Goal: Task Accomplishment & Management: Manage account settings

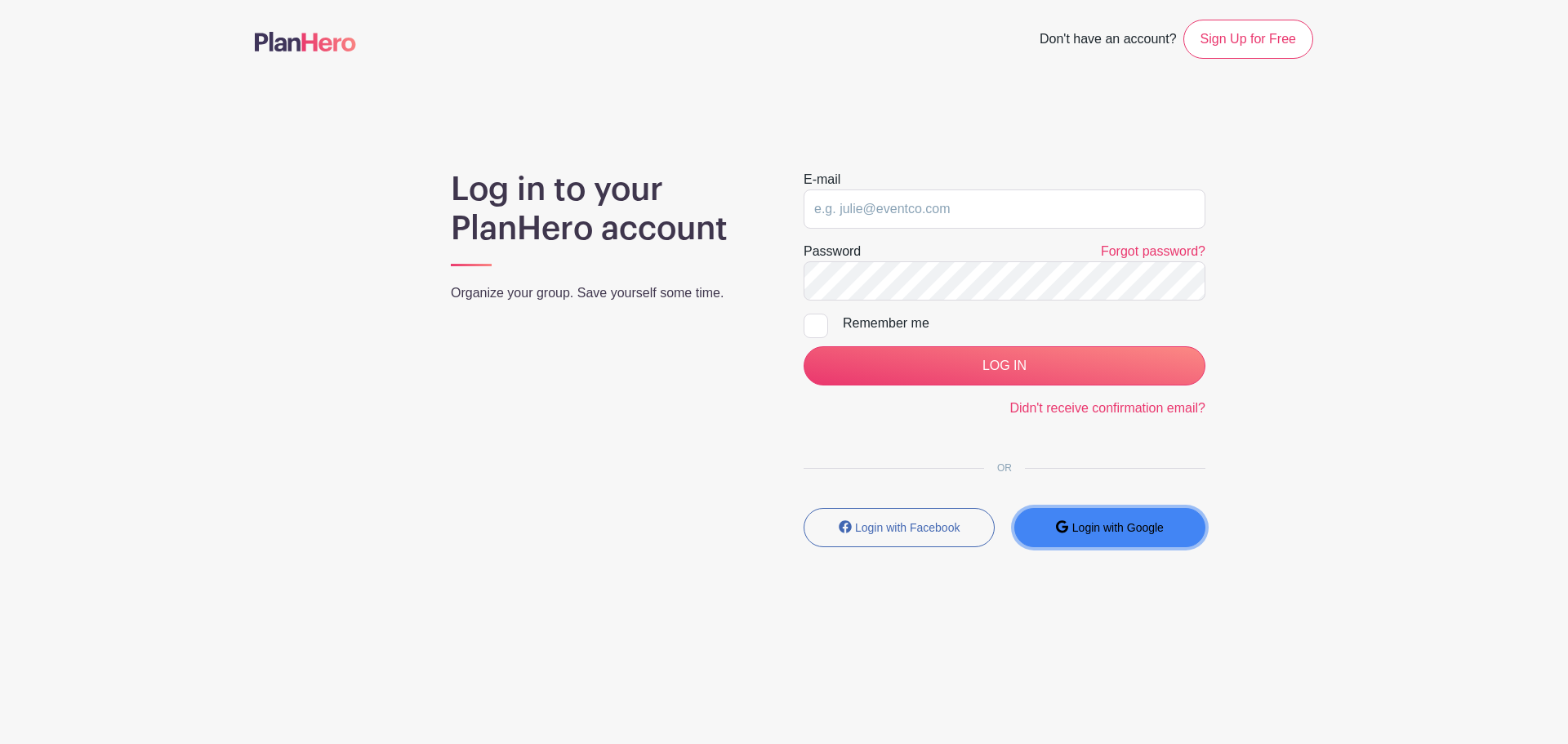
click at [1110, 524] on small "Login with Google" at bounding box center [1118, 526] width 91 height 13
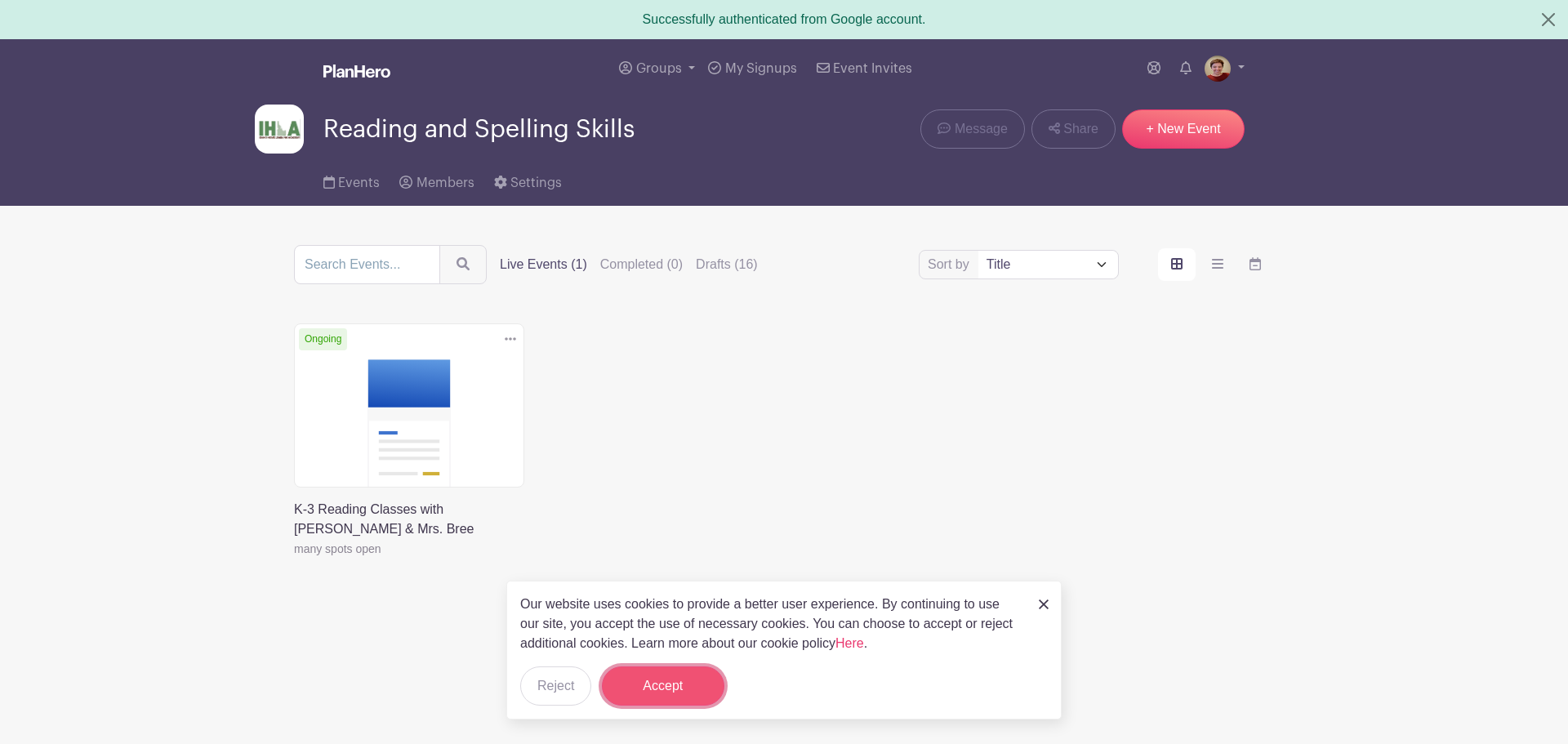
click at [639, 680] on button "Accept" at bounding box center [663, 686] width 122 height 39
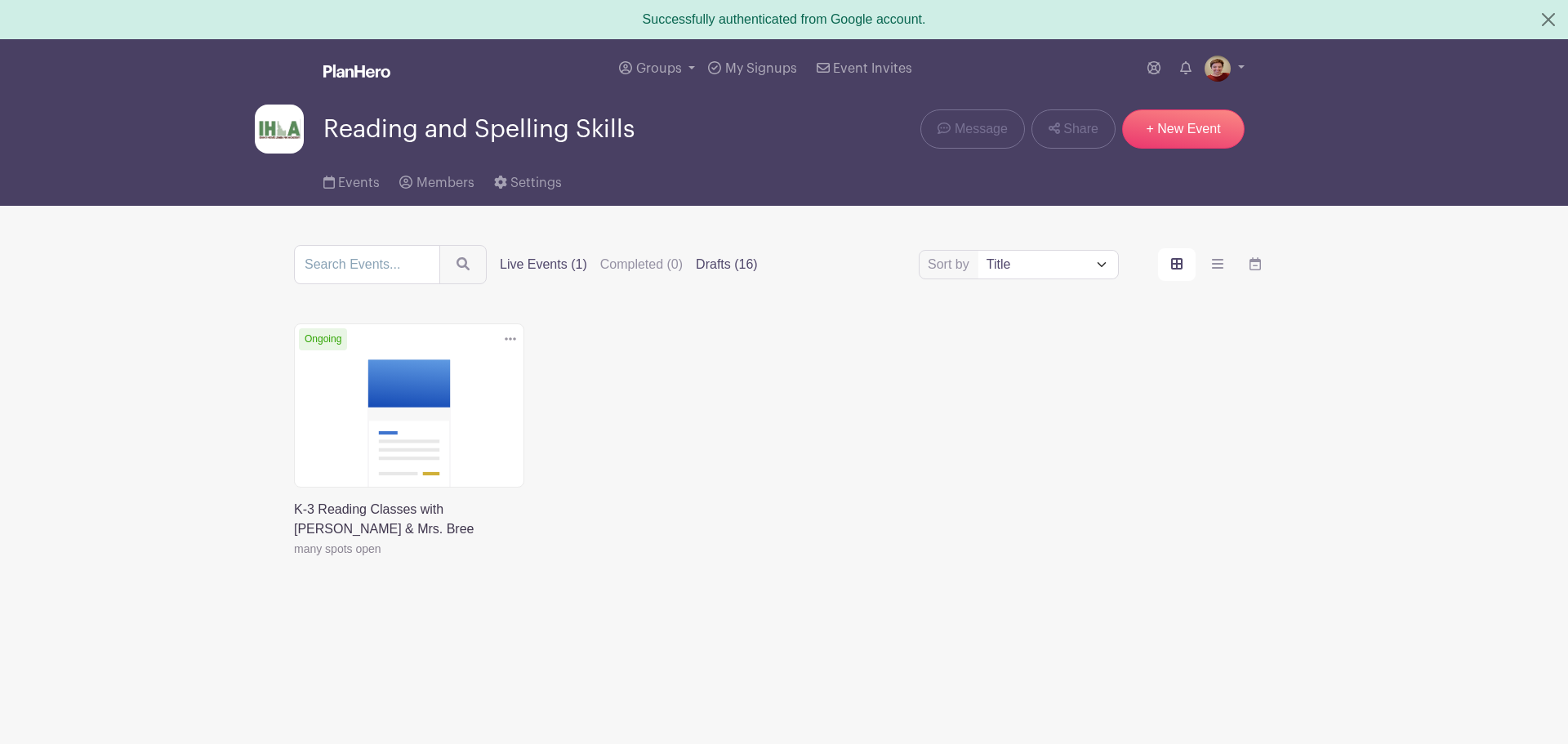
click at [724, 264] on label "Drafts (16)" at bounding box center [727, 264] width 62 height 19
click at [0, 0] on input "Drafts (16)" at bounding box center [0, 0] width 0 height 0
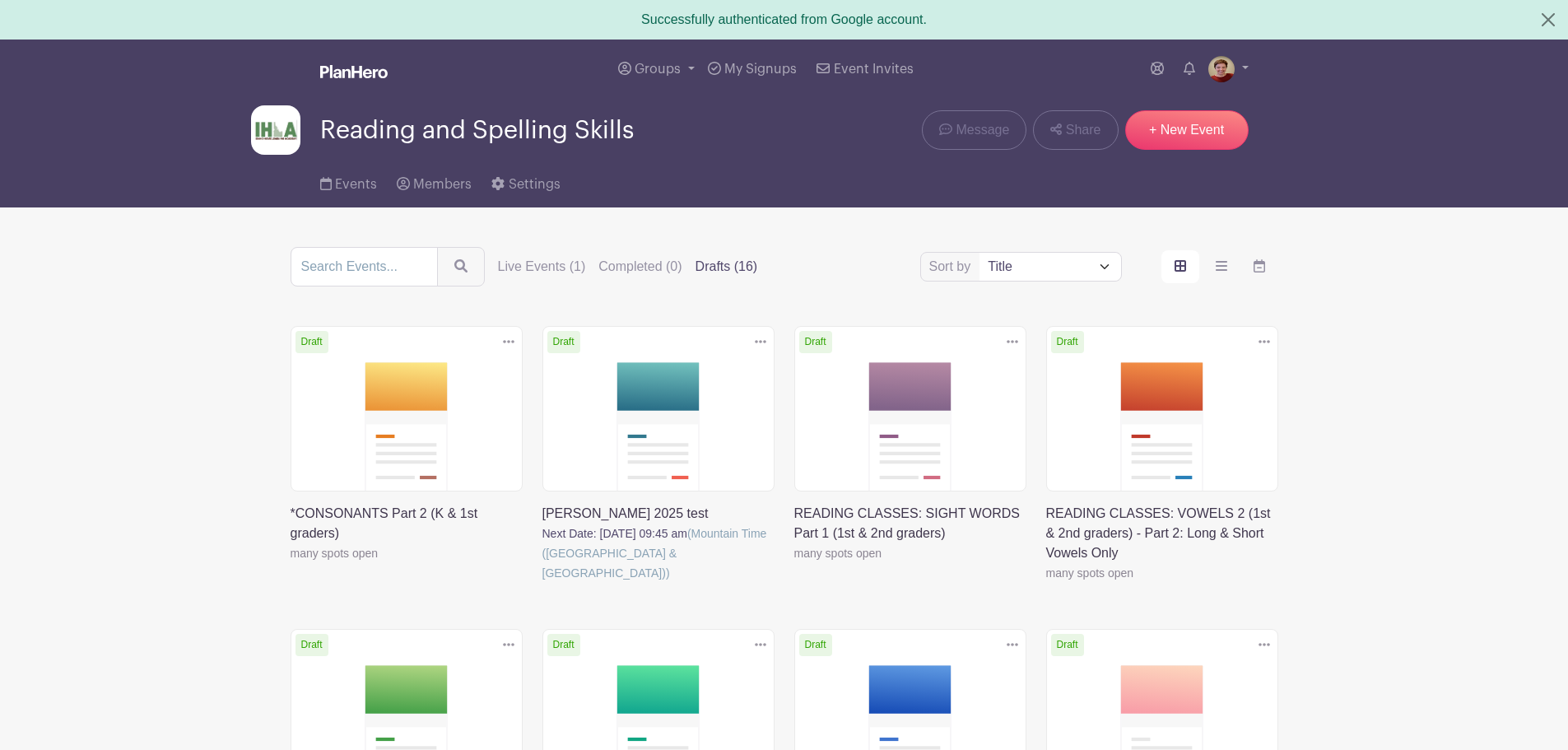
click at [291, 563] on link at bounding box center [291, 563] width 0 height 0
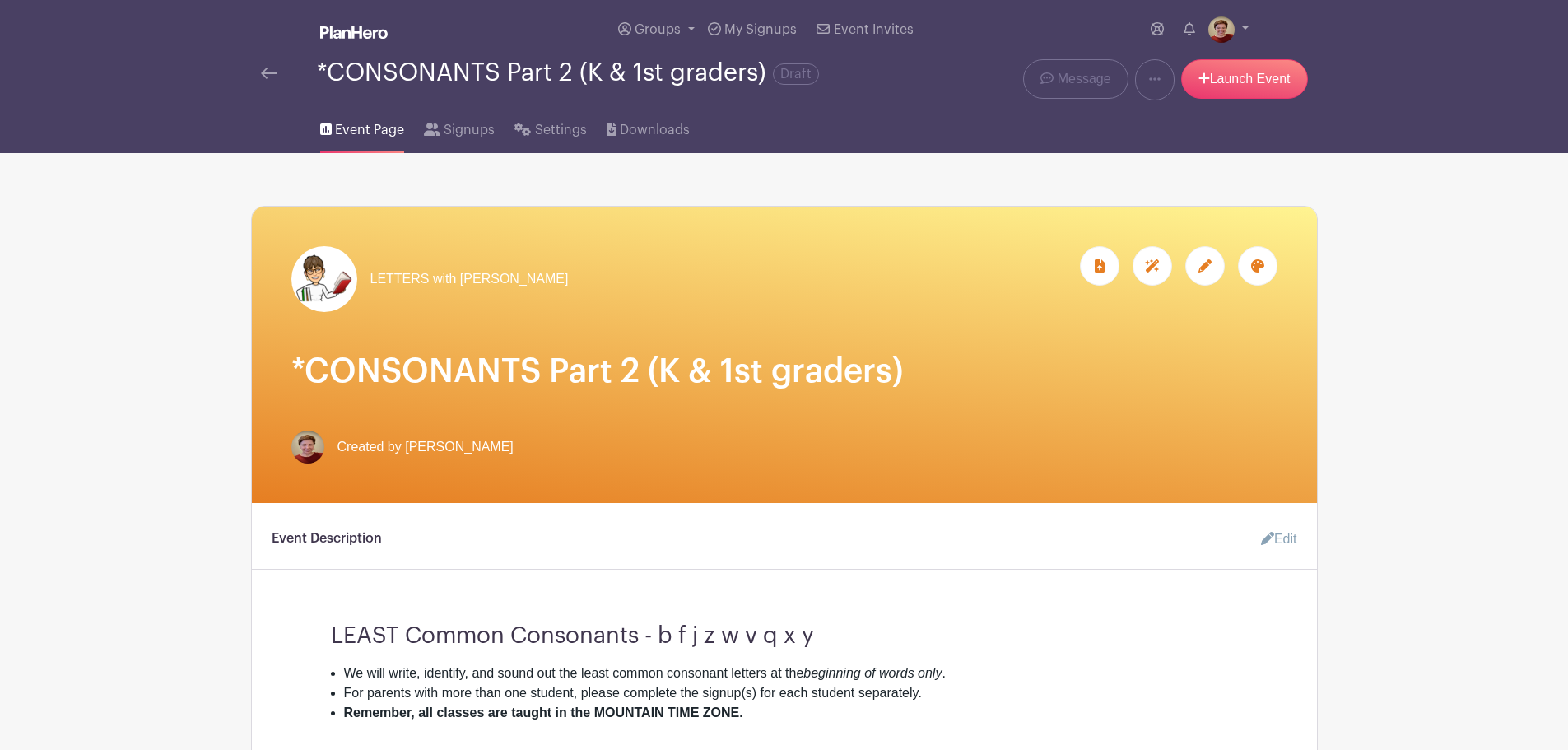
click at [1208, 266] on icon at bounding box center [1205, 265] width 13 height 13
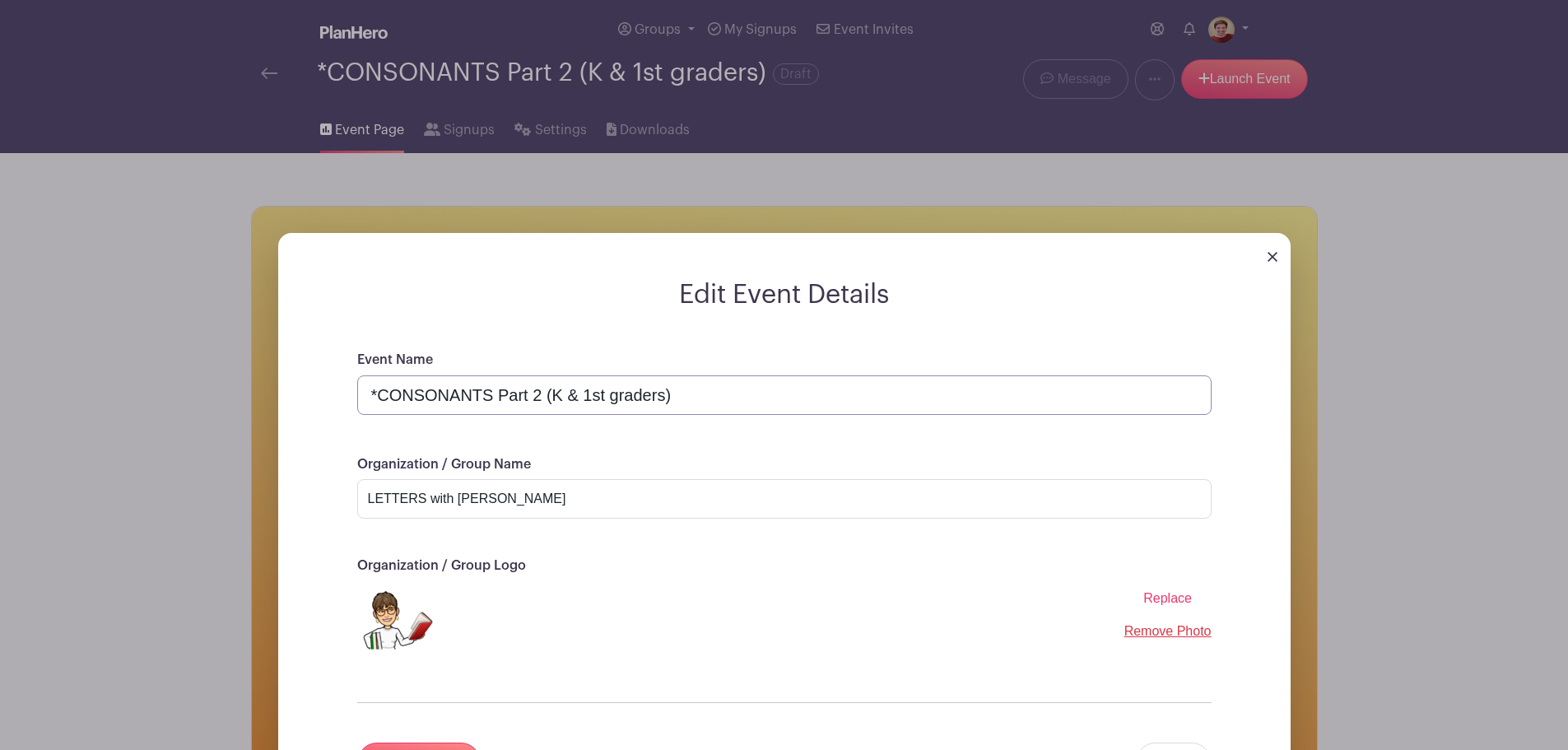
click at [540, 396] on input "*CONSONANTS Part 2 (K & 1st graders)" at bounding box center [784, 395] width 855 height 39
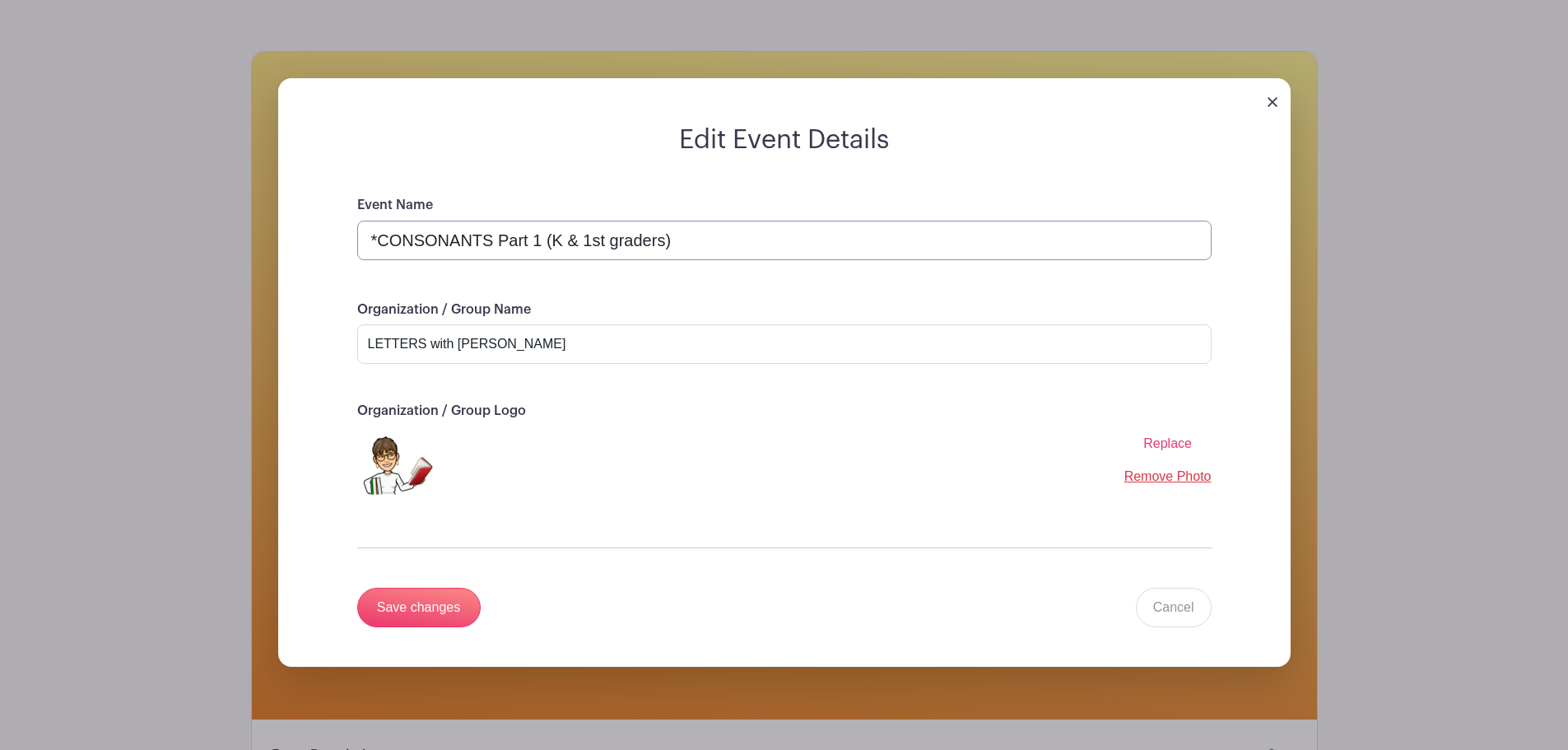
scroll to position [192, 0]
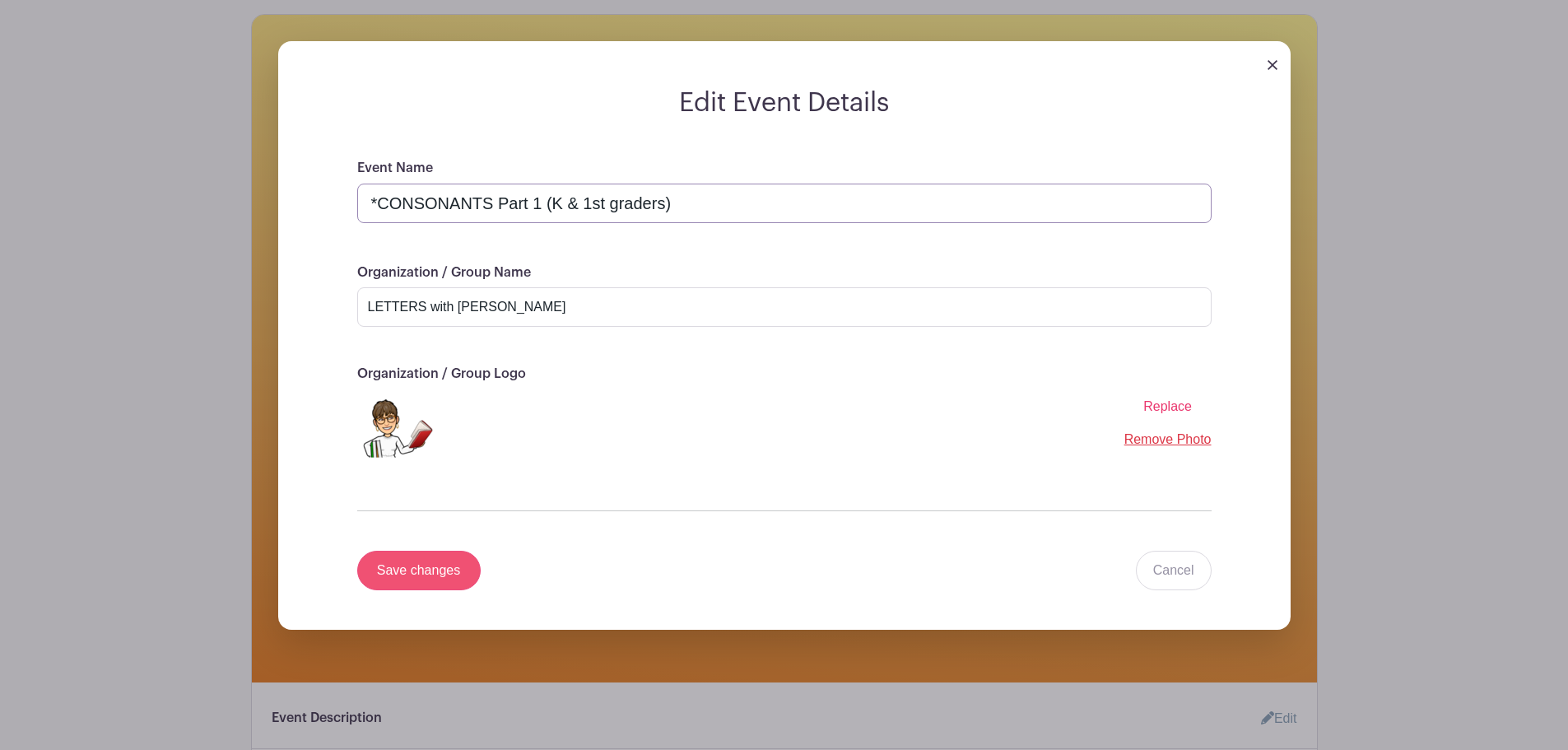
type input "*CONSONANTS Part 1 (K & 1st graders)"
click at [422, 571] on input "Save changes" at bounding box center [419, 570] width 123 height 39
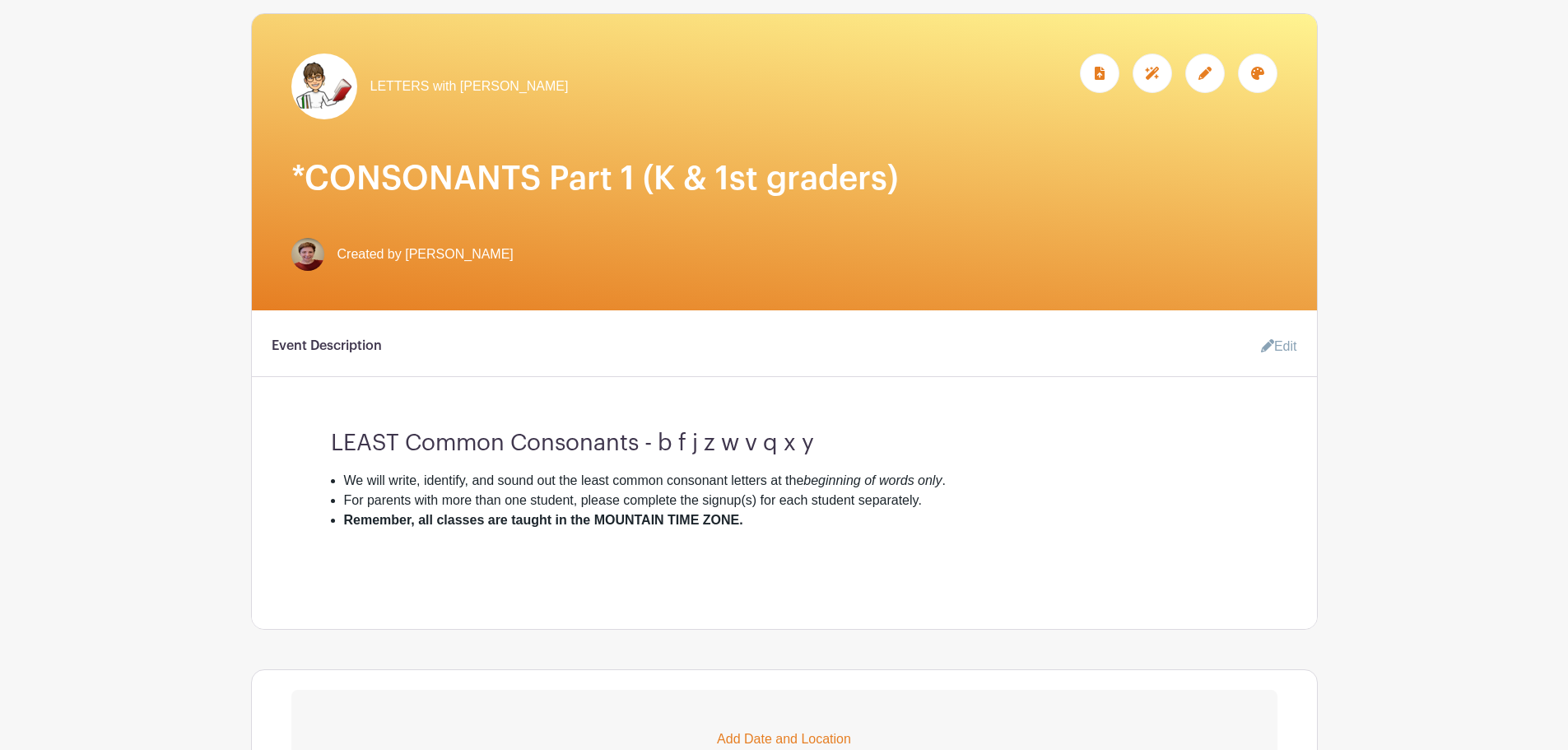
scroll to position [385, 0]
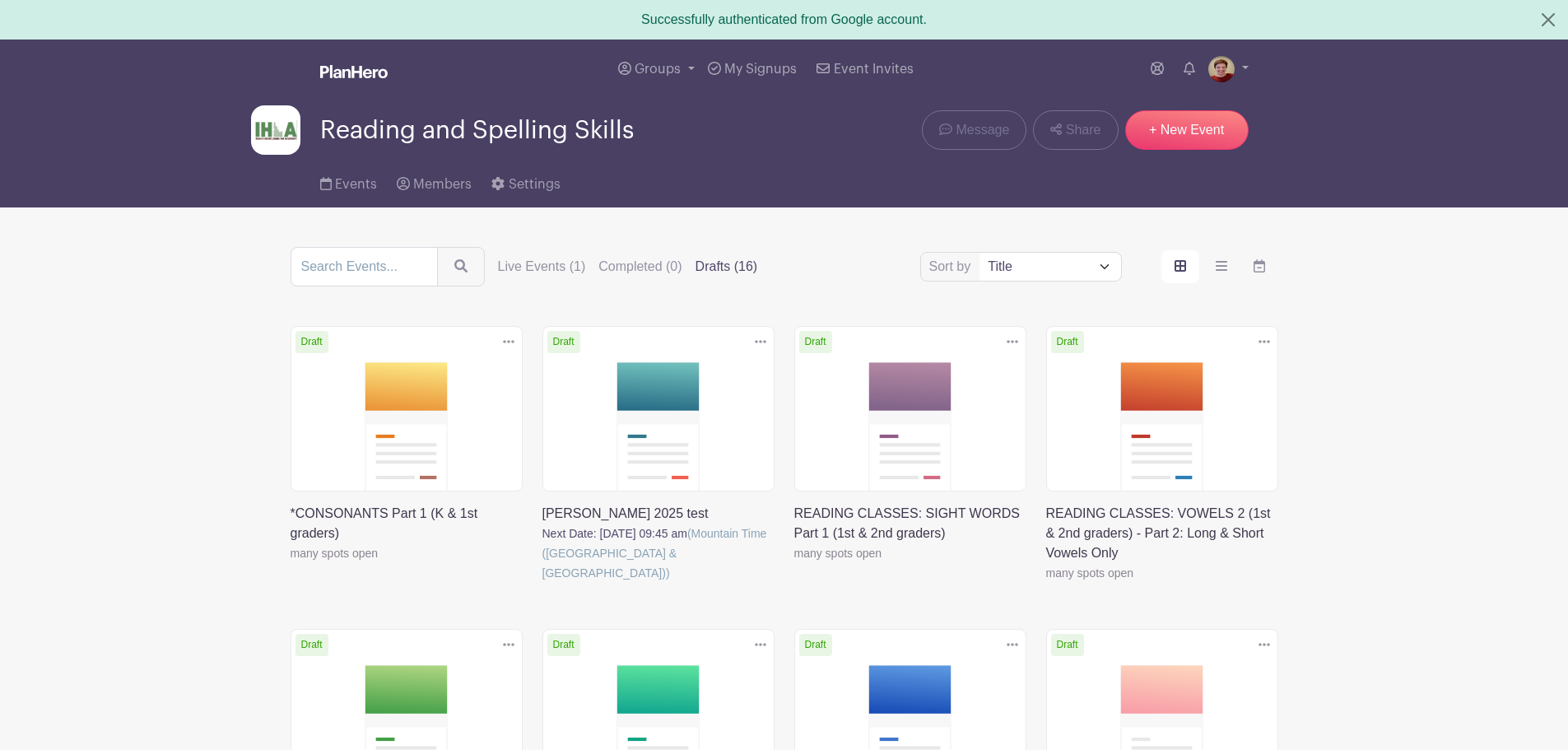
click at [291, 563] on link at bounding box center [291, 563] width 0 height 0
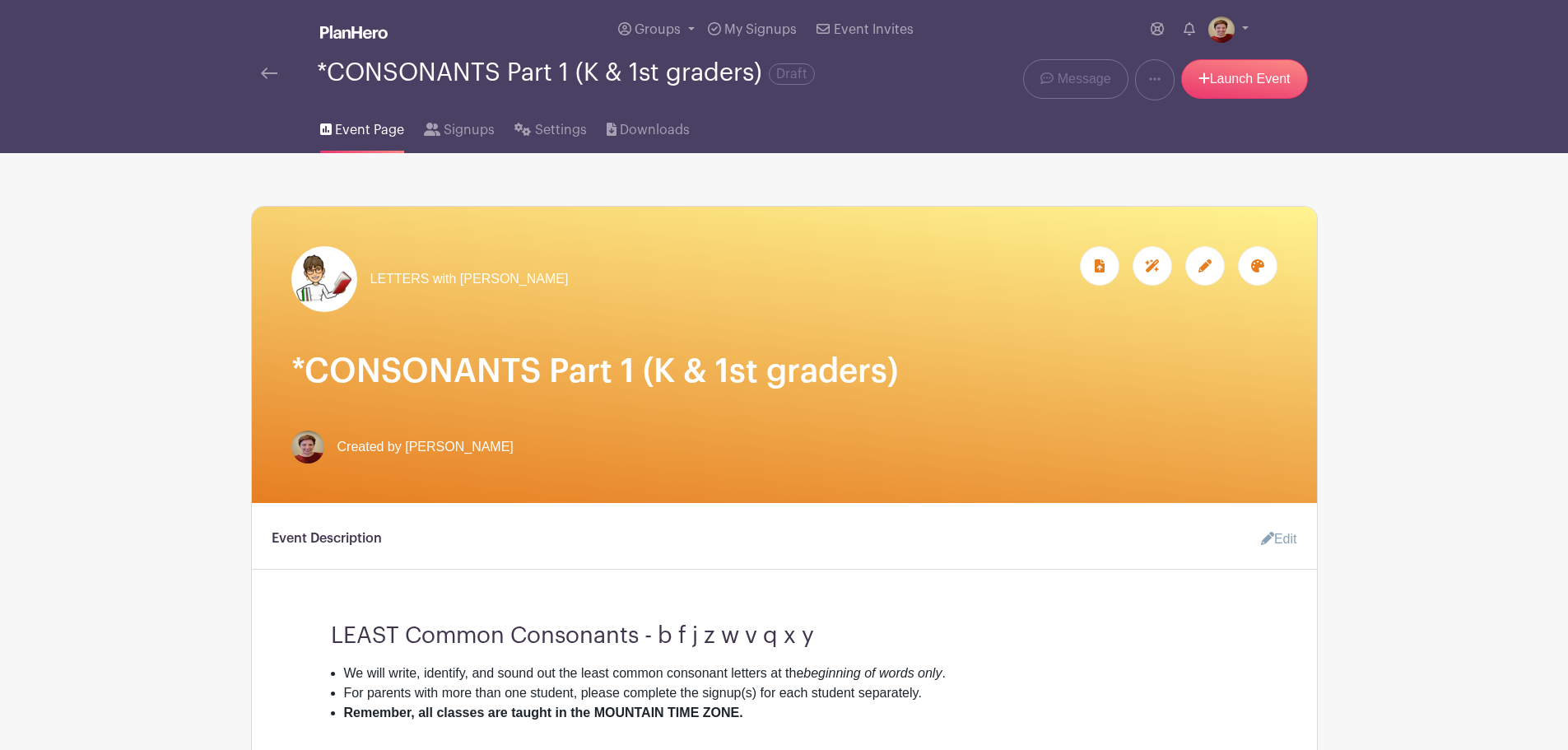
scroll to position [192, 0]
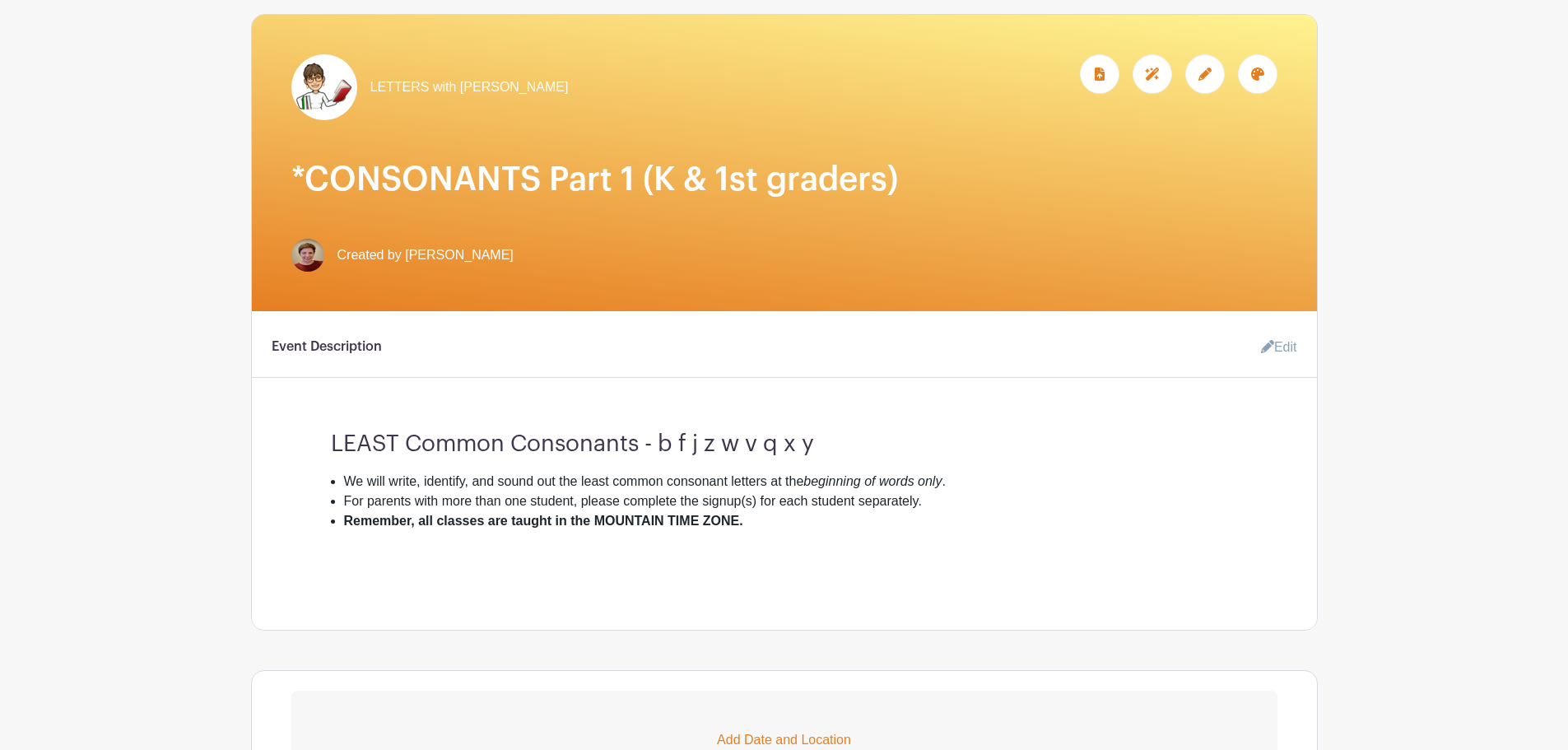
click at [1266, 346] on icon at bounding box center [1267, 346] width 13 height 13
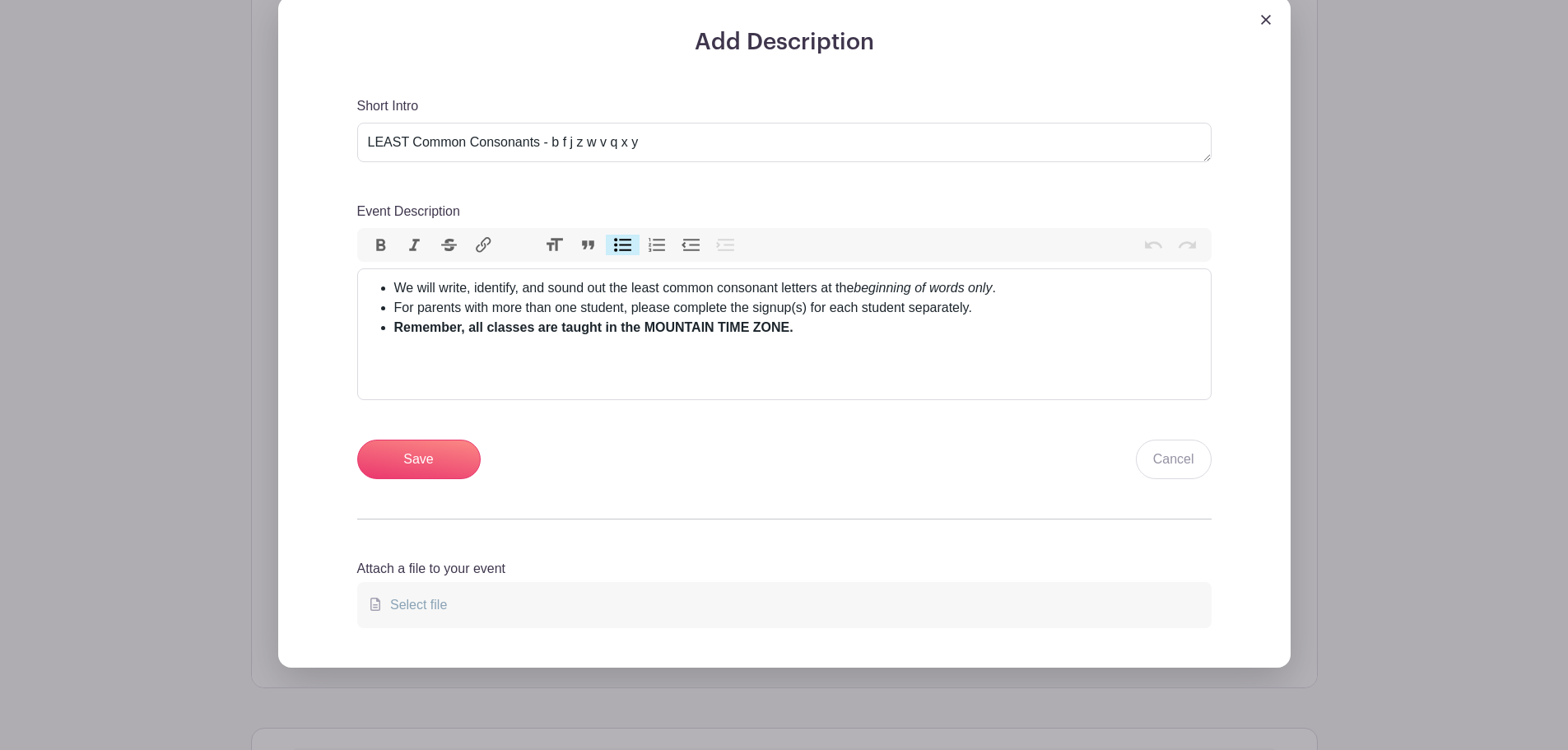
scroll to position [576, 0]
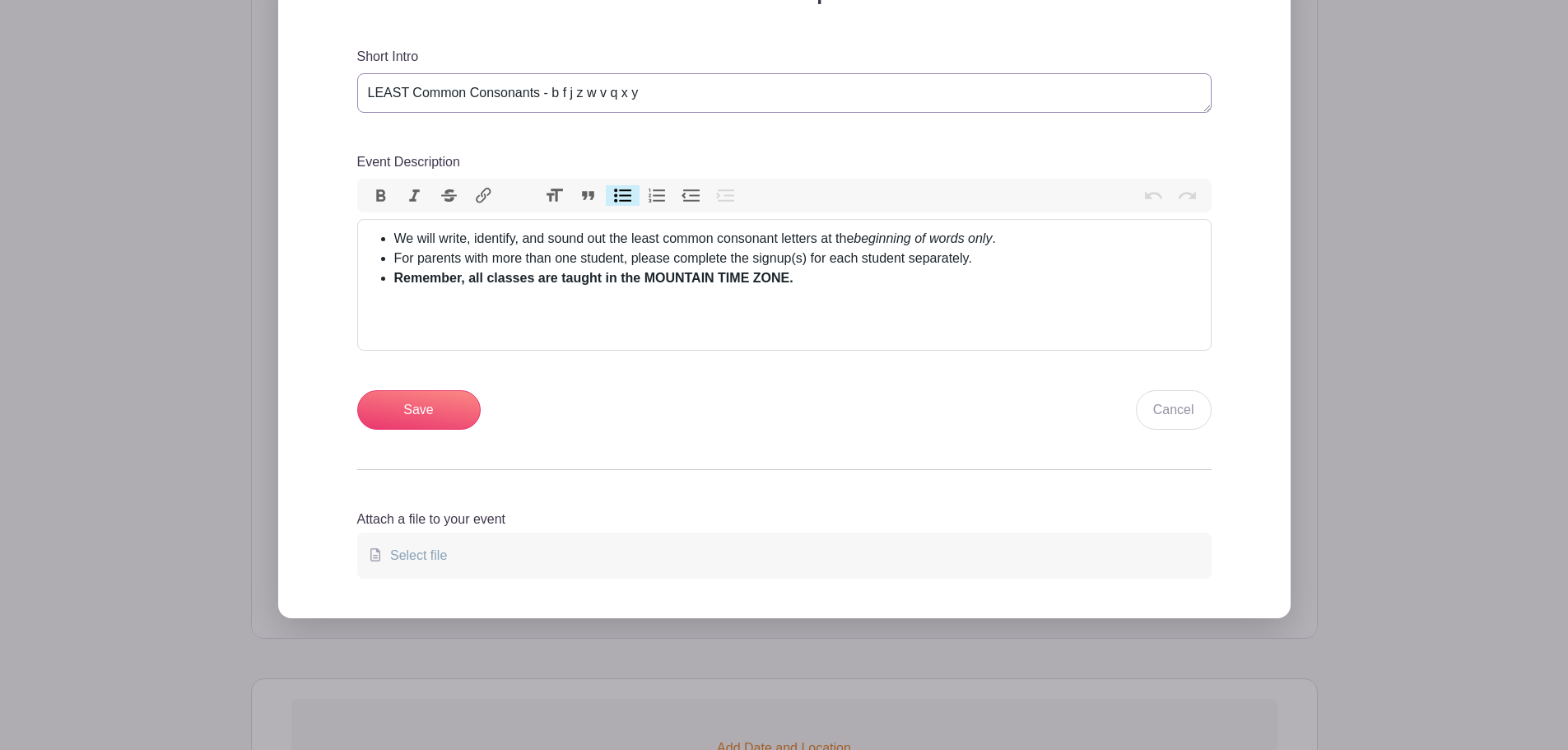
click at [373, 93] on textarea "LEAST Common Consonants - b f j z w v q x y" at bounding box center [784, 93] width 855 height 39
type textarea "MOST Common Consonants - b f j z w v q x y"
click at [644, 237] on li "We will write, identify, and sound out the least common consonant letters at th…" at bounding box center [798, 239] width 807 height 20
type trix-editor "<ul><li>We will write, identify, and sound out the most common consonant letter…"
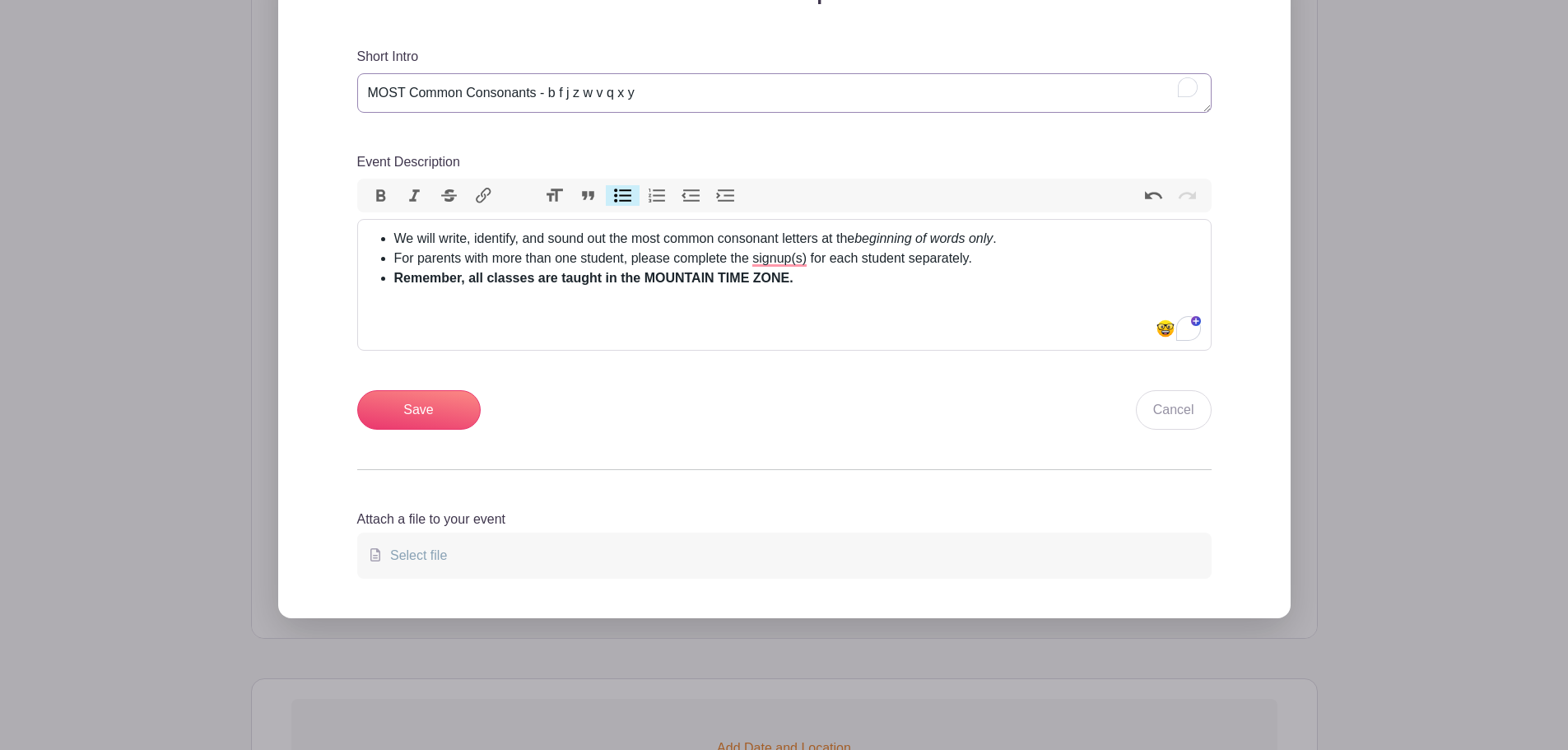
drag, startPoint x: 548, startPoint y: 92, endPoint x: 679, endPoint y: 97, distance: 131.1
click at [679, 97] on textarea "LEAST Common Consonants - b f j z w v q x y" at bounding box center [784, 93] width 855 height 39
click at [535, 92] on textarea "LEAST Common Consonants - b f j z w v q x y" at bounding box center [784, 93] width 855 height 39
type textarea "MOST Common Consonant Letters - s t p n c h k r m d l g"
click at [422, 410] on input "Save" at bounding box center [419, 409] width 123 height 39
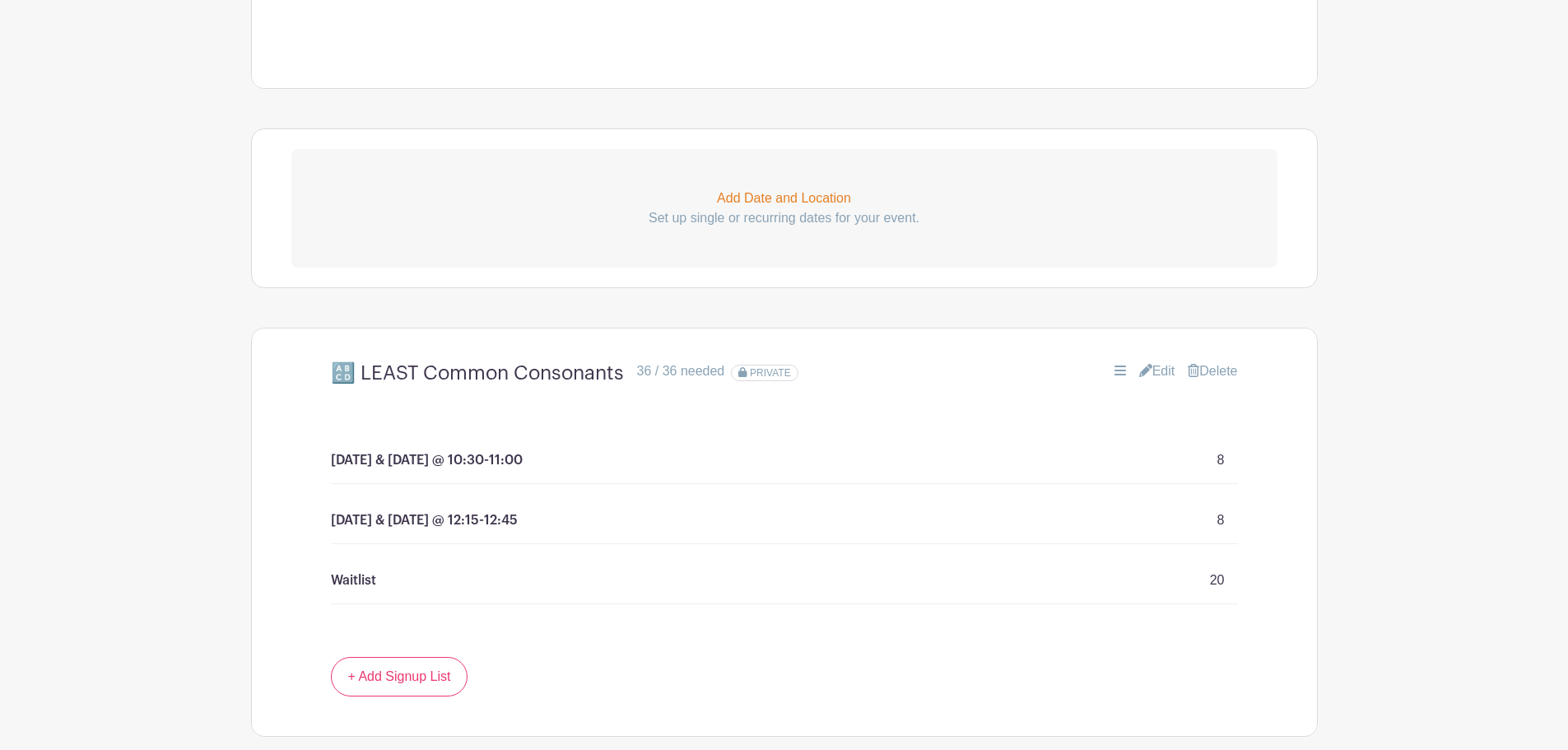
scroll to position [900, 0]
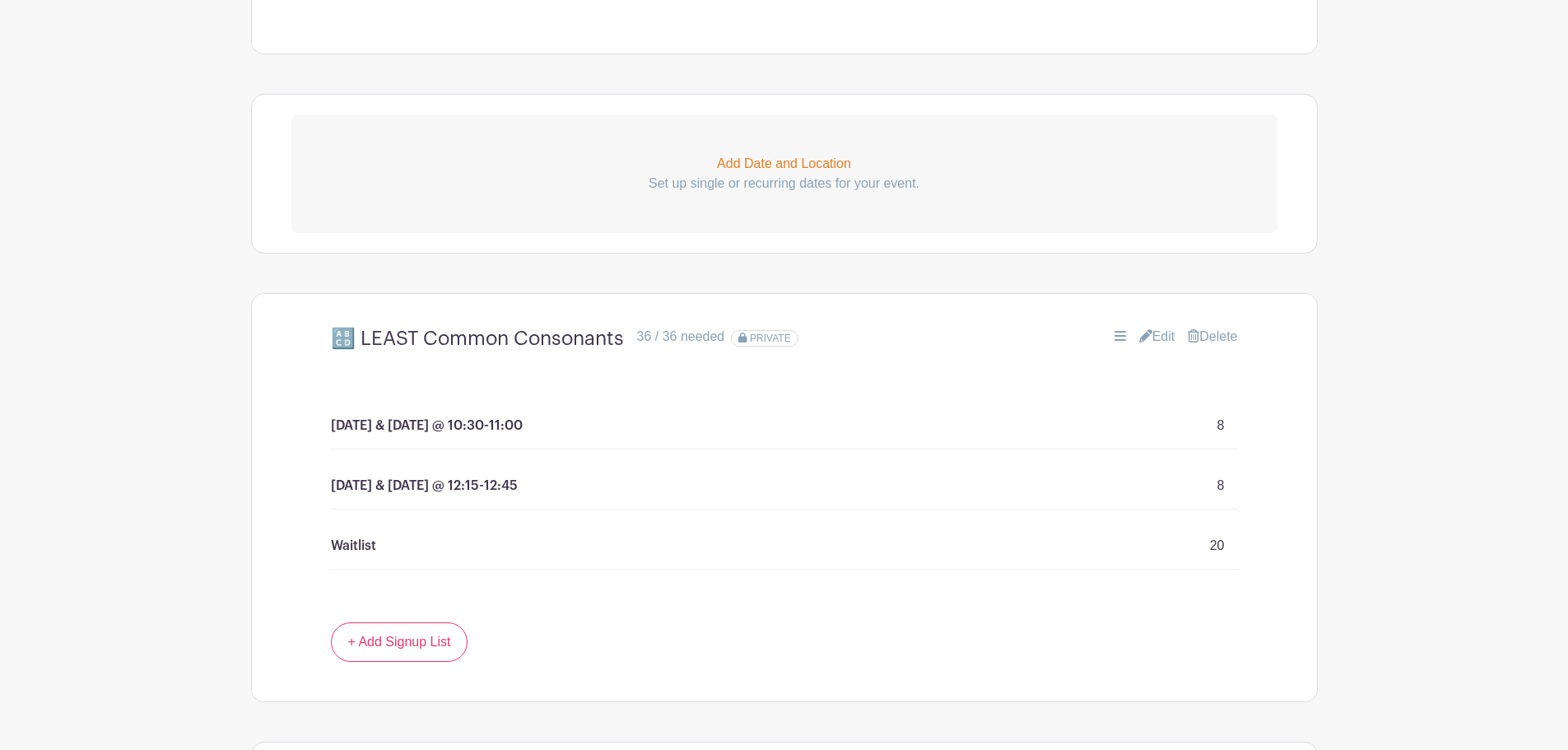
click at [1144, 338] on icon at bounding box center [1145, 335] width 13 height 13
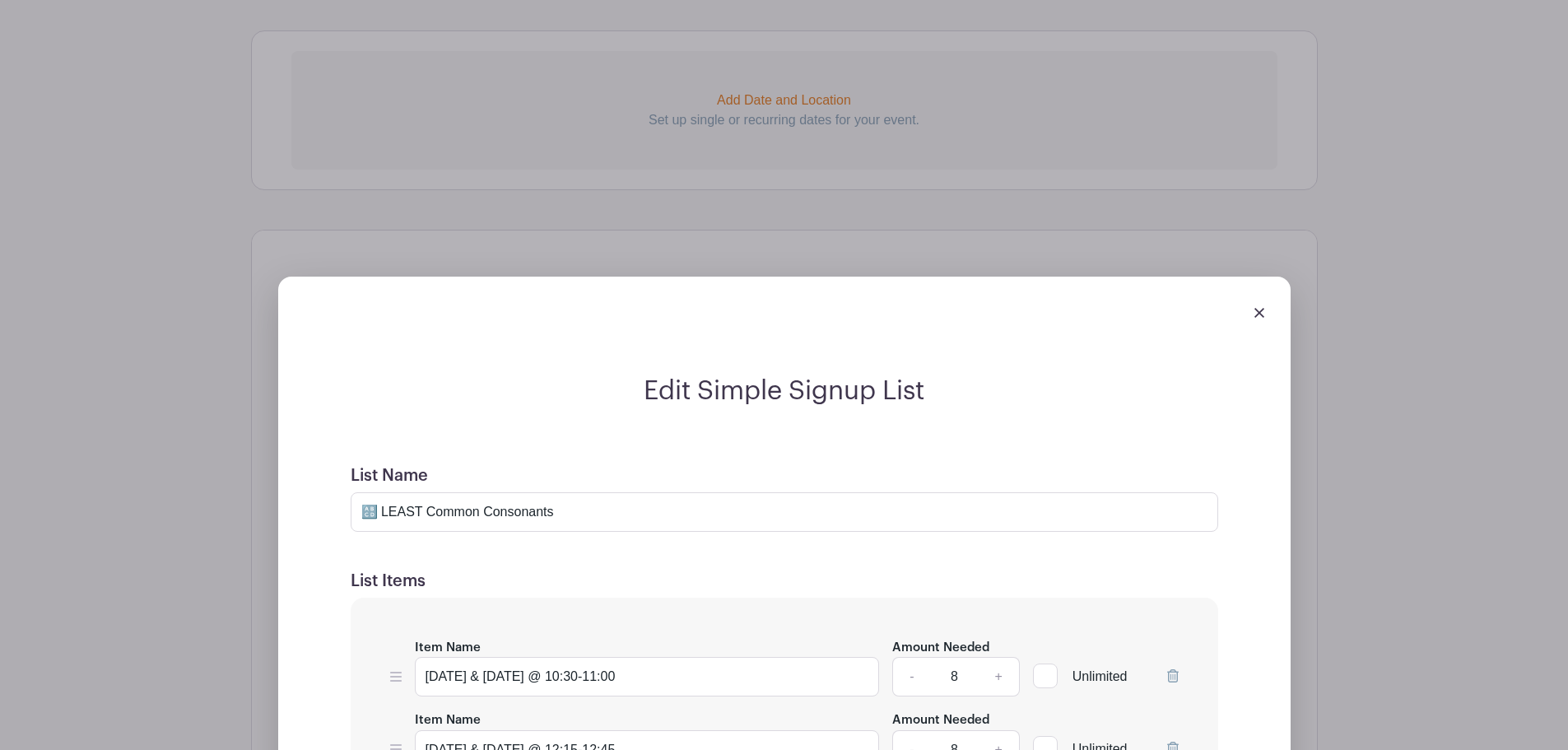
scroll to position [1092, 0]
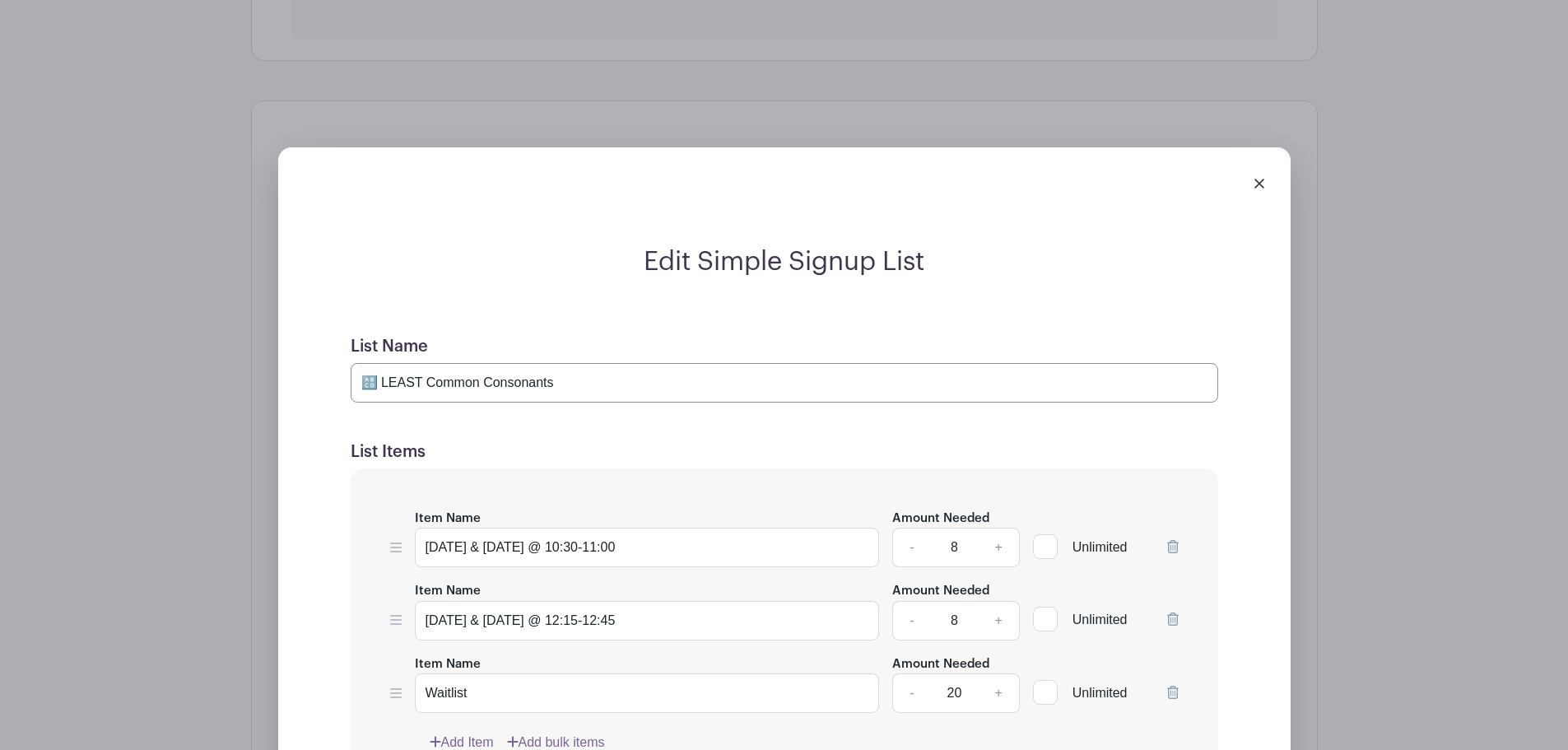
click at [407, 379] on input "🔠 LEAST Common Consonants" at bounding box center [784, 383] width 868 height 39
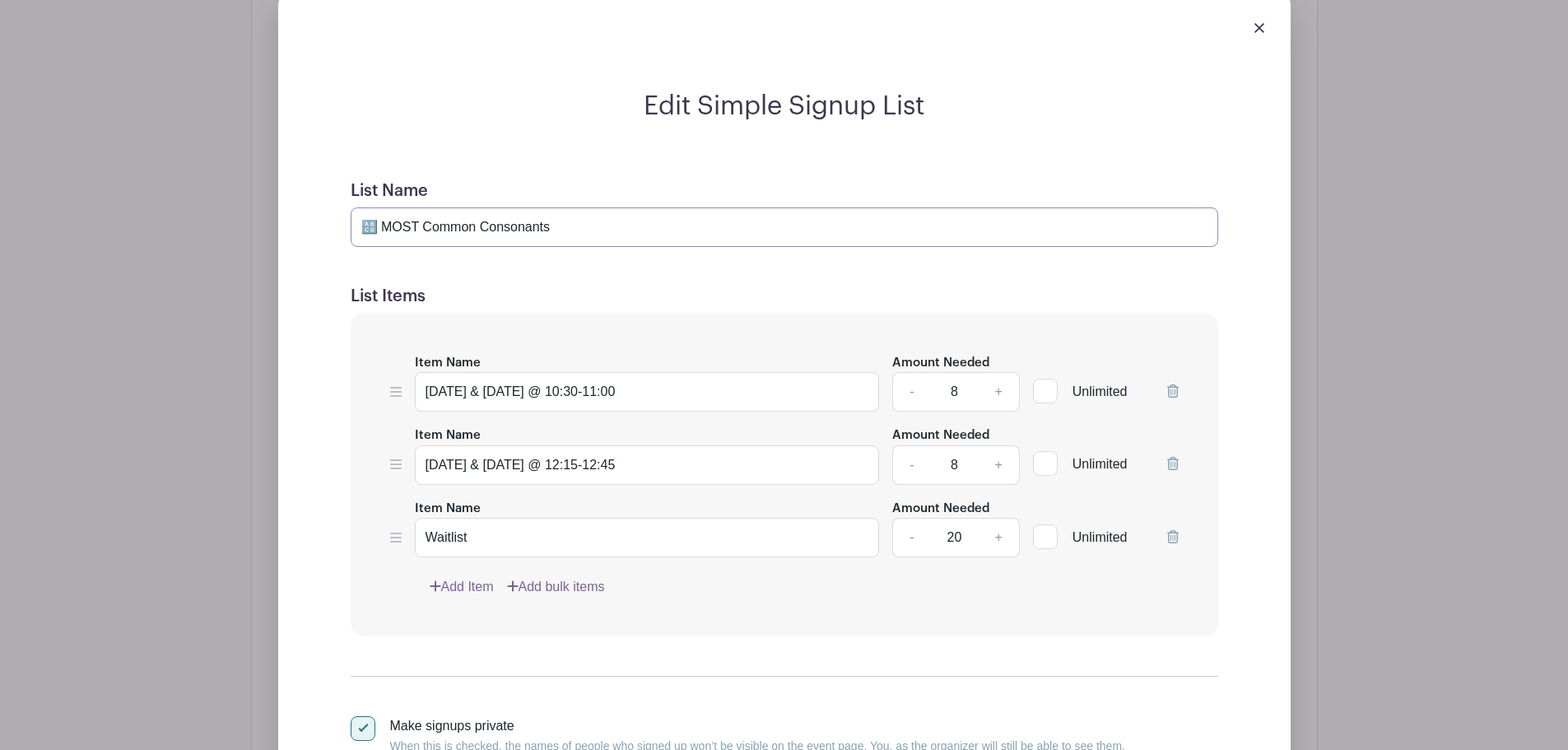
scroll to position [1284, 0]
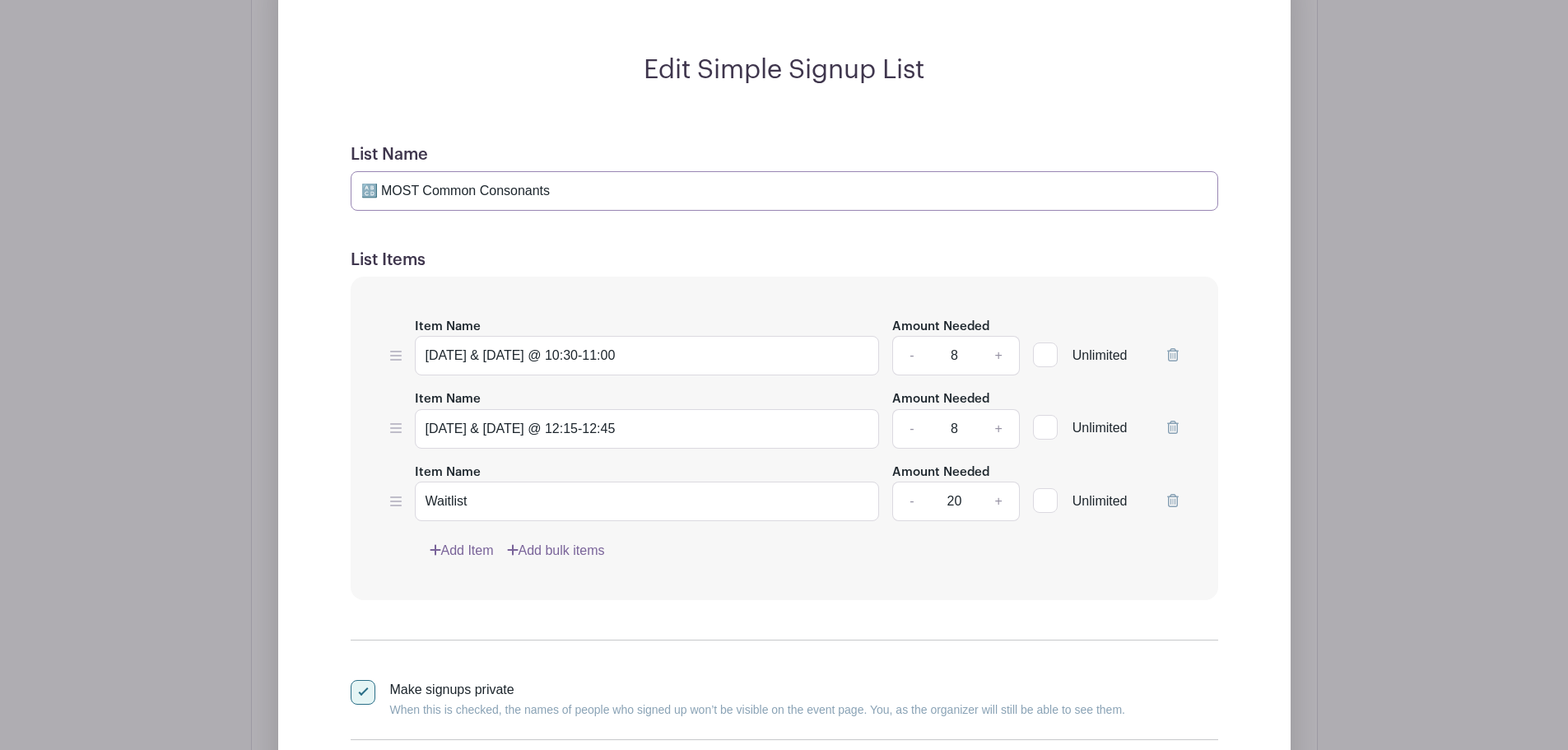
type input "🔠 MOST Common Consonants"
drag, startPoint x: 581, startPoint y: 352, endPoint x: 707, endPoint y: 360, distance: 126.3
click at [707, 360] on input "Monday & Wednesday @ 10:30-11:00" at bounding box center [647, 355] width 465 height 39
type input "Monday & Wednesday @ 12:15-12:45"
drag, startPoint x: 569, startPoint y: 425, endPoint x: 685, endPoint y: 421, distance: 116.1
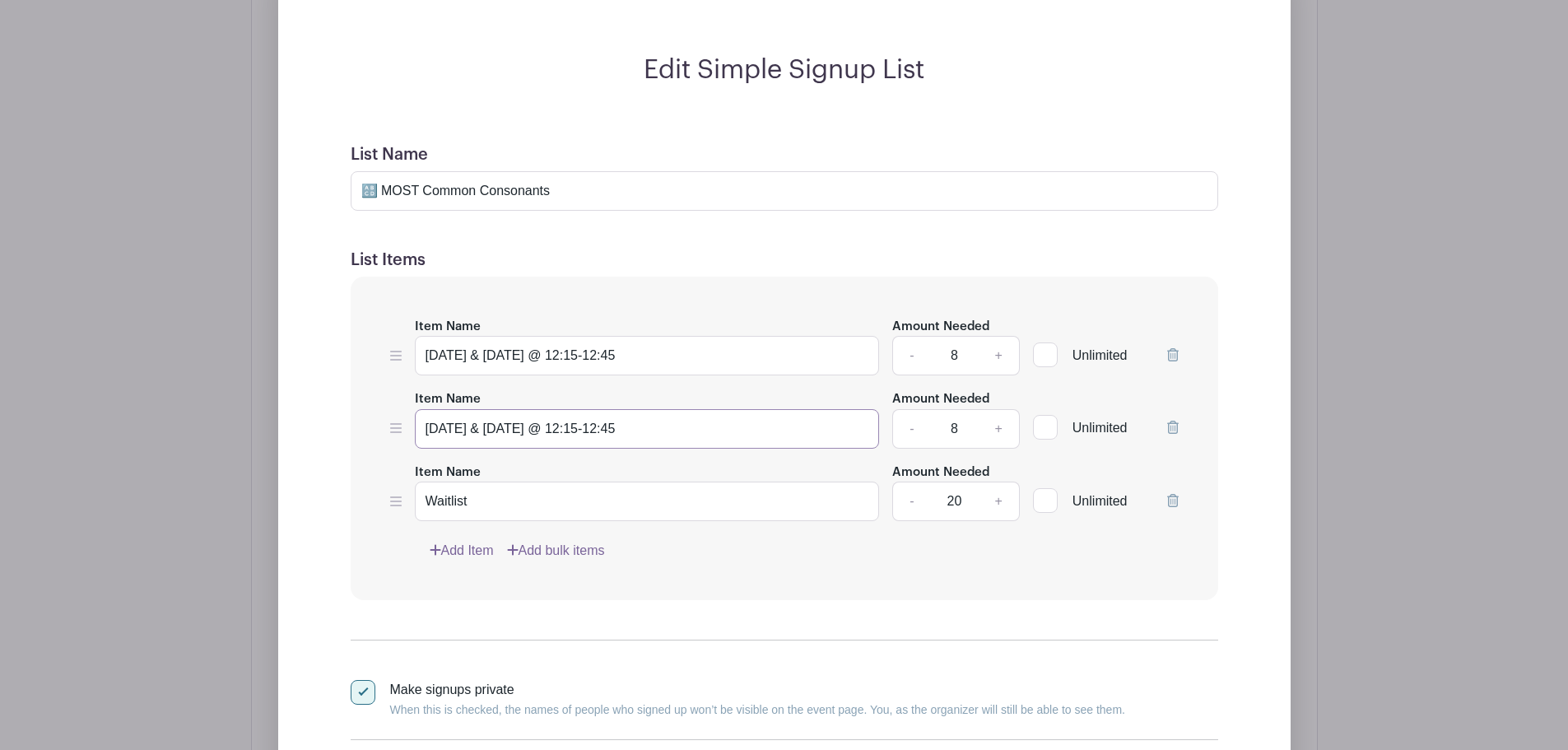
click at [685, 421] on input "Tuesday & Thursday @ 12:15-12:45" at bounding box center [647, 429] width 465 height 39
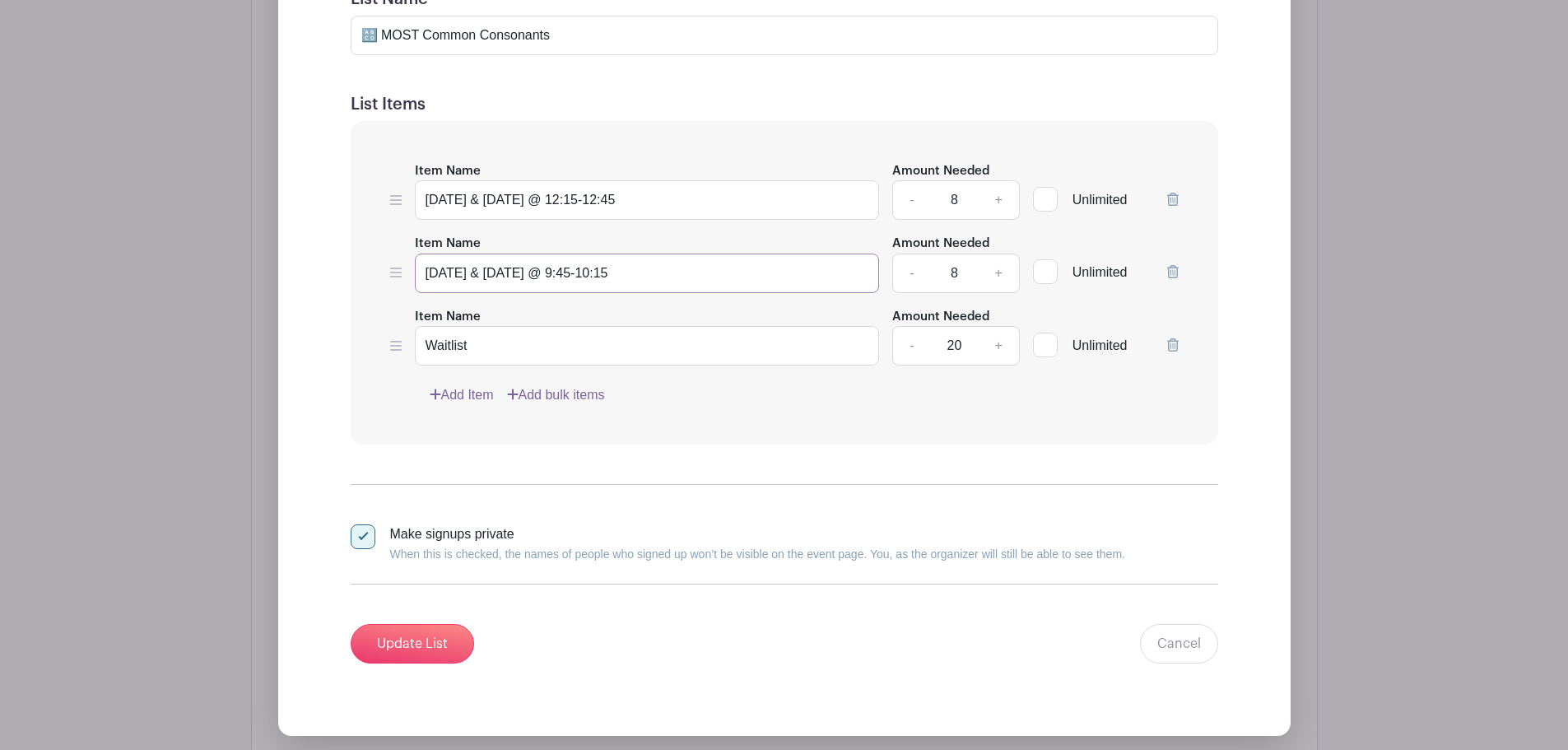
scroll to position [1476, 0]
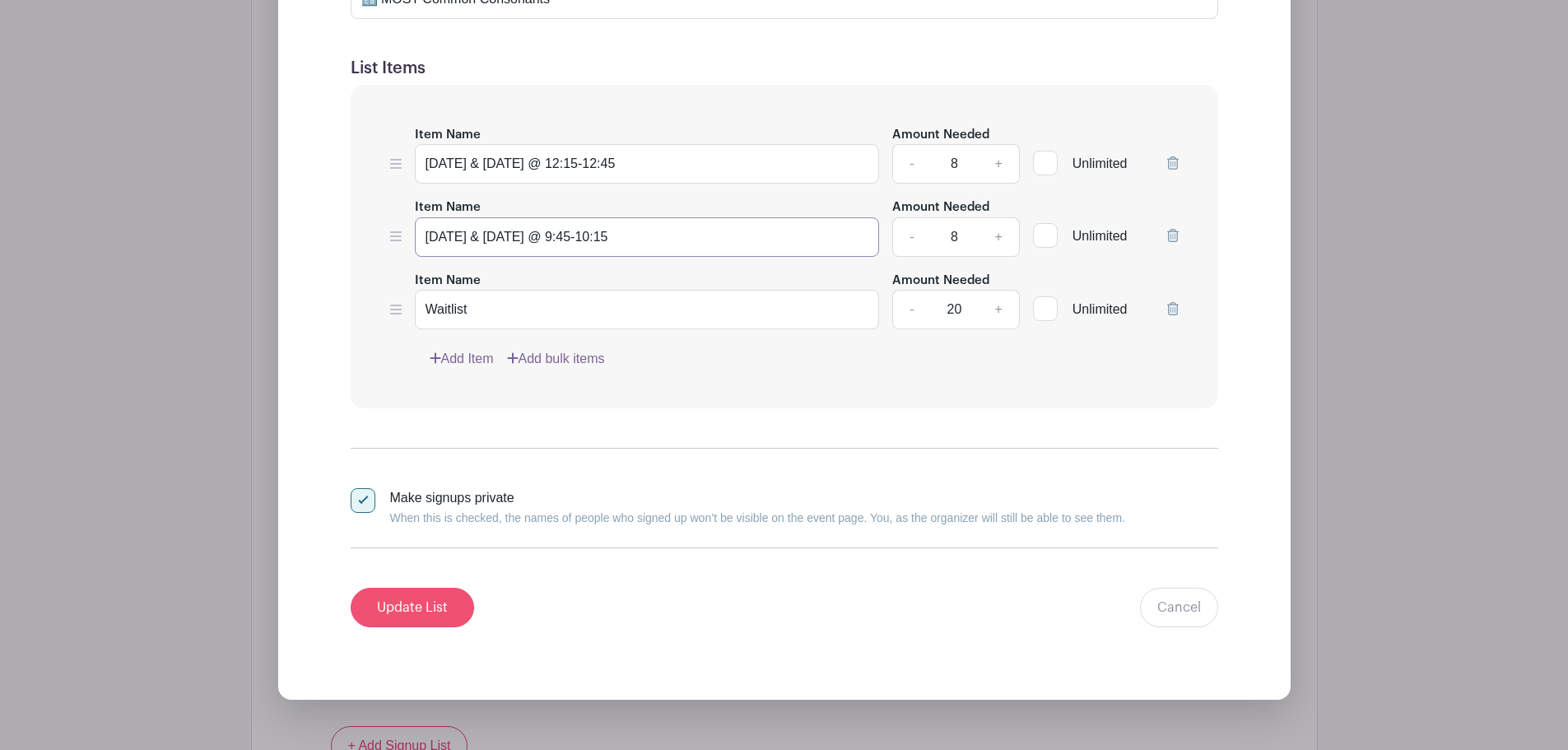
type input "Tuesday & Thursday @ 9:45-10:15"
click at [432, 599] on input "Update List" at bounding box center [412, 607] width 123 height 39
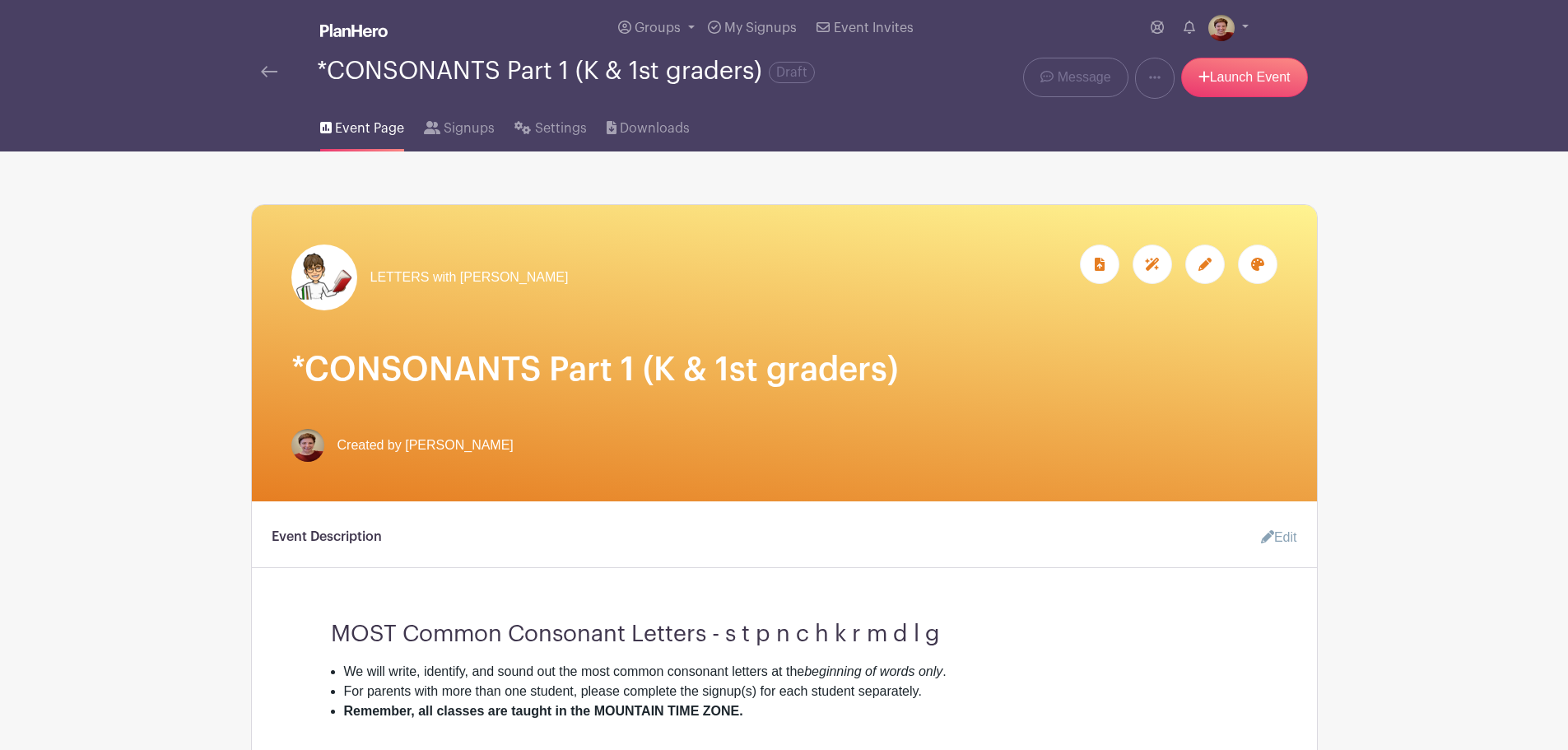
scroll to position [0, 0]
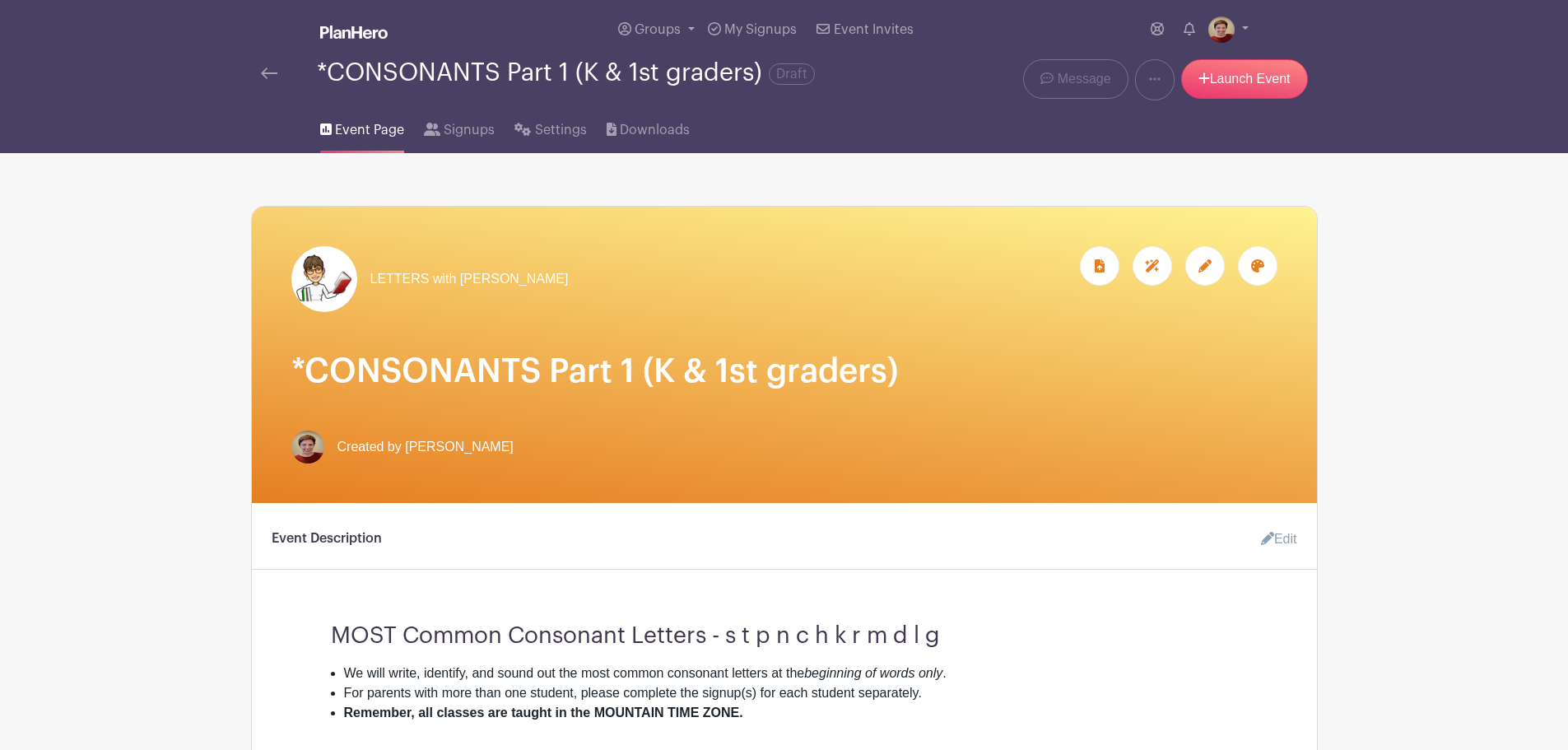
click at [1260, 267] on icon at bounding box center [1258, 265] width 13 height 13
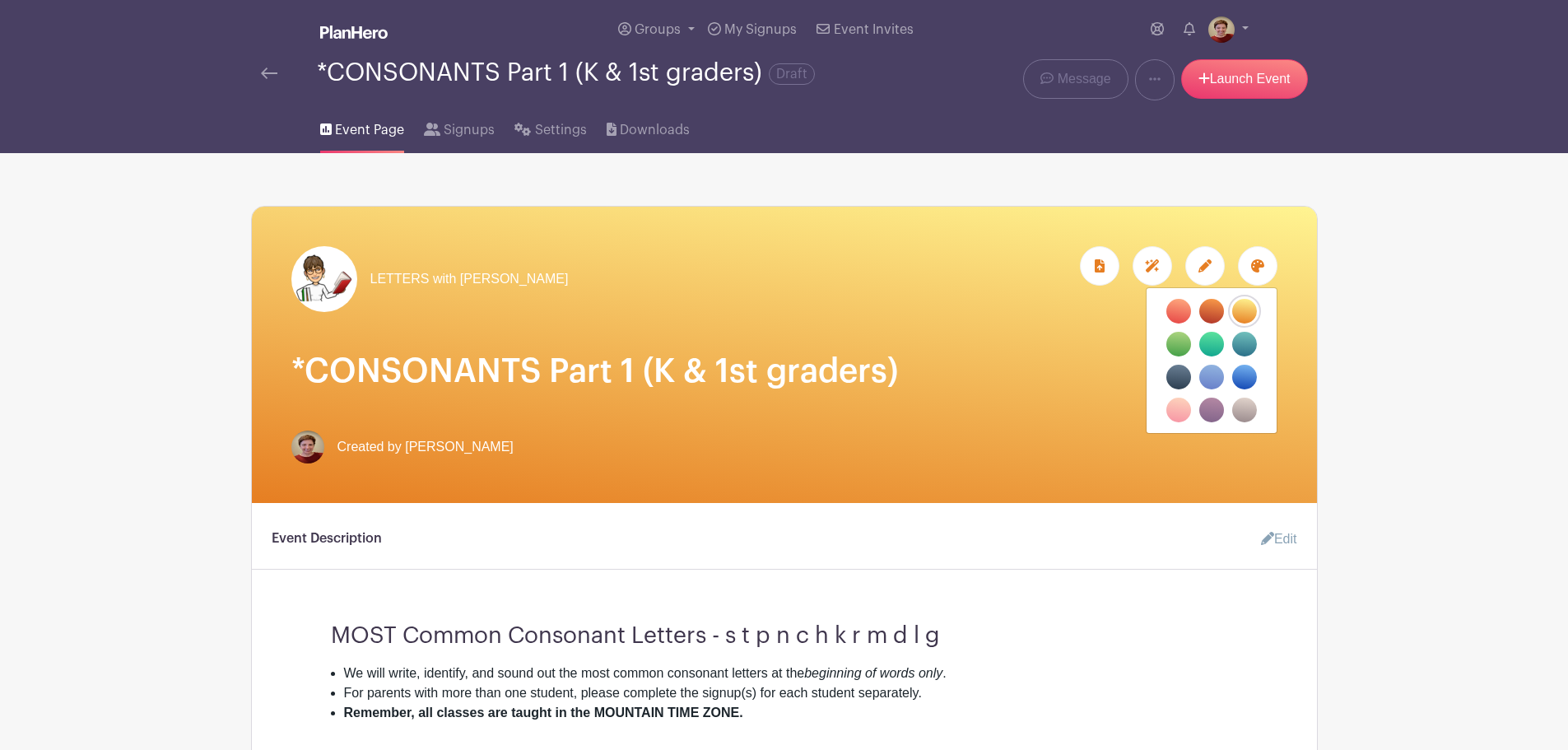
click at [1306, 268] on div "LETTERS with [PERSON_NAME]" at bounding box center [784, 354] width 1066 height 297
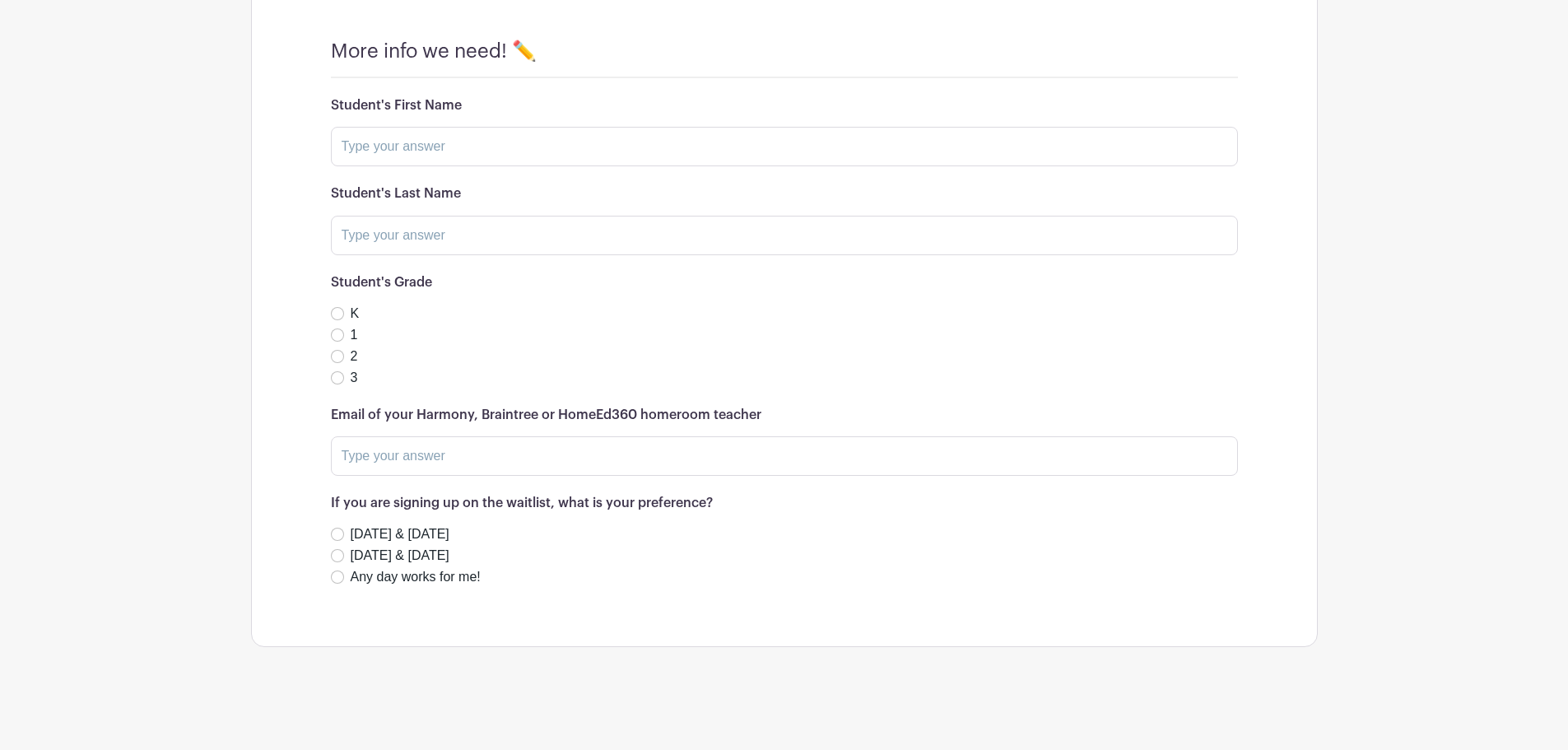
scroll to position [1001, 0]
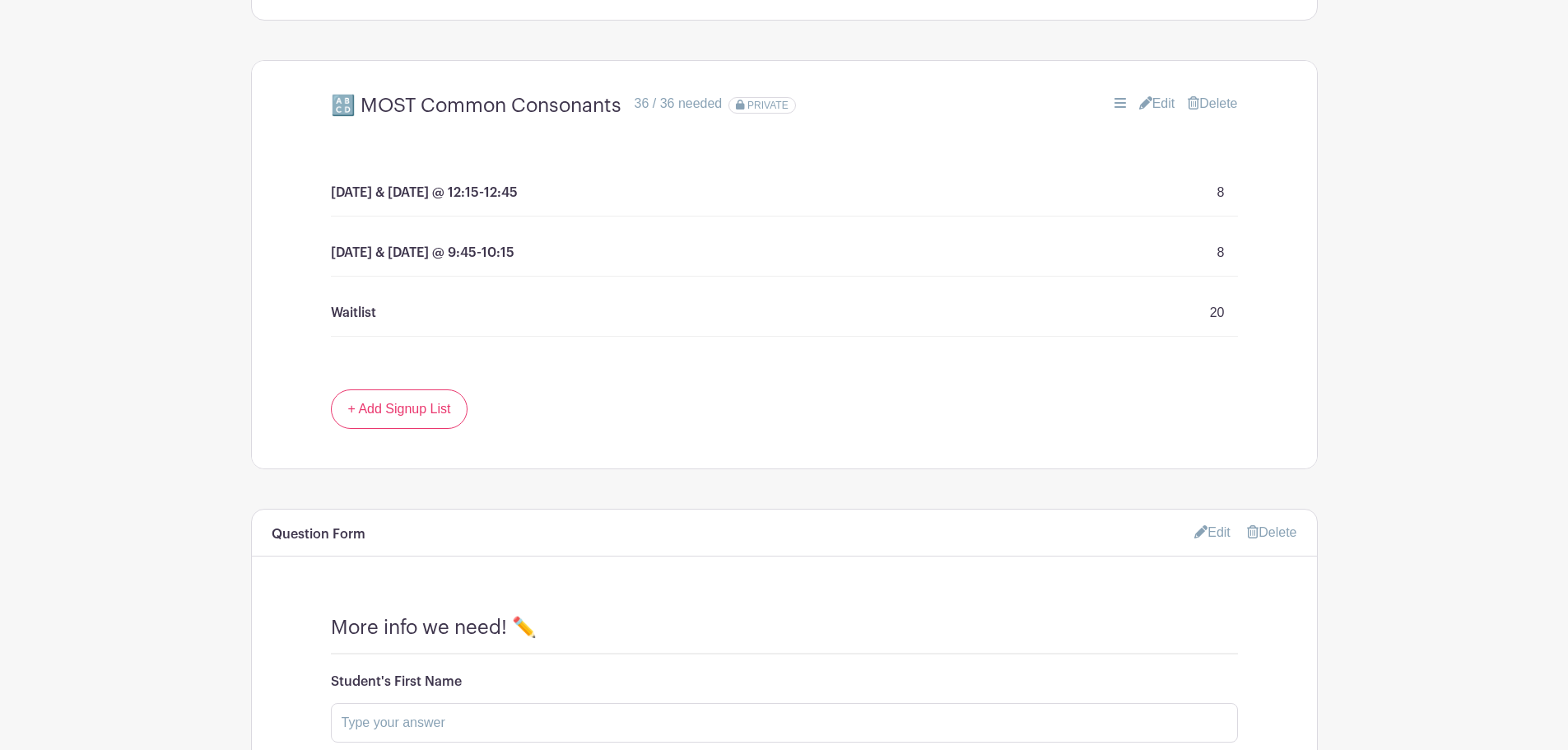
click at [1209, 529] on link "Edit" at bounding box center [1212, 533] width 36 height 27
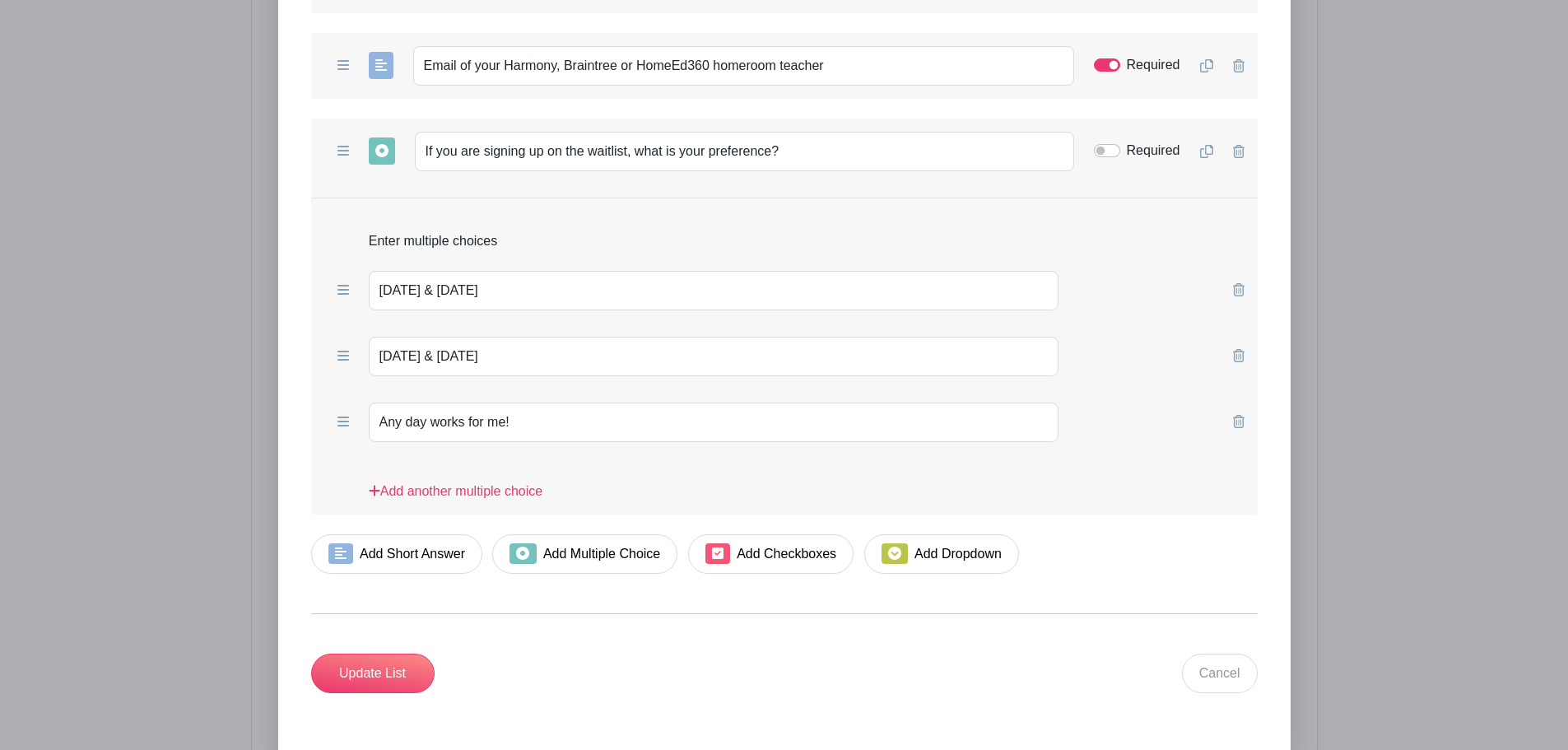
scroll to position [2637, 0]
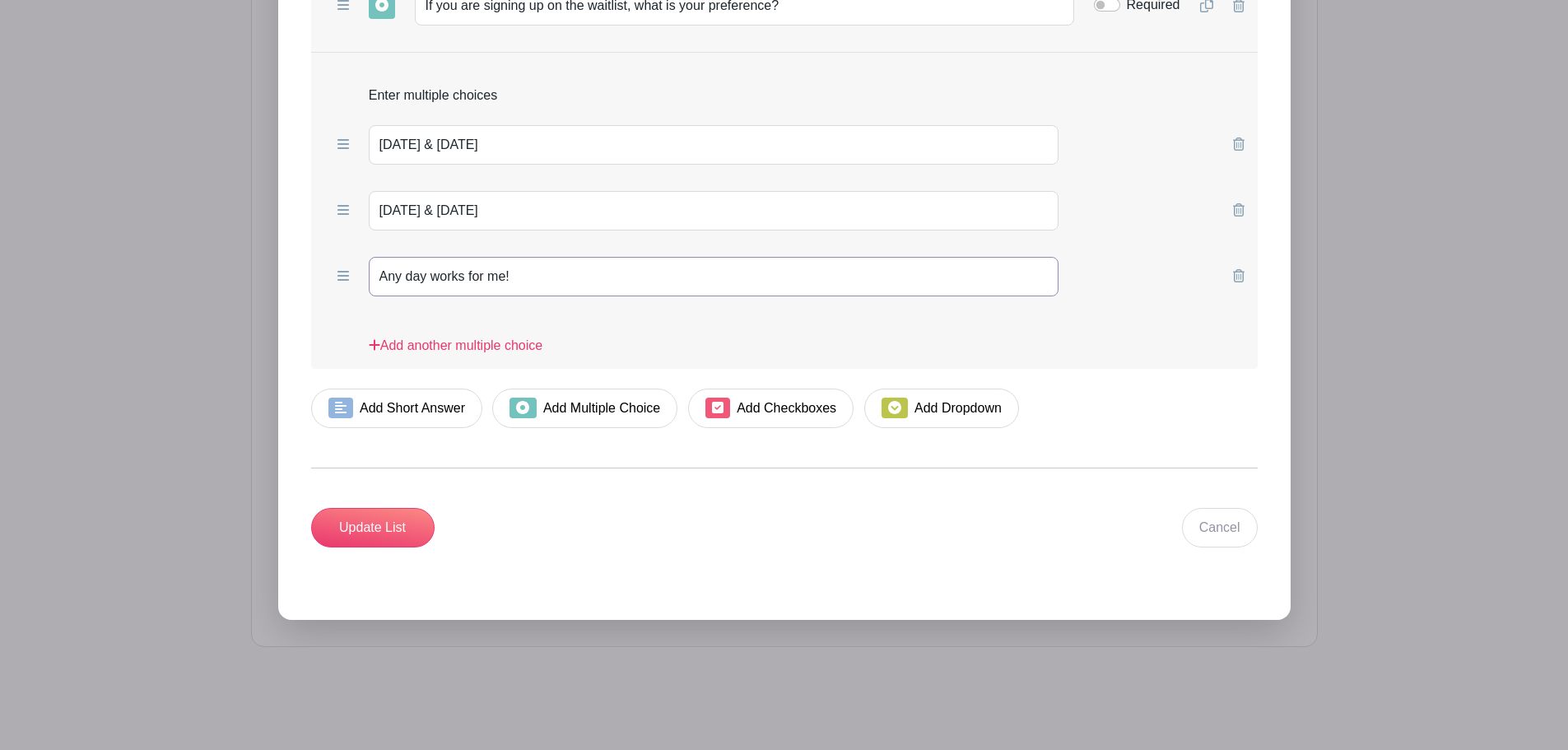
drag, startPoint x: 403, startPoint y: 276, endPoint x: 369, endPoint y: 274, distance: 34.1
click at [369, 274] on input "Any day works for me!" at bounding box center [714, 276] width 690 height 39
type input "Either one works for me!"
click at [390, 526] on input "Update List" at bounding box center [373, 528] width 123 height 39
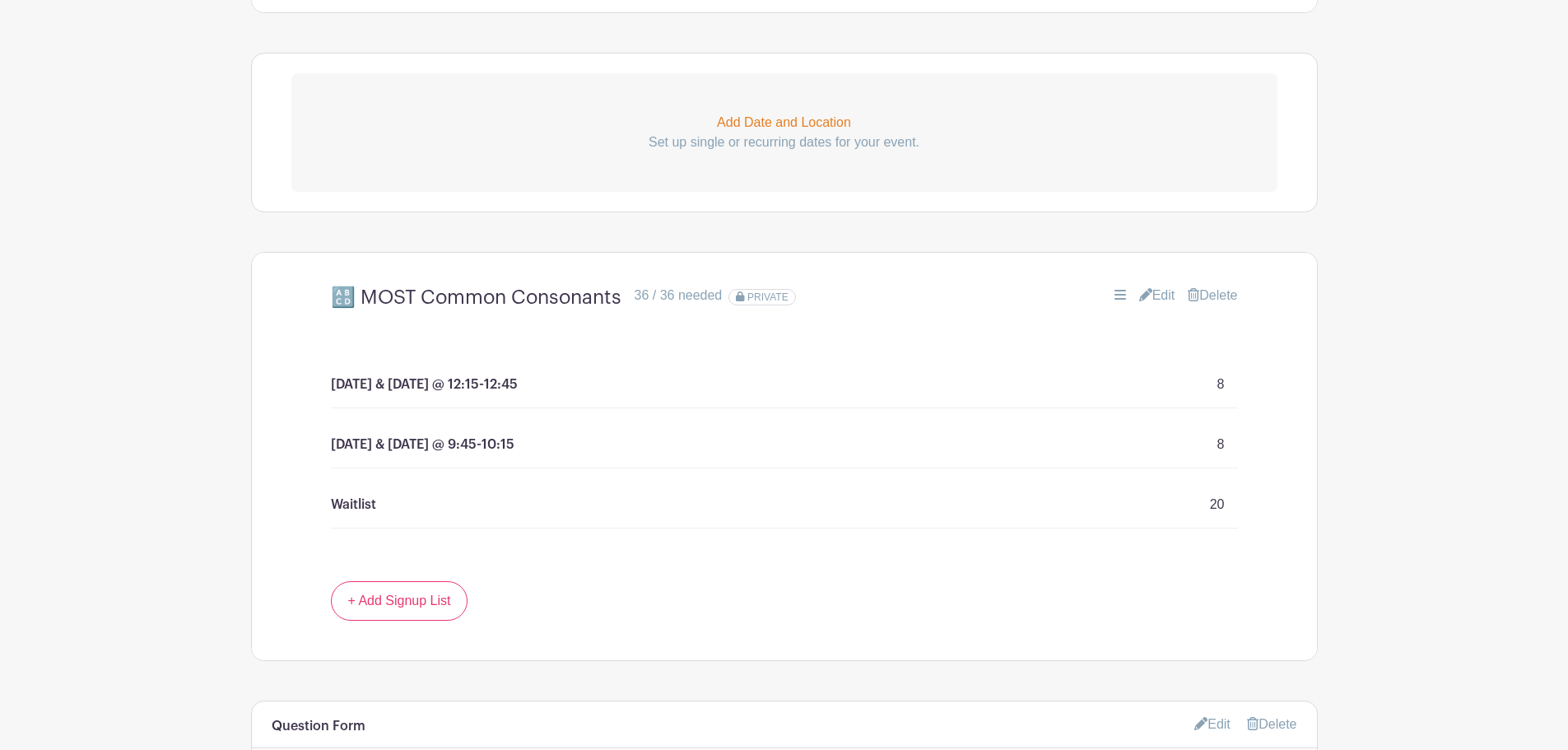
scroll to position [40, 0]
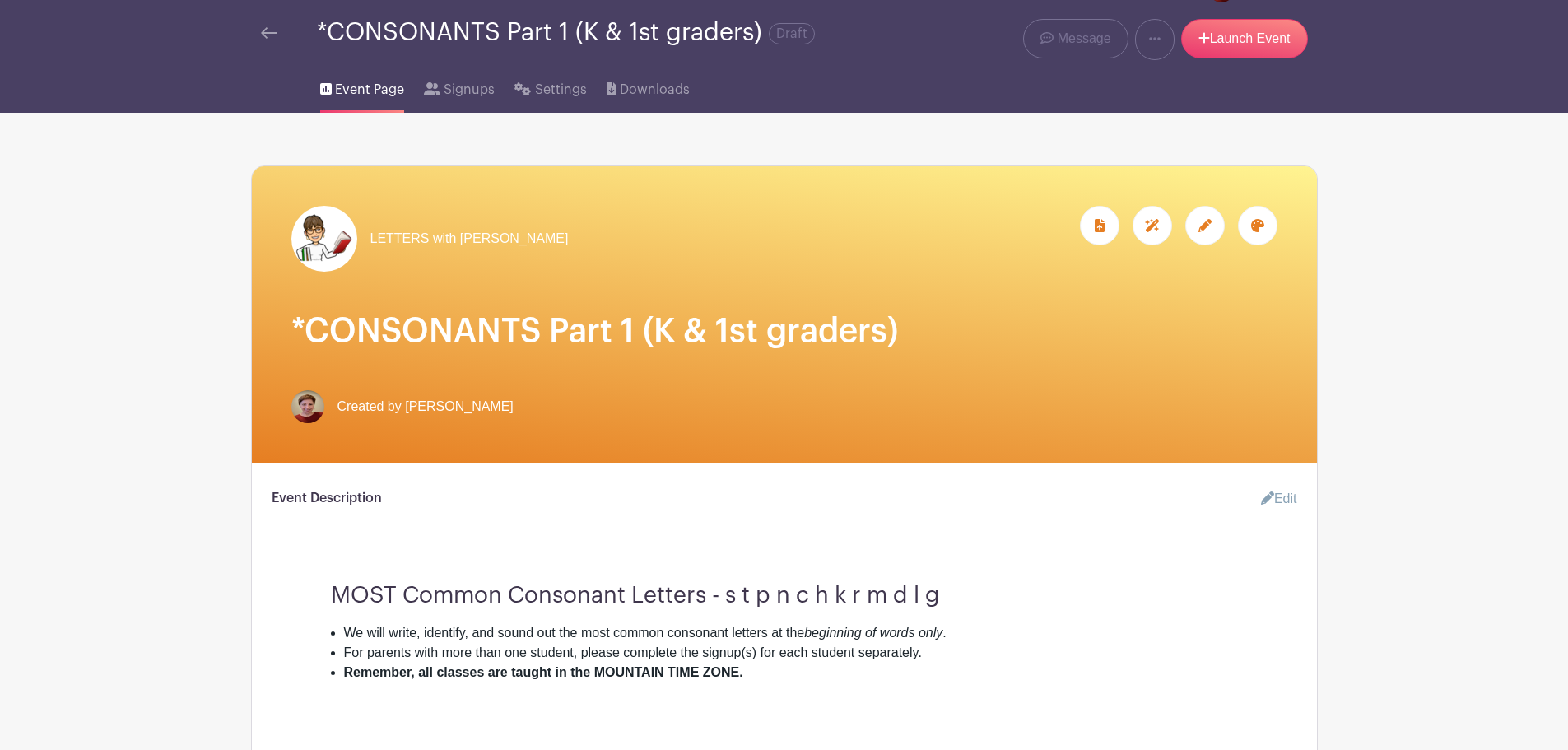
click at [266, 29] on img at bounding box center [268, 33] width 17 height 12
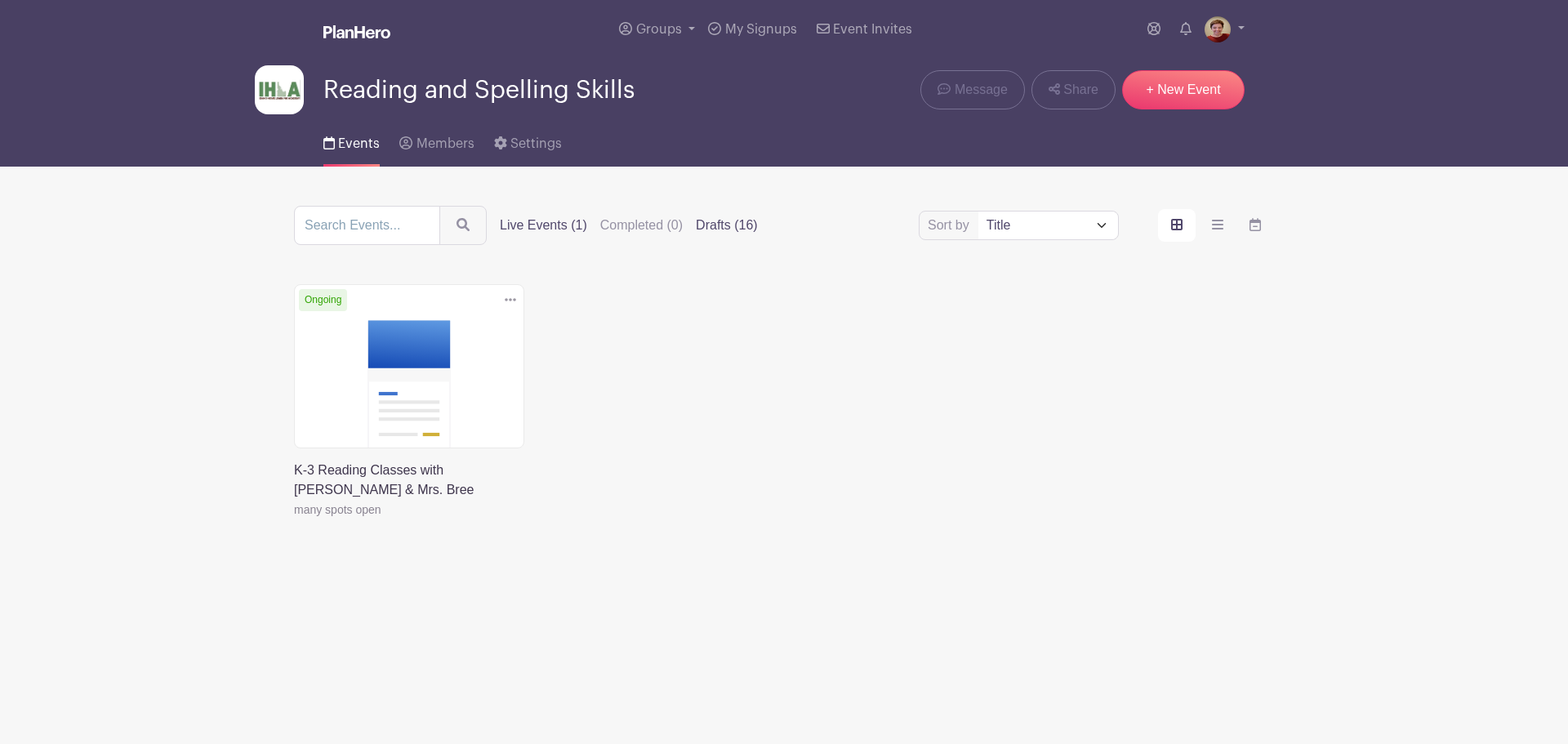
click at [725, 231] on label "Drafts (16)" at bounding box center [727, 225] width 62 height 19
click at [0, 0] on input "Drafts (16)" at bounding box center [0, 0] width 0 height 0
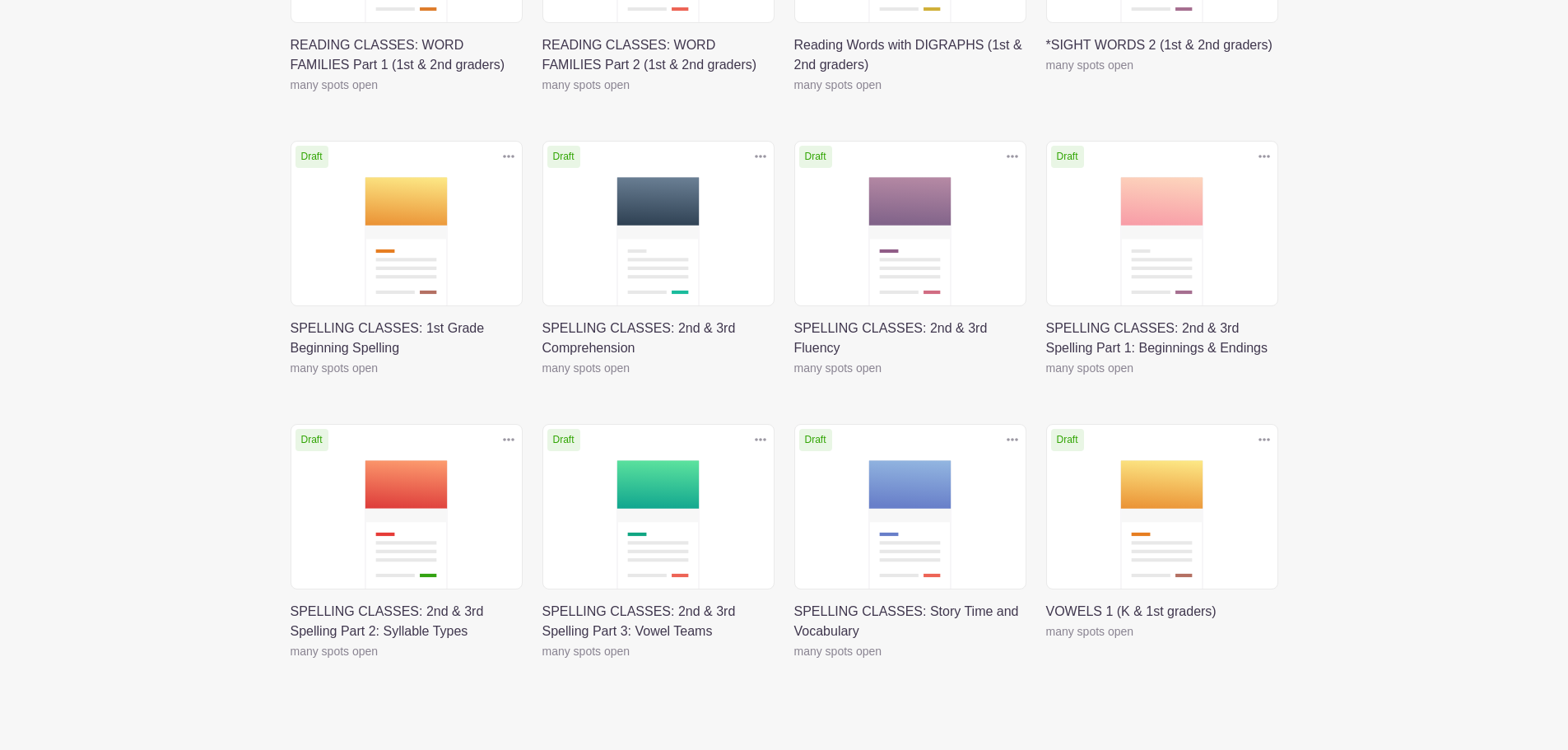
scroll to position [768, 0]
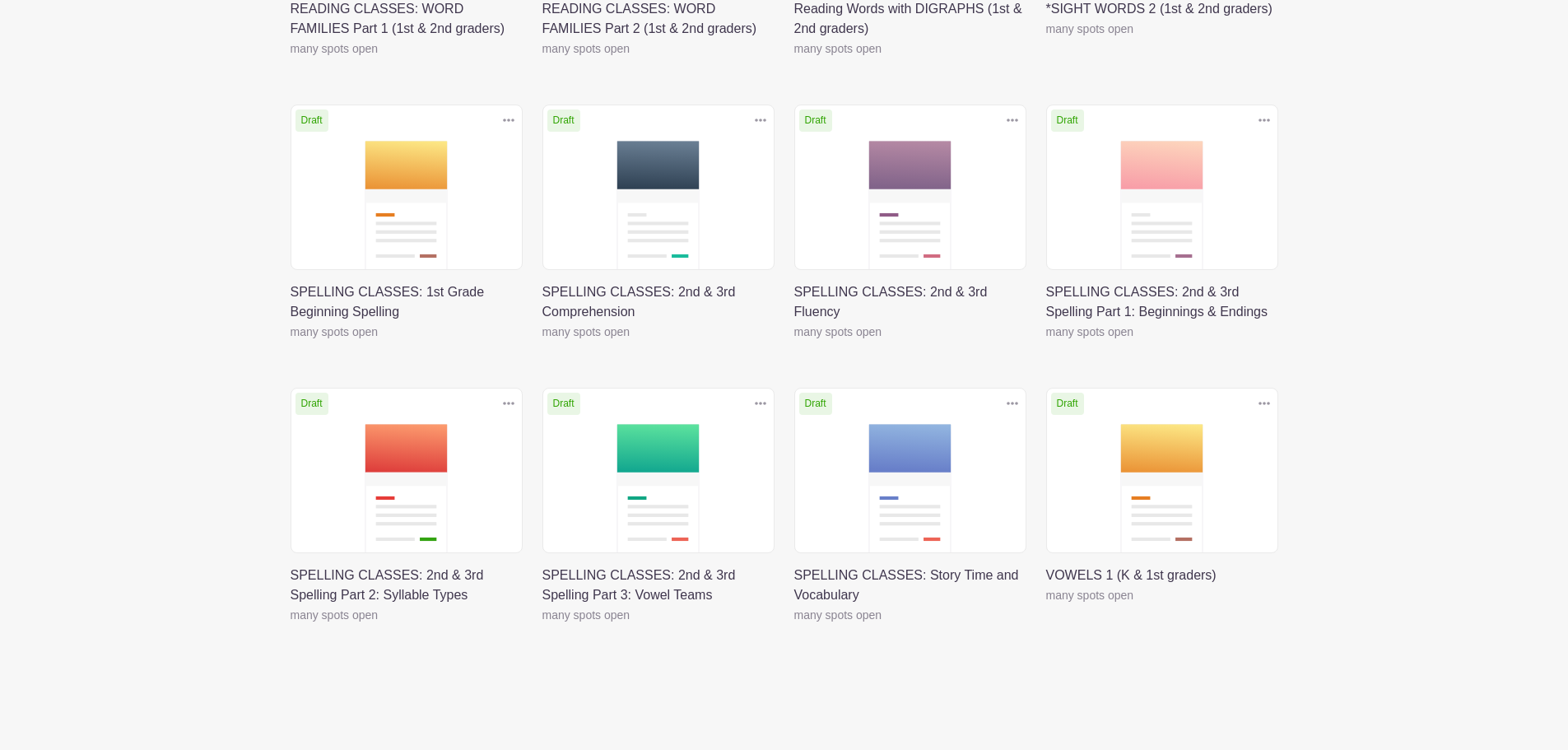
click at [1046, 605] on link at bounding box center [1046, 605] width 0 height 0
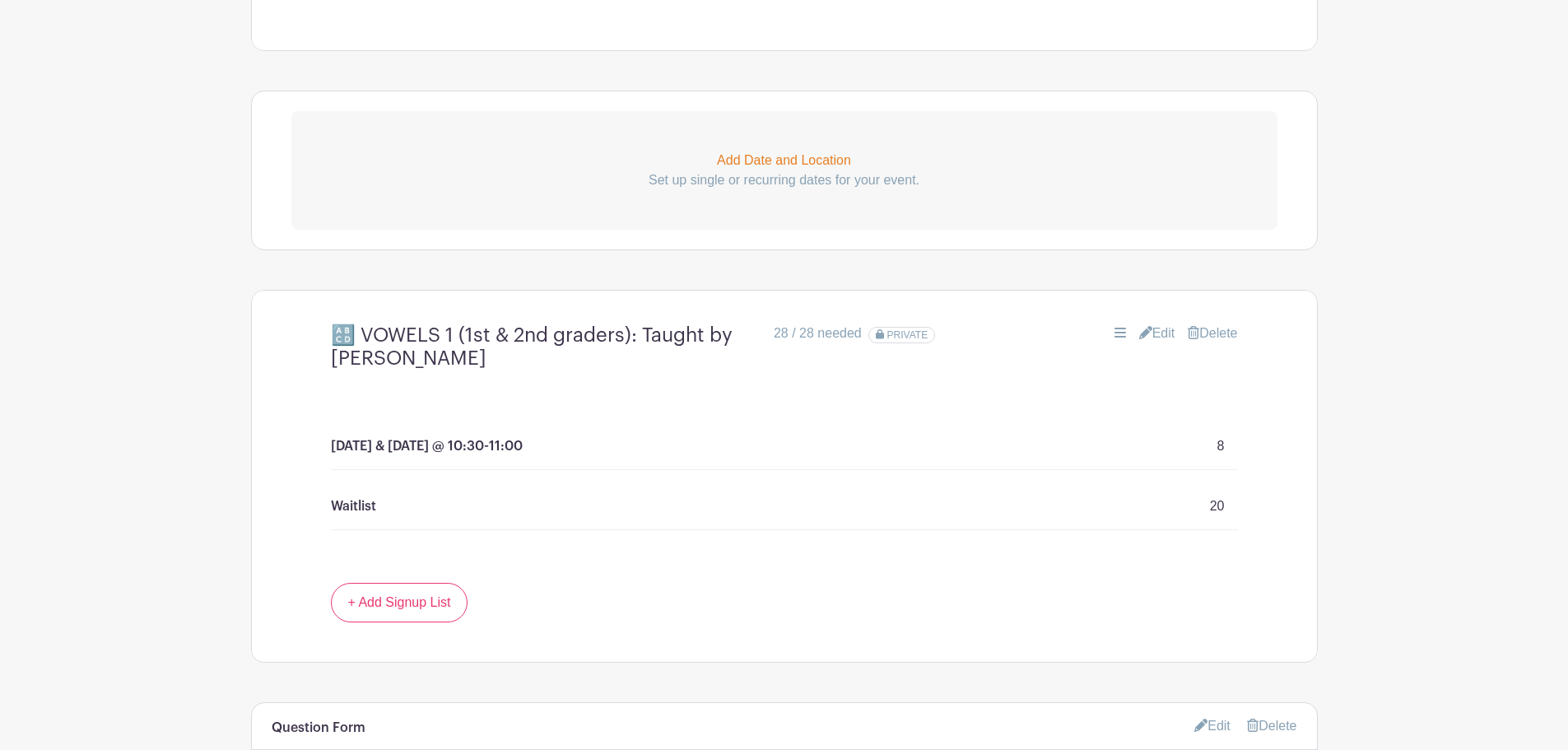
scroll to position [768, 0]
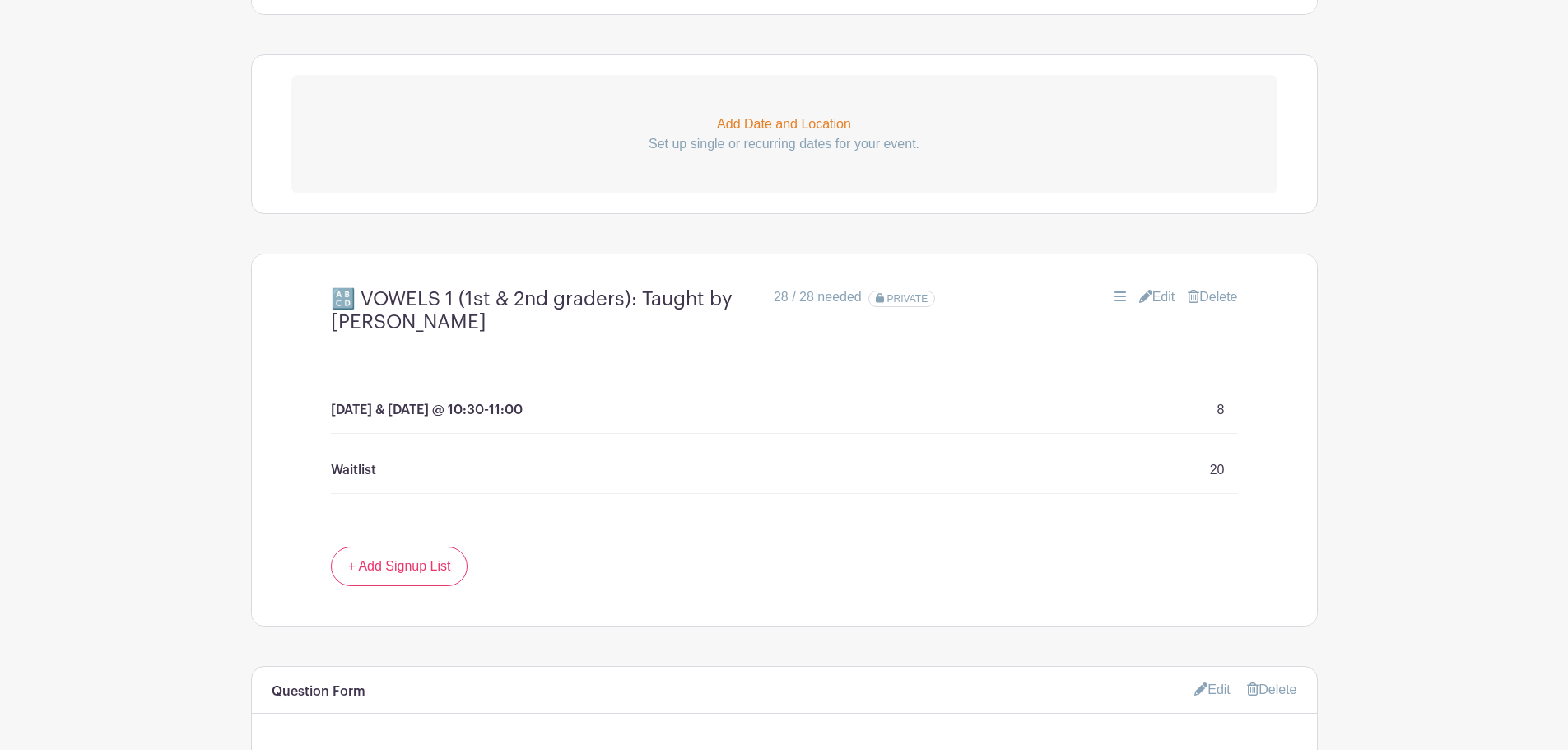
click at [1148, 294] on link "Edit" at bounding box center [1157, 297] width 36 height 20
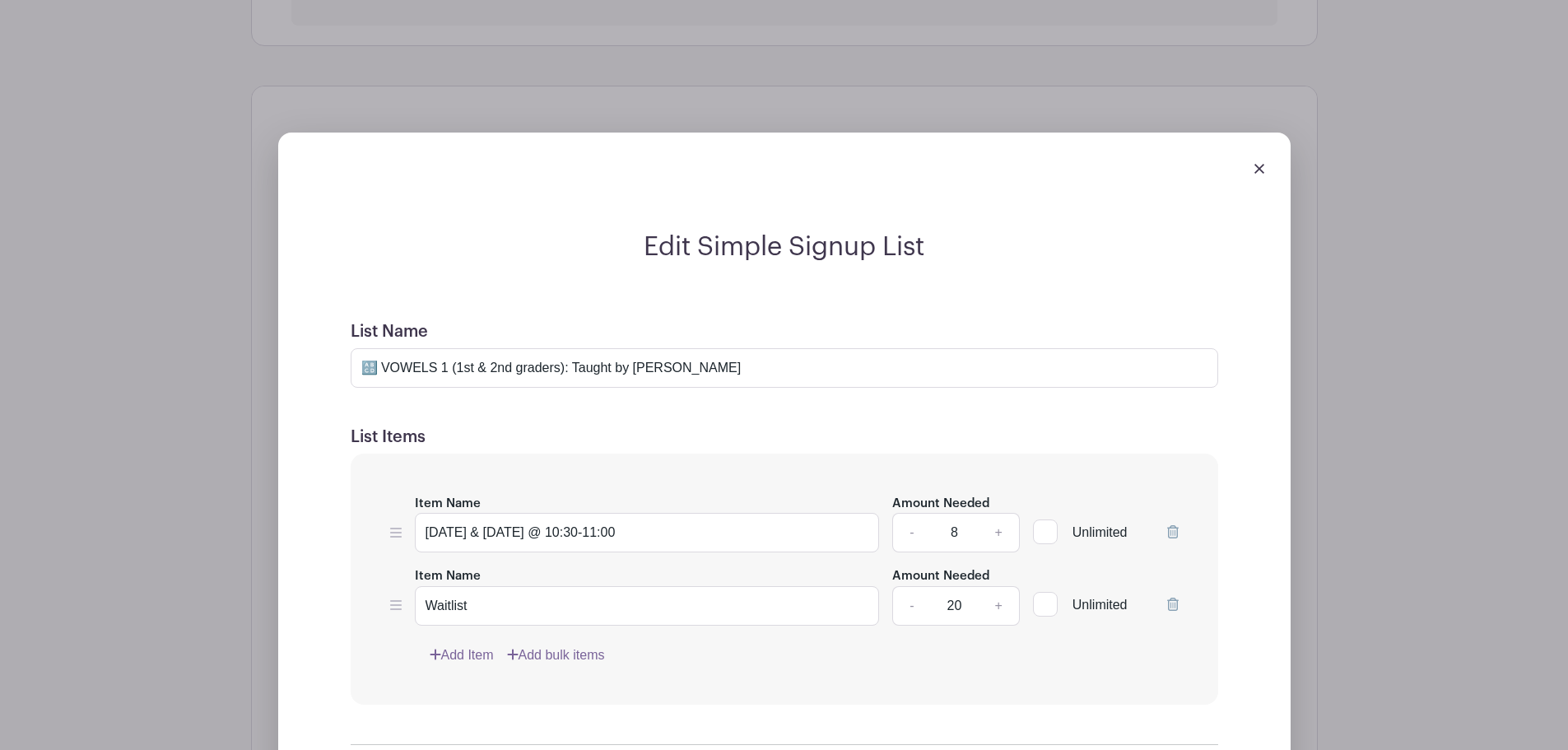
scroll to position [961, 0]
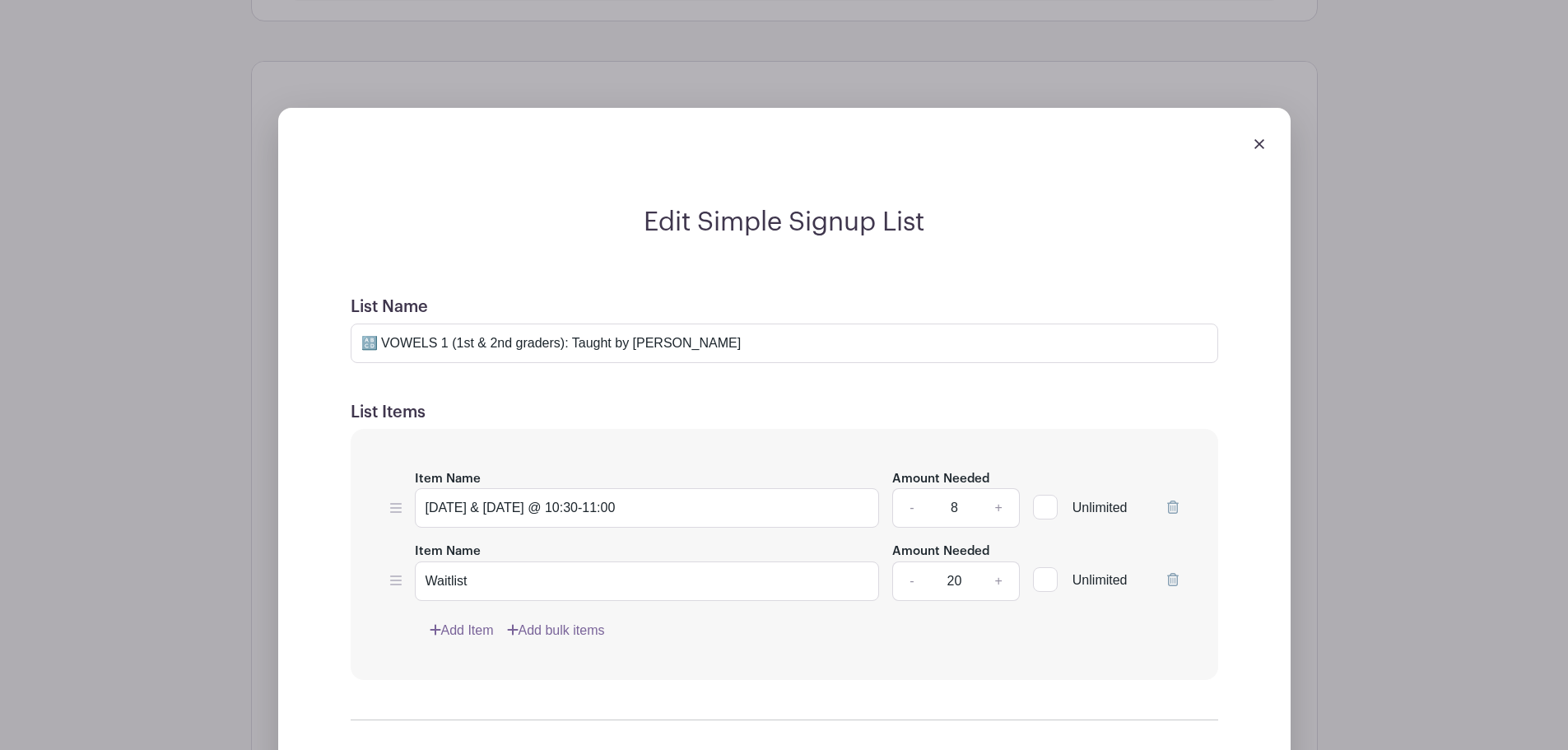
click at [436, 628] on icon at bounding box center [435, 629] width 11 height 11
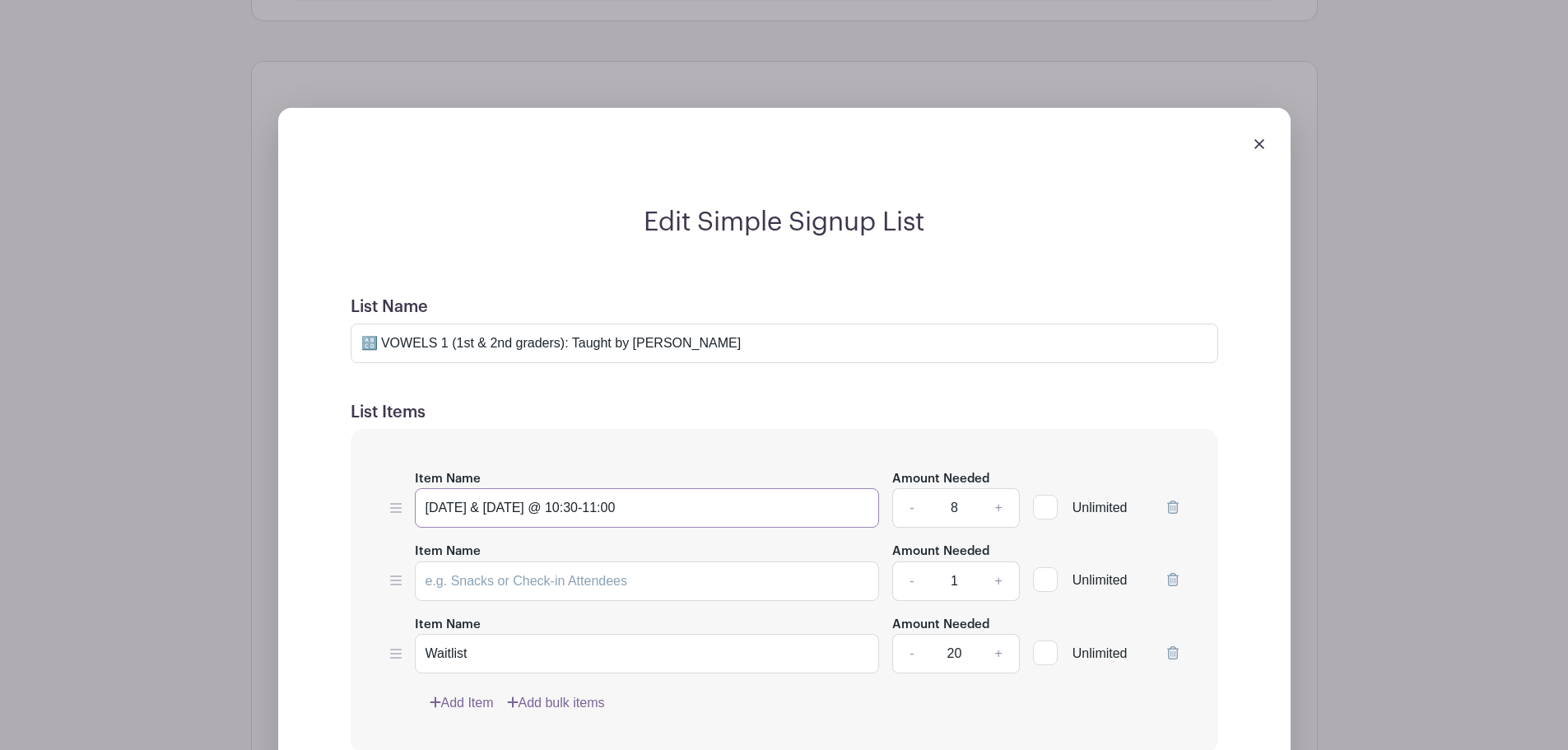
drag, startPoint x: 654, startPoint y: 507, endPoint x: 398, endPoint y: 506, distance: 256.0
click at [399, 507] on div "Item Name Tuesday & Thursday @ 10:30-11:00 Amount Needed - 8 + Unlimited" at bounding box center [784, 497] width 788 height 60
click at [524, 586] on input "Item Name" at bounding box center [647, 581] width 465 height 39
paste input "Tuesday & Thursday @ 10:30-11:00"
type input "Tuesday & Thursday @ 11:30-12:00"
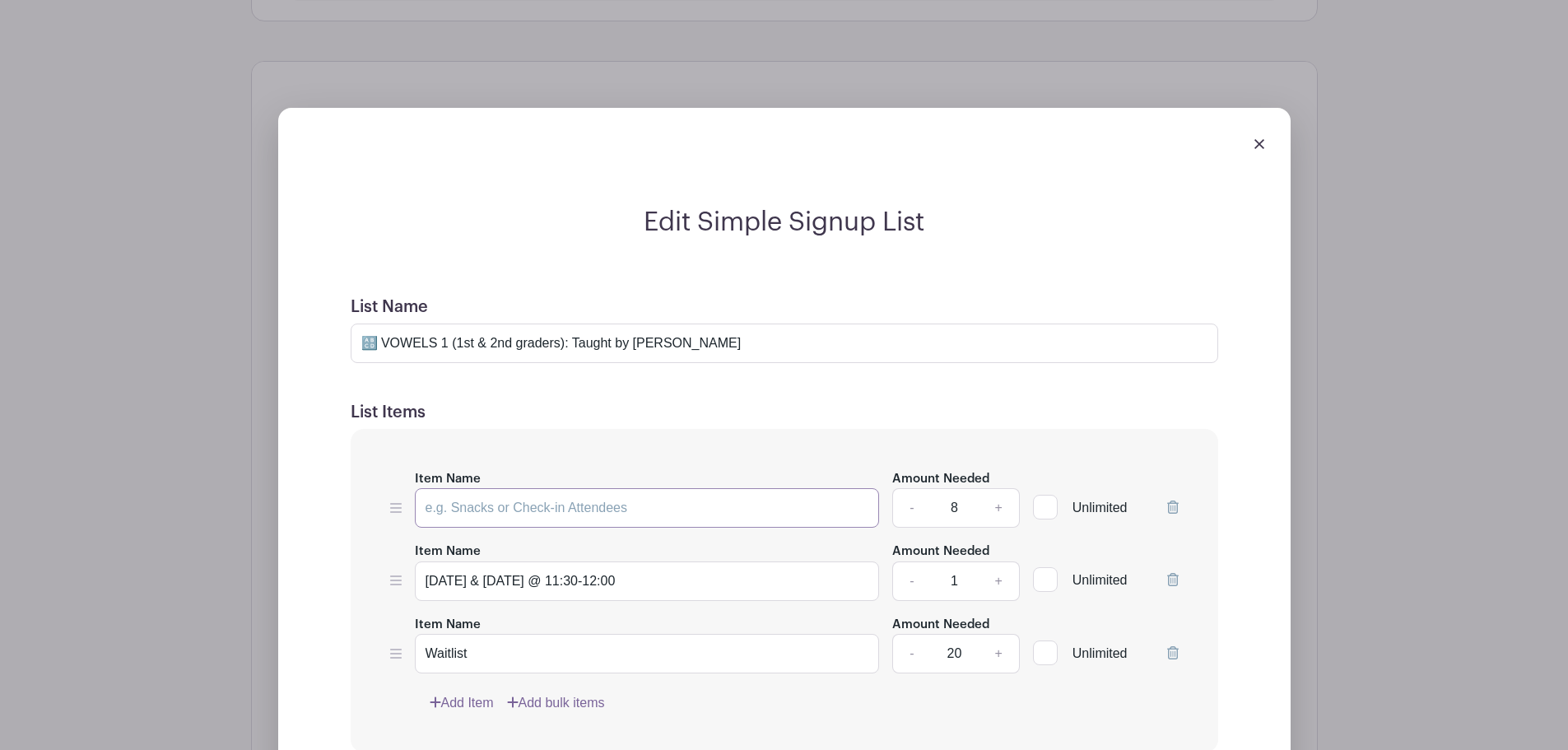
click at [503, 501] on input "Item Name" at bounding box center [647, 507] width 465 height 39
type input "Monday & Wednesday @ 10:30-11:00"
click at [1004, 583] on link "+" at bounding box center [999, 581] width 41 height 39
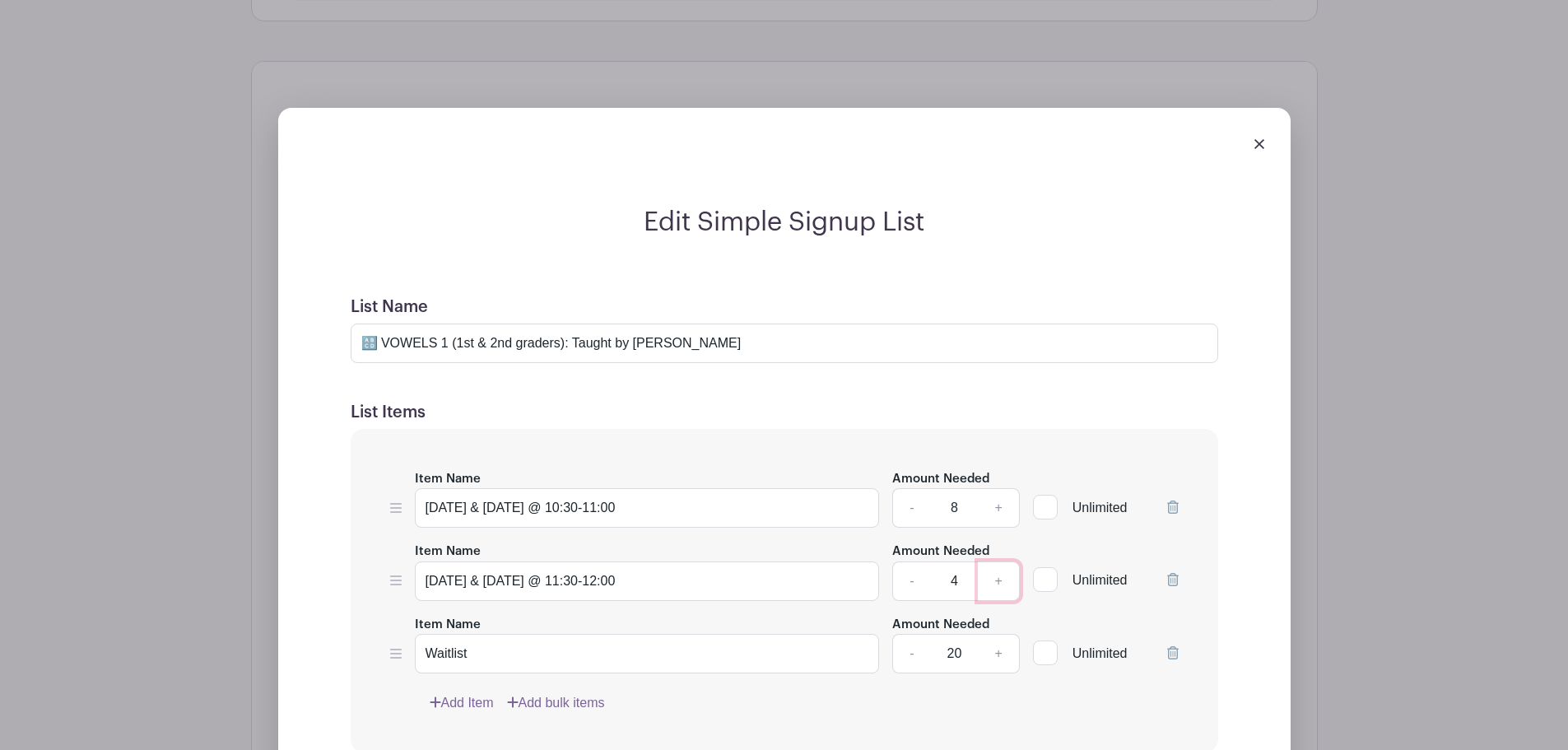
click at [1004, 583] on link "+" at bounding box center [999, 581] width 41 height 39
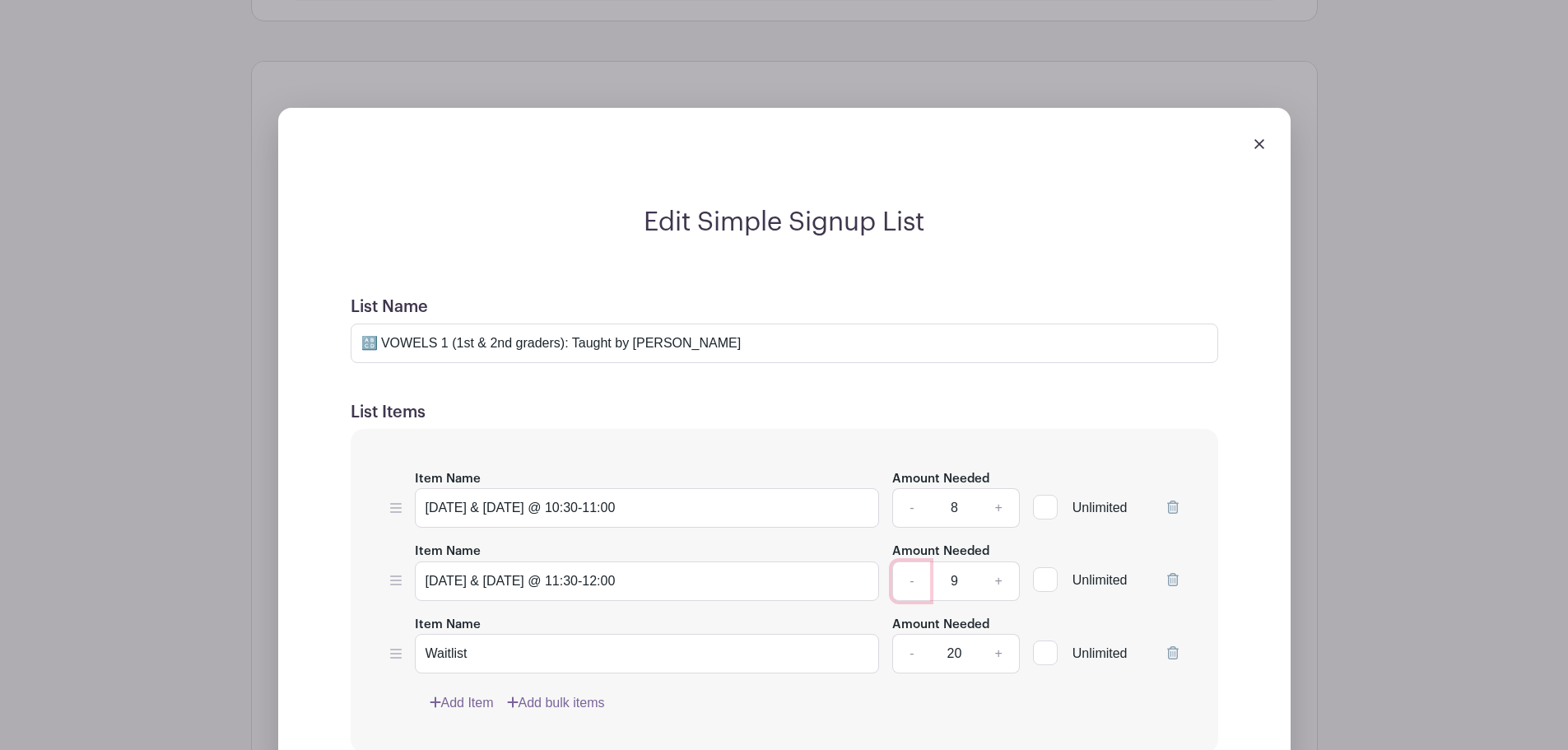
click at [911, 581] on link "-" at bounding box center [911, 581] width 38 height 39
type input "8"
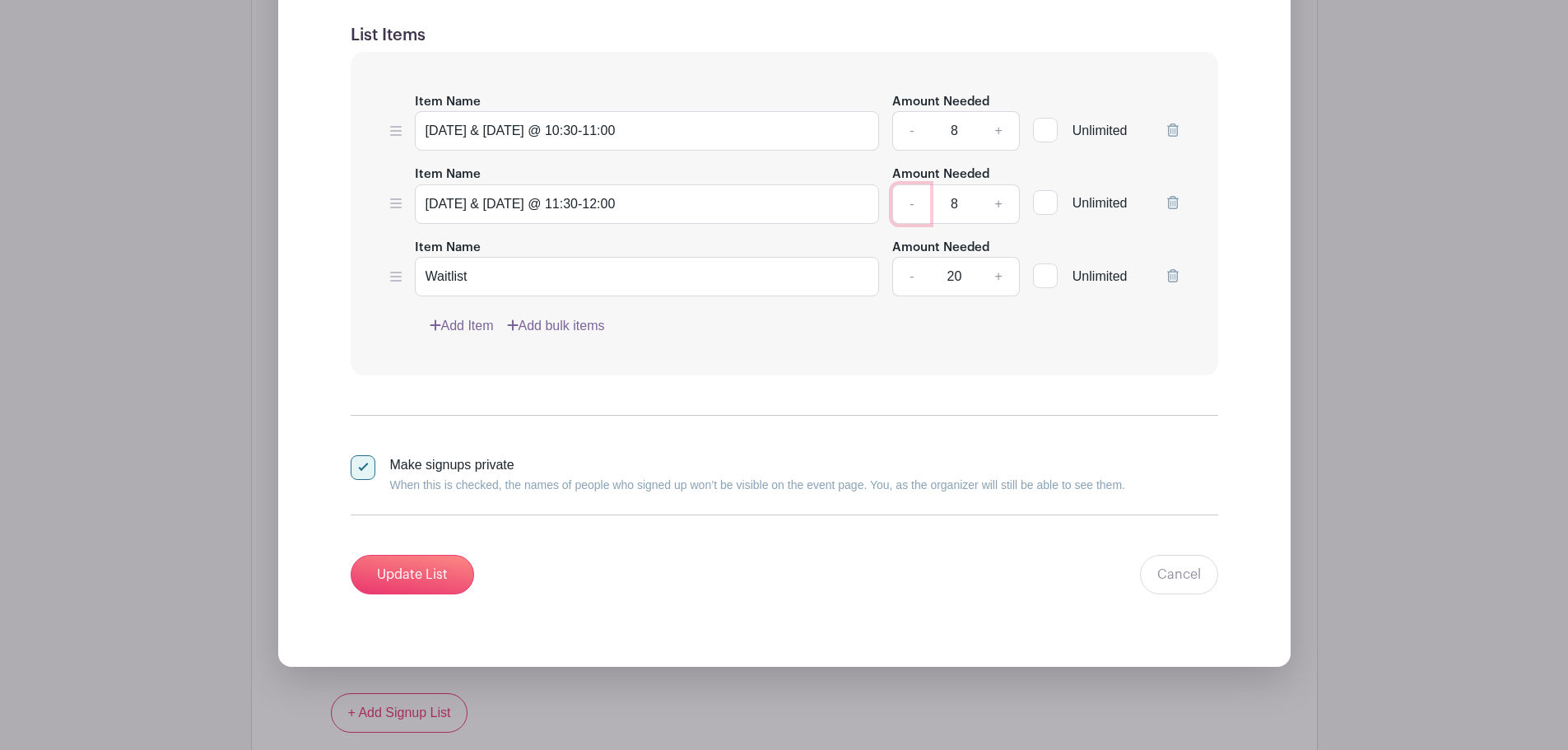
scroll to position [1344, 0]
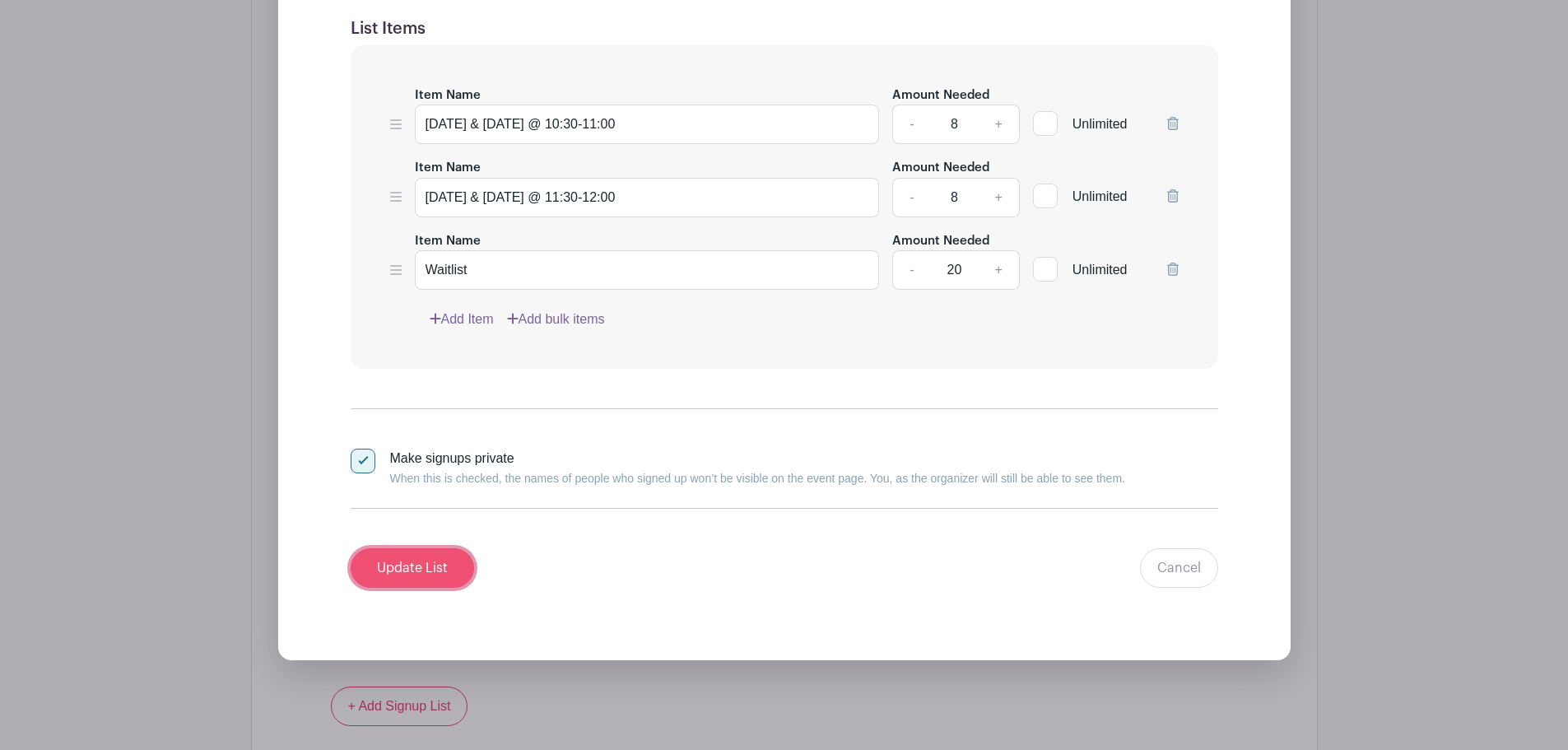
click at [415, 572] on input "Update List" at bounding box center [412, 568] width 123 height 39
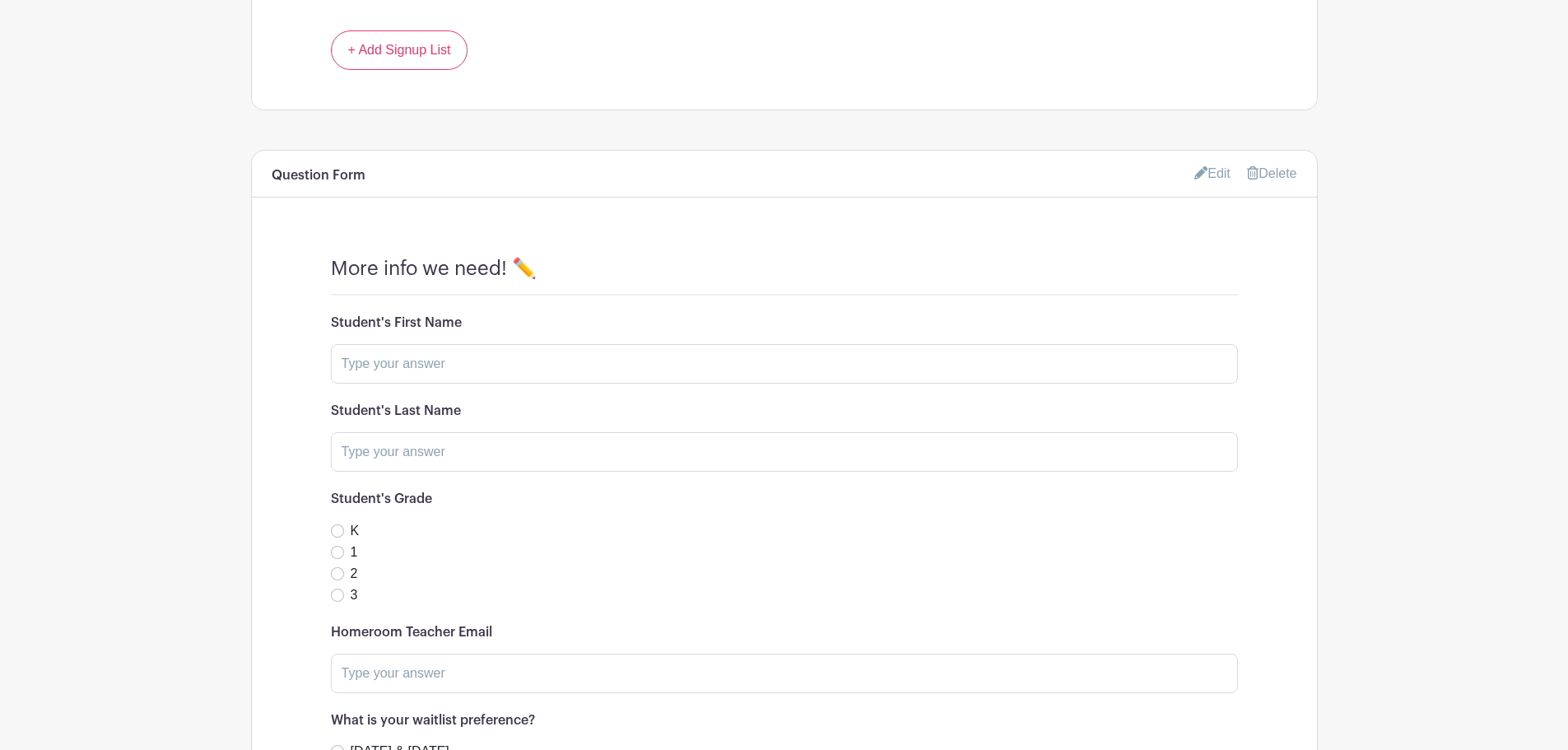
click at [1202, 176] on link "Edit" at bounding box center [1212, 173] width 36 height 27
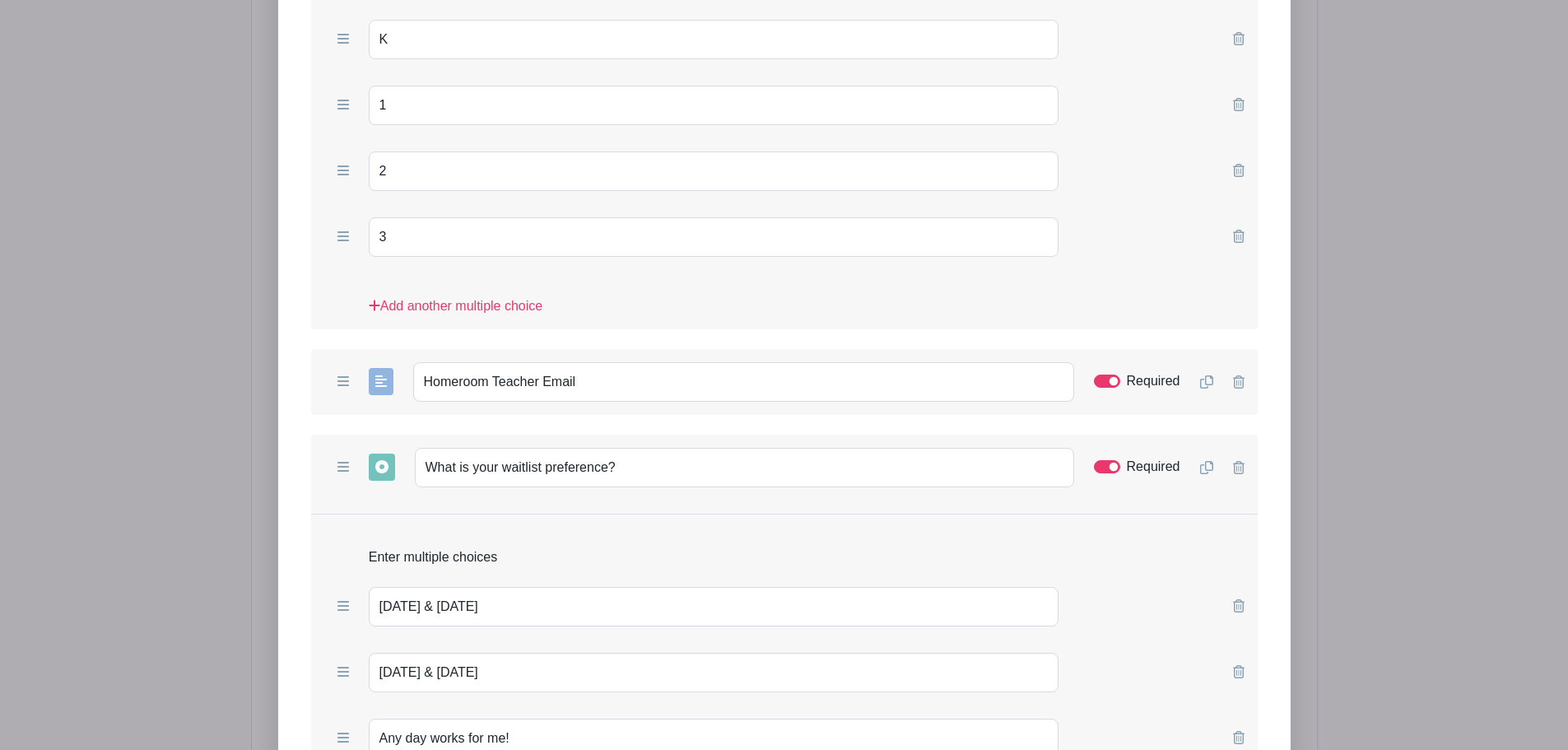
scroll to position [2305, 0]
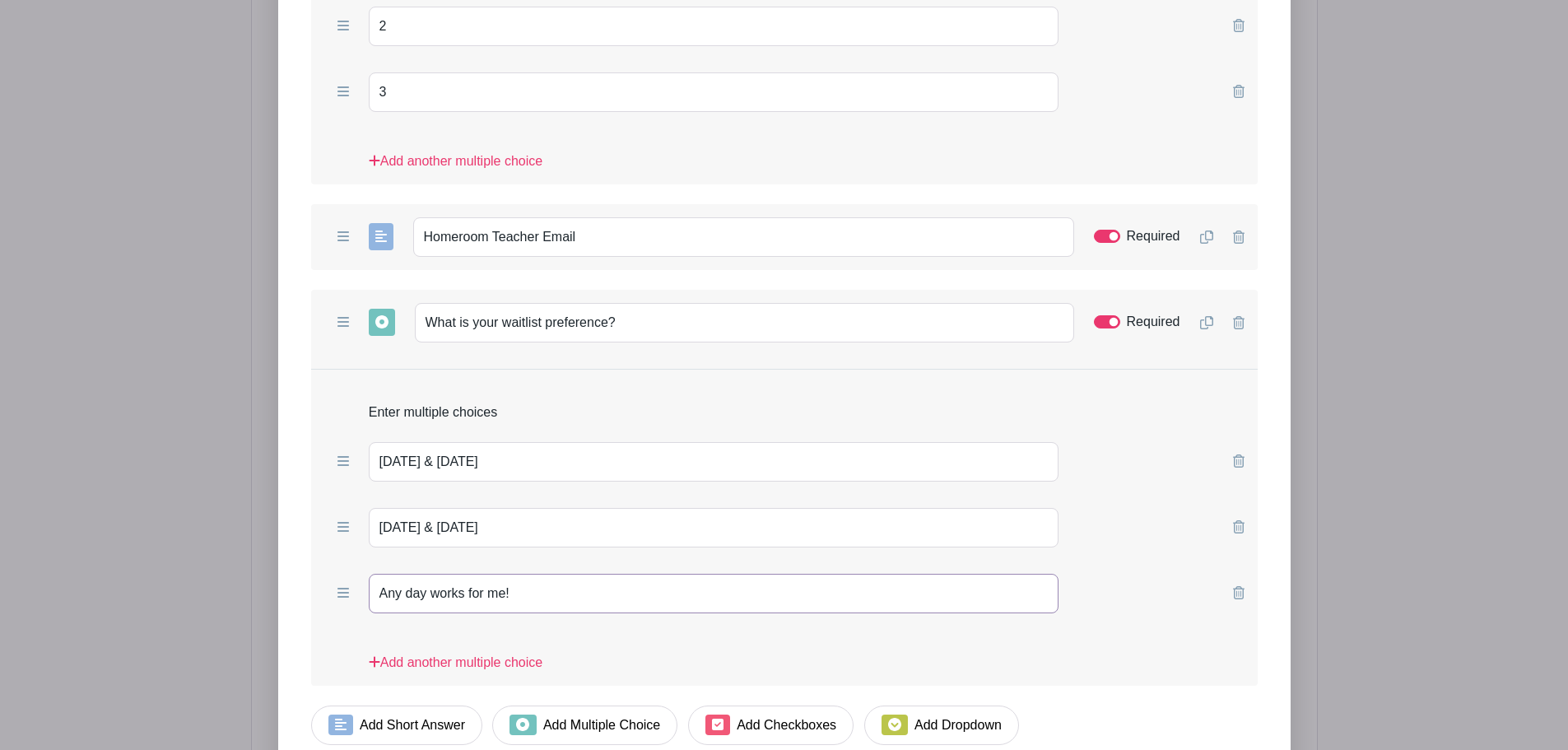
drag, startPoint x: 421, startPoint y: 592, endPoint x: 361, endPoint y: 596, distance: 60.1
click at [361, 596] on div "Any day works for me!" at bounding box center [784, 592] width 947 height 66
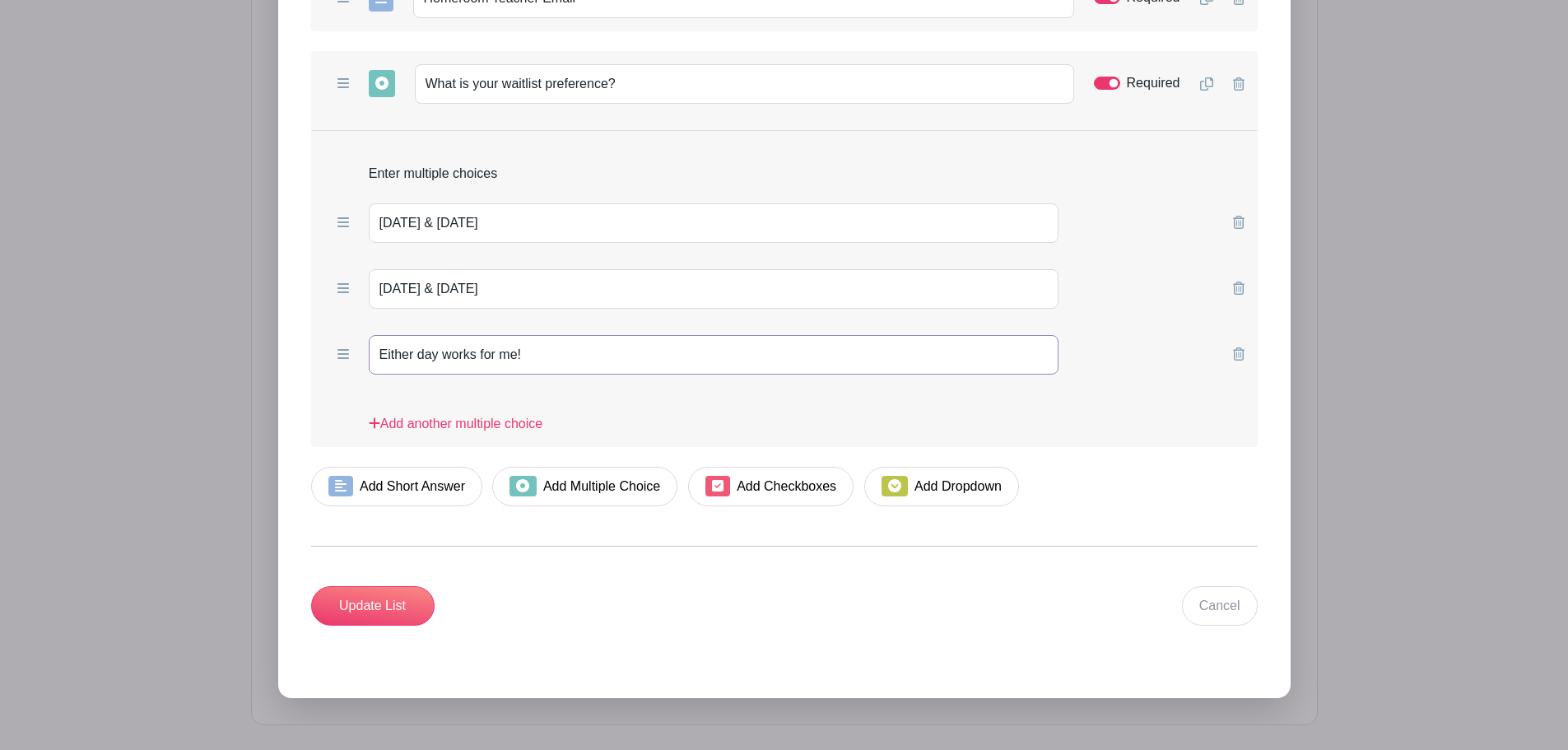
scroll to position [2621, 0]
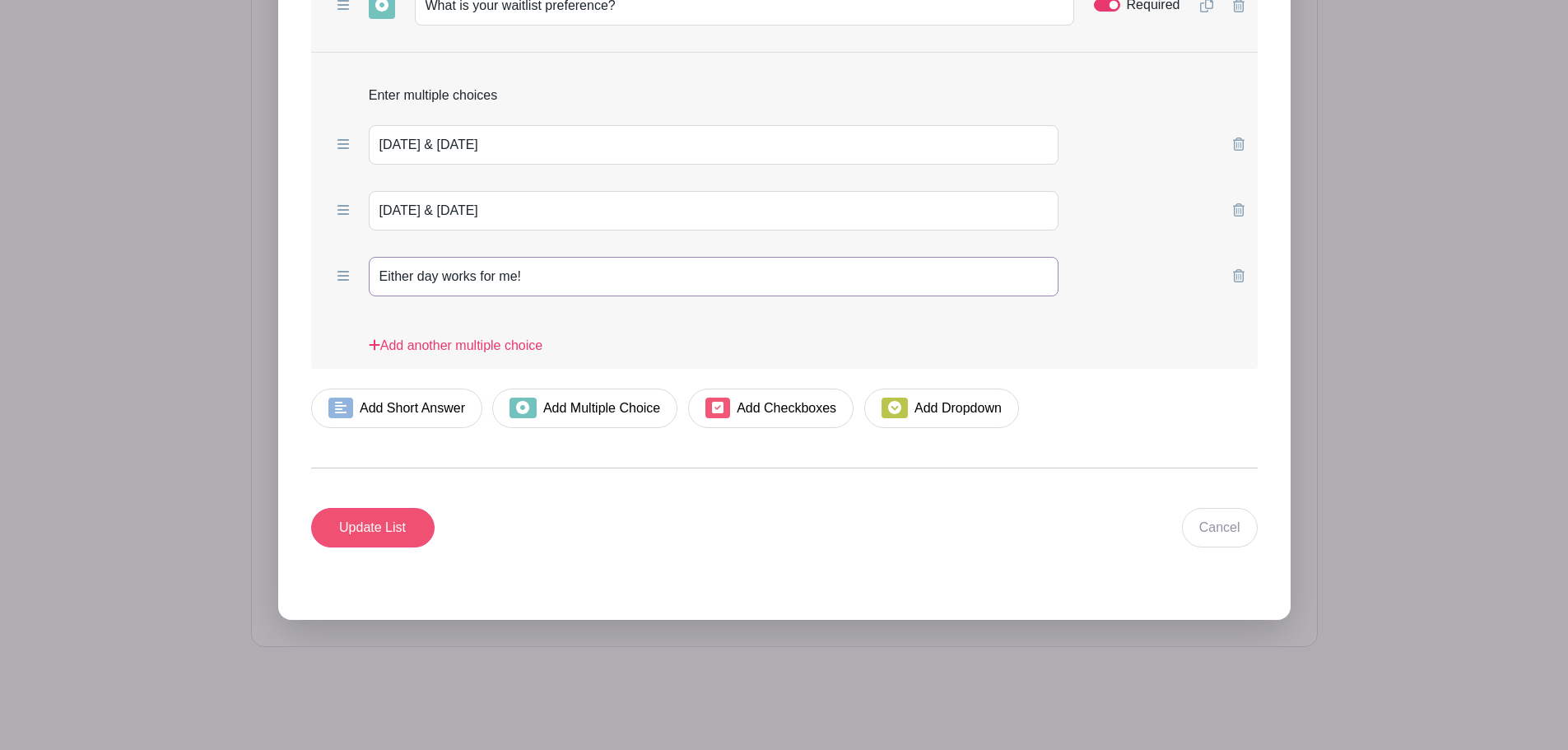
type input "Either day works for me!"
click at [356, 525] on input "Update List" at bounding box center [373, 528] width 123 height 39
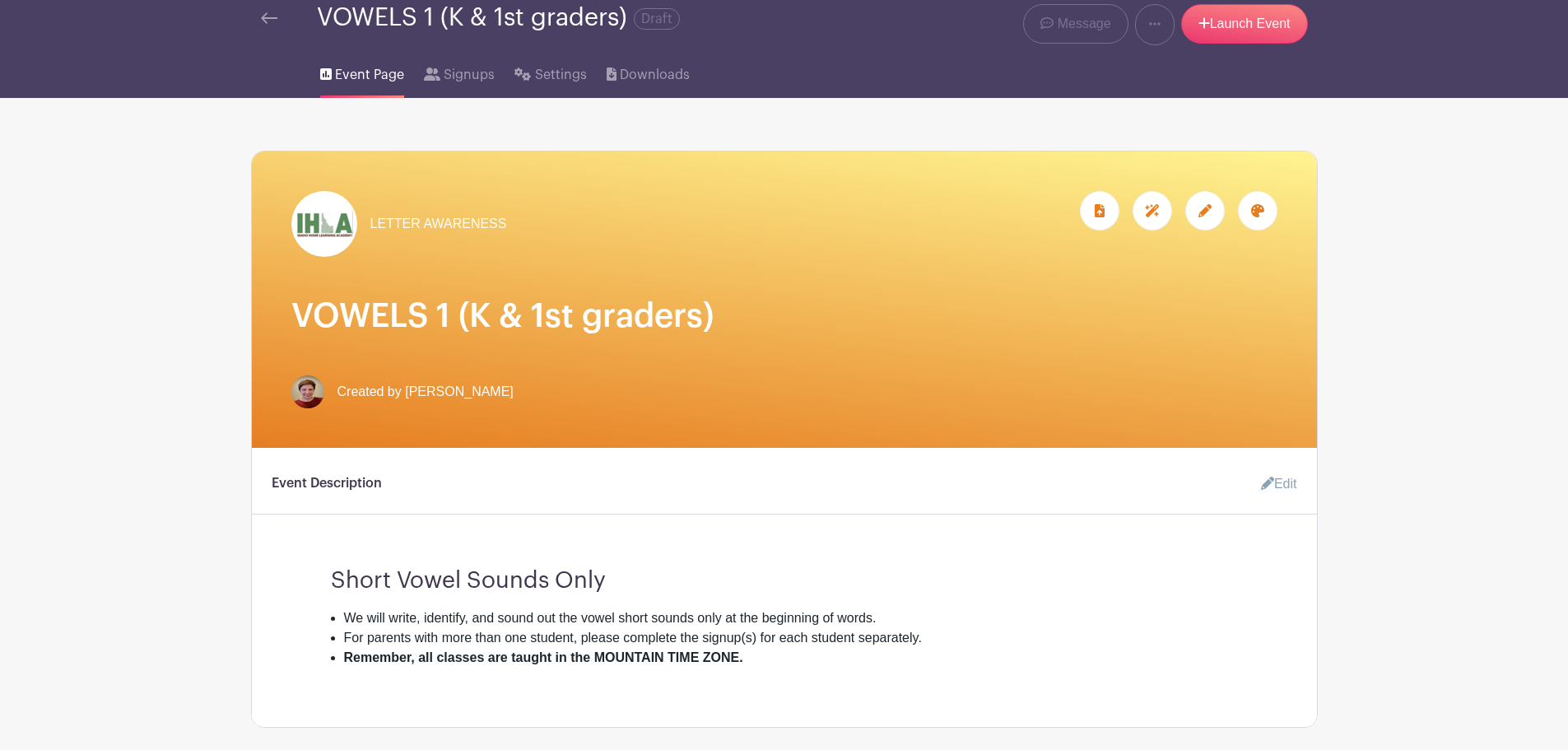
scroll to position [24, 0]
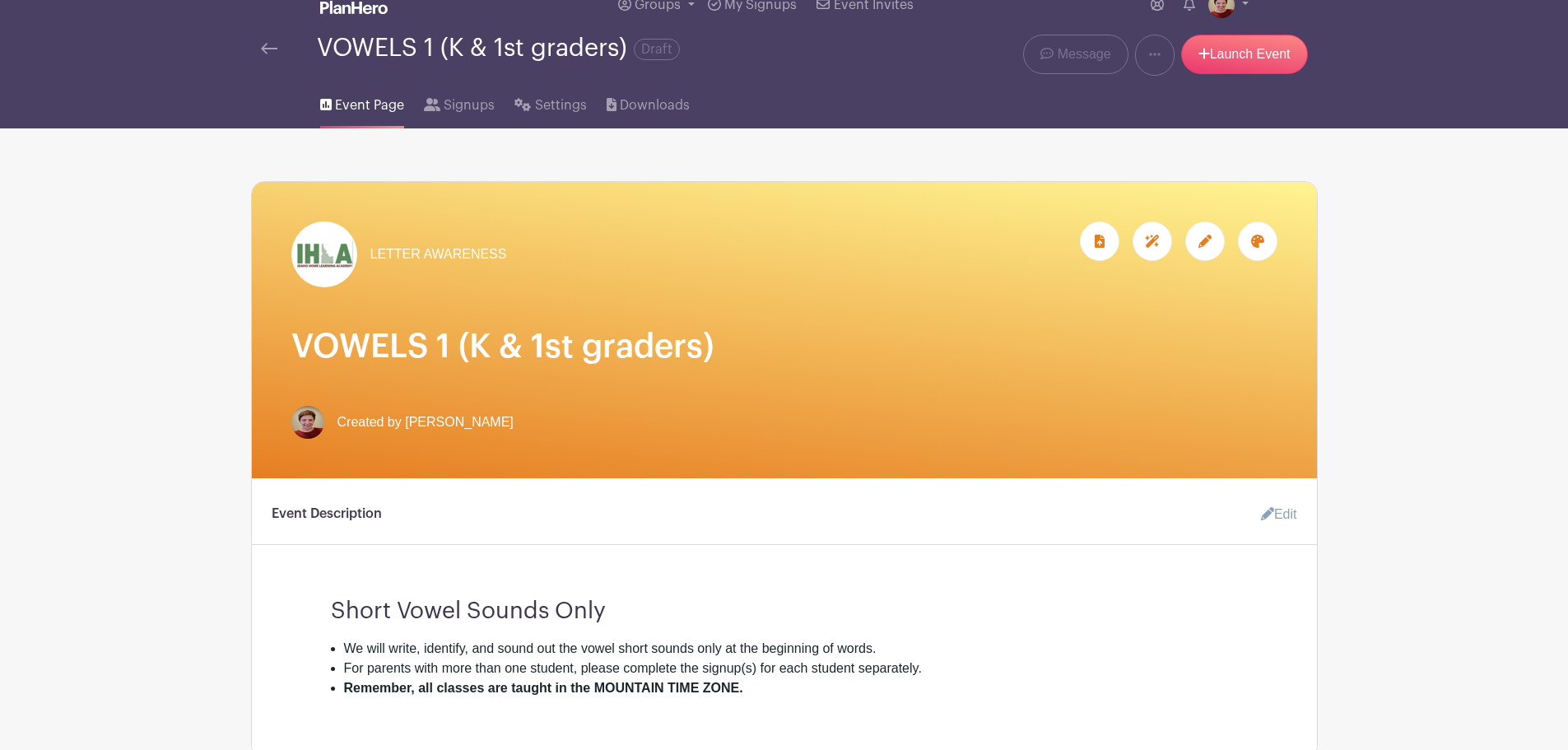
click at [1207, 241] on icon at bounding box center [1205, 241] width 13 height 13
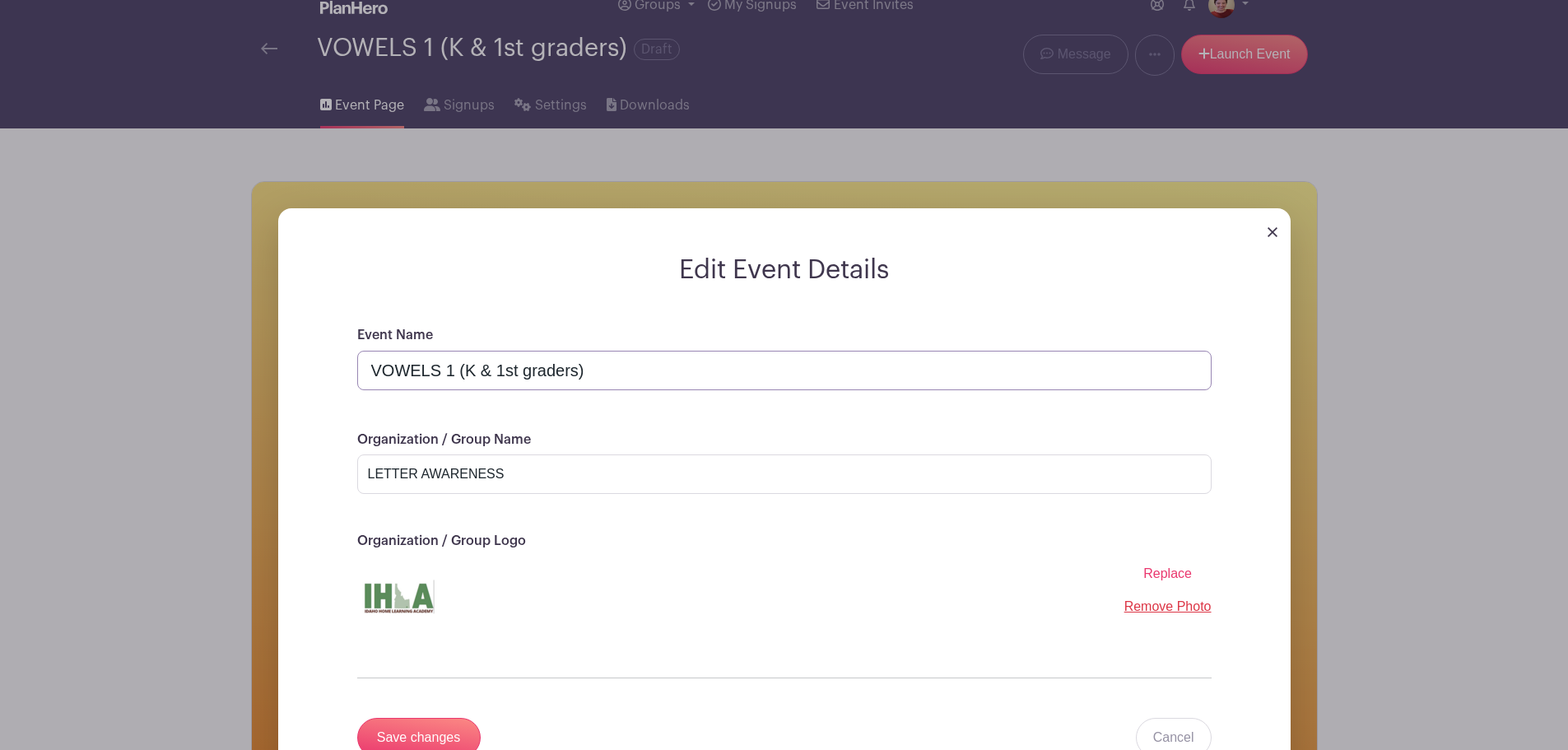
click at [415, 373] on input "VOWELS 1 (K & 1st graders)" at bounding box center [784, 370] width 855 height 39
type input "*VOWELS 1 (K & 1st graders)"
click at [419, 733] on input "Save changes" at bounding box center [419, 737] width 123 height 39
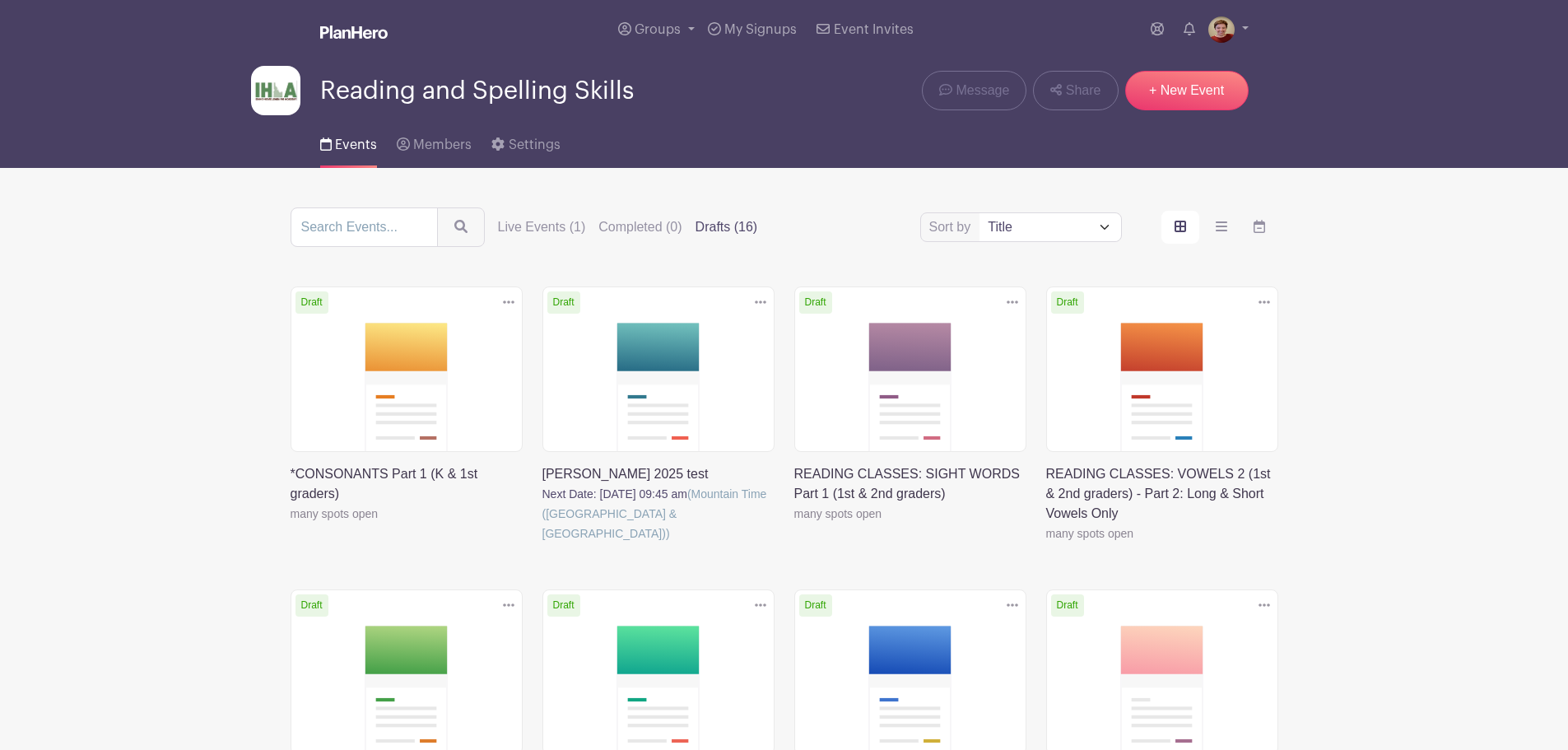
click at [291, 524] on link at bounding box center [291, 524] width 0 height 0
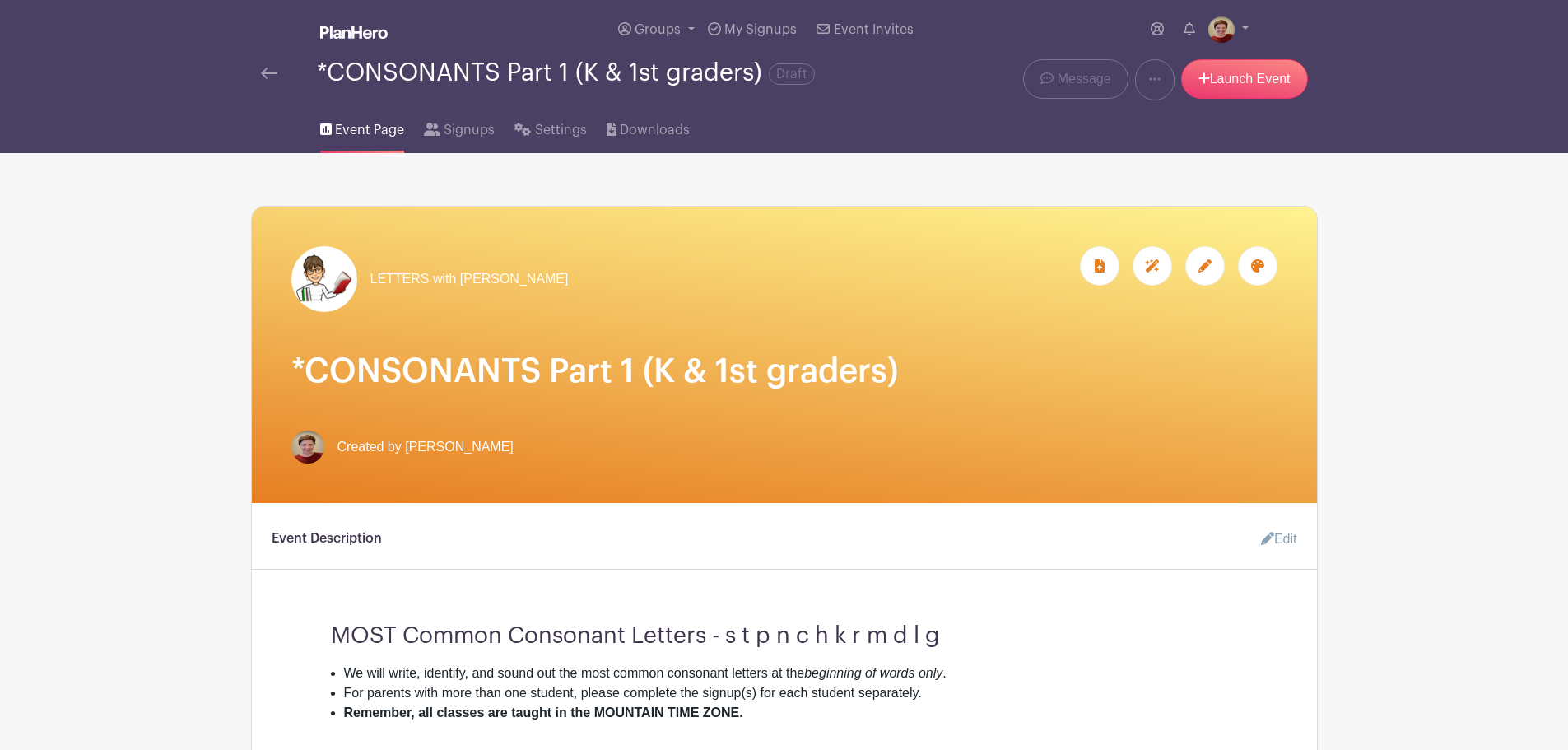
click at [268, 74] on img at bounding box center [268, 73] width 17 height 12
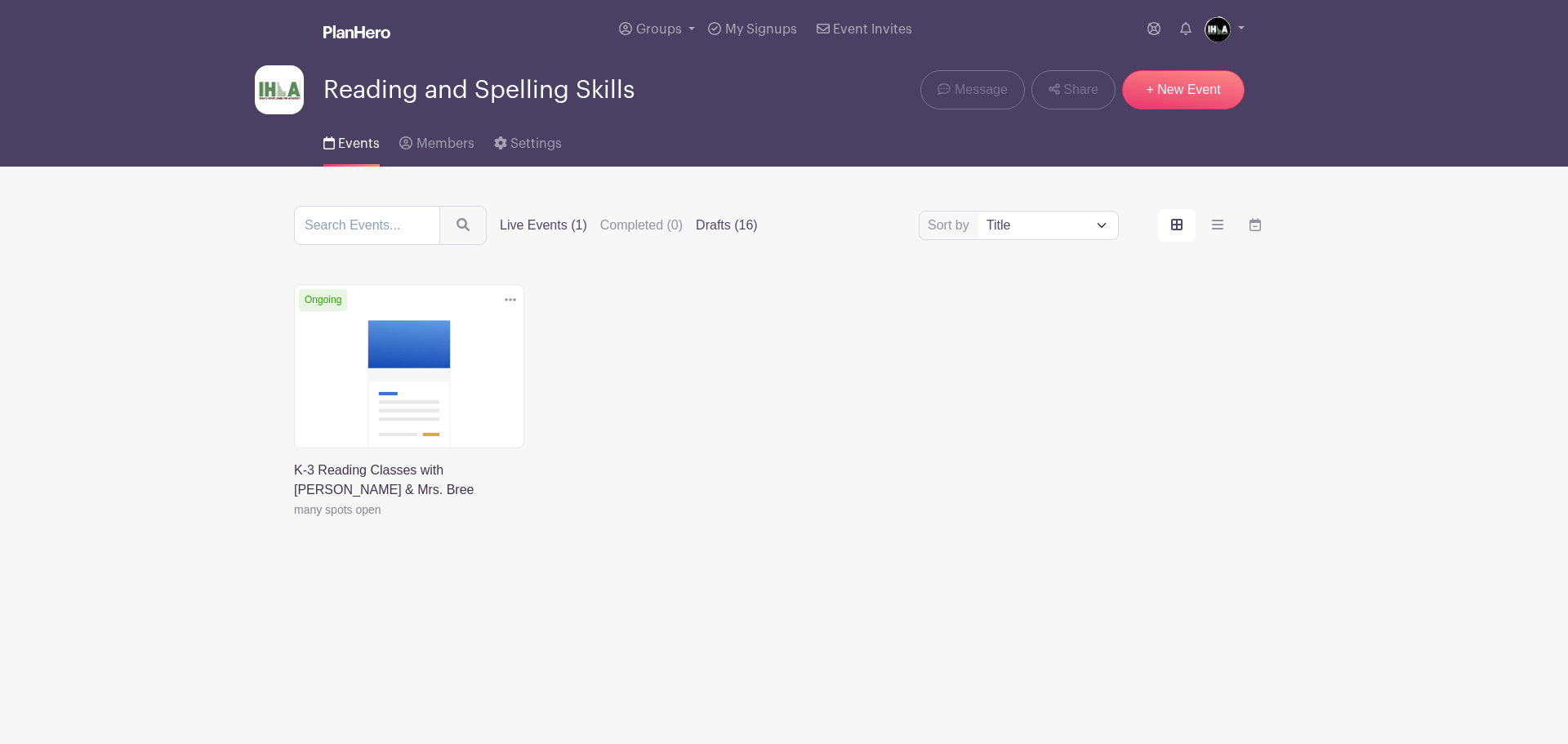
click at [737, 224] on label "Drafts (16)" at bounding box center [727, 225] width 62 height 19
click at [0, 0] on input "Drafts (16)" at bounding box center [0, 0] width 0 height 0
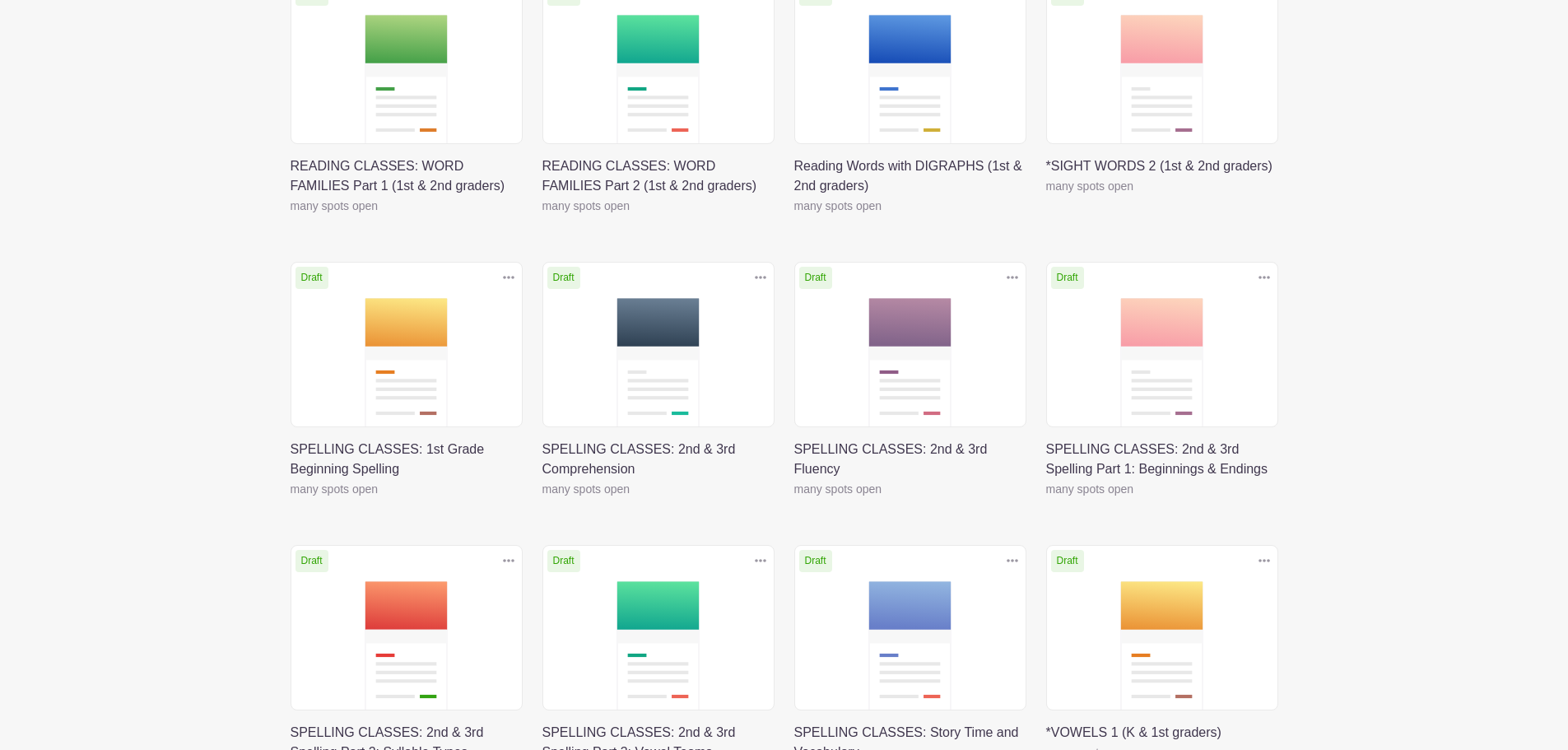
scroll to position [768, 0]
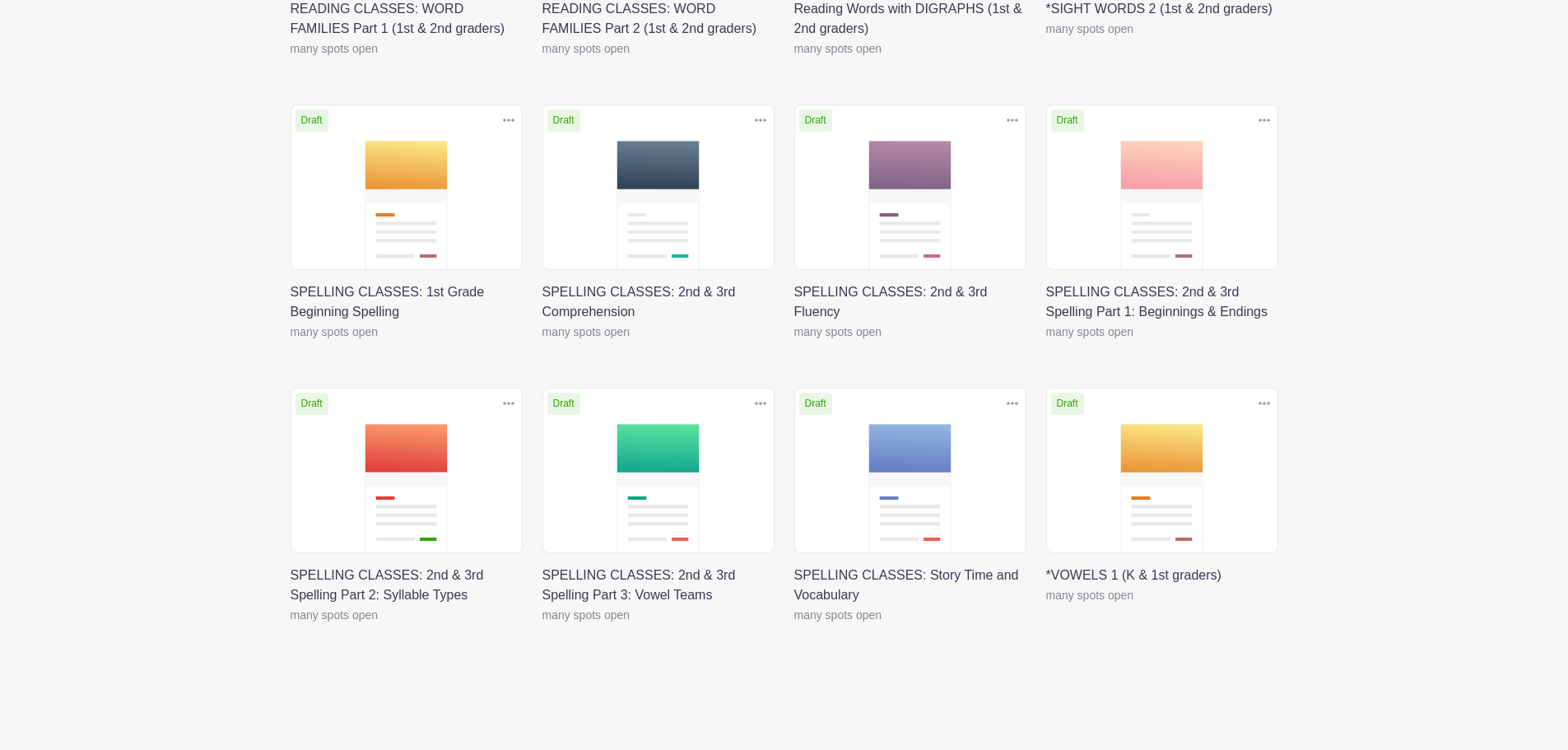
click at [291, 342] on link at bounding box center [291, 342] width 0 height 0
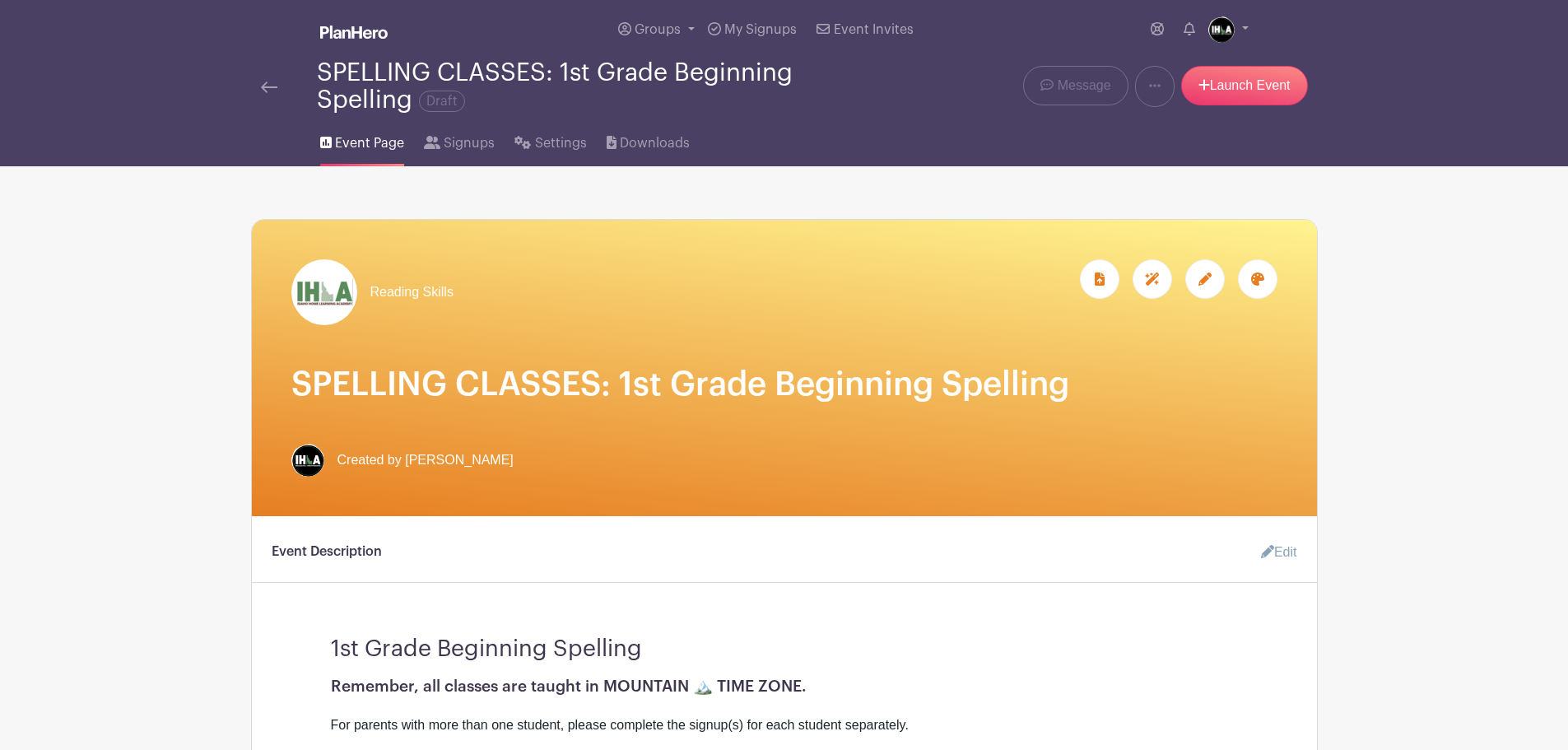
click at [1205, 286] on div at bounding box center [1205, 279] width 39 height 39
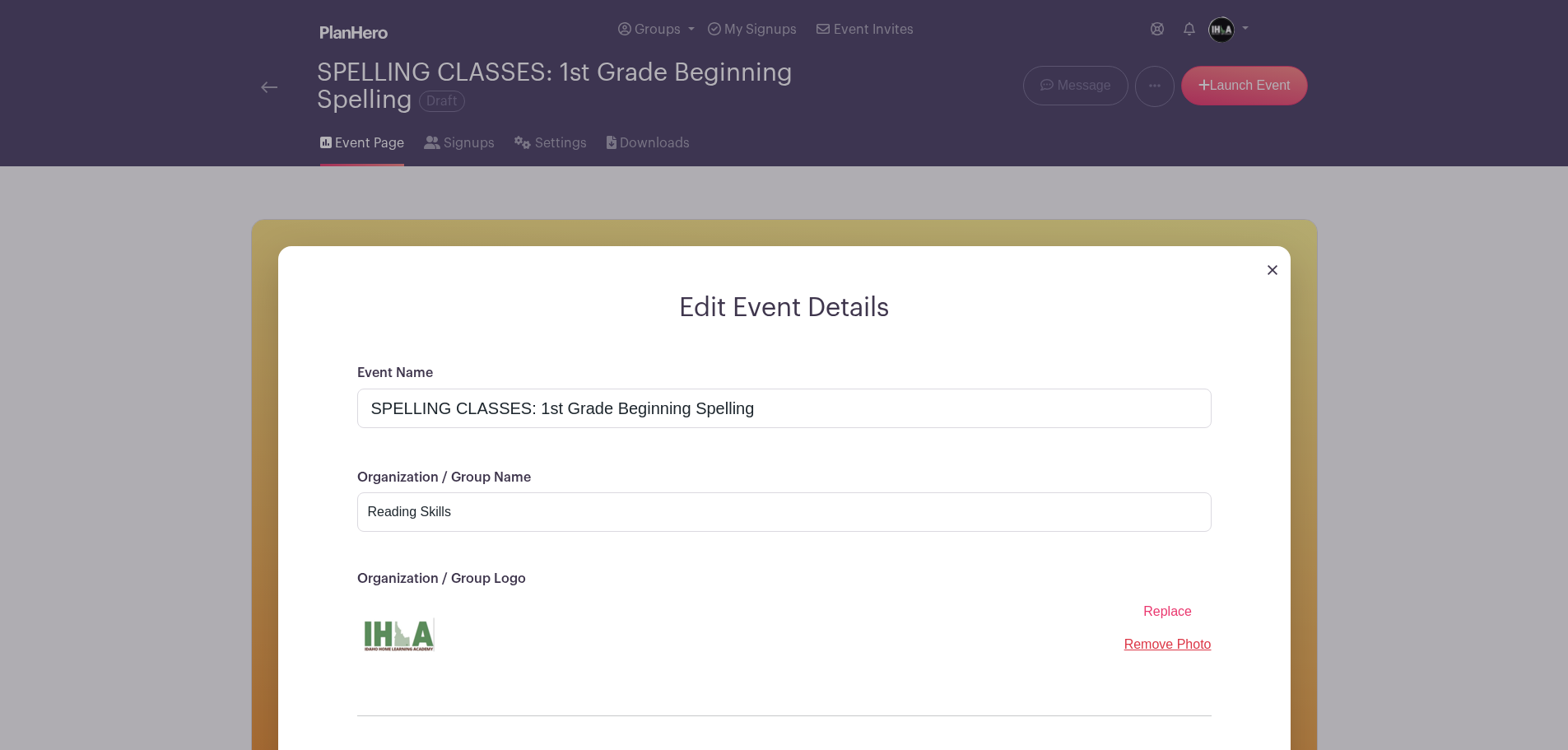
click at [1170, 608] on span "Replace" at bounding box center [1168, 611] width 49 height 14
click at [0, 0] on input "Replace" at bounding box center [0, 0] width 0 height 0
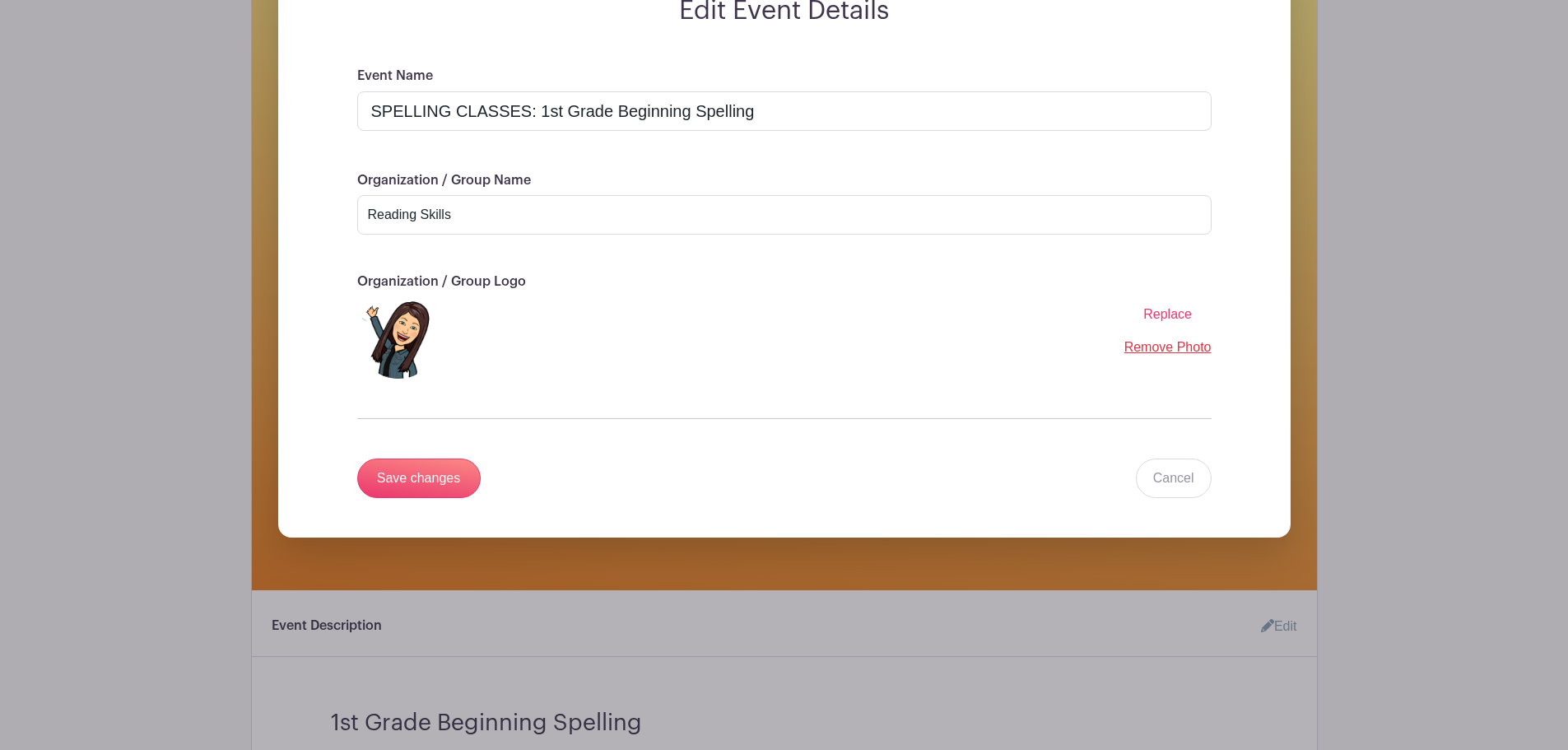
scroll to position [385, 0]
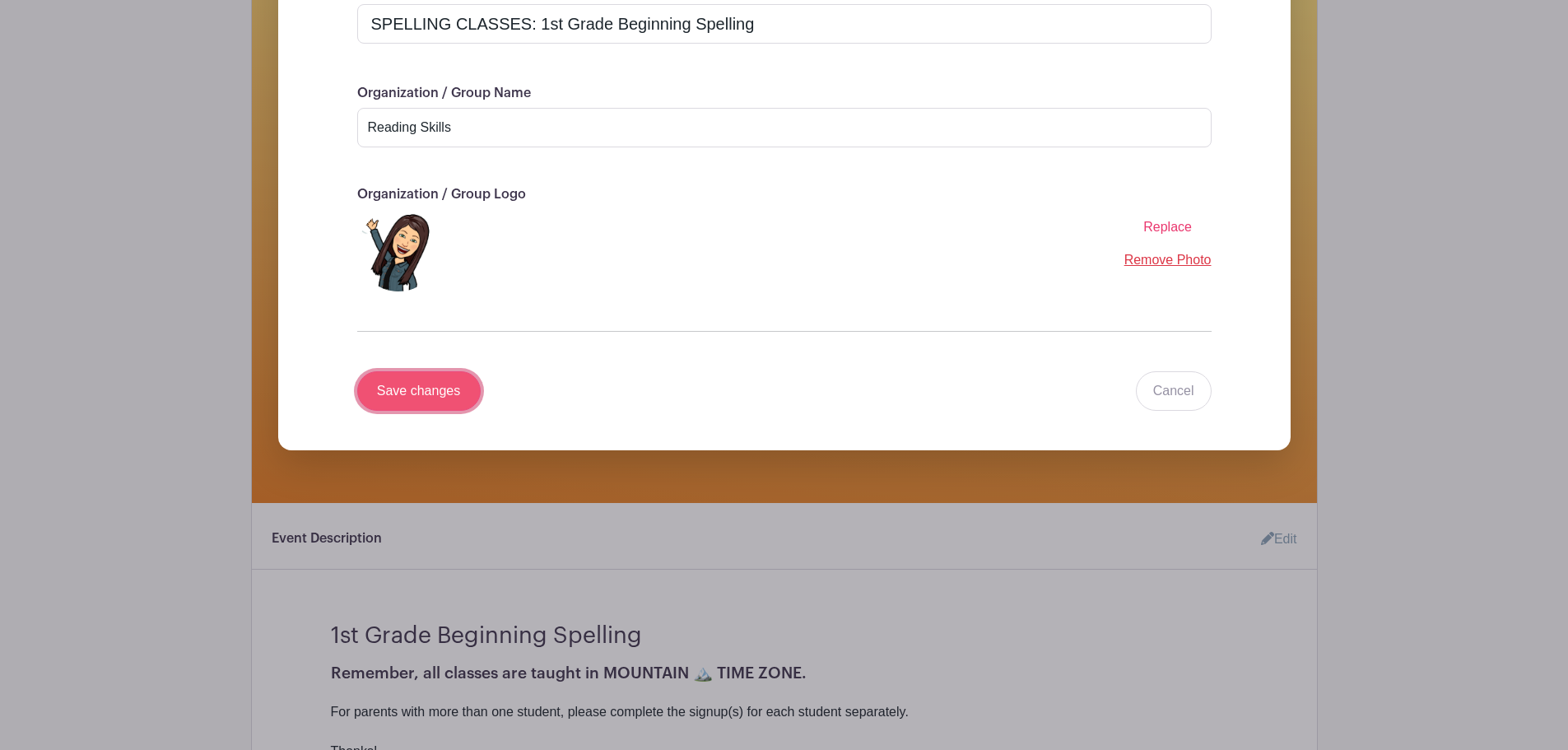
click at [388, 398] on input "Save changes" at bounding box center [419, 391] width 123 height 39
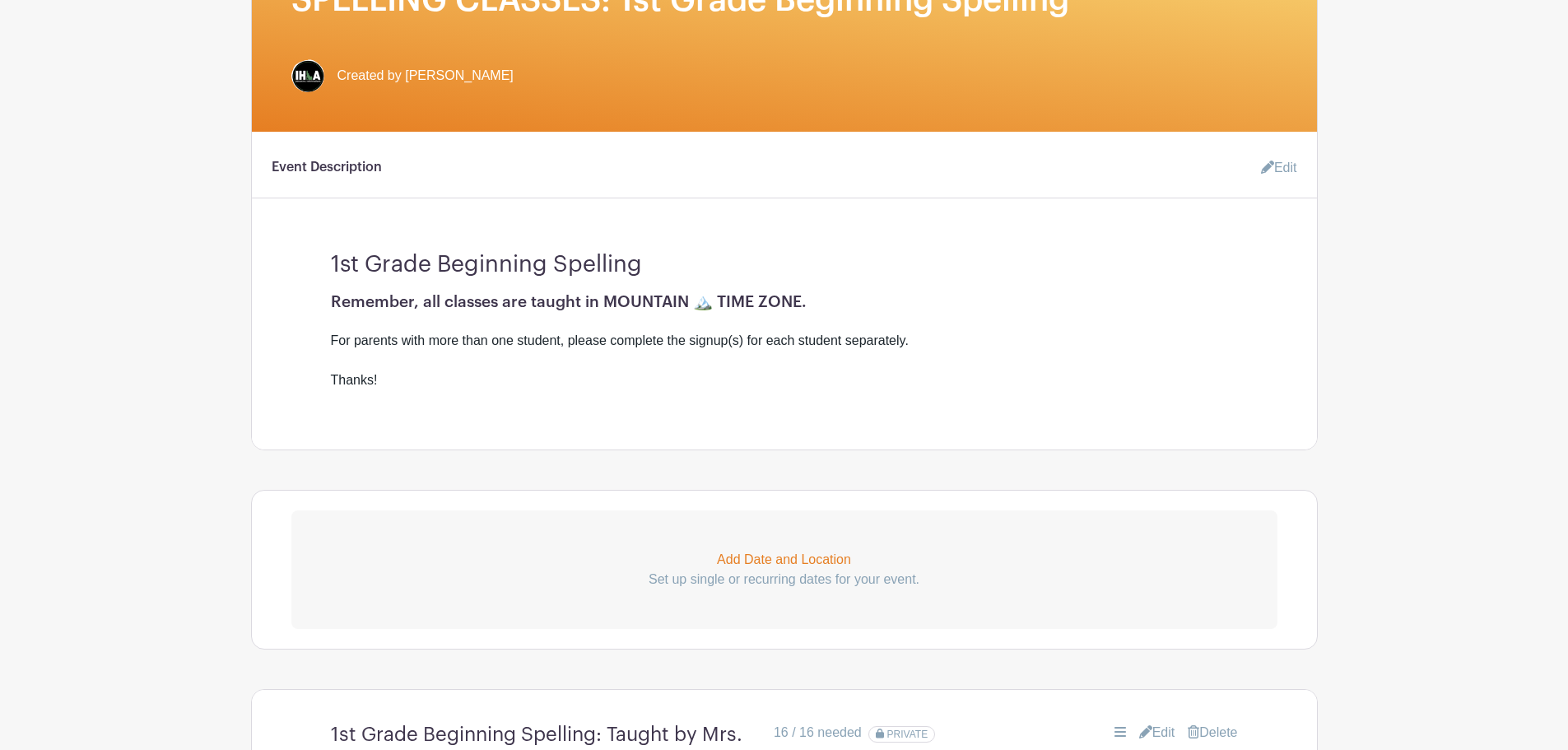
scroll to position [0, 0]
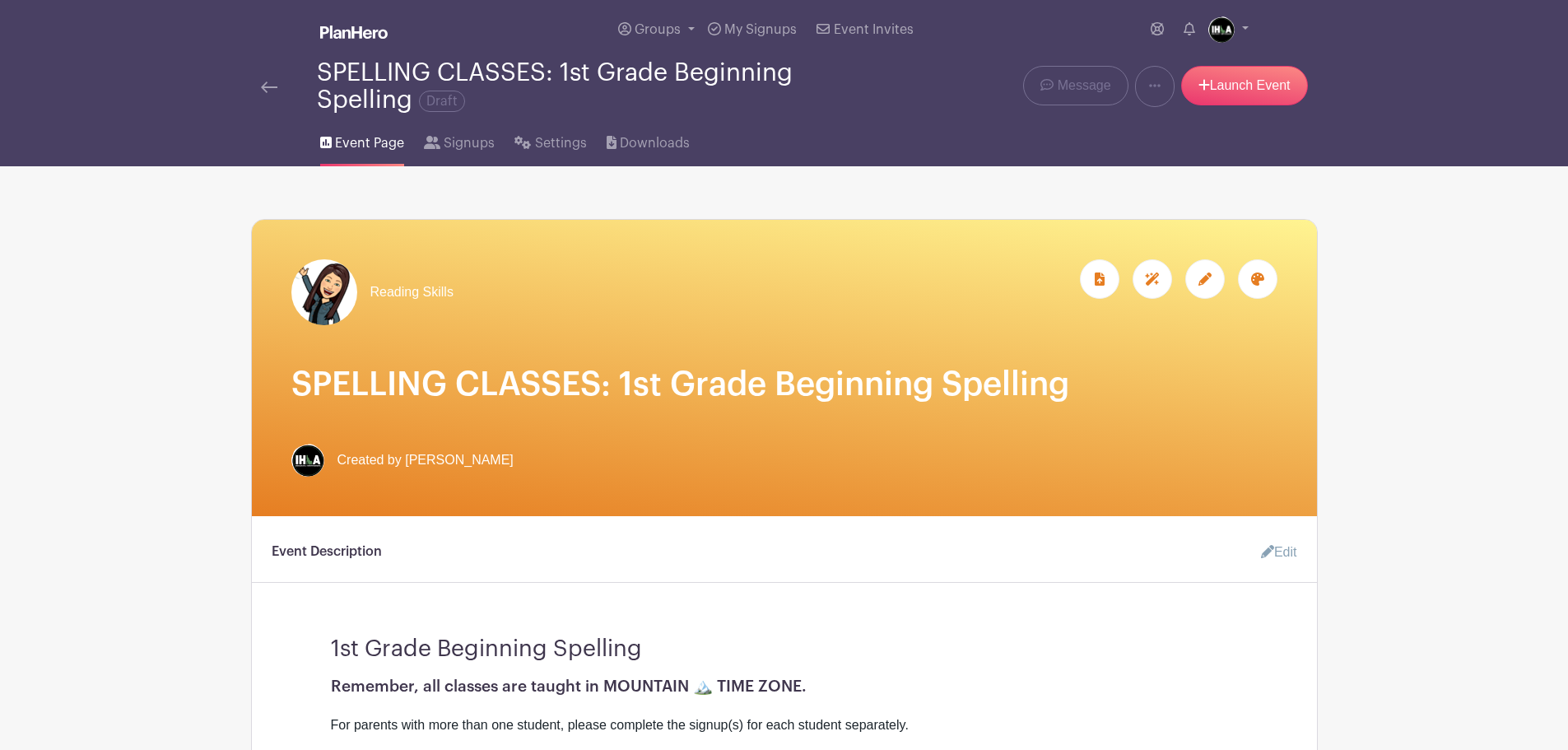
click at [1201, 279] on icon at bounding box center [1205, 278] width 13 height 13
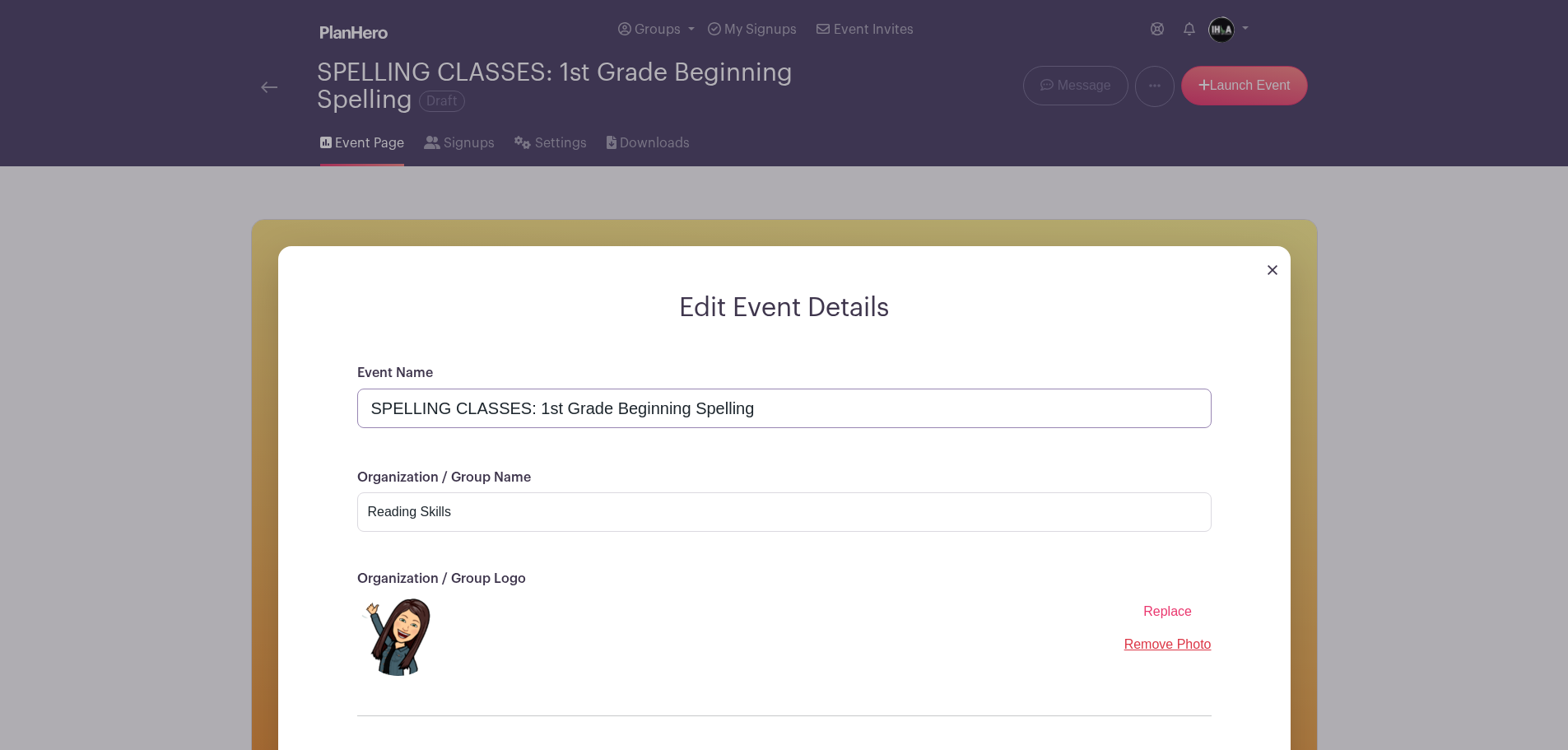
drag, startPoint x: 454, startPoint y: 407, endPoint x: 844, endPoint y: 418, distance: 390.2
click at [844, 418] on input "SPELLING CLASSES: 1st Grade Beginning Spelling" at bounding box center [784, 408] width 855 height 39
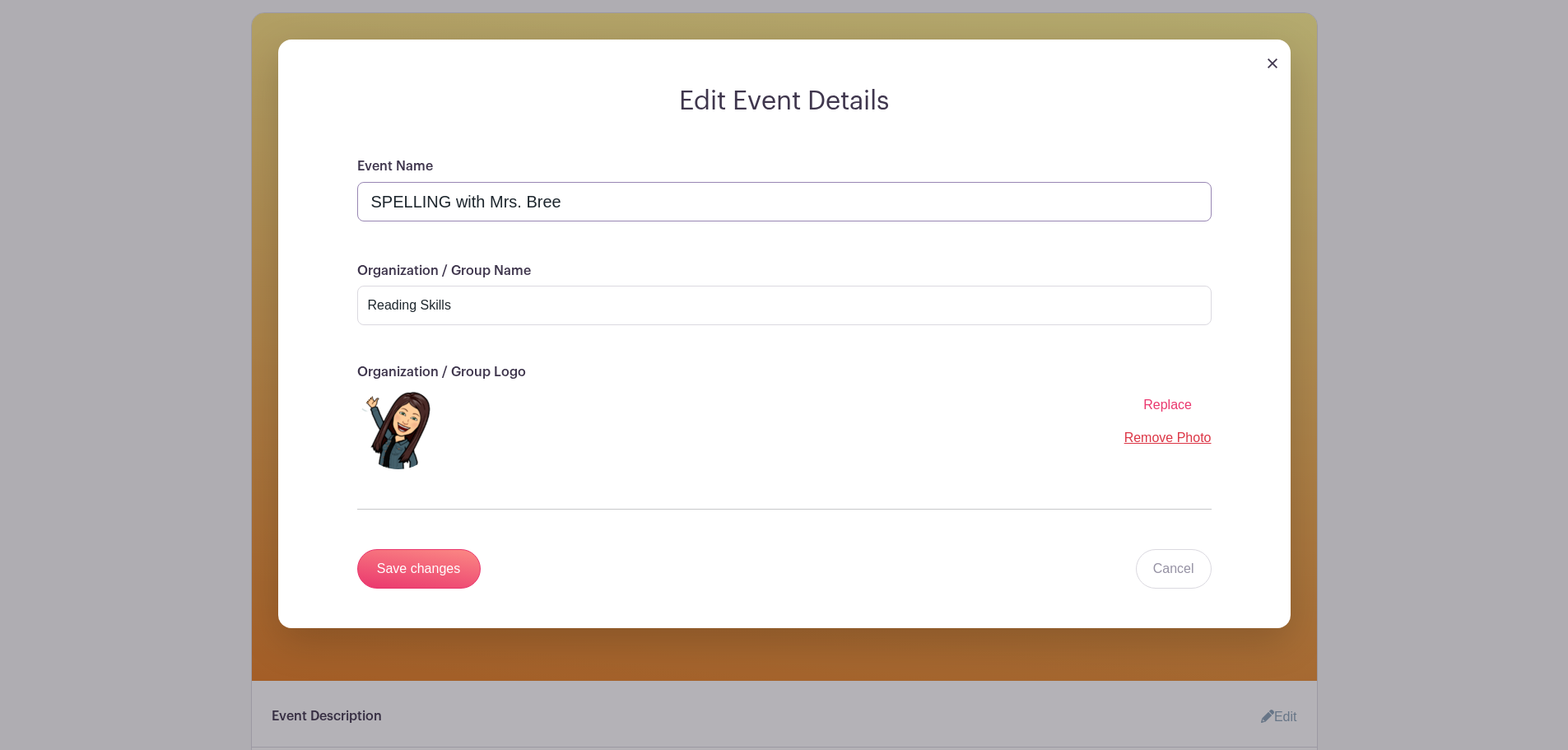
scroll to position [576, 0]
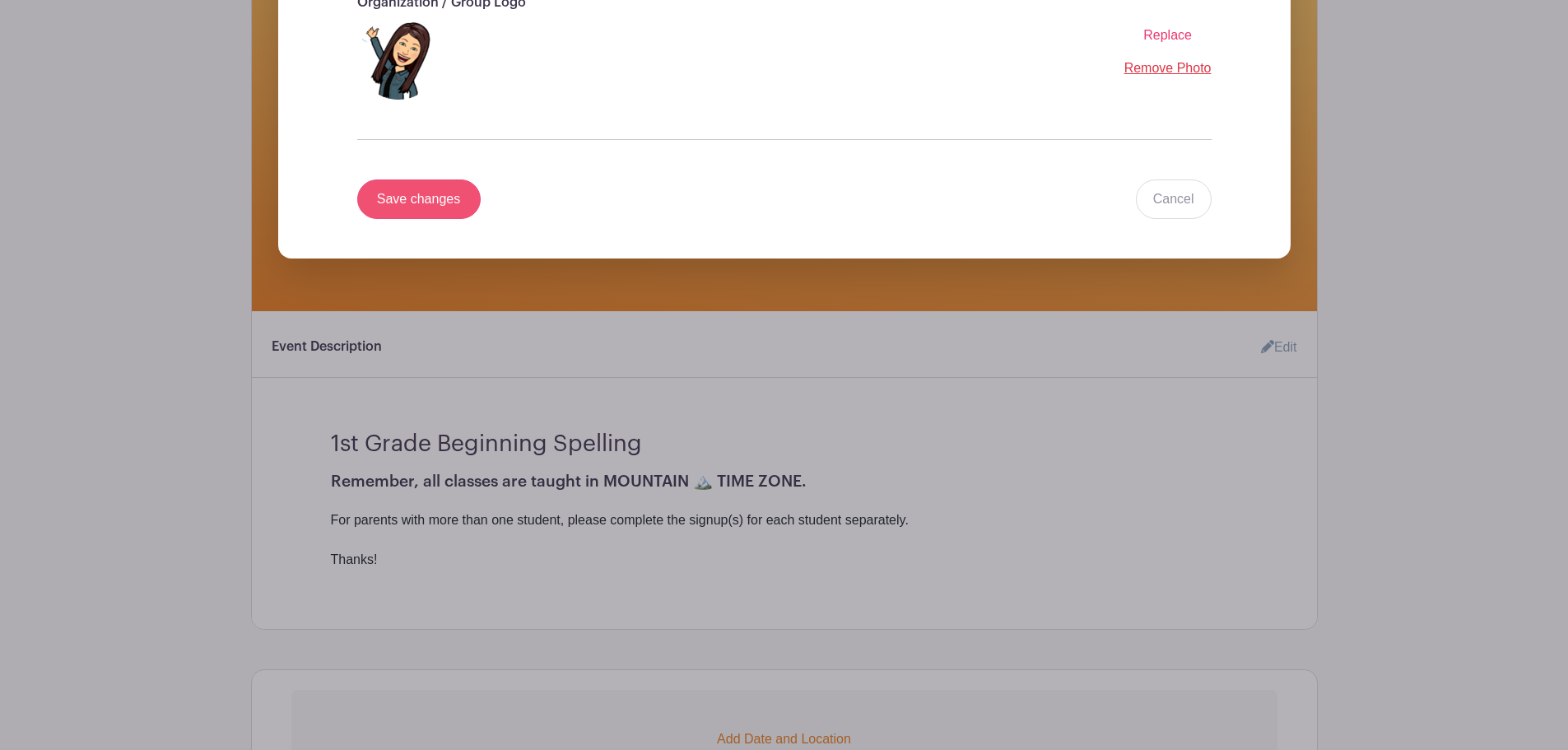
type input "SPELLING with Mrs. Bree"
click at [410, 208] on input "Save changes" at bounding box center [419, 199] width 123 height 39
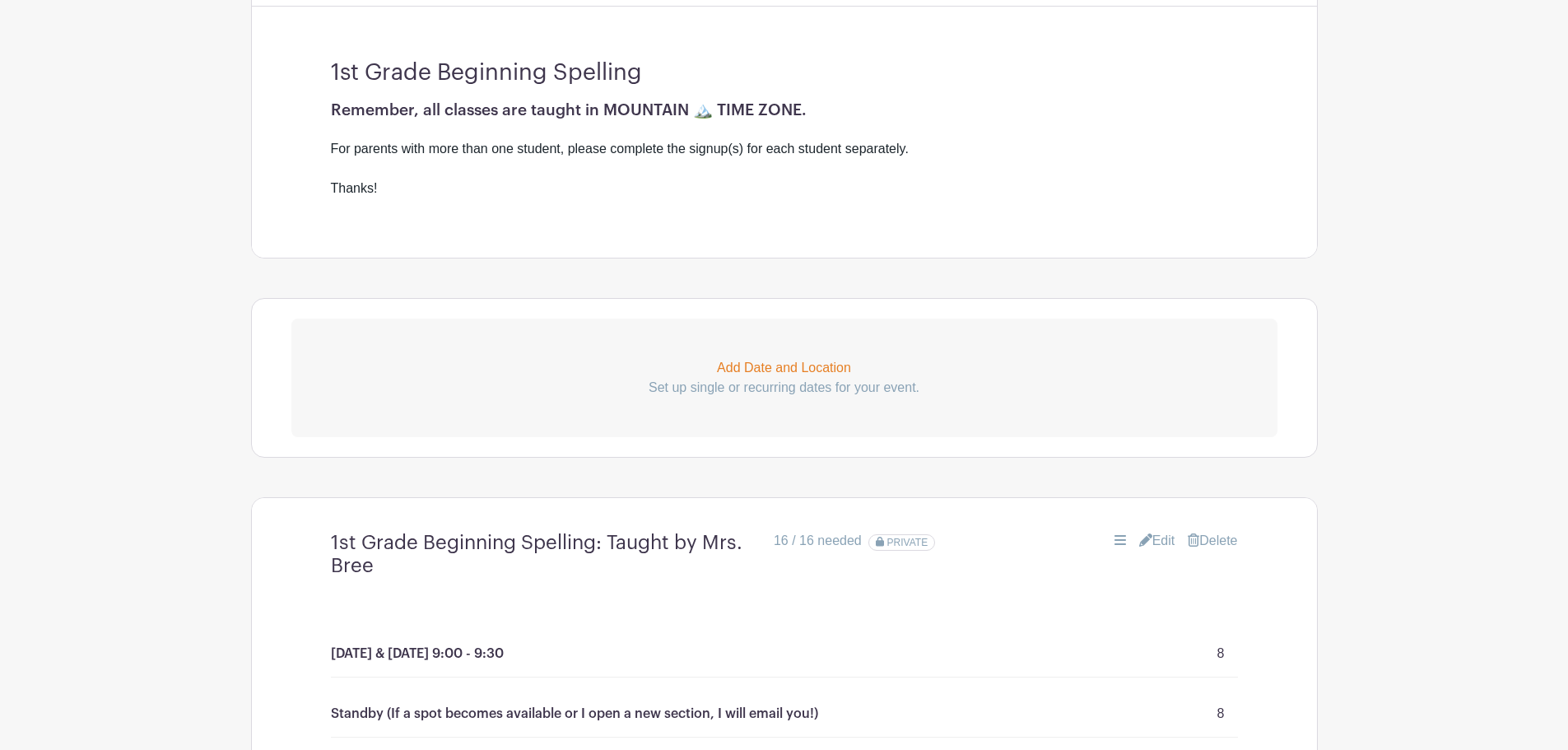
scroll to position [385, 0]
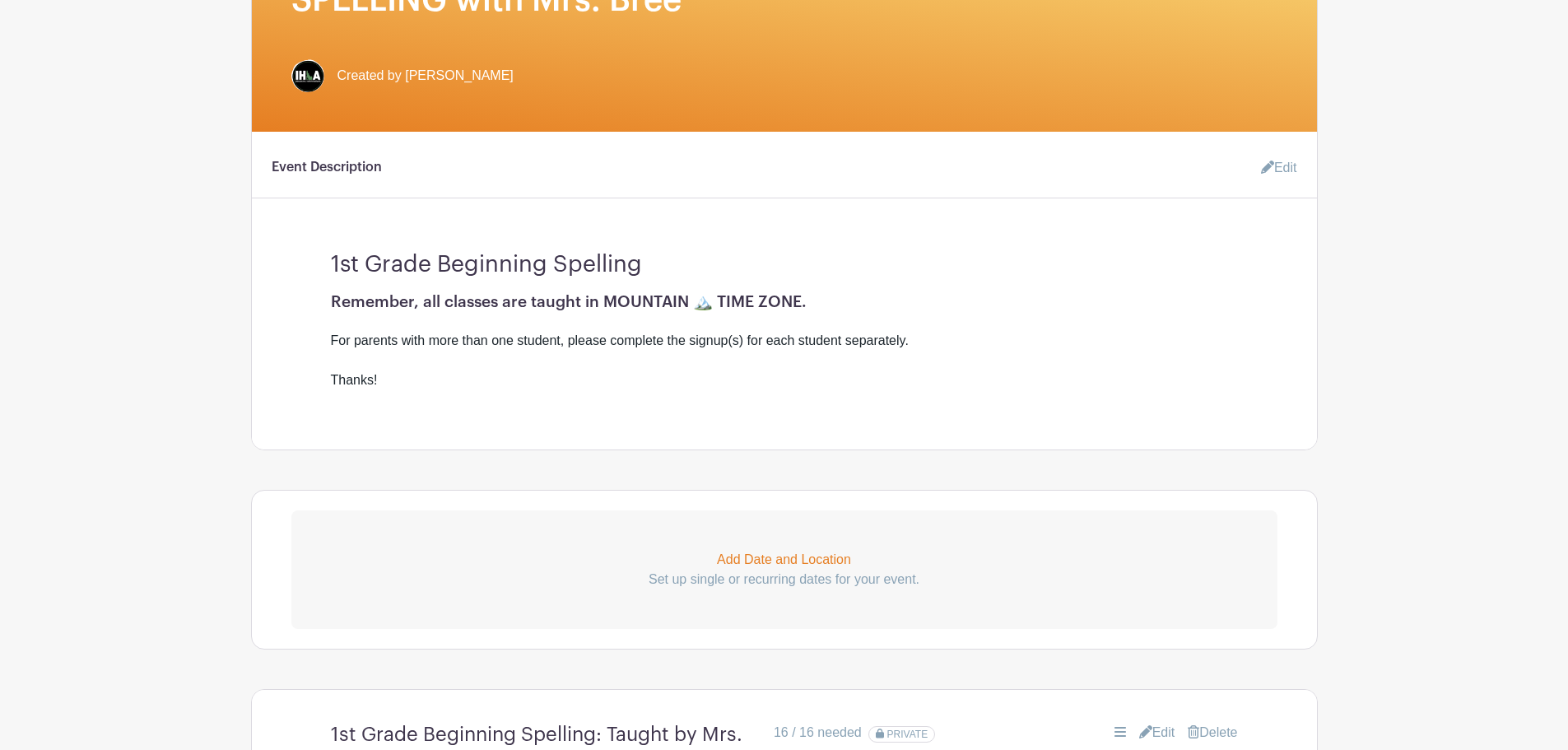
click at [1263, 168] on icon at bounding box center [1267, 166] width 13 height 13
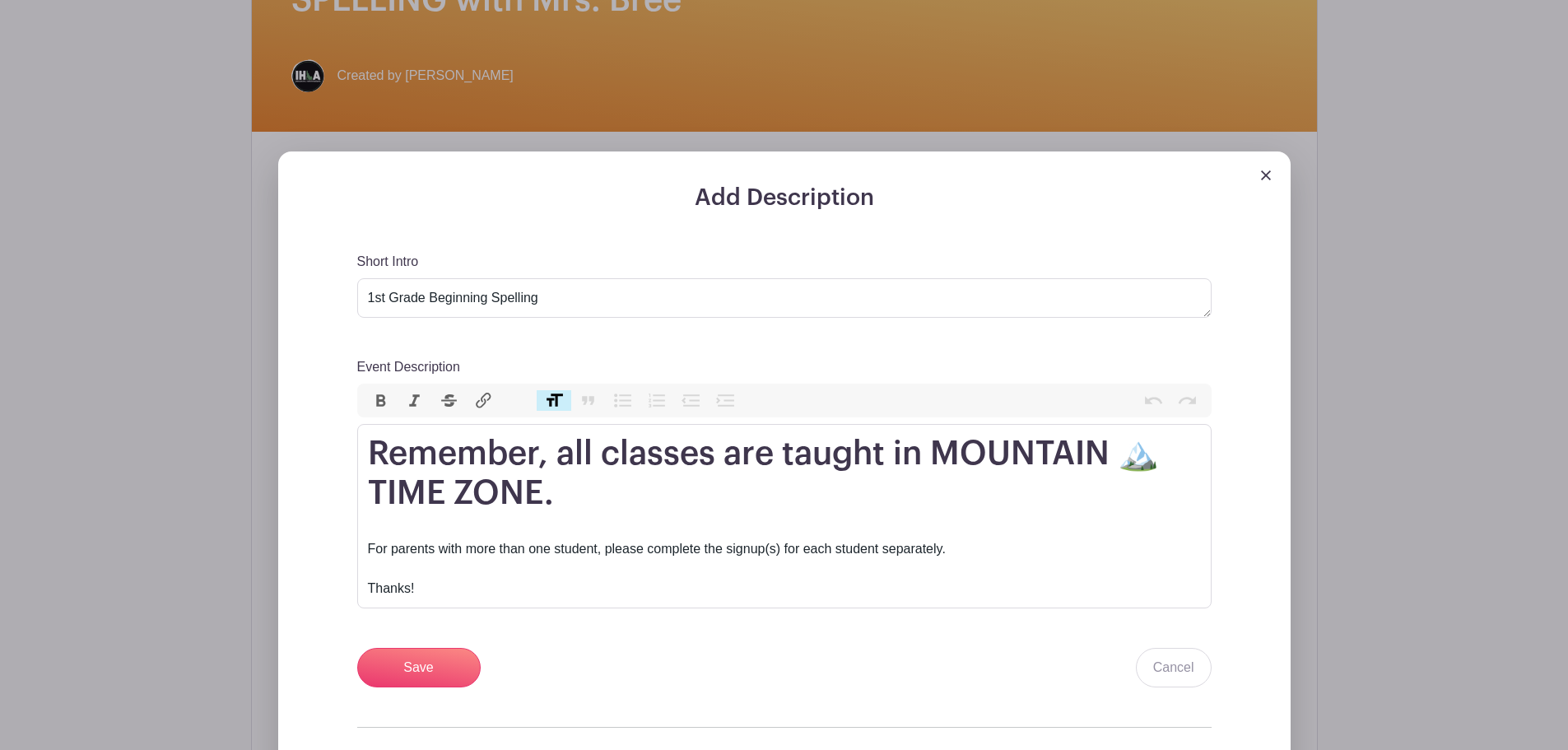
click at [1265, 173] on img at bounding box center [1266, 175] width 10 height 10
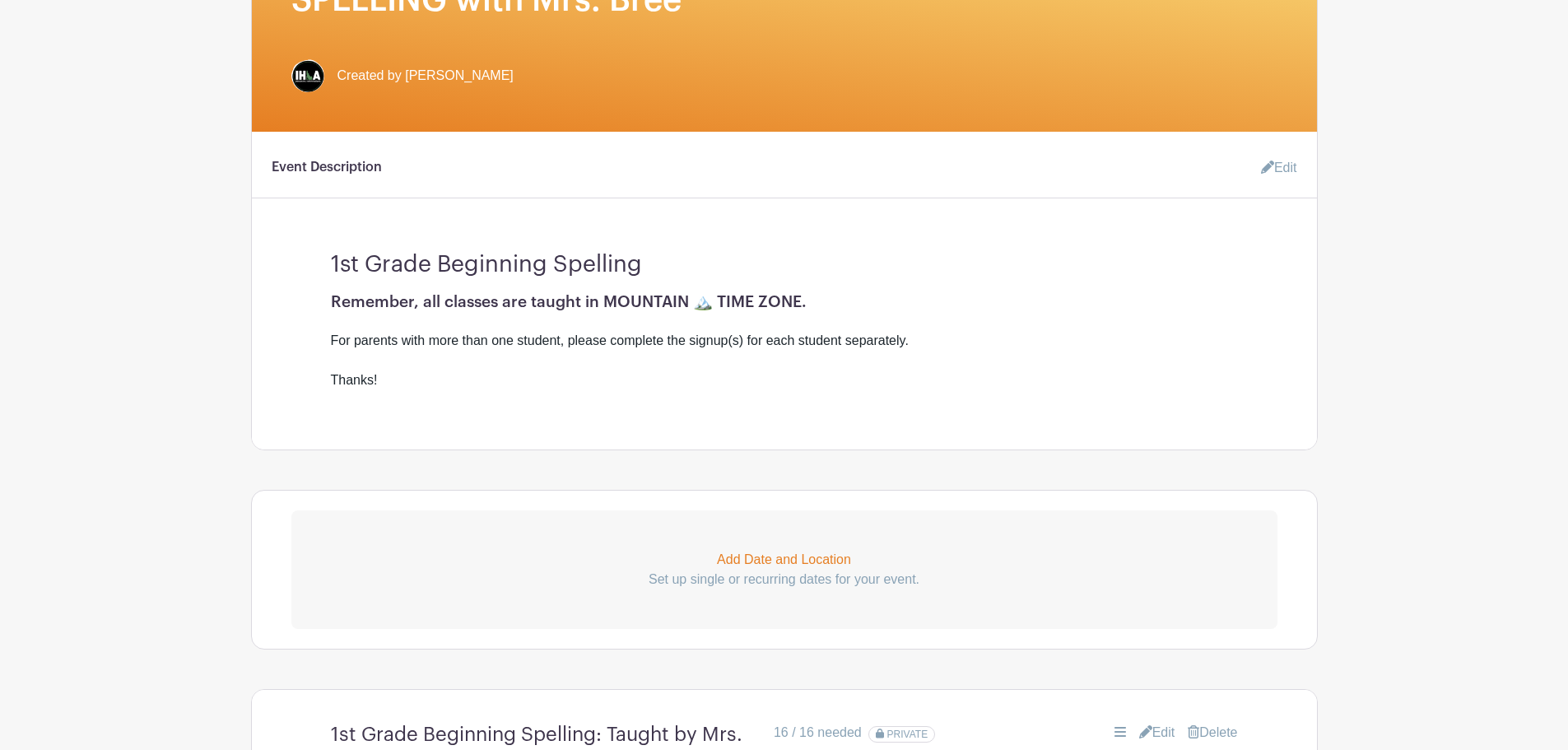
click at [1286, 167] on link "Edit" at bounding box center [1272, 168] width 49 height 33
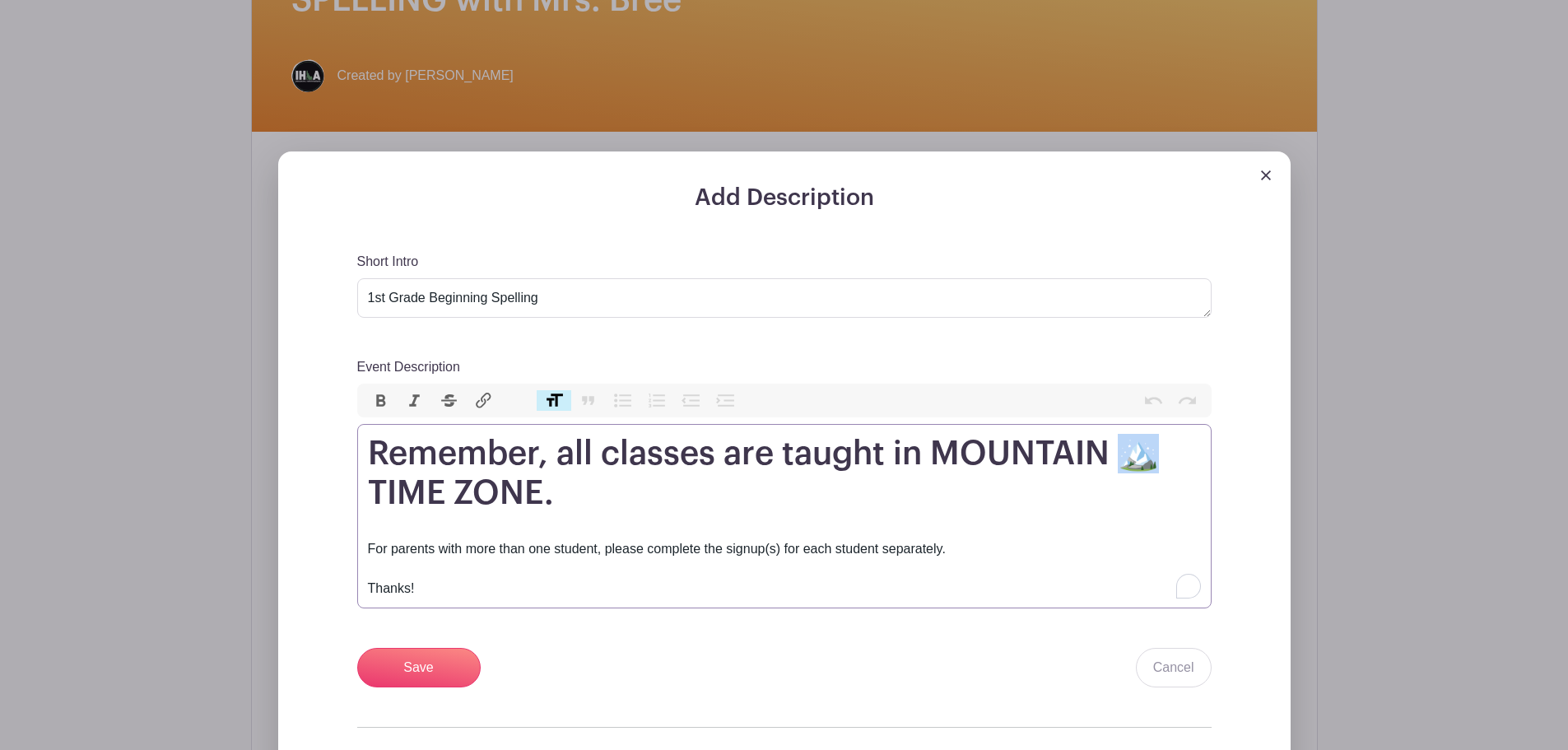
drag, startPoint x: 1123, startPoint y: 453, endPoint x: 1149, endPoint y: 456, distance: 26.2
click at [1149, 456] on h1 "Remember, all classes are taught in MOUNTAIN 🏔️ TIME ZONE." at bounding box center [784, 473] width 833 height 79
type trix-editor "<h1>Remember, all classes are taught in MOUNTAIN 🏔️ TIME ZONE.</h1><div><br>For…"
copy h1 "🏔️"
click at [1220, 499] on div "Add Description Short Intro 1st Grade Beginning Spelling Event Description Bold…" at bounding box center [784, 530] width 933 height 691
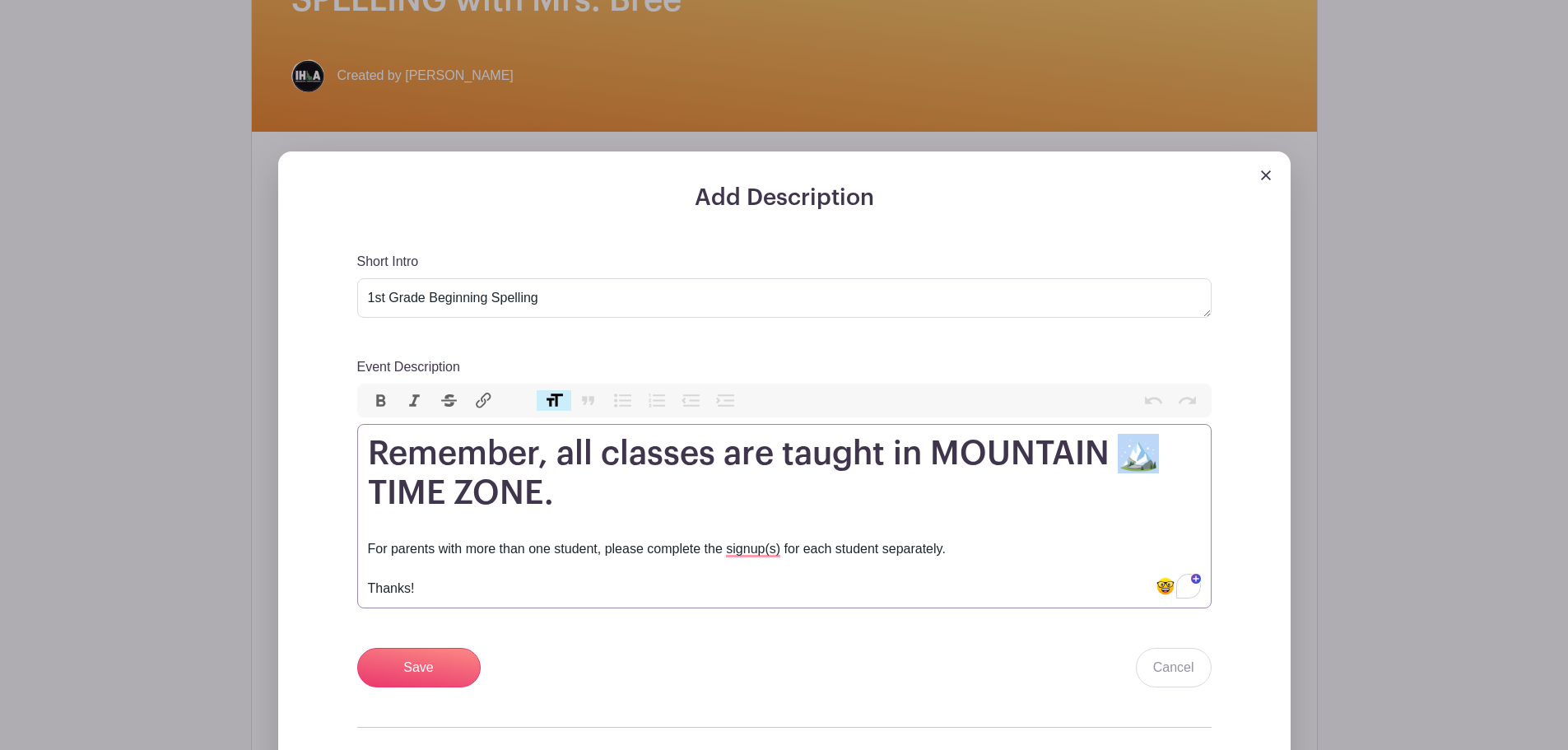
click at [1129, 462] on h1 "Remember, all classes are taught in MOUNTAIN 🏔️ TIME ZONE." at bounding box center [784, 473] width 833 height 79
click at [452, 659] on input "Save" at bounding box center [419, 668] width 123 height 39
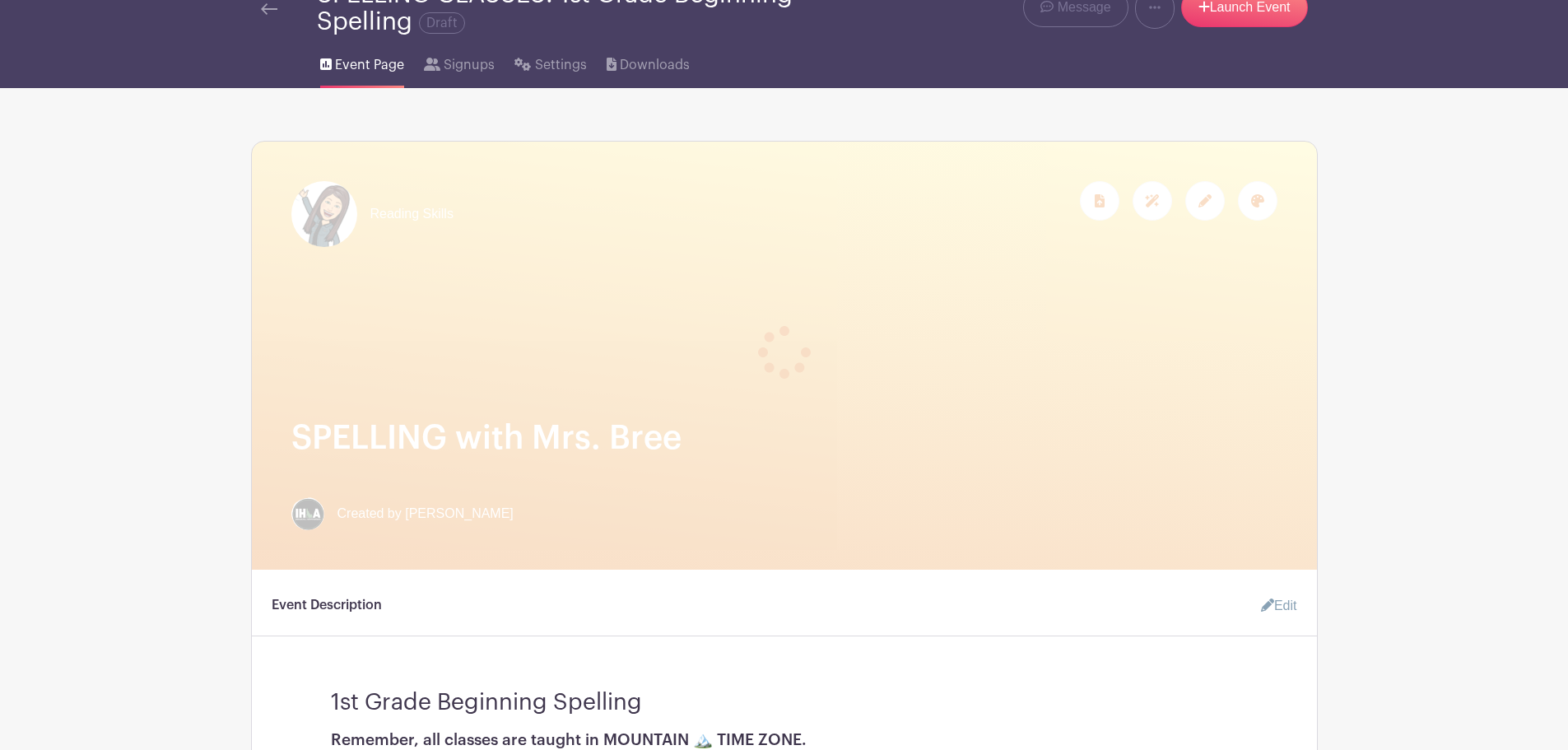
scroll to position [0, 0]
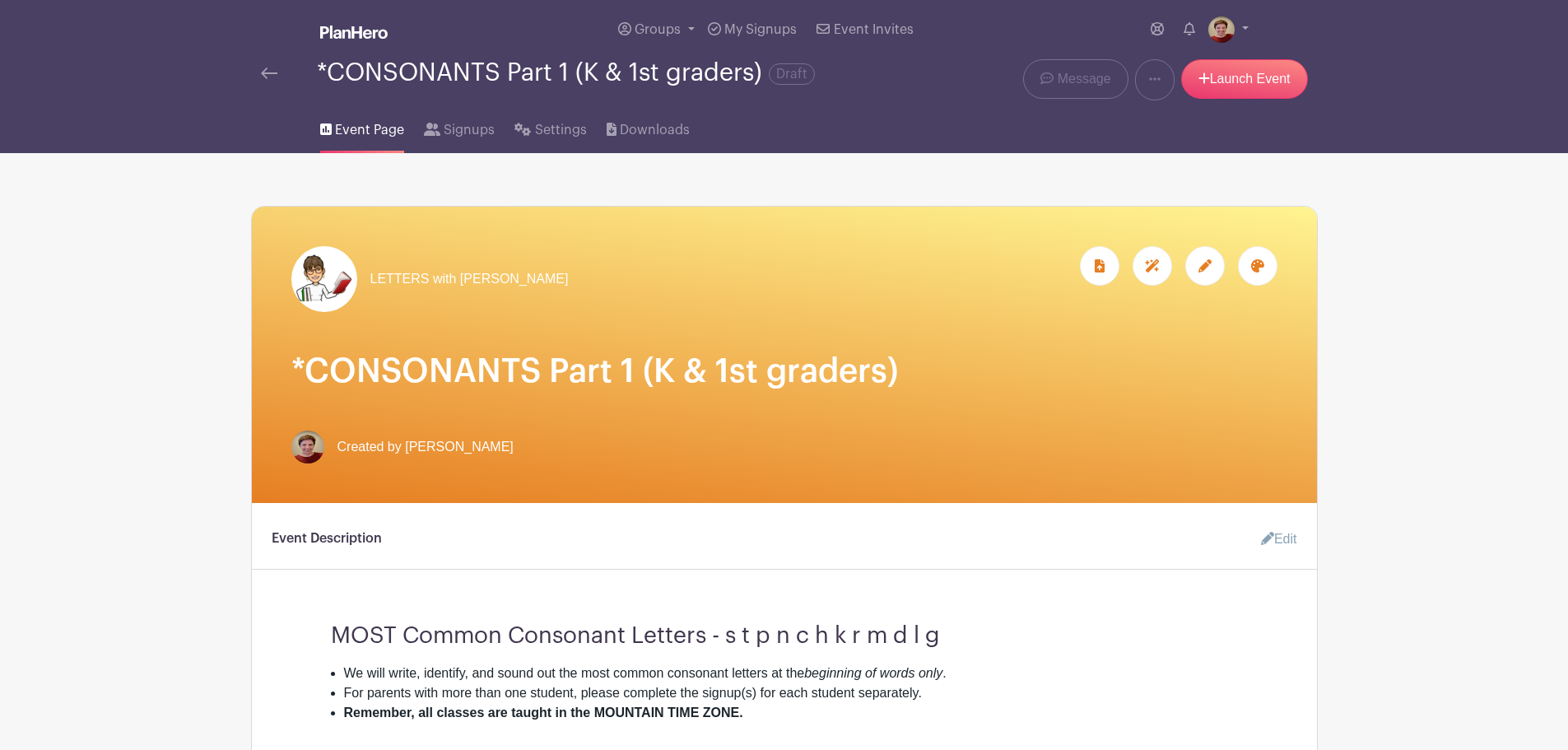
click at [267, 70] on img at bounding box center [268, 73] width 17 height 12
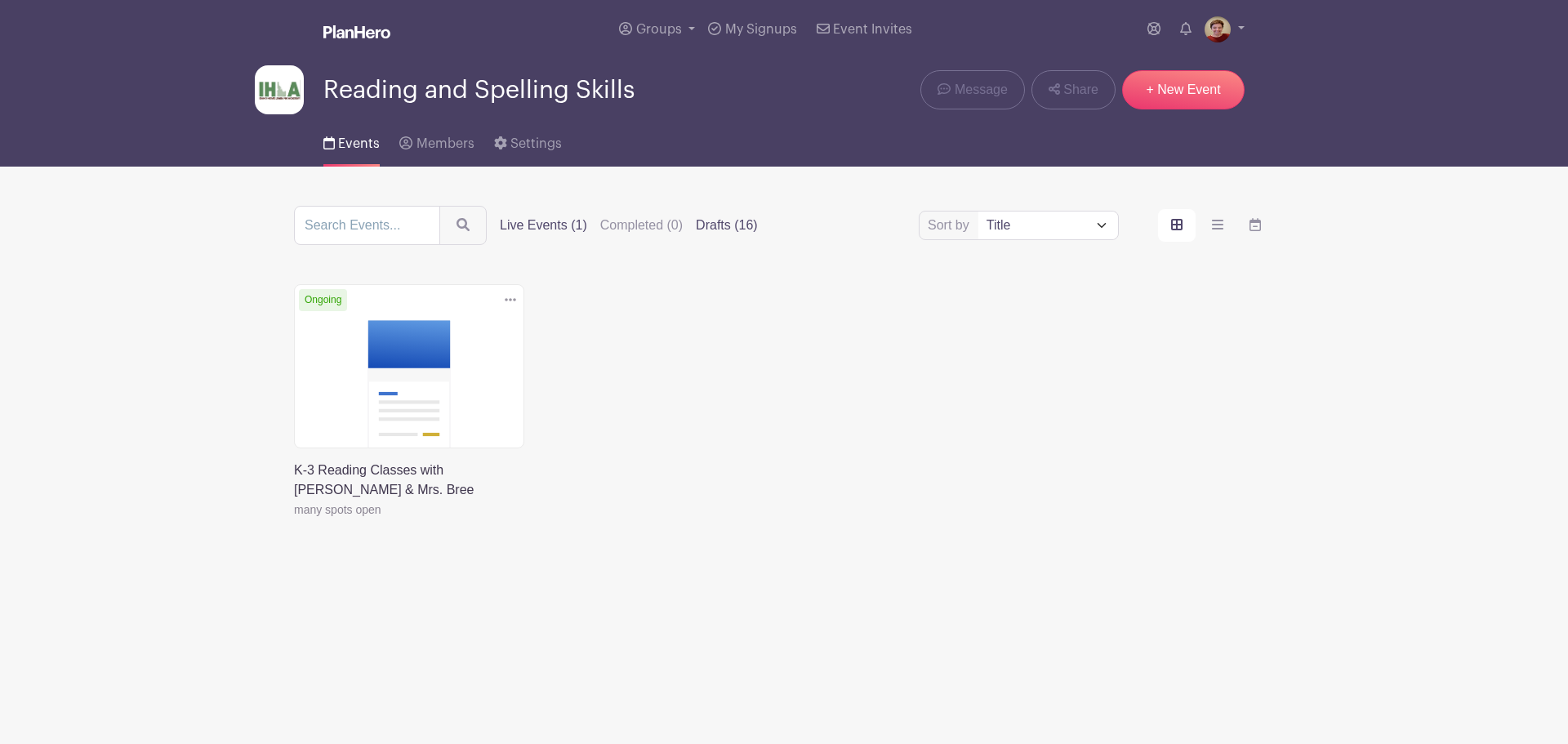
click at [725, 225] on label "Drafts (16)" at bounding box center [727, 225] width 62 height 19
click at [0, 0] on input "Drafts (16)" at bounding box center [0, 0] width 0 height 0
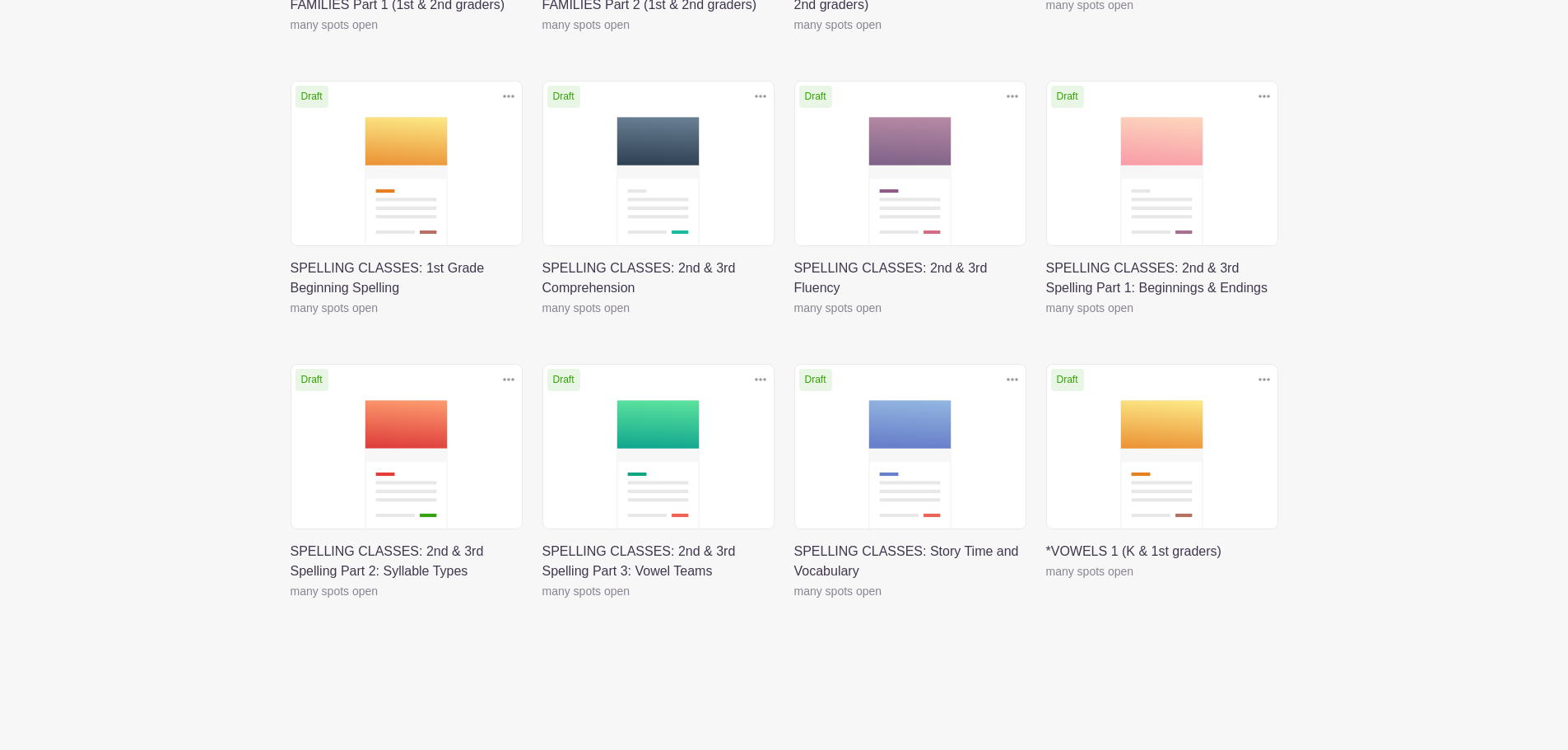
click at [1046, 581] on link at bounding box center [1046, 581] width 0 height 0
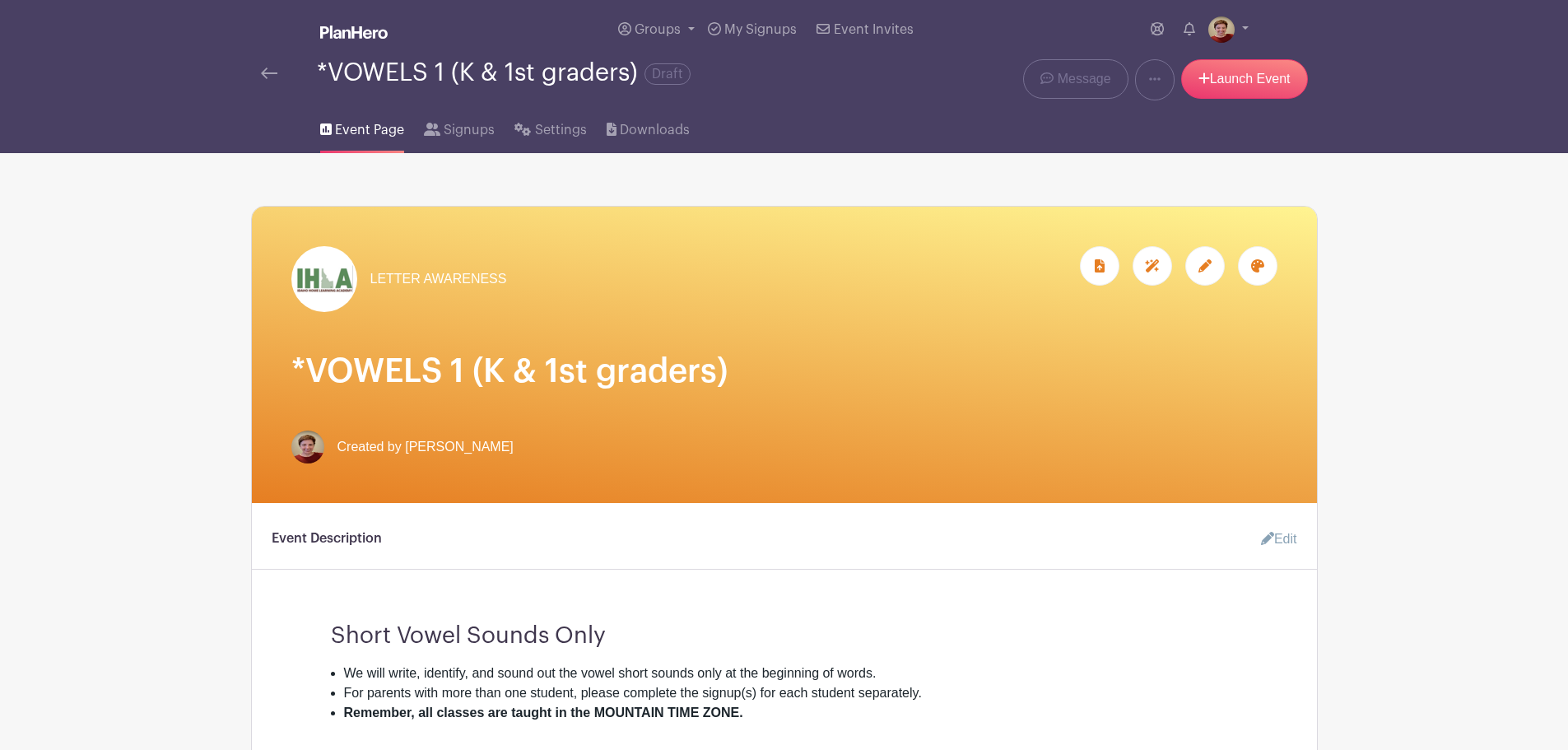
click at [1206, 269] on icon at bounding box center [1205, 265] width 13 height 13
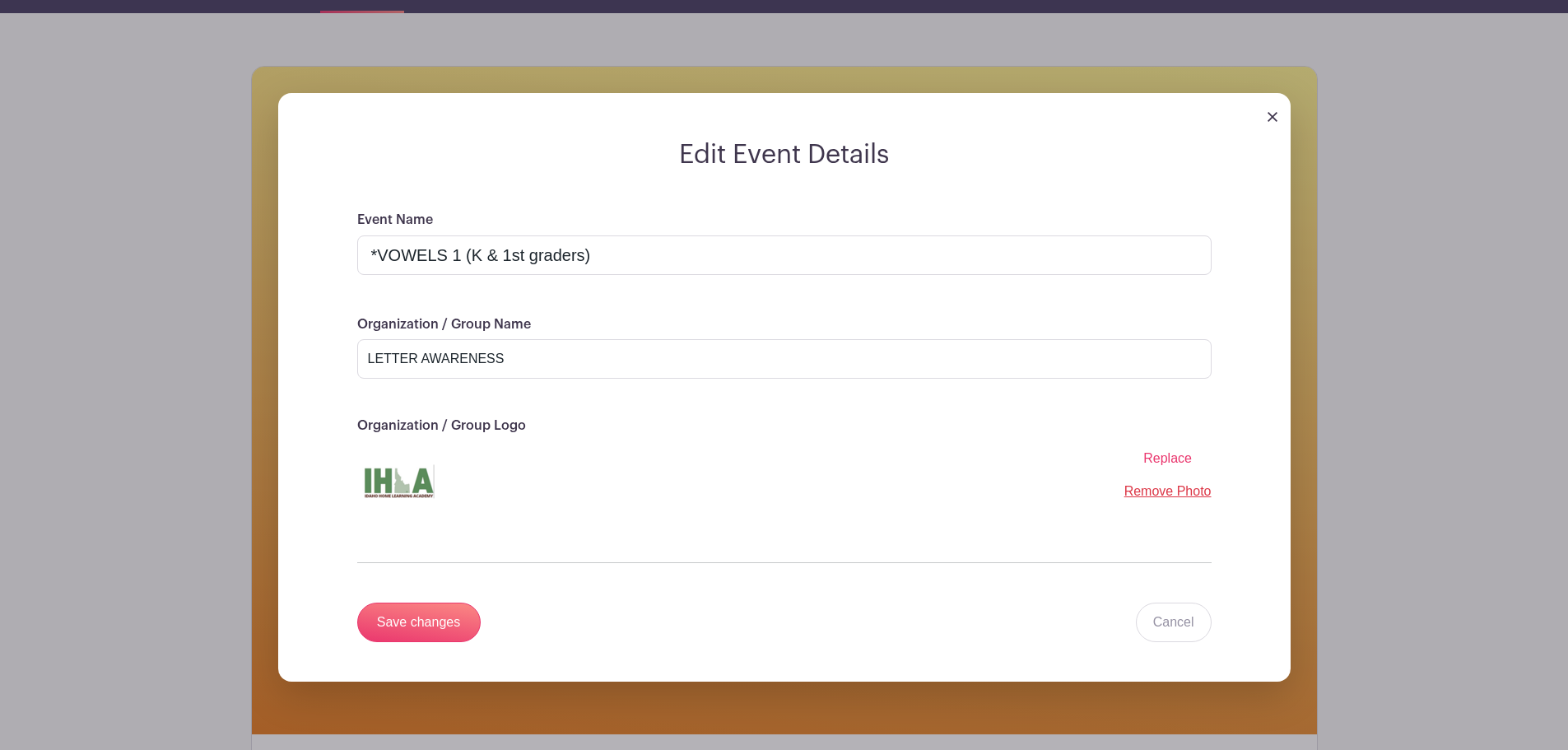
scroll to position [192, 0]
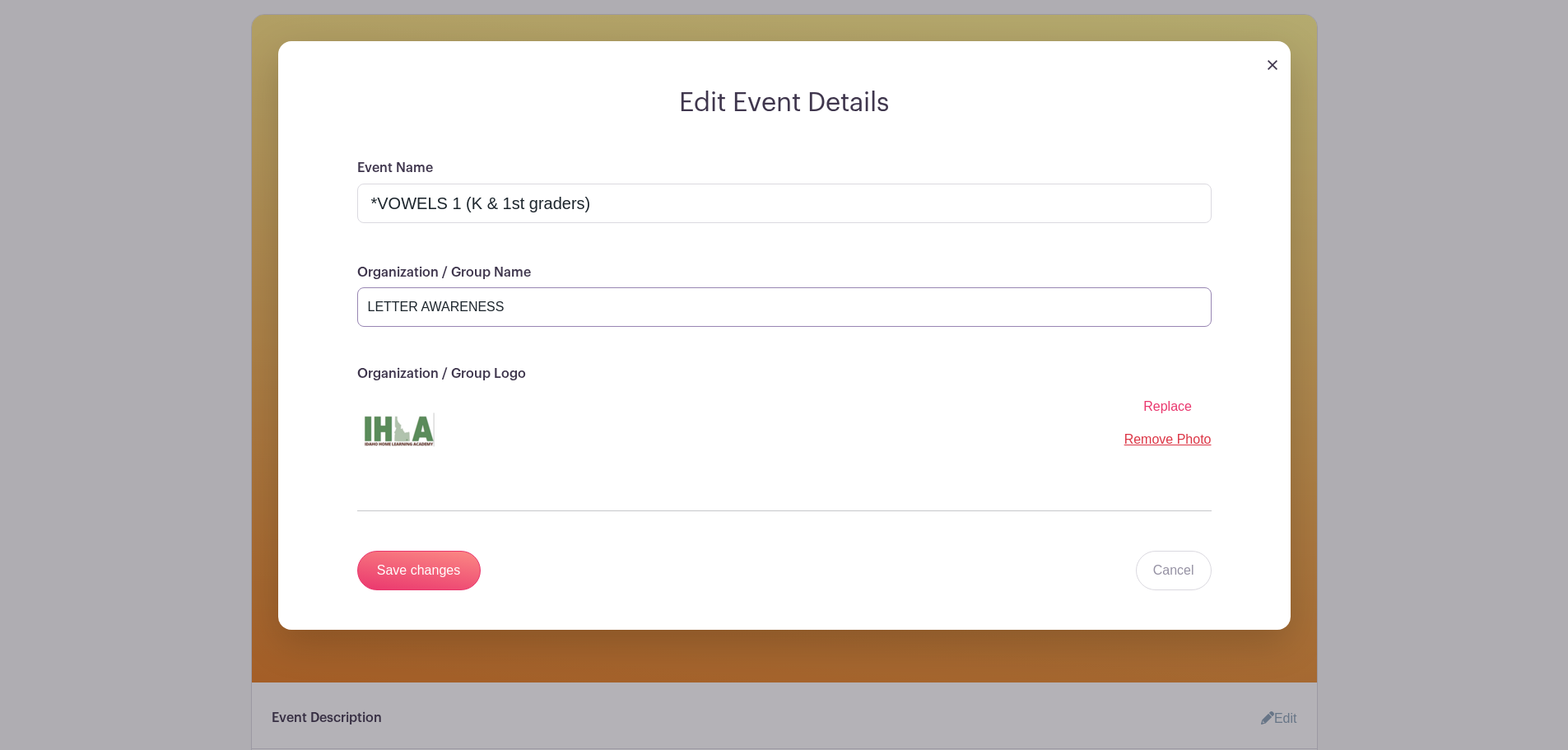
drag, startPoint x: 516, startPoint y: 306, endPoint x: 344, endPoint y: 310, distance: 172.0
click at [344, 310] on div "Event Name *VOWELS 1 (K & 1st graders) Organization / Group Name LETTER AWARENE…" at bounding box center [784, 394] width 933 height 472
type input "LETTERS with [PERSON_NAME]"
click at [1170, 405] on span "Replace" at bounding box center [1168, 406] width 49 height 14
click at [0, 0] on input "Replace" at bounding box center [0, 0] width 0 height 0
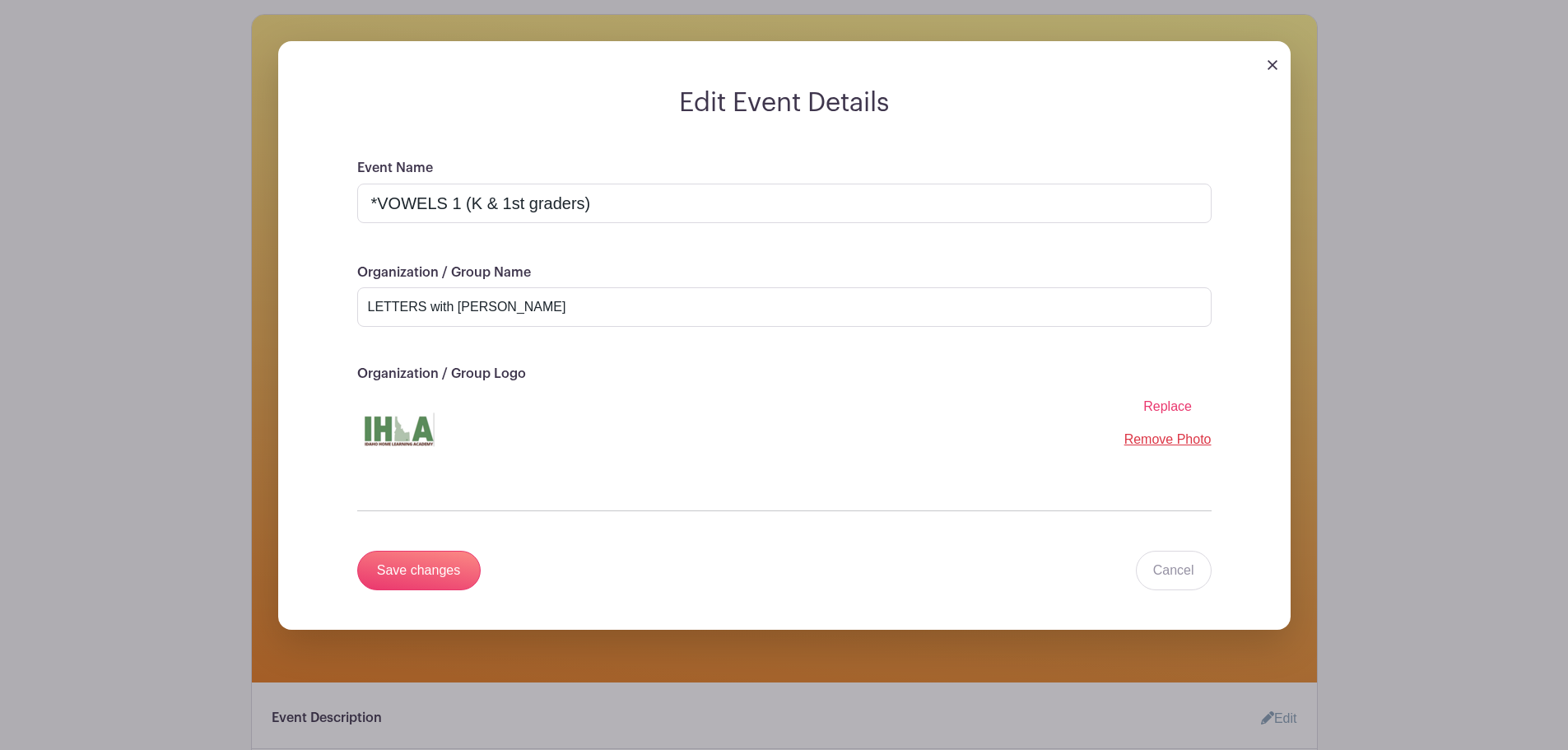
click at [489, 434] on div "Replace Remove Photo" at bounding box center [784, 430] width 855 height 82
click at [1179, 409] on span "Replace" at bounding box center [1168, 406] width 49 height 14
click at [0, 0] on input "Replace" at bounding box center [0, 0] width 0 height 0
click at [1317, 426] on div "Edit Event Details Event Name *VOWELS 1 (K & 1st graders) Organization / Group …" at bounding box center [784, 349] width 1066 height 668
click at [1174, 405] on span "Replace" at bounding box center [1168, 406] width 49 height 14
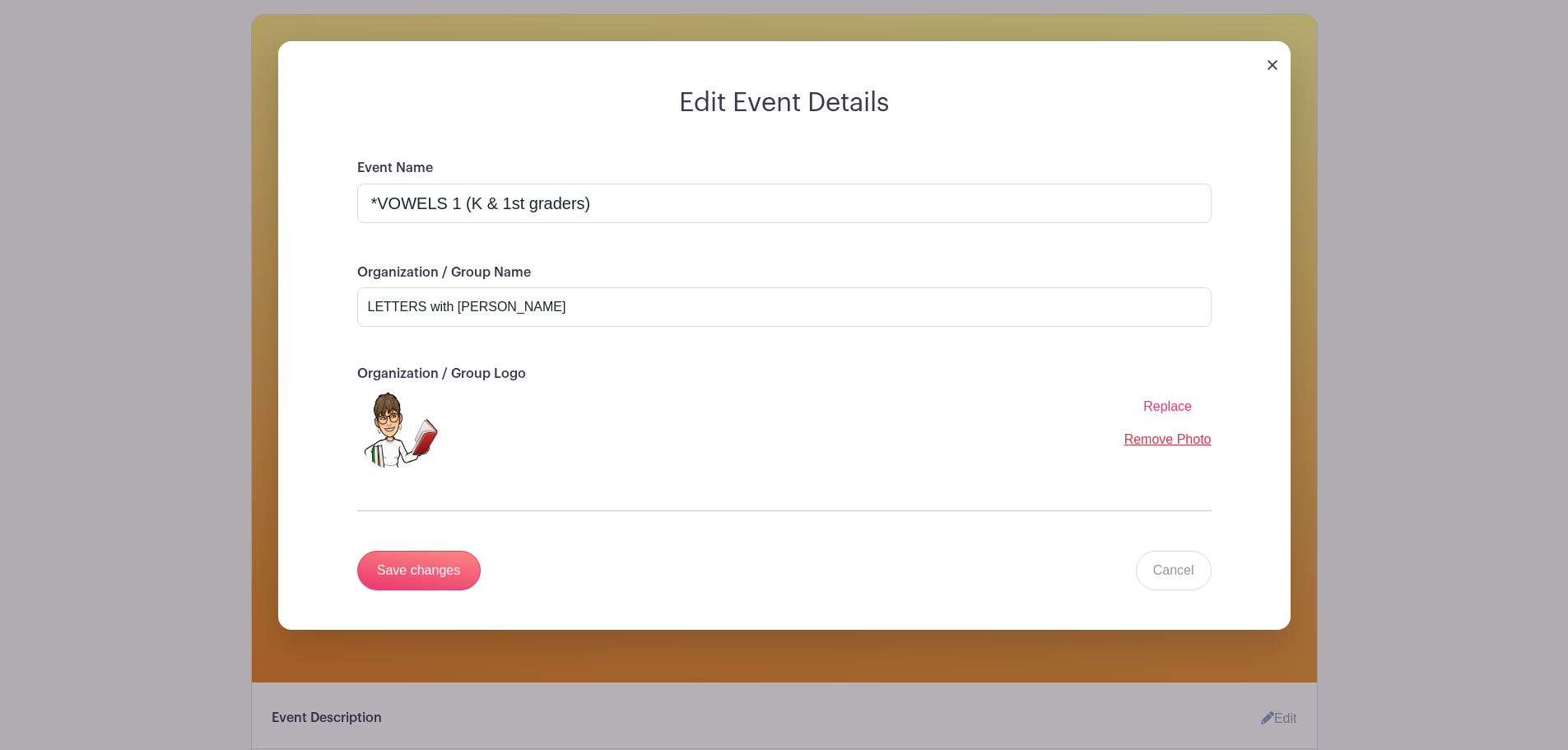
click at [0, 0] on input "Replace" at bounding box center [0, 0] width 0 height 0
click at [429, 571] on input "Save changes" at bounding box center [419, 570] width 123 height 39
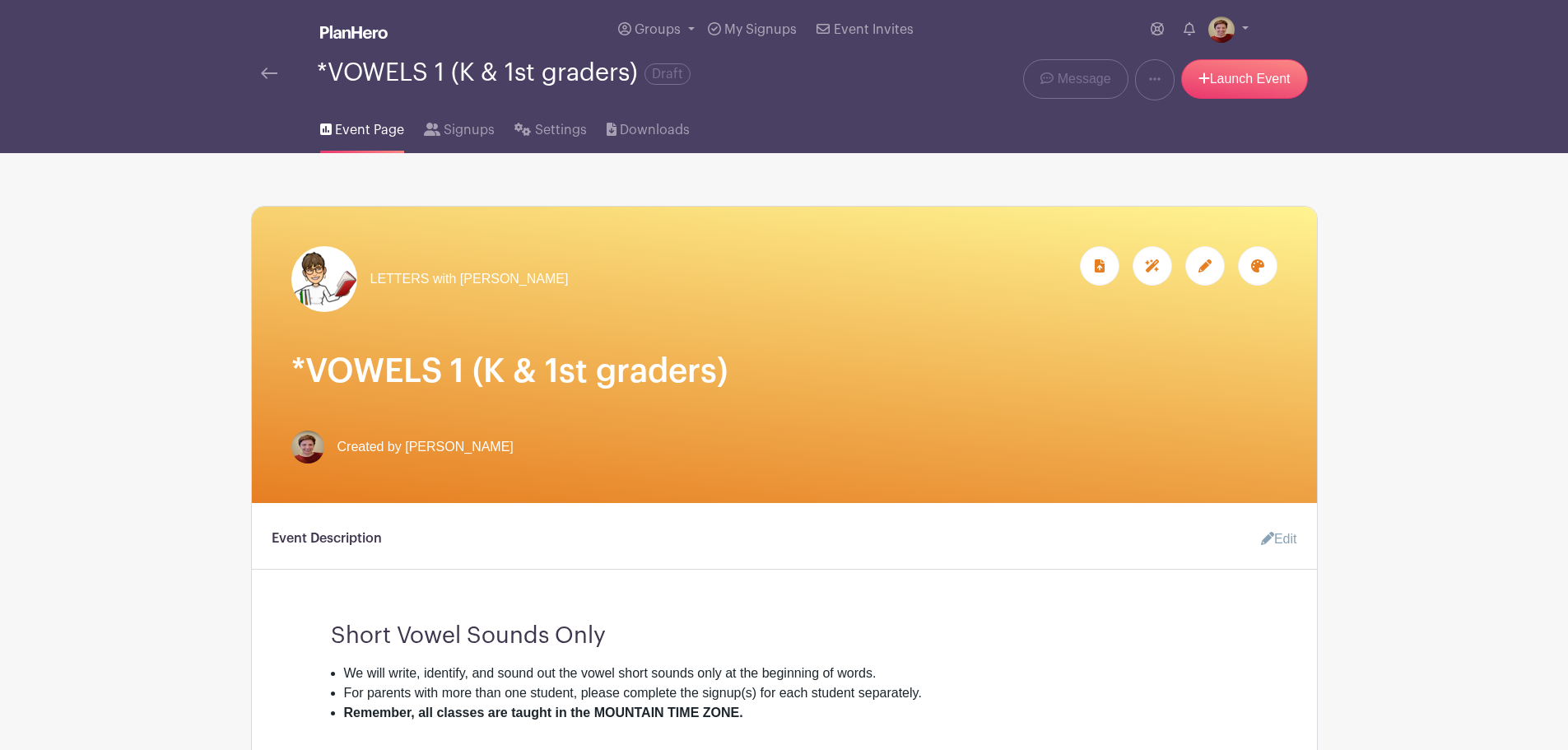
click at [1209, 264] on icon at bounding box center [1205, 265] width 13 height 13
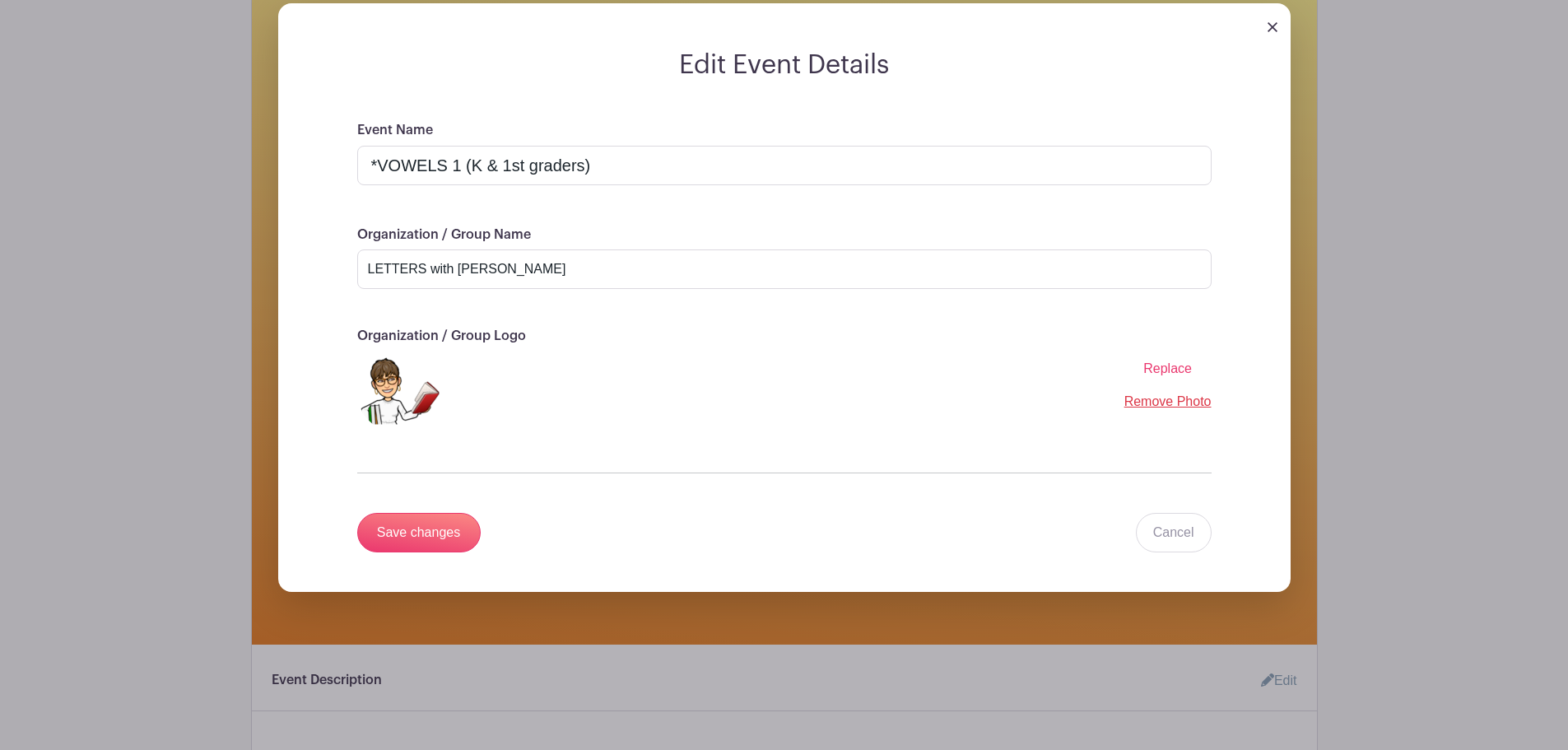
scroll to position [193, 0]
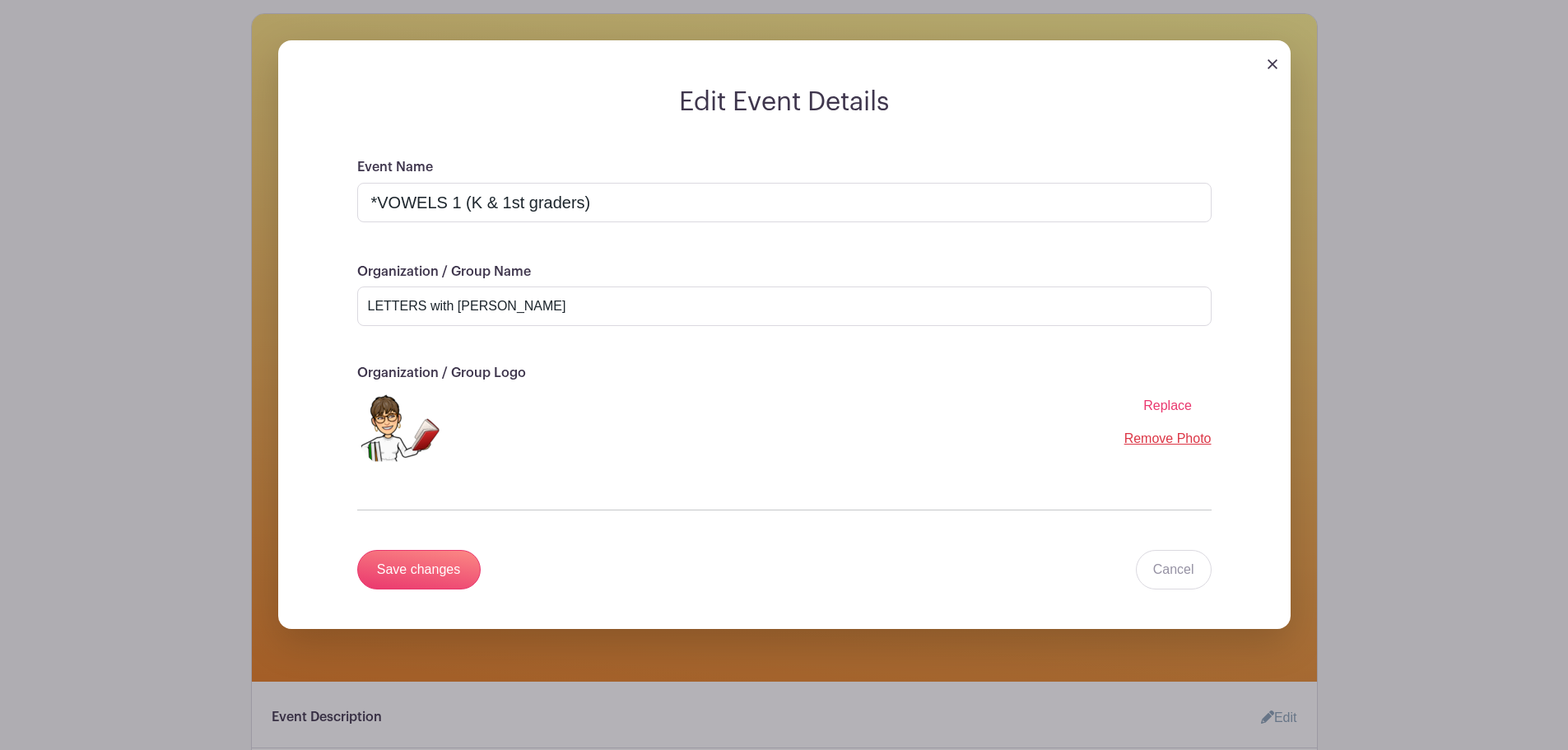
click at [1268, 68] on img at bounding box center [1272, 65] width 10 height 10
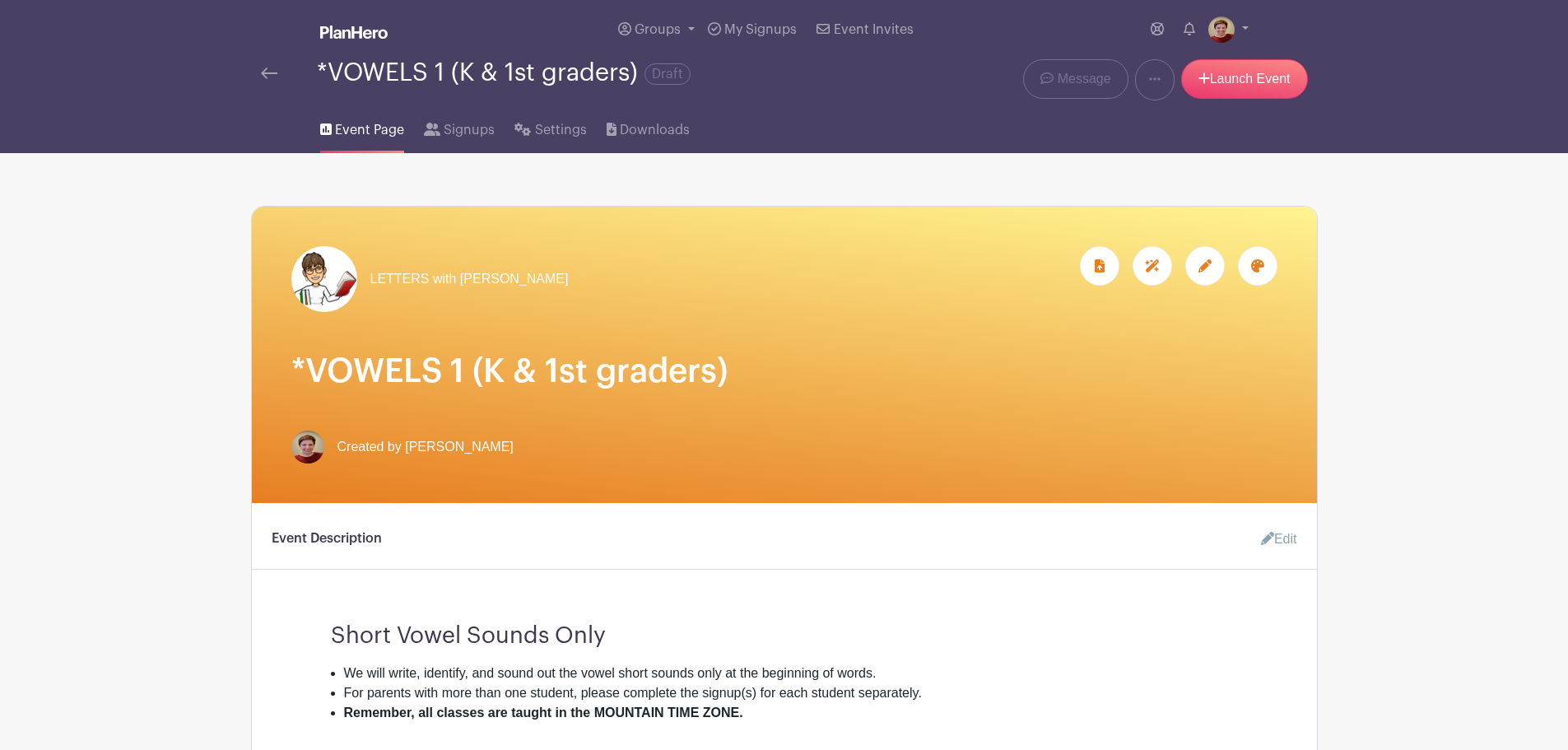
click at [378, 443] on span "Created by [PERSON_NAME]" at bounding box center [426, 446] width 176 height 20
click at [297, 446] on img at bounding box center [309, 447] width 33 height 33
click at [308, 449] on img at bounding box center [309, 447] width 33 height 33
drag, startPoint x: 369, startPoint y: 445, endPoint x: 306, endPoint y: 447, distance: 63.0
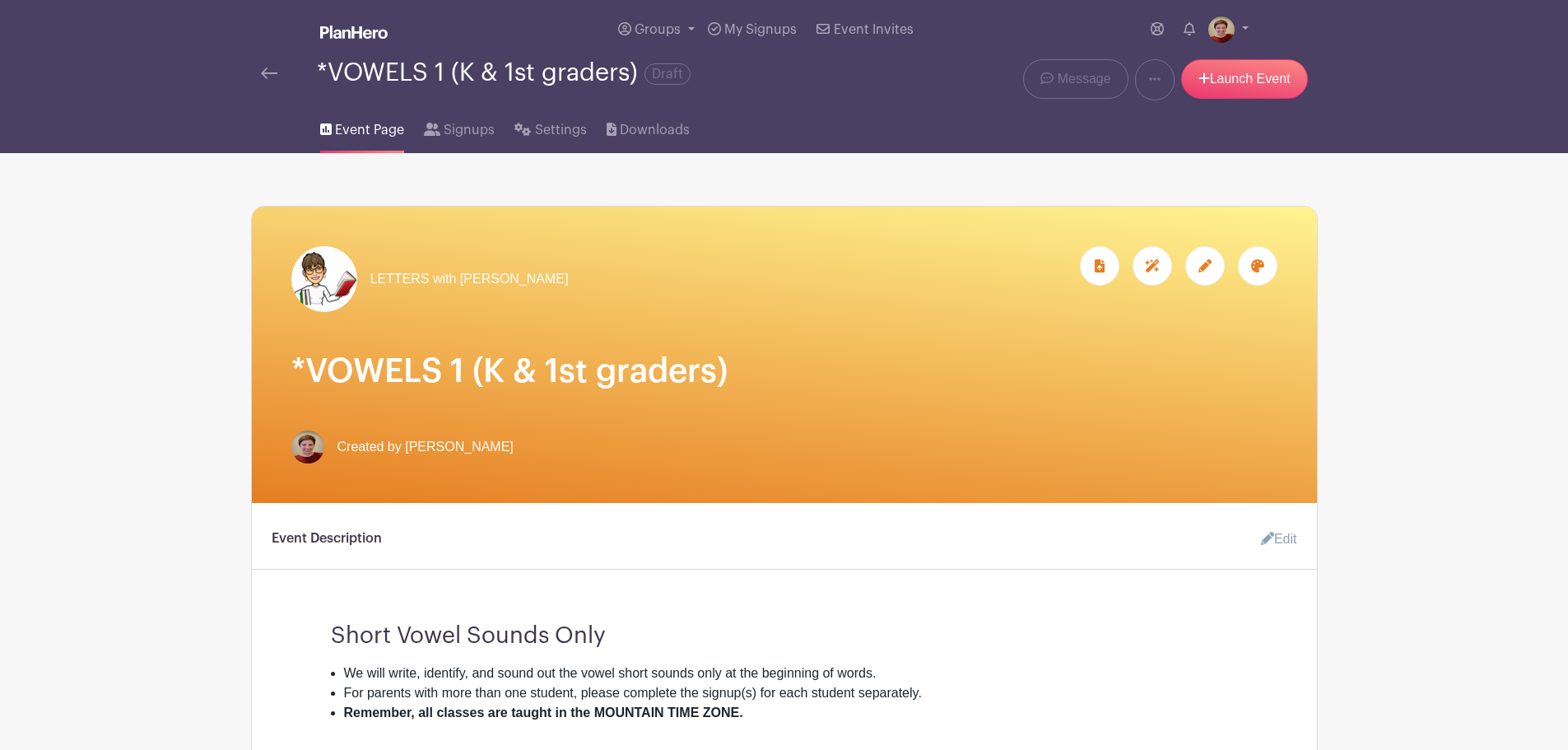
click at [306, 447] on img at bounding box center [309, 447] width 33 height 33
click at [1242, 26] on link at bounding box center [1228, 29] width 40 height 26
click at [1195, 64] on link "My account" at bounding box center [1182, 68] width 130 height 26
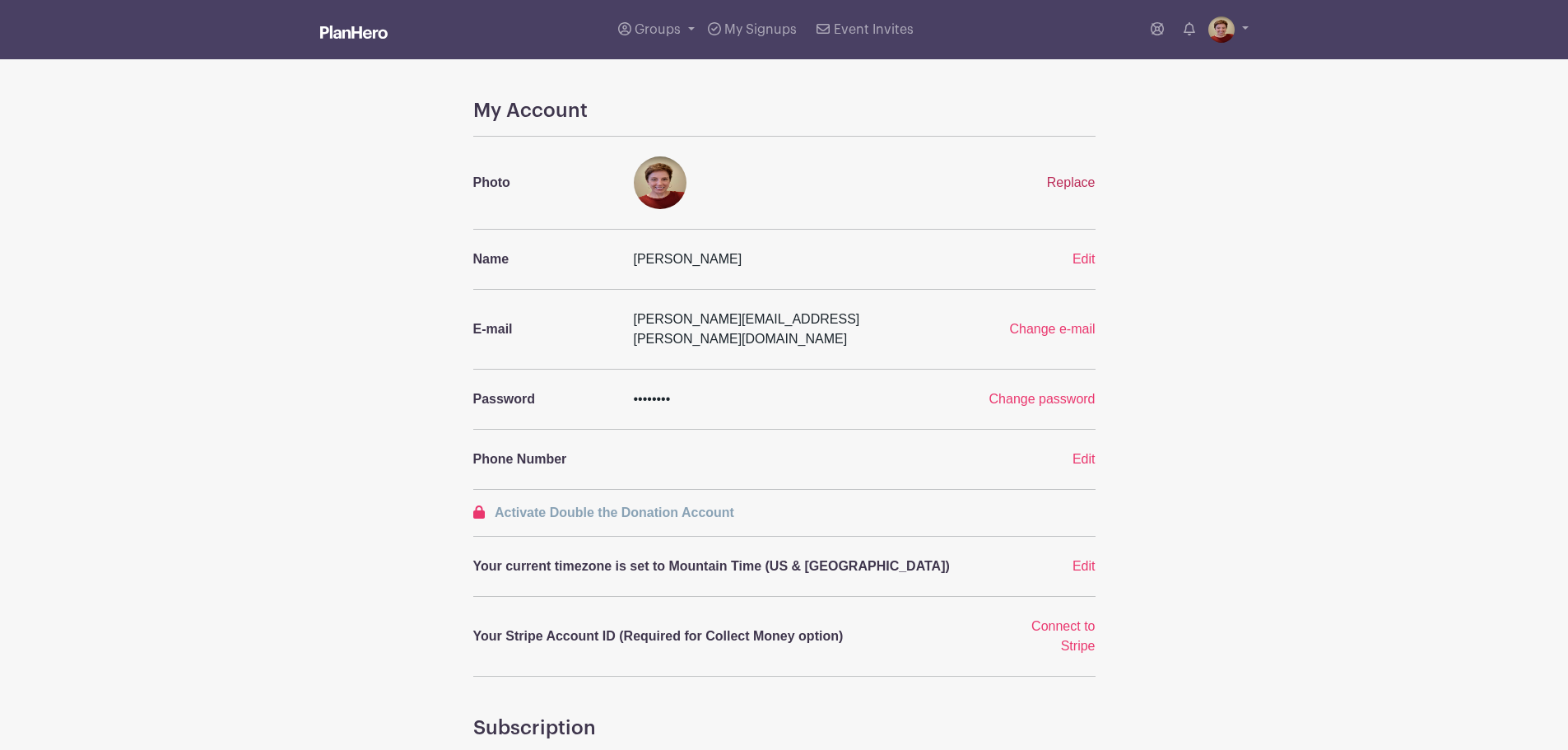
click at [1075, 184] on span "Replace" at bounding box center [1071, 182] width 49 height 14
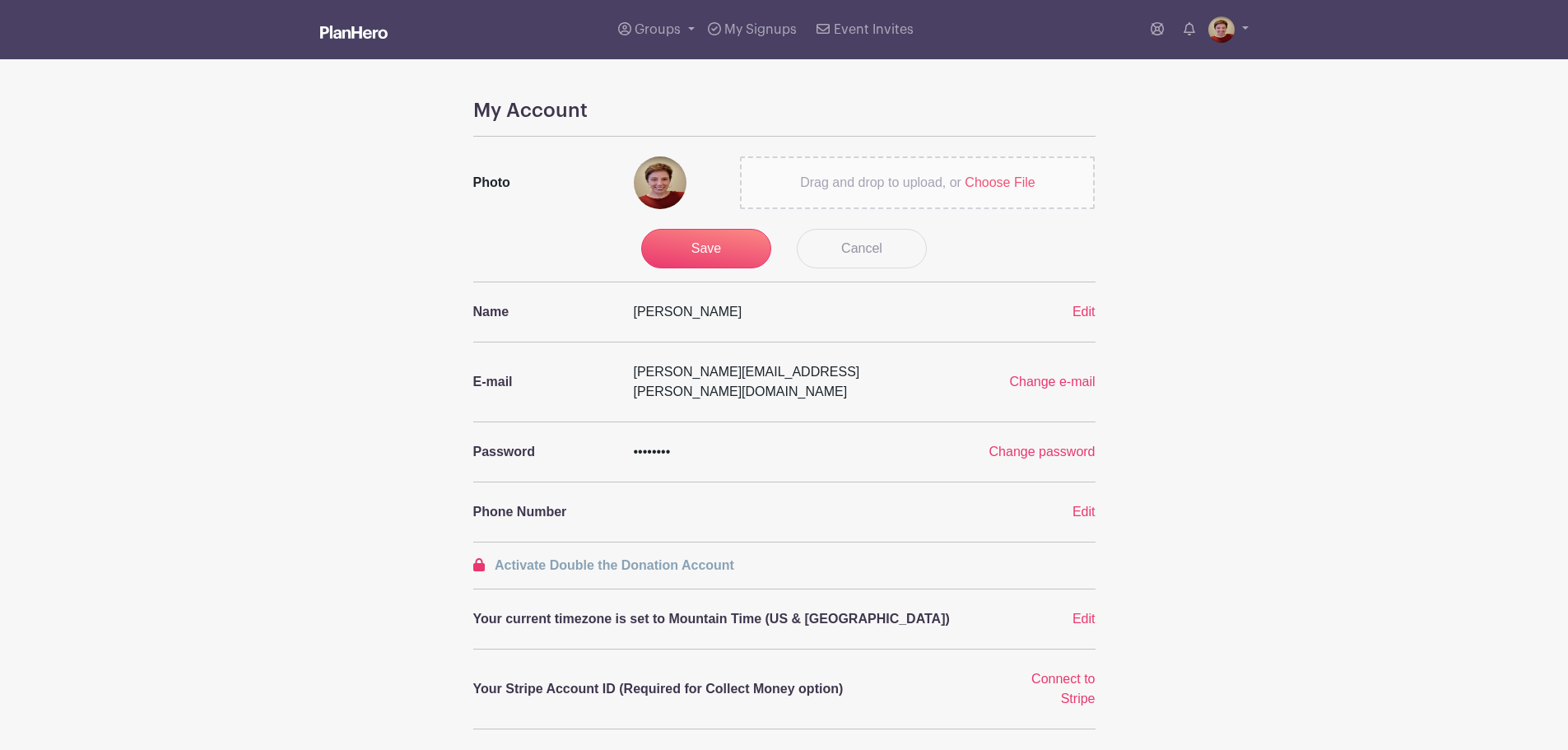
click at [1004, 183] on span "Choose File" at bounding box center [999, 182] width 70 height 14
click at [0, 0] on input "Drag and drop to upload, or Choose File" at bounding box center [0, 0] width 0 height 0
click at [700, 252] on input "Save" at bounding box center [706, 249] width 130 height 39
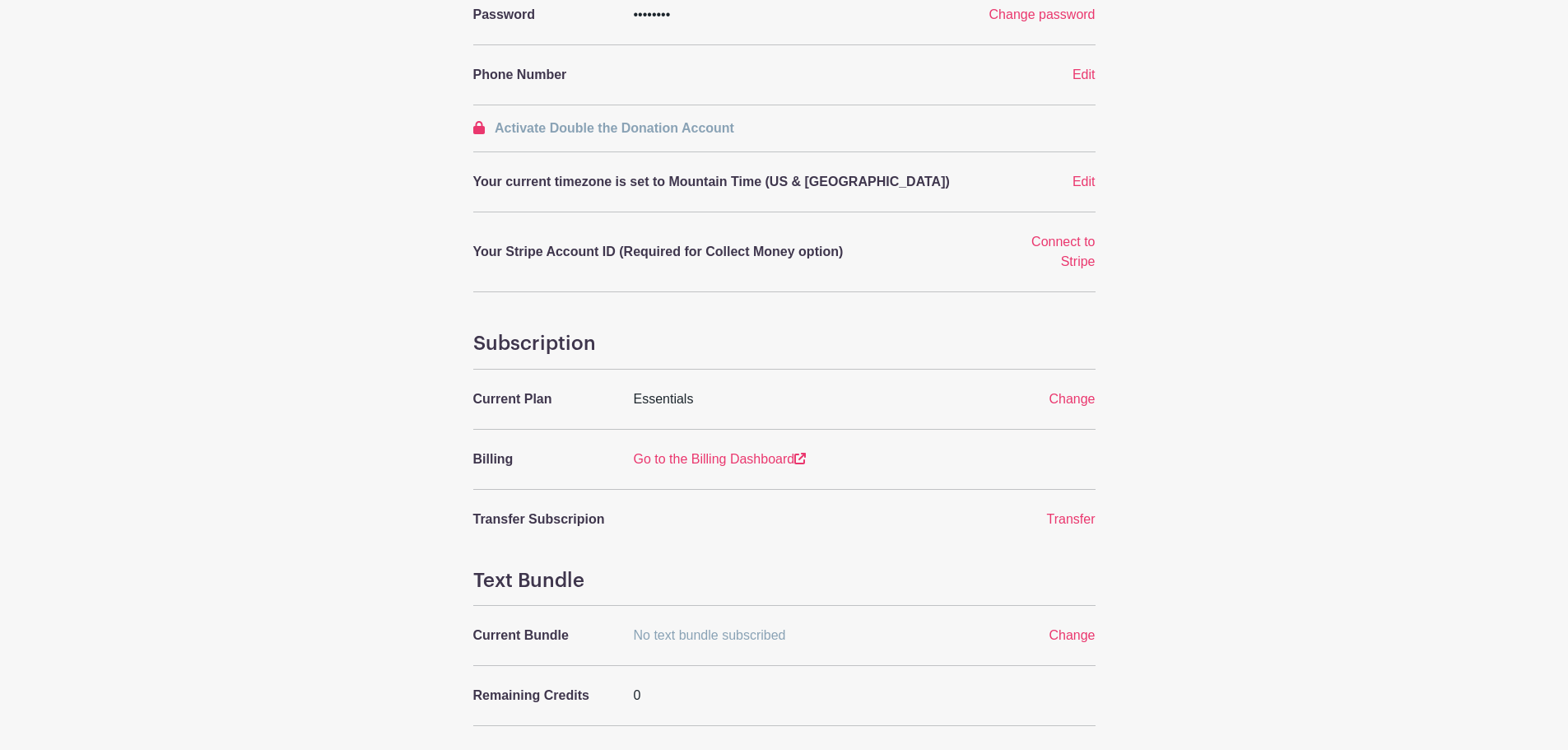
scroll to position [503, 0]
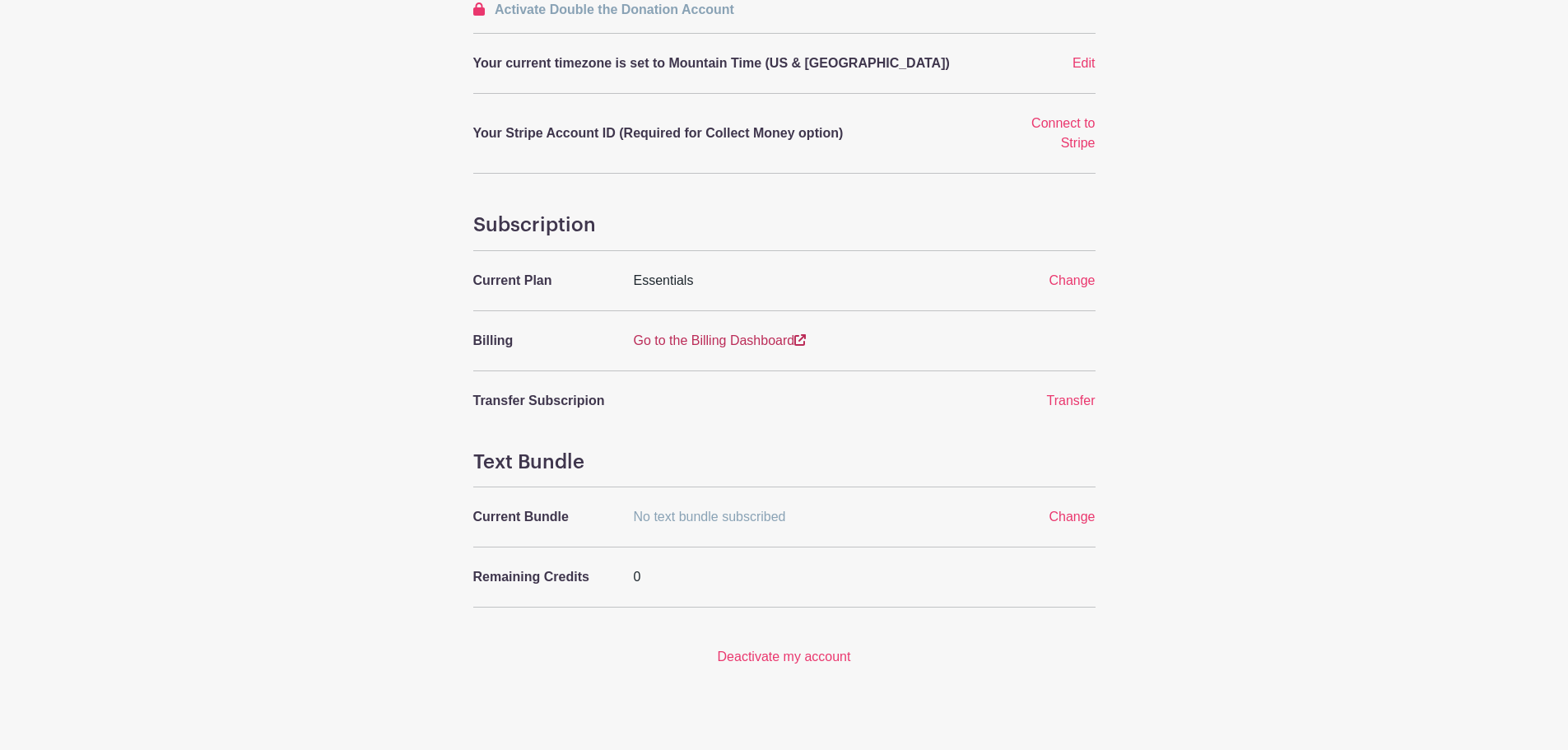
click at [767, 333] on link "Go to the Billing Dashboard" at bounding box center [720, 340] width 173 height 14
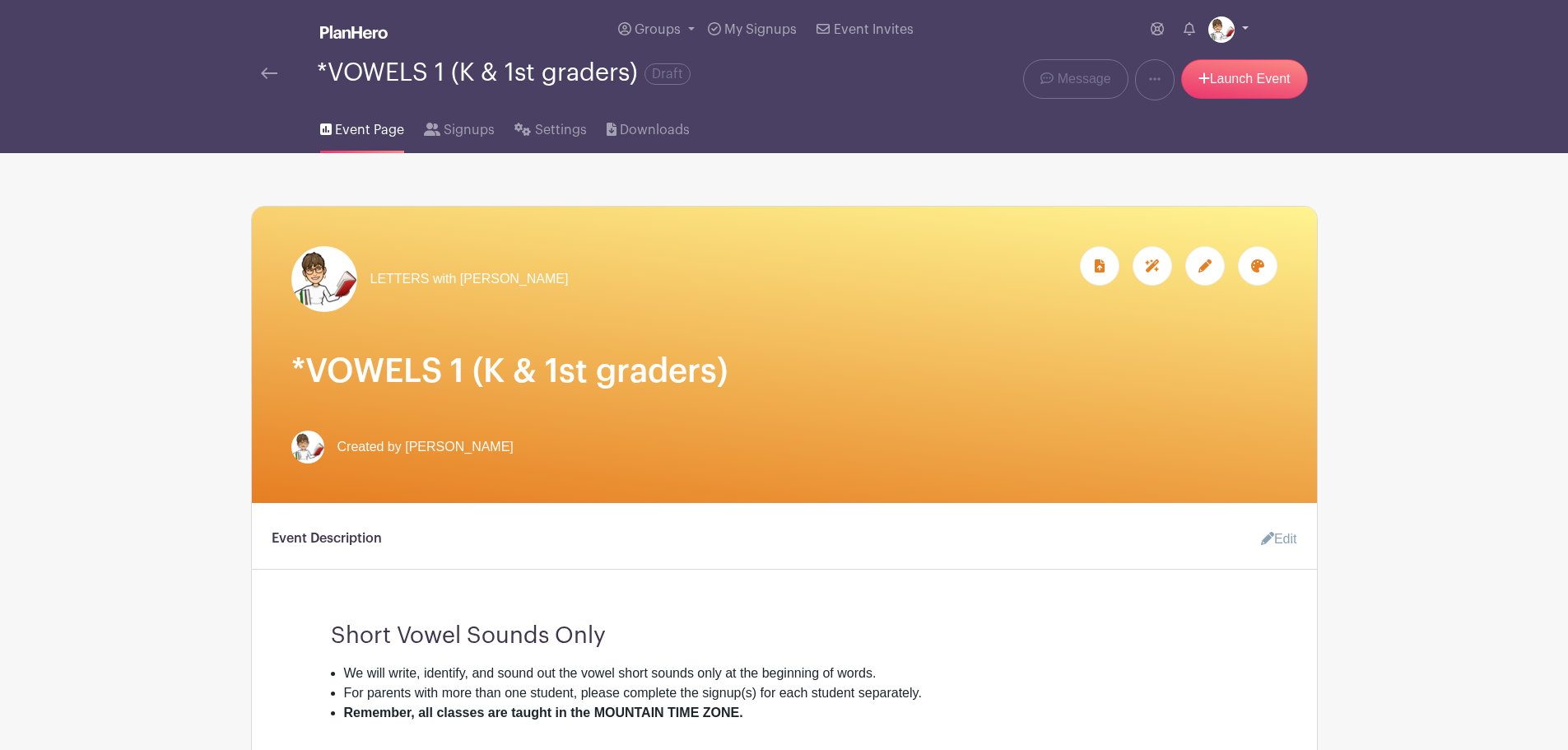
click at [1242, 28] on link at bounding box center [1228, 29] width 40 height 26
click at [1174, 65] on link "My account" at bounding box center [1182, 68] width 130 height 26
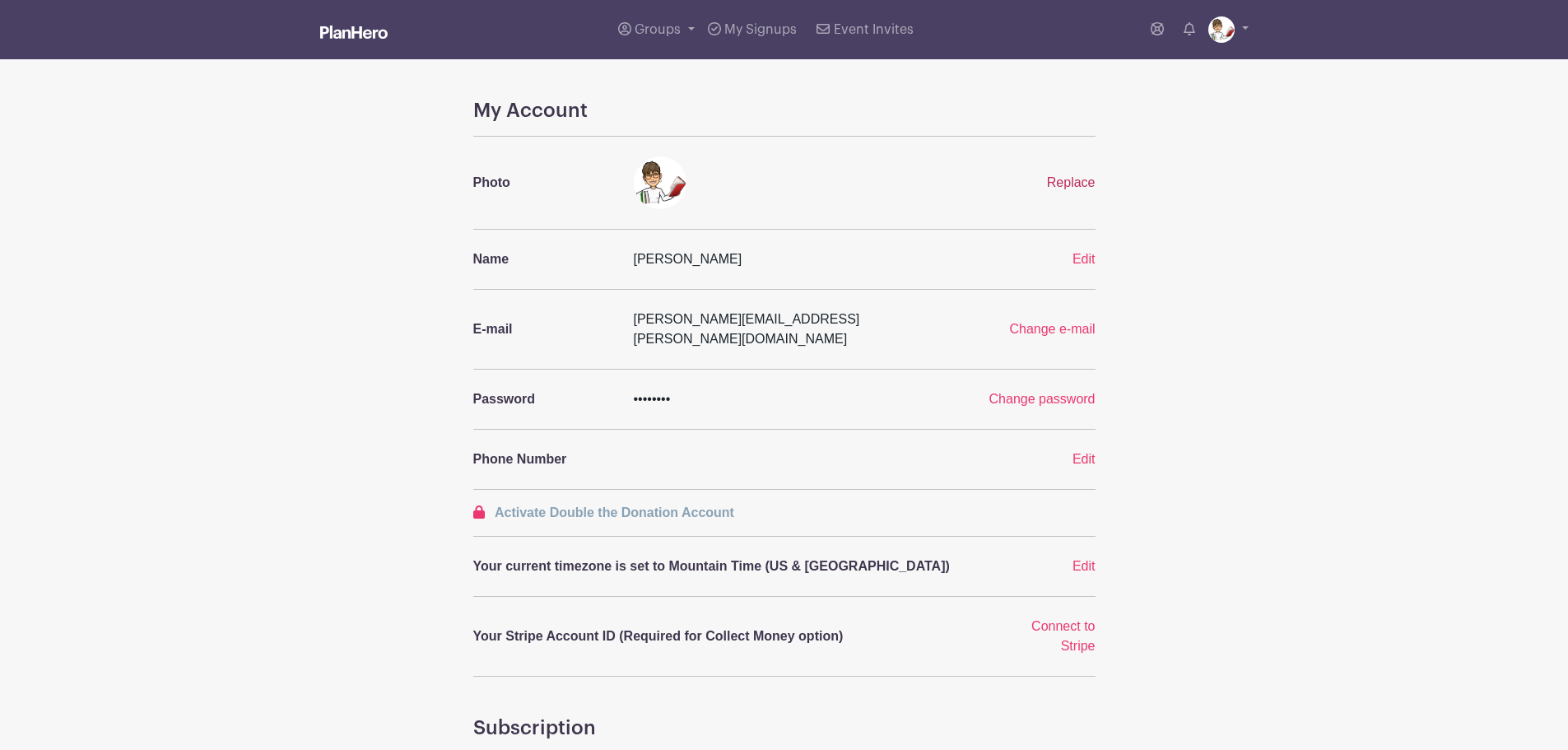
click at [1071, 181] on span "Replace" at bounding box center [1071, 182] width 49 height 14
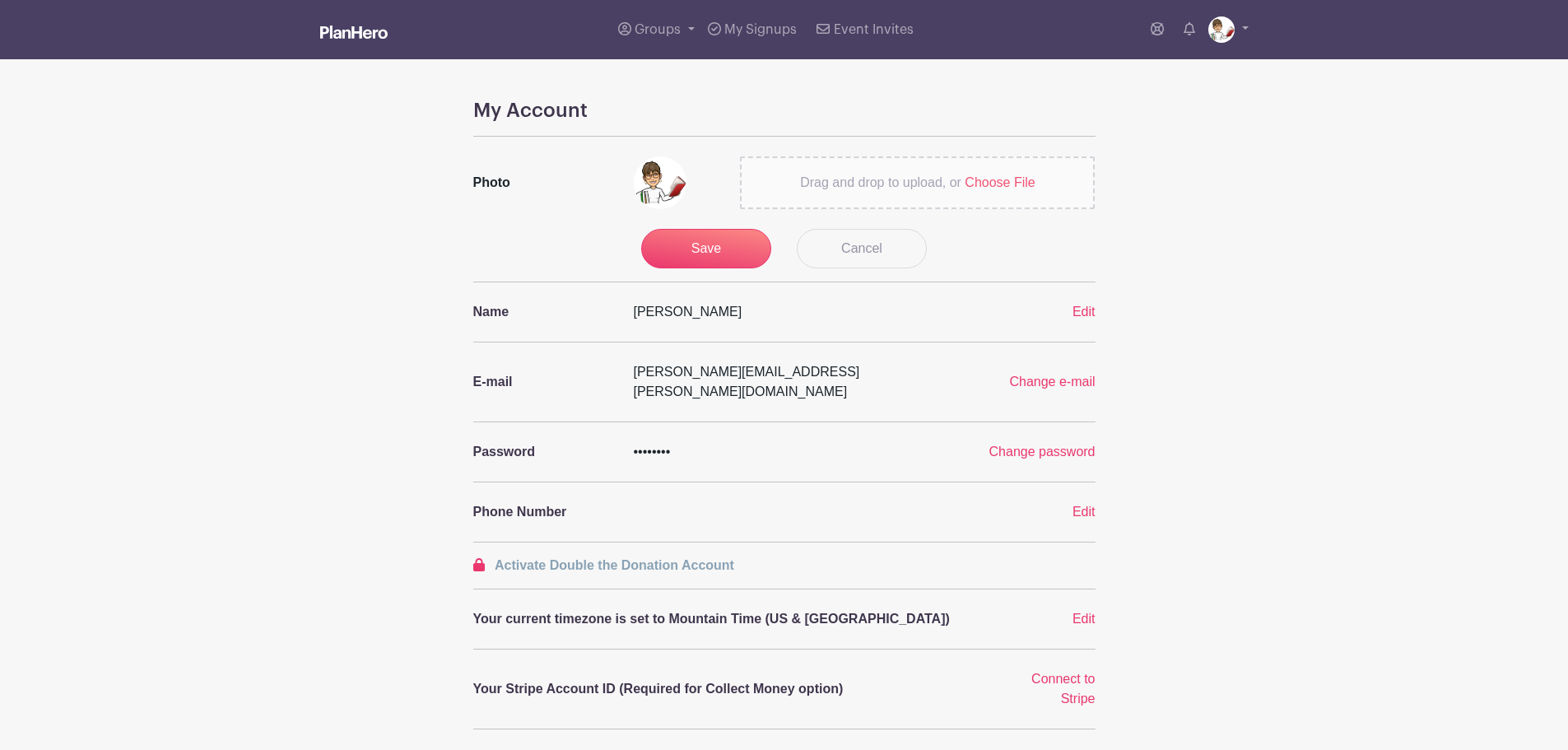
click at [1322, 560] on div "My Account Photo Drag and drop to upload, or Choose File Save Cancel Name [PERS…" at bounding box center [784, 660] width 1087 height 1123
click at [990, 180] on span "Choose File" at bounding box center [999, 182] width 70 height 14
click at [0, 0] on input "Drag and drop to upload, or Choose File" at bounding box center [0, 0] width 0 height 0
click at [679, 245] on input "Save" at bounding box center [706, 249] width 130 height 39
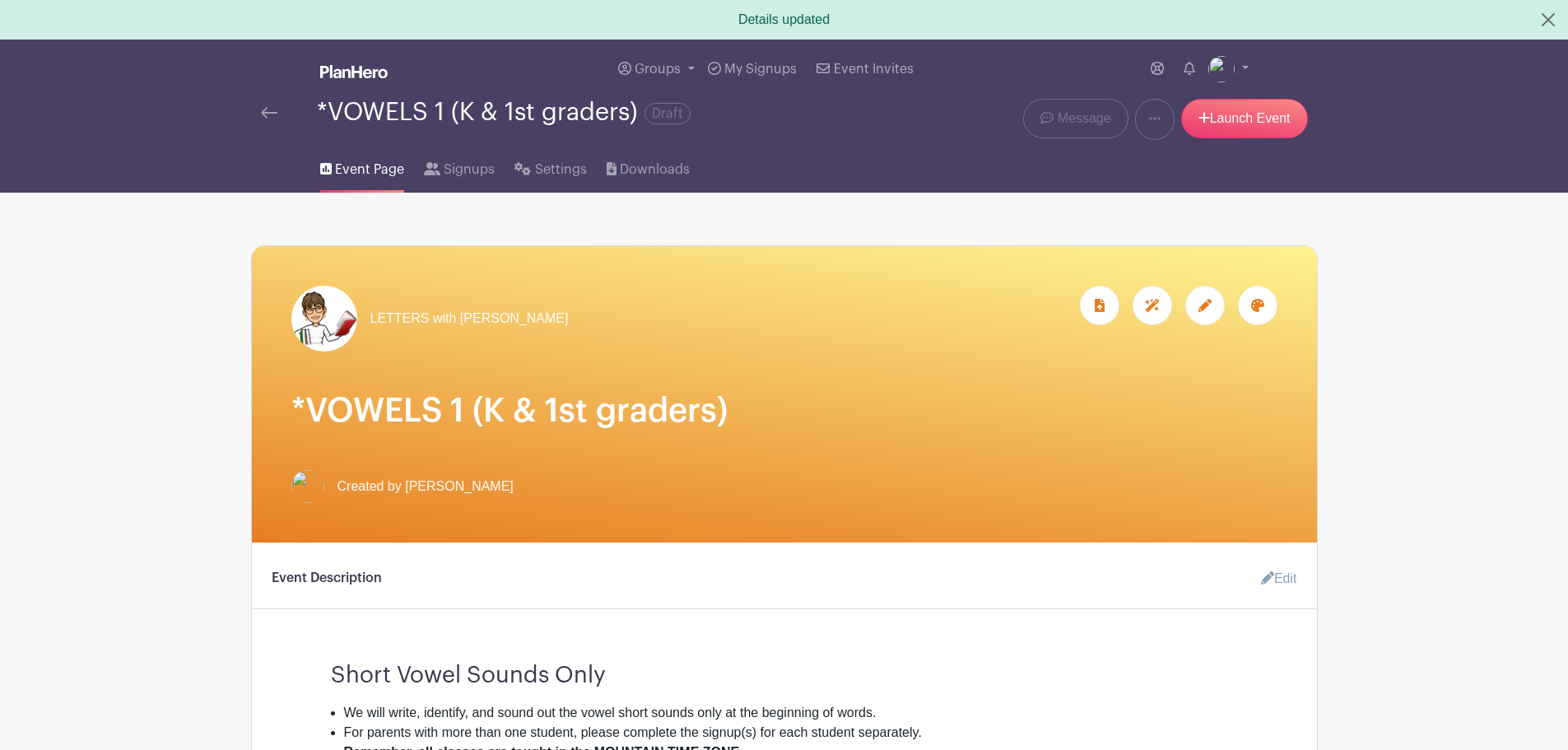
click at [1248, 70] on link at bounding box center [1228, 69] width 40 height 26
click at [1180, 106] on link "My account" at bounding box center [1182, 108] width 130 height 26
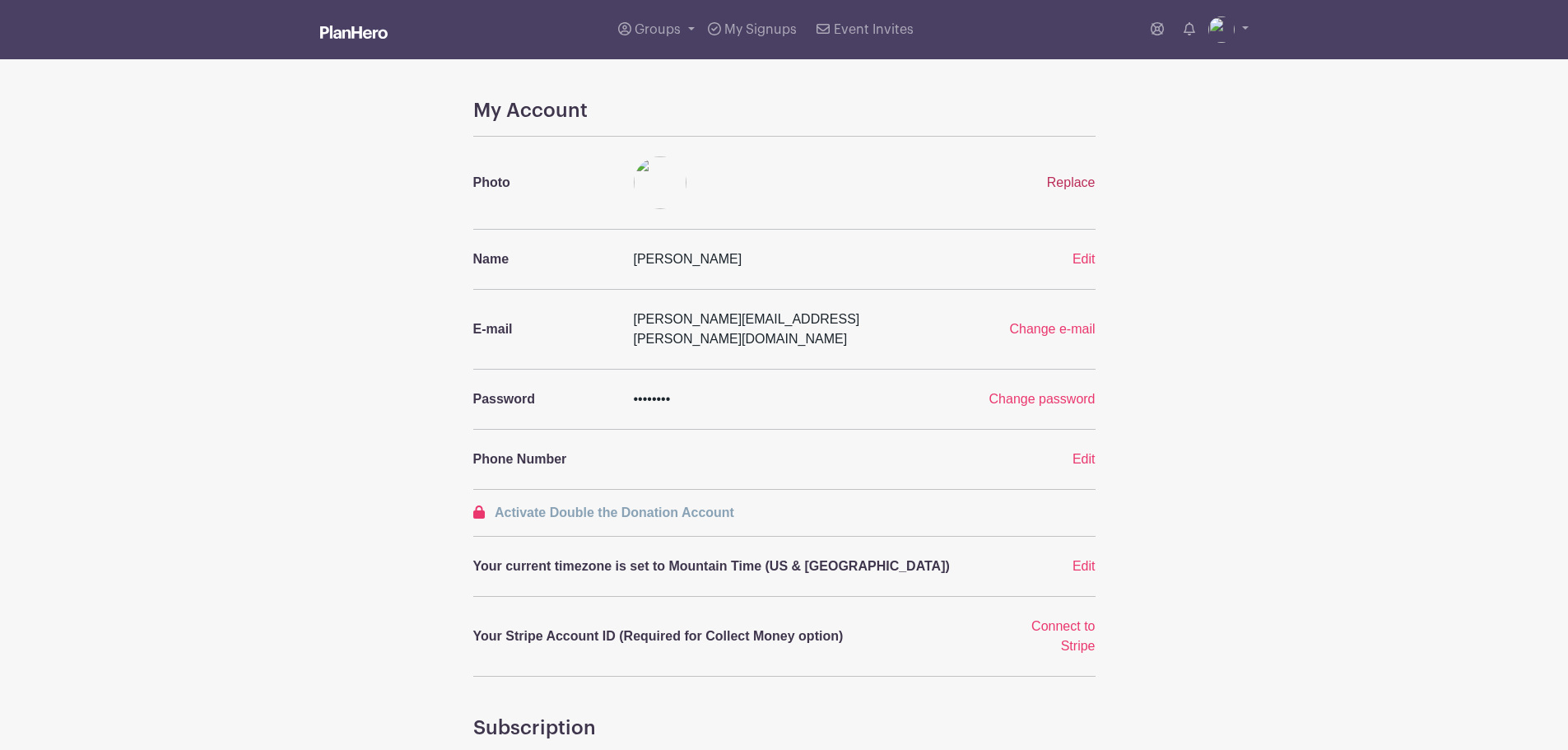
click at [1074, 179] on span "Replace" at bounding box center [1071, 182] width 49 height 14
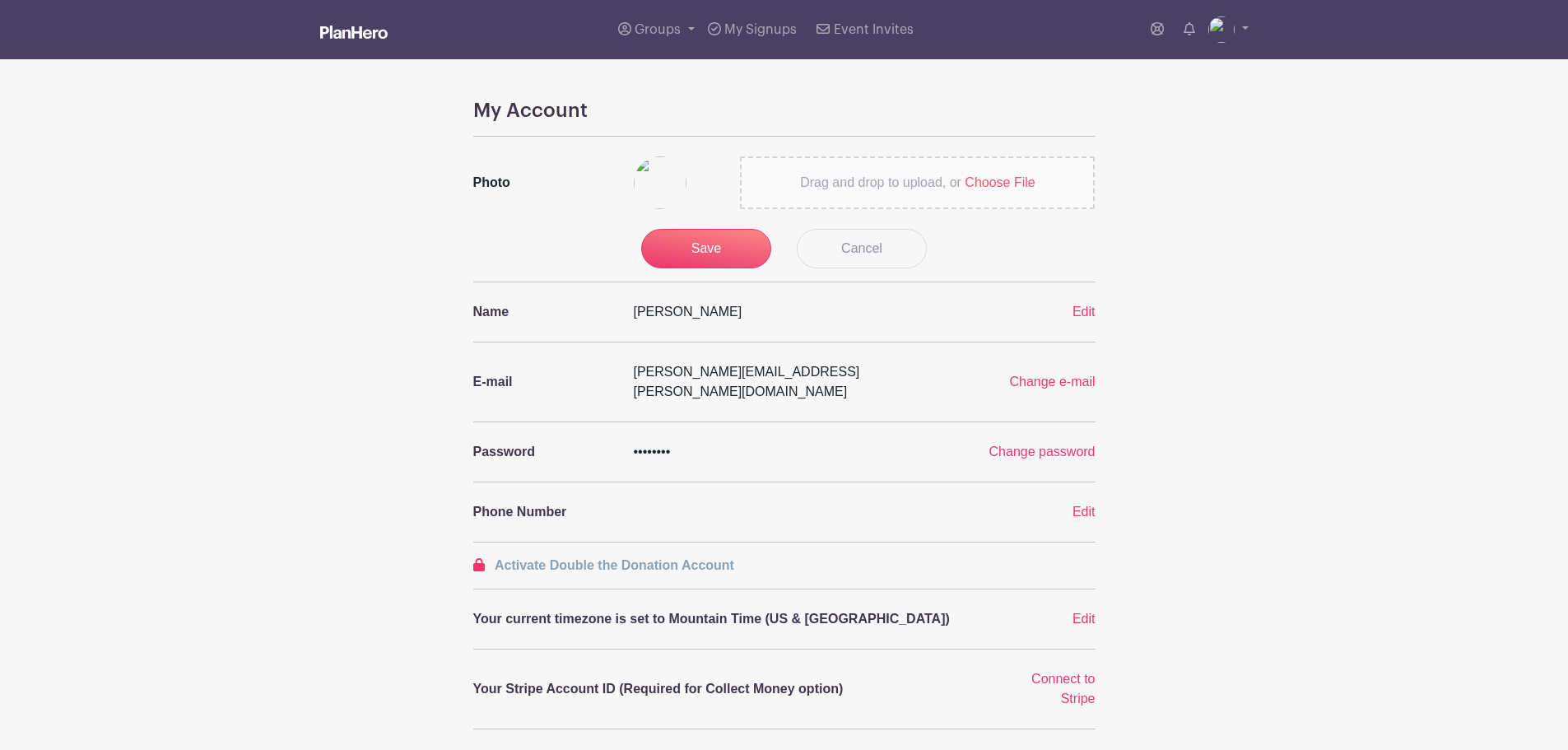
click at [1010, 182] on span "Choose File" at bounding box center [999, 182] width 70 height 14
click at [0, 0] on input "Drag and drop to upload, or Choose File" at bounding box center [0, 0] width 0 height 0
click at [704, 250] on input "Save" at bounding box center [706, 249] width 130 height 39
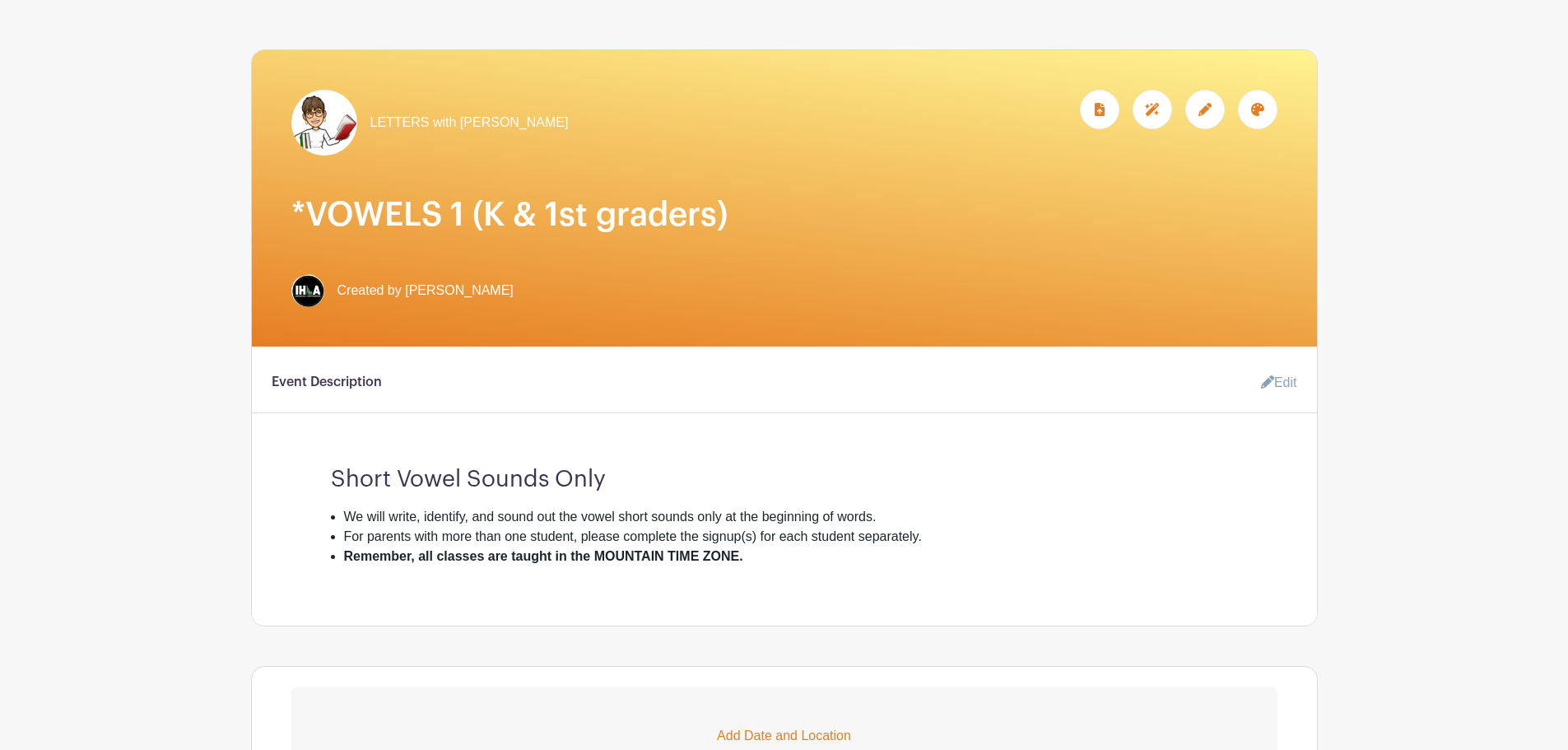
scroll to position [385, 0]
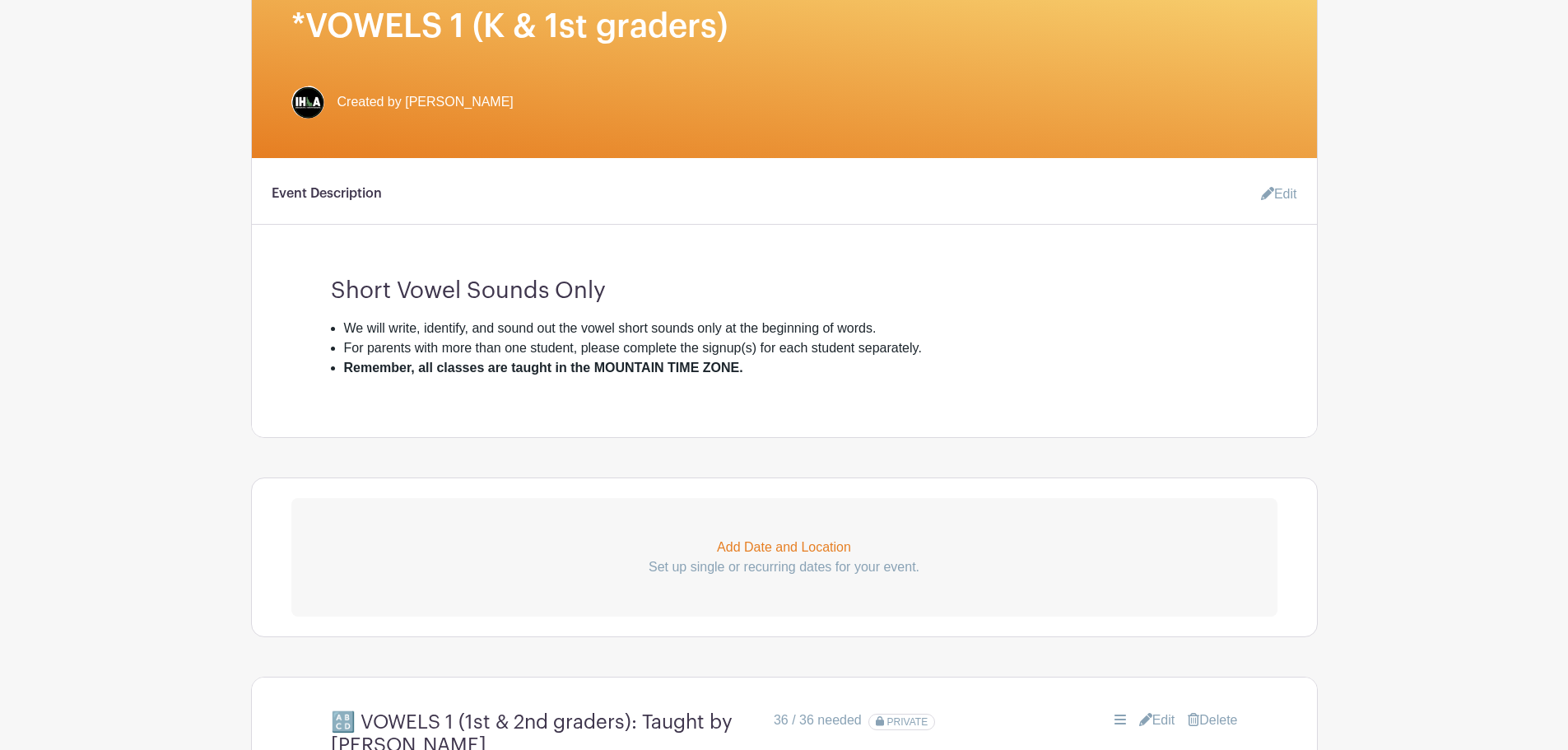
click at [1261, 197] on icon at bounding box center [1267, 193] width 13 height 13
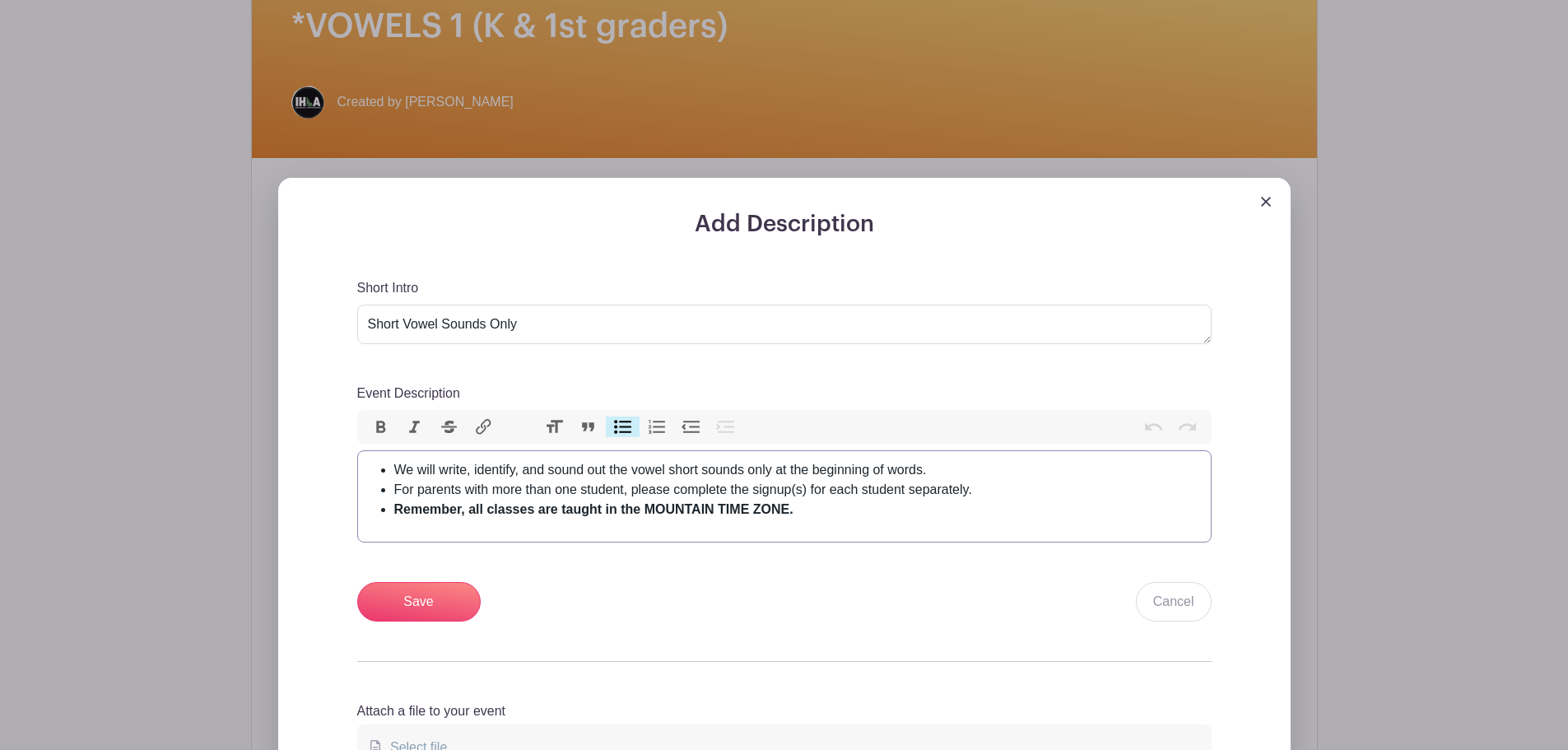
click at [719, 511] on strong "Remember, all classes are taught in the MOUNTAIN TIME ZONE." at bounding box center [594, 509] width 400 height 14
paste trix-editor "&nbsp;</strong></li><li><h1>🏔️</h1></li><li><strong>"
click at [718, 507] on strong "Remember, all classes are taught in the MOUNTAIN TIME ZONE." at bounding box center [594, 509] width 400 height 14
type trix-editor "<ul><li>We will write, identify, and sound out the vowel short sounds only at t…"
click at [401, 586] on input "Save" at bounding box center [419, 601] width 123 height 39
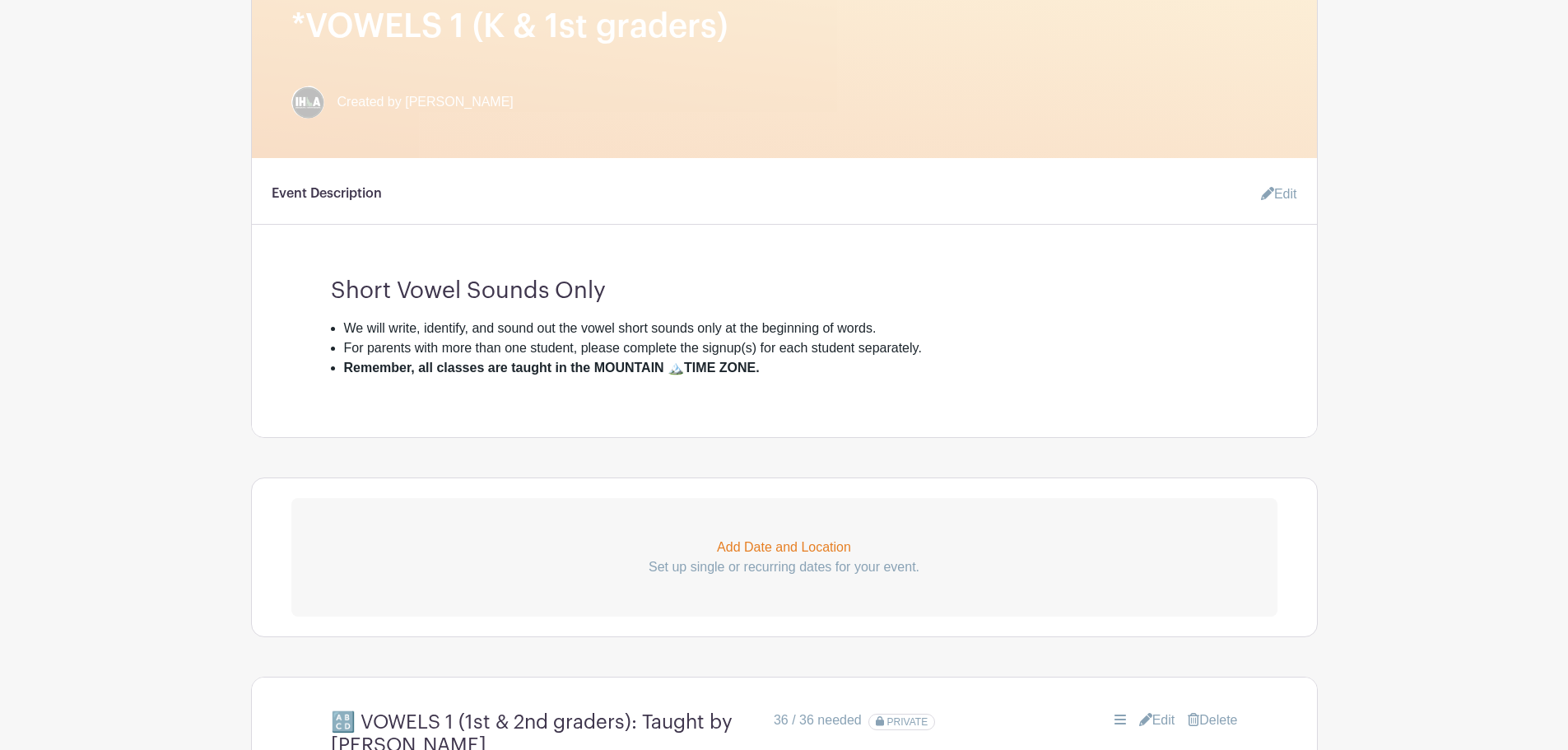
scroll to position [323, 0]
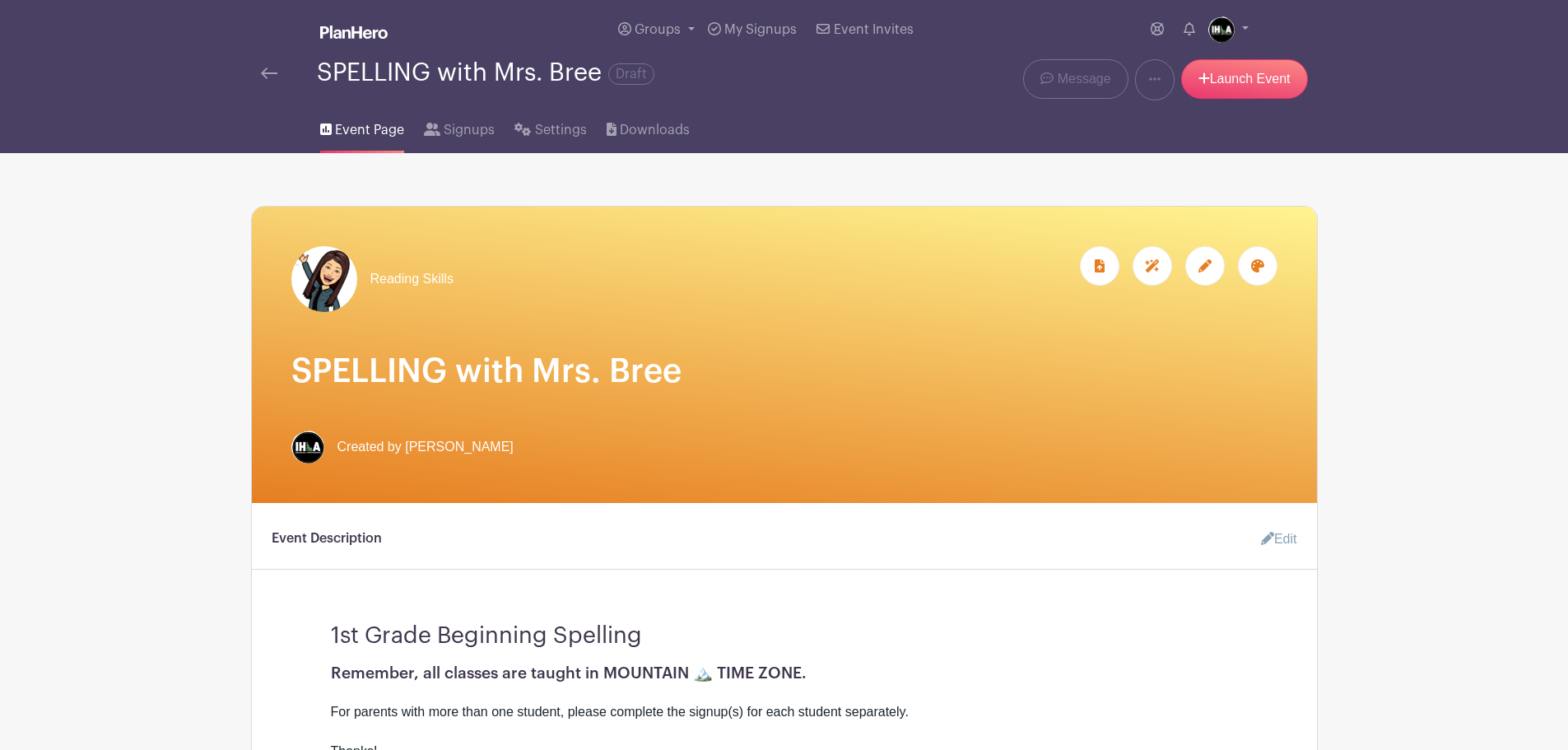
click at [1207, 265] on icon at bounding box center [1205, 265] width 13 height 13
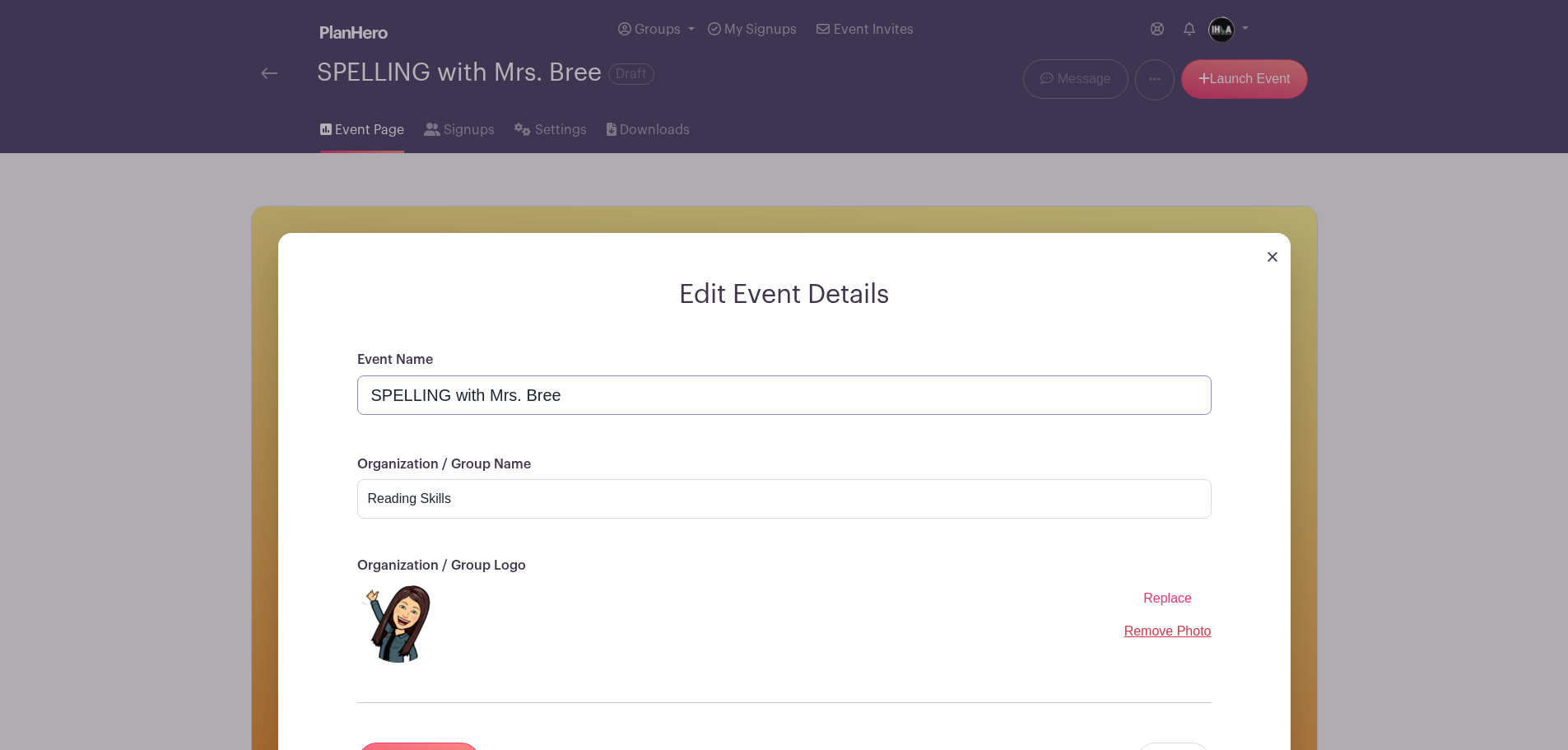
drag, startPoint x: 591, startPoint y: 393, endPoint x: 337, endPoint y: 385, distance: 254.1
click at [338, 385] on div "Event Name SPELLING with Mrs. Bree Organization / Group Name Reading Skills Org…" at bounding box center [784, 586] width 933 height 472
click at [599, 506] on input "Reading Skills" at bounding box center [784, 498] width 855 height 39
paste input "SPELLING with Mrs. Bree"
type input "SPELLING with Mrs. Bree"
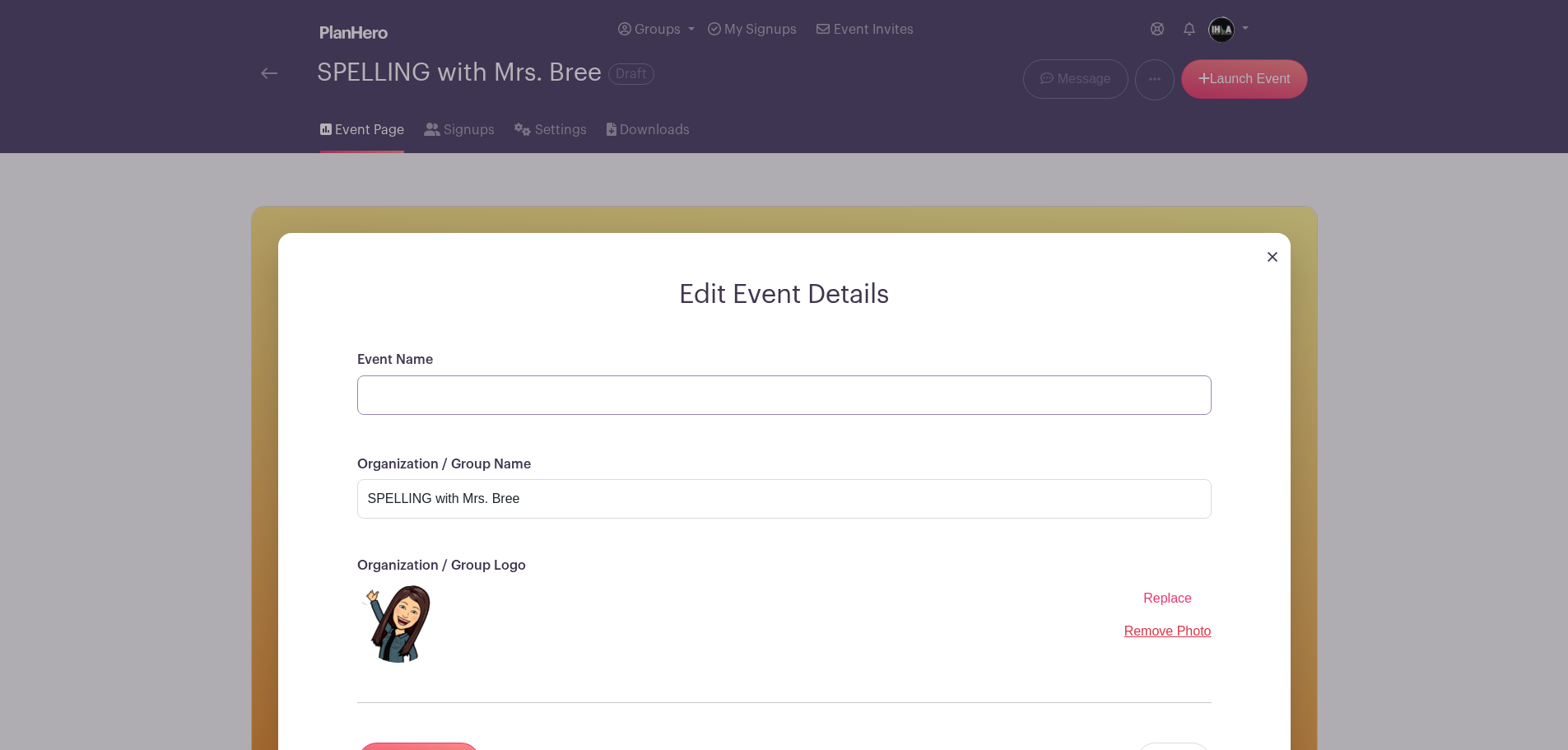
click at [415, 390] on input "Event Name" at bounding box center [784, 395] width 855 height 39
click at [524, 387] on input "Beginning Spelling" at bounding box center [784, 395] width 855 height 39
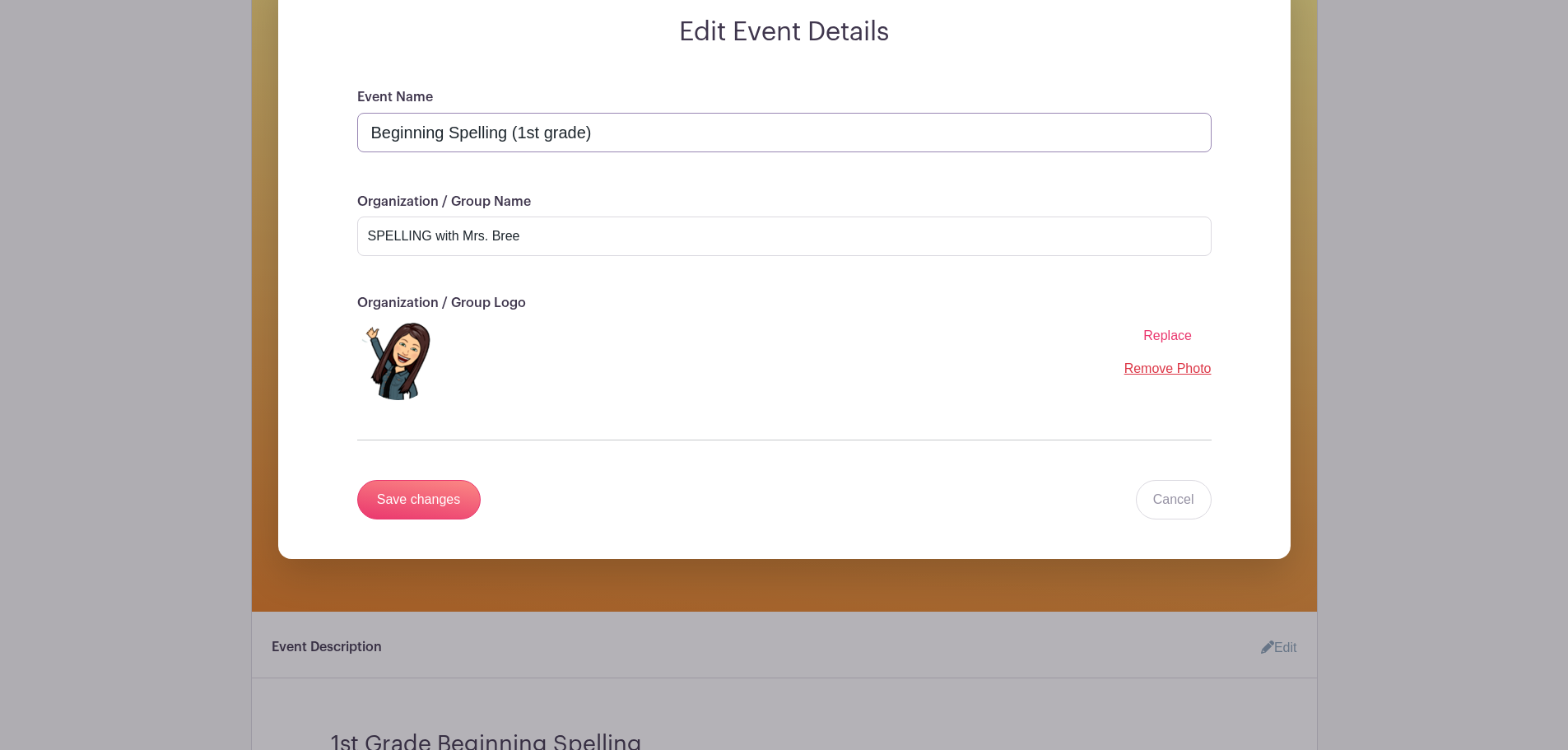
scroll to position [385, 0]
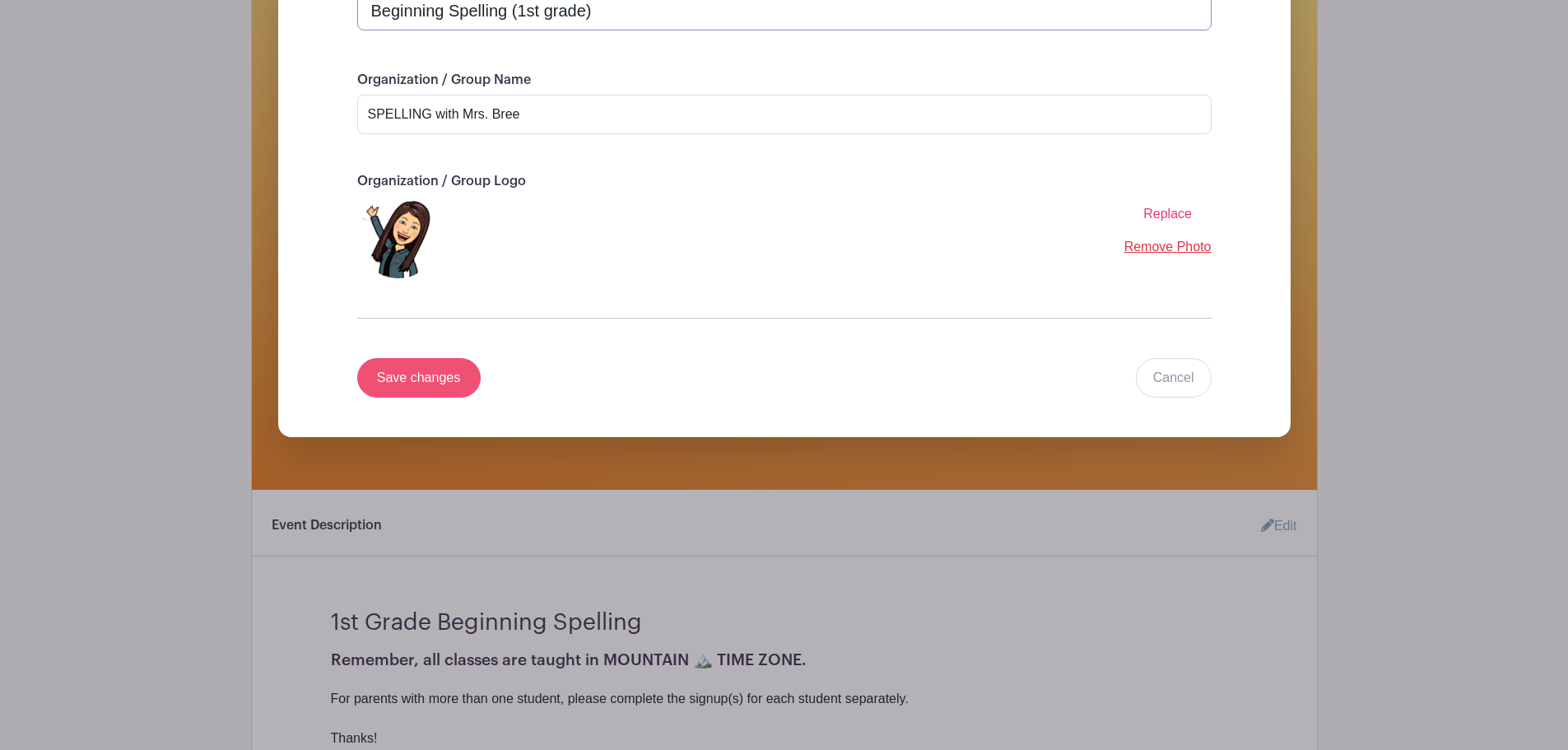
type input "Beginning Spelling (1st grade)"
click at [458, 385] on input "Save changes" at bounding box center [419, 378] width 123 height 39
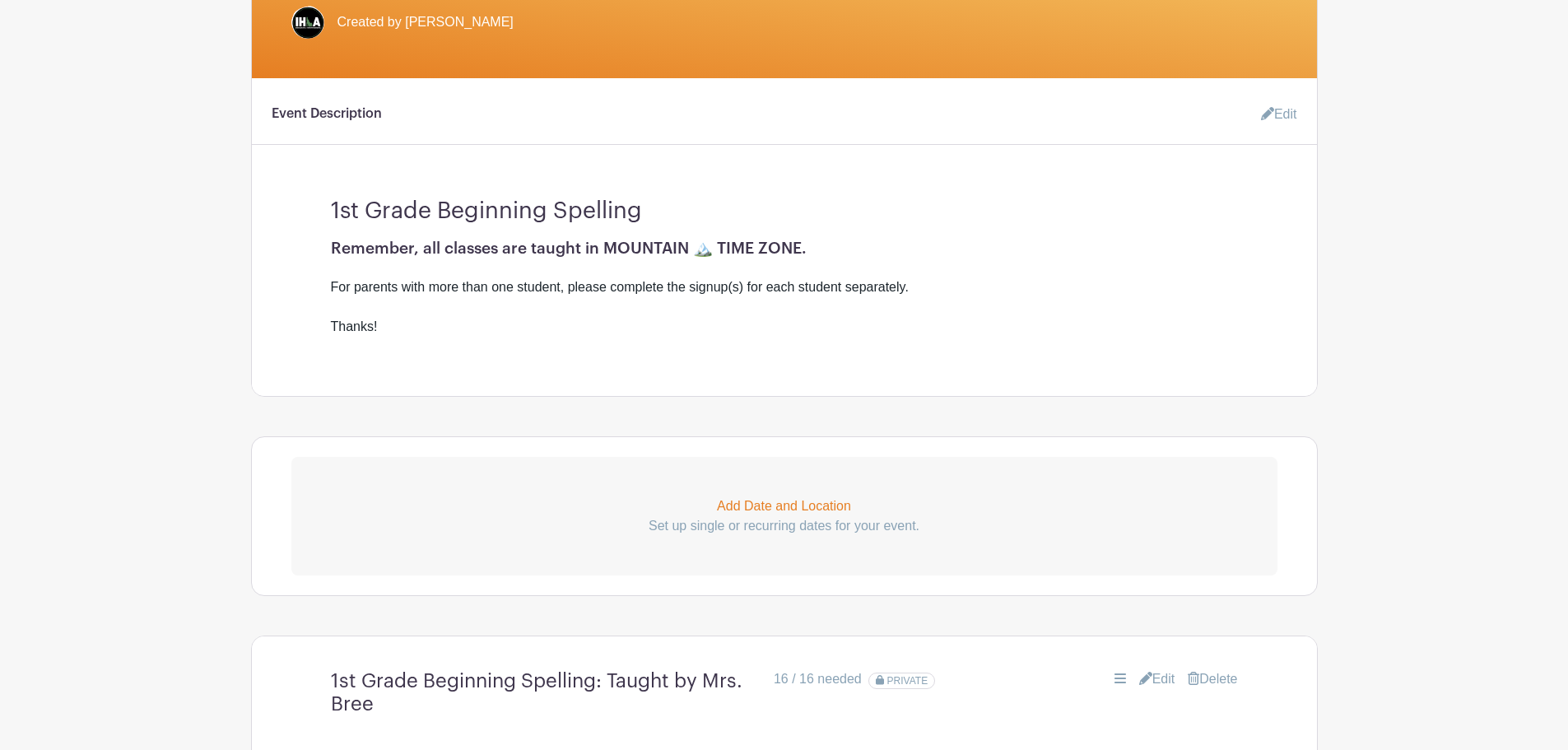
scroll to position [397, 0]
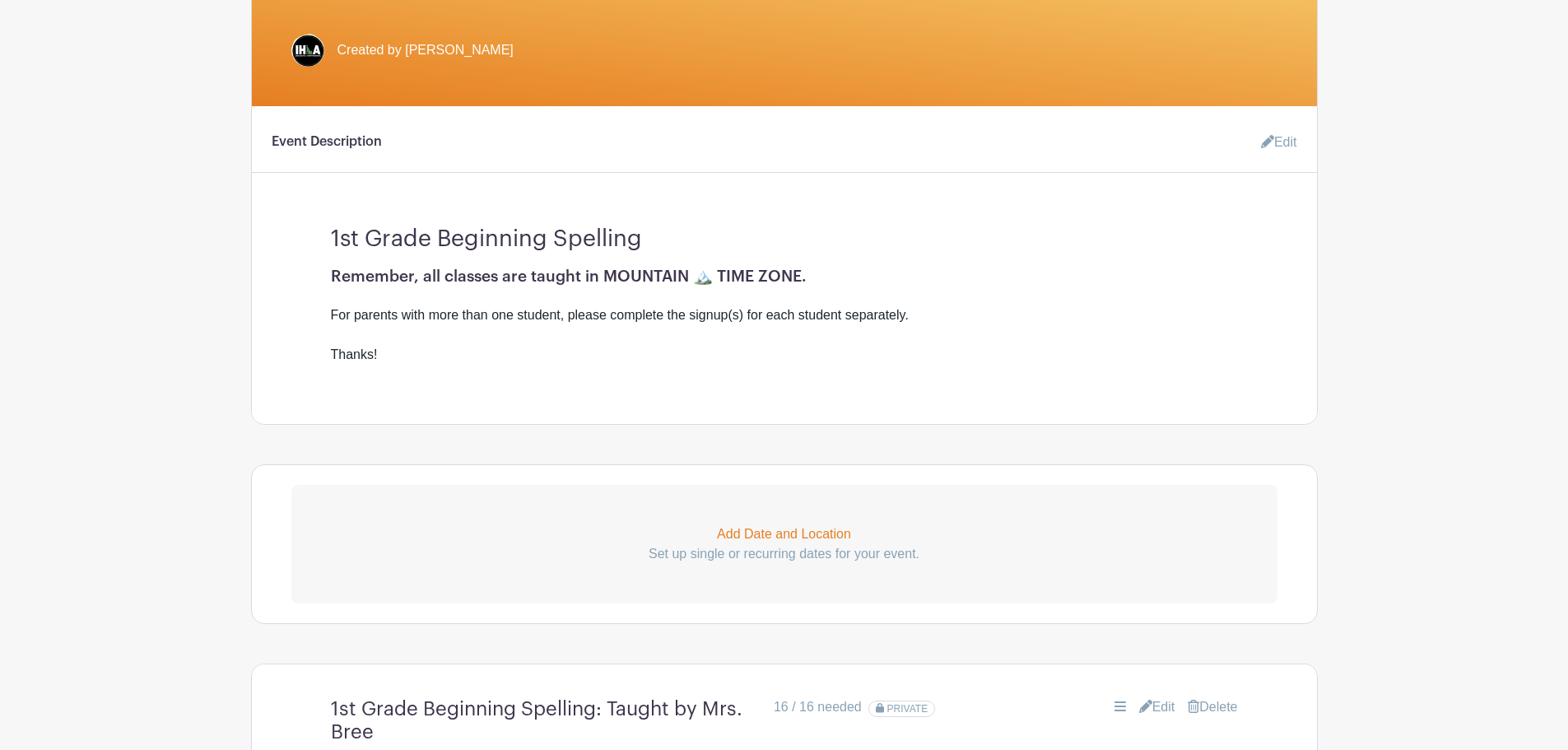
click at [1267, 141] on icon at bounding box center [1267, 141] width 13 height 13
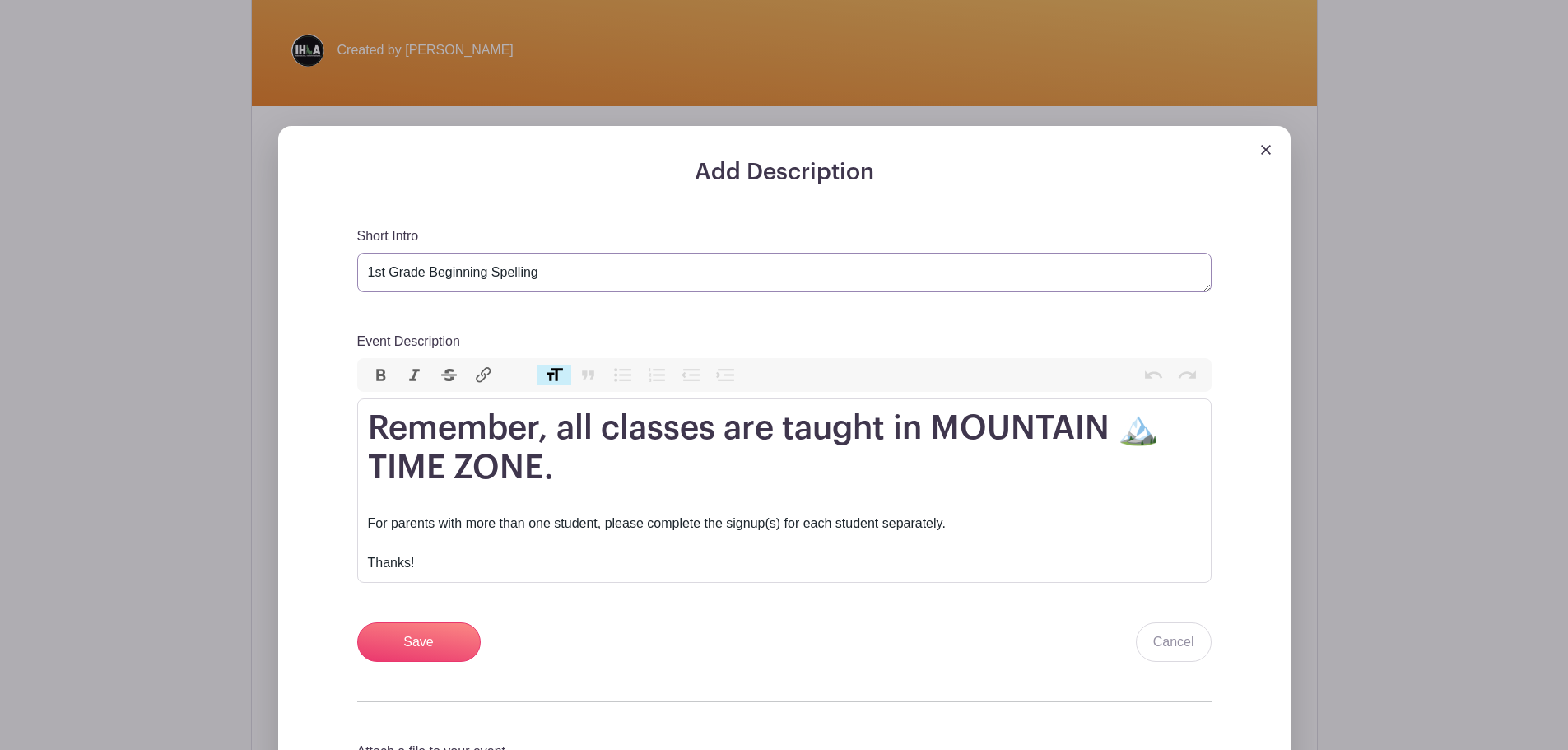
click at [478, 279] on textarea "1st Grade Beginning Spelling" at bounding box center [784, 272] width 855 height 39
type textarea "*1st Grade Beginning Spelling"
click at [429, 643] on input "Save" at bounding box center [419, 641] width 123 height 39
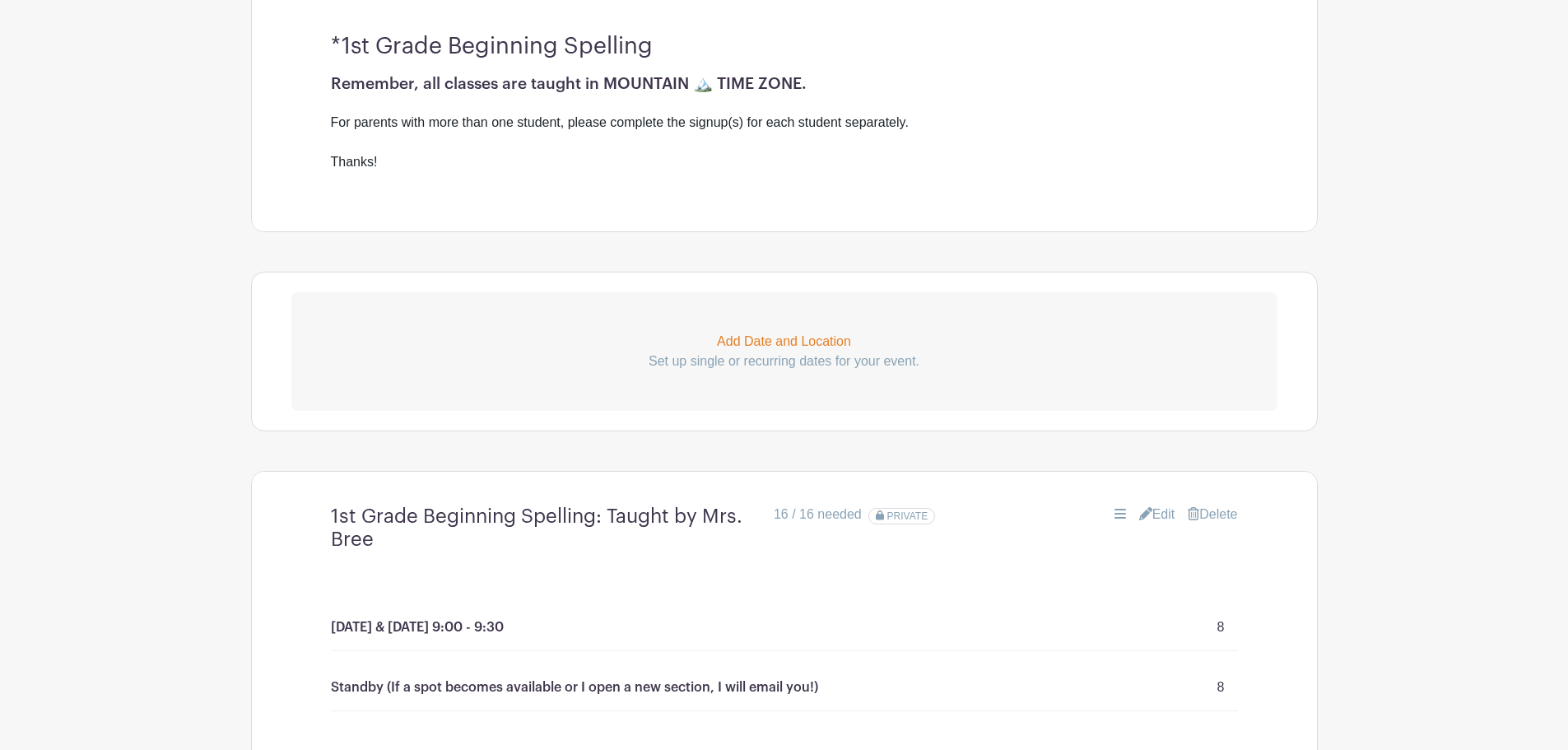
scroll to position [913, 0]
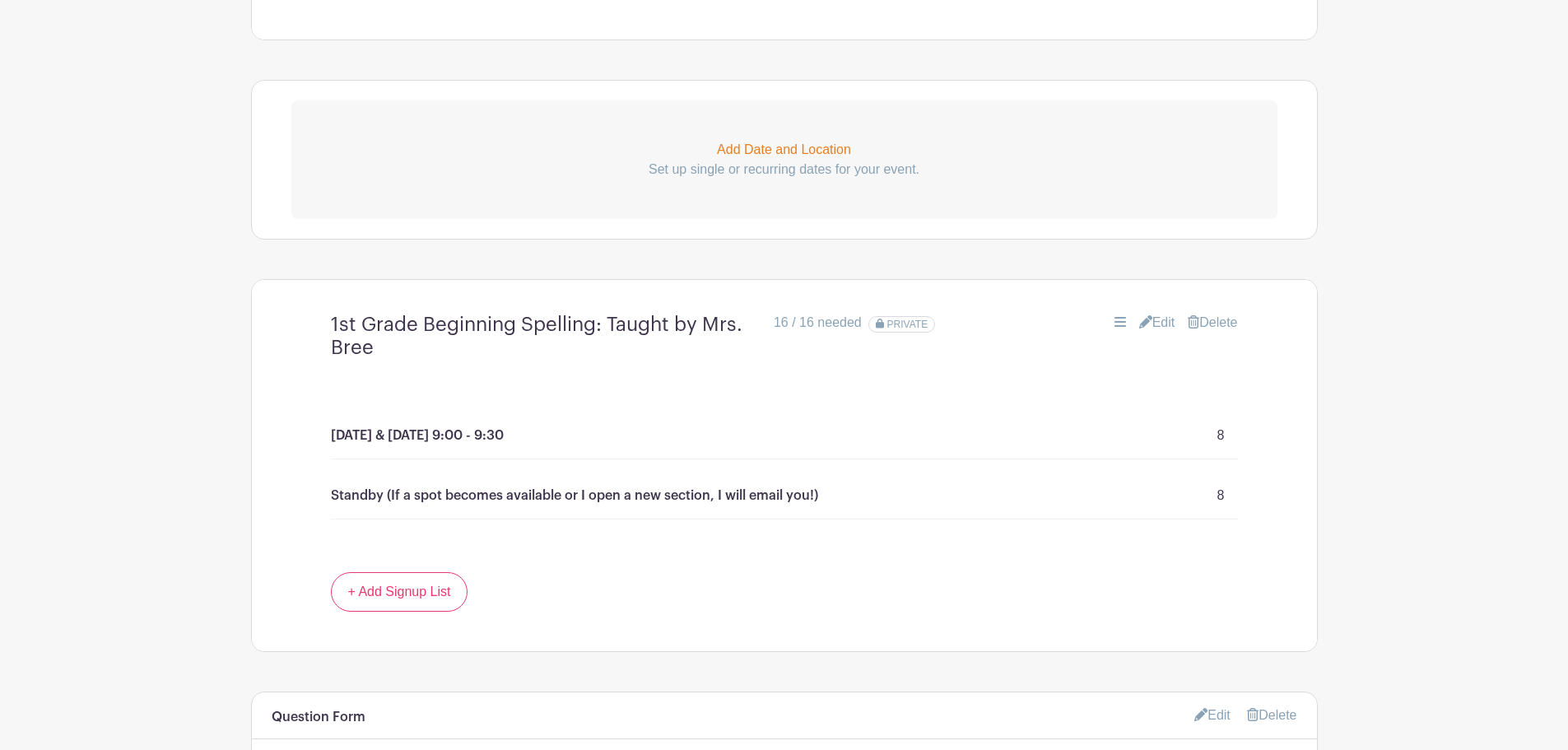
click at [1139, 317] on icon at bounding box center [1145, 321] width 13 height 13
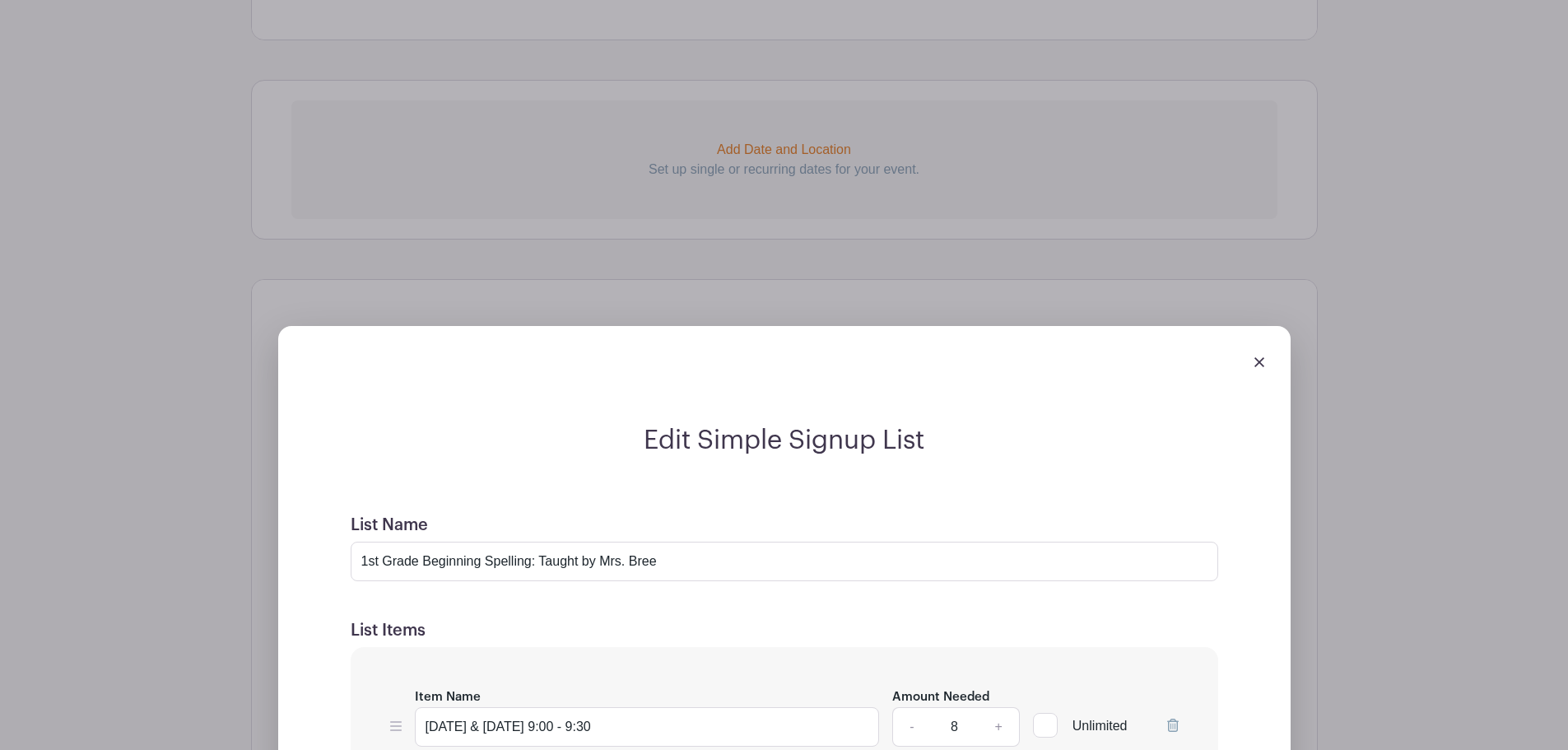
scroll to position [1104, 0]
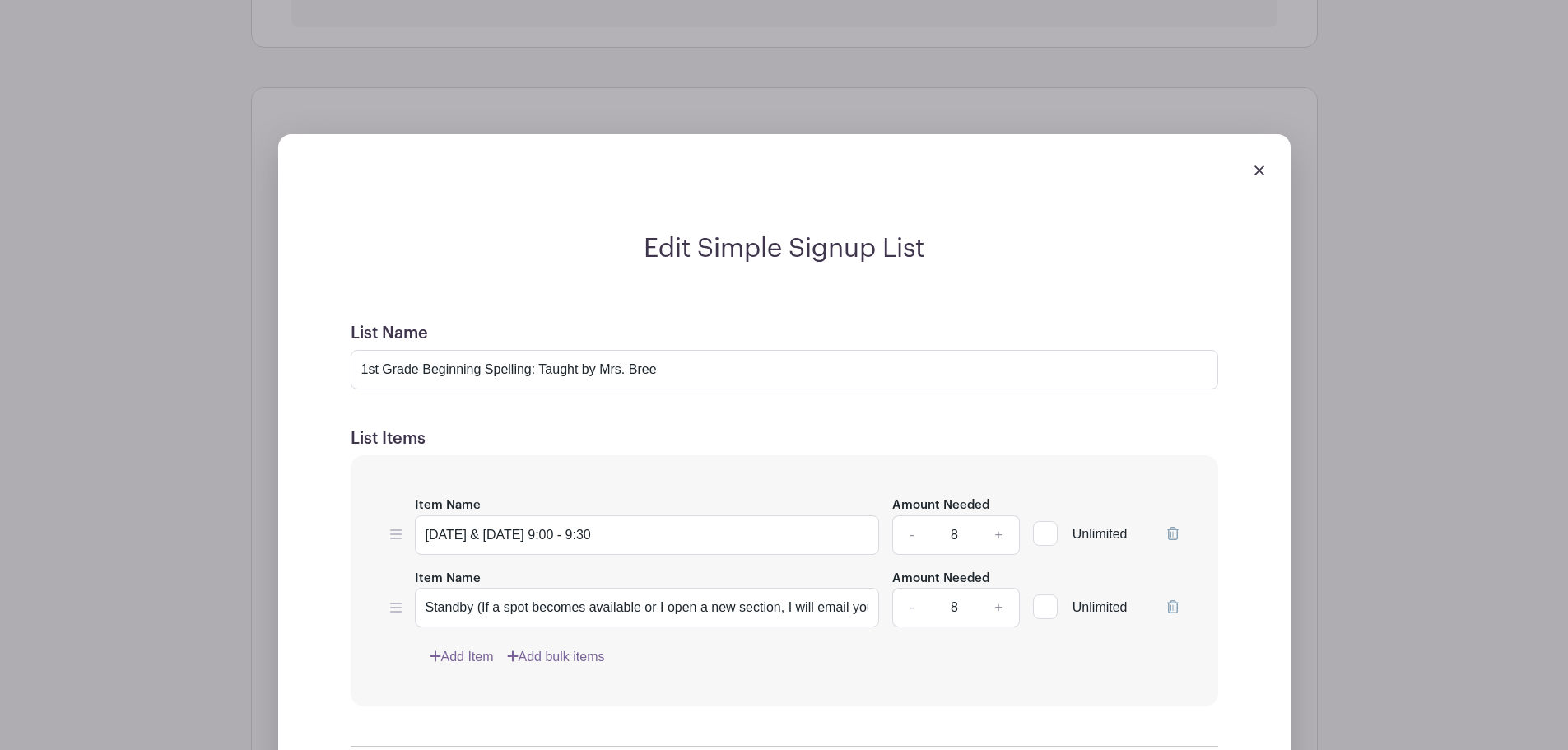
click at [440, 657] on icon at bounding box center [435, 656] width 11 height 11
click at [529, 603] on input "Standby (If a spot becomes available or I open a new section, I will email you!)" at bounding box center [647, 607] width 465 height 39
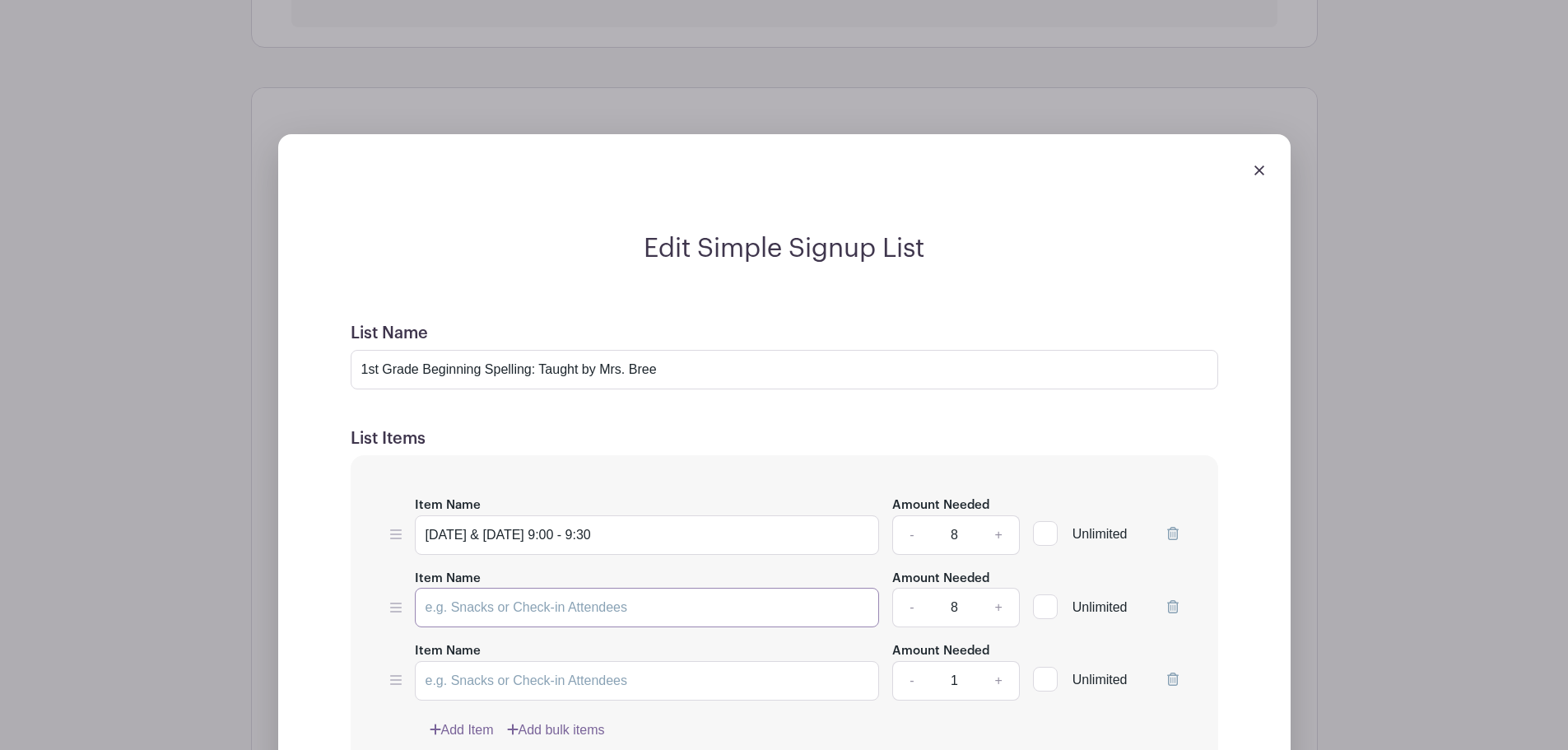
scroll to position [0, 0]
click at [518, 684] on input "Item Name" at bounding box center [647, 680] width 465 height 39
type input "Waitlist"
drag, startPoint x: 649, startPoint y: 534, endPoint x: 359, endPoint y: 523, distance: 290.2
click at [359, 523] on div "Item Name Tuesday & Thursday 9:00 - 9:30 Amount Needed - 8 + Unlimited Item Nam…" at bounding box center [784, 617] width 868 height 324
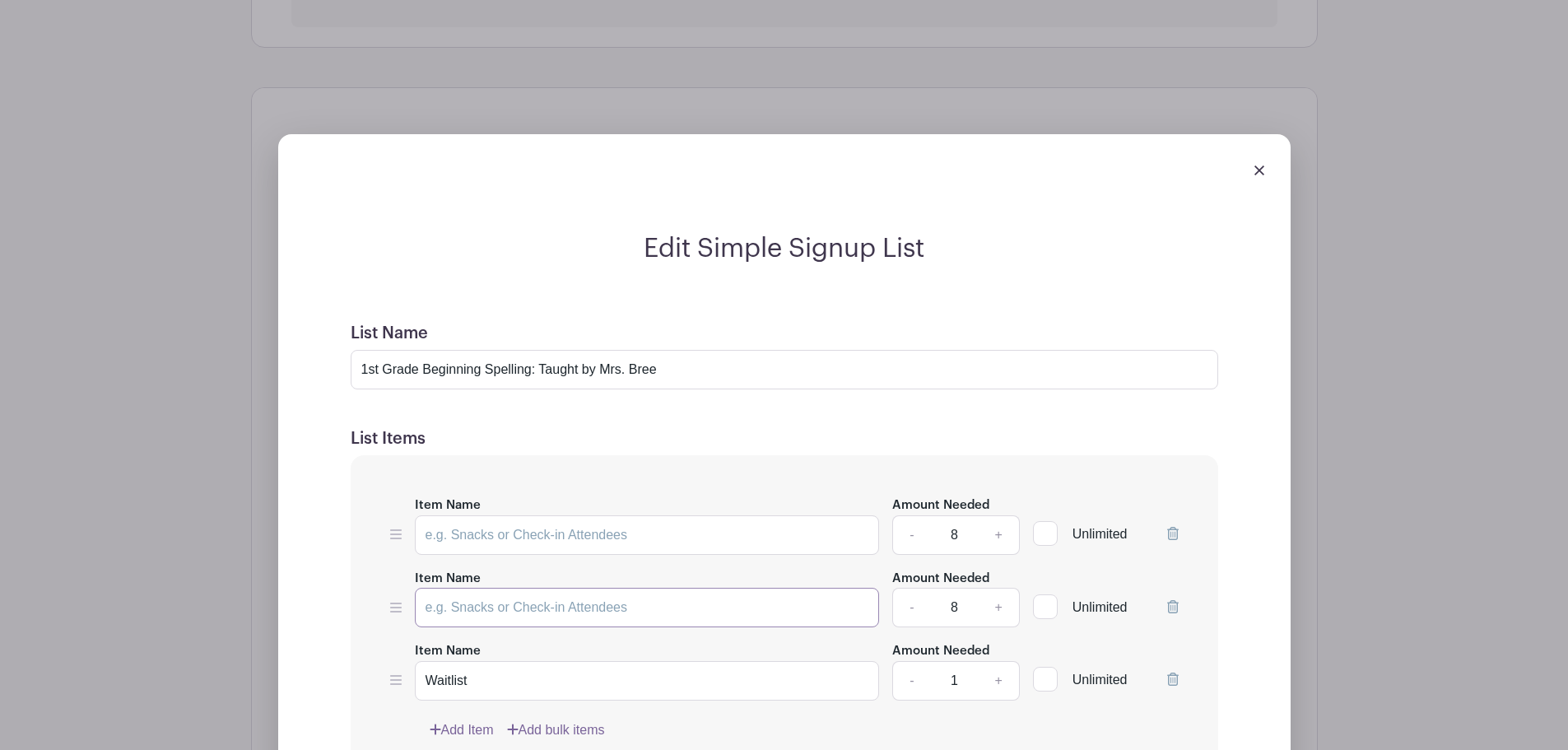
click at [503, 605] on input "Item Name" at bounding box center [647, 607] width 465 height 39
paste input "Tuesday & Thursday 9:00 - 9:30"
type input "Tuesday & Thursday 9:00 - 9:30"
click at [639, 535] on input "Item Name" at bounding box center [647, 535] width 465 height 39
type input "Monday & Wednesday 9:45-10:15"
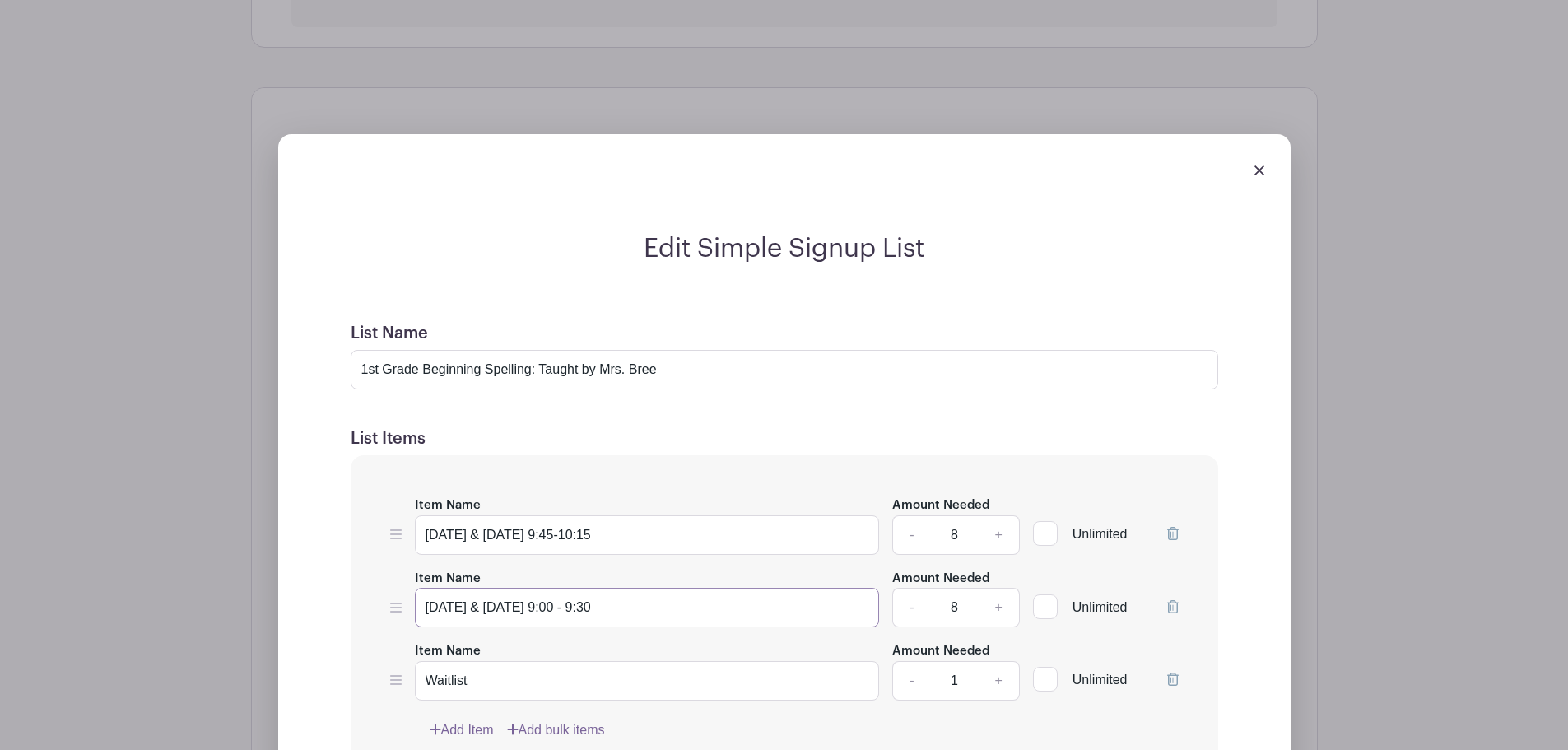
drag, startPoint x: 550, startPoint y: 608, endPoint x: 787, endPoint y: 618, distance: 237.2
click at [770, 618] on input "Tuesday & Thursday 9:00 - 9:30" at bounding box center [647, 607] width 465 height 39
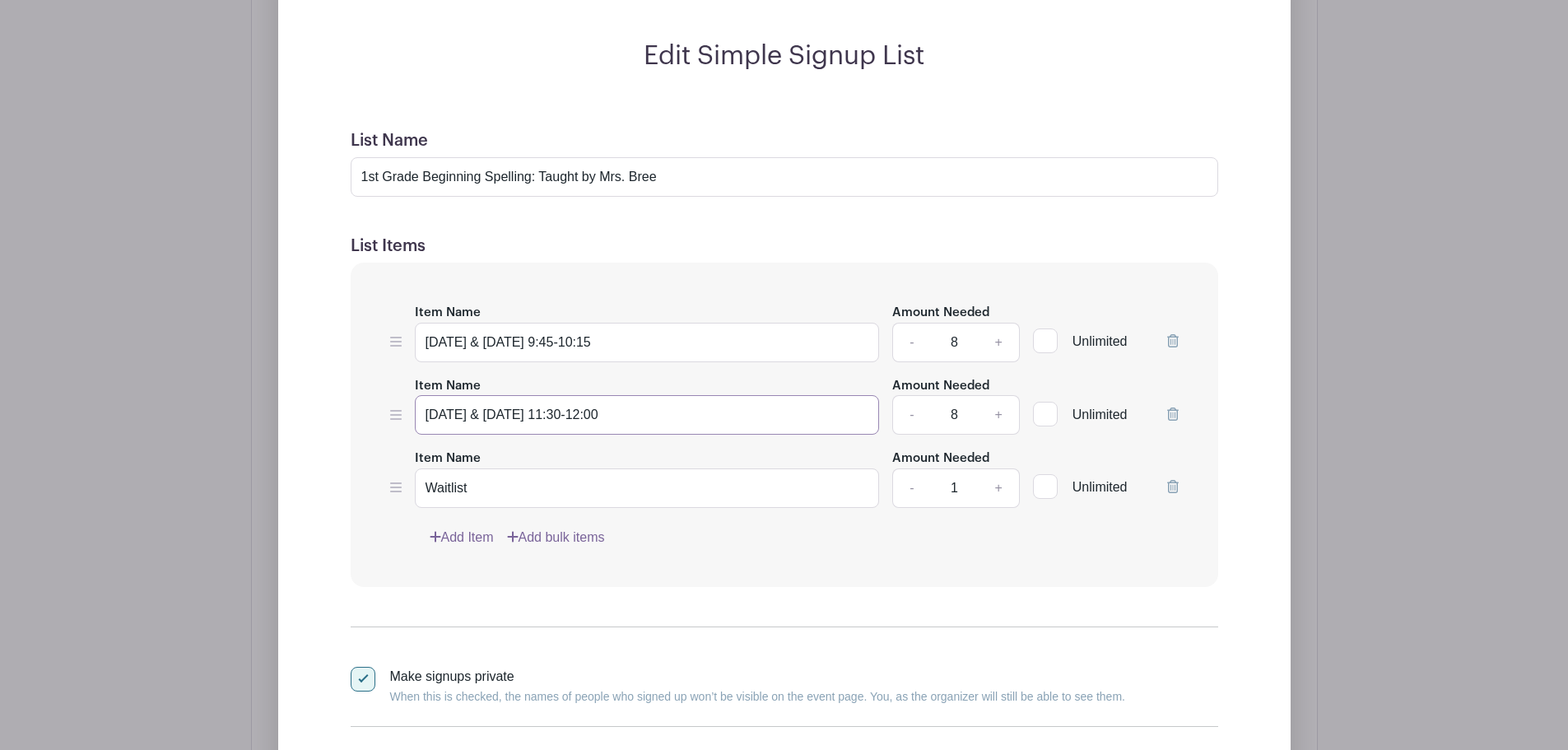
scroll to position [1357, 0]
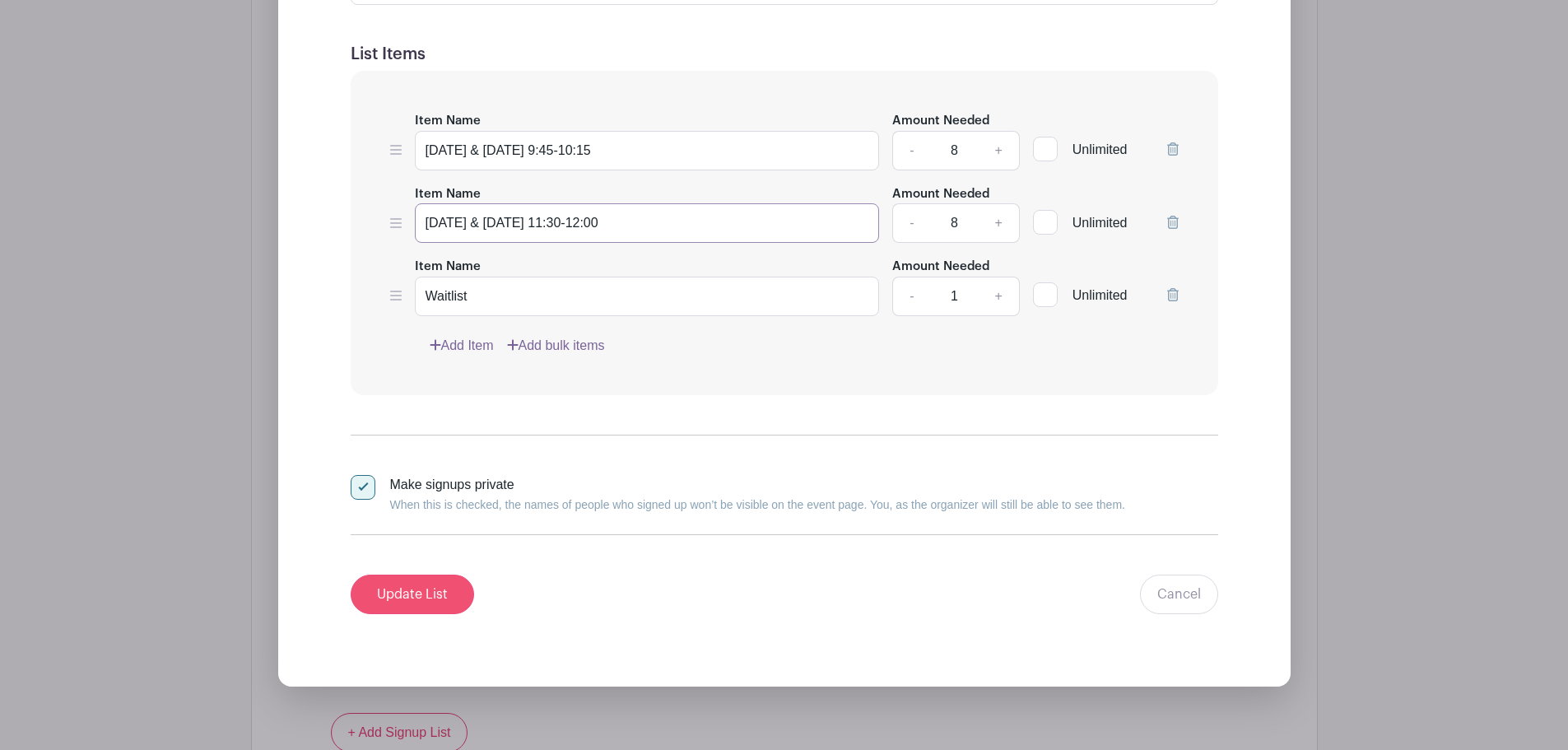
type input "Tuesday & Thursday 11:30-12:00"
click at [436, 581] on input "Update List" at bounding box center [412, 594] width 123 height 39
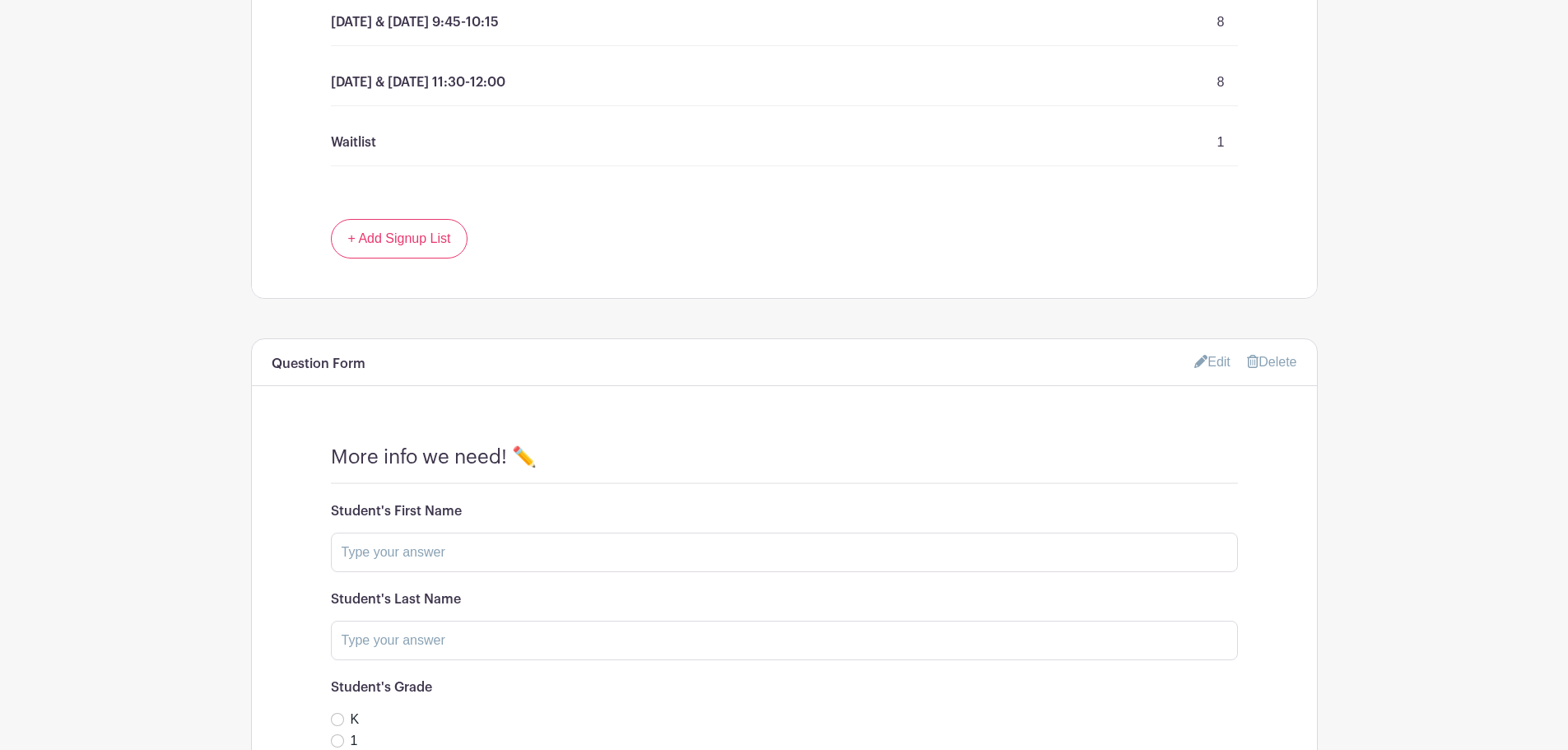
scroll to position [1003, 0]
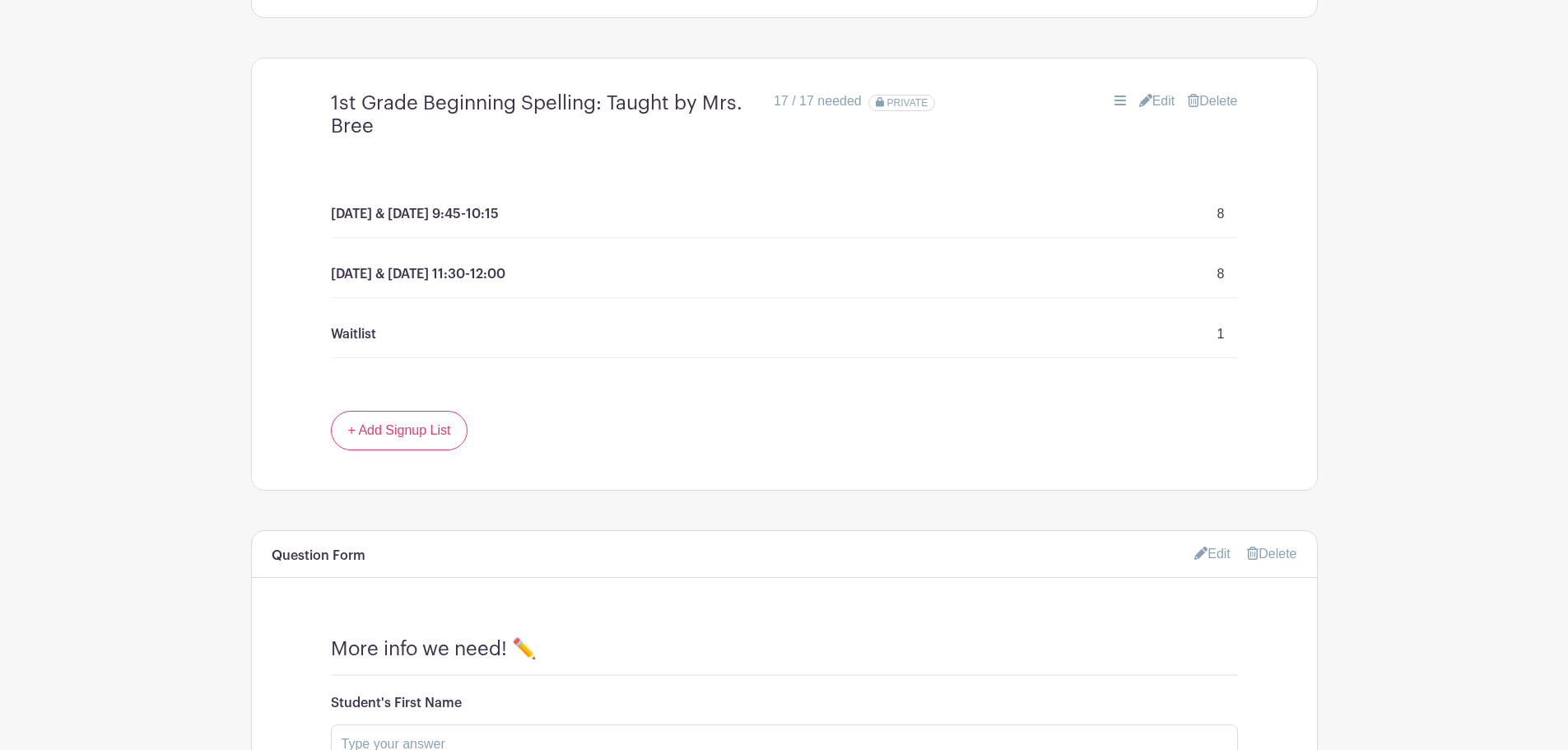
click at [1149, 98] on link "Edit" at bounding box center [1157, 101] width 36 height 20
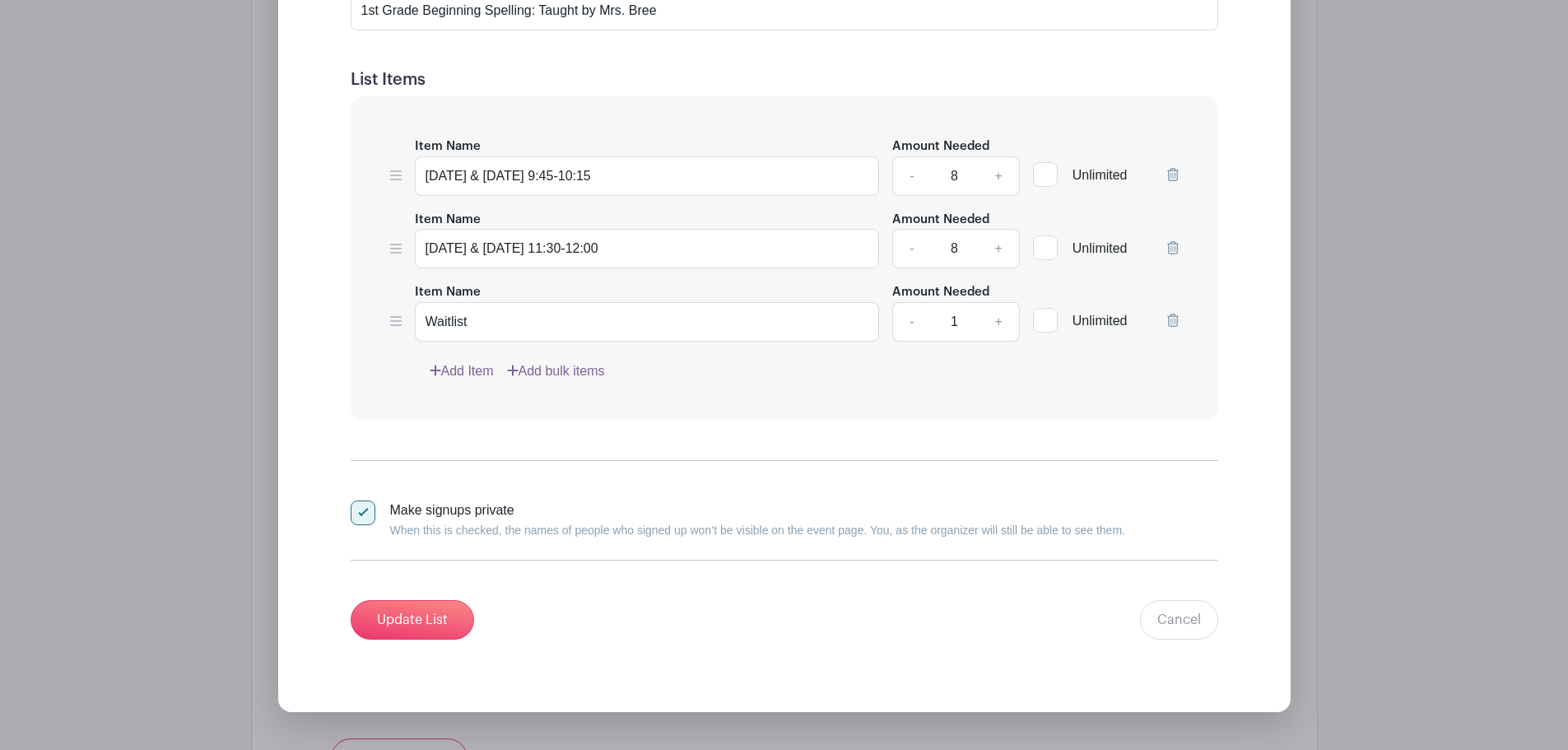
scroll to position [1578, 0]
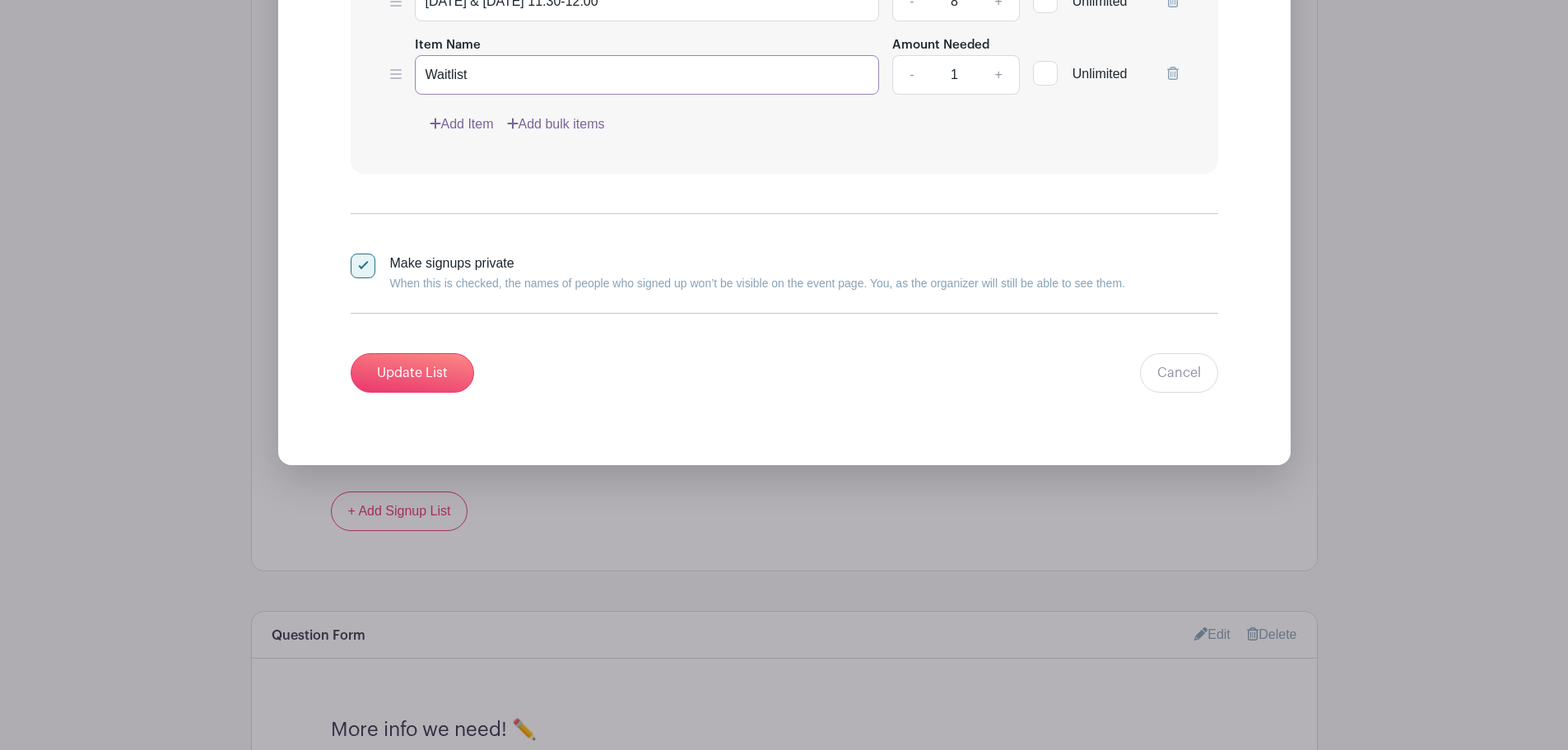
click at [481, 65] on input "Waitlist" at bounding box center [647, 74] width 465 height 39
type input "Waitlist (I will contact you if a space becomes available)"
click at [432, 365] on input "Update List" at bounding box center [412, 373] width 123 height 39
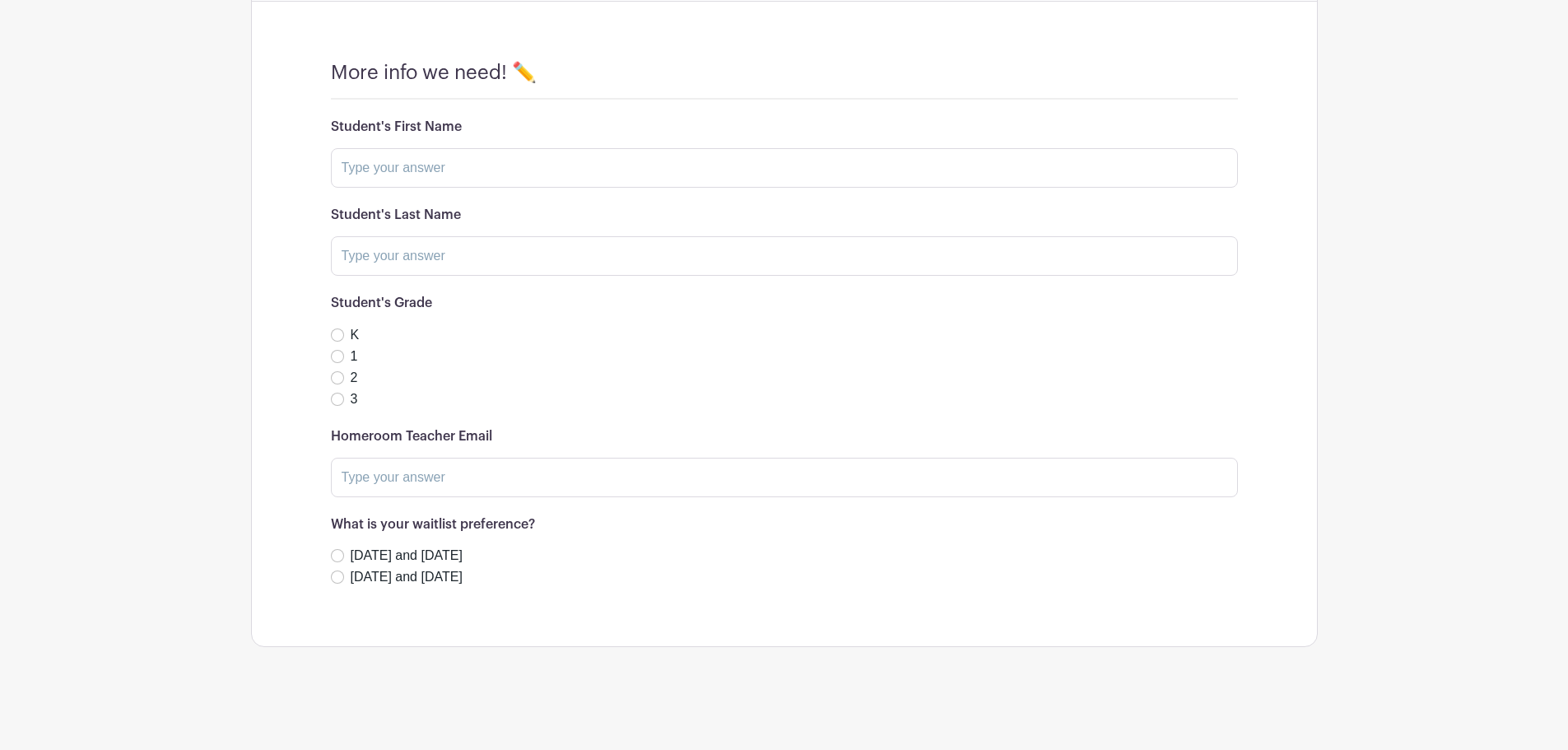
scroll to position [921, 0]
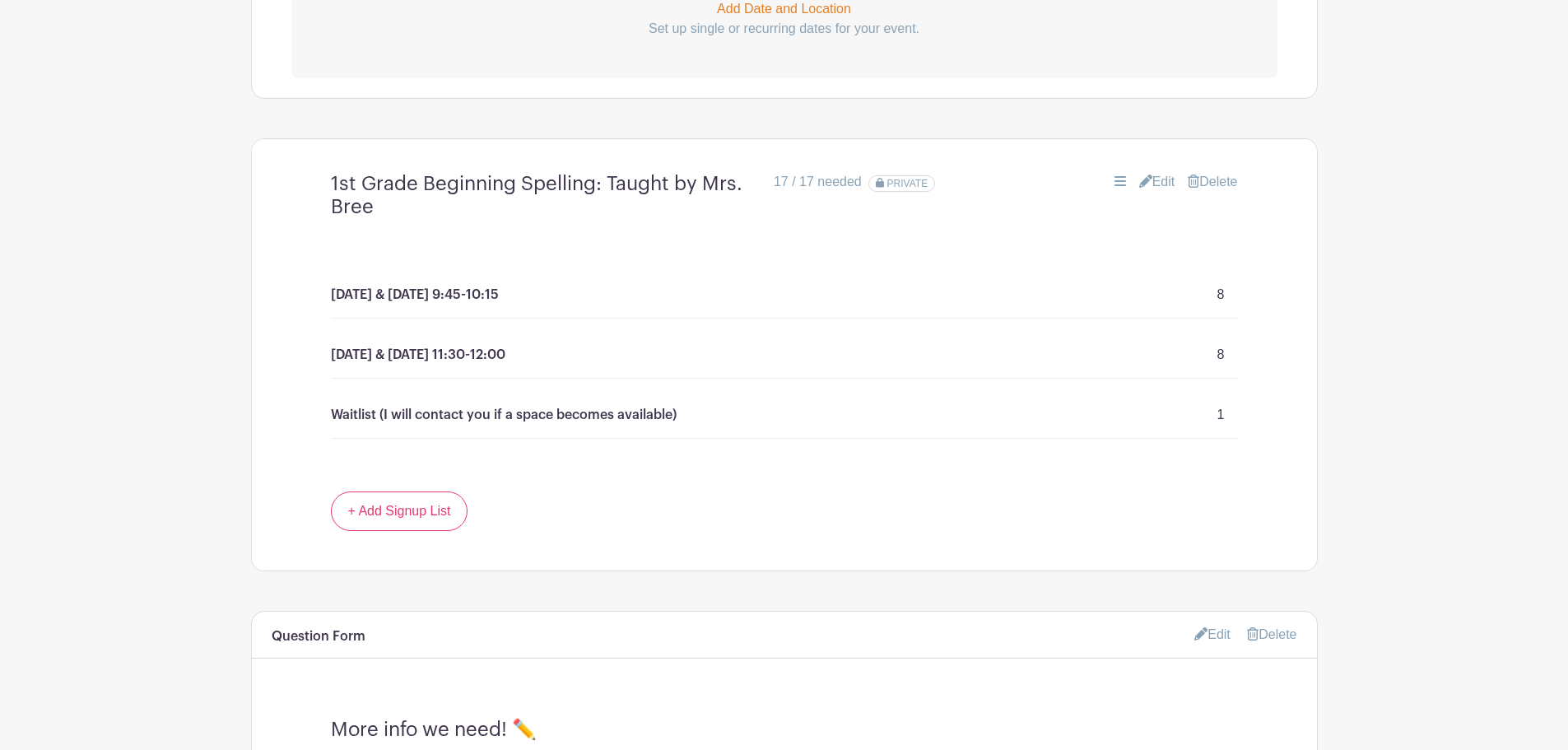
click at [1153, 180] on link "Edit" at bounding box center [1157, 182] width 36 height 20
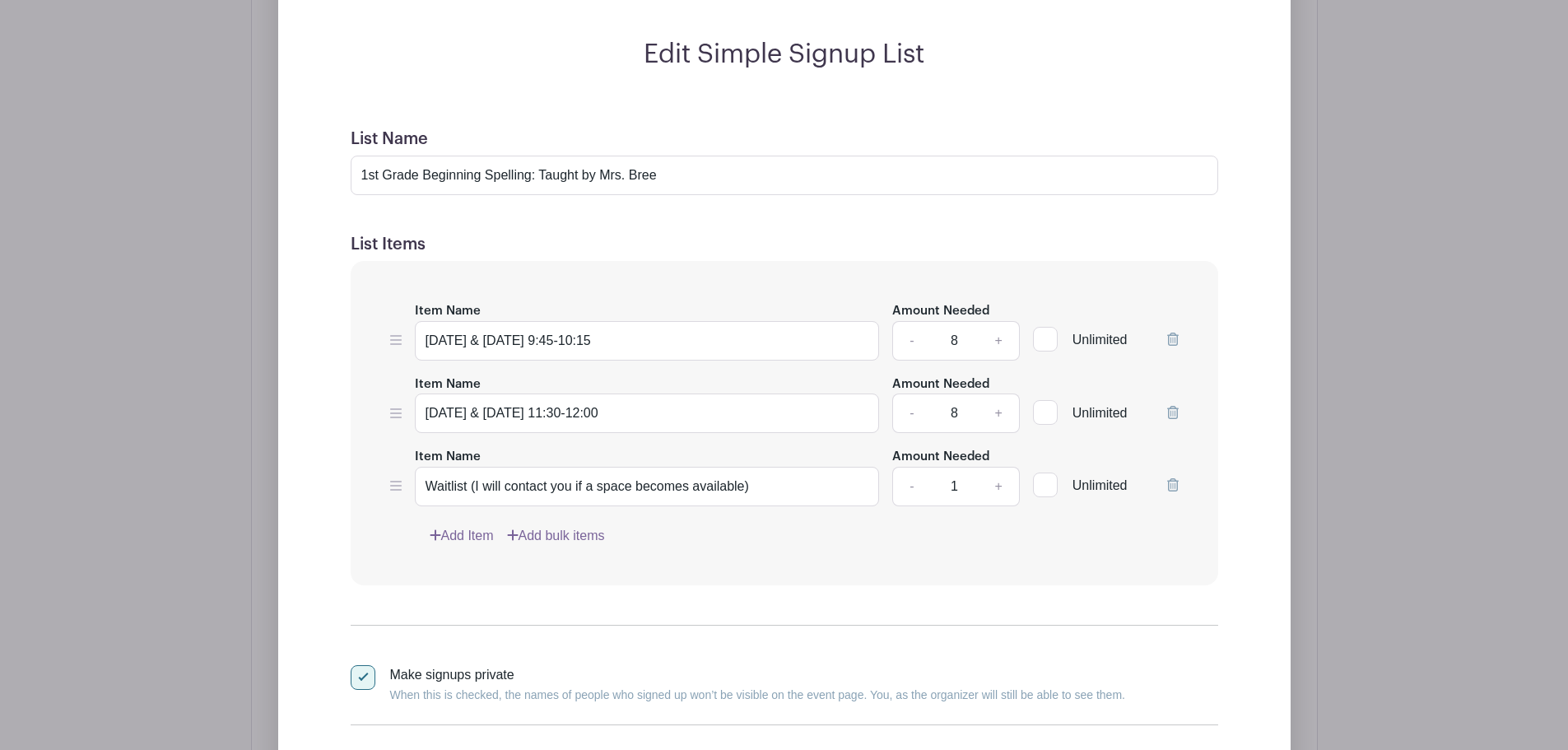
scroll to position [1306, 0]
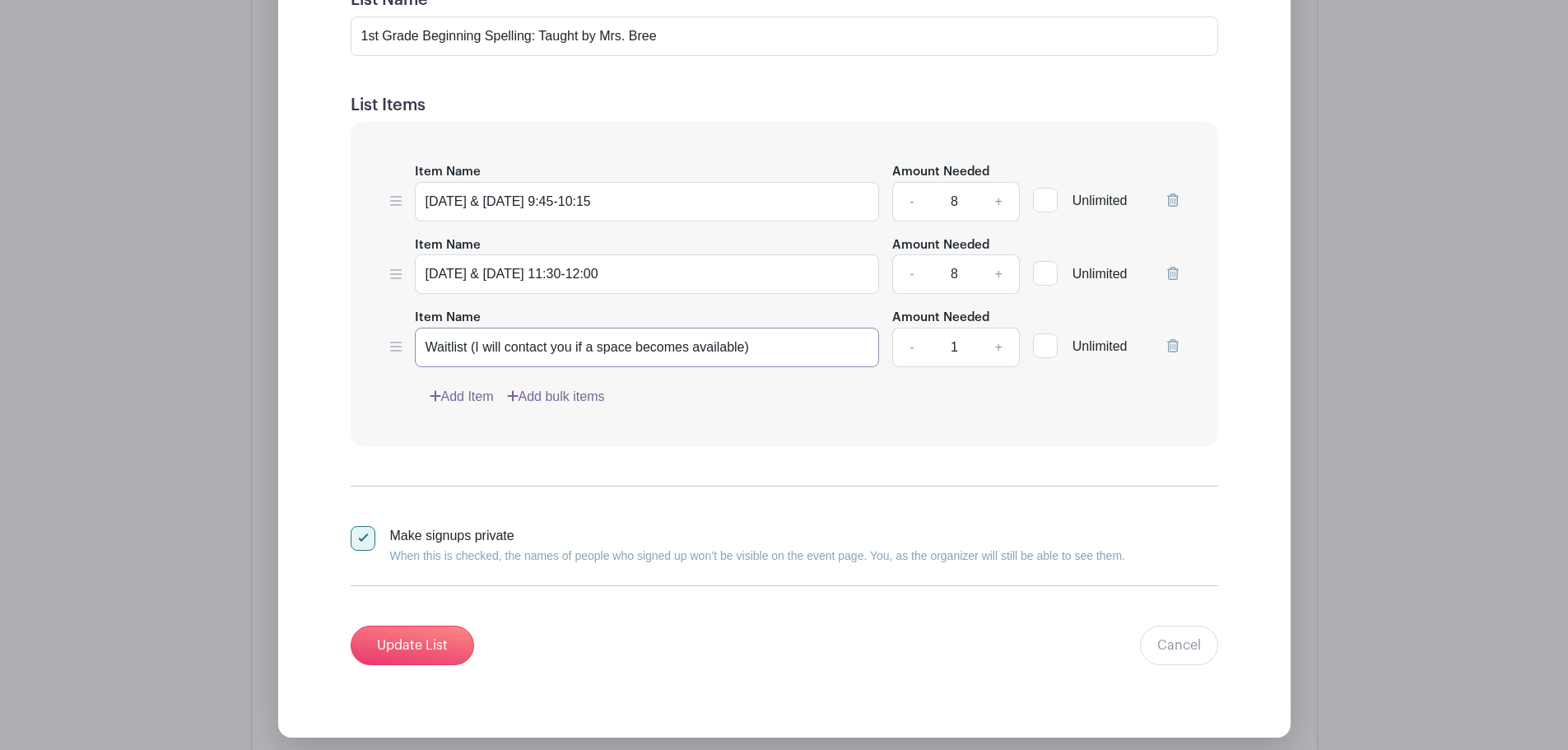
click at [470, 345] on input "Waitlist (I will contact you if a space becomes available)" at bounding box center [647, 348] width 465 height 39
type input "Waitlist - I will contact you if a space becomes available"
click at [447, 633] on input "Update List" at bounding box center [412, 645] width 123 height 39
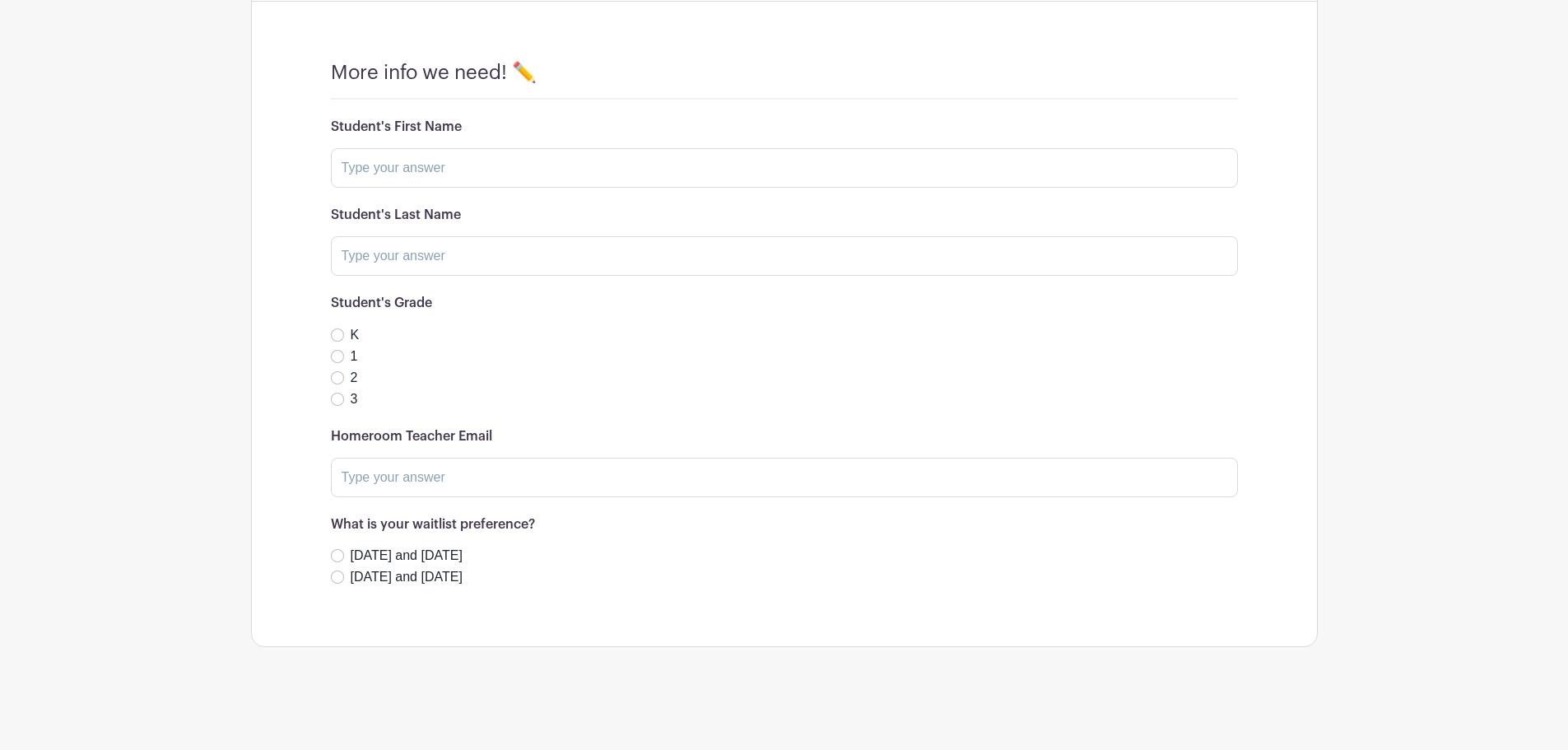
scroll to position [1003, 0]
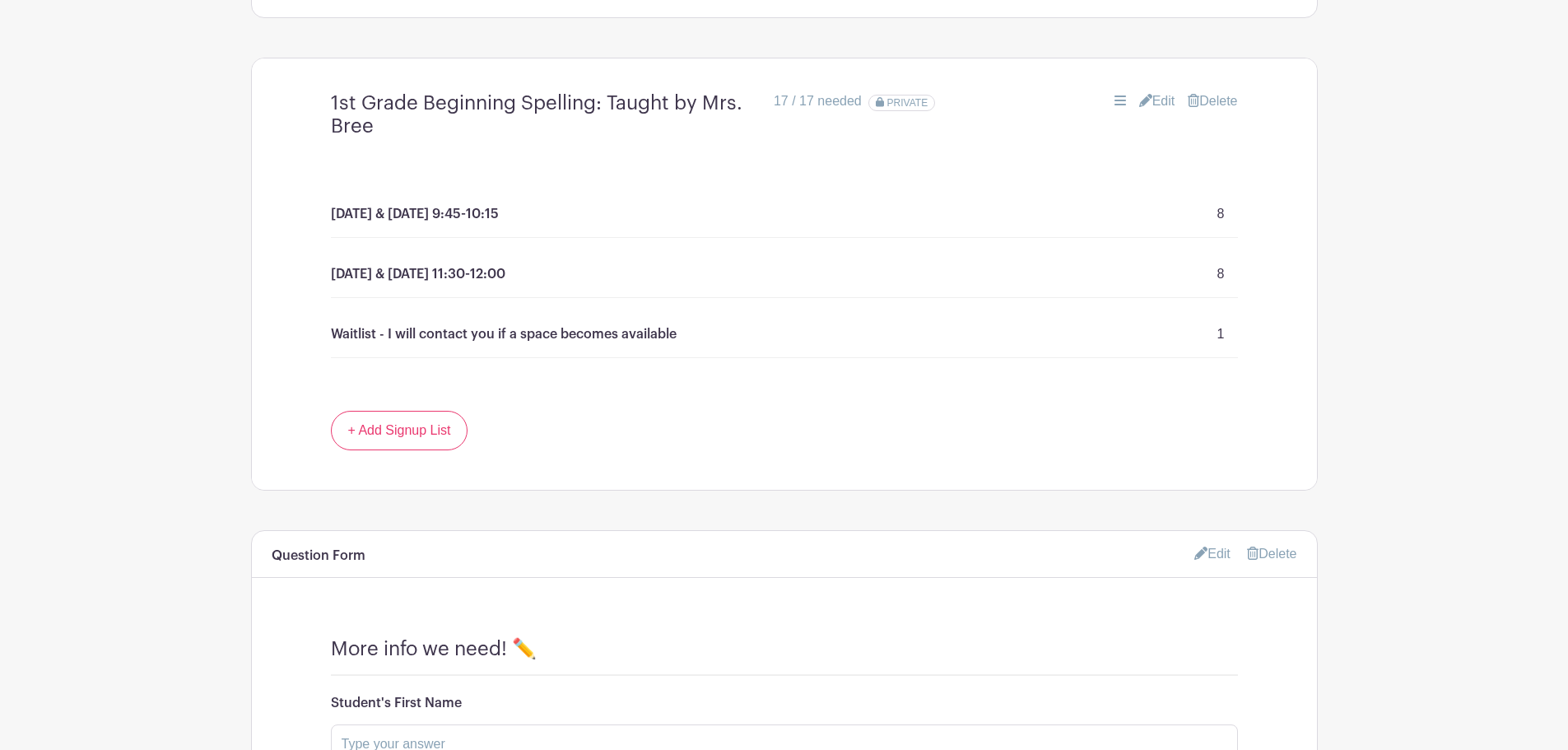
click at [1144, 103] on icon at bounding box center [1145, 100] width 13 height 13
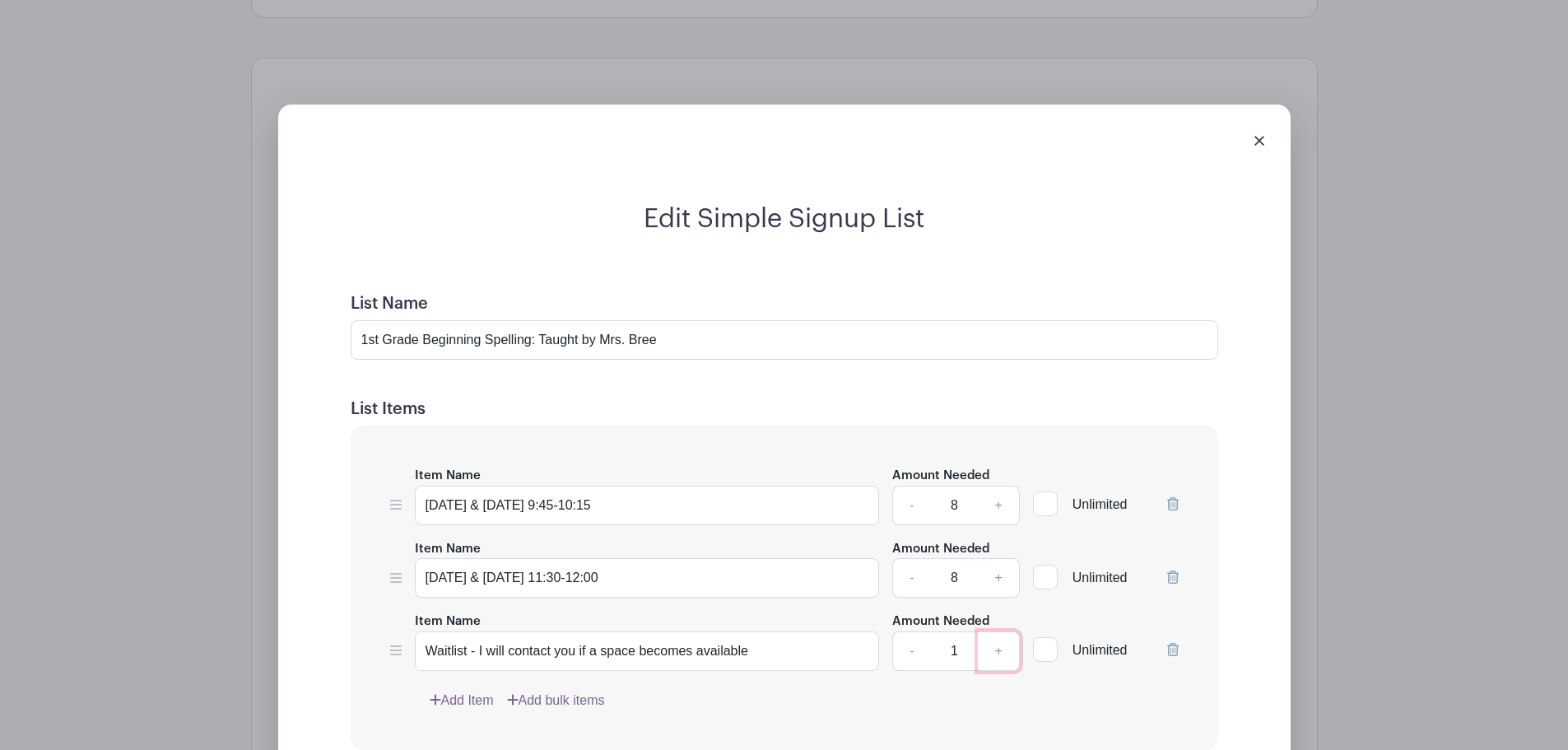
click at [1007, 653] on link "+" at bounding box center [999, 651] width 41 height 39
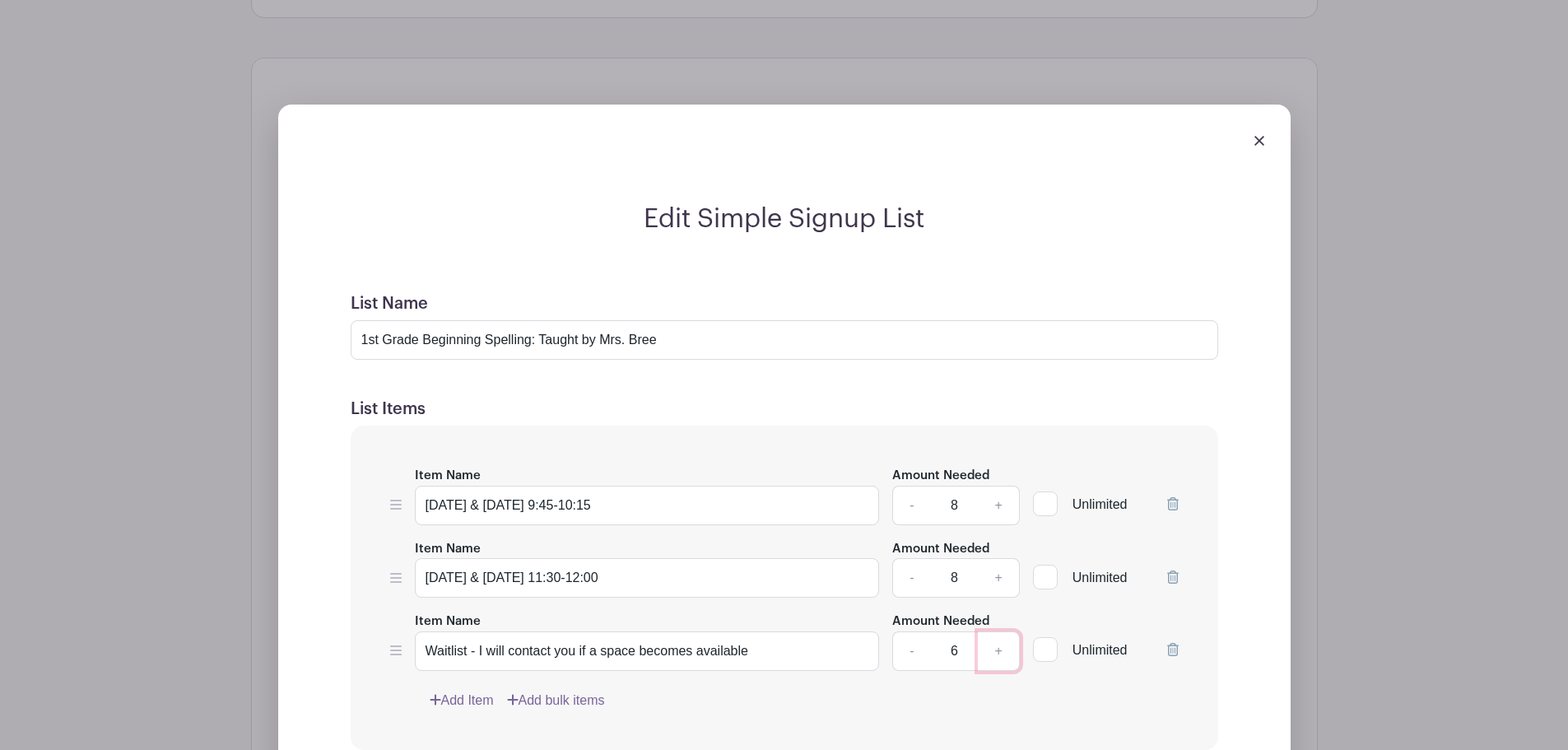
click at [1007, 653] on link "+" at bounding box center [999, 651] width 41 height 39
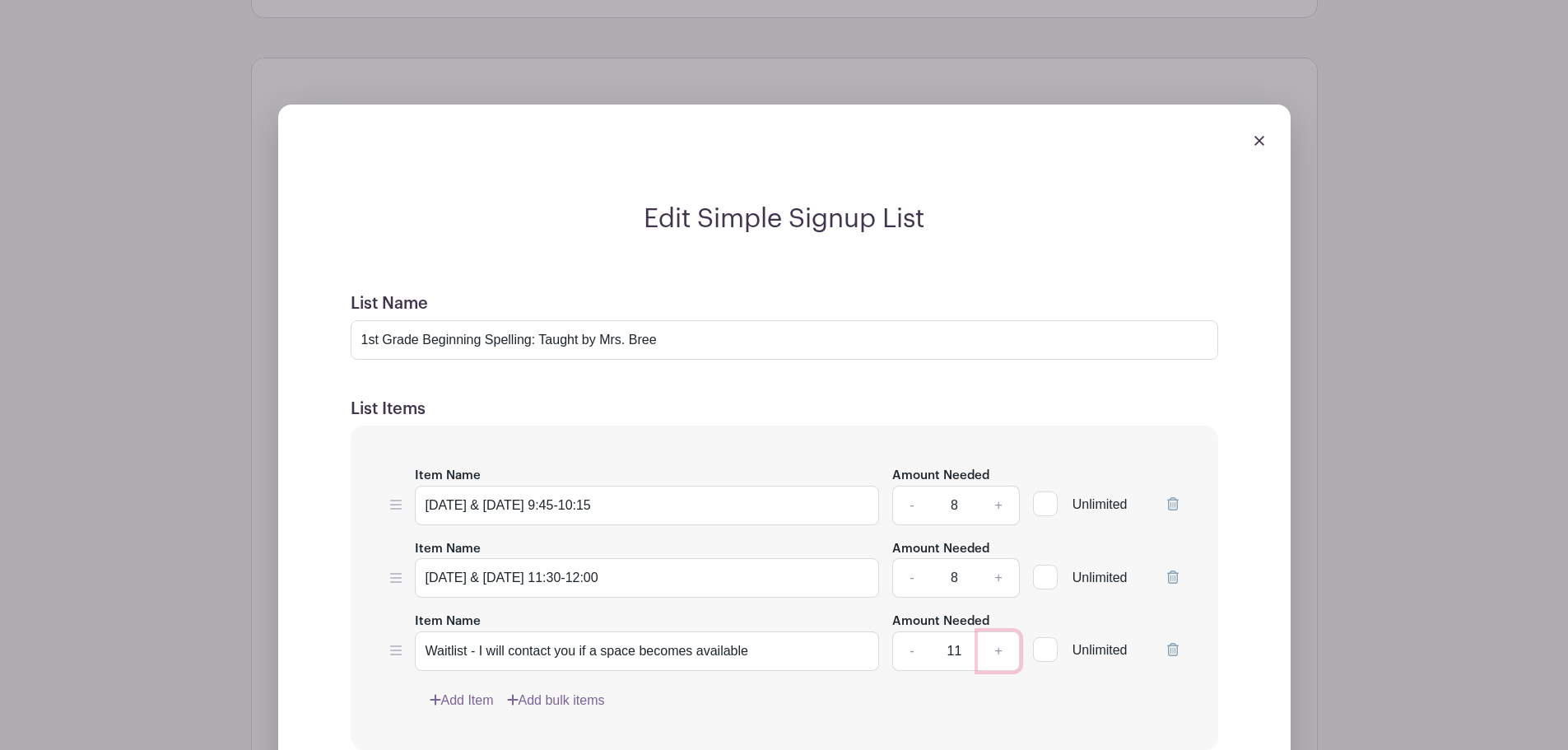
click at [1007, 653] on link "+" at bounding box center [999, 651] width 41 height 39
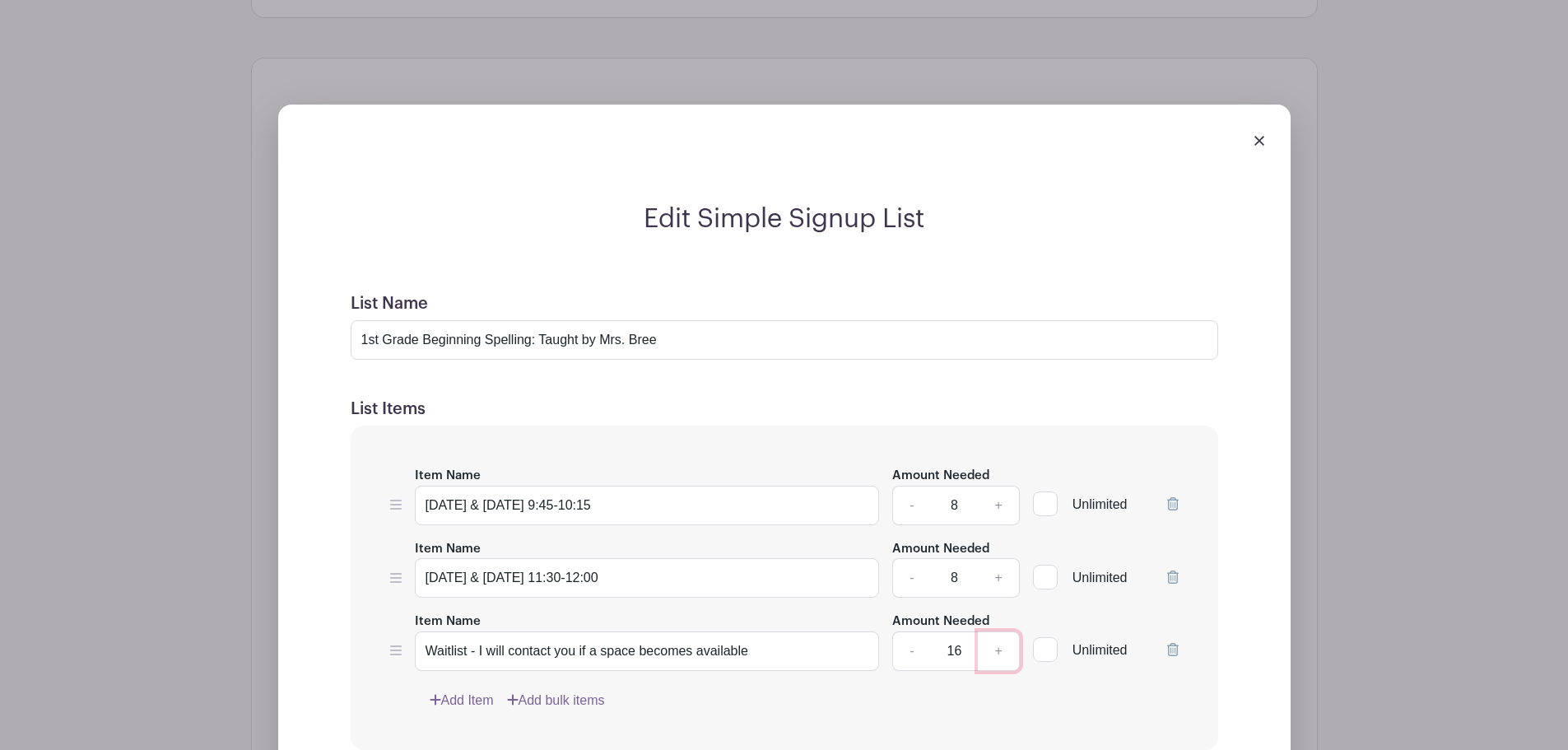
click at [1007, 653] on link "+" at bounding box center [999, 651] width 41 height 39
type input "20"
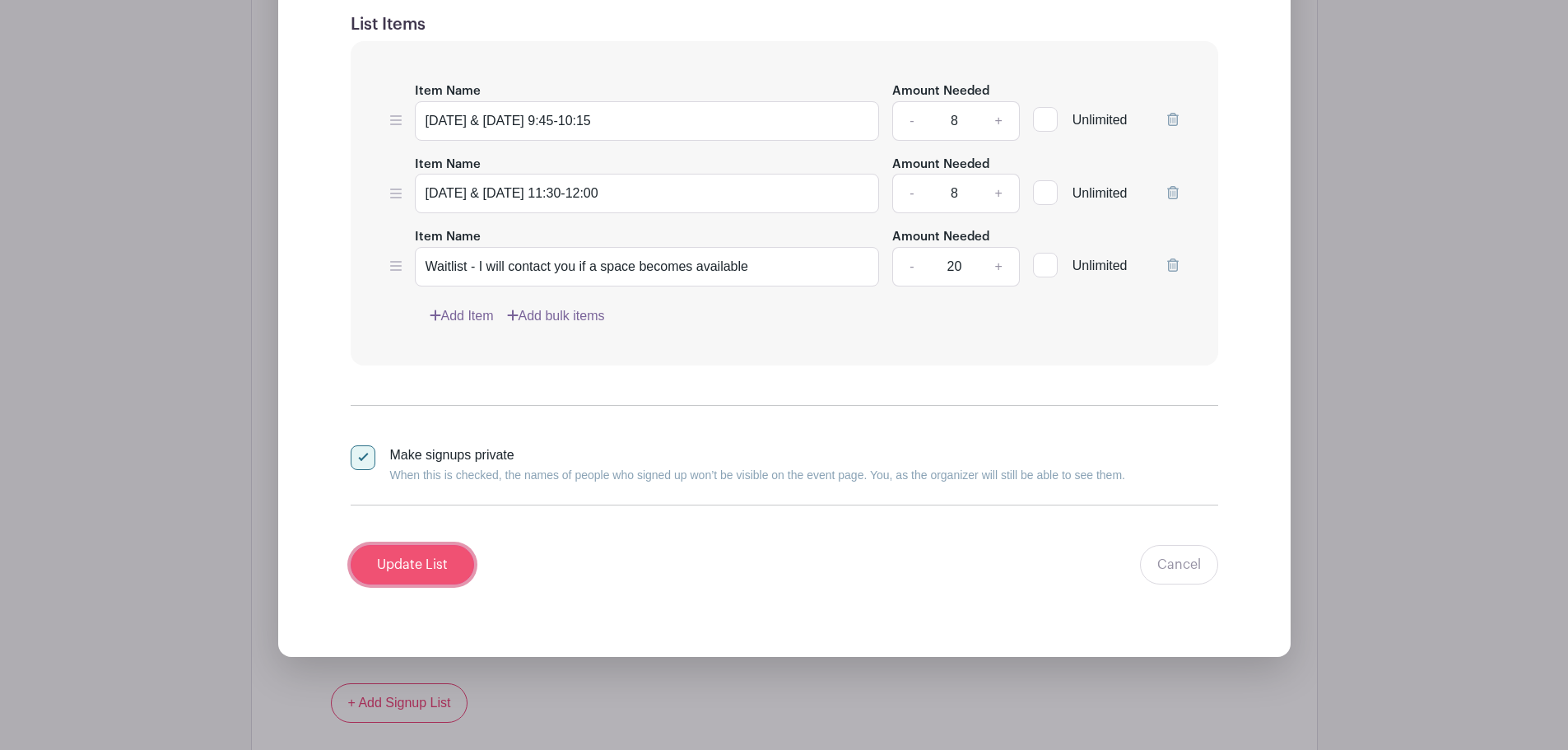
click at [426, 567] on input "Update List" at bounding box center [412, 564] width 123 height 39
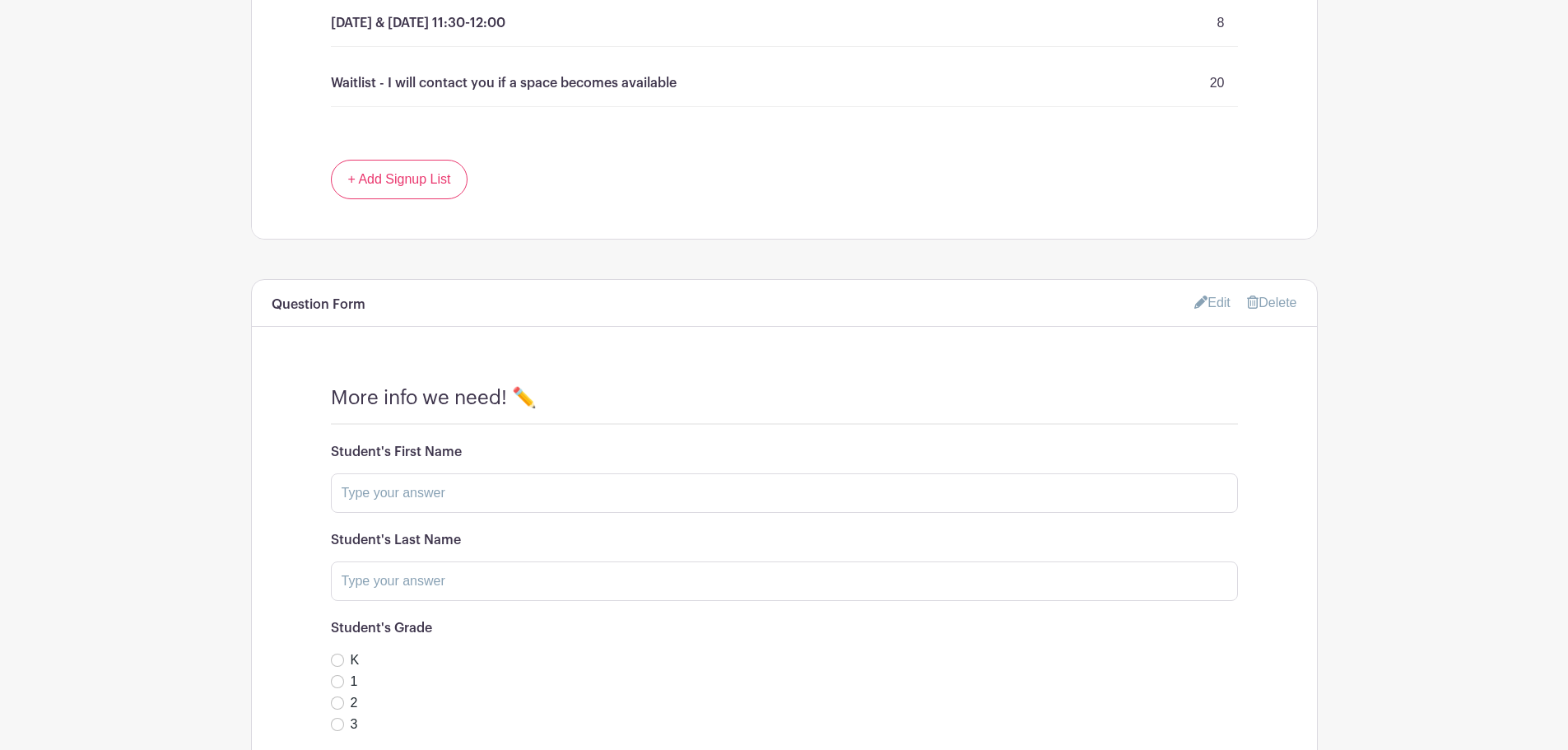
scroll to position [1195, 0]
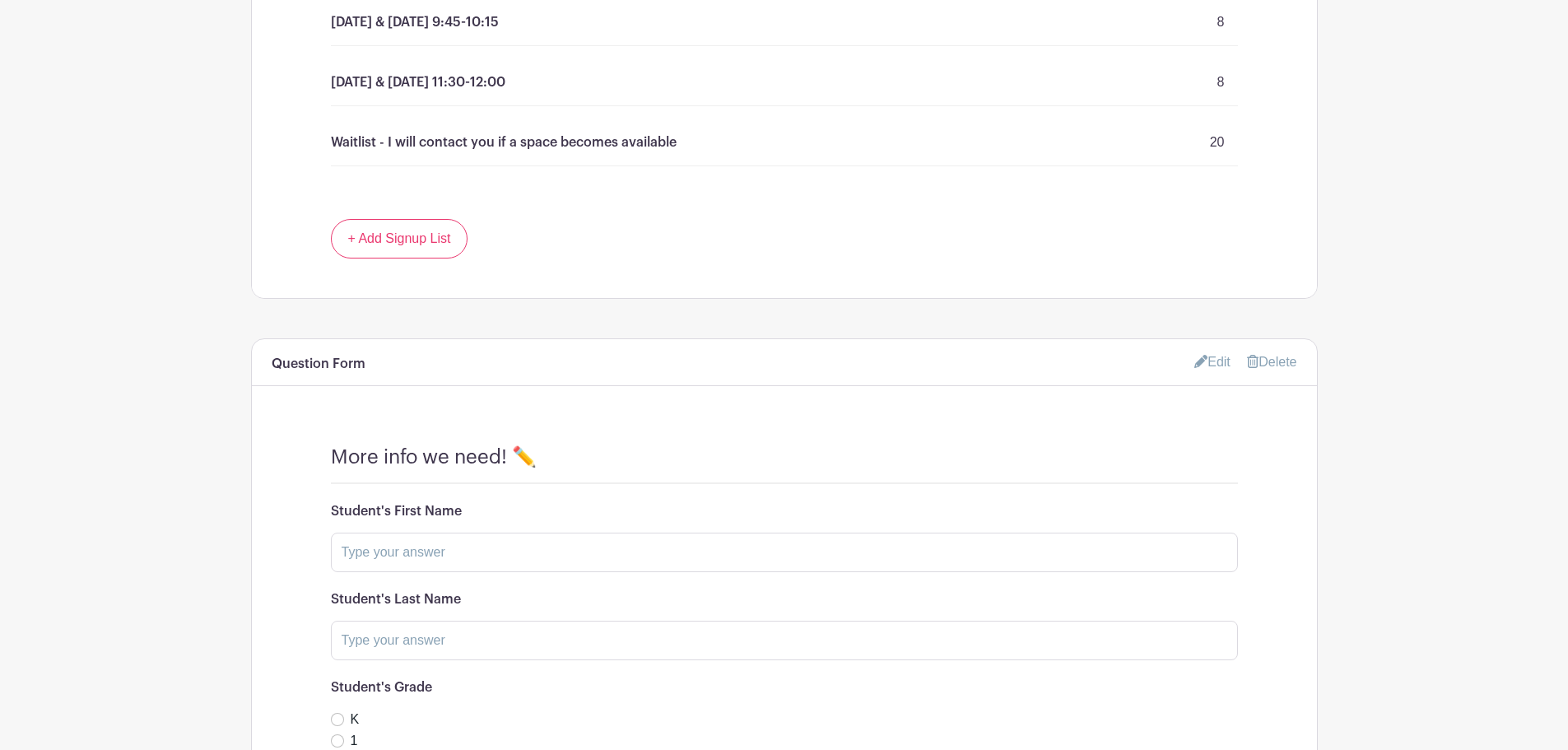
click at [1218, 358] on link "Edit" at bounding box center [1212, 362] width 36 height 27
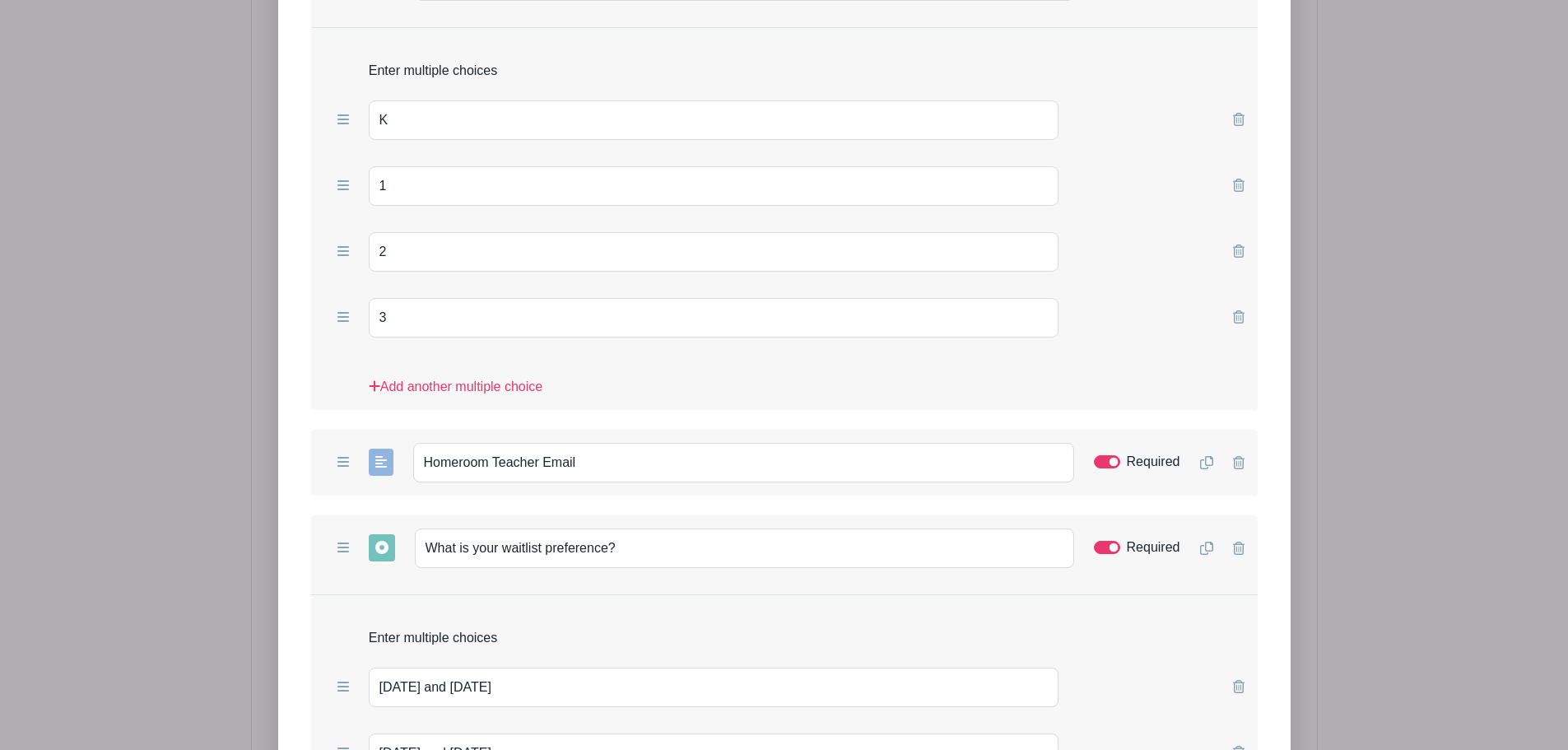
scroll to position [2155, 0]
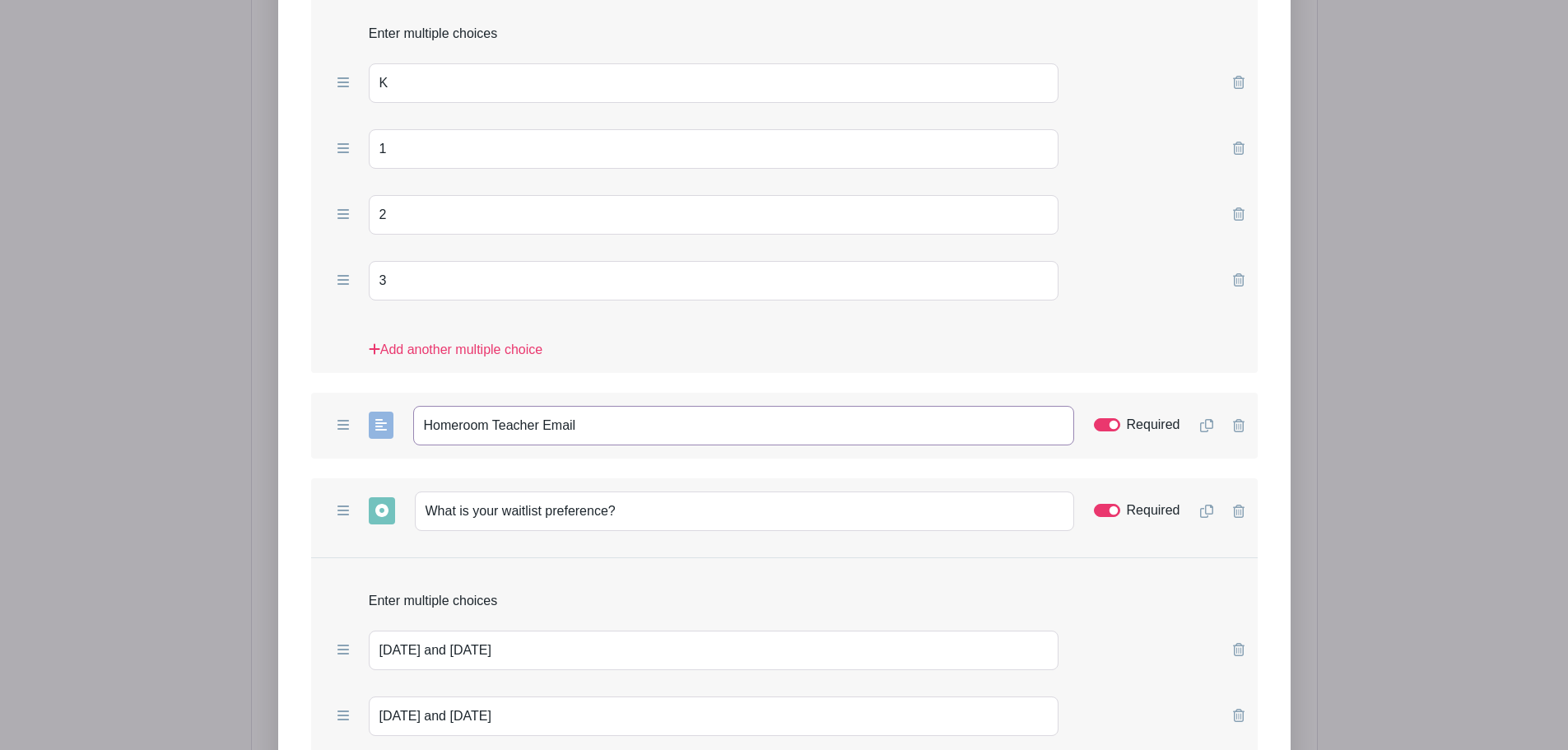
drag, startPoint x: 602, startPoint y: 428, endPoint x: 367, endPoint y: 422, distance: 235.1
click at [367, 422] on div "Add Short Answer Add Multiple Choice Add Checkboxes Add Dropdown Homeroom Teach…" at bounding box center [784, 425] width 947 height 66
paste input "Email of your Harmony, Braintree or HomeEd360 homeroom teacher"
type input "Email of your Harmony, Braintree or HomeEd360 homeroom teacher"
drag, startPoint x: 617, startPoint y: 509, endPoint x: 329, endPoint y: 516, distance: 288.1
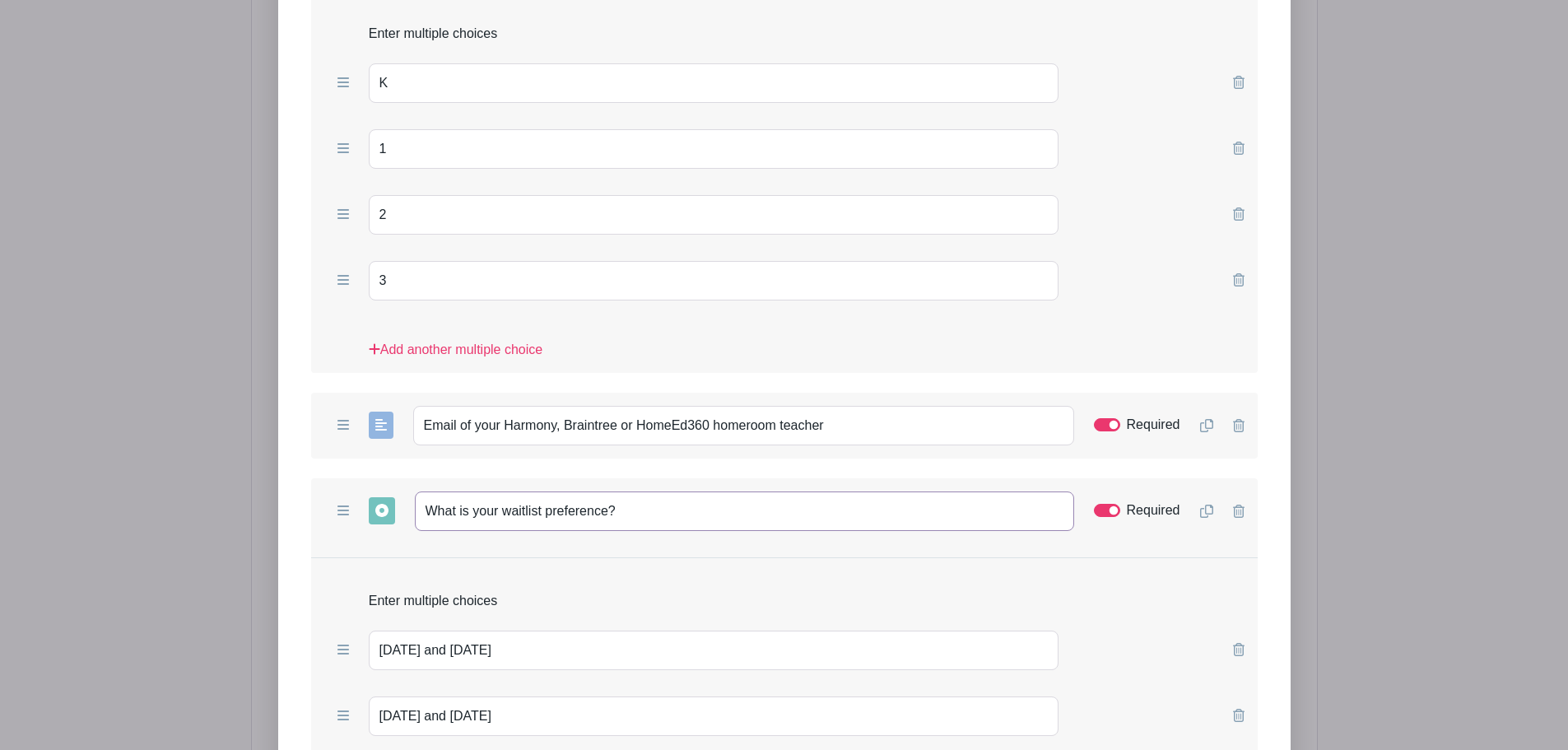
click at [329, 516] on div "Add Short Answer Add Multiple Choice Add Checkboxes Add Dropdown What is your w…" at bounding box center [784, 510] width 947 height 66
paste input "If you are signing up on the waitlist, what is your"
type input "If you are signing up on the waitlist, what is your preference?"
click at [439, 653] on input "Monday and Wednesday" at bounding box center [714, 650] width 690 height 39
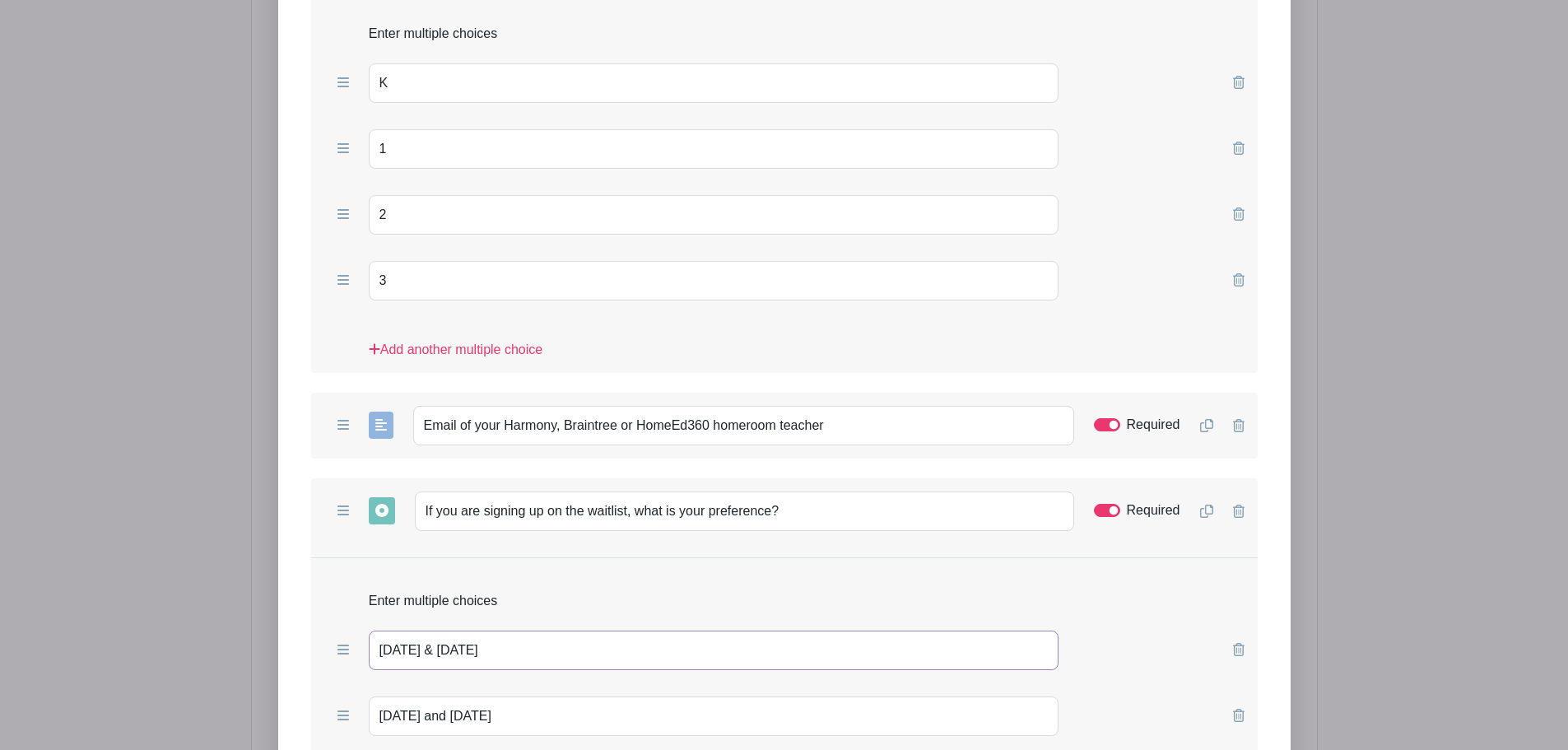
type input "[DATE] & [DATE]"
click at [445, 719] on input "Tuesday and Thursday" at bounding box center [714, 716] width 690 height 39
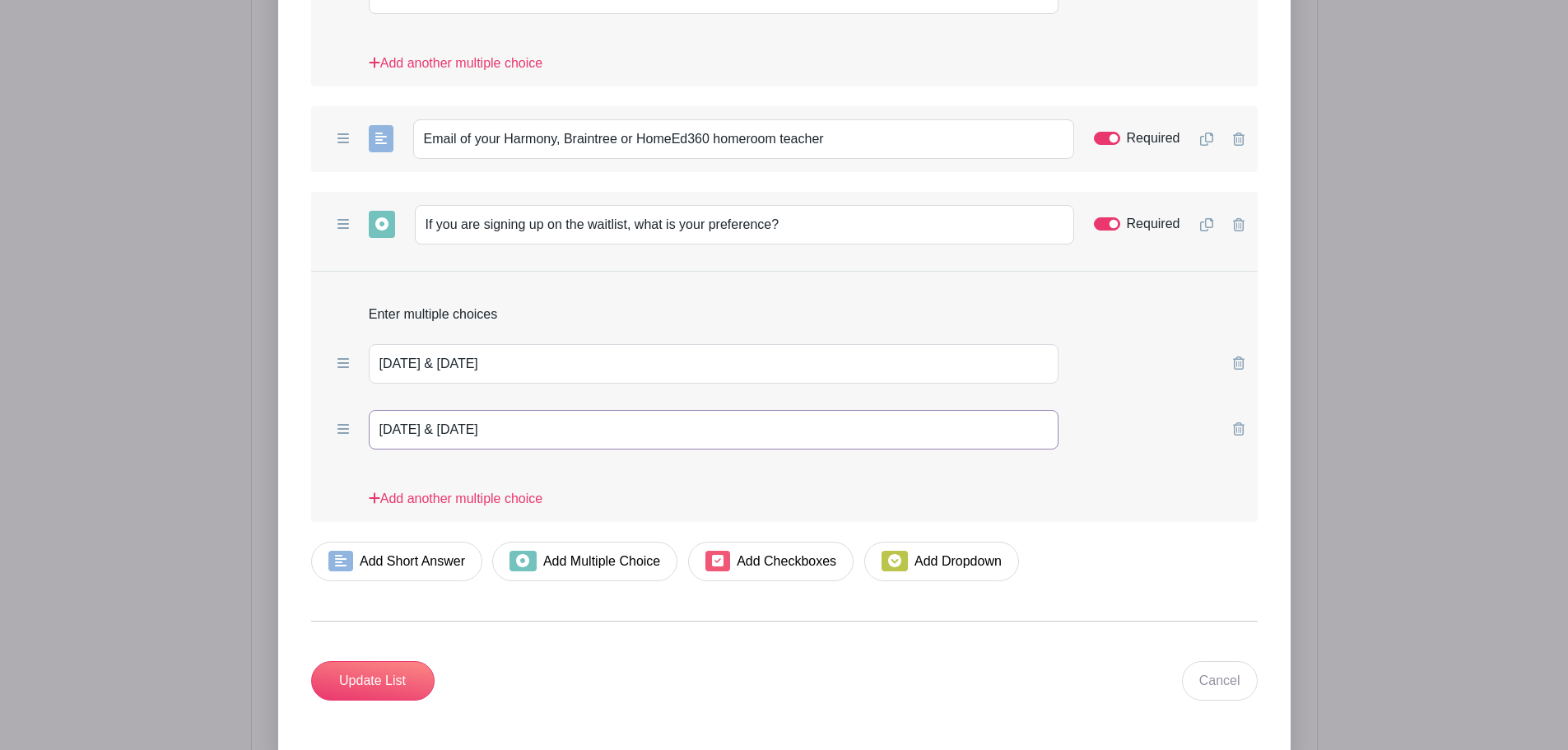
scroll to position [2539, 0]
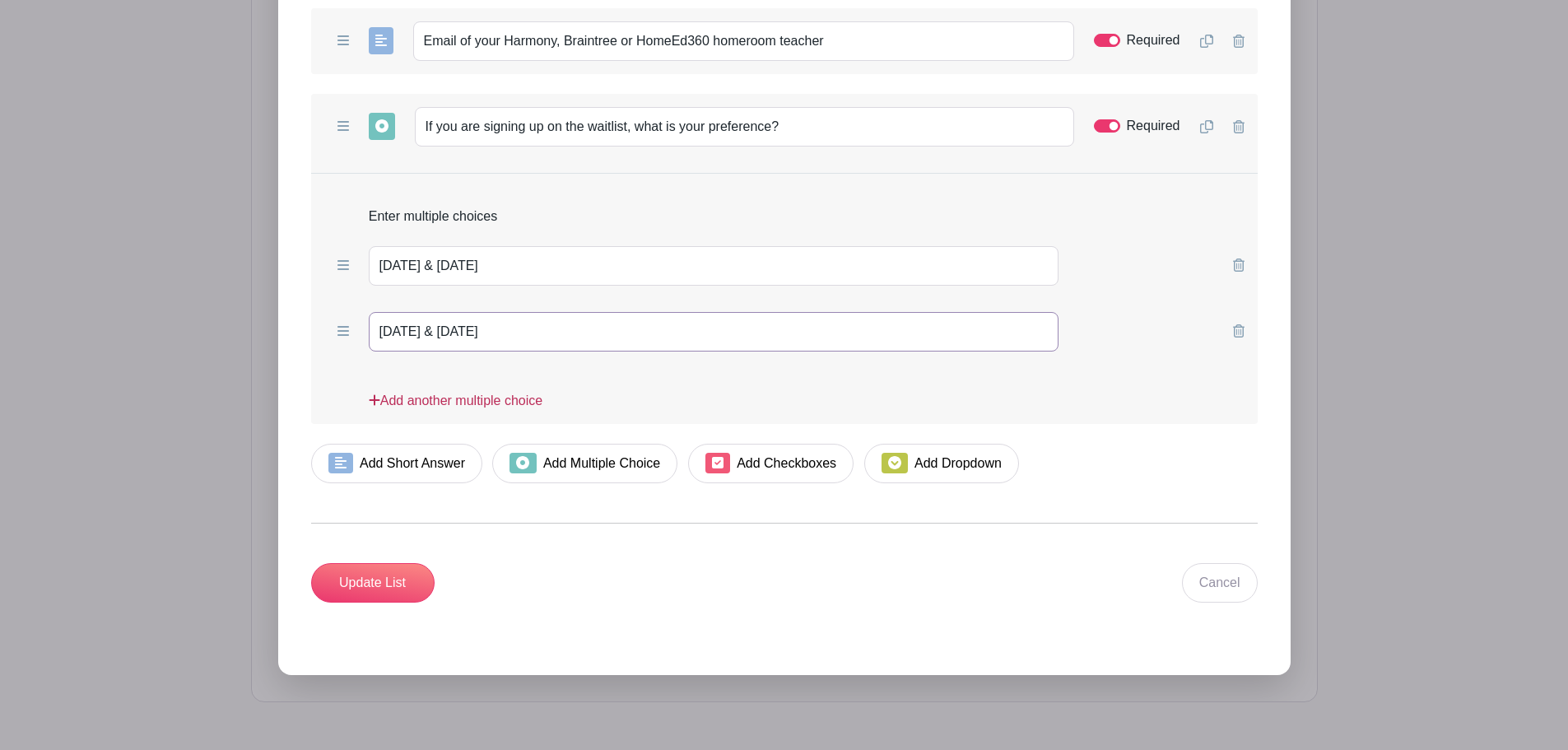
type input "[DATE] & [DATE]"
click at [371, 400] on icon at bounding box center [375, 399] width 12 height 13
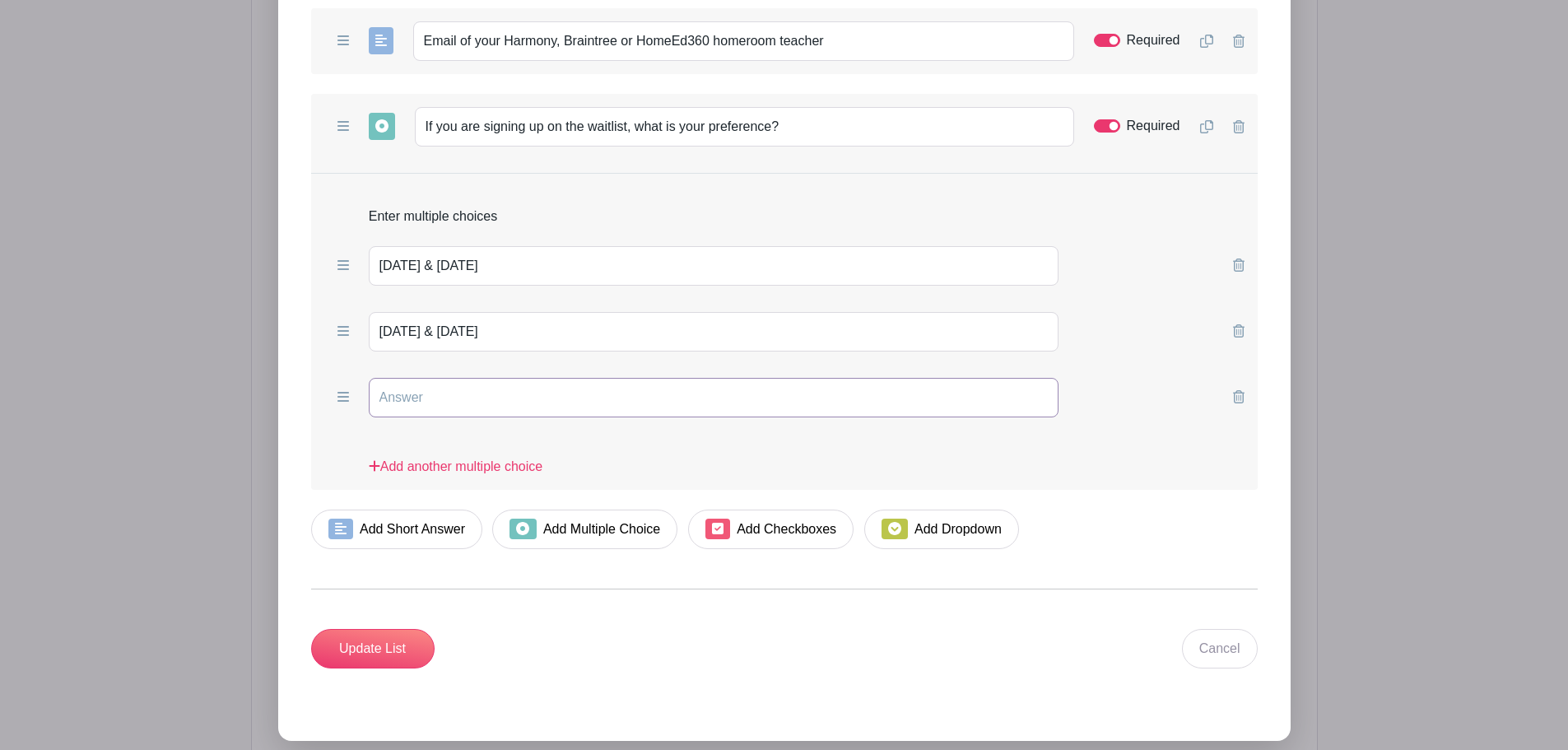
click at [455, 393] on input "text" at bounding box center [714, 398] width 690 height 39
paste input "Either one works for me!"
type input "Either one works for me!"
click at [385, 648] on input "Update List" at bounding box center [373, 648] width 123 height 39
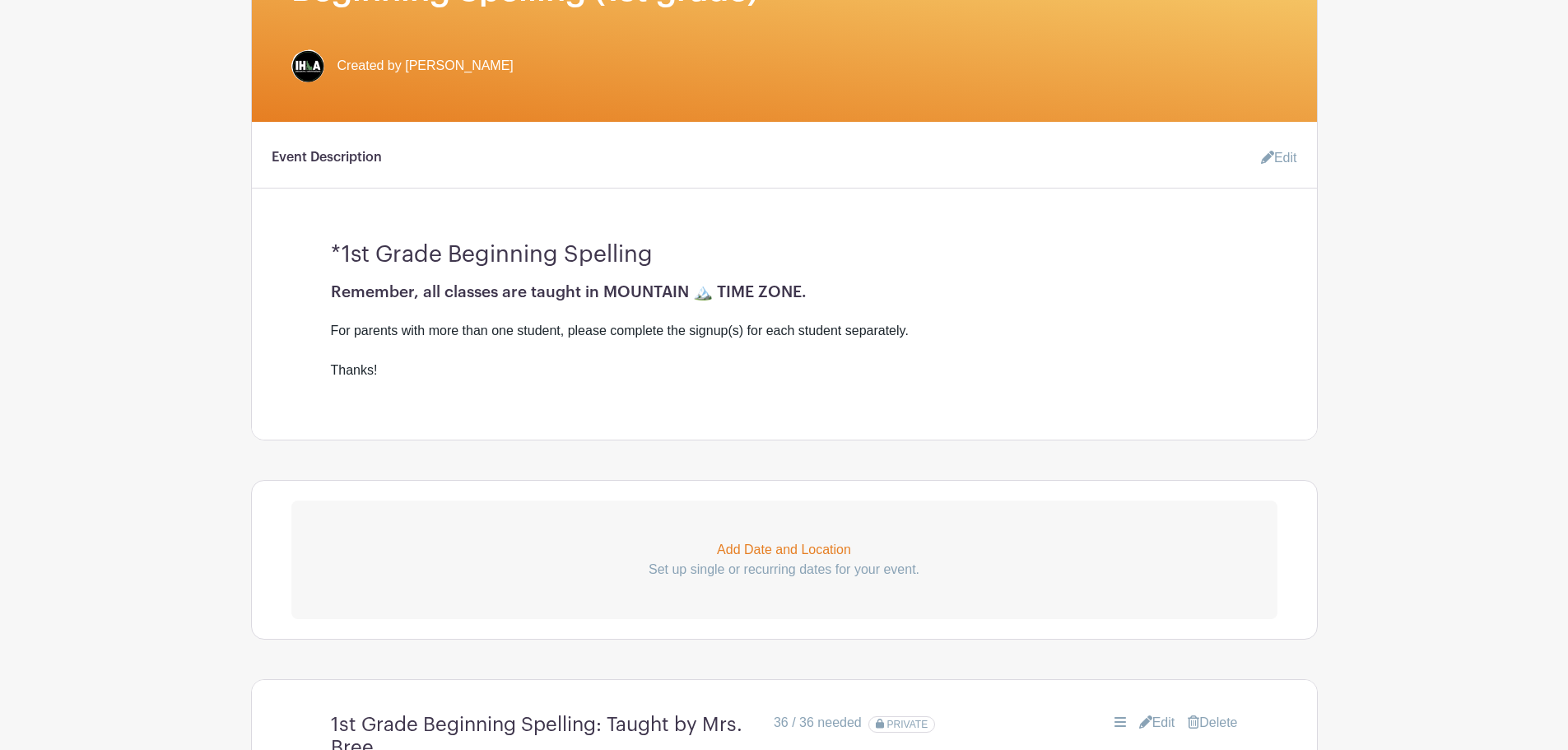
scroll to position [0, 0]
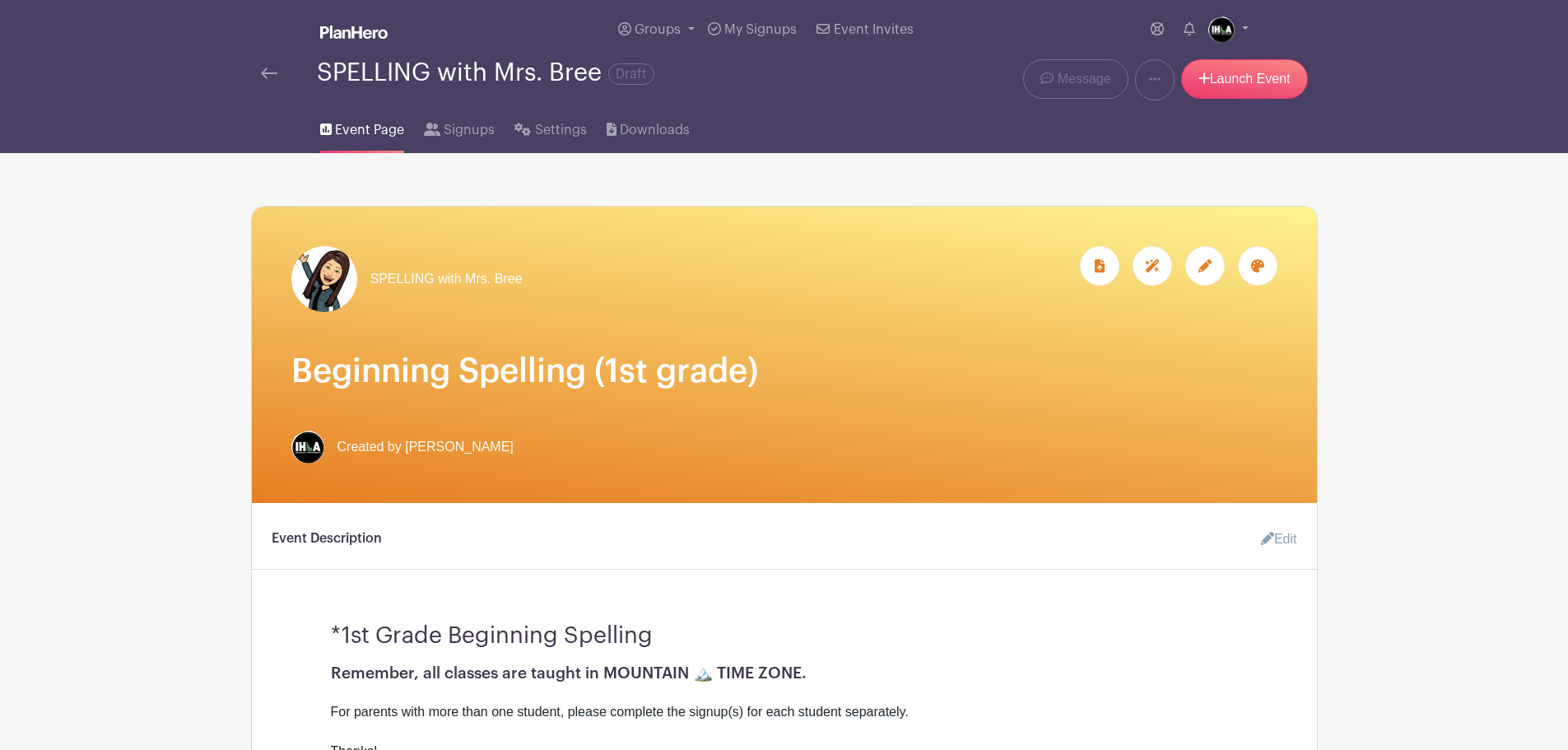
click at [267, 75] on img at bounding box center [268, 73] width 17 height 12
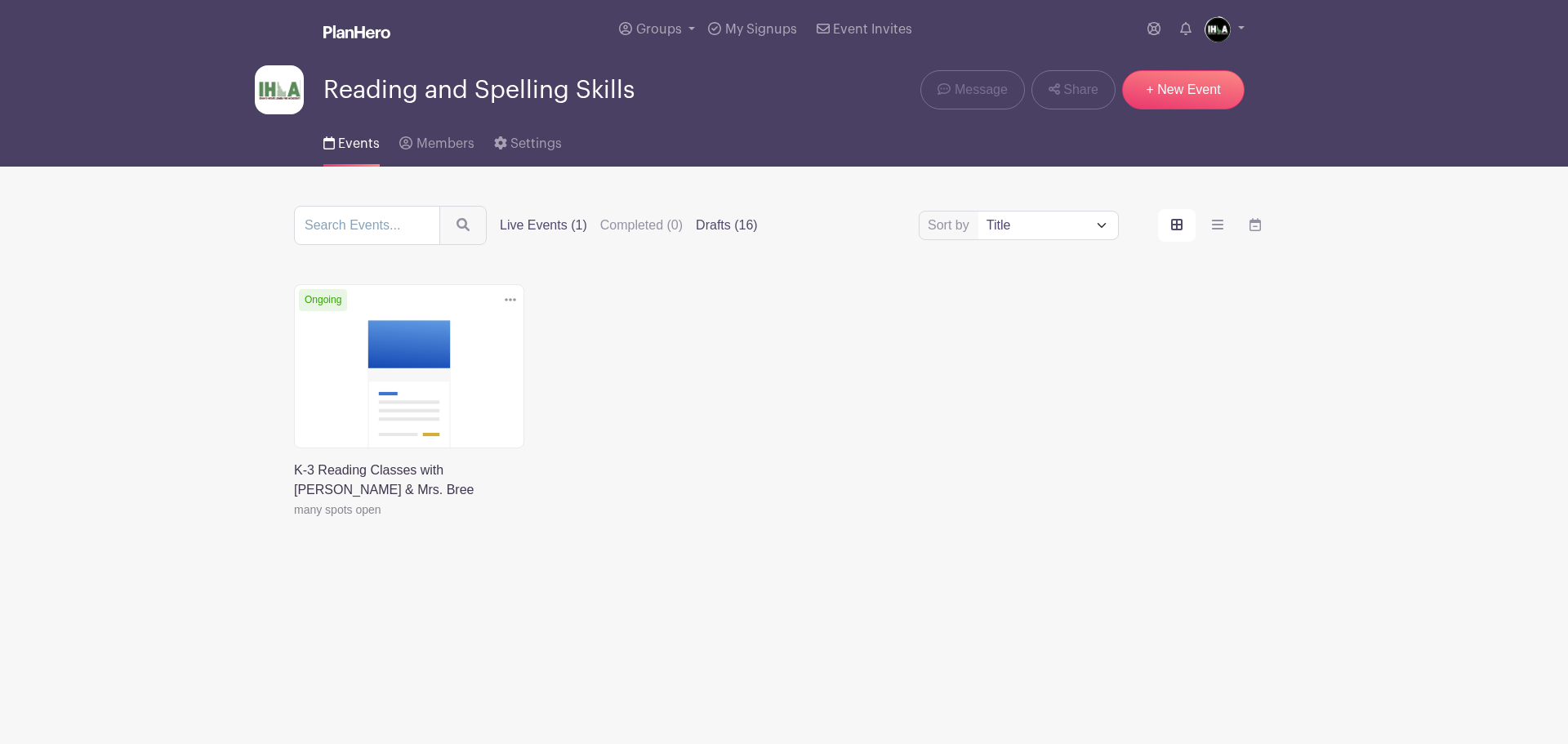
click at [731, 222] on label "Drafts (16)" at bounding box center [727, 225] width 62 height 19
click at [0, 0] on input "Drafts (16)" at bounding box center [0, 0] width 0 height 0
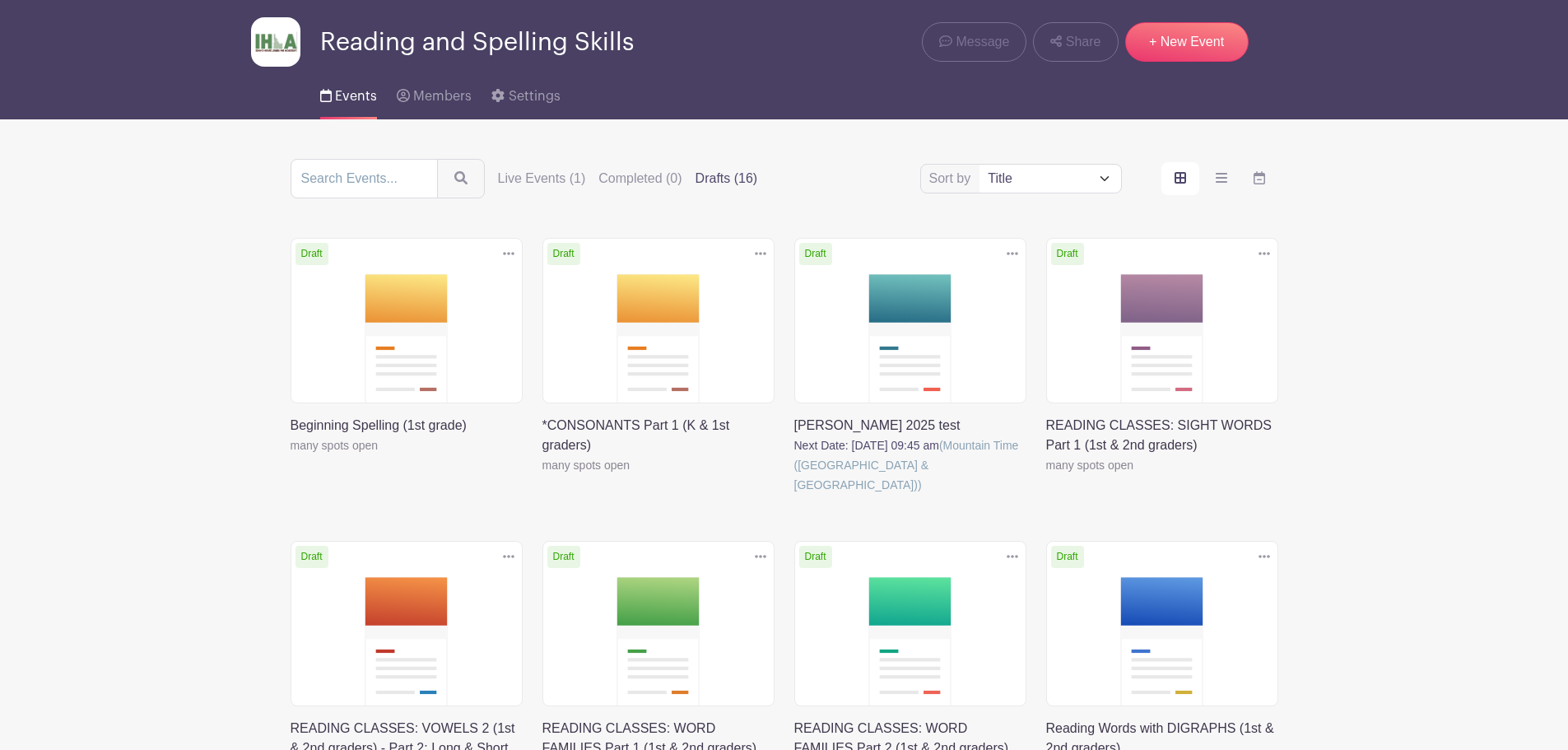
scroll to position [23, 0]
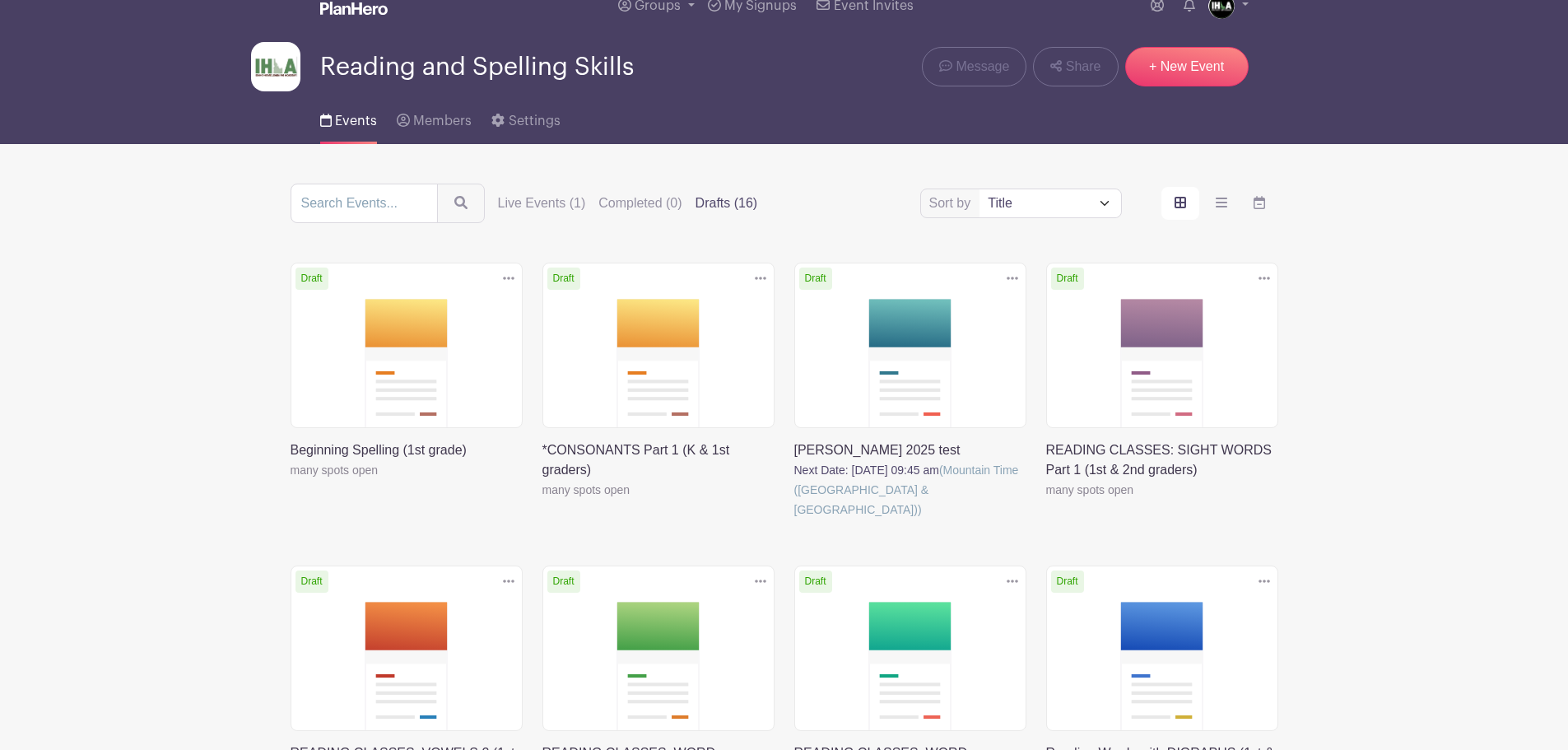
click at [291, 480] on link at bounding box center [291, 480] width 0 height 0
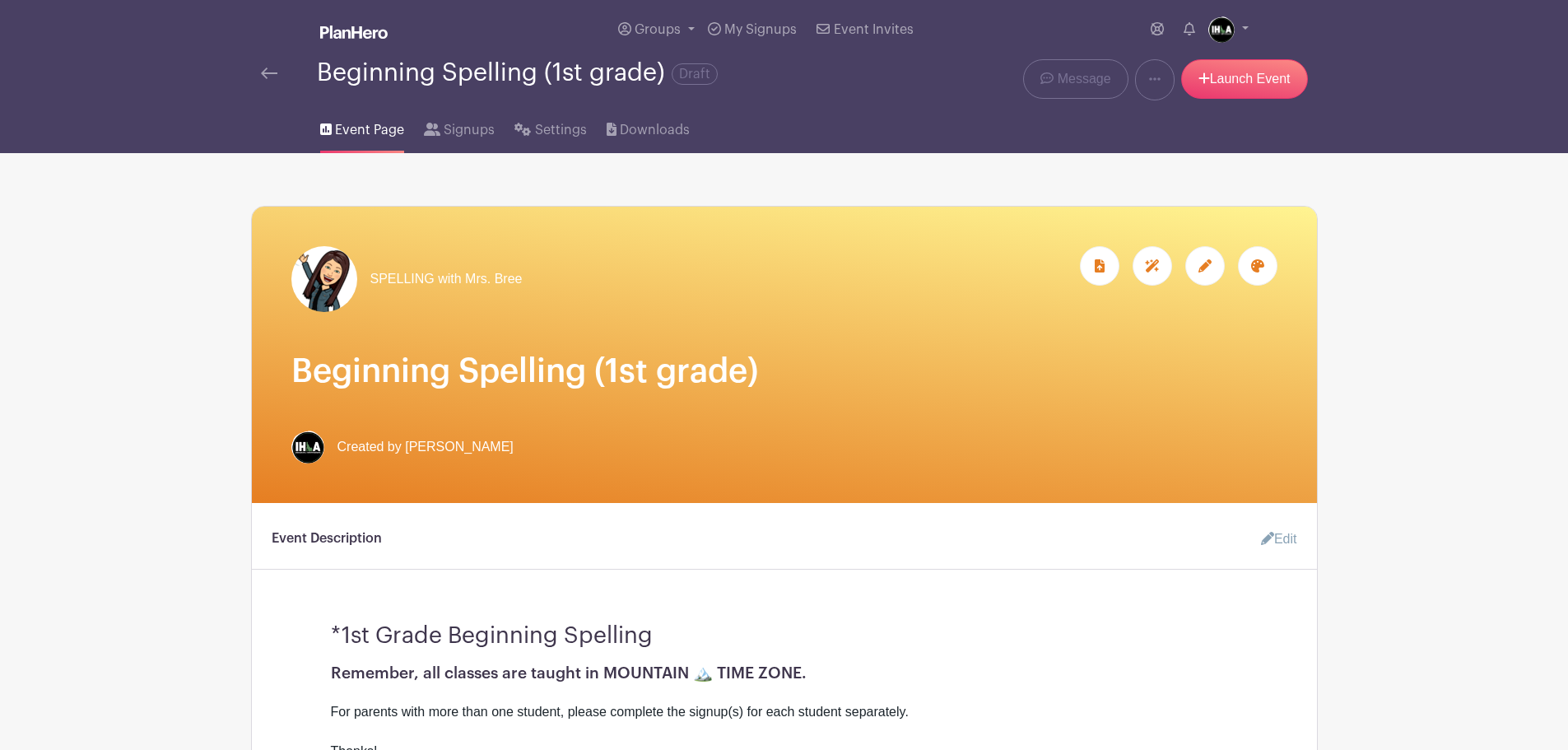
click at [1206, 268] on icon at bounding box center [1205, 265] width 13 height 13
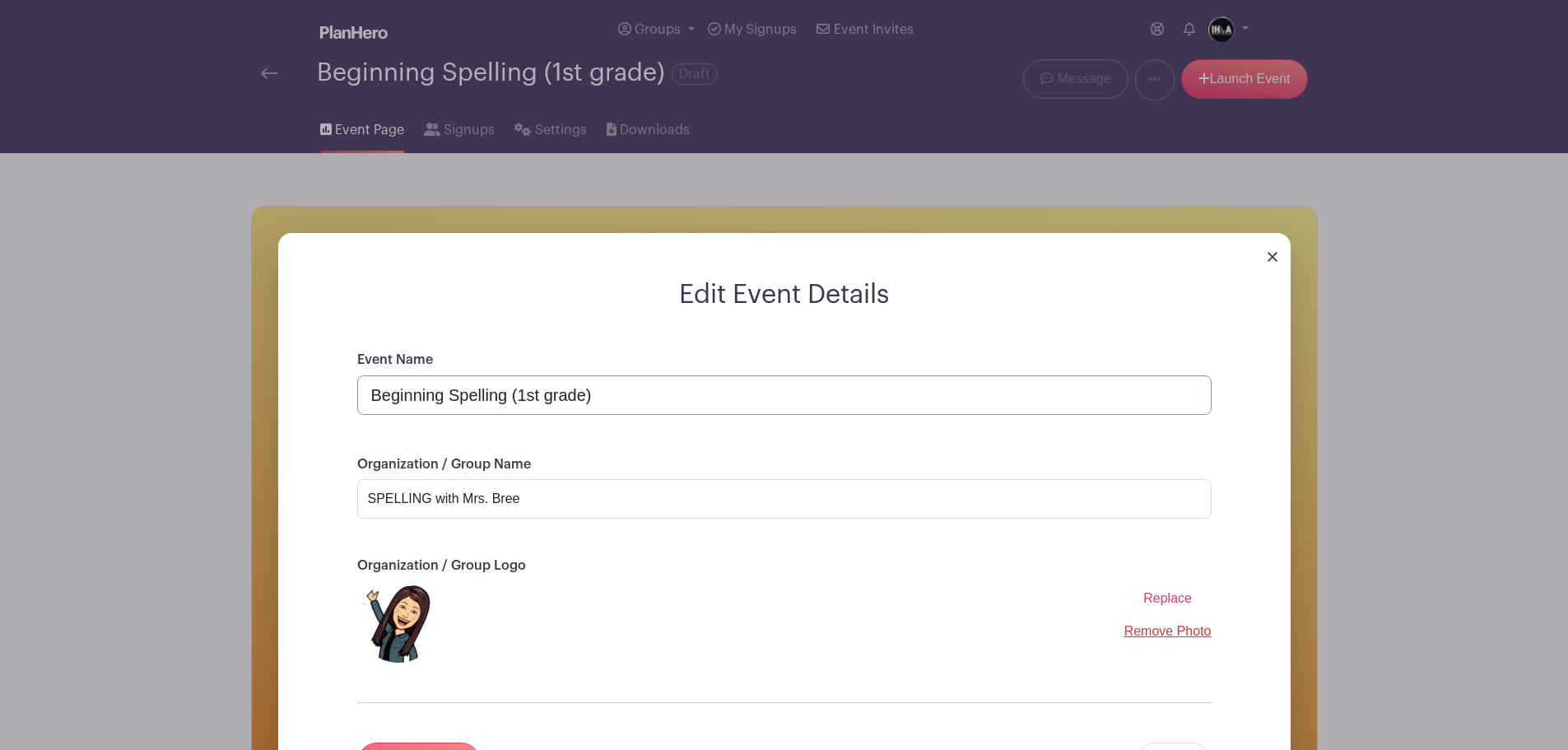
click at [537, 395] on input "Beginning Spelling (1st grade)" at bounding box center [784, 395] width 855 height 39
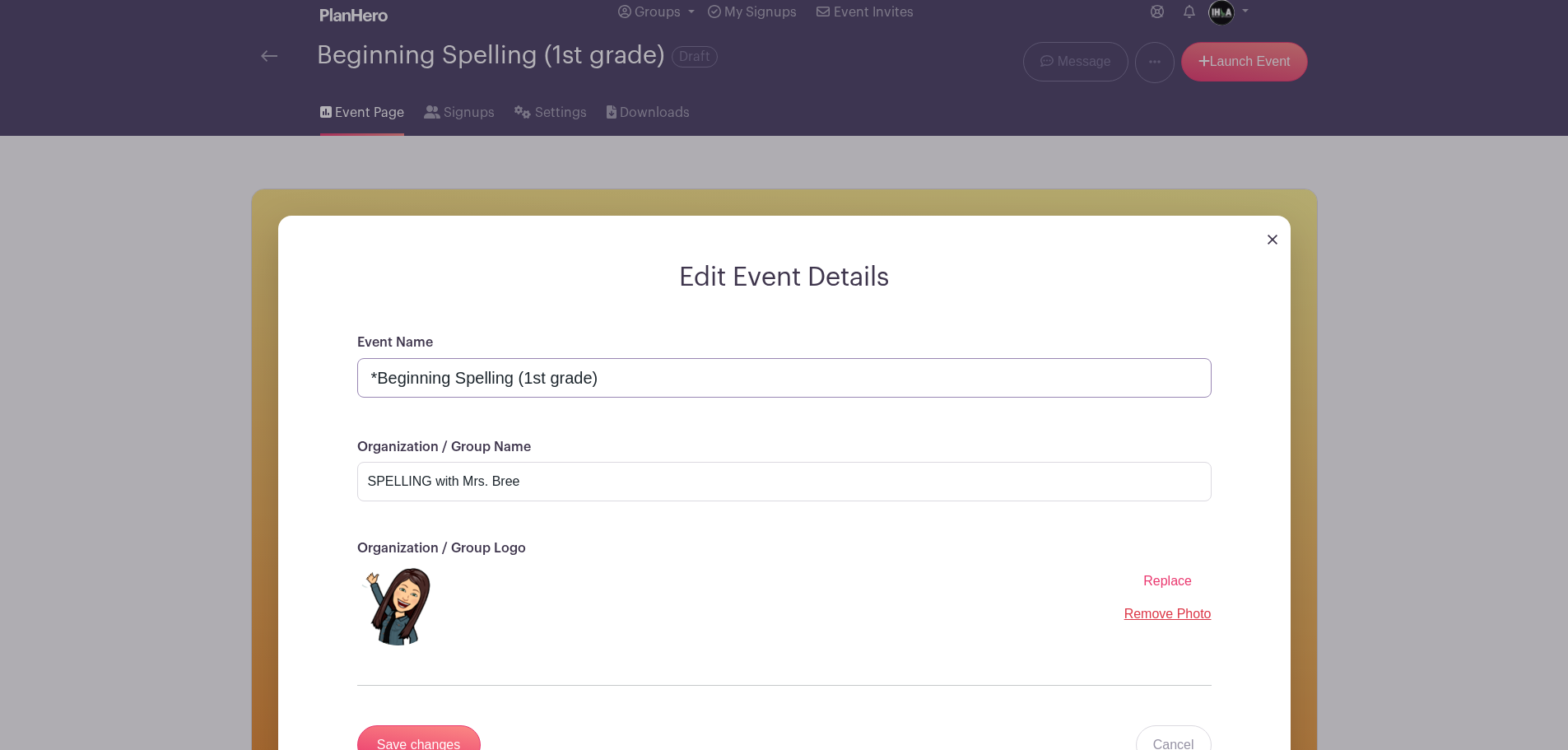
scroll to position [385, 0]
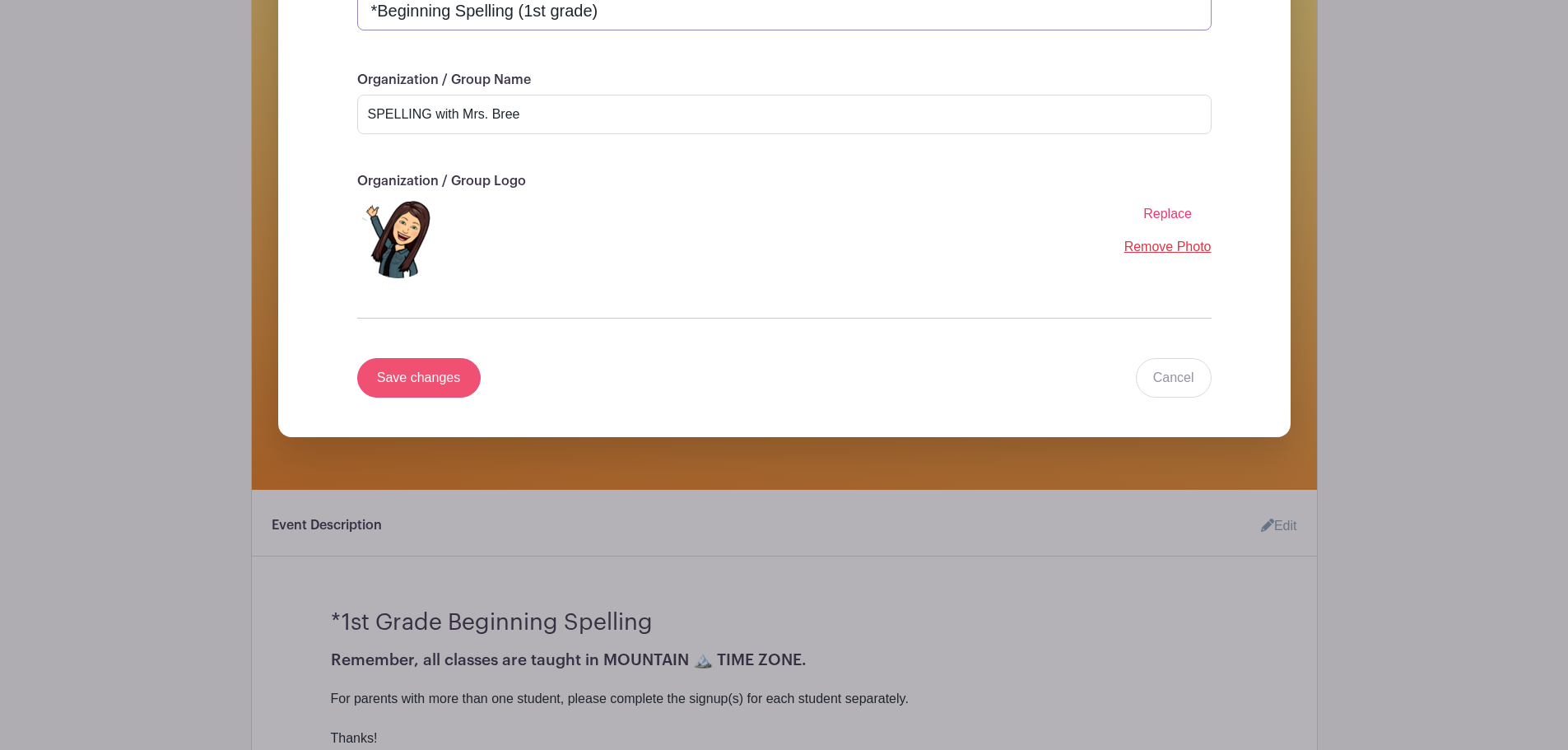
type input "*Beginning Spelling (1st grade)"
click at [428, 386] on input "Save changes" at bounding box center [419, 378] width 123 height 39
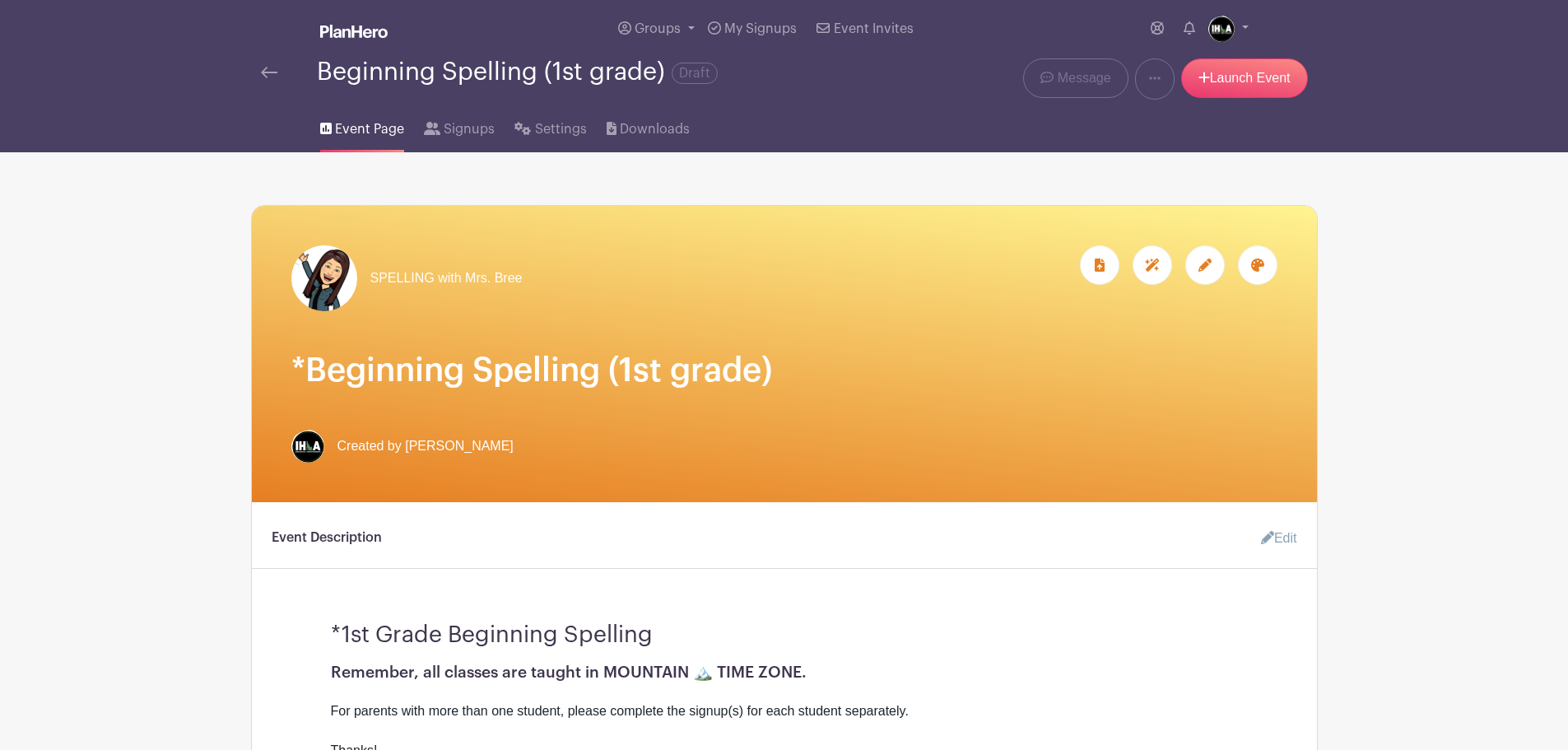
scroll to position [0, 0]
click at [267, 71] on img at bounding box center [268, 73] width 17 height 12
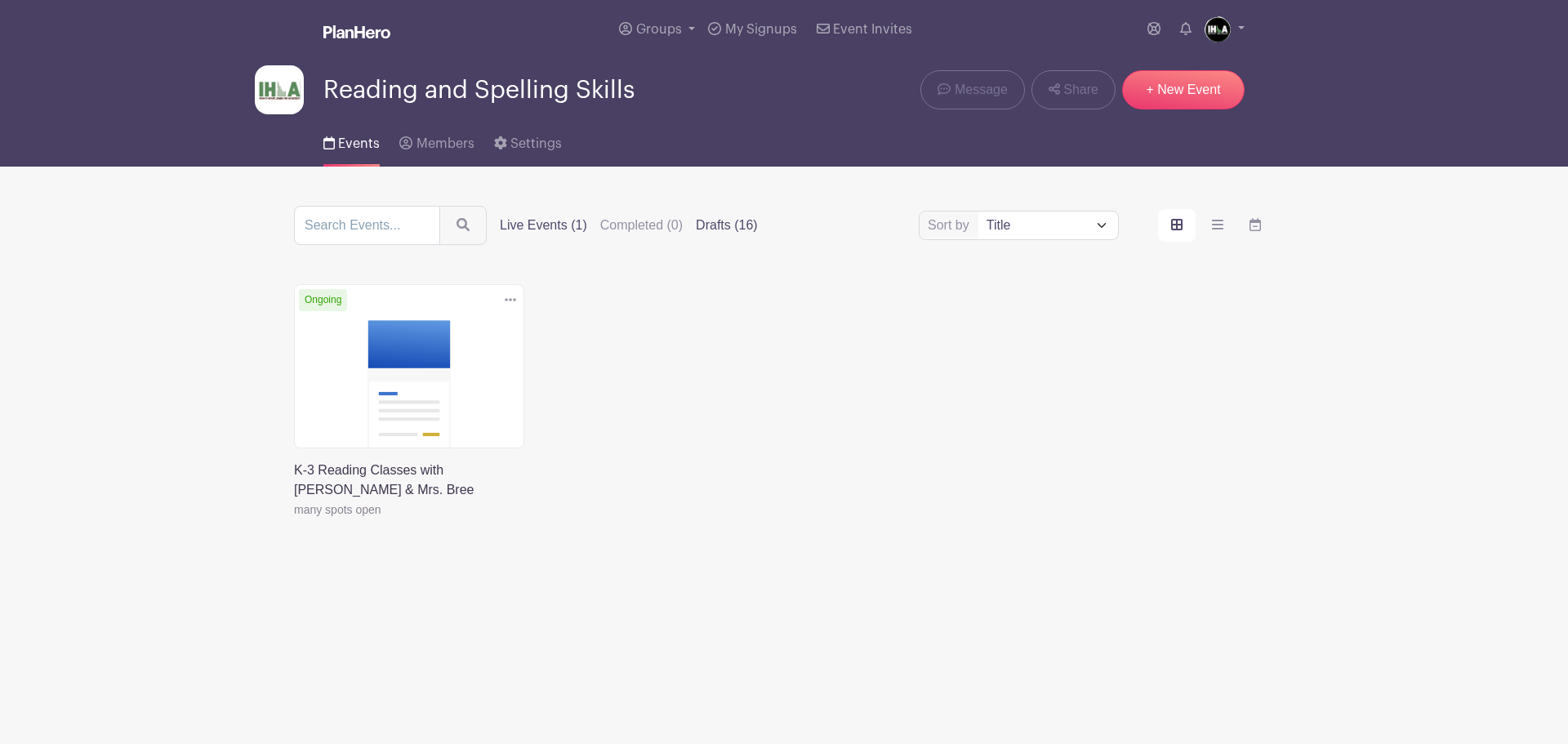
click at [729, 223] on label "Drafts (16)" at bounding box center [727, 225] width 62 height 19
click at [0, 0] on input "Drafts (16)" at bounding box center [0, 0] width 0 height 0
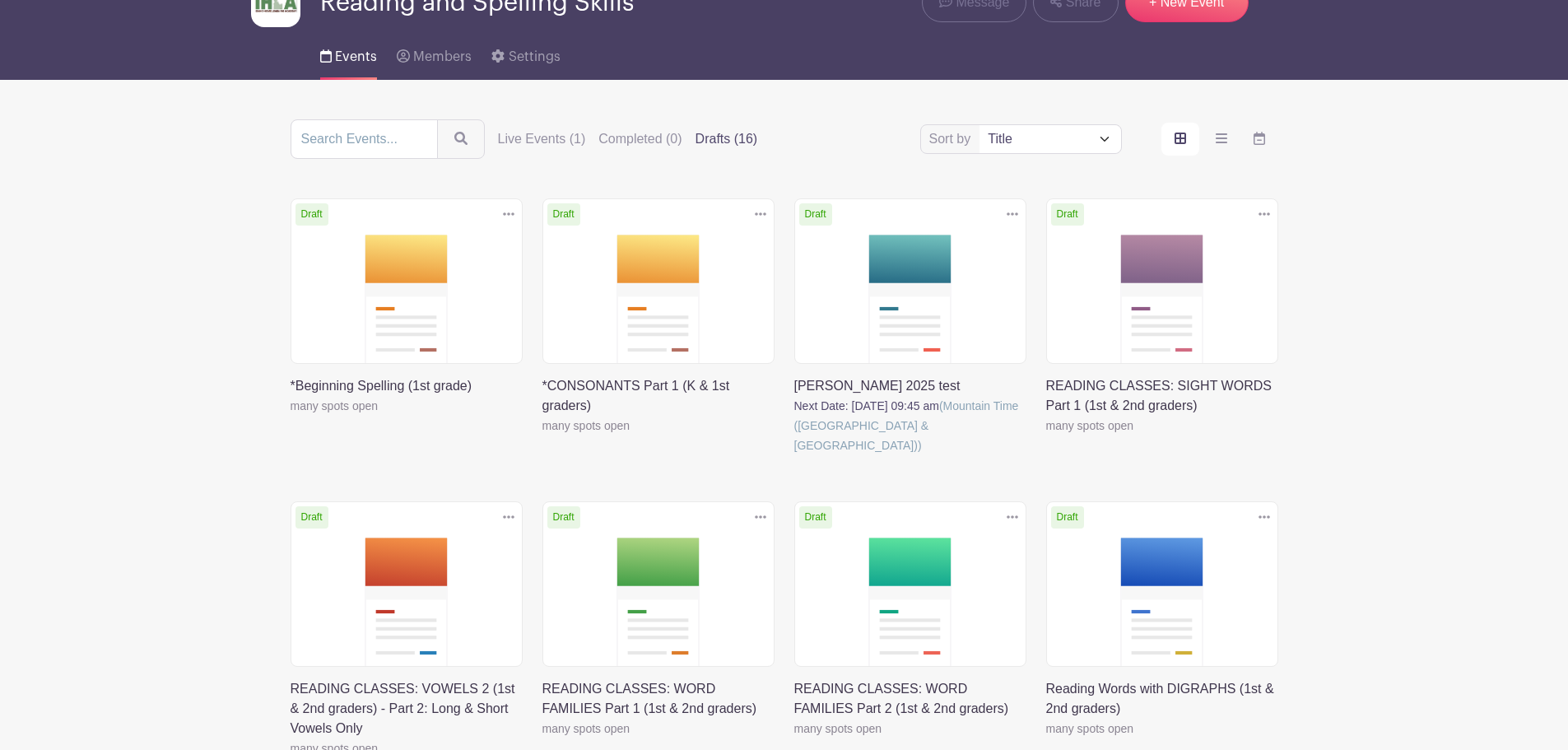
scroll to position [23, 0]
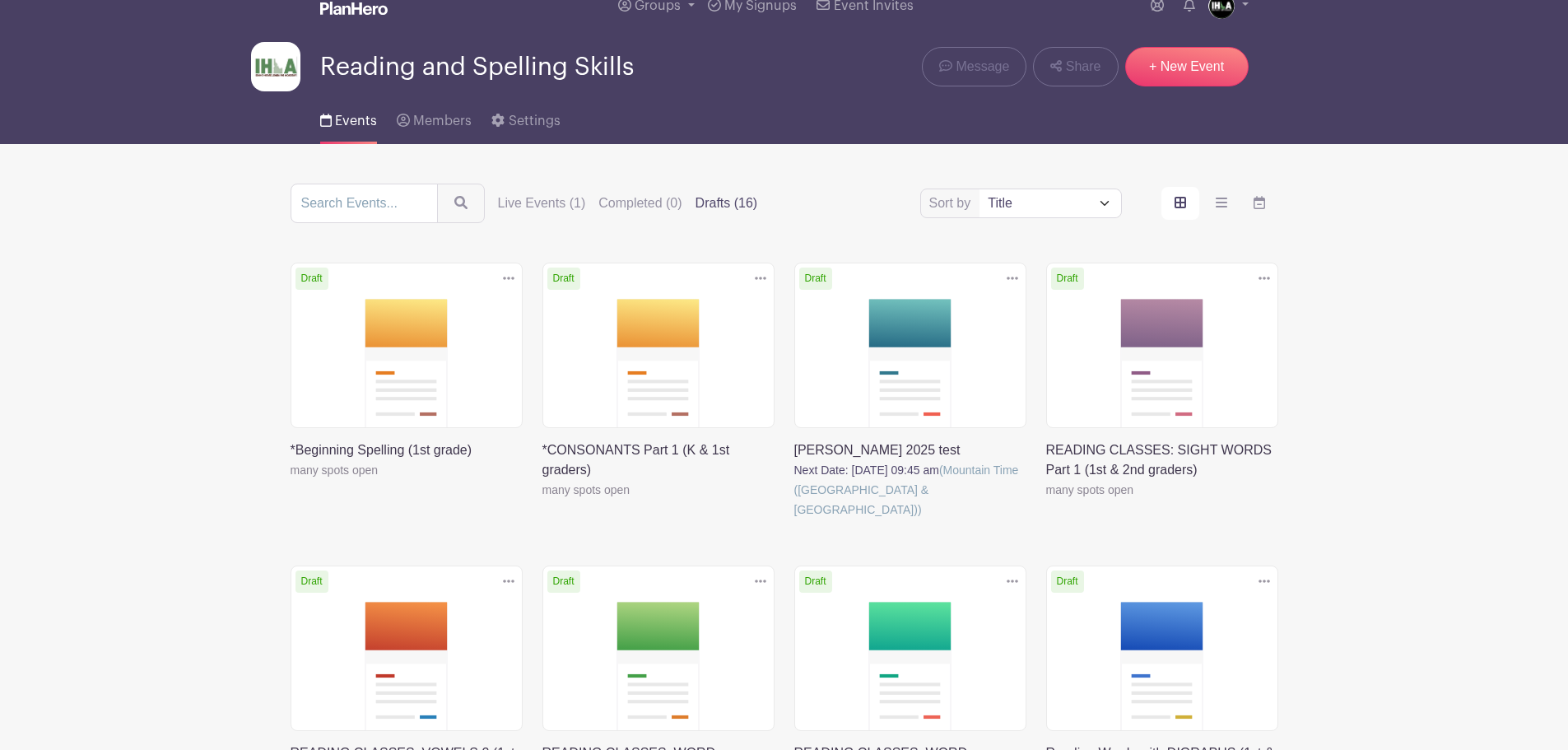
click at [505, 277] on icon at bounding box center [509, 277] width 12 height 3
click at [291, 480] on link at bounding box center [291, 480] width 0 height 0
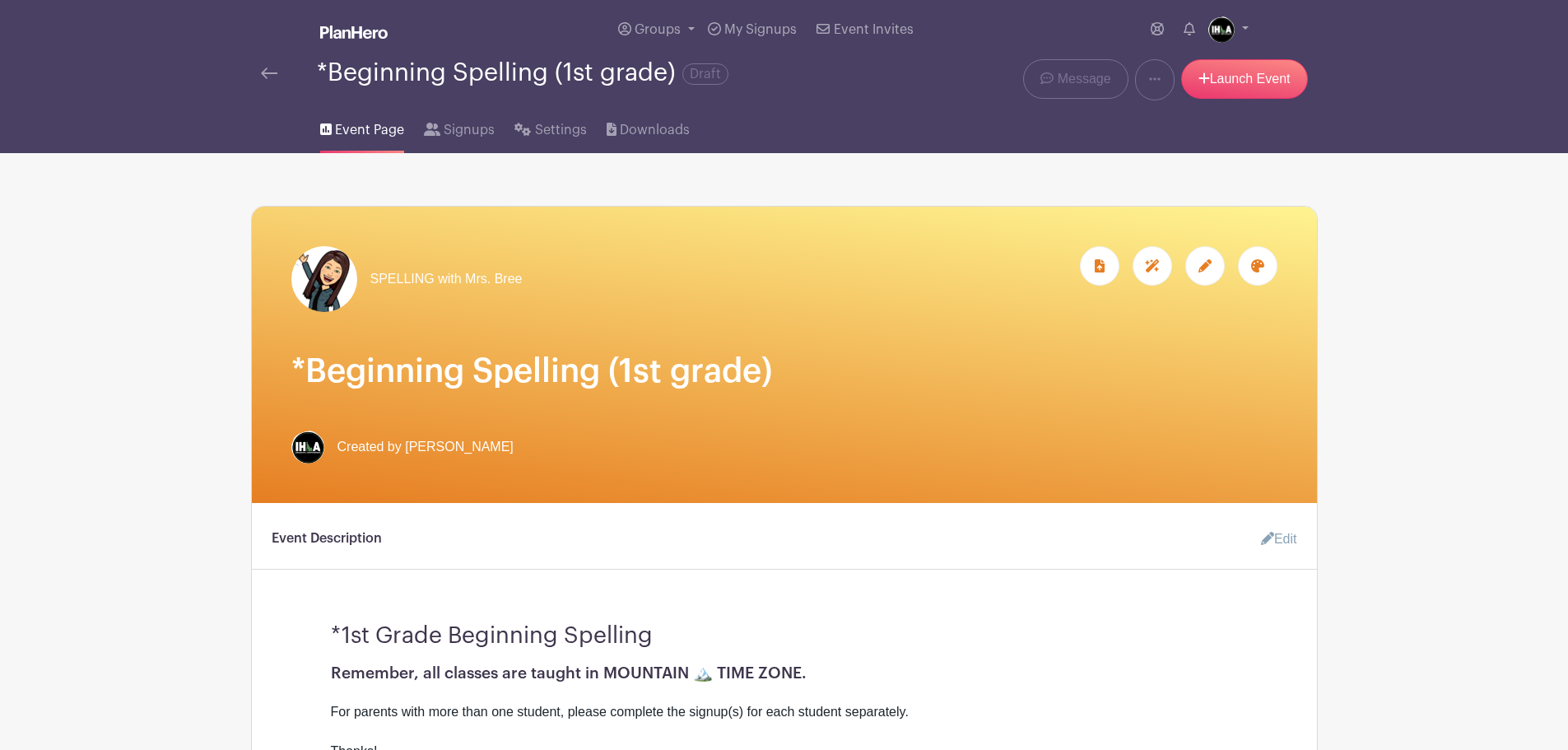
click at [1211, 268] on icon at bounding box center [1205, 265] width 13 height 13
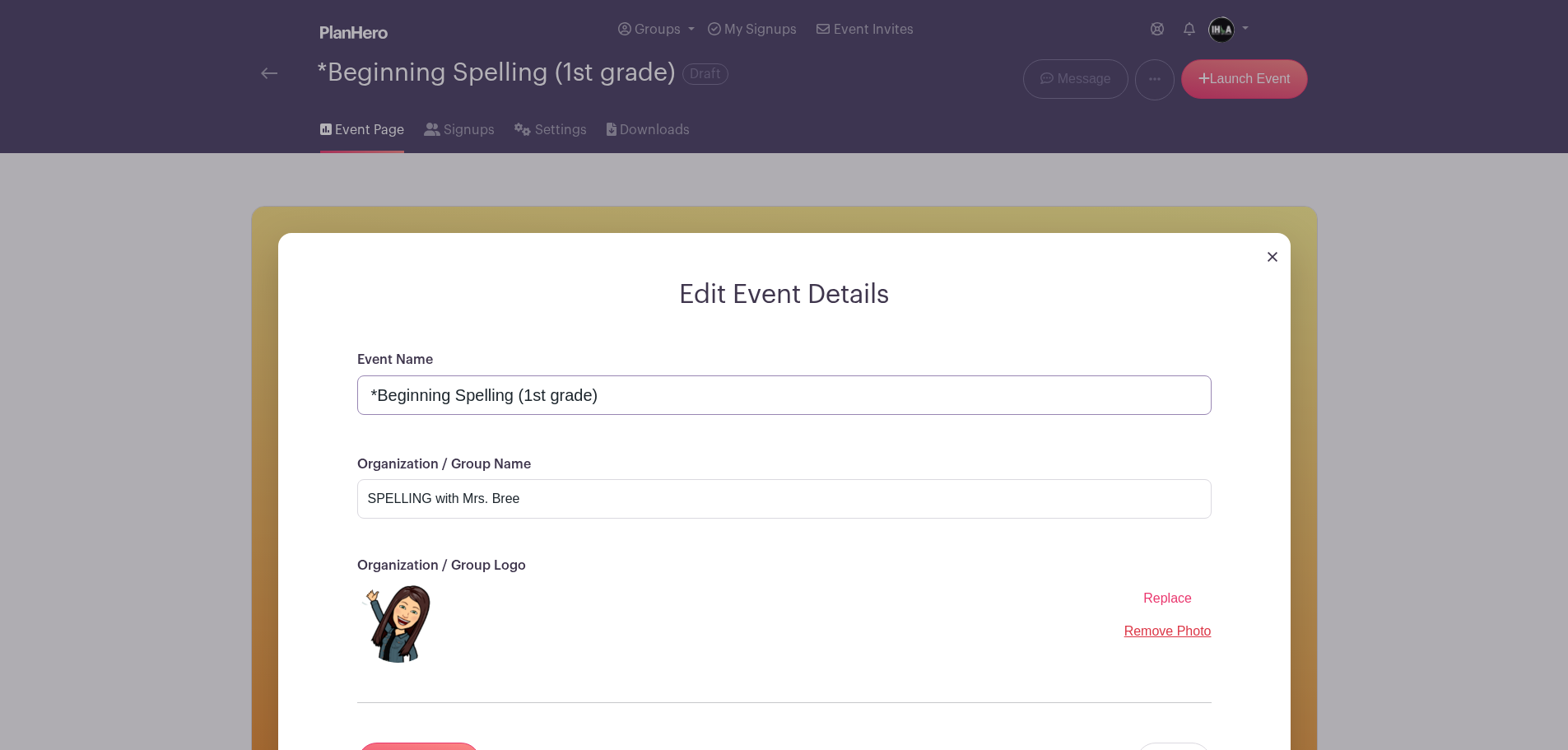
click at [589, 396] on input "*Beginning Spelling (1st grade)" at bounding box center [784, 395] width 855 height 39
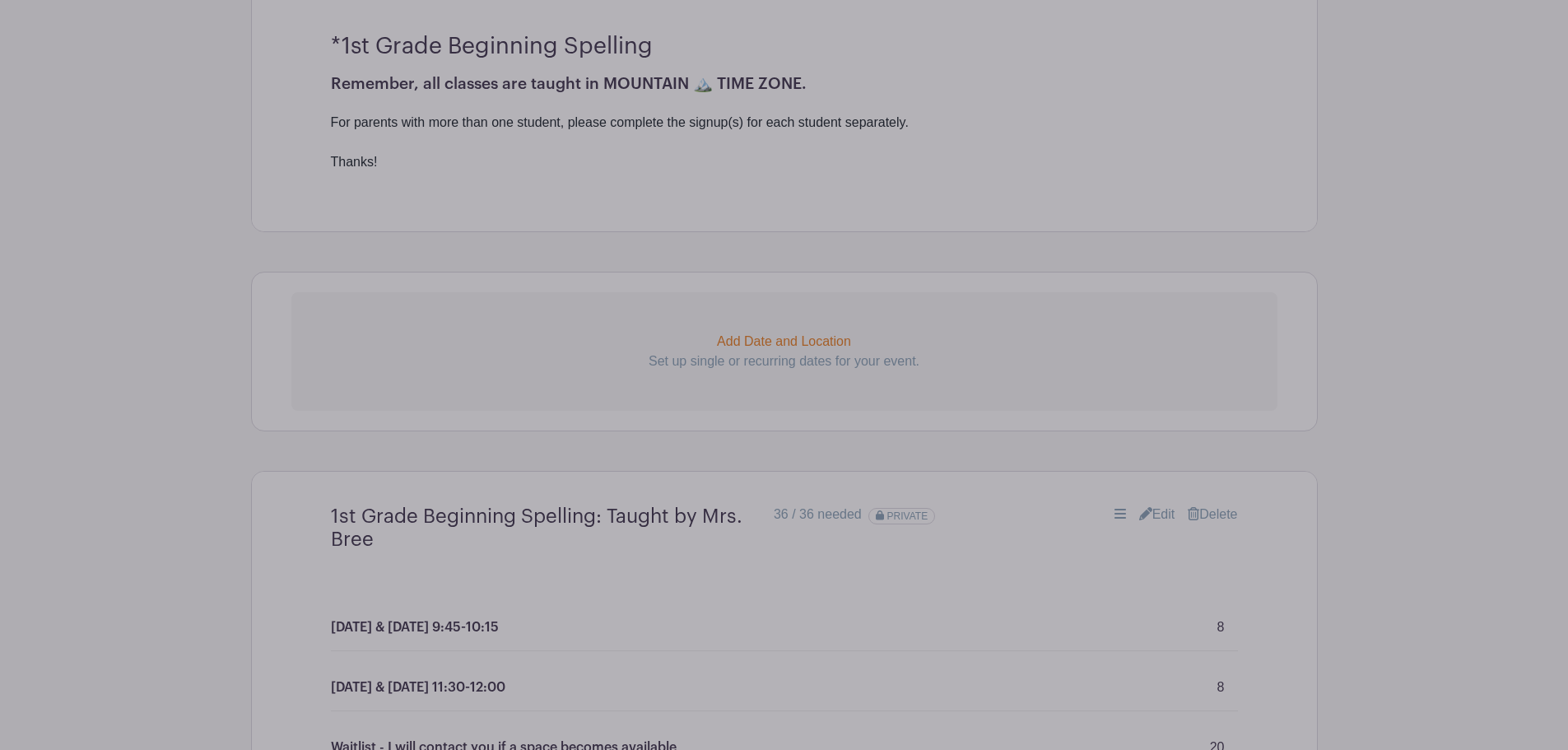
scroll to position [576, 0]
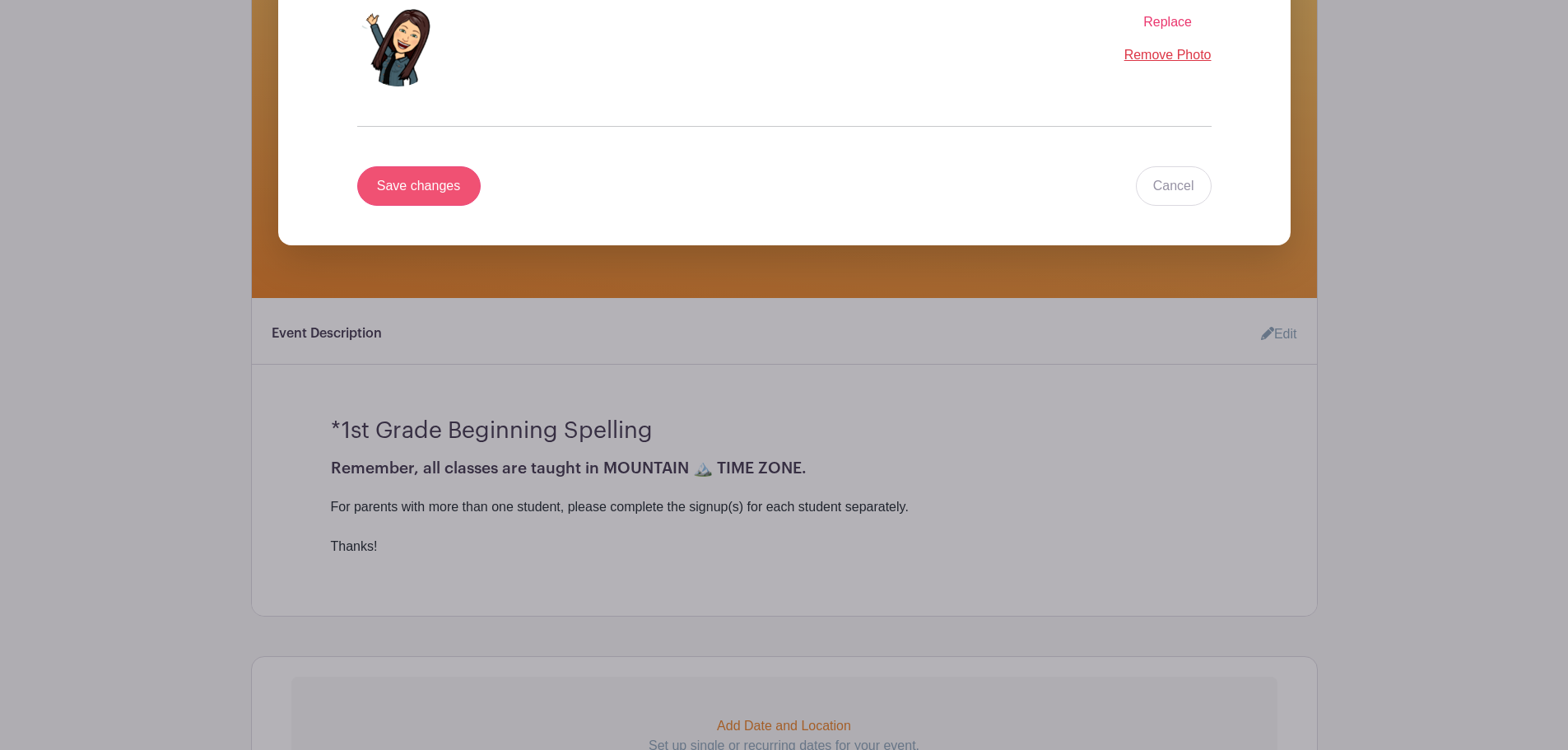
type input "*Beginning Spelling (1st graders)"
click at [430, 188] on input "Save changes" at bounding box center [419, 186] width 123 height 39
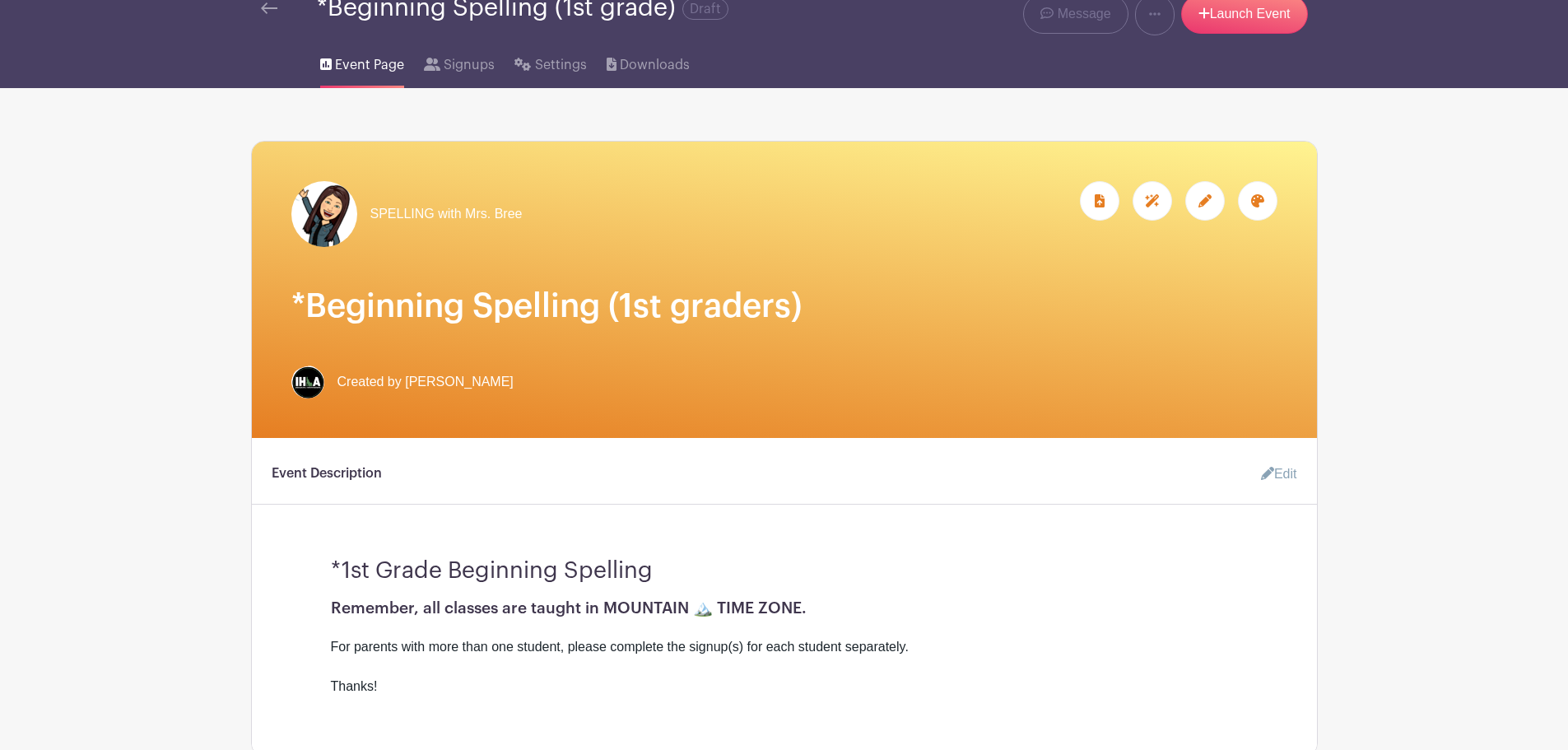
scroll to position [0, 0]
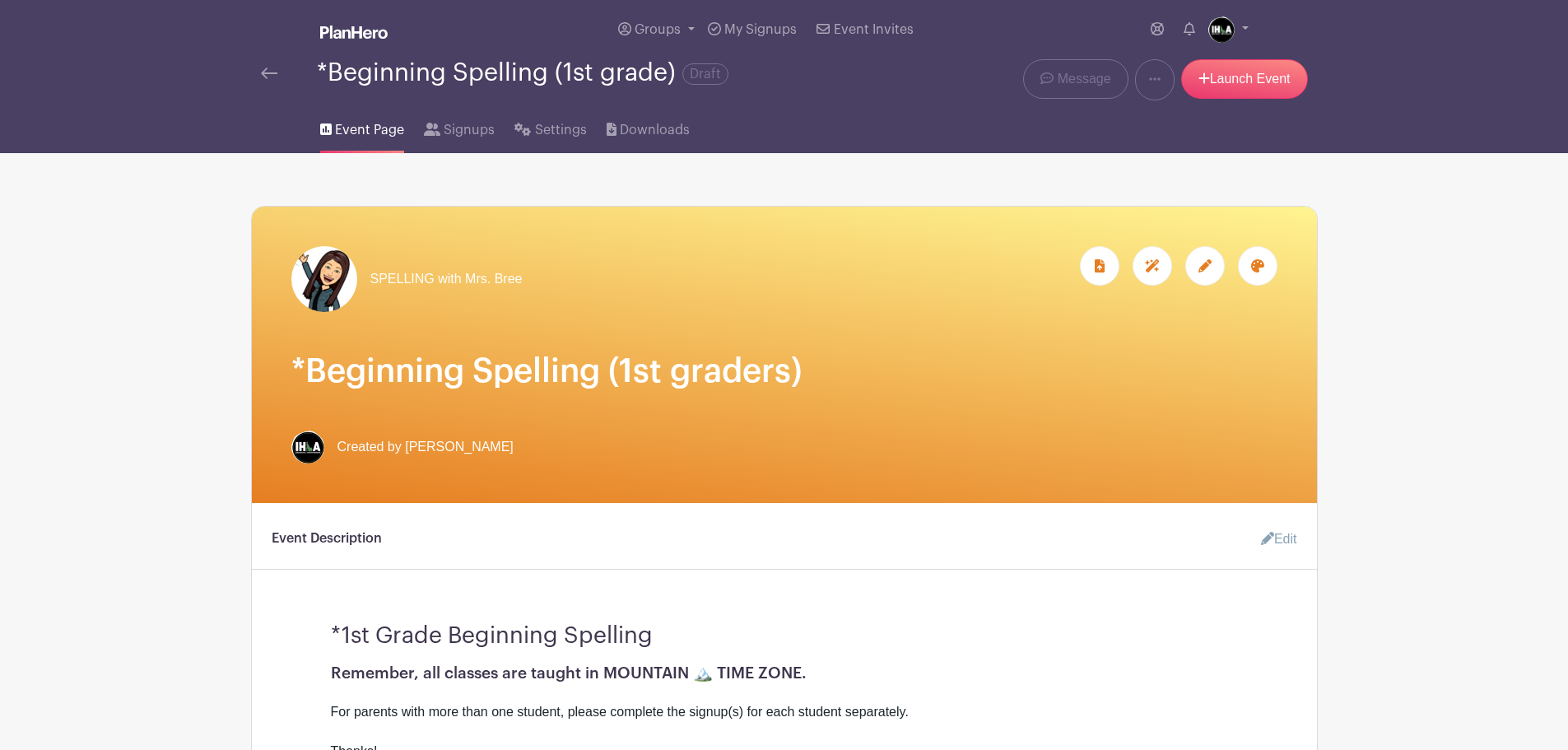
click at [271, 77] on img at bounding box center [268, 73] width 17 height 12
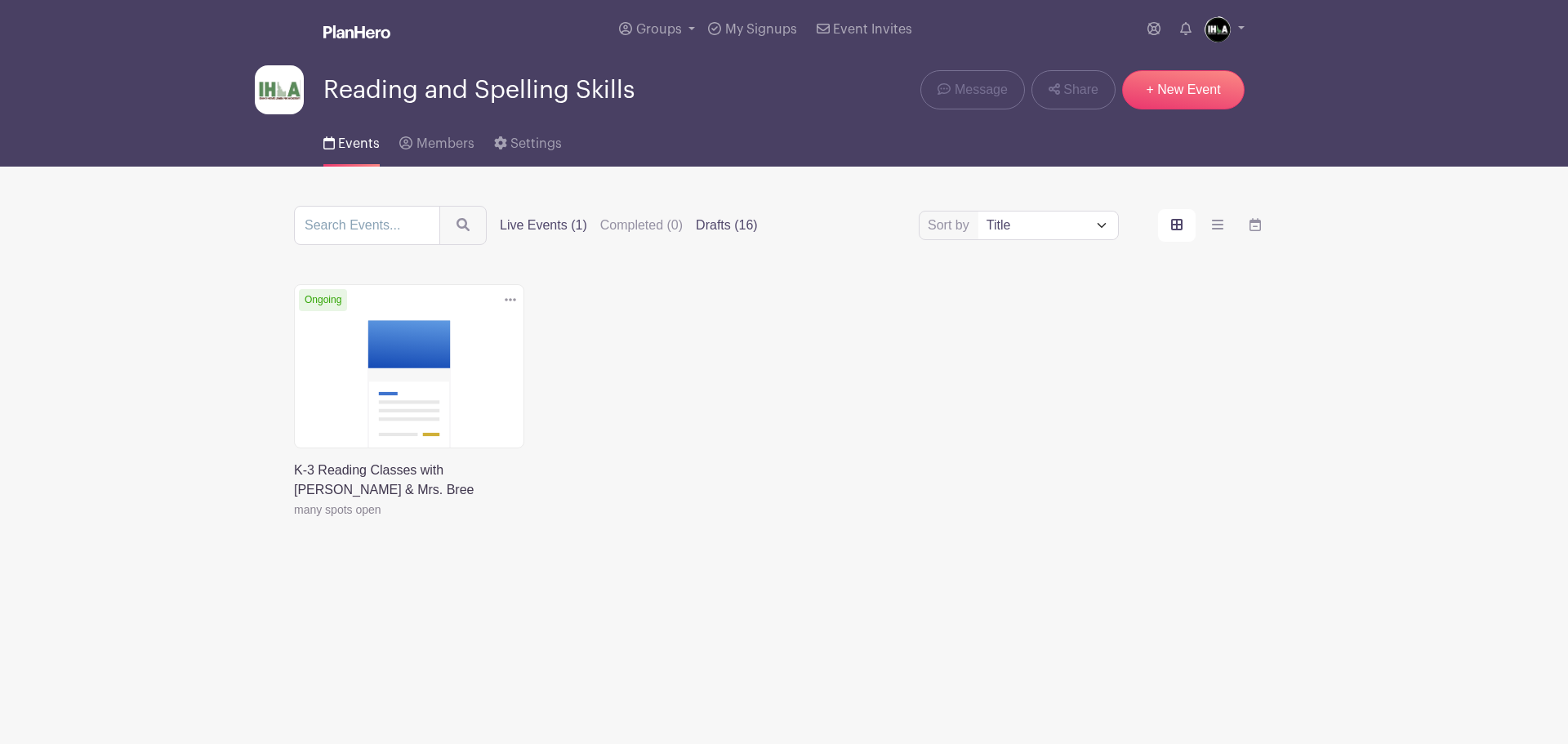
click at [720, 227] on label "Drafts (16)" at bounding box center [727, 225] width 62 height 19
click at [0, 0] on input "Drafts (16)" at bounding box center [0, 0] width 0 height 0
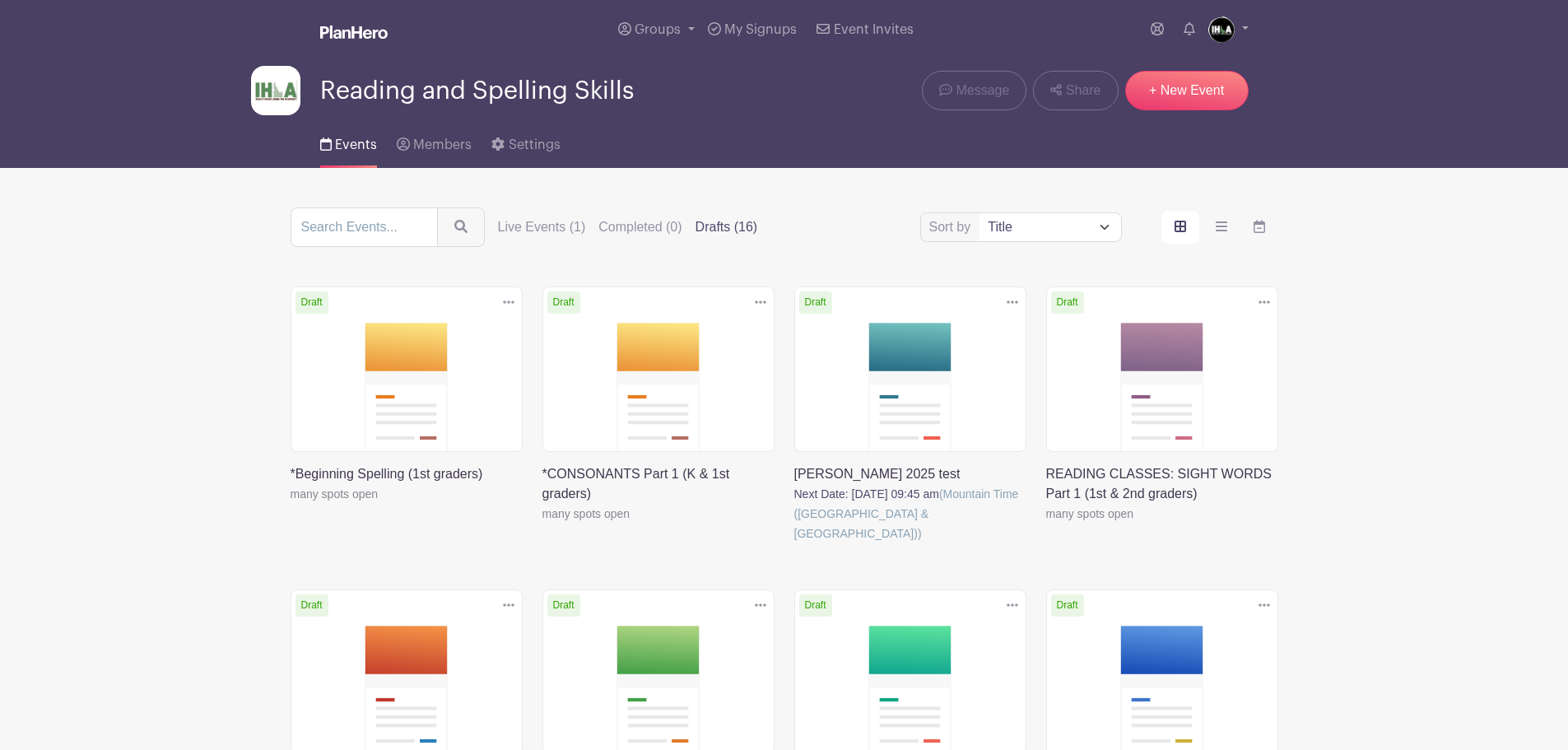
click at [1046, 524] on link at bounding box center [1046, 524] width 0 height 0
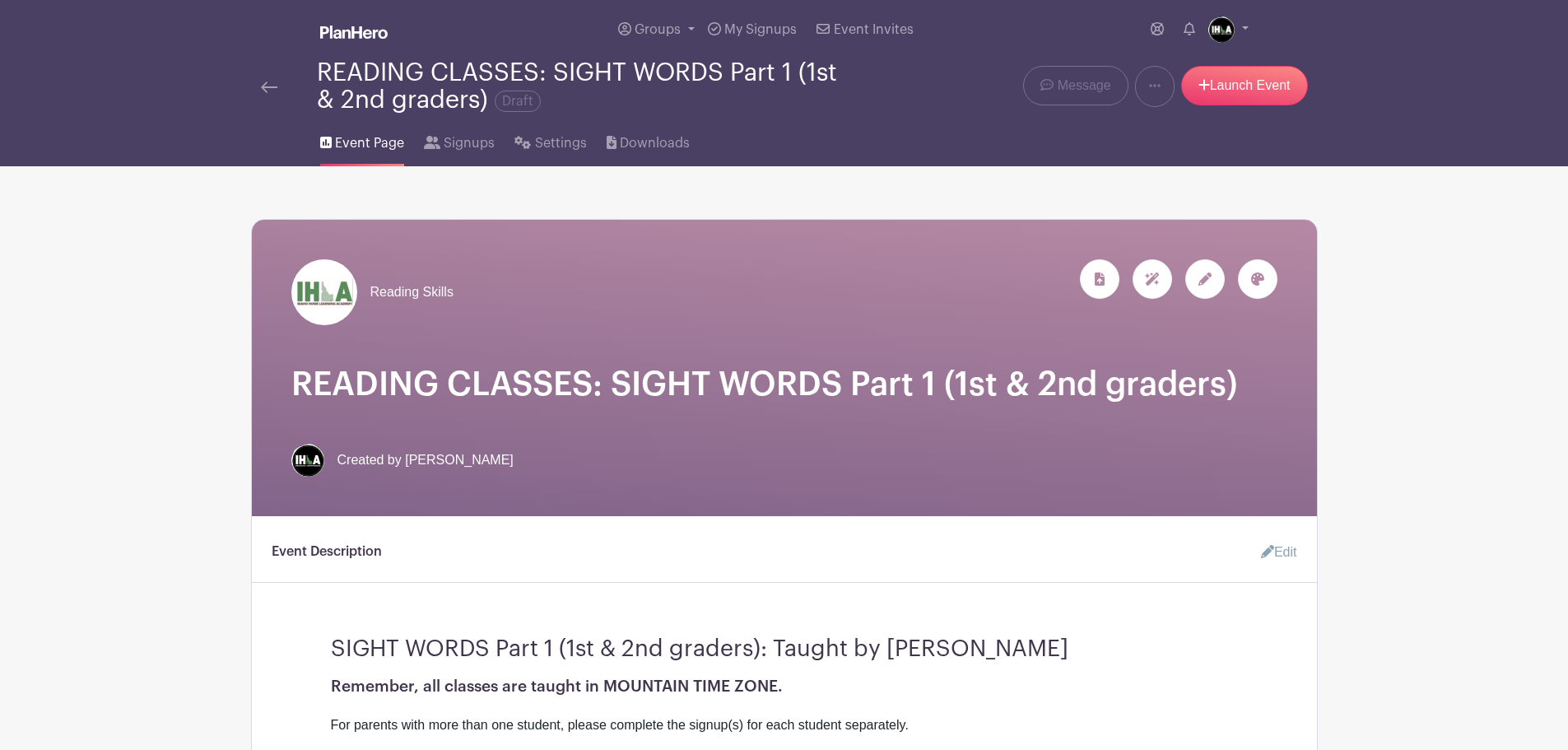
click at [266, 87] on img at bounding box center [268, 87] width 17 height 12
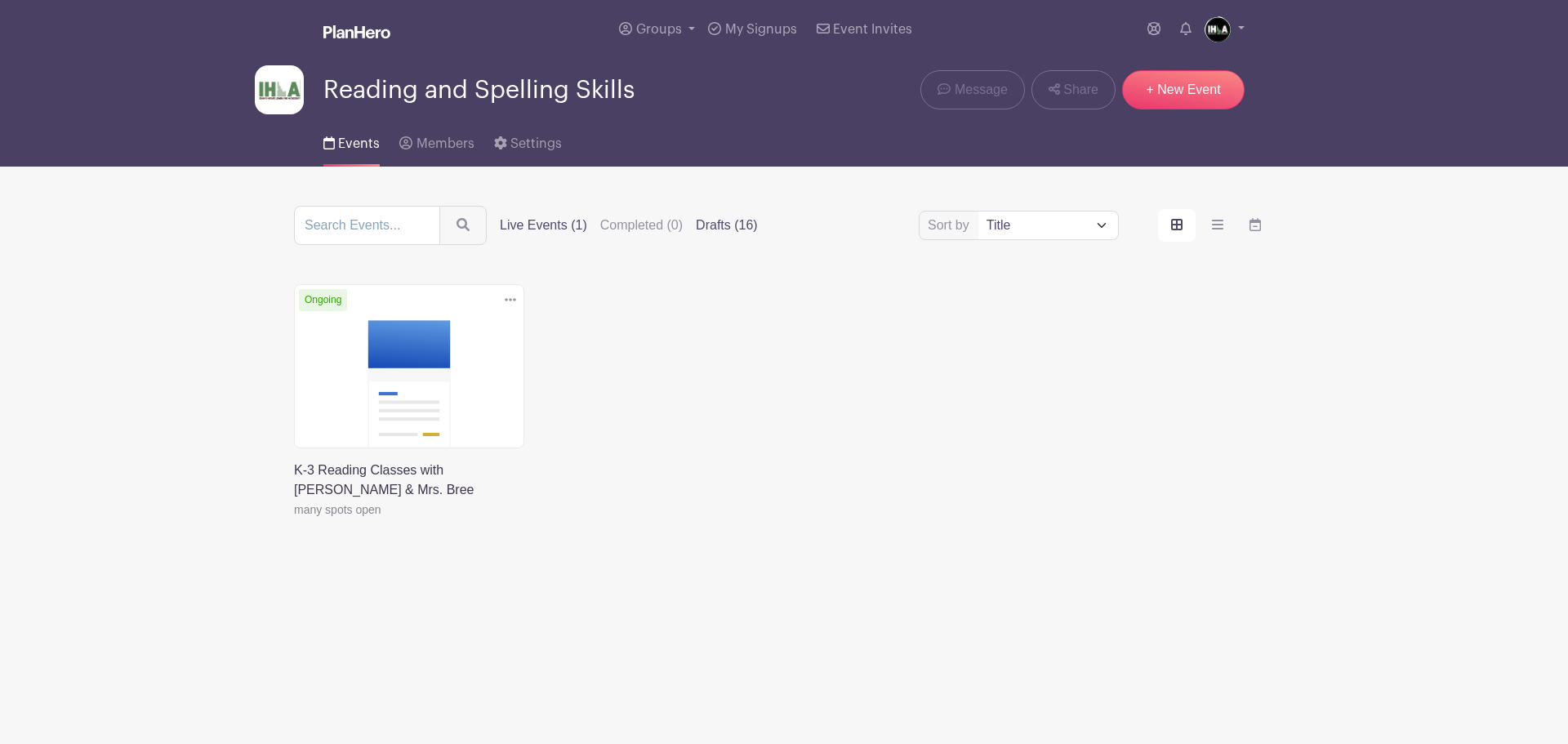
click at [719, 227] on label "Drafts (16)" at bounding box center [727, 225] width 62 height 19
click at [0, 0] on input "Drafts (16)" at bounding box center [0, 0] width 0 height 0
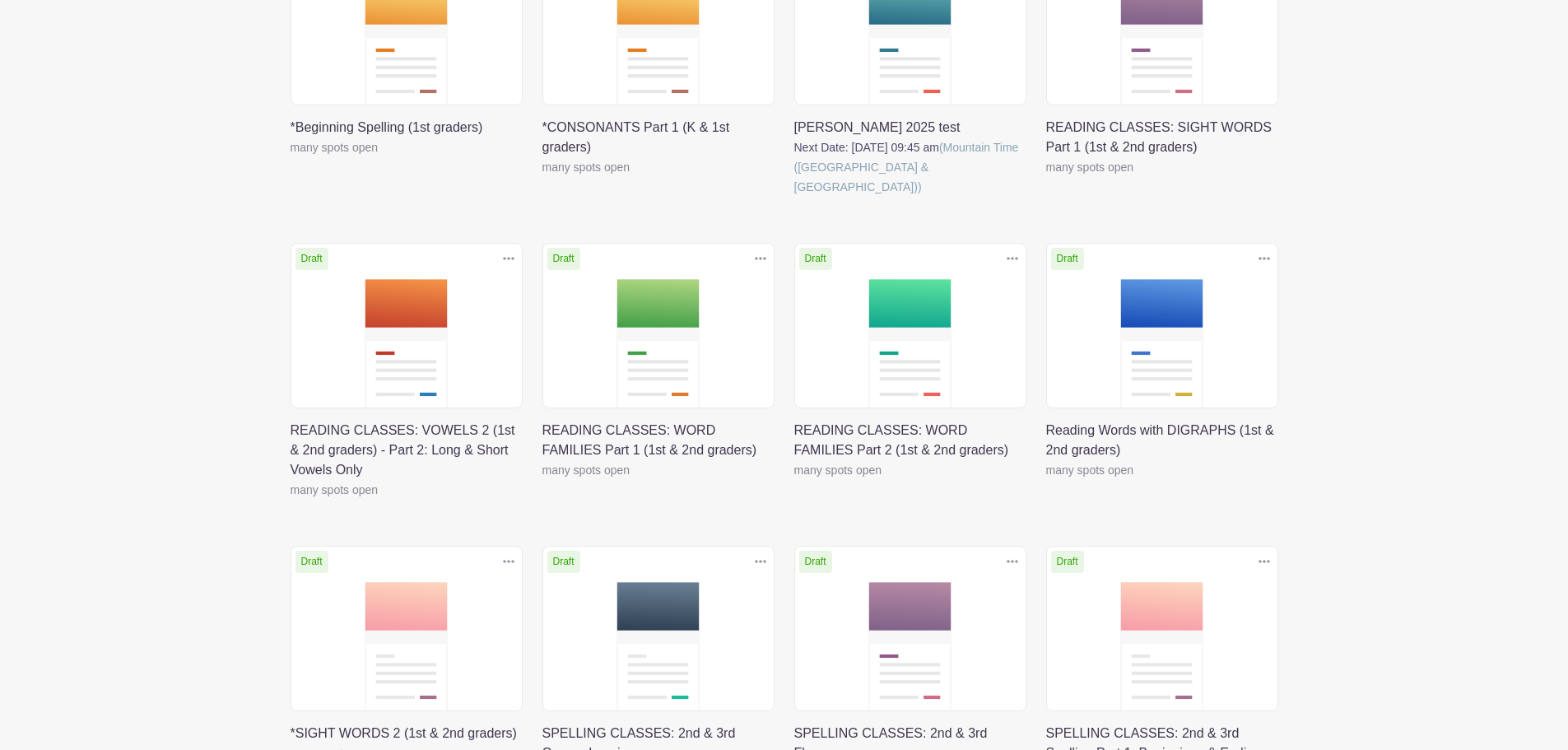
scroll to position [385, 0]
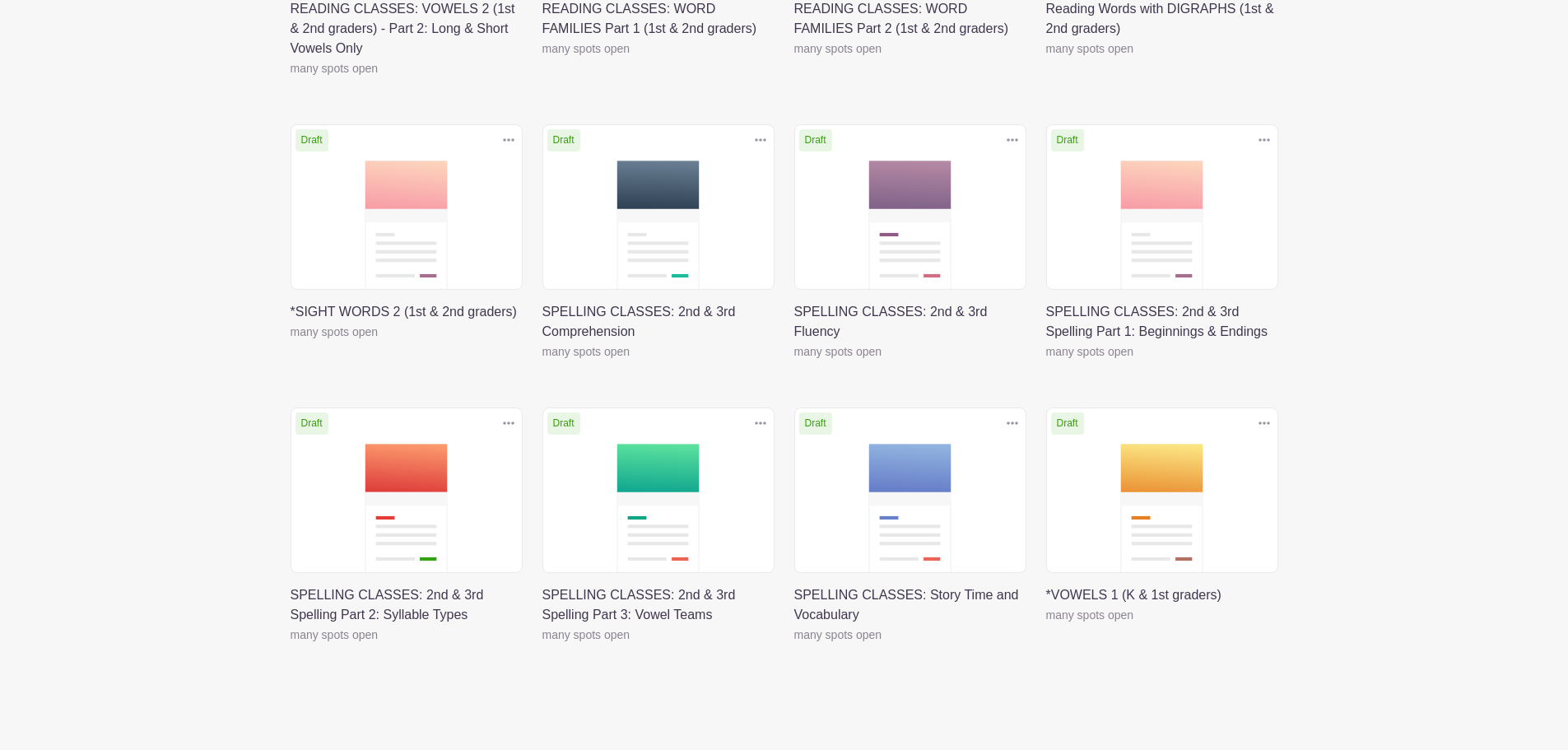
click at [543, 361] on link at bounding box center [543, 361] width 0 height 0
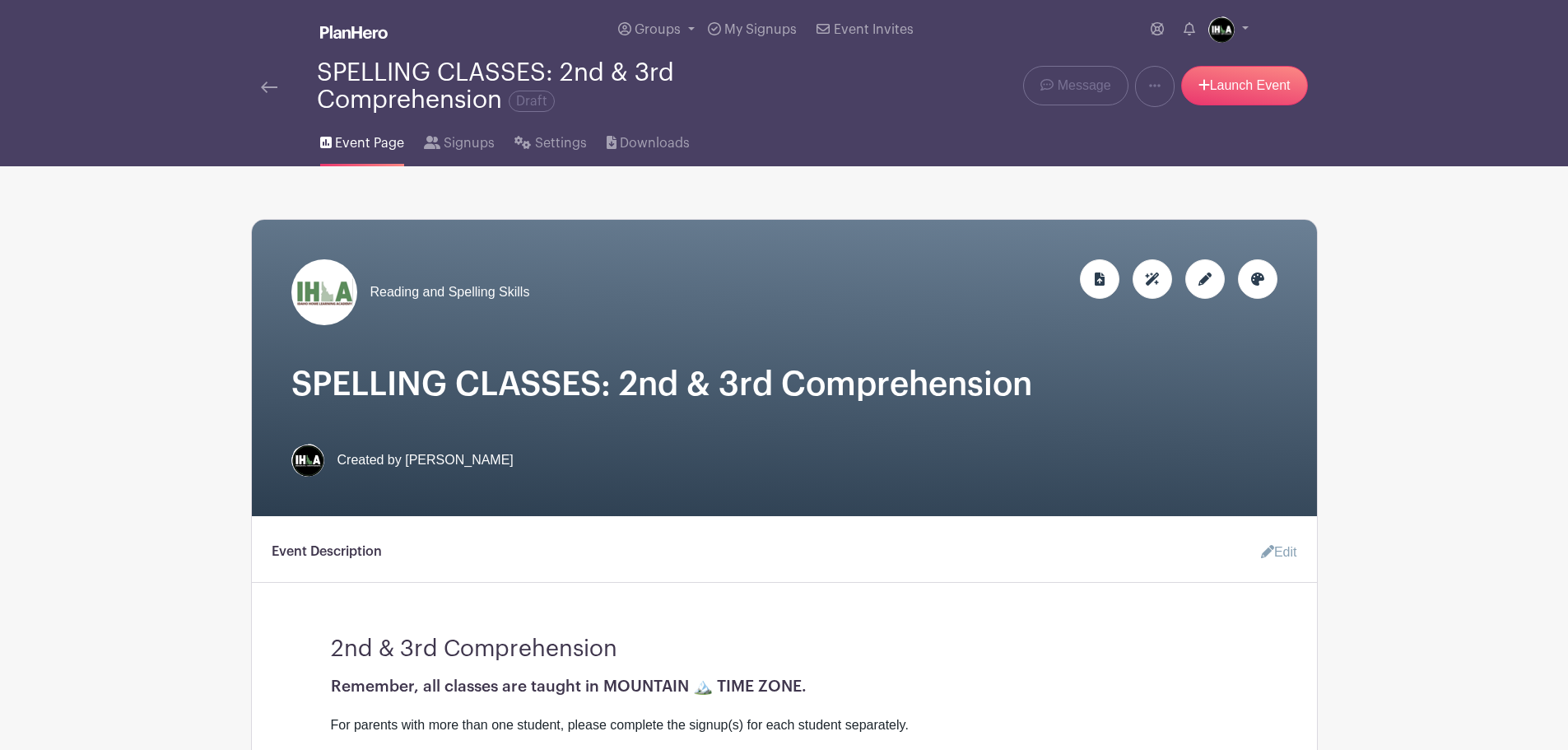
click at [332, 296] on img at bounding box center [324, 292] width 66 height 66
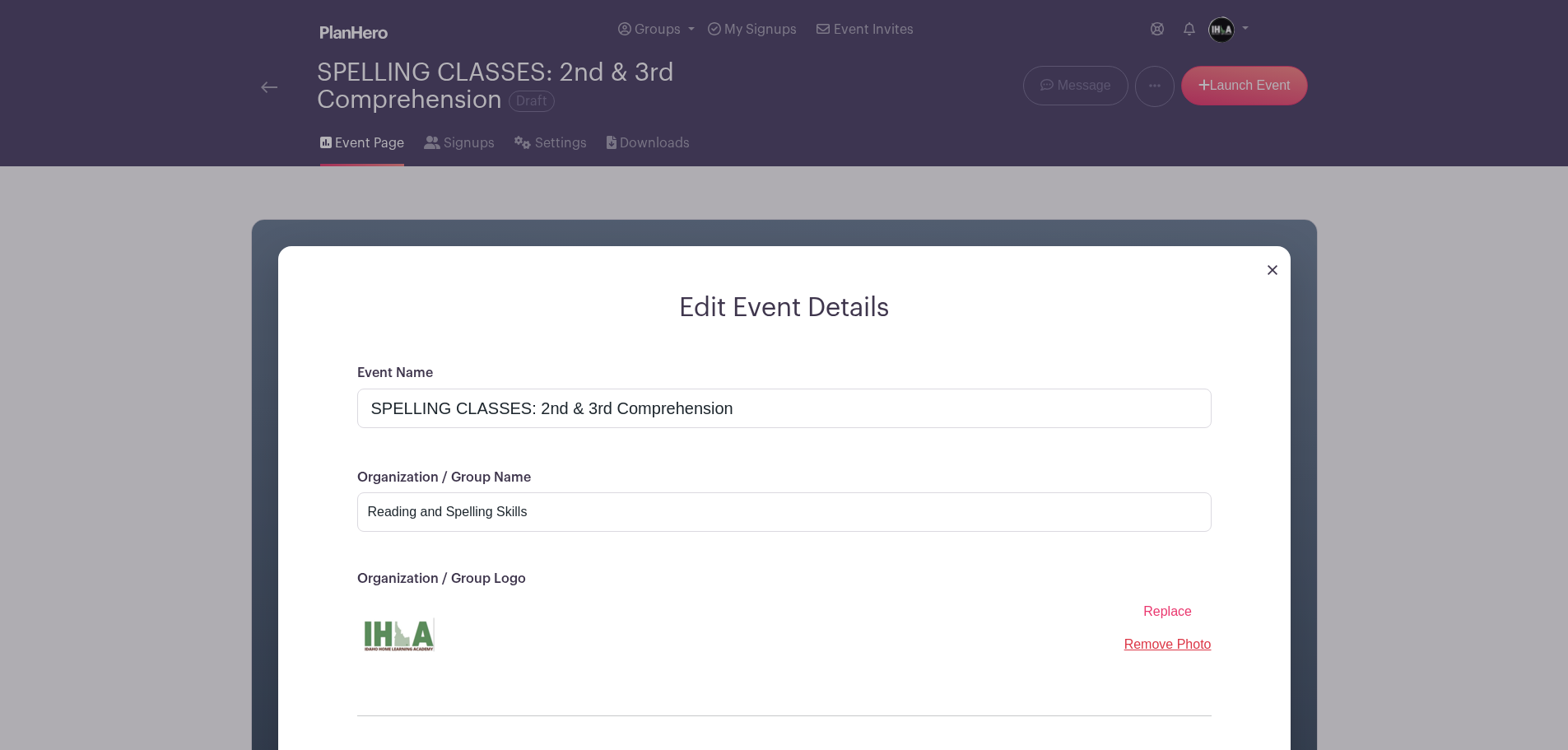
click at [1273, 274] on img at bounding box center [1272, 270] width 10 height 10
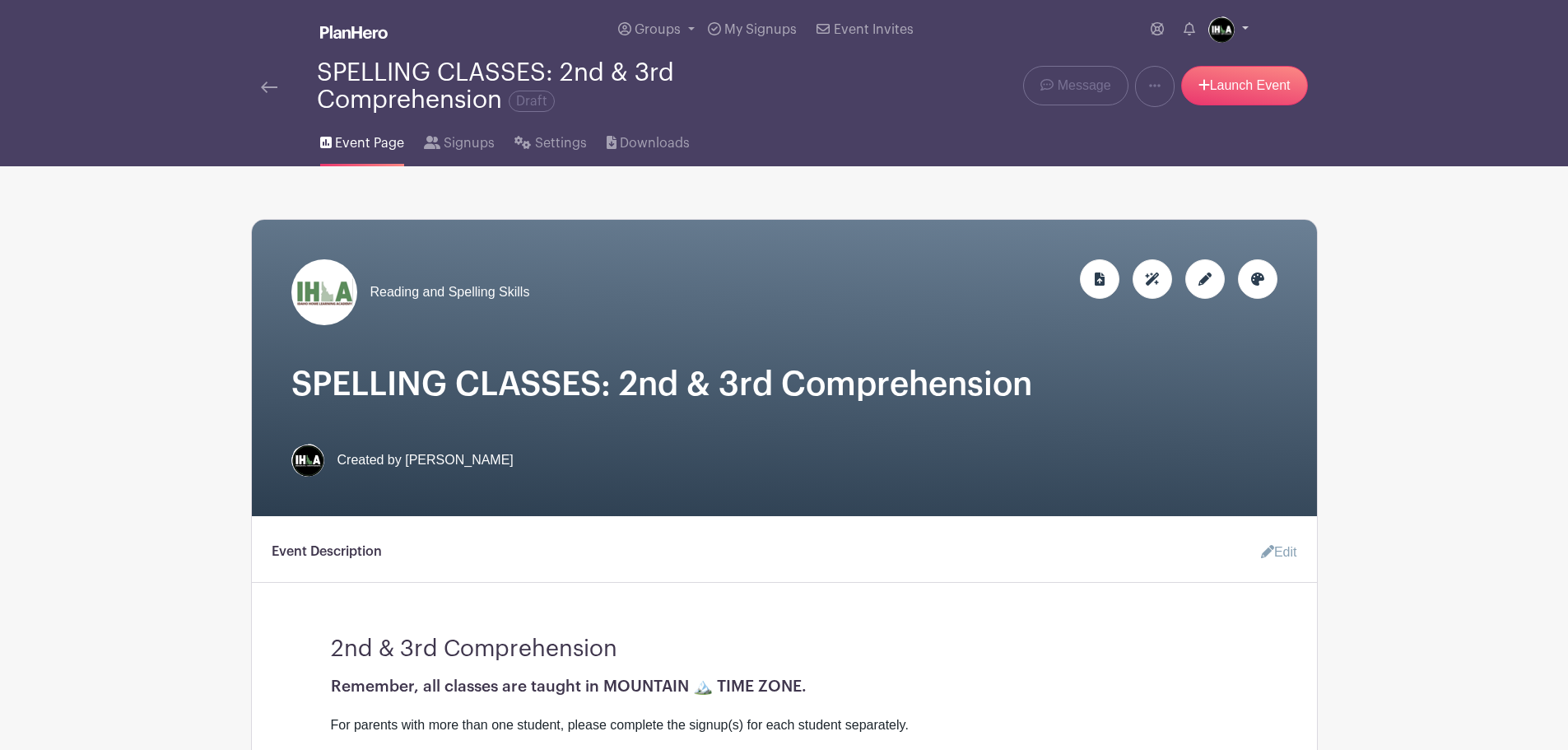
click at [1243, 28] on link at bounding box center [1228, 29] width 40 height 26
click at [1169, 69] on link "My account" at bounding box center [1182, 68] width 130 height 26
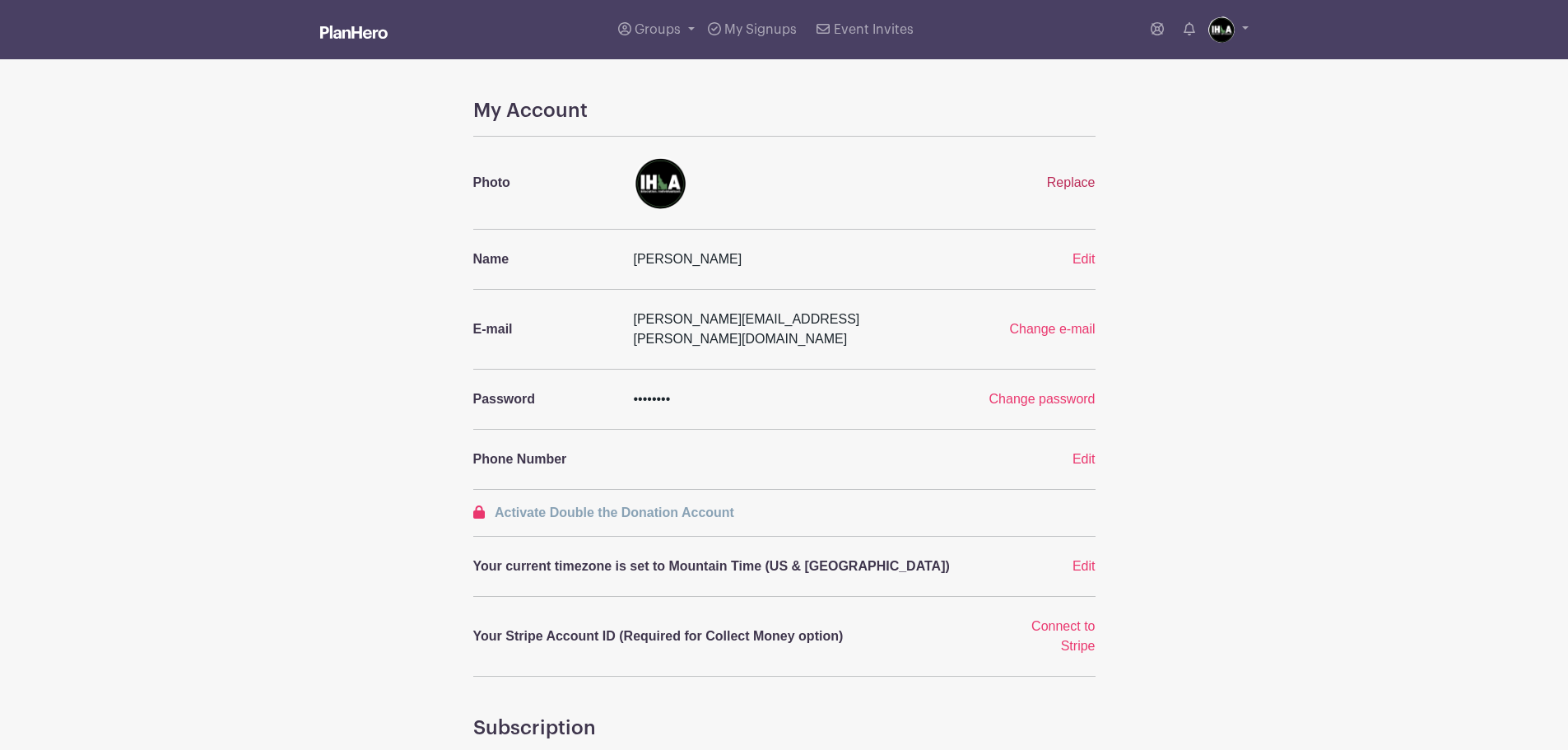
click at [1063, 178] on span "Replace" at bounding box center [1071, 182] width 49 height 14
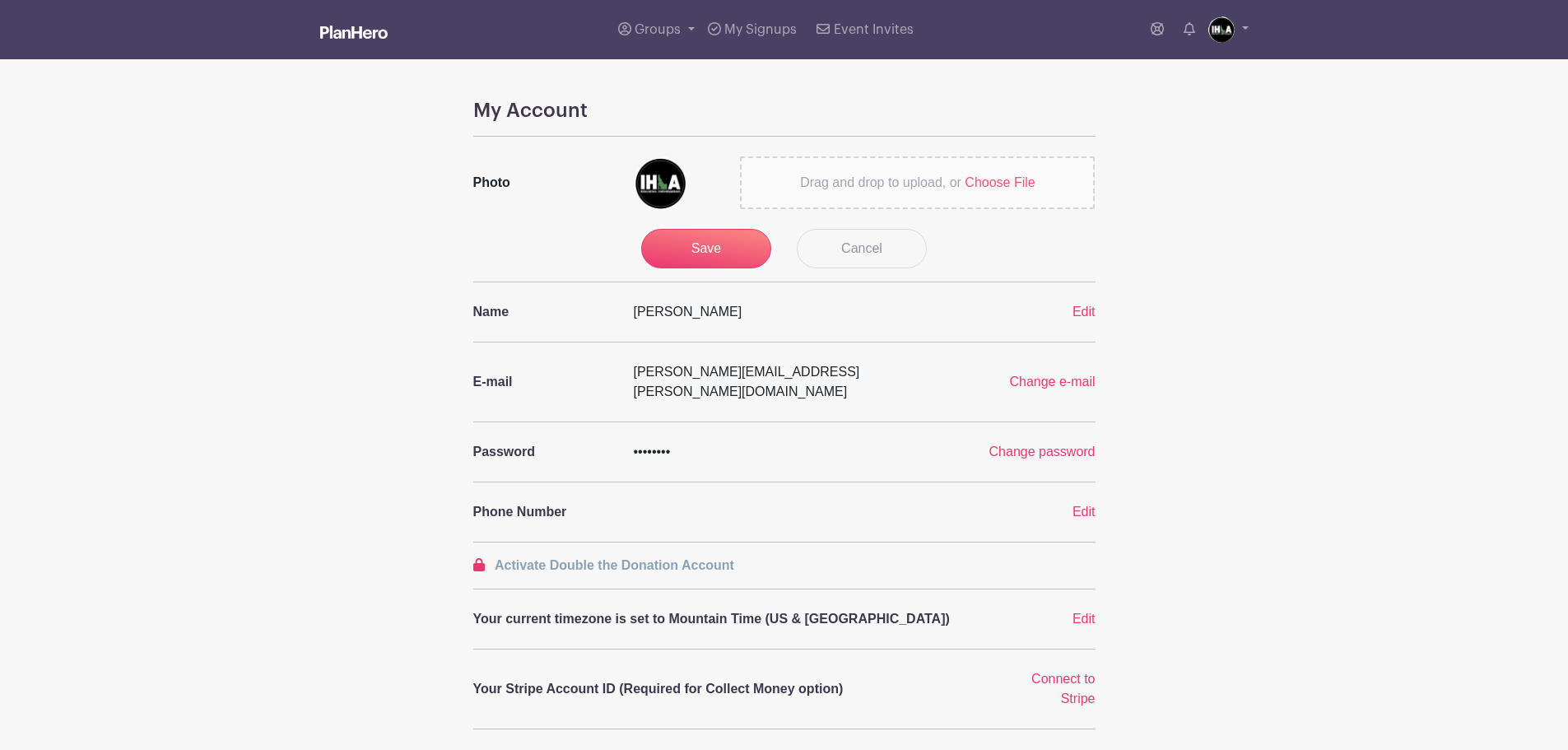
click at [994, 178] on span "Choose File" at bounding box center [999, 182] width 70 height 14
click at [0, 0] on input "Drag and drop to upload, or Choose File" at bounding box center [0, 0] width 0 height 0
click at [720, 244] on input "Save" at bounding box center [706, 249] width 130 height 39
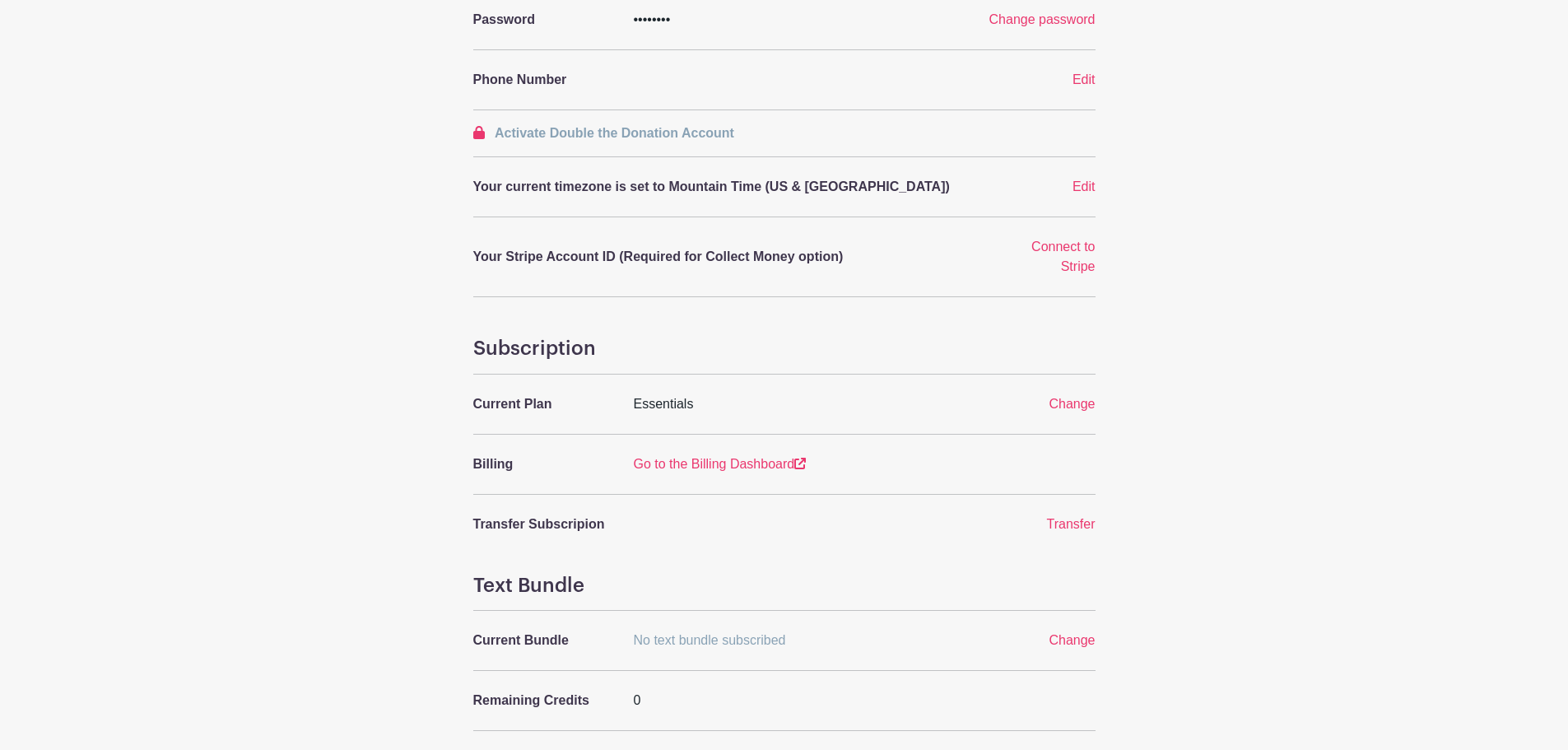
scroll to position [385, 0]
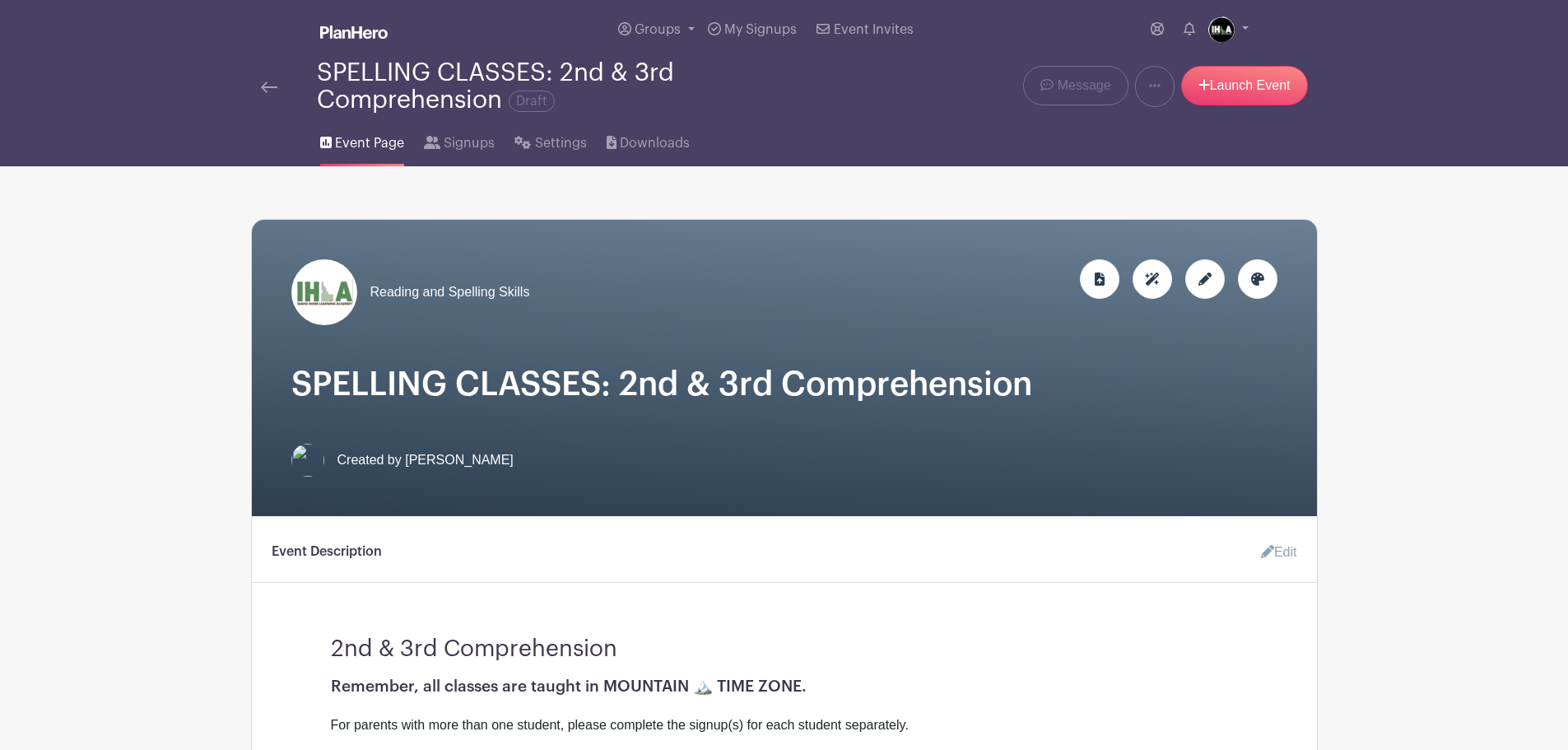
click at [324, 294] on img at bounding box center [324, 292] width 66 height 66
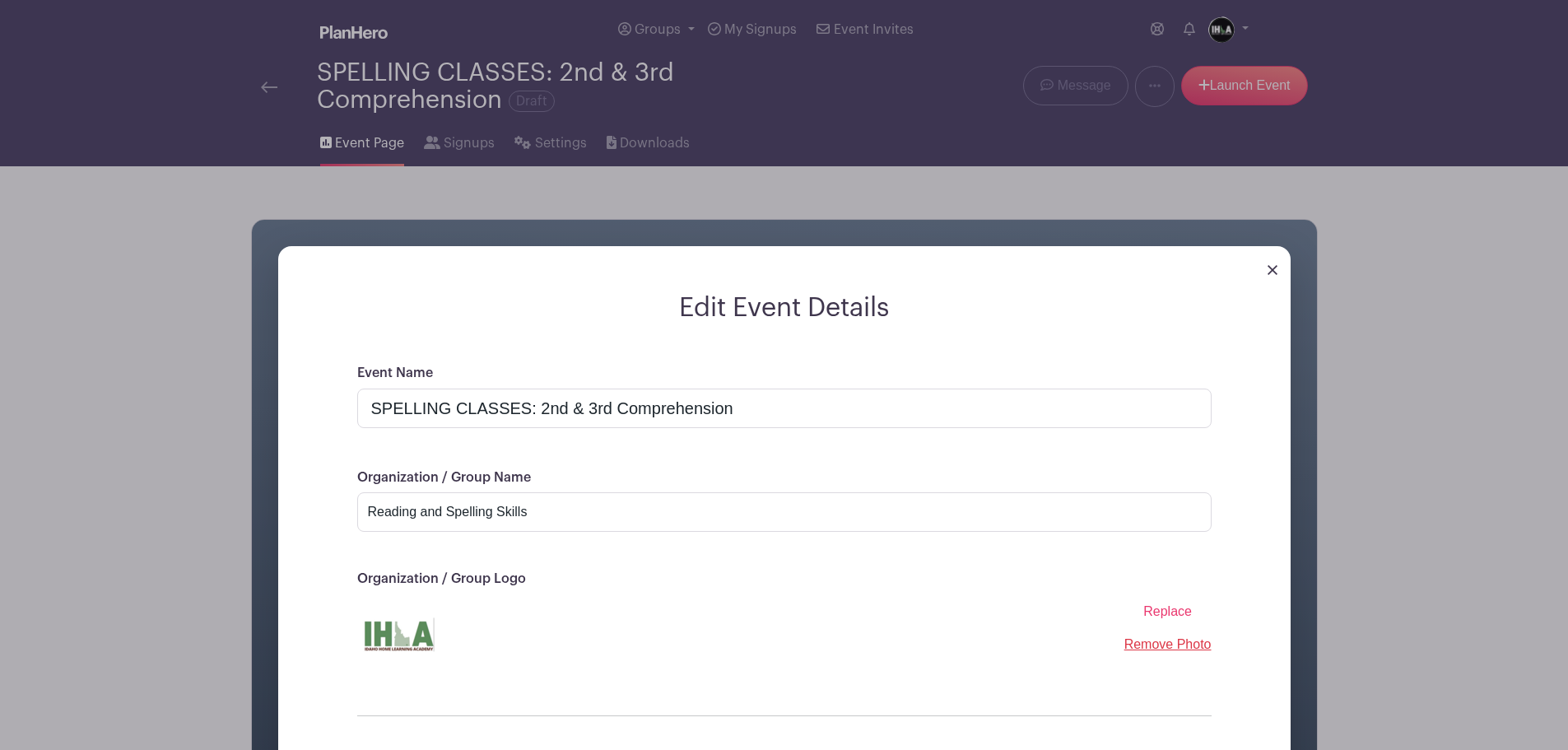
click at [1272, 273] on img at bounding box center [1272, 270] width 10 height 10
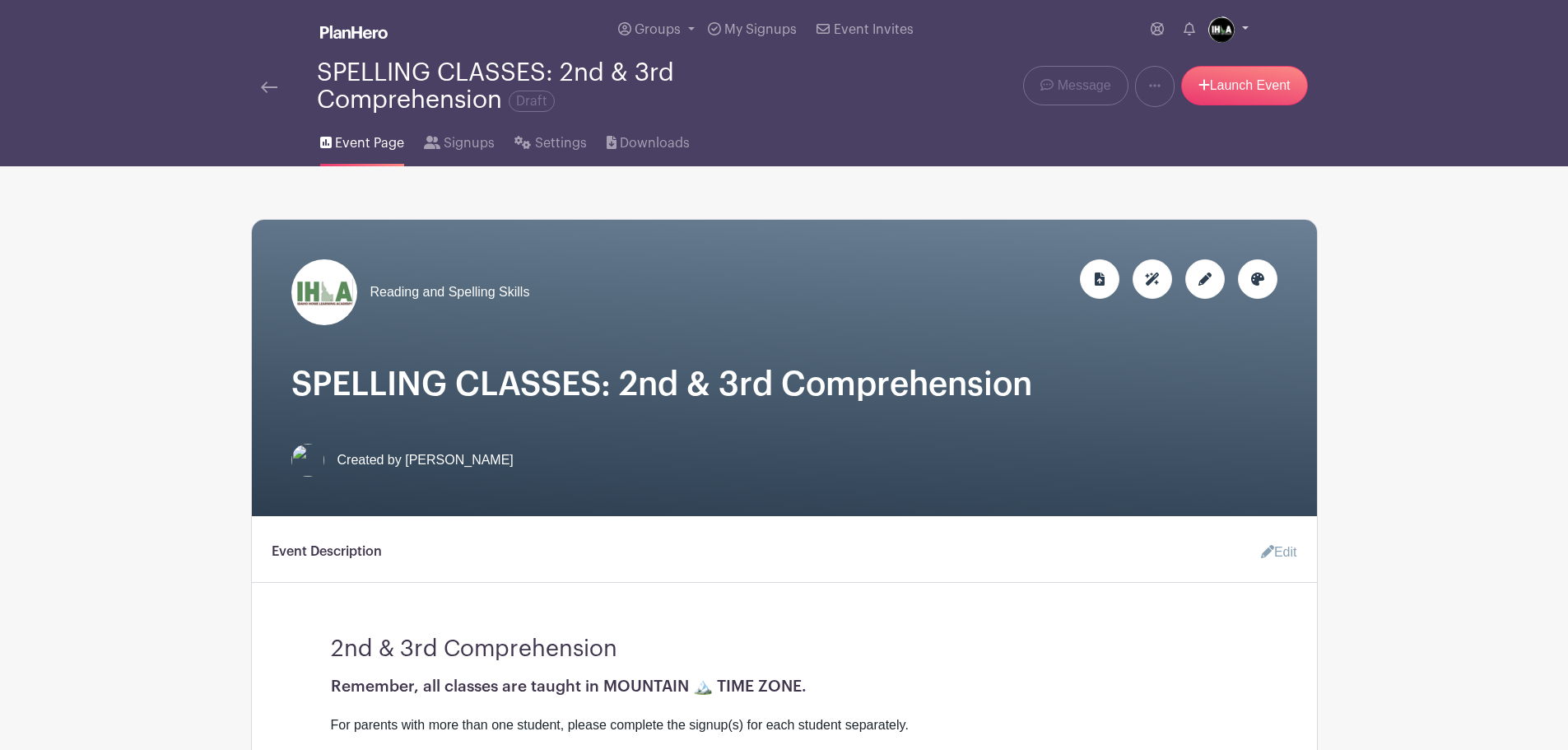
click at [1245, 30] on link at bounding box center [1228, 29] width 40 height 26
click at [1191, 69] on link "My account" at bounding box center [1182, 68] width 130 height 26
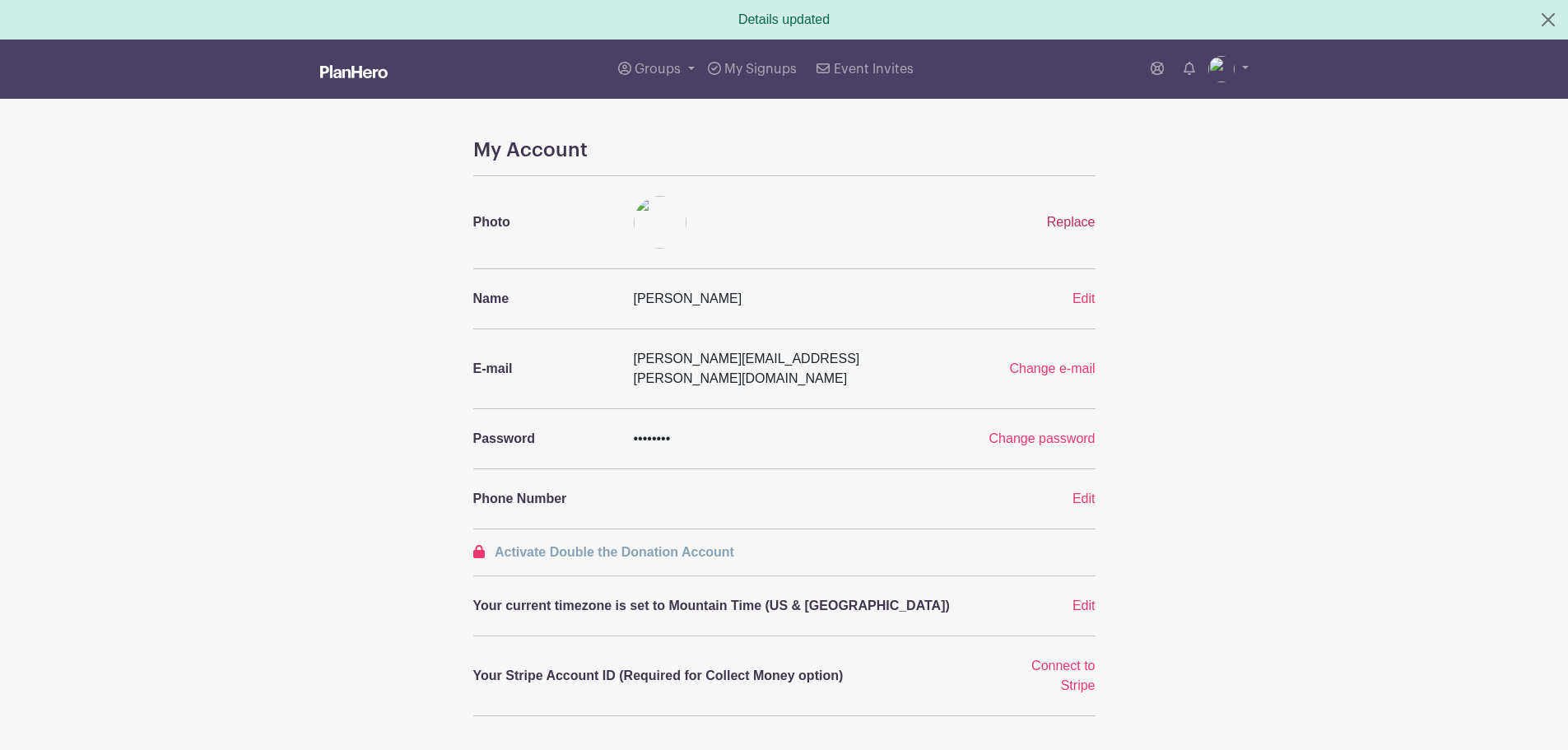
click at [1075, 219] on span "Replace" at bounding box center [1071, 221] width 49 height 14
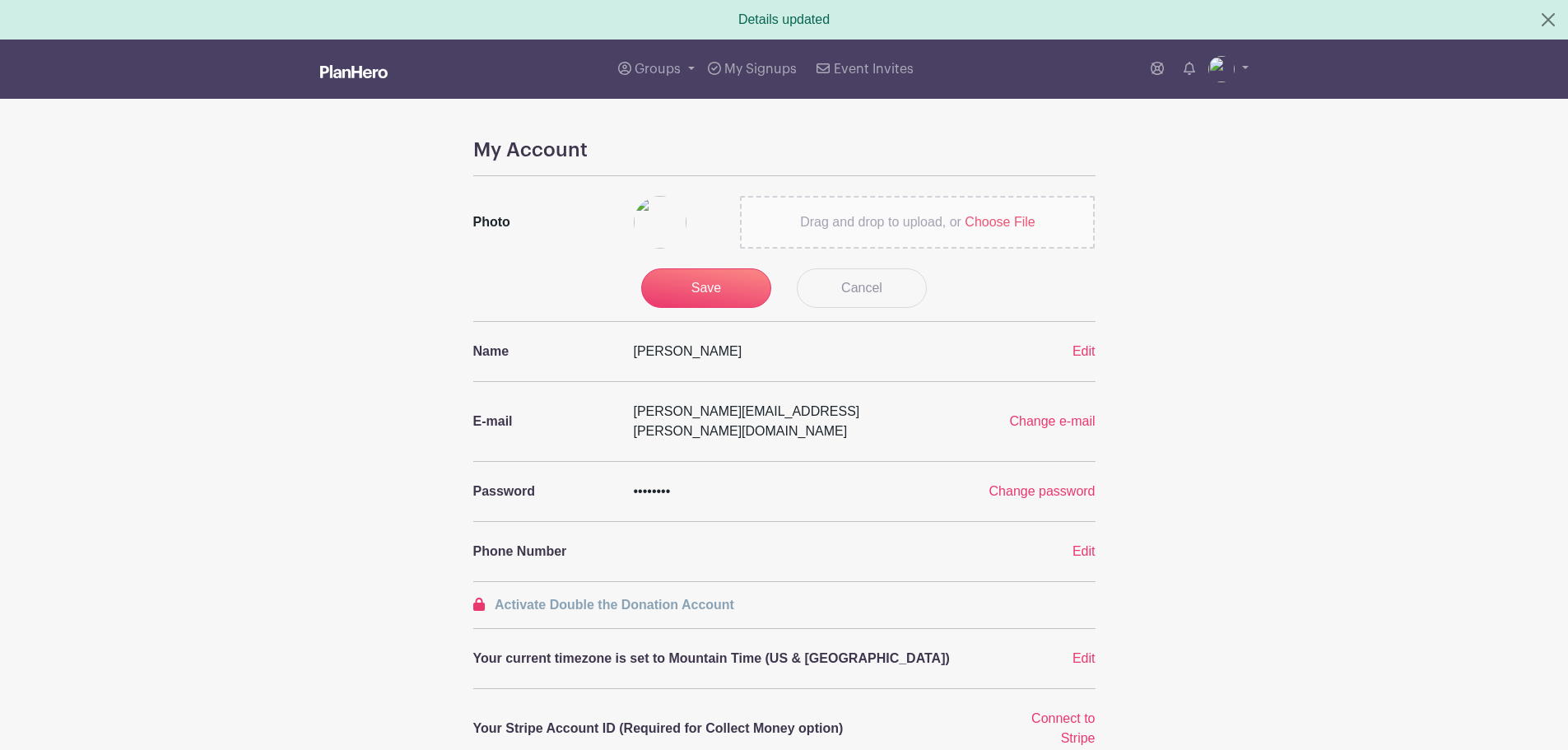
click at [994, 219] on span "Choose File" at bounding box center [999, 221] width 70 height 14
click at [0, 0] on input "Drag and drop to upload, or Choose File" at bounding box center [0, 0] width 0 height 0
click at [708, 287] on input "Save" at bounding box center [706, 288] width 130 height 39
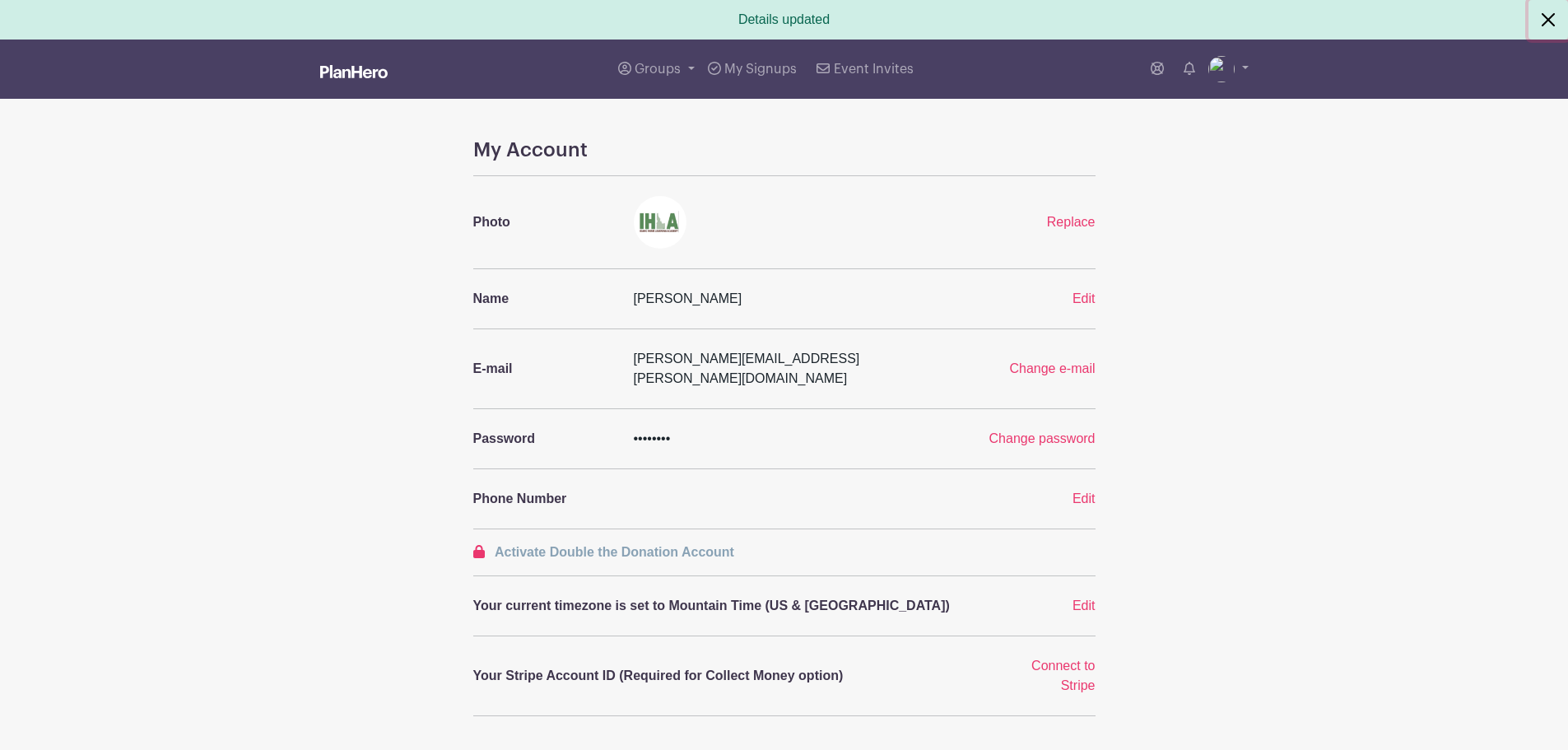
click at [1549, 21] on button "Close" at bounding box center [1548, 20] width 39 height 39
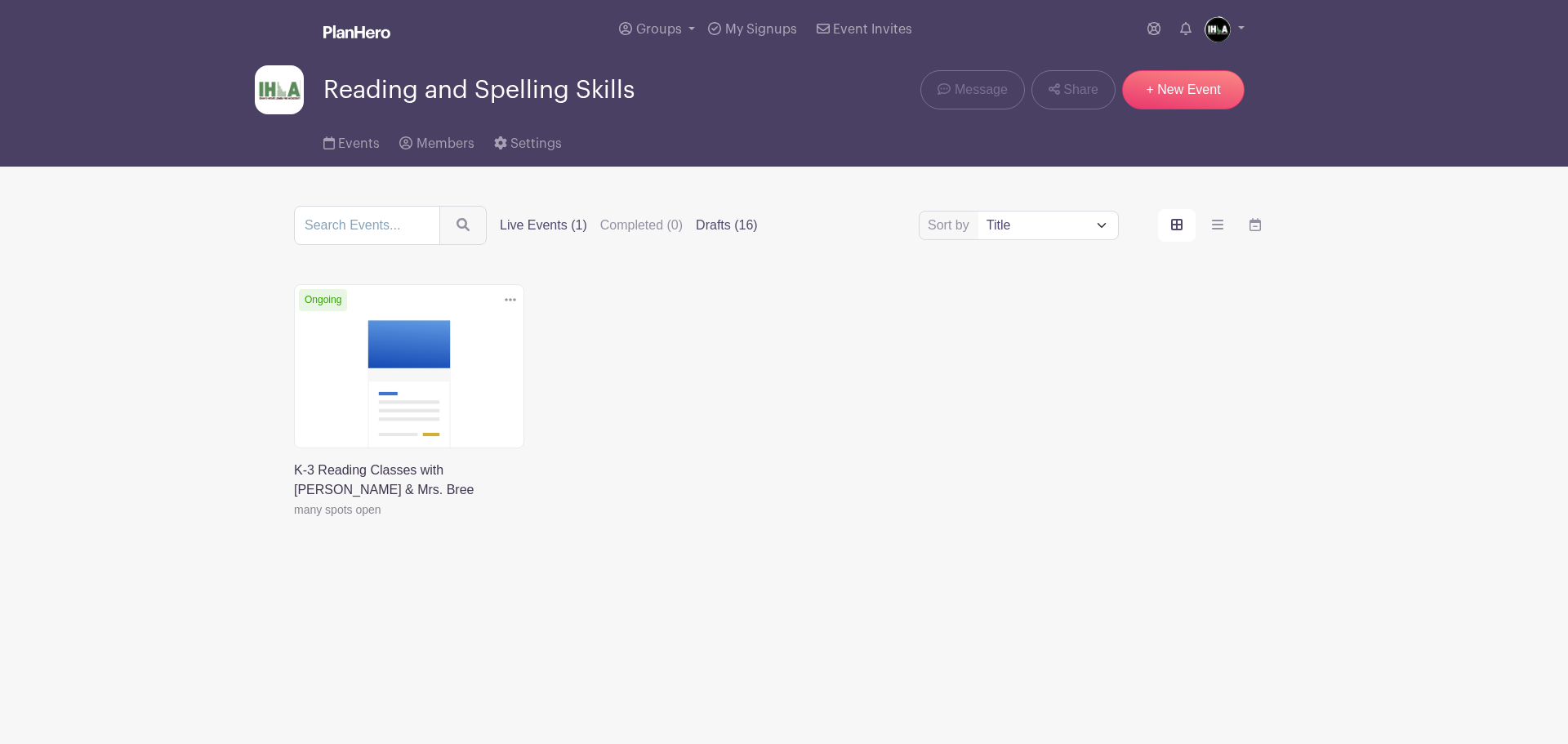
click at [714, 222] on label "Drafts (16)" at bounding box center [727, 225] width 62 height 19
click at [0, 0] on input "Drafts (16)" at bounding box center [0, 0] width 0 height 0
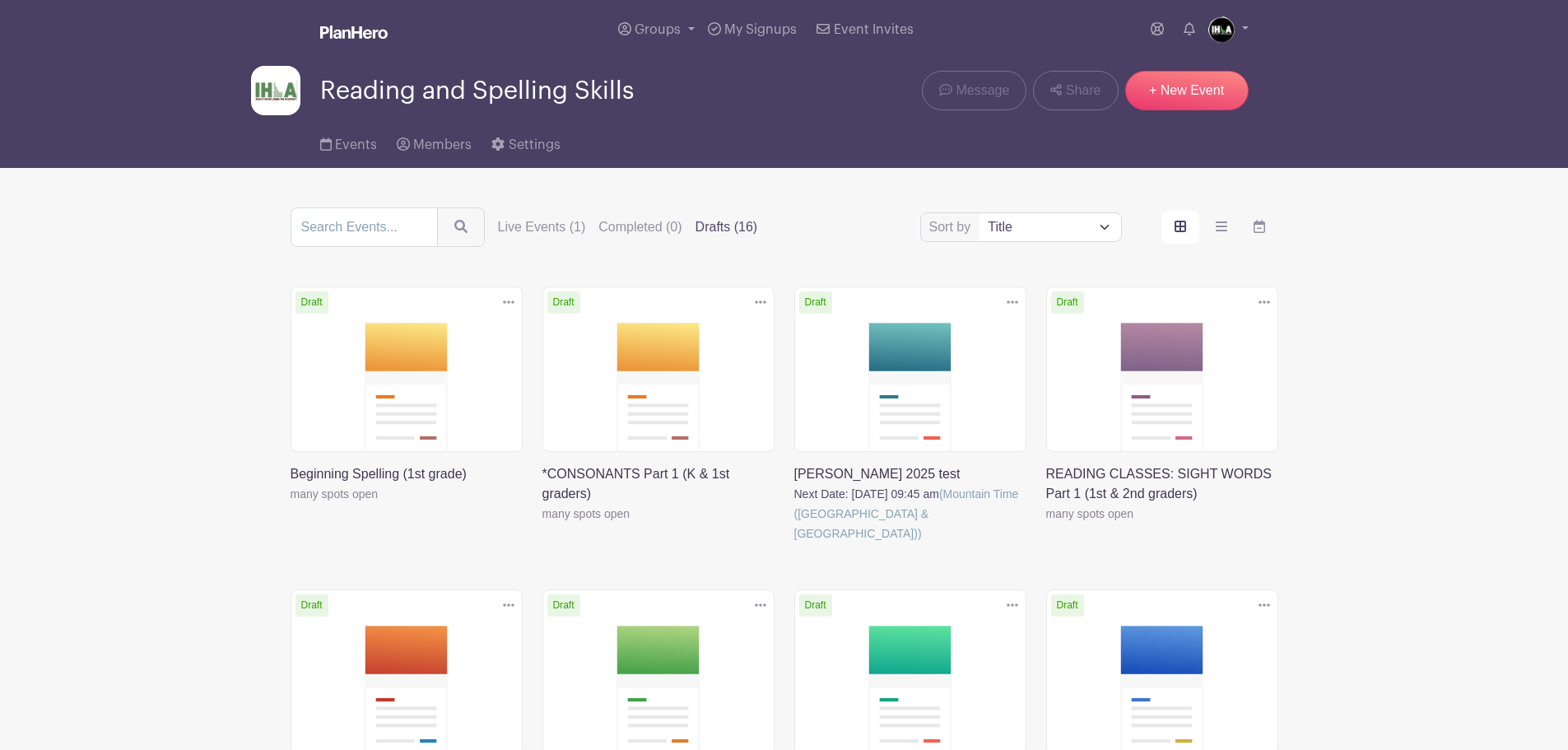
click at [543, 524] on link at bounding box center [543, 524] width 0 height 0
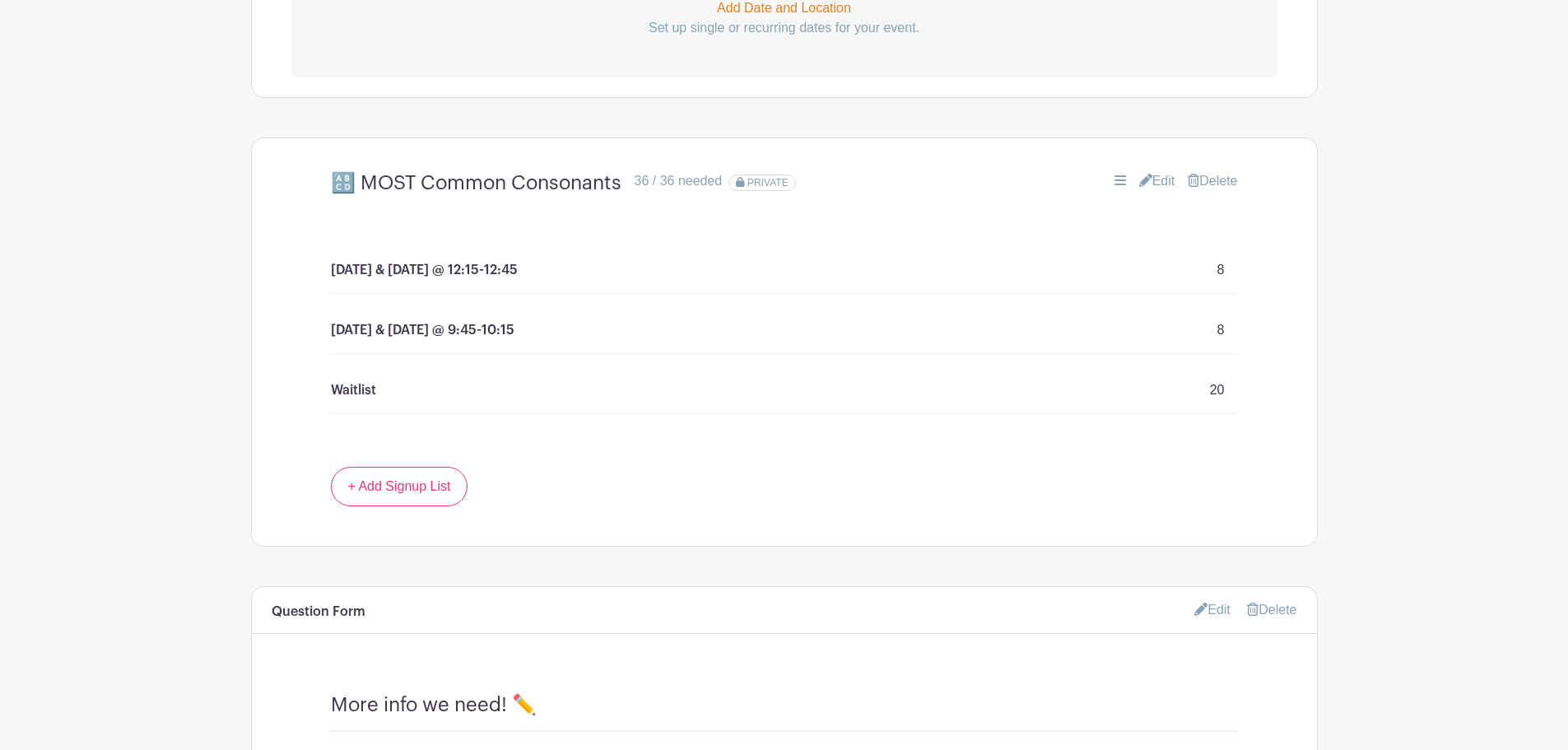
scroll to position [961, 0]
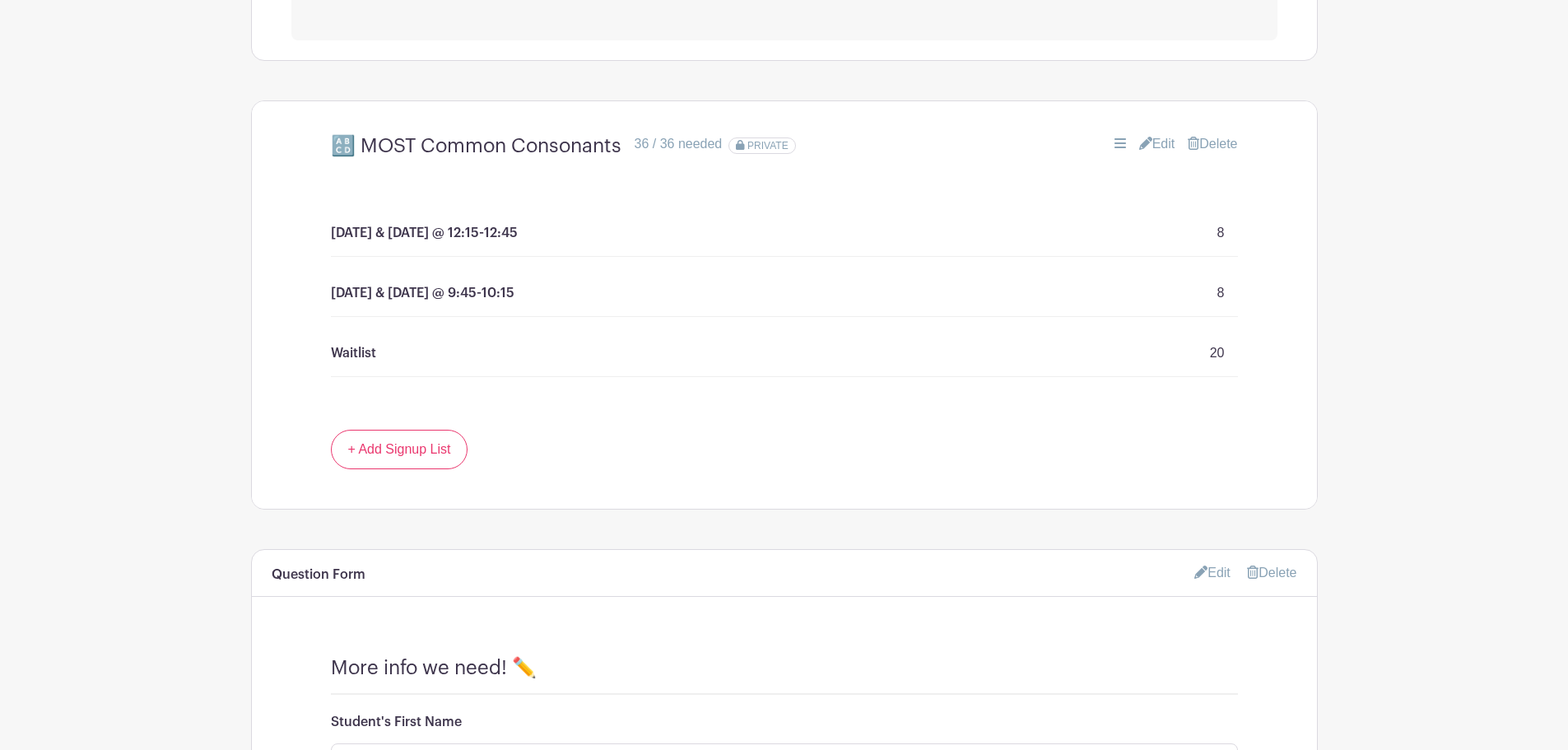
click at [1149, 141] on link "Edit" at bounding box center [1157, 144] width 36 height 20
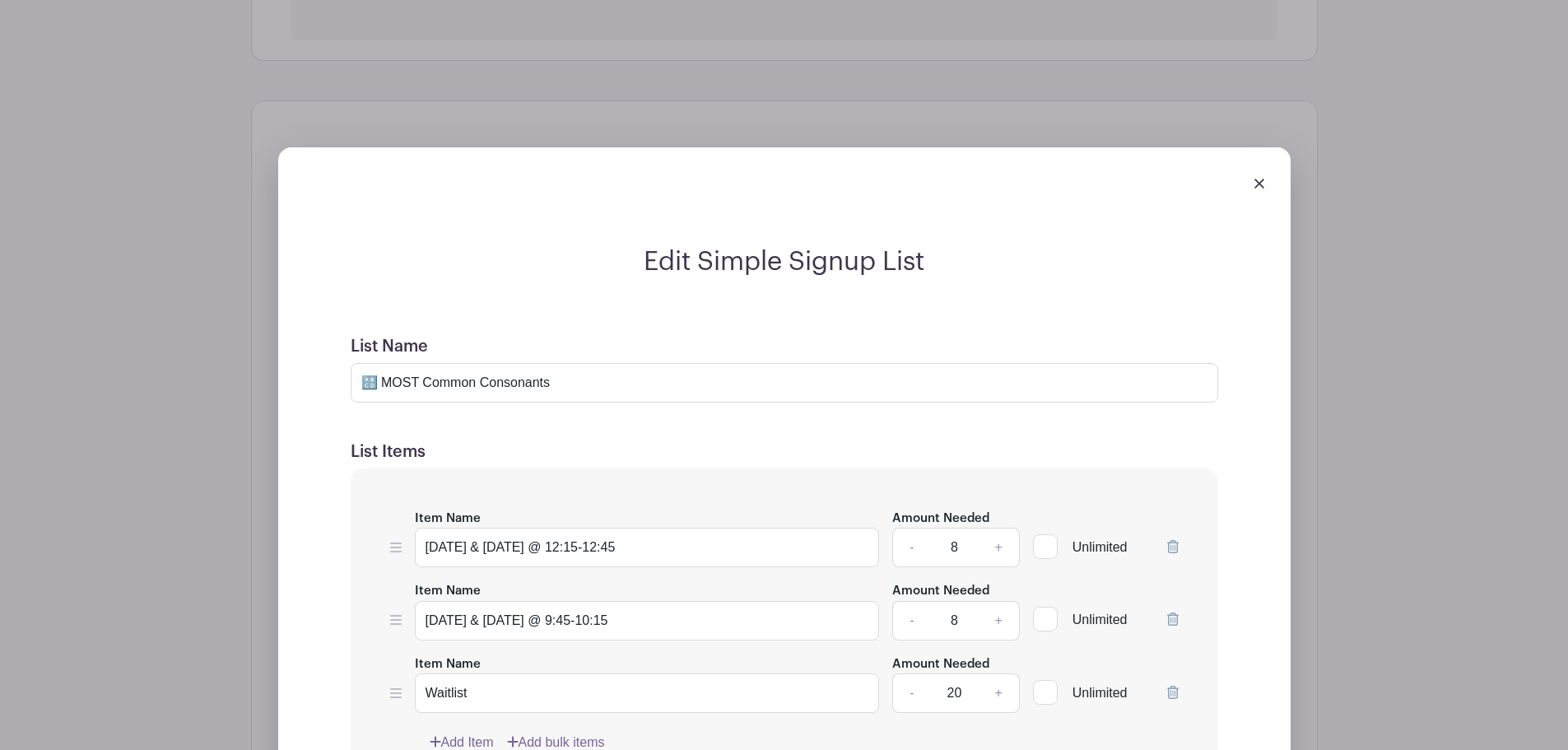
scroll to position [1152, 0]
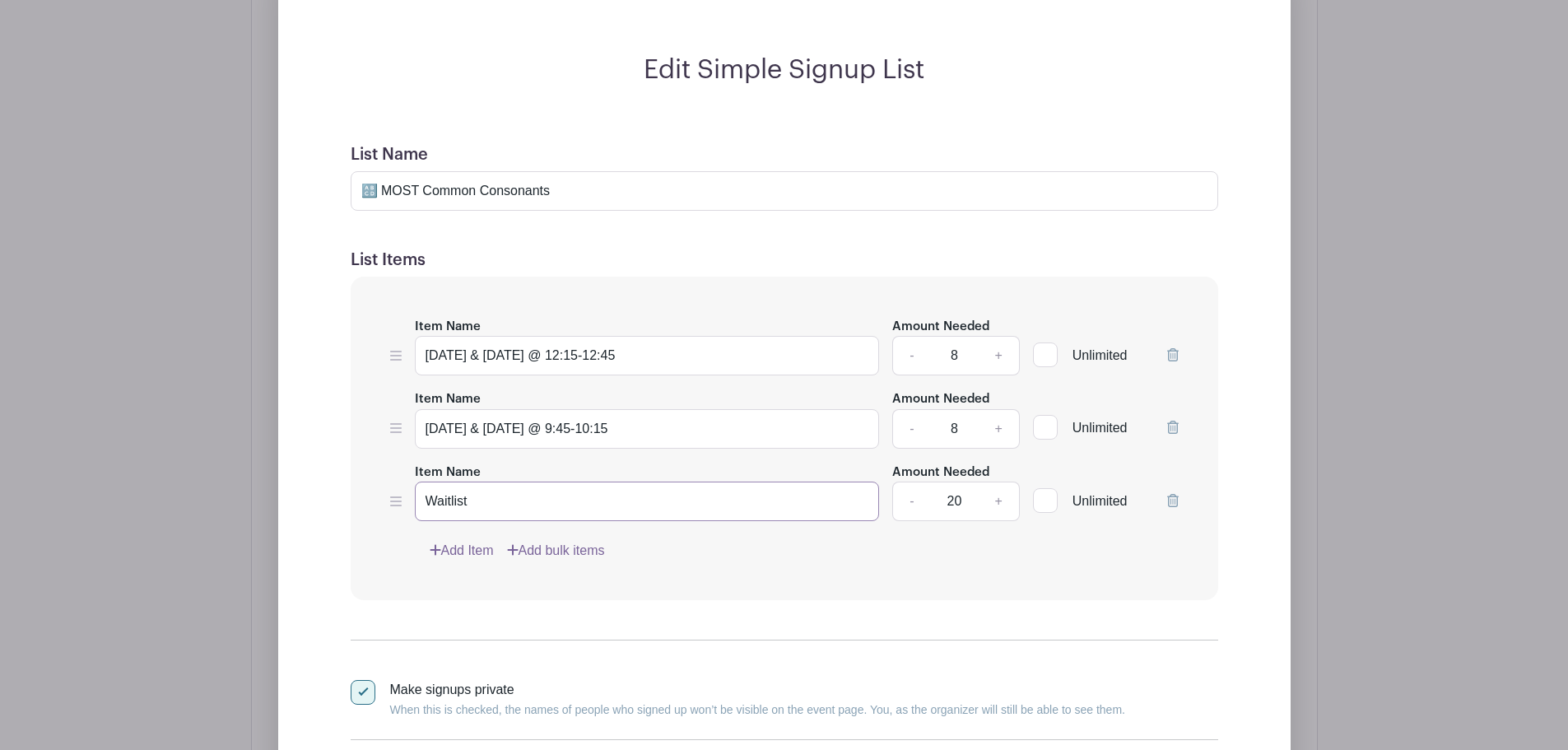
click at [494, 498] on input "Waitlist" at bounding box center [647, 501] width 465 height 39
paste input "- I will contact you if a space becomes available"
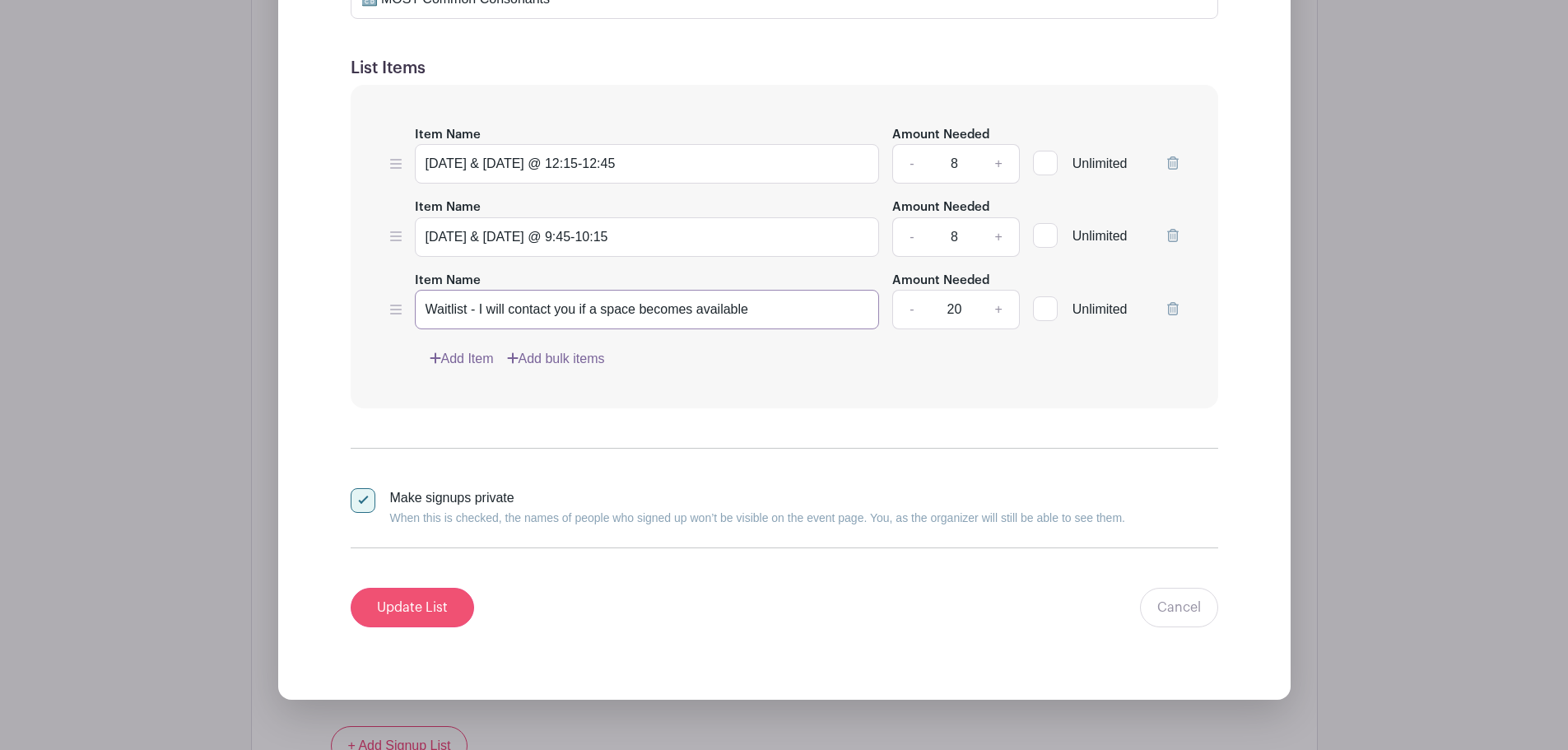
type input "Waitlist - I will contact you if a space becomes available"
click at [424, 608] on input "Update List" at bounding box center [412, 607] width 123 height 39
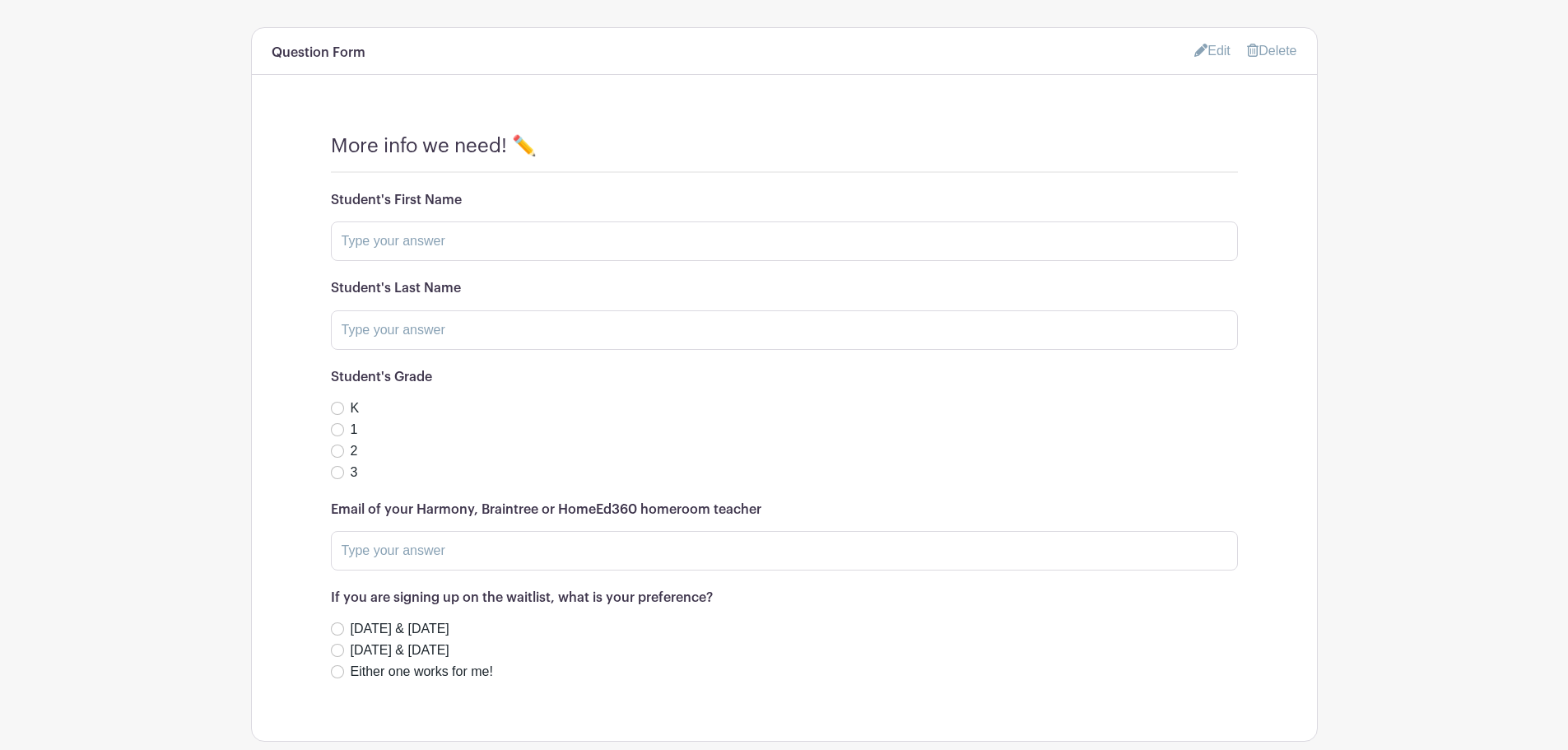
scroll to position [1385, 0]
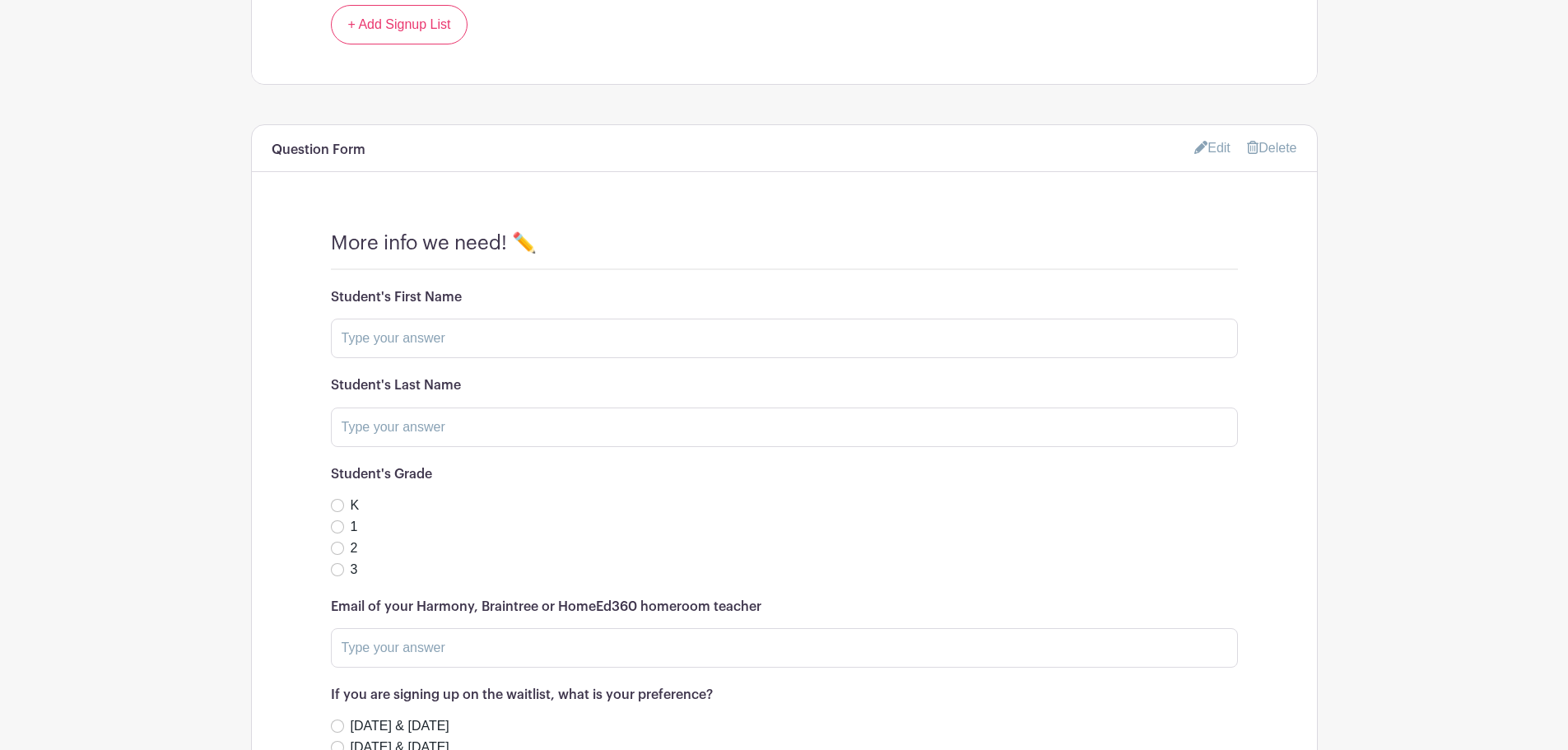
click at [1209, 151] on link "Edit" at bounding box center [1212, 148] width 36 height 27
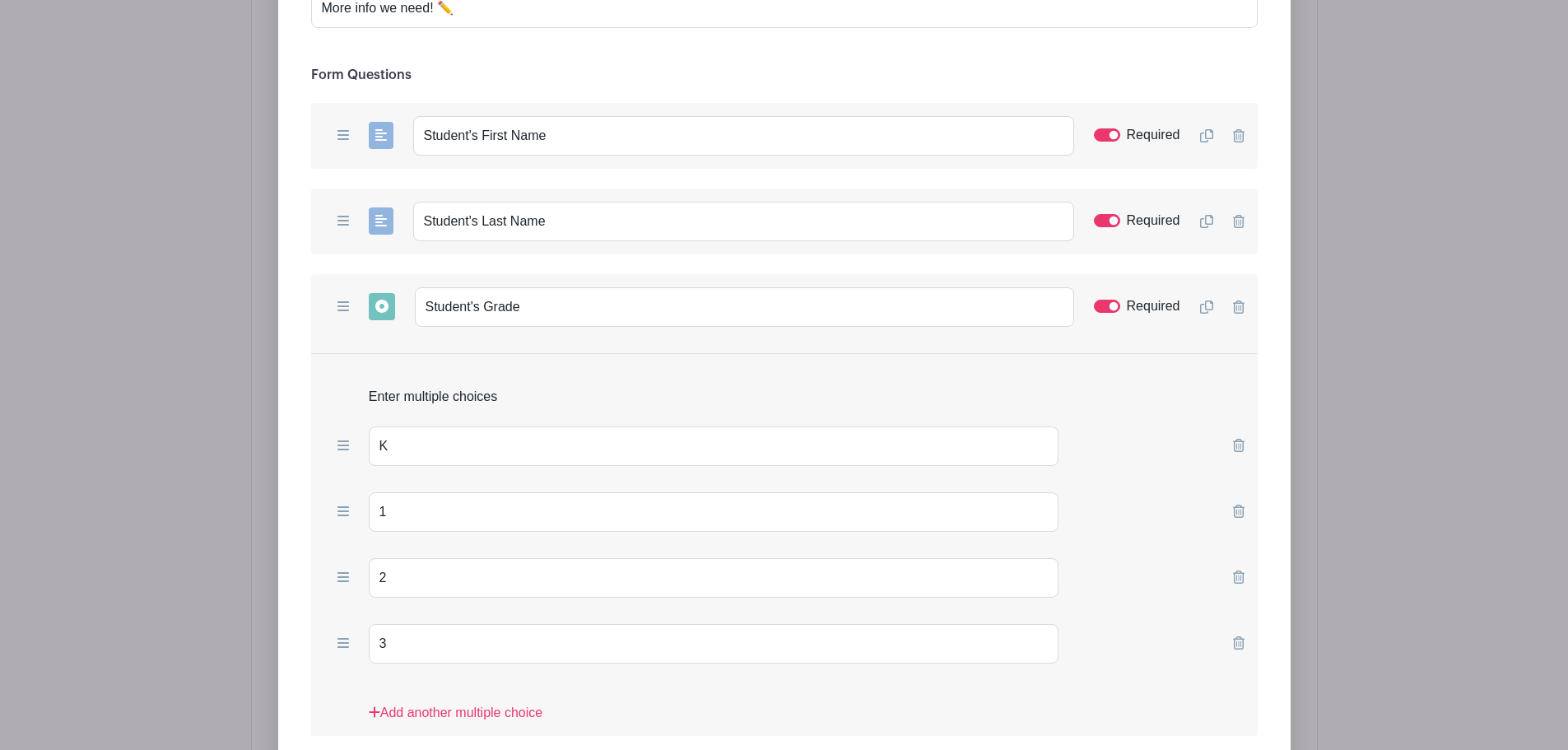
scroll to position [1961, 0]
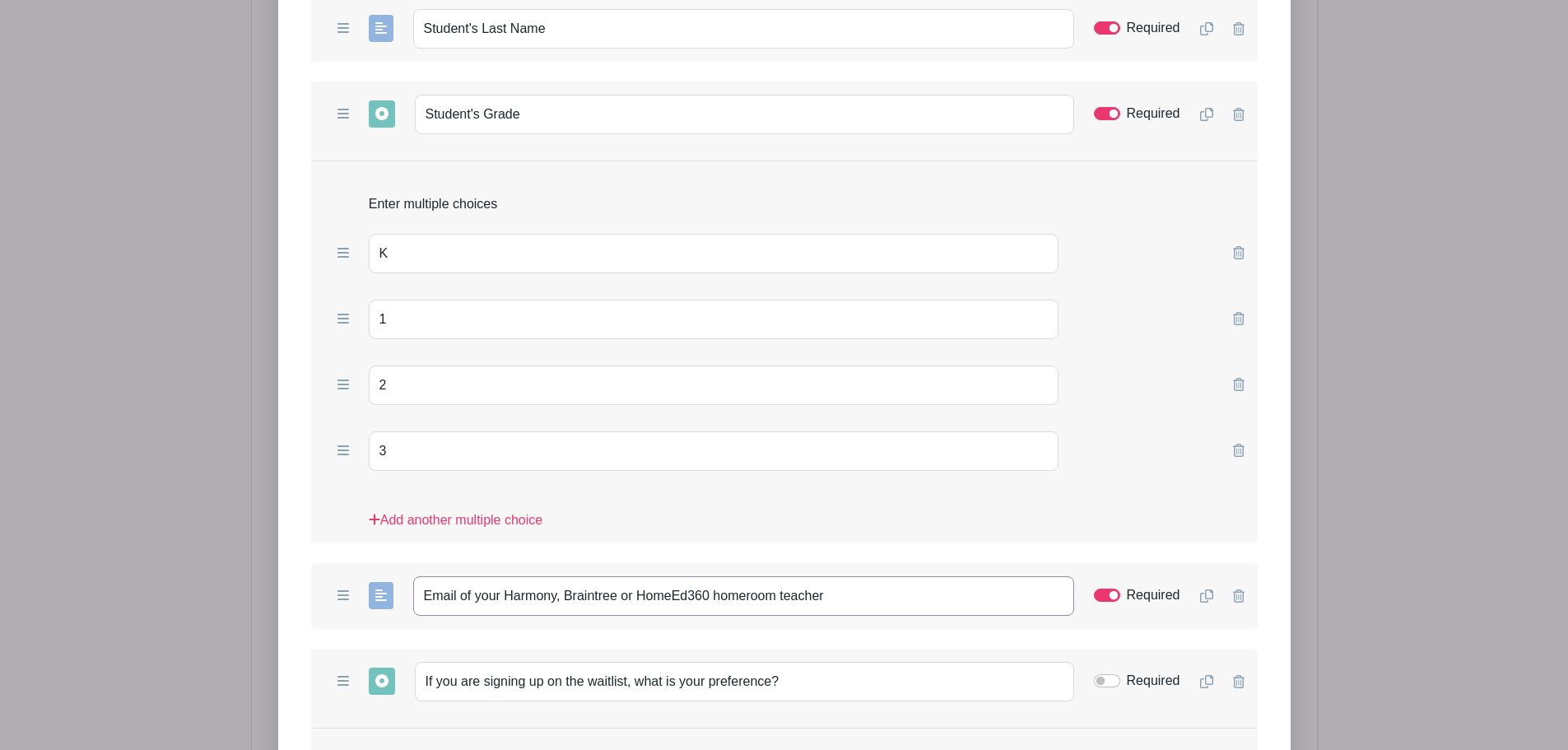
drag, startPoint x: 846, startPoint y: 594, endPoint x: 406, endPoint y: 583, distance: 440.1
click at [406, 583] on div "Add Short Answer Add Multiple Choice Add Checkboxes Add Dropdown Email of your …" at bounding box center [784, 595] width 947 height 66
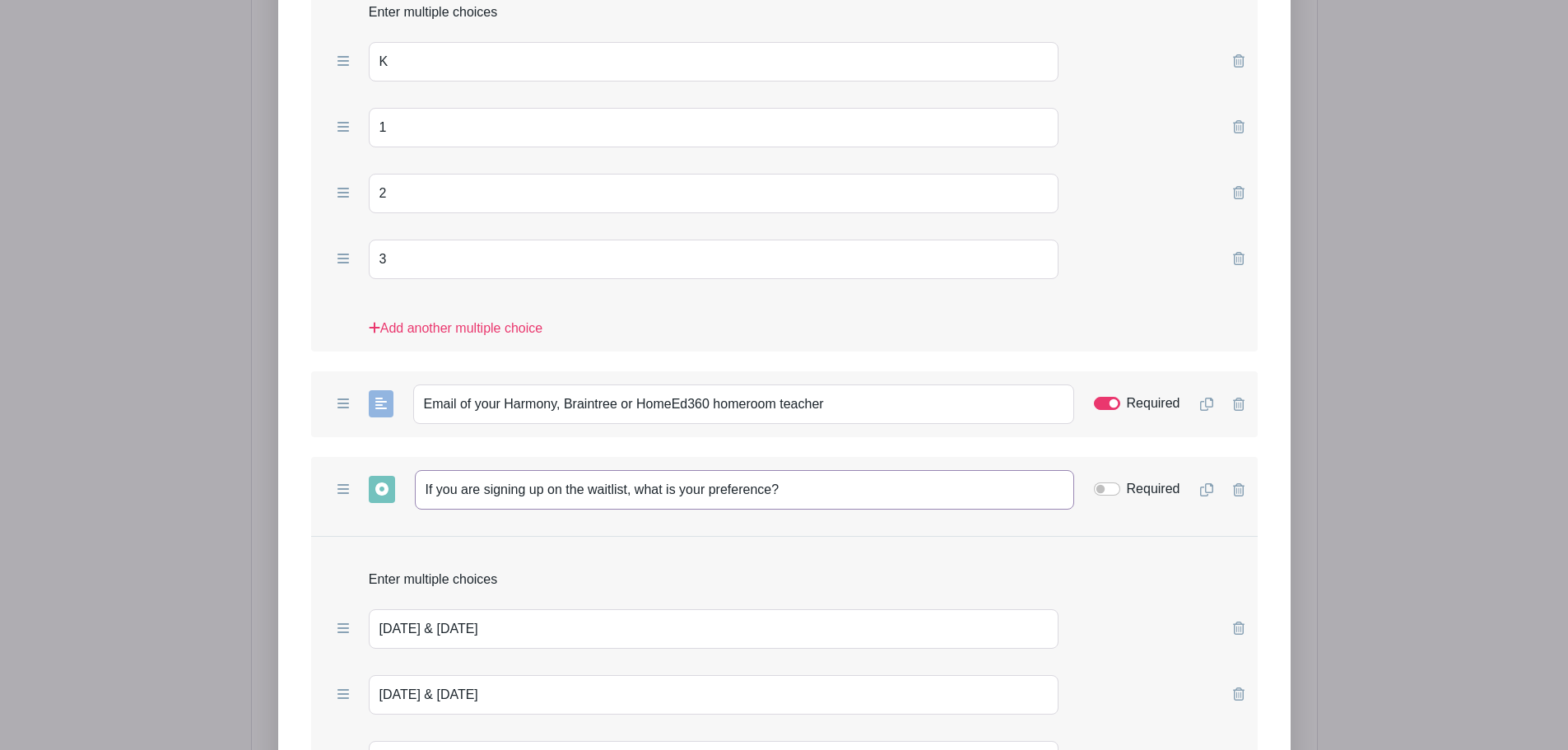
drag, startPoint x: 816, startPoint y: 492, endPoint x: 380, endPoint y: 498, distance: 436.0
click at [380, 498] on div "Add Short Answer Add Multiple Choice Add Checkboxes Add Dropdown If you are sig…" at bounding box center [784, 490] width 947 height 66
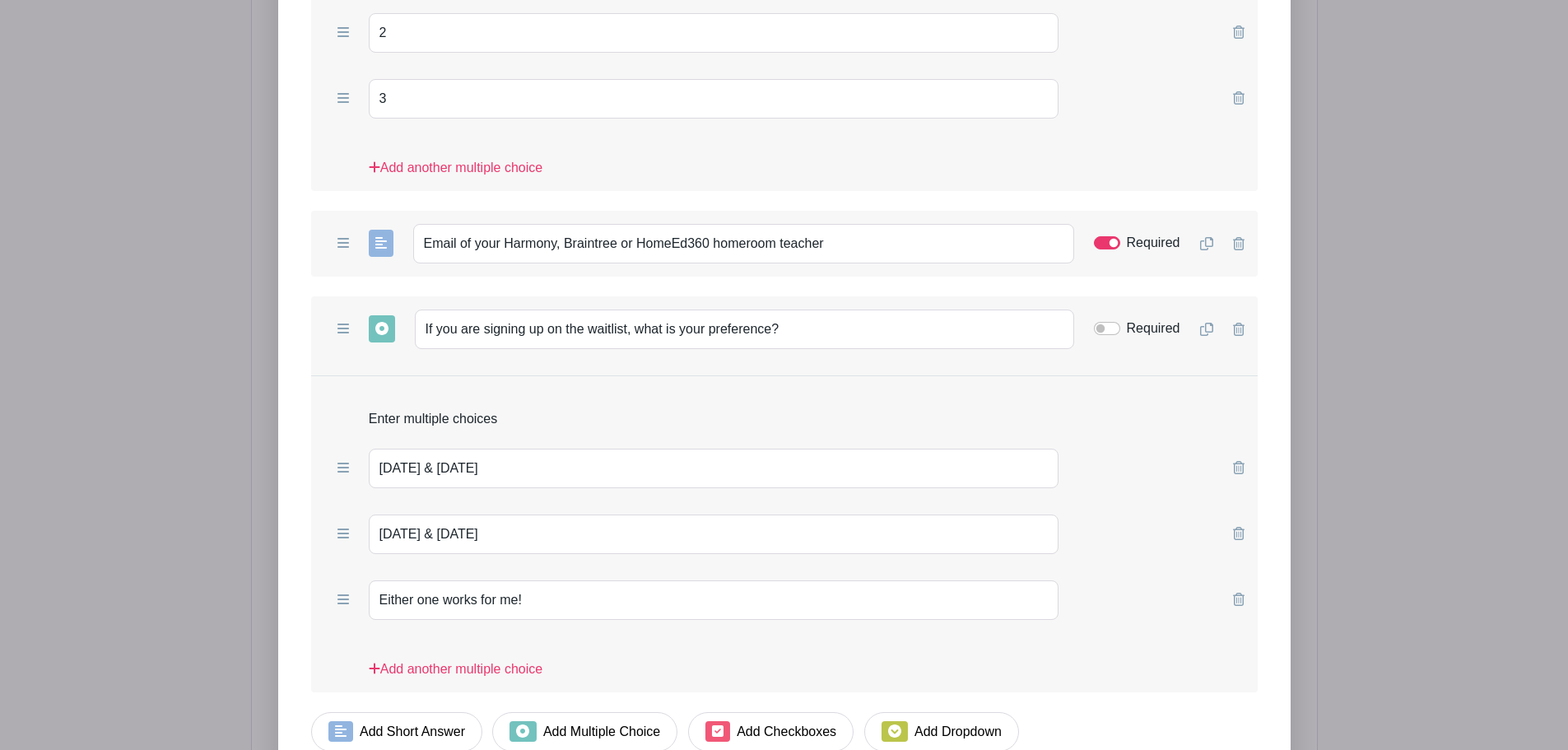
scroll to position [2345, 0]
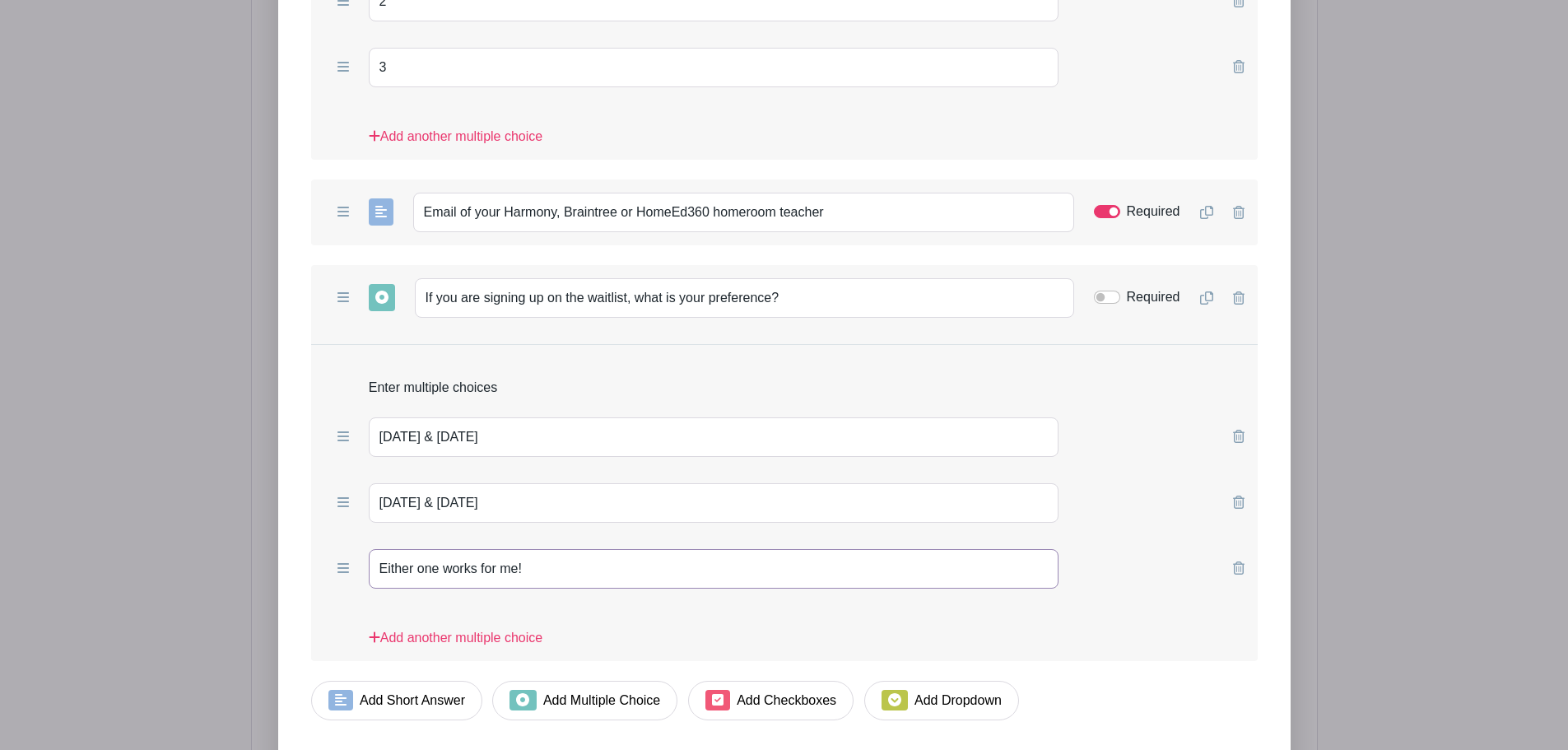
drag, startPoint x: 492, startPoint y: 564, endPoint x: 404, endPoint y: 565, distance: 88.0
click at [369, 565] on input "Either one works for me!" at bounding box center [714, 569] width 690 height 39
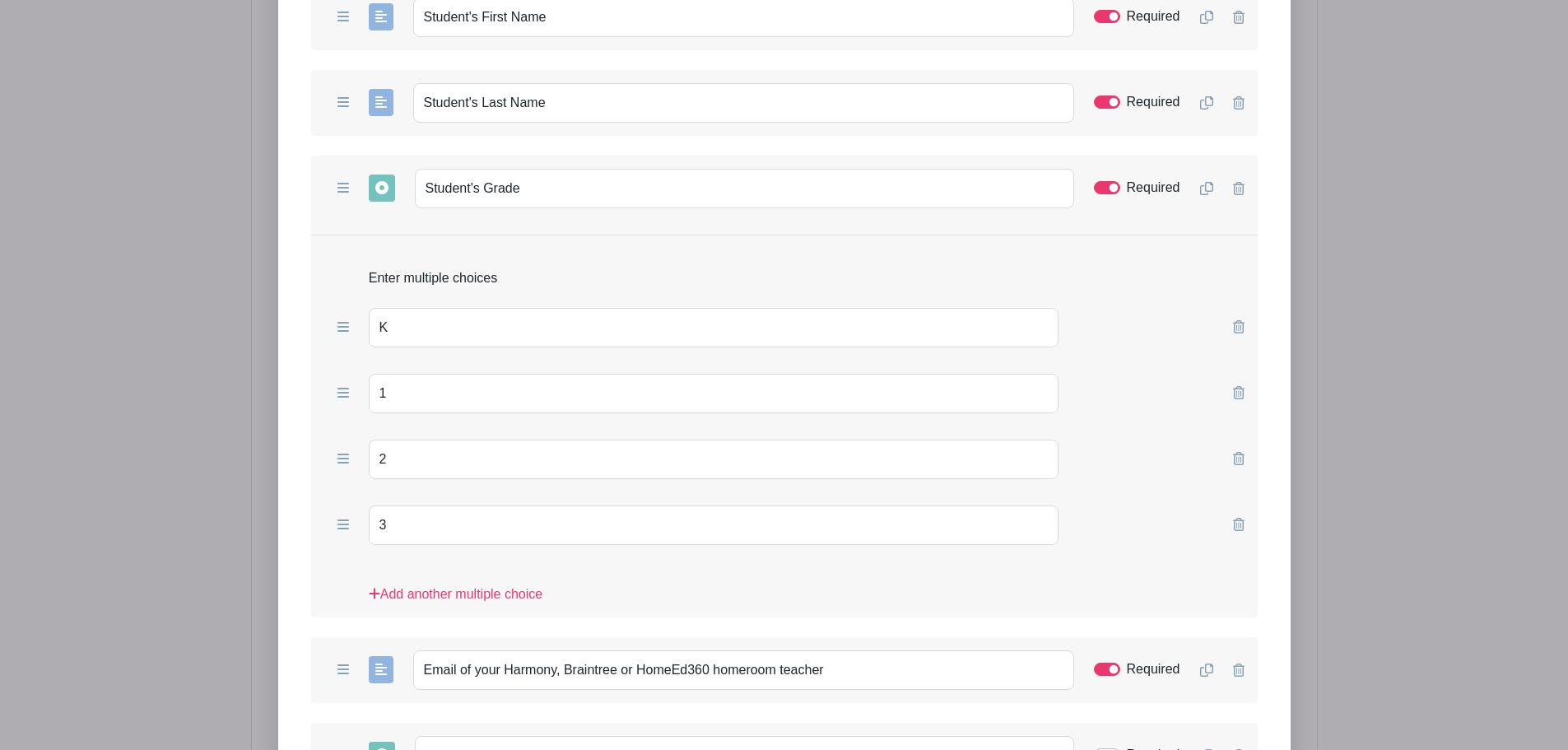
scroll to position [1385, 0]
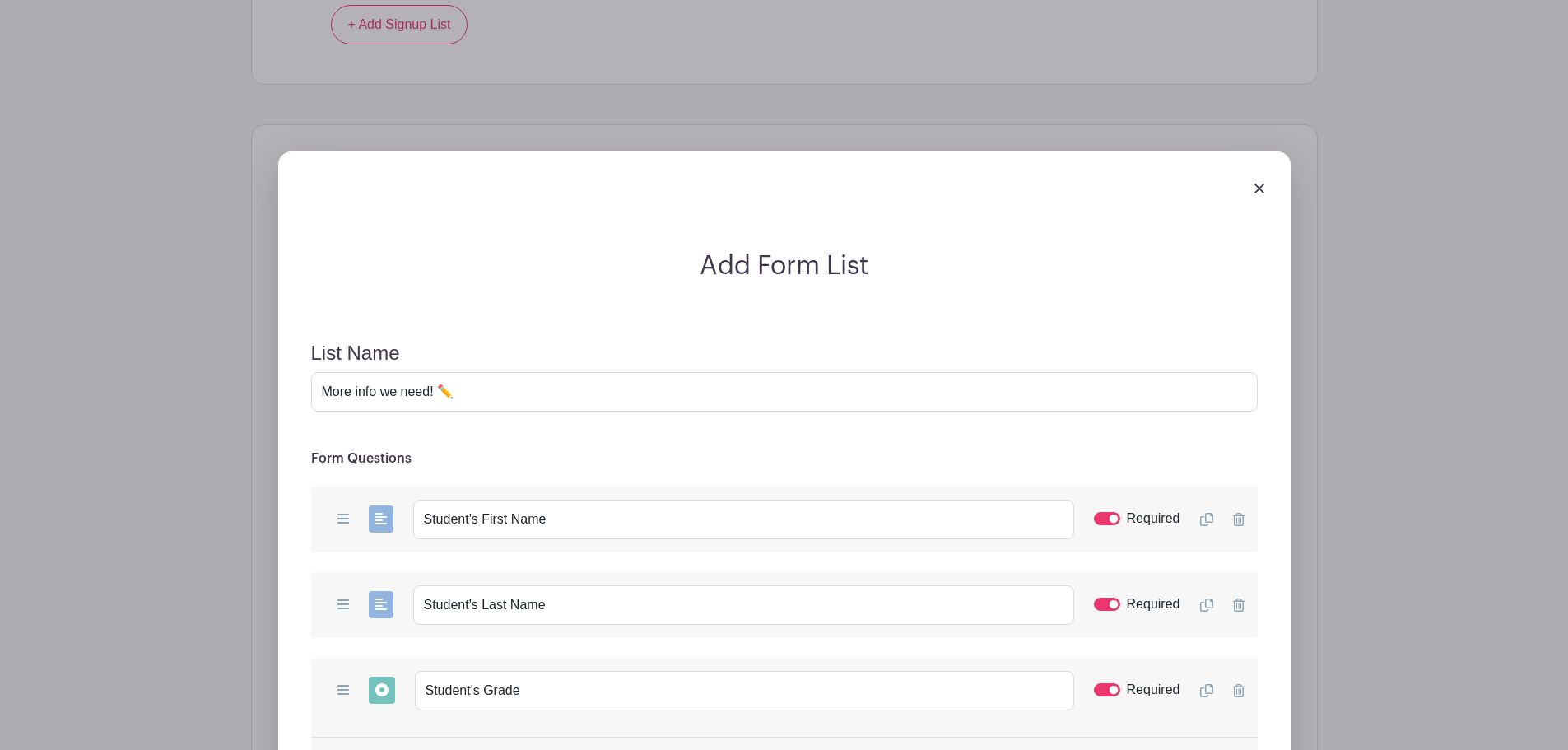
click at [1258, 187] on img at bounding box center [1259, 188] width 10 height 10
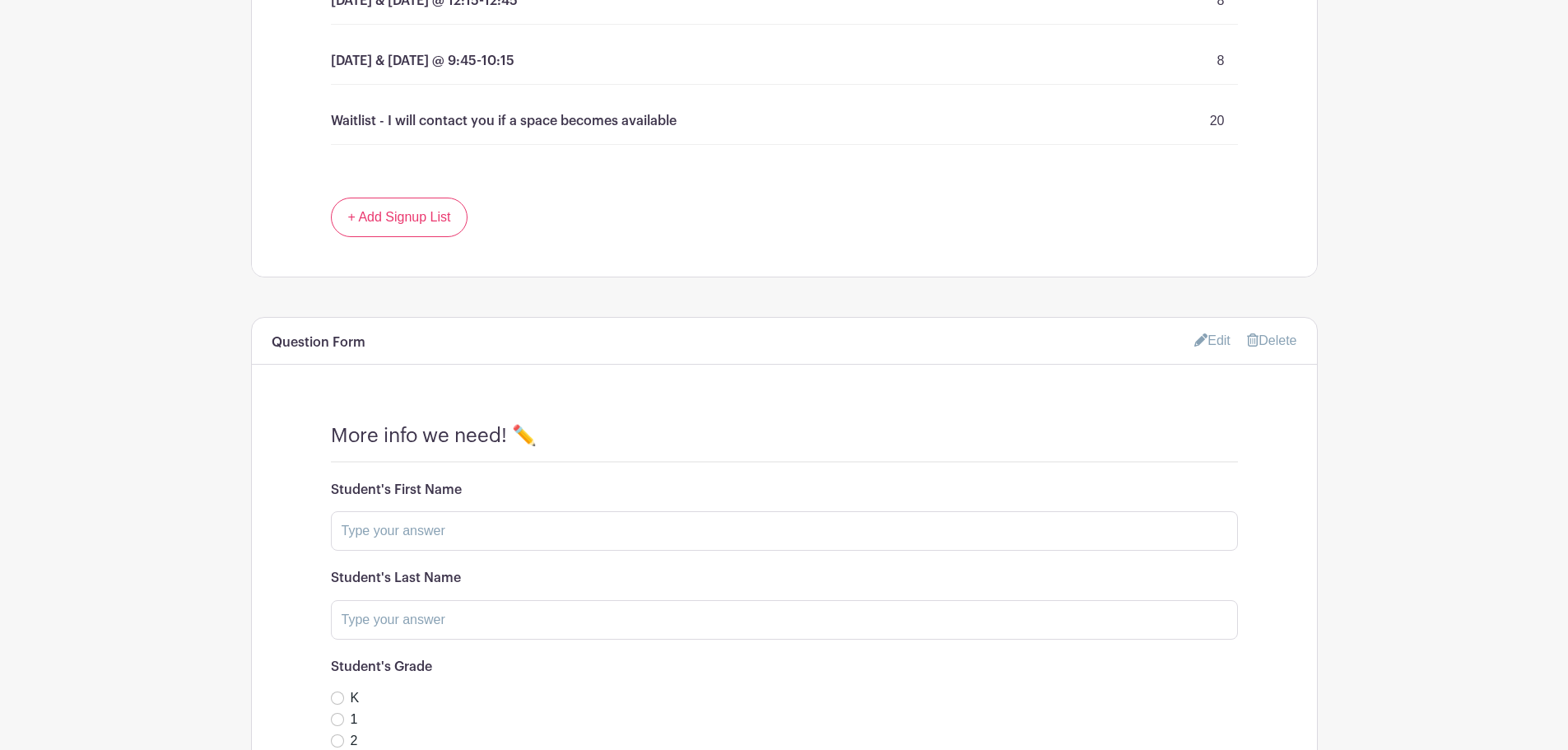
scroll to position [1001, 0]
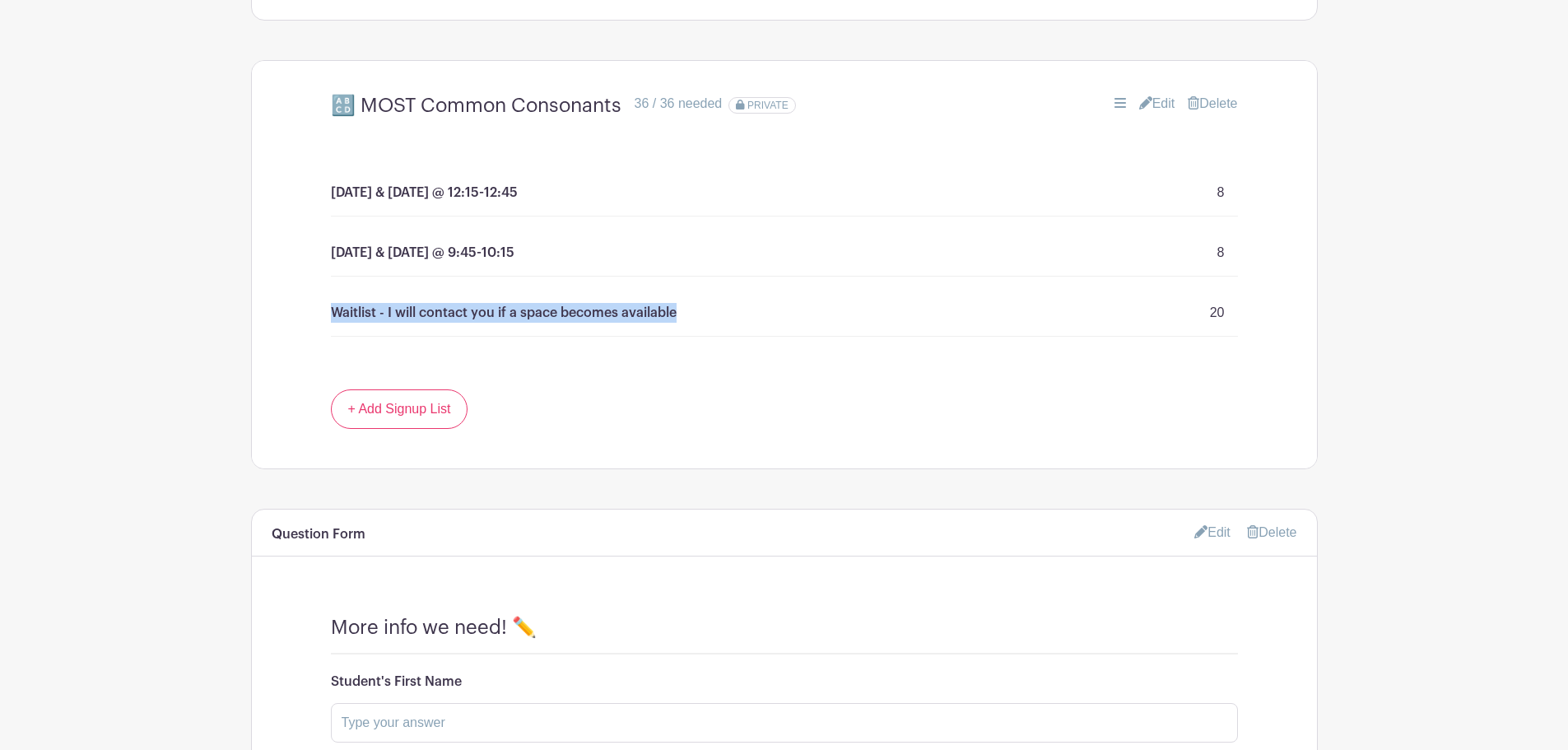
drag, startPoint x: 679, startPoint y: 313, endPoint x: 333, endPoint y: 307, distance: 346.1
click at [333, 307] on div "Waitlist - I will contact you if a space becomes available 20" at bounding box center [784, 313] width 907 height 47
copy p "Waitlist - I will contact you if a space becomes available"
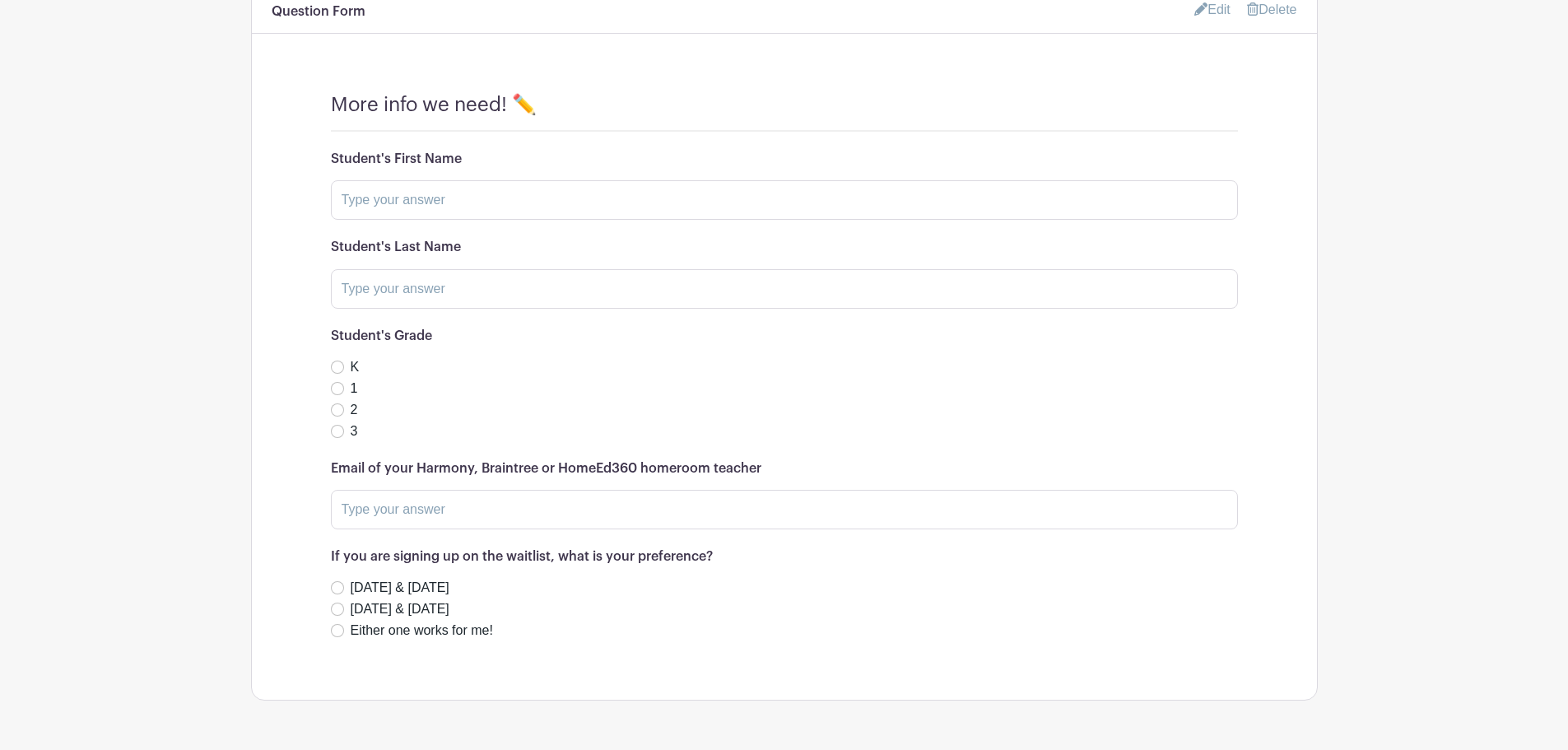
scroll to position [1577, 0]
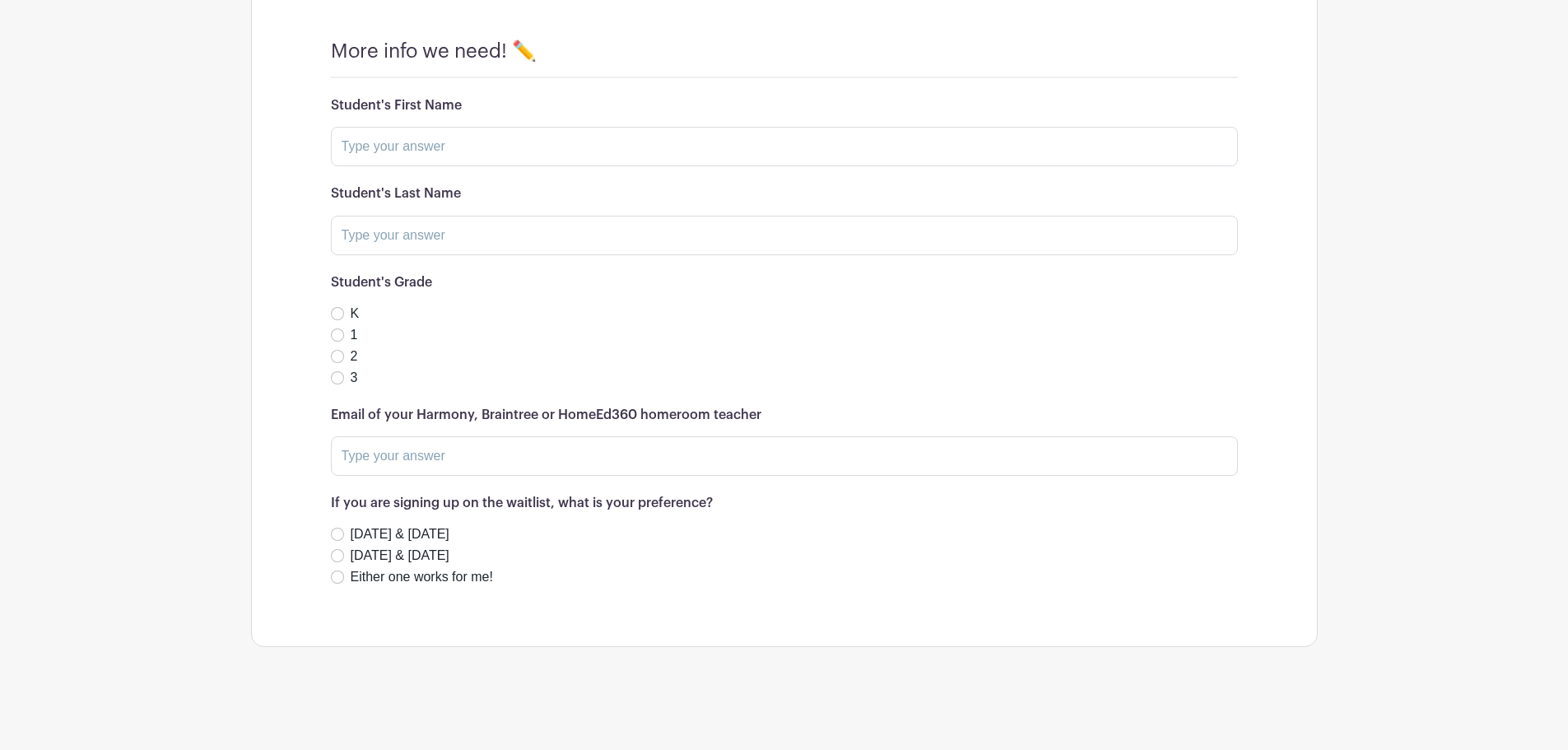
drag, startPoint x: 758, startPoint y: 415, endPoint x: 331, endPoint y: 416, distance: 427.0
click at [331, 416] on h6 "Email of your Harmony, Braintree or HomeEd360 homeroom teacher" at bounding box center [784, 415] width 907 height 16
copy h6 "Email of your Harmony, Braintree or HomeEd360 homeroom teacher"
drag, startPoint x: 720, startPoint y: 504, endPoint x: 330, endPoint y: 502, distance: 390.0
click at [331, 502] on h6 "If you are signing up on the waitlist, what is your preference?" at bounding box center [784, 503] width 907 height 16
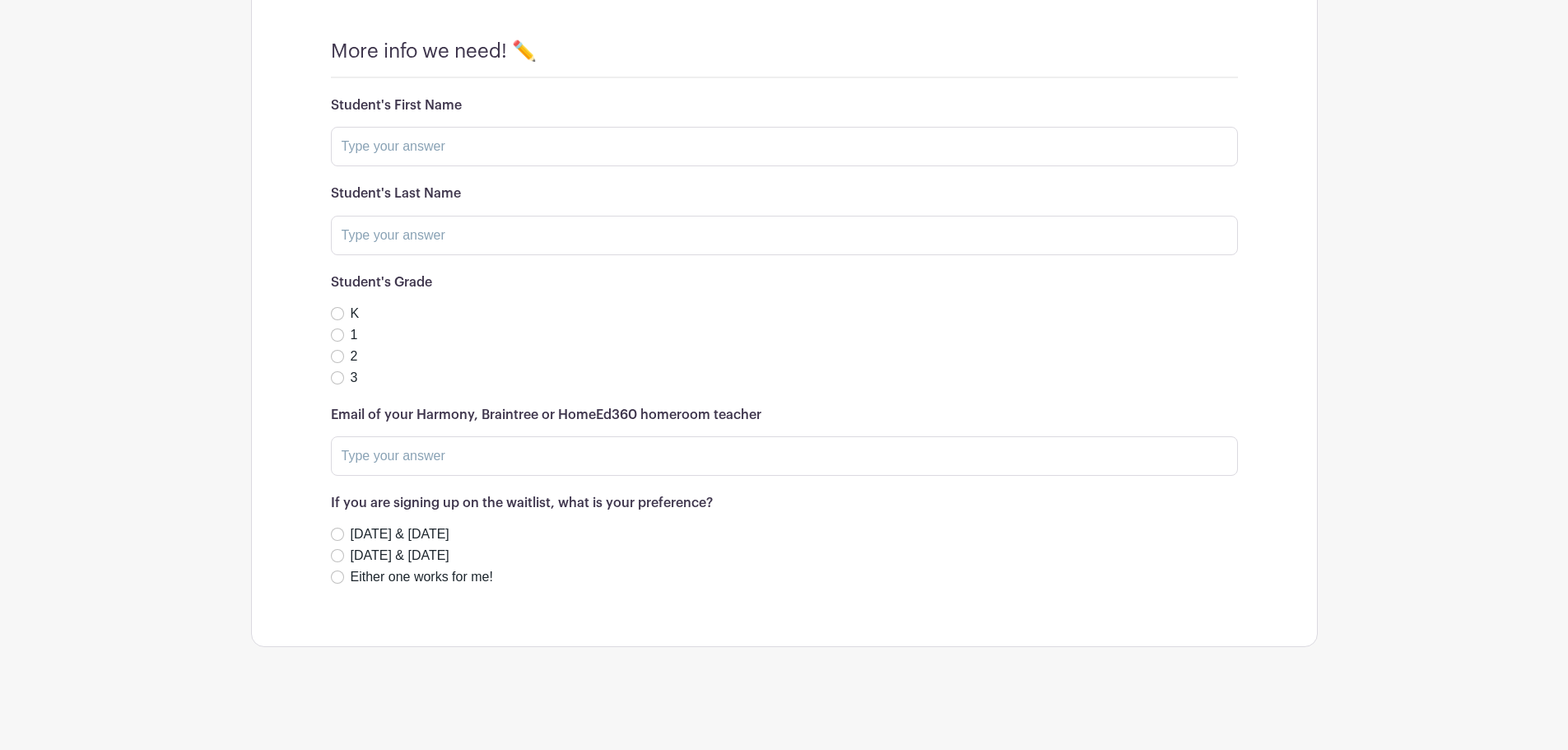
copy h6 "If you are signing up on the waitlist, what is your preference?"
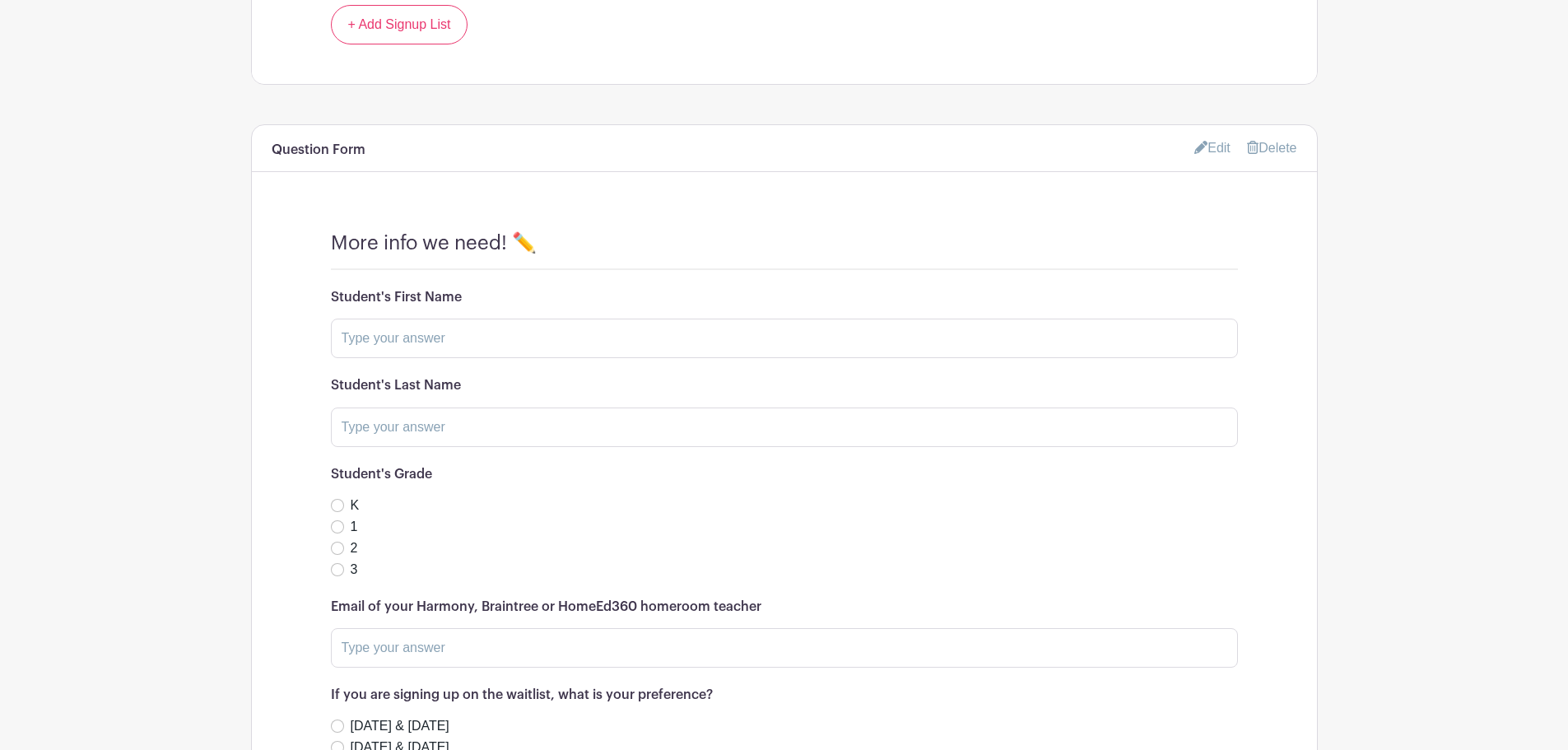
click at [1035, 483] on div "Student's Grade K 1 2 3" at bounding box center [784, 523] width 907 height 113
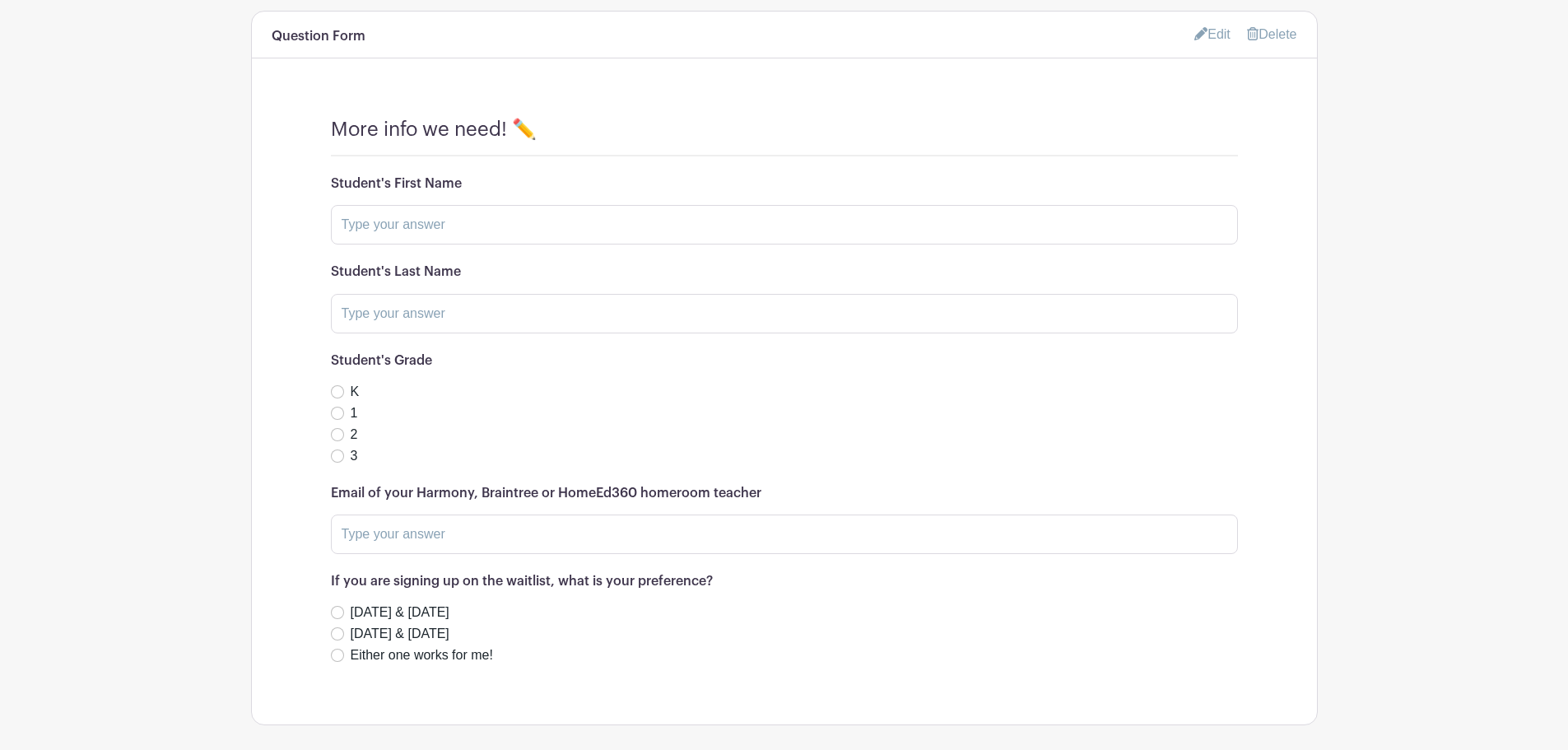
scroll to position [1536, 0]
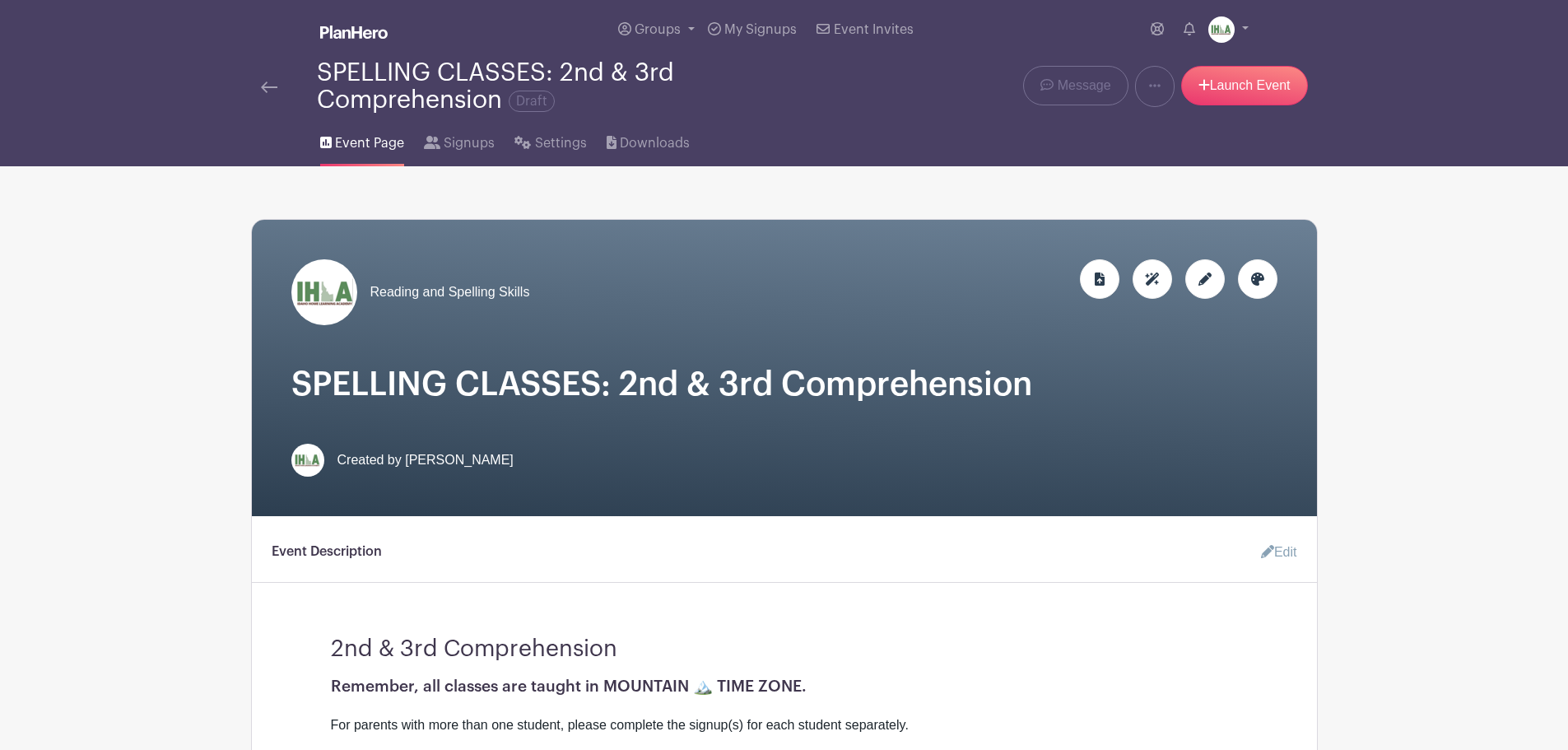
click at [326, 293] on img at bounding box center [324, 292] width 66 height 66
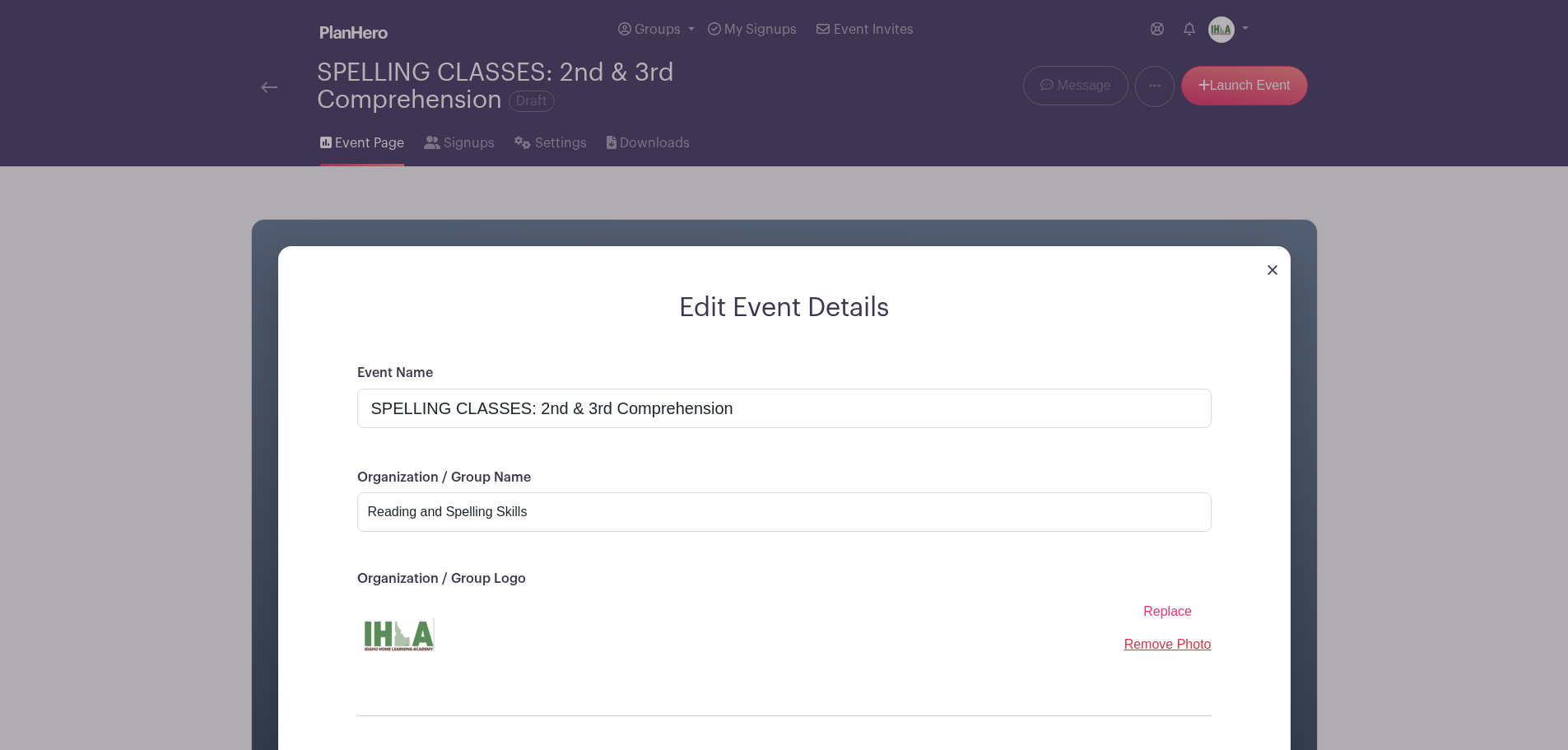
scroll to position [231, 0]
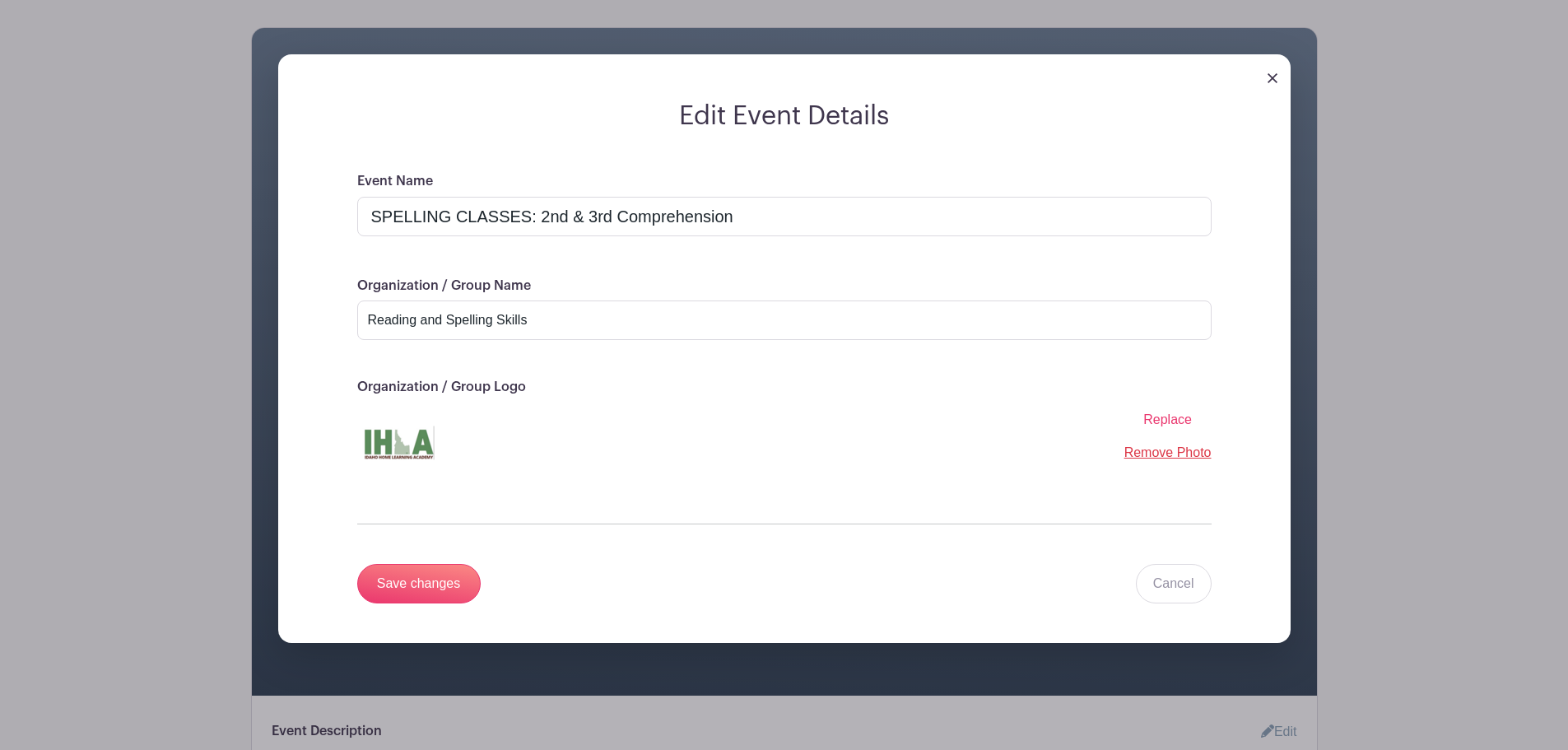
click at [1274, 80] on img at bounding box center [1272, 78] width 10 height 10
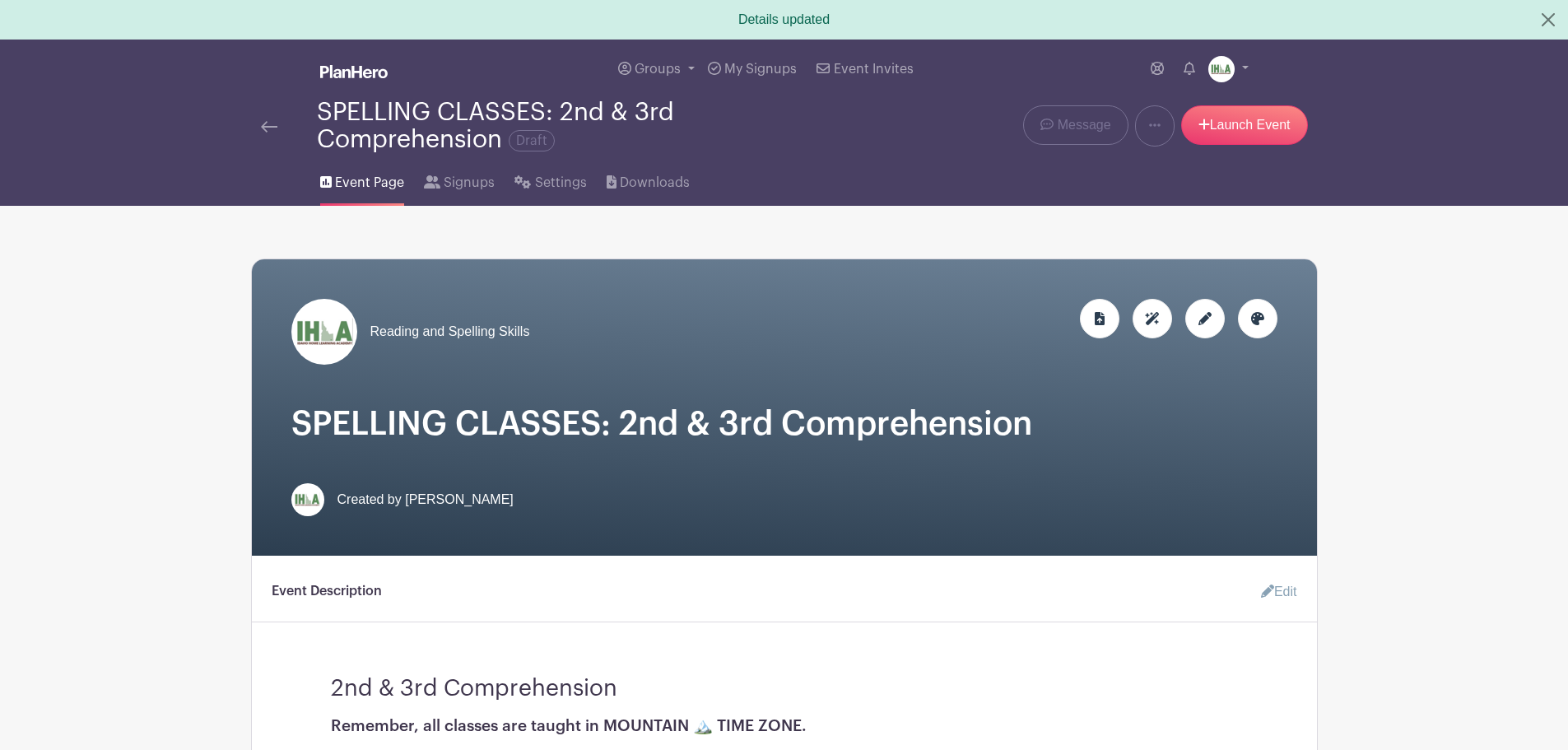
click at [1208, 319] on icon at bounding box center [1205, 318] width 13 height 13
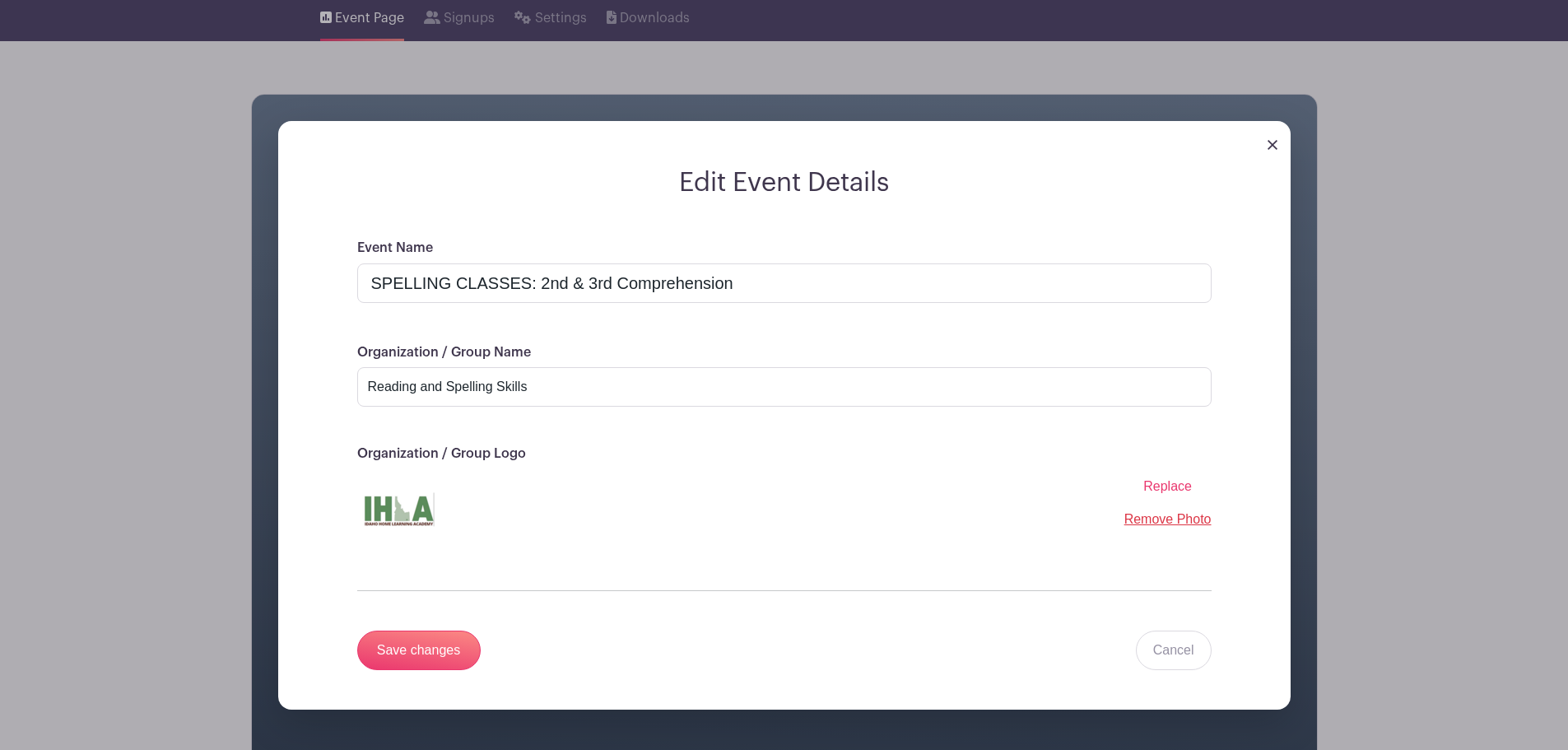
scroll to position [193, 0]
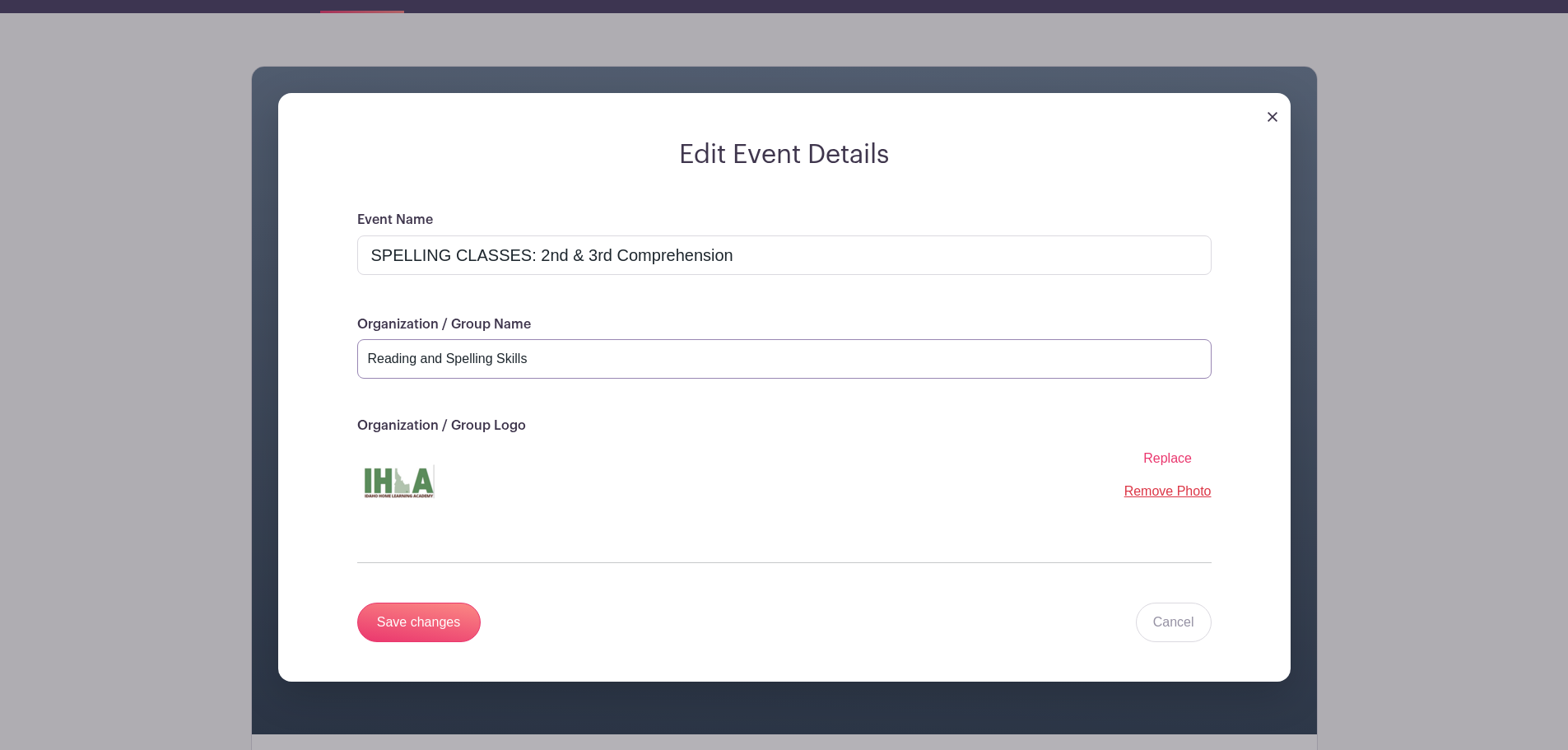
drag, startPoint x: 547, startPoint y: 358, endPoint x: 358, endPoint y: 356, distance: 189.0
click at [358, 356] on input "Reading and Spelling Skills" at bounding box center [784, 358] width 855 height 39
type input "SPELLING with Mrs. Bree"
click at [560, 256] on input "SPELLING CLASSES: 2nd & 3rd Comprehension" at bounding box center [784, 255] width 855 height 39
drag, startPoint x: 543, startPoint y: 258, endPoint x: 364, endPoint y: 257, distance: 179.0
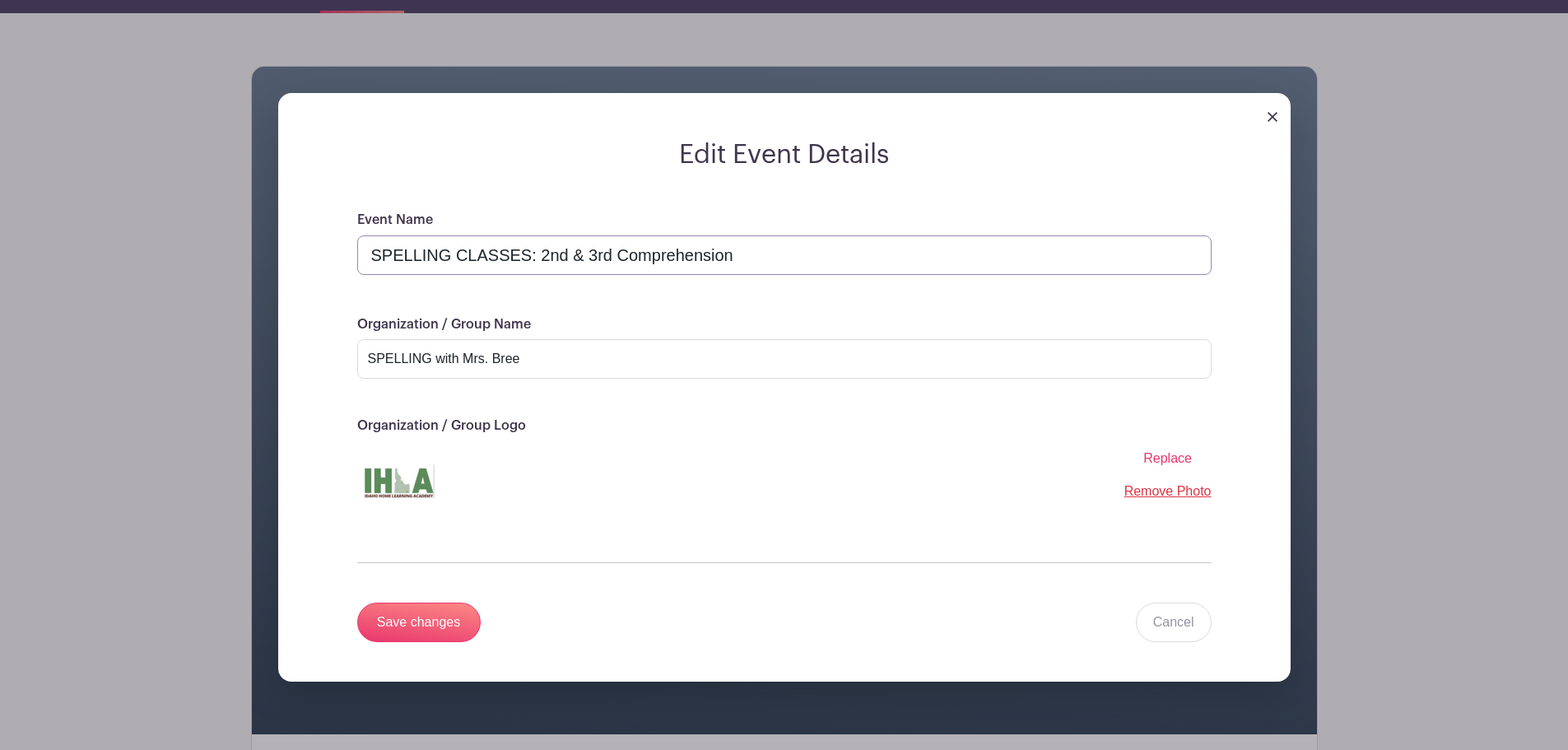
click at [364, 257] on input "SPELLING CLASSES: 2nd & 3rd Comprehension" at bounding box center [784, 255] width 855 height 39
type input "COMPREHENSION (2nd & 3rd graders)"
click at [401, 353] on input "SPELLING with Mrs. Bree" at bounding box center [784, 358] width 855 height 39
type input "COMPREHENSION with Mrs. Bree"
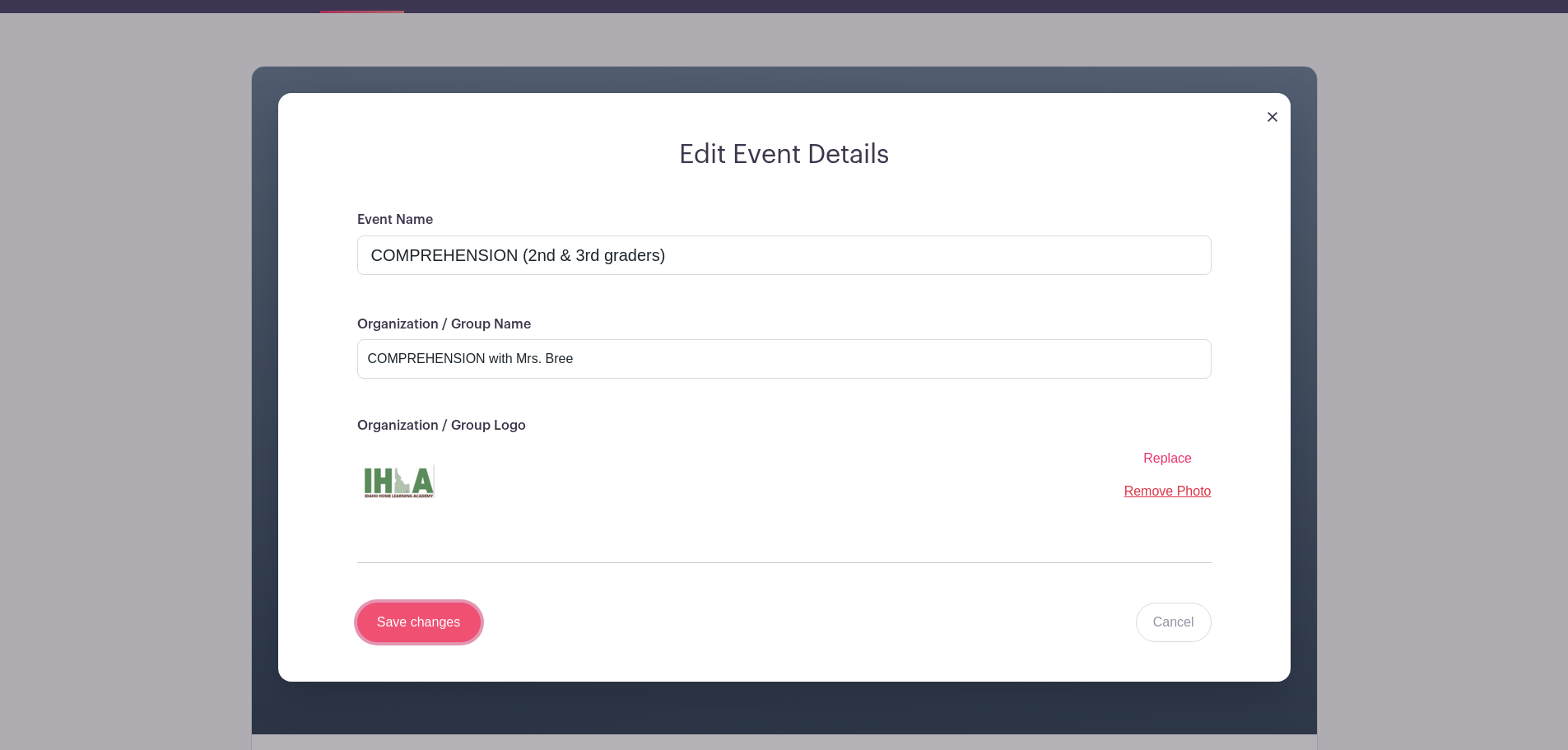
click at [443, 622] on input "Save changes" at bounding box center [419, 622] width 123 height 39
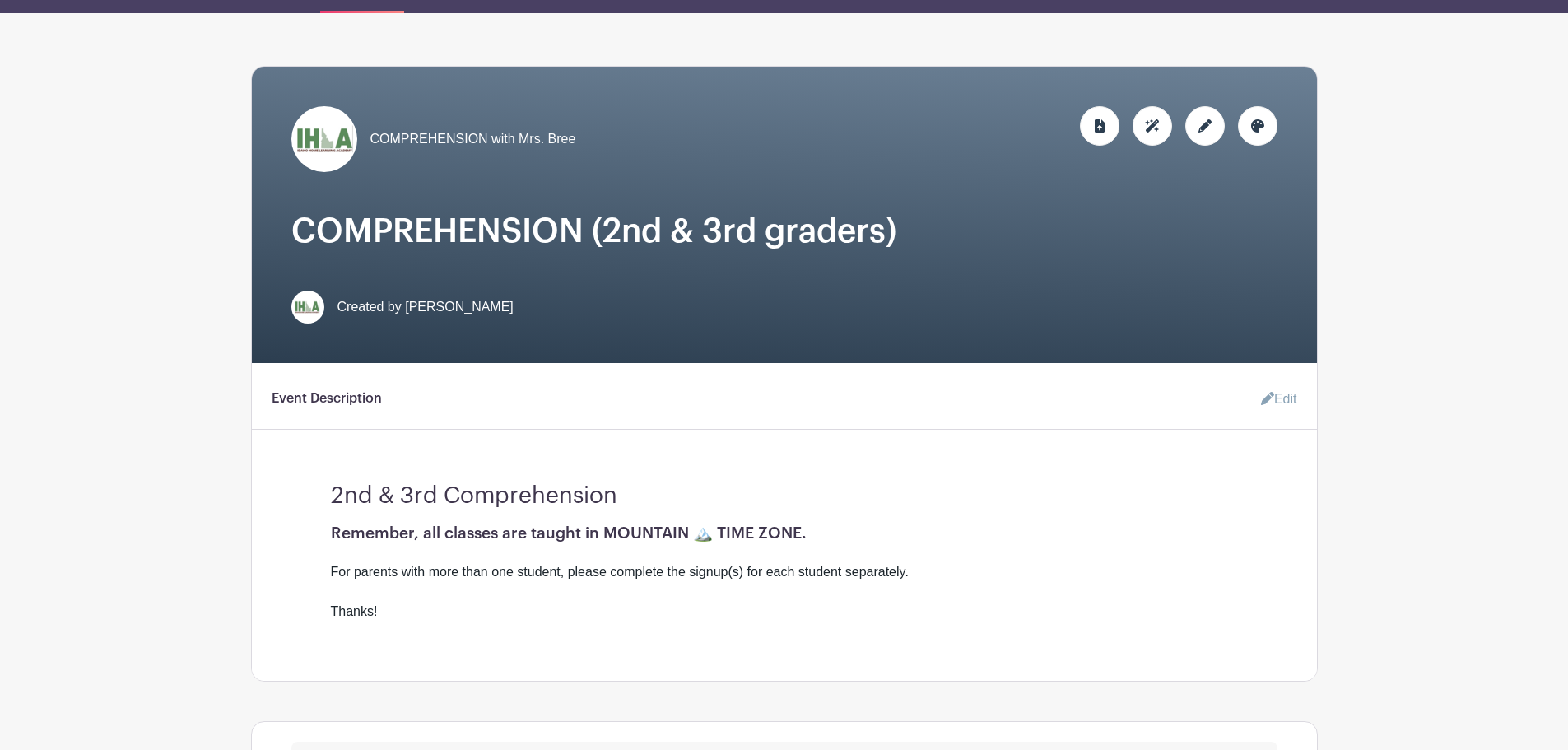
click at [1204, 126] on icon at bounding box center [1205, 125] width 13 height 13
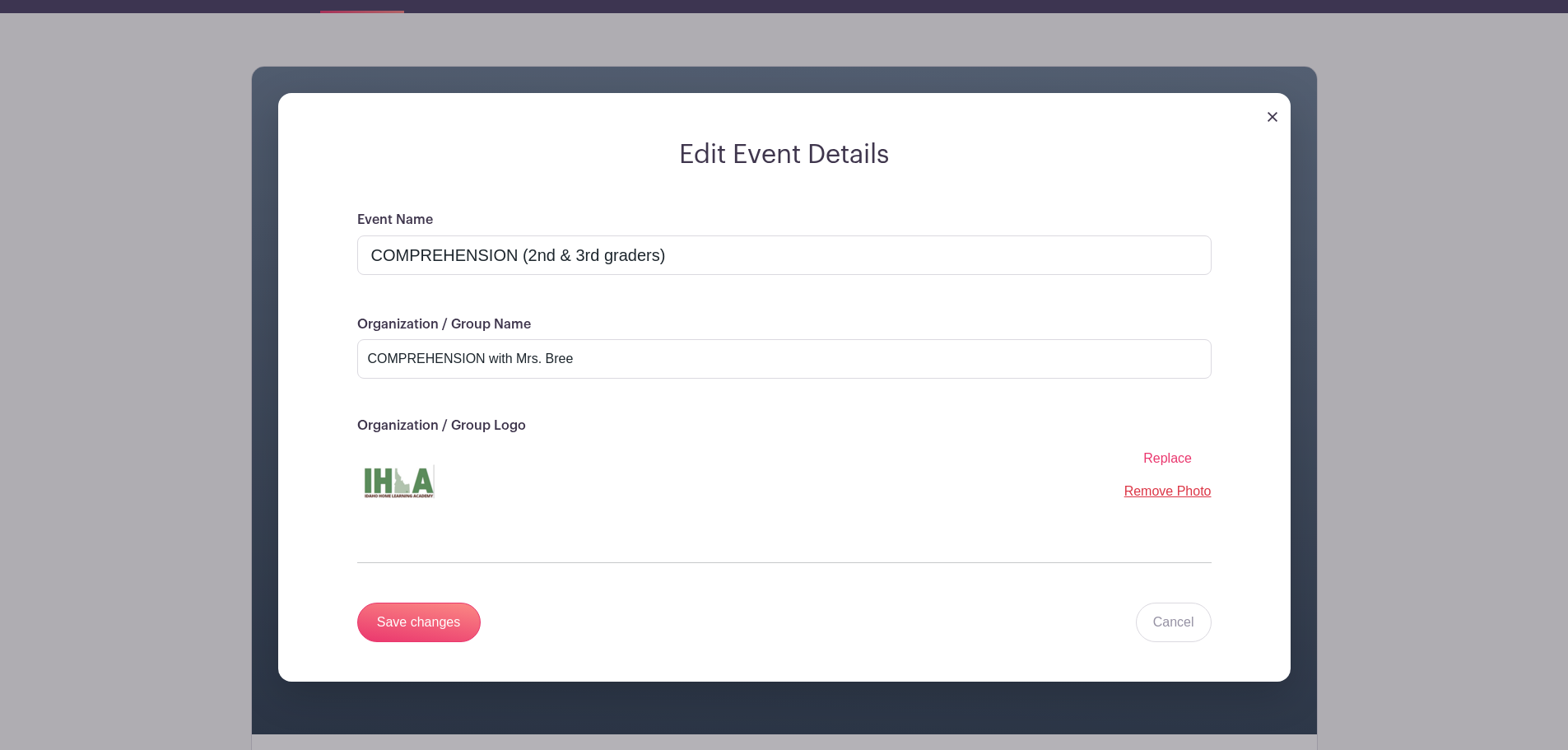
click at [1274, 117] on img at bounding box center [1272, 117] width 10 height 10
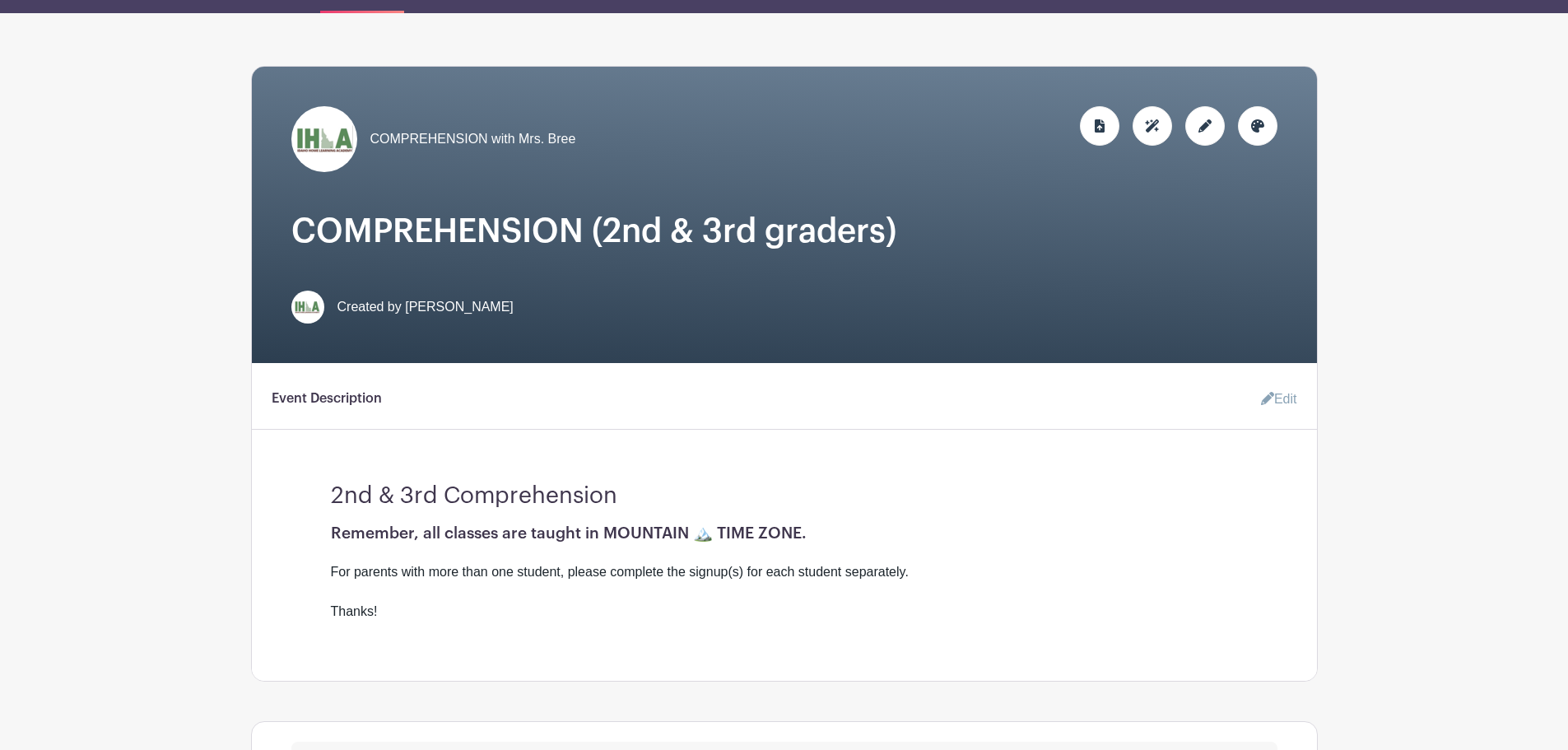
click at [1204, 127] on icon at bounding box center [1205, 125] width 13 height 13
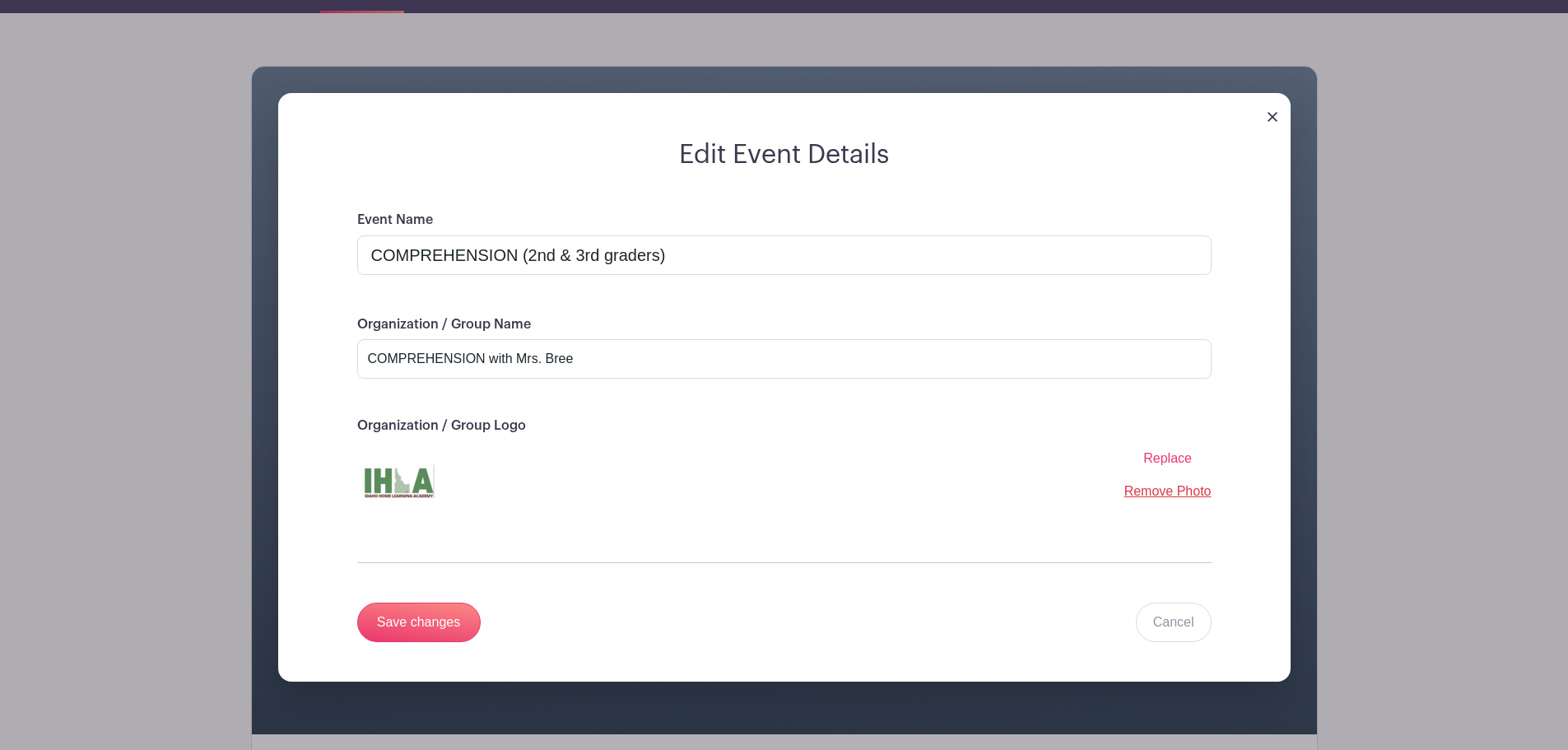
click at [1167, 456] on span "Replace" at bounding box center [1168, 458] width 49 height 14
click at [0, 0] on input "Replace" at bounding box center [0, 0] width 0 height 0
click at [442, 621] on input "Save changes" at bounding box center [419, 622] width 123 height 39
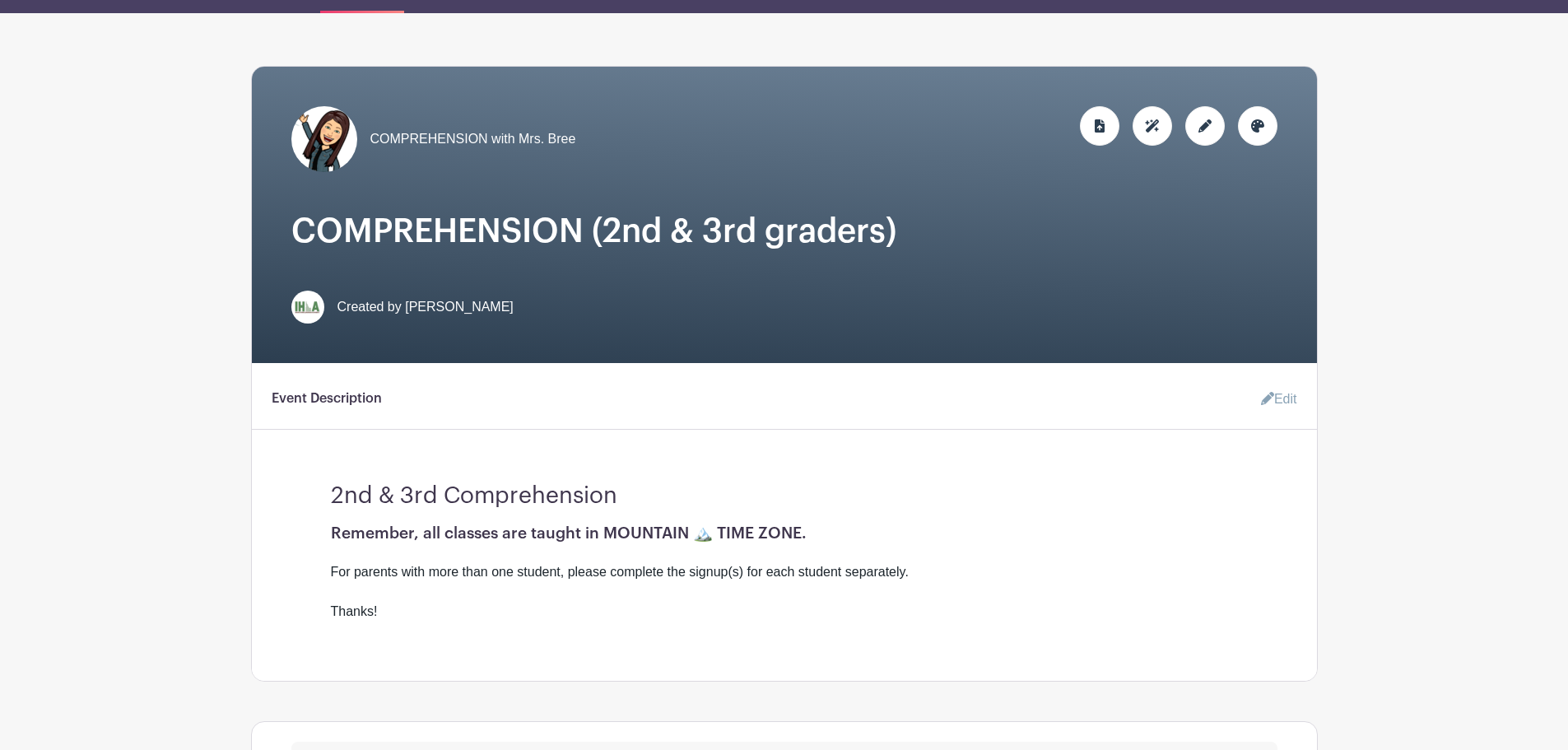
click at [1202, 127] on icon at bounding box center [1205, 125] width 13 height 13
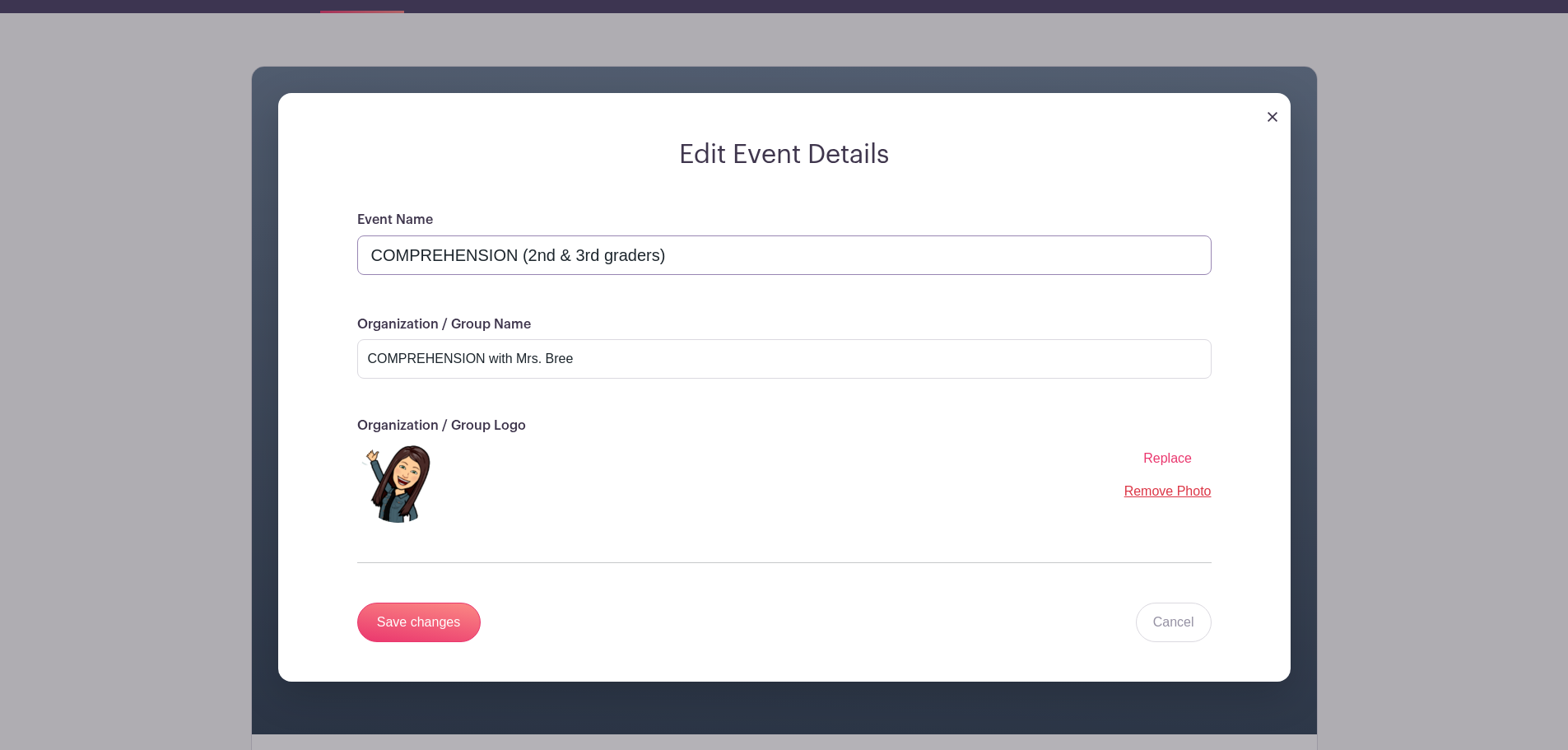
click at [523, 255] on input "COMPREHENSION (2nd & 3rd graders)" at bounding box center [784, 255] width 855 height 39
type input "COMPREHENSION Fiction (2nd & 3rd graders)"
click at [448, 621] on input "Save changes" at bounding box center [419, 622] width 123 height 39
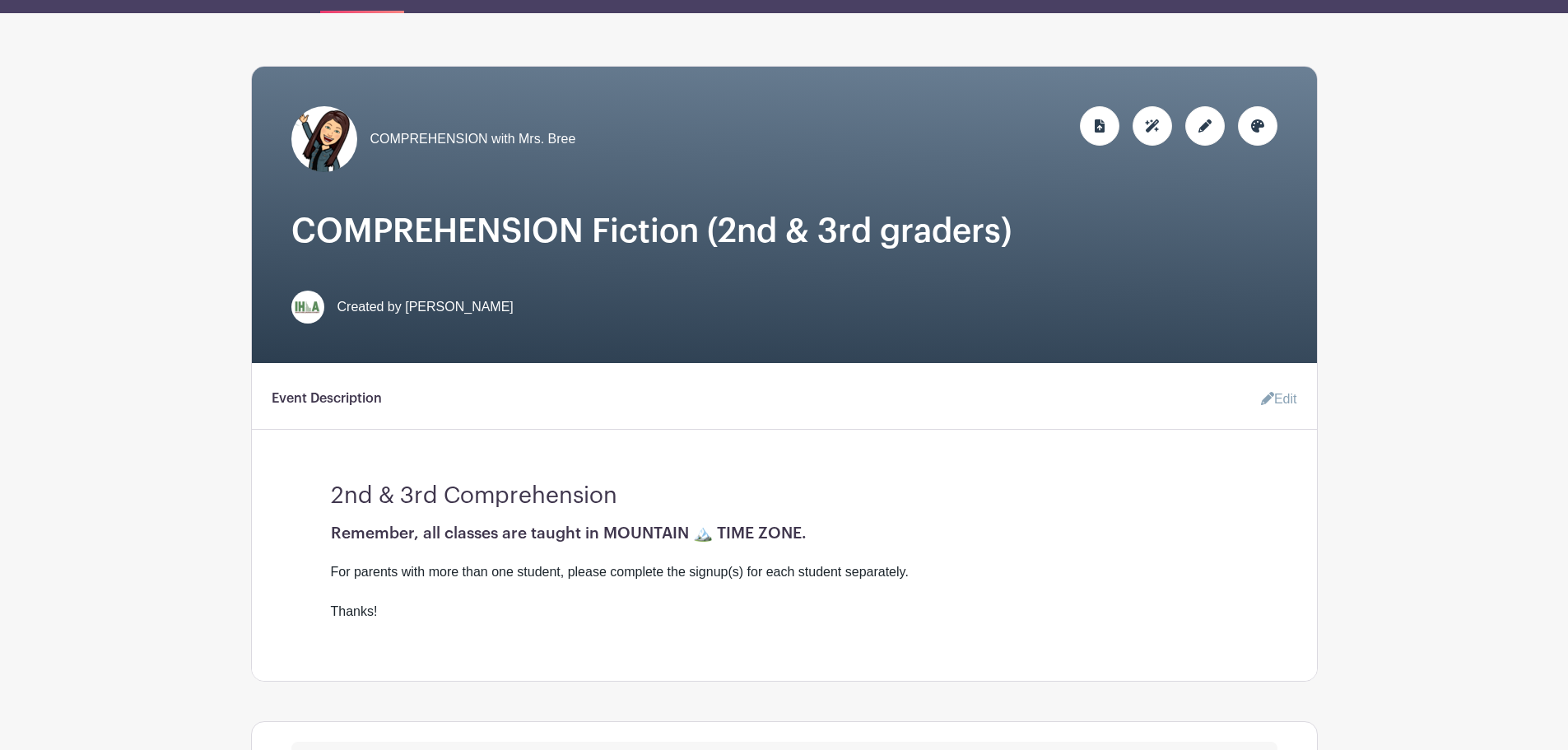
click at [1270, 398] on link "Edit" at bounding box center [1272, 399] width 49 height 33
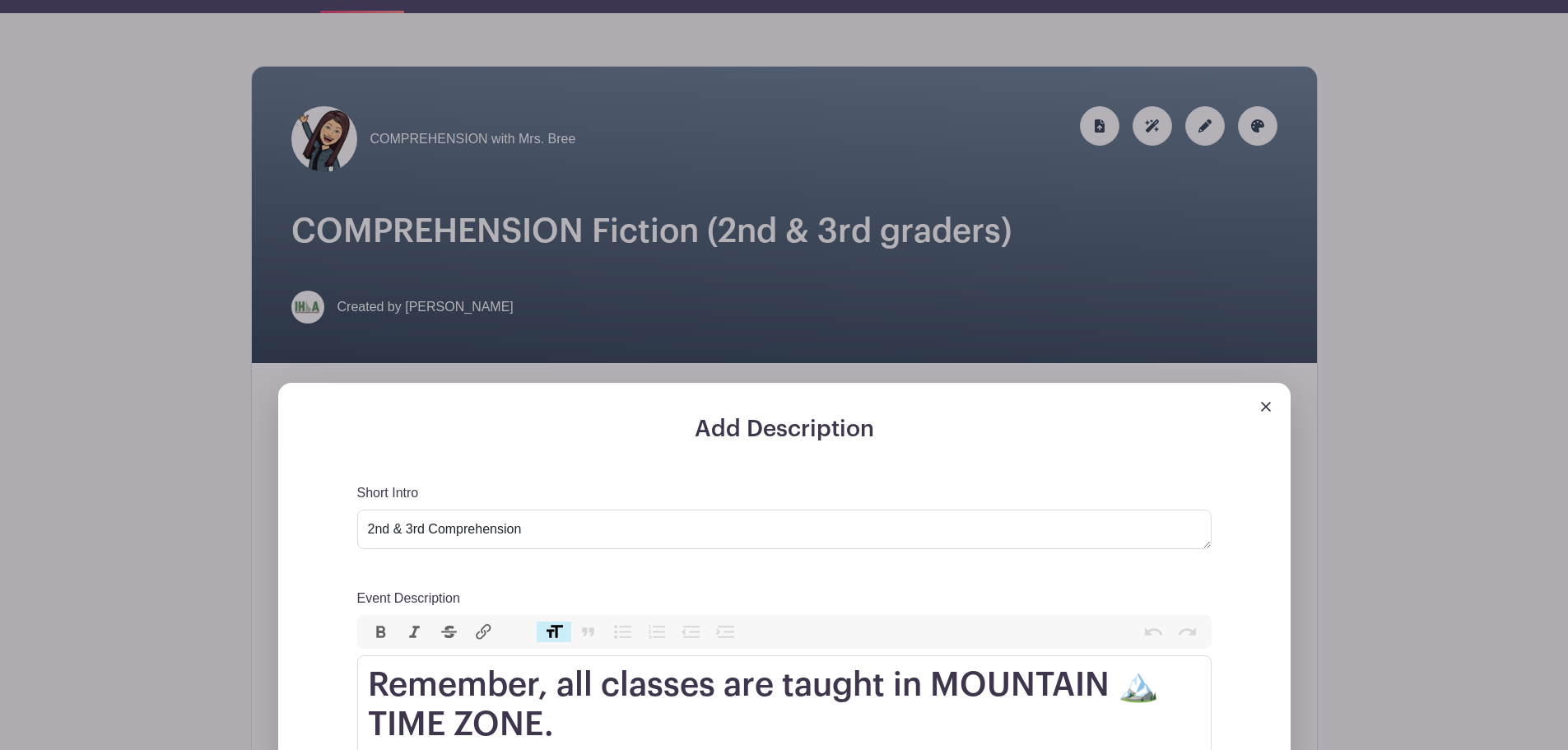
scroll to position [576, 0]
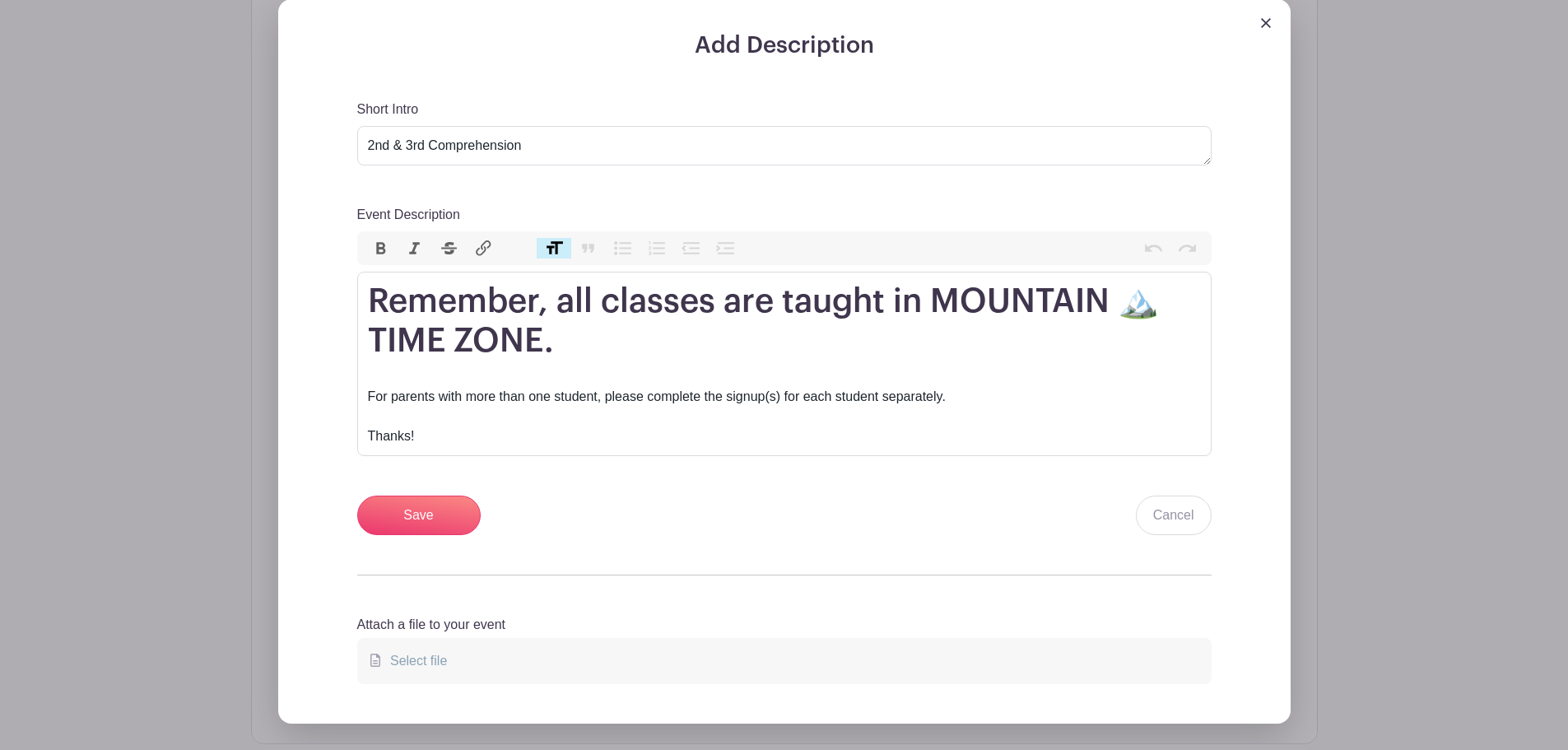
click at [1263, 23] on img at bounding box center [1266, 23] width 10 height 10
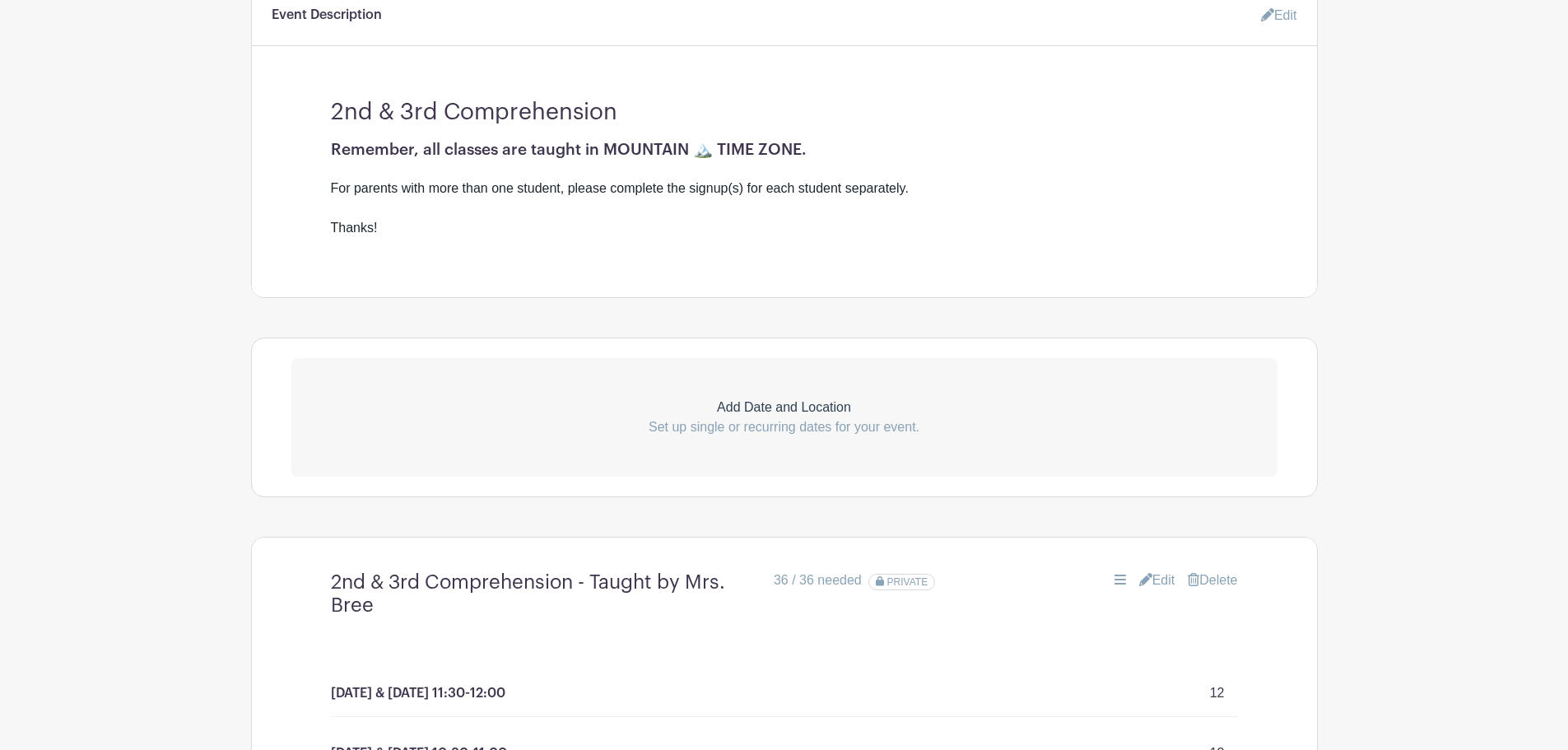
scroll to position [769, 0]
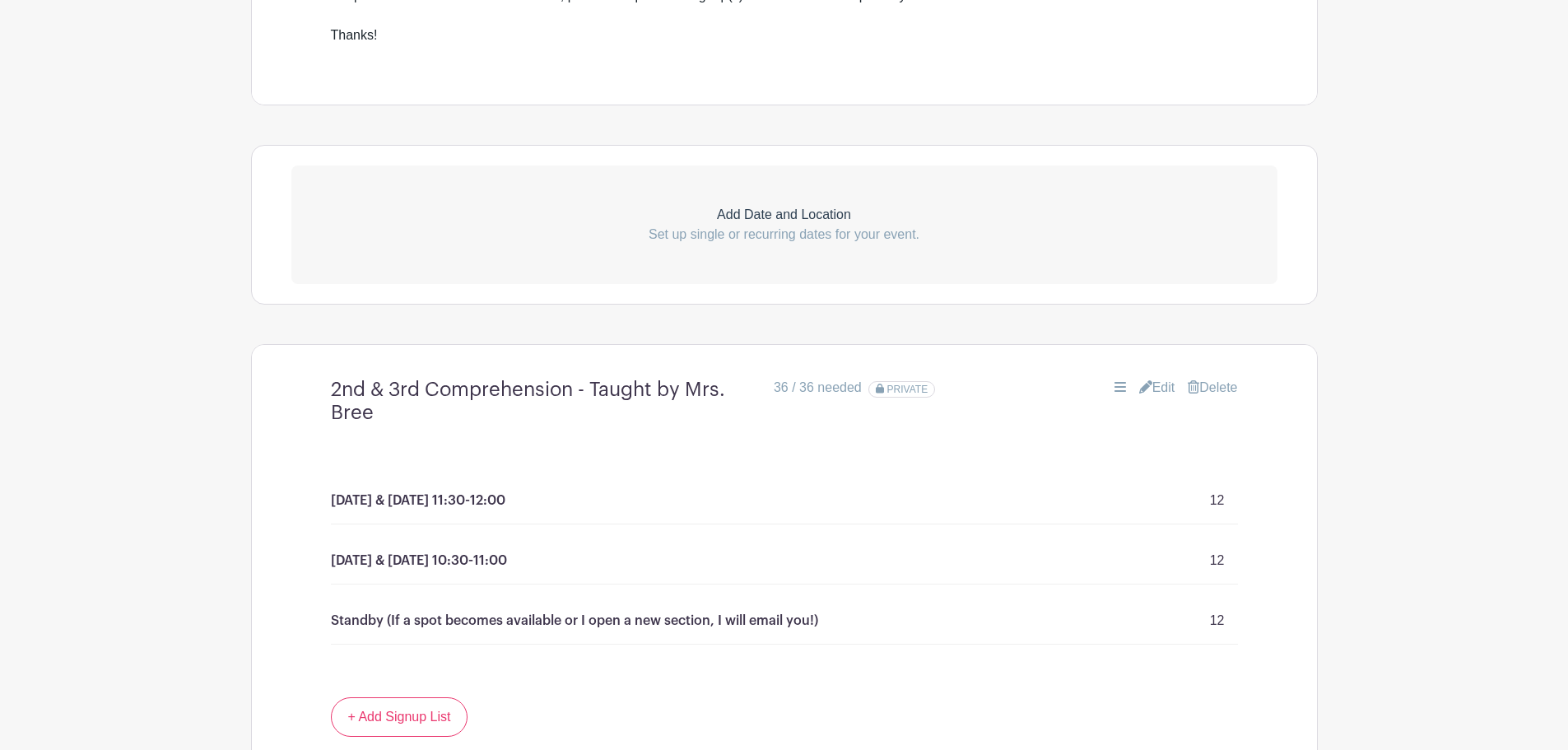
click at [1157, 385] on link "Edit" at bounding box center [1157, 388] width 36 height 20
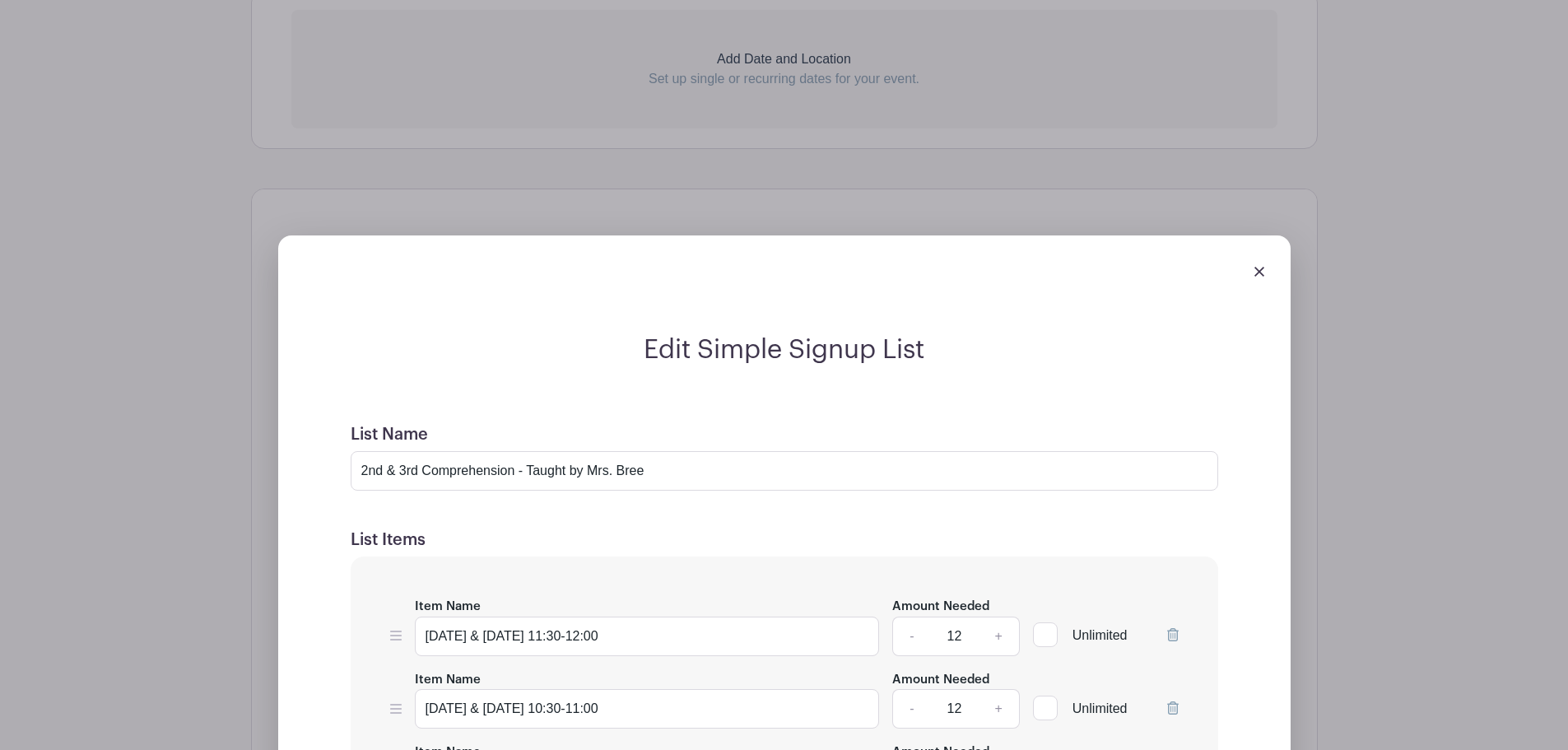
scroll to position [961, 0]
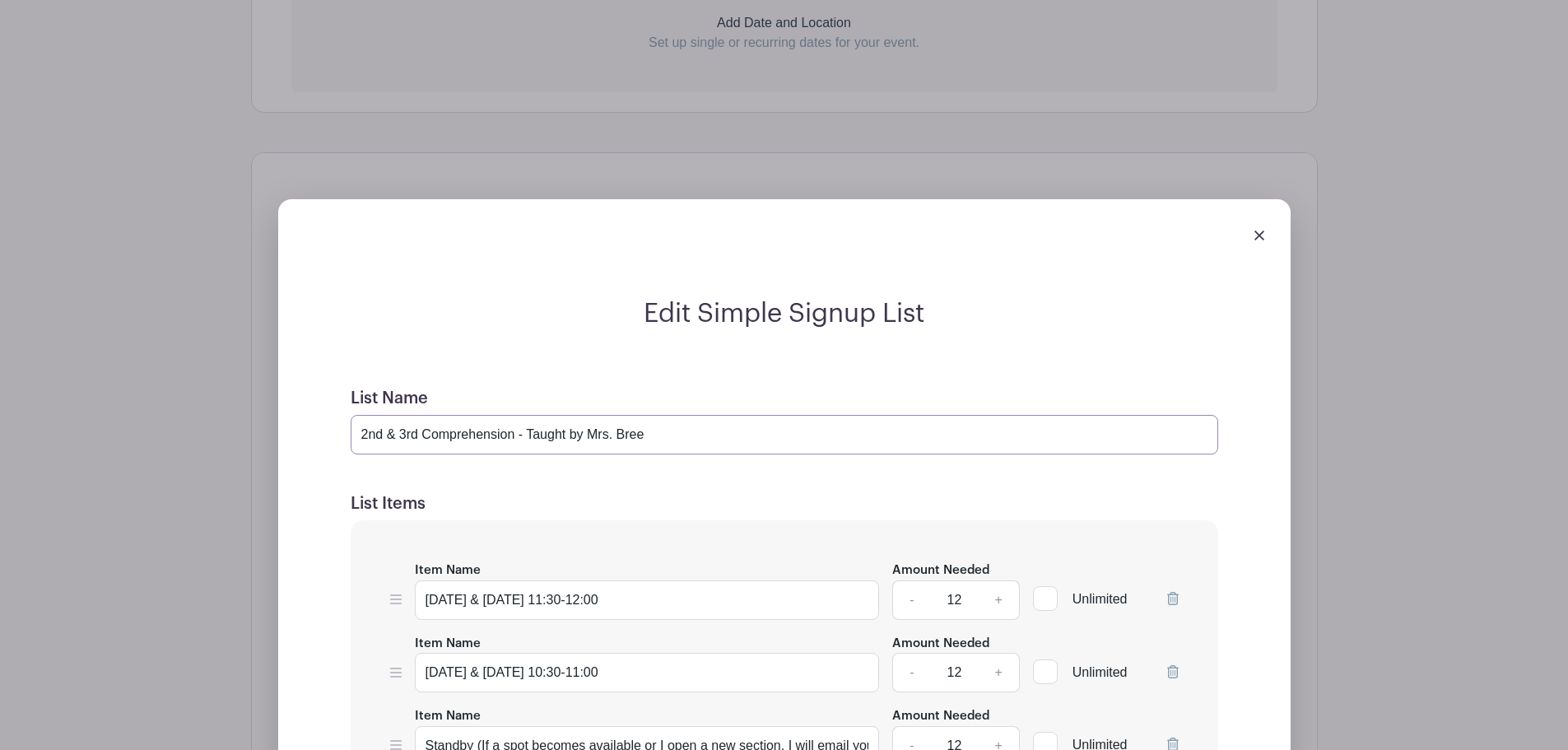
click at [423, 435] on input "2nd & 3rd Comprehension - Taught by Mrs. Bree" at bounding box center [784, 435] width 868 height 39
click at [582, 431] on input "2nd & 3rd Fiction Comprehension" at bounding box center [784, 435] width 868 height 39
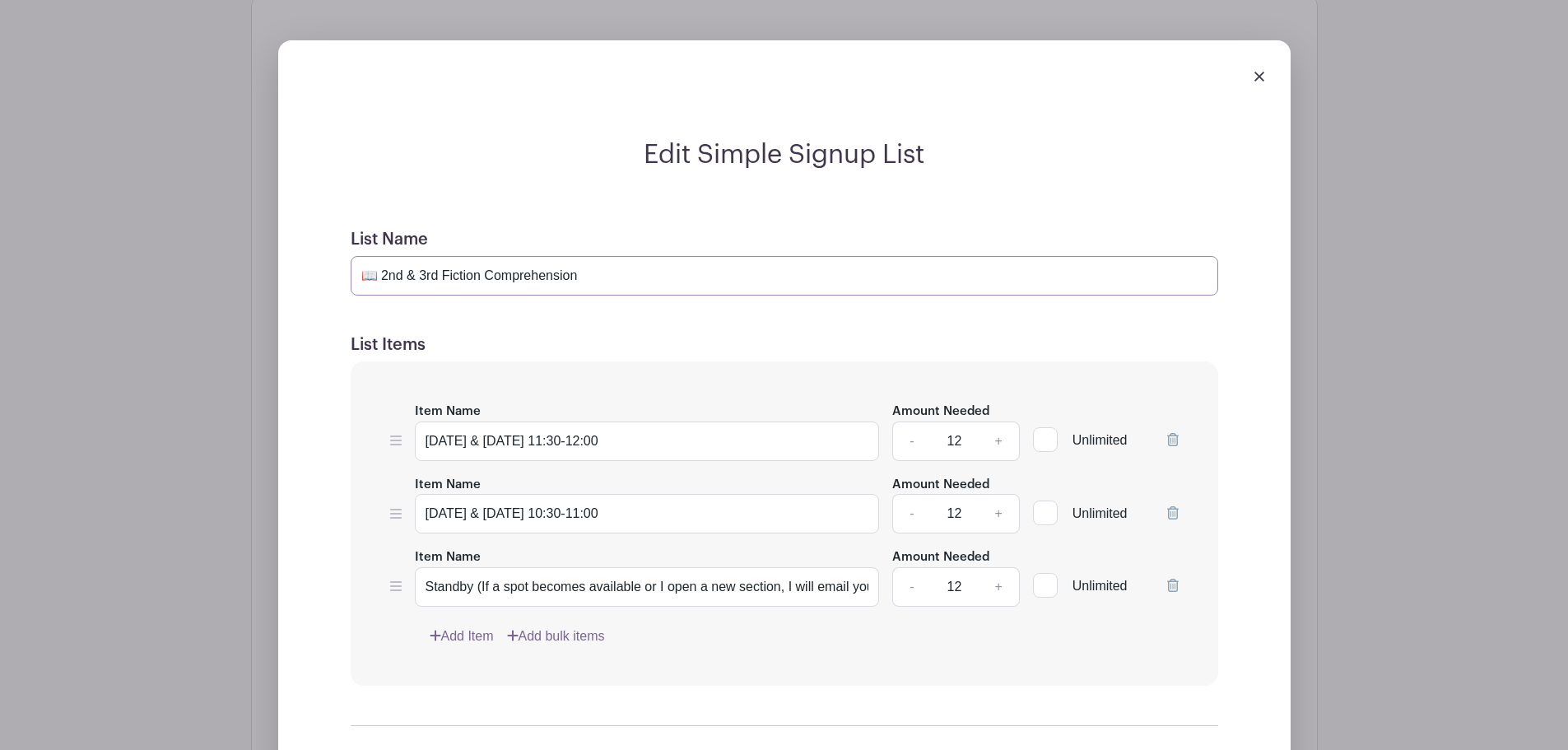
scroll to position [1152, 0]
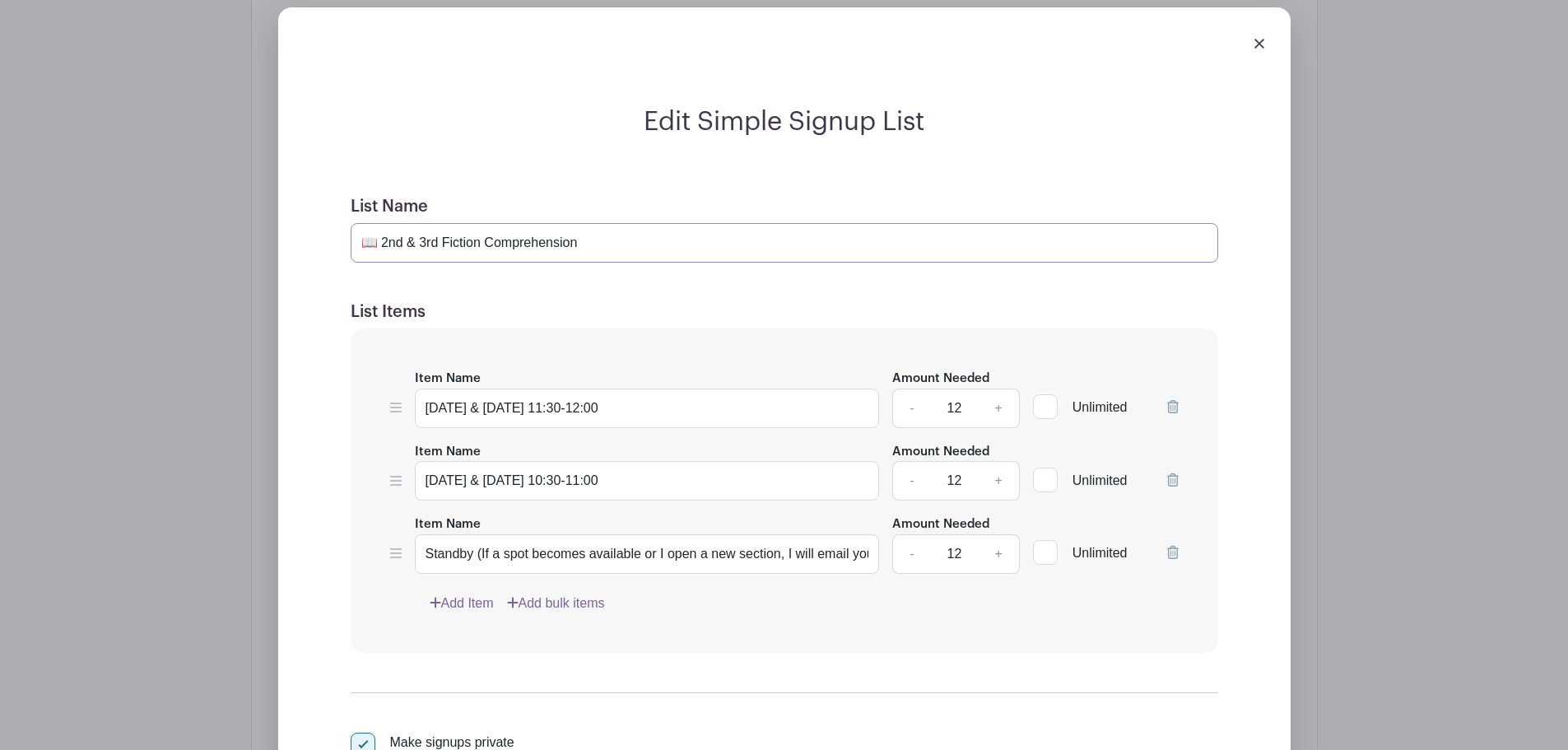
type input "📖 2nd & 3rd Fiction Comprehension"
drag, startPoint x: 564, startPoint y: 407, endPoint x: 814, endPoint y: 415, distance: 250.1
click at [814, 415] on input "[DATE] & [DATE] 11:30-12:00" at bounding box center [647, 408] width 465 height 39
type input "[DATE] & [DATE] 12:15-12:45"
drag, startPoint x: 553, startPoint y: 477, endPoint x: 685, endPoint y: 477, distance: 132.0
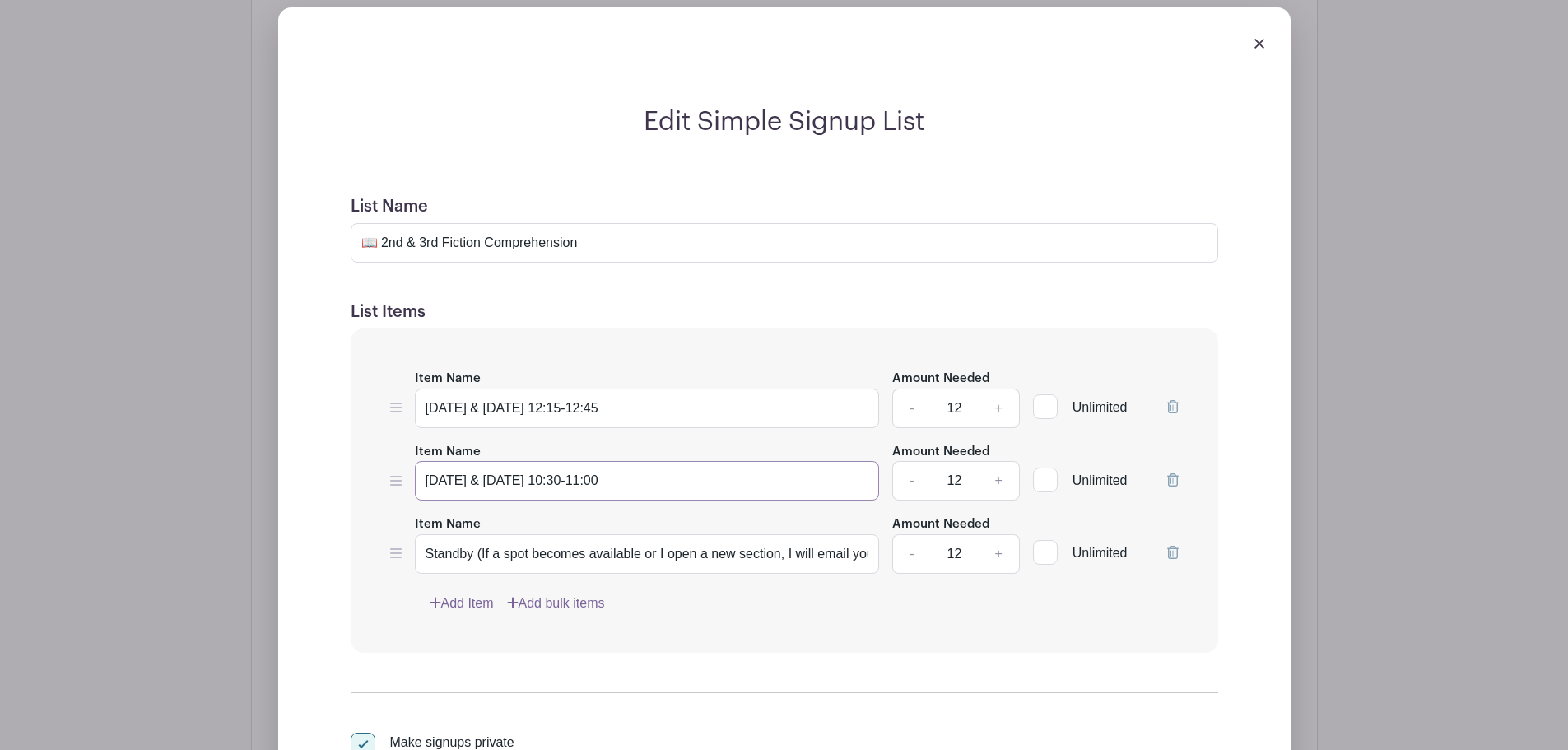
click at [685, 477] on input "[DATE] & [DATE] 10:30-11:00" at bounding box center [647, 481] width 465 height 39
click at [660, 548] on input "Standby (If a spot becomes available or I open a new section, I will email you!)" at bounding box center [647, 554] width 465 height 39
paste input "text"
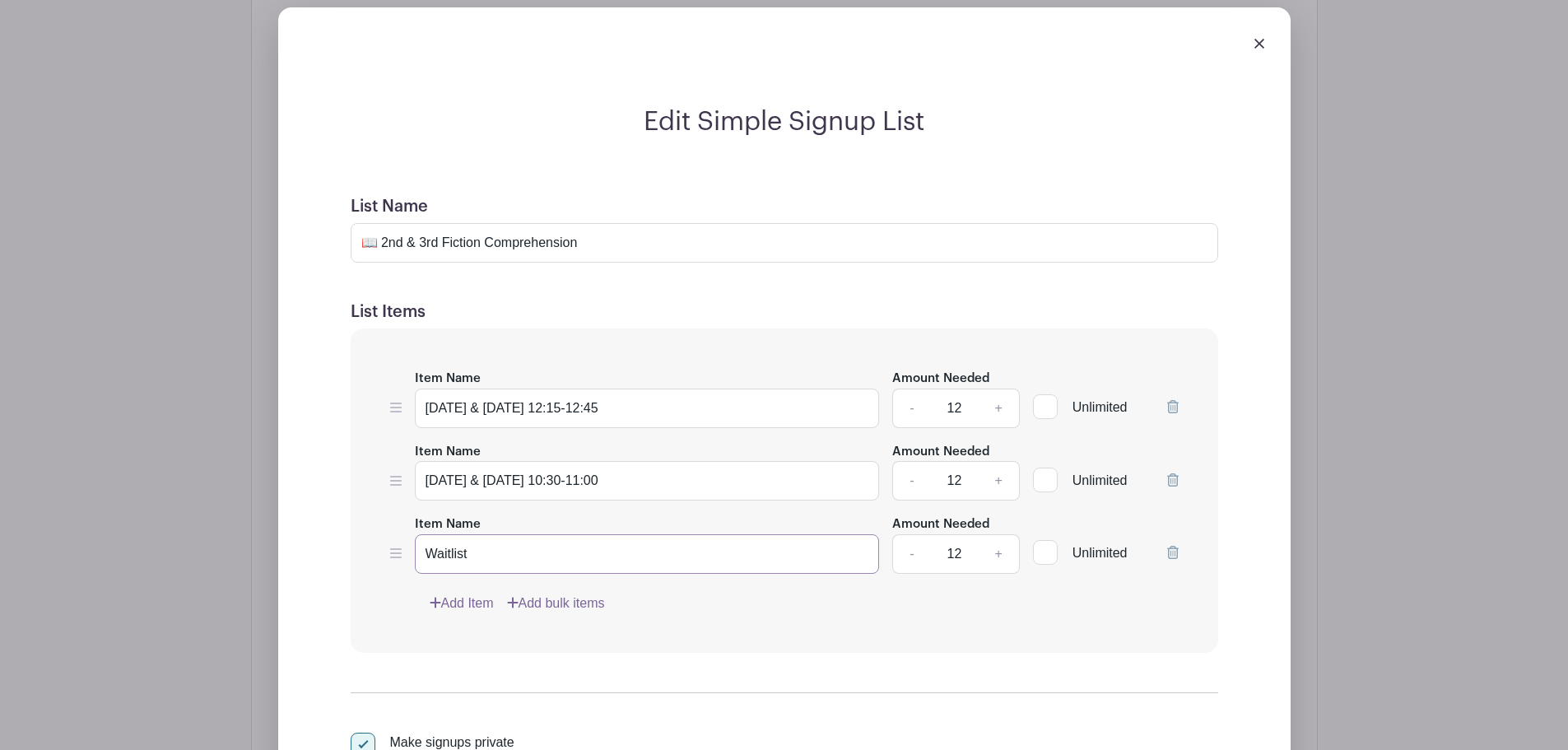
drag, startPoint x: 508, startPoint y: 552, endPoint x: 353, endPoint y: 561, distance: 155.3
click at [353, 561] on div "Item Name Monday & Wednesday 12:15-12:45 Amount Needed - 12 + Unlimited Item Na…" at bounding box center [784, 490] width 868 height 324
paste input "- I will contact you if a space becomes available"
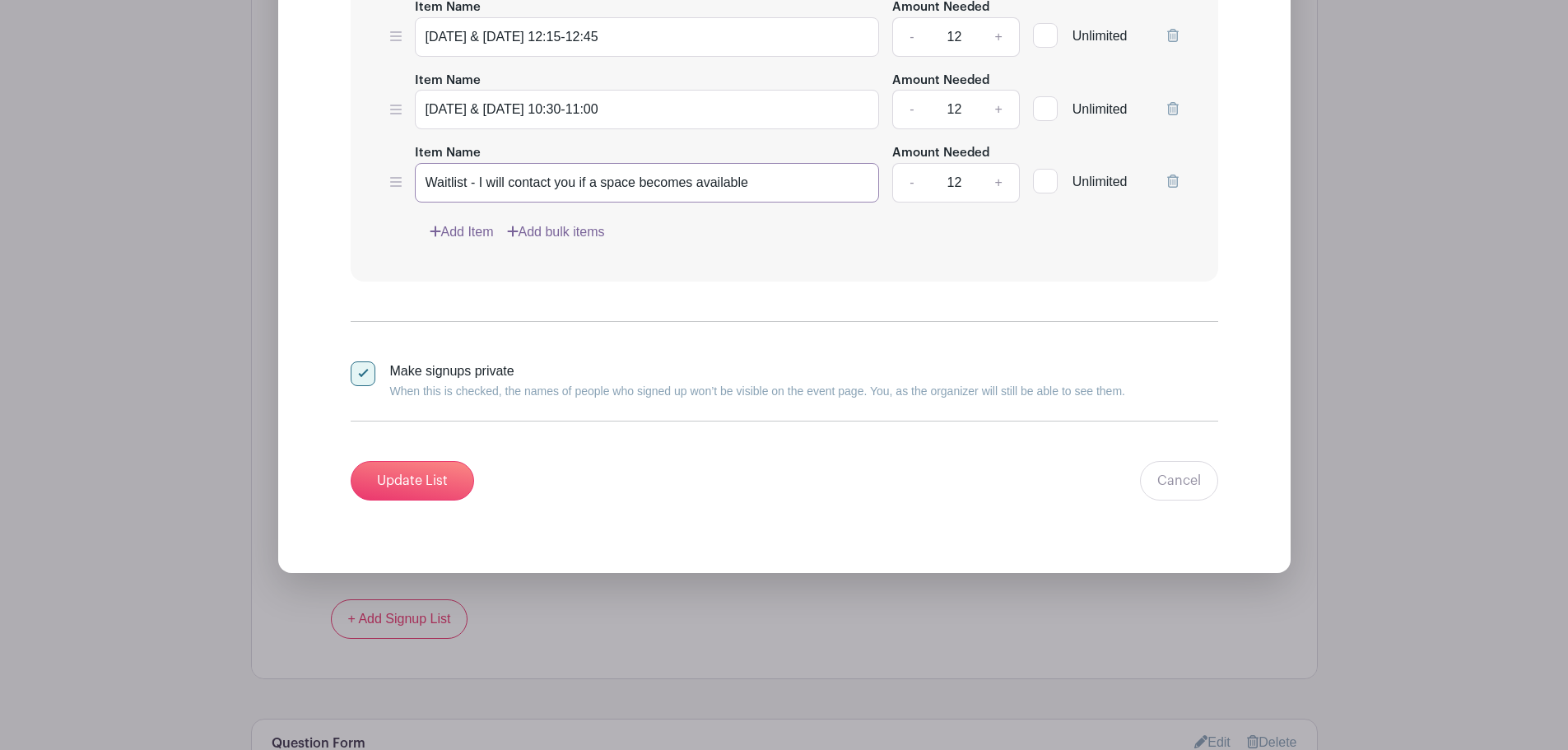
scroll to position [1536, 0]
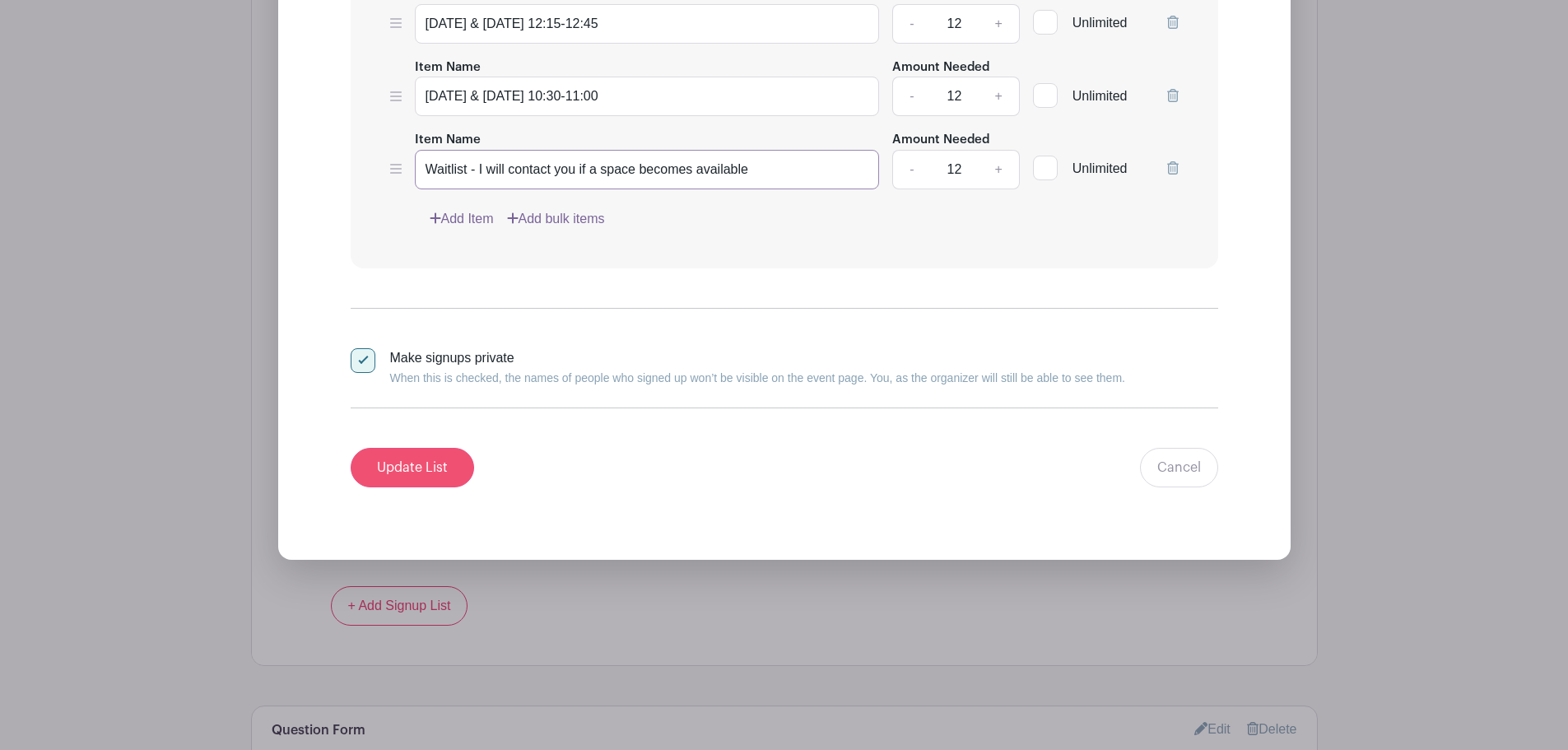
type input "Waitlist - I will contact you if a space becomes available"
click at [393, 462] on input "Update List" at bounding box center [412, 467] width 123 height 39
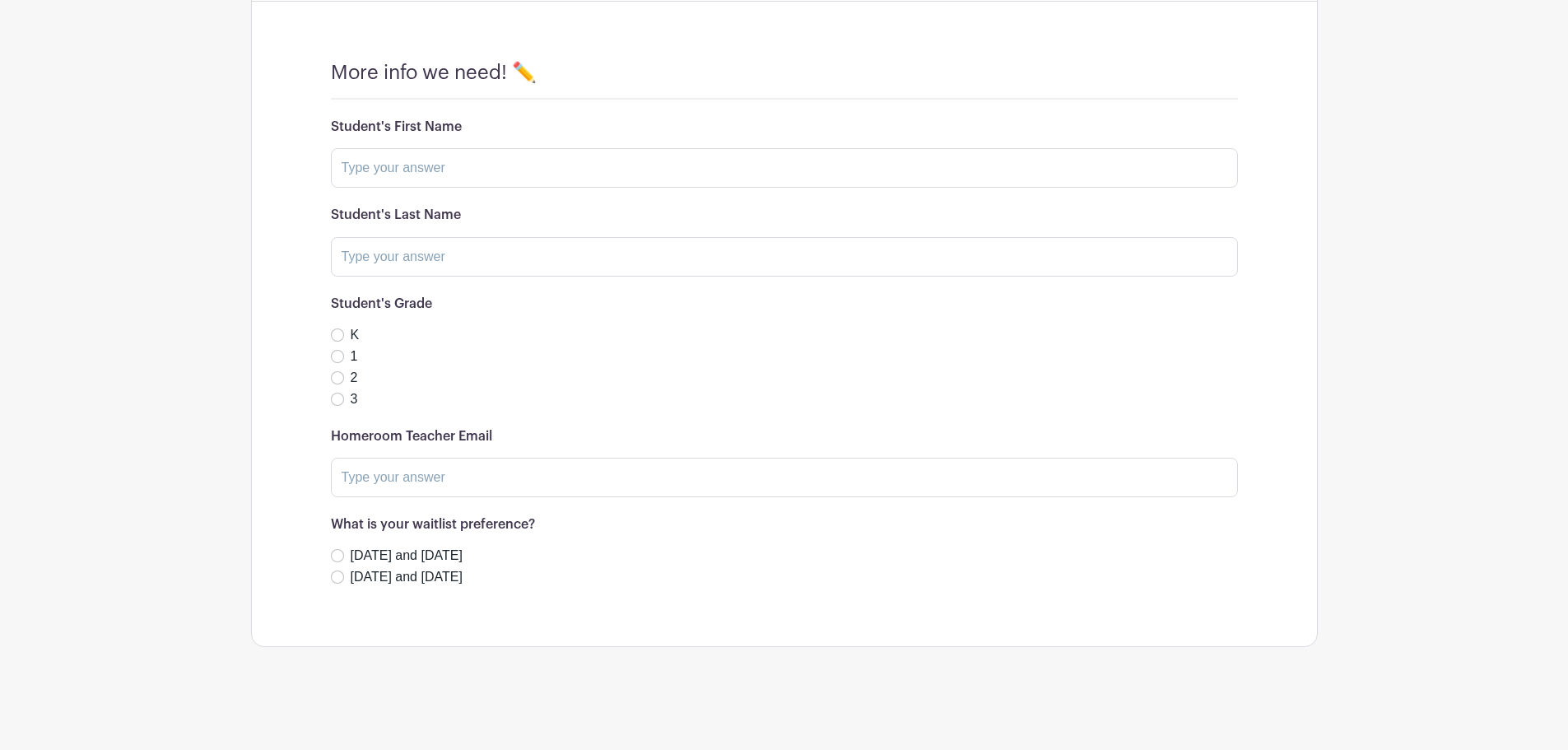
scroll to position [857, 0]
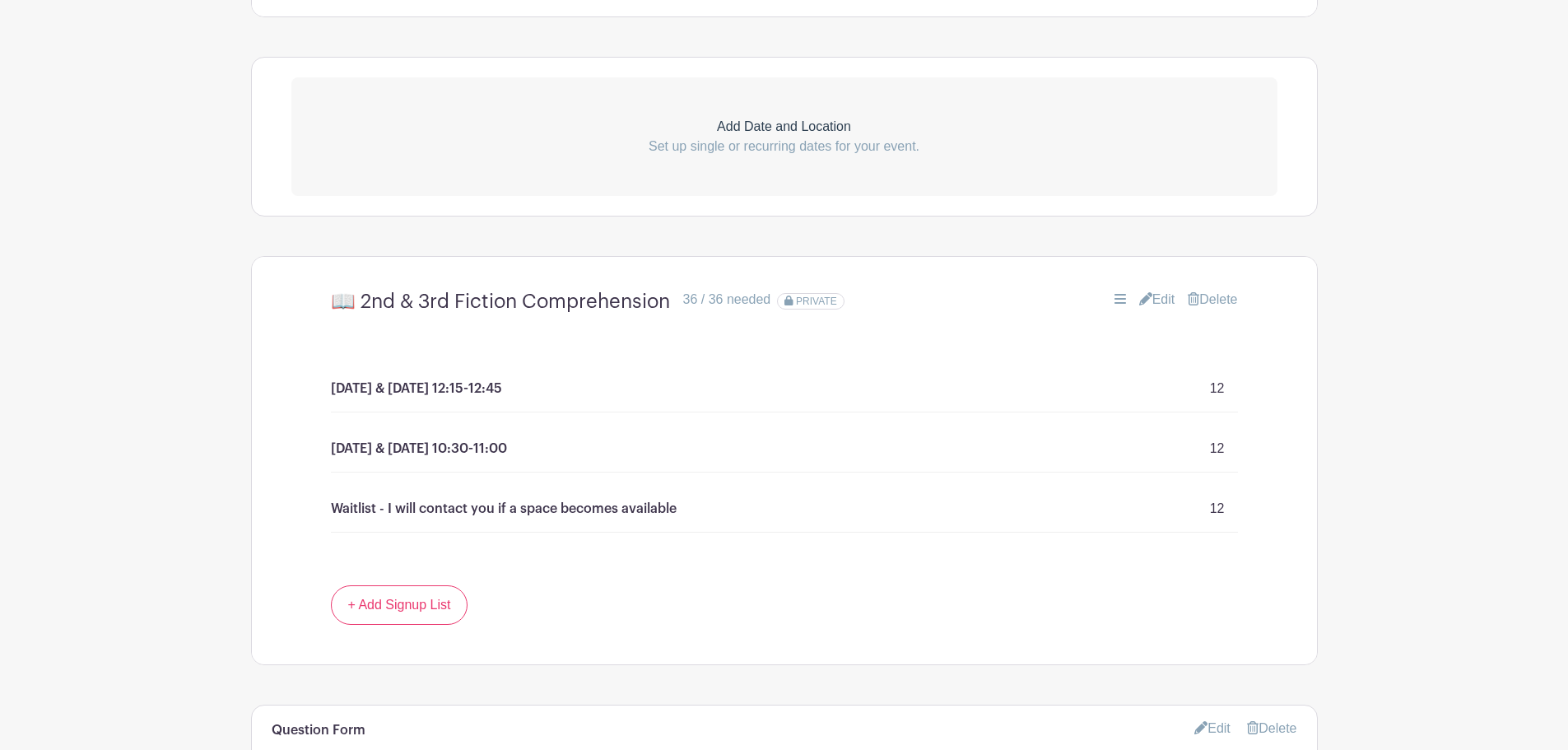
click at [1148, 297] on link "Edit" at bounding box center [1157, 300] width 36 height 20
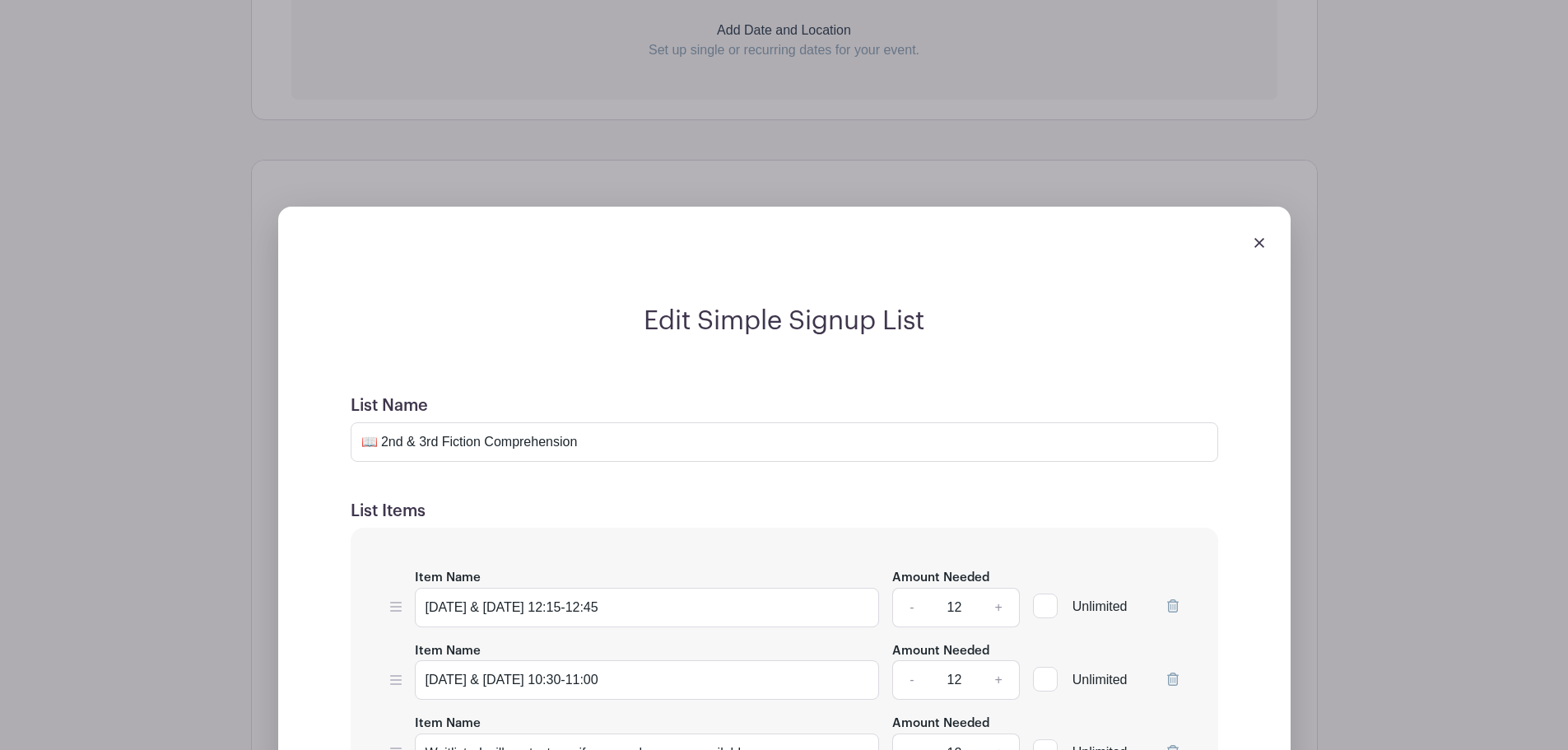
scroll to position [1049, 0]
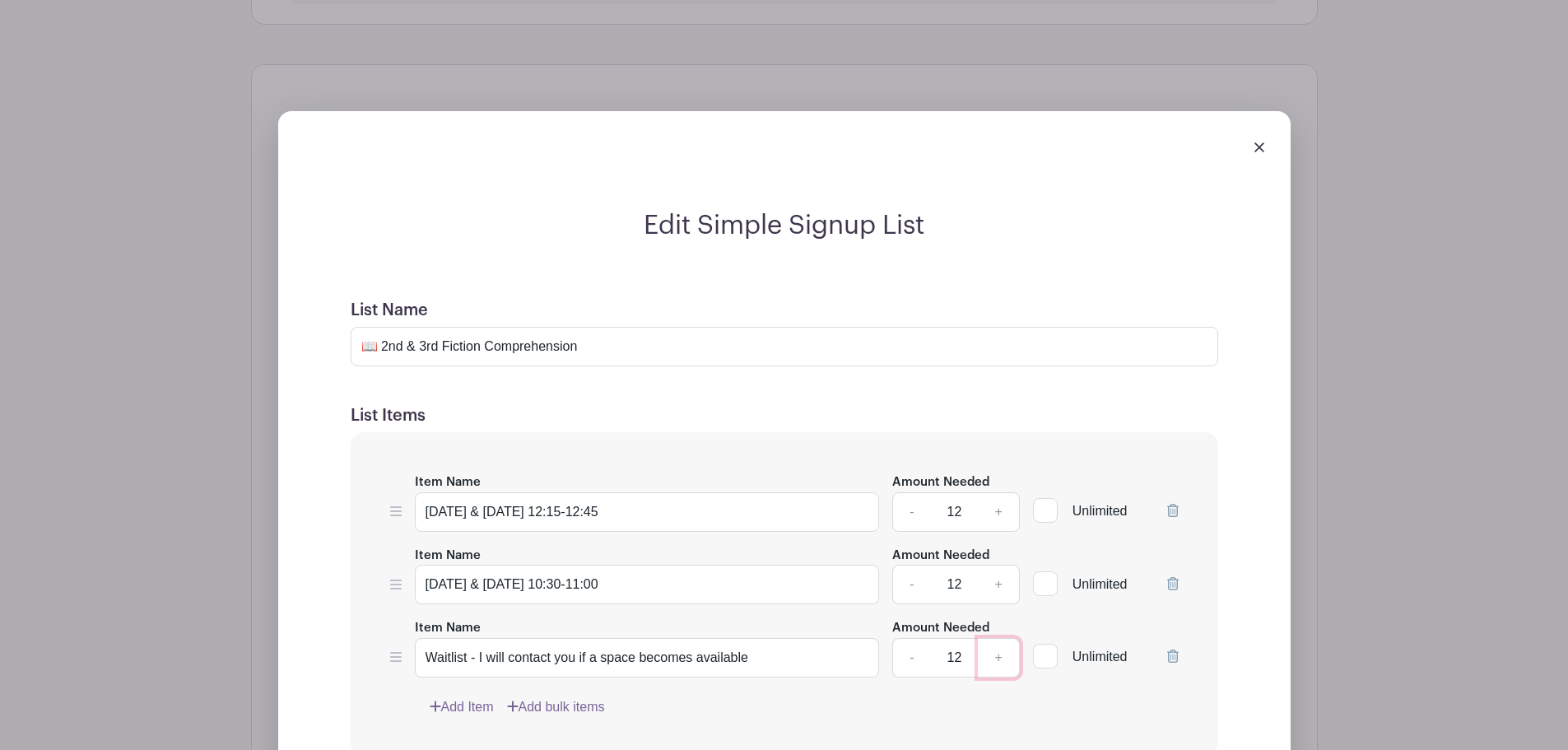
click at [1005, 656] on link "+" at bounding box center [999, 657] width 41 height 39
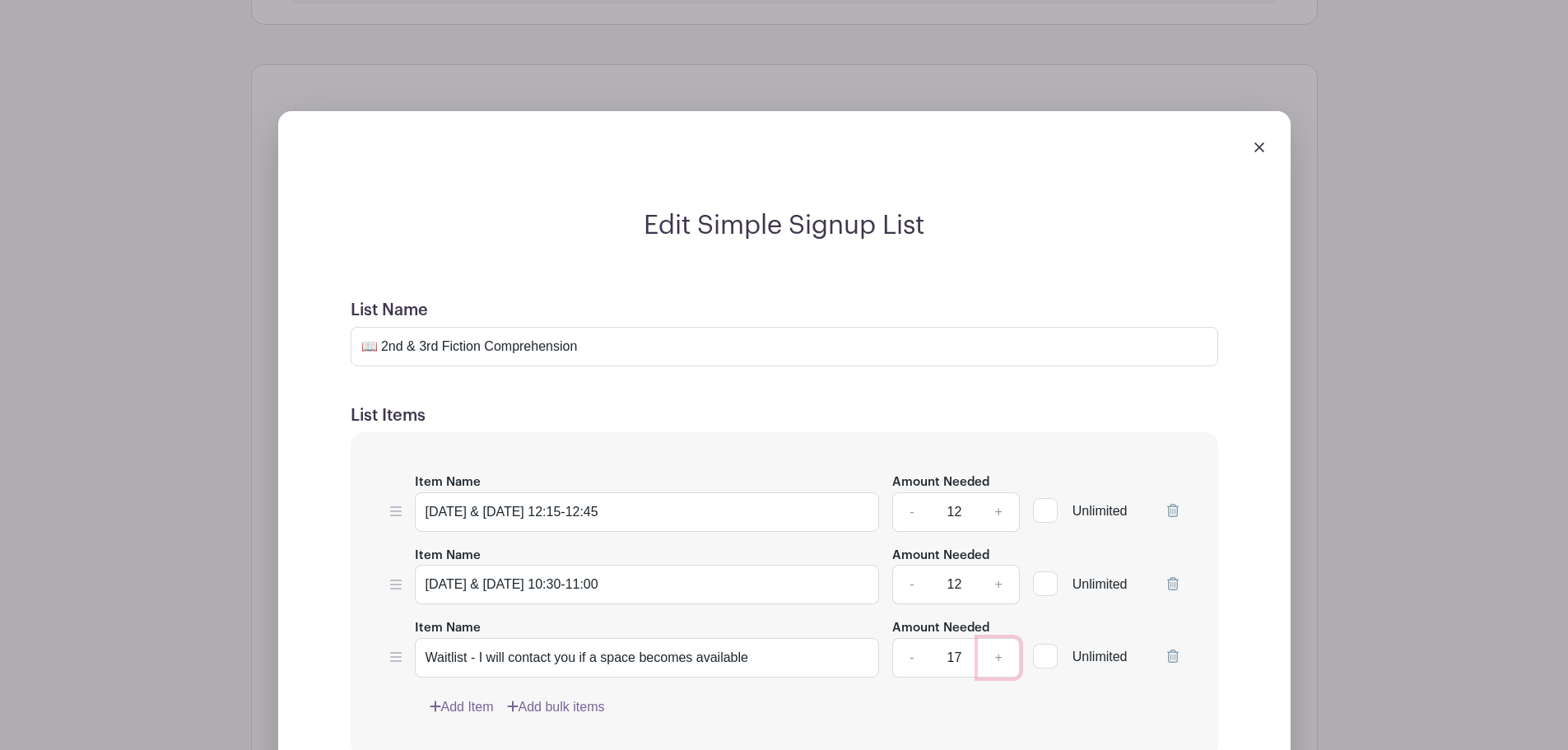
click at [1005, 656] on link "+" at bounding box center [999, 657] width 41 height 39
click at [914, 657] on link "-" at bounding box center [911, 657] width 38 height 39
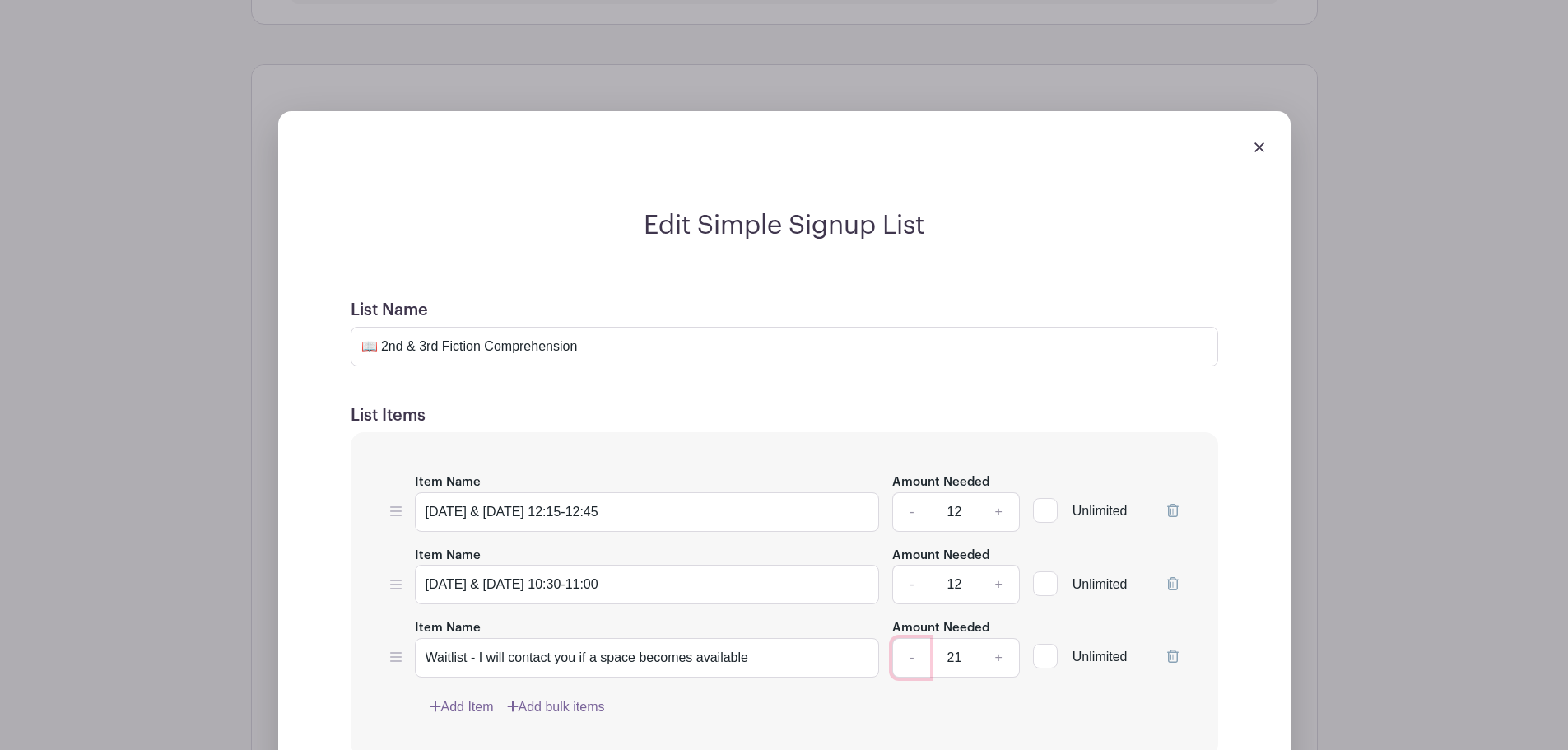
type input "20"
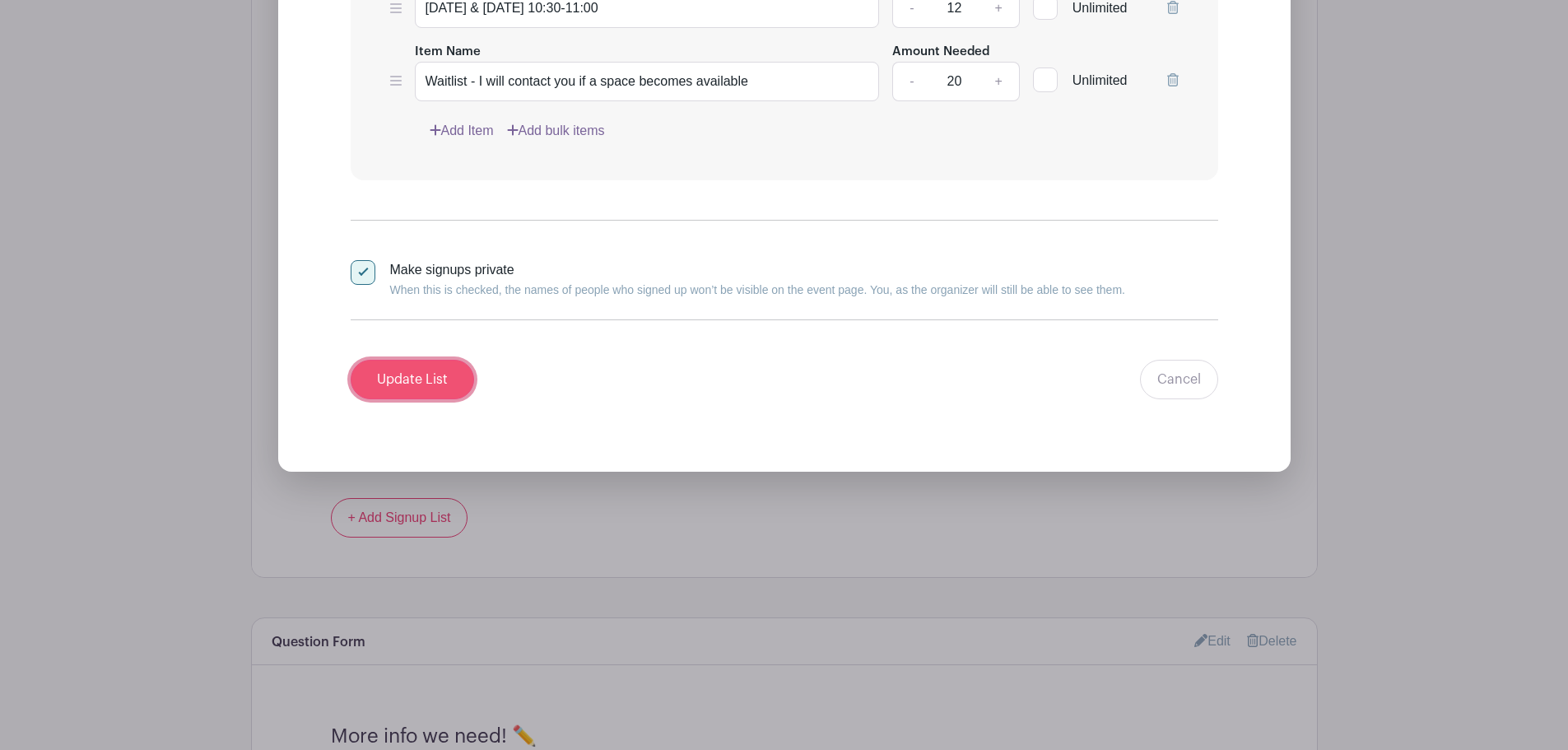
click at [379, 365] on input "Update List" at bounding box center [412, 379] width 123 height 39
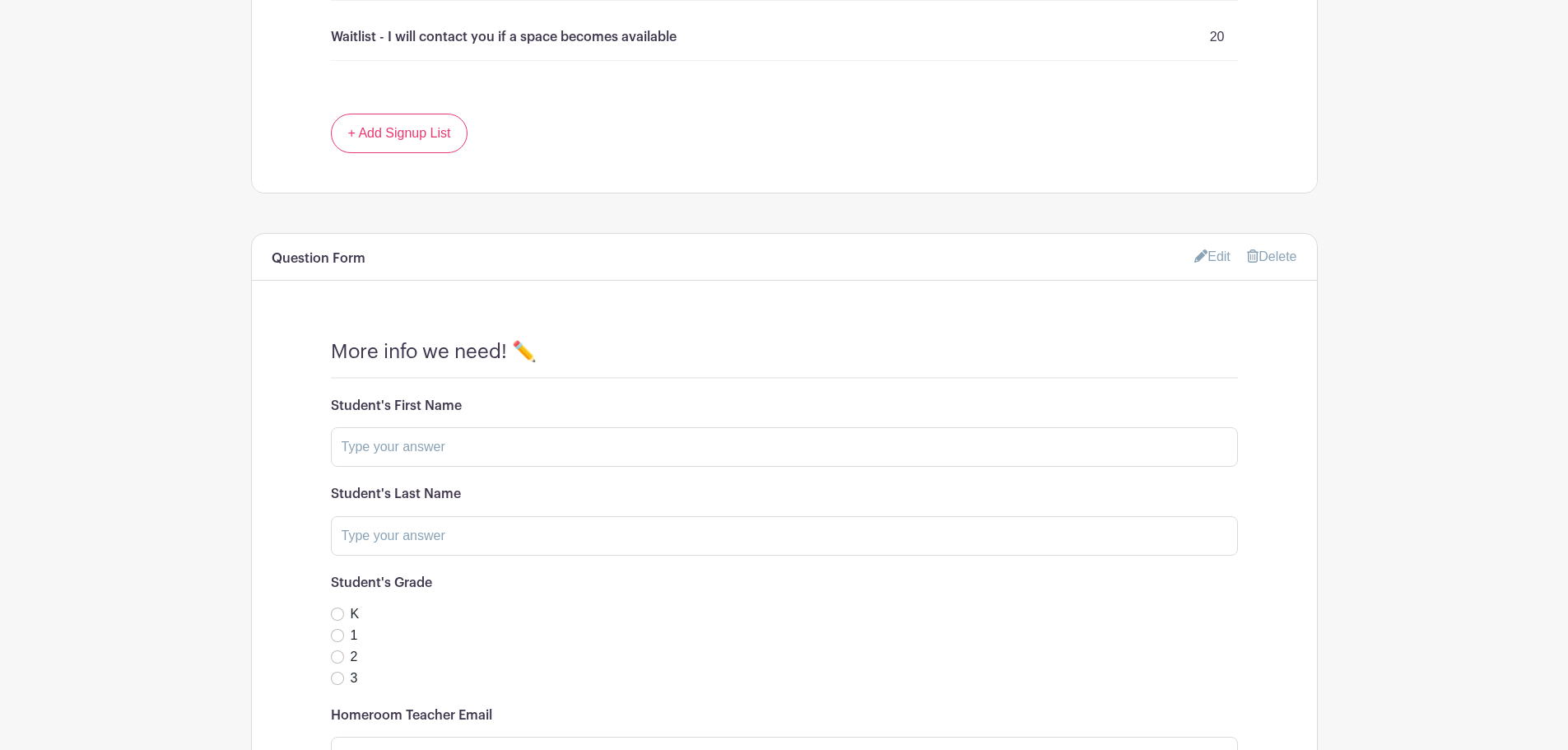
scroll to position [1521, 0]
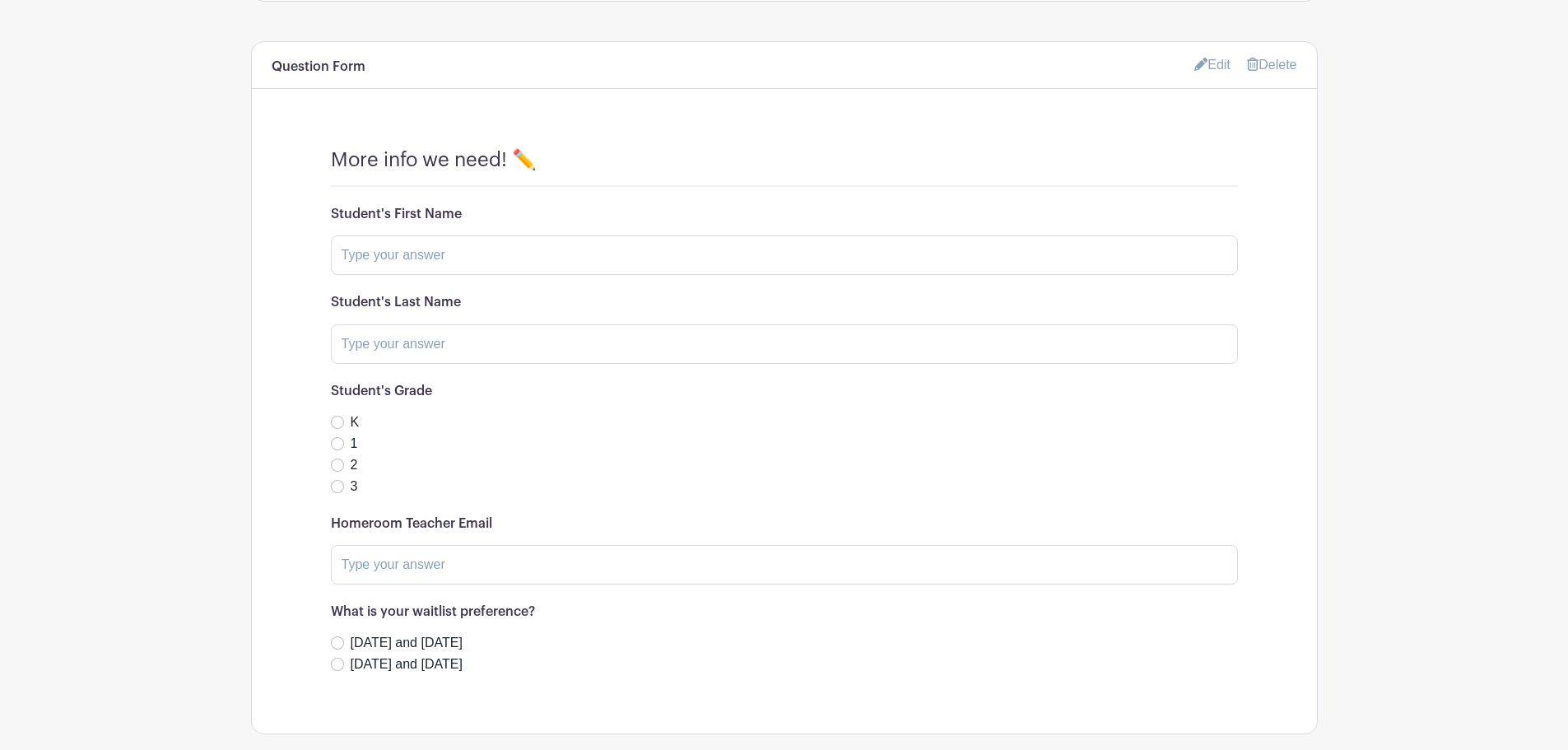
click at [1197, 67] on icon at bounding box center [1201, 64] width 13 height 13
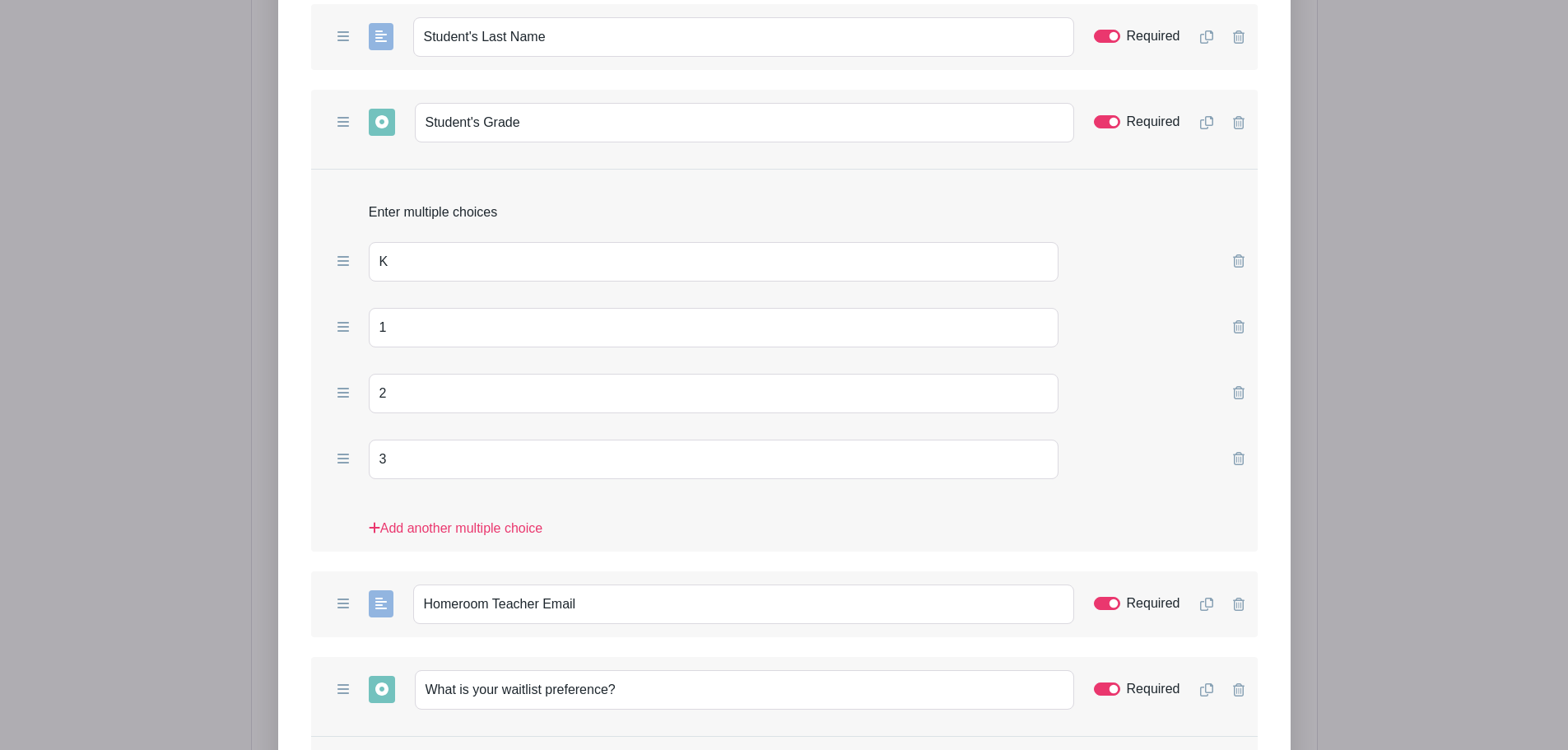
scroll to position [2096, 0]
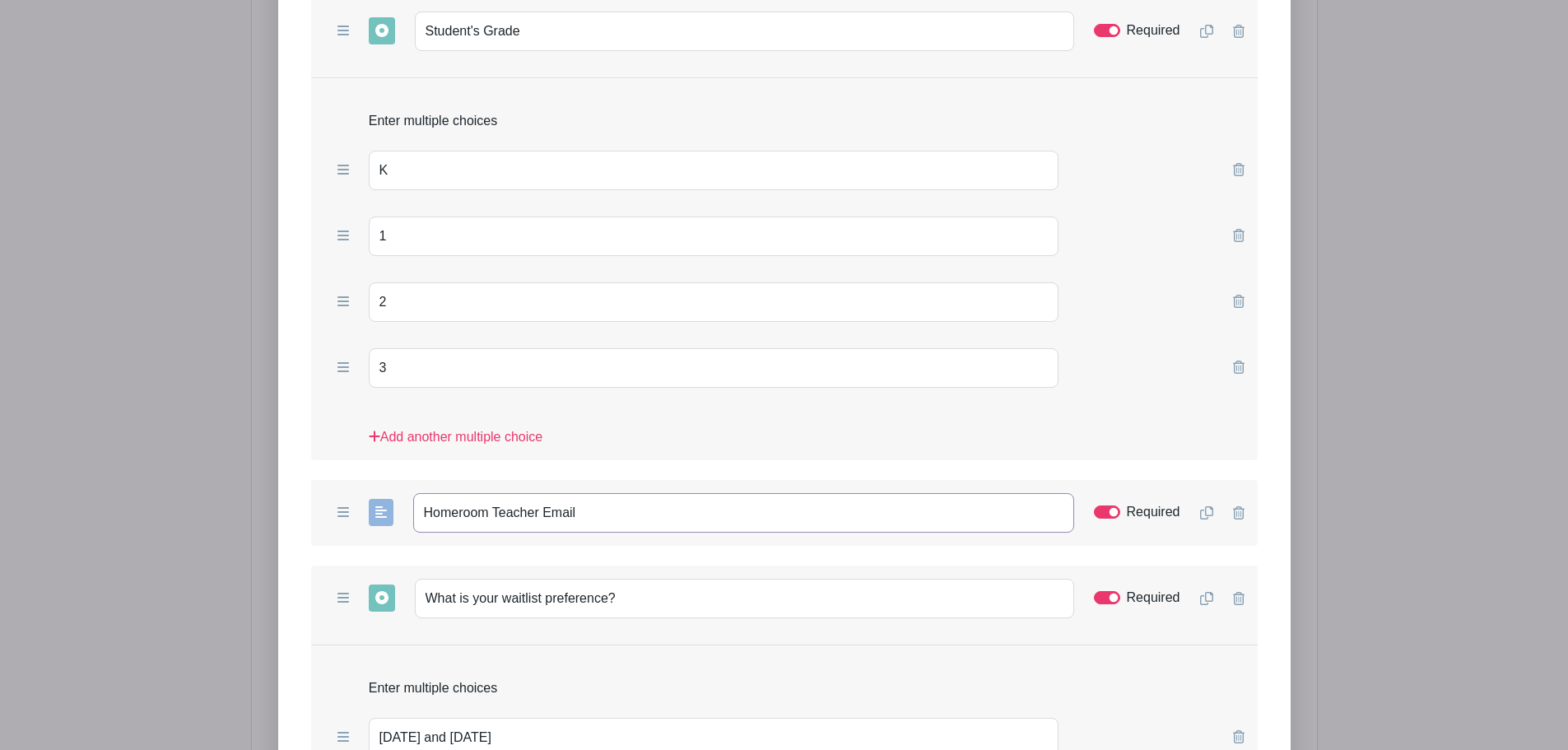
drag, startPoint x: 607, startPoint y: 508, endPoint x: 387, endPoint y: 513, distance: 220.1
click at [387, 513] on div "Add Short Answer Add Multiple Choice Add Checkboxes Add Dropdown Homeroom Teach…" at bounding box center [784, 512] width 947 height 66
paste input "Email of your Harmony, Braintree or HomeEd360 homeroom teacher"
type input "Email of your Harmony, Braintree or HomeEd360 homeroom teacher"
drag, startPoint x: 635, startPoint y: 596, endPoint x: 394, endPoint y: 597, distance: 241.0
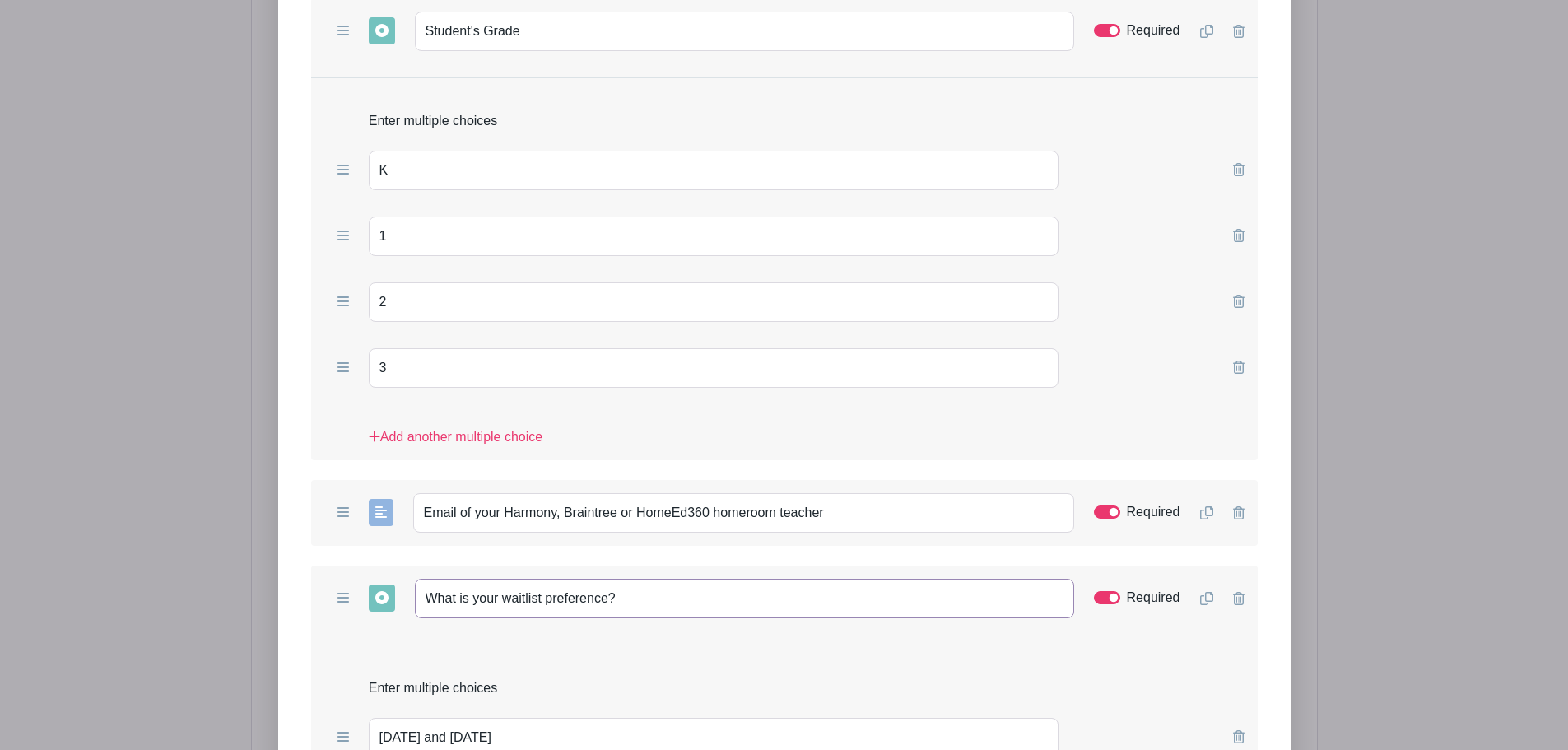
click at [394, 597] on div "Add Short Answer Add Multiple Choice Add Checkboxes Add Dropdown What is your w…" at bounding box center [784, 597] width 947 height 66
paste input "If you are signing up on the waitlist, what is your"
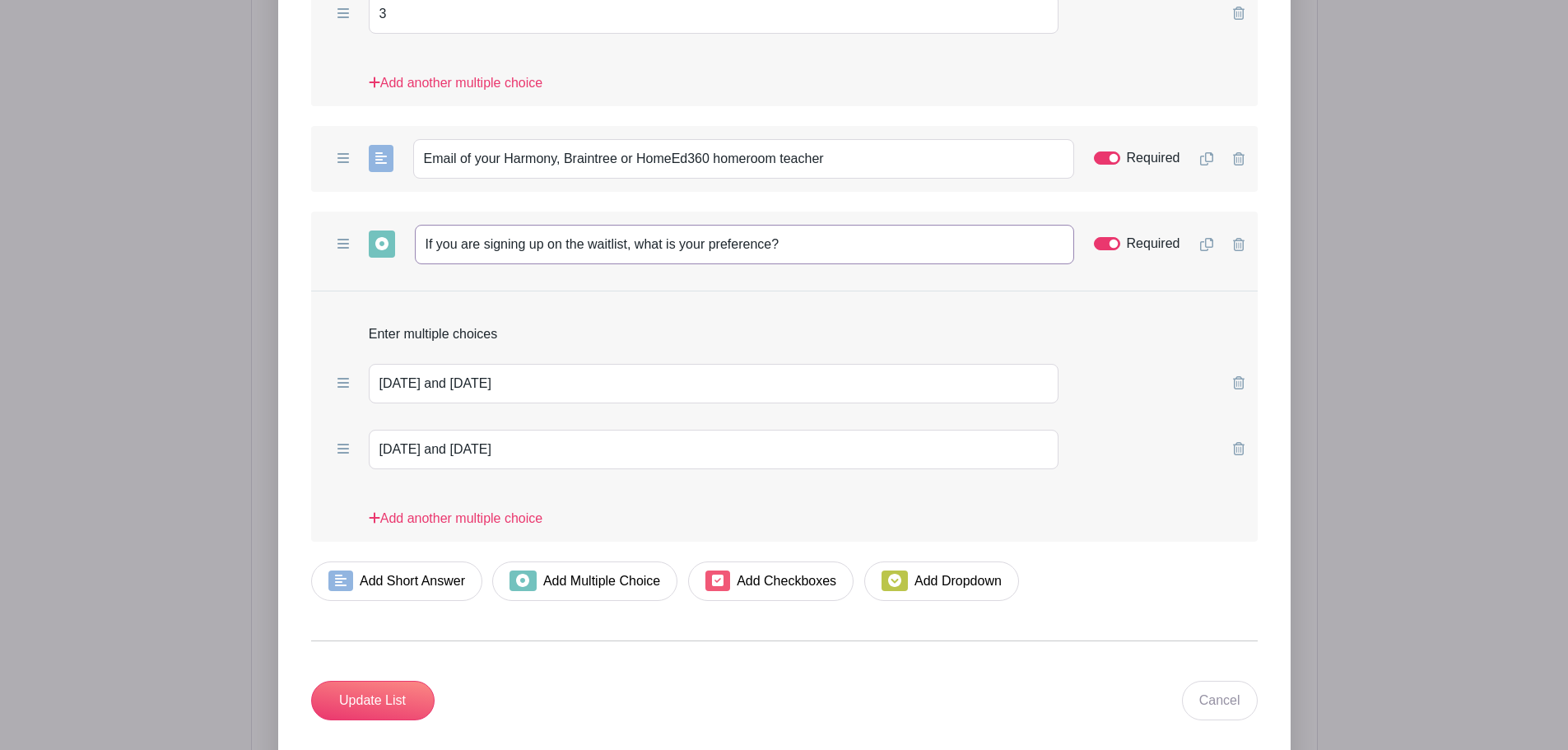
scroll to position [2480, 0]
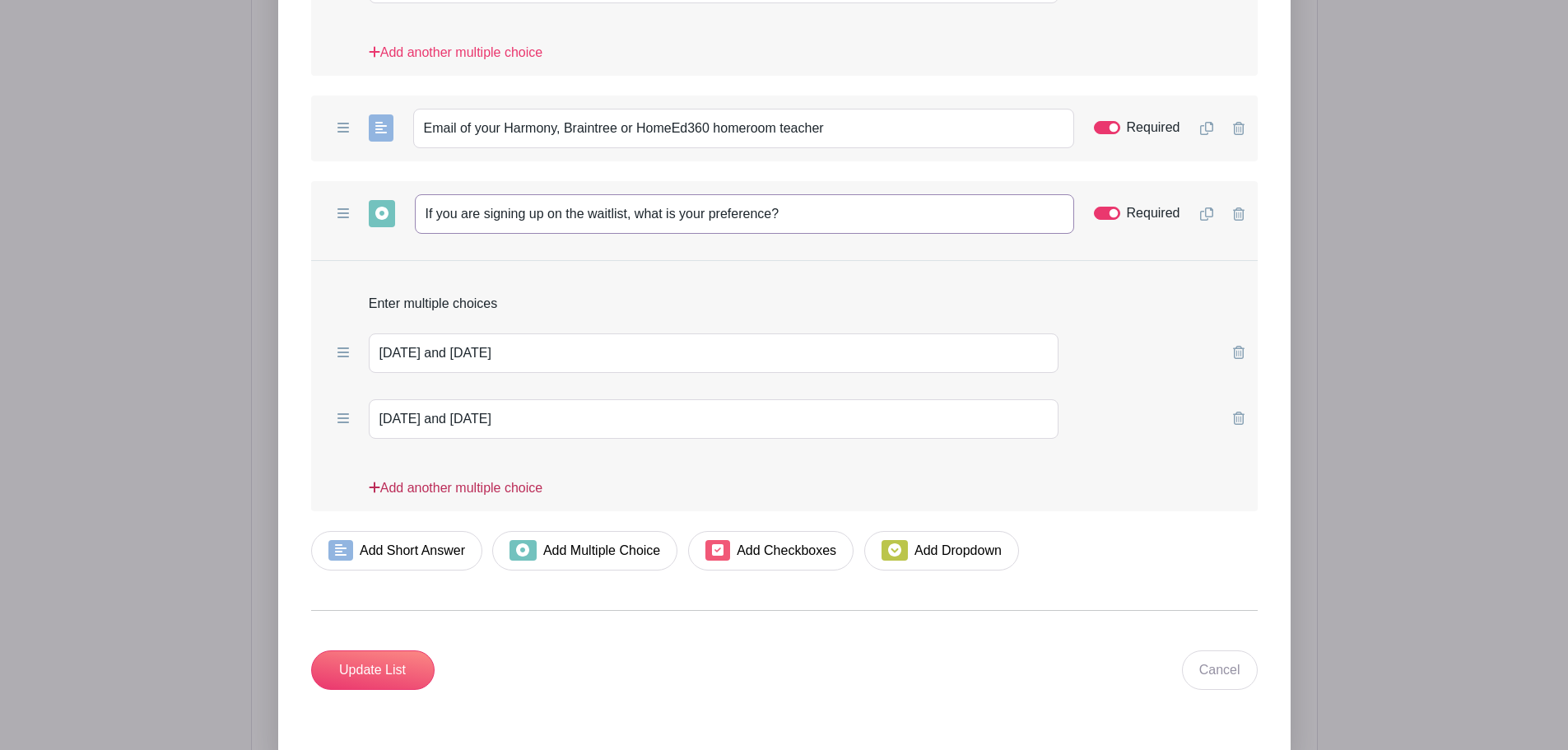
type input "If you are signing up on the waitlist, what is your preference?"
click at [374, 489] on icon at bounding box center [374, 487] width 11 height 11
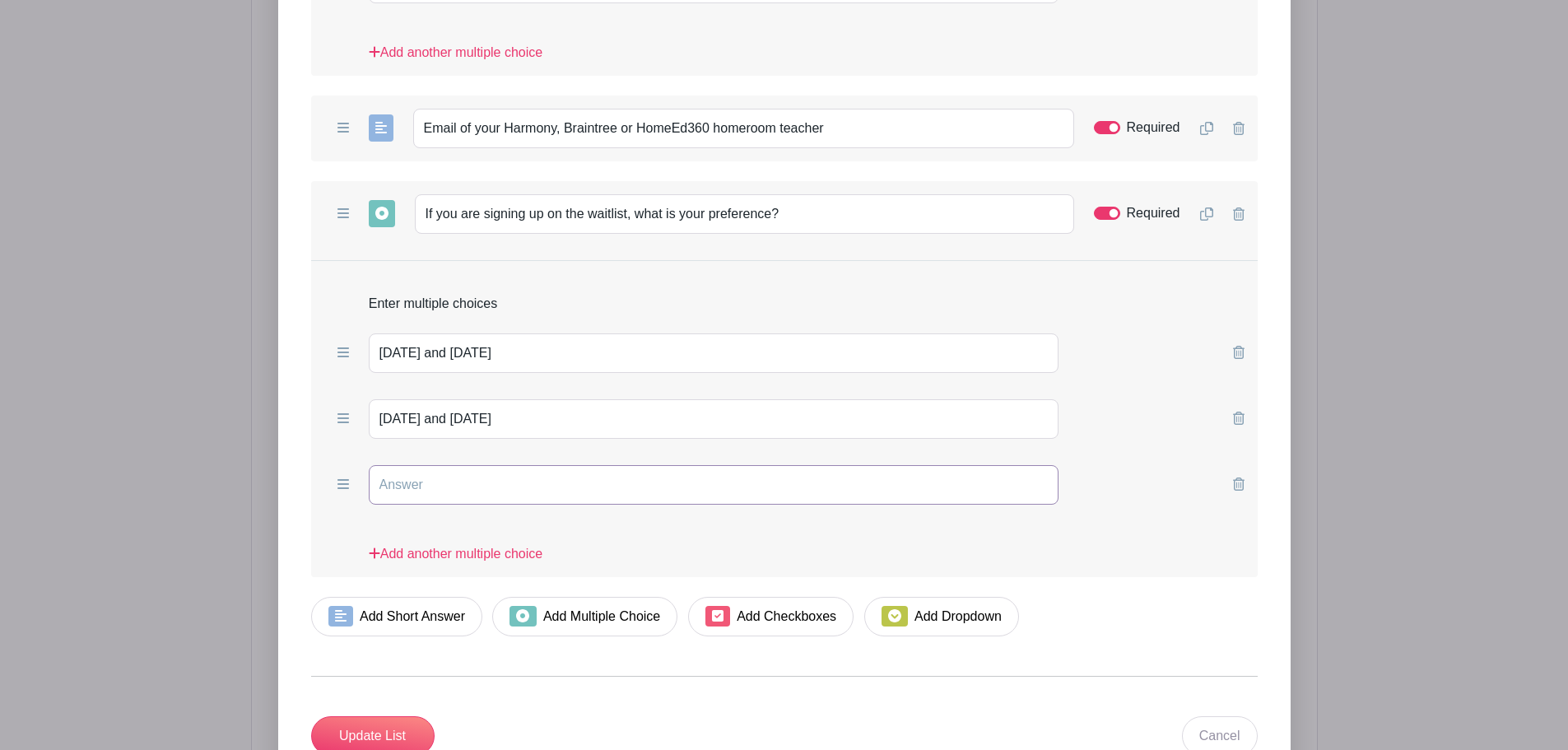
click at [405, 488] on input "text" at bounding box center [714, 485] width 690 height 39
type input "Either one works for me!"
click at [358, 737] on input "Update List" at bounding box center [373, 735] width 123 height 39
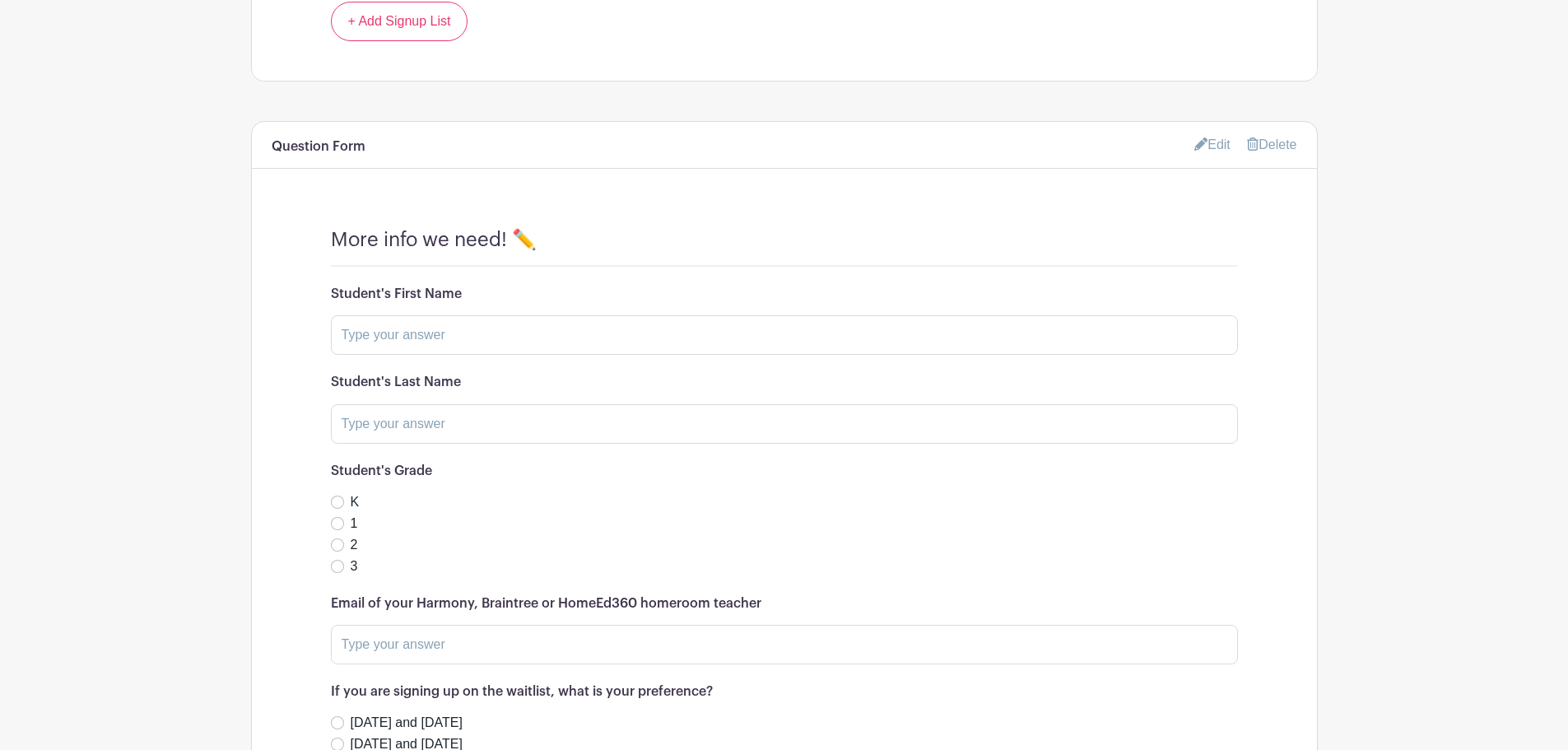
scroll to position [1244, 0]
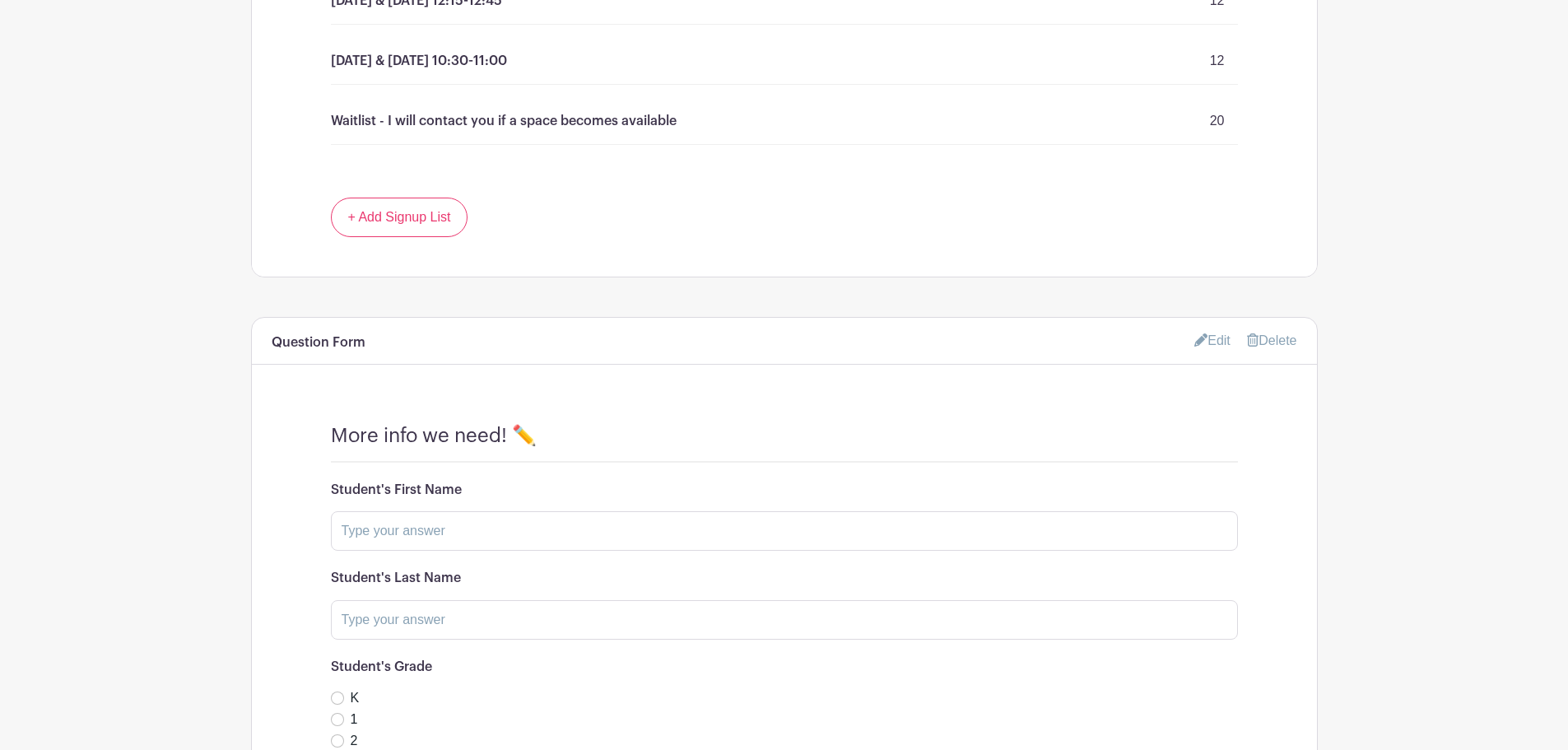
click at [1220, 338] on link "Edit" at bounding box center [1212, 341] width 36 height 27
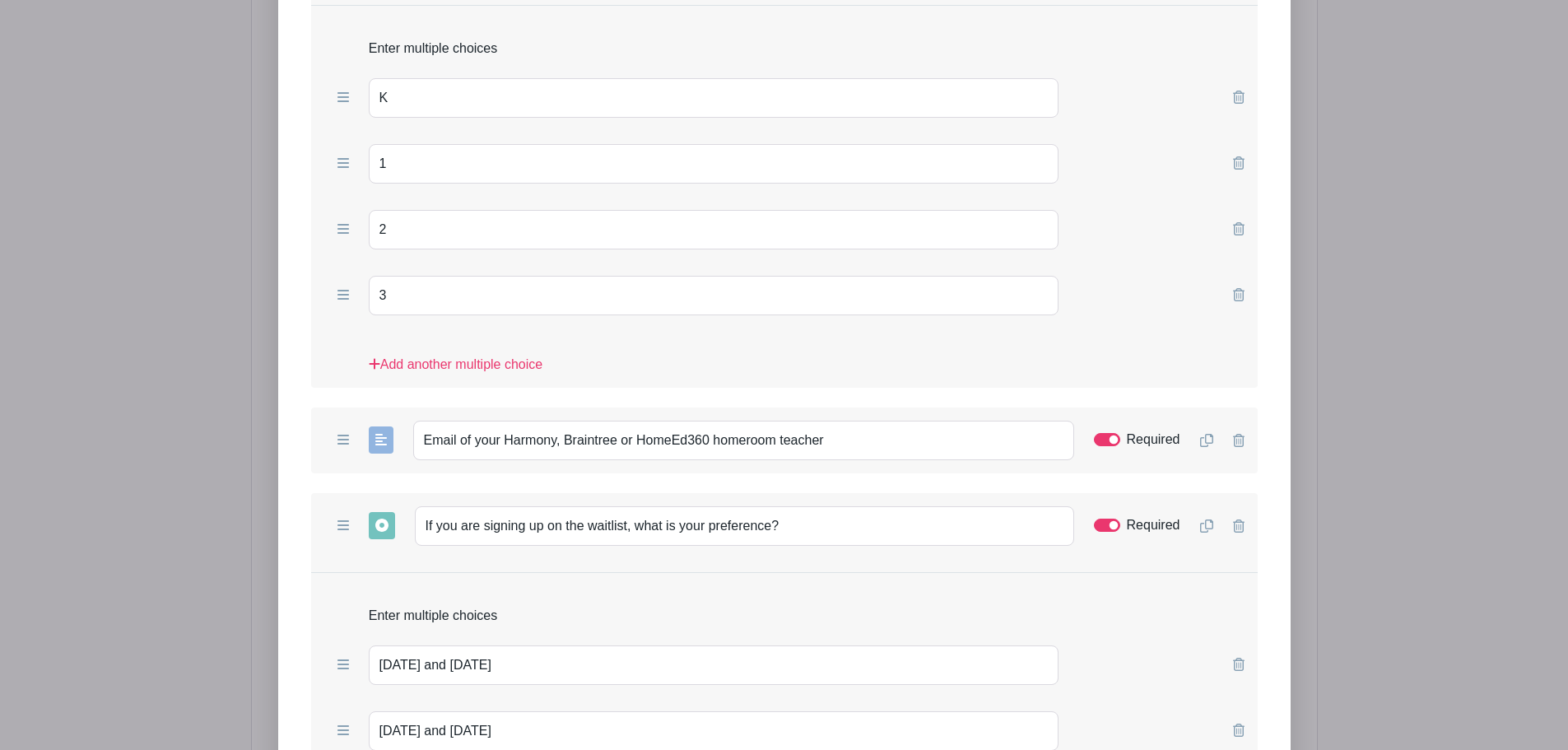
scroll to position [2205, 0]
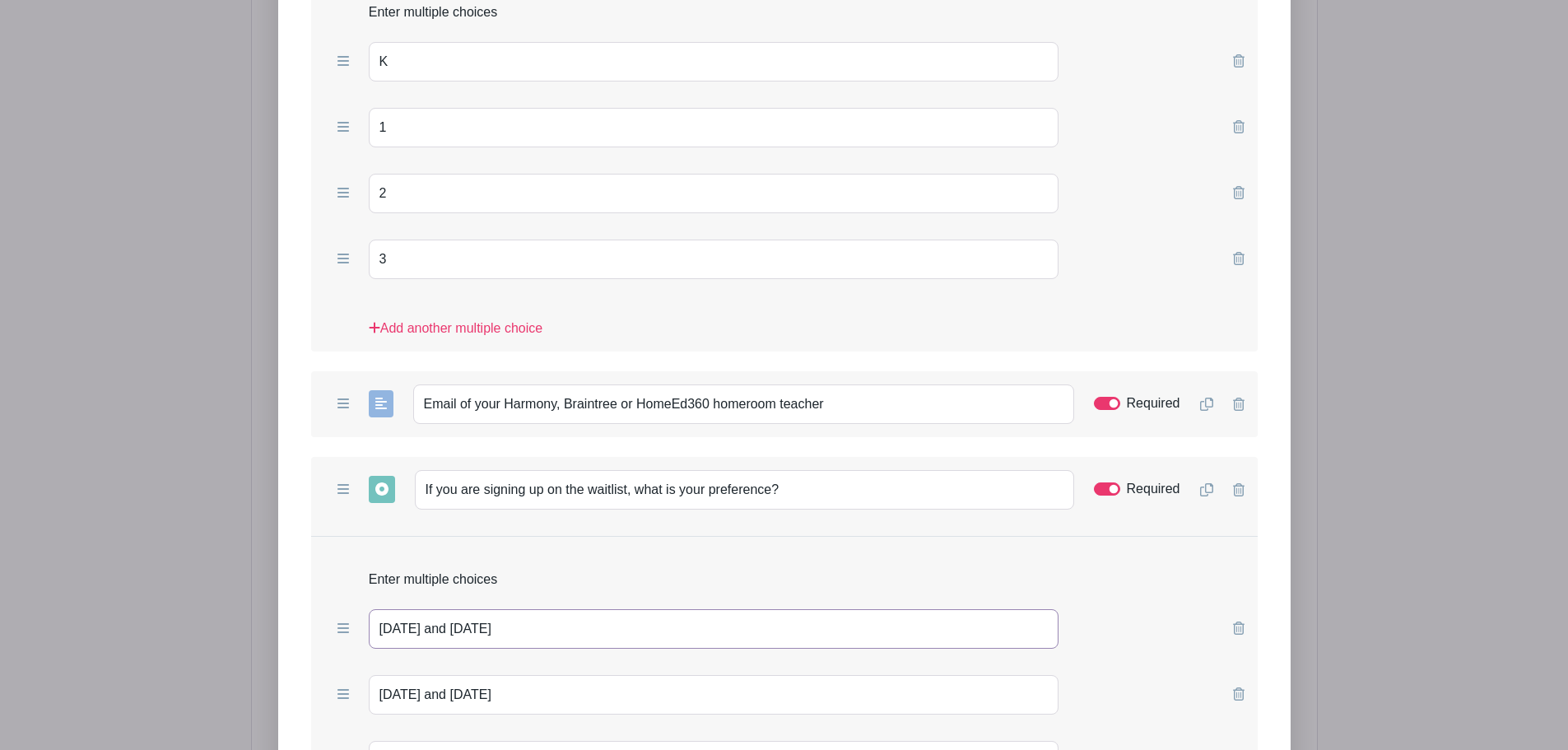
click at [437, 625] on input "Monday and Wednesday" at bounding box center [714, 629] width 690 height 39
type input "[DATE] & [DATE]"
click at [442, 701] on input "Tuesday and Thursday" at bounding box center [714, 694] width 690 height 39
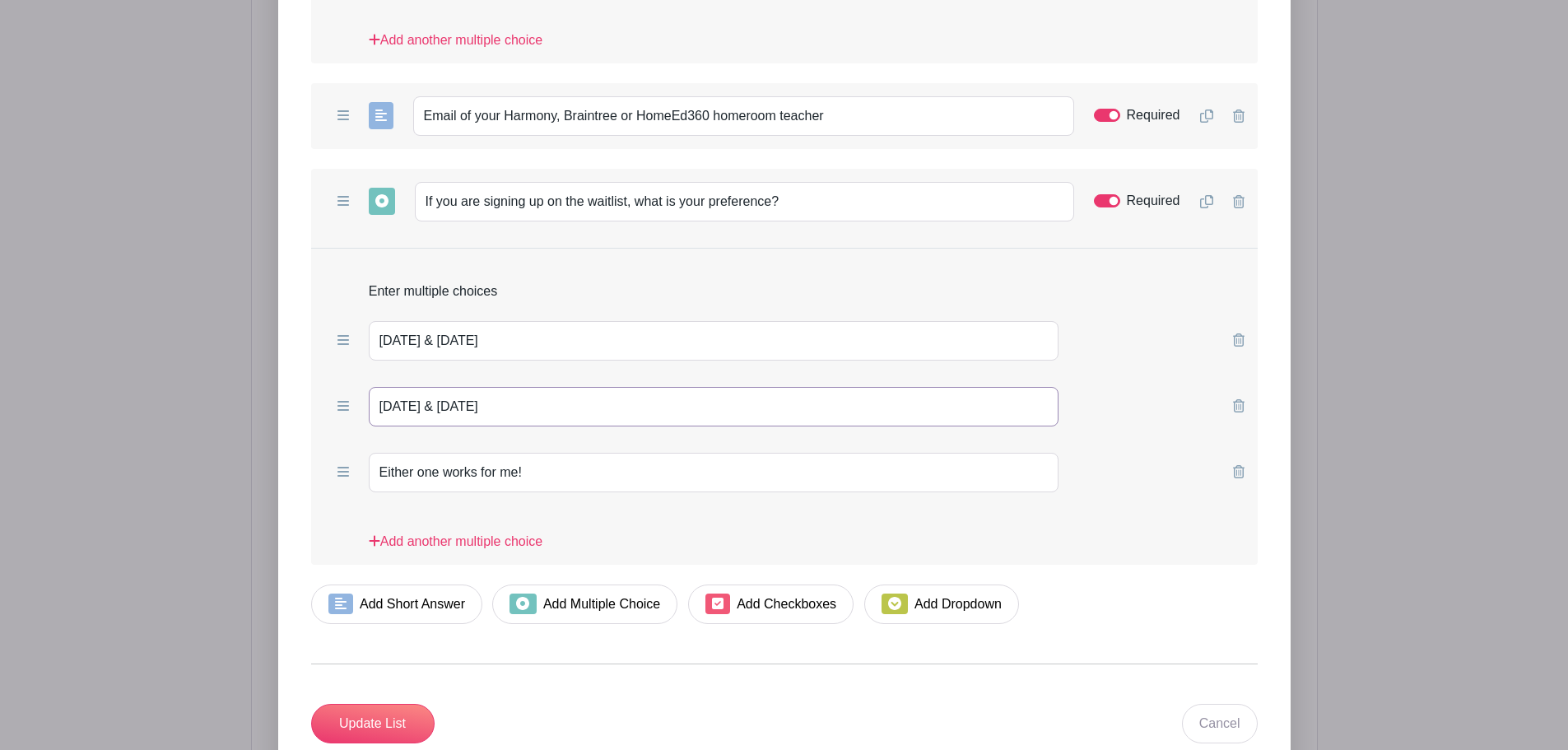
scroll to position [2689, 0]
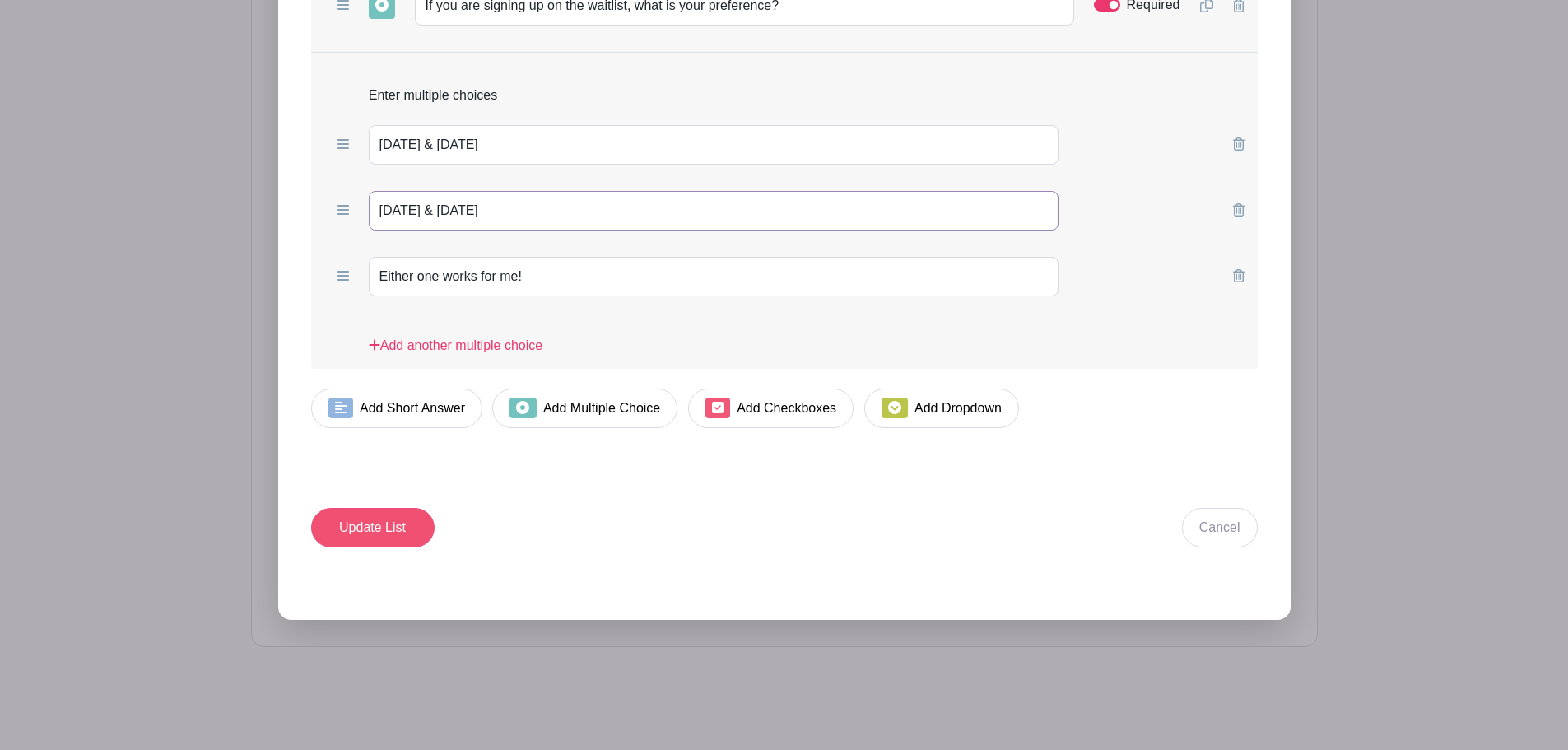
type input "[DATE] & [DATE]"
click at [404, 528] on input "Update List" at bounding box center [373, 528] width 123 height 39
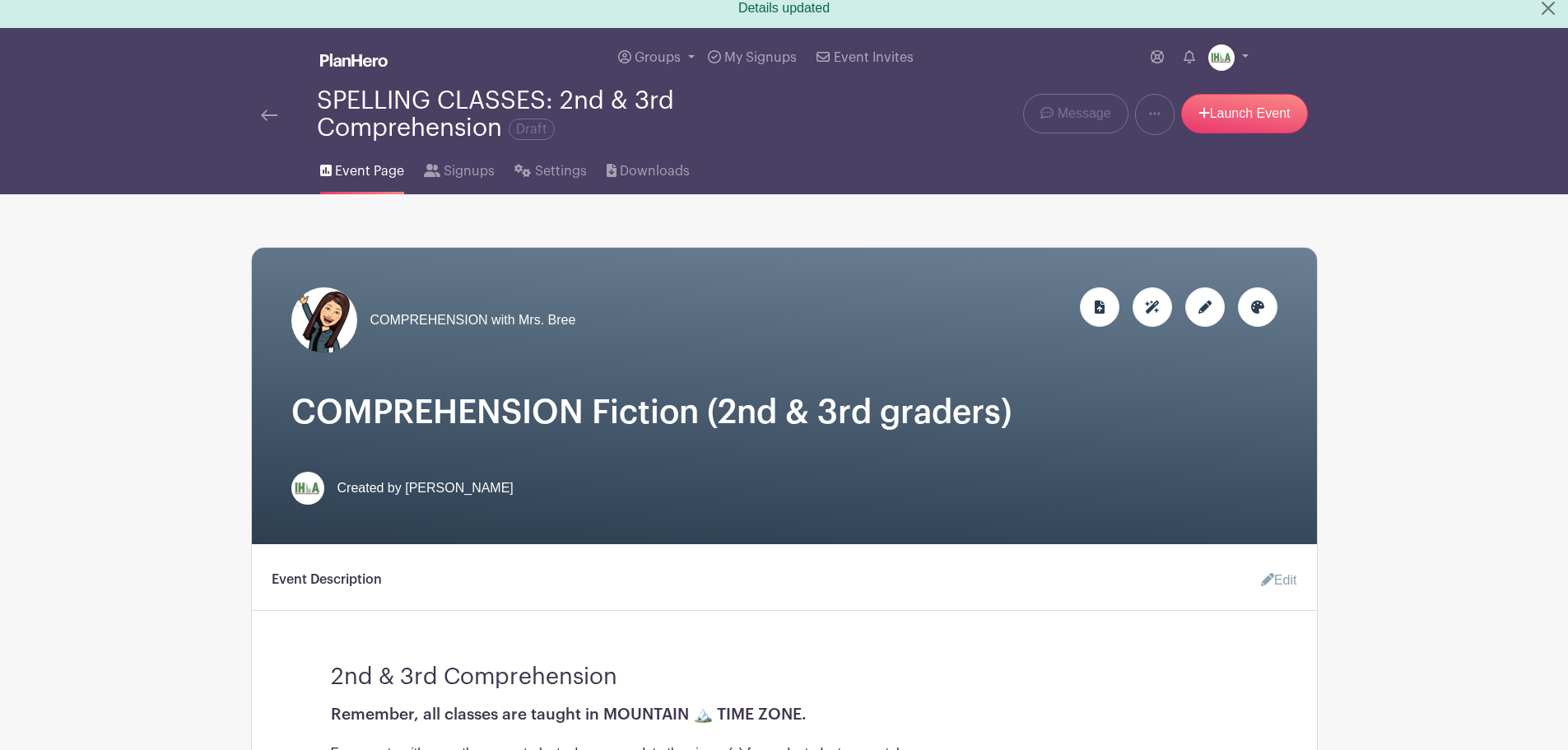
scroll to position [0, 0]
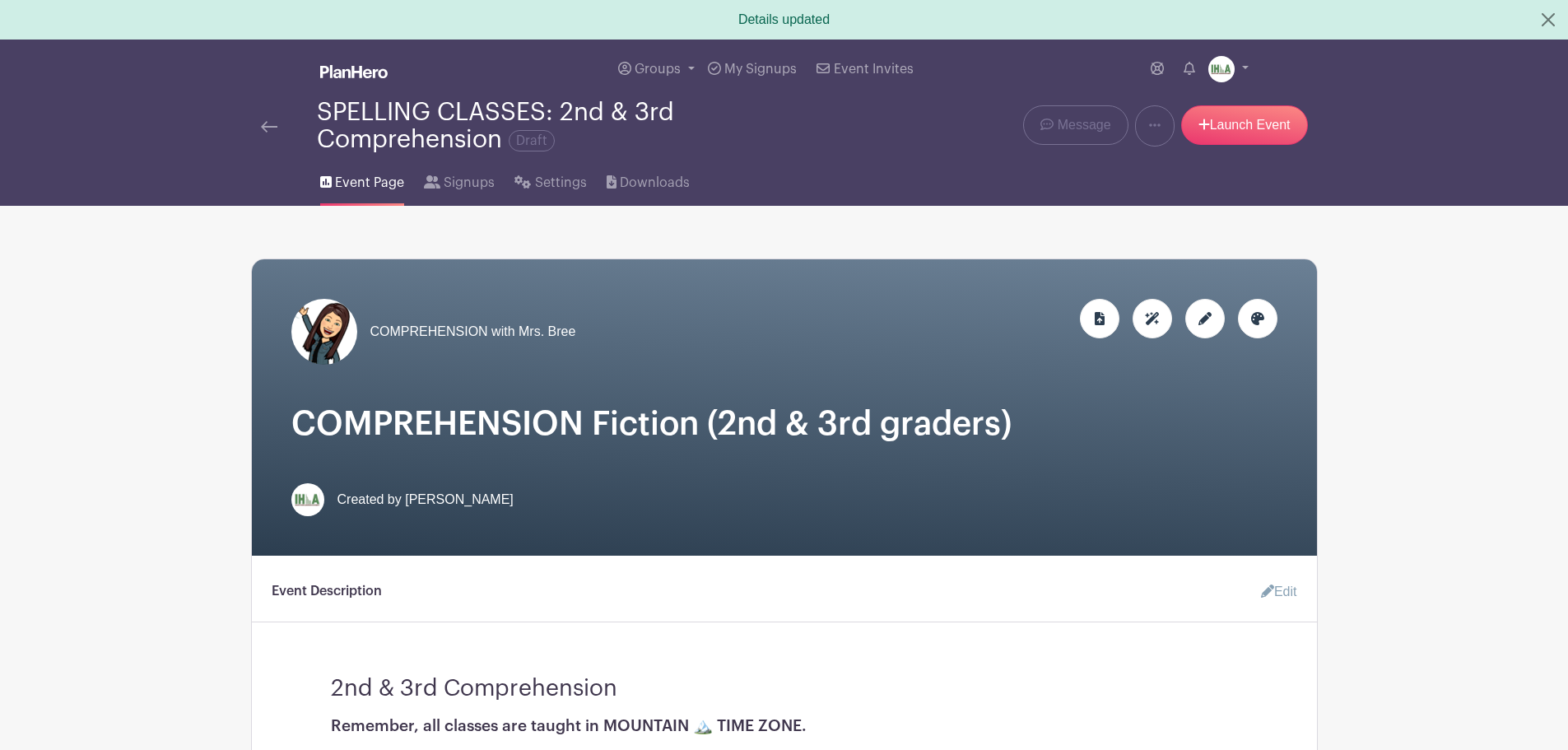
click at [262, 128] on img at bounding box center [268, 127] width 17 height 12
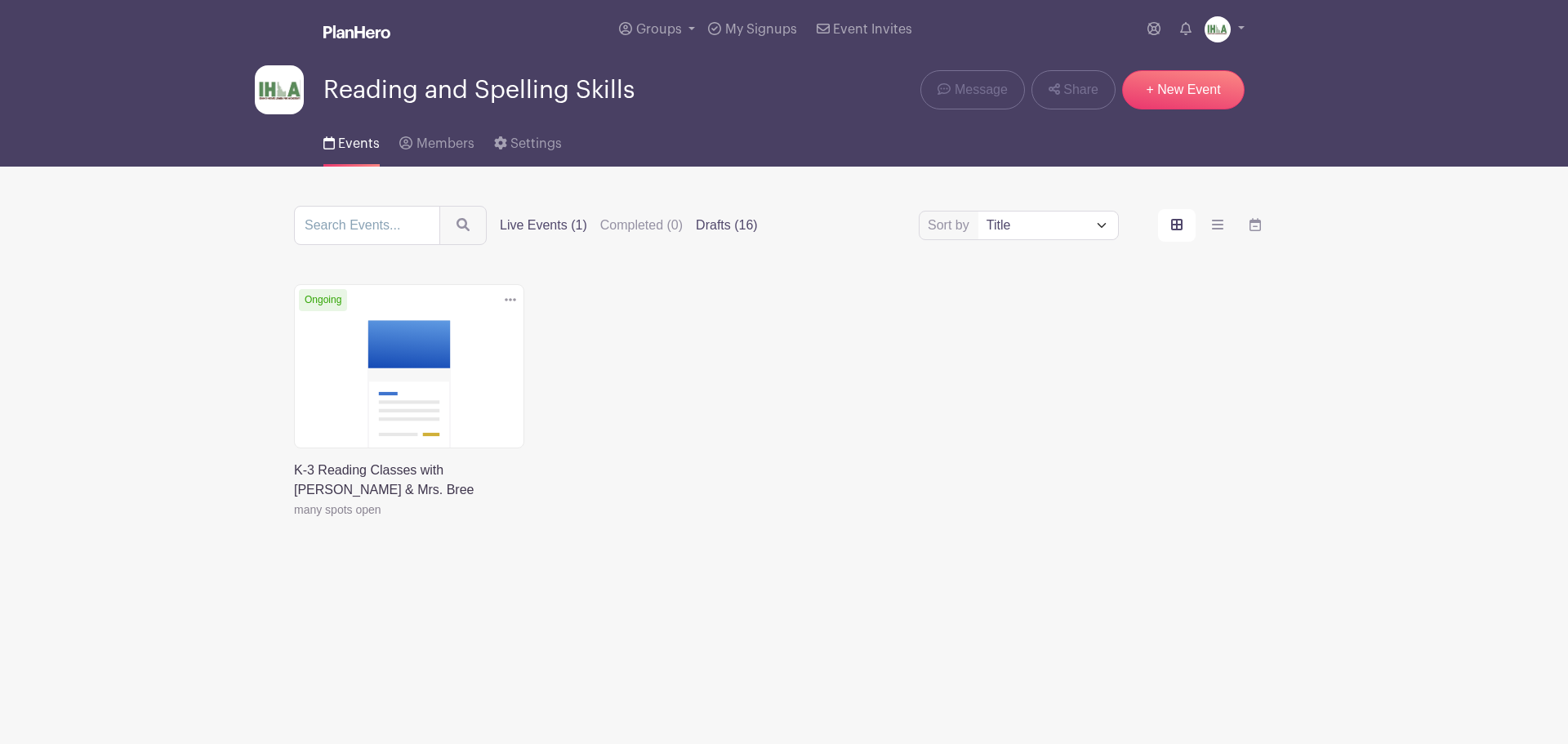
click at [702, 223] on label "Drafts (16)" at bounding box center [727, 225] width 62 height 19
click at [0, 0] on input "Drafts (16)" at bounding box center [0, 0] width 0 height 0
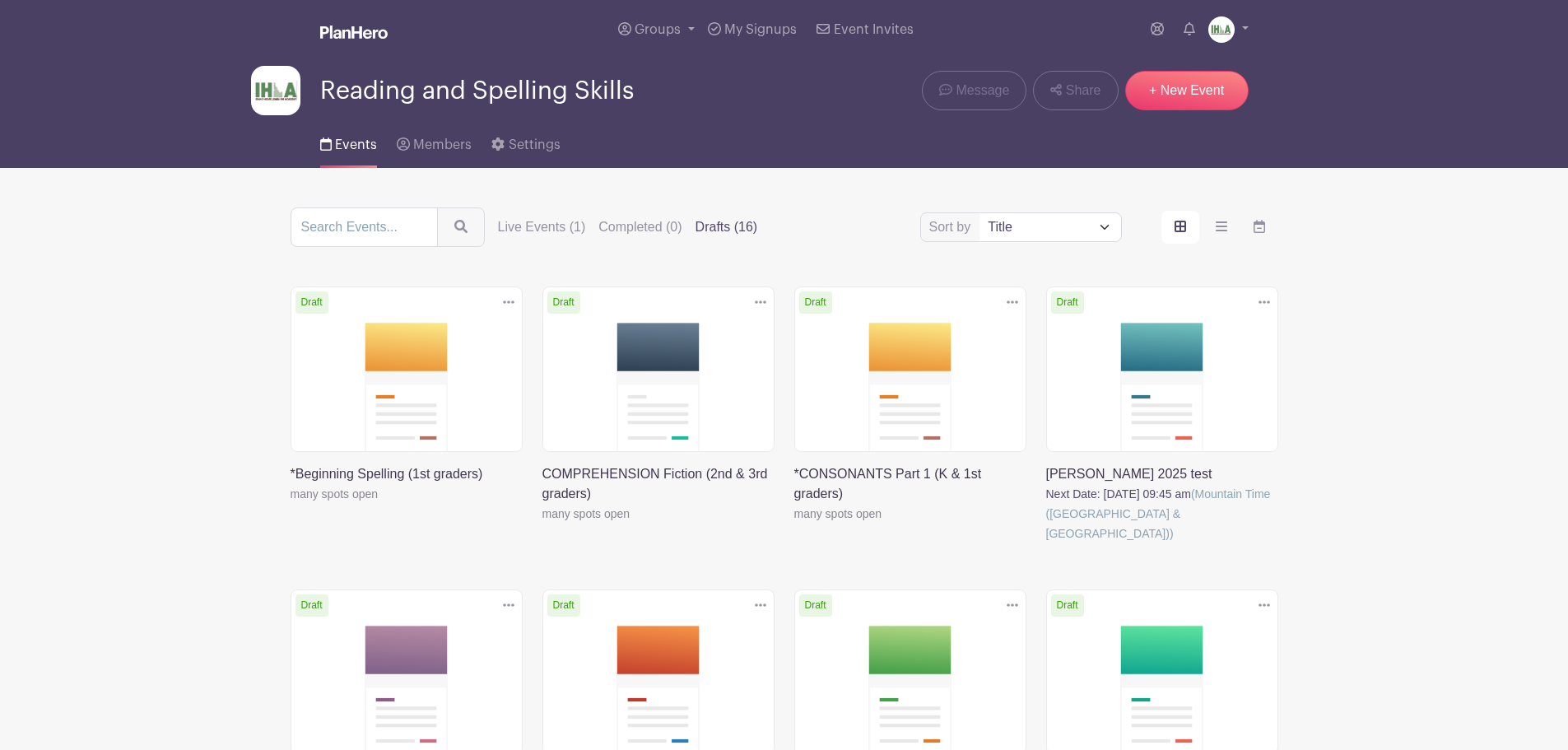
click at [759, 303] on icon at bounding box center [761, 302] width 12 height 13
click at [543, 524] on link at bounding box center [543, 524] width 0 height 0
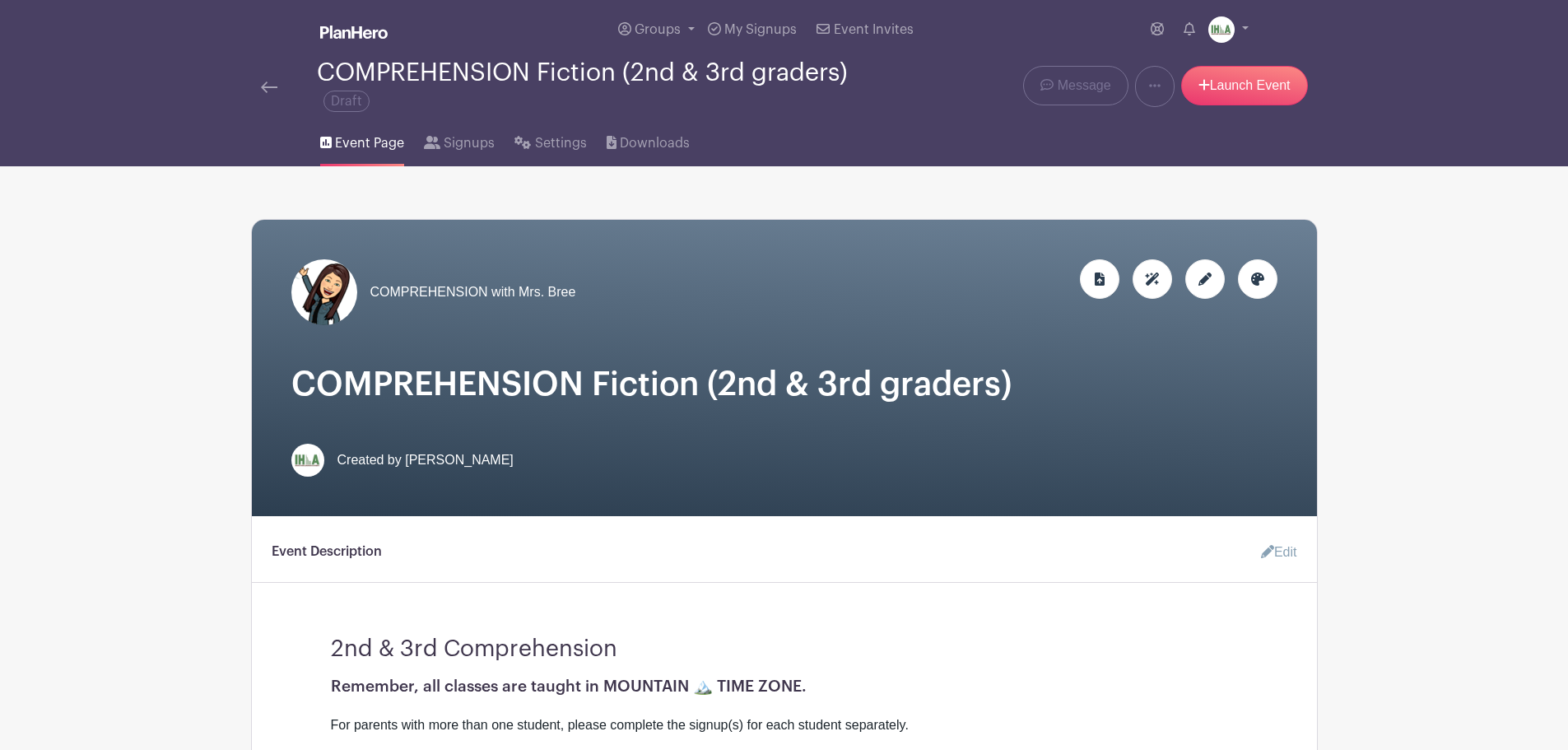
click at [1201, 283] on icon at bounding box center [1205, 278] width 13 height 13
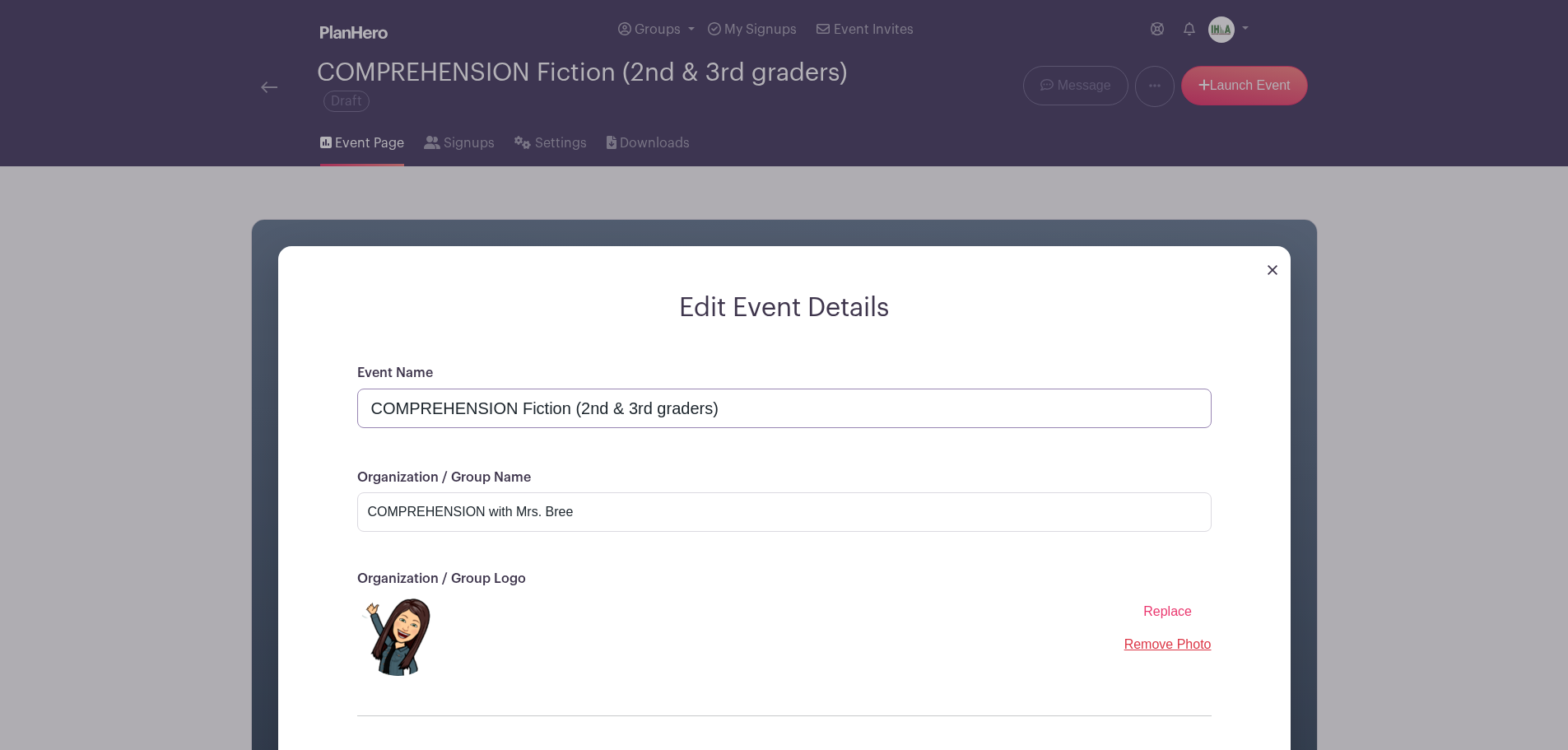
click at [695, 400] on input "COMPREHENSION Fiction (2nd & 3rd graders)" at bounding box center [784, 408] width 855 height 39
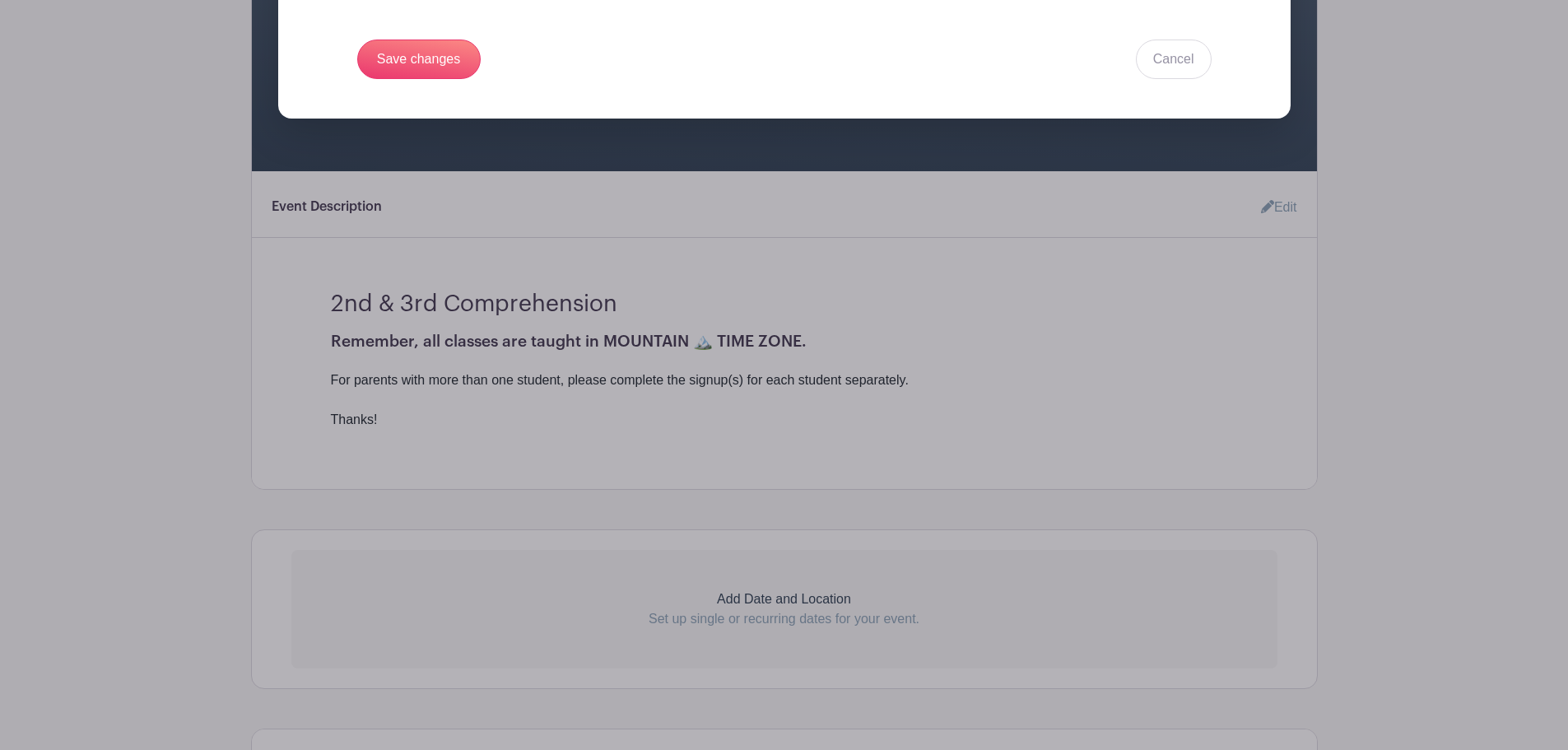
scroll to position [576, 0]
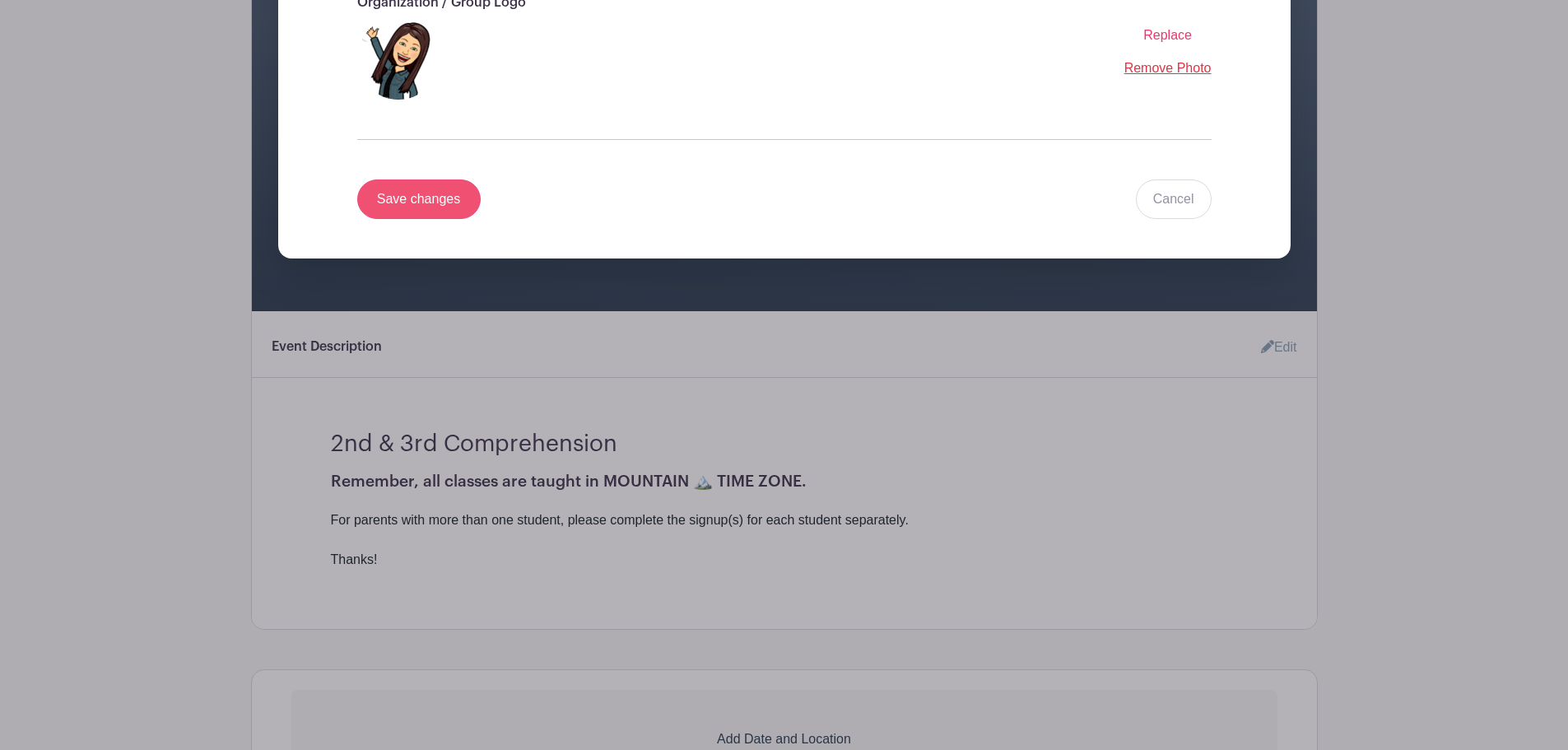
type input "*COMPREHENSION Fiction (2nd & 3rd graders)"
click at [419, 198] on input "Save changes" at bounding box center [419, 199] width 123 height 39
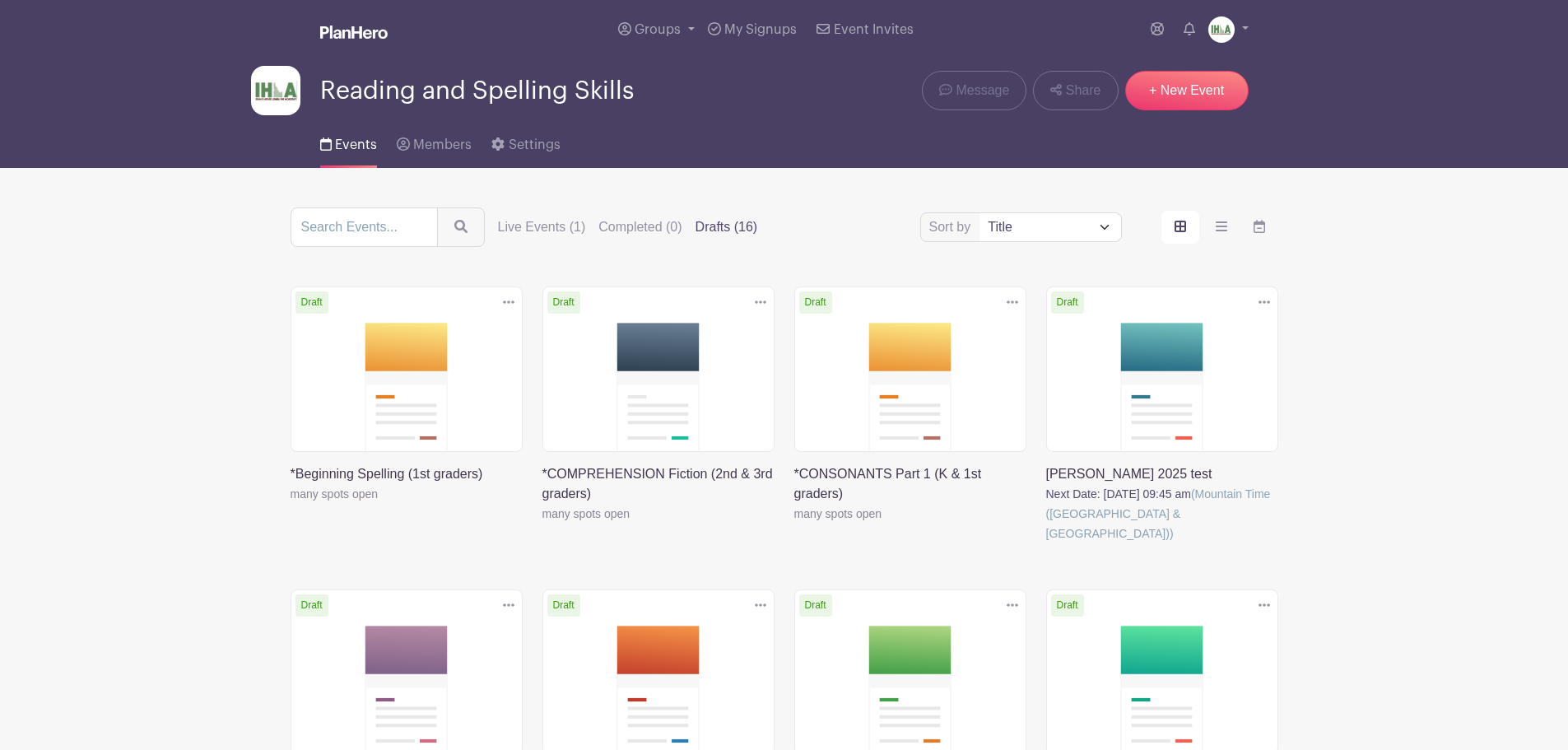
click at [509, 302] on icon at bounding box center [509, 302] width 12 height 3
click at [291, 503] on link at bounding box center [291, 503] width 0 height 0
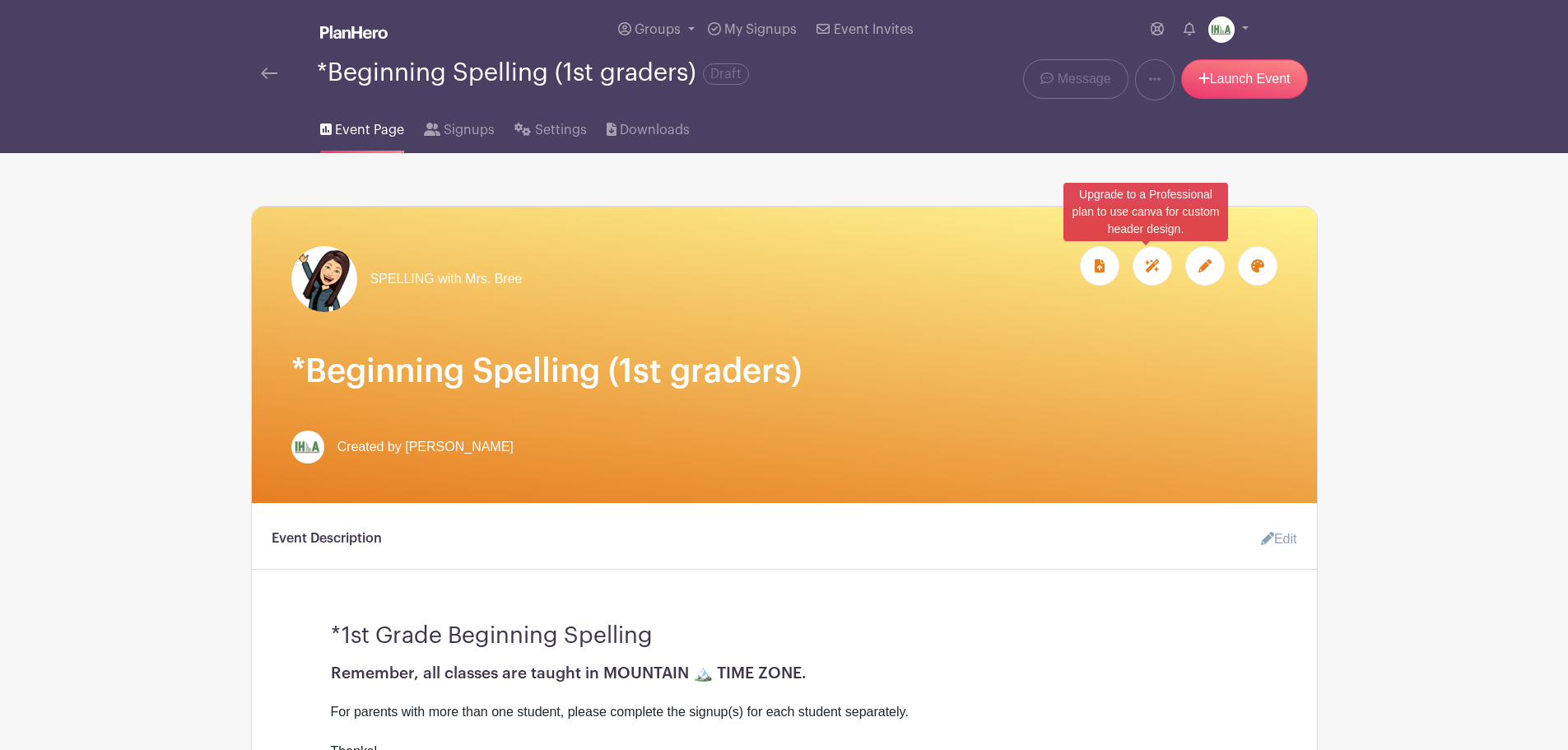
click at [1151, 268] on icon at bounding box center [1152, 265] width 14 height 13
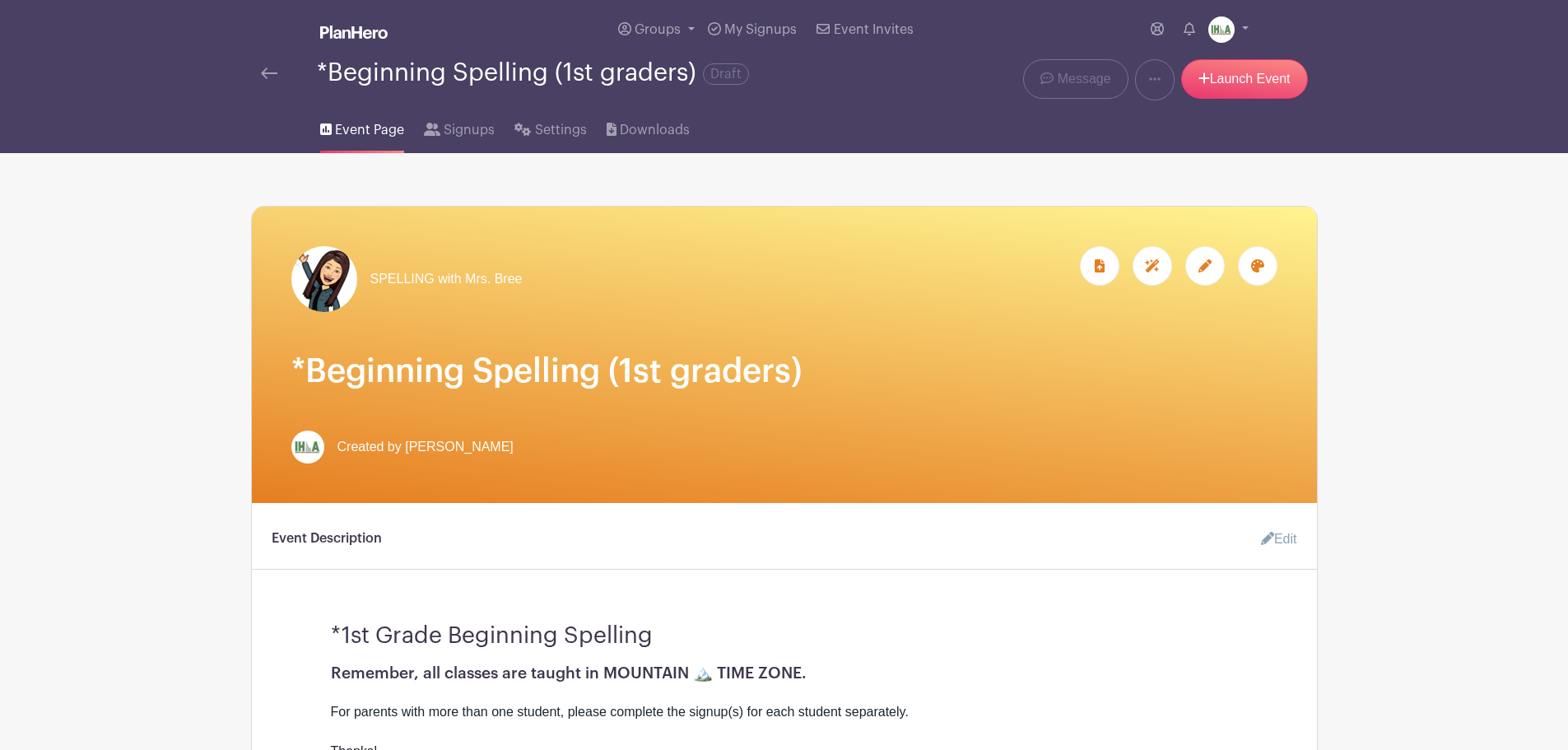
drag, startPoint x: 1204, startPoint y: 267, endPoint x: 1185, endPoint y: 269, distance: 19.1
click at [1204, 268] on icon at bounding box center [1205, 265] width 13 height 13
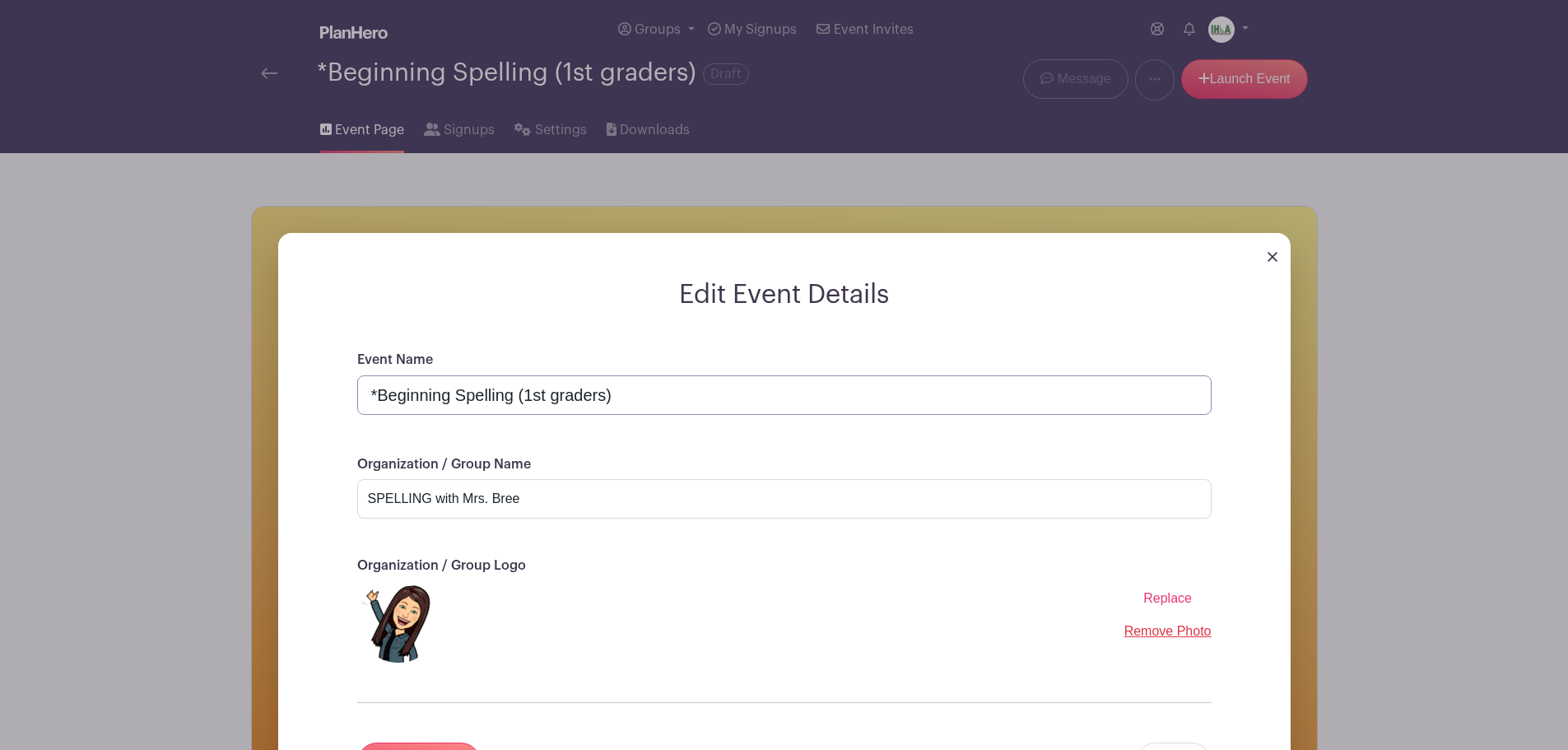
drag, startPoint x: 377, startPoint y: 393, endPoint x: 512, endPoint y: 400, distance: 135.2
click at [512, 400] on input "*Beginning Spelling (1st graders)" at bounding box center [784, 395] width 855 height 39
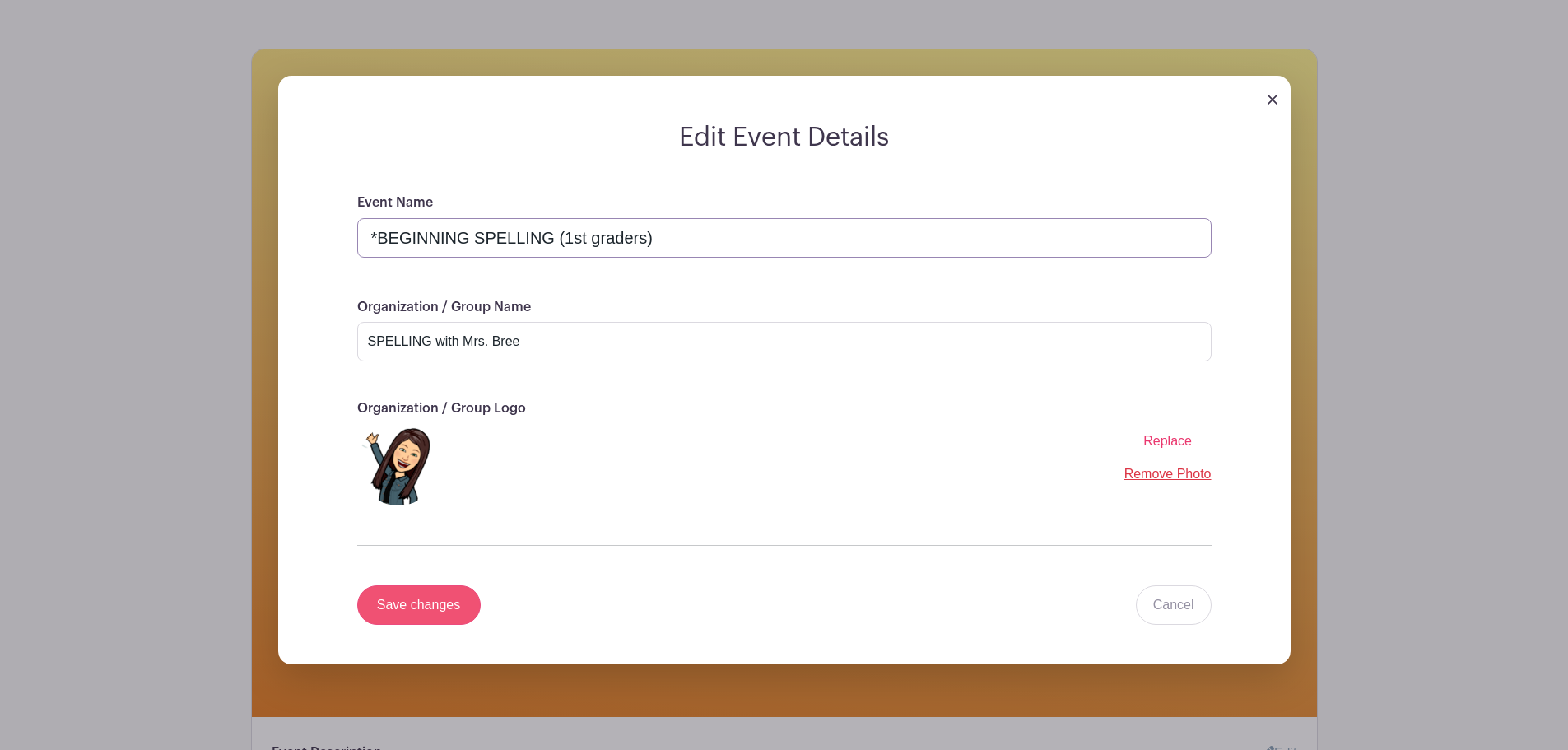
scroll to position [192, 0]
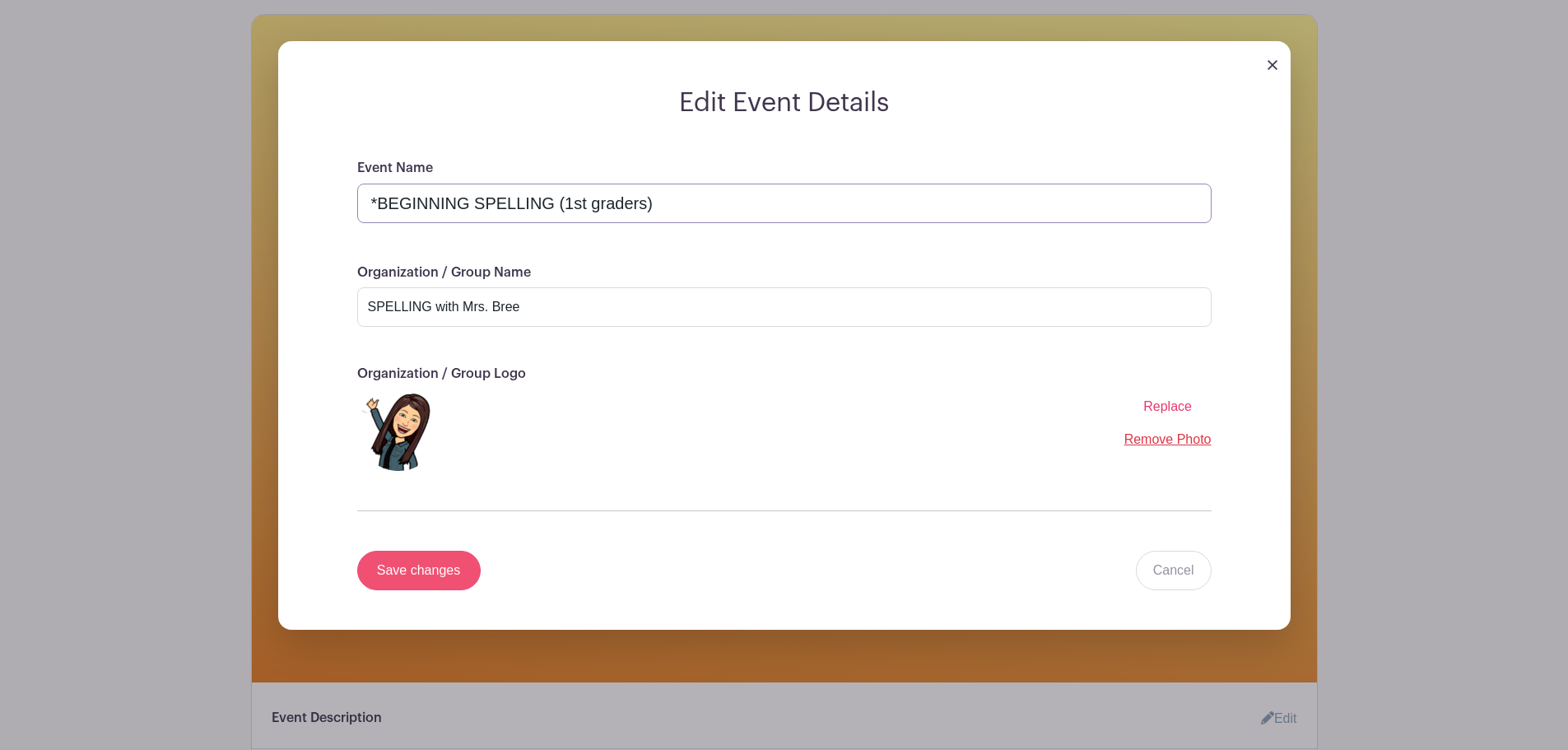
type input "*BEGINNING SPELLING (1st graders)"
click at [440, 567] on input "Save changes" at bounding box center [419, 570] width 123 height 39
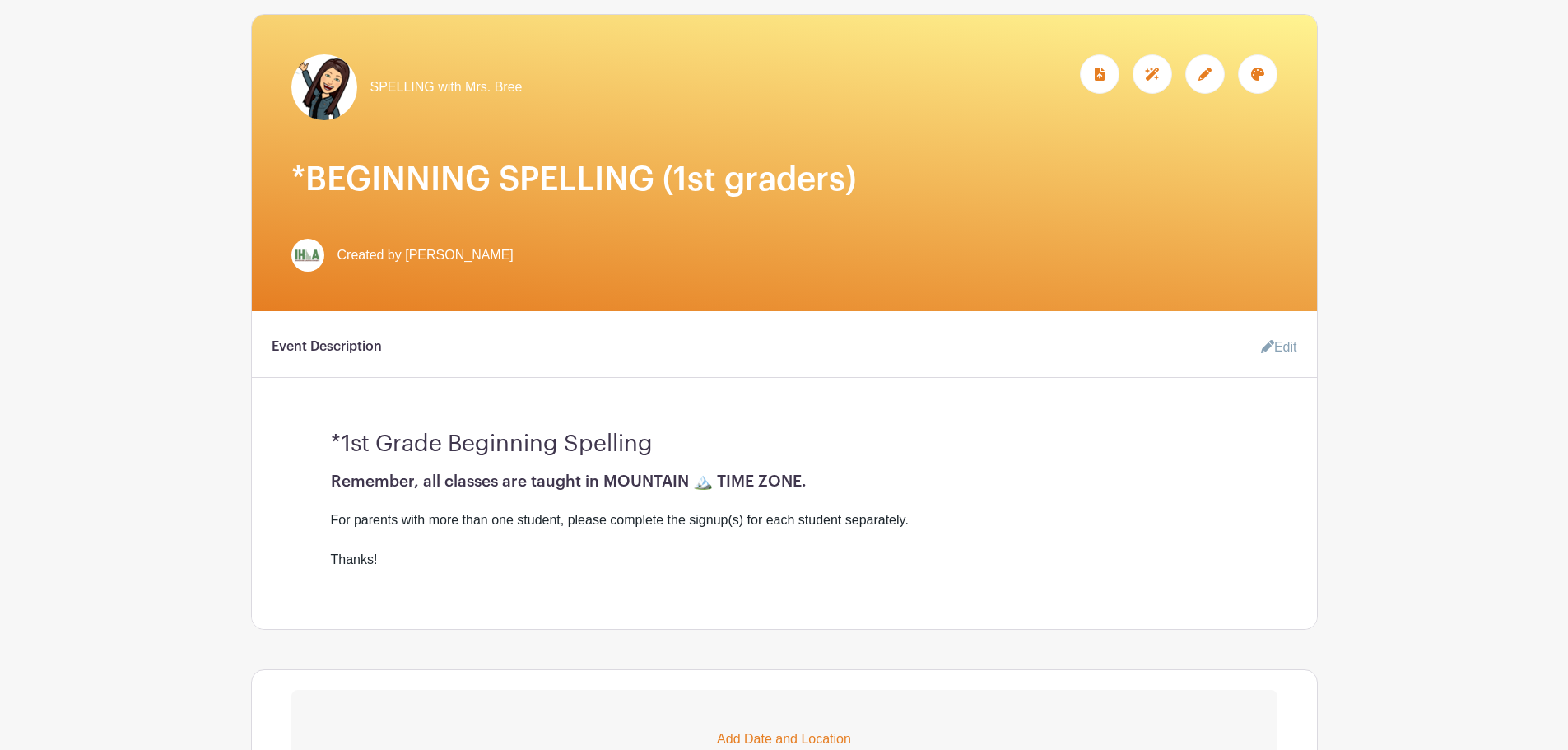
scroll to position [0, 0]
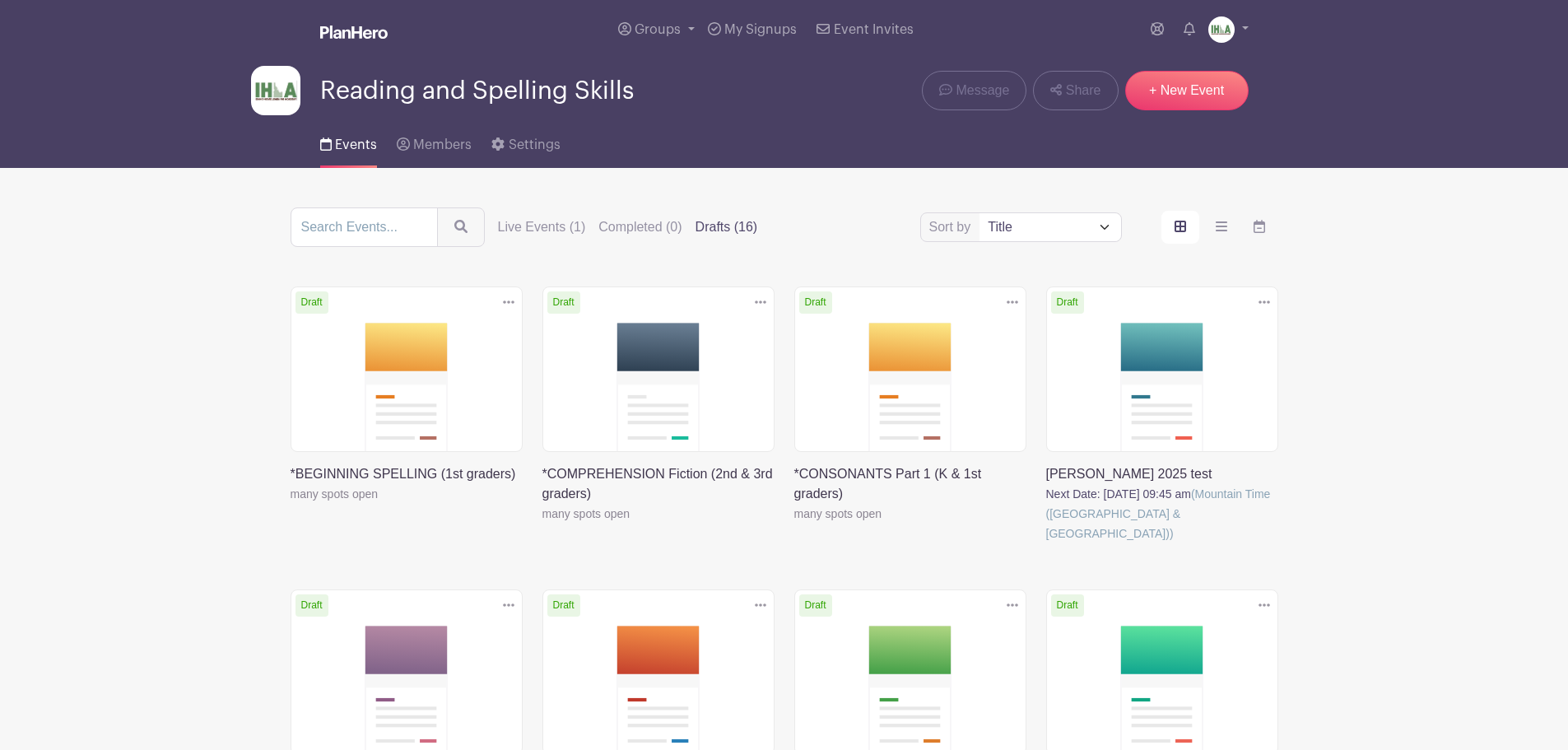
click at [1013, 300] on icon at bounding box center [1013, 302] width 12 height 13
click at [950, 333] on link "Duplicate" at bounding box center [959, 338] width 130 height 26
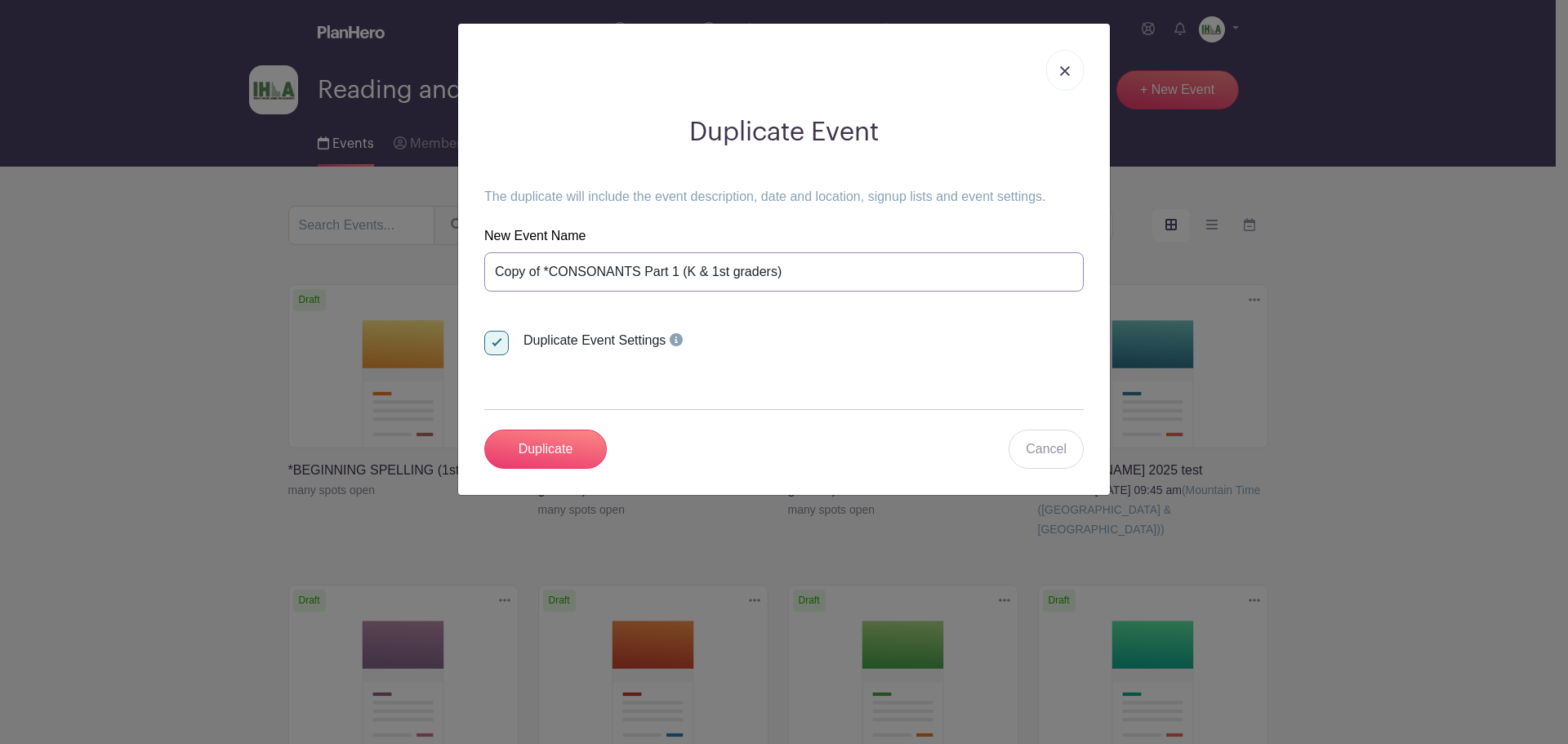
drag, startPoint x: 677, startPoint y: 271, endPoint x: 483, endPoint y: 269, distance: 194.0
click at [483, 269] on div "Duplicate Event The duplicate will include the event description, date and loca…" at bounding box center [784, 292] width 626 height 378
type input "DIGRAPH LETTERS (1st graders)"
click at [556, 447] on input "Duplicate" at bounding box center [545, 449] width 122 height 39
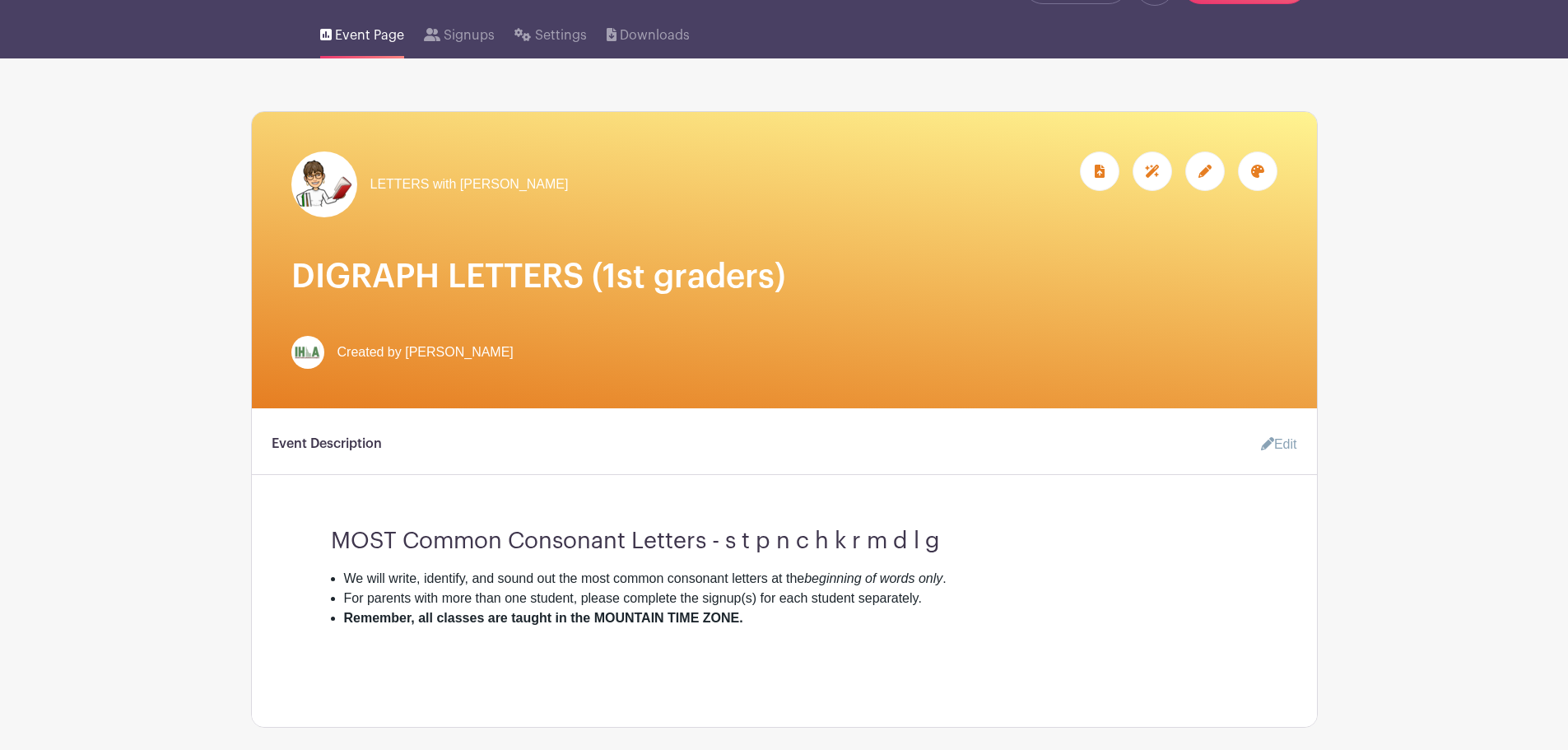
scroll to position [192, 0]
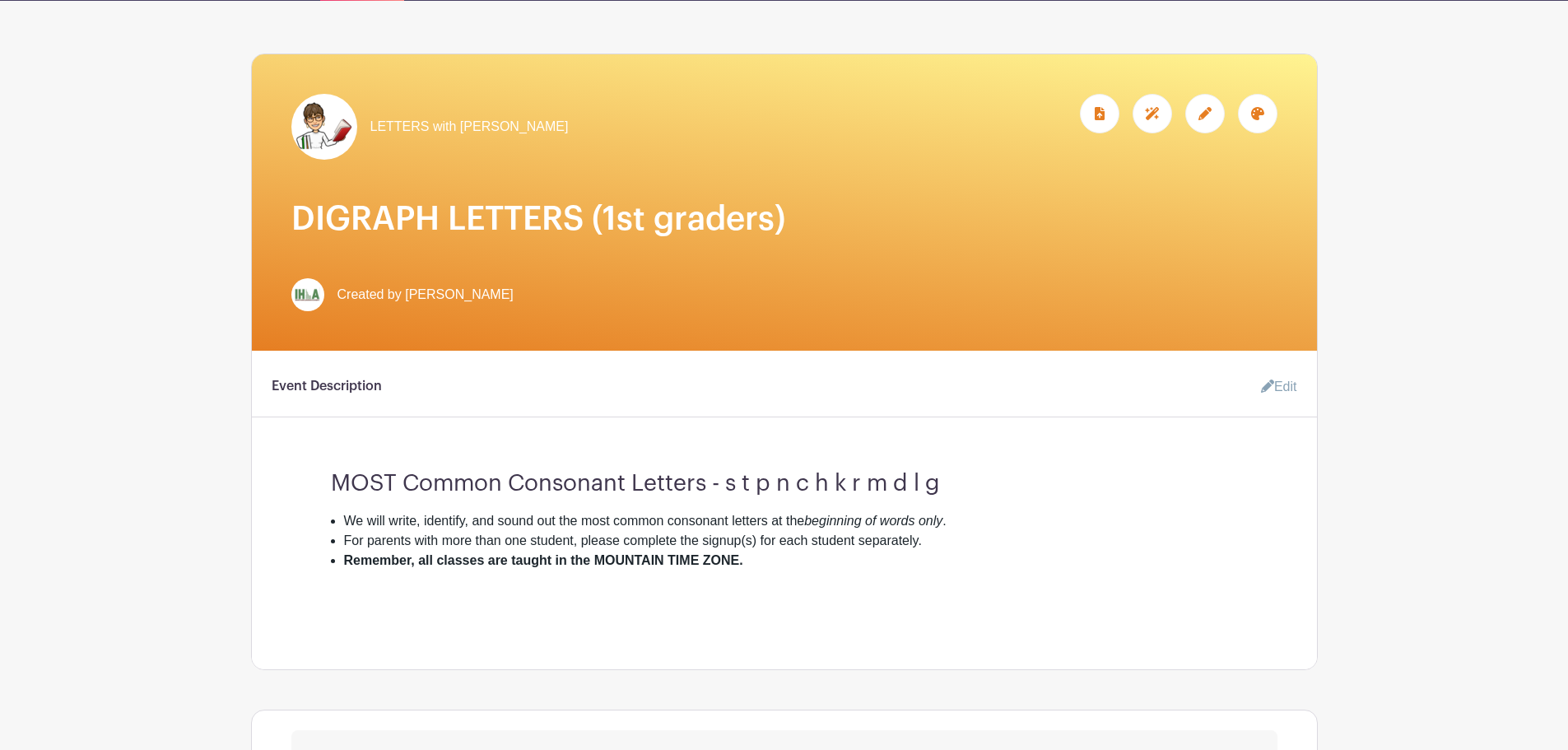
click at [1273, 387] on link "Edit" at bounding box center [1272, 387] width 49 height 33
click at [1267, 385] on icon at bounding box center [1267, 386] width 13 height 13
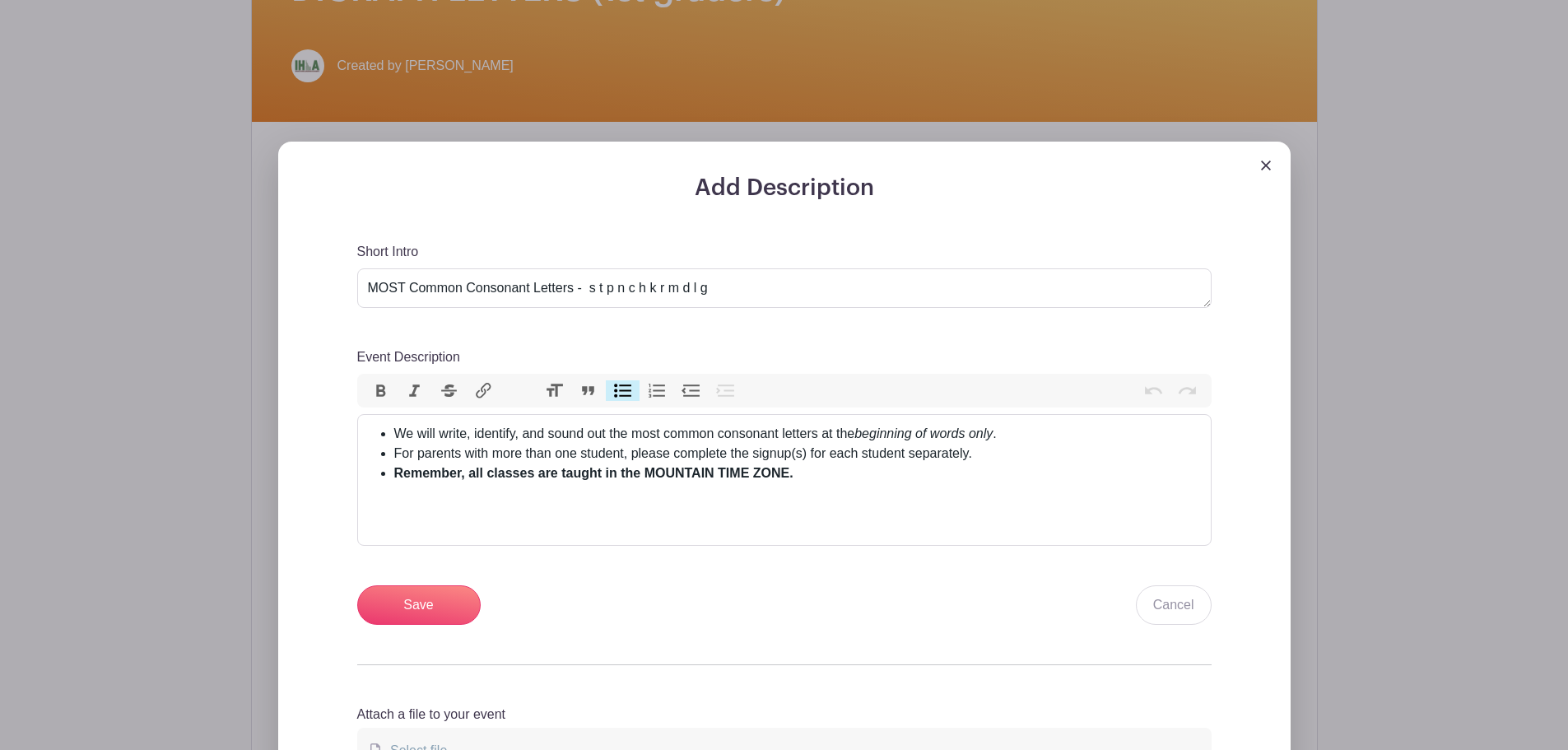
scroll to position [385, 0]
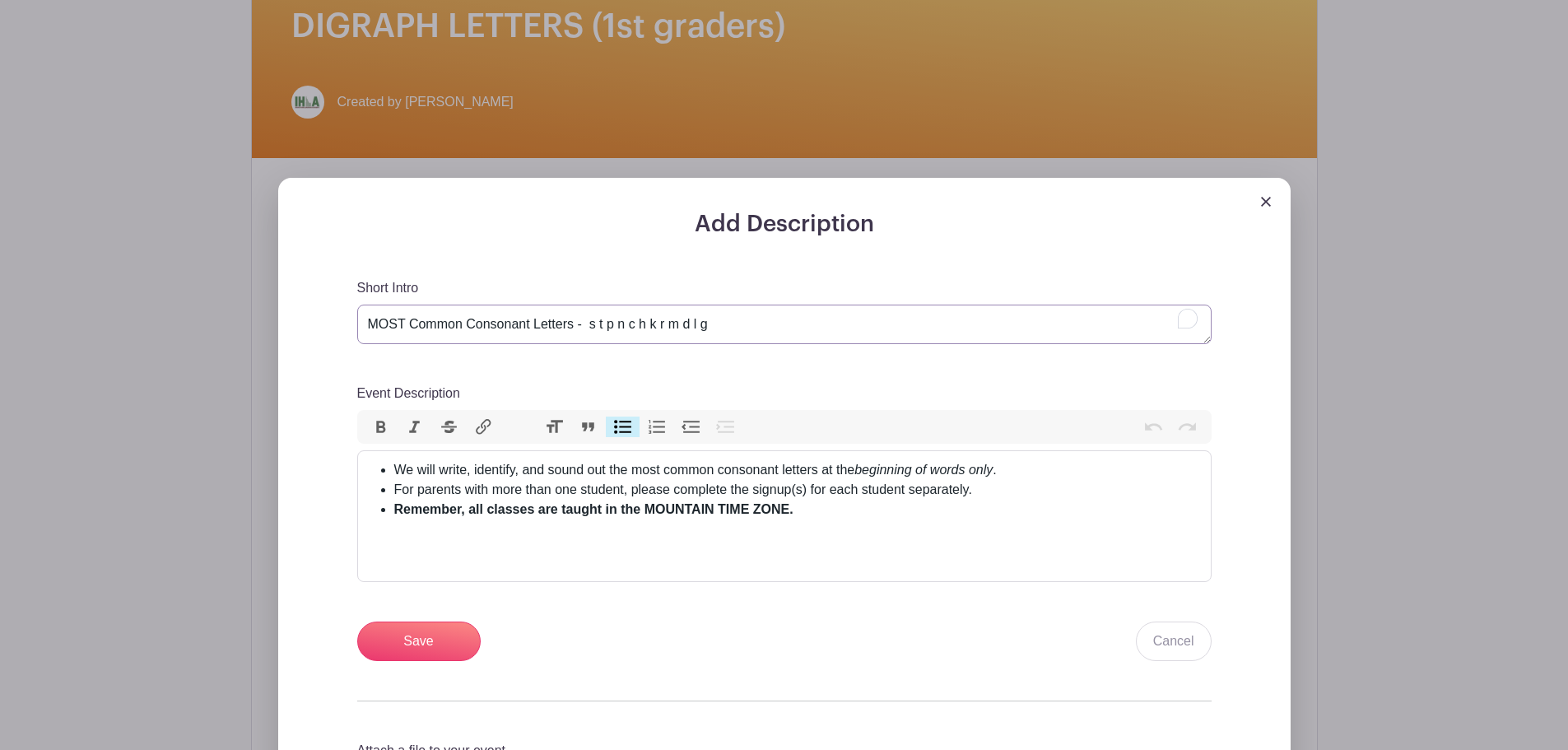
drag, startPoint x: 367, startPoint y: 322, endPoint x: 750, endPoint y: 328, distance: 383.0
click at [750, 328] on textarea "MOST Common Consonant Letters - s t p n c h k r m d l g" at bounding box center [784, 324] width 855 height 39
type textarea "Digraph Letters - sh, ch, th, wh"
click at [719, 511] on strong "Remember, all classes are taught in the MOUNTAIN TIME ZONE." at bounding box center [594, 509] width 400 height 14
click at [685, 469] on li "We will write, identify, and sound out the most common consonant letters at the…" at bounding box center [798, 470] width 807 height 20
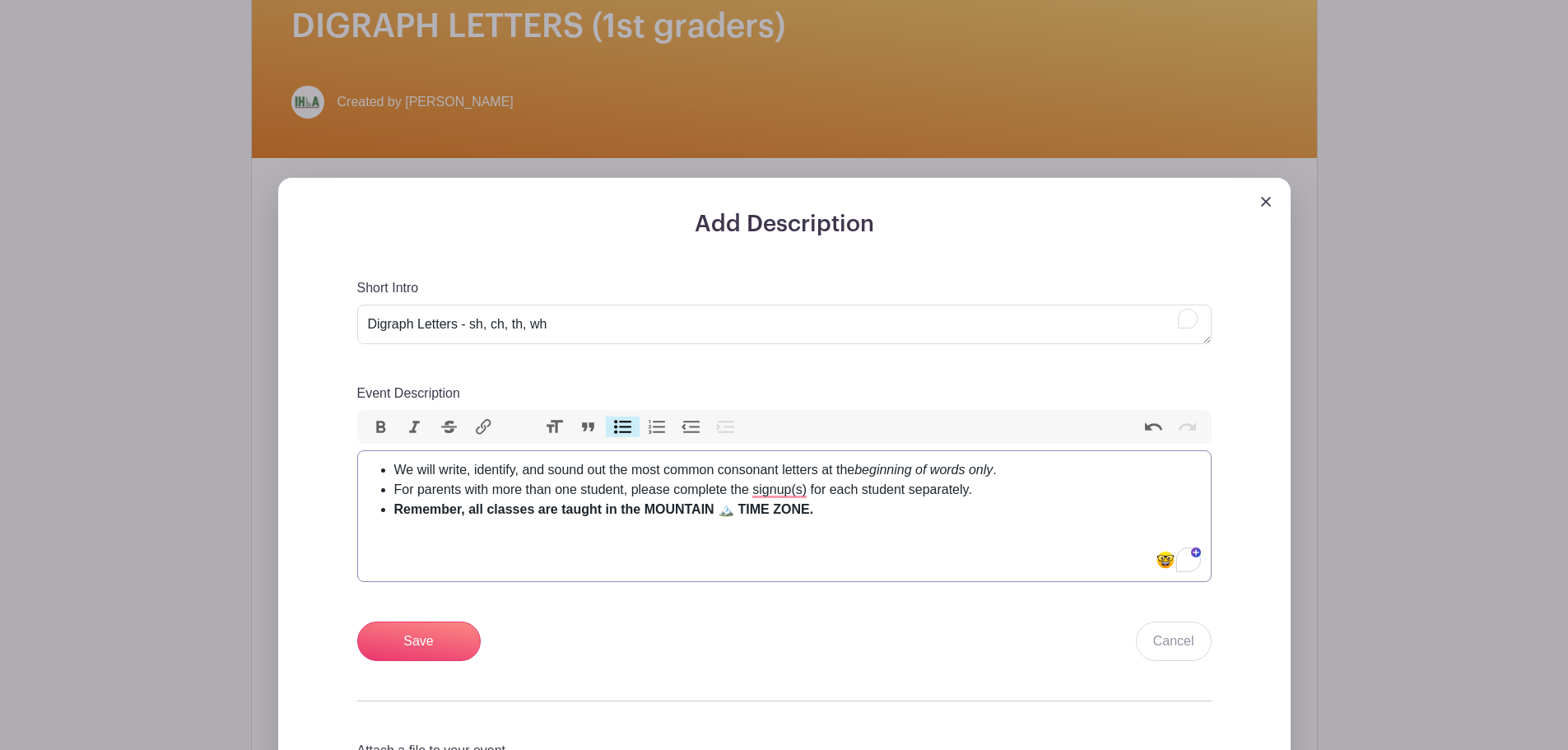
click at [398, 473] on li "We will write, identify, and sound out the most common consonant letters at the…" at bounding box center [798, 470] width 807 height 20
paste trix-editor "<ul><li>Then we will write, identify, and sound out the digraphs <strong>ch, sh…"
type trix-editor "<ul><li>Then we will write, identify, and sound out the digraphs <strong>ch, sh…"
click at [392, 323] on textarea "MOST Common Consonant Letters - s t p n c h k r m d l g" at bounding box center [784, 324] width 855 height 39
type textarea "🔤 Digraph Letters - sh, ch, th, wh"
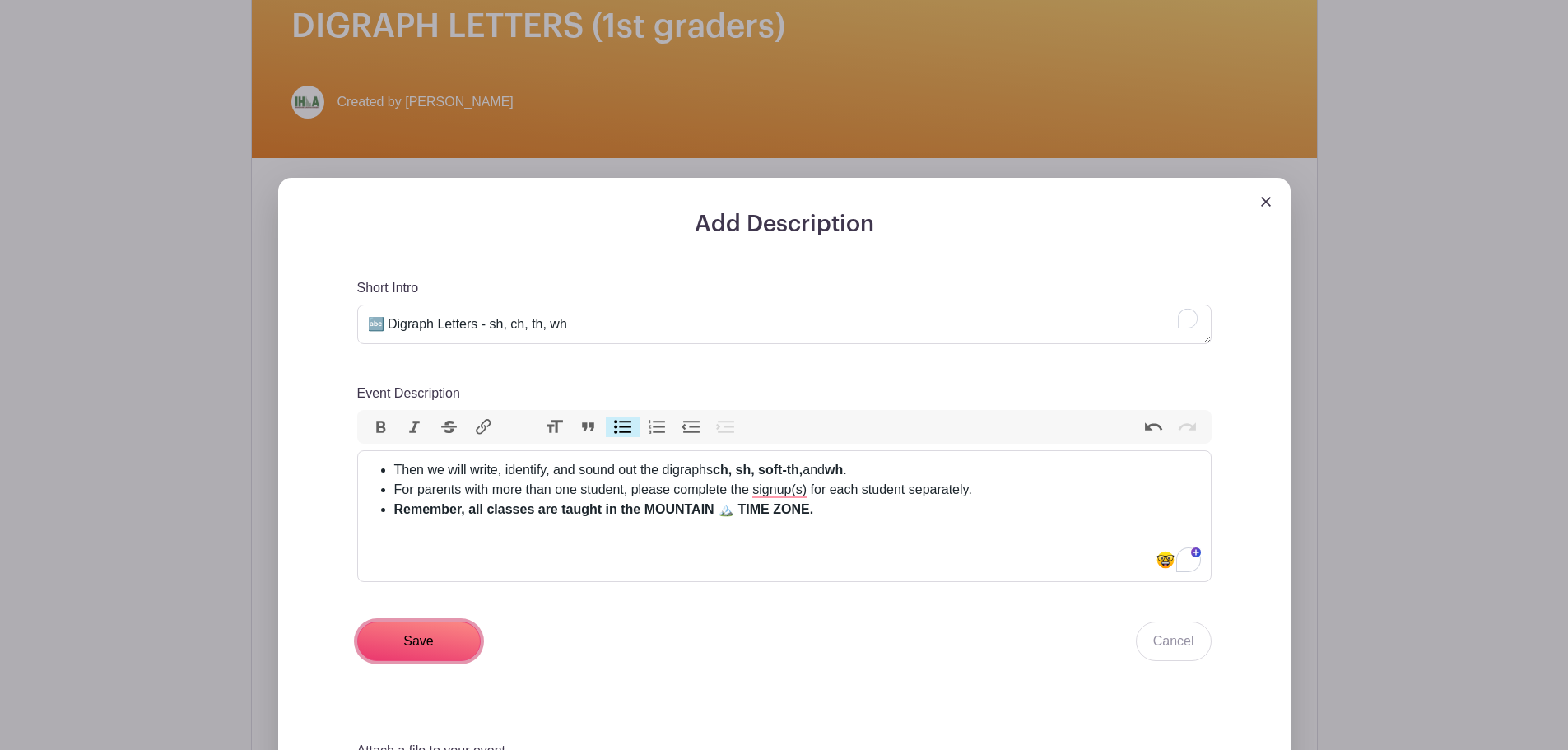
click at [420, 640] on input "Save" at bounding box center [419, 641] width 123 height 39
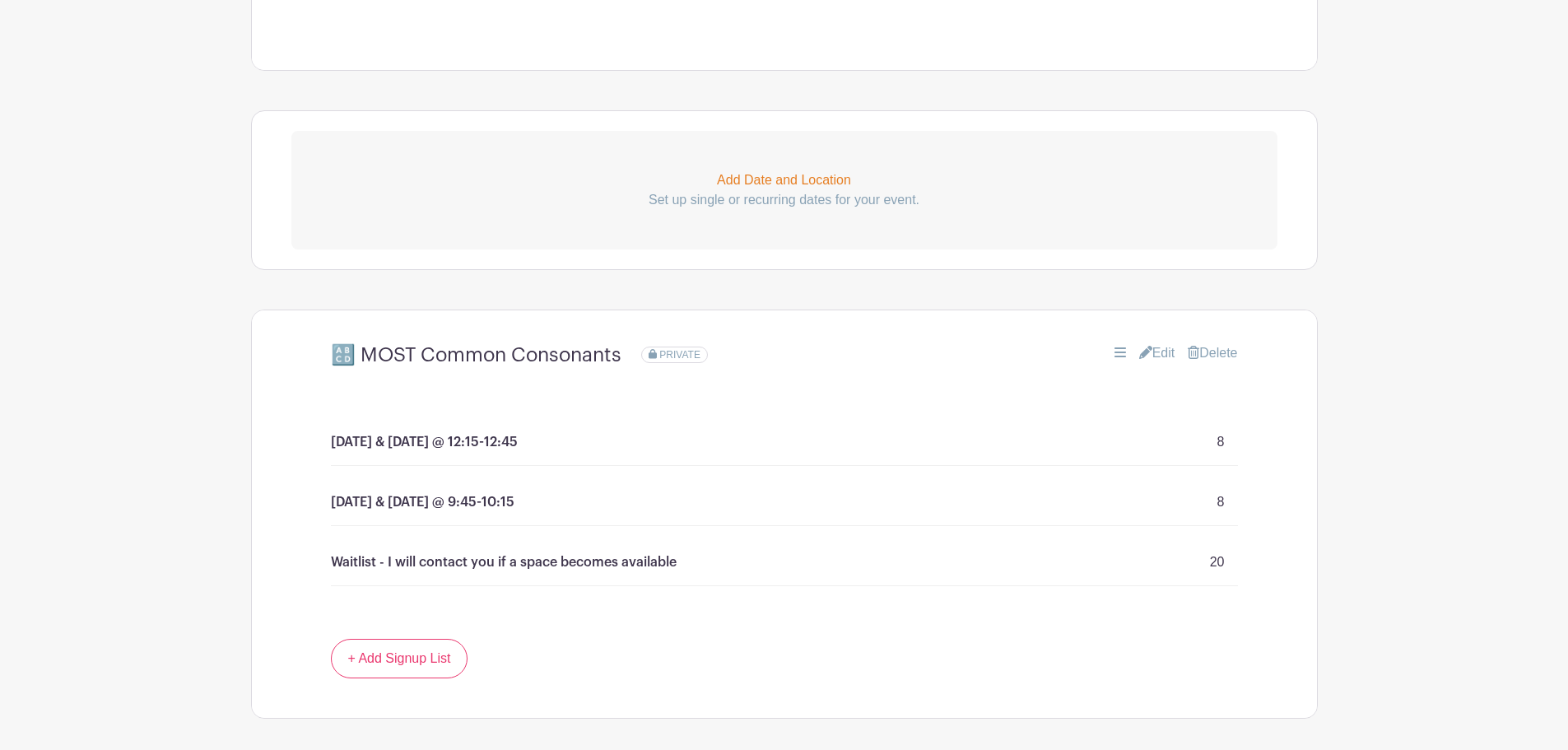
scroll to position [961, 0]
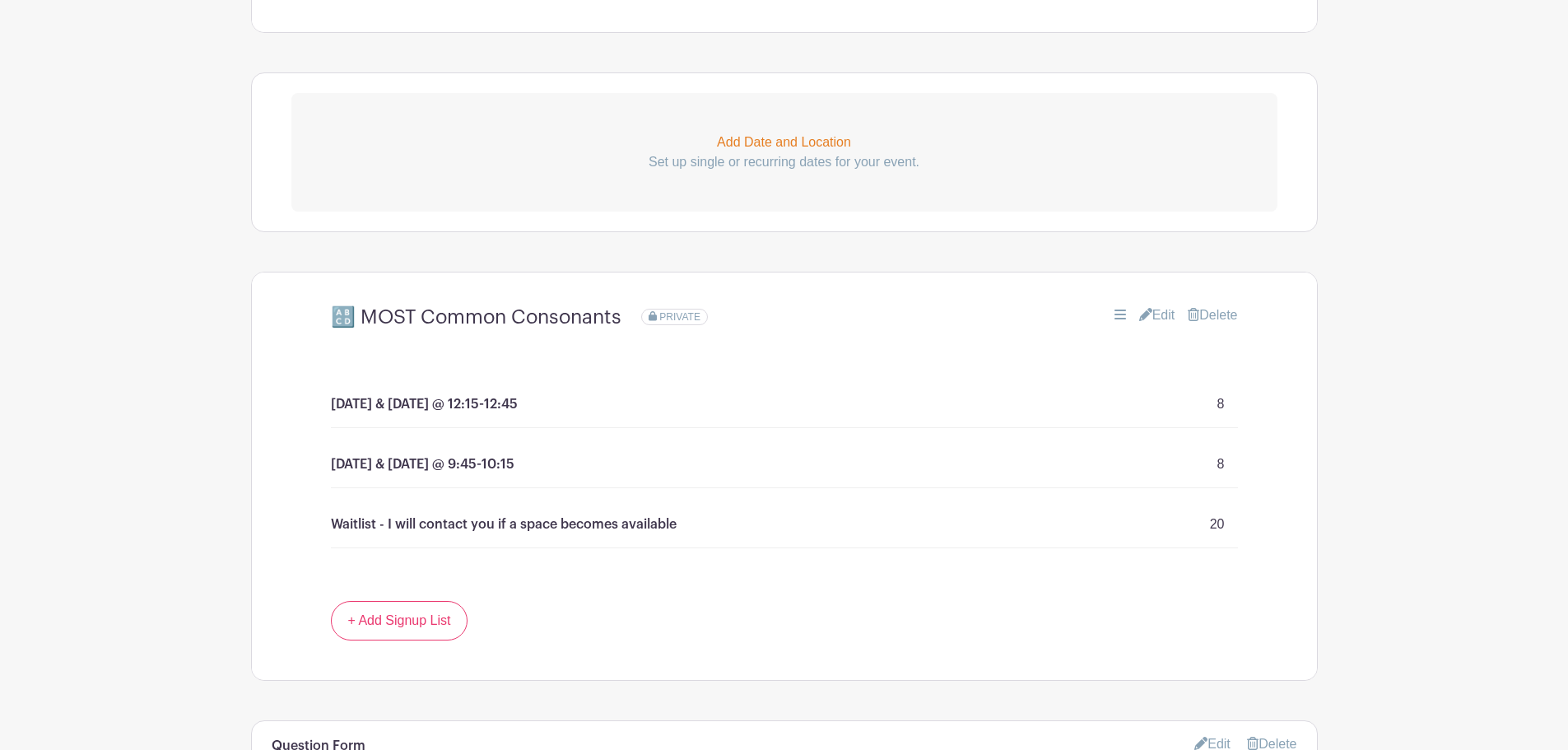
click at [1154, 311] on link "Edit" at bounding box center [1157, 315] width 36 height 20
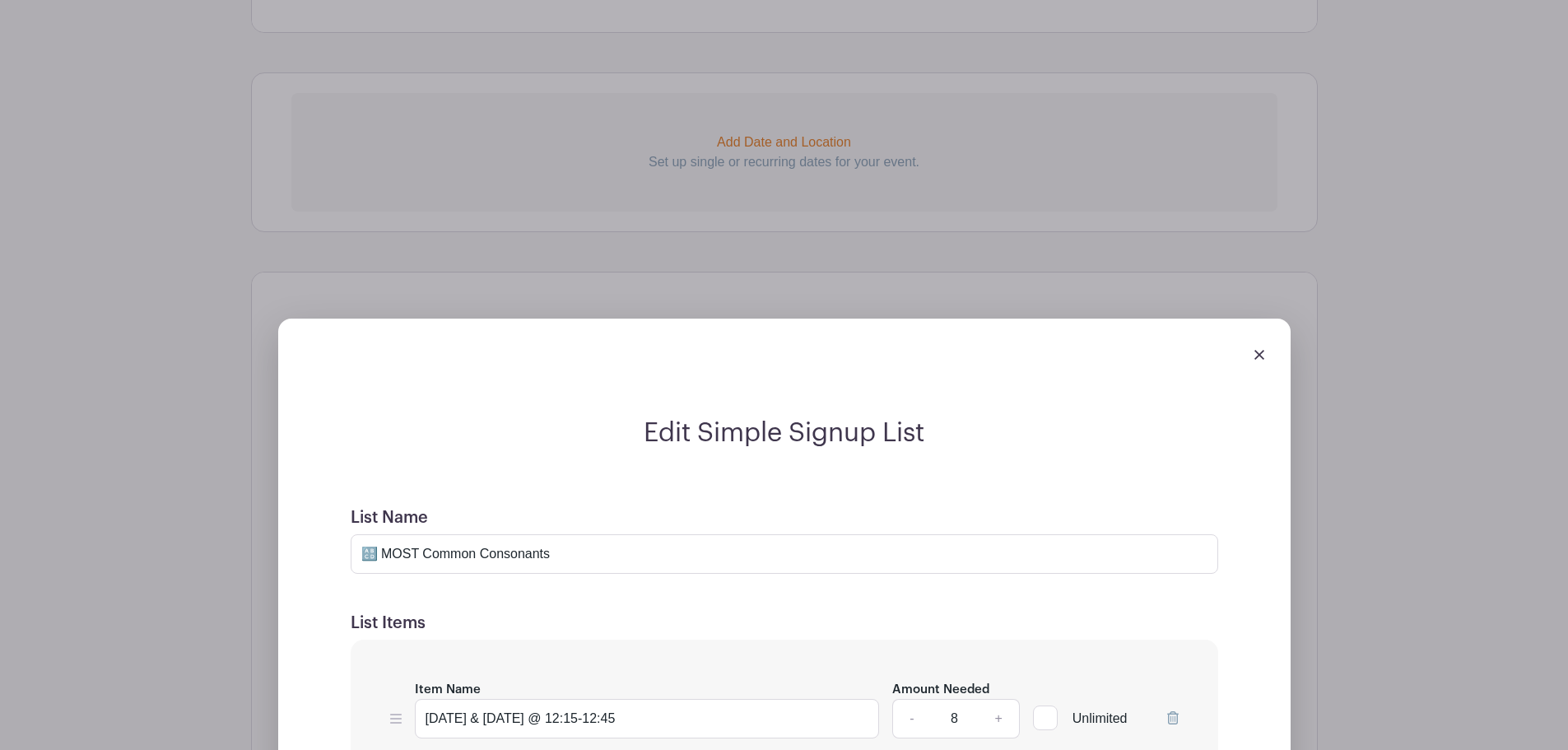
scroll to position [1344, 0]
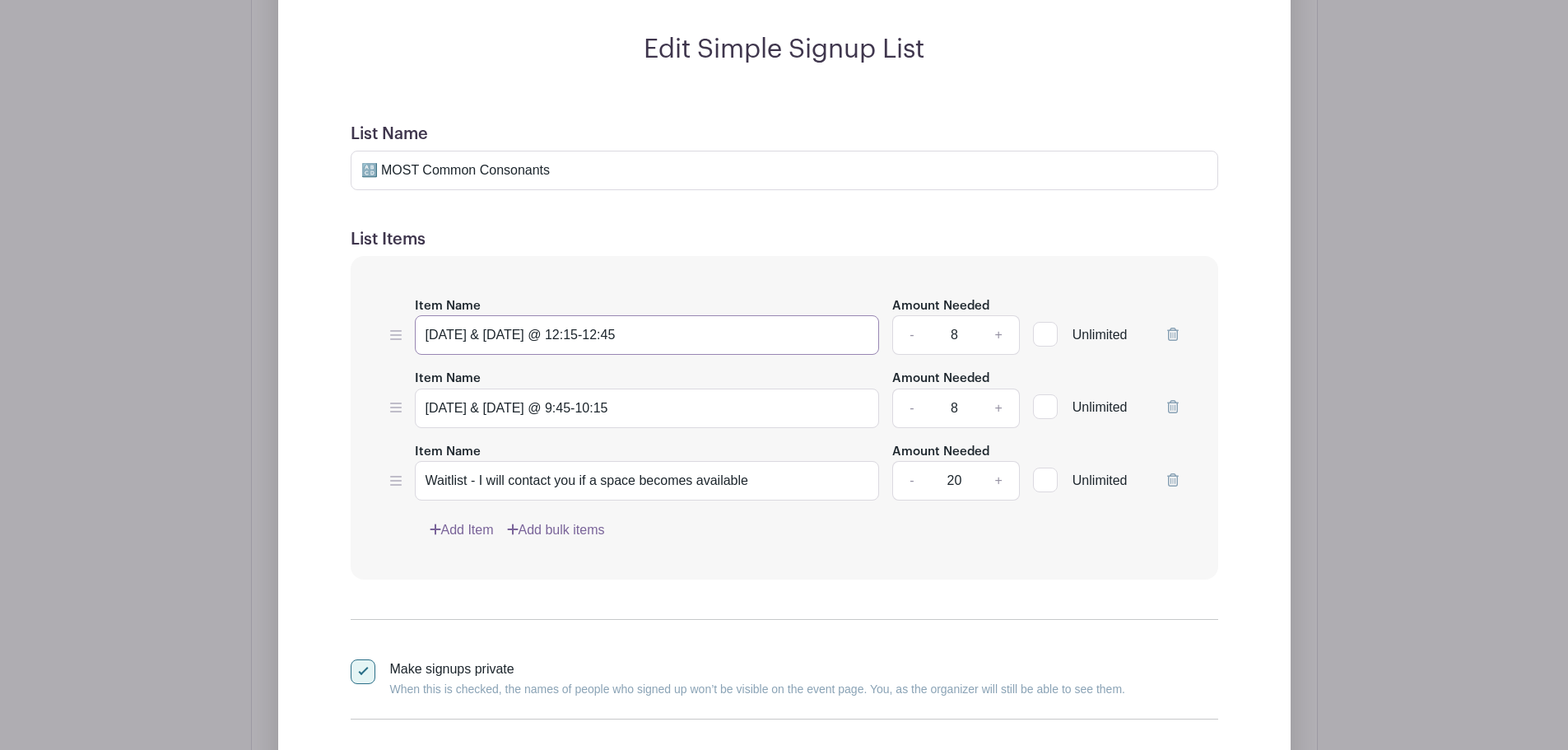
drag, startPoint x: 586, startPoint y: 332, endPoint x: 729, endPoint y: 348, distance: 143.9
click at [729, 348] on input "Monday & Wednesday @ 12:15-12:45" at bounding box center [647, 335] width 465 height 39
type input "Monday & Wednesday @ 11:30-12:00"
drag, startPoint x: 570, startPoint y: 404, endPoint x: 665, endPoint y: 415, distance: 95.6
click at [665, 415] on input "Tuesday & Thursday @ 9:45-10:15" at bounding box center [647, 408] width 465 height 39
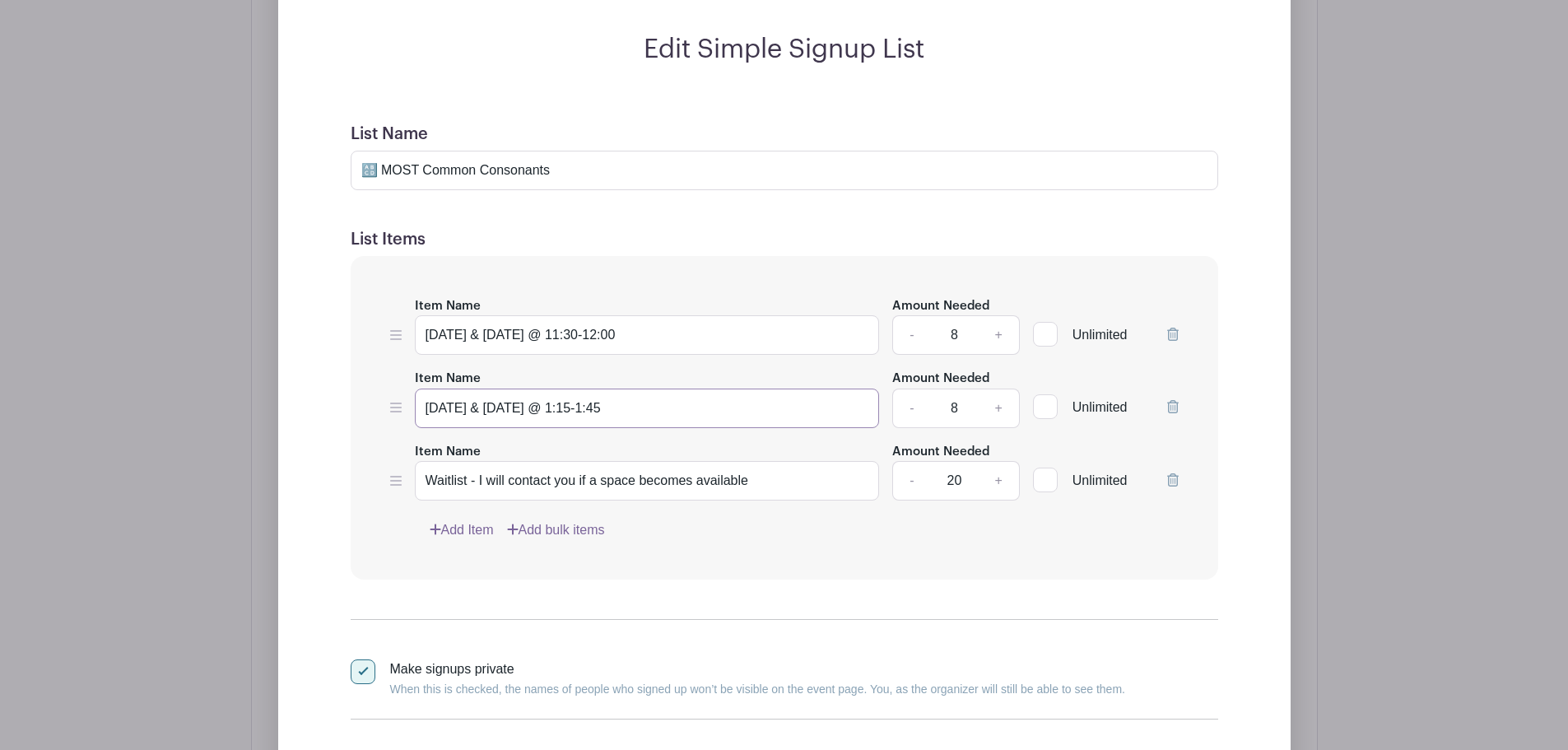
type input "Tuesday & Thursday @ 1:15-1:45"
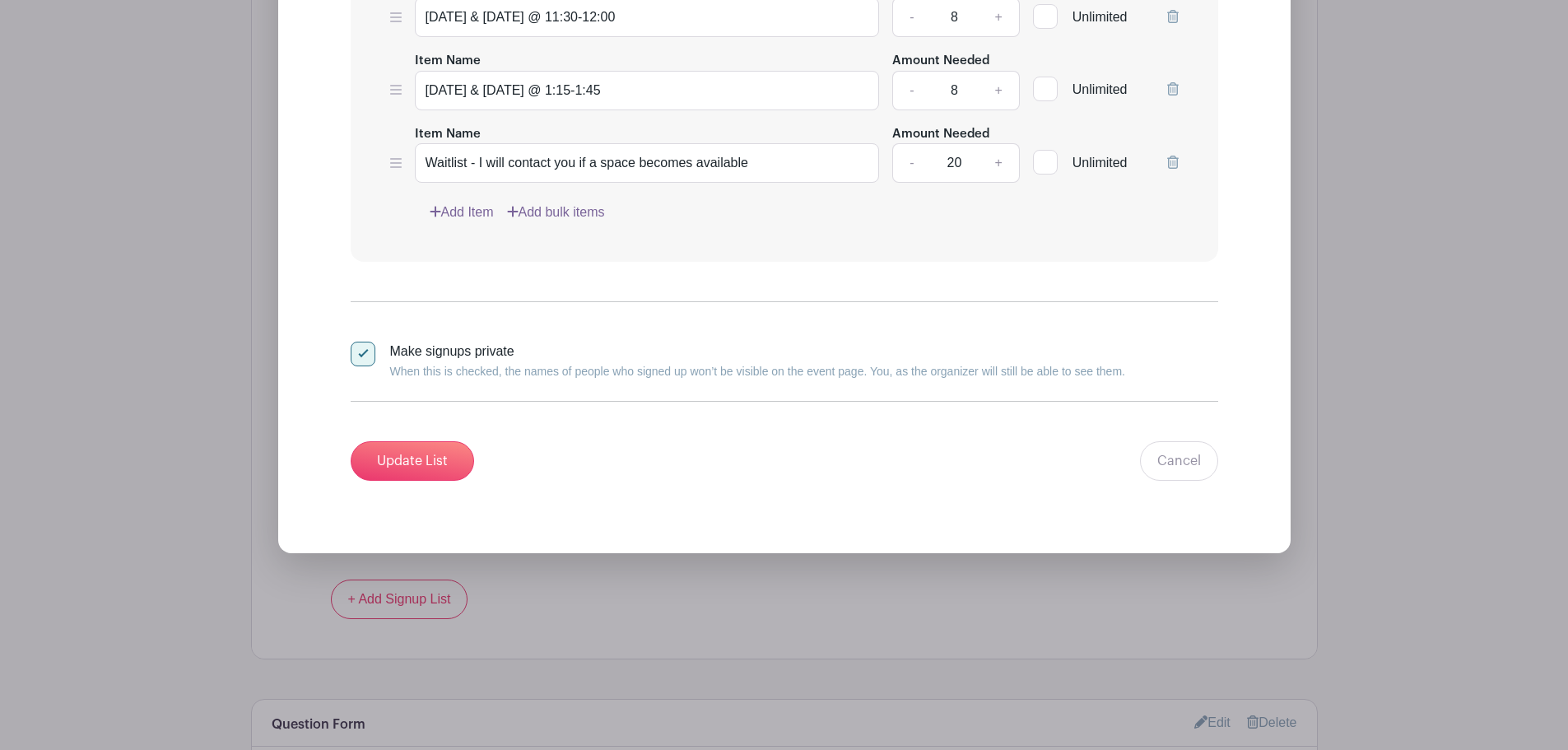
scroll to position [1728, 0]
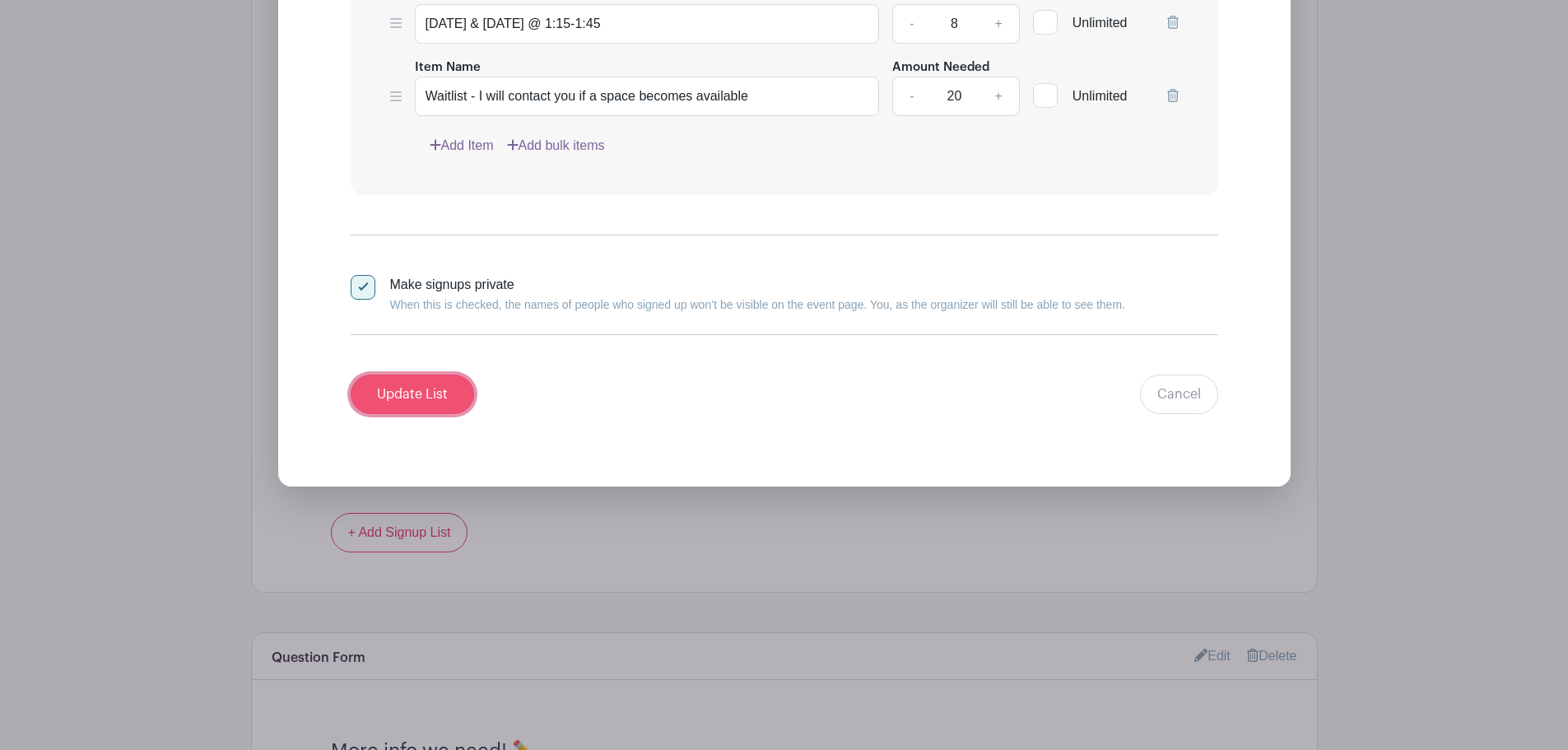
click at [426, 389] on input "Update List" at bounding box center [412, 394] width 123 height 39
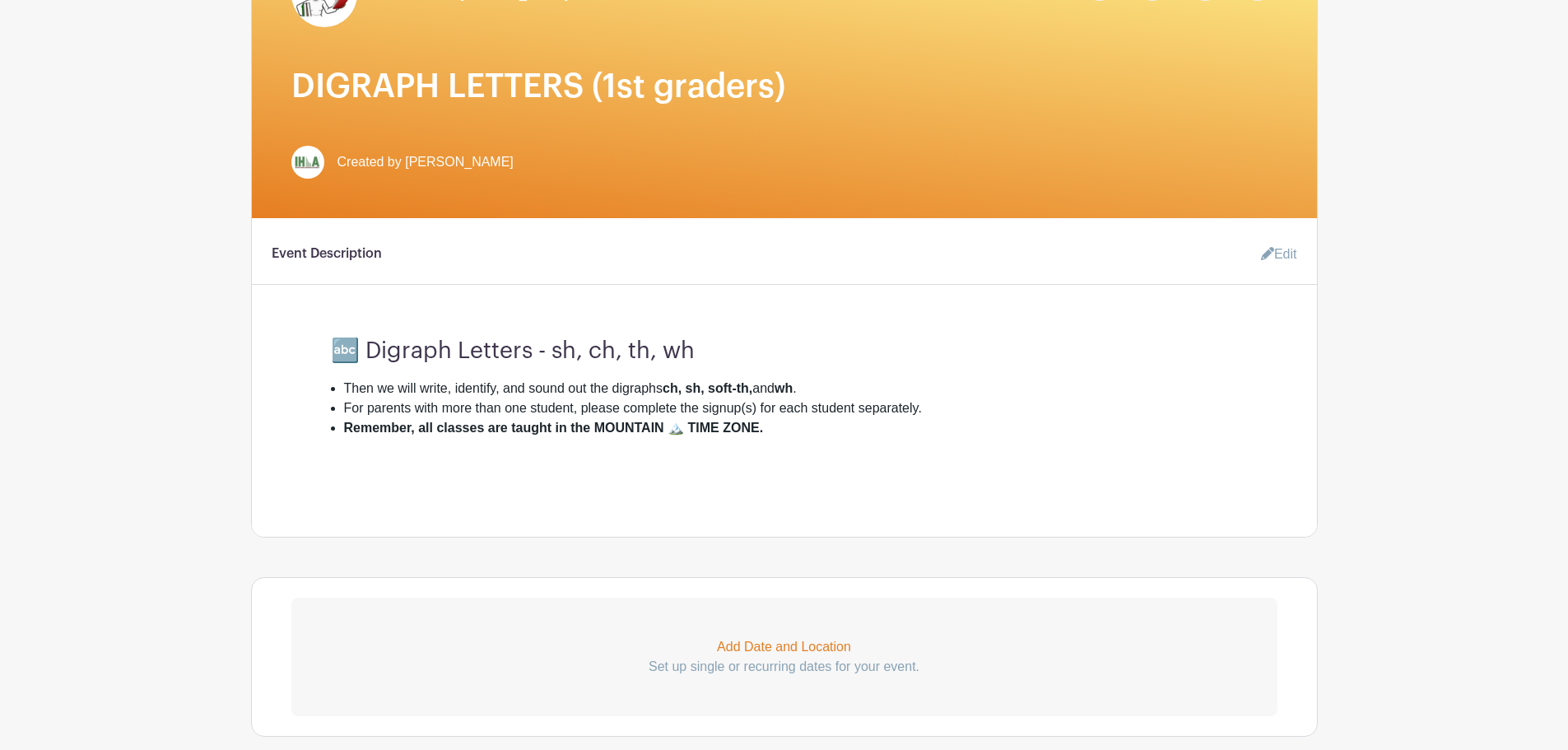
scroll to position [149, 0]
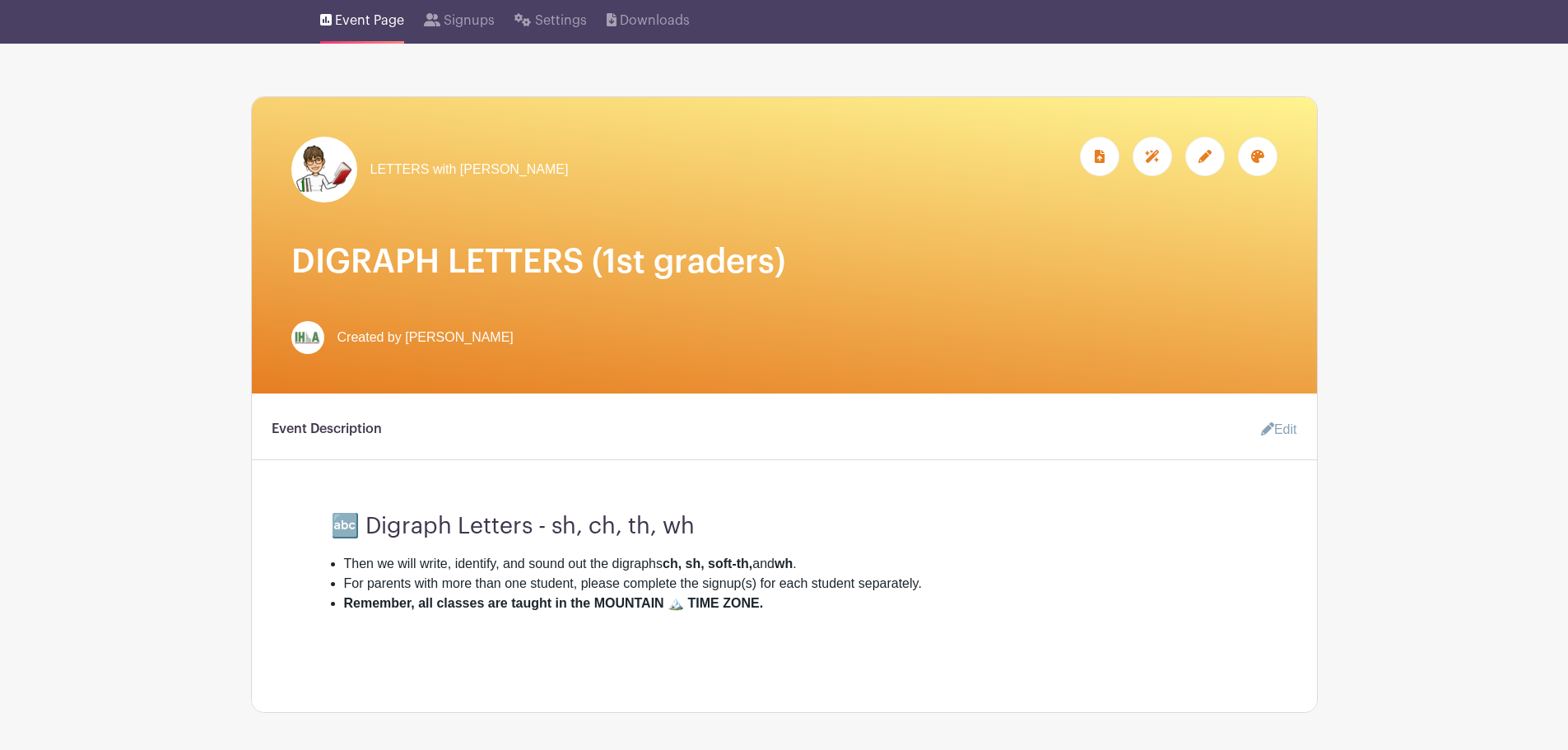
click at [1271, 424] on link "Edit" at bounding box center [1272, 430] width 49 height 33
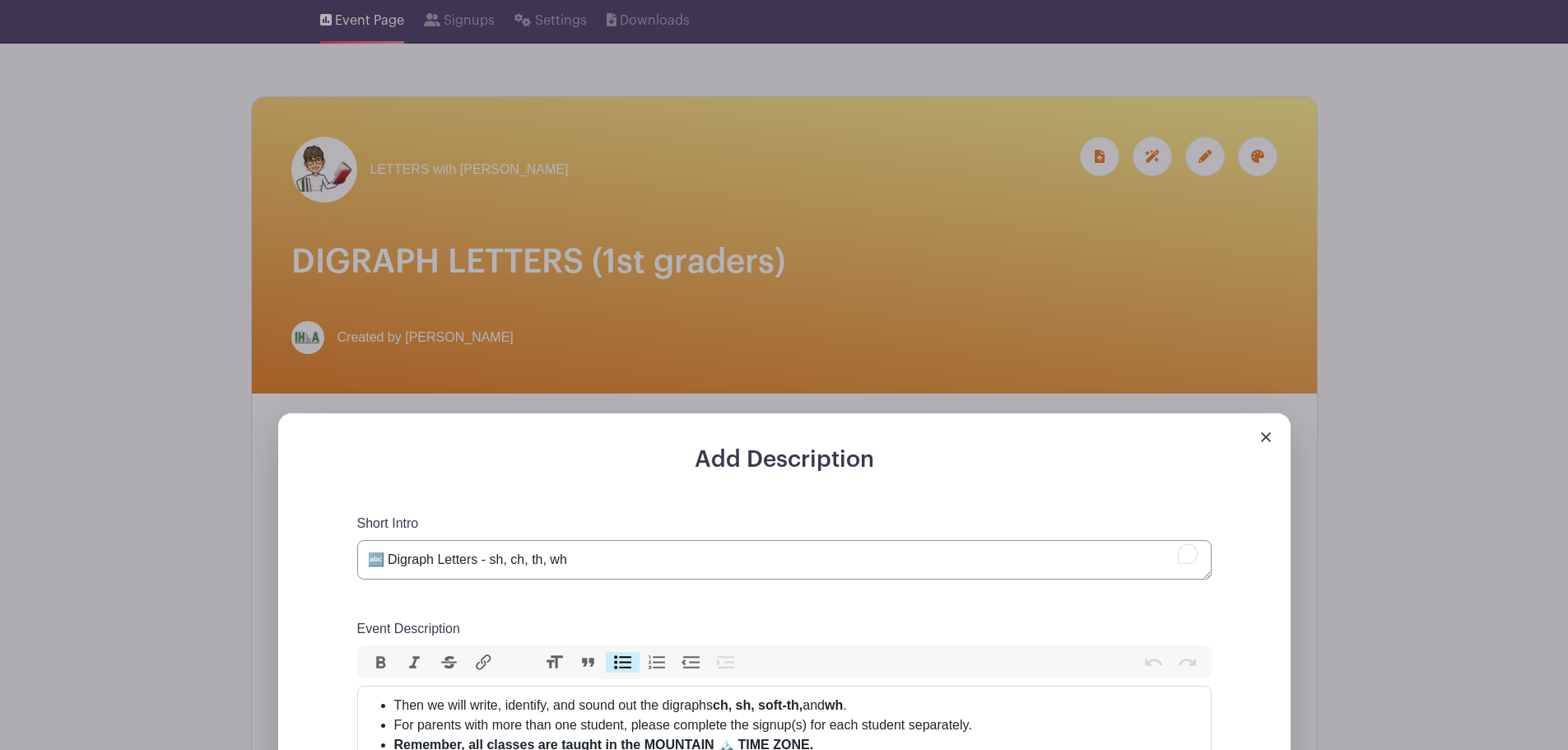
drag, startPoint x: 390, startPoint y: 558, endPoint x: 358, endPoint y: 556, distance: 32.1
click at [358, 556] on textarea "🔤 Digraph Letters - sh, ch, th, wh" at bounding box center [784, 559] width 855 height 39
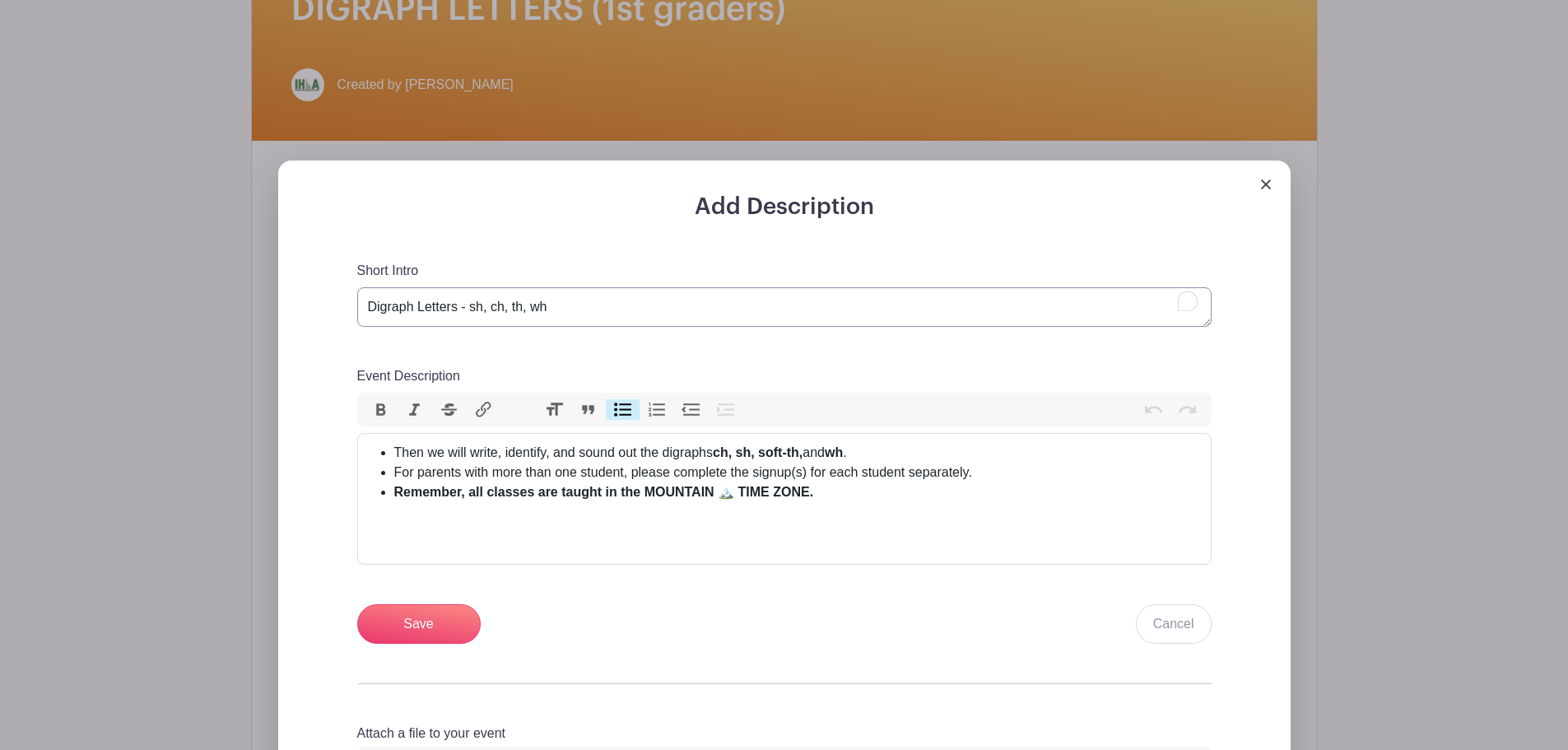
scroll to position [533, 0]
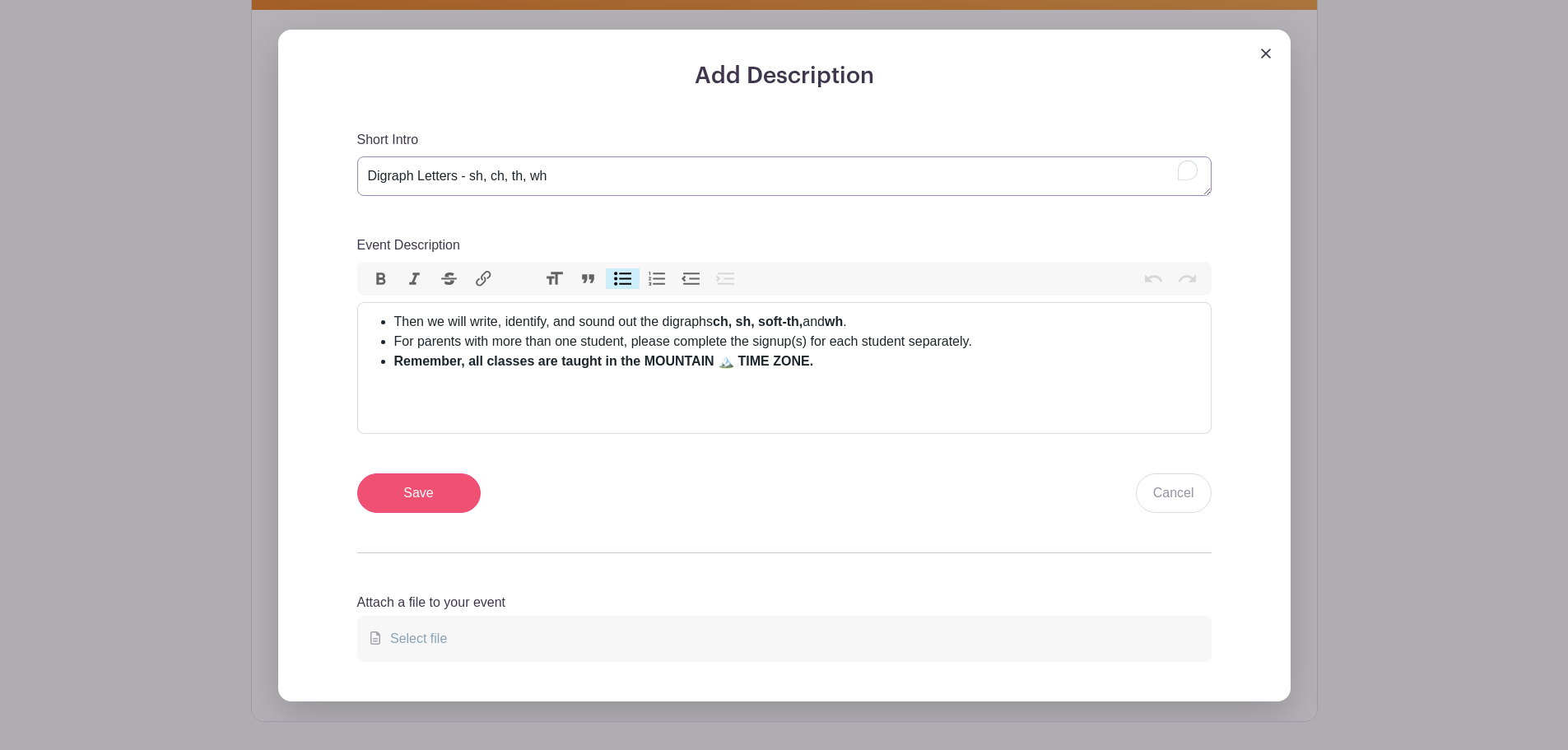
type textarea "Digraph Letters - sh, ch, th, wh"
click at [403, 492] on input "Save" at bounding box center [419, 492] width 123 height 39
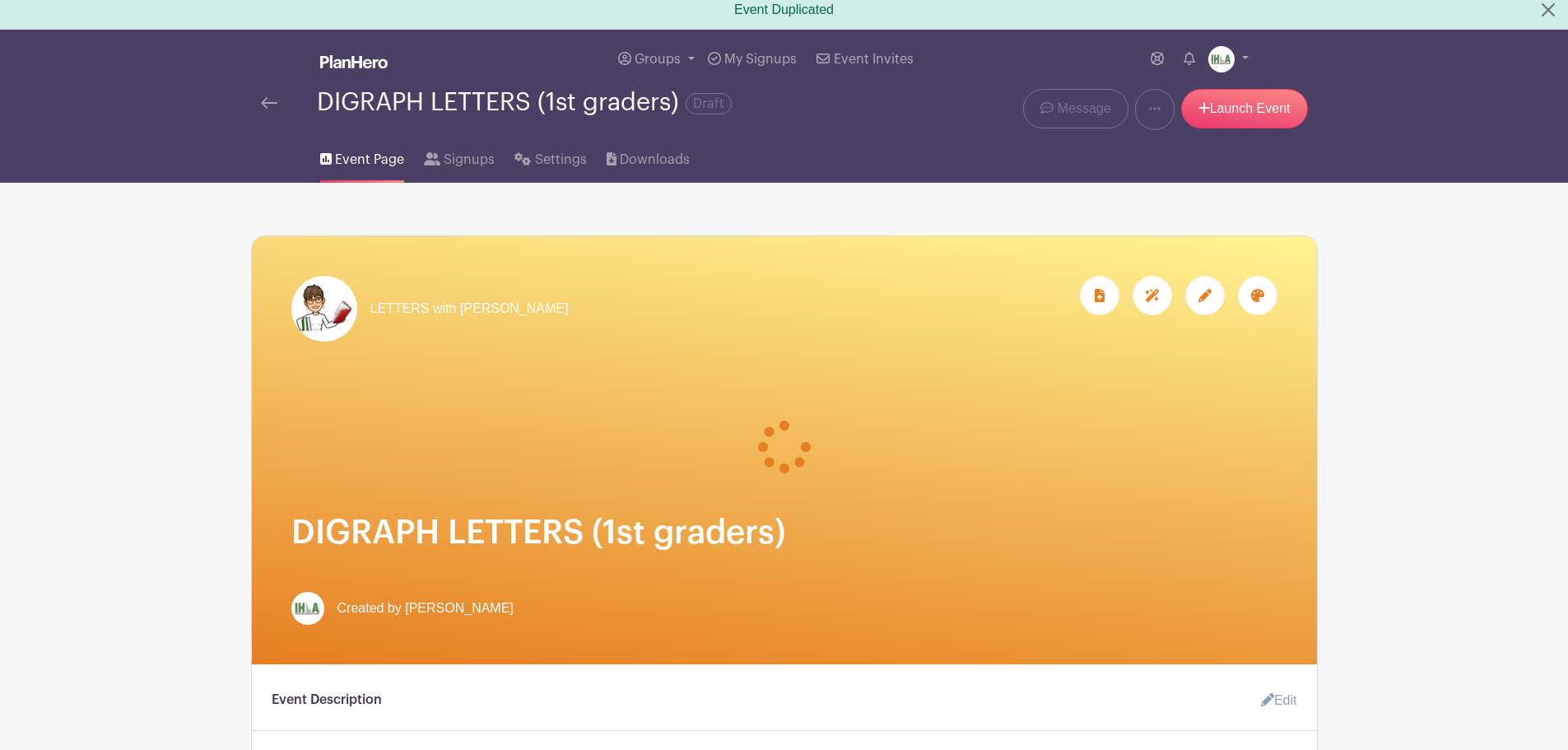
scroll to position [0, 0]
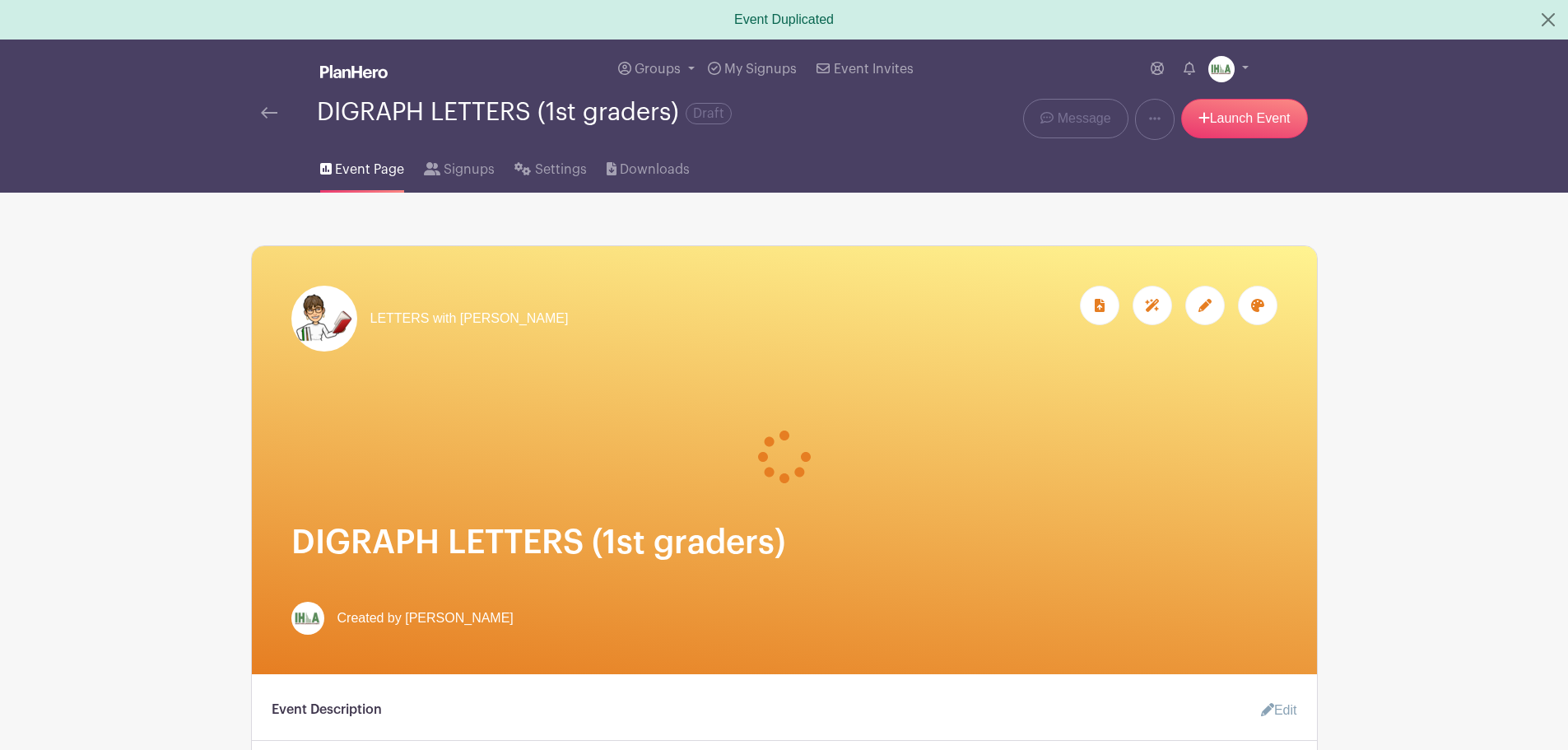
click at [1202, 312] on div at bounding box center [1205, 305] width 39 height 39
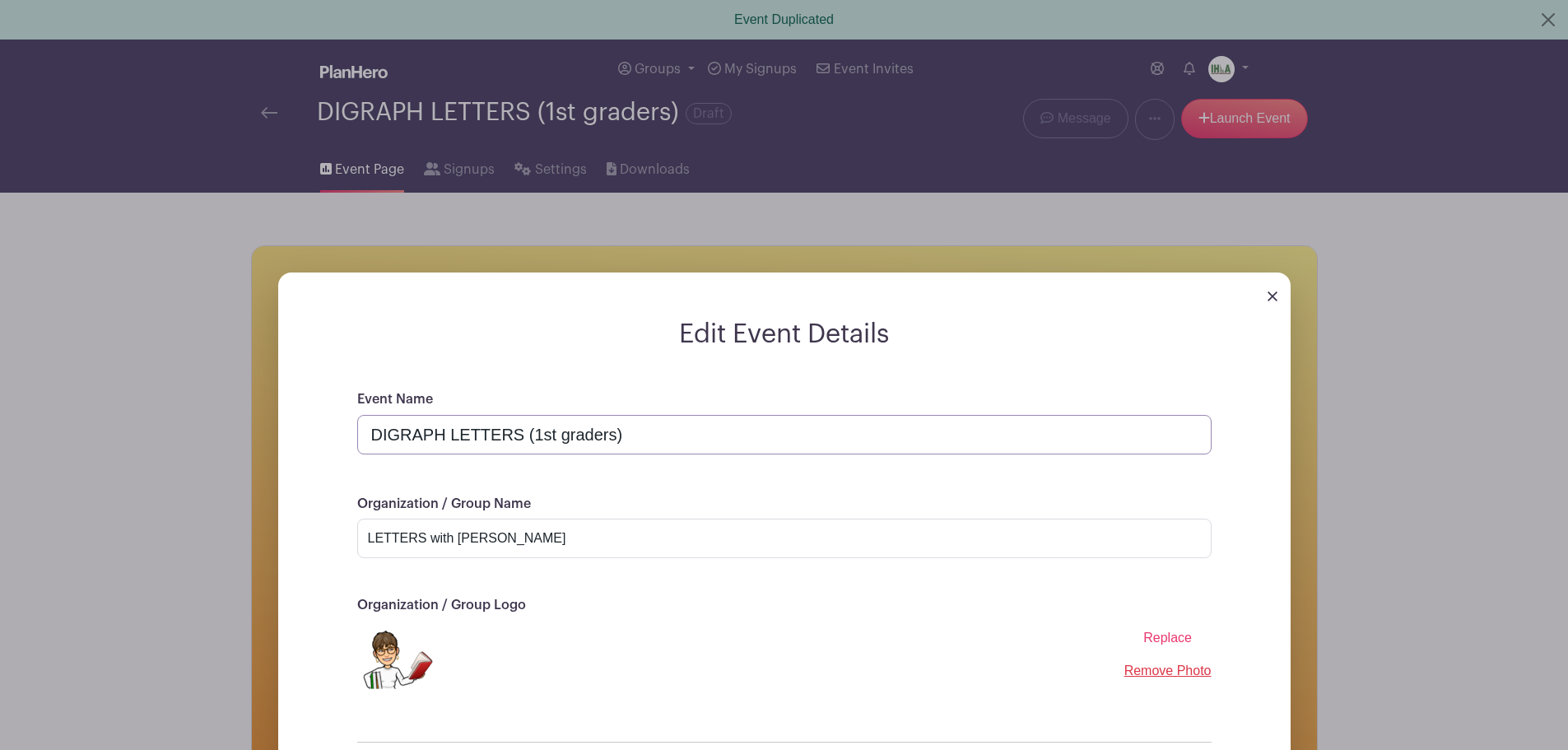
click at [511, 441] on input "DIGRAPH LETTERS (1st graders)" at bounding box center [784, 435] width 855 height 39
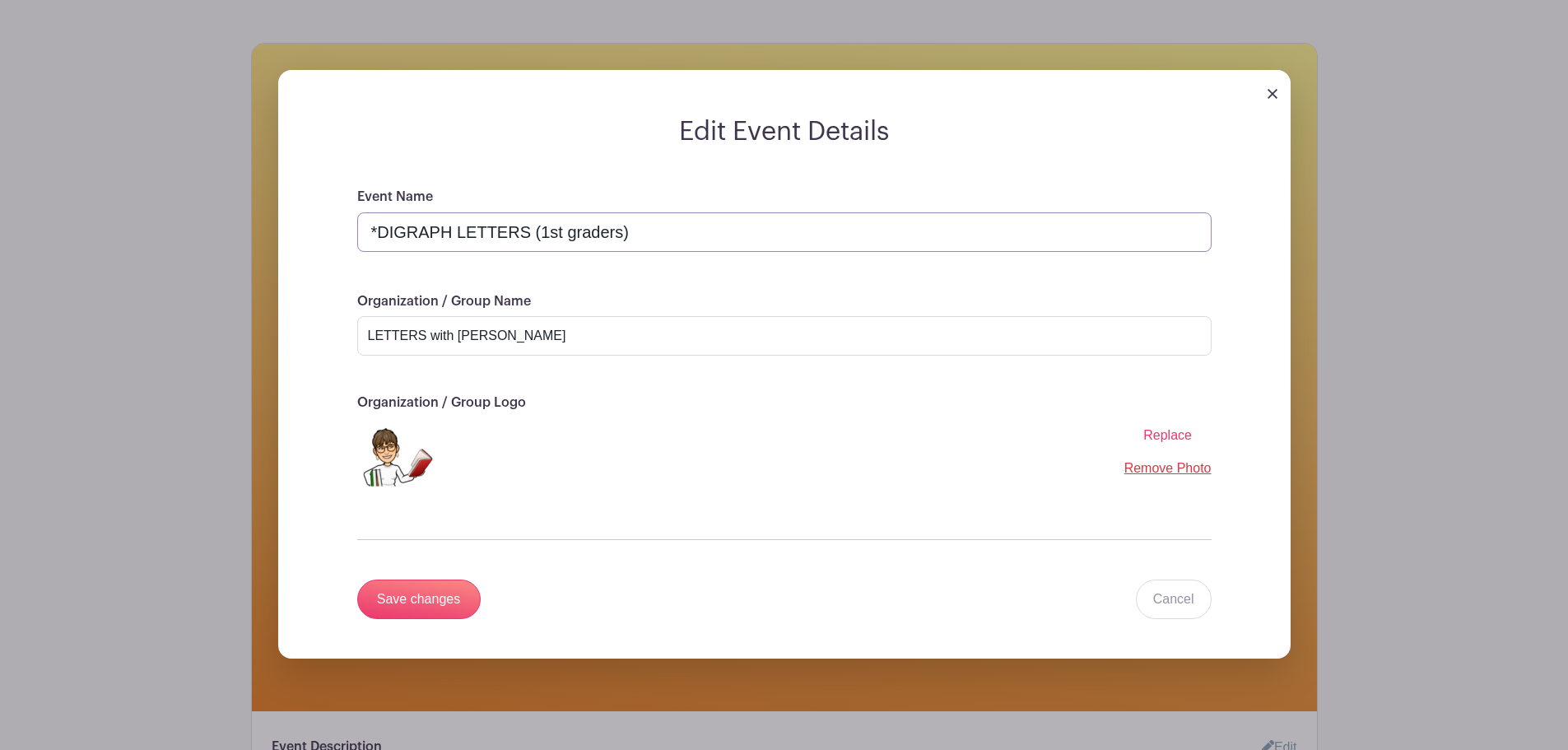
scroll to position [576, 0]
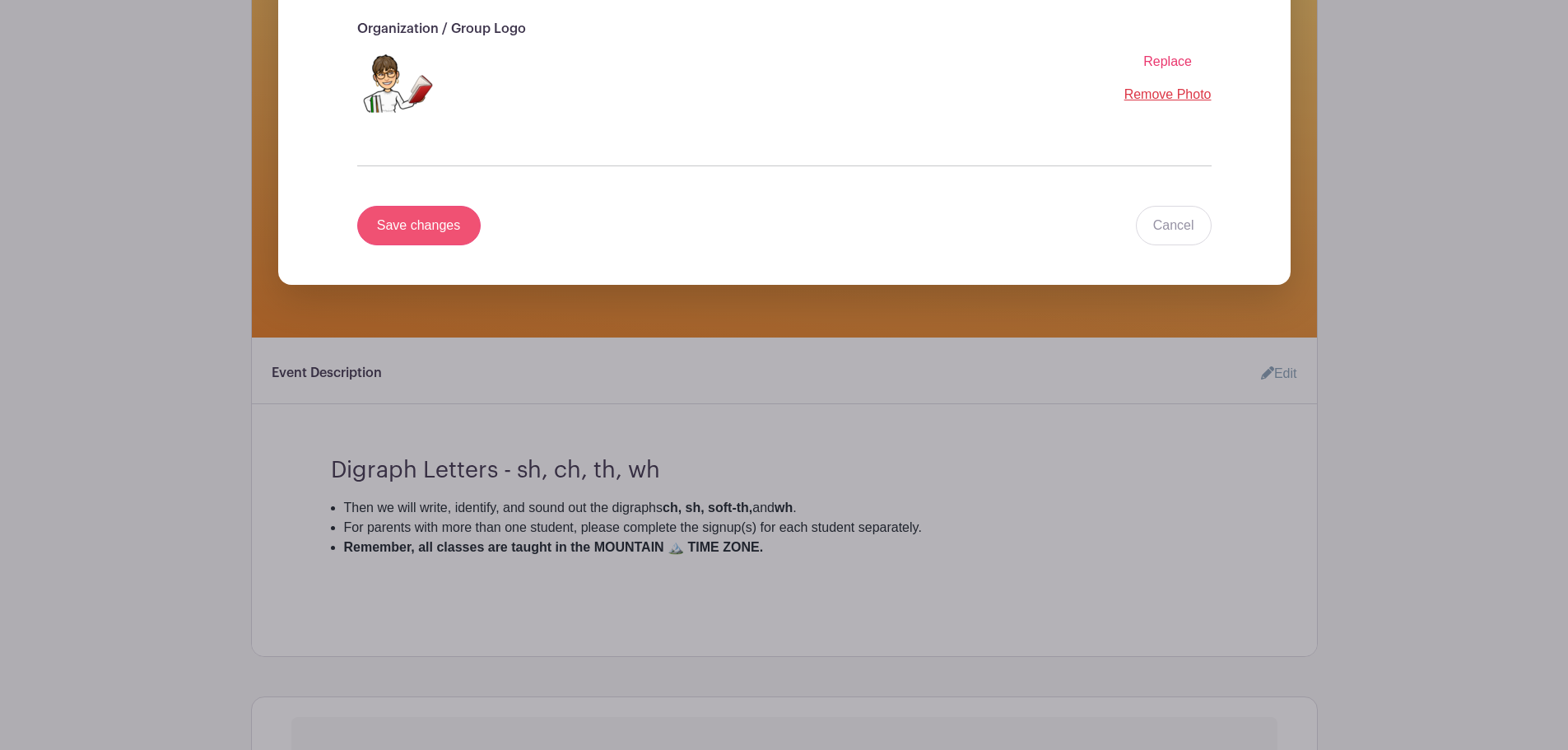
type input "*DIGRAPH LETTERS (1st graders)"
click at [391, 217] on input "Save changes" at bounding box center [419, 225] width 123 height 39
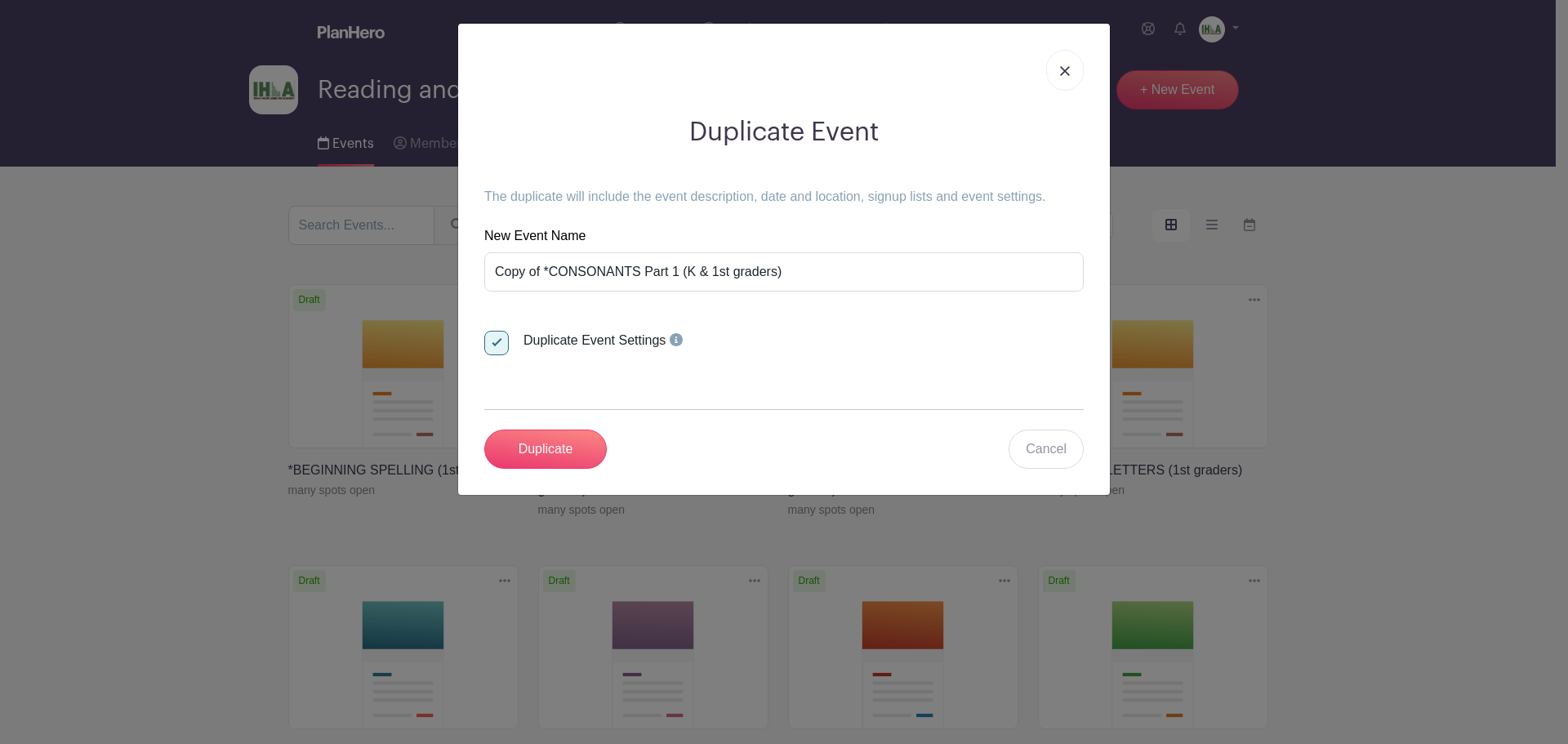
click at [1067, 71] on img at bounding box center [1065, 71] width 10 height 10
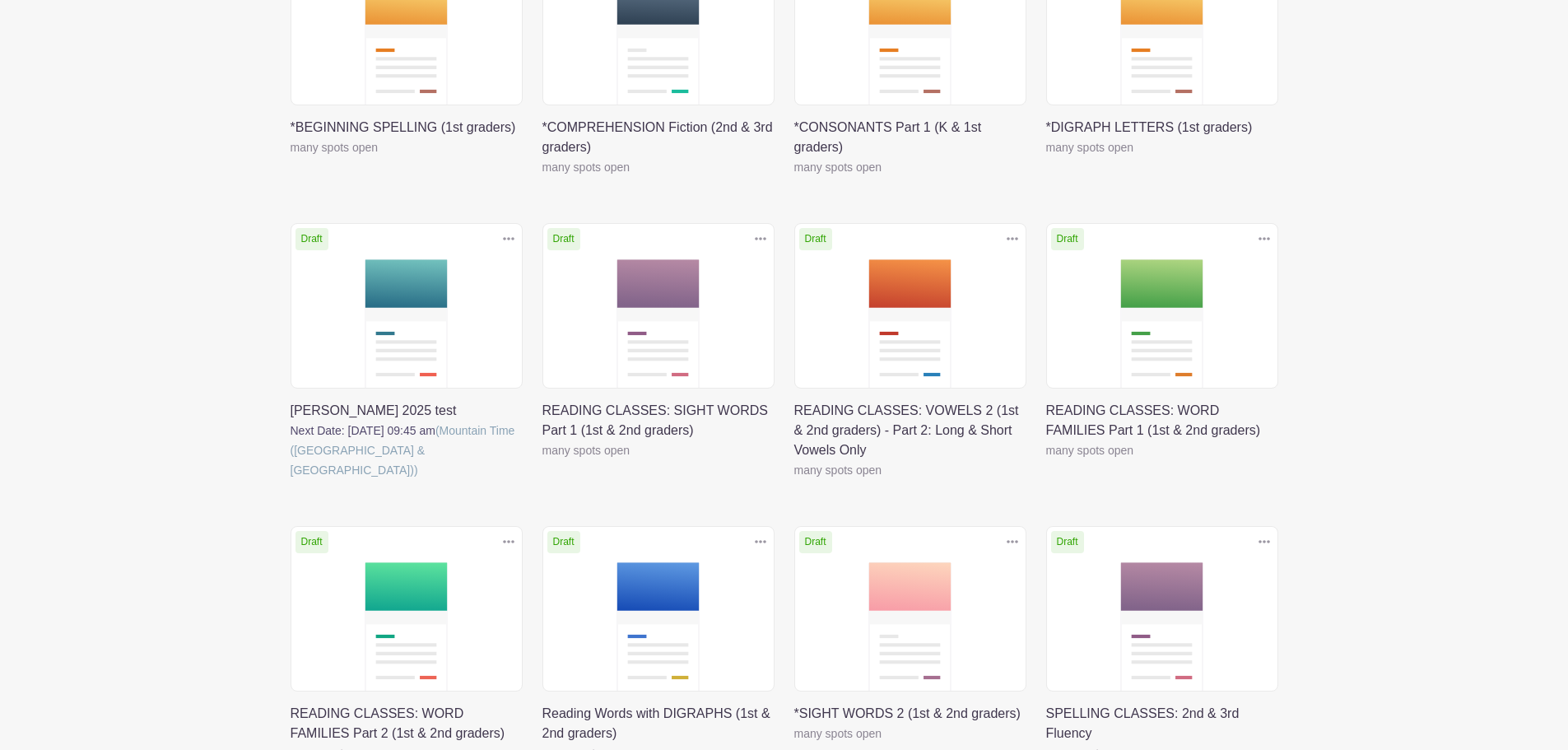
scroll to position [385, 0]
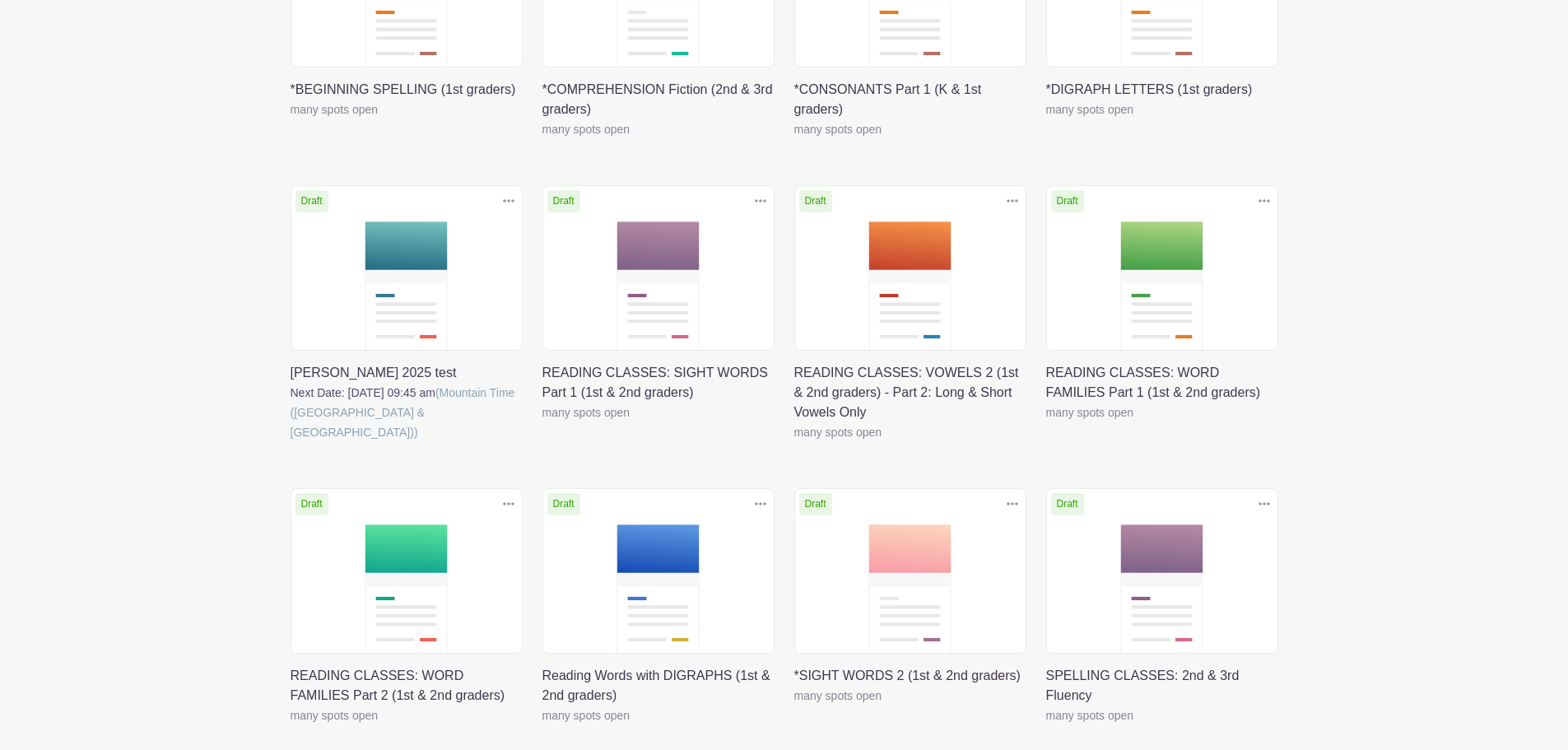
click at [755, 199] on icon at bounding box center [761, 200] width 12 height 13
click at [543, 422] on link at bounding box center [543, 422] width 0 height 0
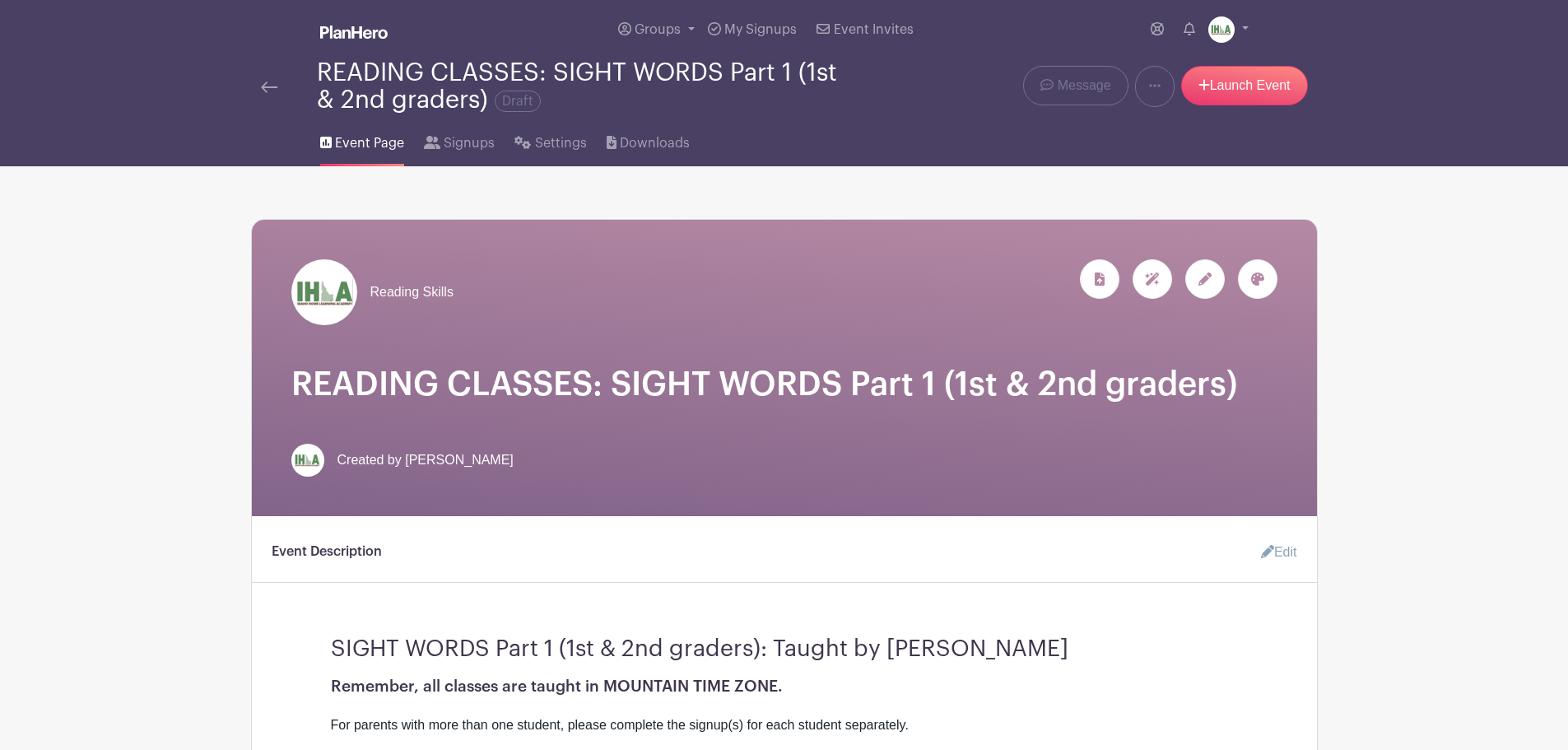
click at [1206, 282] on icon at bounding box center [1205, 278] width 13 height 13
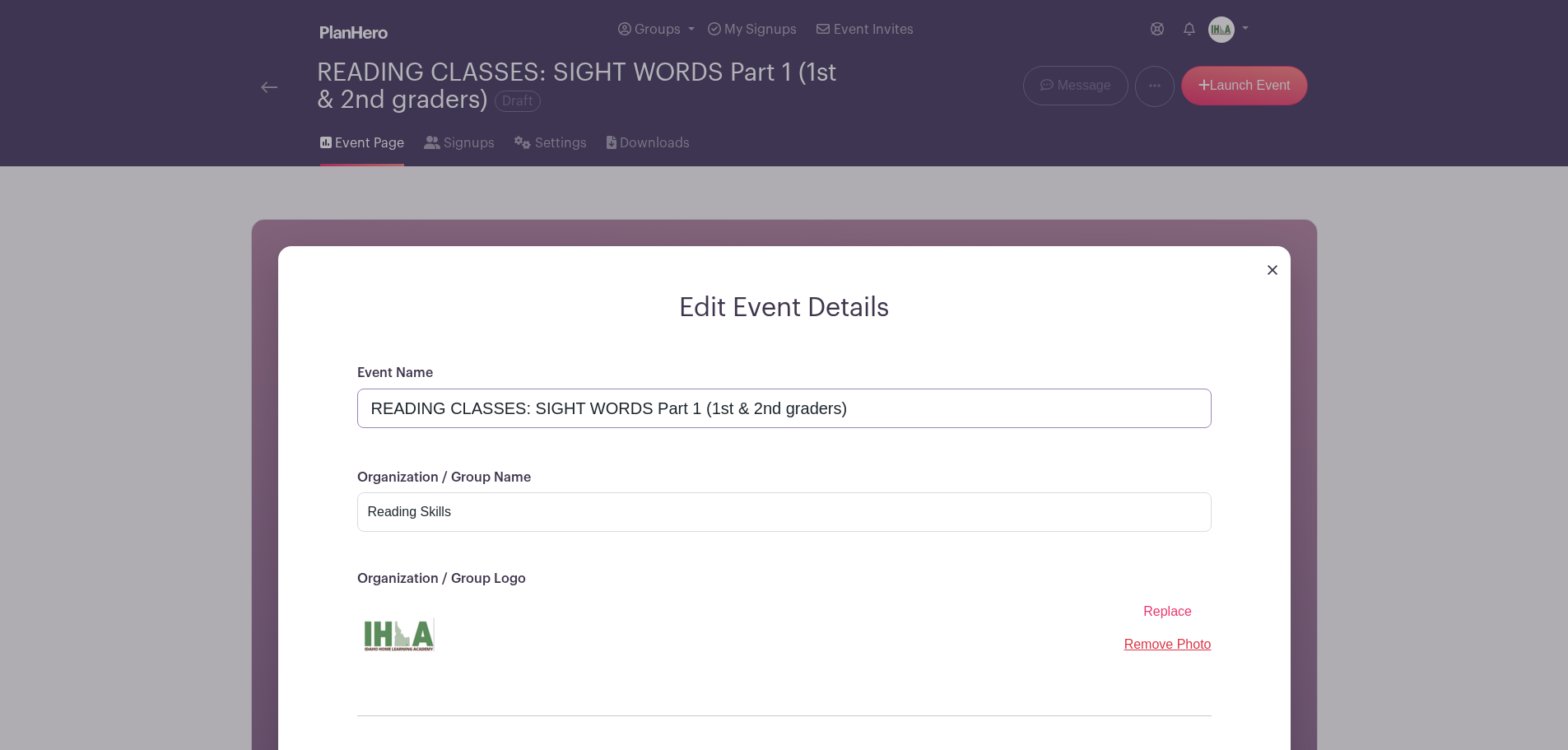
drag, startPoint x: 449, startPoint y: 406, endPoint x: 860, endPoint y: 410, distance: 411.0
click at [860, 410] on input "READING CLASSES: SIGHT WORDS Part 1 (1st & 2nd graders)" at bounding box center [784, 408] width 855 height 39
drag, startPoint x: 487, startPoint y: 514, endPoint x: 357, endPoint y: 511, distance: 130.0
click at [357, 511] on input "Reading Skills" at bounding box center [784, 512] width 855 height 39
type input "Reading with Mrs. Jean"
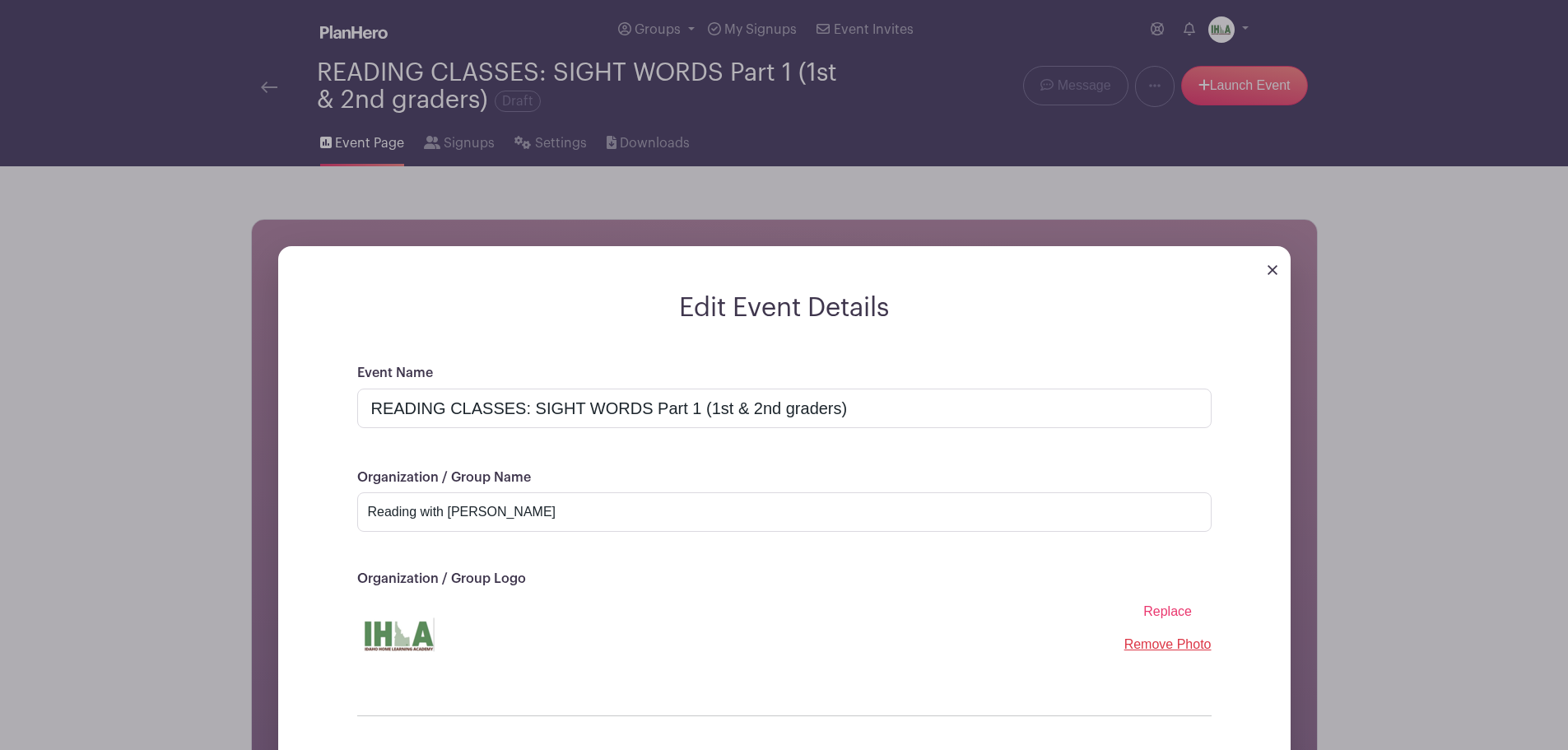
click at [1157, 612] on span "Replace" at bounding box center [1168, 611] width 49 height 14
click at [0, 0] on input "Replace" at bounding box center [0, 0] width 0 height 0
drag, startPoint x: 699, startPoint y: 407, endPoint x: 349, endPoint y: 403, distance: 350.0
click at [349, 403] on div "Event Name READING CLASSES: SIGHT WORDS Part 1 (1st & 2nd graders) Organization…" at bounding box center [784, 599] width 933 height 472
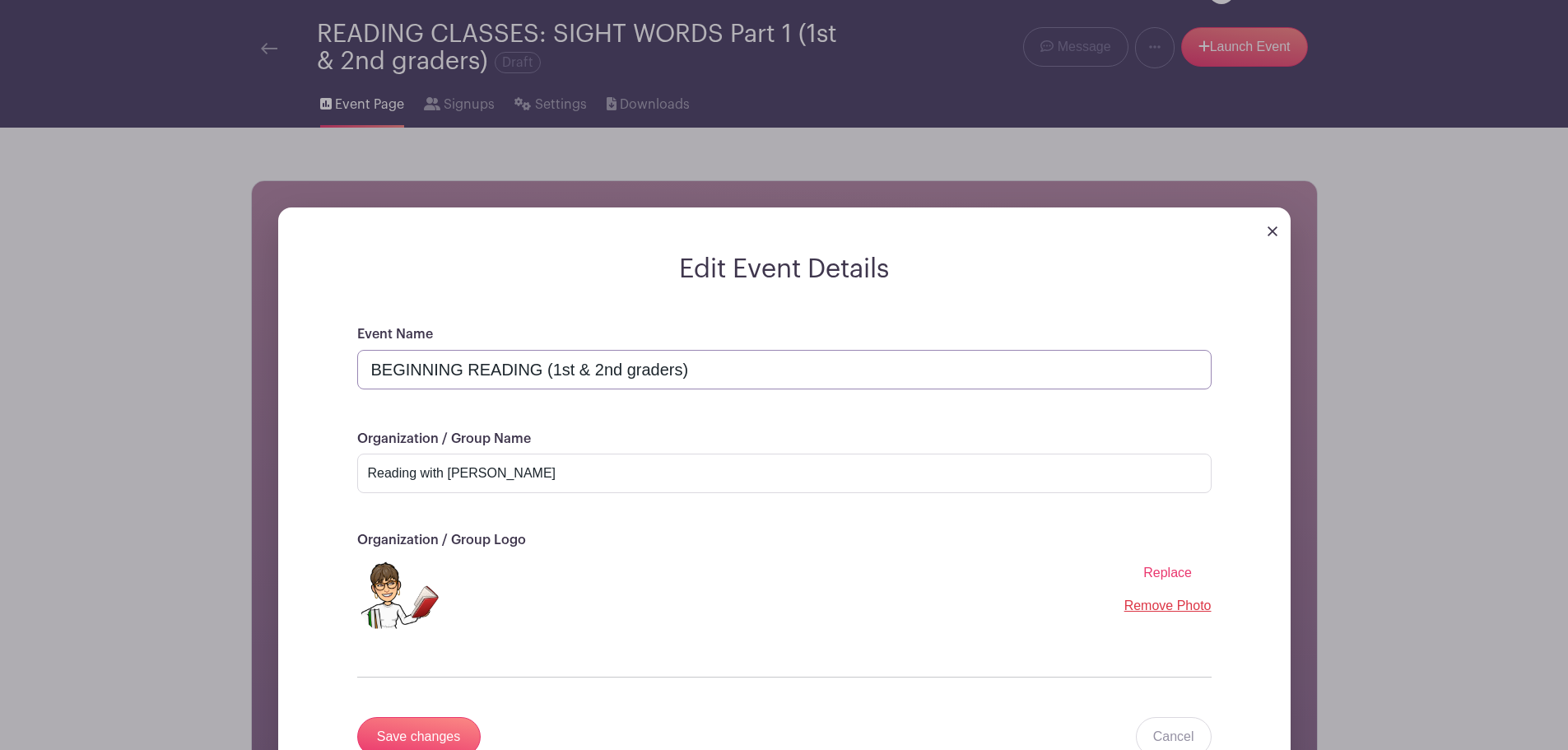
scroll to position [192, 0]
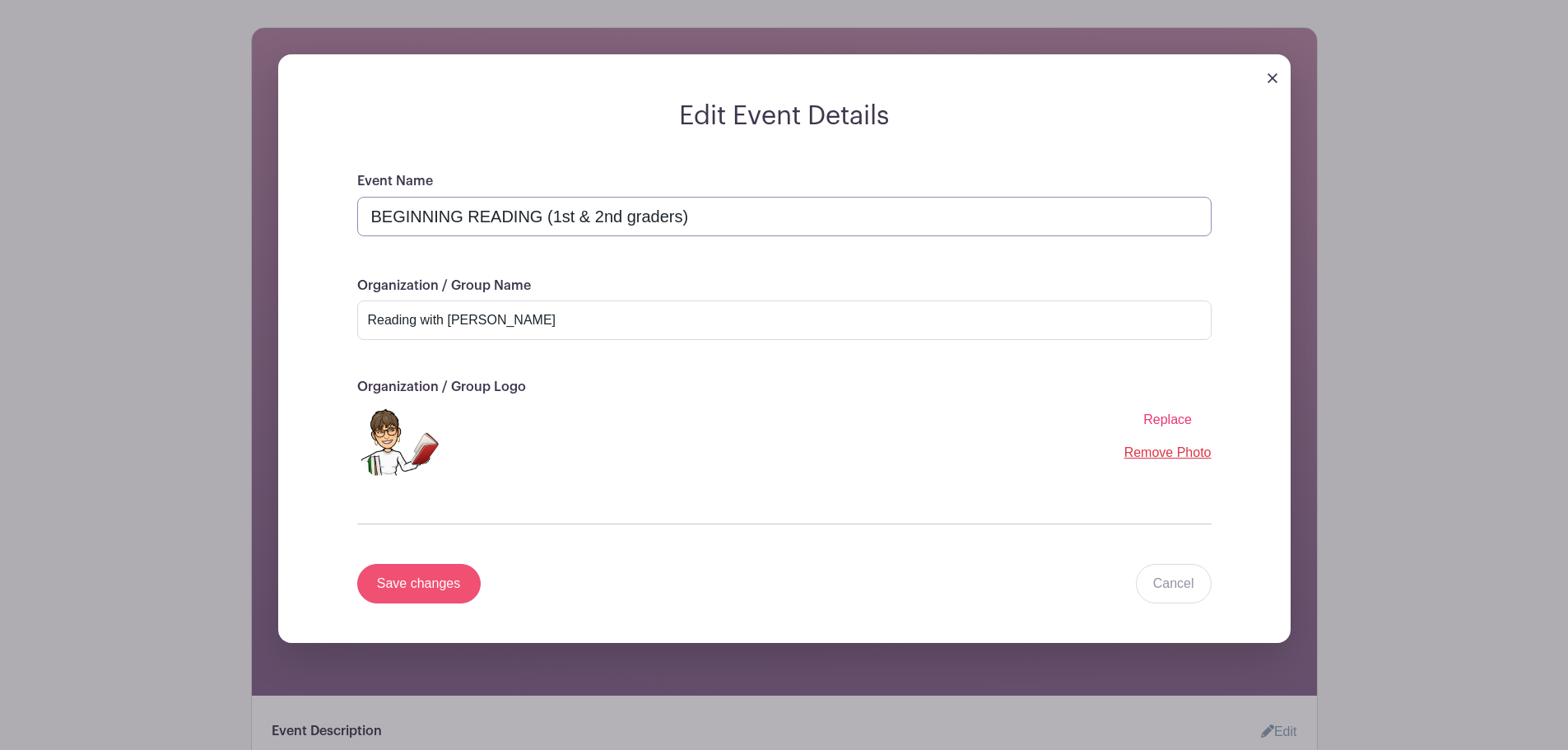
type input "BEGINNING READING (1st & 2nd graders)"
click at [404, 571] on input "Save changes" at bounding box center [419, 584] width 123 height 39
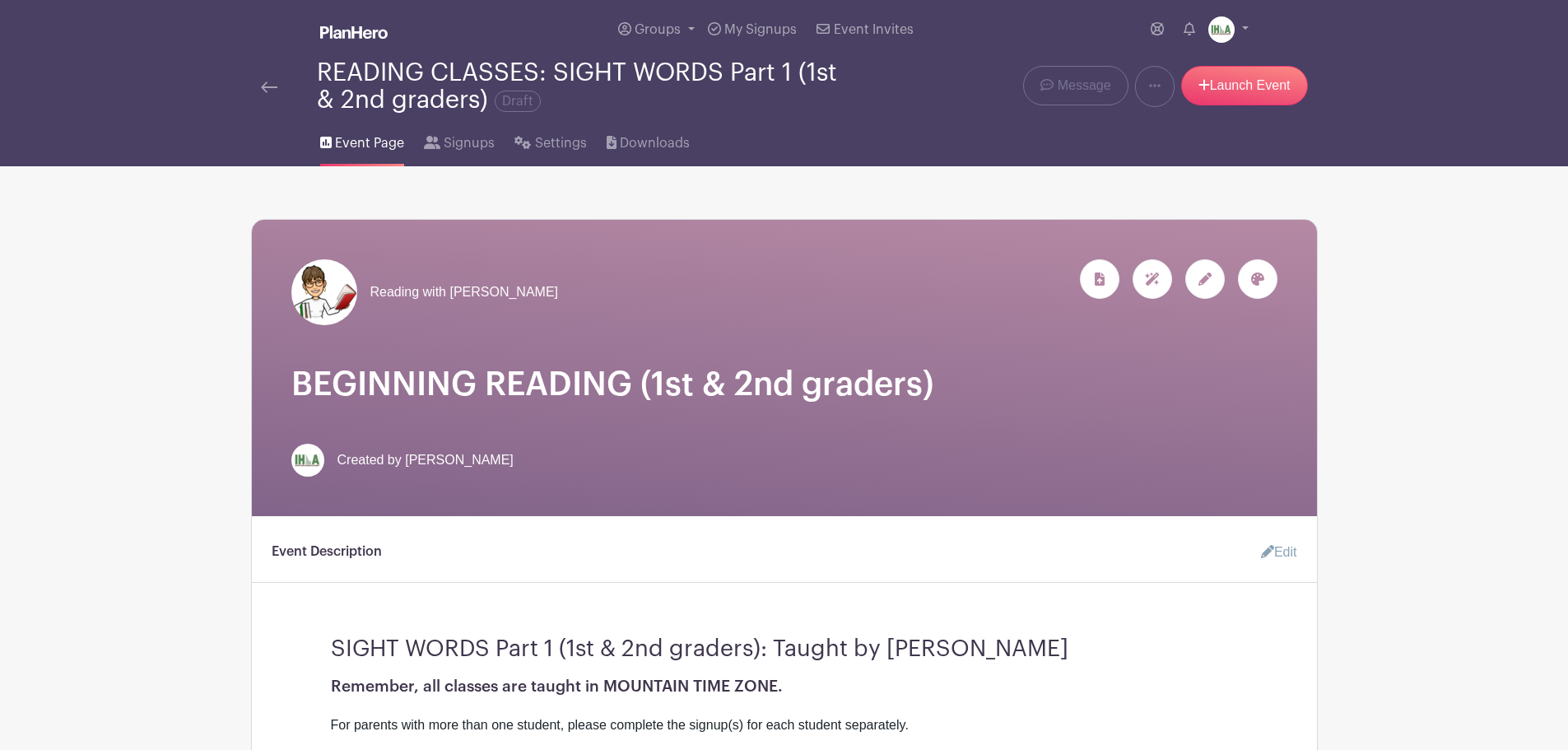
scroll to position [193, 0]
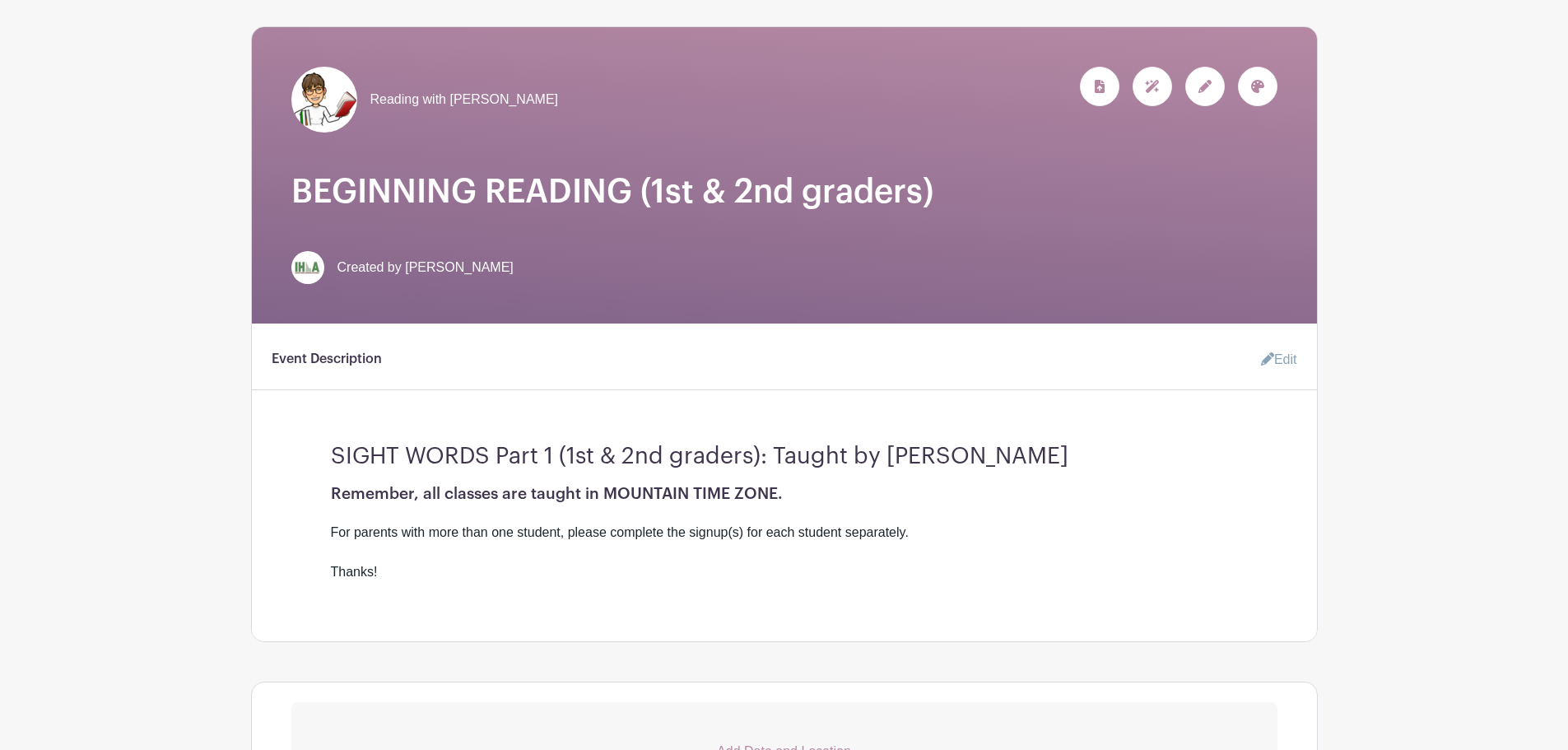
click at [1263, 360] on icon at bounding box center [1267, 358] width 13 height 13
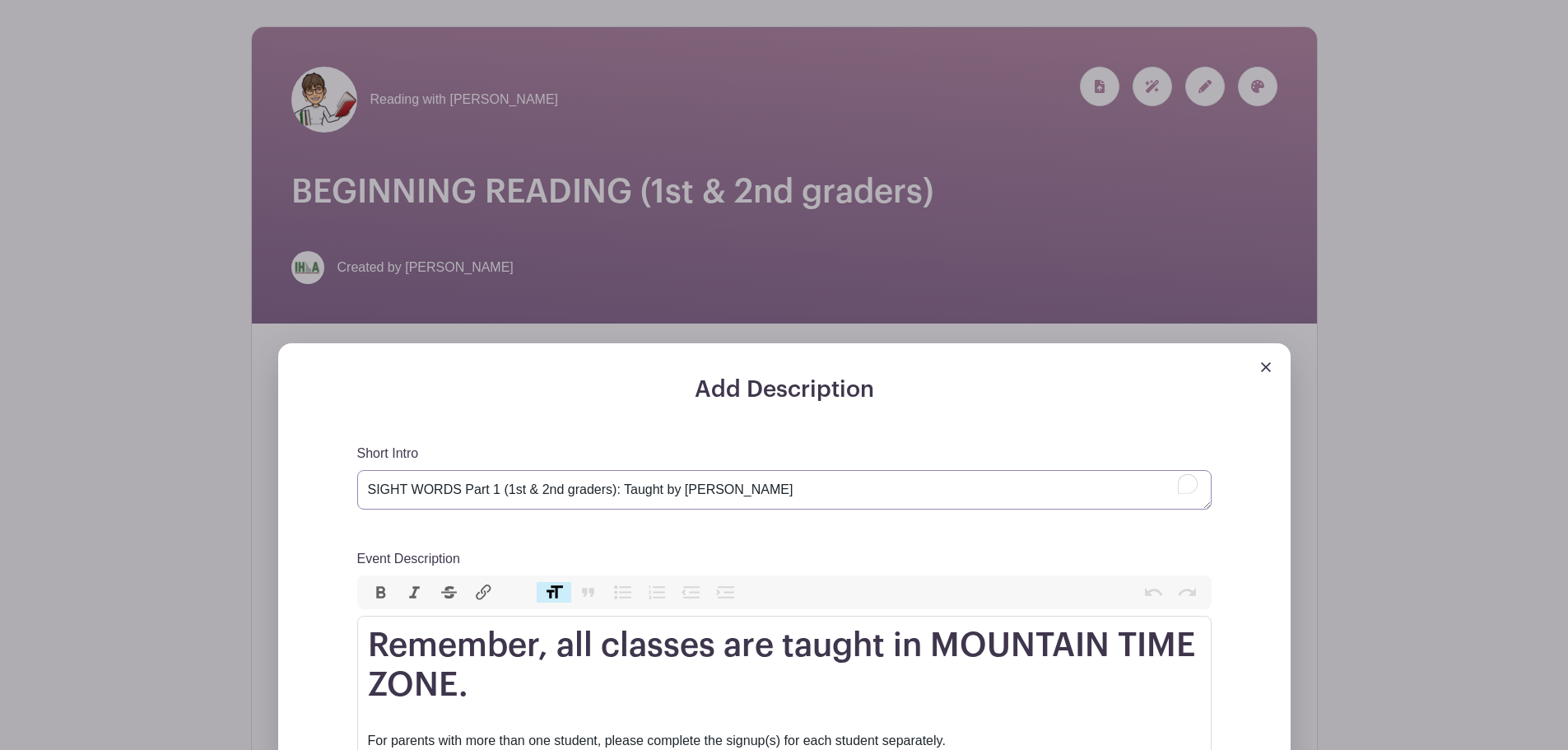
drag, startPoint x: 741, startPoint y: 490, endPoint x: 330, endPoint y: 487, distance: 411.0
click at [330, 487] on div "Add Description Short Intro SIGHT WORDS Part 1 (1st & 2nd graders): Taught by J…" at bounding box center [784, 722] width 933 height 691
type textarea "Beginning Reading"
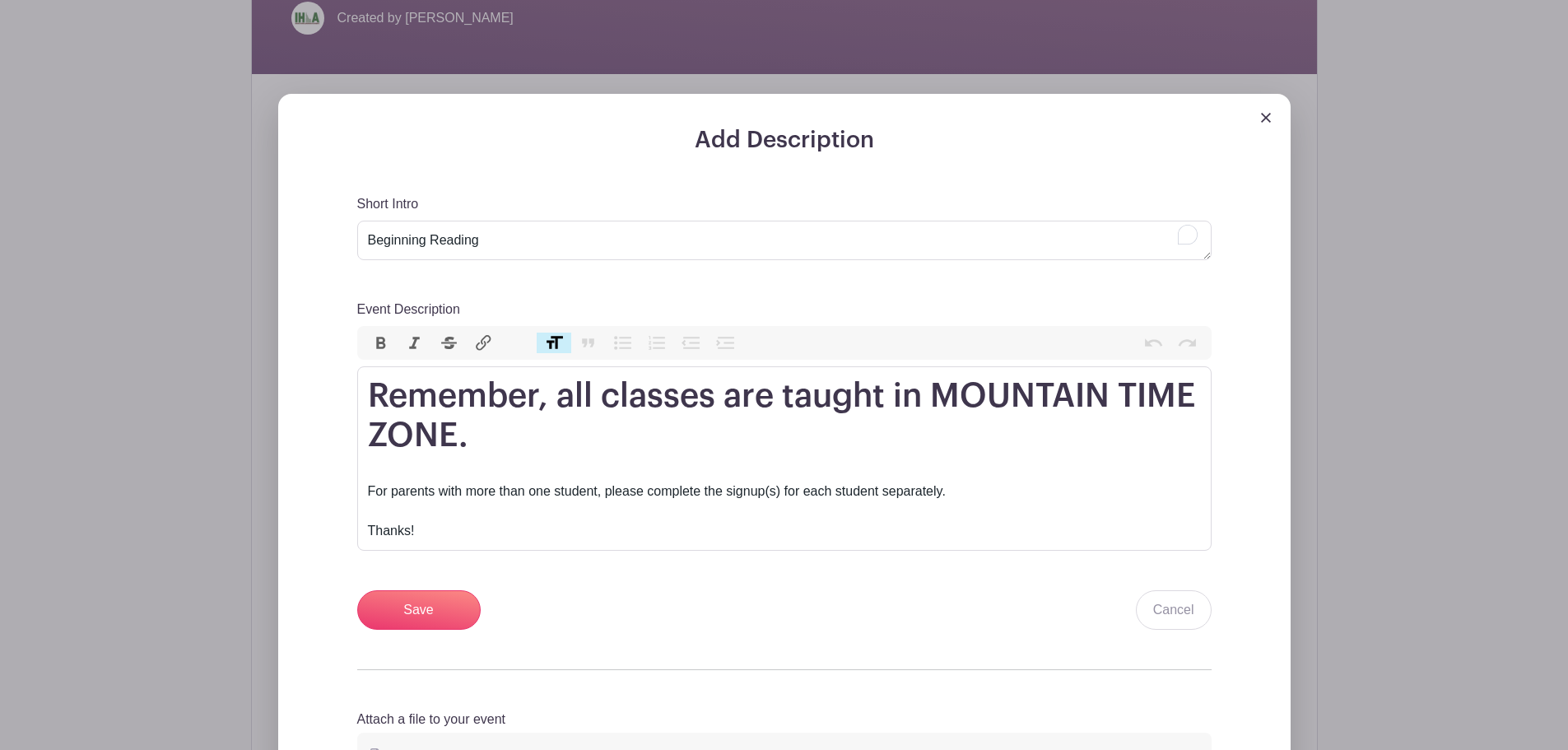
scroll to position [385, 0]
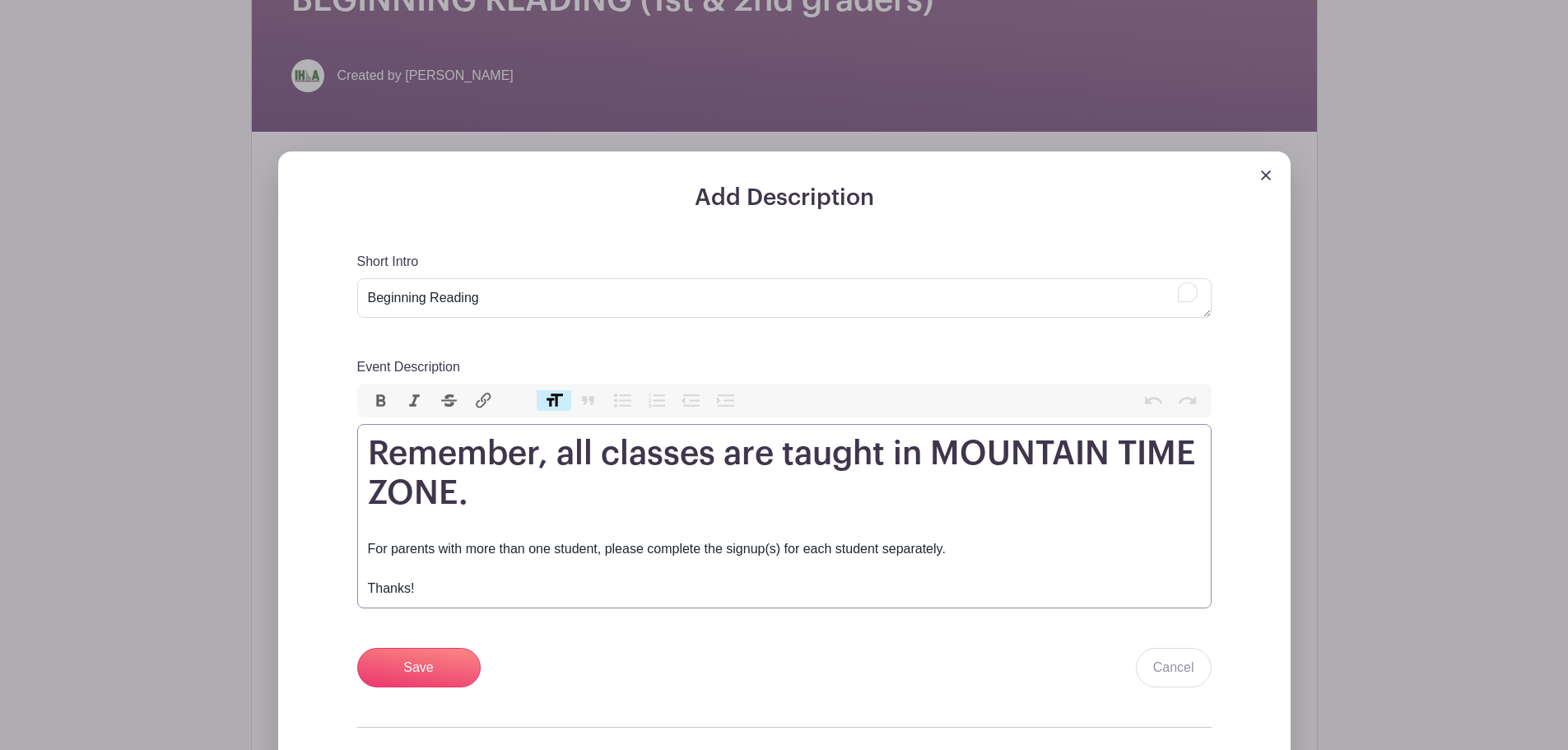
click at [368, 452] on h1 "Remember, all classes are taught in MOUNTAIN TIME ZONE." at bounding box center [784, 473] width 833 height 79
paste trix-editor "We will read and write vc words (at, in...) &amp; cvc words (cat, dog…) by doin…"
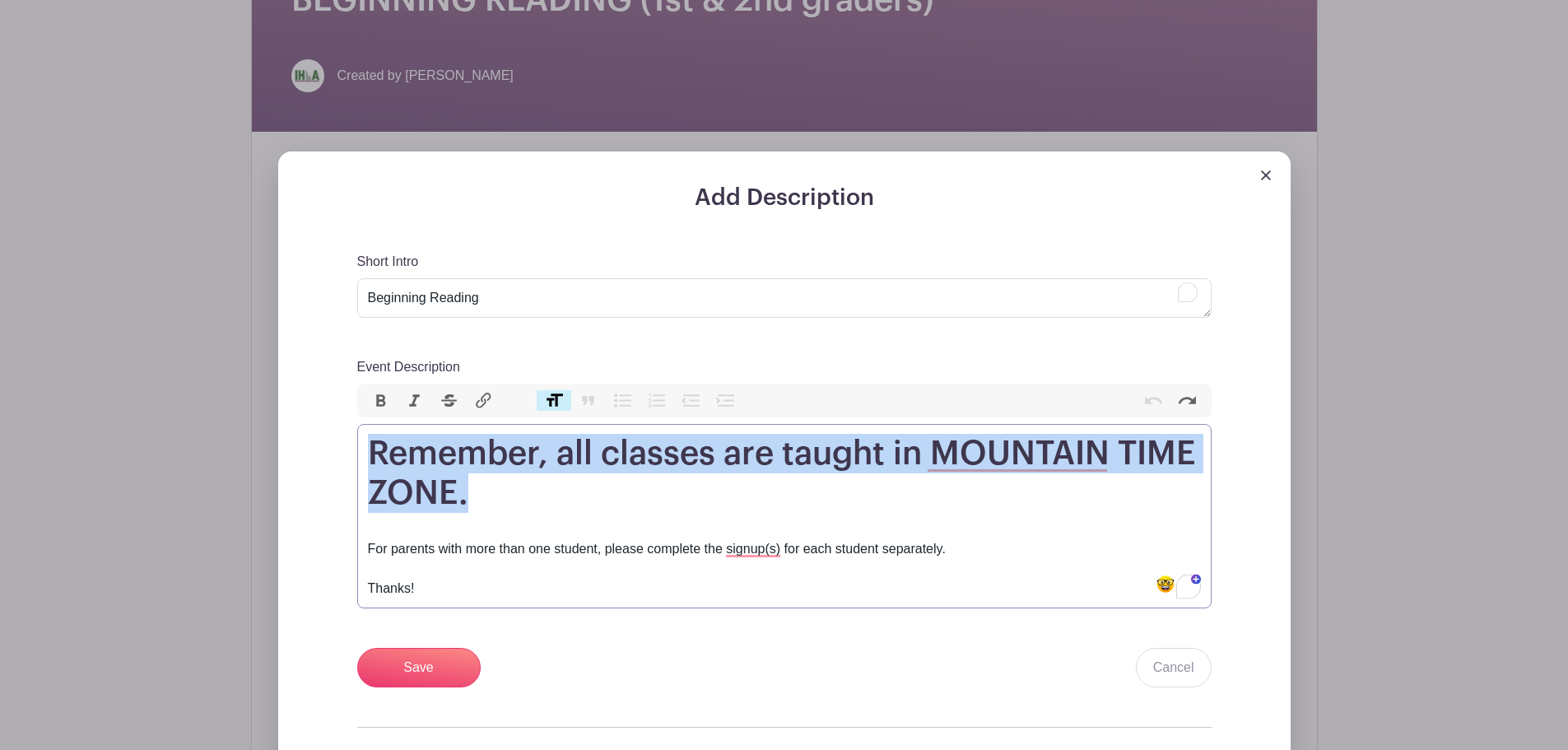
drag, startPoint x: 472, startPoint y: 493, endPoint x: 364, endPoint y: 445, distance: 118.2
click at [364, 445] on trix-editor "Remember, all classes are taught in MOUNTAIN TIME ZONE. For parents with more t…" at bounding box center [784, 516] width 855 height 184
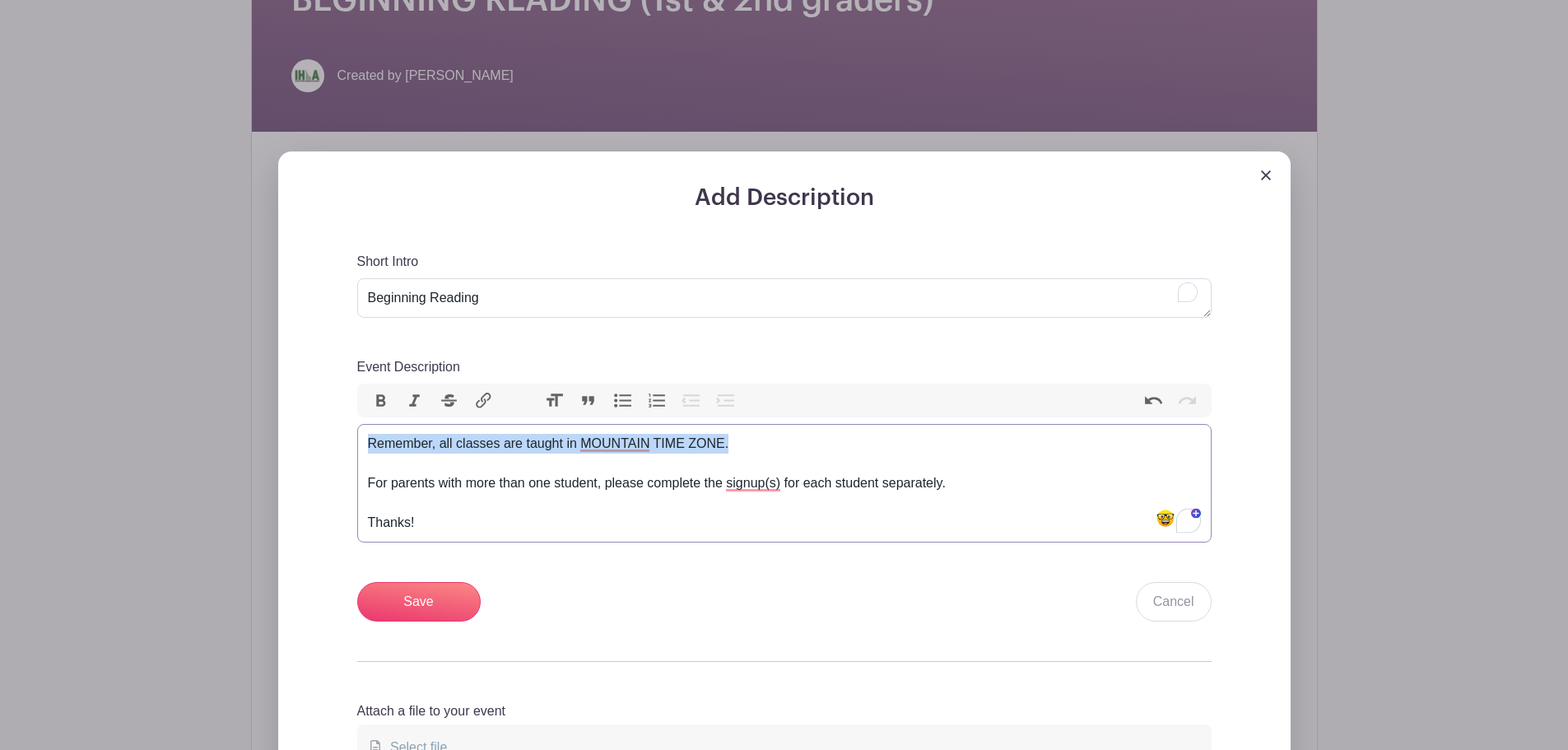
click at [557, 399] on button "Heading" at bounding box center [553, 400] width 34 height 22
click at [451, 446] on div "Remember, all classes are taught in MOUNTAIN TIME ZONE." at bounding box center [784, 444] width 833 height 20
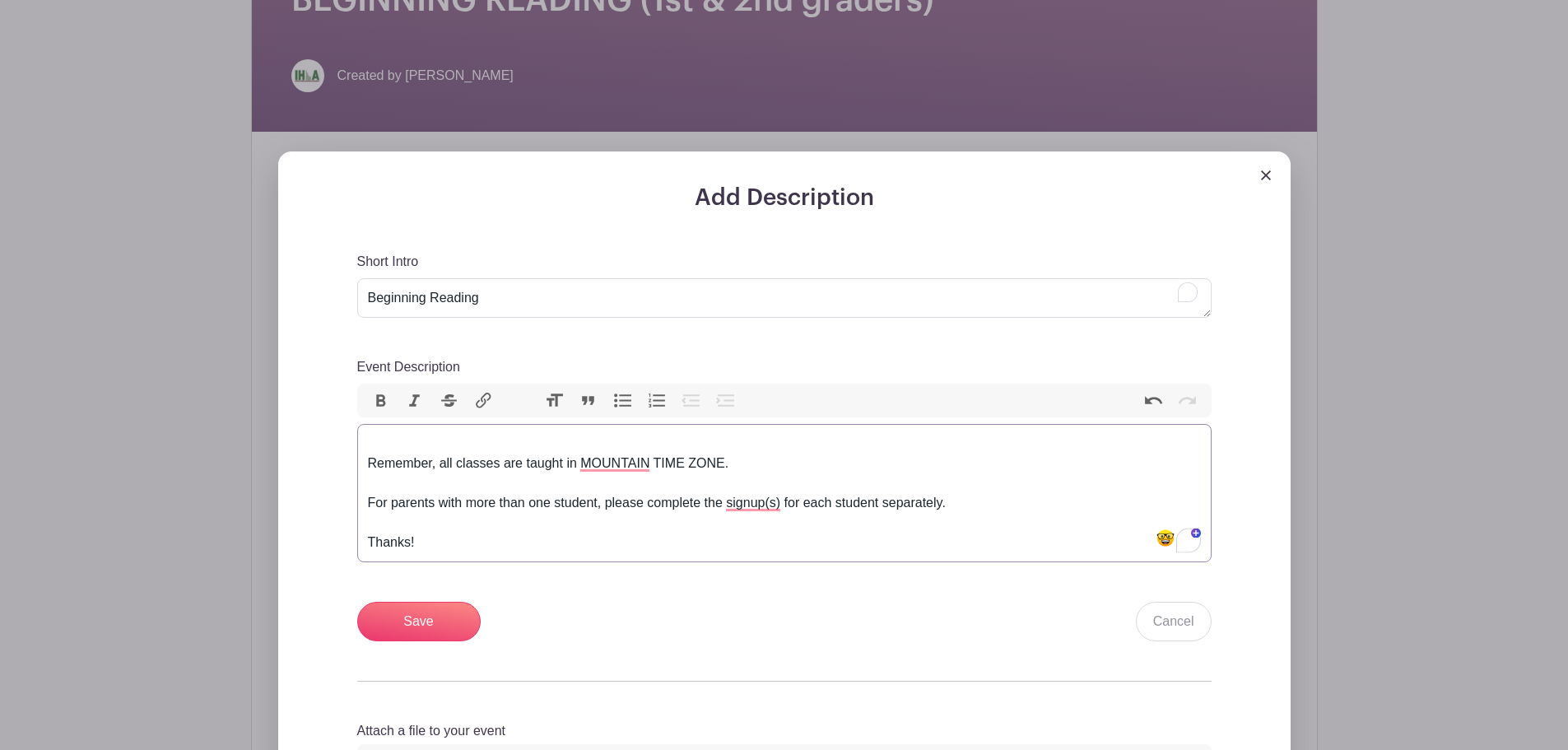
paste trix-editor "We will read and write vc words (at, in...) &amp; cvc words (cat, dog…) by doin…"
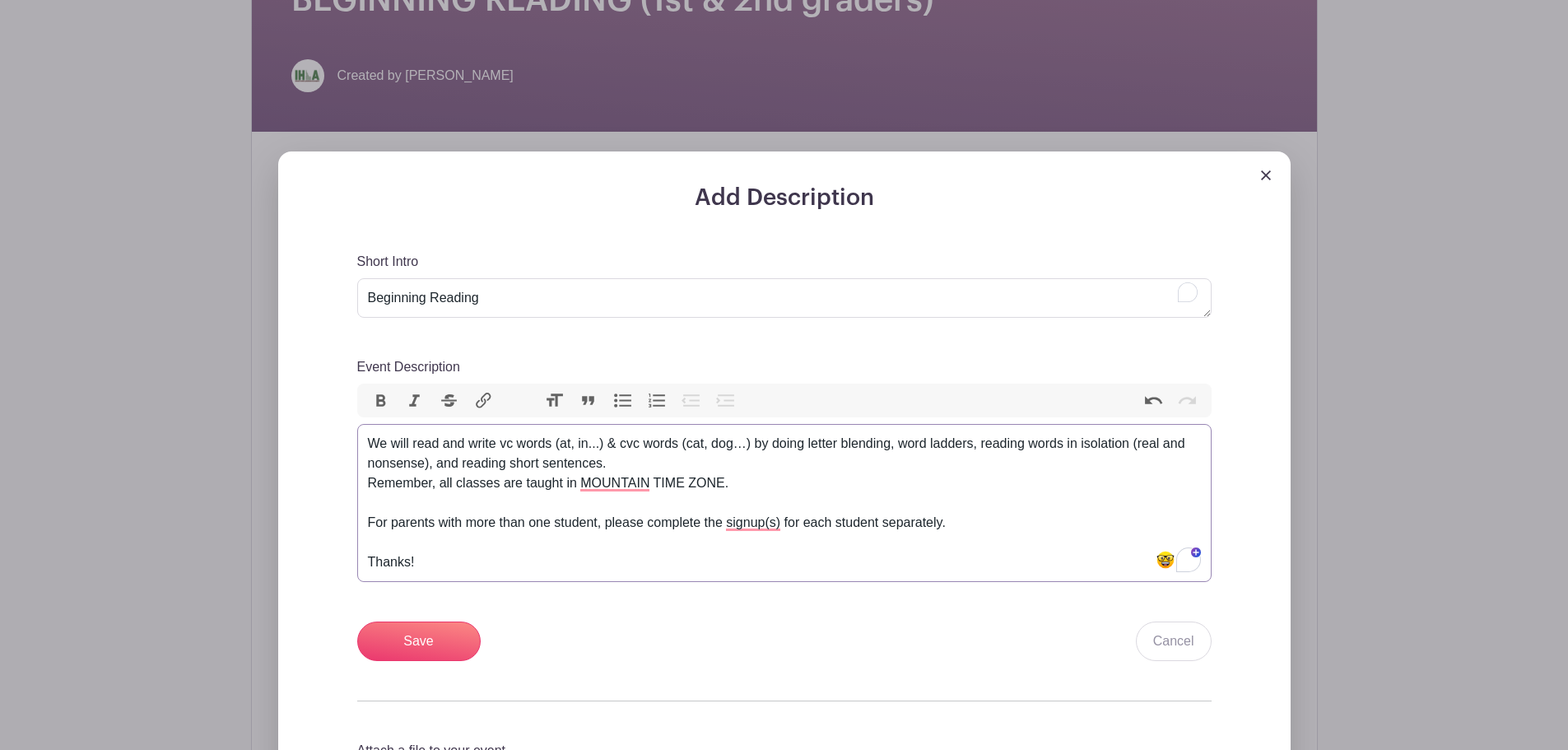
click at [625, 399] on button "Bullets" at bounding box center [623, 400] width 34 height 22
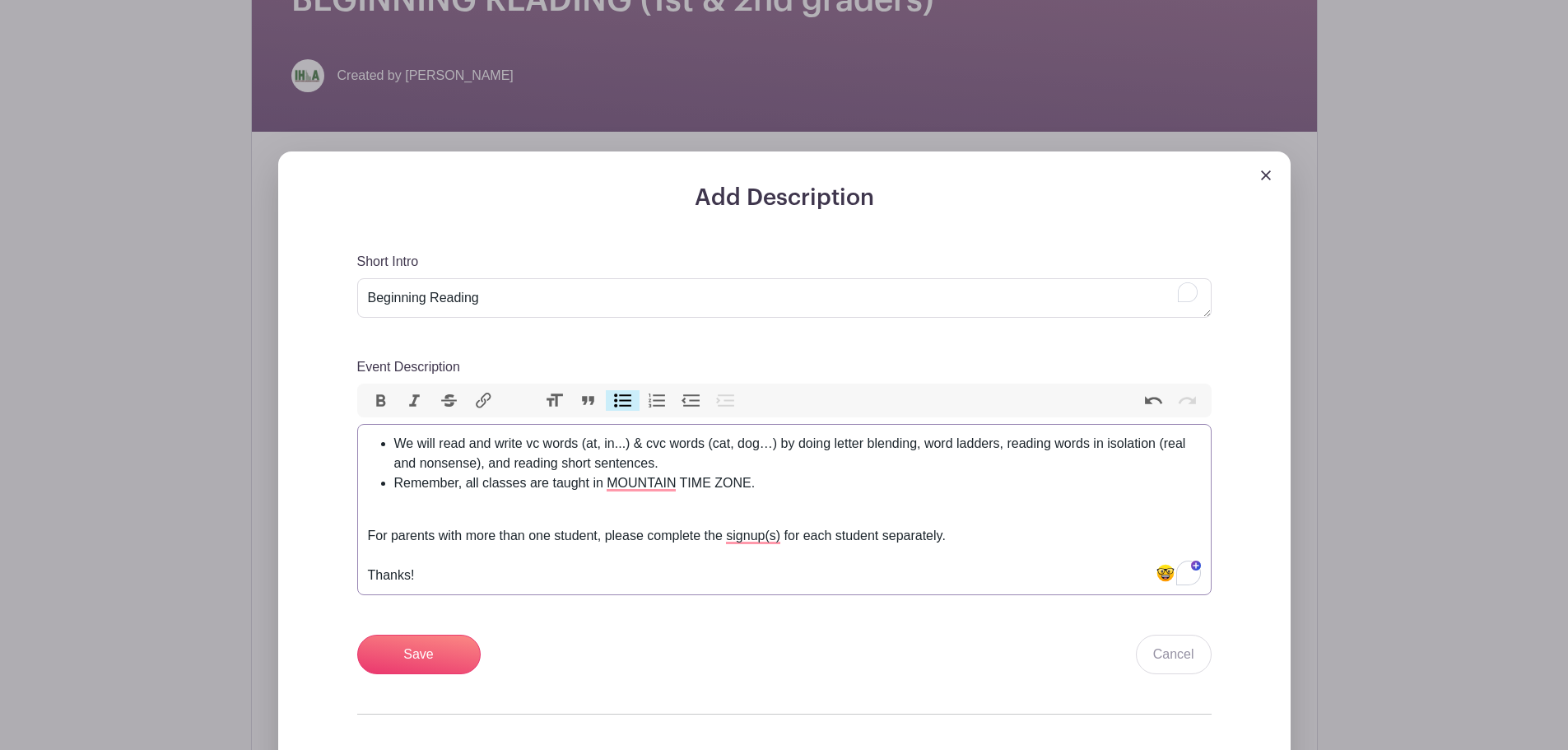
click at [594, 462] on li "We will read and write vc words (at, in...) & cvc words (cat, dog…) by doing le…" at bounding box center [798, 453] width 807 height 39
drag, startPoint x: 606, startPoint y: 482, endPoint x: 751, endPoint y: 487, distance: 145.1
click at [751, 487] on li "Remember, all classes are taught in MOUNTAIN TIME ZONE." at bounding box center [798, 483] width 807 height 20
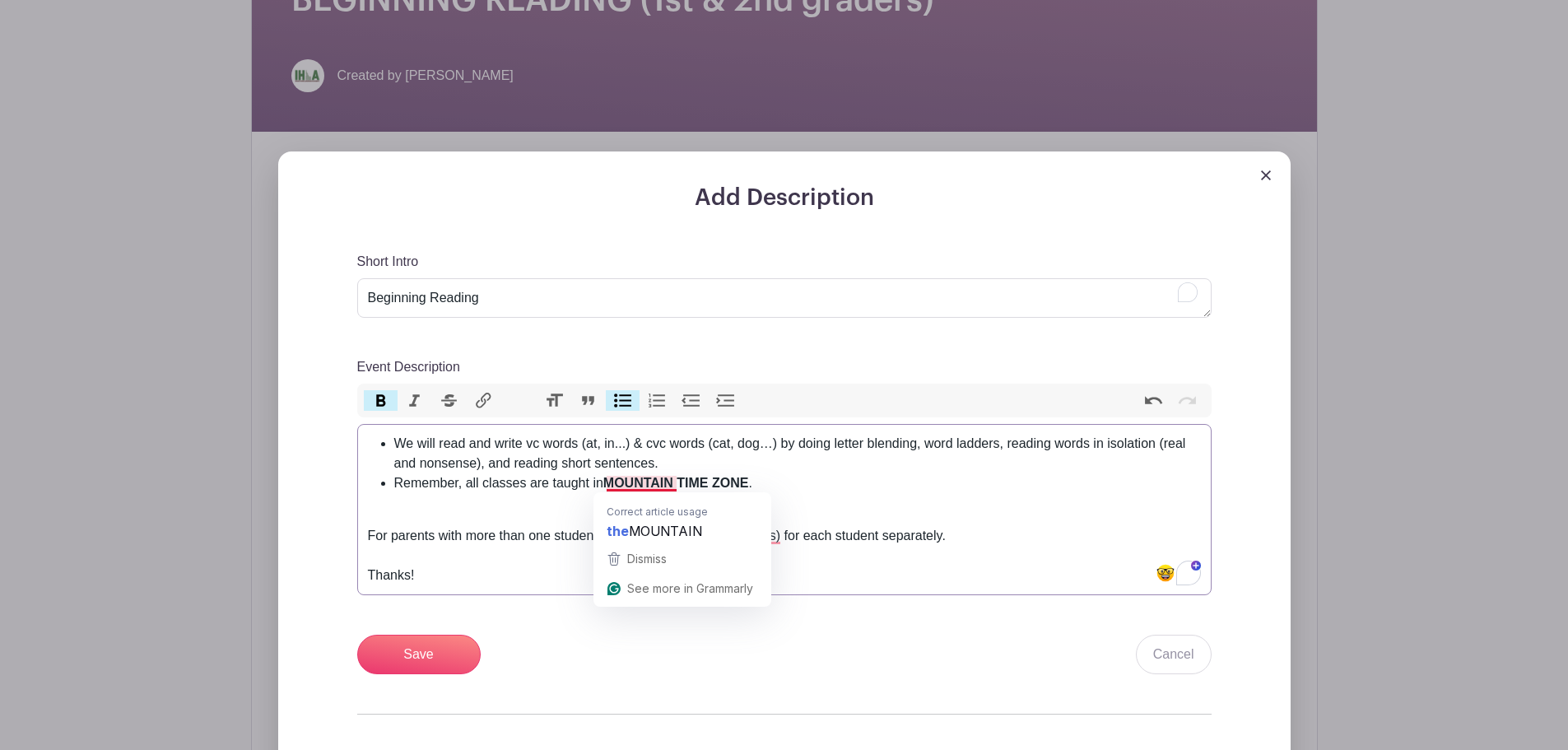
click at [604, 481] on li "Remember, all classes are taught in MOUNTAIN TIME ZONE ." at bounding box center [798, 483] width 807 height 20
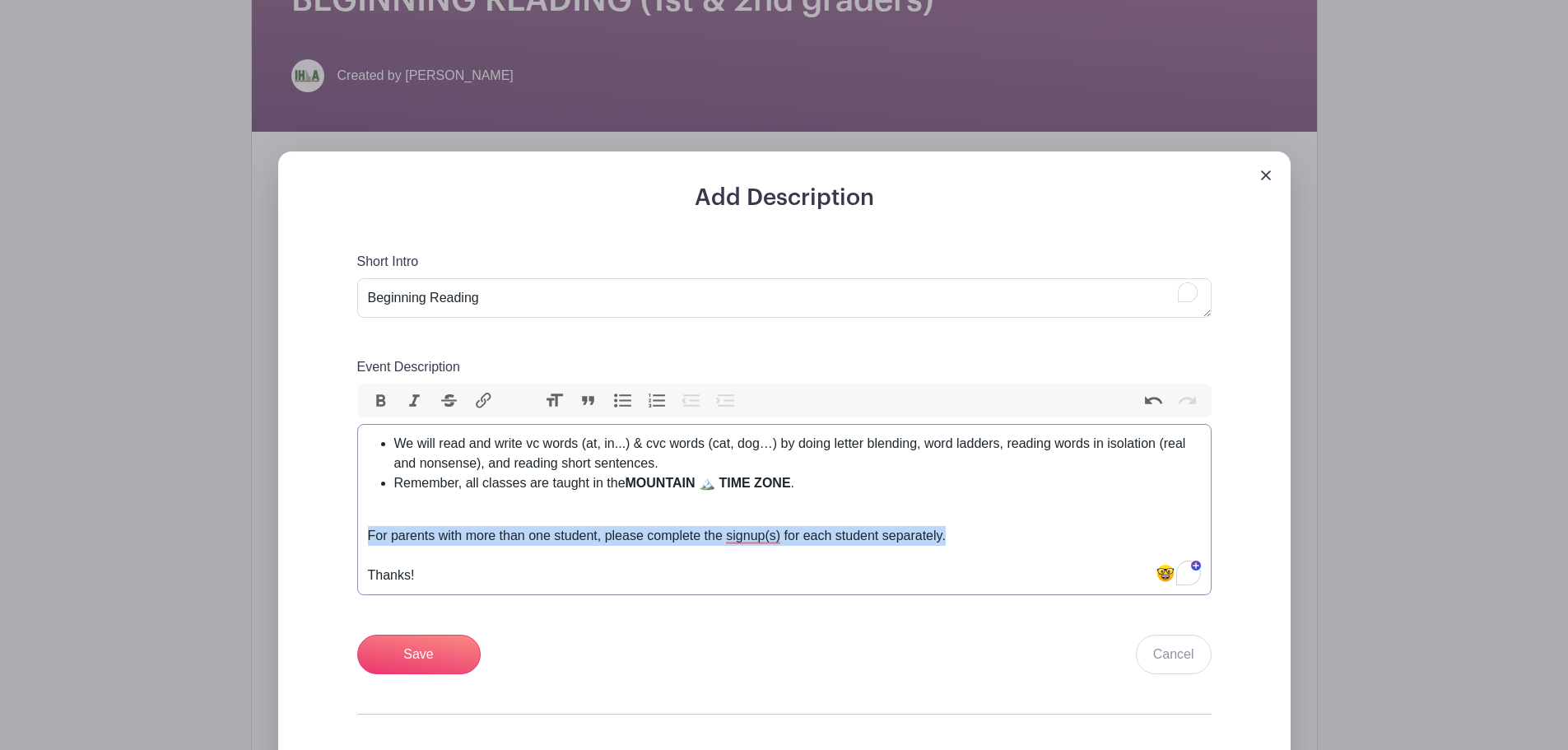
drag, startPoint x: 367, startPoint y: 535, endPoint x: 947, endPoint y: 538, distance: 580.0
click at [947, 538] on div "For parents with more than one student, please complete the signup(s) for each …" at bounding box center [784, 545] width 833 height 79
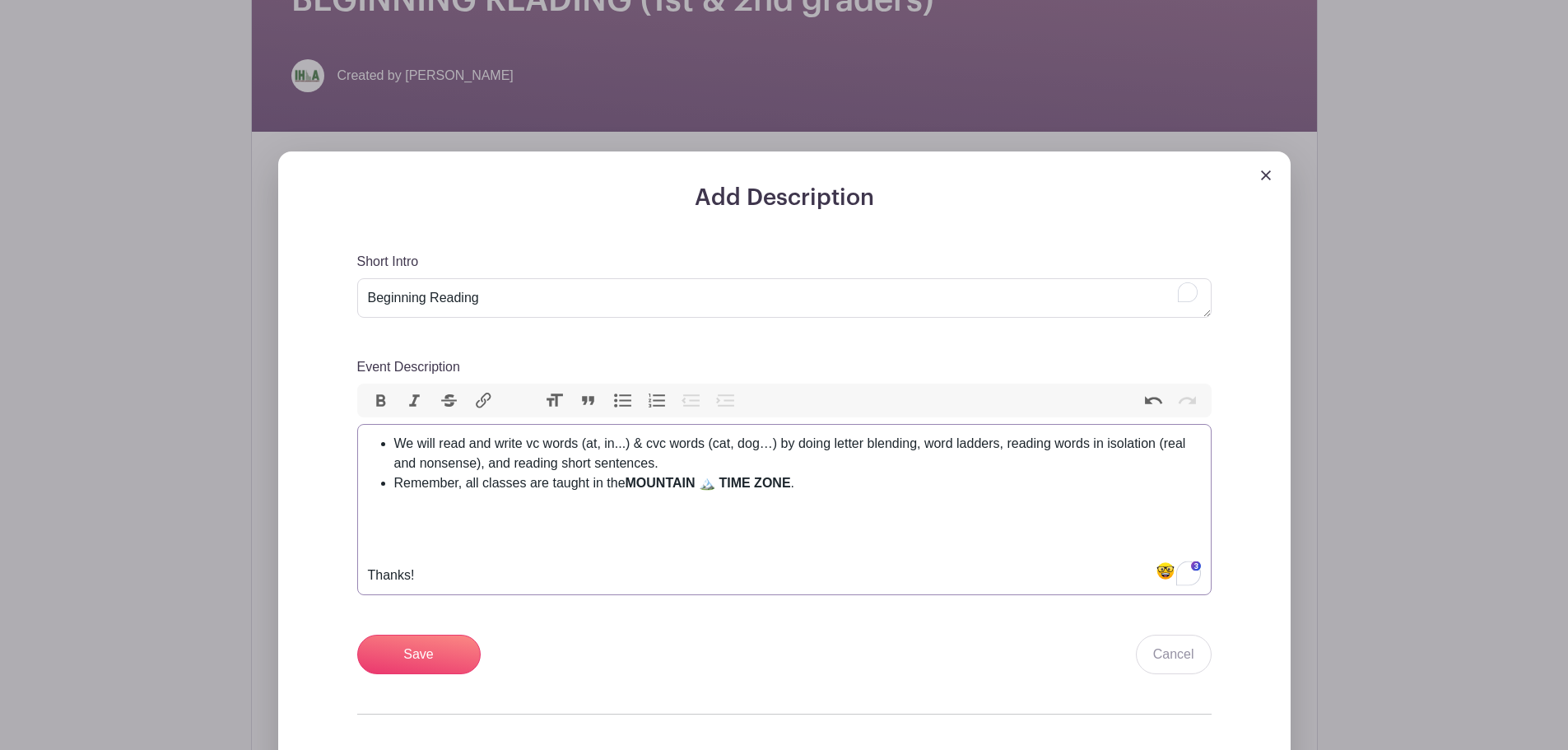
click at [755, 462] on li "We will read and write vc words (at, in...) & cvc words (cat, dog…) by doing le…" at bounding box center [798, 453] width 807 height 39
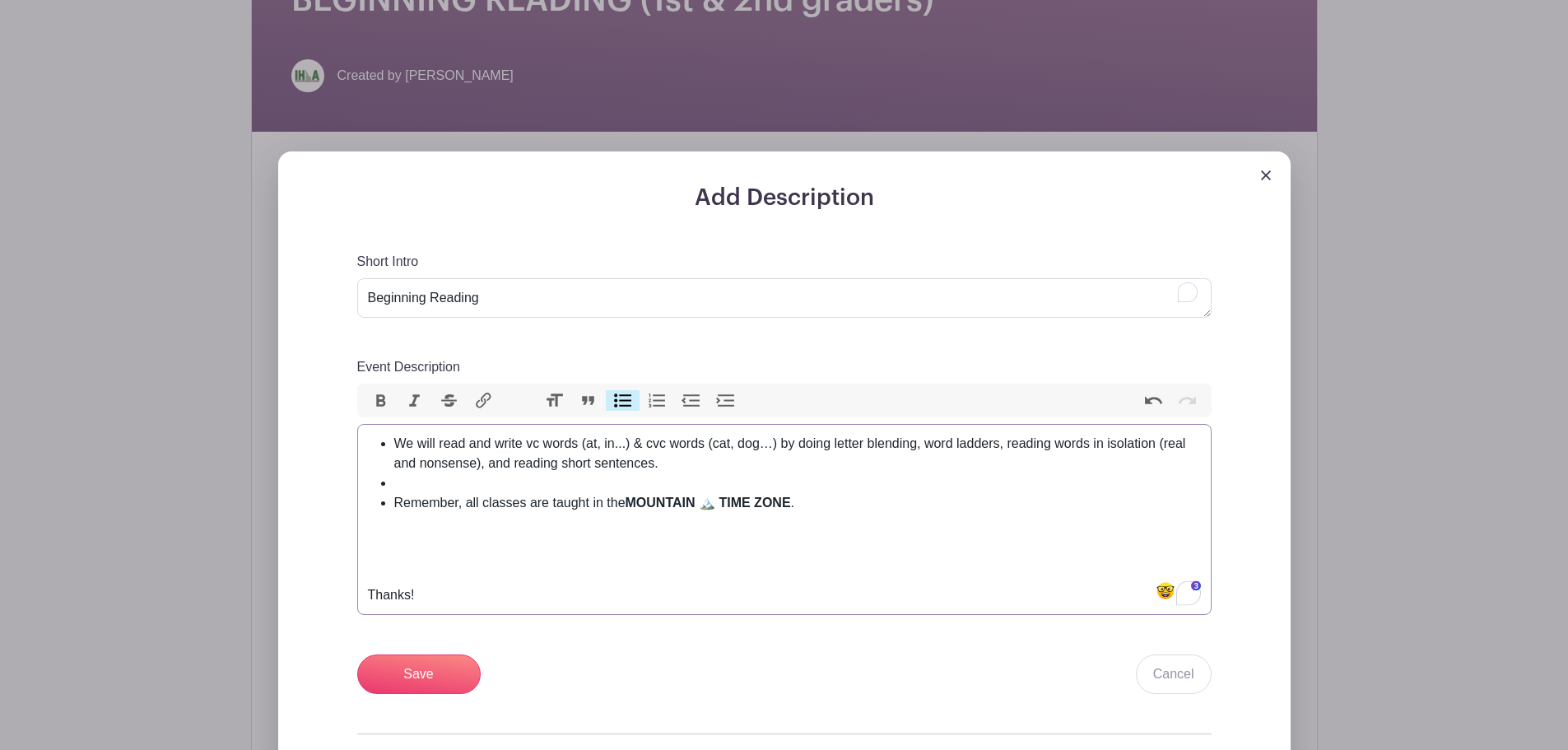
paste trix-editor "For parents with more than one student, please complete the signup(s) for each …"
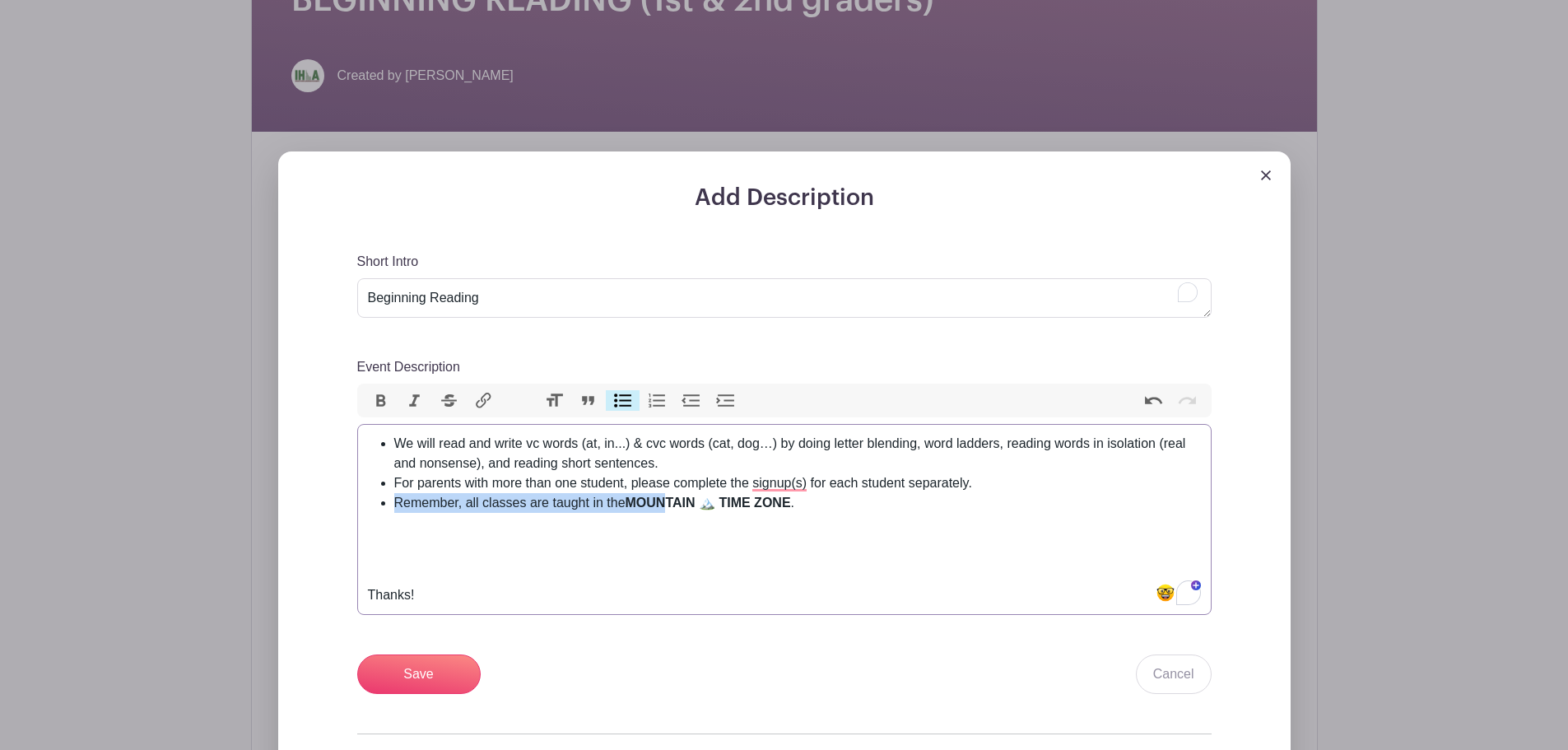
drag, startPoint x: 393, startPoint y: 500, endPoint x: 669, endPoint y: 503, distance: 276.0
click at [669, 503] on ul "We will read and write vc words (at, in...) & cvc words (cat, dog…) by doing le…" at bounding box center [784, 473] width 833 height 79
click at [774, 528] on div "Thanks!" at bounding box center [784, 565] width 833 height 79
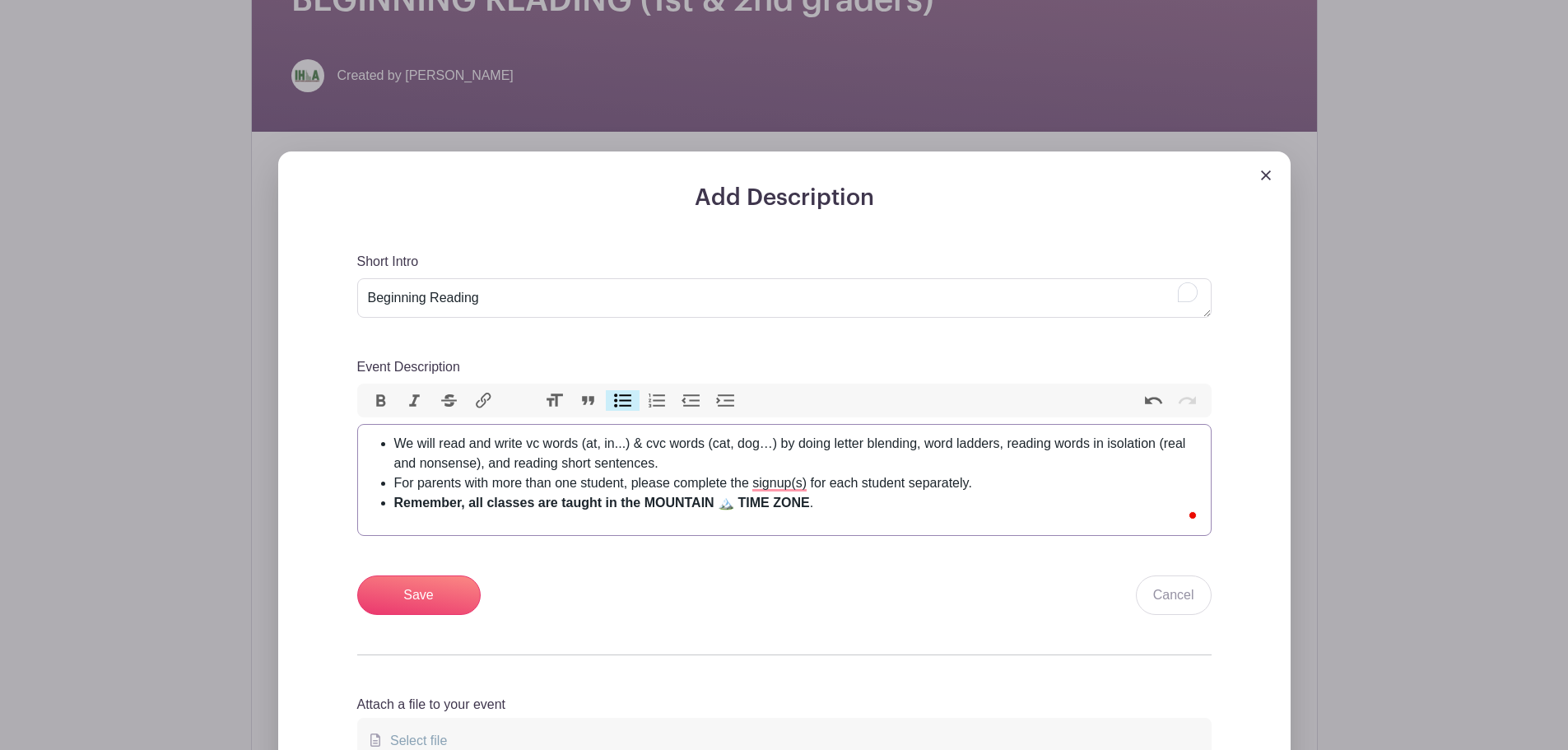
type trix-editor "<ul><li>We will read and write vc words (at, in...) &amp; cvc words (cat, dog…)…"
click at [434, 601] on input "Save" at bounding box center [419, 595] width 123 height 39
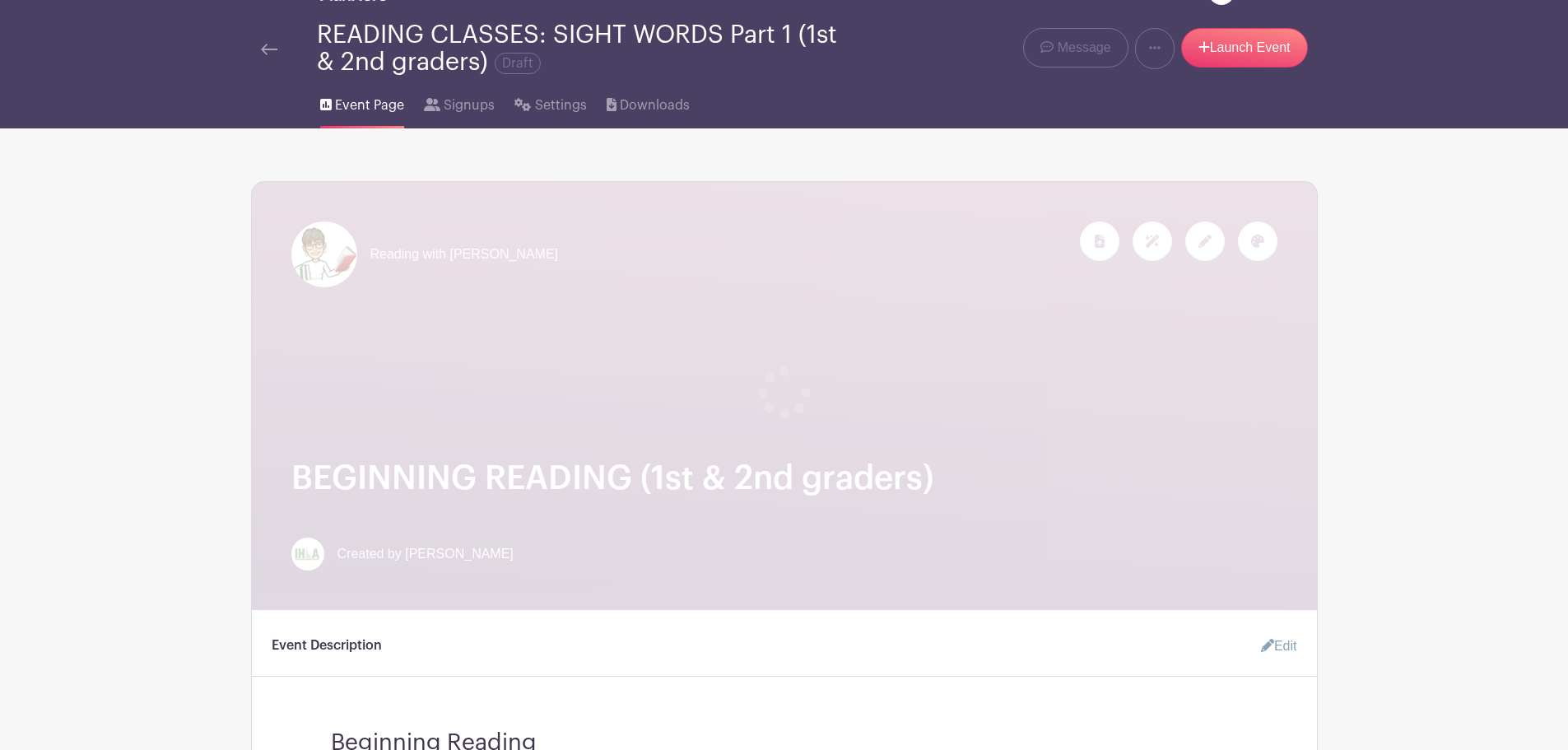
scroll to position [0, 0]
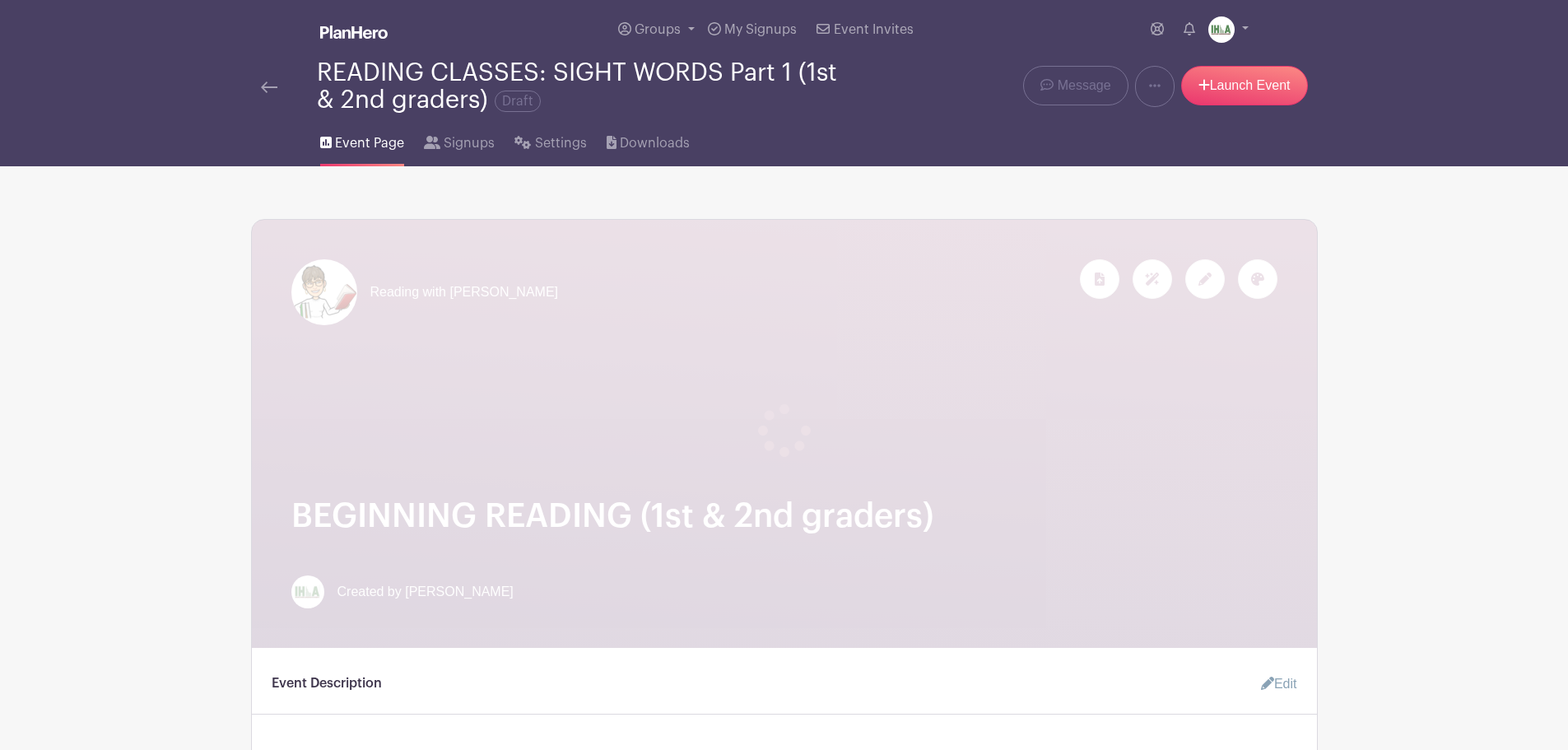
click at [1205, 282] on icon at bounding box center [1205, 278] width 13 height 13
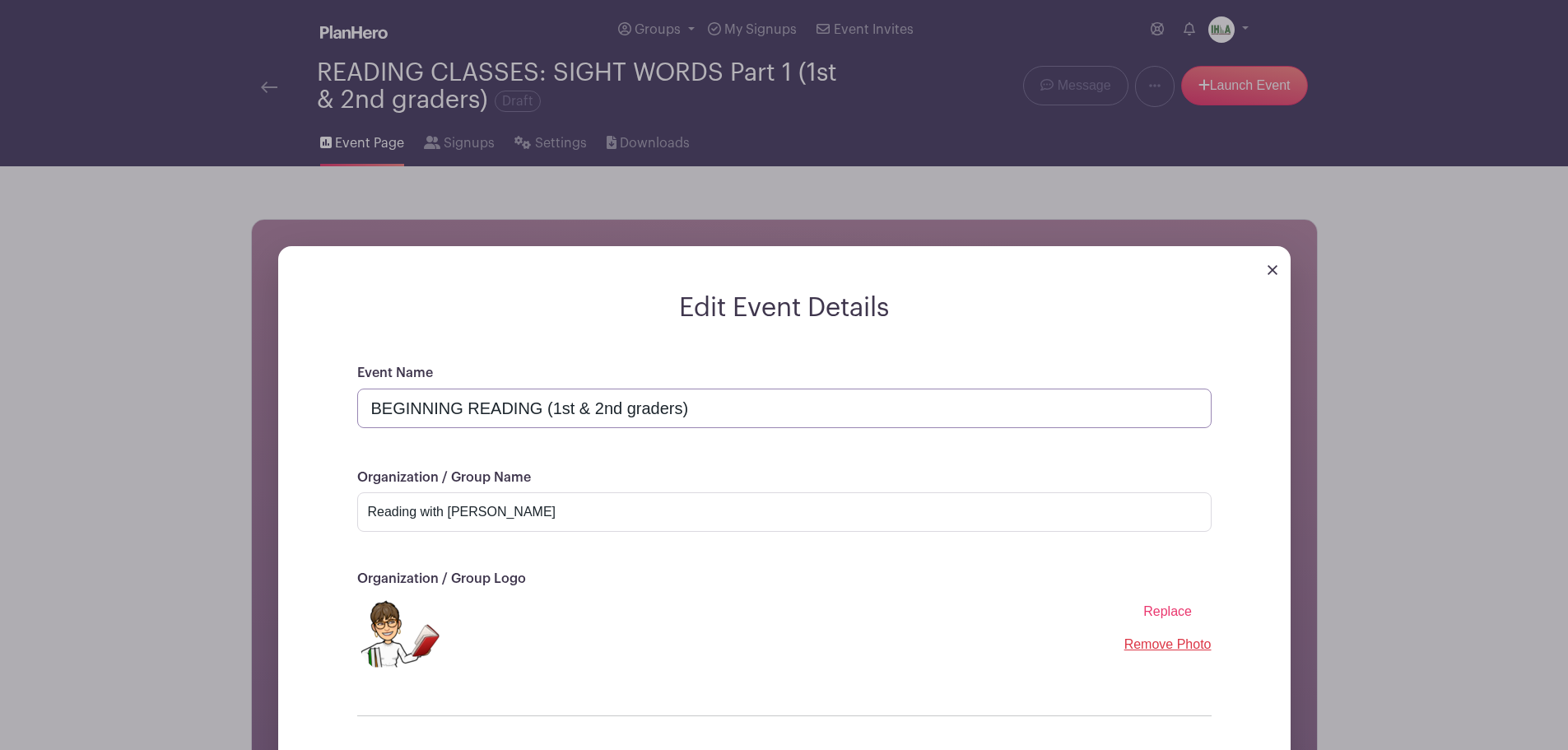
click at [612, 410] on input "BEGINNING READING (1st & 2nd graders)" at bounding box center [784, 408] width 855 height 39
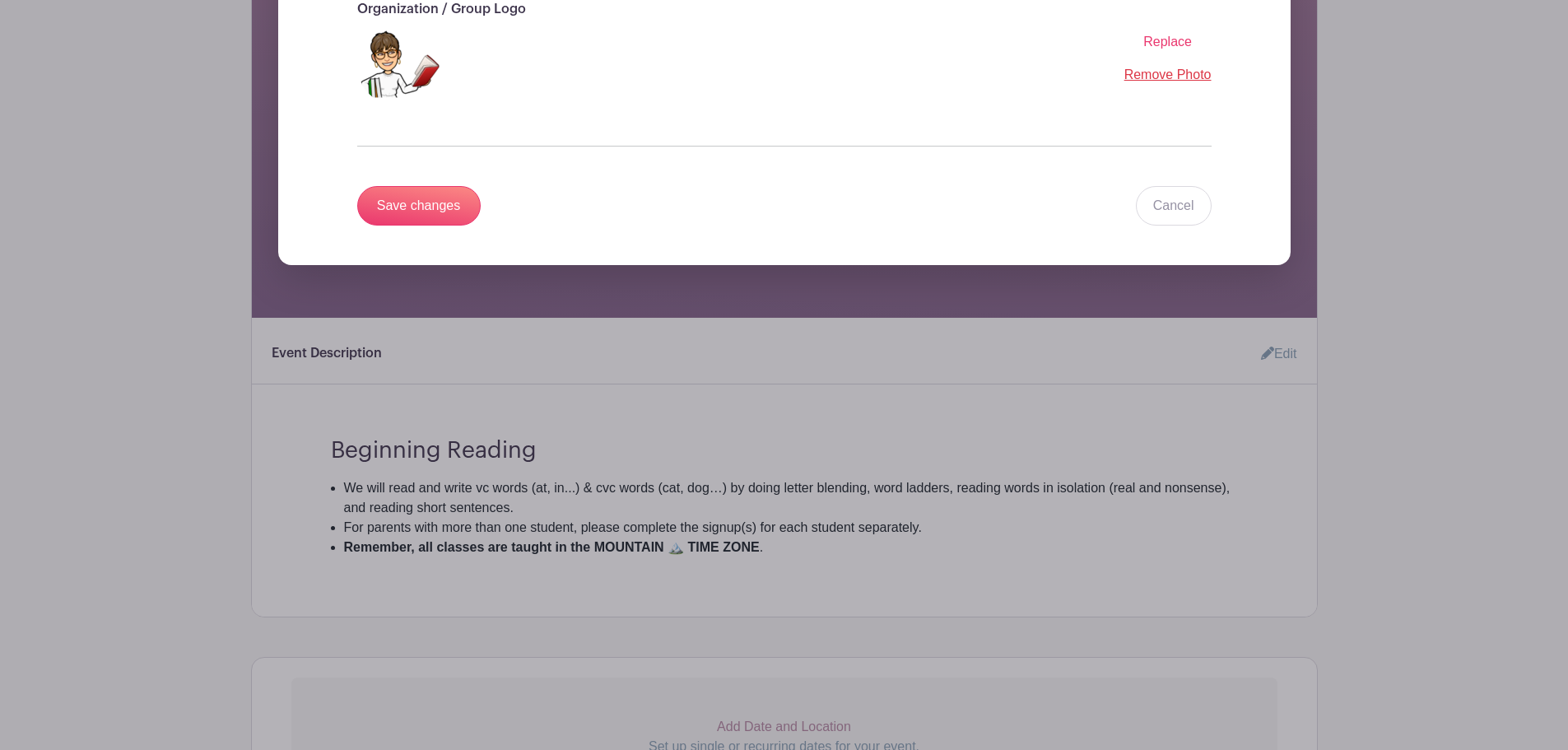
scroll to position [576, 0]
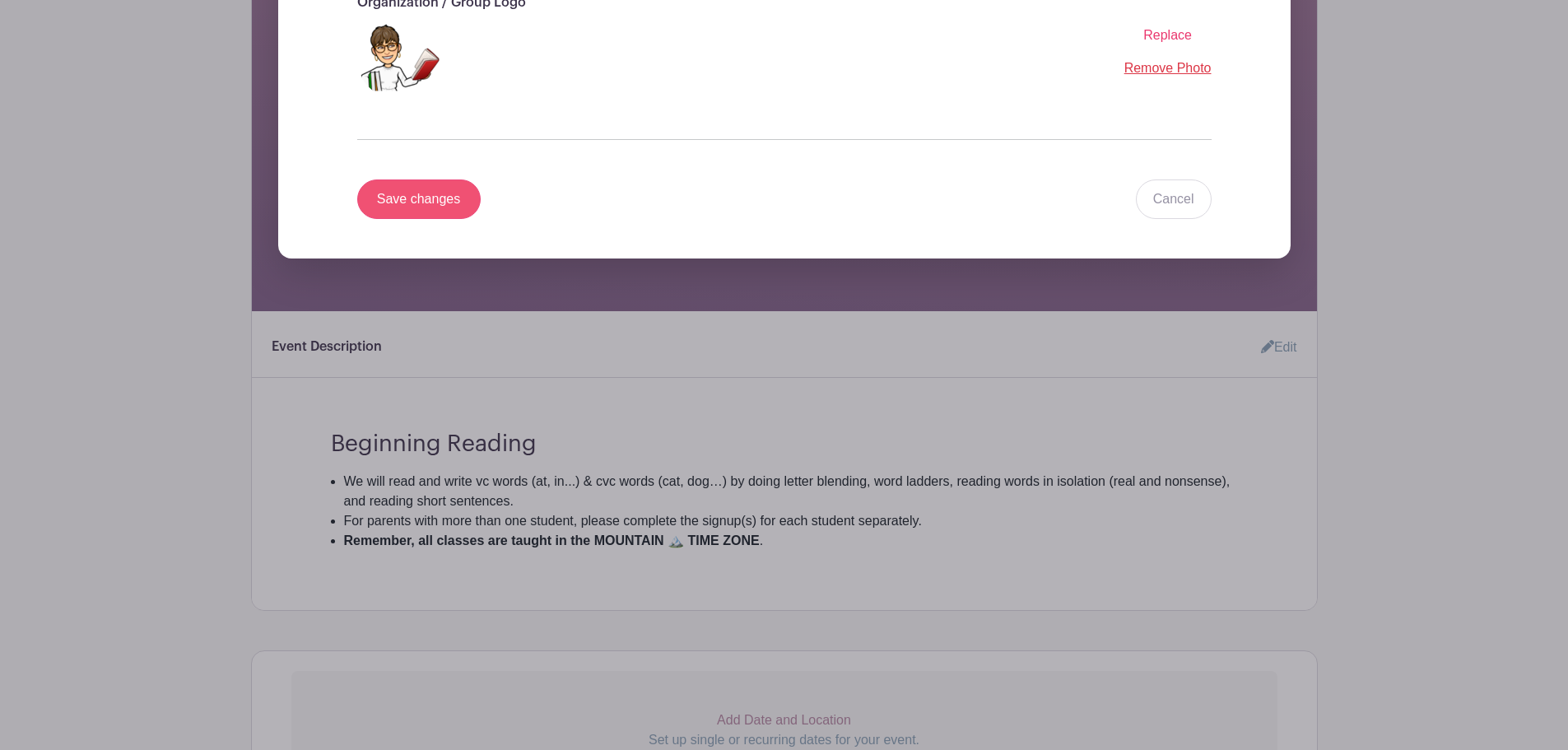
type input "*BEGINNING READING (1st & 2nd graders)"
click at [398, 202] on input "Save changes" at bounding box center [419, 199] width 123 height 39
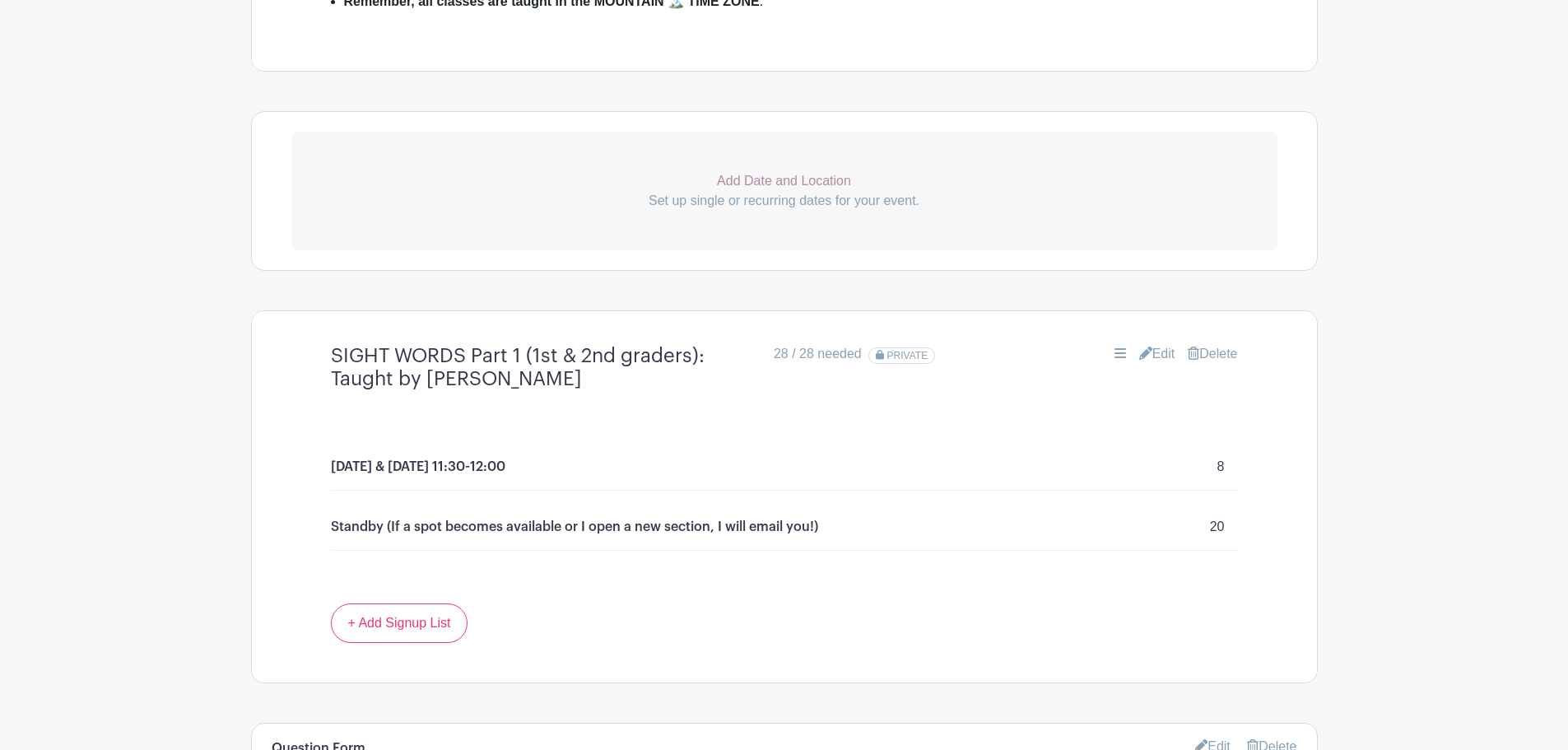
scroll to position [781, 0]
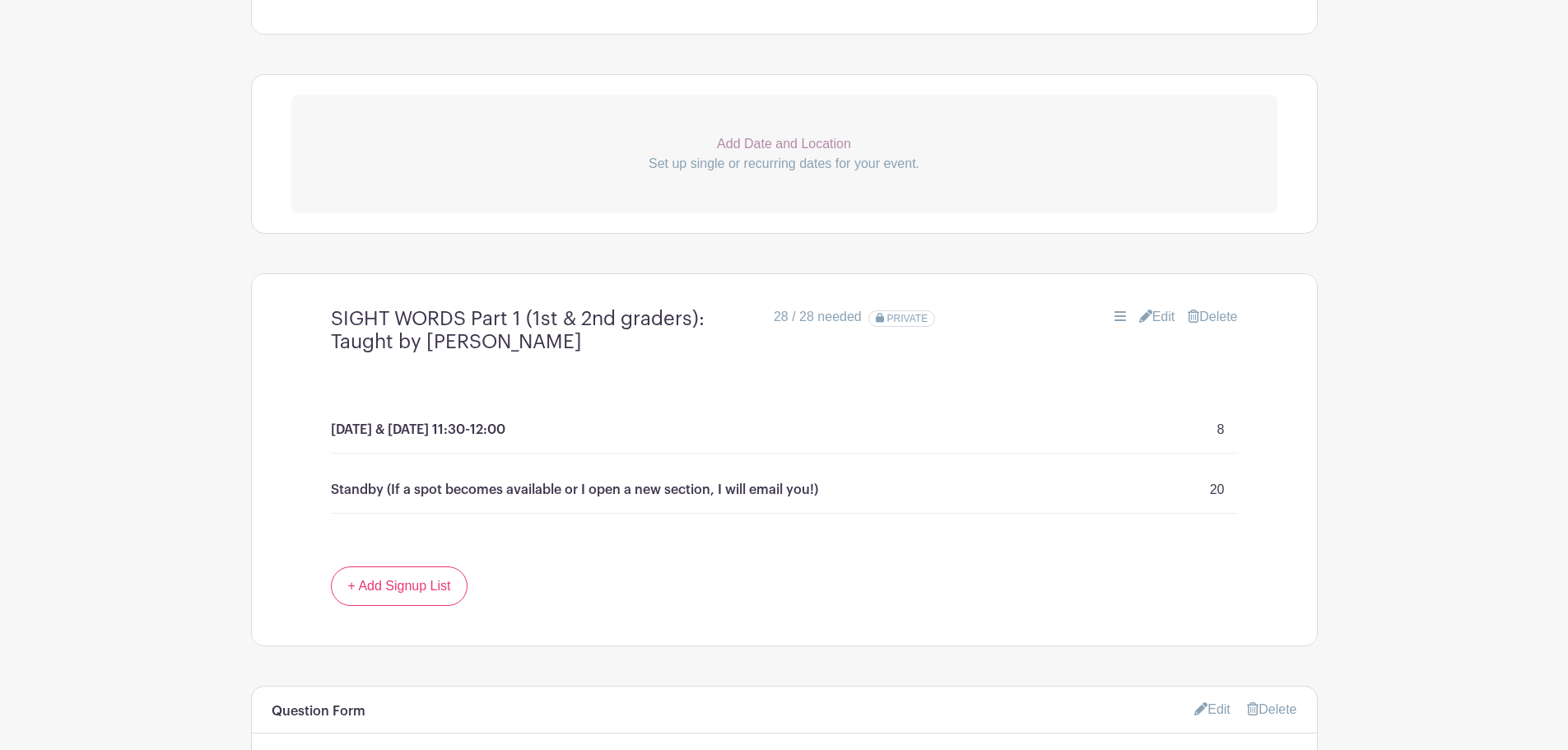
click at [1159, 314] on link "Edit" at bounding box center [1157, 317] width 36 height 20
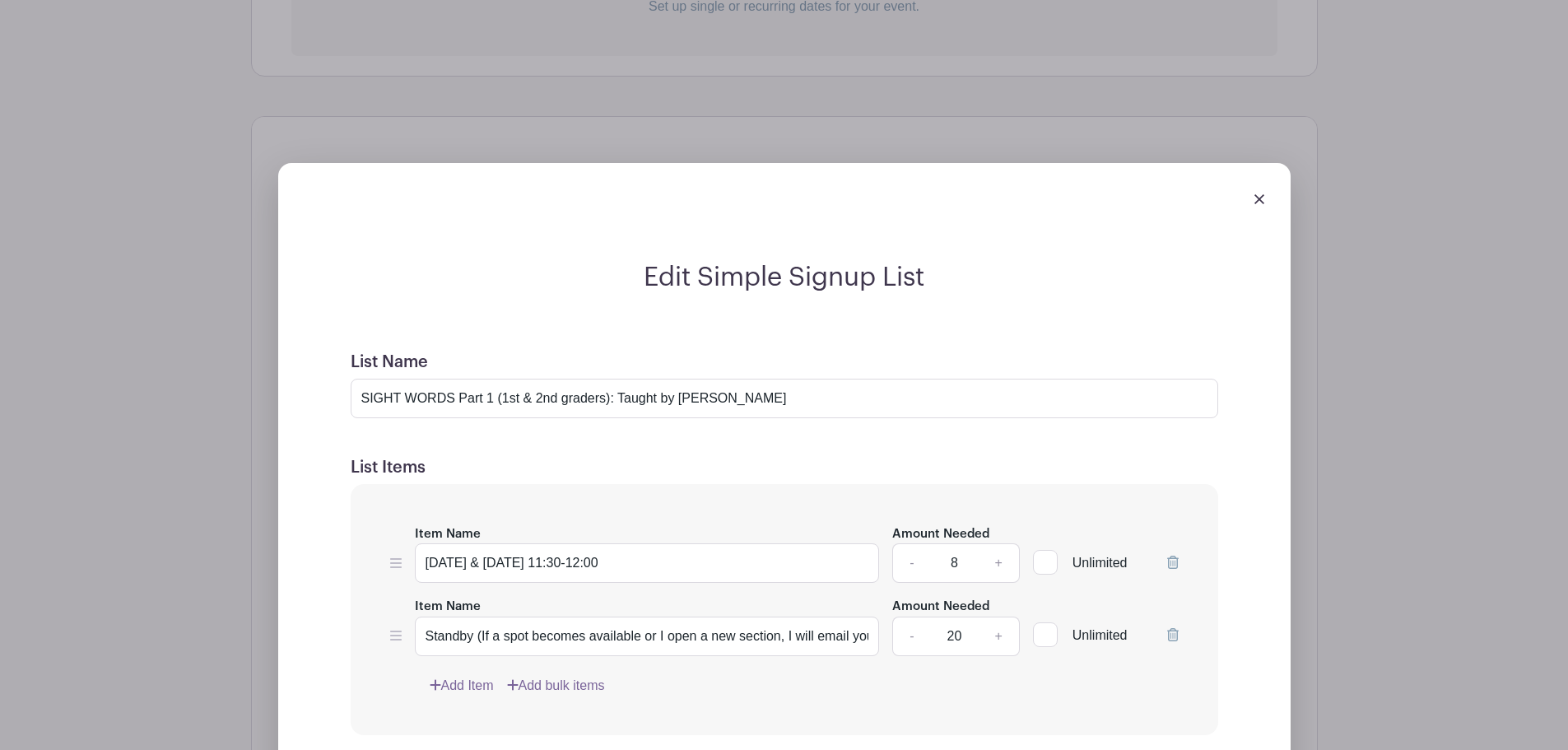
scroll to position [973, 0]
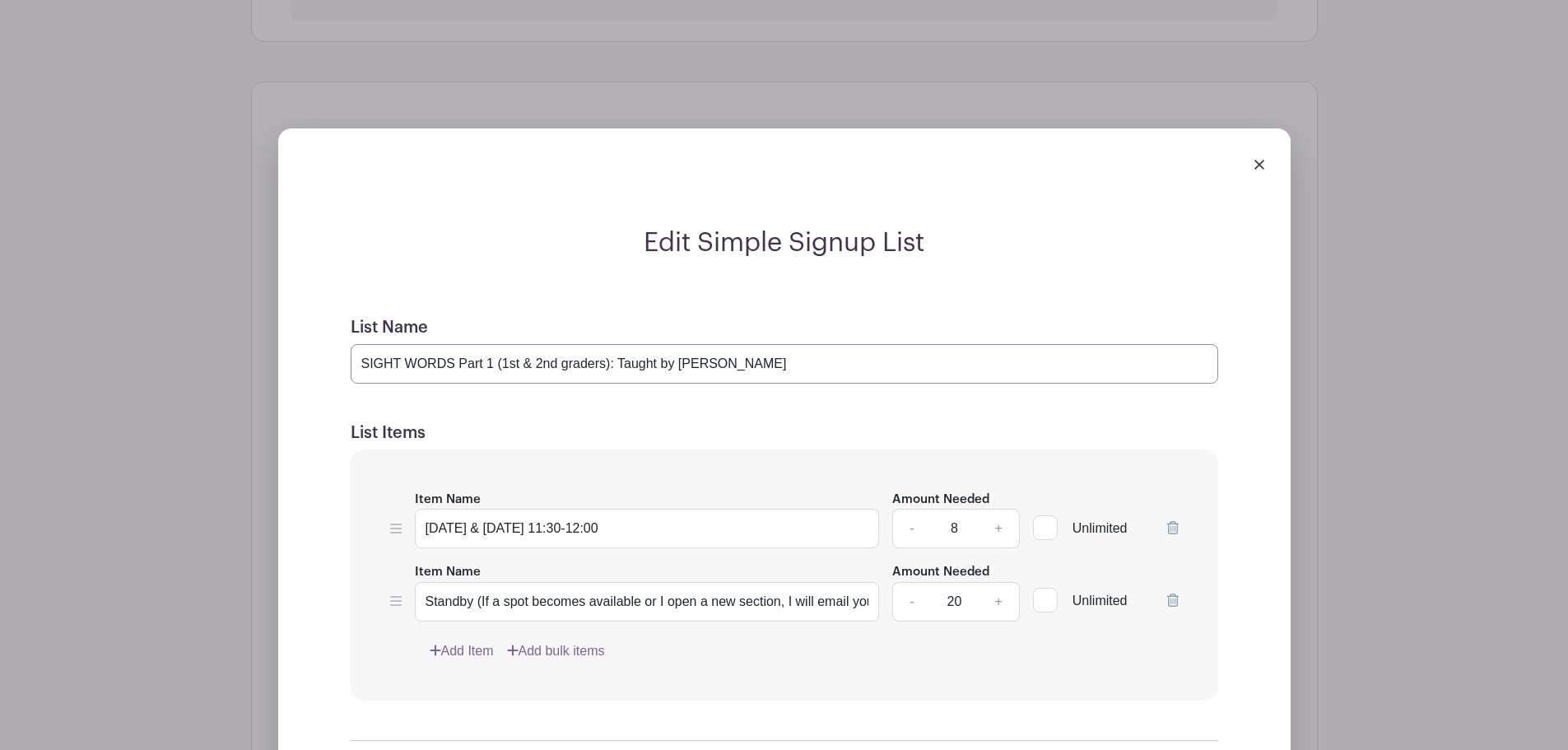
drag, startPoint x: 360, startPoint y: 363, endPoint x: 787, endPoint y: 373, distance: 427.1
click at [787, 373] on input "SIGHT WORDS Part 1 (1st & 2nd graders): Taught by Jean Larson" at bounding box center [784, 363] width 868 height 39
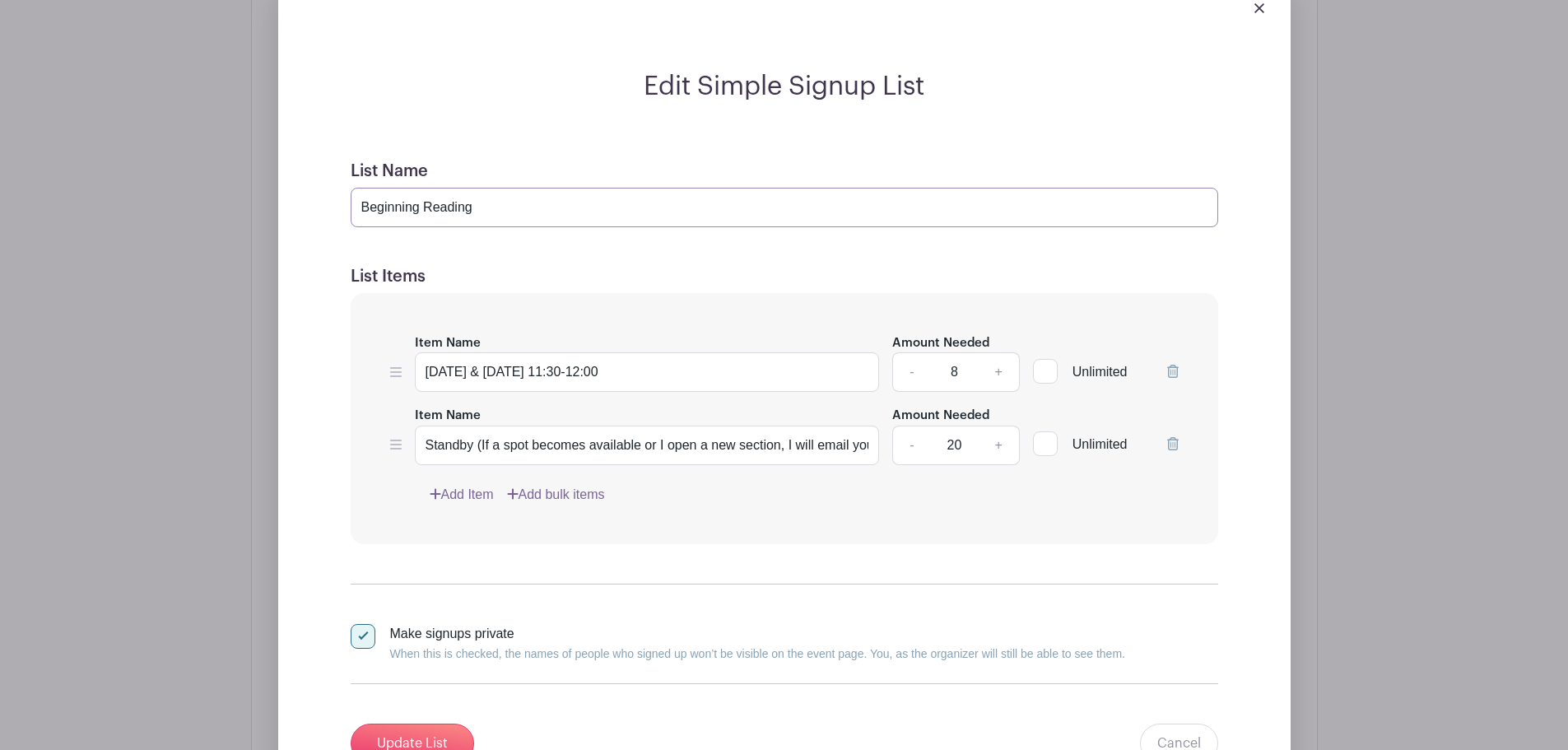
scroll to position [1165, 0]
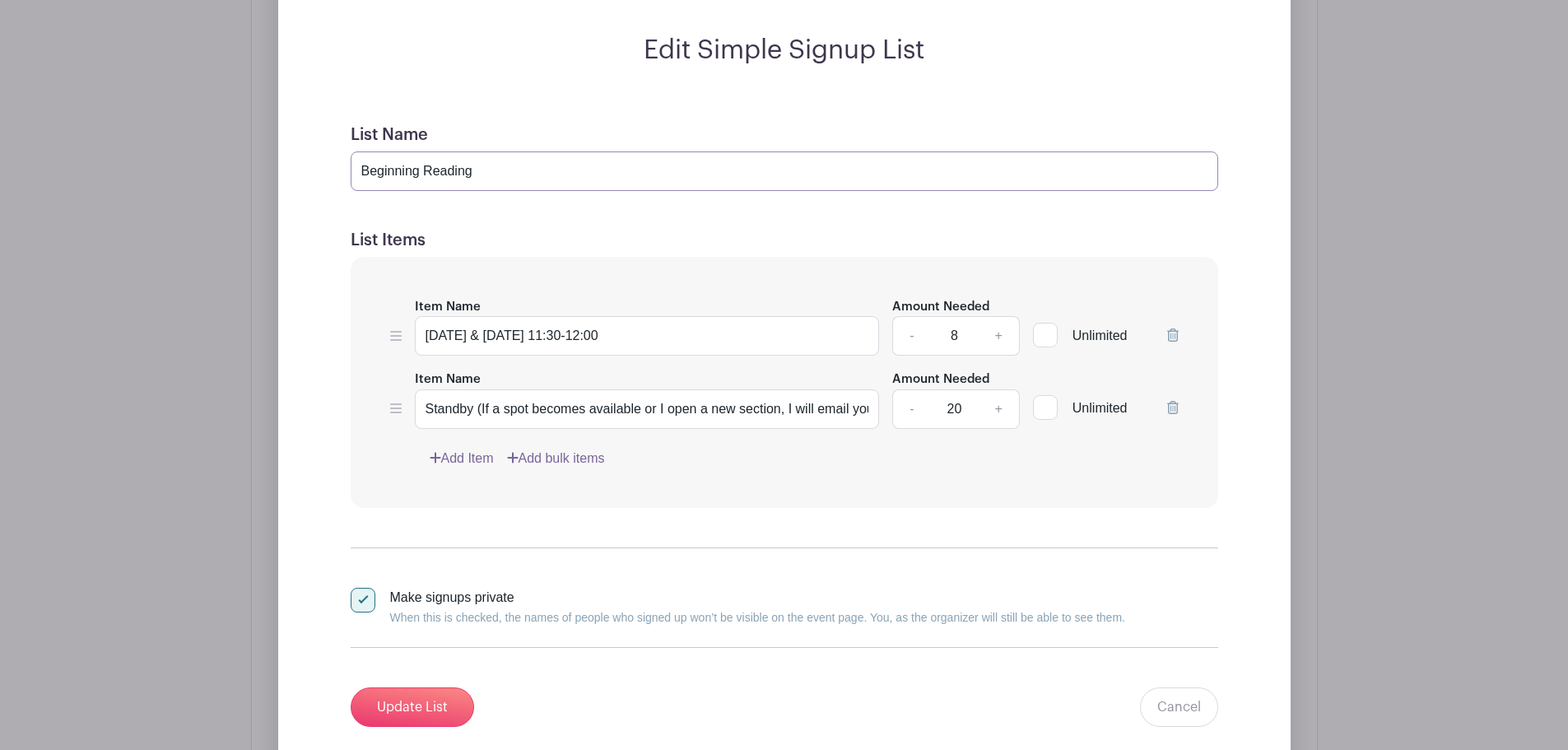
type input "Beginning Reading"
click at [562, 336] on input "Monday & Wednesday 11:30-12:00" at bounding box center [647, 336] width 465 height 39
drag, startPoint x: 689, startPoint y: 348, endPoint x: 719, endPoint y: 346, distance: 30.1
click at [717, 346] on input "Monday & Wednesday @ 11:30-12:00" at bounding box center [647, 336] width 465 height 39
type input "Monday & Wednesday @ 9:45-10:15"
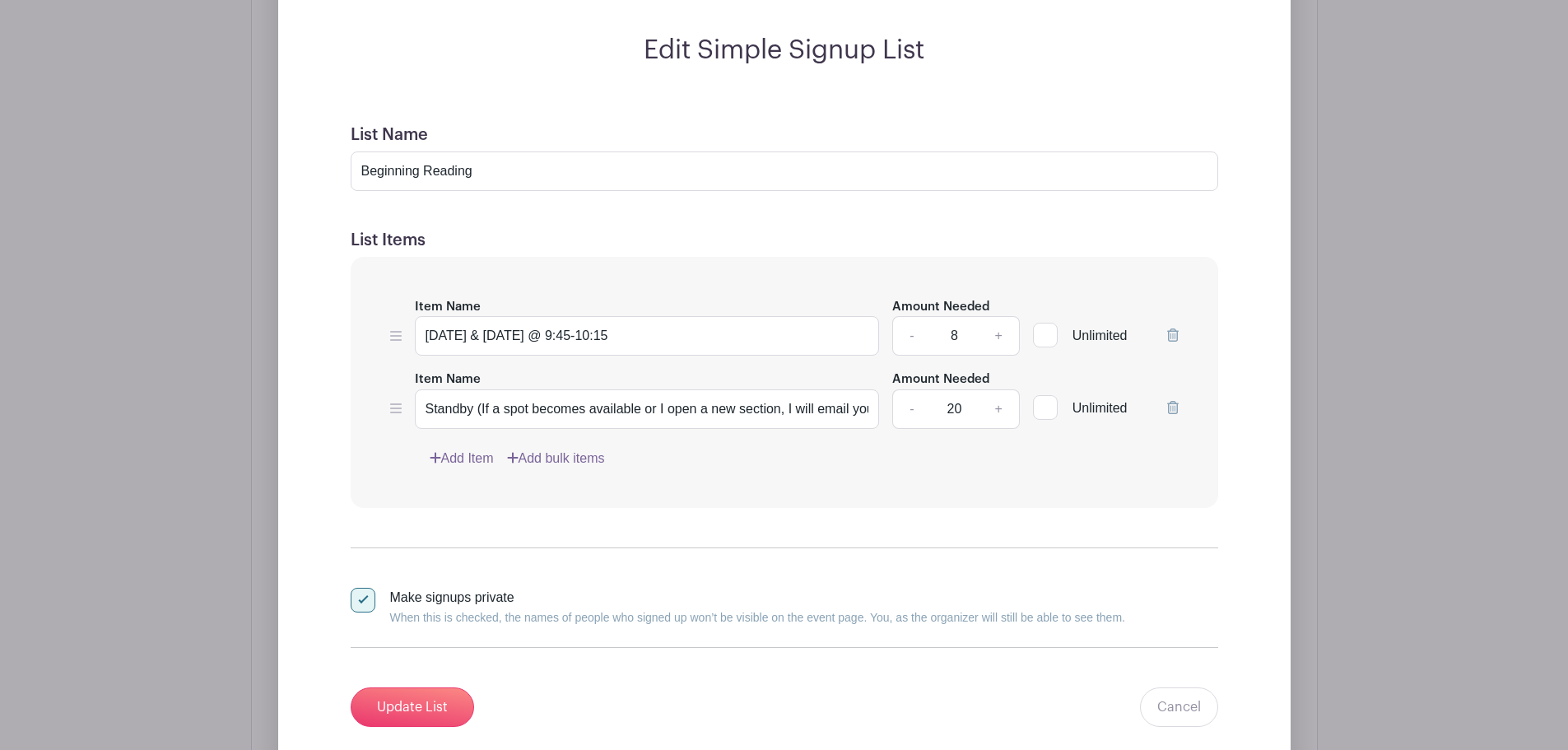
click at [449, 458] on link "Add Item" at bounding box center [462, 458] width 65 height 20
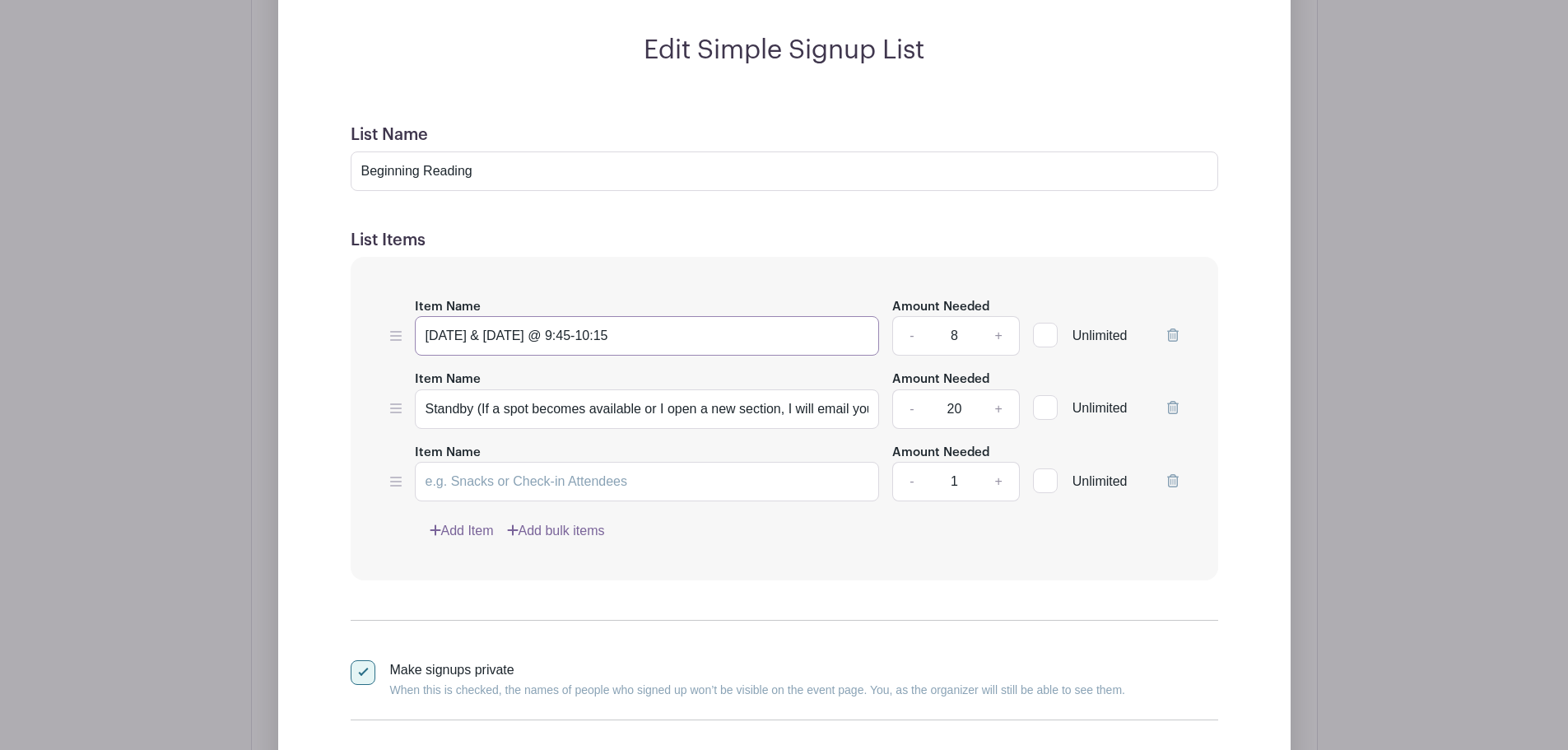
drag, startPoint x: 425, startPoint y: 332, endPoint x: 658, endPoint y: 337, distance: 233.1
click at [658, 337] on input "Monday & Wednesday @ 9:45-10:15" at bounding box center [647, 336] width 465 height 39
click at [432, 405] on input "Standby (If a spot becomes available or I open a new section, I will email you!)" at bounding box center [647, 409] width 465 height 39
paste input "Monday & Wednesday @ 9:45-10:15"
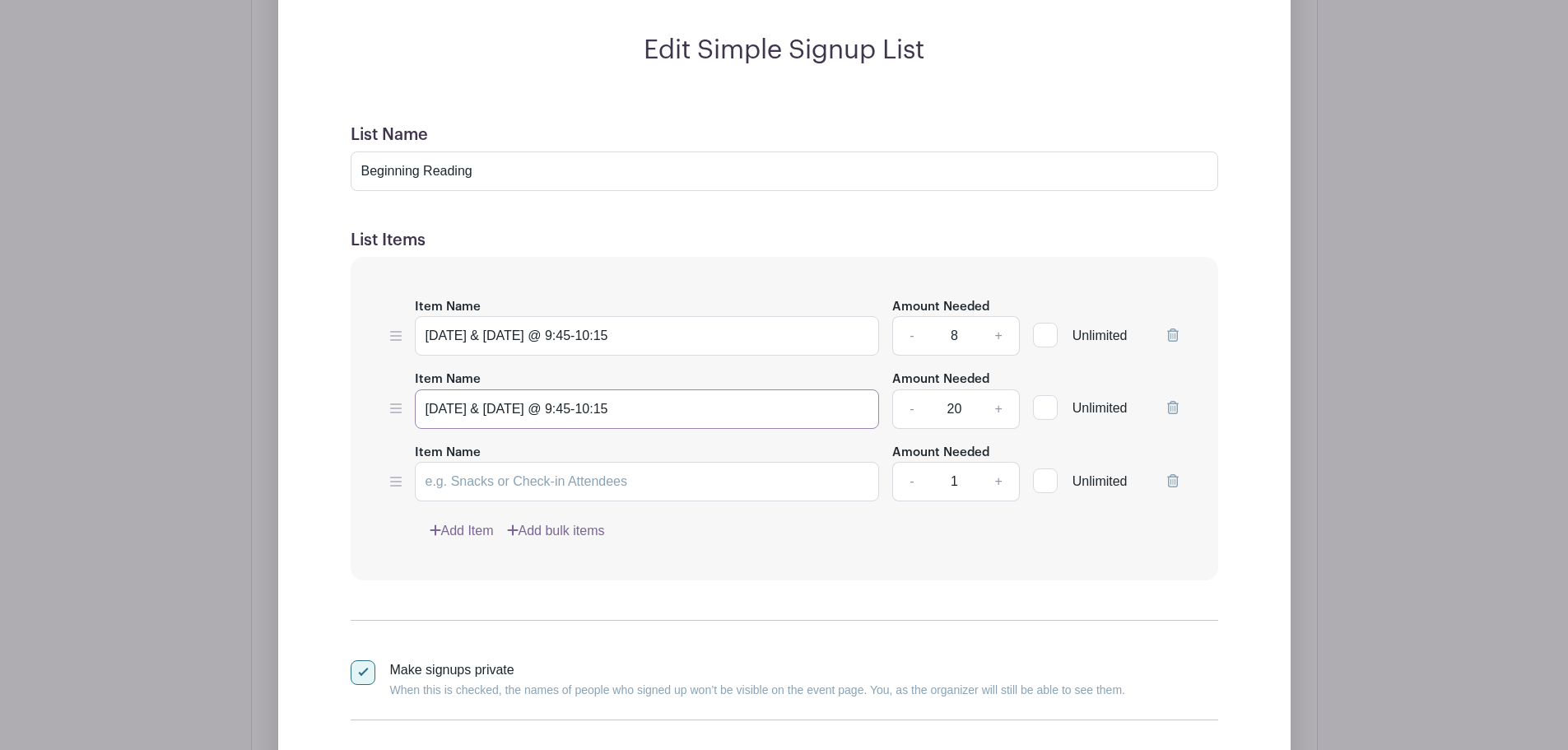
scroll to position [0, 0]
type input "Tuesday & Thursday @ 12:15-12:45"
click at [484, 486] on input "Item Name" at bounding box center [647, 482] width 465 height 39
type input "Waitlist - I will contact you if a space becomes available"
drag, startPoint x: 962, startPoint y: 408, endPoint x: 949, endPoint y: 408, distance: 13.0
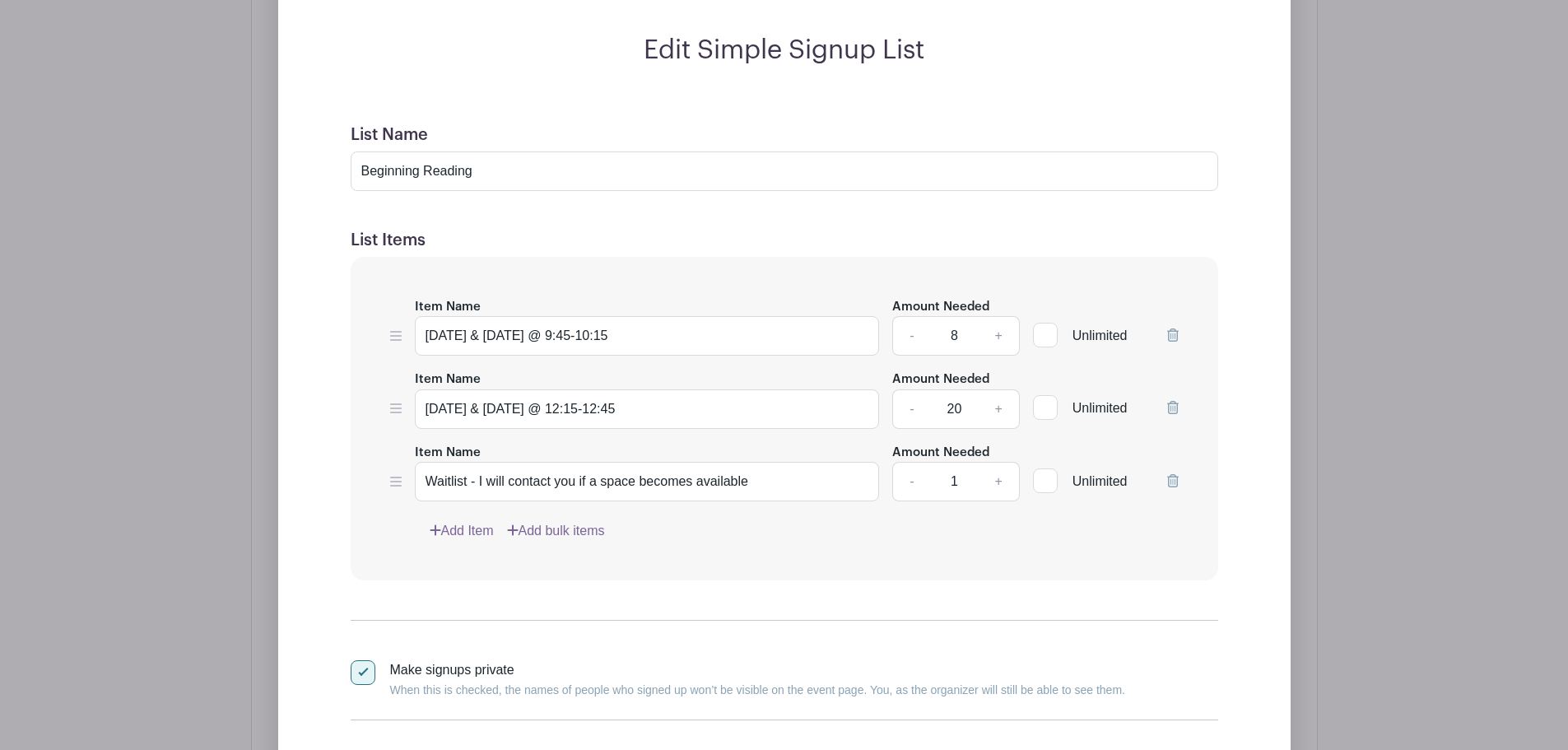
click at [949, 408] on input "20" at bounding box center [954, 409] width 49 height 39
type input "8"
drag, startPoint x: 950, startPoint y: 484, endPoint x: 937, endPoint y: 485, distance: 13.0
click at [937, 485] on input "1" at bounding box center [954, 482] width 49 height 39
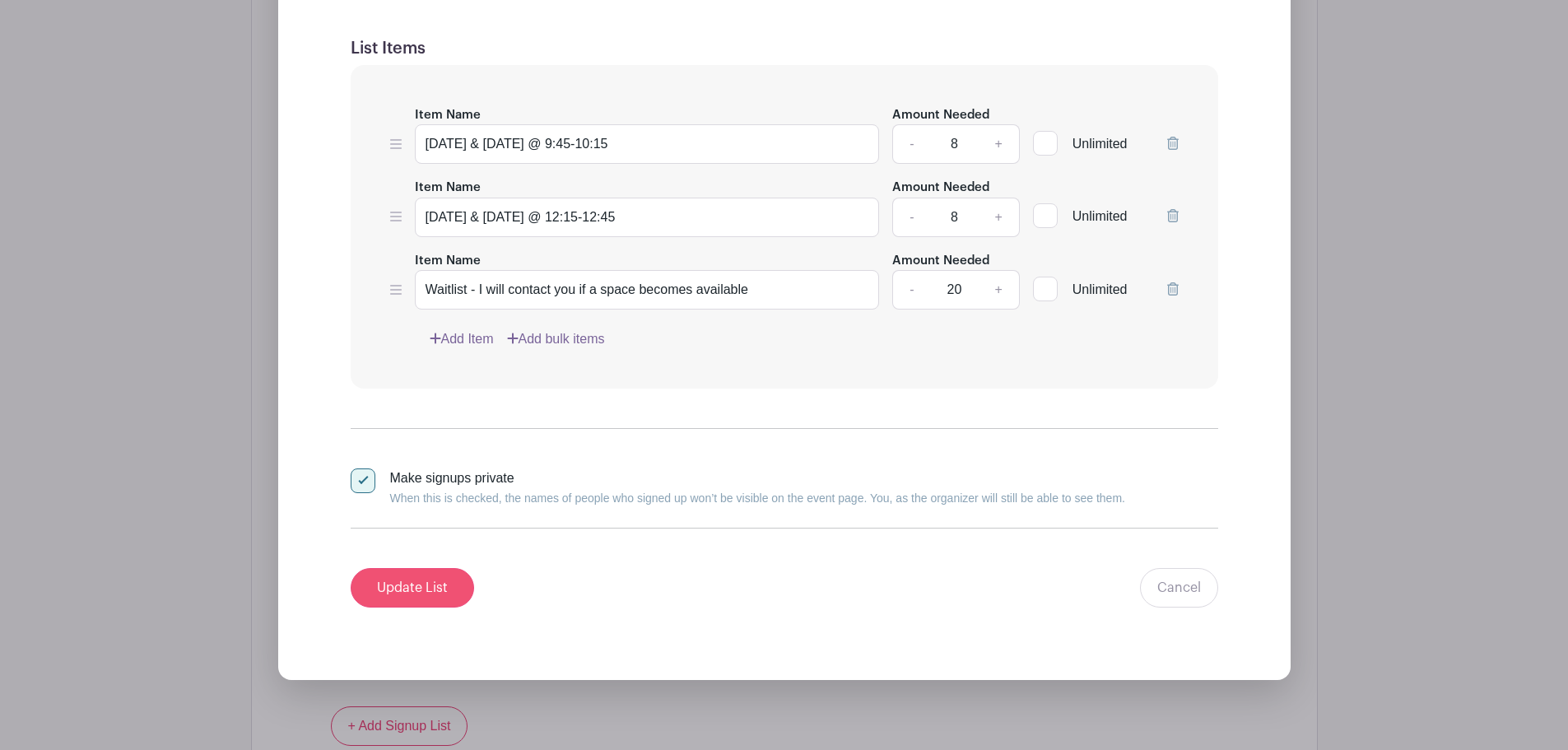
type input "20"
click at [412, 586] on input "Update List" at bounding box center [412, 587] width 123 height 39
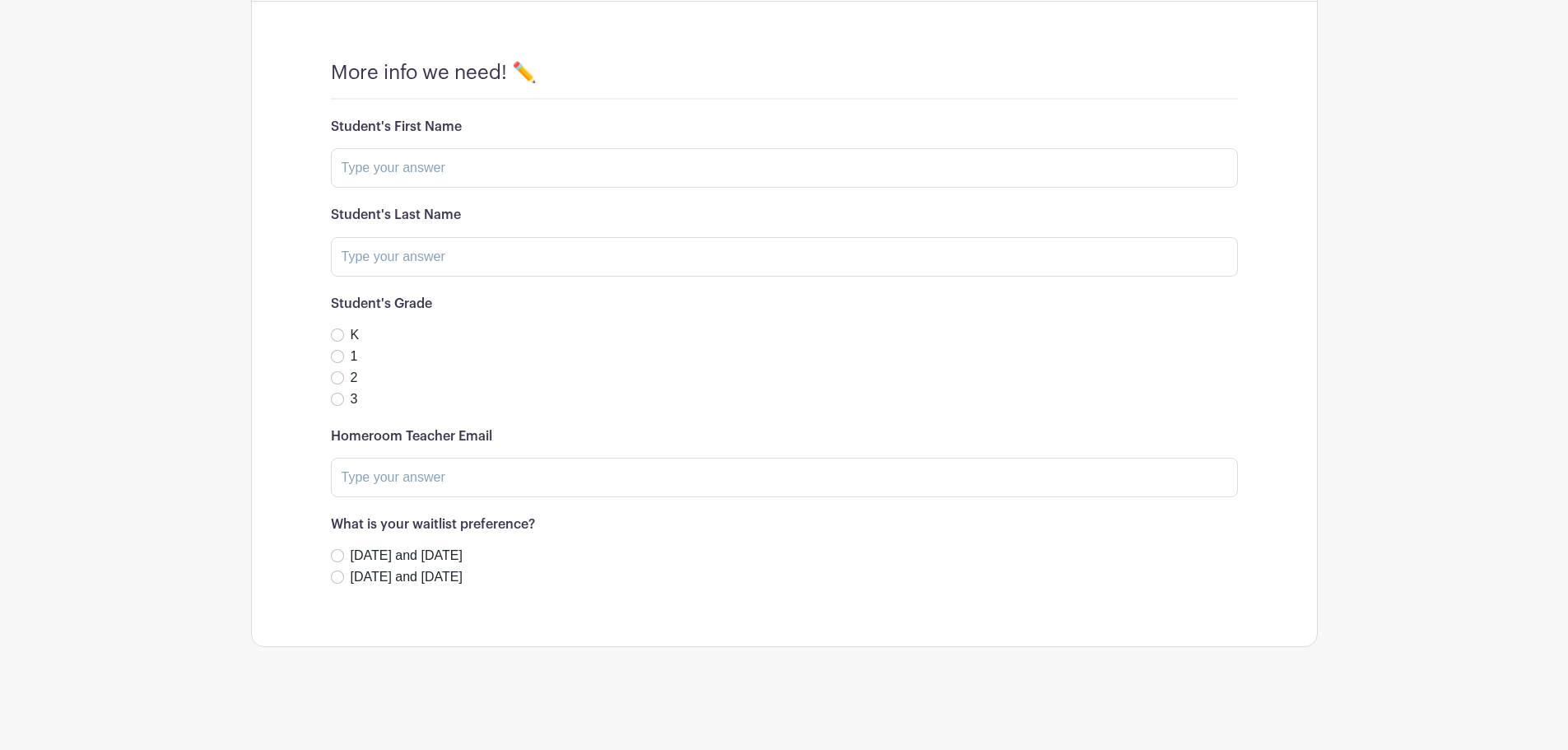
scroll to position [1357, 0]
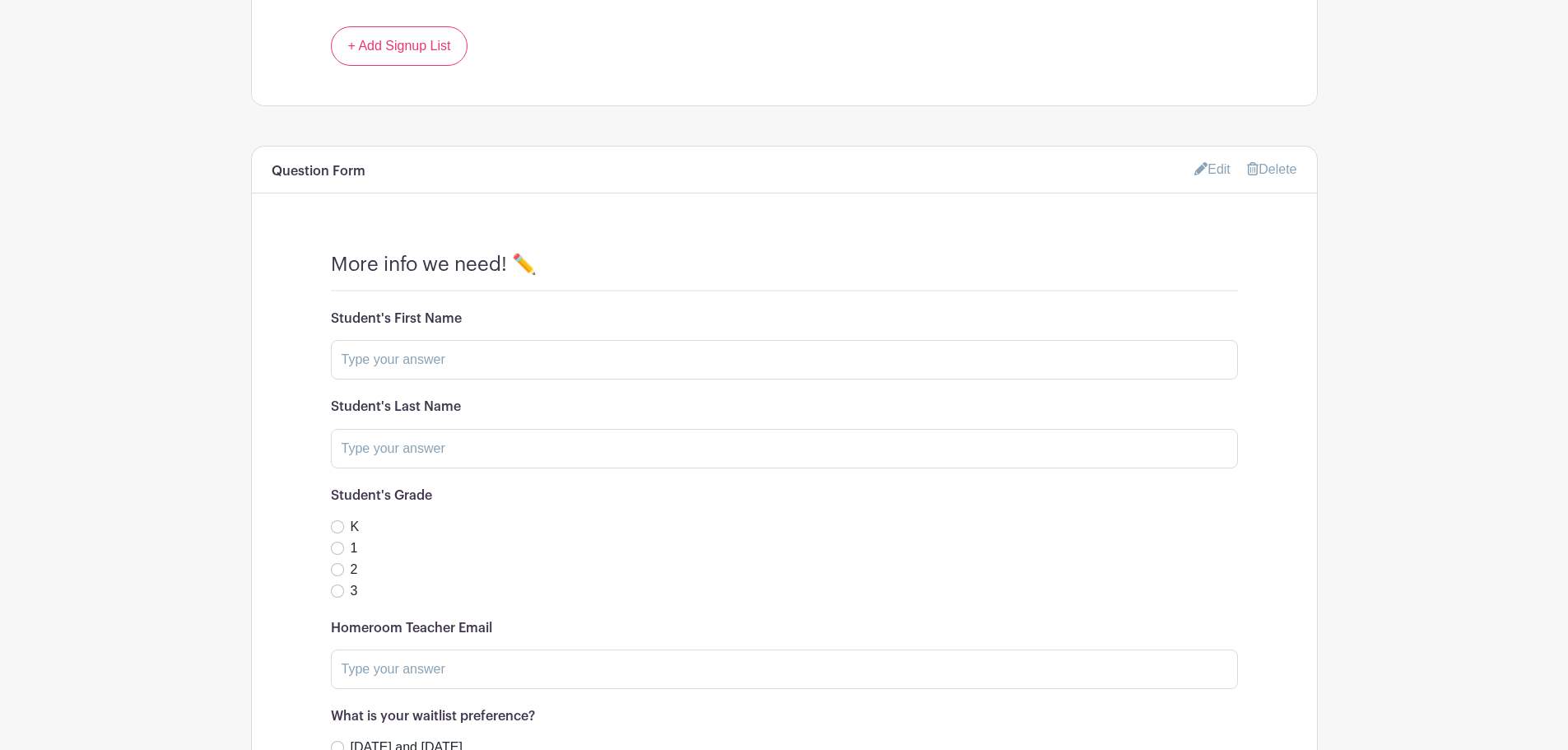
click at [1224, 164] on link "Edit" at bounding box center [1212, 169] width 36 height 27
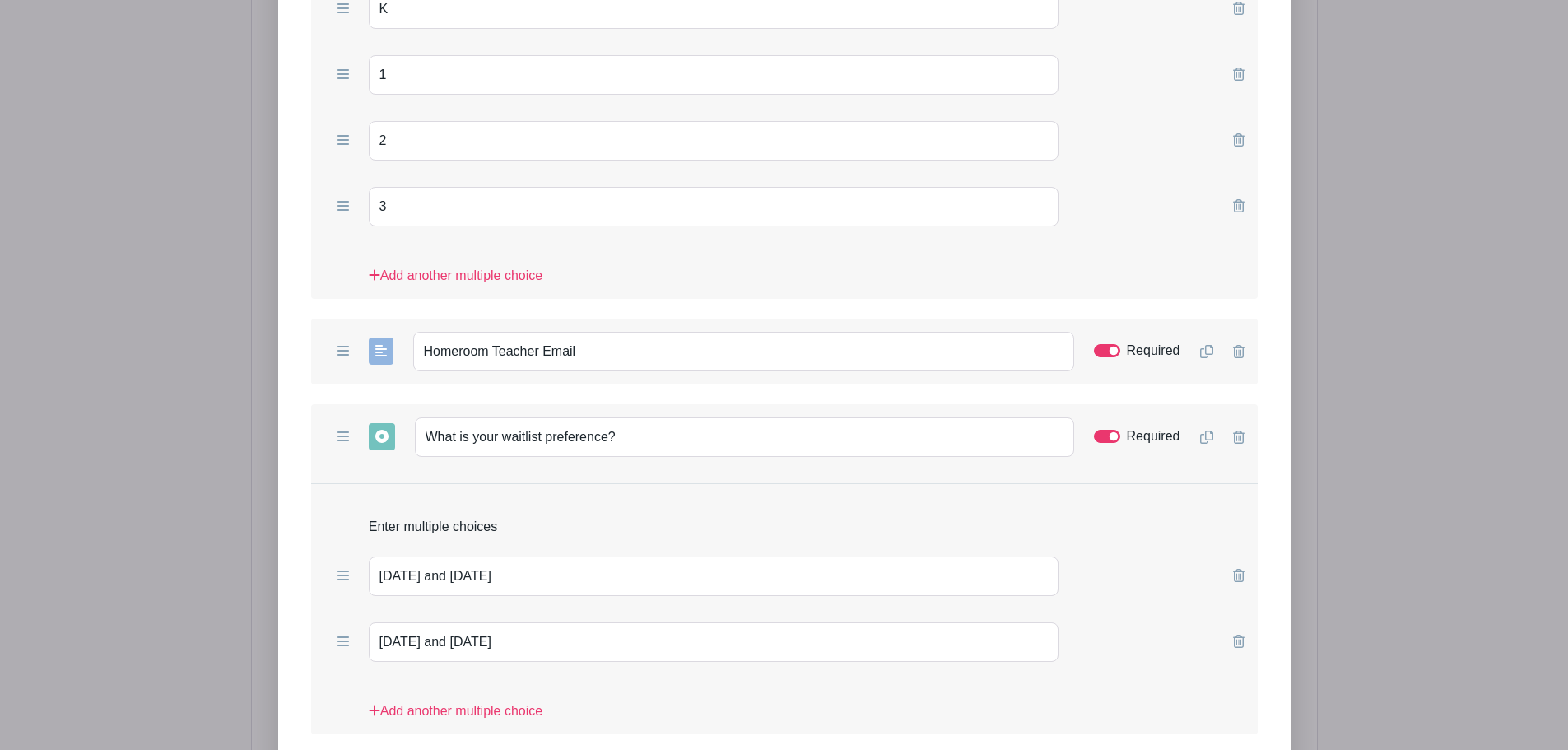
scroll to position [2317, 0]
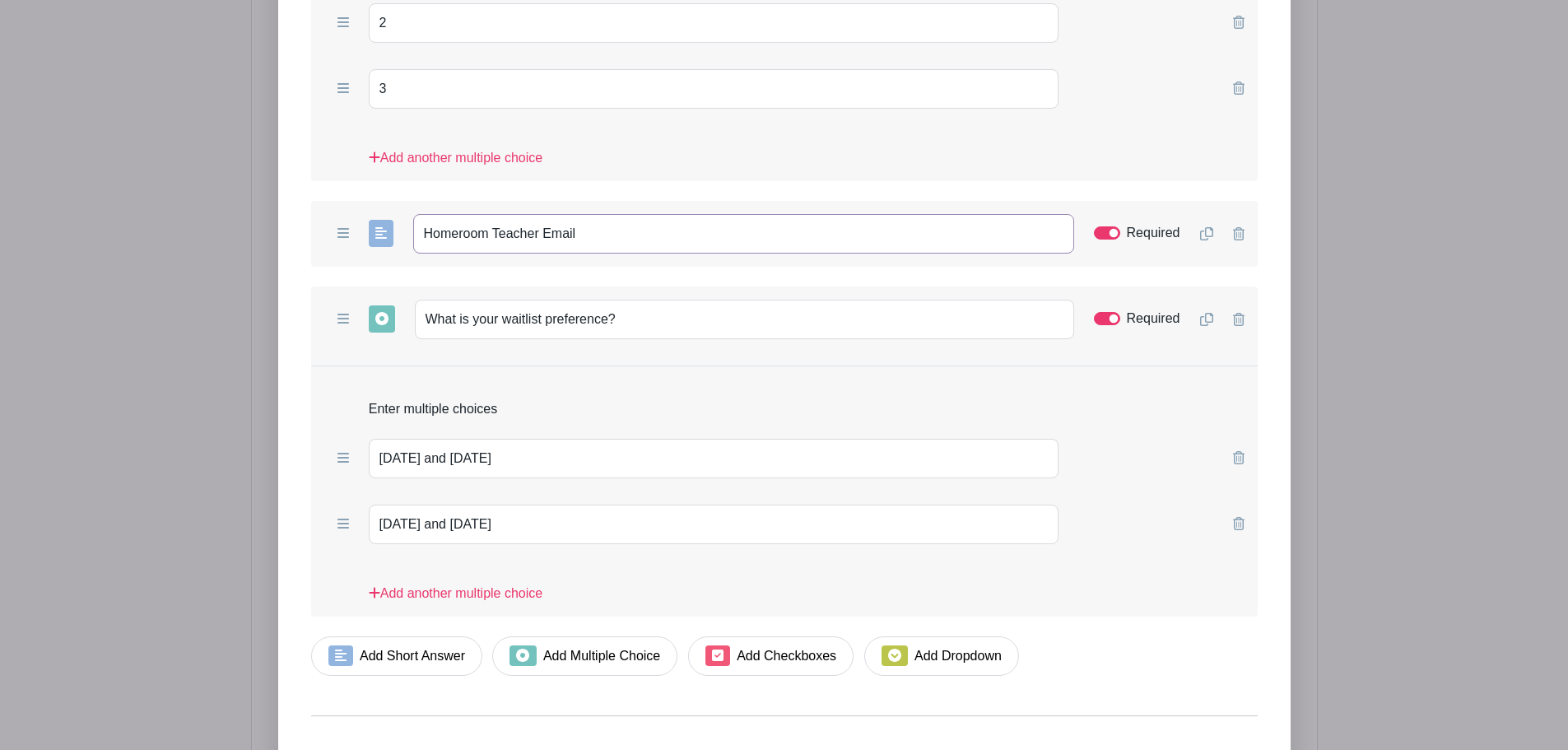
drag, startPoint x: 610, startPoint y: 231, endPoint x: 346, endPoint y: 230, distance: 264.0
click at [346, 230] on div "Add Short Answer Add Multiple Choice Add Checkboxes Add Dropdown Homeroom Teach…" at bounding box center [784, 233] width 947 height 66
type input "Email of your Harmony, Braintree, or HomeEd360 homeroom teacher"
drag, startPoint x: 622, startPoint y: 317, endPoint x: 410, endPoint y: 308, distance: 212.2
click at [410, 308] on div "Add Short Answer Add Multiple Choice Add Checkboxes Add Dropdown What is your w…" at bounding box center [784, 319] width 947 height 66
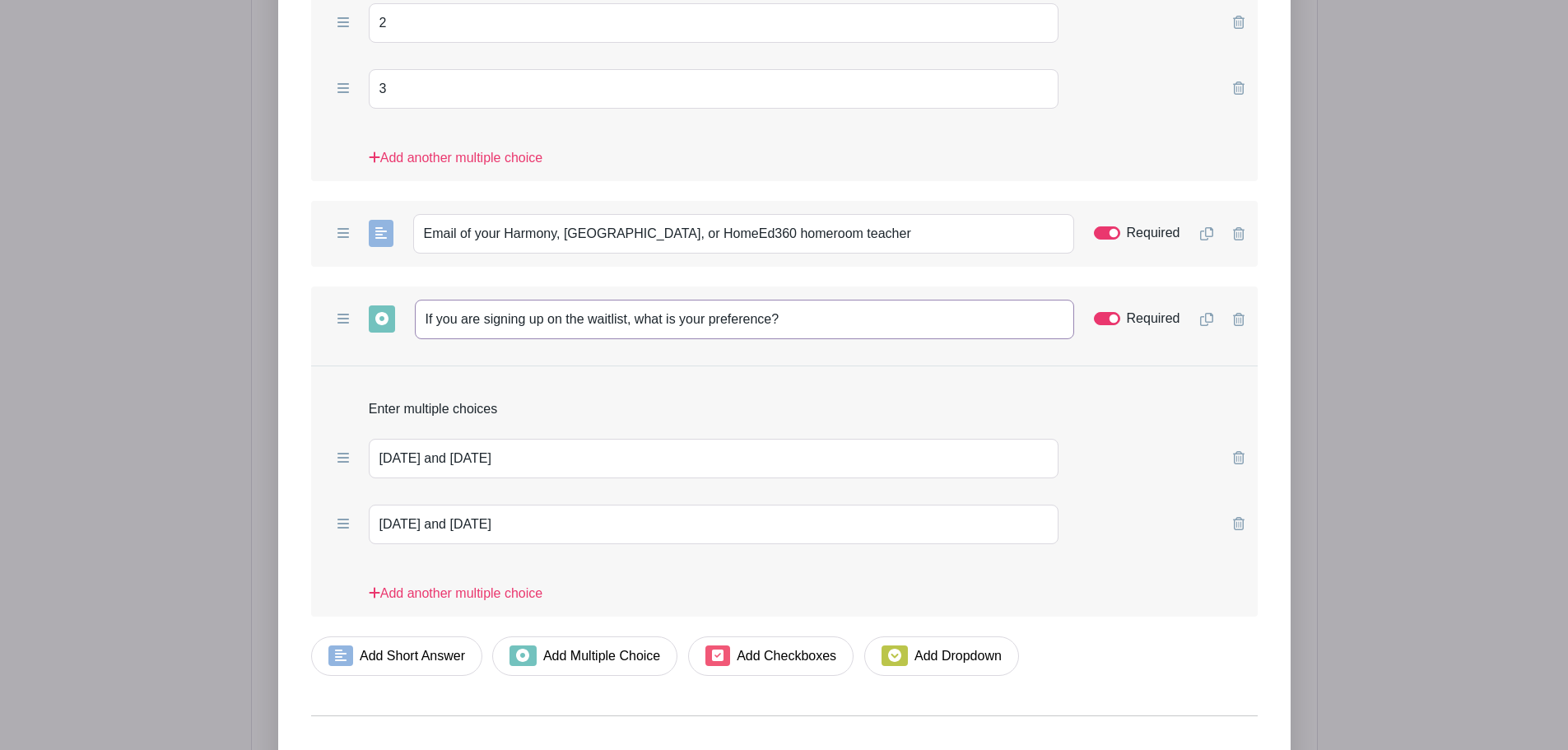
type input "If you are signing up on the waitlist, what is your preference?"
click at [439, 457] on input "Monday and Wednesday" at bounding box center [714, 458] width 690 height 39
type input "[DATE] & [DATE]"
click at [445, 525] on input "Tuesday and Thursday" at bounding box center [714, 524] width 690 height 39
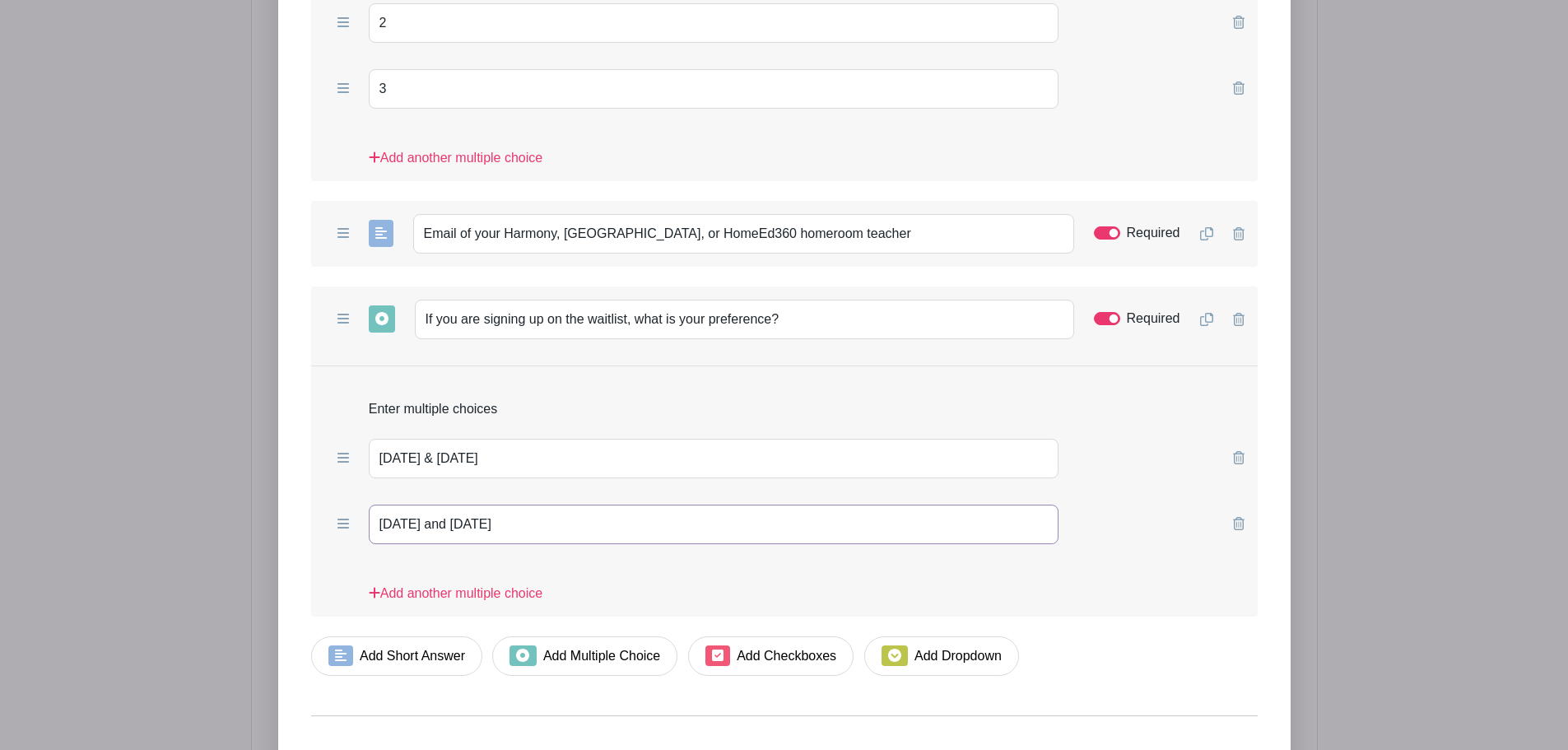
click at [445, 525] on input "Tuesday and Thursday" at bounding box center [714, 524] width 690 height 39
type input "[DATE] & [DATE]"
click at [420, 590] on link "Add another multiple choice" at bounding box center [455, 600] width 173 height 33
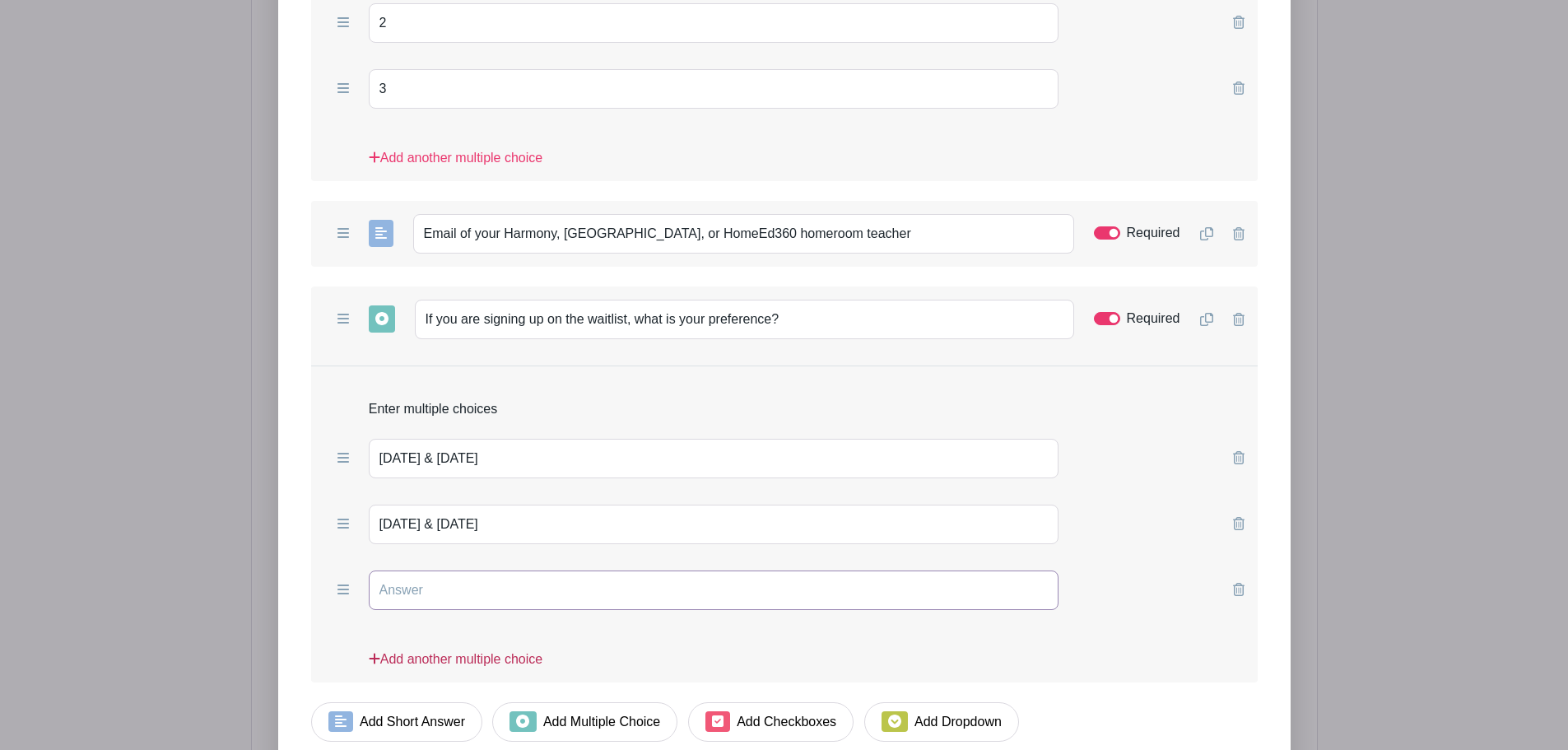
click at [420, 590] on input "text" at bounding box center [714, 590] width 690 height 39
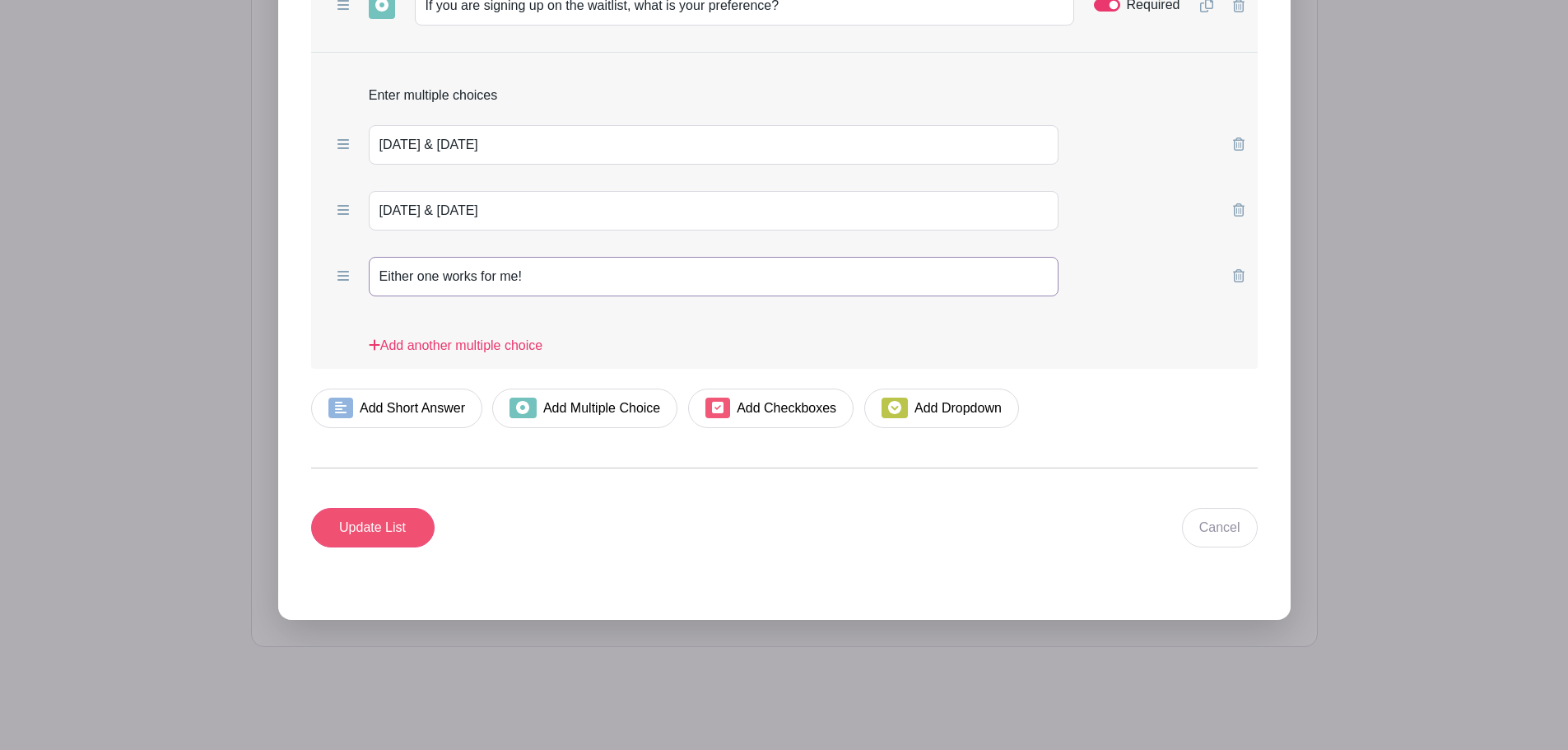
type input "Either one works for me!"
click at [385, 522] on input "Update List" at bounding box center [373, 528] width 123 height 39
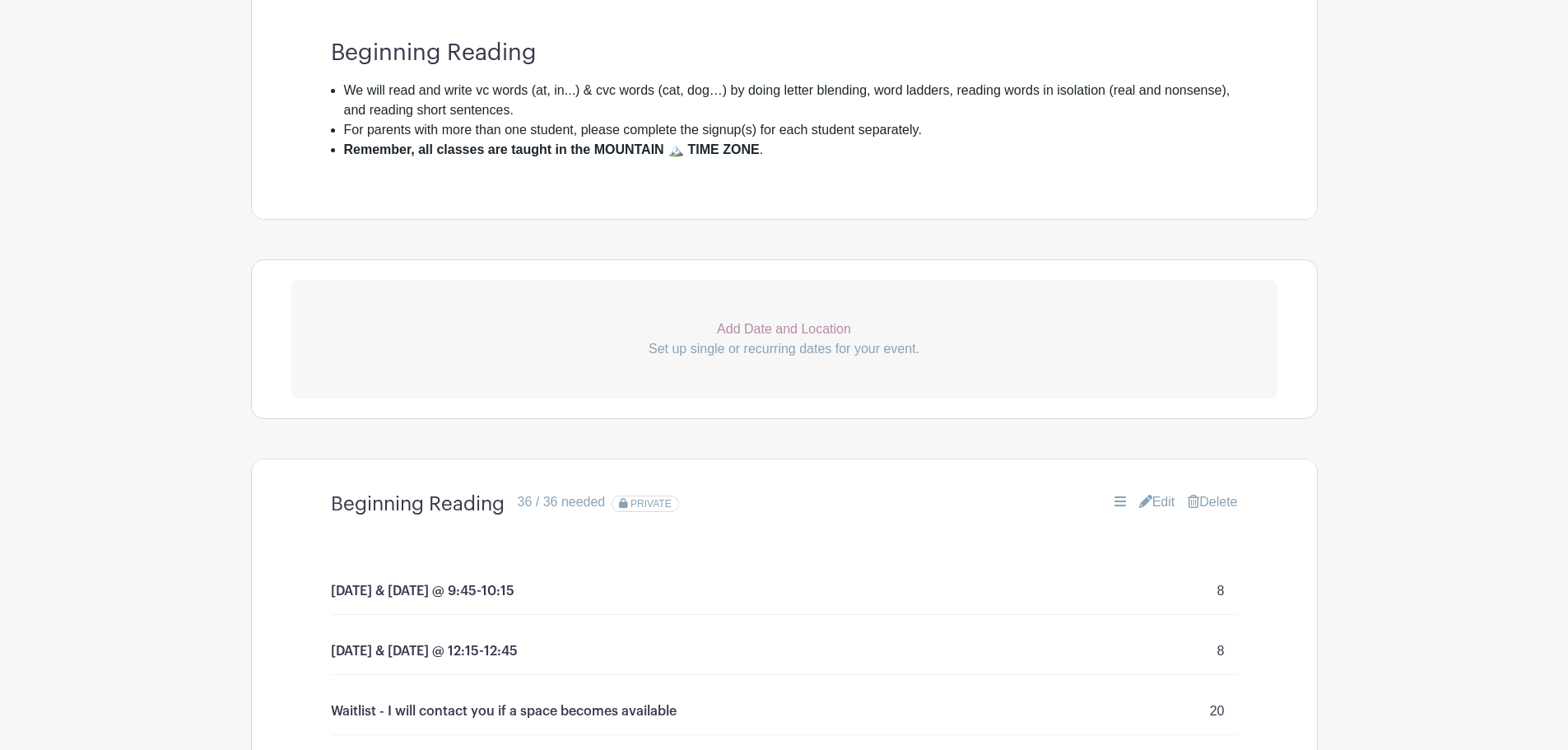
scroll to position [610, 0]
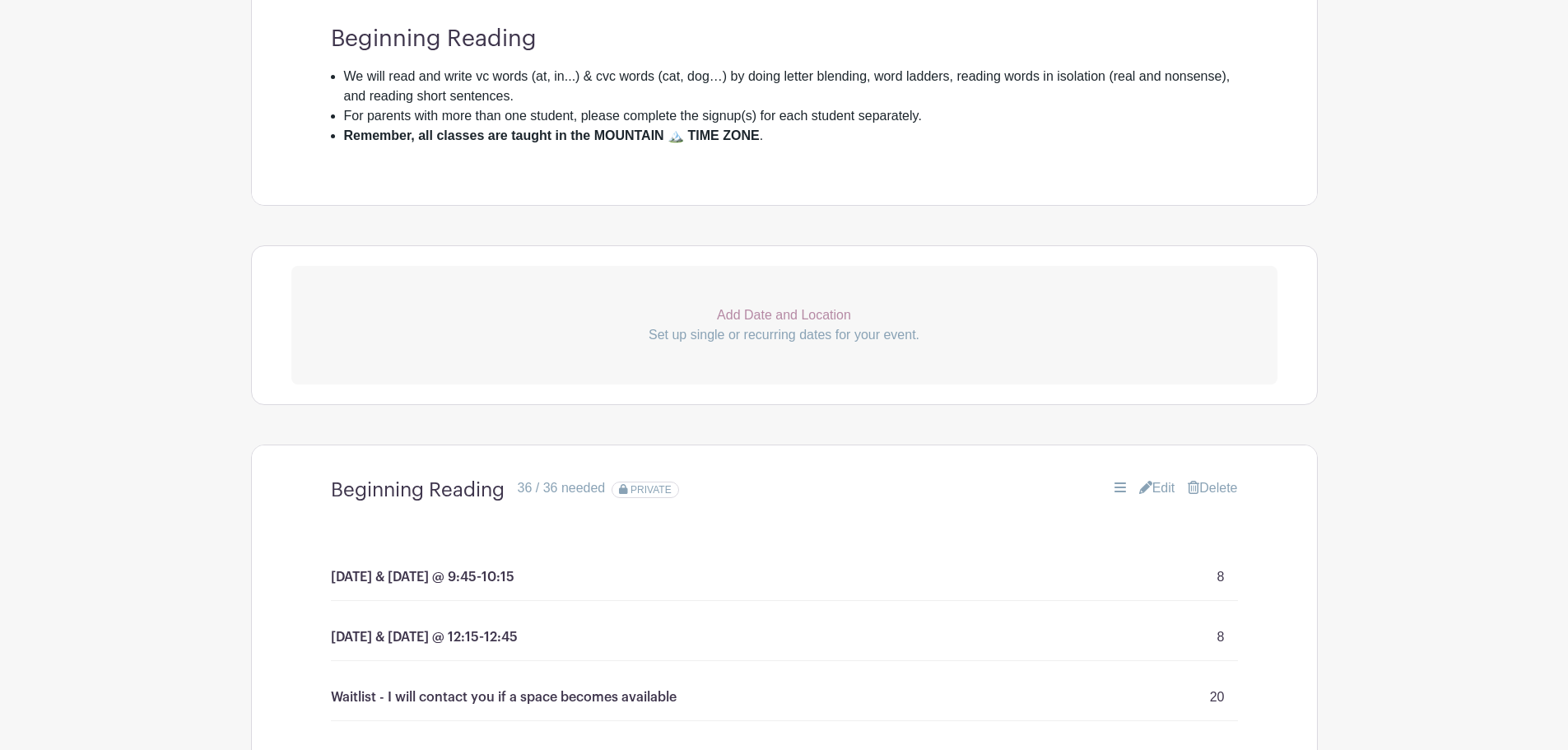
click at [1164, 488] on link "Edit" at bounding box center [1157, 488] width 36 height 20
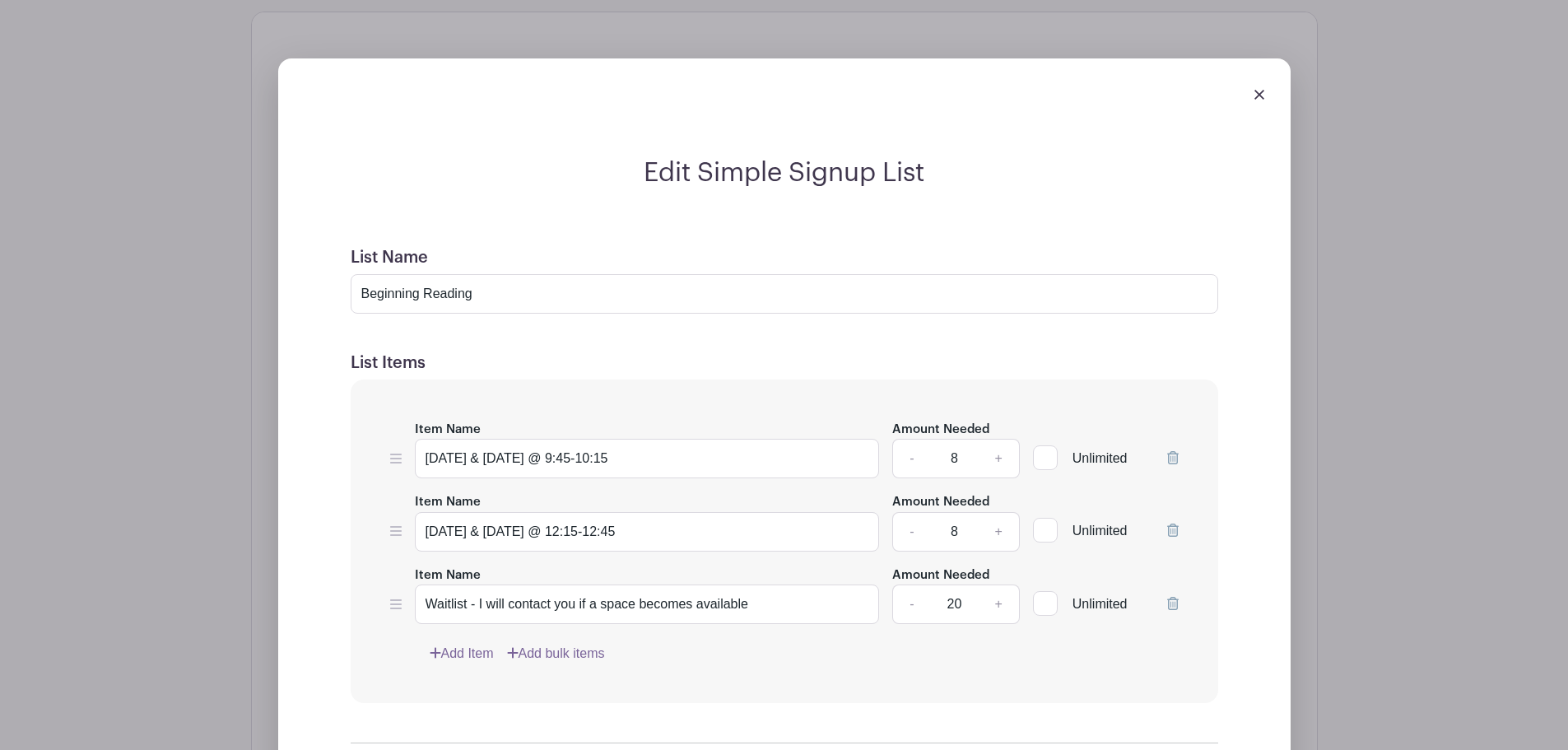
scroll to position [1186, 0]
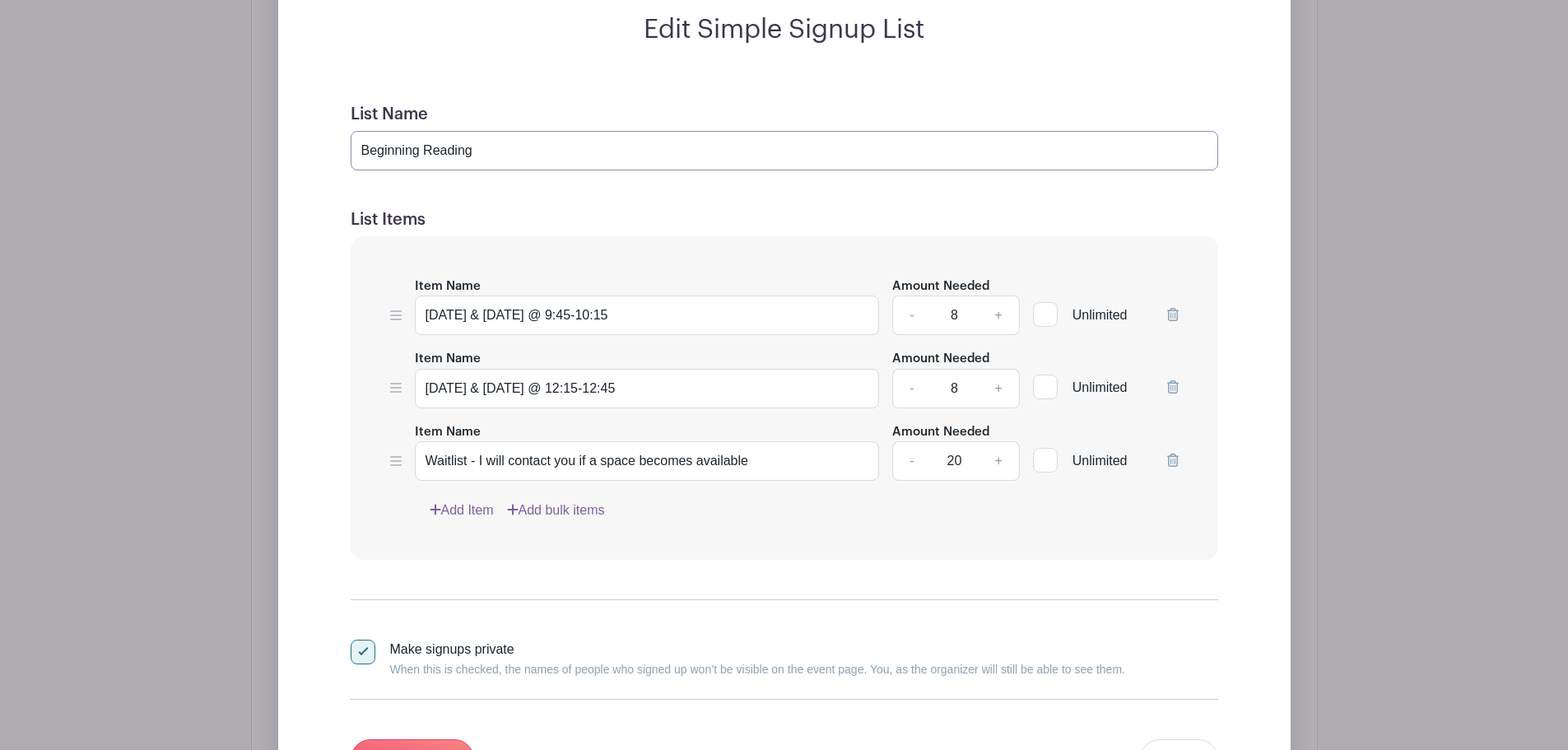
click at [494, 154] on input "Beginning Reading" at bounding box center [784, 151] width 868 height 39
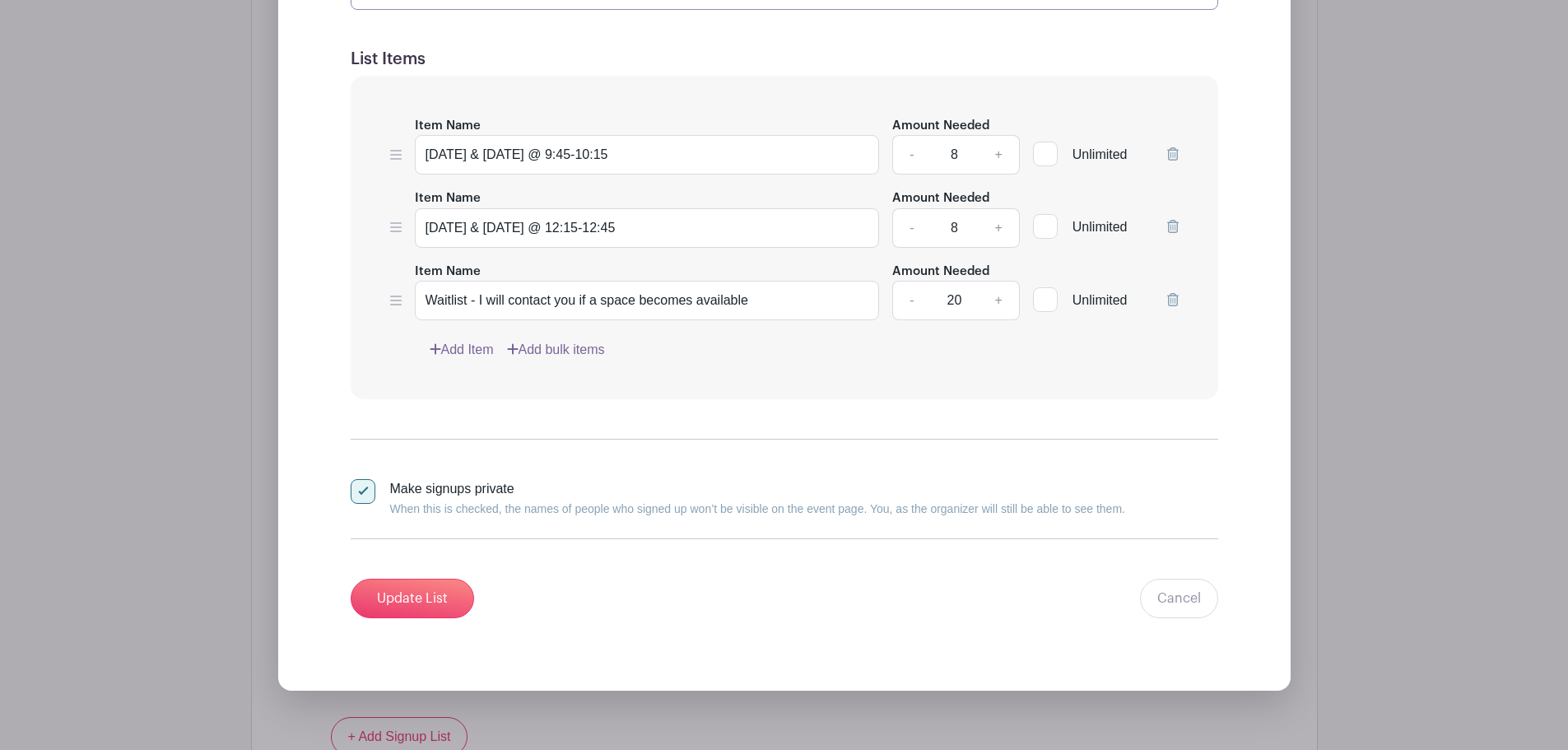
scroll to position [1379, 0]
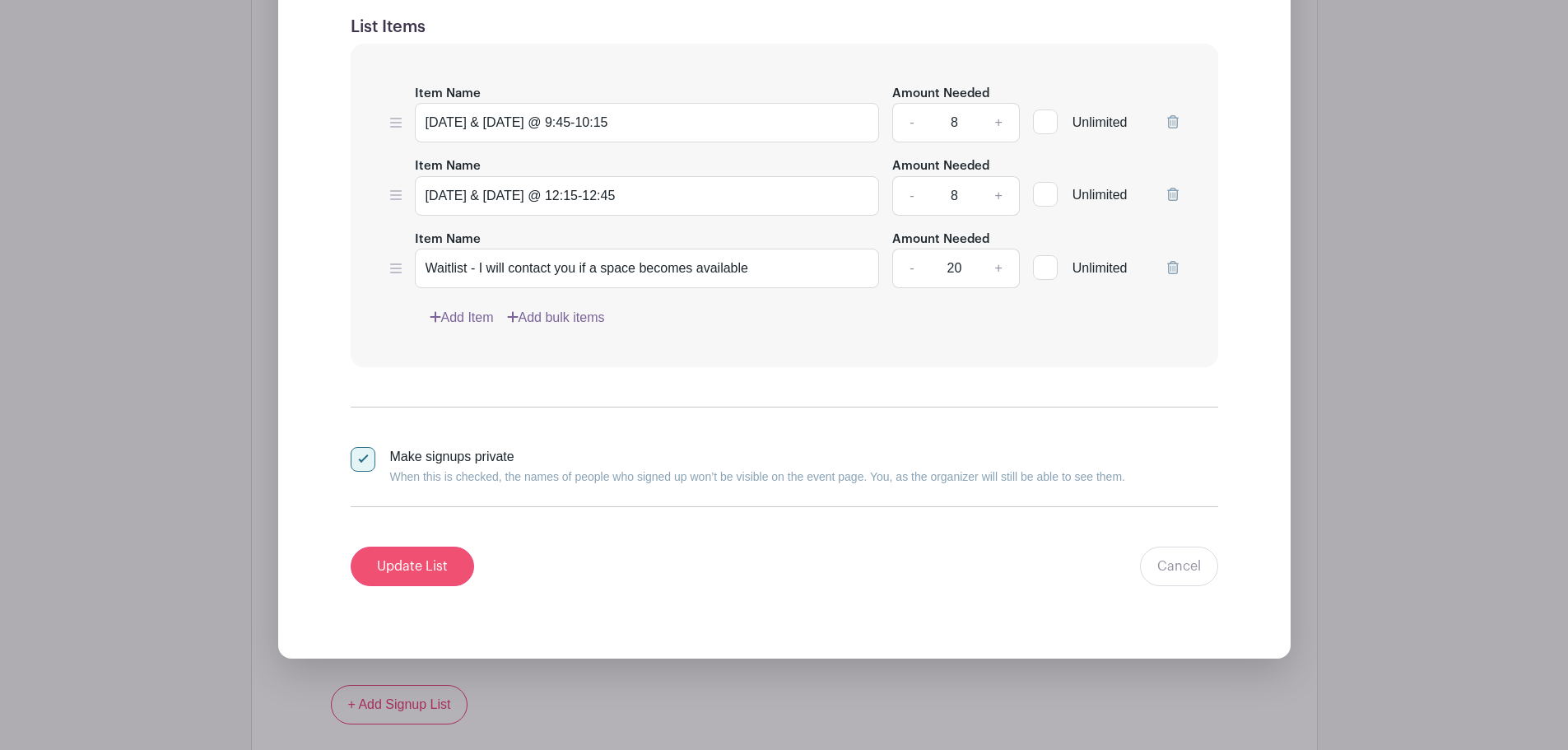
type input "📖 Beginning Reading"
click at [399, 557] on input "Update List" at bounding box center [412, 566] width 123 height 39
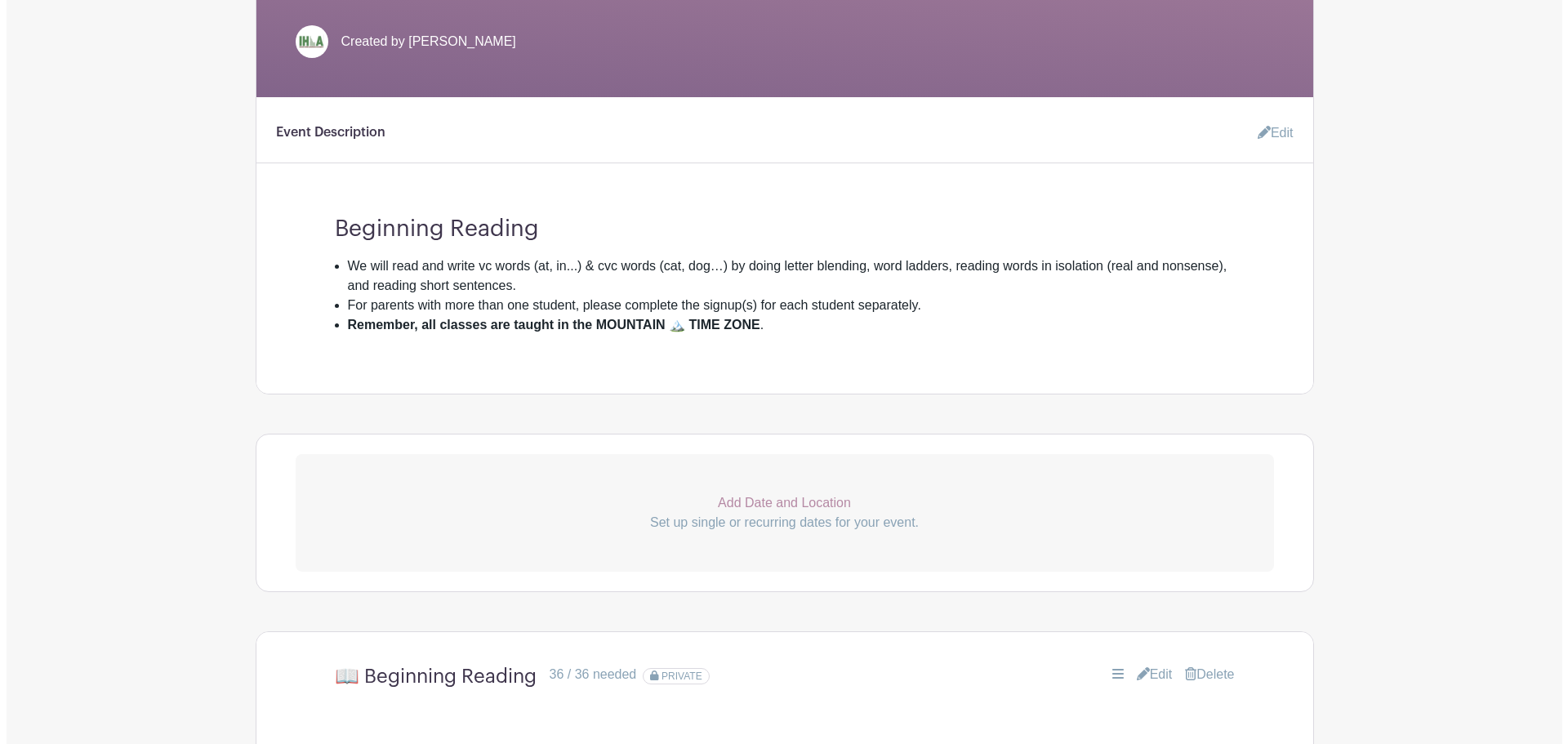
scroll to position [0, 0]
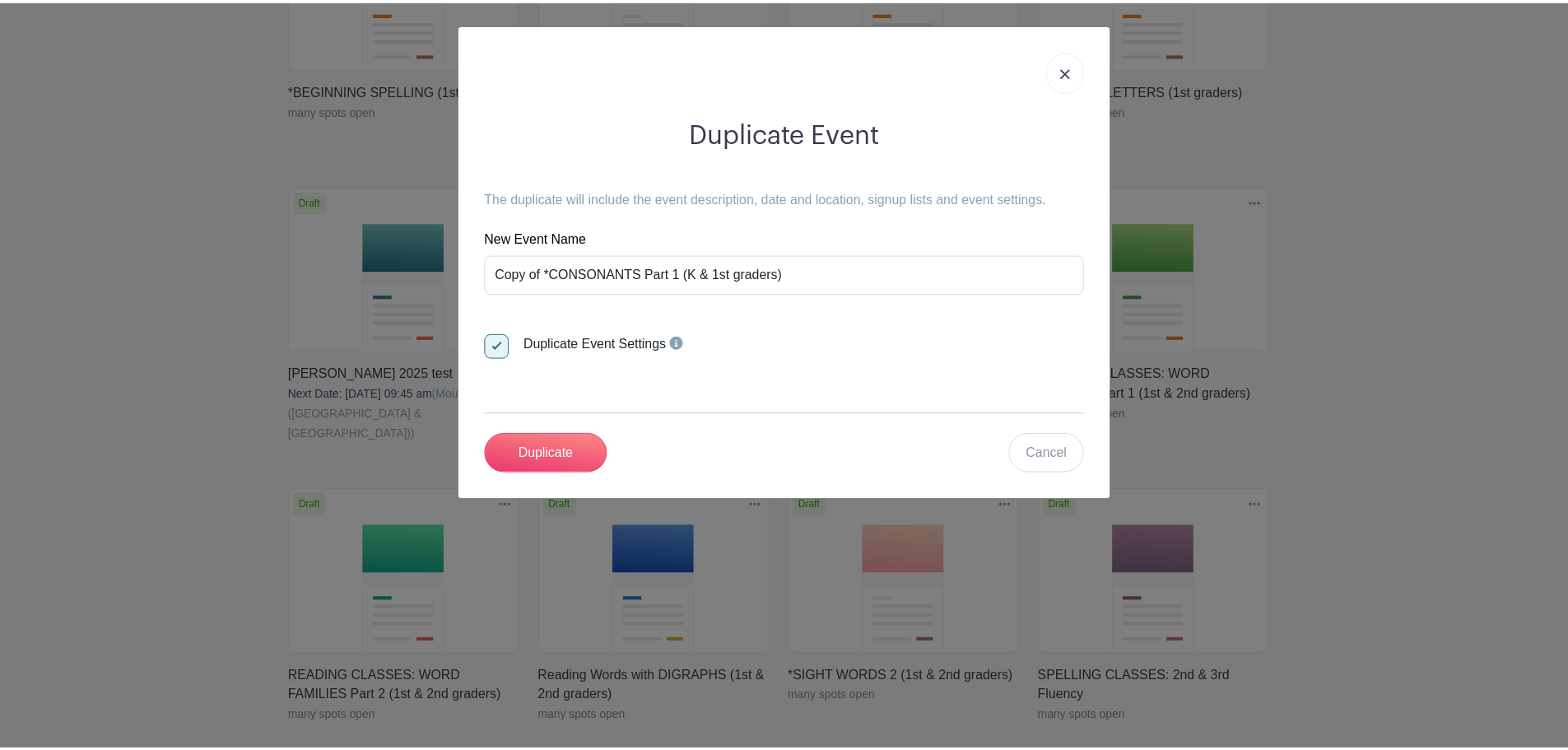
scroll to position [385, 0]
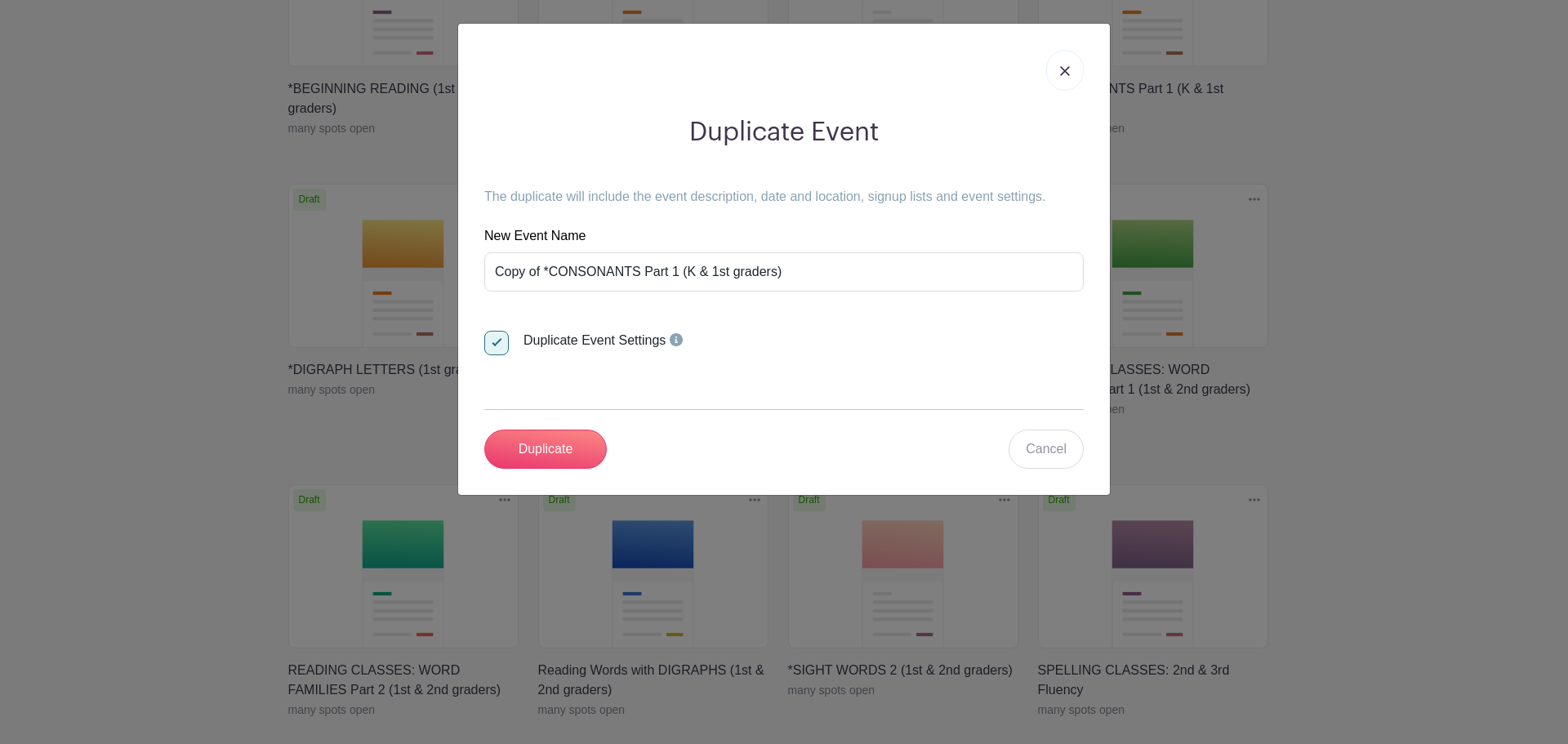
click at [1064, 71] on img at bounding box center [1065, 71] width 10 height 10
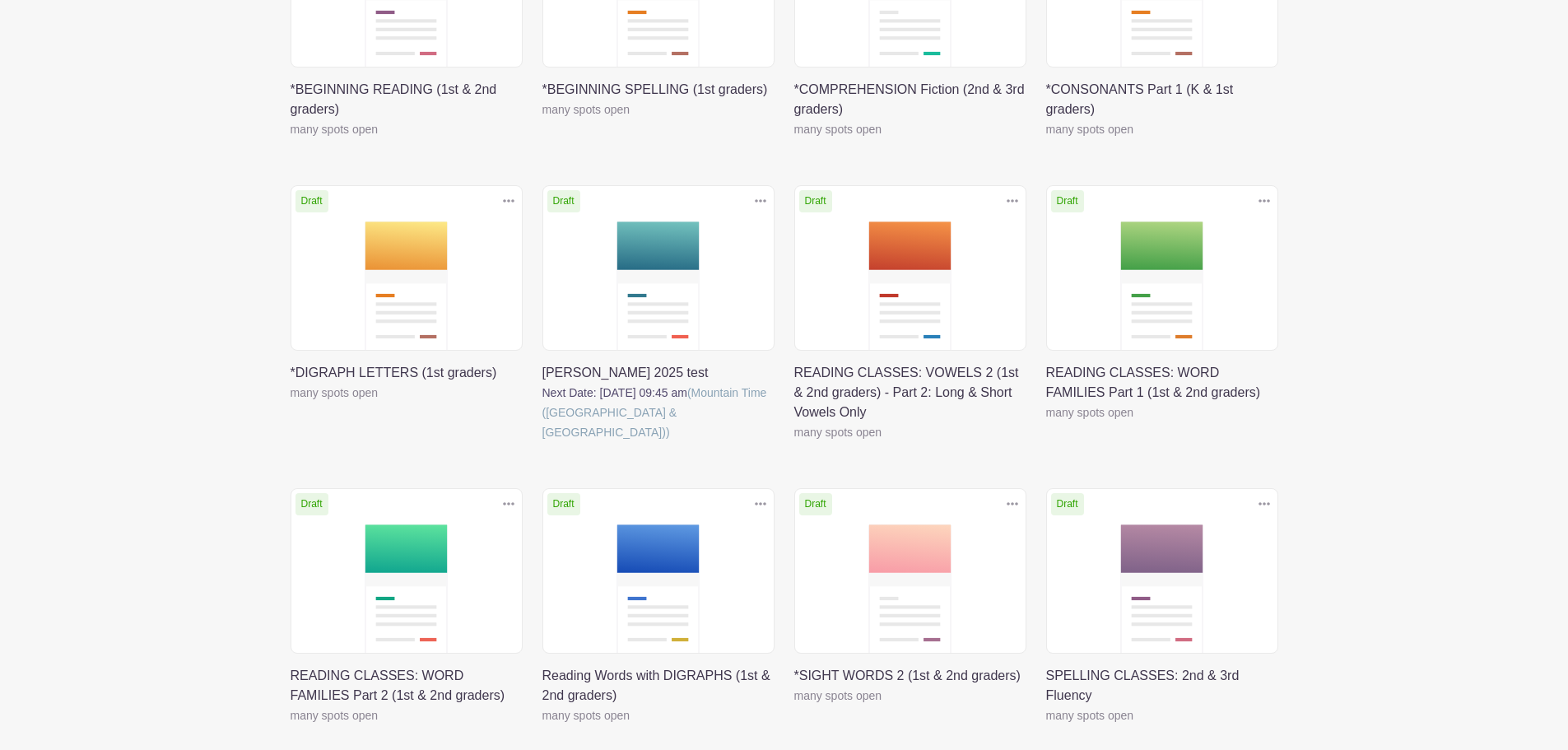
scroll to position [0, 0]
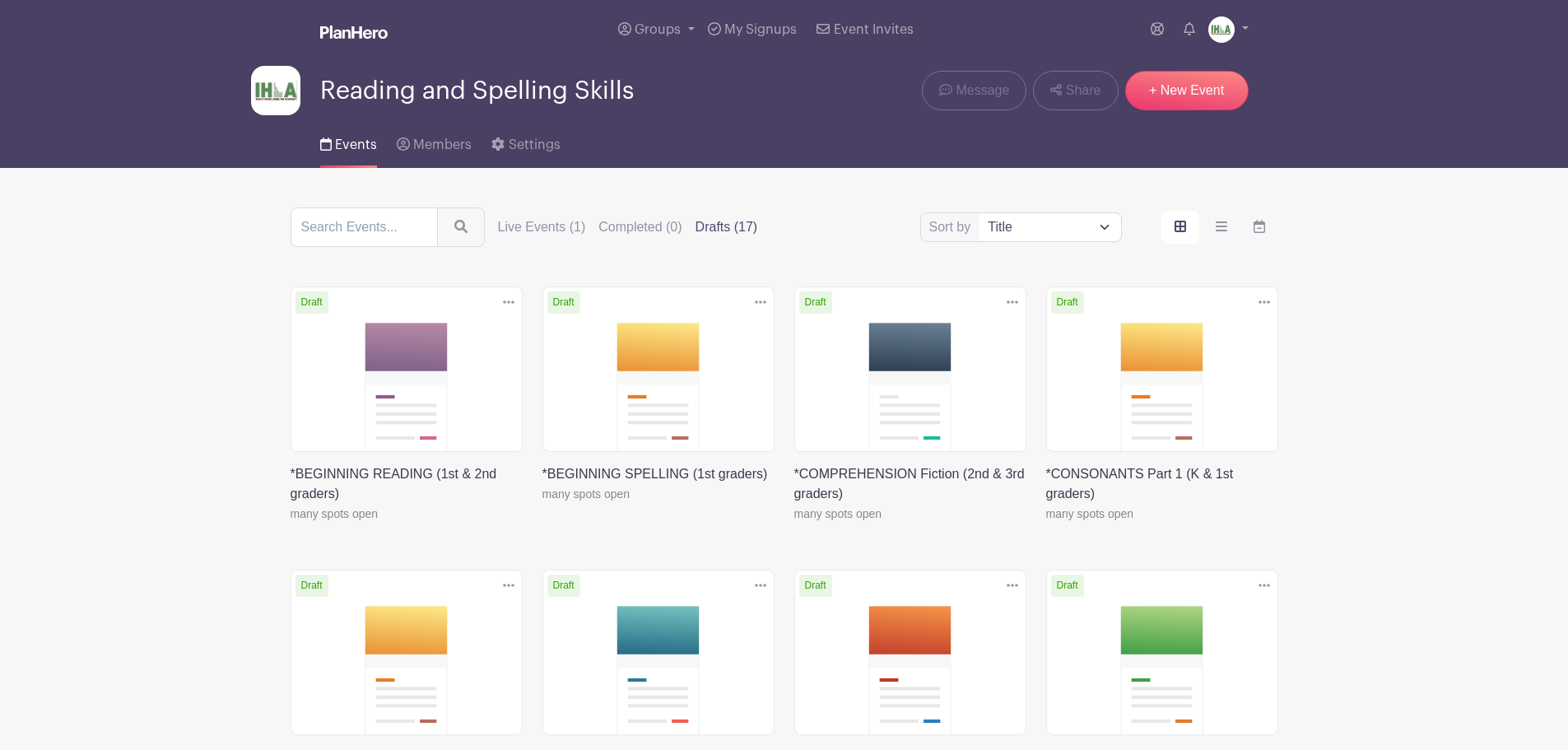
click at [511, 302] on icon at bounding box center [509, 302] width 12 height 3
click at [459, 343] on link "Duplicate" at bounding box center [454, 338] width 130 height 26
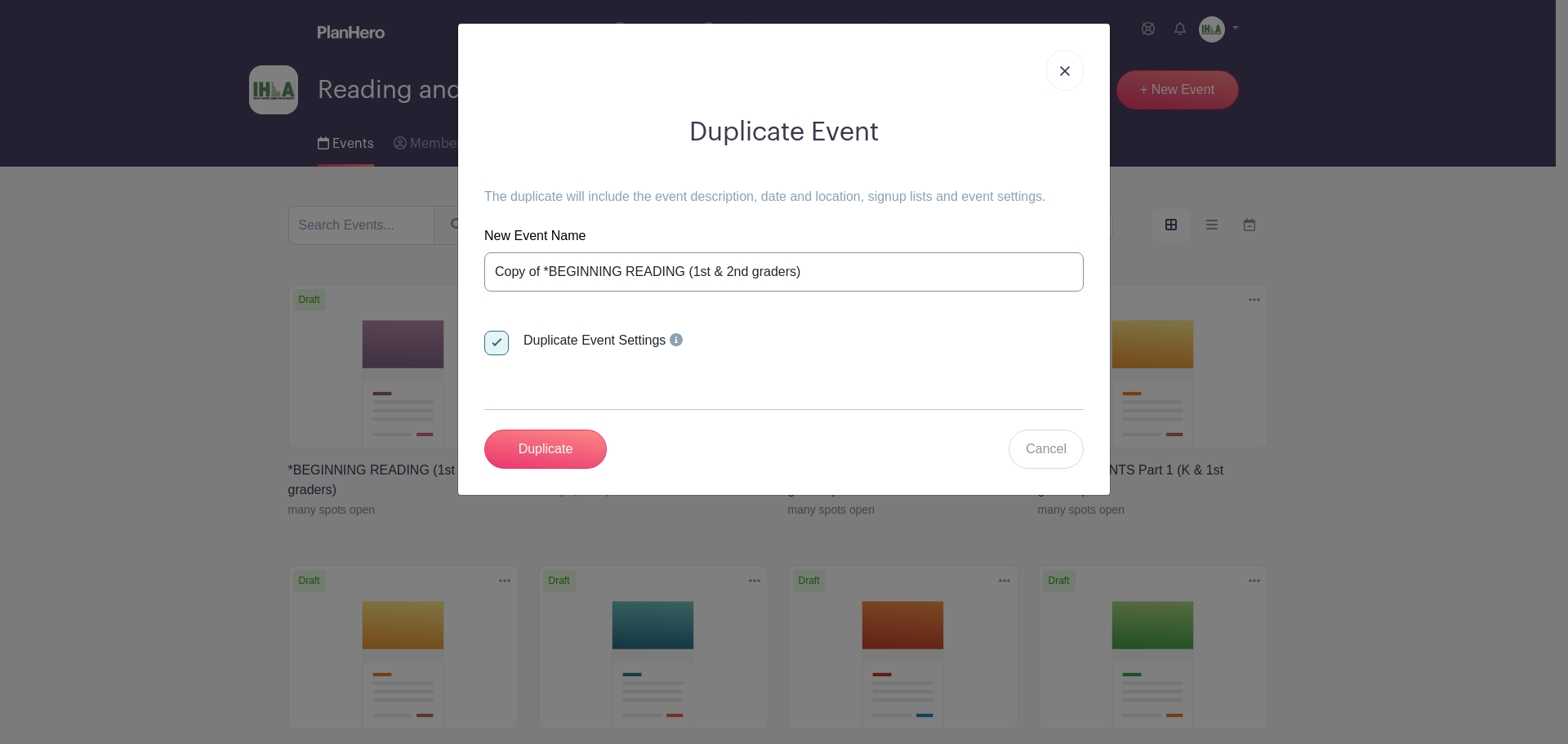
drag, startPoint x: 684, startPoint y: 269, endPoint x: 435, endPoint y: 264, distance: 249.1
click at [435, 264] on div "Duplicate Event The duplicate will include the event description, date and loca…" at bounding box center [784, 372] width 1568 height 744
type input "READING with BLENDS (1st & 2nd graders)"
click at [550, 444] on input "Duplicate" at bounding box center [545, 449] width 122 height 39
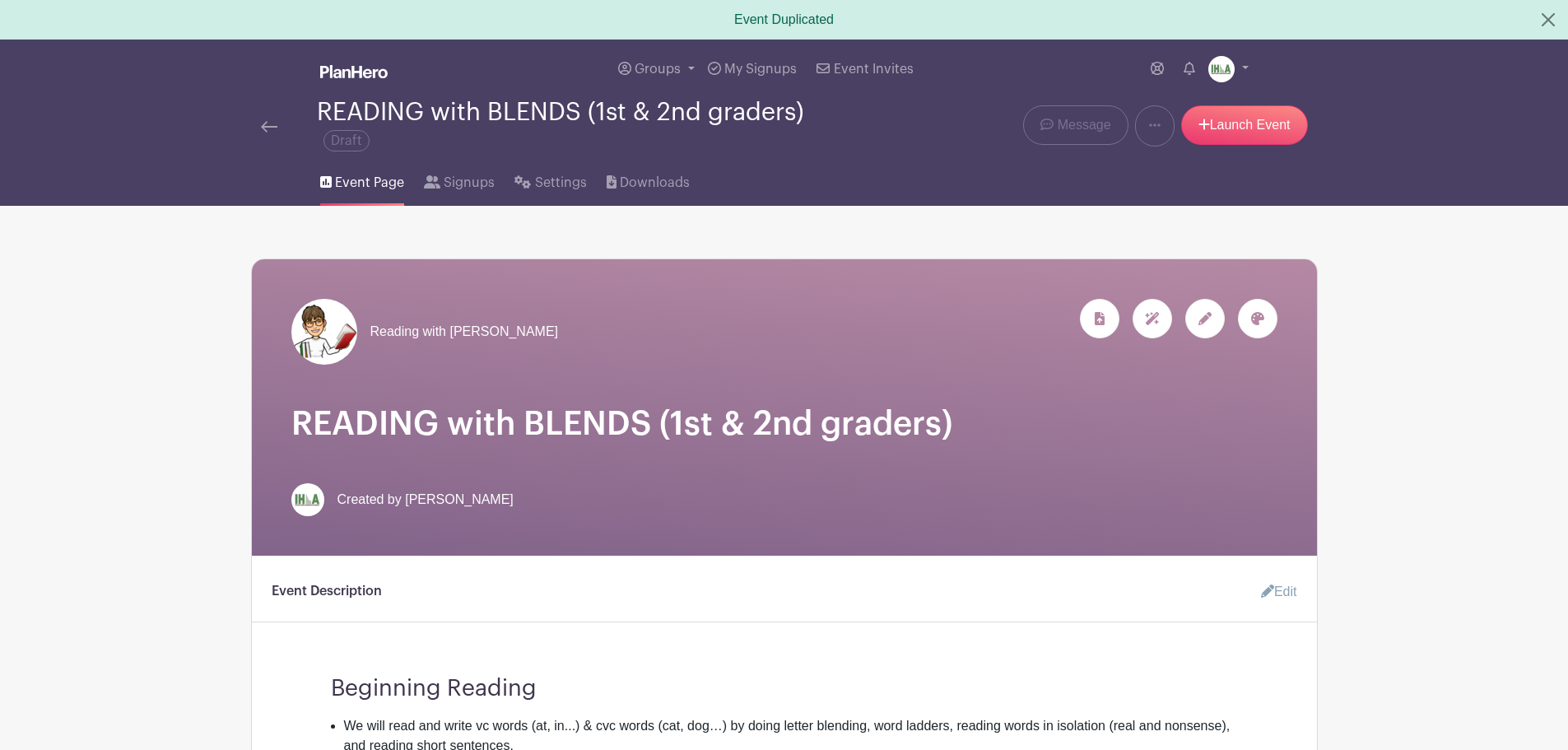
scroll to position [192, 0]
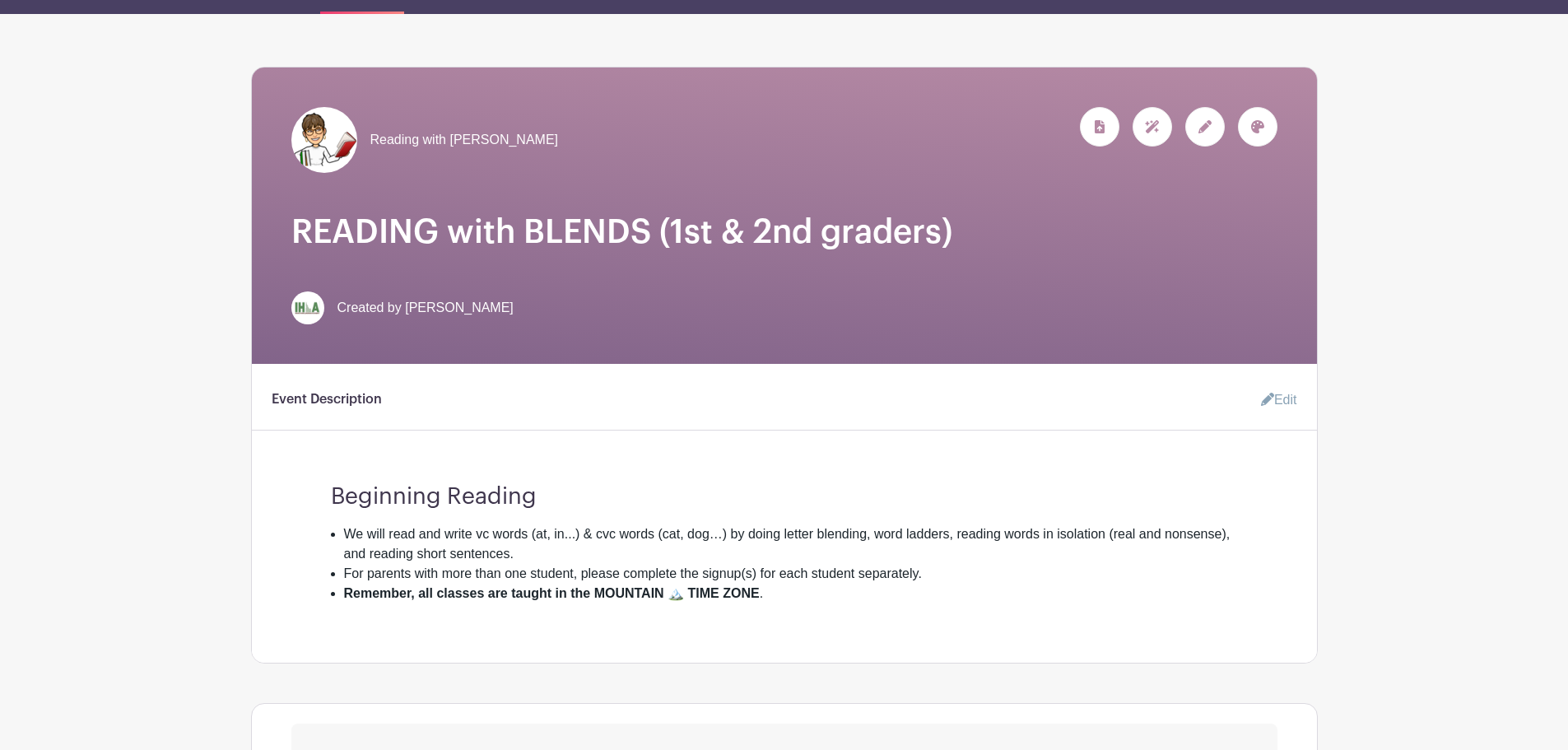
click at [1278, 398] on link "Edit" at bounding box center [1272, 400] width 49 height 33
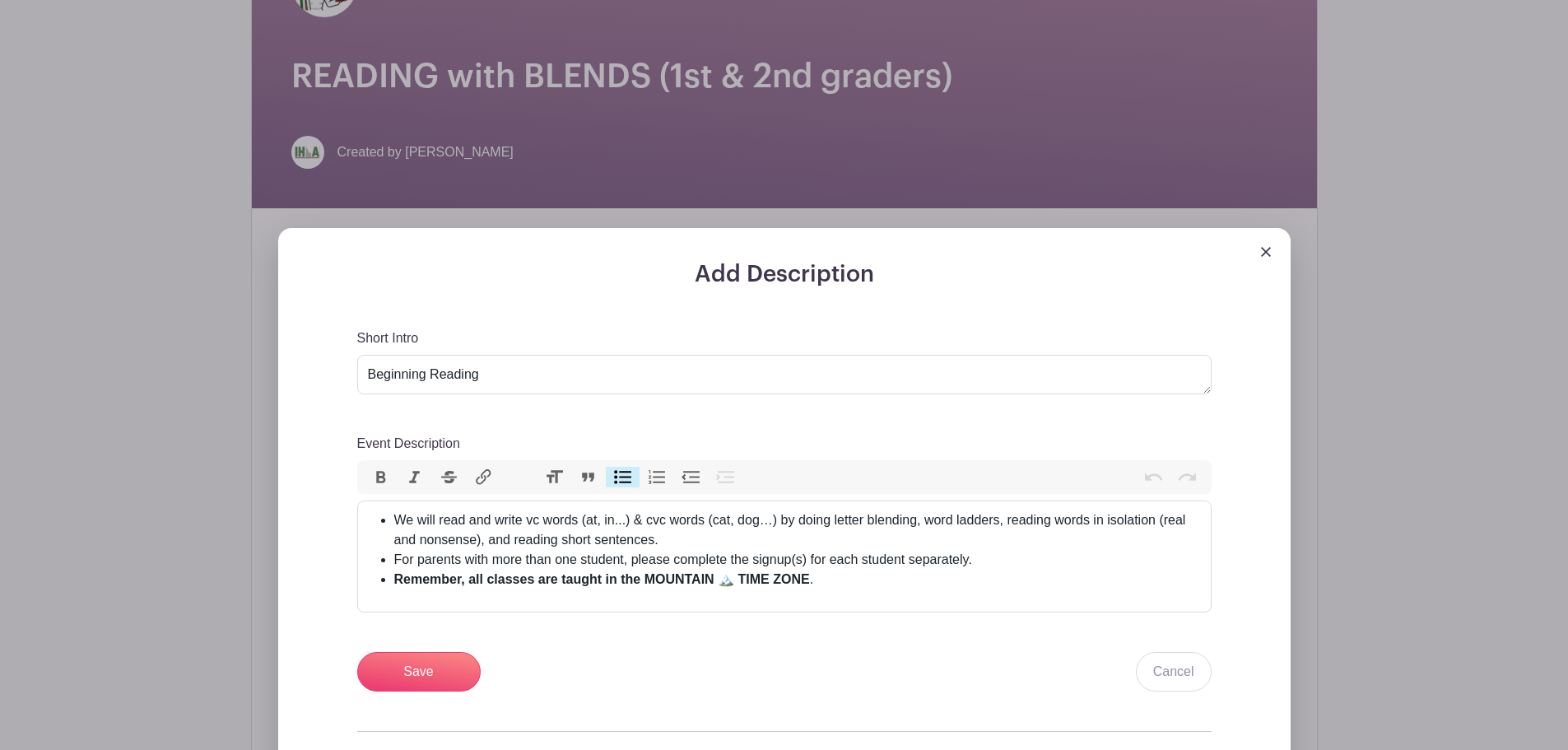
scroll to position [385, 0]
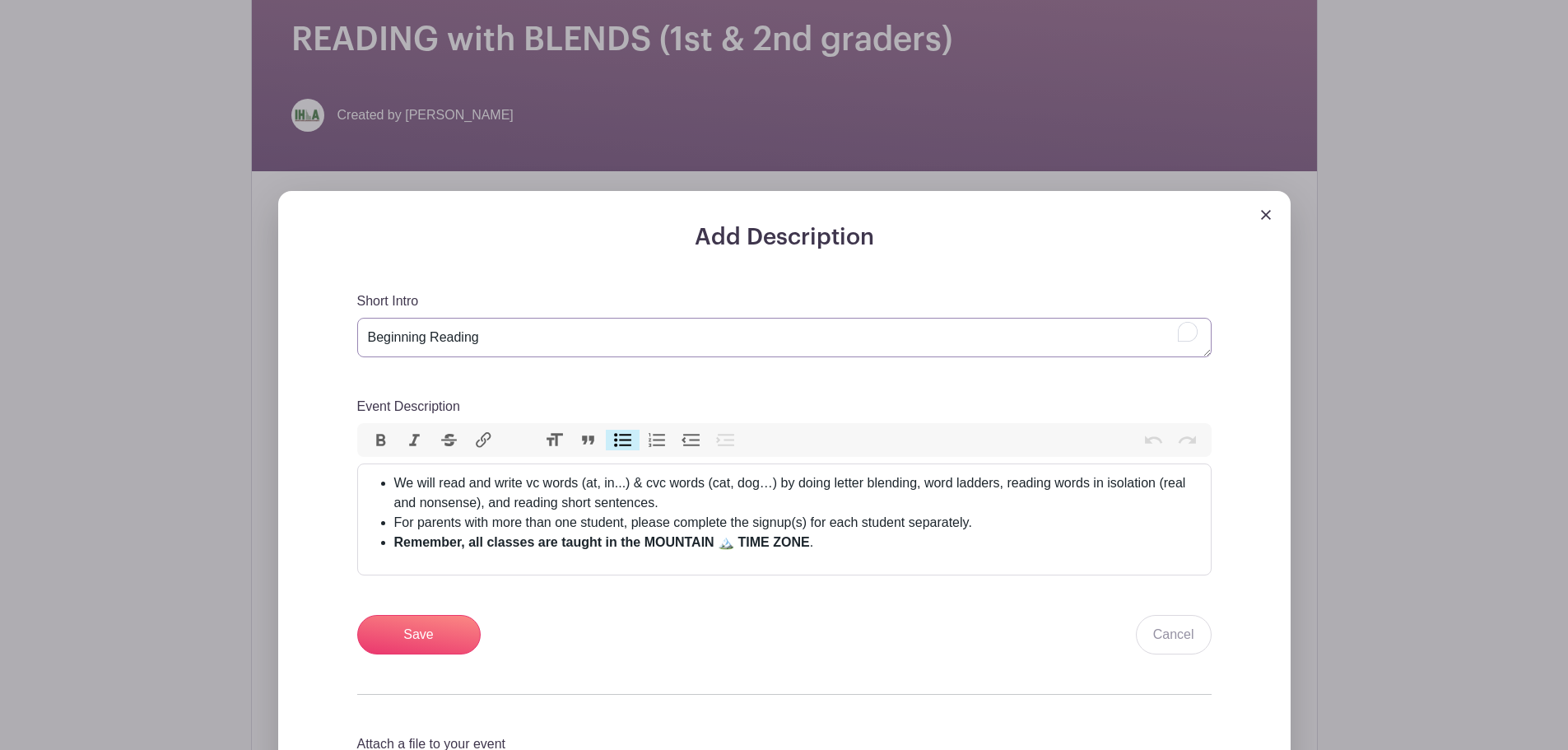
drag, startPoint x: 473, startPoint y: 333, endPoint x: 307, endPoint y: 325, distance: 166.2
click at [307, 325] on div "Add Description Short Intro Beginning Reading Event Description Bold Italic Str…" at bounding box center [784, 517] width 1013 height 652
type textarea "Reading with Blends"
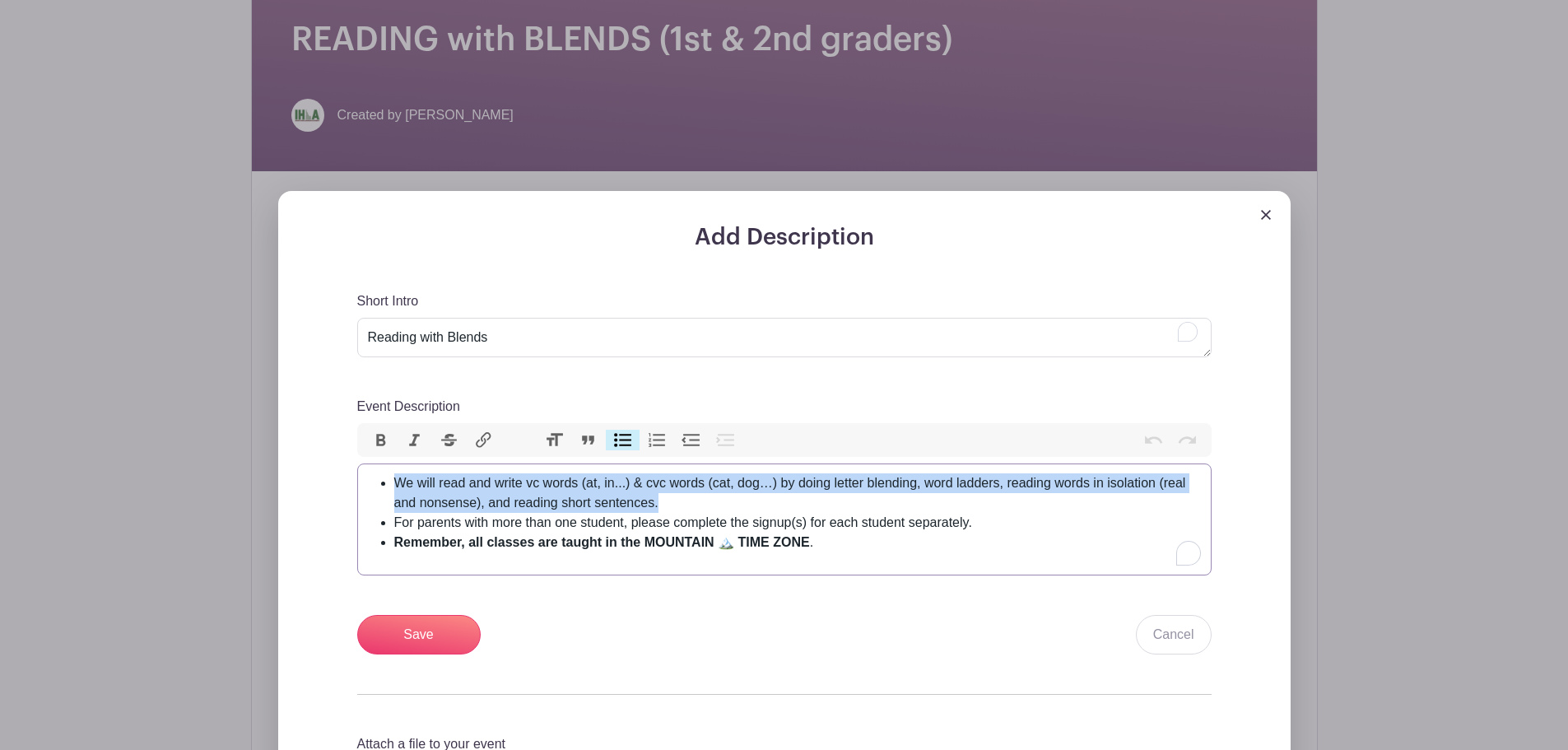
drag, startPoint x: 398, startPoint y: 479, endPoint x: 669, endPoint y: 505, distance: 272.2
click at [669, 505] on li "We will read and write vc words (at, in...) & cvc words (cat, dog…) by doing le…" at bounding box center [798, 492] width 807 height 39
paste trix-editor "This is like the Beginning Reading class, but we words that begin with consonan…"
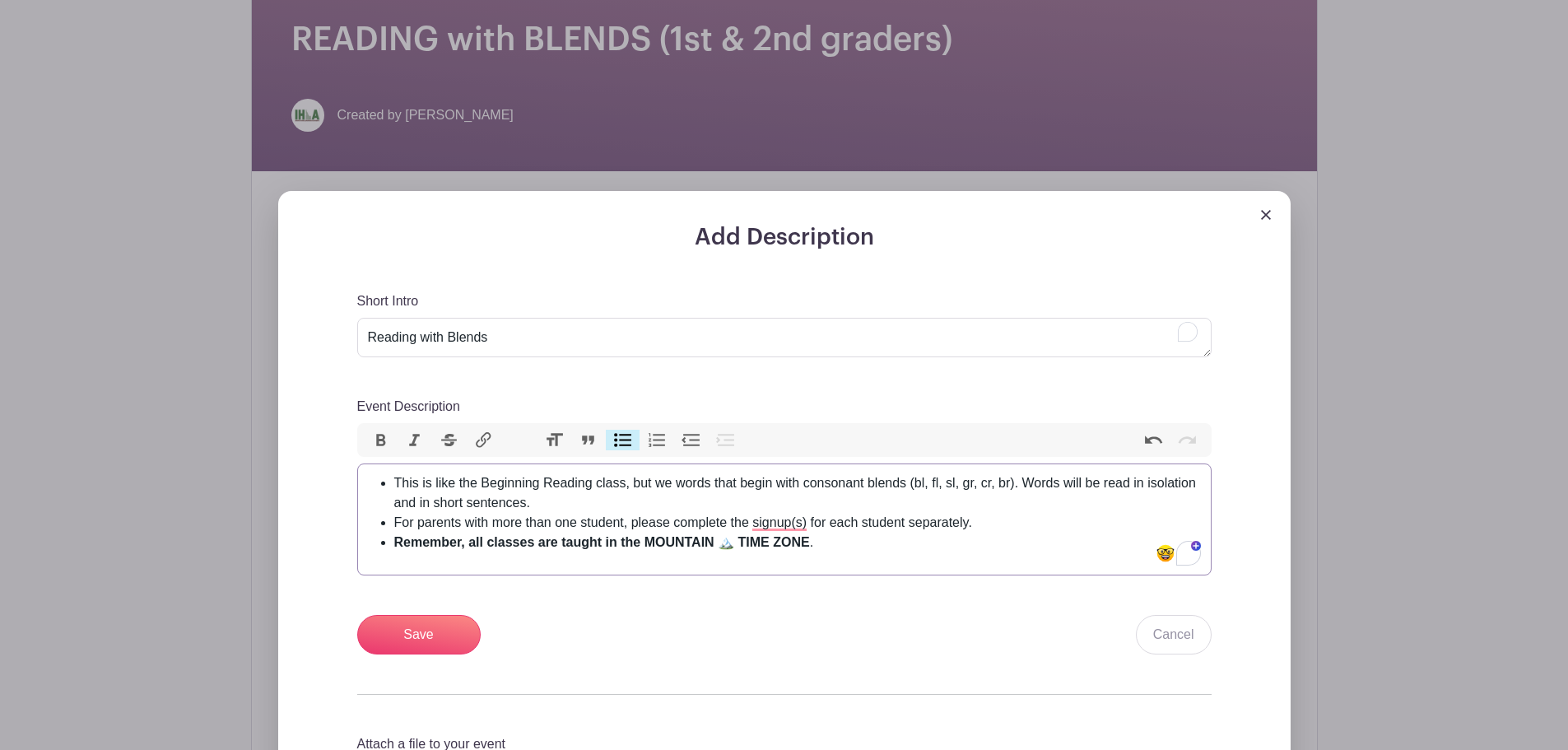
type trix-editor "<ul><li>This is like the Beginning Reading class, but we words that begin with …"
click at [423, 636] on input "Save" at bounding box center [419, 634] width 123 height 39
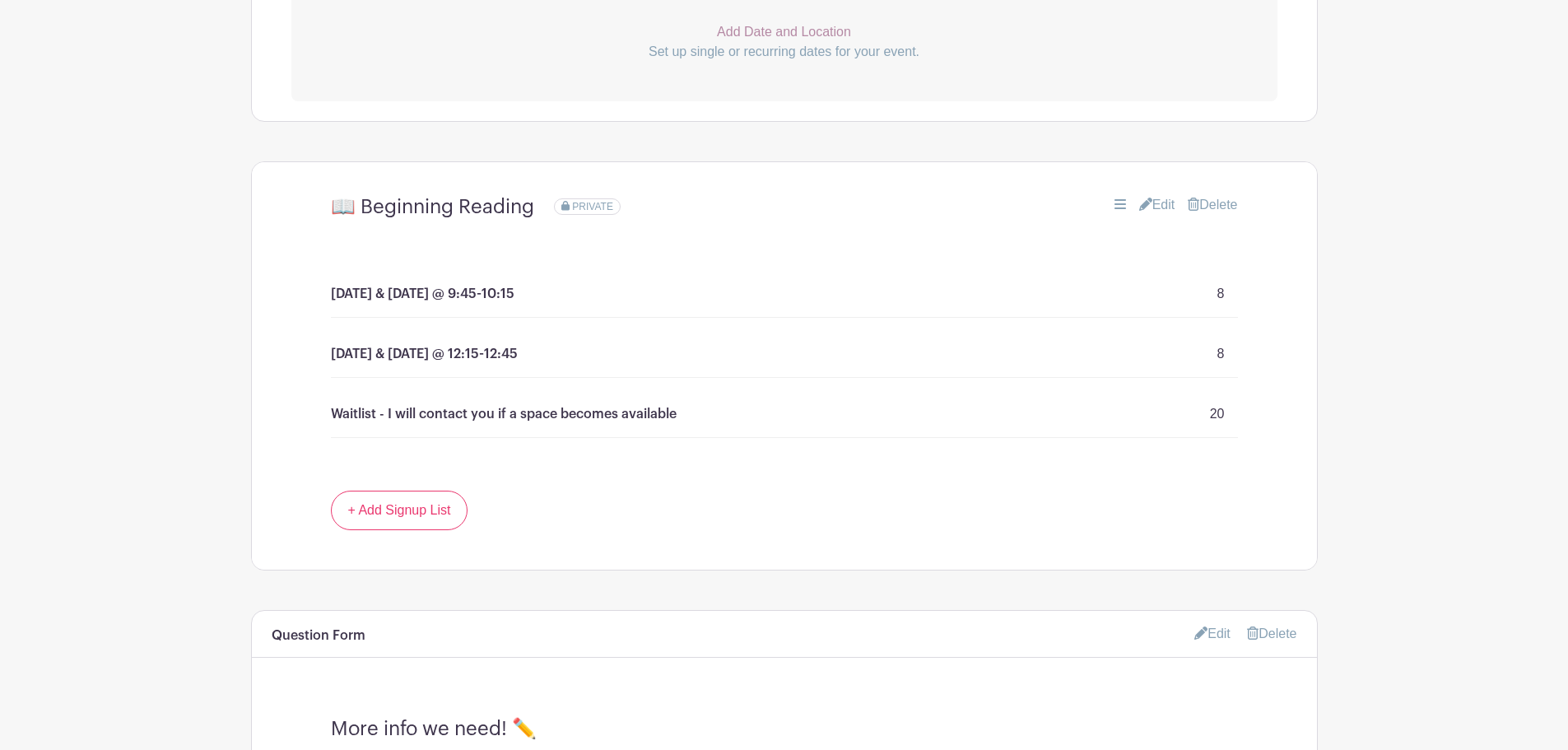
scroll to position [1092, 0]
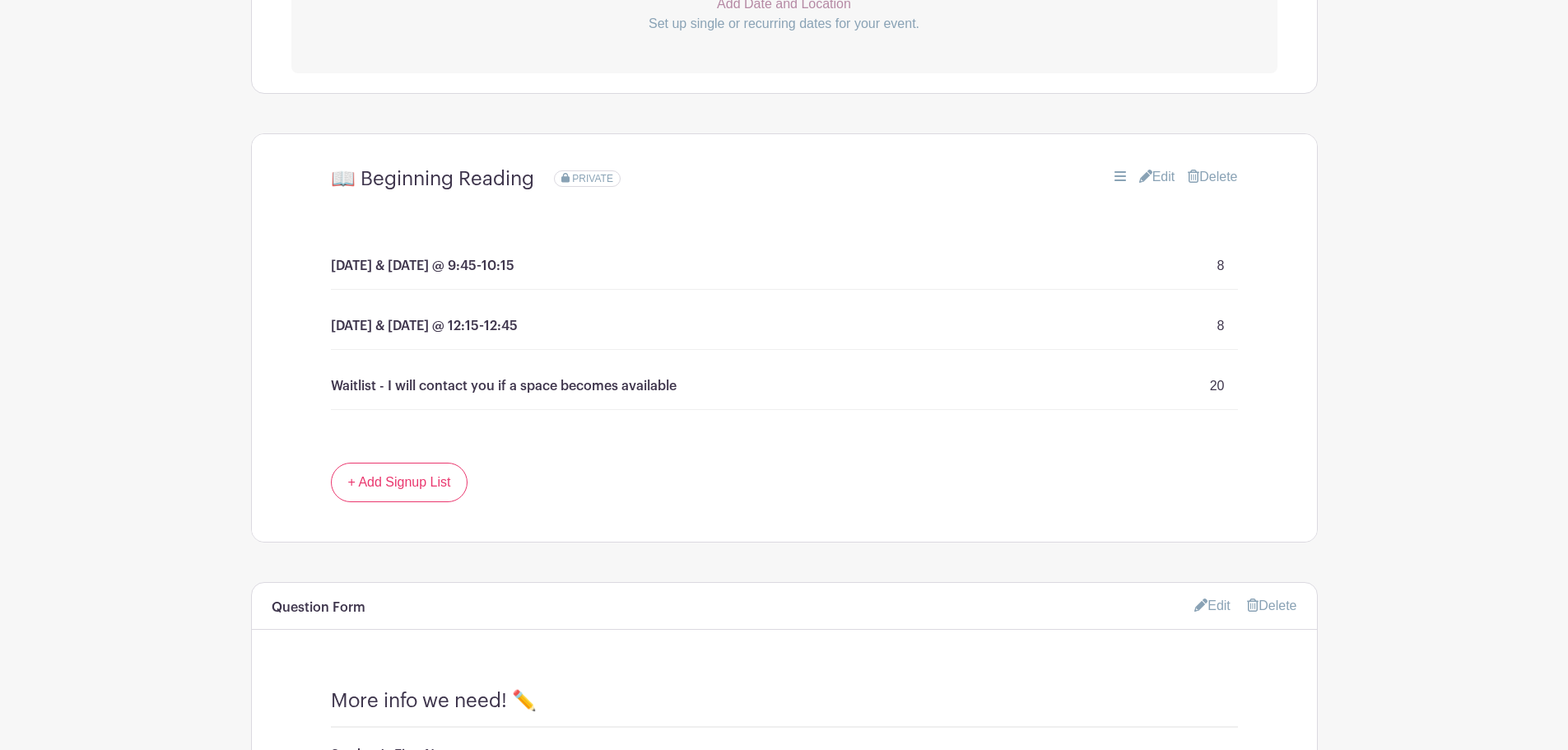
click at [1149, 175] on link "Edit" at bounding box center [1157, 177] width 36 height 20
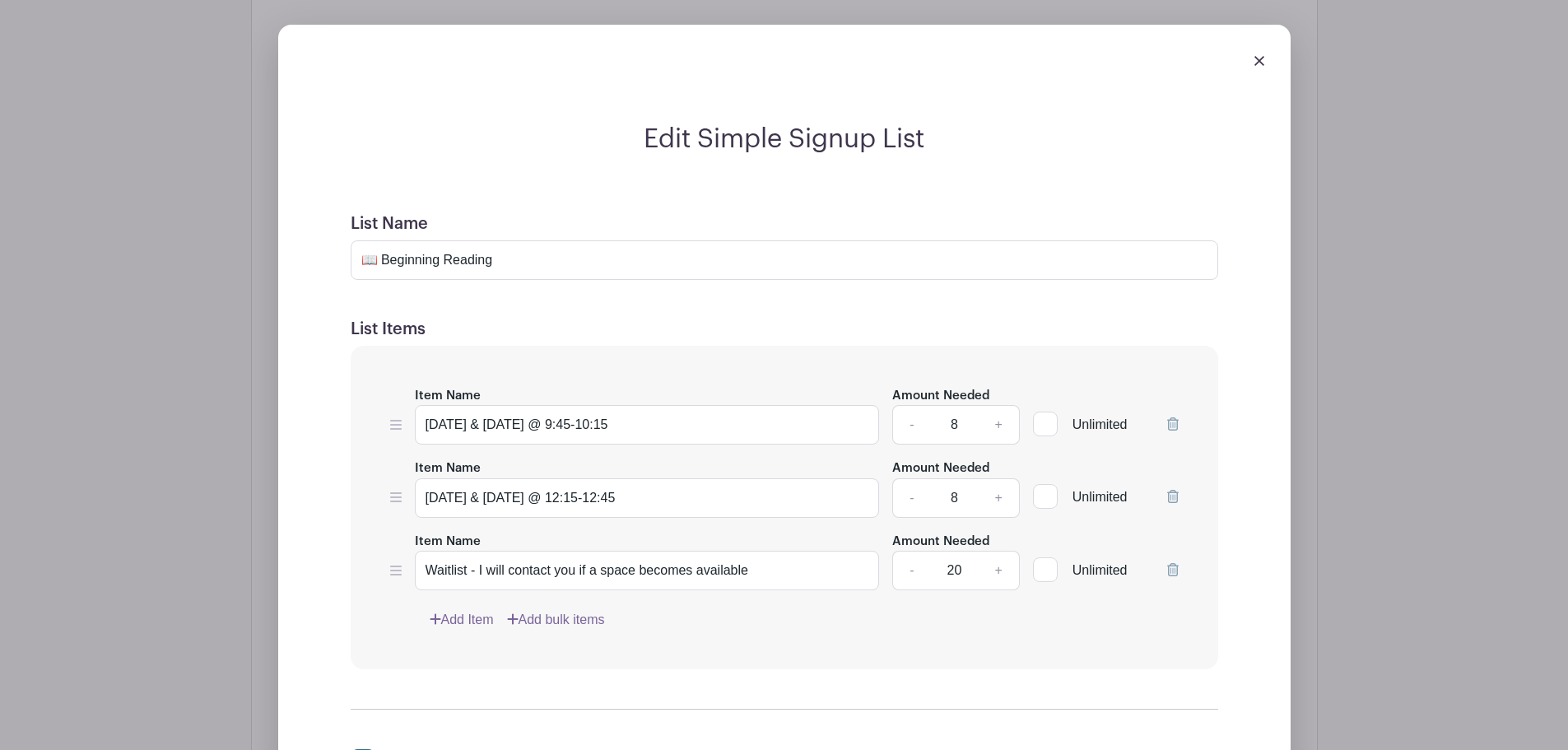
scroll to position [1284, 0]
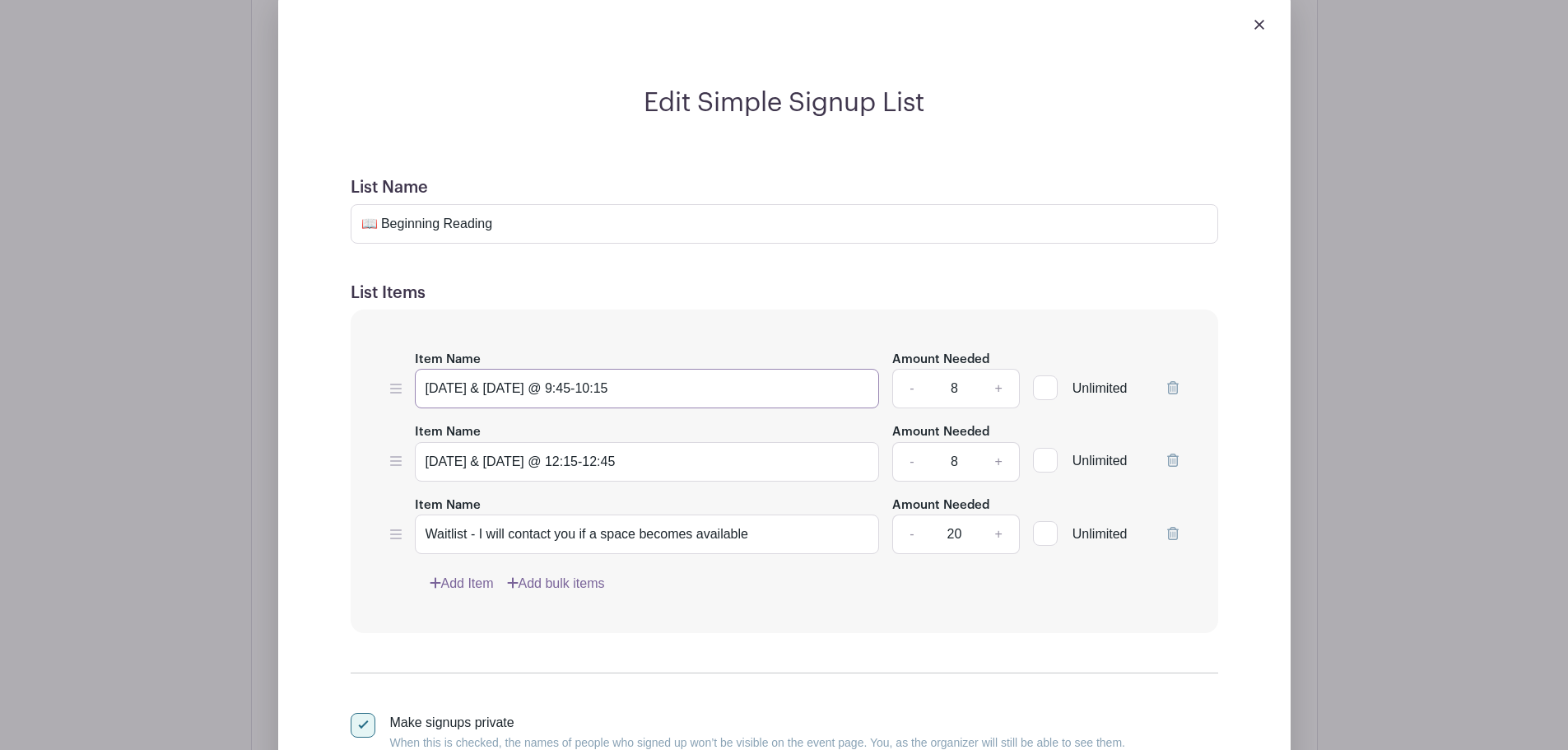
drag, startPoint x: 579, startPoint y: 389, endPoint x: 689, endPoint y: 390, distance: 110.0
click at [689, 390] on input "[DATE] & [DATE] @ 9:45-10:15" at bounding box center [647, 389] width 465 height 39
type input "Monday & Wednesday @ 1:15-1:45"
drag, startPoint x: 570, startPoint y: 459, endPoint x: 700, endPoint y: 463, distance: 130.1
click at [700, 463] on input "[DATE] & [DATE] @ 12:15-12:45" at bounding box center [647, 461] width 465 height 39
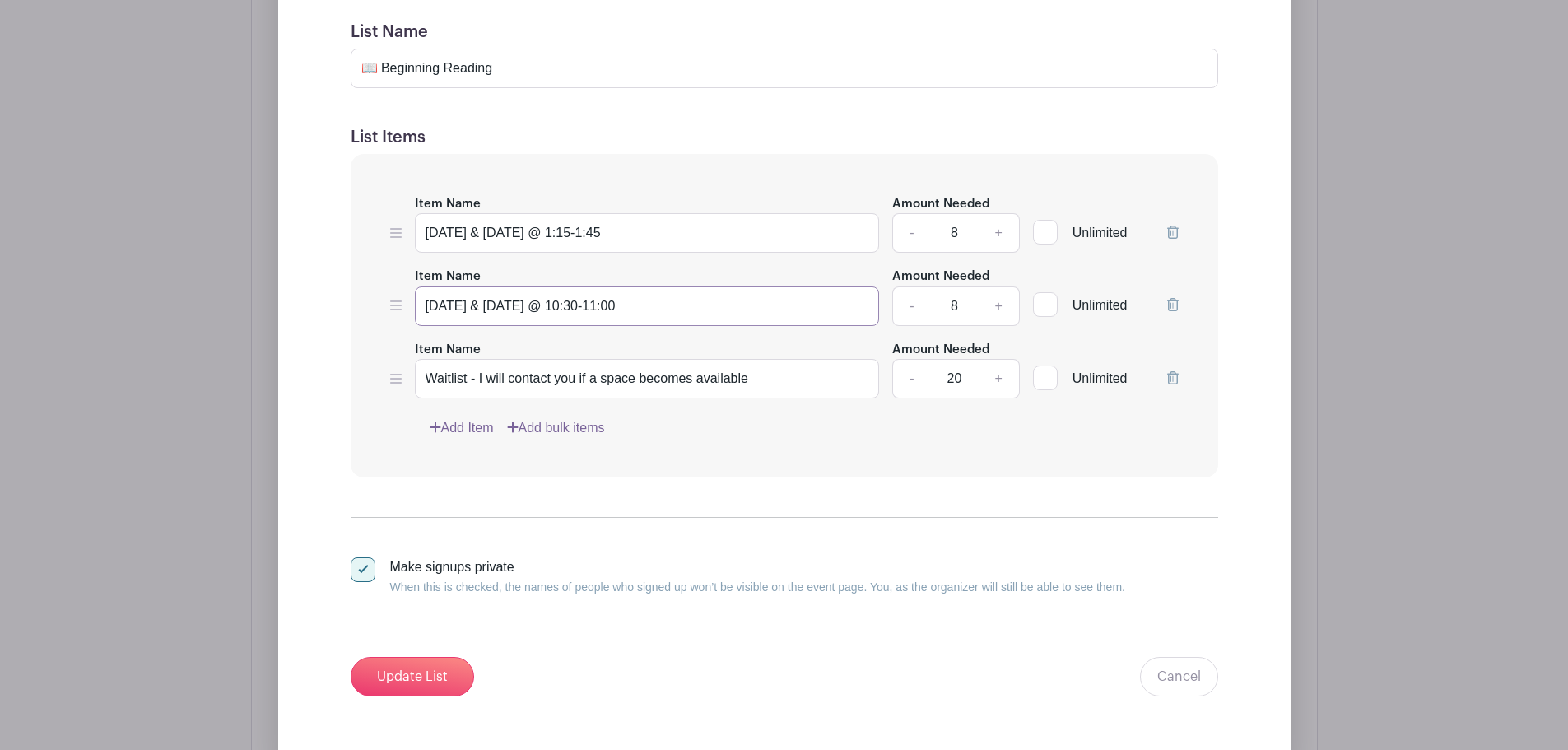
scroll to position [1476, 0]
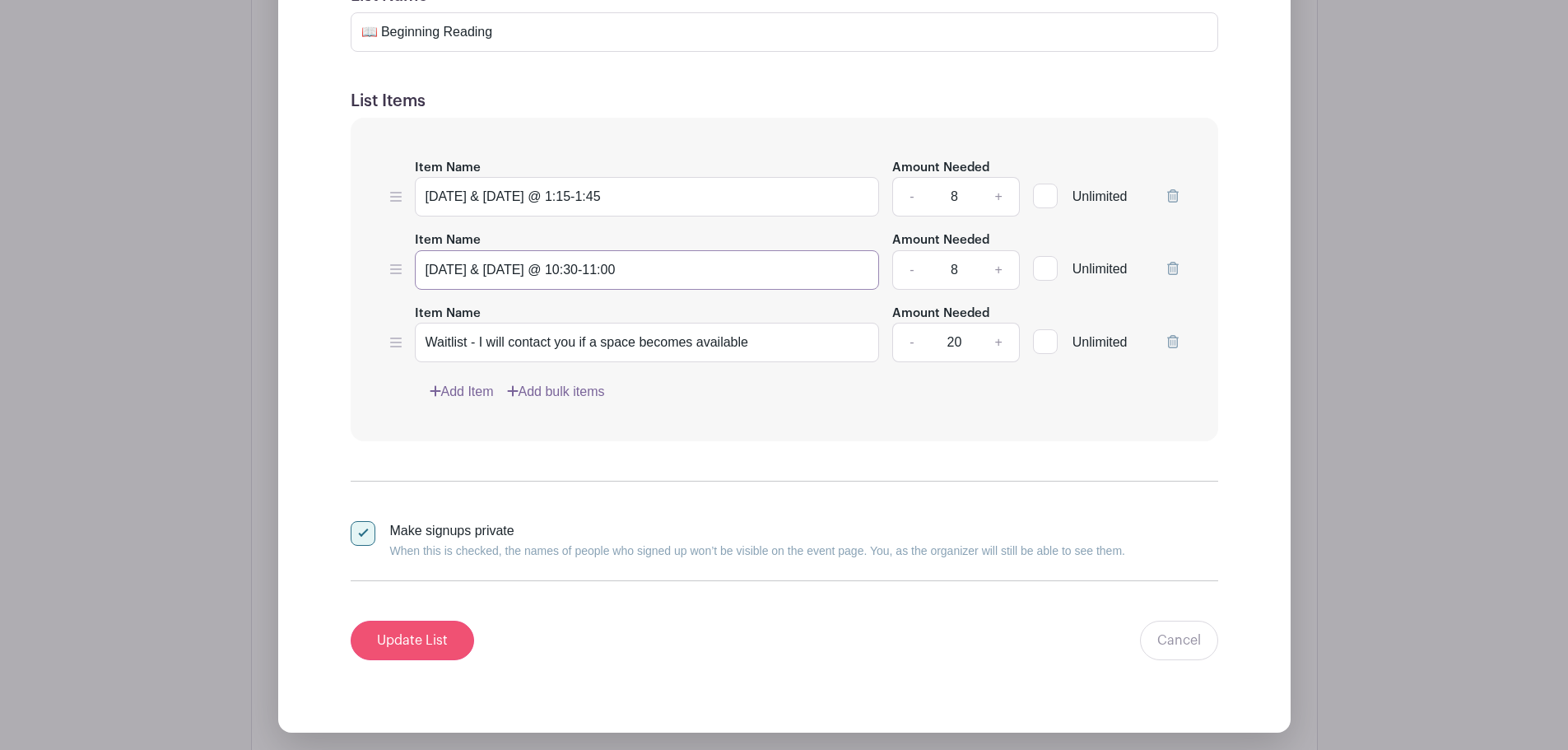
type input "Tuesday & Thursday @ 10:30-11:00"
click at [444, 636] on input "Update List" at bounding box center [412, 640] width 123 height 39
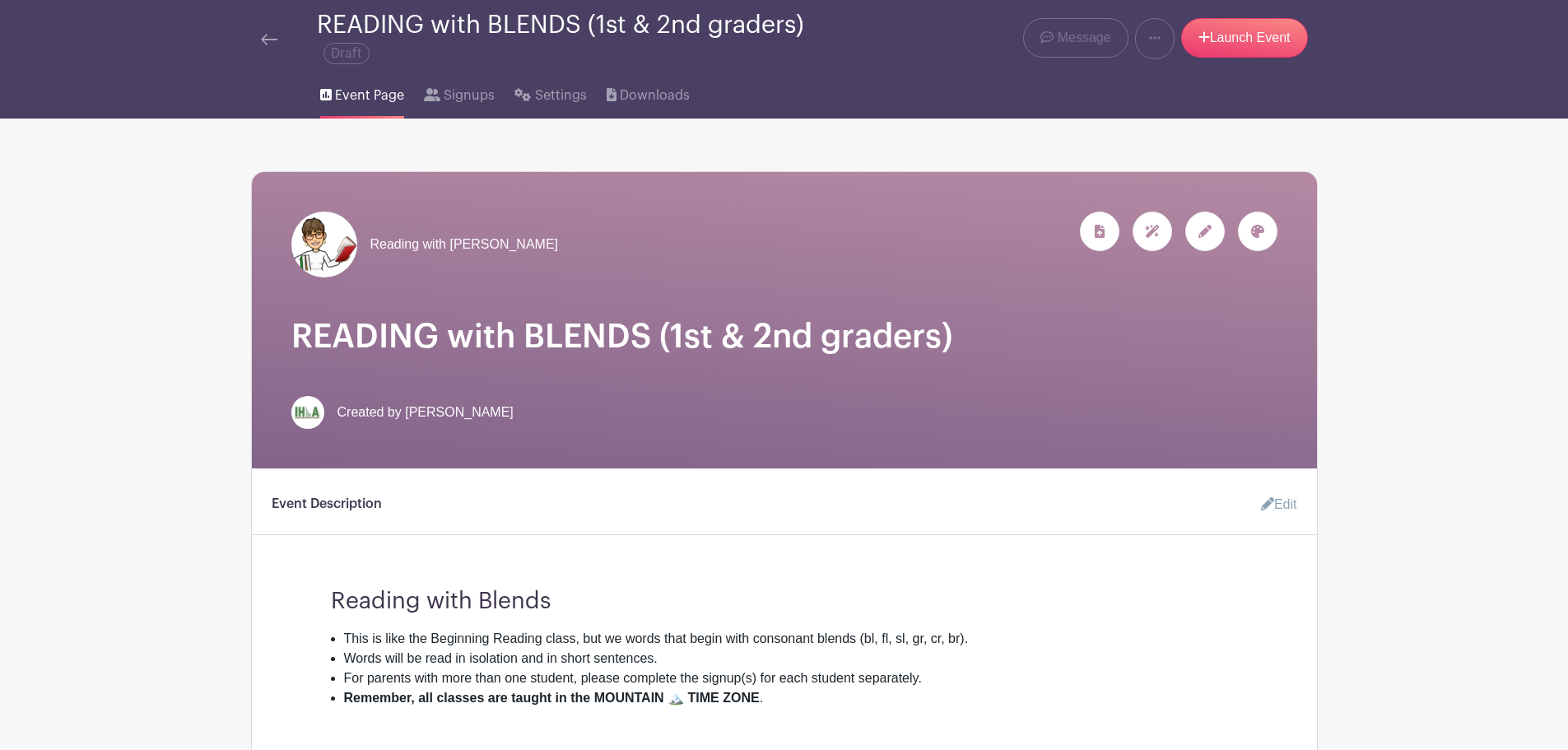
scroll to position [73, 0]
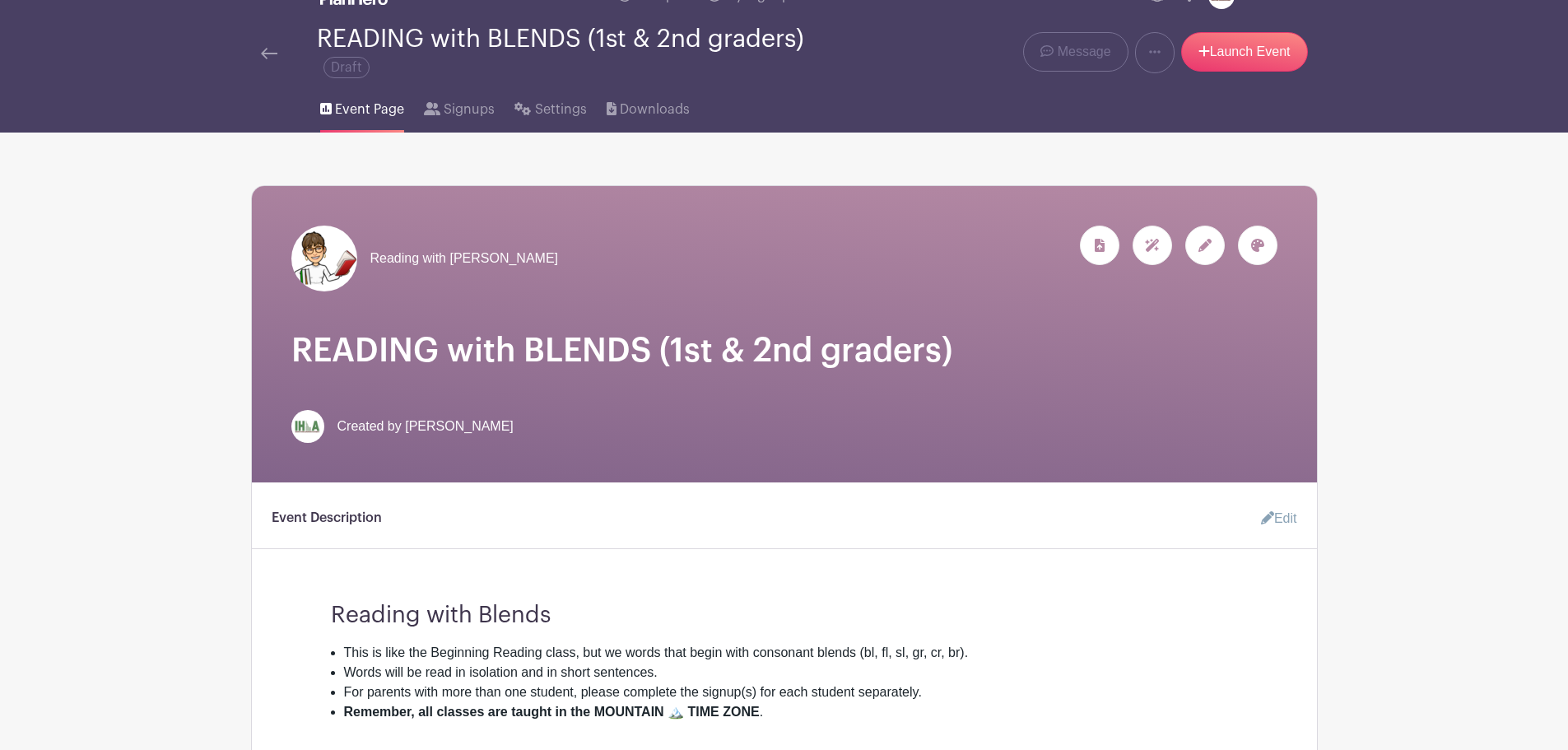
click at [261, 52] on img at bounding box center [268, 54] width 17 height 12
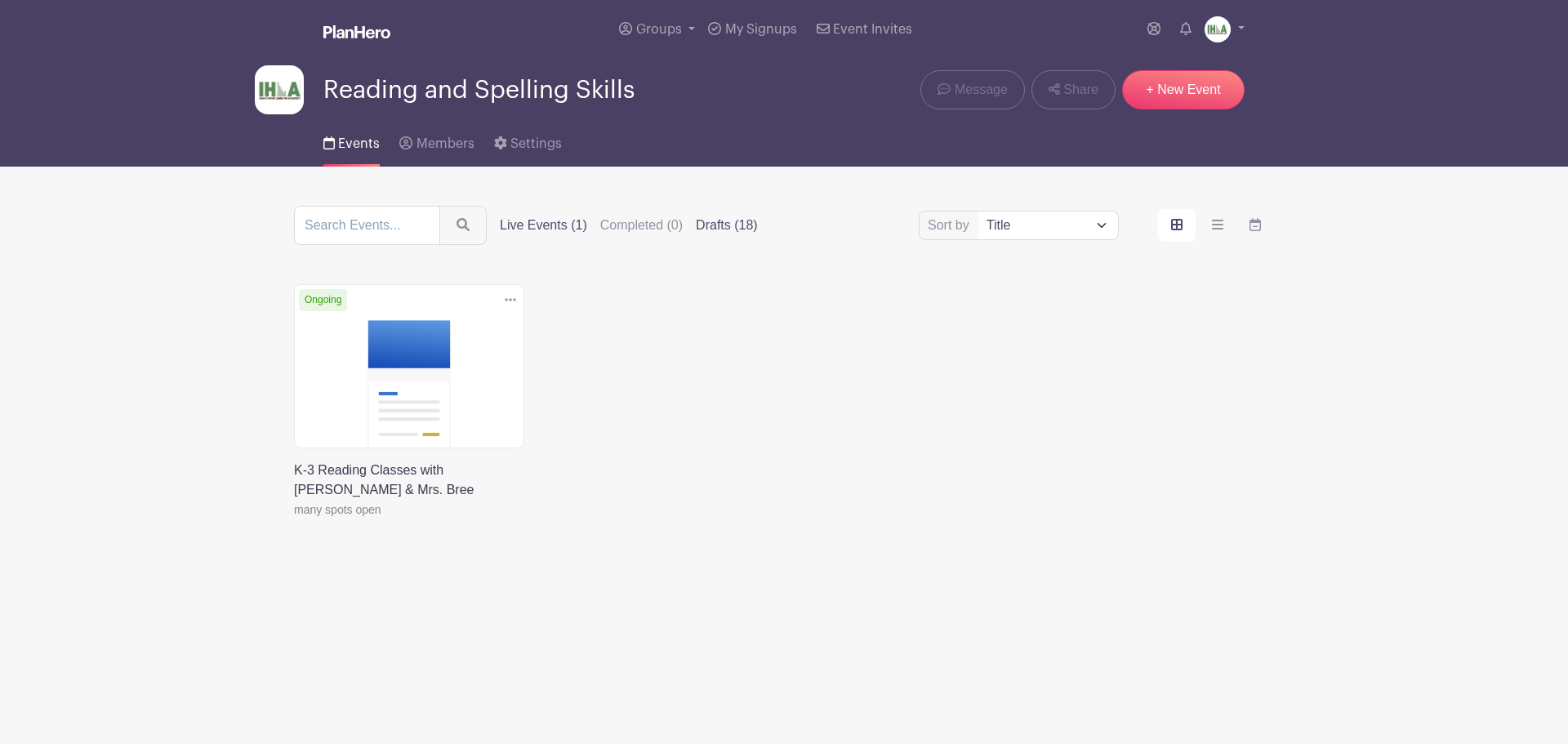
click at [725, 227] on label "Drafts (18)" at bounding box center [727, 225] width 62 height 19
click at [0, 0] on input "Drafts (18)" at bounding box center [0, 0] width 0 height 0
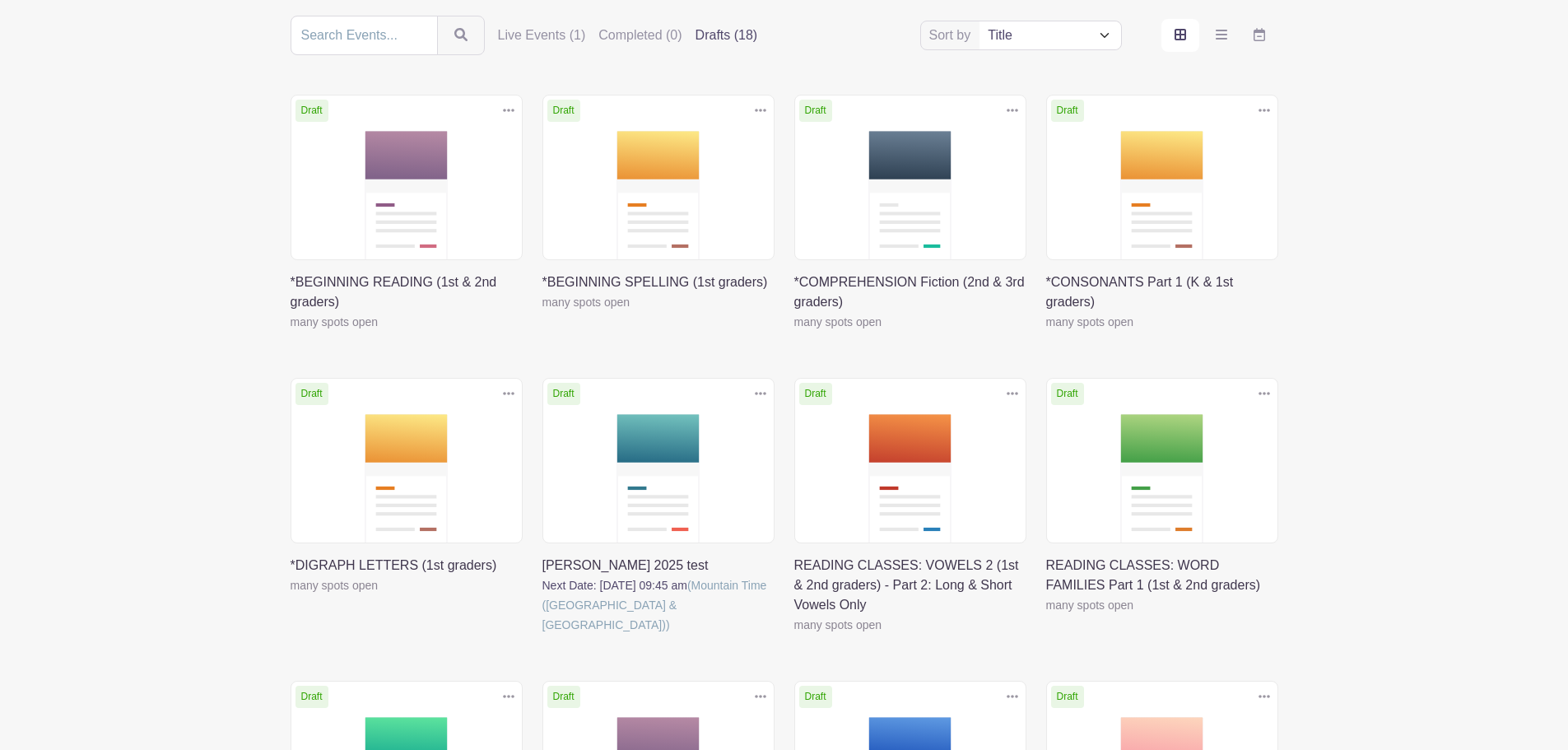
scroll to position [385, 0]
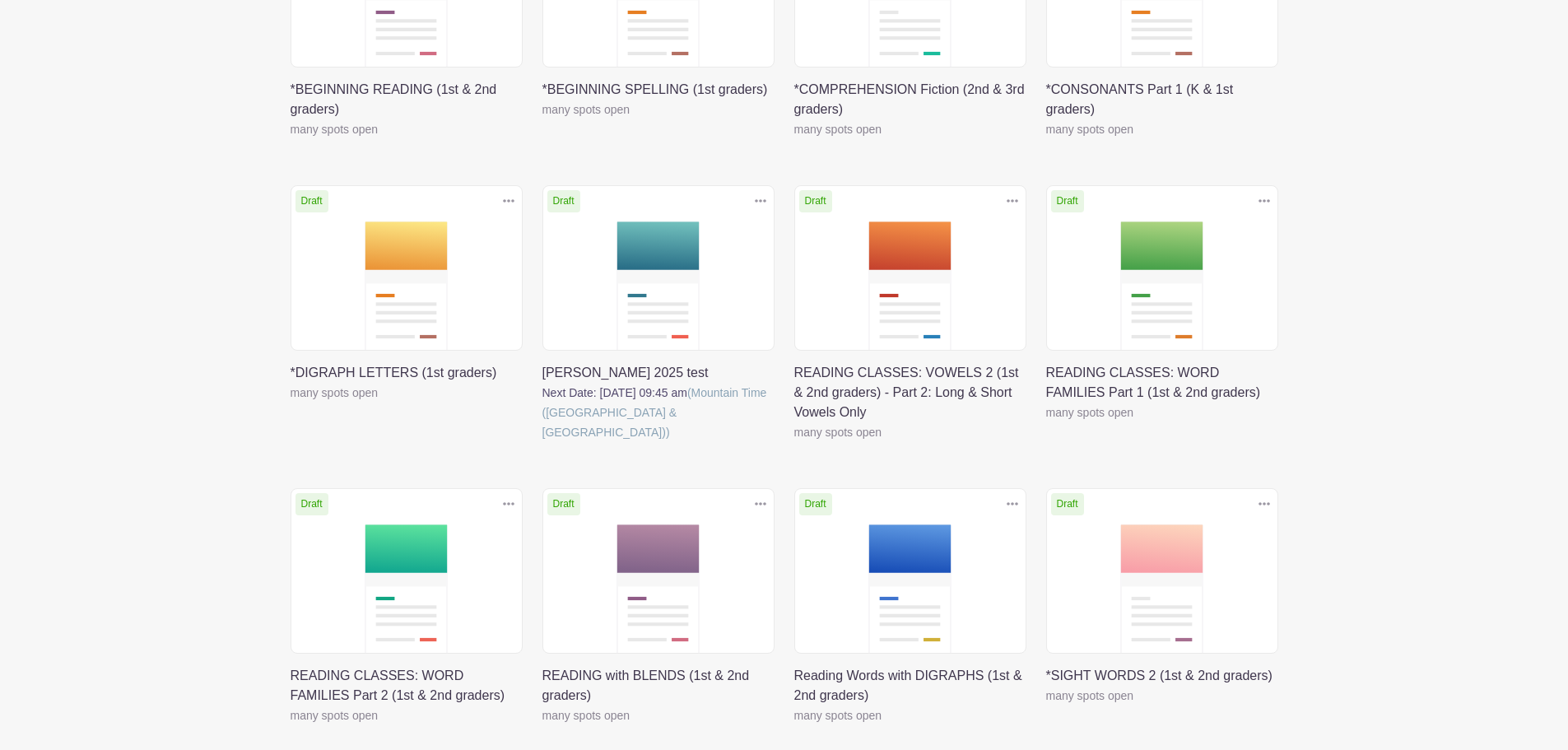
click at [543, 442] on link at bounding box center [543, 442] width 0 height 0
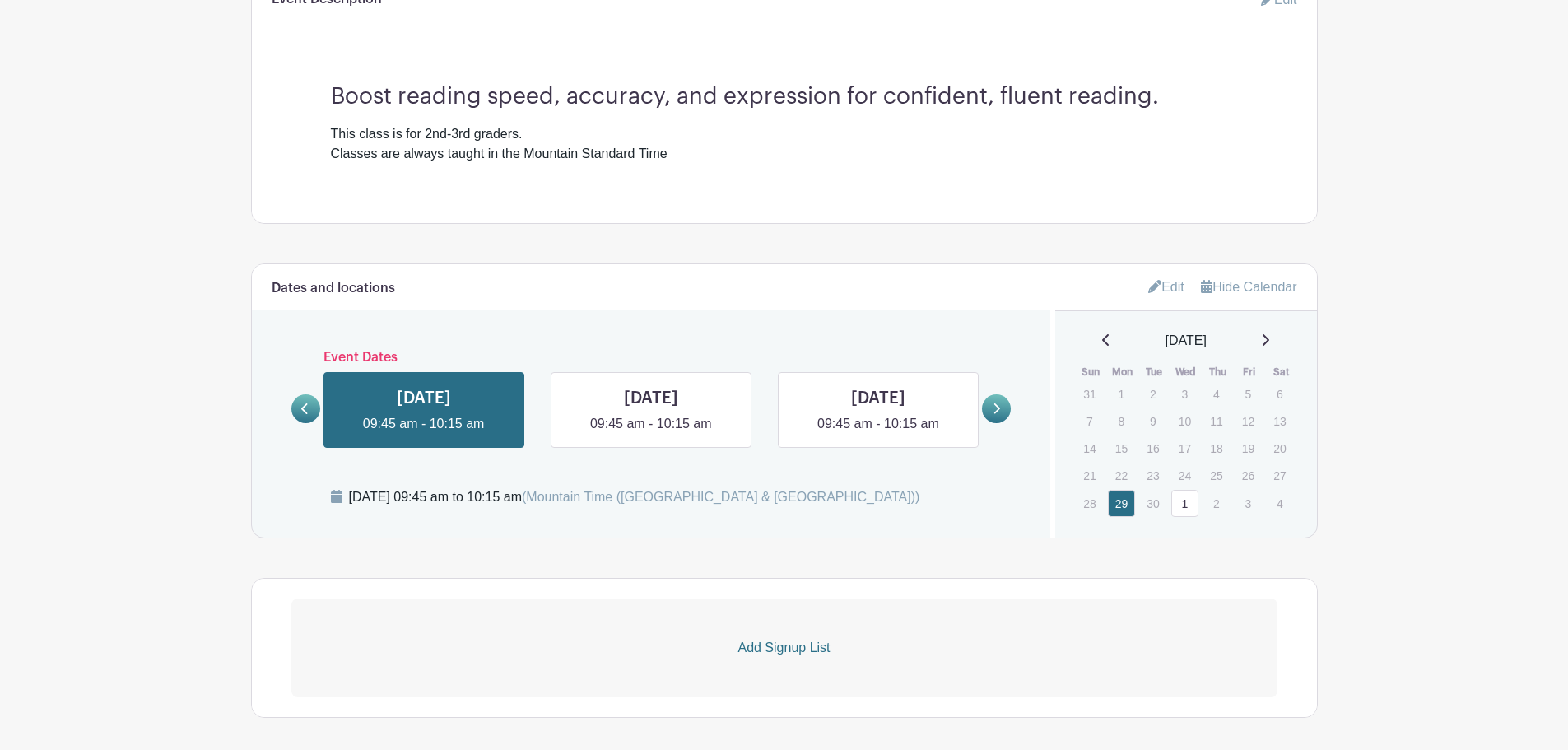
scroll to position [425, 0]
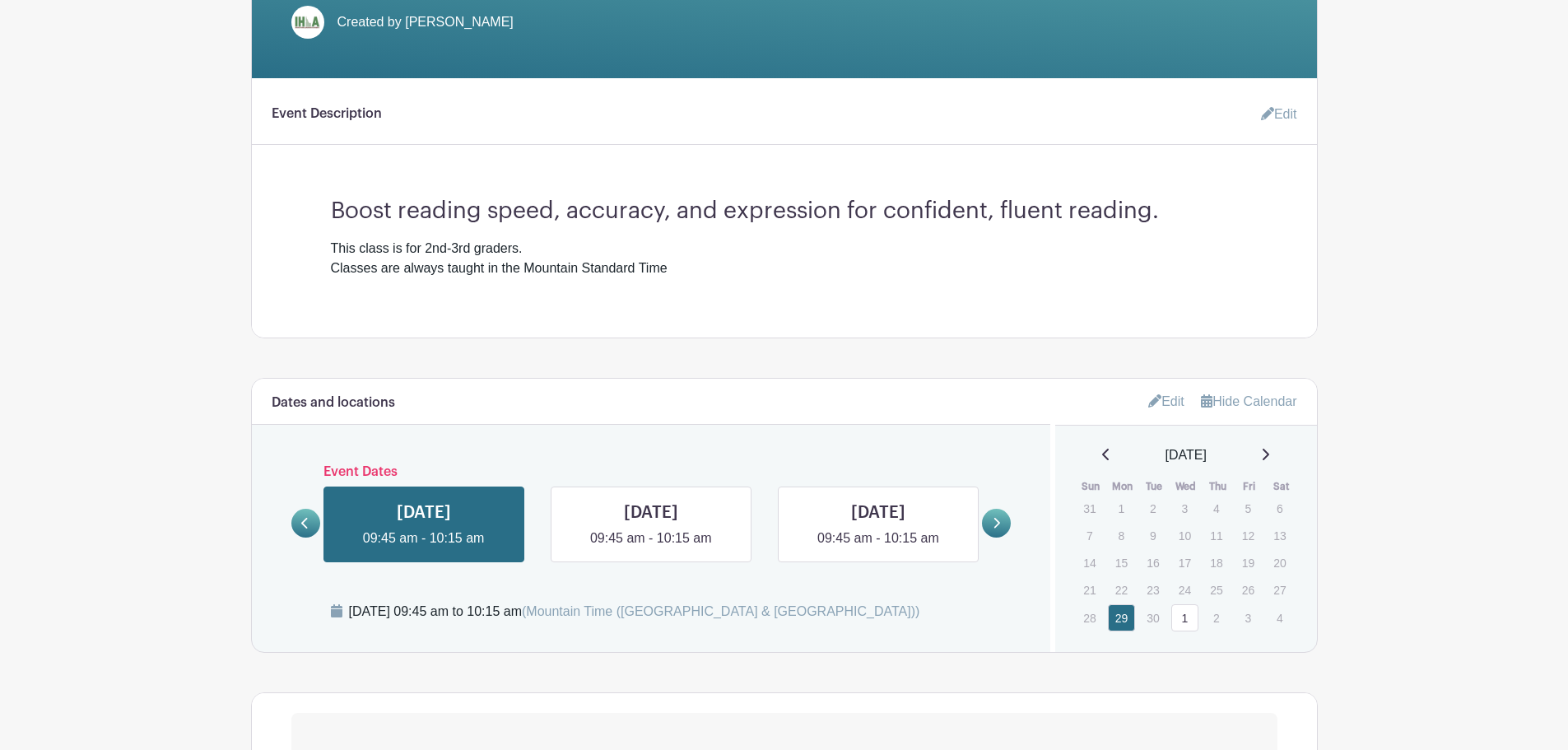
click at [1001, 525] on link at bounding box center [996, 522] width 28 height 28
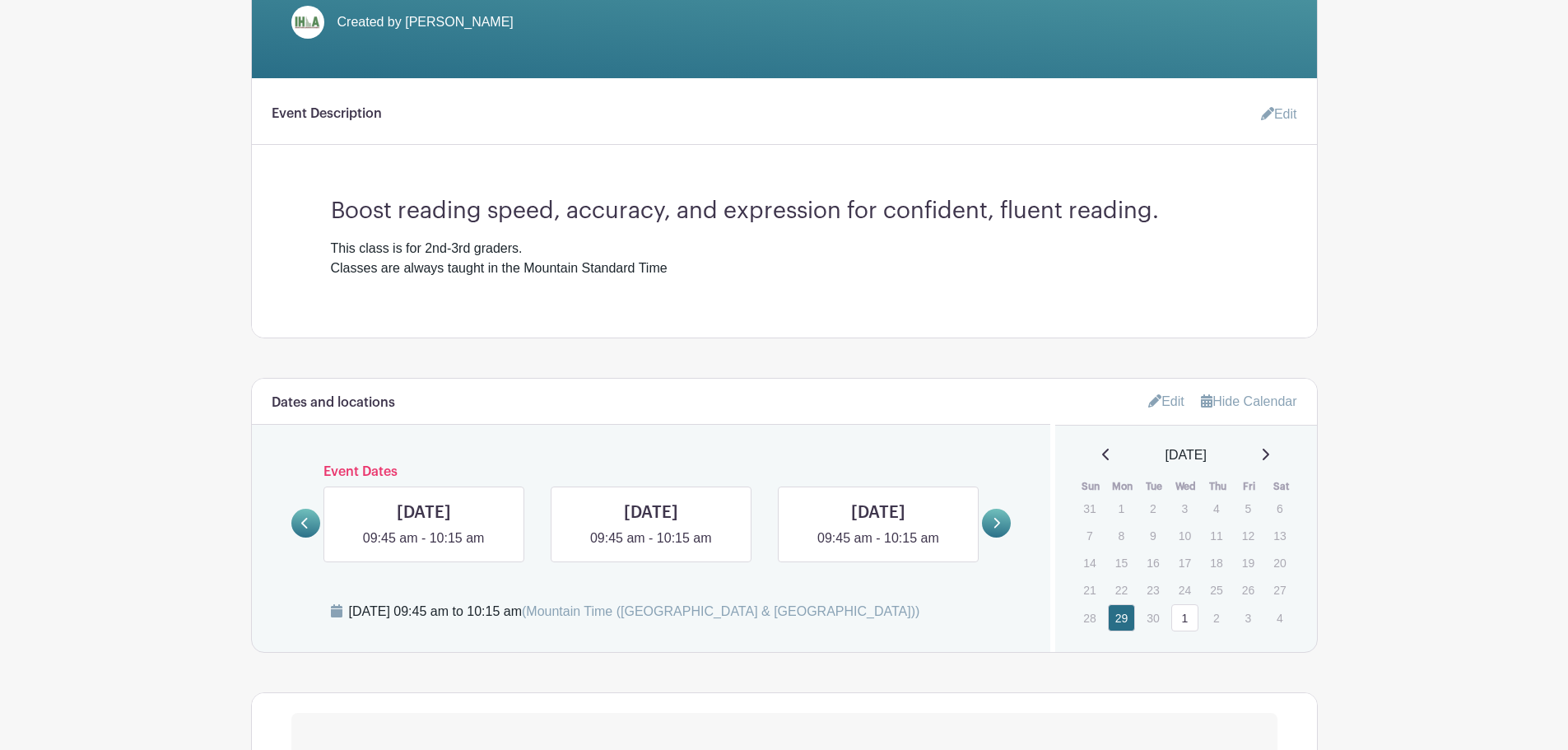
click at [1001, 525] on link at bounding box center [996, 522] width 28 height 28
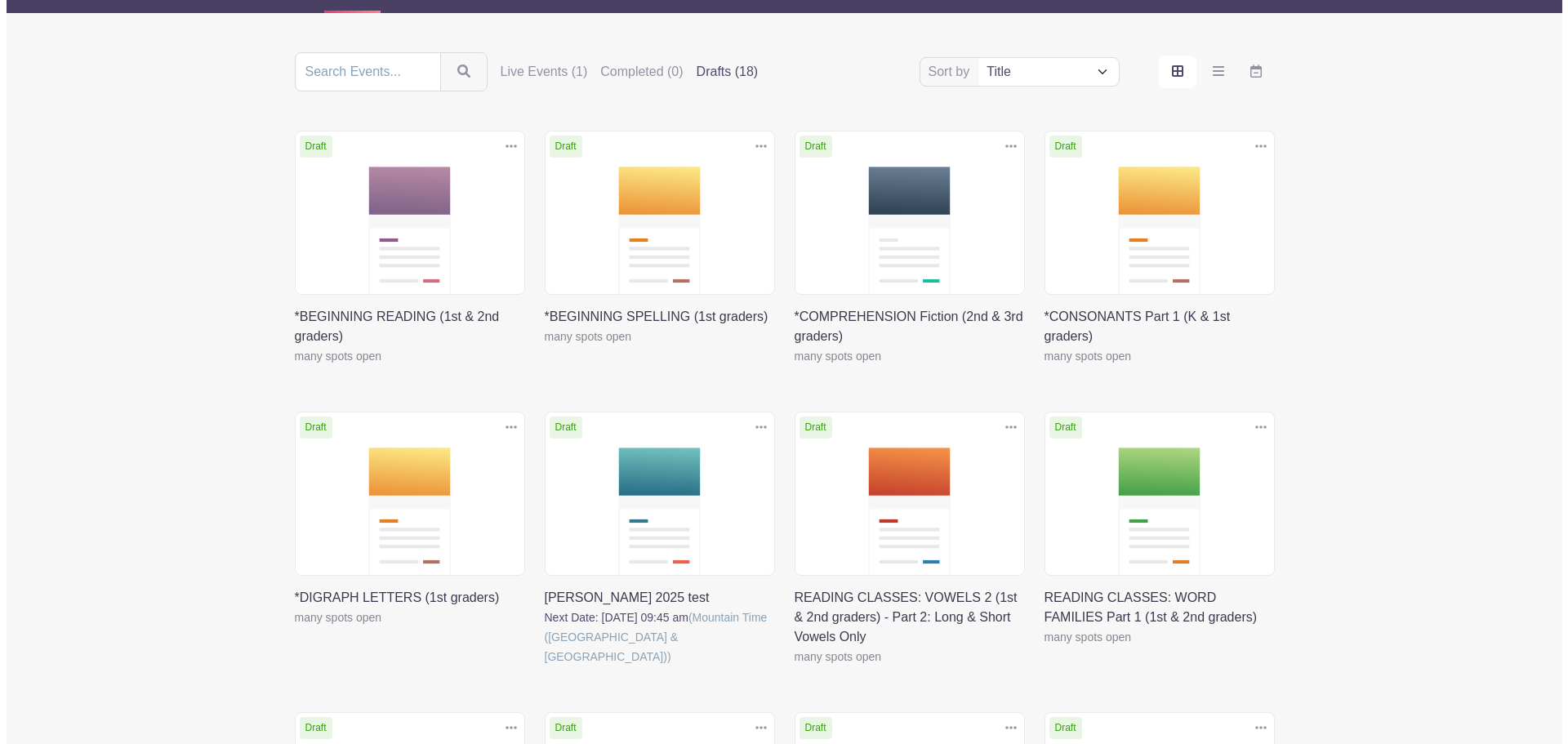
scroll to position [190, 0]
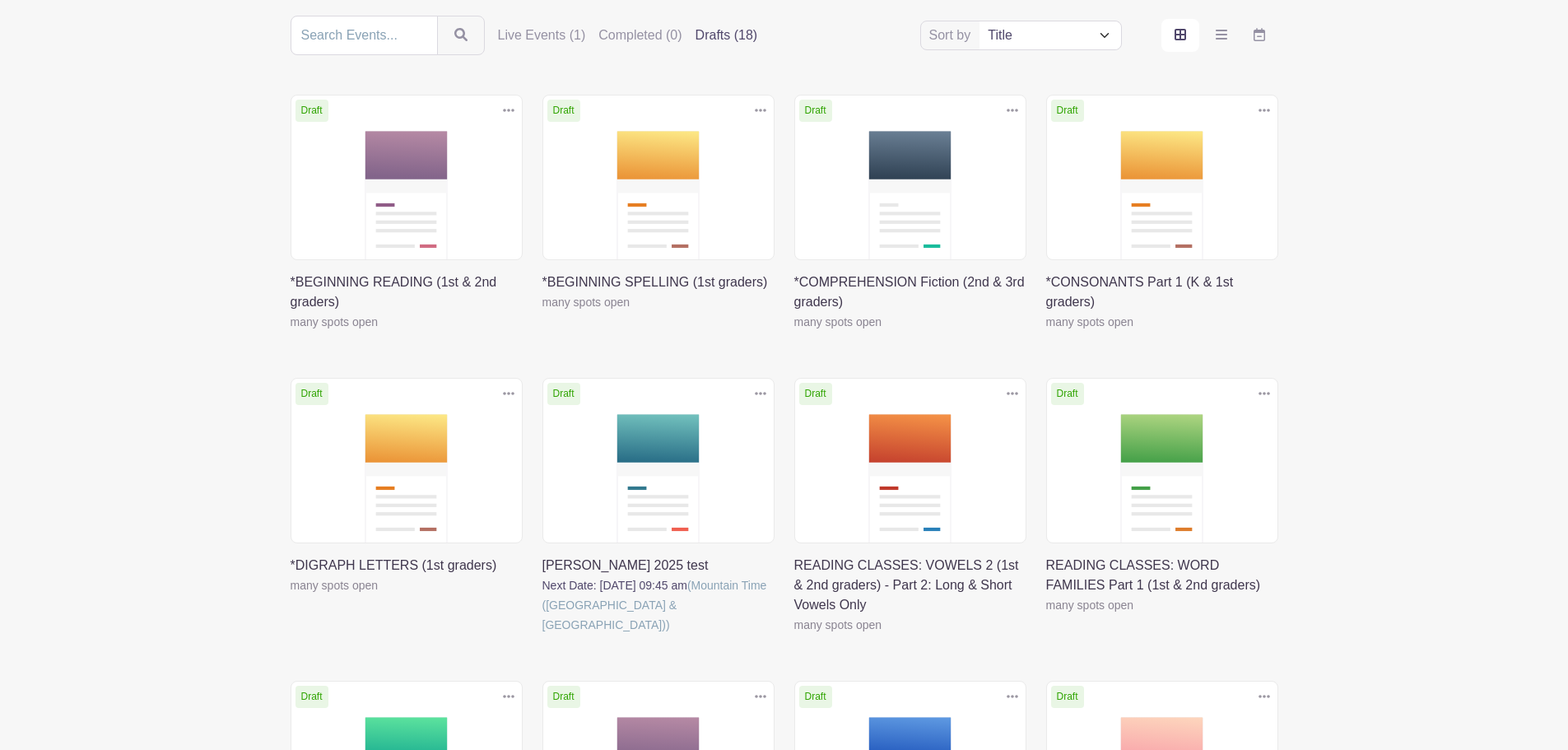
click at [760, 392] on icon at bounding box center [761, 393] width 12 height 3
click at [705, 449] on link "Delete" at bounding box center [707, 455] width 130 height 26
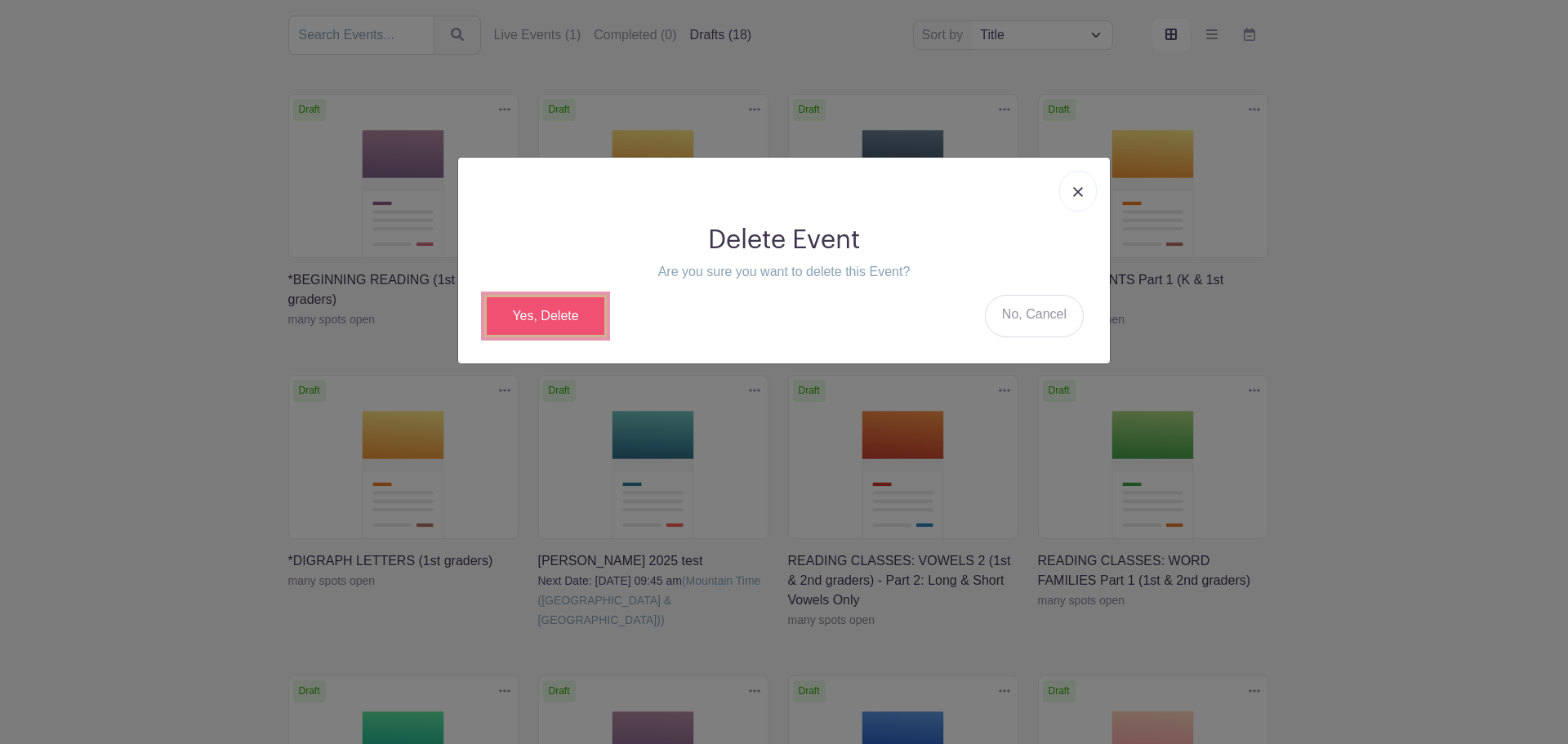
click at [555, 313] on link "Yes, Delete" at bounding box center [545, 316] width 122 height 43
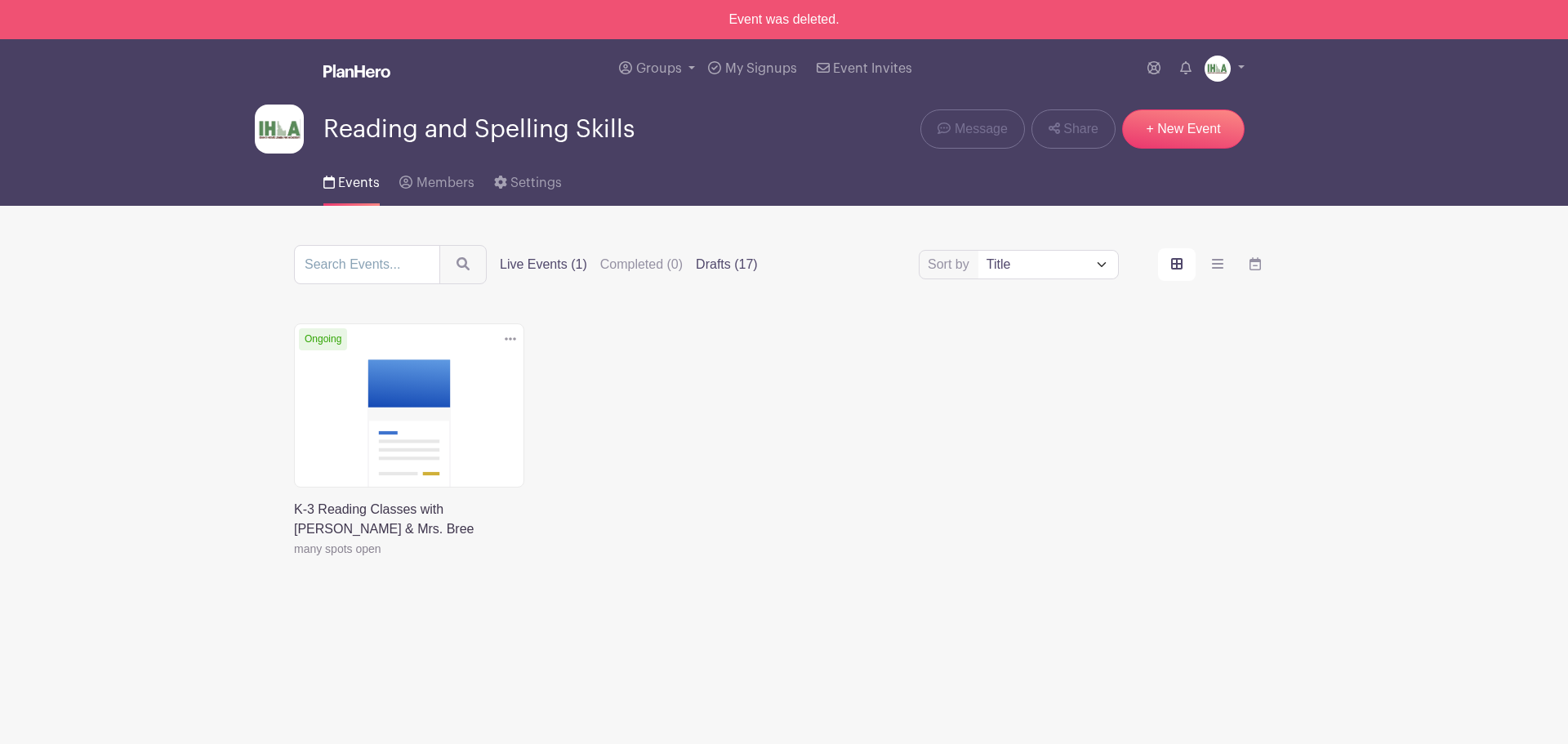
click at [724, 260] on label "Drafts (17)" at bounding box center [727, 264] width 62 height 19
click at [0, 0] on input "Drafts (17)" at bounding box center [0, 0] width 0 height 0
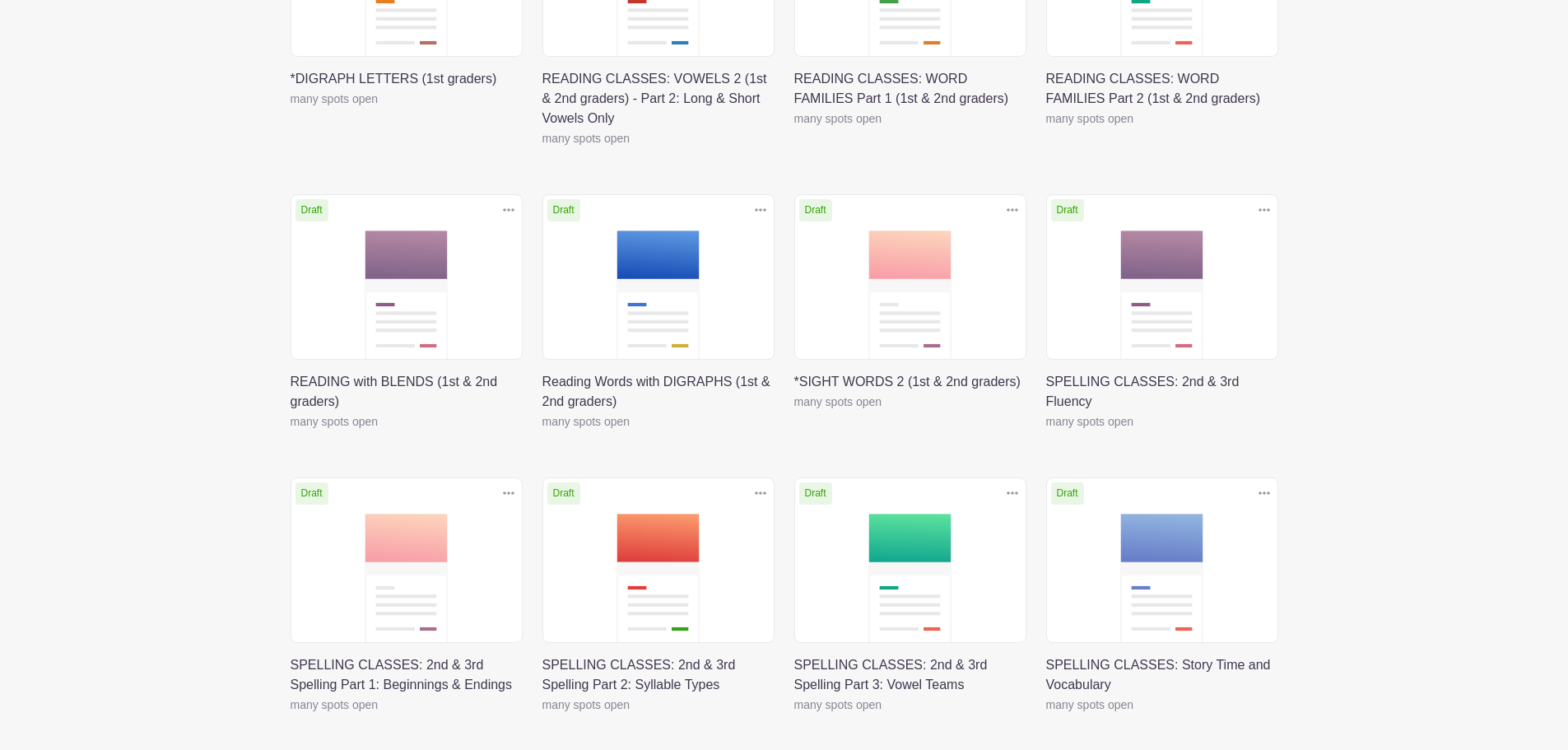
scroll to position [961, 0]
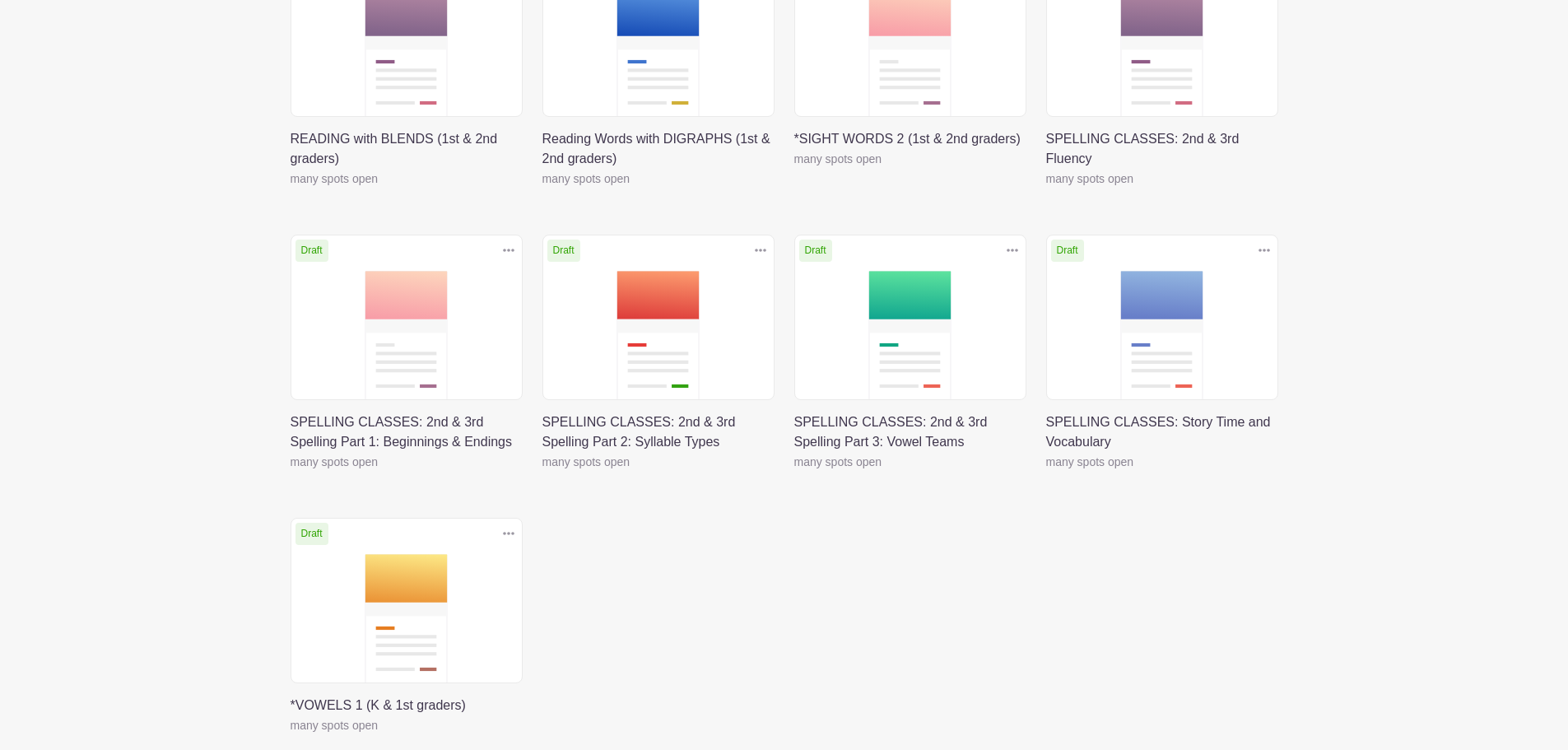
click at [509, 535] on icon at bounding box center [509, 533] width 12 height 13
click at [291, 735] on link at bounding box center [291, 735] width 0 height 0
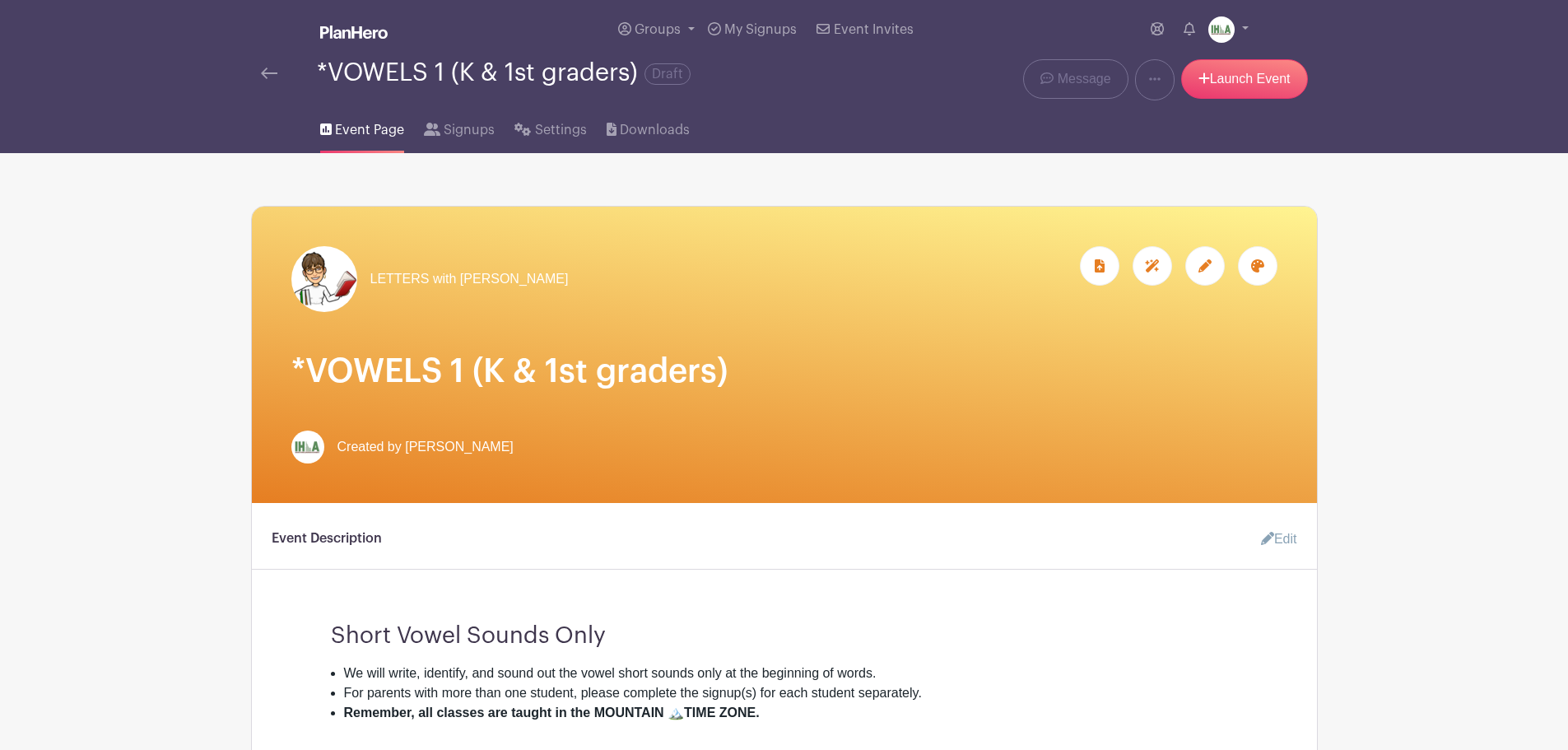
click at [1209, 265] on icon at bounding box center [1205, 265] width 13 height 13
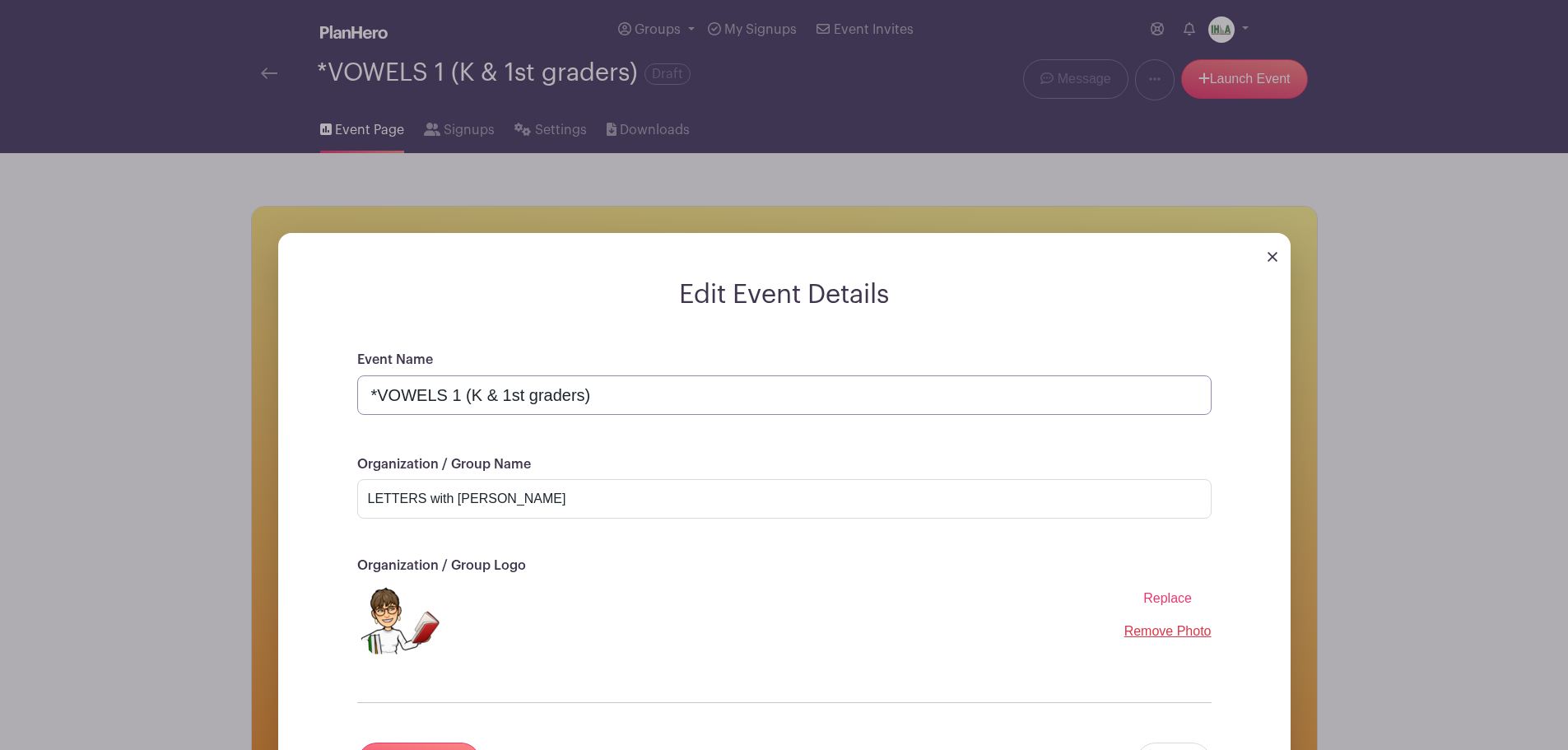
click at [696, 395] on input "*VOWELS 1 (K & 1st graders)" at bounding box center [784, 395] width 855 height 39
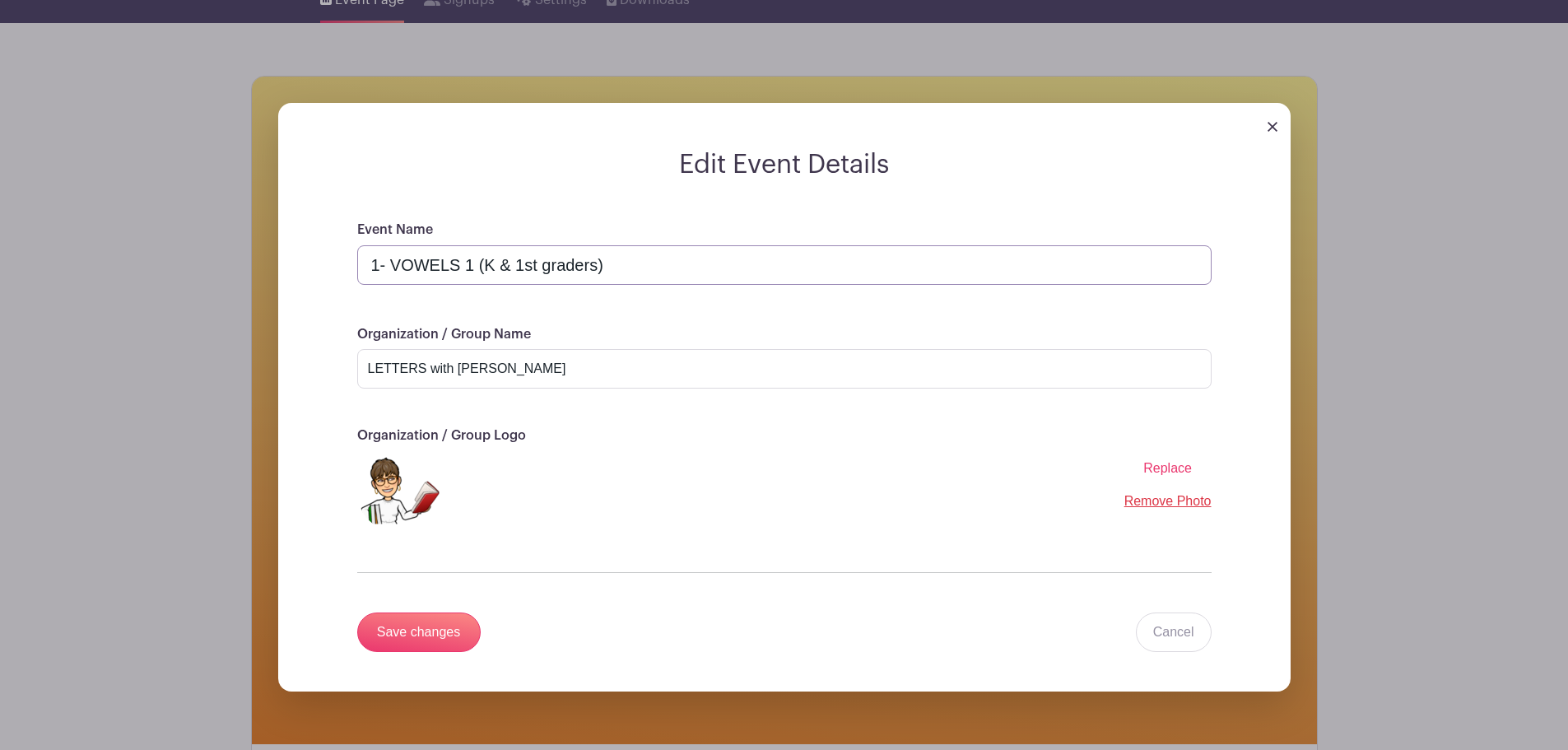
scroll to position [192, 0]
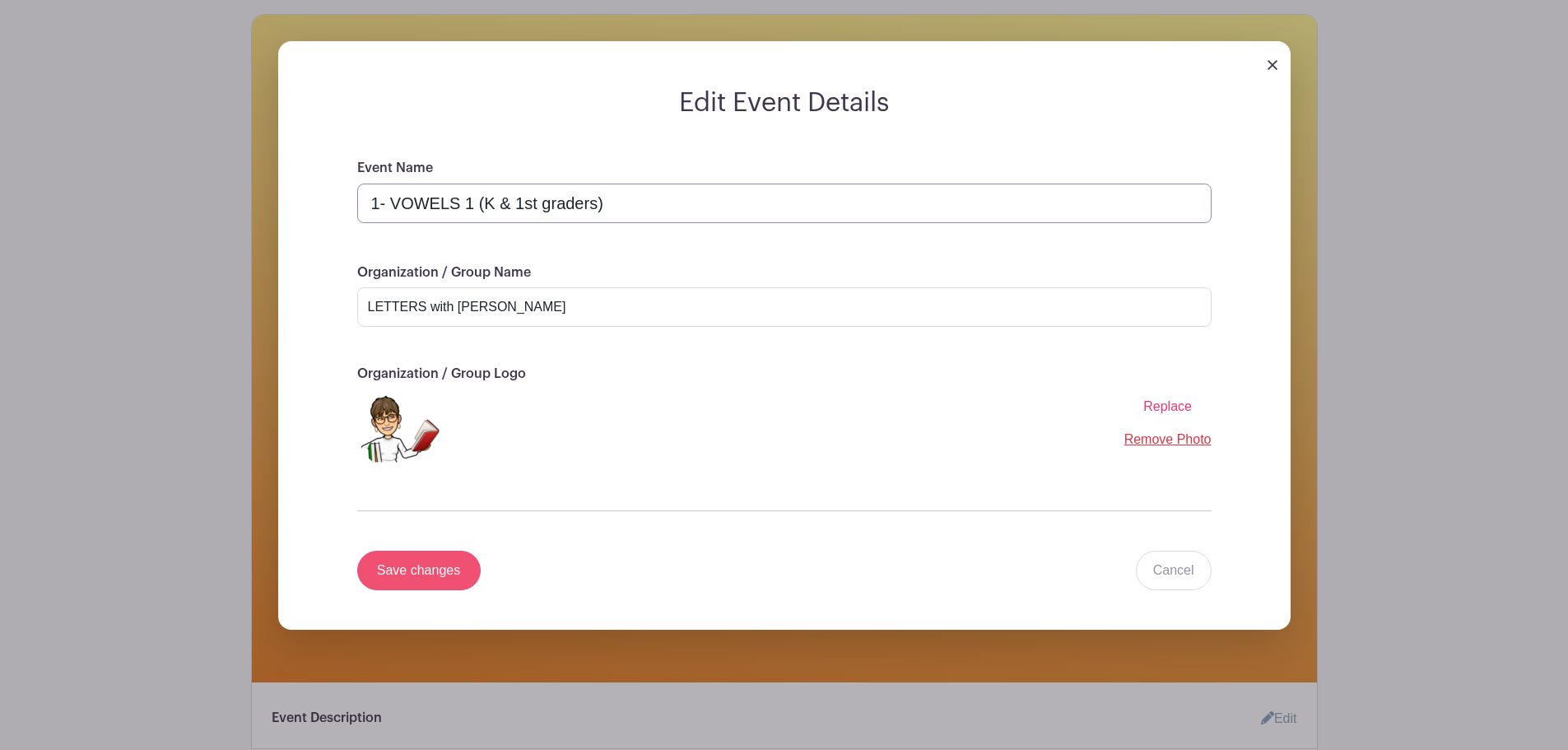
type input "1- VOWELS 1 (K & 1st graders)"
click at [410, 563] on input "Save changes" at bounding box center [419, 570] width 123 height 39
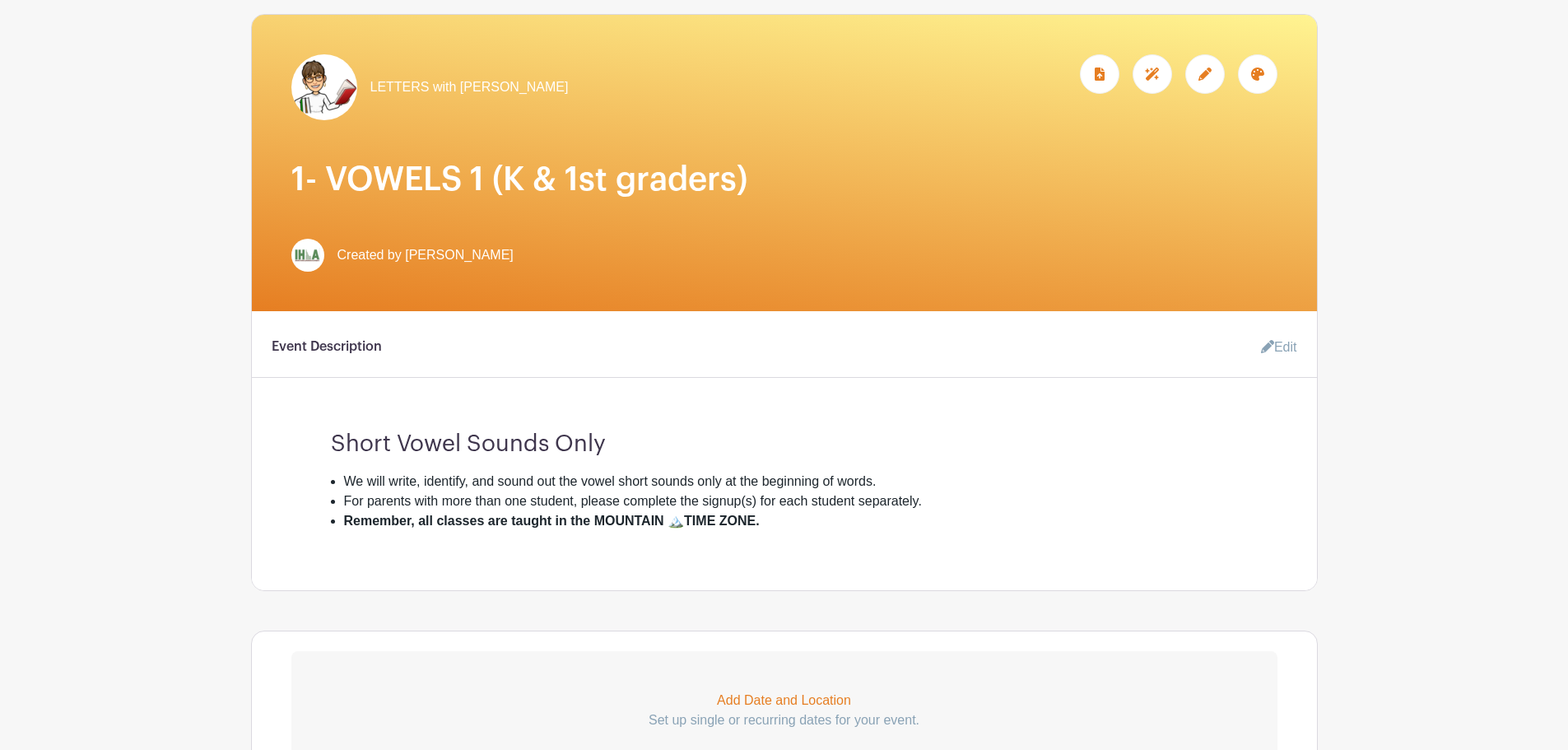
scroll to position [0, 0]
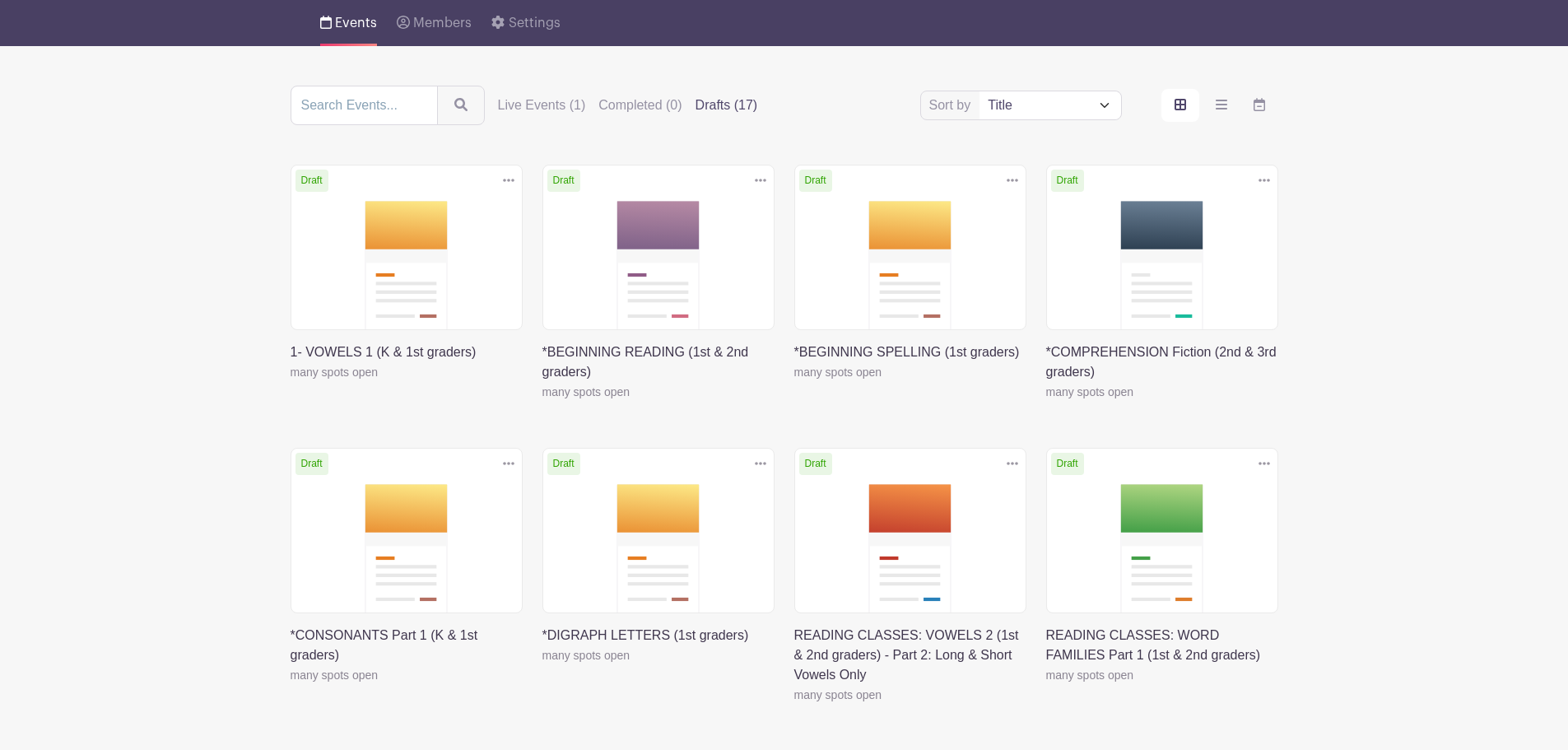
scroll to position [193, 0]
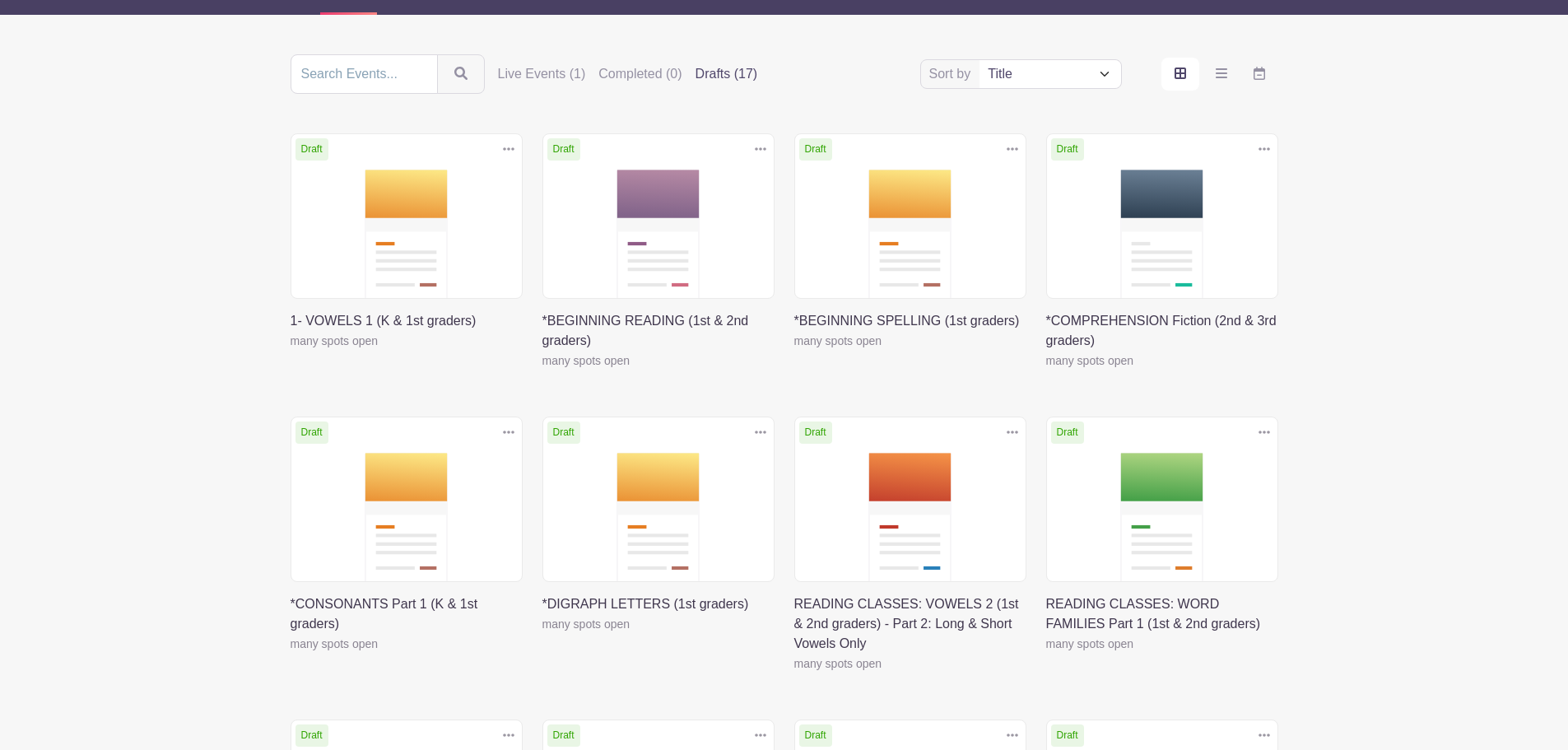
click at [508, 436] on icon at bounding box center [509, 432] width 12 height 13
click at [291, 653] on link at bounding box center [291, 653] width 0 height 0
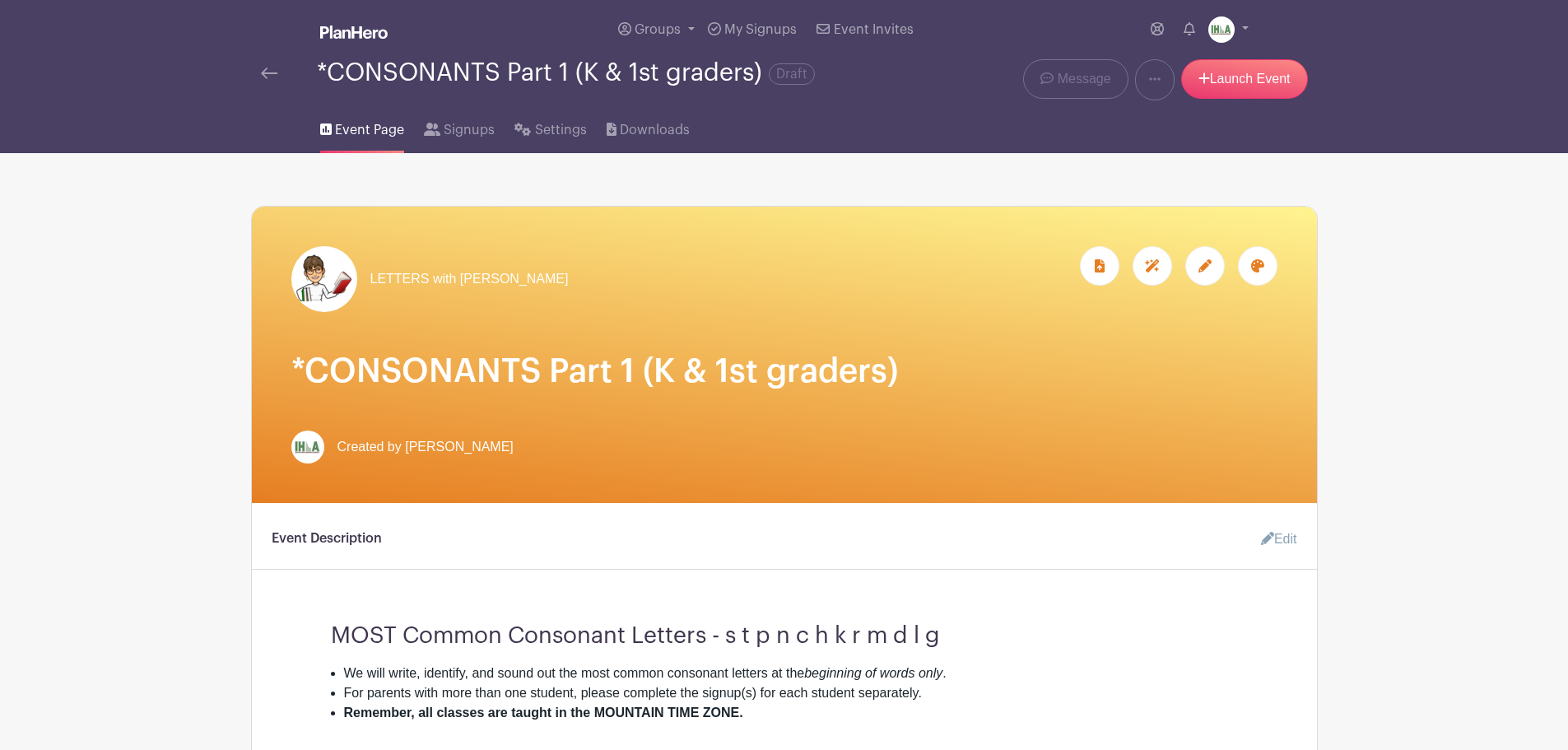
click at [1211, 269] on icon at bounding box center [1205, 265] width 13 height 13
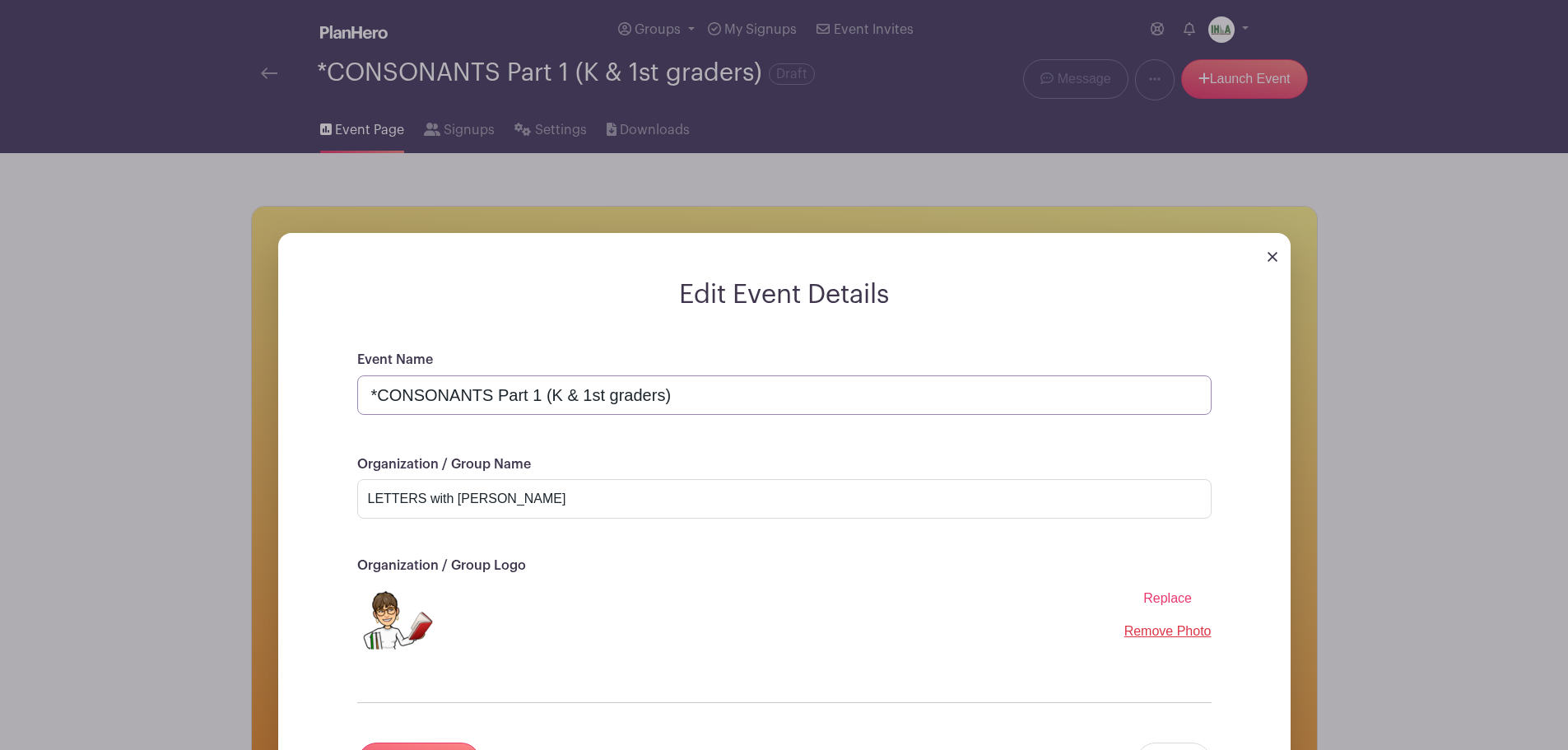
drag, startPoint x: 376, startPoint y: 395, endPoint x: 347, endPoint y: 392, distance: 29.2
click at [347, 392] on div "Event Name *CONSONANTS Part 1 (K & 1st graders) Organization / Group Name LETTE…" at bounding box center [784, 586] width 933 height 472
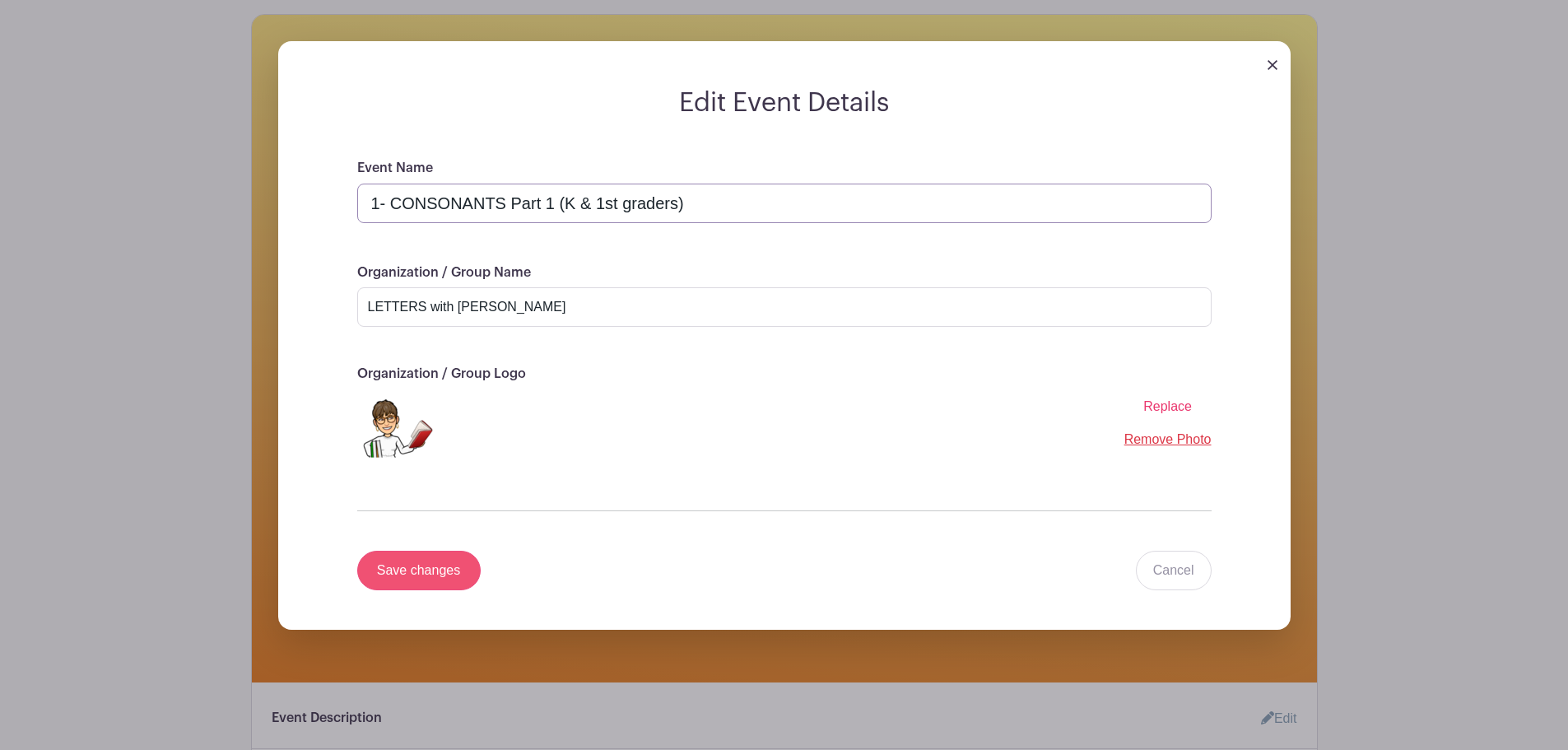
type input "1- CONSONANTS Part 1 (K & 1st graders)"
click at [423, 581] on input "Save changes" at bounding box center [419, 570] width 123 height 39
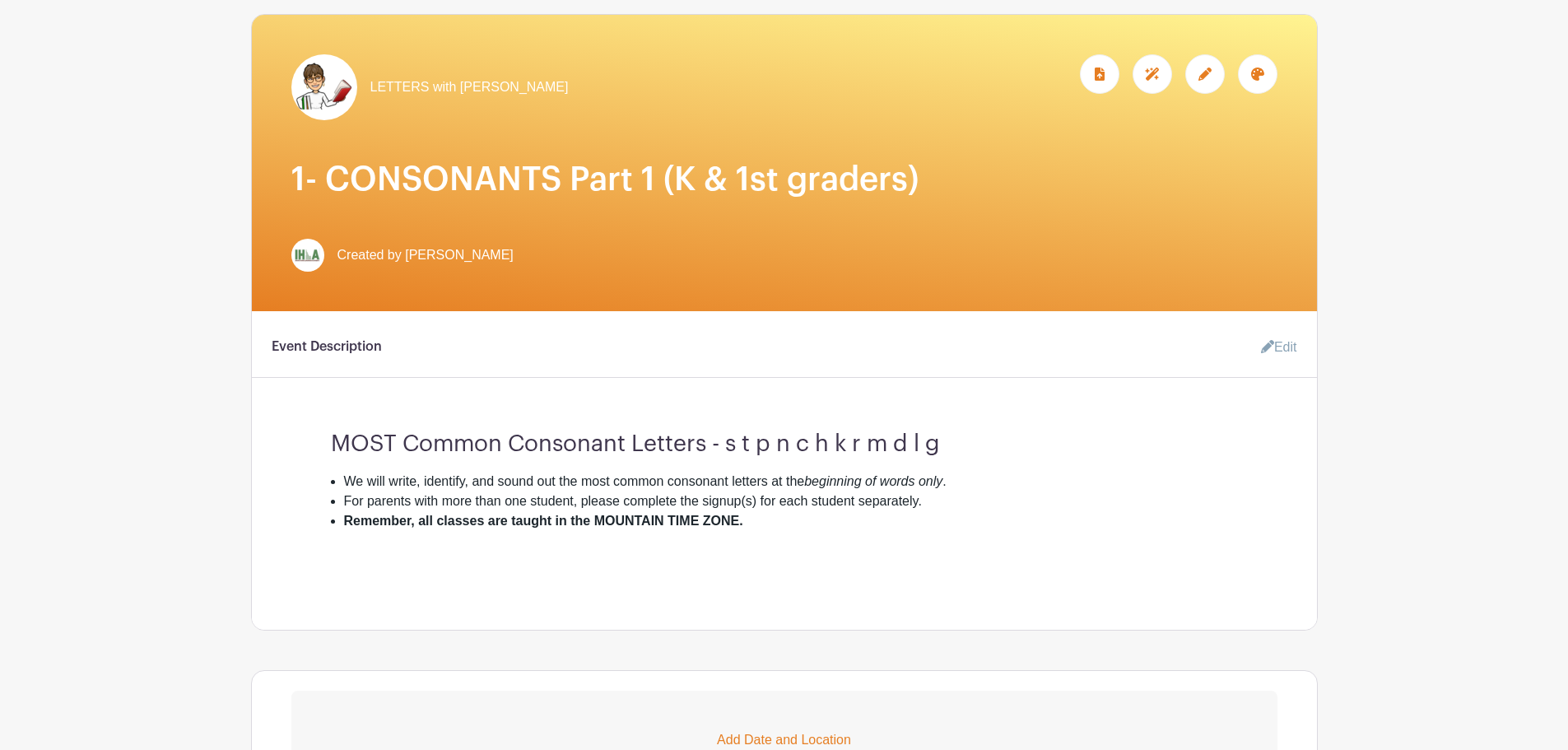
scroll to position [0, 0]
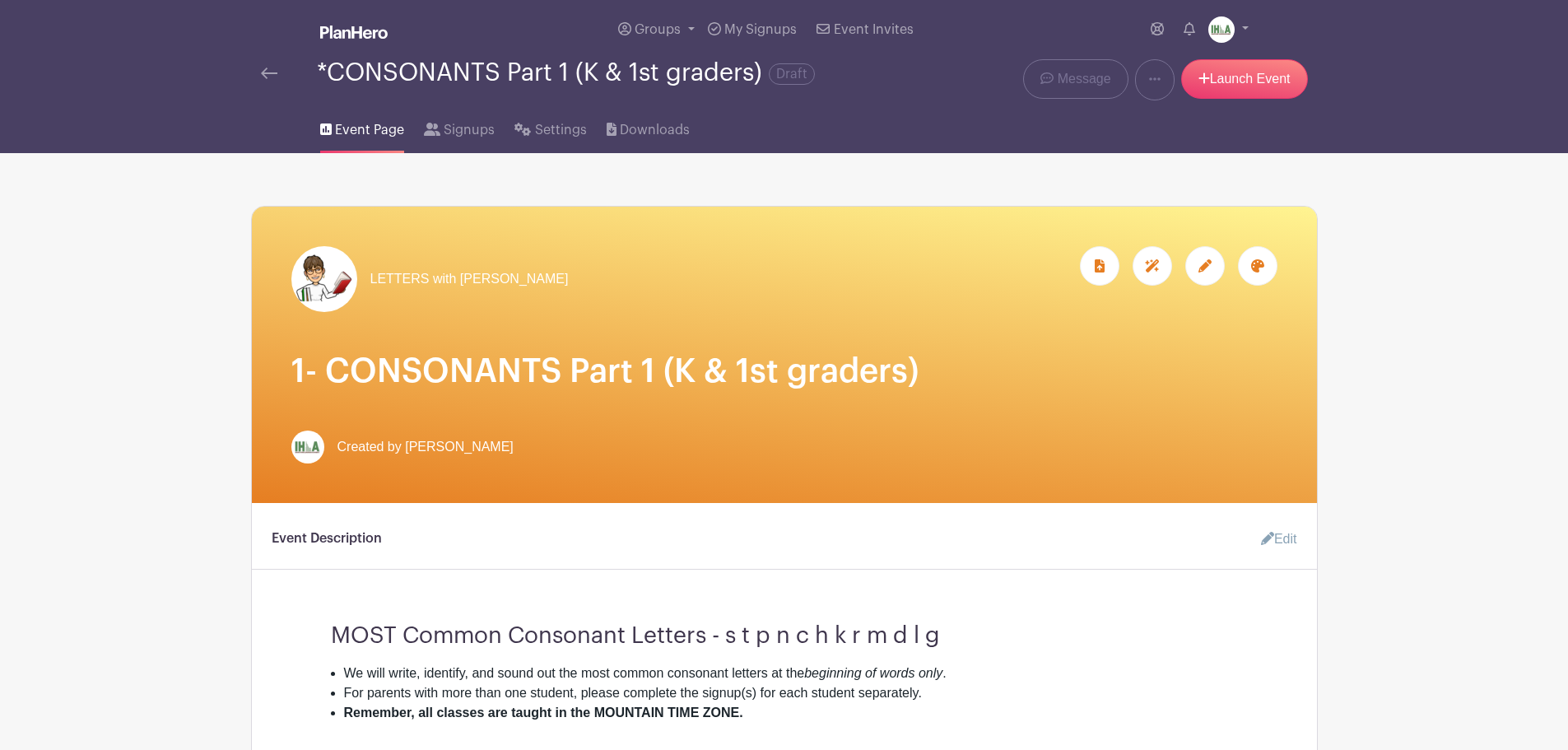
click at [264, 69] on img at bounding box center [268, 73] width 17 height 12
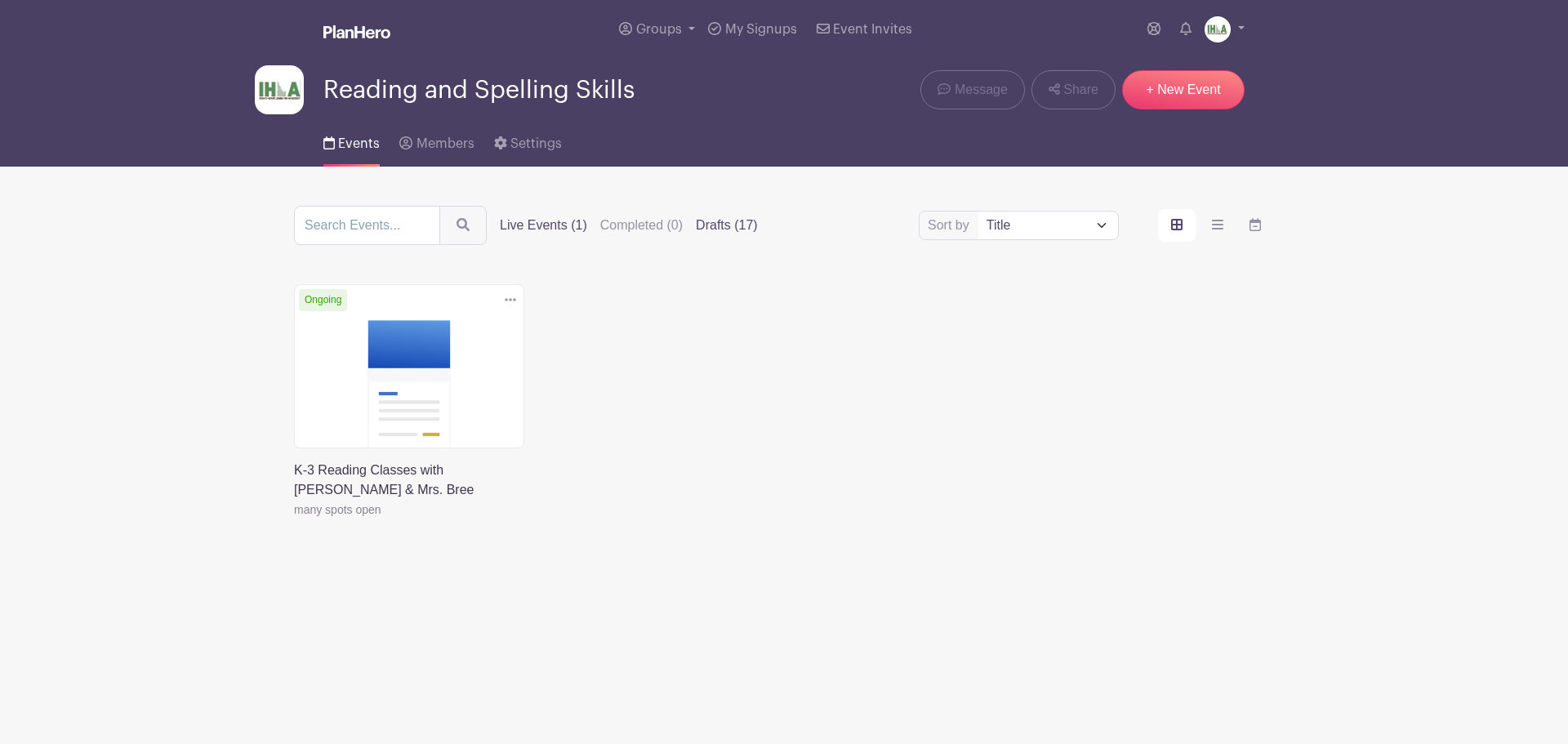
click at [719, 225] on label "Drafts (17)" at bounding box center [727, 225] width 62 height 19
click at [0, 0] on input "Drafts (17)" at bounding box center [0, 0] width 0 height 0
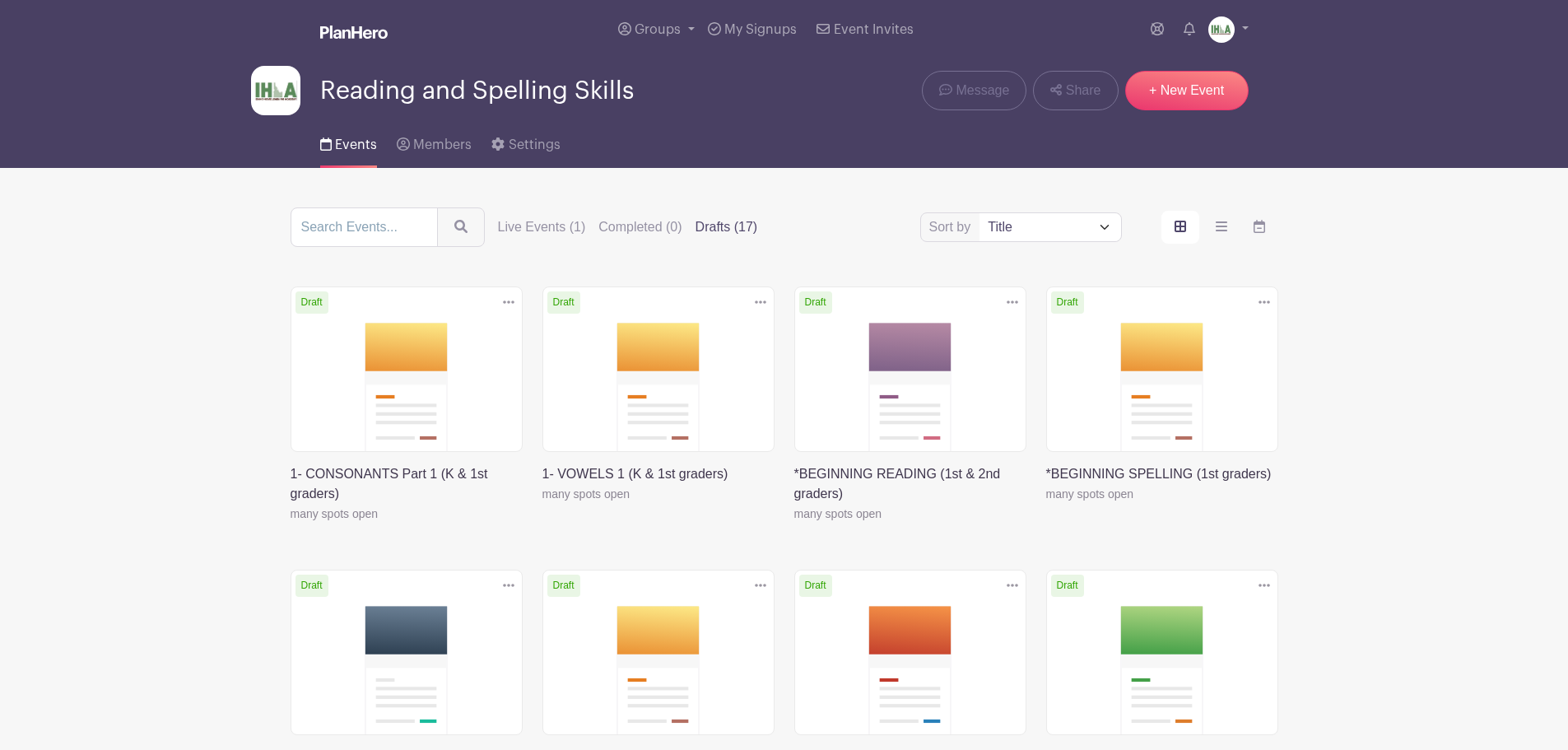
click at [512, 301] on icon at bounding box center [509, 302] width 12 height 3
click at [291, 524] on link at bounding box center [291, 524] width 0 height 0
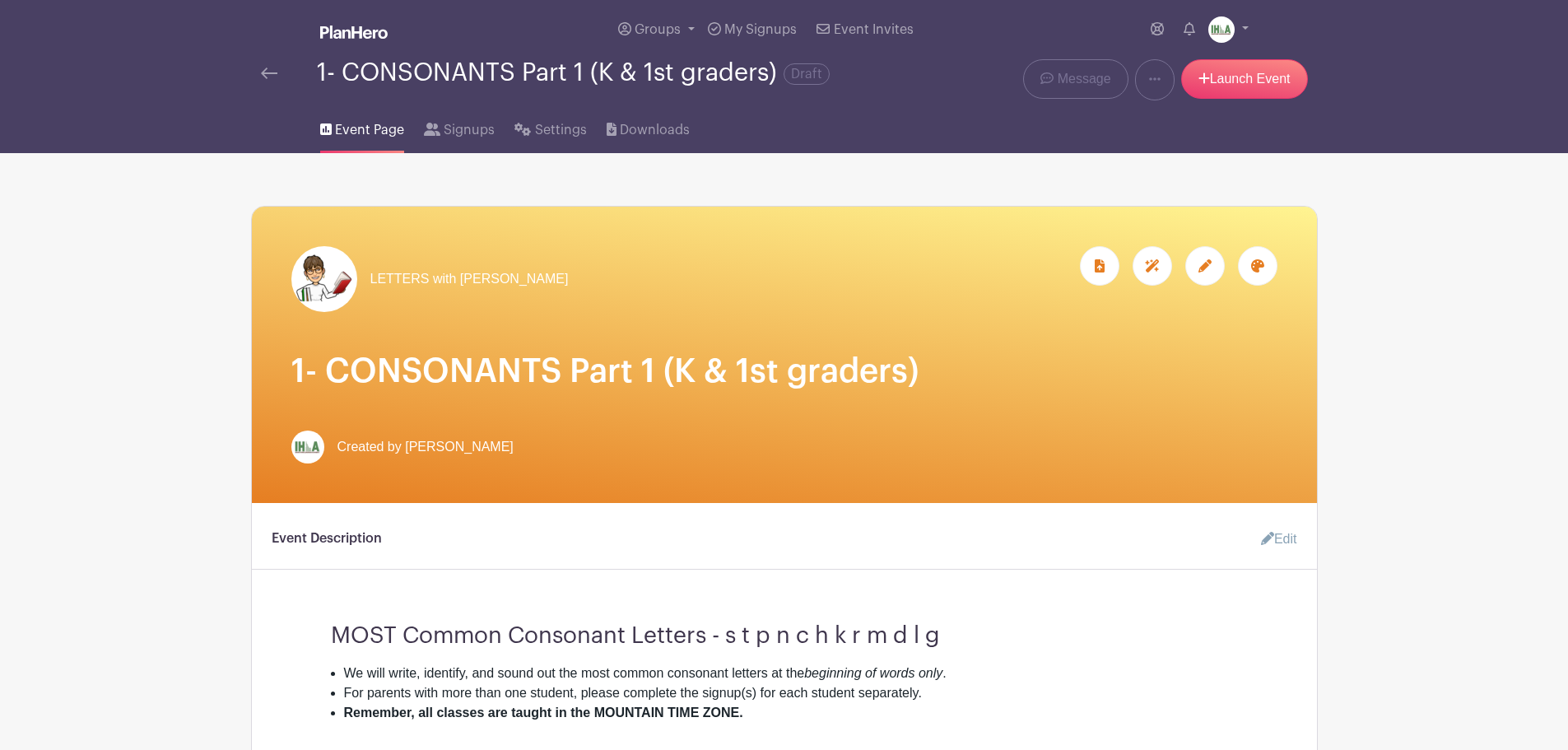
click at [1203, 273] on div at bounding box center [1205, 265] width 39 height 39
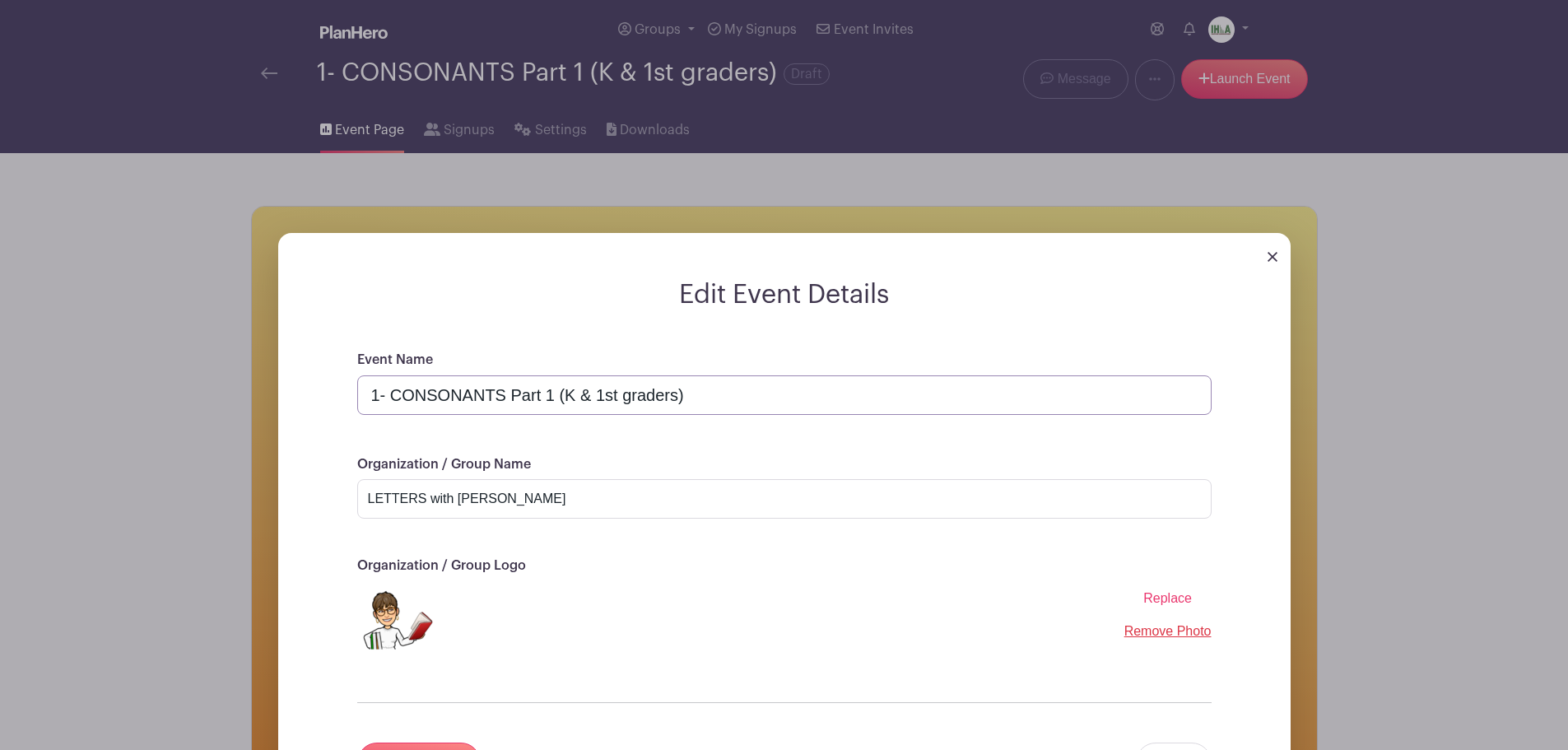
click at [377, 395] on input "1- CONSONANTS Part 1 (K & 1st graders)" at bounding box center [784, 395] width 855 height 39
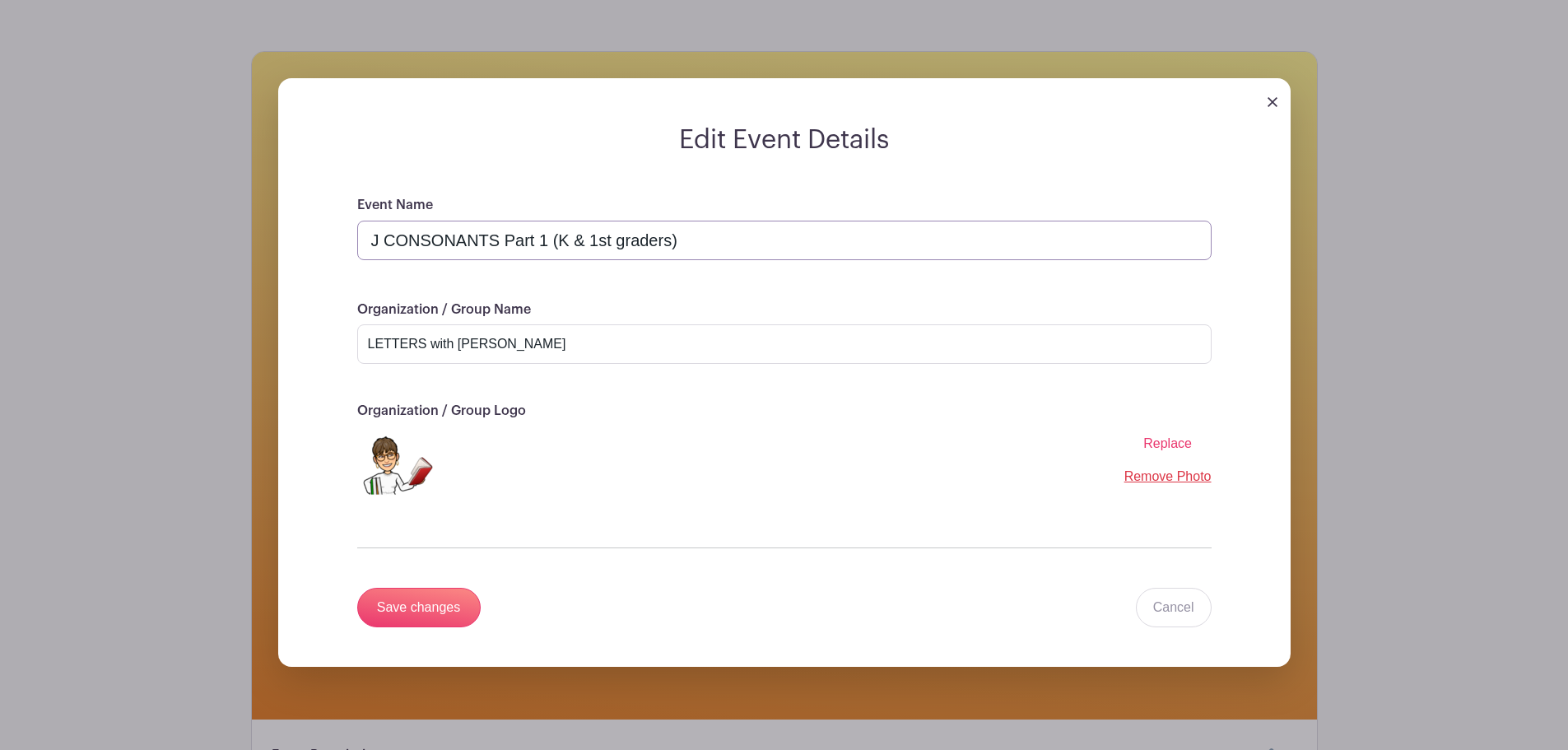
scroll to position [192, 0]
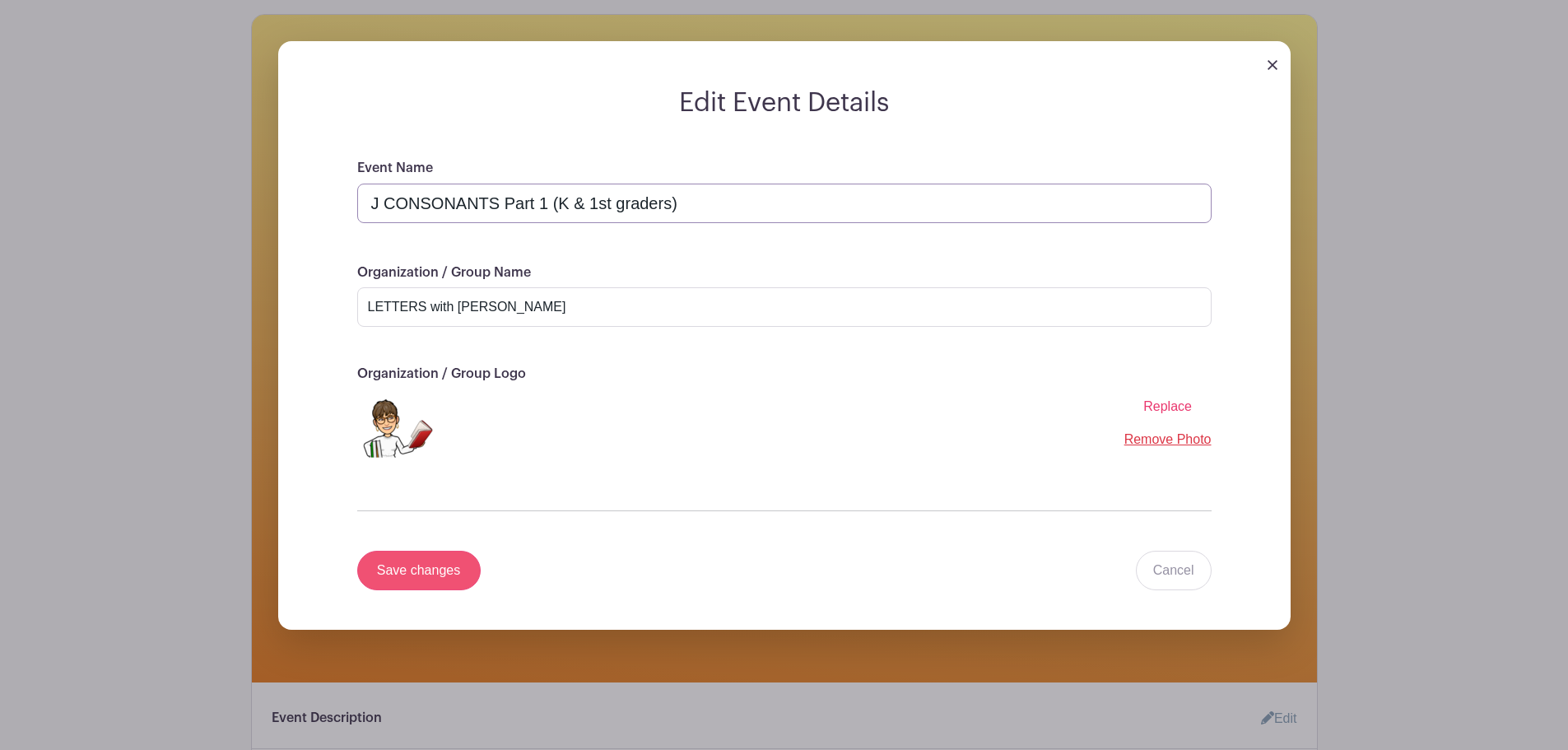
type input "J CONSONANTS Part 1 (K & 1st graders)"
click at [404, 569] on input "Save changes" at bounding box center [419, 570] width 123 height 39
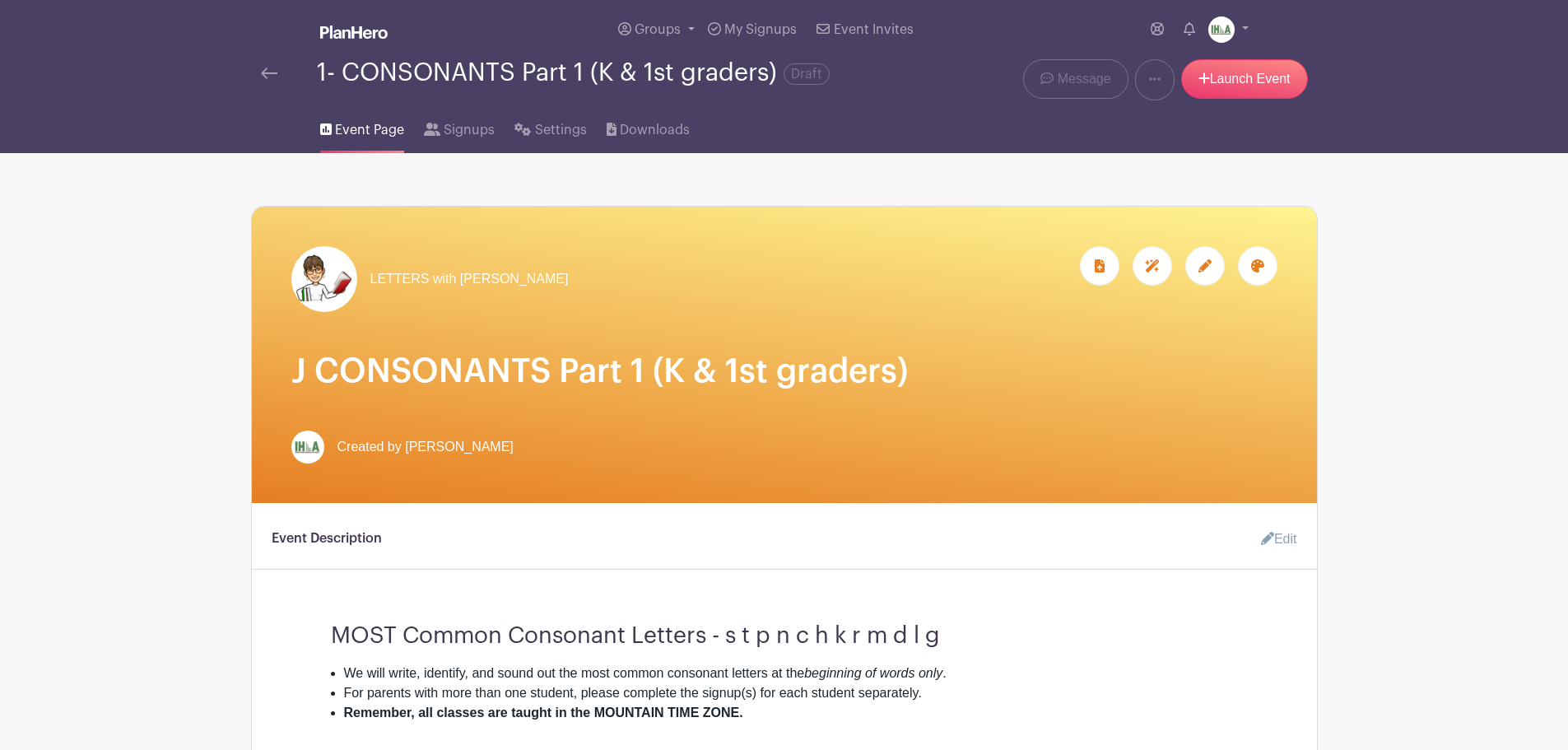
click at [1202, 272] on div at bounding box center [1205, 265] width 39 height 39
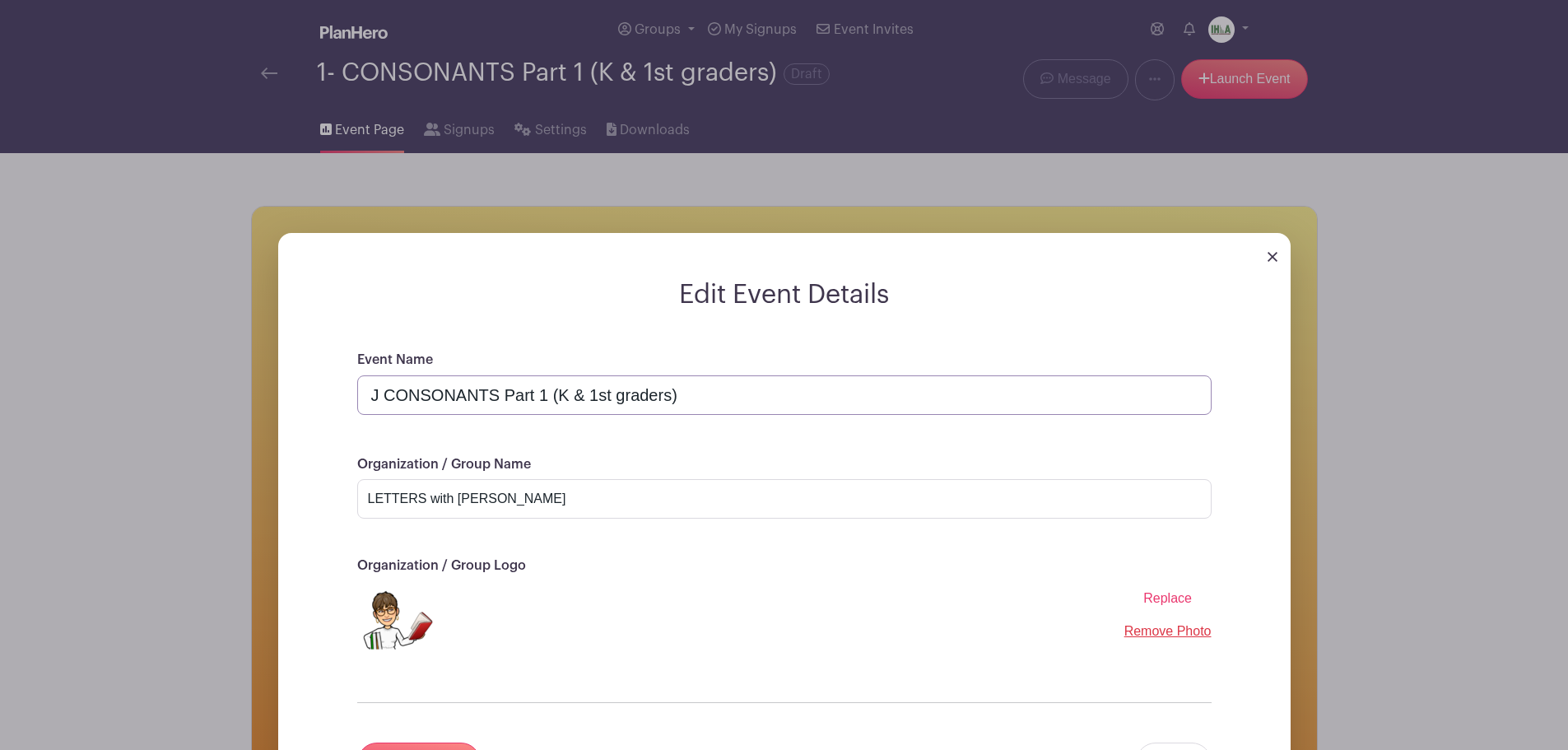
click at [377, 393] on input "J CONSONANTS Part 1 (K & 1st graders)" at bounding box center [784, 395] width 855 height 39
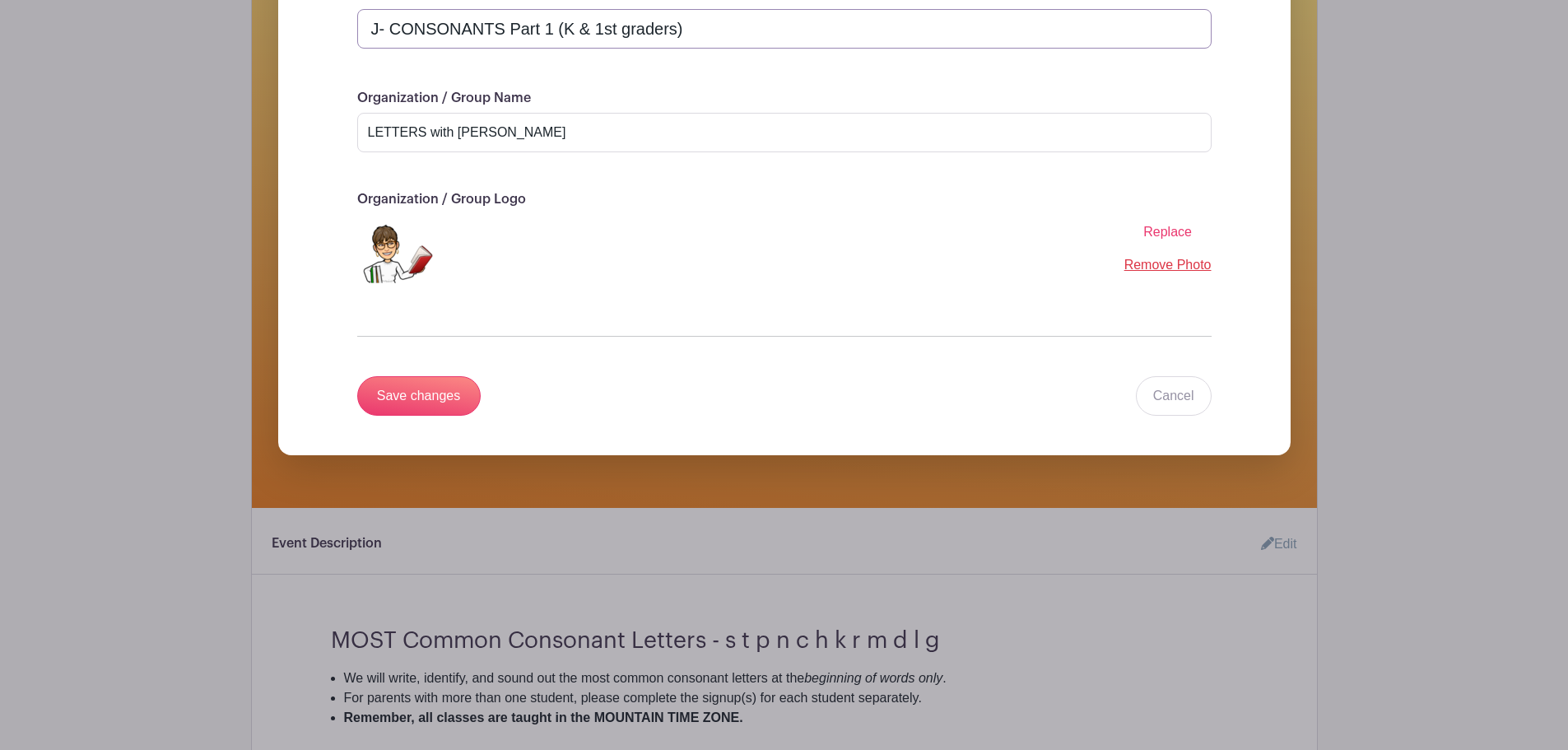
scroll to position [385, 0]
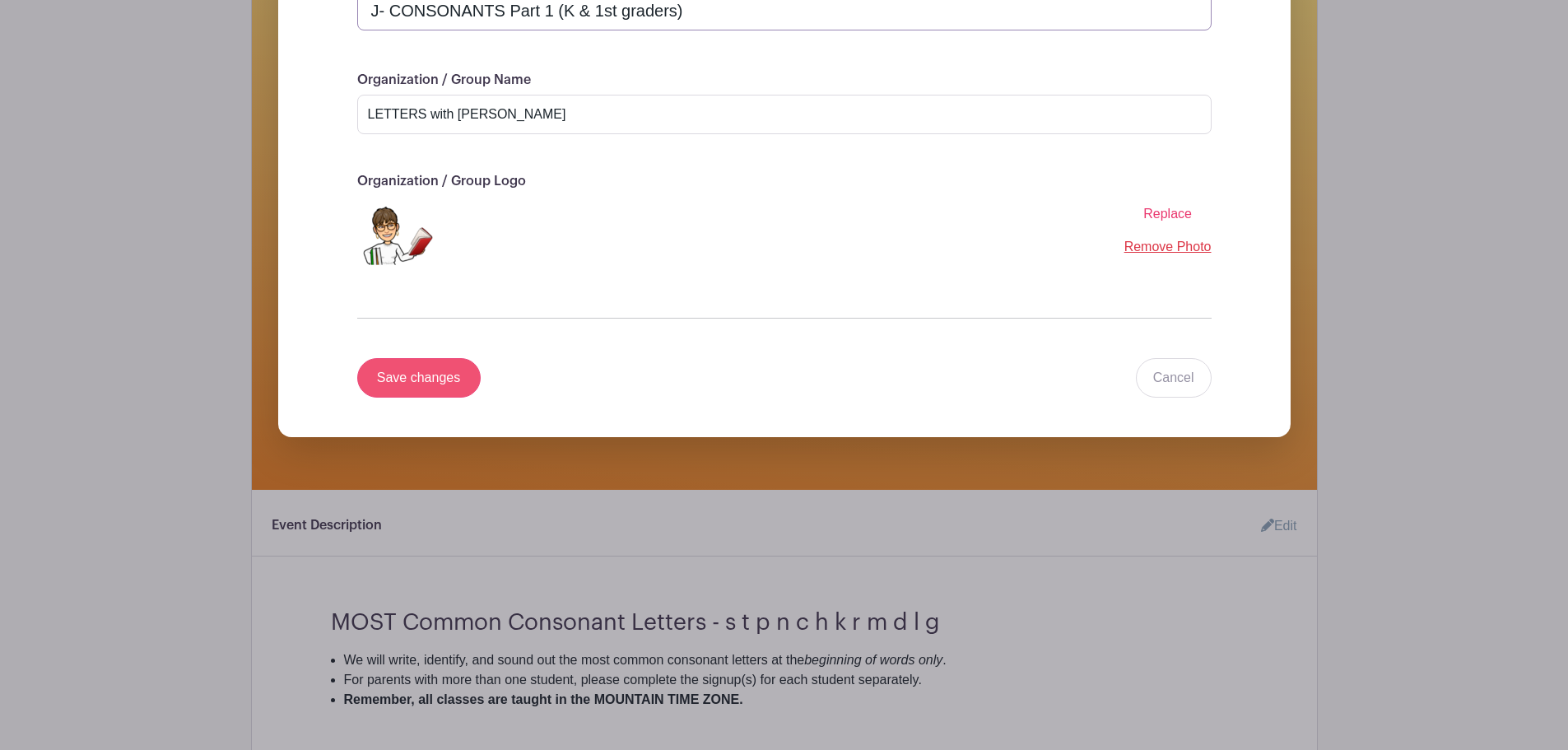
type input "J- CONSONANTS Part 1 (K & 1st graders)"
click at [438, 370] on input "Save changes" at bounding box center [419, 378] width 123 height 39
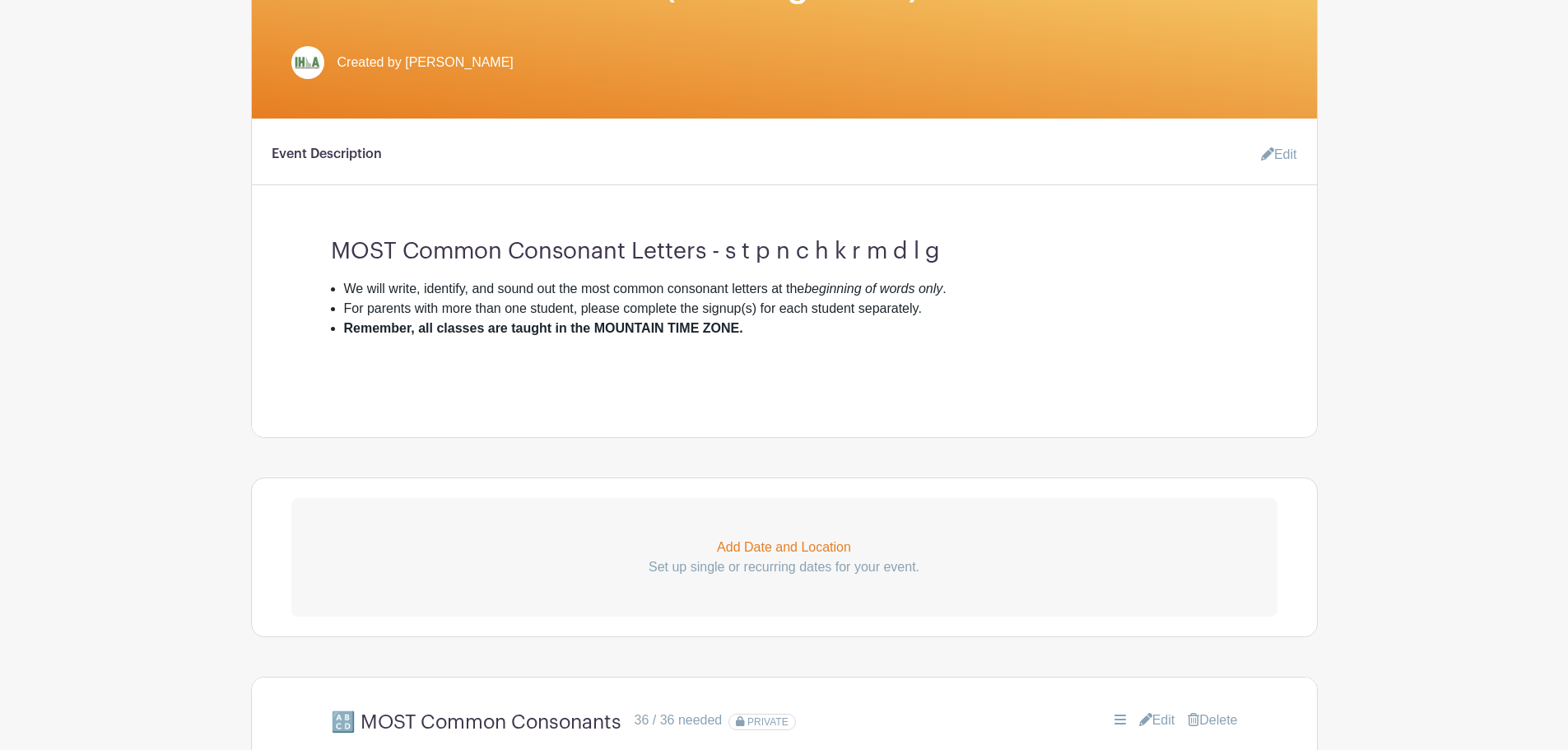
scroll to position [13, 0]
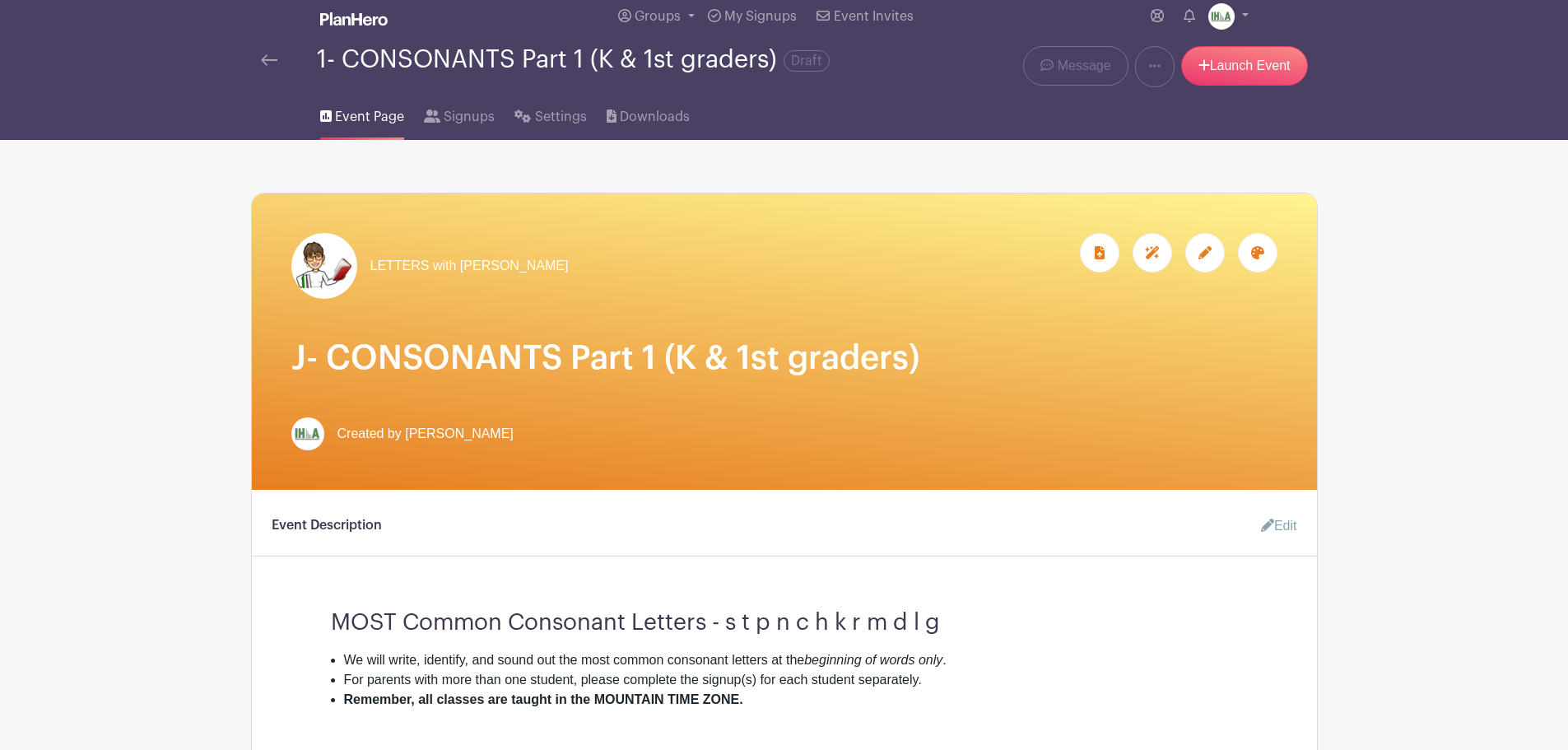
click at [266, 60] on img at bounding box center [268, 60] width 17 height 12
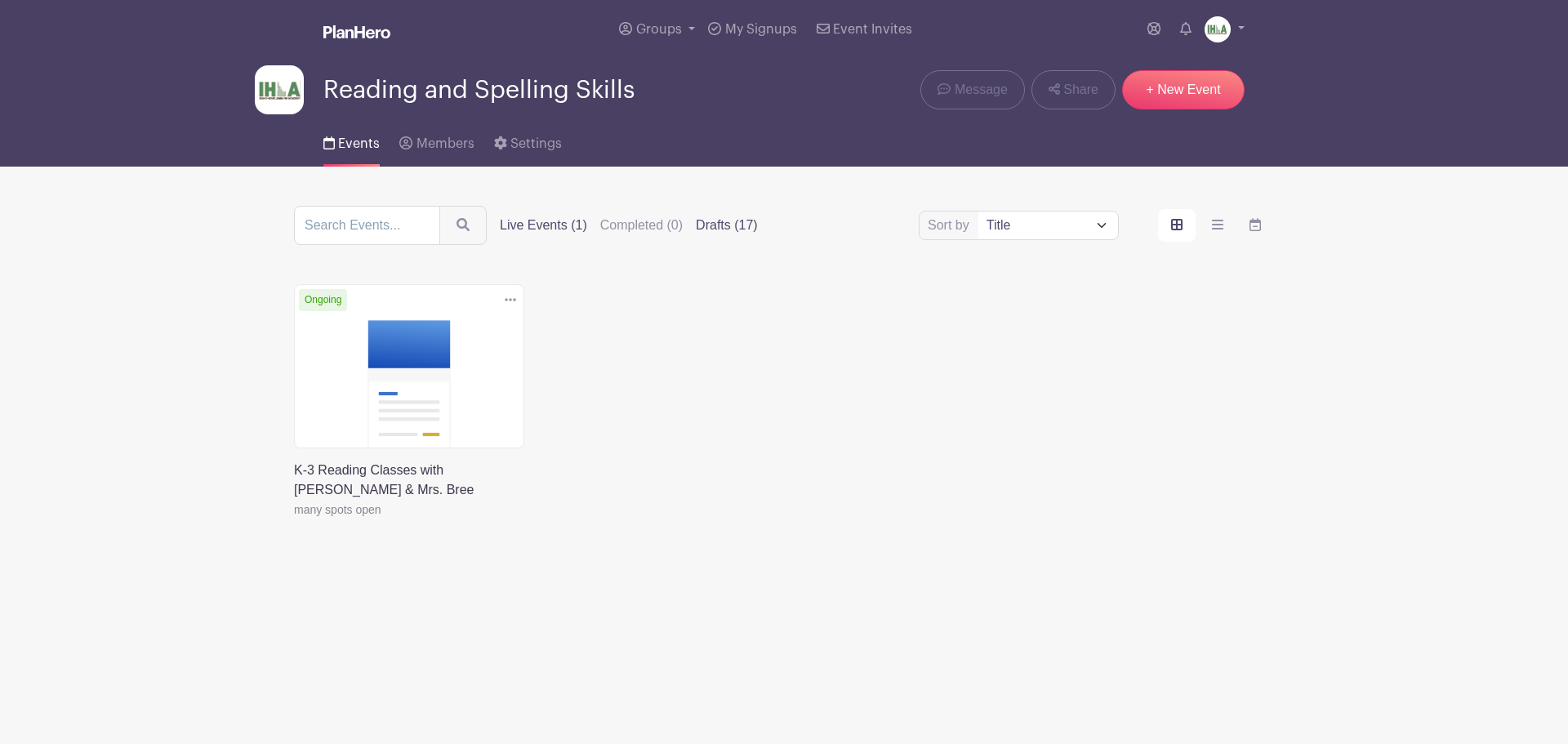
click at [729, 227] on label "Drafts (17)" at bounding box center [727, 225] width 62 height 19
click at [0, 0] on input "Drafts (17)" at bounding box center [0, 0] width 0 height 0
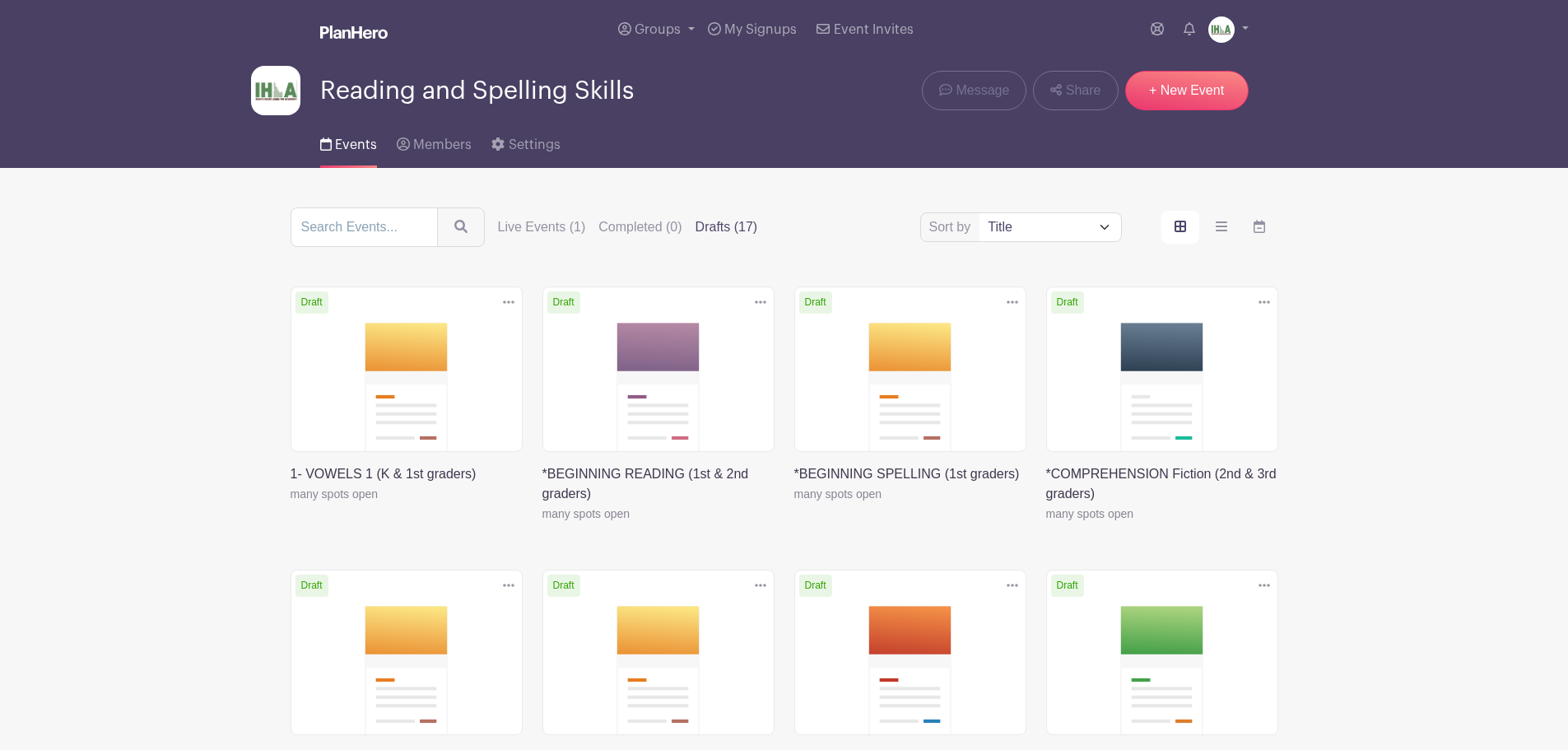
click at [291, 503] on link at bounding box center [291, 503] width 0 height 0
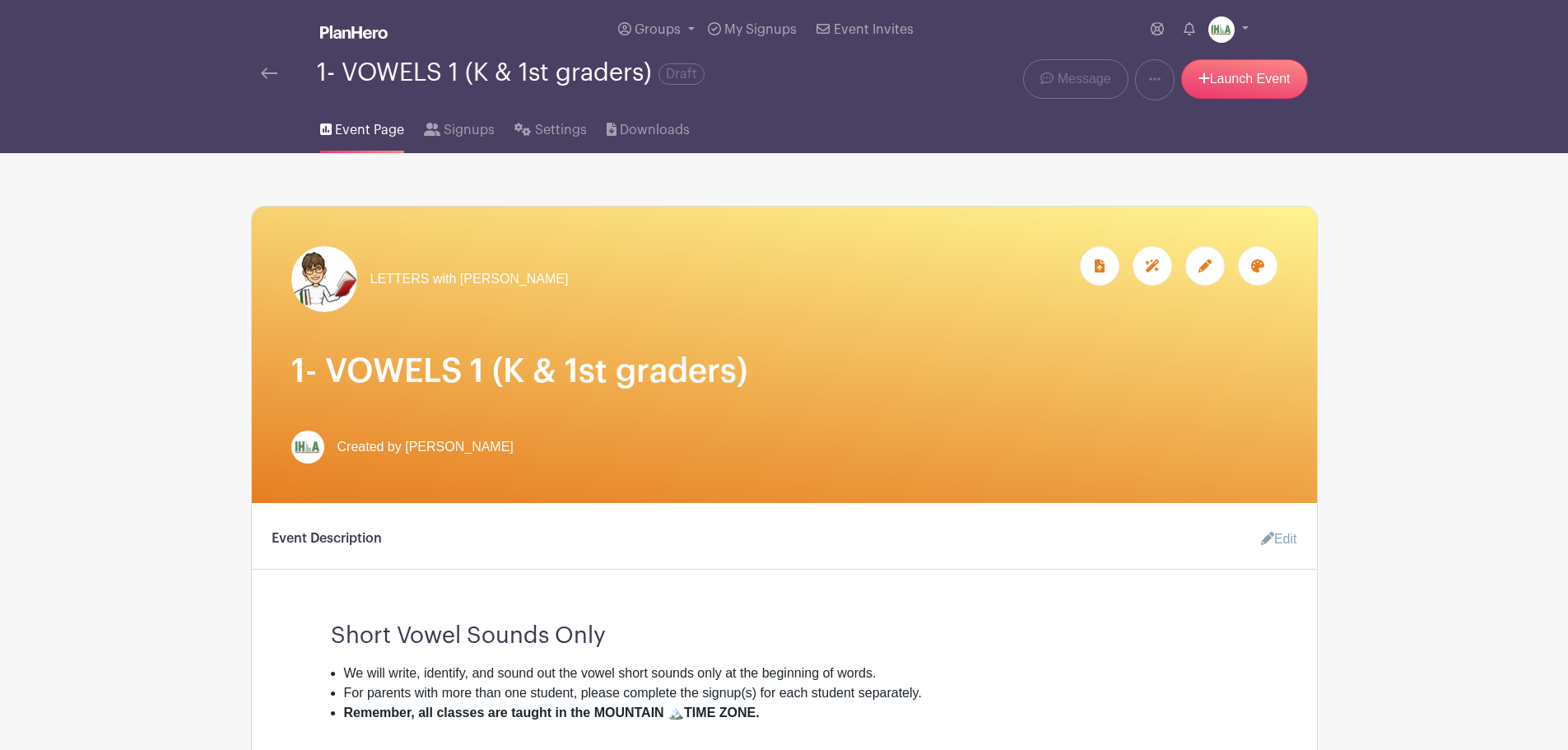
click at [1205, 269] on icon at bounding box center [1205, 265] width 13 height 13
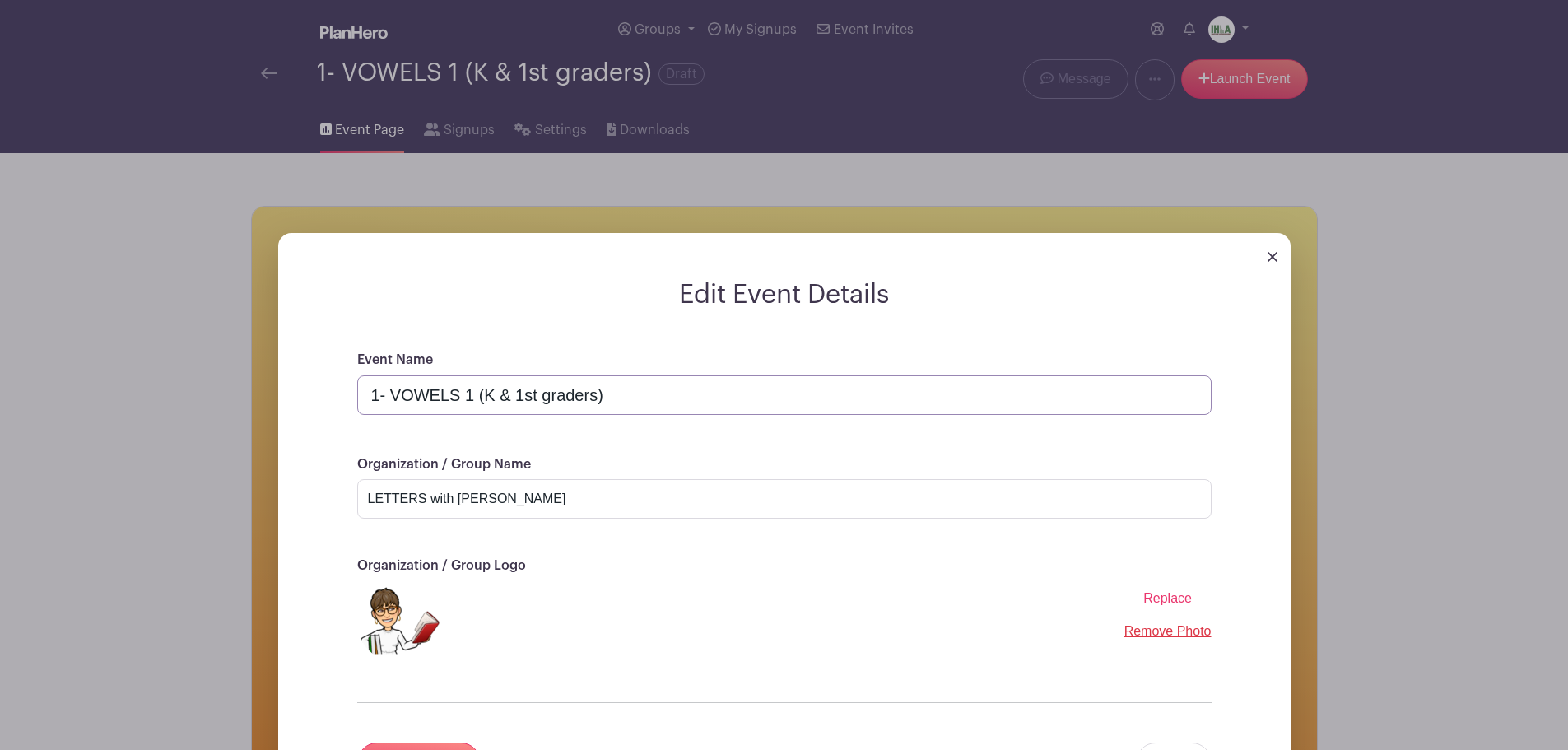
drag, startPoint x: 379, startPoint y: 395, endPoint x: 368, endPoint y: 395, distance: 11.0
click at [368, 395] on input "1- VOWELS 1 (K & 1st graders)" at bounding box center [784, 395] width 855 height 39
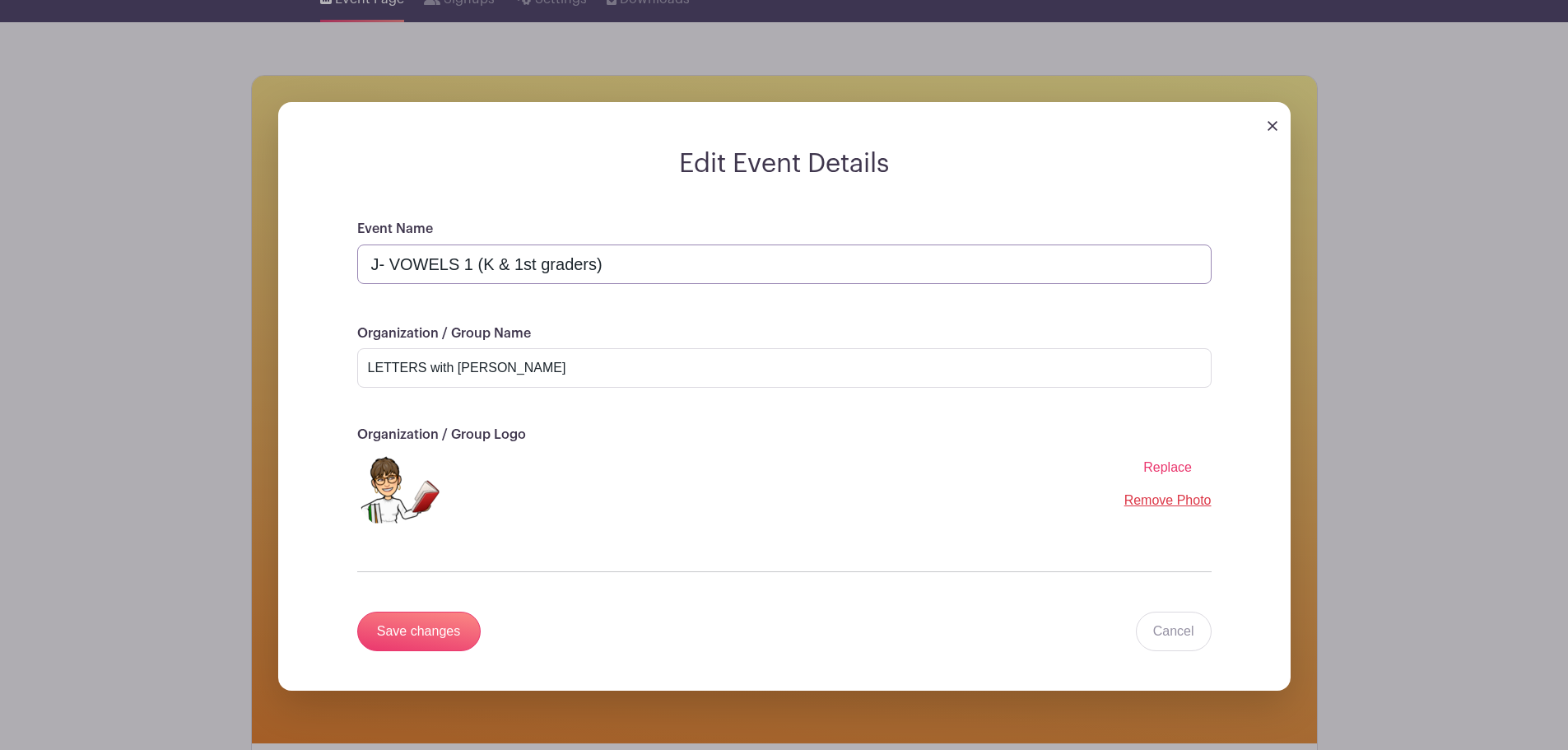
scroll to position [192, 0]
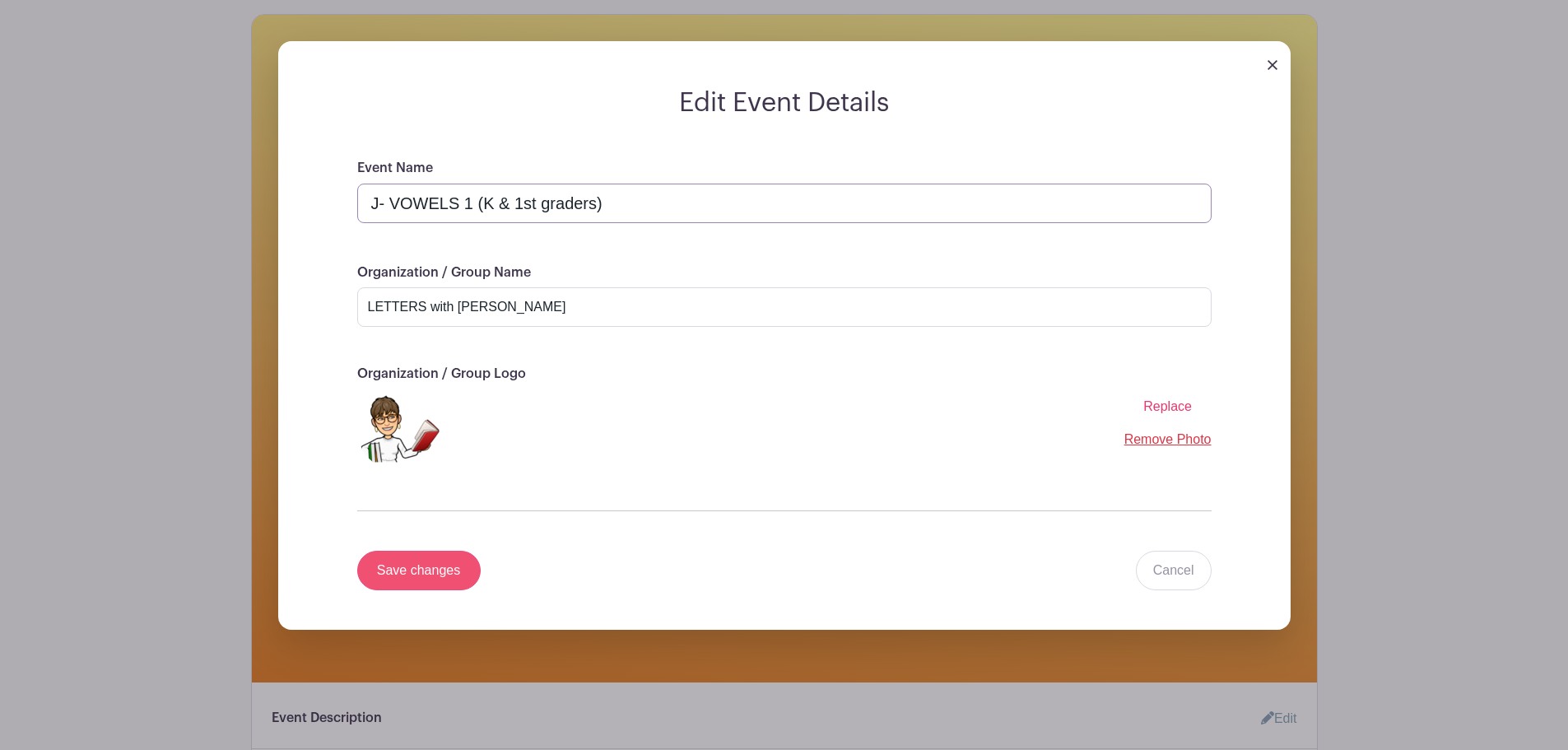
type input "J- VOWELS 1 (K & 1st graders)"
click at [416, 576] on input "Save changes" at bounding box center [419, 570] width 123 height 39
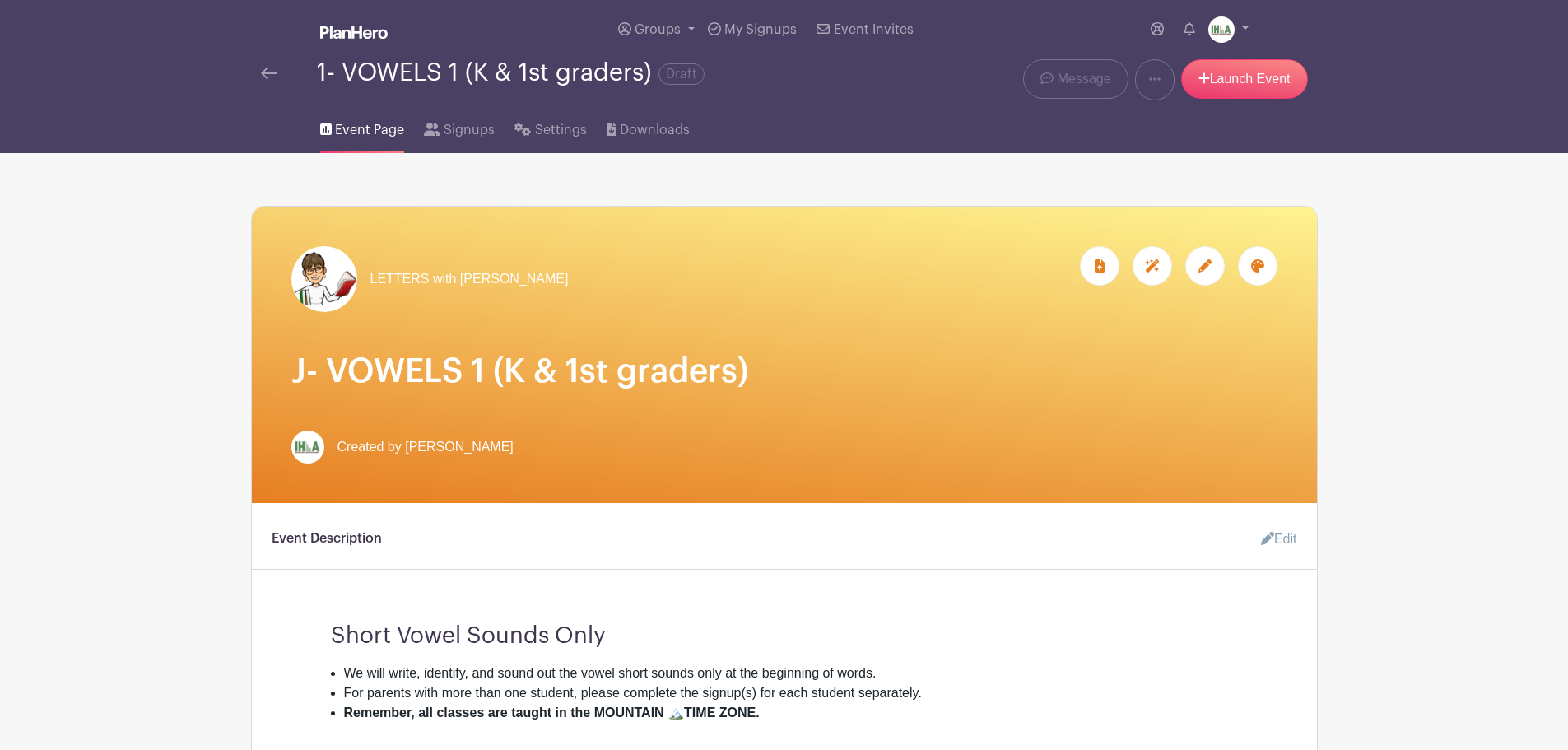
click at [266, 73] on img at bounding box center [268, 73] width 17 height 12
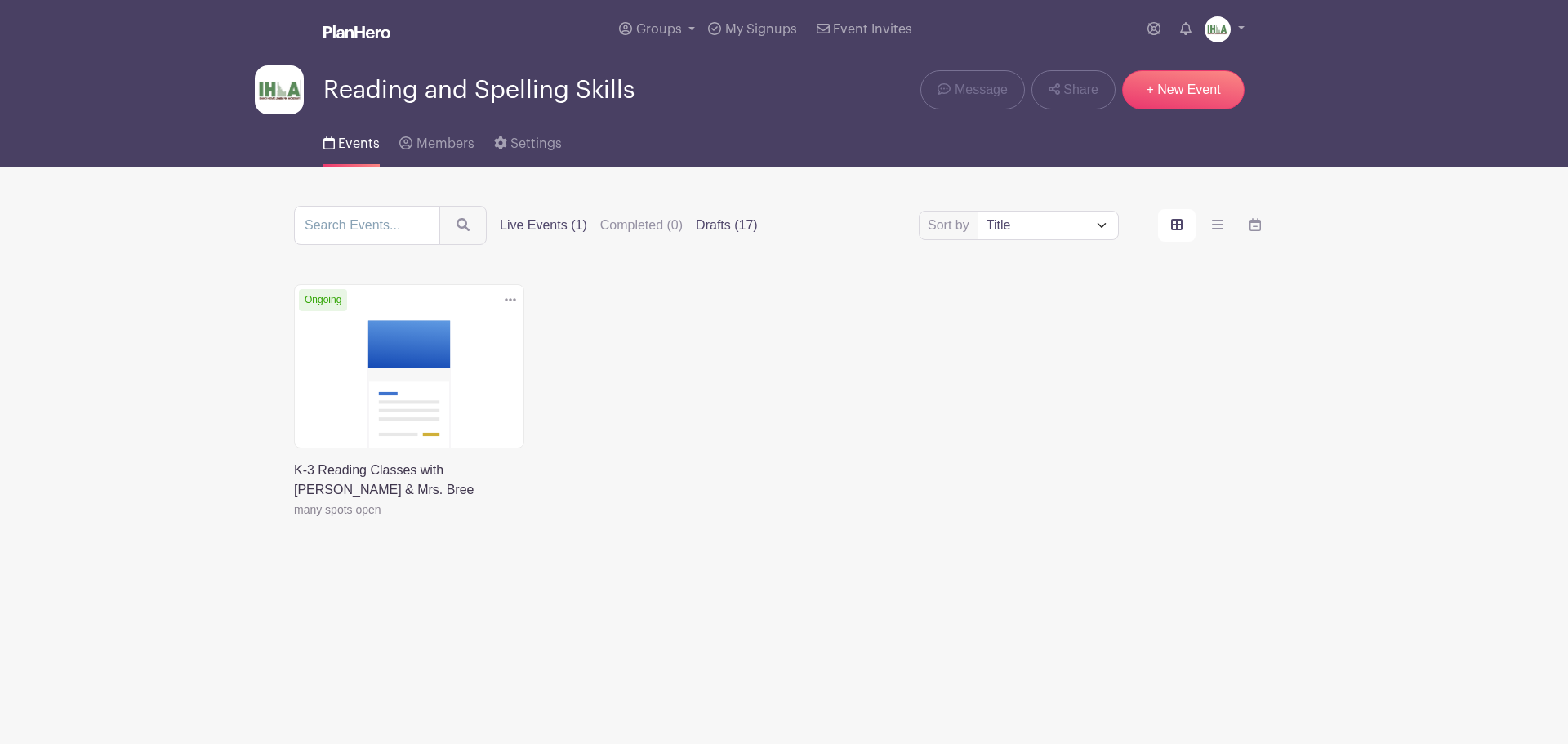
click at [720, 229] on label "Drafts (17)" at bounding box center [727, 225] width 62 height 19
click at [0, 0] on input "Drafts (17)" at bounding box center [0, 0] width 0 height 0
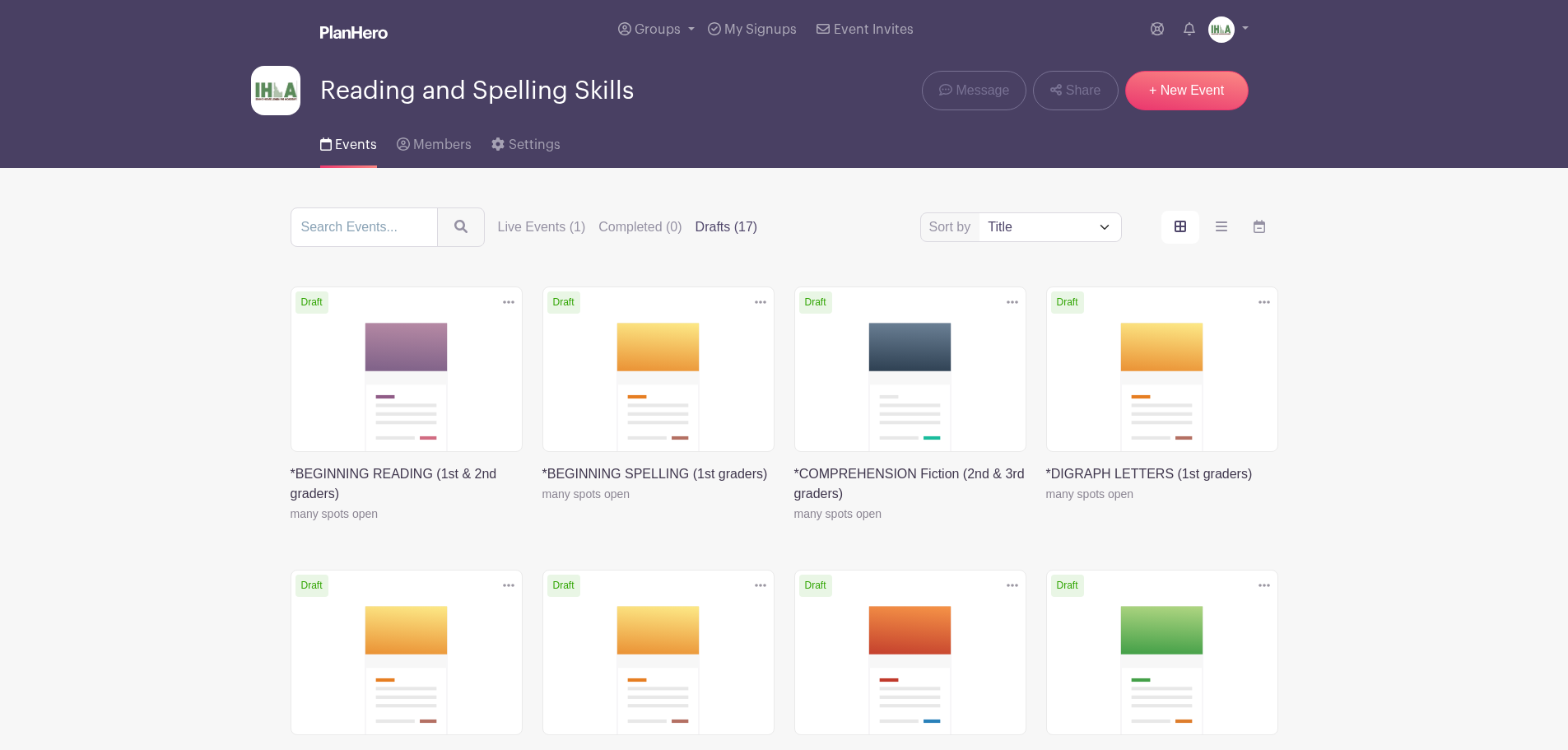
click at [291, 524] on link at bounding box center [291, 524] width 0 height 0
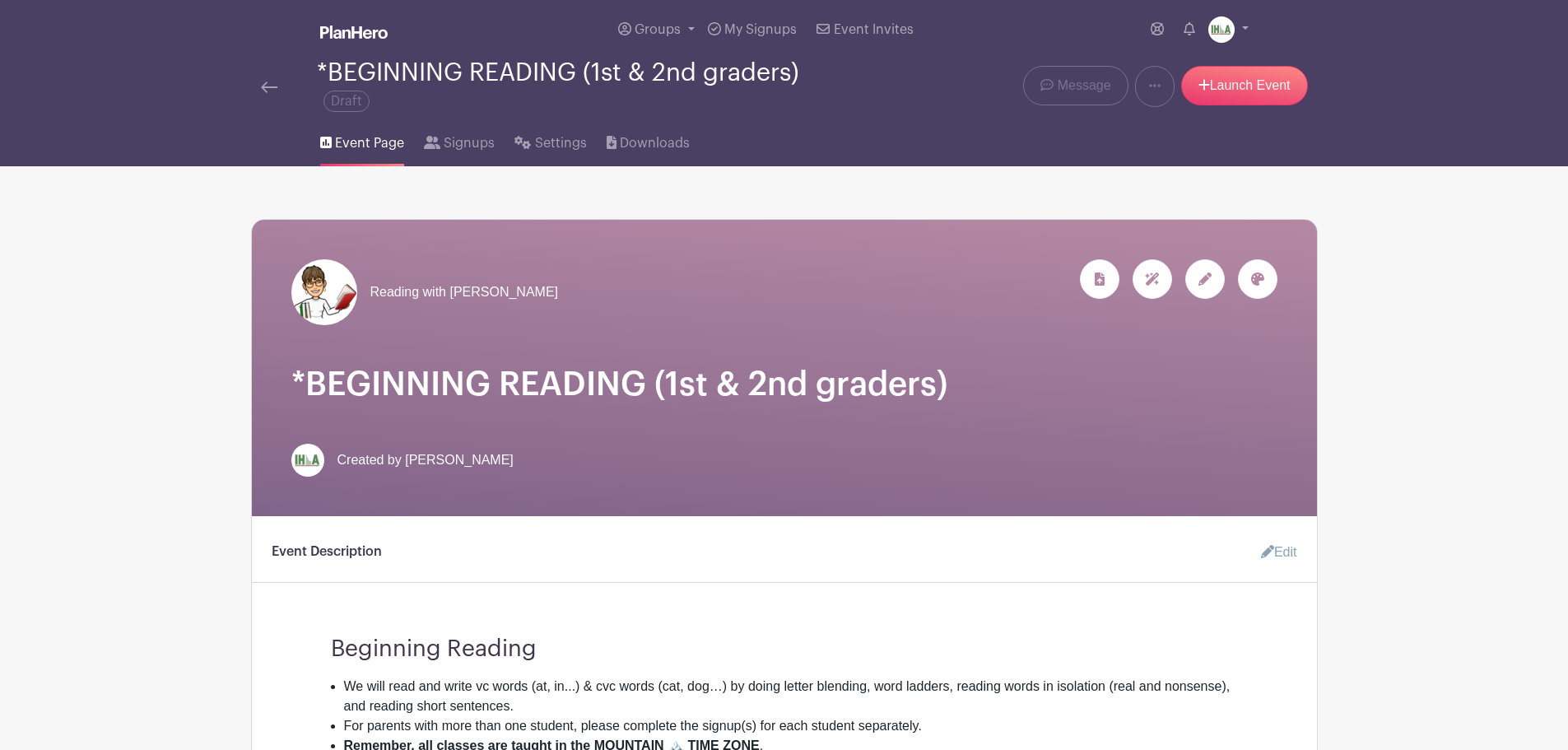
click at [1205, 280] on icon at bounding box center [1205, 278] width 13 height 13
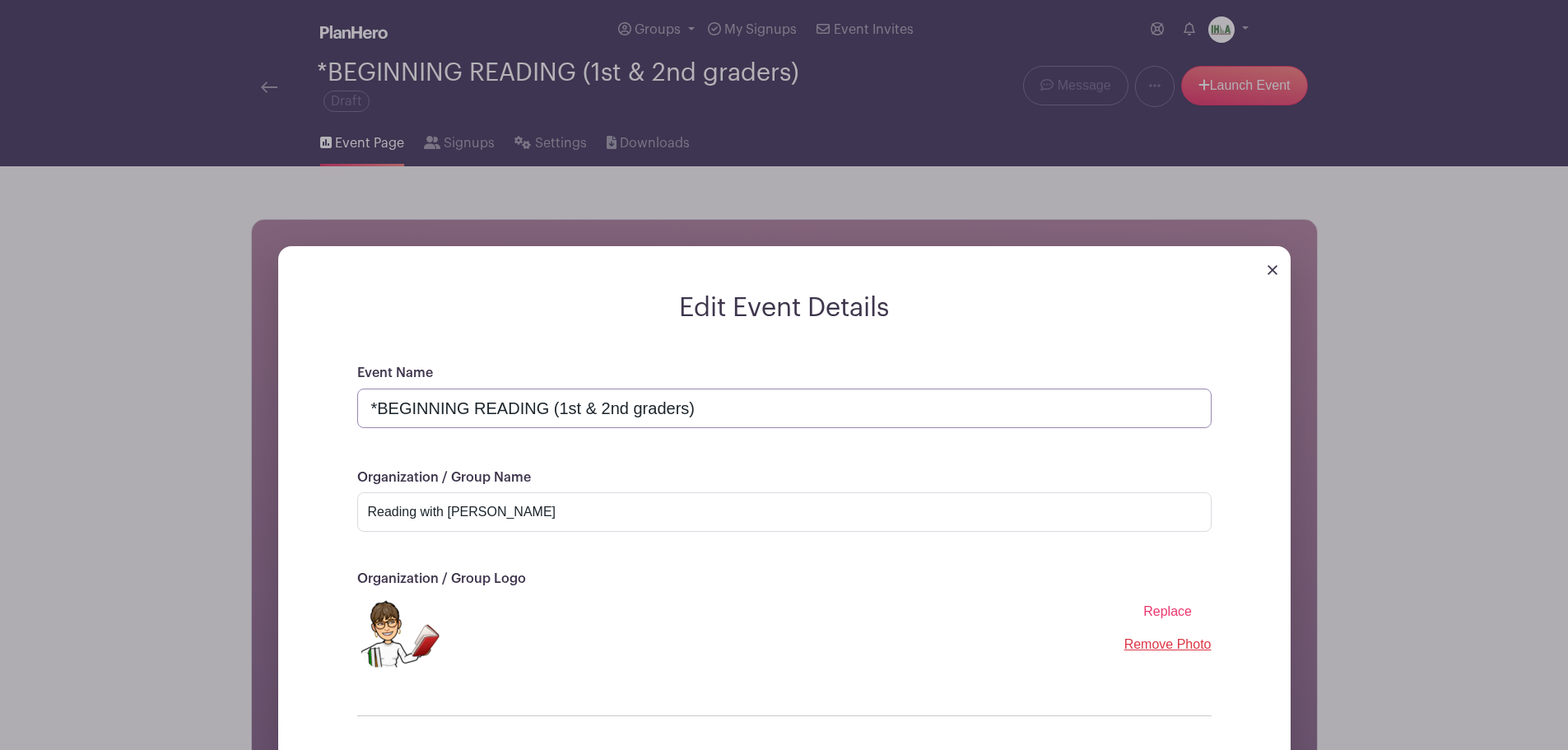
drag, startPoint x: 376, startPoint y: 404, endPoint x: 360, endPoint y: 405, distance: 16.0
click at [360, 405] on input "*BEGINNING READING (1st & 2nd graders)" at bounding box center [784, 408] width 855 height 39
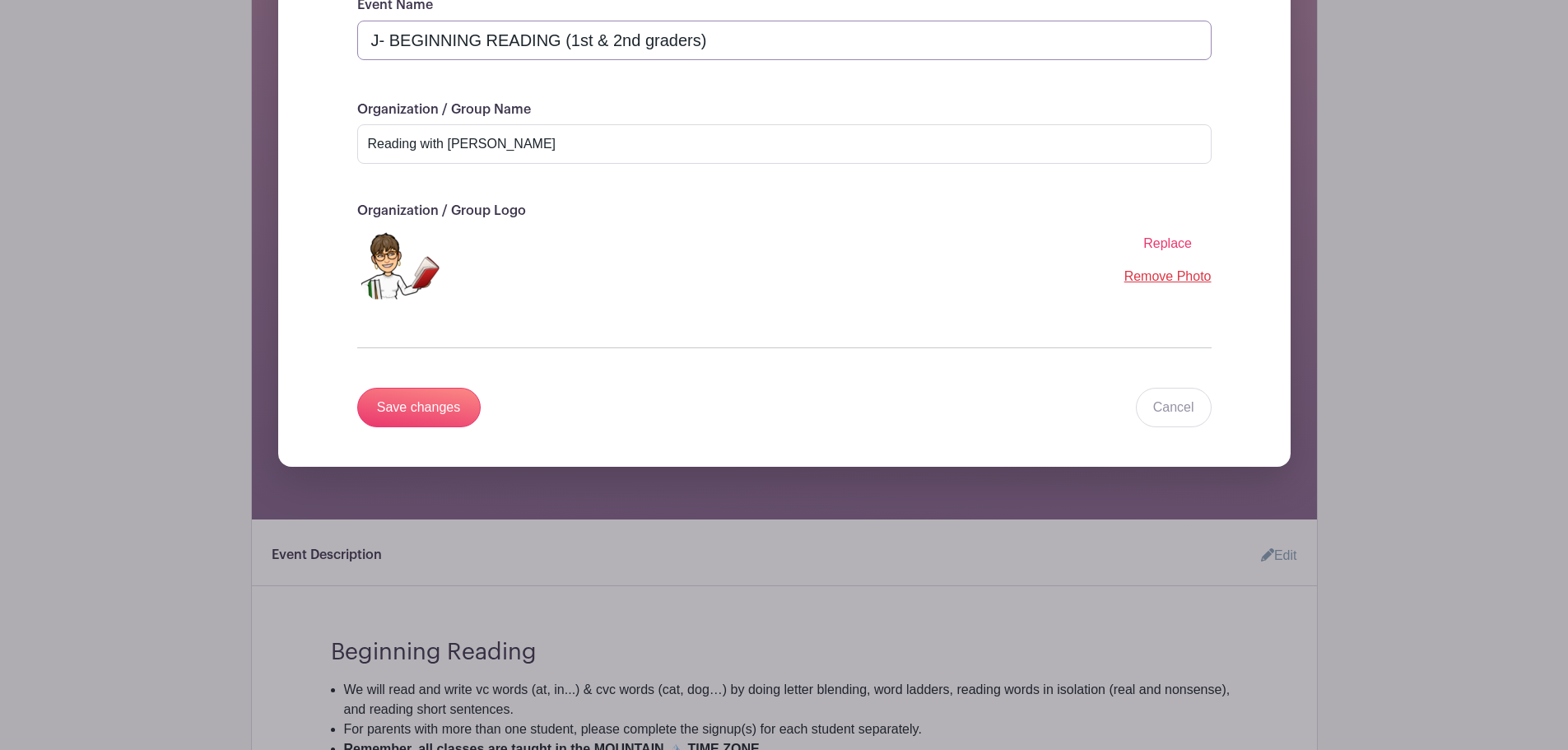
scroll to position [385, 0]
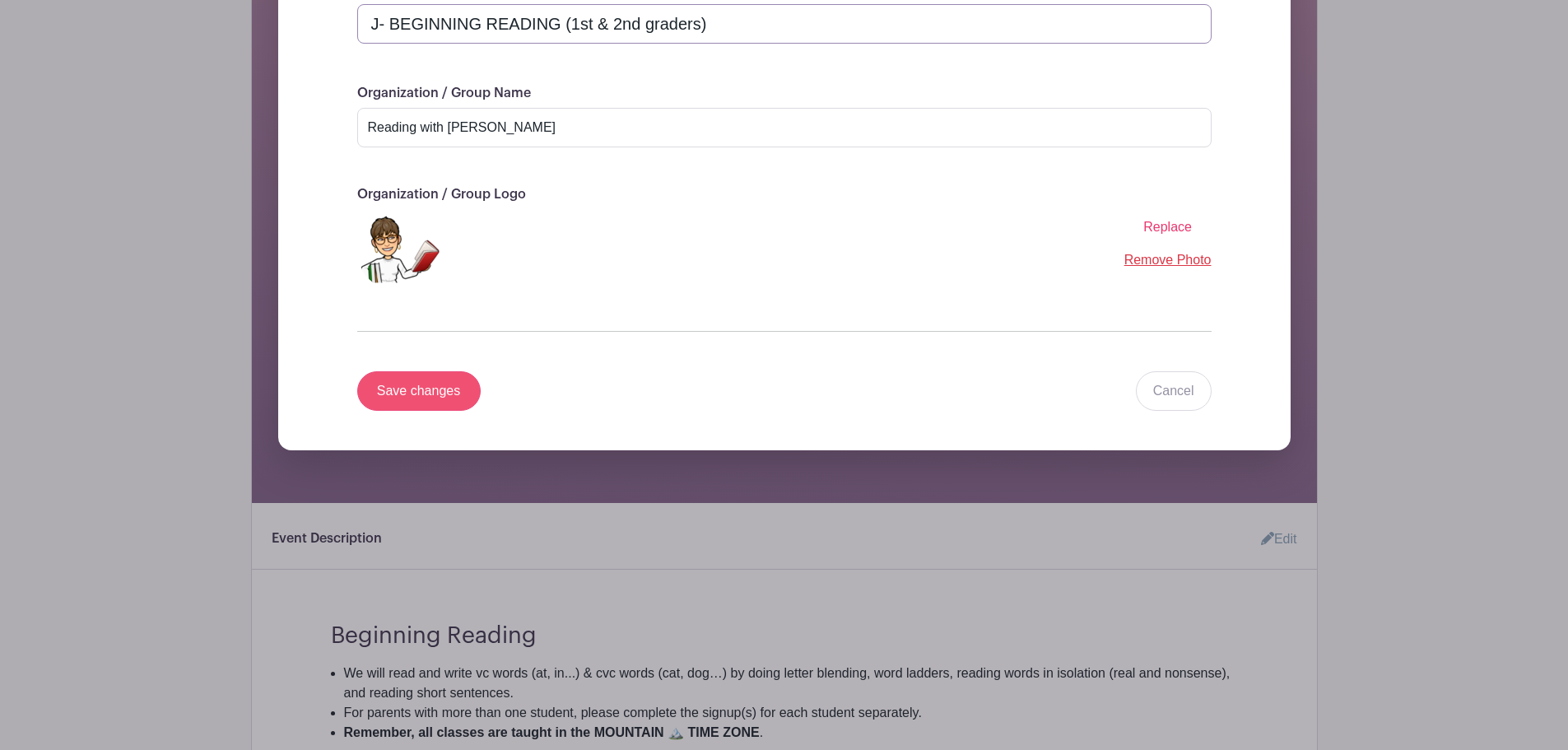
type input "J- BEGINNING READING (1st & 2nd graders)"
click at [410, 393] on input "Save changes" at bounding box center [419, 391] width 123 height 39
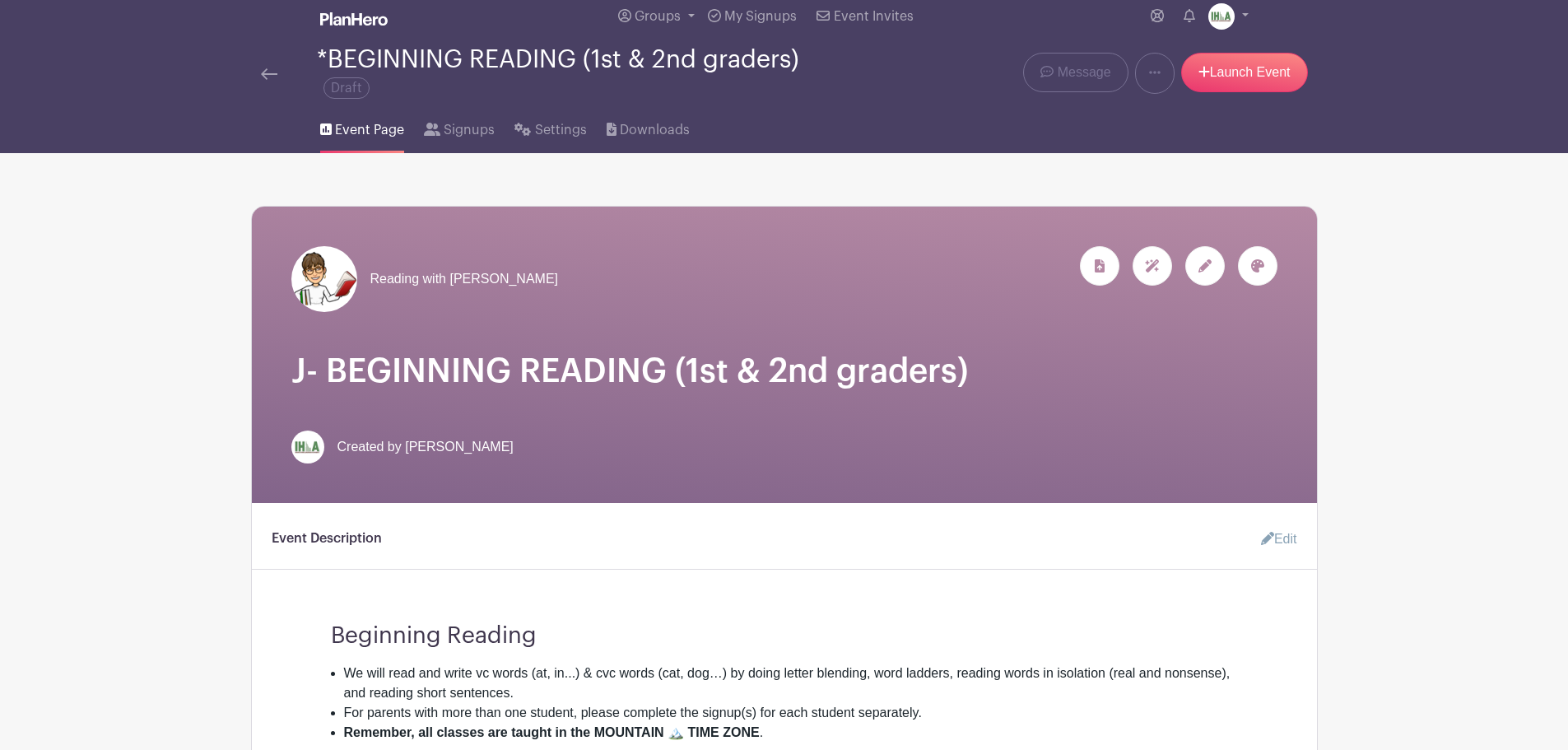
click at [263, 74] on img at bounding box center [268, 74] width 17 height 12
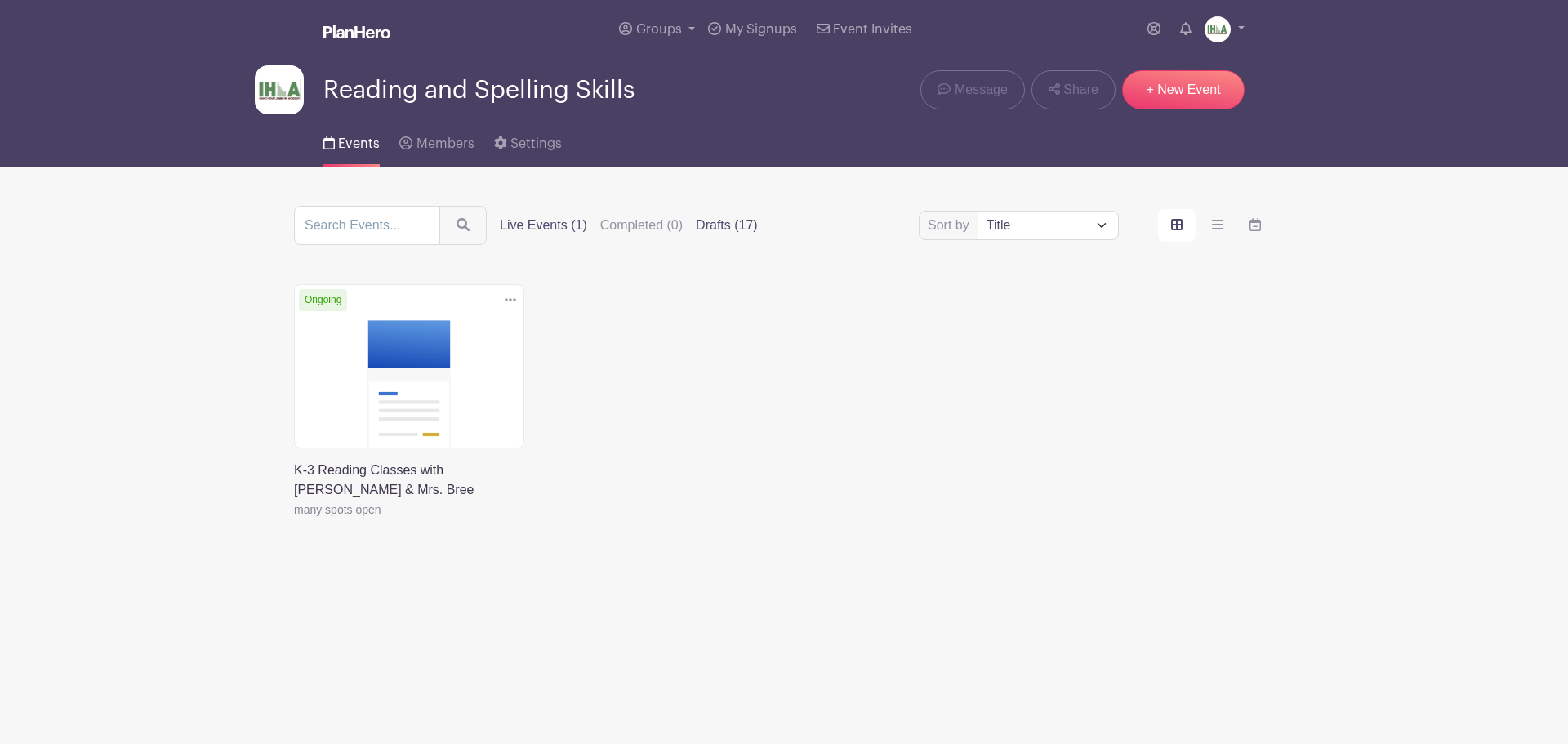
click at [721, 224] on label "Drafts (17)" at bounding box center [727, 225] width 62 height 19
click at [0, 0] on input "Drafts (17)" at bounding box center [0, 0] width 0 height 0
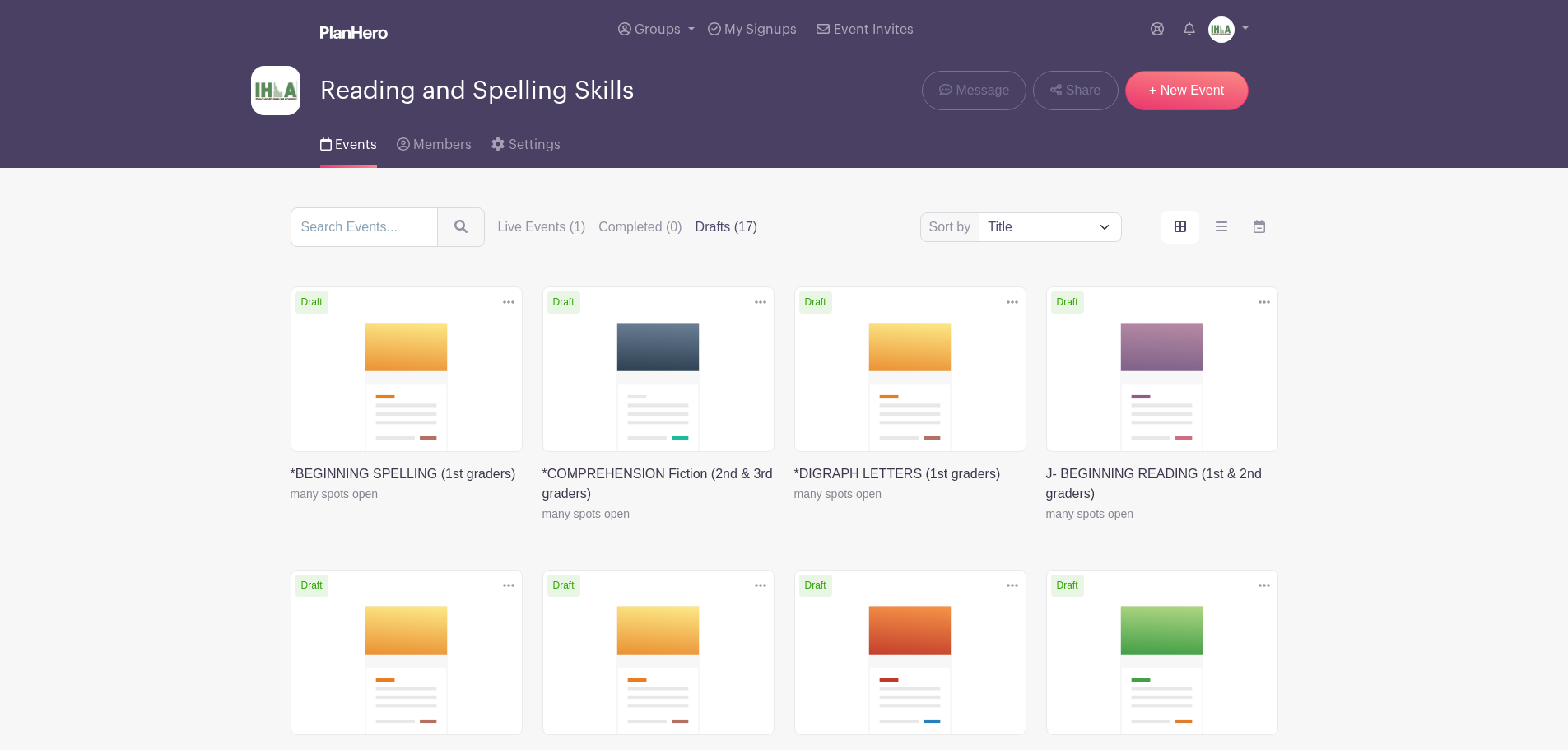
click at [291, 503] on link at bounding box center [291, 503] width 0 height 0
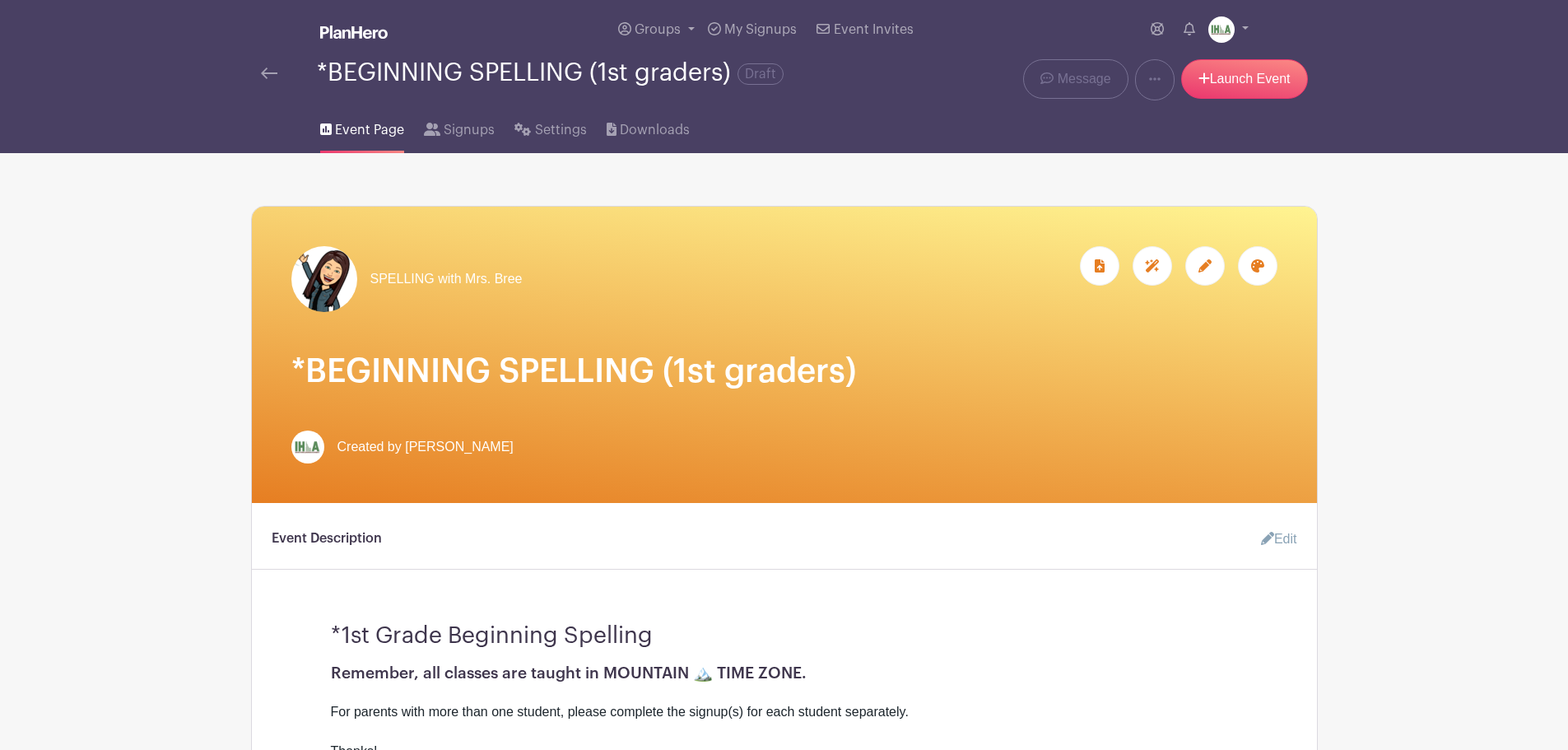
drag, startPoint x: 1210, startPoint y: 266, endPoint x: 1123, endPoint y: 271, distance: 87.1
click at [1210, 266] on icon at bounding box center [1205, 265] width 13 height 13
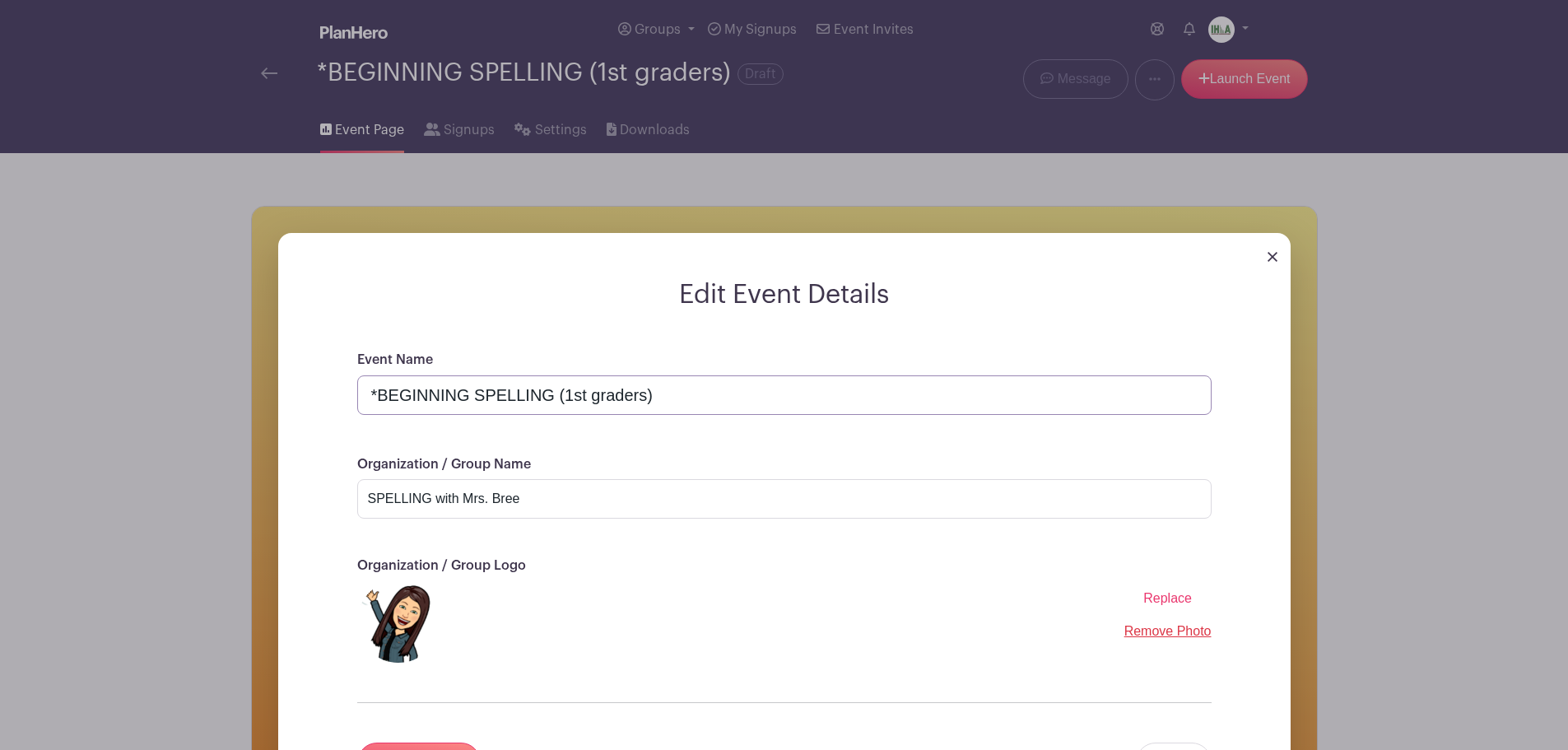
drag, startPoint x: 377, startPoint y: 392, endPoint x: 355, endPoint y: 392, distance: 22.0
click at [355, 392] on div "Event Name *BEGINNING SPELLING (1st graders) Organization / Group Name SPELLING…" at bounding box center [784, 586] width 933 height 472
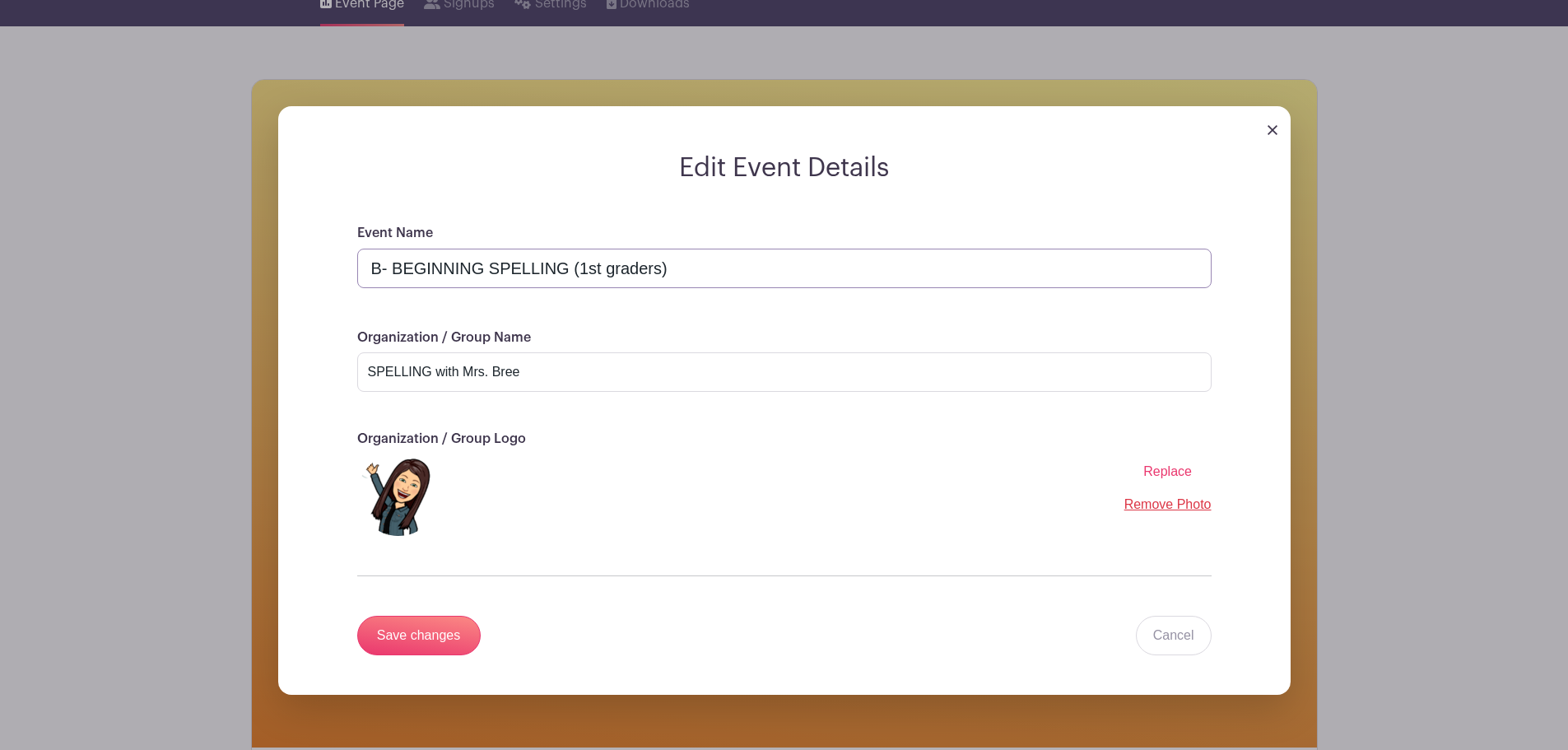
scroll to position [192, 0]
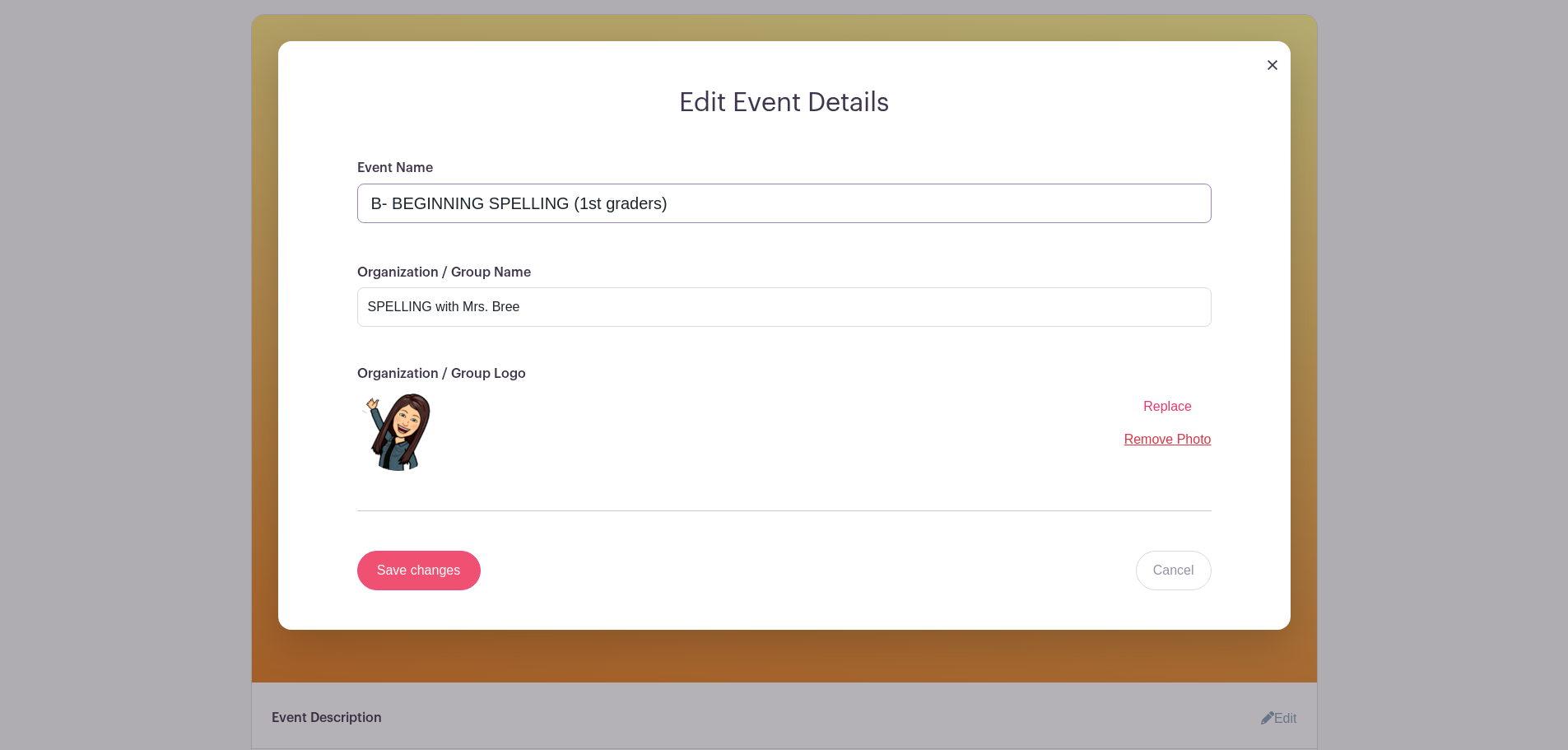
type input "B- BEGINNING SPELLING (1st graders)"
click at [417, 559] on input "Save changes" at bounding box center [419, 570] width 123 height 39
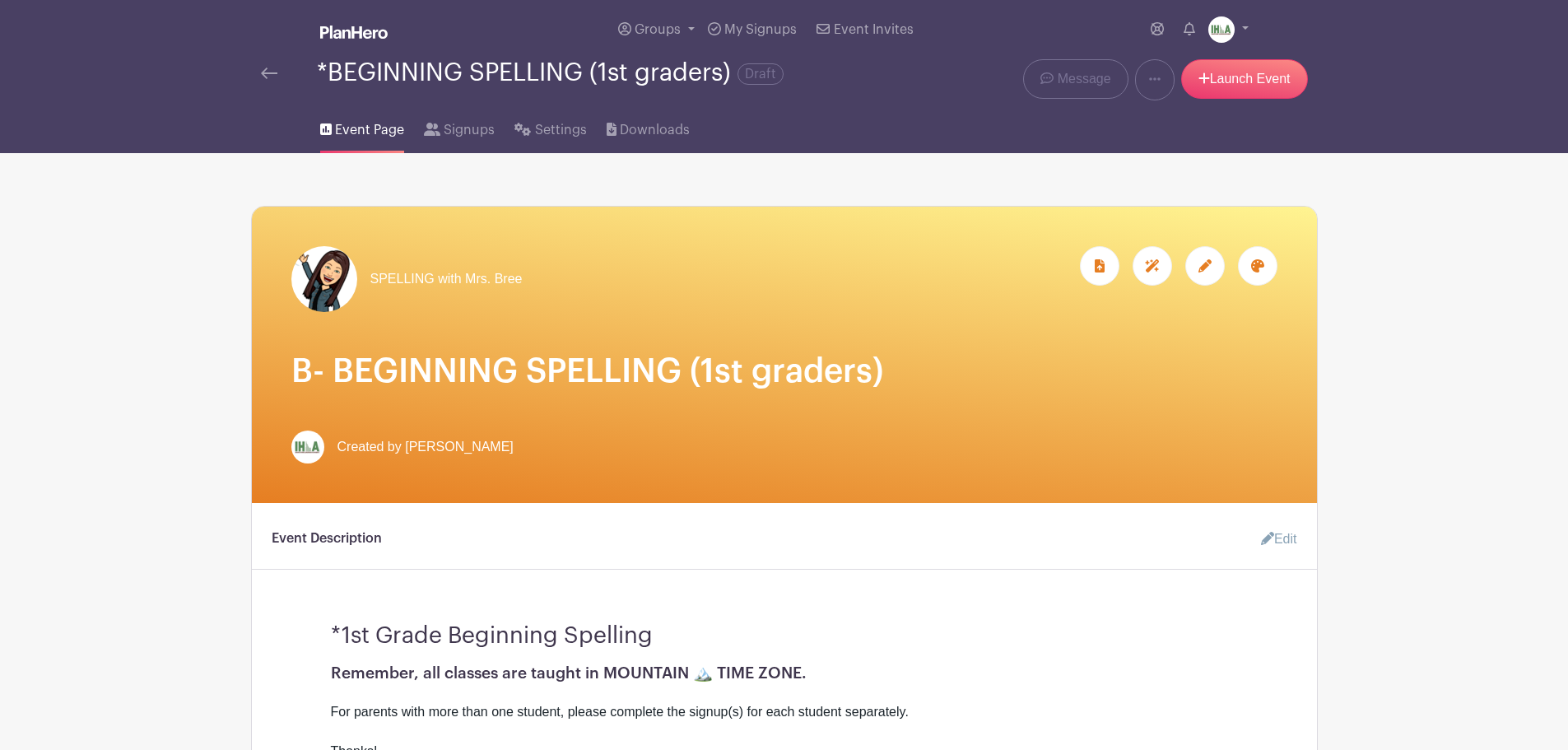
click at [272, 70] on img at bounding box center [268, 73] width 17 height 12
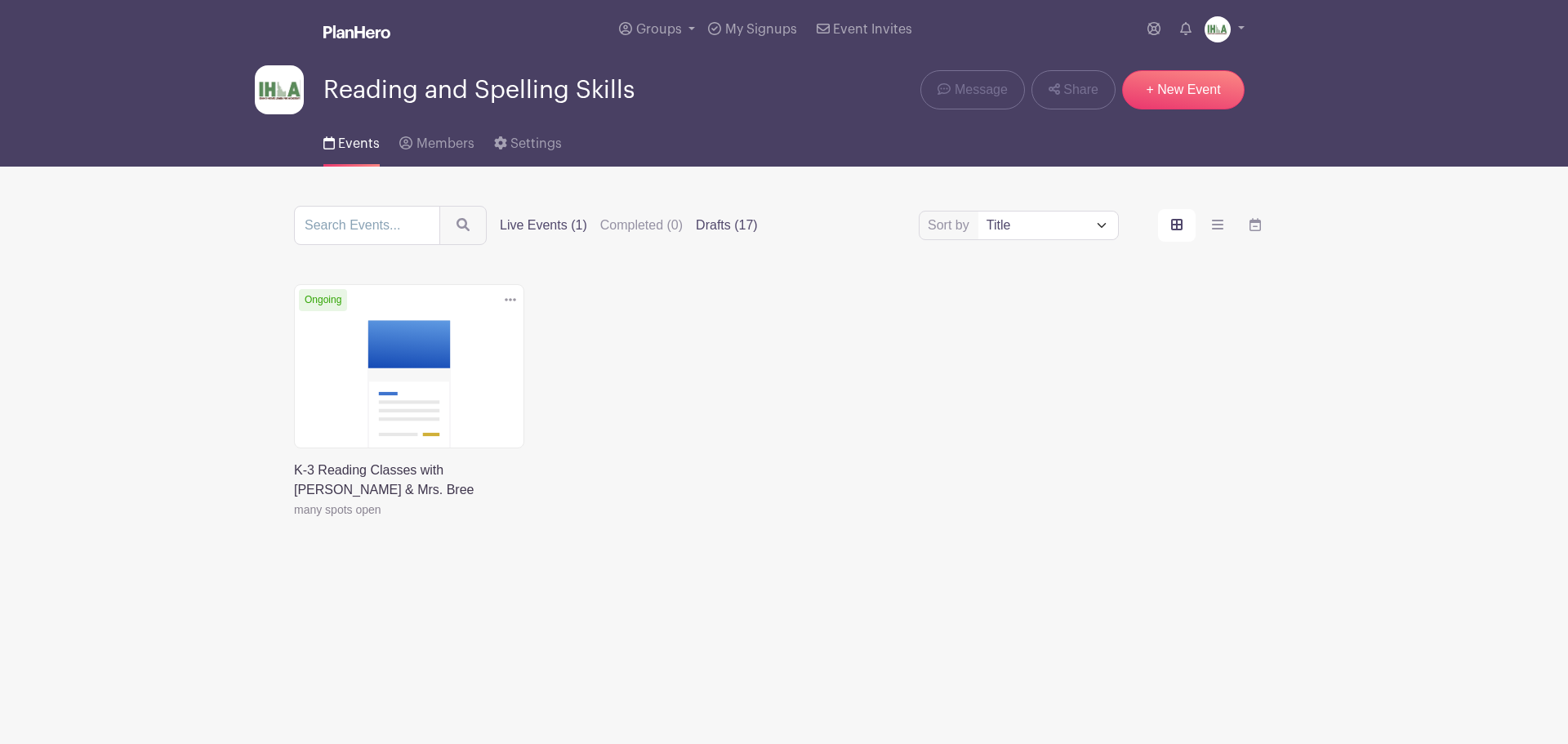
click at [724, 228] on label "Drafts (17)" at bounding box center [727, 225] width 62 height 19
click at [0, 0] on input "Drafts (17)" at bounding box center [0, 0] width 0 height 0
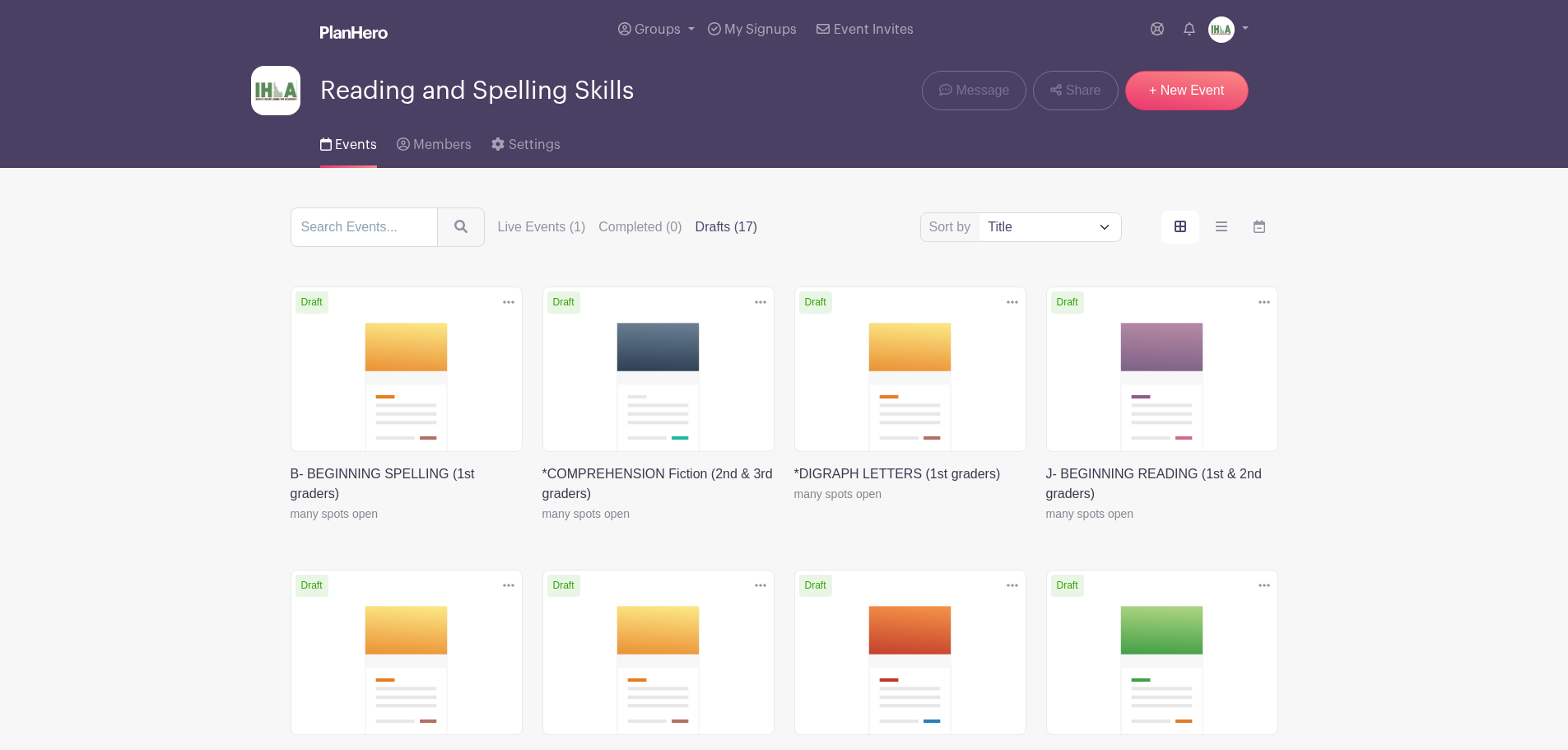
click at [543, 524] on link at bounding box center [543, 524] width 0 height 0
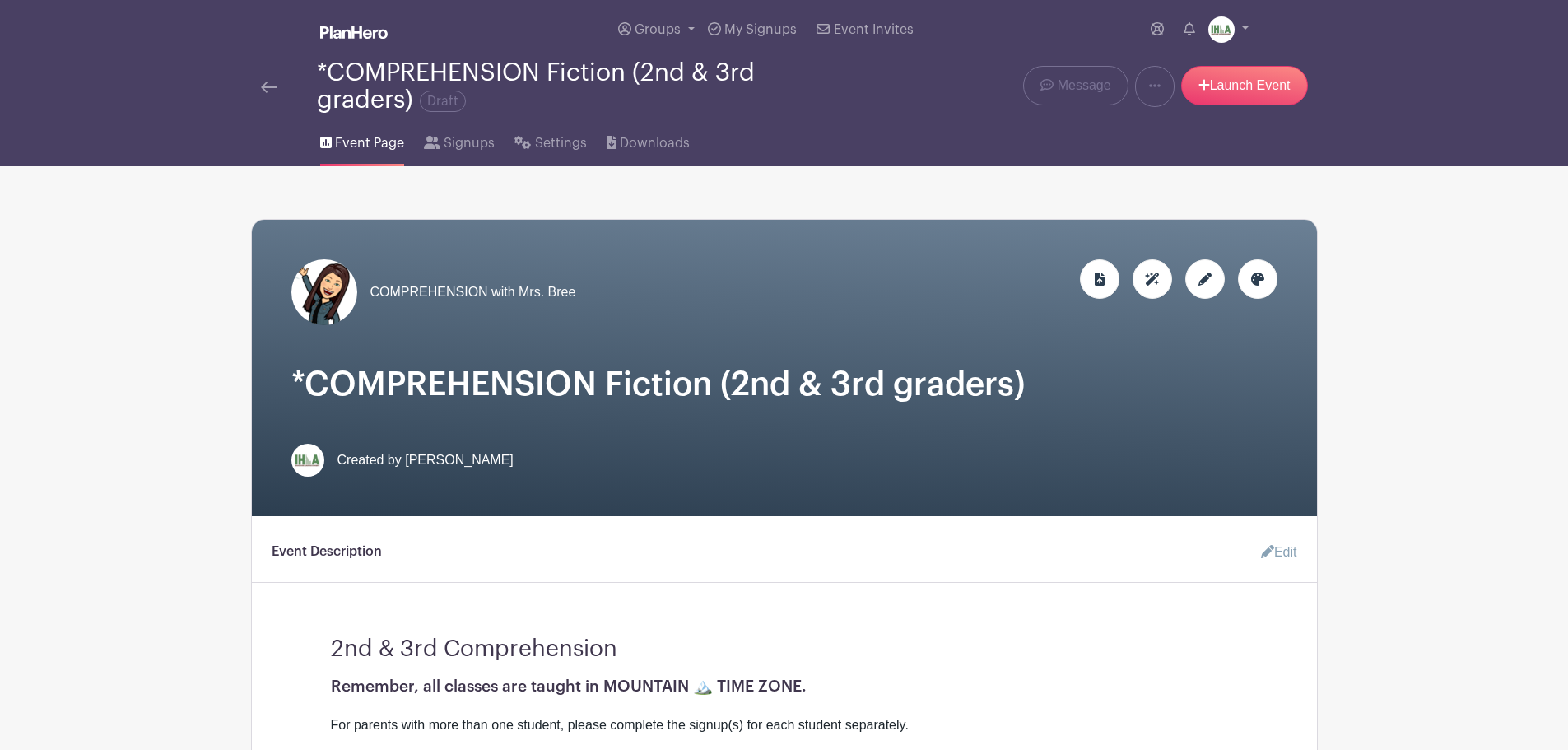
click at [1196, 277] on div at bounding box center [1205, 279] width 39 height 39
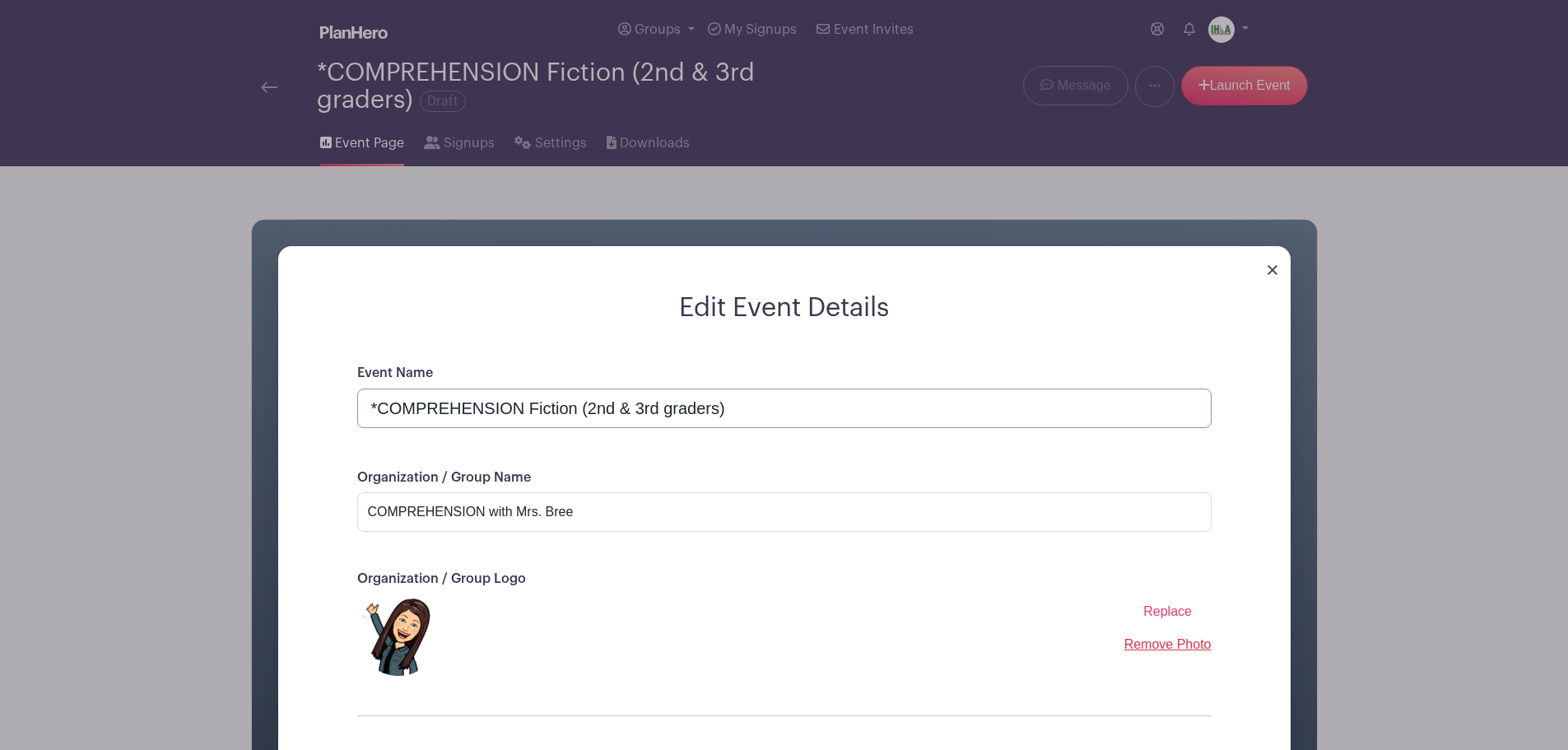
drag, startPoint x: 377, startPoint y: 404, endPoint x: 359, endPoint y: 405, distance: 18.0
click at [359, 405] on input "*COMPREHENSION Fiction (2nd & 3rd graders)" at bounding box center [784, 408] width 855 height 39
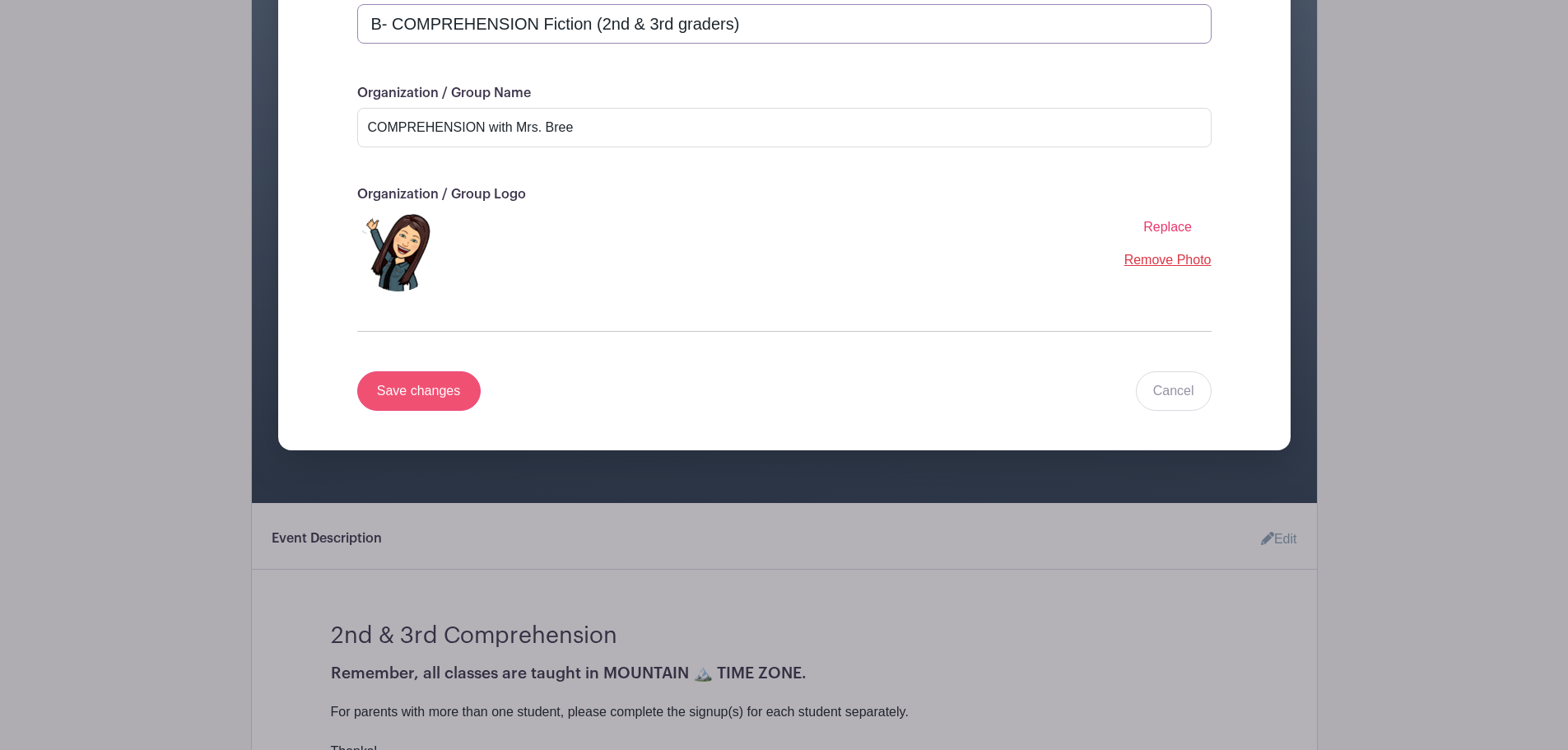
type input "B- COMPREHENSION Fiction (2nd & 3rd graders)"
click at [426, 389] on input "Save changes" at bounding box center [419, 391] width 123 height 39
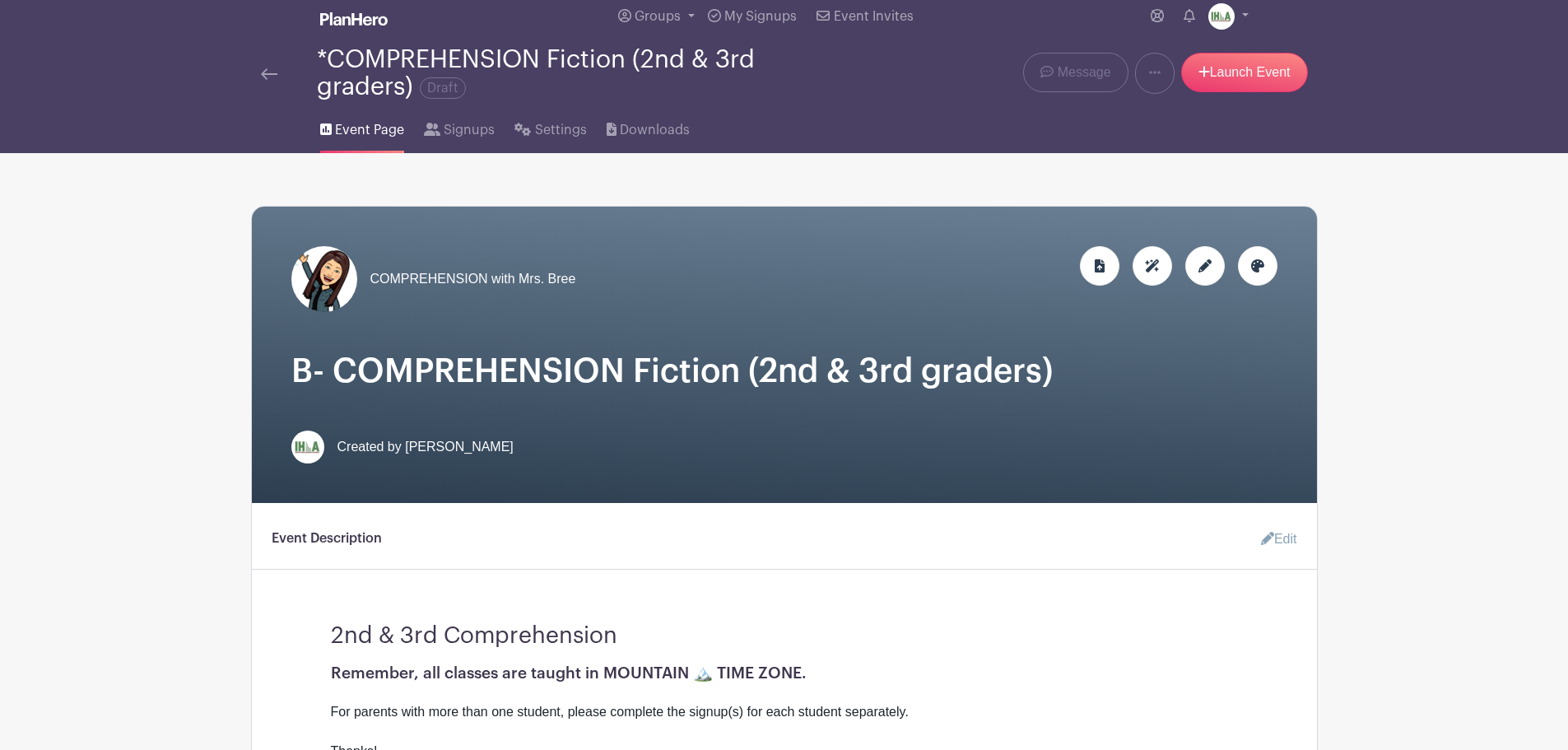
click at [261, 72] on img at bounding box center [268, 74] width 17 height 12
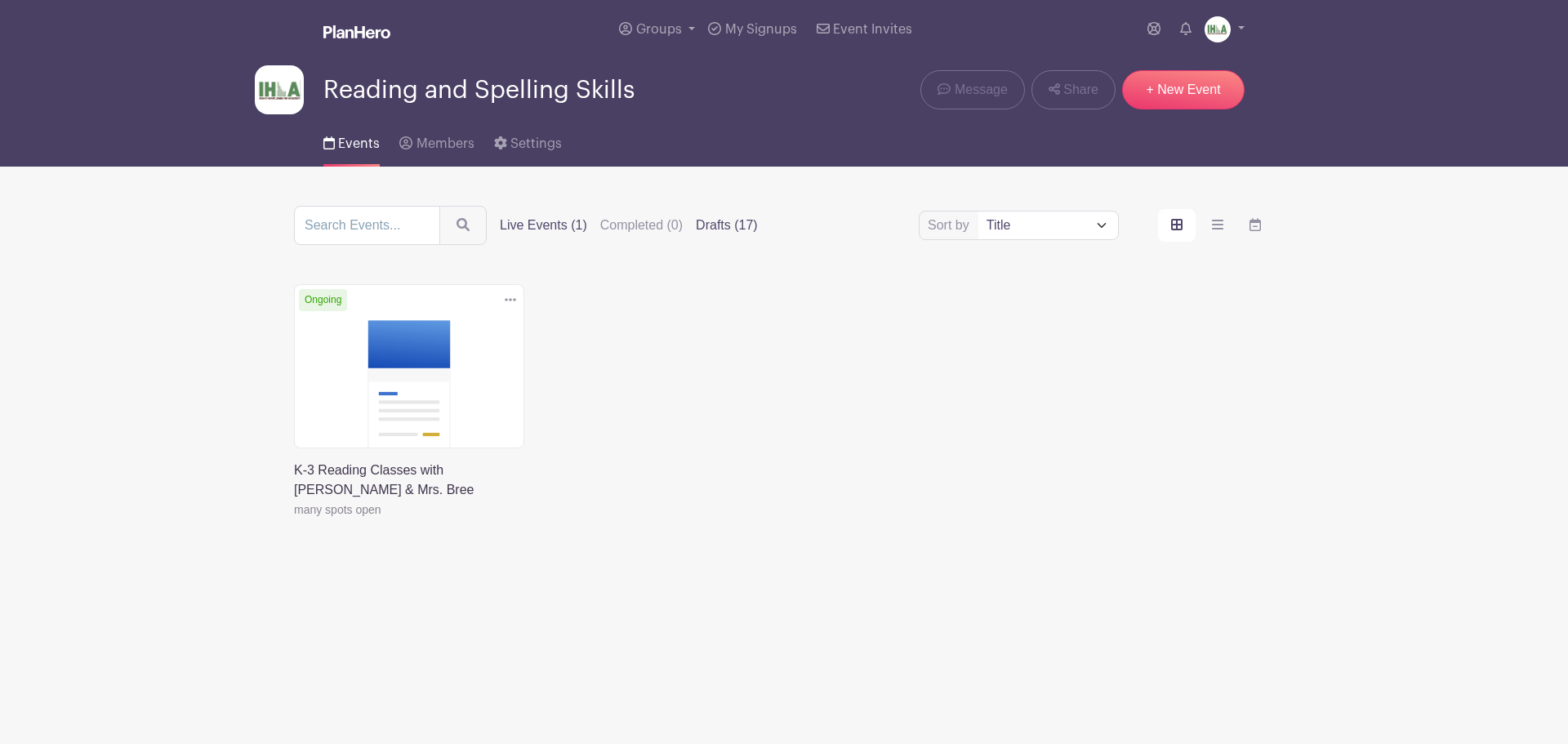
click at [720, 227] on label "Drafts (17)" at bounding box center [727, 225] width 62 height 19
click at [0, 0] on input "Drafts (17)" at bounding box center [0, 0] width 0 height 0
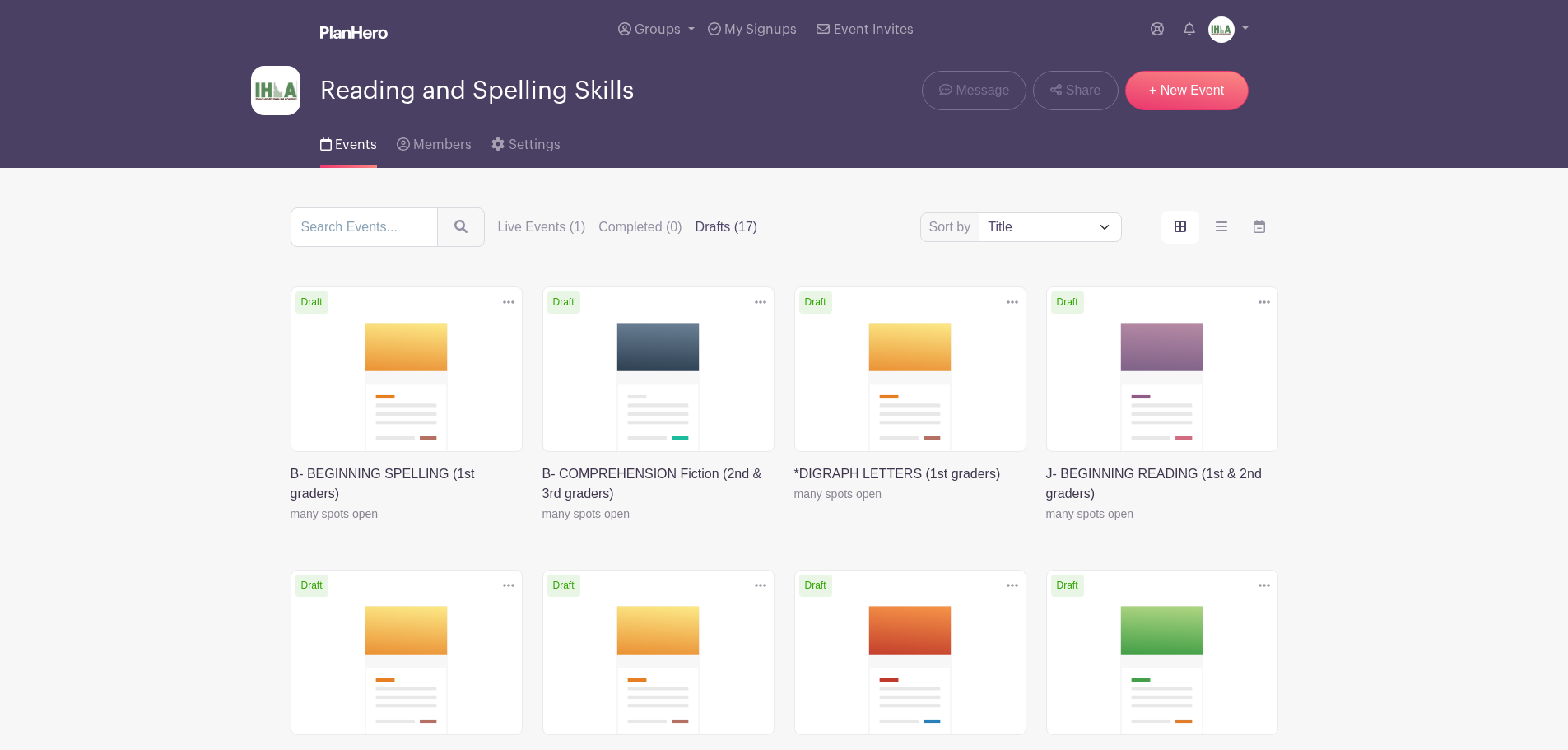
click at [1015, 301] on icon at bounding box center [1013, 302] width 12 height 13
click at [794, 503] on link at bounding box center [794, 503] width 0 height 0
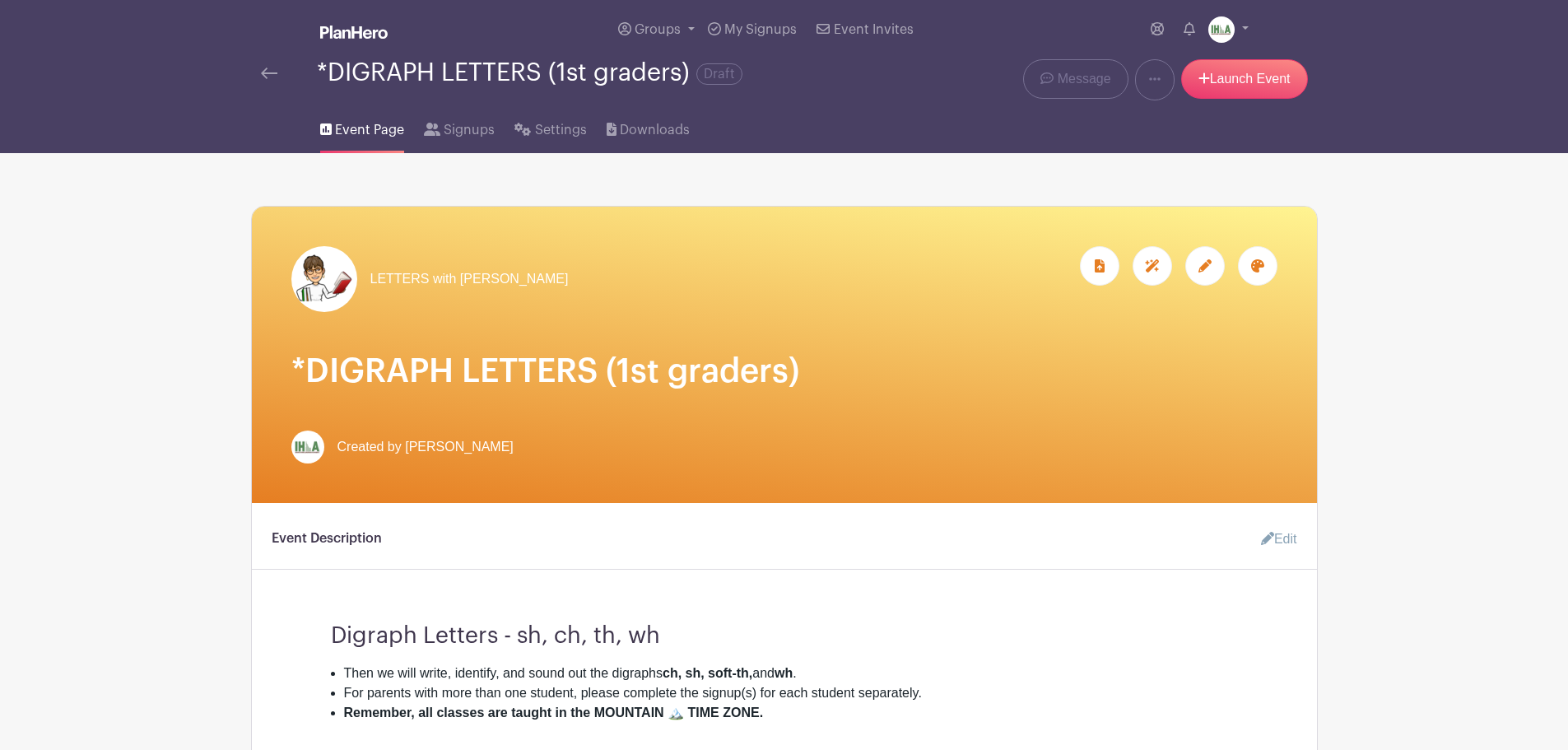
click at [1206, 271] on icon at bounding box center [1205, 265] width 13 height 13
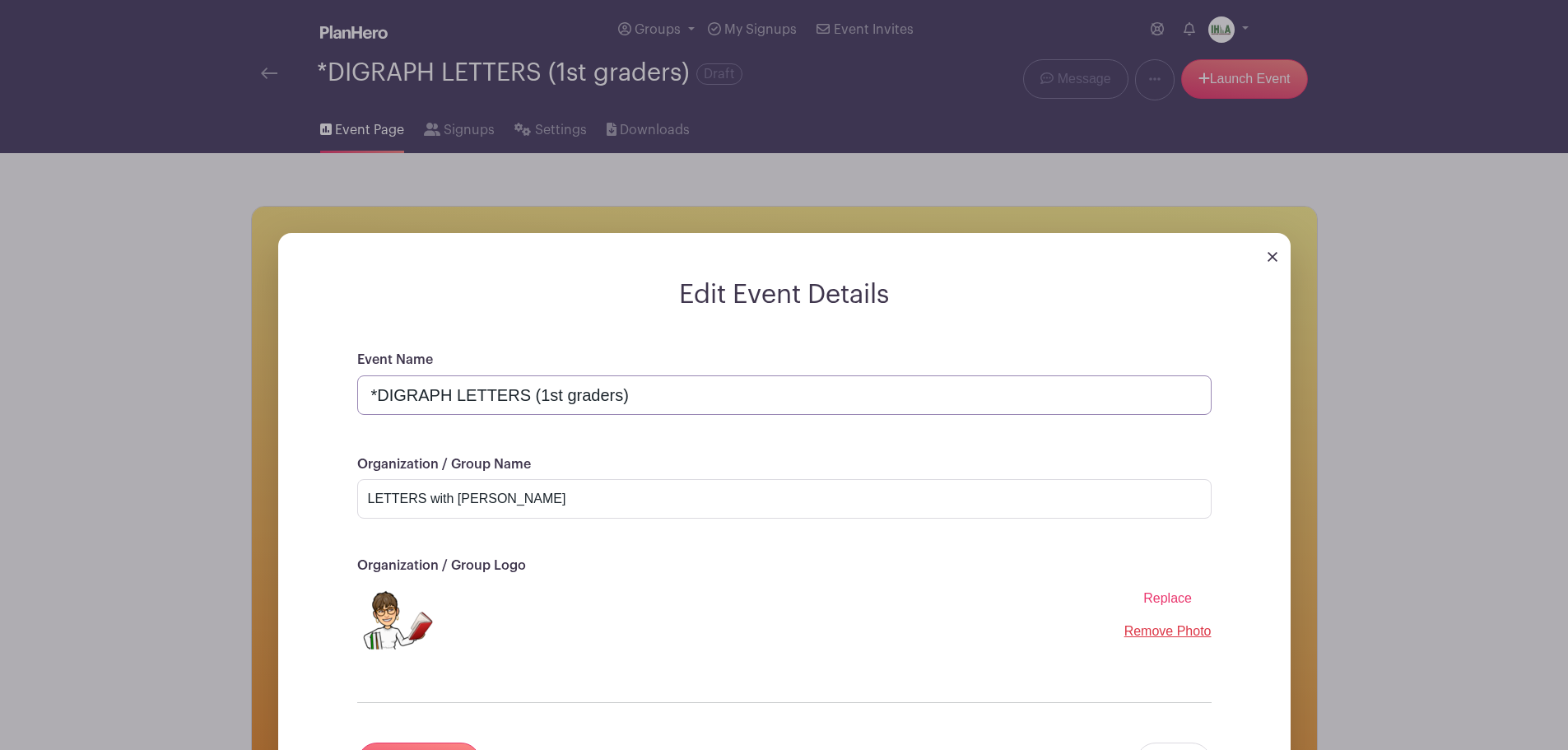
drag, startPoint x: 375, startPoint y: 395, endPoint x: 360, endPoint y: 391, distance: 15.5
click at [360, 391] on input "*DIGRAPH LETTERS (1st graders)" at bounding box center [784, 395] width 855 height 39
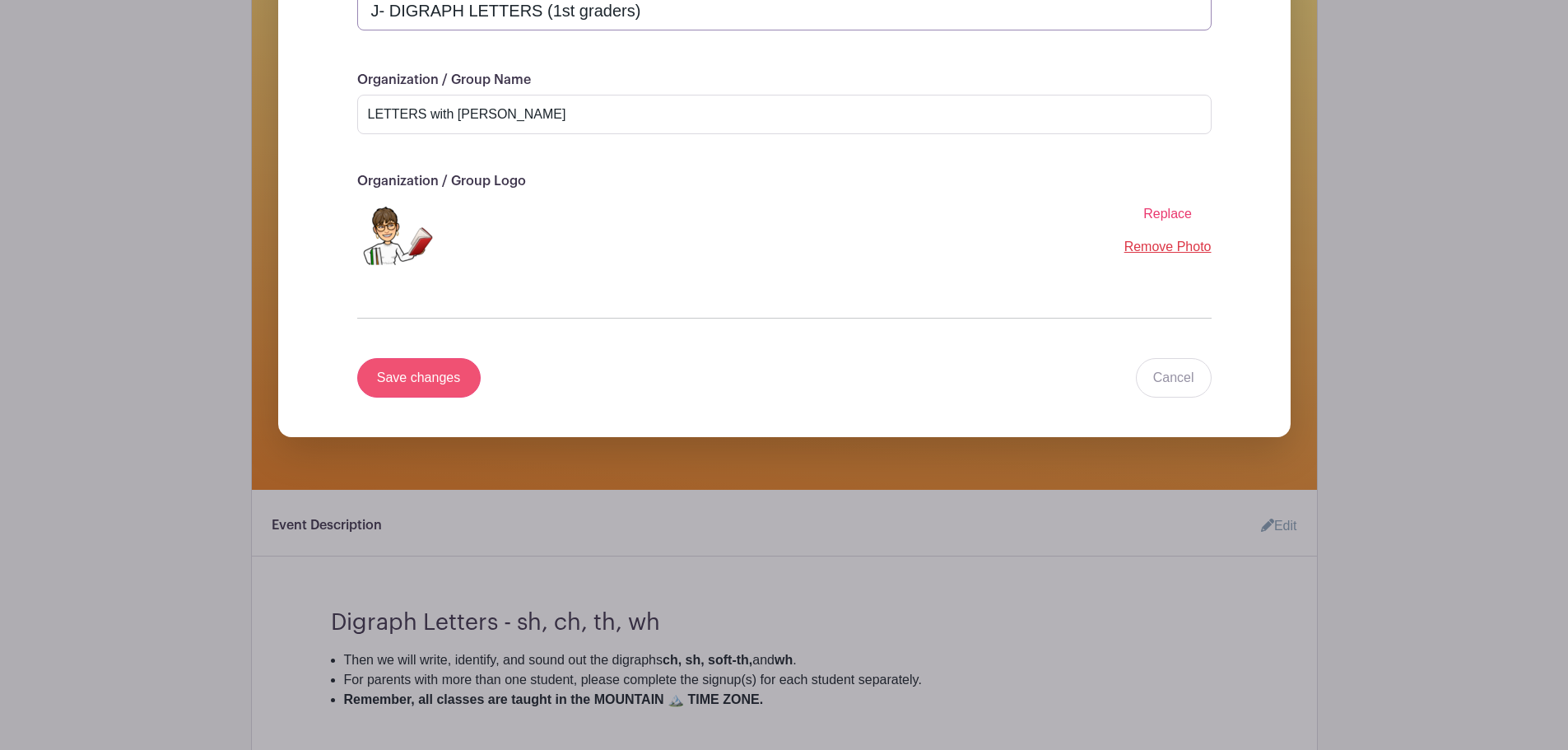
type input "J- DIGRAPH LETTERS (1st graders)"
click at [430, 374] on input "Save changes" at bounding box center [419, 378] width 123 height 39
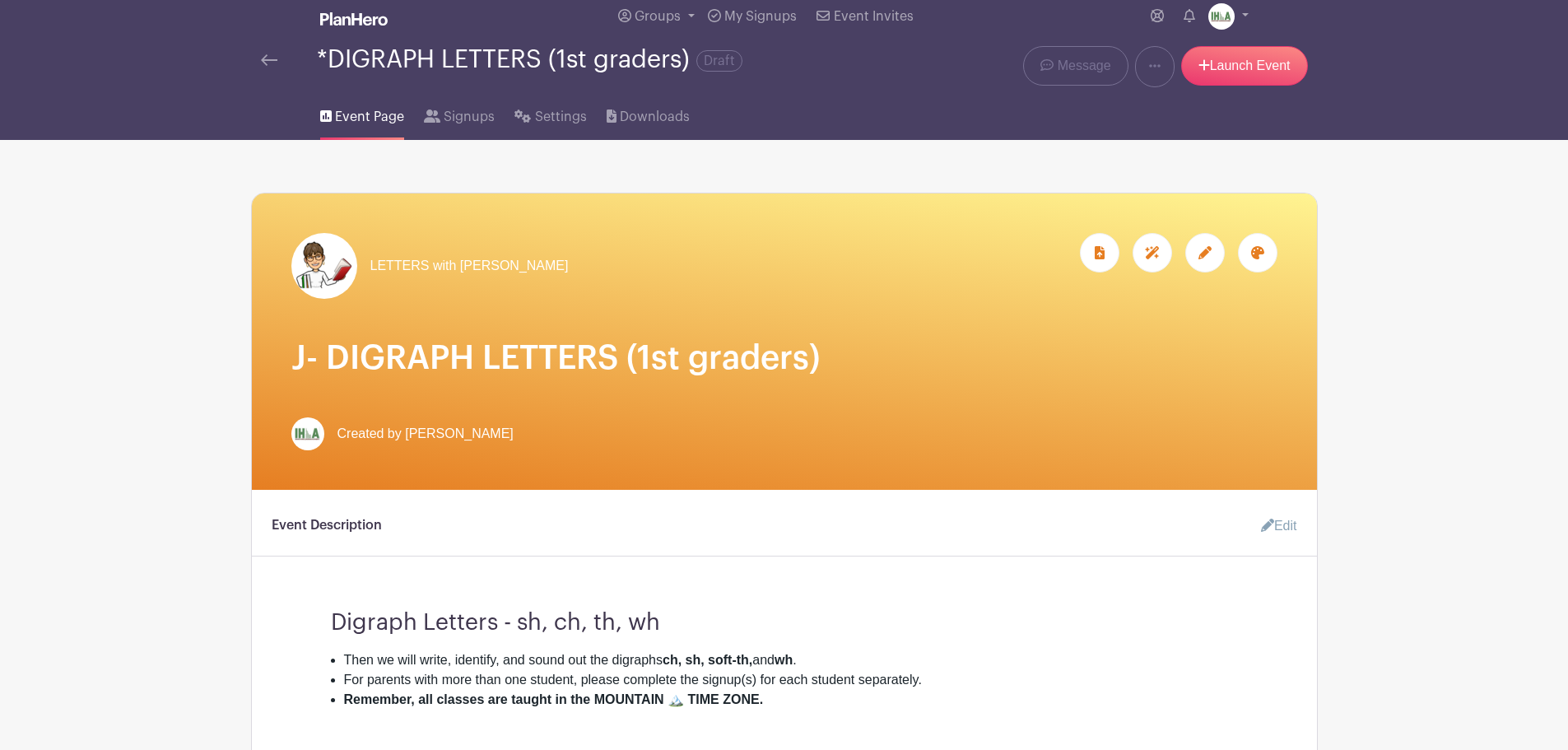
click at [273, 60] on img at bounding box center [268, 60] width 17 height 12
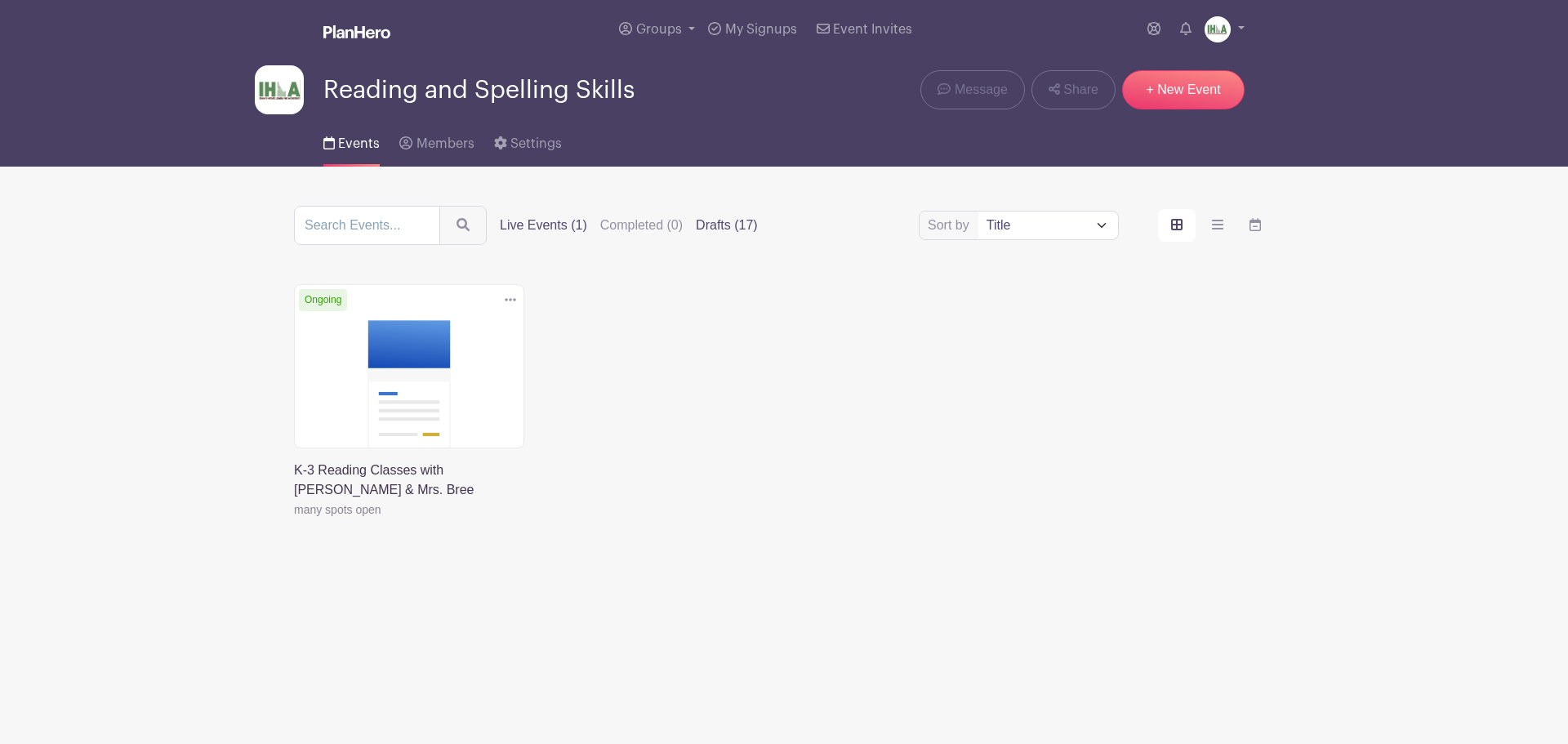
click at [726, 225] on label "Drafts (17)" at bounding box center [727, 225] width 62 height 19
click at [0, 0] on input "Drafts (17)" at bounding box center [0, 0] width 0 height 0
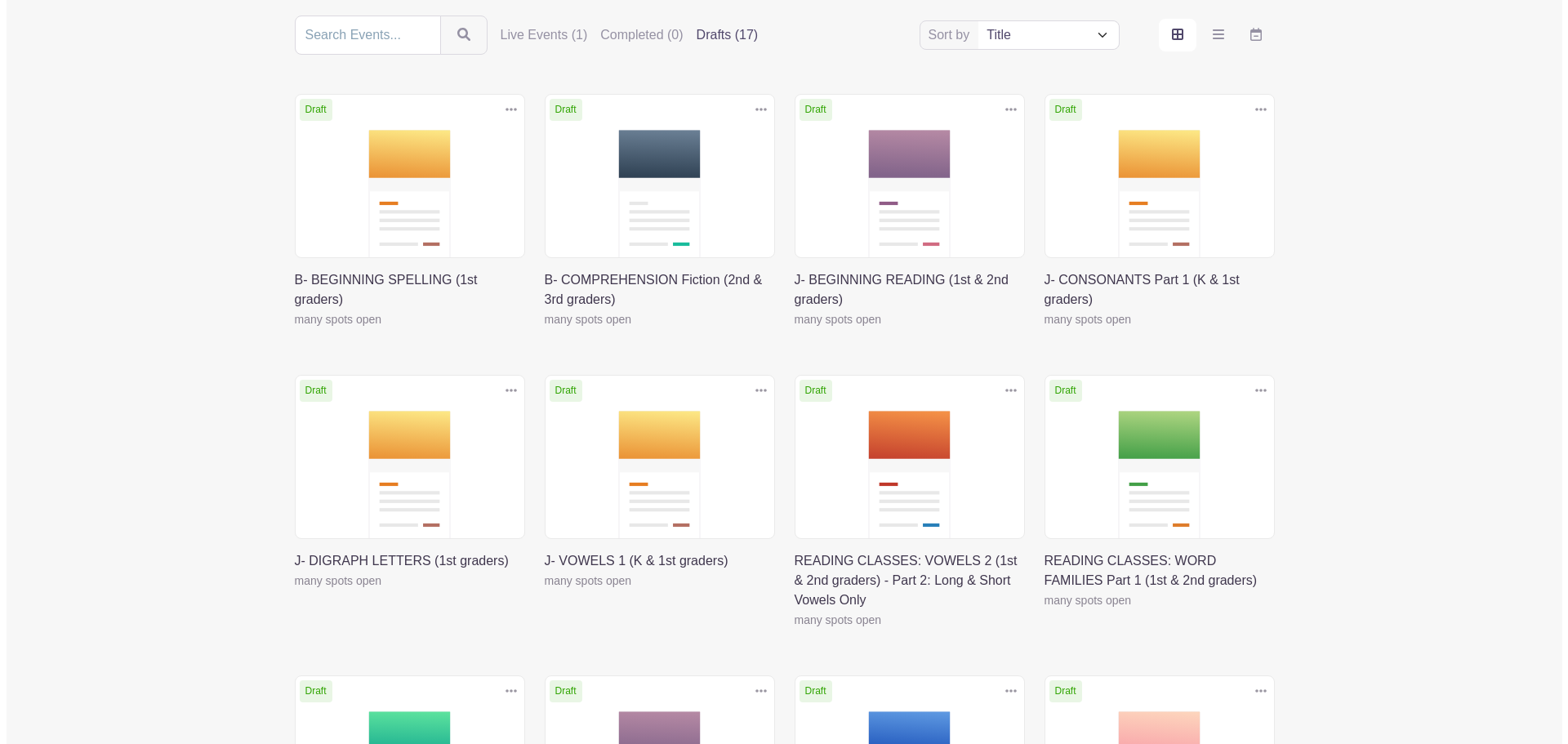
scroll to position [382, 0]
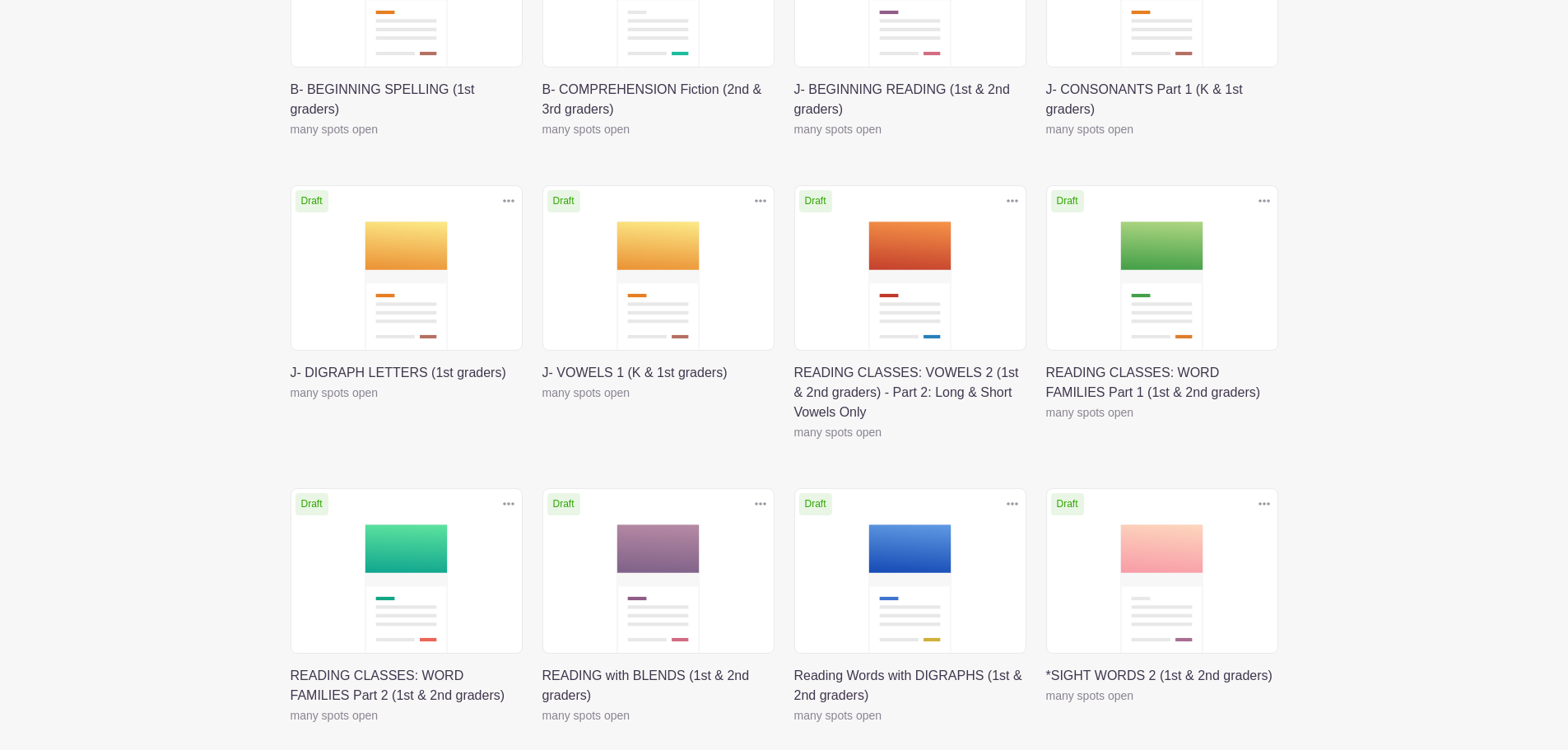
click at [1015, 203] on icon at bounding box center [1013, 200] width 12 height 13
click at [952, 260] on link "Delete" at bounding box center [959, 263] width 130 height 26
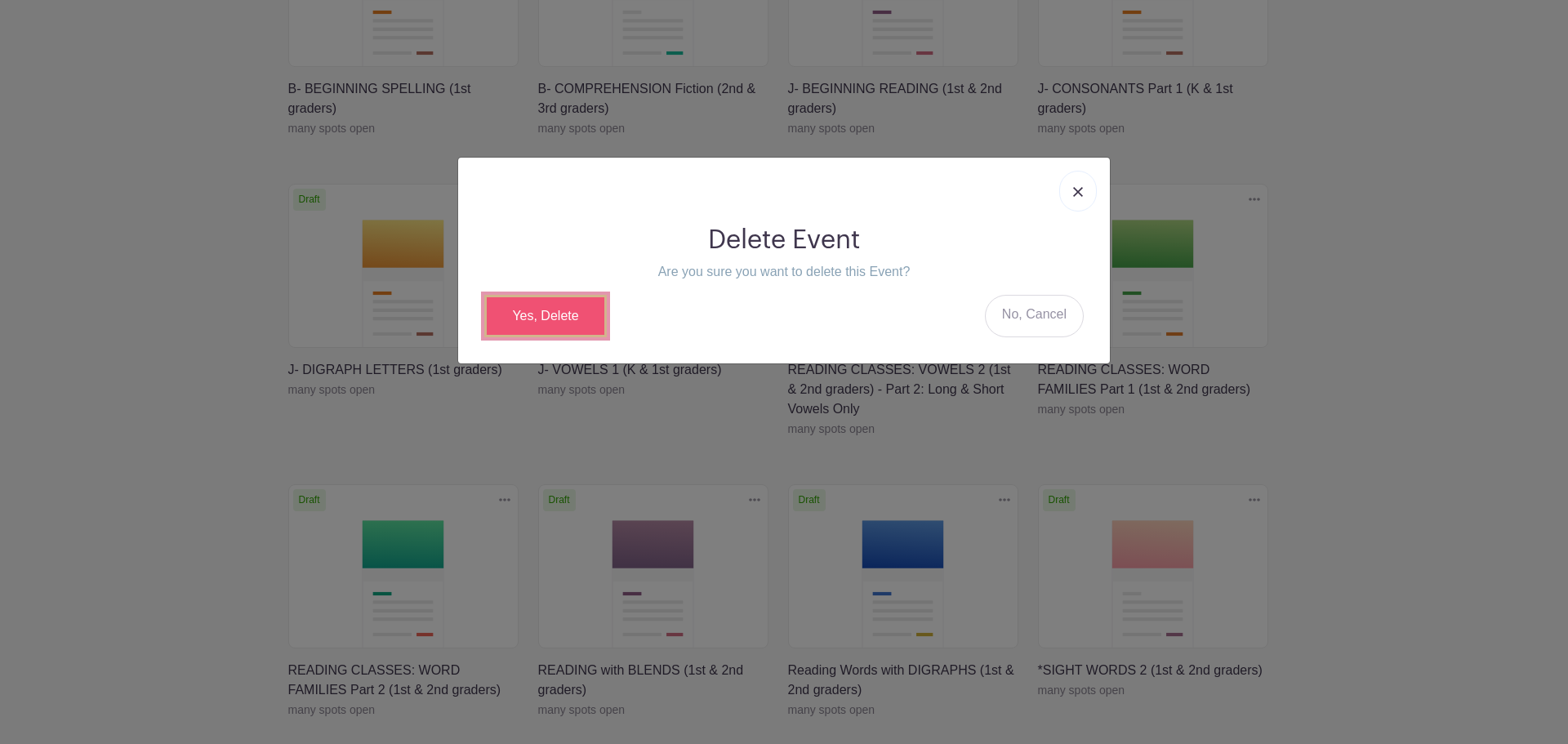
click at [562, 306] on link "Yes, Delete" at bounding box center [545, 316] width 122 height 43
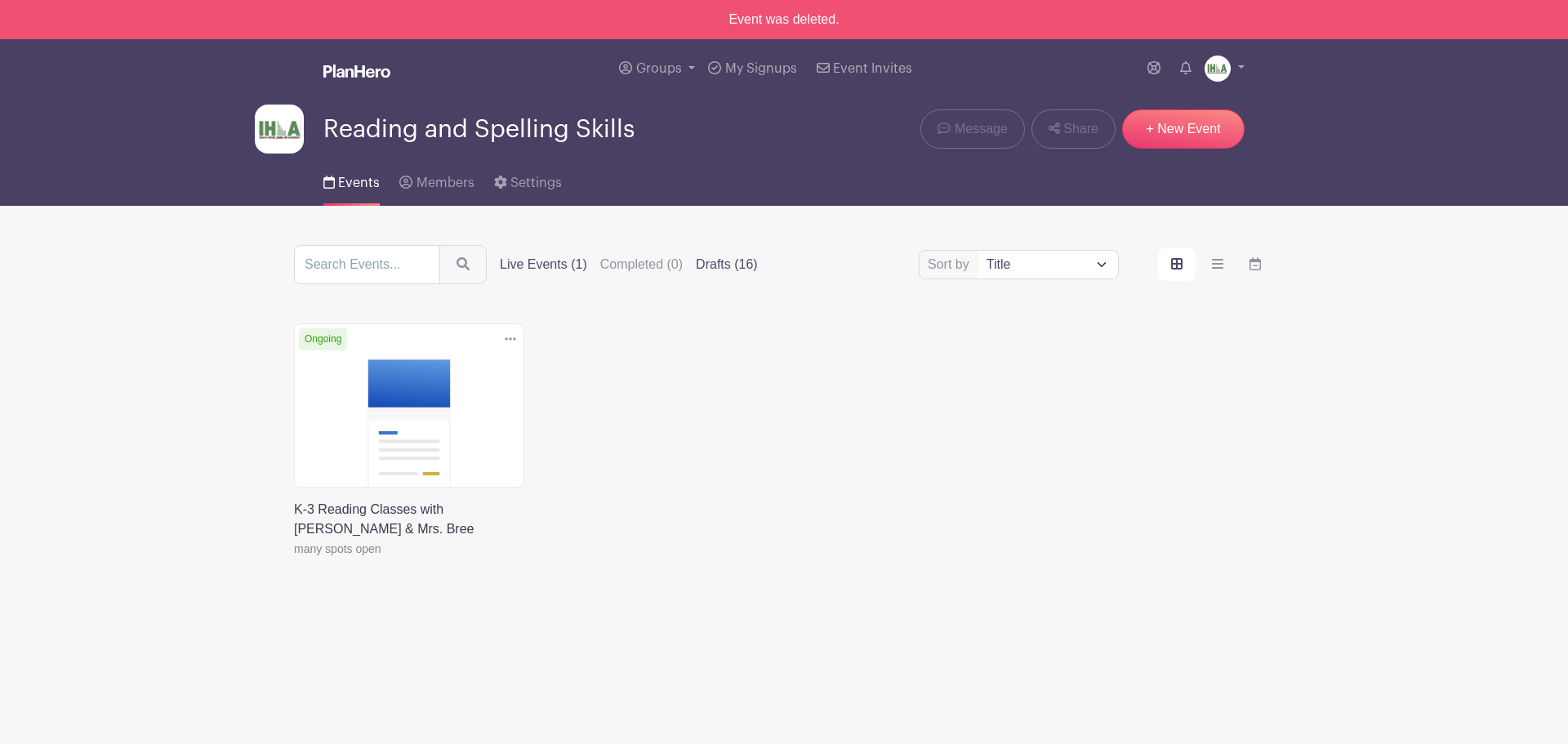
click at [744, 260] on label "Drafts (16)" at bounding box center [727, 264] width 62 height 19
click at [0, 0] on input "Drafts (16)" at bounding box center [0, 0] width 0 height 0
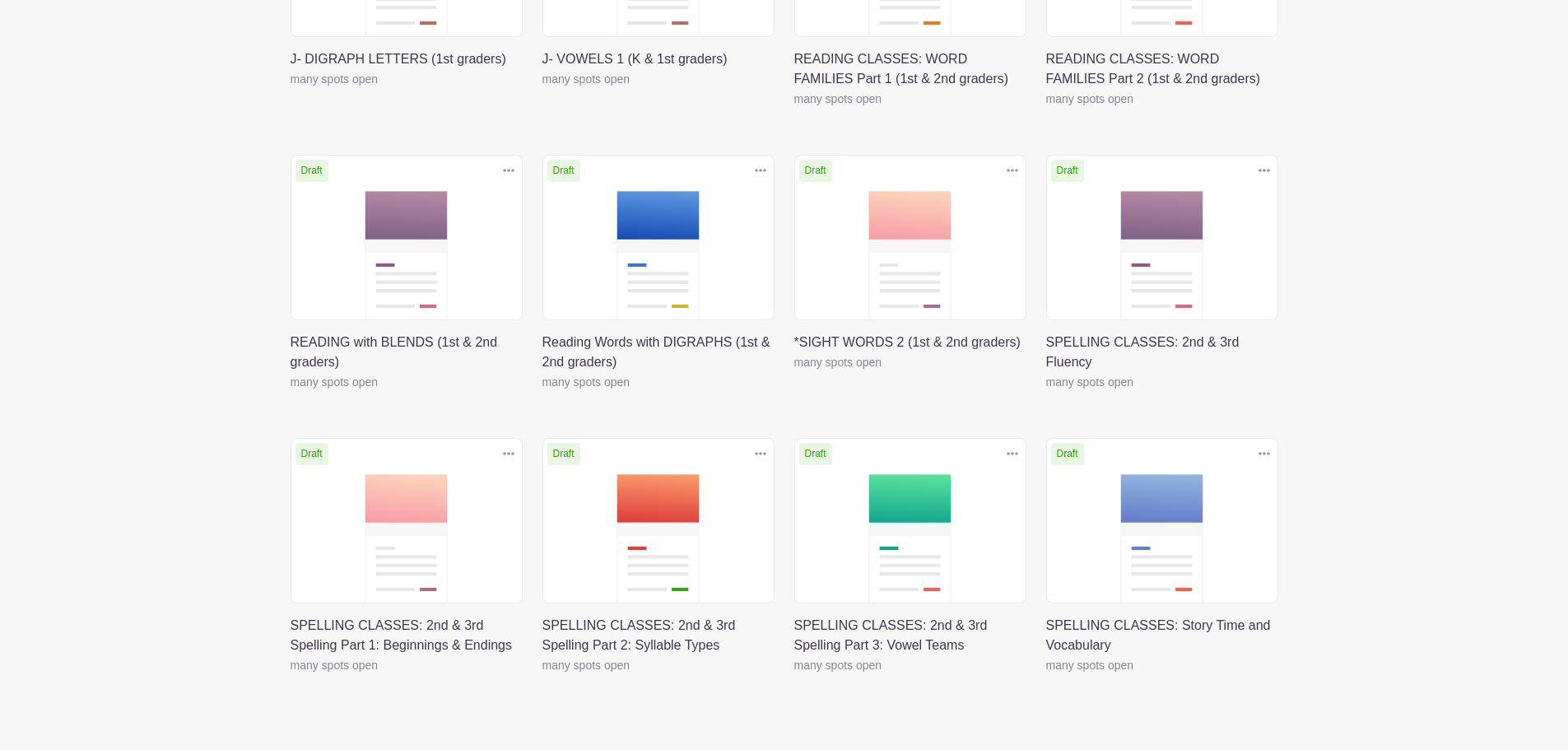
scroll to position [768, 0]
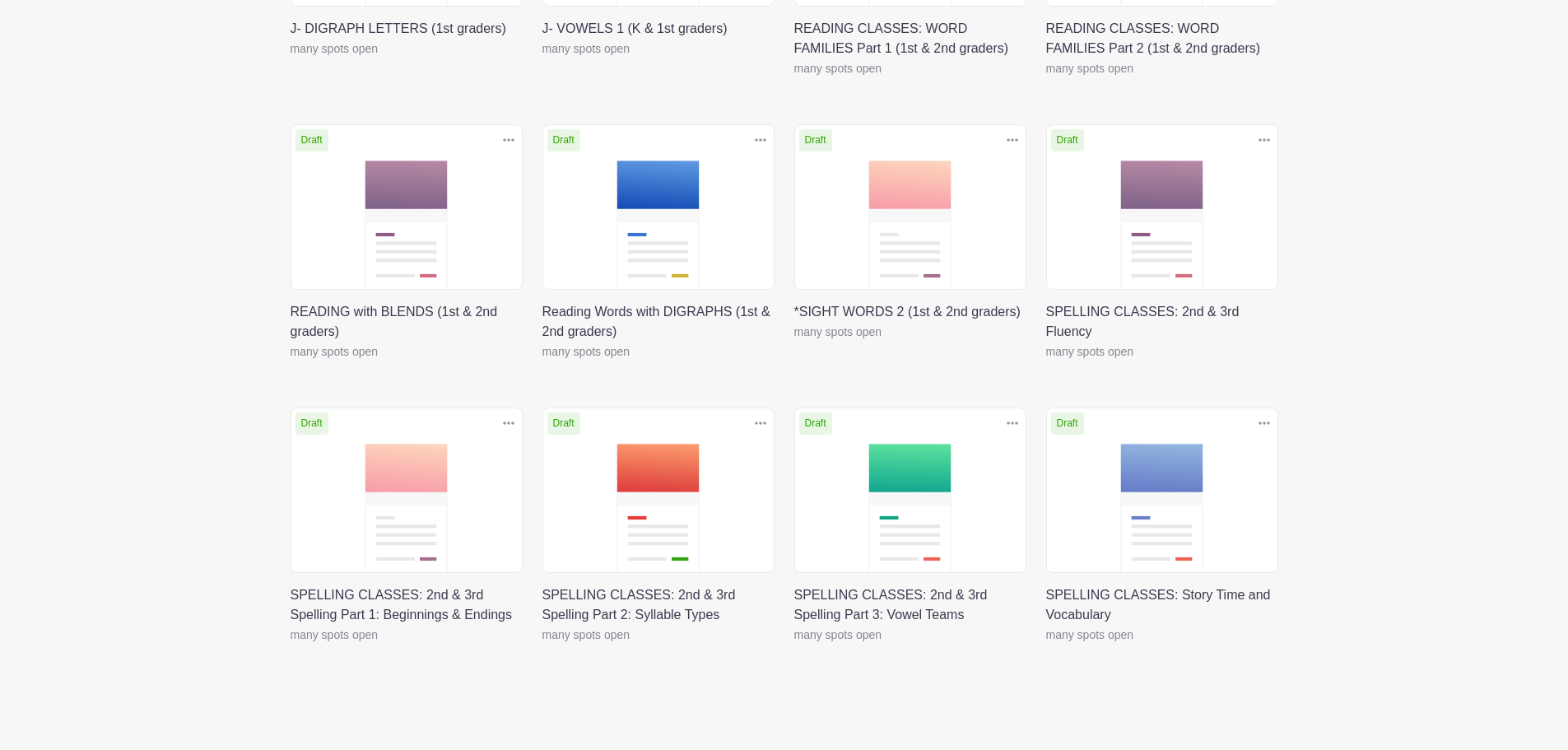
click at [543, 644] on link at bounding box center [543, 644] width 0 height 0
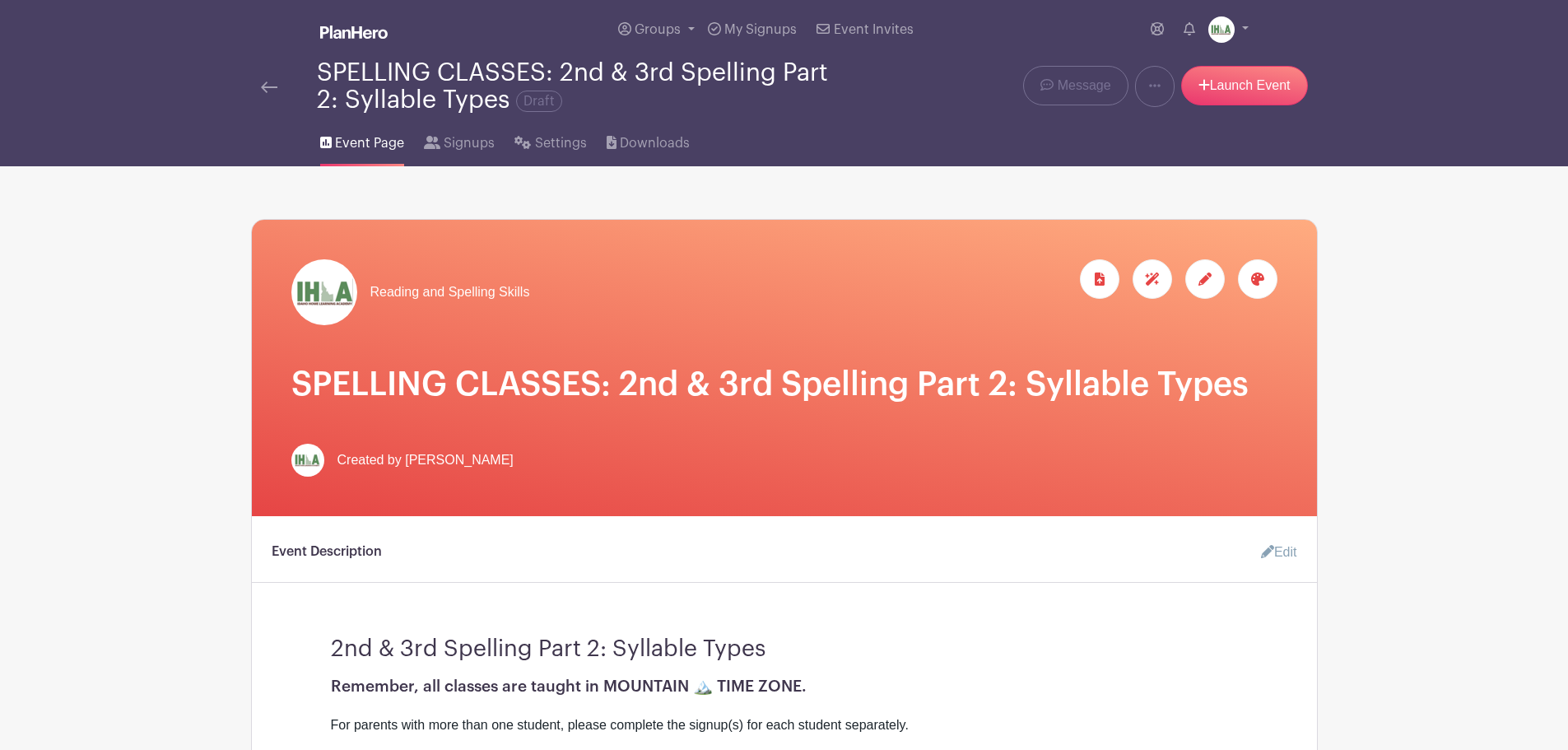
click at [266, 88] on img at bounding box center [268, 87] width 17 height 12
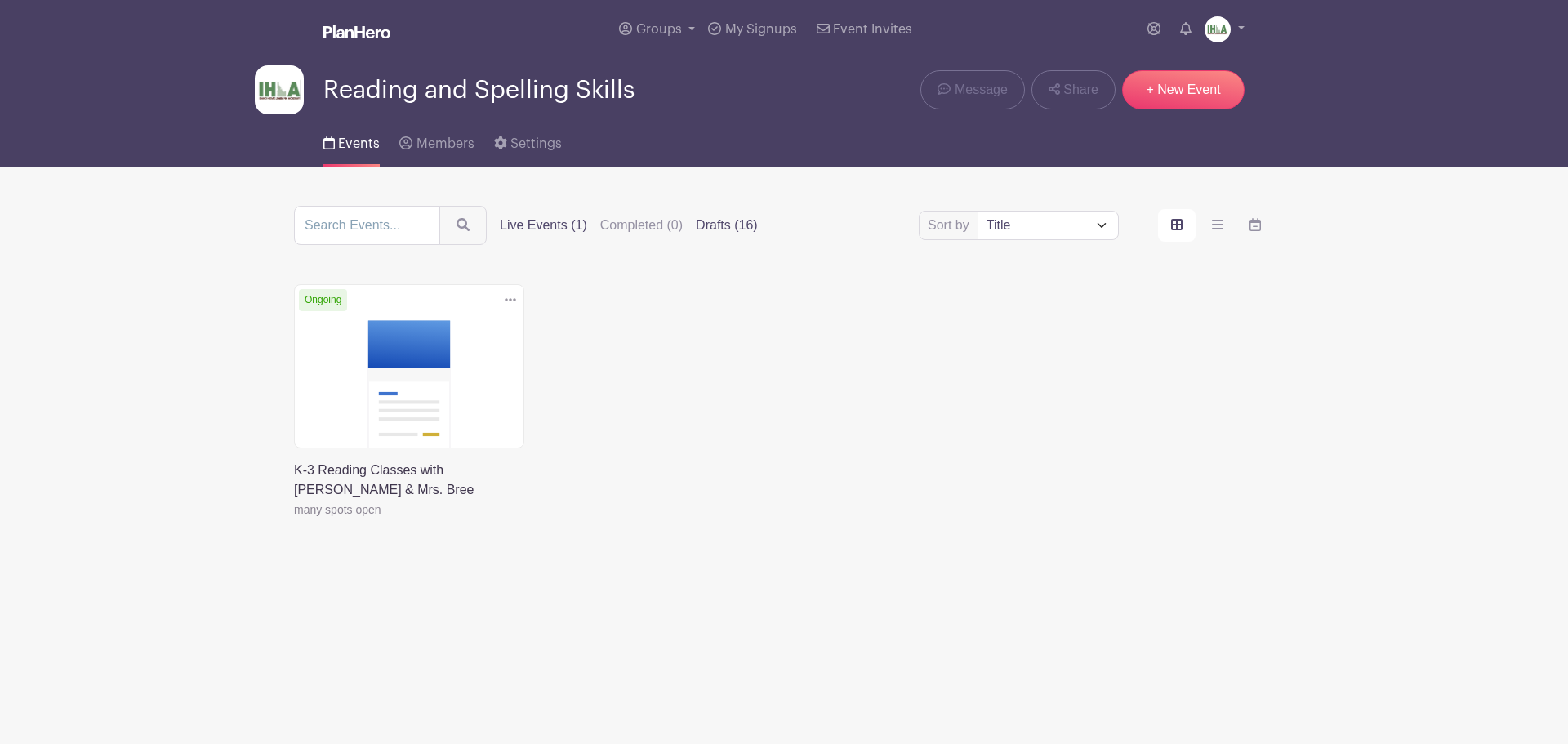
click at [726, 225] on label "Drafts (16)" at bounding box center [727, 225] width 62 height 19
click at [0, 0] on input "Drafts (16)" at bounding box center [0, 0] width 0 height 0
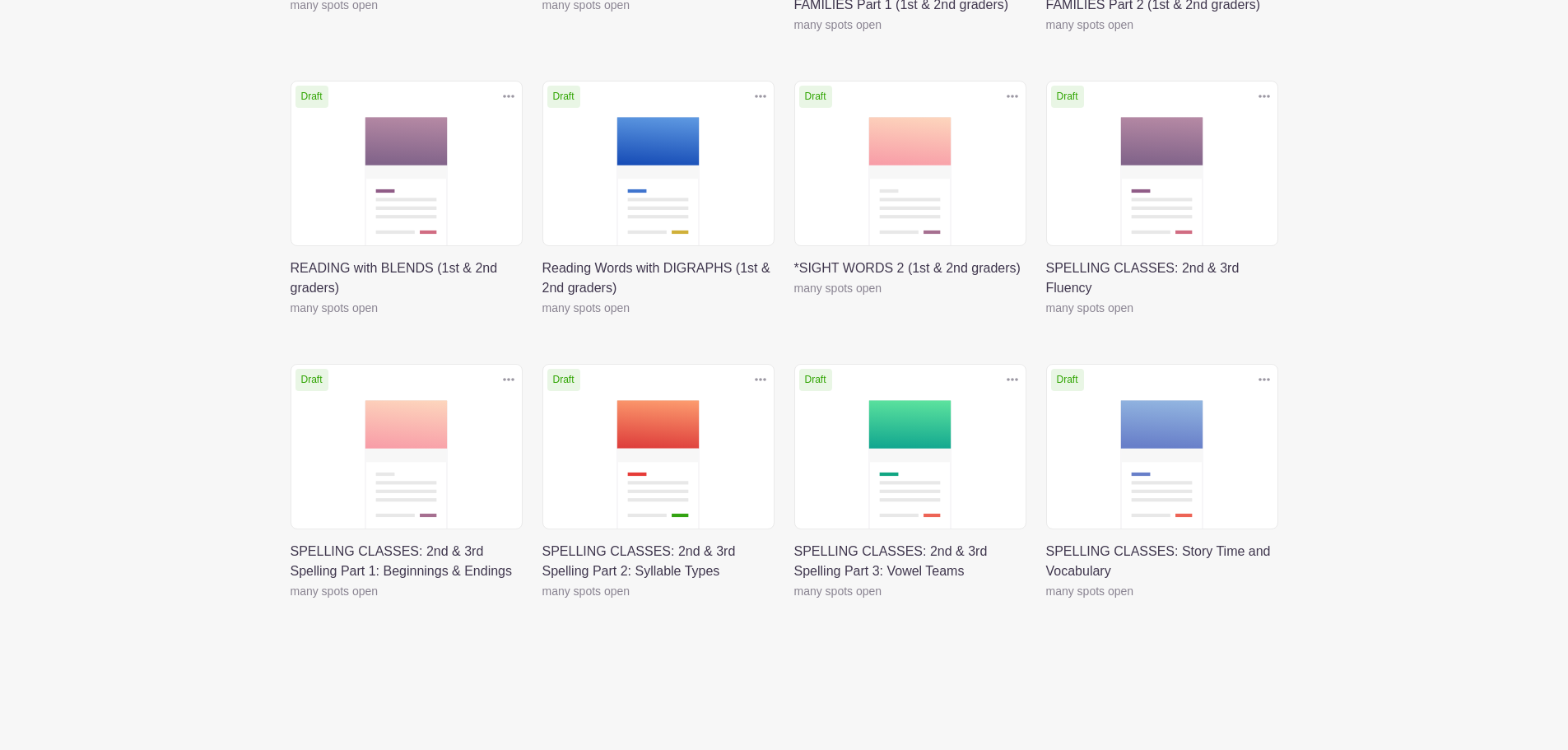
scroll to position [581, 0]
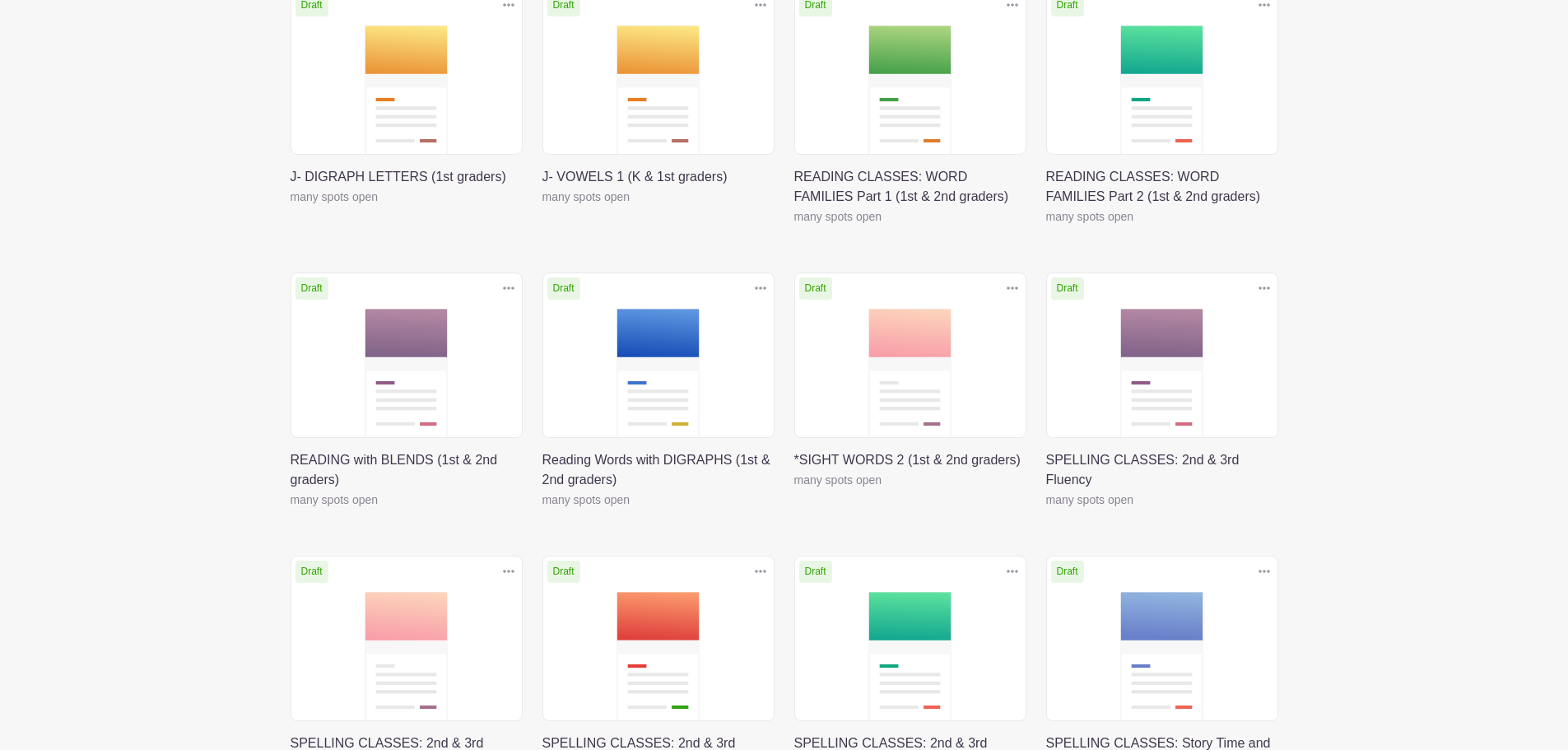
click at [291, 509] on link at bounding box center [291, 509] width 0 height 0
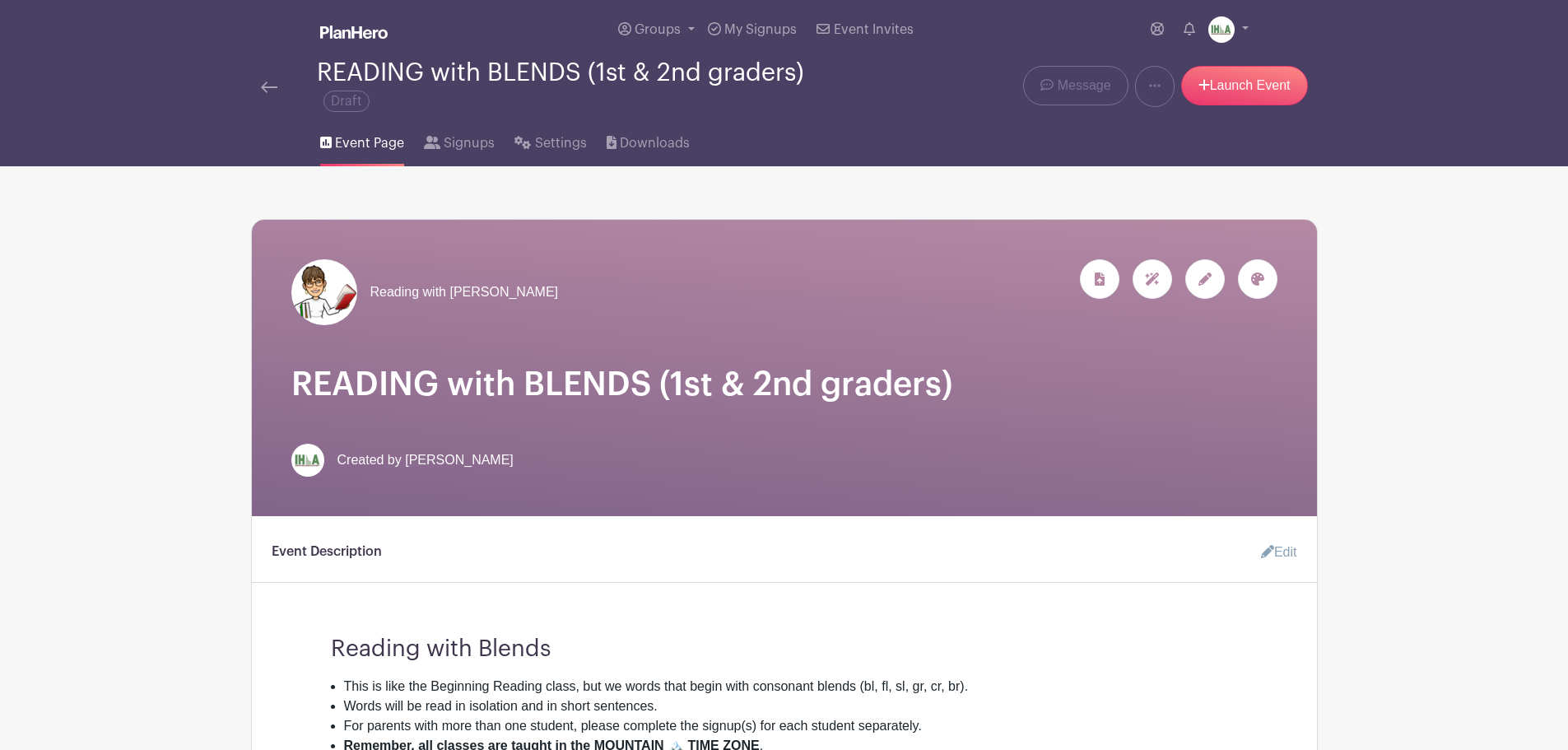
click at [1204, 276] on icon at bounding box center [1205, 278] width 13 height 13
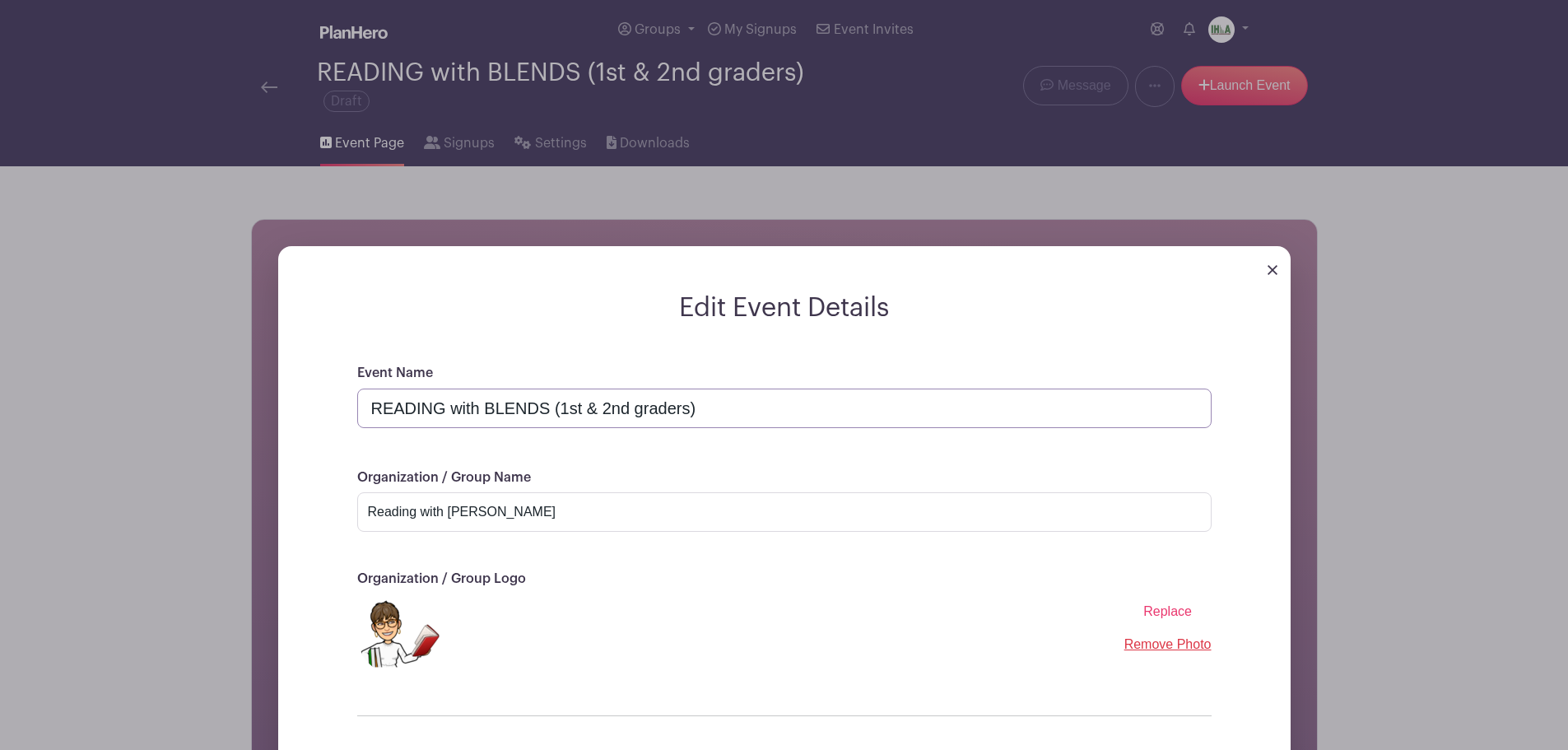
click at [610, 407] on input "READING with BLENDS (1st & 2nd graders)" at bounding box center [784, 408] width 855 height 39
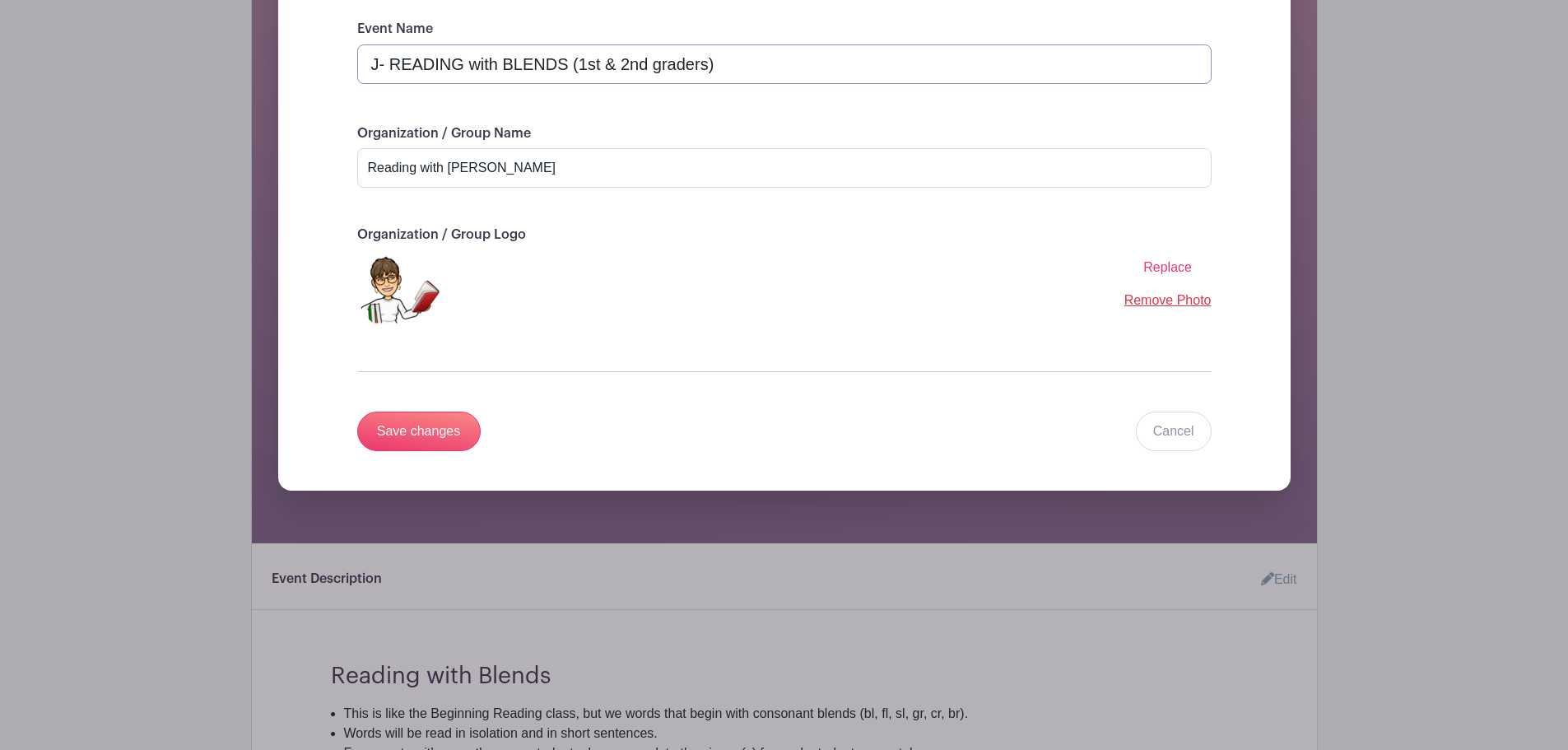
scroll to position [385, 0]
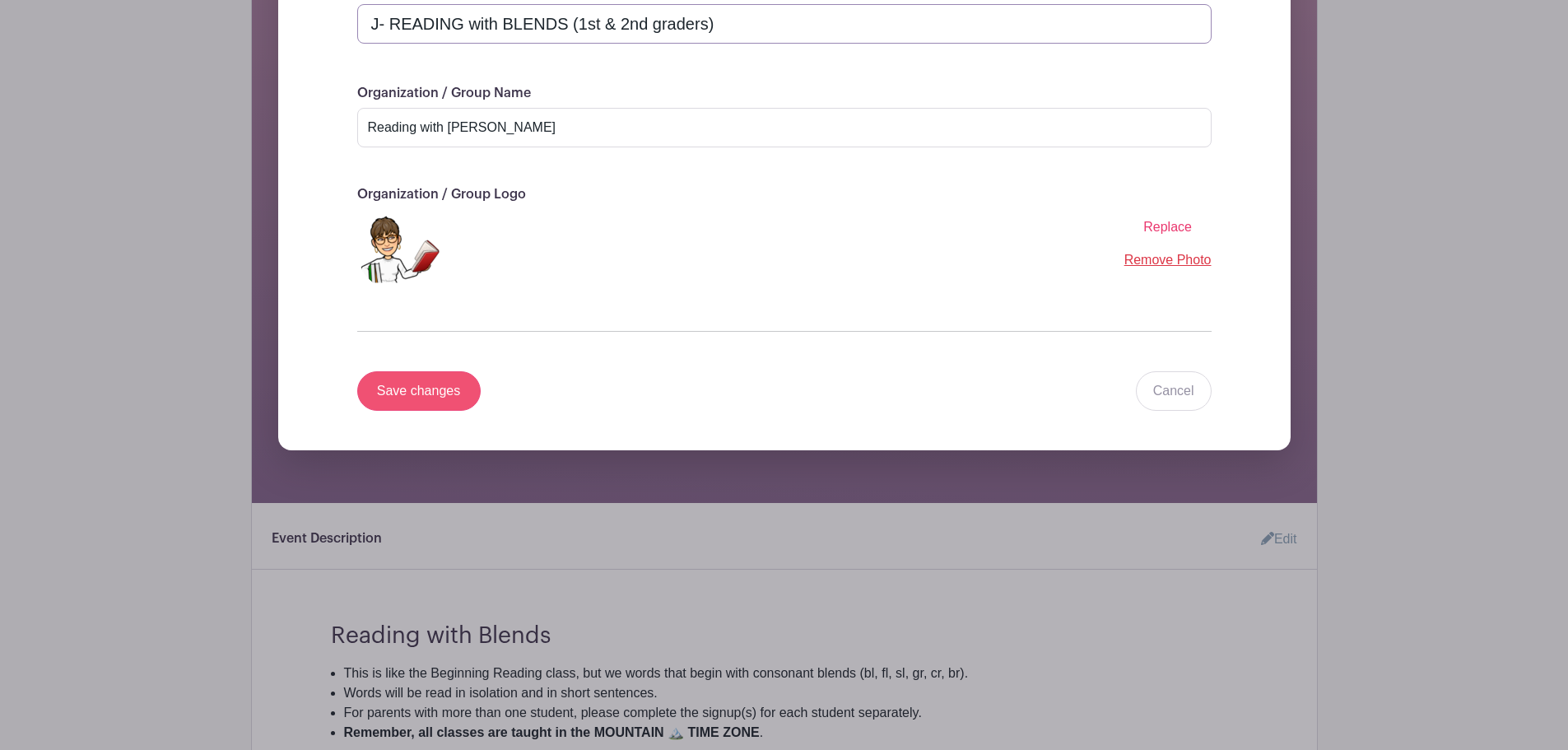
type input "J- READING with BLENDS (1st & 2nd graders)"
click at [415, 394] on input "Save changes" at bounding box center [419, 391] width 123 height 39
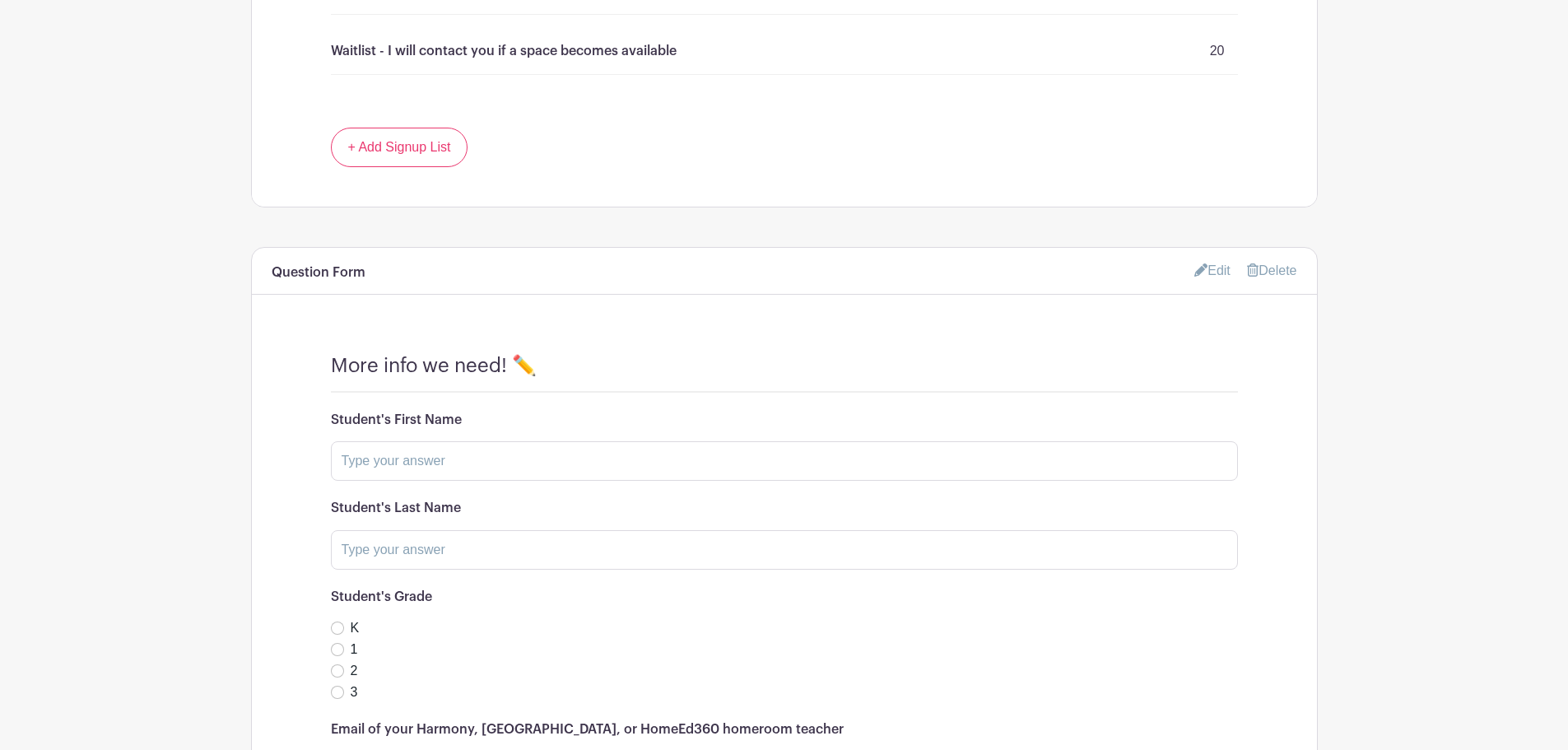
scroll to position [1165, 0]
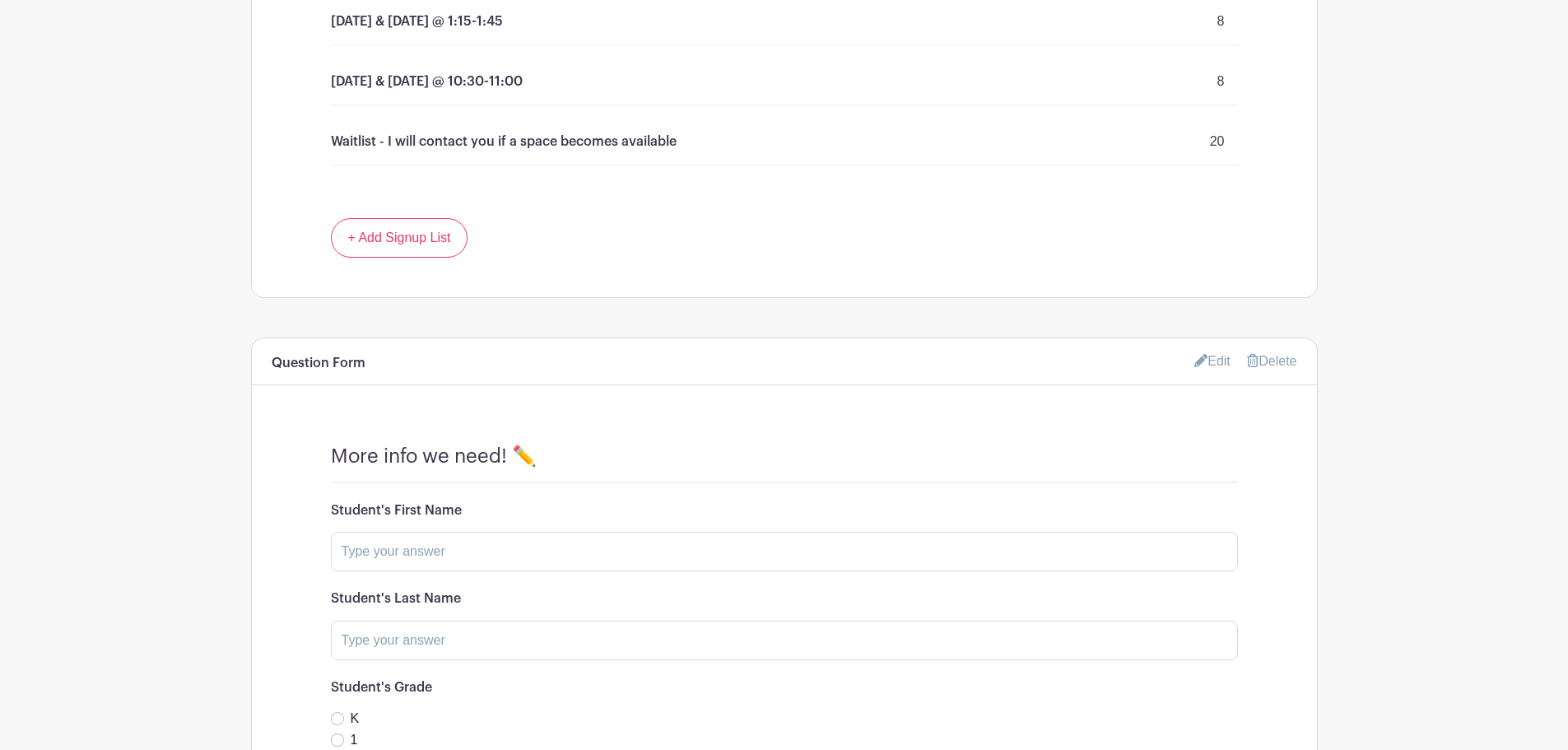
click at [1211, 358] on link "Edit" at bounding box center [1212, 361] width 36 height 27
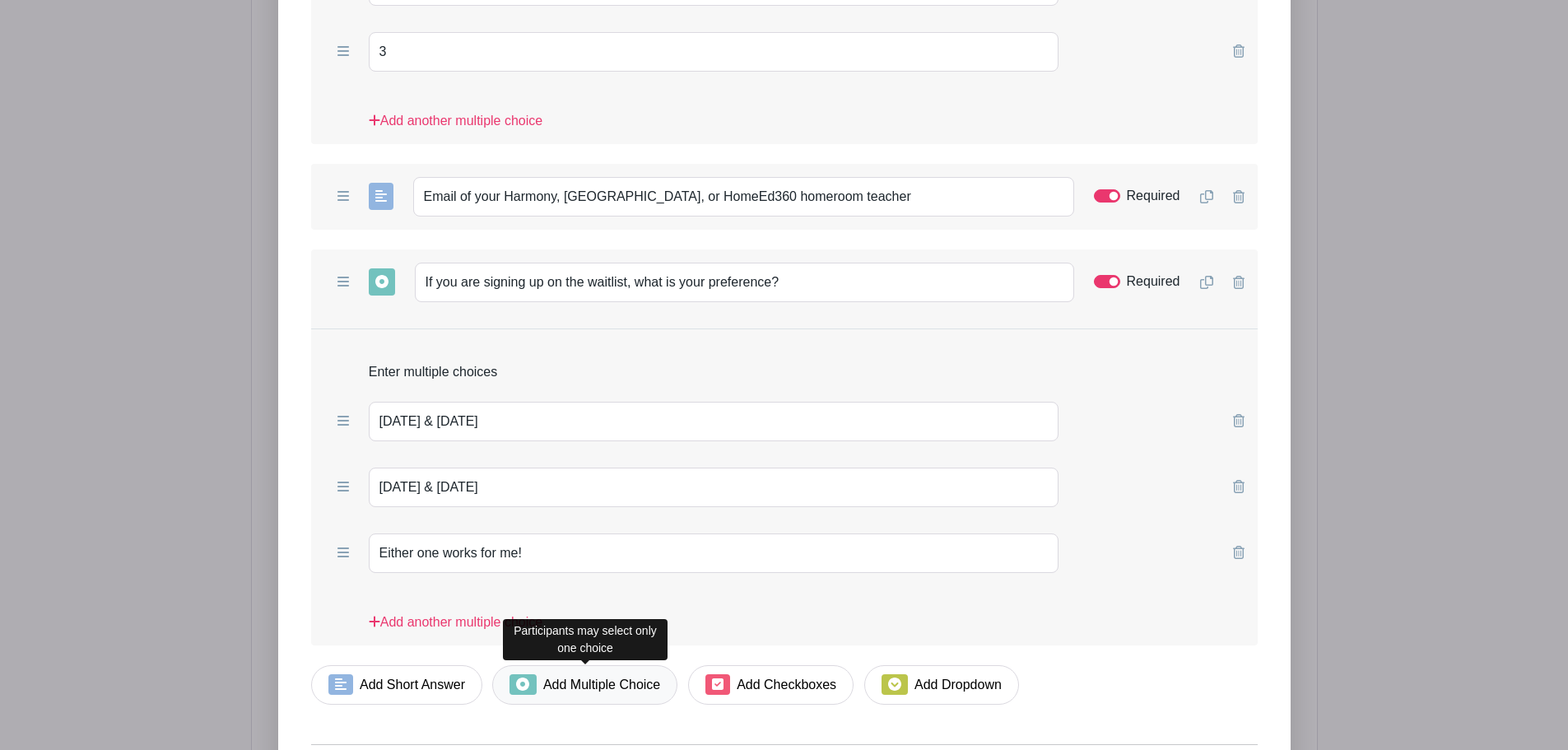
scroll to position [2318, 0]
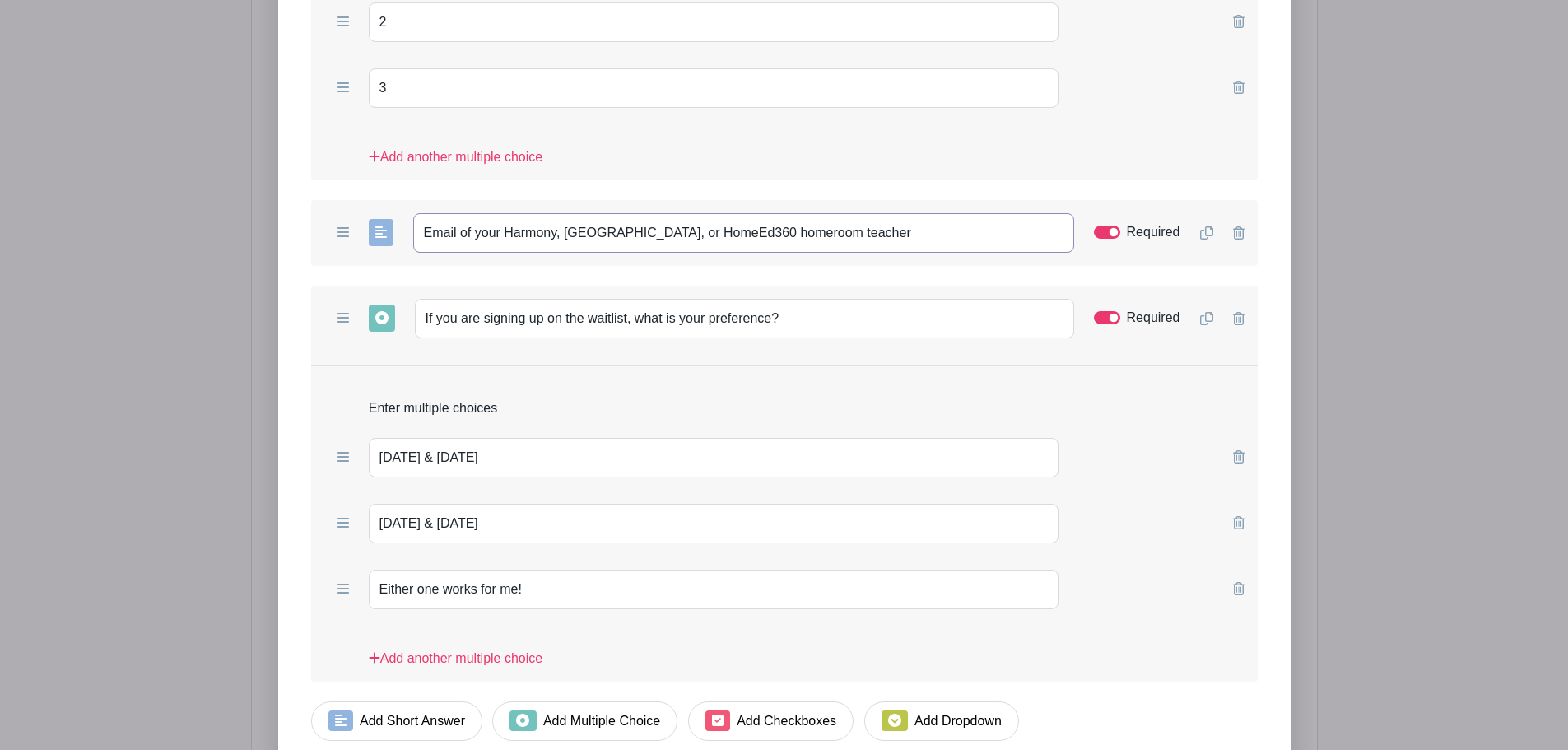
drag, startPoint x: 563, startPoint y: 234, endPoint x: 621, endPoint y: 237, distance: 58.1
click at [621, 237] on input "Email of your Harmony, Braintree, or HomeEd360 homeroom teacher" at bounding box center [743, 233] width 661 height 39
paste input "Braintree,"
paste input "omeEd360 H"
type input "EMAIL of your Braintree, HomeEd360, or Harmony homeroom teacher"
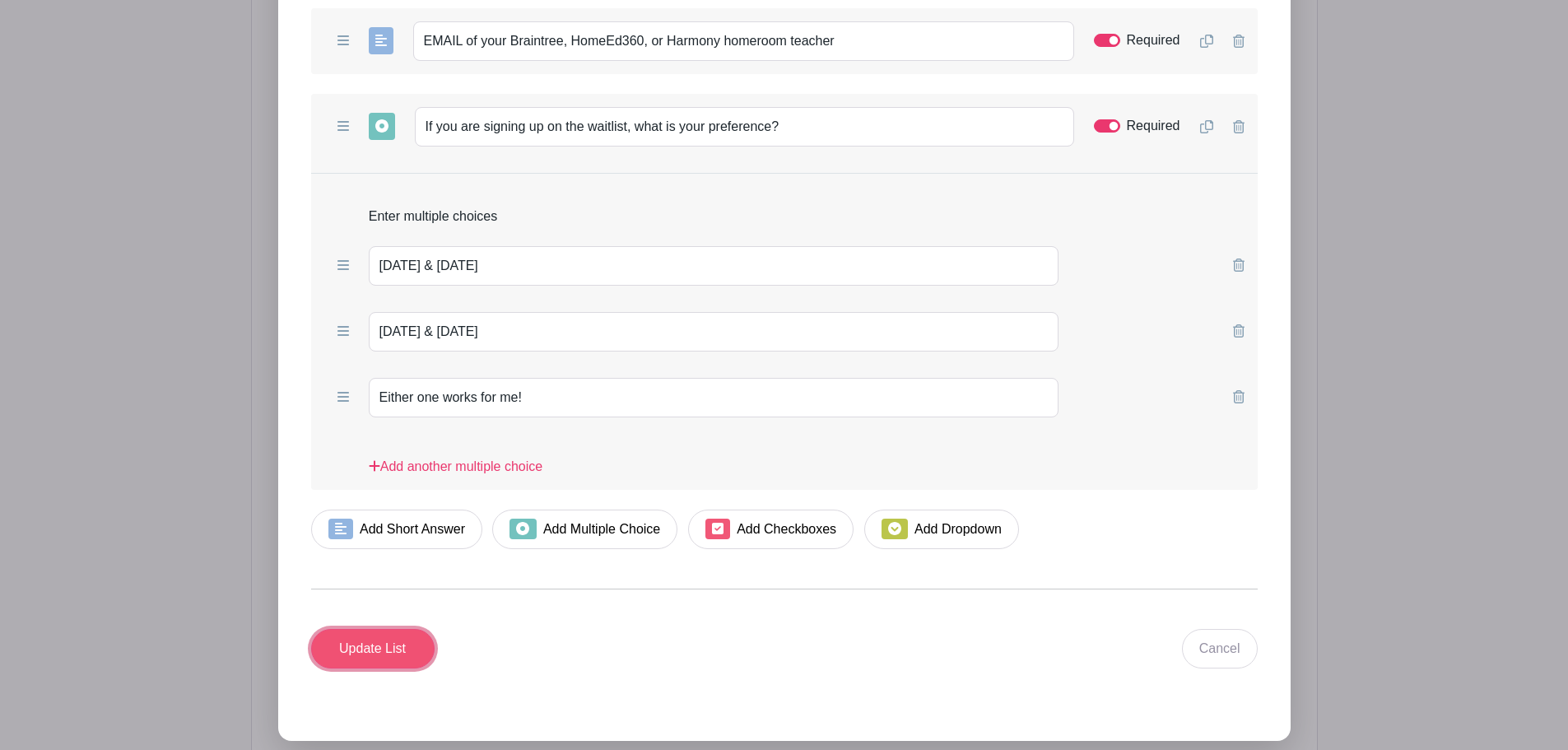
click at [373, 648] on input "Update List" at bounding box center [373, 648] width 123 height 39
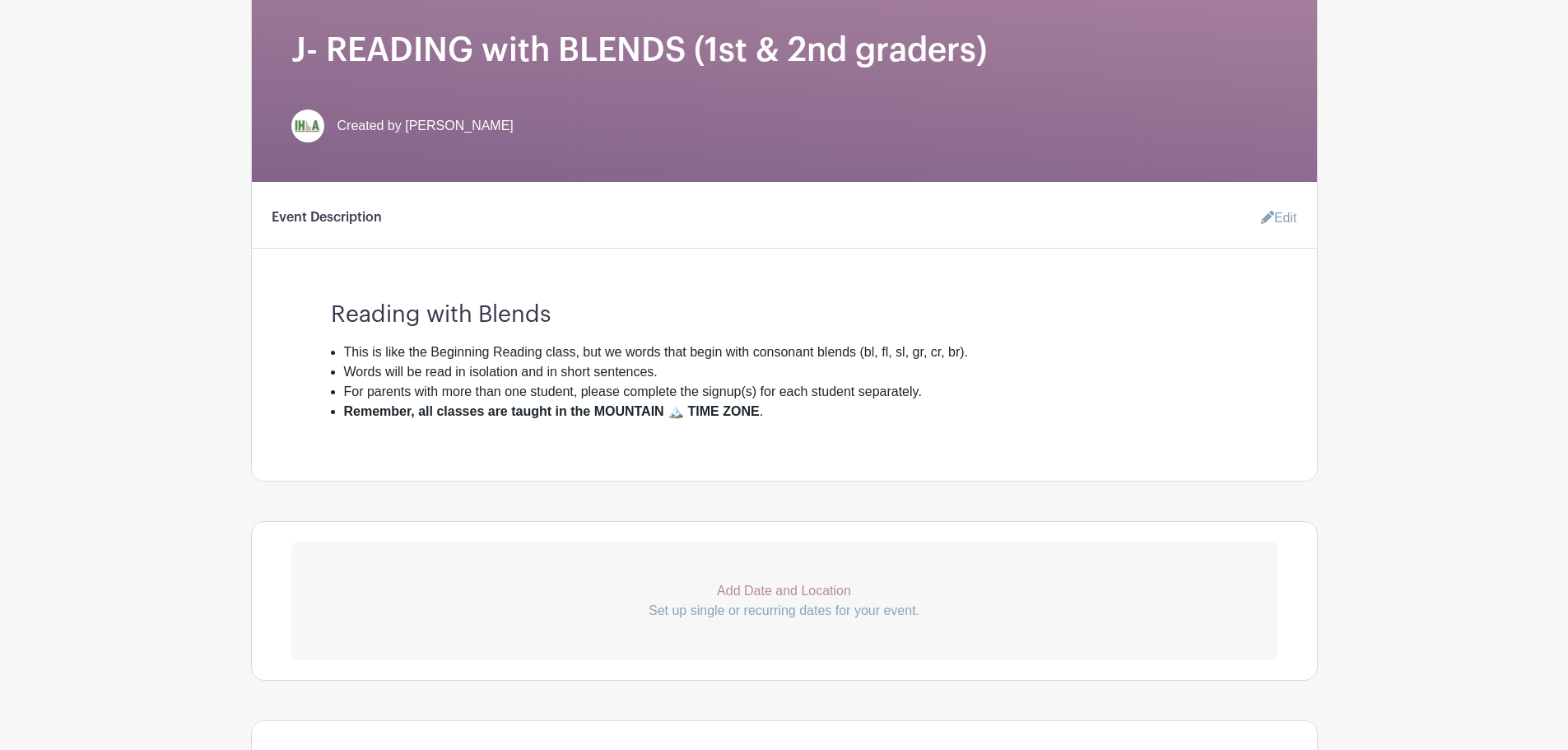
scroll to position [0, 0]
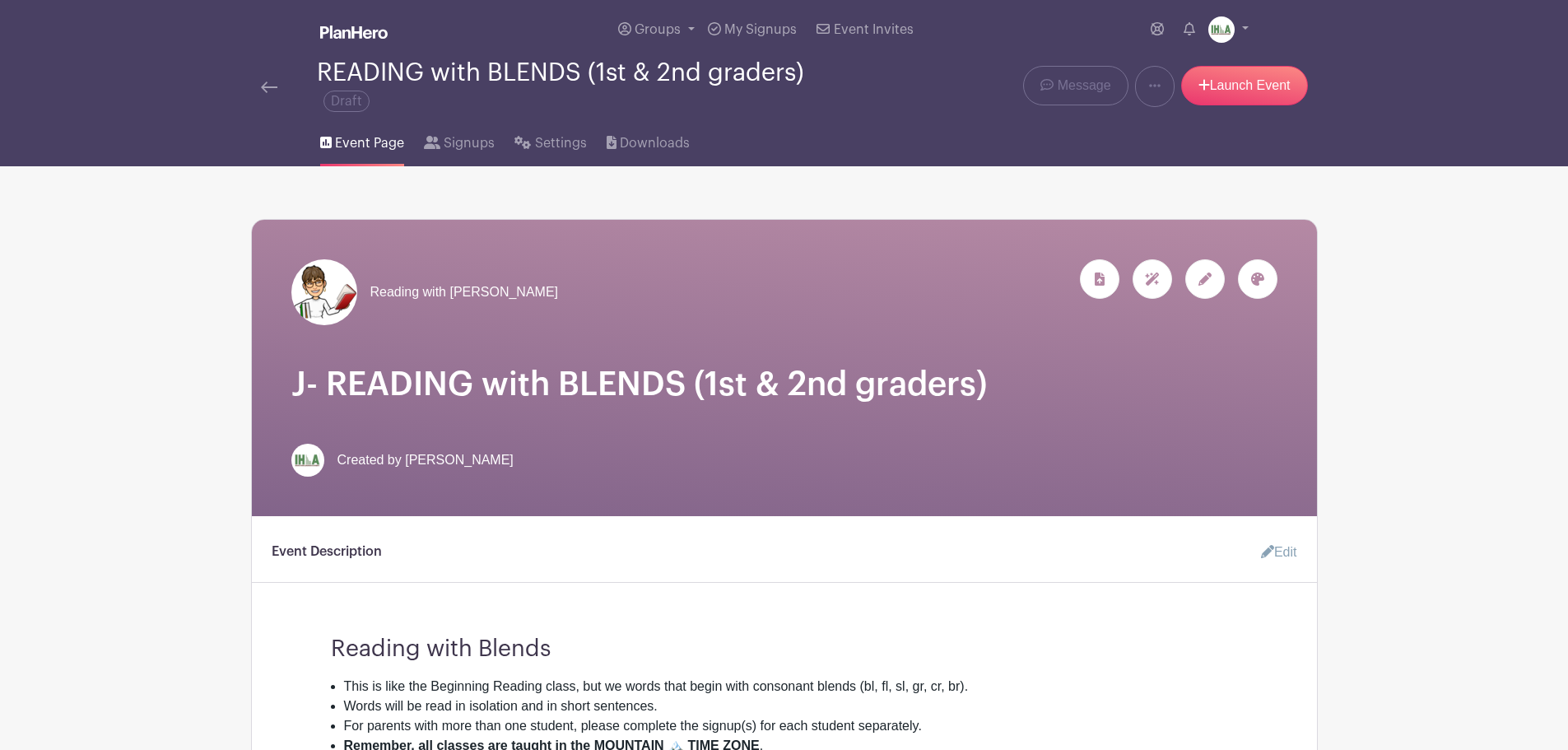
click at [268, 86] on img at bounding box center [268, 87] width 17 height 12
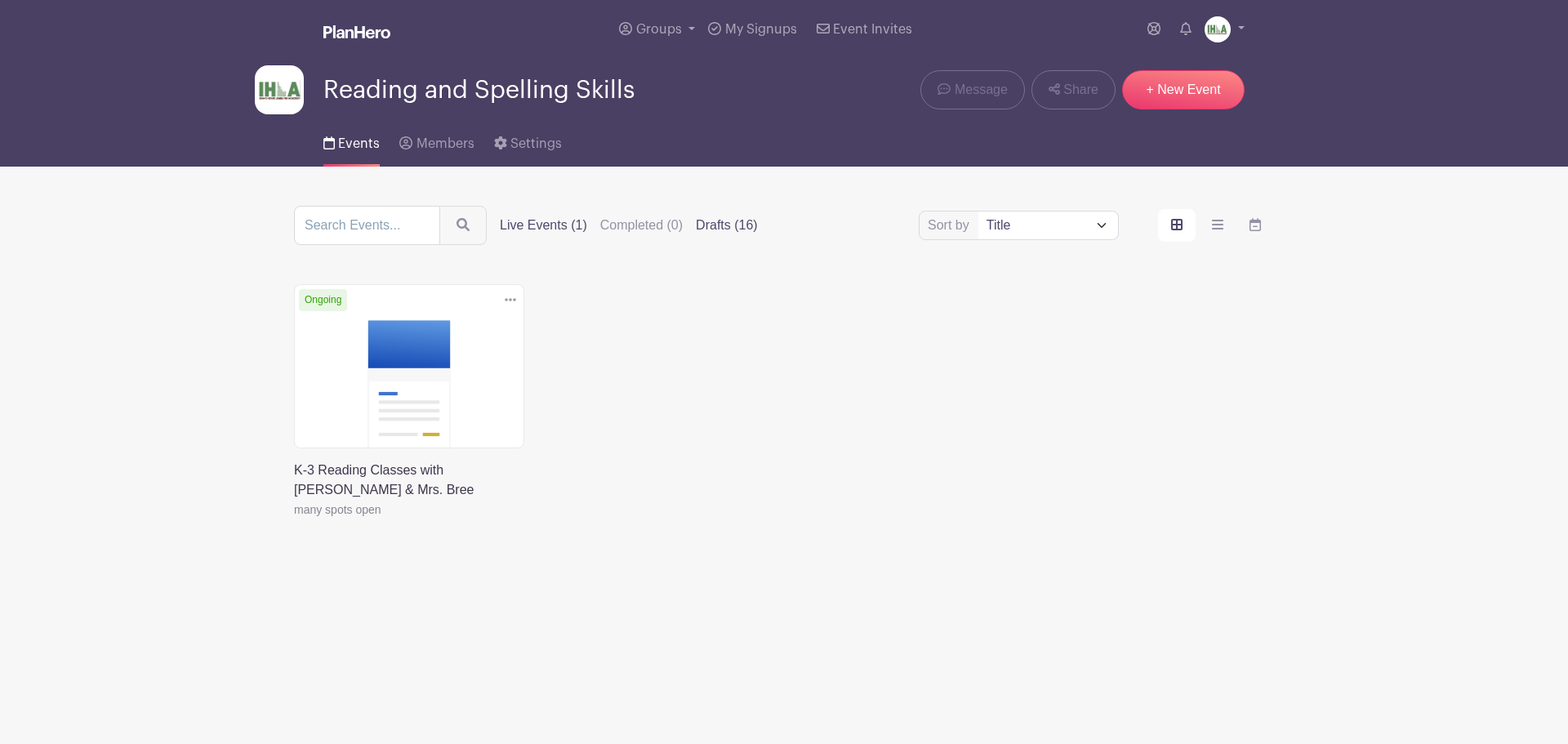
click at [709, 226] on label "Drafts (16)" at bounding box center [727, 225] width 62 height 19
click at [0, 0] on input "Drafts (16)" at bounding box center [0, 0] width 0 height 0
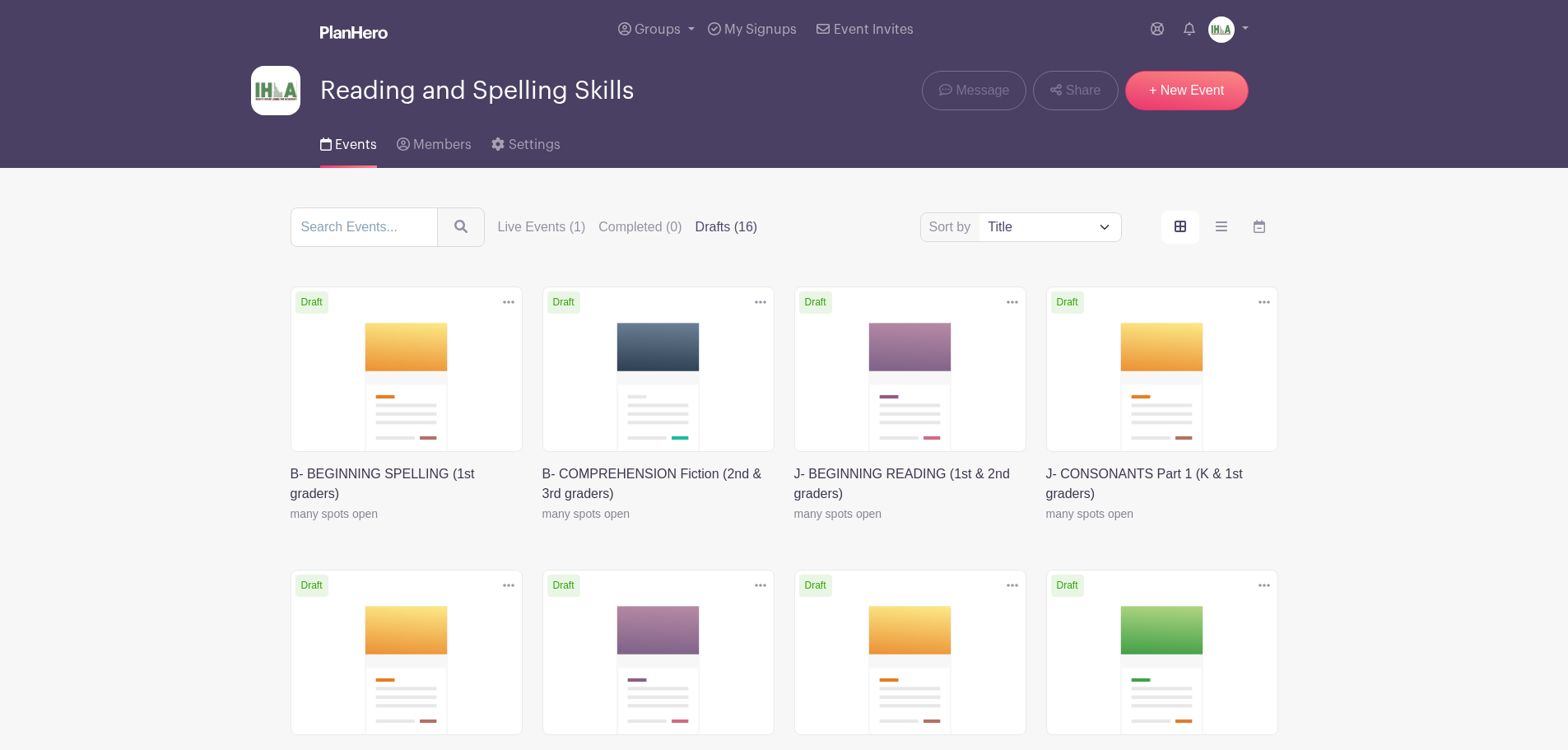
click at [291, 524] on link at bounding box center [291, 524] width 0 height 0
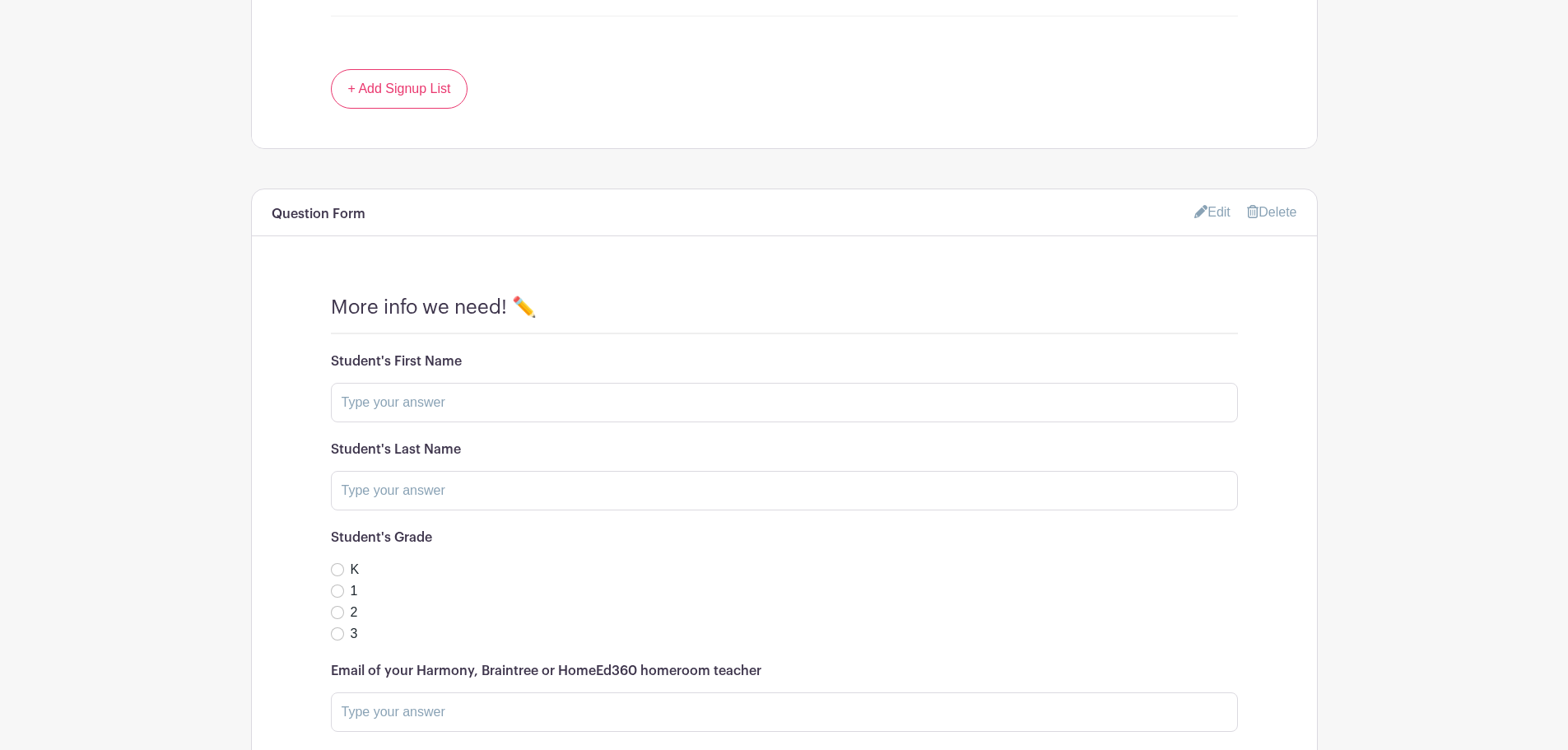
scroll to position [1536, 0]
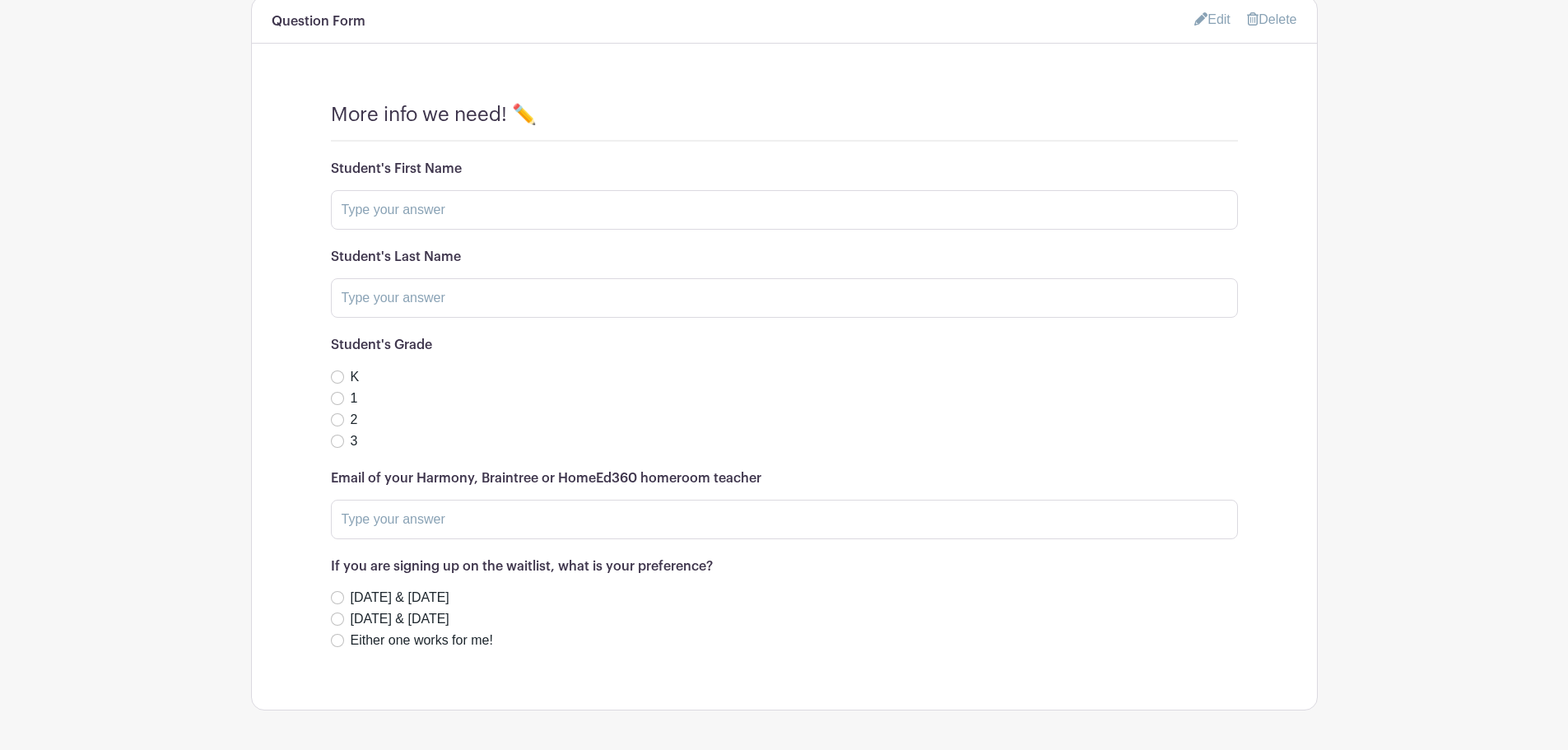
click at [1206, 21] on link "Edit" at bounding box center [1212, 20] width 36 height 27
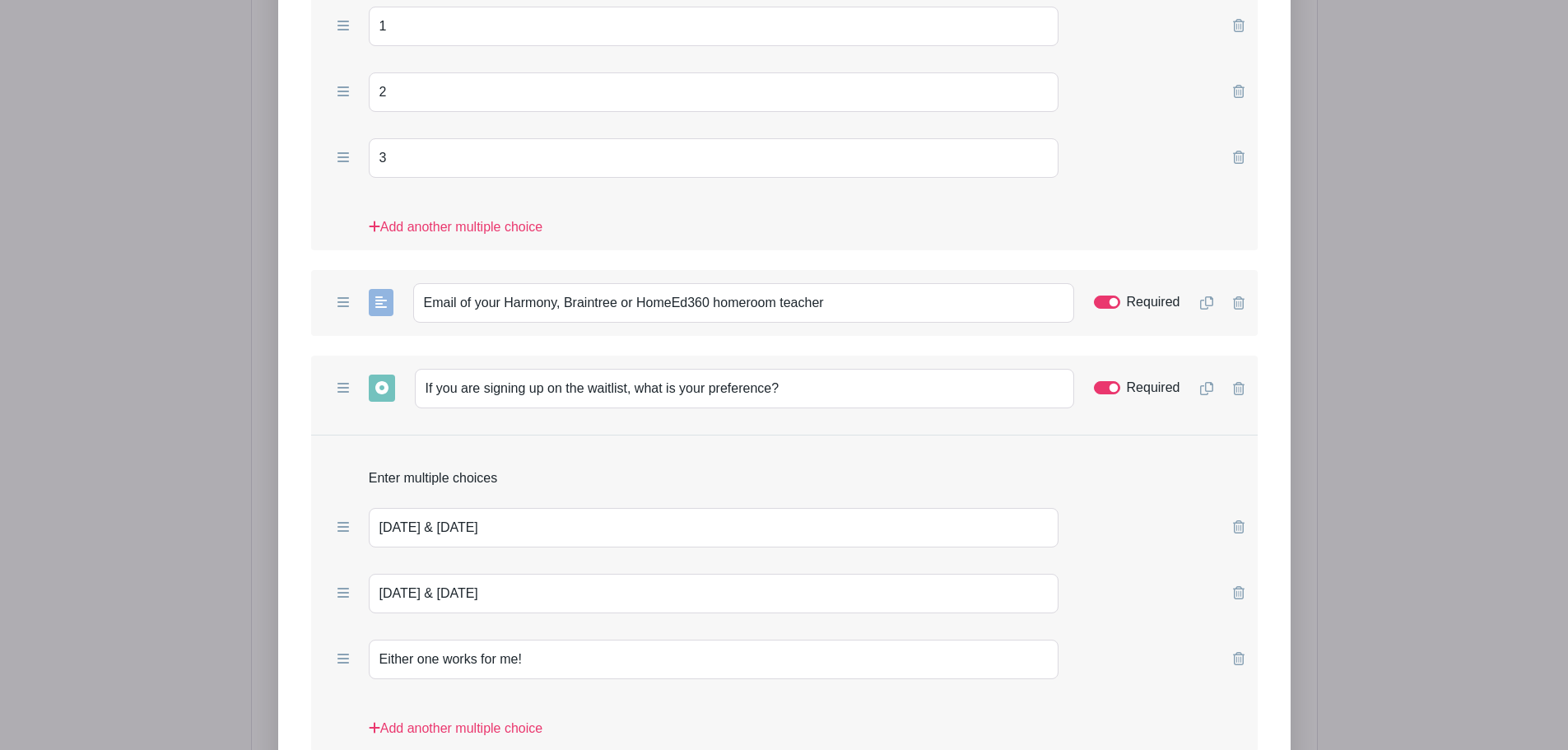
scroll to position [2305, 0]
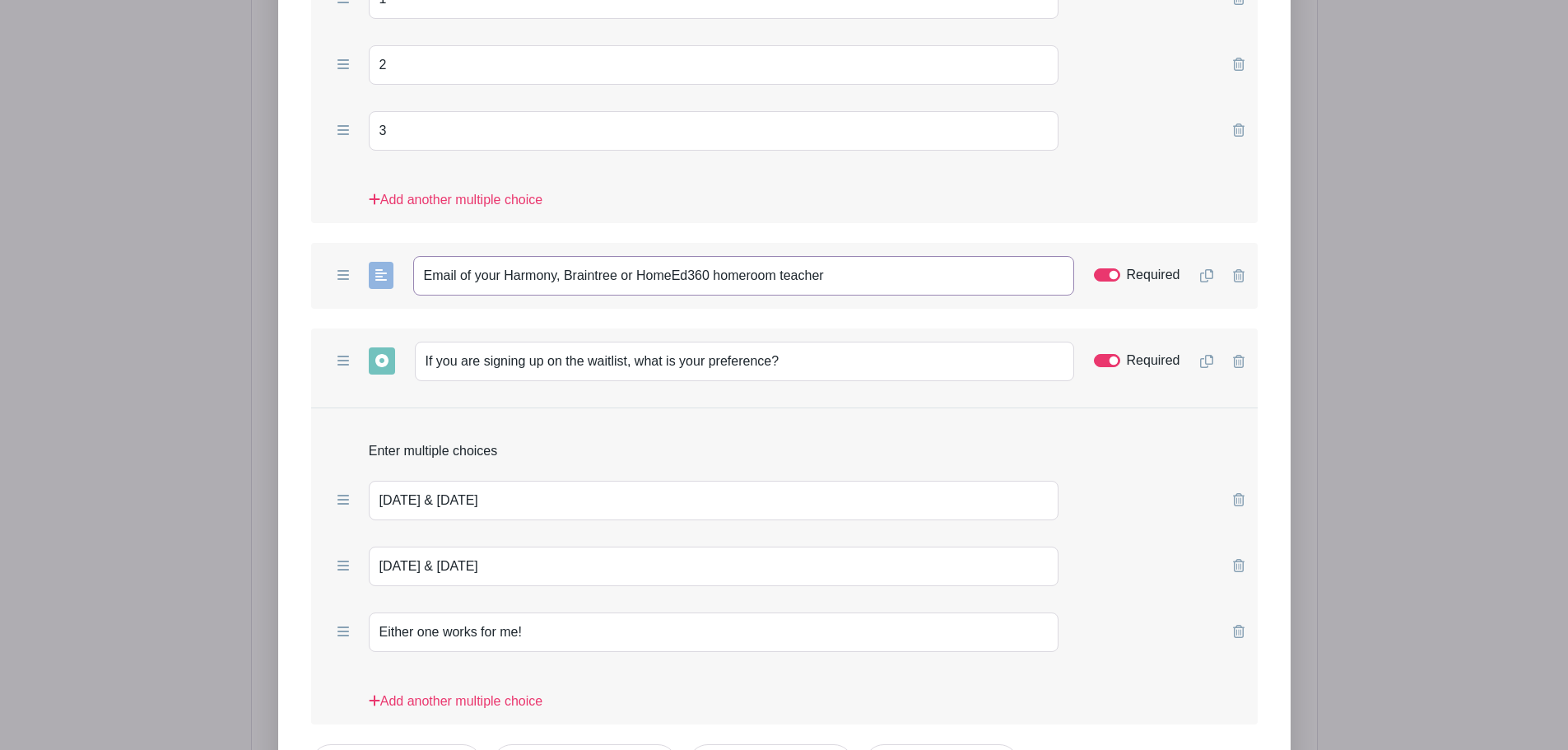
click at [516, 268] on input "Email of your Harmony, Braintree or HomeEd360 homeroom teacher" at bounding box center [743, 275] width 661 height 39
paste input "MAIL of your Braintree, HomeEd360, or Harmony"
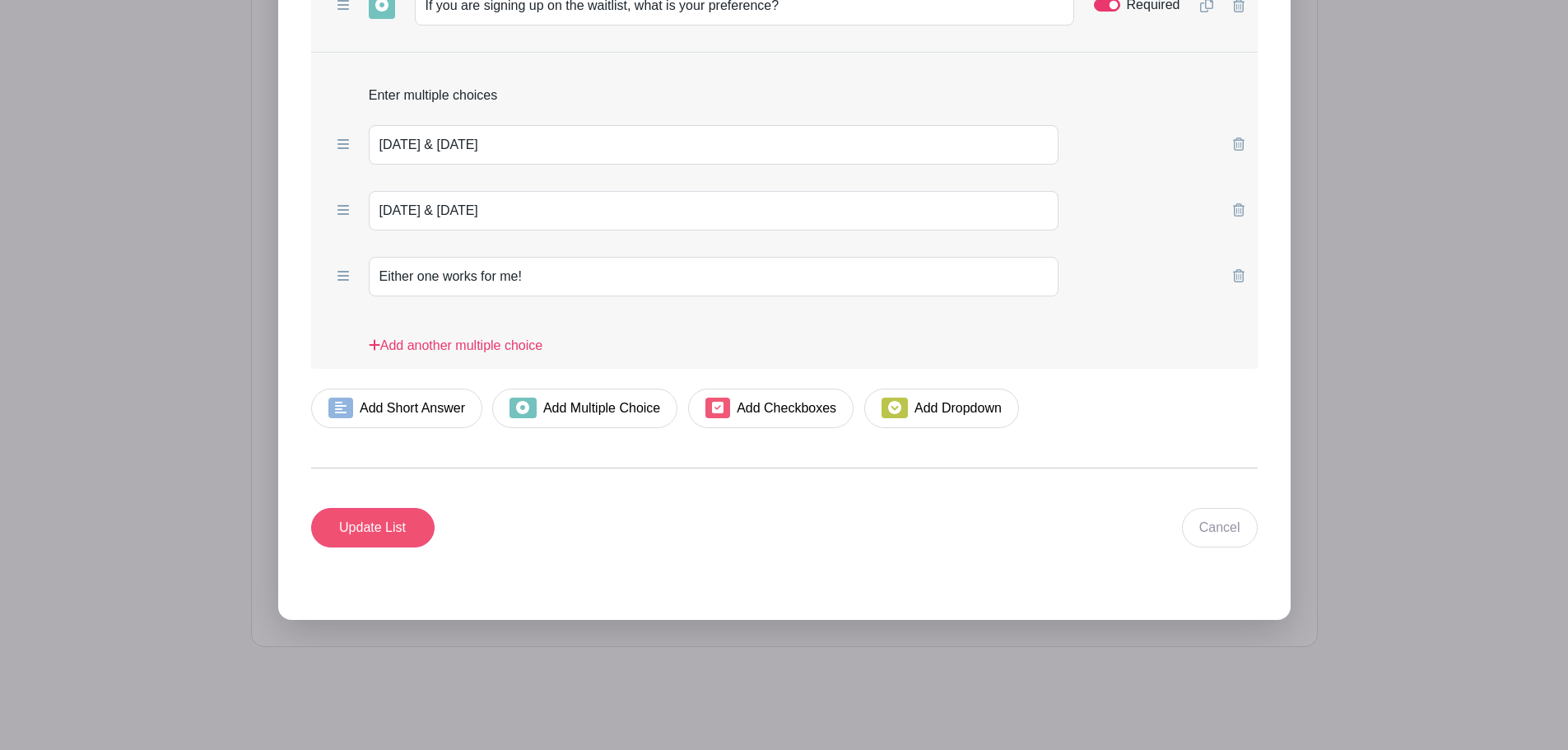
type input "EMAIL of your Braintree, HomeEd360, or Harmony homeroom teacher"
click at [388, 517] on input "Update List" at bounding box center [373, 528] width 123 height 39
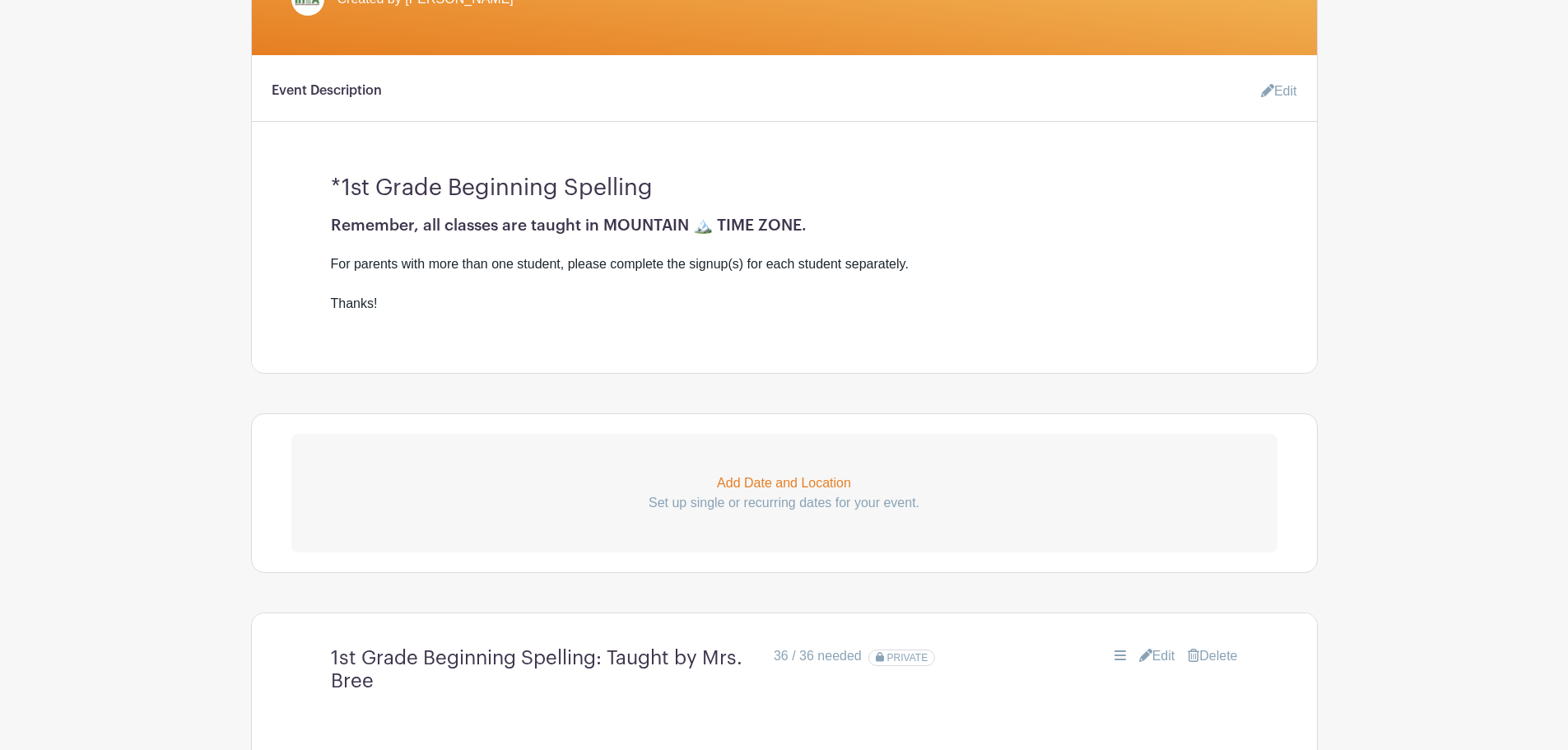
scroll to position [256, 0]
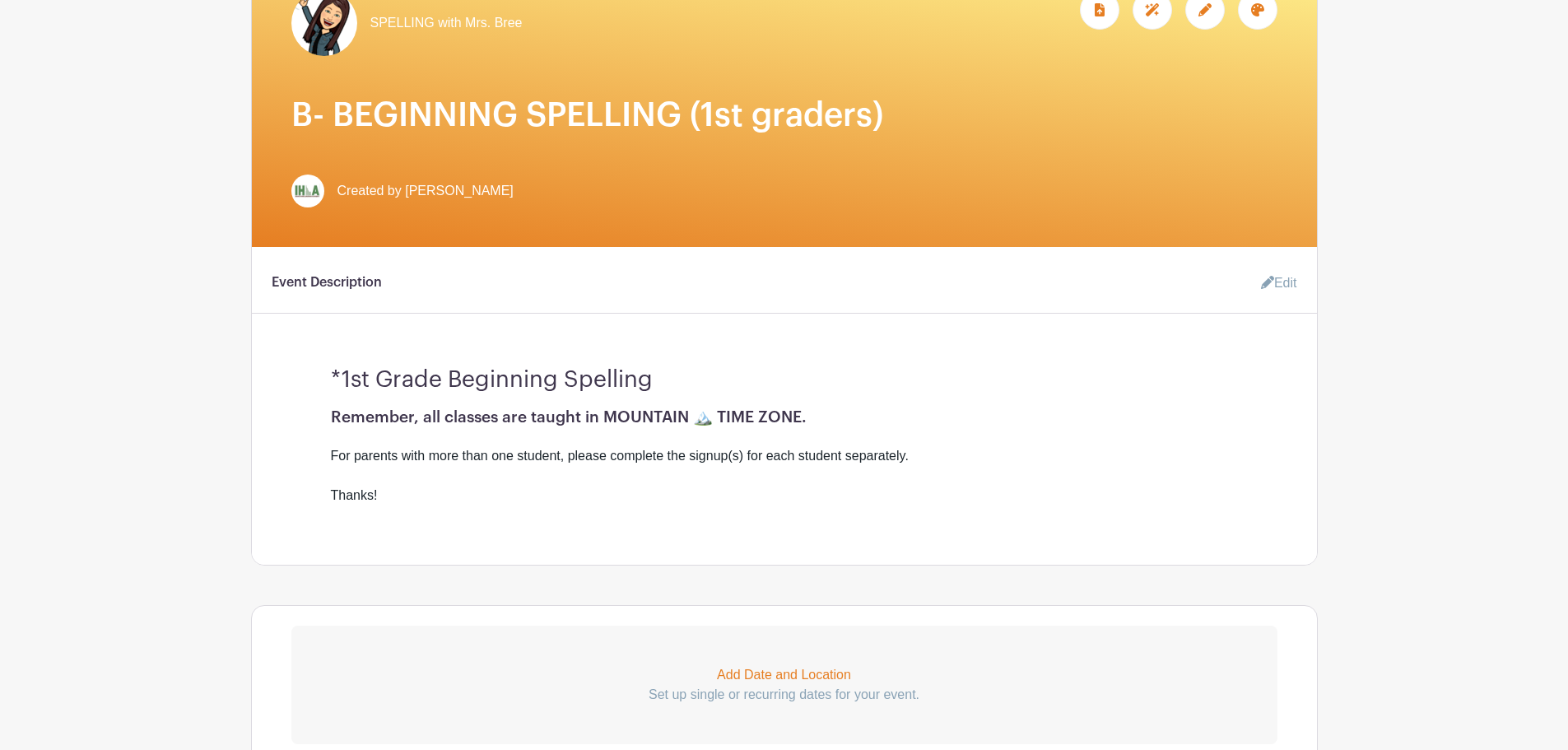
click at [1274, 276] on link "Edit" at bounding box center [1272, 283] width 49 height 33
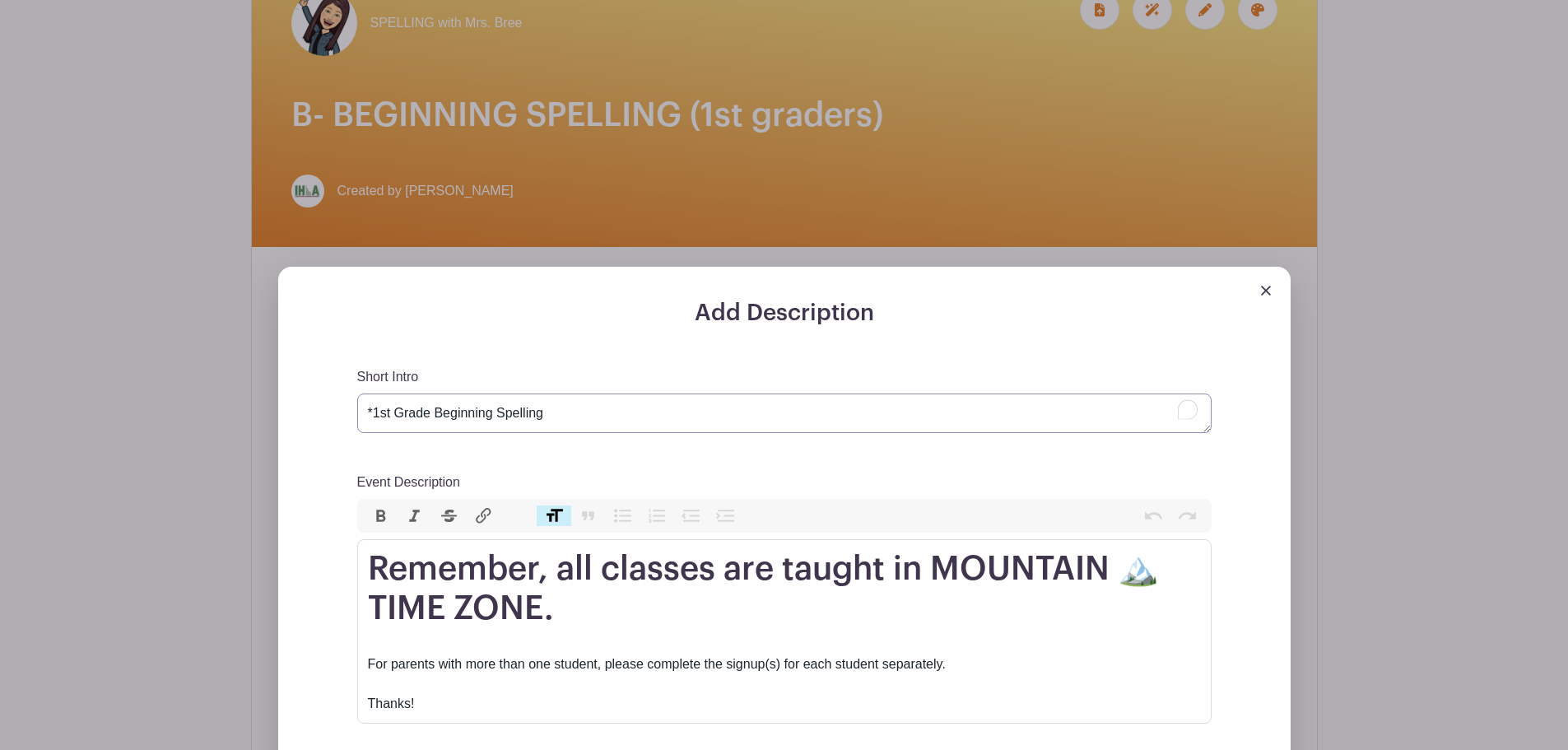
click at [552, 413] on textarea "*1st Grade Beginning Spelling" at bounding box center [784, 413] width 855 height 39
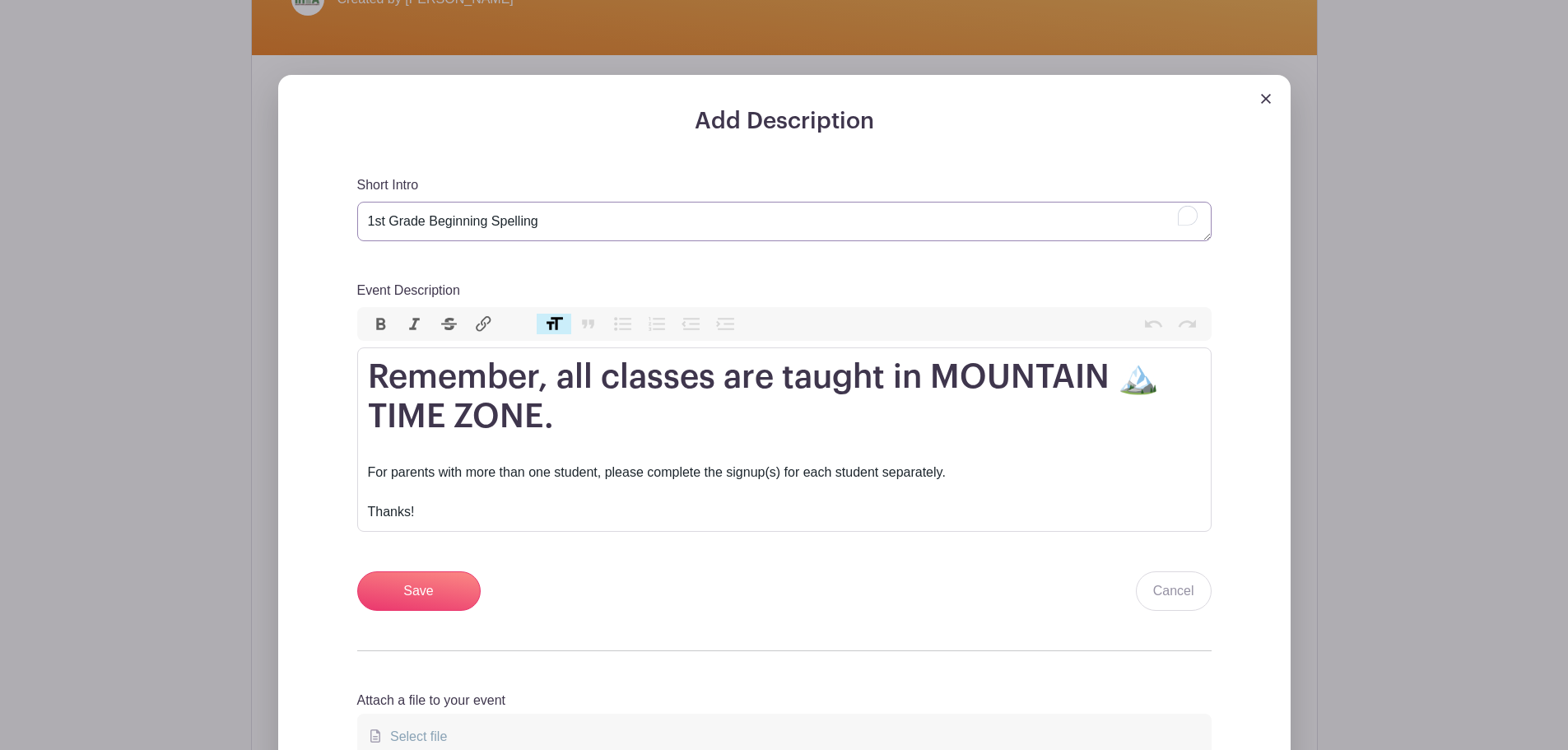
type textarea "1st Grade Beginning Spelling"
click at [440, 506] on div "For parents with more than one student, please complete the signup(s) for each …" at bounding box center [784, 482] width 833 height 79
click at [402, 598] on input "Save" at bounding box center [419, 590] width 123 height 39
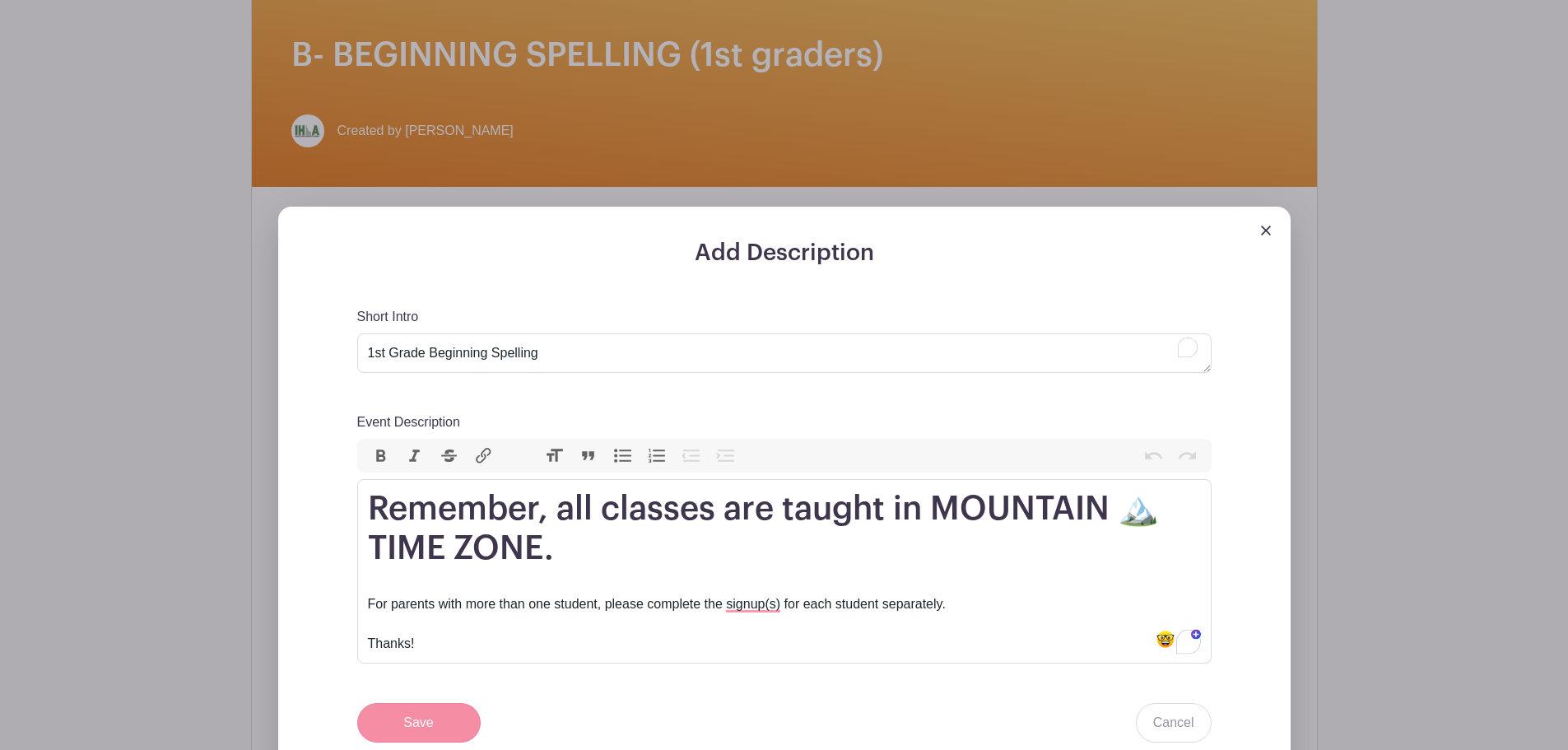
scroll to position [580, 0]
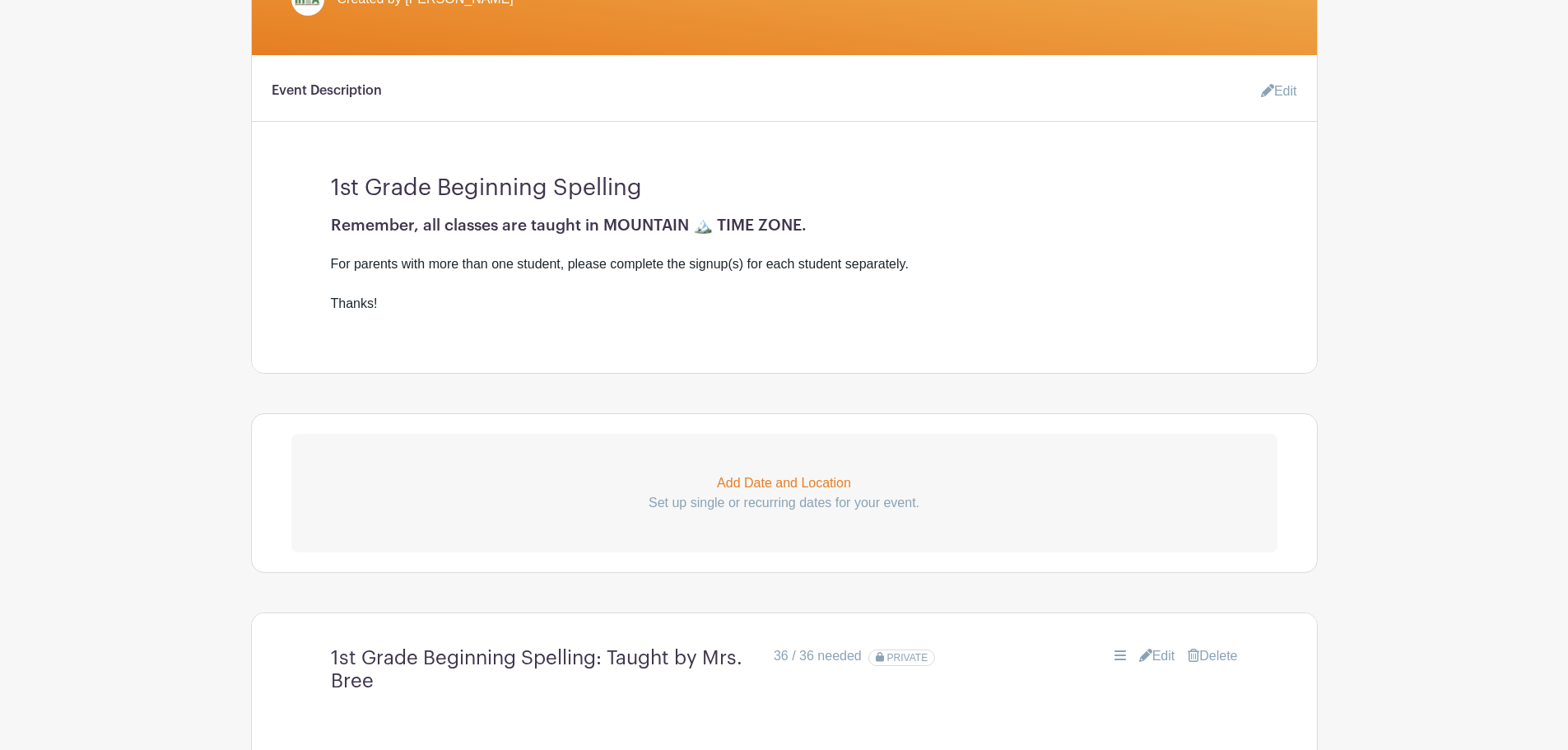
click at [1262, 95] on icon at bounding box center [1267, 90] width 13 height 13
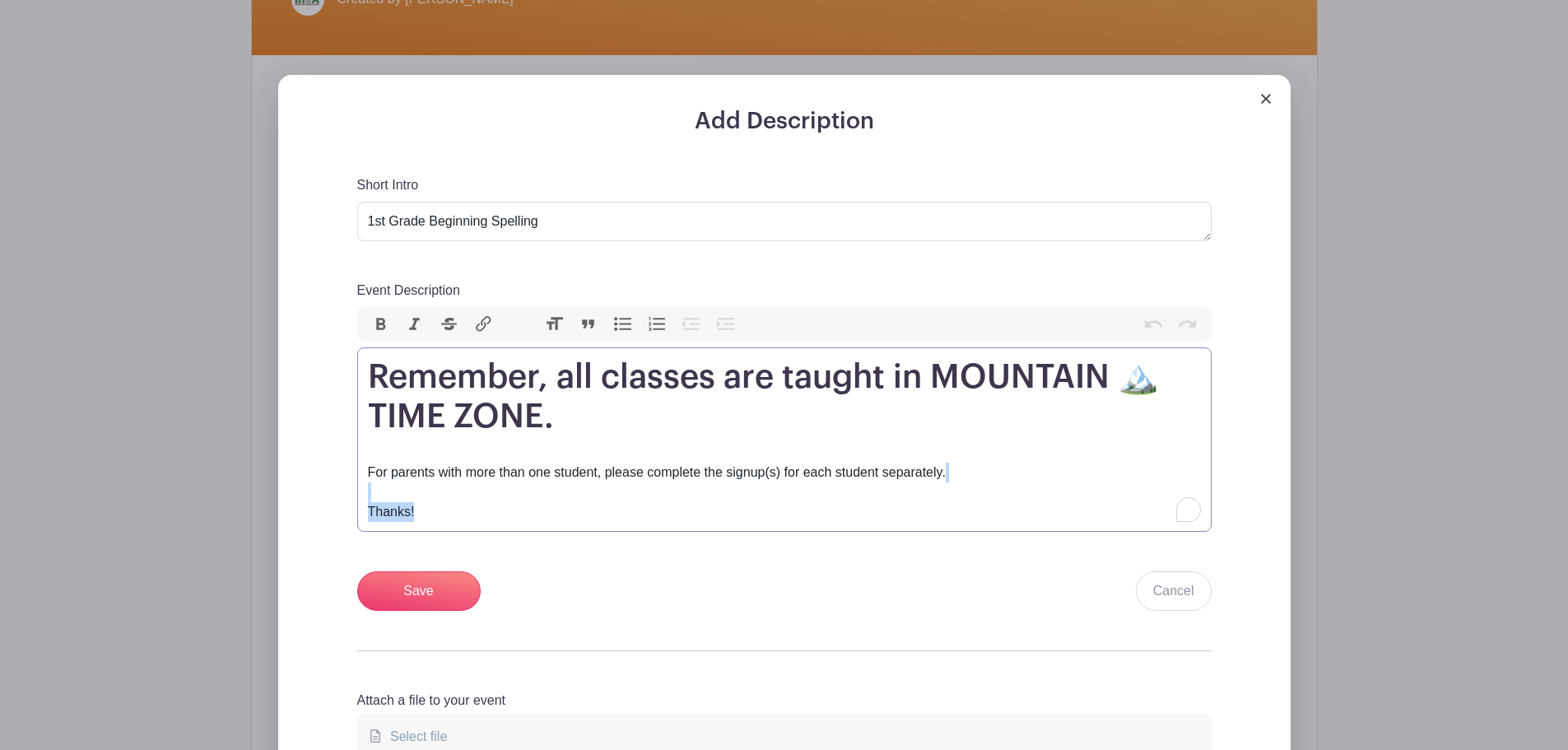
drag, startPoint x: 425, startPoint y: 505, endPoint x: 366, endPoint y: 498, distance: 59.4
click at [366, 498] on trix-editor "Remember, all classes are taught in MOUNTAIN 🏔️ TIME ZONE. For parents with mor…" at bounding box center [784, 440] width 855 height 184
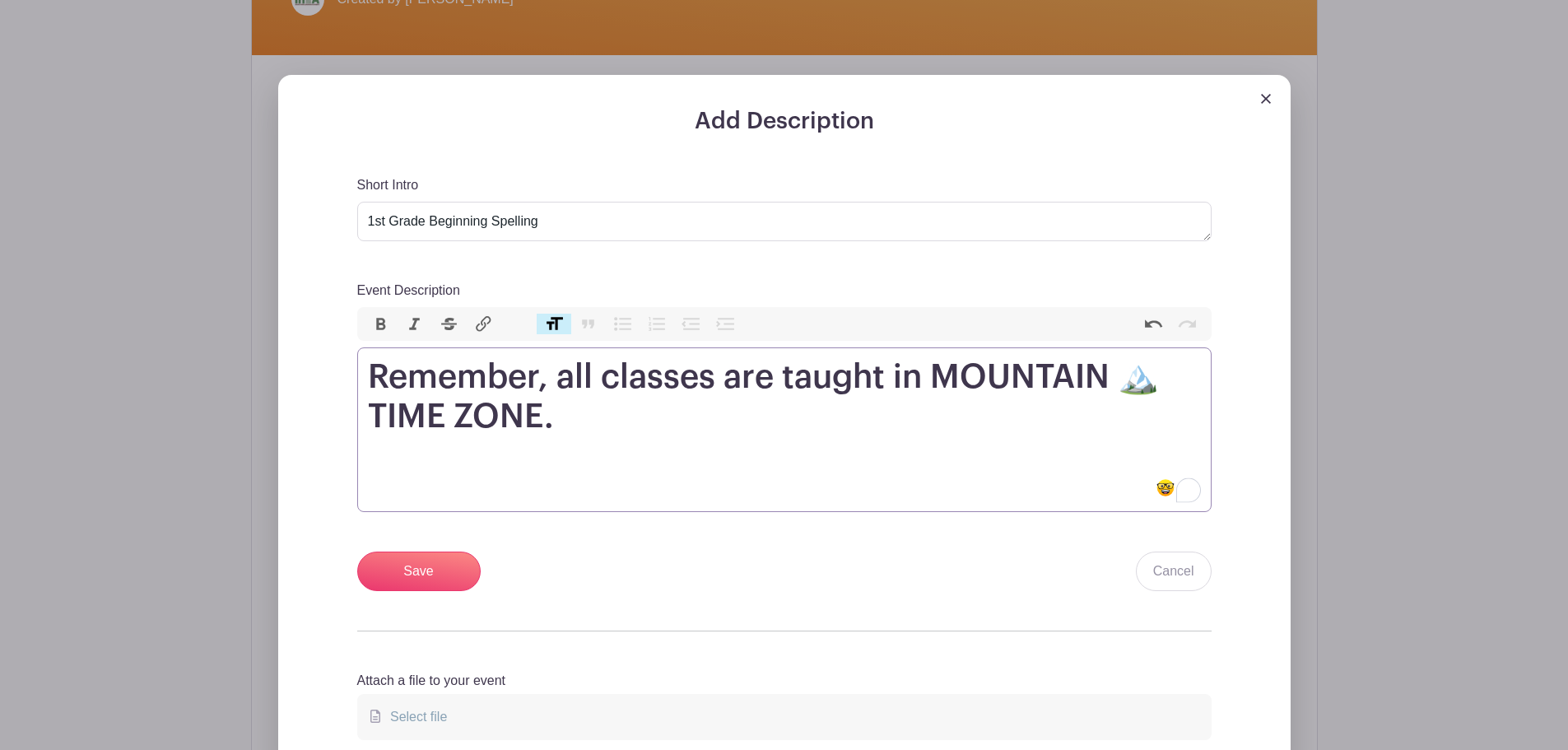
paste trix-editor "For parents with more than one student, please complete the signup(s) for each …"
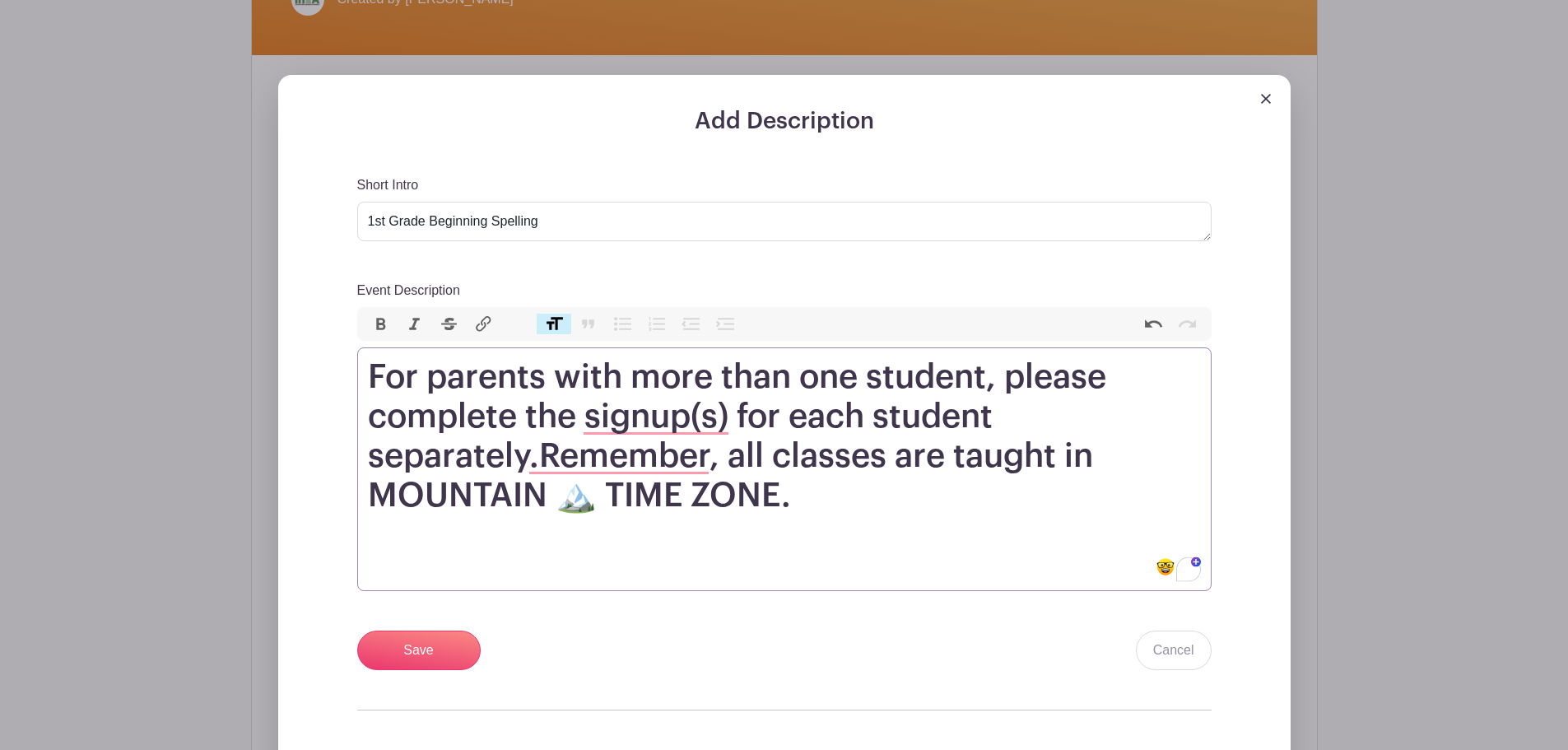
click at [549, 322] on button "Heading" at bounding box center [553, 324] width 34 height 22
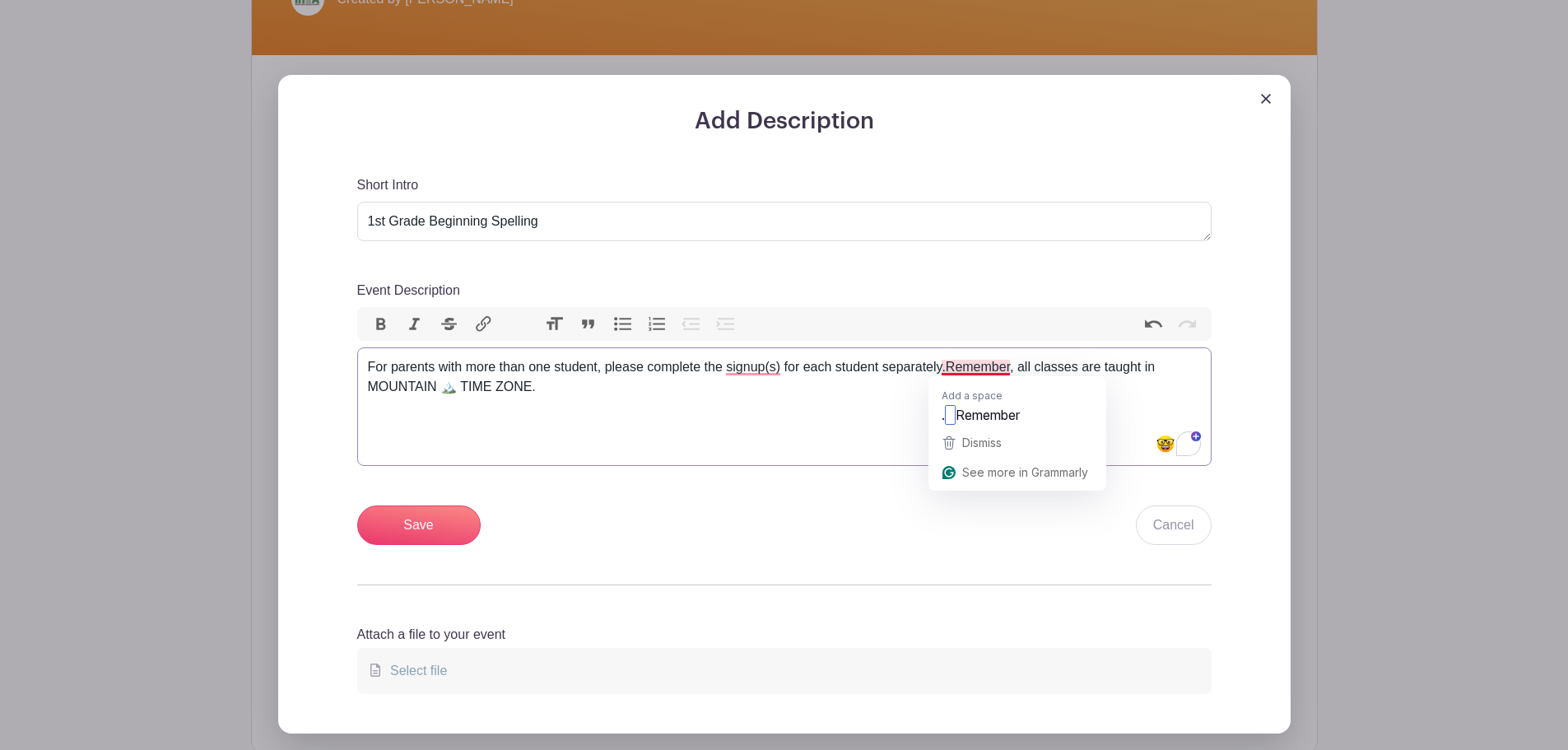
click at [947, 370] on div "For parents with more than one student, please complete the signup(s) for each …" at bounding box center [784, 377] width 833 height 39
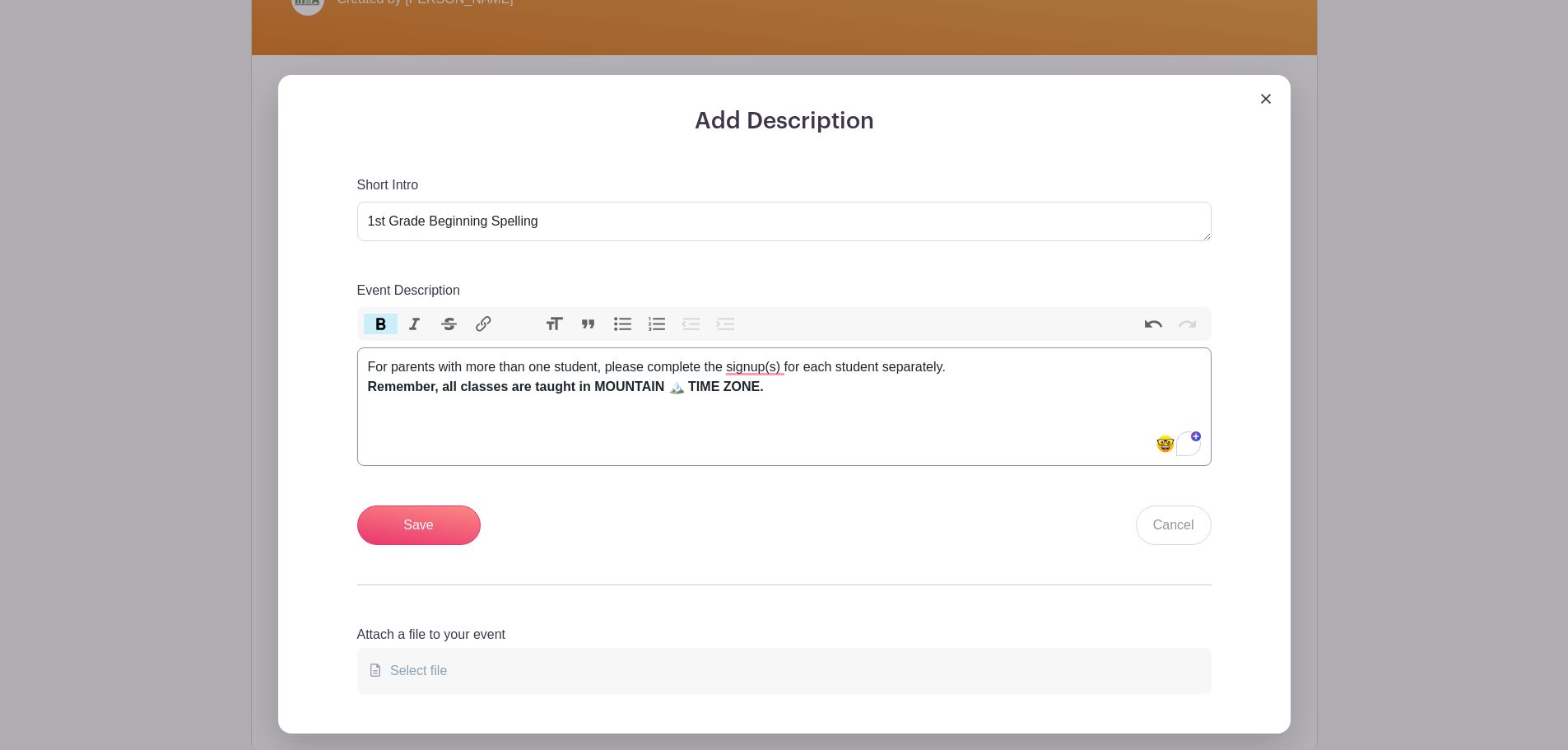
click at [911, 410] on div "Event Description" at bounding box center [784, 426] width 833 height 60
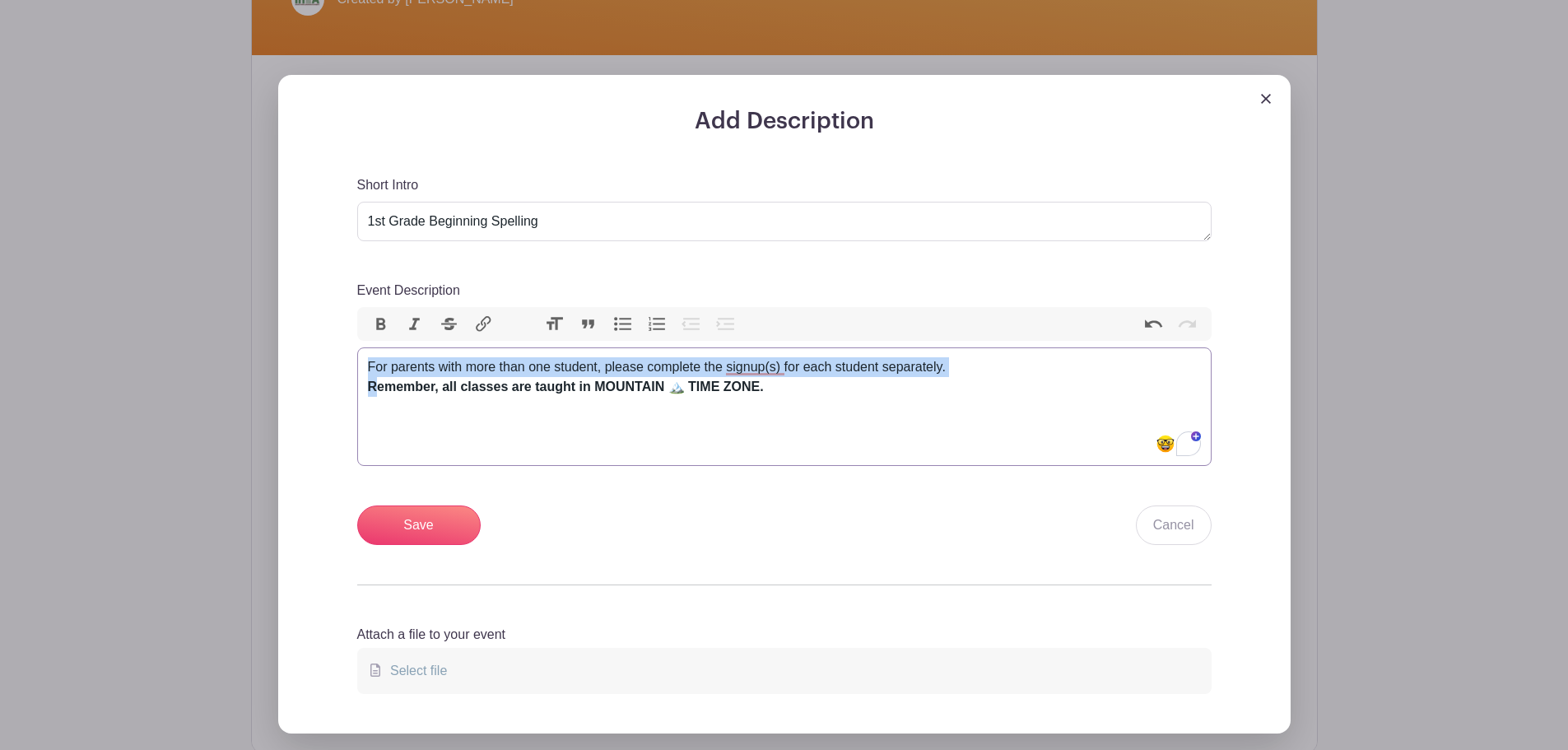
drag, startPoint x: 370, startPoint y: 363, endPoint x: 376, endPoint y: 387, distance: 24.7
click at [376, 387] on div "For parents with more than one student, please complete the signup(s) for each …" at bounding box center [784, 377] width 833 height 39
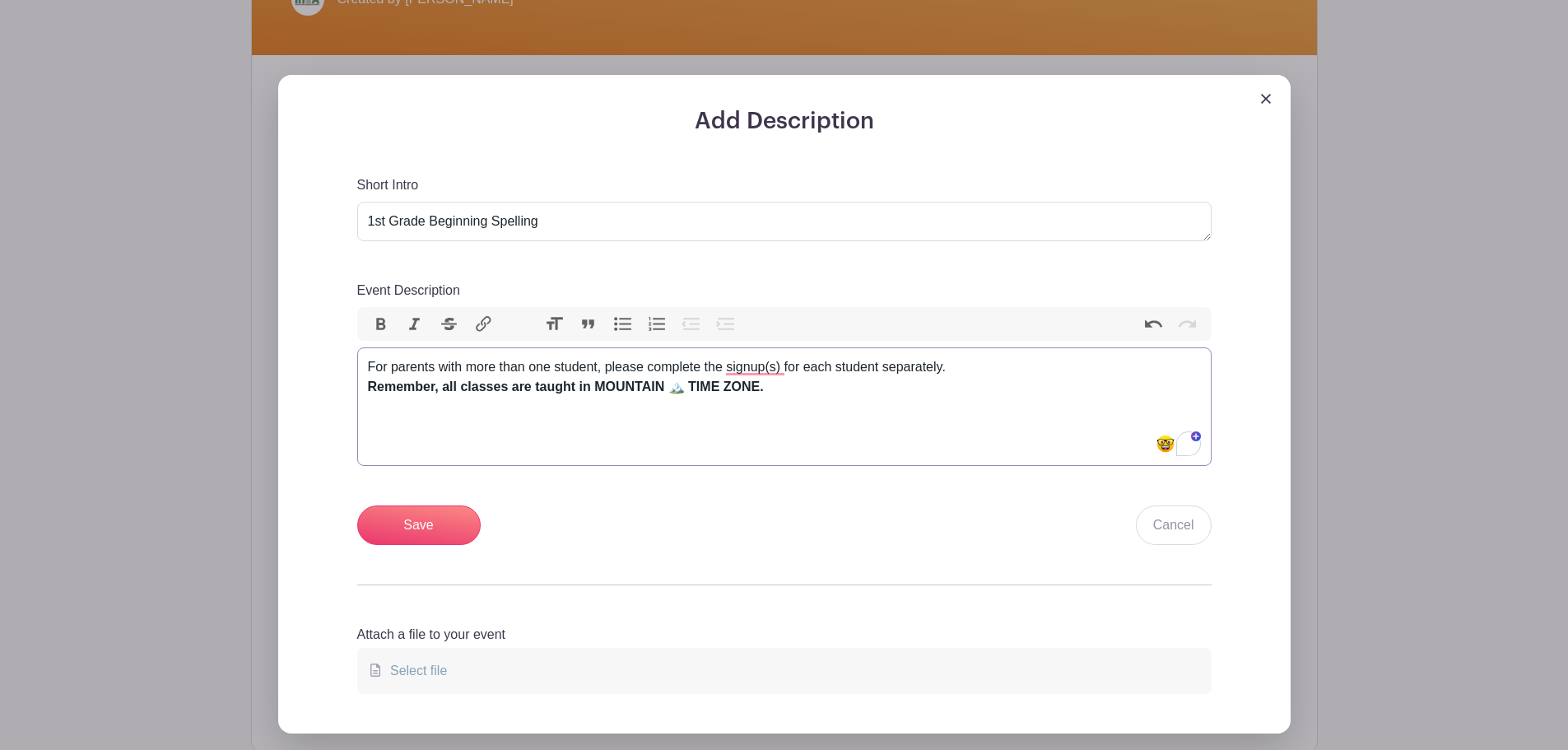
click at [628, 322] on button "Bullets" at bounding box center [623, 324] width 34 height 22
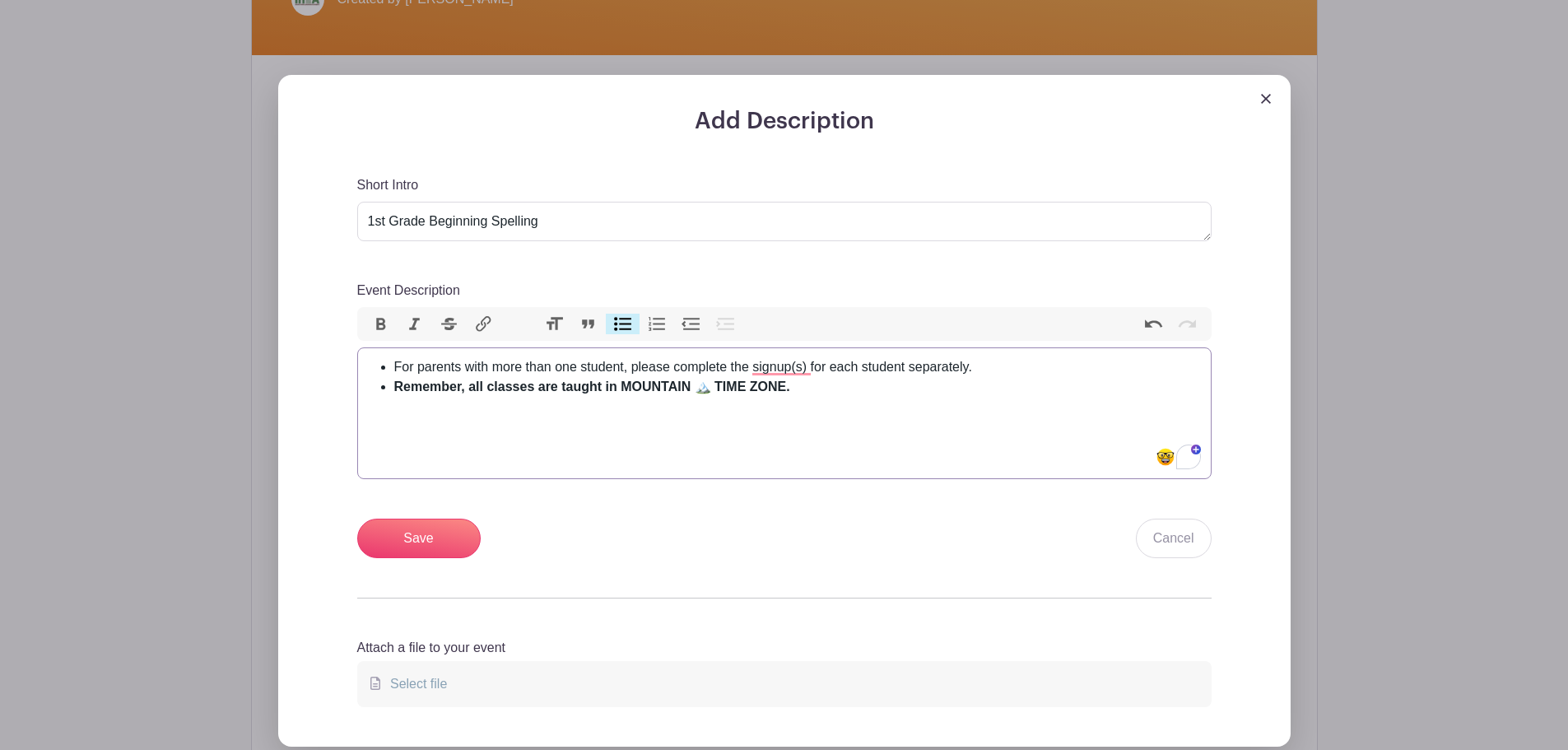
click at [529, 400] on trix-editor "For parents with more than one student, please complete the signup(s) for each …" at bounding box center [784, 413] width 855 height 131
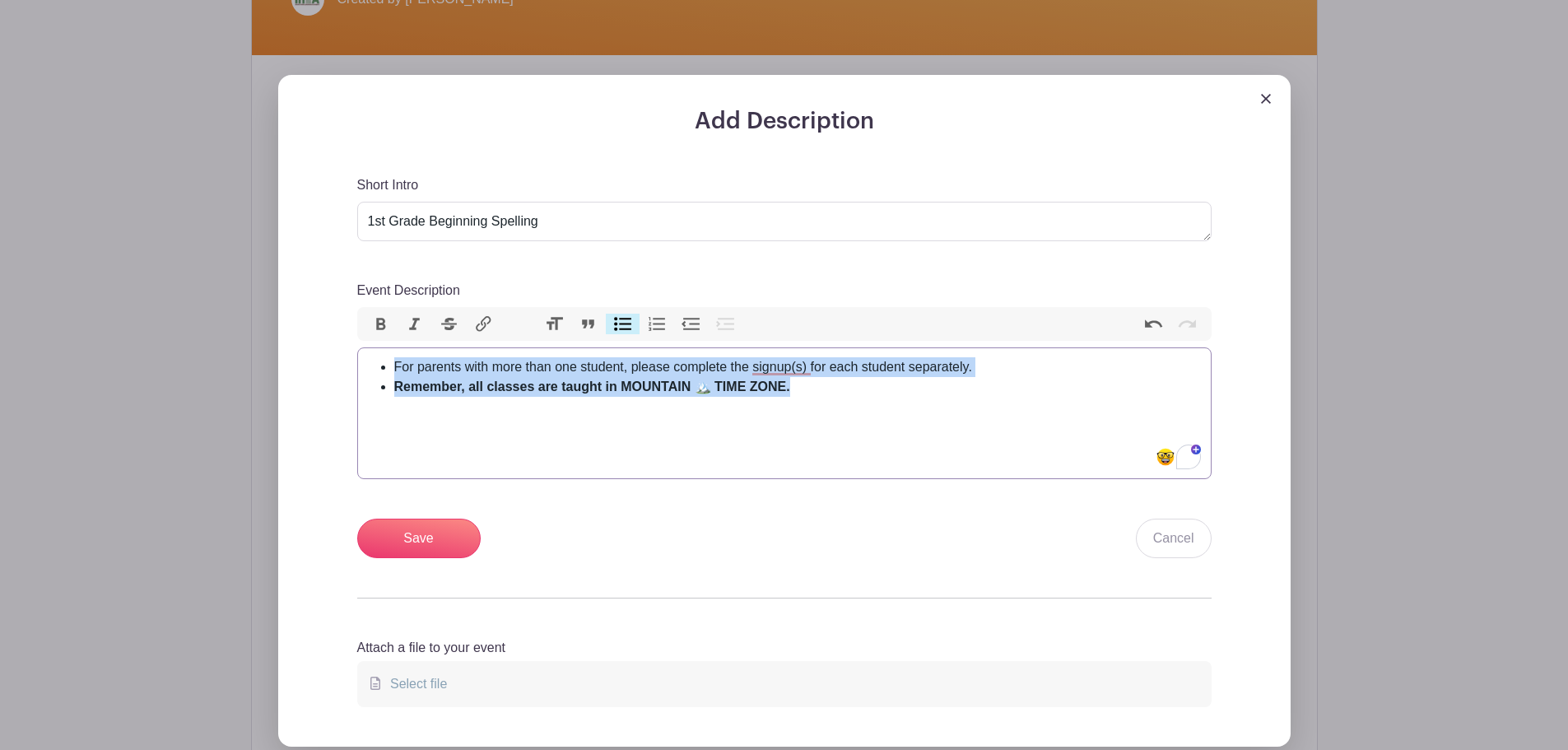
drag, startPoint x: 393, startPoint y: 361, endPoint x: 810, endPoint y: 381, distance: 417.5
click at [810, 381] on ul "For parents with more than one student, please complete the signup(s) for each …" at bounding box center [784, 377] width 833 height 39
copy ul "For parents with more than one student, please complete the signup(s) for each …"
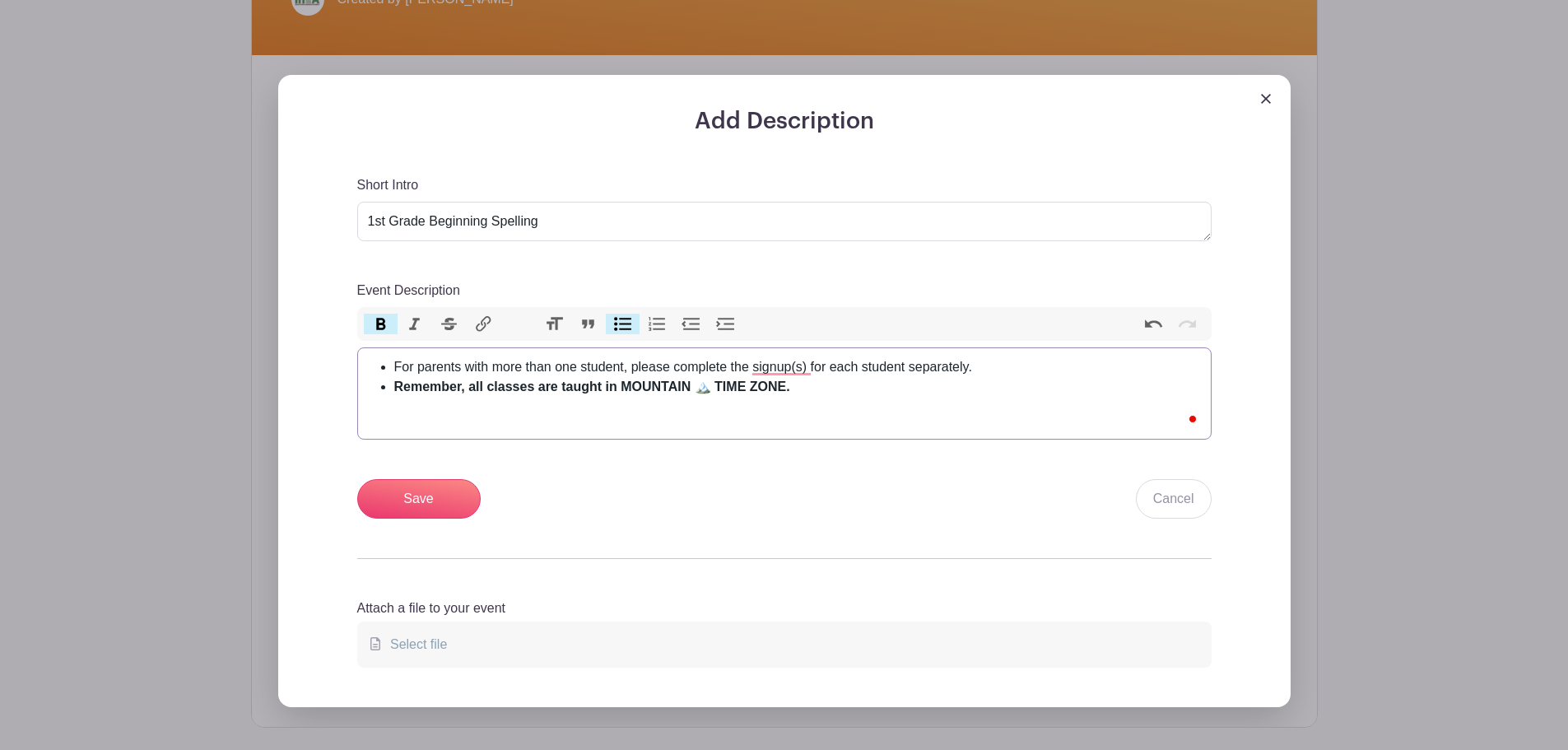
type trix-editor "<ul><li>For parents with more than one student, please complete the signup(s) f…"
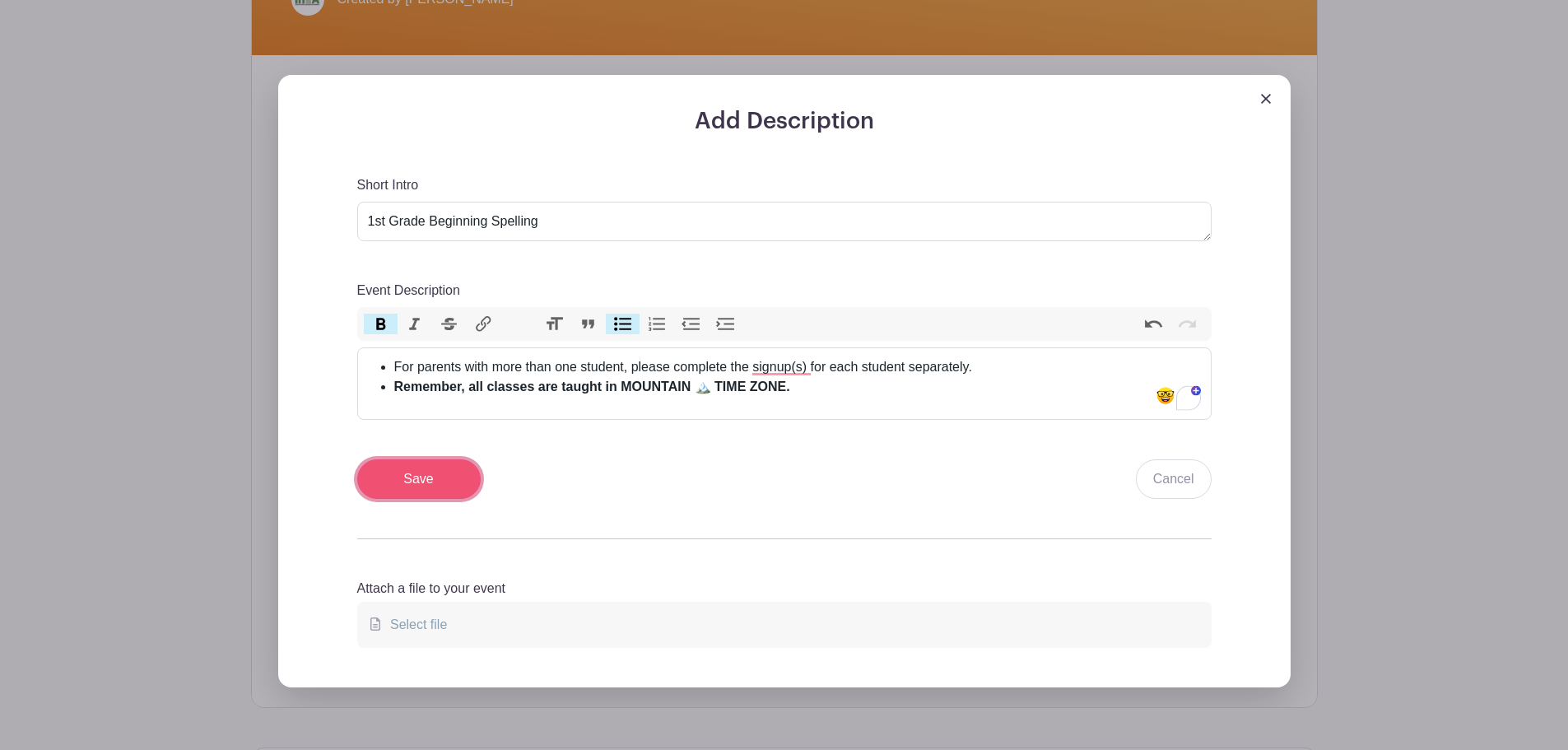
click at [405, 478] on input "Save" at bounding box center [419, 479] width 123 height 39
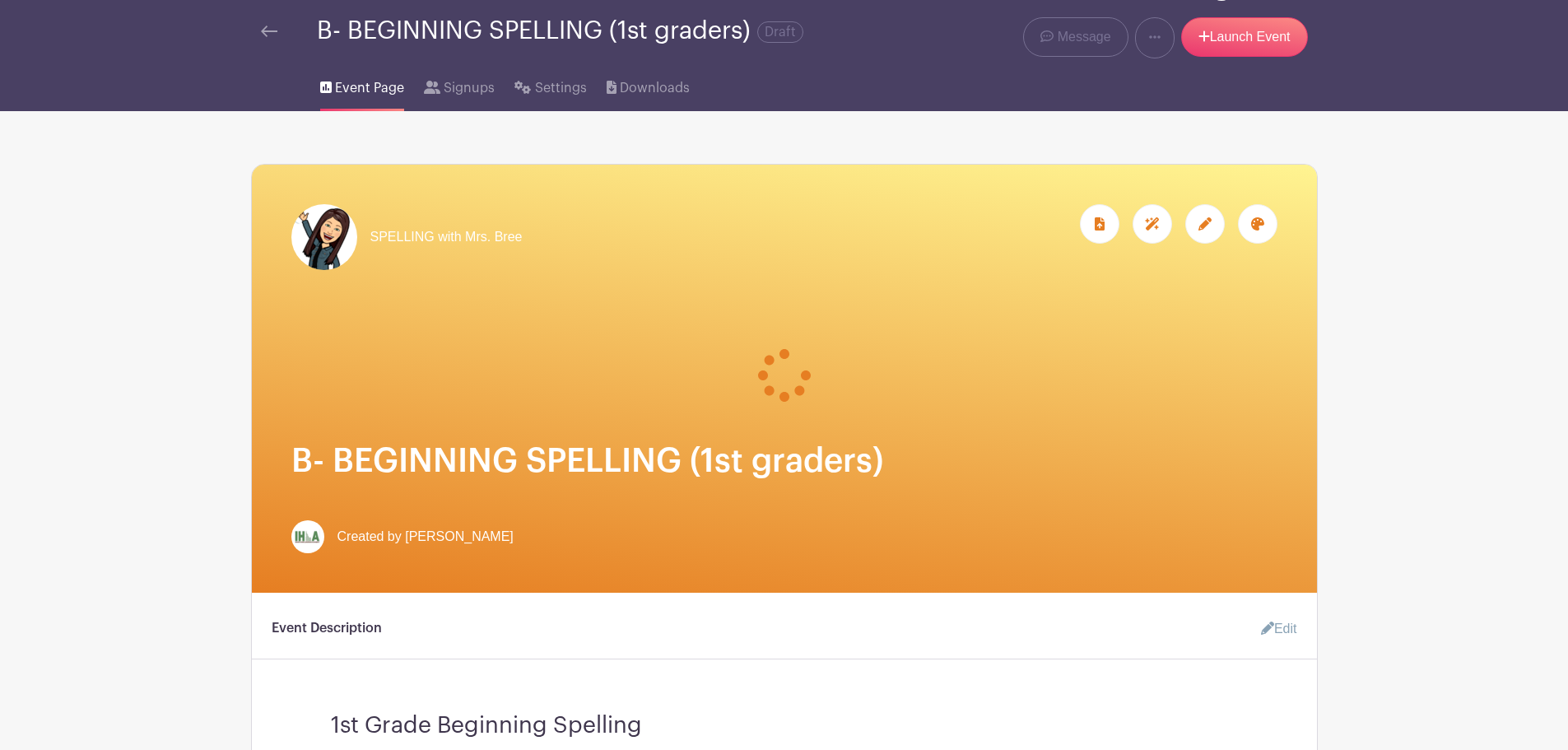
scroll to position [0, 0]
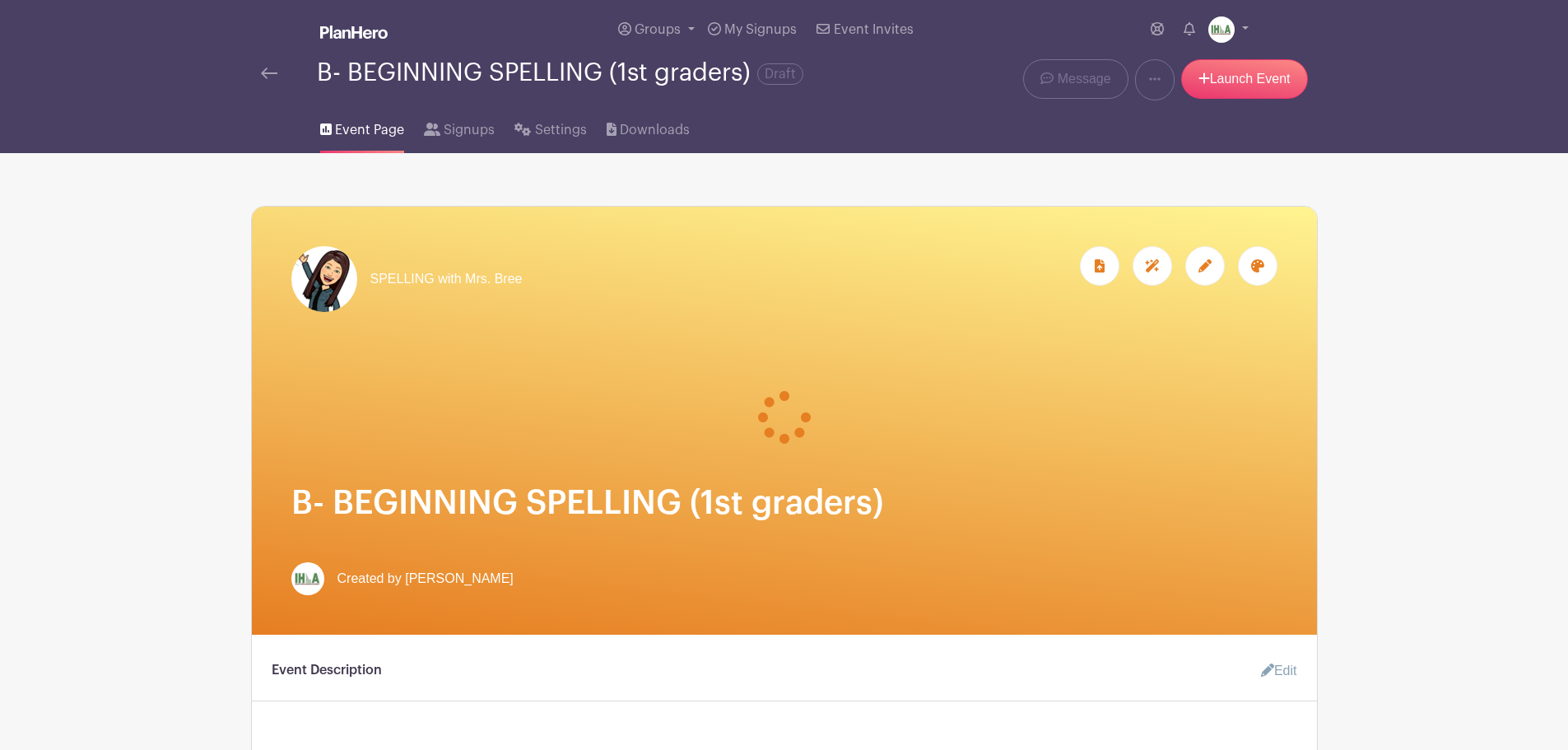
click at [265, 72] on img at bounding box center [268, 73] width 17 height 12
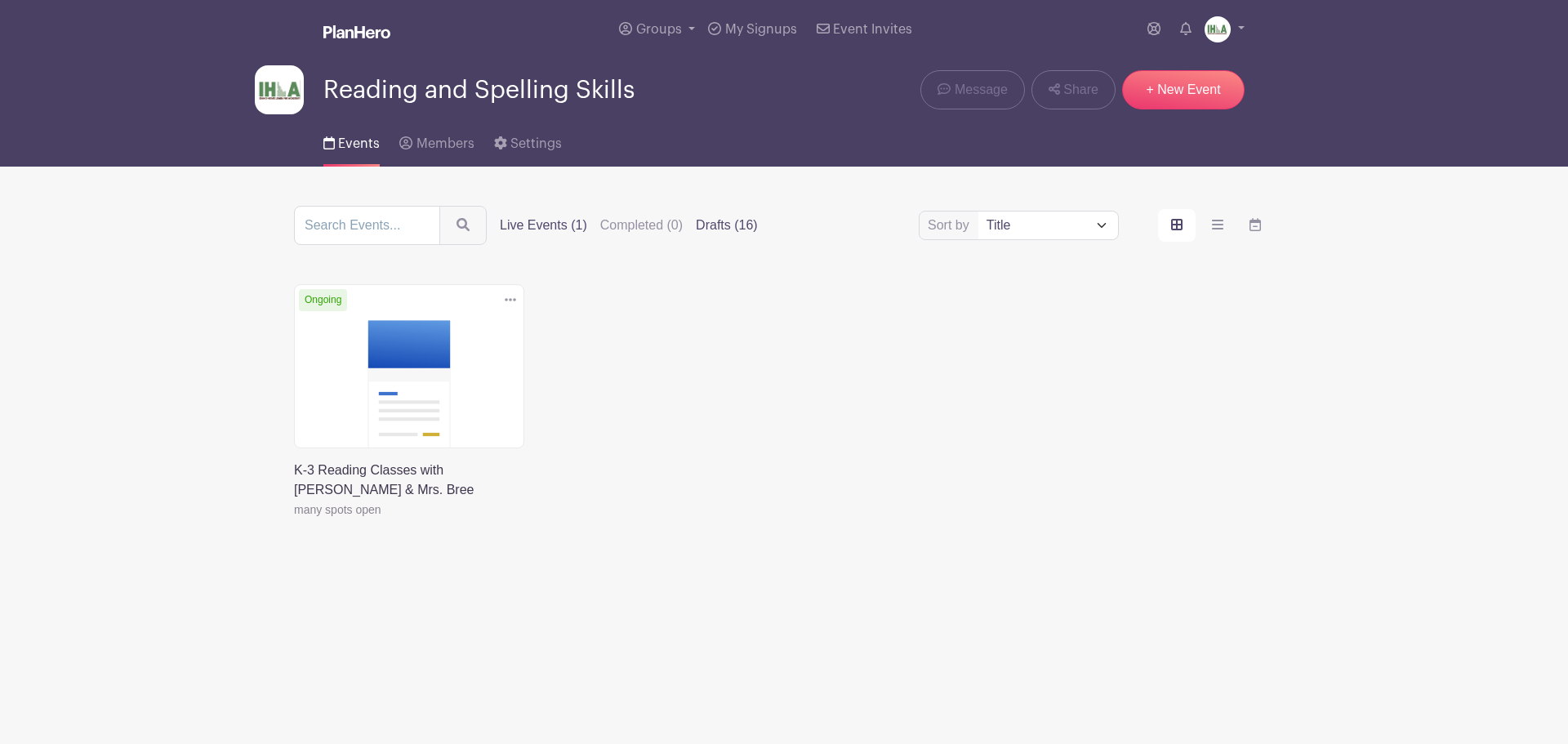
click at [724, 222] on label "Drafts (16)" at bounding box center [727, 225] width 62 height 19
click at [0, 0] on input "Drafts (16)" at bounding box center [0, 0] width 0 height 0
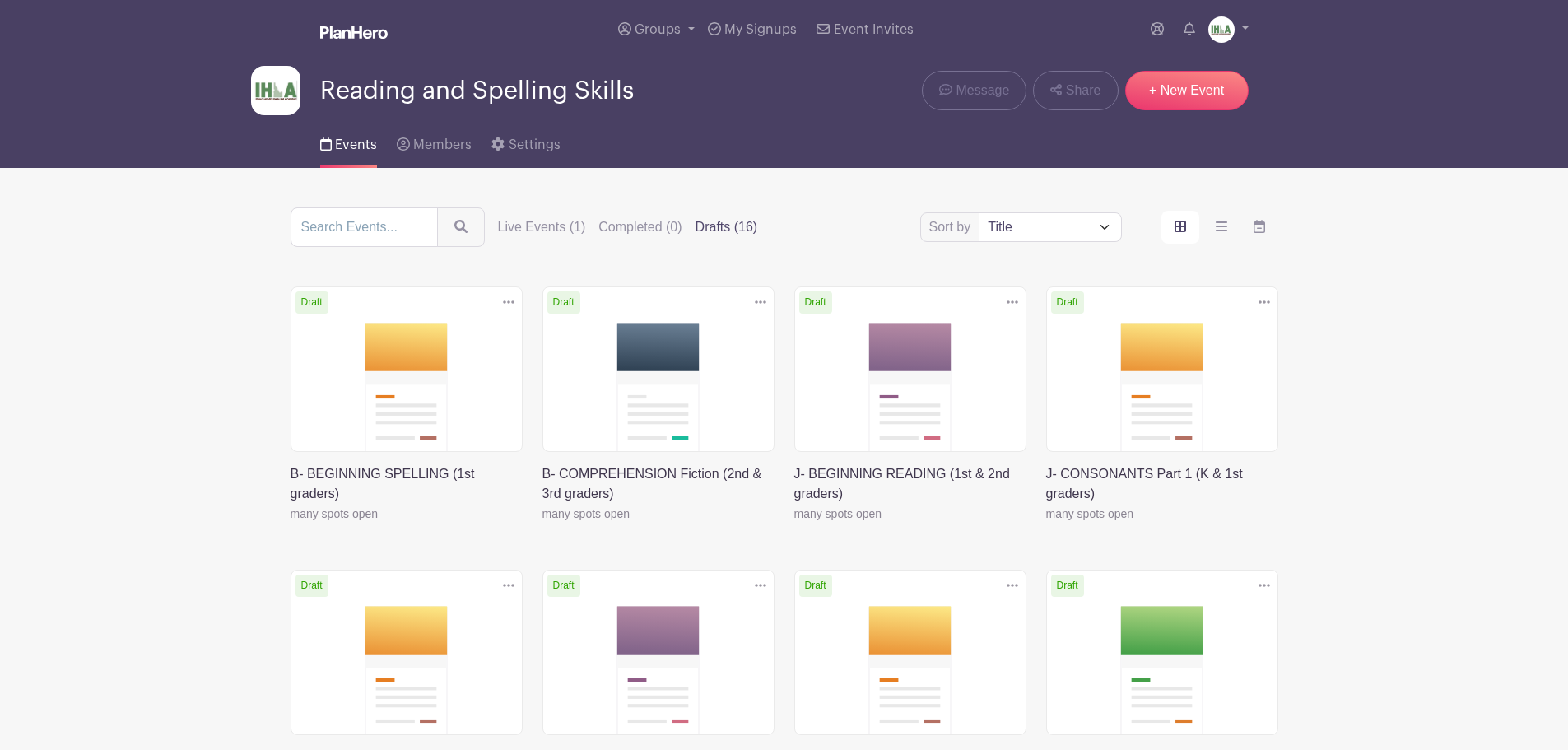
click at [543, 524] on link at bounding box center [543, 524] width 0 height 0
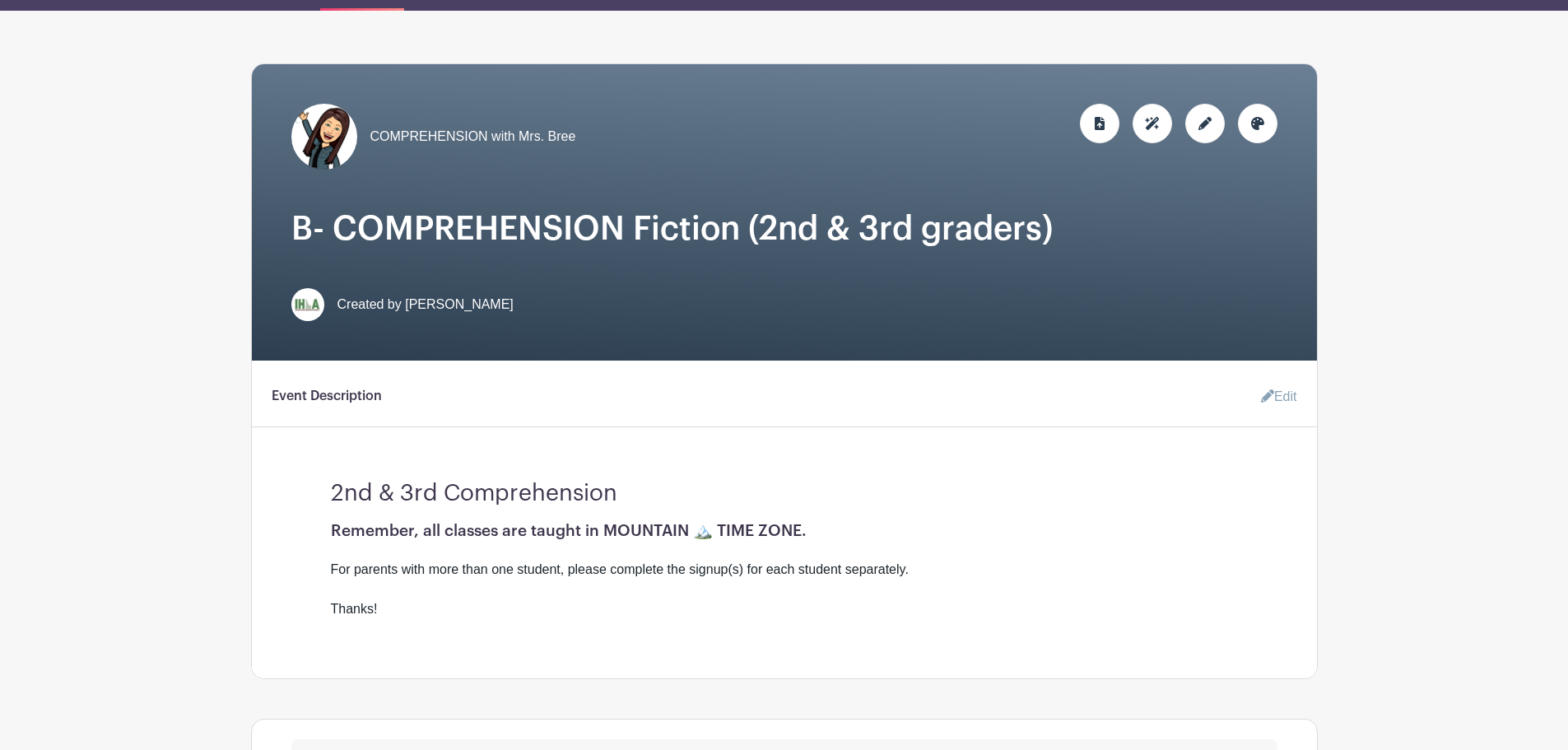
scroll to position [192, 0]
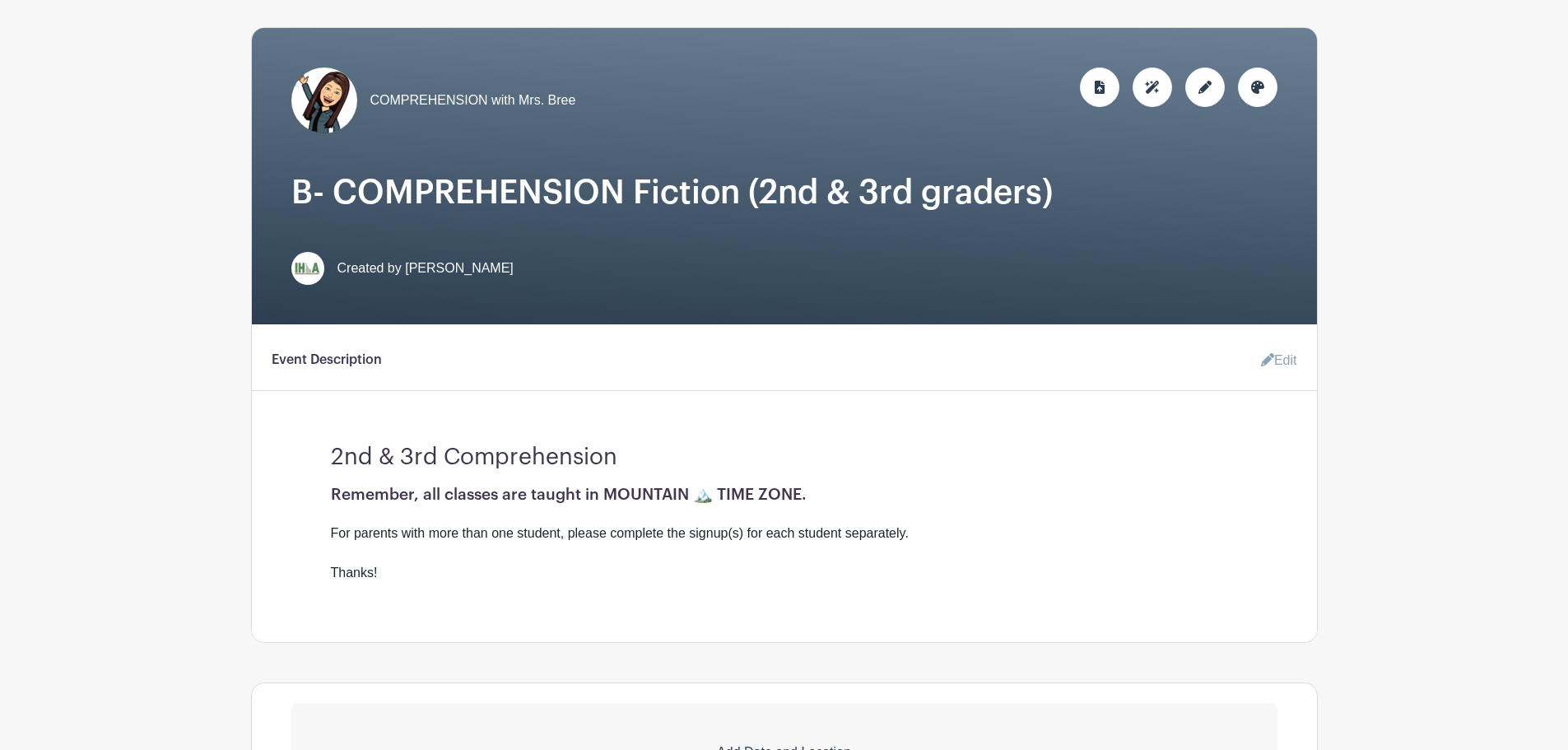
click at [1274, 364] on link "Edit" at bounding box center [1272, 360] width 49 height 33
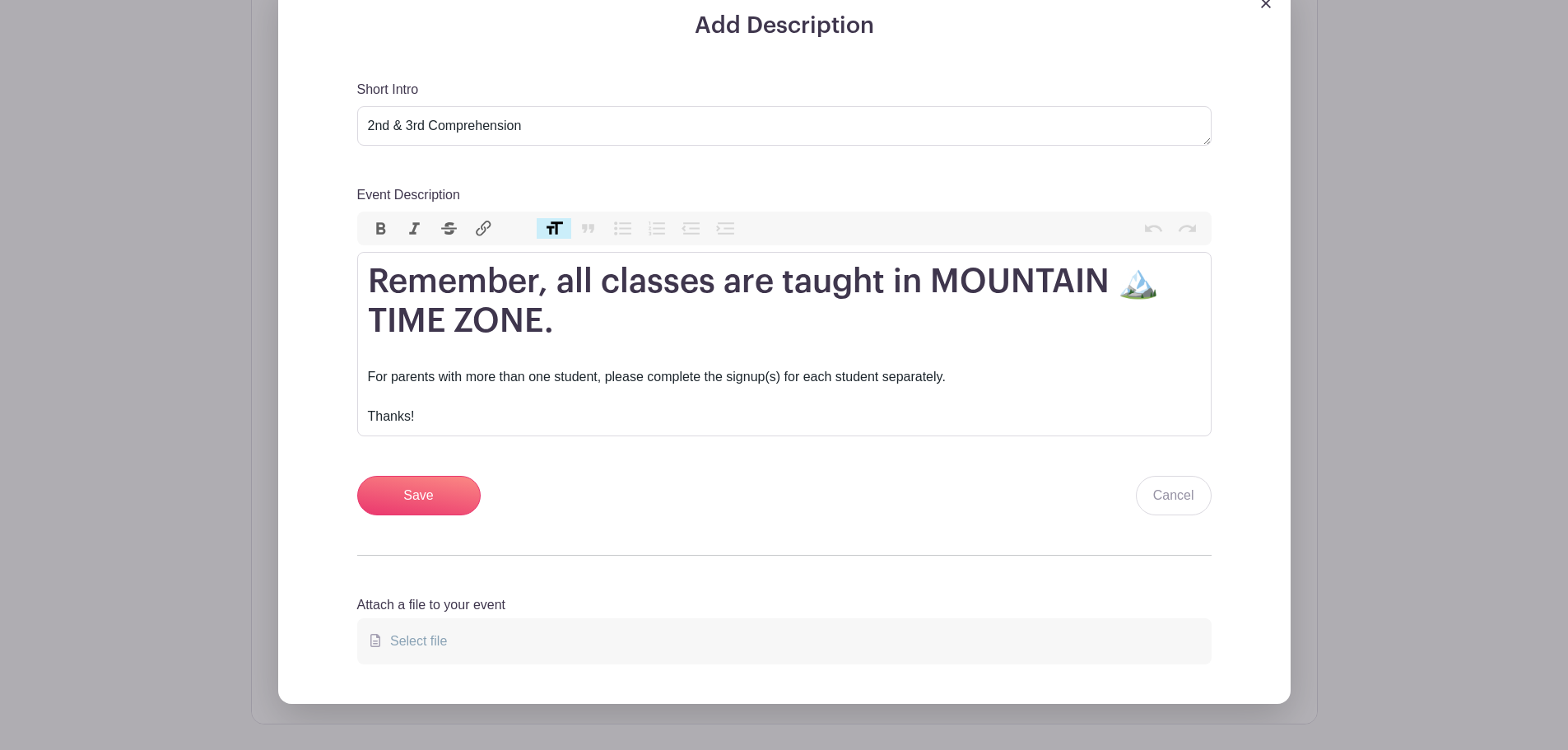
scroll to position [576, 0]
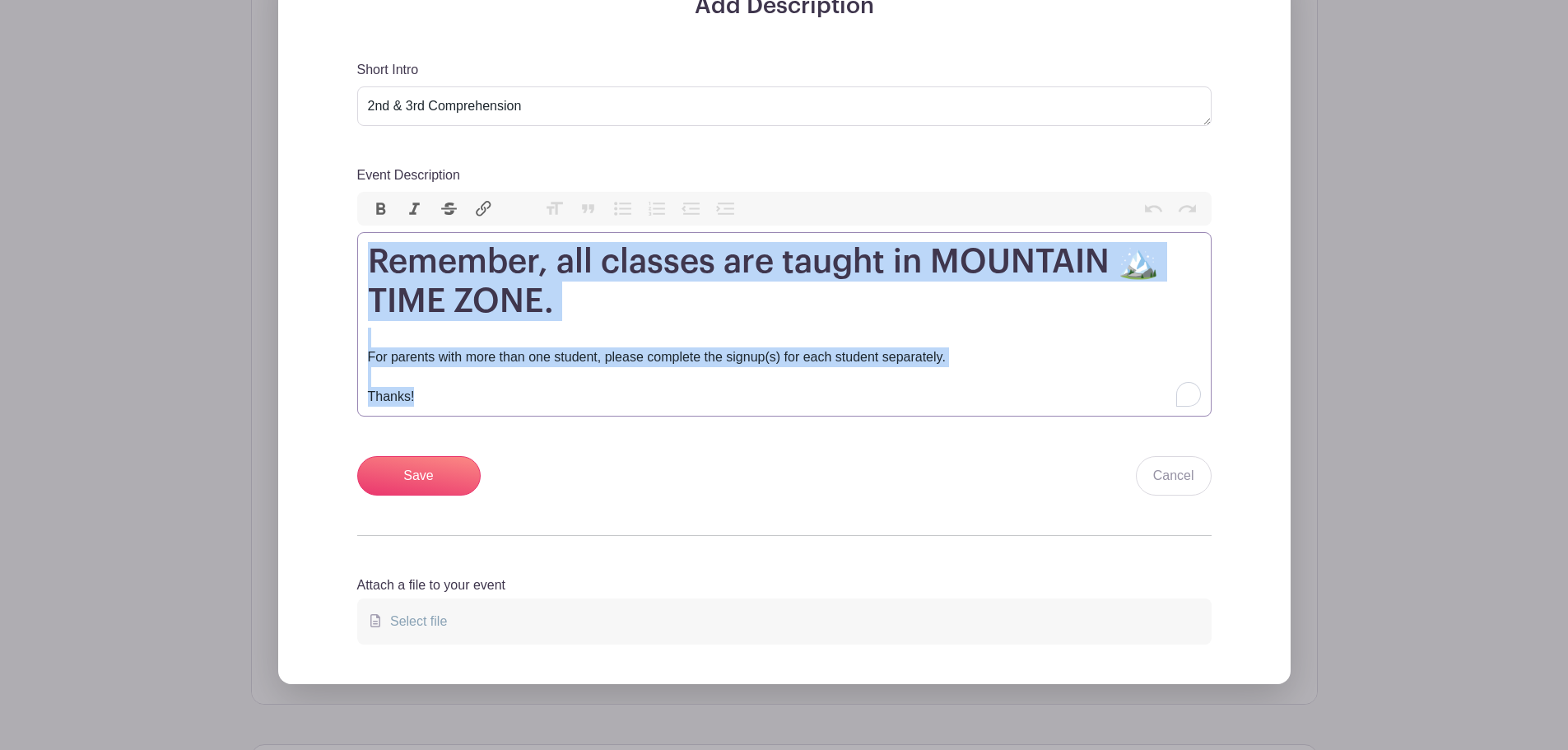
drag, startPoint x: 370, startPoint y: 257, endPoint x: 439, endPoint y: 405, distance: 163.3
click at [439, 405] on trix-editor "Remember, all classes are taught in MOUNTAIN 🏔️ TIME ZONE. For parents with mor…" at bounding box center [784, 324] width 855 height 184
paste trix-editor "<ul><li>For parents with more than one student, please complete the signup(s) f…"
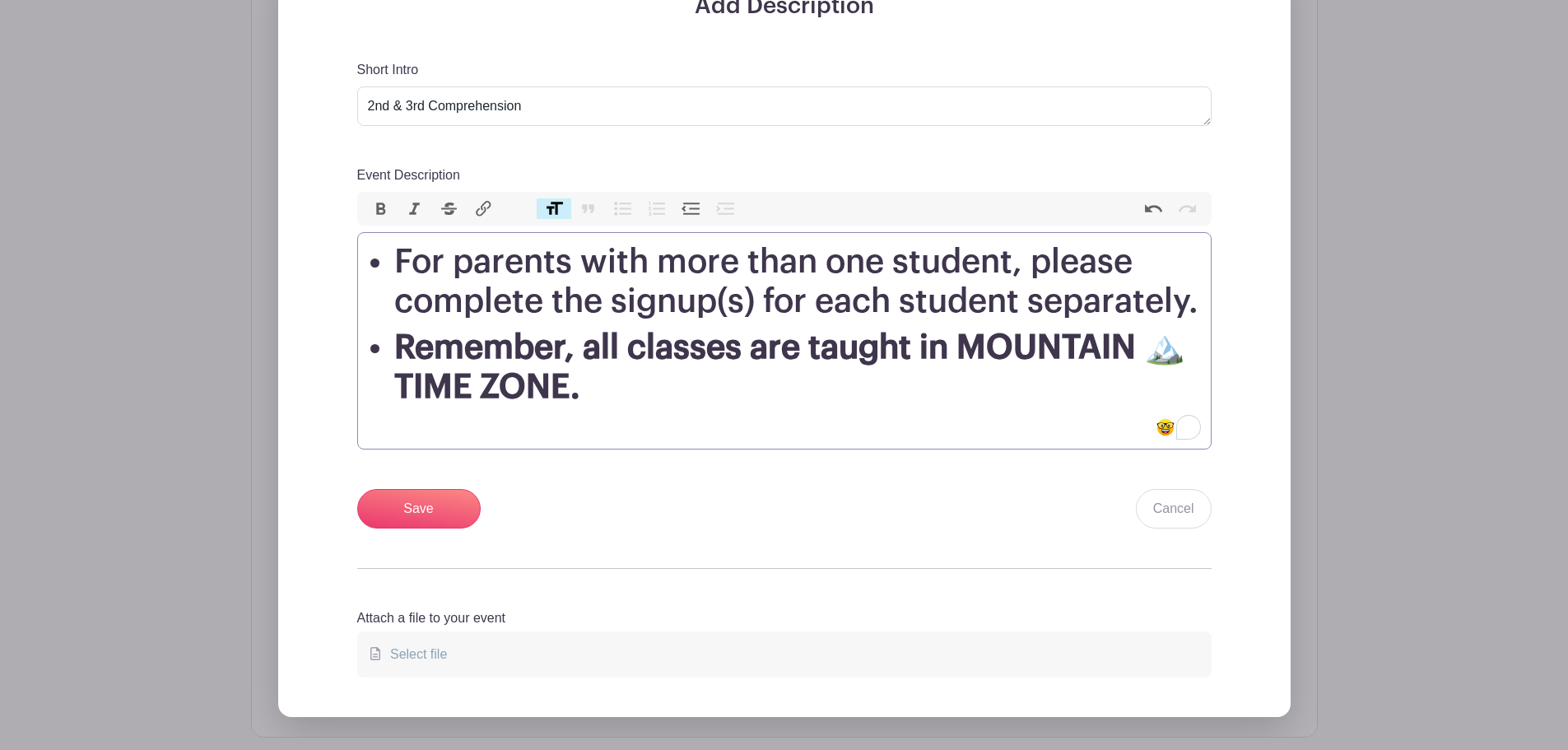
click at [552, 211] on button "Heading" at bounding box center [553, 210] width 34 height 22
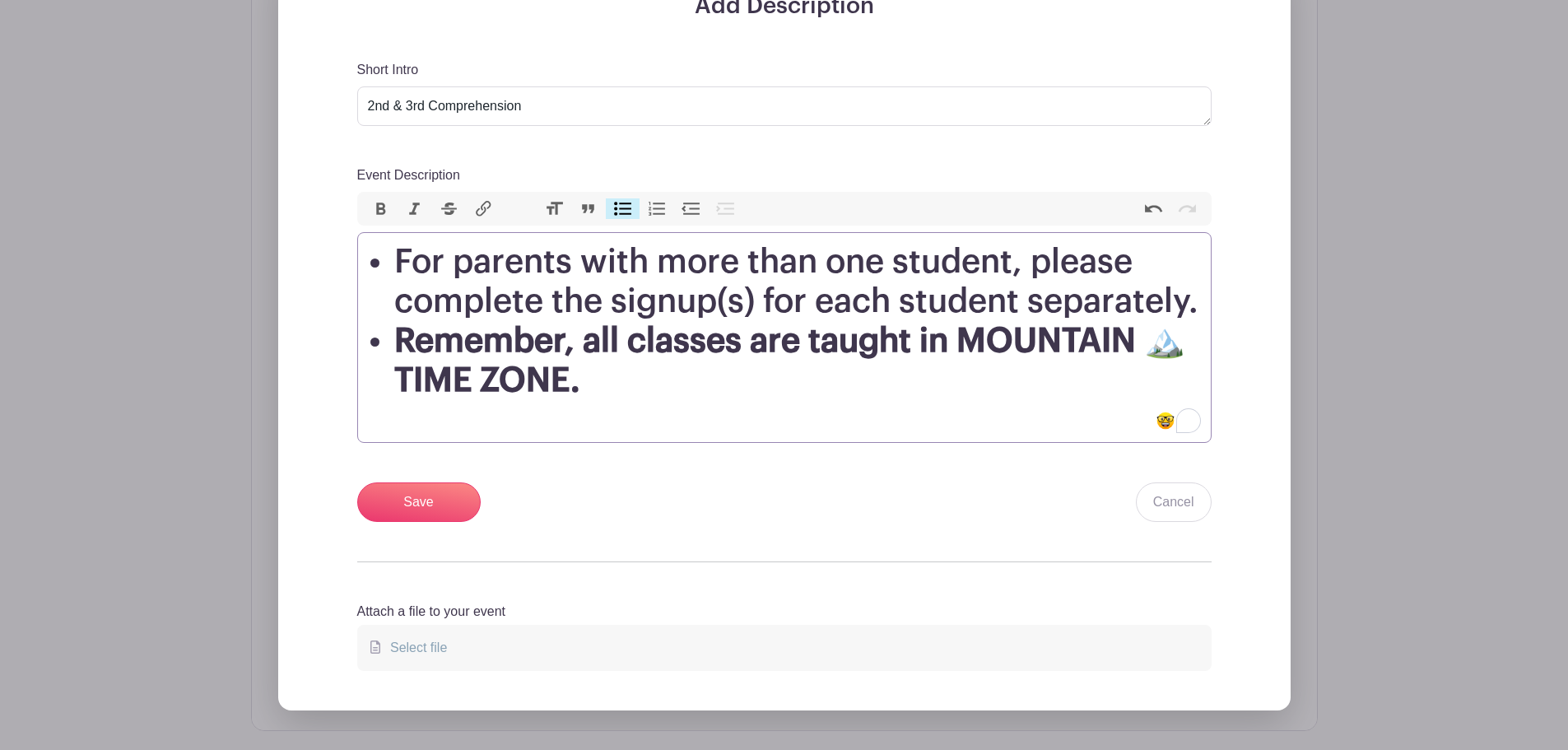
click at [552, 211] on button "Heading" at bounding box center [553, 210] width 34 height 22
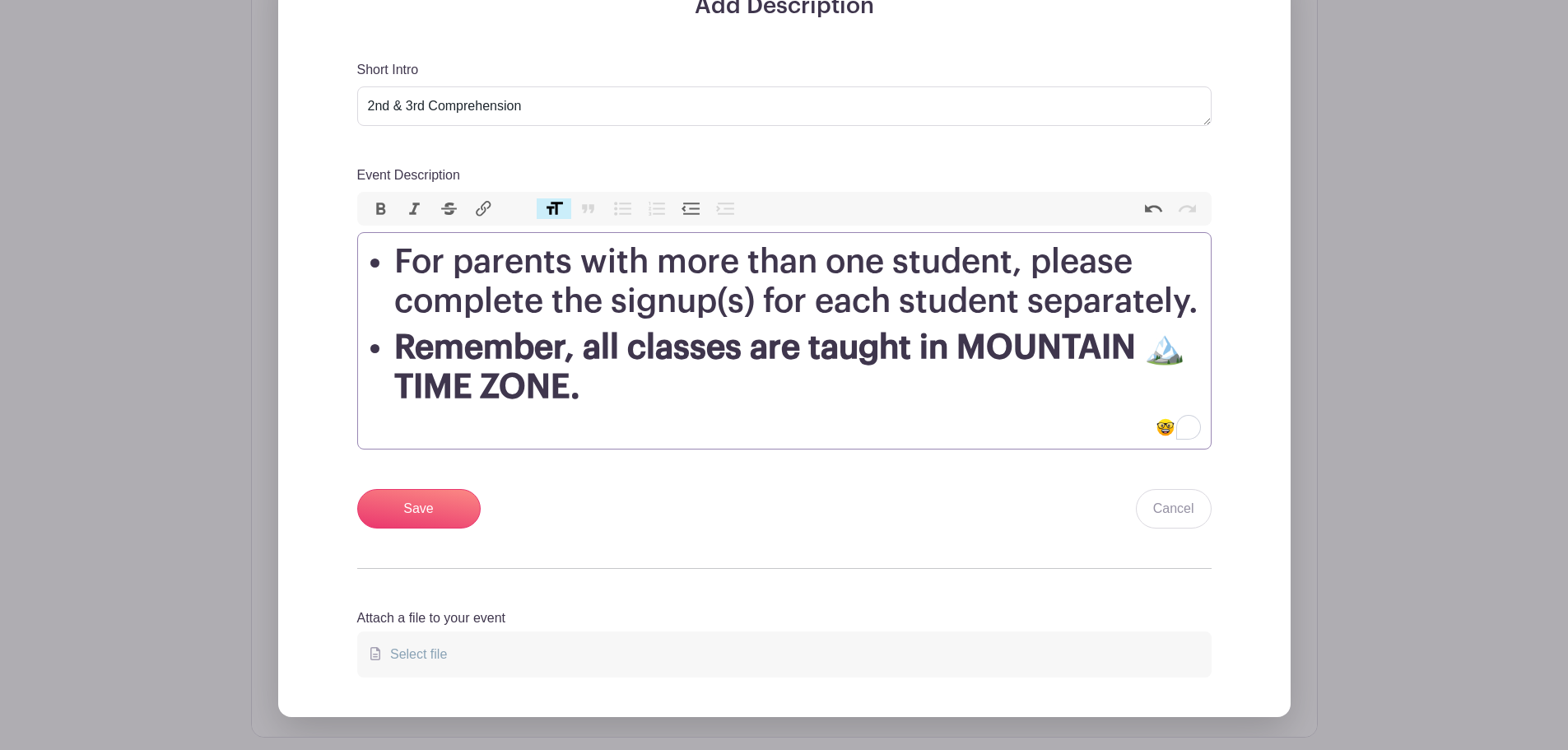
click at [552, 211] on button "Heading" at bounding box center [553, 210] width 34 height 22
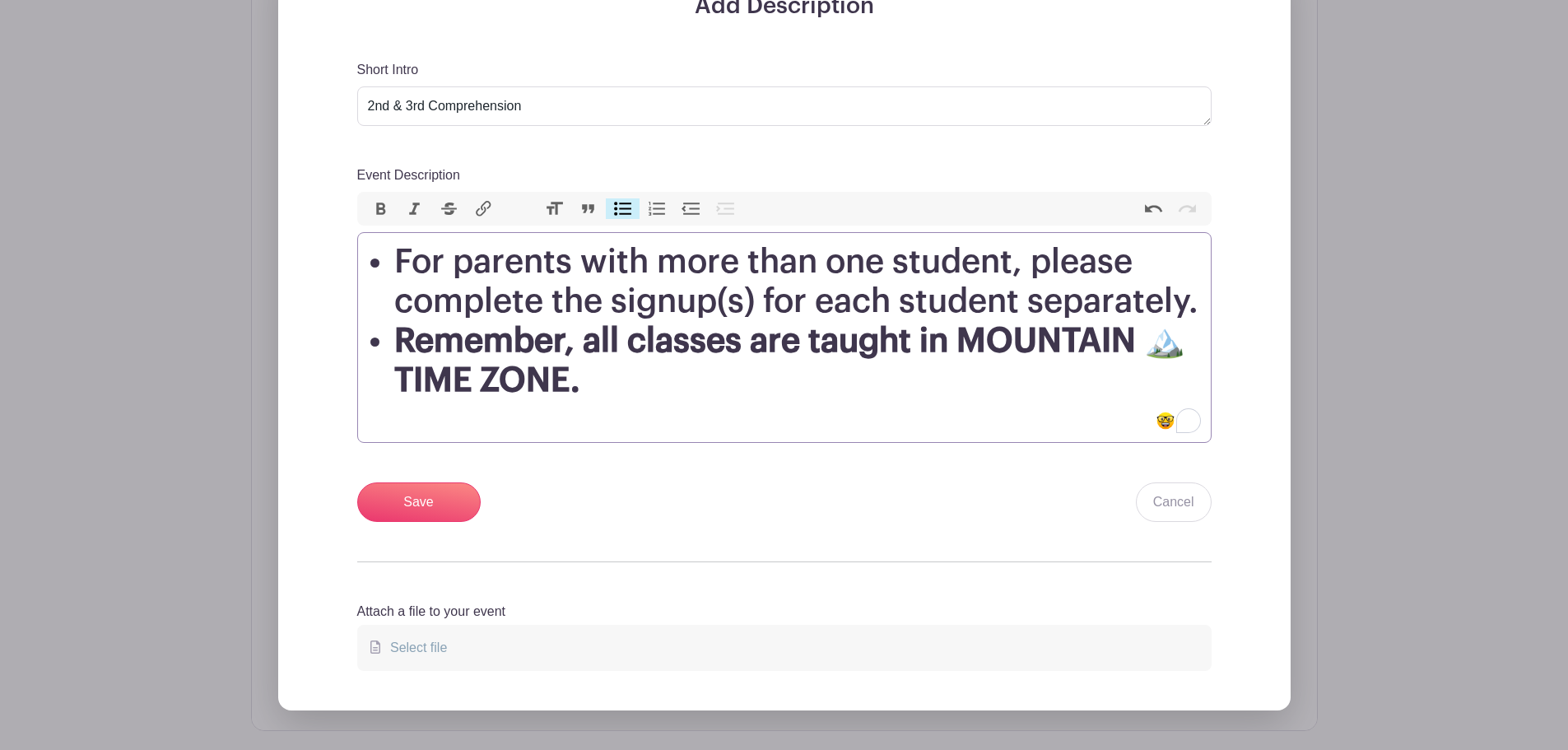
click at [632, 390] on li "Remember, all classes are taught in MOUNTAIN 🏔️ TIME ZONE." at bounding box center [798, 360] width 807 height 79
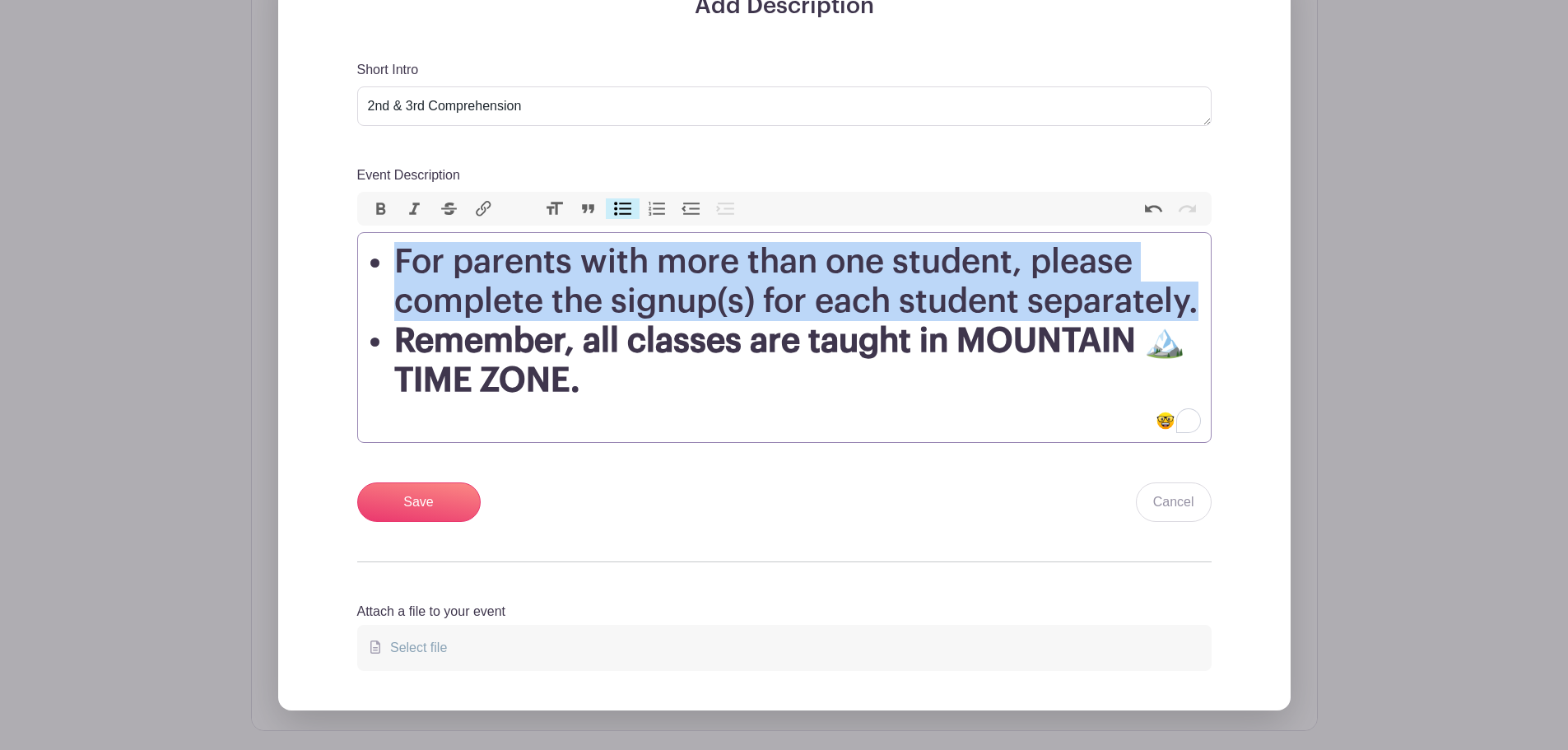
drag, startPoint x: 399, startPoint y: 252, endPoint x: 1201, endPoint y: 301, distance: 803.5
click at [1201, 301] on trix-editor "For parents with more than one student, please complete the signup(s) for each …" at bounding box center [784, 337] width 855 height 211
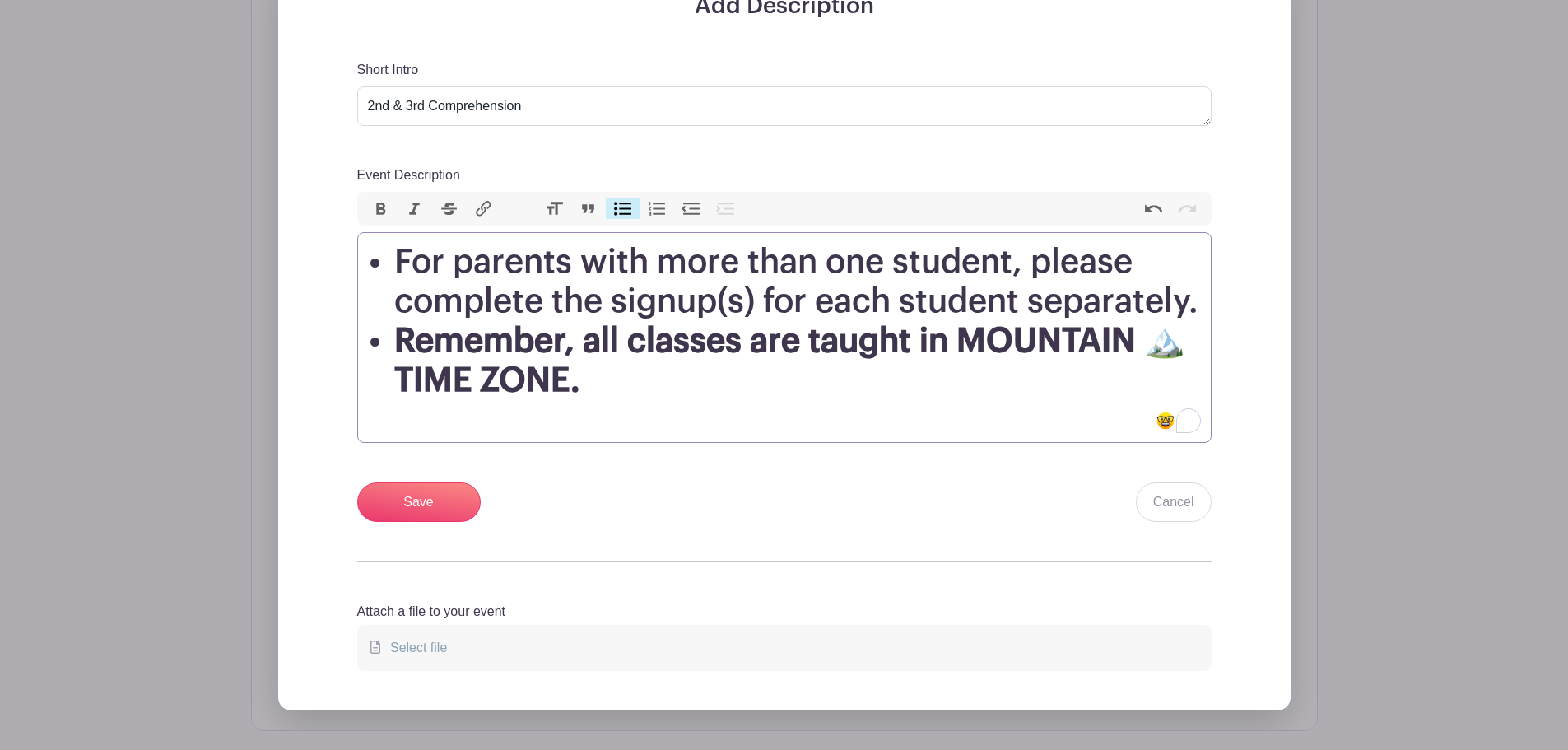
click at [550, 210] on button "Heading" at bounding box center [553, 210] width 34 height 22
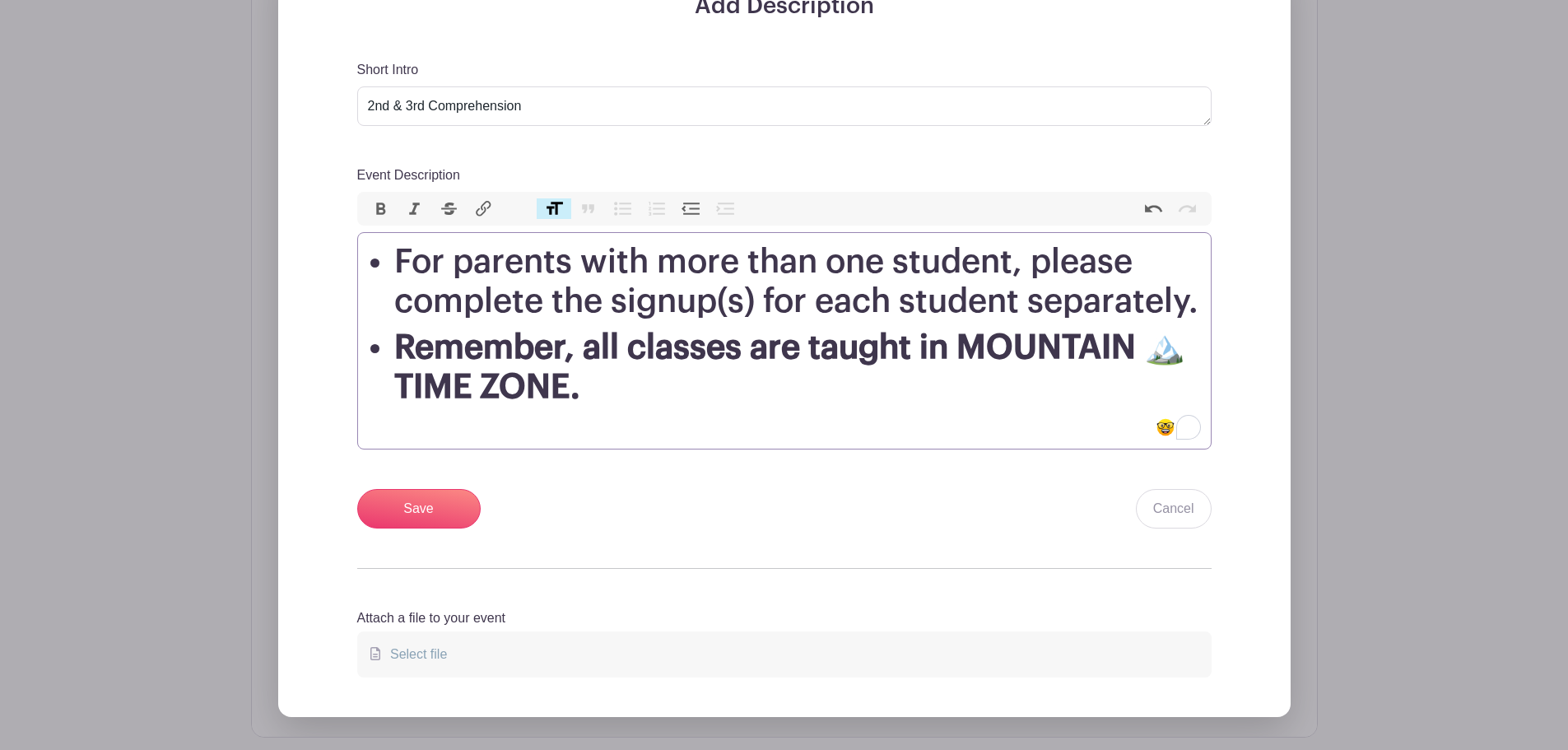
click at [550, 210] on button "Heading" at bounding box center [553, 210] width 34 height 22
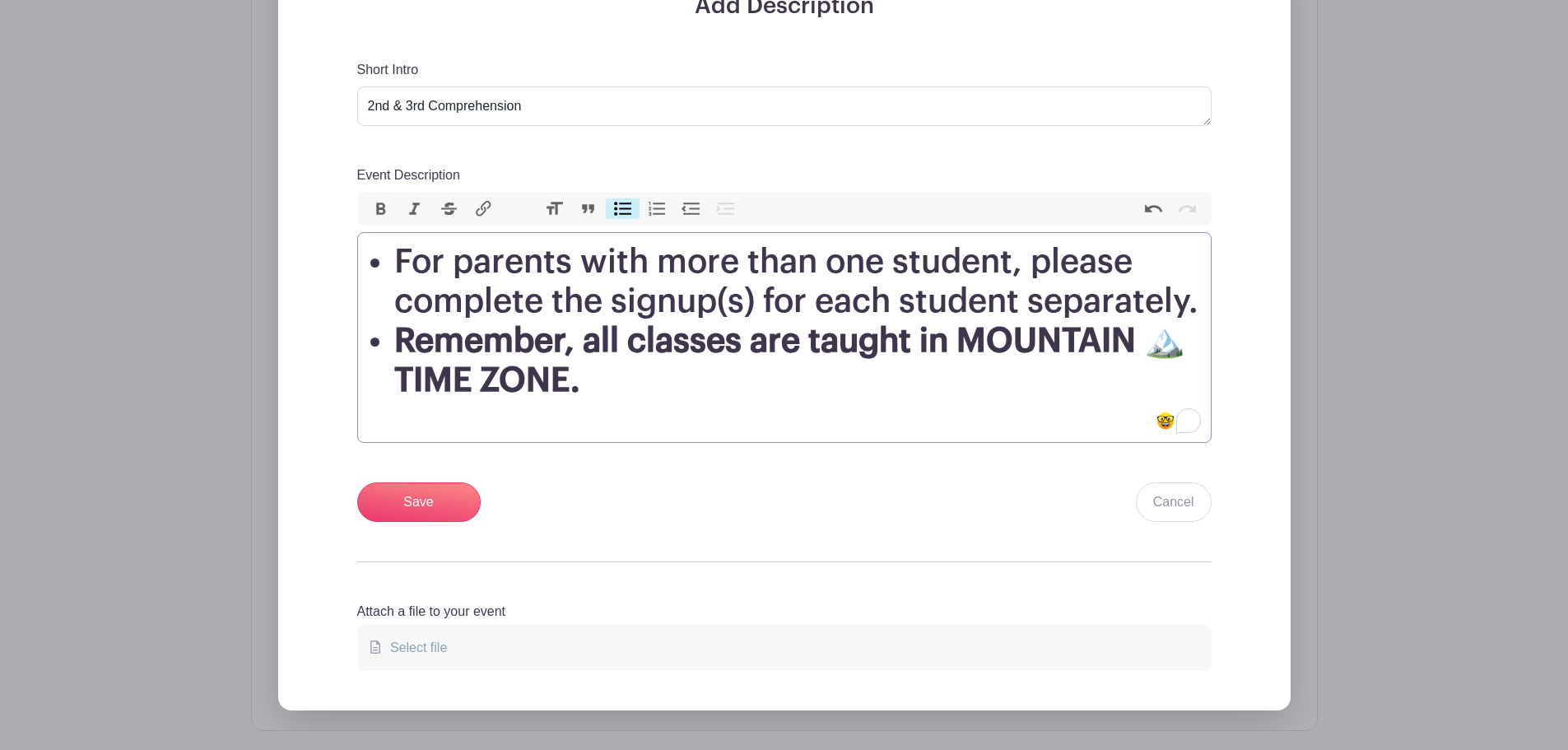
click at [602, 387] on li "Remember, all classes are taught in MOUNTAIN 🏔️ TIME ZONE." at bounding box center [798, 360] width 807 height 79
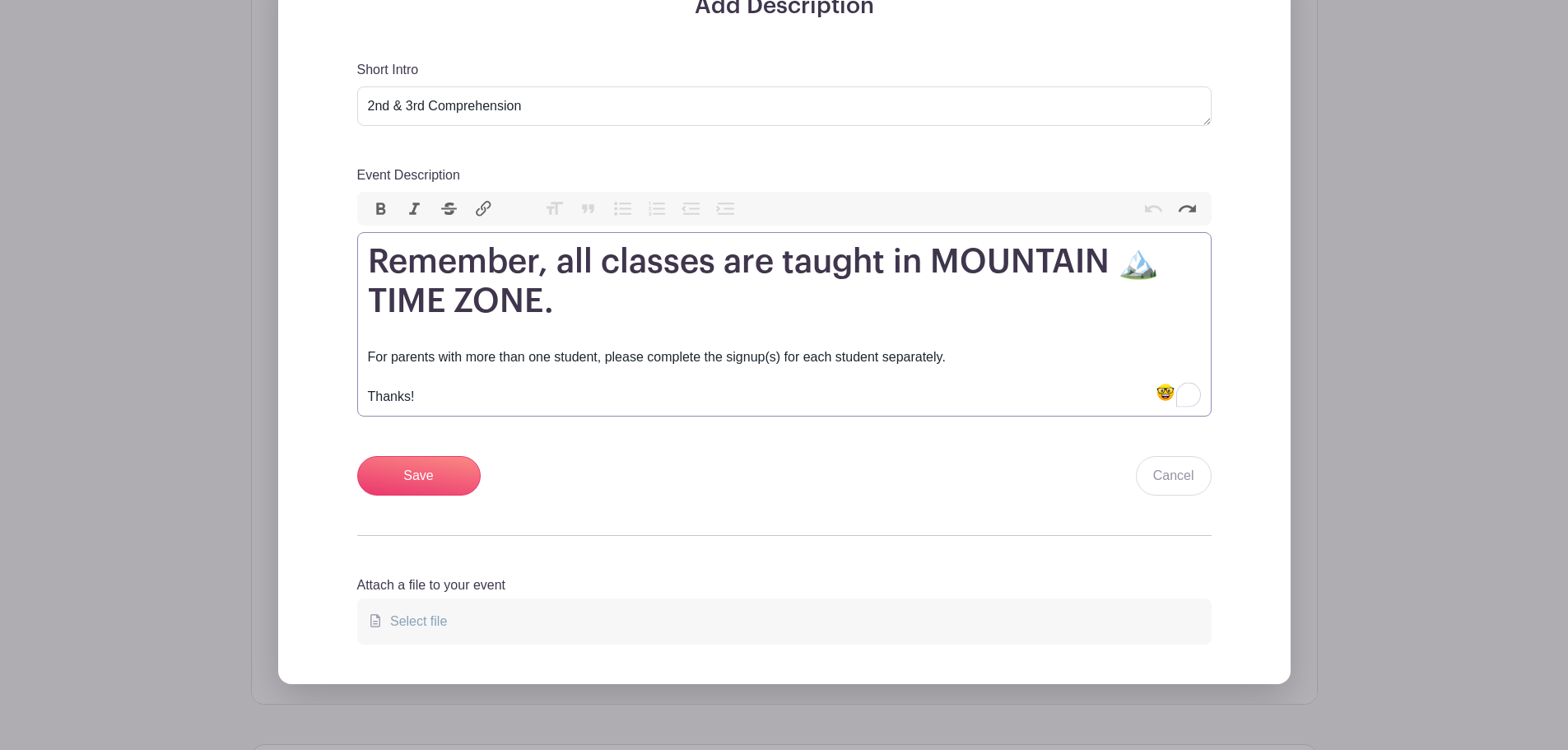
click at [604, 354] on div "For parents with more than one student, please complete the signup(s) for each …" at bounding box center [784, 367] width 833 height 79
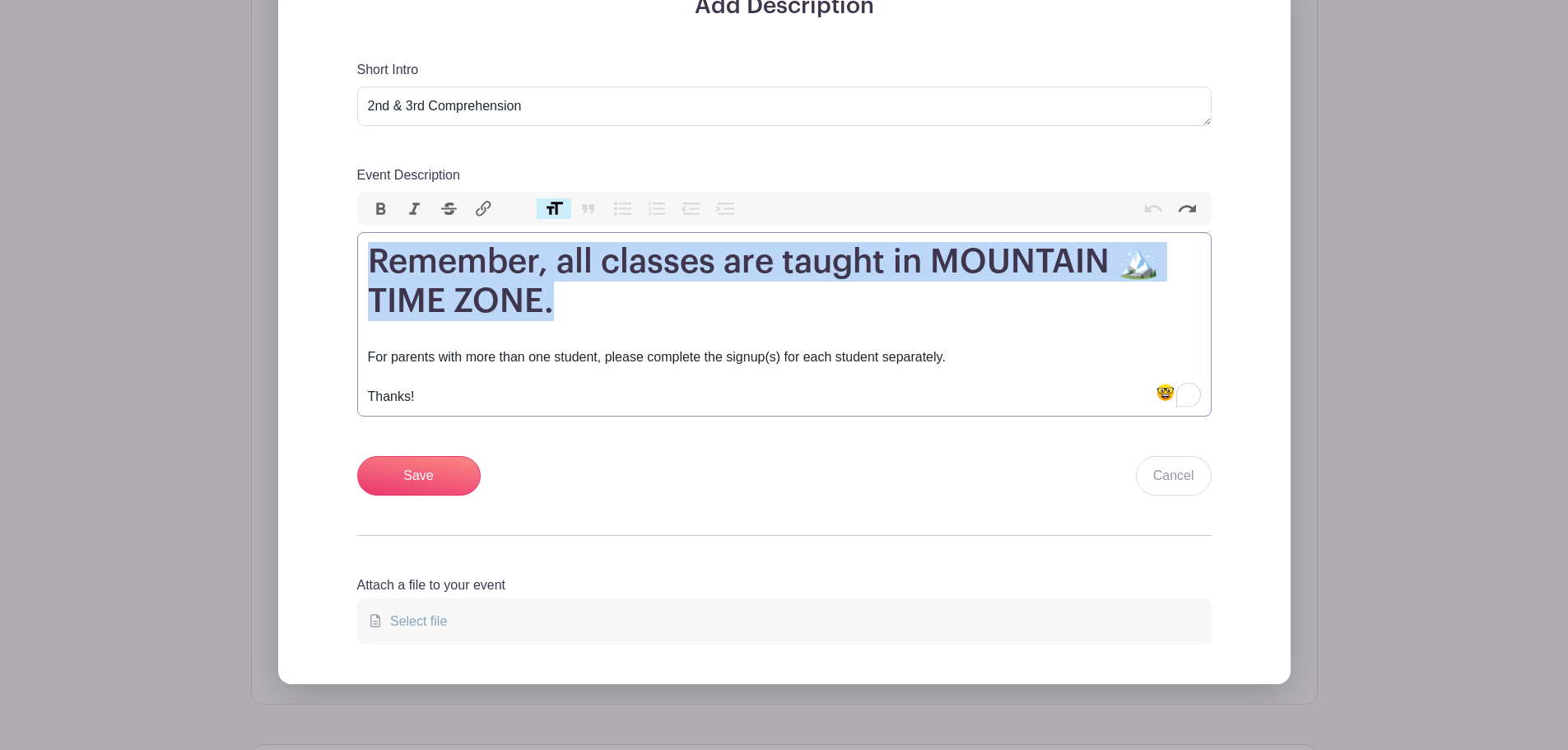
drag, startPoint x: 592, startPoint y: 310, endPoint x: 359, endPoint y: 242, distance: 242.7
click at [360, 241] on trix-editor "Remember, all classes are taught in MOUNTAIN 🏔️ TIME ZONE. For parents with mor…" at bounding box center [784, 324] width 855 height 184
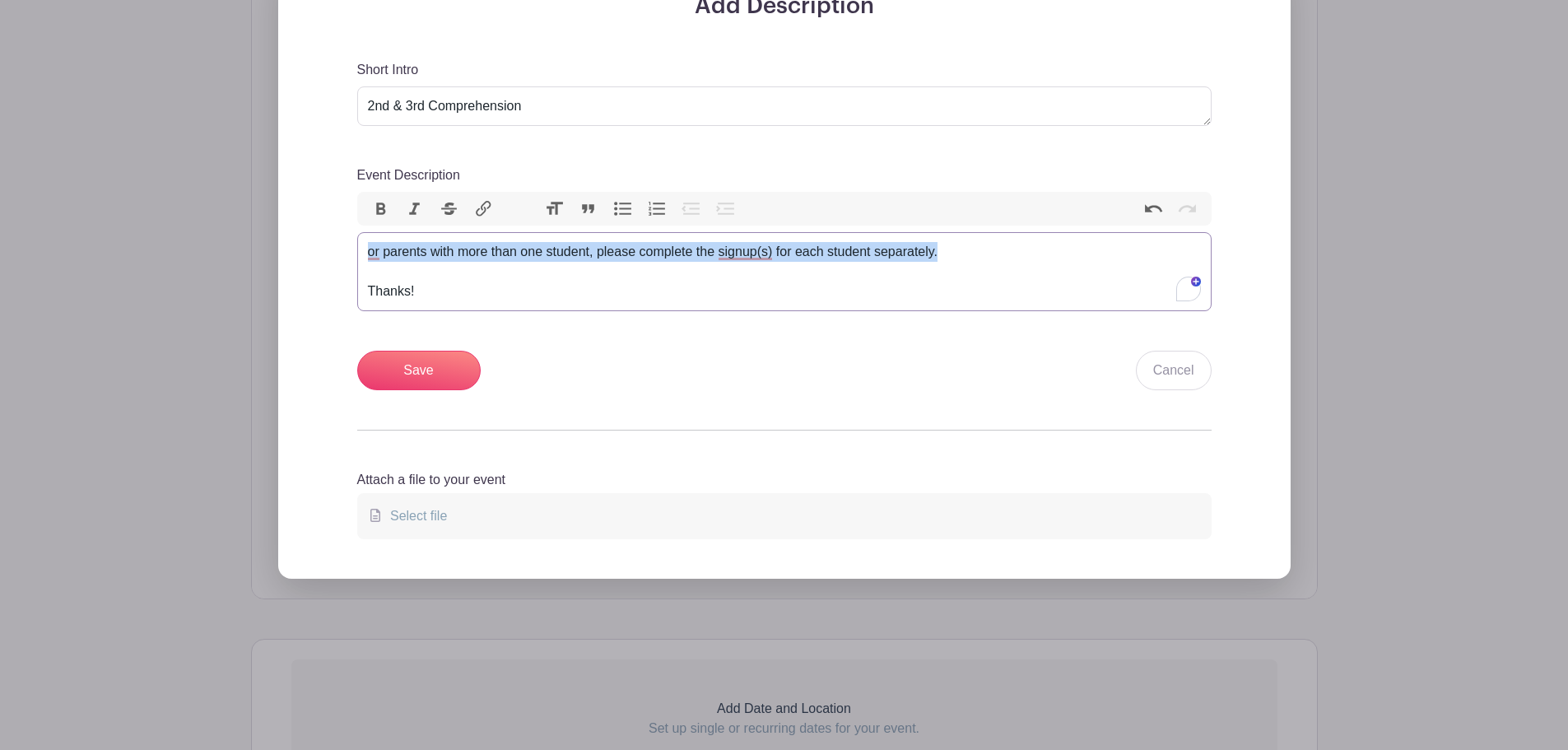
paste trix-editor "ul><li>For parents with more than one student, please complete the signup(s) fo…"
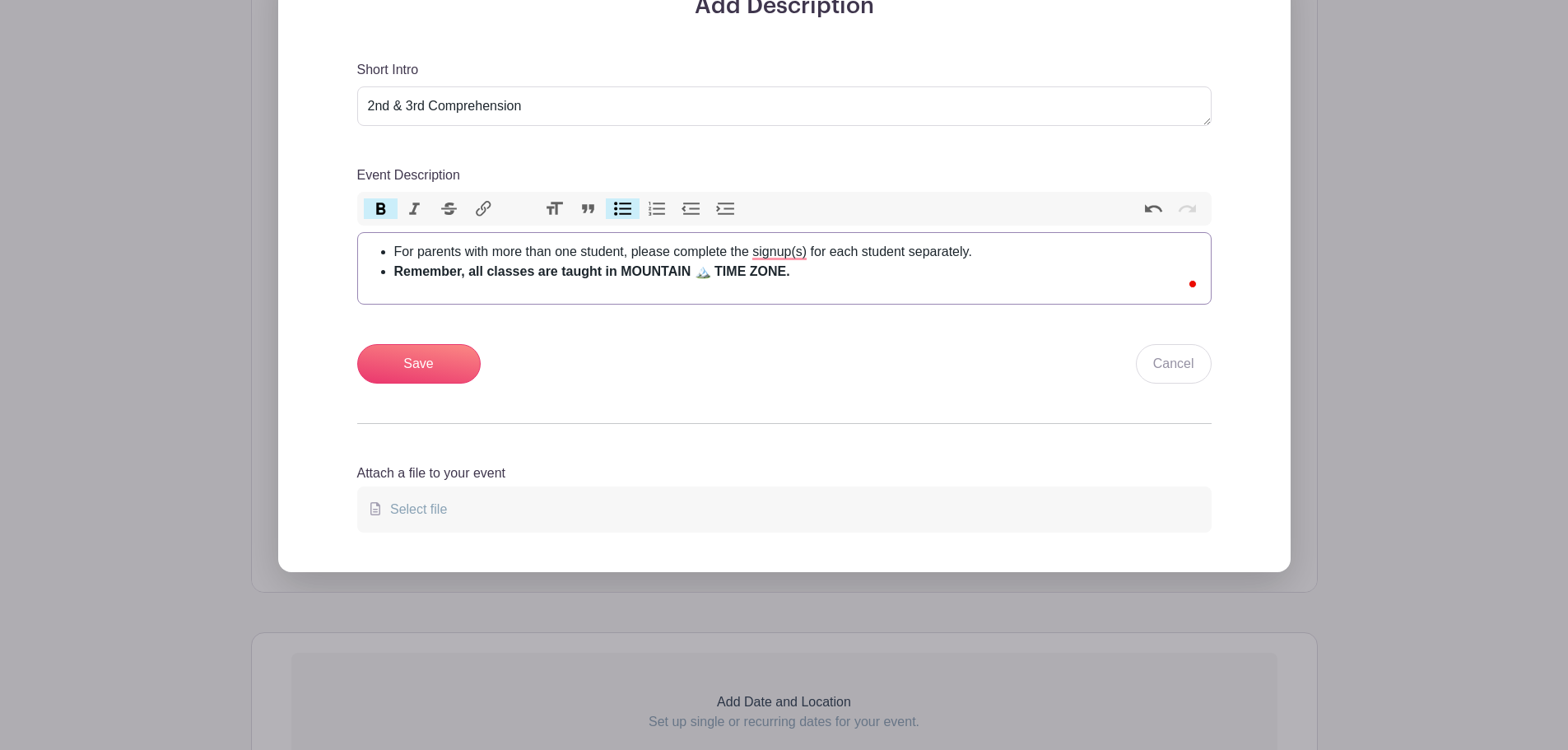
type trix-editor "<ul><li>For parents with more than one student, please complete the signup(s) f…"
click at [421, 361] on input "Save" at bounding box center [419, 363] width 123 height 39
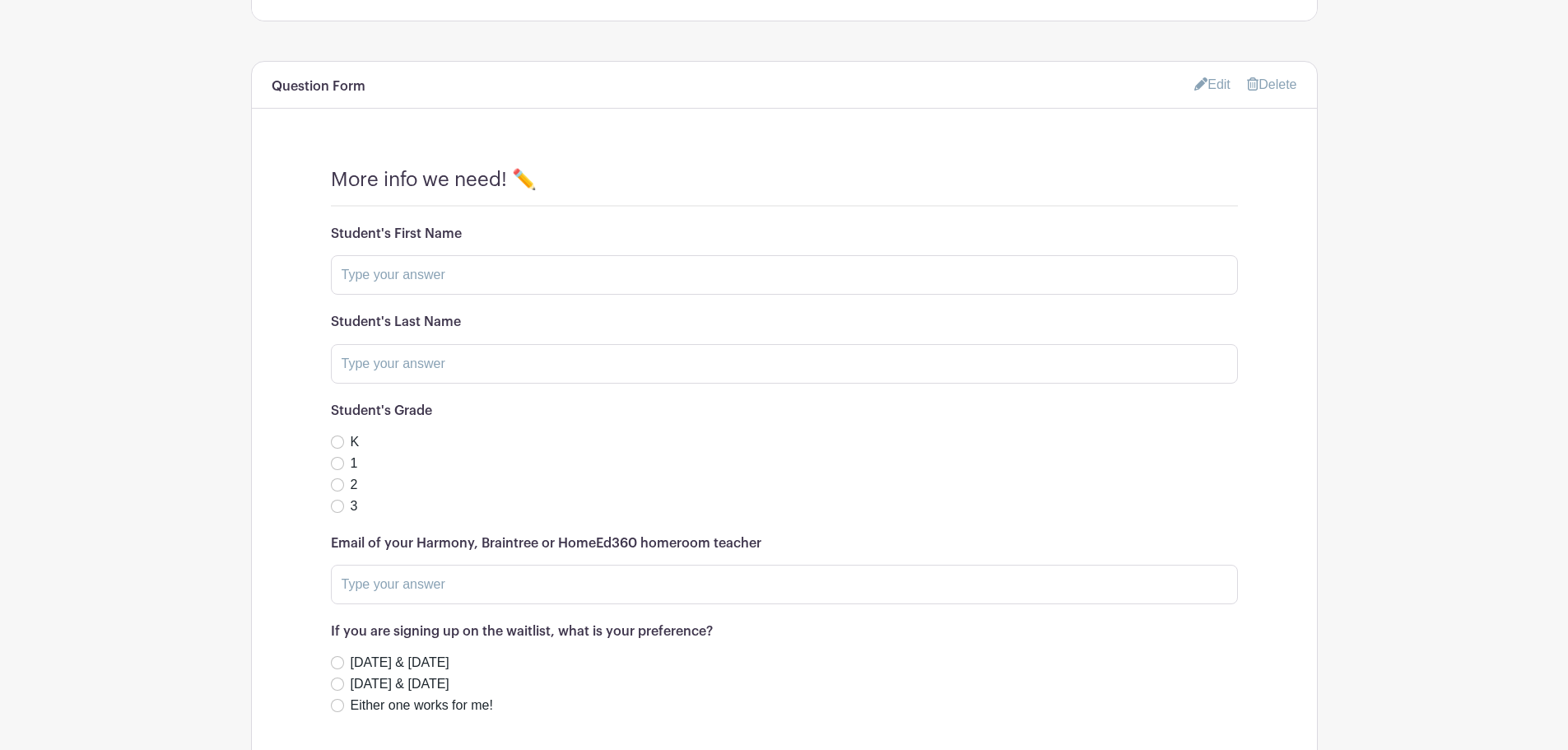
scroll to position [1471, 0]
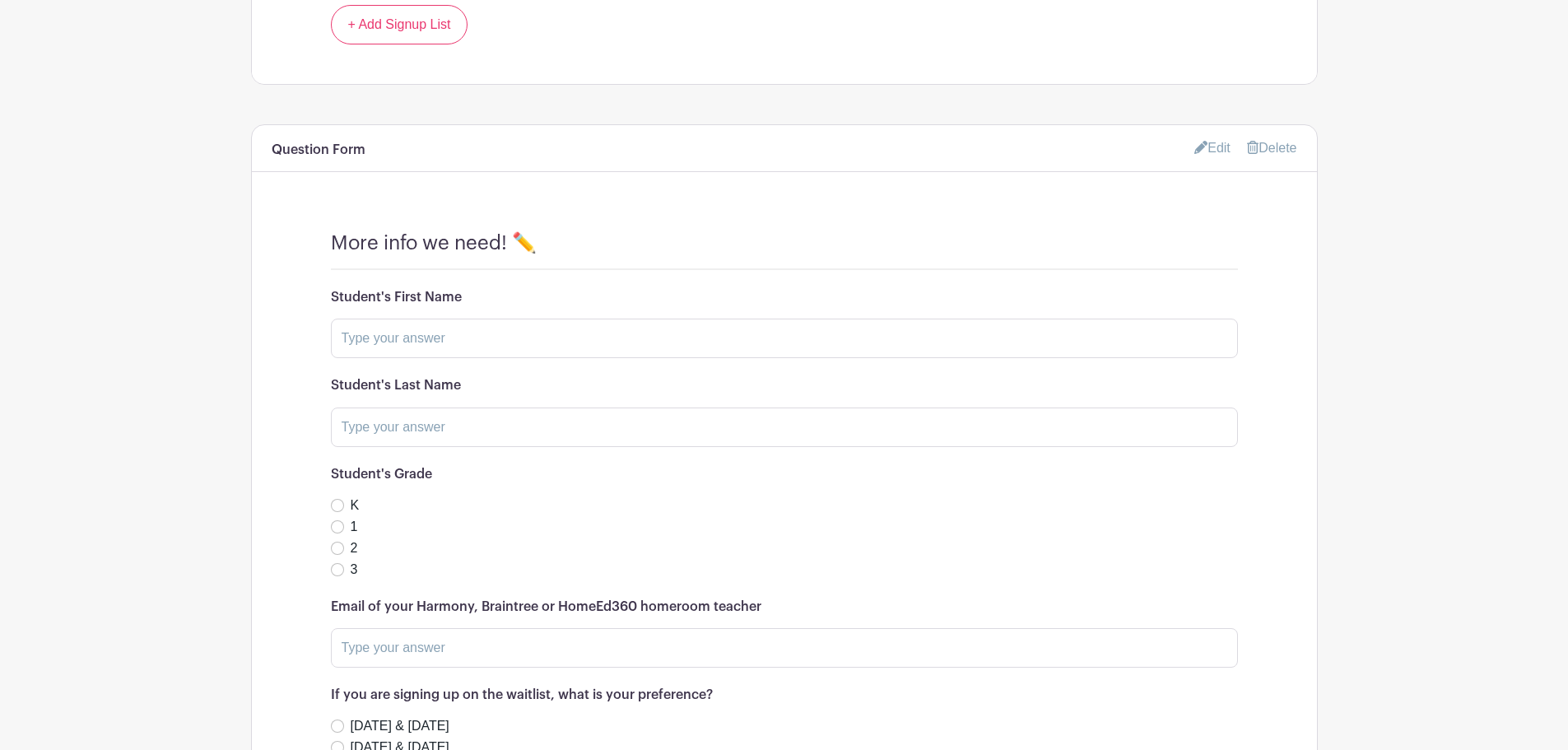
click at [1201, 151] on link "Edit" at bounding box center [1212, 148] width 36 height 27
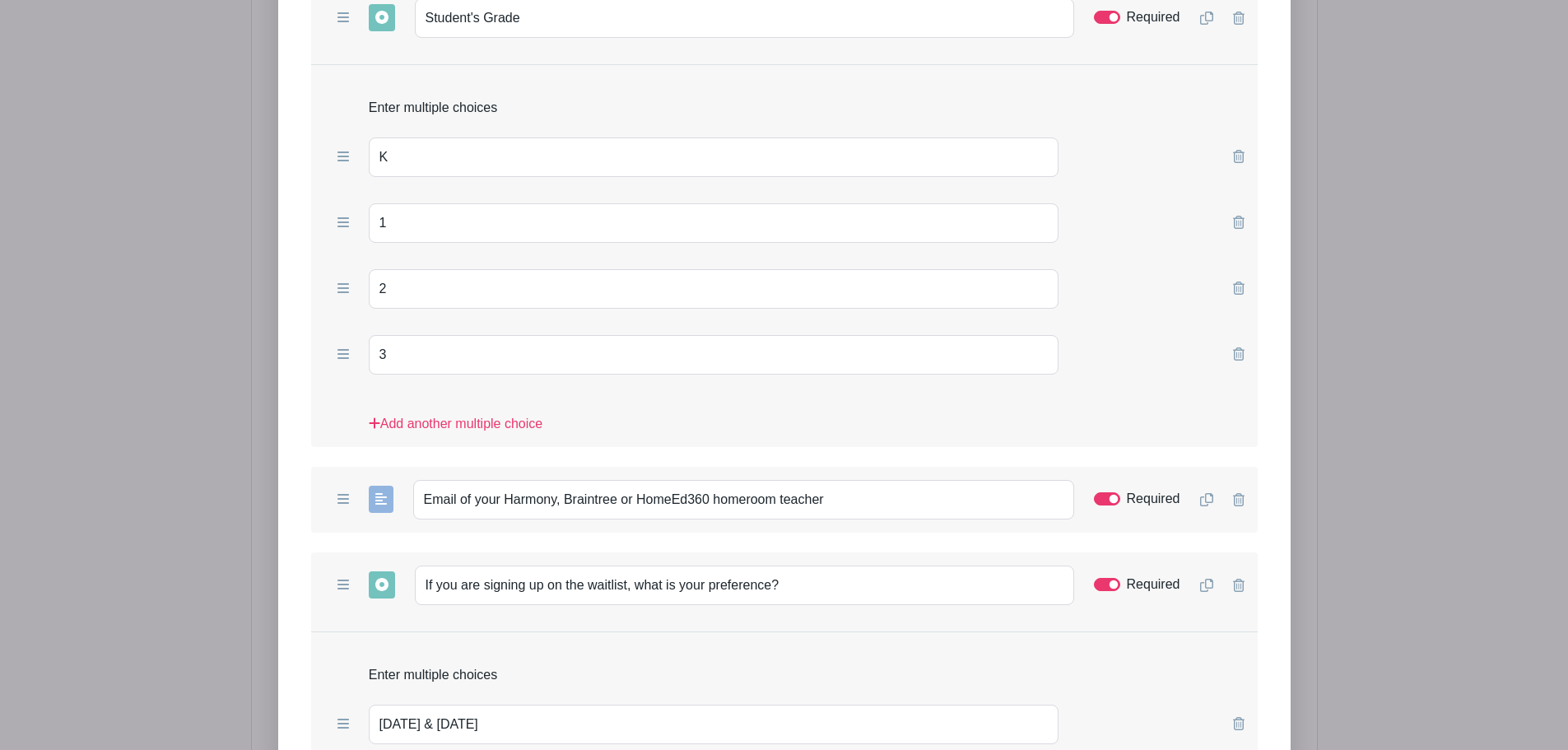
scroll to position [2238, 0]
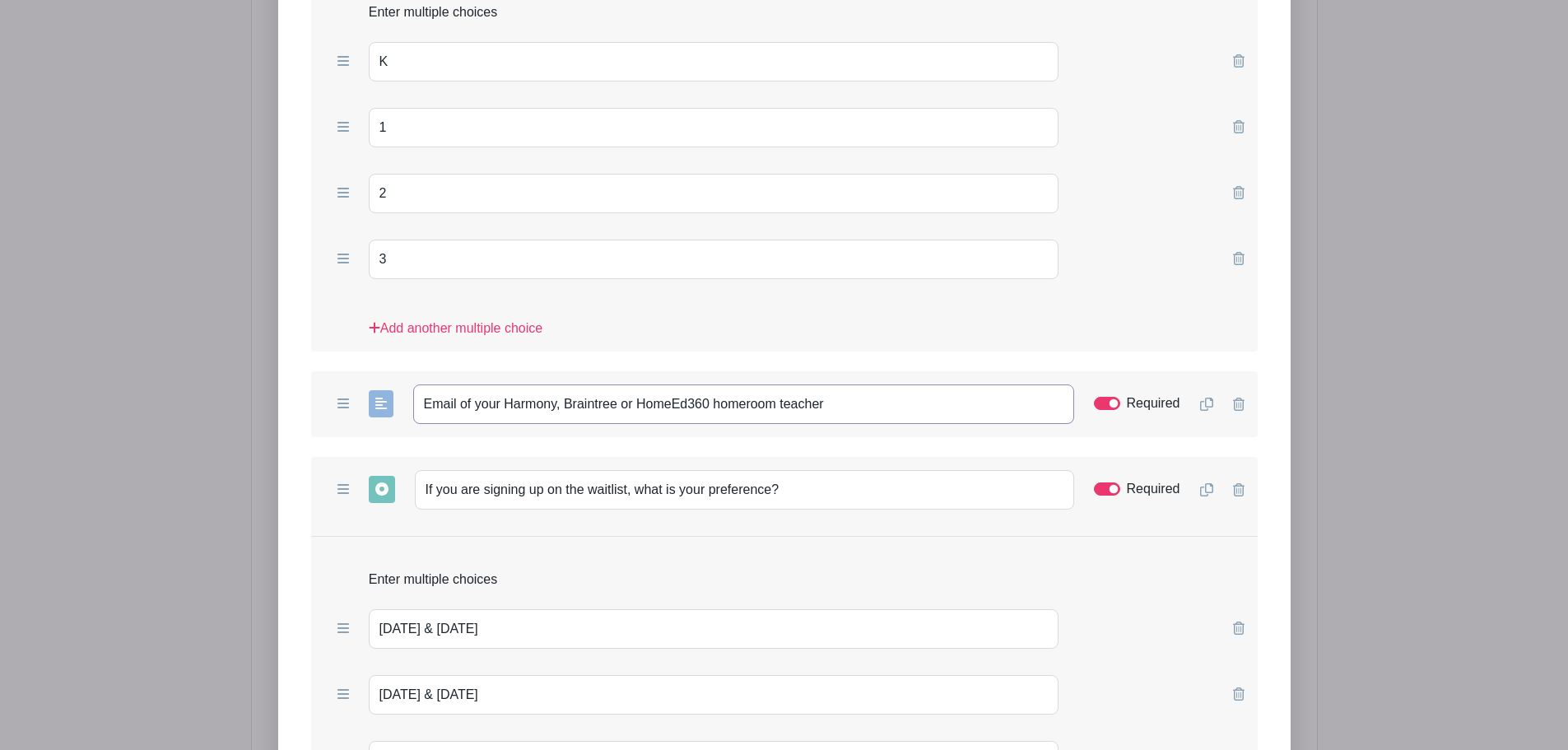
drag, startPoint x: 847, startPoint y: 401, endPoint x: 353, endPoint y: 395, distance: 494.0
click at [353, 395] on div "Add Short Answer Add Multiple Choice Add Checkboxes Add Dropdown Email of your …" at bounding box center [784, 403] width 947 height 66
paste input "MAIL of your Braintree, HomeEd360, or Harmony"
type input "EMAIL of your Braintree, HomeEd360, or Harmony homeroom teacher"
click at [1101, 486] on input "Required" at bounding box center [1107, 489] width 26 height 13
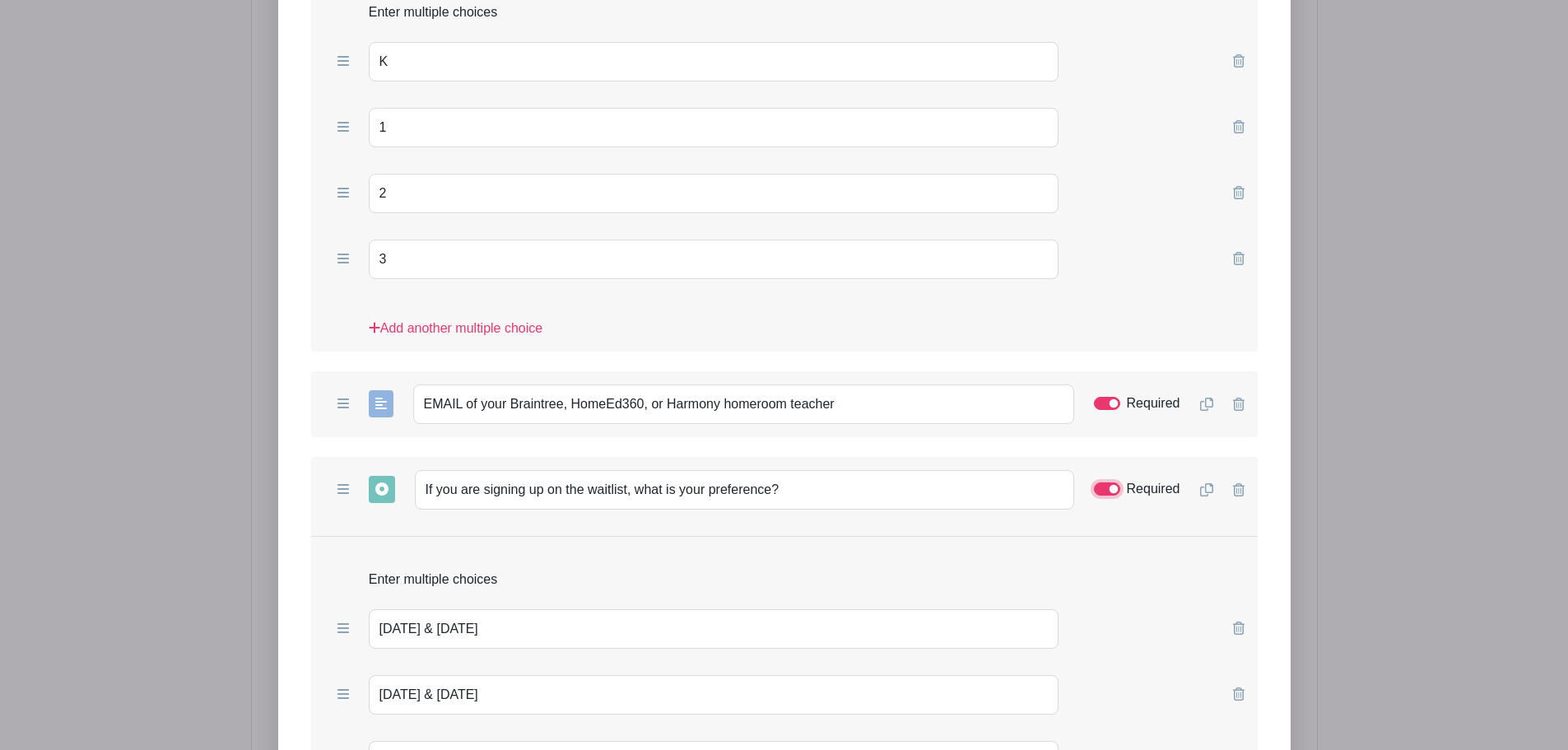
checkbox input "false"
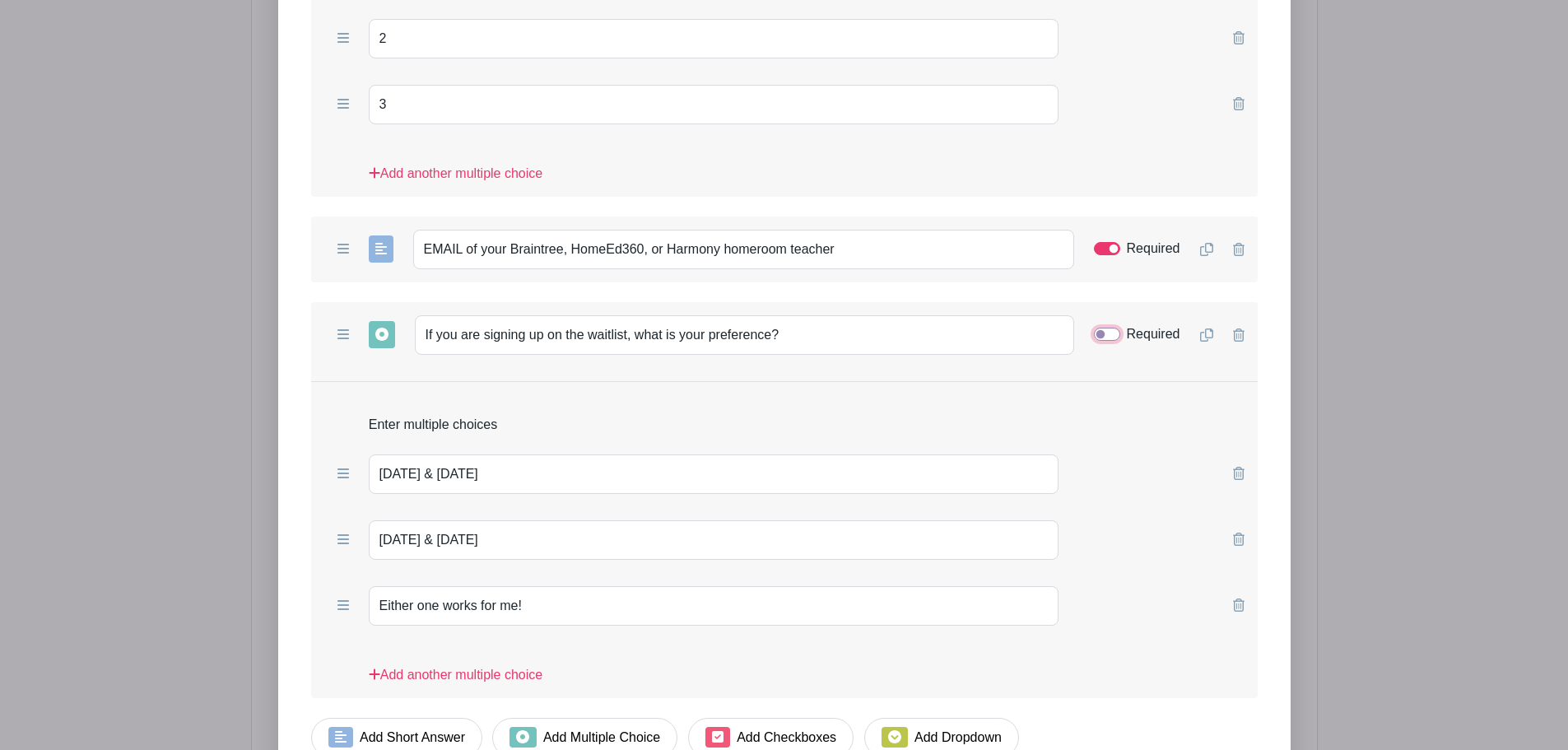
scroll to position [2430, 0]
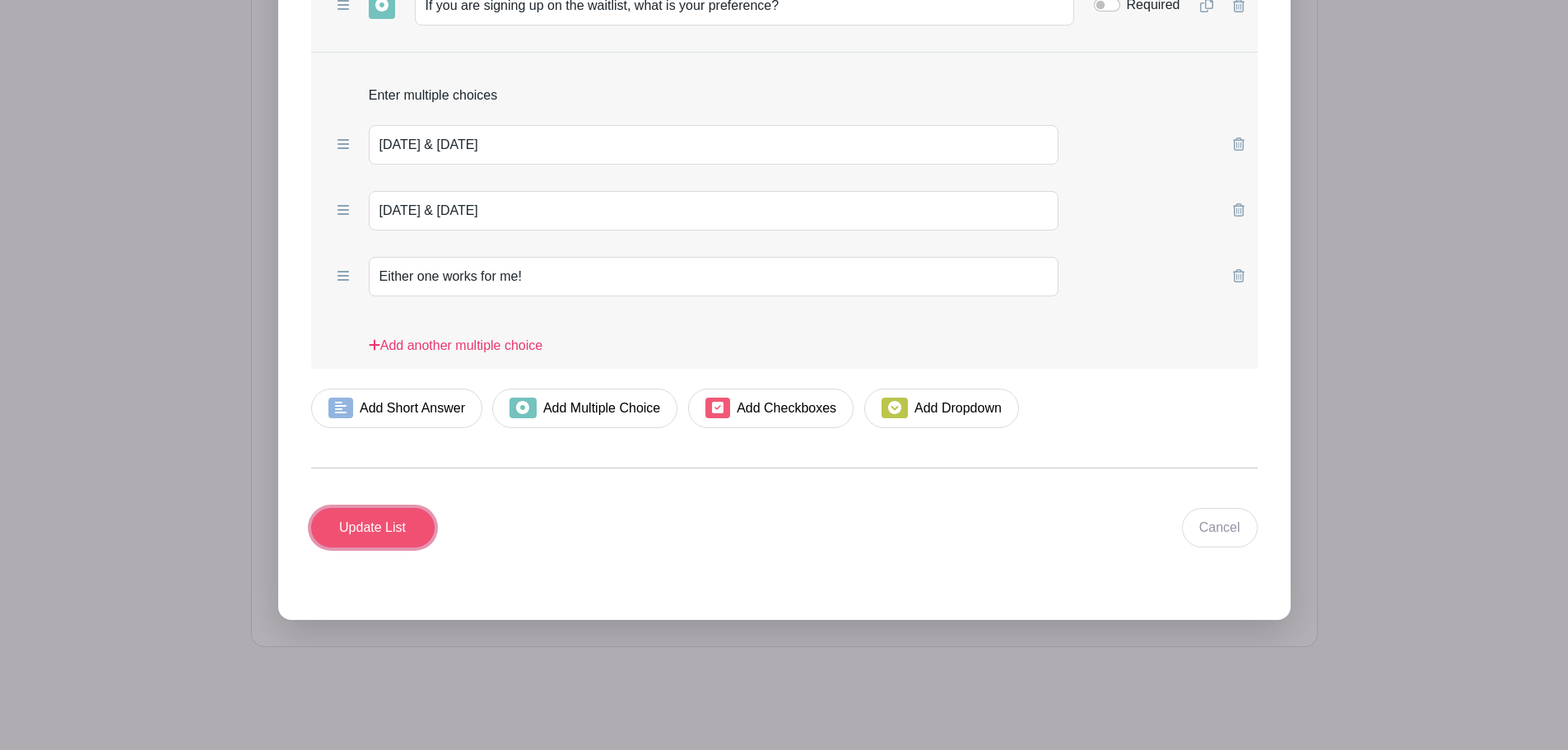
click at [344, 519] on input "Update List" at bounding box center [373, 528] width 123 height 39
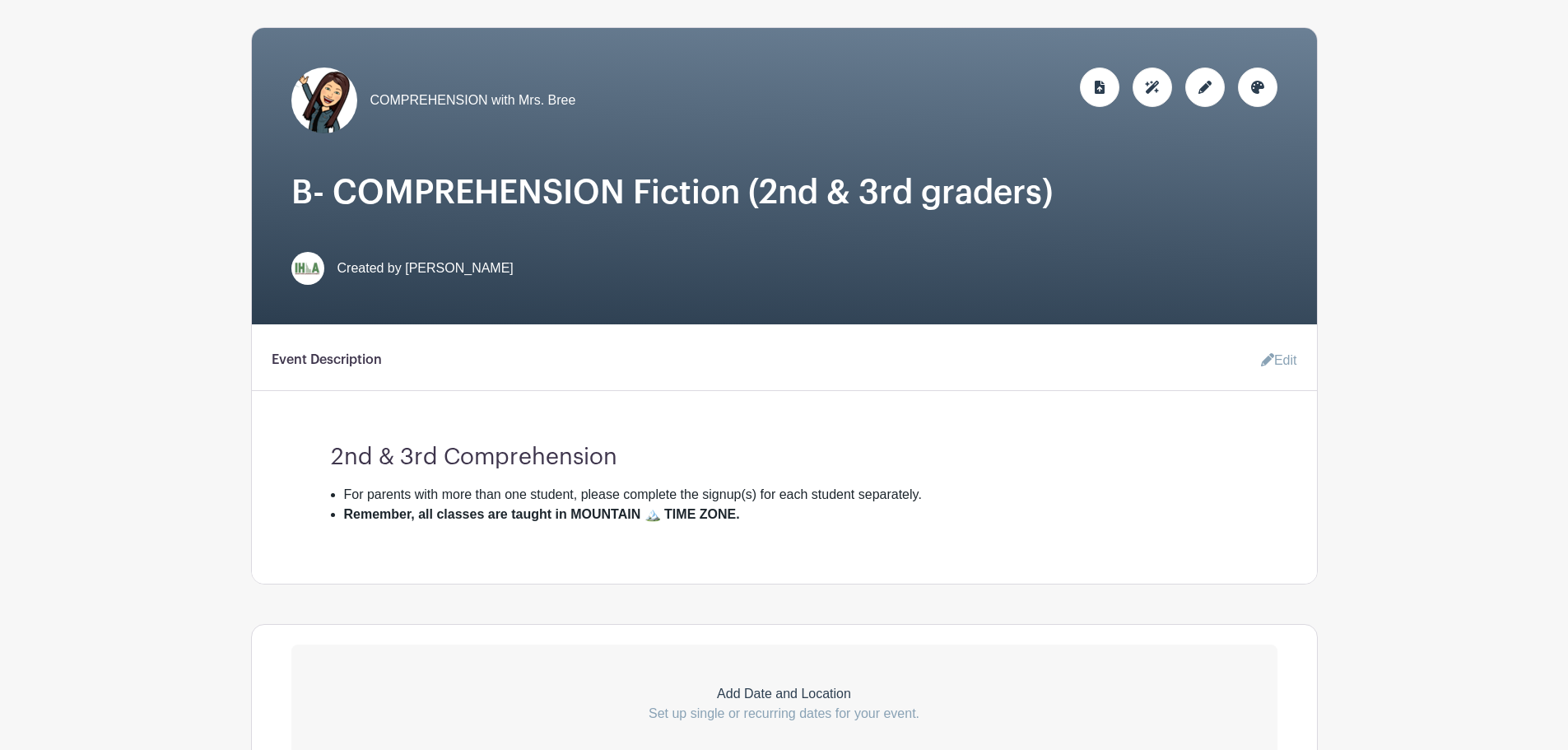
scroll to position [0, 0]
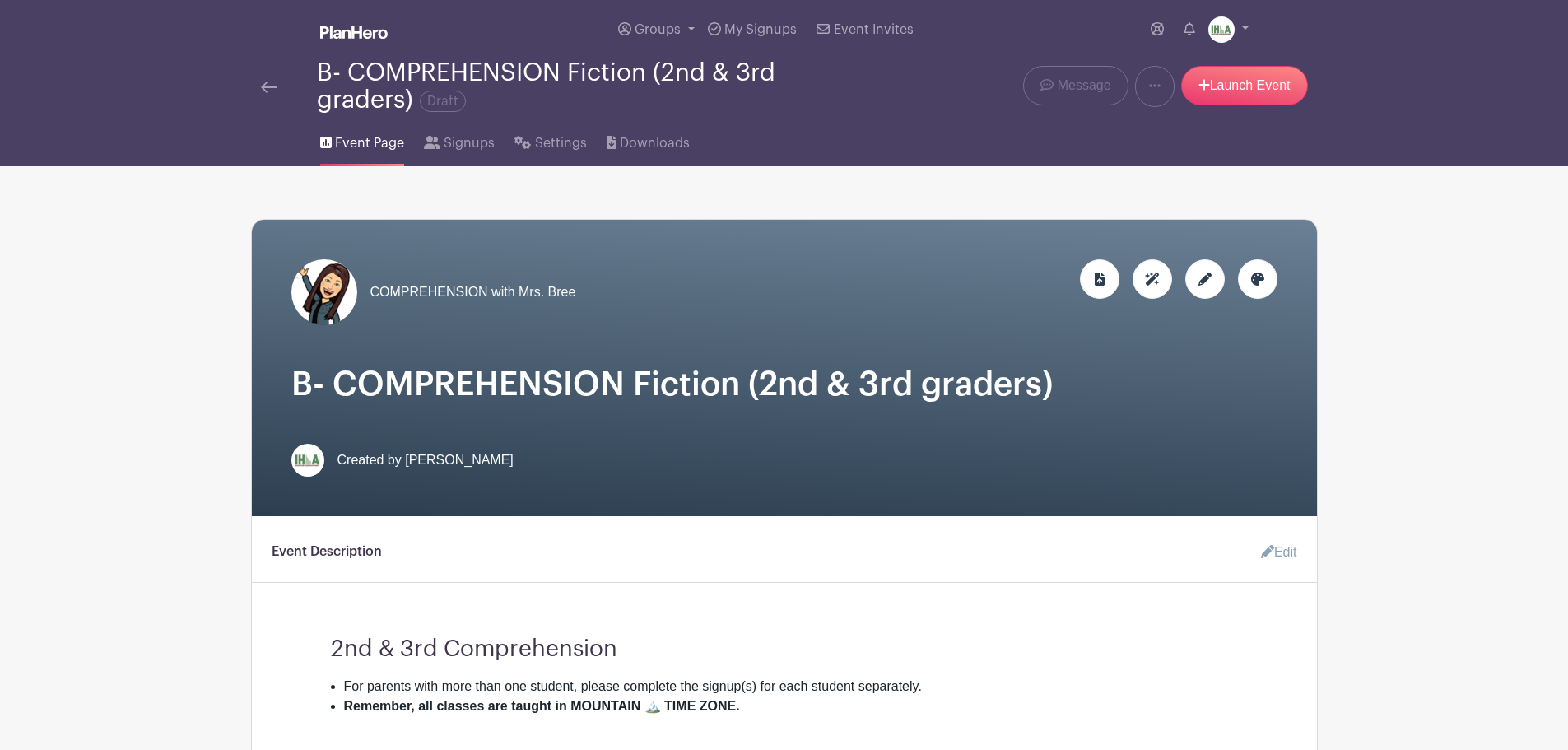
click at [258, 90] on div "B- COMPREHENSION Fiction (2nd & 3rd graders) Draft" at bounding box center [561, 86] width 622 height 54
click at [263, 90] on img at bounding box center [268, 87] width 17 height 12
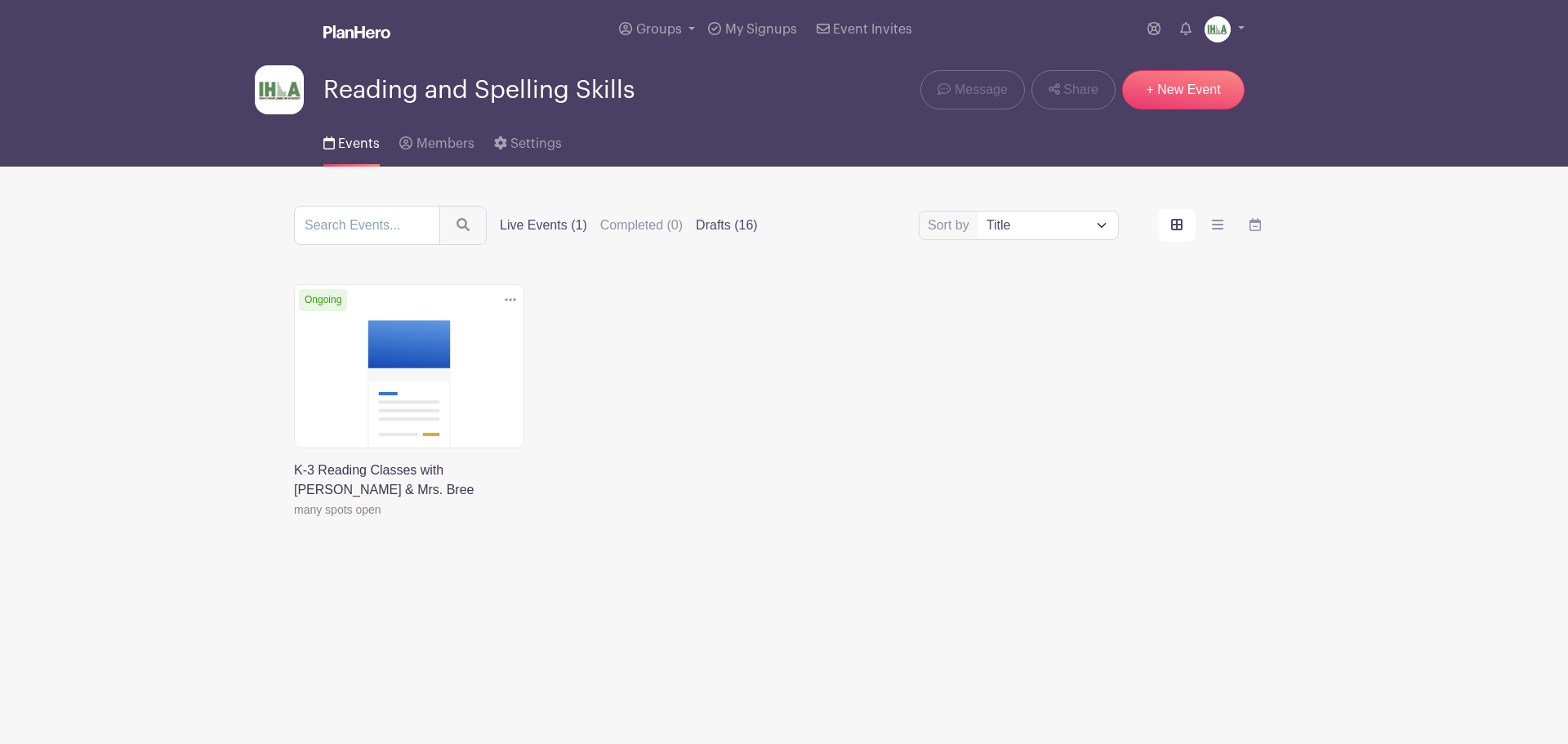
click at [721, 228] on label "Drafts (16)" at bounding box center [727, 225] width 62 height 19
click at [0, 0] on input "Drafts (16)" at bounding box center [0, 0] width 0 height 0
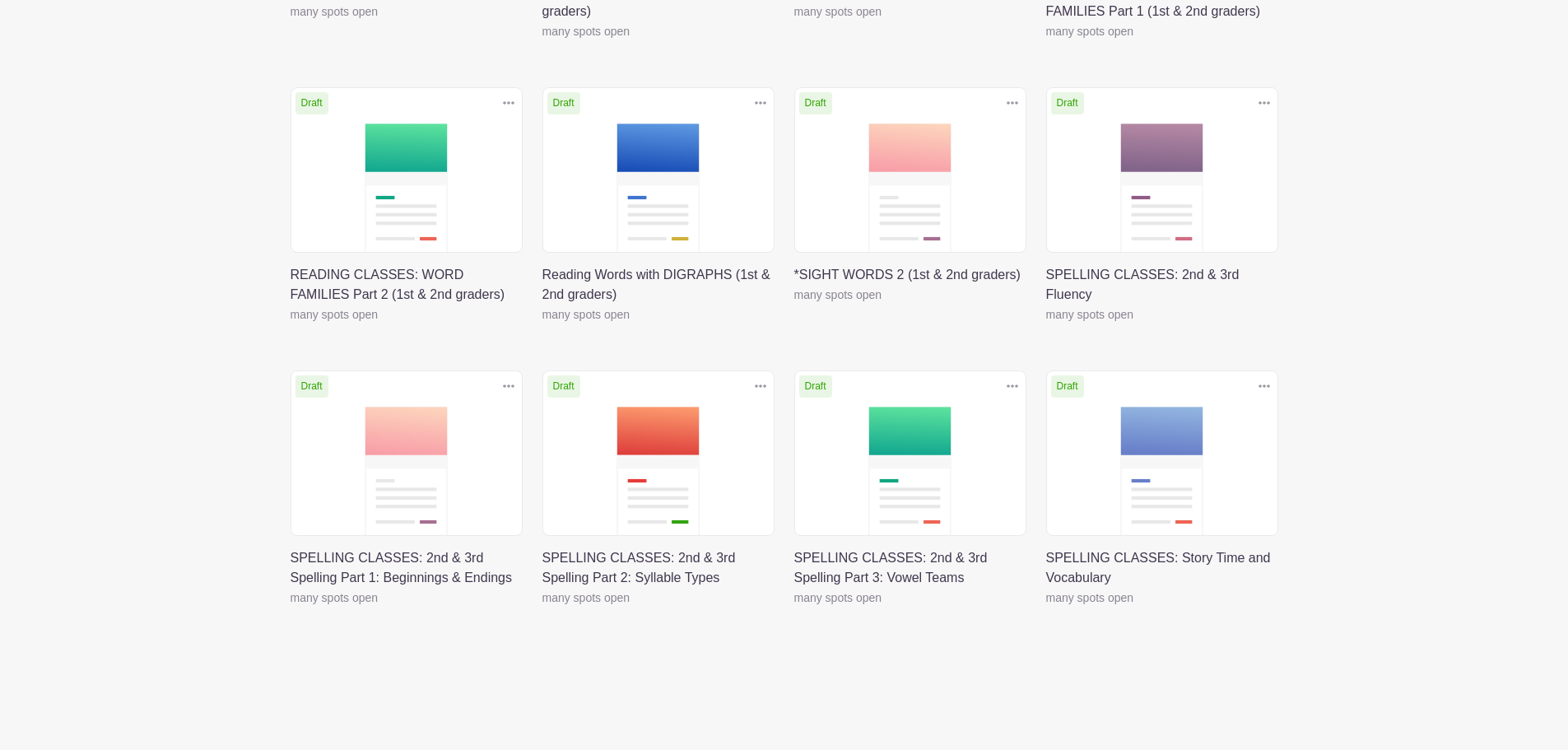
scroll to position [768, 0]
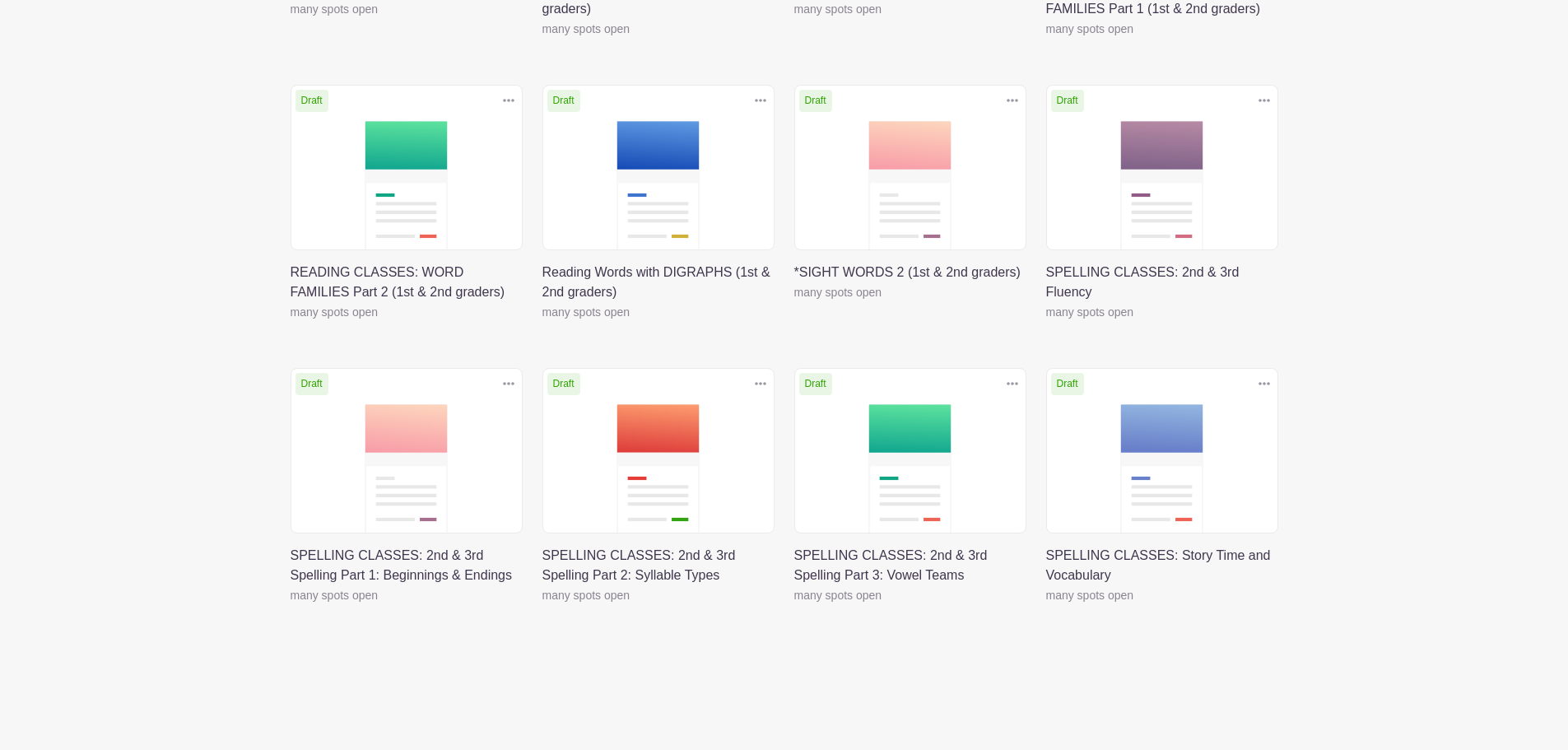
click at [794, 605] on link at bounding box center [794, 605] width 0 height 0
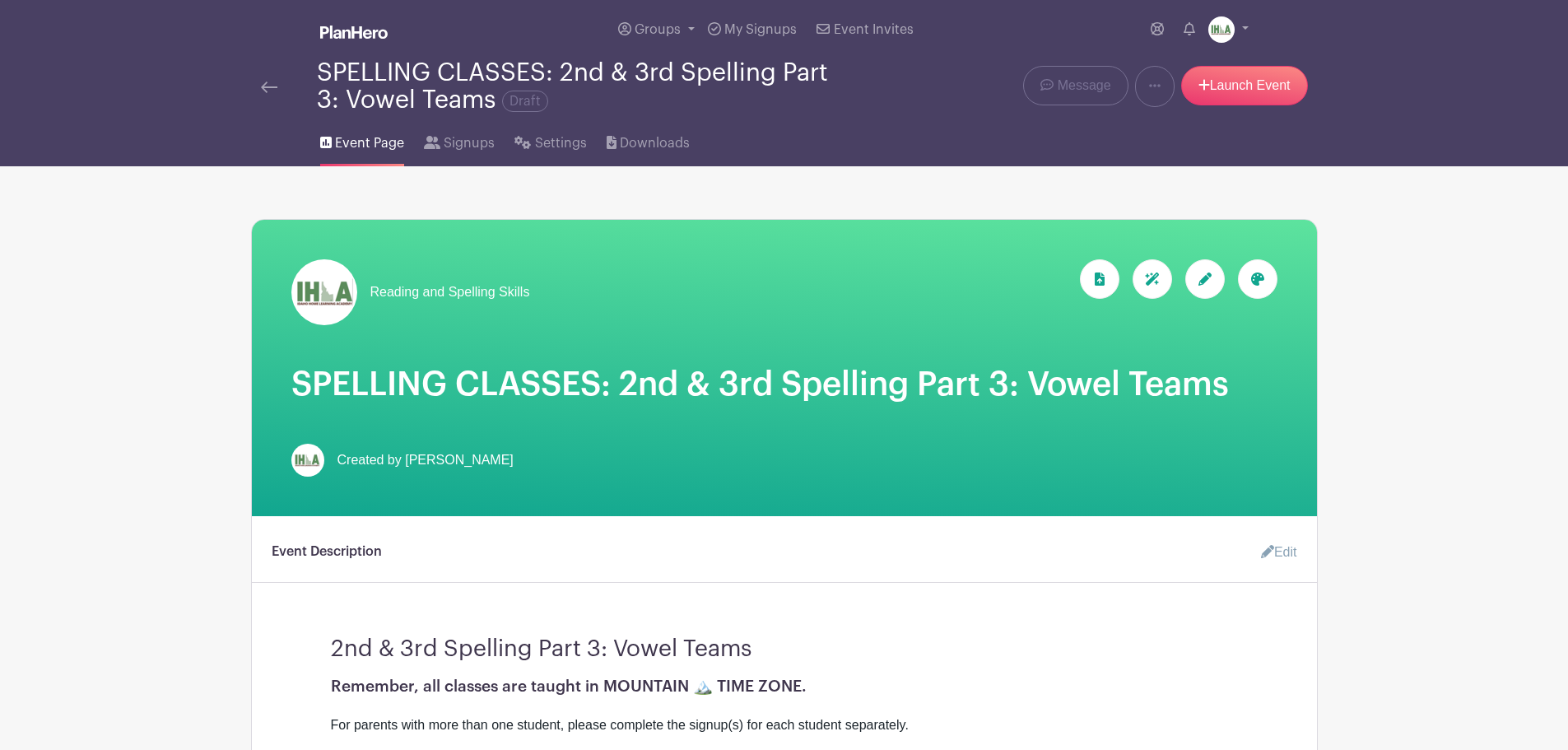
click at [262, 91] on img at bounding box center [268, 87] width 17 height 12
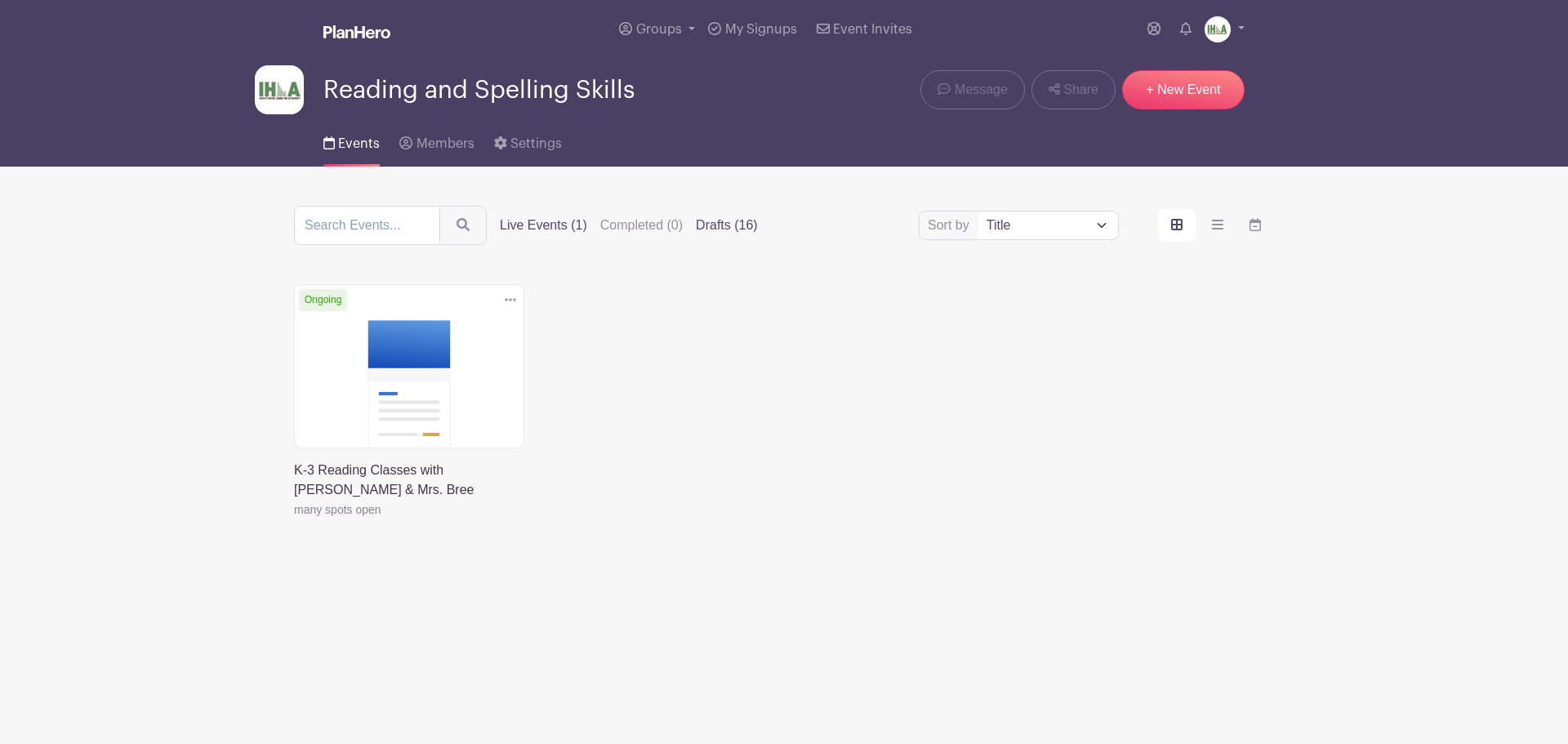
click at [729, 228] on label "Drafts (16)" at bounding box center [727, 225] width 62 height 19
click at [0, 0] on input "Drafts (16)" at bounding box center [0, 0] width 0 height 0
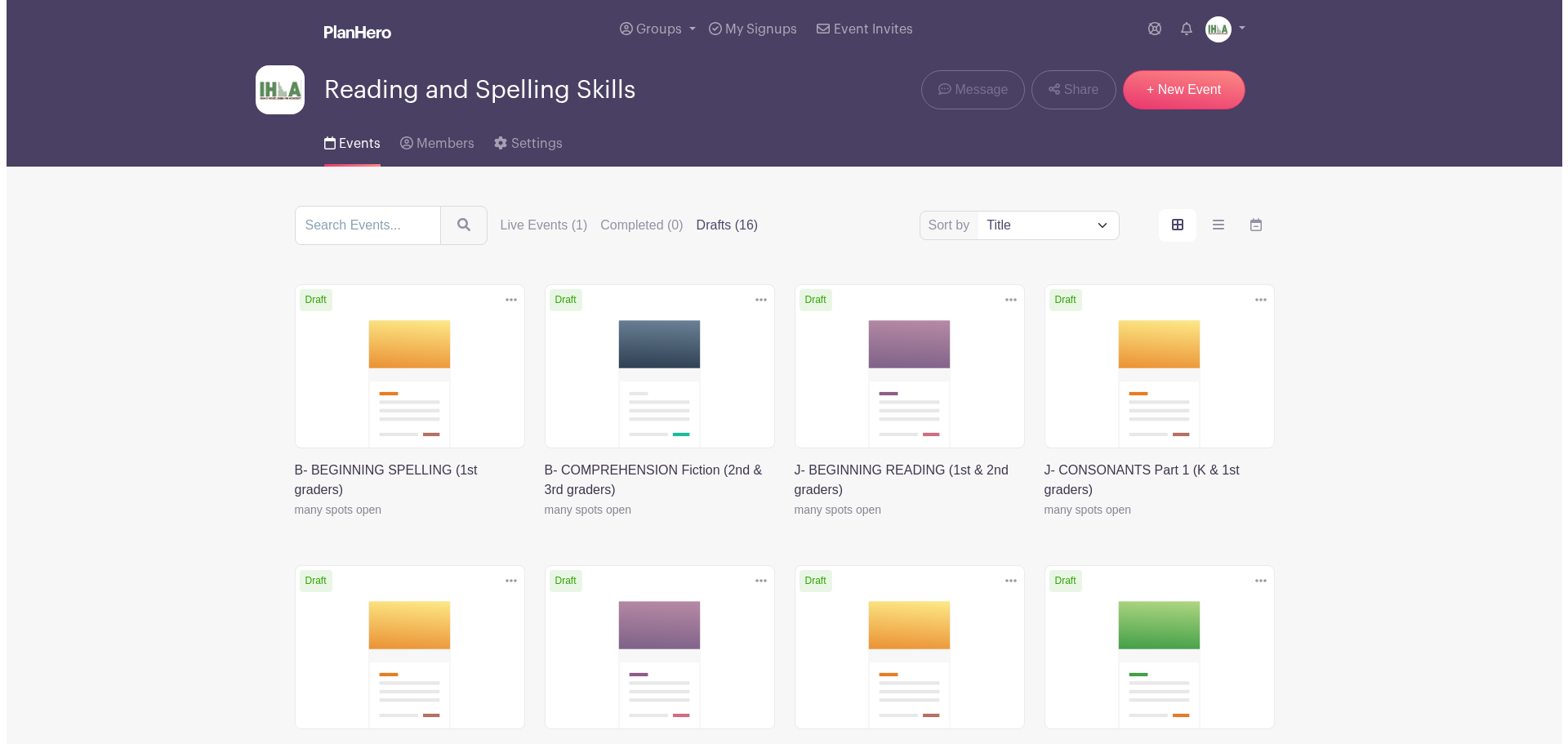
scroll to position [190, 0]
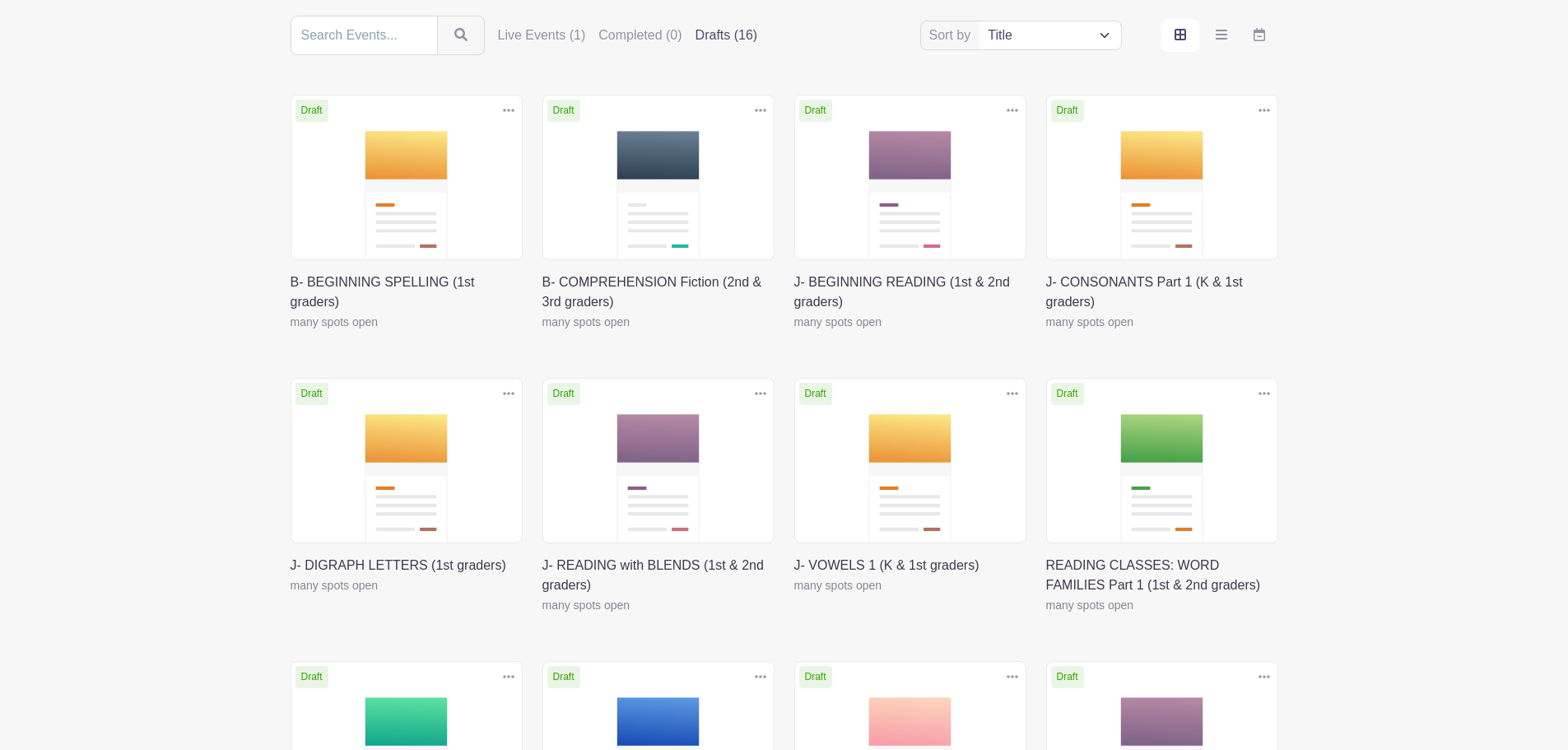
click at [1269, 398] on icon at bounding box center [1264, 393] width 12 height 13
click at [1209, 451] on link "Delete" at bounding box center [1211, 455] width 130 height 26
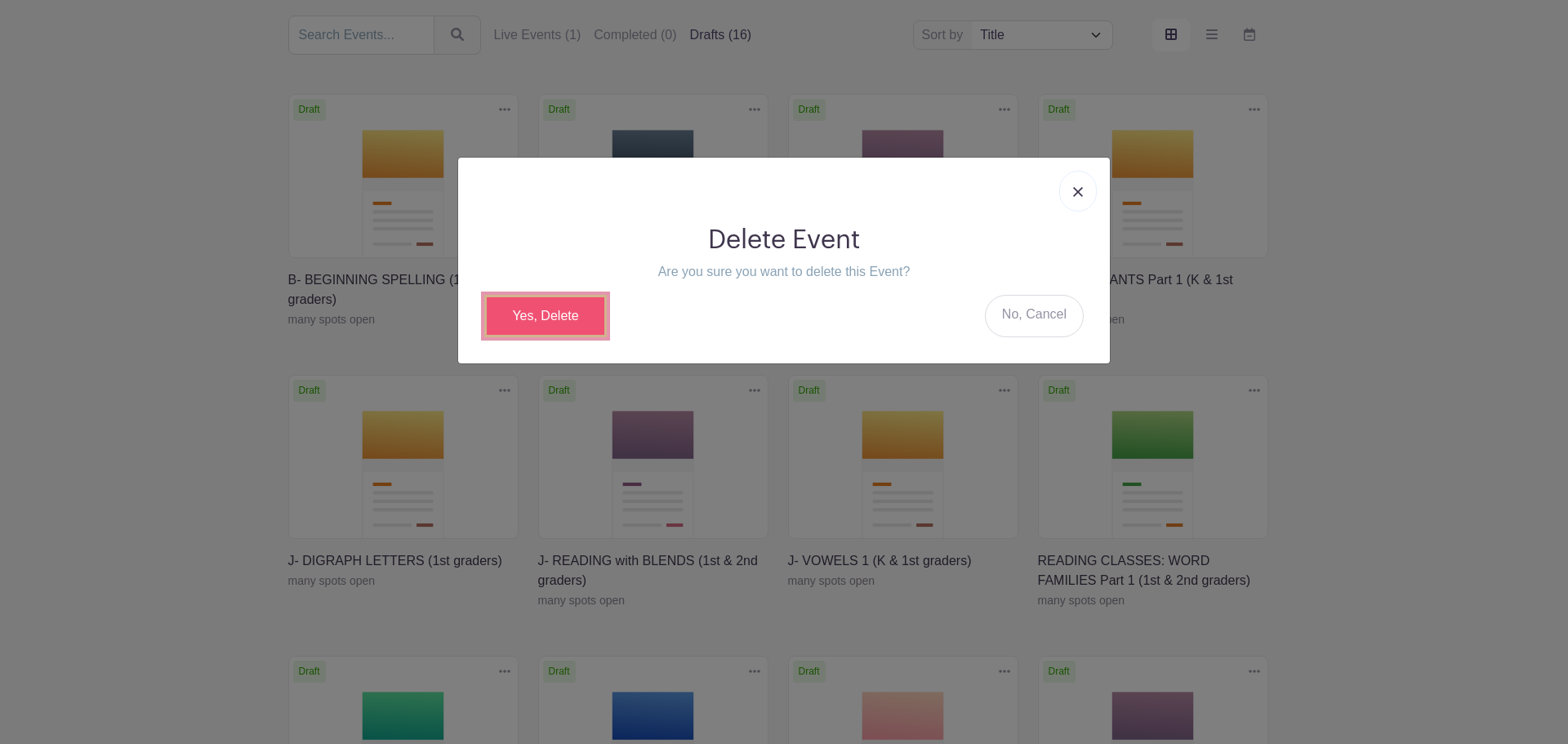
click at [557, 308] on link "Yes, Delete" at bounding box center [545, 316] width 122 height 43
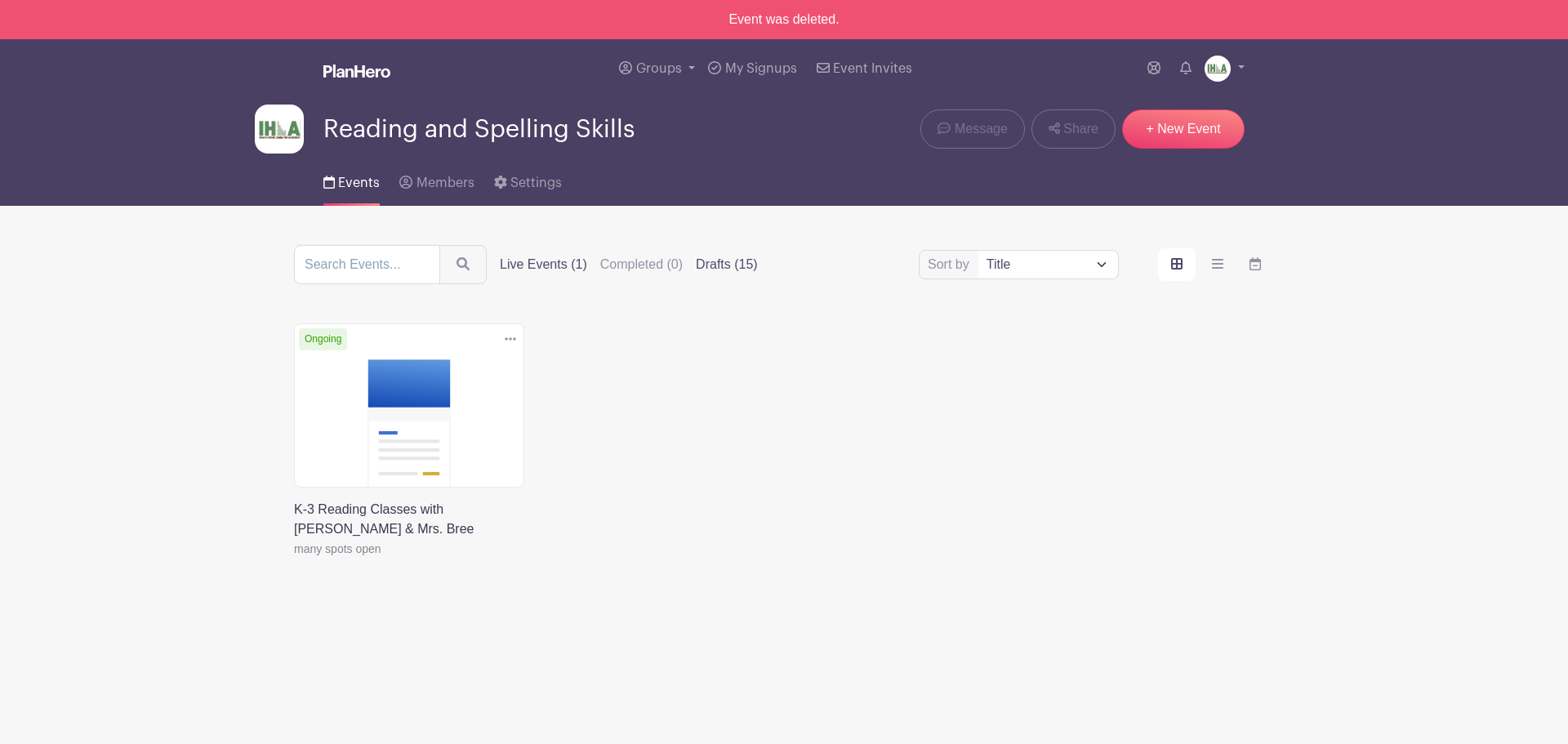
click at [730, 264] on label "Drafts (15)" at bounding box center [727, 264] width 62 height 19
click at [0, 0] on input "Drafts (15)" at bounding box center [0, 0] width 0 height 0
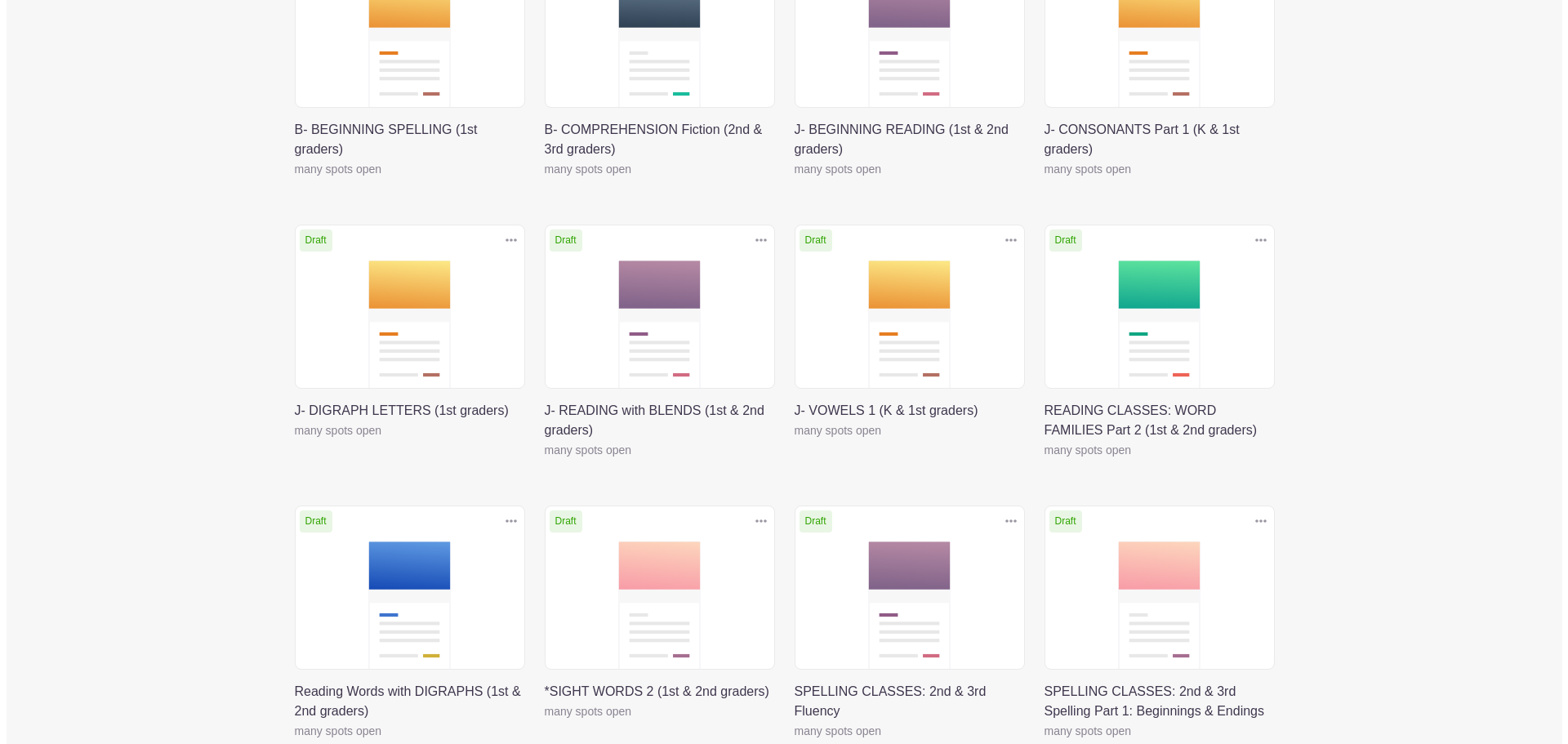
scroll to position [805, 0]
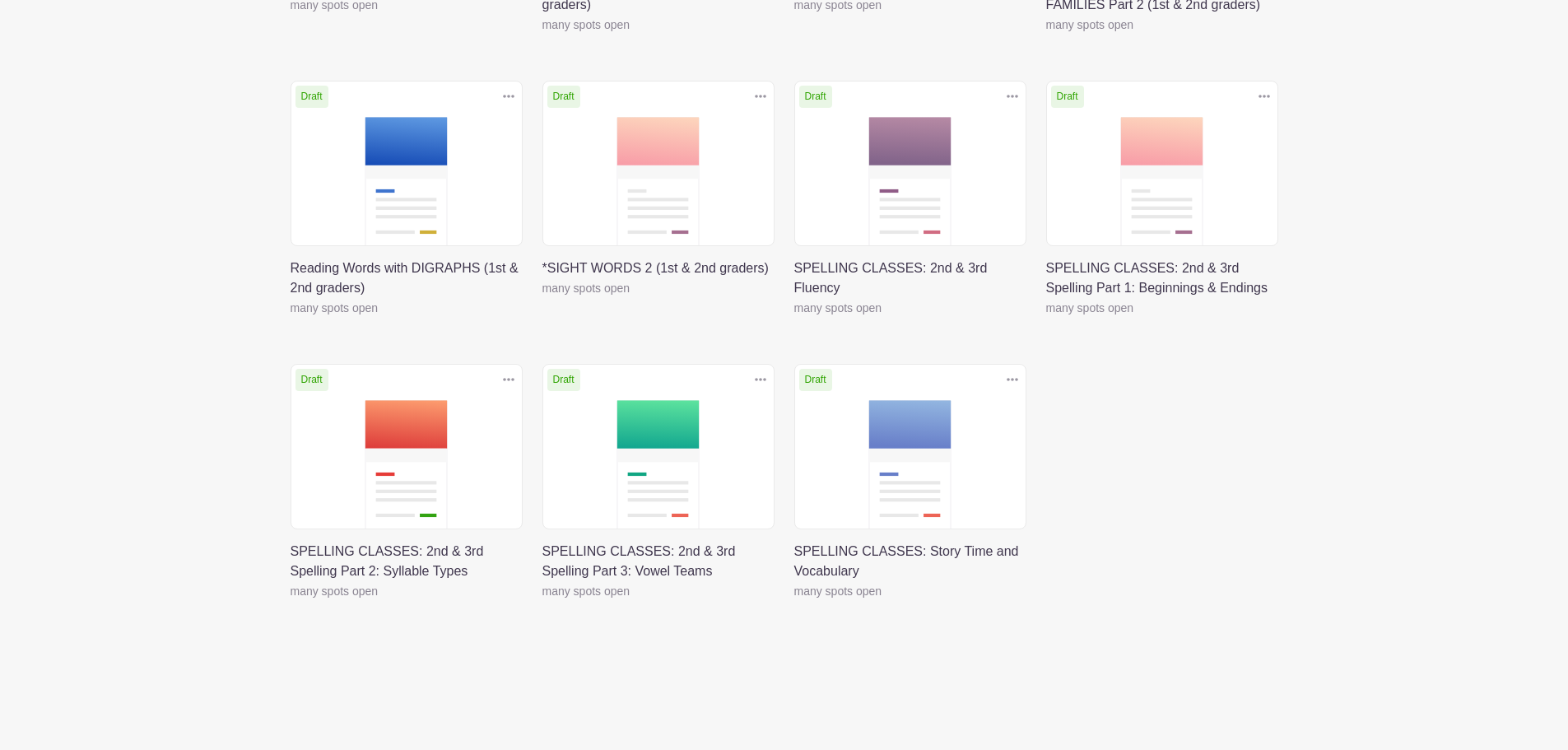
click at [1011, 379] on icon at bounding box center [1013, 379] width 12 height 3
click at [942, 439] on link "Delete" at bounding box center [959, 442] width 130 height 26
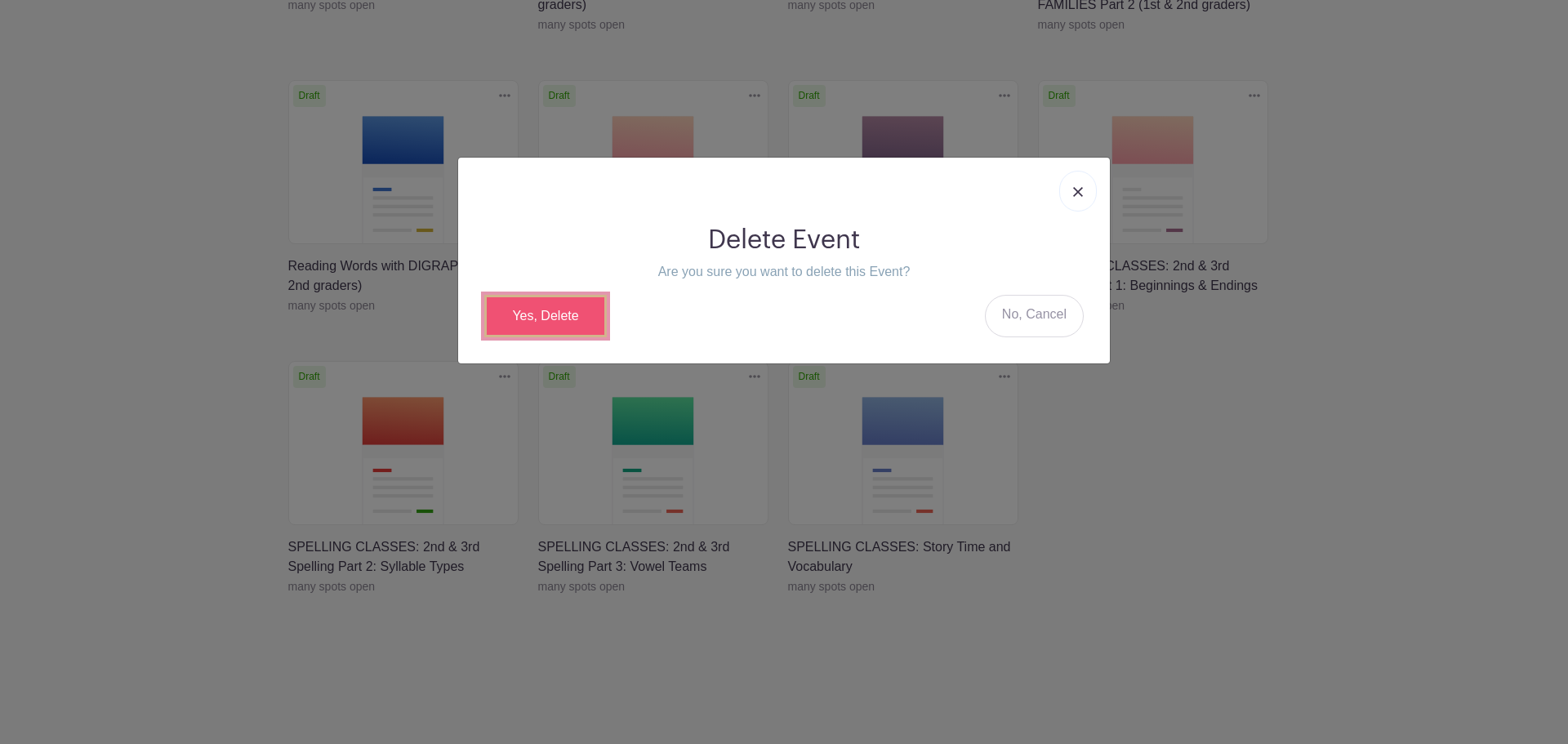
click at [561, 306] on link "Yes, Delete" at bounding box center [545, 316] width 122 height 43
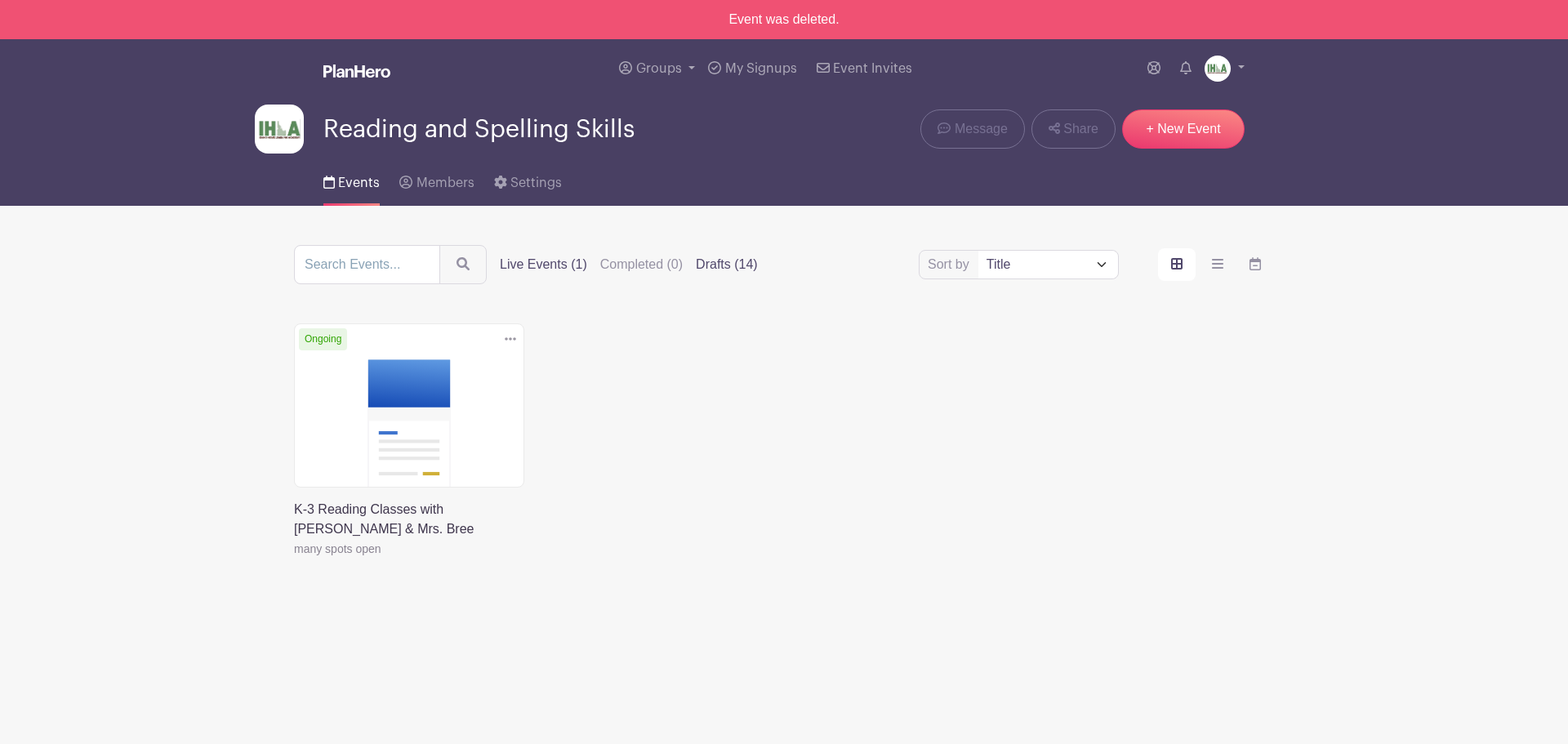
click at [717, 263] on label "Drafts (14)" at bounding box center [727, 264] width 62 height 19
click at [0, 0] on input "Drafts (14)" at bounding box center [0, 0] width 0 height 0
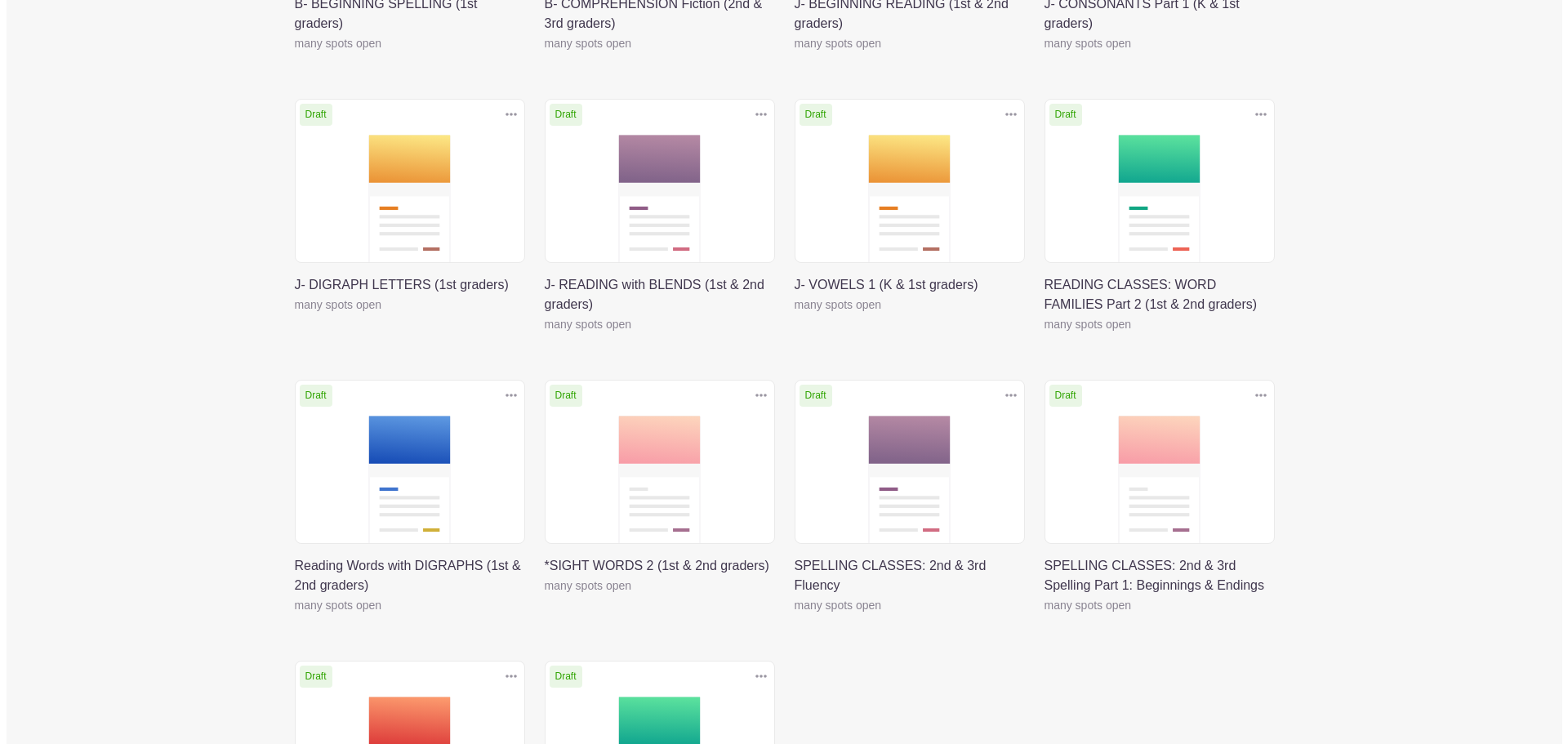
scroll to position [805, 0]
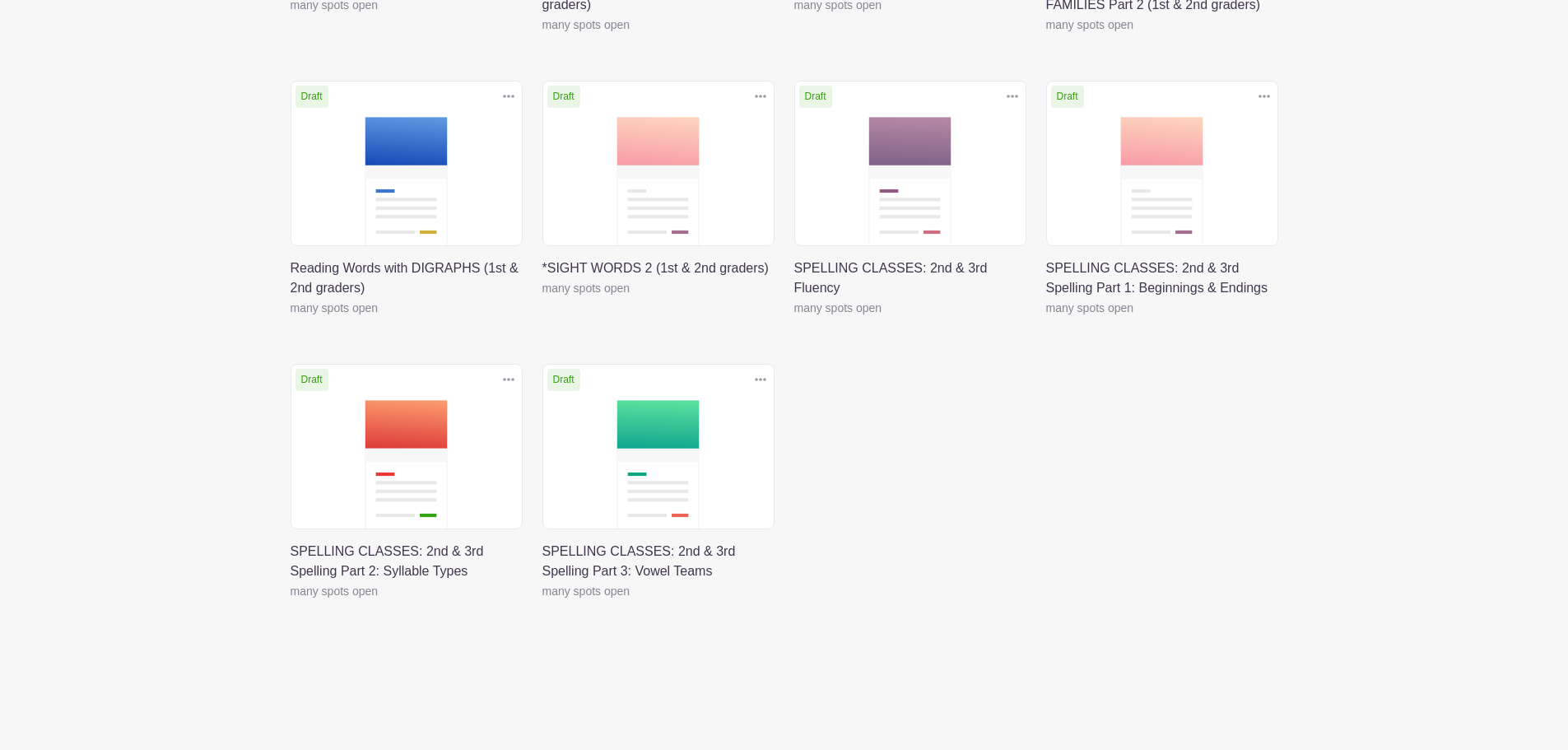
click at [757, 377] on icon at bounding box center [761, 379] width 12 height 13
click at [703, 440] on link "Delete" at bounding box center [707, 442] width 130 height 26
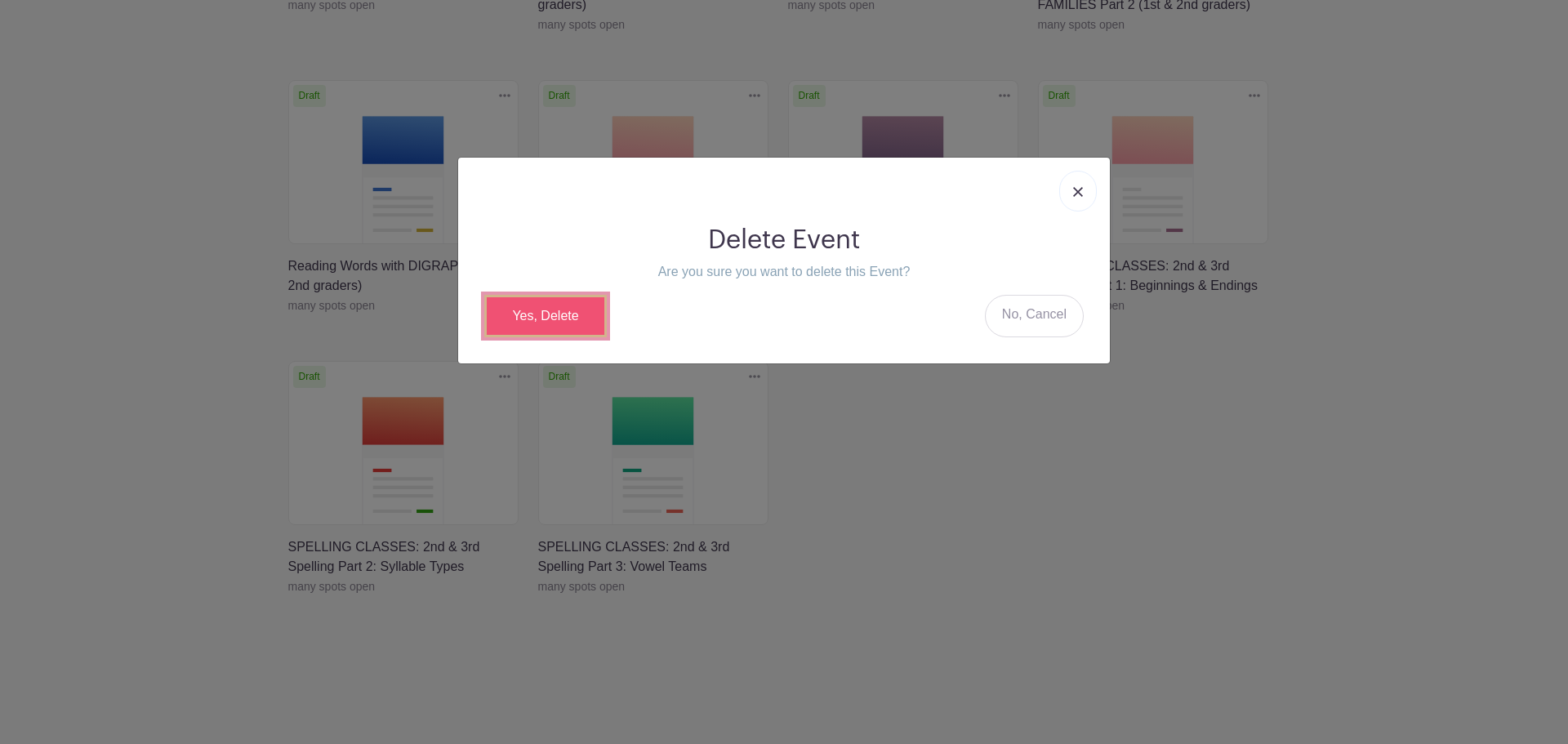
click at [565, 315] on link "Yes, Delete" at bounding box center [545, 316] width 122 height 43
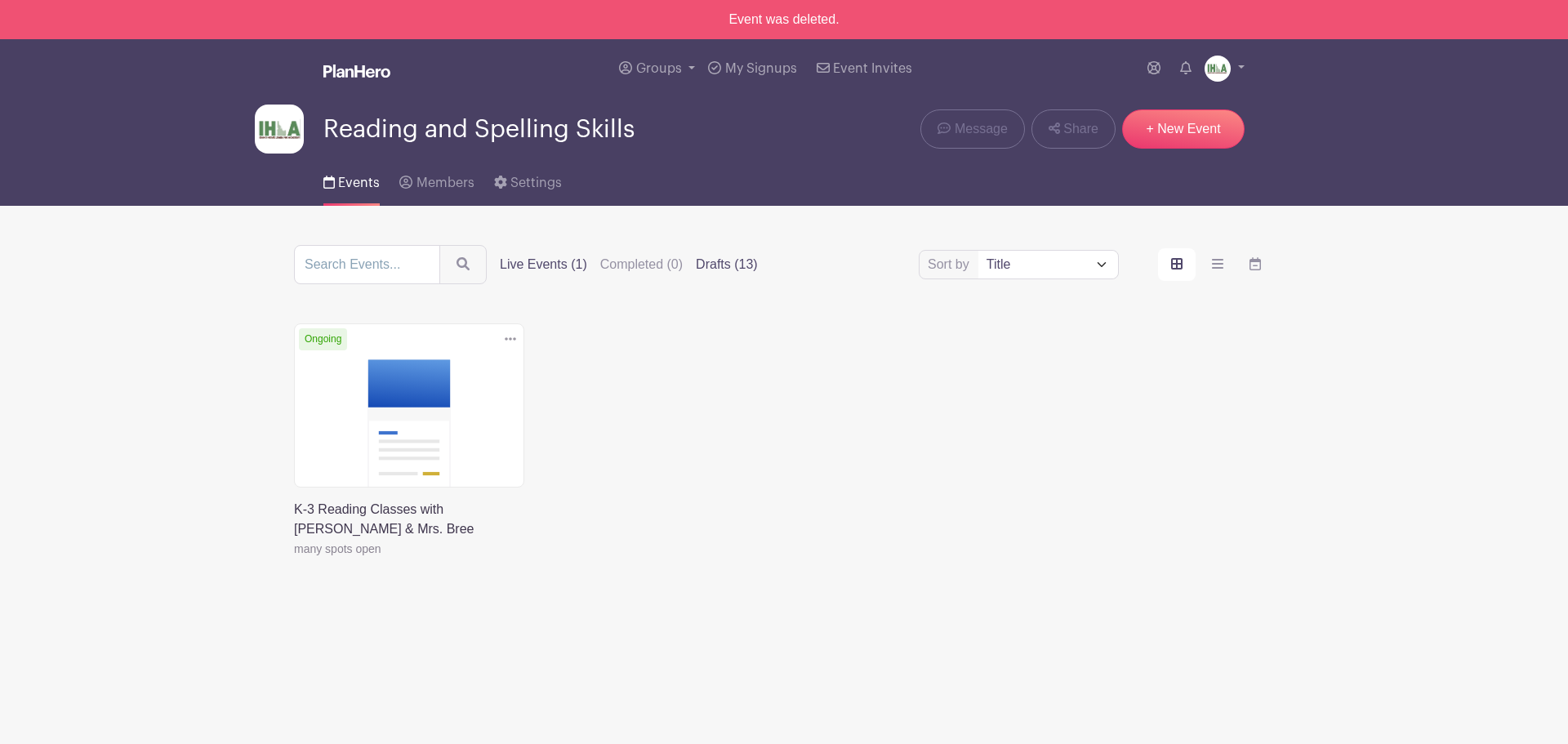
click at [732, 261] on label "Drafts (13)" at bounding box center [727, 264] width 62 height 19
click at [0, 0] on input "Drafts (13)" at bounding box center [0, 0] width 0 height 0
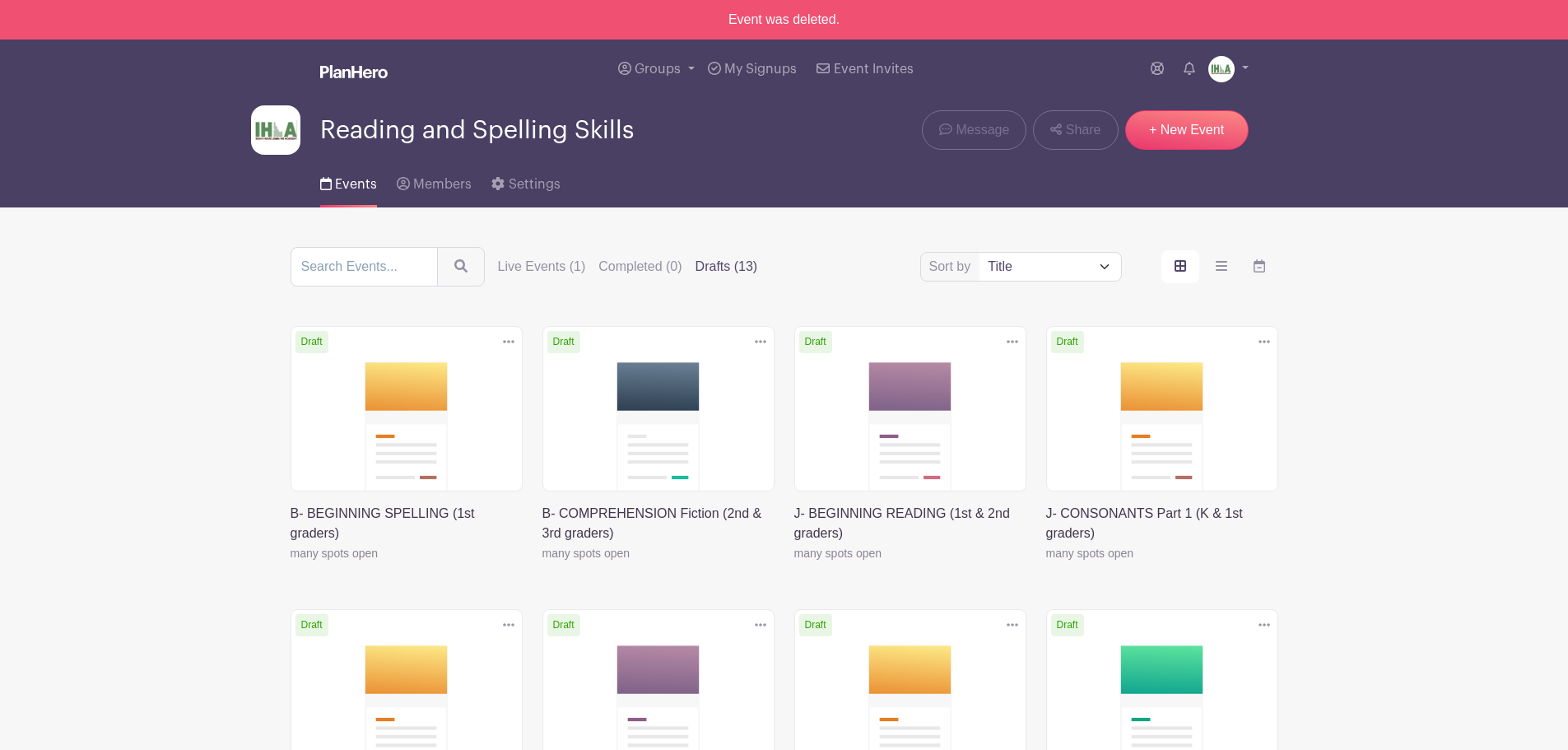
scroll to position [812, 0]
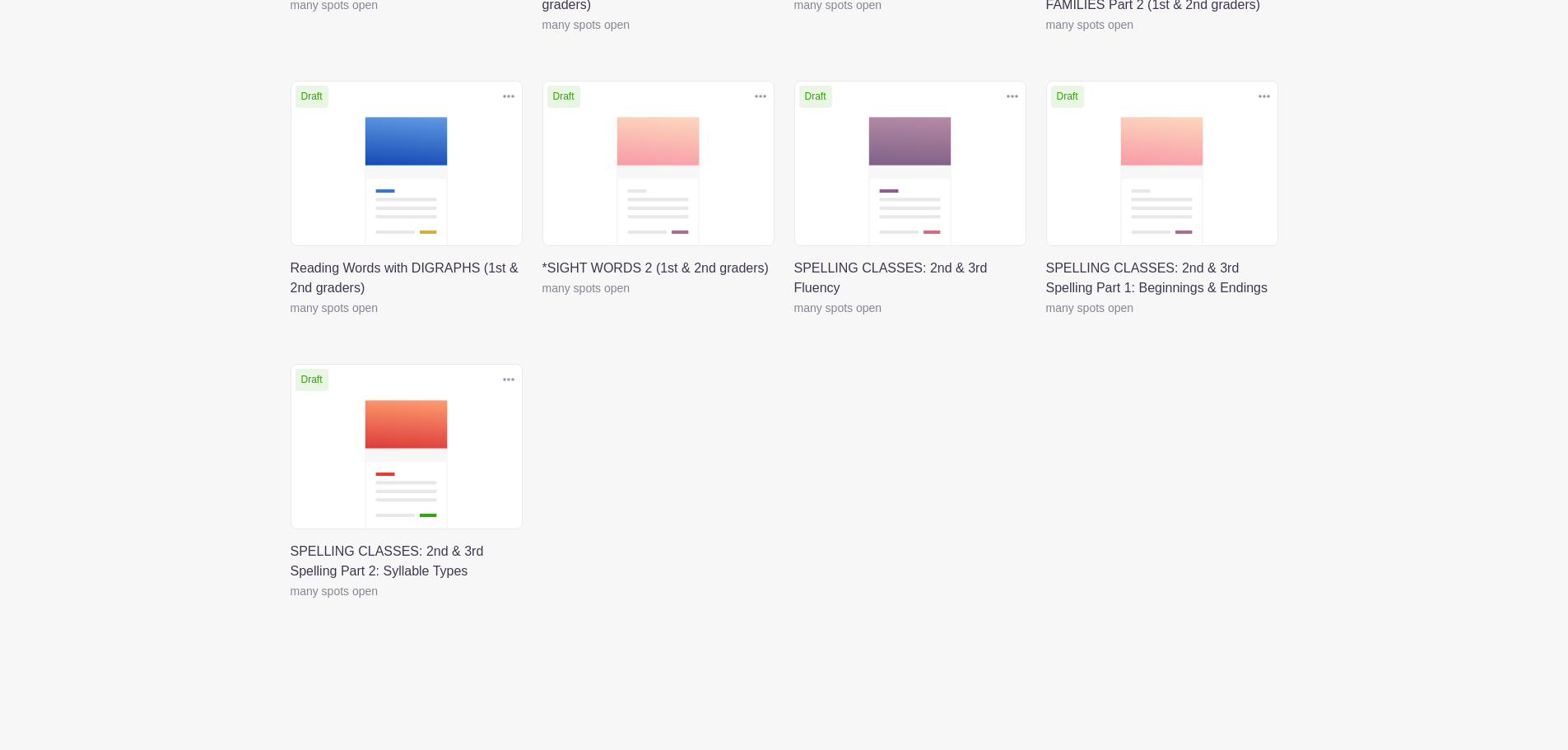
click at [291, 601] on link at bounding box center [291, 601] width 0 height 0
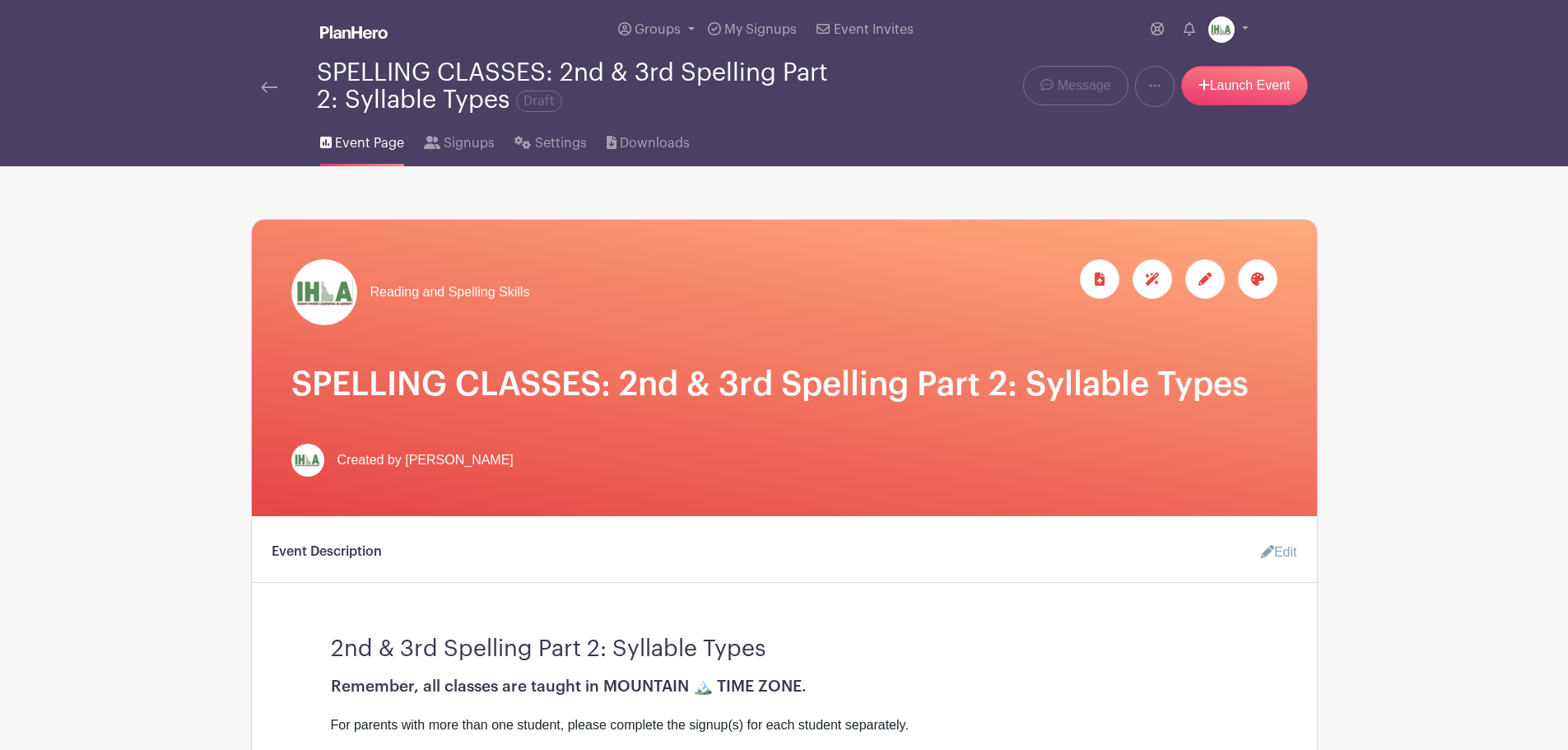
click at [266, 86] on img at bounding box center [268, 87] width 17 height 12
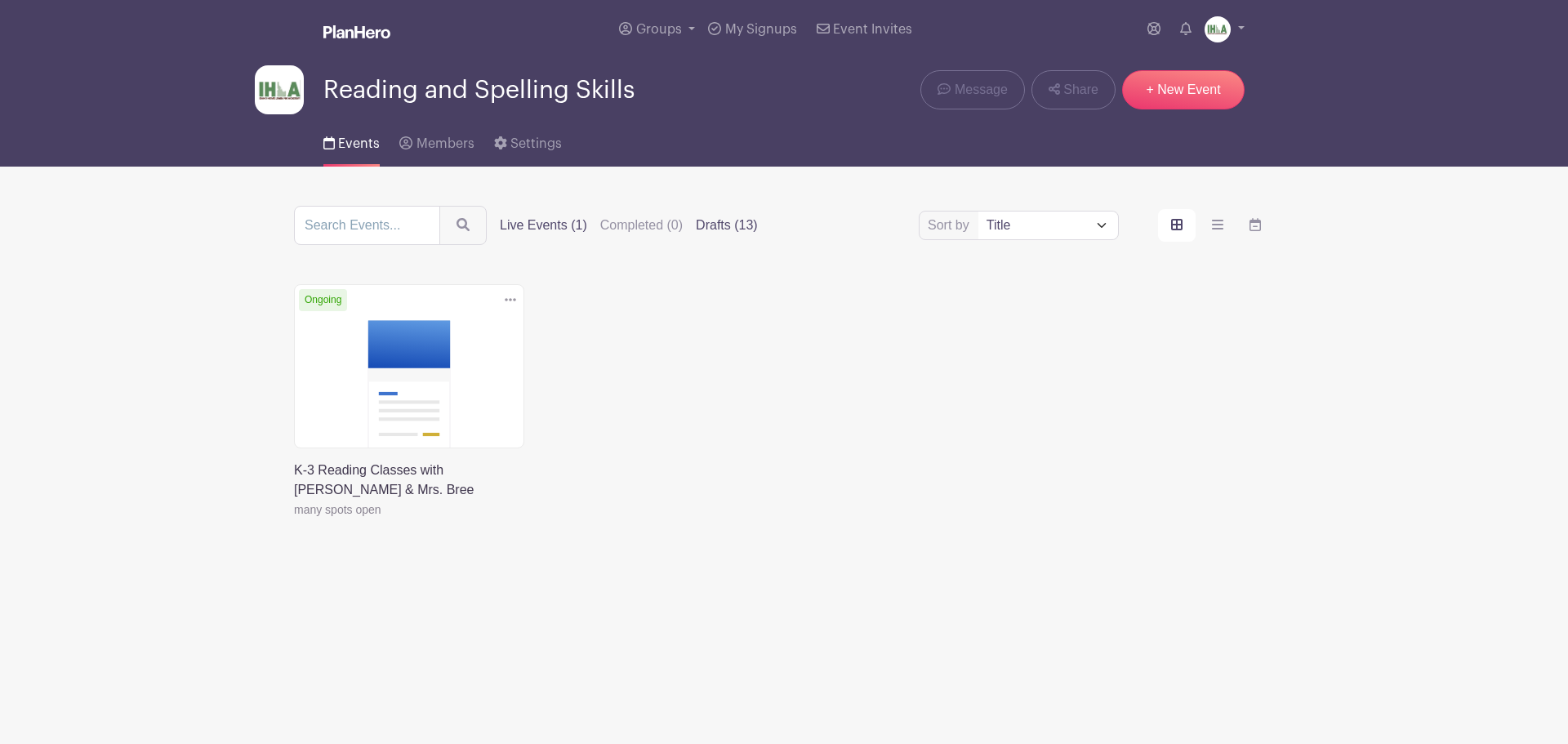
click at [709, 222] on label "Drafts (13)" at bounding box center [727, 225] width 62 height 19
click at [0, 0] on input "Drafts (13)" at bounding box center [0, 0] width 0 height 0
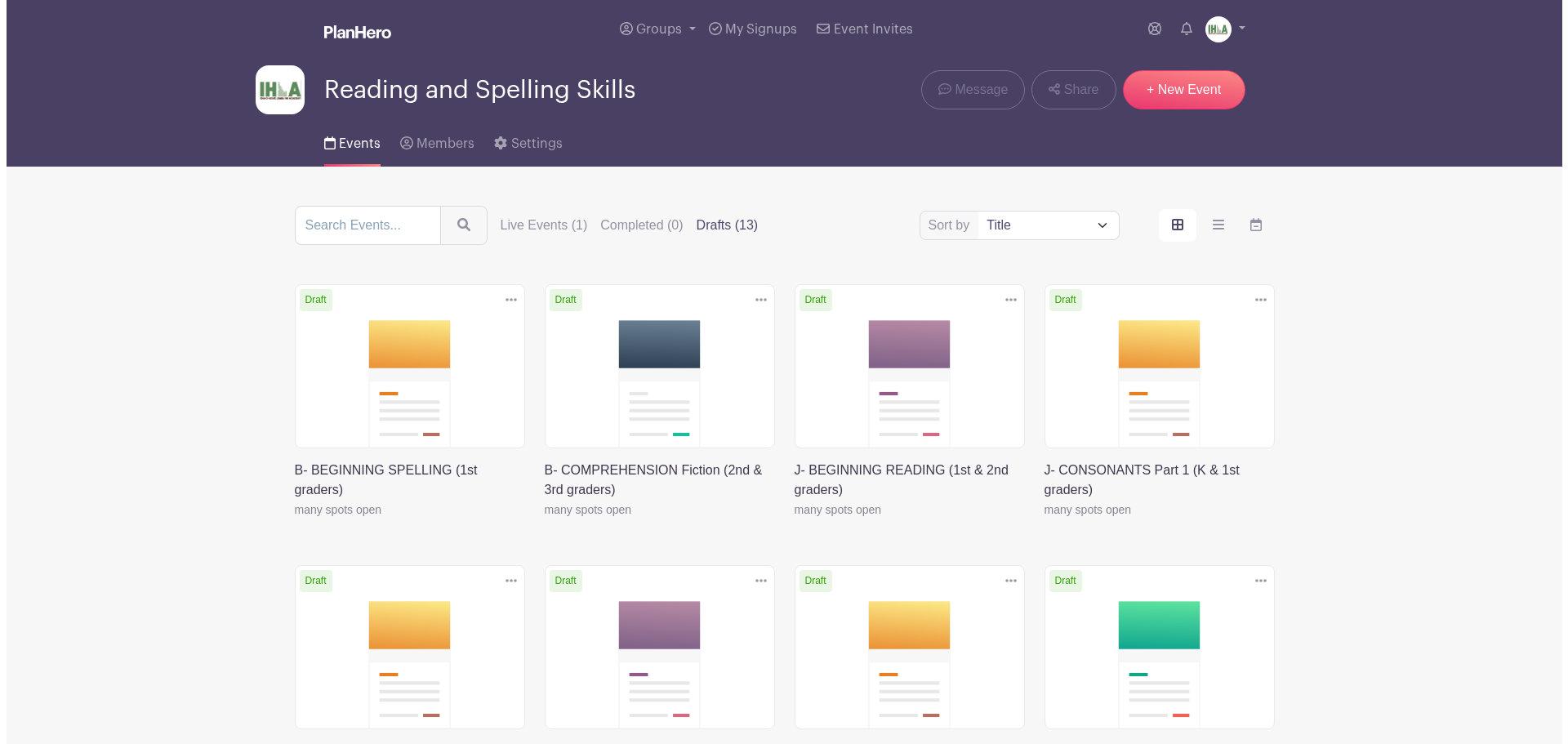
scroll to position [765, 0]
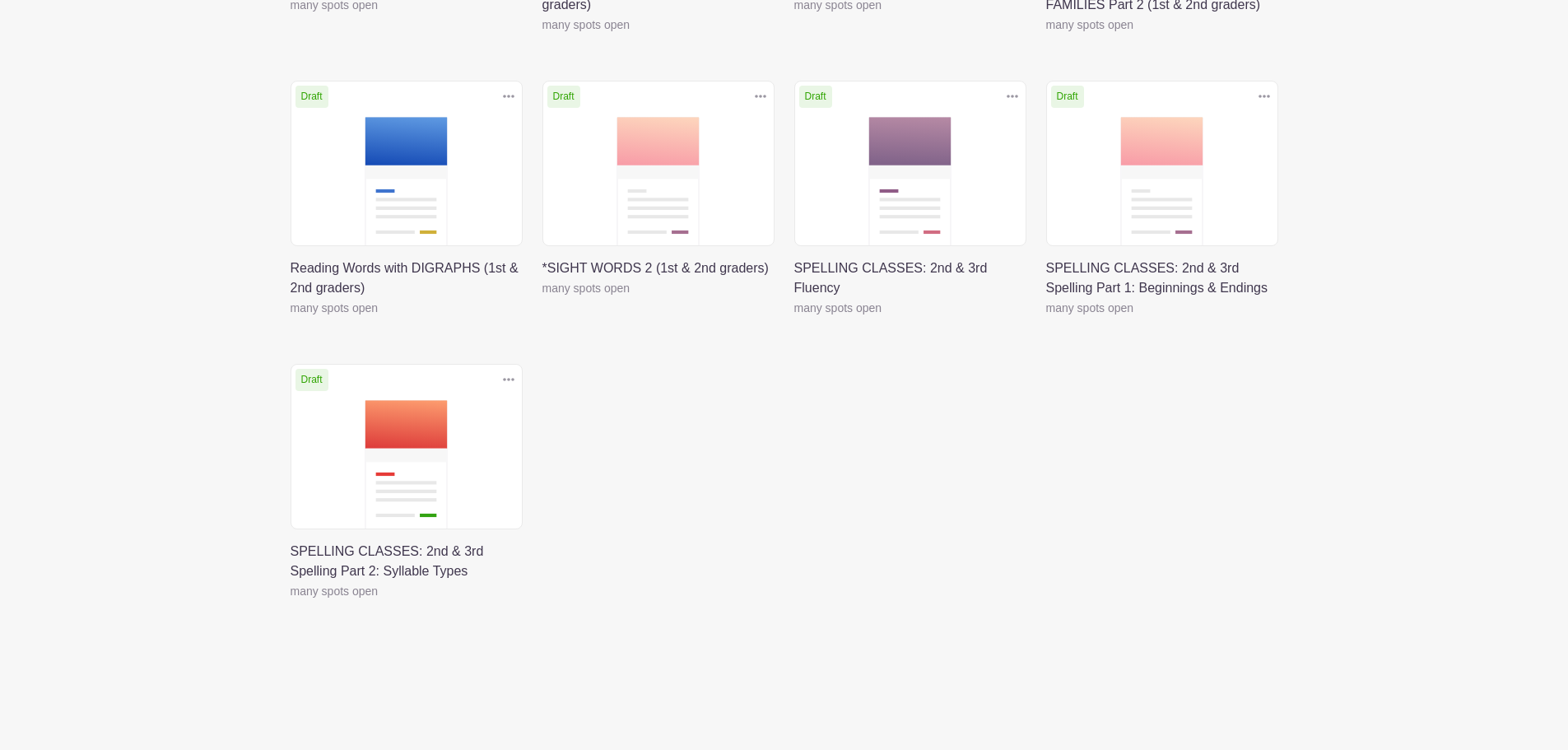
click at [507, 378] on icon at bounding box center [509, 379] width 12 height 13
click at [452, 433] on link "Delete" at bounding box center [454, 442] width 130 height 26
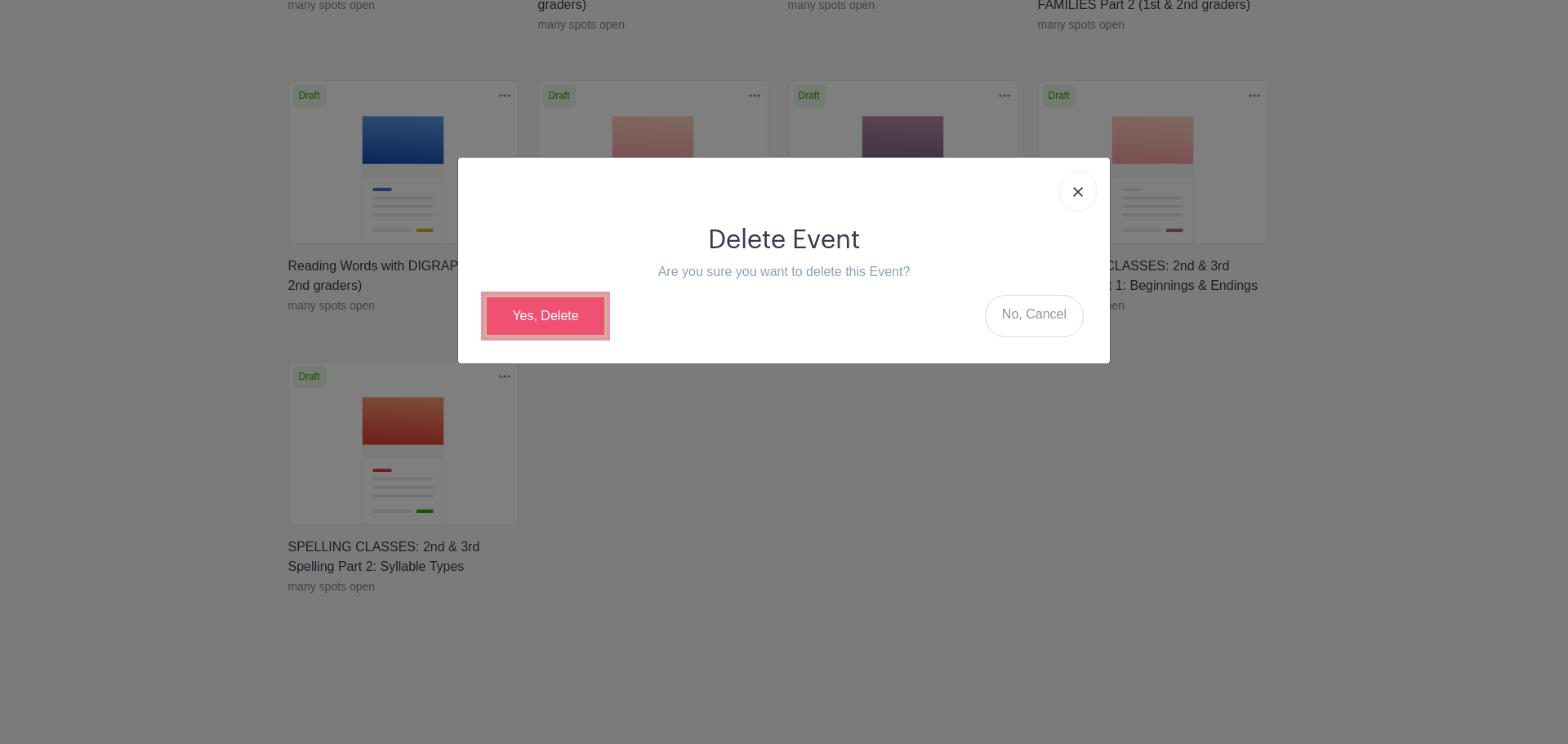
click at [549, 310] on link "Yes, Delete" at bounding box center [545, 316] width 122 height 43
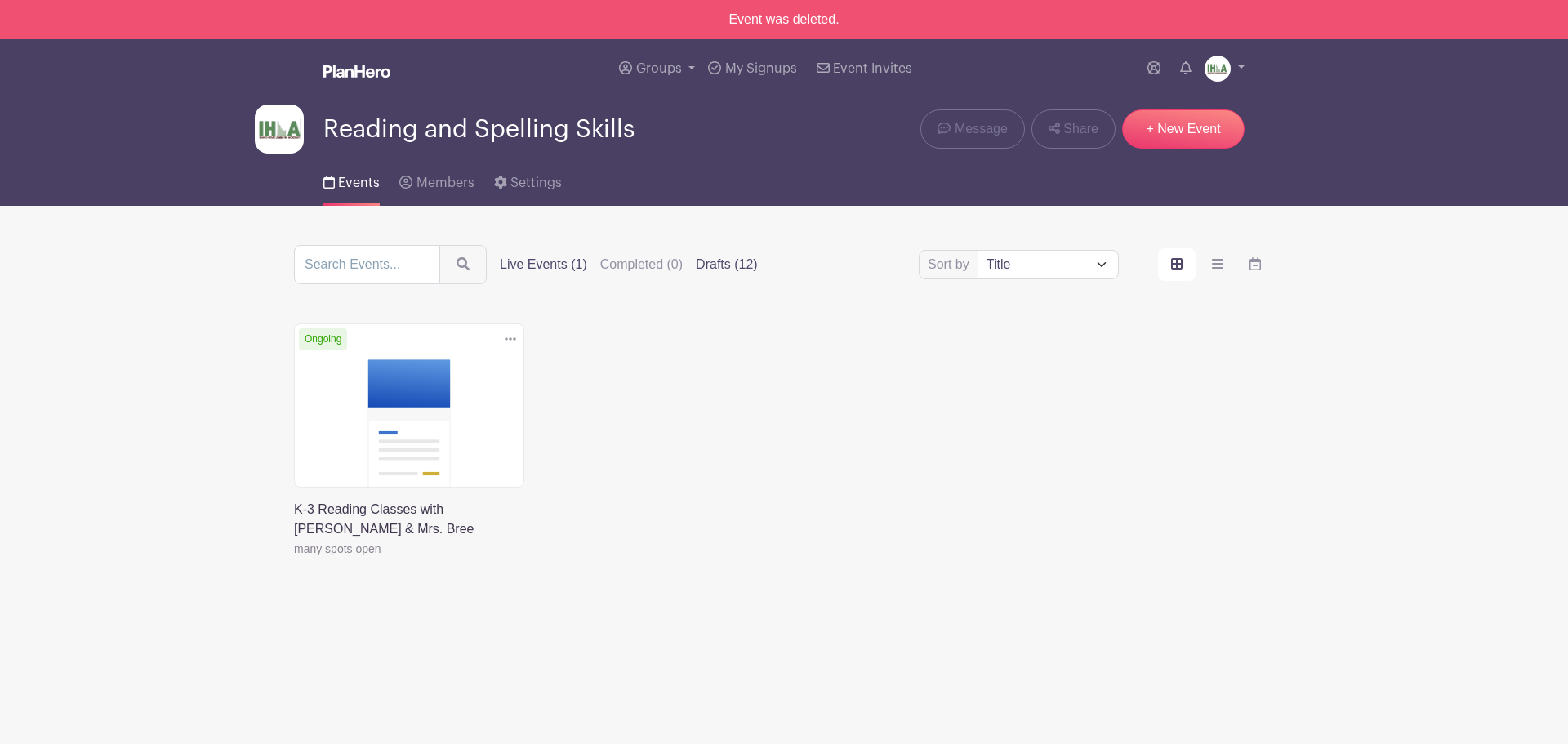
click at [720, 264] on label "Drafts (12)" at bounding box center [727, 264] width 62 height 19
click at [0, 0] on input "Drafts (12)" at bounding box center [0, 0] width 0 height 0
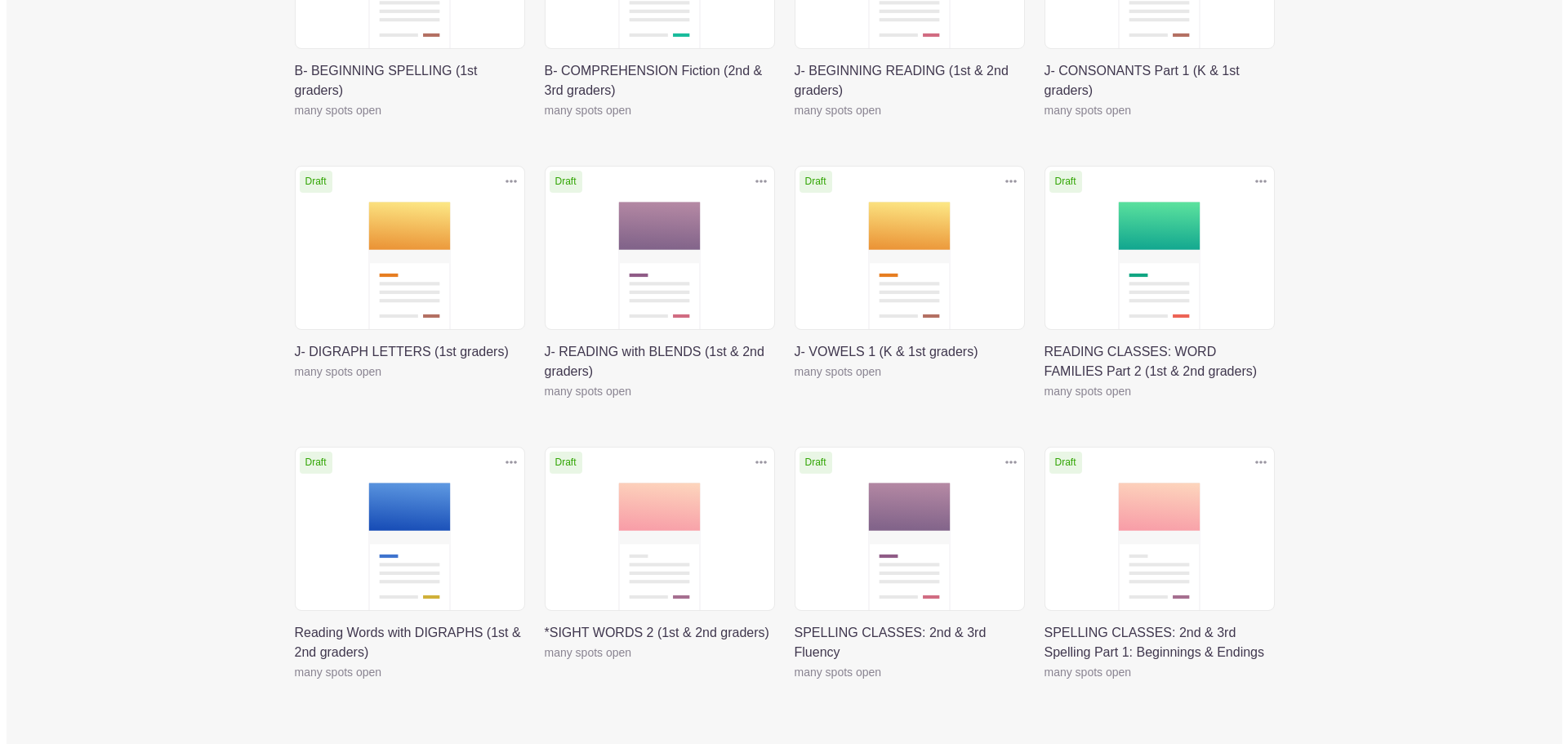
scroll to position [524, 0]
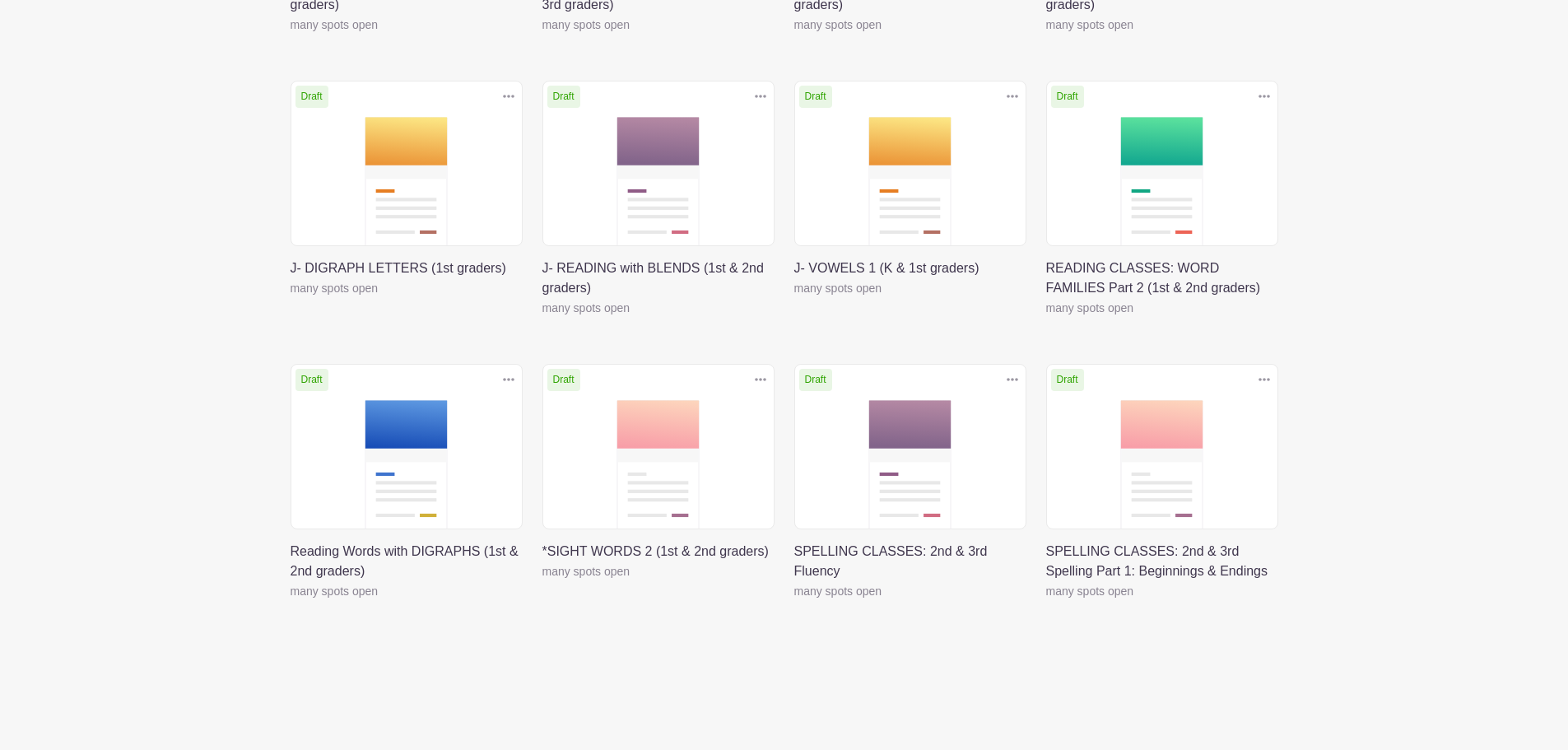
click at [1266, 379] on icon at bounding box center [1264, 379] width 12 height 13
click at [1200, 440] on link "Delete" at bounding box center [1211, 442] width 130 height 26
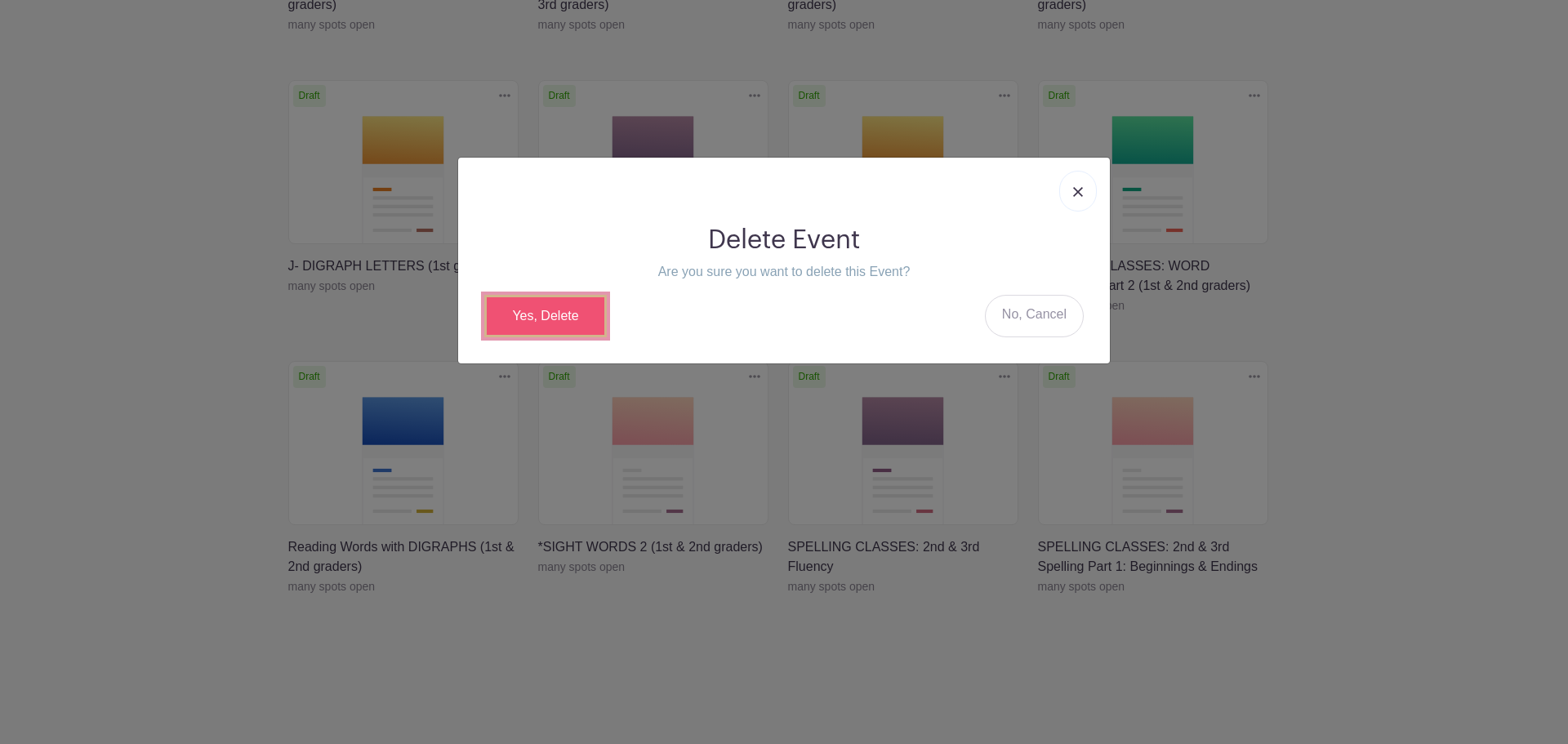
click at [513, 304] on link "Yes, Delete" at bounding box center [545, 316] width 122 height 43
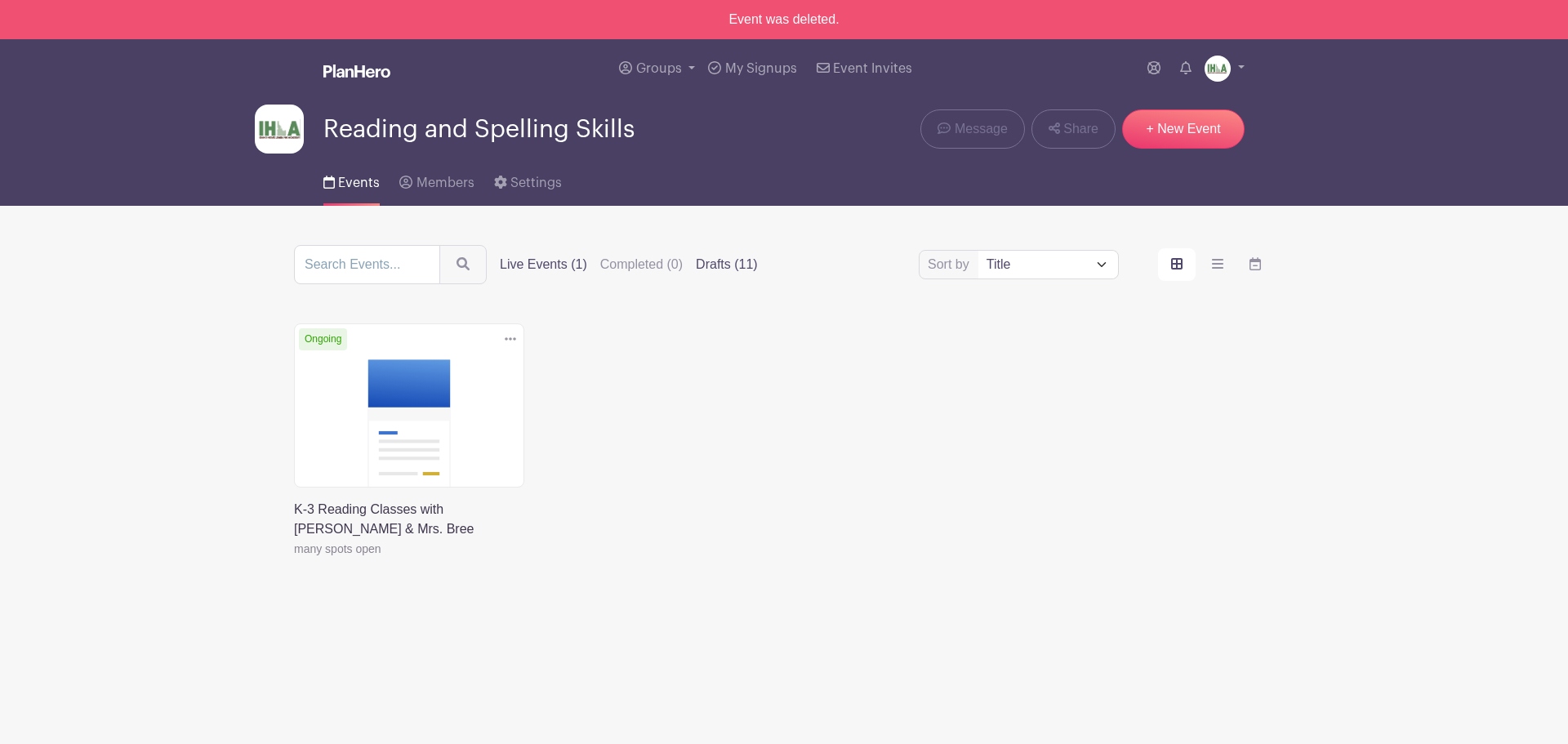
click at [711, 260] on label "Drafts (11)" at bounding box center [727, 264] width 62 height 19
click at [0, 0] on input "Drafts (11)" at bounding box center [0, 0] width 0 height 0
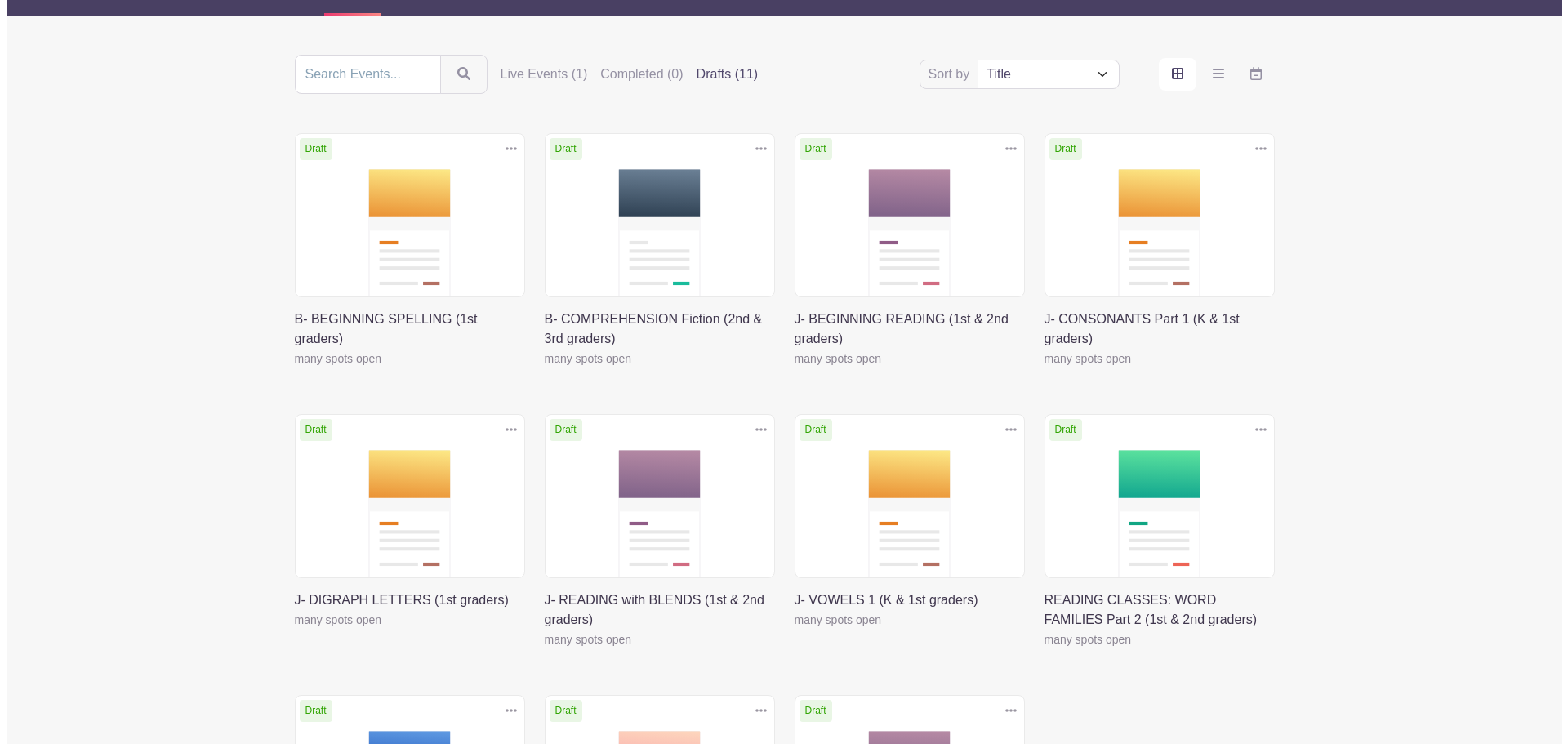
scroll to position [524, 0]
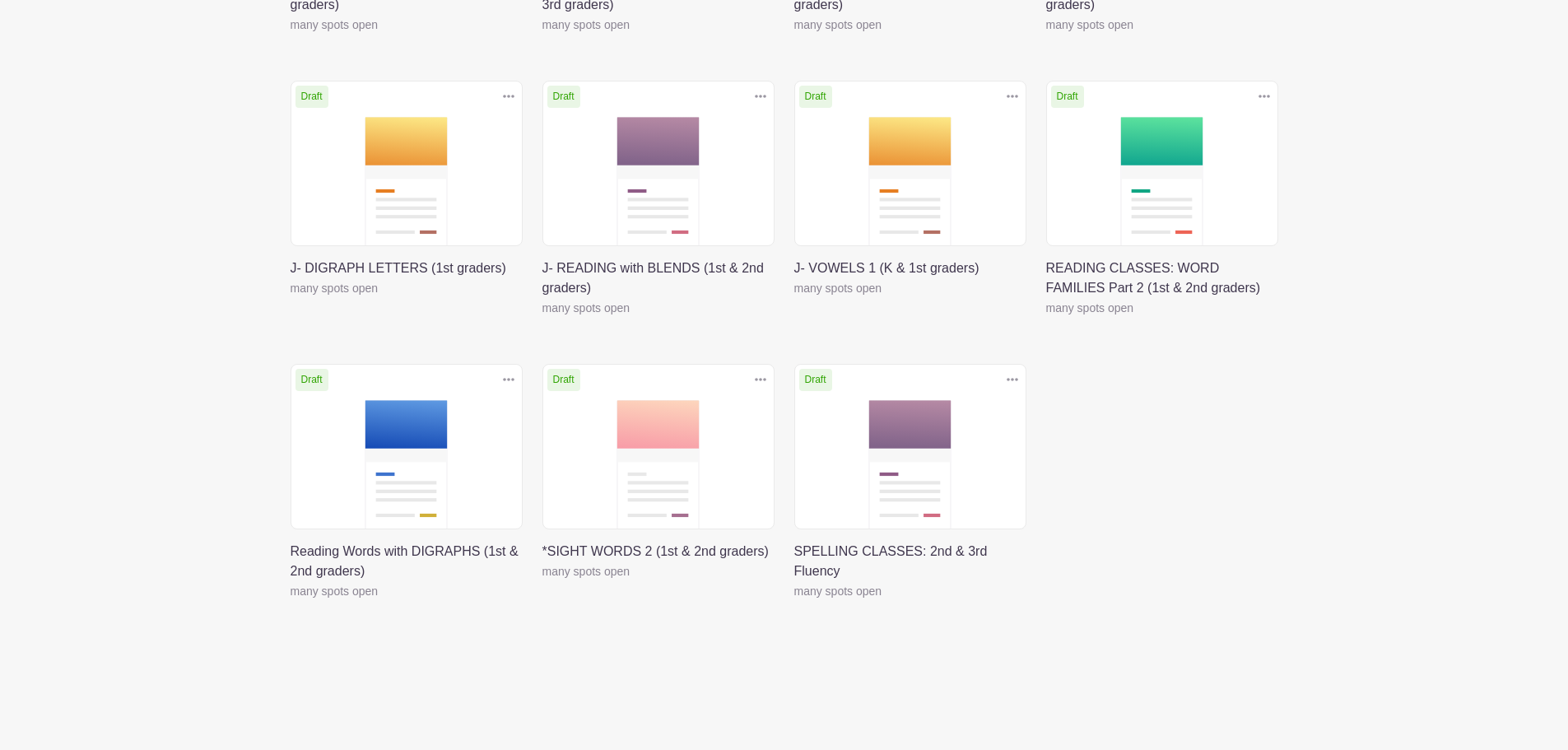
click at [1011, 381] on icon at bounding box center [1013, 379] width 12 height 13
click at [951, 438] on link "Delete" at bounding box center [959, 442] width 130 height 26
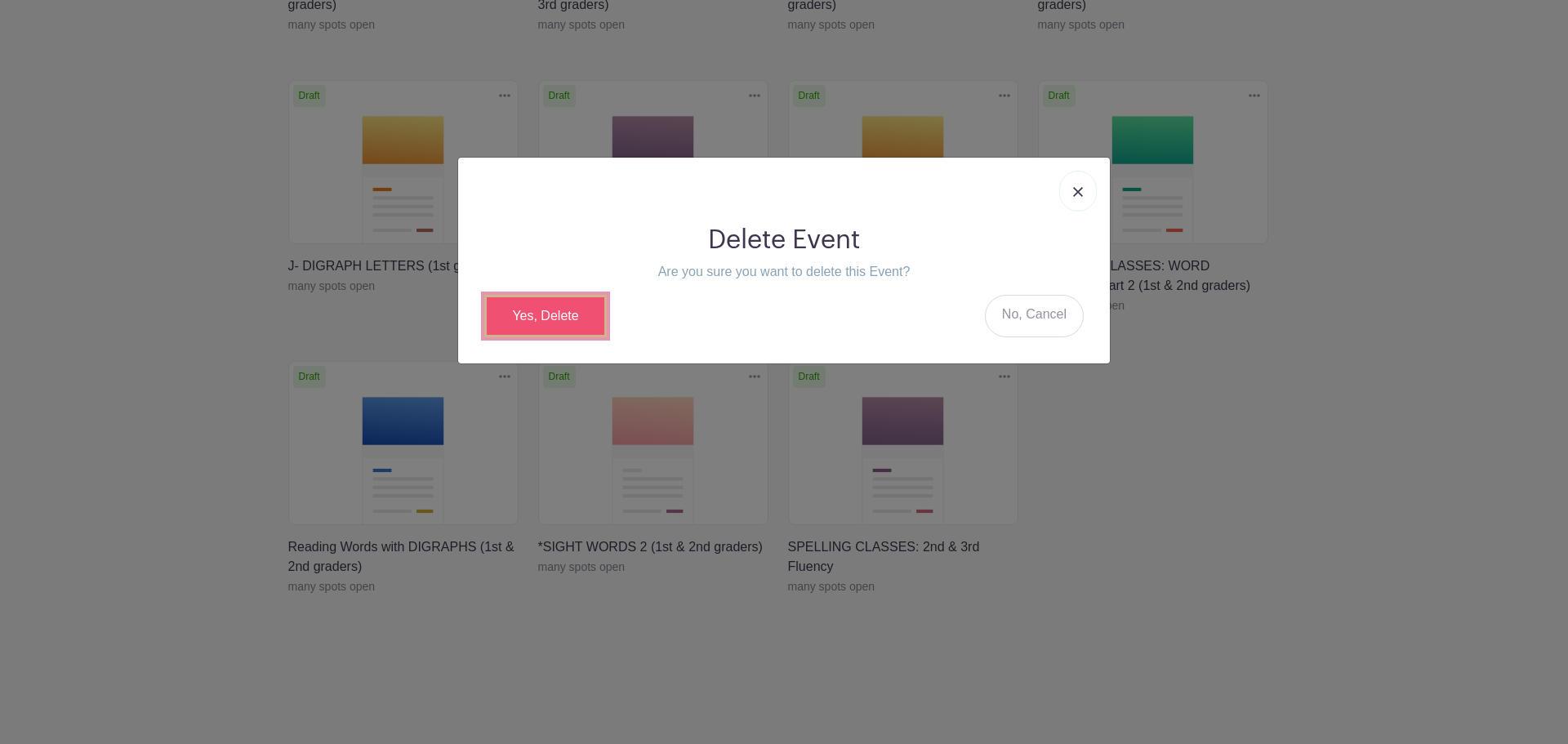
click at [566, 309] on link "Yes, Delete" at bounding box center [545, 316] width 122 height 43
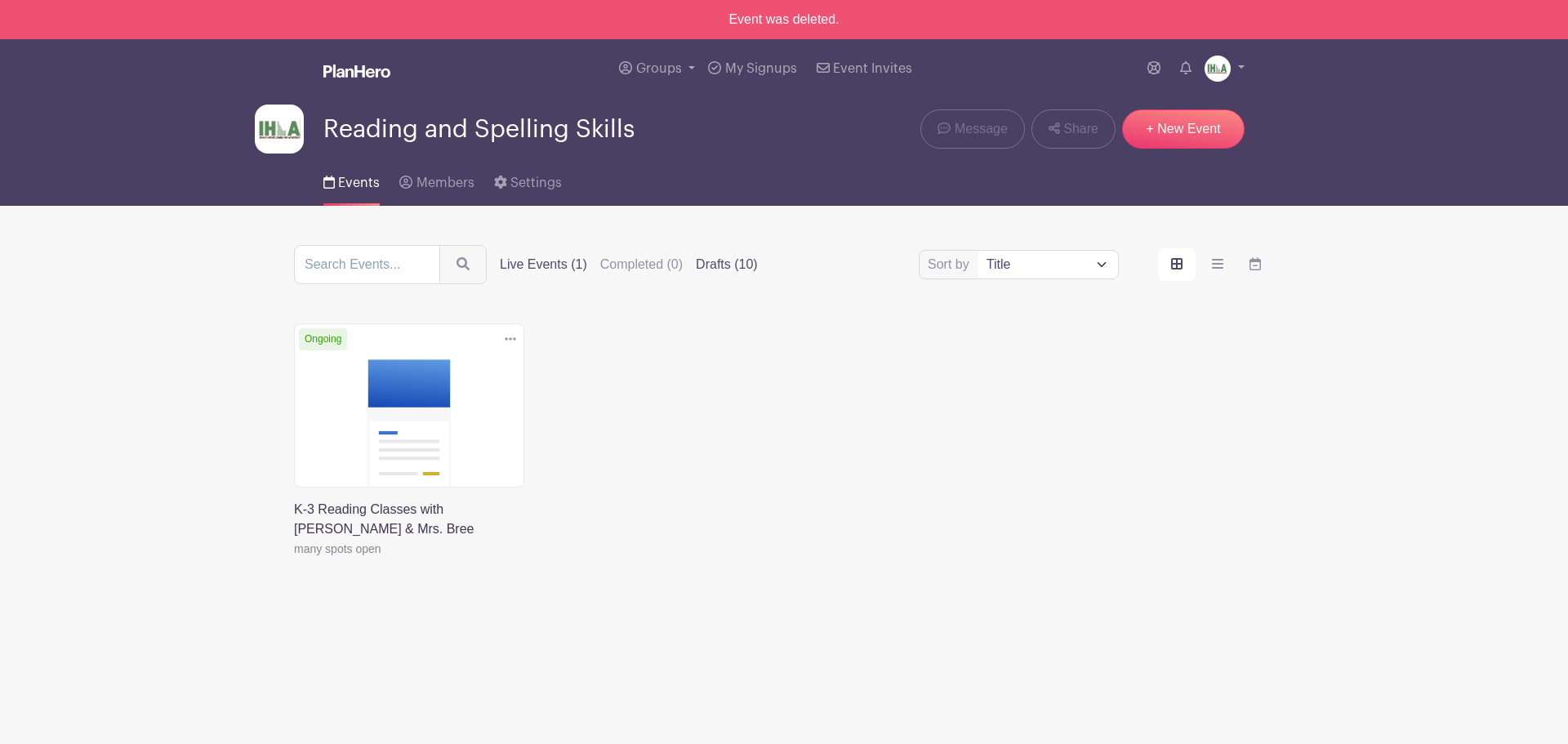
click at [713, 261] on label "Drafts (10)" at bounding box center [727, 264] width 62 height 19
click at [0, 0] on input "Drafts (10)" at bounding box center [0, 0] width 0 height 0
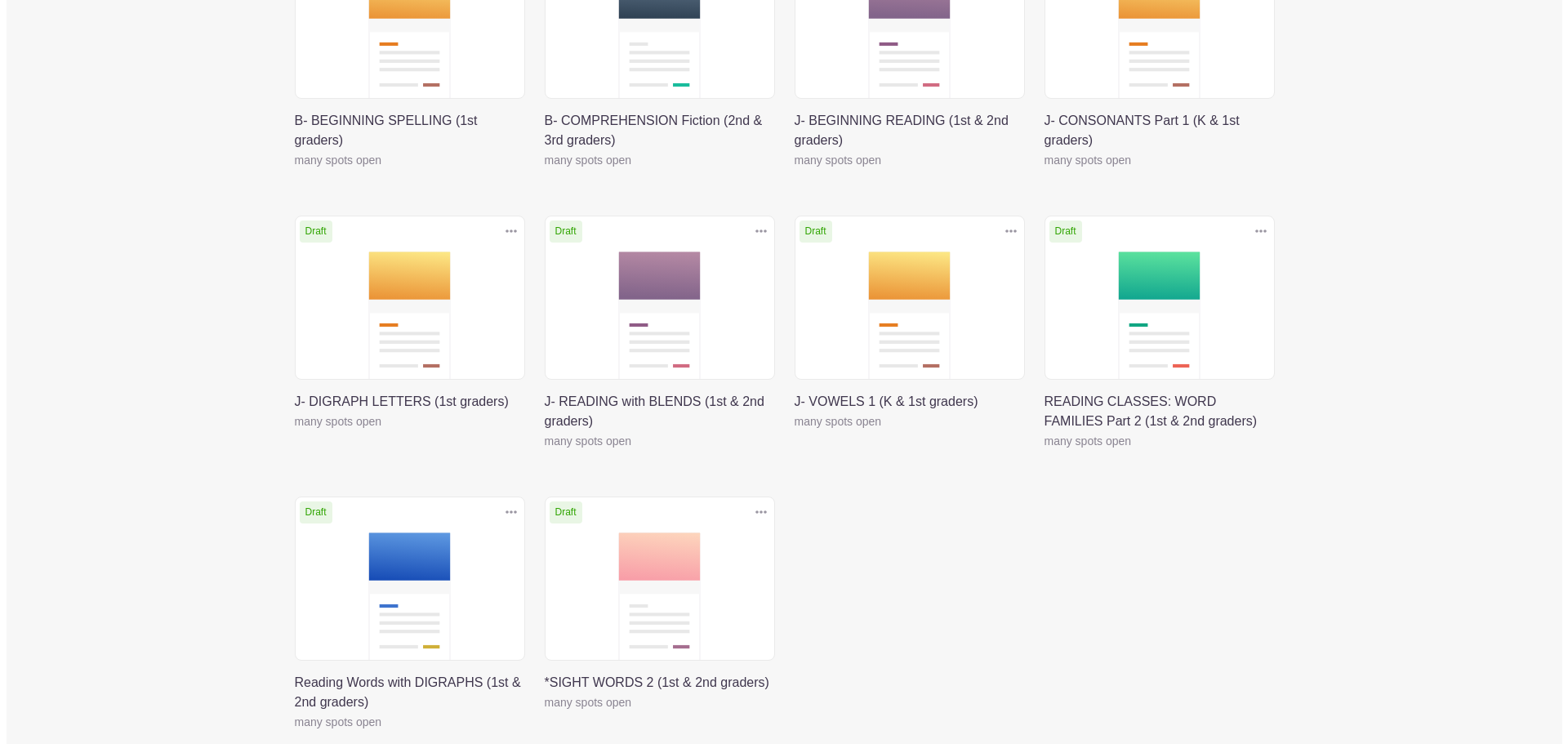
scroll to position [524, 0]
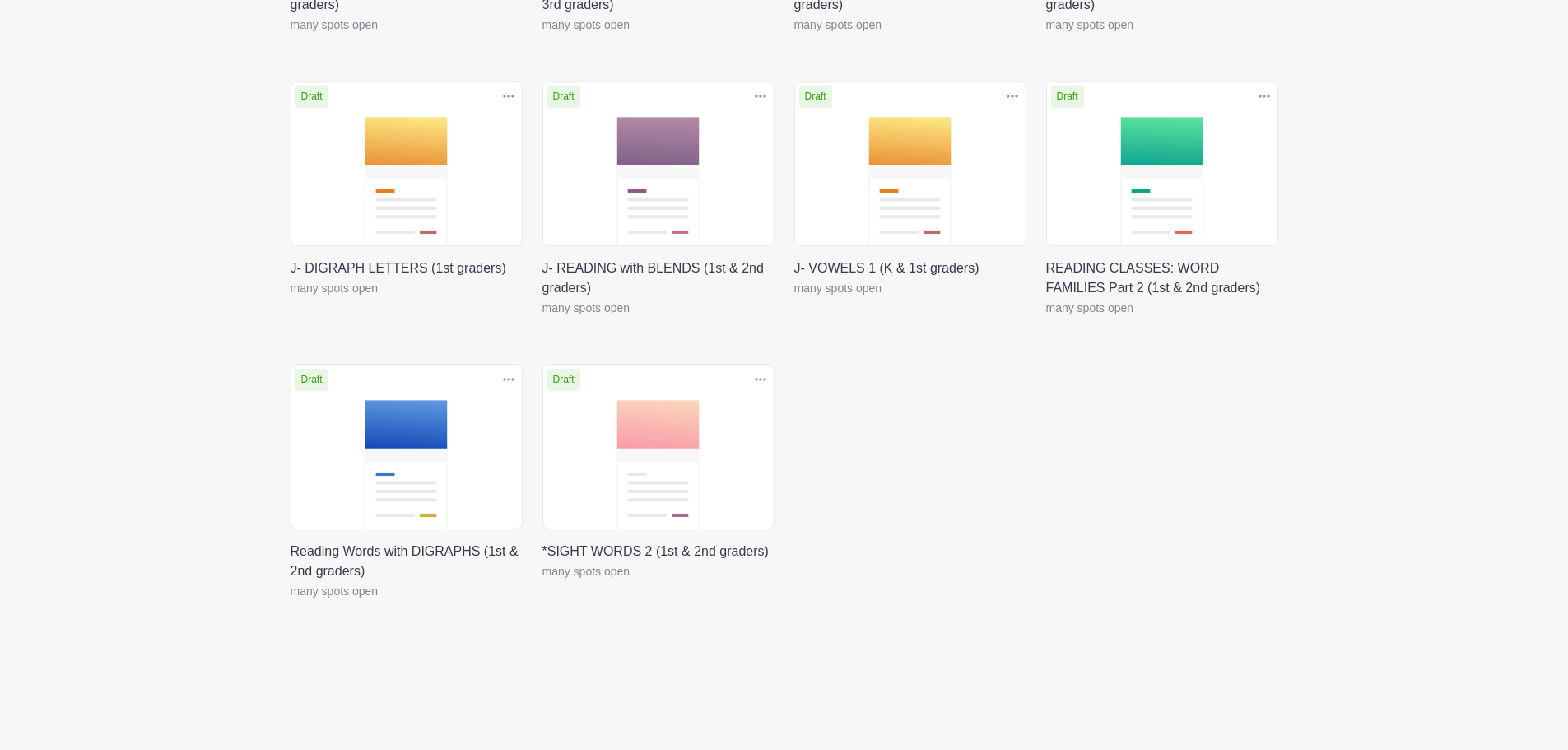
click at [760, 377] on icon at bounding box center [761, 379] width 12 height 13
click at [700, 442] on link "Delete" at bounding box center [707, 442] width 130 height 26
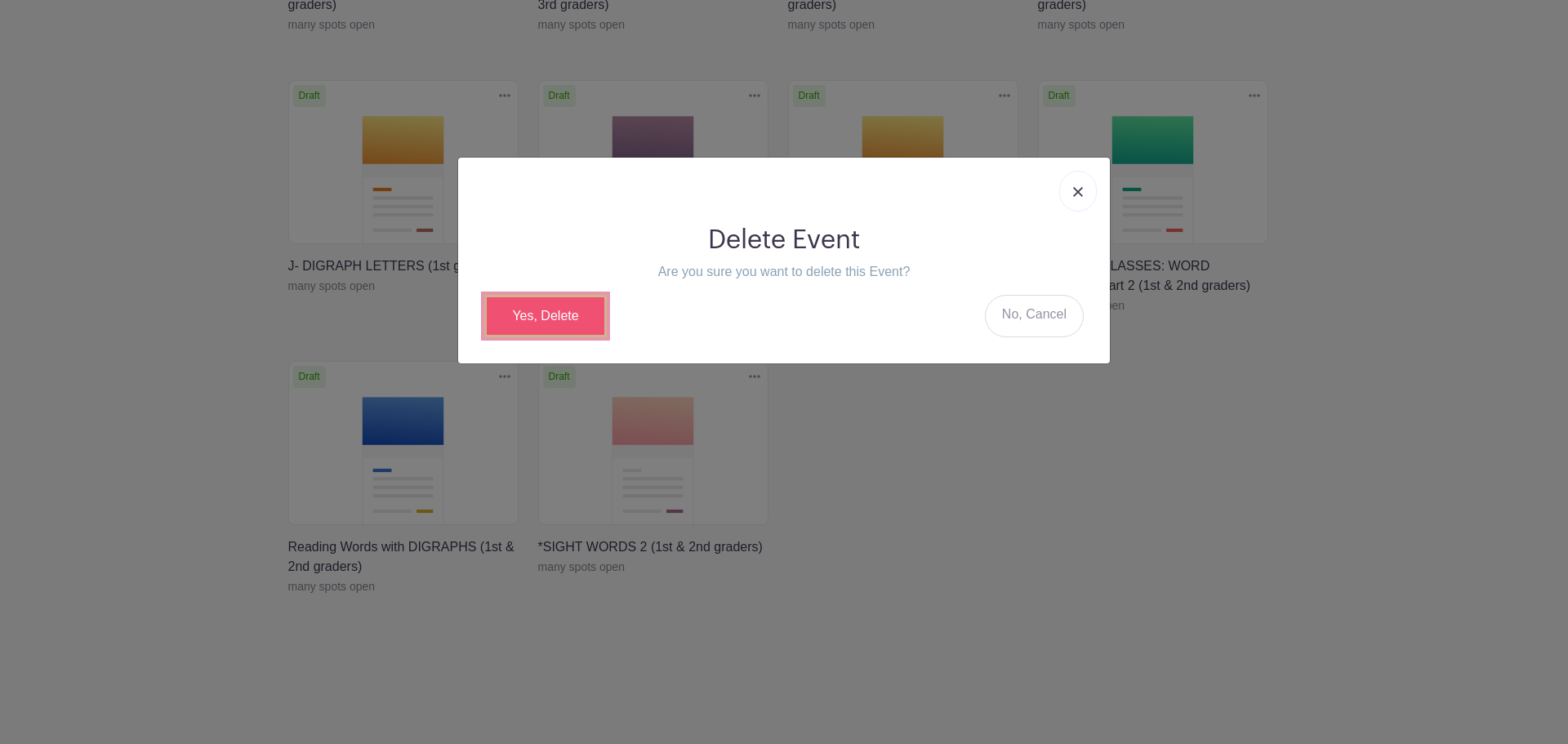
click at [572, 308] on link "Yes, Delete" at bounding box center [545, 316] width 122 height 43
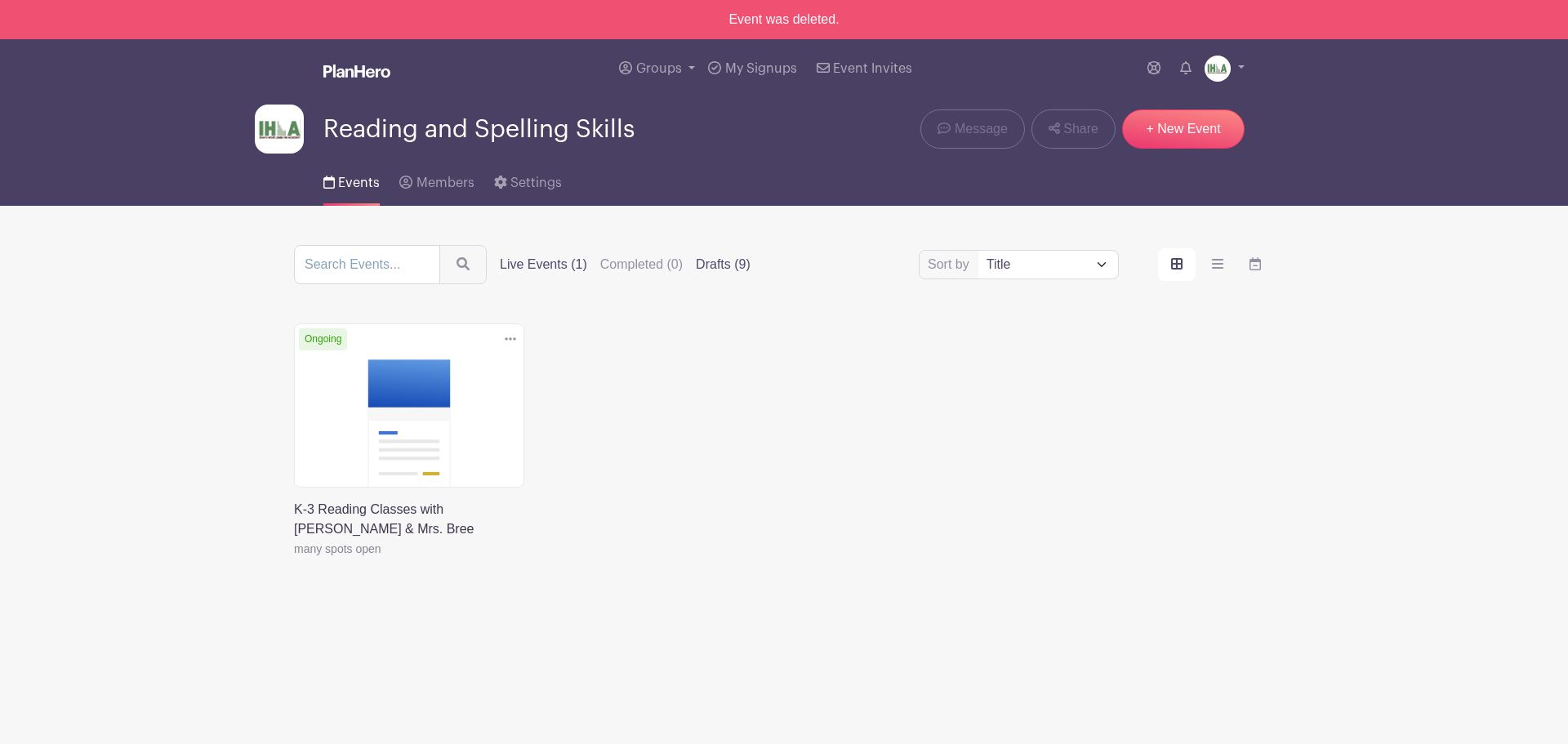
click at [741, 263] on label "Drafts (9)" at bounding box center [723, 264] width 54 height 19
click at [0, 0] on input "Drafts (9)" at bounding box center [0, 0] width 0 height 0
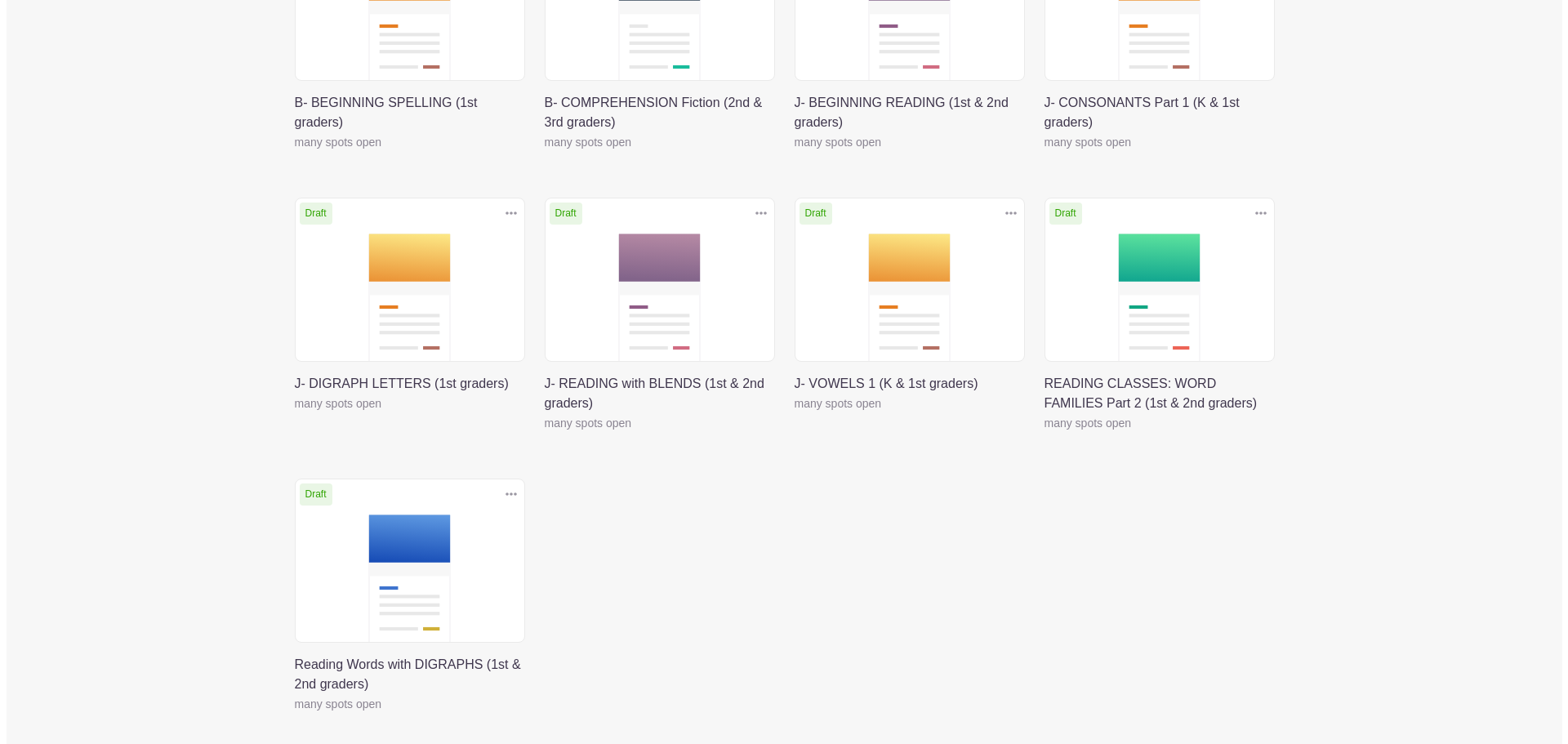
scroll to position [524, 0]
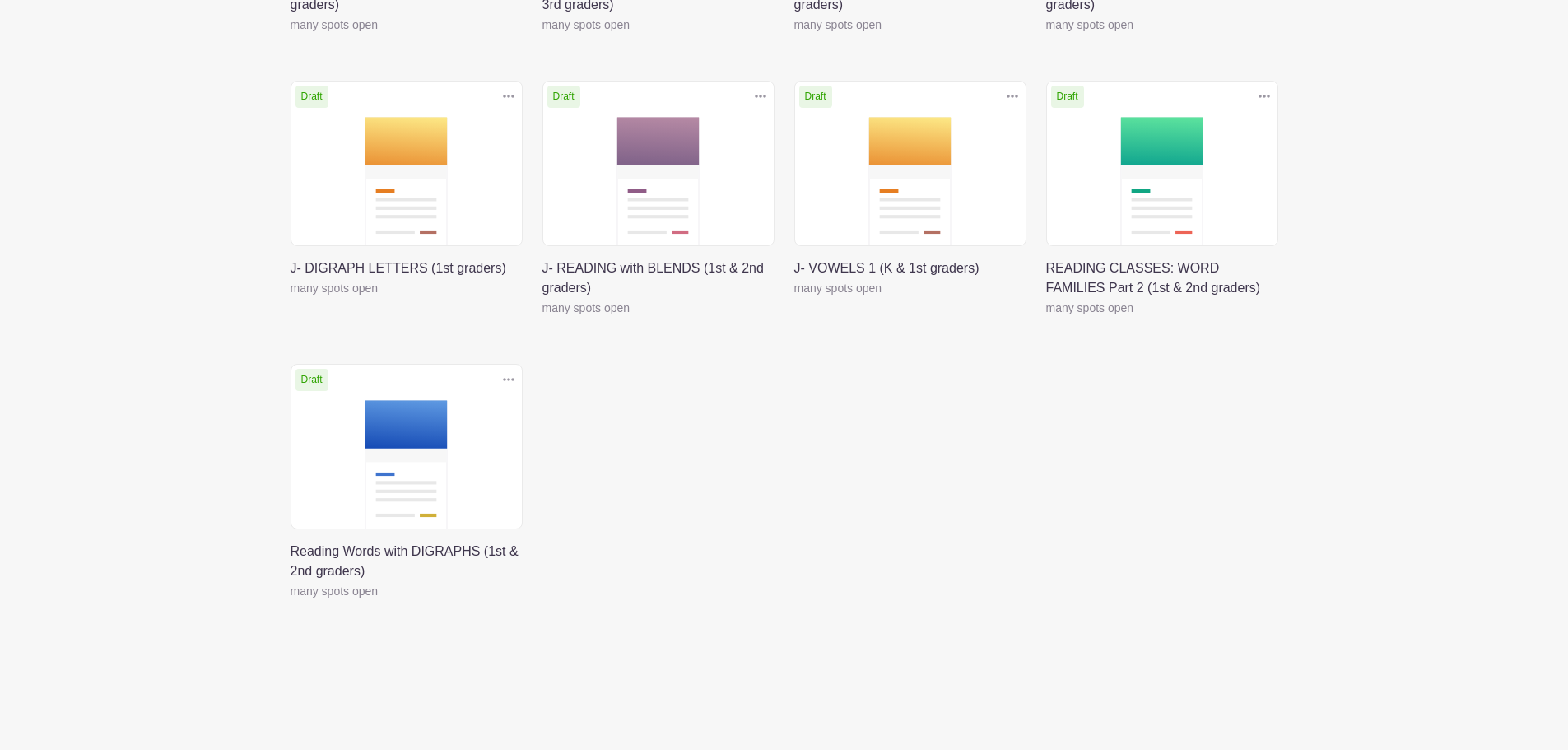
click at [508, 377] on icon at bounding box center [509, 379] width 12 height 13
click at [457, 436] on link "Delete" at bounding box center [454, 442] width 130 height 26
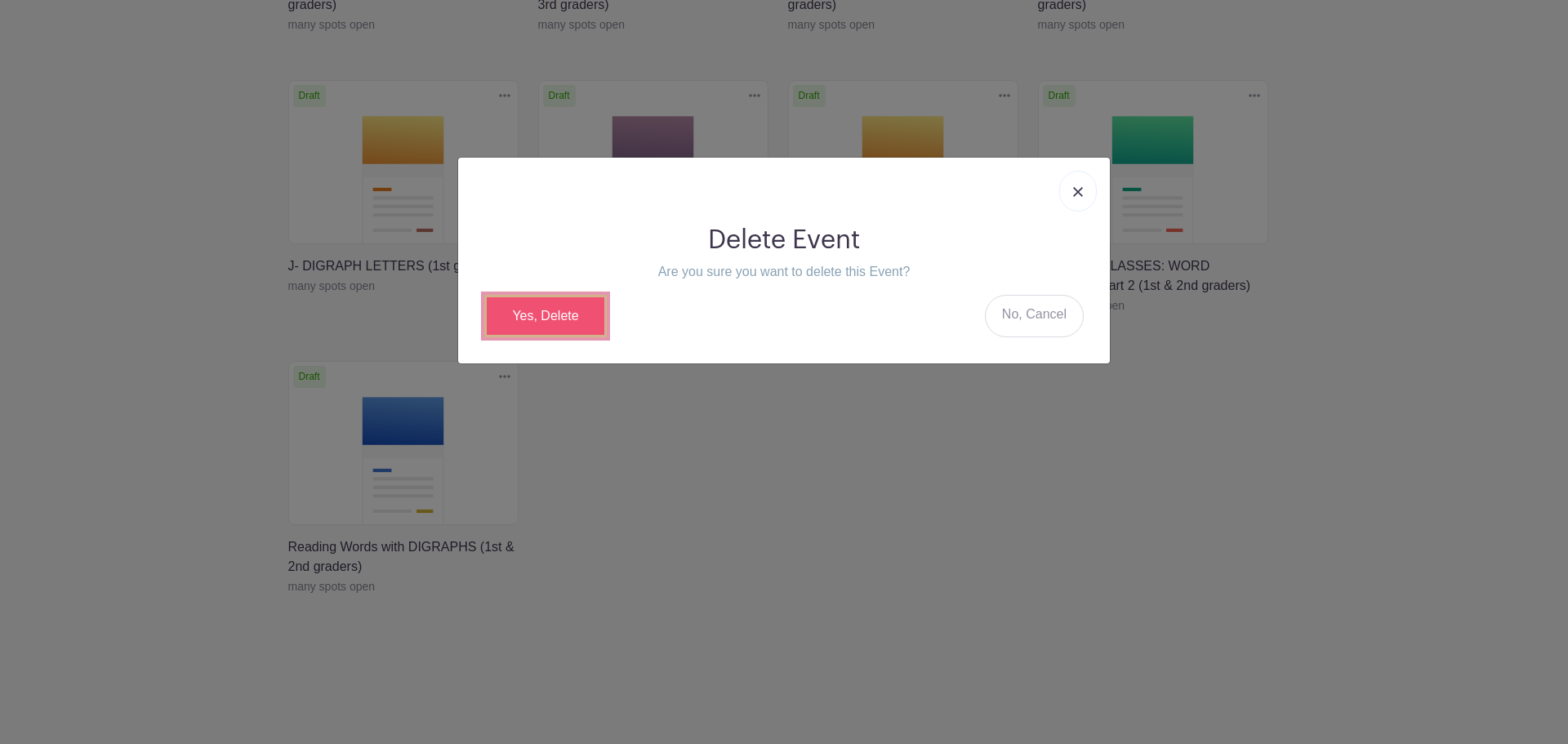
click at [566, 320] on link "Yes, Delete" at bounding box center [545, 316] width 122 height 43
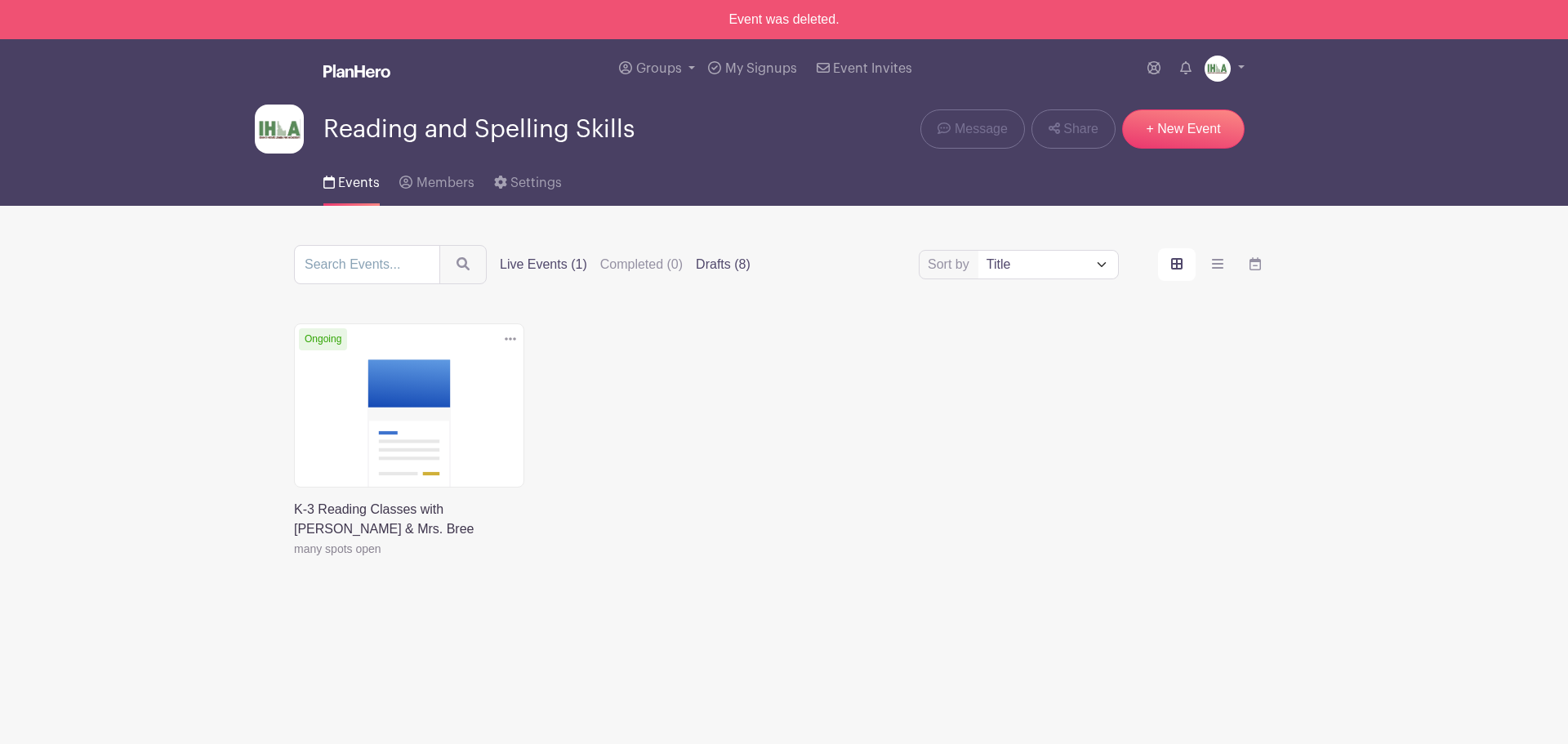
click at [709, 263] on label "Drafts (8)" at bounding box center [723, 264] width 54 height 19
click at [0, 0] on input "Drafts (8)" at bounding box center [0, 0] width 0 height 0
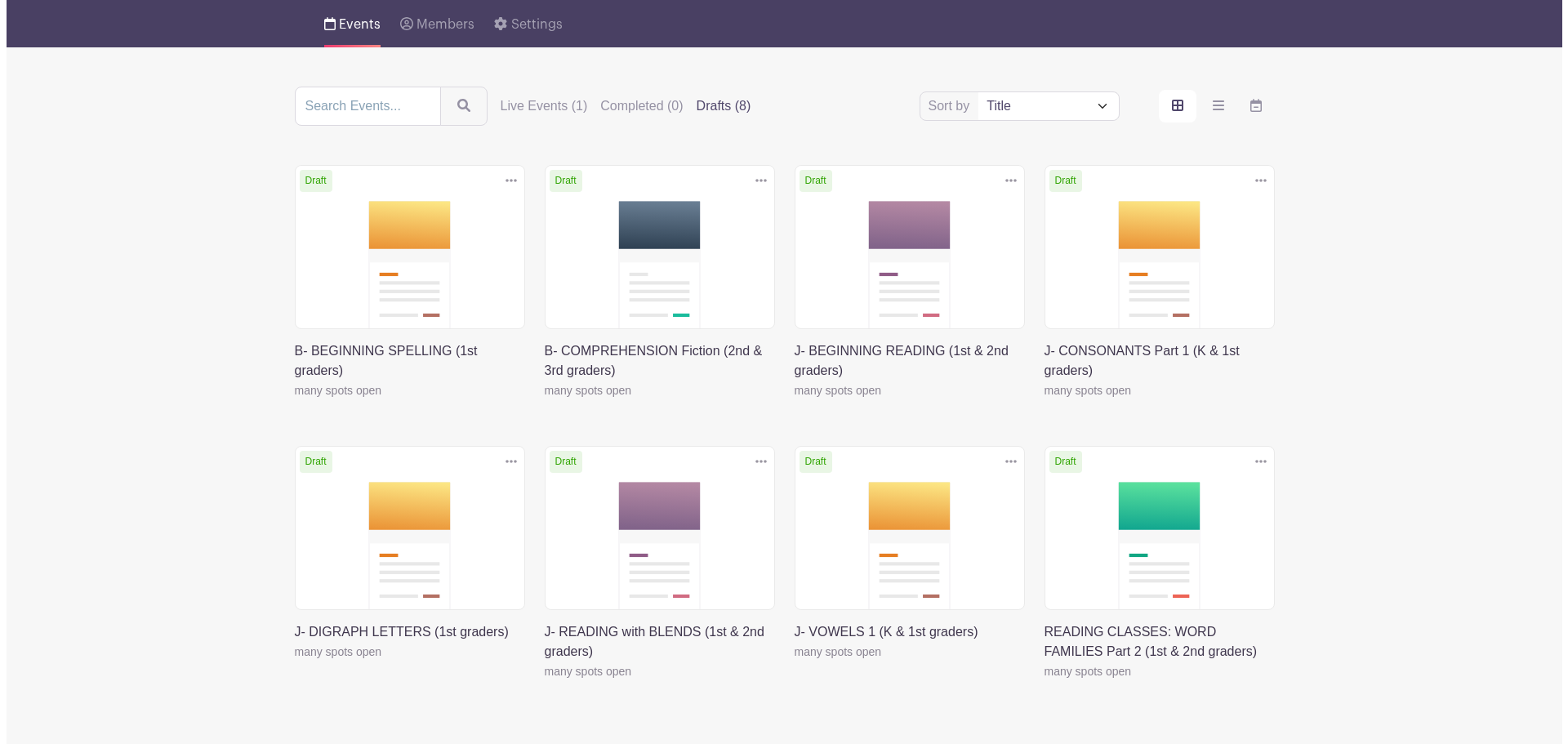
scroll to position [243, 0]
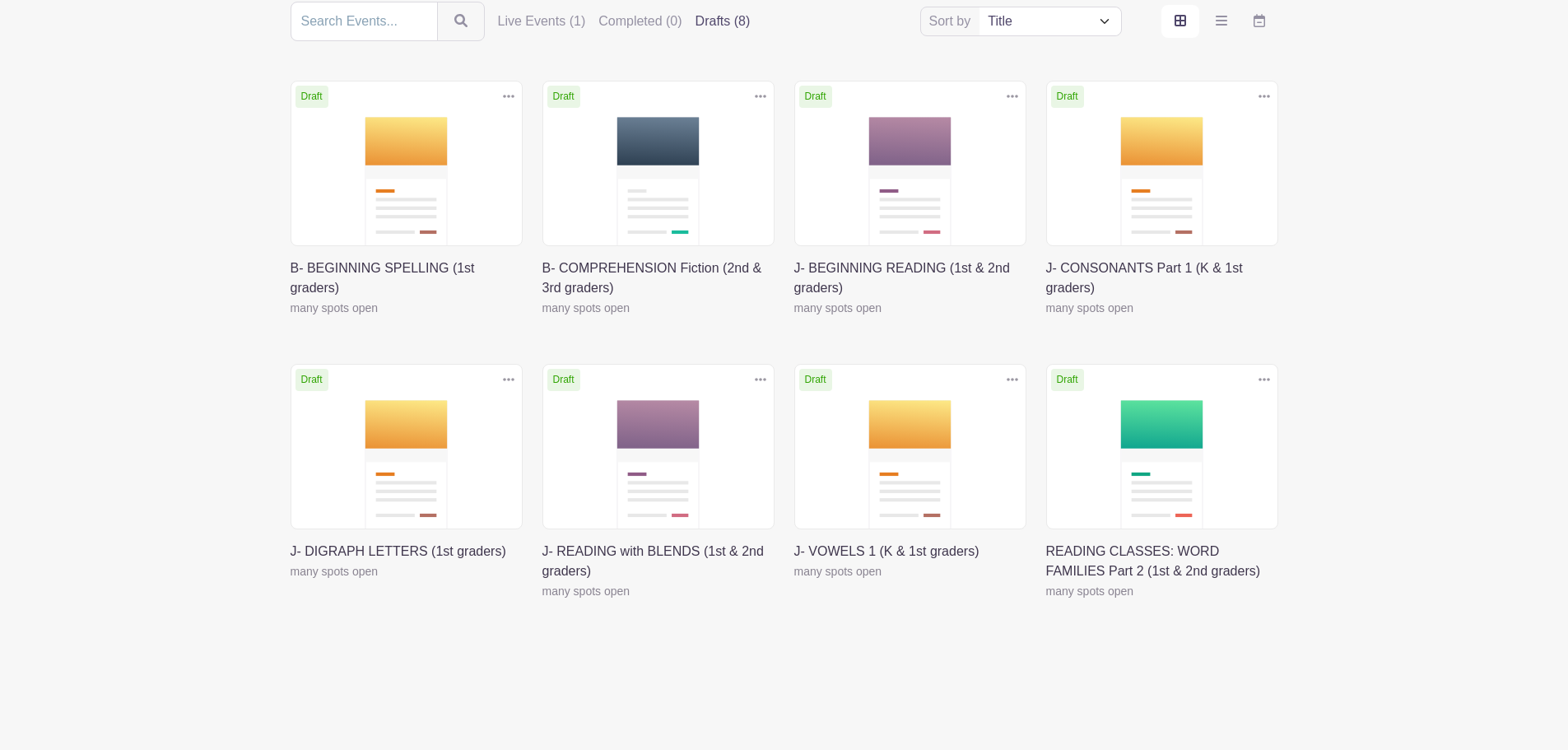
click at [1268, 380] on icon at bounding box center [1264, 379] width 12 height 3
click at [1202, 437] on link "Delete" at bounding box center [1211, 442] width 130 height 26
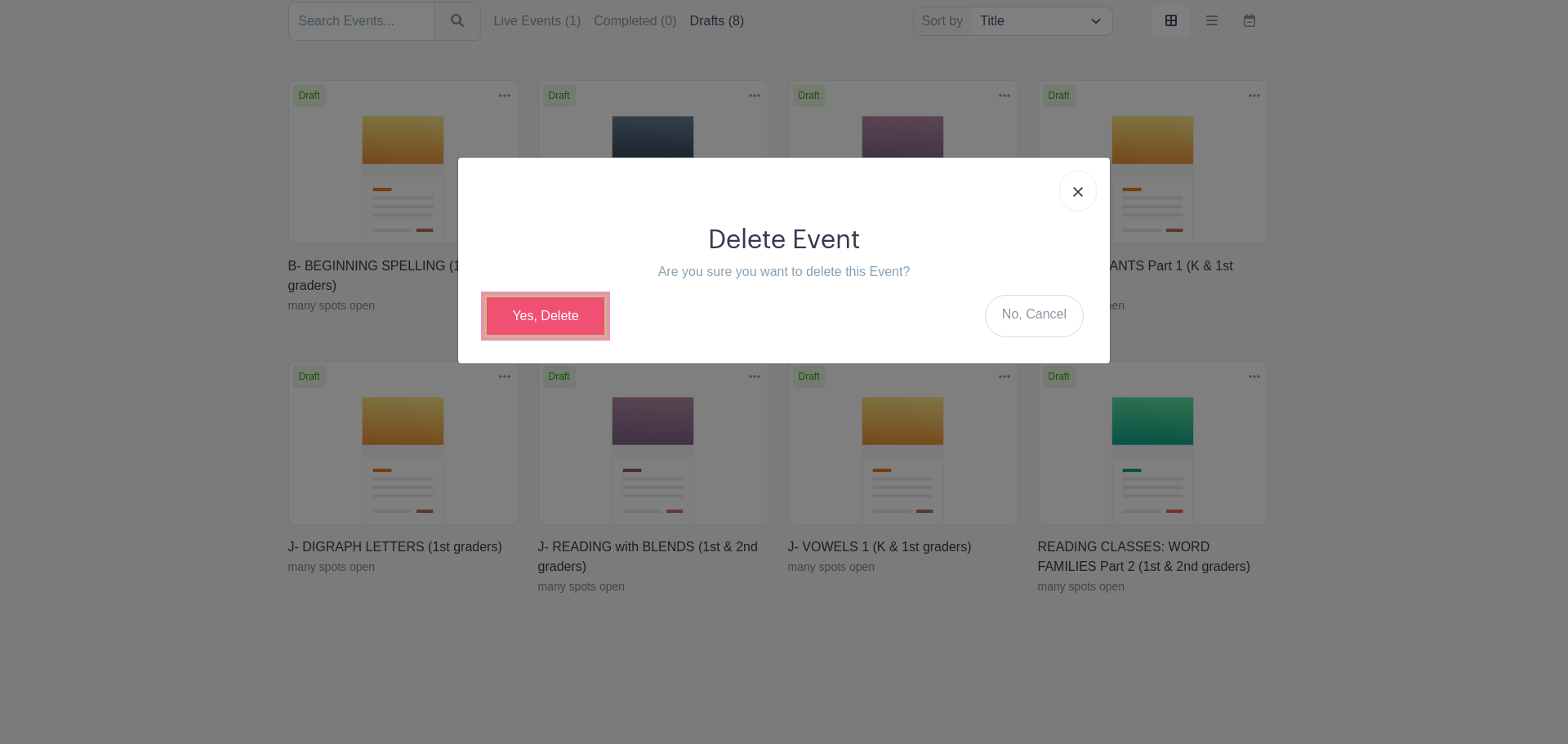
click at [573, 312] on link "Yes, Delete" at bounding box center [545, 316] width 122 height 43
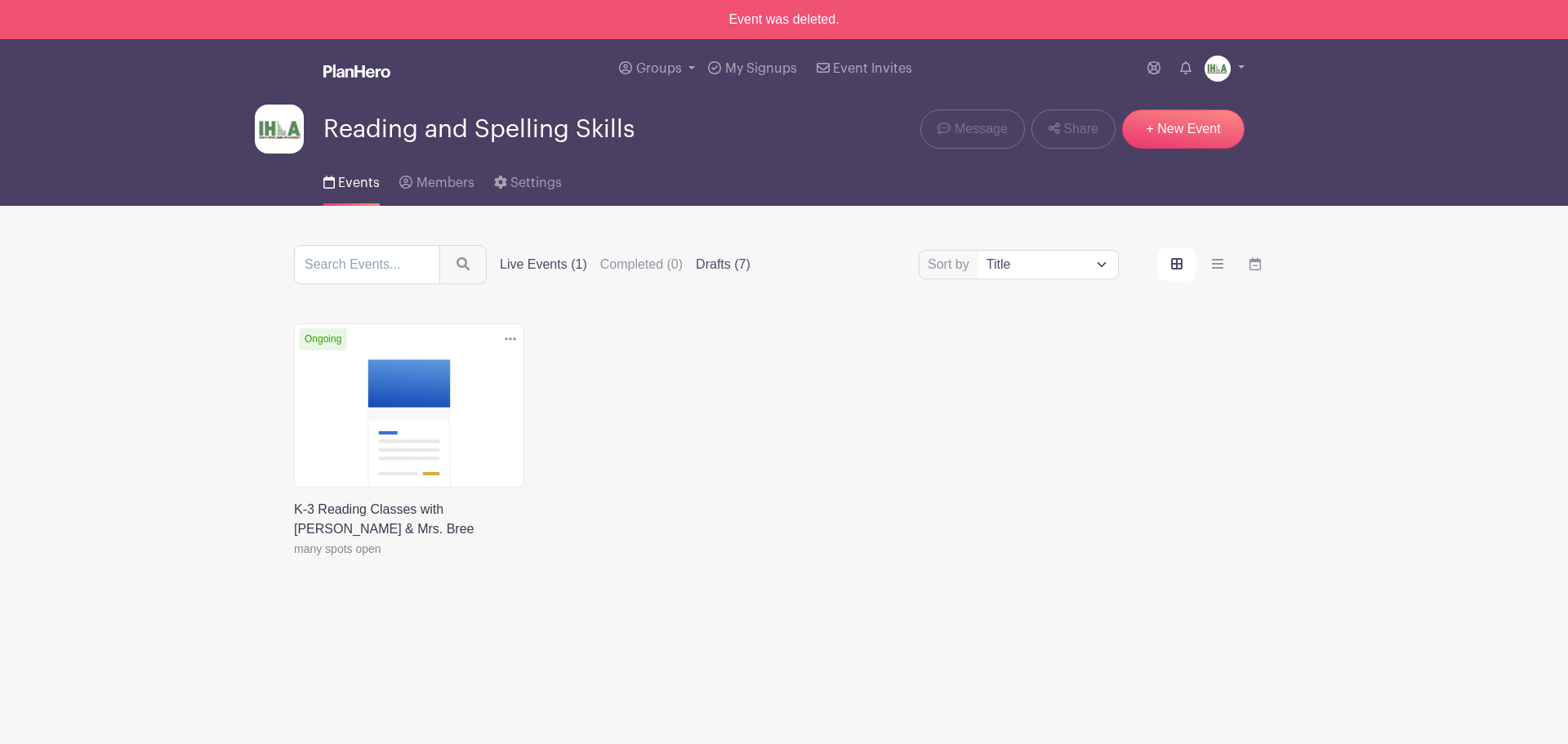
click at [725, 262] on label "Drafts (7)" at bounding box center [723, 264] width 54 height 19
click at [0, 0] on input "Drafts (7)" at bounding box center [0, 0] width 0 height 0
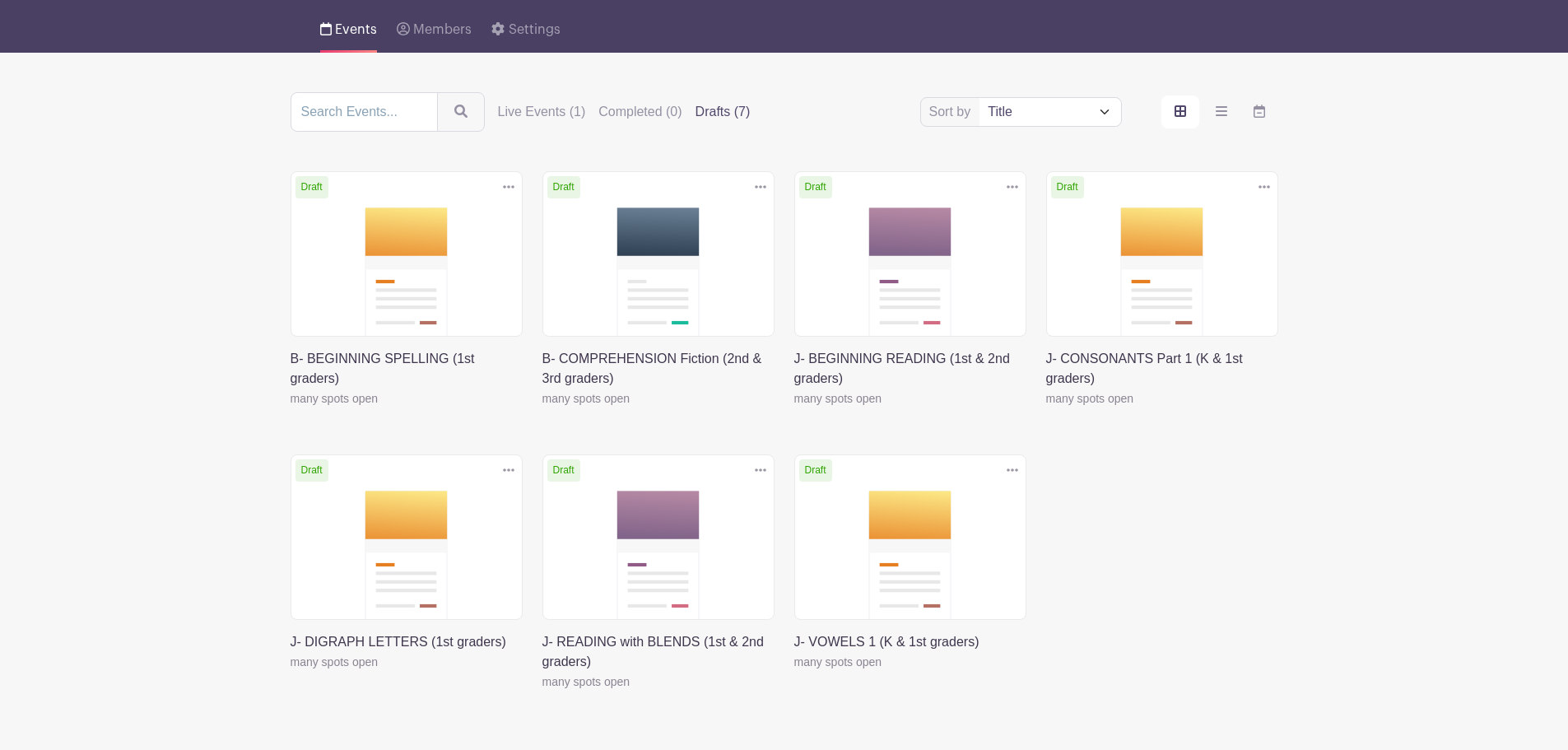
scroll to position [192, 0]
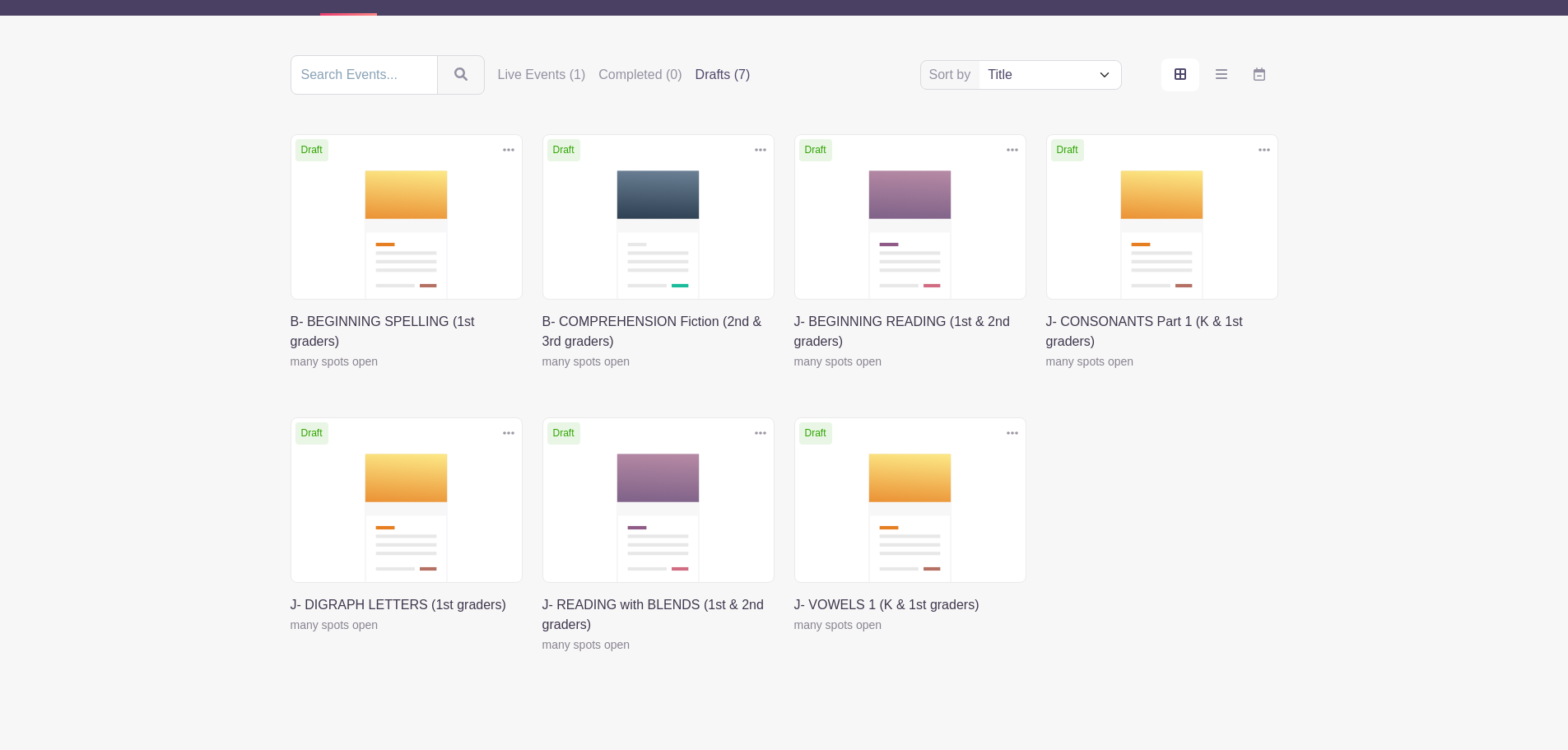
click at [291, 371] on link at bounding box center [291, 371] width 0 height 0
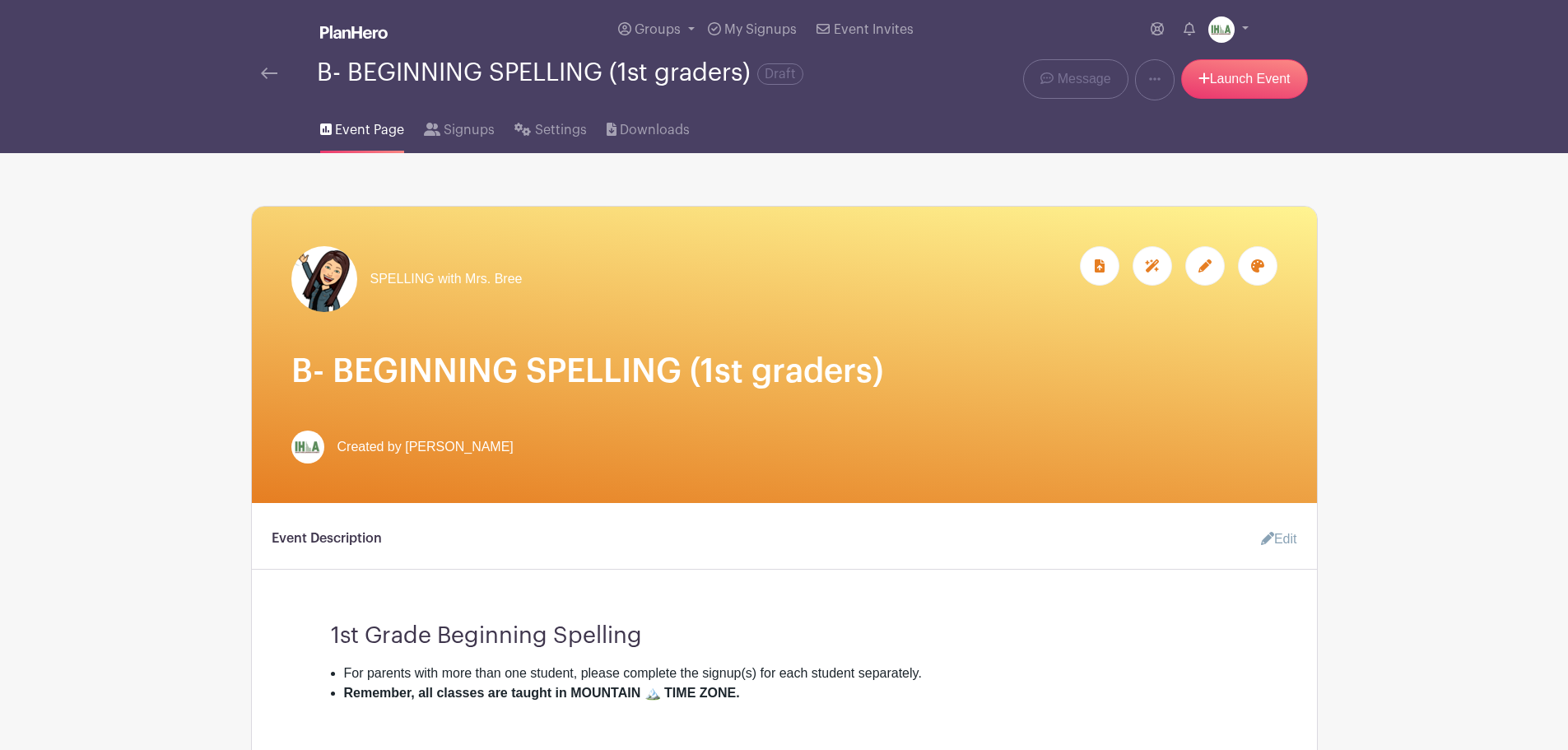
click at [1253, 266] on icon at bounding box center [1258, 265] width 13 height 13
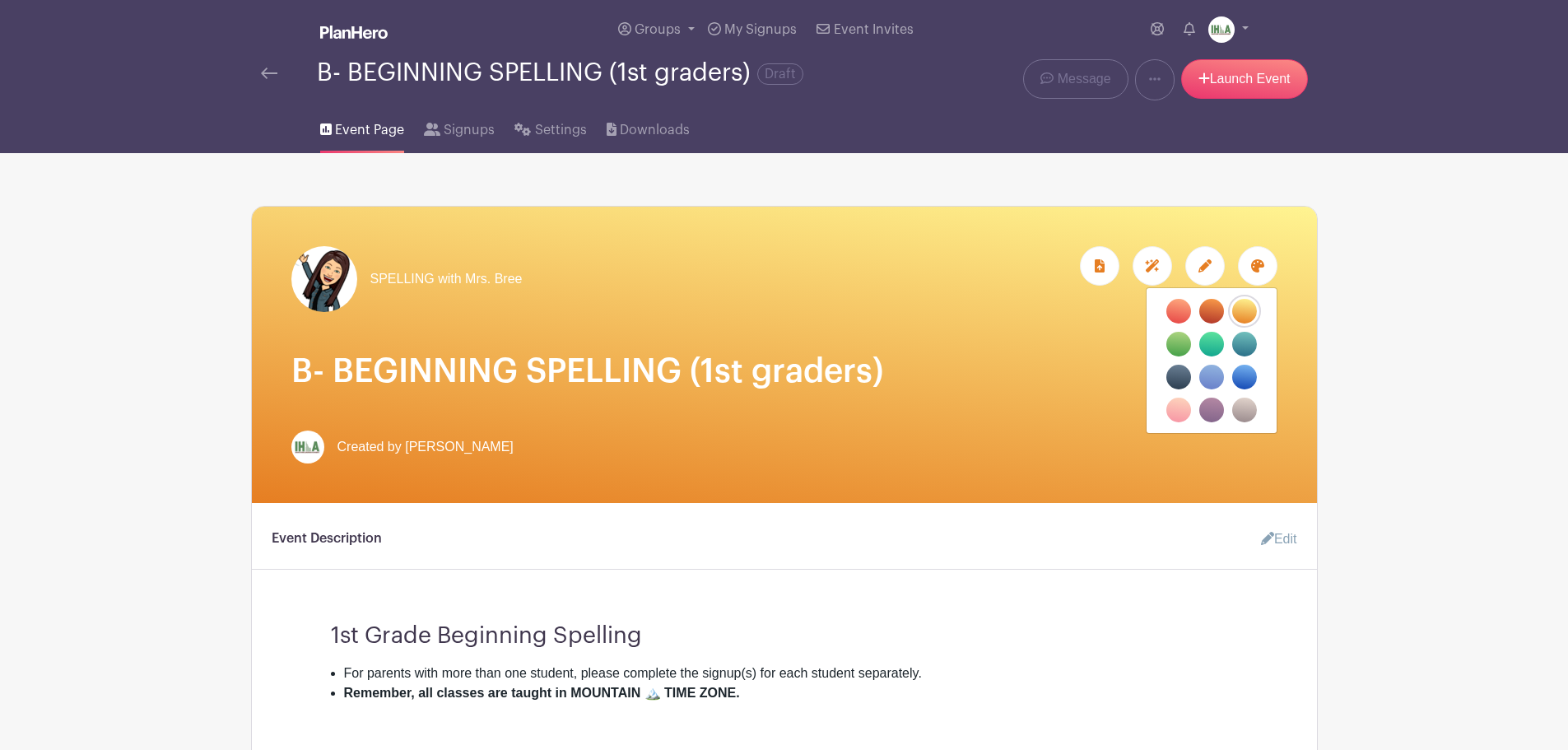
click at [1182, 345] on label "filters" at bounding box center [1178, 344] width 24 height 24
click at [0, 0] on input "filters" at bounding box center [0, 0] width 0 height 0
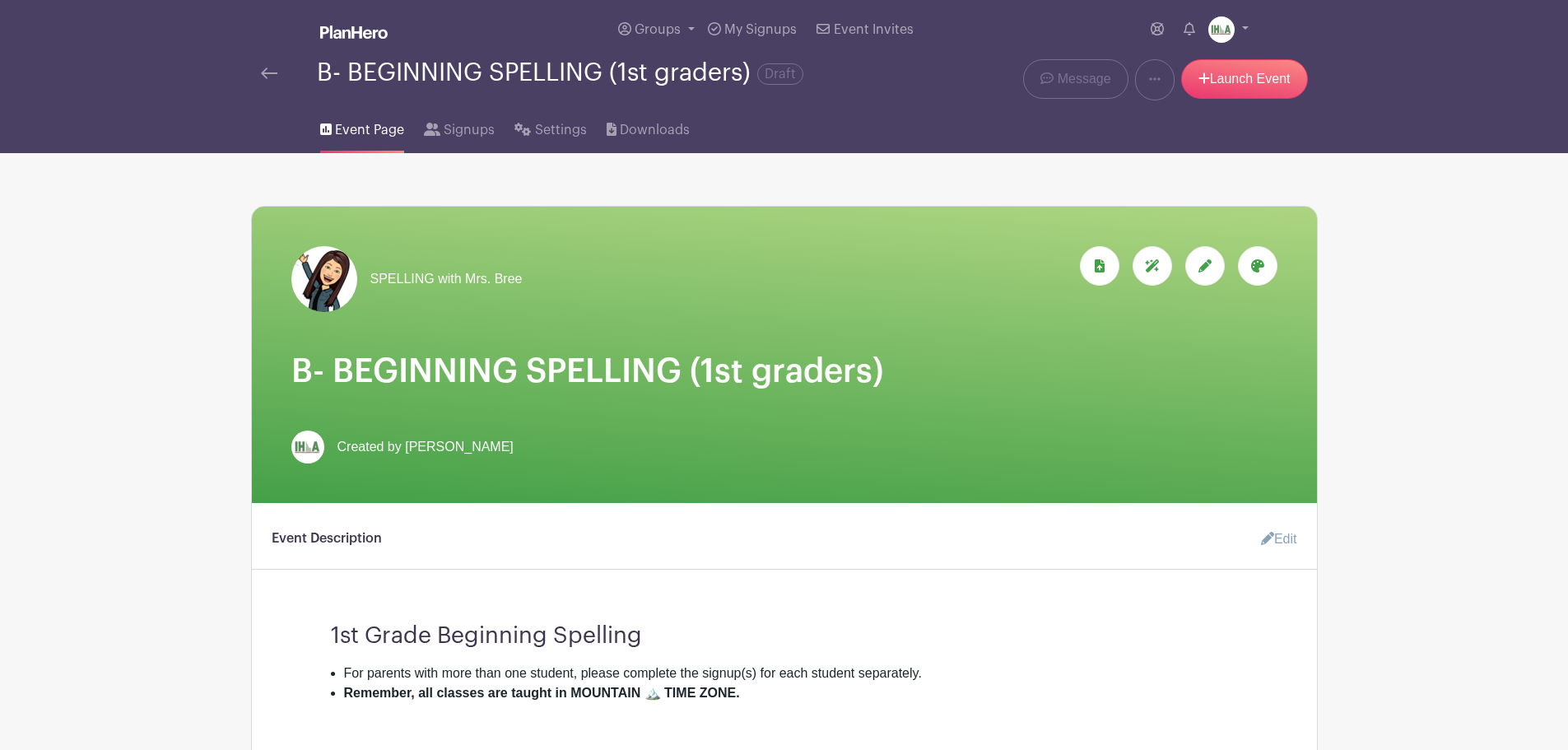
click at [266, 73] on img at bounding box center [268, 73] width 17 height 12
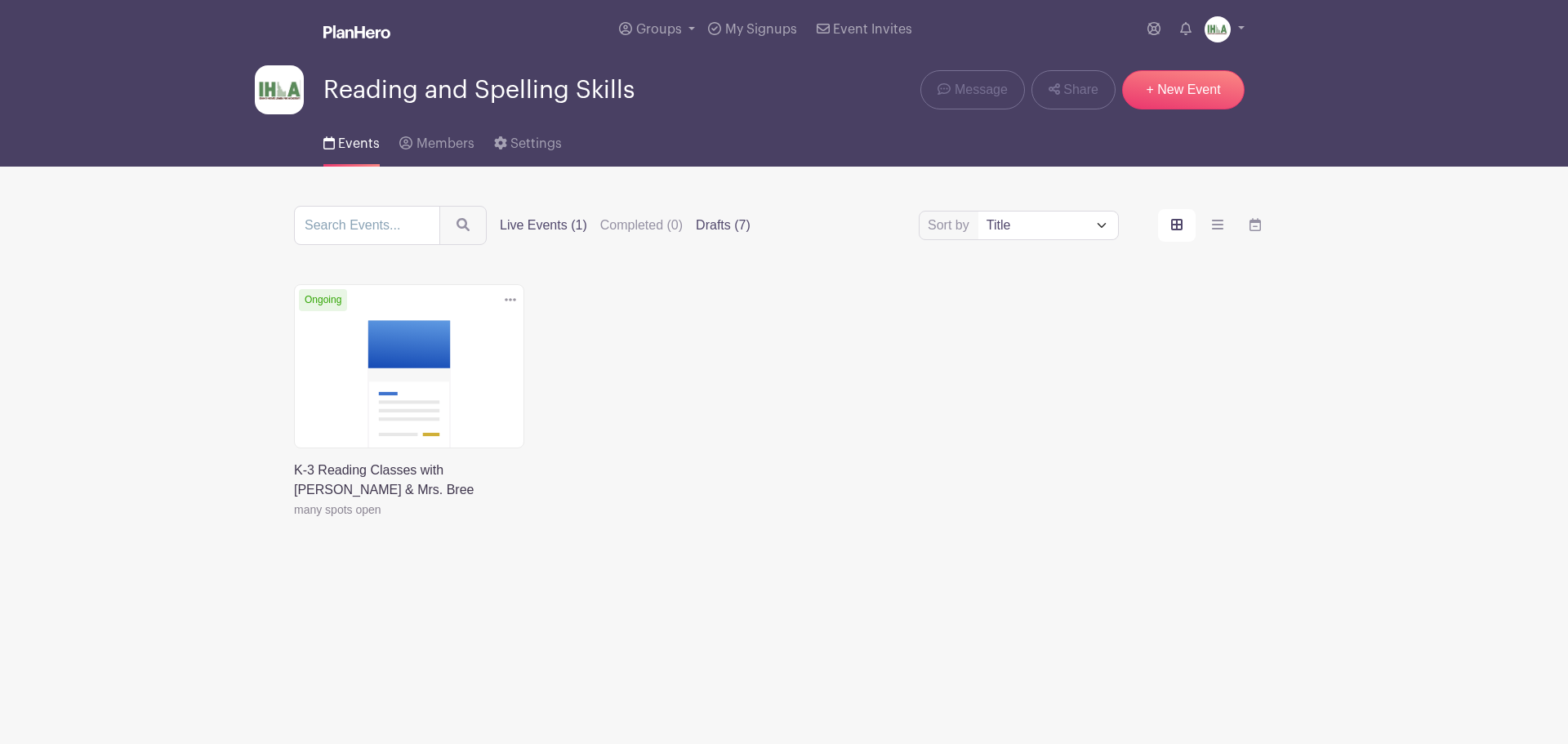
click at [710, 226] on label "Drafts (7)" at bounding box center [723, 225] width 54 height 19
click at [0, 0] on input "Drafts (7)" at bounding box center [0, 0] width 0 height 0
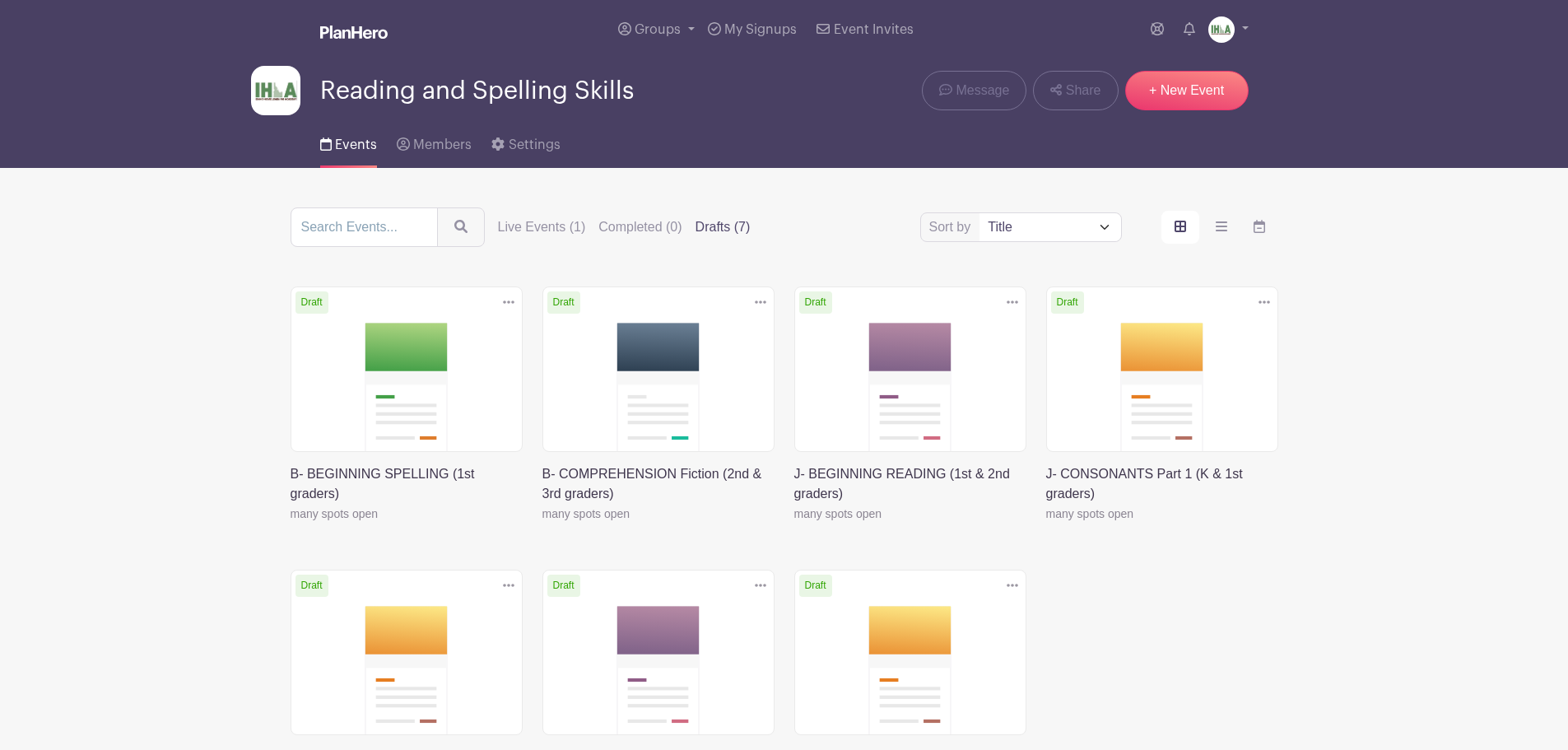
click at [291, 524] on link at bounding box center [291, 524] width 0 height 0
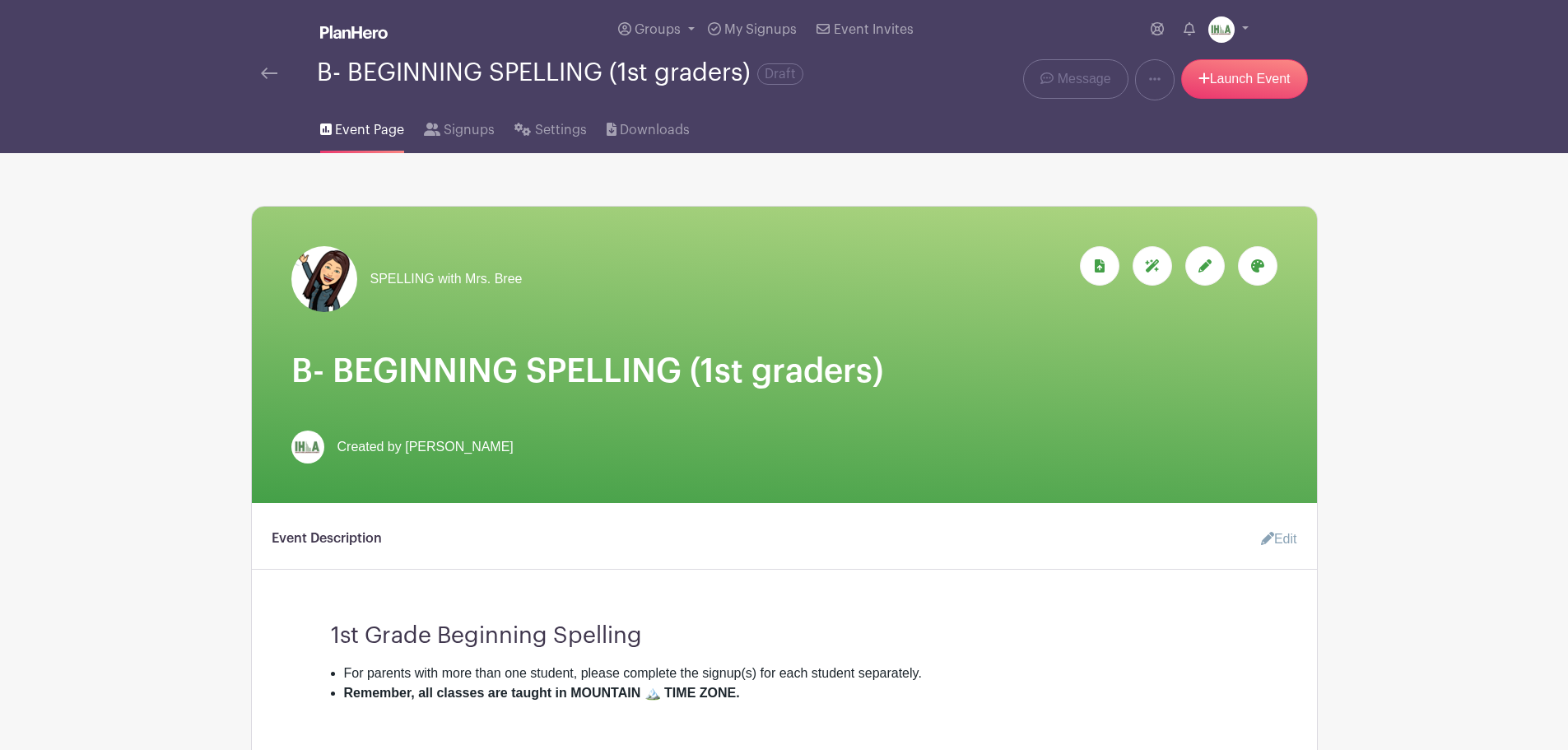
click at [271, 70] on img at bounding box center [268, 73] width 17 height 12
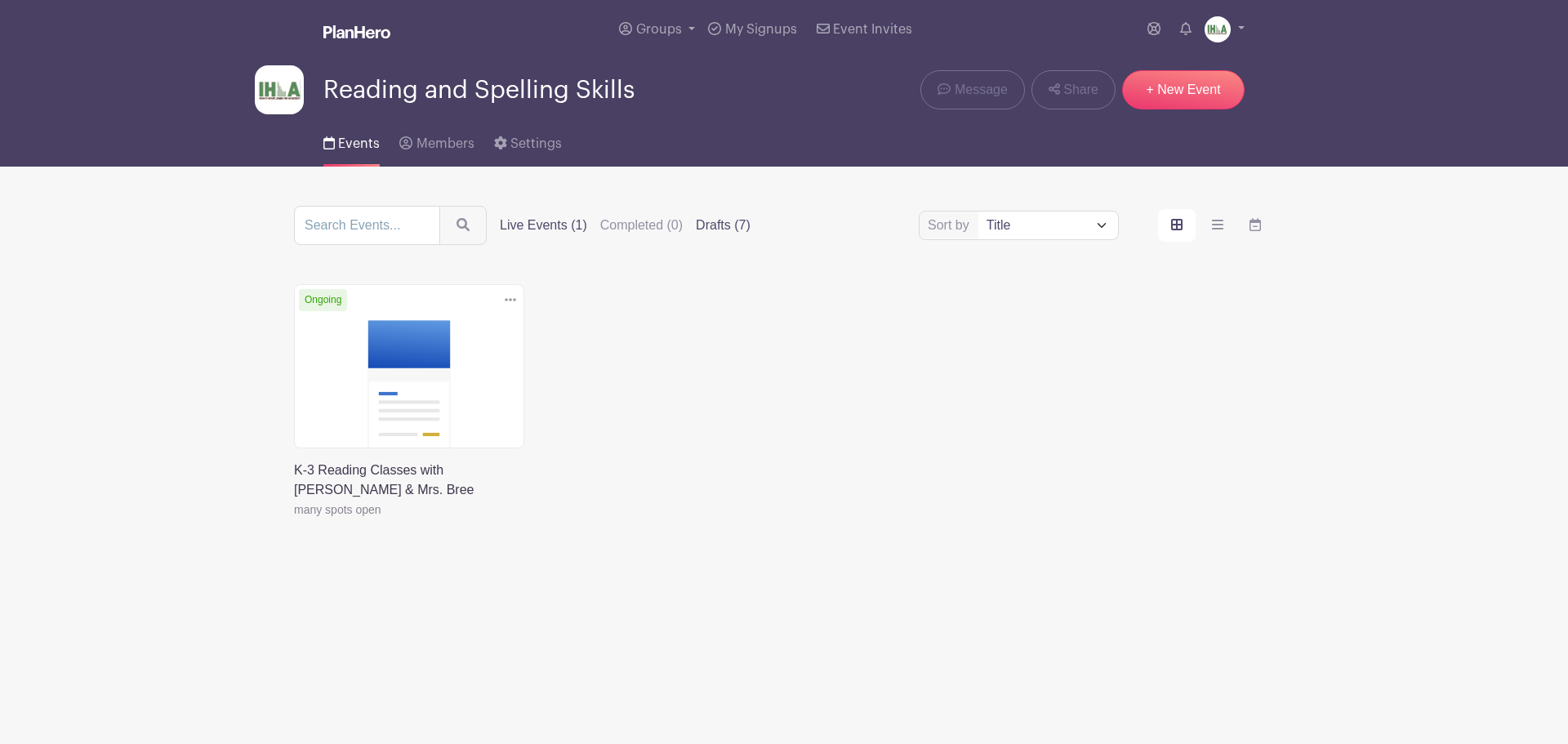
click at [709, 223] on label "Drafts (7)" at bounding box center [723, 225] width 54 height 19
click at [0, 0] on input "Drafts (7)" at bounding box center [0, 0] width 0 height 0
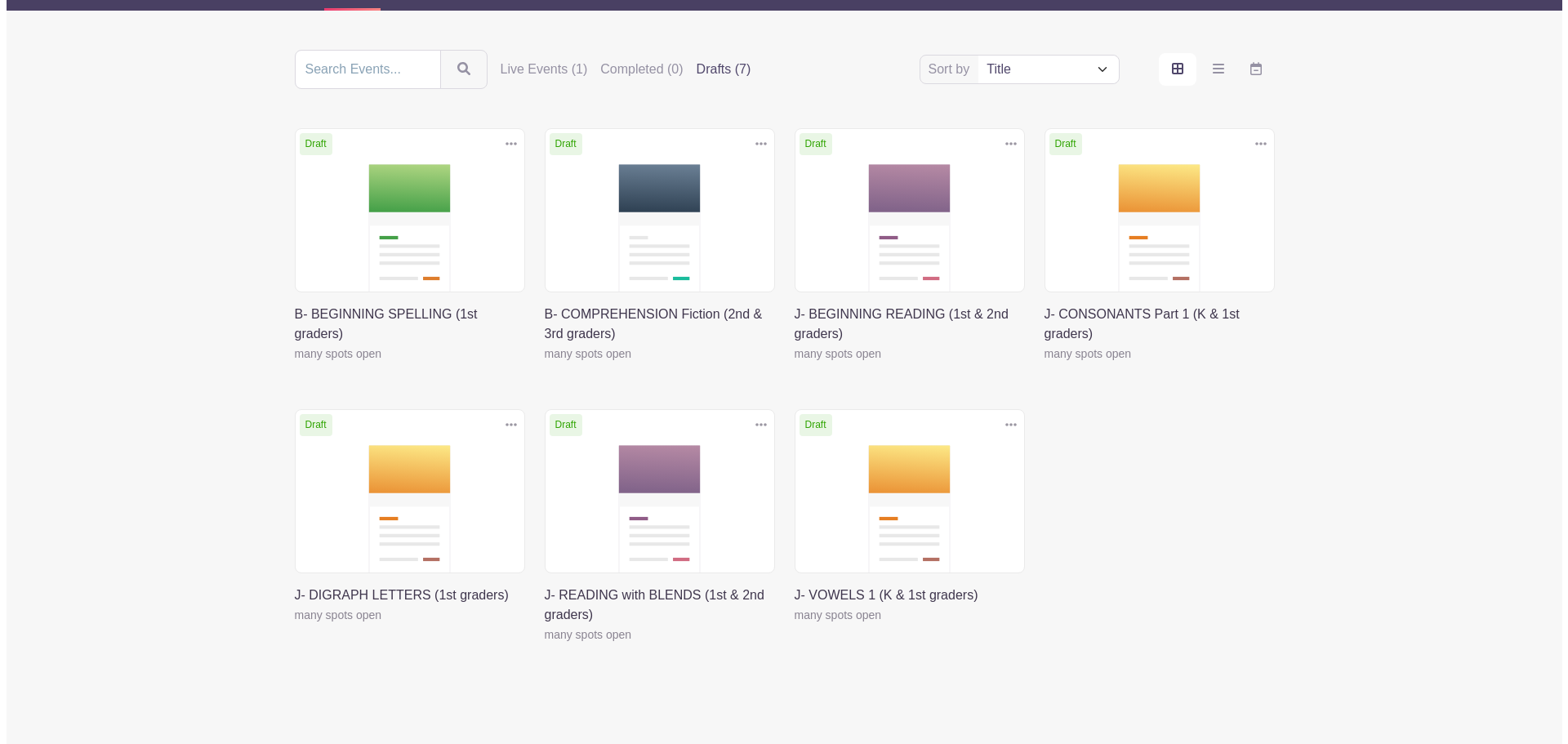
scroll to position [204, 0]
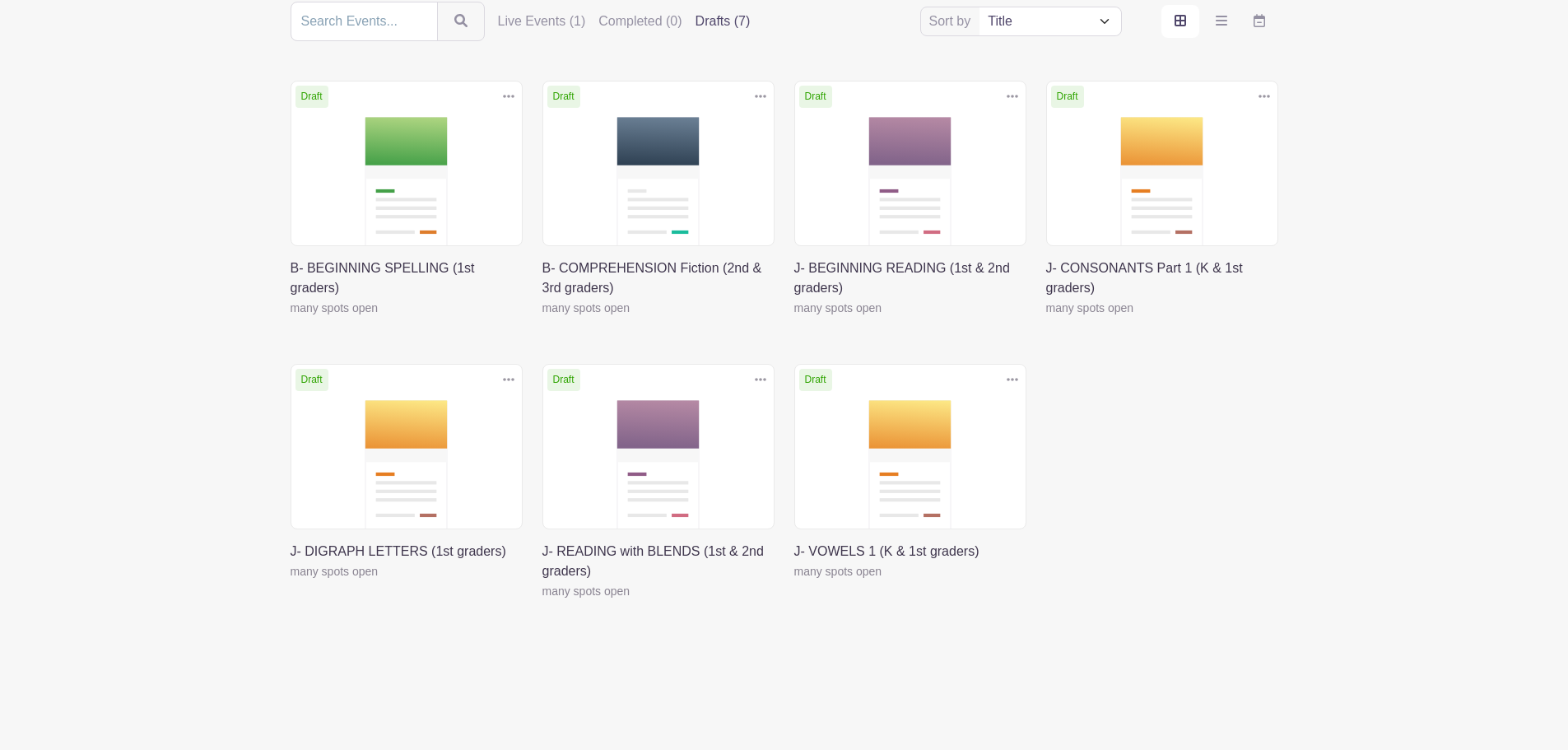
click at [1012, 380] on icon at bounding box center [1013, 379] width 12 height 3
click at [958, 415] on link "Duplicate" at bounding box center [959, 415] width 130 height 26
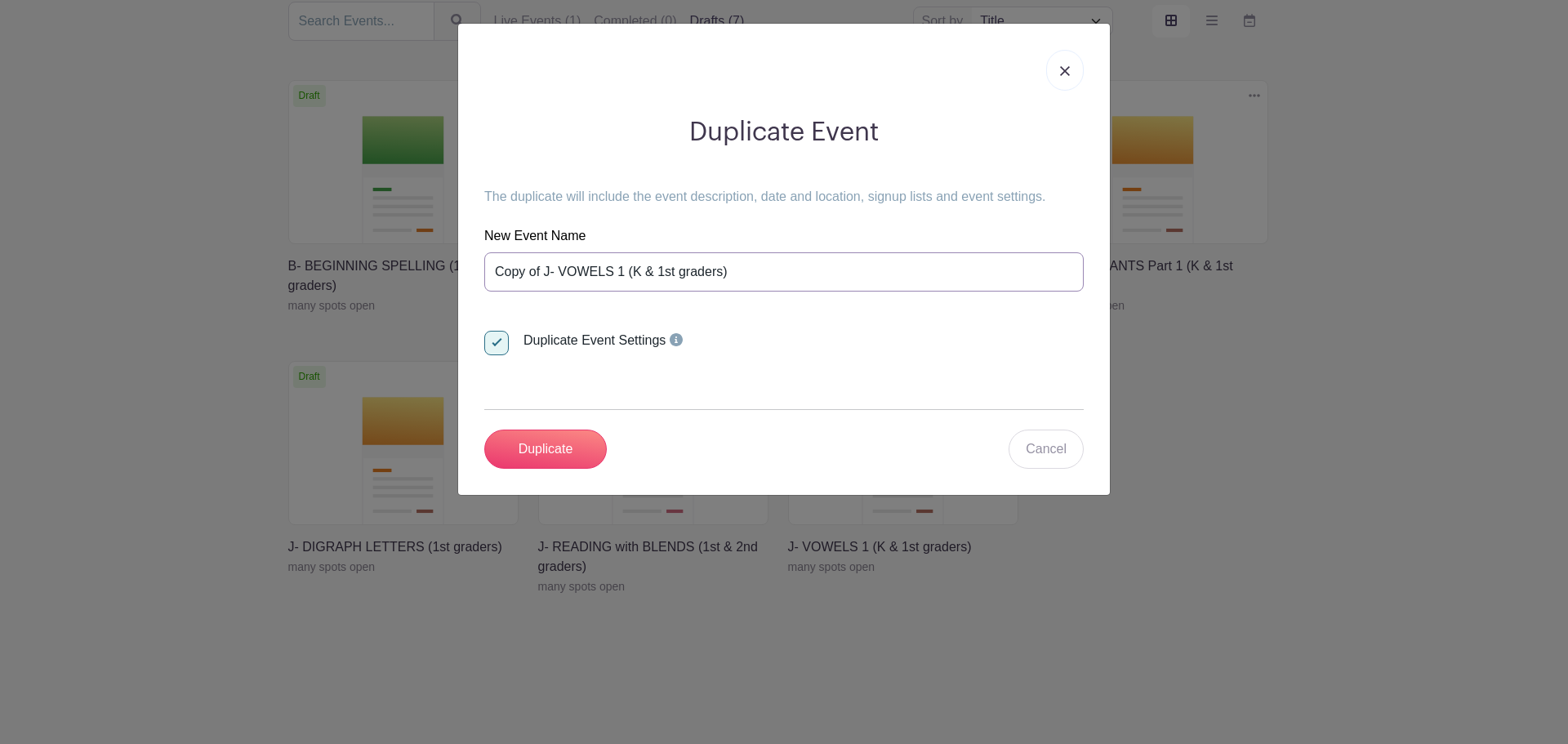
drag, startPoint x: 551, startPoint y: 271, endPoint x: 453, endPoint y: 271, distance: 98.0
click at [453, 271] on div "Duplicate Event The duplicate will include the event description, date and loca…" at bounding box center [784, 372] width 1568 height 744
type input "TEST - VOWELS 1 (K & 1st graders)"
click at [548, 444] on input "Duplicate" at bounding box center [545, 449] width 122 height 39
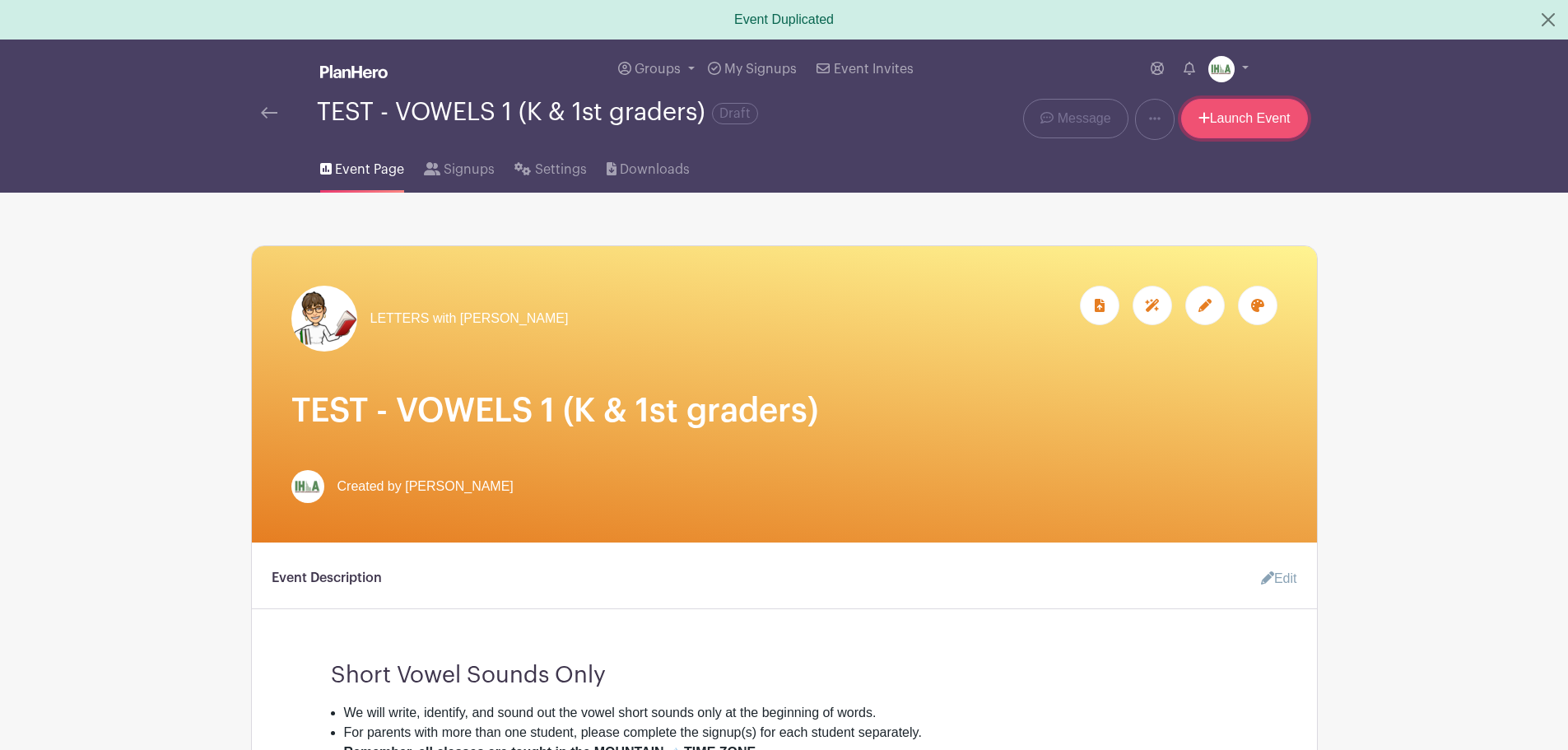
click at [1222, 118] on link "Launch Event" at bounding box center [1244, 118] width 126 height 39
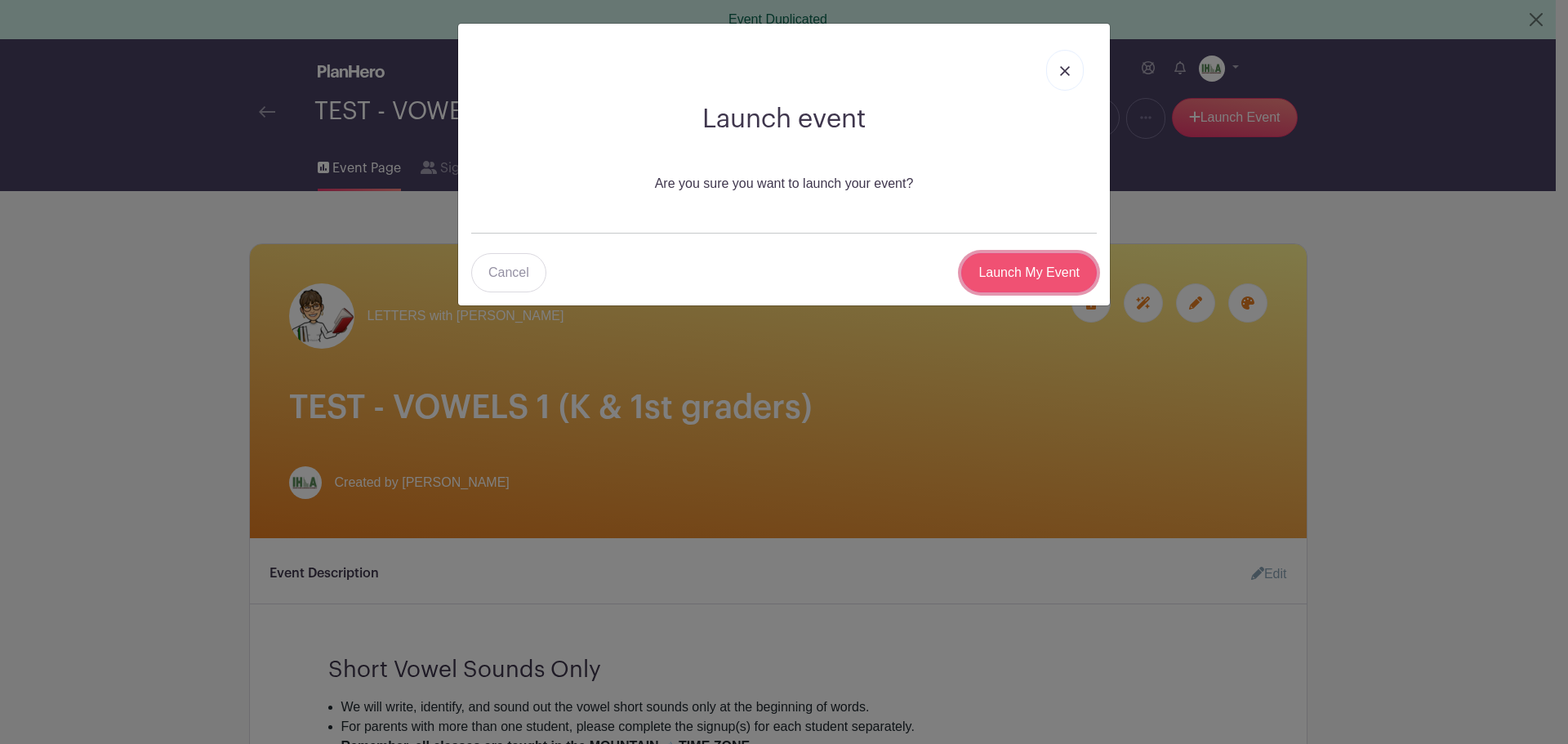
click at [1029, 269] on input "Launch My Event" at bounding box center [1029, 273] width 136 height 39
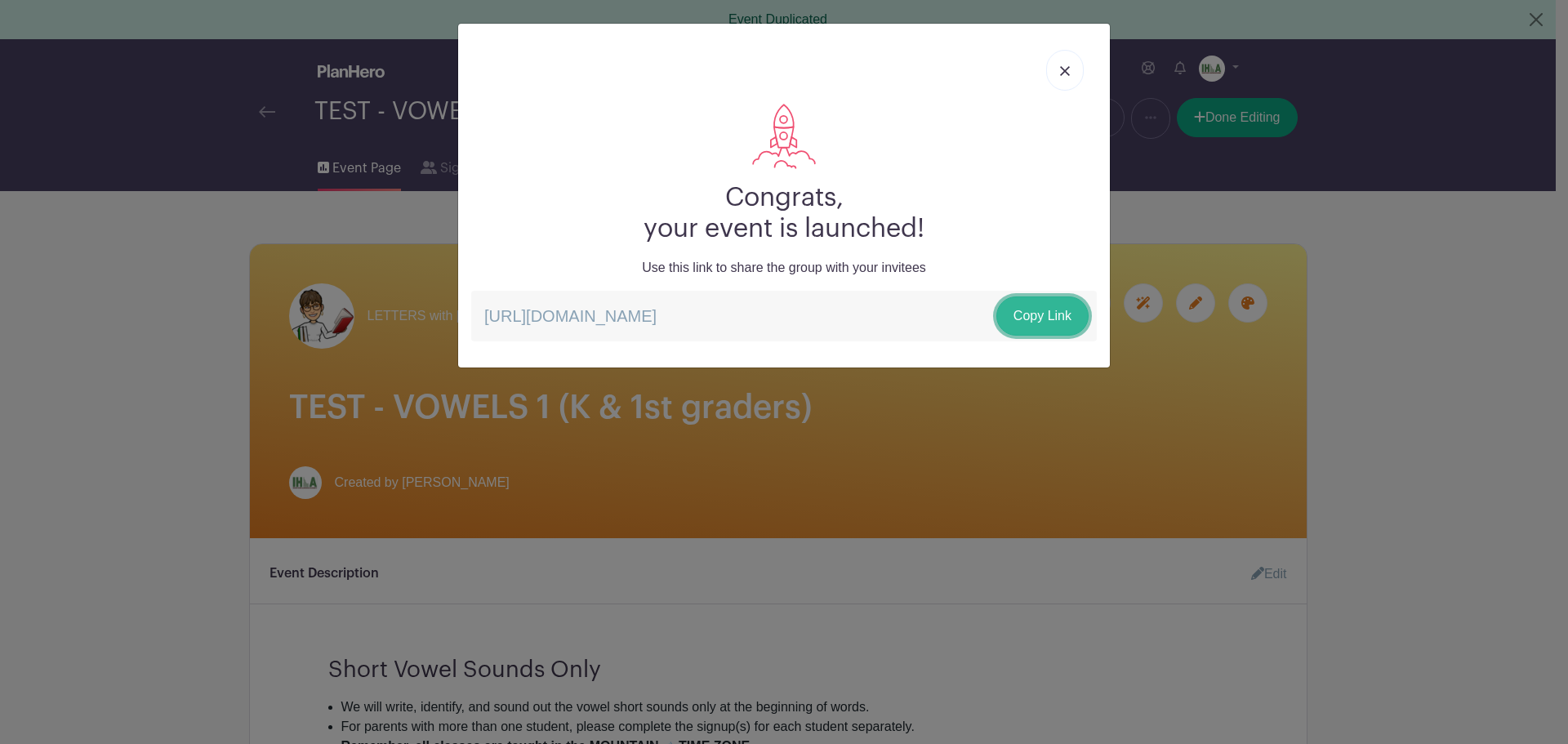
click at [1047, 319] on link "Copy Link" at bounding box center [1041, 316] width 92 height 39
click at [1068, 69] on img at bounding box center [1065, 71] width 10 height 10
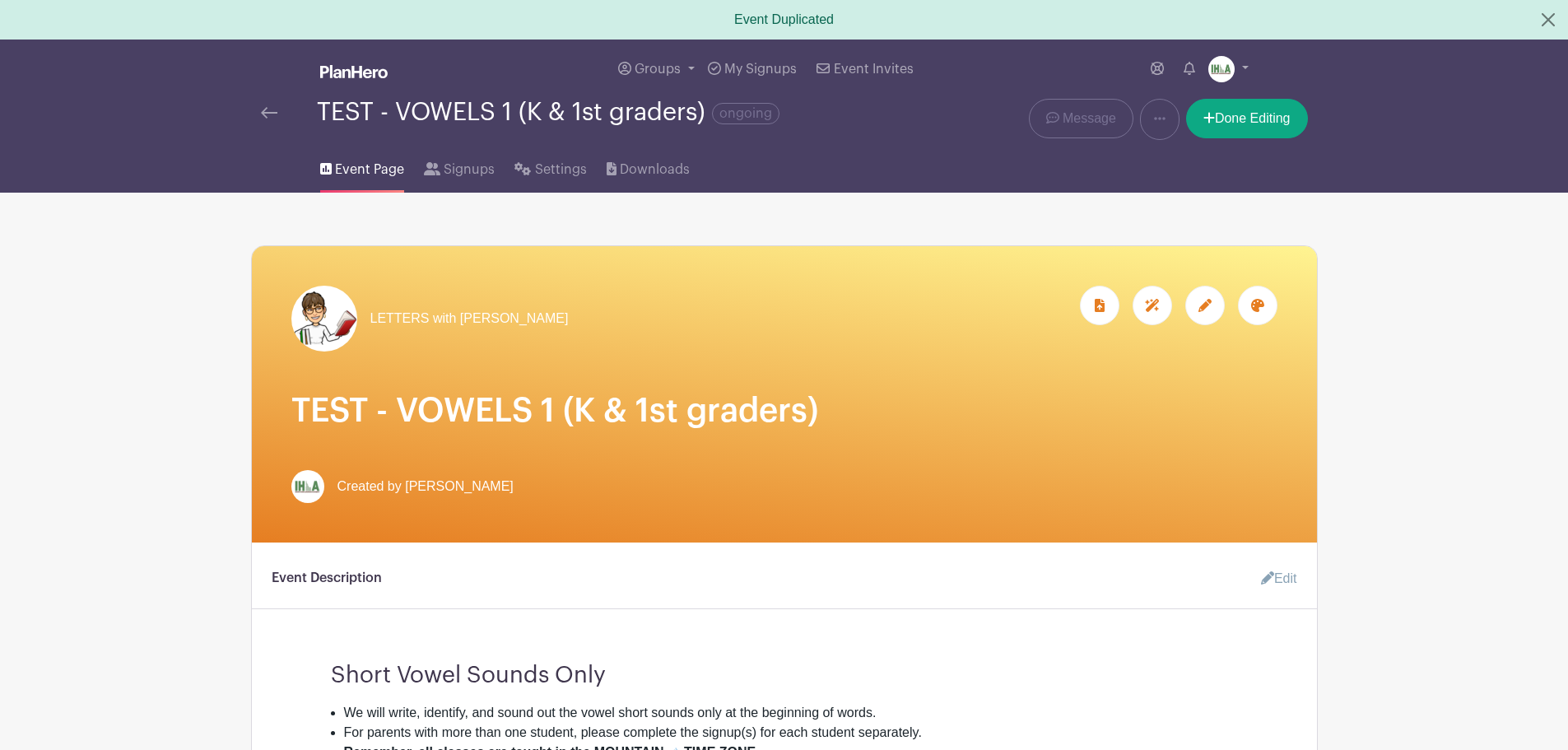
click at [272, 113] on img at bounding box center [268, 113] width 17 height 12
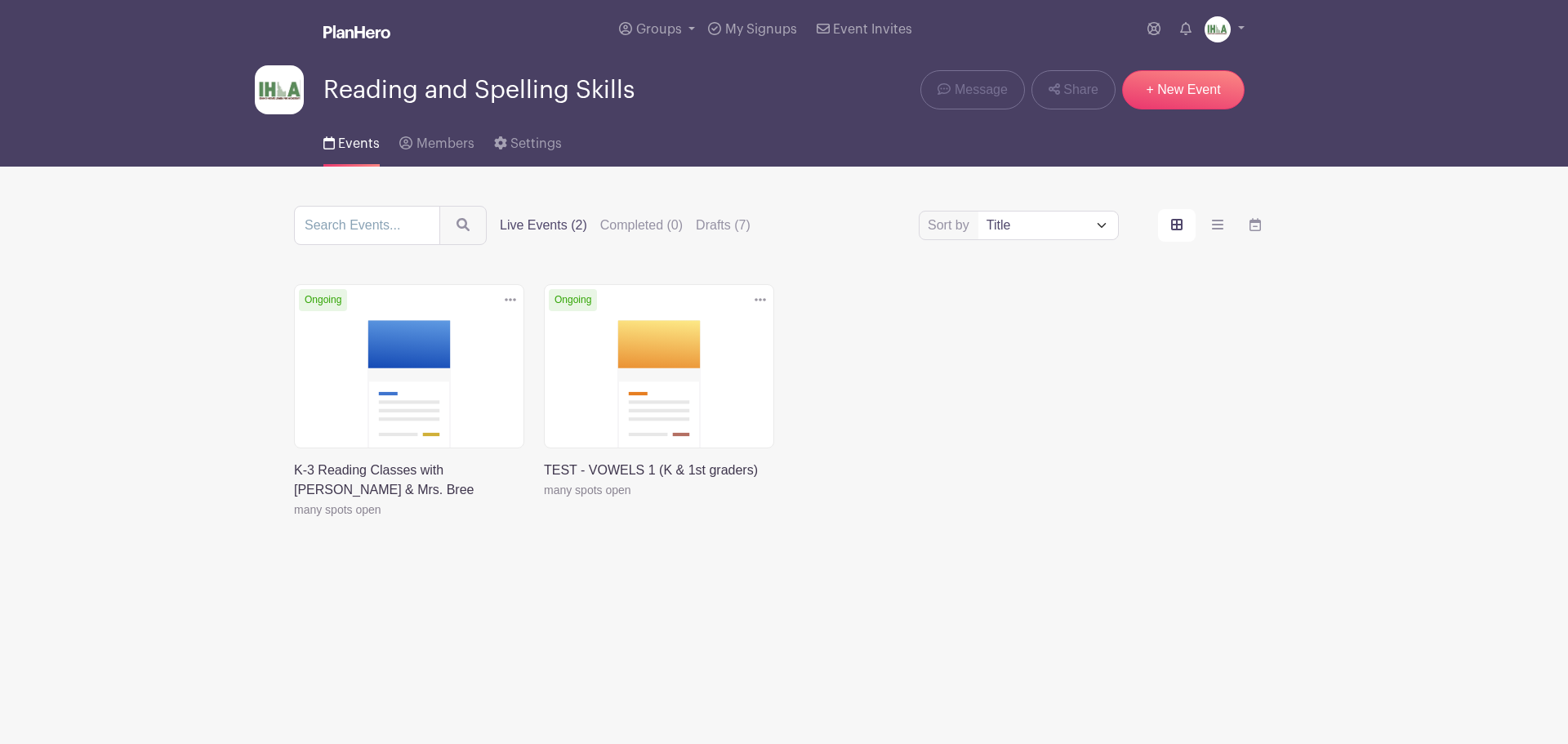
click at [294, 520] on link at bounding box center [294, 520] width 0 height 0
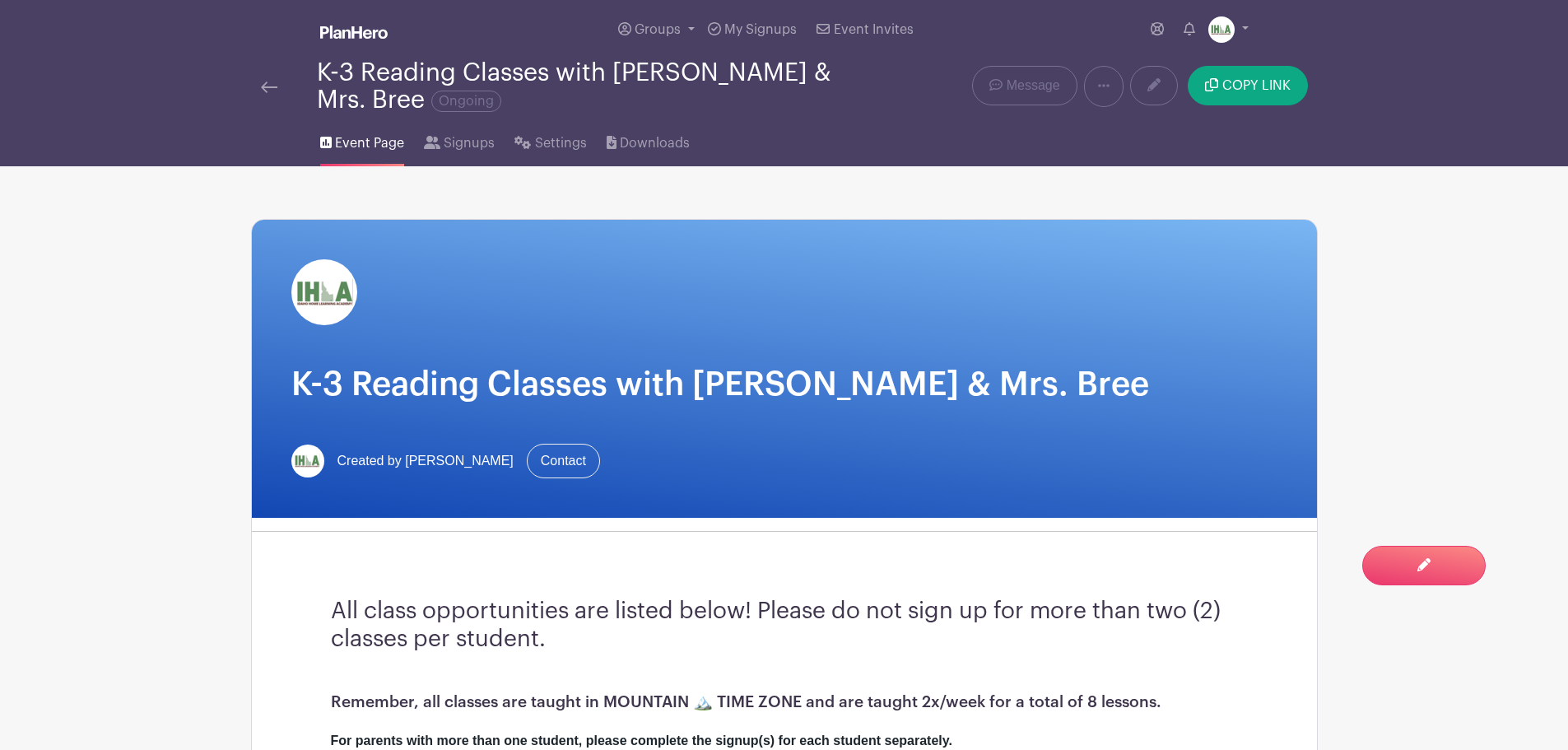
click at [267, 83] on img at bounding box center [268, 87] width 17 height 12
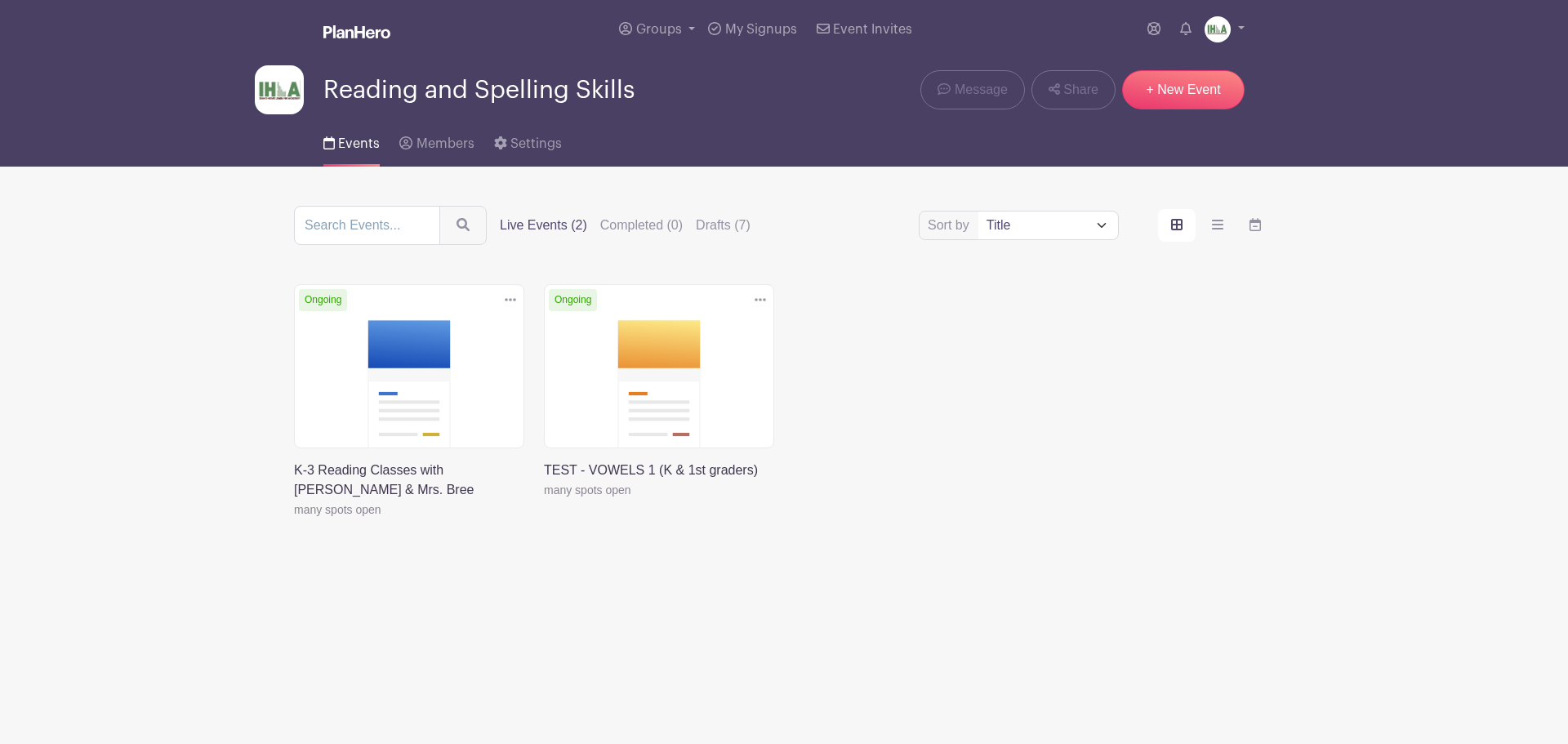
click at [544, 499] on link at bounding box center [544, 499] width 0 height 0
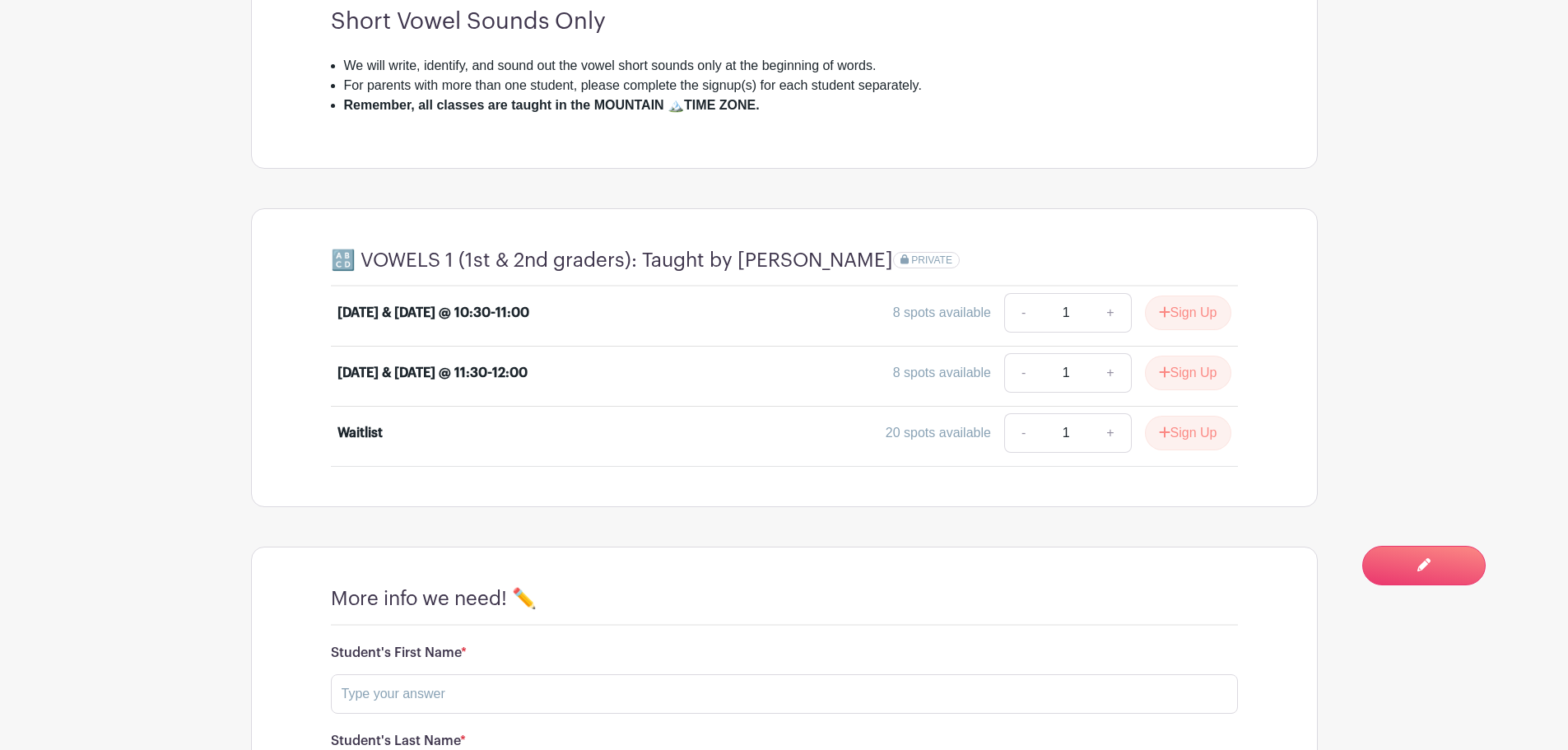
scroll to position [385, 0]
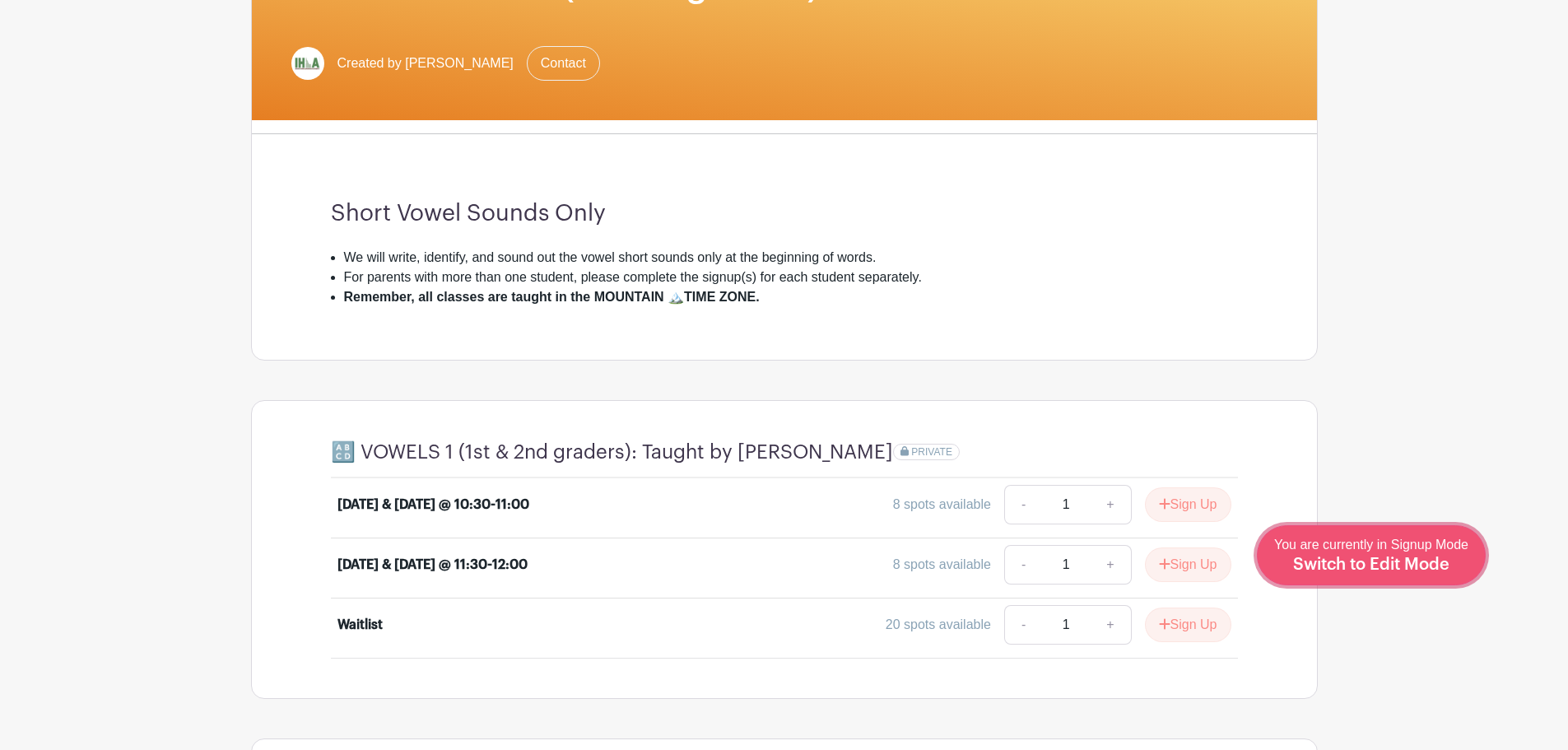
click at [1377, 562] on span "Switch to Edit Mode" at bounding box center [1372, 564] width 157 height 17
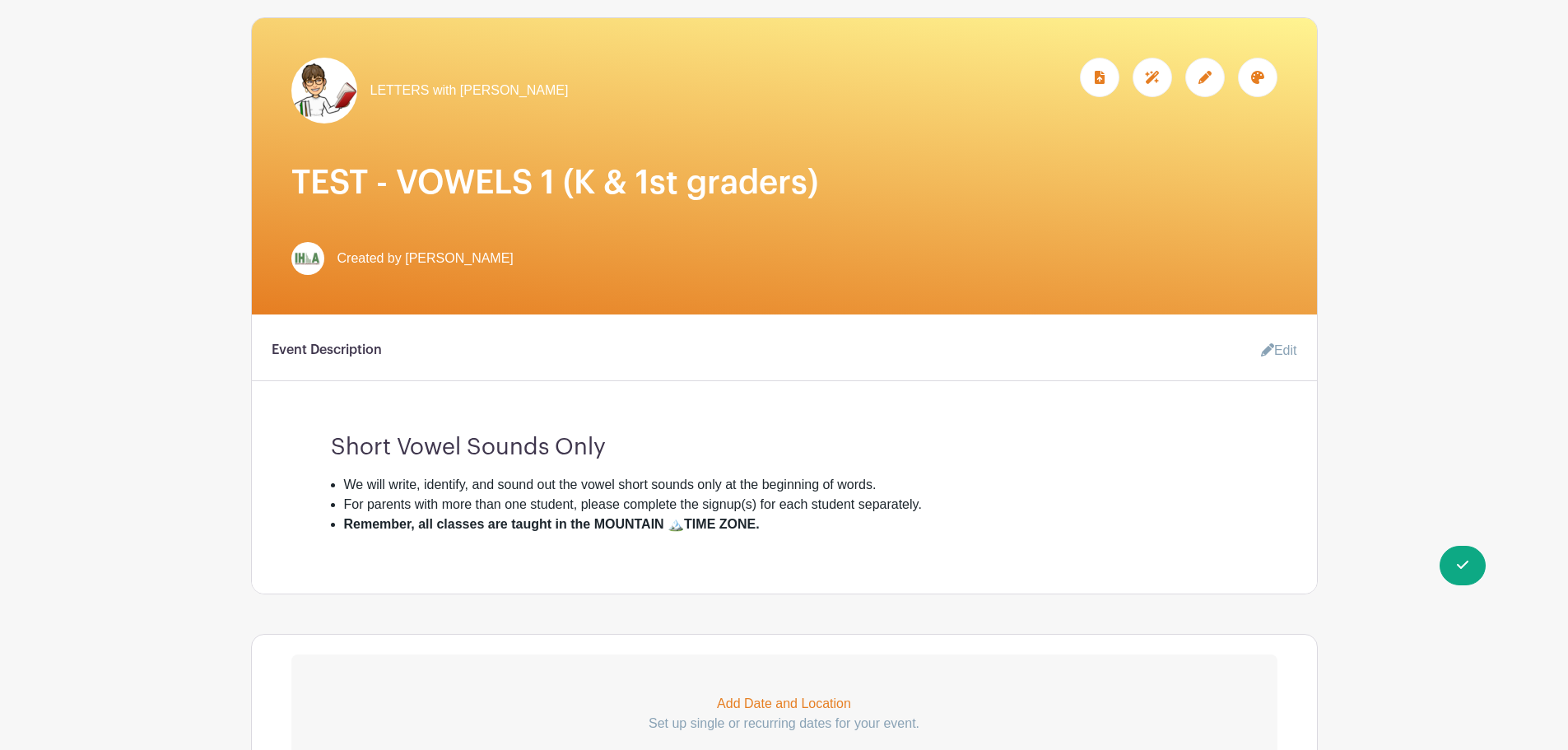
scroll to position [576, 0]
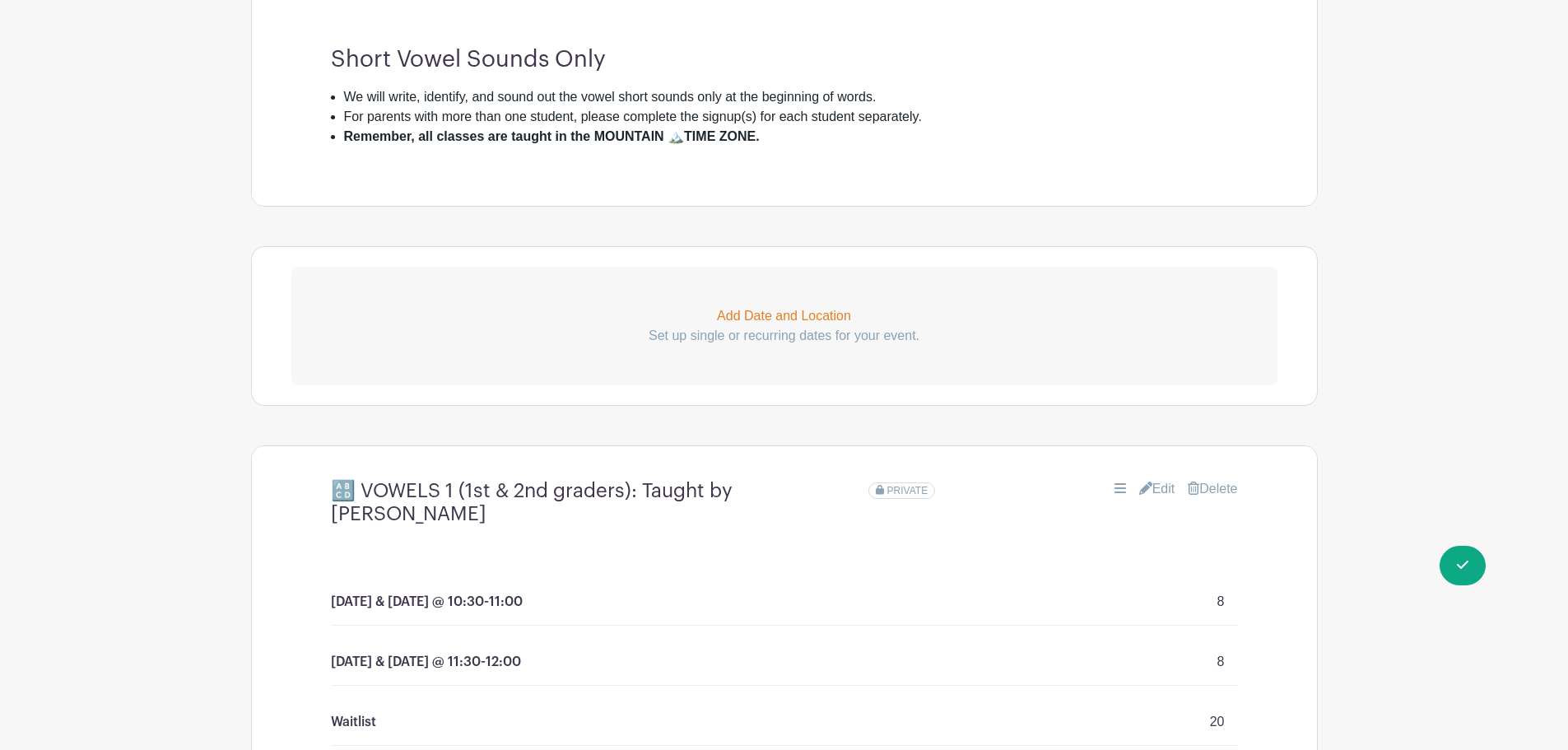
click at [1159, 484] on link "Edit" at bounding box center [1157, 489] width 36 height 20
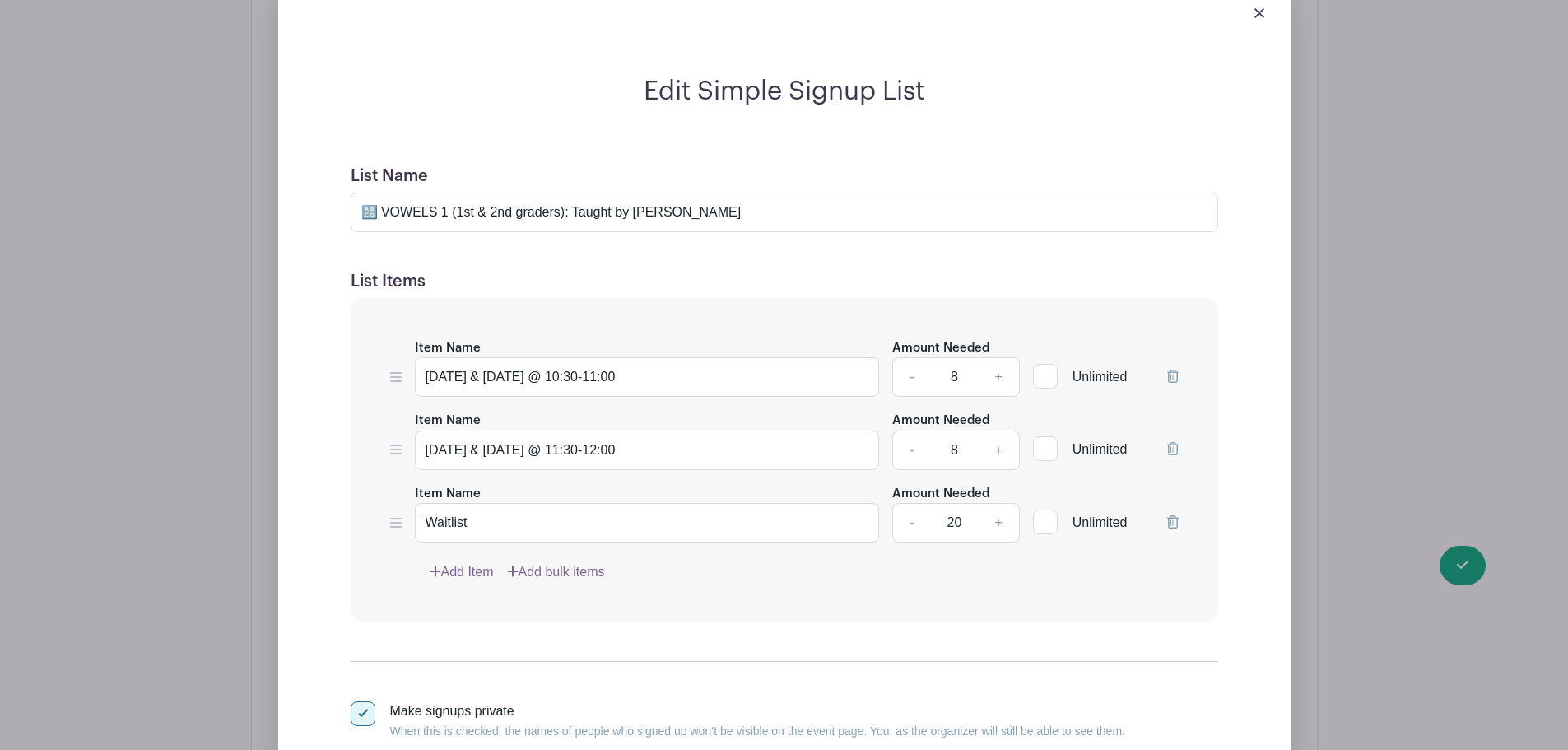
scroll to position [1152, 0]
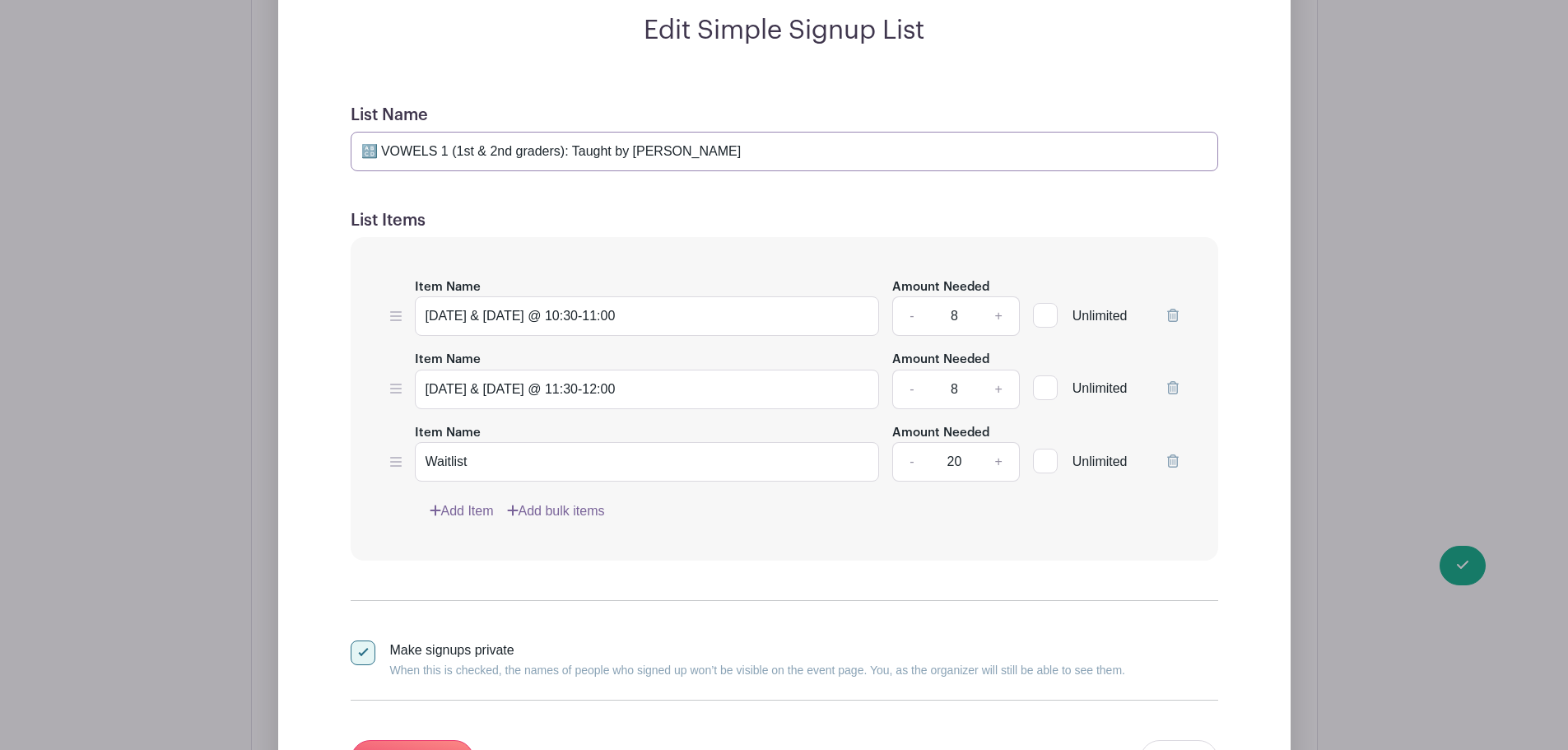
click at [385, 151] on input "🔠 VOWELS 1 (1st & 2nd graders): Taught by Jean Larson" at bounding box center [784, 151] width 868 height 39
drag, startPoint x: 385, startPoint y: 151, endPoint x: 355, endPoint y: 151, distance: 30.0
click at [355, 151] on input "🔠 VOWELS 1 (1st & 2nd graders): Taught by Jean Larson" at bounding box center [784, 151] width 868 height 39
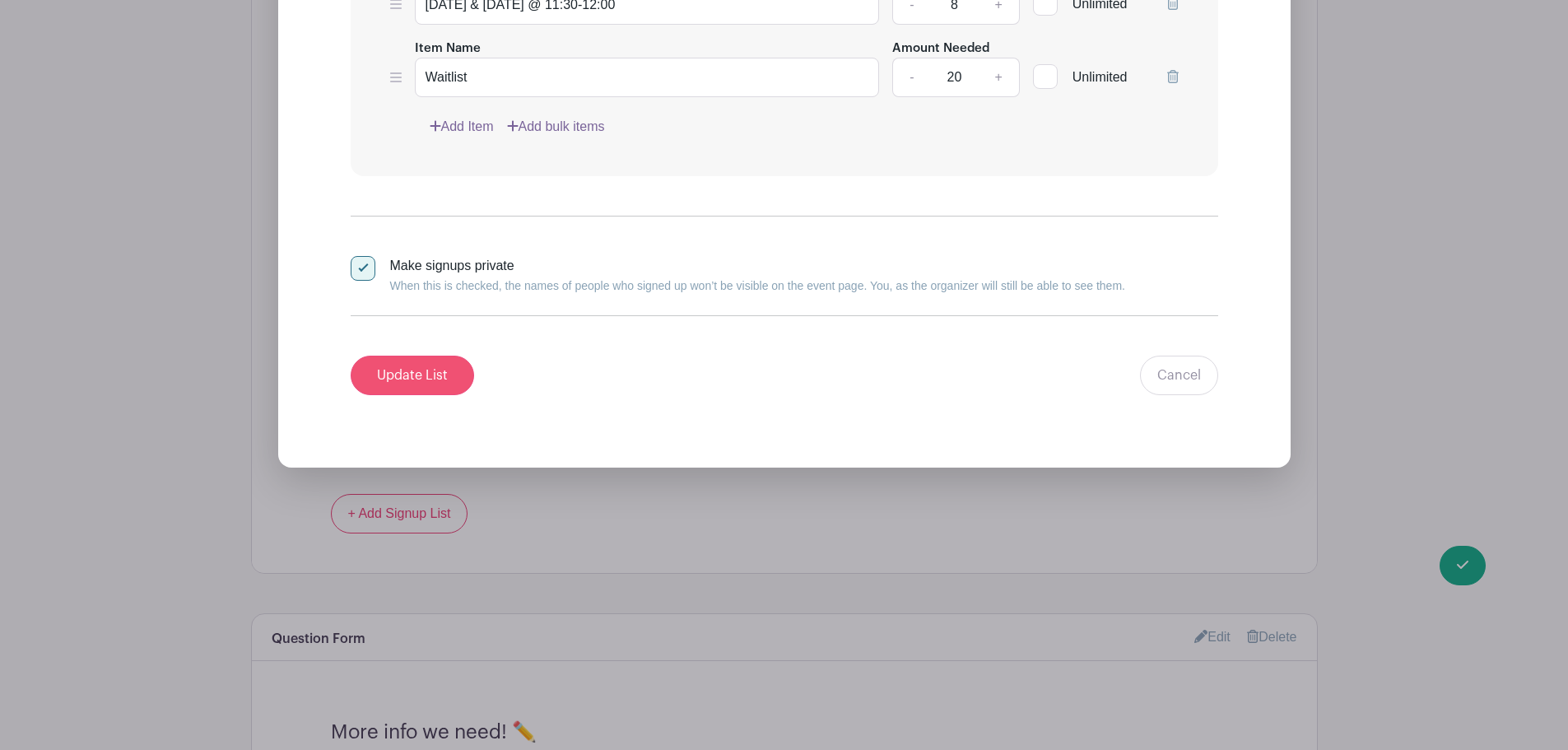
type input "VOWELS 1 (1st & 2nd graders): taught by Mrs. Larson"
click at [410, 375] on input "Update List" at bounding box center [412, 375] width 123 height 39
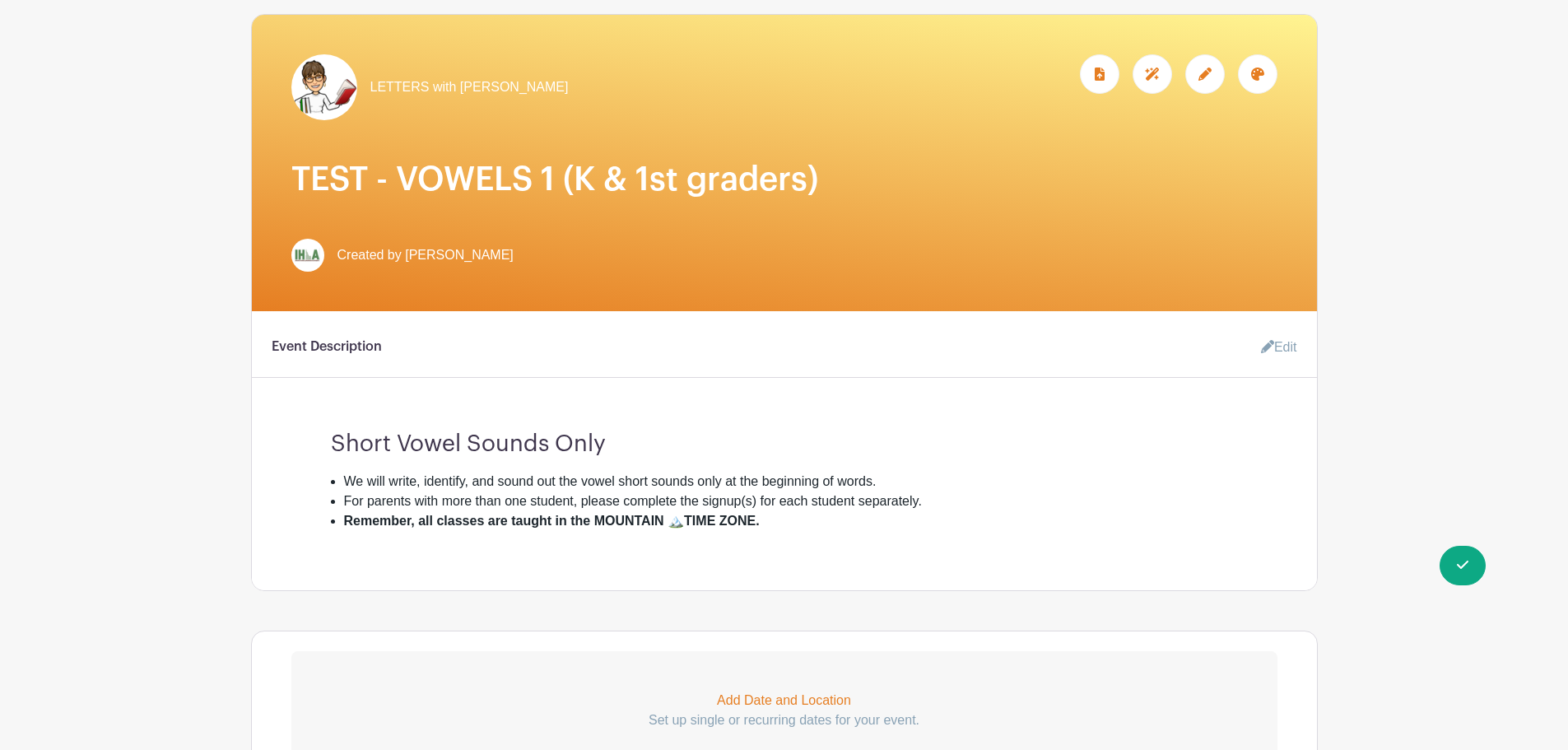
scroll to position [0, 0]
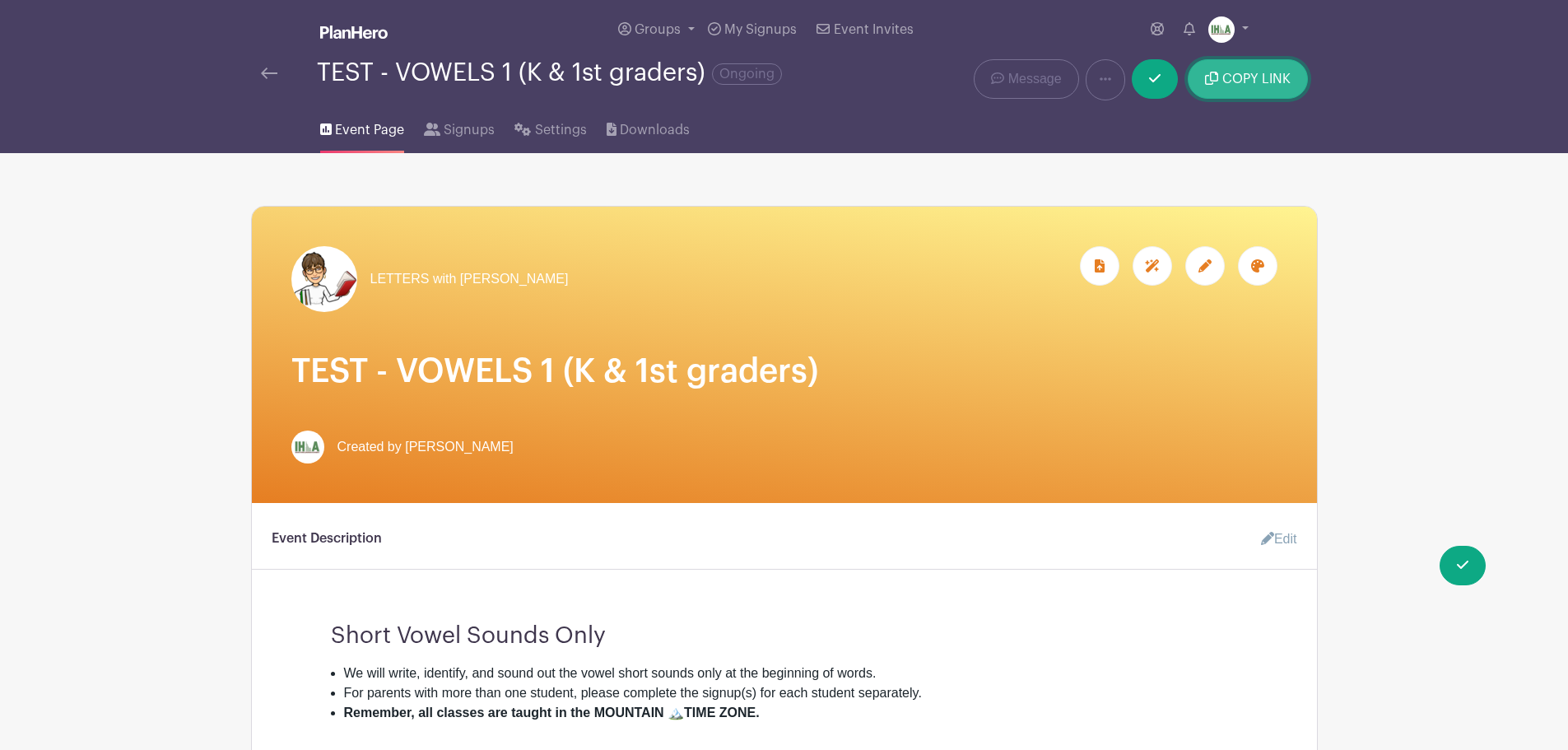
click at [1264, 71] on button "COPY LINK" at bounding box center [1248, 79] width 119 height 39
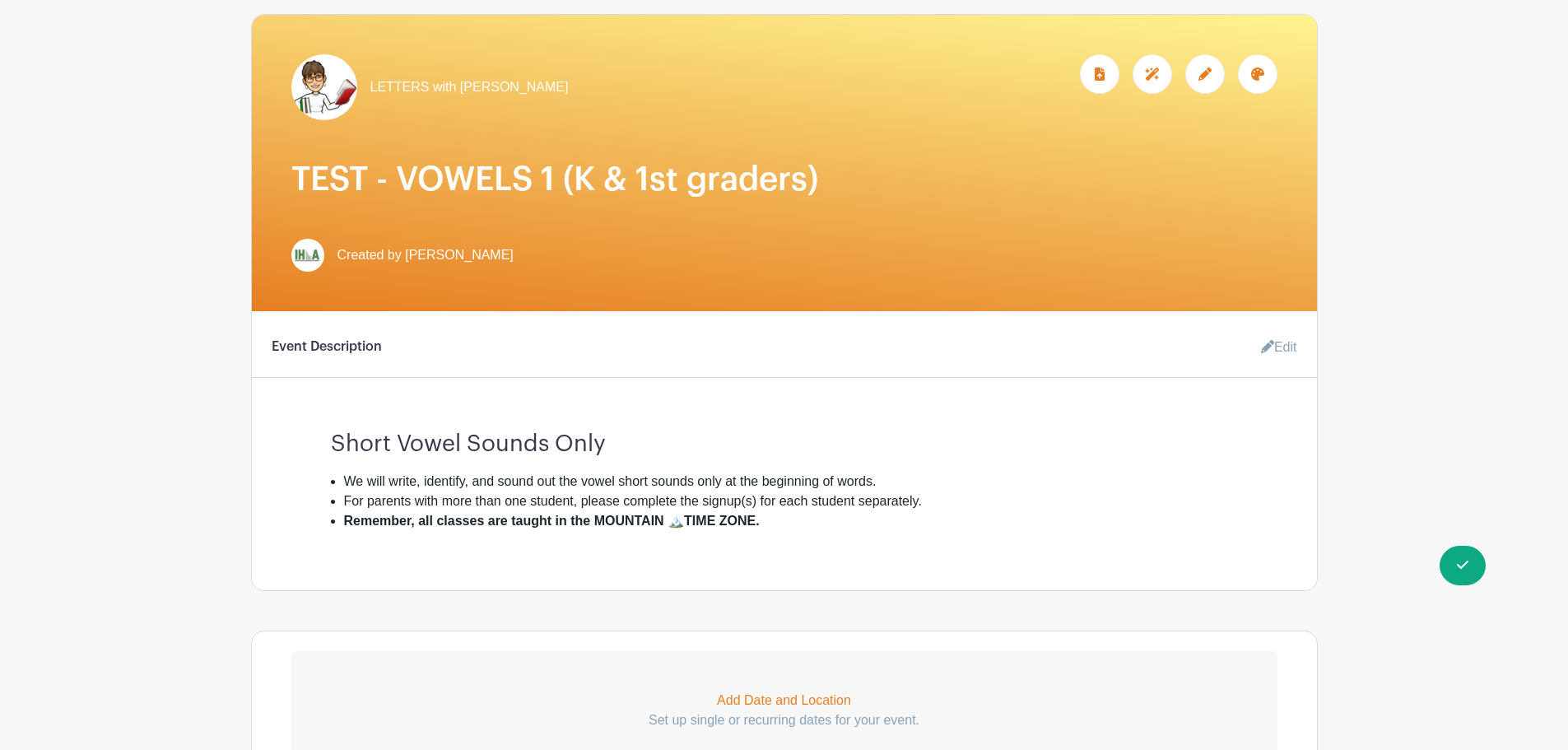
click at [1269, 346] on icon at bounding box center [1267, 346] width 13 height 13
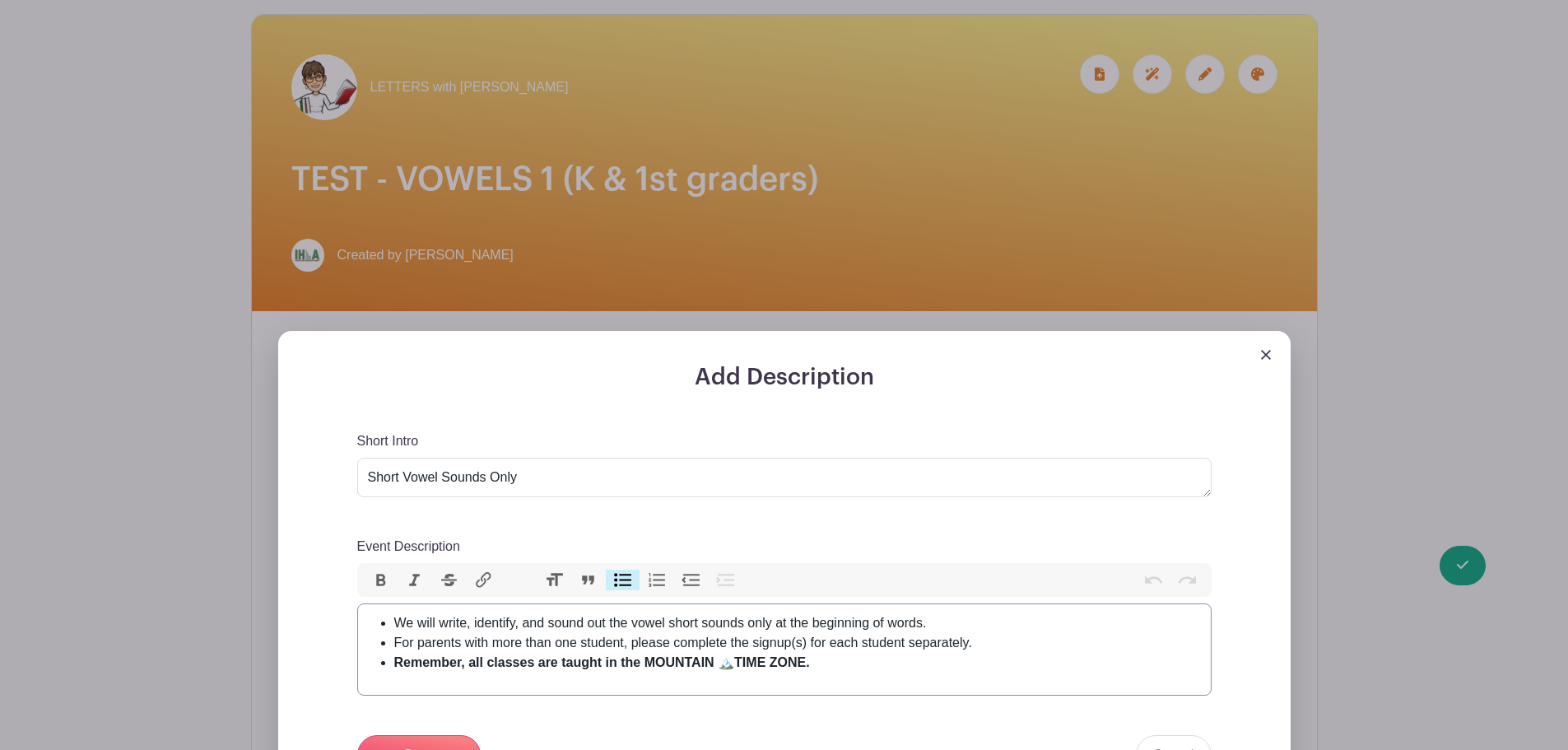
click at [822, 665] on li "Remember, all classes are taught in the MOUNTAIN 🏔️TIME ZONE." at bounding box center [798, 663] width 807 height 20
type trix-editor "<ul><li>We will write, identify, and sound out the vowel short sounds only at t…"
click at [560, 581] on button "Heading" at bounding box center [553, 581] width 34 height 22
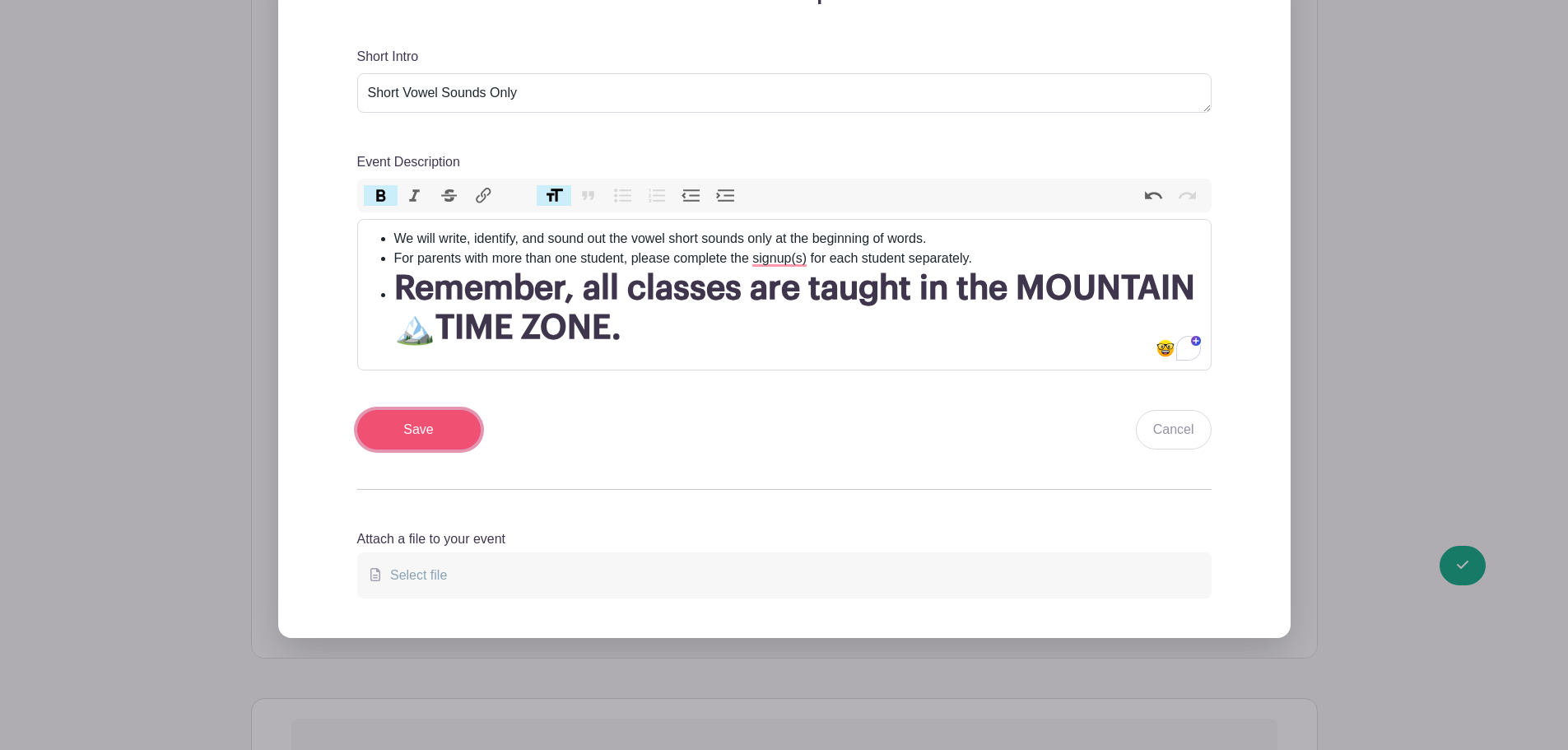
click at [424, 420] on input "Save" at bounding box center [419, 430] width 123 height 39
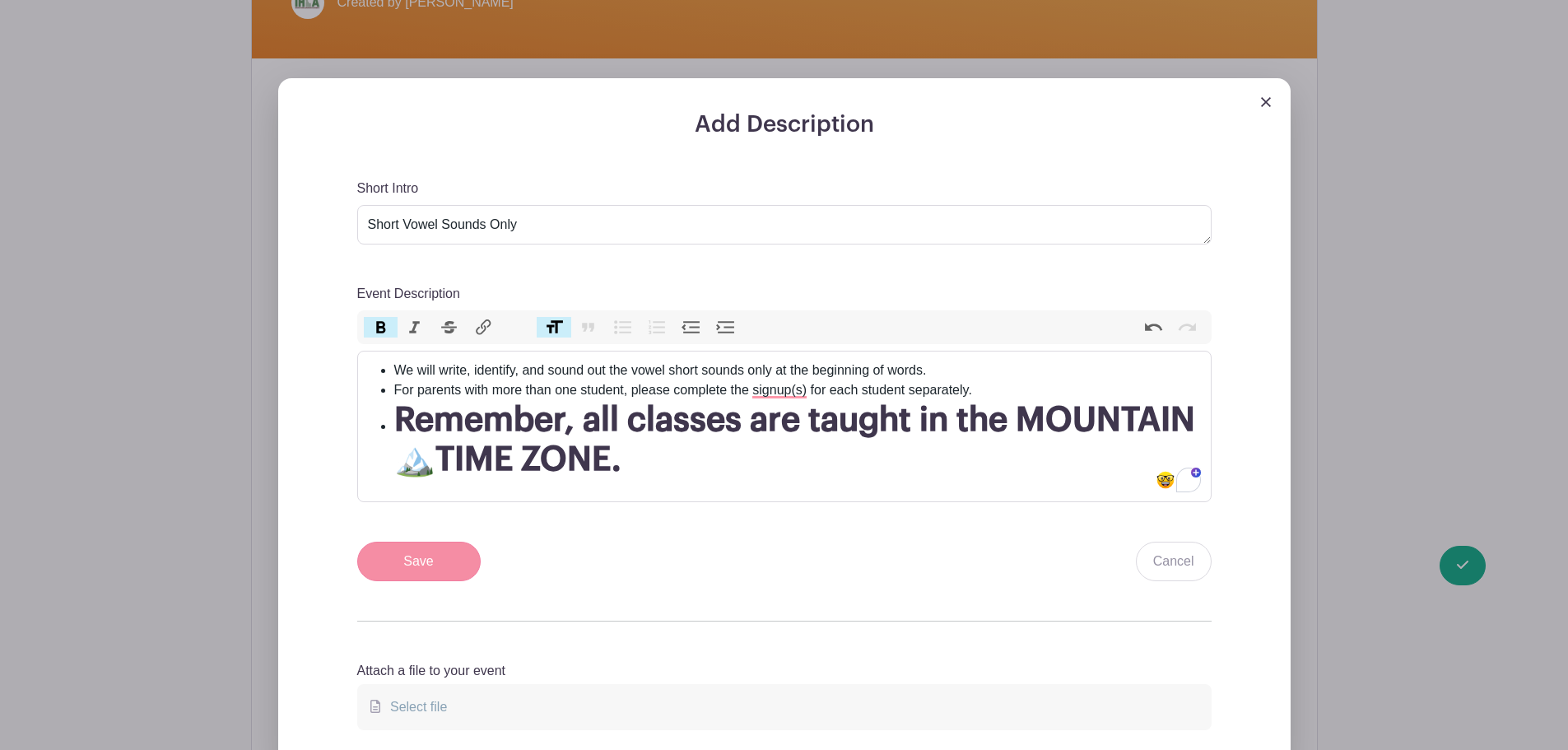
scroll to position [708, 0]
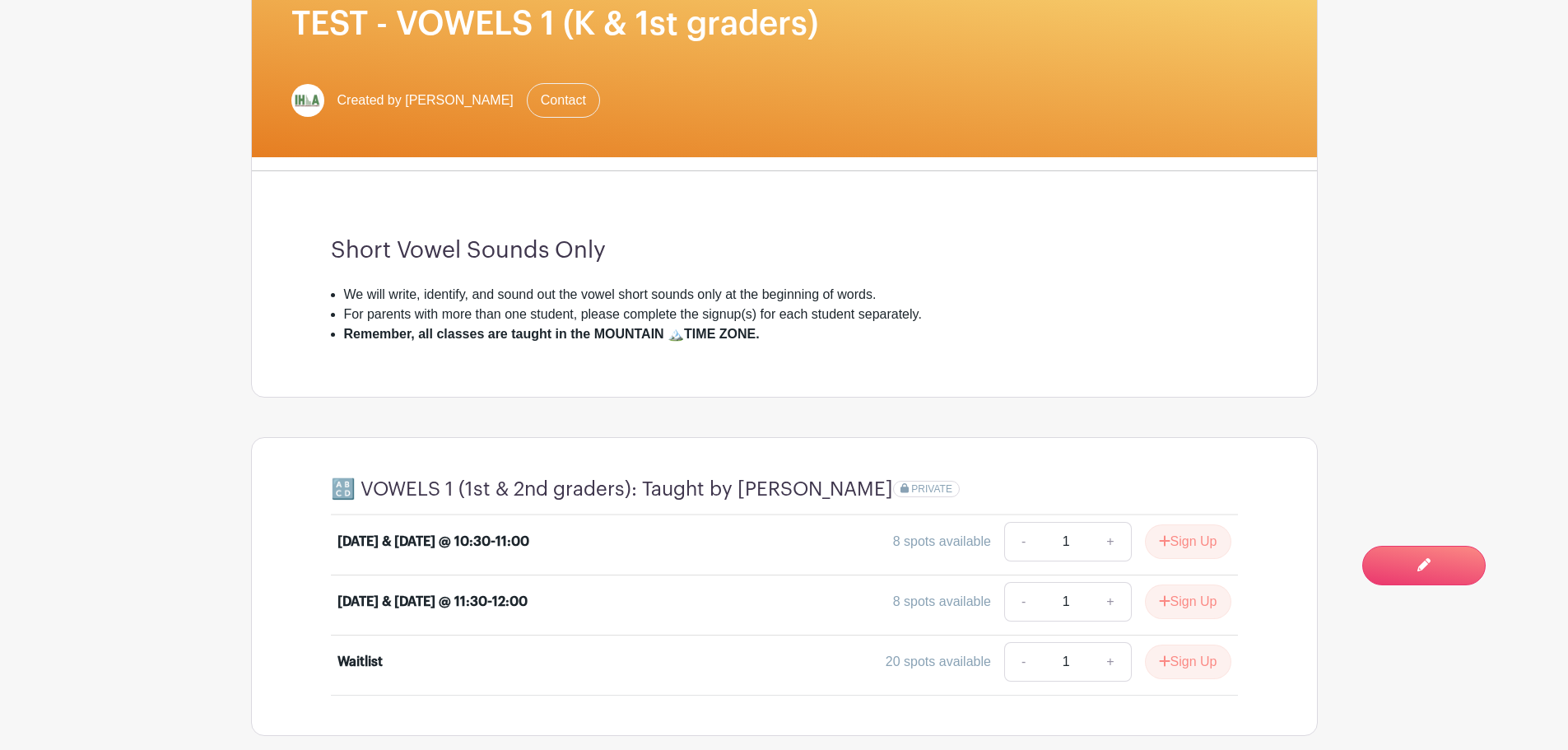
scroll to position [385, 0]
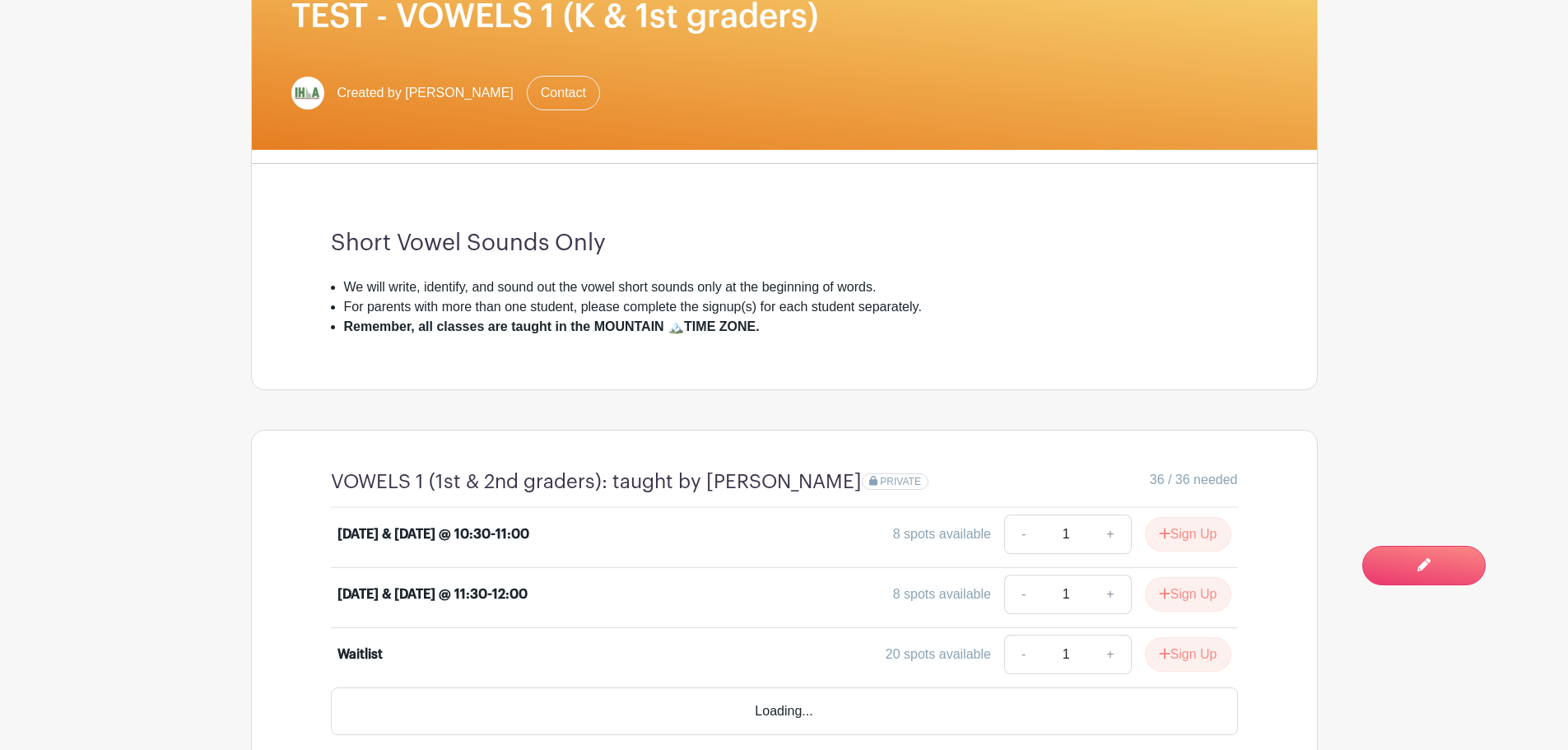
scroll to position [385, 0]
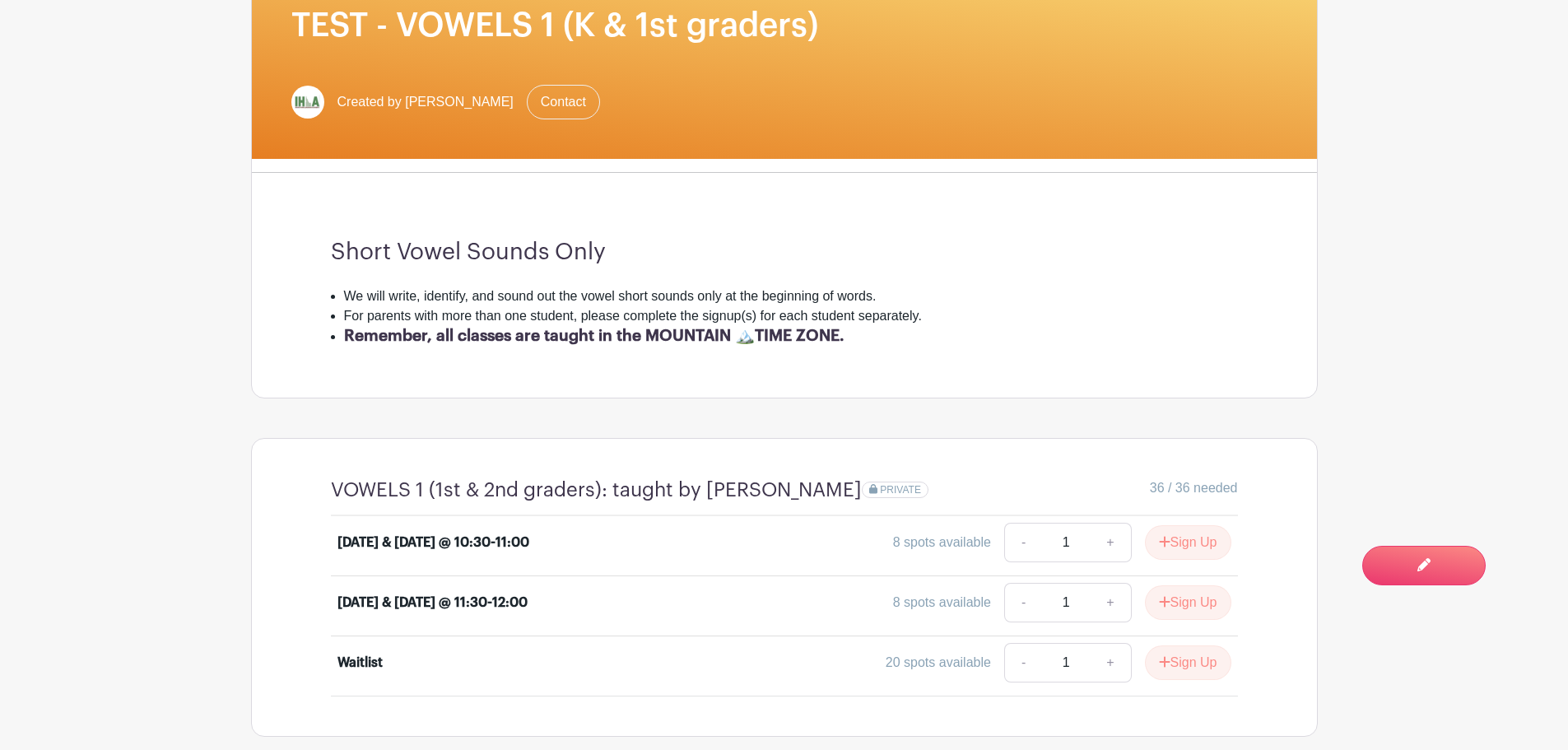
scroll to position [192, 0]
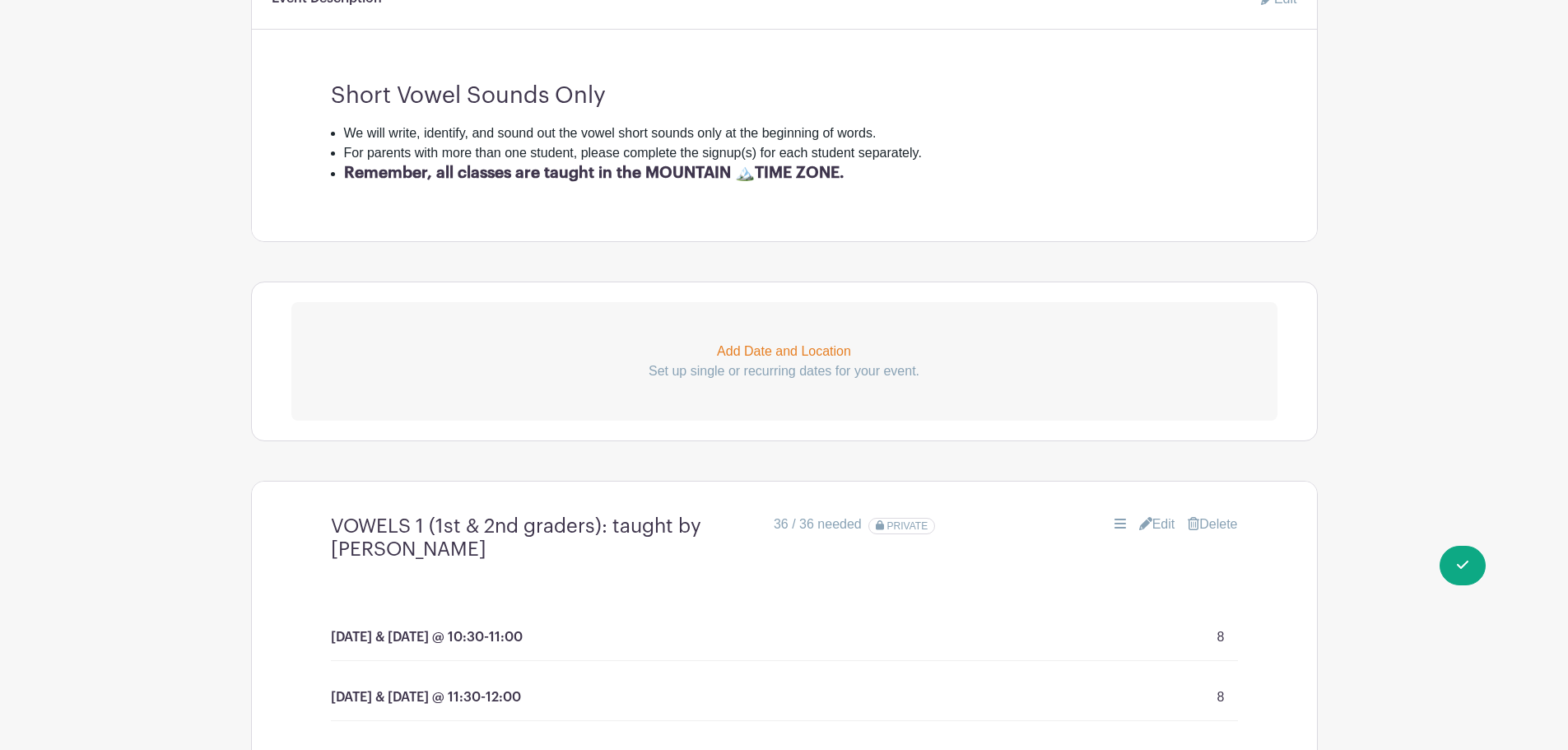
scroll to position [708, 0]
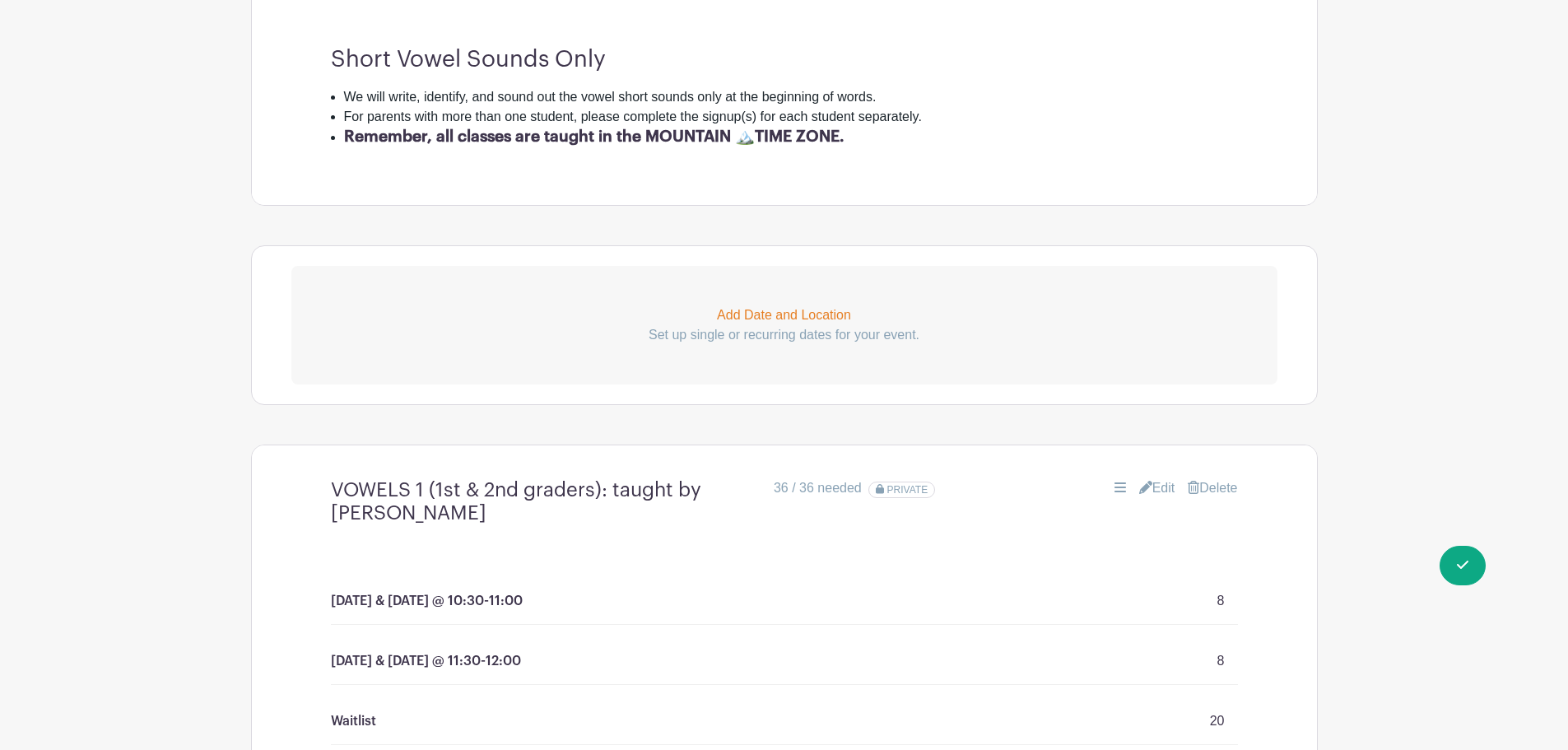
click at [1157, 483] on link "Edit" at bounding box center [1157, 488] width 36 height 20
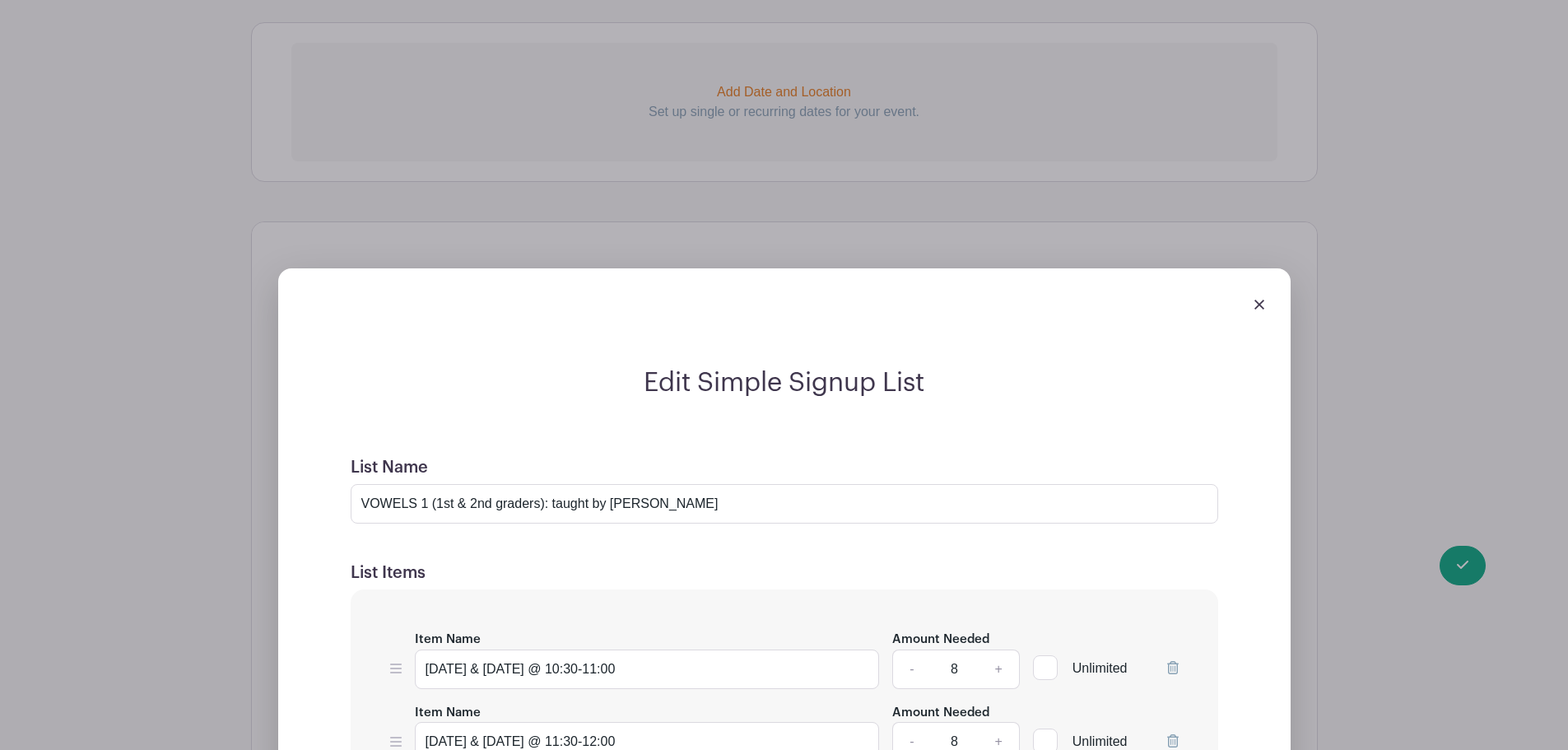
scroll to position [1092, 0]
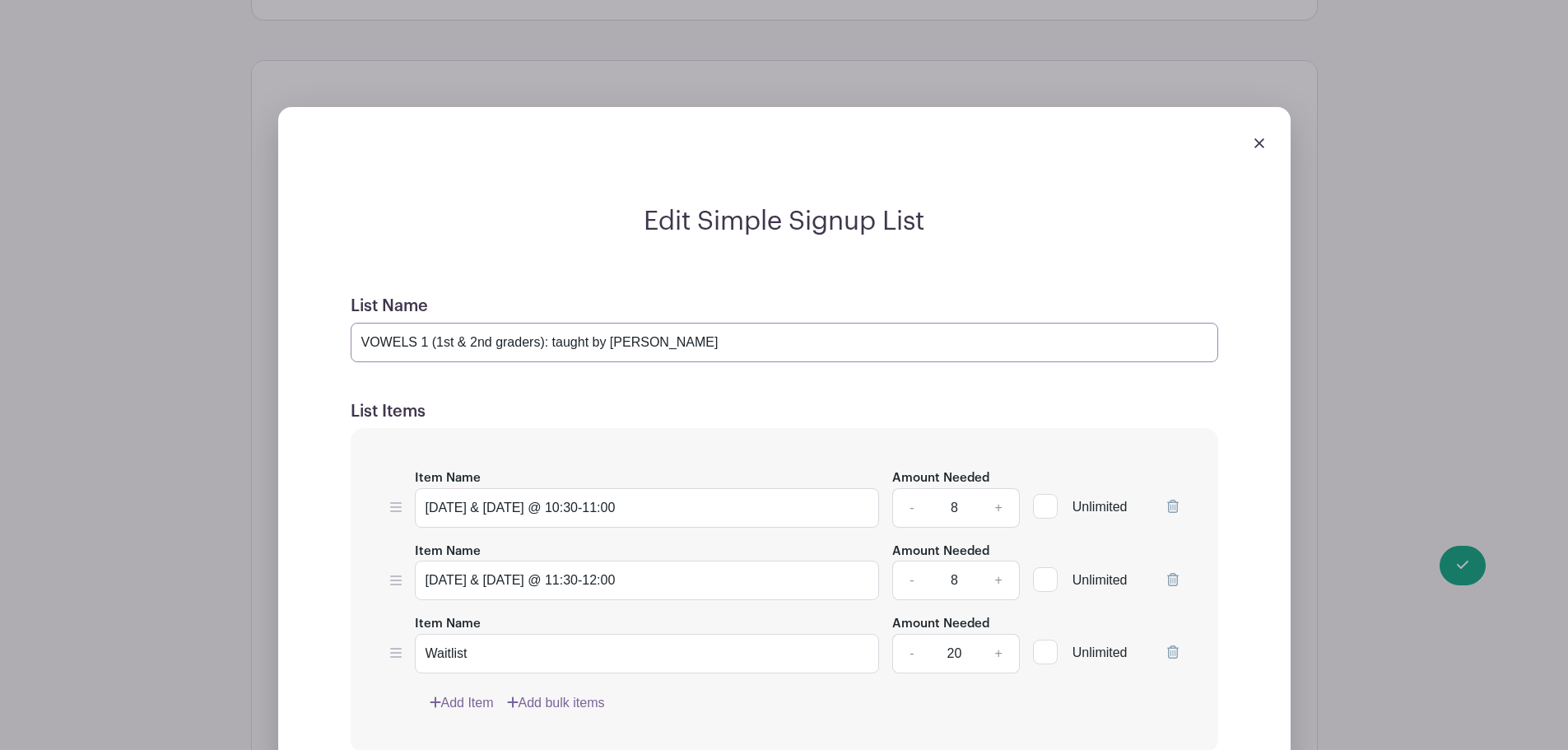
drag, startPoint x: 431, startPoint y: 344, endPoint x: 545, endPoint y: 343, distance: 114.0
click at [545, 343] on input "VOWELS 1 (1st & 2nd graders): taught by [PERSON_NAME]" at bounding box center [784, 343] width 868 height 39
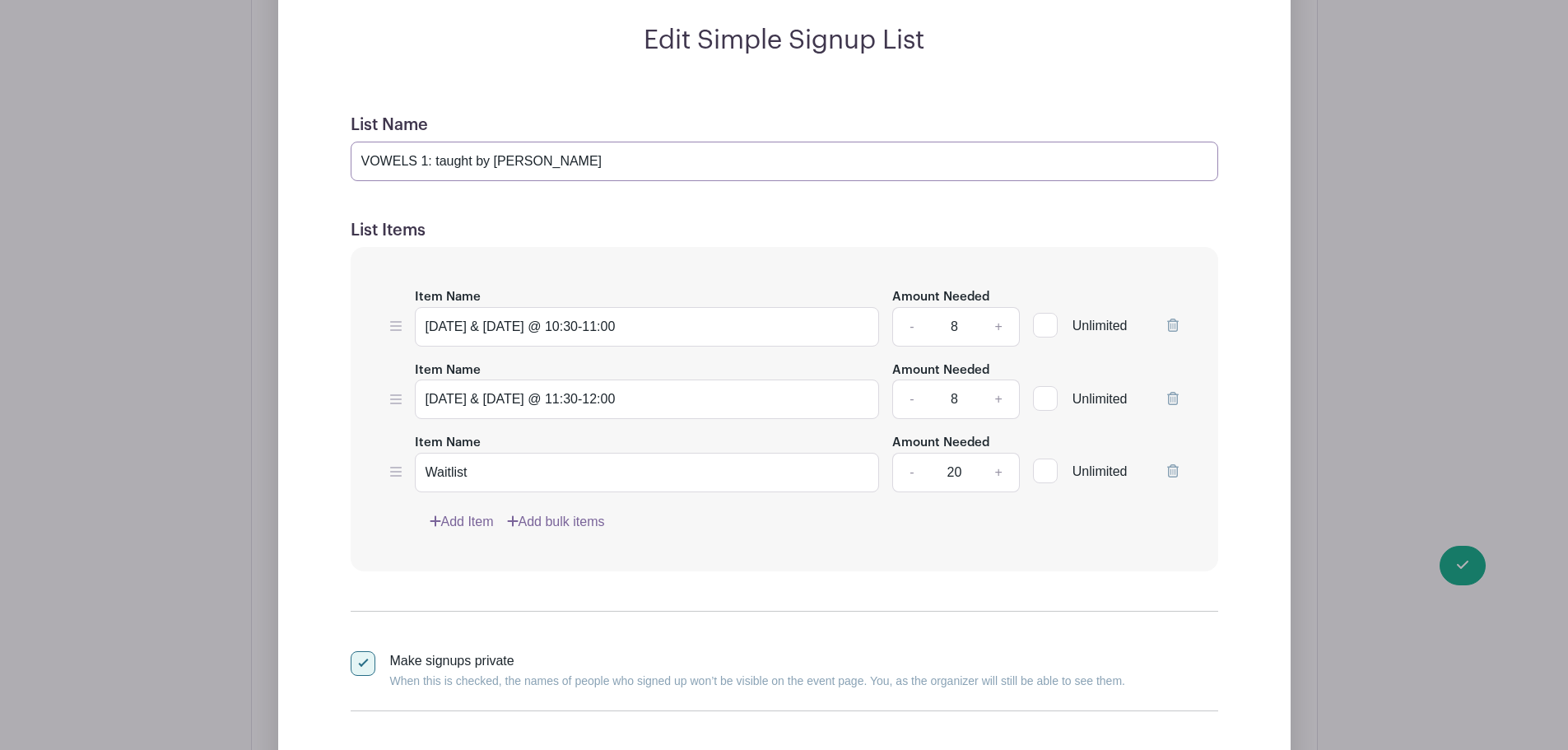
scroll to position [1476, 0]
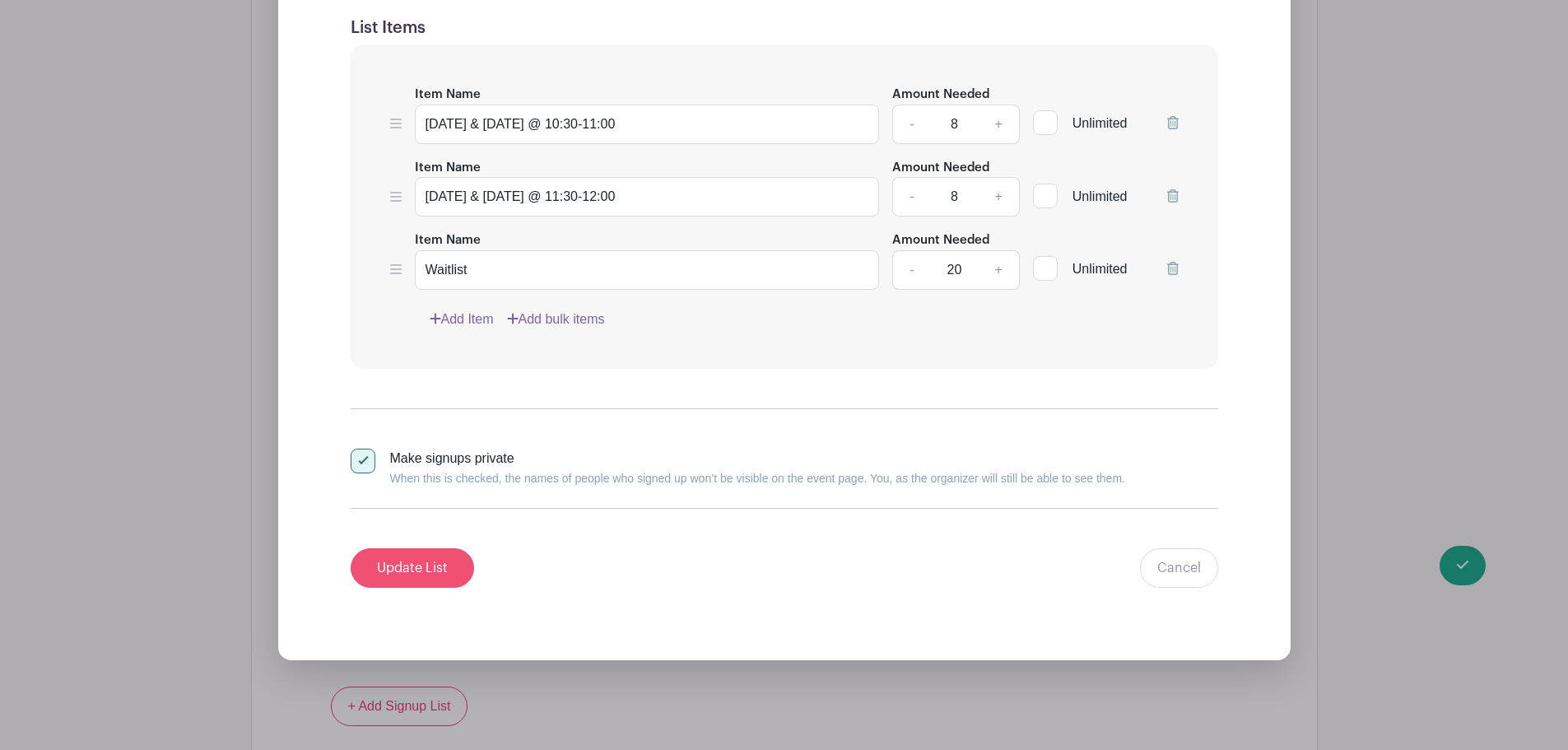
type input "VOWELS 1: taught by [PERSON_NAME]"
click at [415, 563] on input "Update List" at bounding box center [412, 568] width 123 height 39
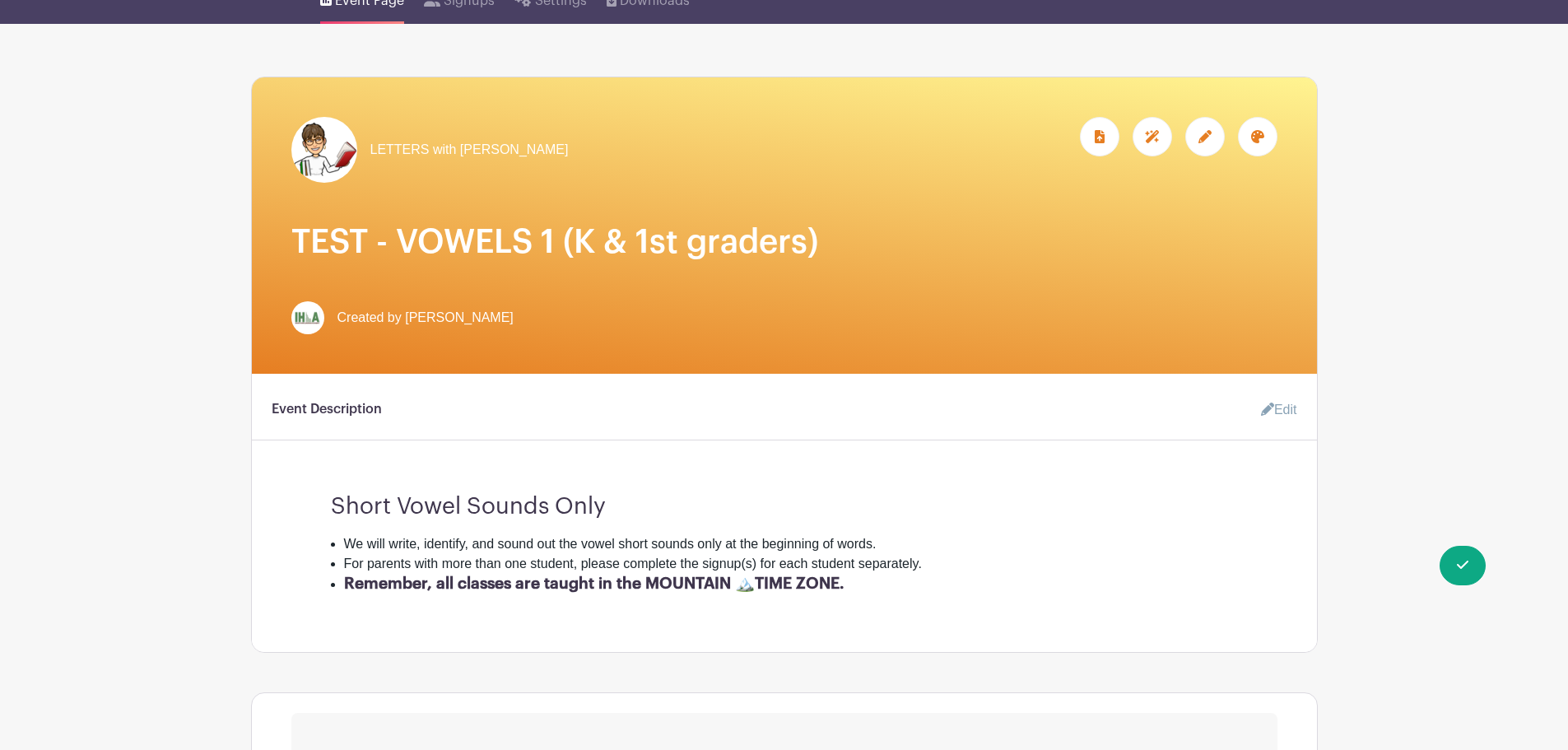
scroll to position [0, 0]
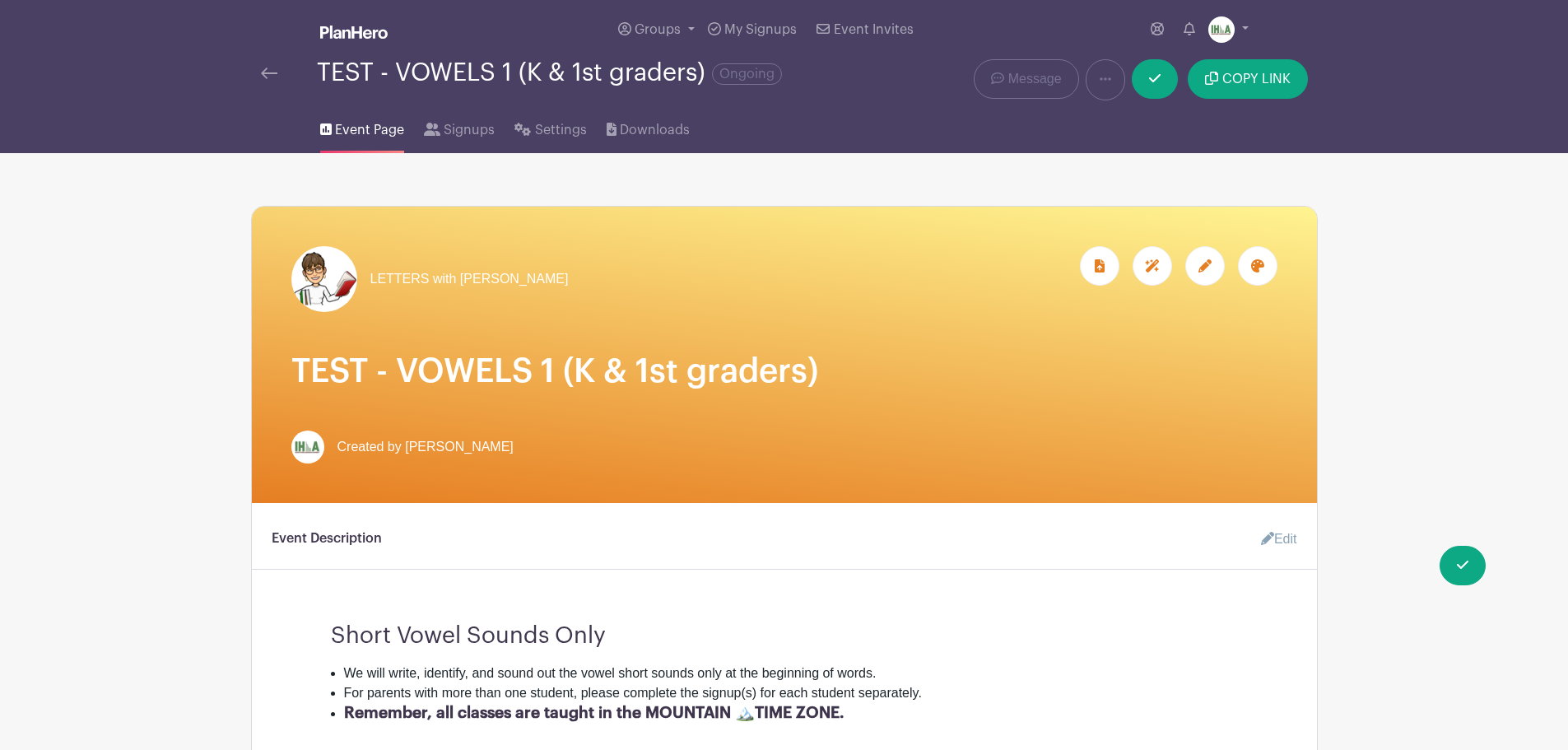
click at [274, 75] on img at bounding box center [268, 73] width 17 height 12
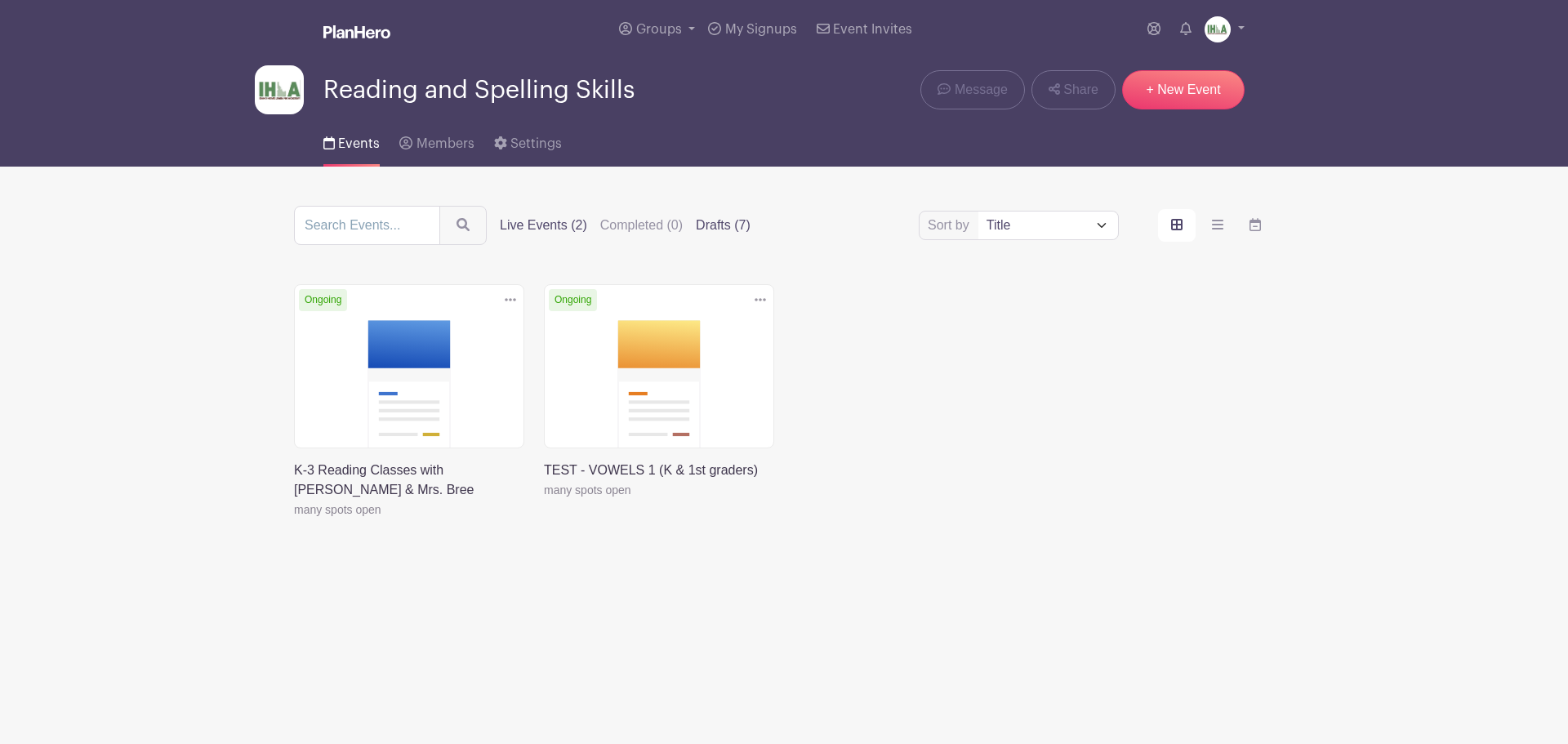
click at [743, 229] on label "Drafts (7)" at bounding box center [723, 225] width 54 height 19
click at [0, 0] on input "Drafts (7)" at bounding box center [0, 0] width 0 height 0
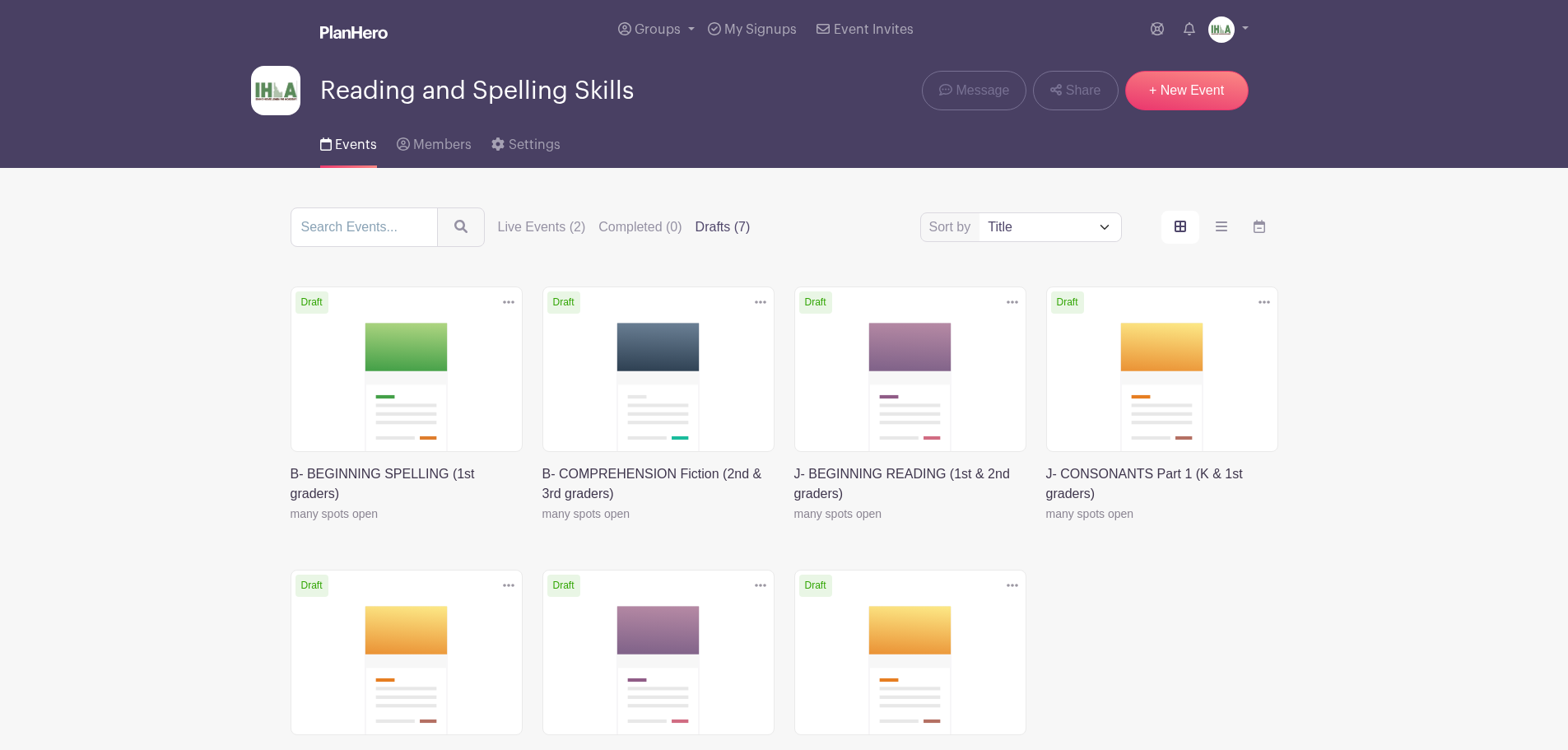
click at [291, 524] on link at bounding box center [291, 524] width 0 height 0
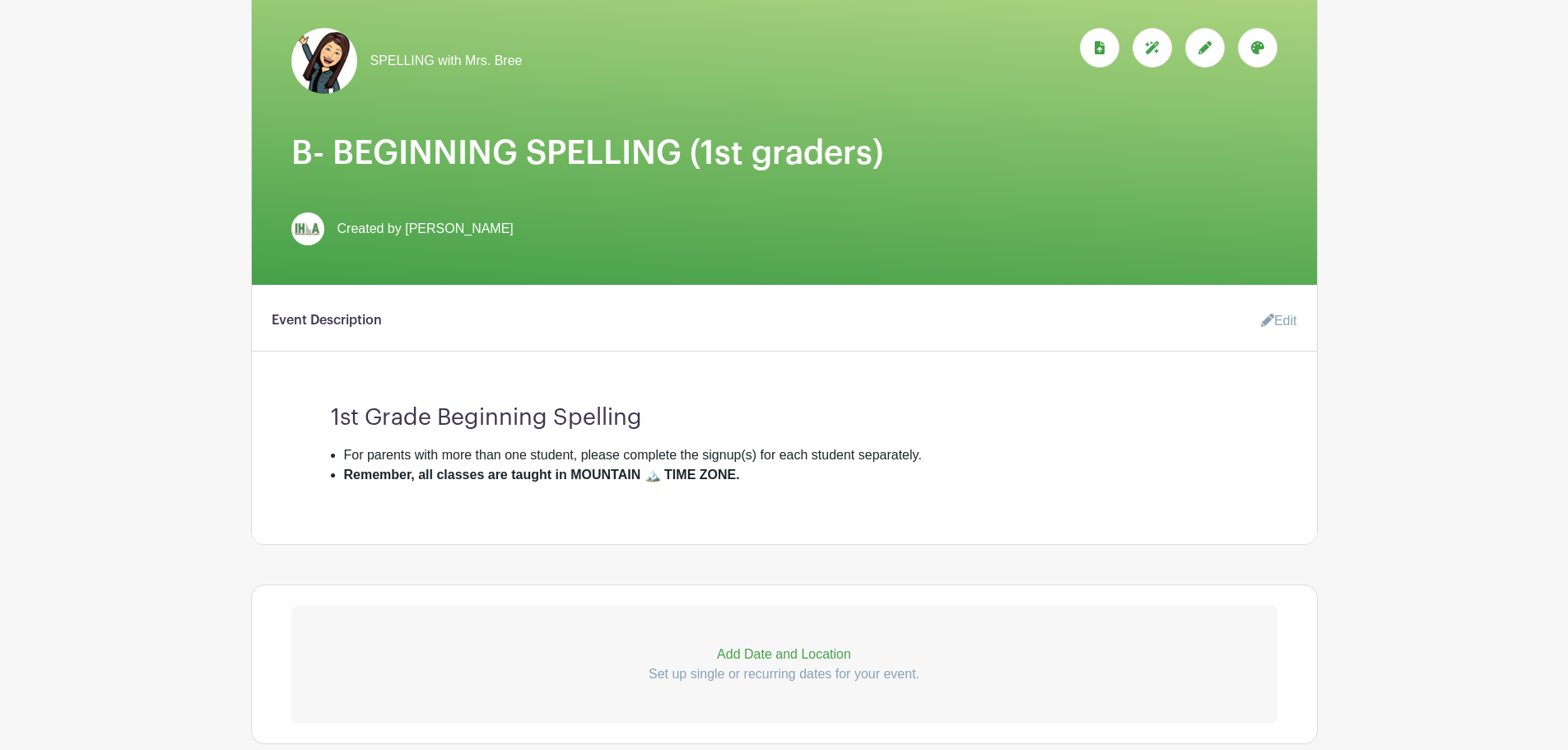
scroll to position [192, 0]
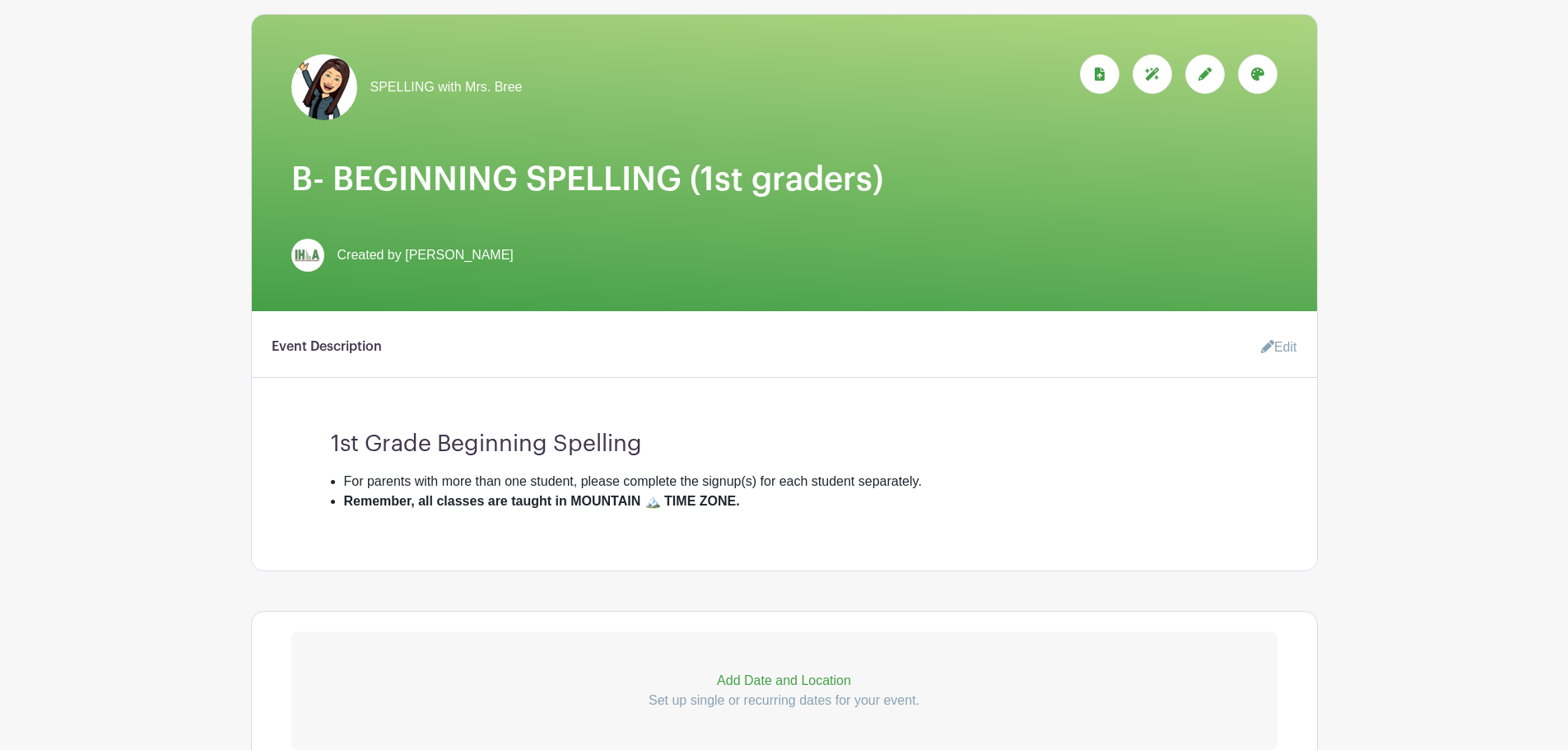
click at [1273, 353] on link "Edit" at bounding box center [1272, 348] width 49 height 33
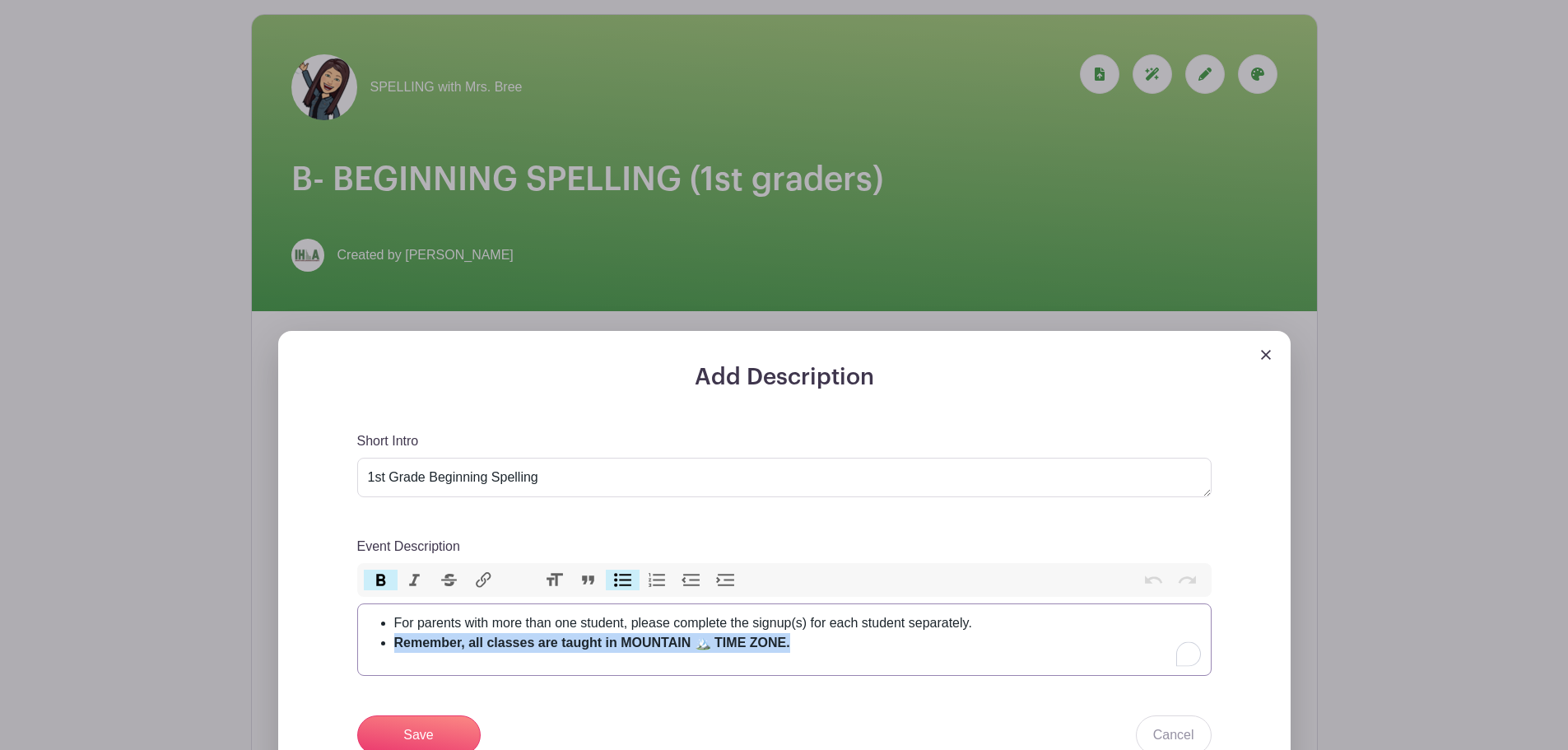
drag, startPoint x: 784, startPoint y: 643, endPoint x: 374, endPoint y: 634, distance: 410.1
click at [374, 634] on ul "For parents with more than one student, please complete the signup(s) for each …" at bounding box center [784, 633] width 833 height 39
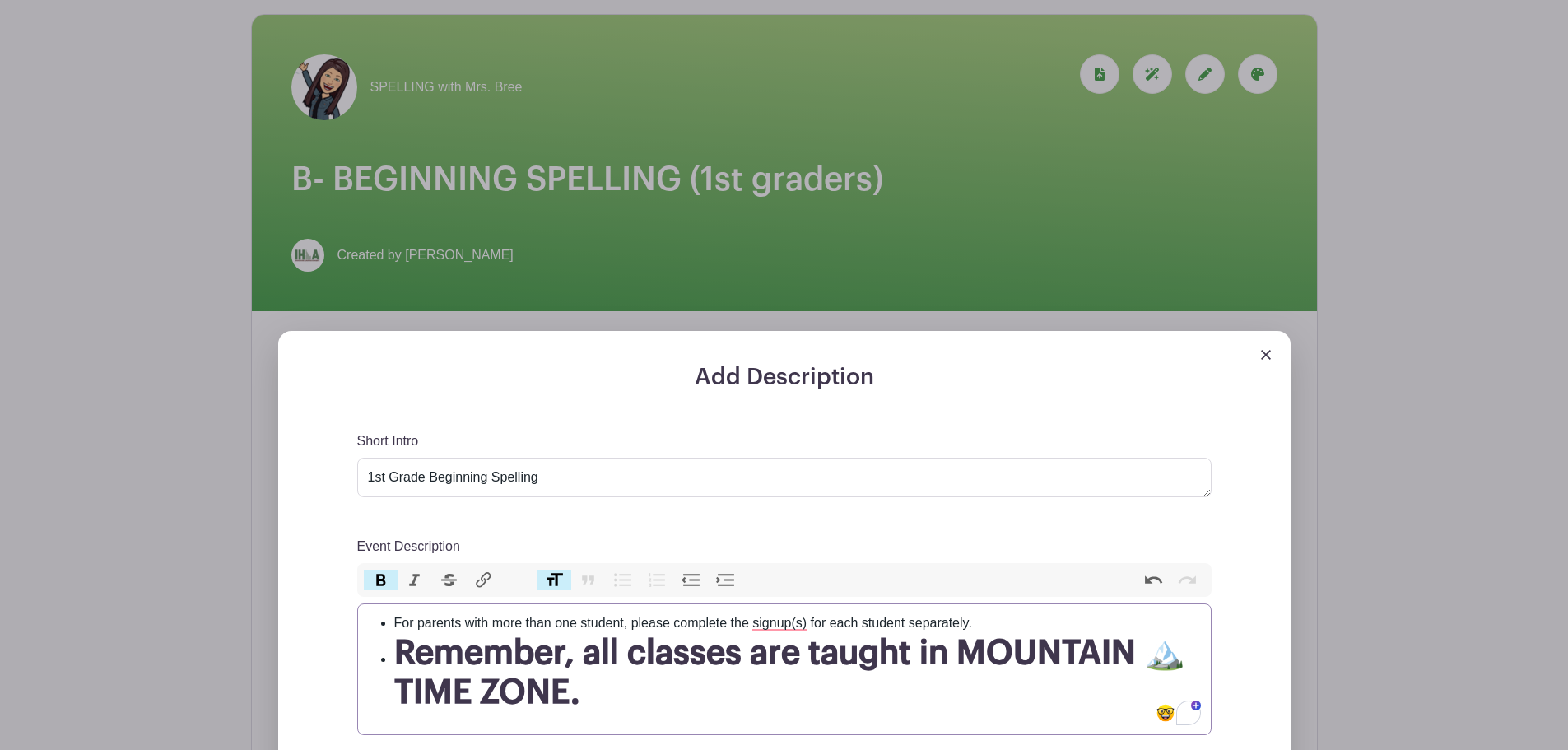
click at [556, 581] on button "Heading" at bounding box center [553, 581] width 34 height 22
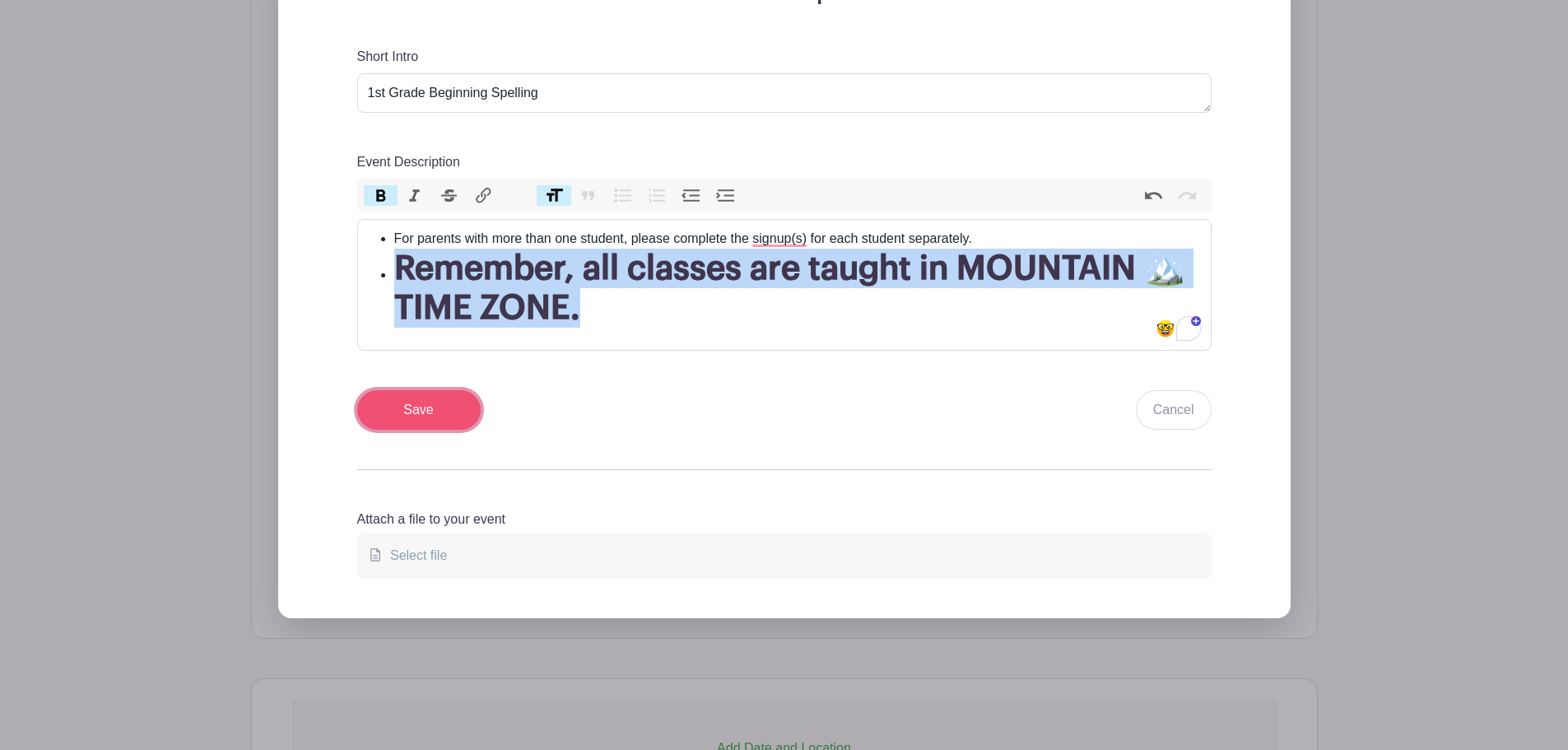
click at [409, 406] on input "Save" at bounding box center [419, 409] width 123 height 39
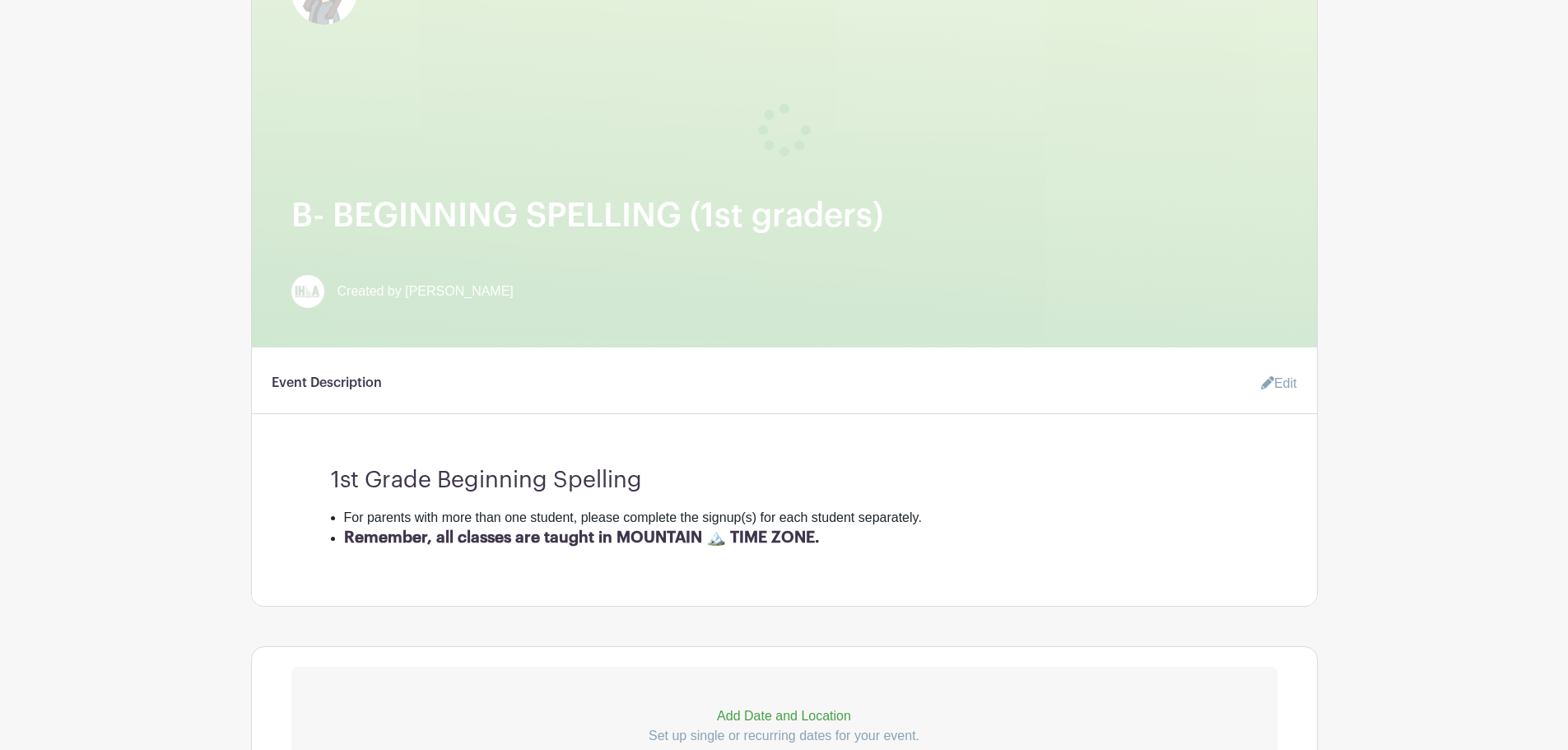
scroll to position [323, 0]
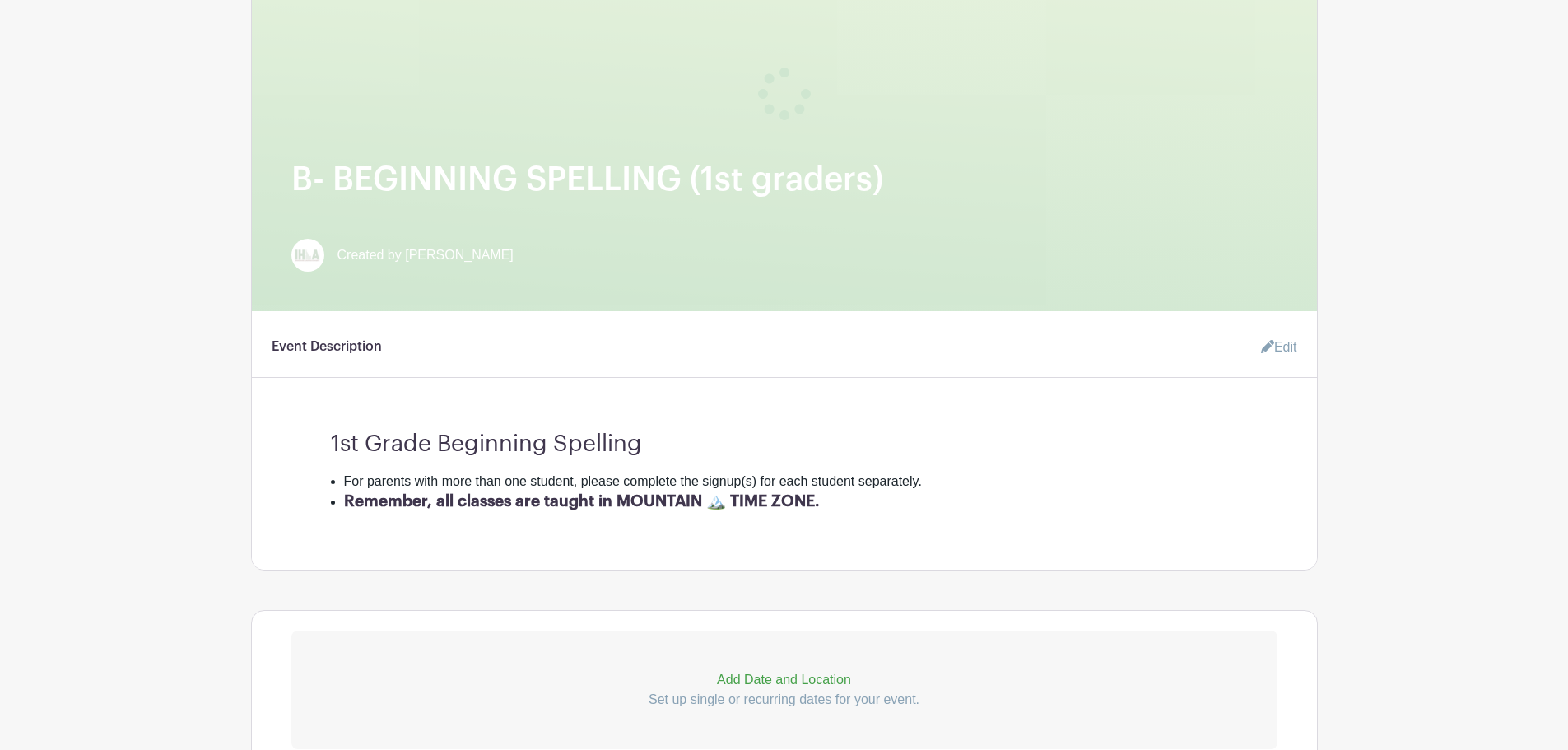
click at [1267, 346] on icon at bounding box center [1267, 346] width 13 height 13
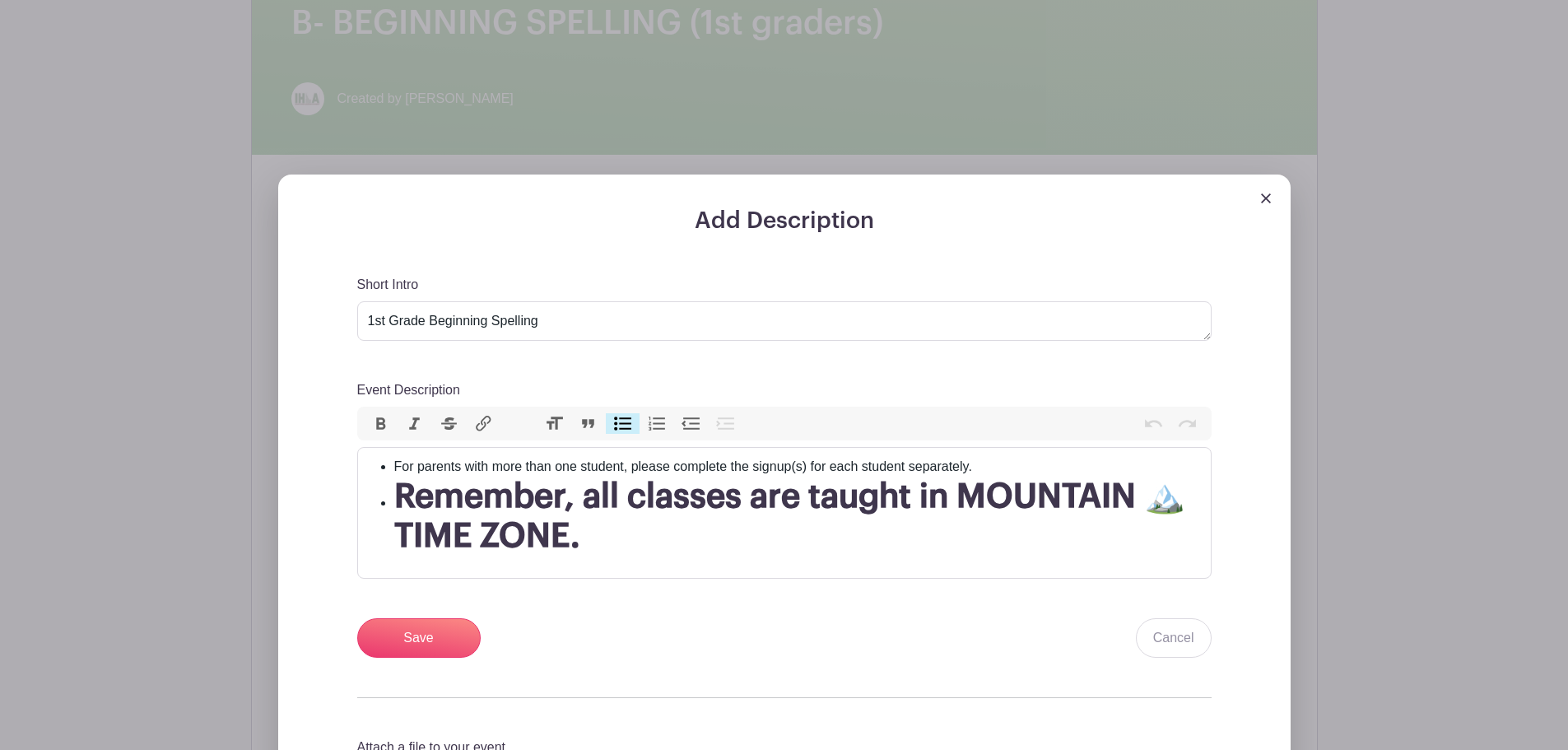
scroll to position [516, 0]
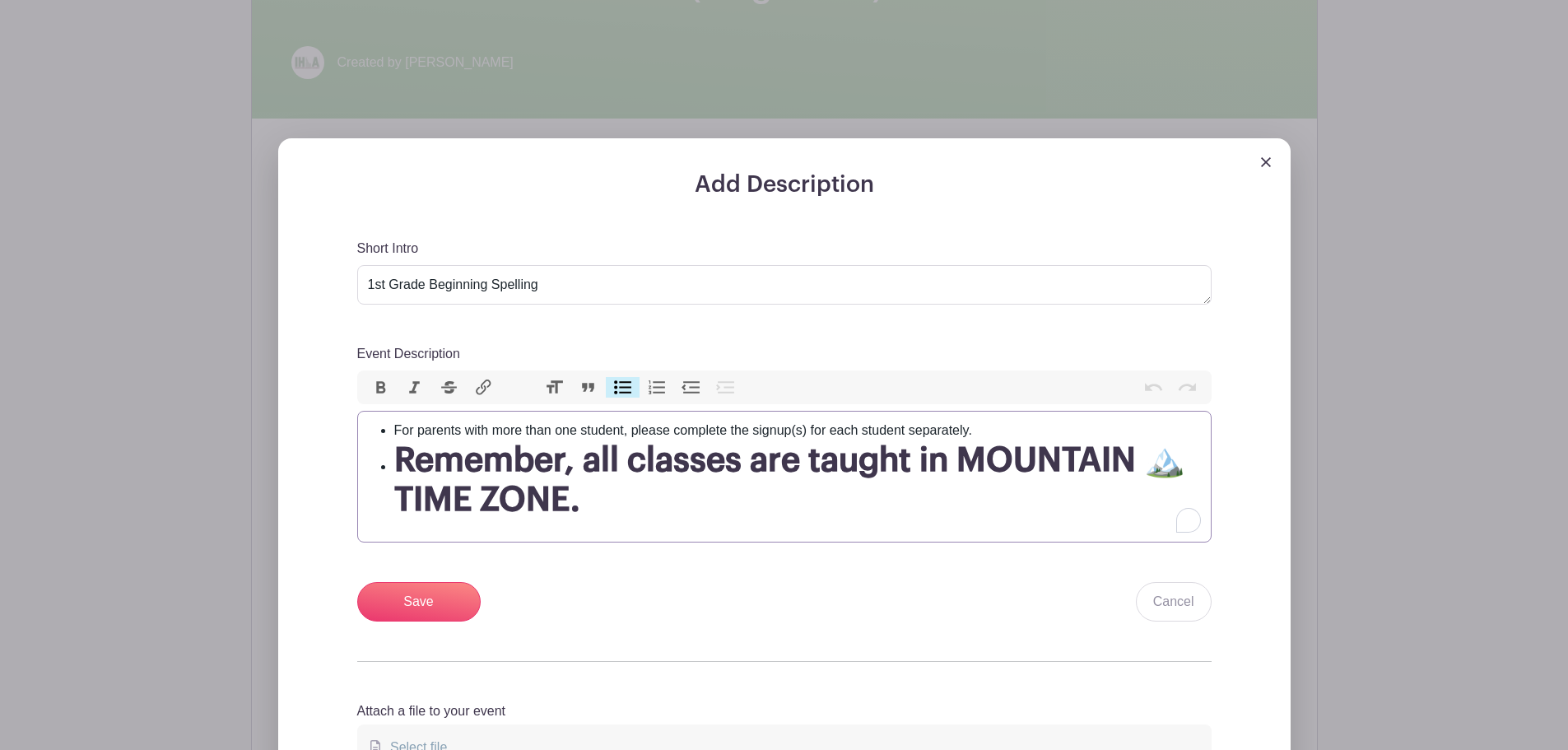
click at [708, 429] on li "For parents with more than one student, please complete the signup(s) for each …" at bounding box center [798, 431] width 807 height 20
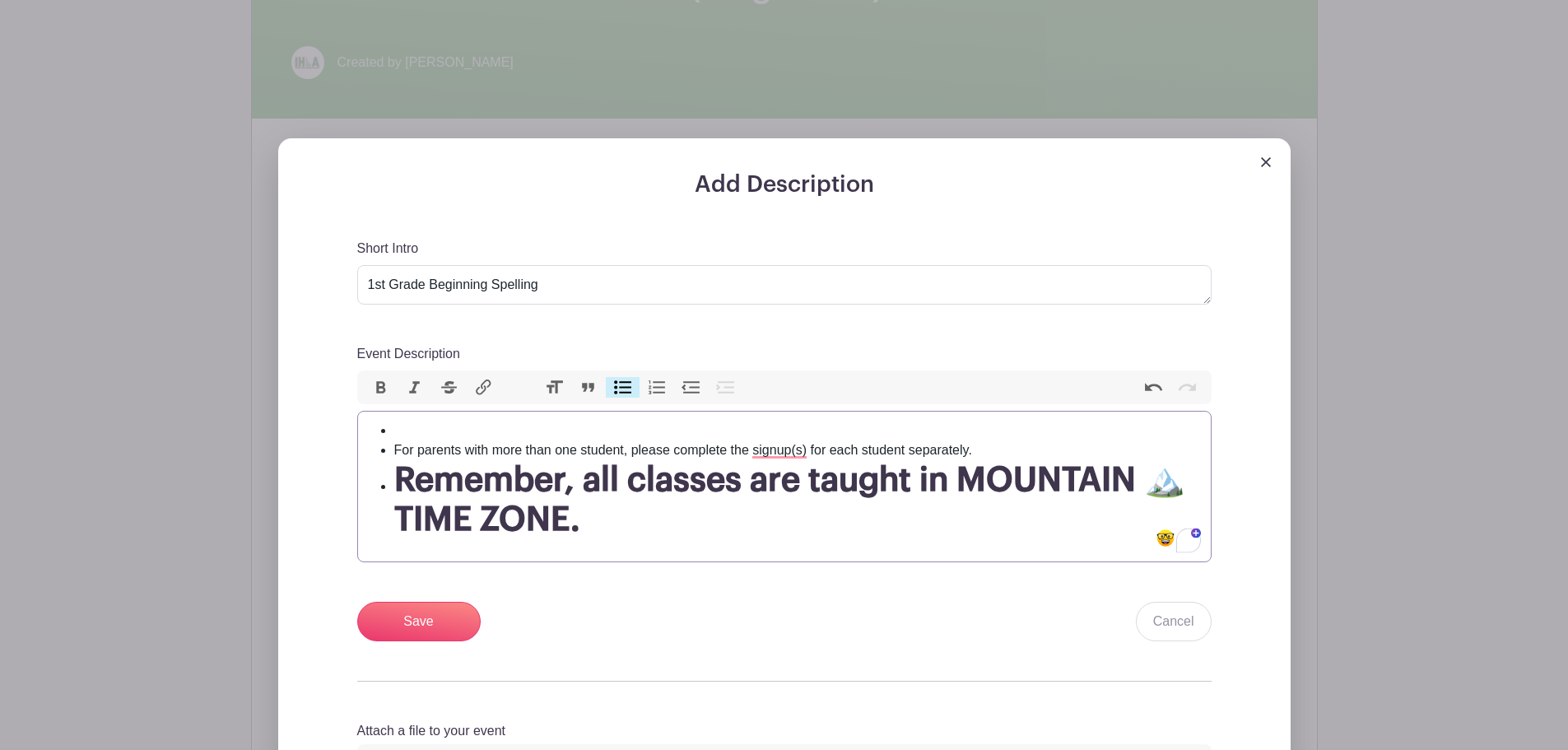
paste trix-editor "In this class, students will explore a variety of spelling strategies to suppor…"
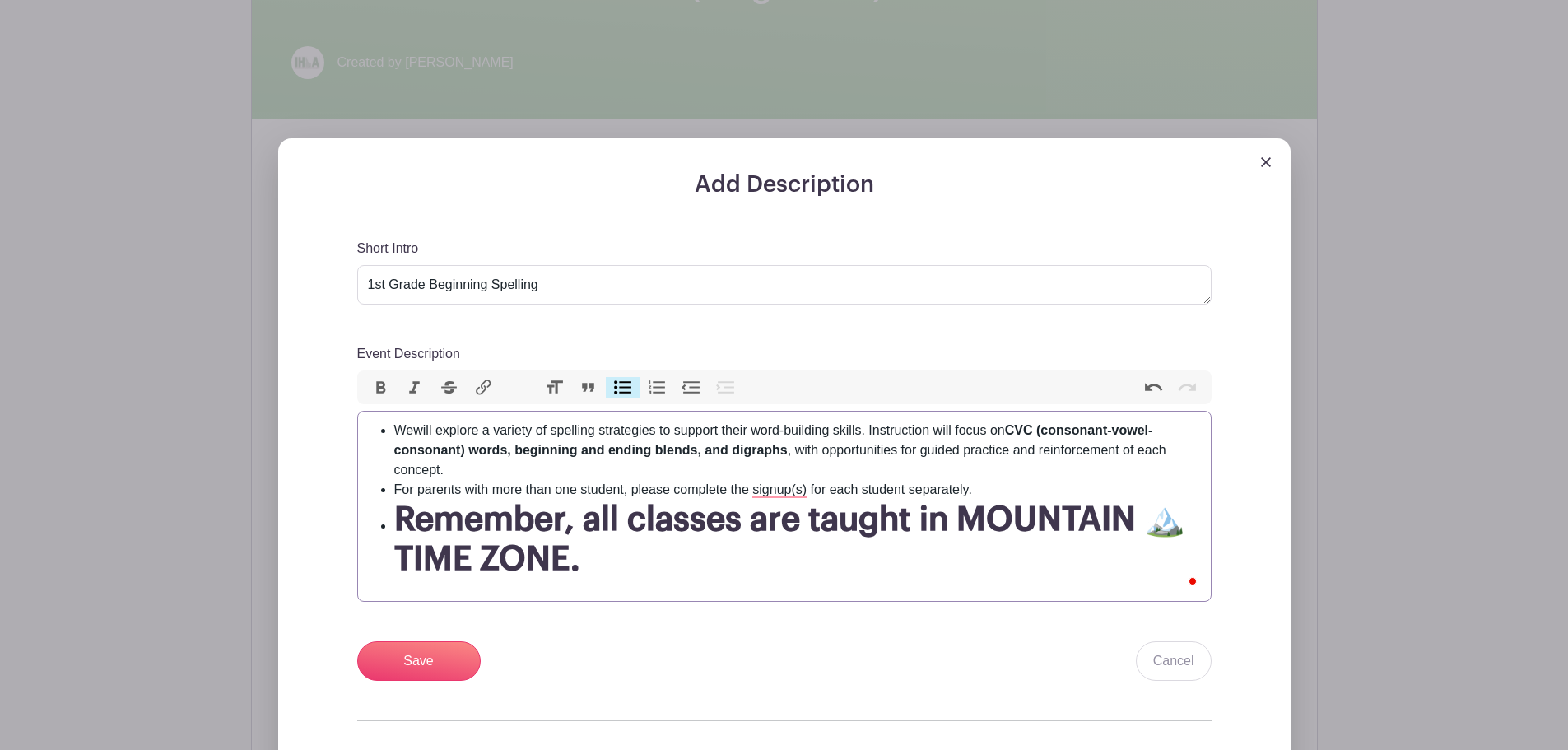
type trix-editor "<ul><li>We will explore a variety of spelling strategies to support their word-…"
click at [426, 658] on input "Save" at bounding box center [419, 661] width 123 height 39
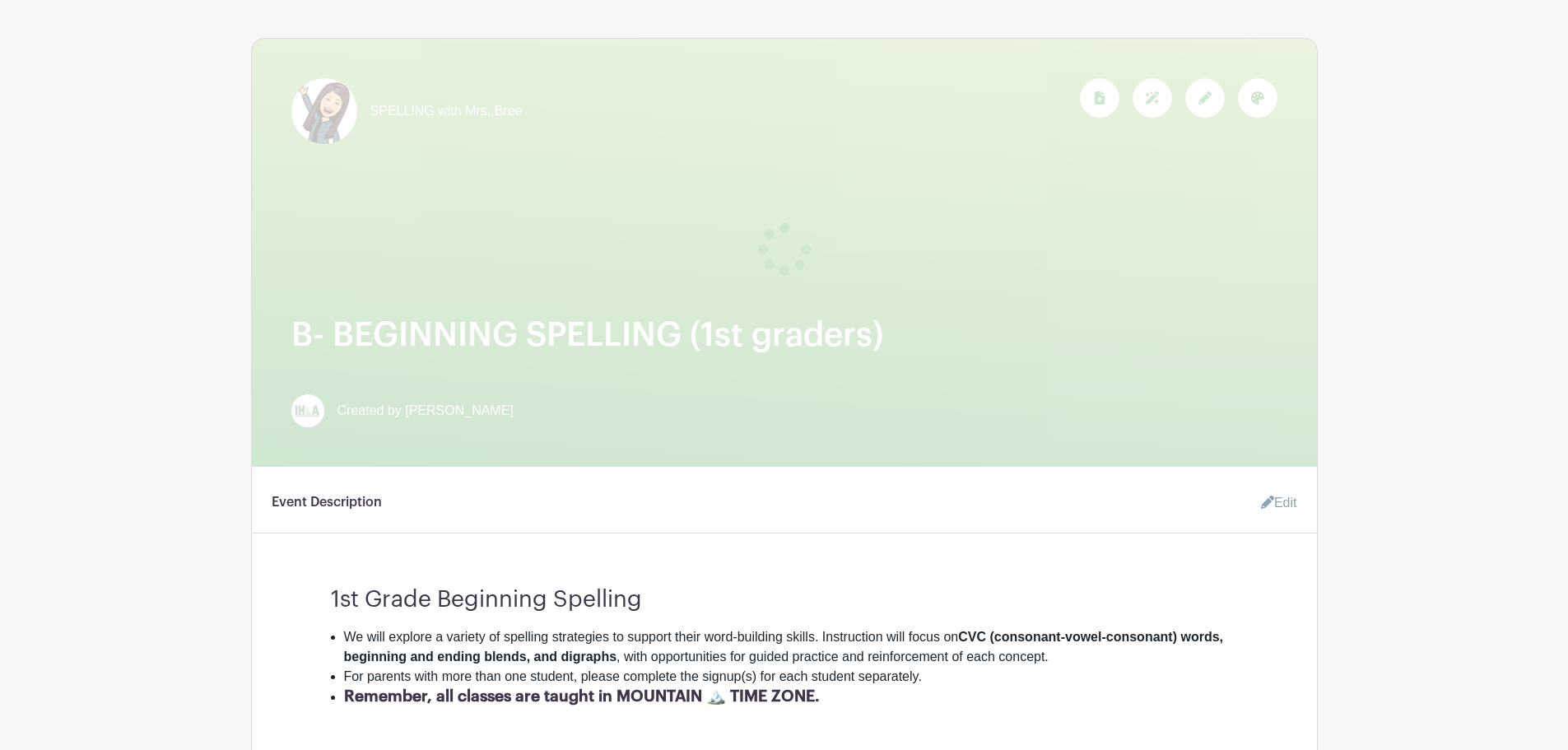
scroll to position [131, 0]
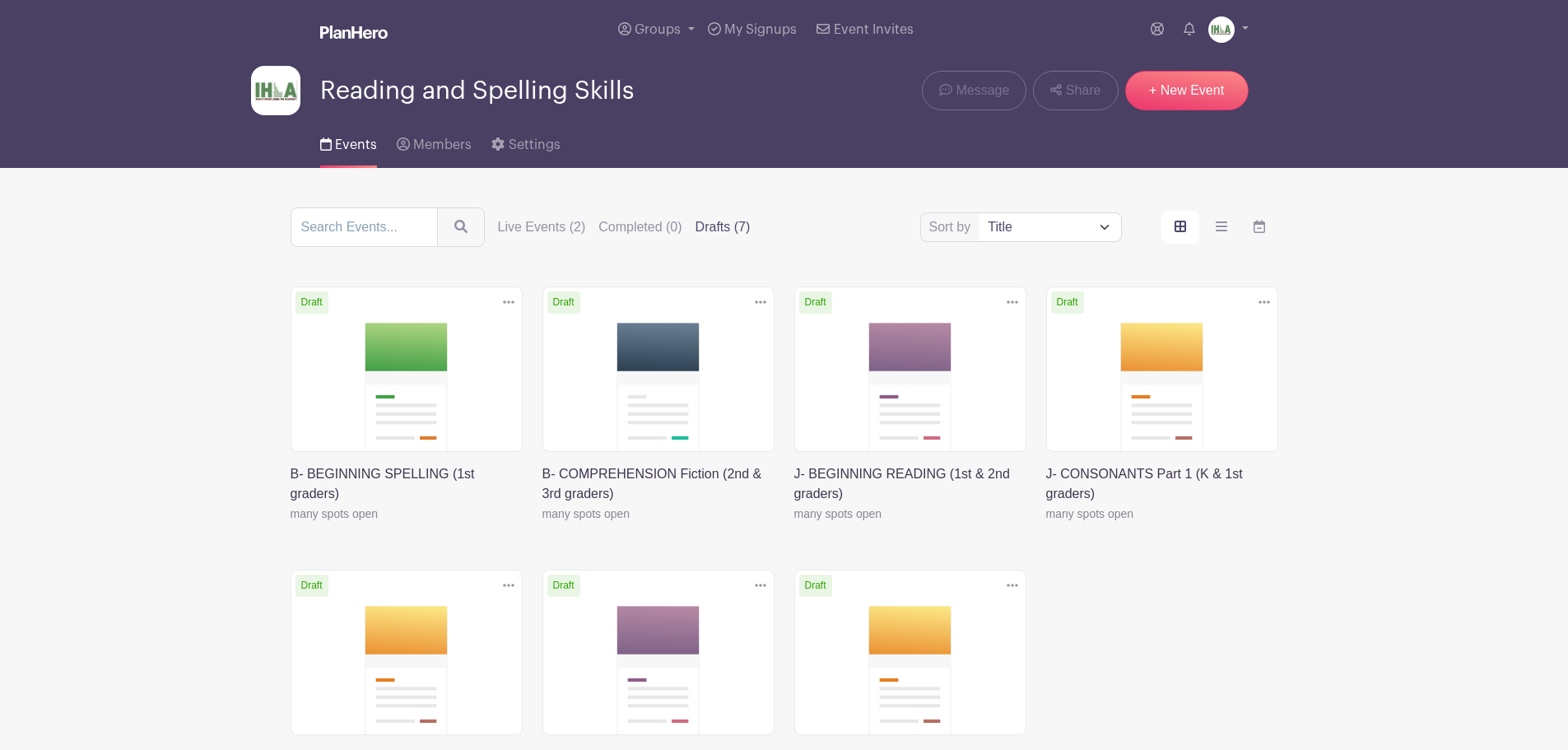
click at [543, 524] on link at bounding box center [543, 524] width 0 height 0
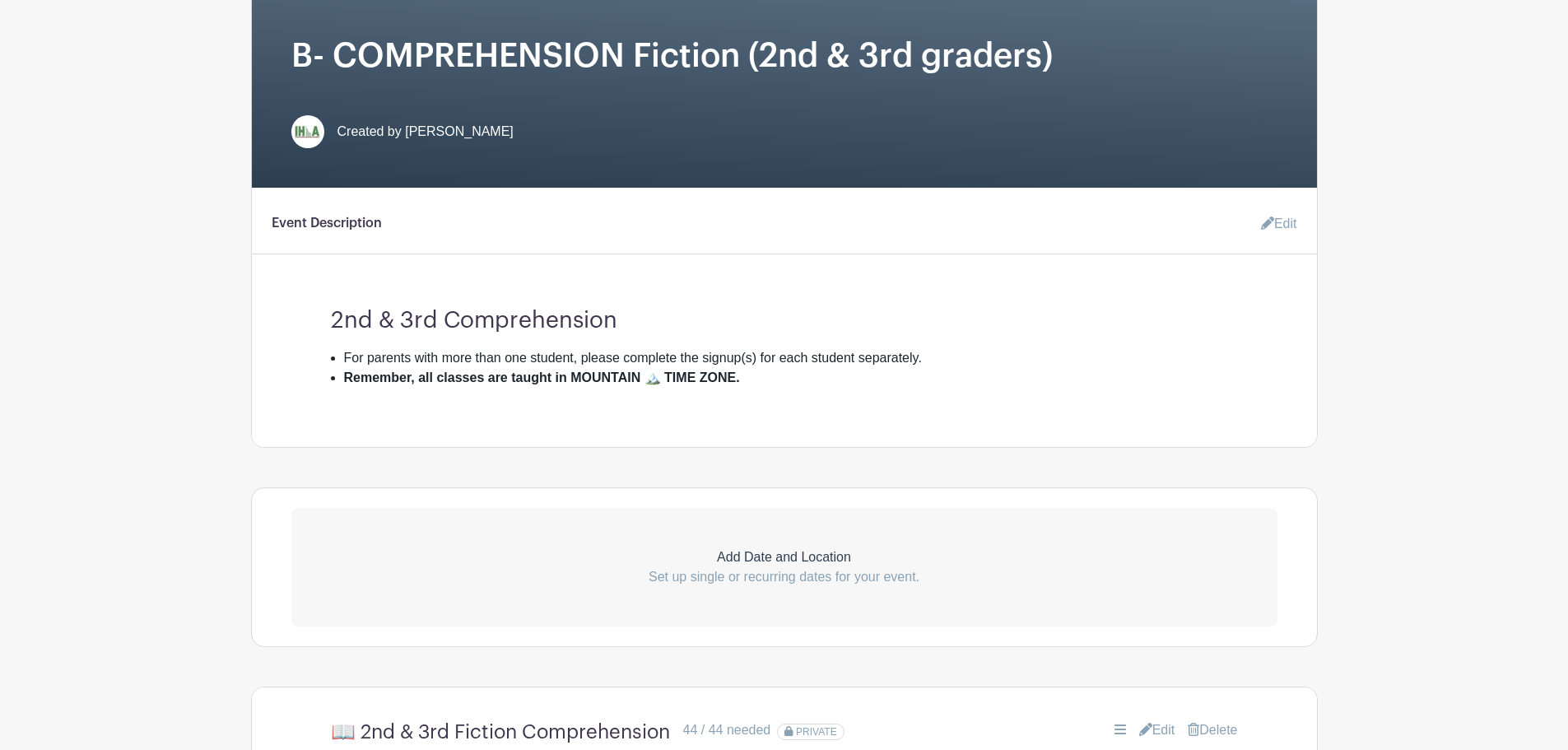
scroll to position [385, 0]
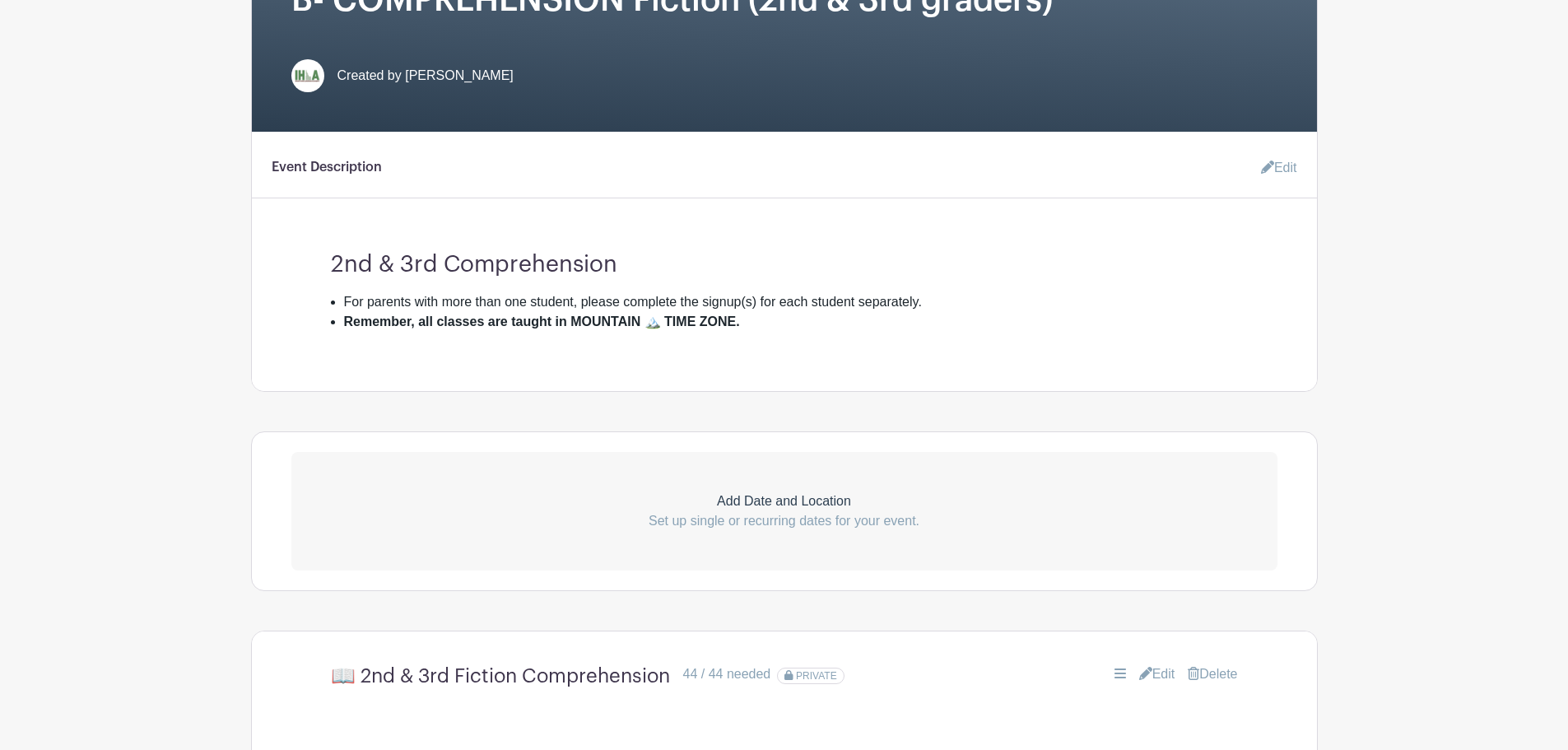
click at [1271, 166] on link "Edit" at bounding box center [1272, 168] width 49 height 33
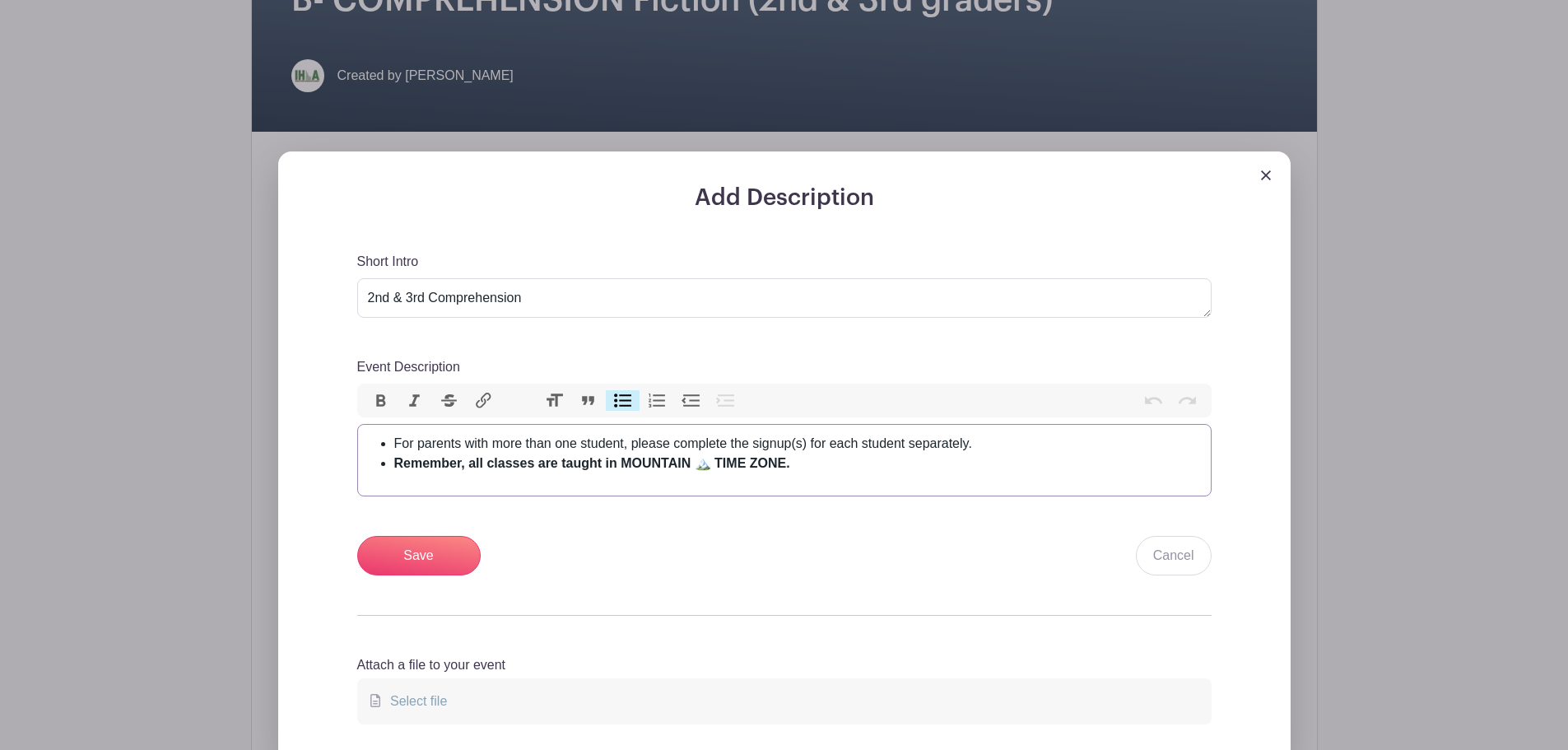
click at [403, 442] on li "For parents with more than one student, please complete the signup(s) for each …" at bounding box center [798, 444] width 807 height 20
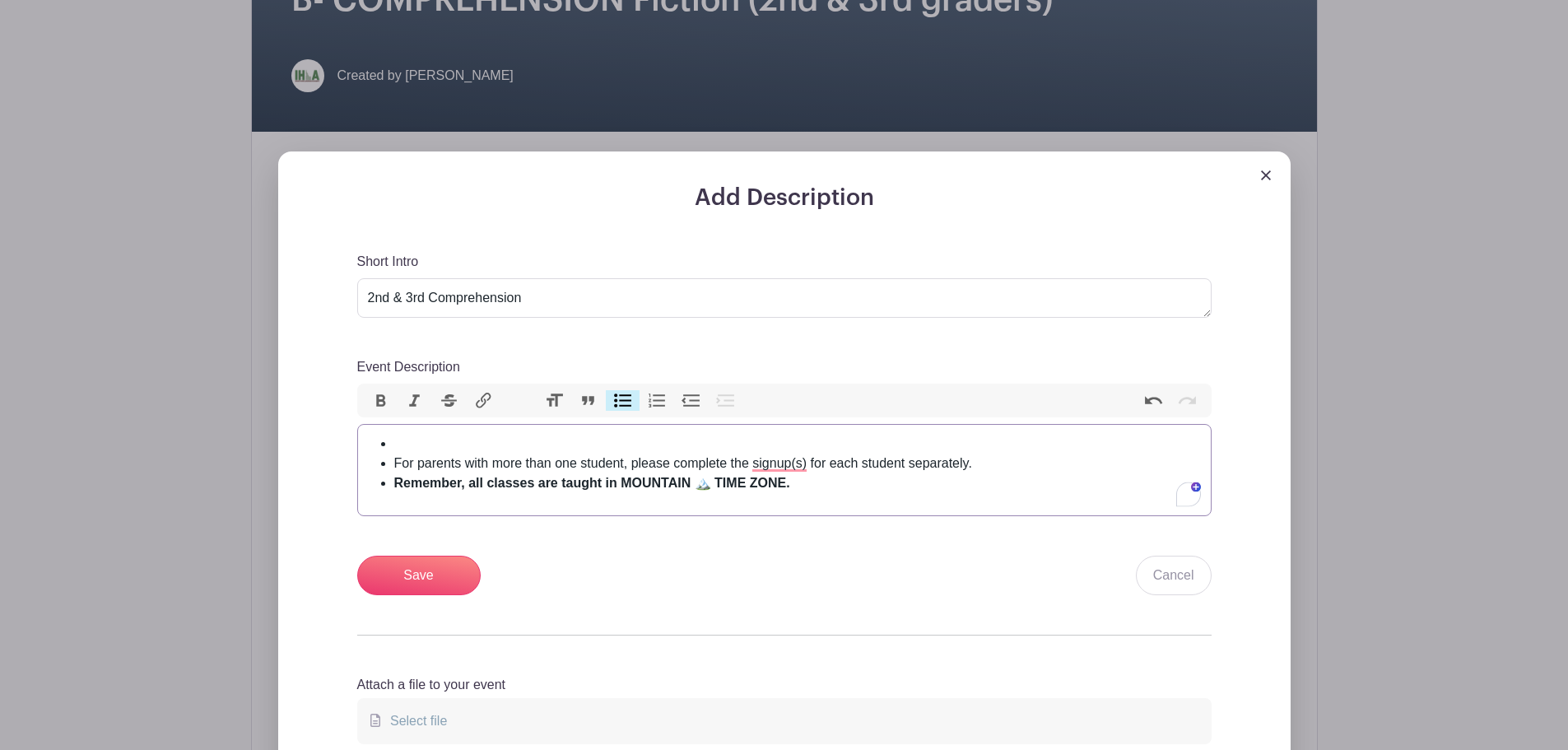
paste trix-editor "Comprehension is the ability to fully understand and interpret what was read. D…"
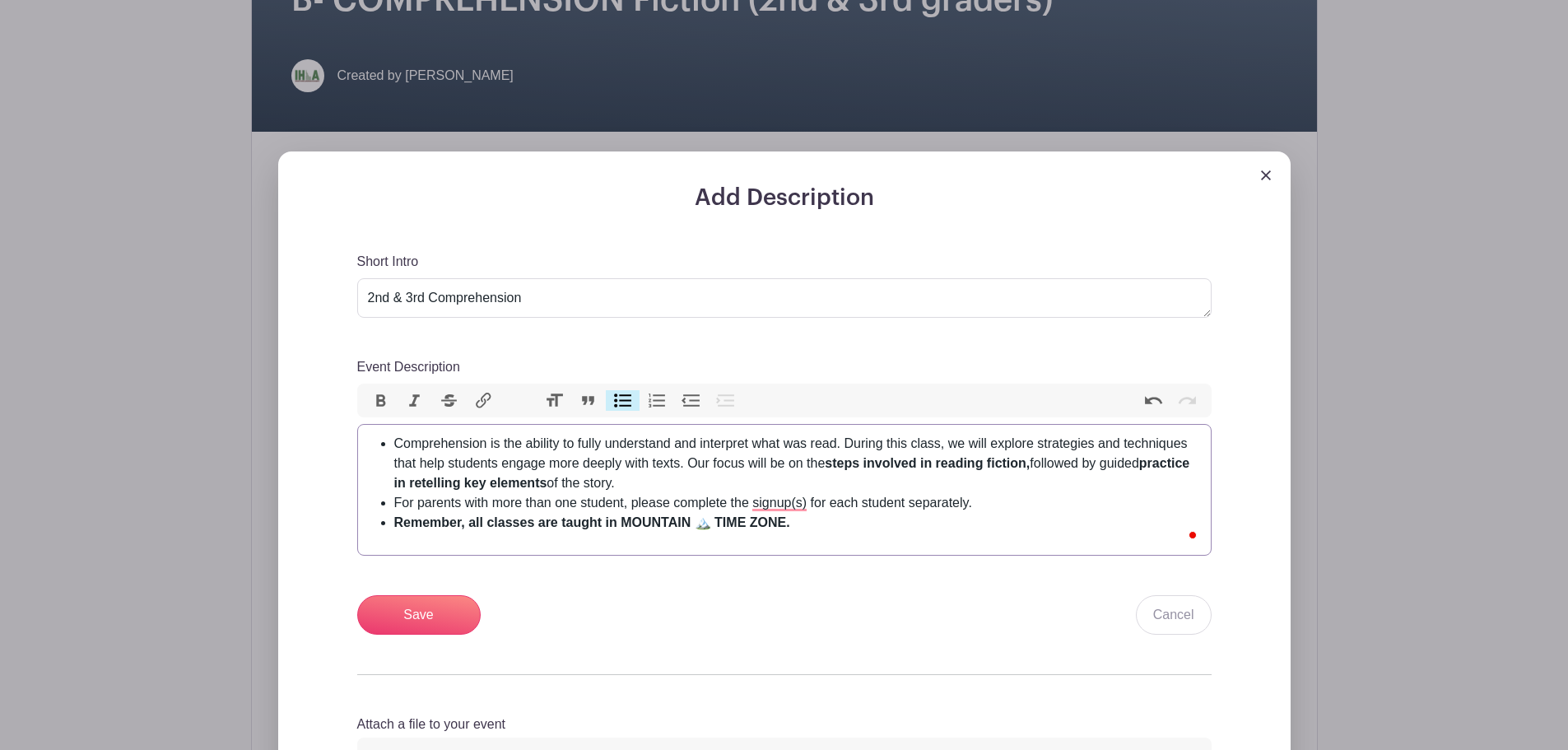
type trix-editor "<ul><li>Comprehension is the ability to fully understand and interpret what was…"
click at [436, 524] on strong "Remember, all classes are taught in MOUNTAIN 🏔️ TIME ZONE." at bounding box center [593, 522] width 396 height 14
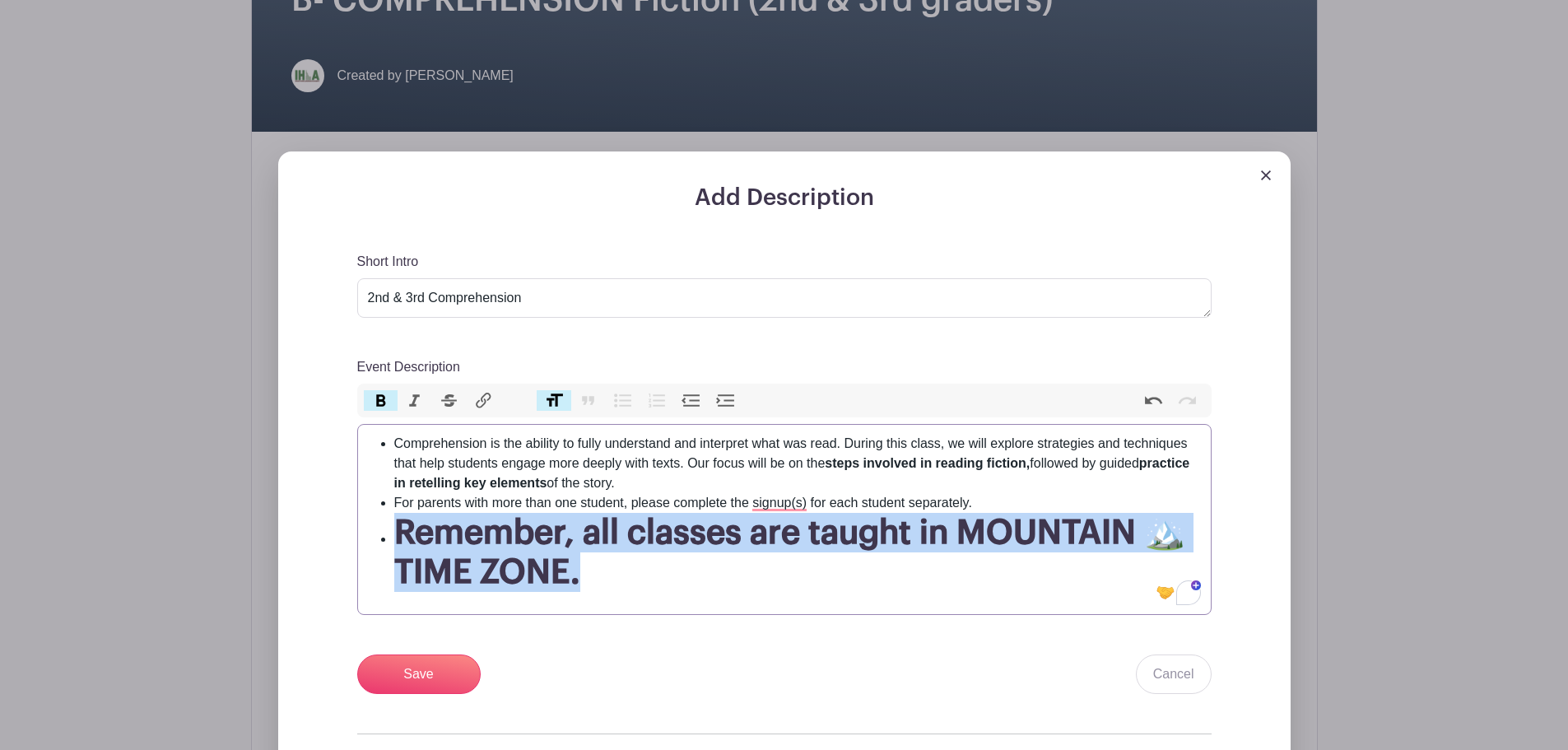
click at [555, 403] on button "Heading" at bounding box center [553, 400] width 34 height 22
click at [442, 664] on input "Save" at bounding box center [419, 674] width 123 height 39
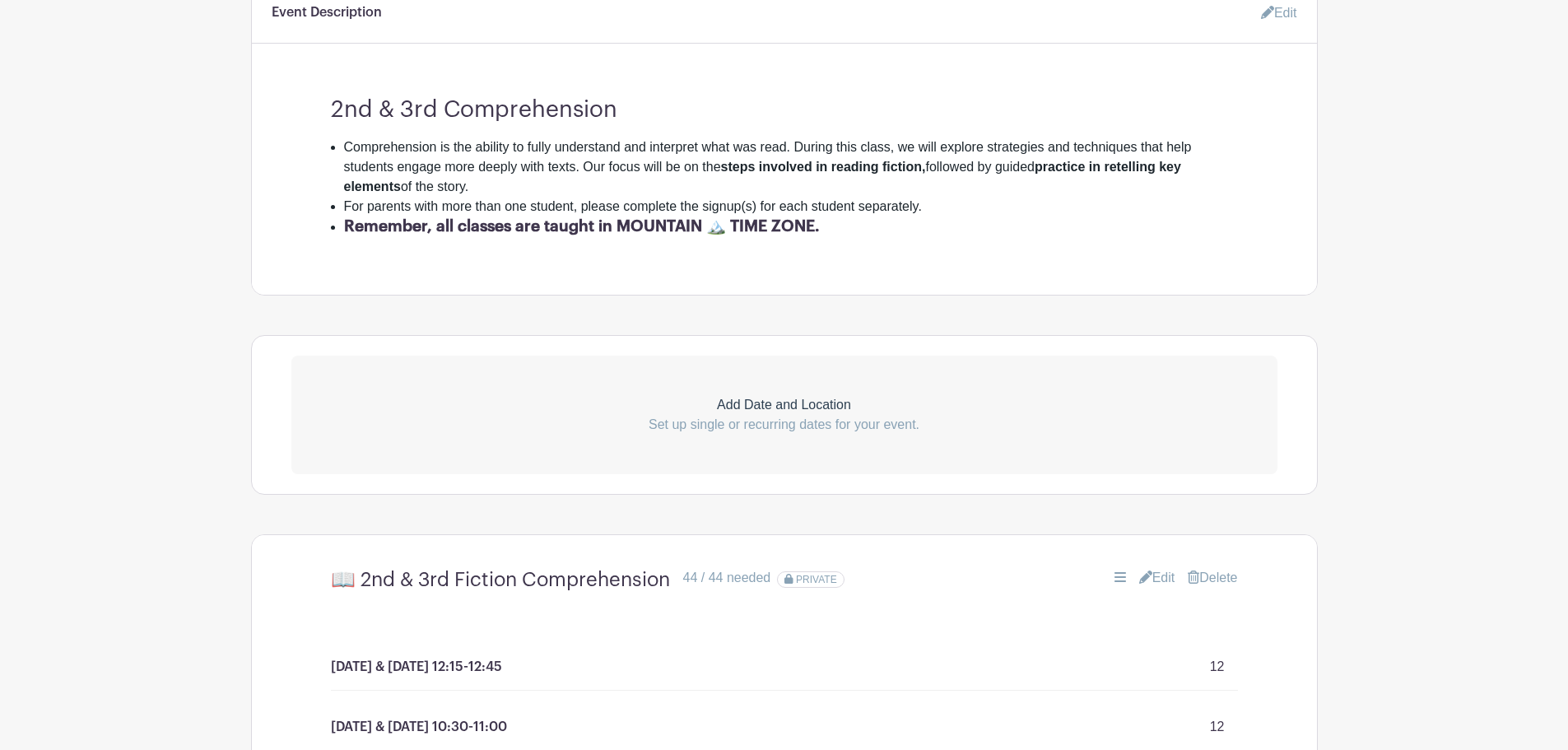
scroll to position [708, 0]
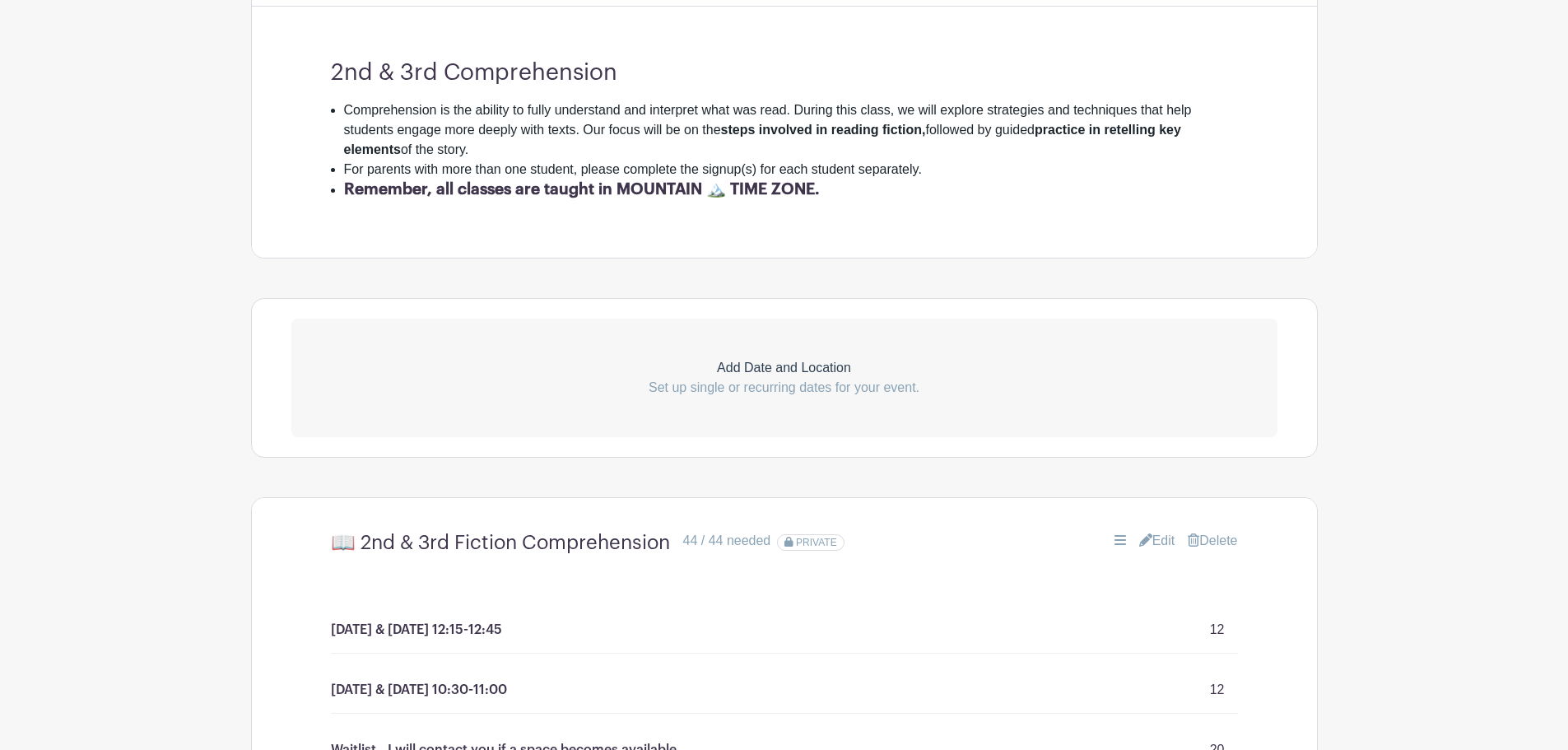
click at [1160, 543] on link "Edit" at bounding box center [1157, 540] width 36 height 20
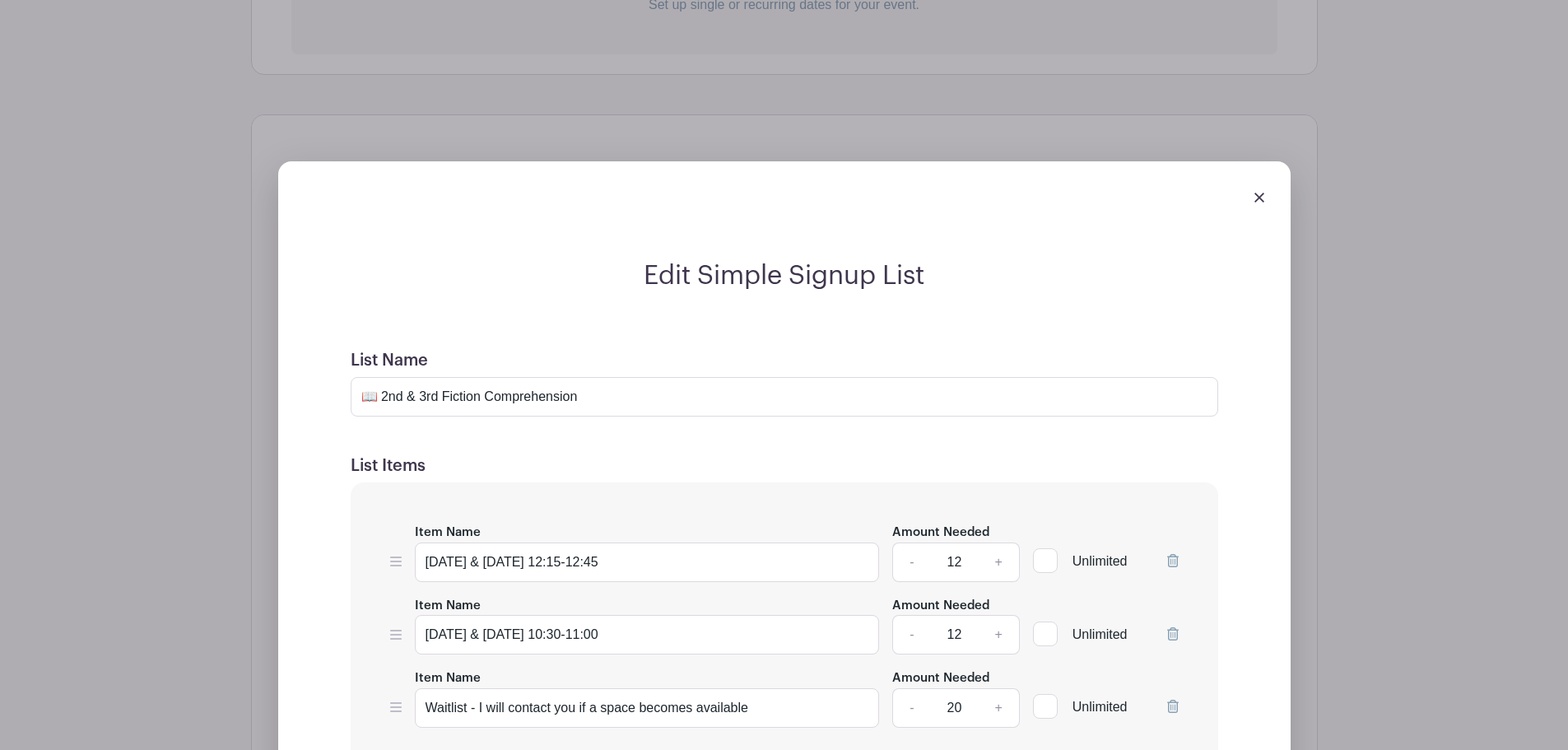
scroll to position [1092, 0]
click at [591, 396] on input "📖 2nd & 3rd Fiction Comprehension" at bounding box center [784, 395] width 868 height 39
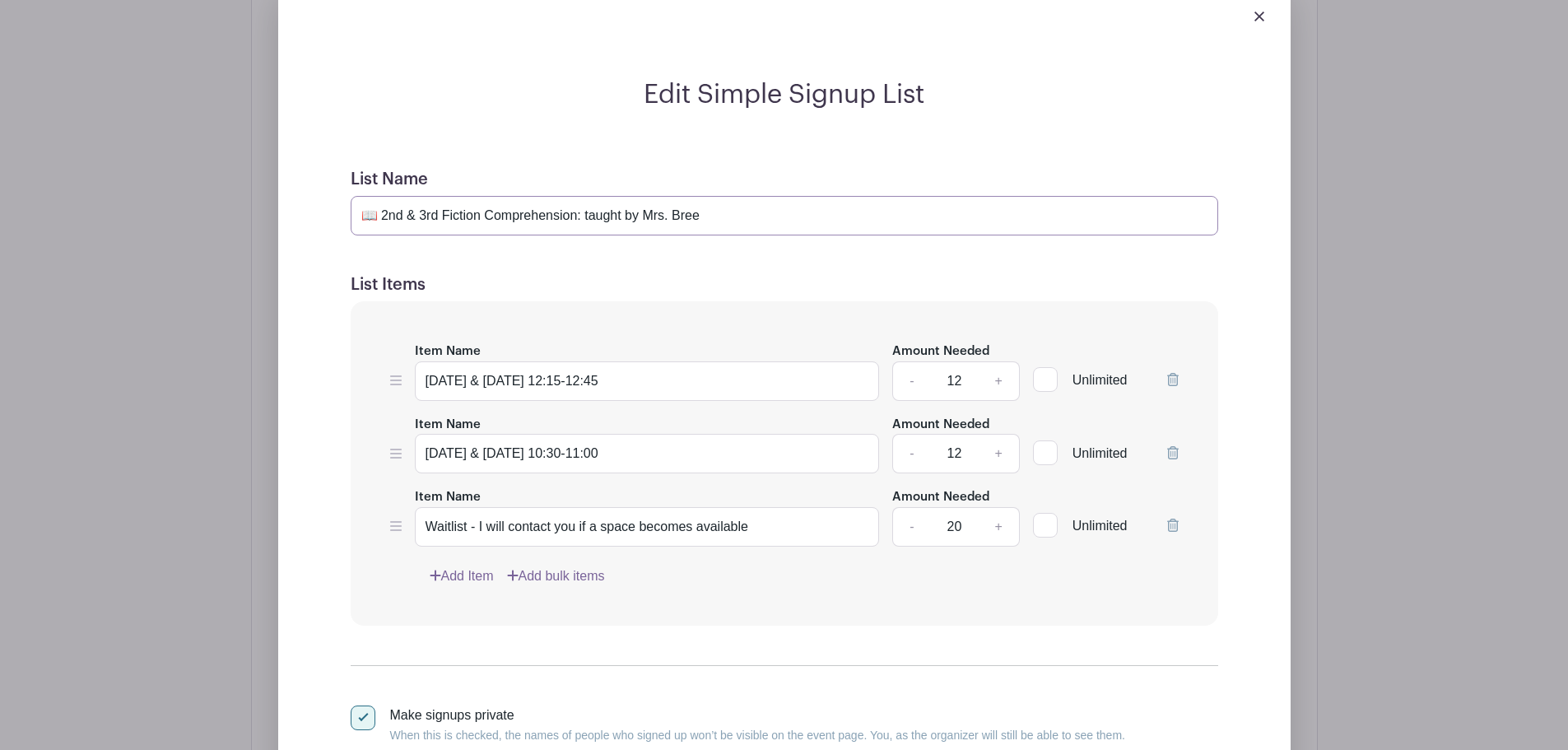
scroll to position [1476, 0]
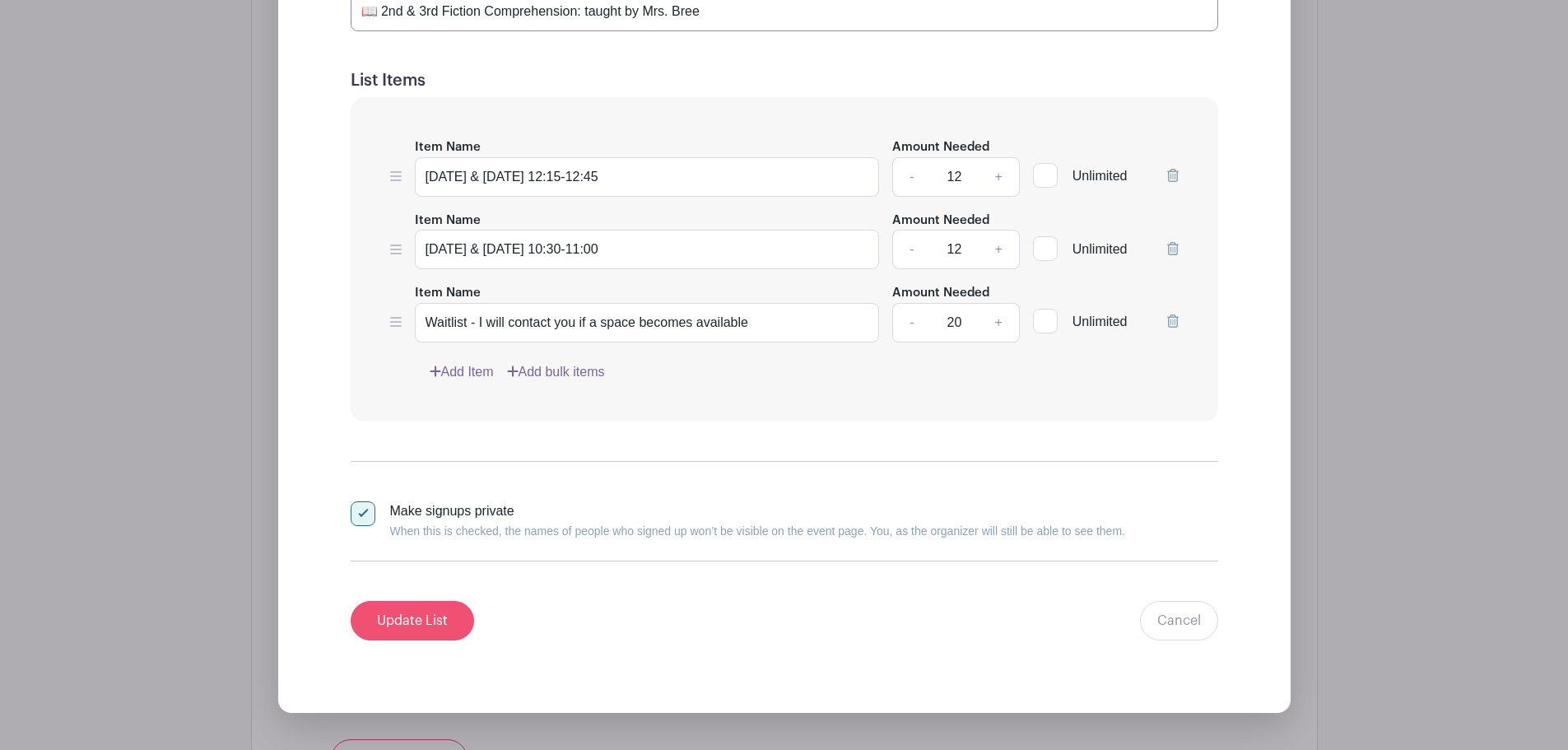
type input "📖 2nd & 3rd Fiction Comprehension: taught by Mrs. Bree"
click at [410, 610] on input "Update List" at bounding box center [412, 621] width 123 height 39
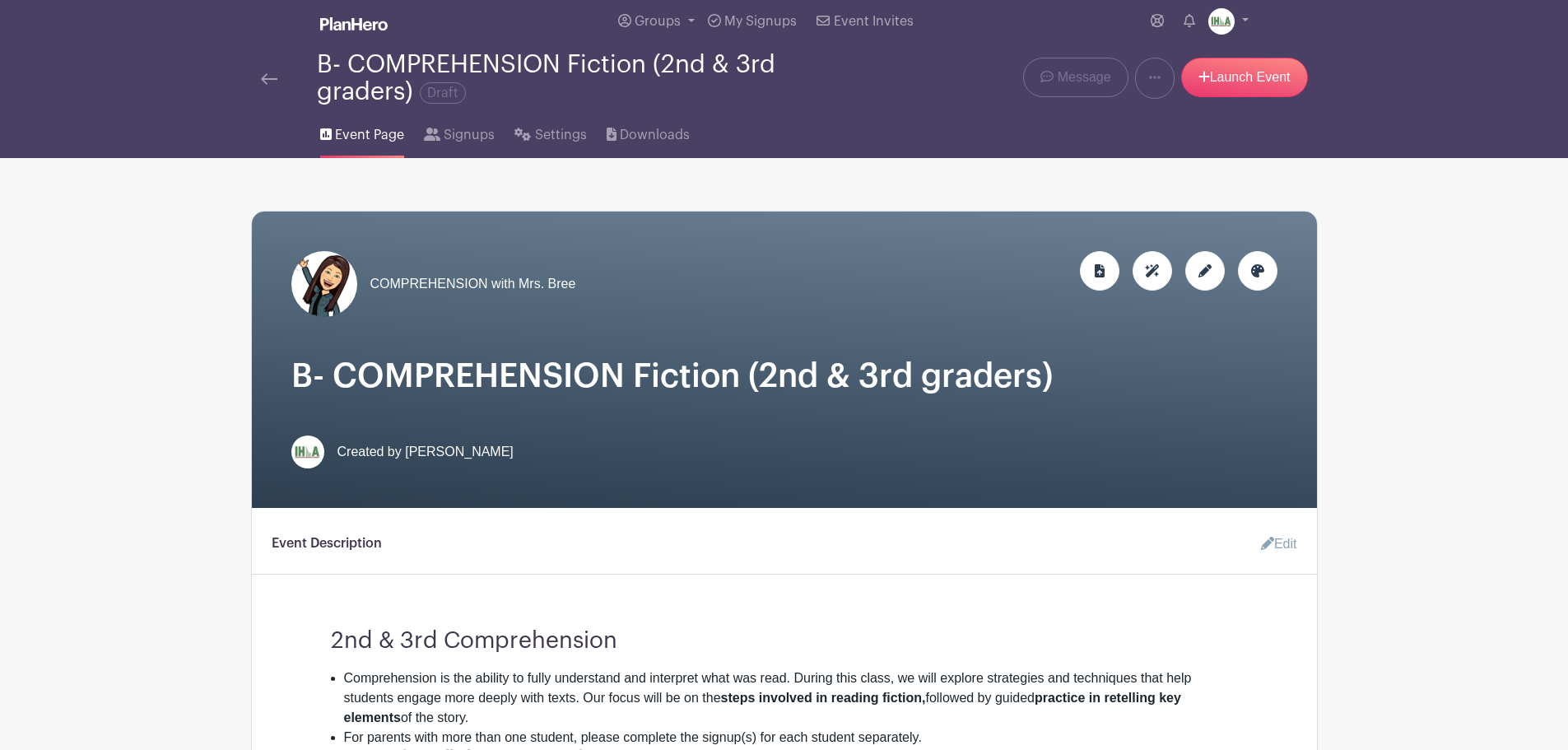
scroll to position [0, 0]
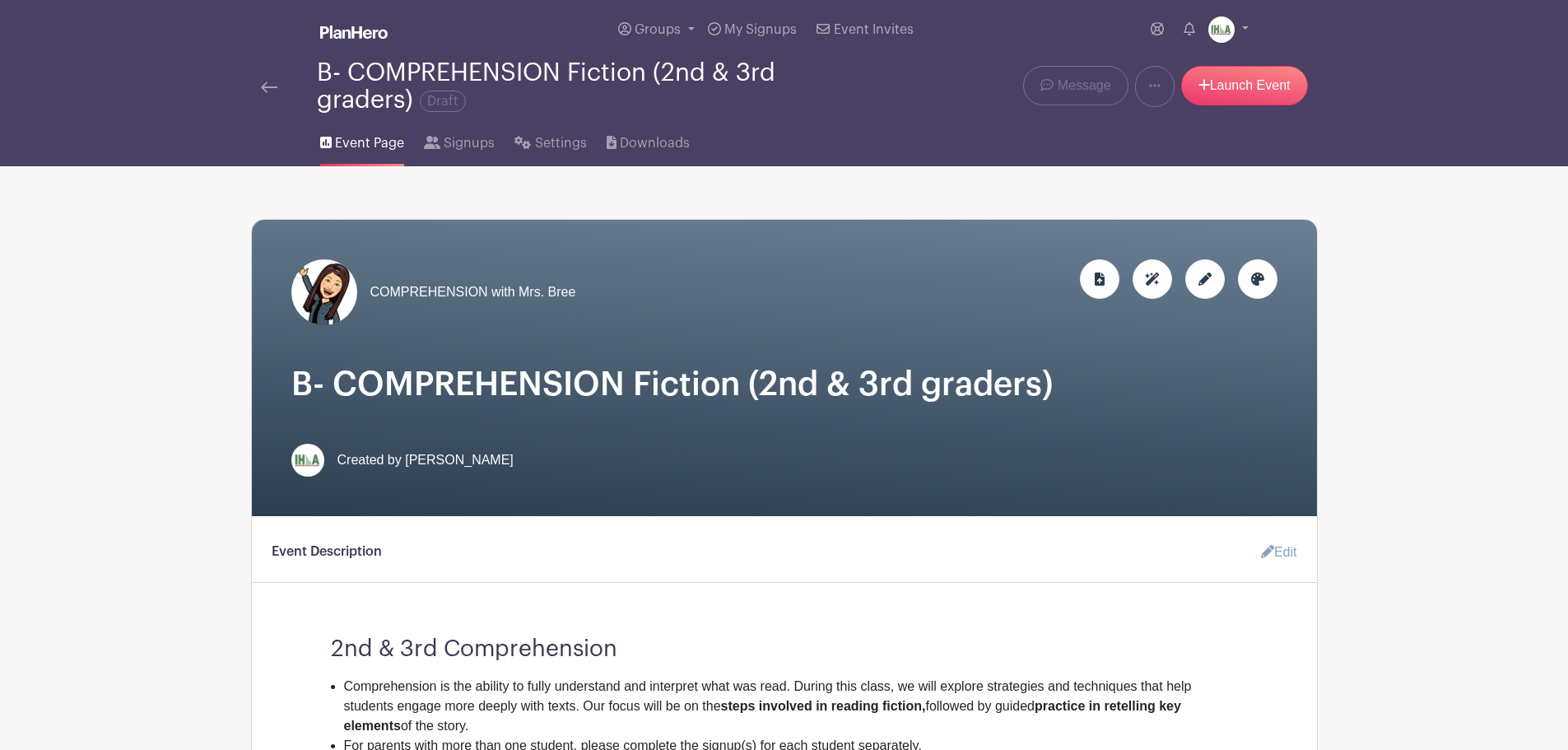
click at [262, 85] on img at bounding box center [268, 87] width 17 height 12
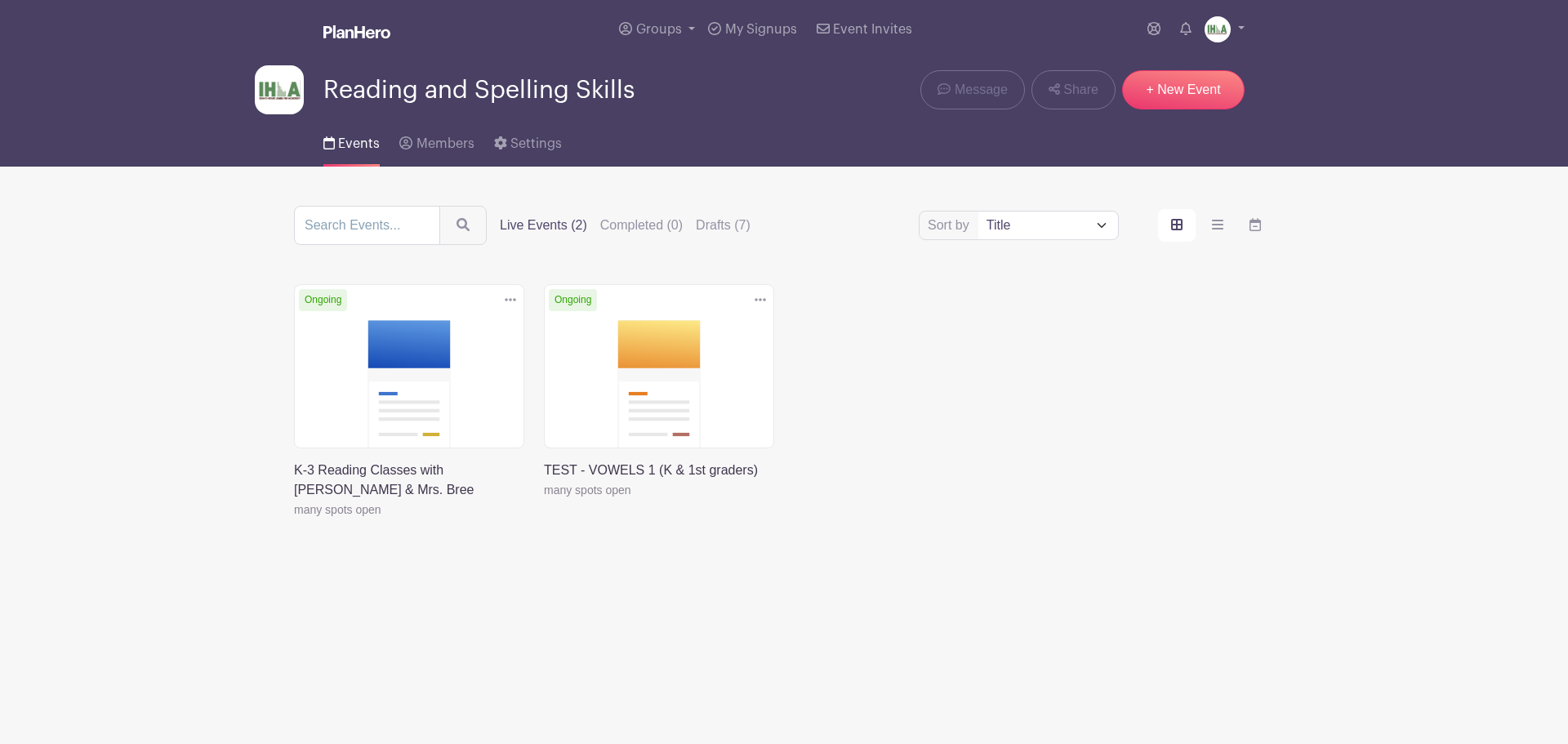
click at [544, 499] on link at bounding box center [544, 499] width 0 height 0
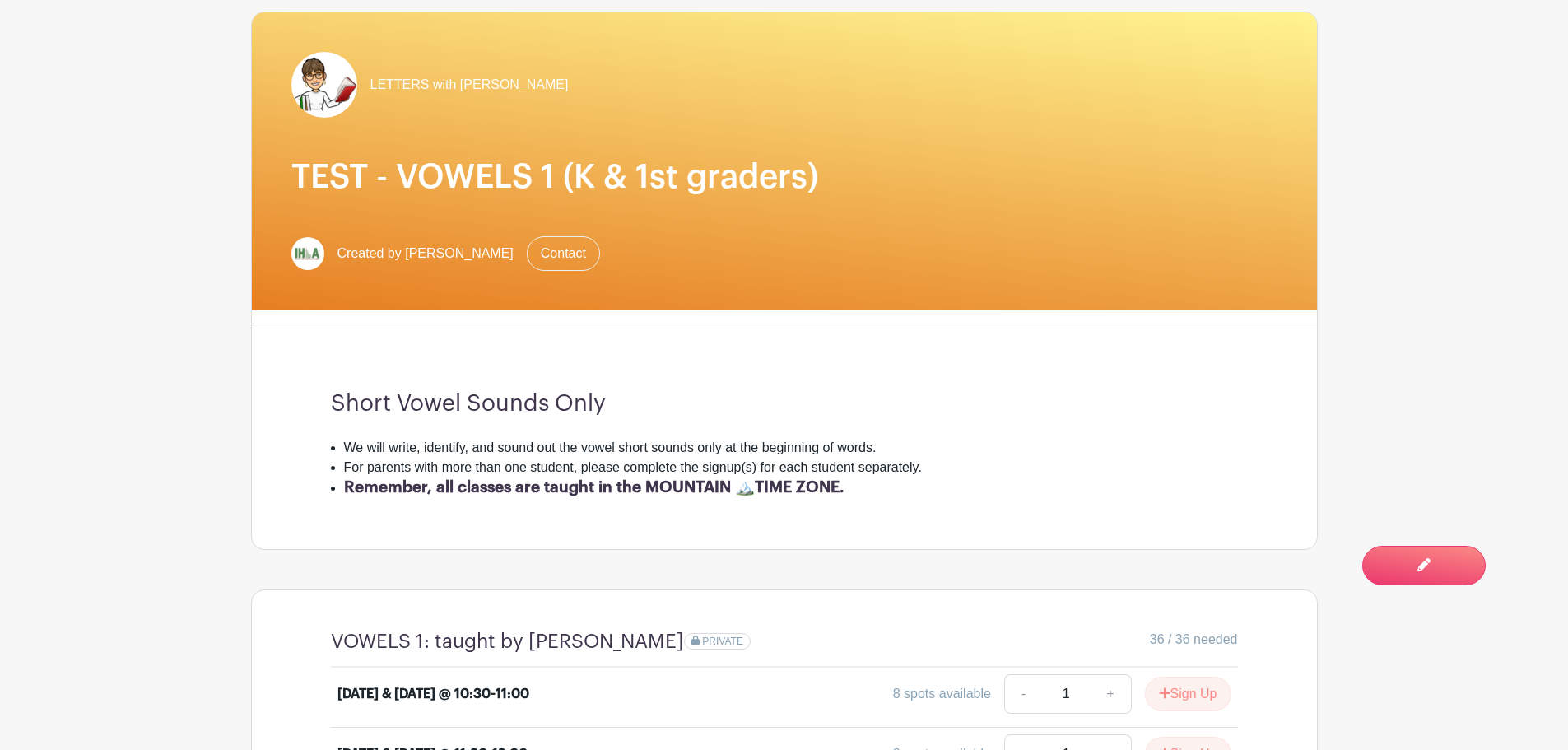
scroll to position [192, 0]
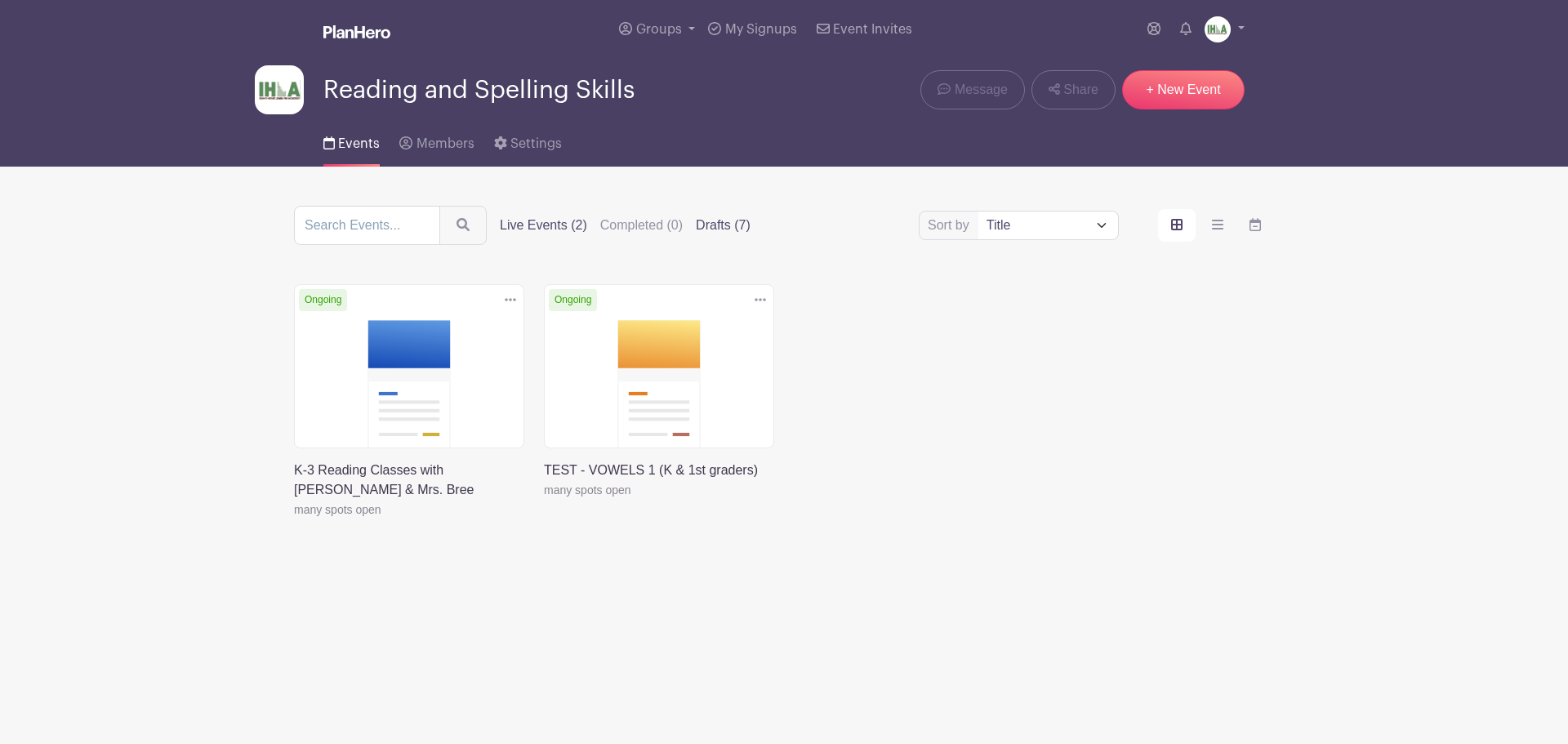
click at [713, 225] on label "Drafts (7)" at bounding box center [723, 225] width 54 height 19
click at [0, 0] on input "Drafts (7)" at bounding box center [0, 0] width 0 height 0
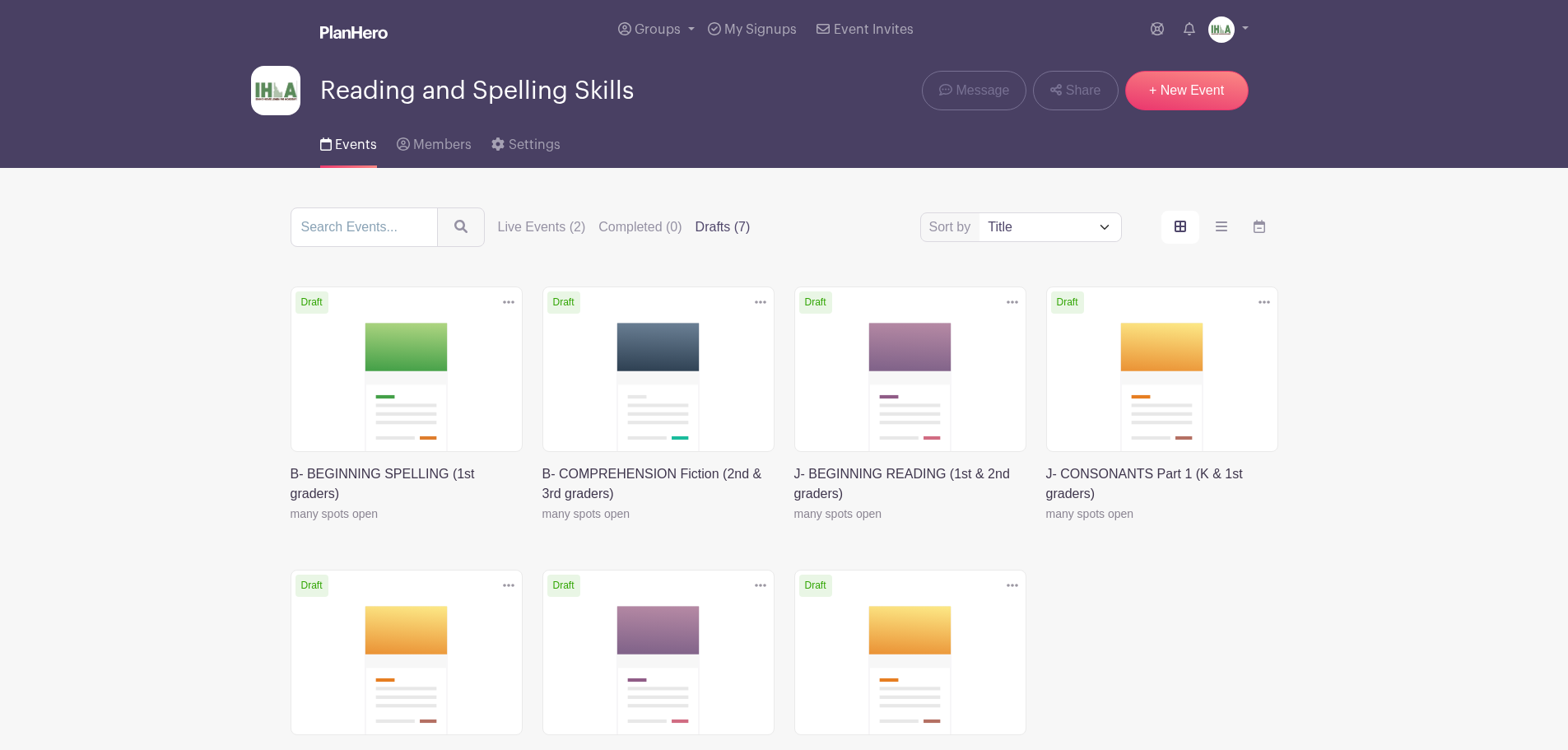
click at [291, 524] on link at bounding box center [291, 524] width 0 height 0
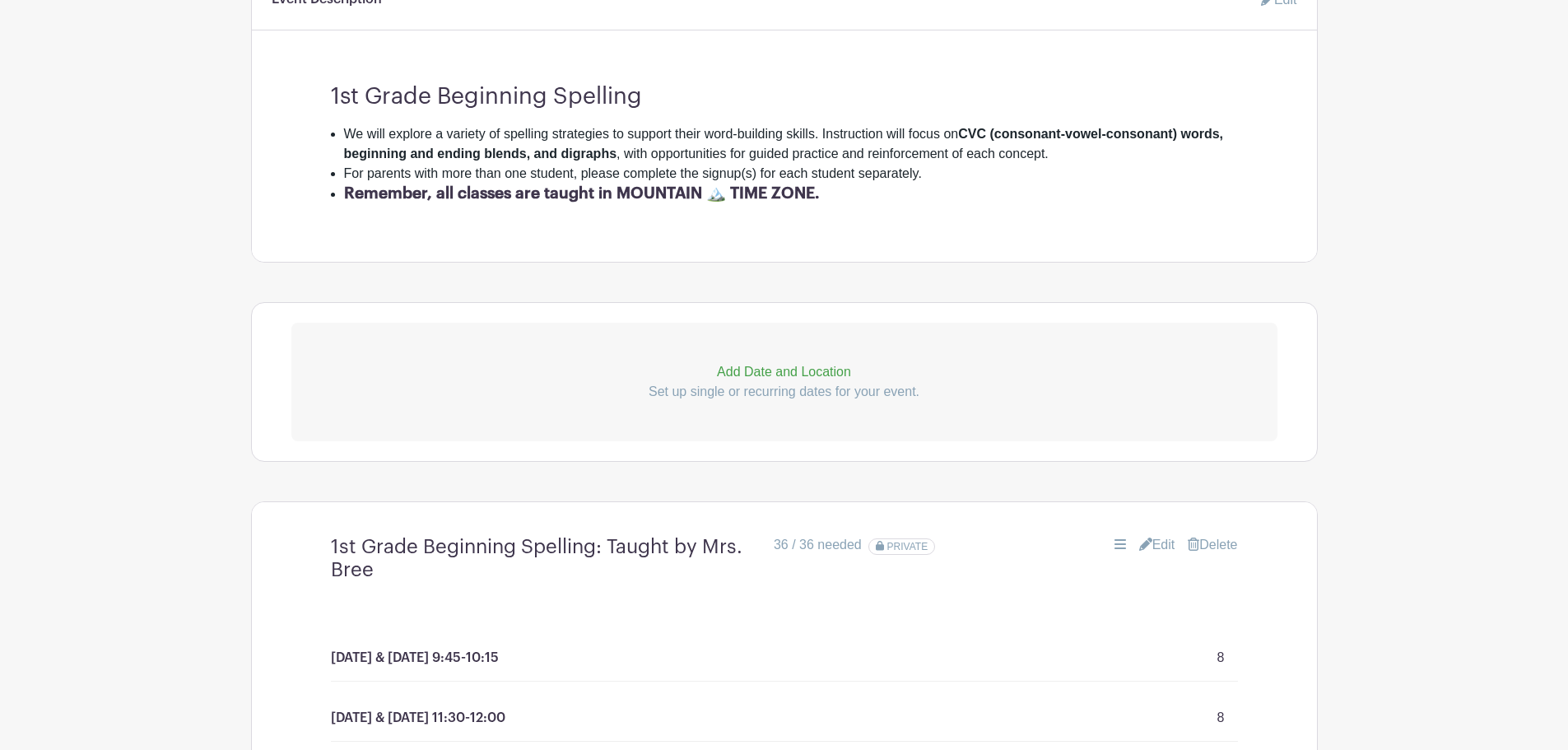
scroll to position [576, 0]
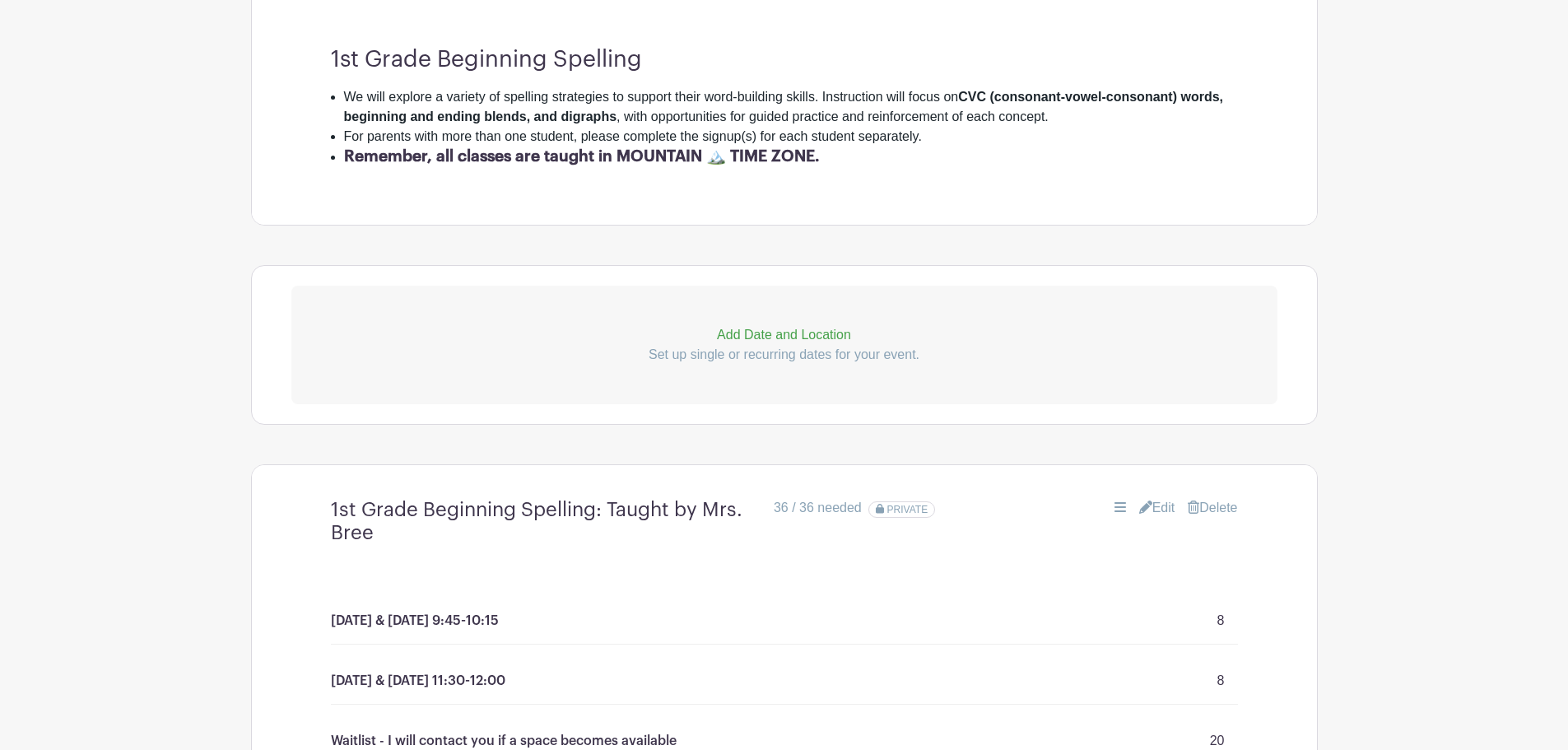
click at [1156, 509] on link "Edit" at bounding box center [1157, 508] width 36 height 20
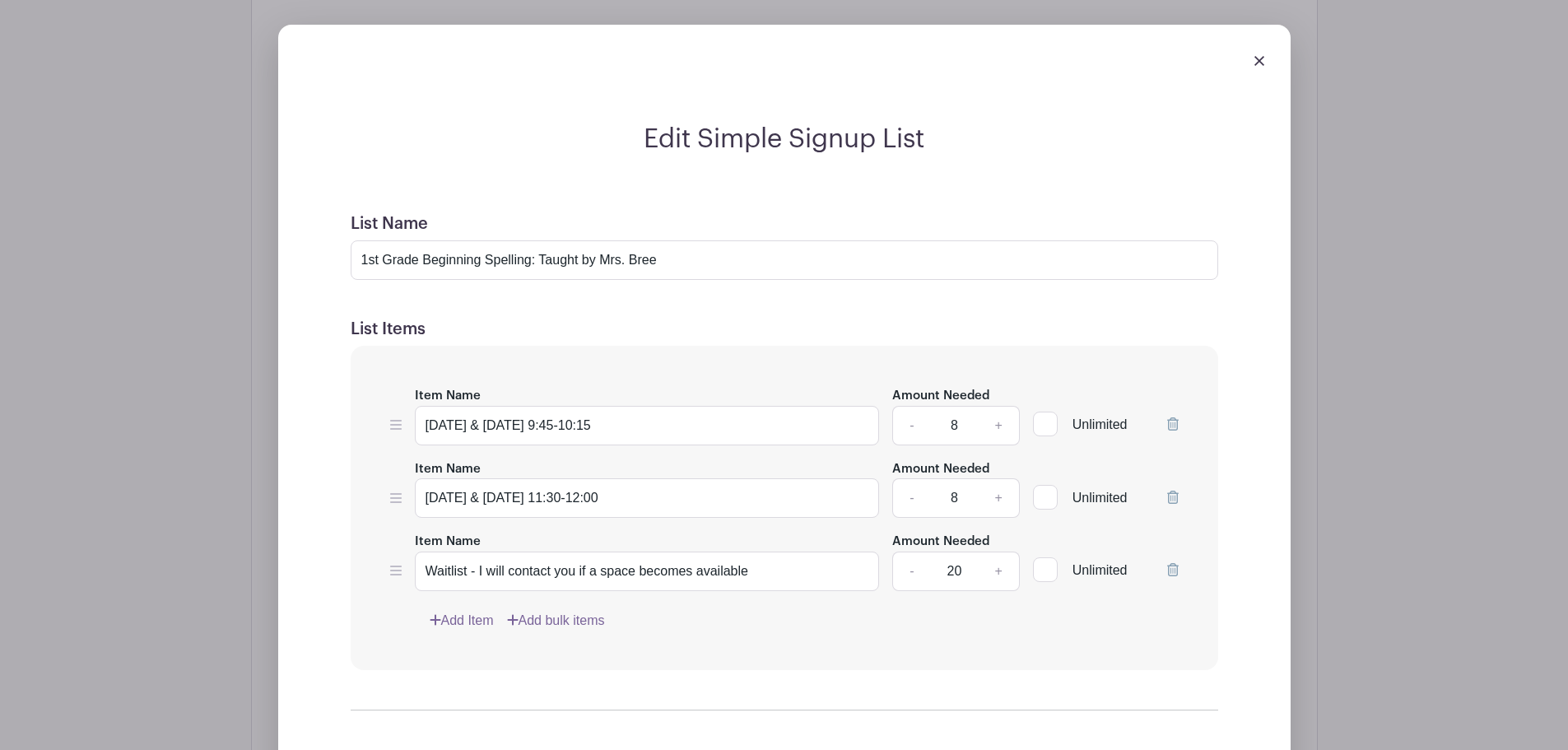
scroll to position [1152, 0]
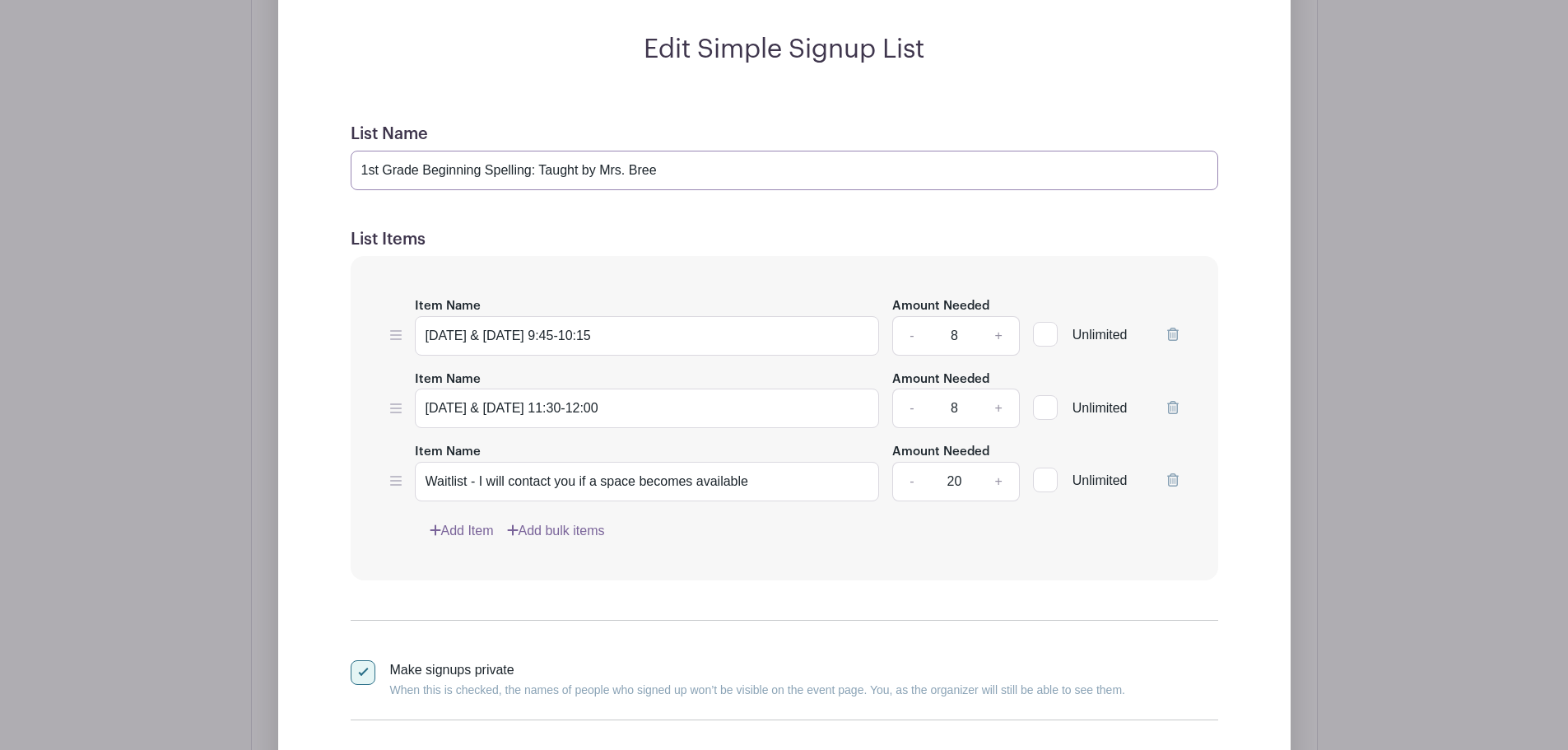
click at [540, 168] on input "1st Grade Beginning Spelling: Taught by Mrs. Bree" at bounding box center [784, 170] width 868 height 39
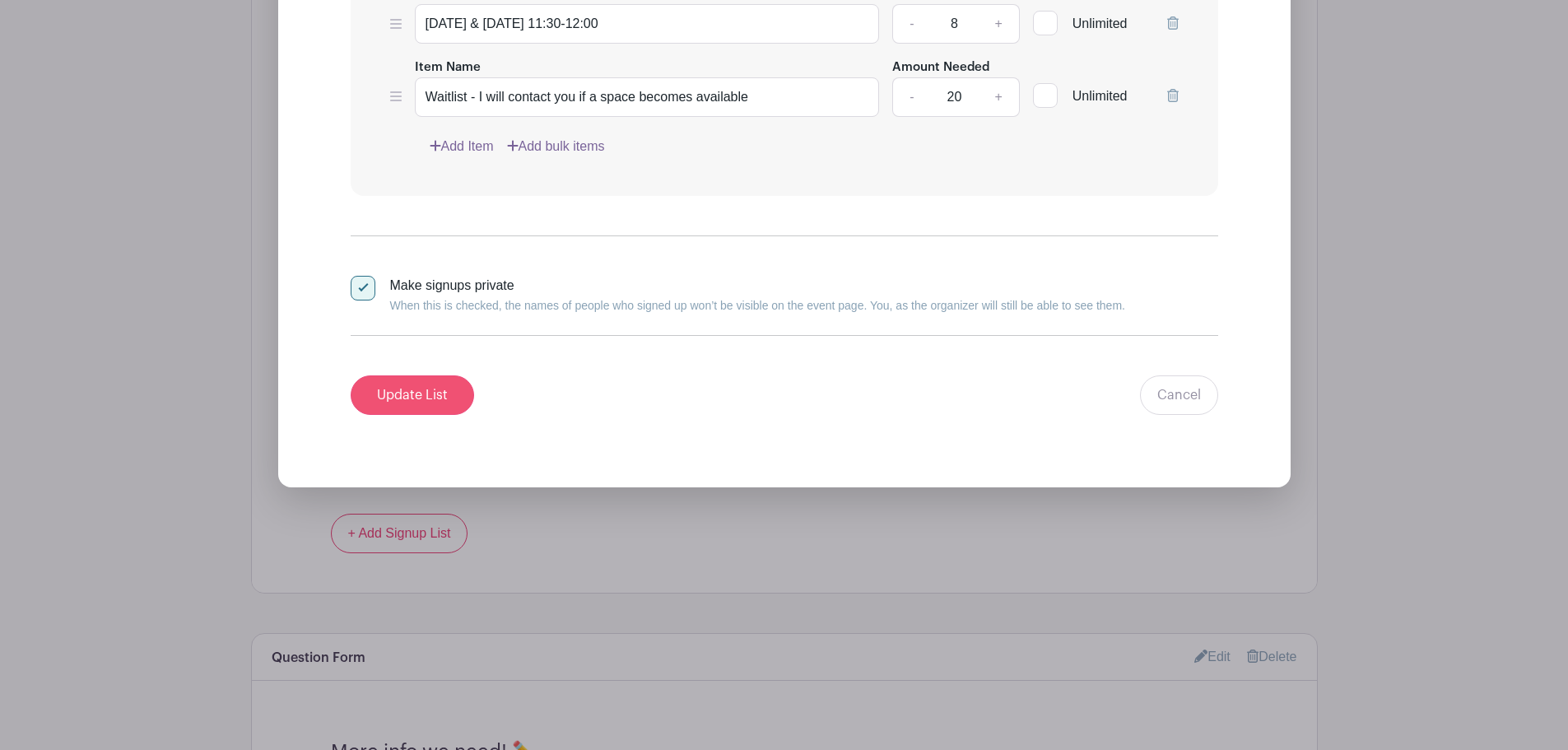
type input "1st Grade Beginning Spelling: taught by Mrs. Bree"
click at [401, 395] on input "Update List" at bounding box center [412, 395] width 123 height 39
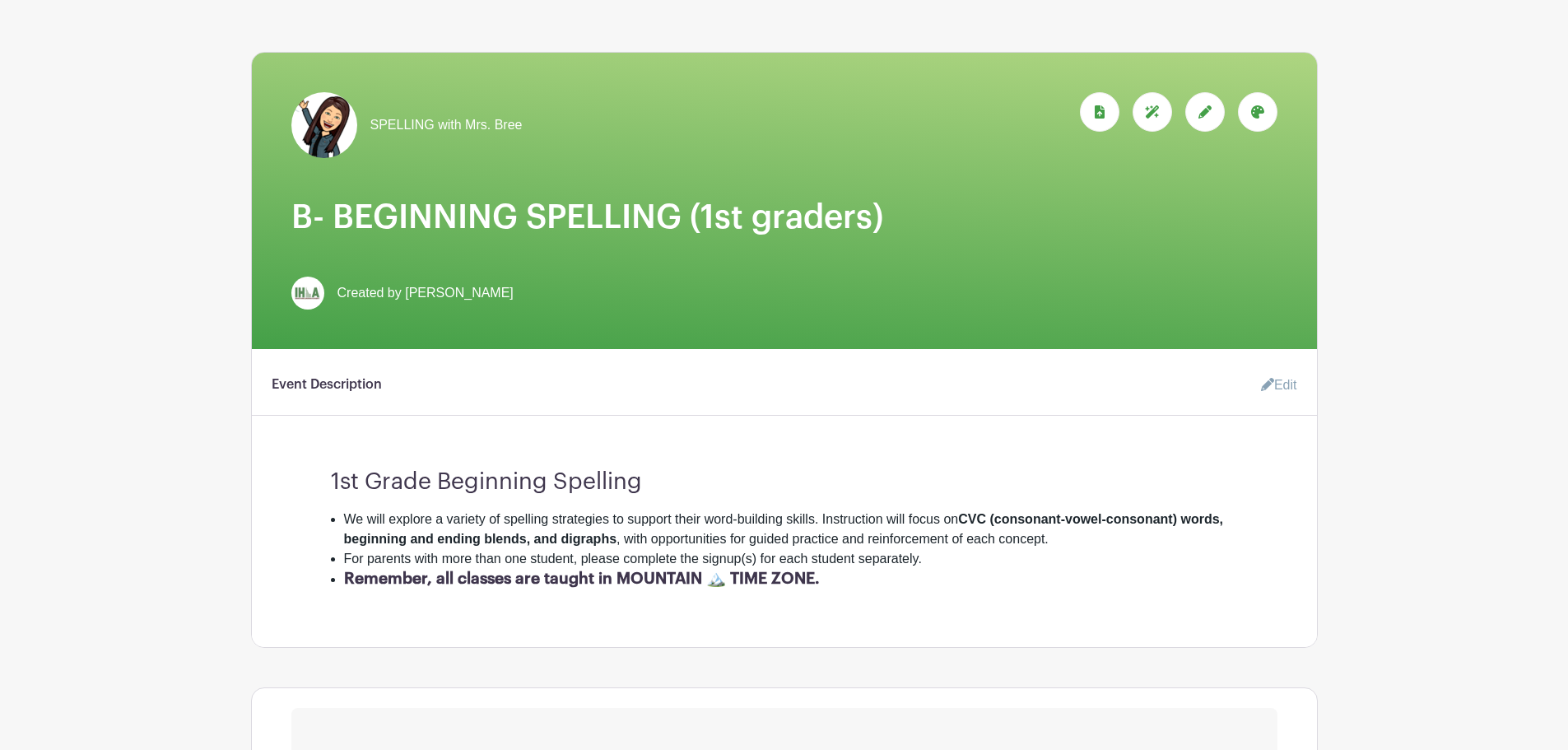
scroll to position [0, 0]
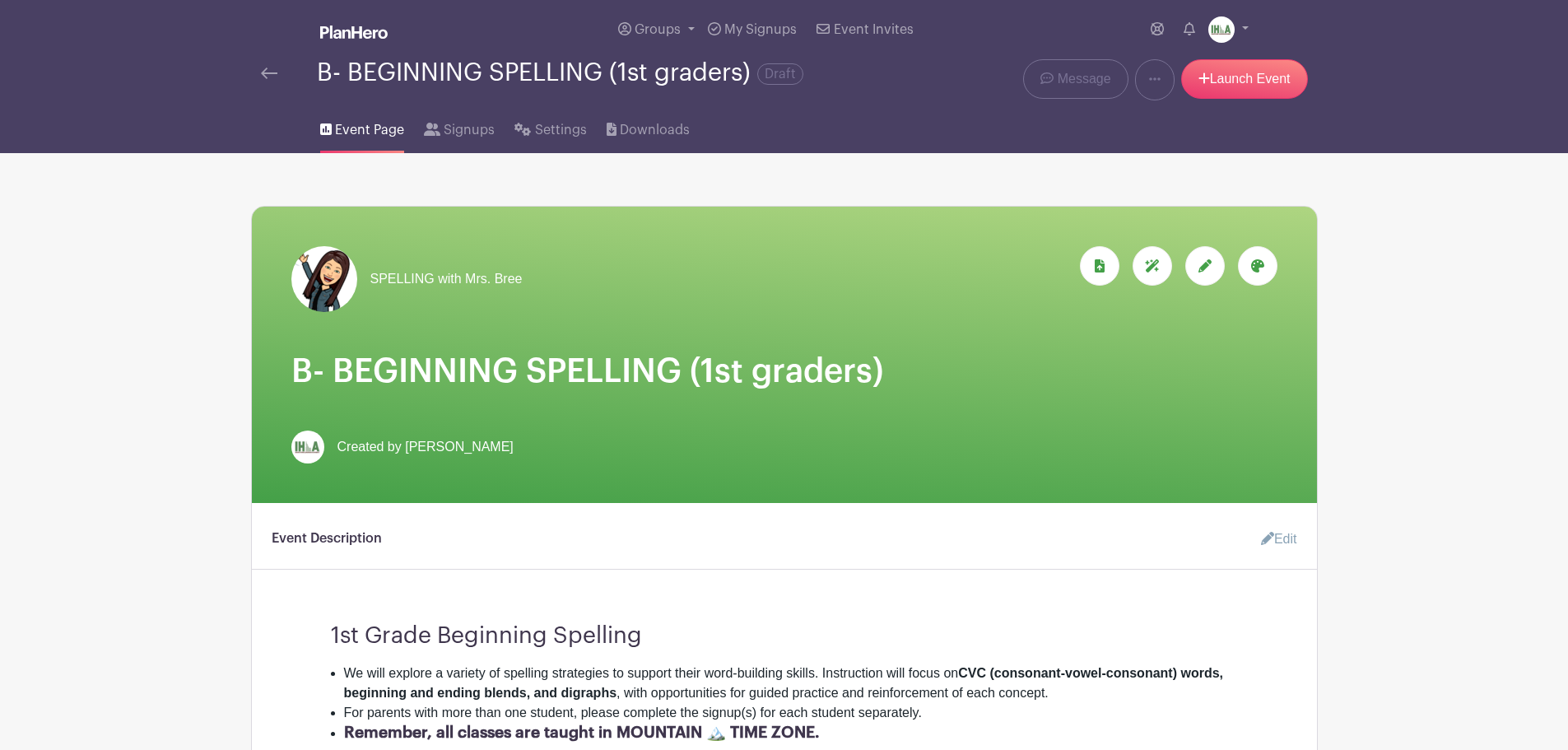
click at [262, 72] on img at bounding box center [268, 73] width 17 height 12
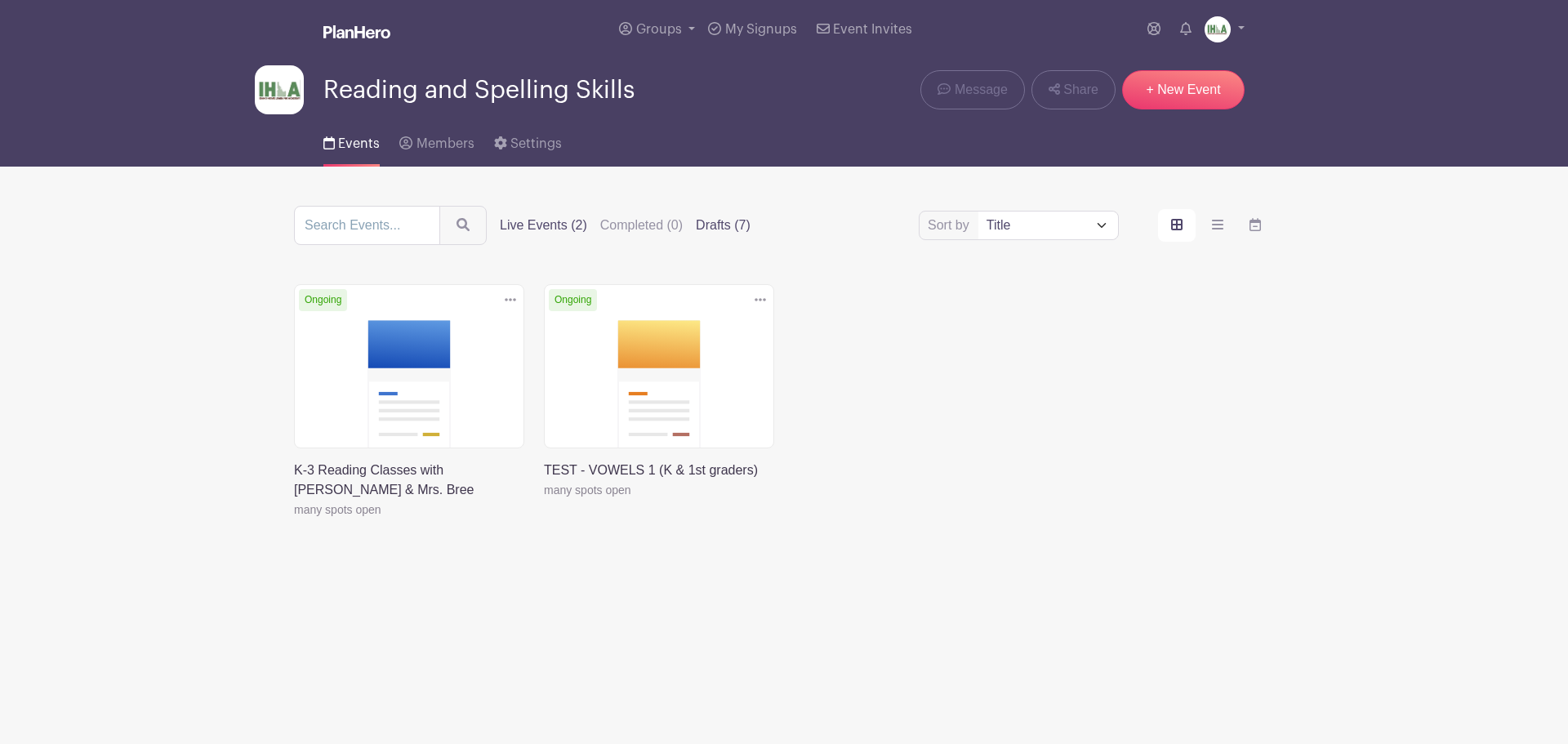
click at [723, 226] on label "Drafts (7)" at bounding box center [723, 225] width 54 height 19
click at [0, 0] on input "Drafts (7)" at bounding box center [0, 0] width 0 height 0
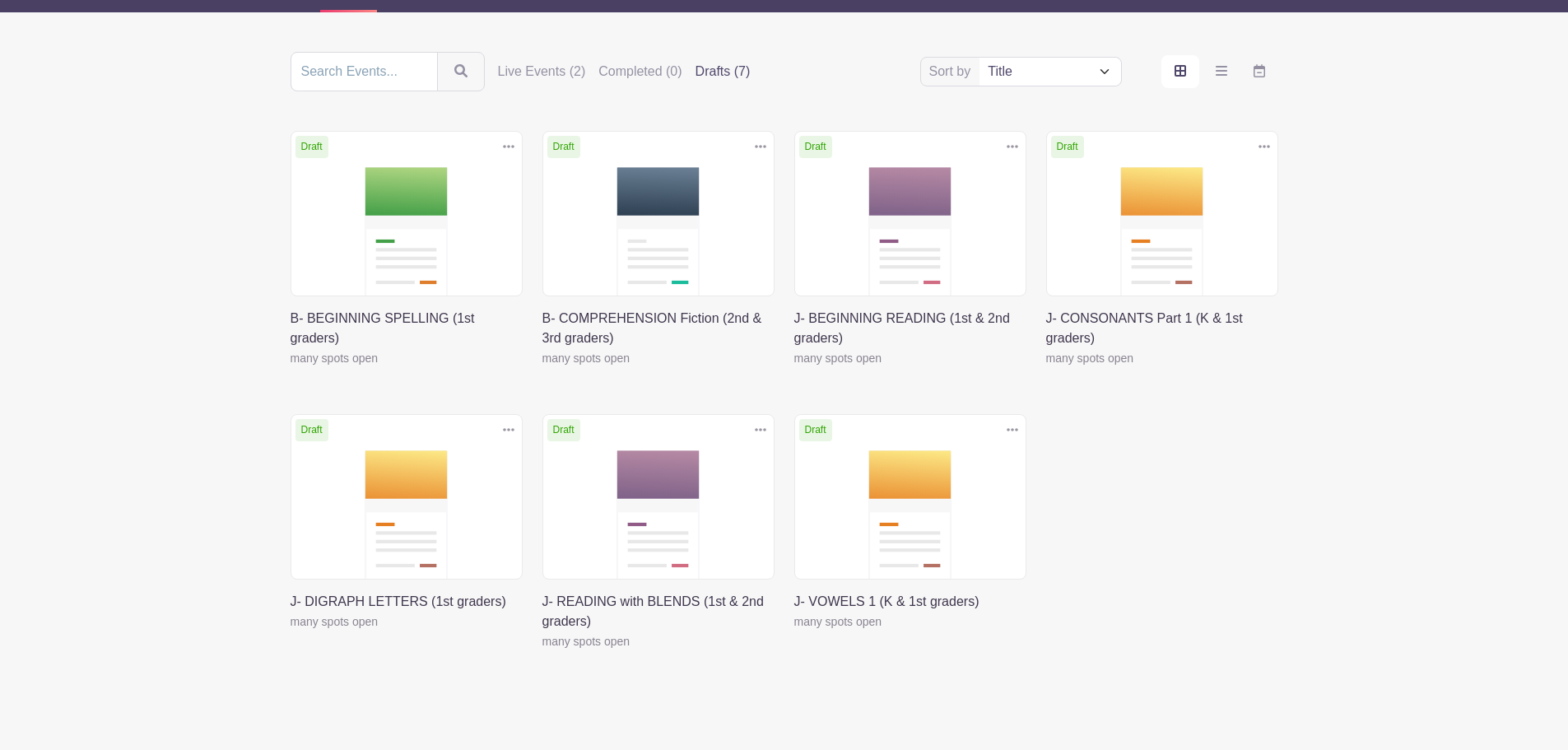
scroll to position [192, 0]
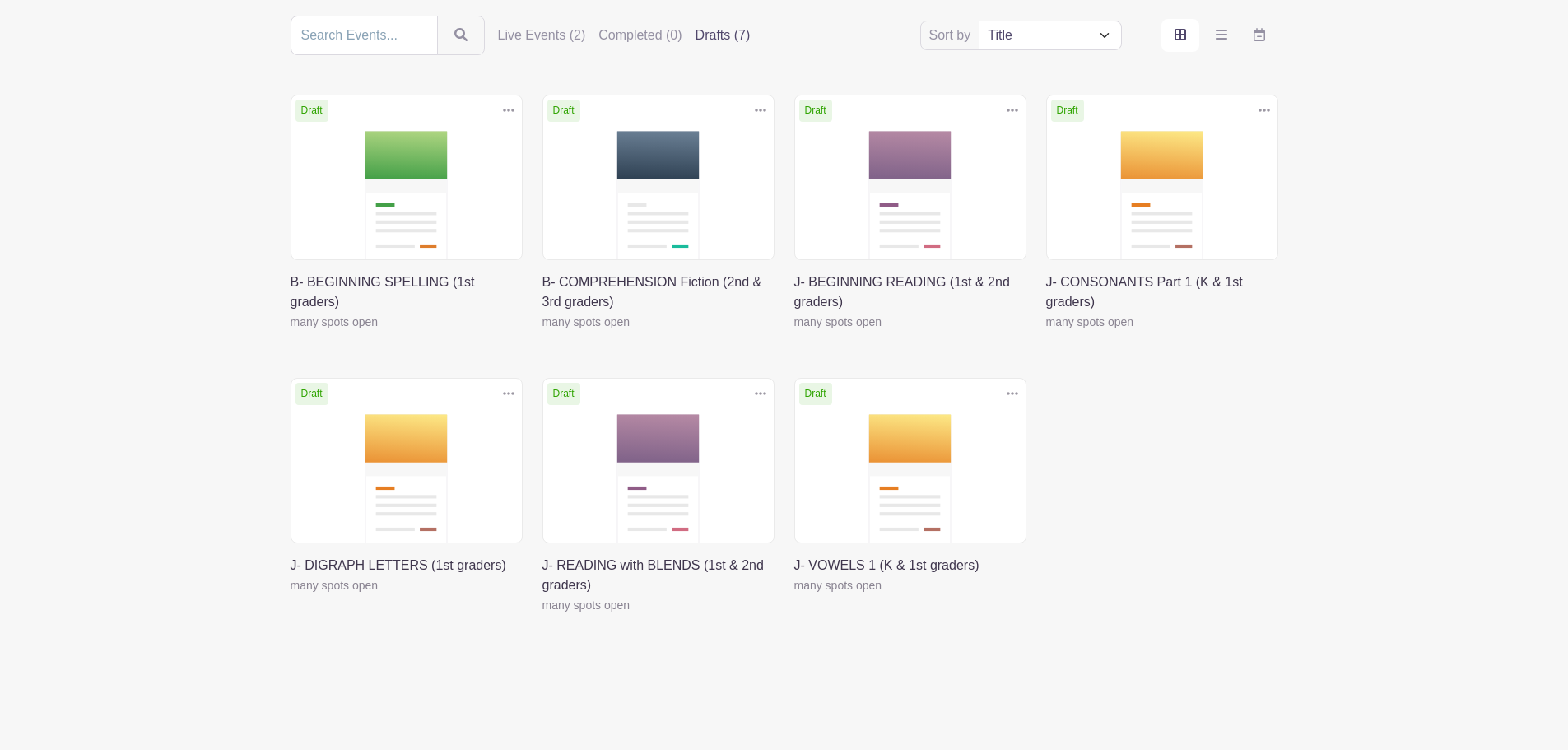
click at [1046, 332] on link at bounding box center [1046, 332] width 0 height 0
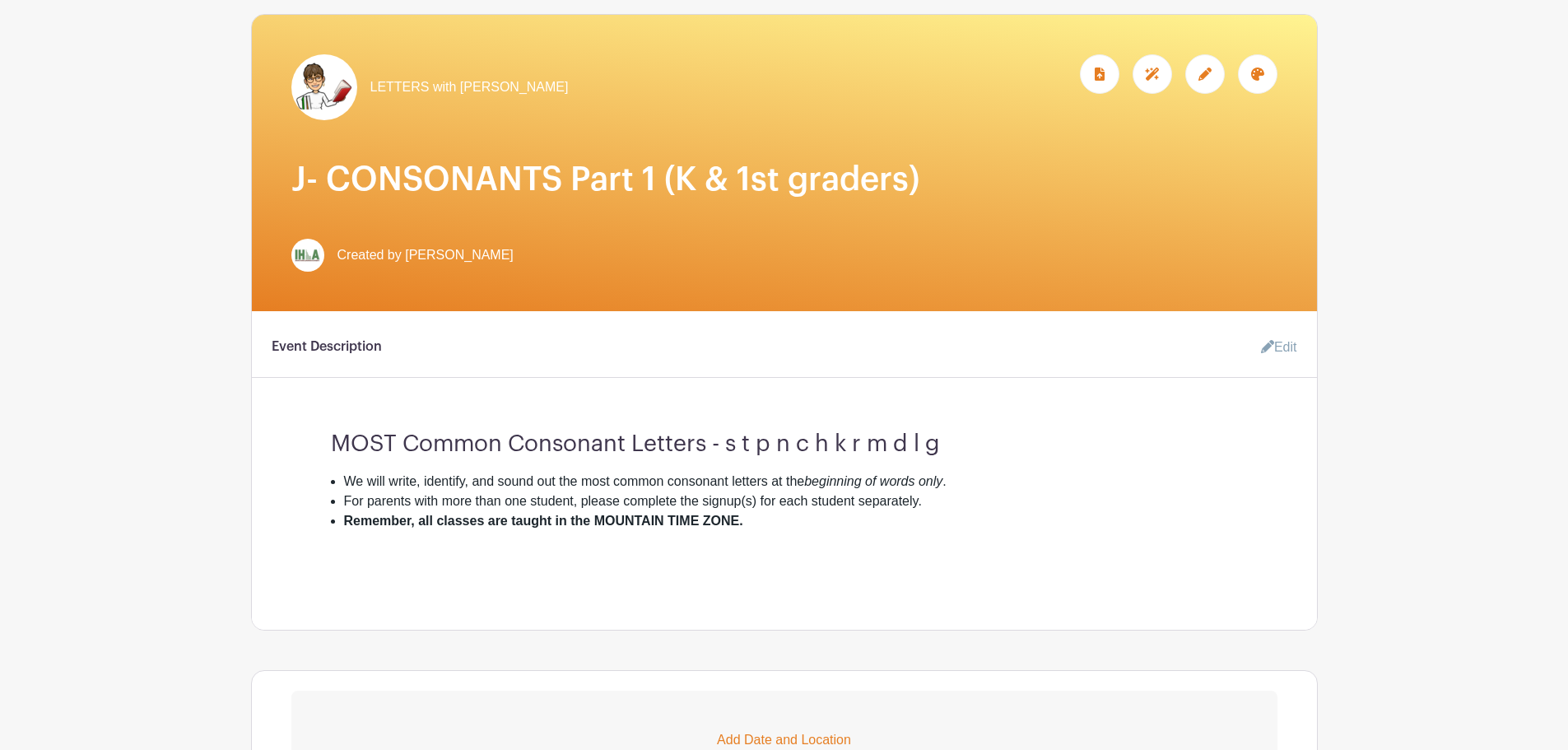
scroll to position [385, 0]
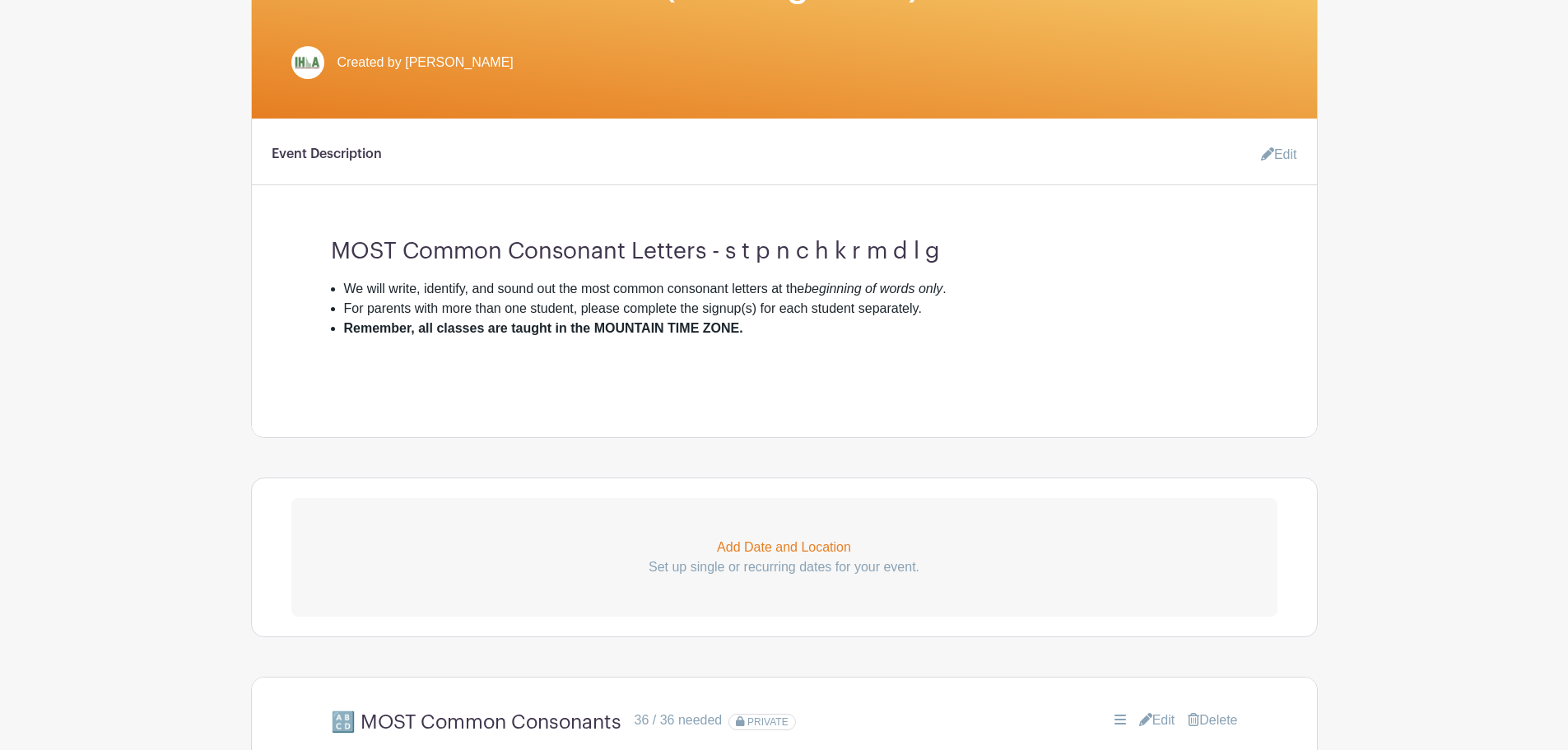
click at [1266, 156] on icon at bounding box center [1267, 153] width 13 height 13
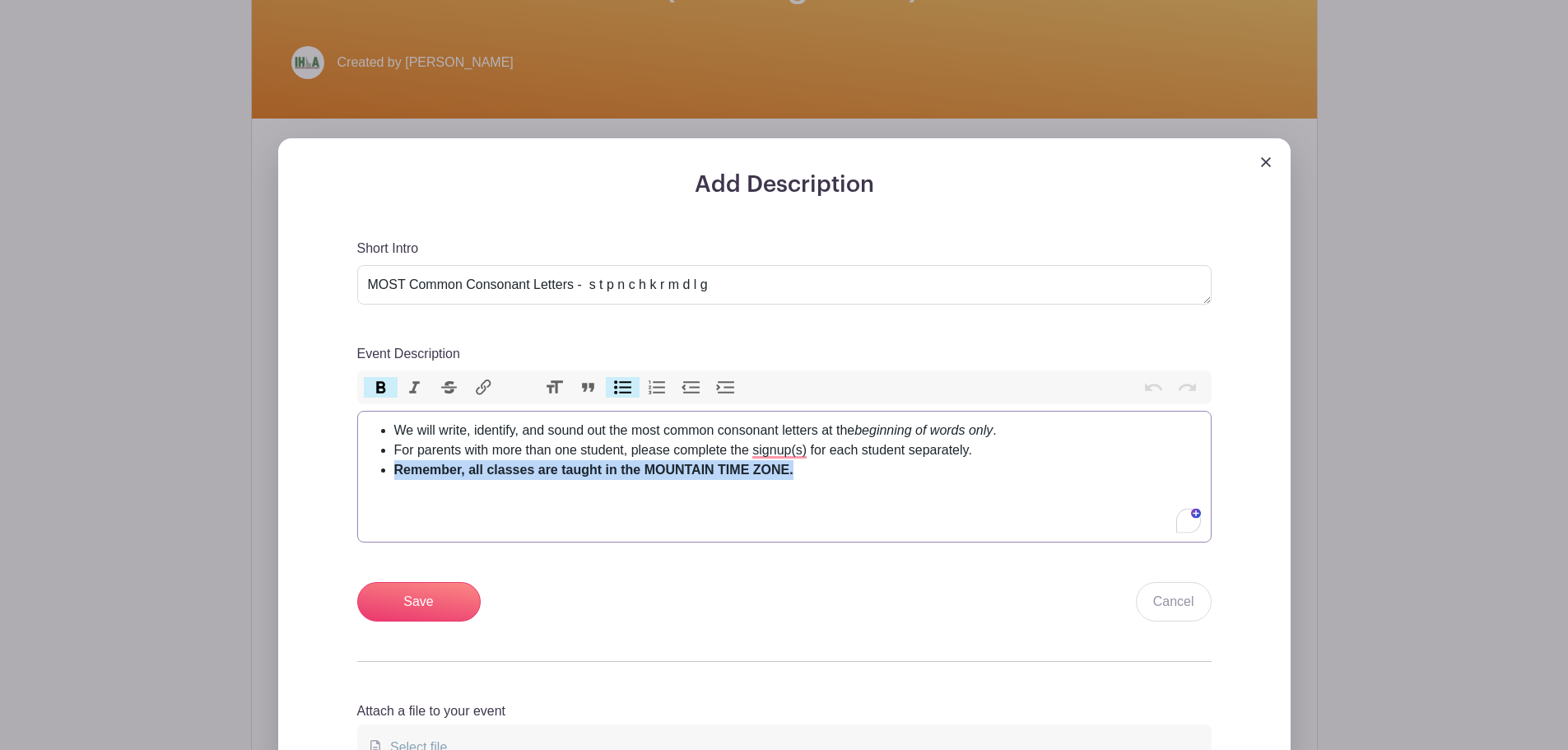
drag, startPoint x: 391, startPoint y: 470, endPoint x: 638, endPoint y: 435, distance: 249.5
click at [803, 472] on ul "We will write, identify, and sound out the most common consonant letters at the…" at bounding box center [784, 450] width 833 height 60
click at [557, 388] on button "Heading" at bounding box center [553, 388] width 34 height 22
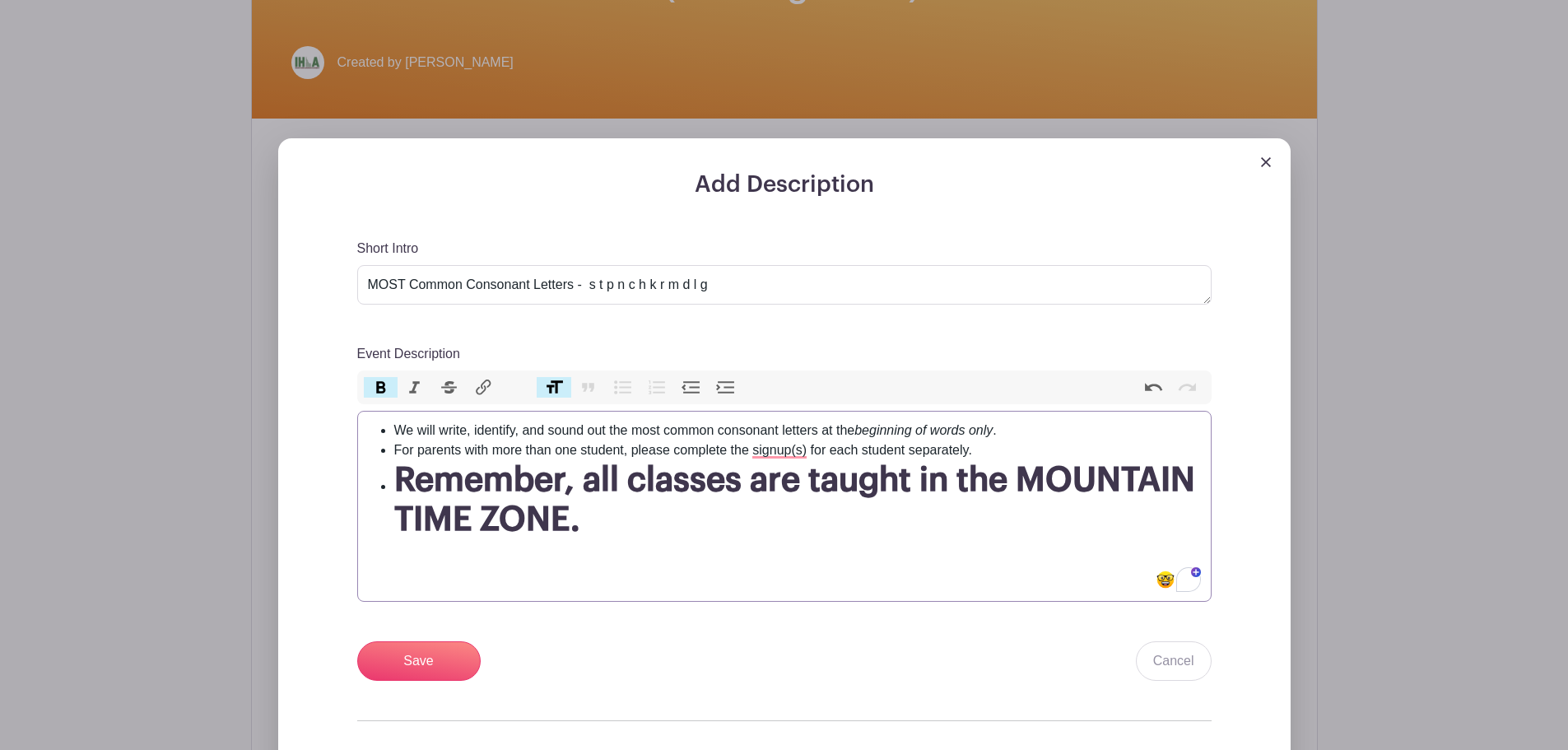
click at [1195, 488] on h1 "Remember, all classes are taught in the MOUNTAIN TIME ZONE." at bounding box center [798, 499] width 807 height 79
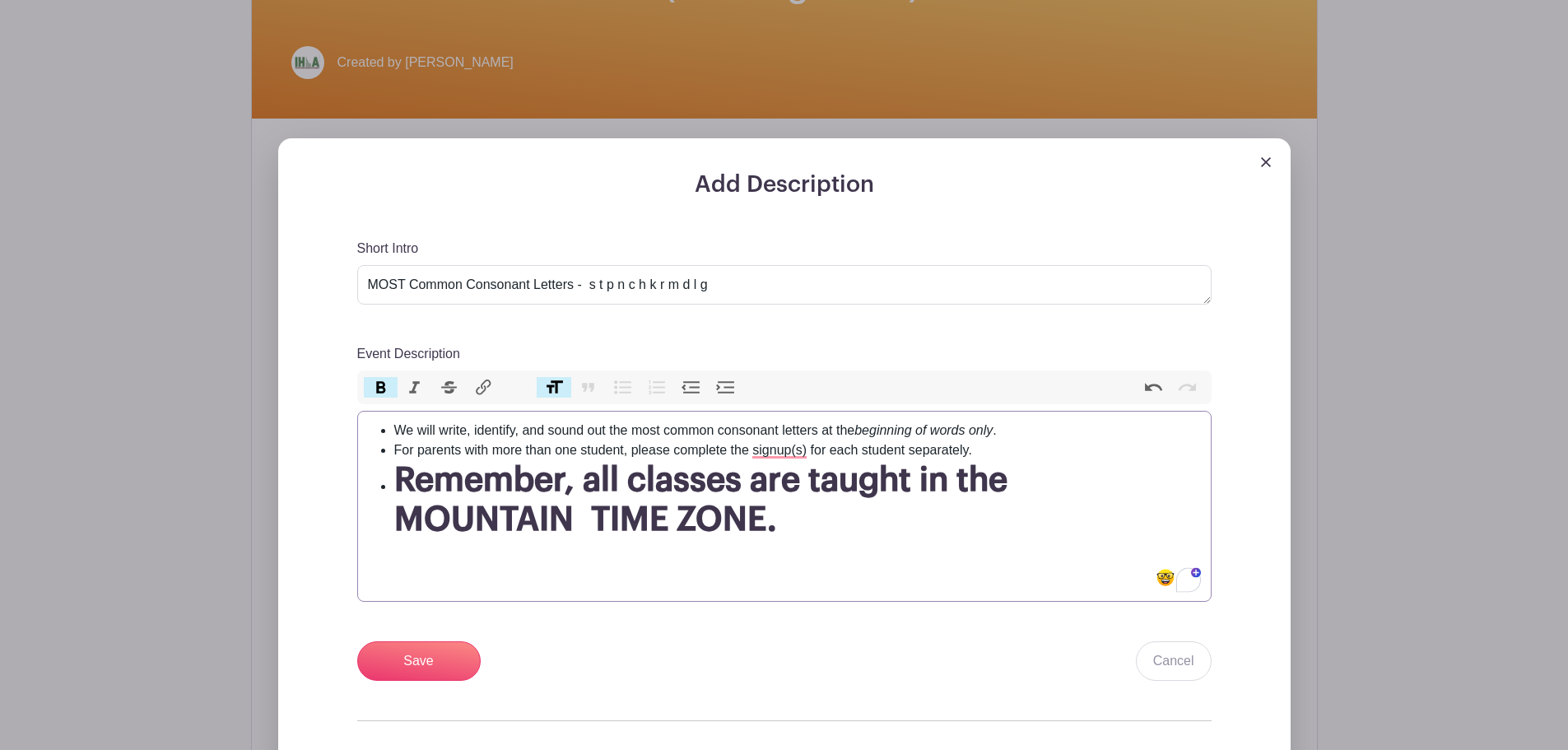
type trix-editor "<ul><li>We will write, identify, and sound out the most common consonant letter…"
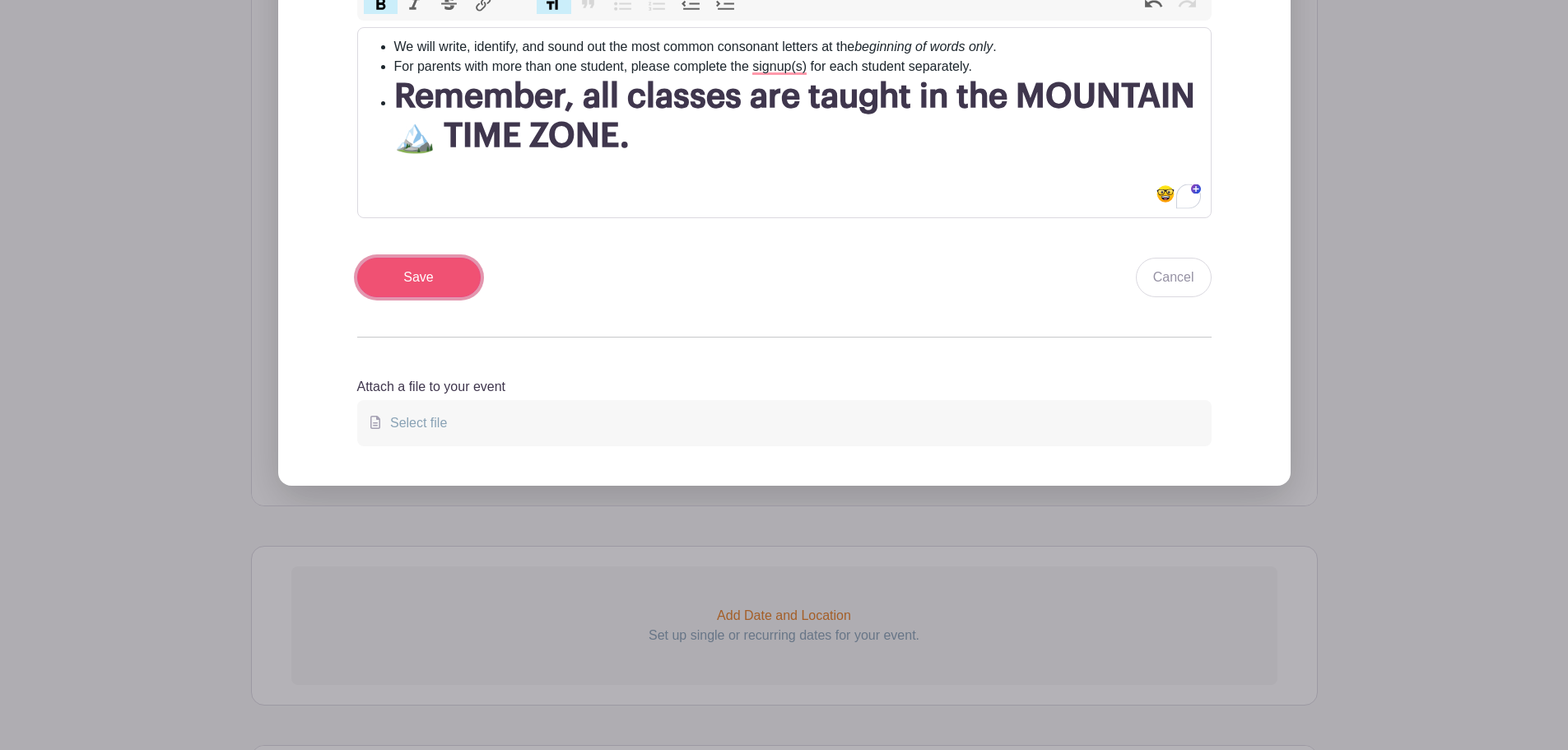
click at [415, 275] on input "Save" at bounding box center [419, 277] width 123 height 39
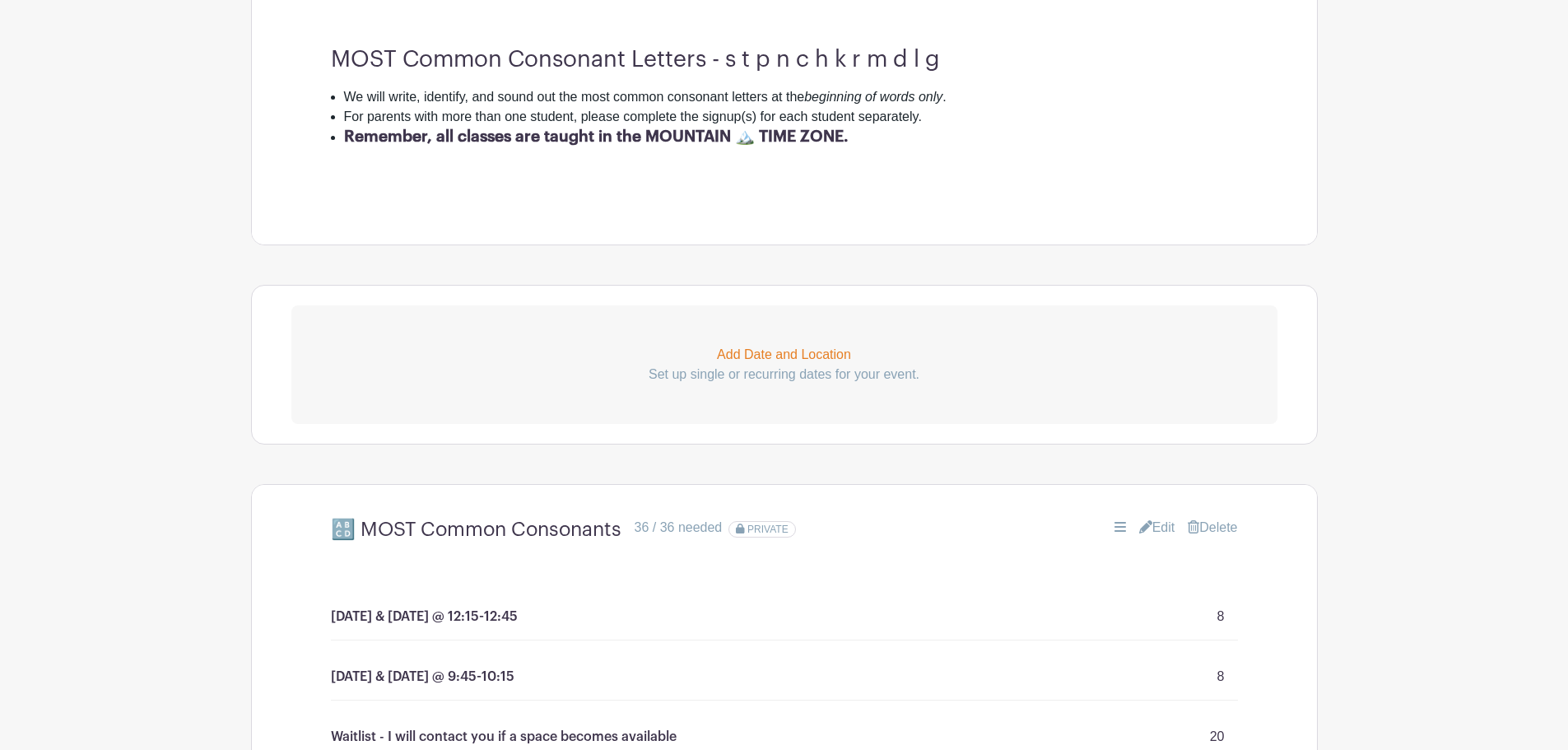
click at [429, 465] on turbo-frame "Add Date and Location Set up single or recurring dates for your event. 🔠 MOST C…" at bounding box center [784, 589] width 1067 height 609
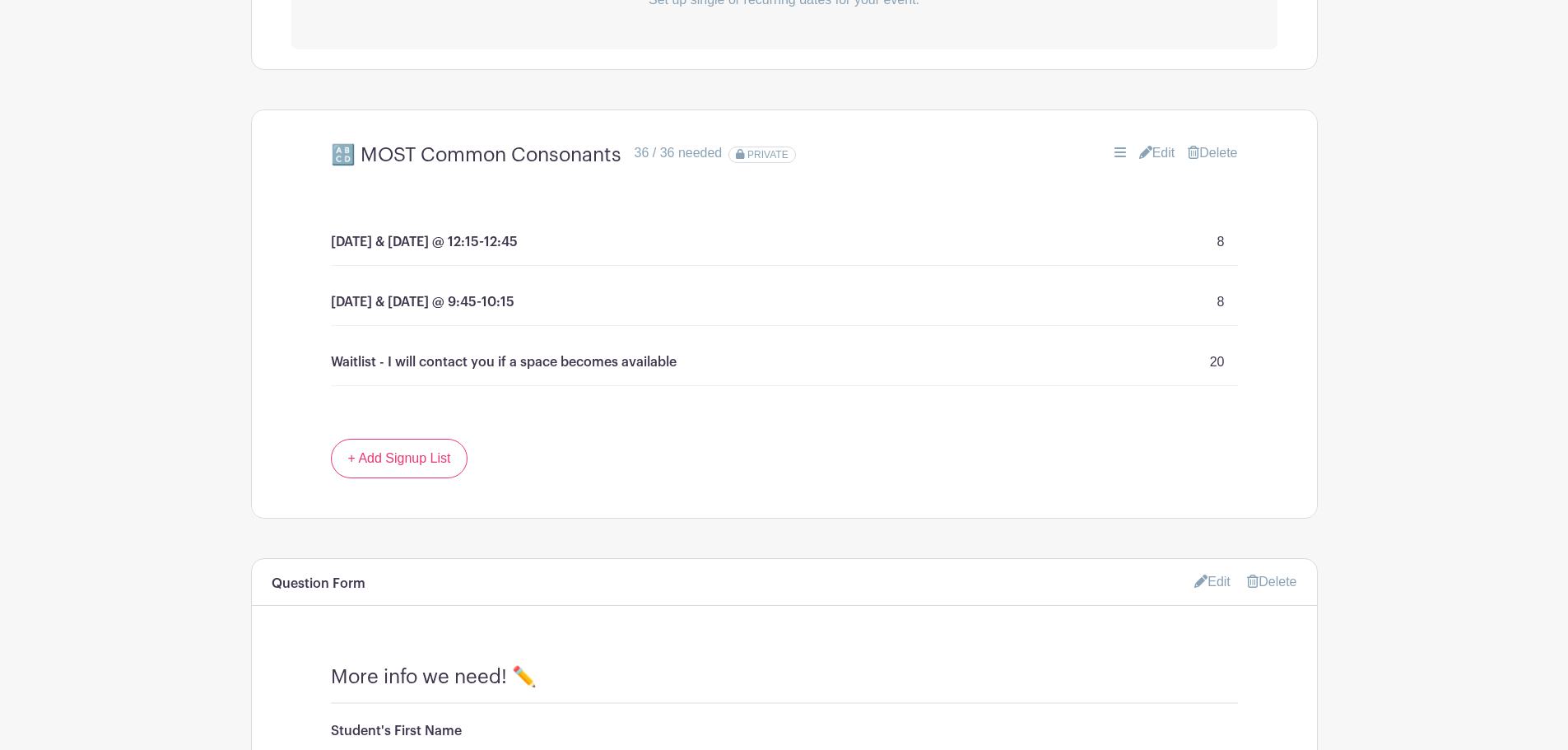
scroll to position [1092, 0]
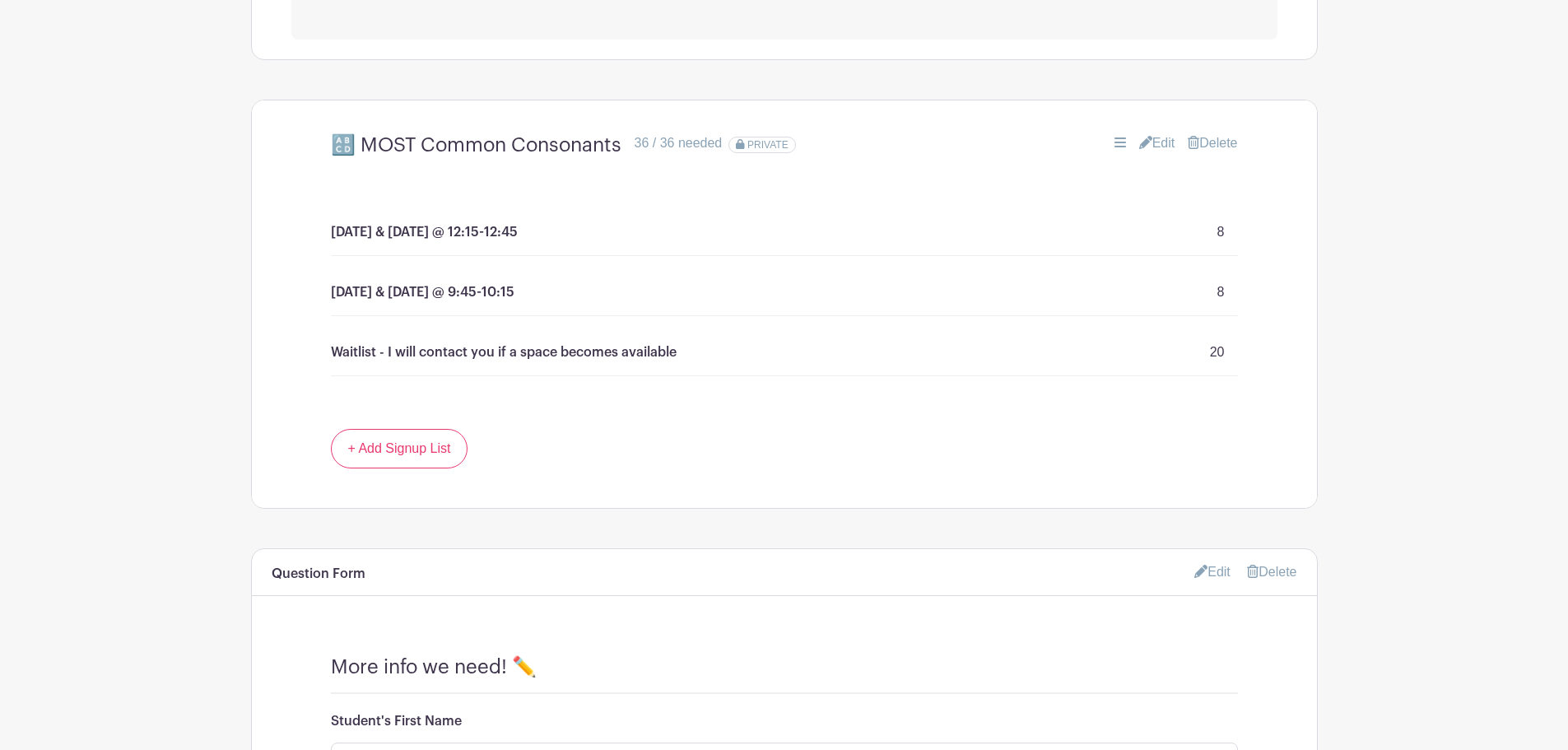
click at [1165, 139] on link "Edit" at bounding box center [1157, 143] width 36 height 20
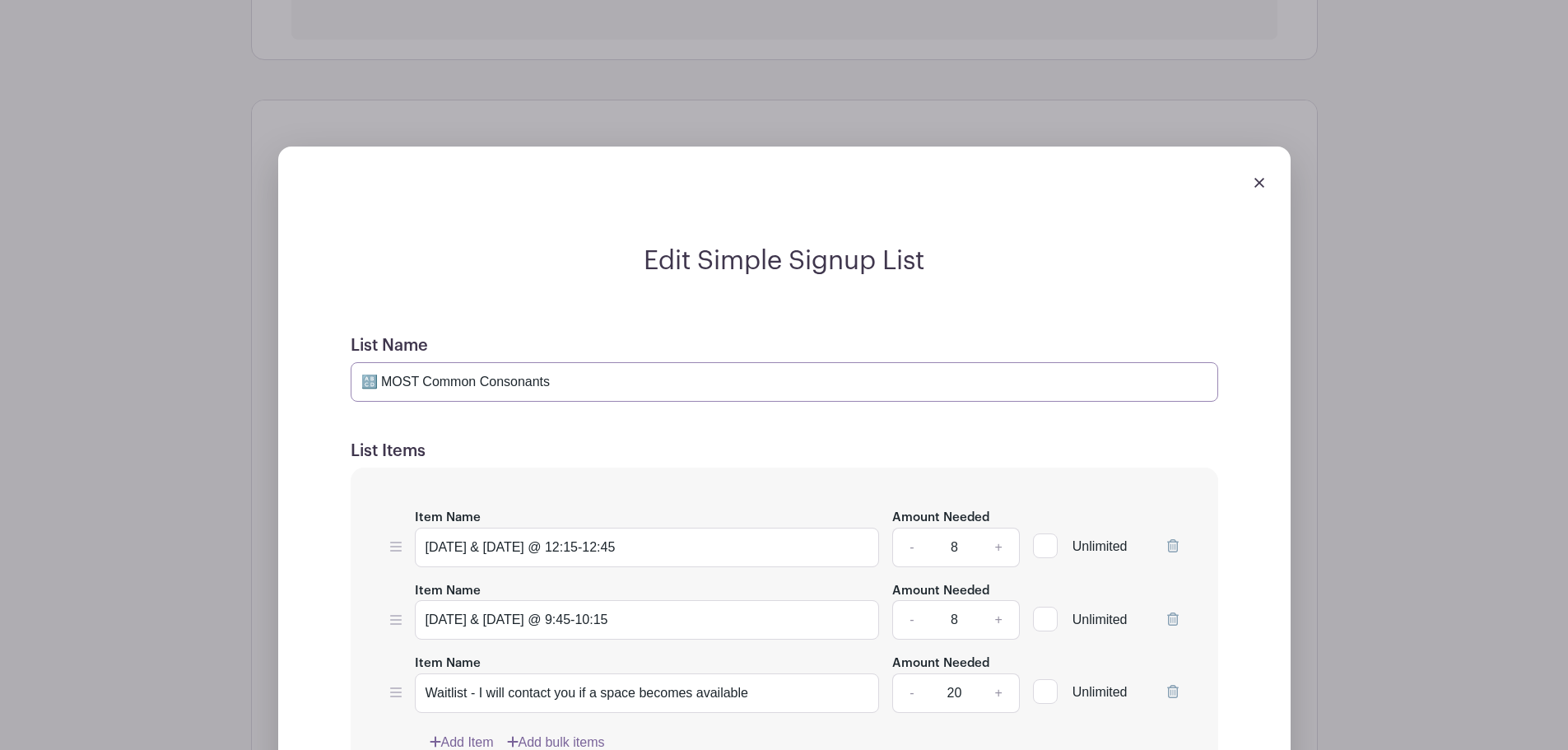
click at [550, 387] on input "🔠 MOST Common Consonants" at bounding box center [784, 382] width 868 height 39
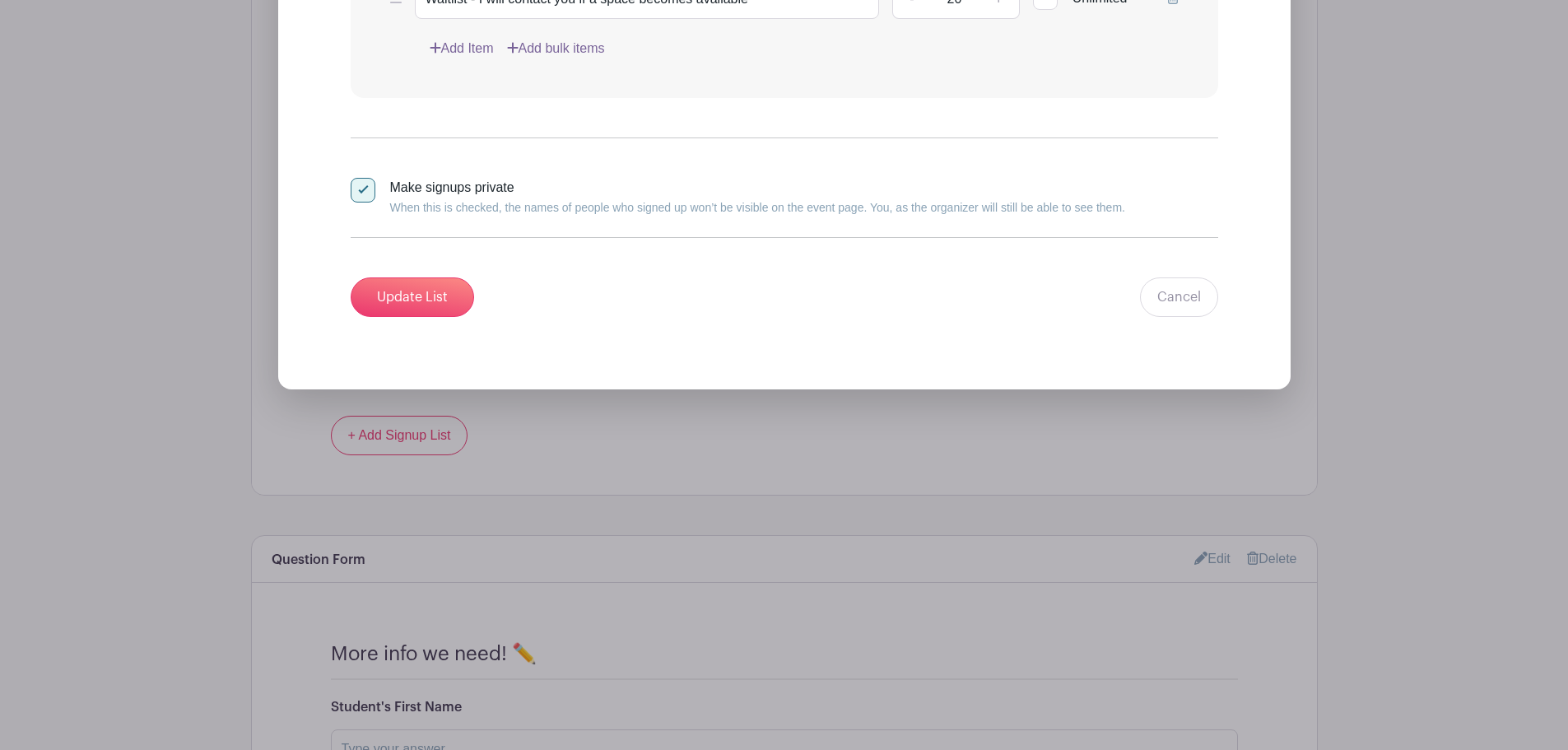
scroll to position [1860, 0]
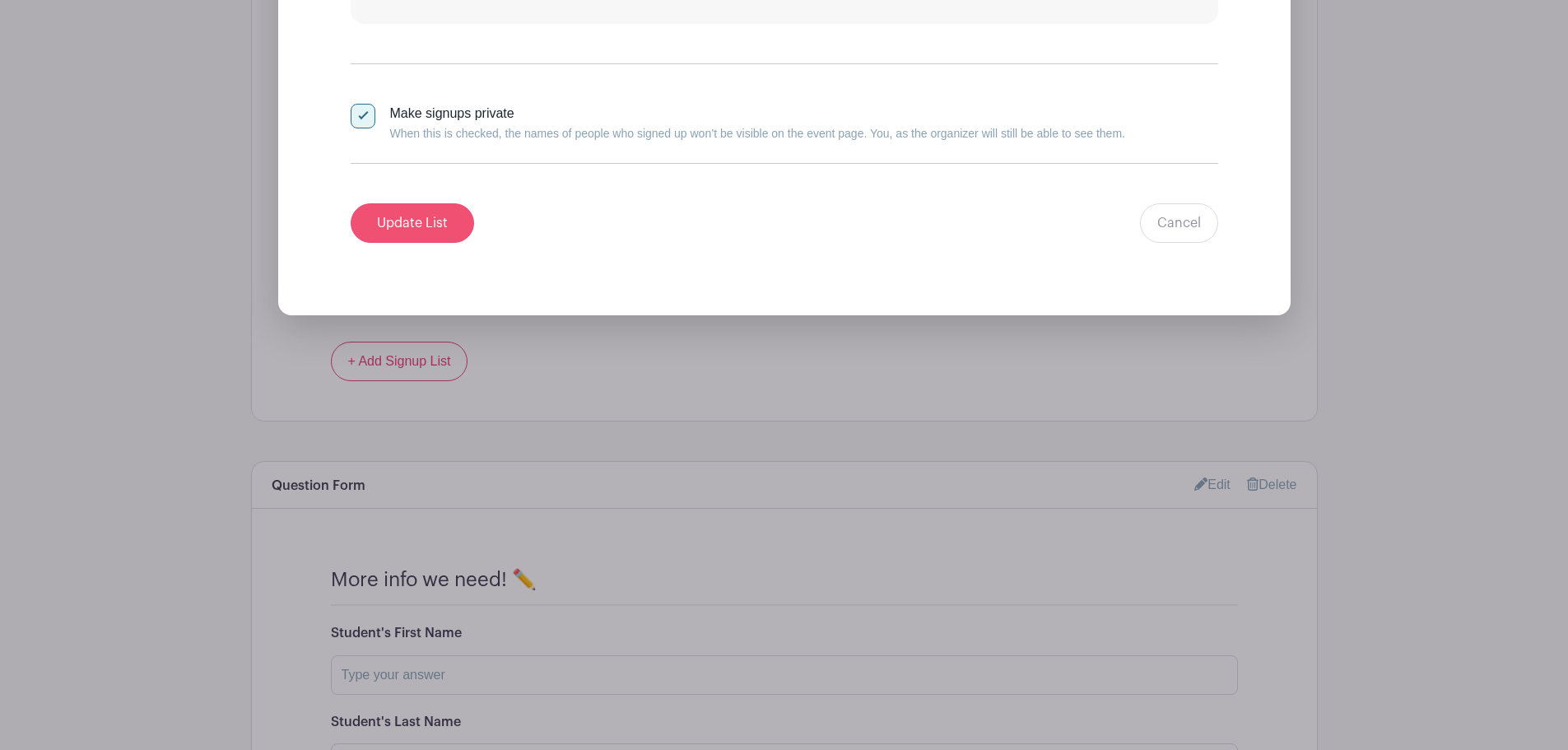
type input "🔠 MOST Common Consonants: taught by Mrs. Jean"
click at [416, 231] on input "Update List" at bounding box center [412, 223] width 123 height 39
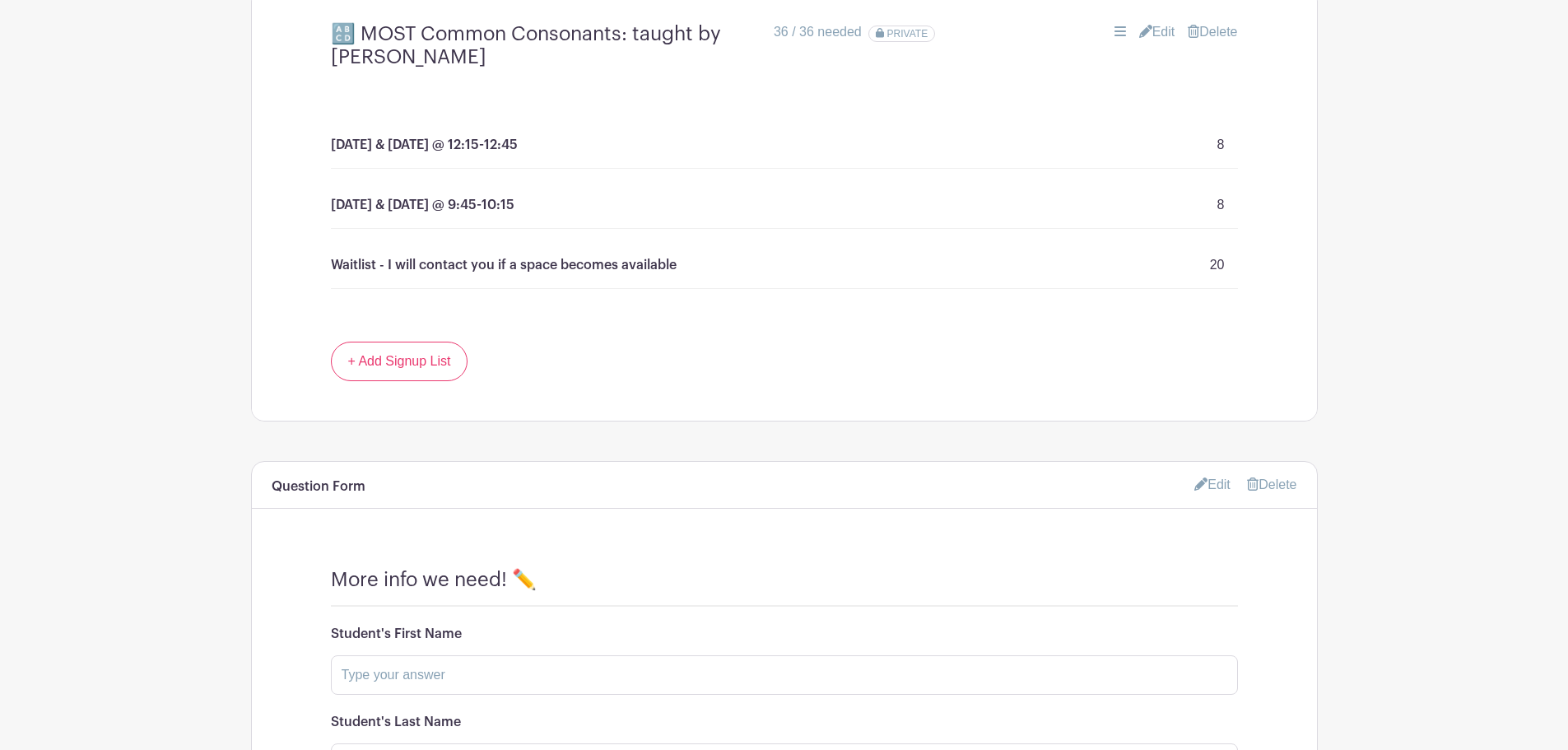
scroll to position [111, 0]
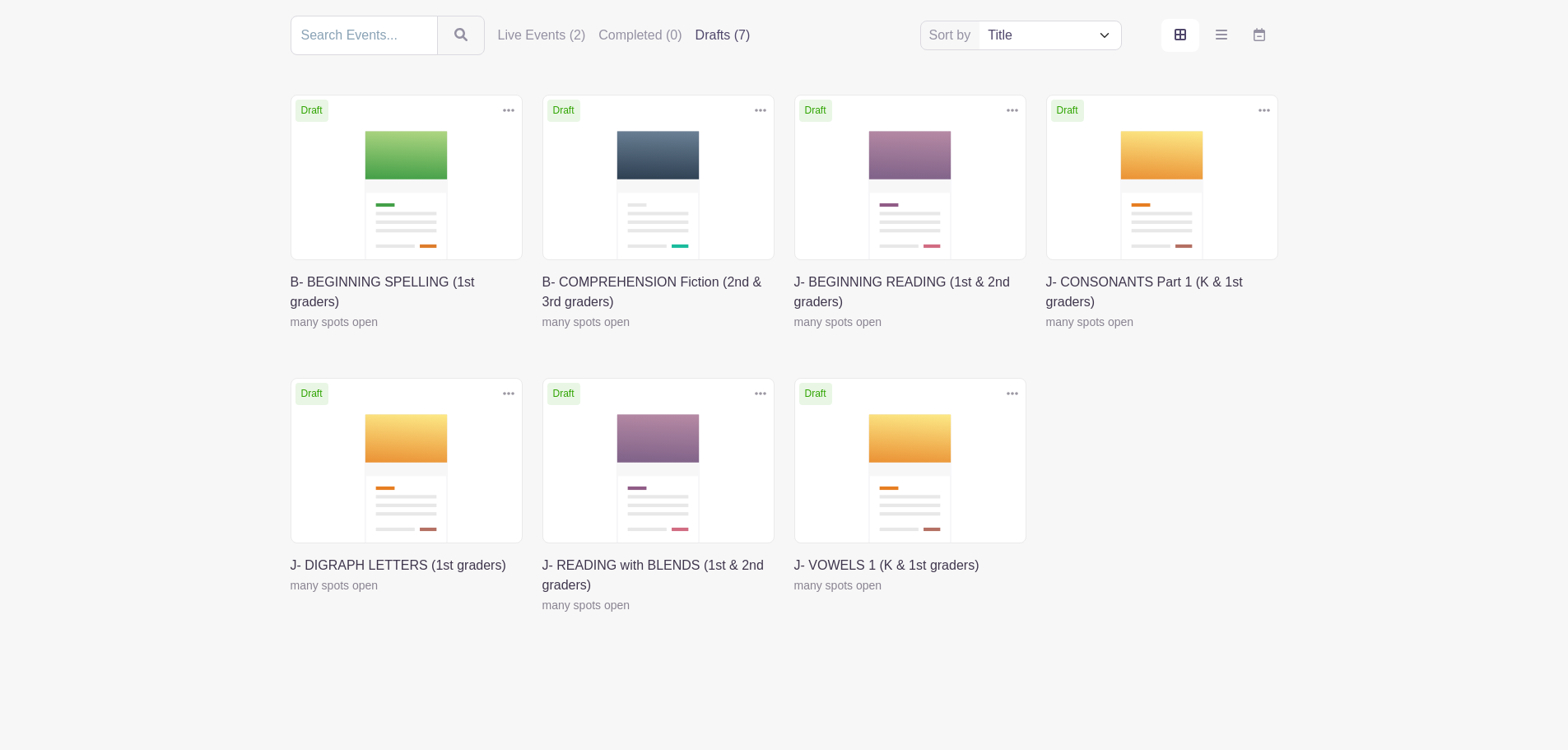
click at [794, 332] on link at bounding box center [794, 332] width 0 height 0
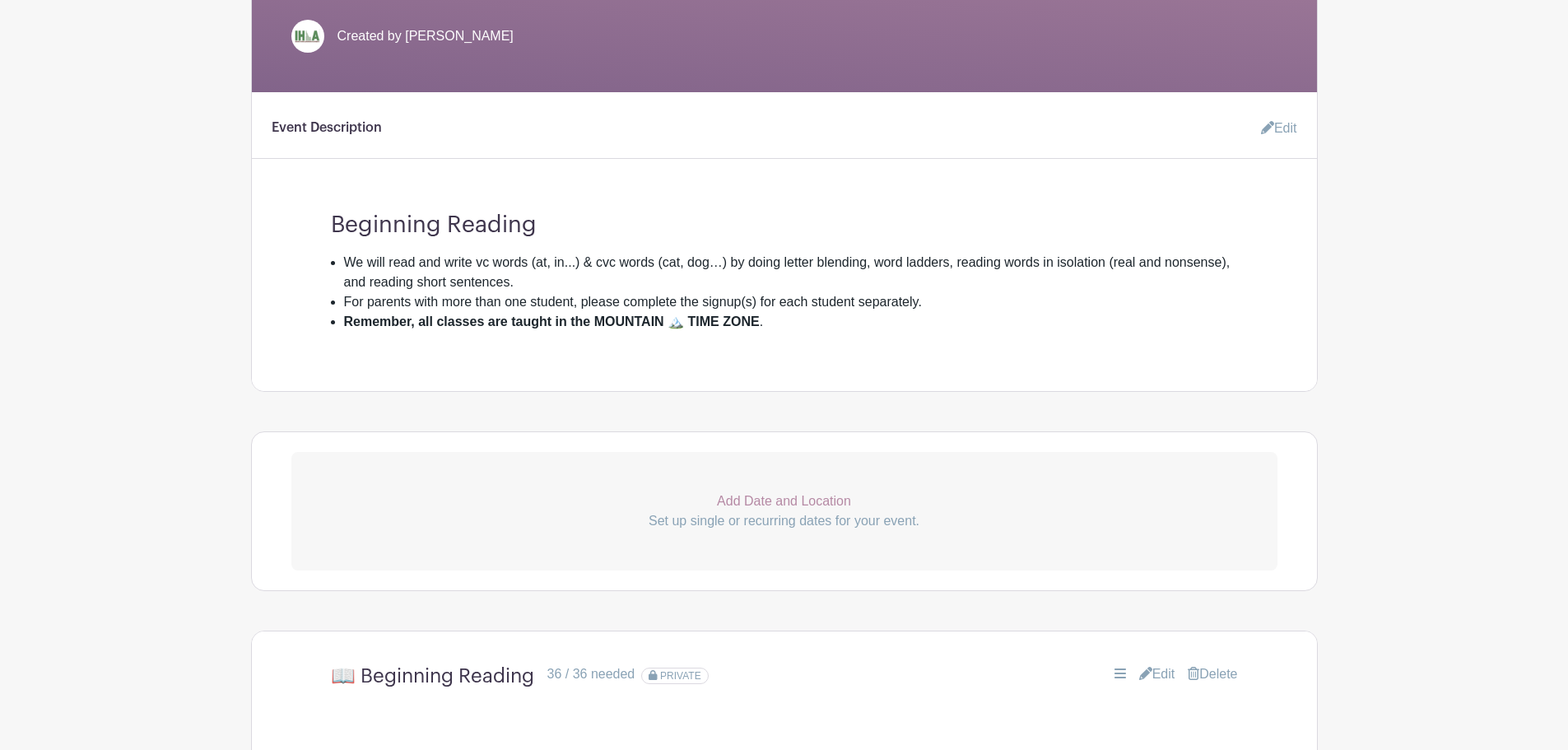
scroll to position [576, 0]
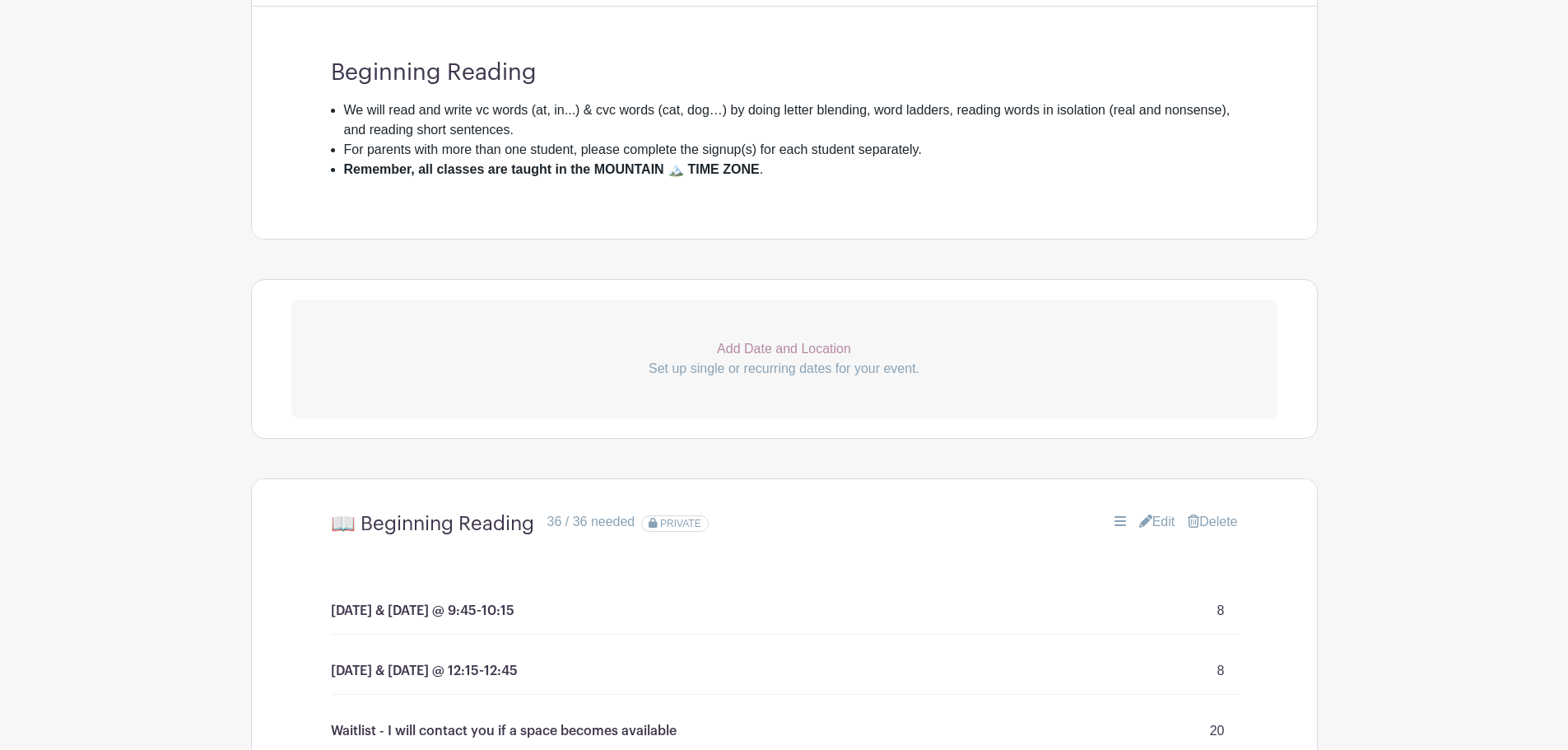
click at [1161, 519] on link "Edit" at bounding box center [1157, 522] width 36 height 20
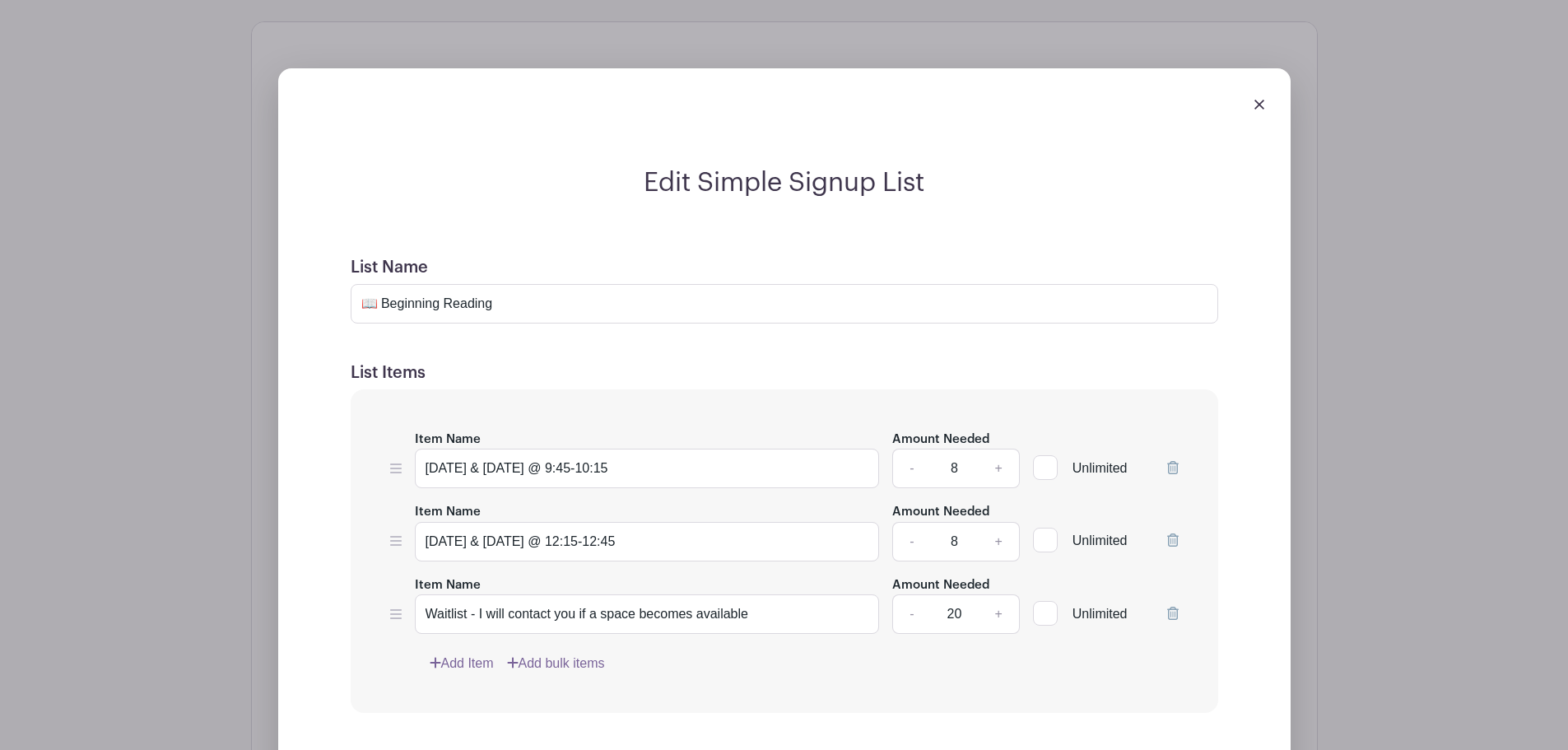
scroll to position [1152, 0]
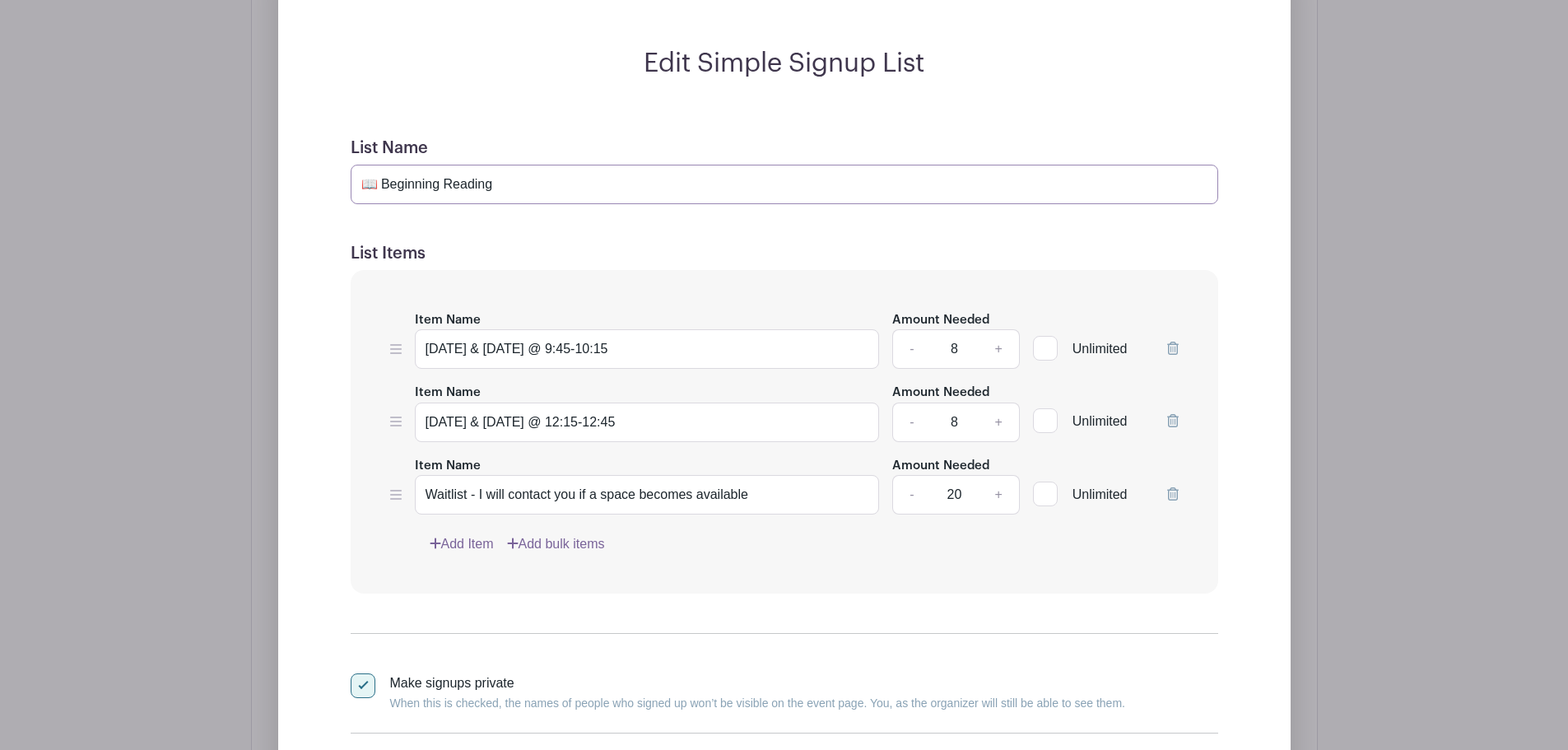
click at [502, 182] on input "📖 Beginning Reading" at bounding box center [784, 184] width 868 height 39
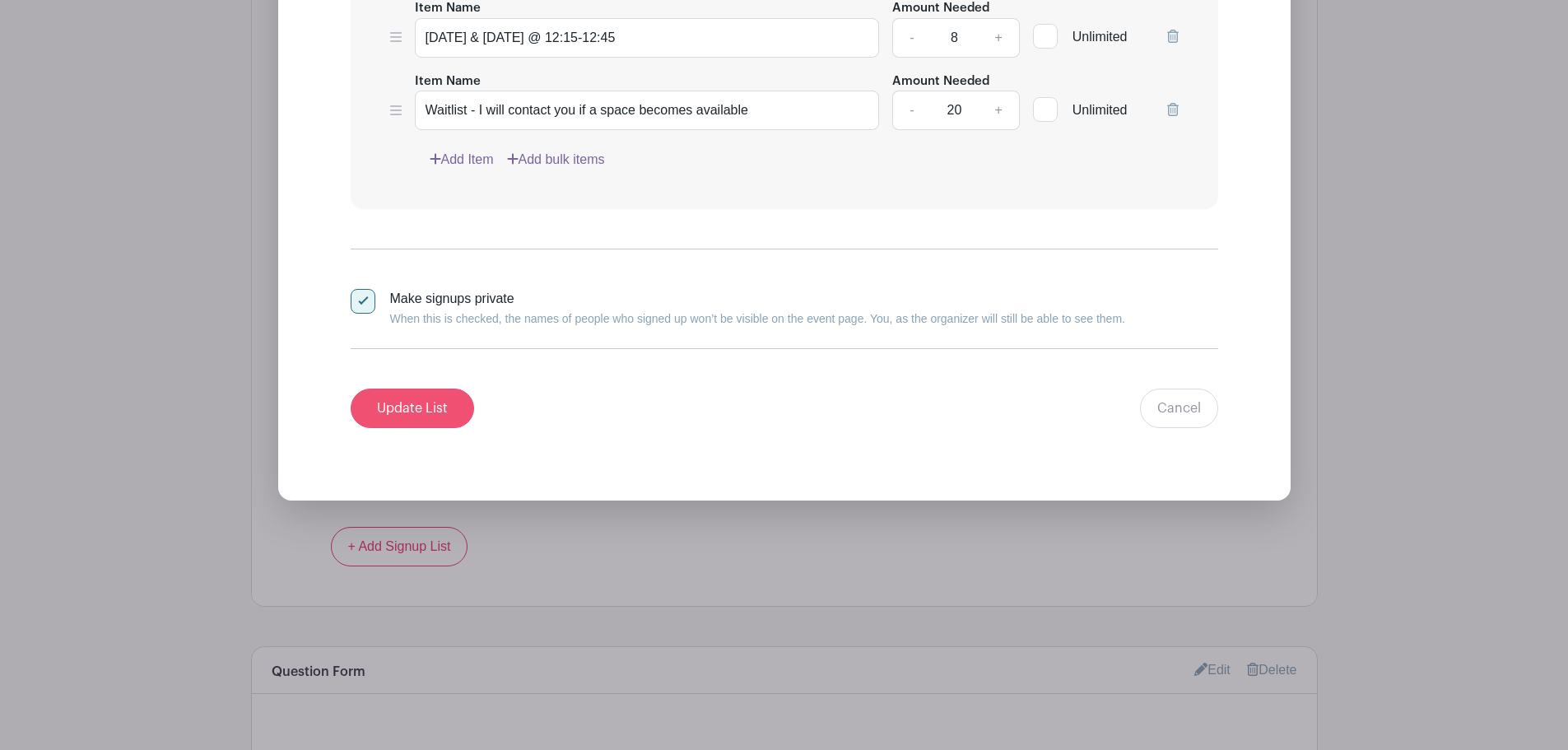
type input "📖 Beginning Reading: taught by Mrs. Jean"
click at [399, 416] on input "Update List" at bounding box center [412, 408] width 123 height 39
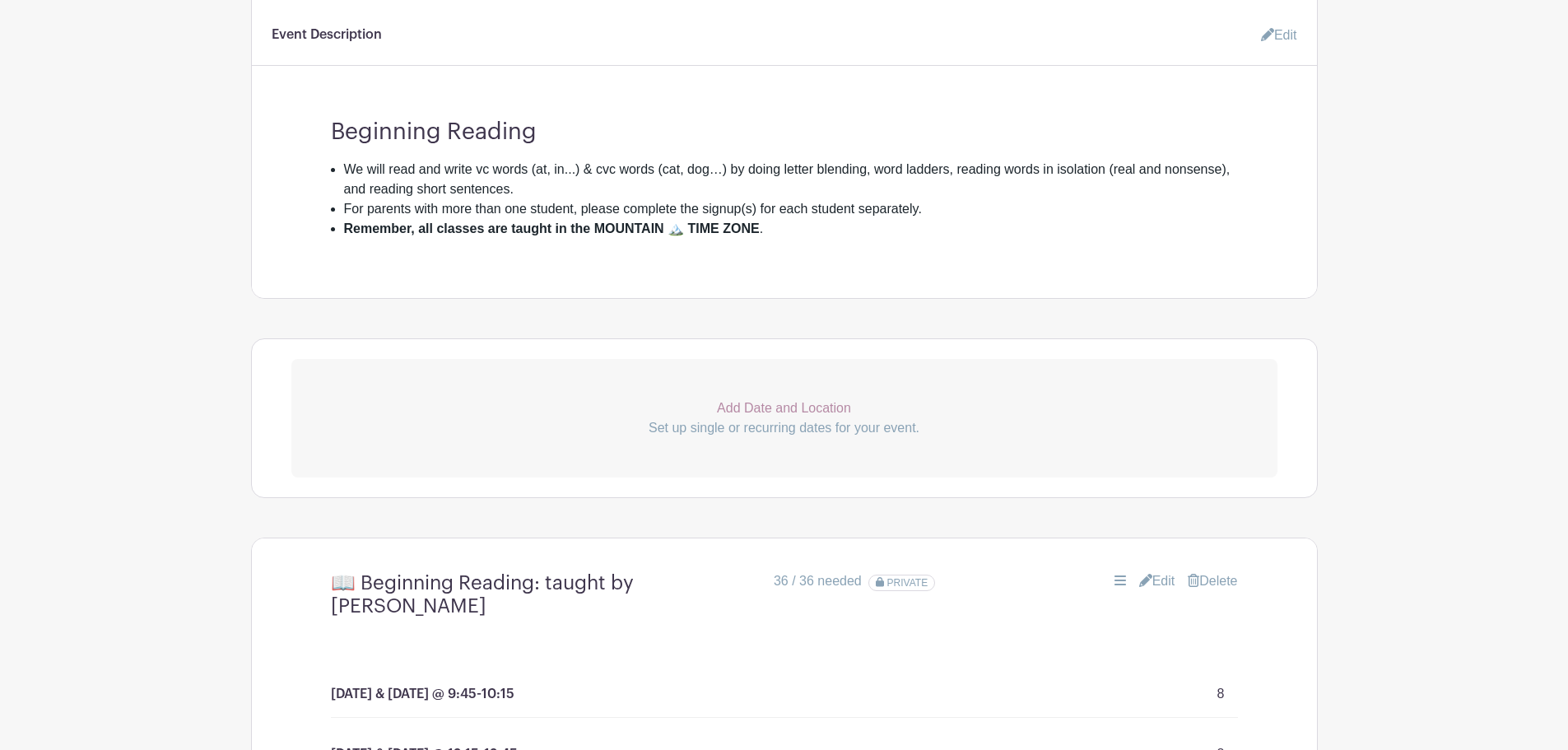
scroll to position [281, 0]
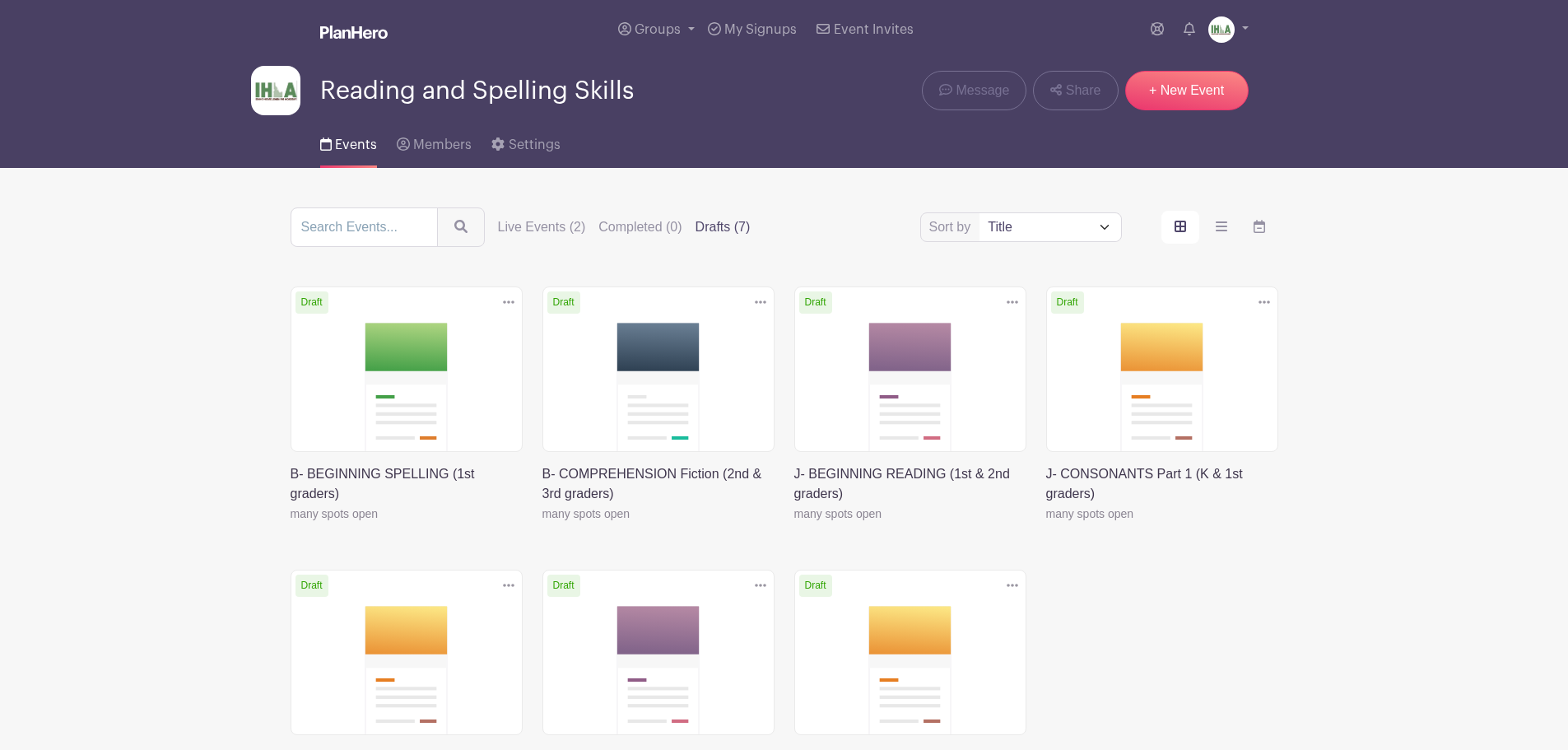
click at [291, 524] on link at bounding box center [291, 524] width 0 height 0
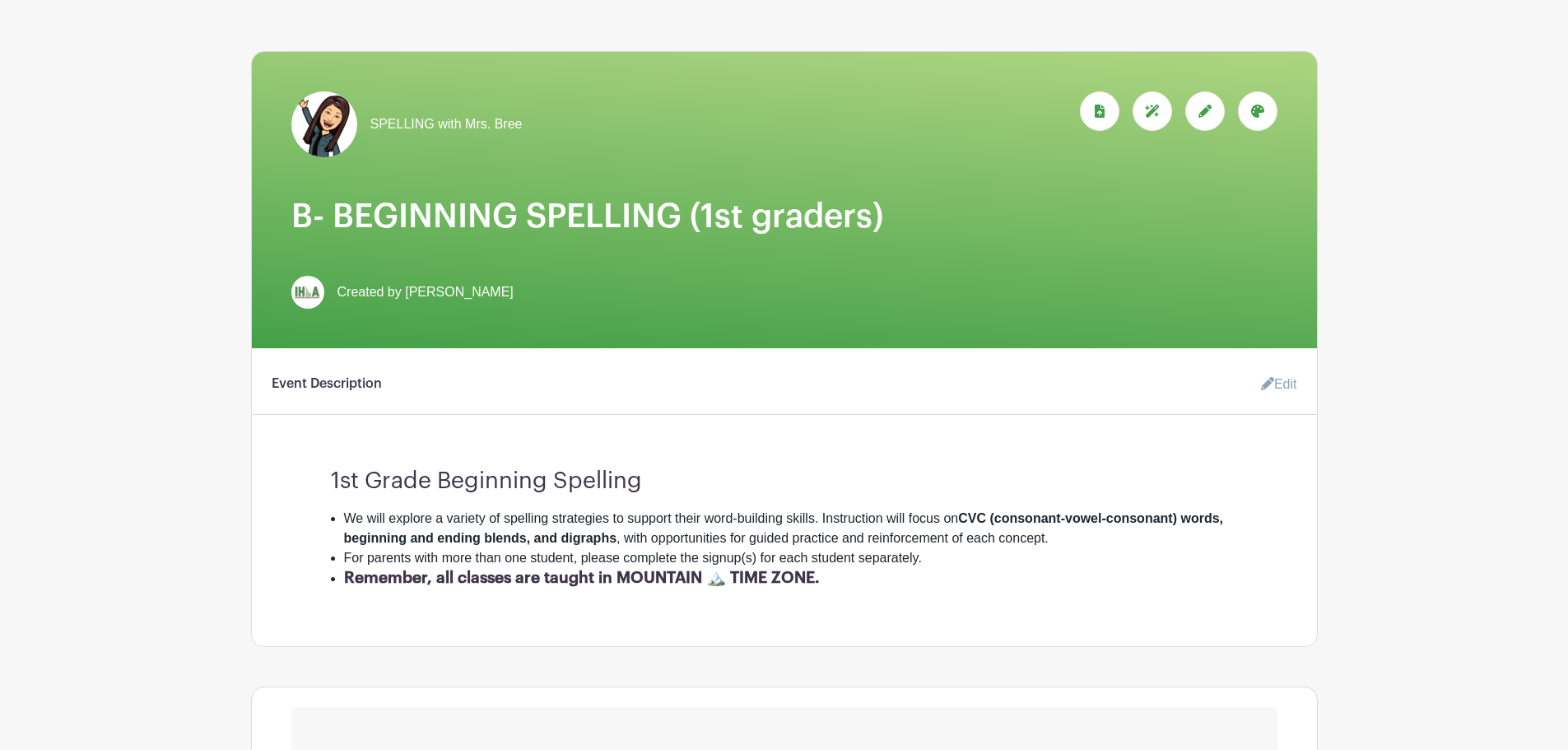
scroll to position [192, 0]
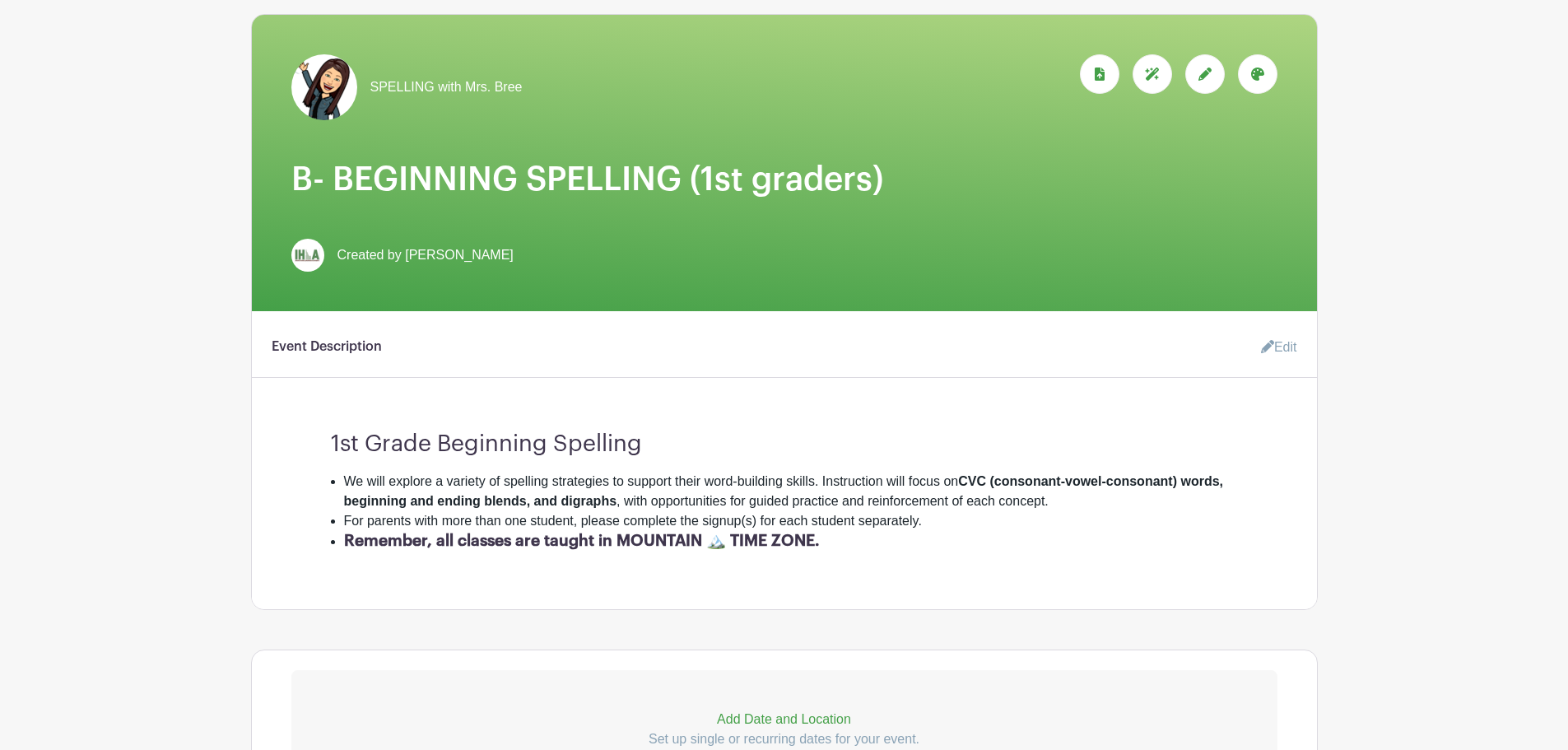
click at [1261, 344] on icon at bounding box center [1267, 346] width 13 height 13
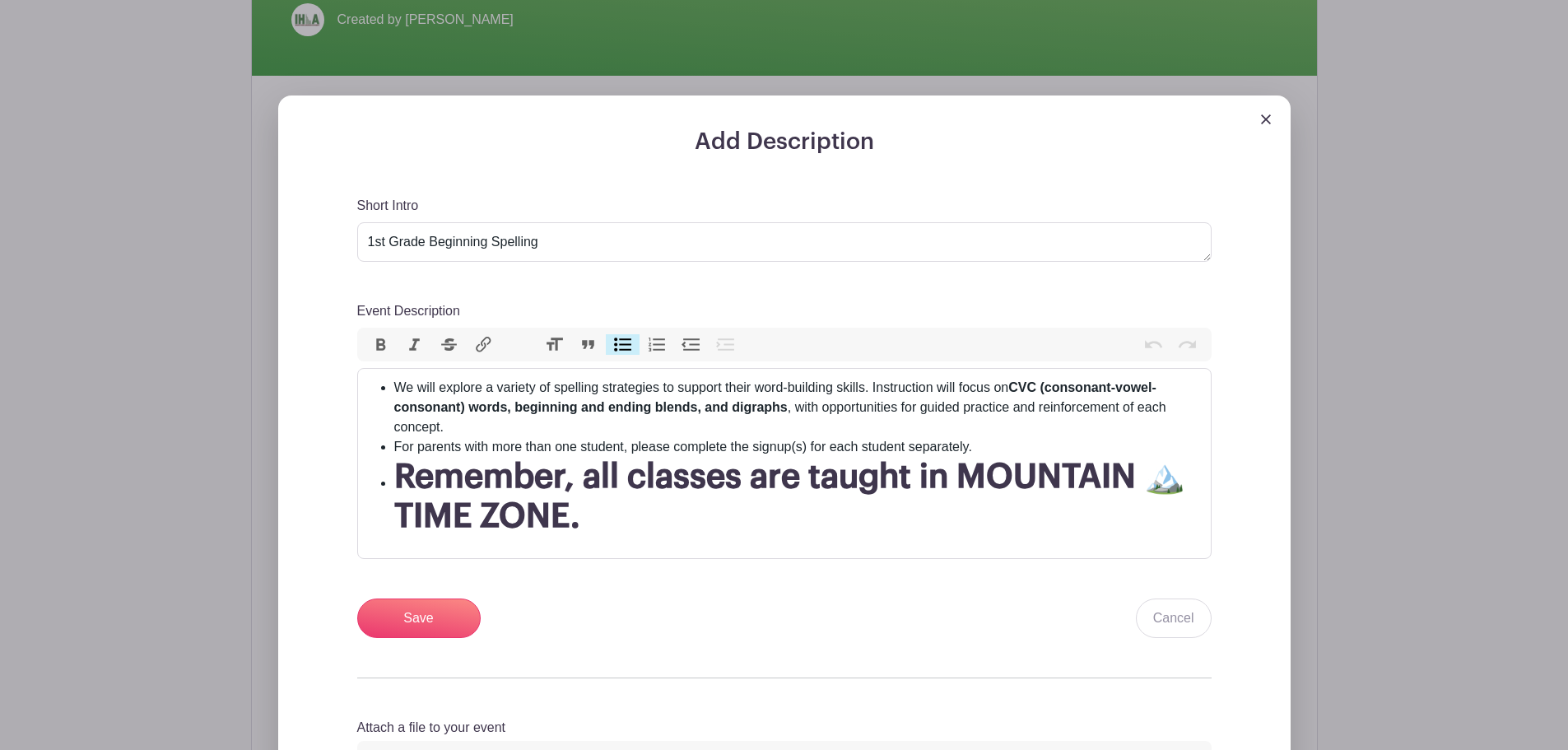
scroll to position [576, 0]
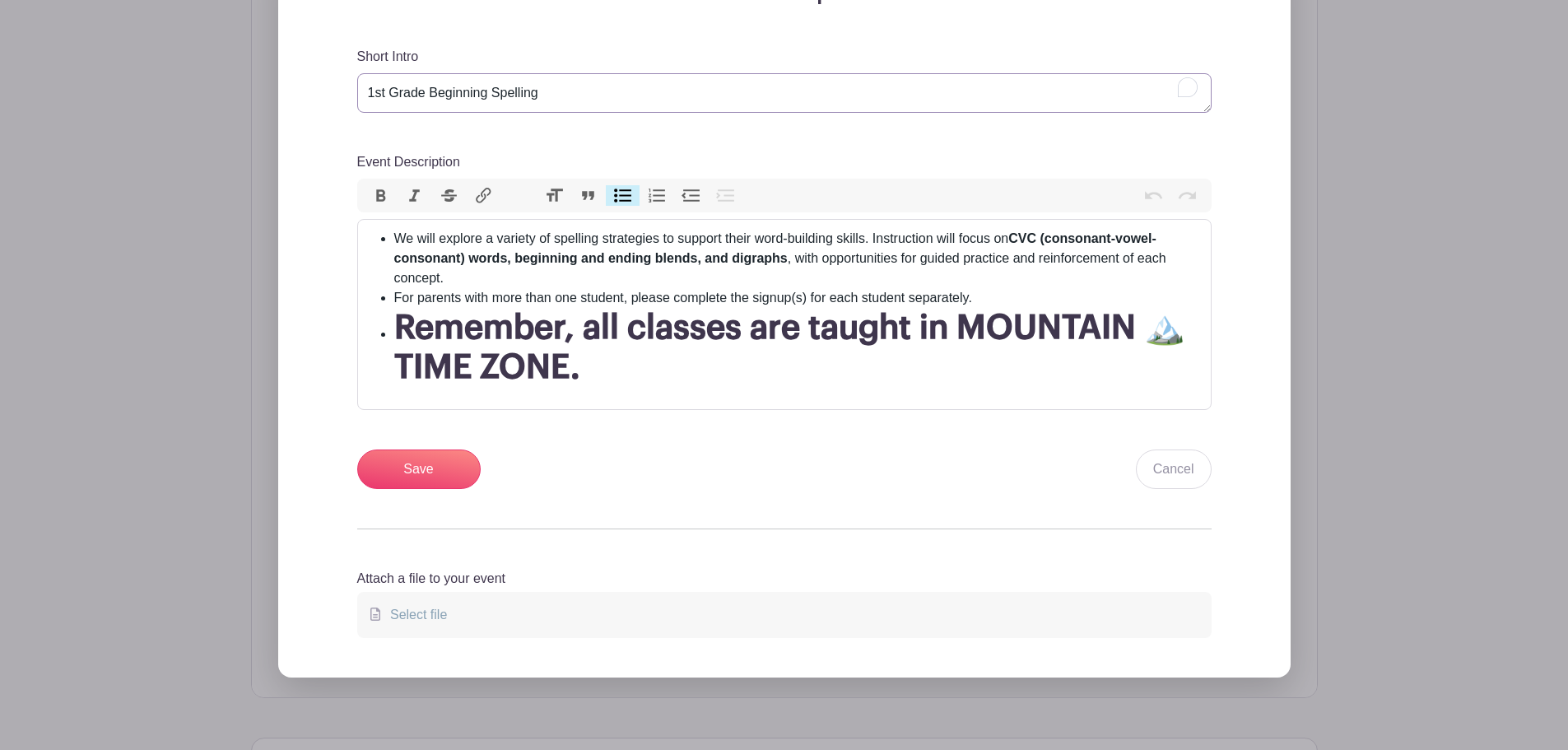
drag, startPoint x: 434, startPoint y: 89, endPoint x: 307, endPoint y: 85, distance: 127.1
click at [307, 85] on div "Add Description Short Intro 1st Grade Beginning Spelling Event Description Bold…" at bounding box center [784, 311] width 1013 height 730
type textarea "Bginning Spelling for 1st graders"
click at [438, 472] on input "Save" at bounding box center [419, 469] width 123 height 39
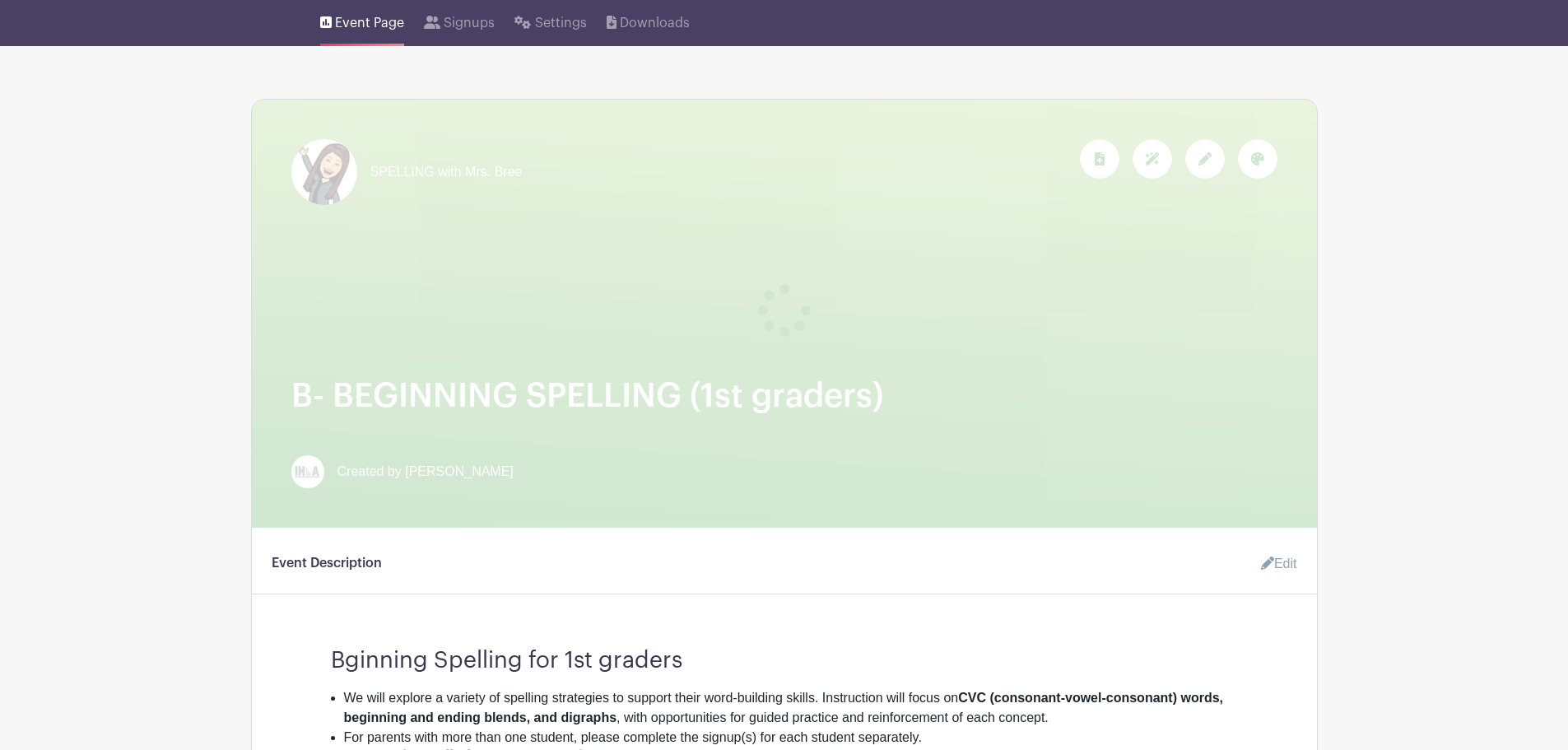
scroll to position [0, 0]
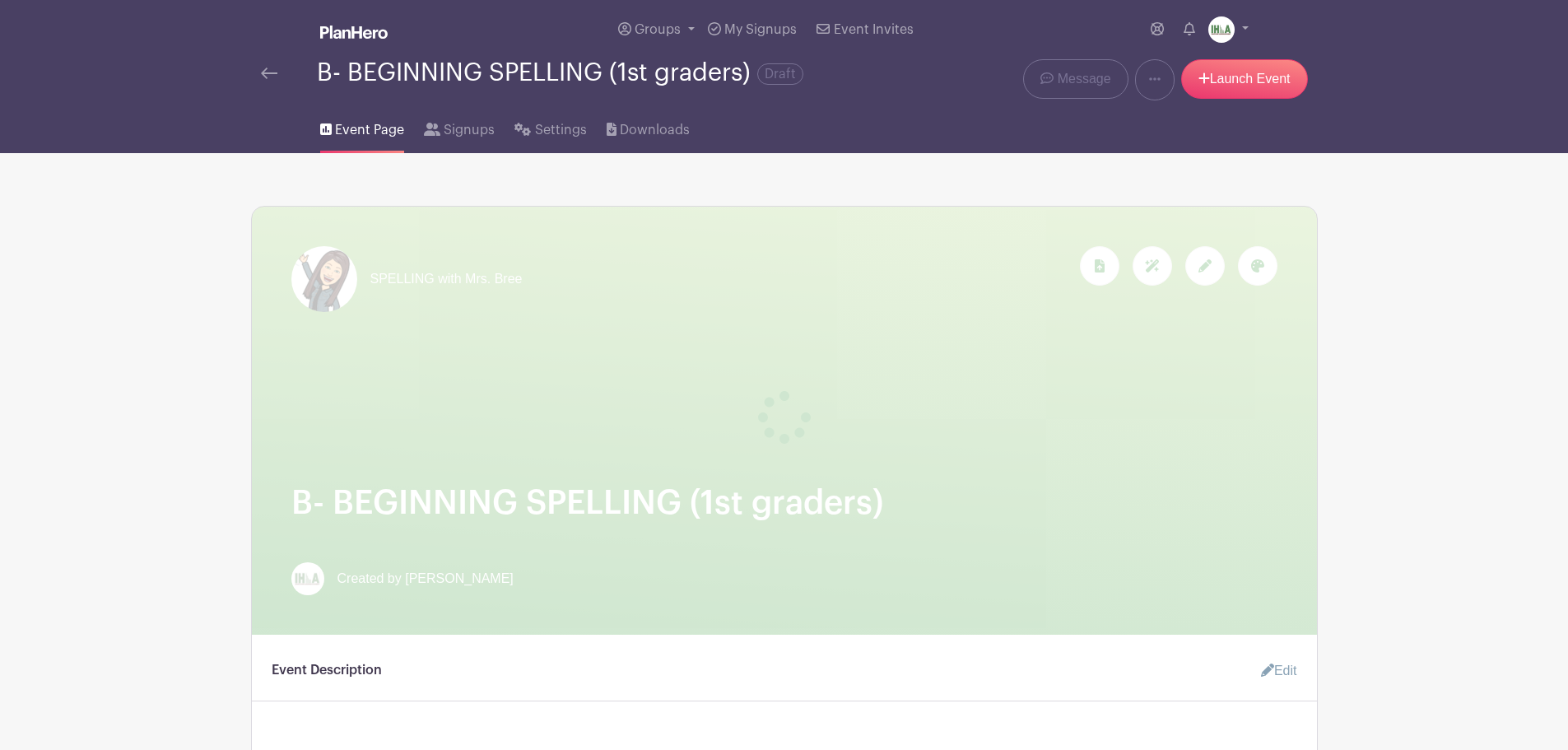
click at [261, 71] on img at bounding box center [268, 73] width 17 height 12
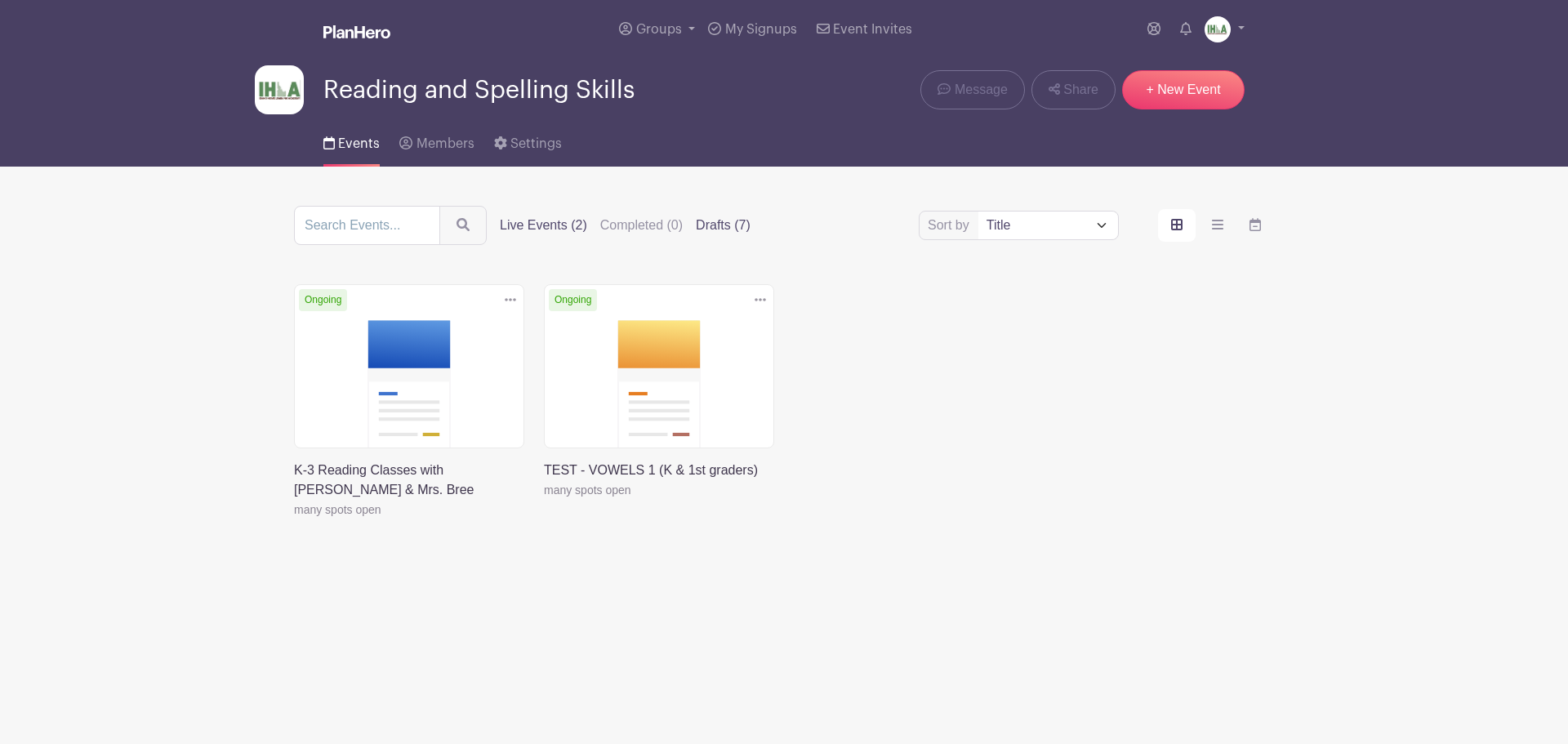
click at [714, 226] on label "Drafts (7)" at bounding box center [723, 225] width 54 height 19
click at [0, 0] on input "Drafts (7)" at bounding box center [0, 0] width 0 height 0
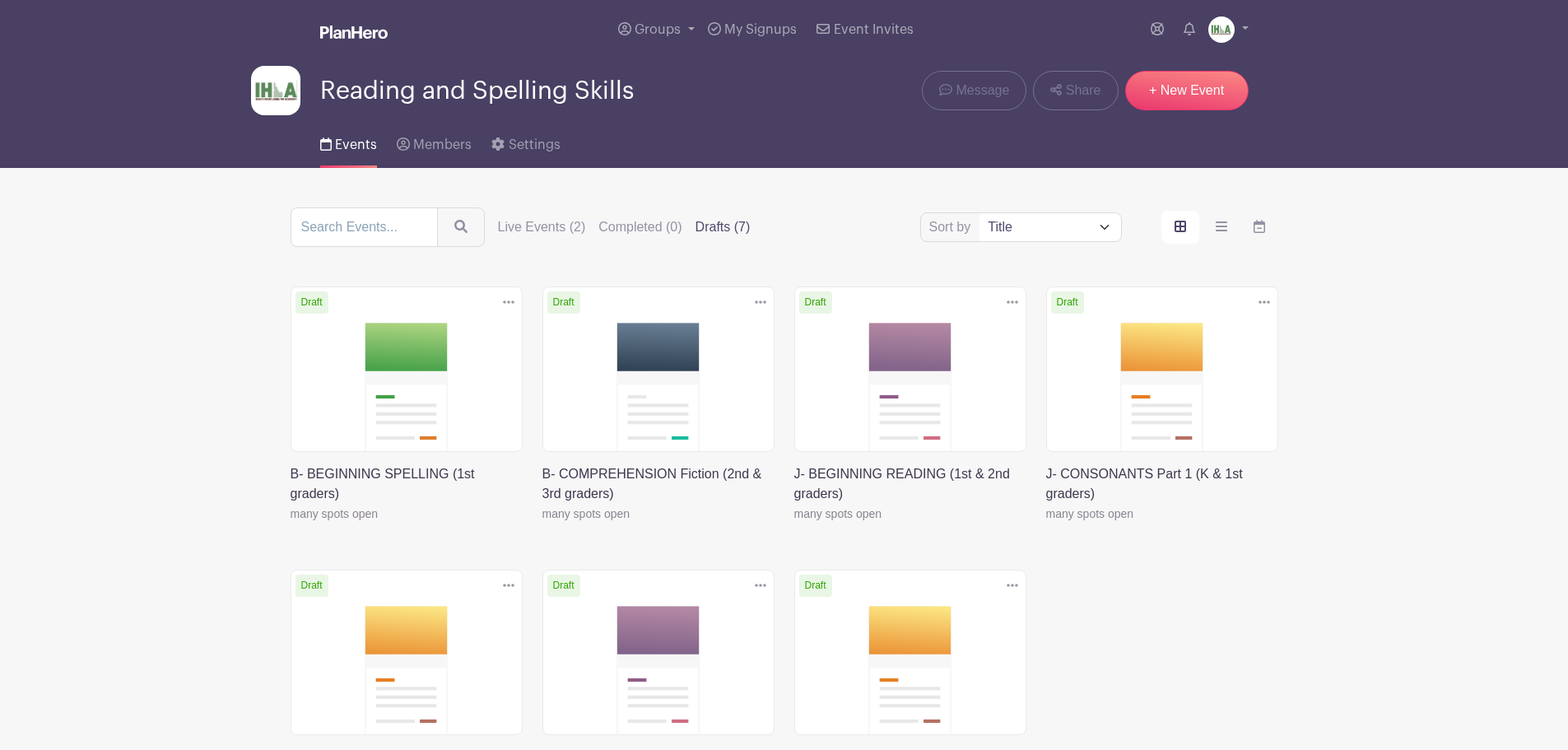
click at [543, 524] on link at bounding box center [543, 524] width 0 height 0
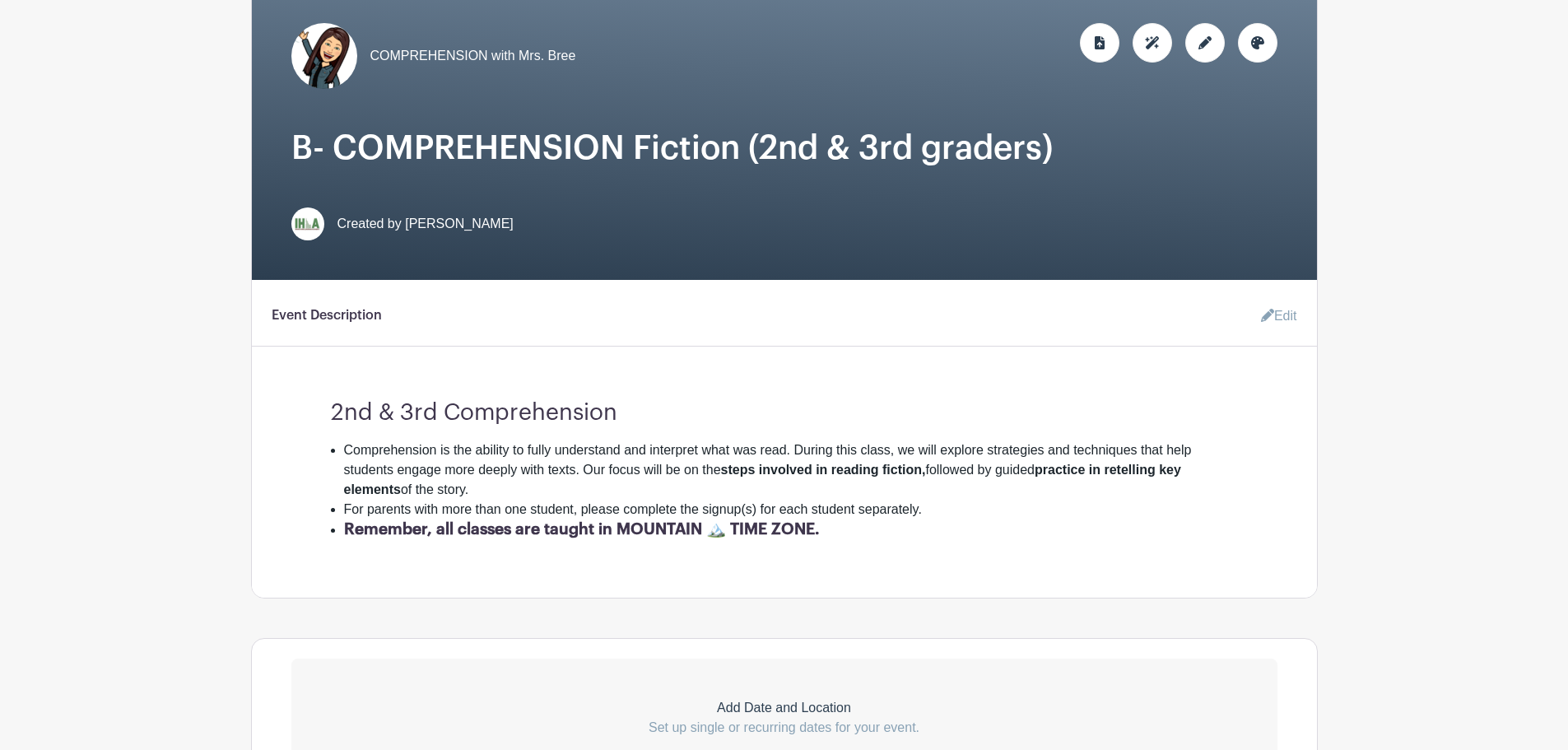
scroll to position [192, 0]
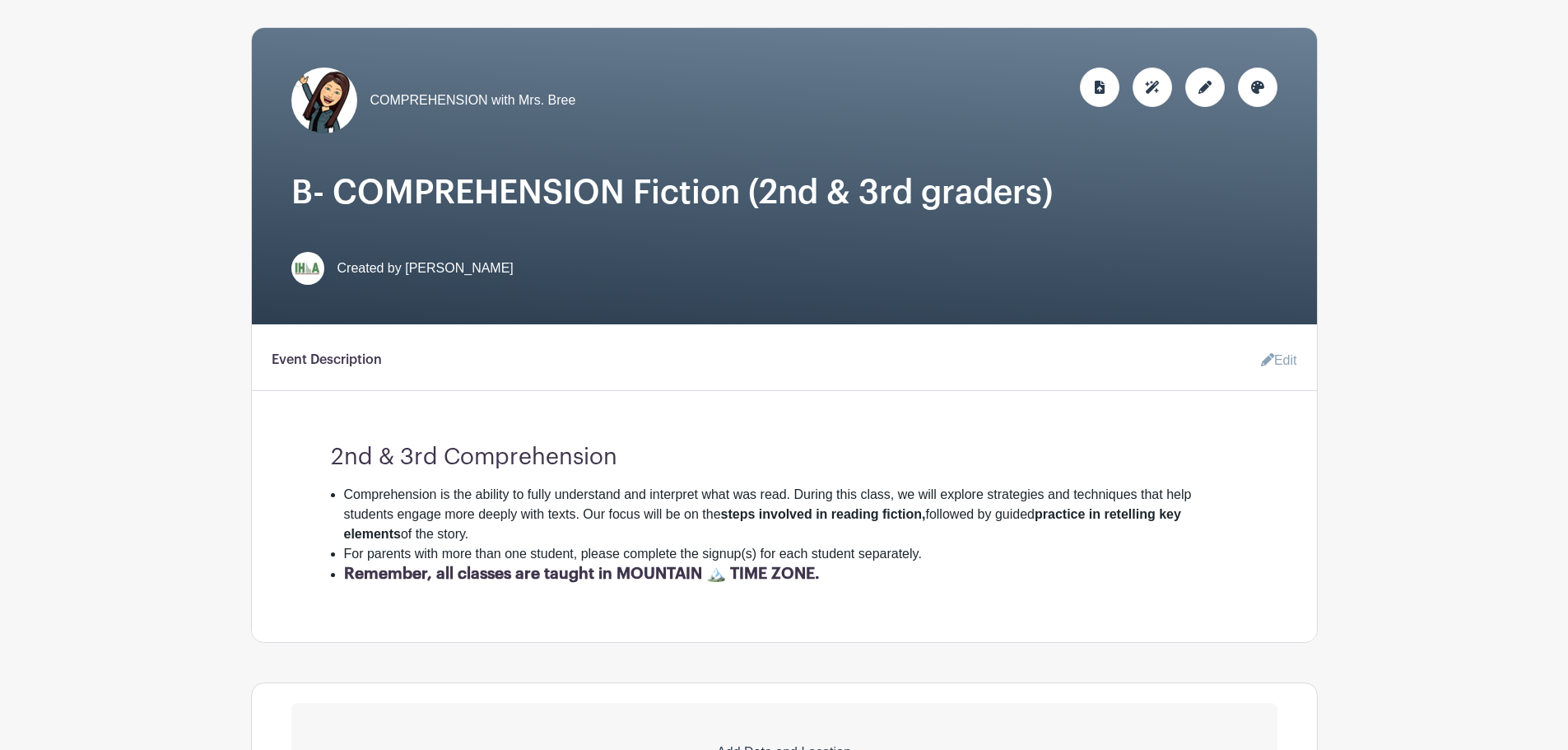
click at [1279, 358] on link "Edit" at bounding box center [1272, 360] width 49 height 33
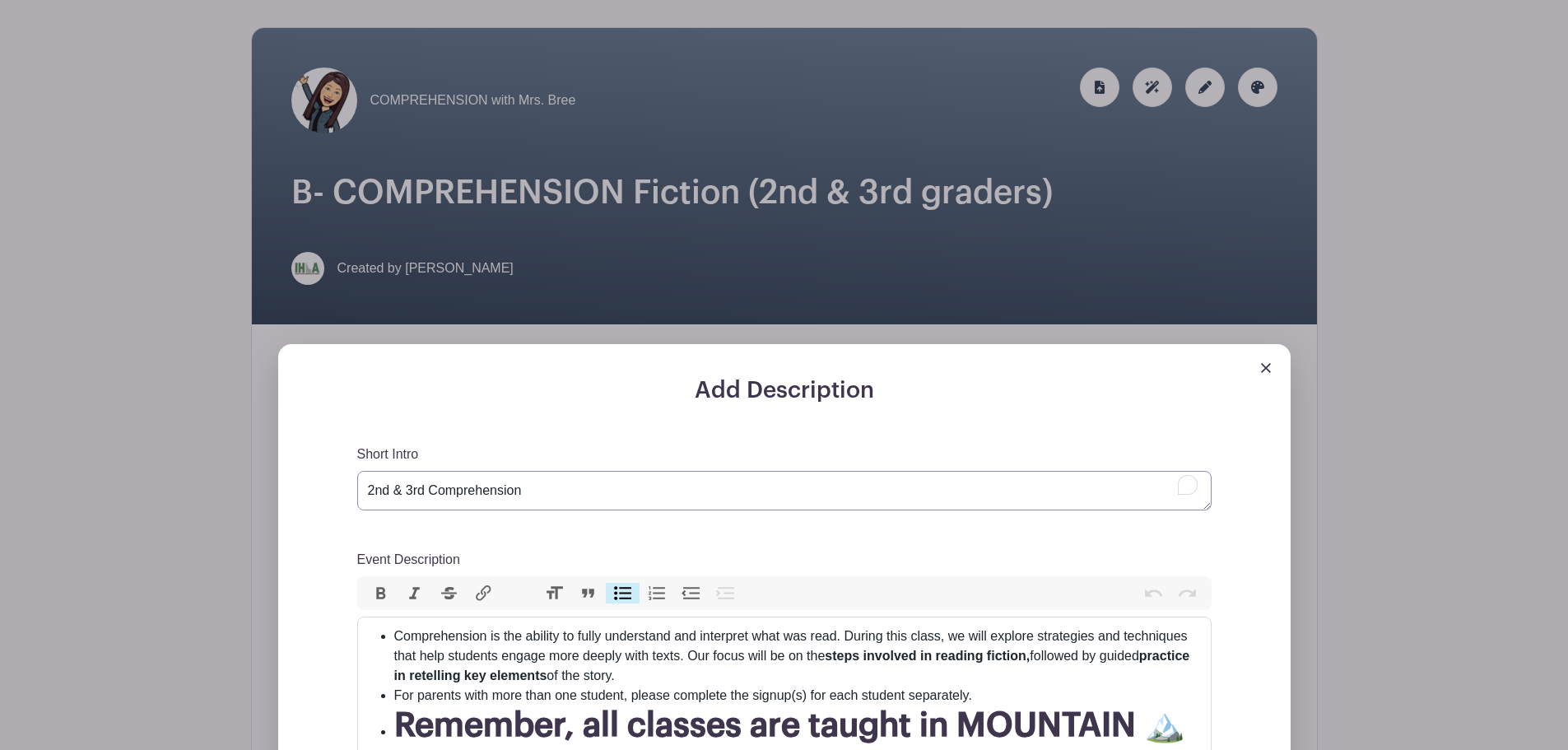
drag, startPoint x: 431, startPoint y: 491, endPoint x: 344, endPoint y: 486, distance: 87.1
click at [344, 486] on div "Add Description Short Intro 2nd & 3rd Comprehension Event Description Bold Ital…" at bounding box center [784, 726] width 933 height 698
paste textarea "2nd & 3rd"
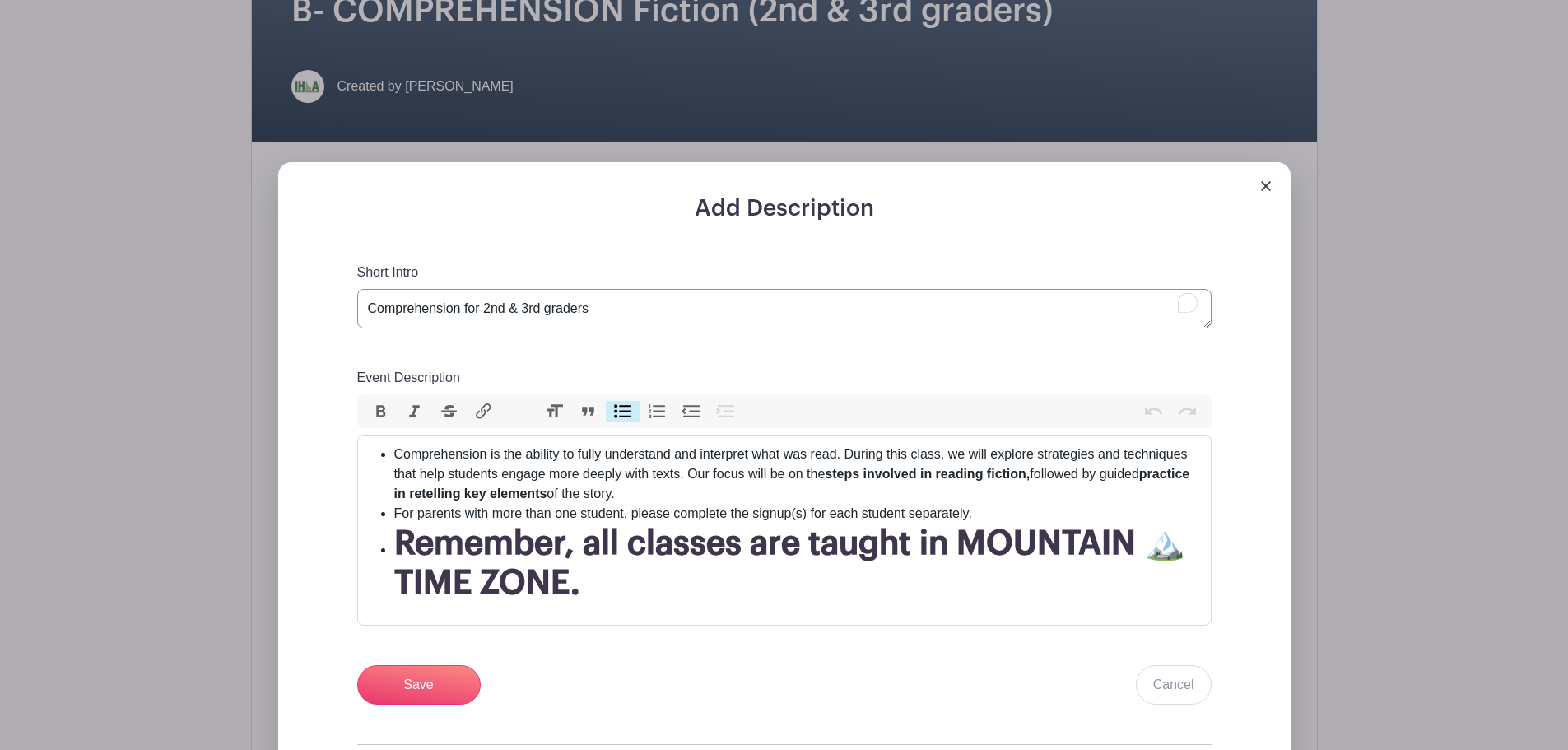
scroll to position [576, 0]
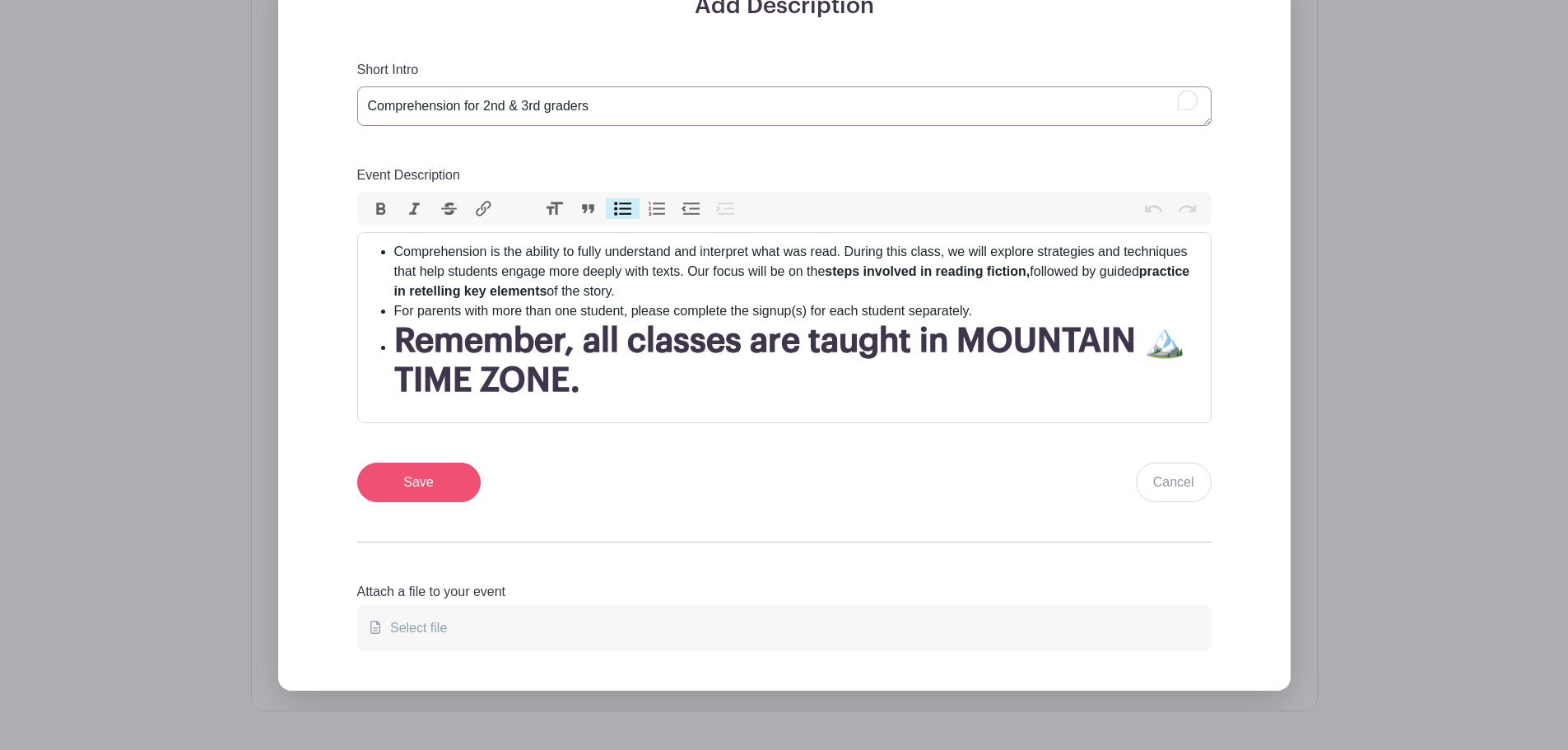
type textarea "Comprehension for 2nd & 3rd graders"
click at [435, 470] on input "Save" at bounding box center [419, 482] width 123 height 39
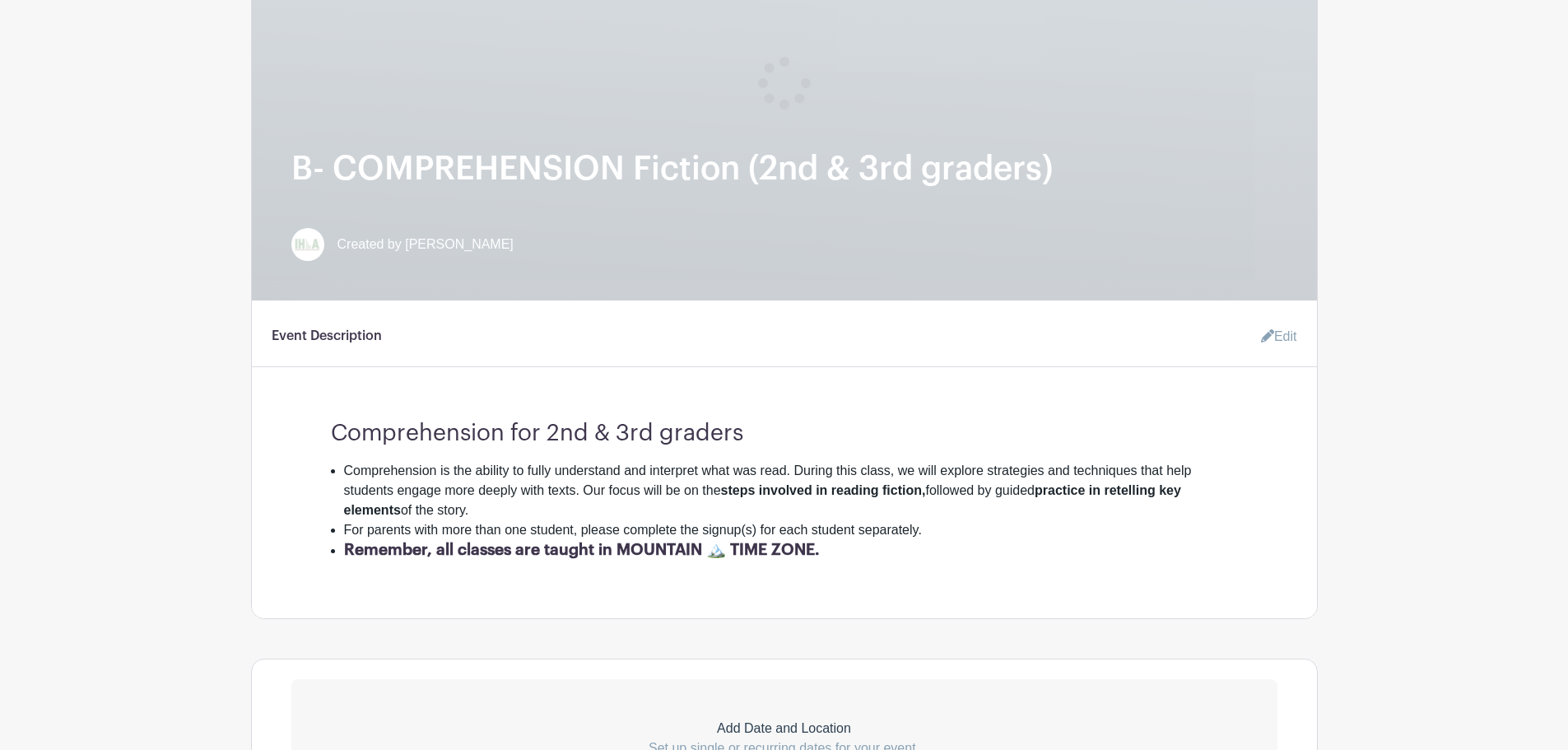
scroll to position [385, 0]
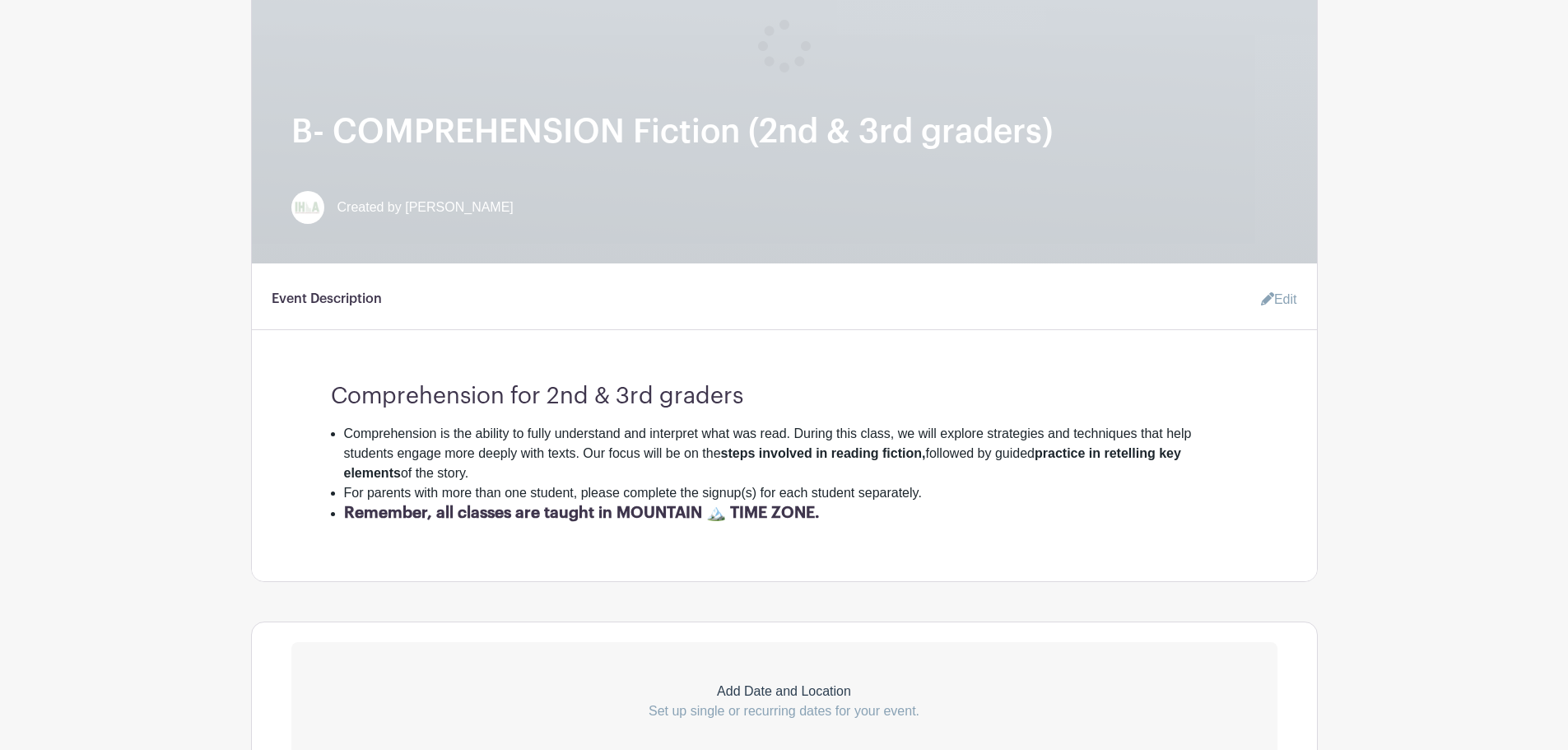
click at [1264, 303] on icon at bounding box center [1267, 298] width 13 height 13
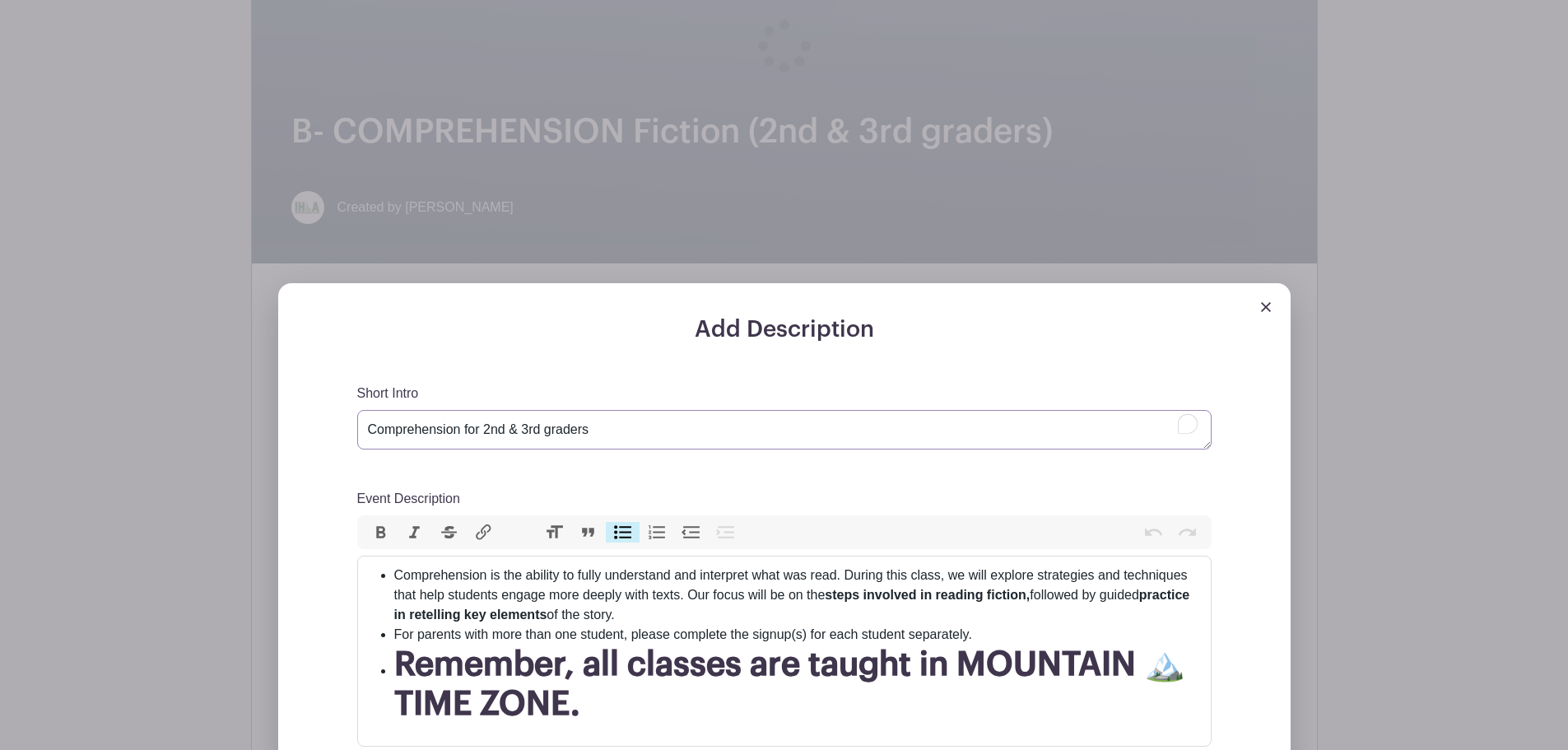
drag, startPoint x: 462, startPoint y: 426, endPoint x: 669, endPoint y: 436, distance: 207.2
click at [669, 436] on textarea "Comprehension for 2nd & 3rd graders" at bounding box center [784, 430] width 855 height 39
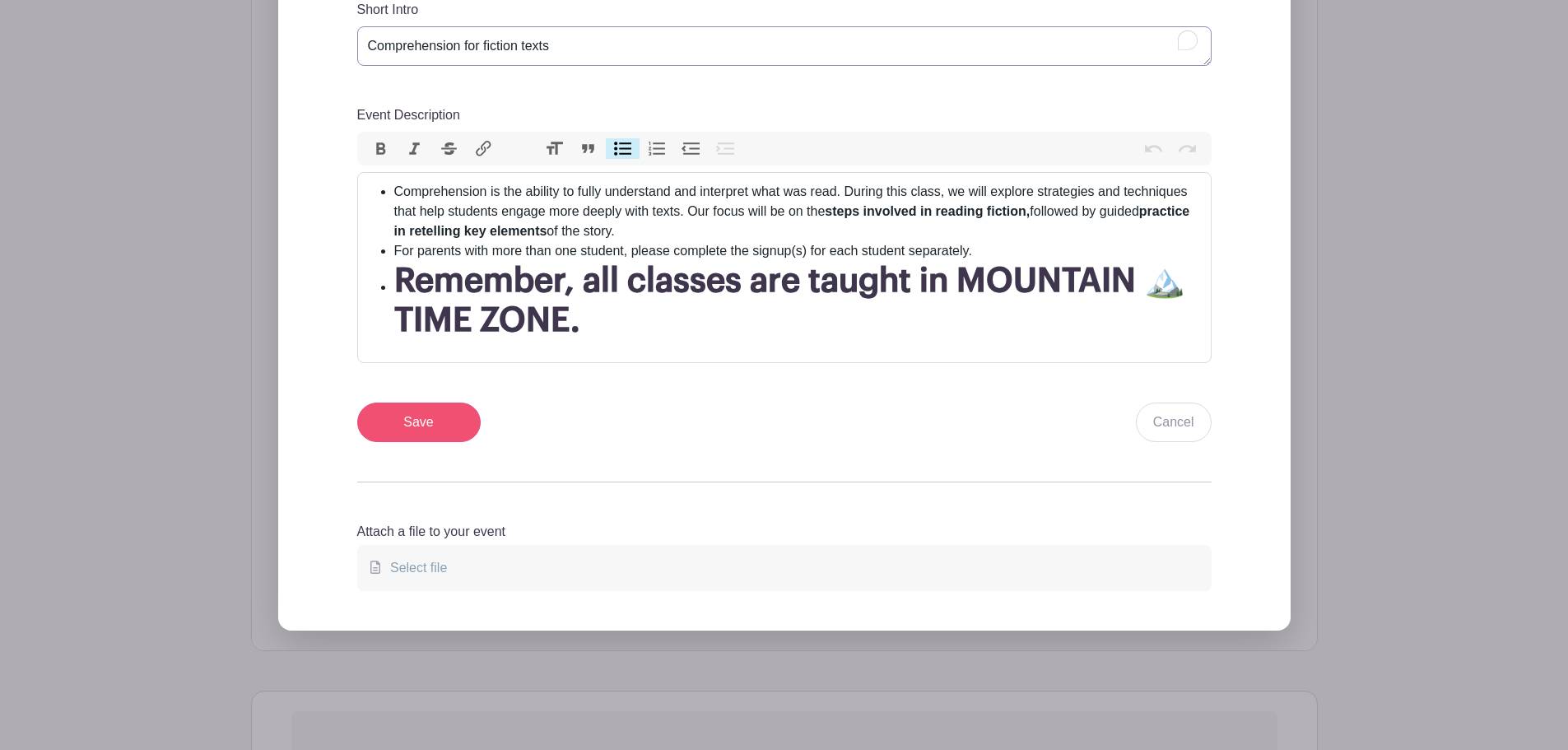
type textarea "Comprehension for fiction texts"
click at [426, 428] on input "Save" at bounding box center [419, 422] width 123 height 39
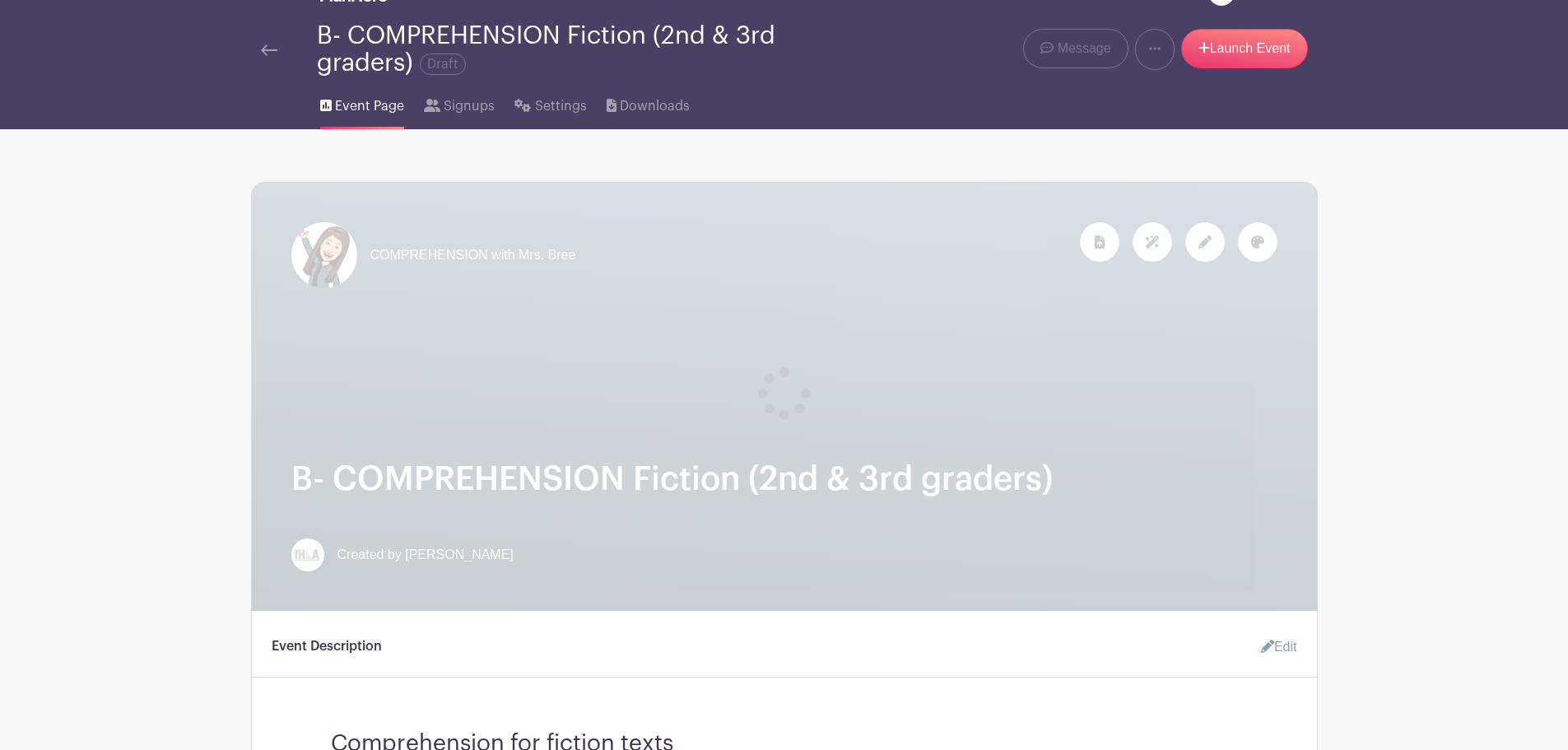
scroll to position [0, 0]
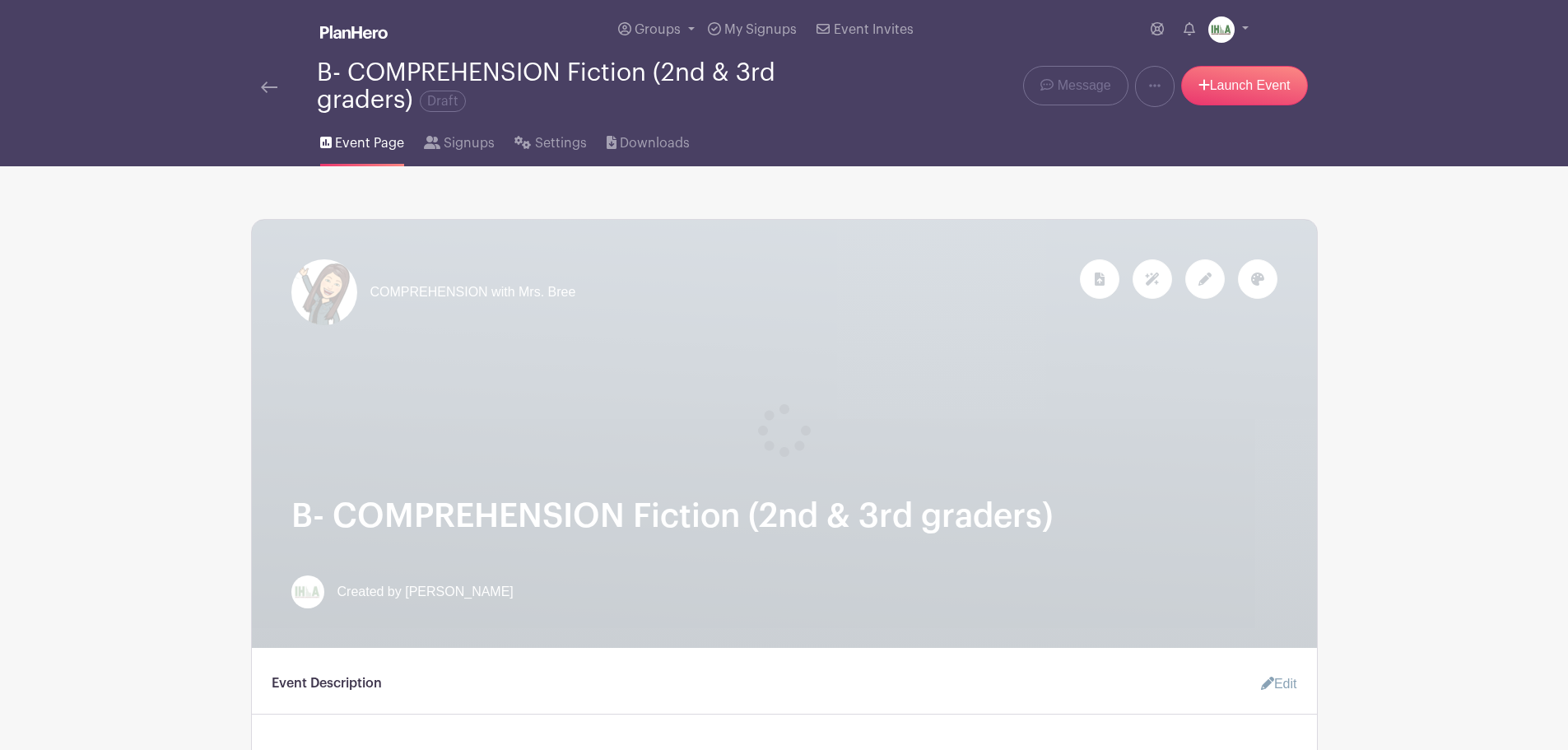
click at [261, 86] on img at bounding box center [268, 87] width 17 height 12
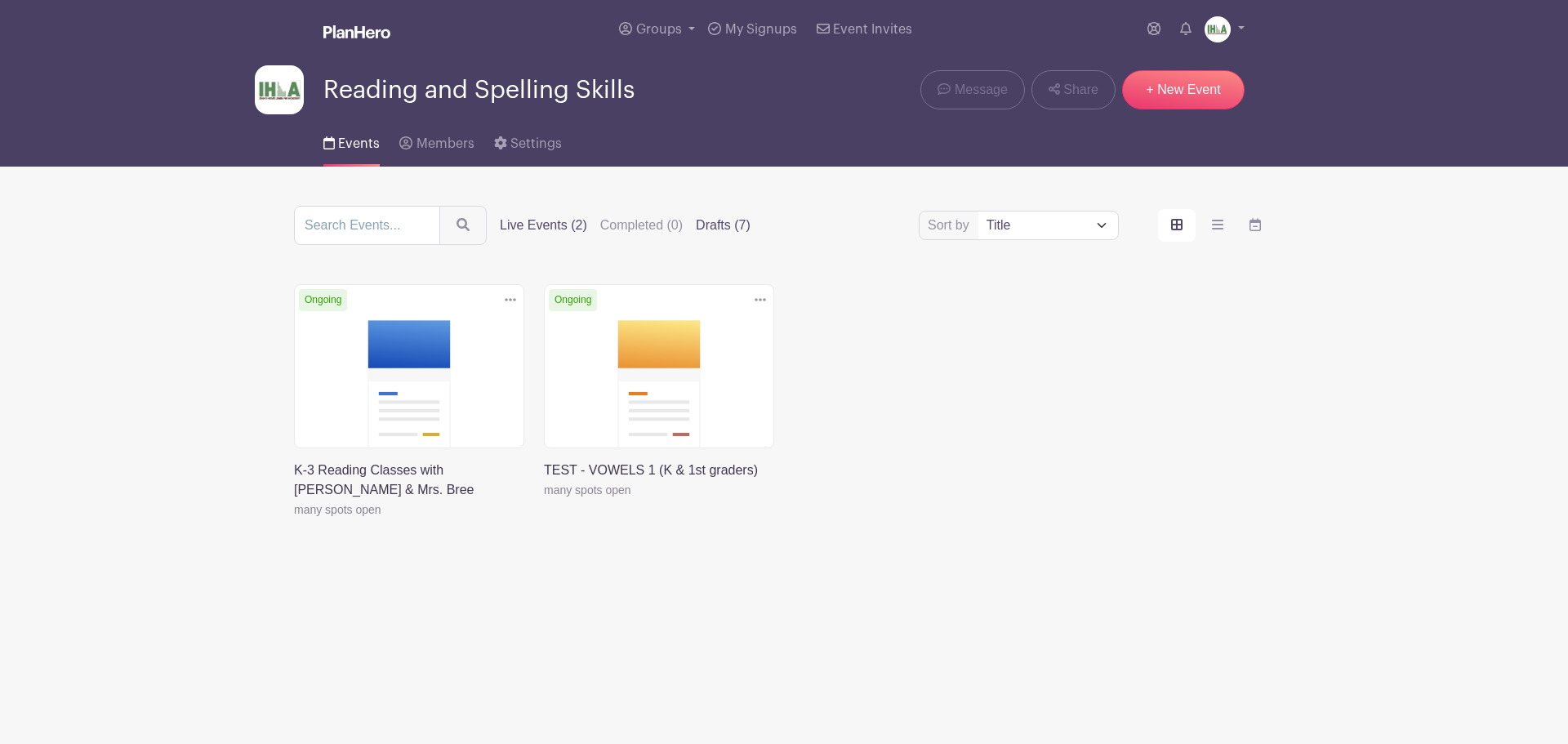
click at [720, 220] on label "Drafts (7)" at bounding box center [723, 225] width 54 height 19
click at [0, 0] on input "Drafts (7)" at bounding box center [0, 0] width 0 height 0
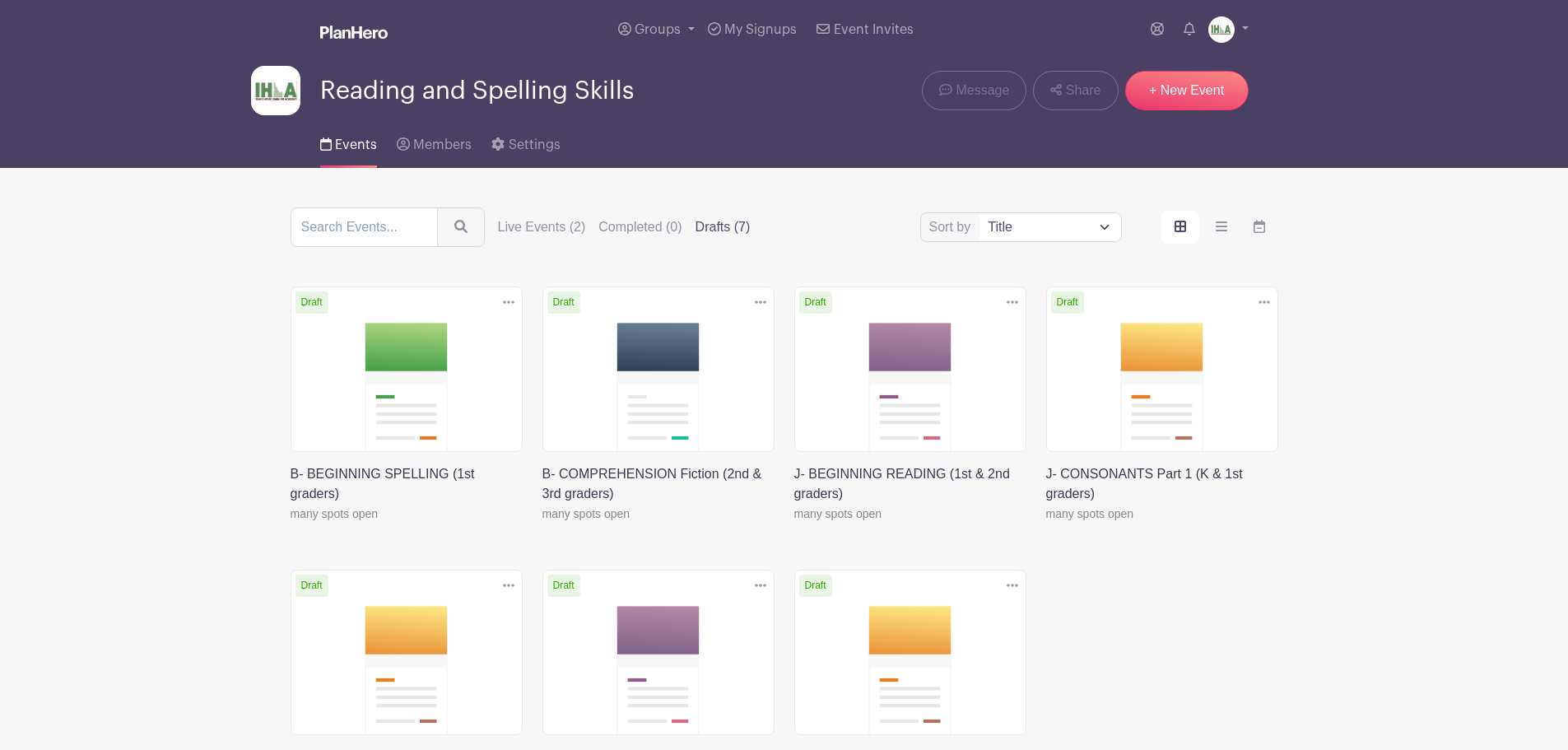
click at [794, 524] on link at bounding box center [794, 524] width 0 height 0
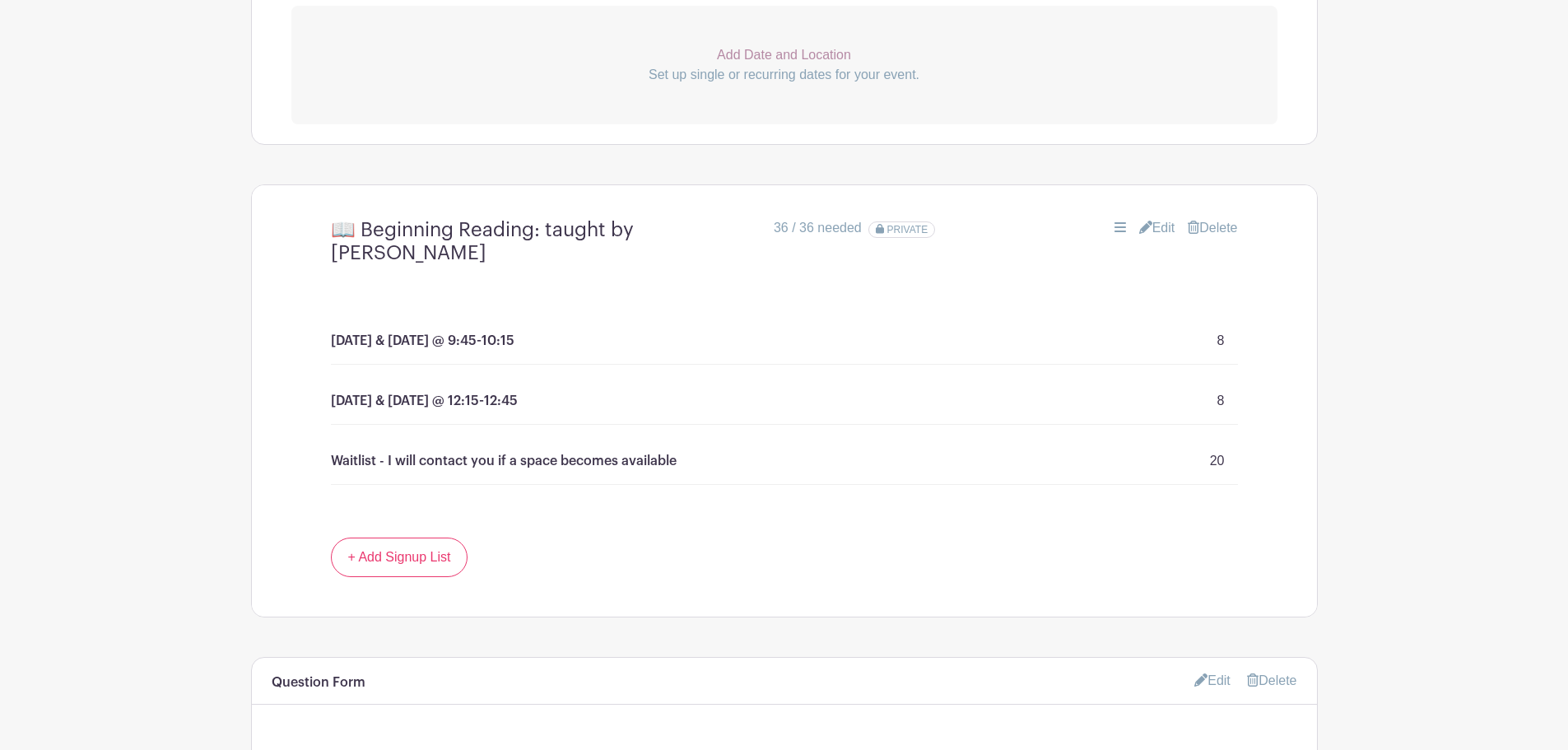
scroll to position [961, 0]
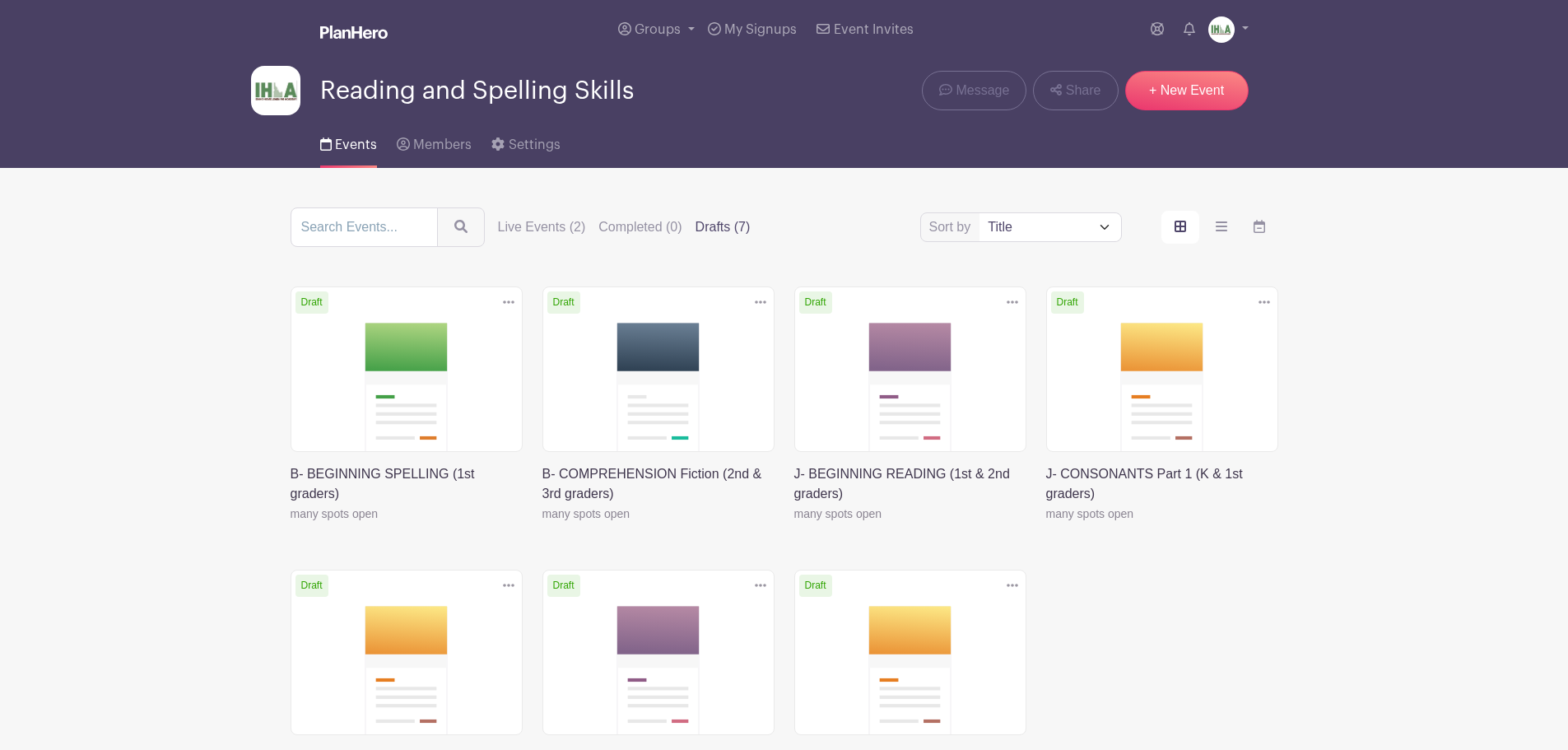
click at [794, 524] on link at bounding box center [794, 524] width 0 height 0
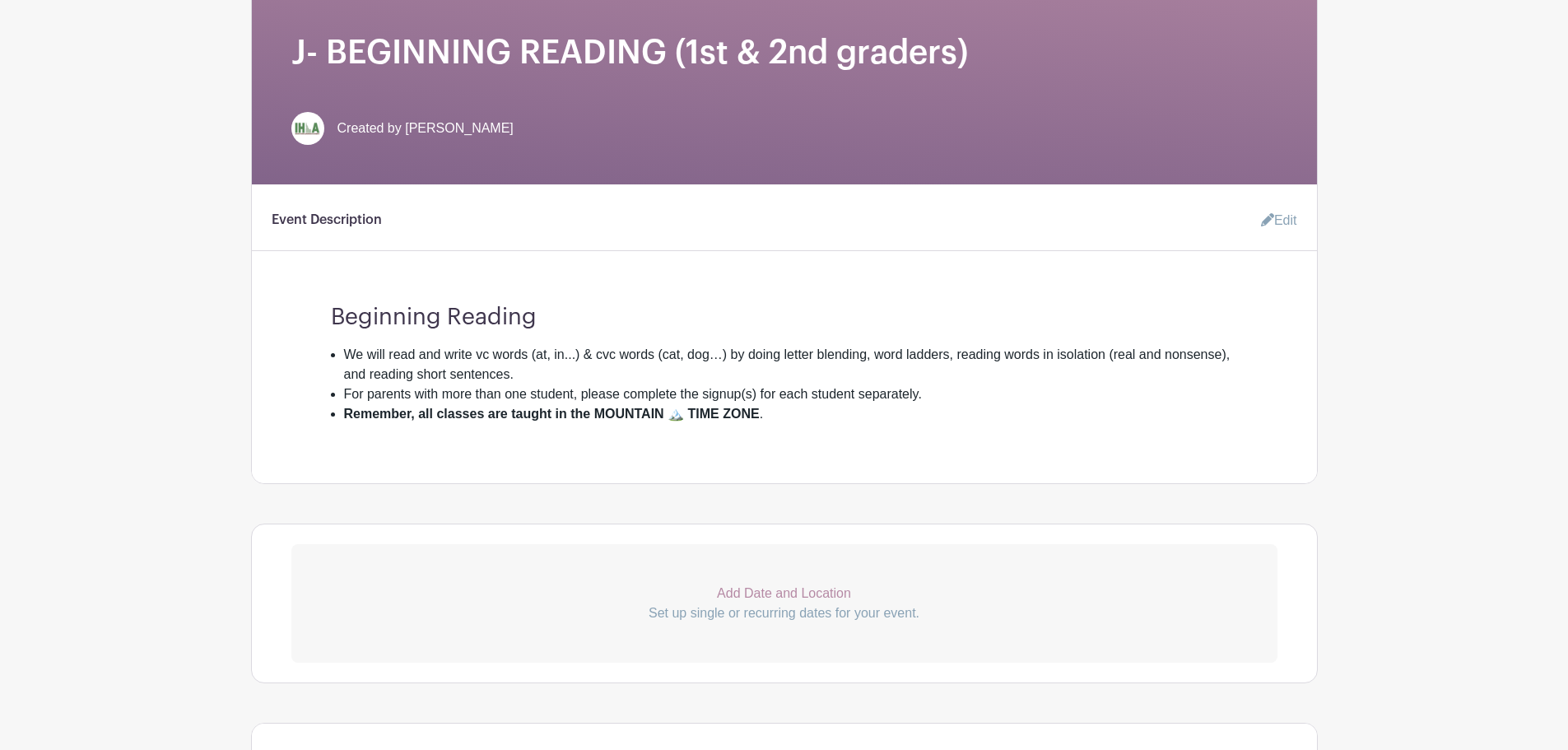
scroll to position [385, 0]
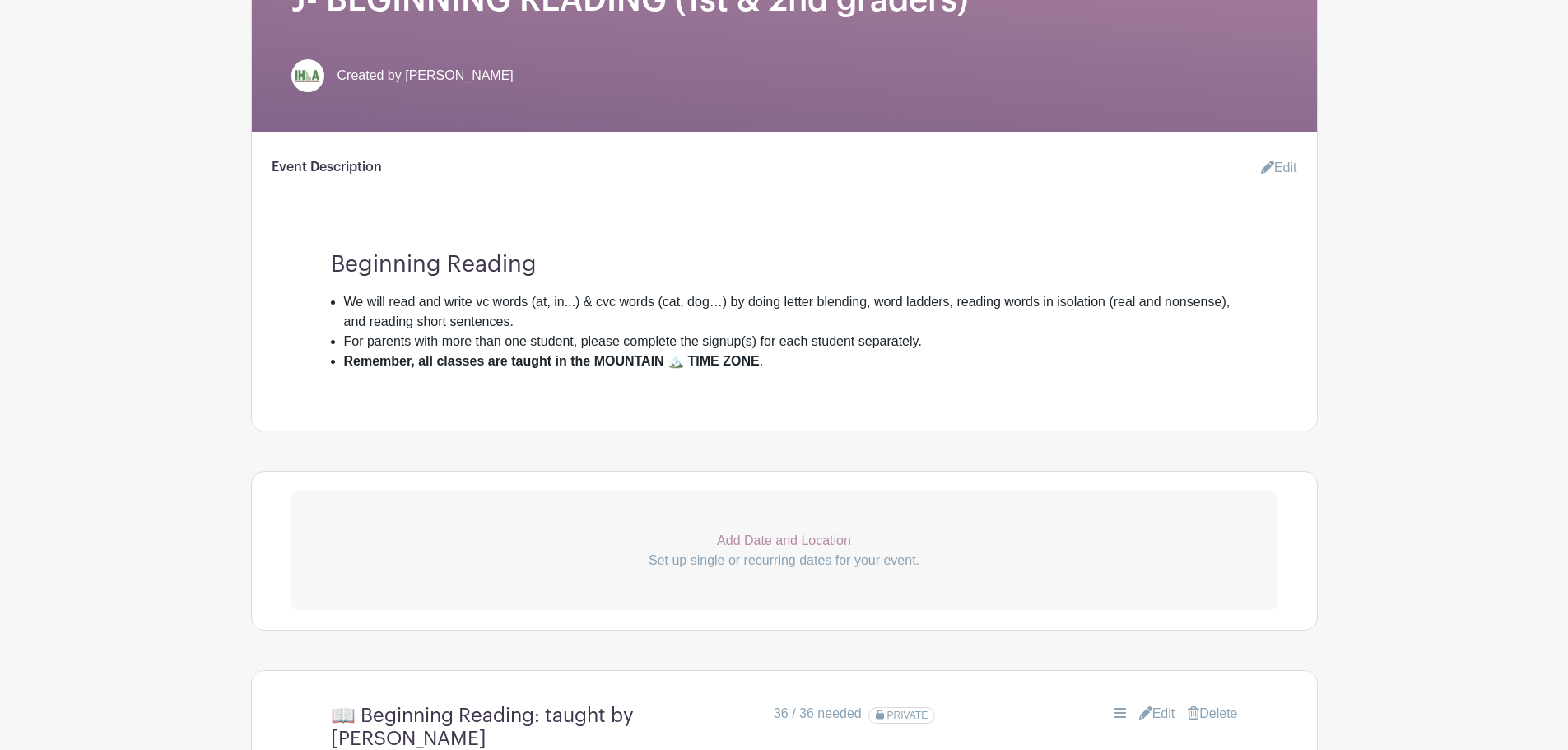
drag, startPoint x: 1280, startPoint y: 165, endPoint x: 1247, endPoint y: 182, distance: 37.1
click at [1280, 165] on link "Edit" at bounding box center [1272, 168] width 49 height 33
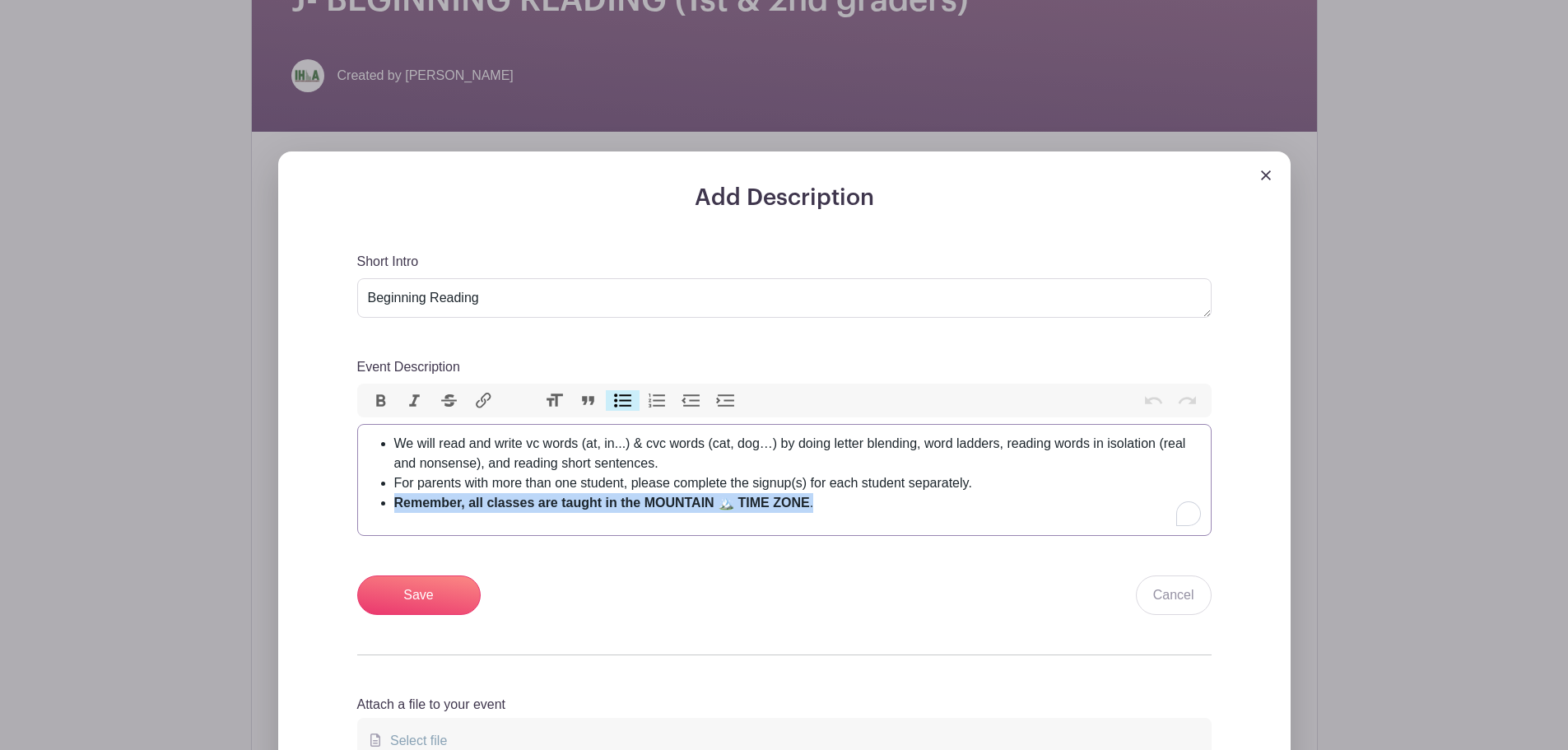
drag, startPoint x: 787, startPoint y: 503, endPoint x: 473, endPoint y: 472, distance: 315.5
click at [357, 502] on trix-editor "We will read and write vc words (at, in...) & cvc words (cat, dog…) by doing le…" at bounding box center [784, 480] width 855 height 112
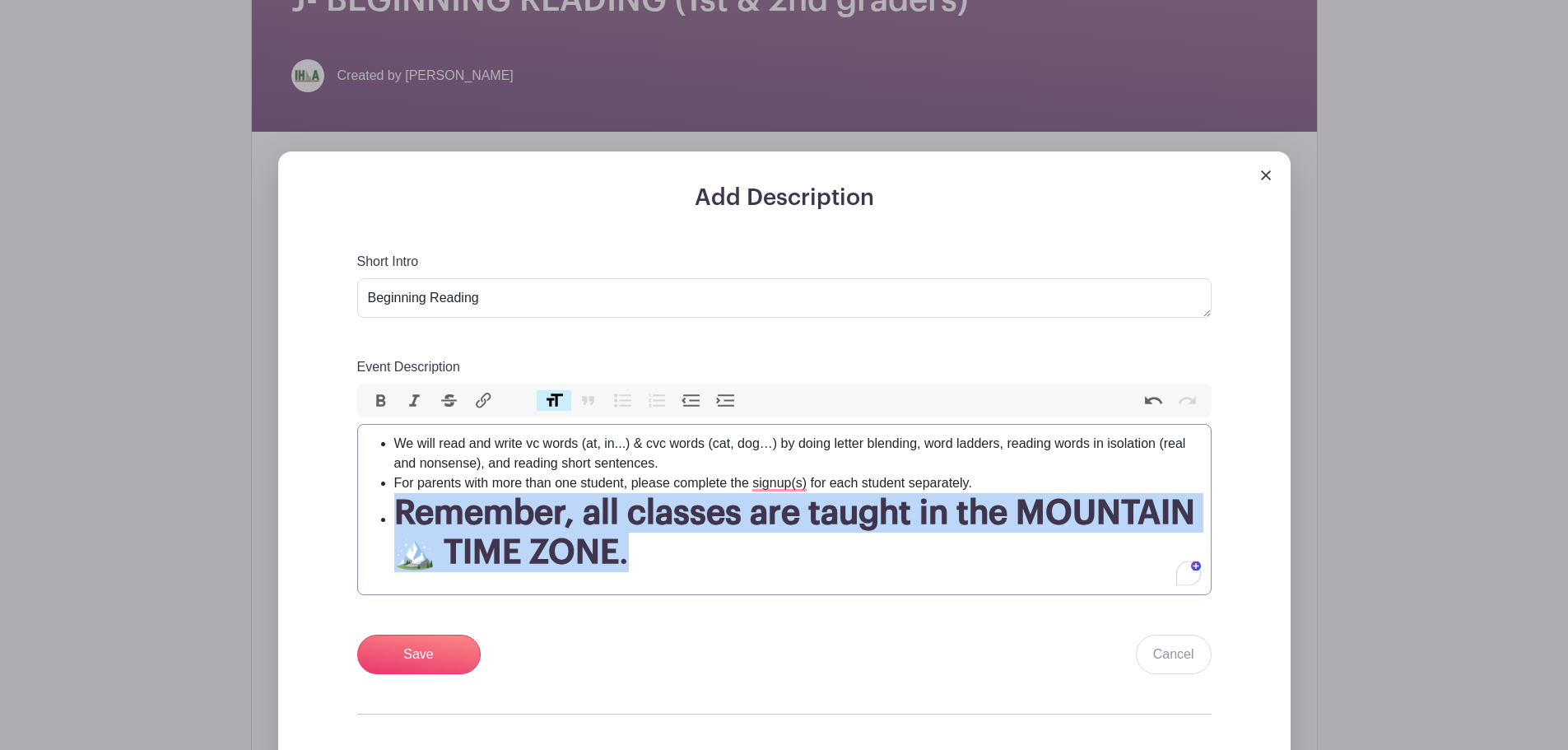
click at [559, 402] on button "Heading" at bounding box center [553, 400] width 34 height 22
click at [410, 648] on input "Save" at bounding box center [419, 654] width 123 height 39
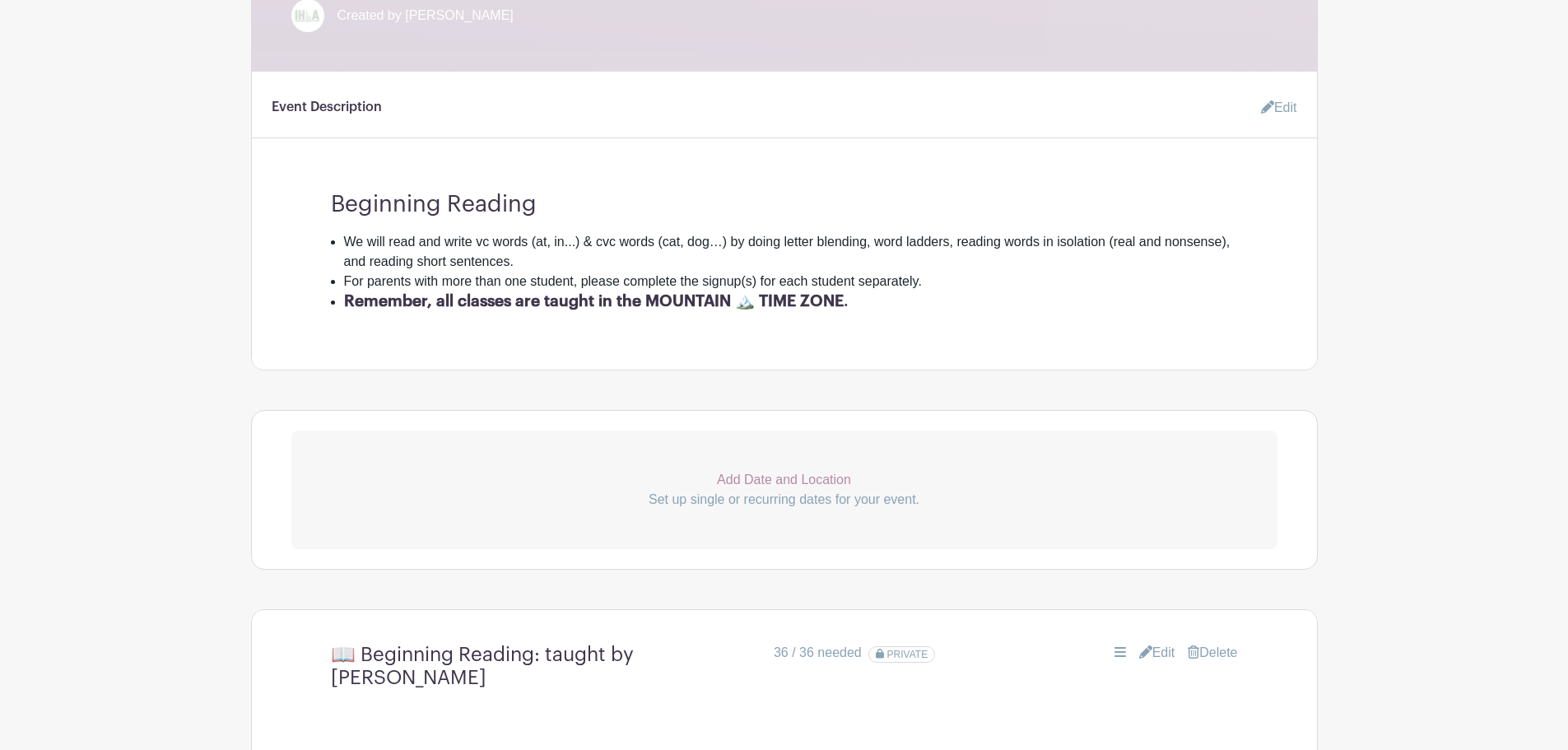
scroll to position [768, 0]
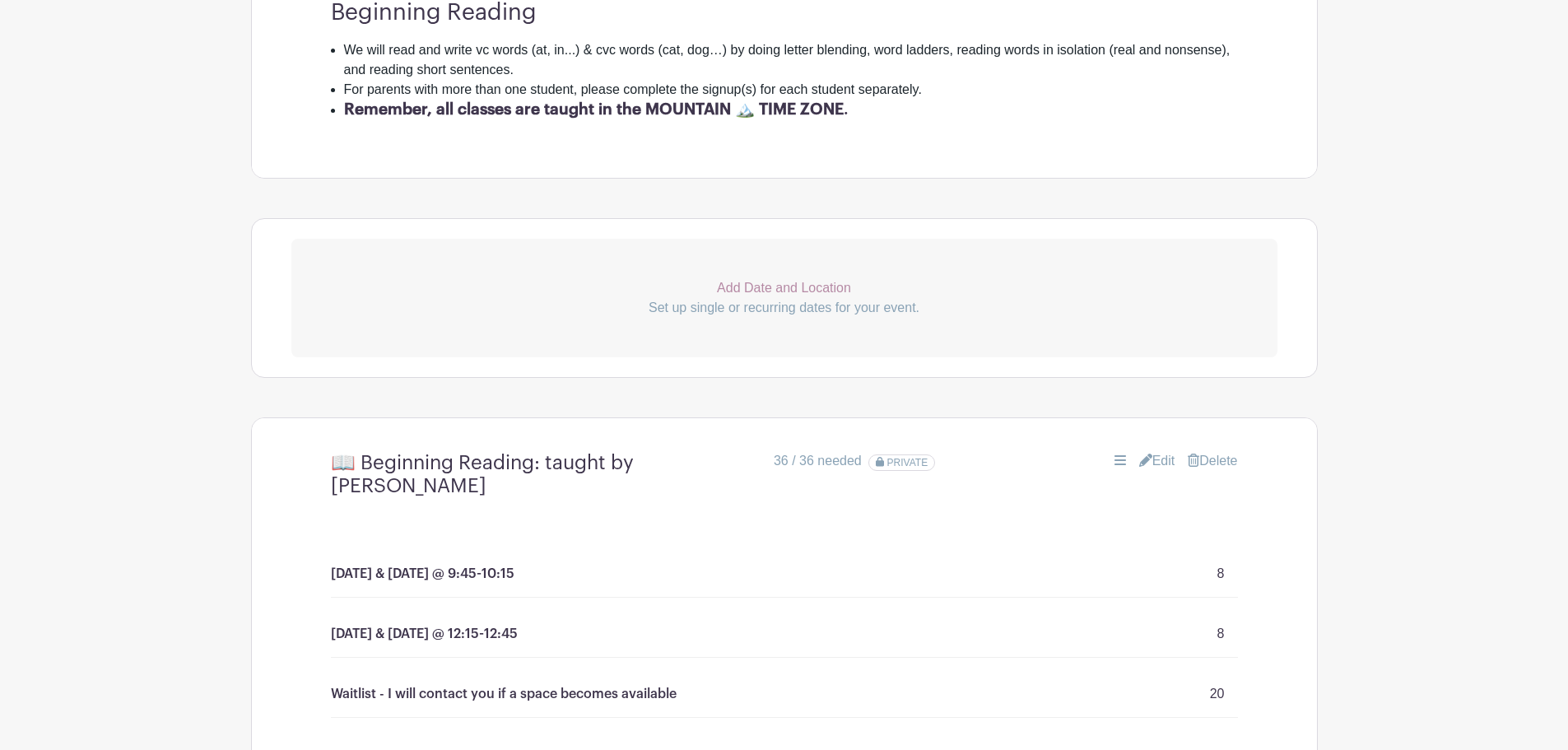
click at [1155, 463] on link "Edit" at bounding box center [1157, 461] width 36 height 20
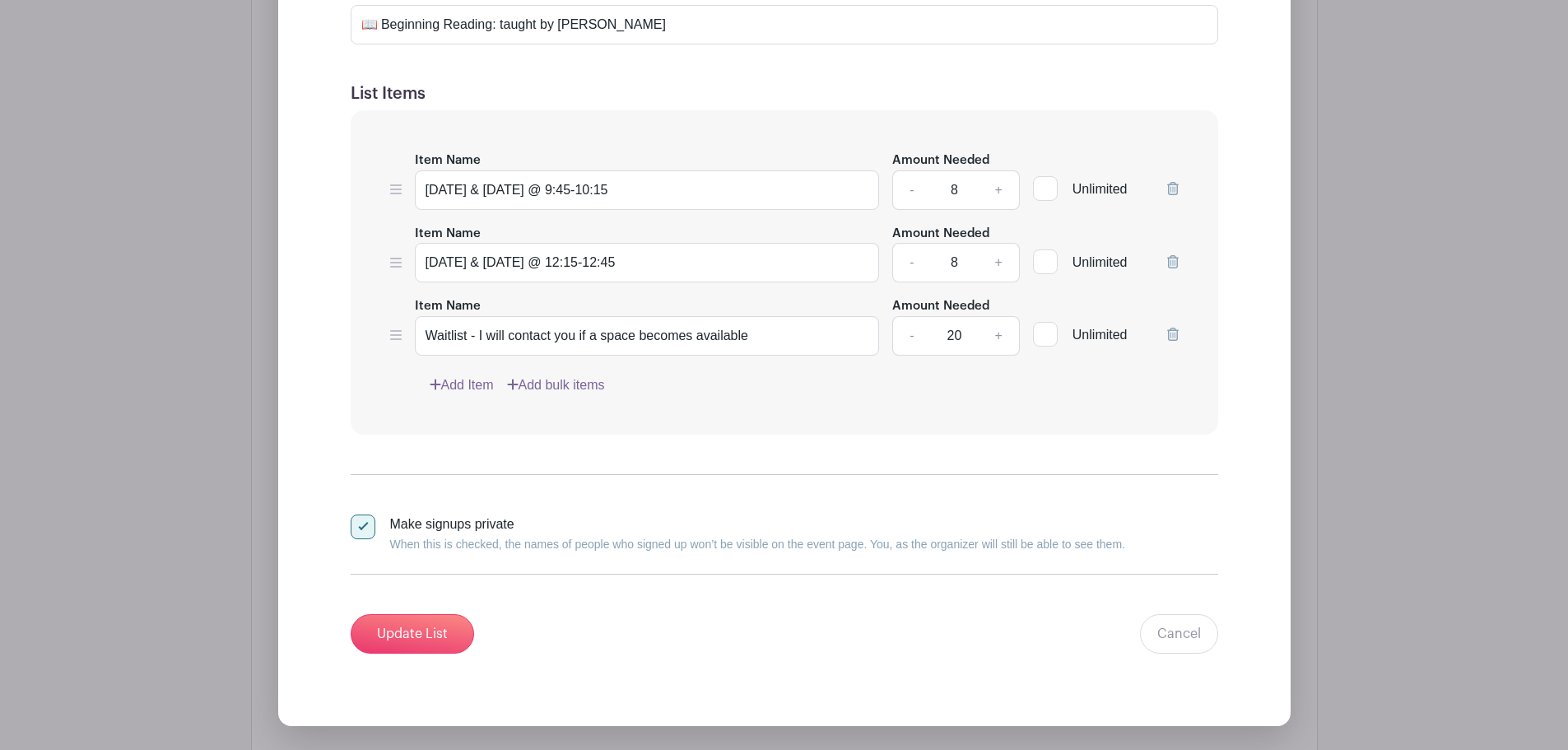
scroll to position [1344, 0]
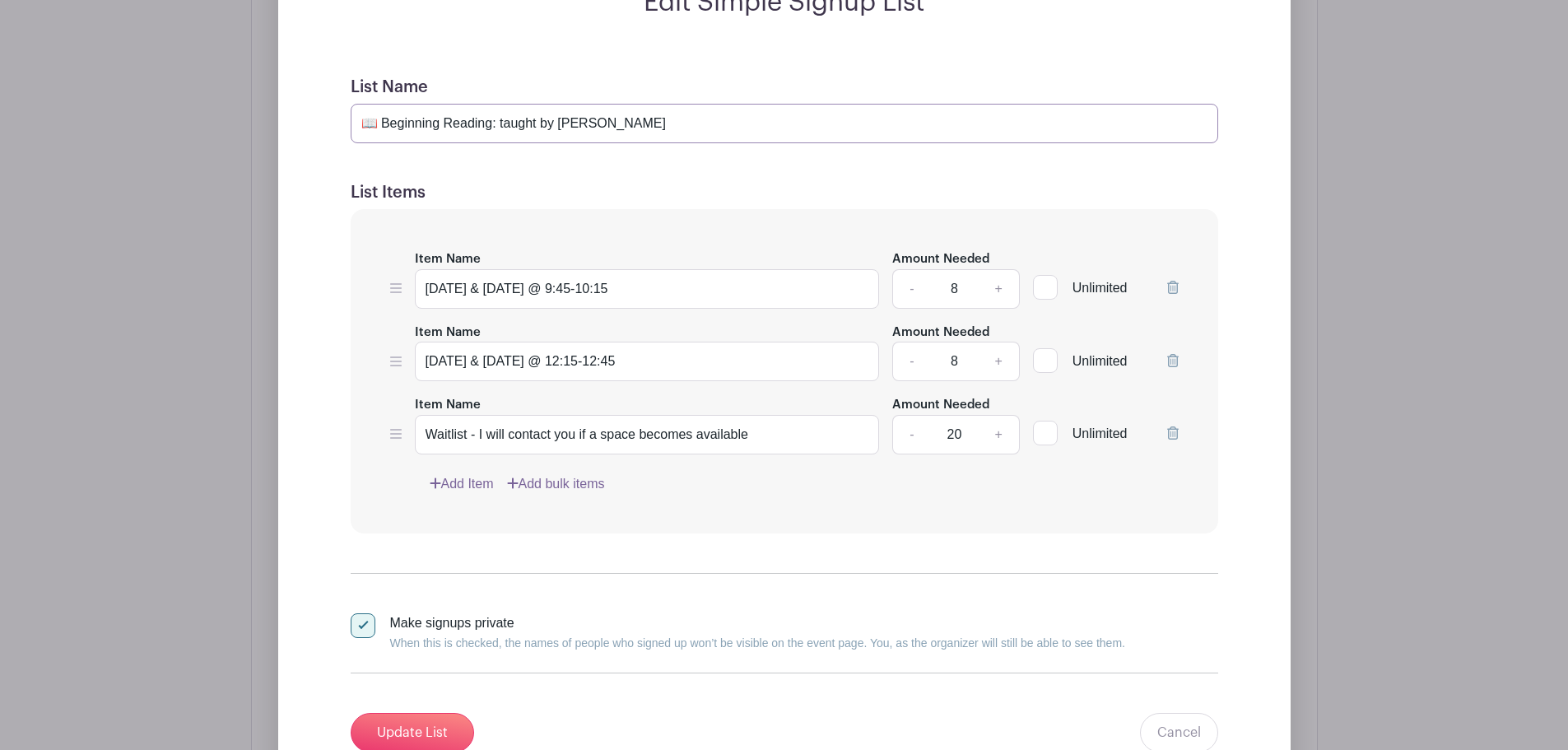
drag, startPoint x: 494, startPoint y: 122, endPoint x: 550, endPoint y: 122, distance: 56.0
click at [555, 124] on input "📖 Beginning Reading: taught by Mrs. Jean" at bounding box center [784, 123] width 868 height 39
type input "📖 Beginning Reading with Mrs. Jean"
click at [421, 724] on input "Update List" at bounding box center [412, 732] width 123 height 39
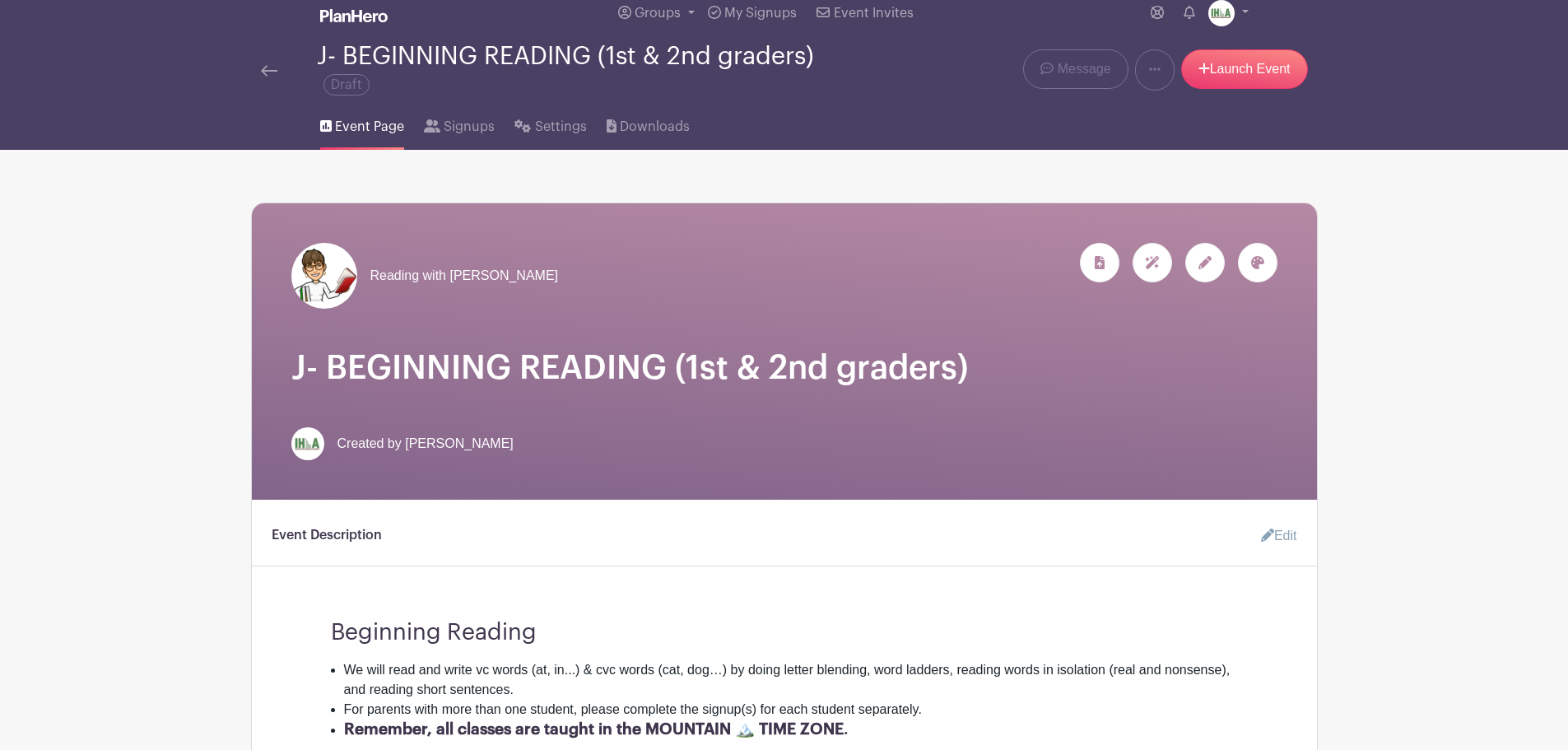
scroll to position [0, 0]
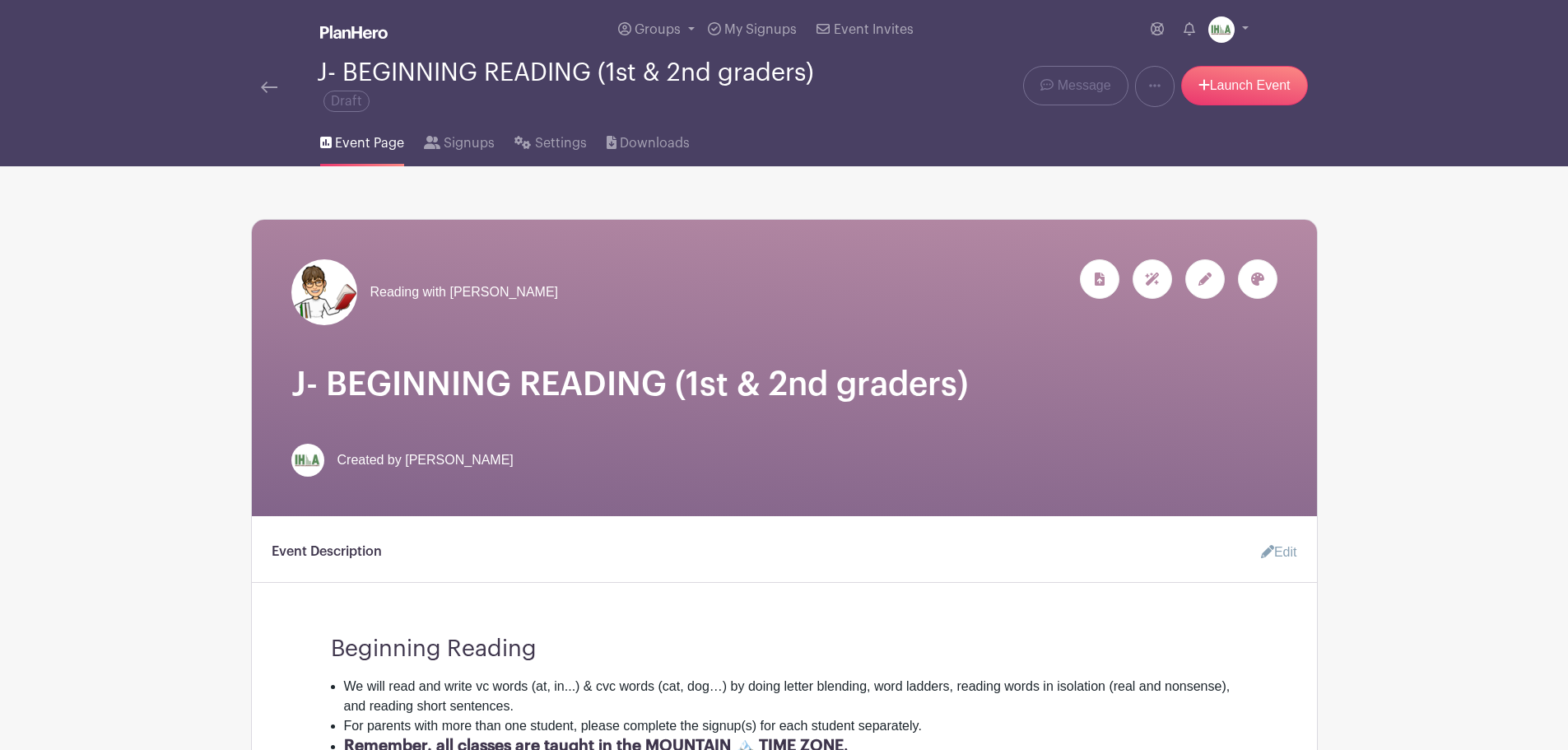
click at [262, 81] on img at bounding box center [268, 87] width 17 height 12
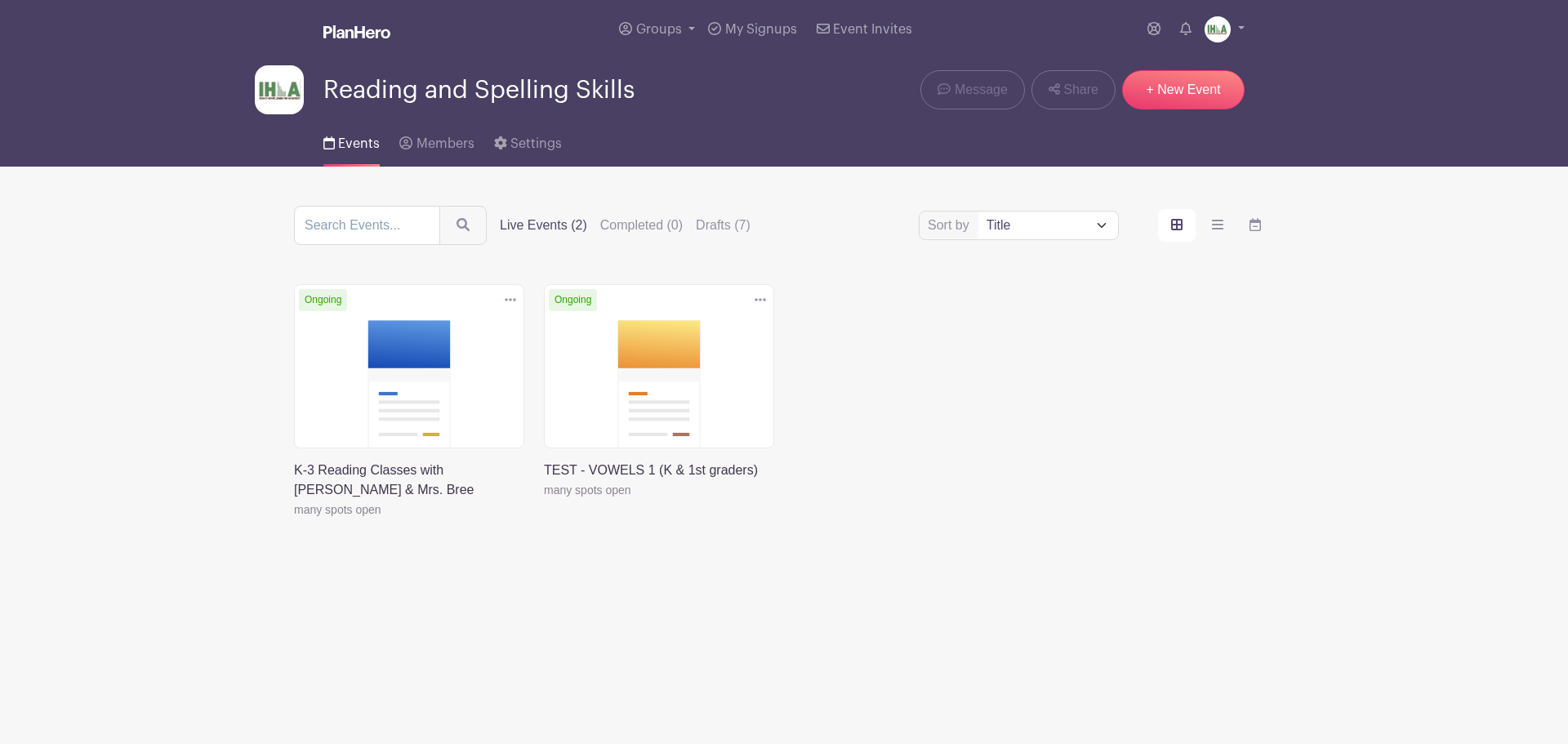
click at [544, 499] on link at bounding box center [544, 499] width 0 height 0
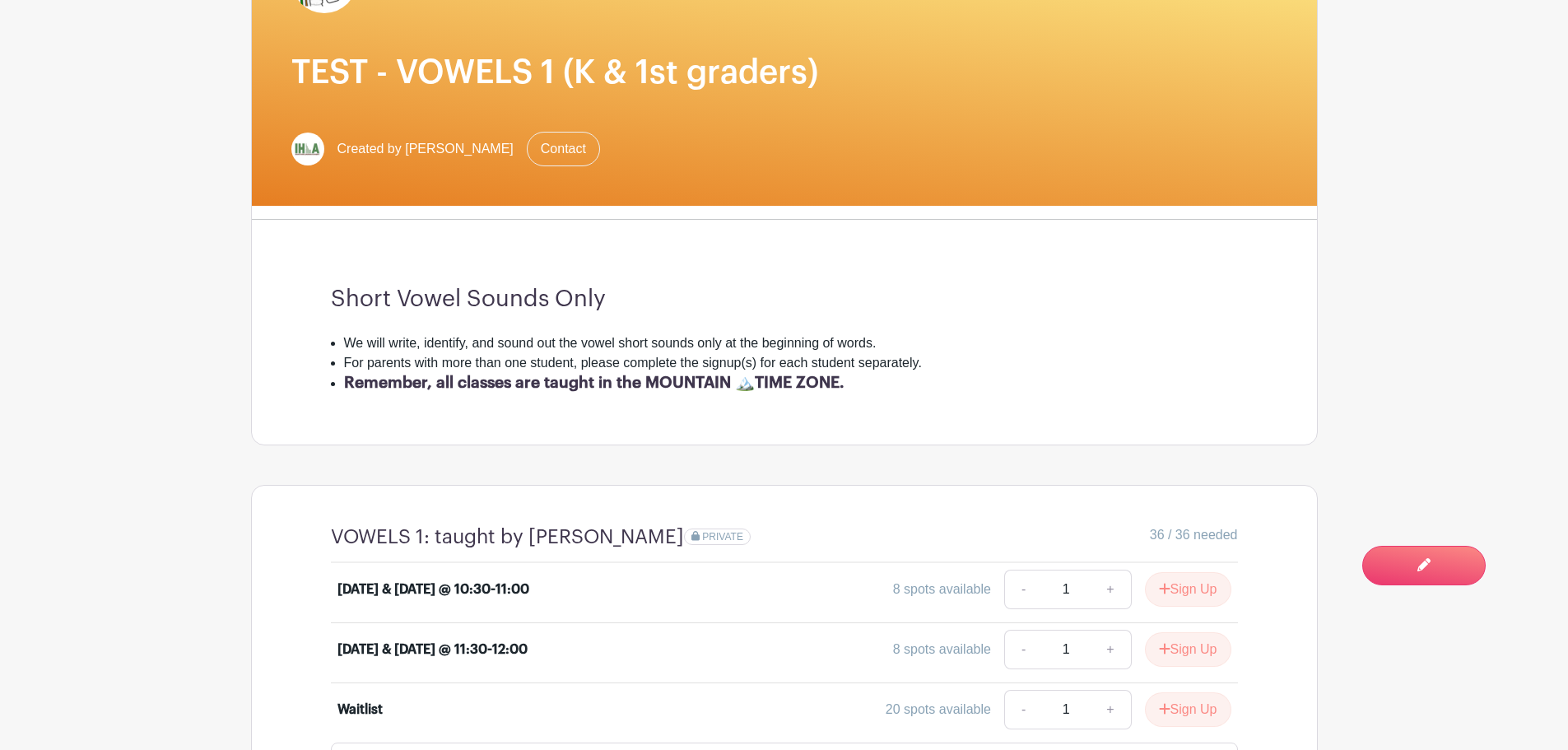
scroll to position [385, 0]
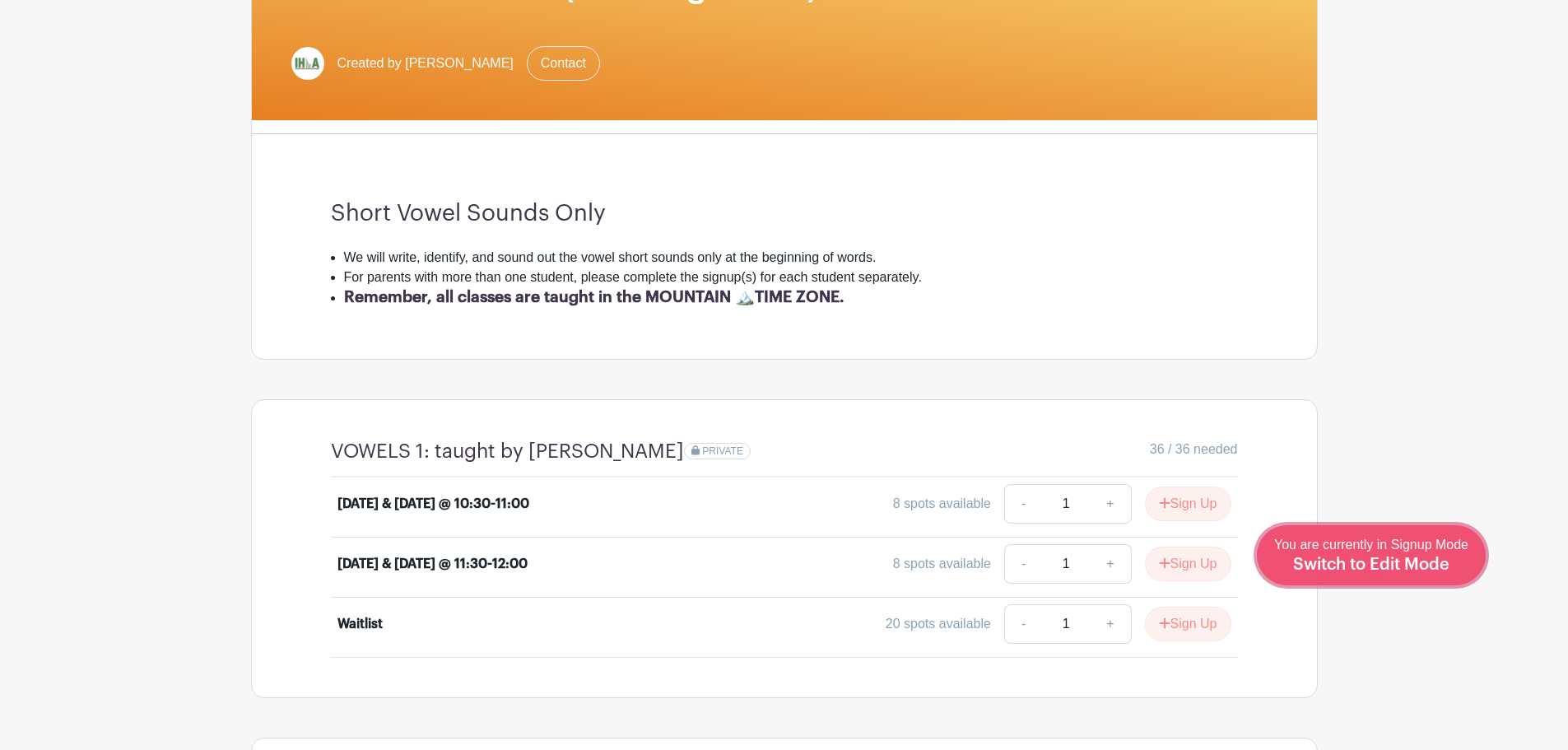
click at [1398, 559] on span "Switch to Edit Mode" at bounding box center [1372, 564] width 157 height 17
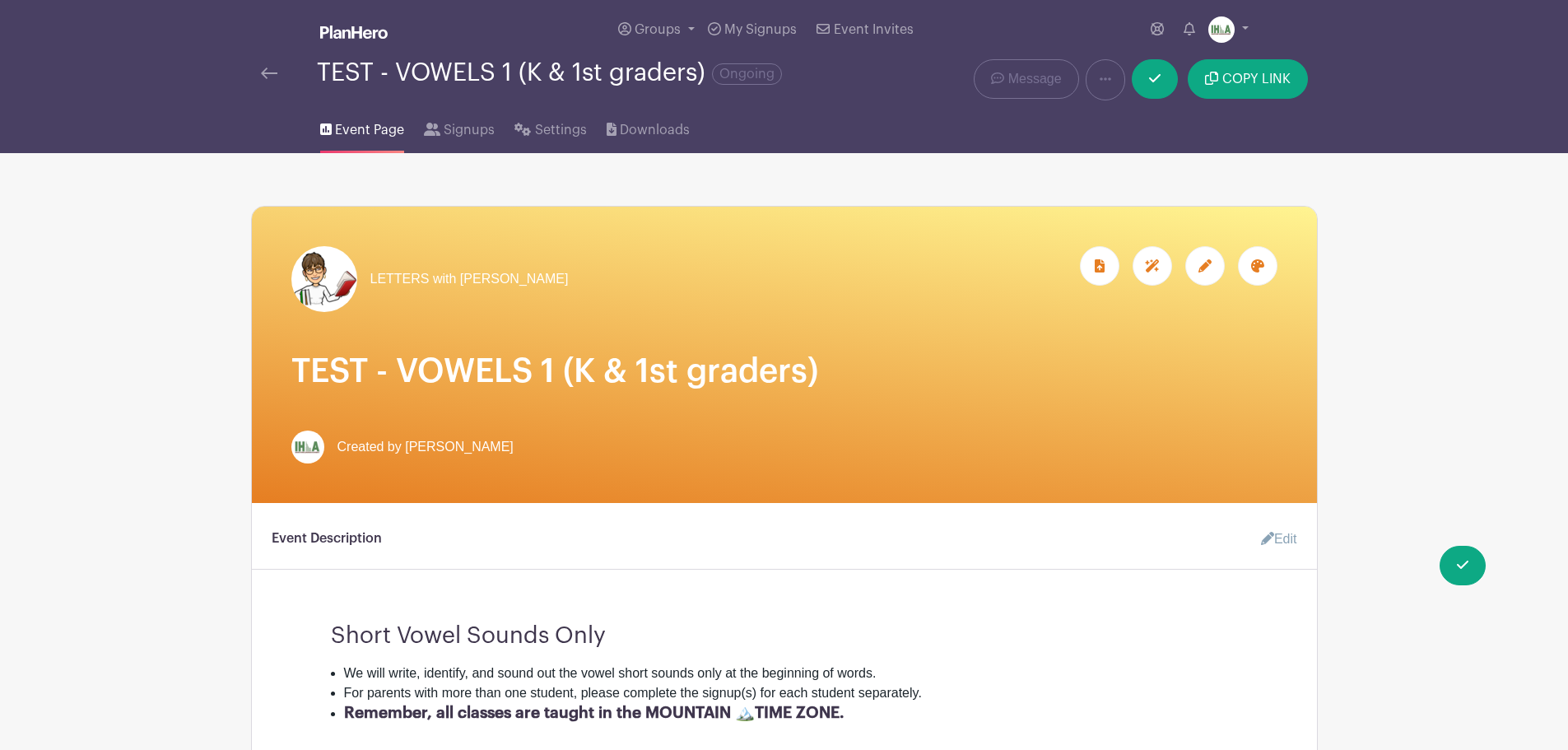
scroll to position [385, 0]
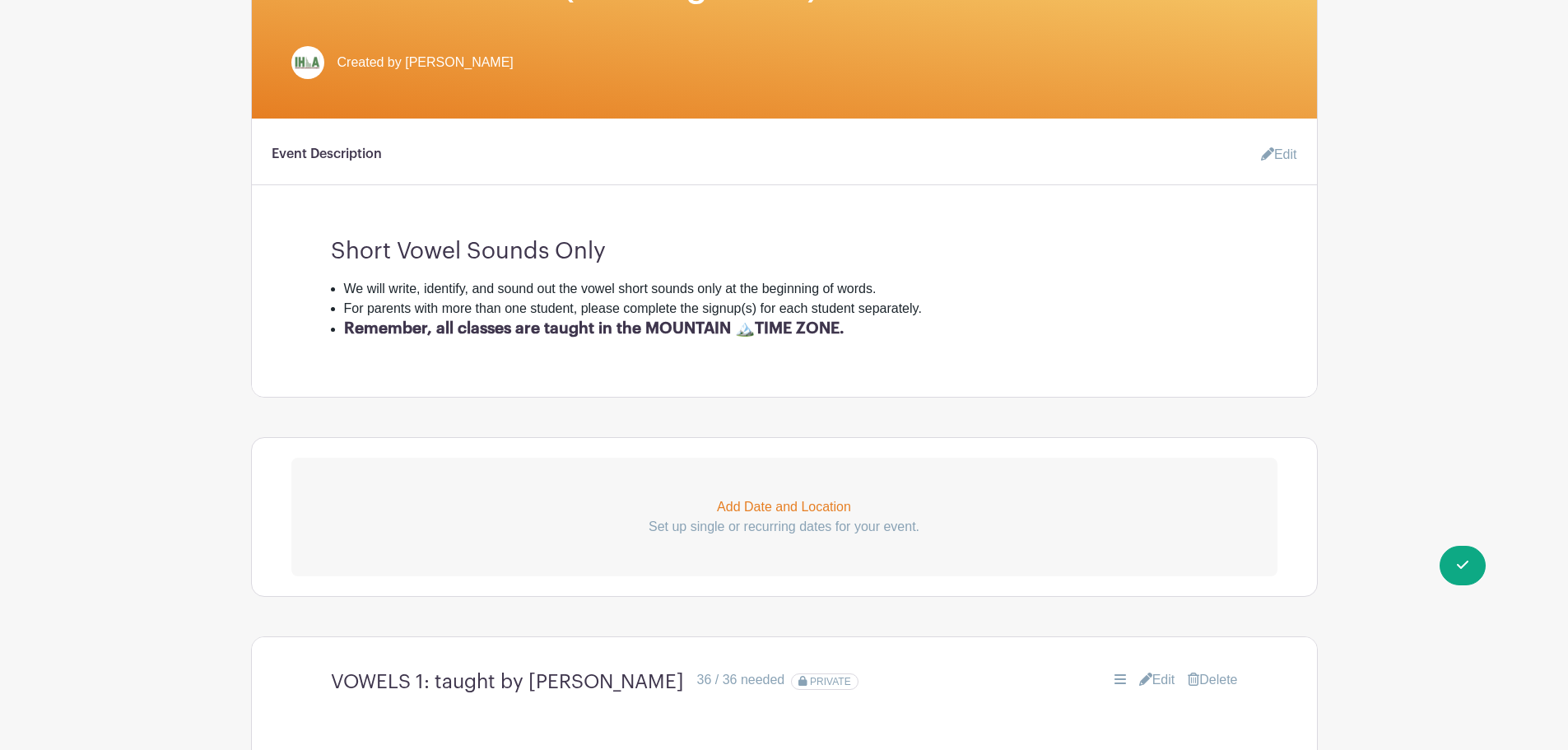
click at [1168, 682] on link "Edit" at bounding box center [1157, 680] width 36 height 20
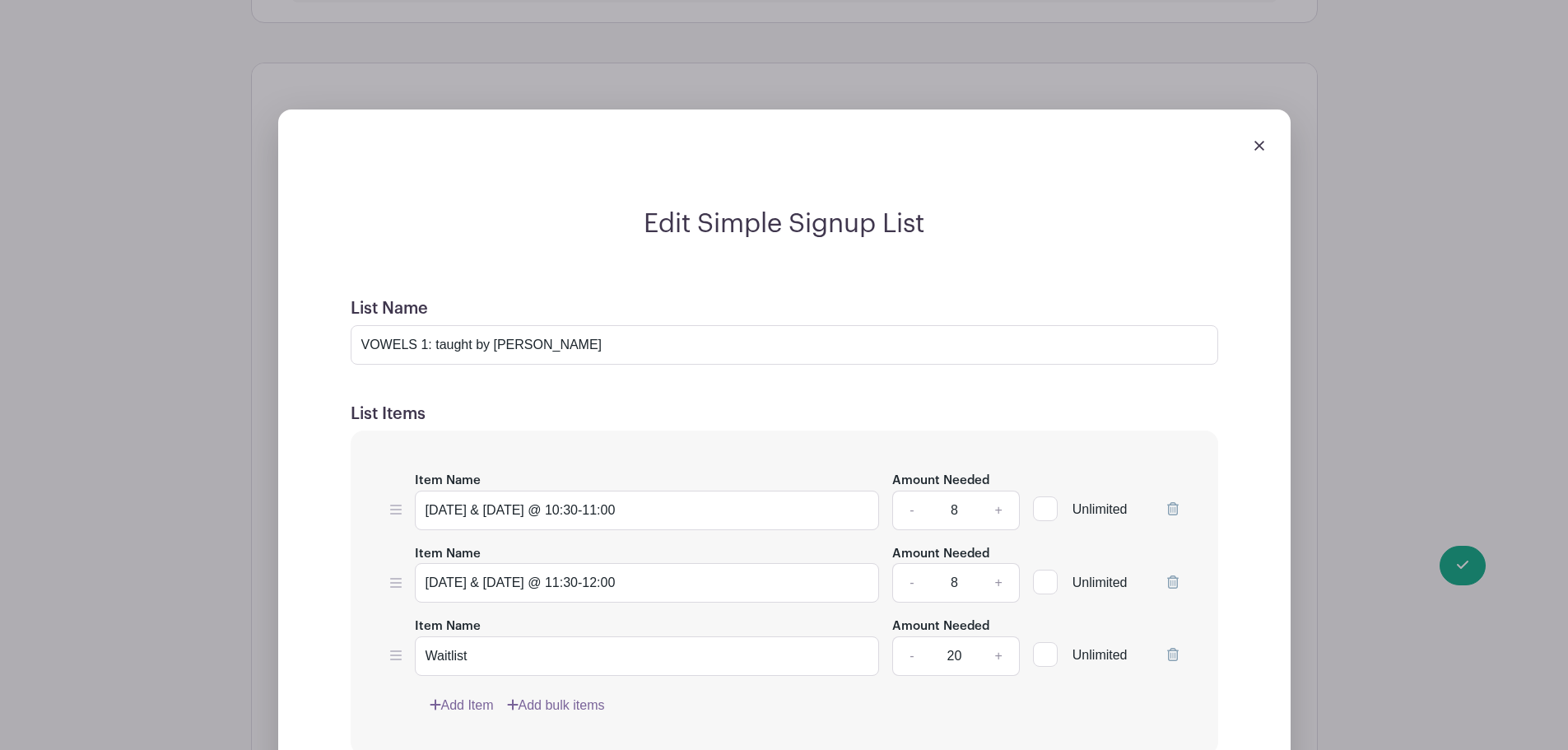
scroll to position [961, 0]
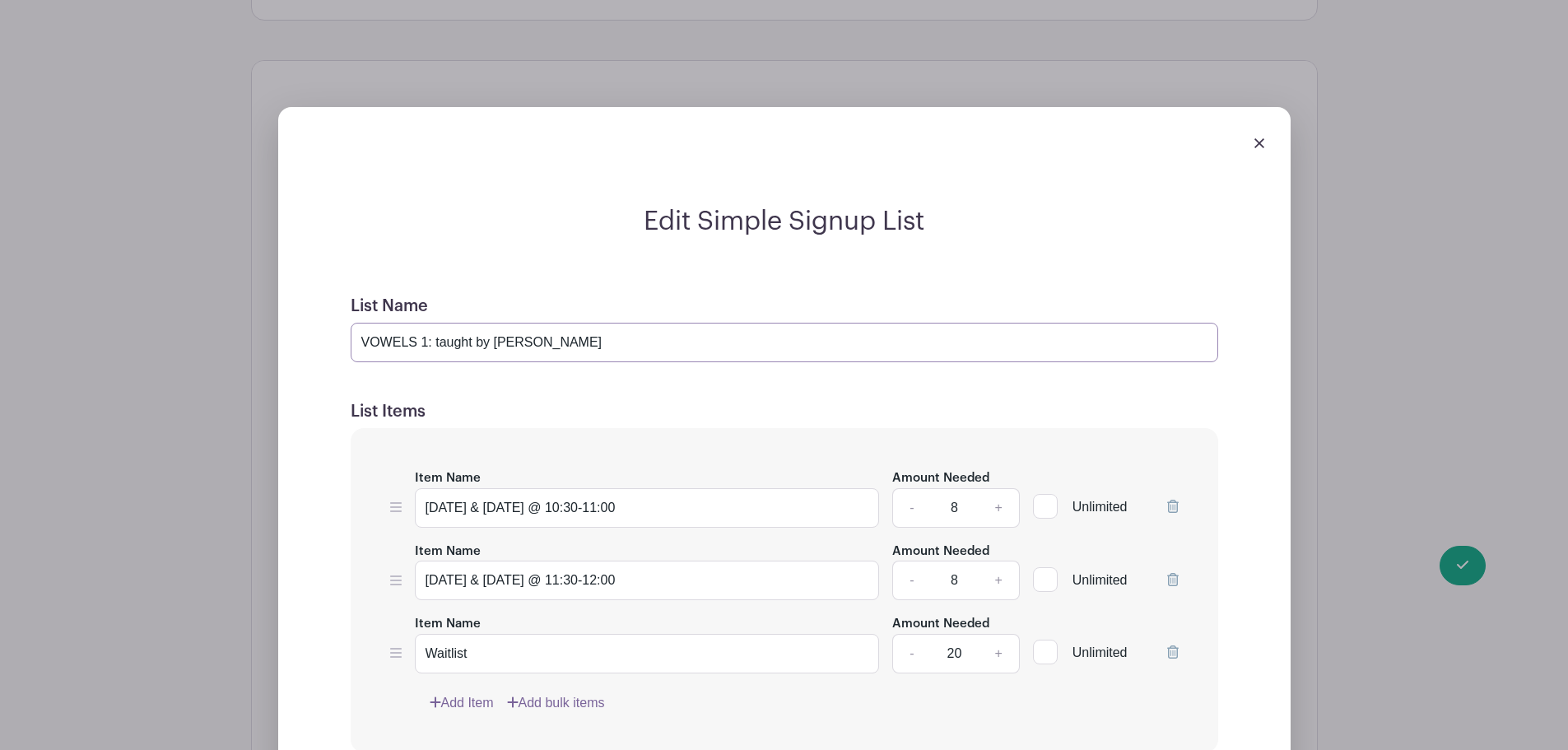
drag, startPoint x: 365, startPoint y: 337, endPoint x: 604, endPoint y: 338, distance: 239.0
click at [604, 338] on input "VOWELS 1: taught by Mrs. Larson" at bounding box center [784, 343] width 868 height 39
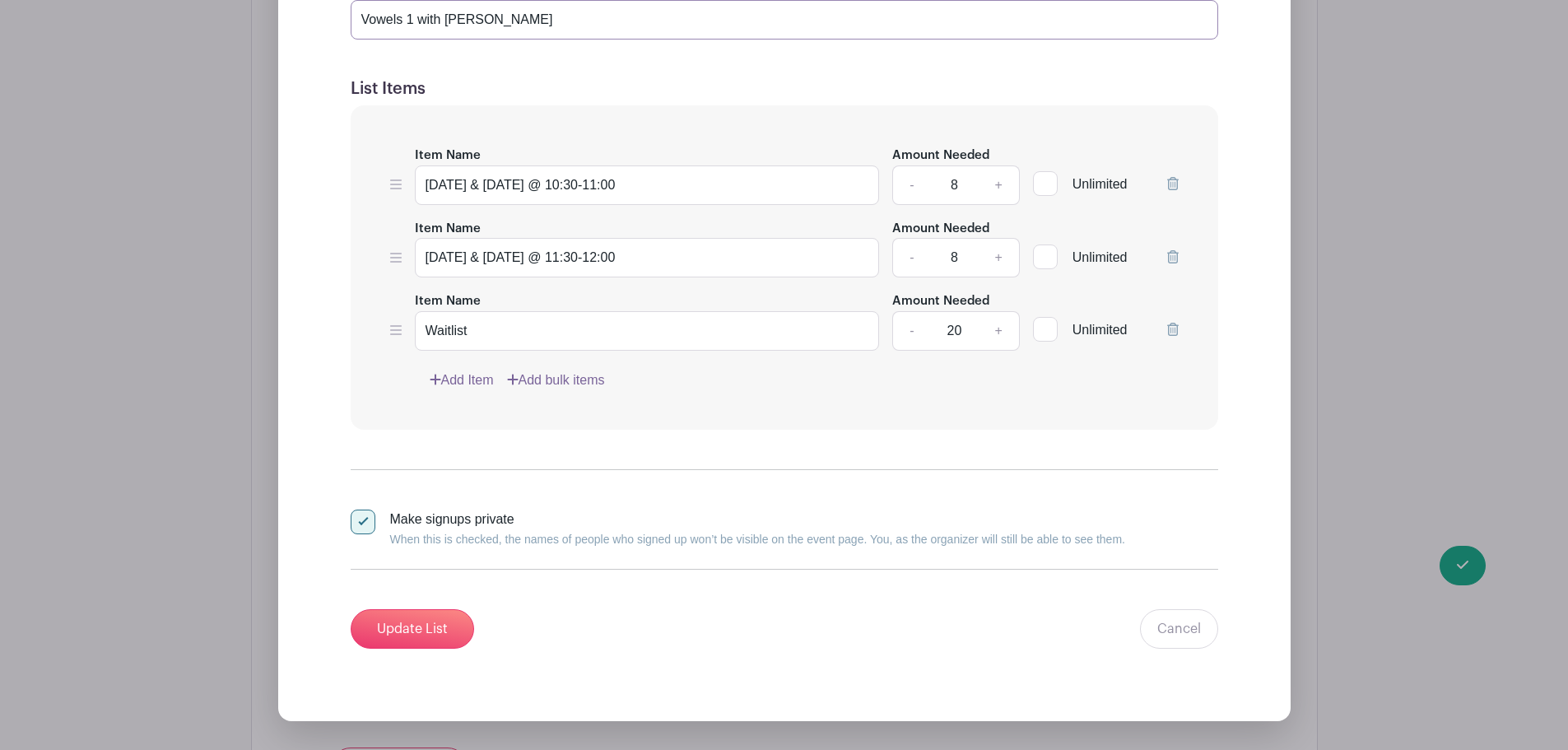
scroll to position [1344, 0]
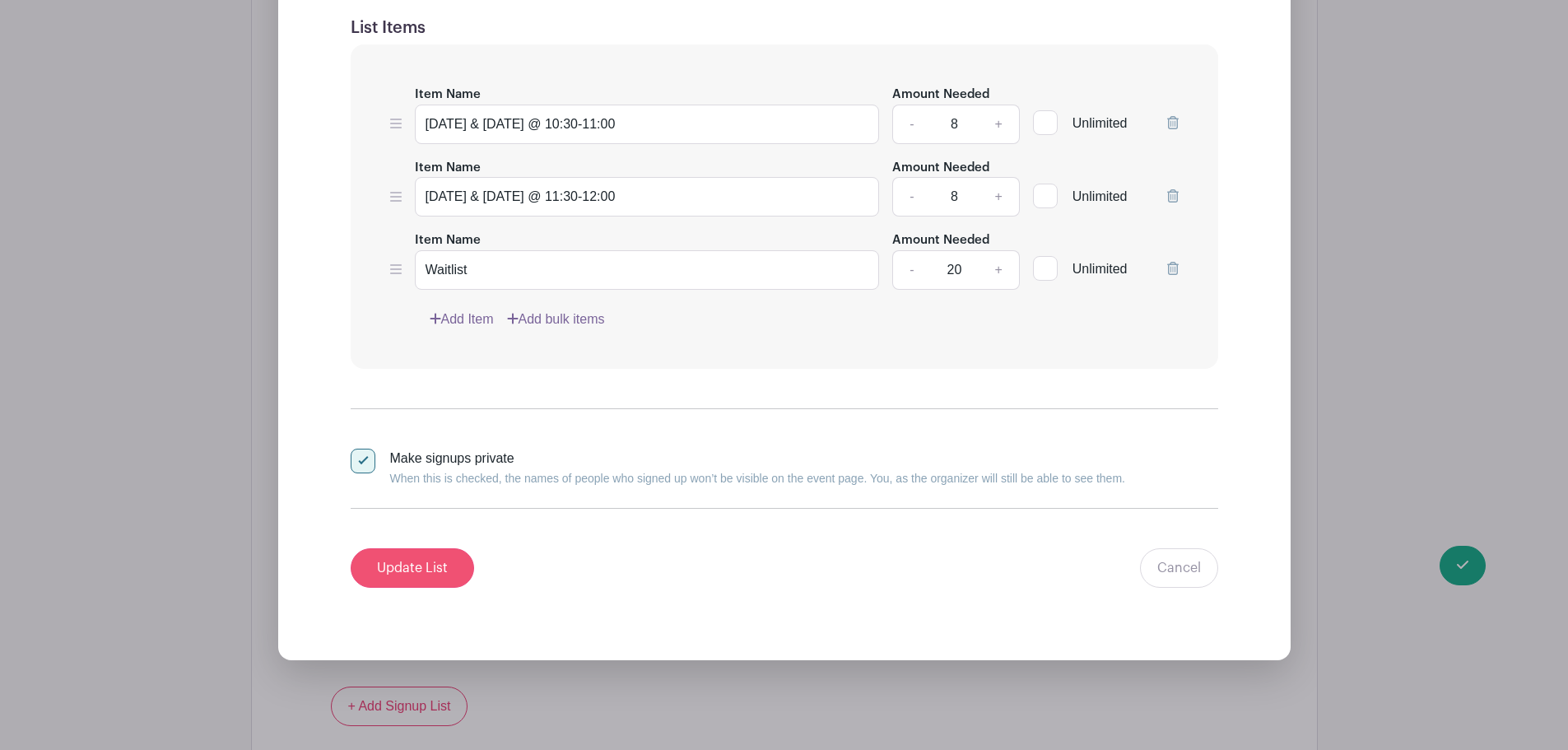
type input "Vowels 1 with [PERSON_NAME]"
click at [401, 562] on input "Update List" at bounding box center [412, 568] width 123 height 39
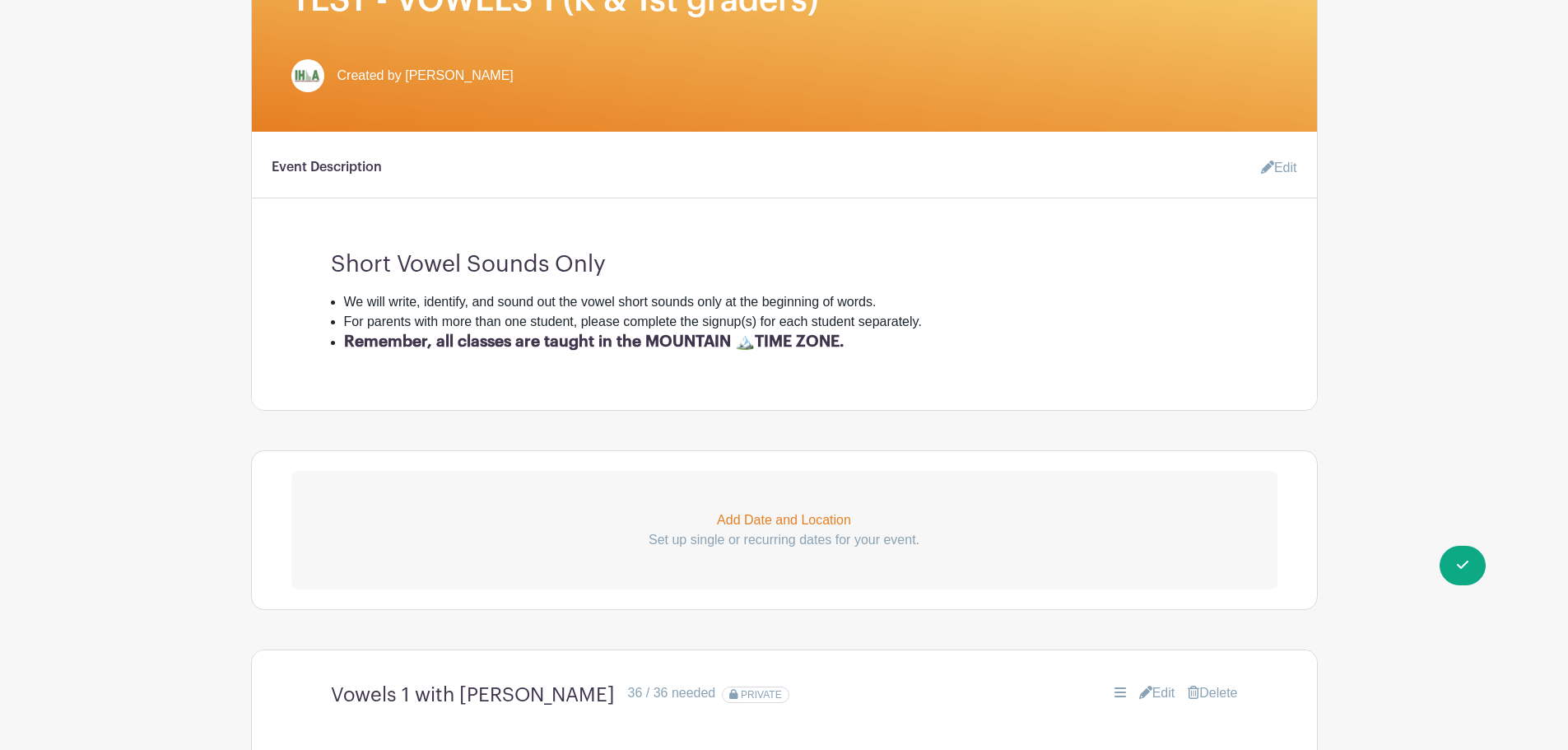
scroll to position [0, 0]
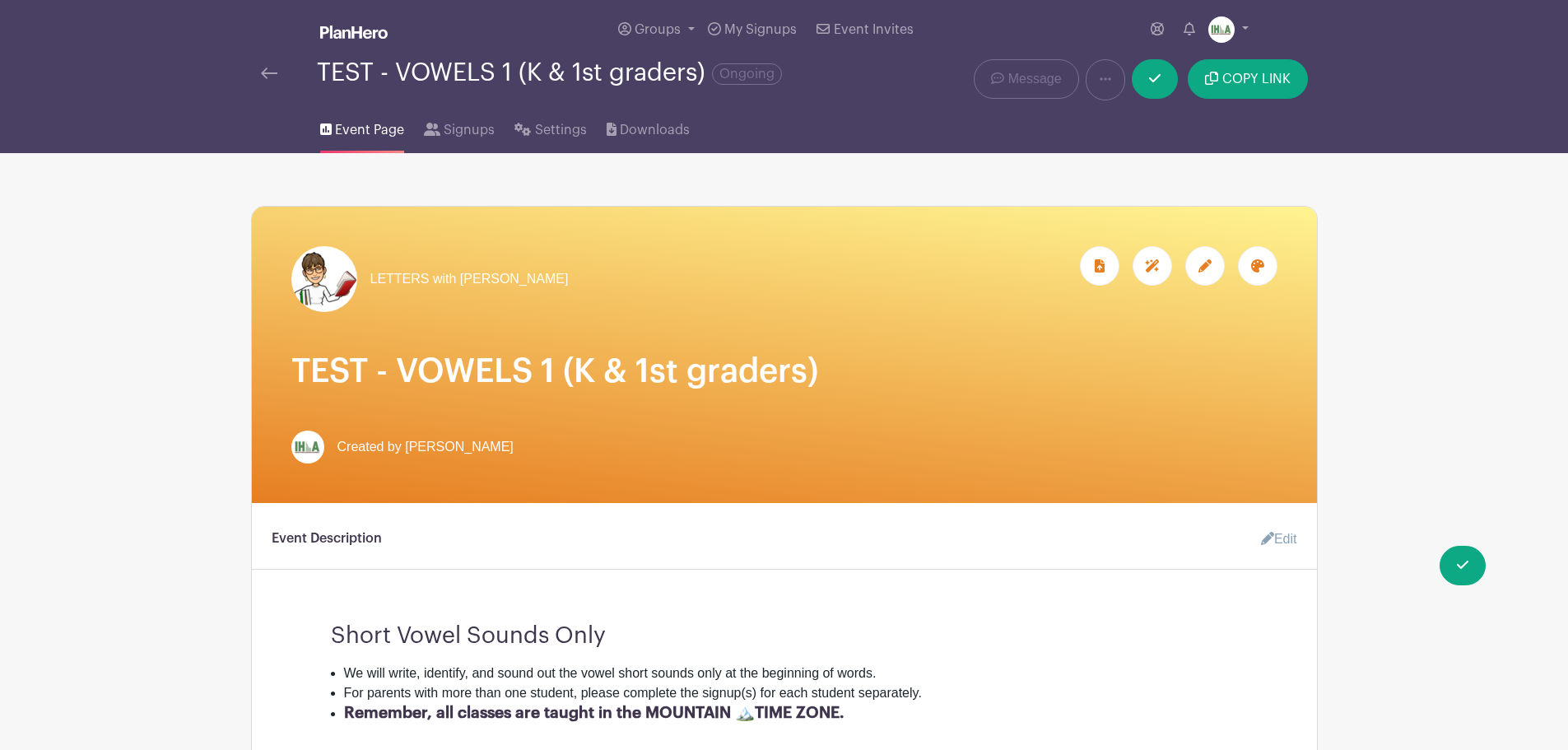
click at [1208, 269] on icon at bounding box center [1205, 265] width 13 height 13
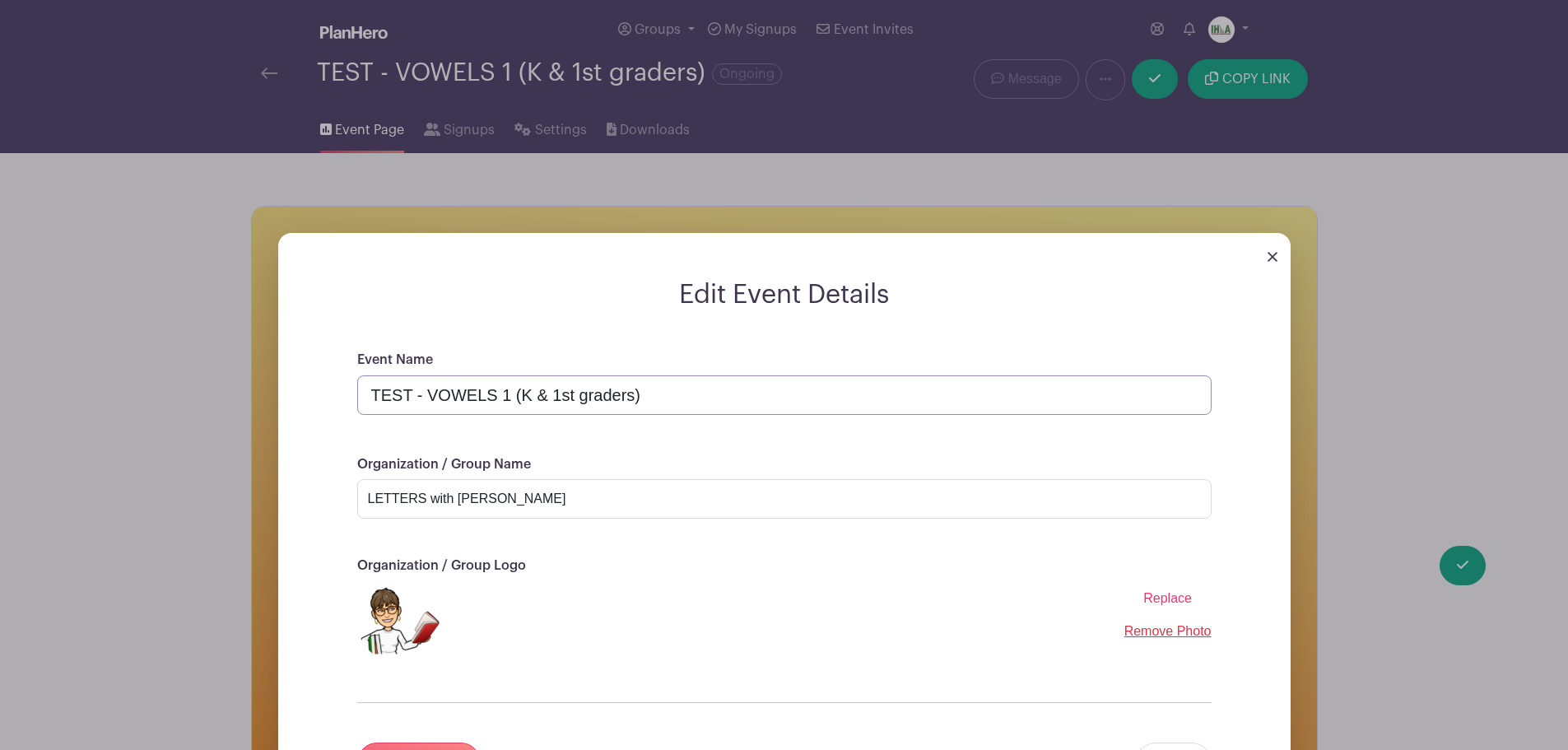
click at [739, 410] on input "TEST - VOWELS 1 (K & 1st graders)" at bounding box center [784, 395] width 855 height 39
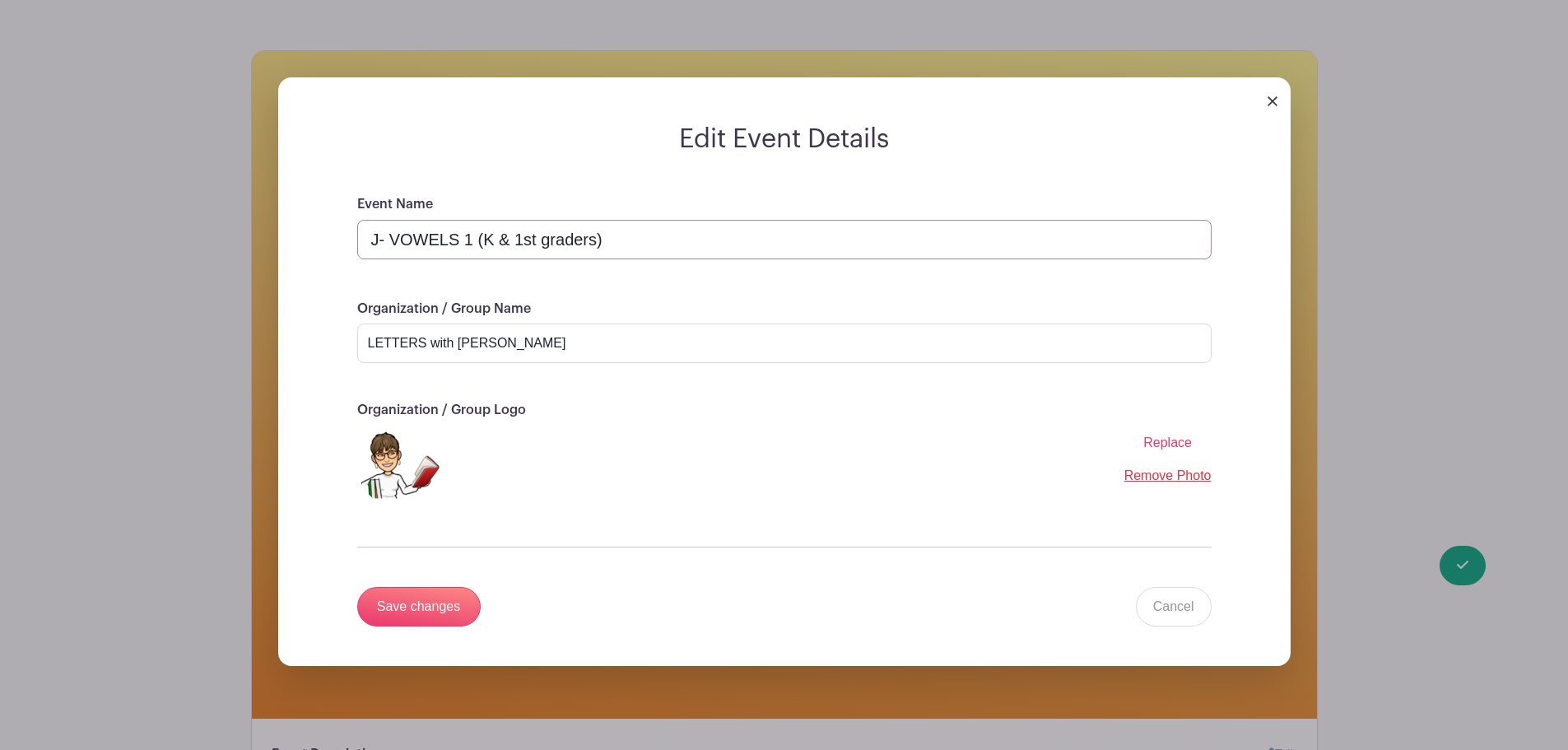
scroll to position [192, 0]
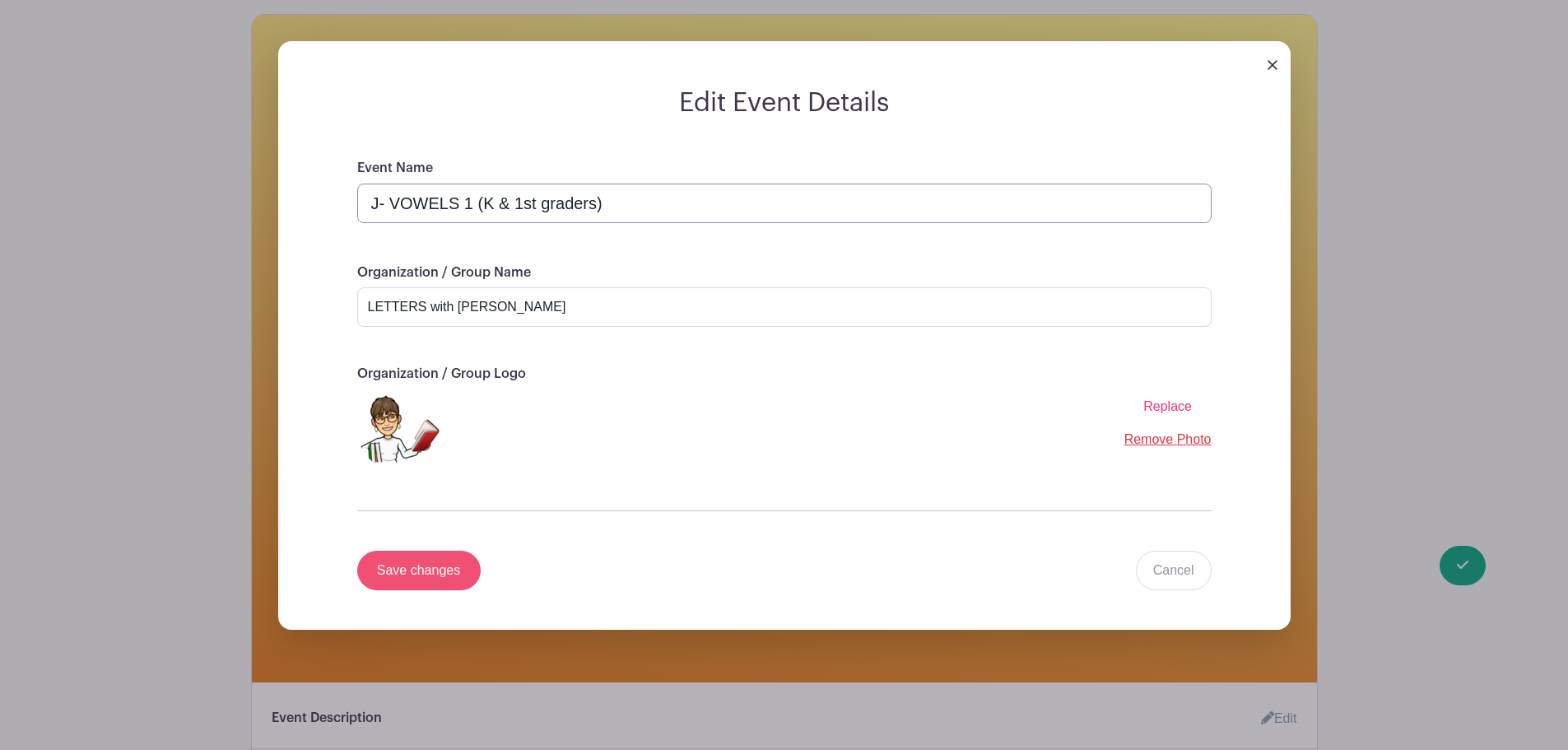
type input "J- VOWELS 1 (K & 1st graders)"
click at [411, 566] on input "Save changes" at bounding box center [419, 570] width 123 height 39
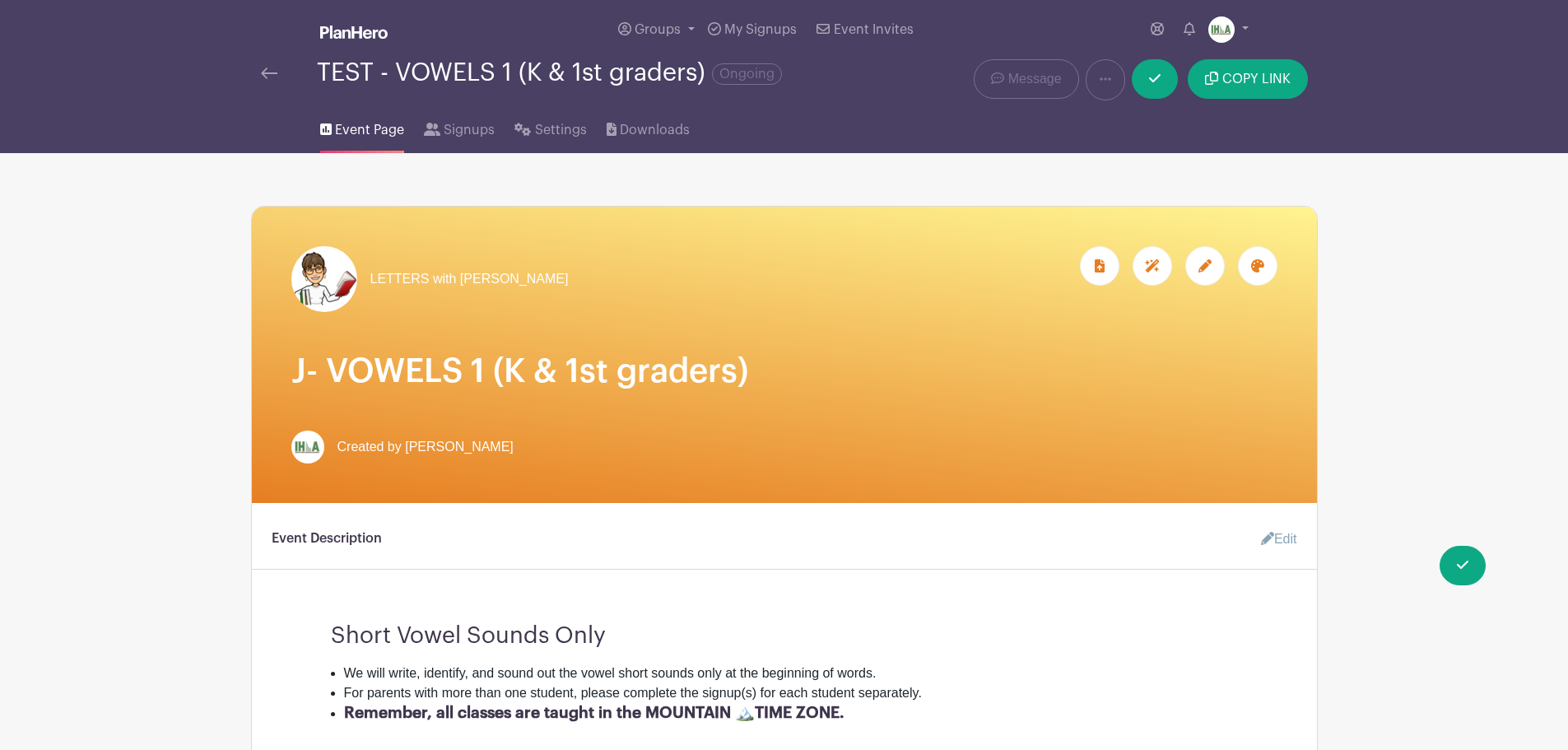
click at [266, 70] on img at bounding box center [268, 73] width 17 height 12
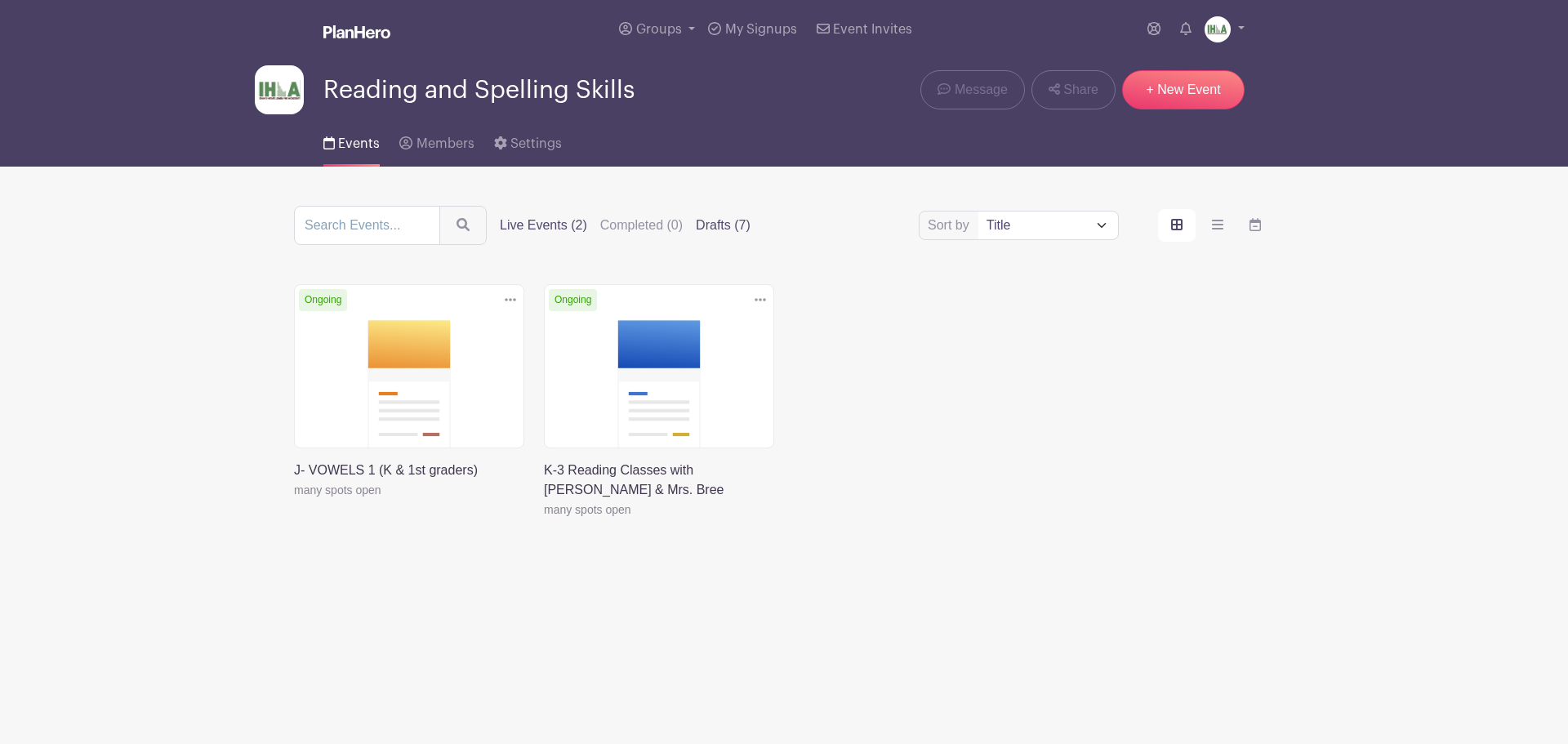
click at [725, 225] on label "Drafts (7)" at bounding box center [723, 225] width 54 height 19
click at [0, 0] on input "Drafts (7)" at bounding box center [0, 0] width 0 height 0
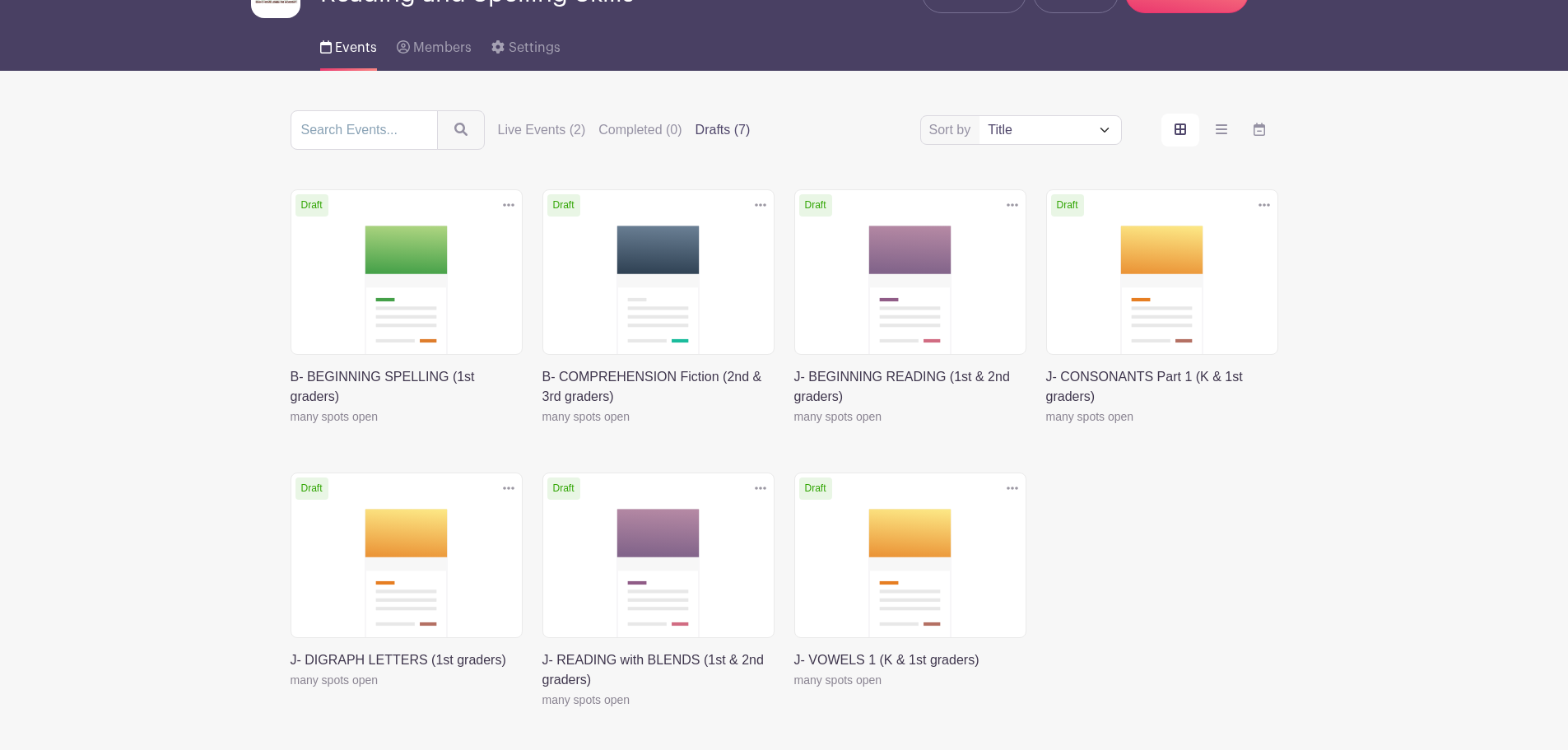
scroll to position [192, 0]
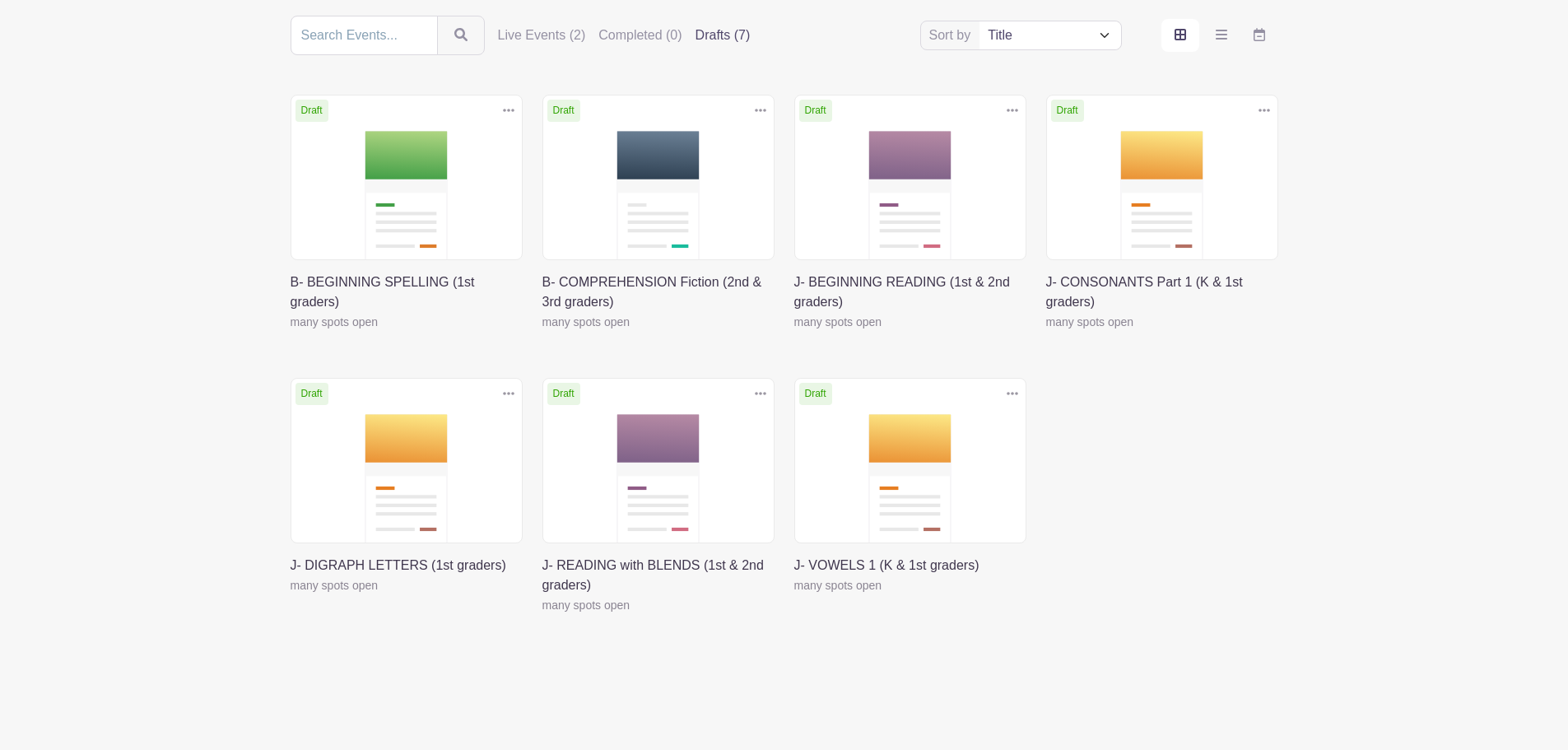
click at [1046, 332] on link at bounding box center [1046, 332] width 0 height 0
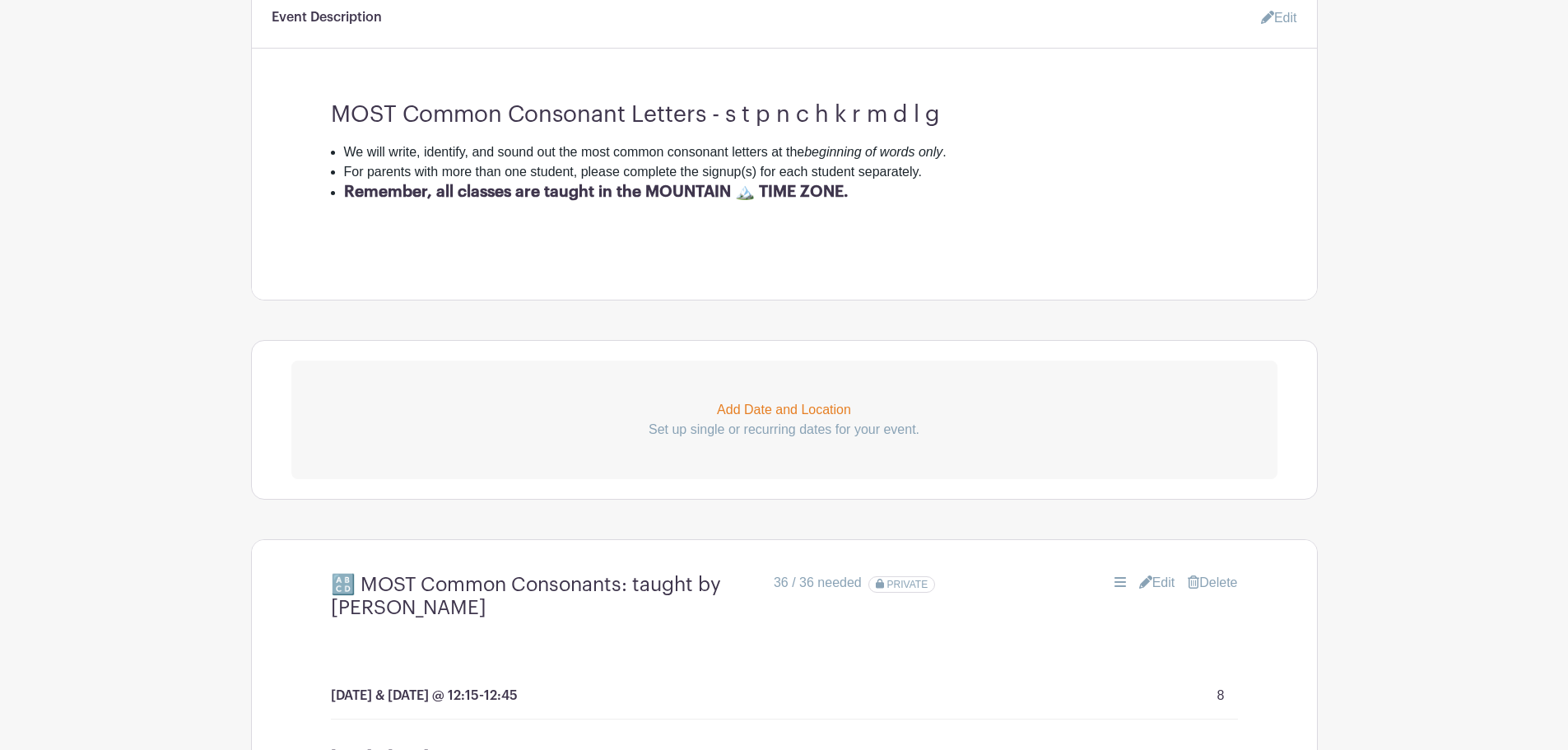
scroll to position [576, 0]
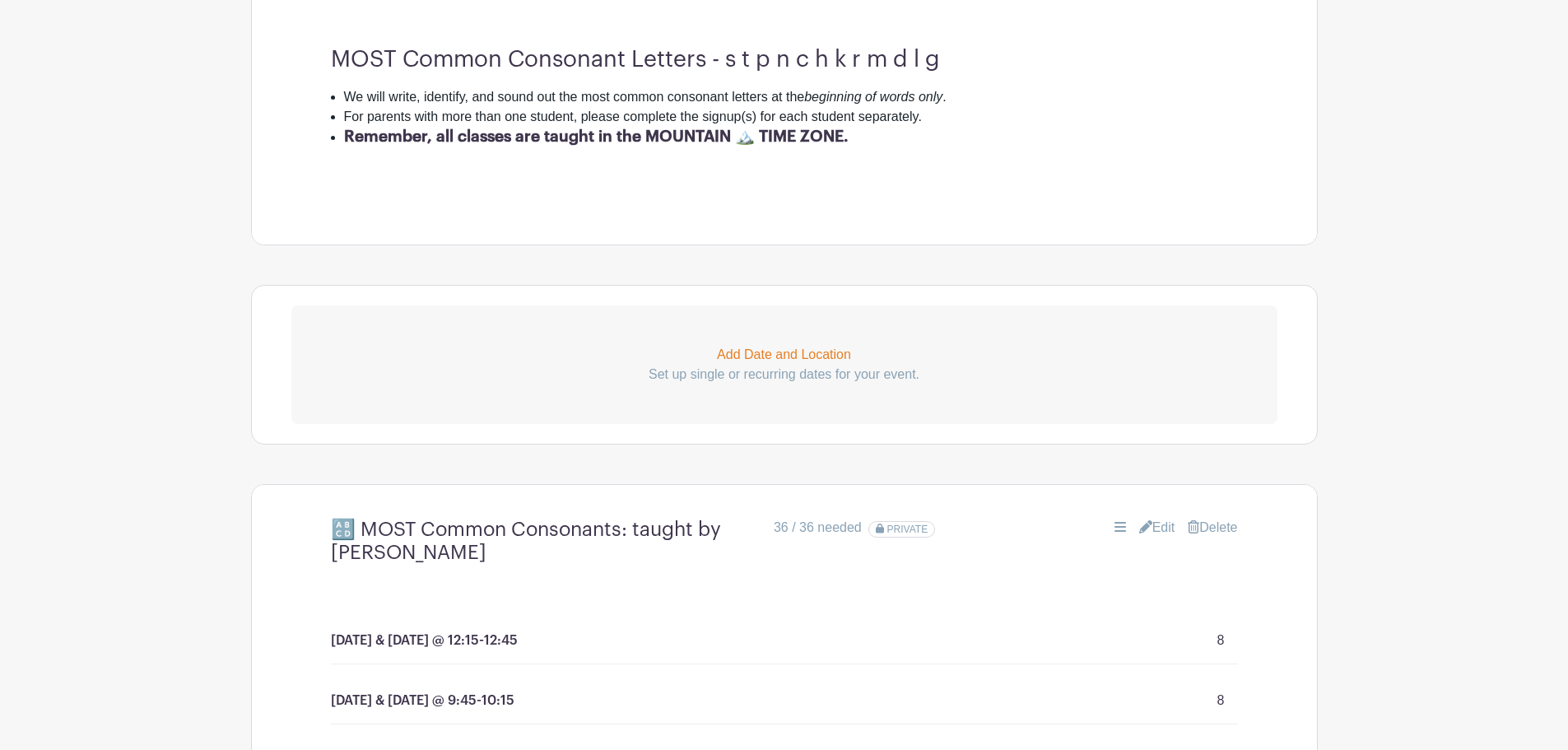
click at [1159, 527] on link "Edit" at bounding box center [1157, 528] width 36 height 20
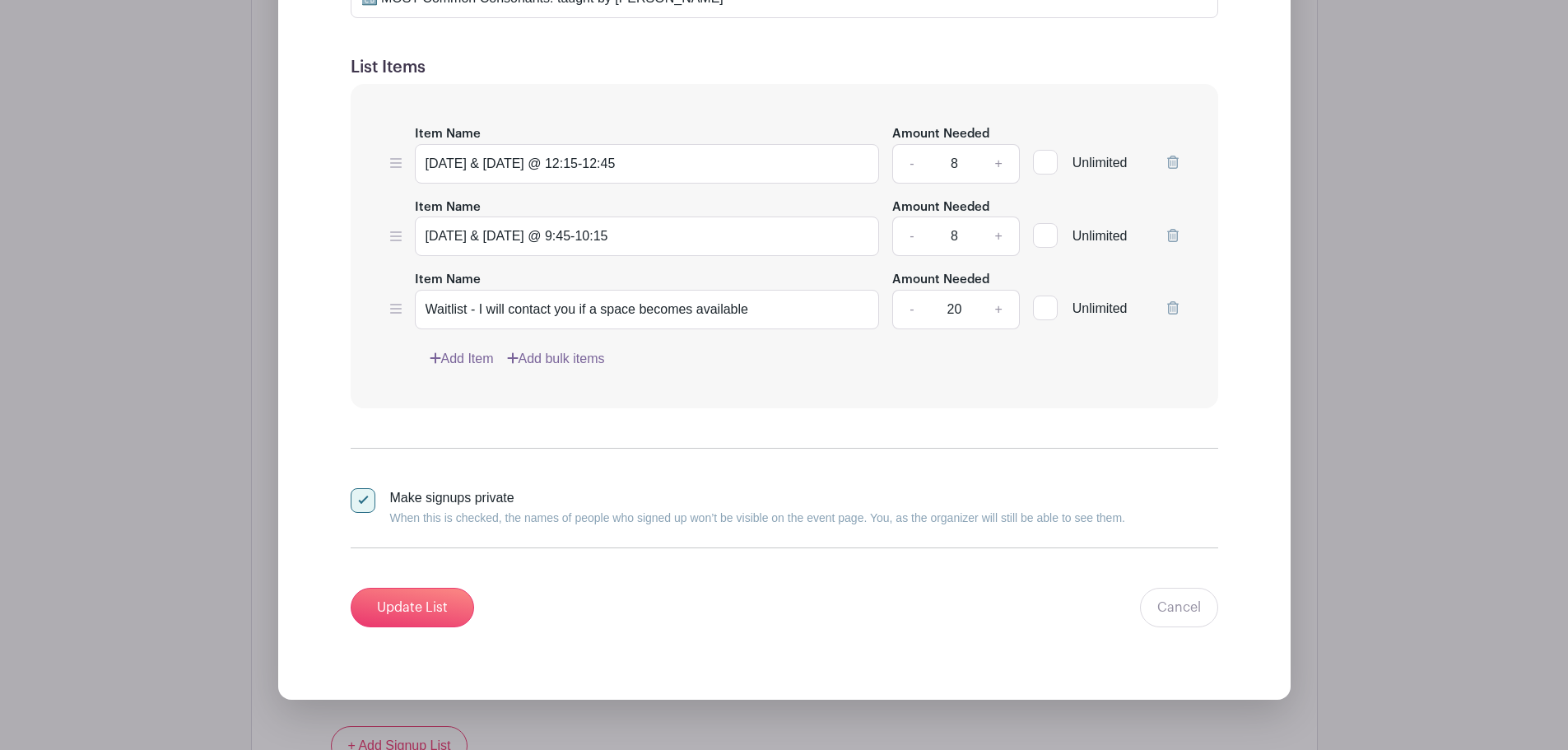
scroll to position [961, 0]
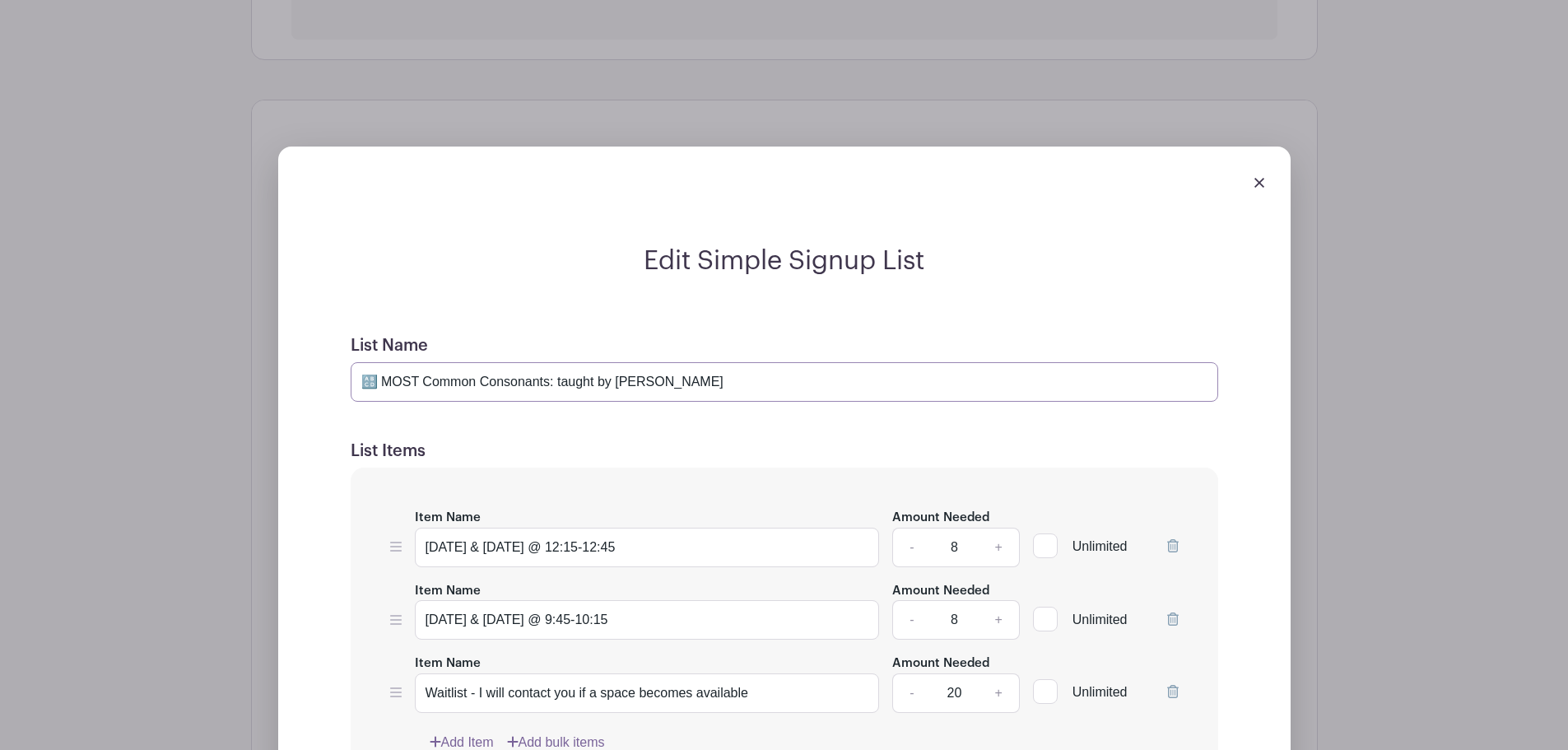
drag, startPoint x: 612, startPoint y: 381, endPoint x: 375, endPoint y: 381, distance: 237.0
click at [375, 381] on input "🔠 MOST Common Consonants: taught by Mrs. Jean" at bounding box center [784, 382] width 868 height 39
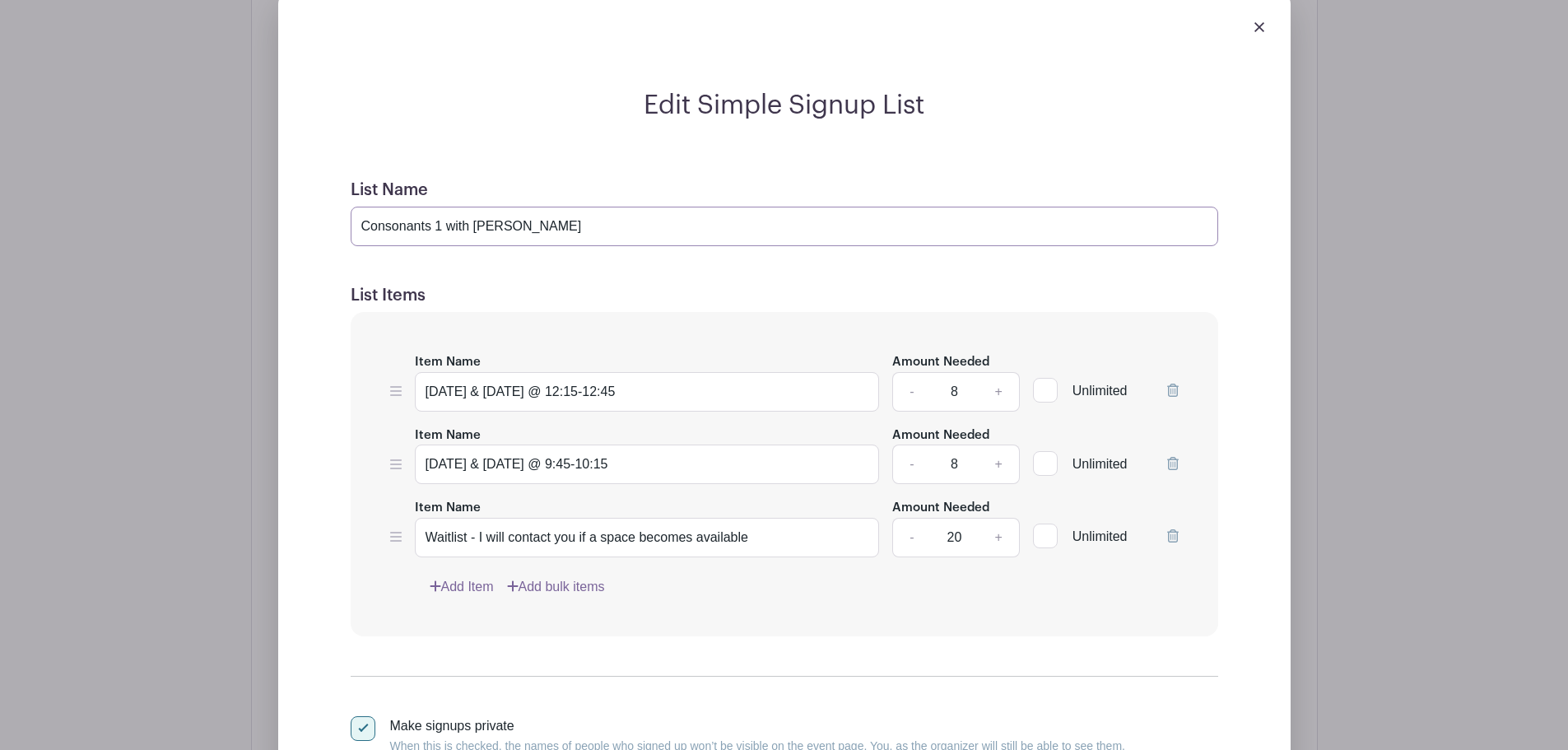
scroll to position [1152, 0]
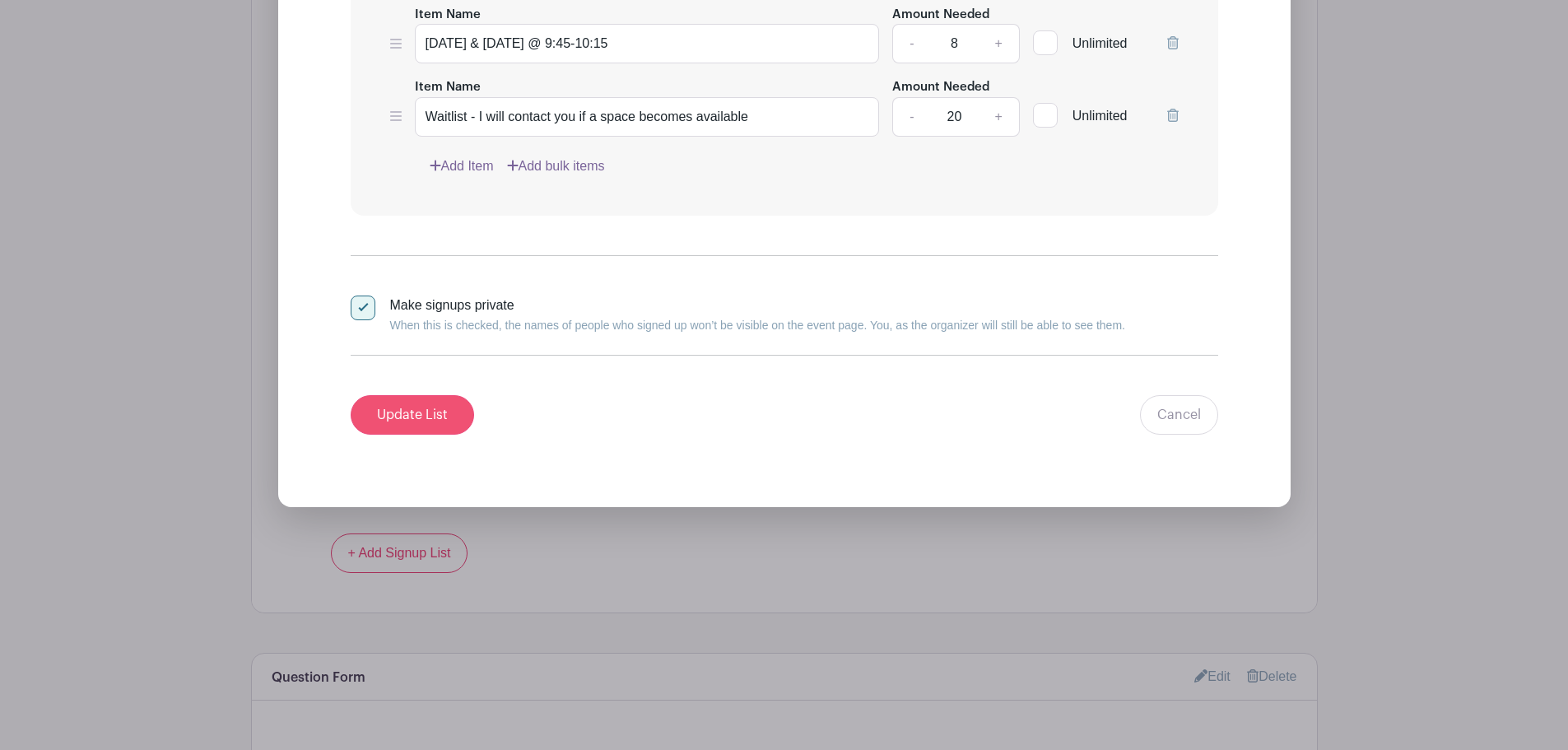
type input "Consonants 1 with Mrs. Jean"
click at [401, 420] on input "Update List" at bounding box center [412, 414] width 123 height 39
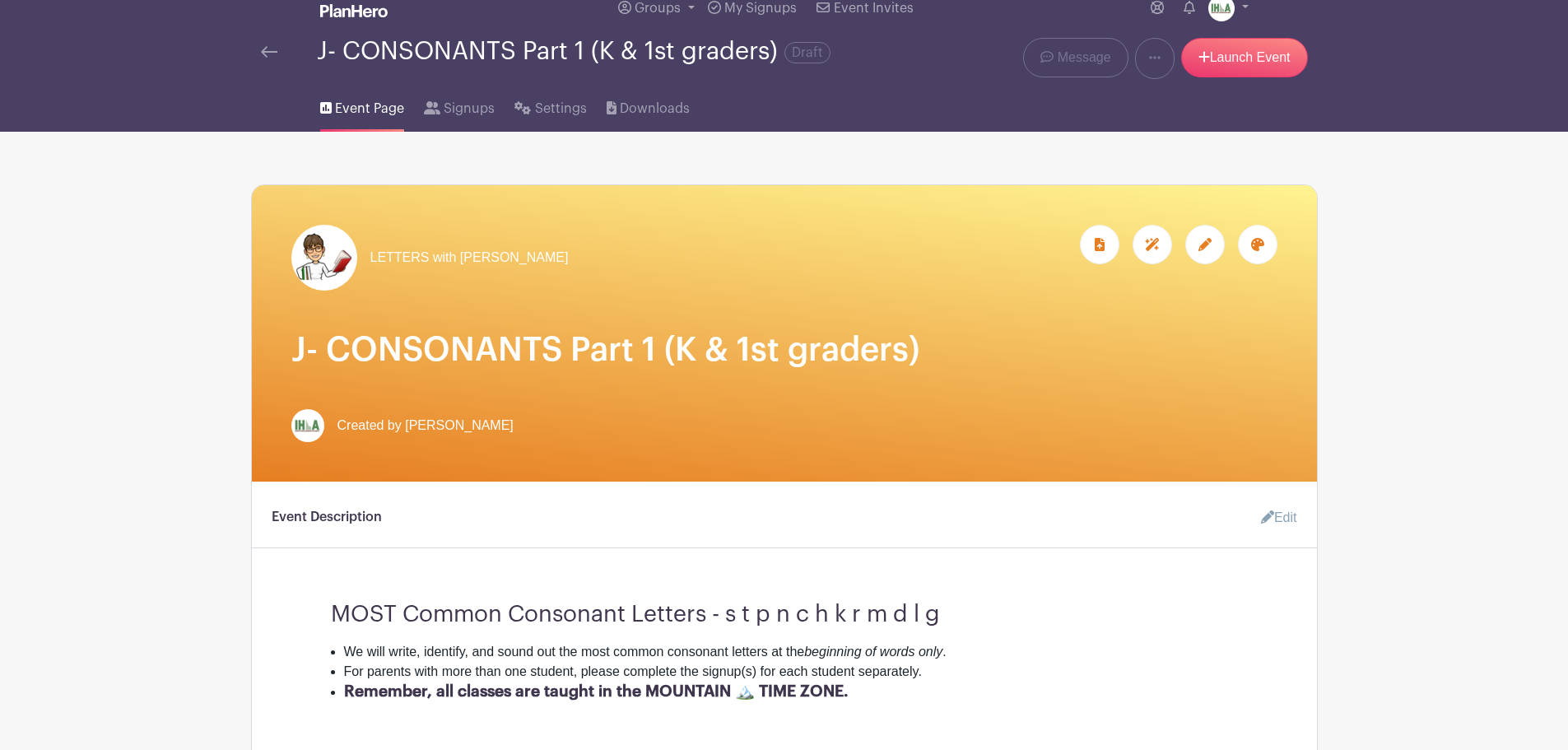
scroll to position [0, 0]
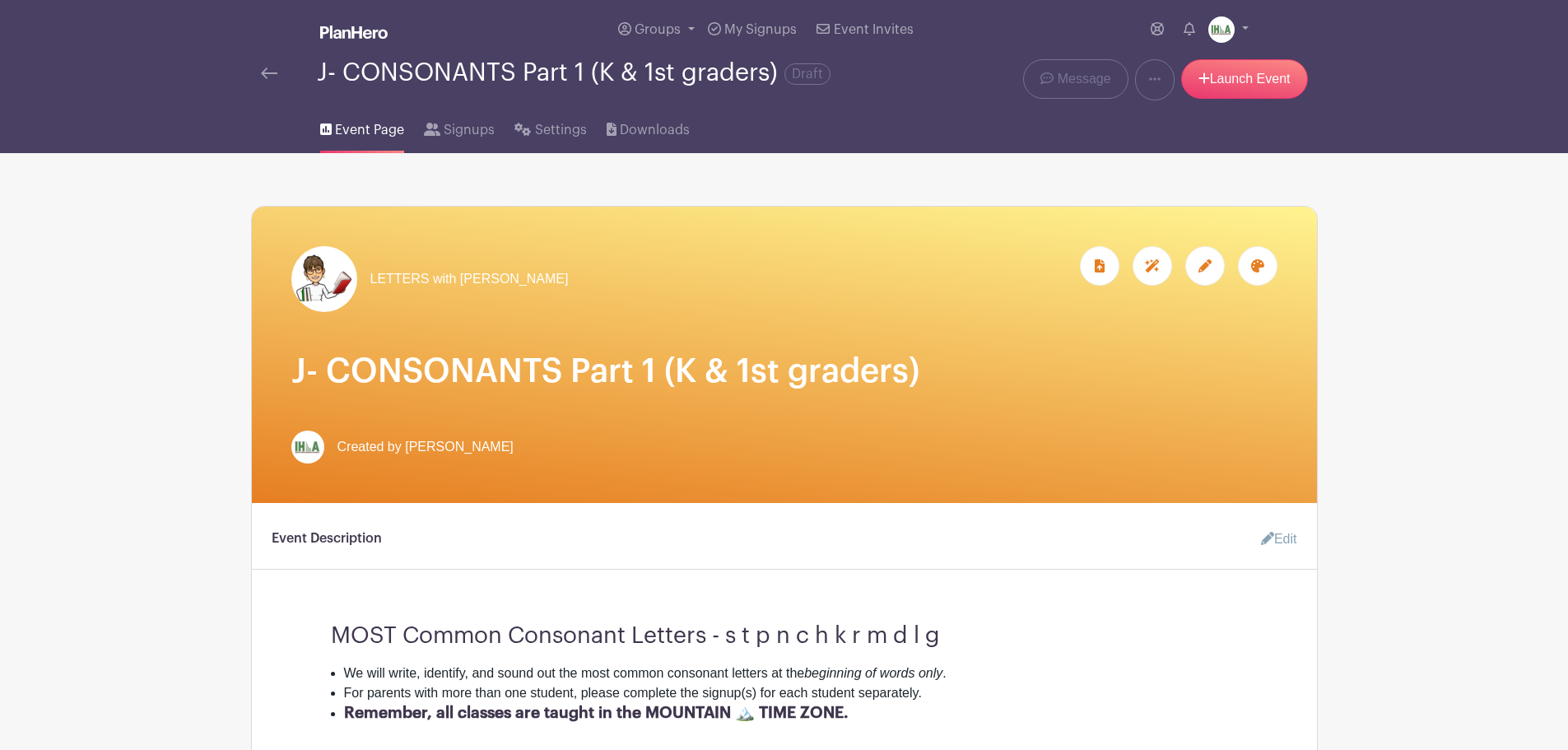
click at [266, 71] on img at bounding box center [268, 73] width 17 height 12
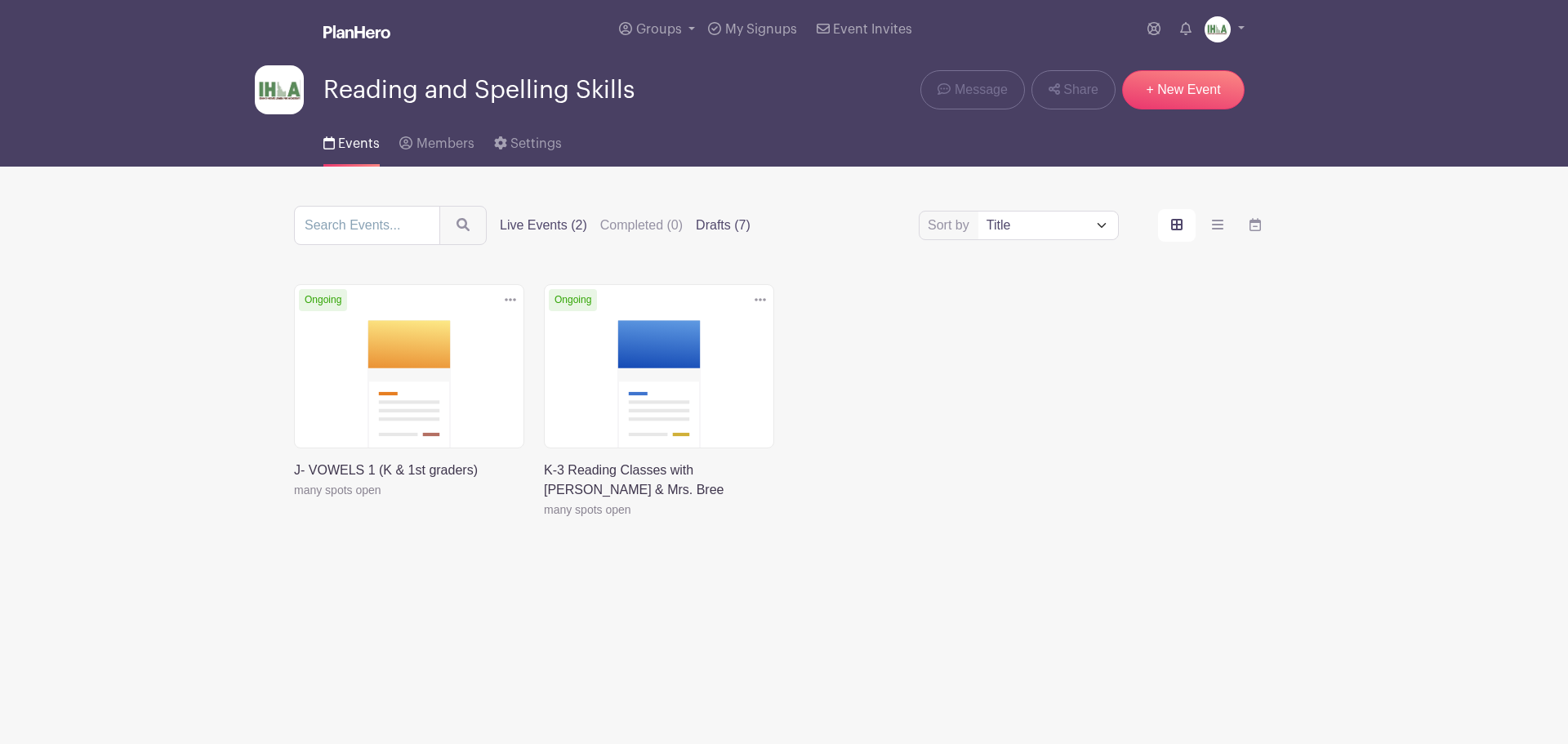
click at [734, 222] on label "Drafts (7)" at bounding box center [723, 225] width 54 height 19
click at [0, 0] on input "Drafts (7)" at bounding box center [0, 0] width 0 height 0
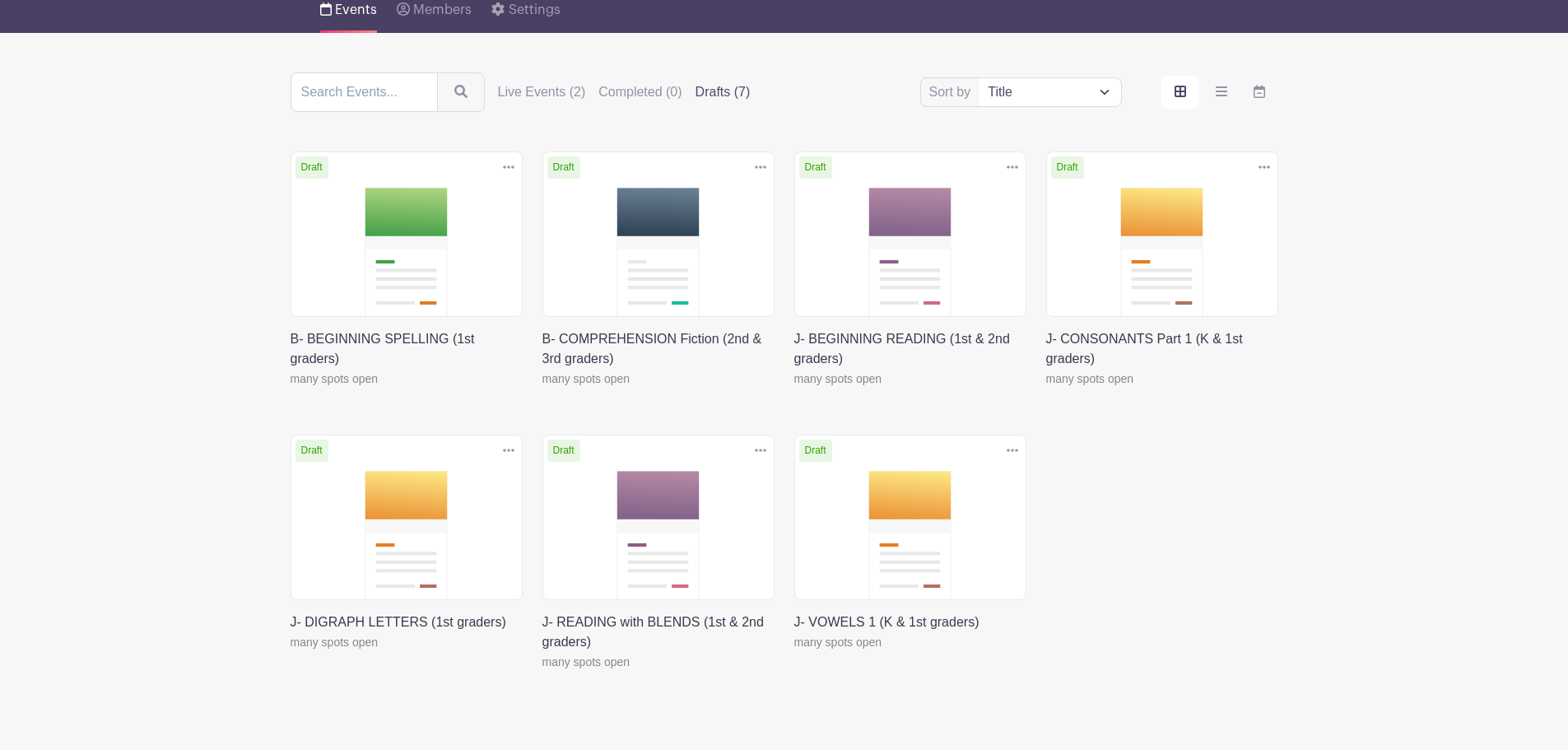
scroll to position [192, 0]
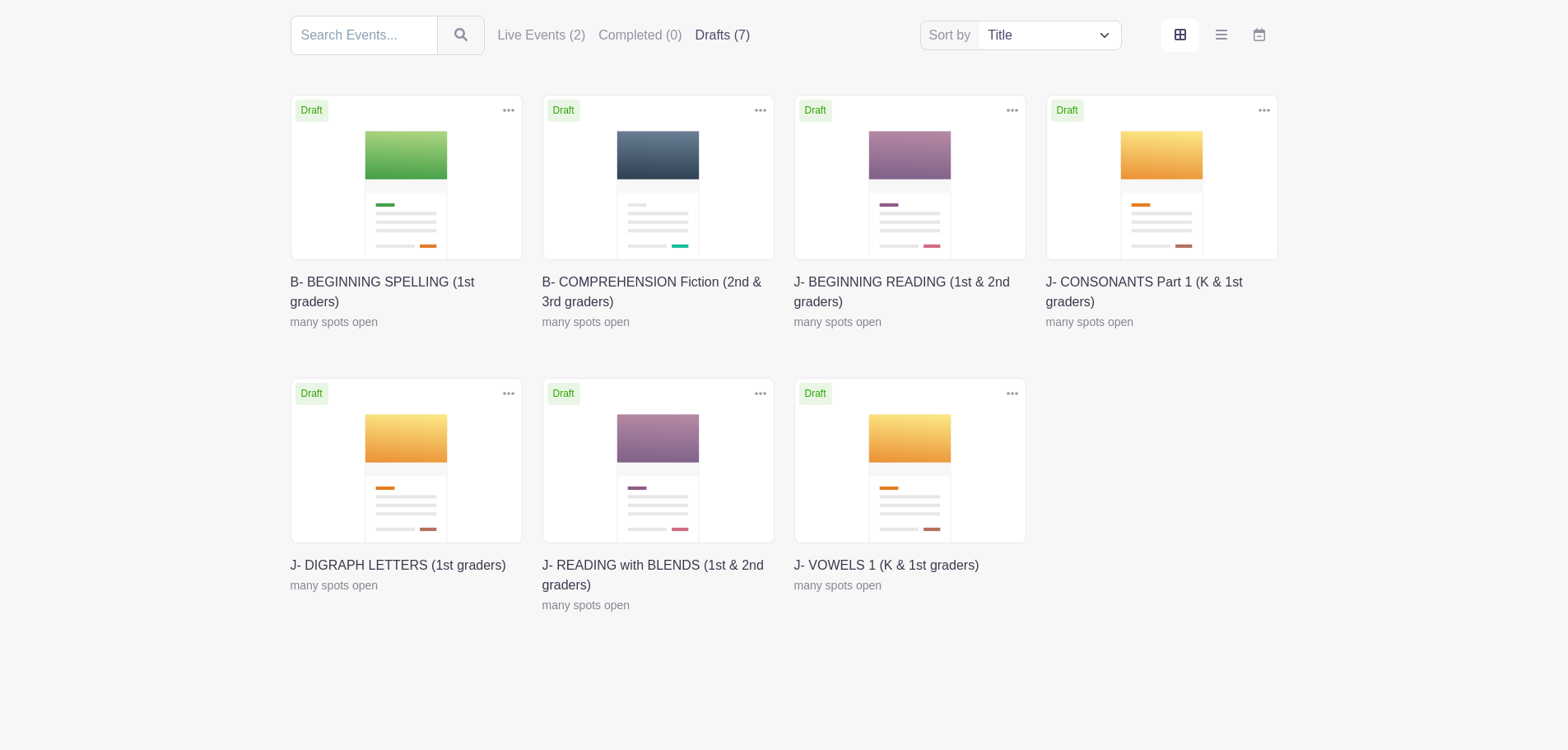
click at [291, 595] on link at bounding box center [291, 595] width 0 height 0
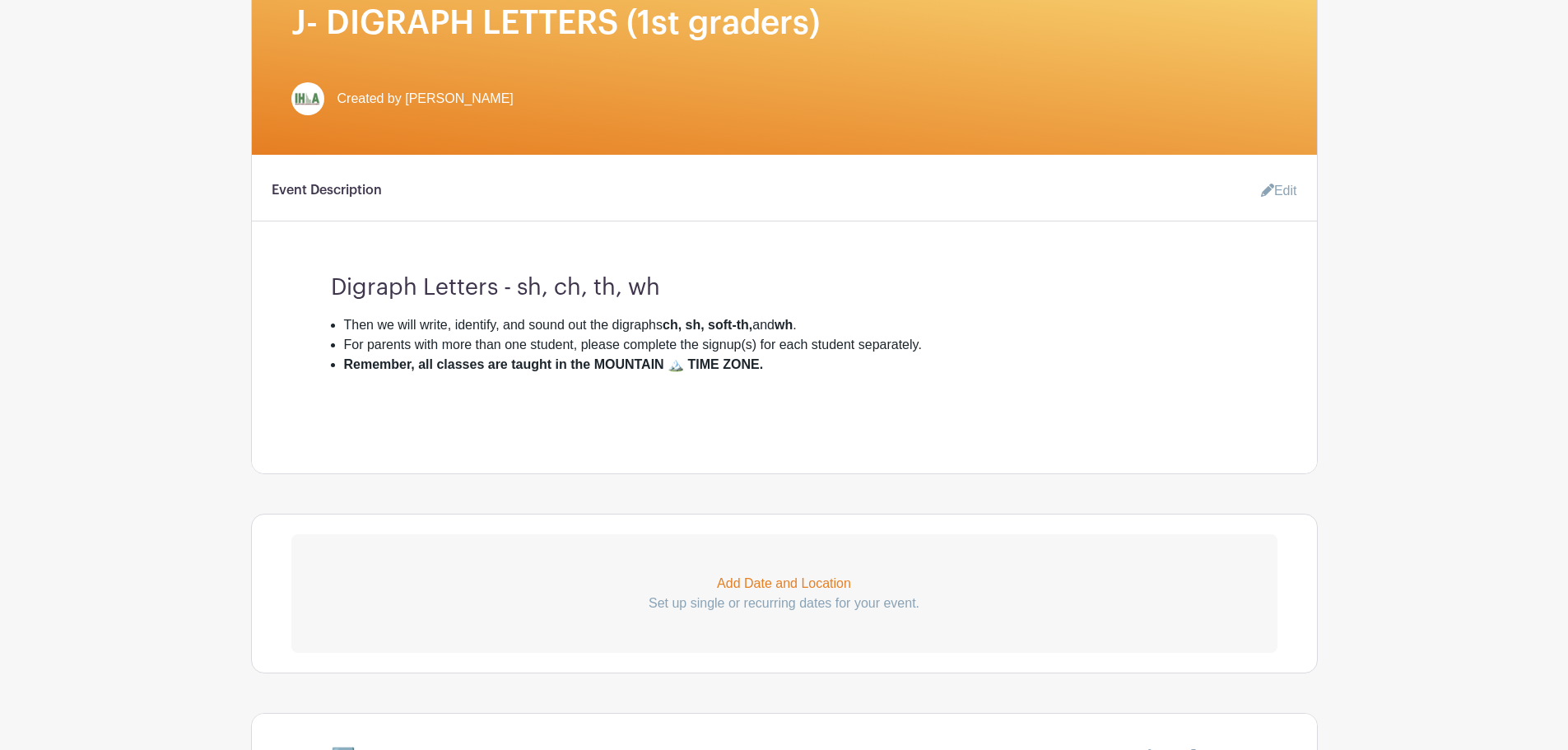
scroll to position [385, 0]
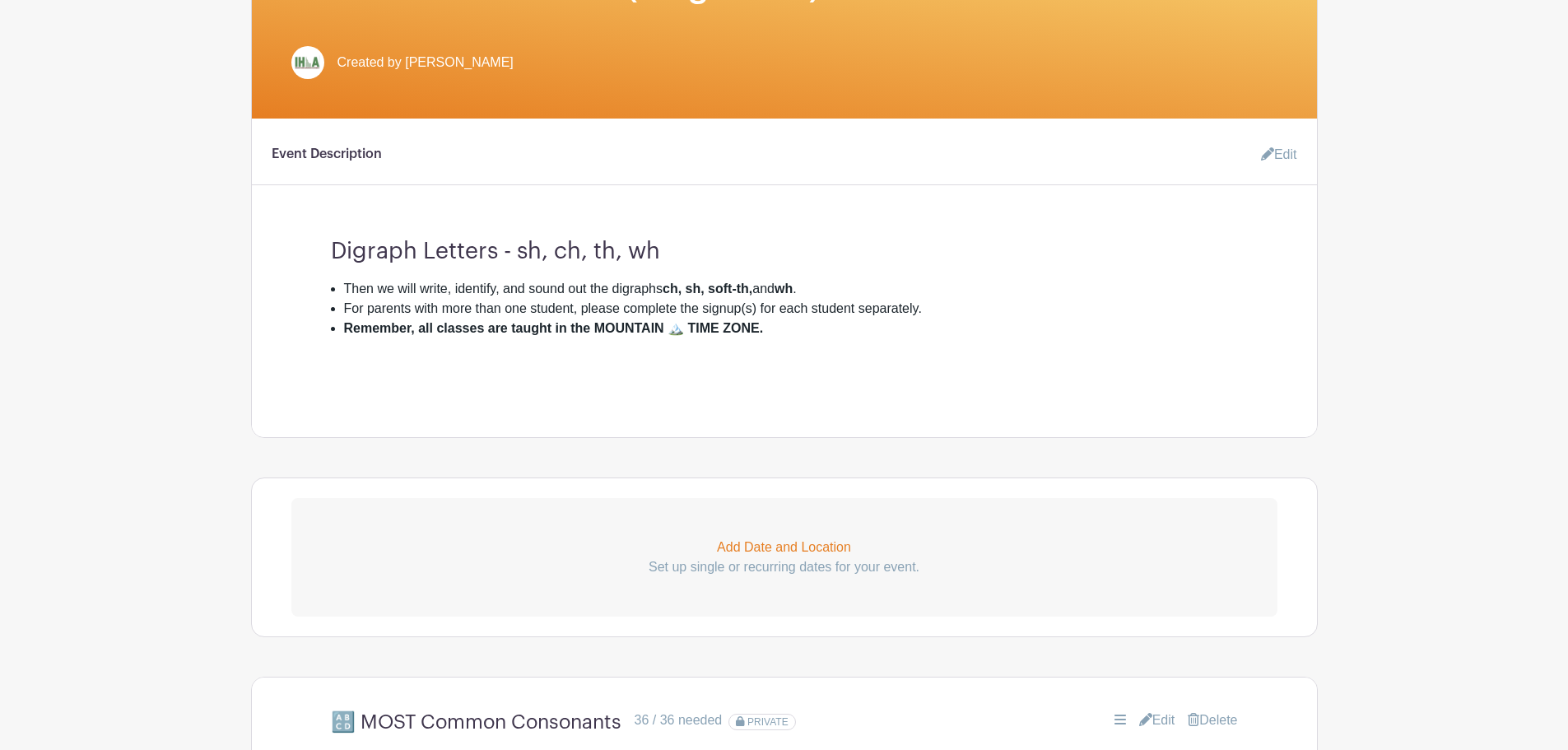
click at [1268, 158] on icon at bounding box center [1267, 153] width 13 height 13
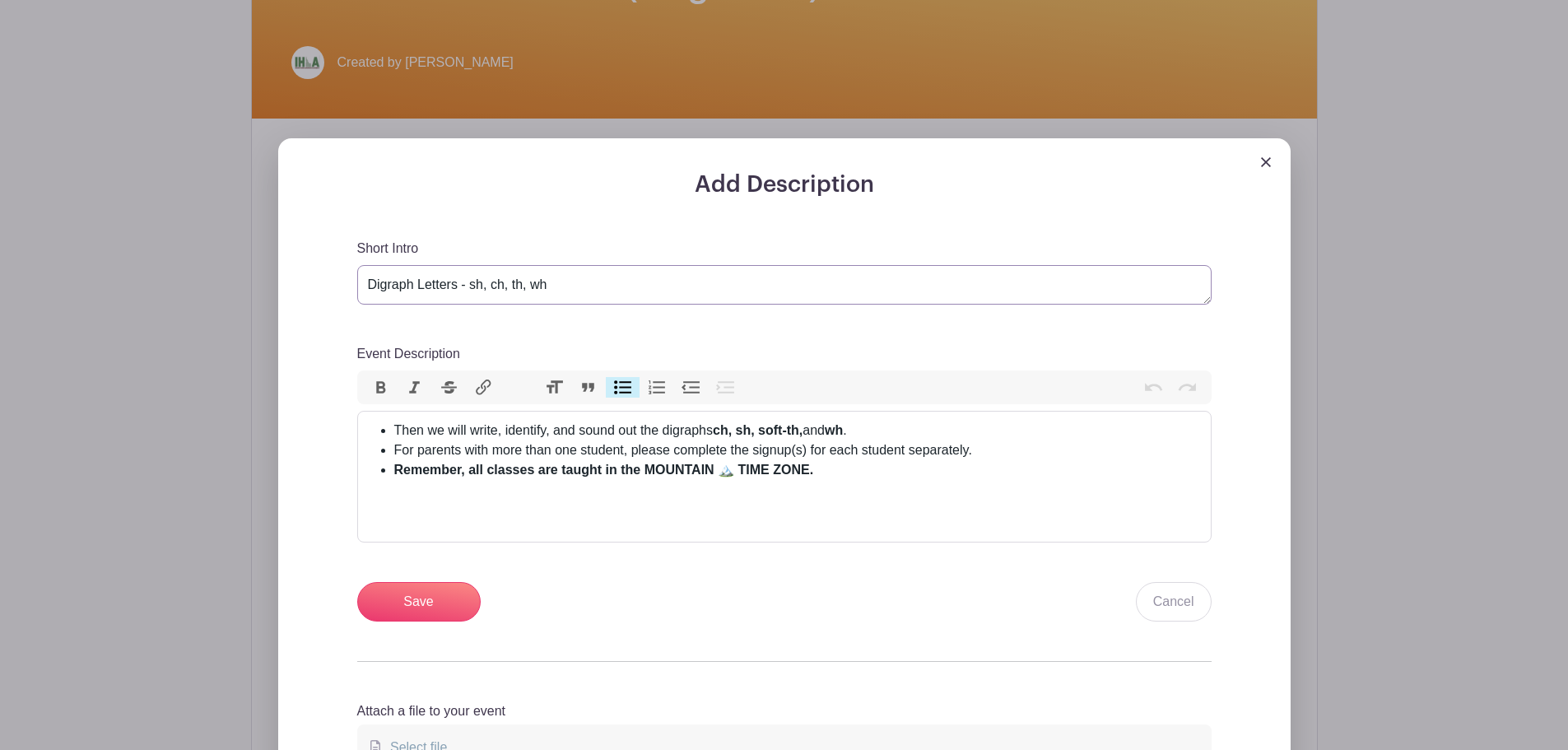
click at [512, 283] on textarea "Digraph Letters - sh, ch, th, wh" at bounding box center [784, 285] width 855 height 39
type textarea "Digraph Letters - sh, ch, soft th, wh"
click at [508, 463] on strong "Remember, all classes are taught in the MOUNTAIN 🏔️ TIME ZONE." at bounding box center [604, 469] width 420 height 14
type trix-editor "<ul><li>Then we will write, identify, and sound out the digraphs <strong>ch, sh…"
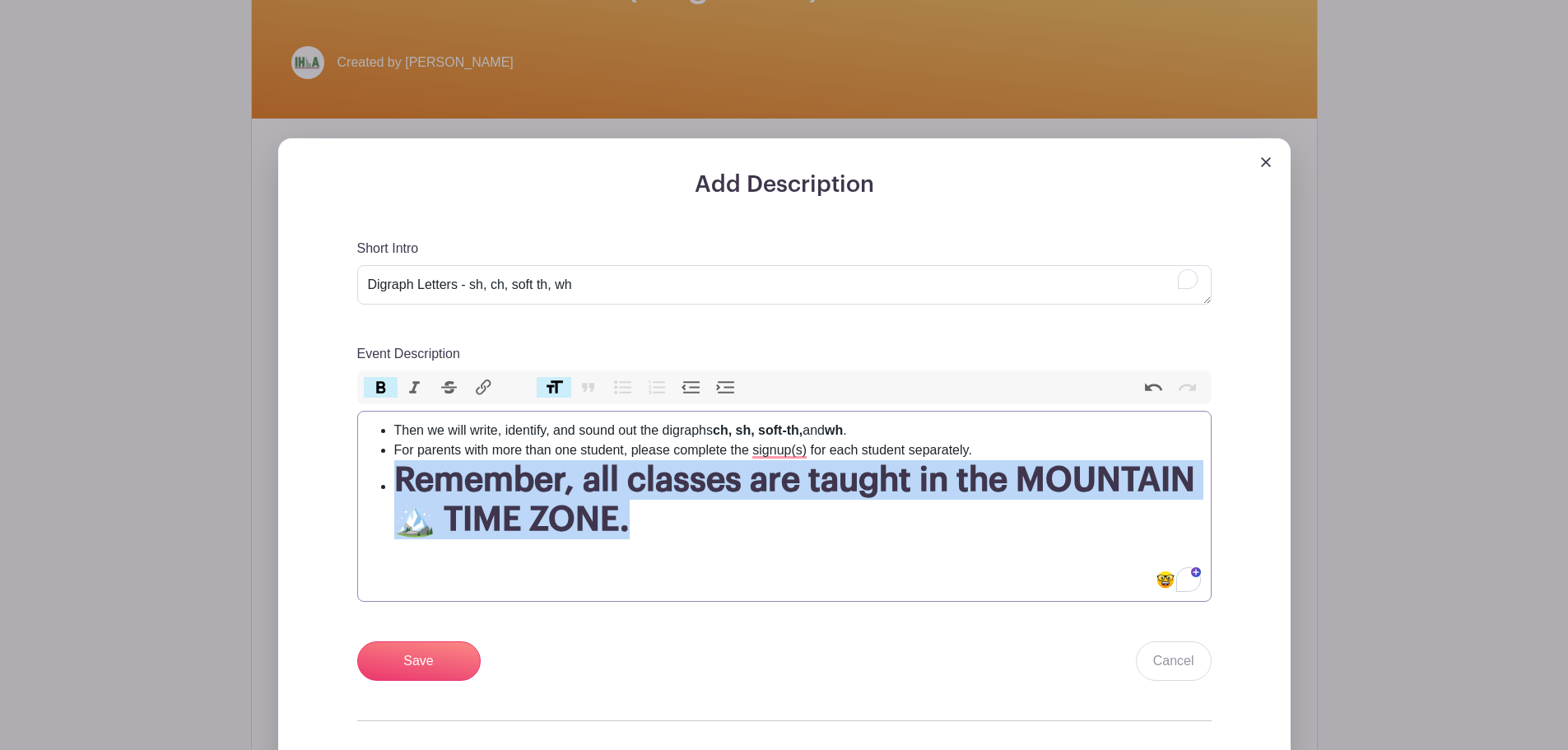
click at [554, 383] on button "Heading" at bounding box center [553, 388] width 34 height 22
click at [405, 660] on input "Save" at bounding box center [419, 661] width 123 height 39
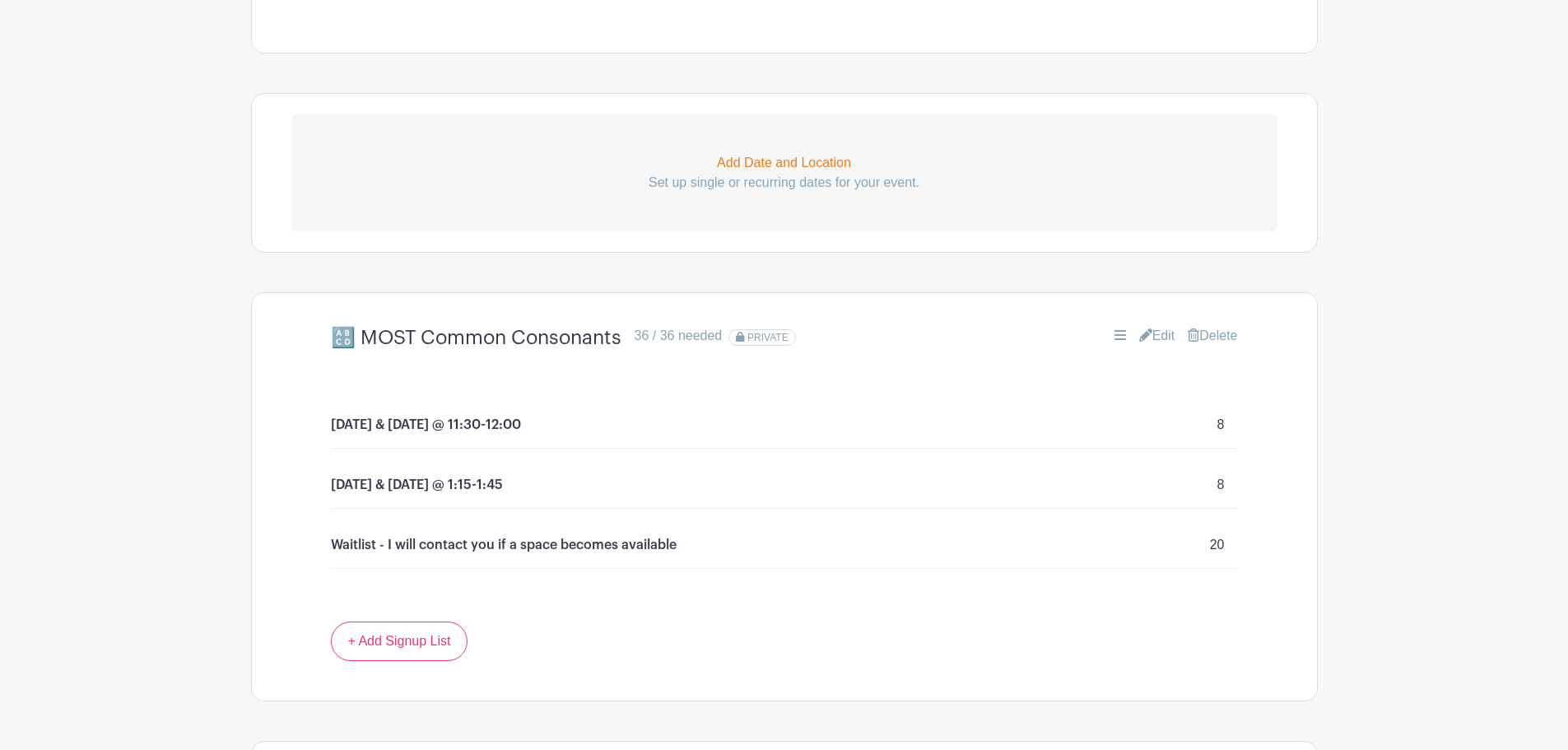
scroll to position [1092, 0]
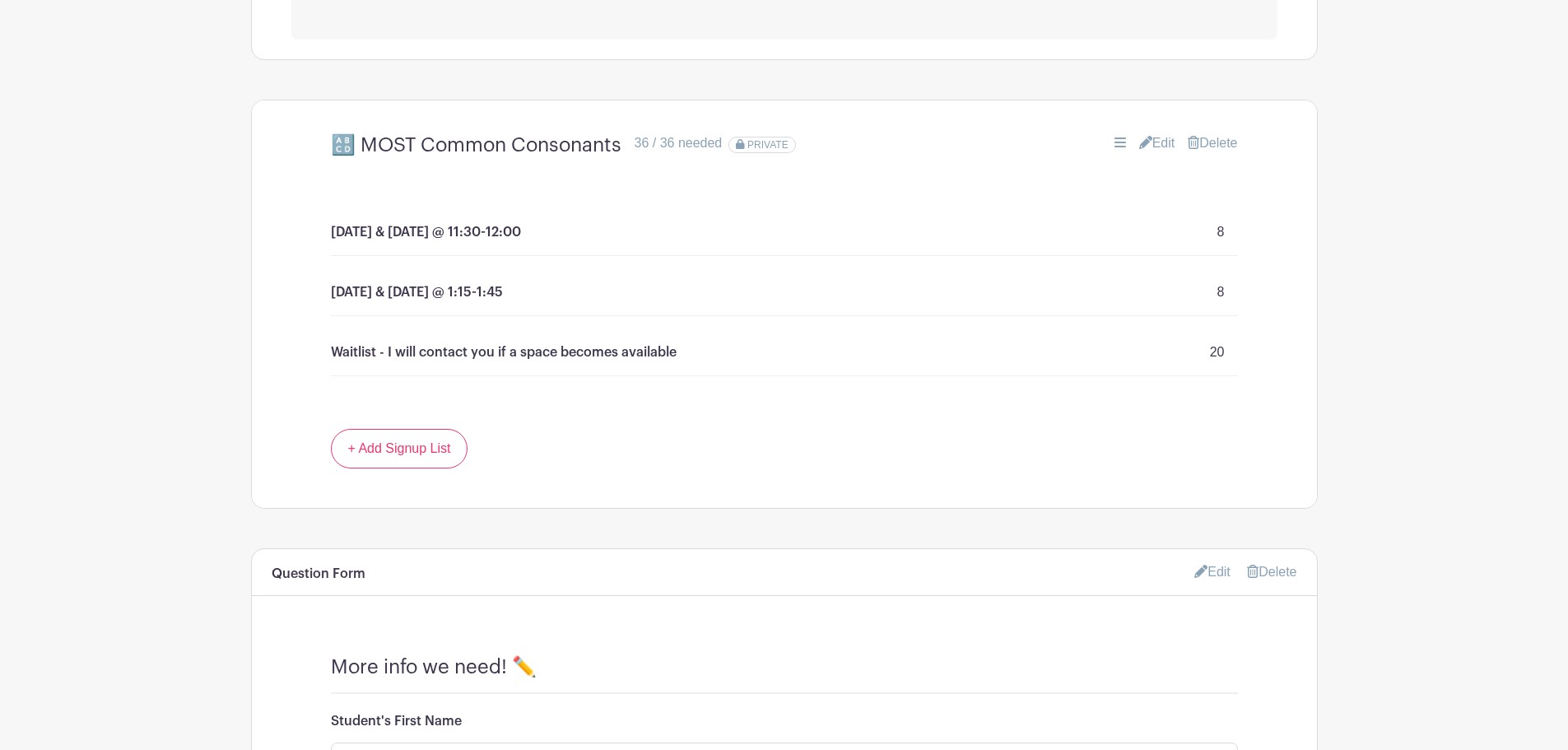
click at [1164, 139] on link "Edit" at bounding box center [1157, 143] width 36 height 20
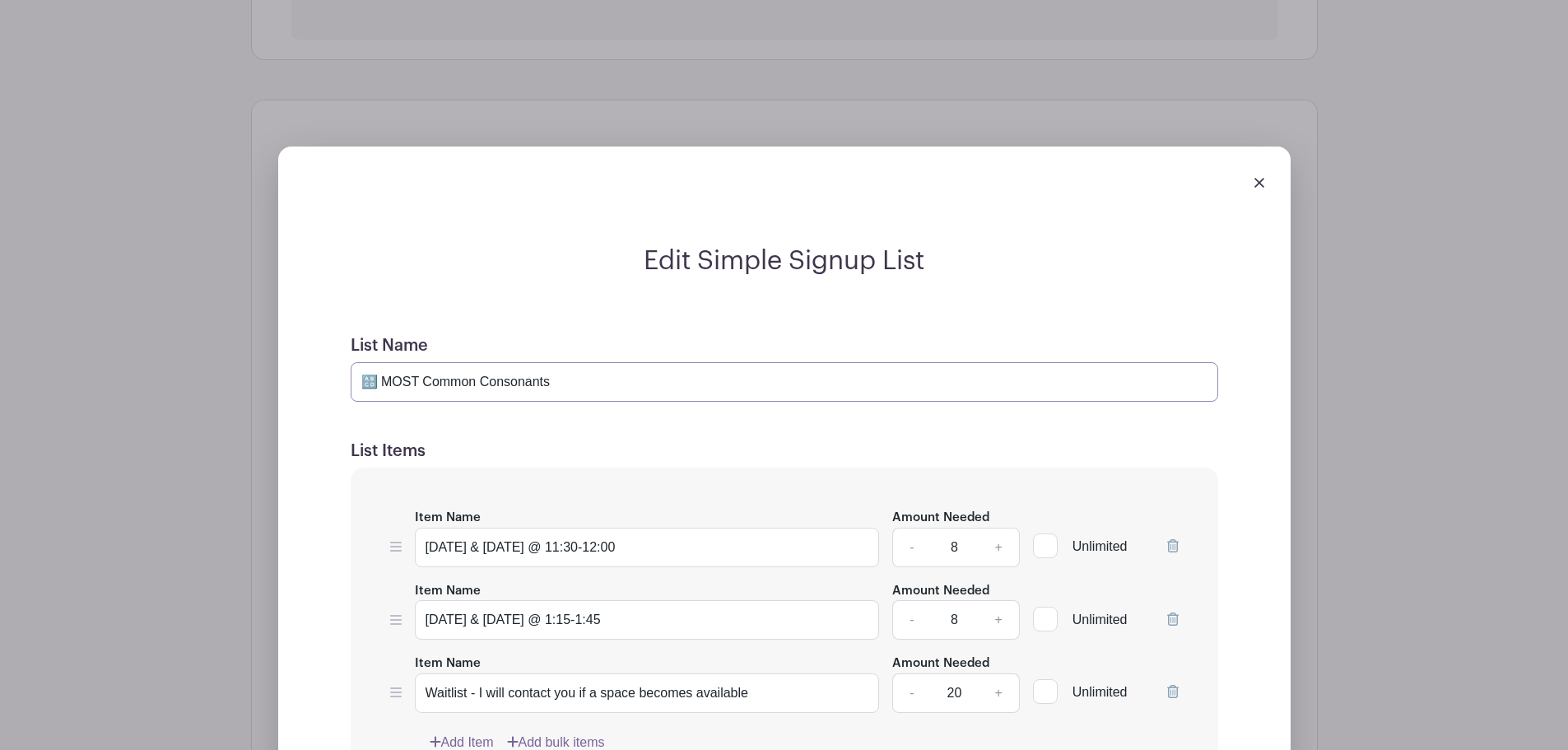
drag, startPoint x: 542, startPoint y: 380, endPoint x: 340, endPoint y: 386, distance: 202.1
click at [340, 386] on form "List Name 🔠 MOST Common Consonants List Items Item Name Monday & Wednesday @ 11…" at bounding box center [784, 674] width 907 height 715
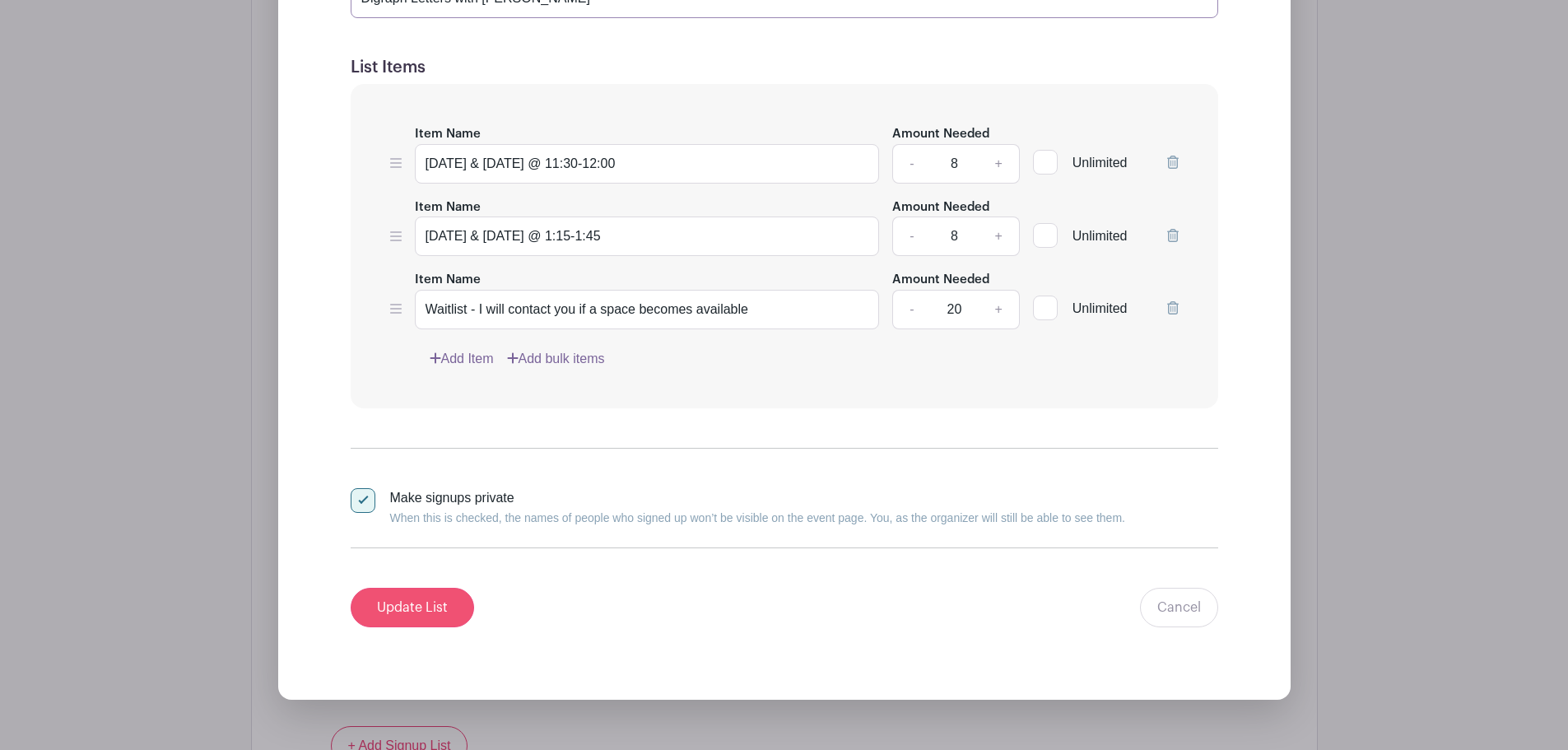
type input "Digraph Letters with Mrs. Jean"
click at [405, 612] on input "Update List" at bounding box center [412, 607] width 123 height 39
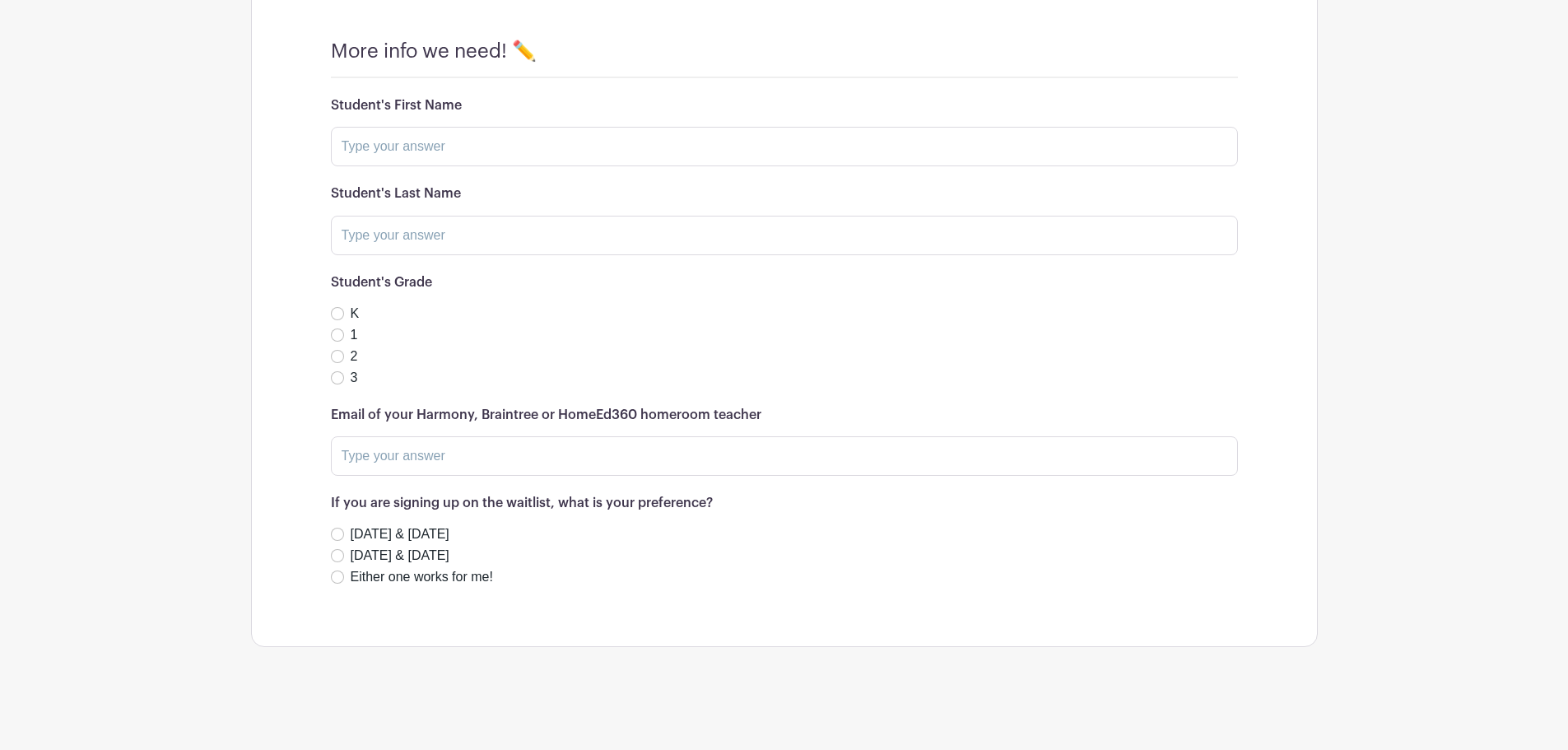
scroll to position [1384, 0]
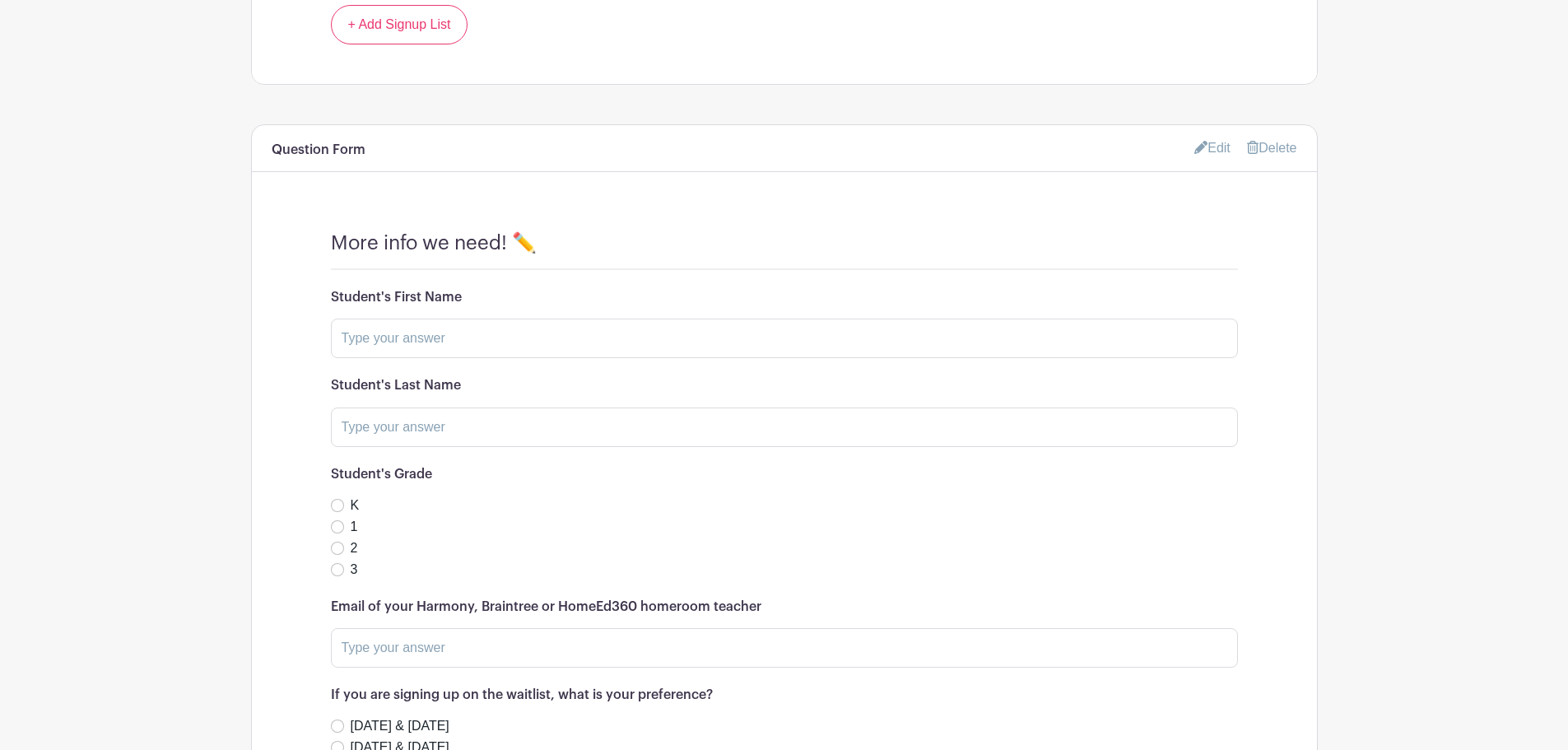
click at [1210, 145] on link "Edit" at bounding box center [1212, 148] width 36 height 27
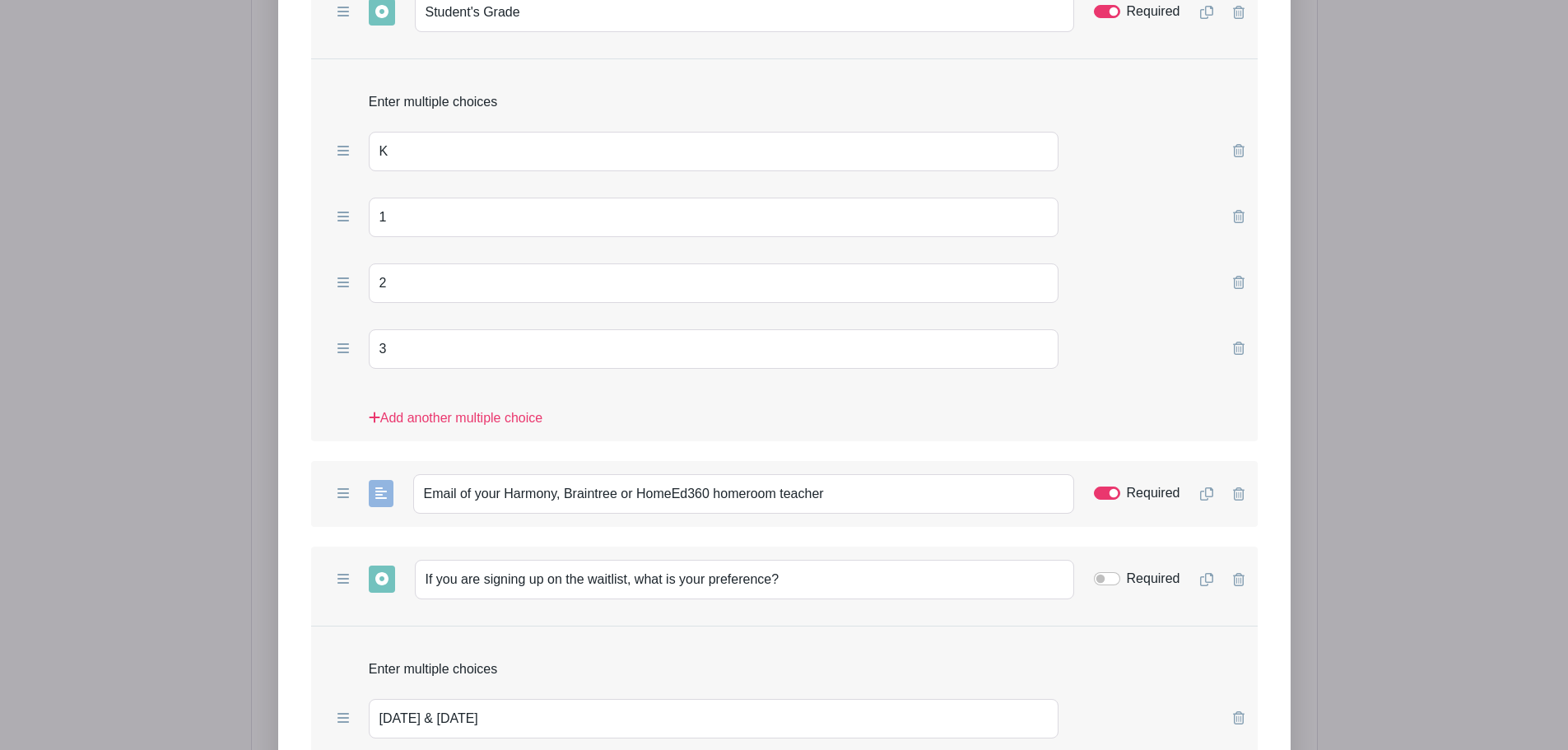
scroll to position [2152, 0]
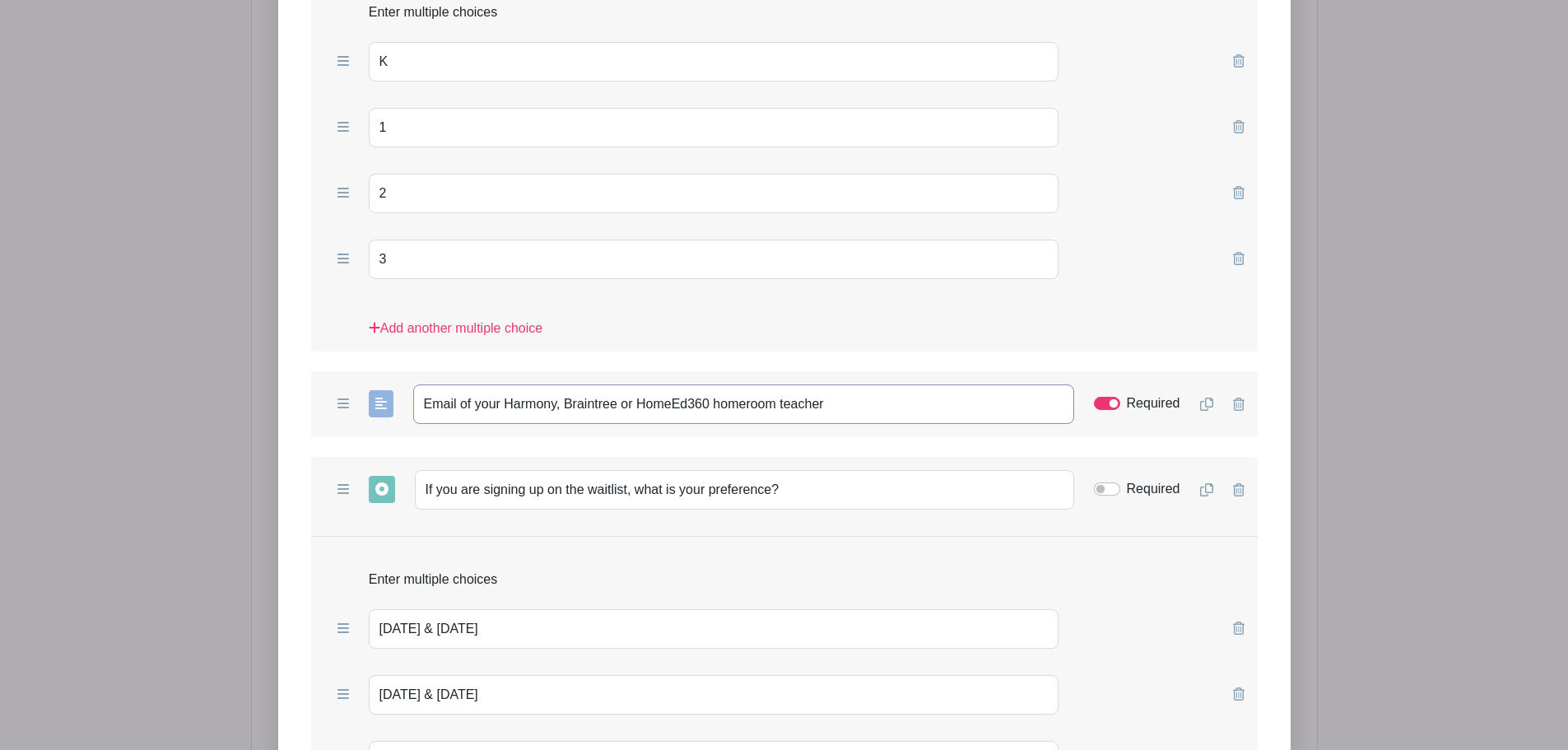
drag, startPoint x: 873, startPoint y: 400, endPoint x: 322, endPoint y: 392, distance: 551.1
click at [322, 392] on div "Add Short Answer Add Multiple Choice Add Checkboxes Add Dropdown Email of your …" at bounding box center [784, 403] width 947 height 66
paste input "MAIL of your Braintree, HomeEd360, or Harmony"
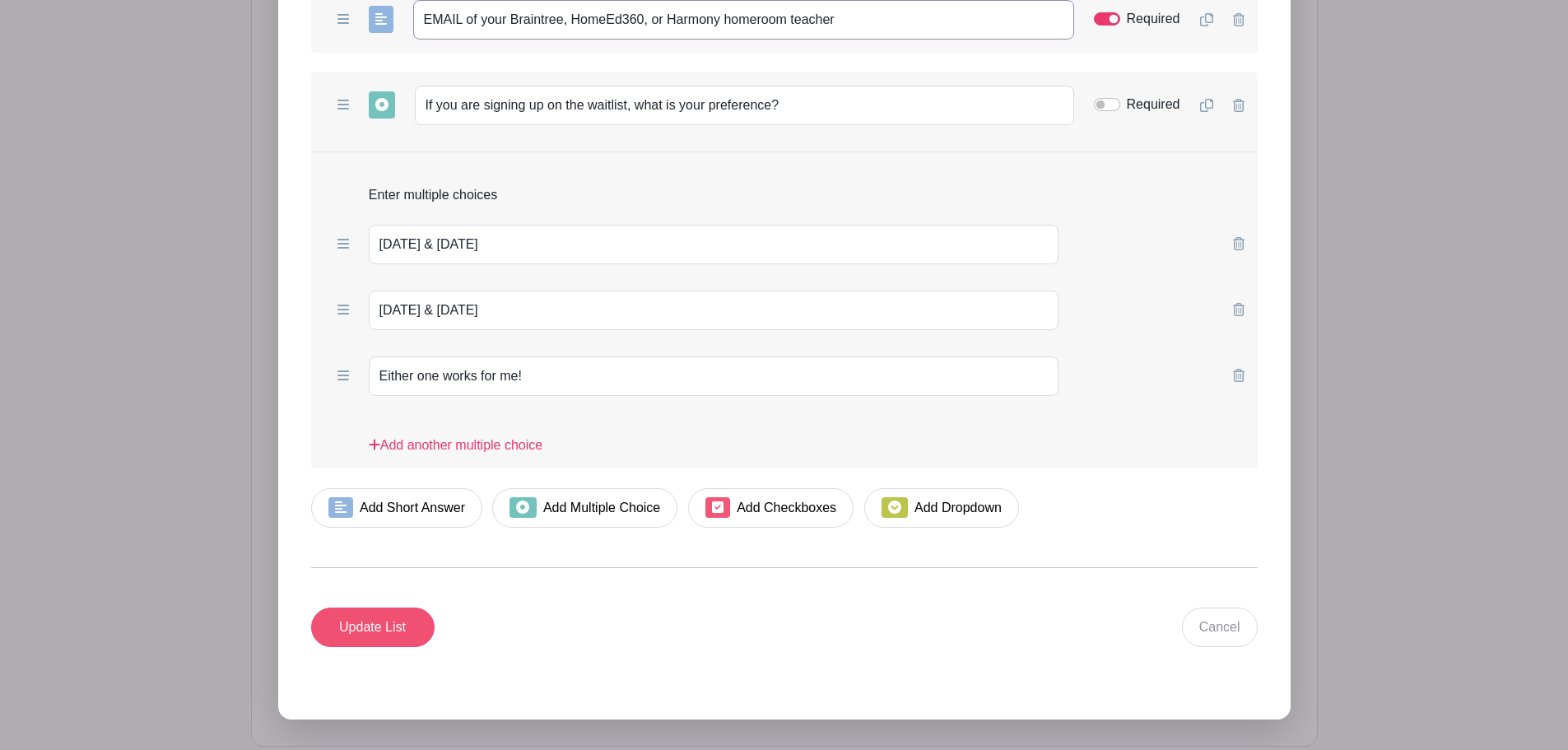
type input "EMAIL of your Braintree, HomeEd360, or Harmony homeroom teacher"
click at [385, 621] on input "Update List" at bounding box center [373, 627] width 123 height 39
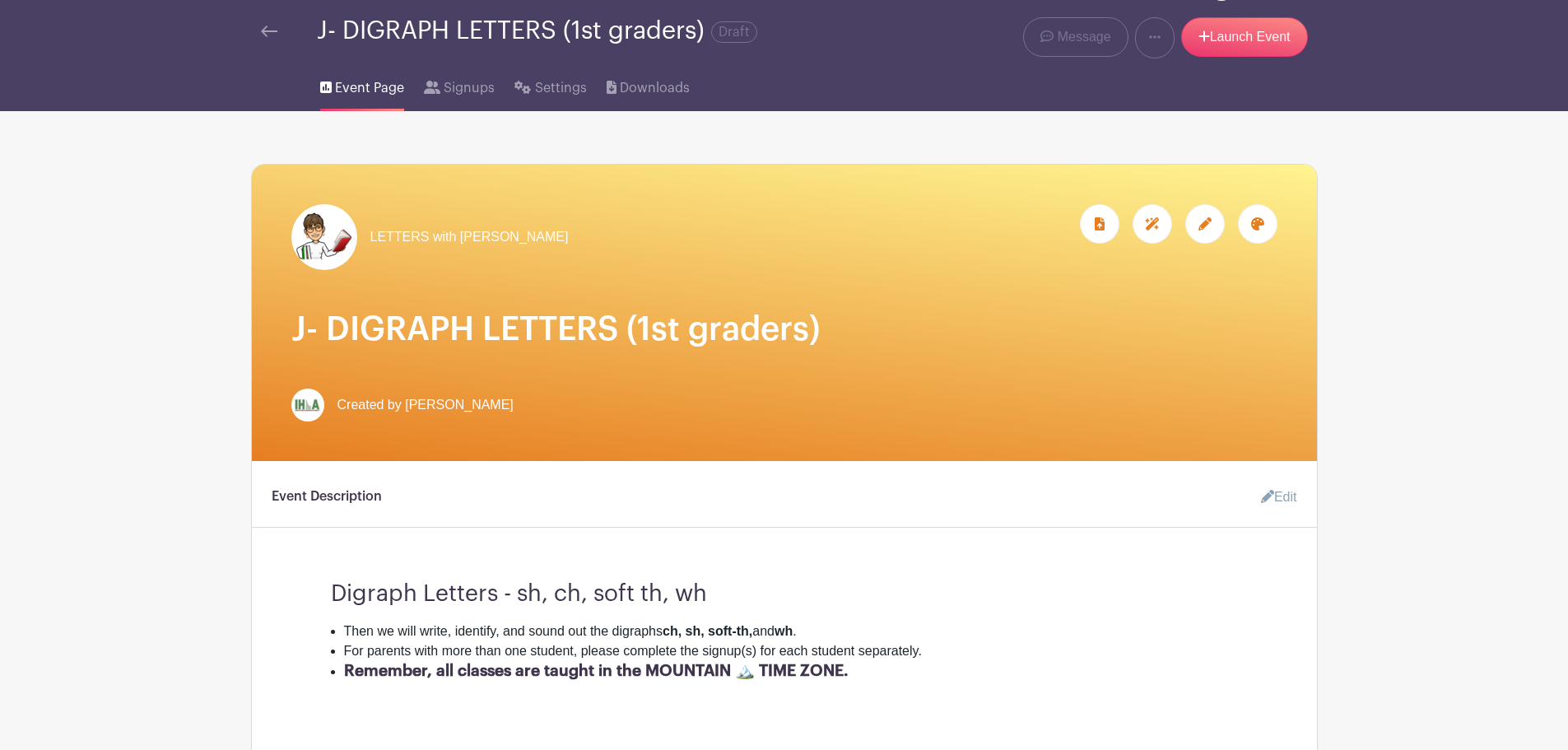
scroll to position [39, 0]
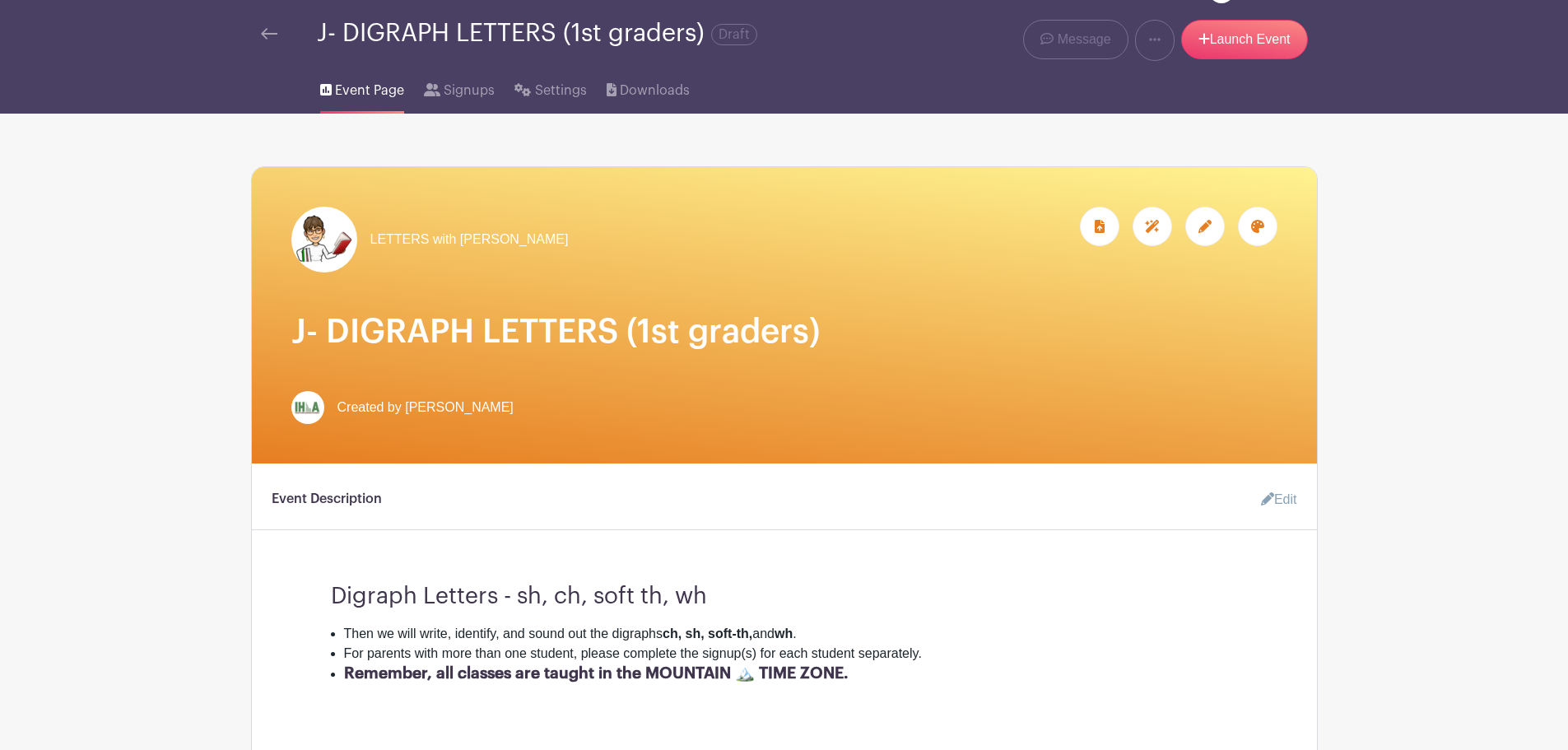
click at [269, 33] on img at bounding box center [268, 34] width 17 height 12
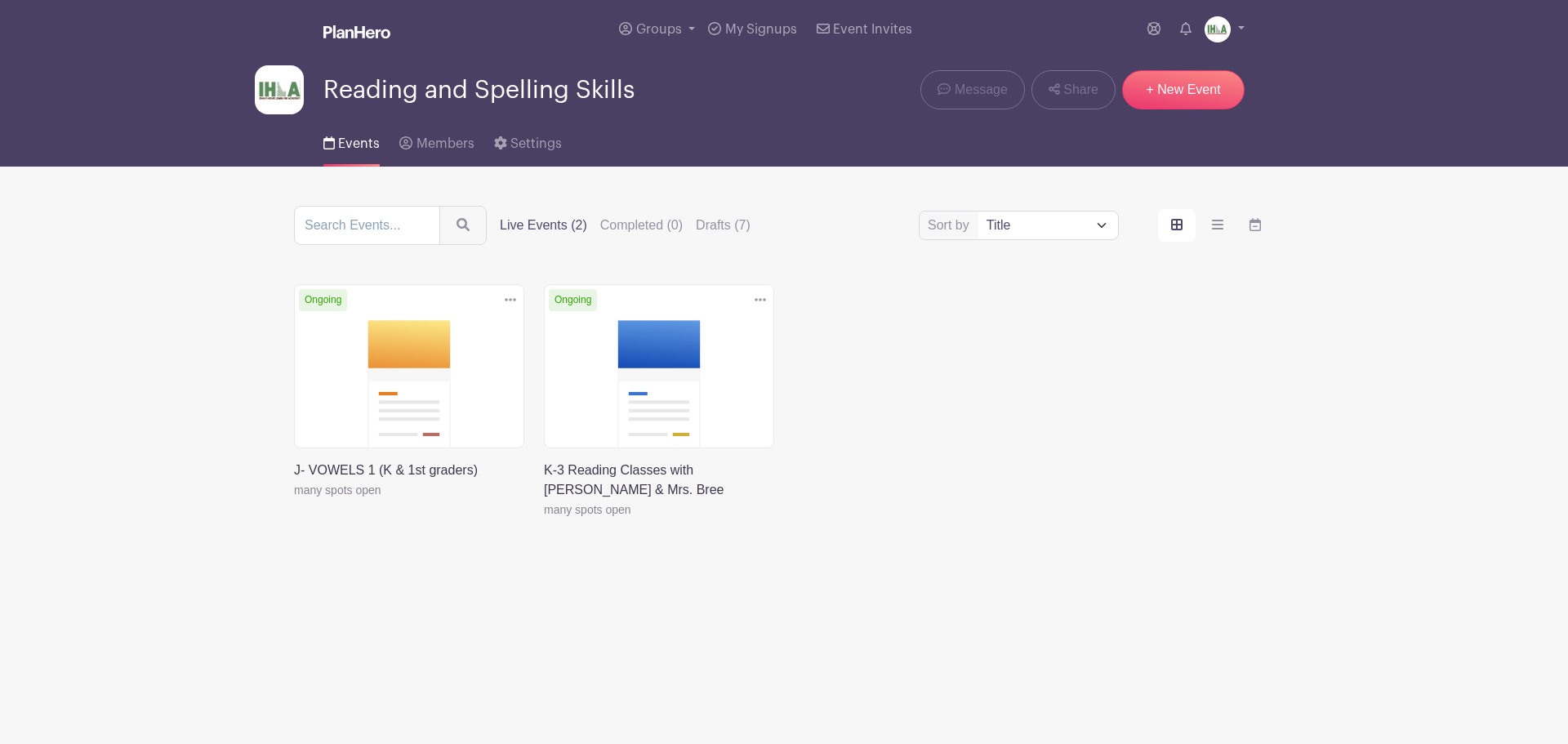
click at [294, 499] on link at bounding box center [294, 499] width 0 height 0
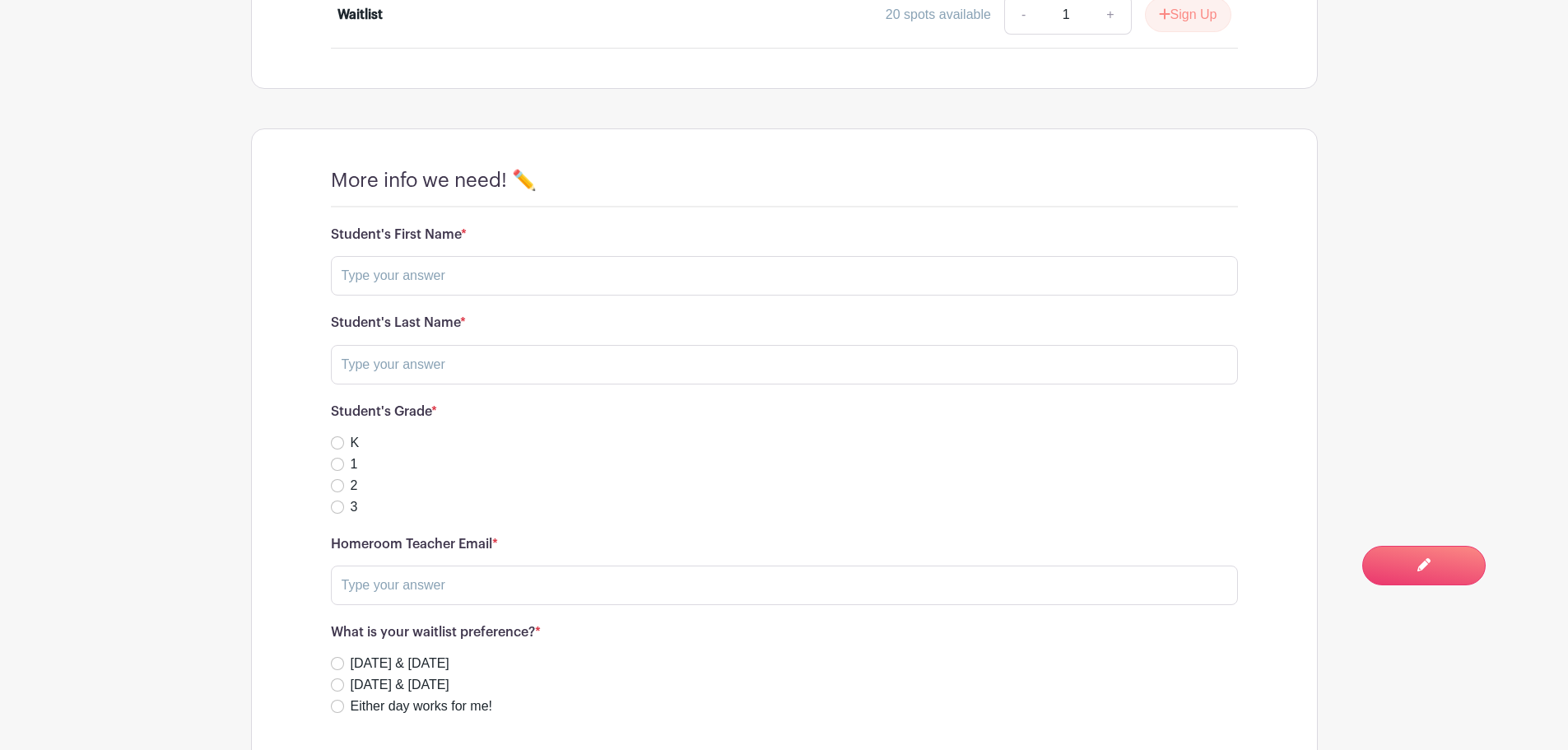
scroll to position [931, 0]
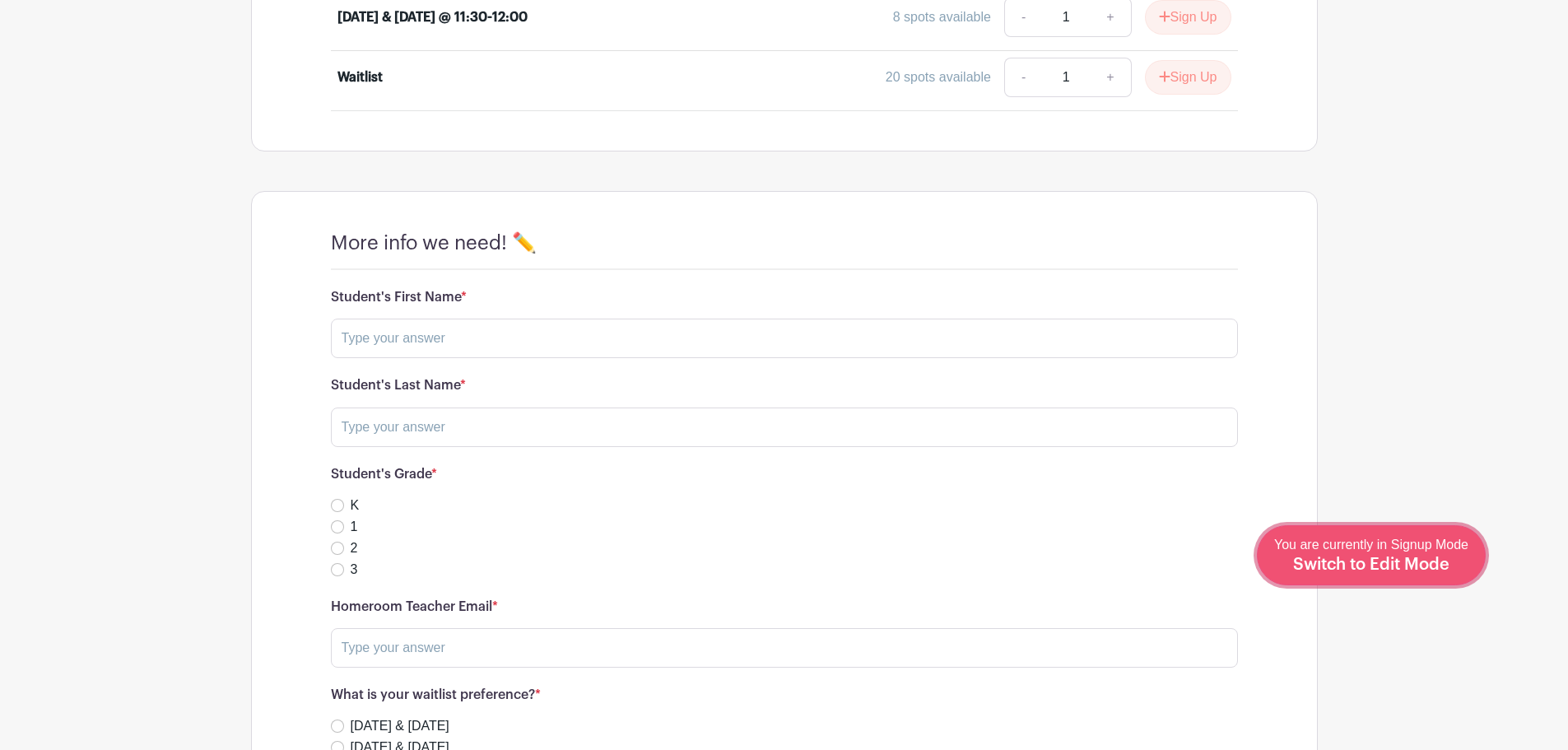
click at [1421, 567] on span "Switch to Edit Mode" at bounding box center [1372, 564] width 157 height 17
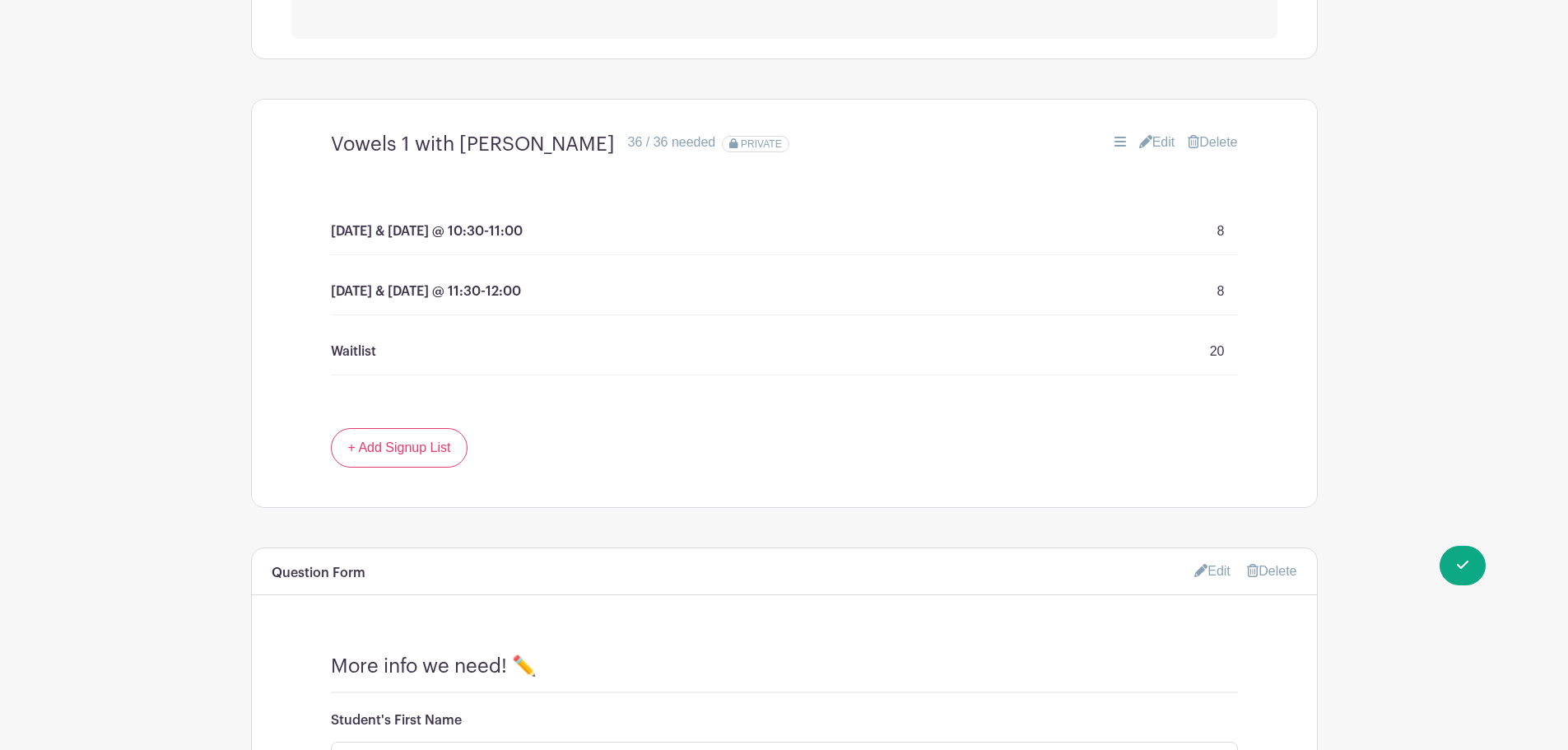
scroll to position [1152, 0]
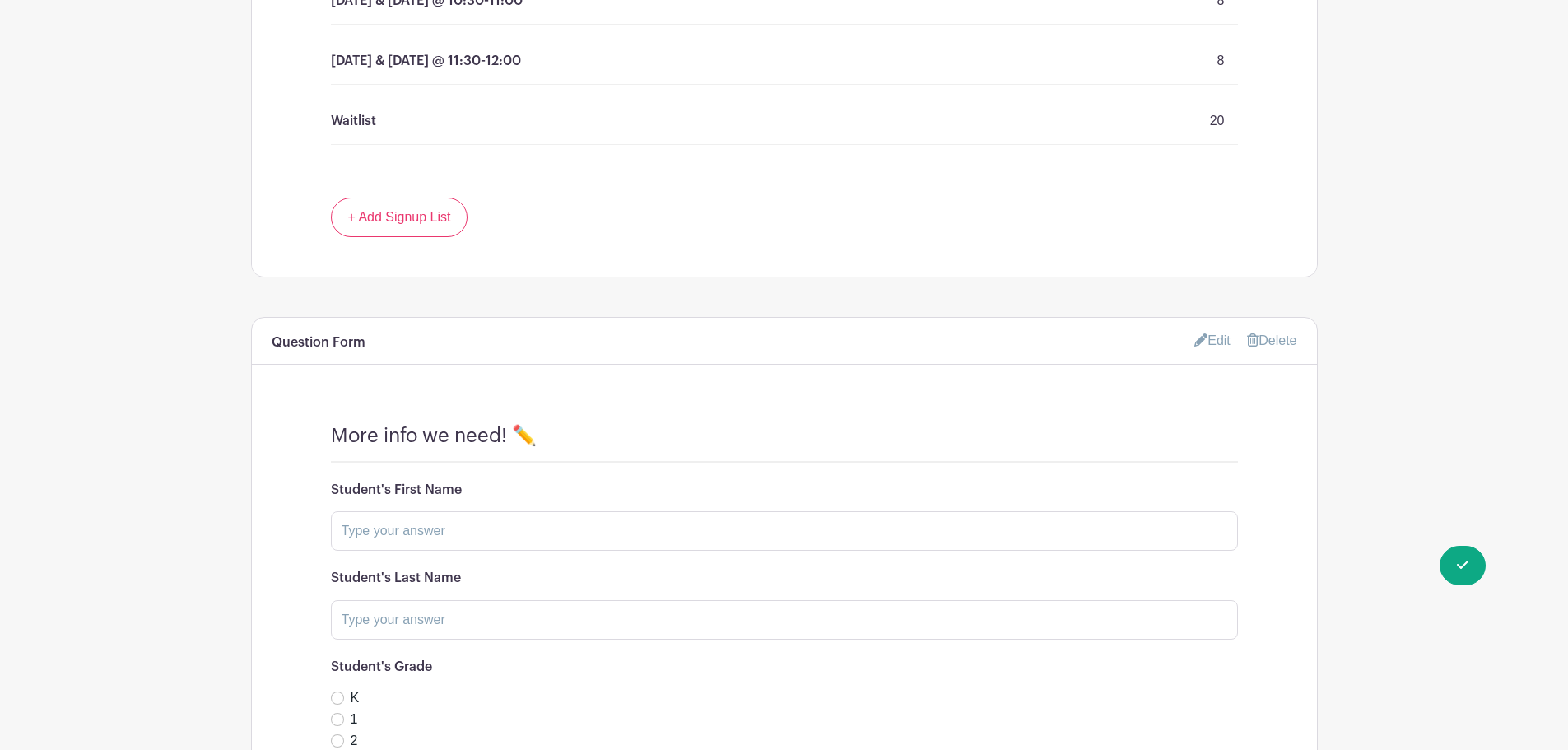
click at [1207, 337] on link "Edit" at bounding box center [1212, 341] width 36 height 27
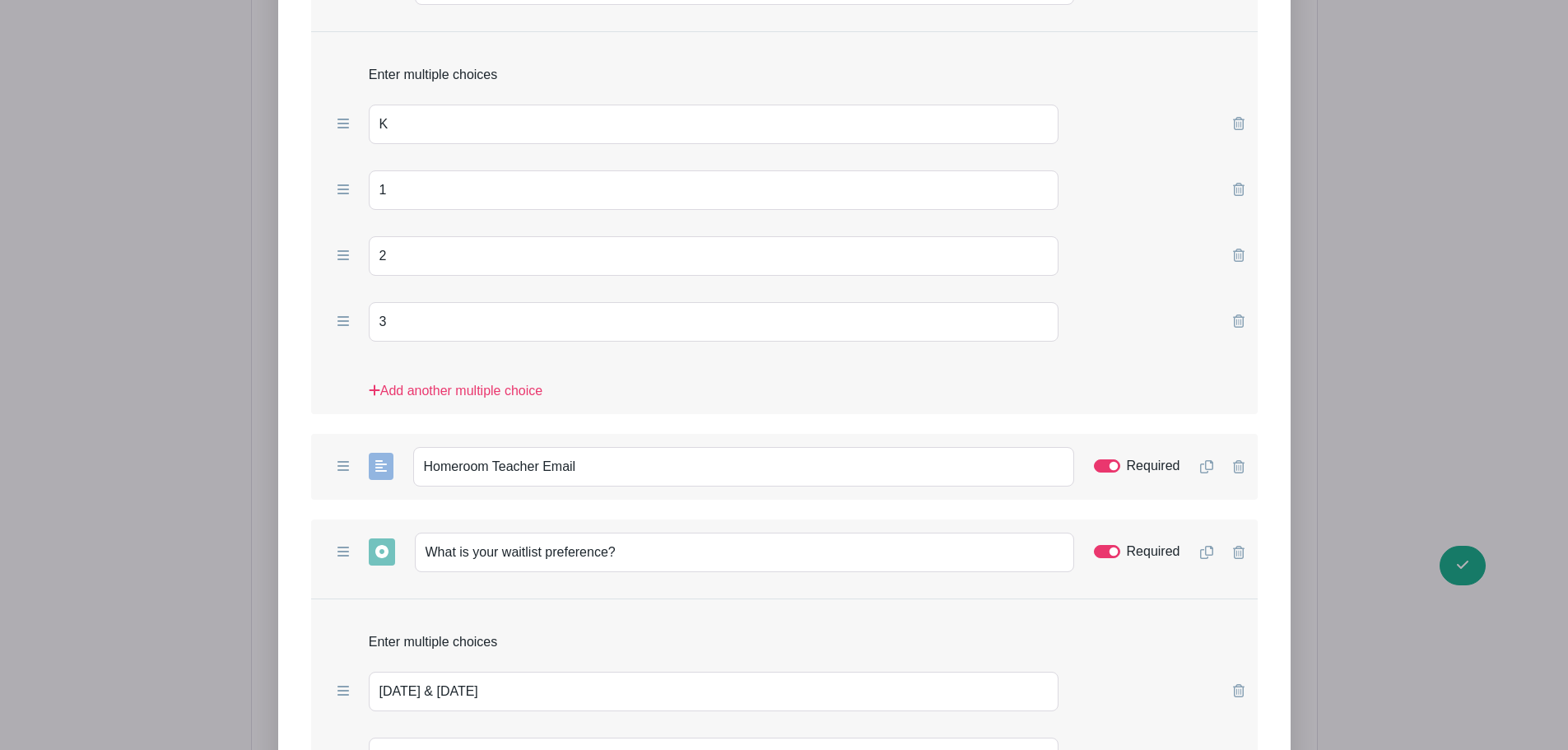
scroll to position [2113, 0]
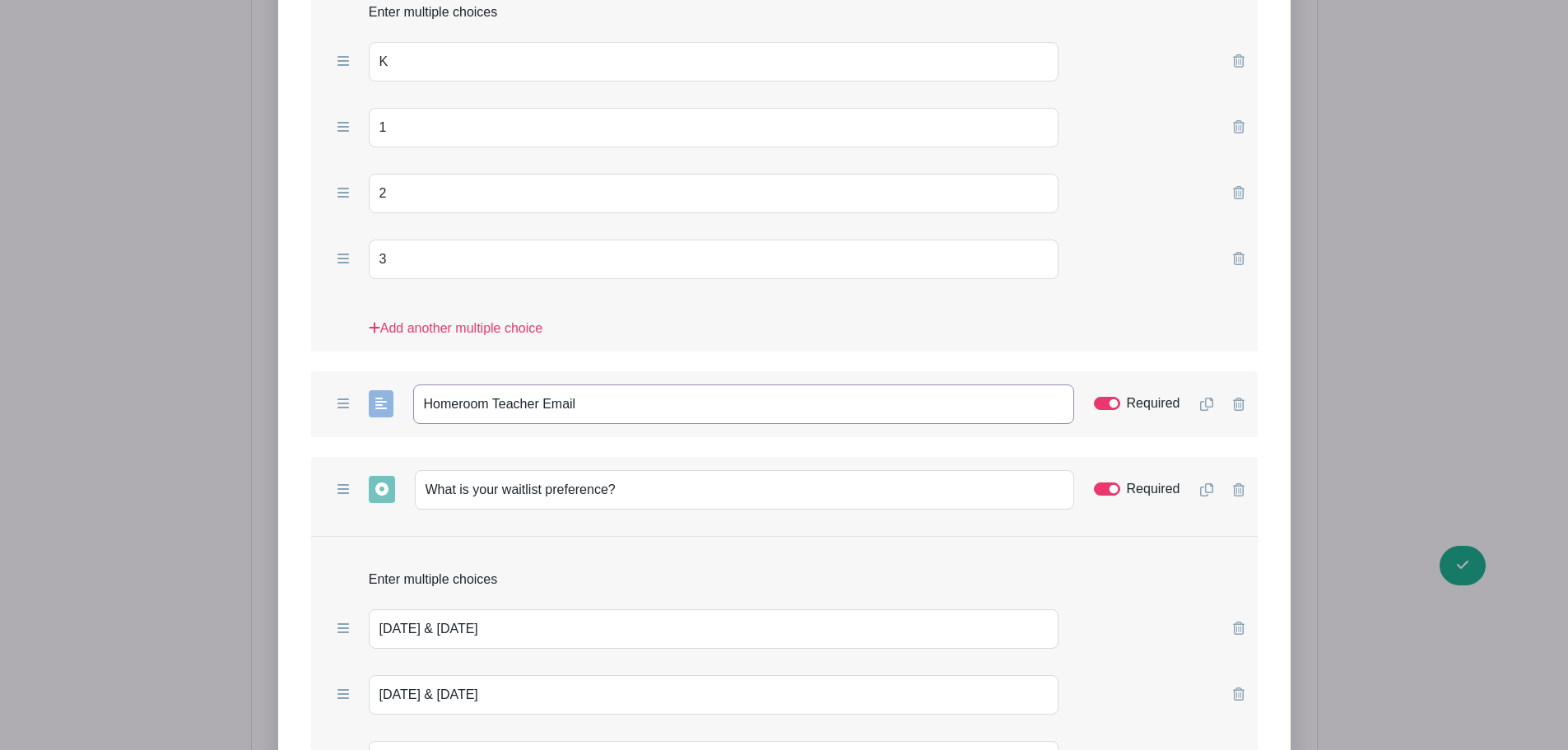
drag, startPoint x: 618, startPoint y: 398, endPoint x: 344, endPoint y: 394, distance: 274.0
click at [344, 394] on div "Add Short Answer Add Multiple Choice Add Checkboxes Add Dropdown Homeroom Teach…" at bounding box center [784, 403] width 947 height 66
paste input "EMAIL of your Braintree, HomeEd360, or Harmony homeroom teacher"
type input "EMAIL of your Braintree, HomeEd360, or Harmony homeroom teacher"
drag, startPoint x: 605, startPoint y: 492, endPoint x: 369, endPoint y: 493, distance: 236.0
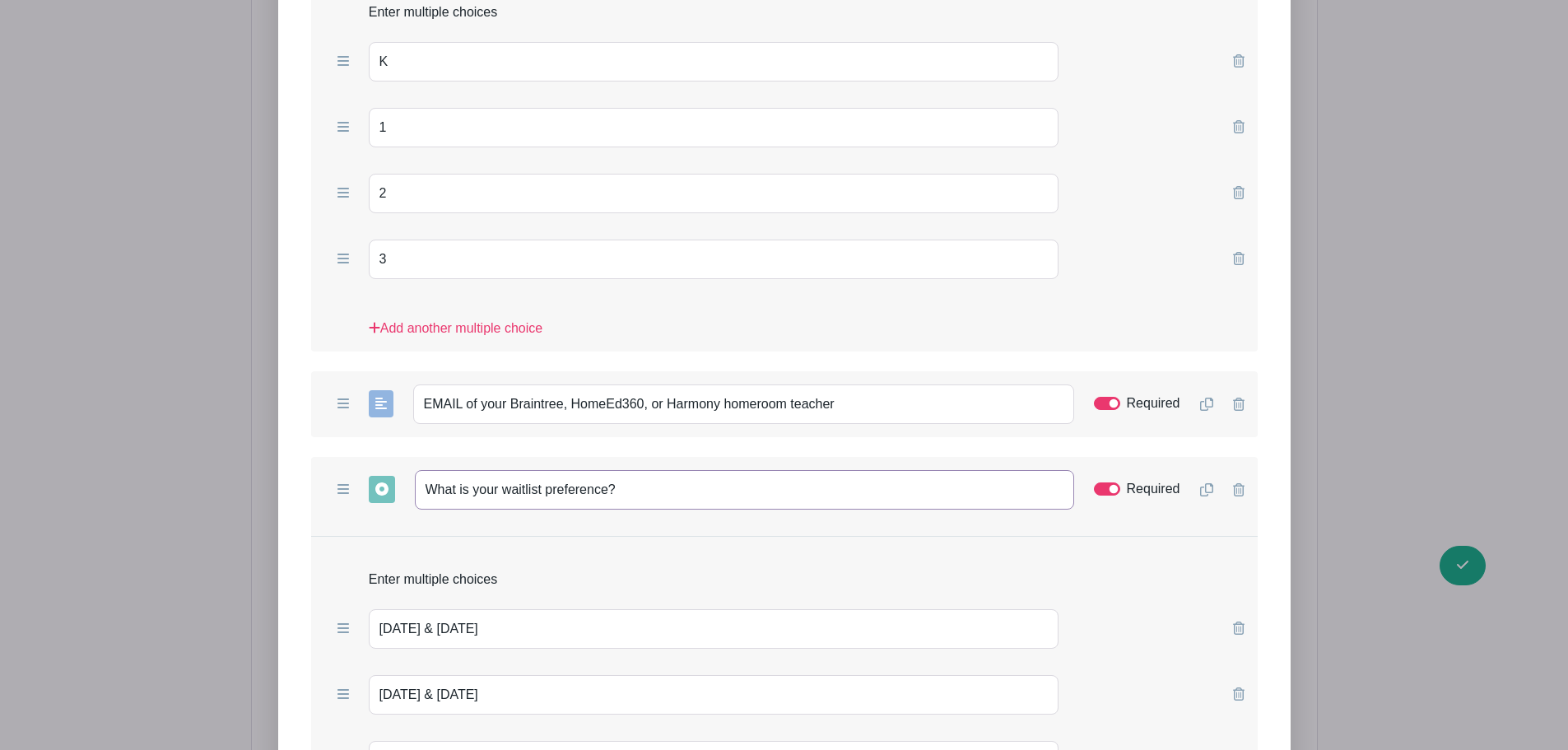
click at [369, 493] on div "Add Short Answer Add Multiple Choice Add Checkboxes Add Dropdown What is your w…" at bounding box center [784, 490] width 947 height 66
paste input "aitlist - I will contact you if a space becomes available"
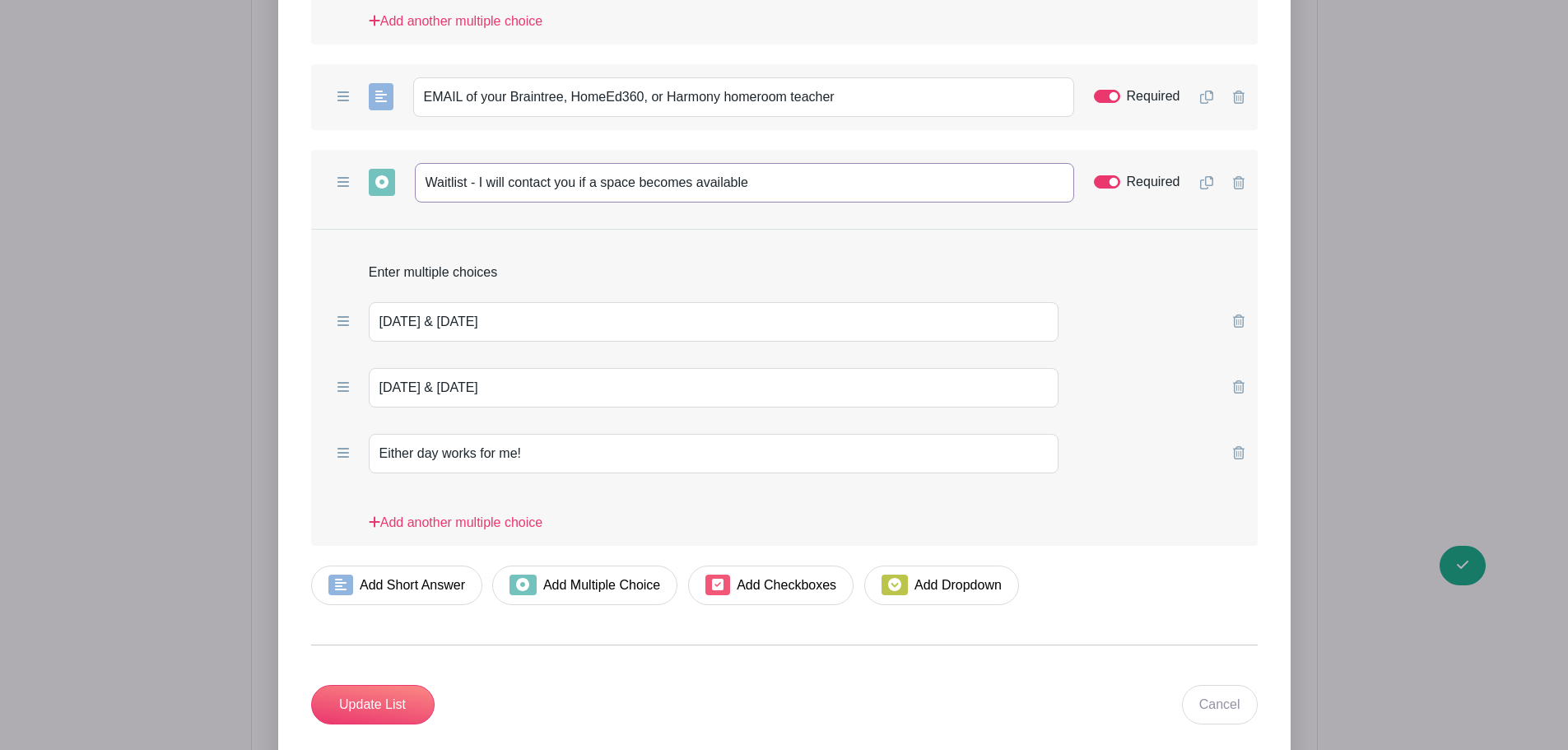
scroll to position [2496, 0]
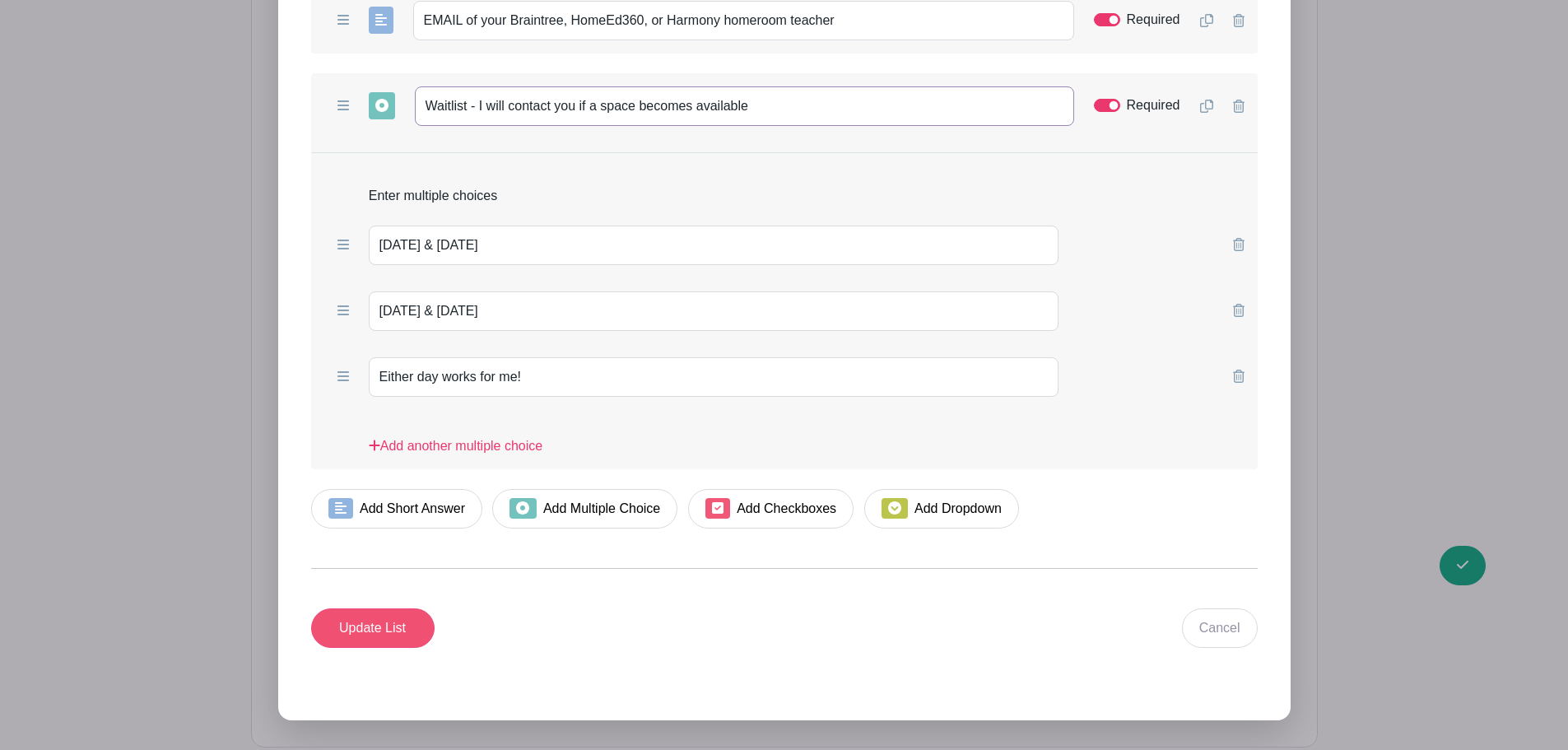
type input "Waitlist - I will contact you if a space becomes available"
click at [347, 638] on input "Update List" at bounding box center [373, 628] width 123 height 39
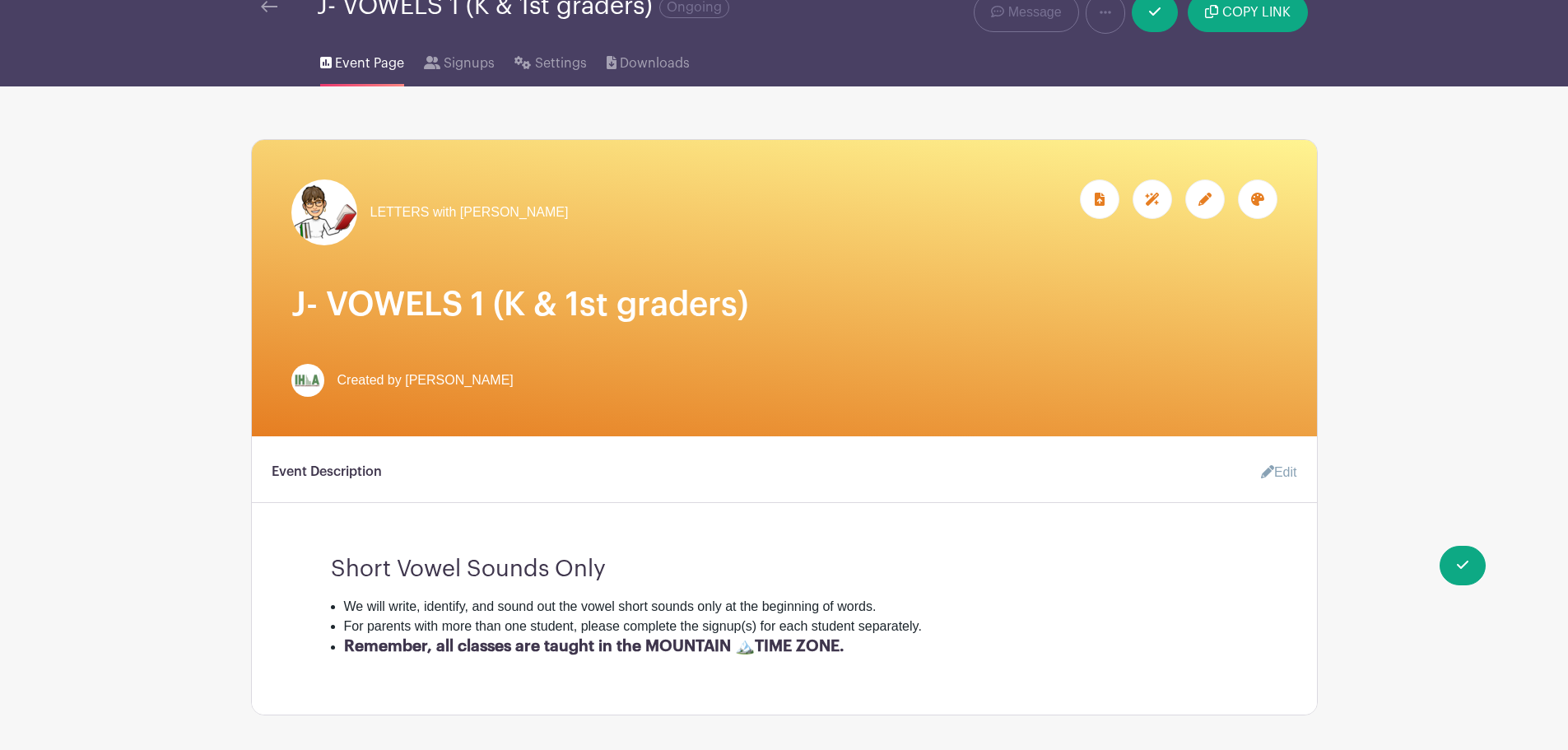
scroll to position [0, 0]
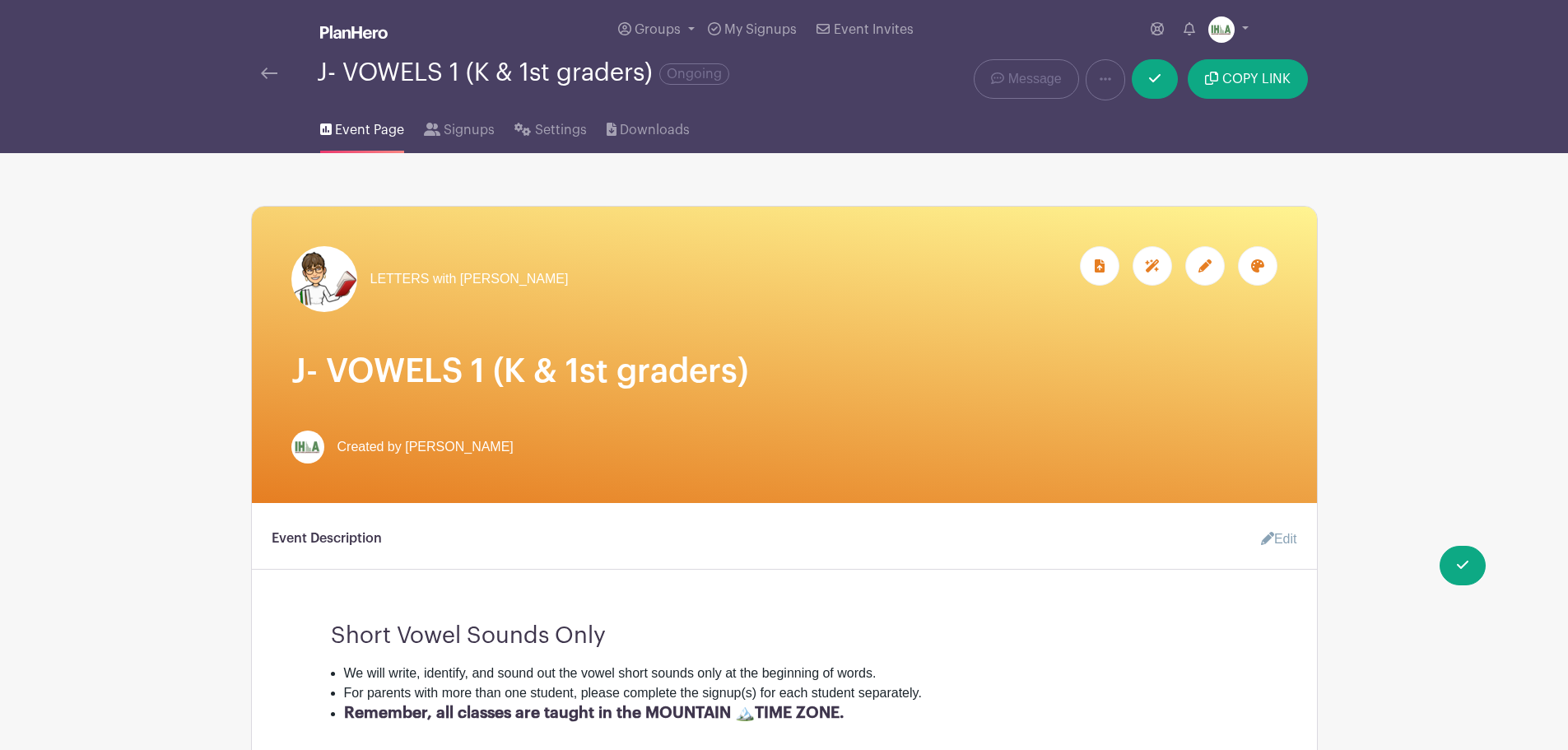
click at [266, 73] on img at bounding box center [268, 73] width 17 height 12
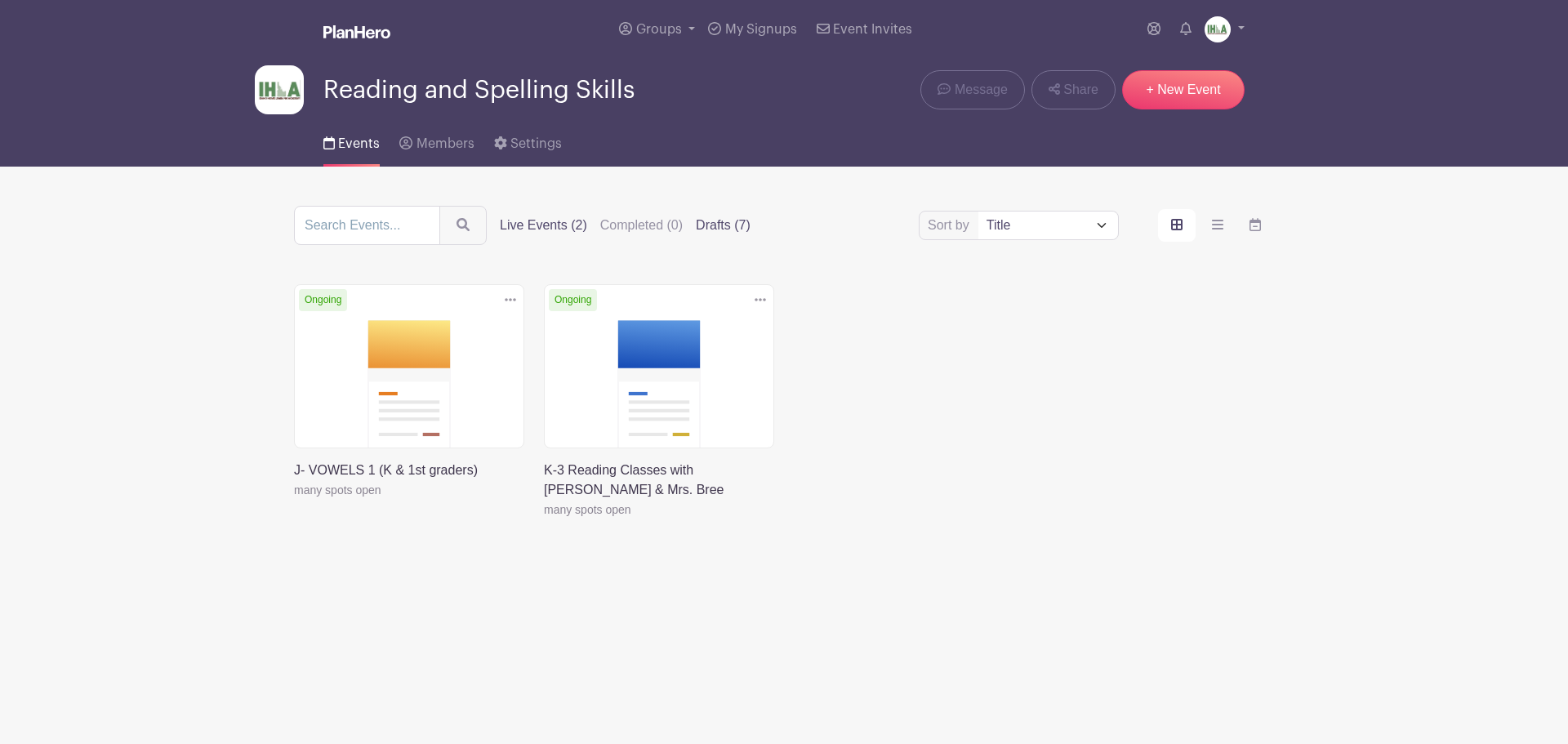
click at [730, 222] on label "Drafts (7)" at bounding box center [723, 225] width 54 height 19
click at [0, 0] on input "Drafts (7)" at bounding box center [0, 0] width 0 height 0
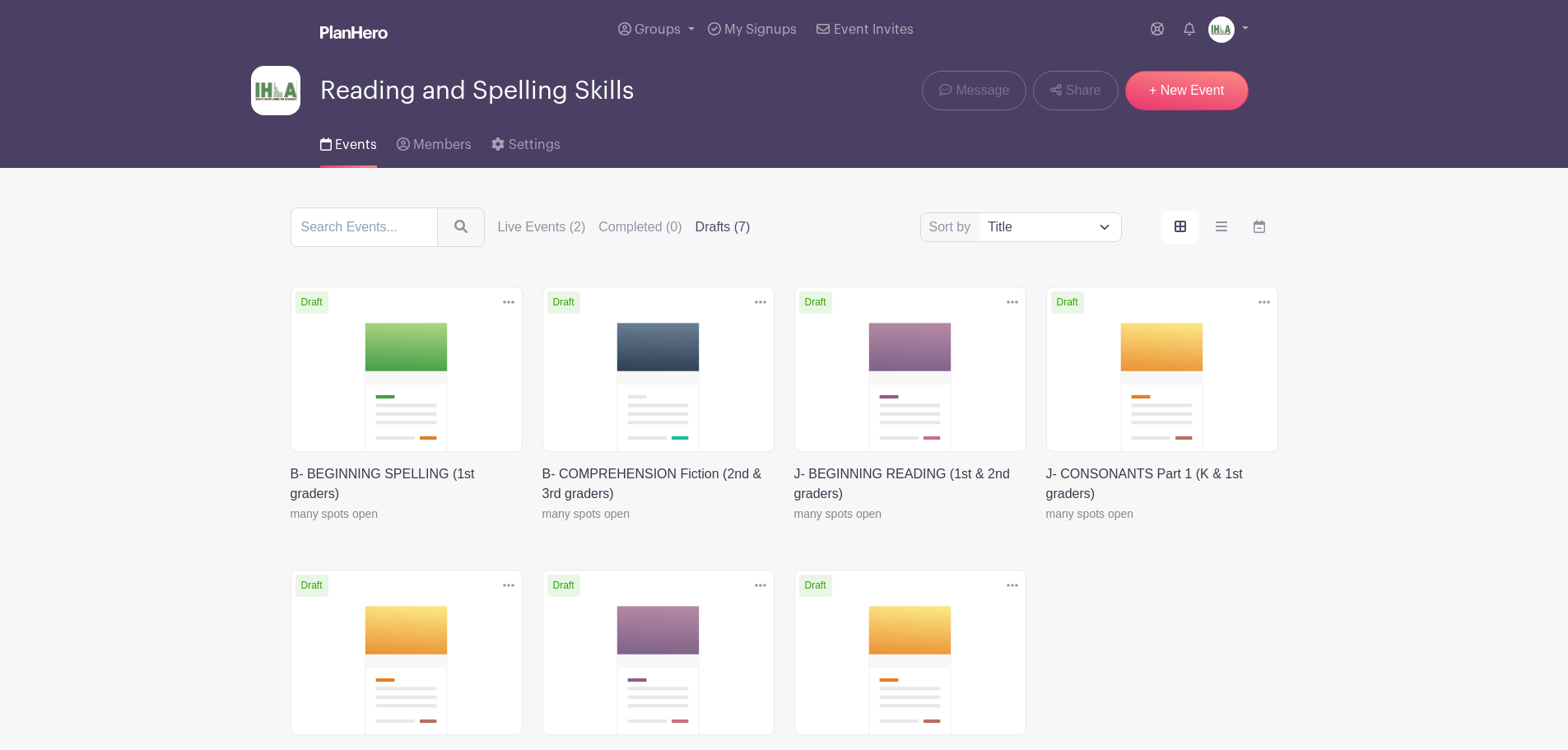
click at [794, 524] on link at bounding box center [794, 524] width 0 height 0
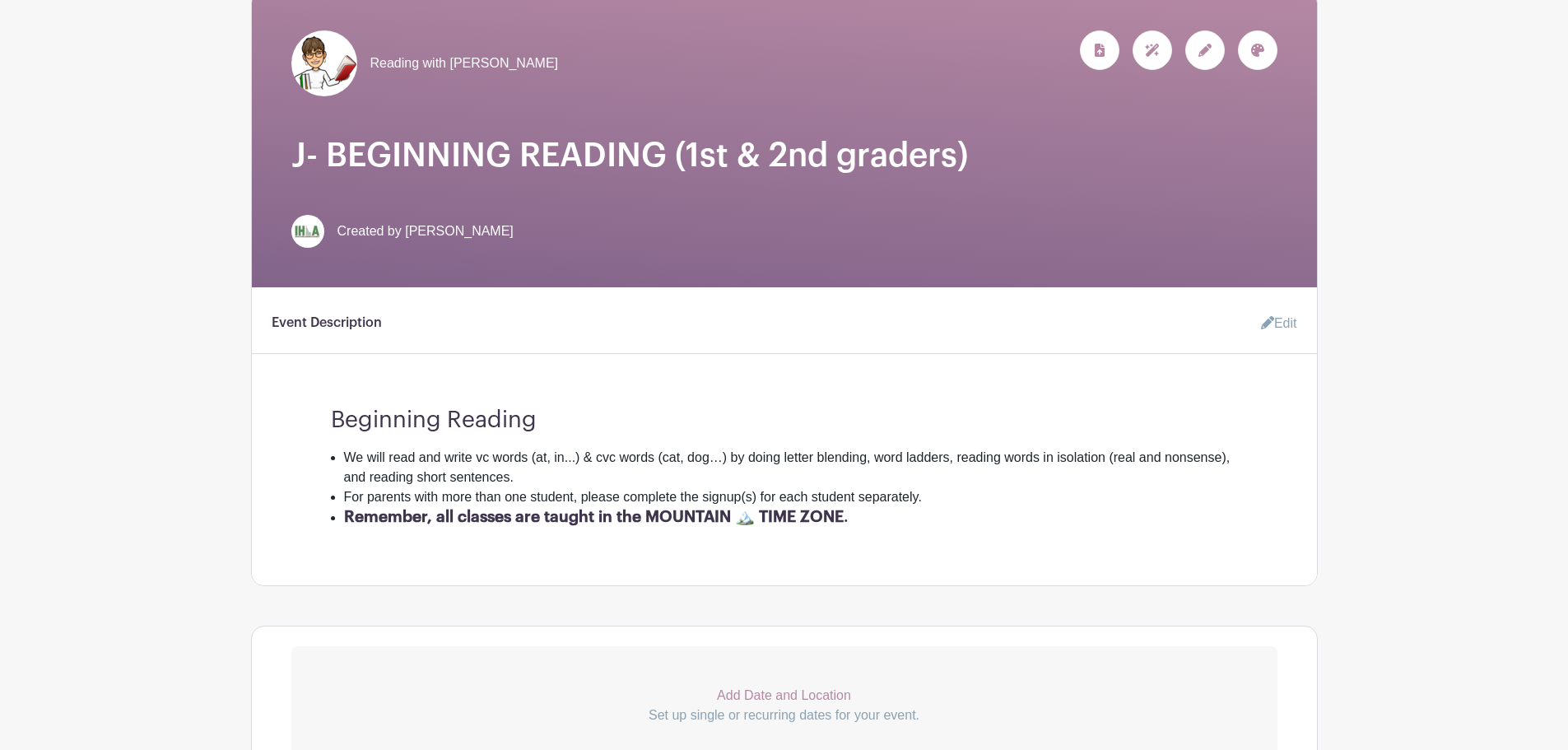
scroll to position [192, 0]
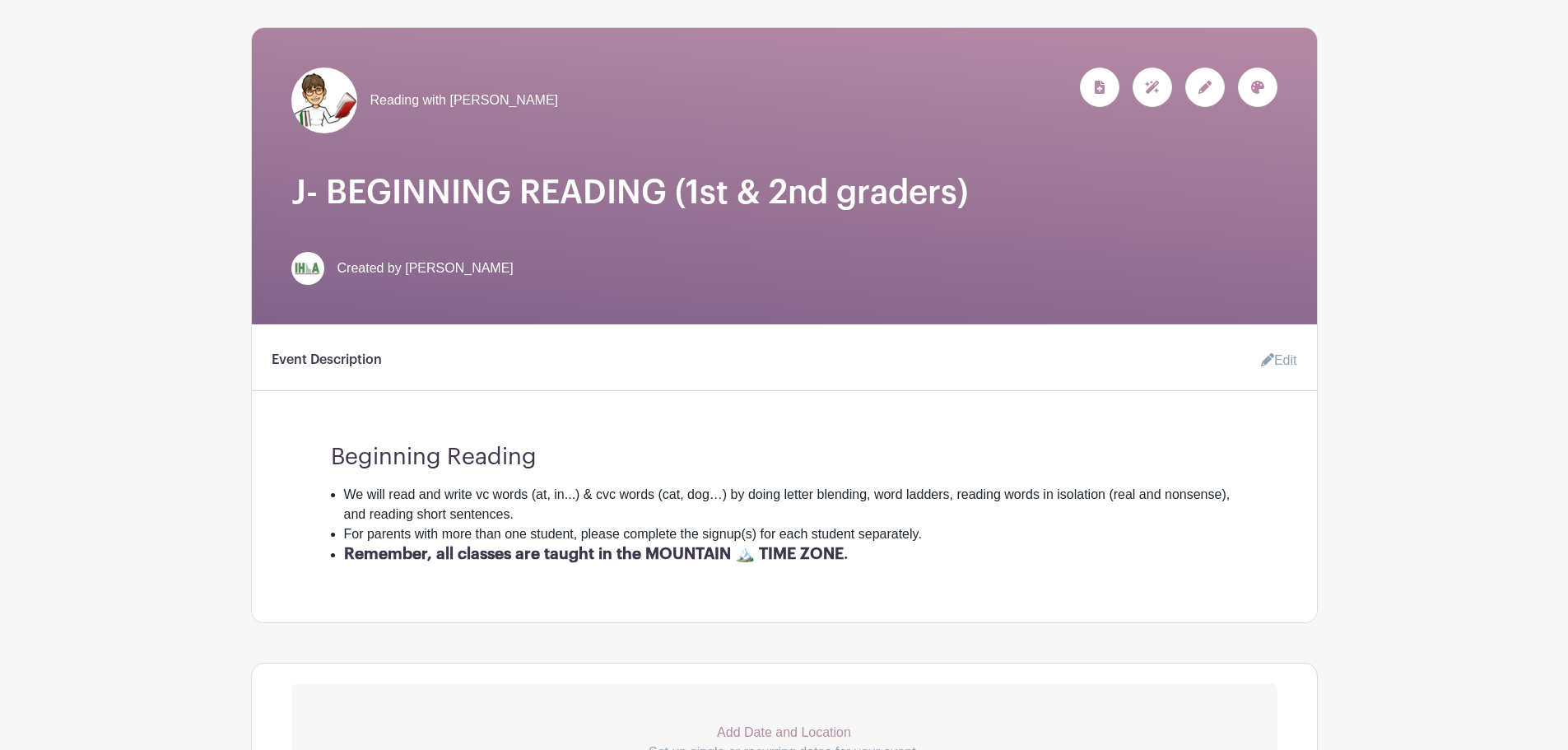
click at [1273, 359] on link "Edit" at bounding box center [1272, 360] width 49 height 33
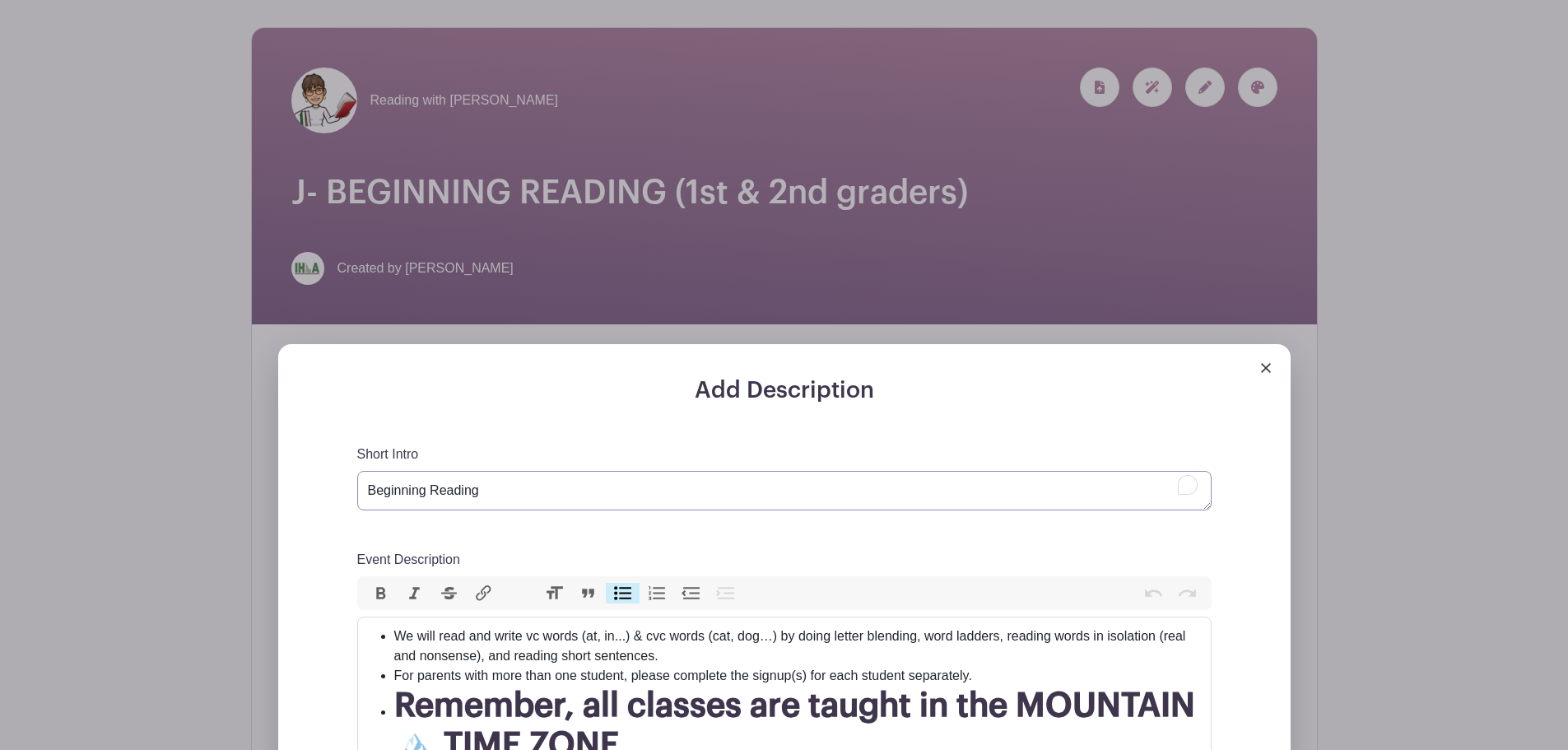
drag, startPoint x: 545, startPoint y: 489, endPoint x: 334, endPoint y: 488, distance: 211.0
click at [334, 488] on div "Add Description Short Intro Beginning Reading Event Description Bold Italic Str…" at bounding box center [784, 716] width 933 height 679
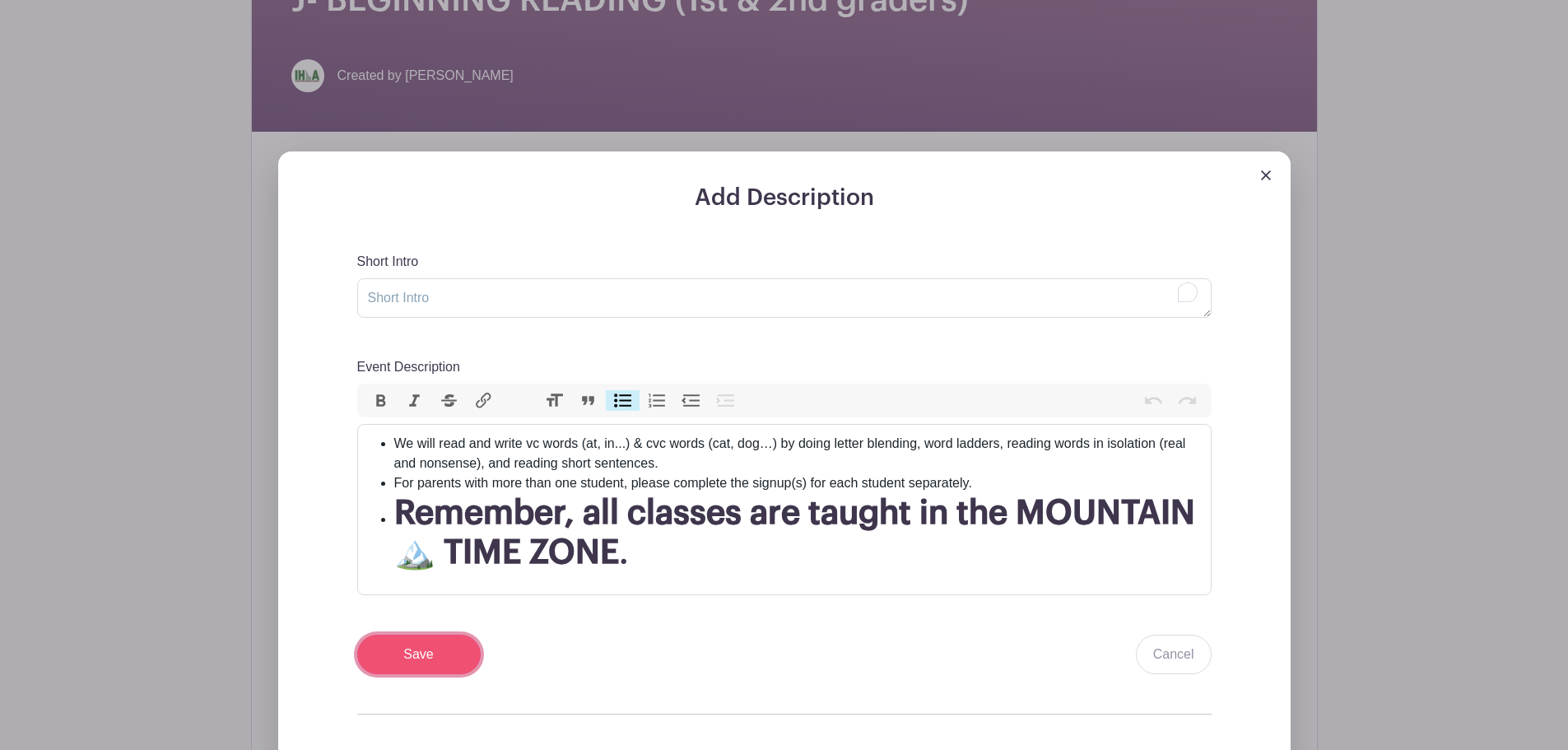
click at [423, 656] on input "Save" at bounding box center [419, 654] width 123 height 39
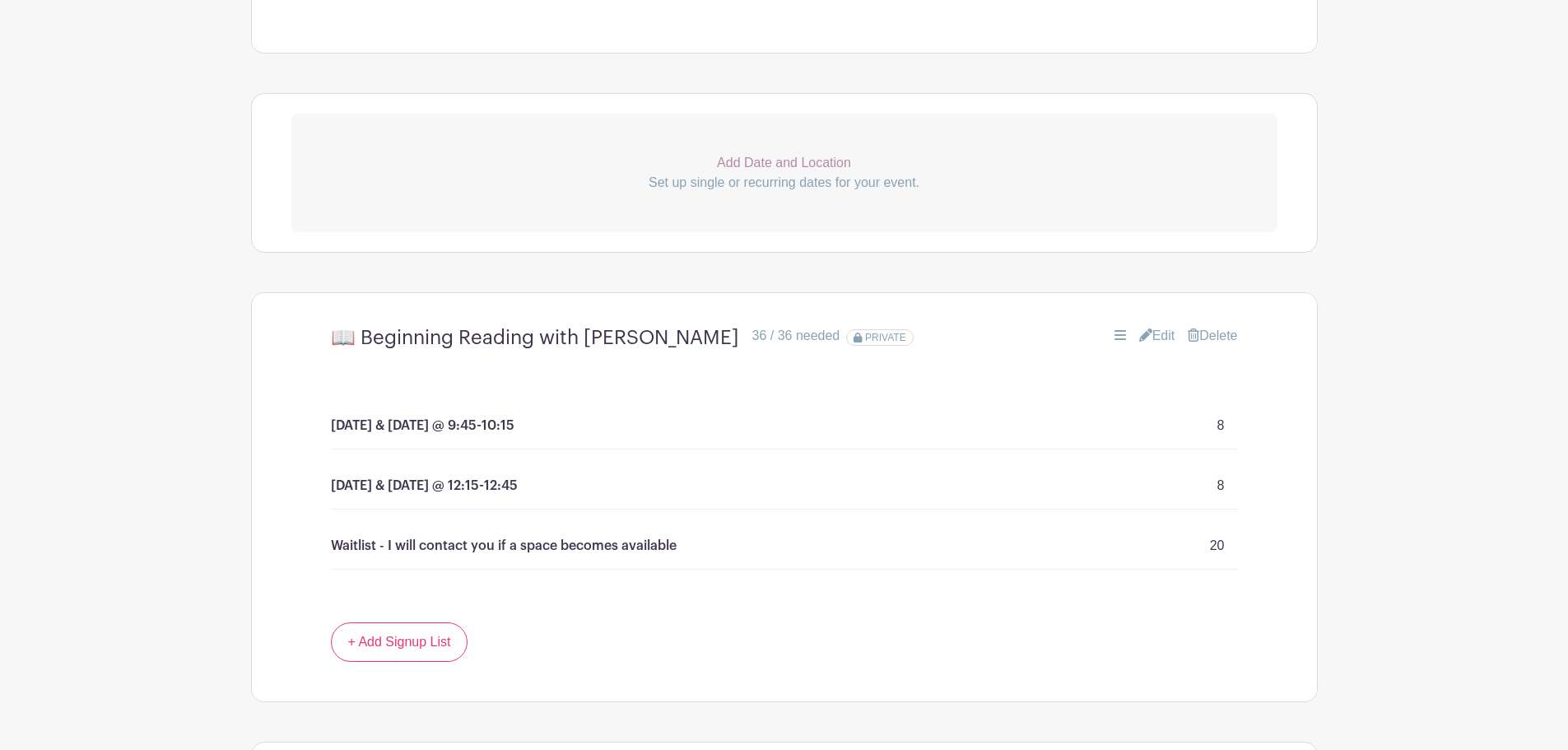
scroll to position [900, 0]
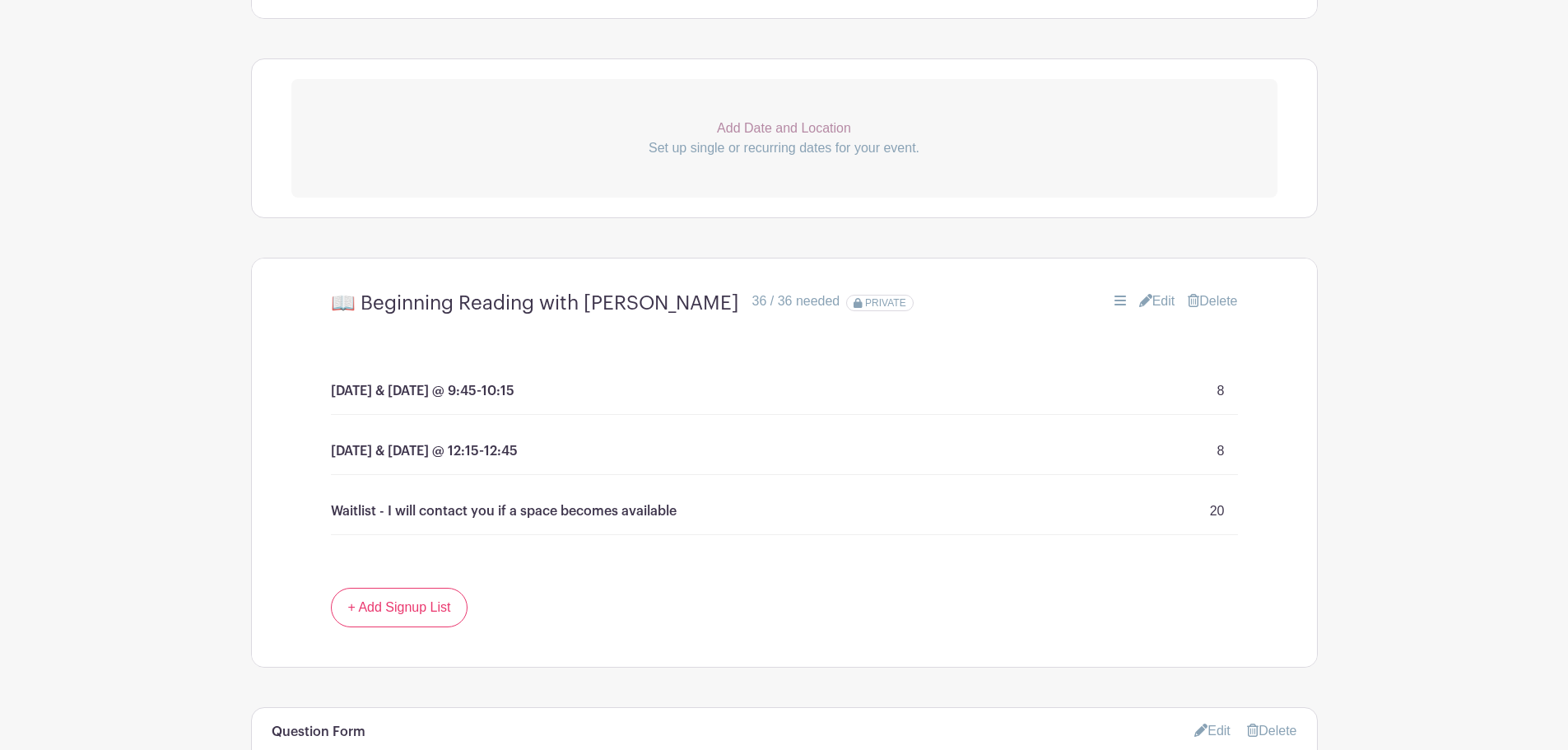
click at [1154, 297] on link "Edit" at bounding box center [1157, 302] width 36 height 20
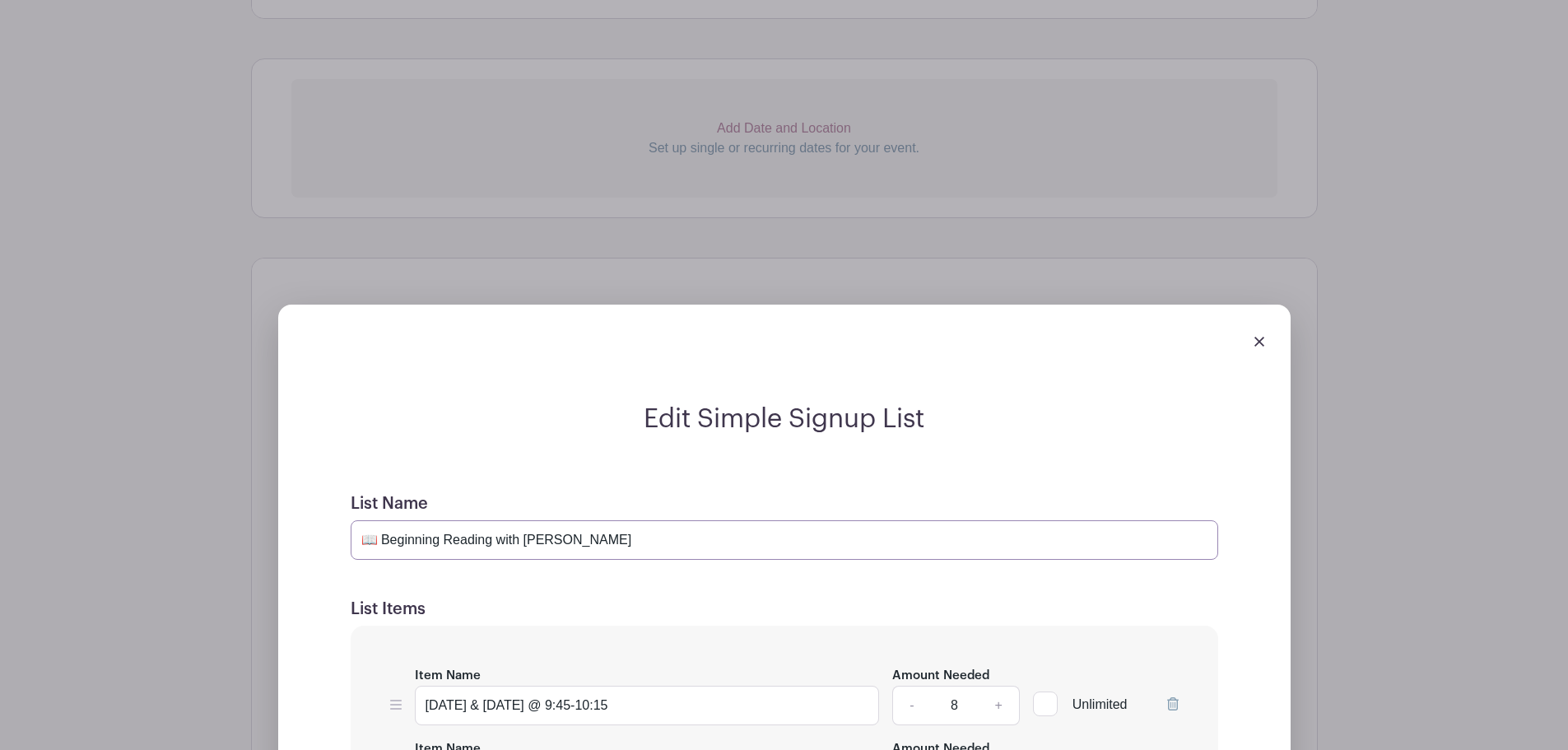
drag, startPoint x: 384, startPoint y: 544, endPoint x: 356, endPoint y: 544, distance: 28.0
click at [356, 544] on input "📖 Beginning Reading with Mrs. Jean" at bounding box center [784, 539] width 868 height 39
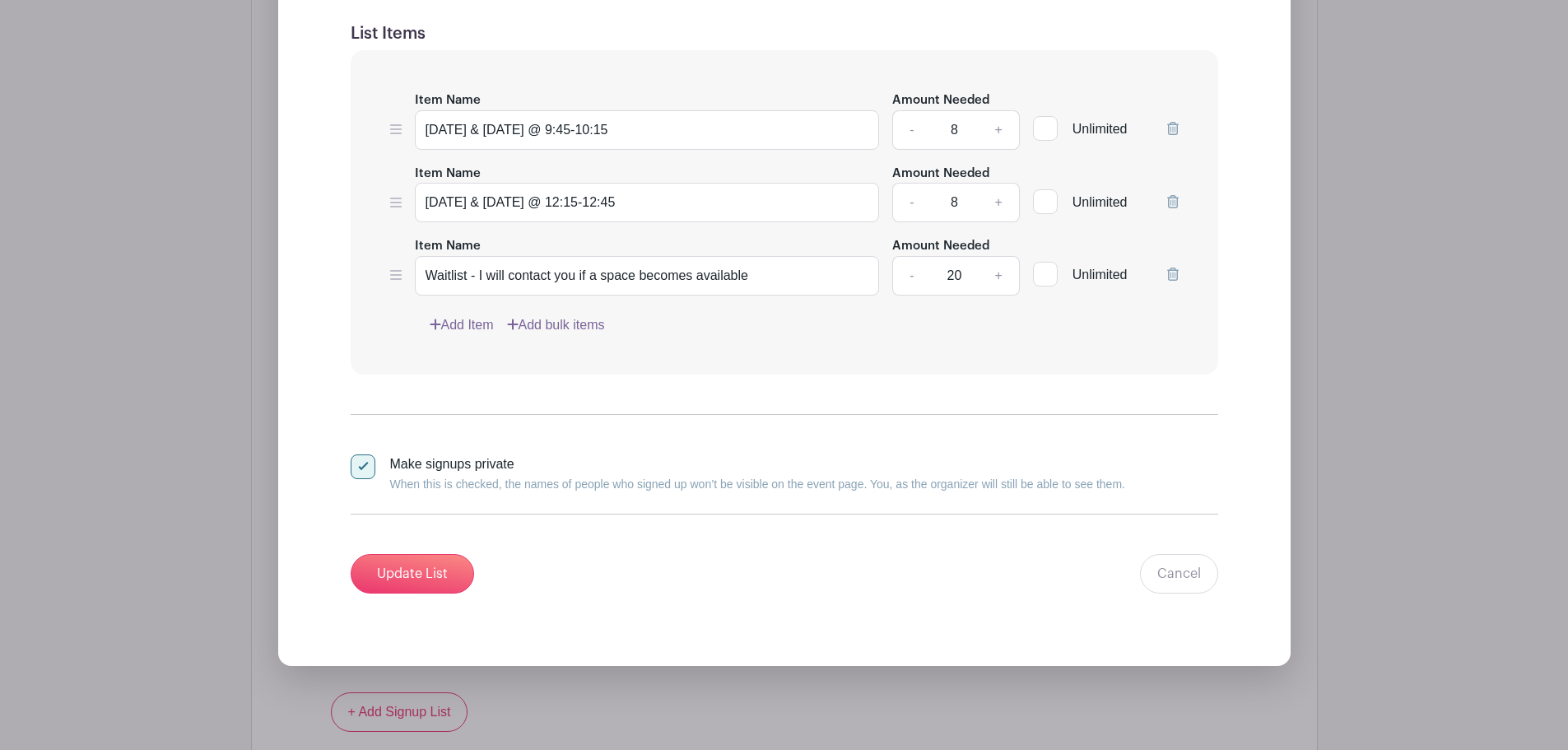
scroll to position [1476, 0]
type input "Beginning Reading with [PERSON_NAME]"
click at [394, 569] on input "Update List" at bounding box center [412, 573] width 123 height 39
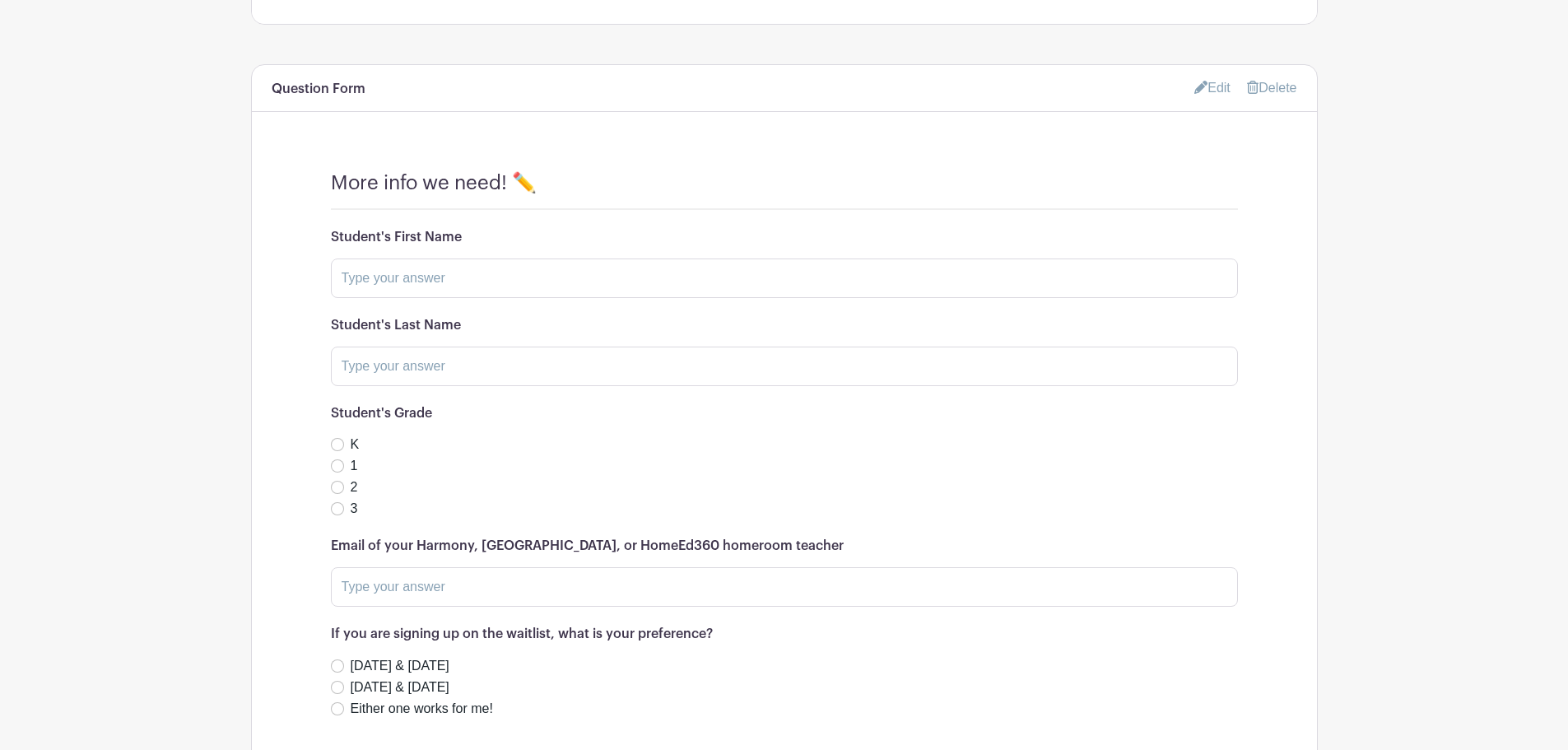
scroll to position [1350, 0]
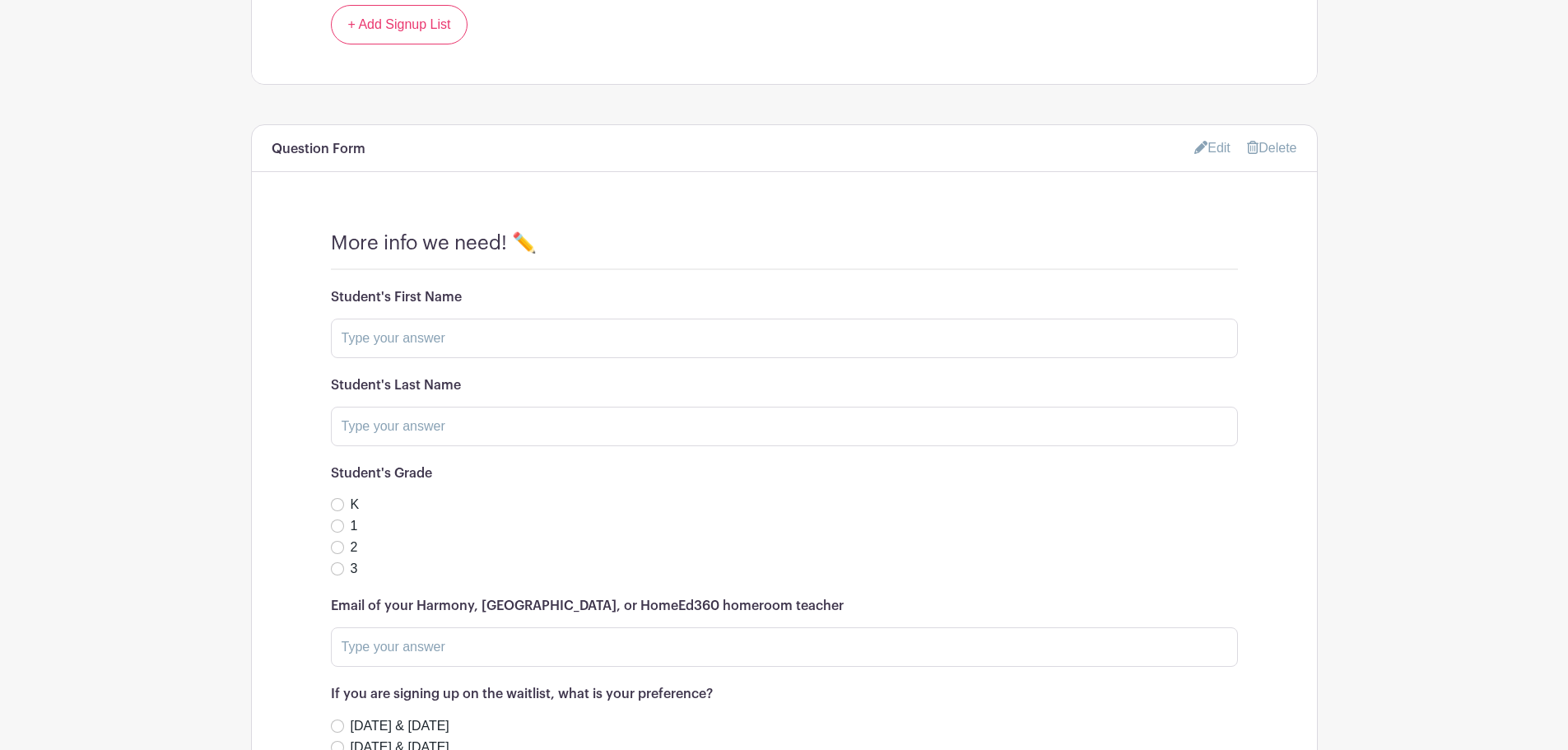
click at [1210, 143] on link "Edit" at bounding box center [1212, 148] width 36 height 27
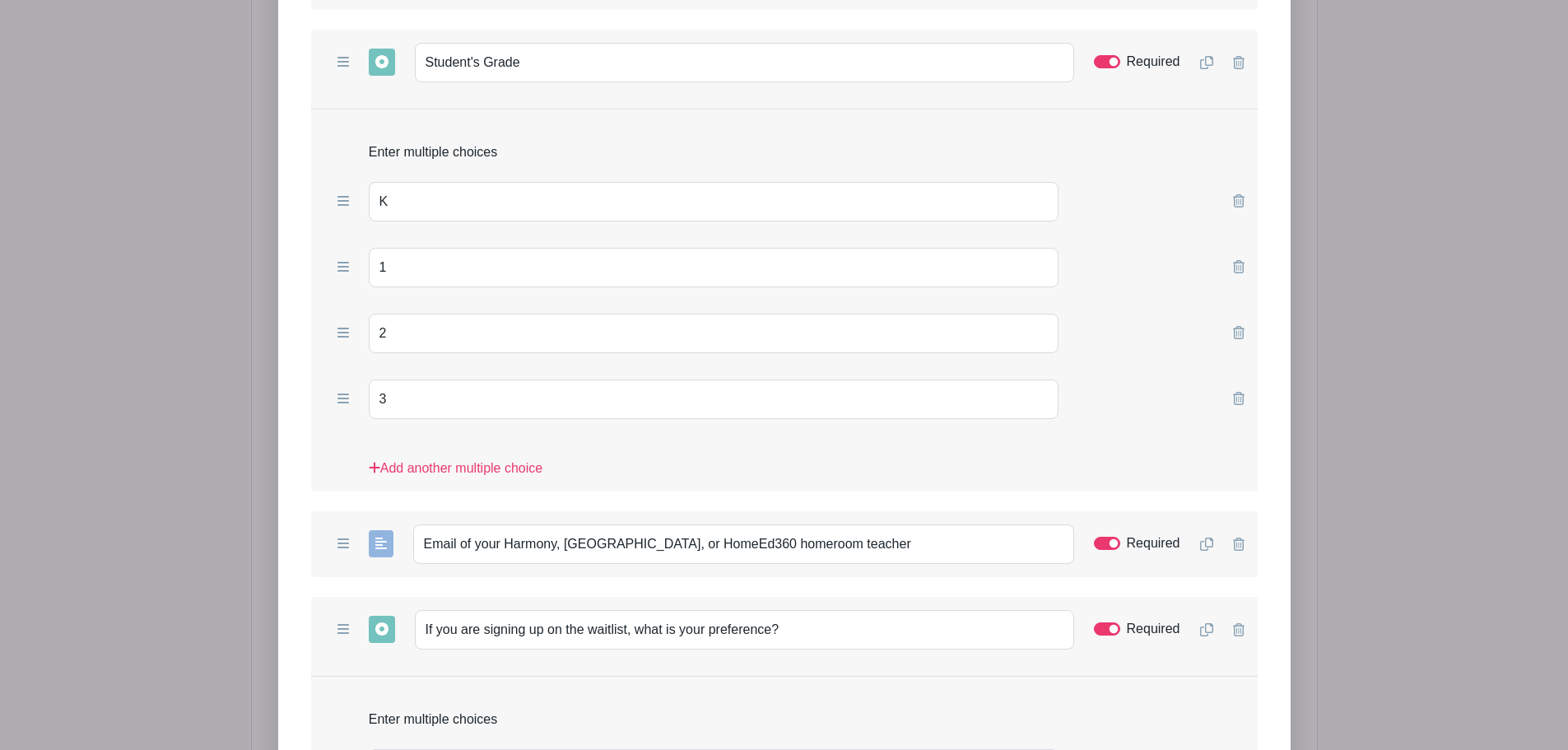
scroll to position [2119, 0]
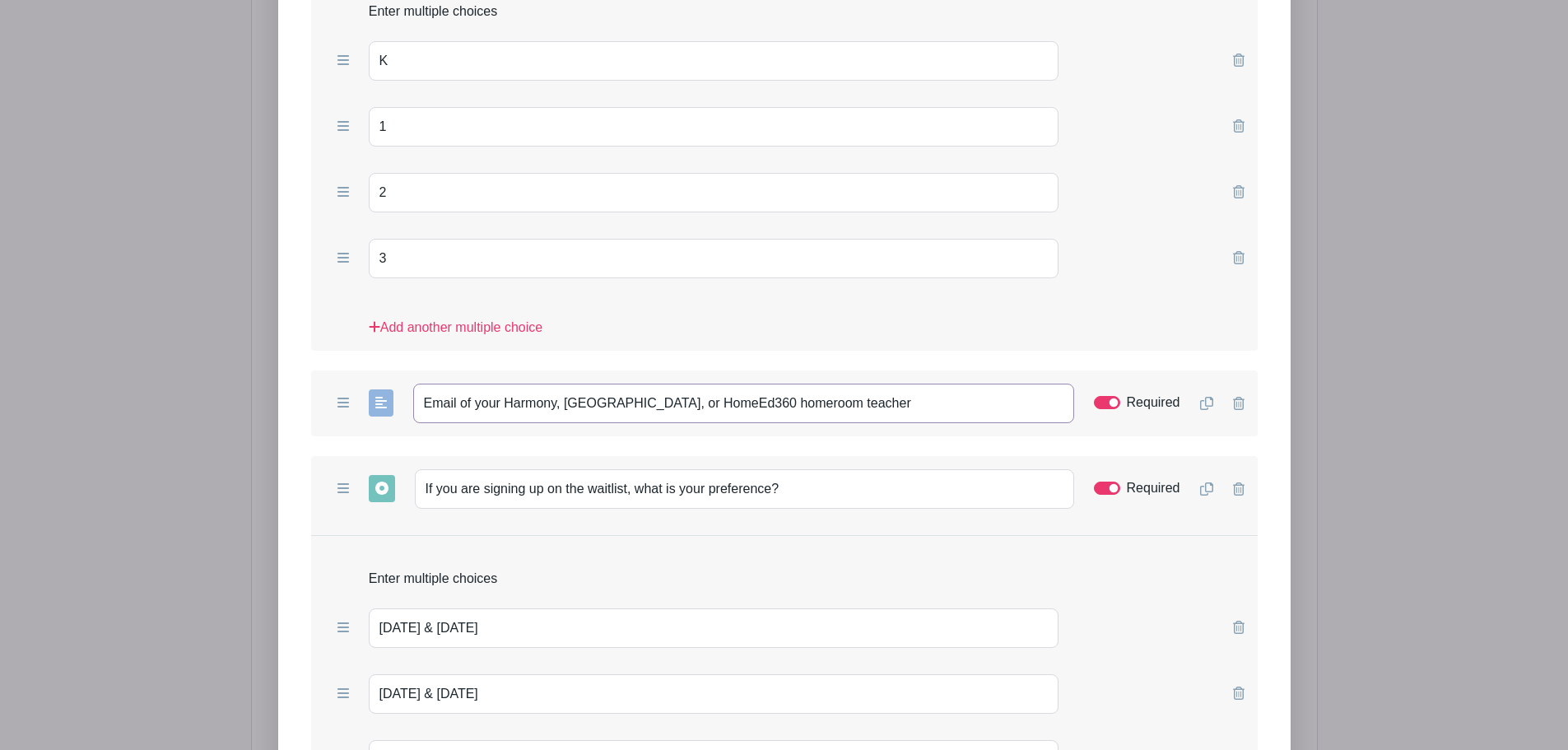
drag, startPoint x: 811, startPoint y: 401, endPoint x: 417, endPoint y: 400, distance: 394.0
click at [417, 400] on input "Email of your Harmony, Braintree, or HomeEd360 homeroom teacher" at bounding box center [743, 403] width 661 height 39
paste input "MAIL of your Braintree, HomeEd360, or Harmony"
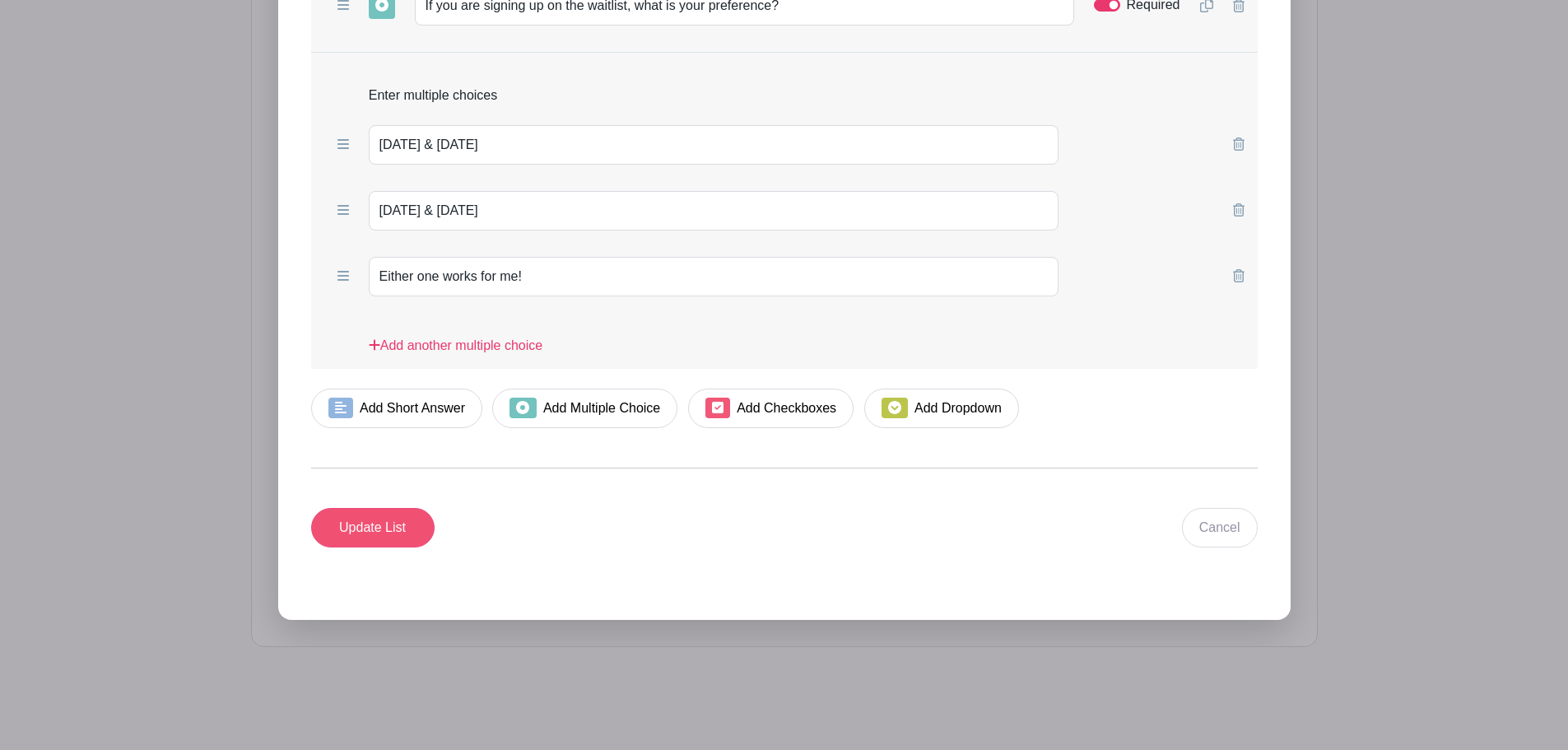
type input "EMAIL of your Braintree, HomeEd360, or Harmony homeroom teacher"
click at [380, 520] on input "Update List" at bounding box center [373, 528] width 123 height 39
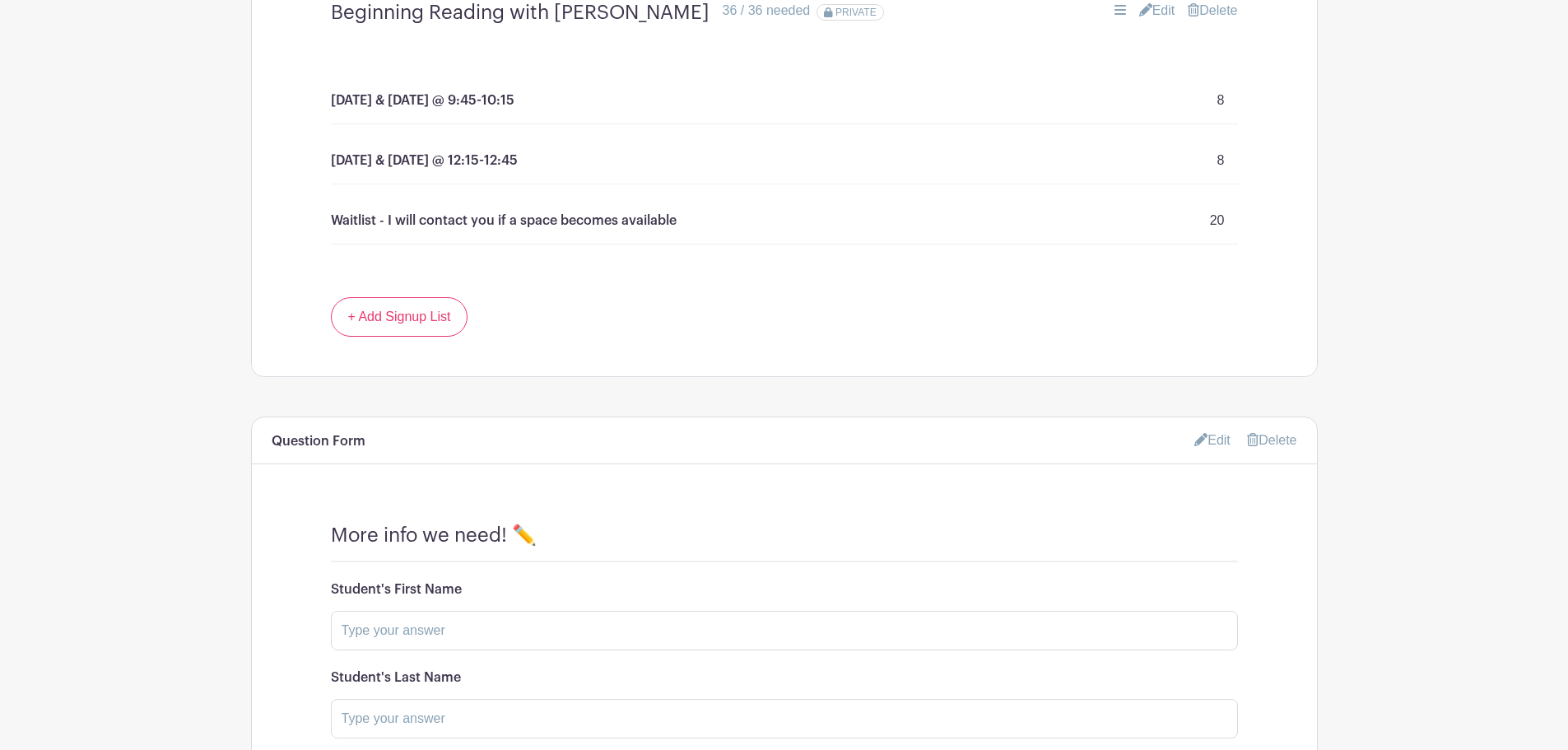
scroll to position [582, 0]
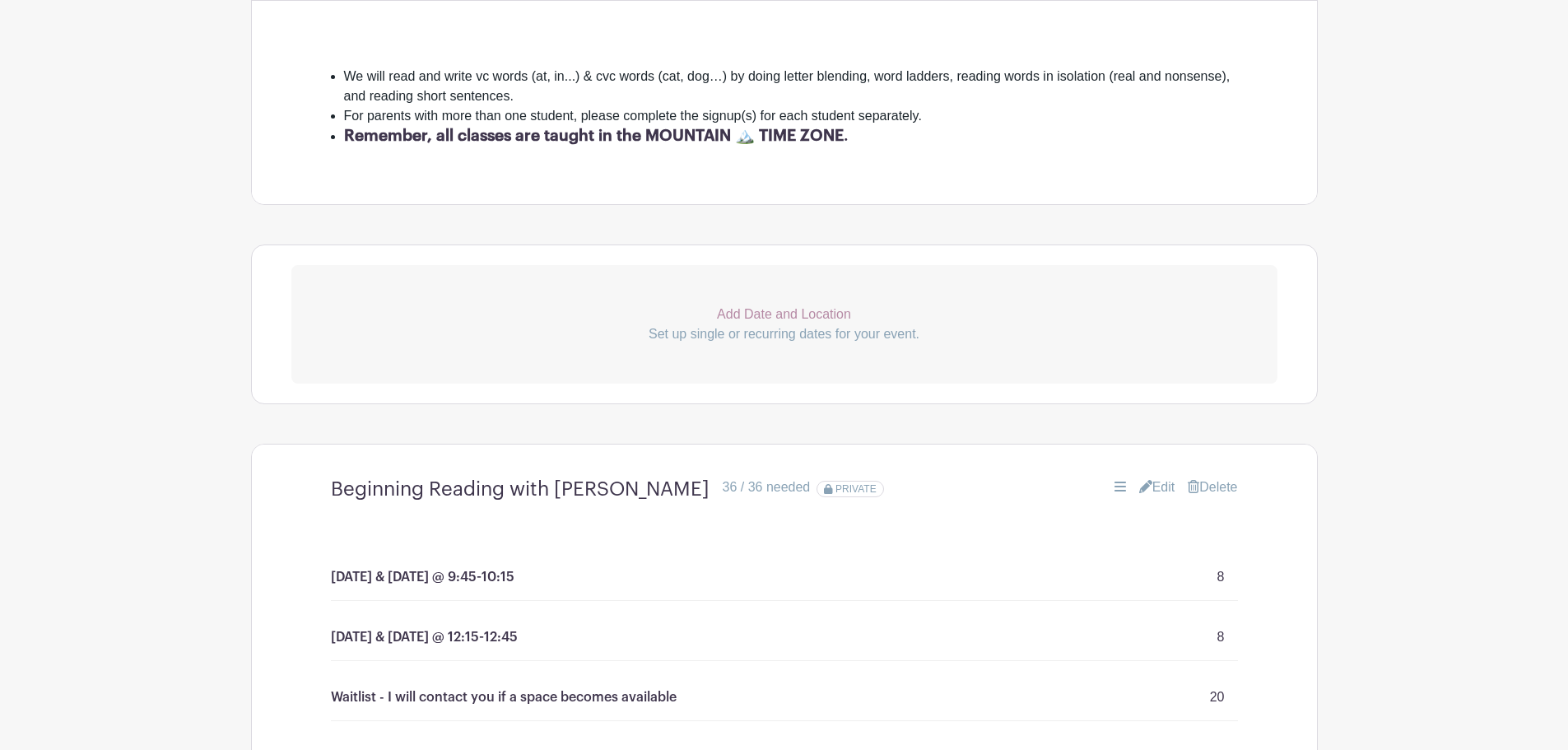
click at [1151, 484] on link "Edit" at bounding box center [1157, 488] width 36 height 20
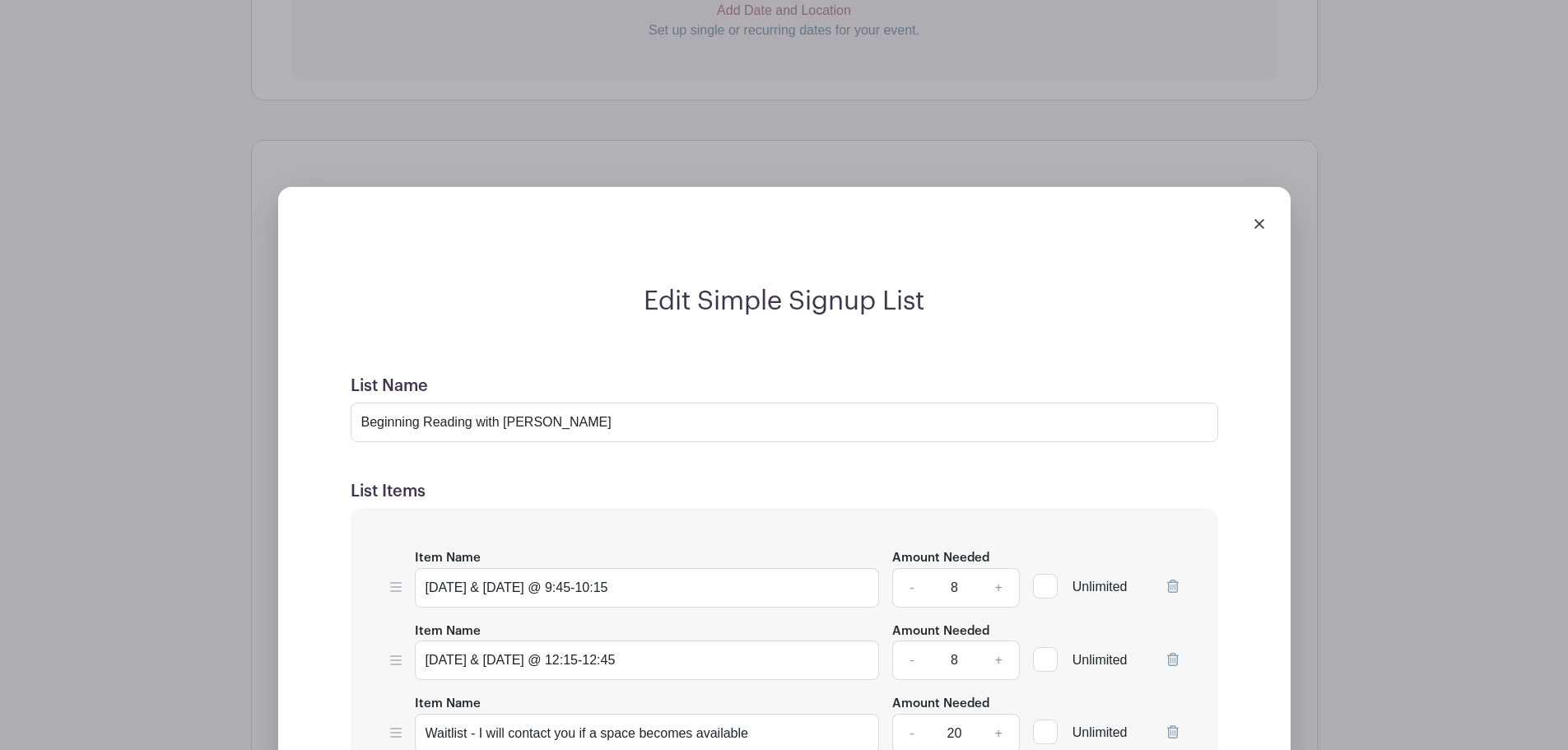
scroll to position [685, 0]
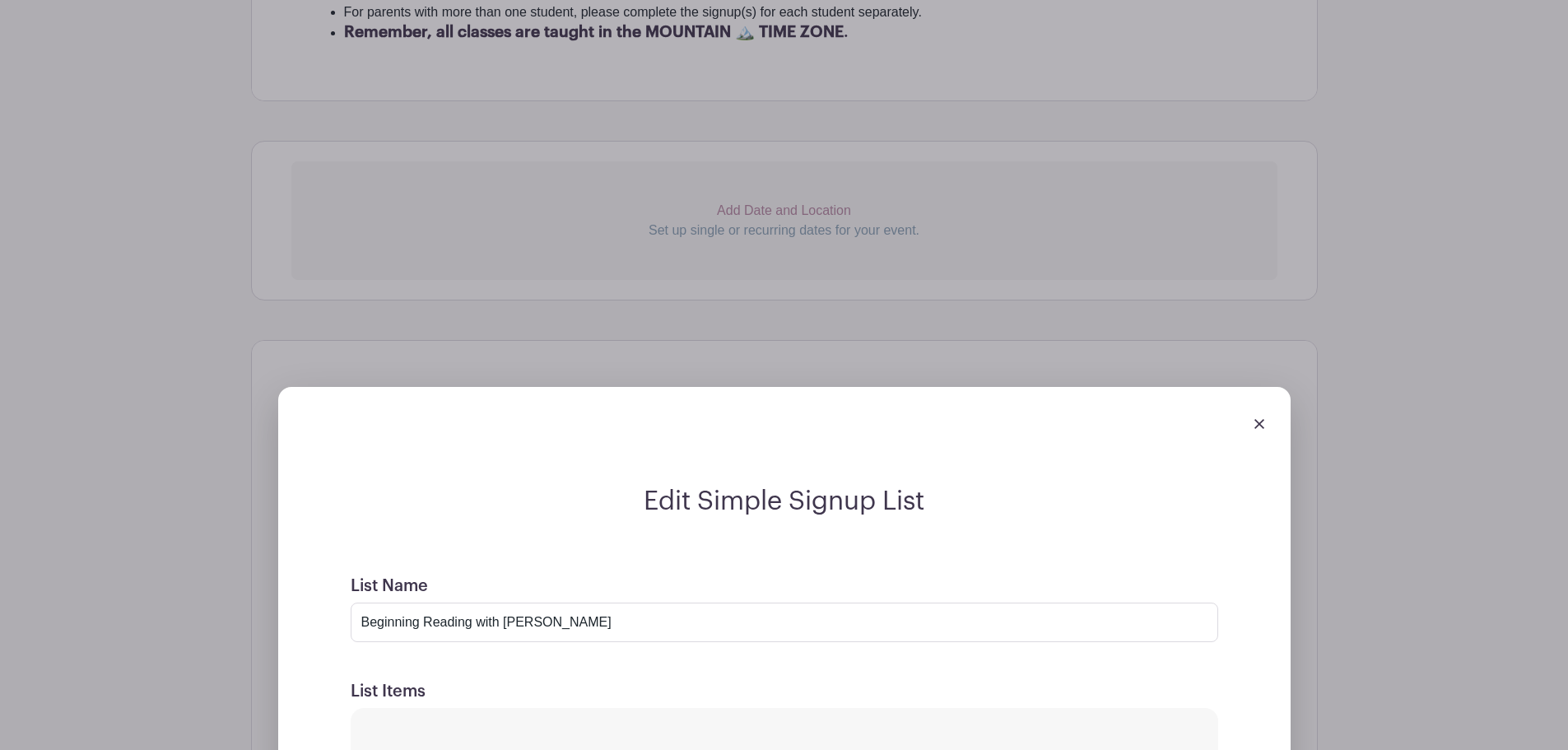
click at [1256, 425] on img at bounding box center [1259, 424] width 10 height 10
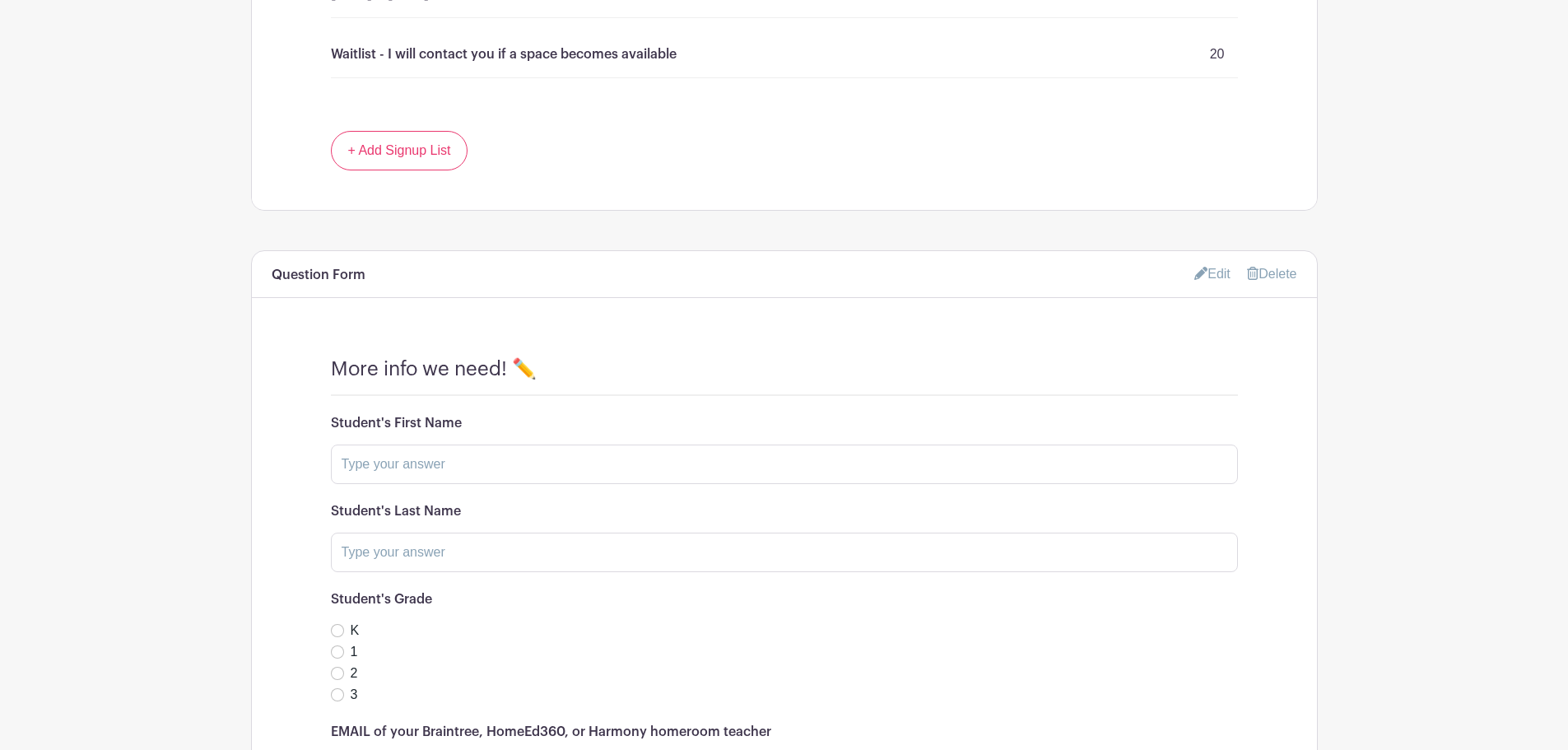
scroll to position [1262, 0]
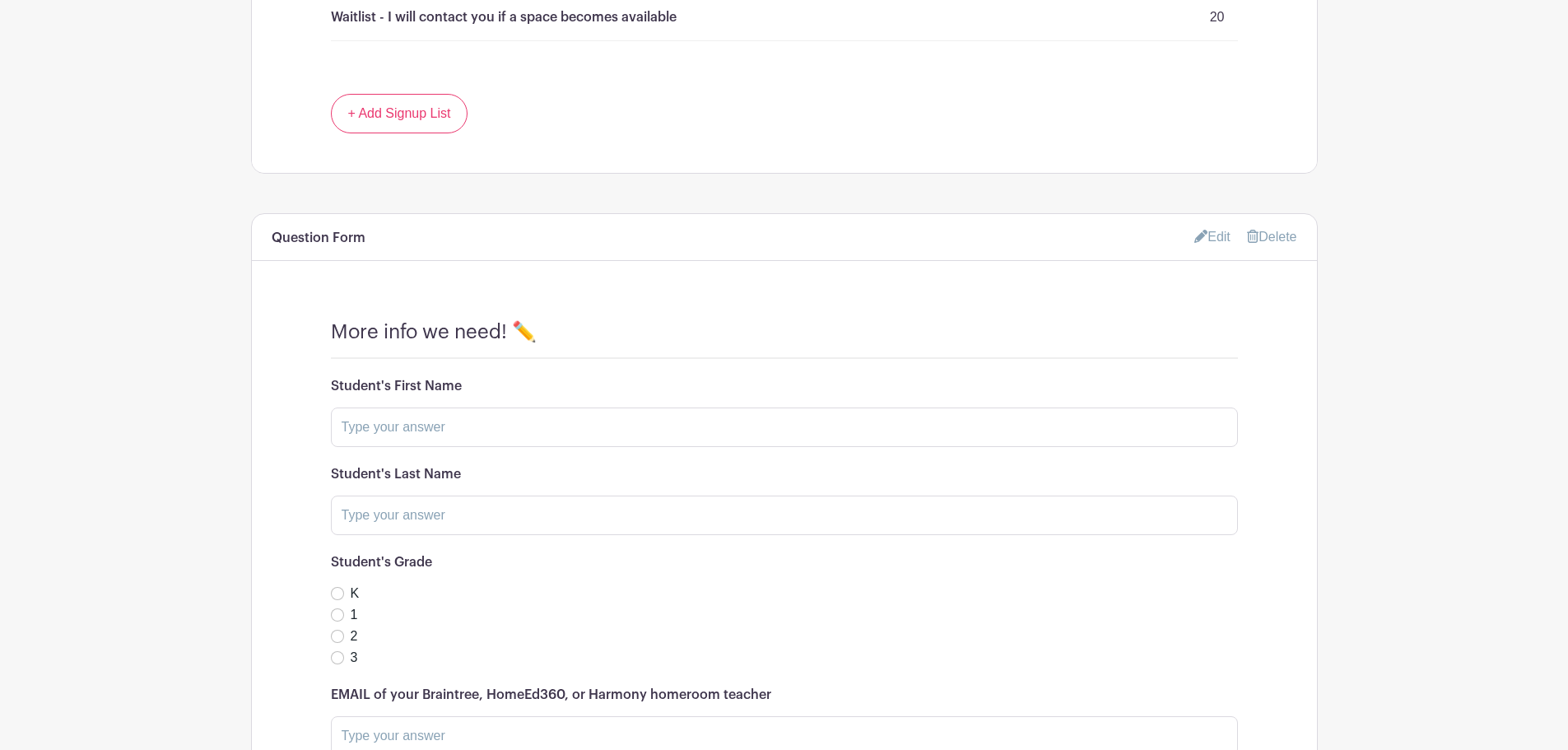
click at [1209, 232] on link "Edit" at bounding box center [1212, 237] width 36 height 27
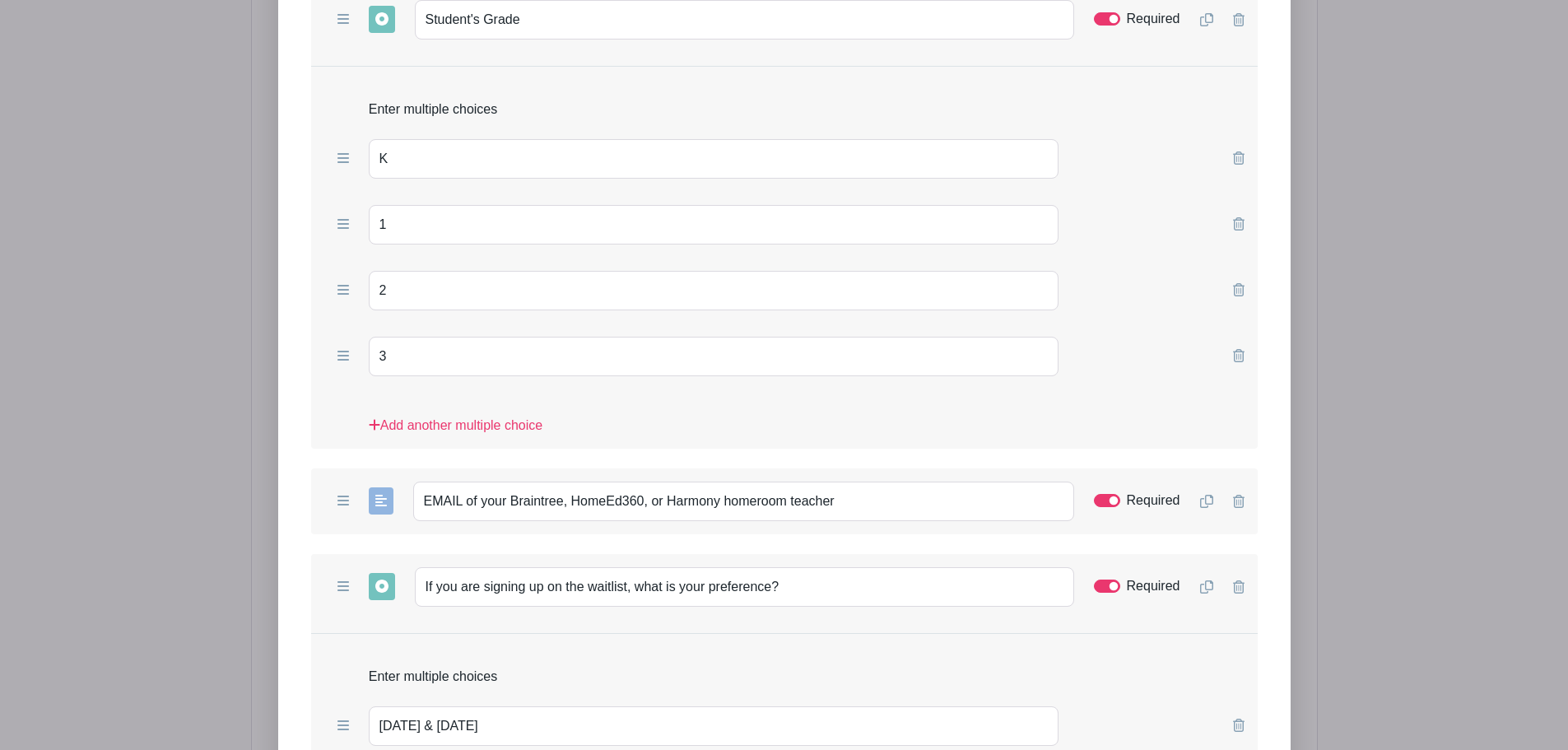
scroll to position [2223, 0]
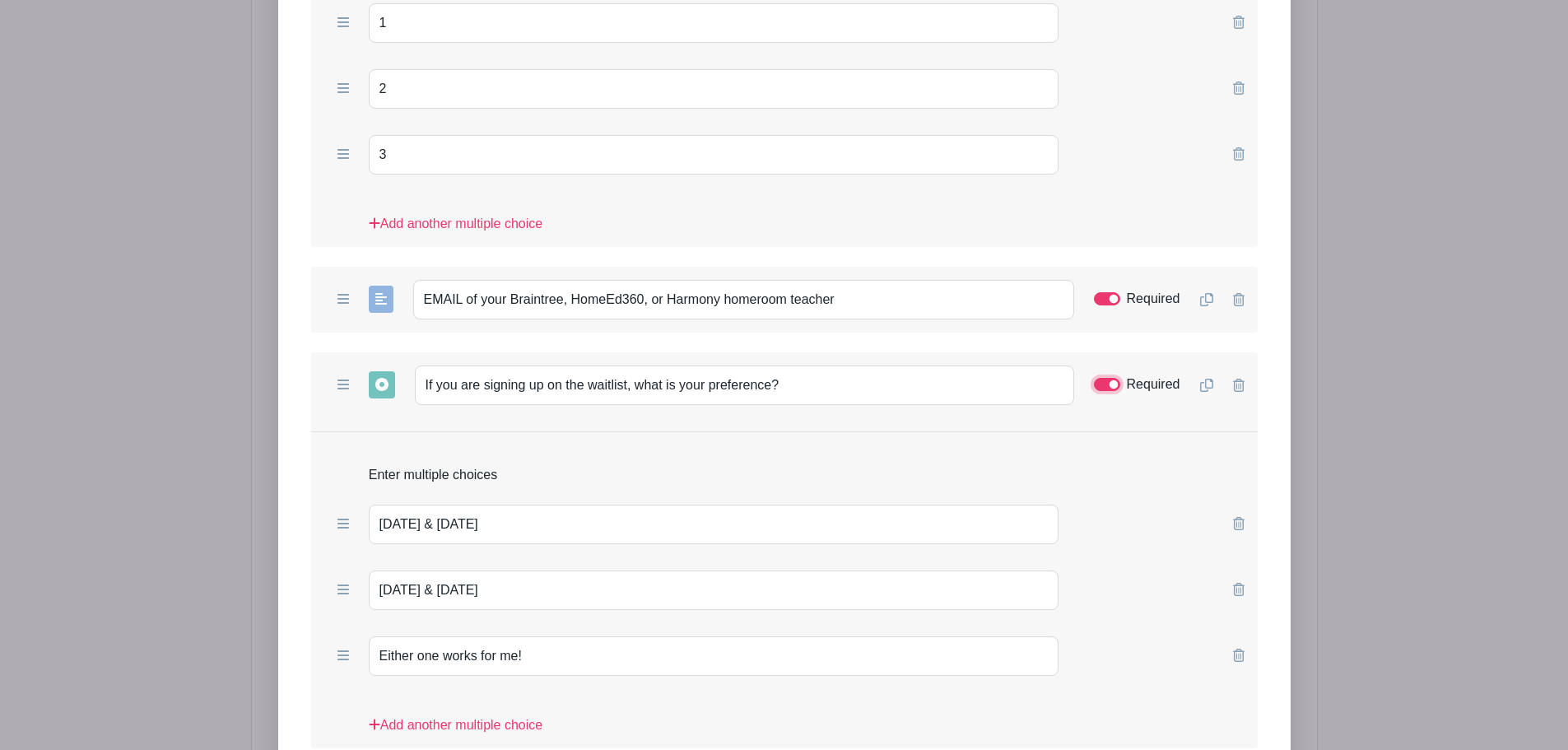
click at [1100, 386] on input "Required" at bounding box center [1107, 384] width 26 height 13
checkbox input "false"
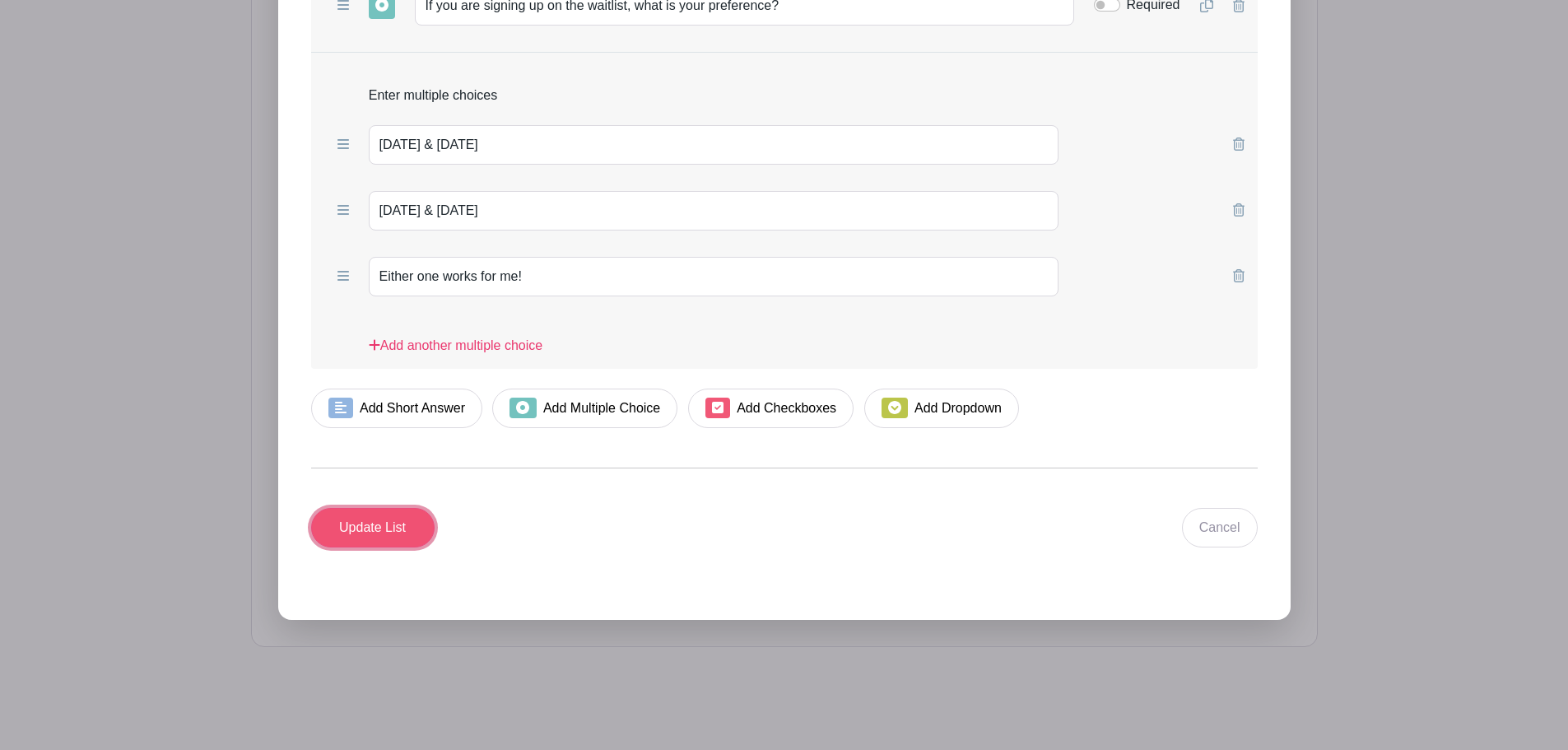
click at [404, 521] on input "Update List" at bounding box center [373, 528] width 123 height 39
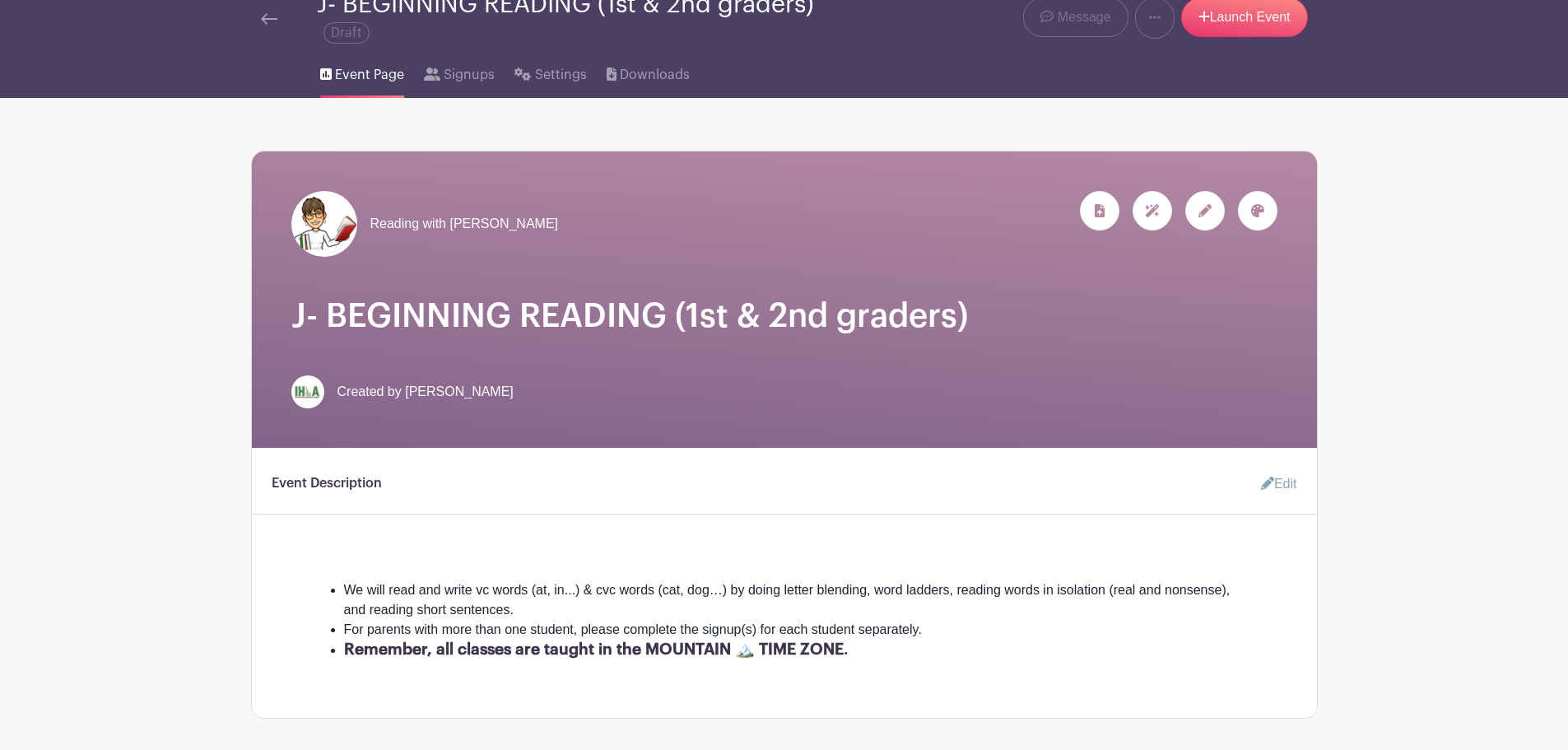
scroll to position [0, 0]
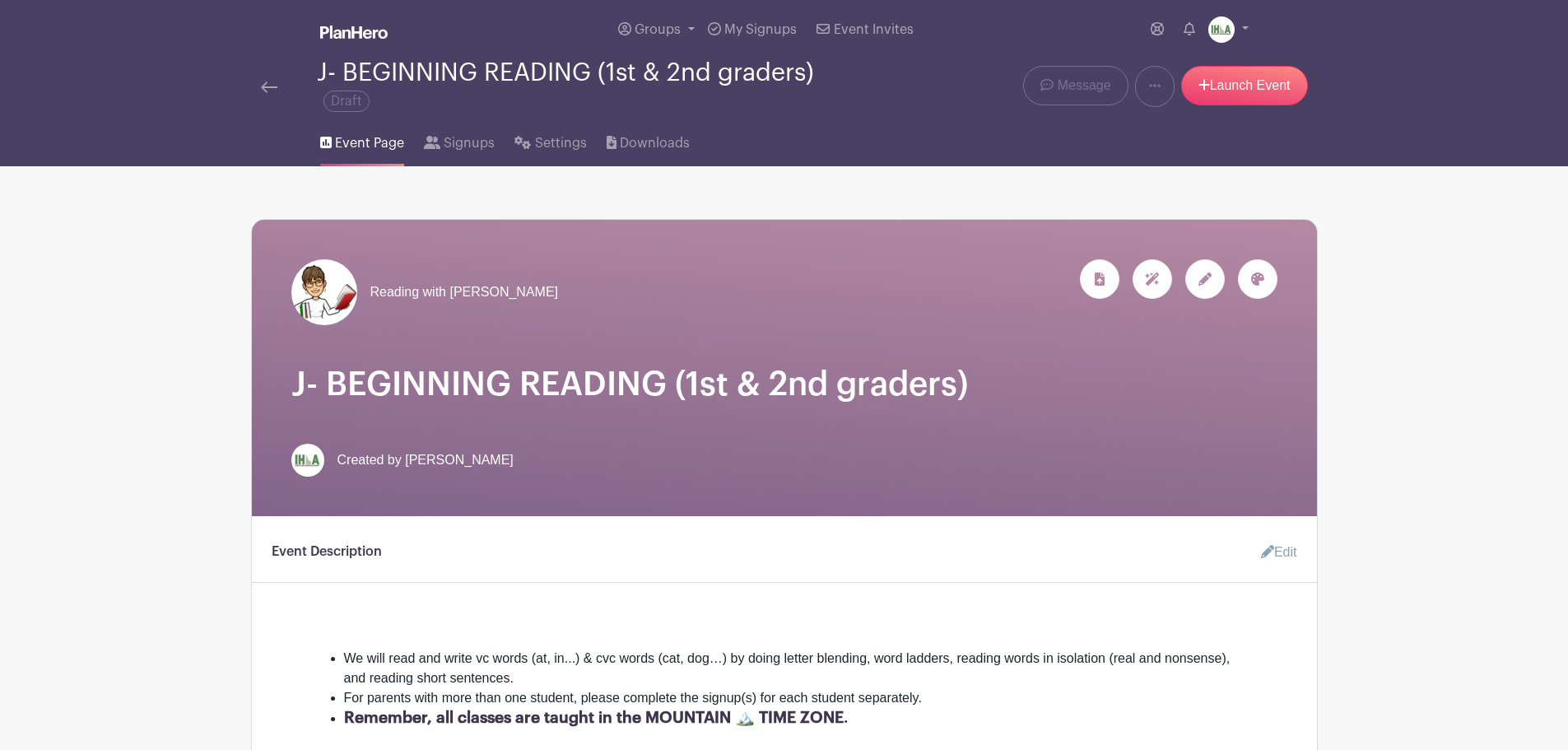
click at [268, 90] on img at bounding box center [268, 87] width 17 height 12
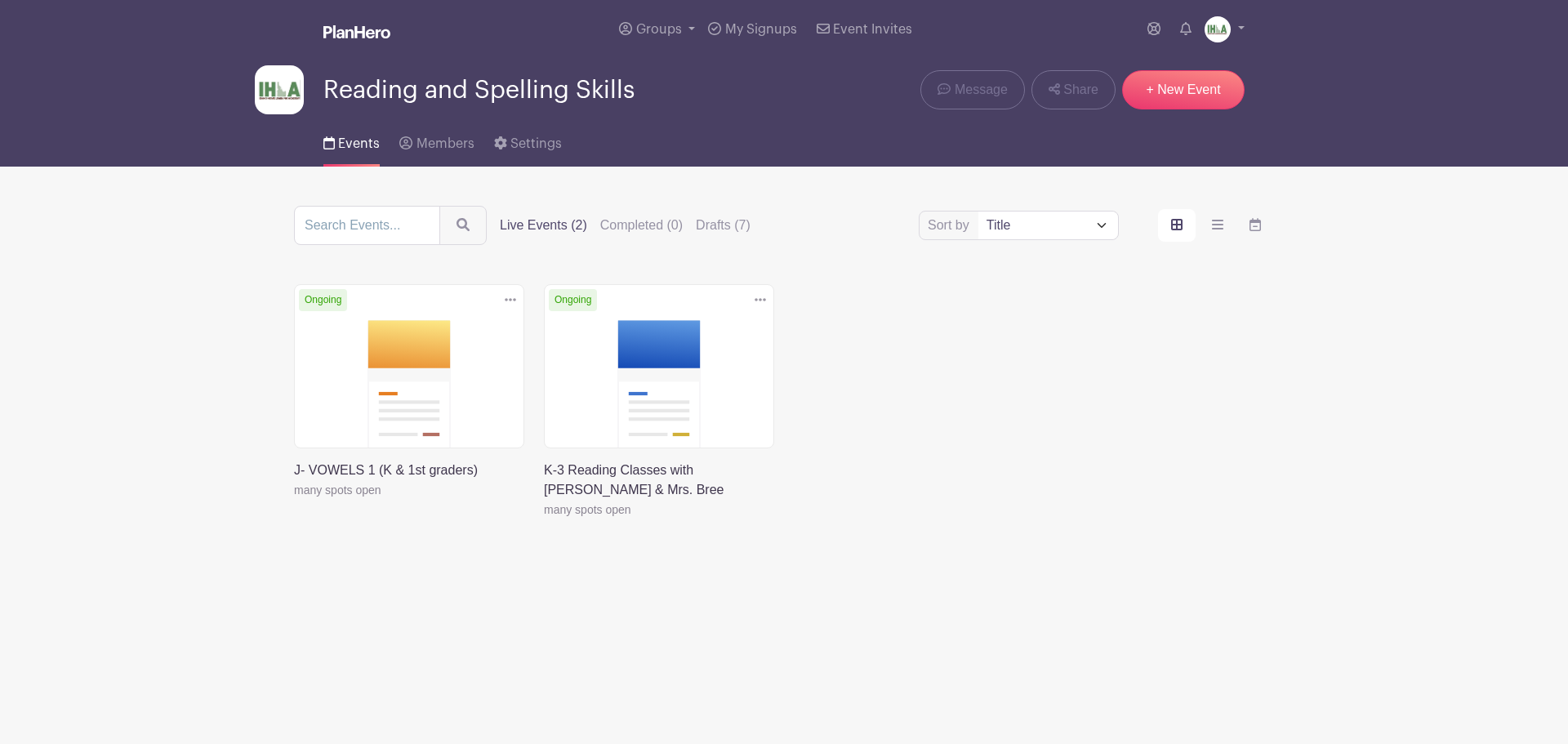
click at [294, 499] on link at bounding box center [294, 499] width 0 height 0
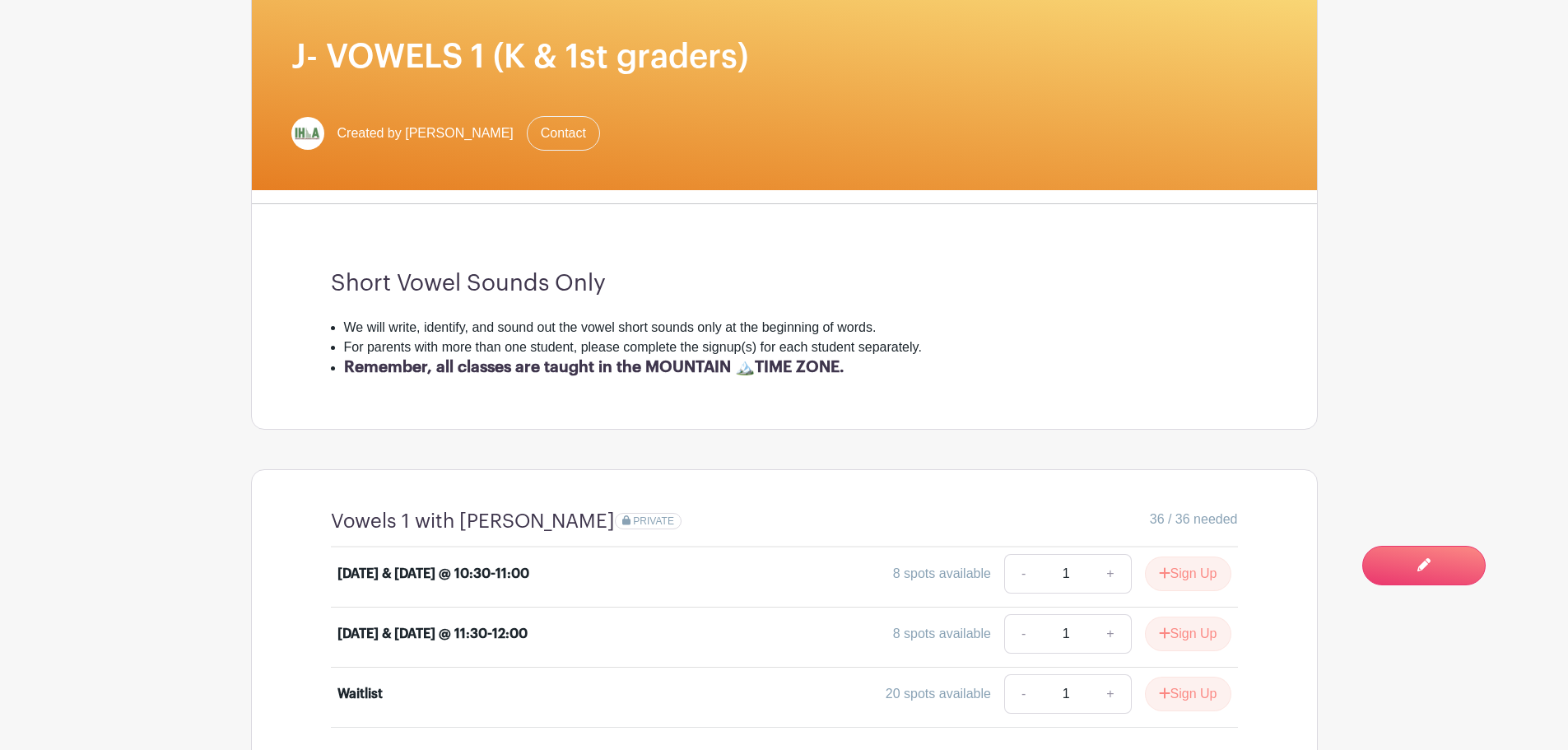
scroll to position [192, 0]
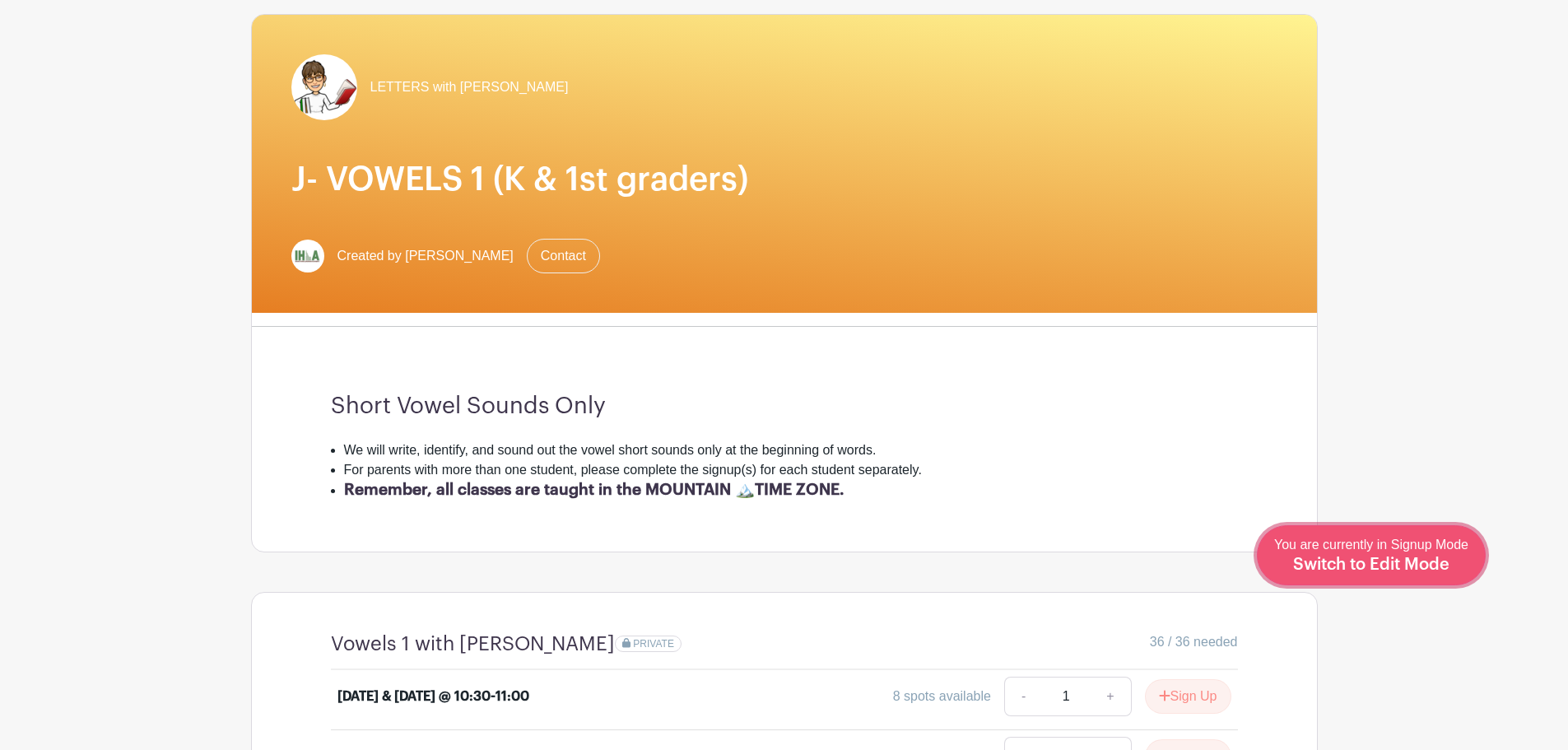
click at [1399, 562] on span "Switch to Edit Mode" at bounding box center [1372, 564] width 157 height 17
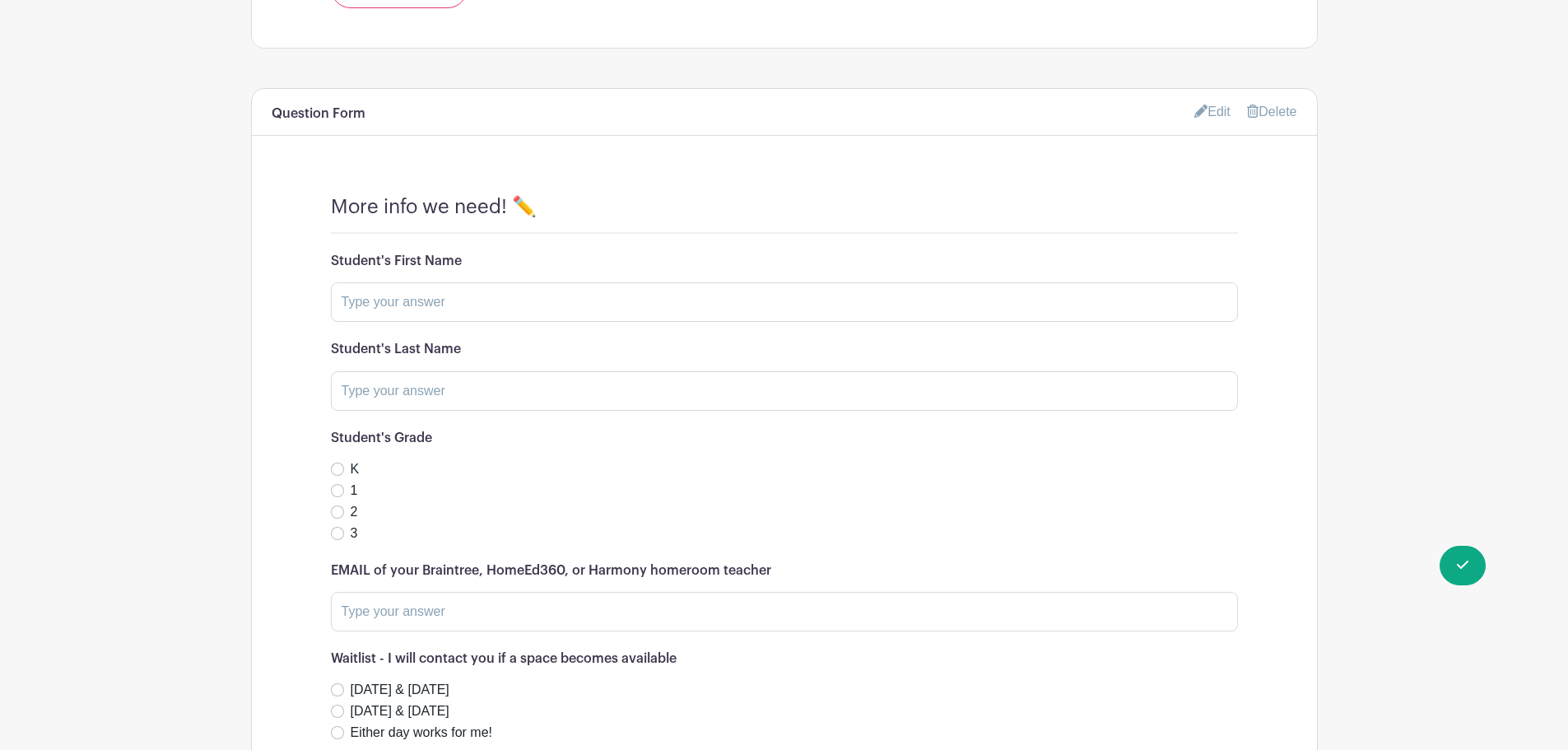
scroll to position [1344, 0]
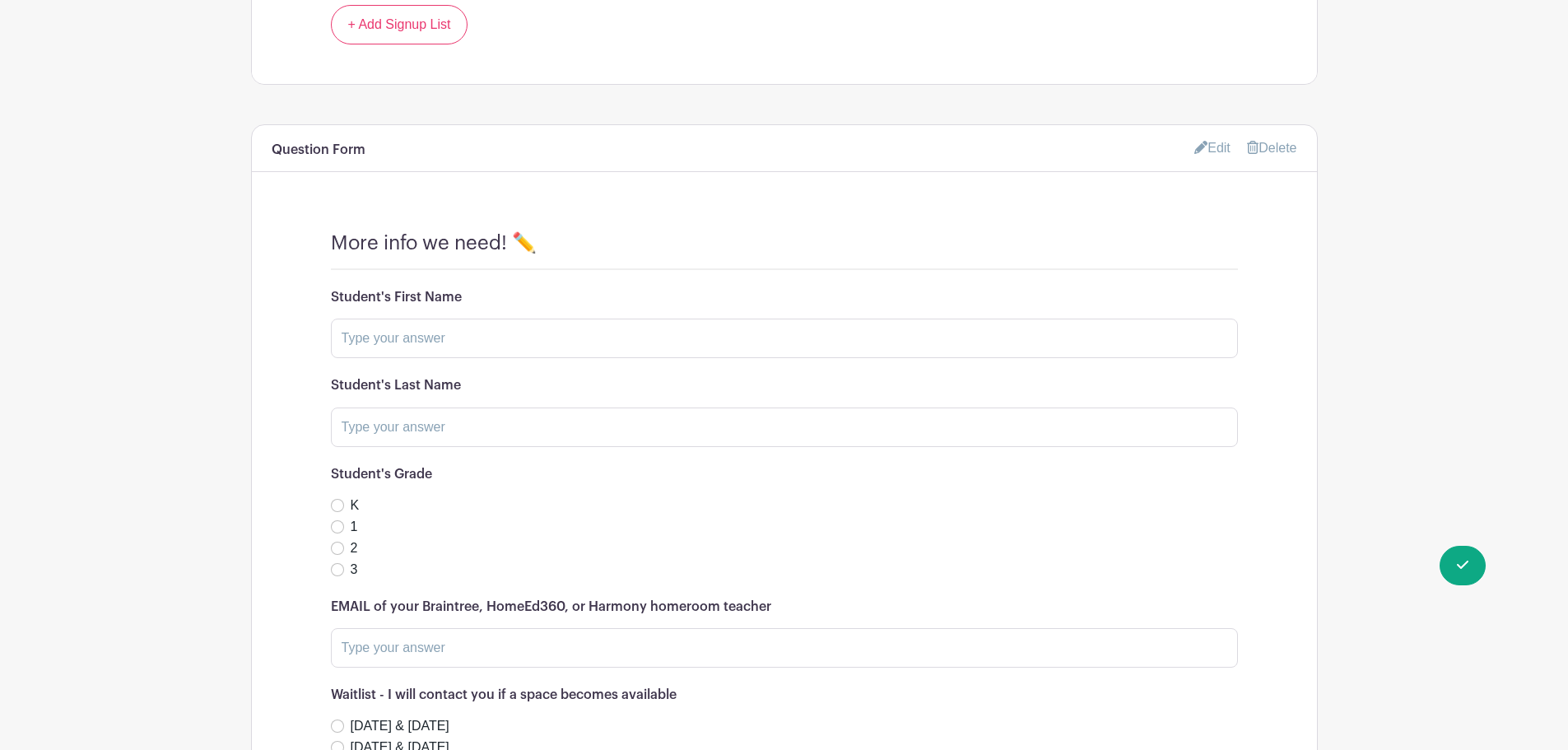
click at [1212, 153] on link "Edit" at bounding box center [1212, 148] width 36 height 27
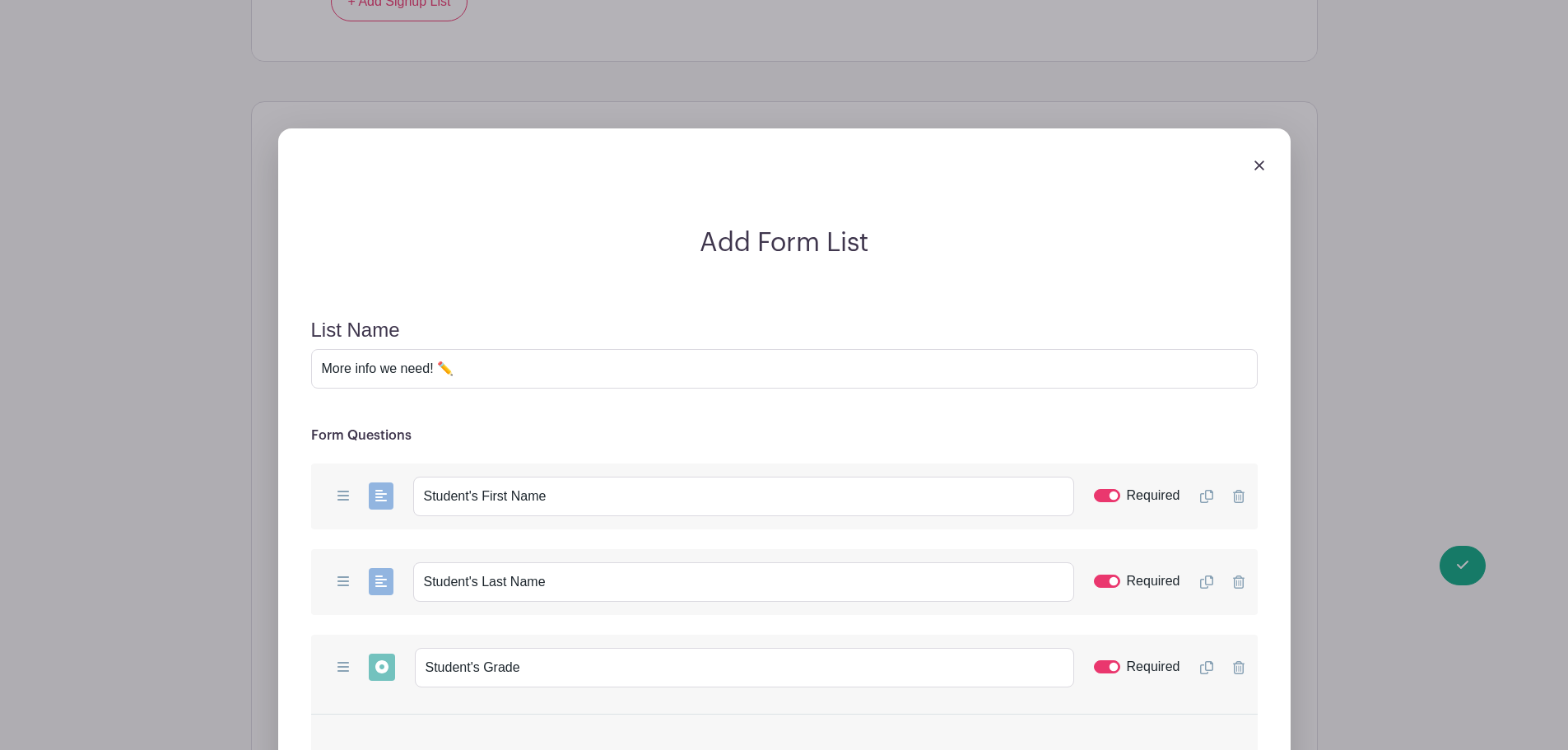
scroll to position [1252, 0]
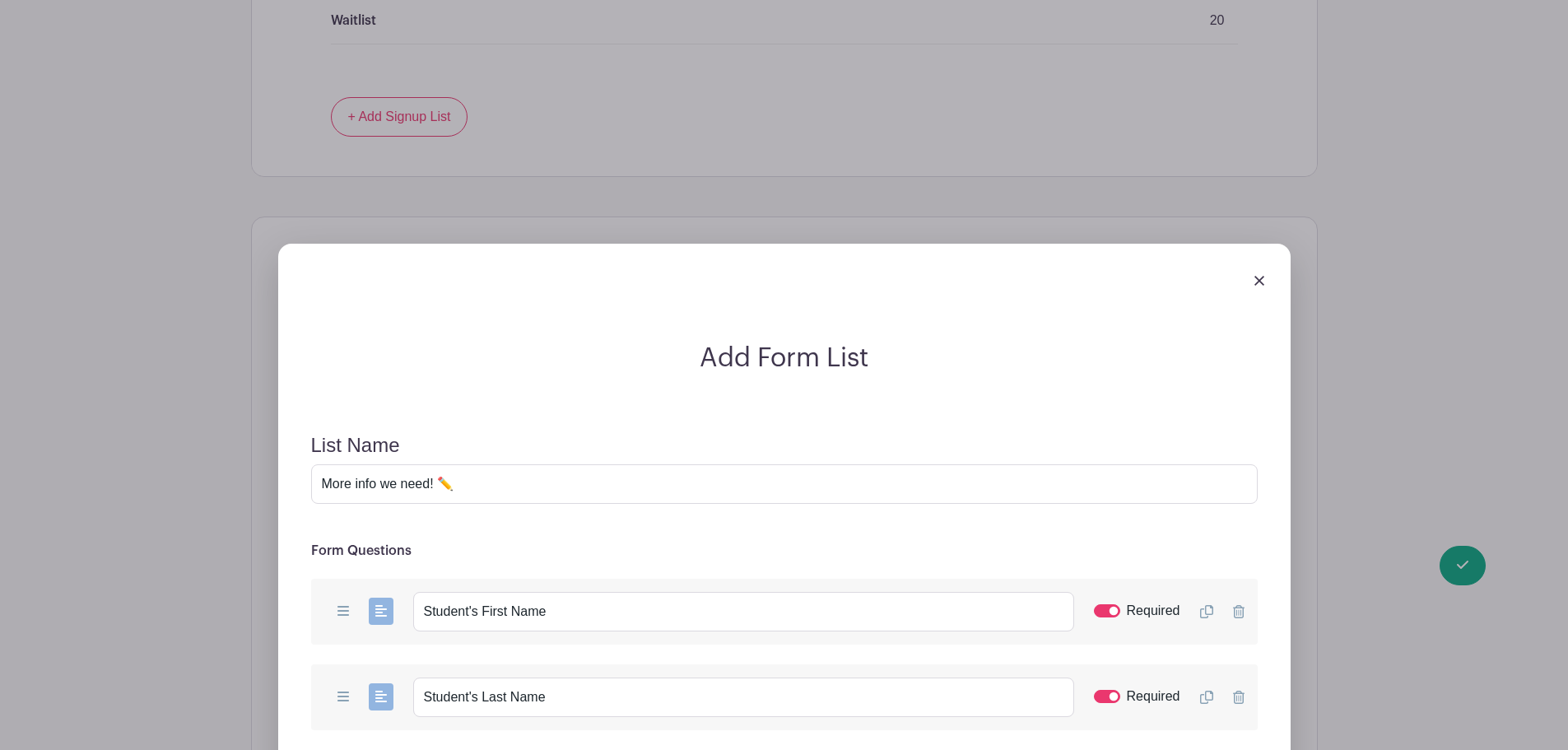
click at [1257, 278] on img at bounding box center [1259, 281] width 10 height 10
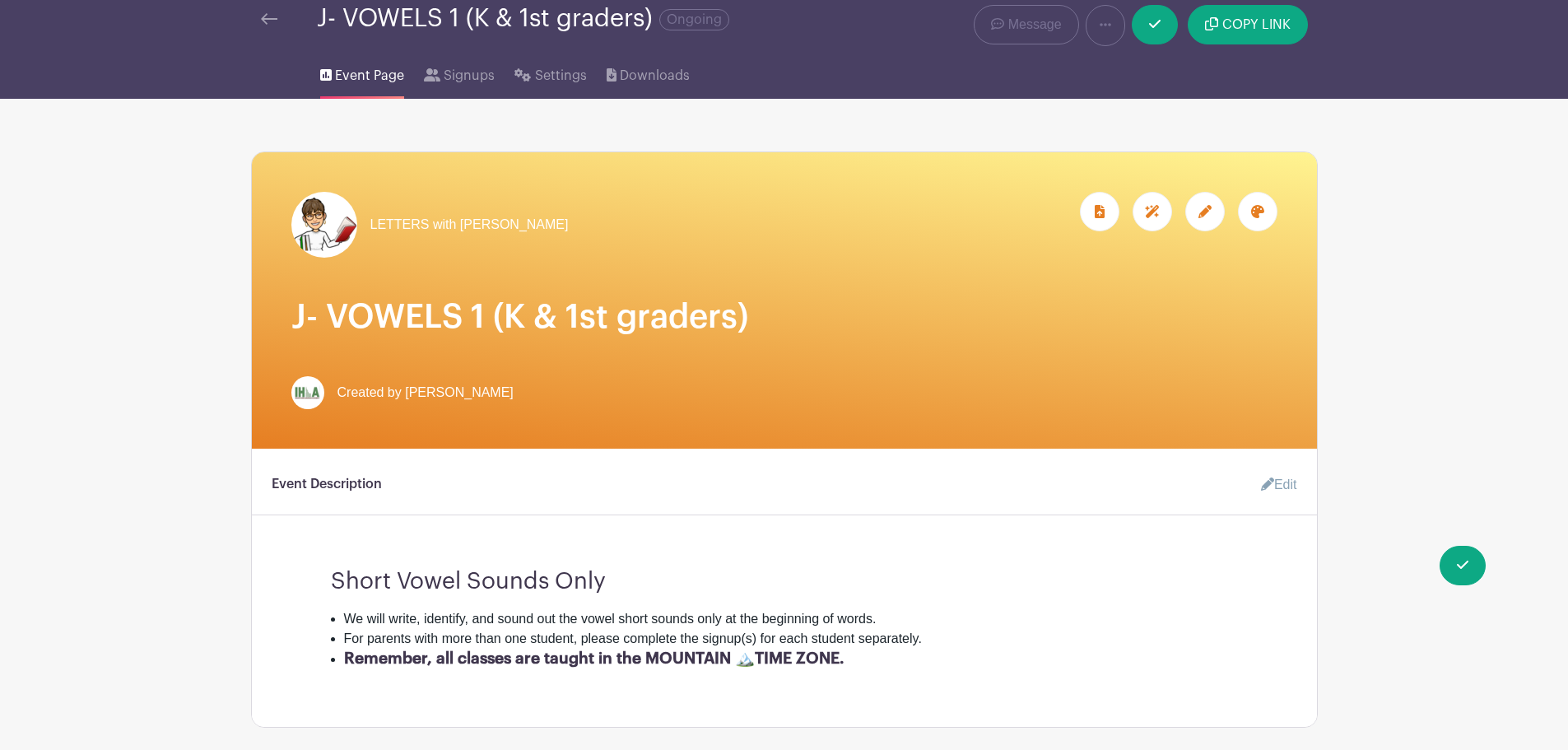
scroll to position [0, 0]
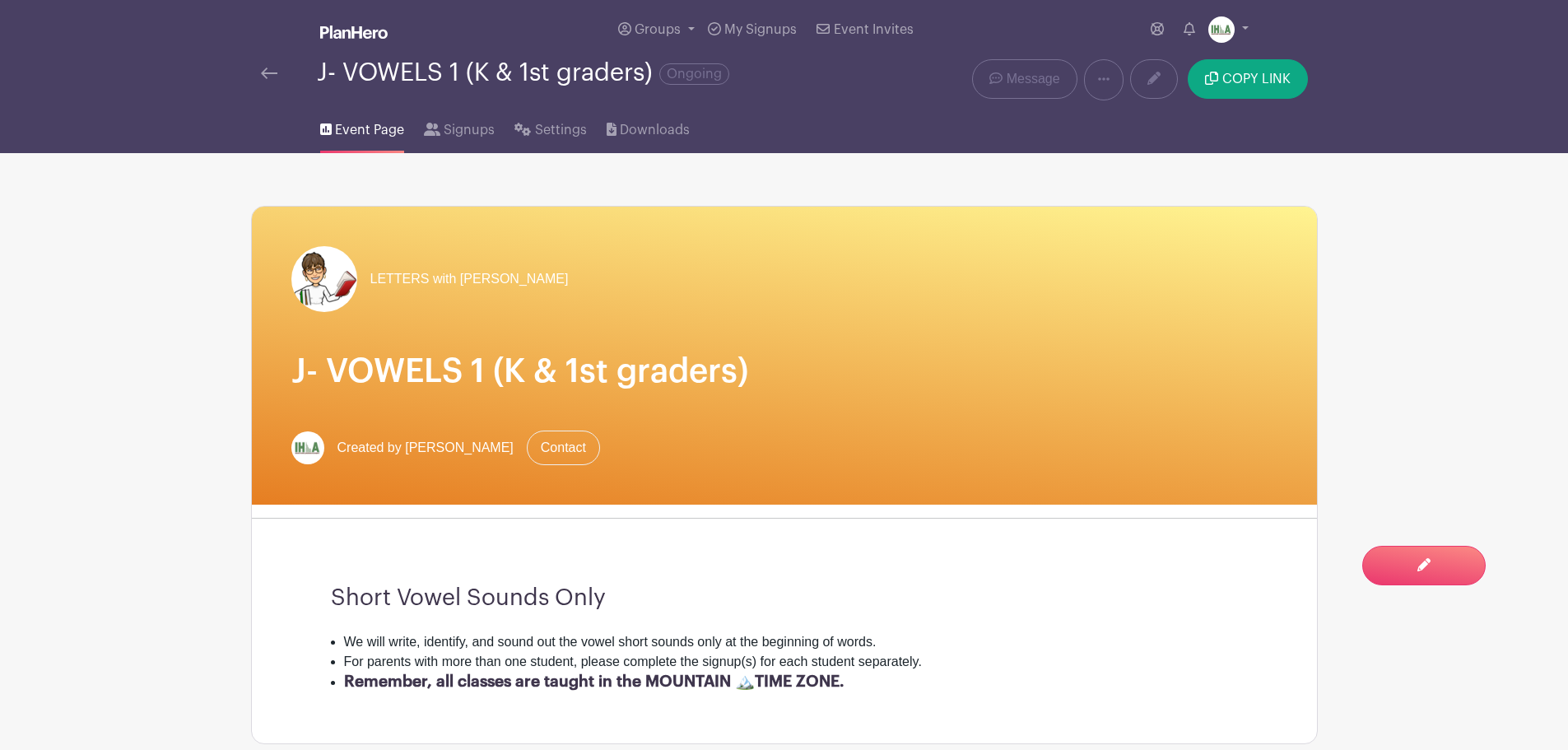
click at [264, 74] on img at bounding box center [268, 73] width 17 height 12
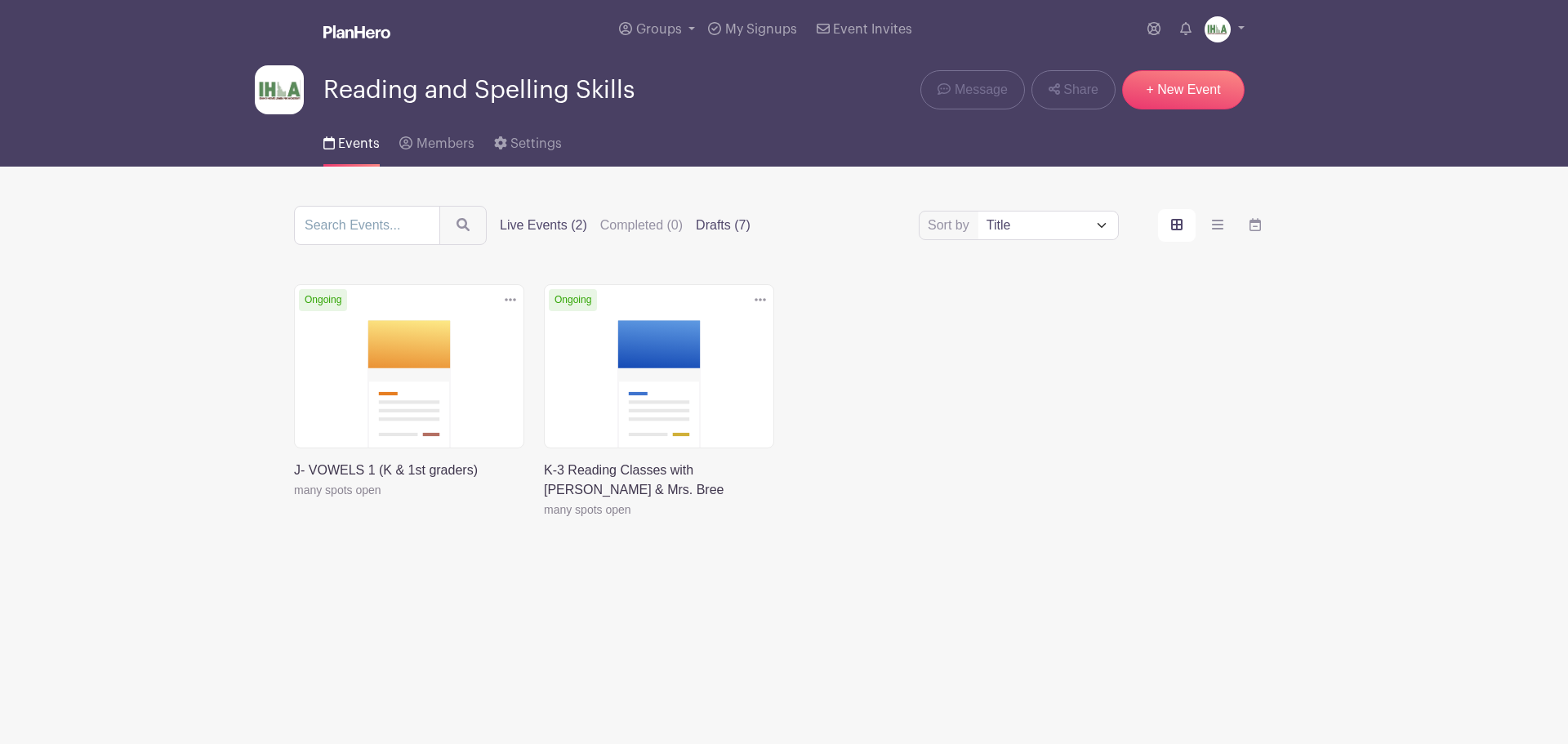
click at [714, 228] on label "Drafts (7)" at bounding box center [723, 225] width 54 height 19
click at [0, 0] on input "Drafts (7)" at bounding box center [0, 0] width 0 height 0
click at [717, 222] on label "Drafts (7)" at bounding box center [723, 225] width 54 height 19
click at [0, 0] on input "Drafts (7)" at bounding box center [0, 0] width 0 height 0
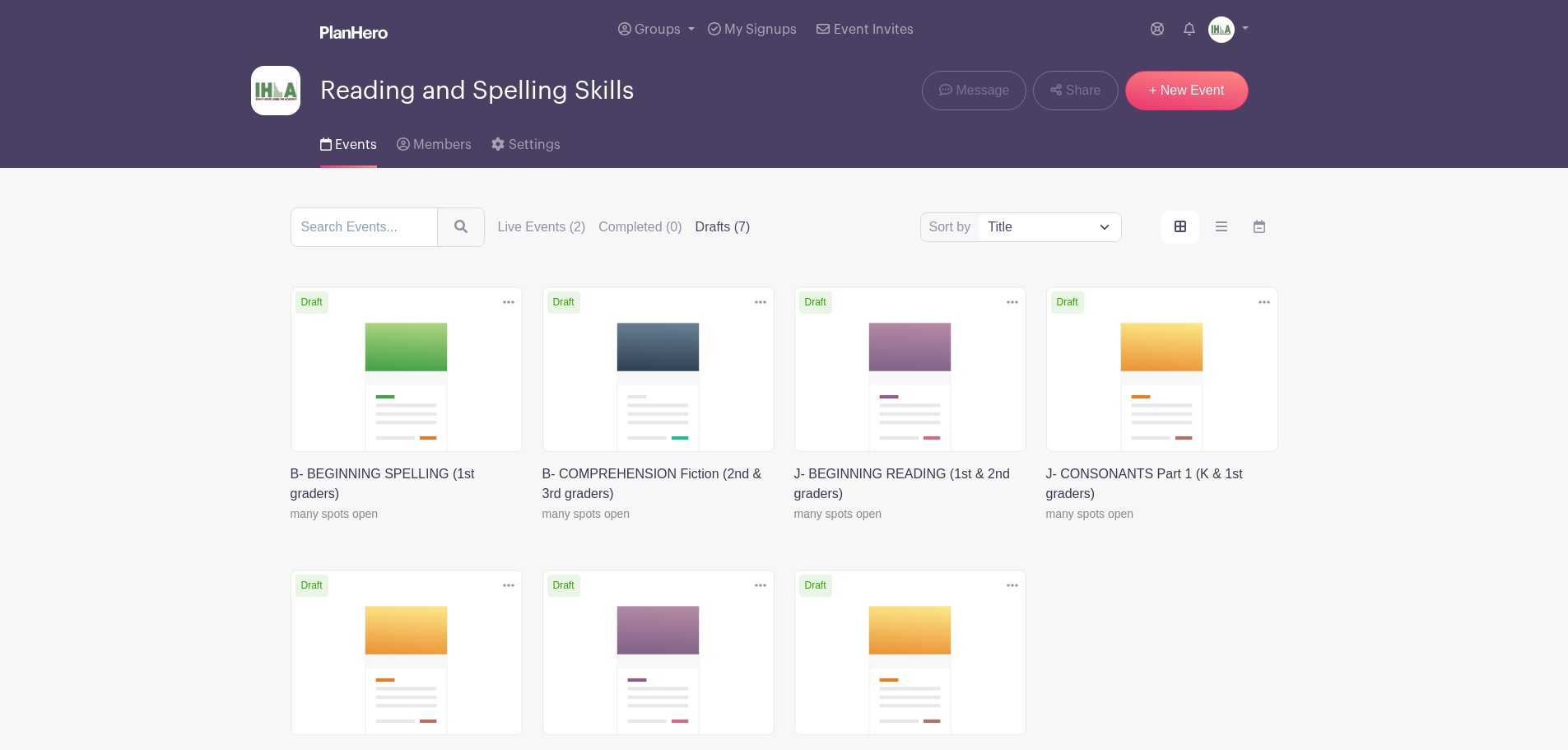
click at [1046, 524] on link at bounding box center [1046, 524] width 0 height 0
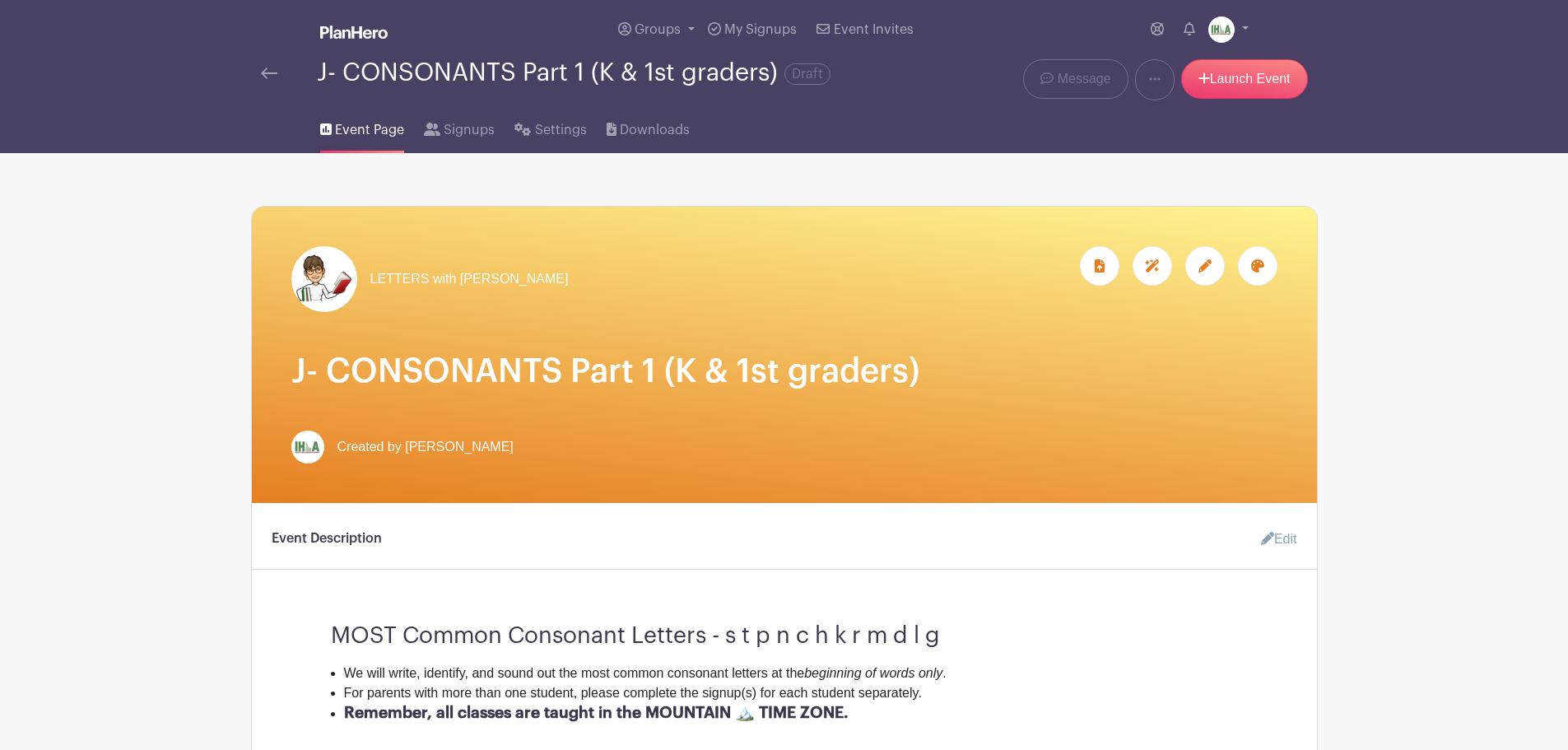
scroll to position [576, 0]
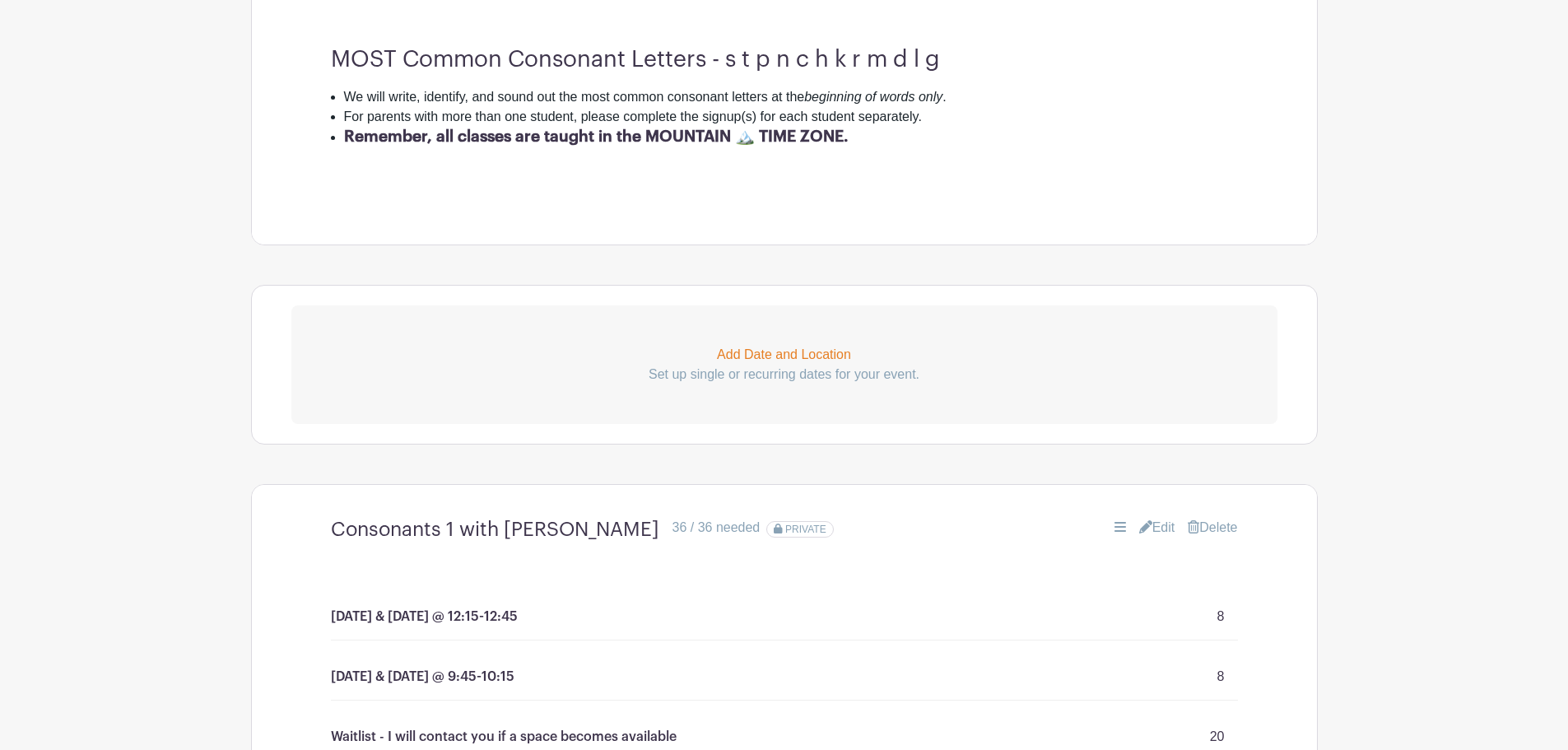
click at [1157, 525] on link "Edit" at bounding box center [1157, 528] width 36 height 20
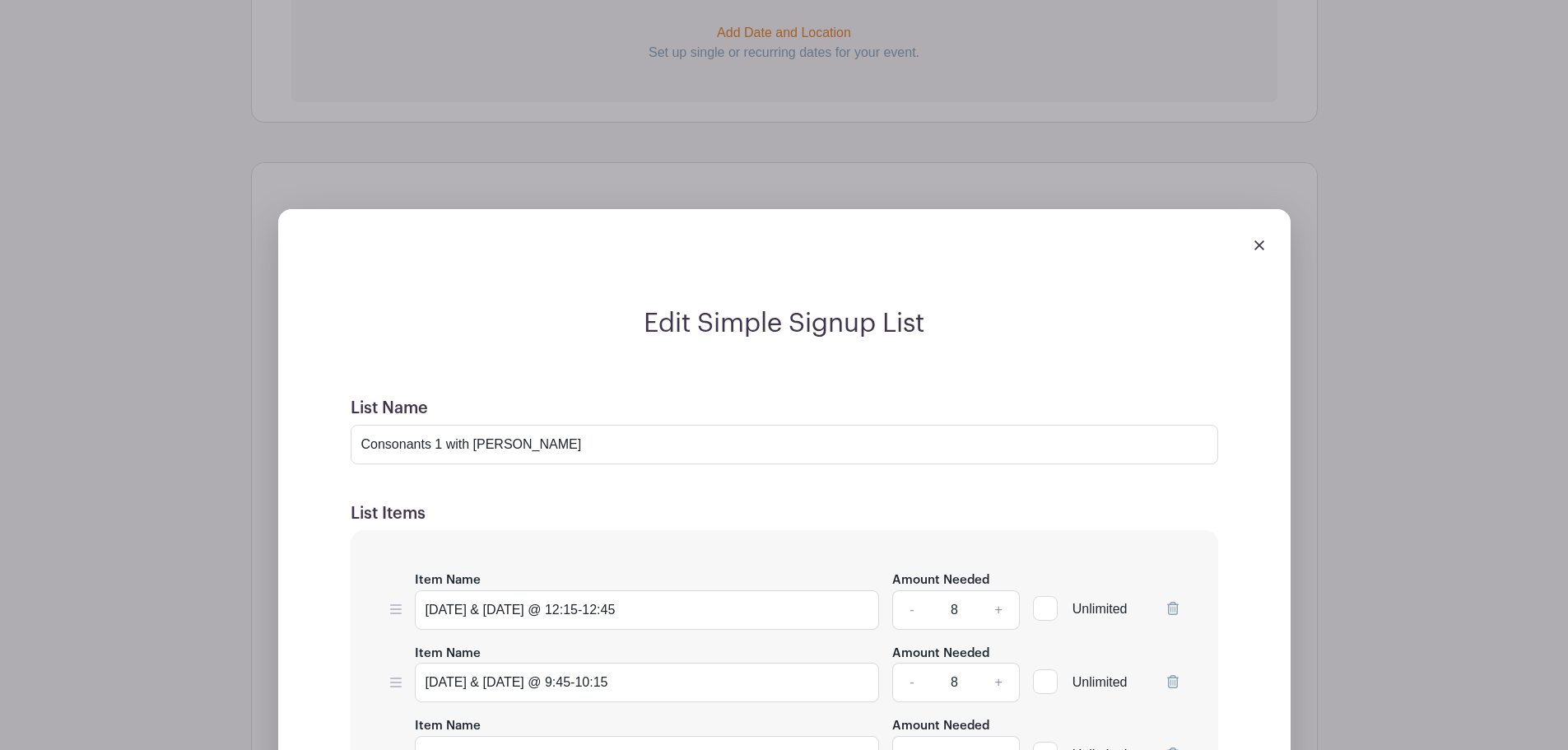
scroll to position [961, 0]
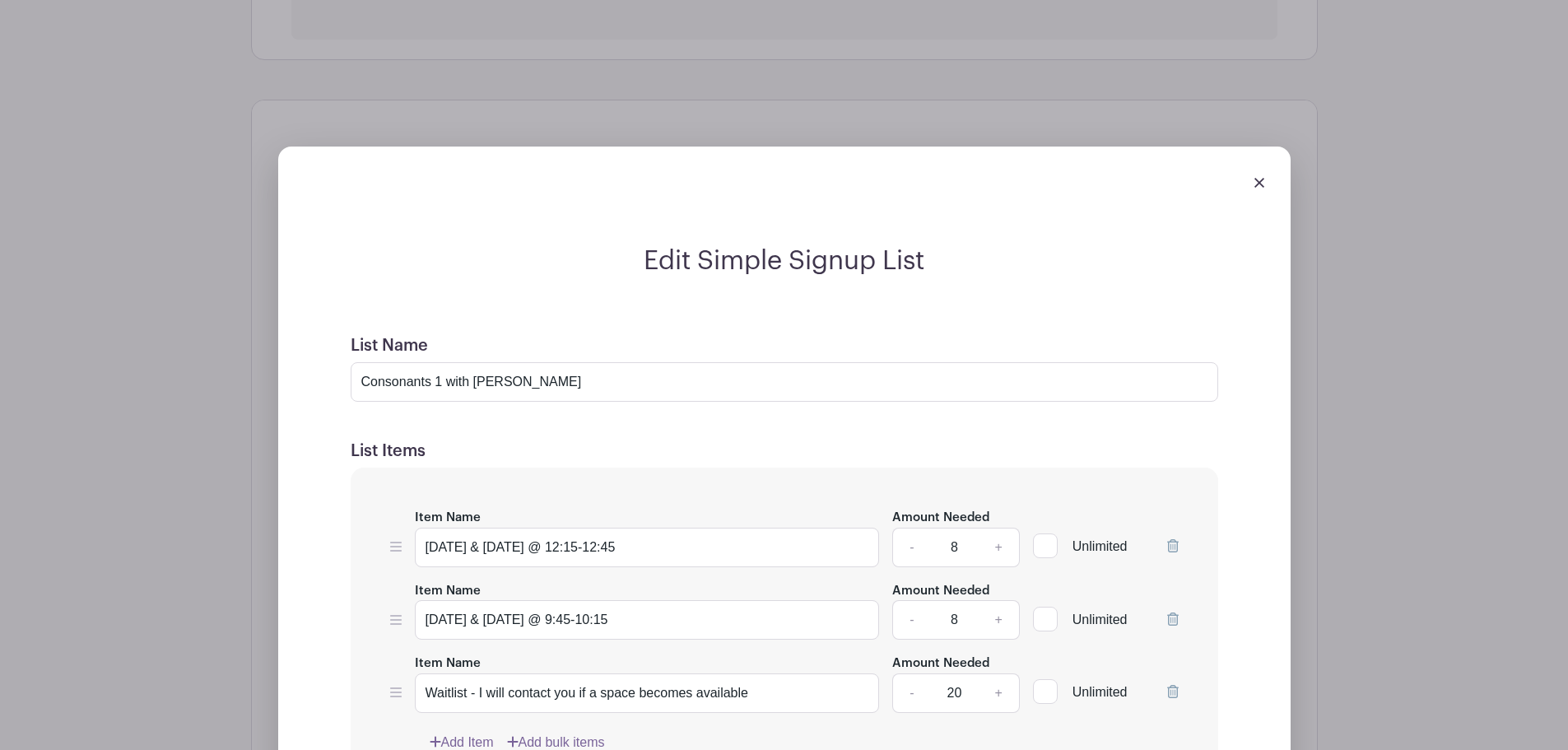
click at [1257, 177] on link at bounding box center [1259, 182] width 10 height 14
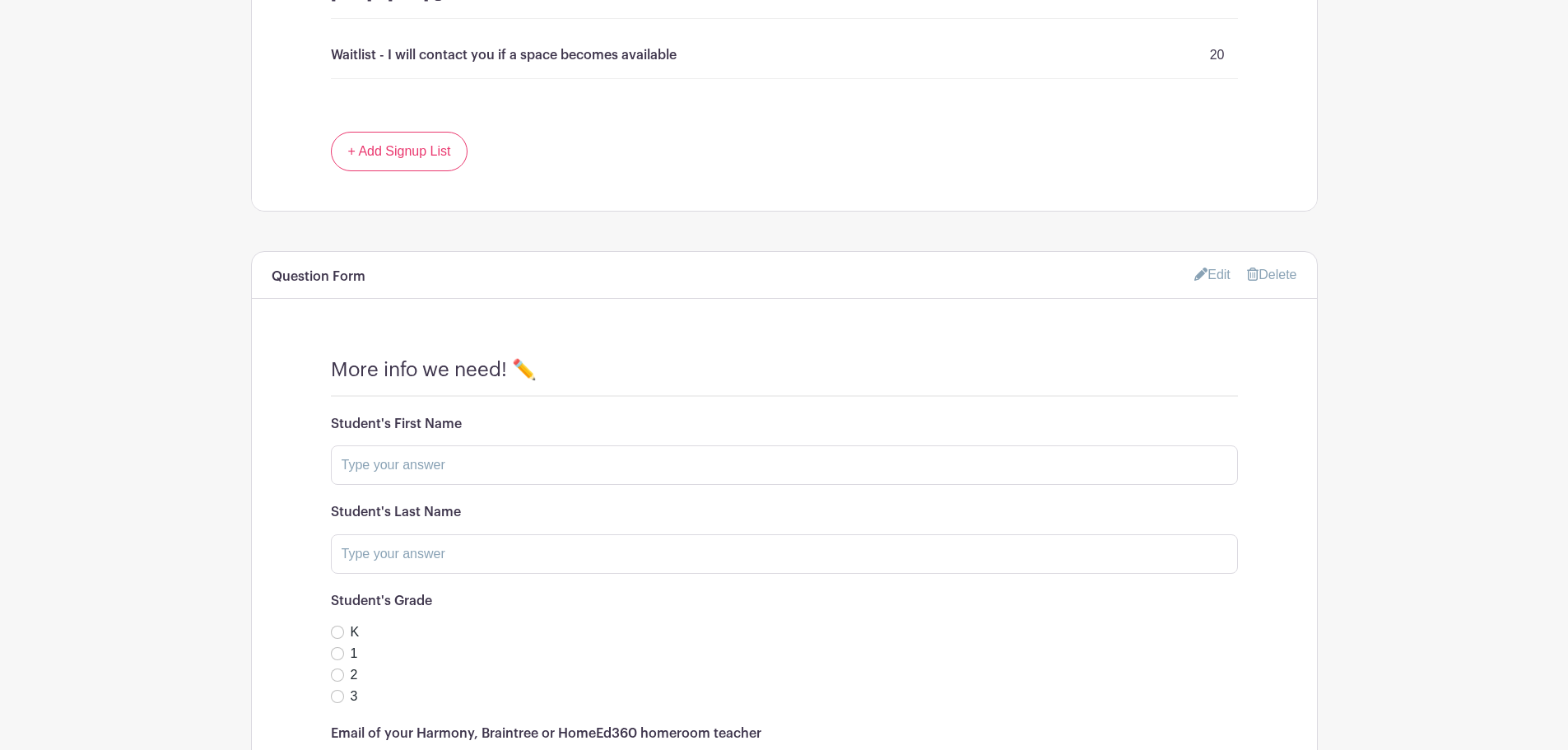
scroll to position [1152, 0]
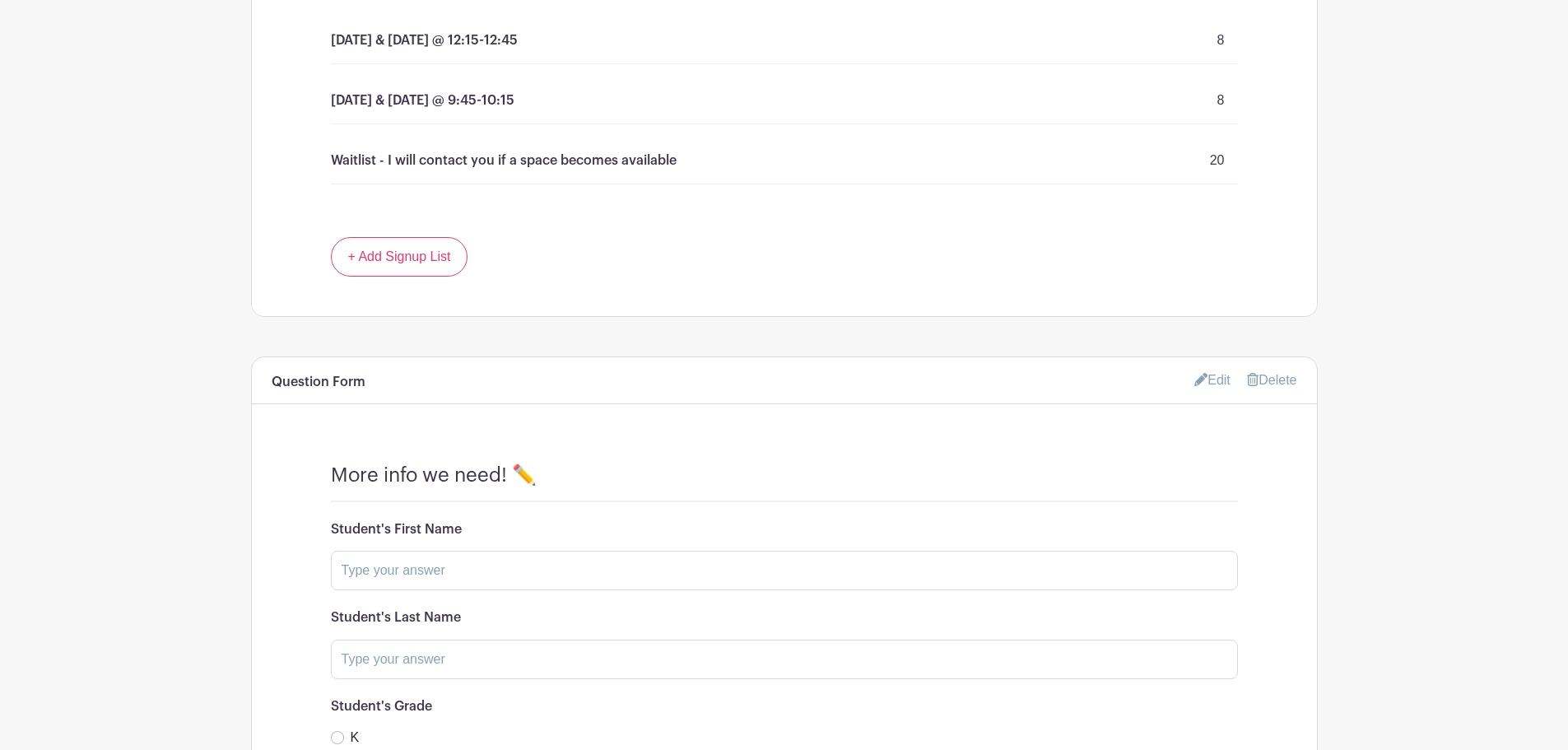
click at [1204, 380] on link "Edit" at bounding box center [1212, 380] width 36 height 27
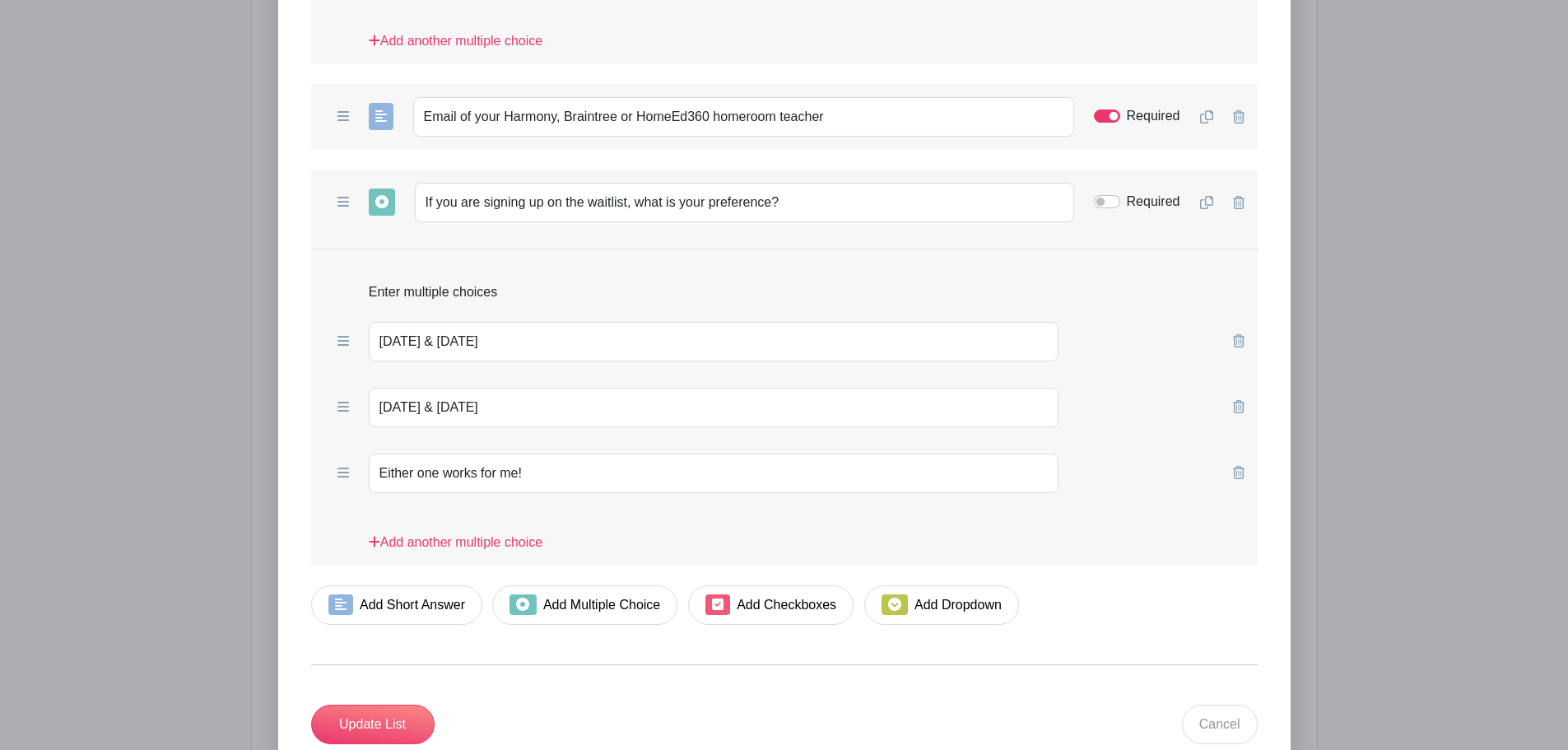
scroll to position [2496, 0]
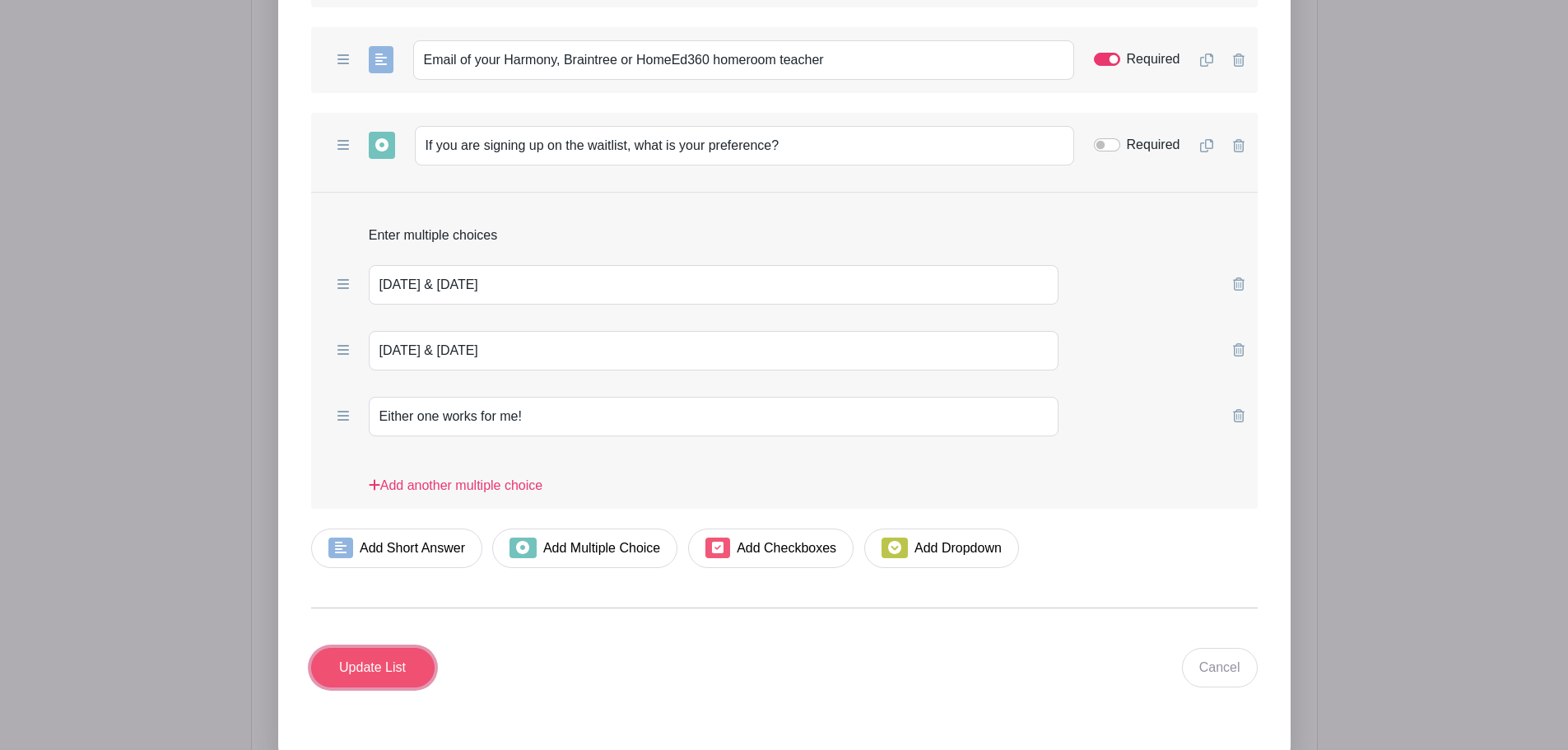
click at [364, 668] on input "Update List" at bounding box center [373, 668] width 123 height 39
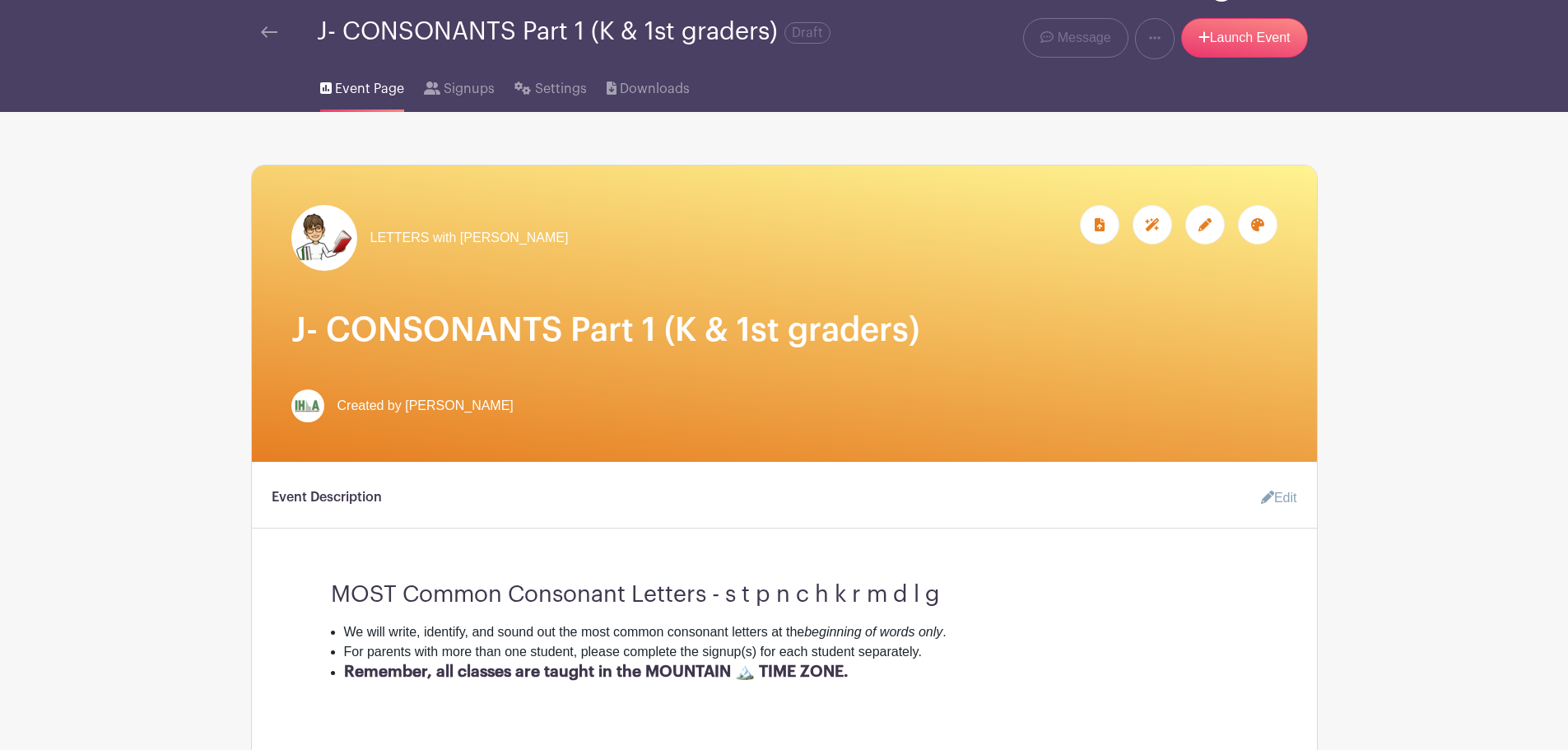
scroll to position [0, 0]
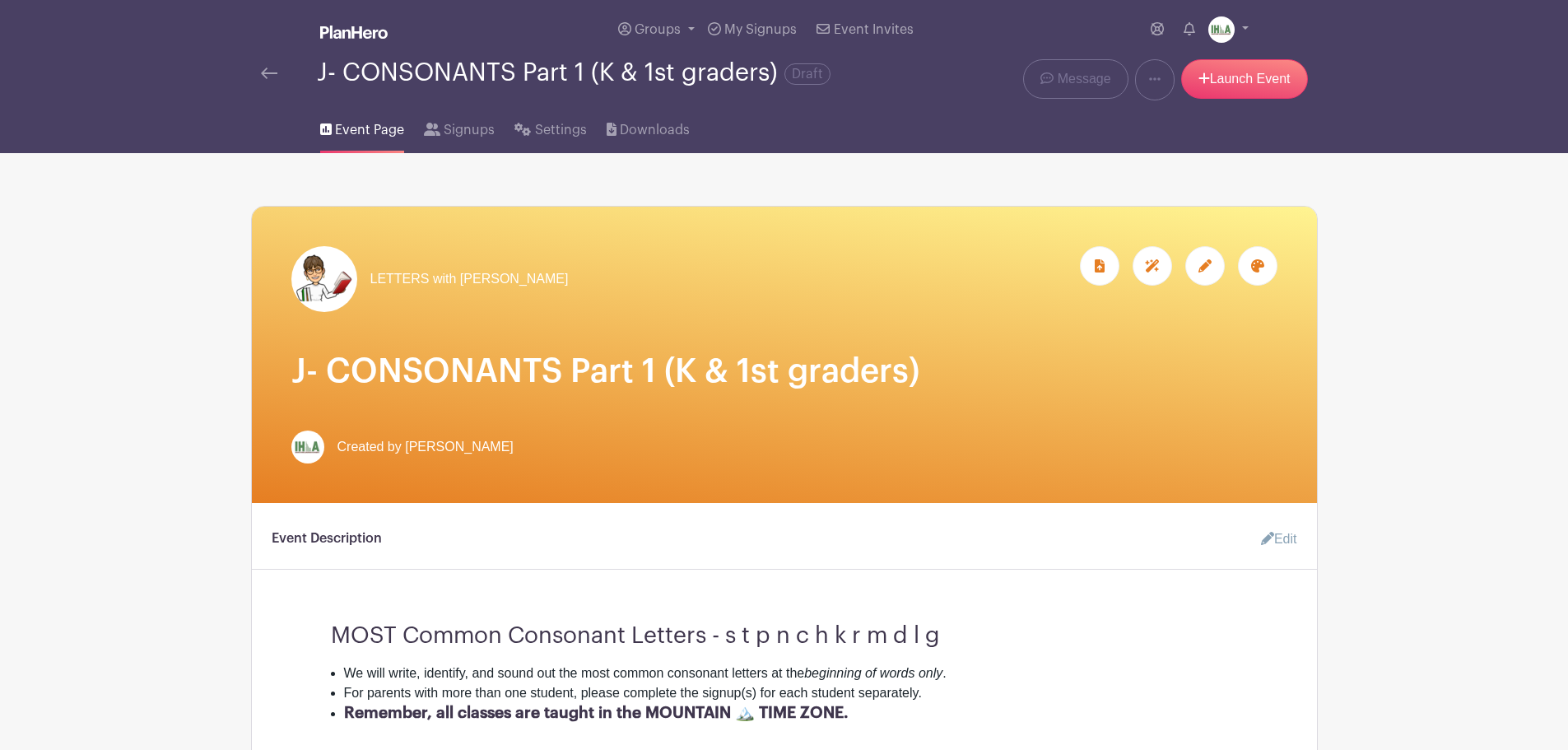
click at [267, 70] on img at bounding box center [268, 73] width 17 height 12
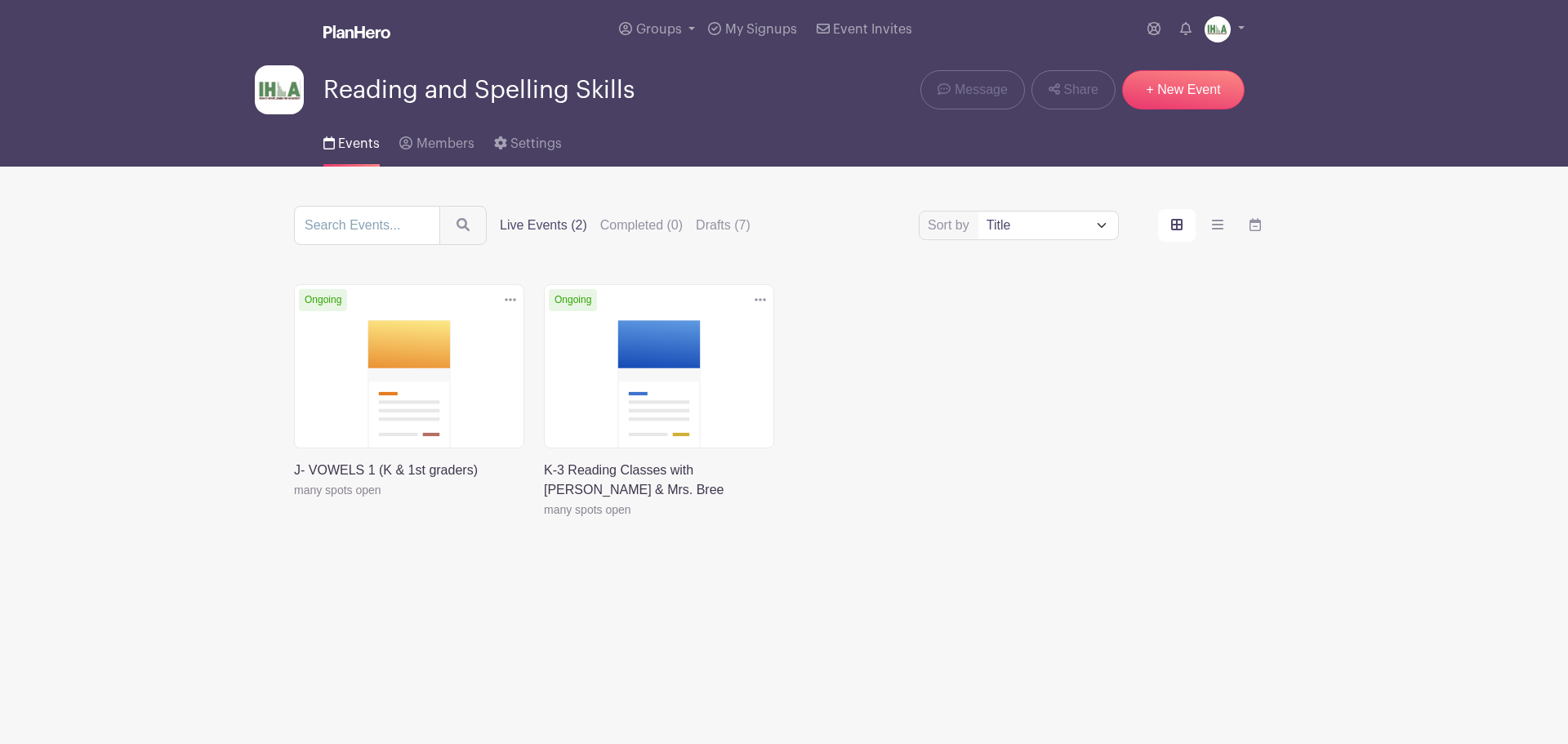
click at [294, 499] on link at bounding box center [294, 499] width 0 height 0
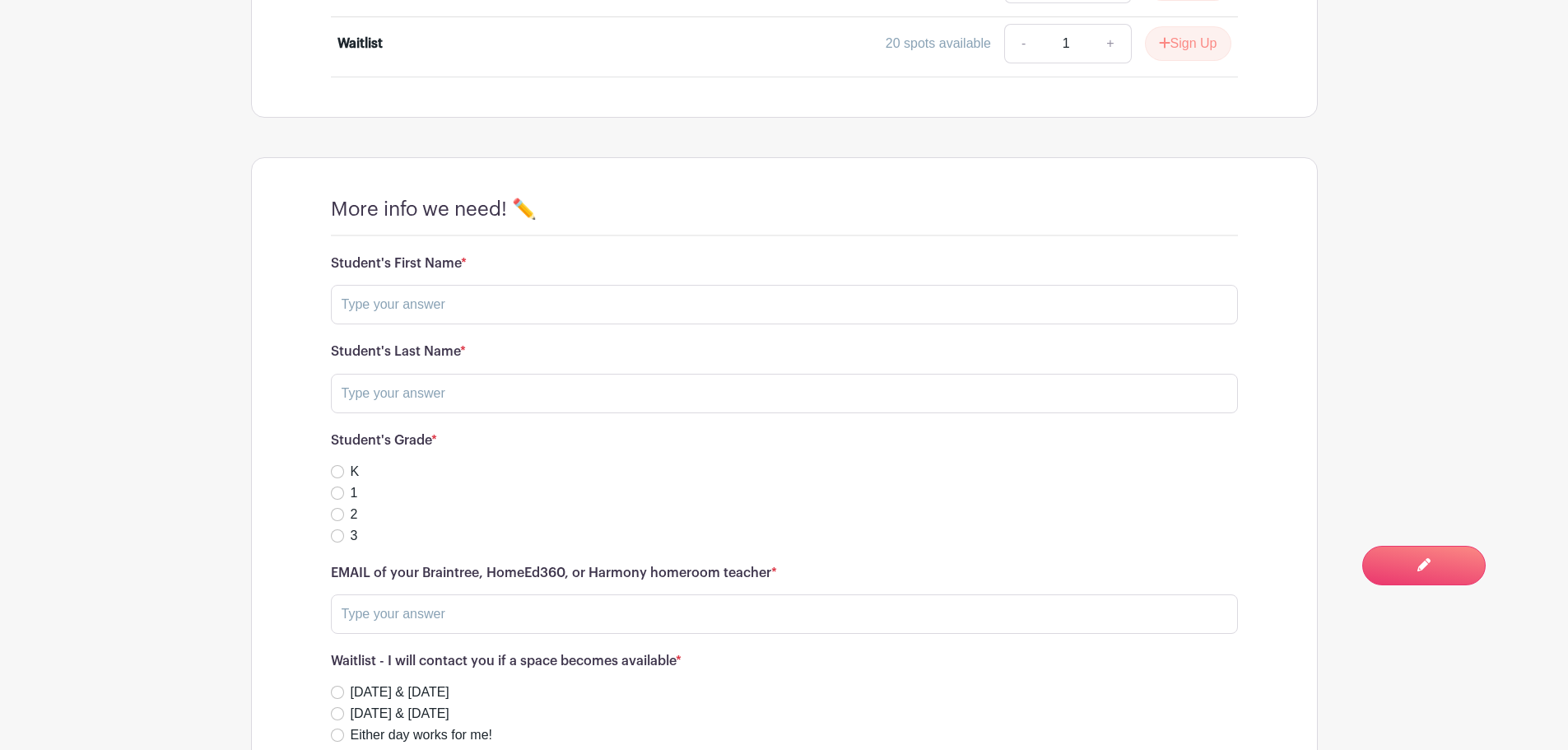
scroll to position [1123, 0]
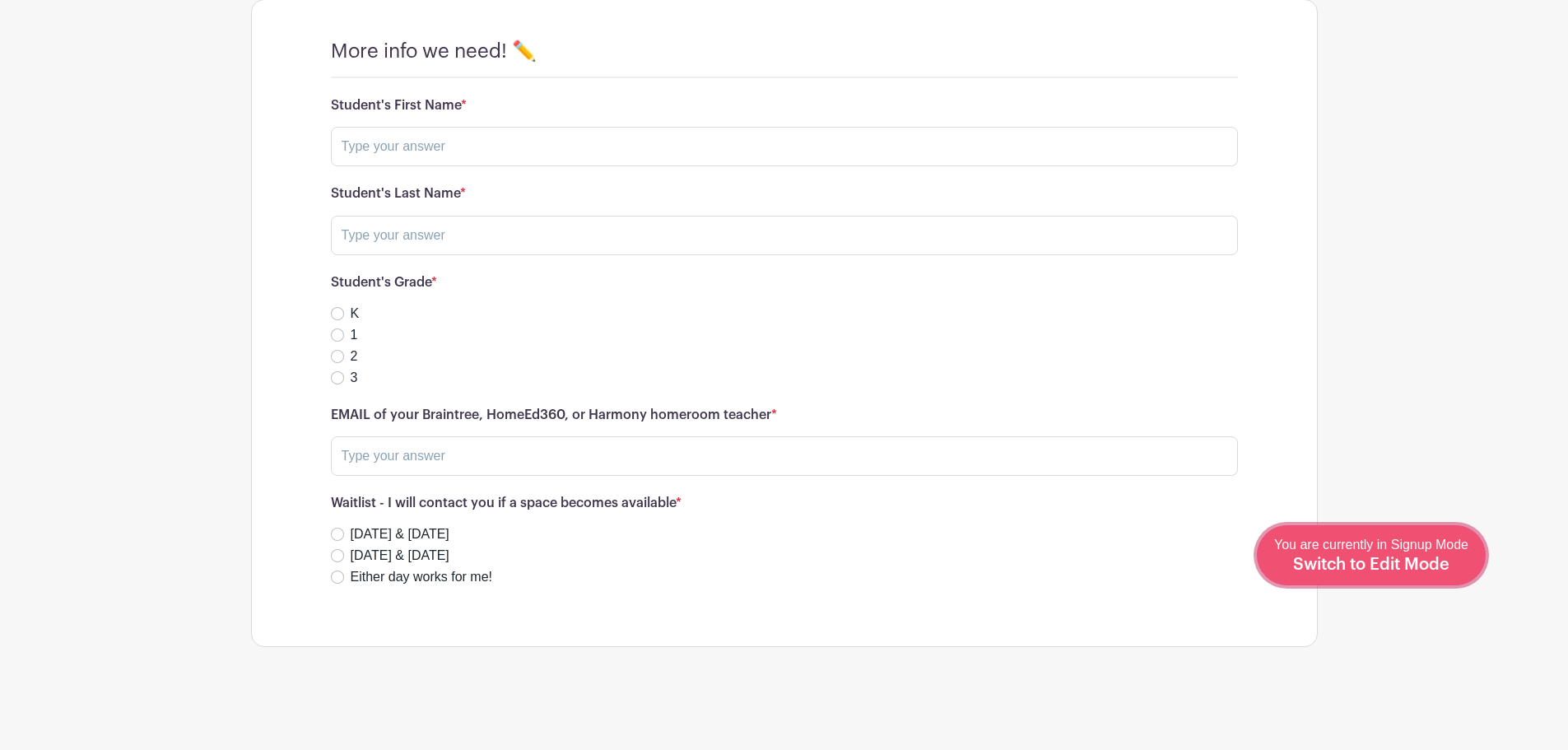
click at [1402, 567] on span "Switch to Edit Mode" at bounding box center [1372, 564] width 157 height 17
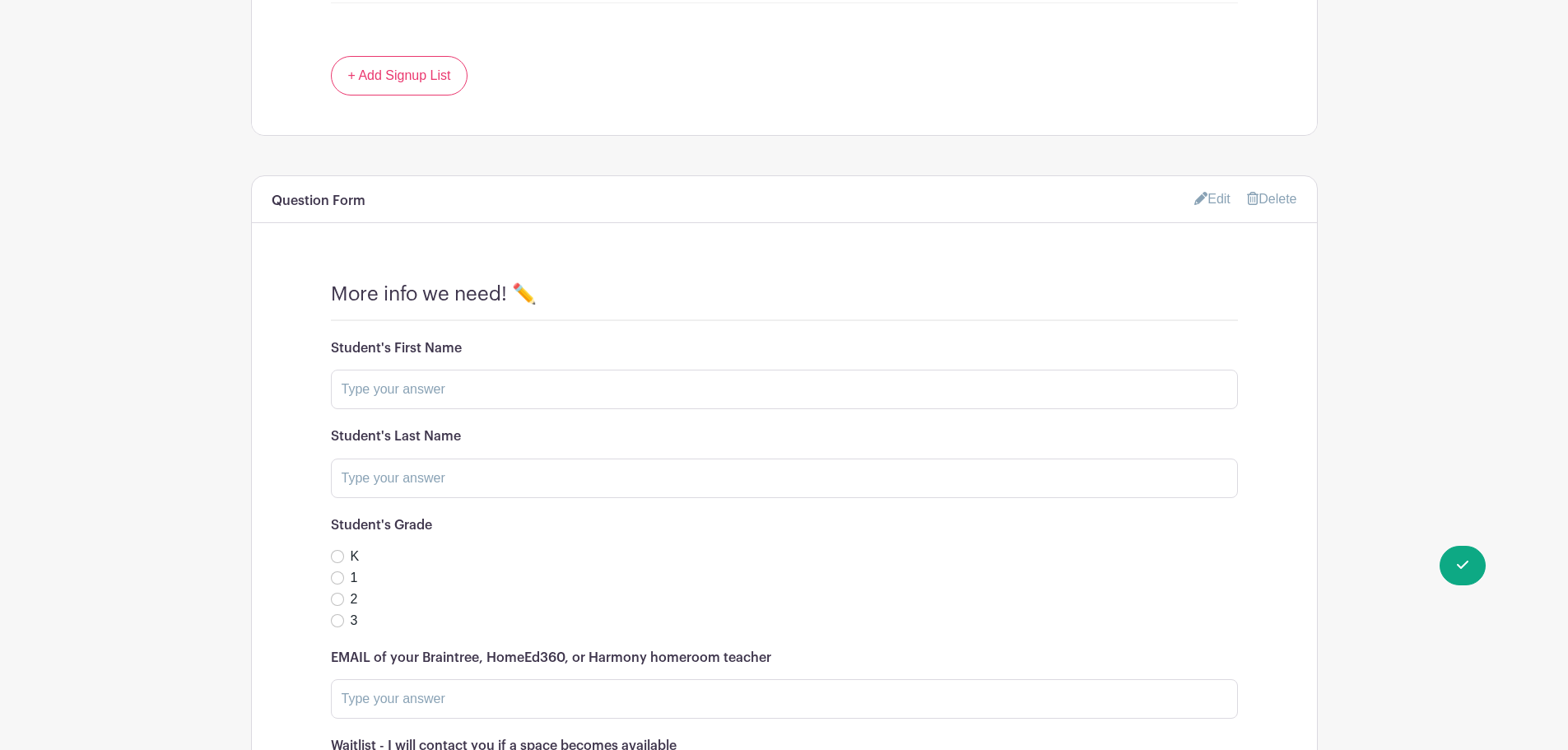
scroll to position [1152, 0]
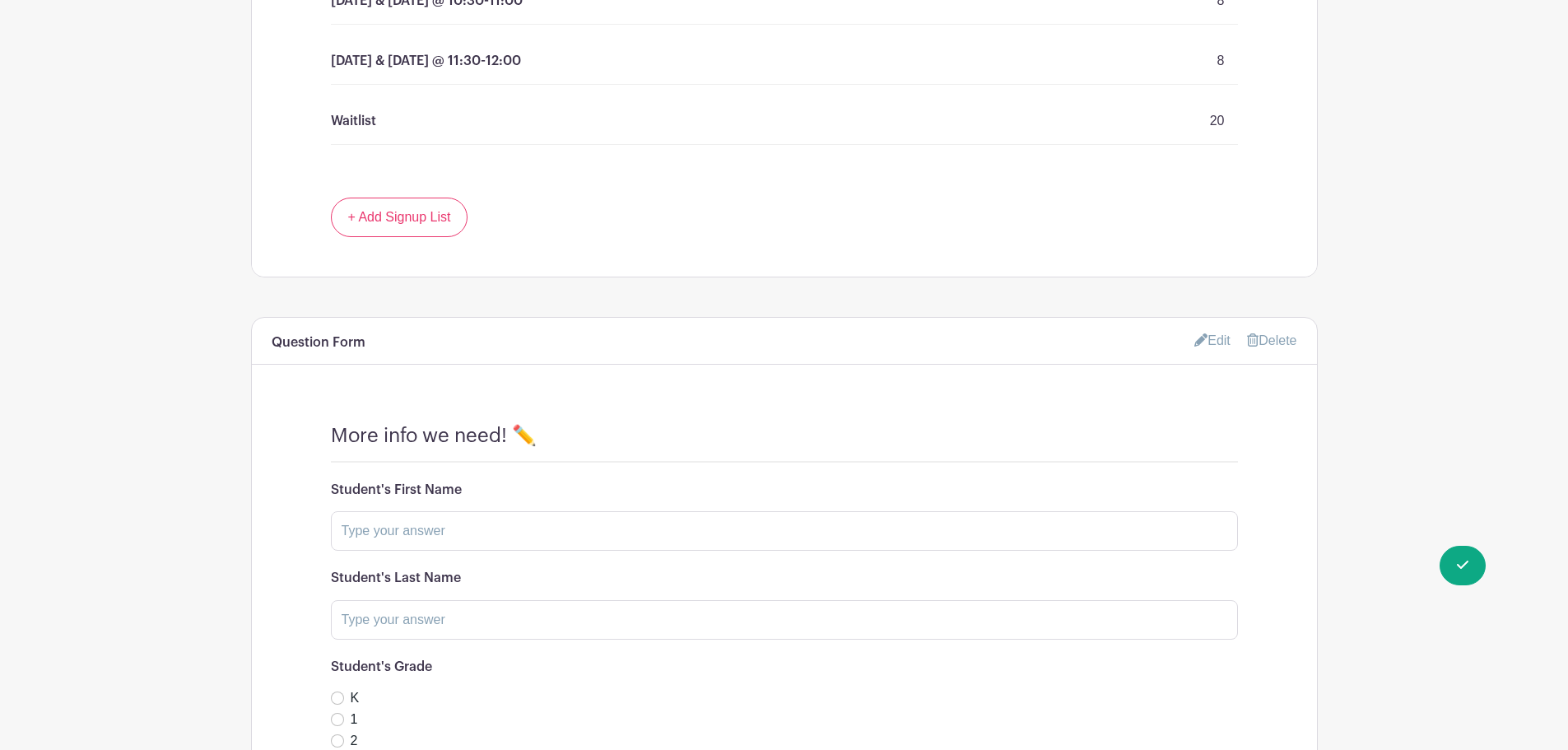
click at [1206, 341] on link "Edit" at bounding box center [1212, 341] width 36 height 27
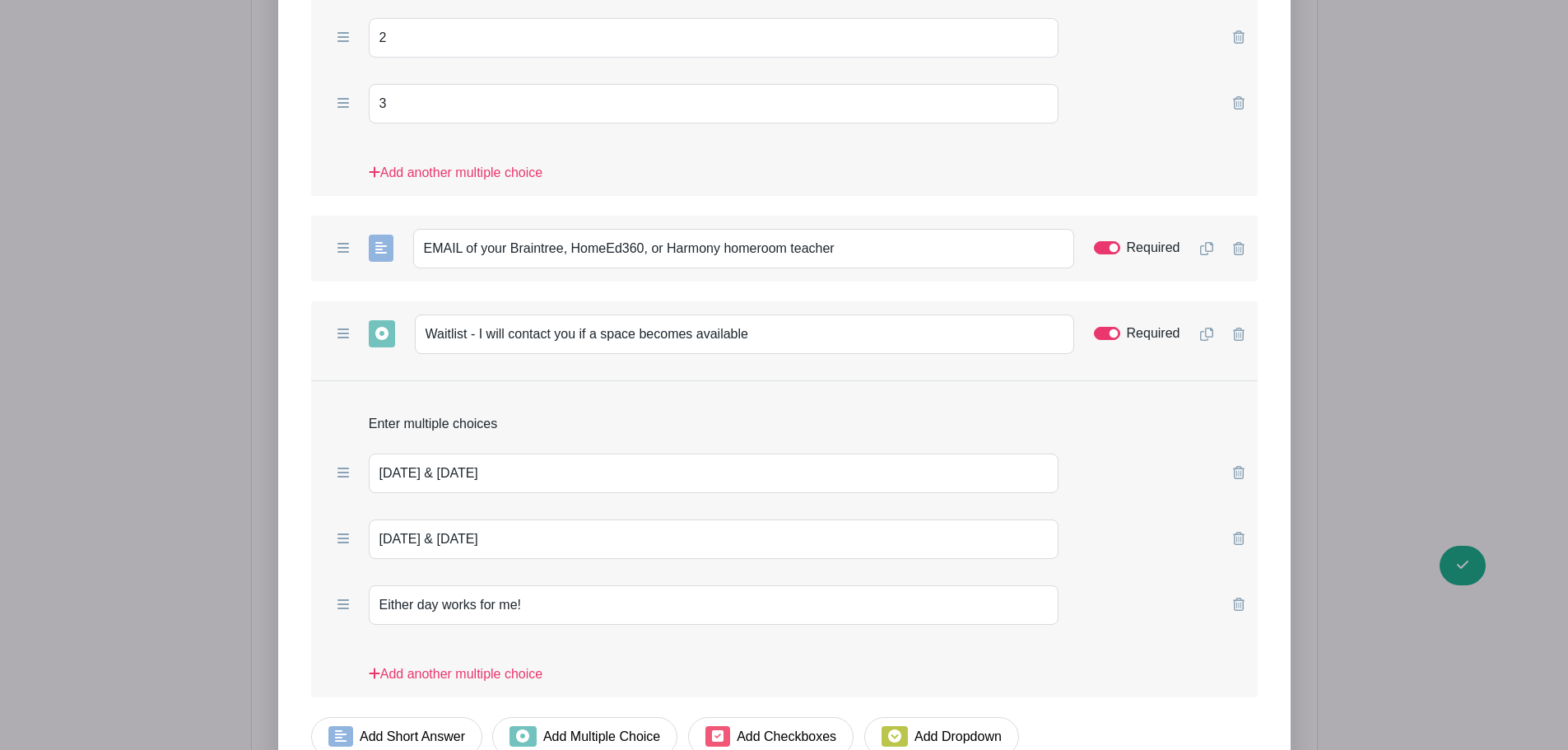
scroll to position [2305, 0]
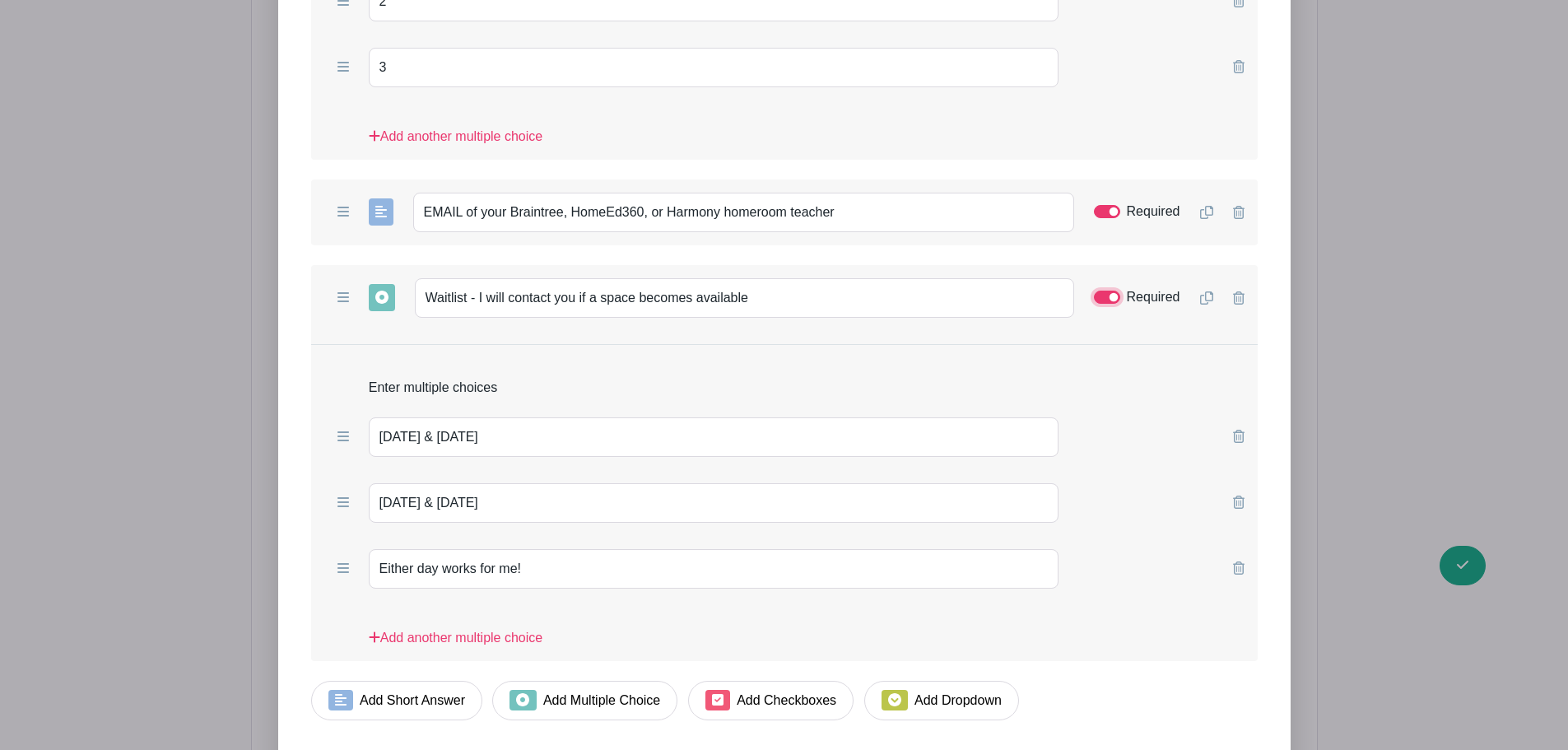
click at [1101, 297] on input "Required" at bounding box center [1107, 297] width 26 height 13
checkbox input "false"
drag, startPoint x: 766, startPoint y: 293, endPoint x: 405, endPoint y: 286, distance: 361.1
click at [405, 286] on div "Add Short Answer Add Multiple Choice Add Checkboxes Add Dropdown Waitlist - I w…" at bounding box center [784, 298] width 947 height 66
paste input "If you are signing up on the waitlist, what is your preference?"
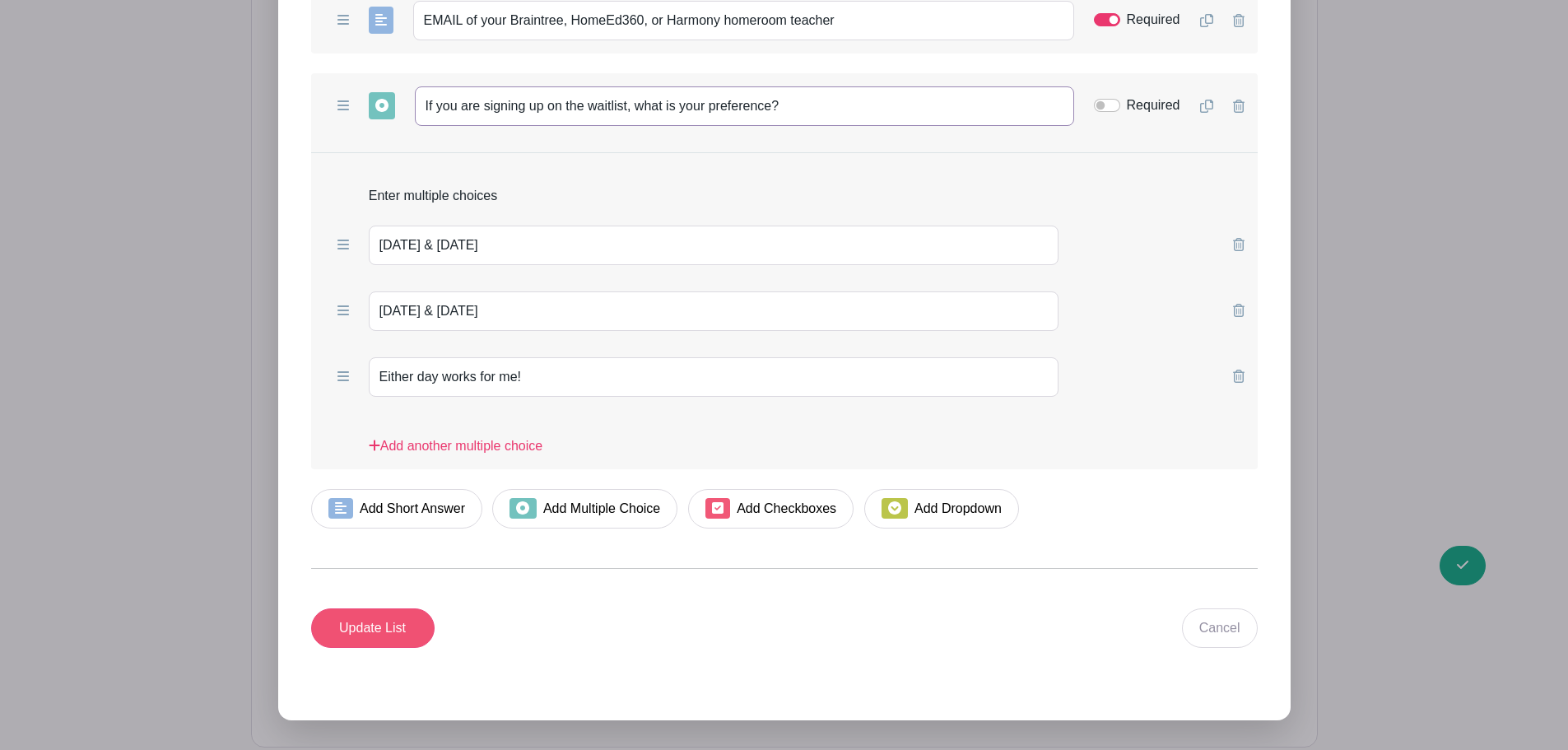
type input "If you are signing up on the waitlist, what is your preference?"
click at [379, 617] on input "Update List" at bounding box center [373, 628] width 123 height 39
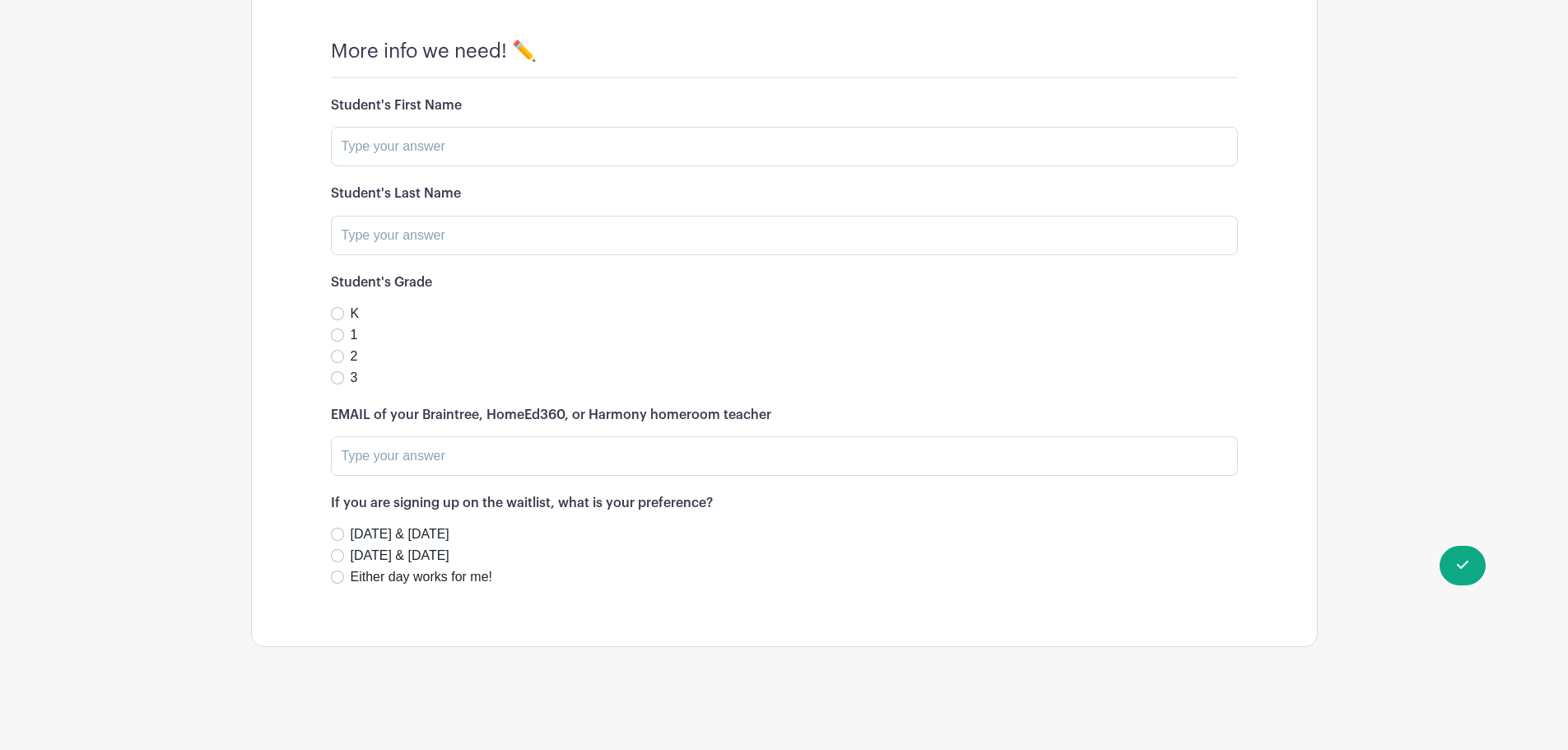
scroll to position [1344, 0]
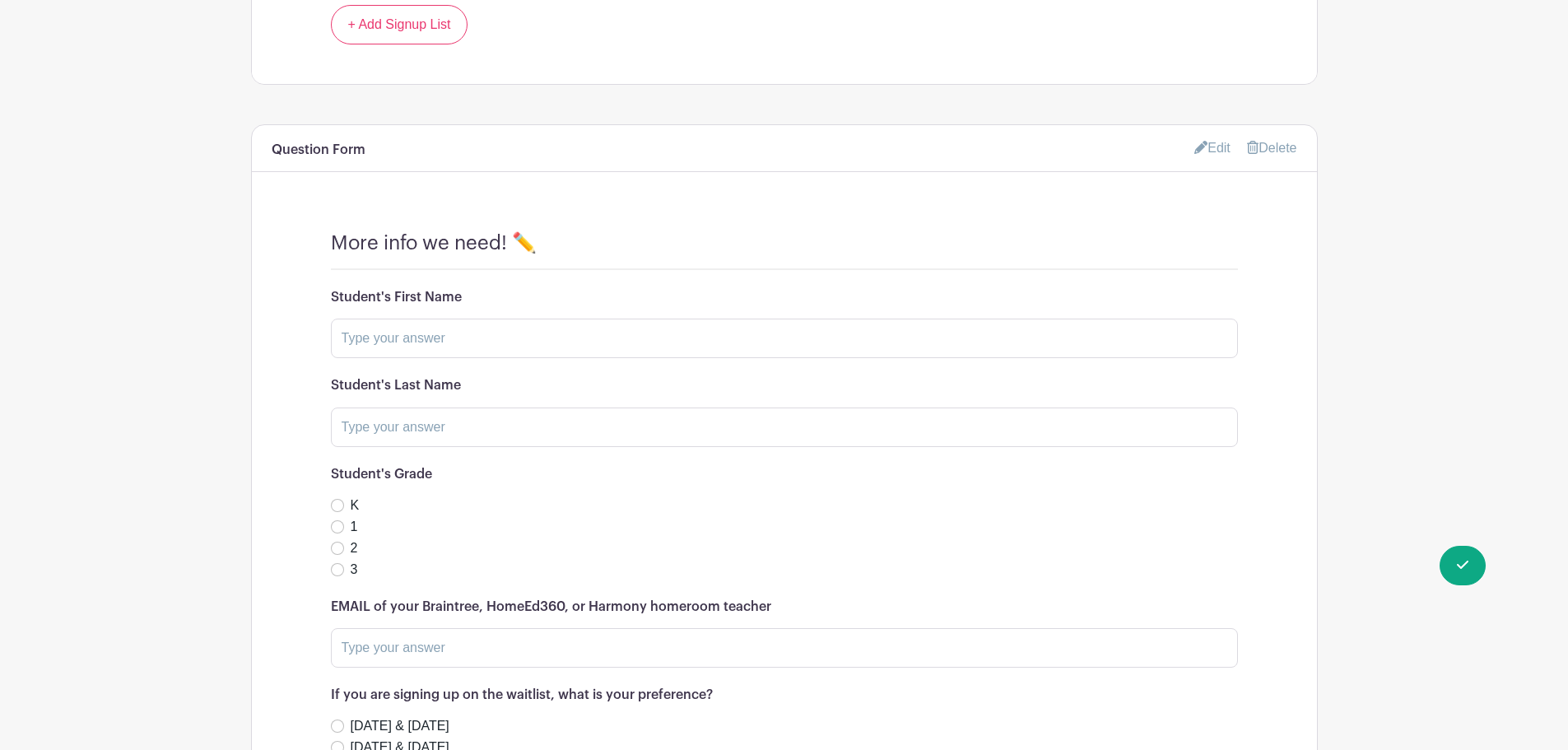
click at [1206, 141] on link "Edit" at bounding box center [1212, 148] width 36 height 27
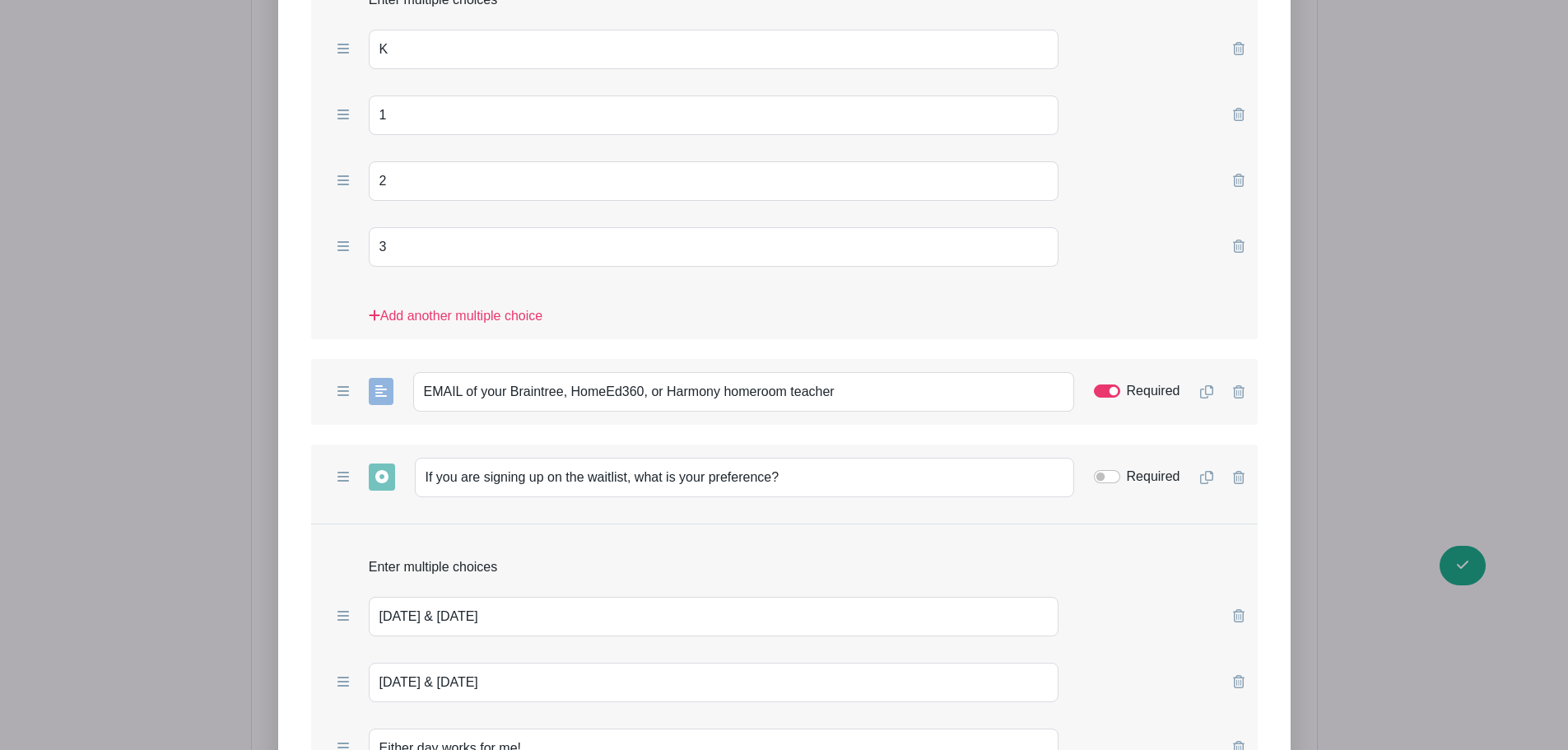
scroll to position [2113, 0]
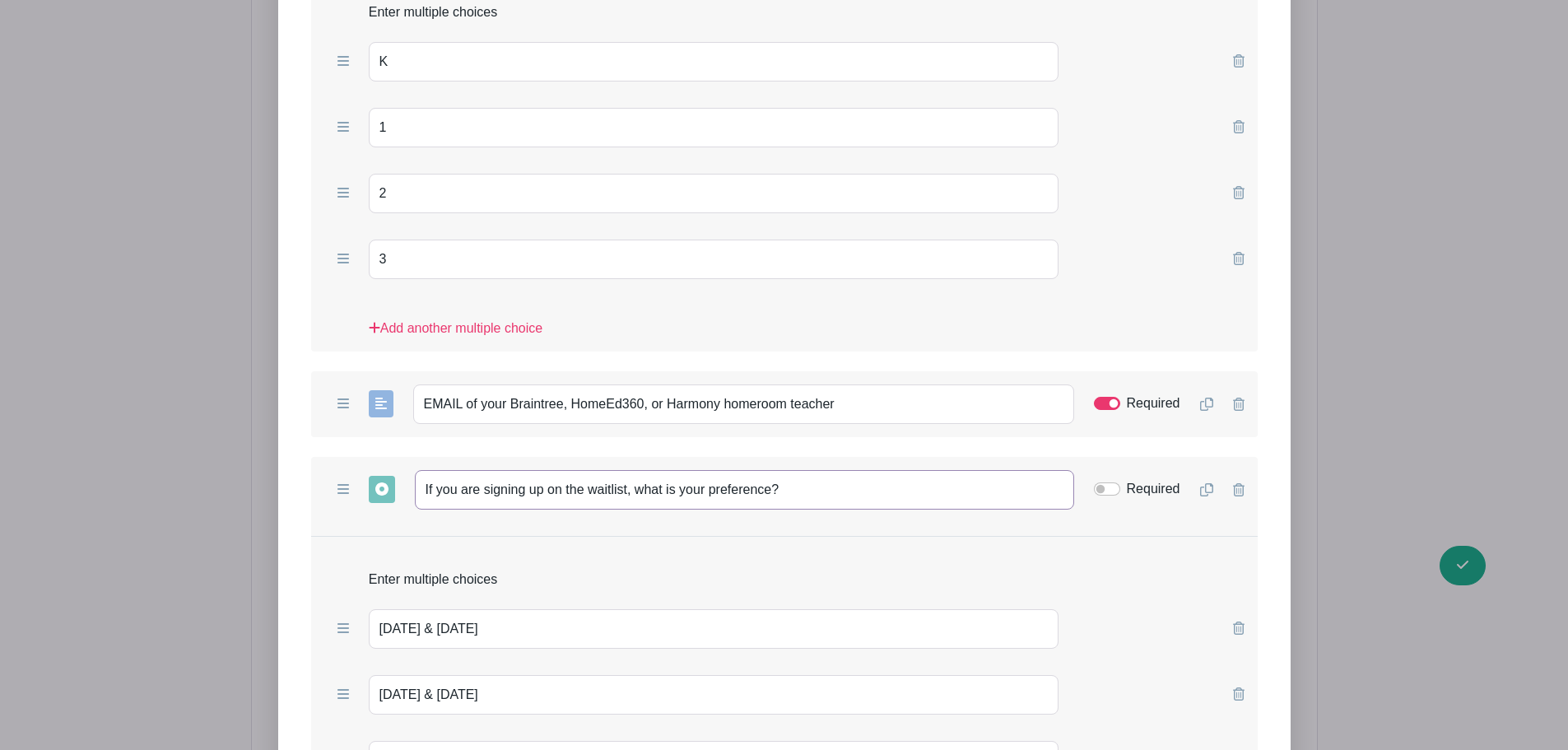
drag, startPoint x: 790, startPoint y: 481, endPoint x: 414, endPoint y: 481, distance: 376.0
click at [415, 481] on input "If you are signing up on the waitlist, what is your preference?" at bounding box center [744, 490] width 659 height 39
paste input "signed up for"
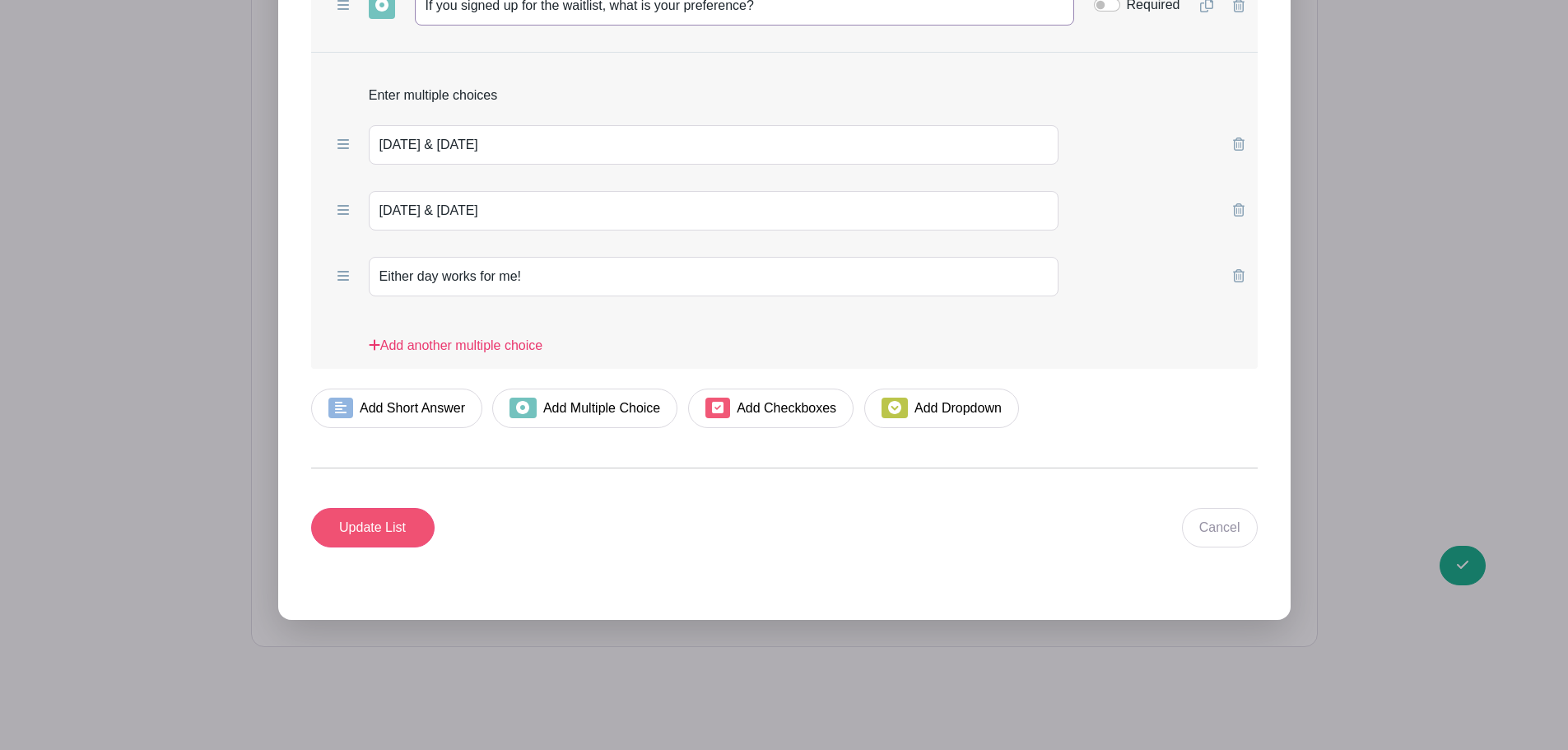
type input "If you signed up for the waitlist, what is your preference?"
click at [359, 521] on input "Update List" at bounding box center [373, 528] width 123 height 39
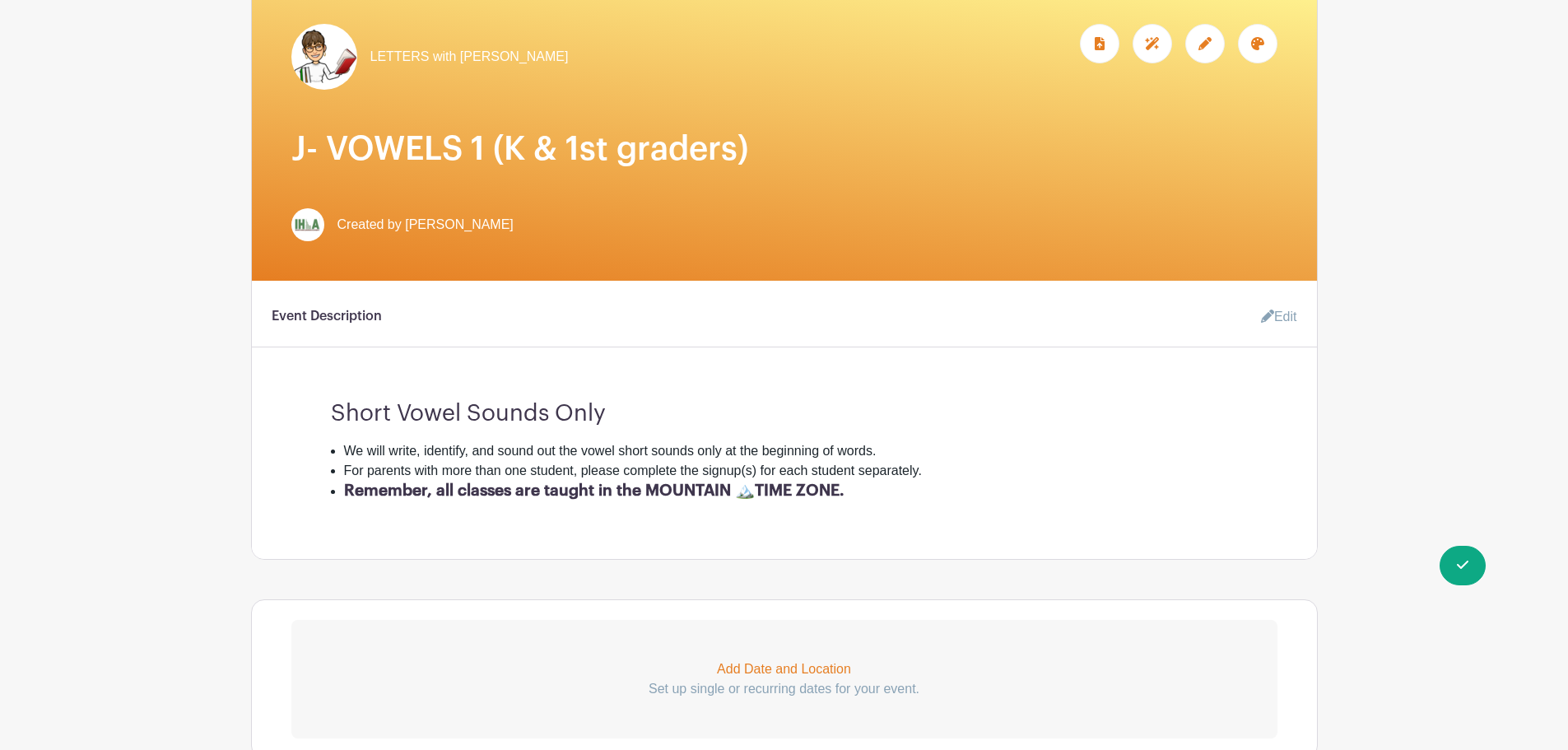
scroll to position [193, 0]
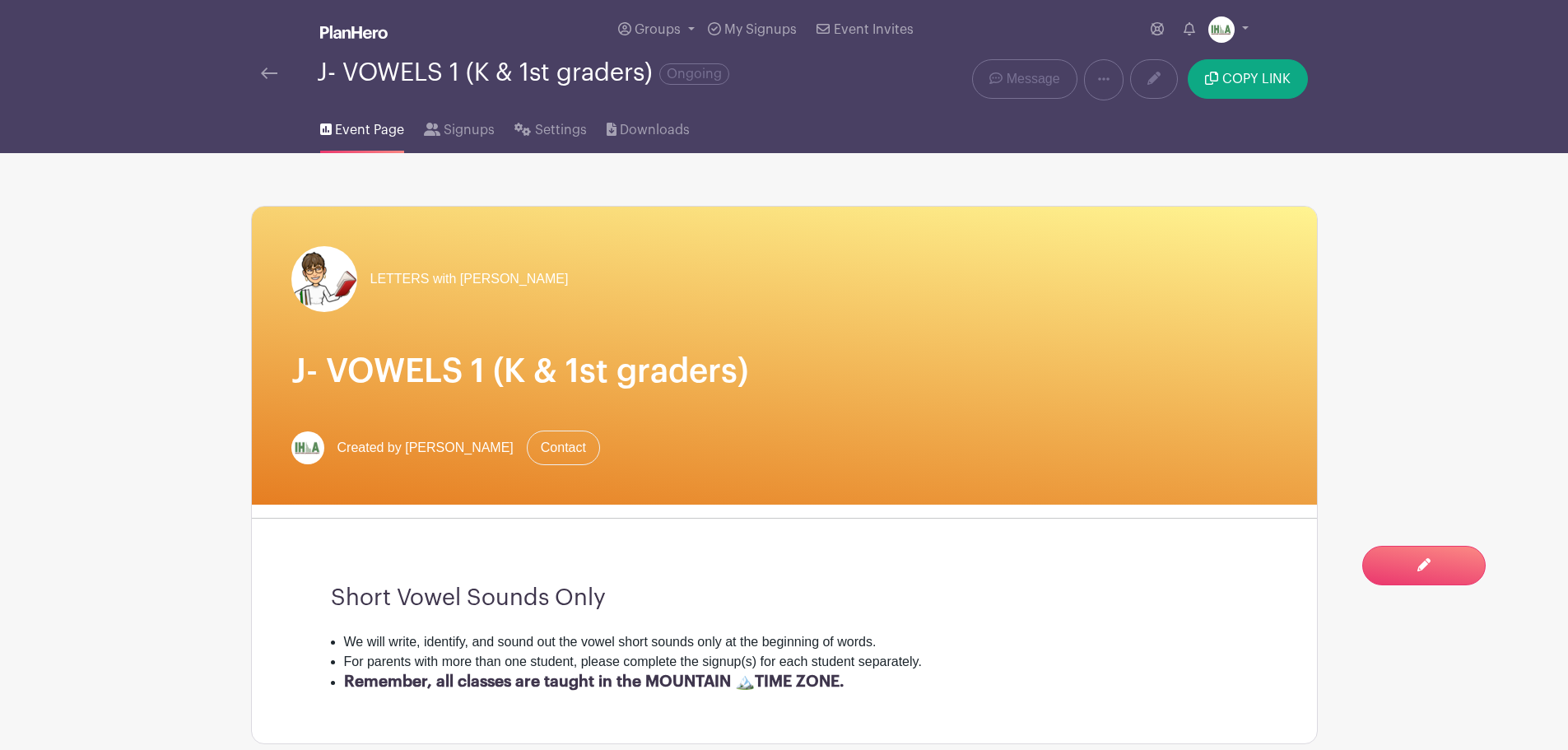
click at [262, 72] on img at bounding box center [268, 73] width 17 height 12
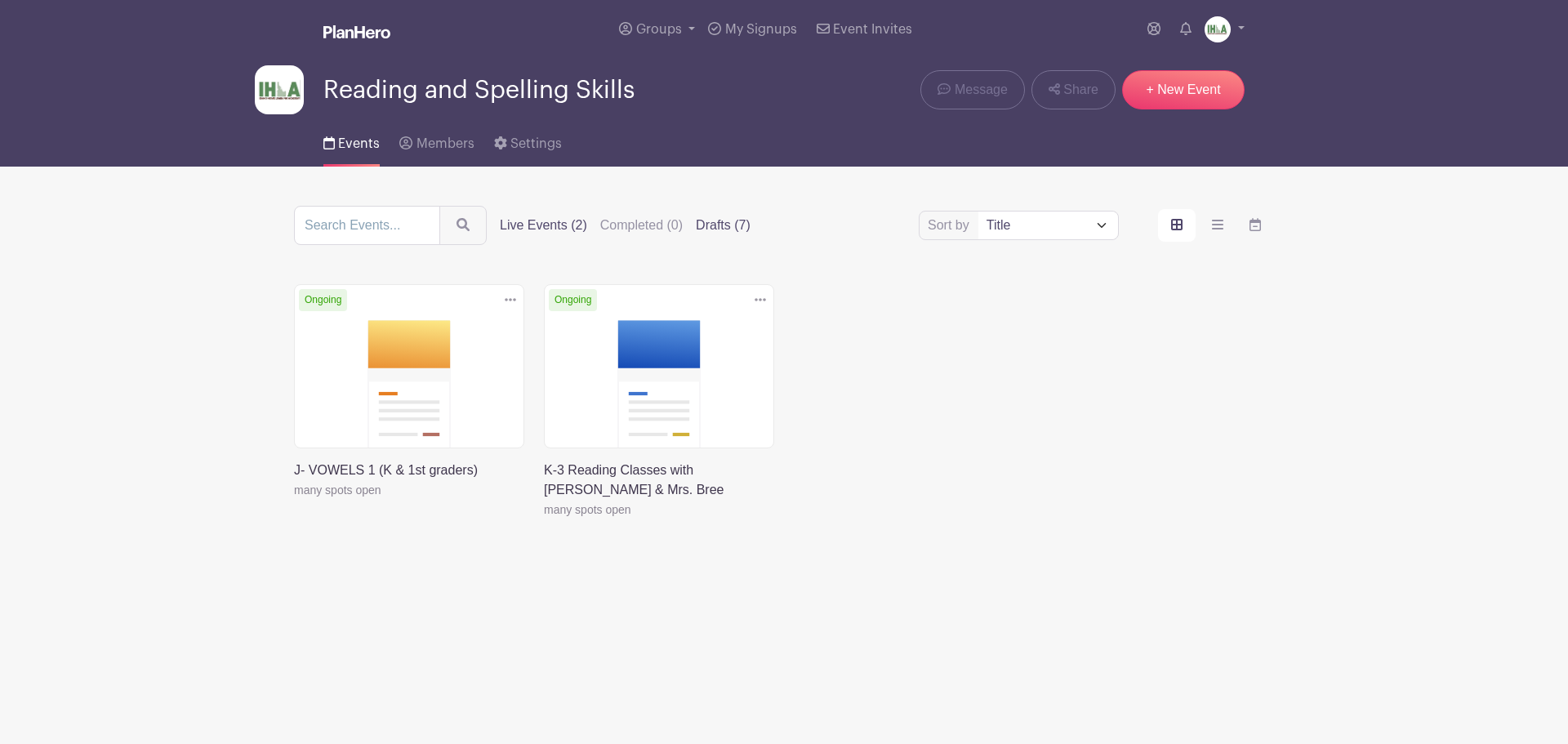
click at [703, 225] on label "Drafts (7)" at bounding box center [723, 225] width 54 height 19
click at [0, 0] on input "Drafts (7)" at bounding box center [0, 0] width 0 height 0
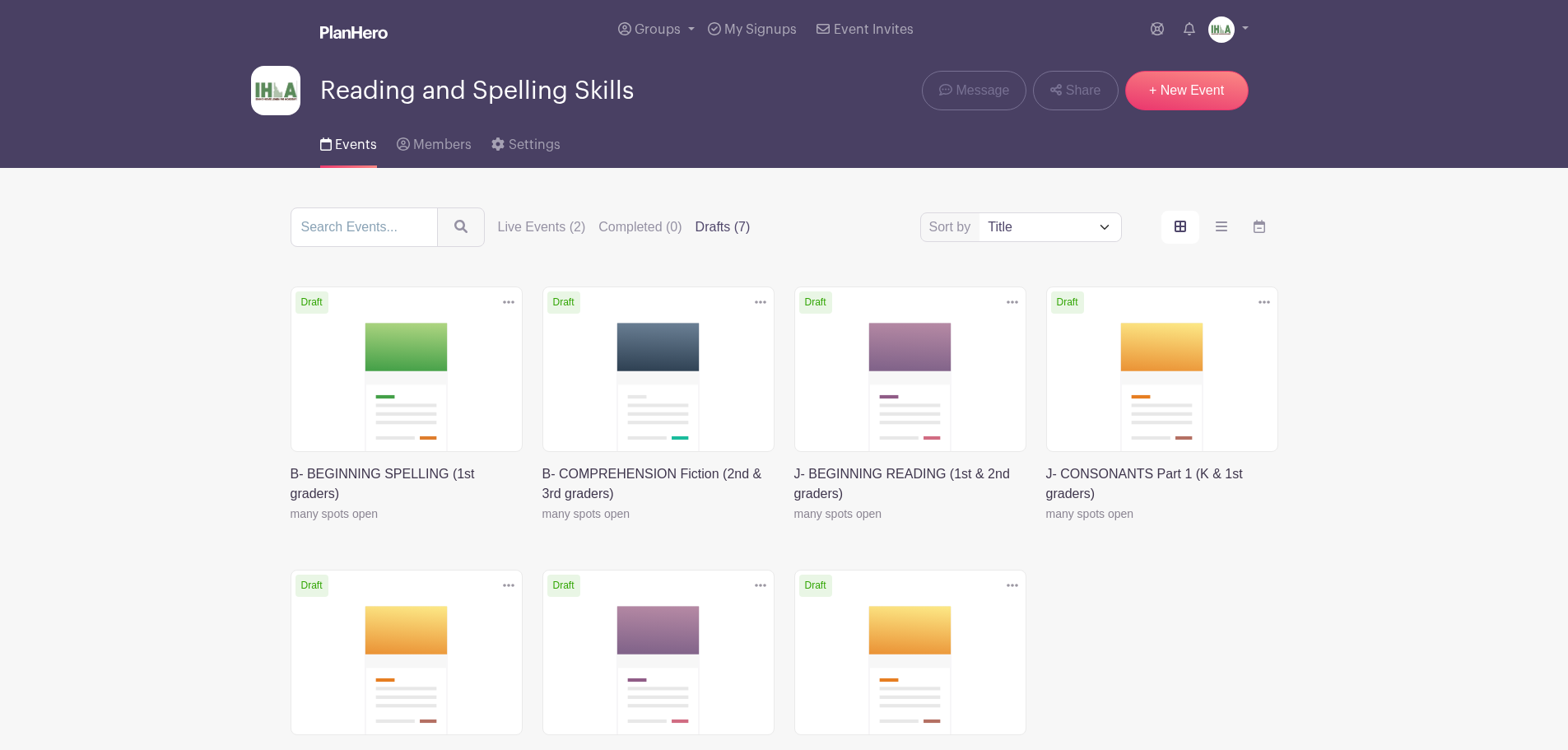
click at [291, 524] on link at bounding box center [291, 524] width 0 height 0
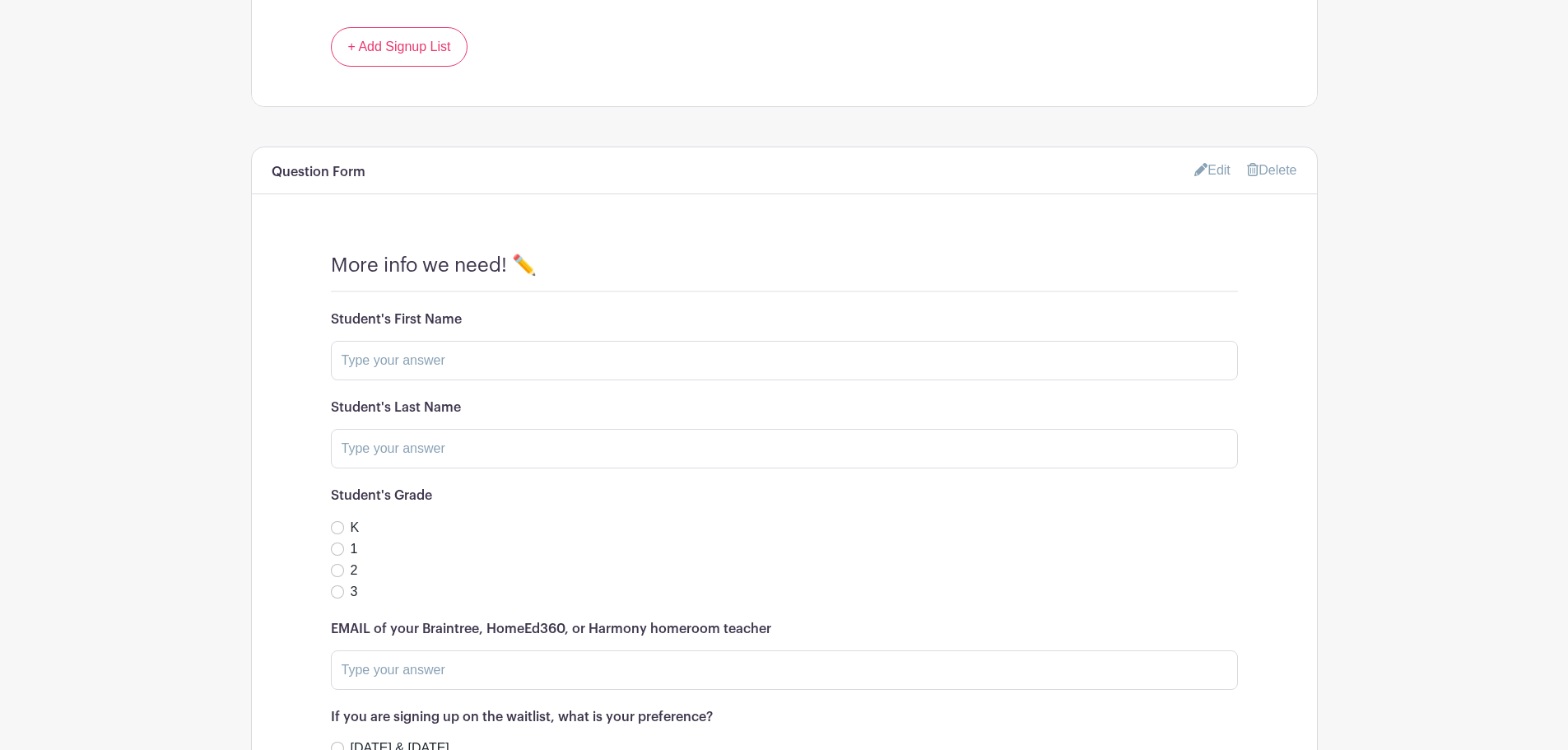
scroll to position [1152, 0]
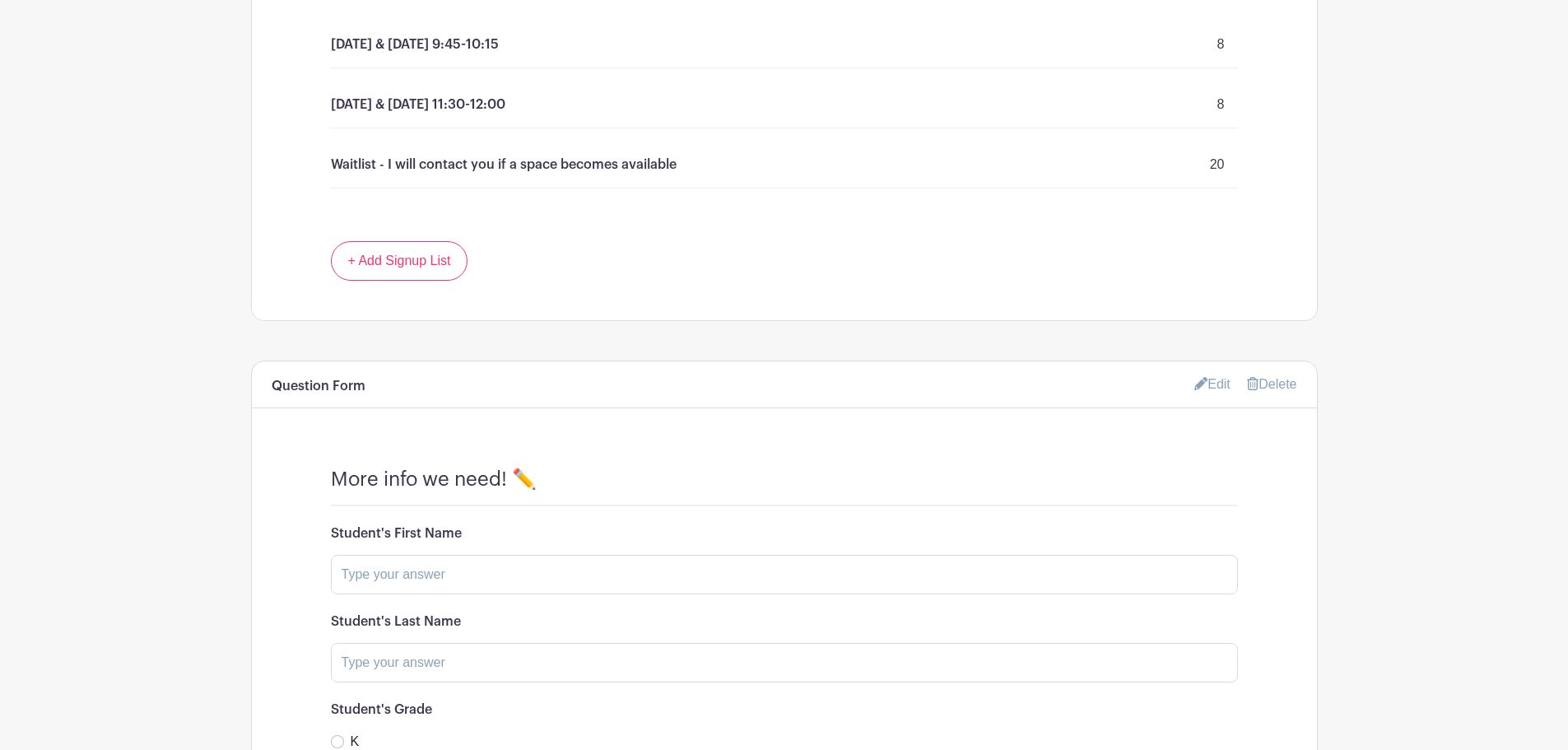
click at [1203, 381] on link "Edit" at bounding box center [1212, 384] width 36 height 27
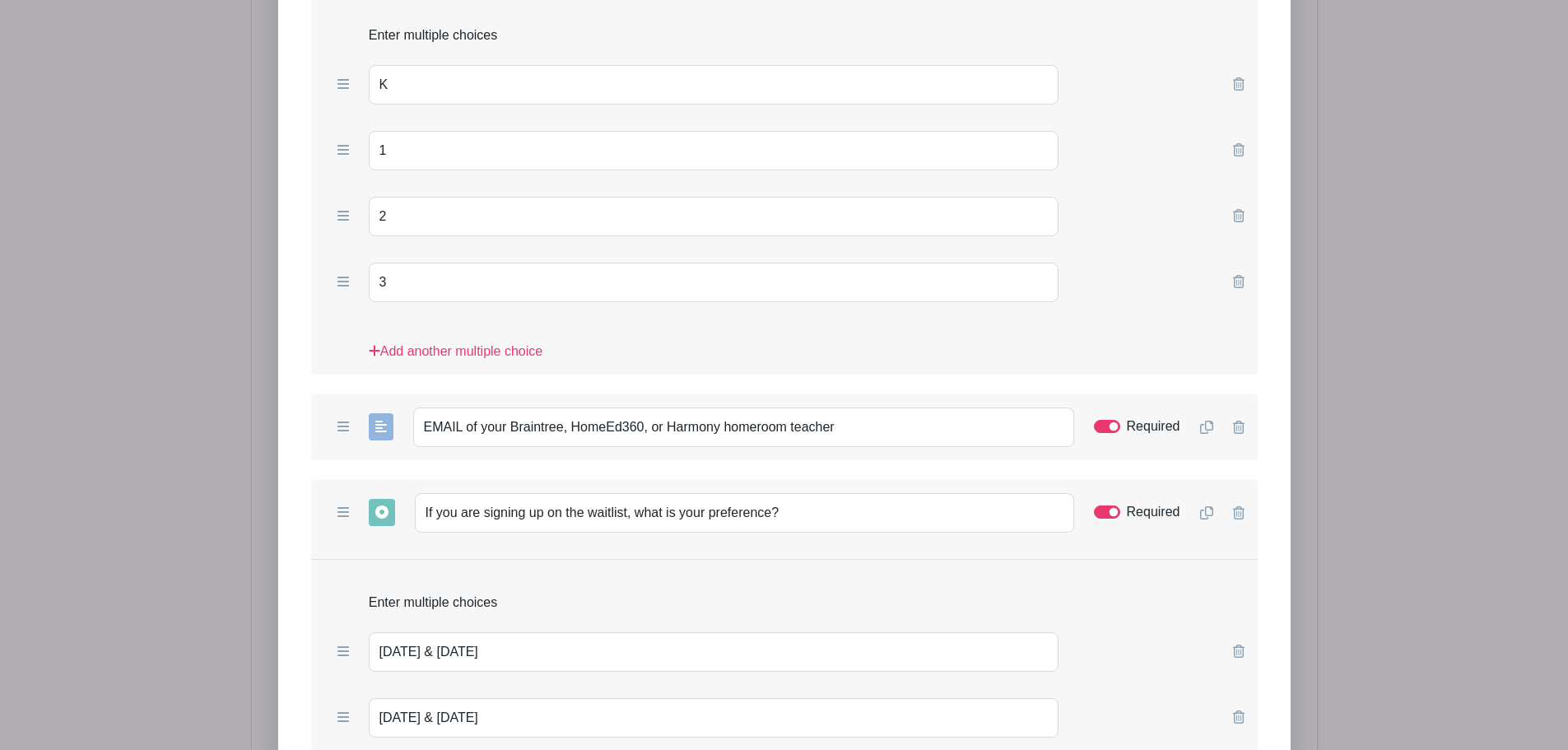
scroll to position [2305, 0]
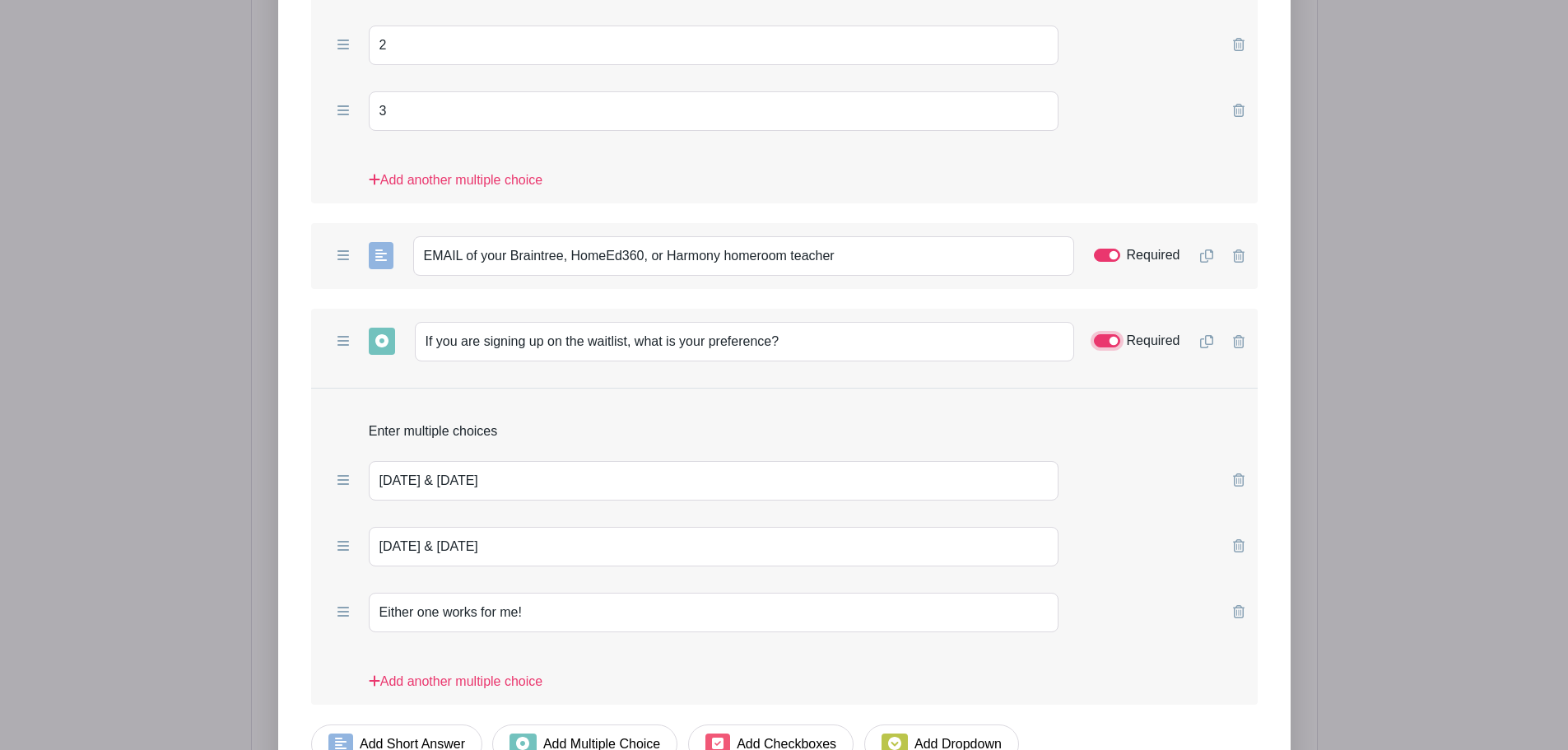
click at [1105, 342] on input "Required" at bounding box center [1107, 340] width 26 height 13
checkbox input "false"
drag, startPoint x: 804, startPoint y: 345, endPoint x: 413, endPoint y: 342, distance: 391.0
click at [413, 342] on div "Add Short Answer Add Multiple Choice Add Checkboxes Add Dropdown If you are sig…" at bounding box center [784, 341] width 947 height 66
paste input "signed up for"
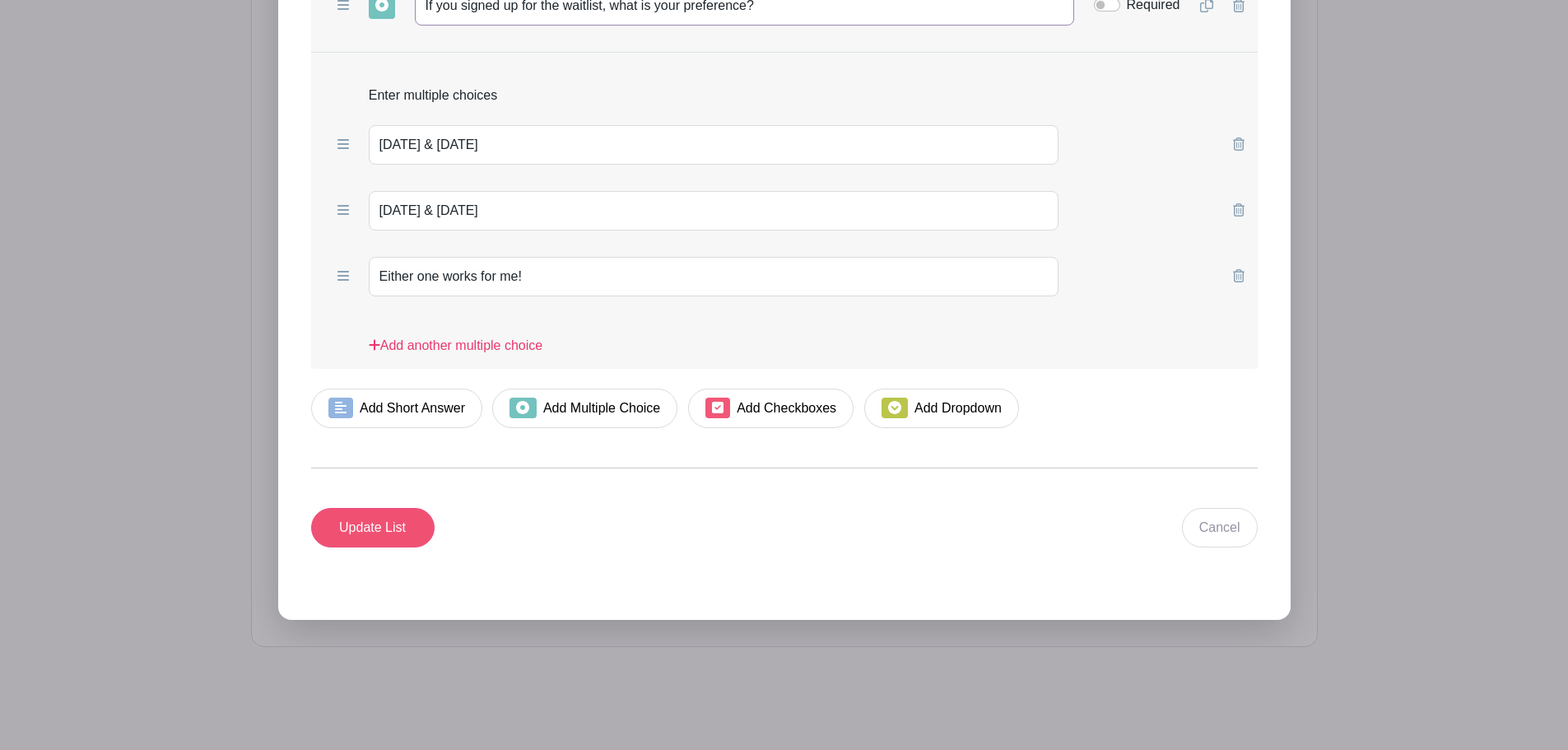
type input "If you signed up for the waitlist, what is your preference?"
click at [374, 527] on input "Update List" at bounding box center [373, 528] width 123 height 39
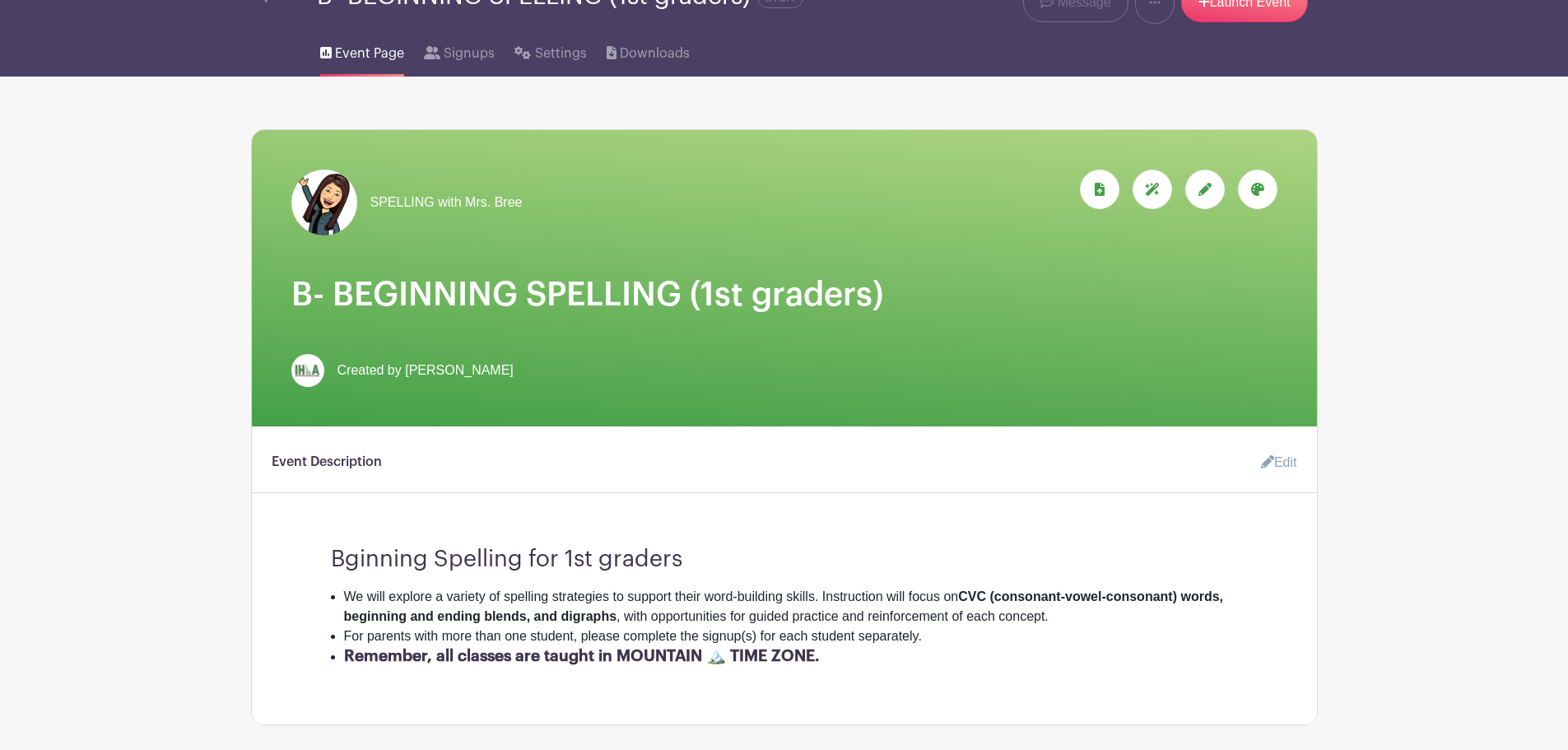
scroll to position [0, 0]
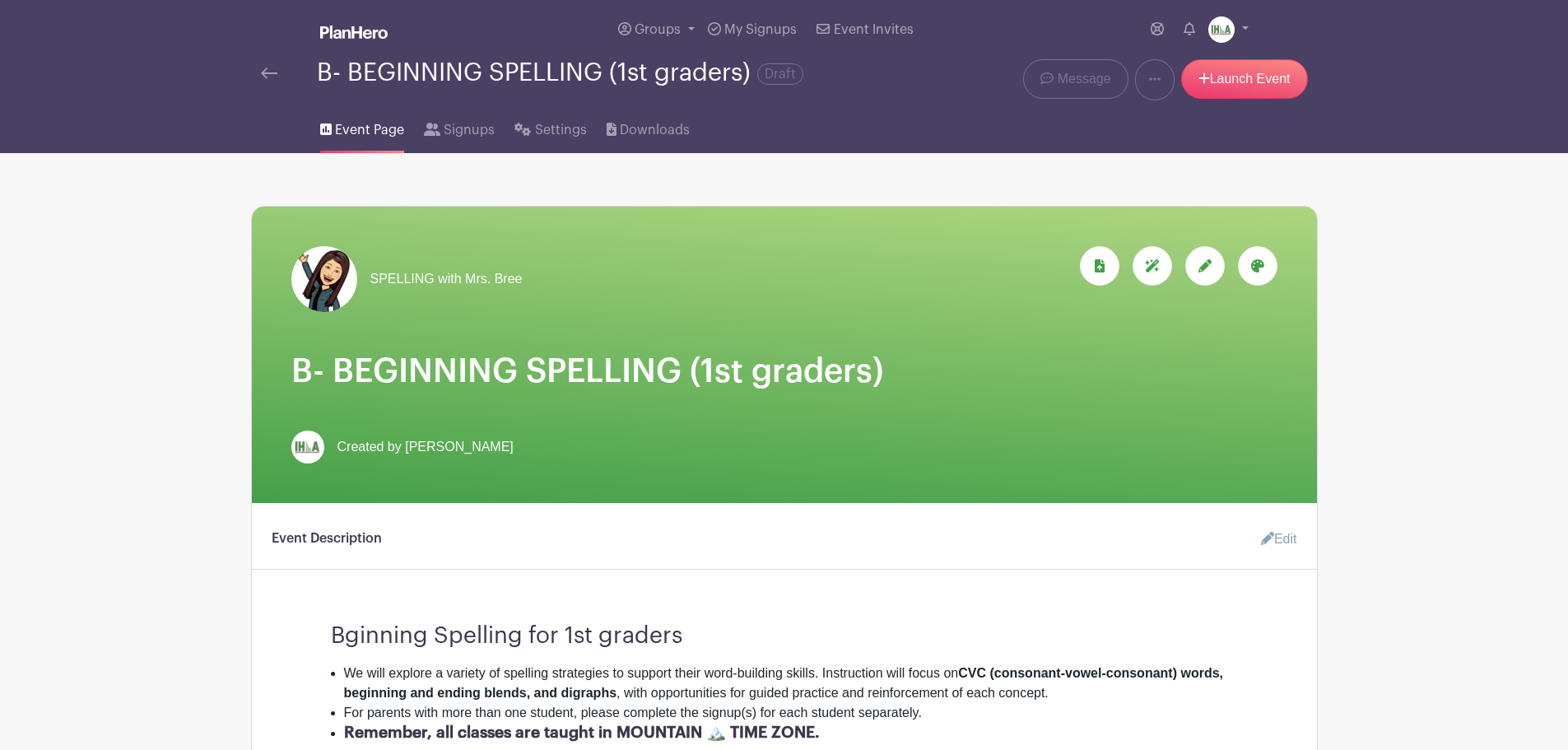
click at [267, 73] on img at bounding box center [268, 73] width 17 height 12
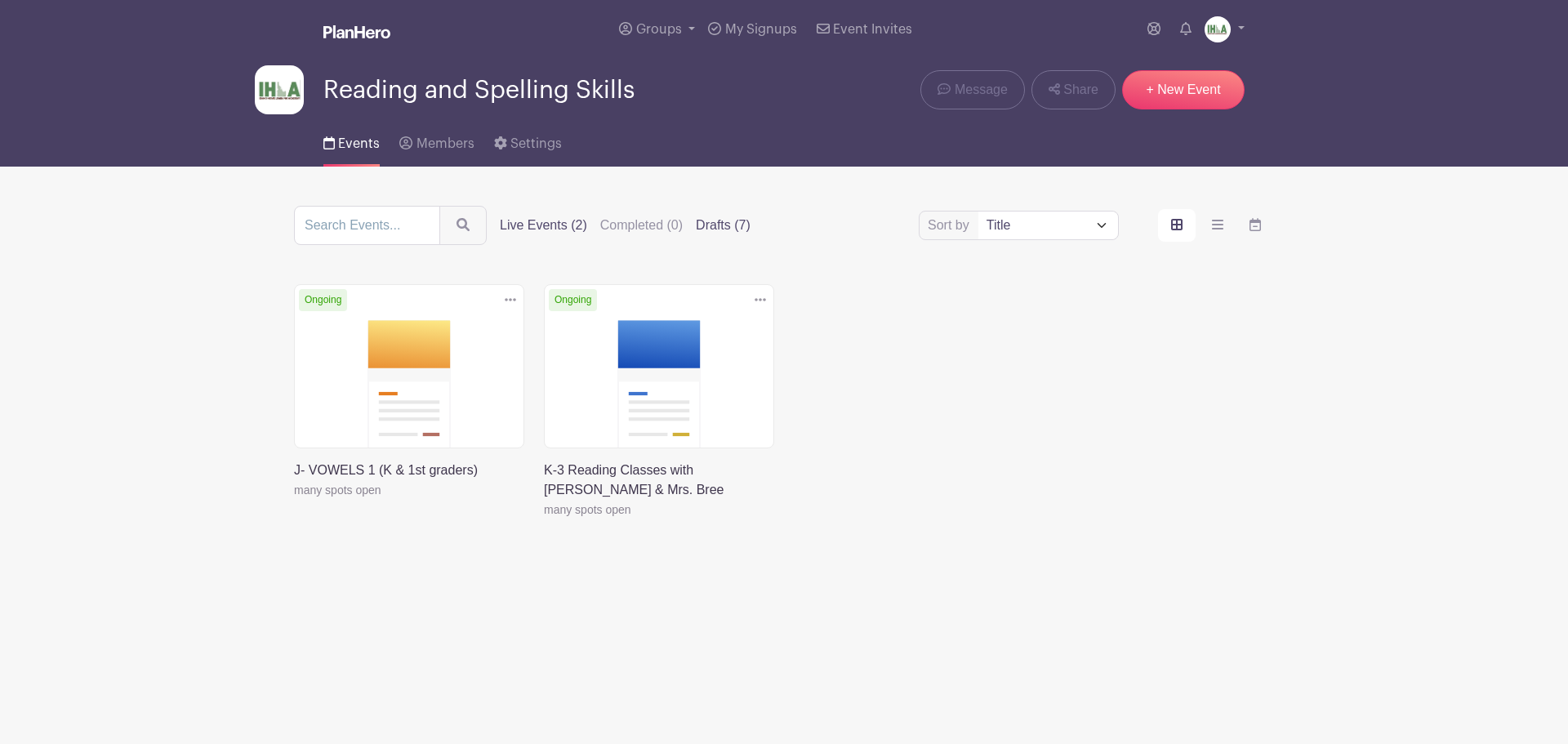
click at [719, 226] on label "Drafts (7)" at bounding box center [723, 225] width 54 height 19
click at [0, 0] on input "Drafts (7)" at bounding box center [0, 0] width 0 height 0
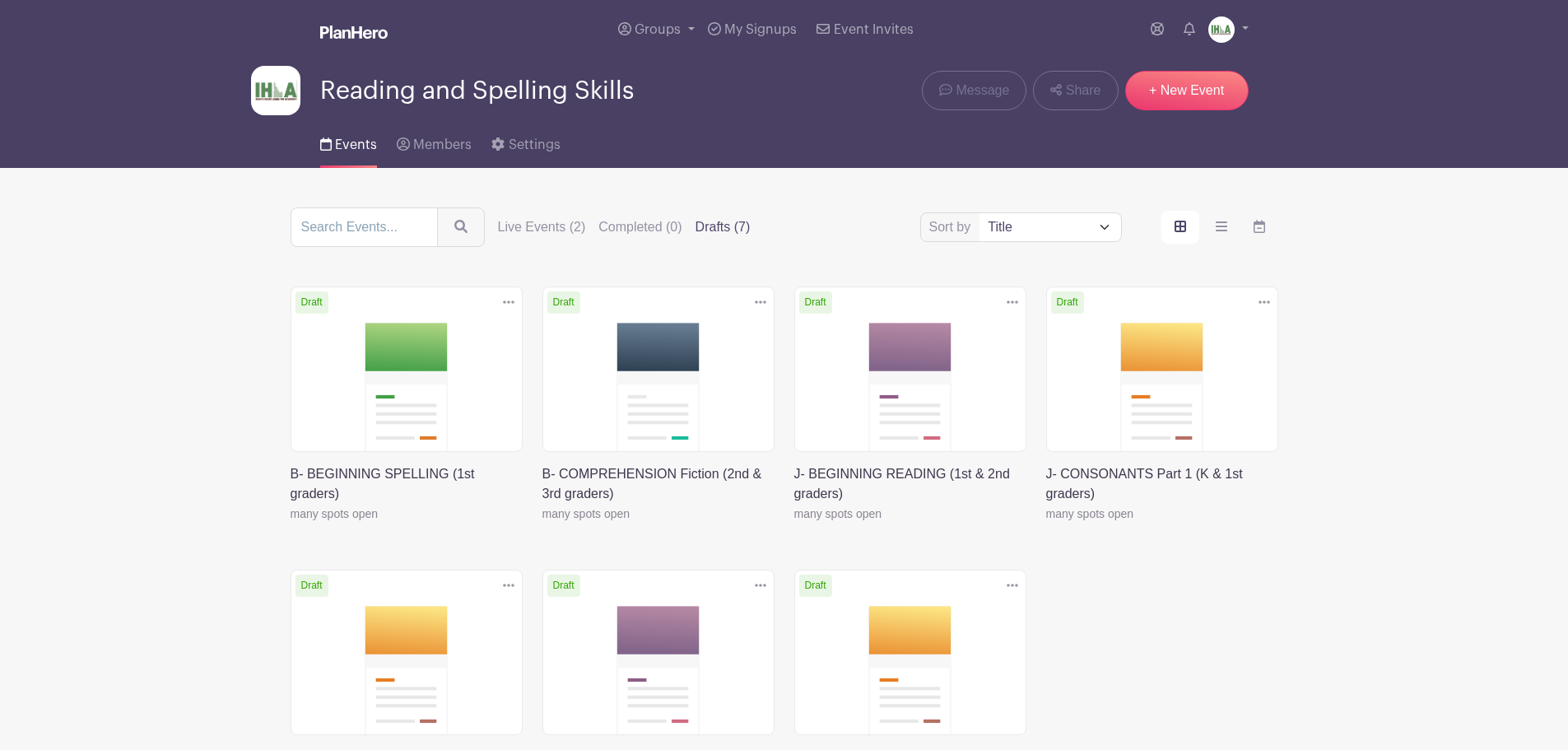
click at [543, 524] on link at bounding box center [543, 524] width 0 height 0
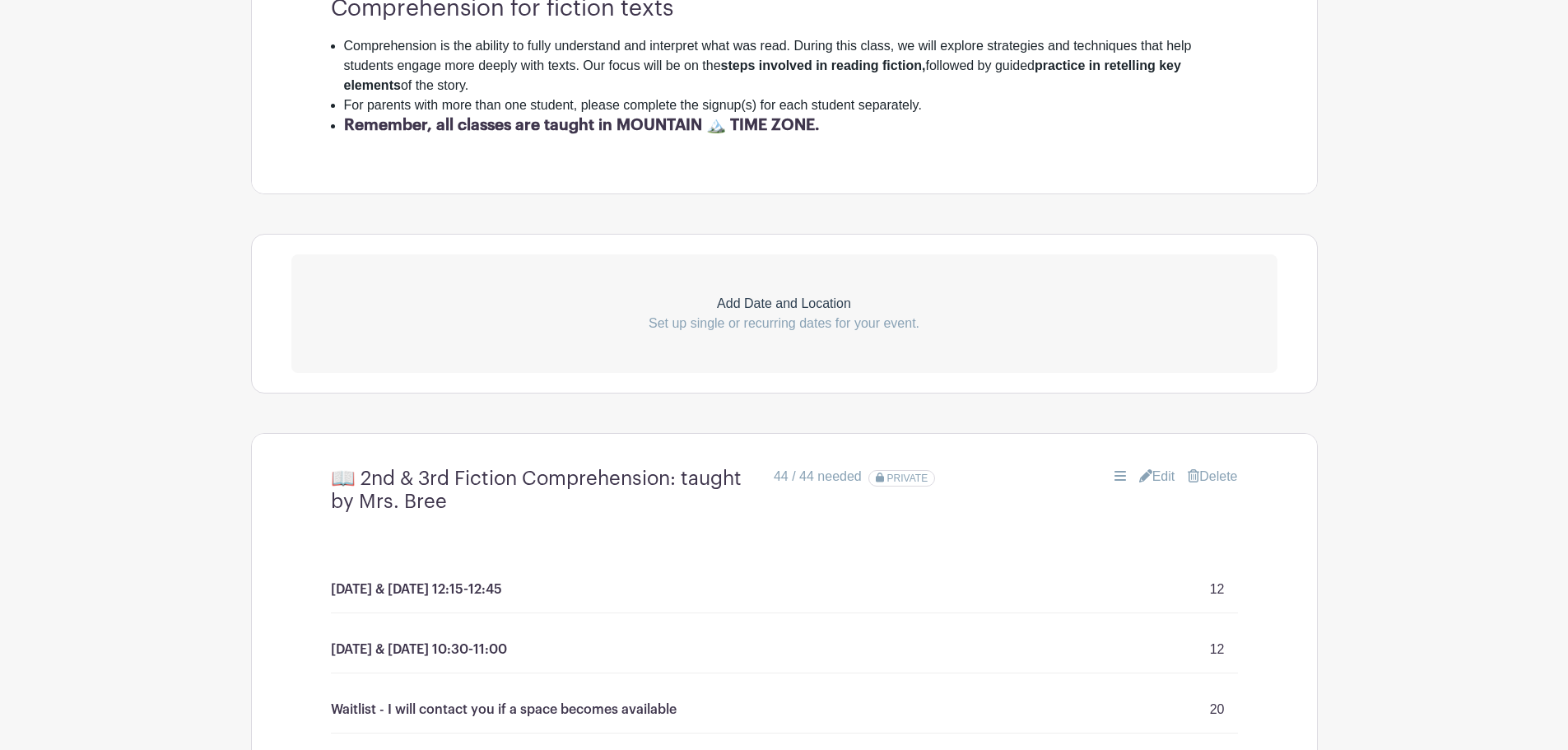
scroll to position [768, 0]
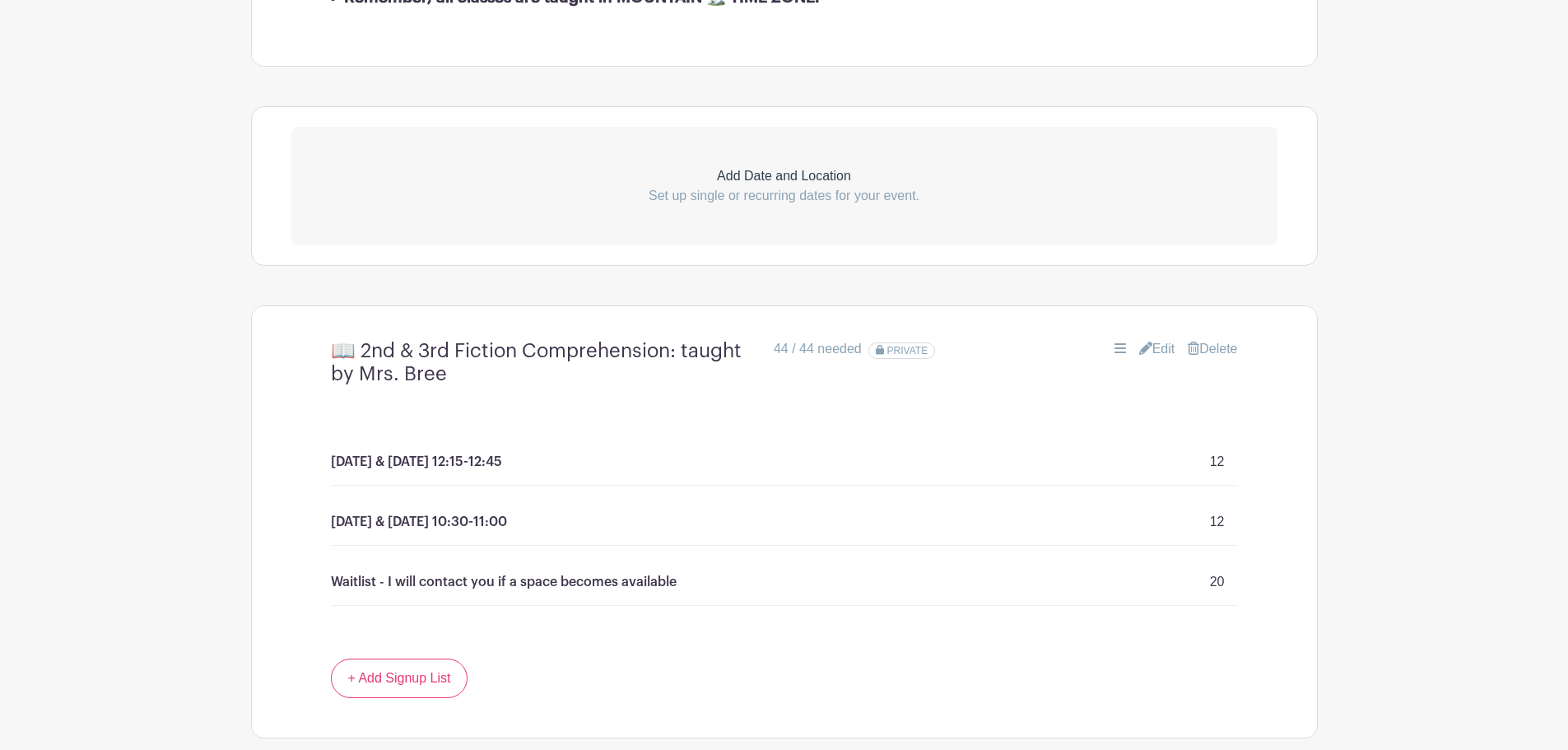
click at [1153, 346] on link "Edit" at bounding box center [1157, 349] width 36 height 20
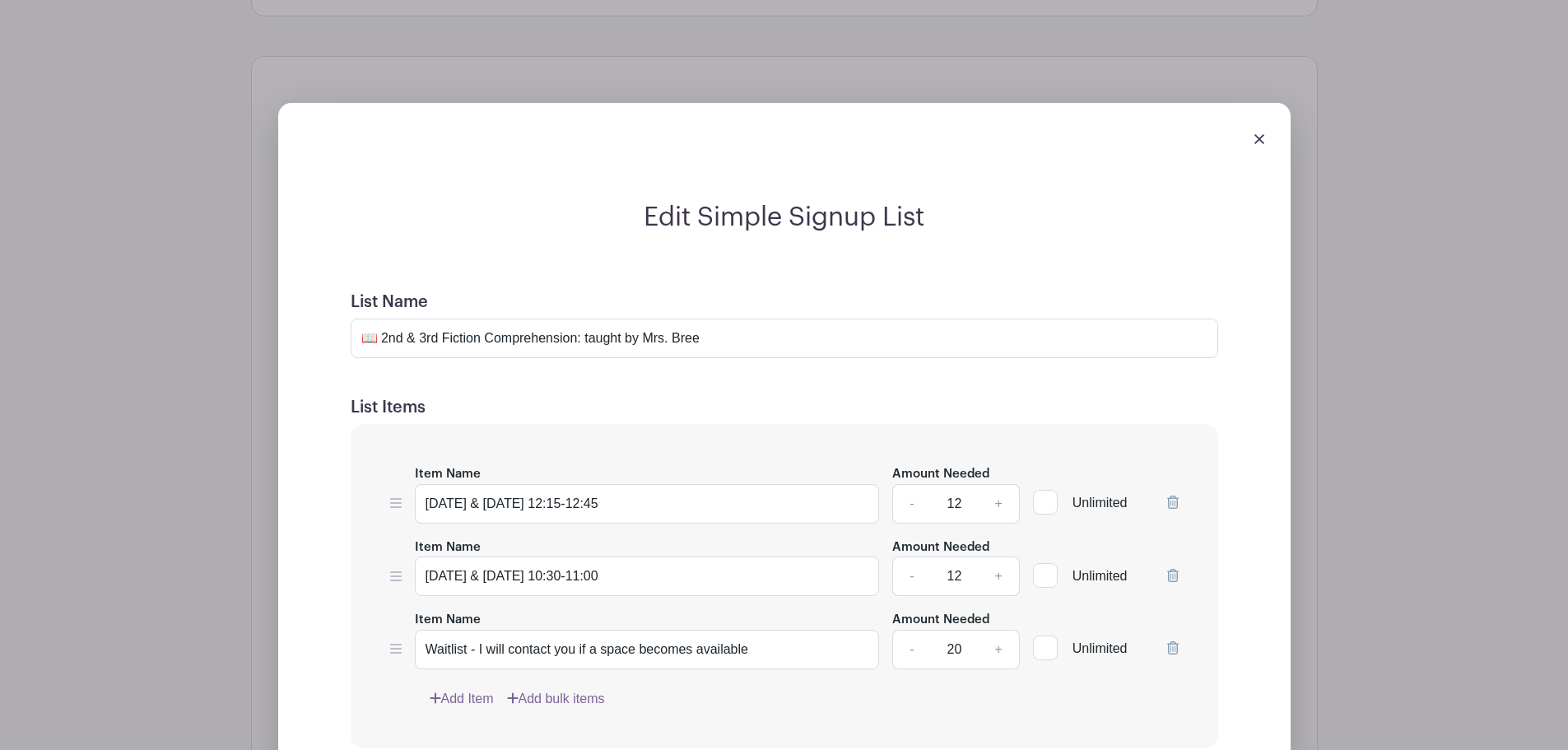
scroll to position [961, 0]
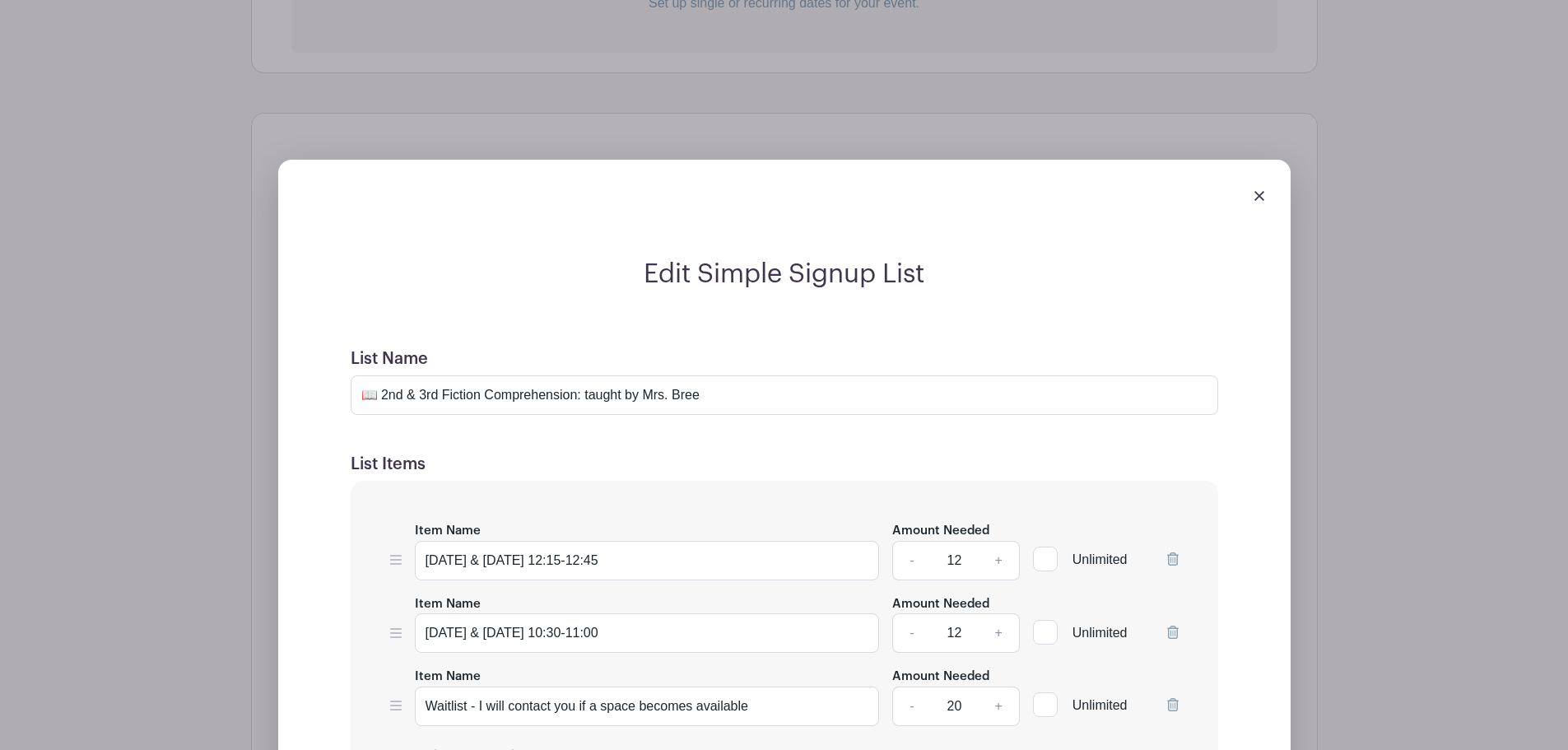
click at [1255, 194] on img at bounding box center [1259, 196] width 10 height 10
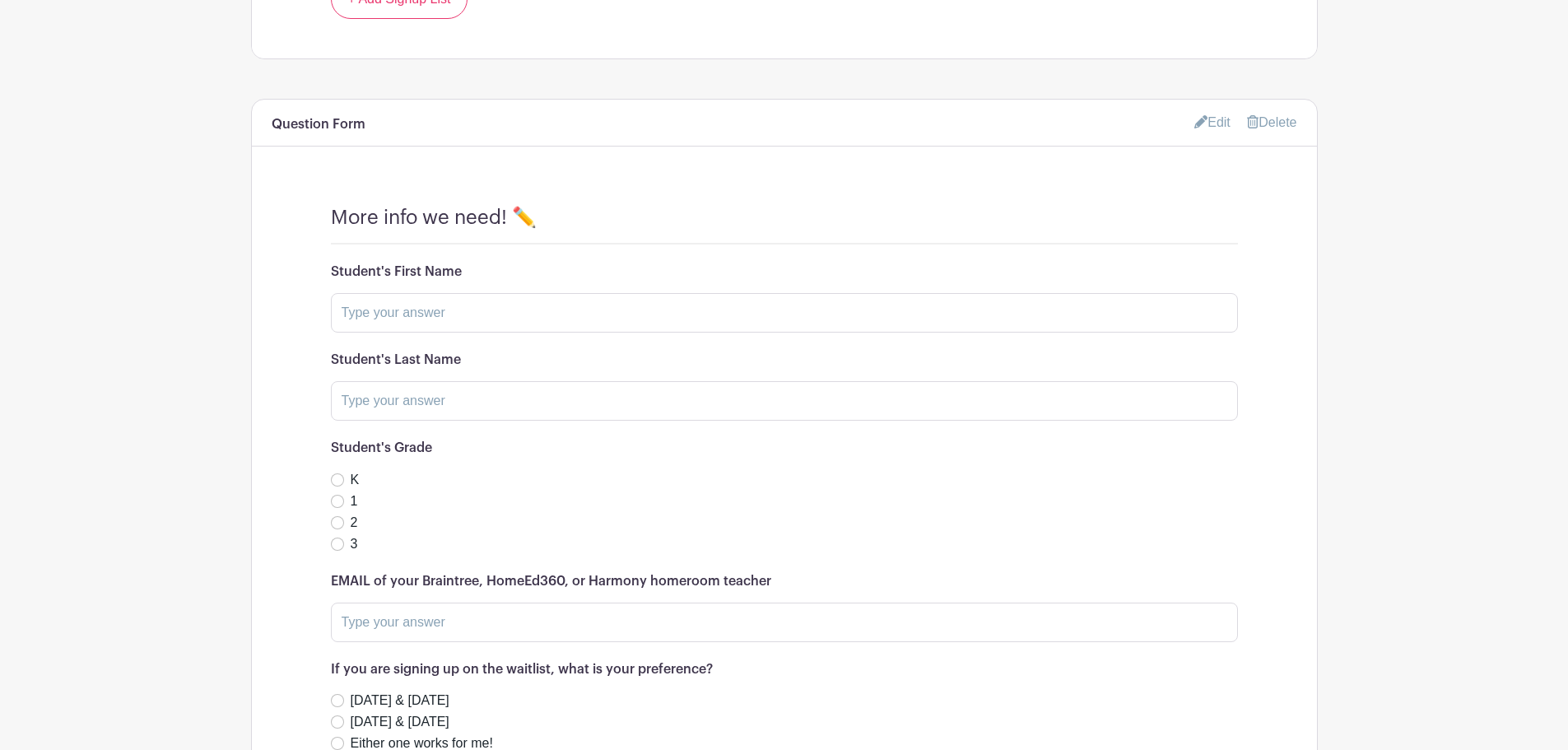
scroll to position [1422, 0]
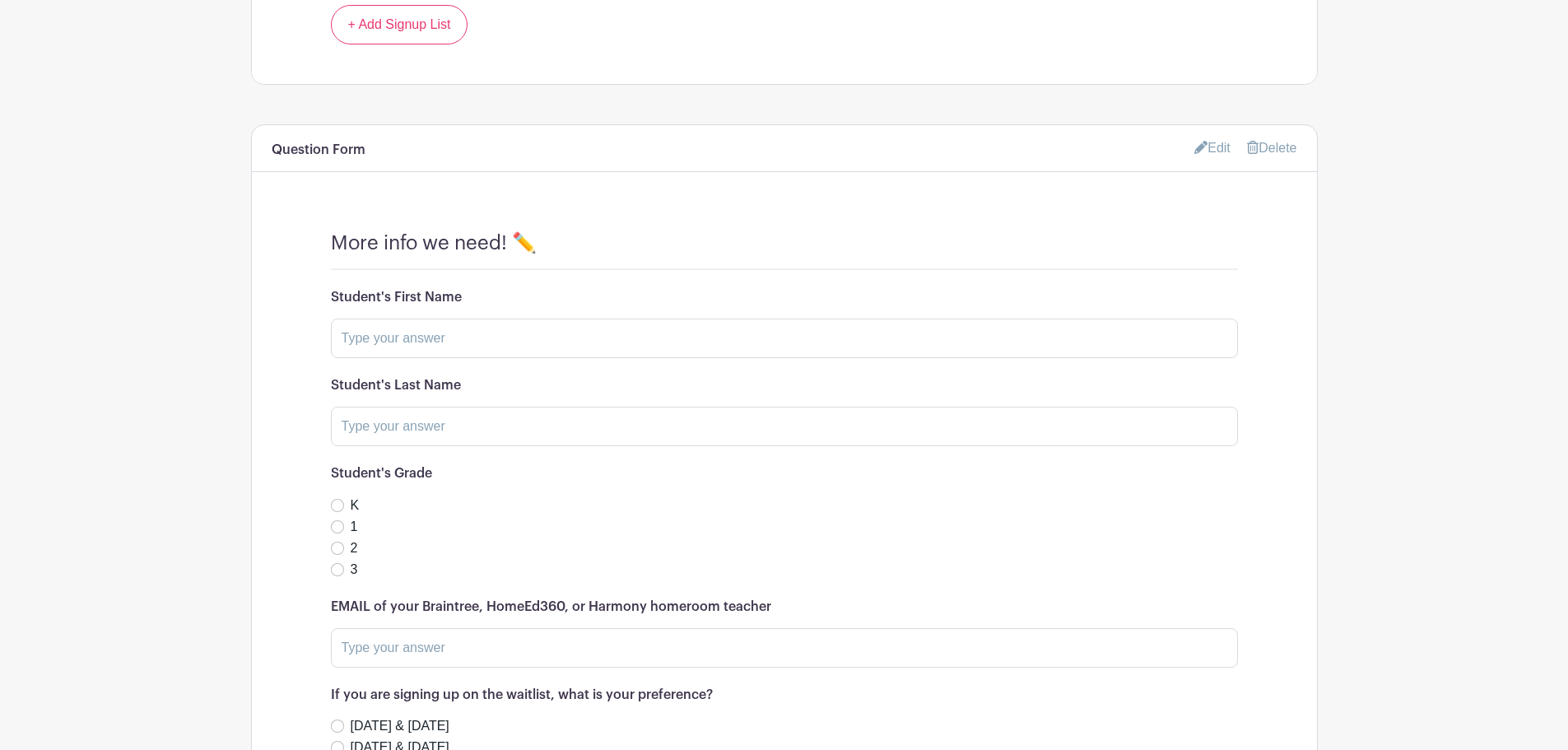
click at [1206, 149] on link "Edit" at bounding box center [1212, 148] width 36 height 27
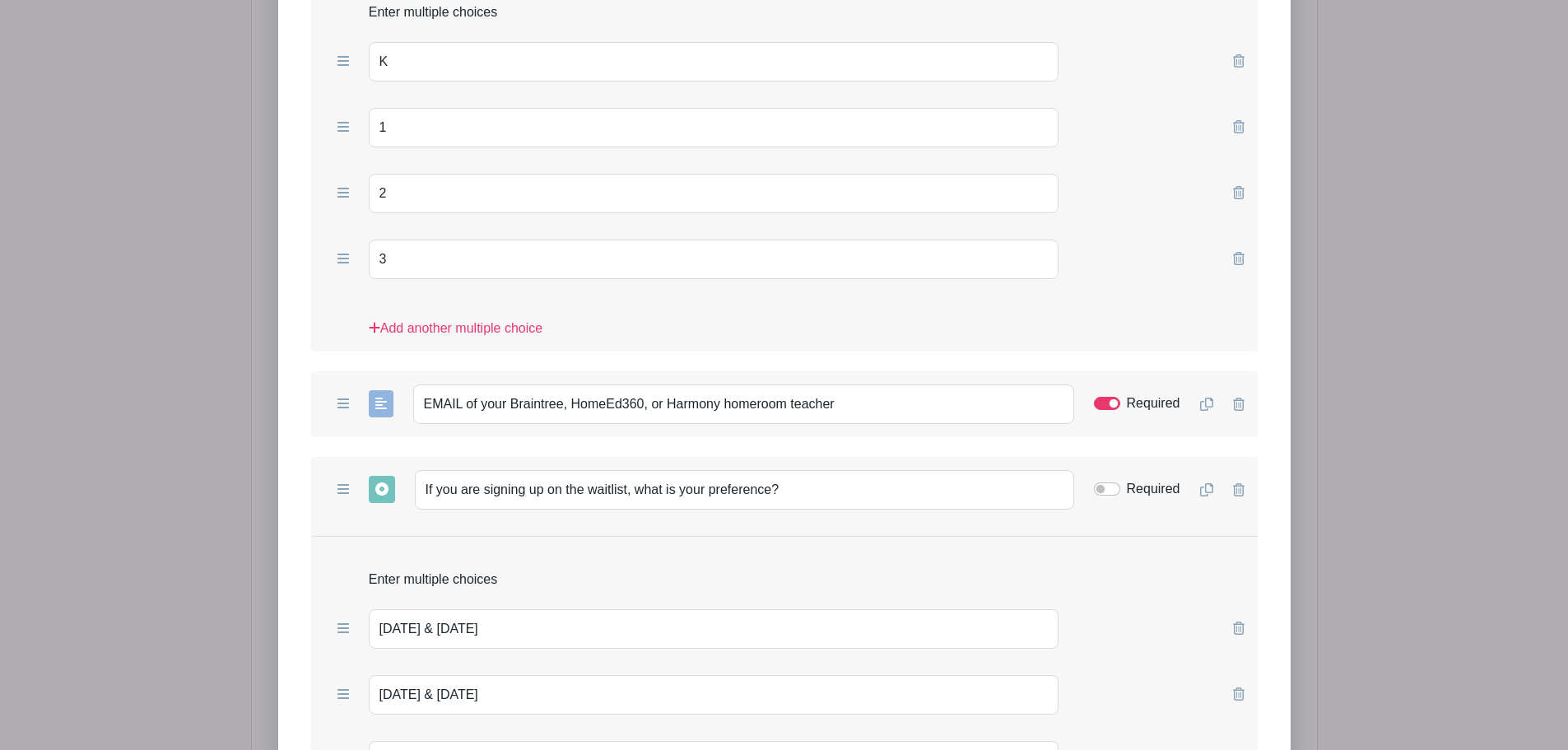
scroll to position [2381, 0]
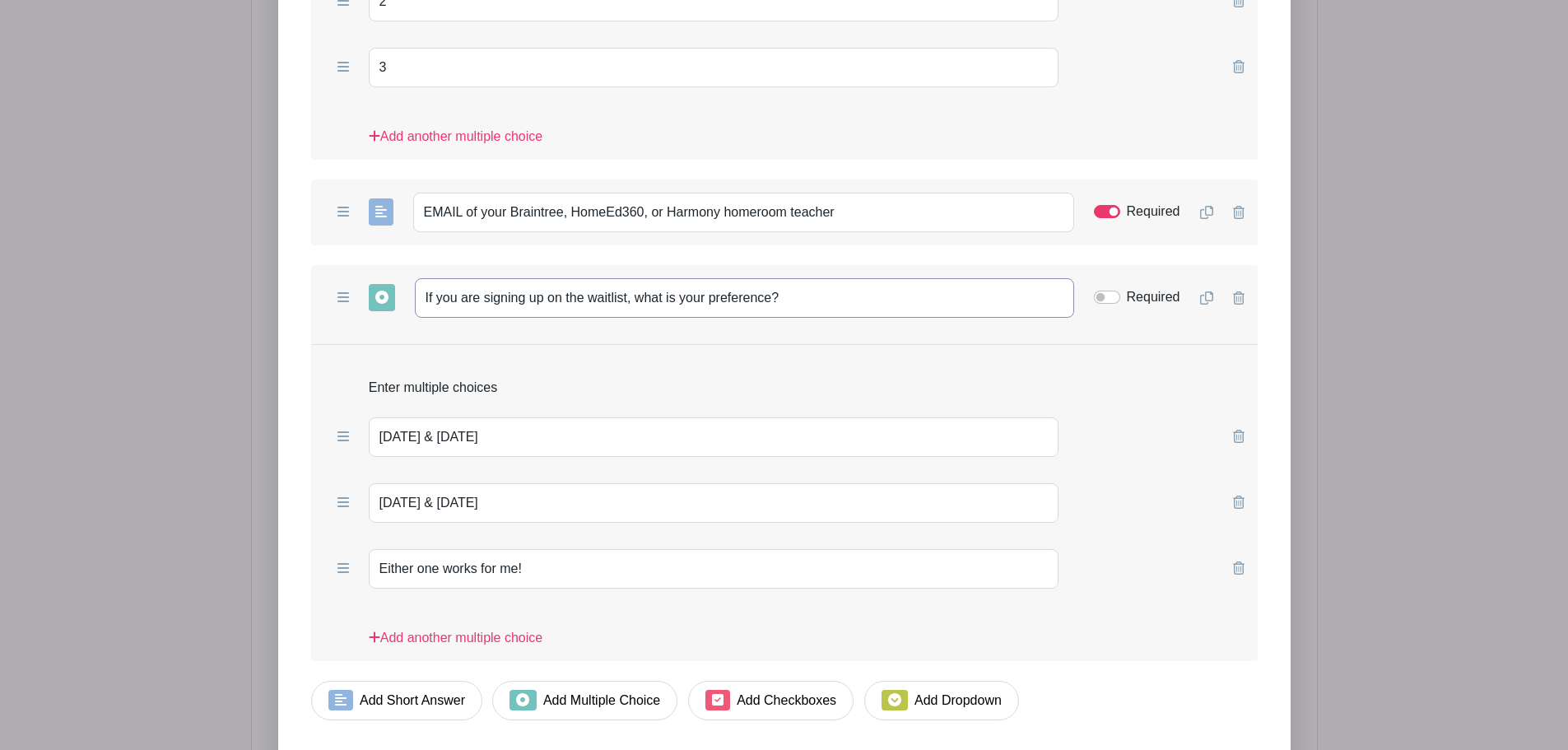
drag, startPoint x: 765, startPoint y: 296, endPoint x: 415, endPoint y: 304, distance: 350.1
click at [415, 304] on input "If you are signing up on the waitlist, what is your preference?" at bounding box center [744, 298] width 659 height 39
paste input "signed up for"
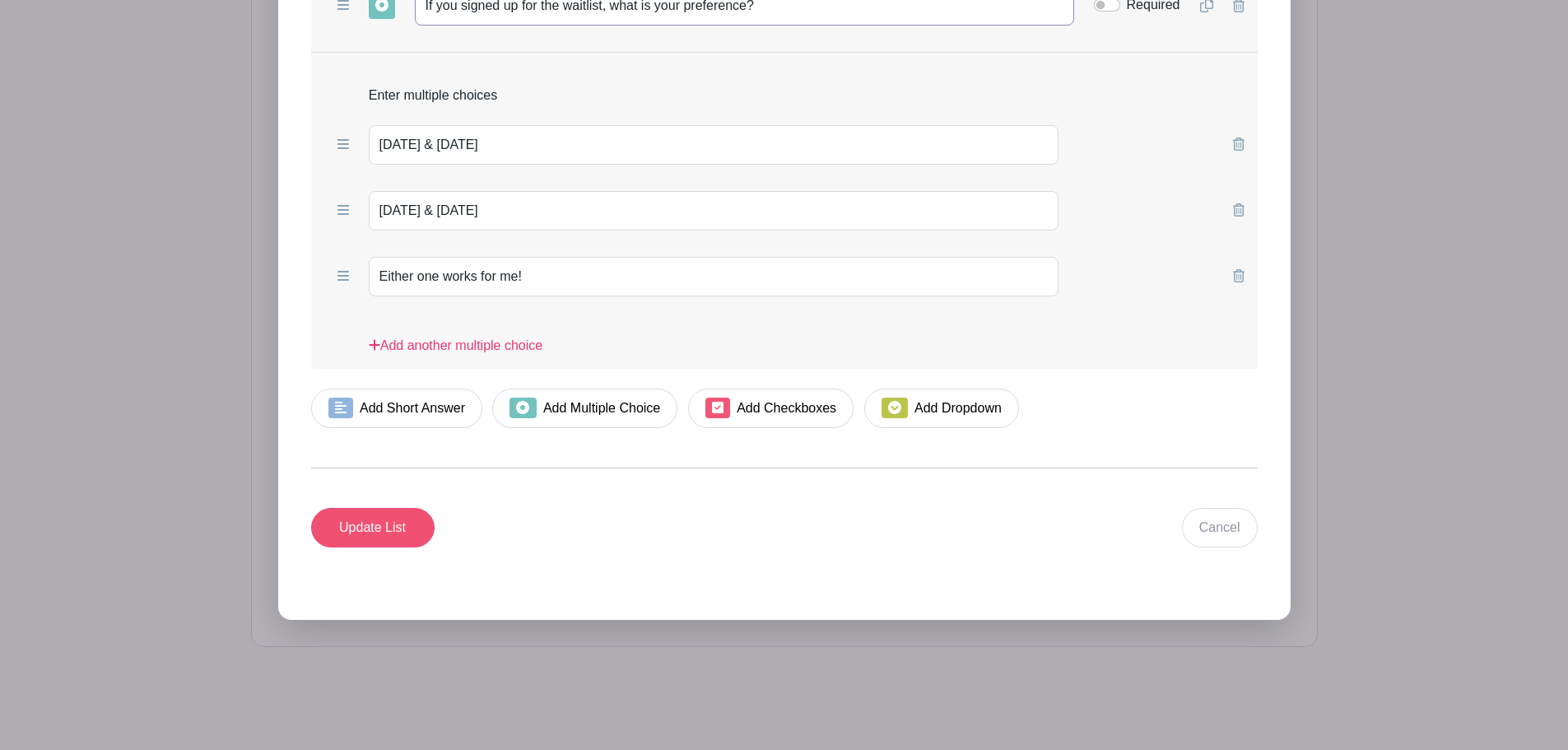
type input "If you signed up for the waitlist, what is your preference?"
click at [391, 522] on input "Update List" at bounding box center [373, 528] width 123 height 39
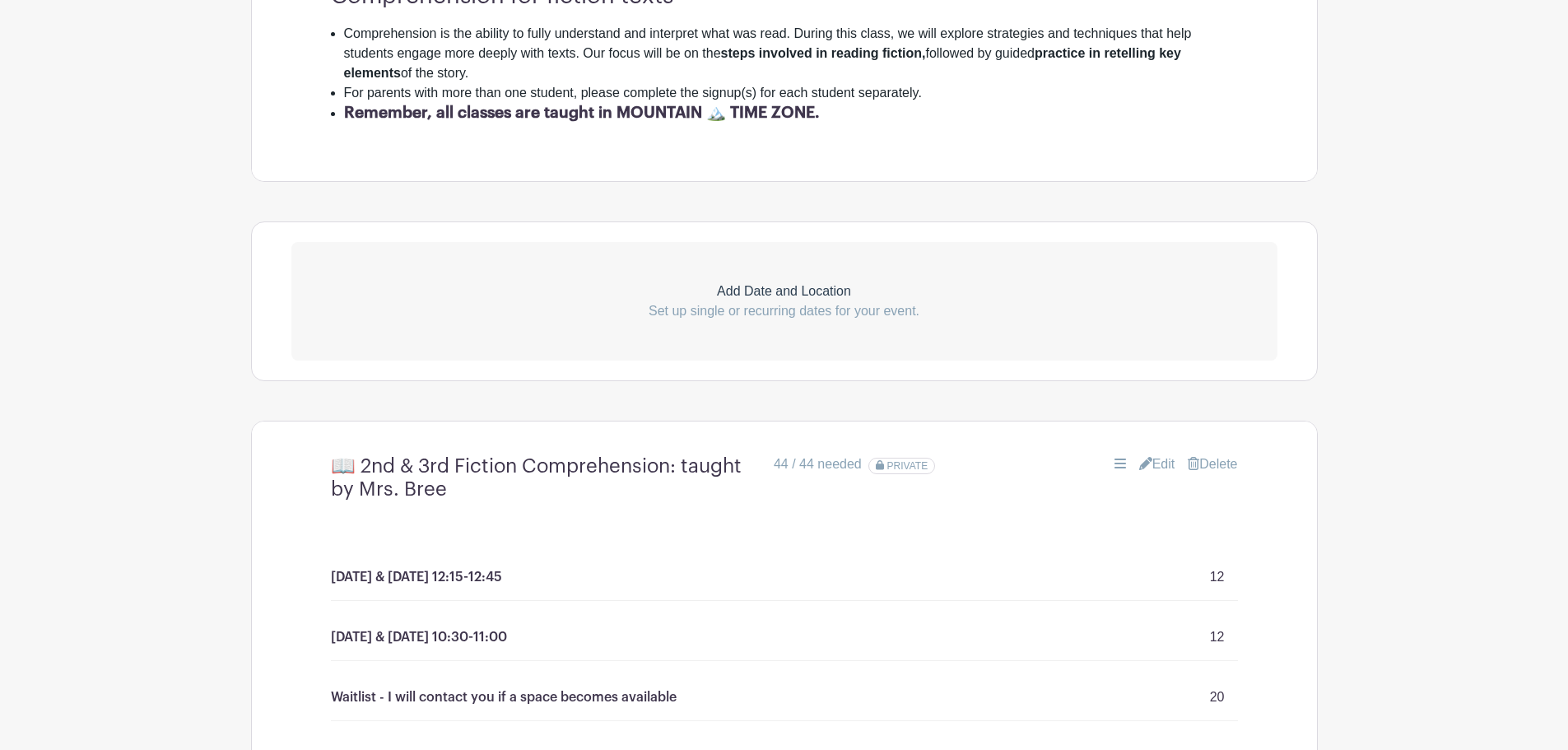
scroll to position [0, 0]
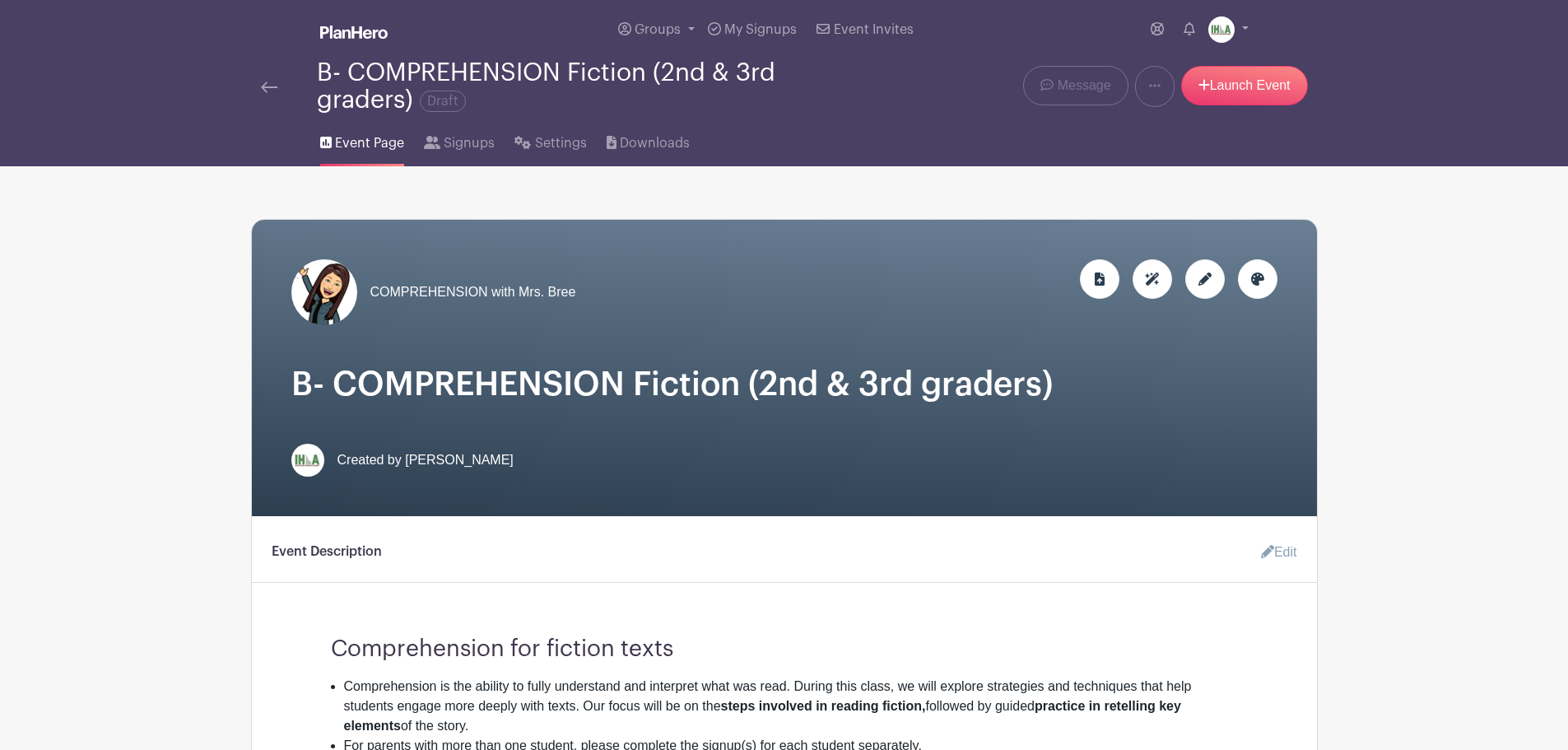
click at [266, 83] on img at bounding box center [268, 87] width 17 height 12
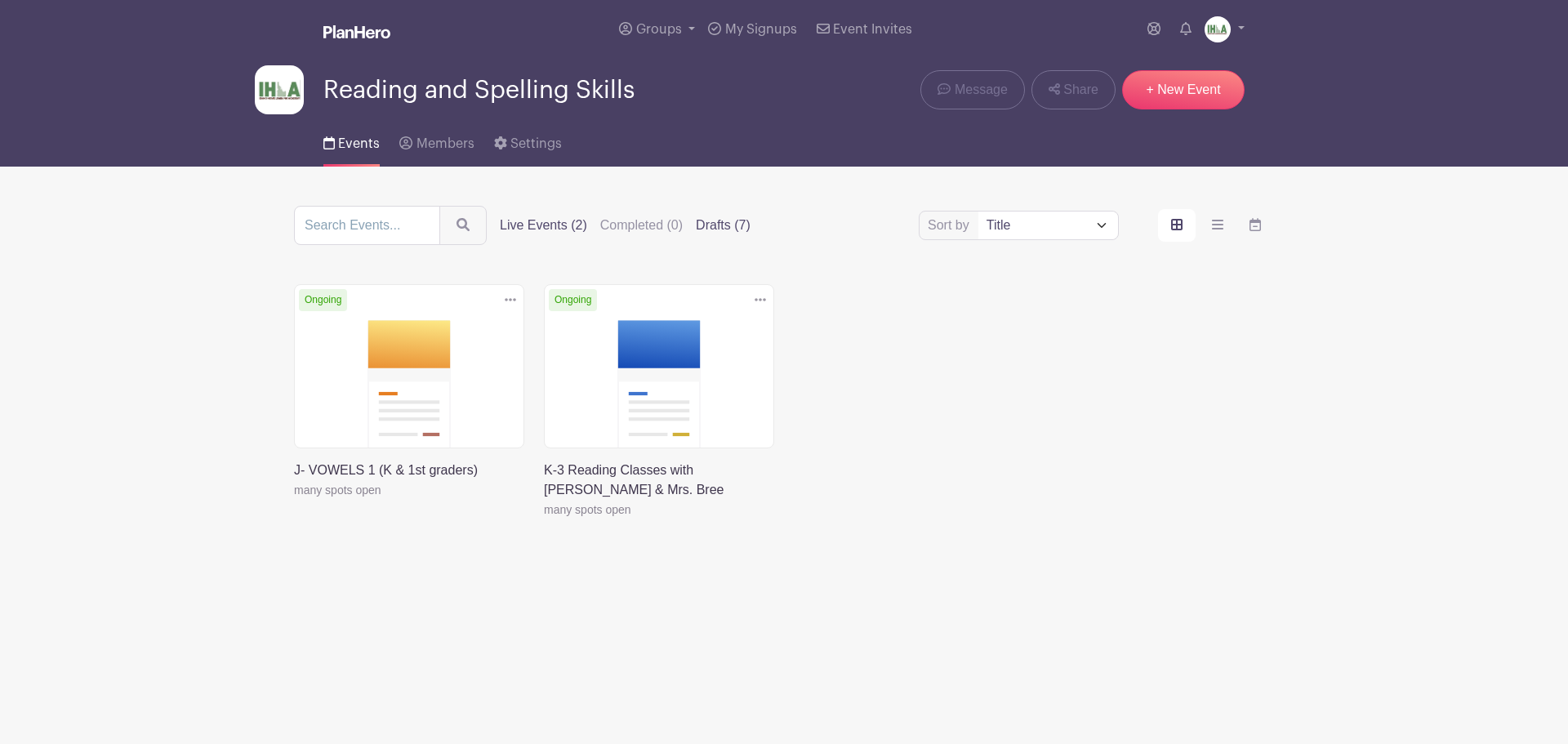
click at [732, 224] on label "Drafts (7)" at bounding box center [723, 225] width 54 height 19
click at [0, 0] on input "Drafts (7)" at bounding box center [0, 0] width 0 height 0
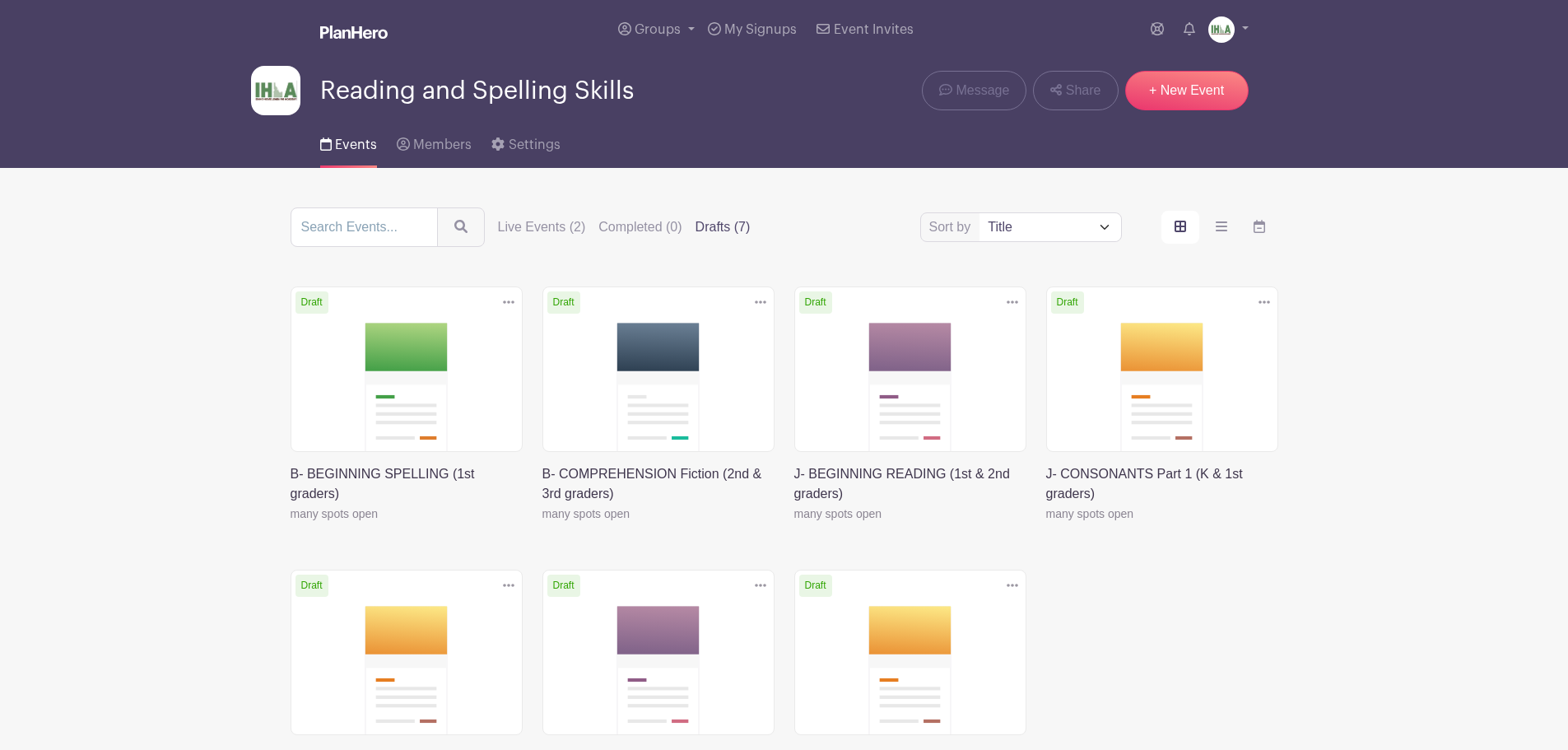
click at [794, 524] on link at bounding box center [794, 524] width 0 height 0
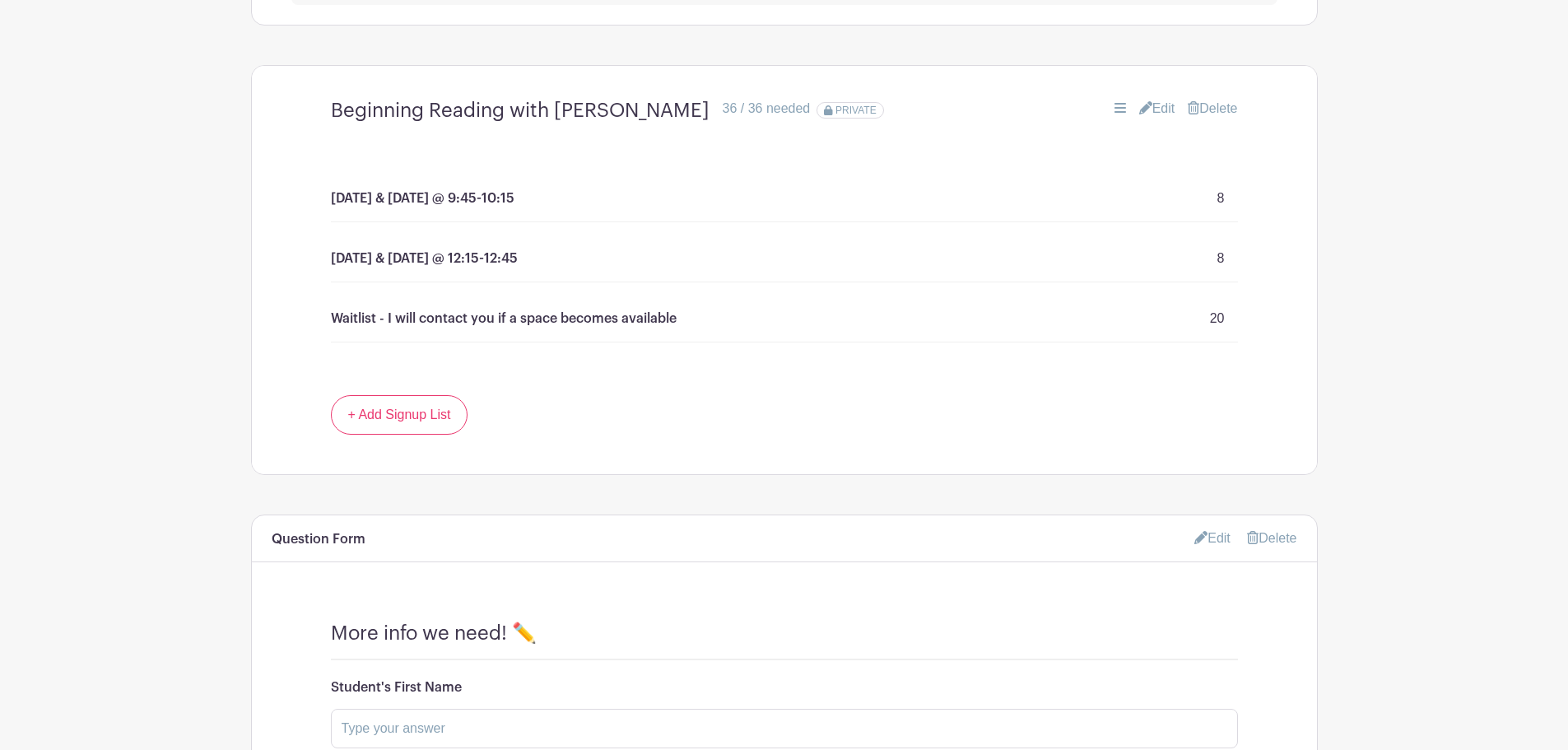
scroll to position [1152, 0]
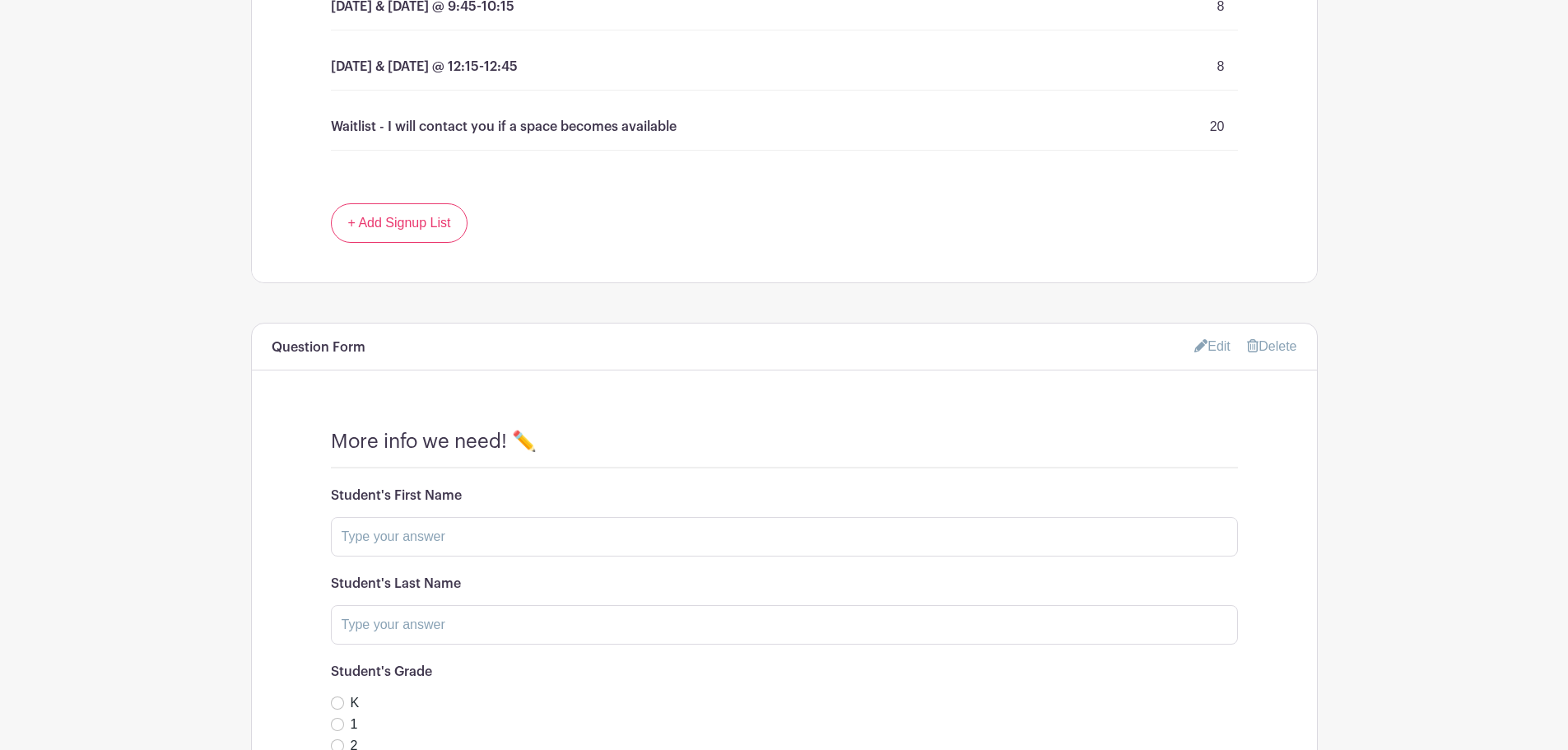
click at [1217, 349] on link "Edit" at bounding box center [1212, 347] width 36 height 27
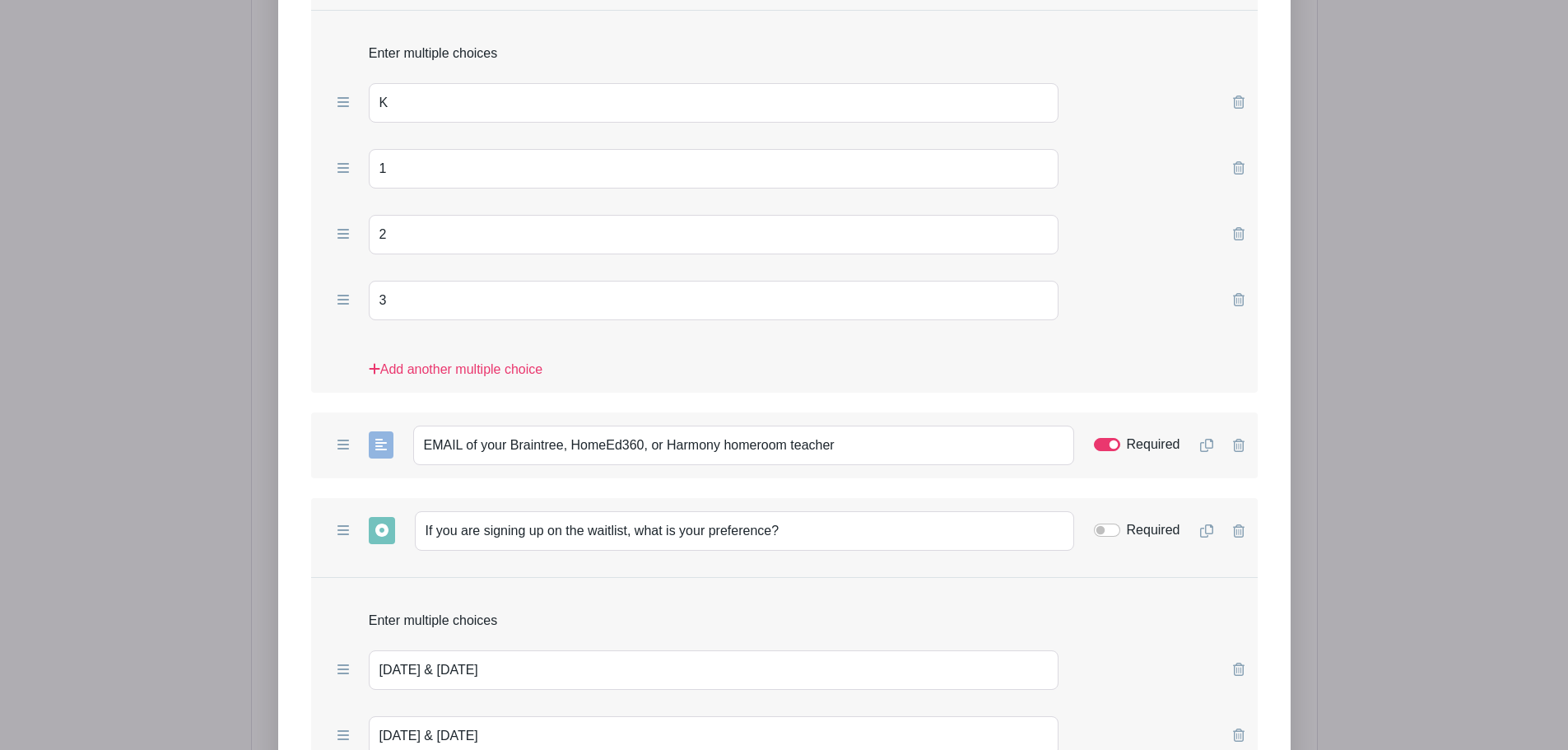
scroll to position [2113, 0]
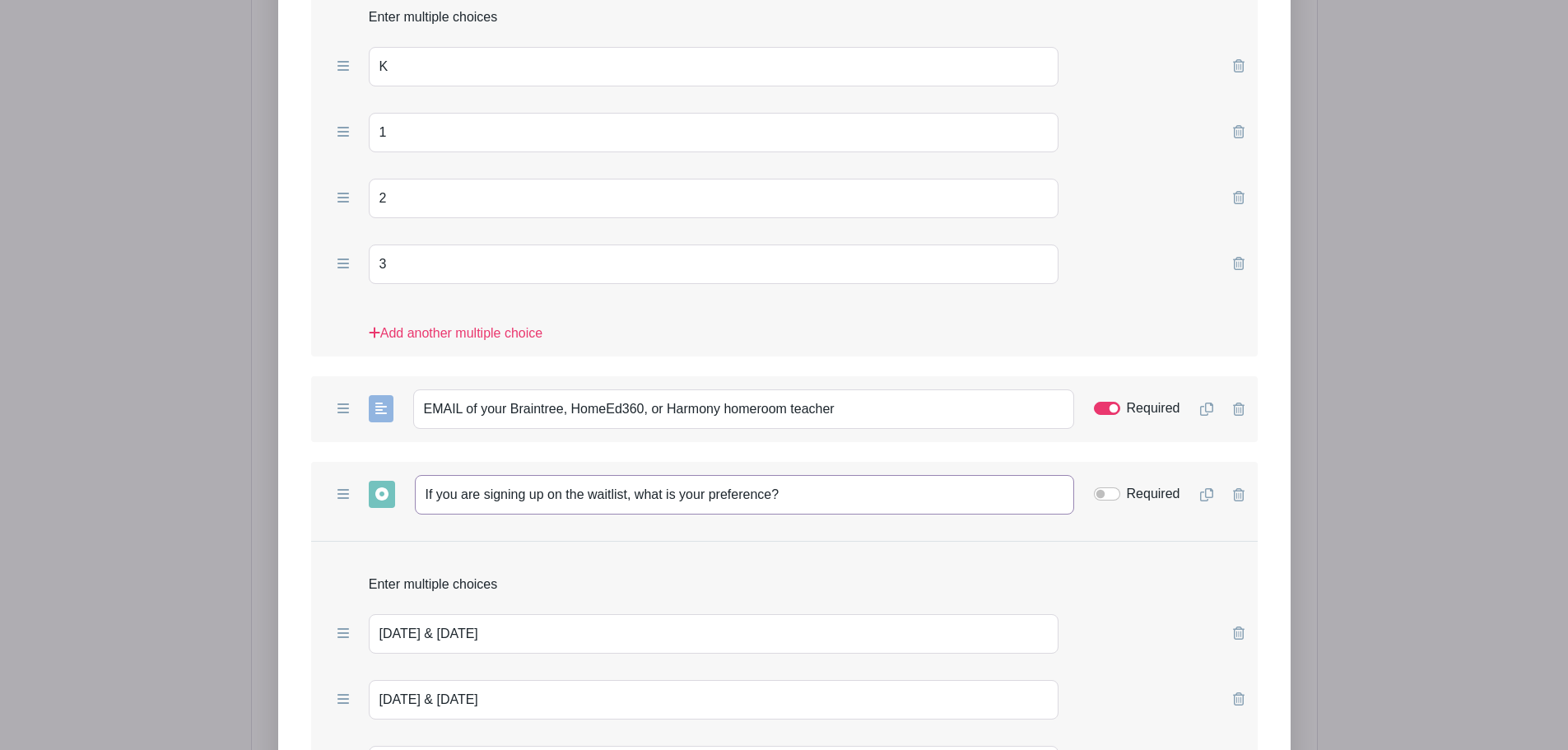
drag, startPoint x: 782, startPoint y: 487, endPoint x: 402, endPoint y: 478, distance: 380.1
click at [402, 478] on div "Add Short Answer Add Multiple Choice Add Checkboxes Add Dropdown If you are sig…" at bounding box center [784, 494] width 947 height 66
paste input "signed up for"
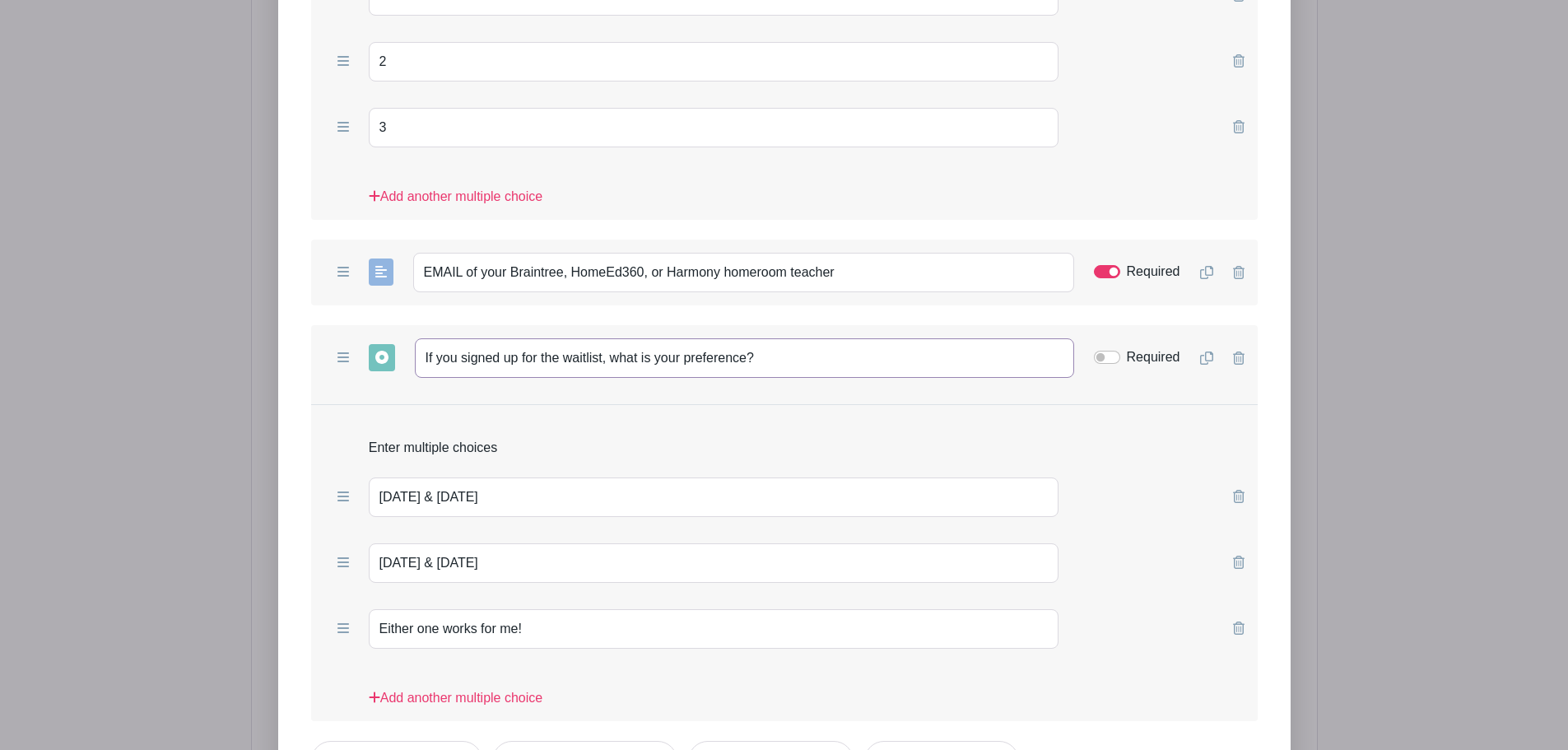
scroll to position [2496, 0]
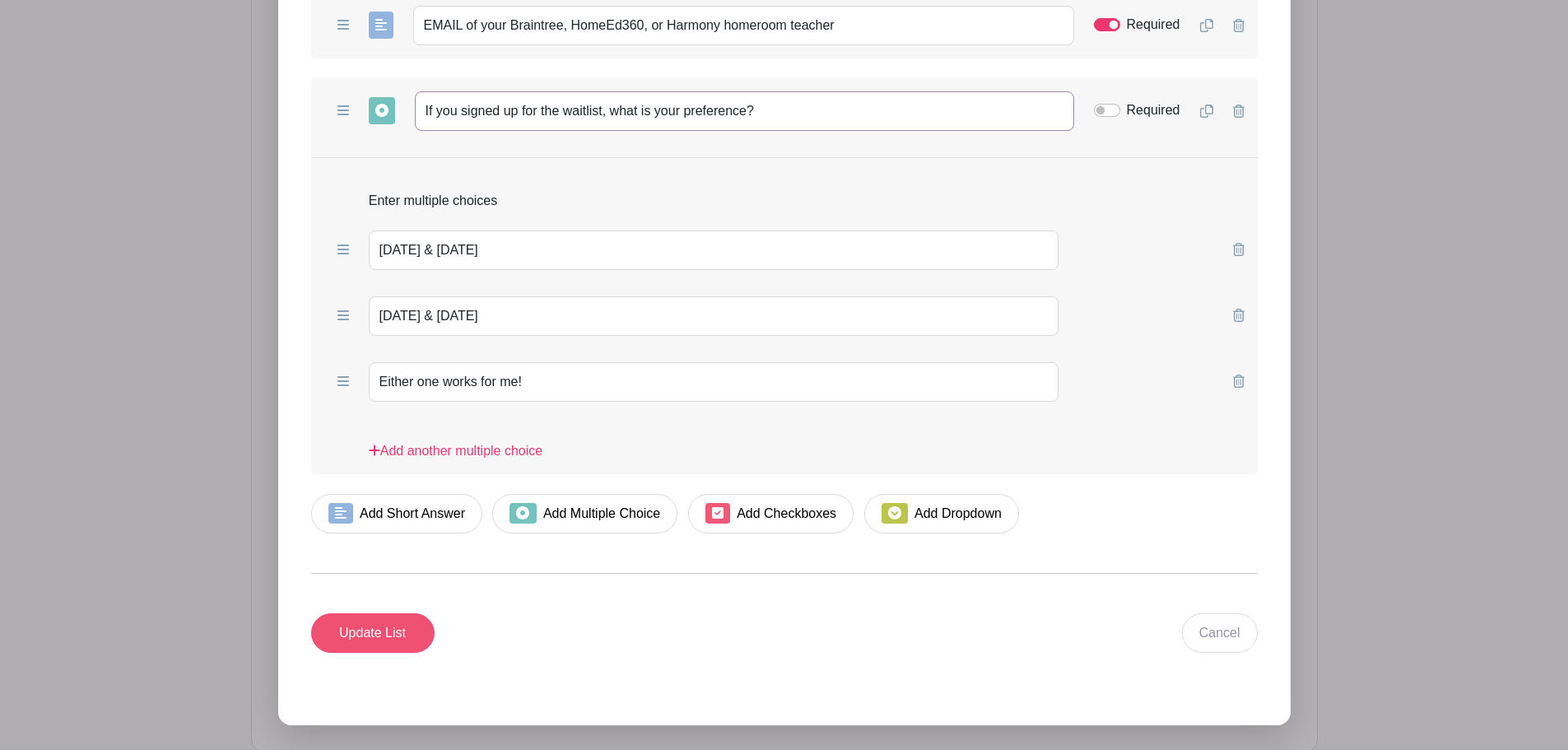
type input "If you signed up for the waitlist, what is your preference?"
click at [369, 633] on input "Update List" at bounding box center [373, 633] width 123 height 39
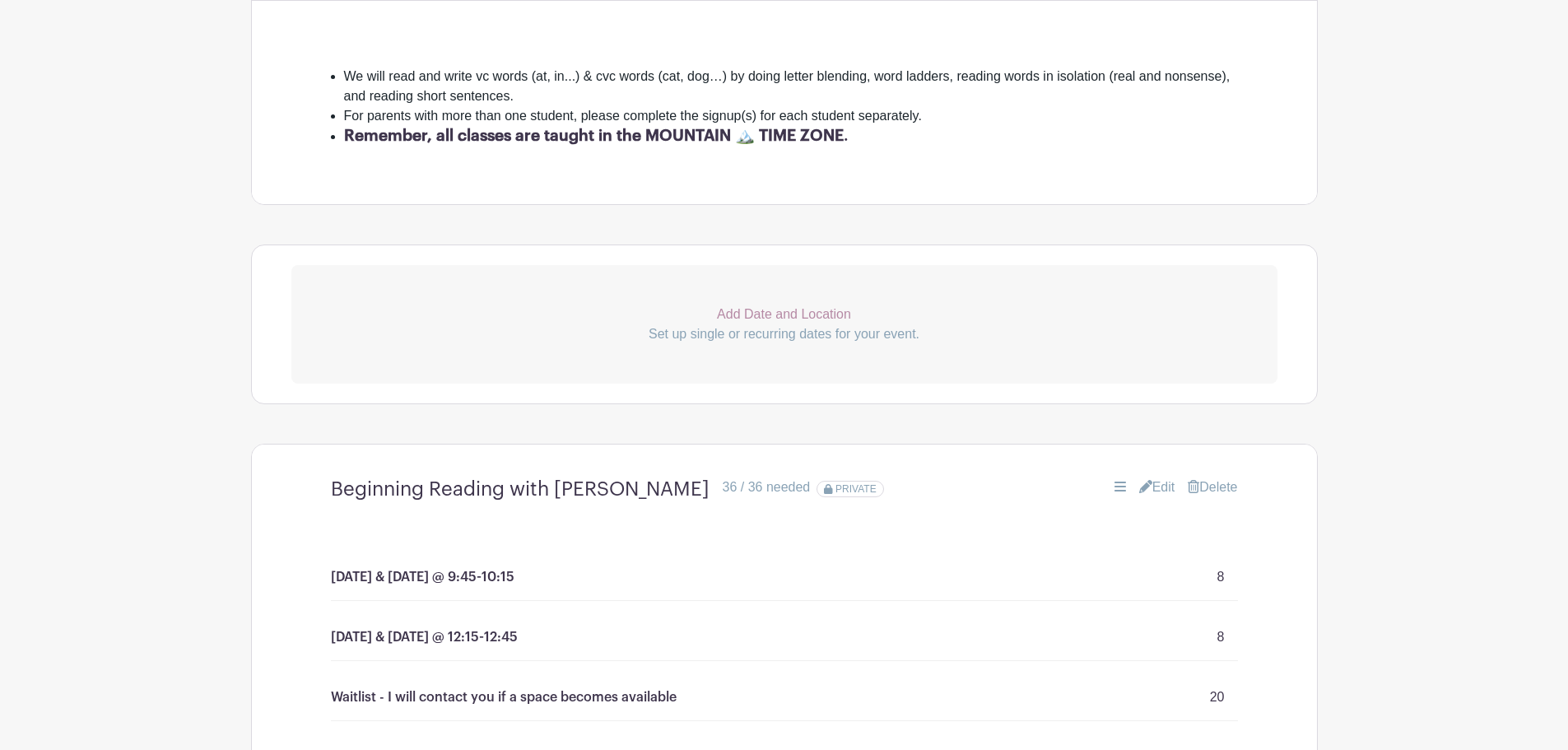
scroll to position [0, 0]
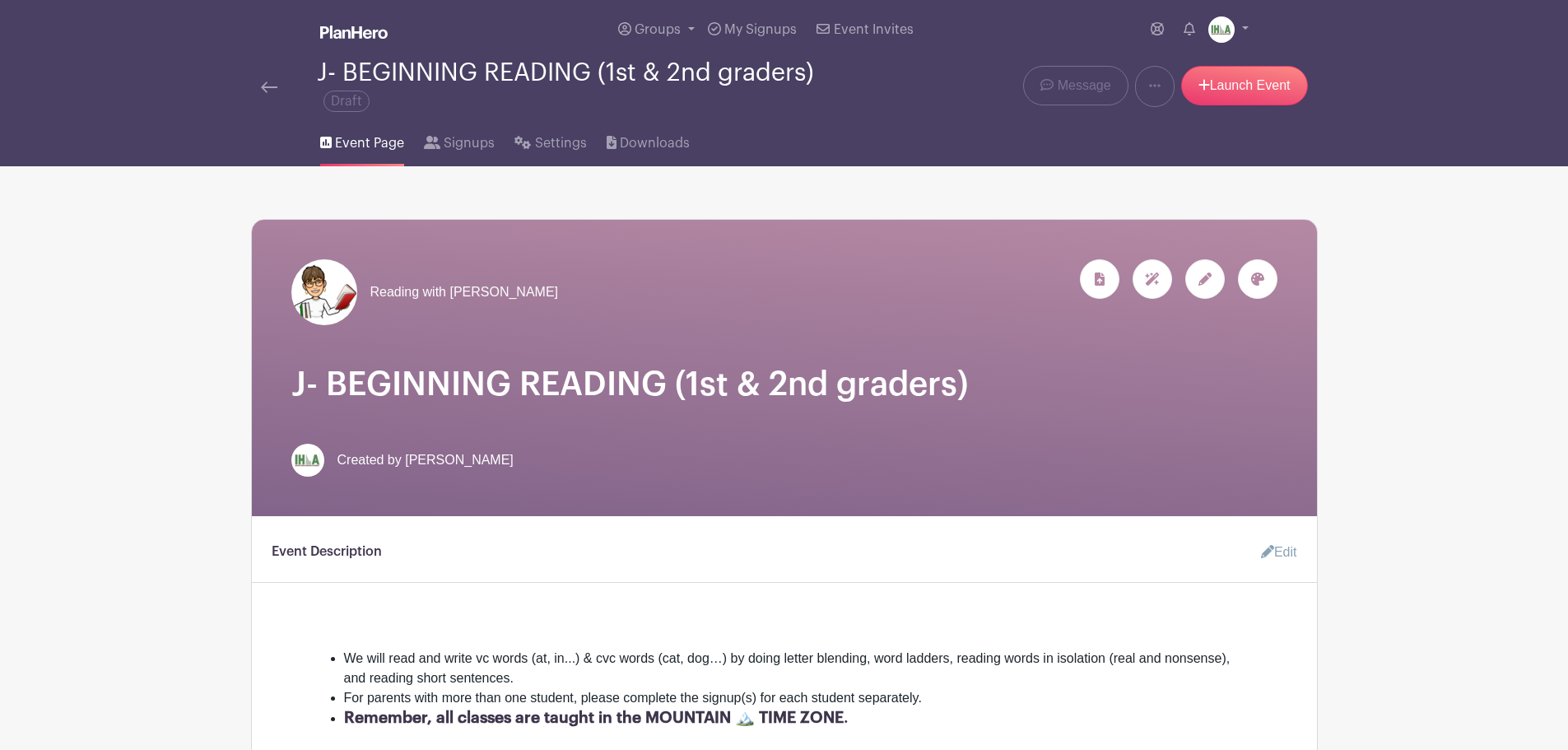
click at [266, 83] on img at bounding box center [268, 87] width 17 height 12
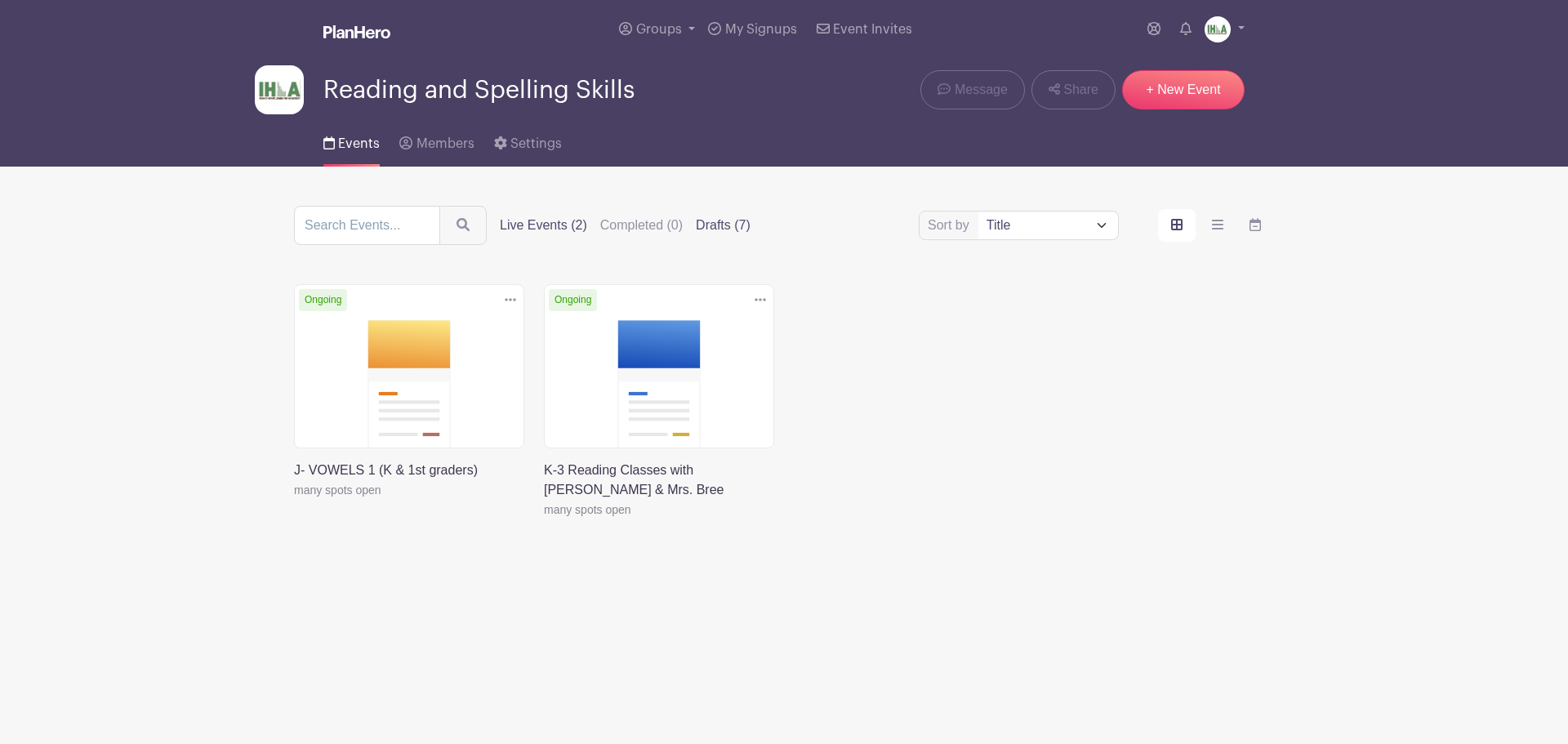
click at [717, 219] on label "Drafts (7)" at bounding box center [723, 225] width 54 height 19
click at [0, 0] on input "Drafts (7)" at bounding box center [0, 0] width 0 height 0
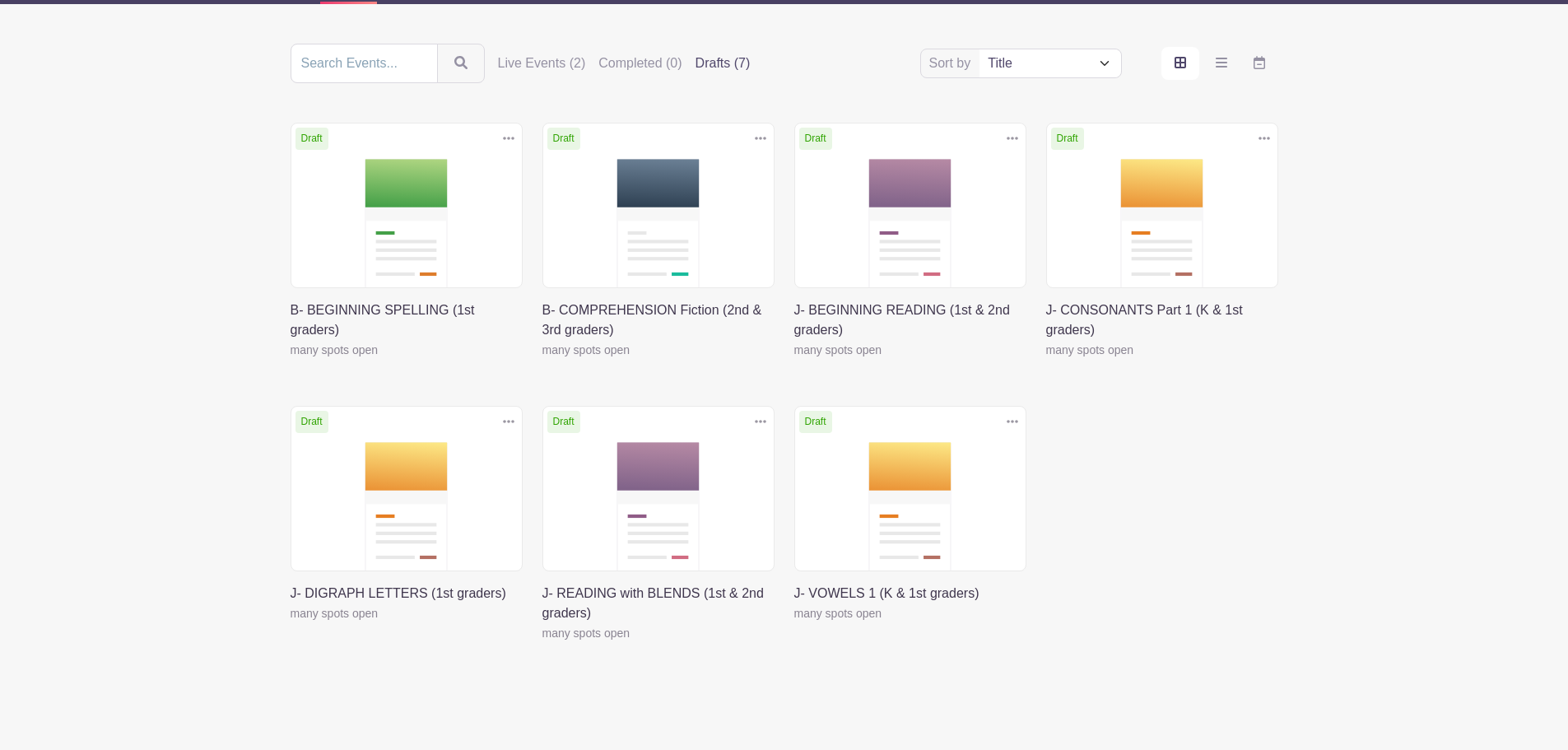
scroll to position [192, 0]
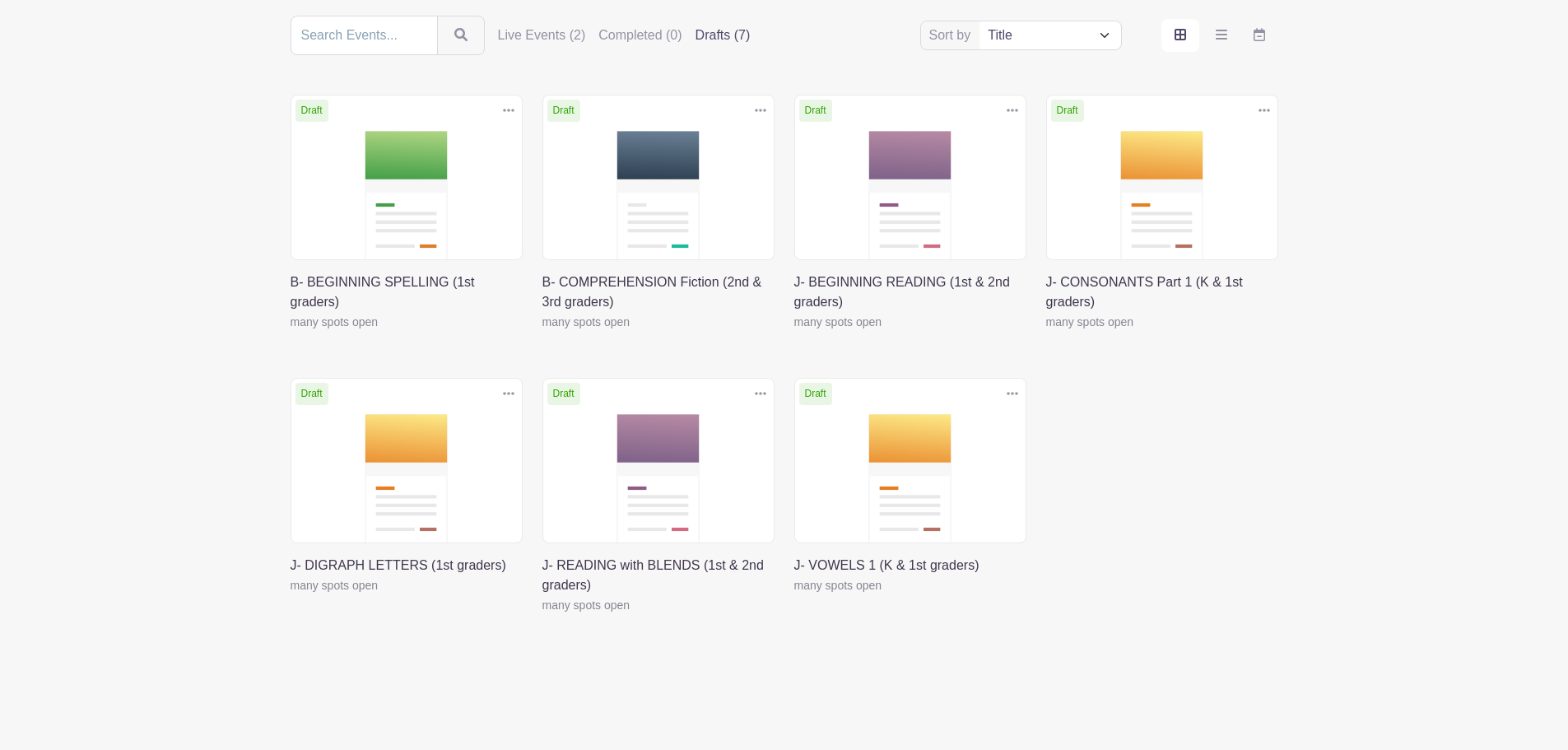
click at [291, 595] on link at bounding box center [291, 595] width 0 height 0
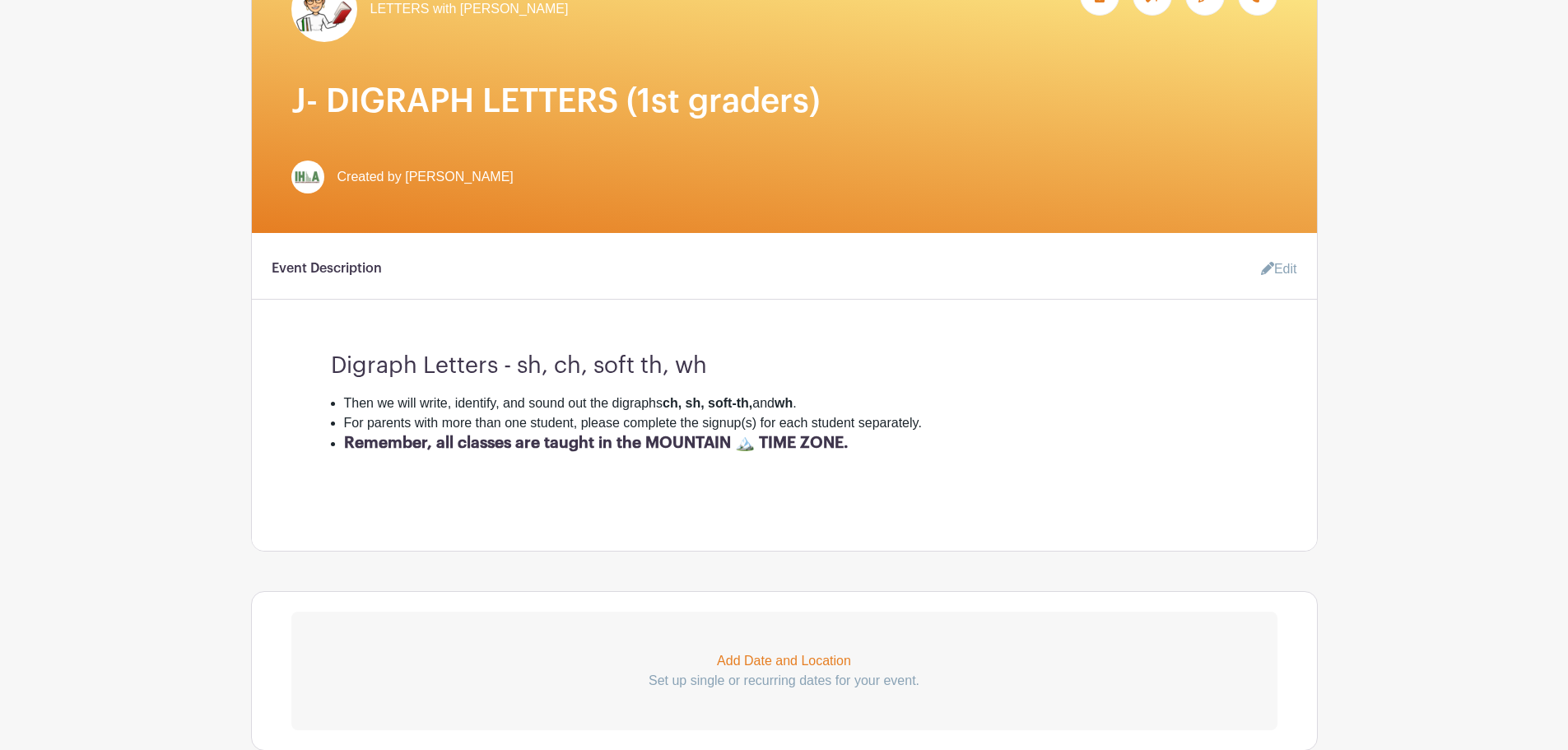
scroll to position [576, 0]
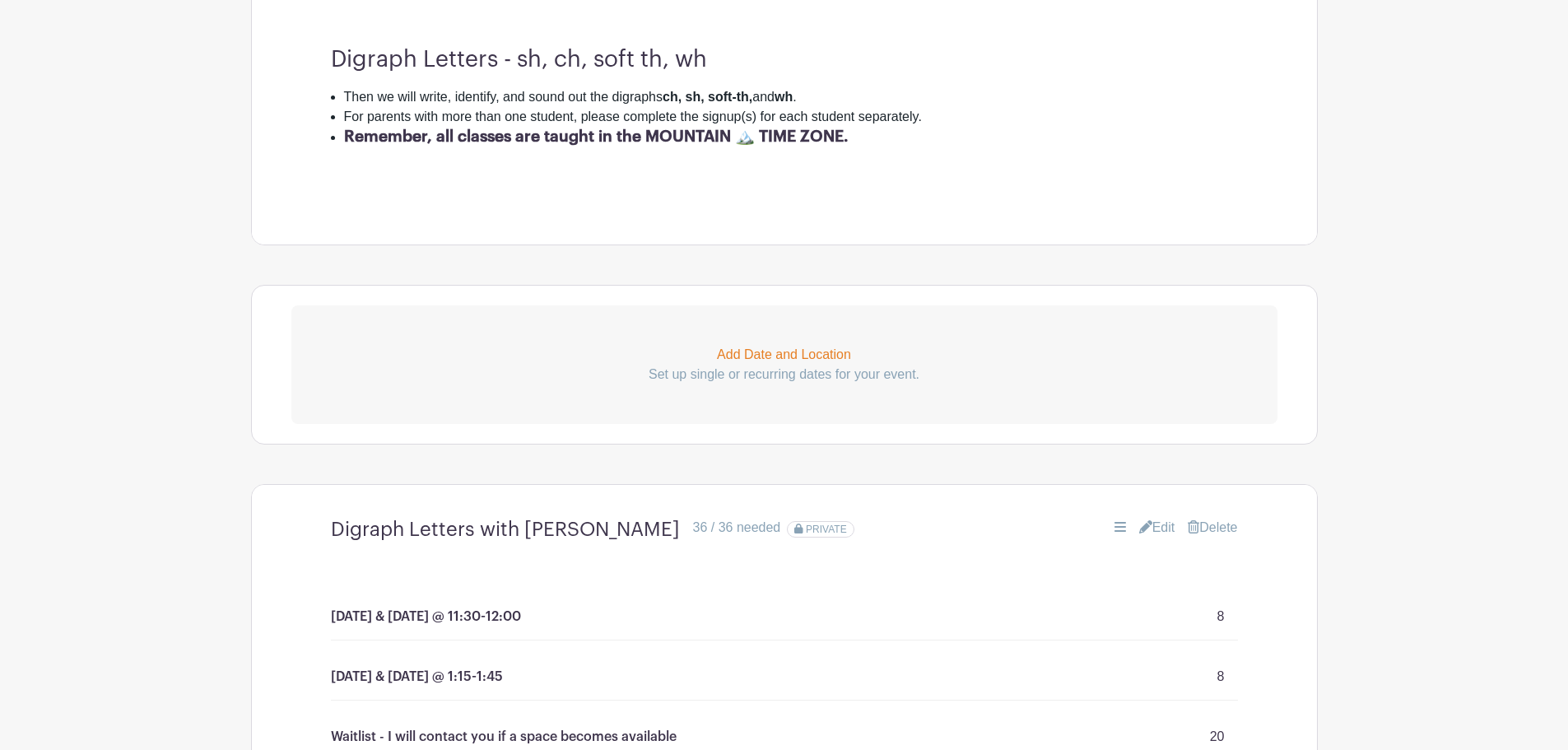
click at [1149, 518] on link "Edit" at bounding box center [1157, 528] width 36 height 20
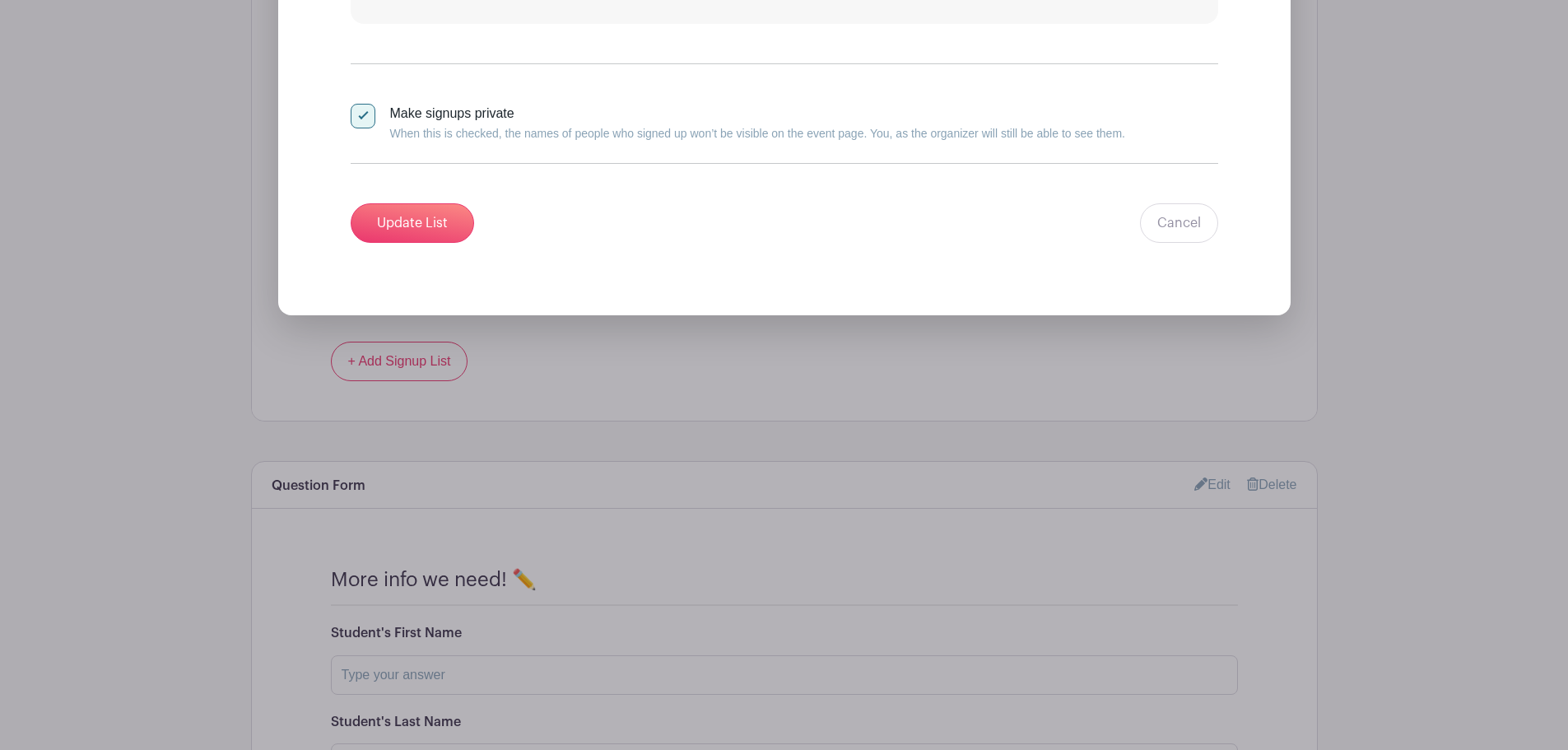
scroll to position [1344, 0]
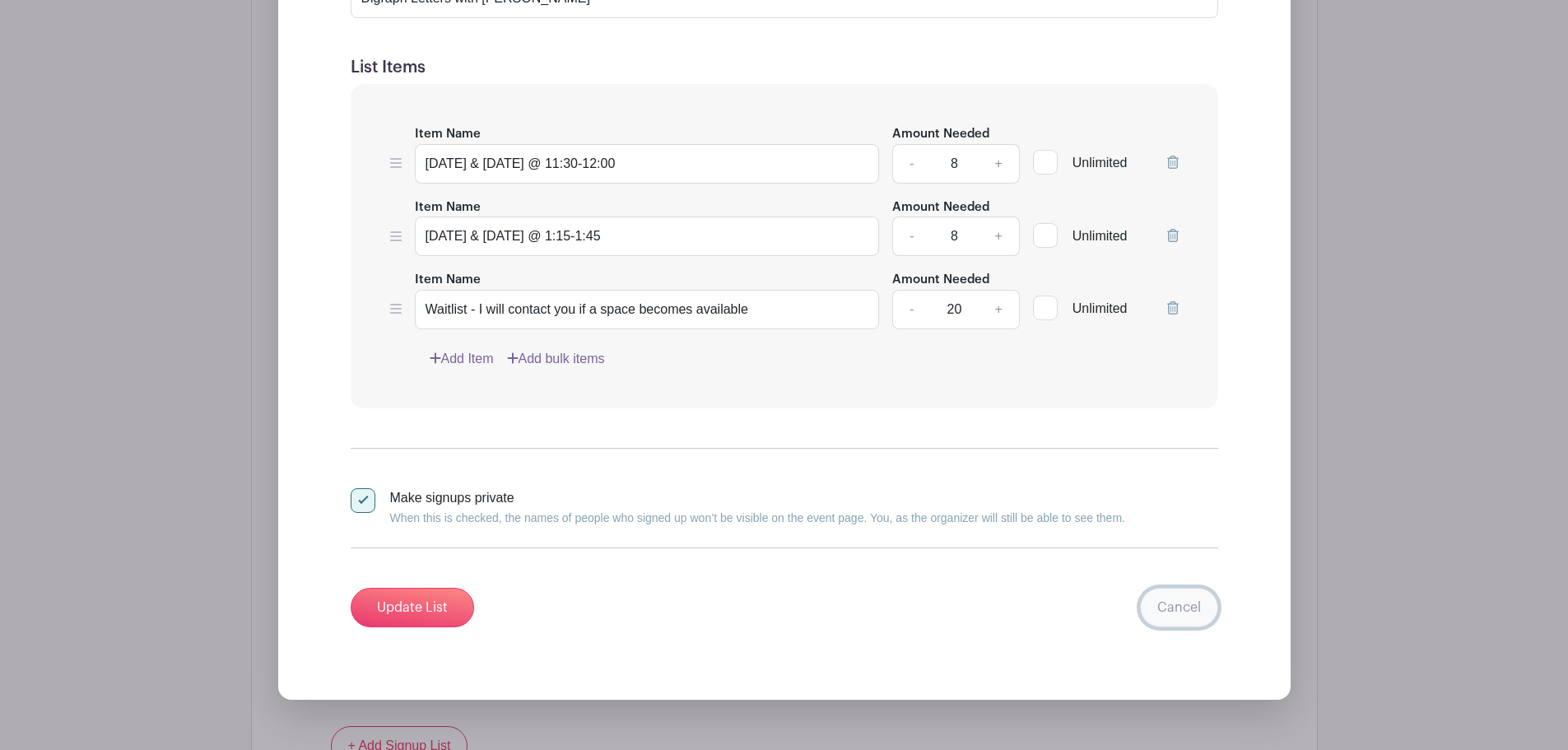
click at [1181, 605] on link "Cancel" at bounding box center [1179, 607] width 78 height 39
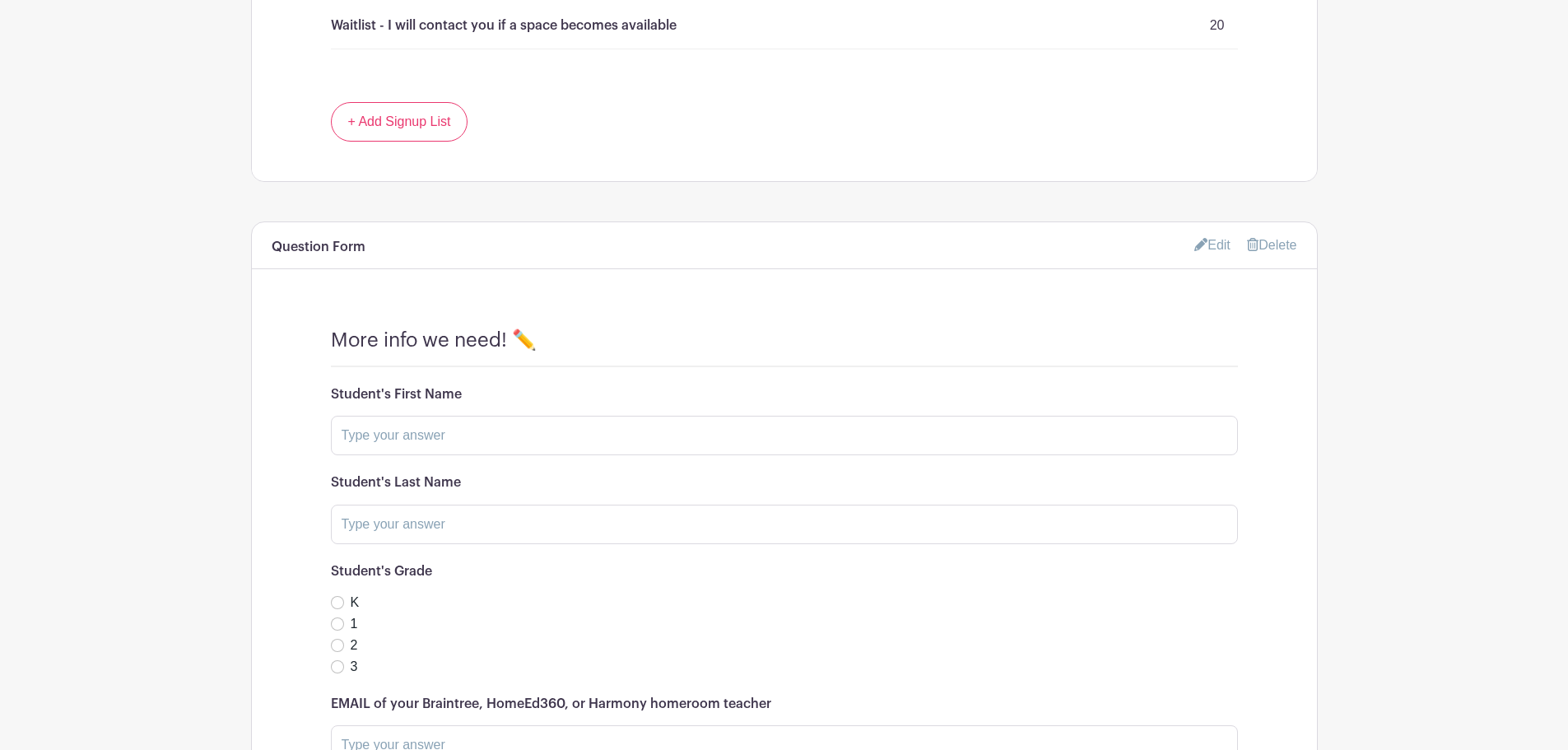
scroll to position [1192, 0]
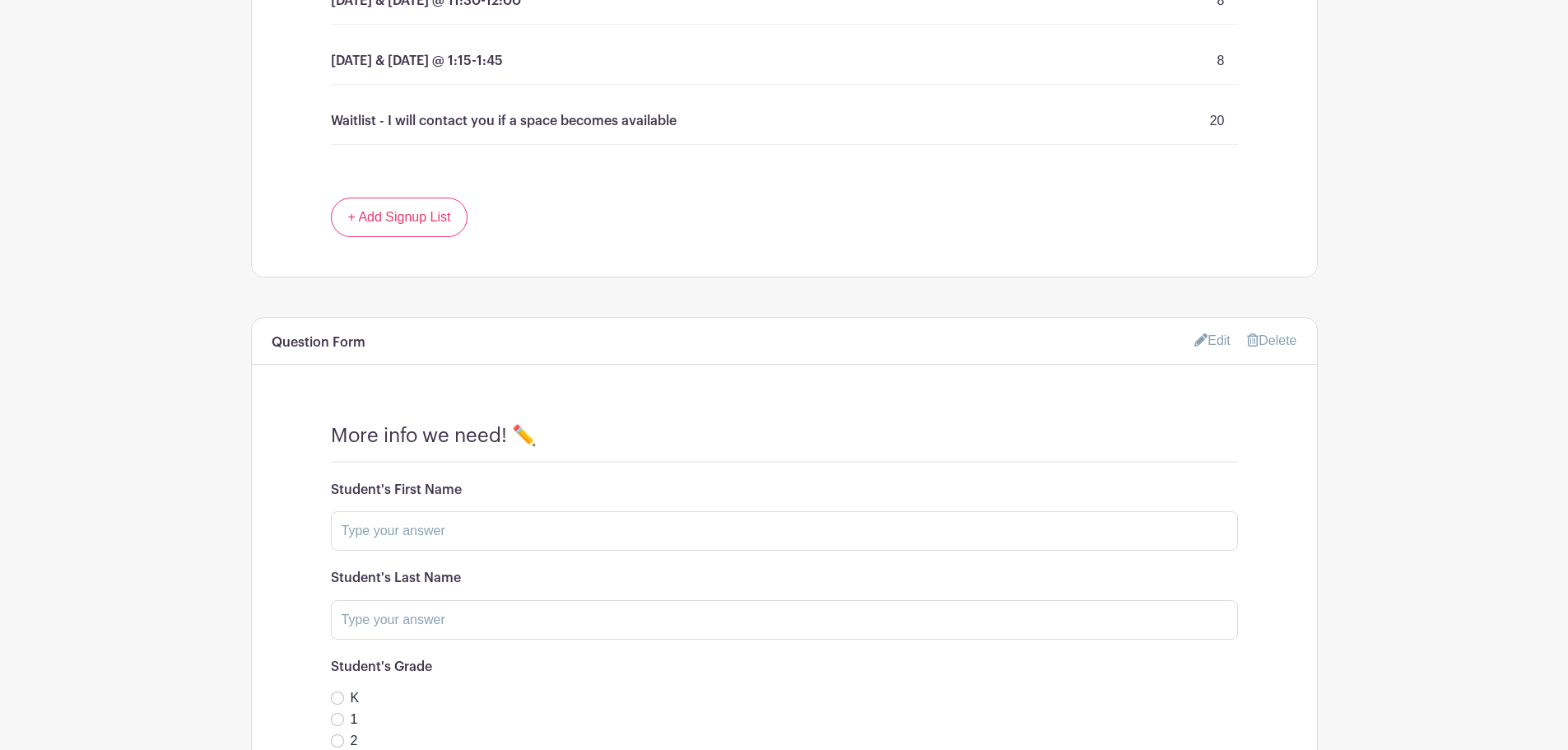
click at [1207, 341] on link "Edit" at bounding box center [1212, 341] width 36 height 27
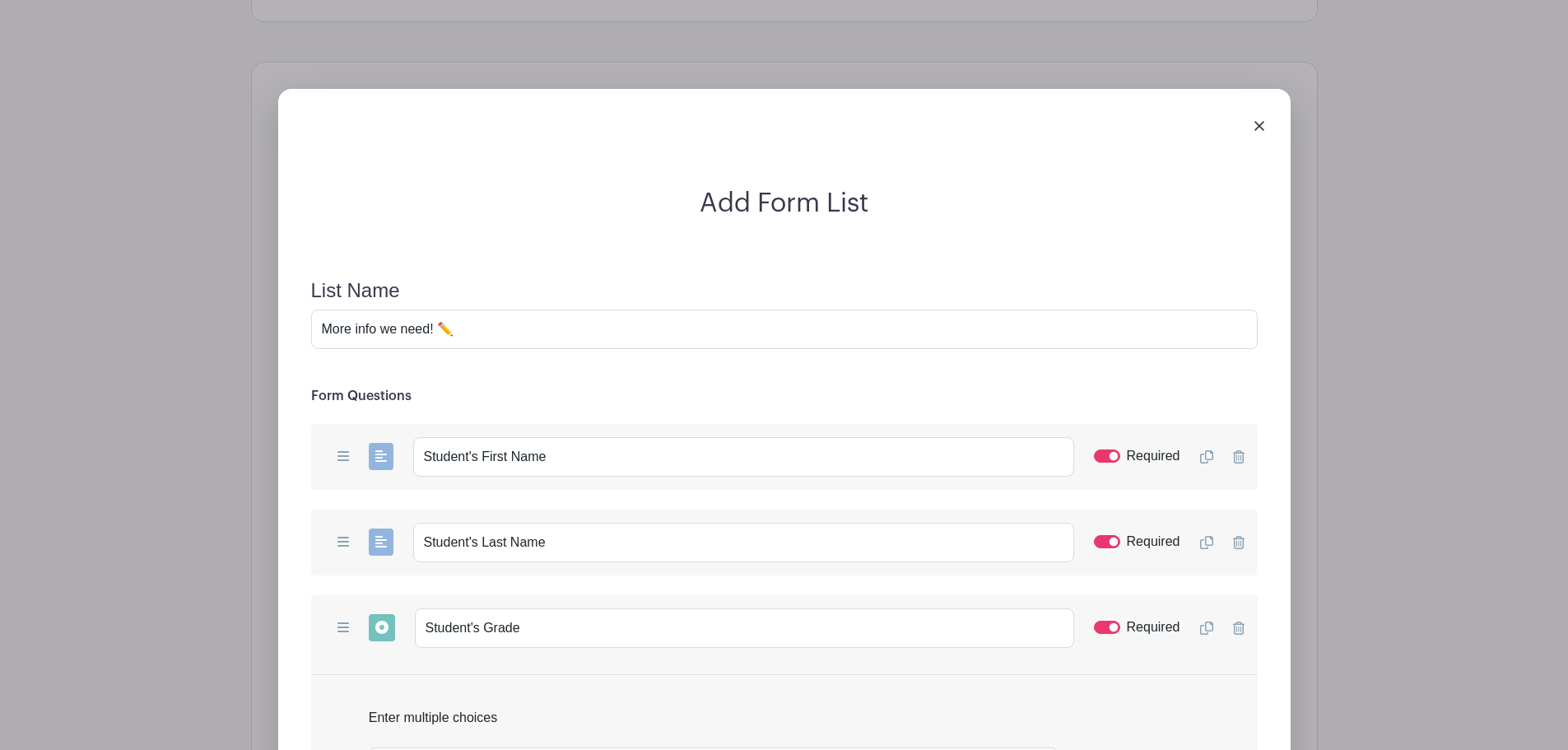
scroll to position [1960, 0]
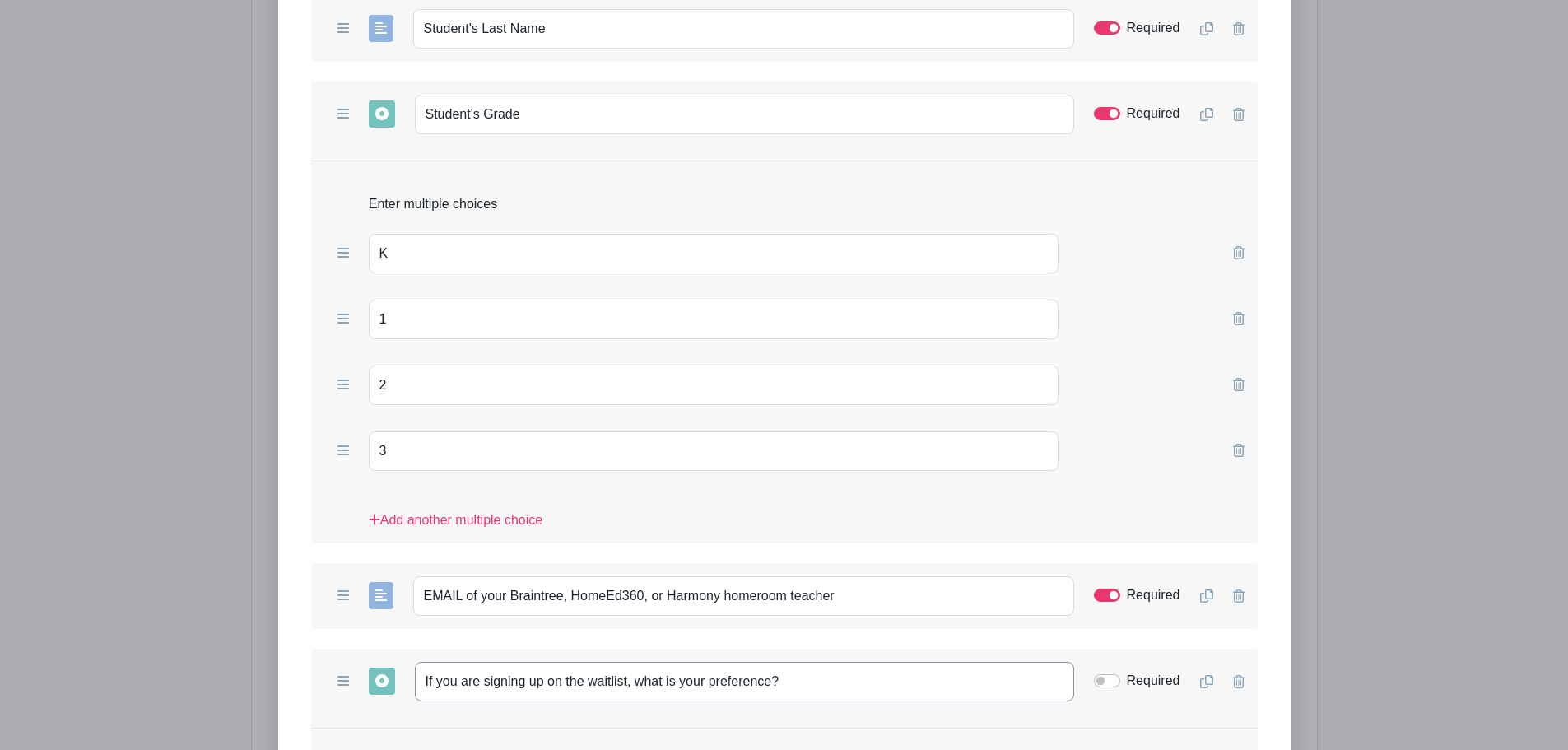
drag, startPoint x: 789, startPoint y: 682, endPoint x: 406, endPoint y: 667, distance: 383.3
click at [406, 667] on div "Add Short Answer Add Multiple Choice Add Checkboxes Add Dropdown If you are sig…" at bounding box center [784, 680] width 947 height 66
paste input "signed up for"
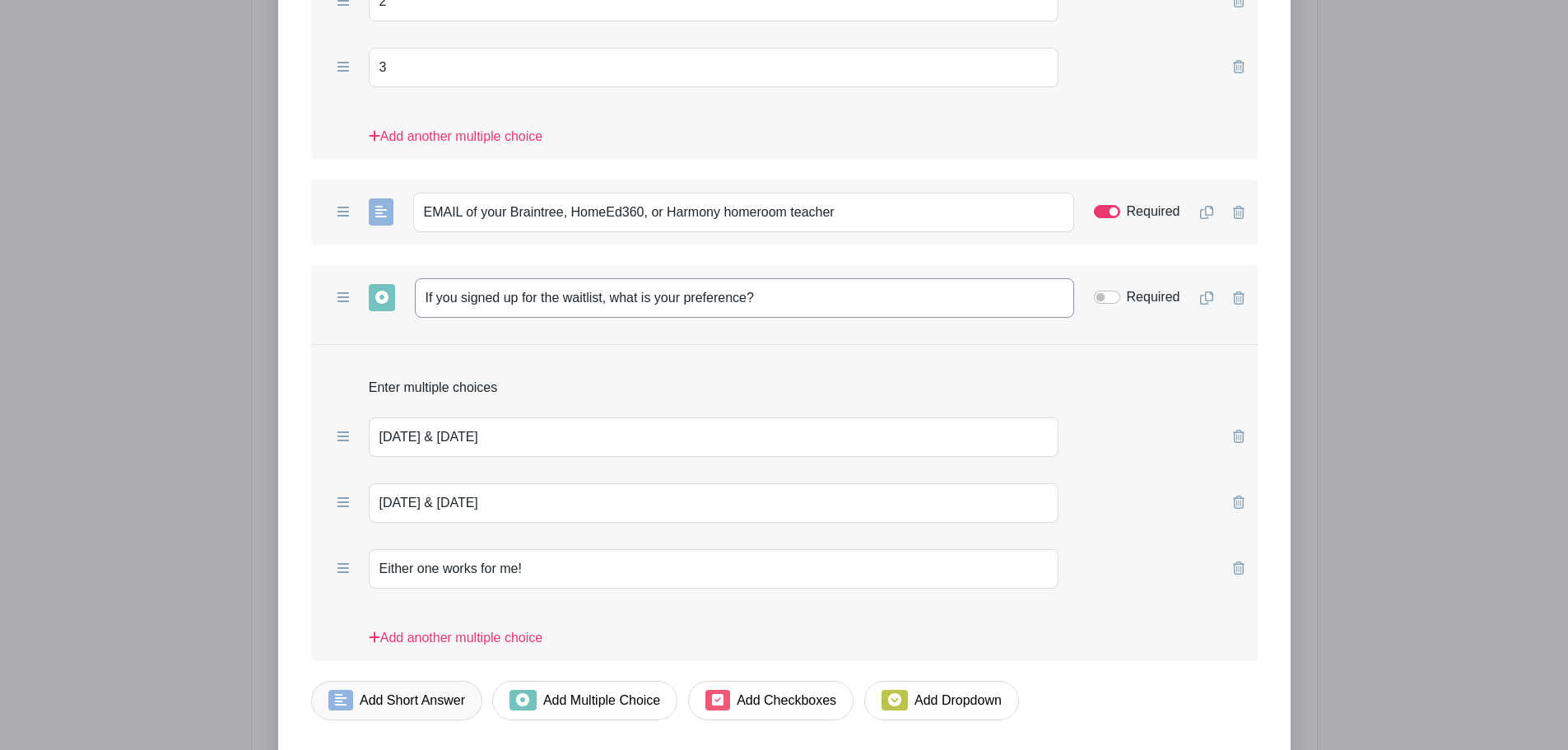
scroll to position [2537, 0]
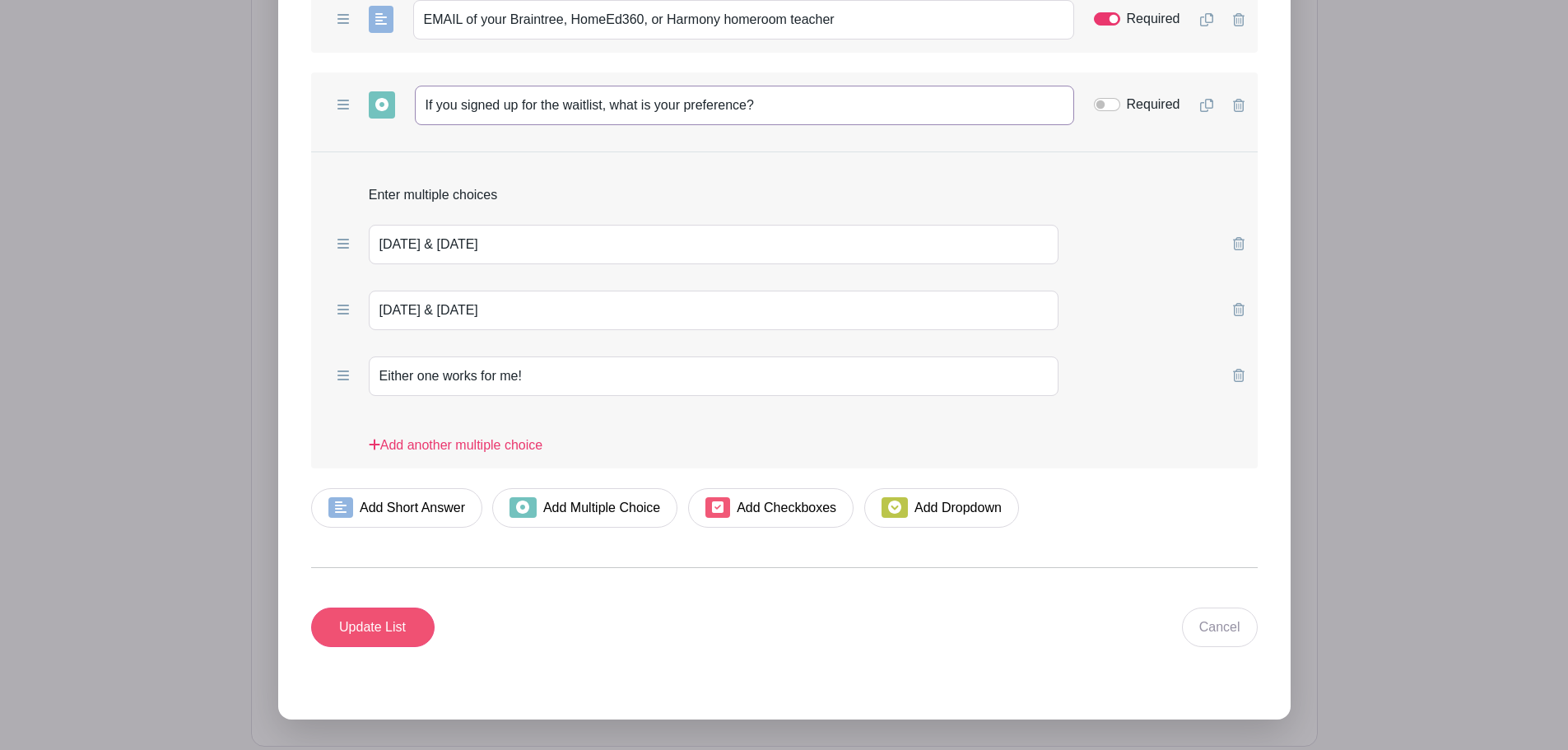
type input "If you signed up for the waitlist, what is your preference?"
click at [380, 634] on input "Update List" at bounding box center [373, 627] width 123 height 39
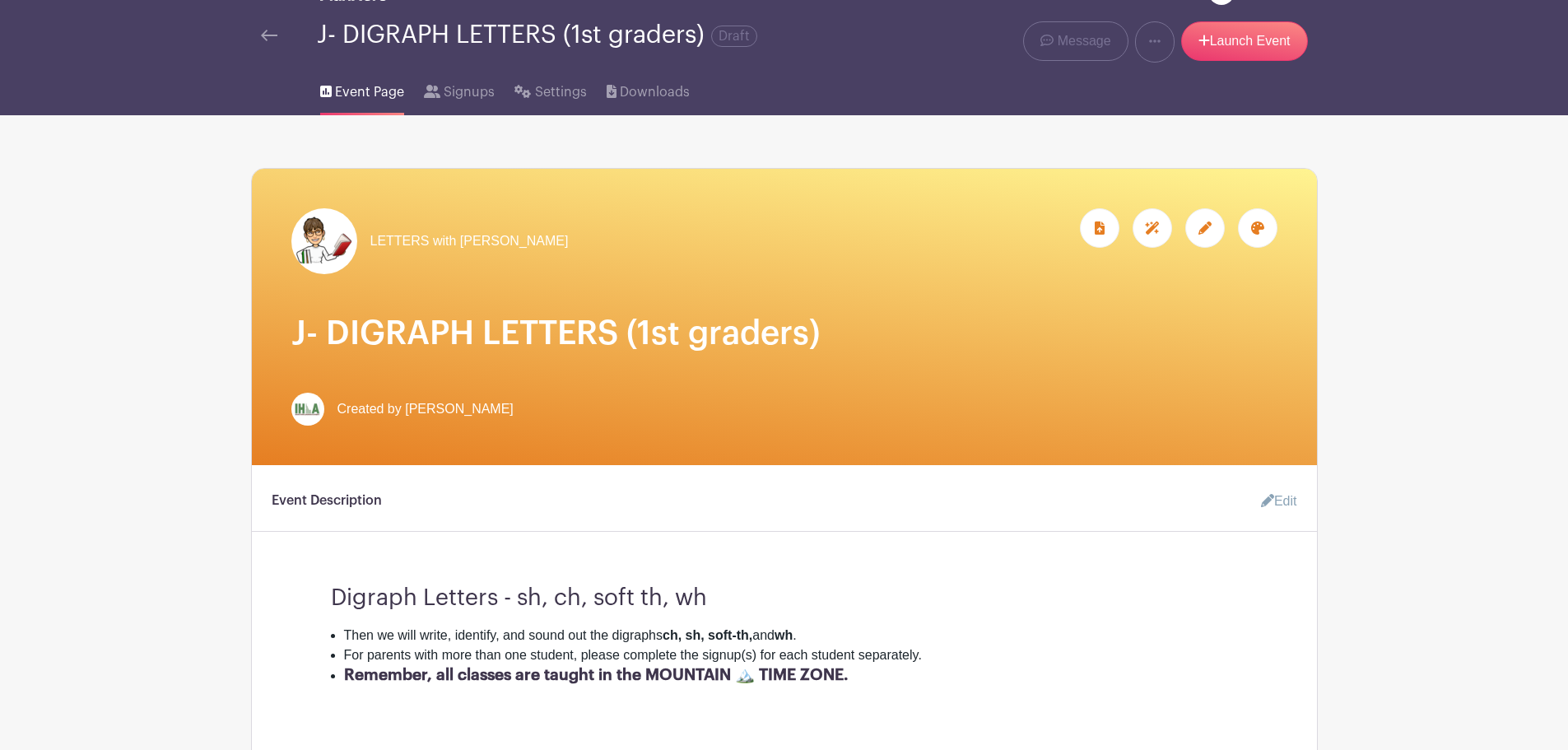
scroll to position [0, 0]
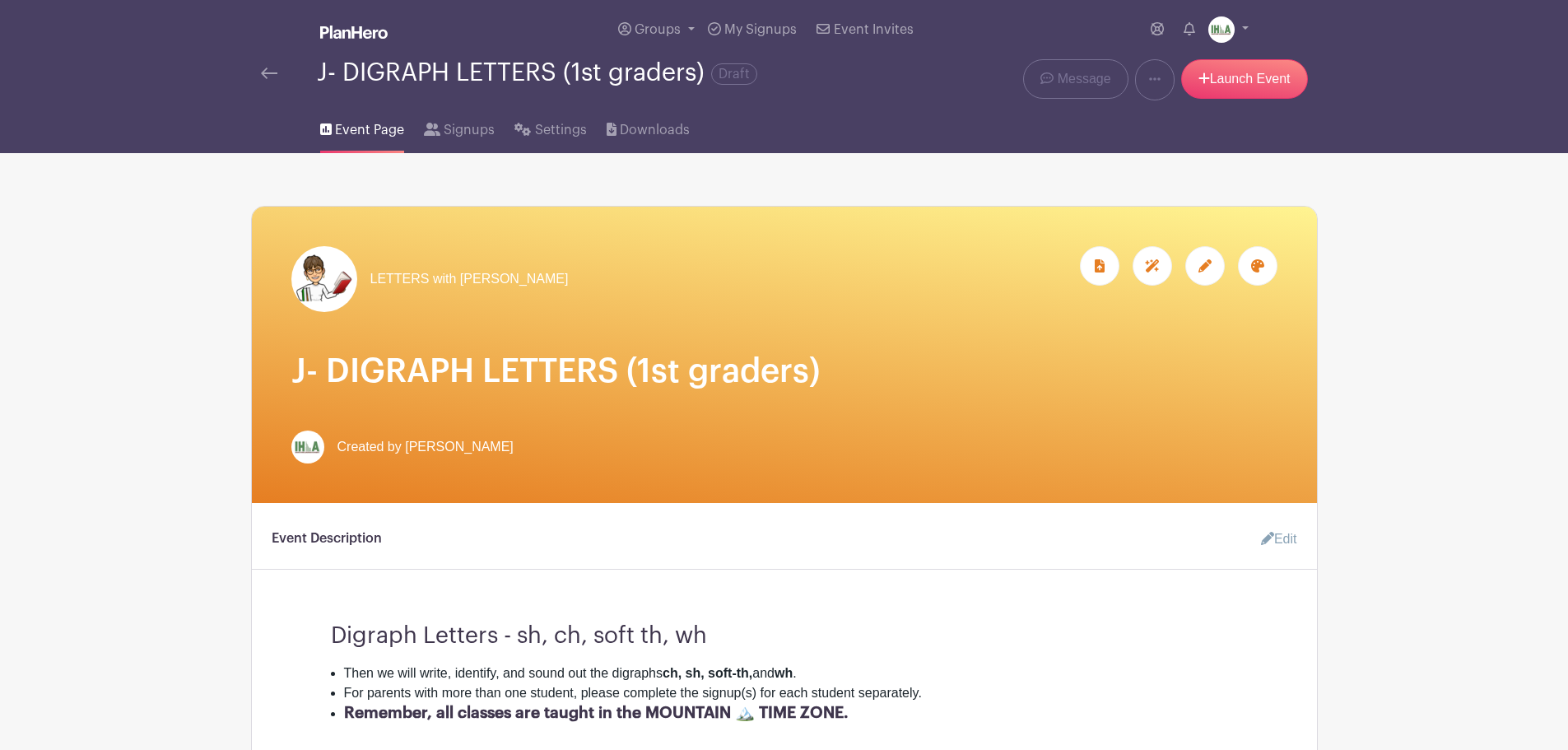
click at [266, 74] on img at bounding box center [268, 73] width 17 height 12
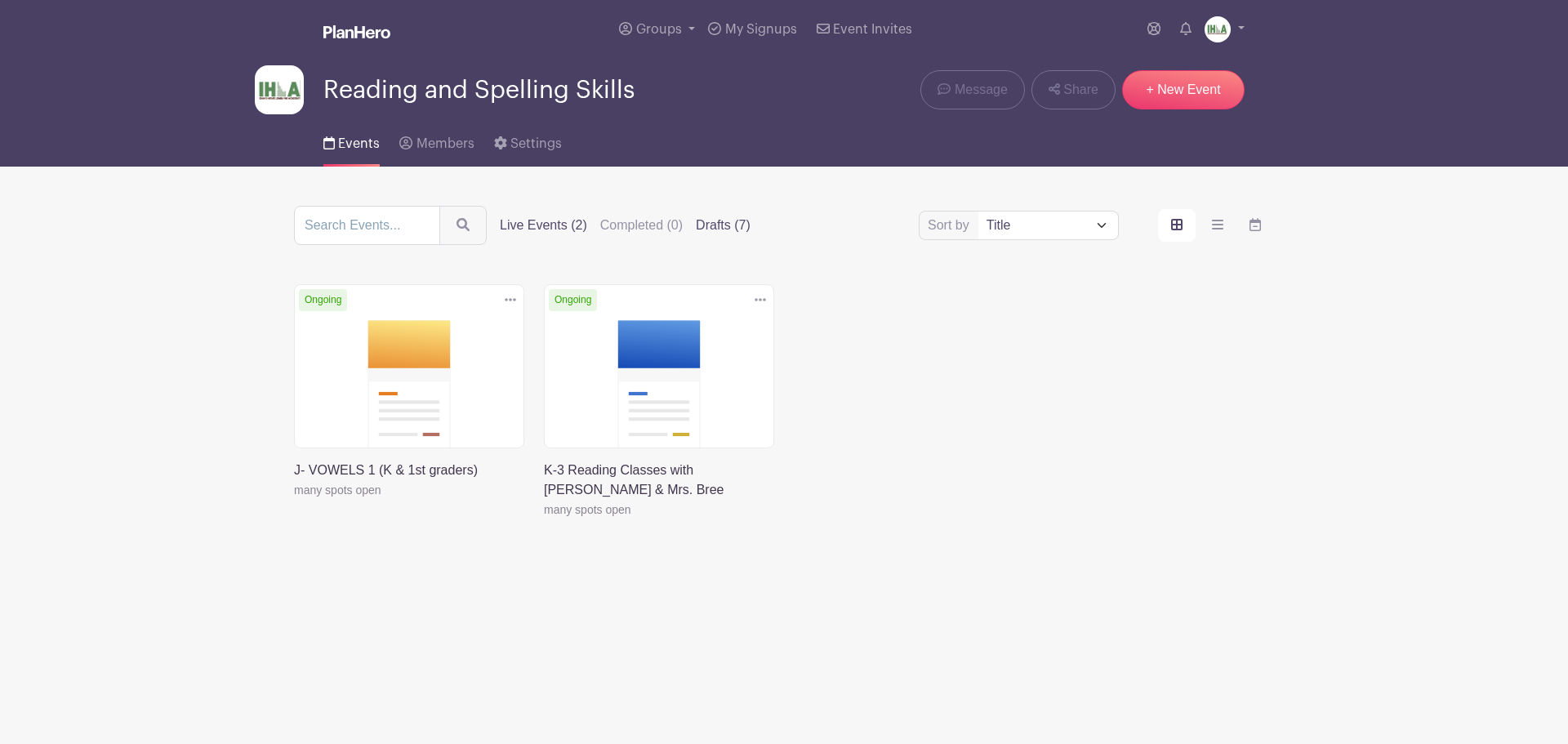
click at [738, 224] on label "Drafts (7)" at bounding box center [723, 225] width 54 height 19
click at [0, 0] on input "Drafts (7)" at bounding box center [0, 0] width 0 height 0
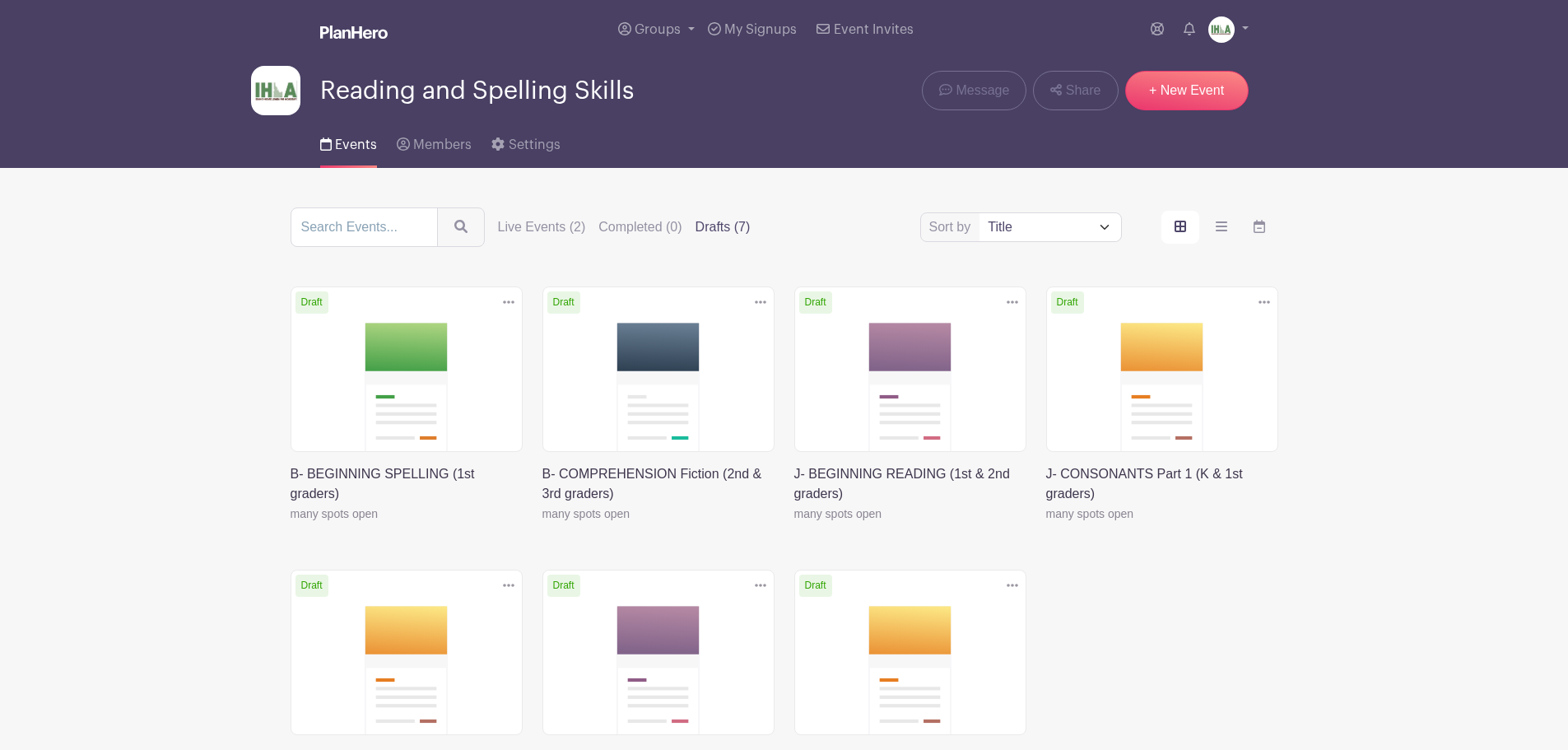
scroll to position [206, 0]
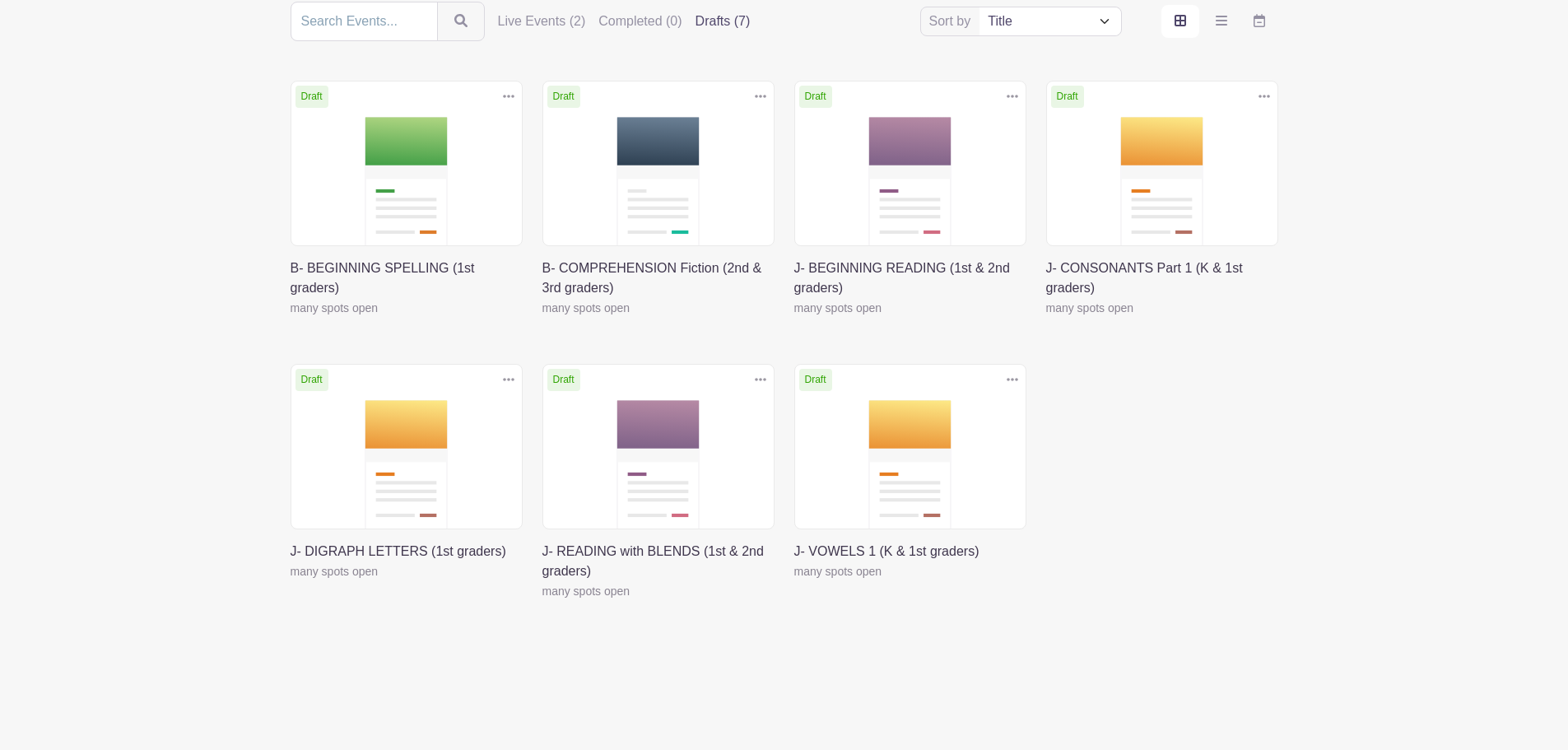
click at [543, 601] on link at bounding box center [543, 601] width 0 height 0
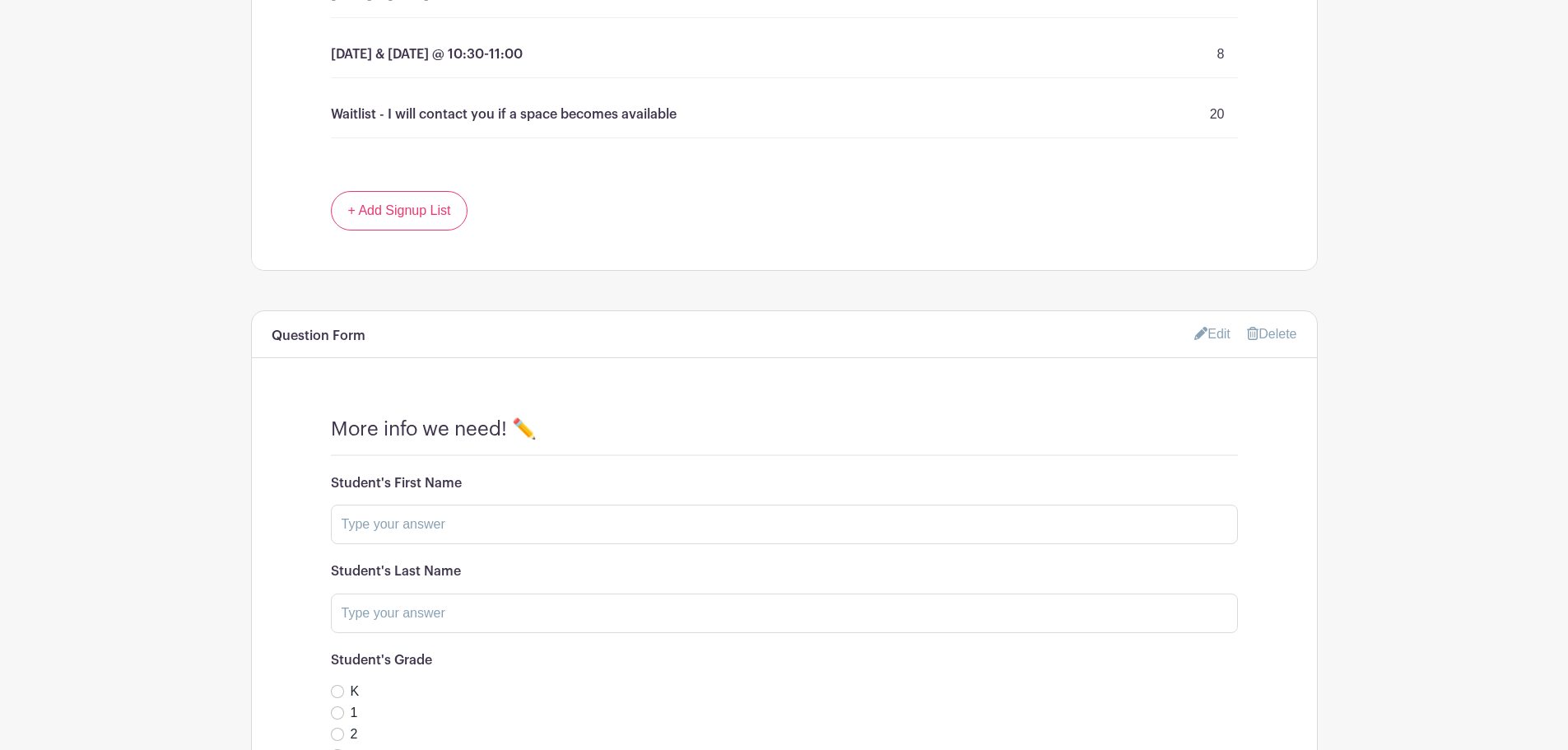
scroll to position [1344, 0]
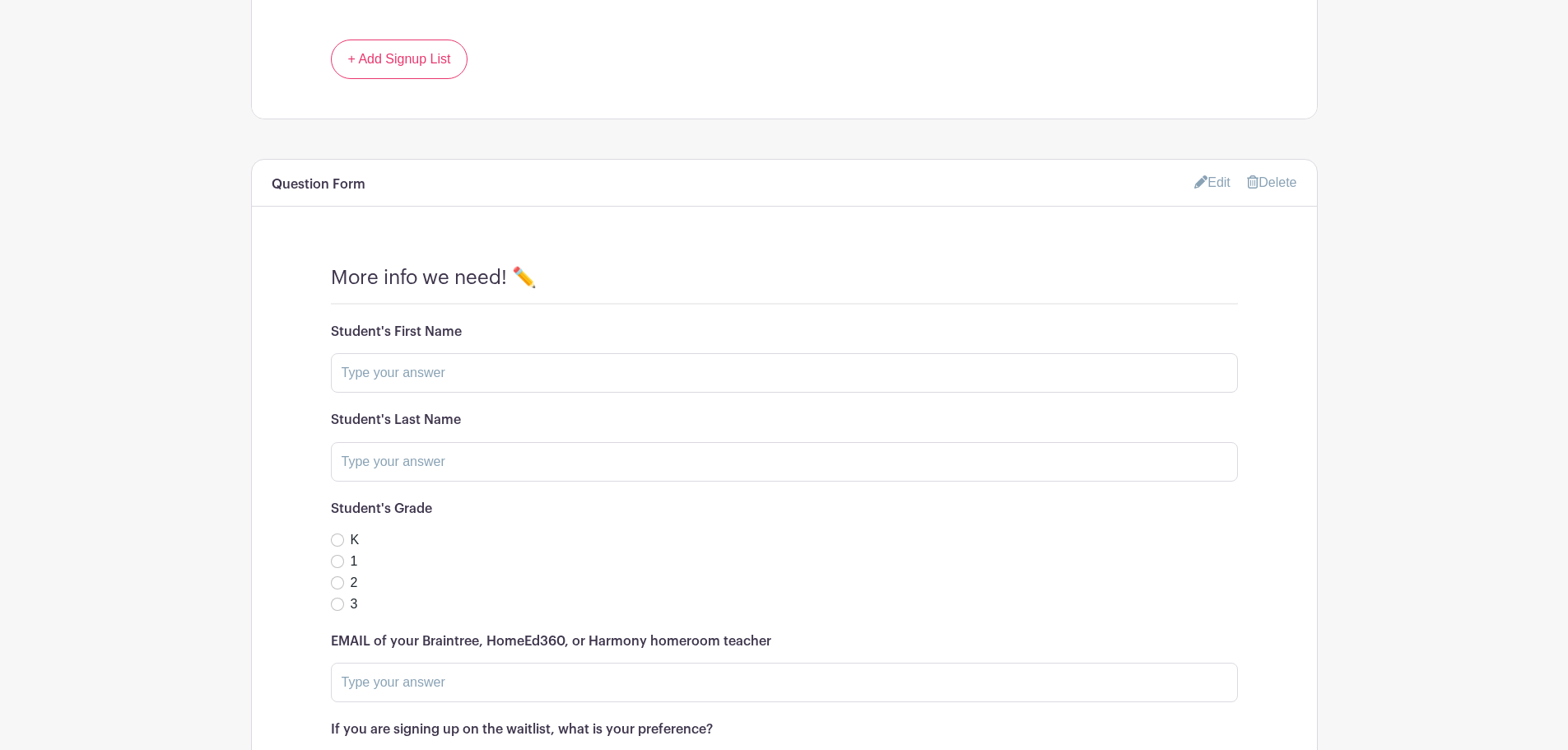
click at [1203, 179] on link "Edit" at bounding box center [1212, 182] width 36 height 27
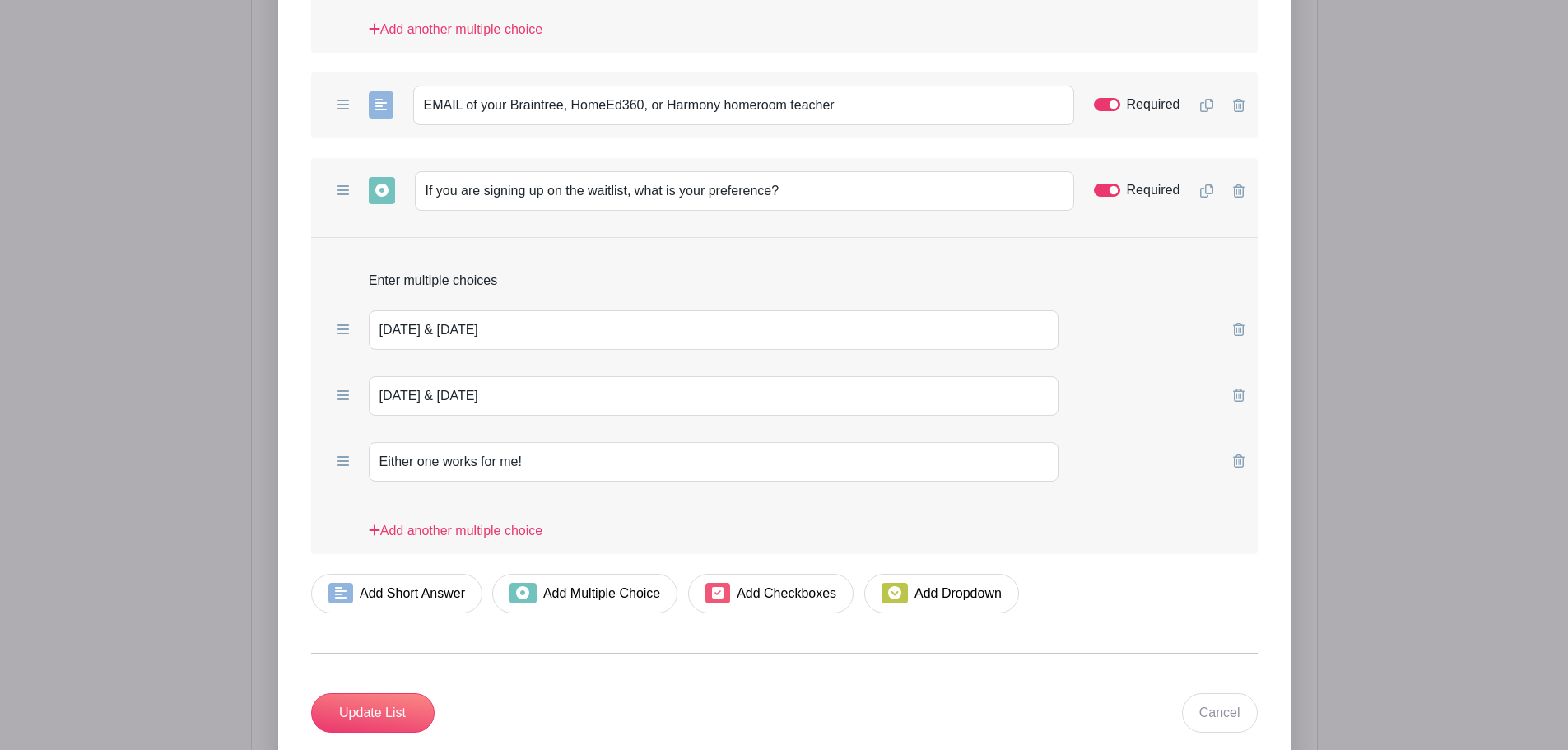
scroll to position [2496, 0]
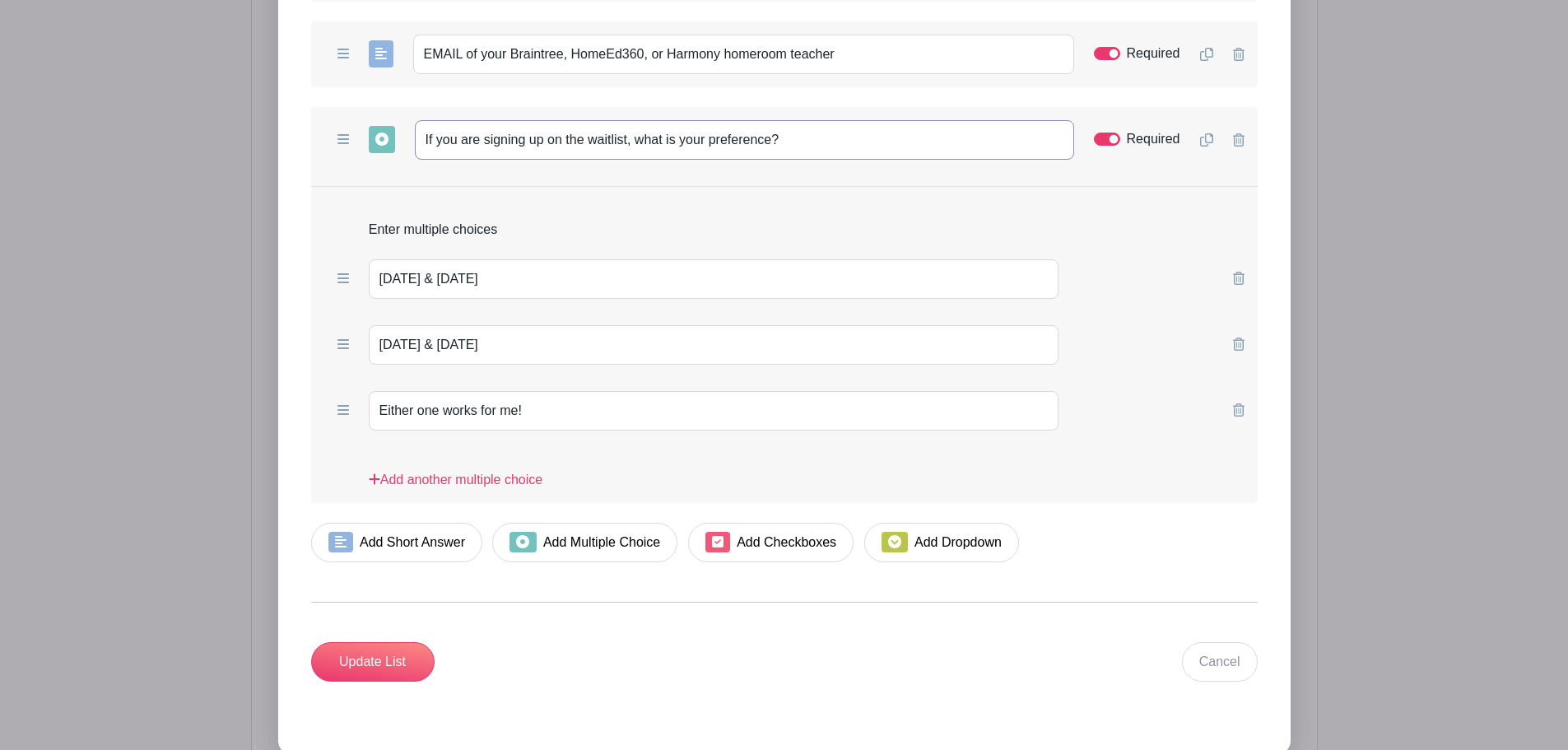
drag, startPoint x: 907, startPoint y: 139, endPoint x: 393, endPoint y: 131, distance: 514.1
click at [393, 131] on div "Add Short Answer Add Multiple Choice Add Checkboxes Add Dropdown If you are sig…" at bounding box center [784, 139] width 947 height 66
paste input "signed up for"
type input "If you signed up for the waitlist, what is your preference?"
click at [1098, 137] on input "Required" at bounding box center [1107, 138] width 26 height 13
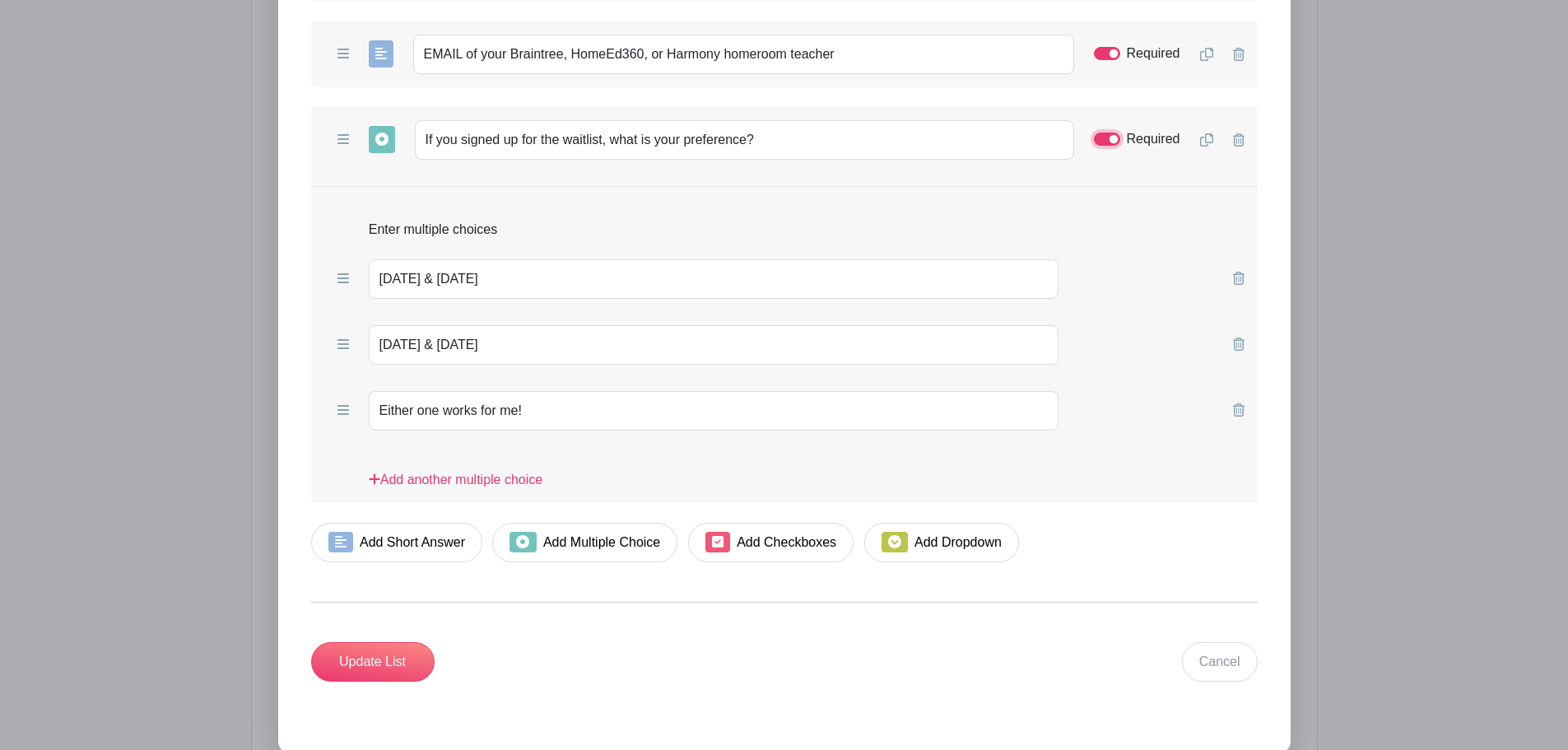
checkbox input "false"
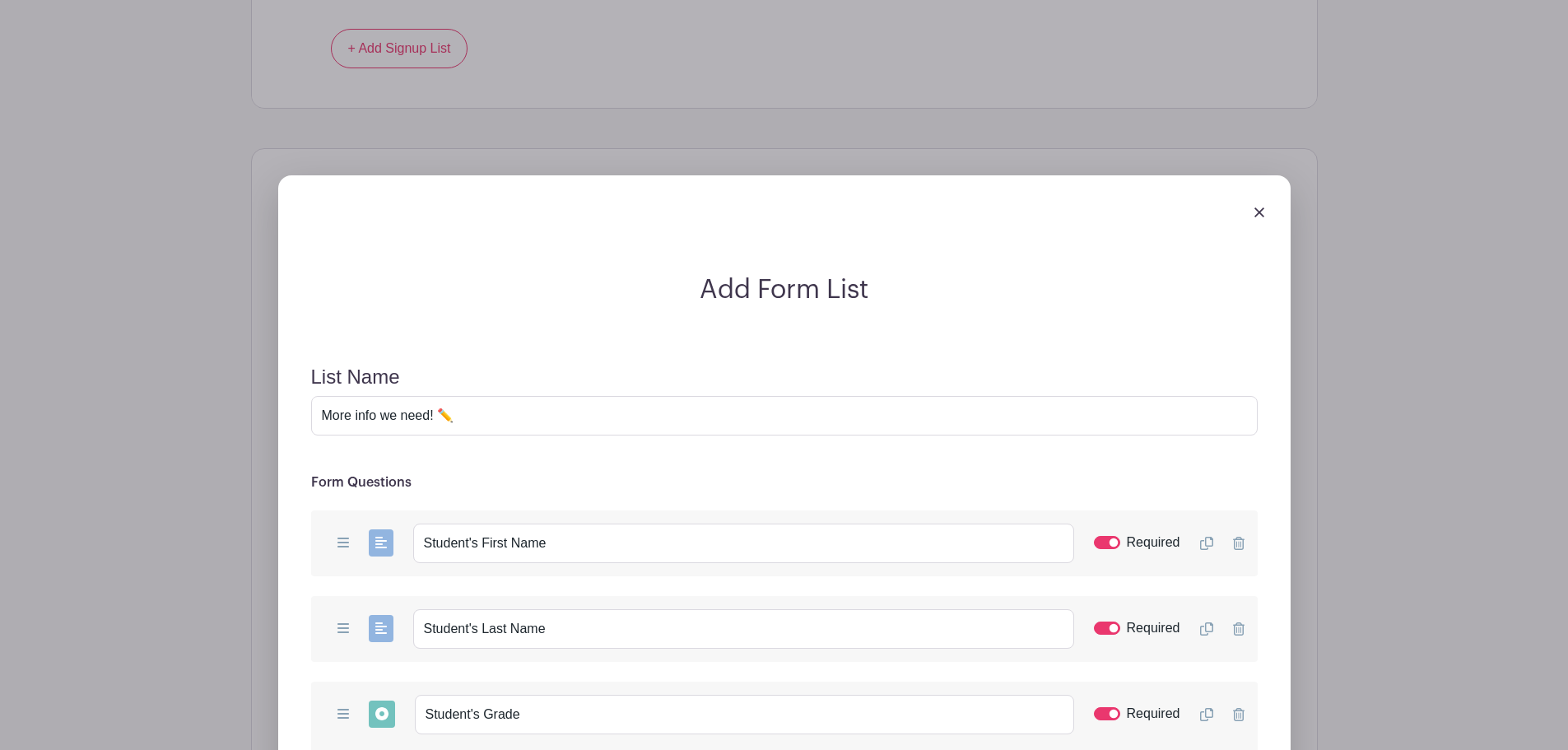
scroll to position [1344, 0]
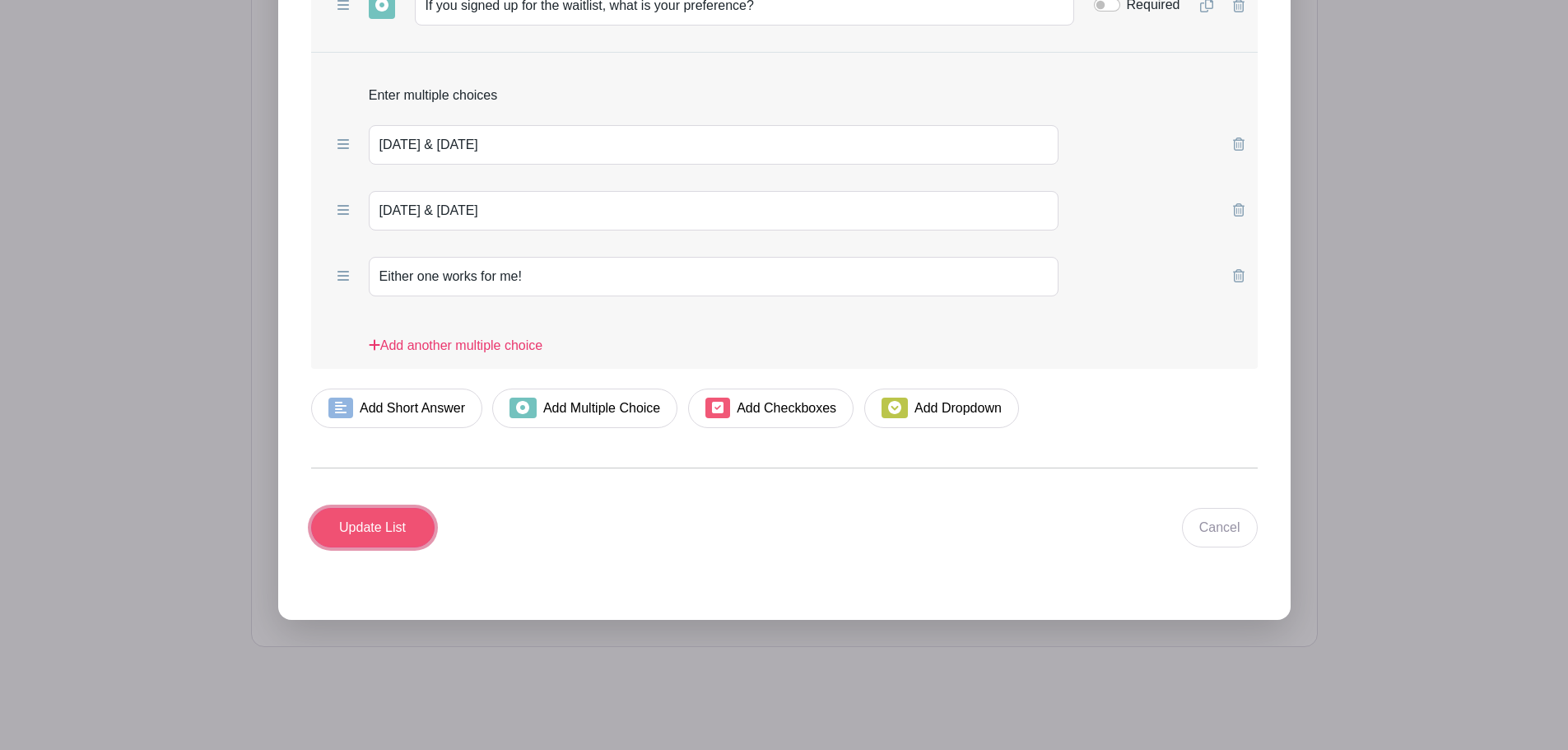
click at [394, 530] on input "Update List" at bounding box center [373, 528] width 123 height 39
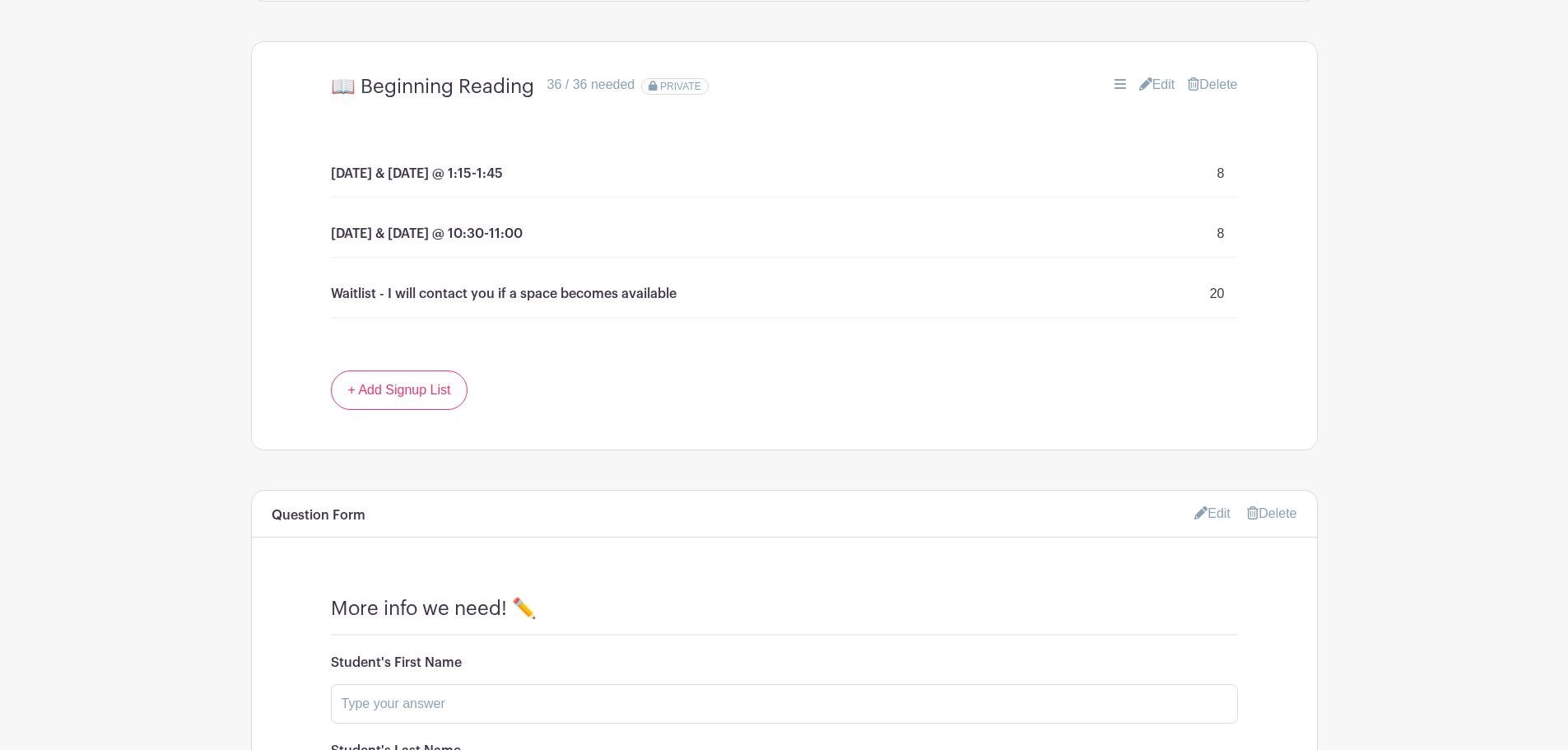
scroll to position [994, 0]
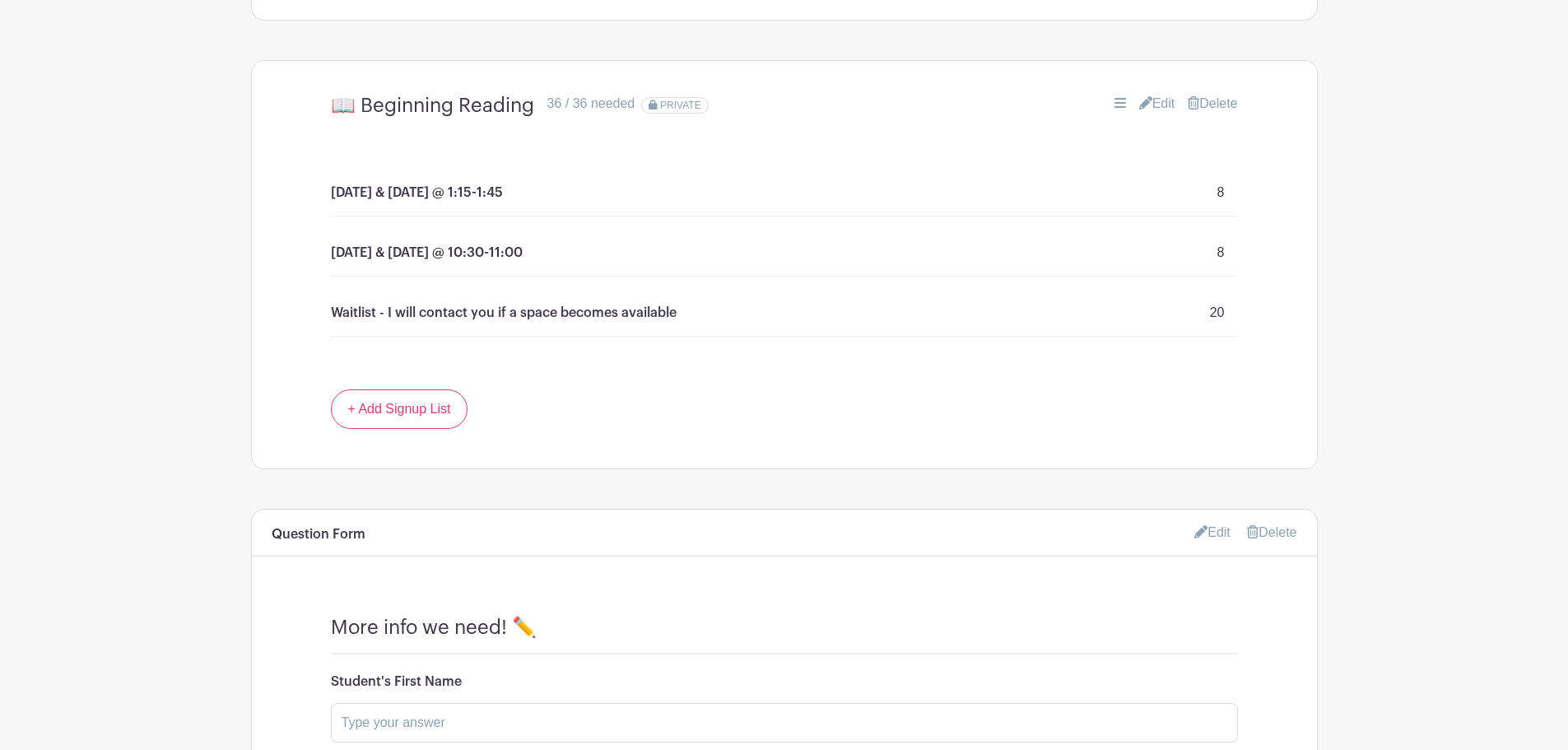
click at [1157, 101] on link "Edit" at bounding box center [1157, 104] width 36 height 20
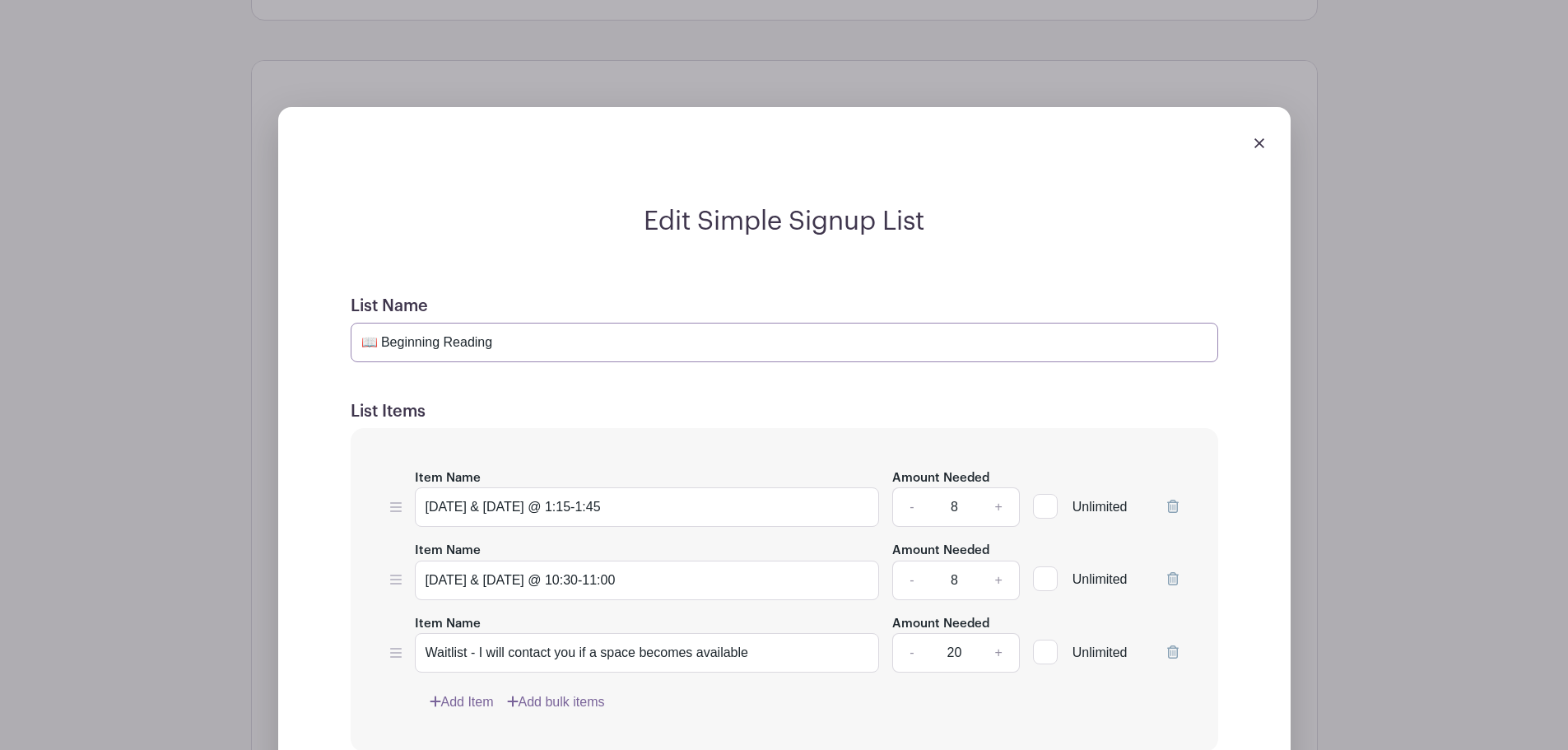
drag, startPoint x: 385, startPoint y: 338, endPoint x: 355, endPoint y: 345, distance: 30.8
click at [355, 345] on input "📖 Beginning Reading" at bounding box center [784, 343] width 868 height 39
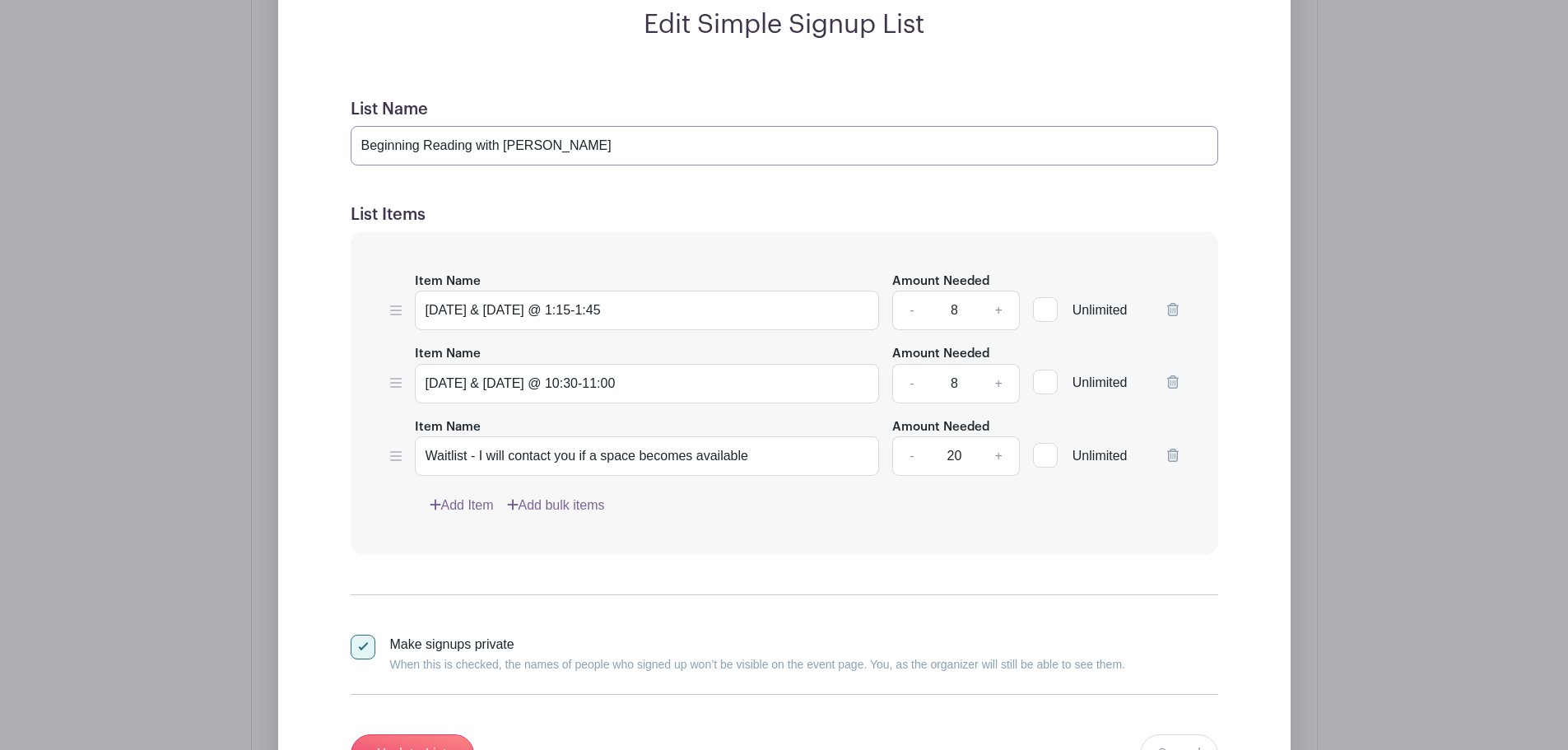
scroll to position [1379, 0]
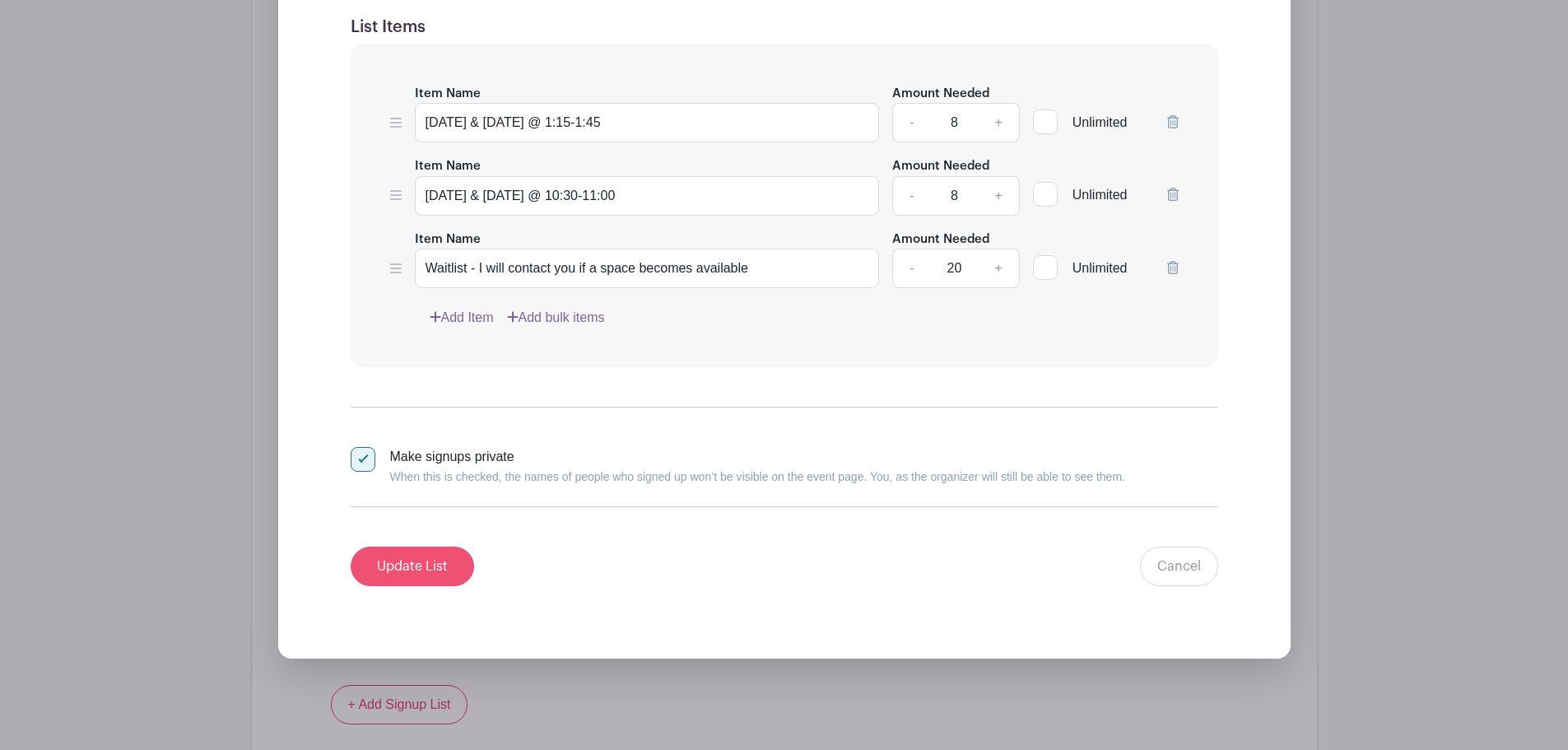
type input "Beginning Reading with [PERSON_NAME]"
click at [406, 561] on input "Update List" at bounding box center [412, 566] width 123 height 39
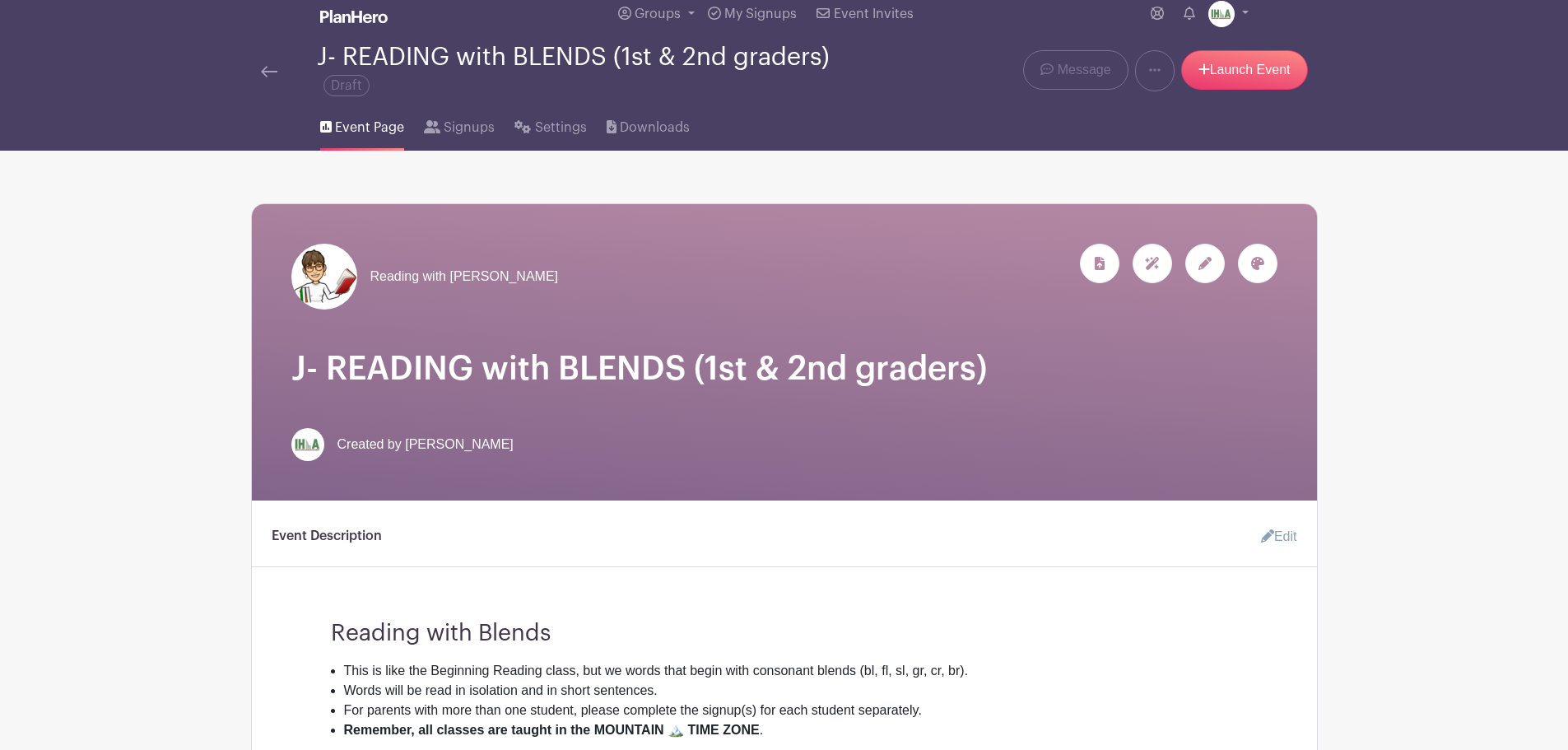
scroll to position [0, 0]
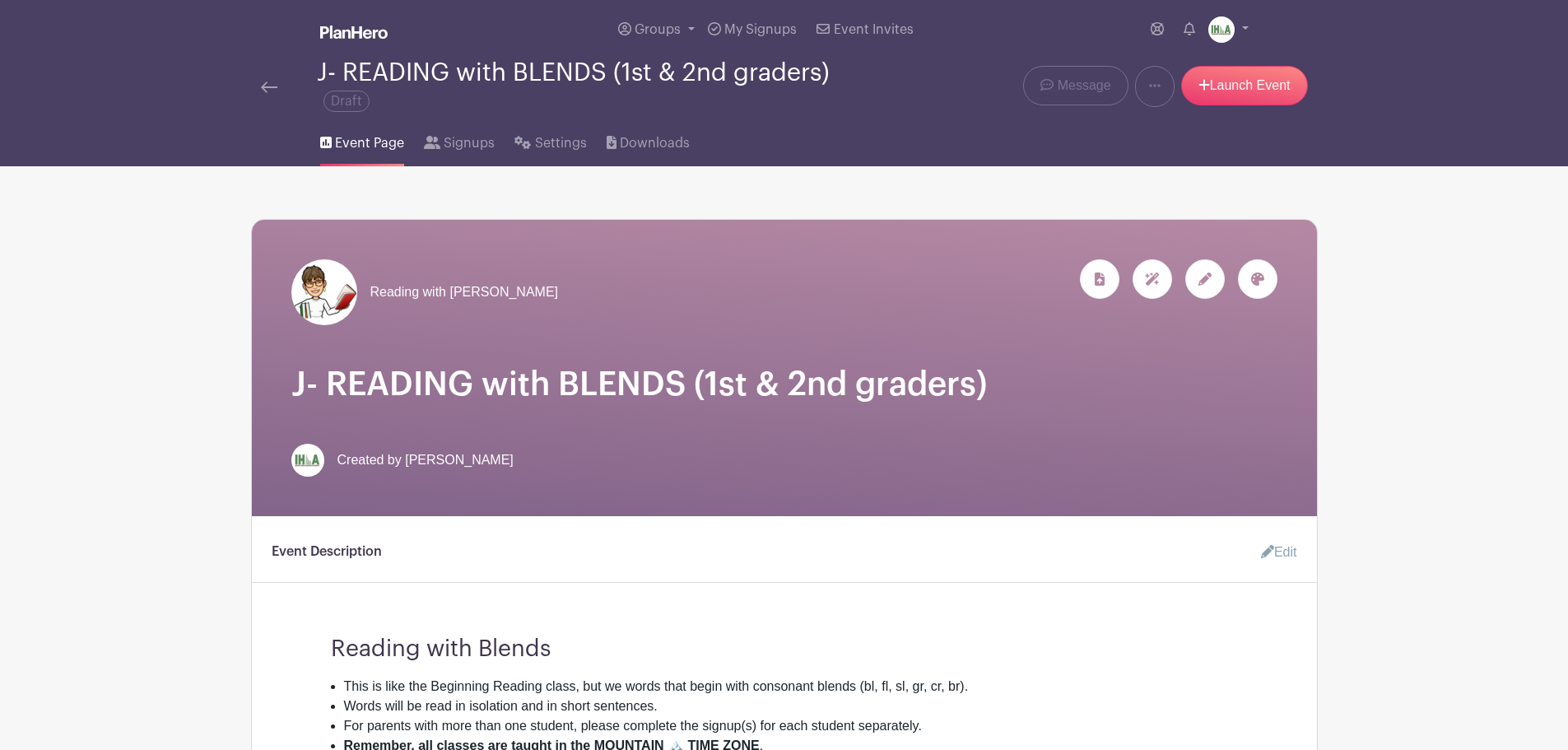
click at [267, 89] on img at bounding box center [268, 87] width 17 height 12
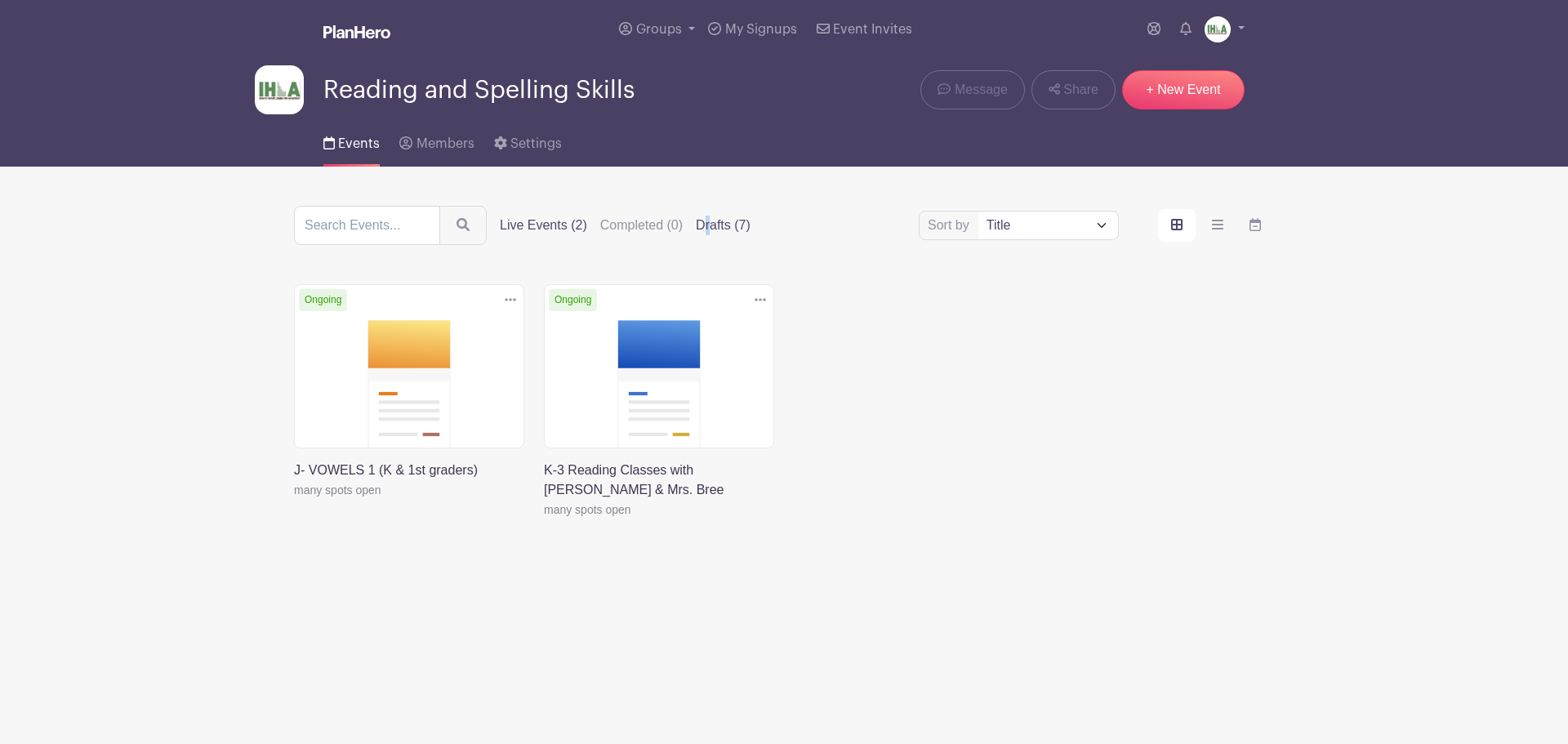
click at [709, 228] on label "Drafts (7)" at bounding box center [723, 225] width 54 height 19
click at [719, 224] on label "Drafts (7)" at bounding box center [723, 225] width 54 height 19
click at [0, 0] on input "Drafts (7)" at bounding box center [0, 0] width 0 height 0
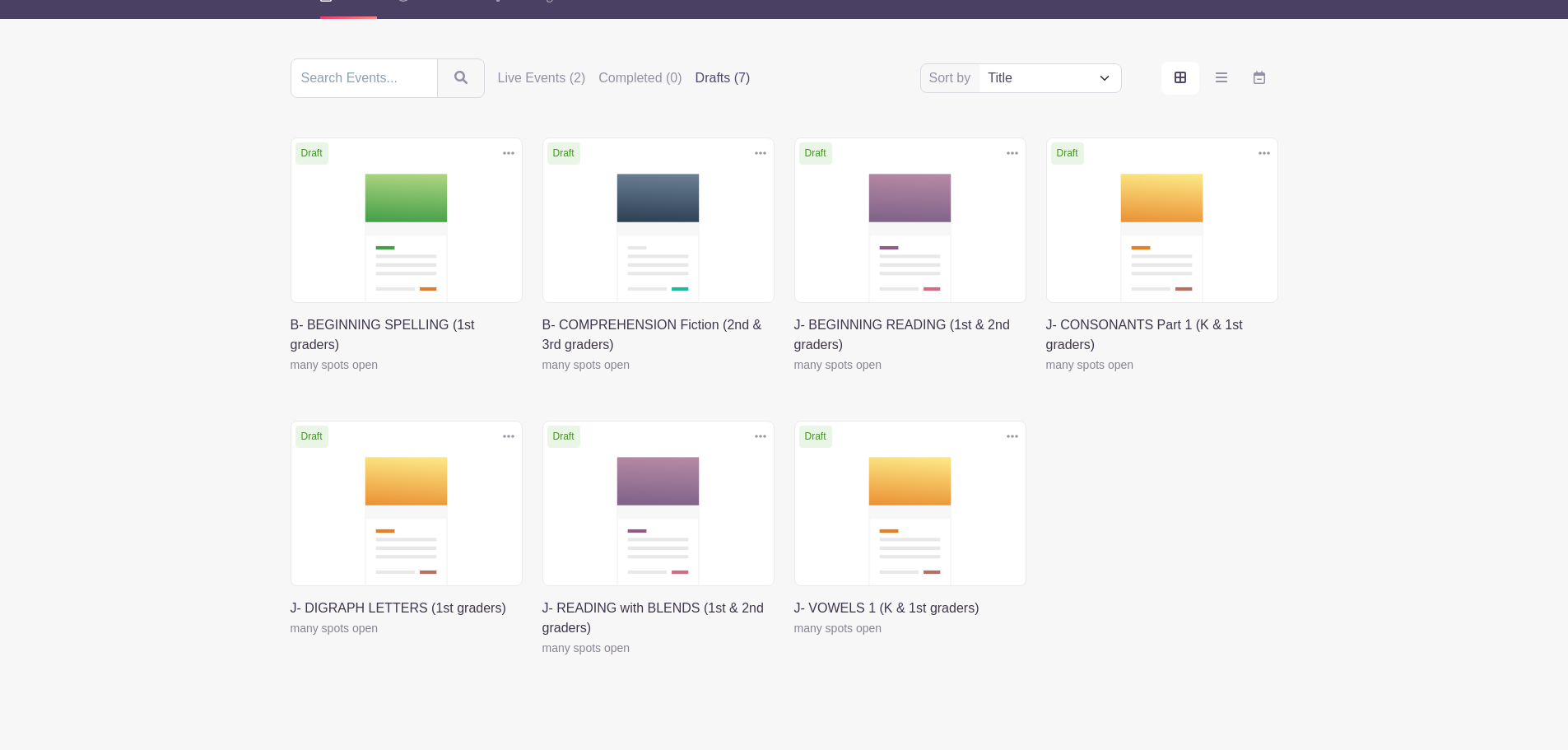
scroll to position [206, 0]
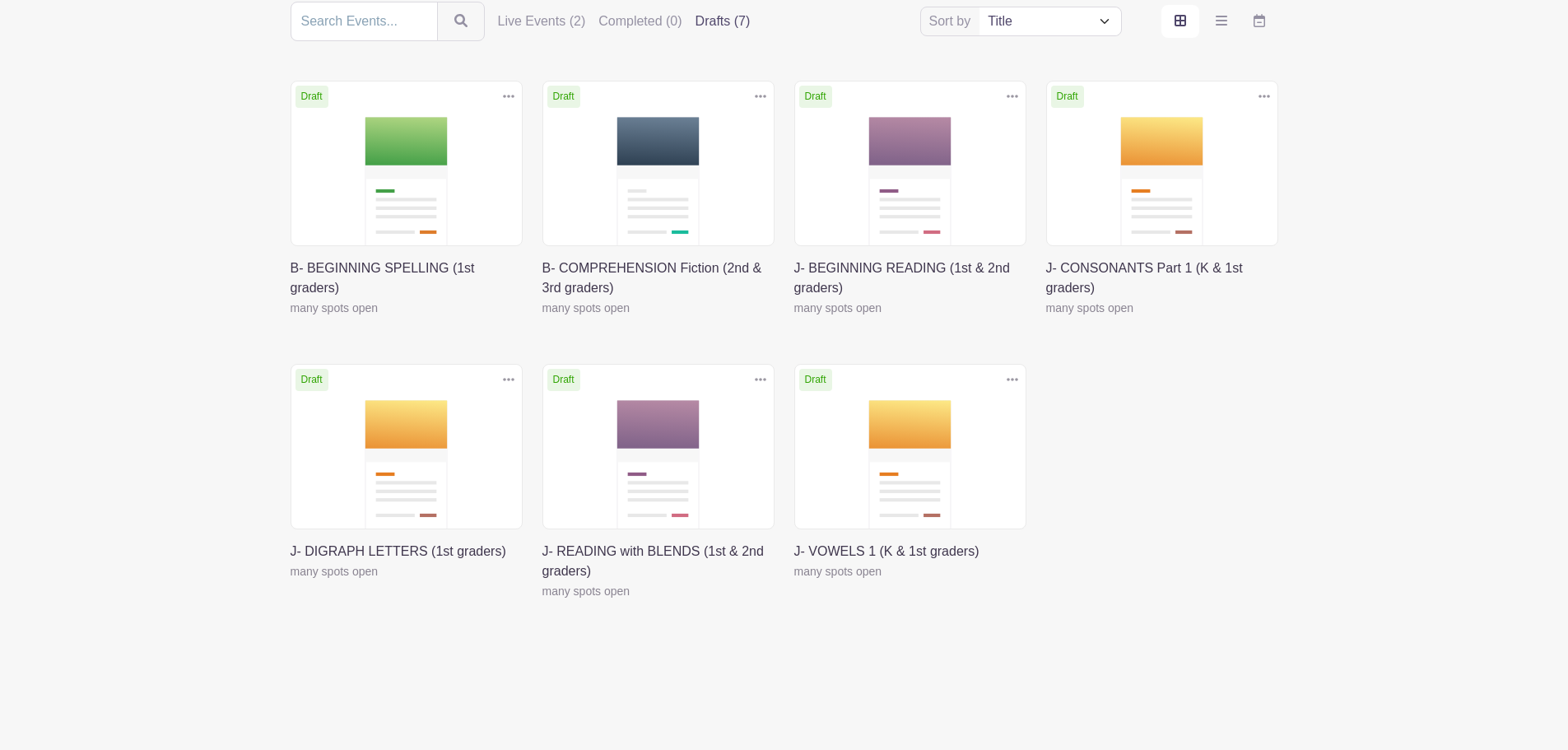
click at [291, 317] on link at bounding box center [291, 317] width 0 height 0
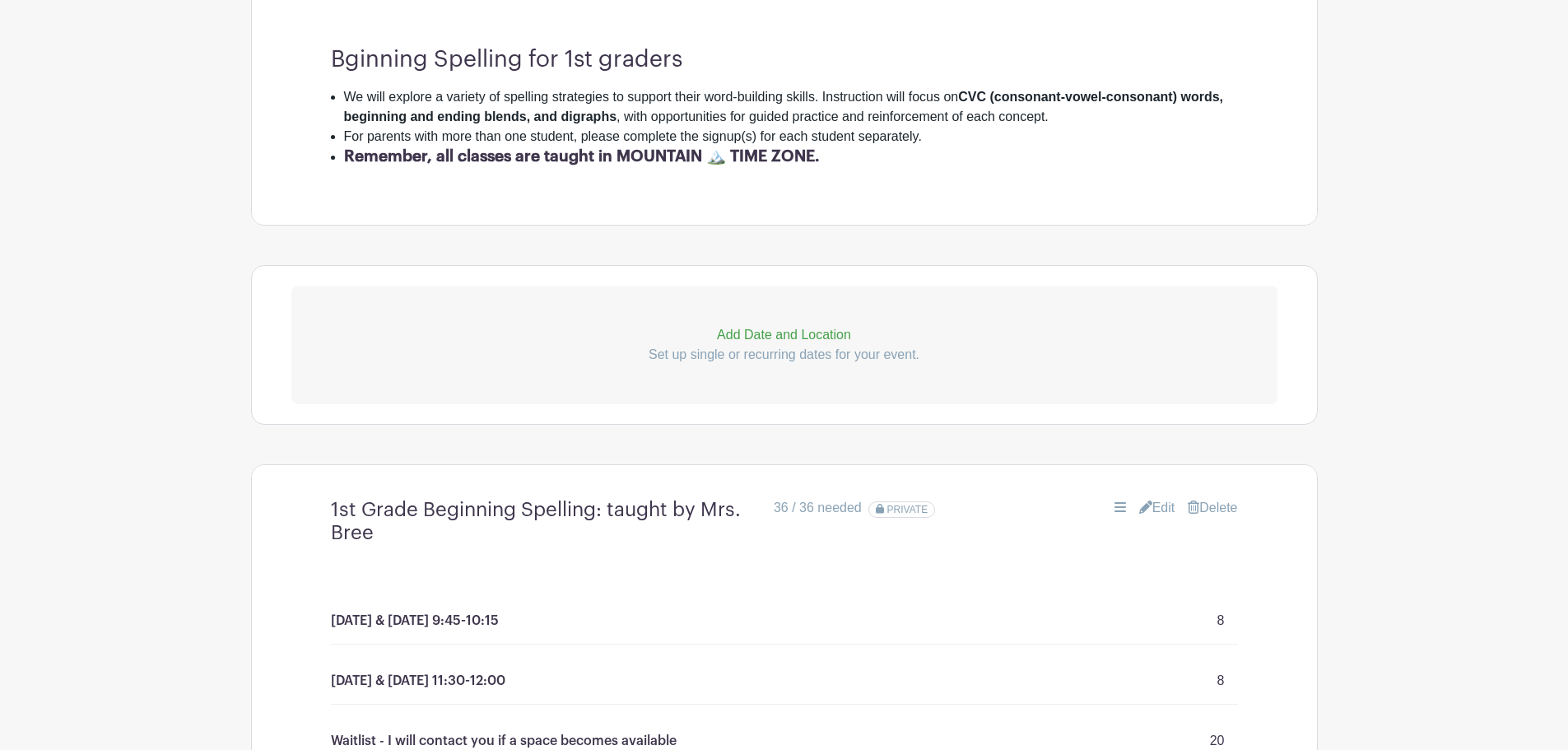
scroll to position [385, 0]
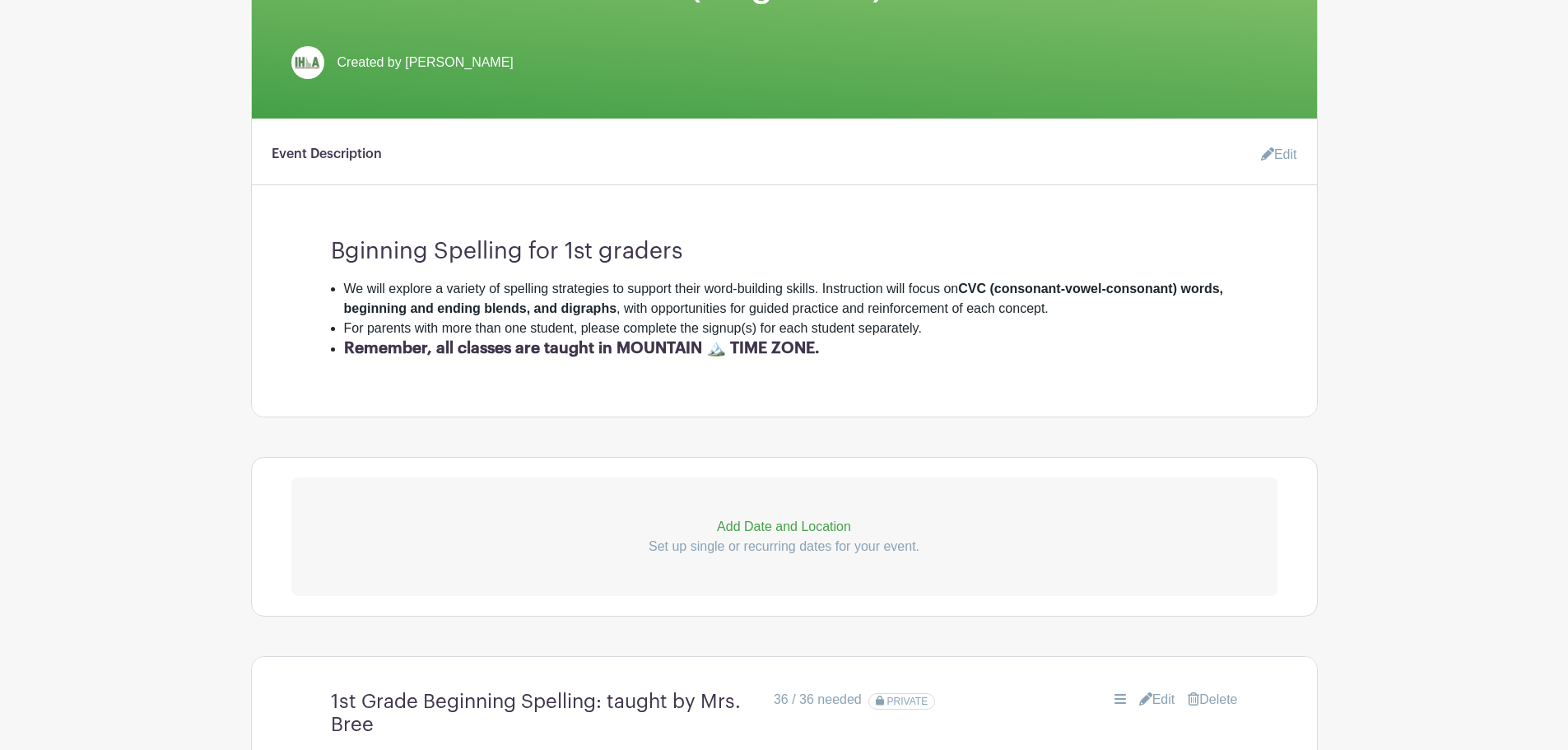
click at [1272, 158] on link "Edit" at bounding box center [1272, 155] width 49 height 33
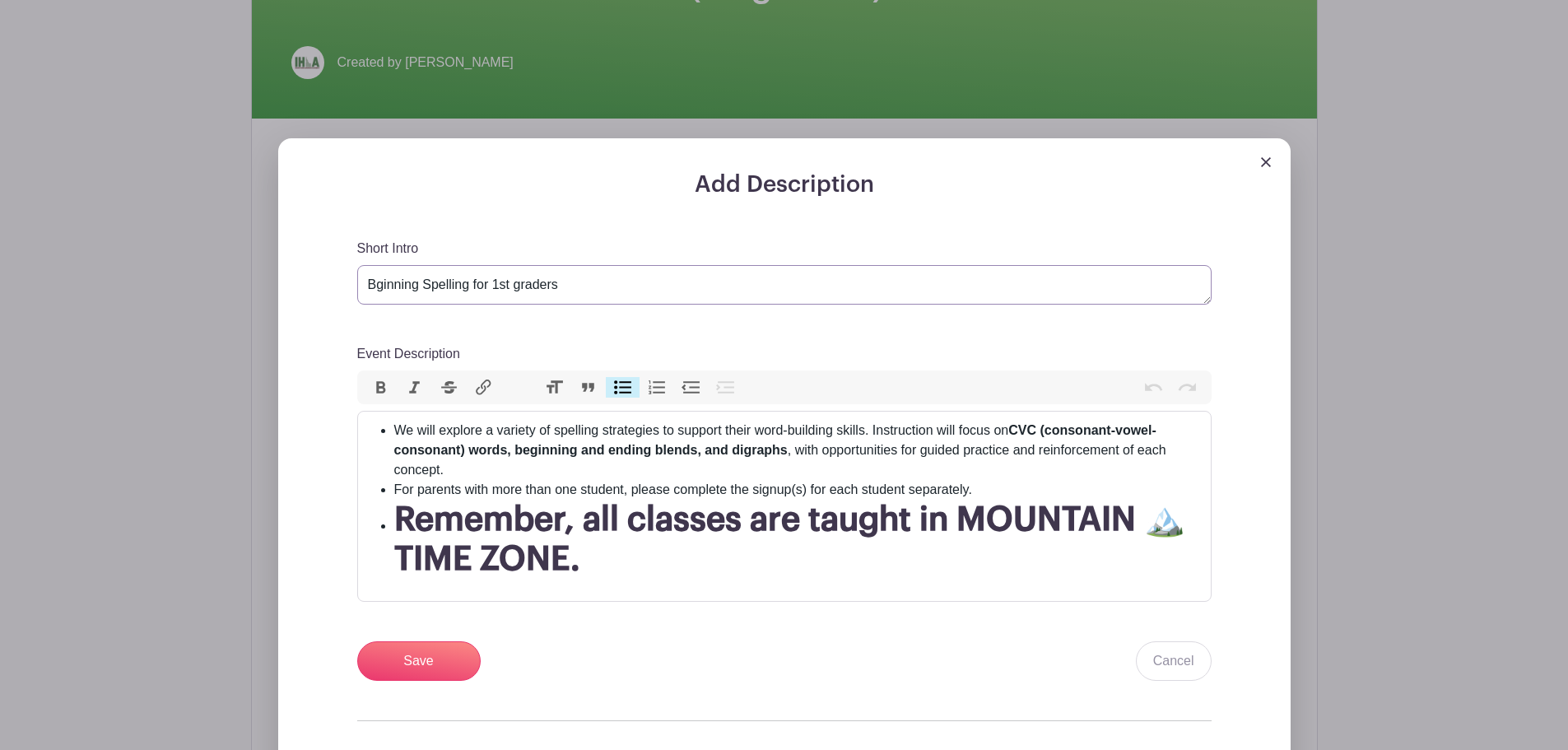
click at [375, 285] on textarea "Bginning Spelling for 1st graders" at bounding box center [784, 285] width 855 height 39
type textarea "Beginning Spelling for 1st graders"
click at [428, 658] on input "Save" at bounding box center [419, 661] width 123 height 39
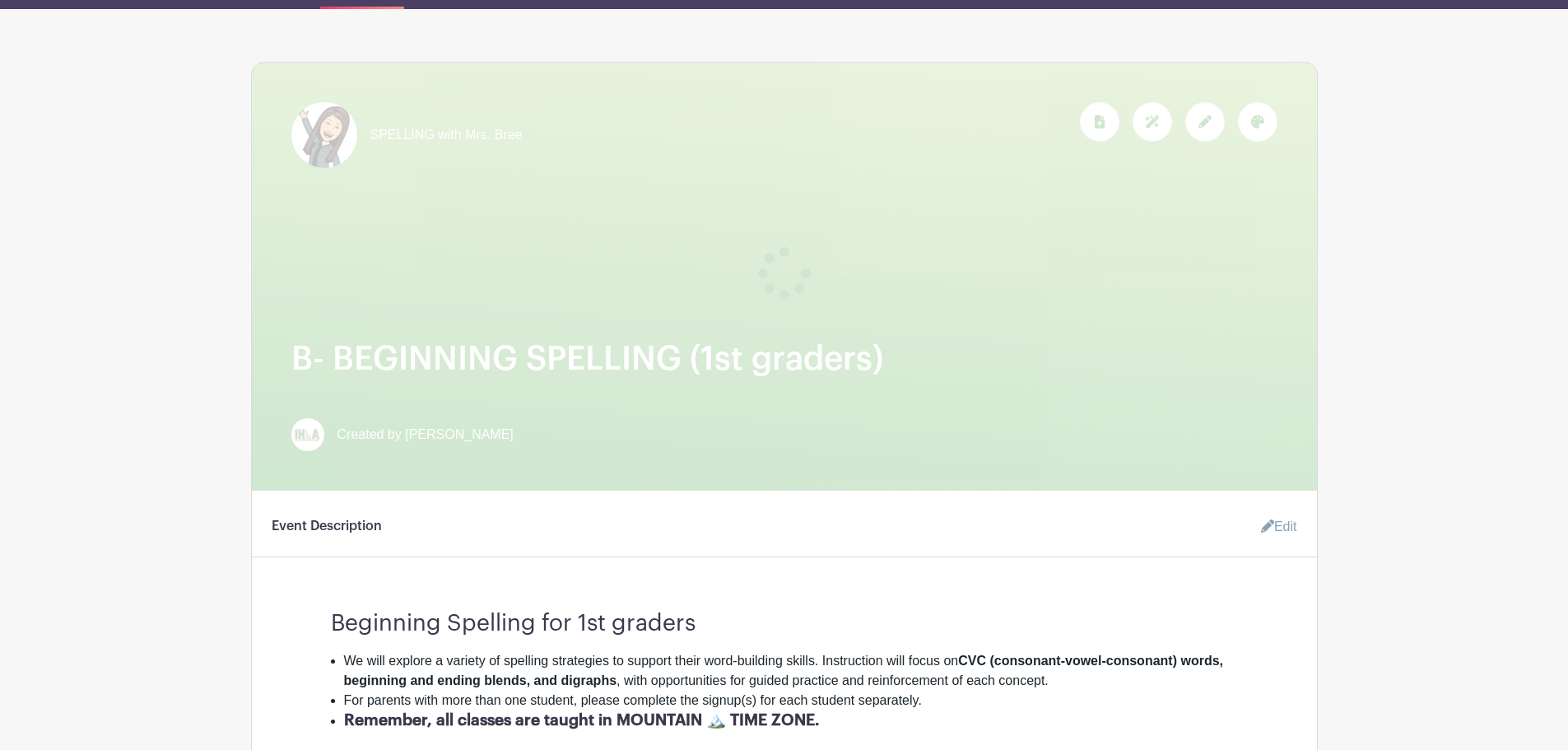
scroll to position [131, 0]
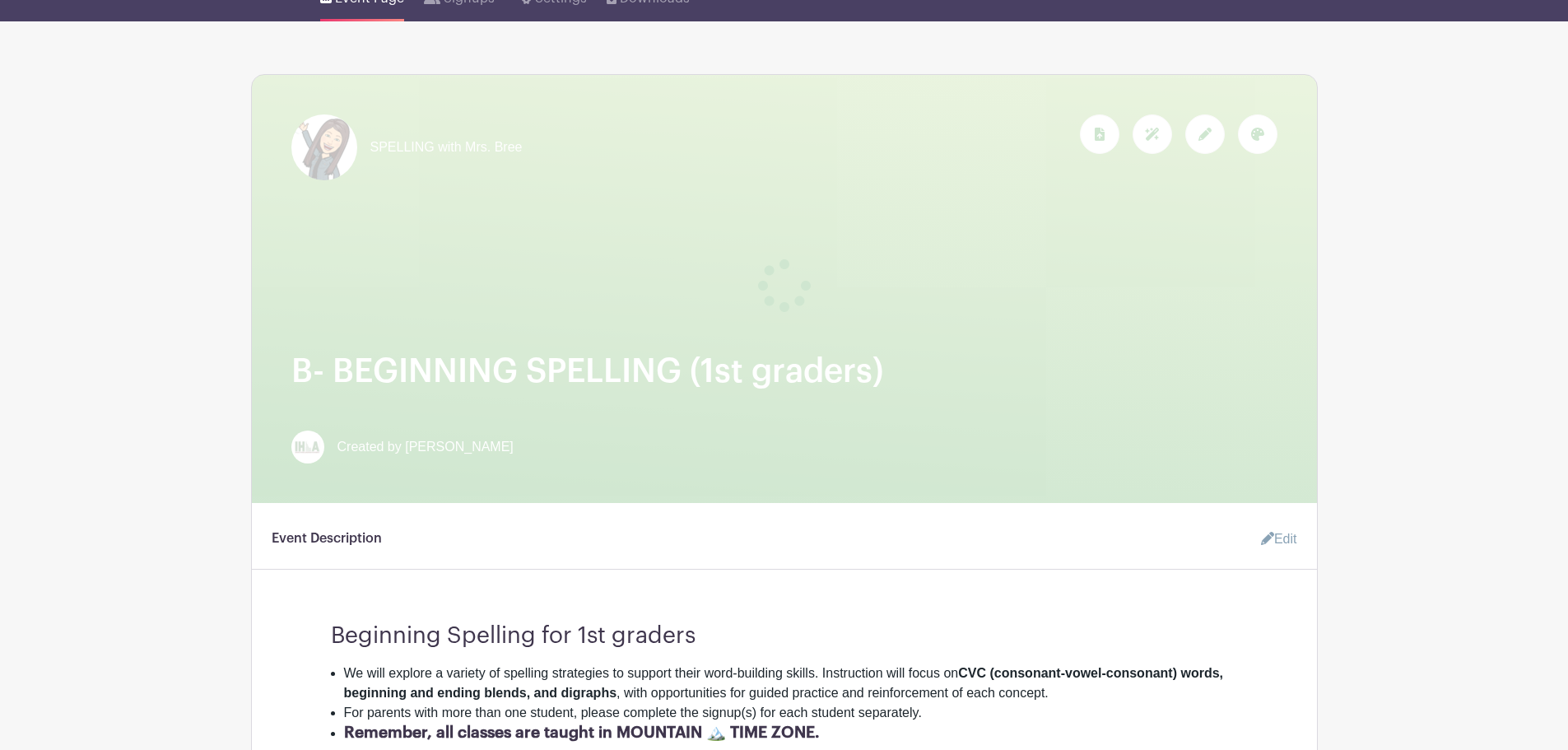
click at [1271, 539] on link "Edit" at bounding box center [1272, 539] width 49 height 33
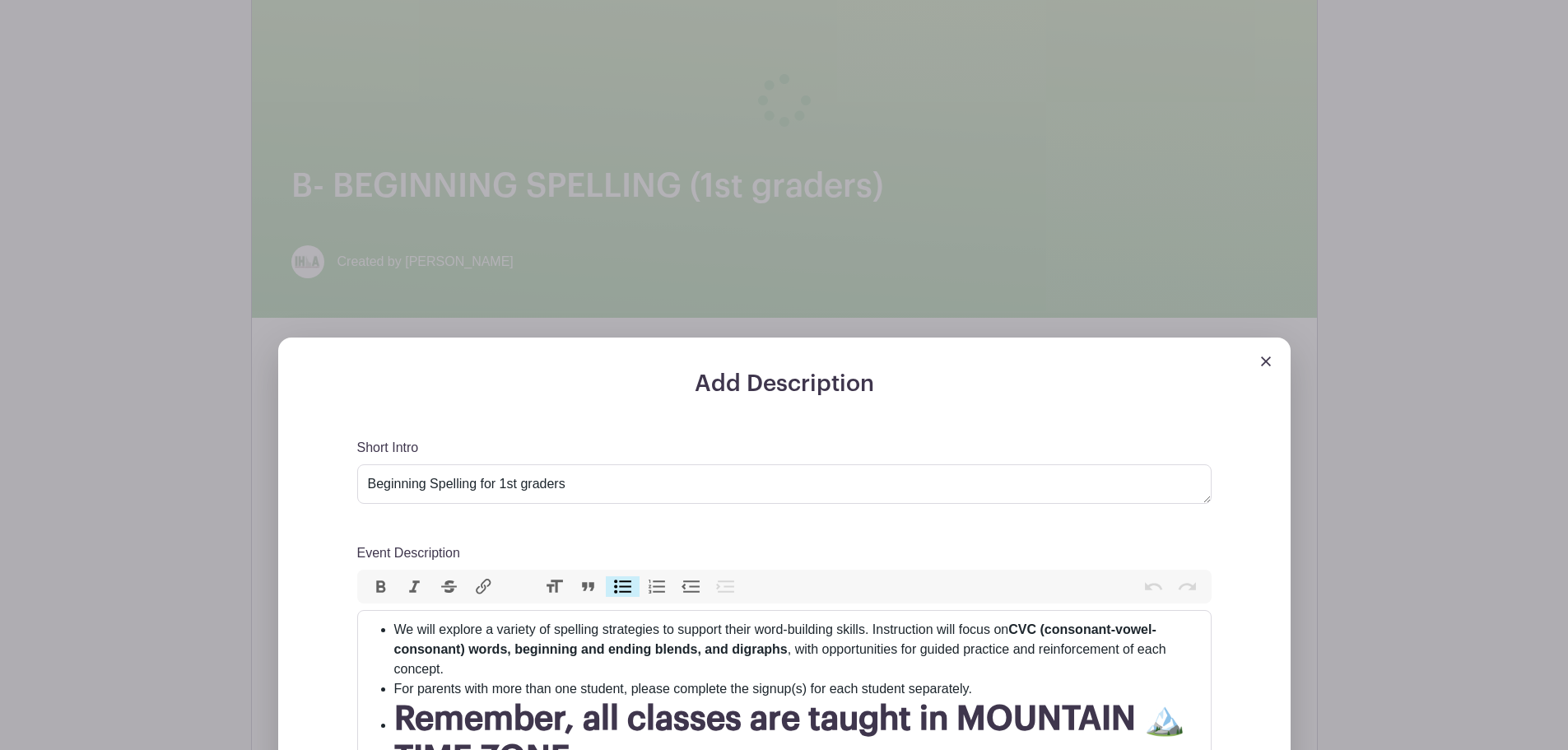
scroll to position [516, 0]
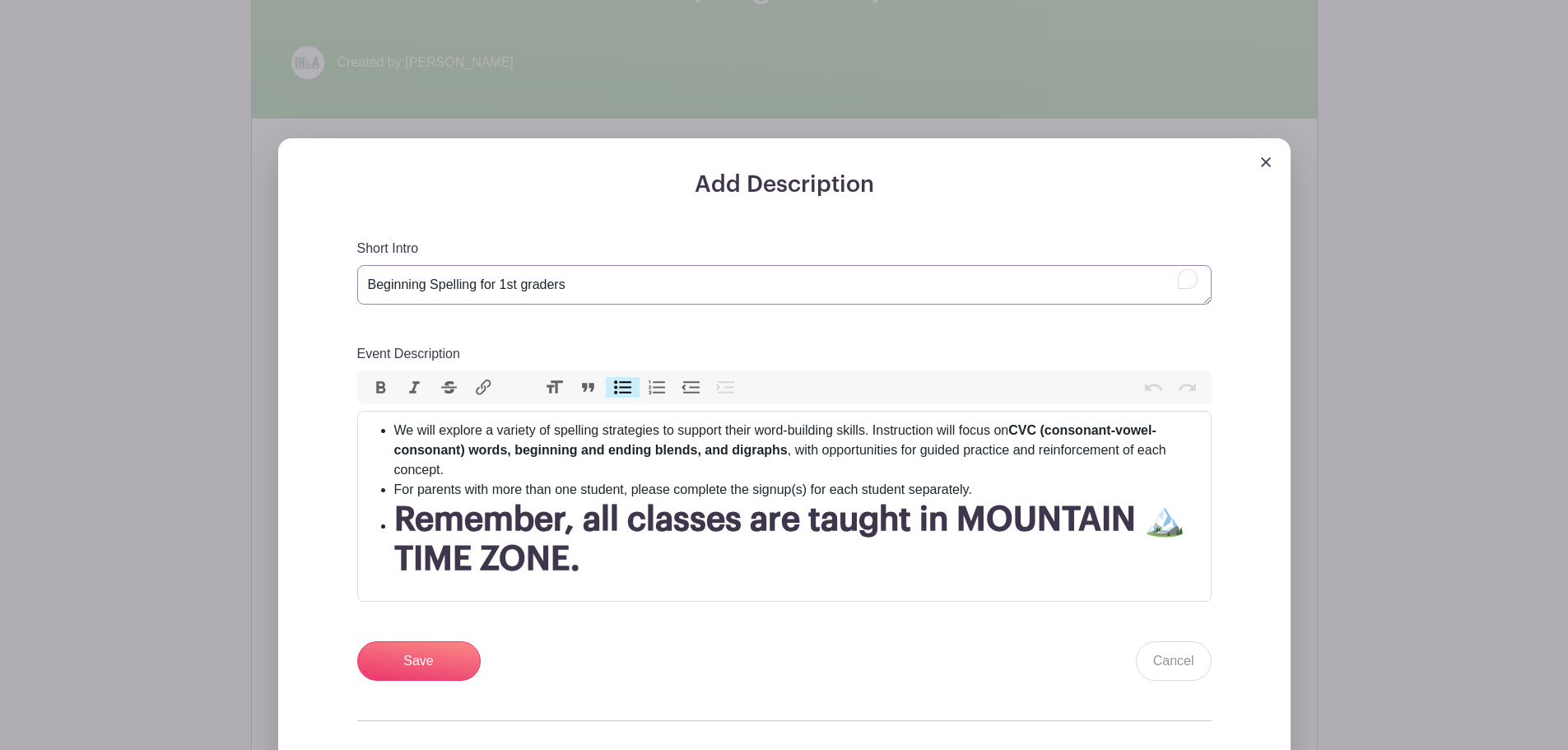
drag, startPoint x: 597, startPoint y: 285, endPoint x: 340, endPoint y: 285, distance: 257.0
click at [340, 285] on div "Add Description Short Intro Beginning Spelling for 1st graders Event Descriptio…" at bounding box center [784, 520] width 933 height 698
click at [419, 653] on input "Save" at bounding box center [419, 661] width 123 height 39
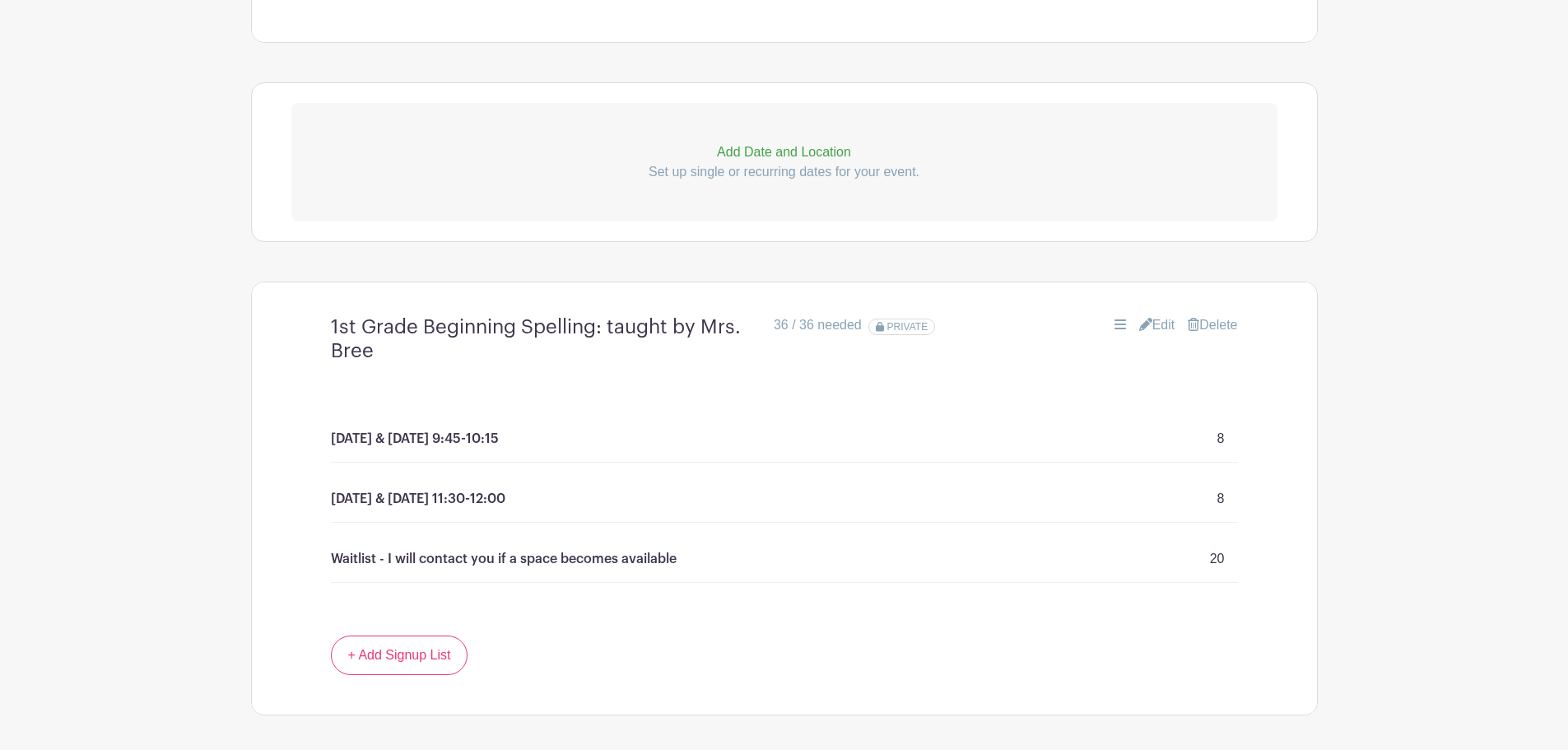
scroll to position [900, 0]
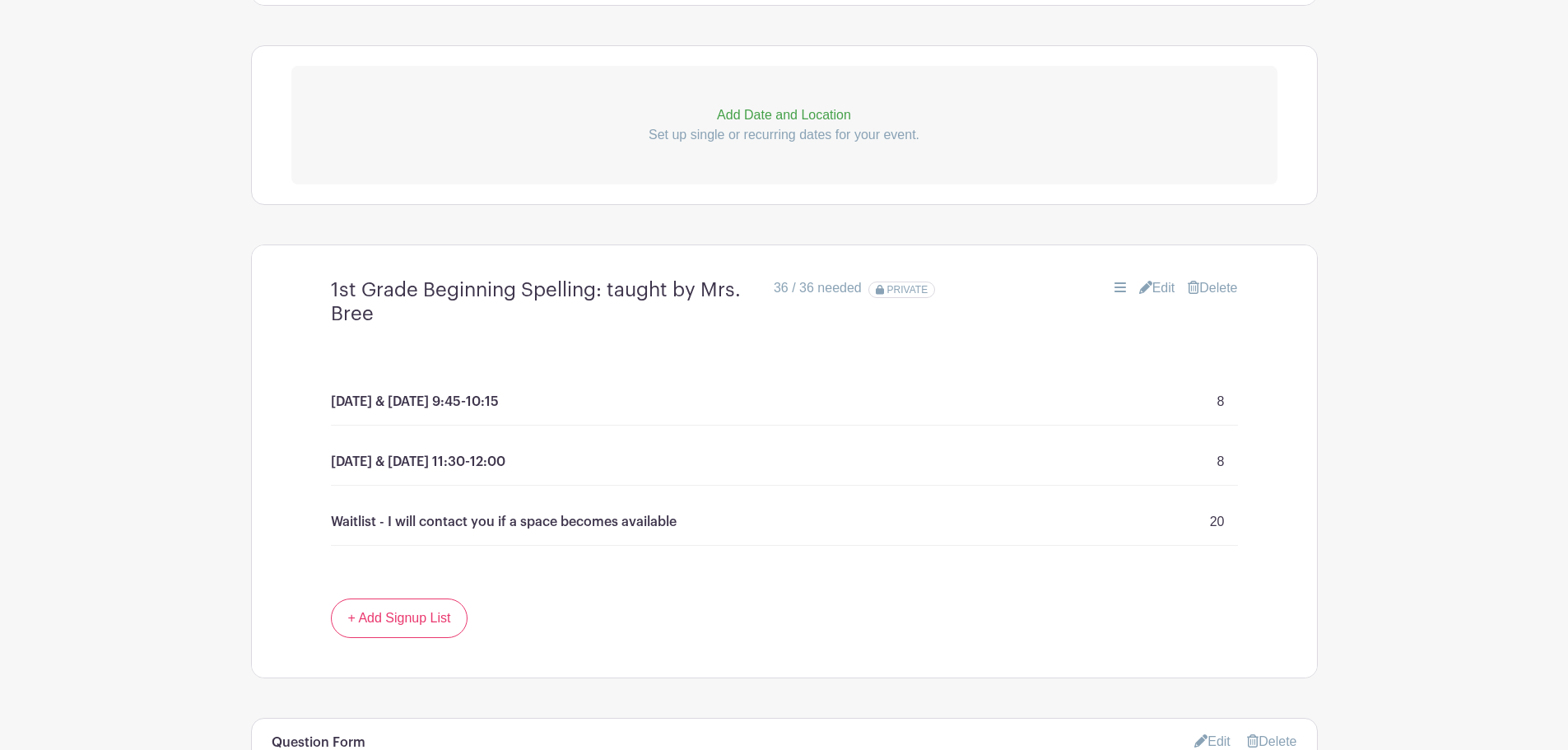
click at [1158, 289] on link "Edit" at bounding box center [1157, 288] width 36 height 20
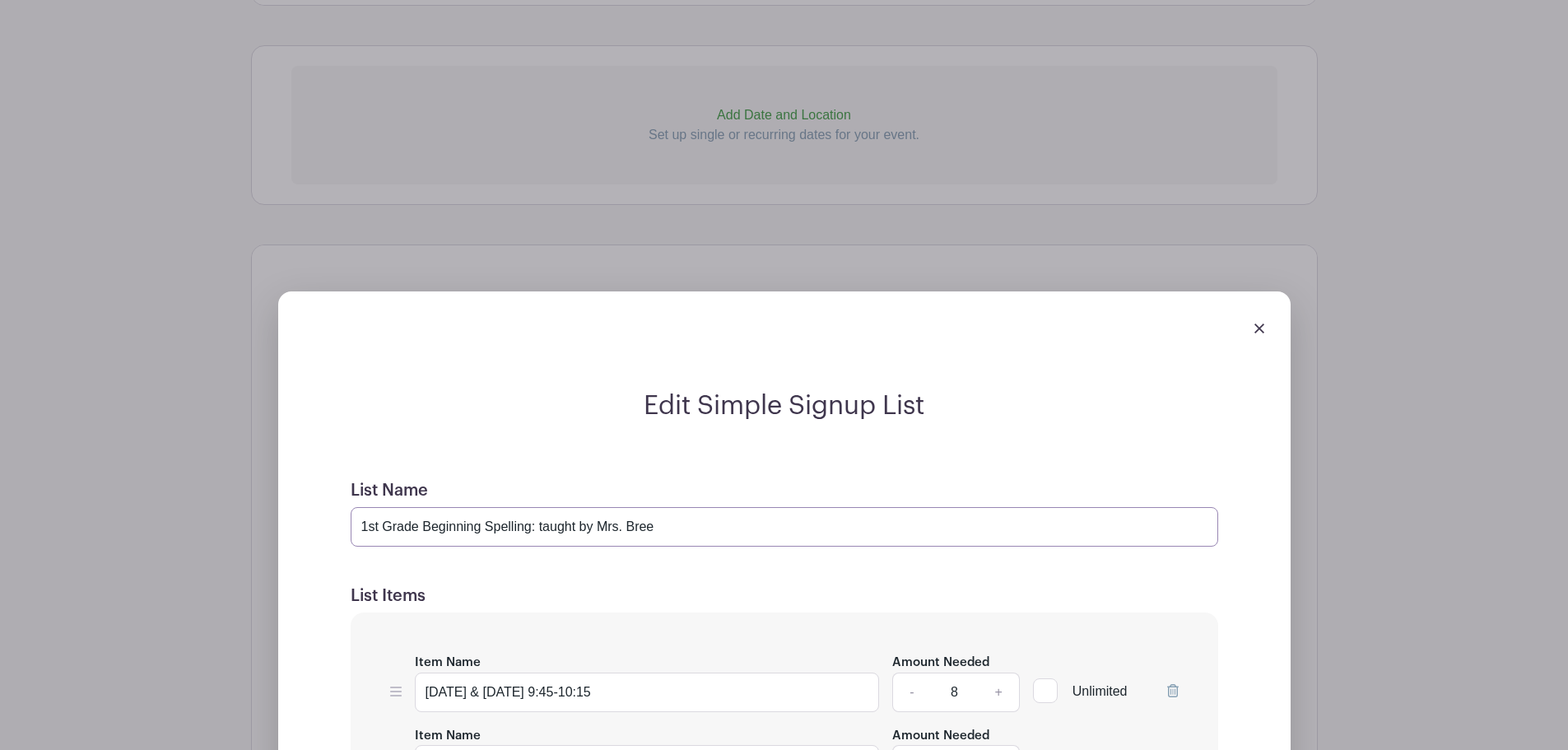
drag, startPoint x: 594, startPoint y: 526, endPoint x: 527, endPoint y: 531, distance: 67.2
click at [527, 531] on input "1st Grade Beginning Spelling: taught by Mrs. Bree" at bounding box center [784, 527] width 868 height 39
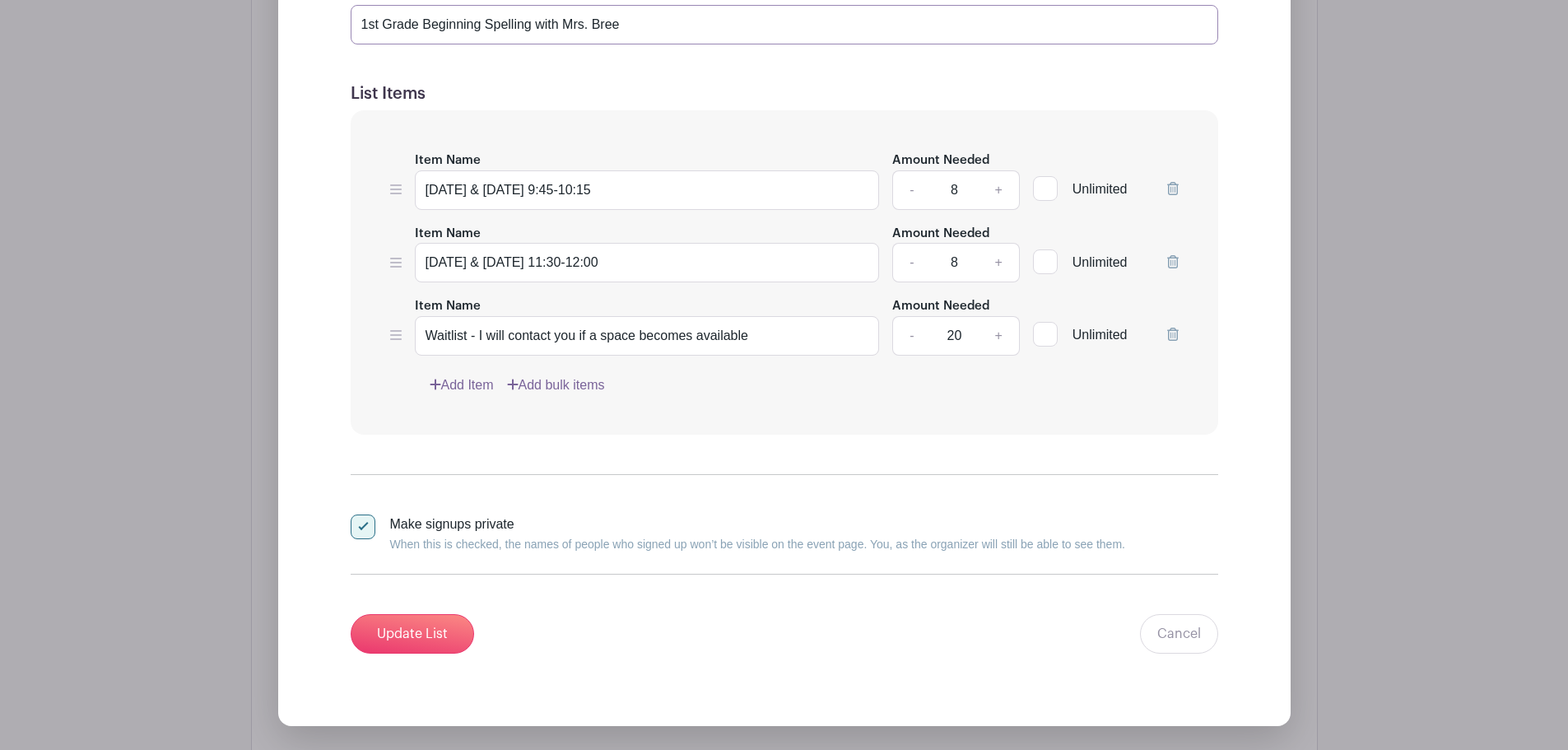
scroll to position [1476, 0]
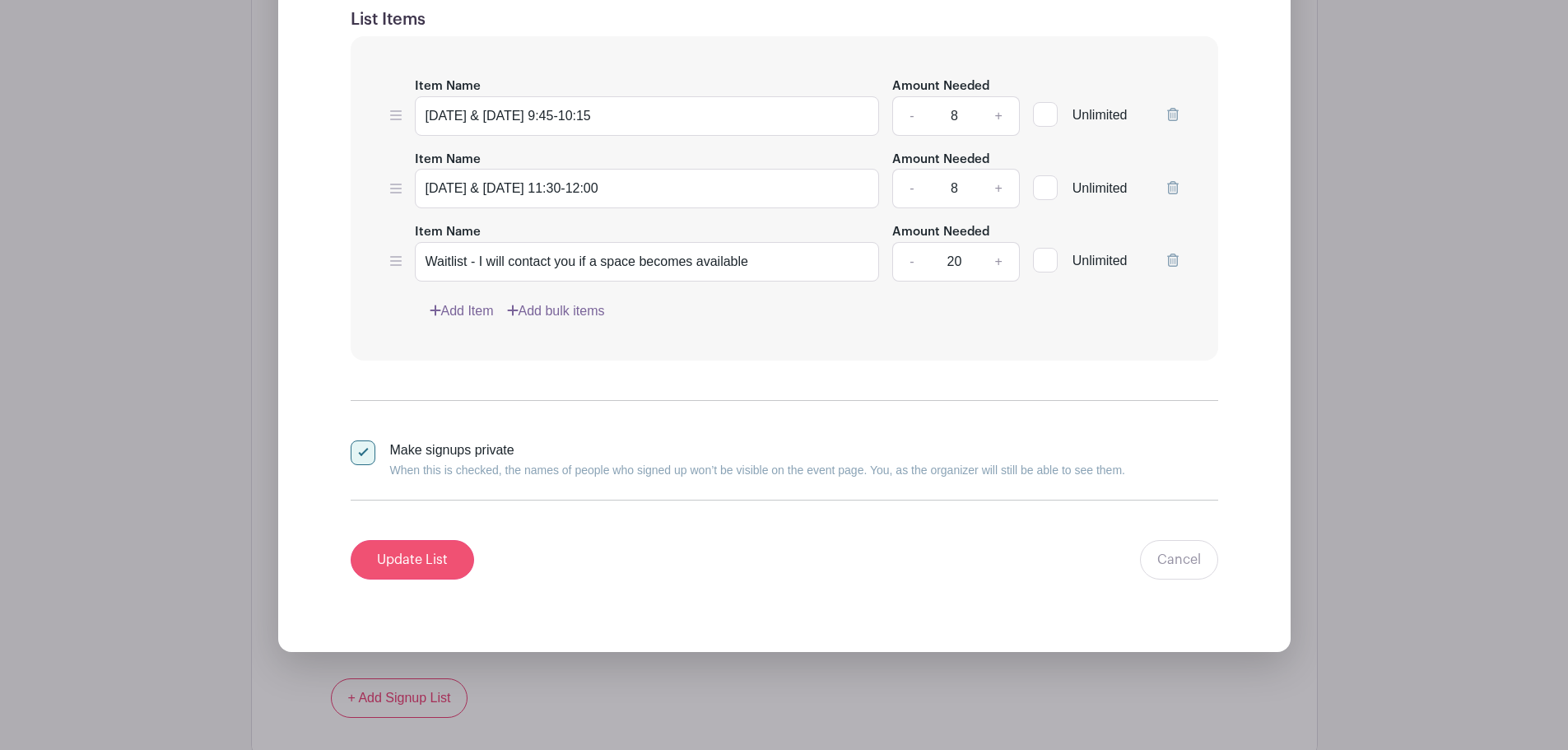
type input "1st Grade Beginning Spelling with Mrs. Bree"
click at [417, 560] on input "Update List" at bounding box center [412, 559] width 123 height 39
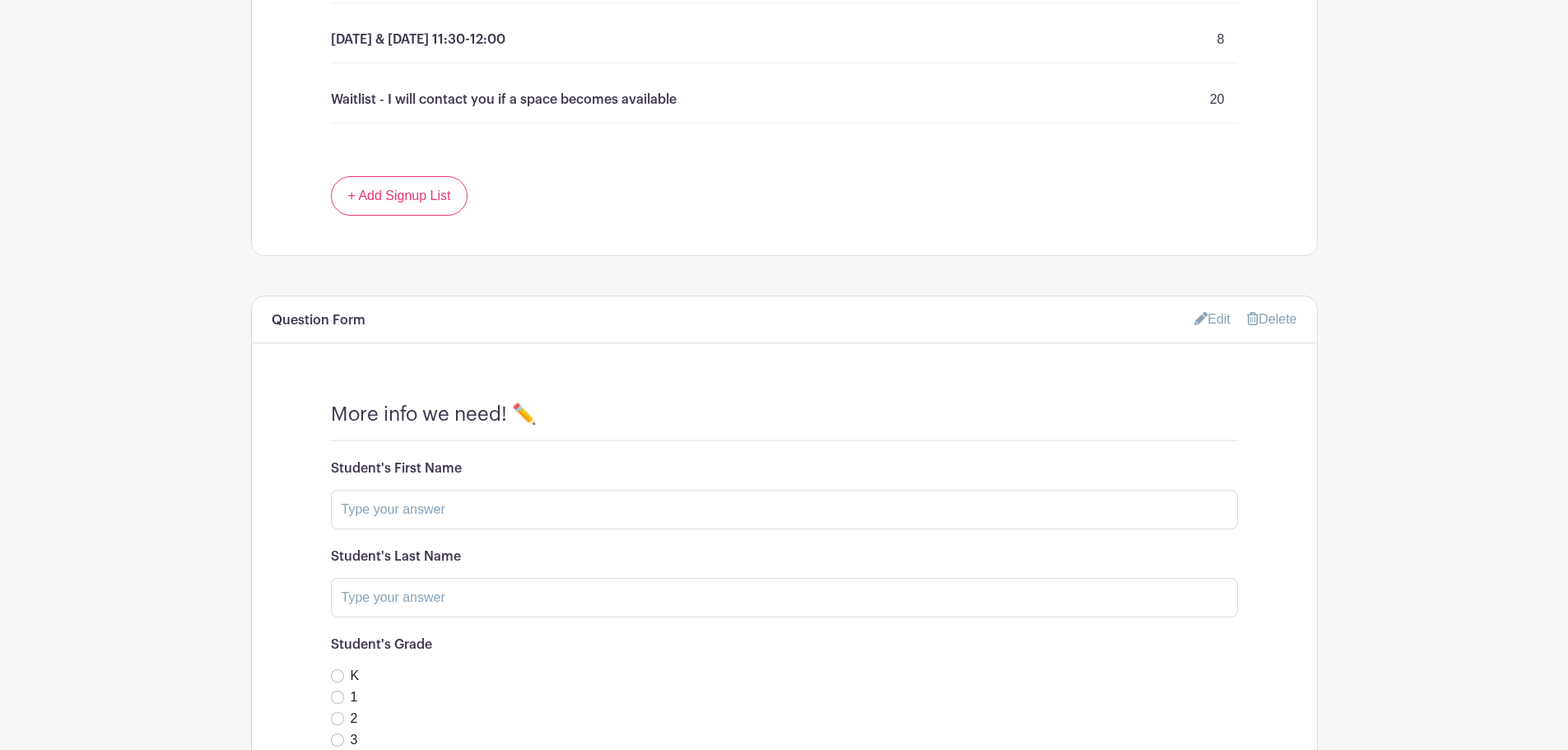
scroll to position [1145, 0]
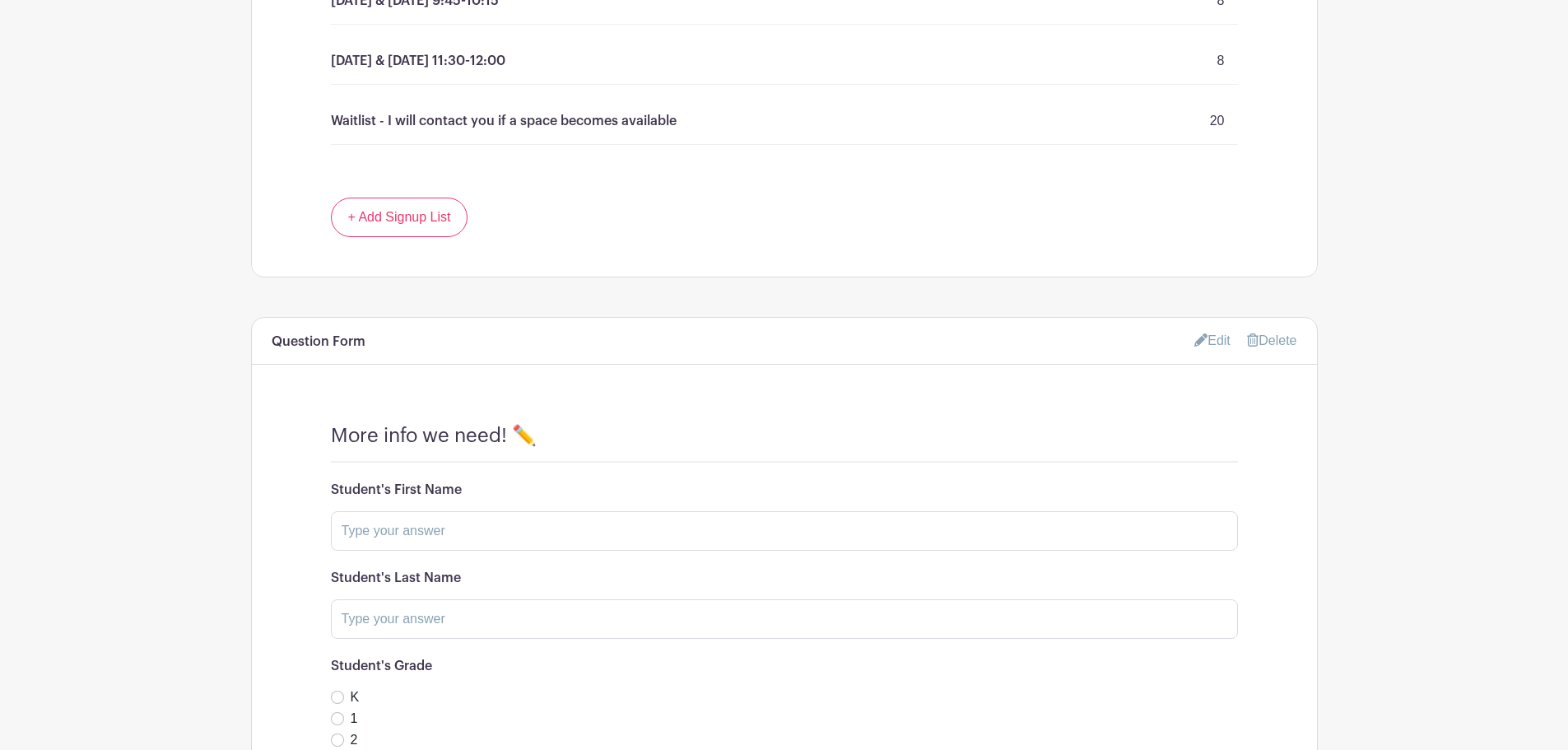
click at [1213, 342] on link "Edit" at bounding box center [1212, 341] width 36 height 27
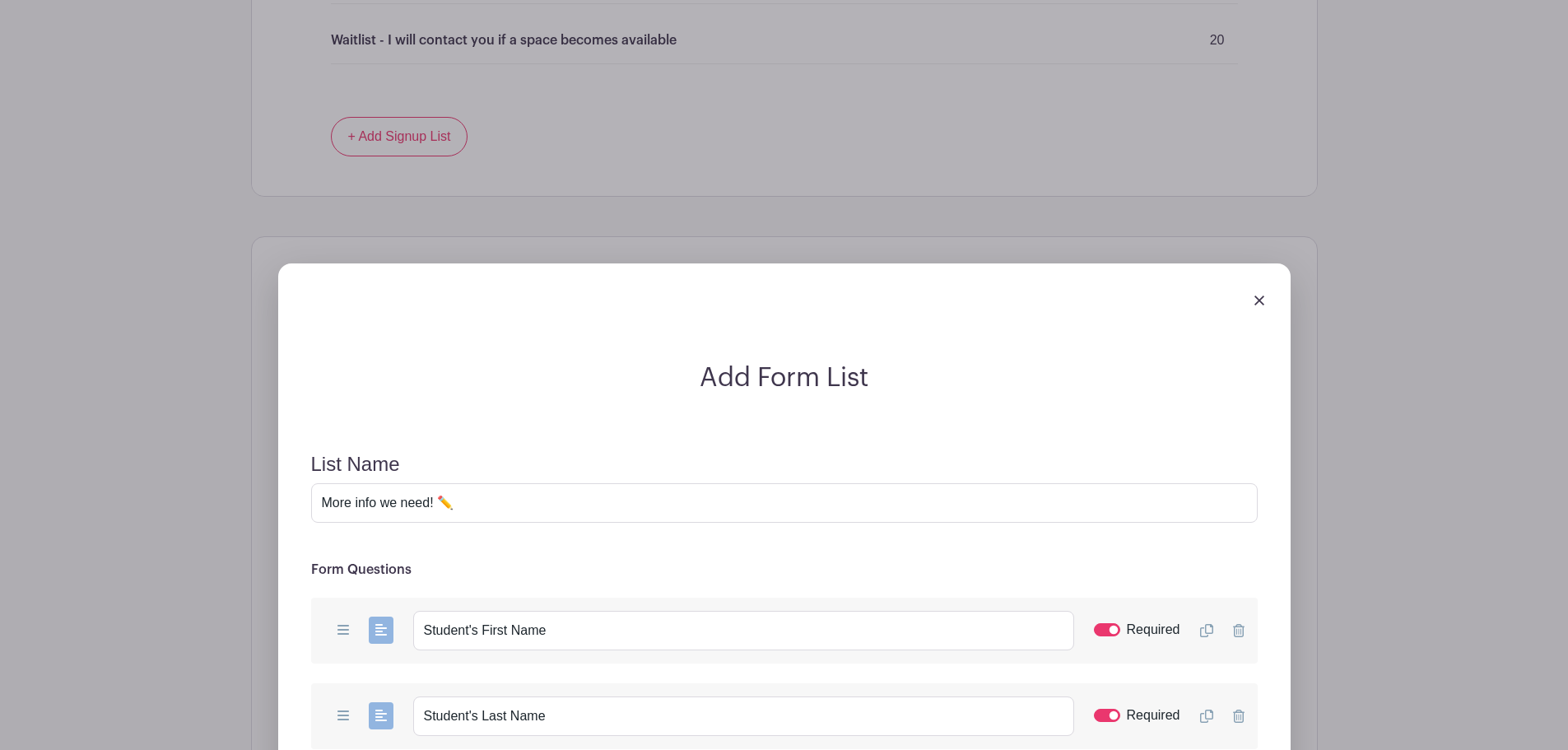
scroll to position [953, 0]
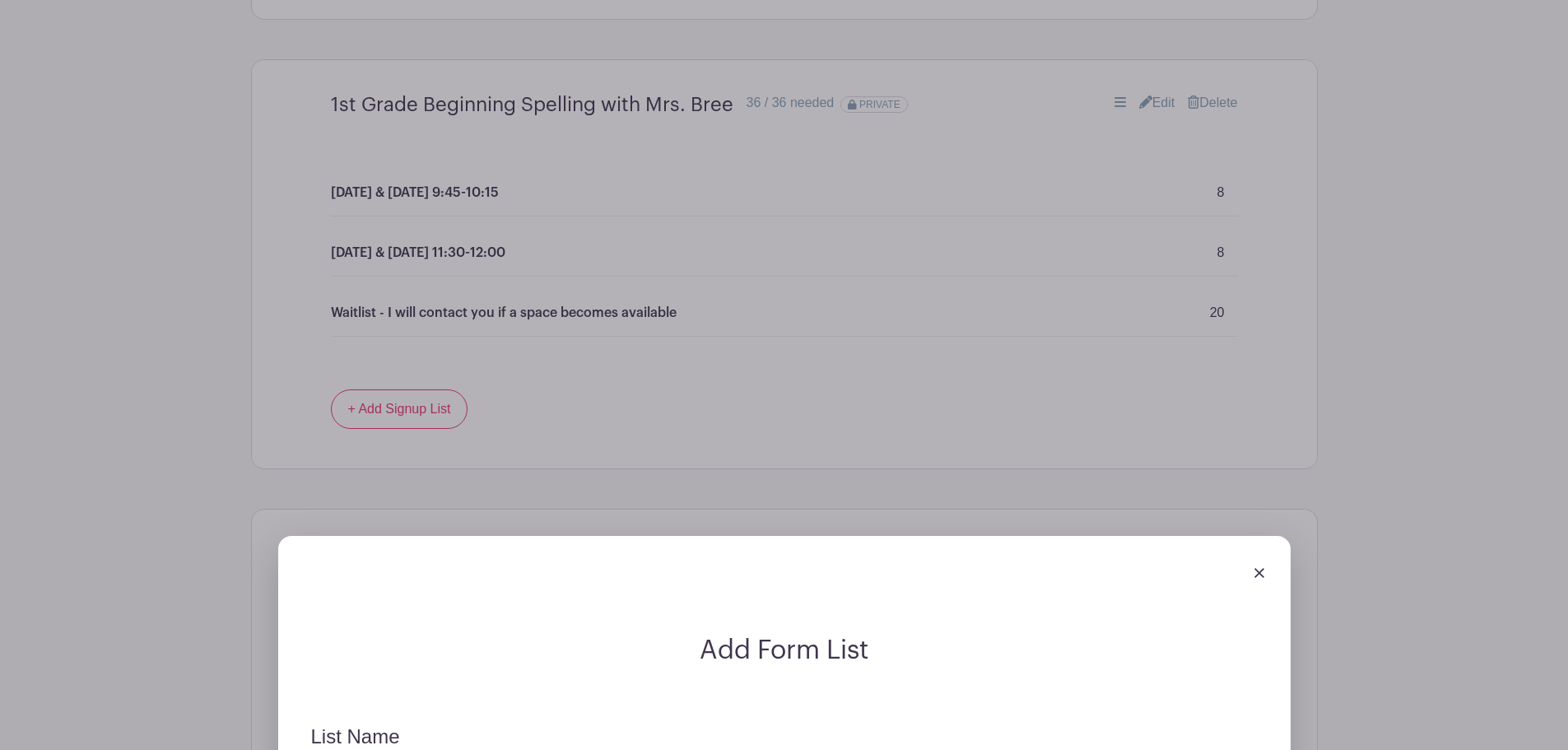
click at [1259, 575] on img at bounding box center [1259, 573] width 10 height 10
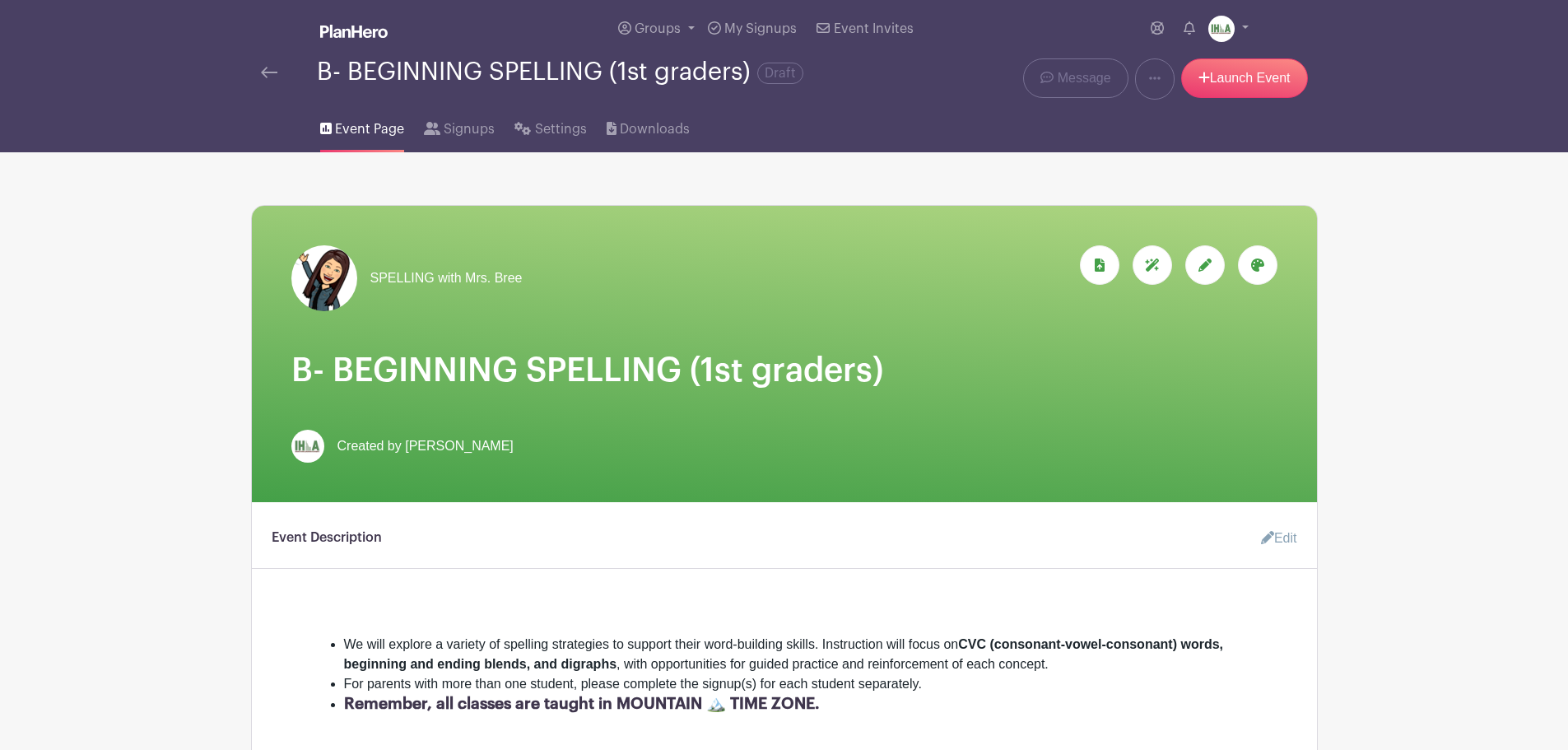
scroll to position [0, 0]
click at [271, 74] on img at bounding box center [268, 73] width 17 height 12
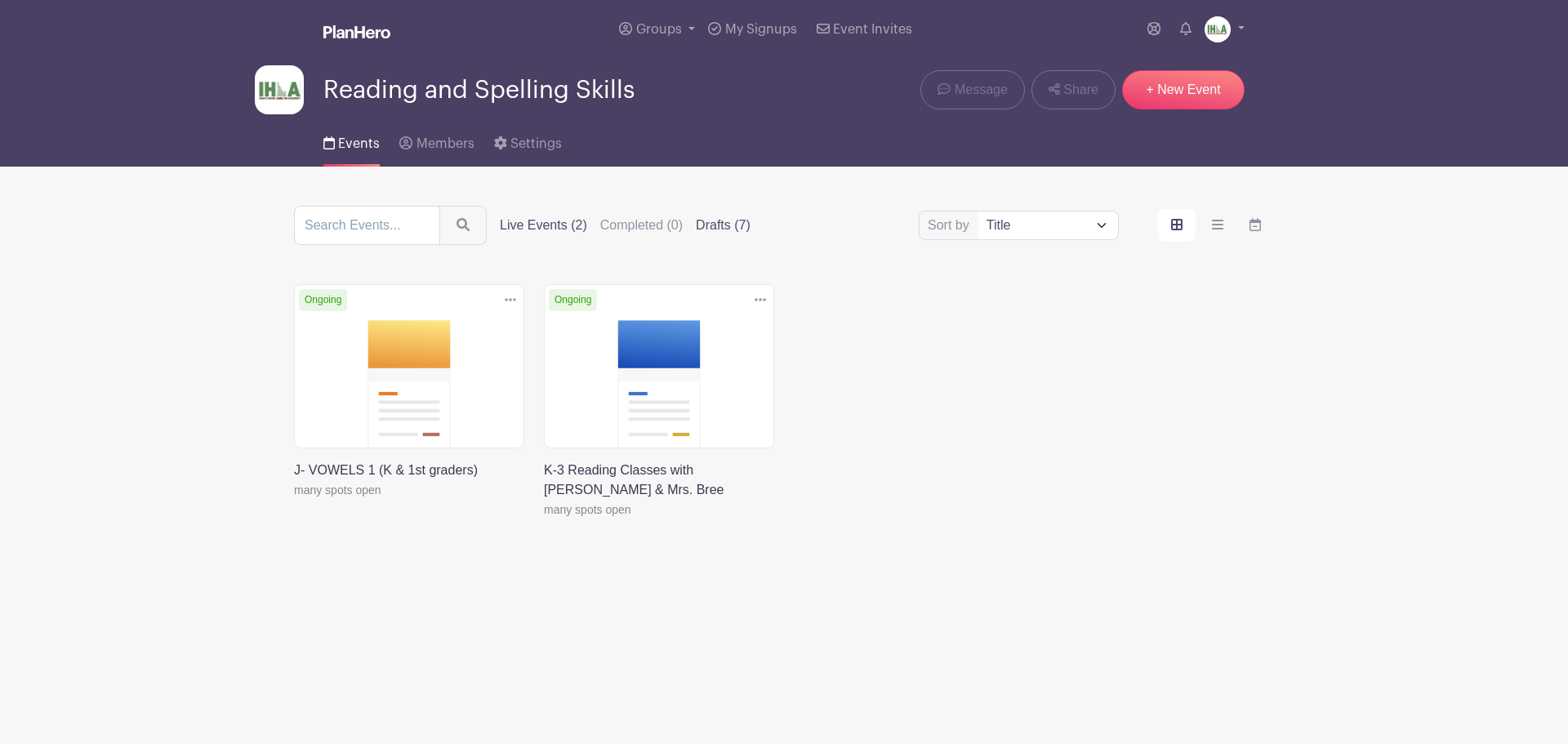
click at [706, 229] on label "Drafts (7)" at bounding box center [723, 225] width 54 height 19
click at [0, 0] on input "Drafts (7)" at bounding box center [0, 0] width 0 height 0
click at [712, 226] on label "Drafts (7)" at bounding box center [723, 225] width 54 height 19
click at [0, 0] on input "Drafts (7)" at bounding box center [0, 0] width 0 height 0
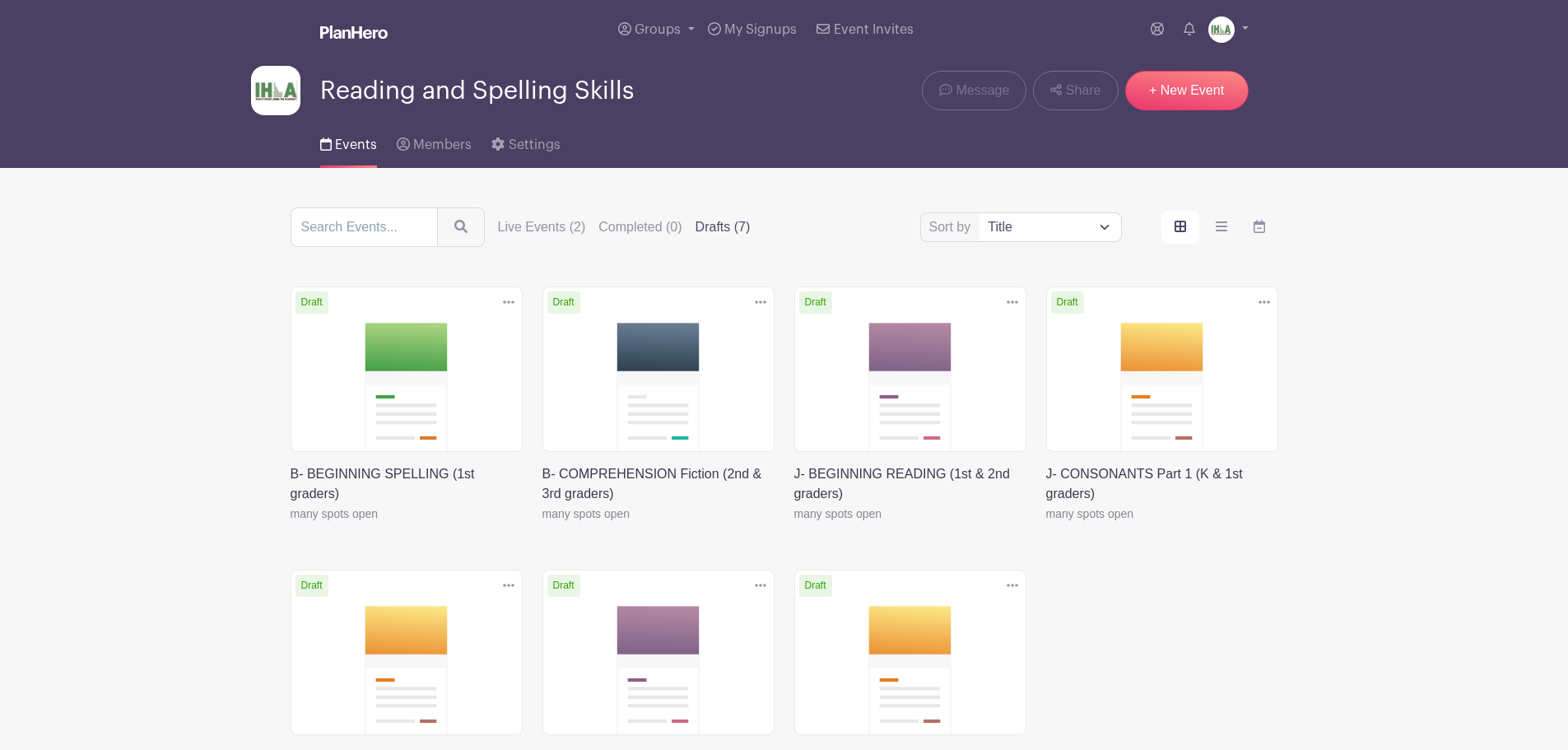
click at [757, 304] on icon at bounding box center [761, 302] width 12 height 13
click at [715, 339] on link "Duplicate" at bounding box center [707, 338] width 130 height 26
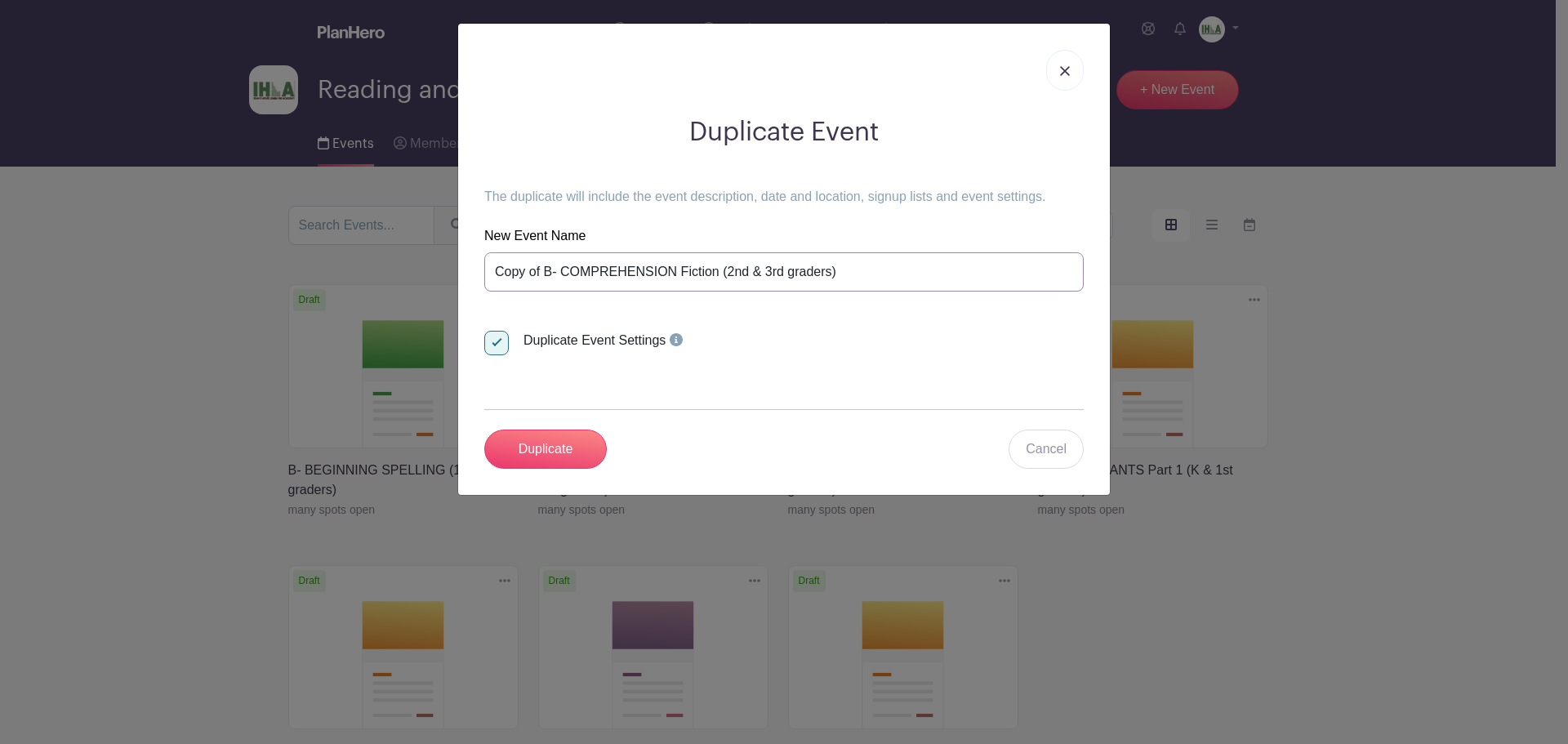
drag, startPoint x: 720, startPoint y: 271, endPoint x: 483, endPoint y: 275, distance: 237.0
click at [483, 275] on div "Duplicate Event The duplicate will include the event description, date and loca…" at bounding box center [784, 292] width 626 height 378
click at [569, 274] on input "SPELLING 2 (2nd & 3rd graders)" at bounding box center [783, 272] width 599 height 39
type input "SPELLING 2:Syllable Types (2nd & 3rd graders)"
click at [557, 446] on input "Duplicate" at bounding box center [545, 449] width 122 height 39
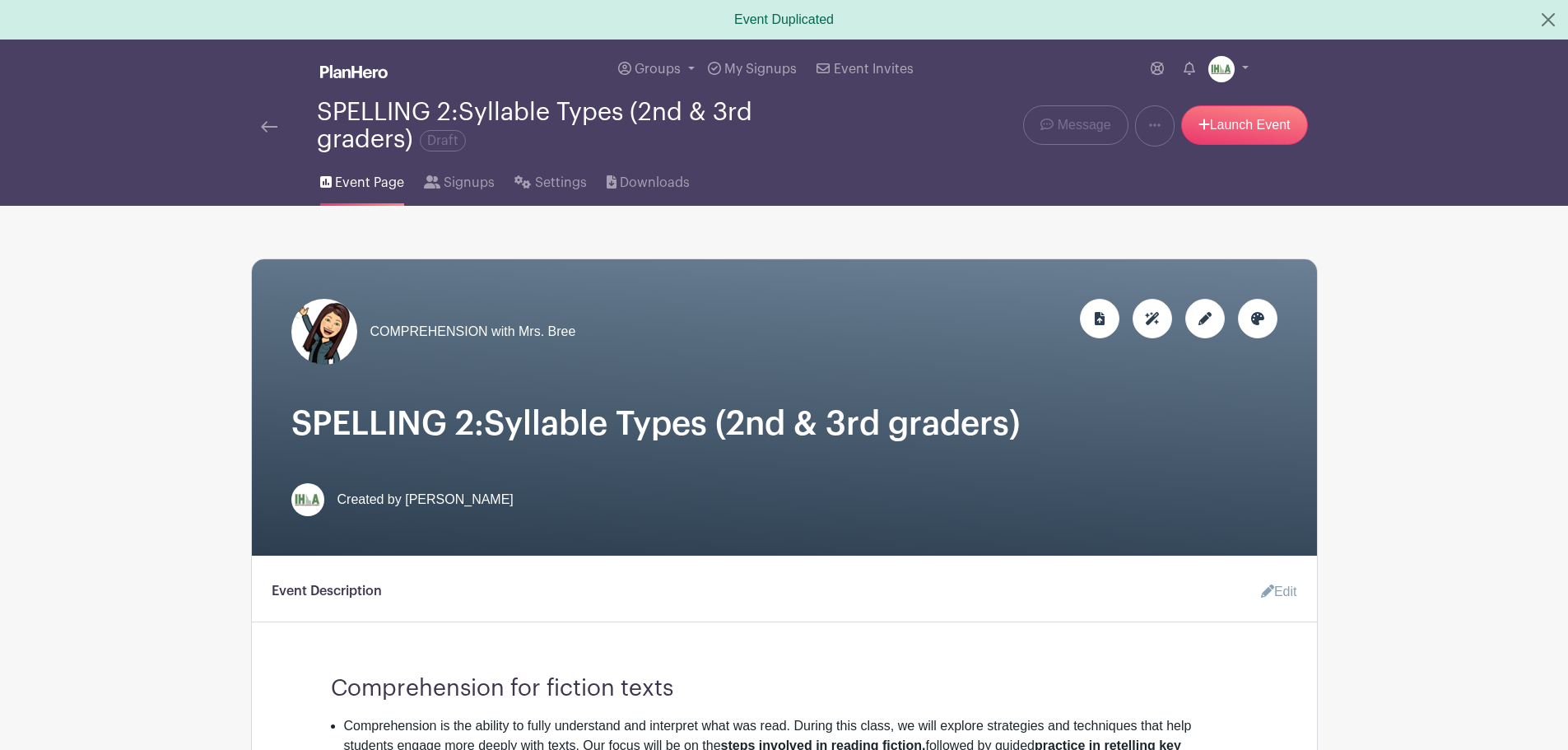
scroll to position [192, 0]
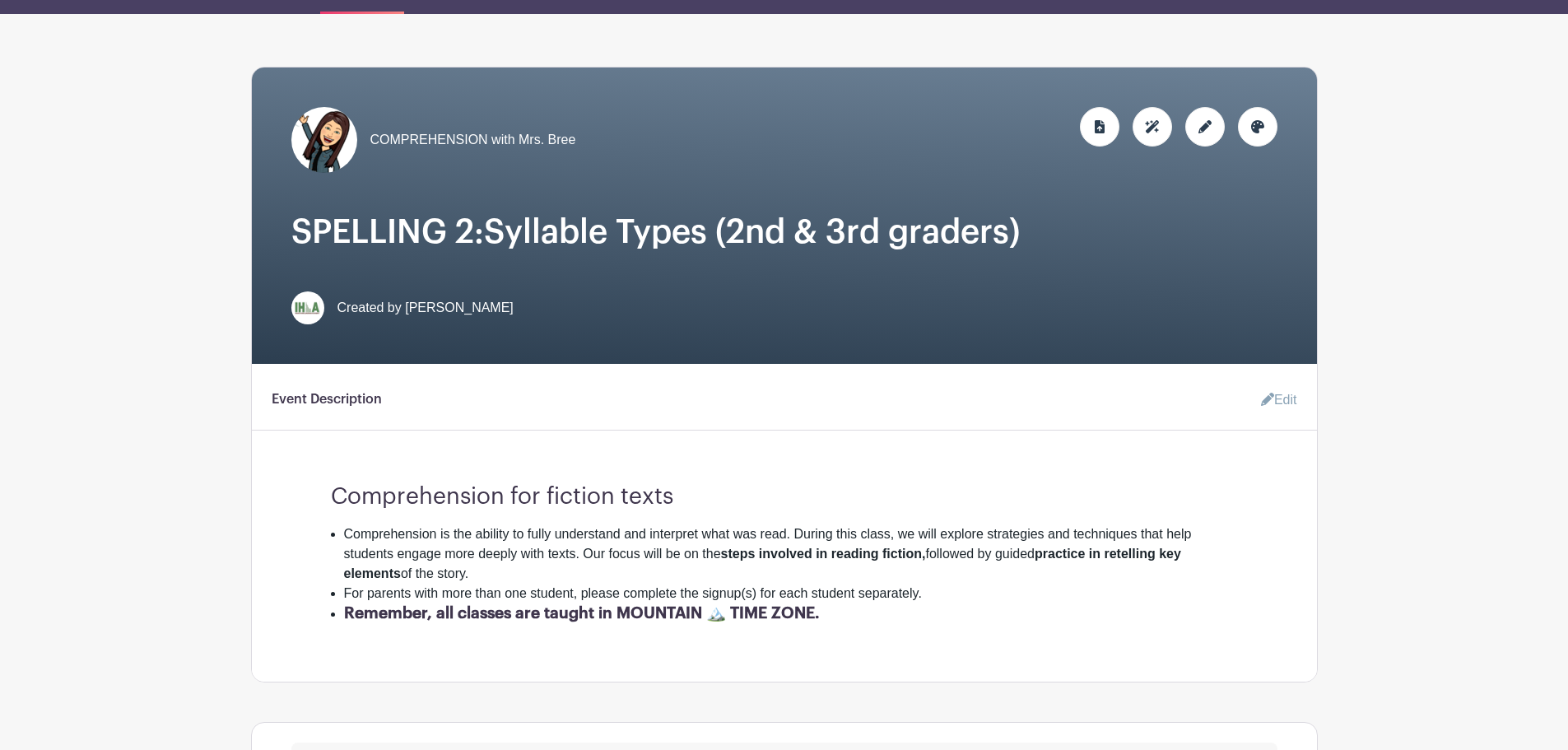
click at [1262, 132] on icon at bounding box center [1258, 126] width 13 height 13
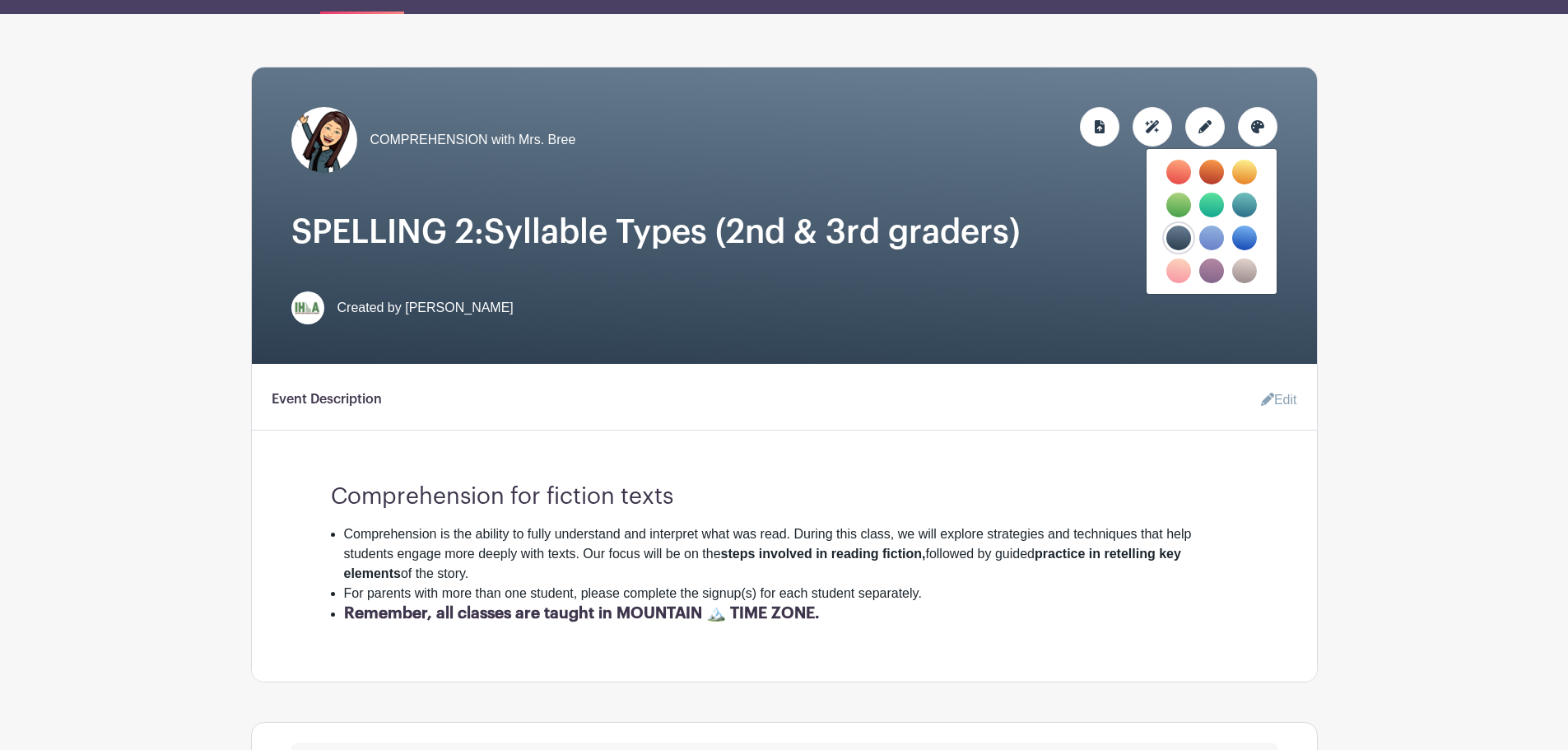
click at [1213, 271] on label "filters" at bounding box center [1212, 270] width 24 height 24
click at [0, 0] on input "filters" at bounding box center [0, 0] width 0 height 0
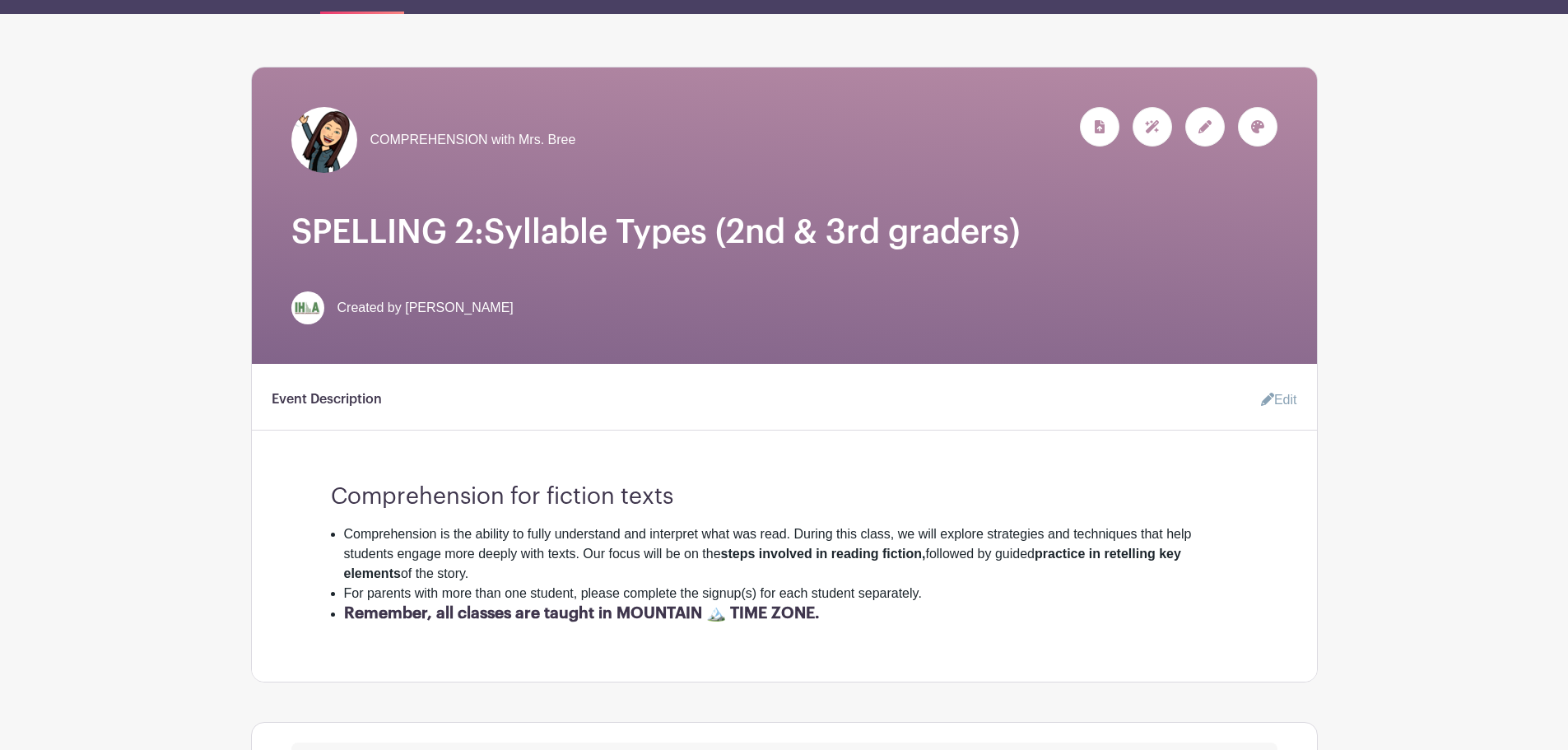
click at [1199, 126] on icon at bounding box center [1205, 126] width 13 height 13
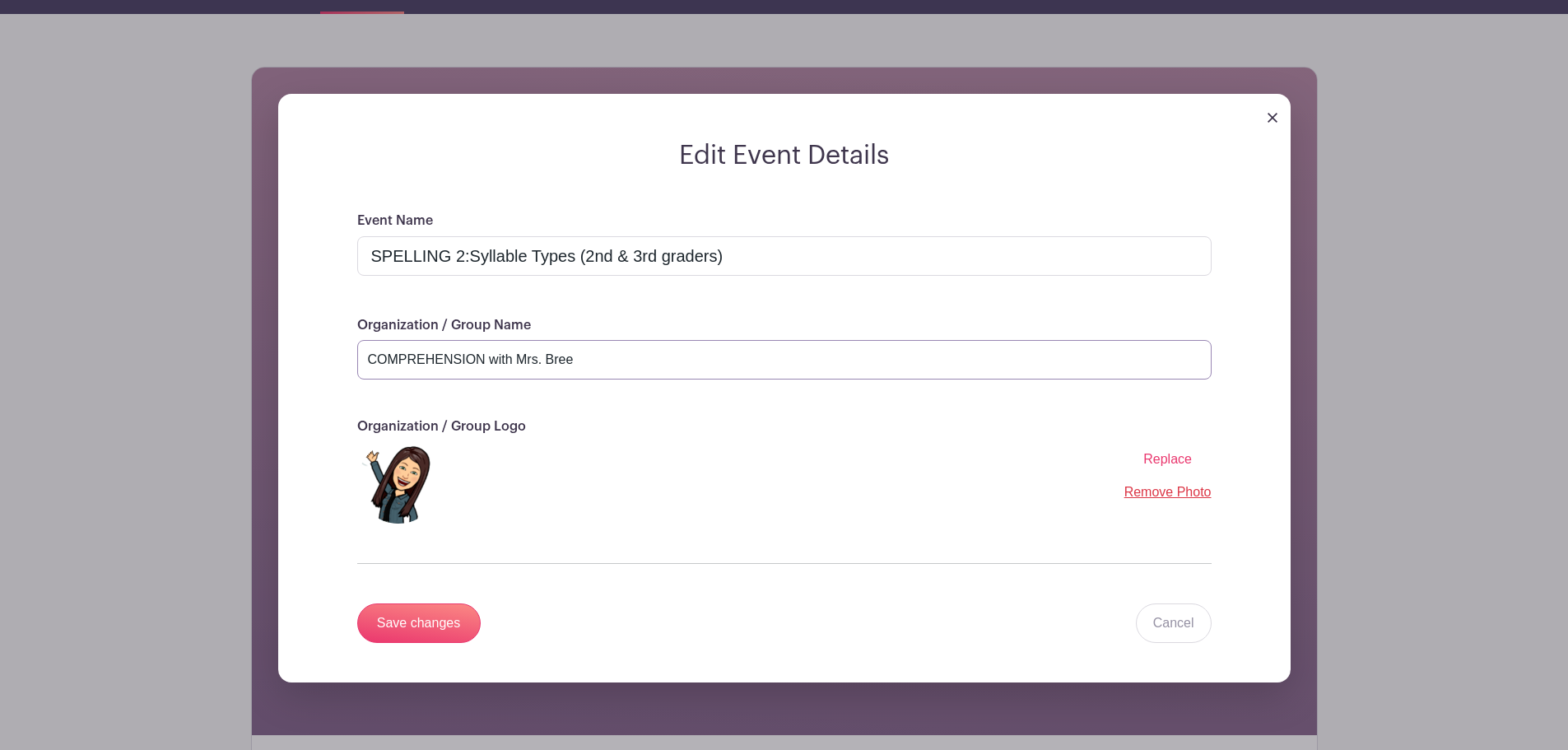
drag, startPoint x: 486, startPoint y: 360, endPoint x: 370, endPoint y: 358, distance: 116.0
click at [370, 358] on input "COMPREHENSION with Mrs. Bree" at bounding box center [784, 359] width 855 height 39
type input "SPELLING with Mrs. Bree"
click at [429, 616] on input "Save changes" at bounding box center [419, 623] width 123 height 39
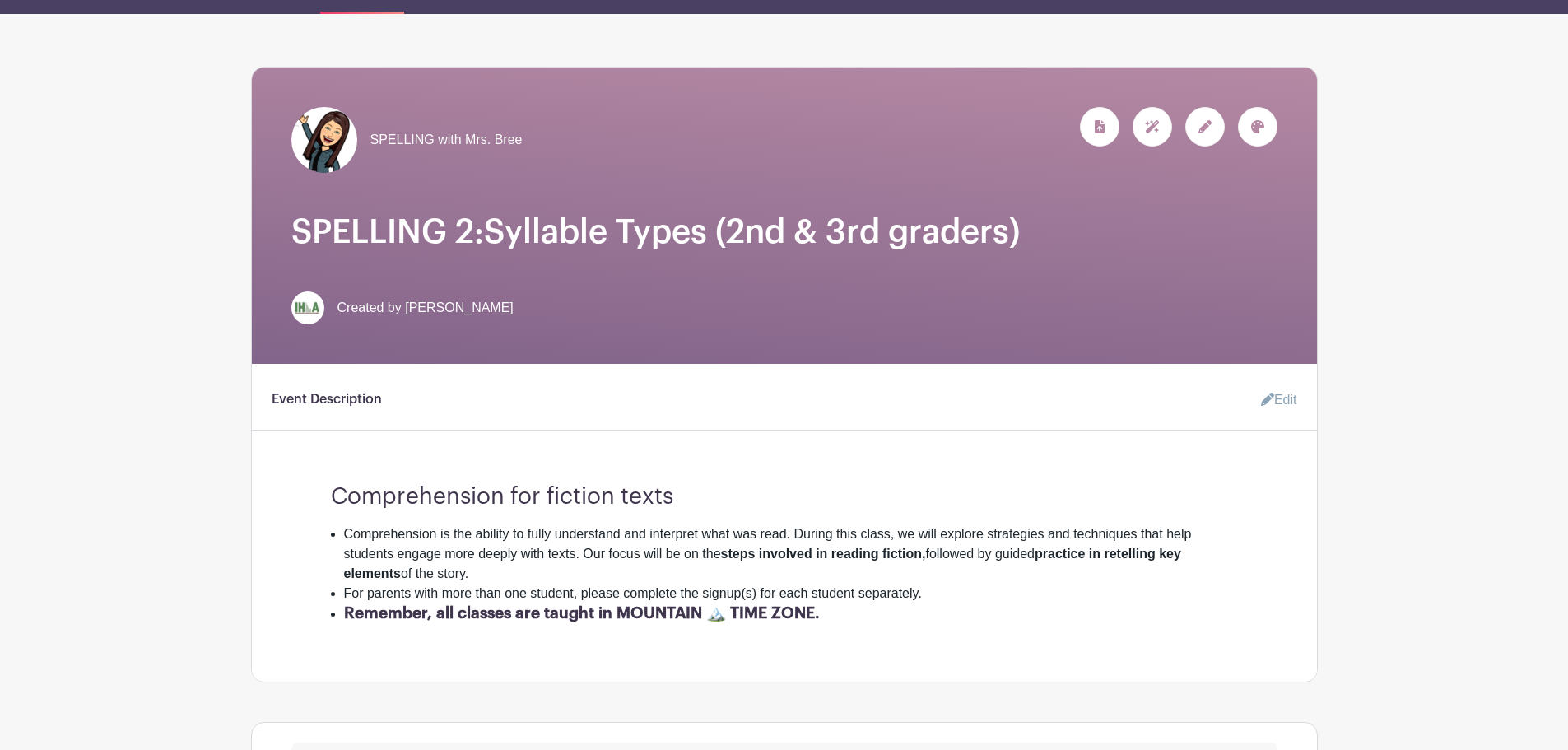
click at [1265, 399] on icon at bounding box center [1267, 398] width 13 height 13
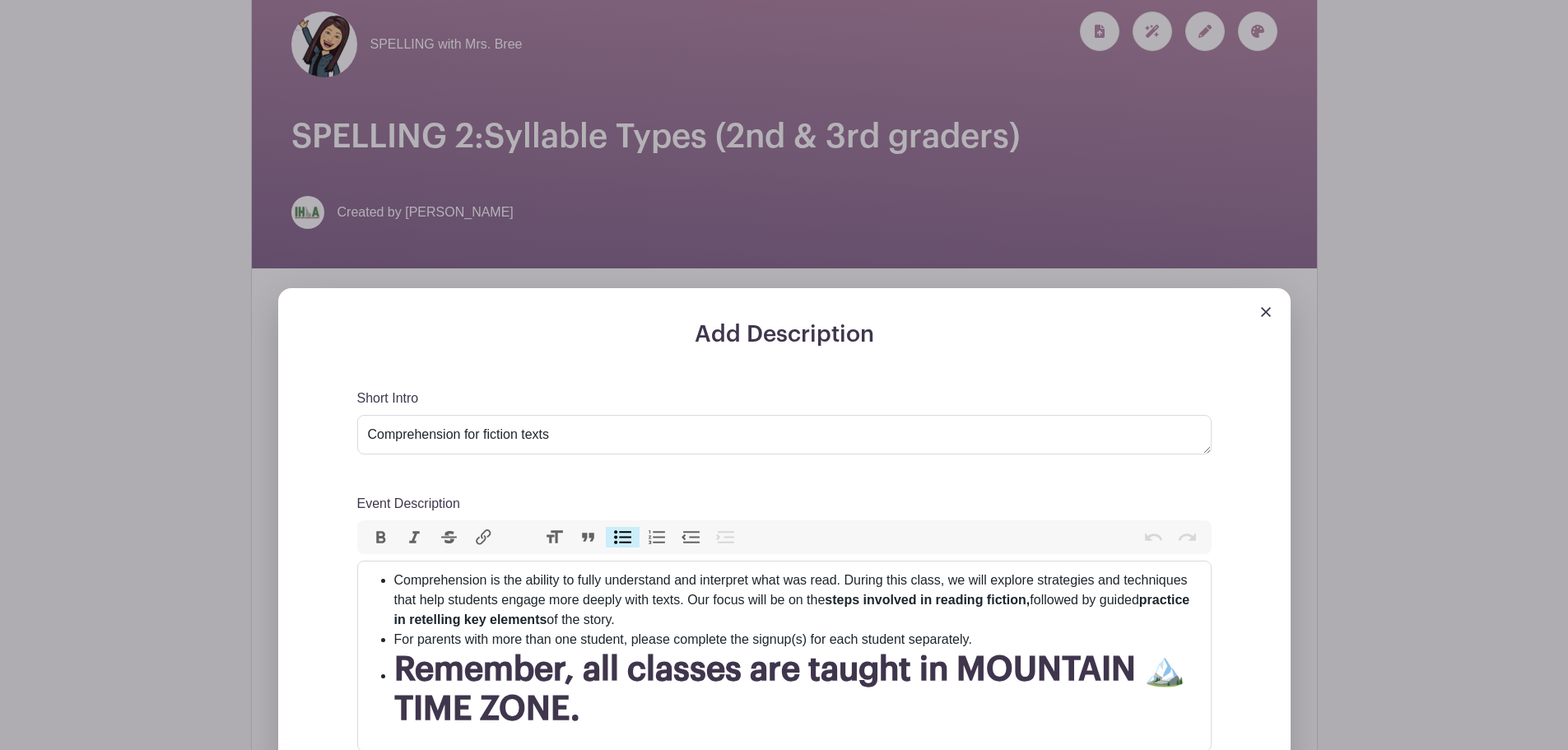
scroll to position [385, 0]
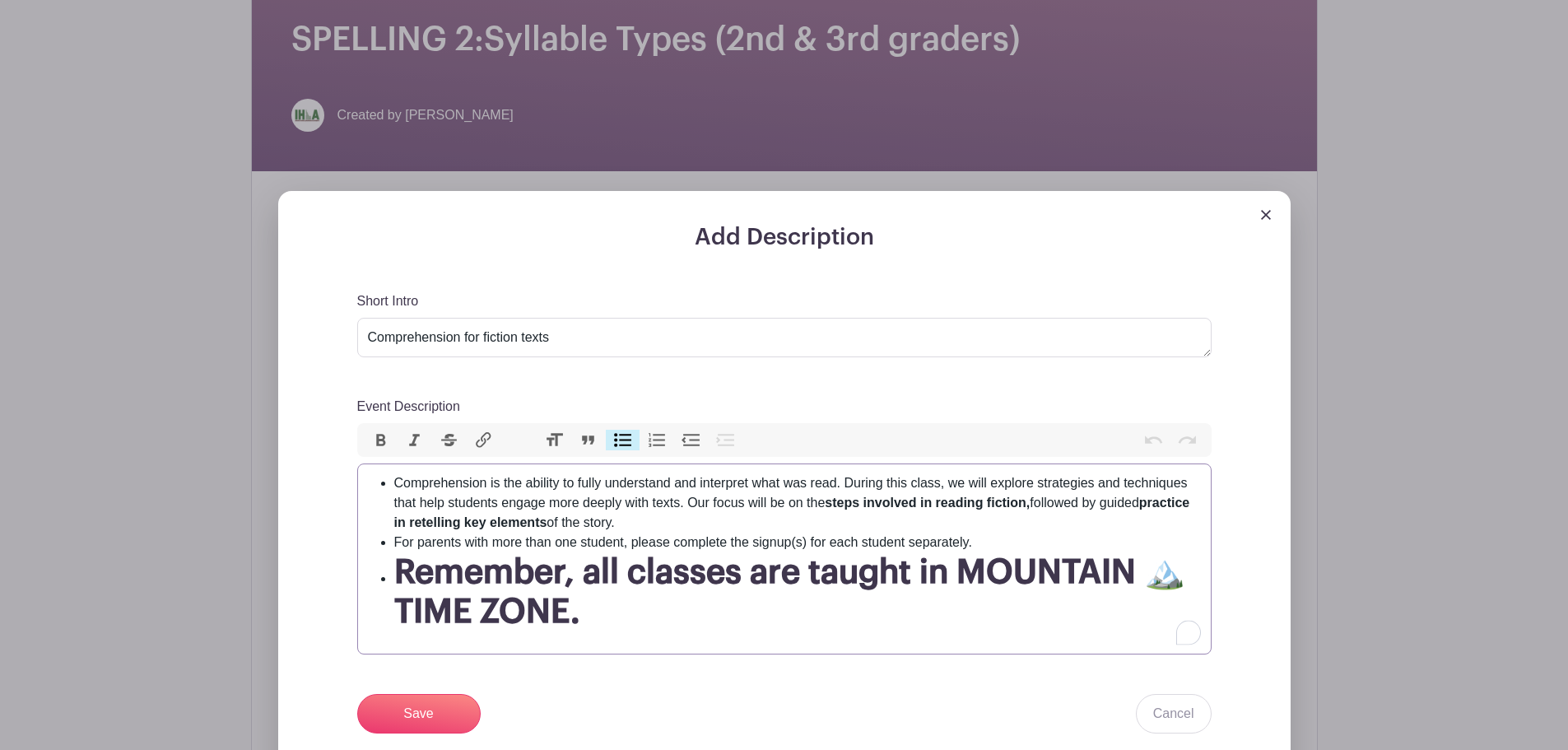
drag, startPoint x: 395, startPoint y: 481, endPoint x: 689, endPoint y: 524, distance: 297.1
click at [689, 524] on li "Comprehension is the ability to fully understand and interpret what was read. D…" at bounding box center [798, 502] width 807 height 60
paste trix-editor "In this class, students will learn and apply effective strategies to support th…"
type trix-editor "<ul><li>In this class, students will learn and apply effective strategies to su…"
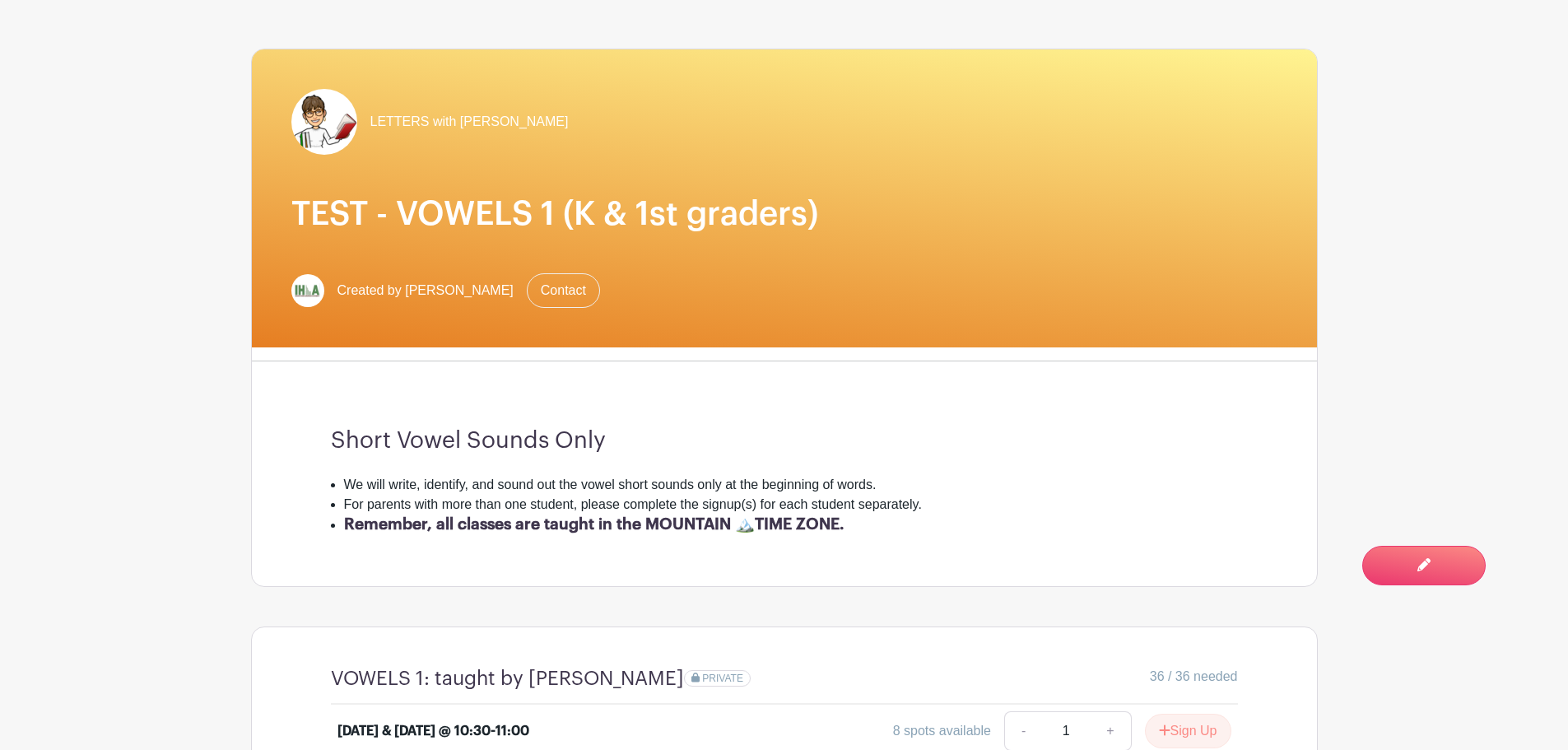
scroll to position [192, 0]
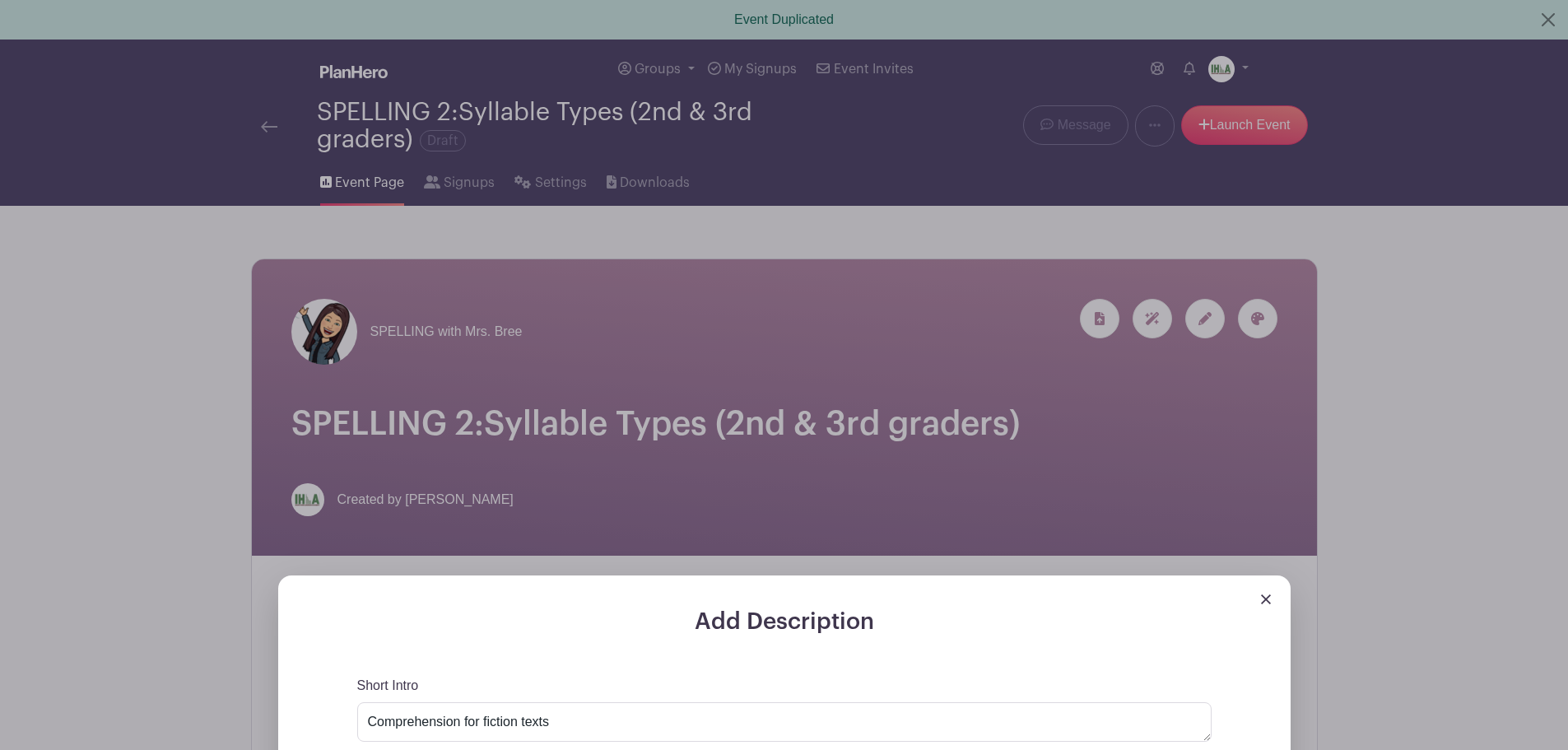
scroll to position [385, 0]
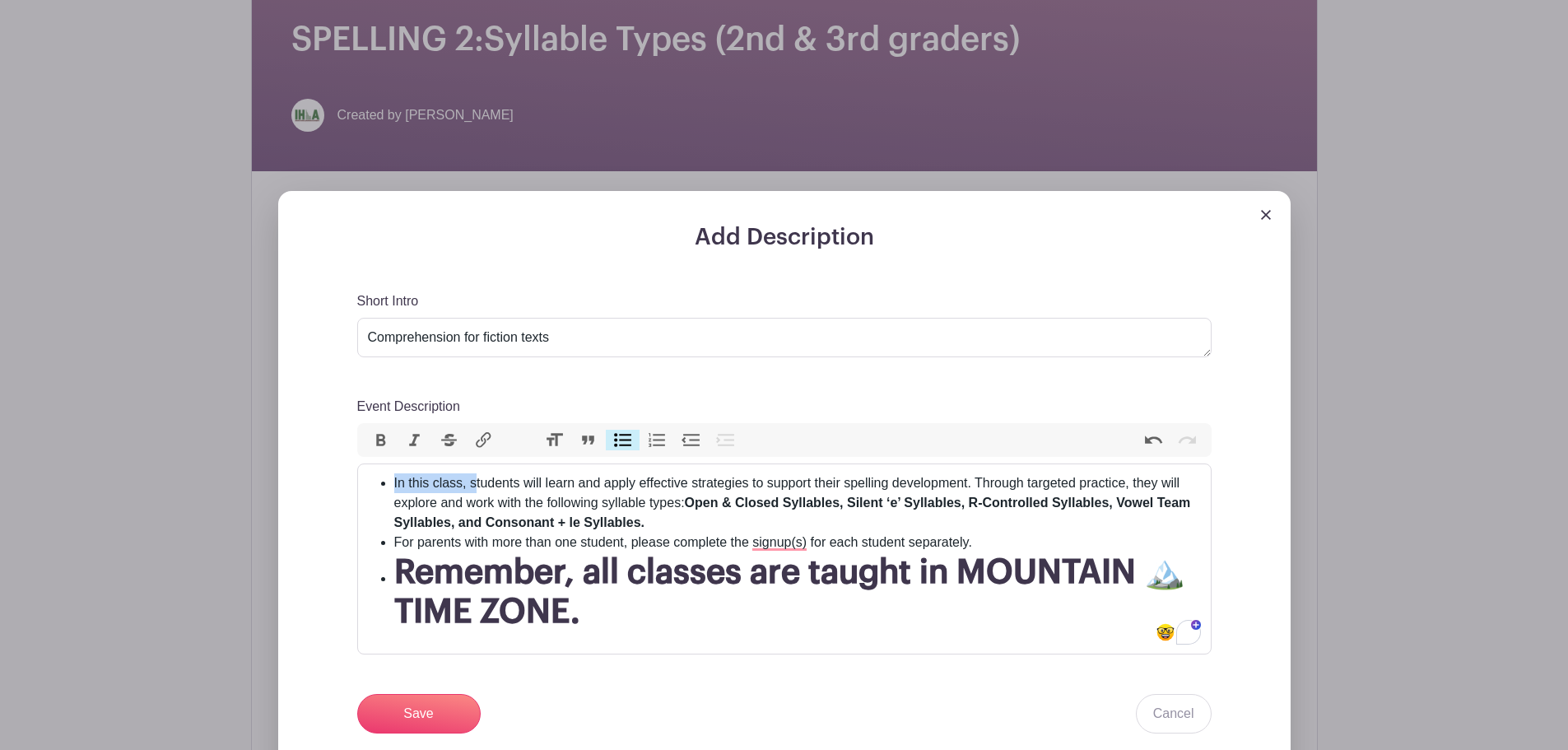
click at [393, 485] on ul "In this class, students will learn and apply effective strategies to support th…" at bounding box center [784, 551] width 833 height 158
type trix-editor "<ul><li>Students will learn and apply effective strategies to support their spe…"
drag, startPoint x: 571, startPoint y: 337, endPoint x: 364, endPoint y: 330, distance: 207.1
click at [364, 330] on textarea "Comprehension for fiction texts" at bounding box center [784, 337] width 855 height 39
type textarea "Syllable Types"
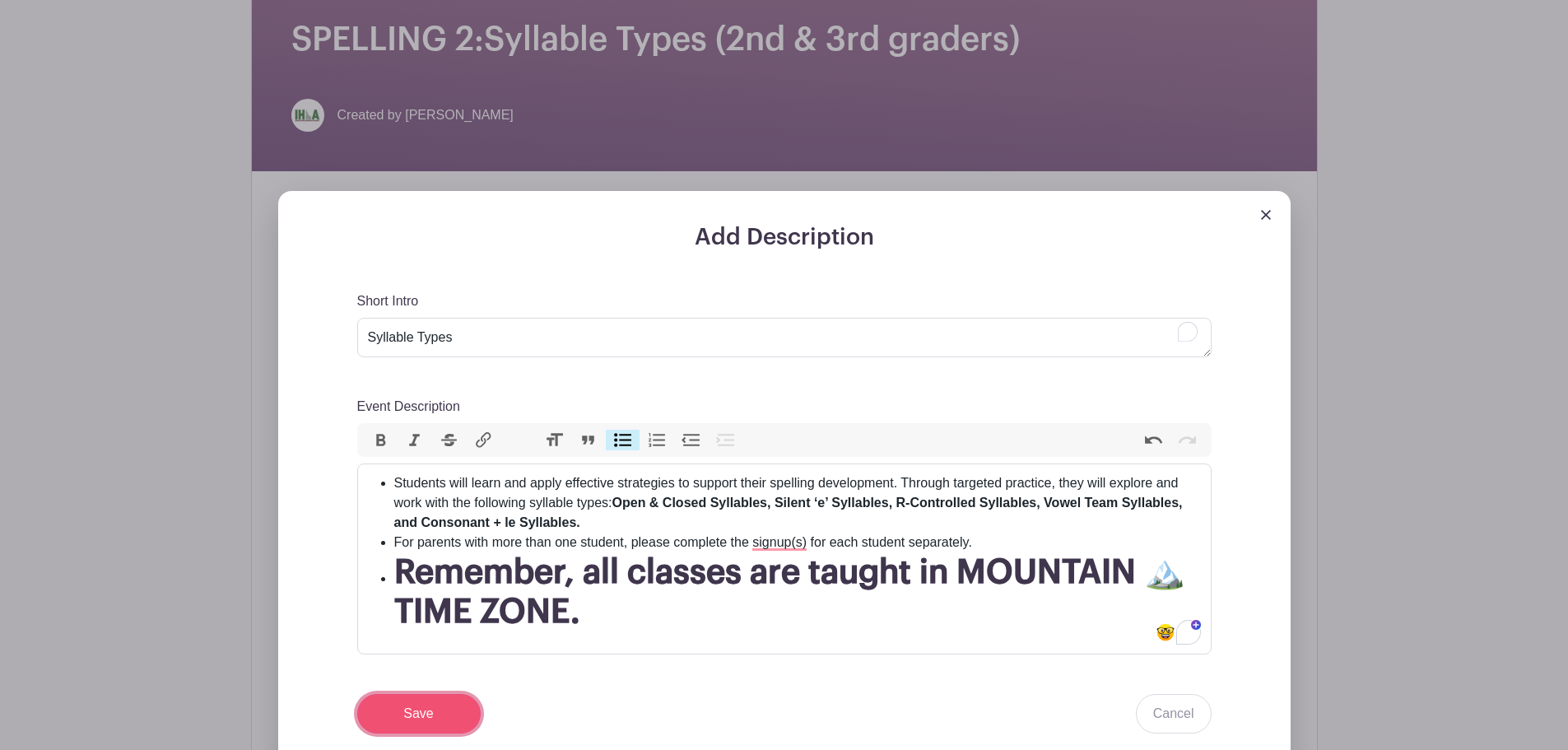
click at [414, 709] on input "Save" at bounding box center [419, 714] width 123 height 39
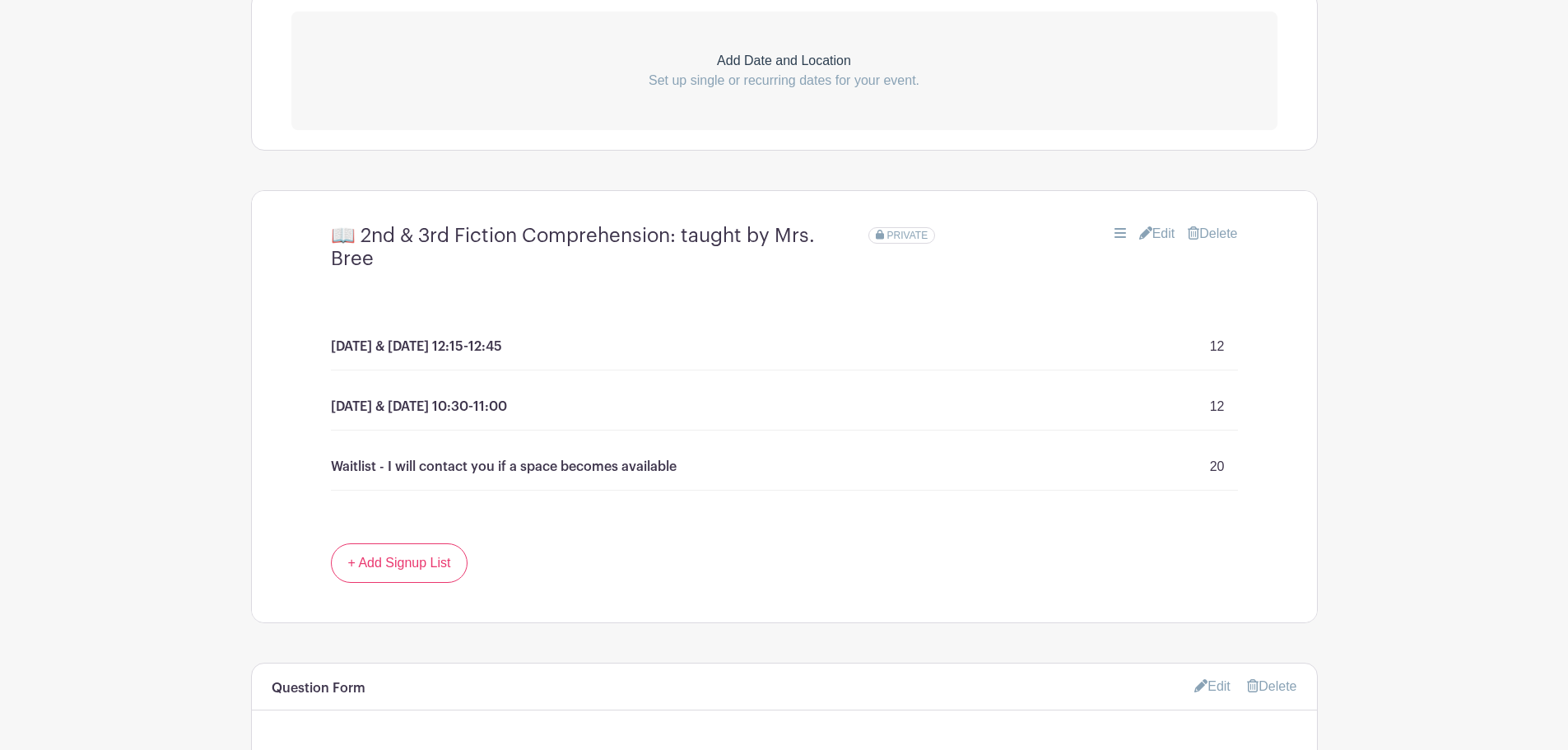
scroll to position [1092, 0]
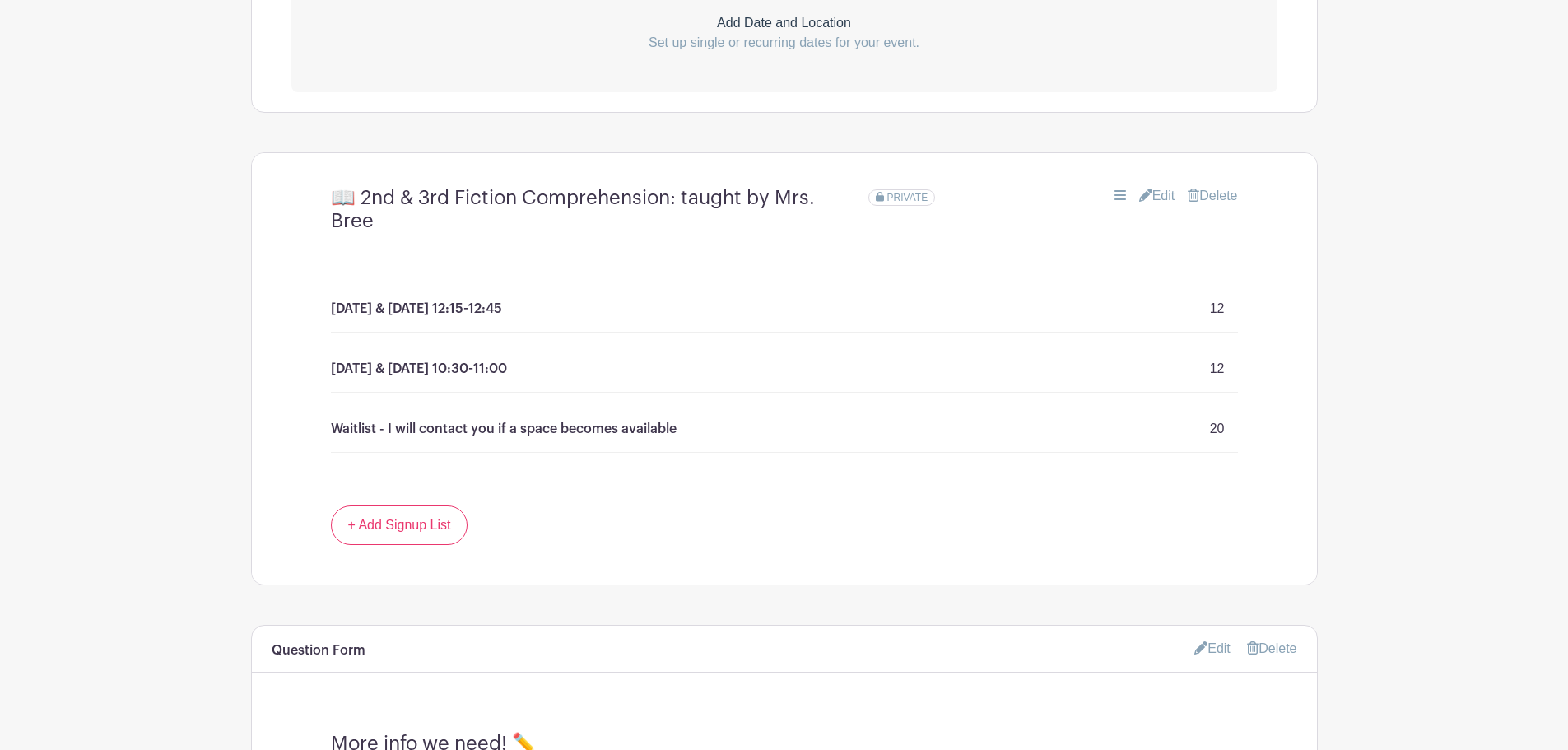
click at [1148, 198] on link "Edit" at bounding box center [1157, 196] width 36 height 20
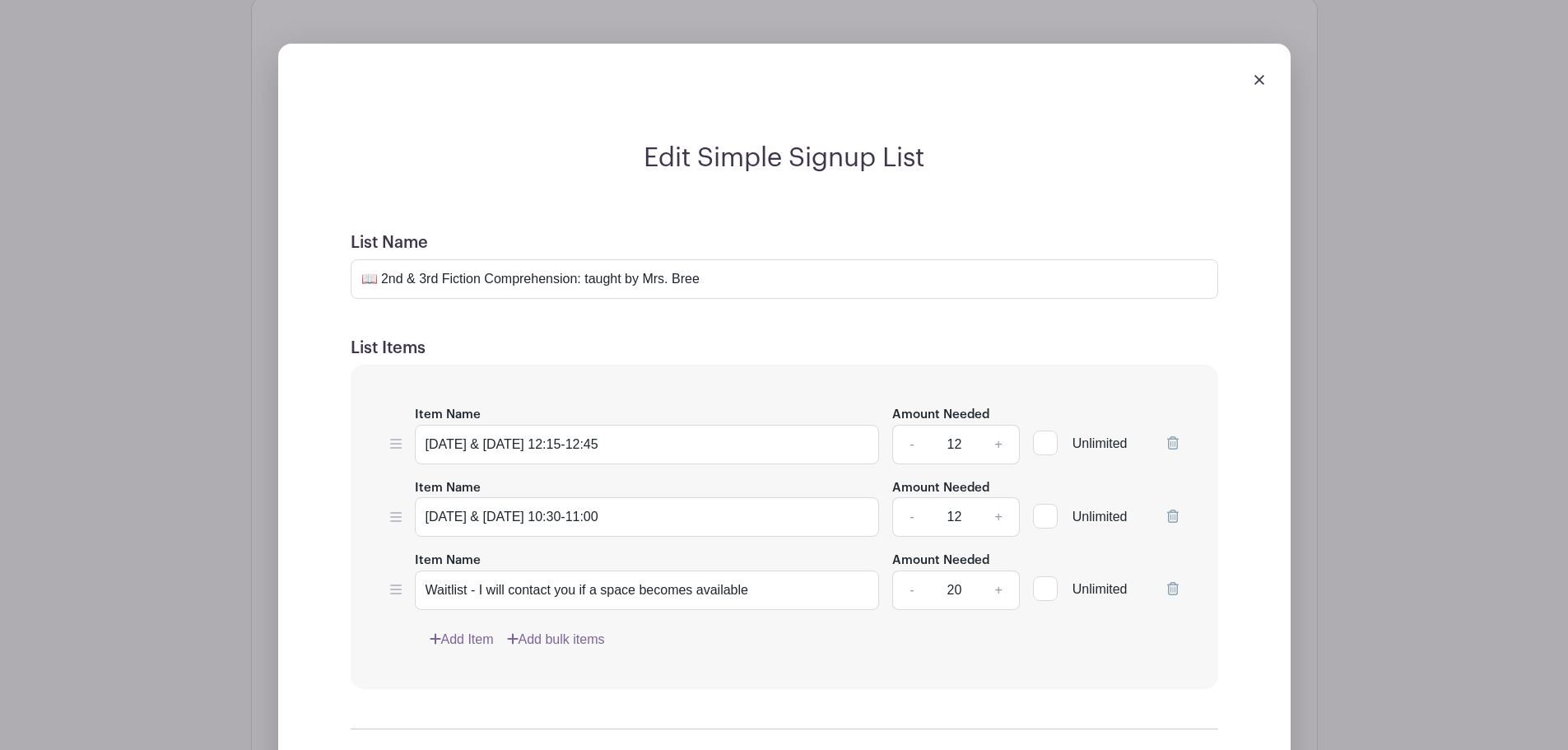
scroll to position [1284, 0]
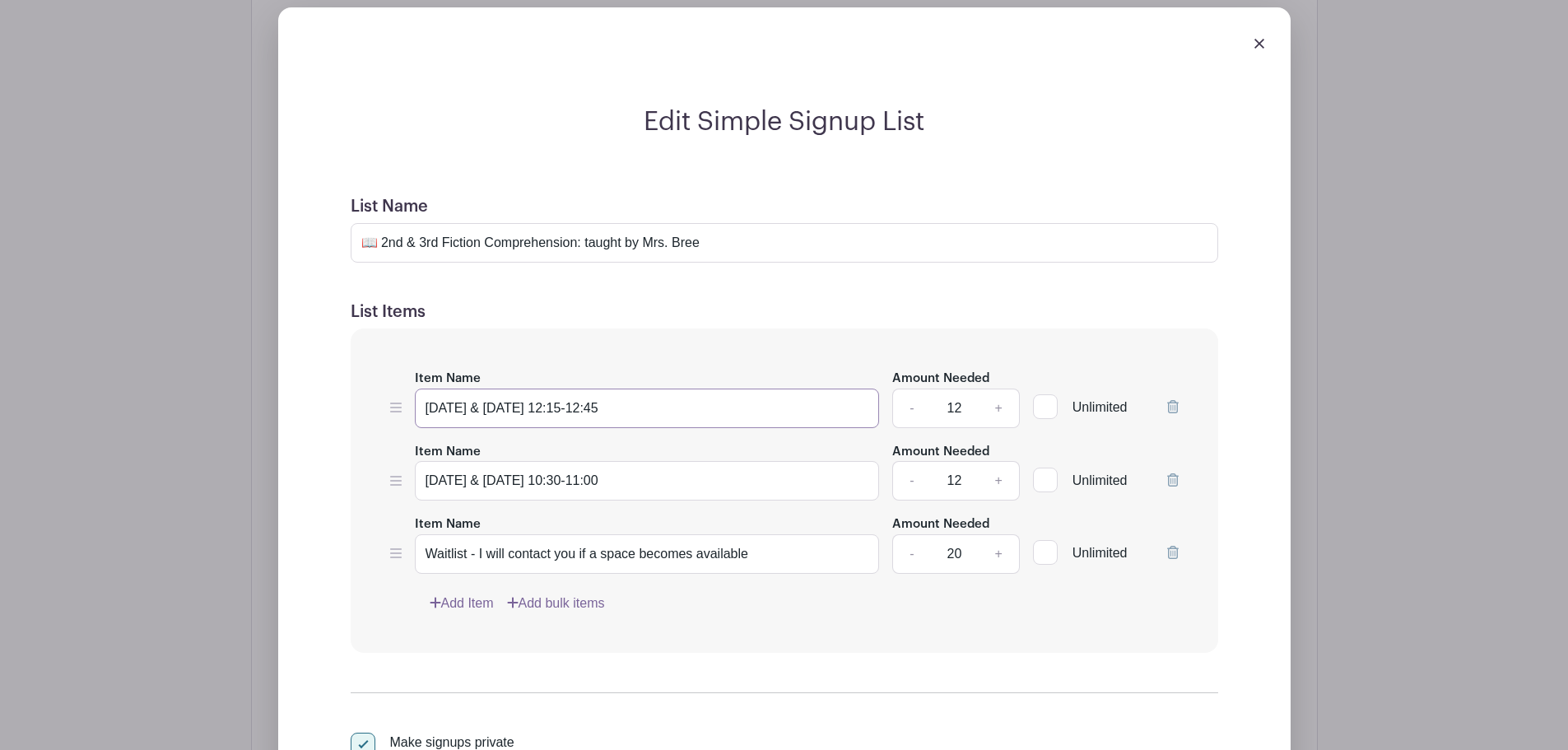
drag, startPoint x: 573, startPoint y: 403, endPoint x: 672, endPoint y: 405, distance: 99.0
click at [672, 405] on input "[DATE] & [DATE] 12:15-12:45" at bounding box center [647, 408] width 465 height 39
type input "[DATE] & [DATE] 9:00-9:30"
drag, startPoint x: 559, startPoint y: 477, endPoint x: 622, endPoint y: 478, distance: 63.0
click at [622, 478] on input "[DATE] & [DATE] 10:30-11:00" at bounding box center [647, 481] width 465 height 39
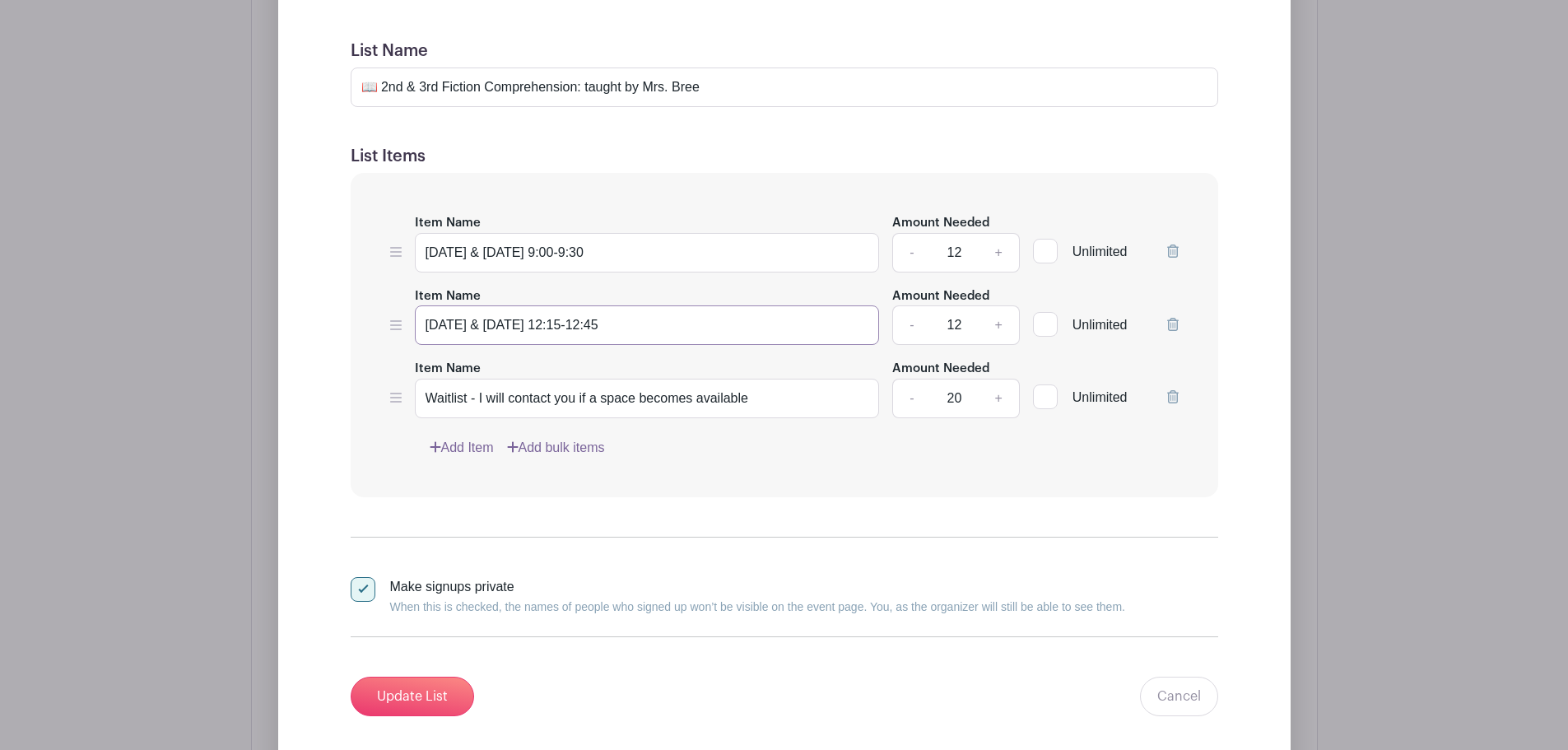
scroll to position [1476, 0]
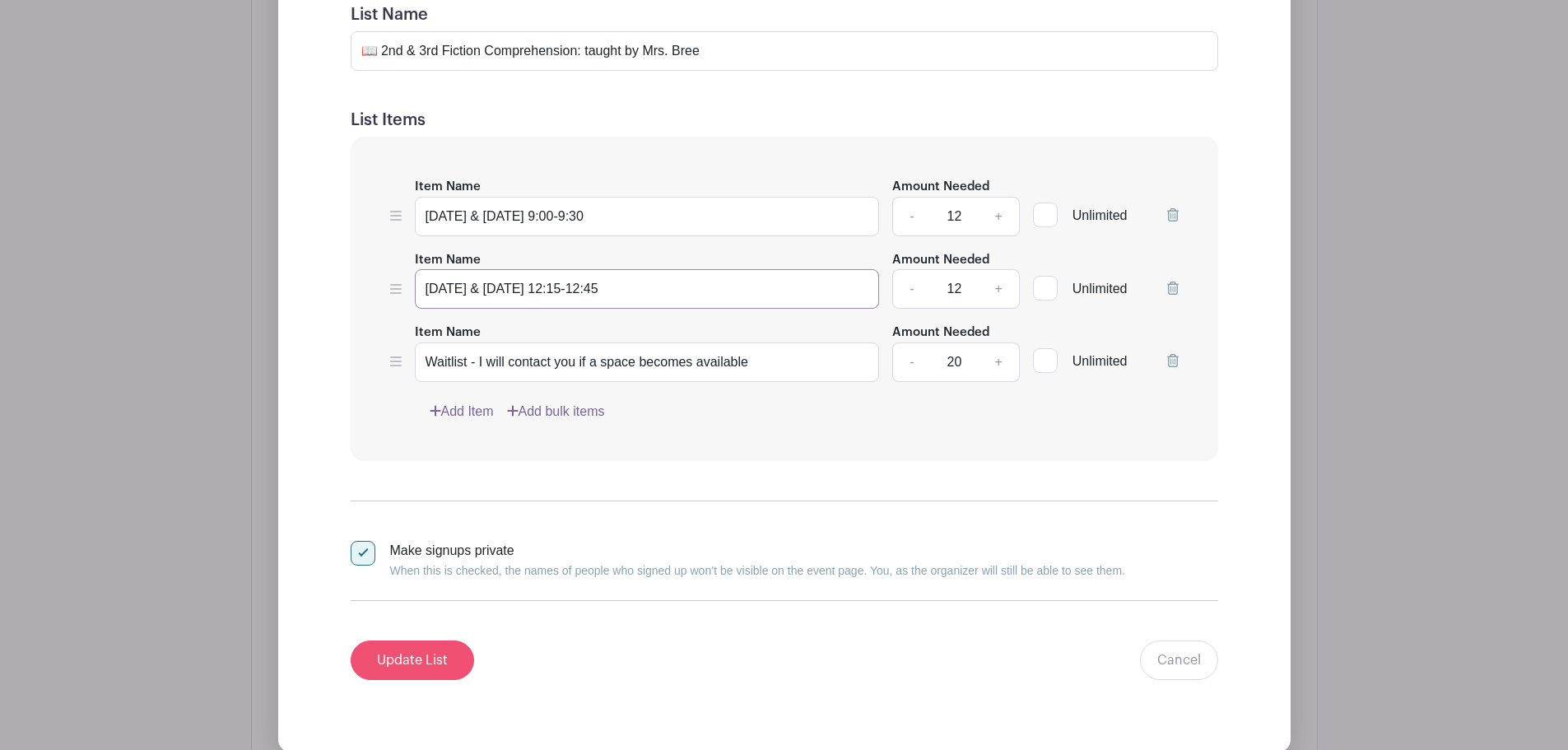
type input "[DATE] & [DATE] 12:15-12:45"
click at [415, 651] on input "Update List" at bounding box center [412, 660] width 123 height 39
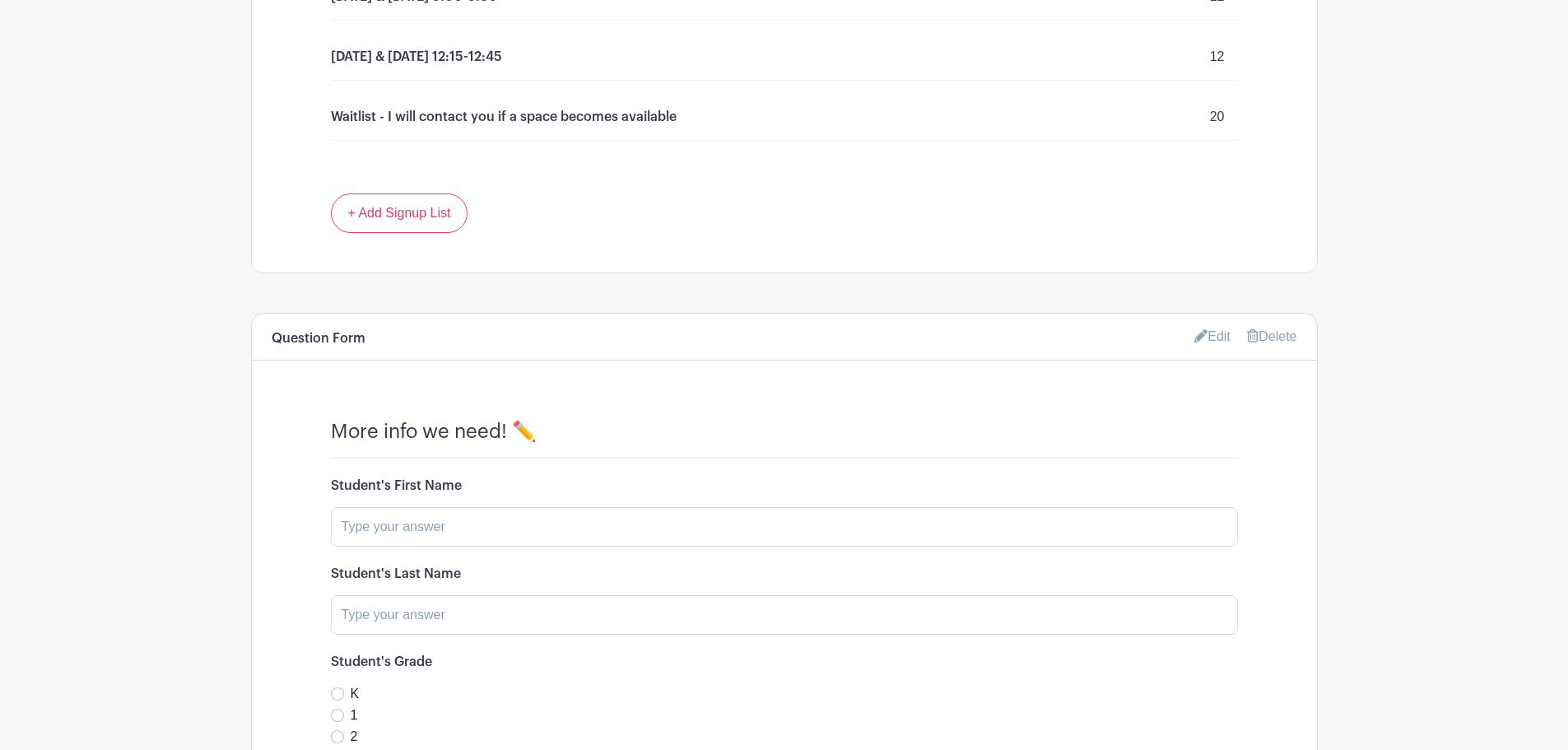
scroll to position [1268, 0]
click at [1219, 343] on link "Edit" at bounding box center [1212, 341] width 36 height 27
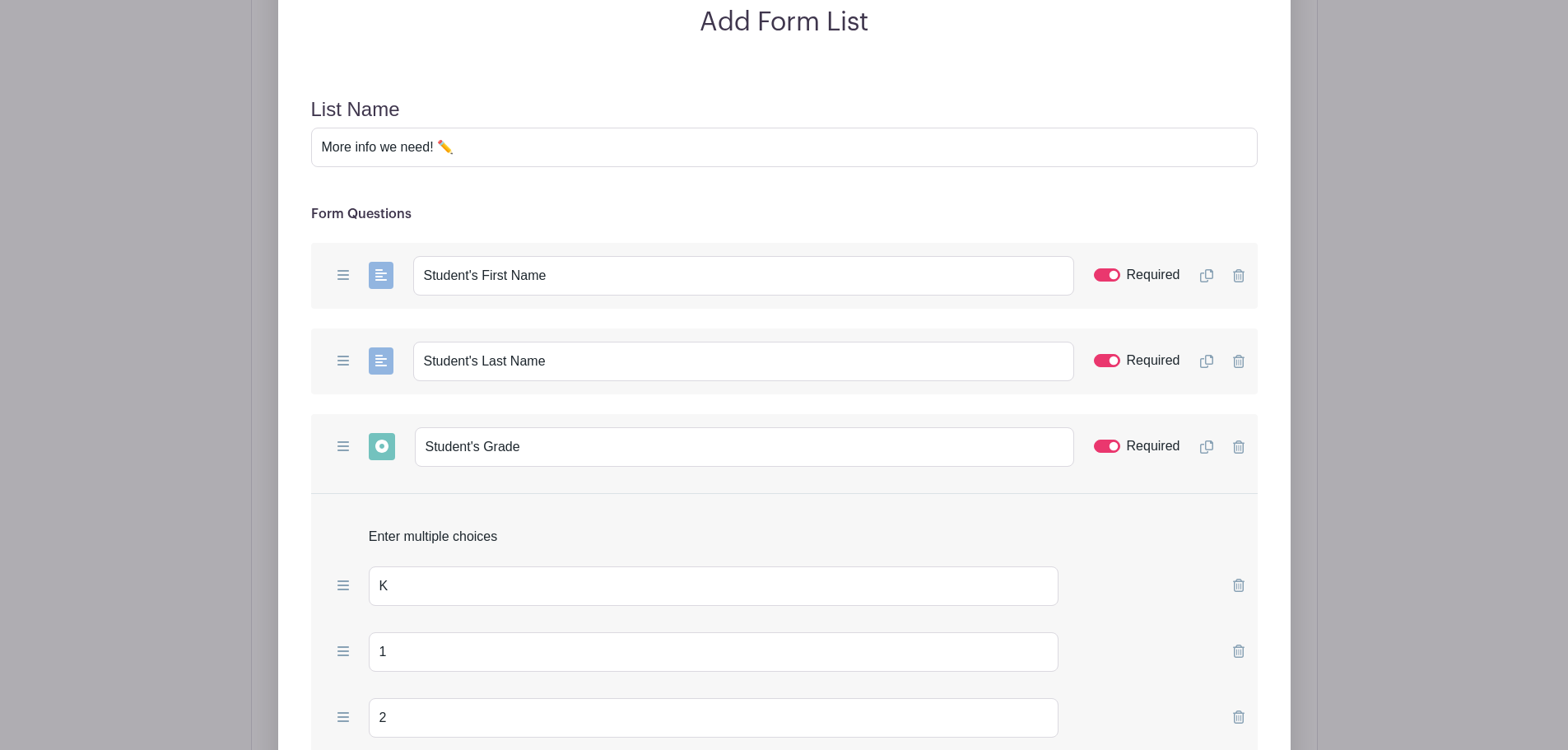
scroll to position [1076, 0]
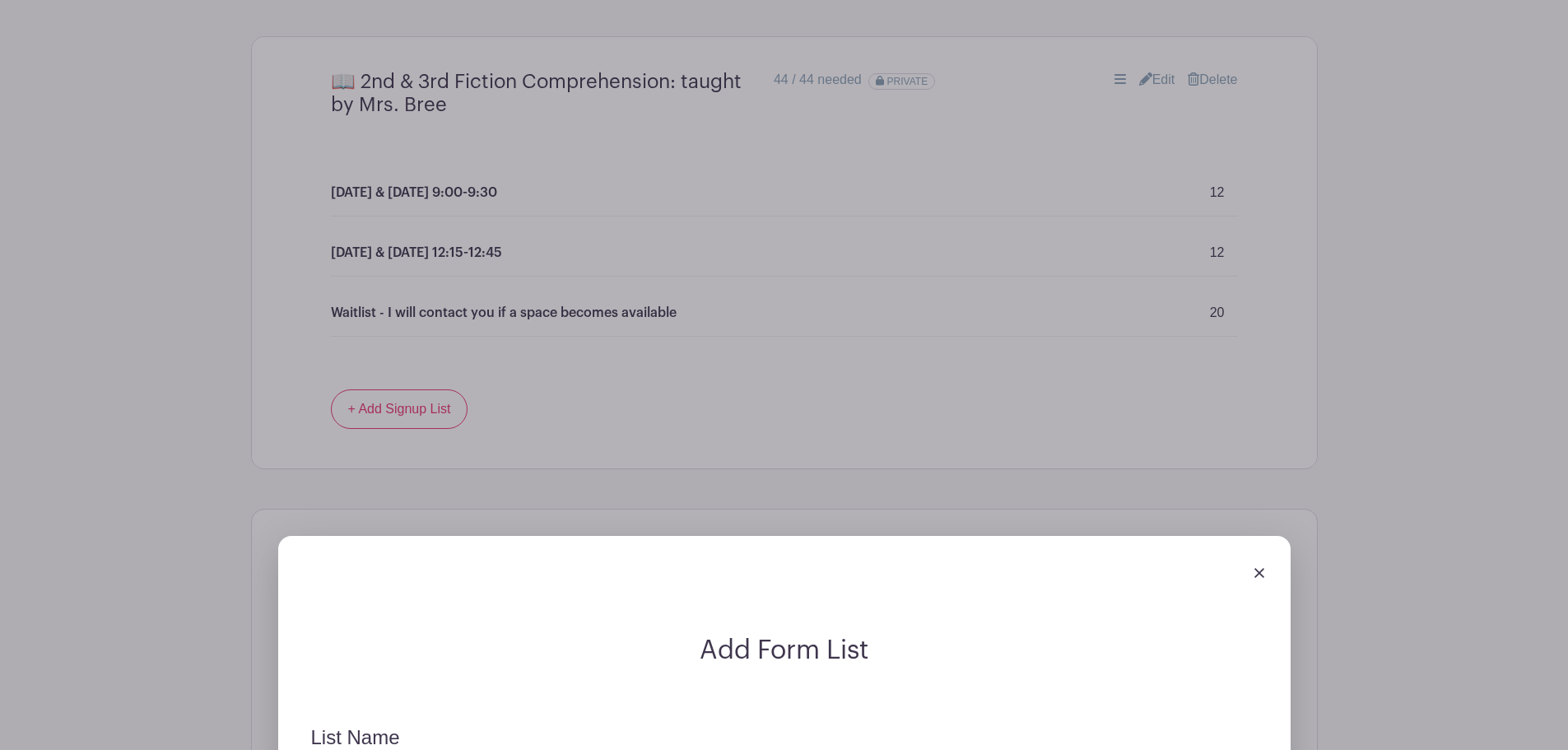
click at [1259, 569] on img at bounding box center [1259, 573] width 10 height 10
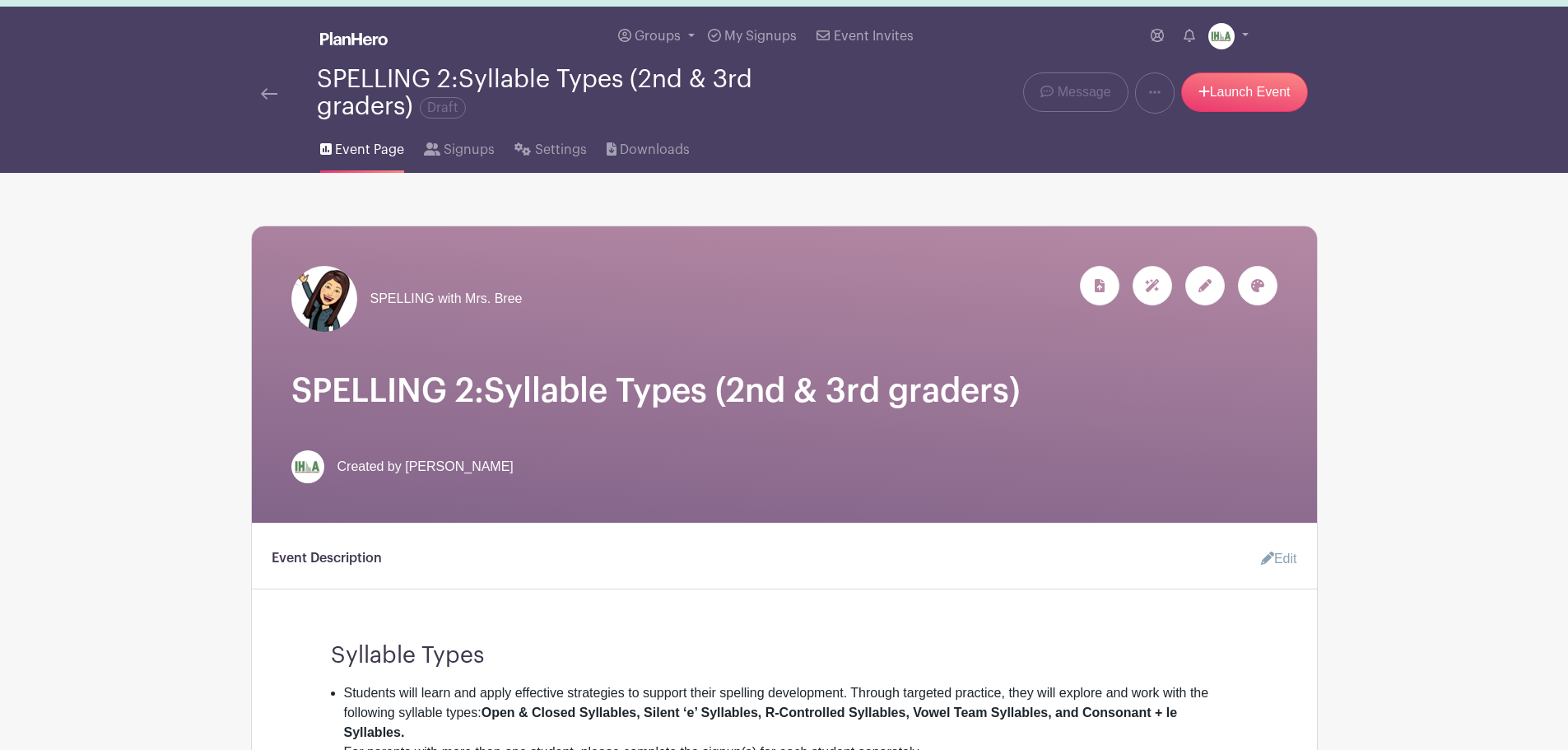
scroll to position [0, 0]
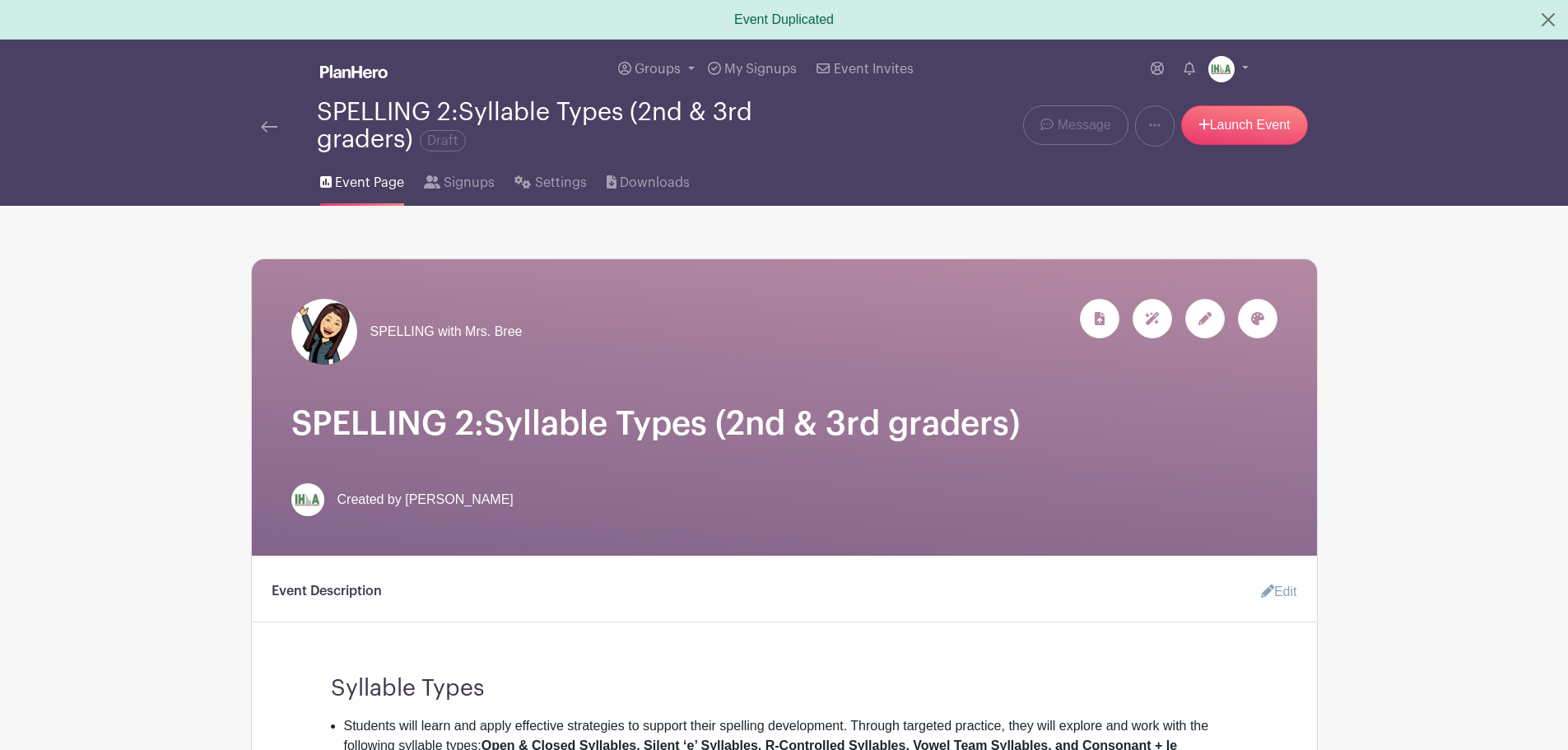
click at [368, 186] on span "Event Page" at bounding box center [369, 183] width 70 height 20
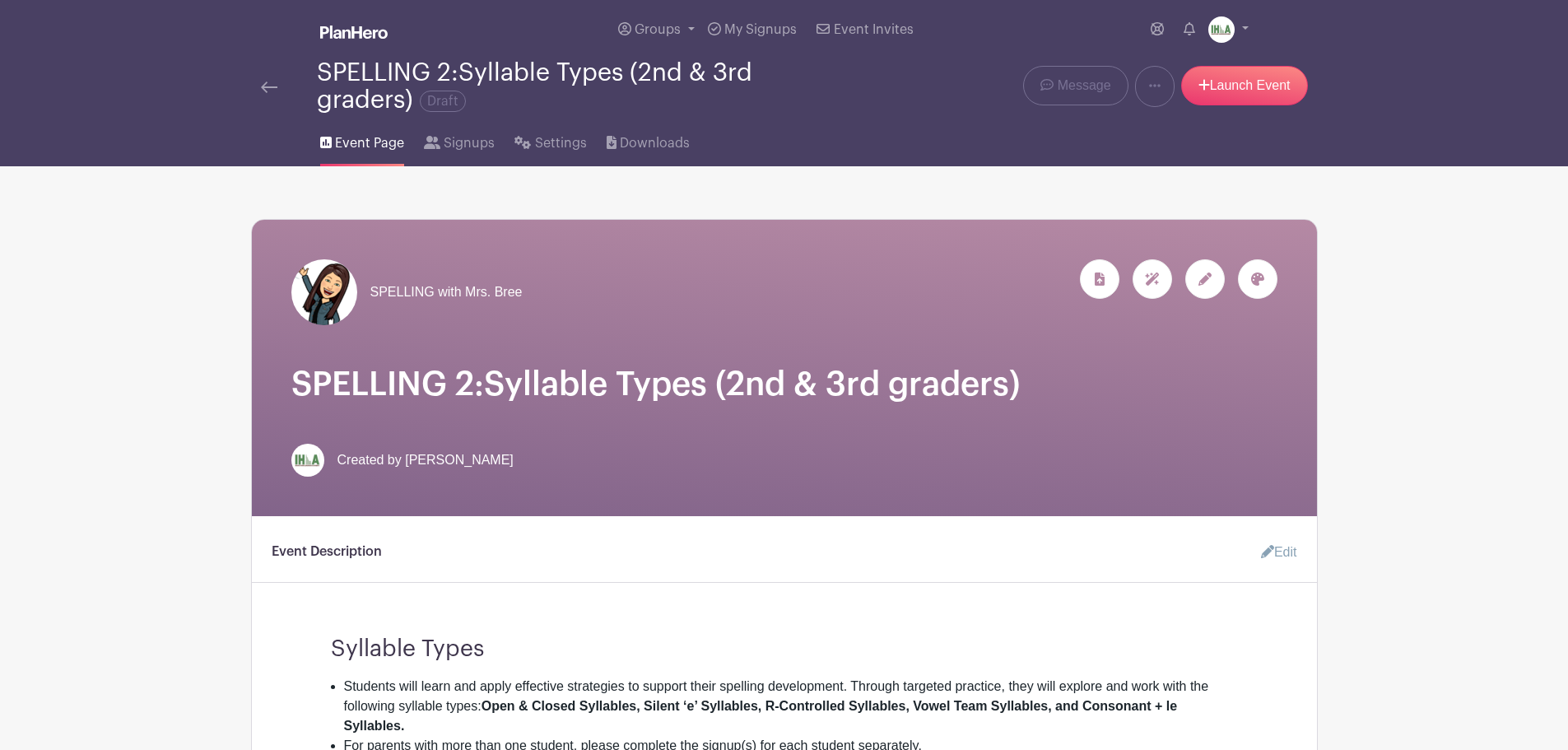
click at [270, 85] on img at bounding box center [268, 87] width 17 height 12
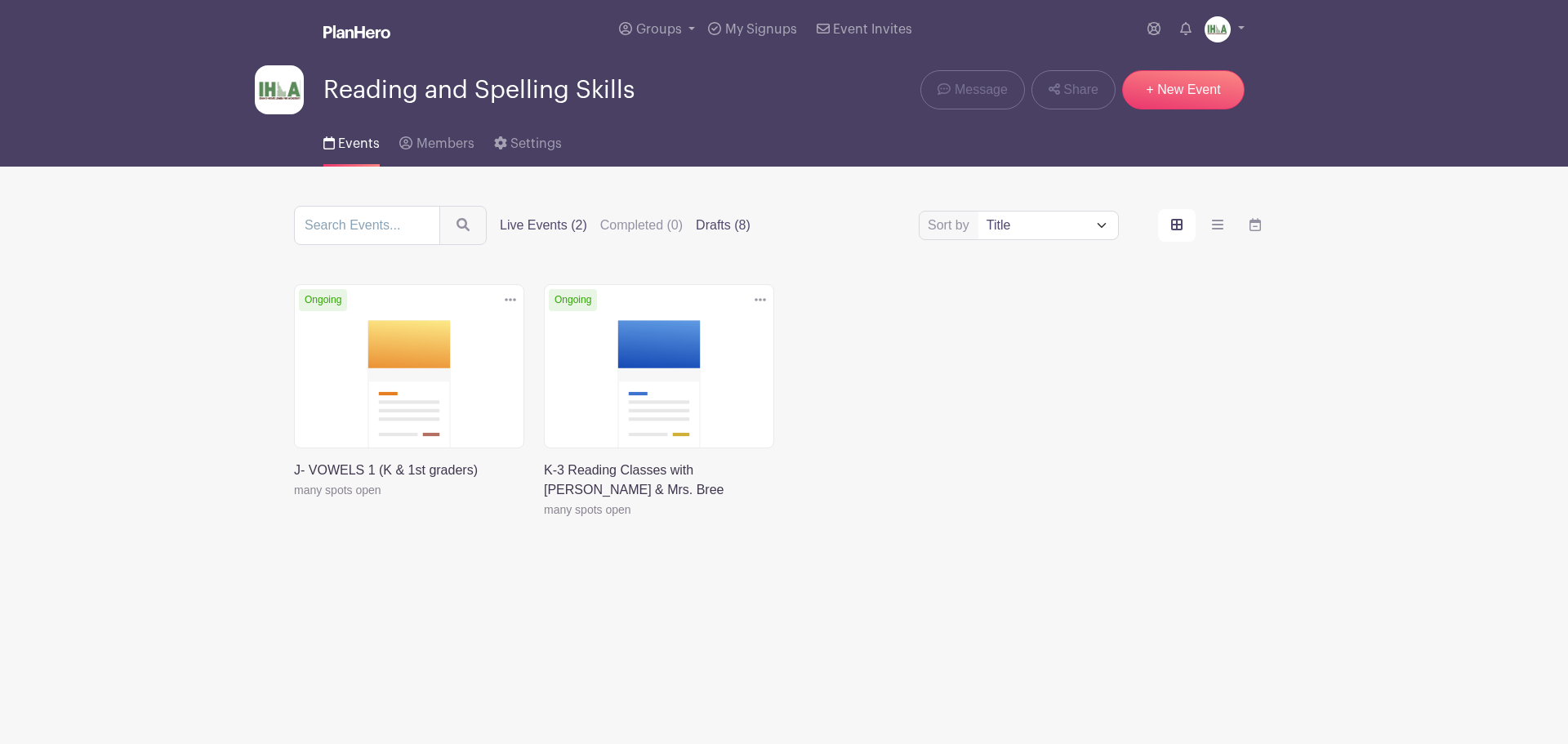
click at [713, 223] on label "Drafts (8)" at bounding box center [723, 225] width 54 height 19
click at [0, 0] on input "Drafts (8)" at bounding box center [0, 0] width 0 height 0
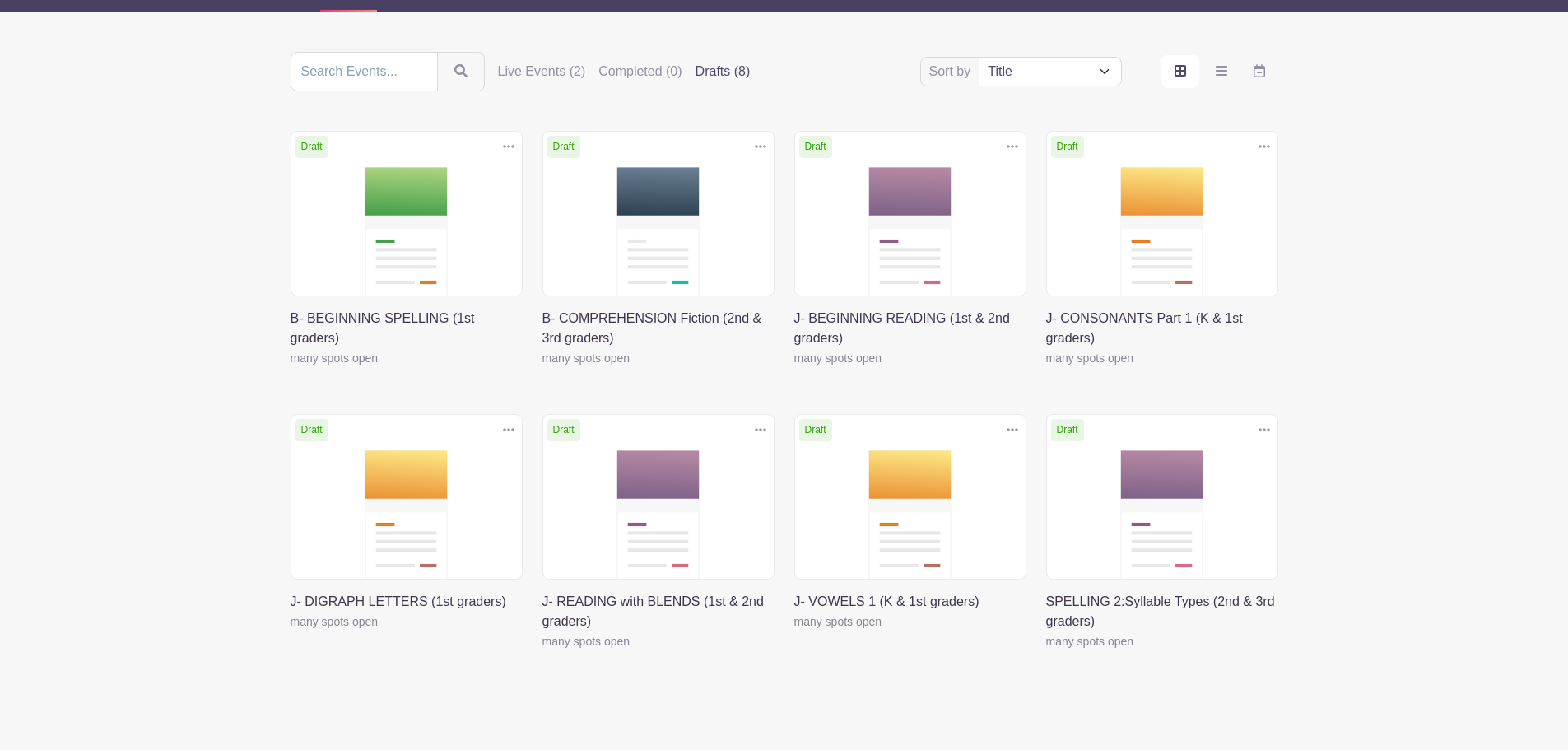
scroll to position [206, 0]
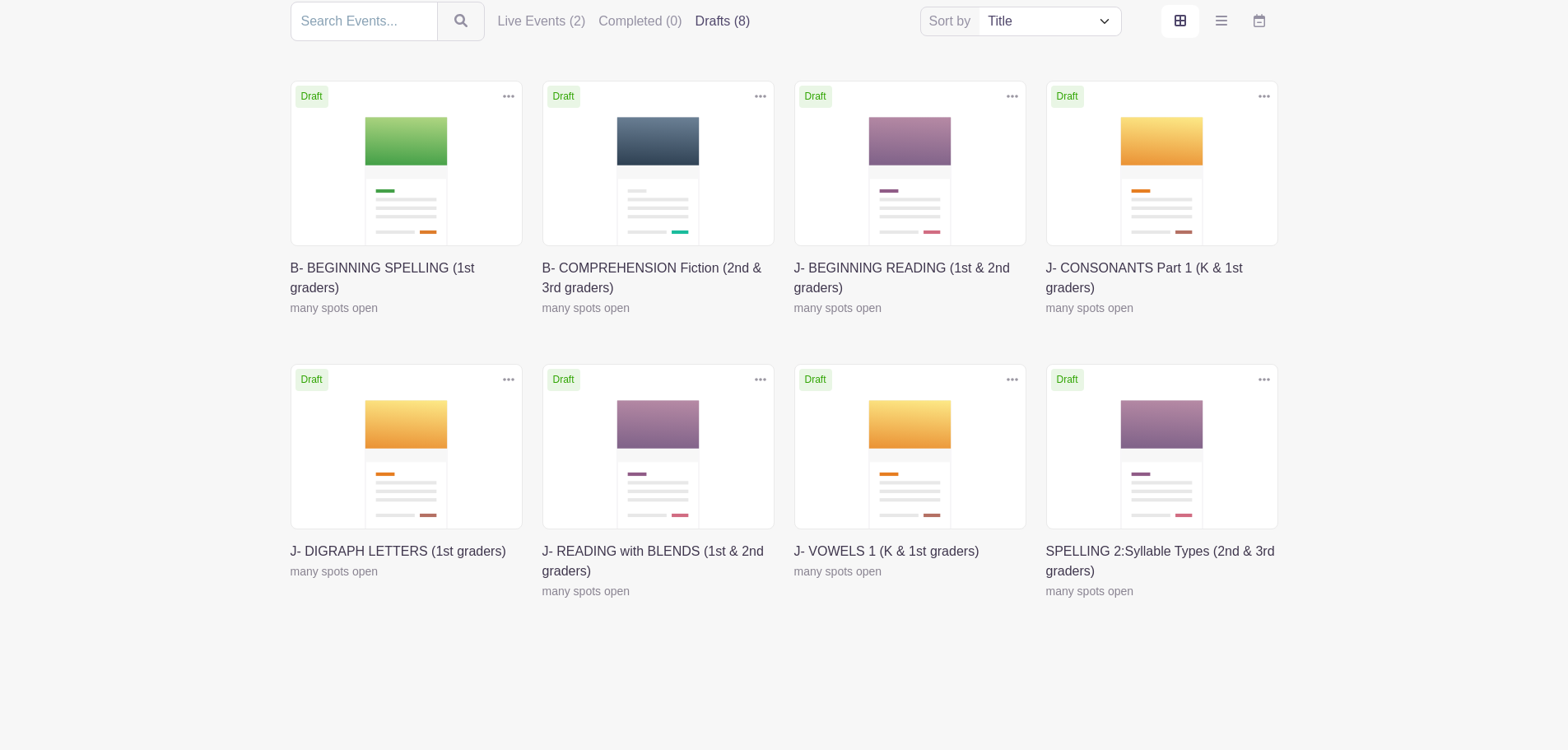
click at [1046, 601] on link at bounding box center [1046, 601] width 0 height 0
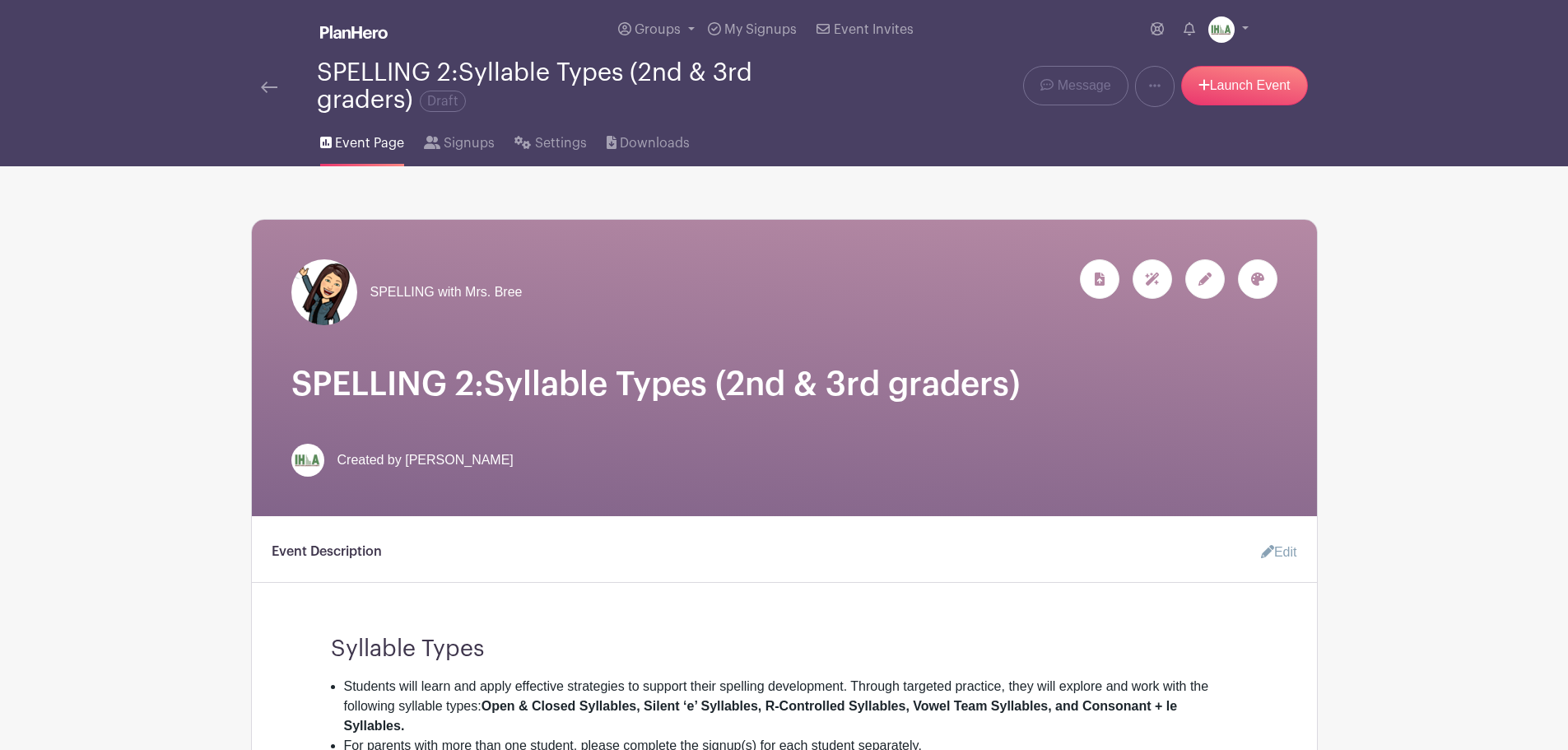
click at [888, 379] on h1 "SPELLING 2:Syllable Types (2nd & 3rd graders)" at bounding box center [784, 384] width 986 height 39
click at [1195, 276] on div at bounding box center [1205, 279] width 39 height 39
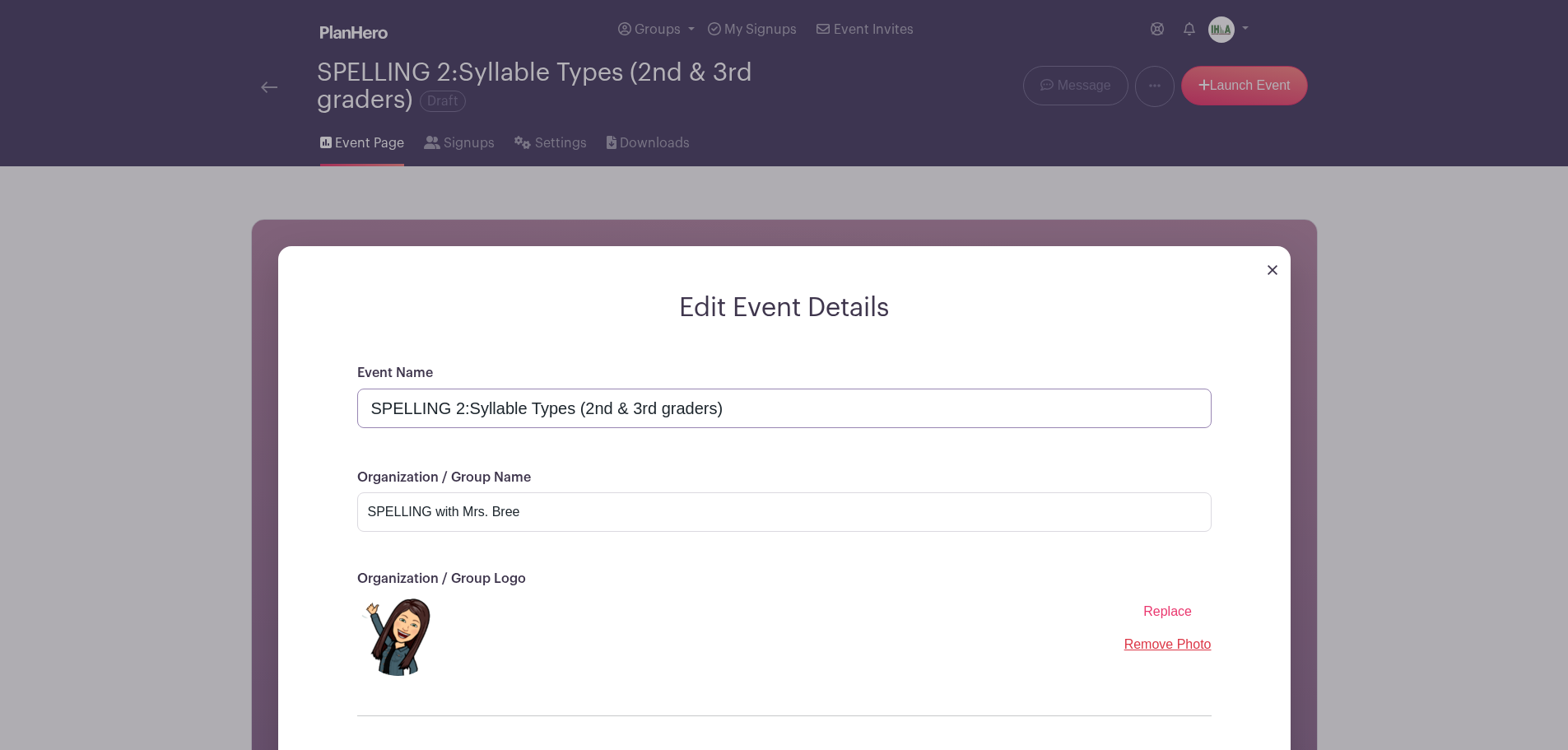
click at [952, 404] on input "SPELLING 2:Syllable Types (2nd & 3rd graders)" at bounding box center [784, 408] width 855 height 39
click at [494, 405] on input "B- SPELLING 2:Syllable Types (2nd & 3rd graders)" at bounding box center [784, 408] width 855 height 39
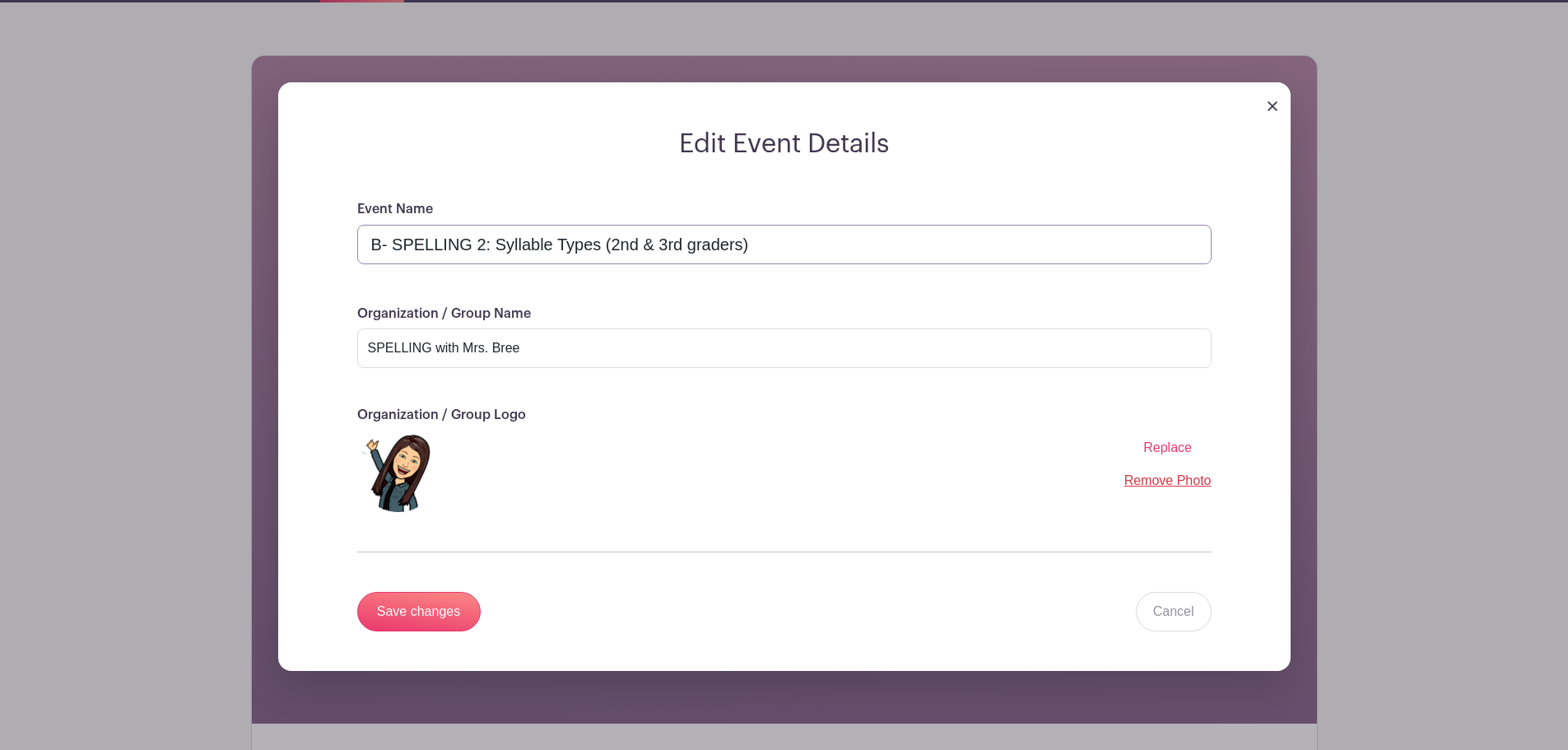
scroll to position [192, 0]
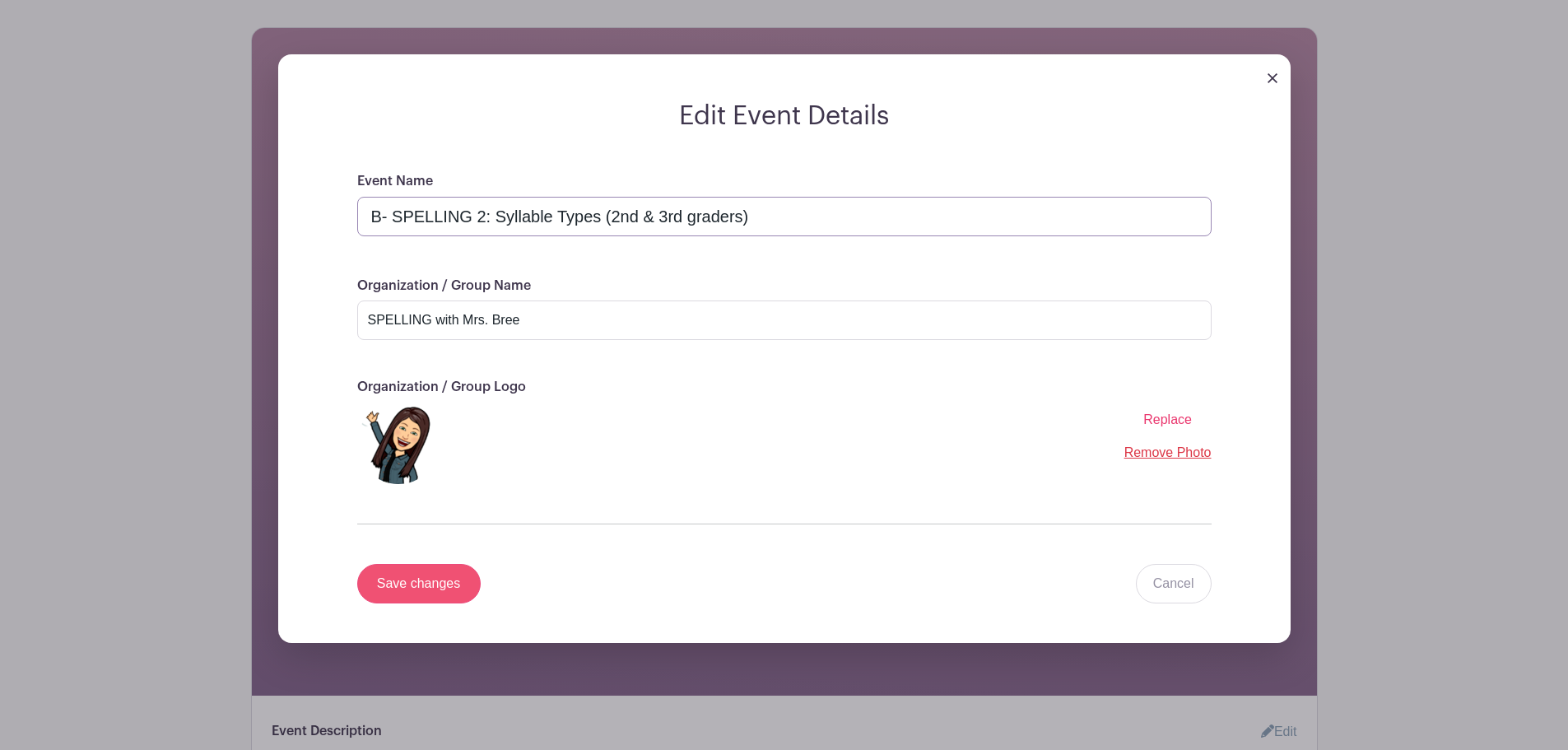
type input "B- SPELLING 2: Syllable Types (2nd & 3rd graders)"
click at [405, 577] on input "Save changes" at bounding box center [419, 584] width 123 height 39
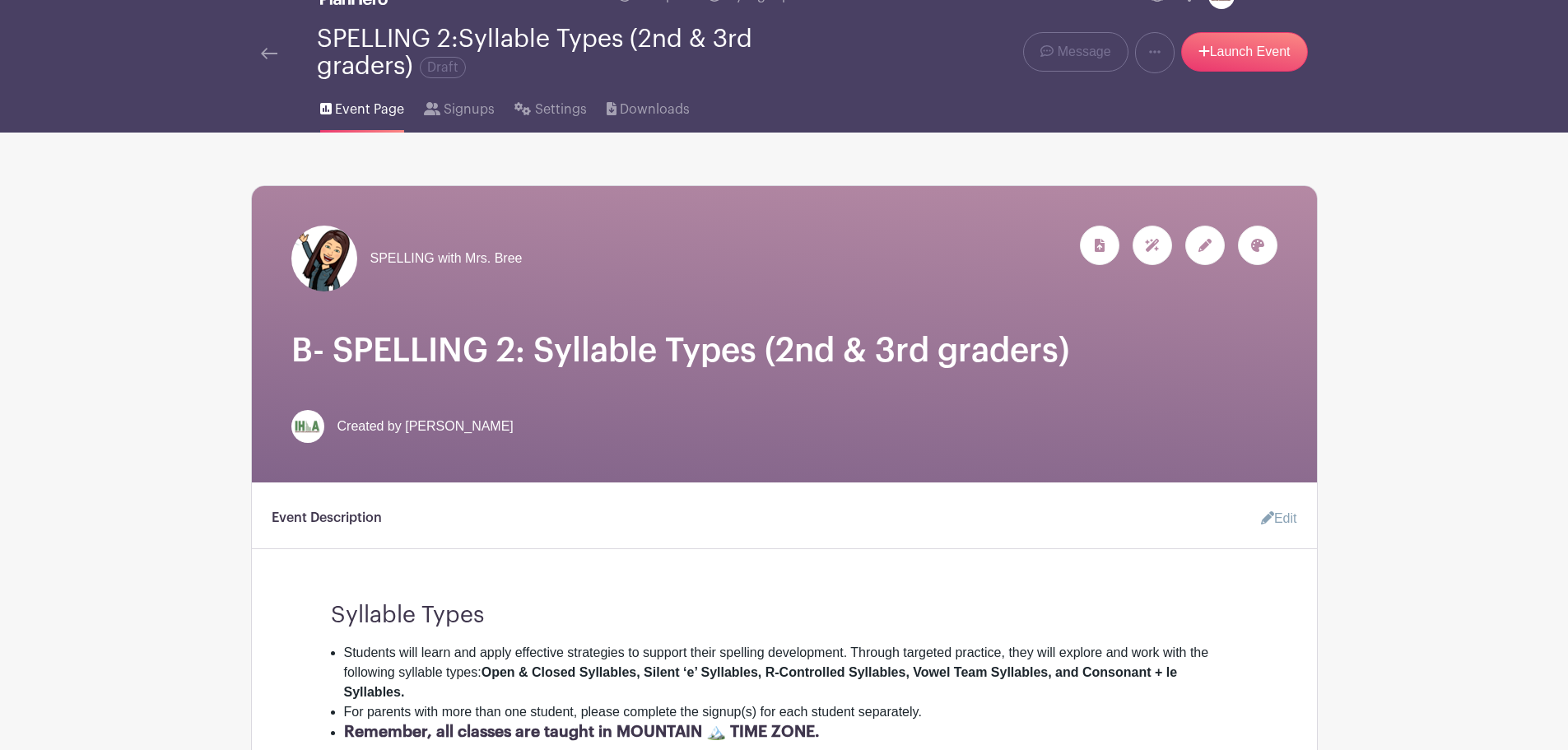
scroll to position [0, 0]
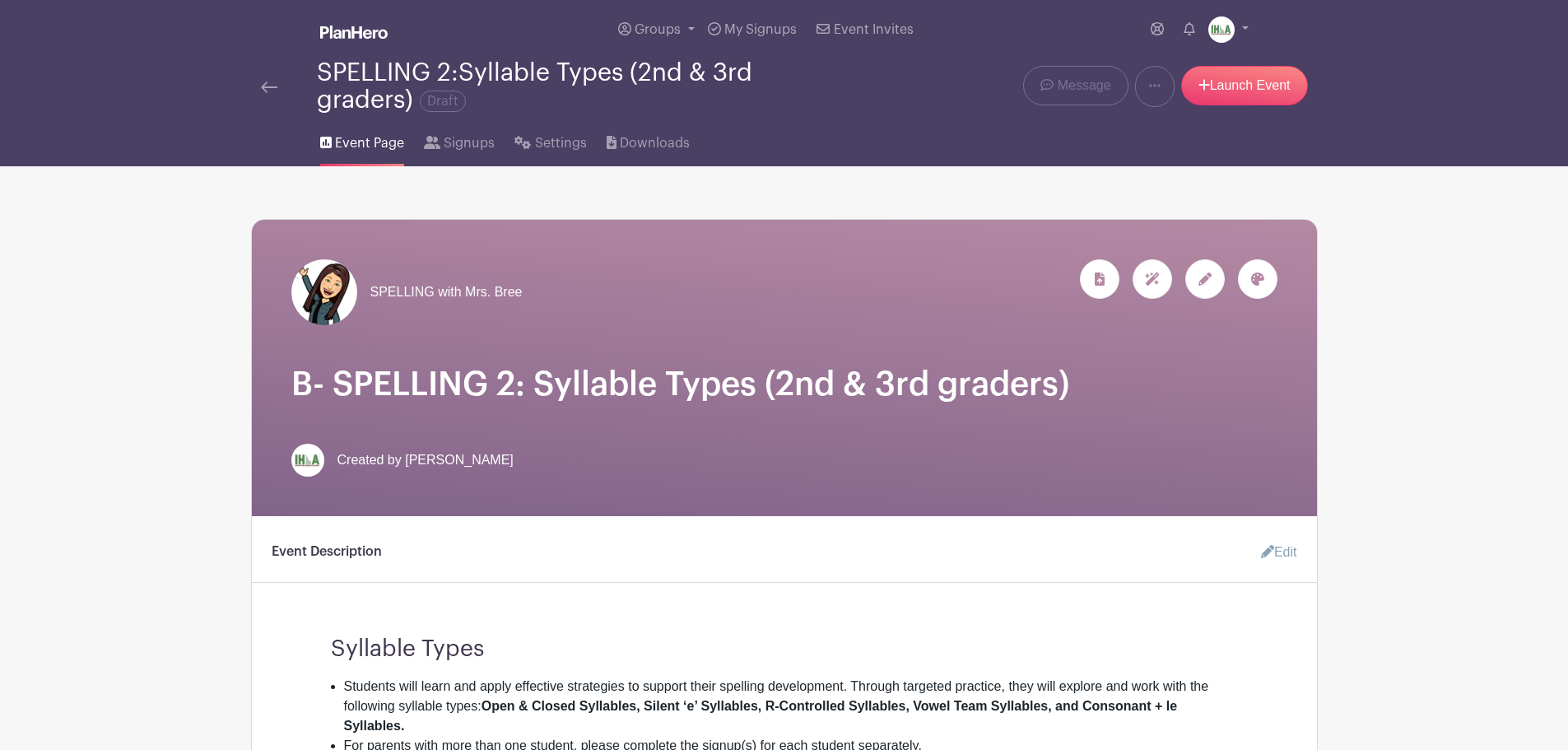
click at [264, 84] on img at bounding box center [268, 87] width 17 height 12
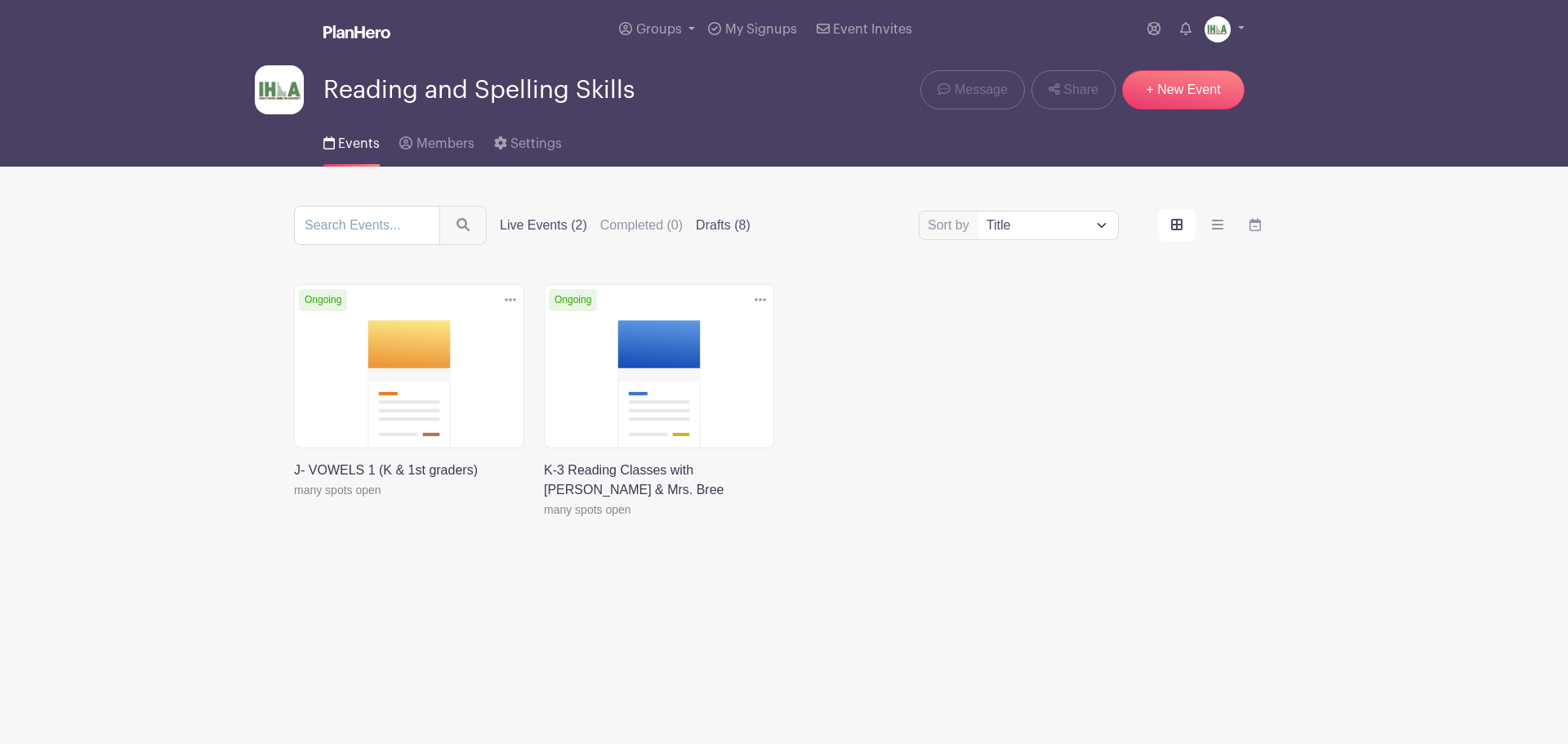
click at [717, 222] on label "Drafts (8)" at bounding box center [723, 225] width 54 height 19
click at [0, 0] on input "Drafts (8)" at bounding box center [0, 0] width 0 height 0
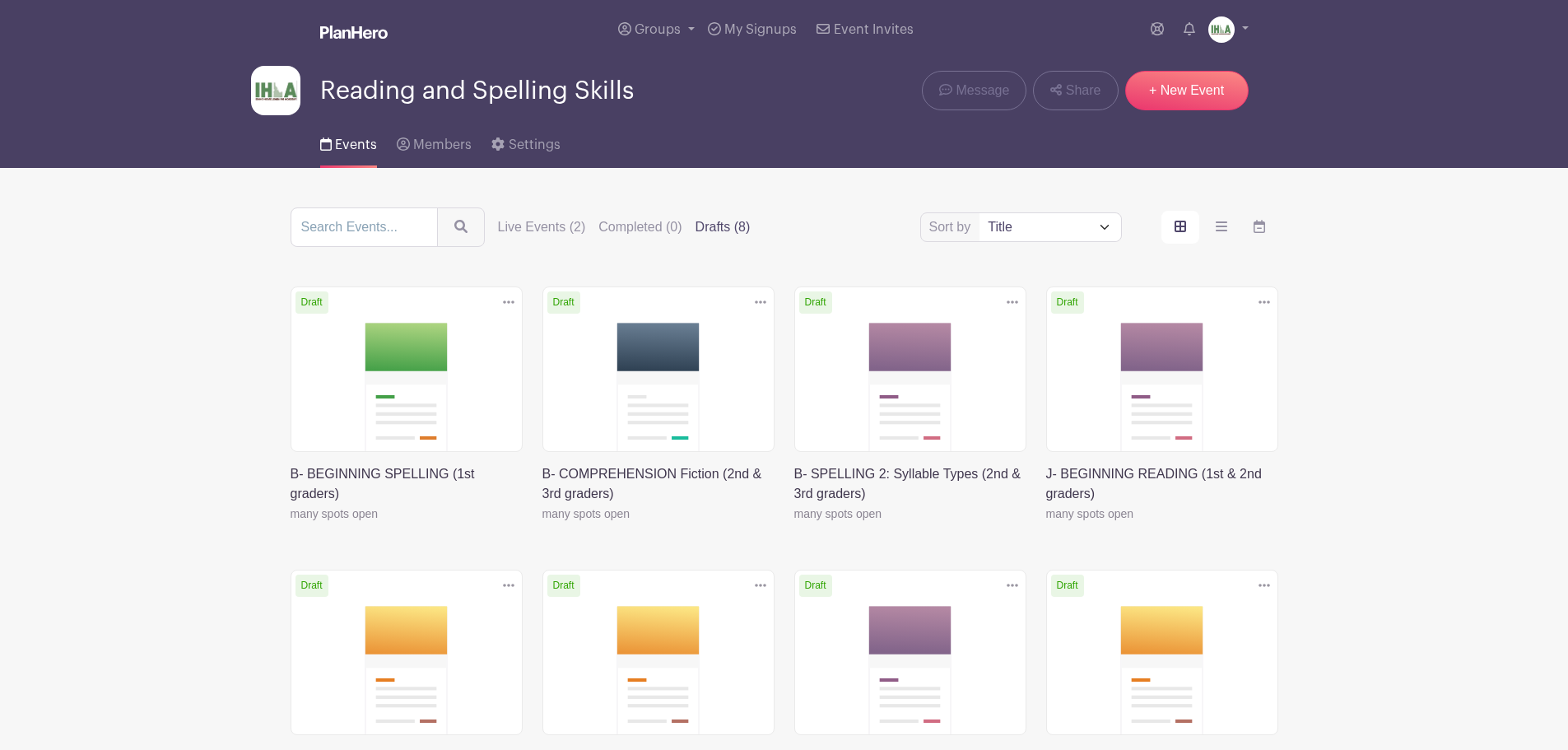
click at [794, 524] on link at bounding box center [794, 524] width 0 height 0
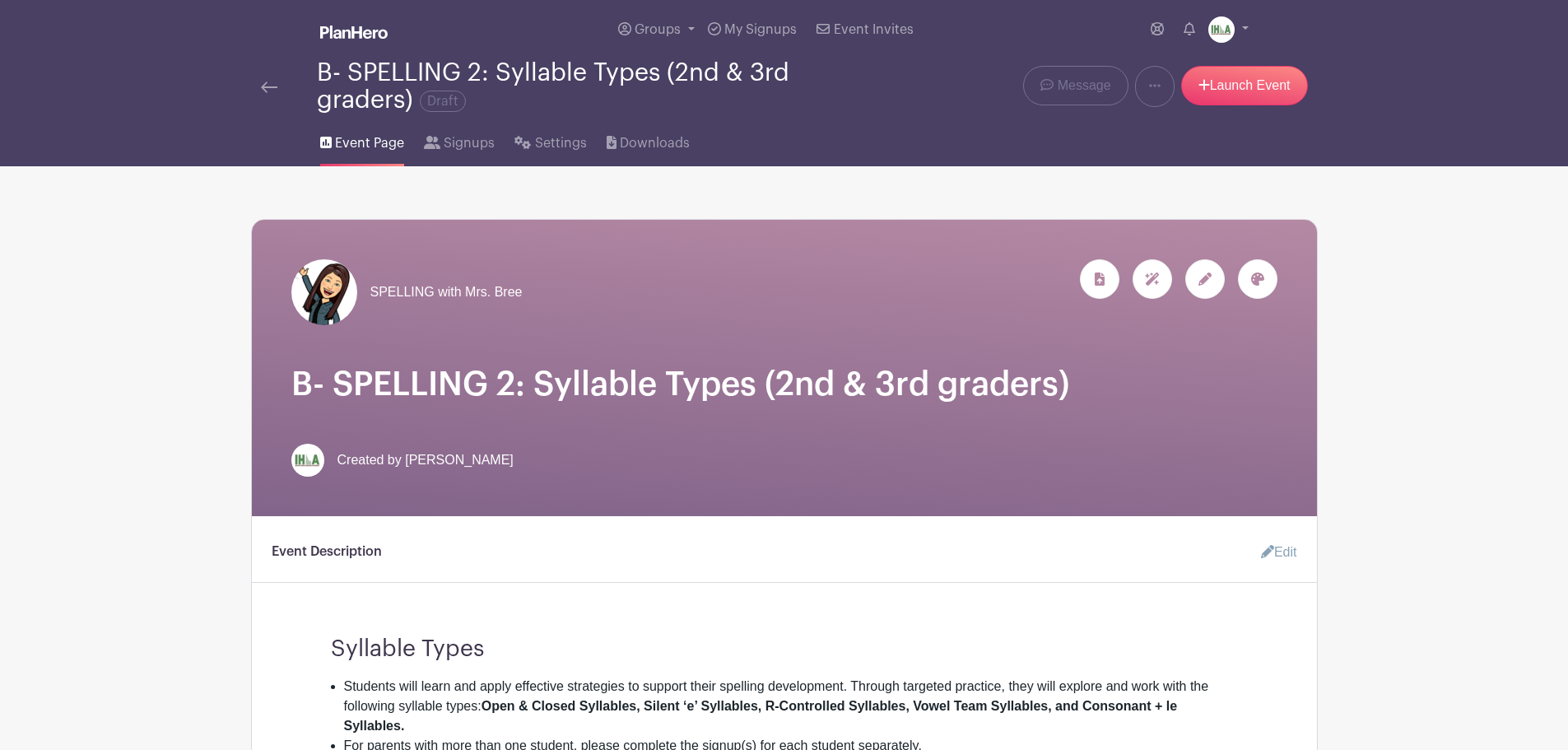
click at [1267, 276] on div at bounding box center [1258, 279] width 39 height 39
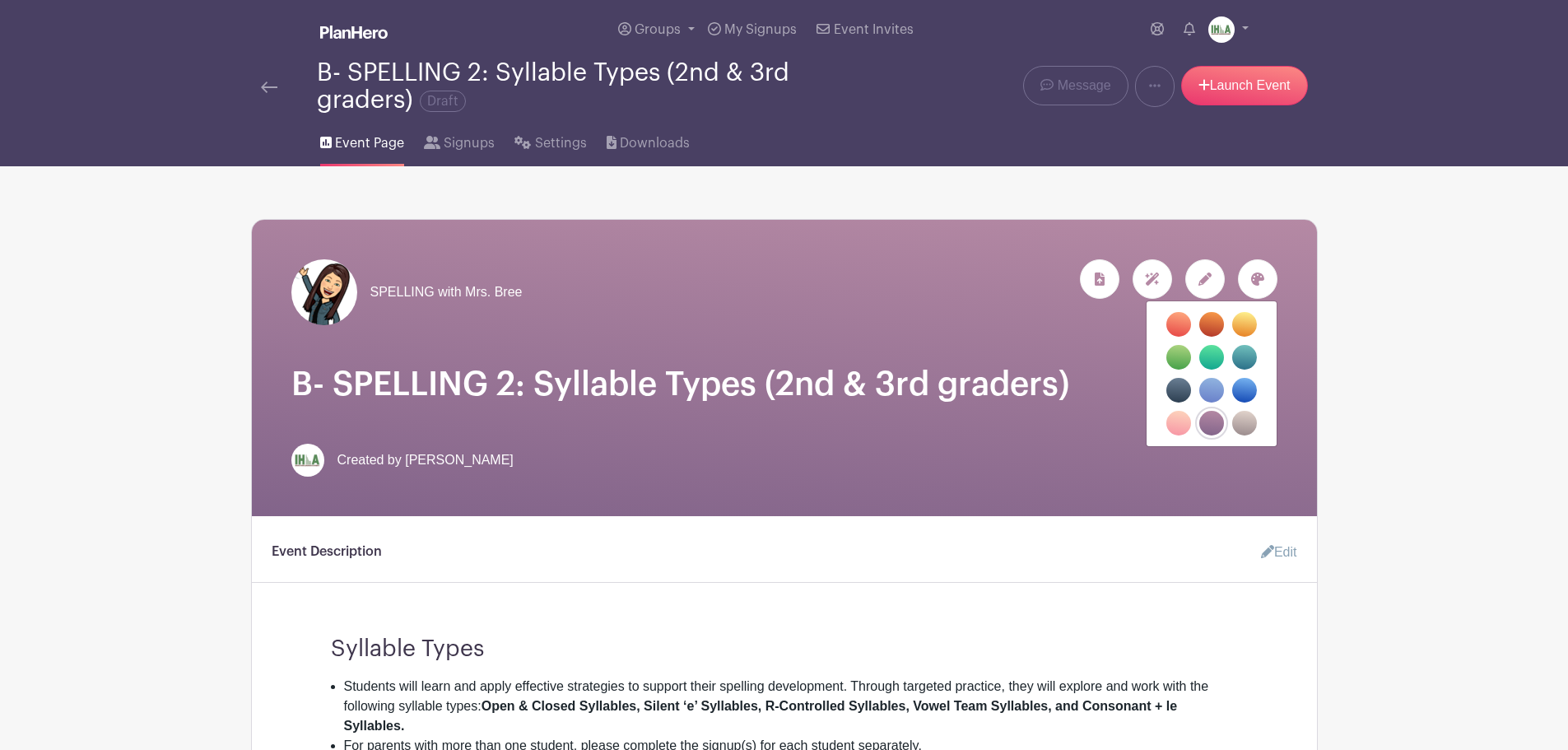
click at [1179, 357] on label "filters" at bounding box center [1178, 356] width 24 height 24
click at [0, 0] on input "filters" at bounding box center [0, 0] width 0 height 0
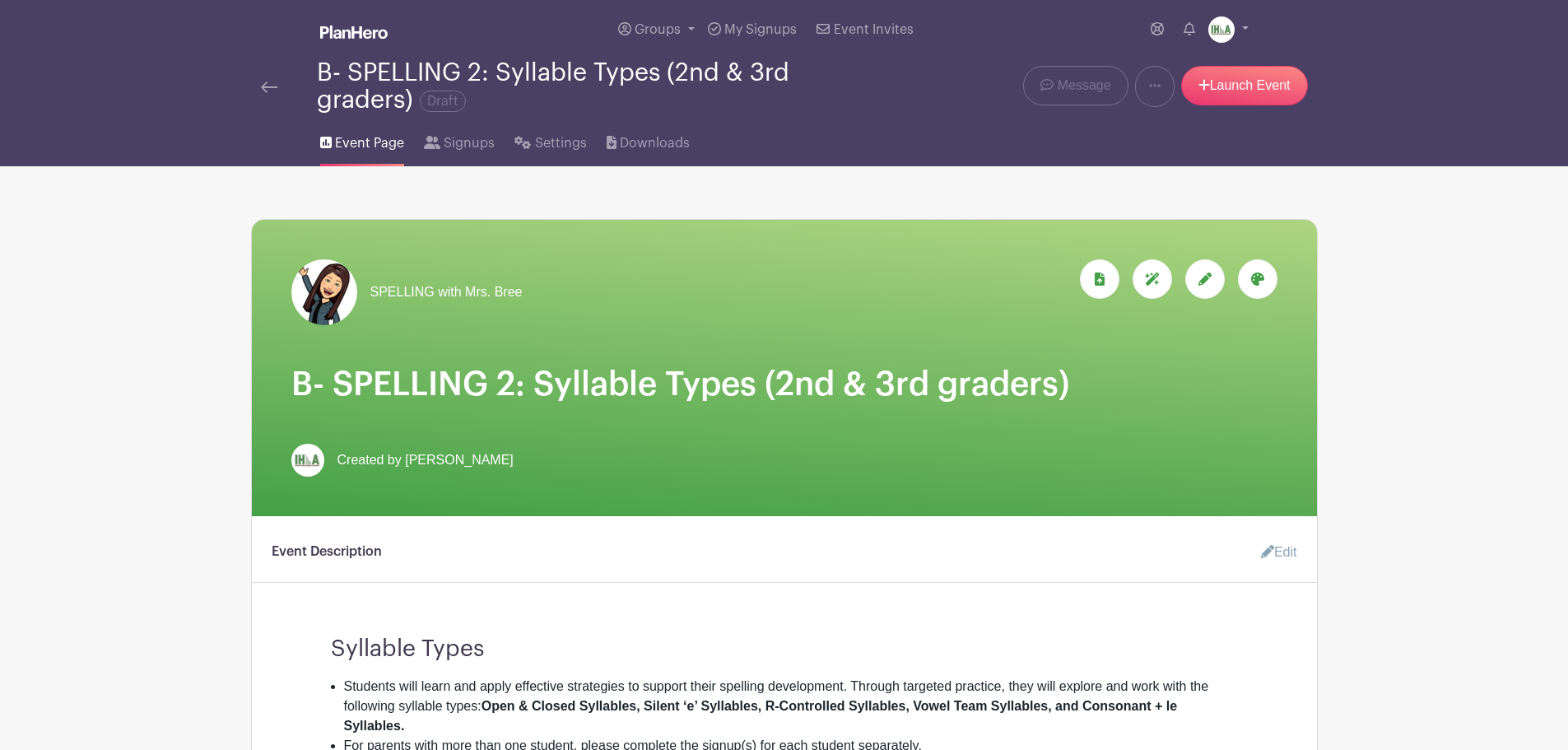
click at [266, 83] on img at bounding box center [268, 87] width 17 height 12
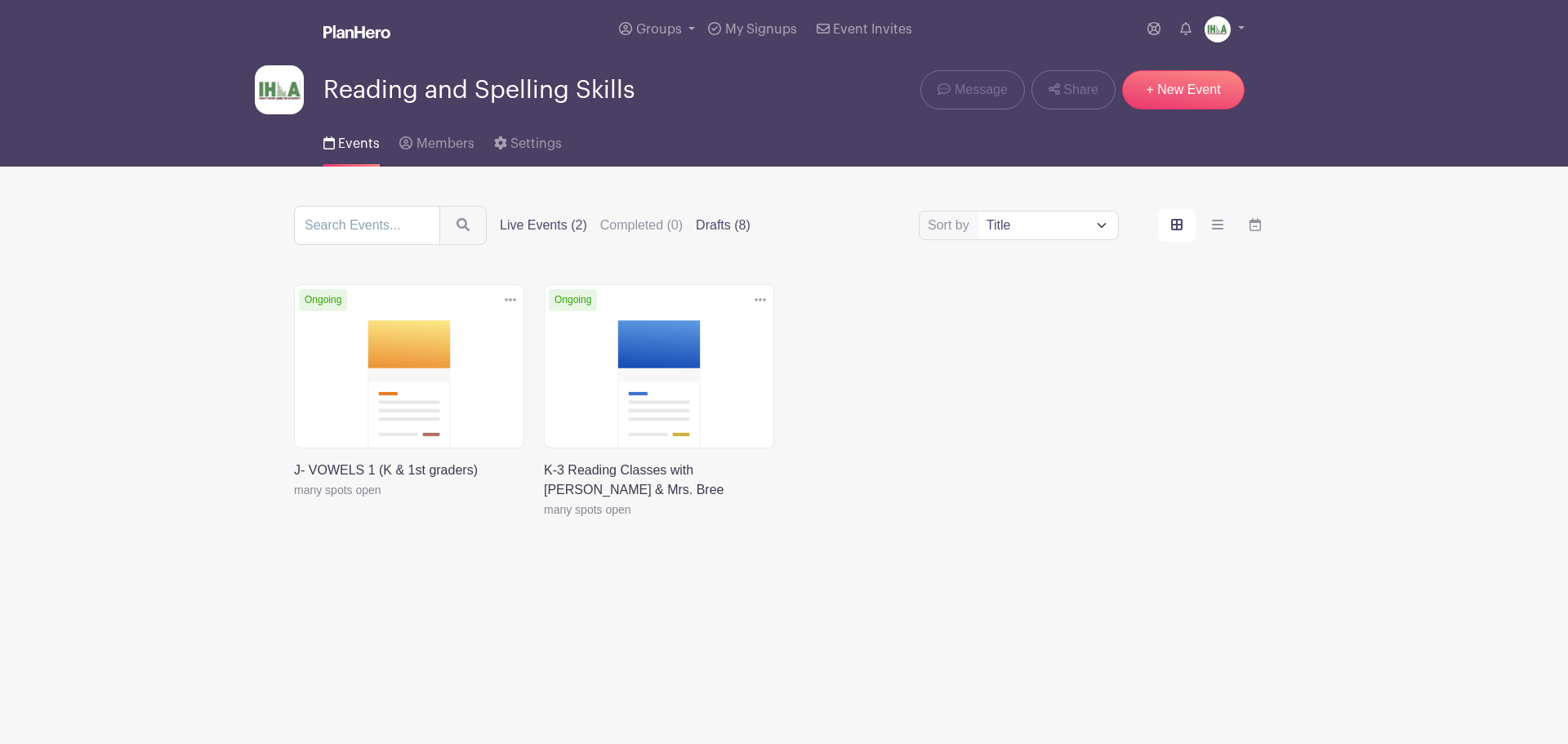
click at [740, 229] on label "Drafts (8)" at bounding box center [723, 225] width 54 height 19
click at [0, 0] on input "Drafts (8)" at bounding box center [0, 0] width 0 height 0
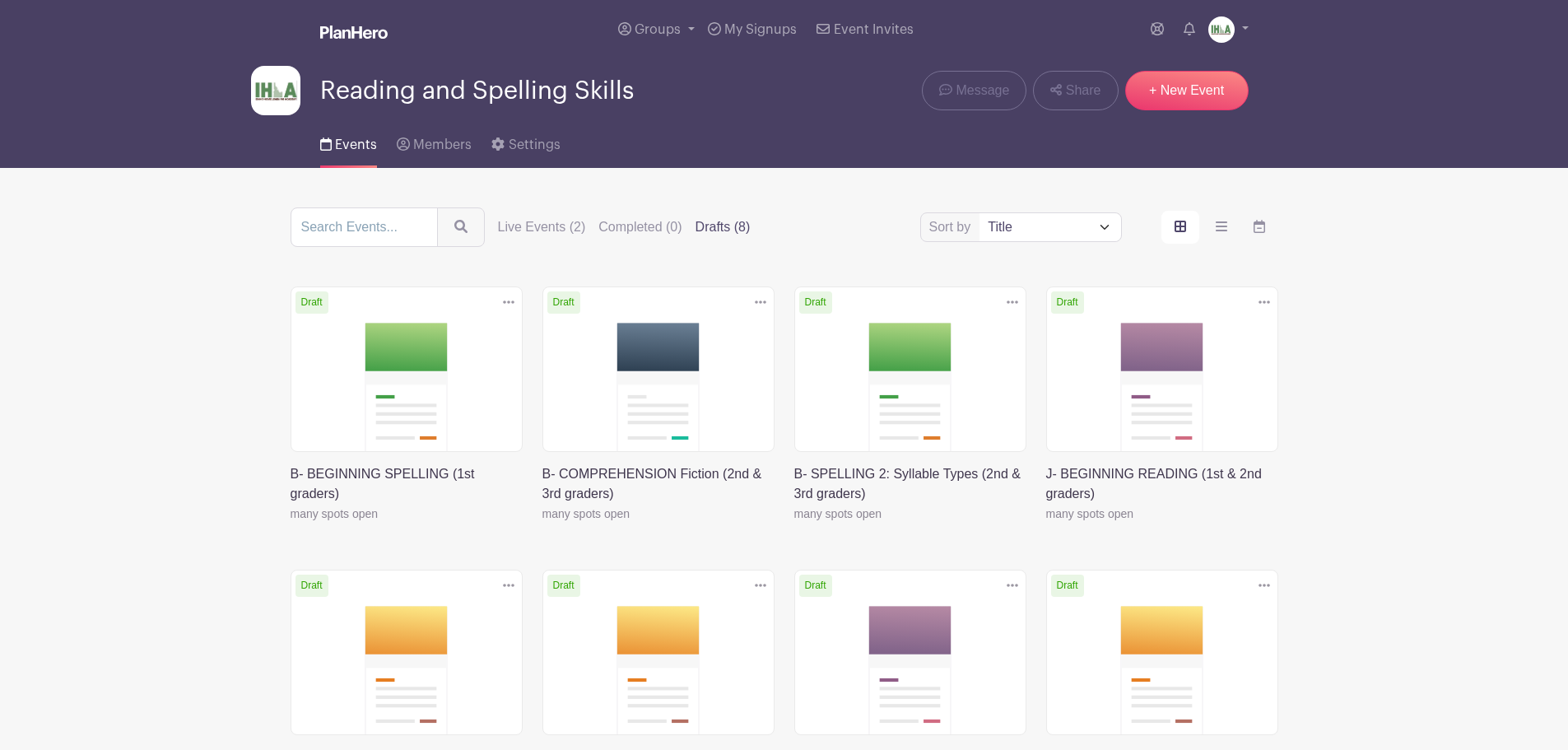
click at [1017, 303] on icon at bounding box center [1013, 302] width 12 height 3
click at [981, 334] on link "Duplicate" at bounding box center [959, 338] width 130 height 26
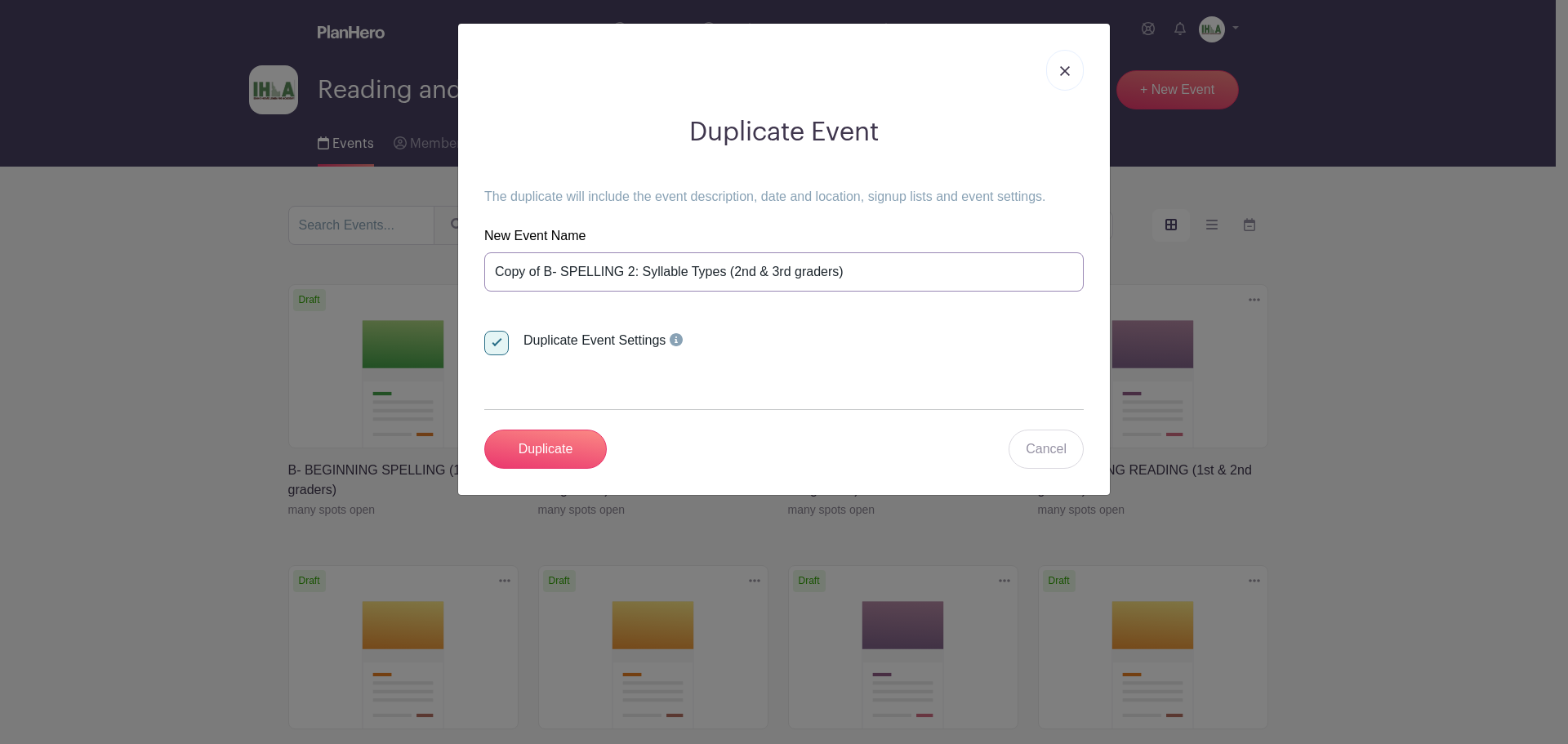
click at [630, 270] on input "Copy of B- SPELLING 2: Syllable Types (2nd & 3rd graders)" at bounding box center [783, 272] width 599 height 39
drag, startPoint x: 543, startPoint y: 271, endPoint x: 438, endPoint y: 274, distance: 105.0
click at [438, 274] on div "Duplicate Event The duplicate will include the event description, date and loca…" at bounding box center [784, 372] width 1568 height 744
drag, startPoint x: 597, startPoint y: 271, endPoint x: 676, endPoint y: 274, distance: 79.1
click at [676, 274] on input "B- SPELLING 1: Syllable Types (2nd & 3rd graders)" at bounding box center [783, 272] width 599 height 39
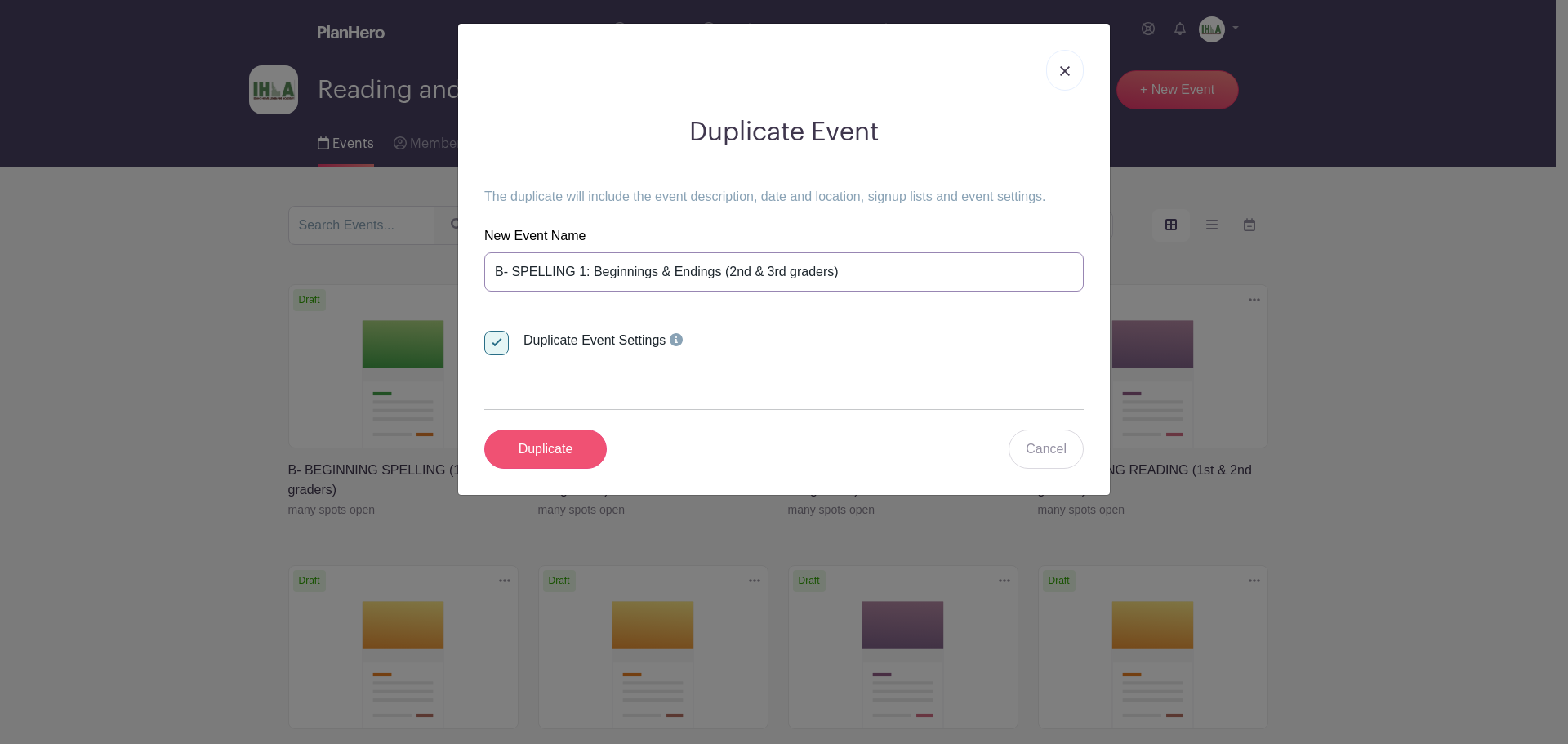
type input "B- SPELLING 1: Beginnings & Endings (2nd & 3rd graders)"
click at [569, 456] on input "Duplicate" at bounding box center [545, 449] width 122 height 39
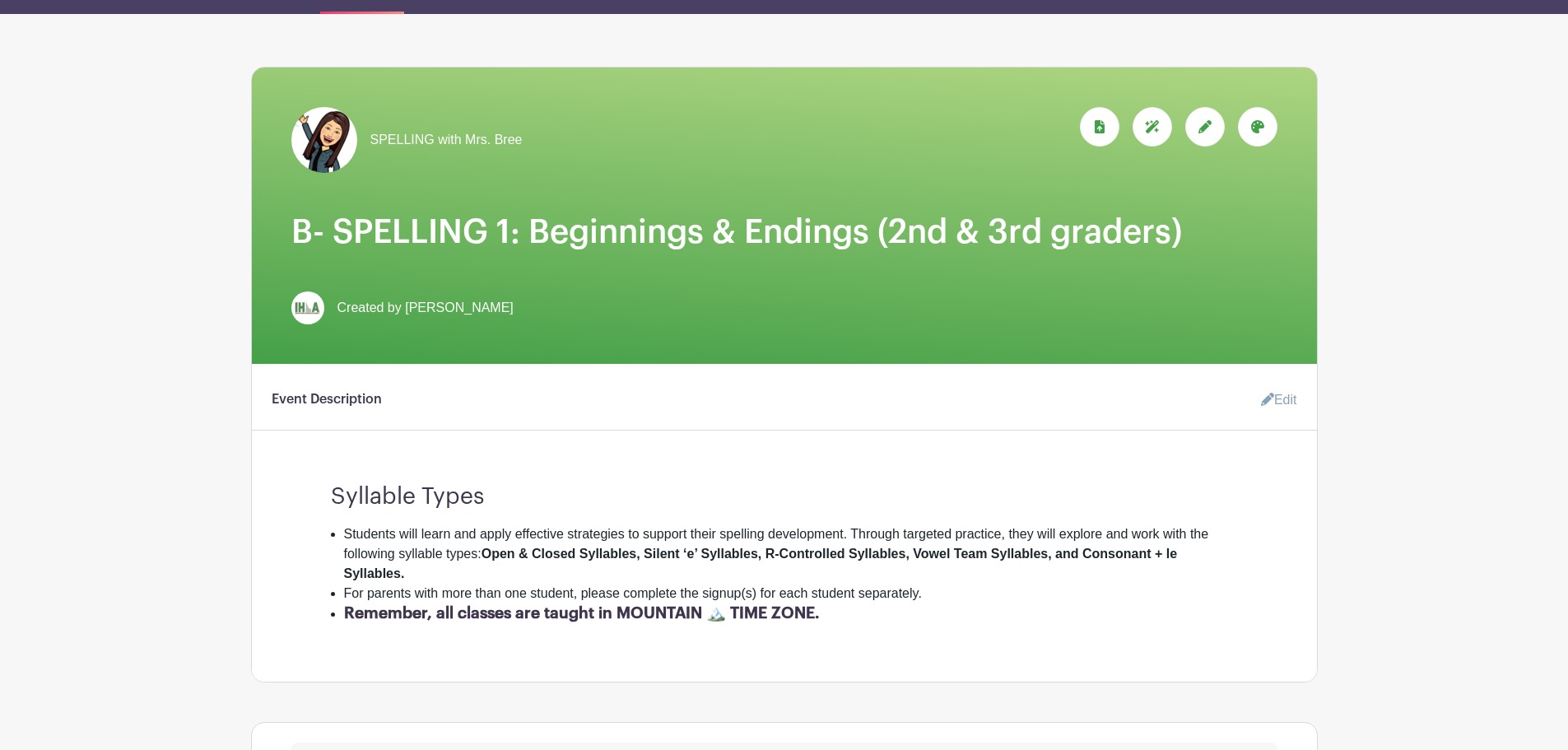
scroll to position [385, 0]
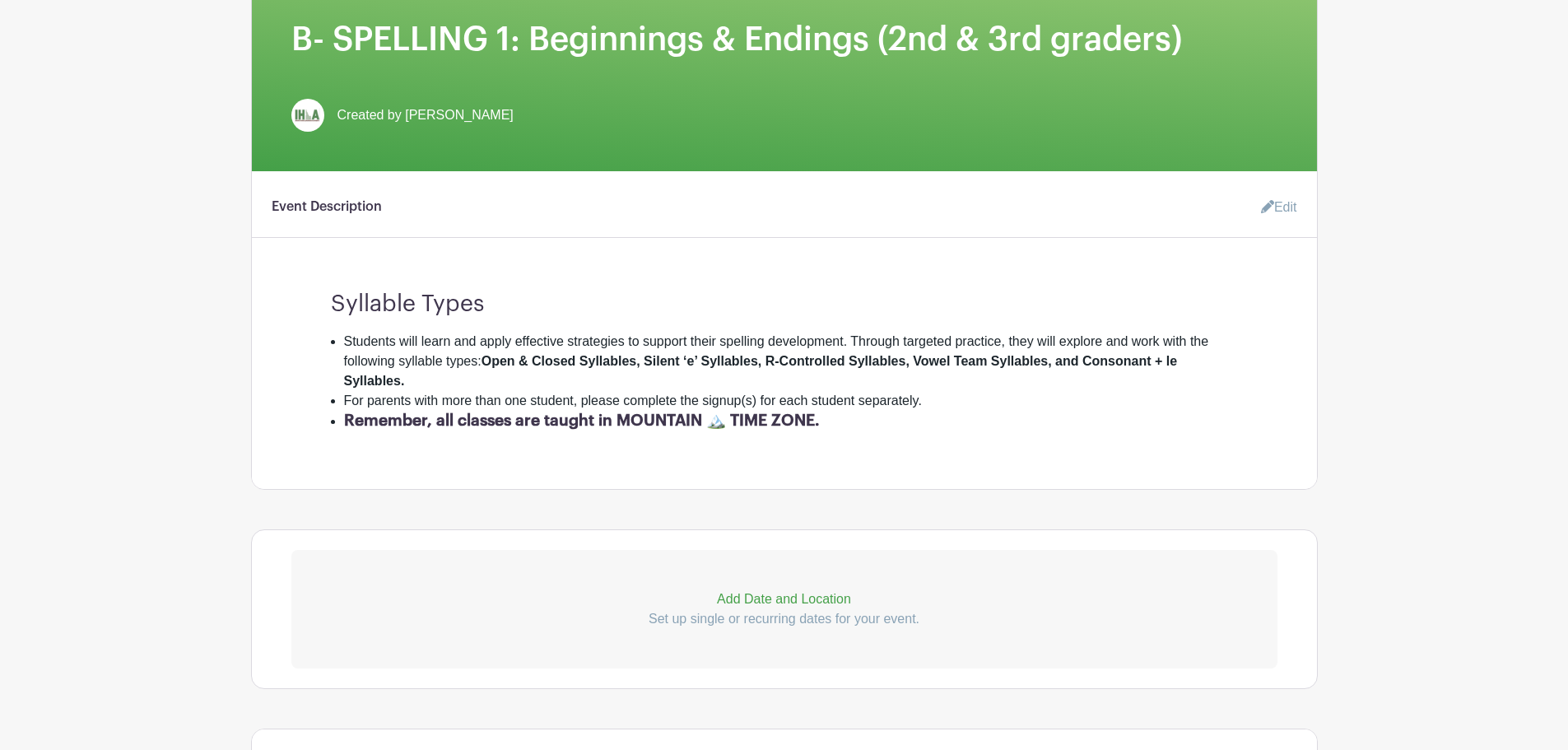
click at [1265, 208] on icon at bounding box center [1267, 206] width 13 height 13
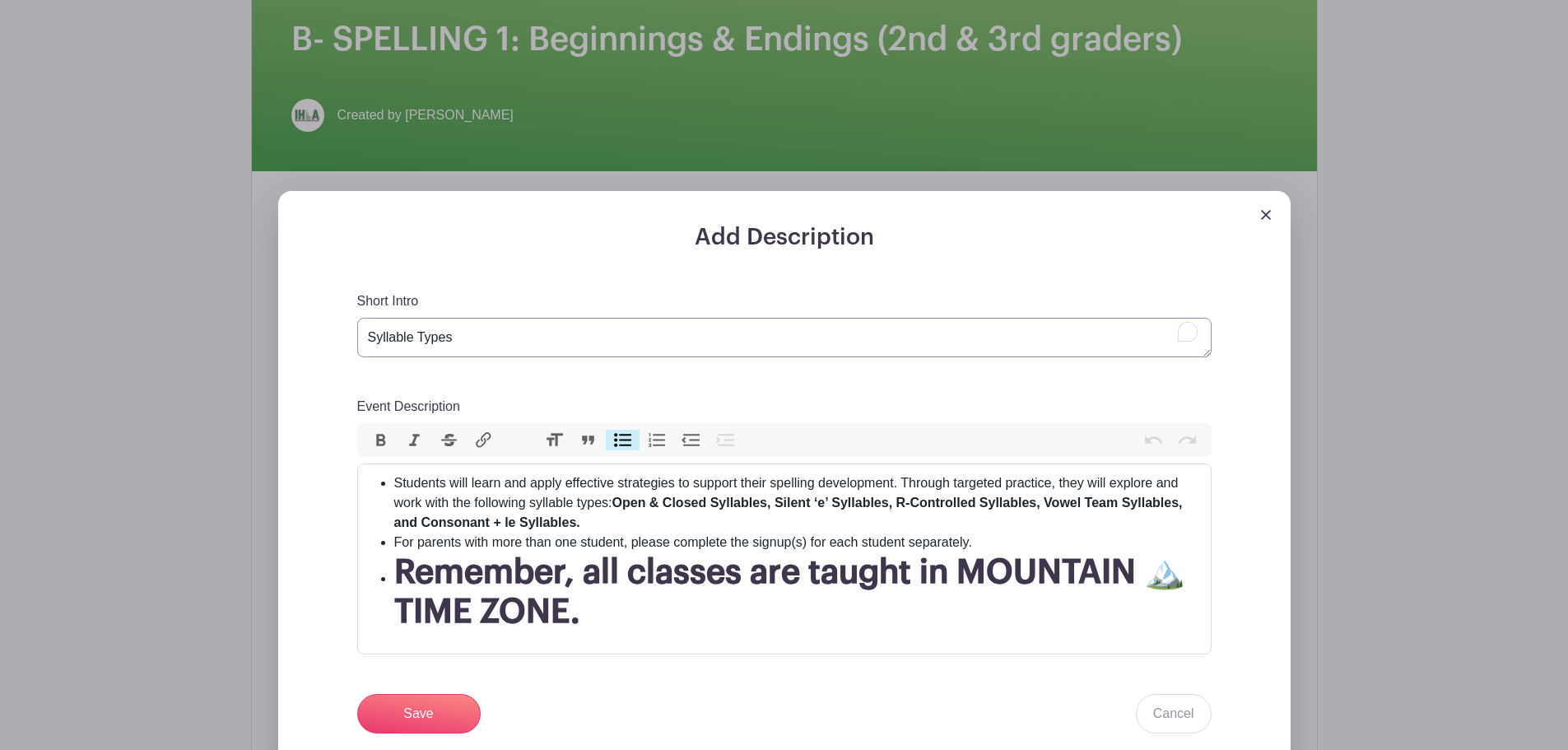
drag, startPoint x: 472, startPoint y: 336, endPoint x: 369, endPoint y: 332, distance: 103.1
click at [369, 332] on textarea "Syllable Types" at bounding box center [784, 337] width 855 height 39
paste textarea "Beginnings & Ending"
type textarea "Beginnings & Endings"
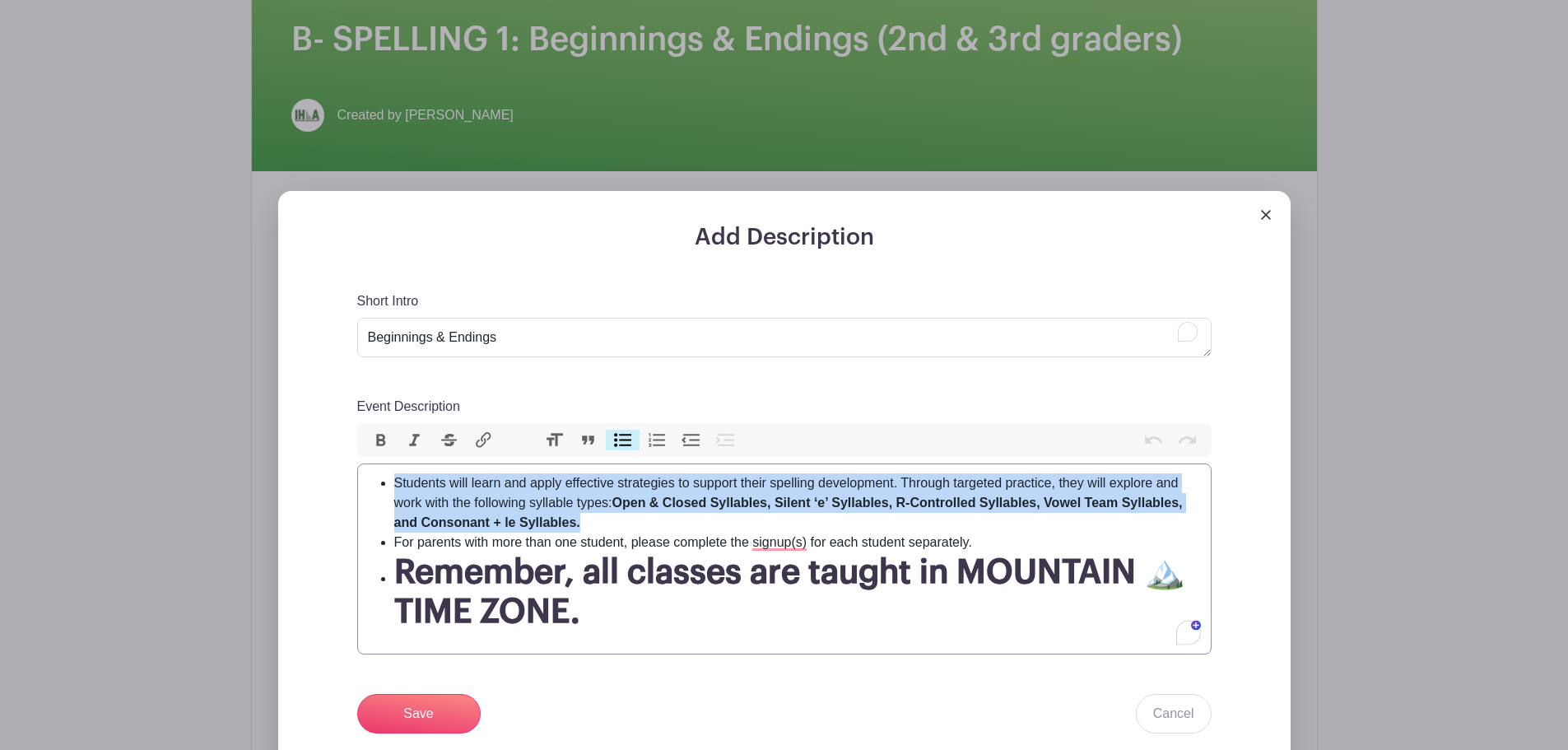
drag, startPoint x: 396, startPoint y: 480, endPoint x: 583, endPoint y: 525, distance: 192.3
click at [583, 525] on li "Students will learn and apply effective strategies to support their spelling de…" at bounding box center [798, 502] width 807 height 60
paste trix-editor "n this class, students will learn and apply spelling strategies to strengthen t…"
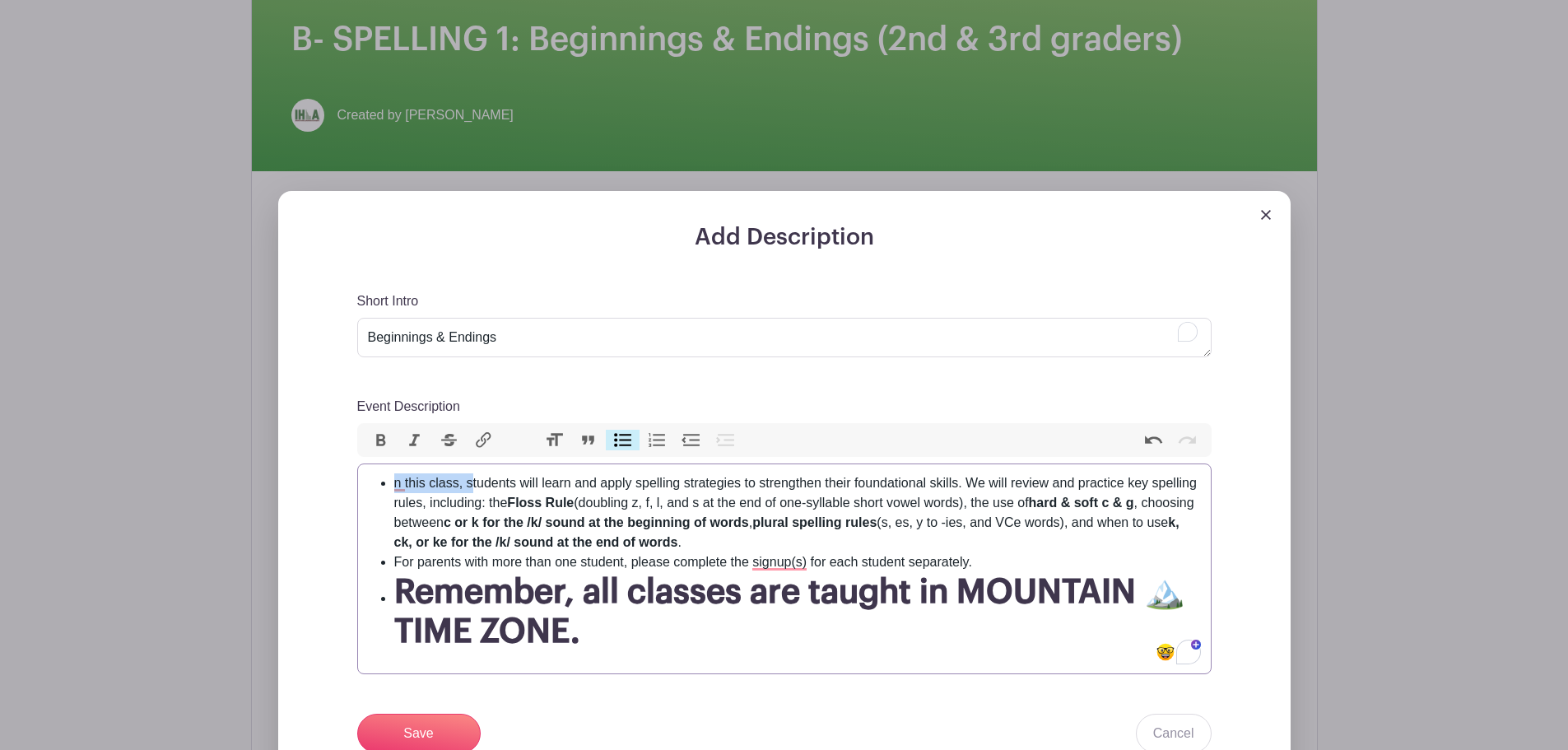
drag, startPoint x: 394, startPoint y: 483, endPoint x: 473, endPoint y: 488, distance: 79.2
click at [473, 488] on li "n this class, students will learn and apply spelling strategies to strengthen t…" at bounding box center [798, 512] width 807 height 79
type trix-editor "<ul><li>Students will learn and apply spelling strategies to strengthen their f…"
click at [426, 728] on input "Save" at bounding box center [419, 733] width 123 height 39
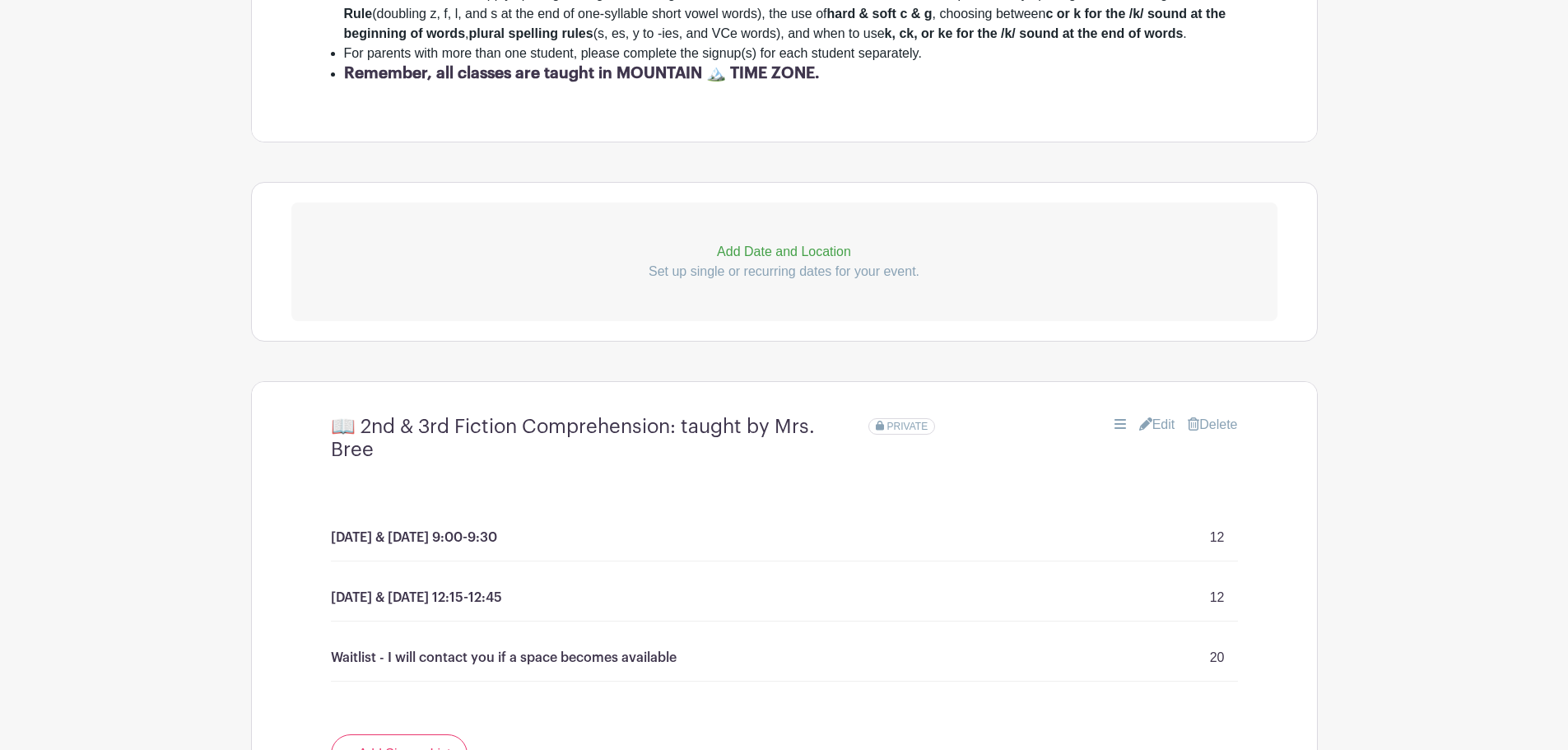
scroll to position [900, 0]
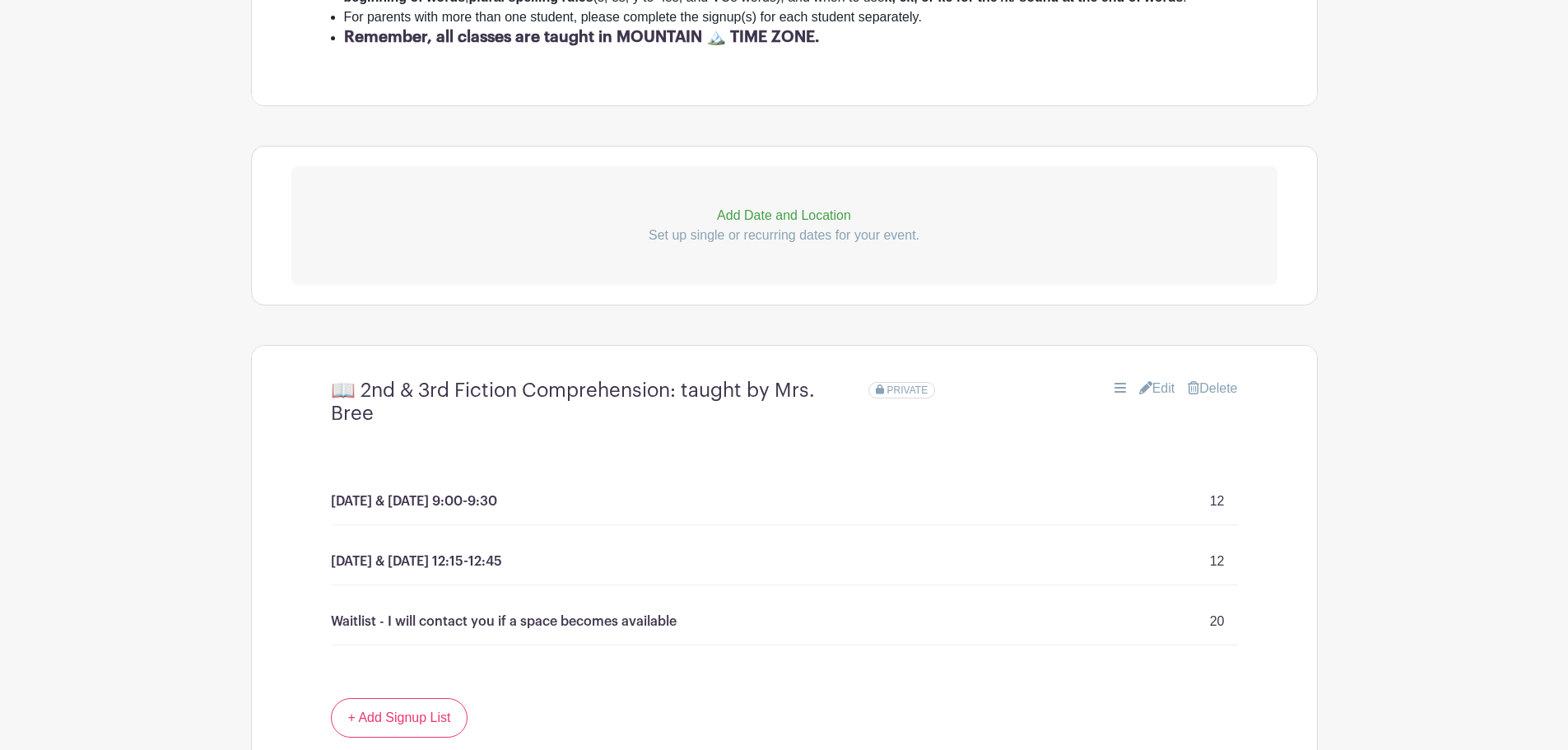
click at [1146, 385] on link "Edit" at bounding box center [1157, 389] width 36 height 20
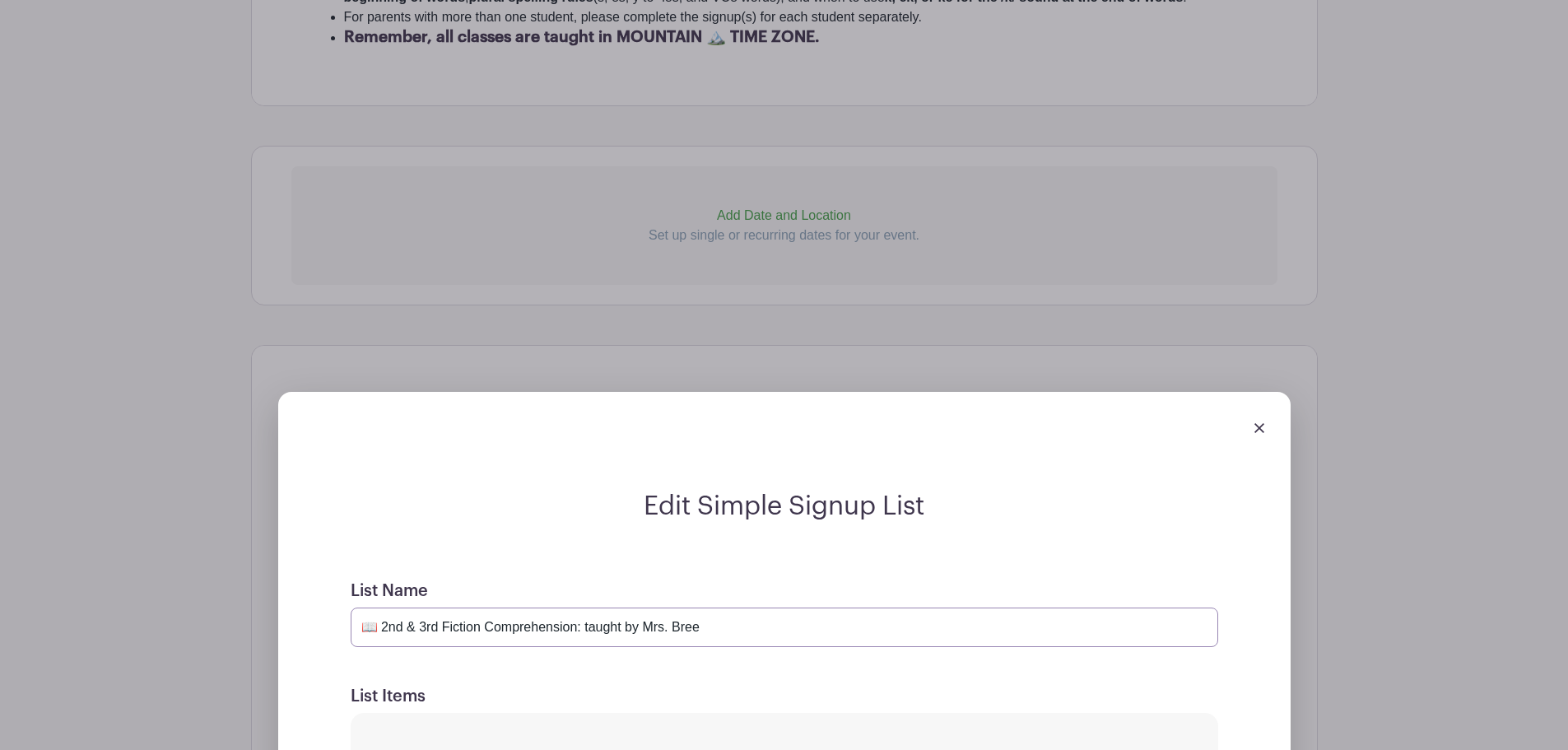
click at [548, 616] on input "📖 2nd & 3rd Fiction Comprehension: taught by Mrs. Bree" at bounding box center [784, 627] width 868 height 39
type input "Spelling 1 with Mrs. Bree"
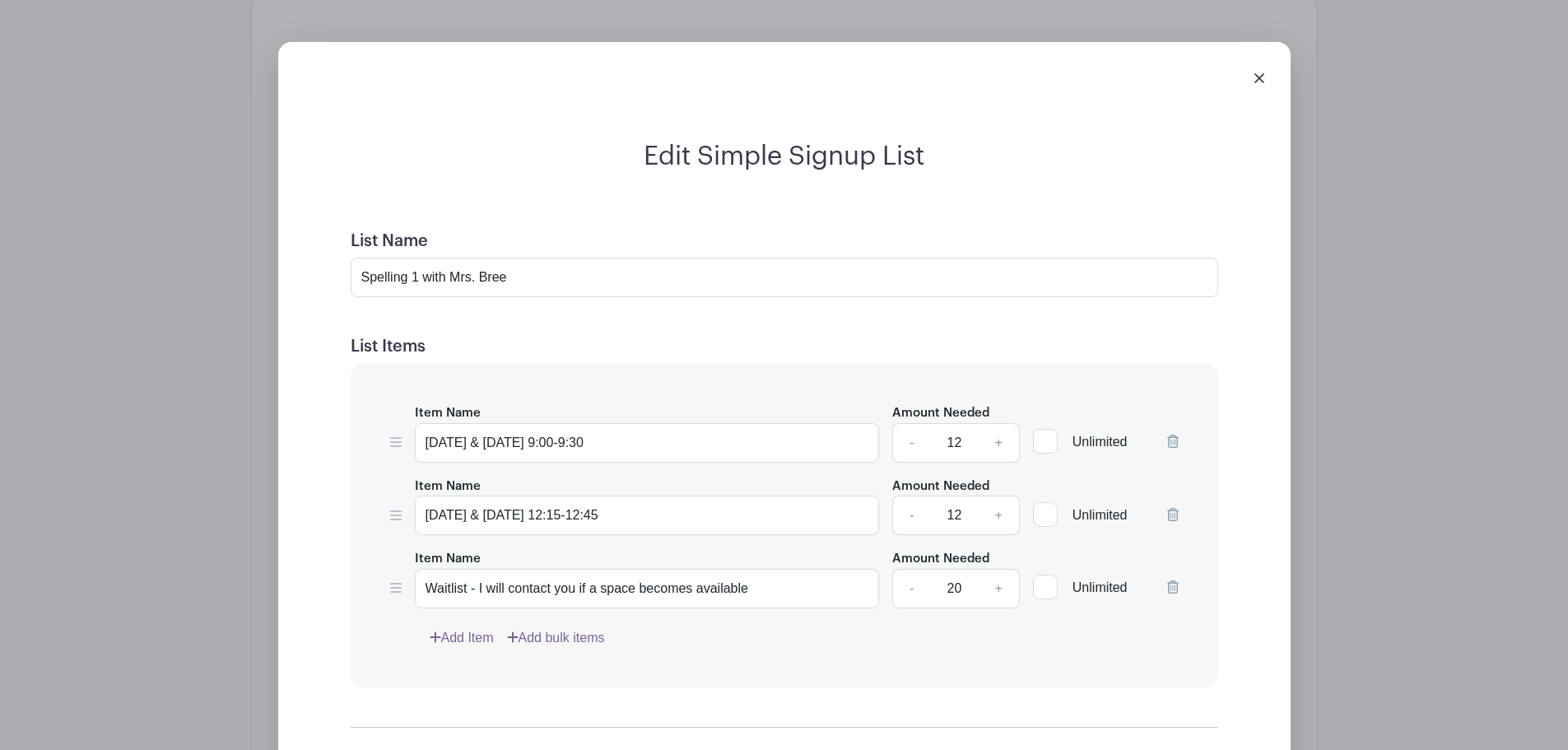
scroll to position [1284, 0]
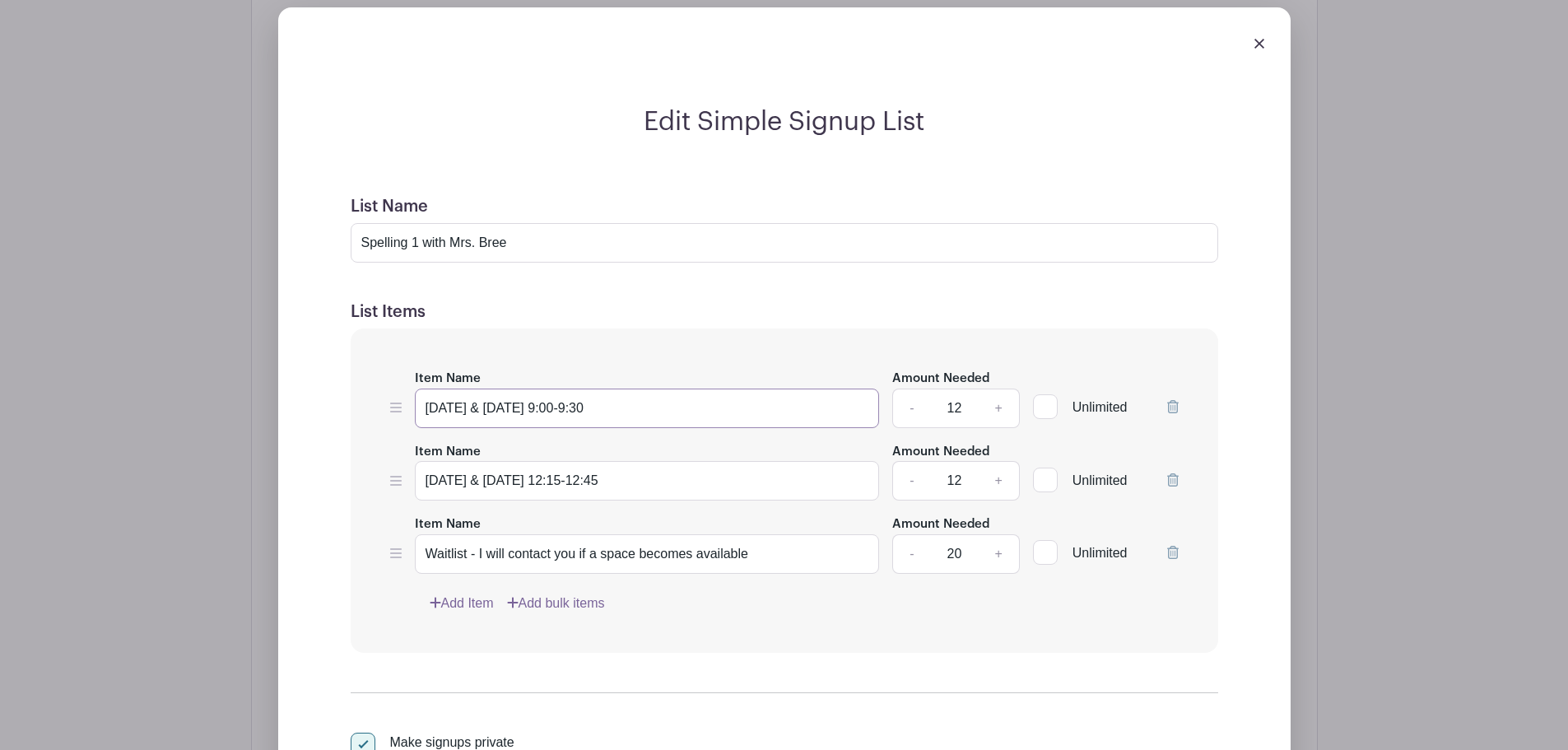
drag, startPoint x: 561, startPoint y: 406, endPoint x: 693, endPoint y: 402, distance: 132.1
click at [693, 402] on input "Monday & Wednesday 9:00-9:30" at bounding box center [647, 408] width 465 height 39
type input "Monday & Wednesday 11:30-12:00"
drag, startPoint x: 552, startPoint y: 475, endPoint x: 644, endPoint y: 480, distance: 92.1
click at [644, 480] on input "Tuesday & Thursday 12:15-12:45" at bounding box center [647, 481] width 465 height 39
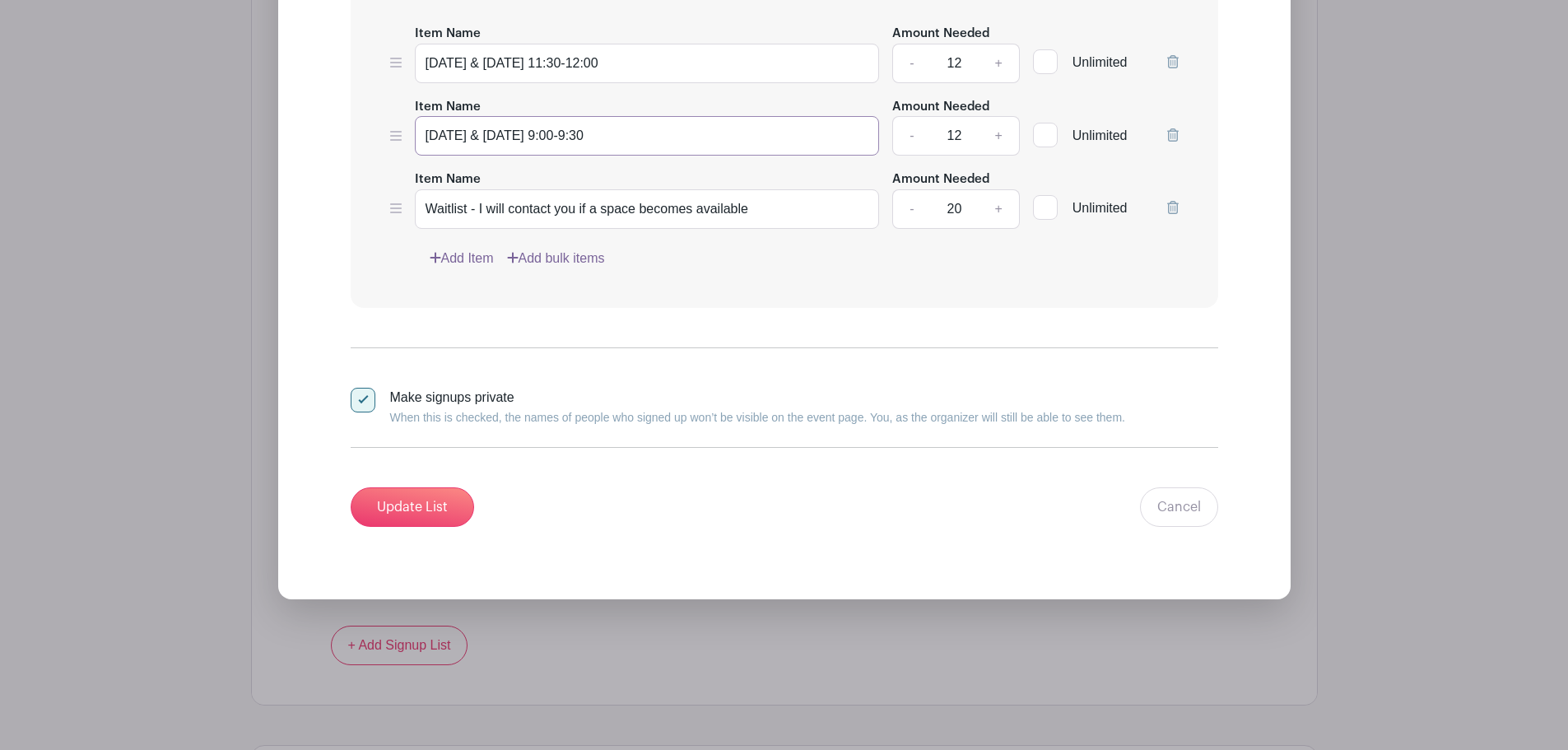
scroll to position [1668, 0]
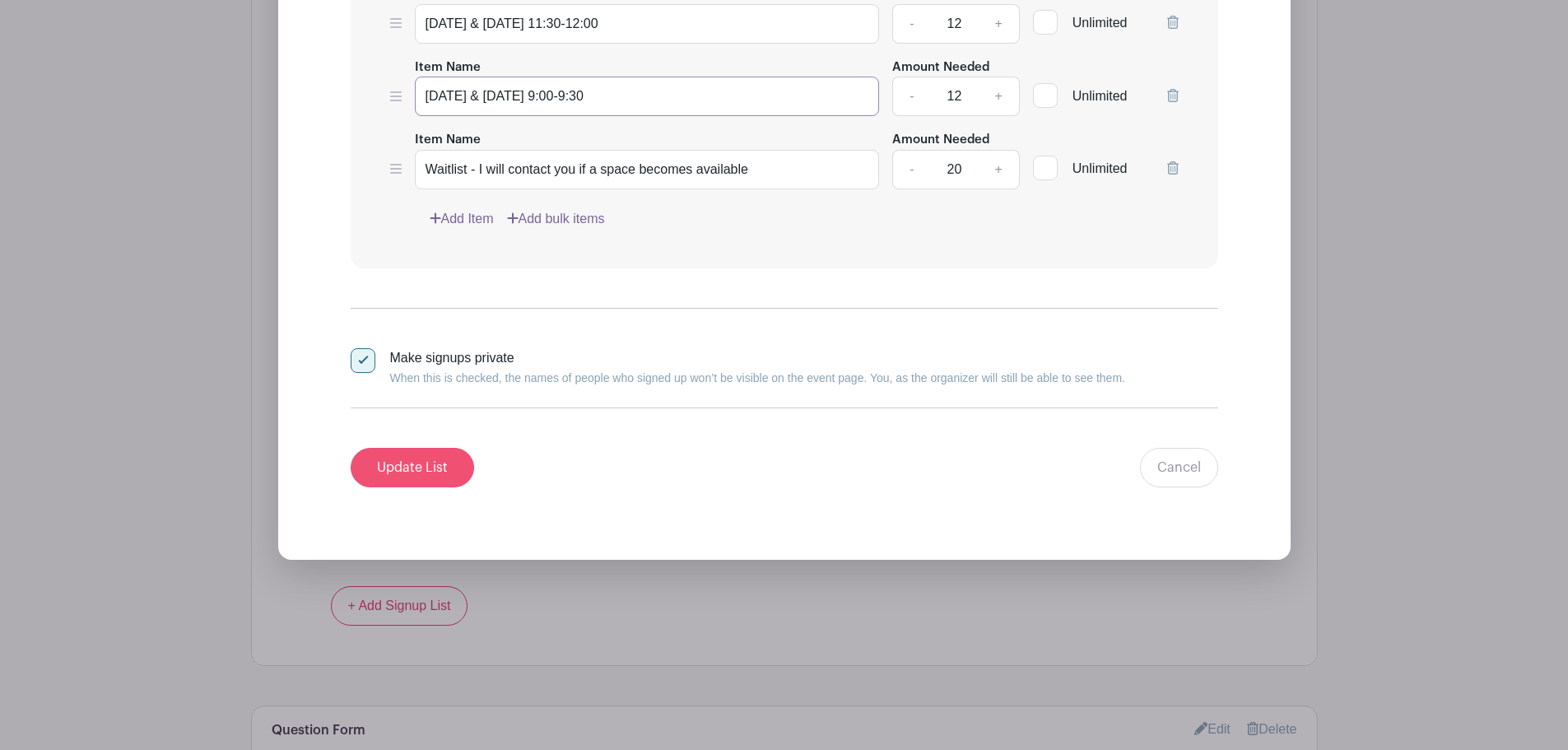
type input "Tuesday & Thursday 9:00-9:30"
click at [410, 456] on input "Update List" at bounding box center [412, 467] width 123 height 39
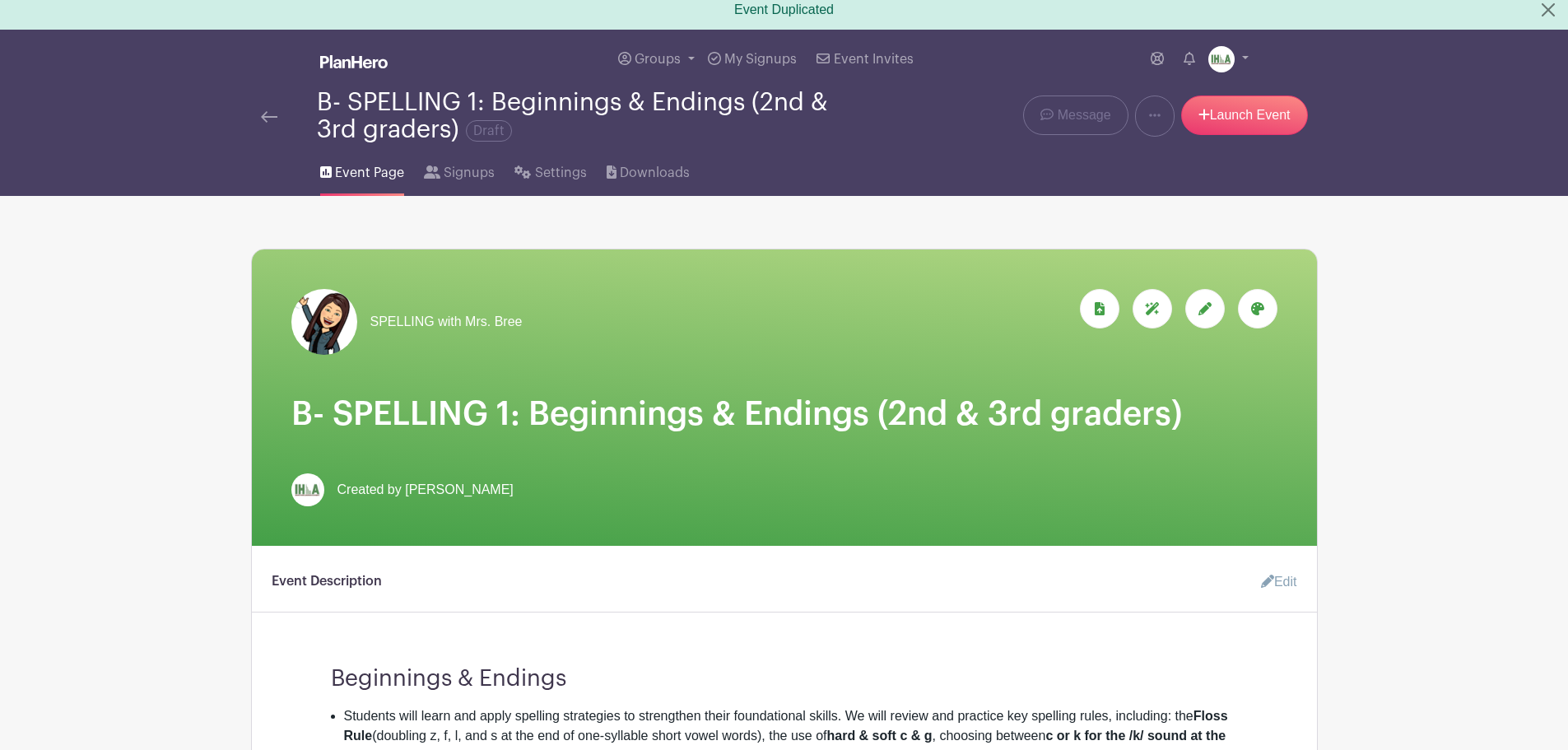
scroll to position [0, 0]
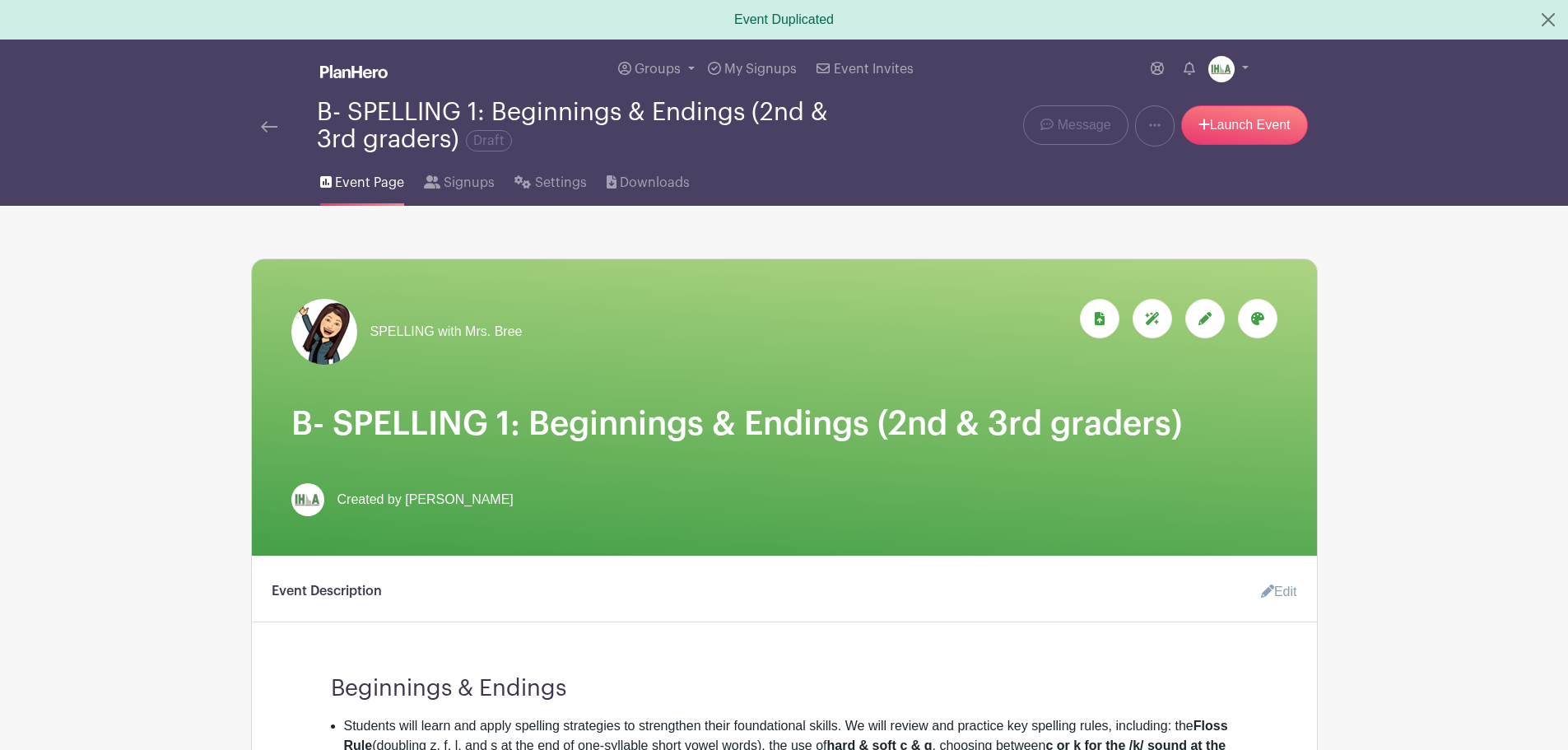
click at [264, 125] on img at bounding box center [268, 127] width 17 height 12
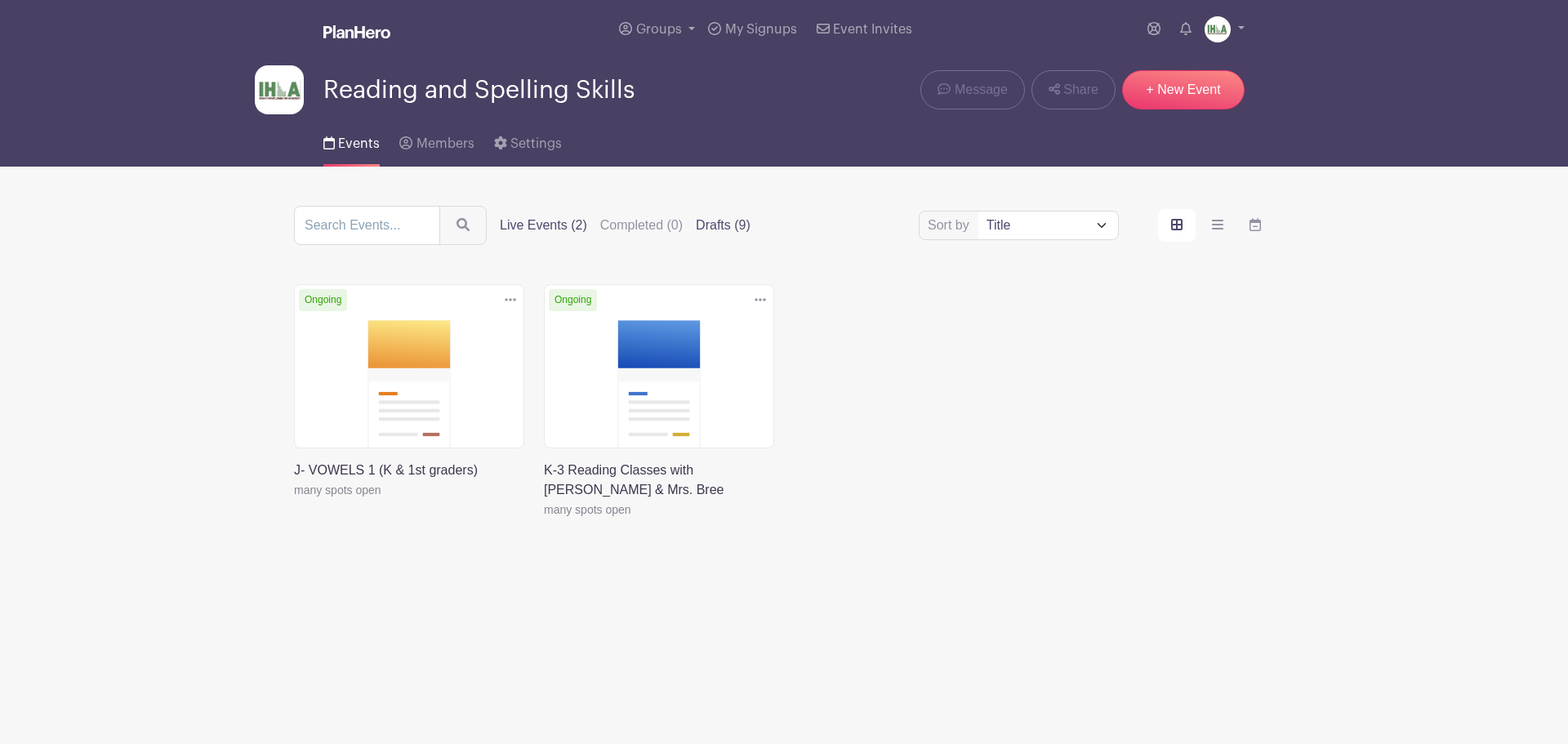
click at [735, 226] on label "Drafts (9)" at bounding box center [723, 225] width 54 height 19
click at [0, 0] on input "Drafts (9)" at bounding box center [0, 0] width 0 height 0
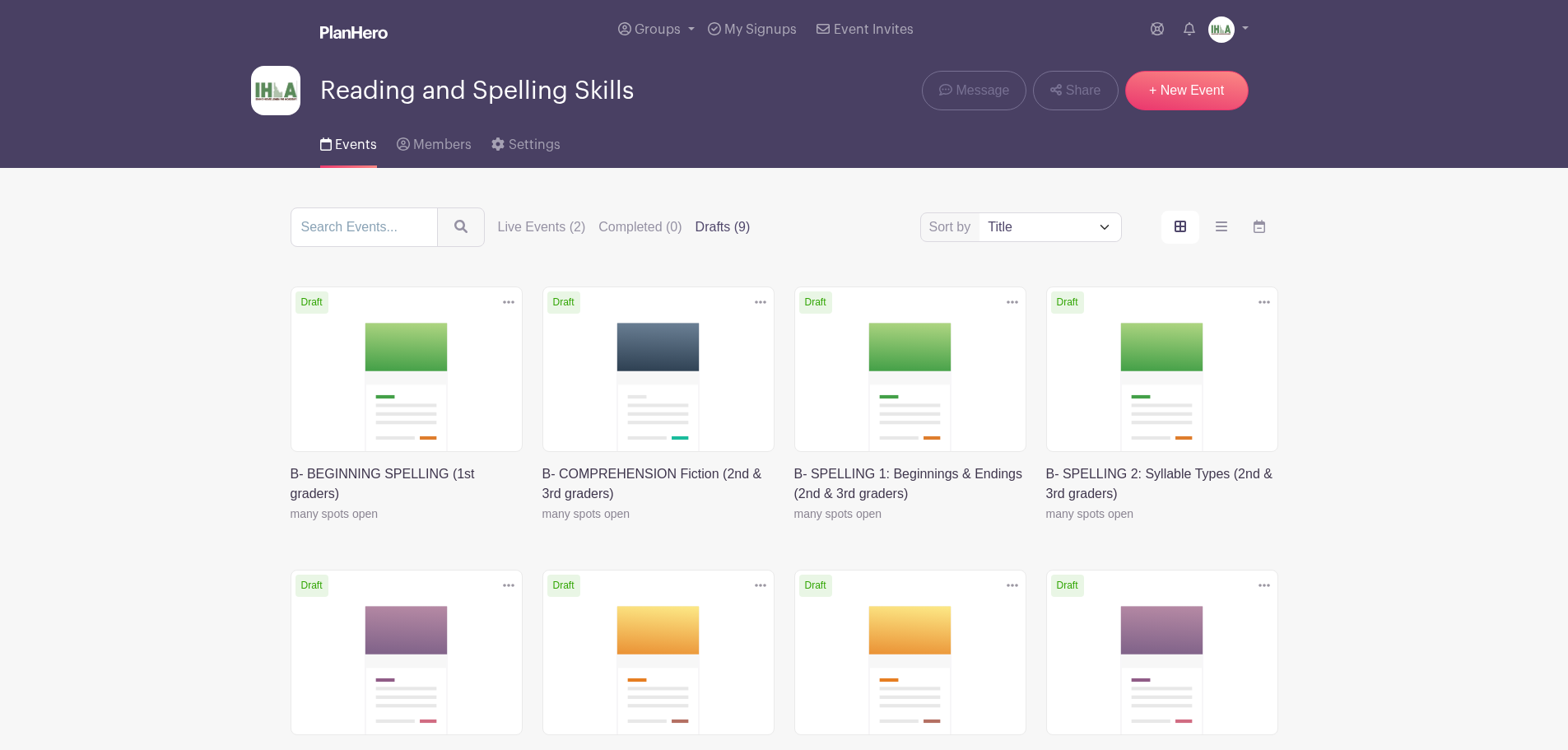
click at [756, 301] on icon at bounding box center [761, 302] width 12 height 3
click at [709, 340] on link "Duplicate" at bounding box center [707, 338] width 130 height 26
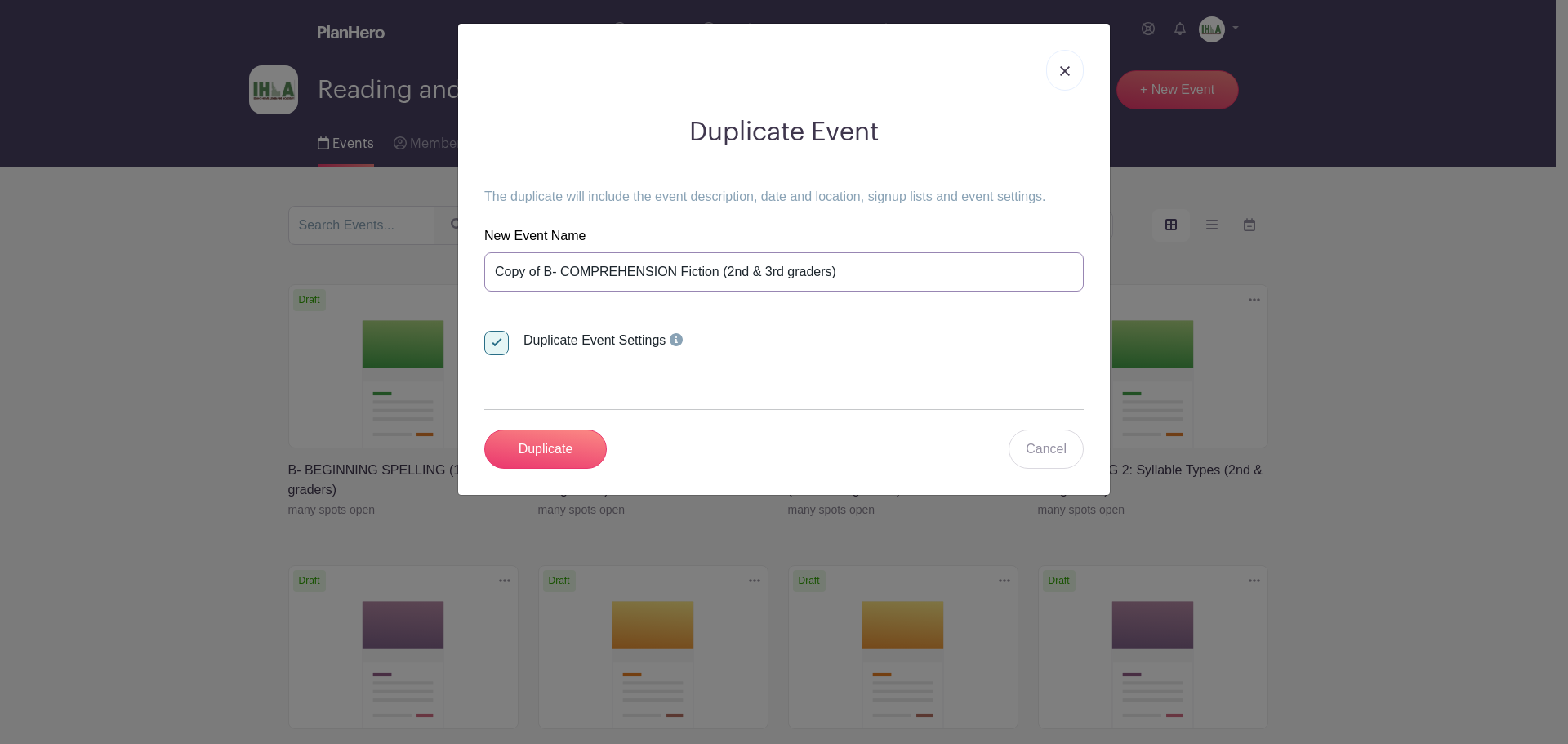
drag, startPoint x: 615, startPoint y: 274, endPoint x: 474, endPoint y: 272, distance: 141.0
click at [474, 272] on div "Duplicate Event The duplicate will include the event description, date and loca…" at bounding box center [784, 292] width 626 height 378
type input "B_ FLUENCY (2nd & 3rd graders)"
click at [550, 442] on input "Duplicate" at bounding box center [545, 449] width 122 height 39
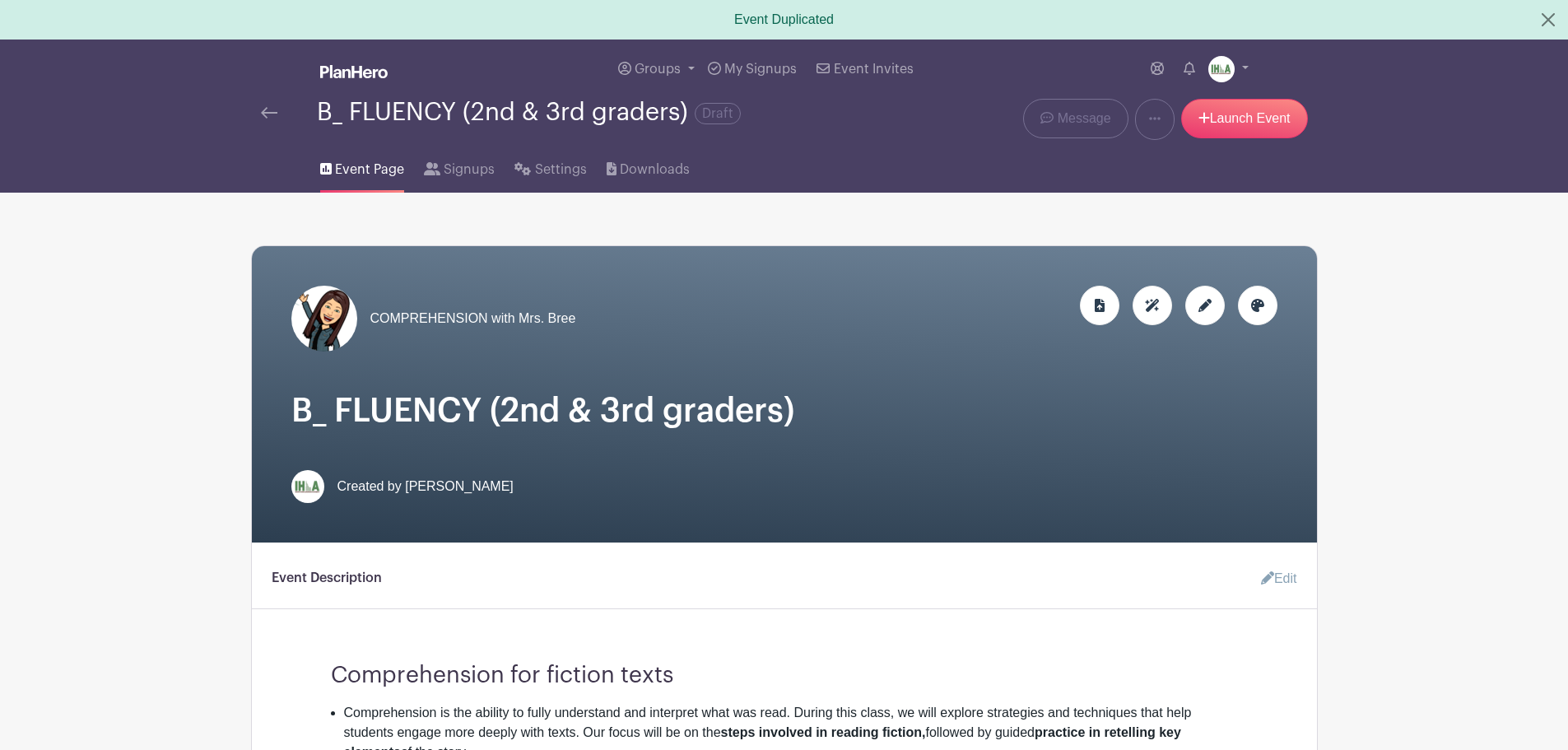
click at [1256, 304] on icon at bounding box center [1258, 305] width 13 height 13
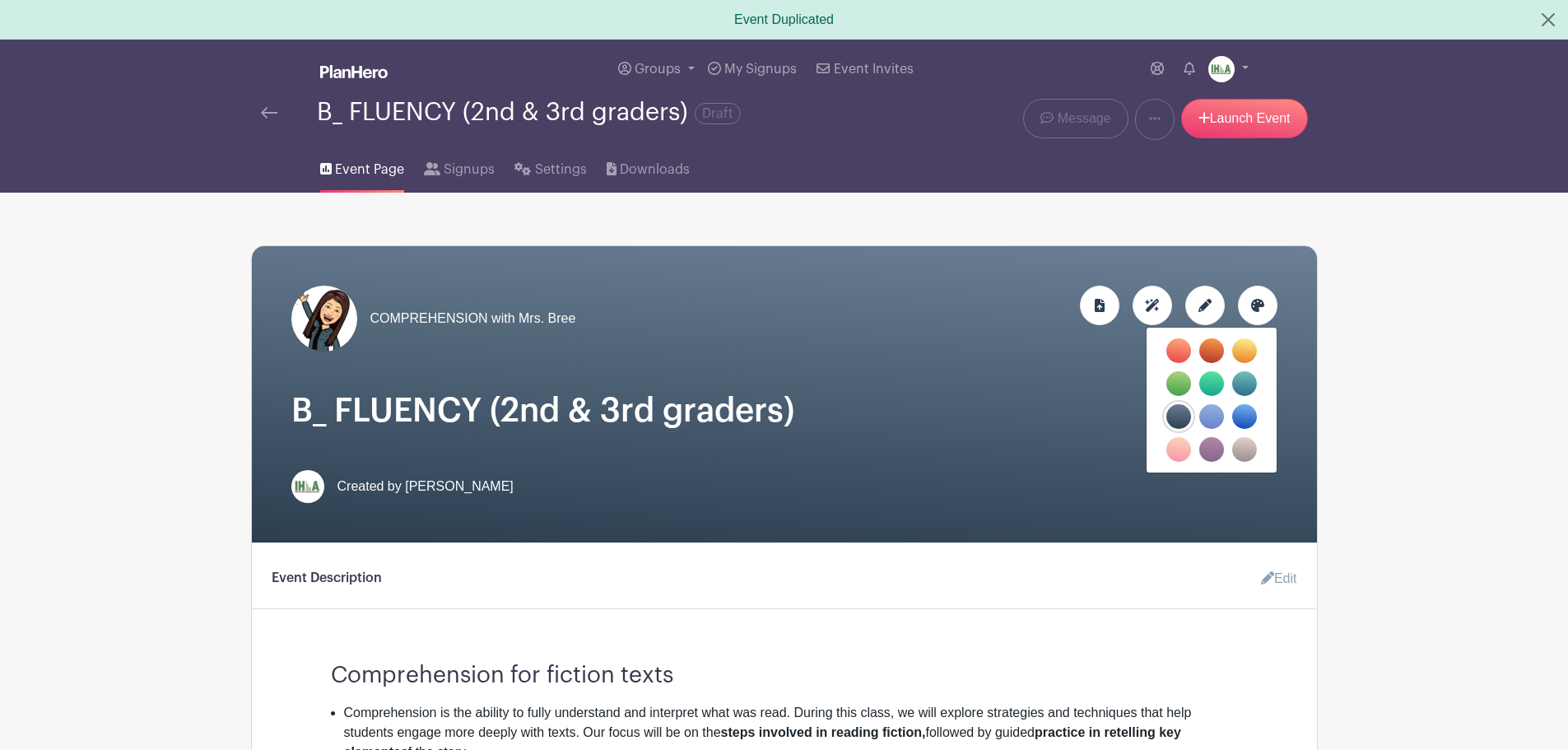
click at [1245, 421] on label "filters" at bounding box center [1244, 416] width 24 height 24
click at [0, 0] on input "filters" at bounding box center [0, 0] width 0 height 0
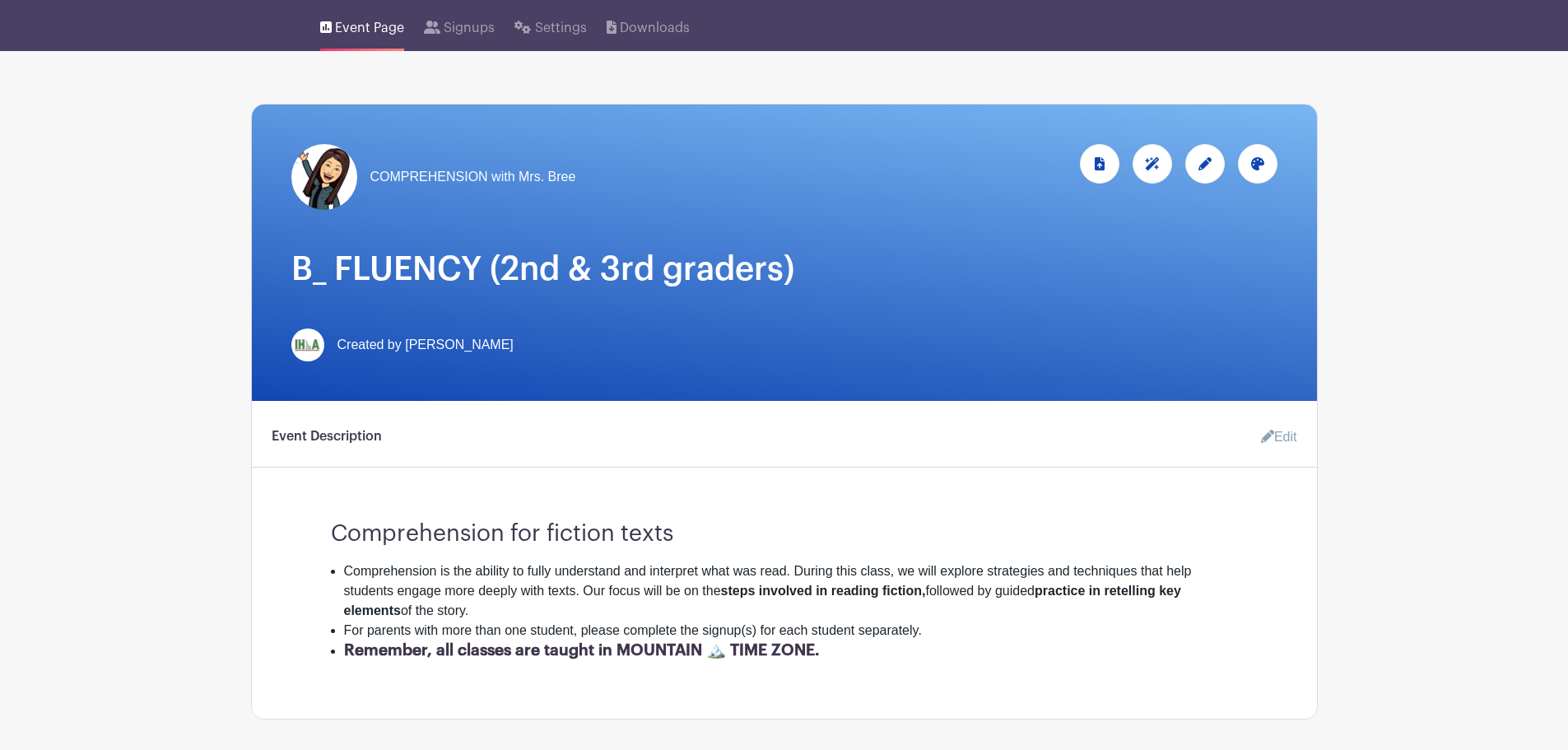
scroll to position [192, 0]
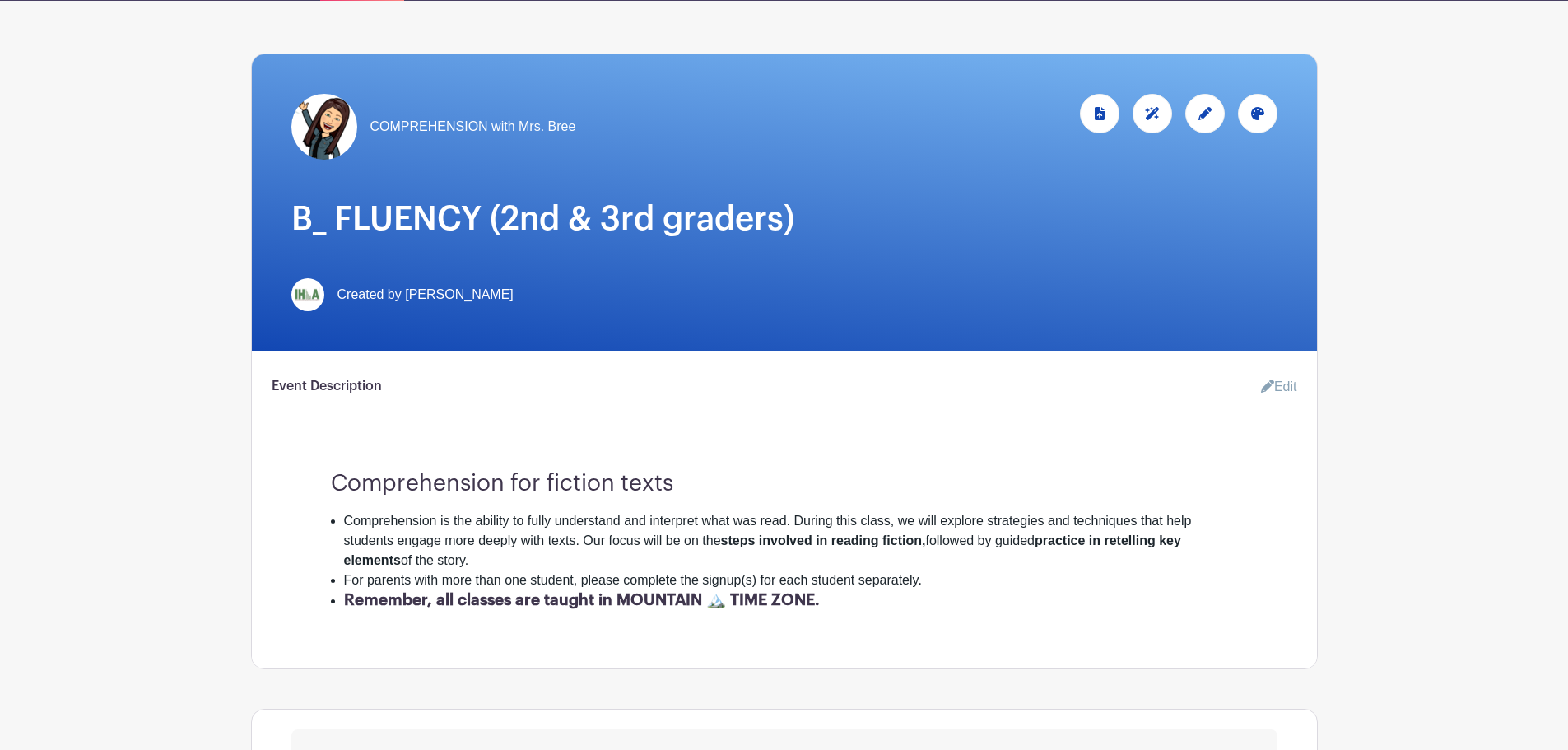
click at [1206, 117] on icon at bounding box center [1205, 113] width 13 height 13
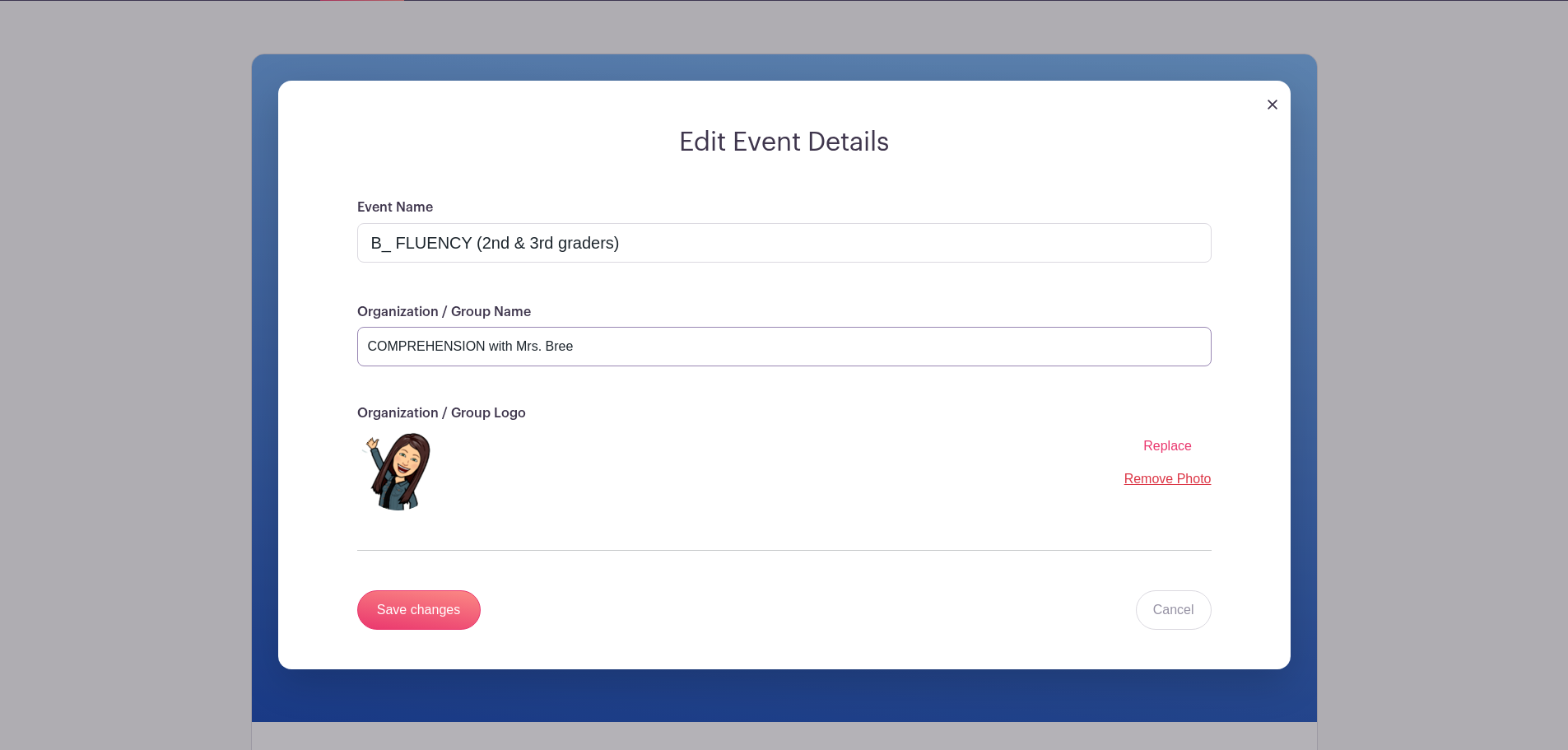
drag, startPoint x: 484, startPoint y: 346, endPoint x: 345, endPoint y: 345, distance: 139.0
click at [346, 345] on div "Event Name B_ FLUENCY (2nd & 3rd graders) Organization / Group Name COMPREHENSI…" at bounding box center [784, 434] width 933 height 472
type input "FLUENCY with Mrs. Bree"
click at [416, 601] on input "Save changes" at bounding box center [419, 610] width 123 height 39
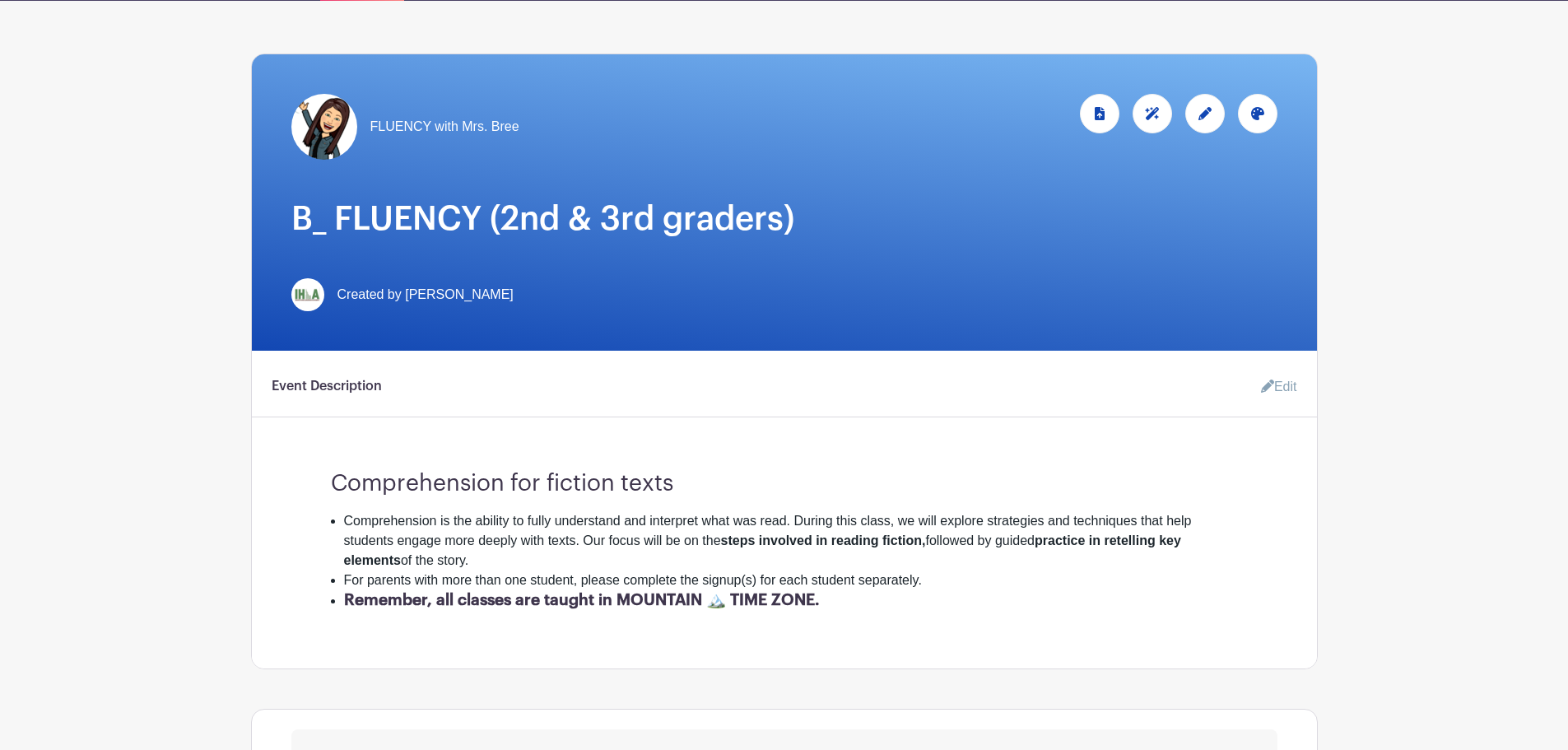
click at [1216, 117] on div at bounding box center [1205, 114] width 39 height 39
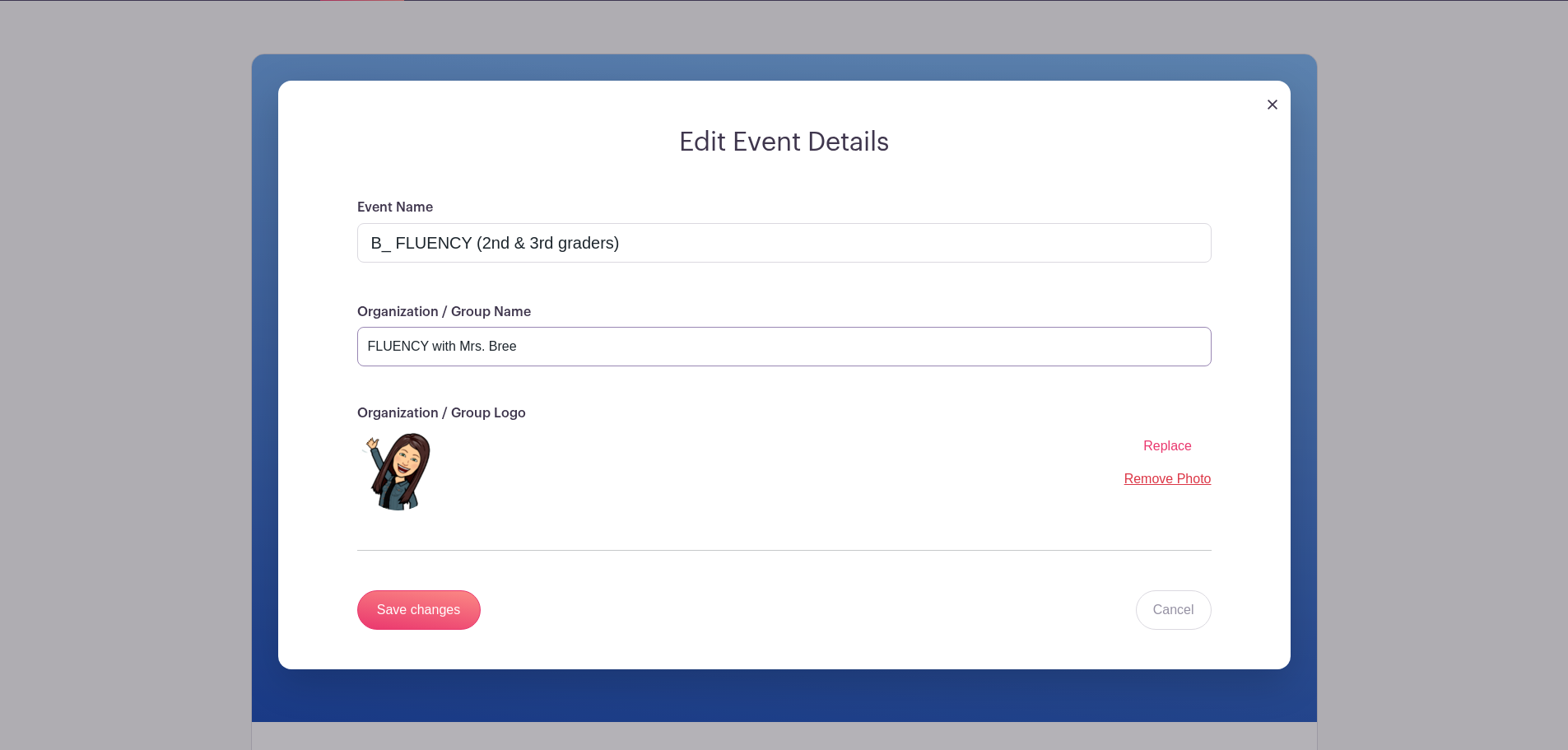
drag, startPoint x: 428, startPoint y: 342, endPoint x: 349, endPoint y: 342, distance: 79.0
click at [349, 342] on div "Event Name B_ FLUENCY (2nd & 3rd graders) Organization / Group Name FLUENCY wit…" at bounding box center [784, 434] width 933 height 472
type input "Reading with Mrs. Bree"
click at [432, 602] on input "Save changes" at bounding box center [419, 610] width 123 height 39
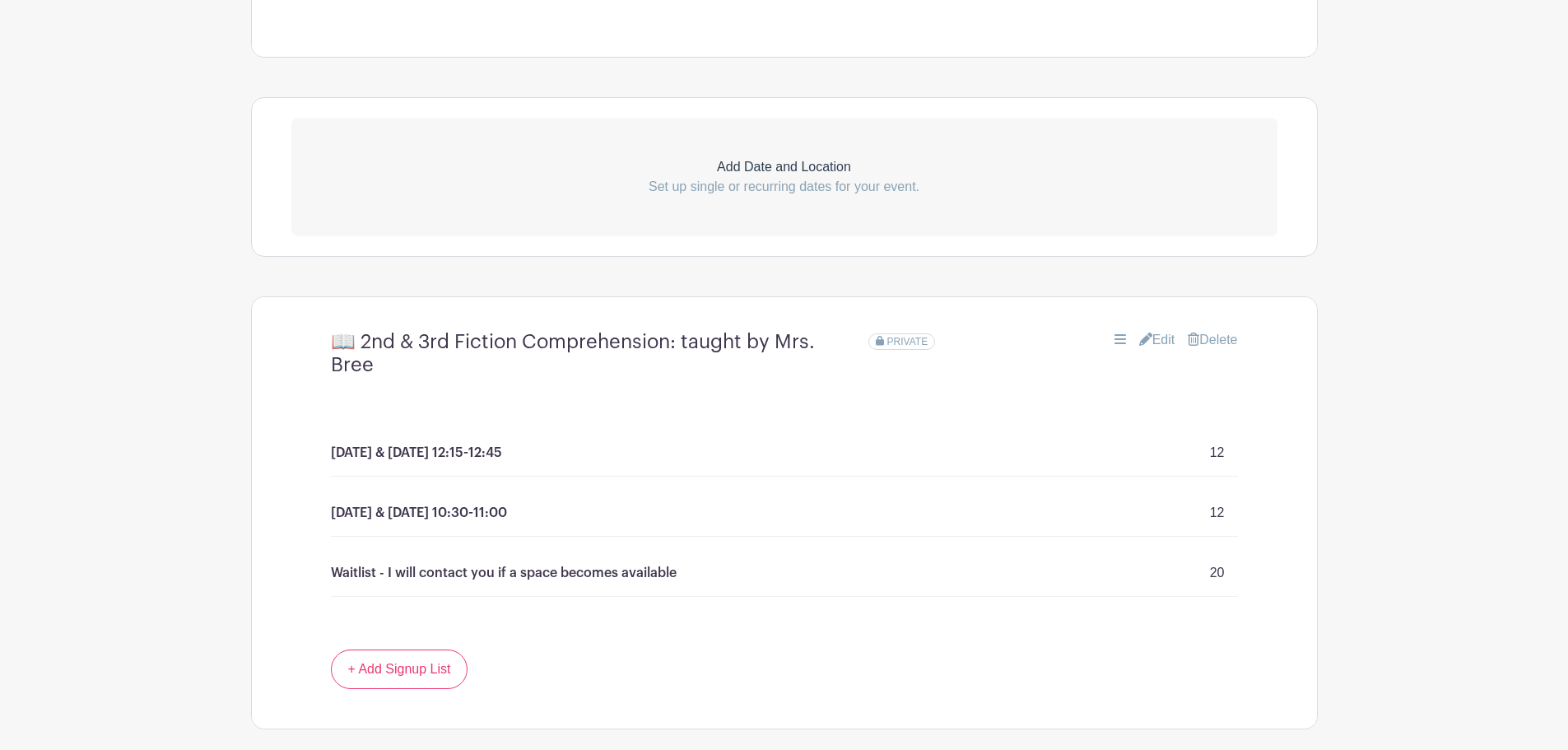
scroll to position [961, 0]
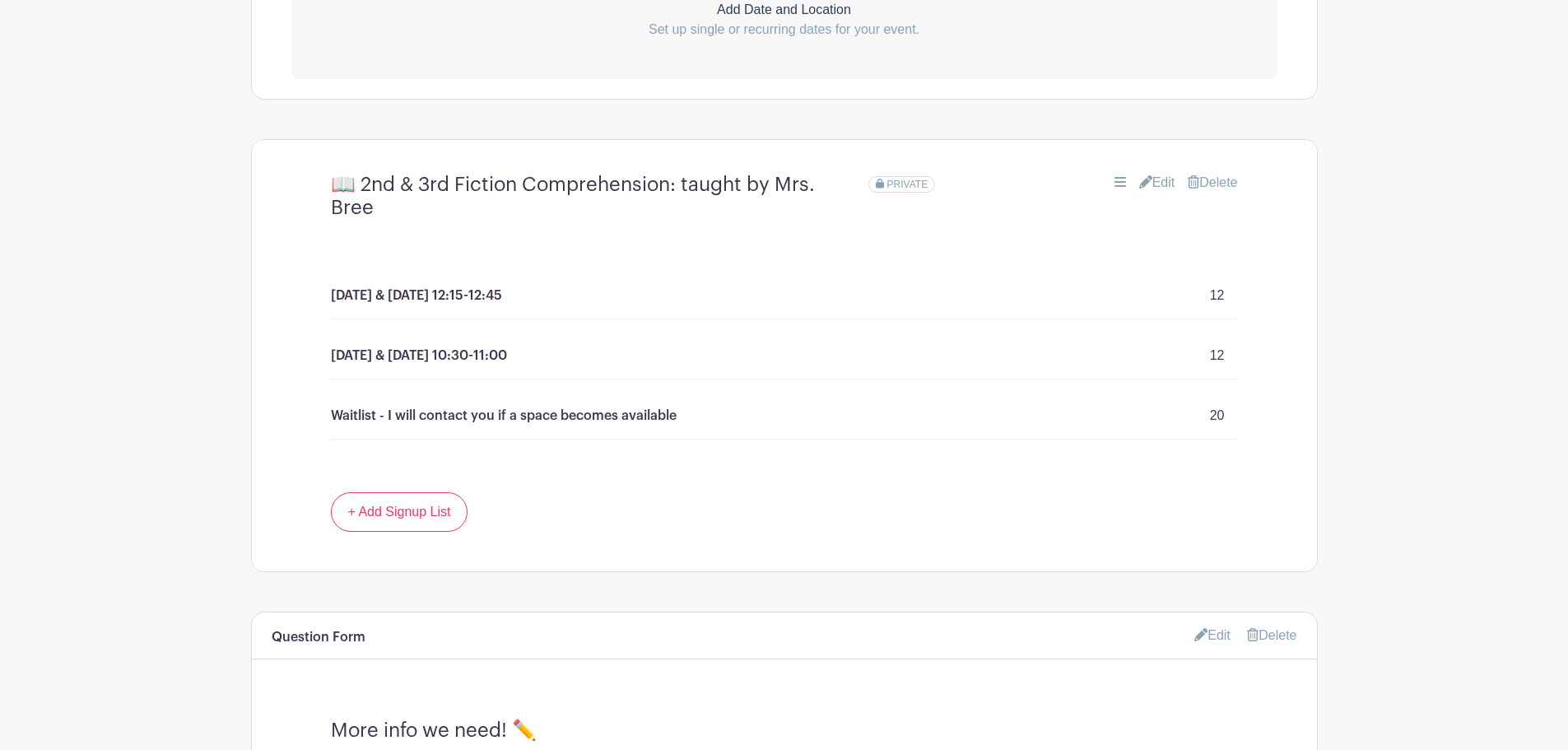
click at [1155, 182] on link "Edit" at bounding box center [1157, 183] width 36 height 20
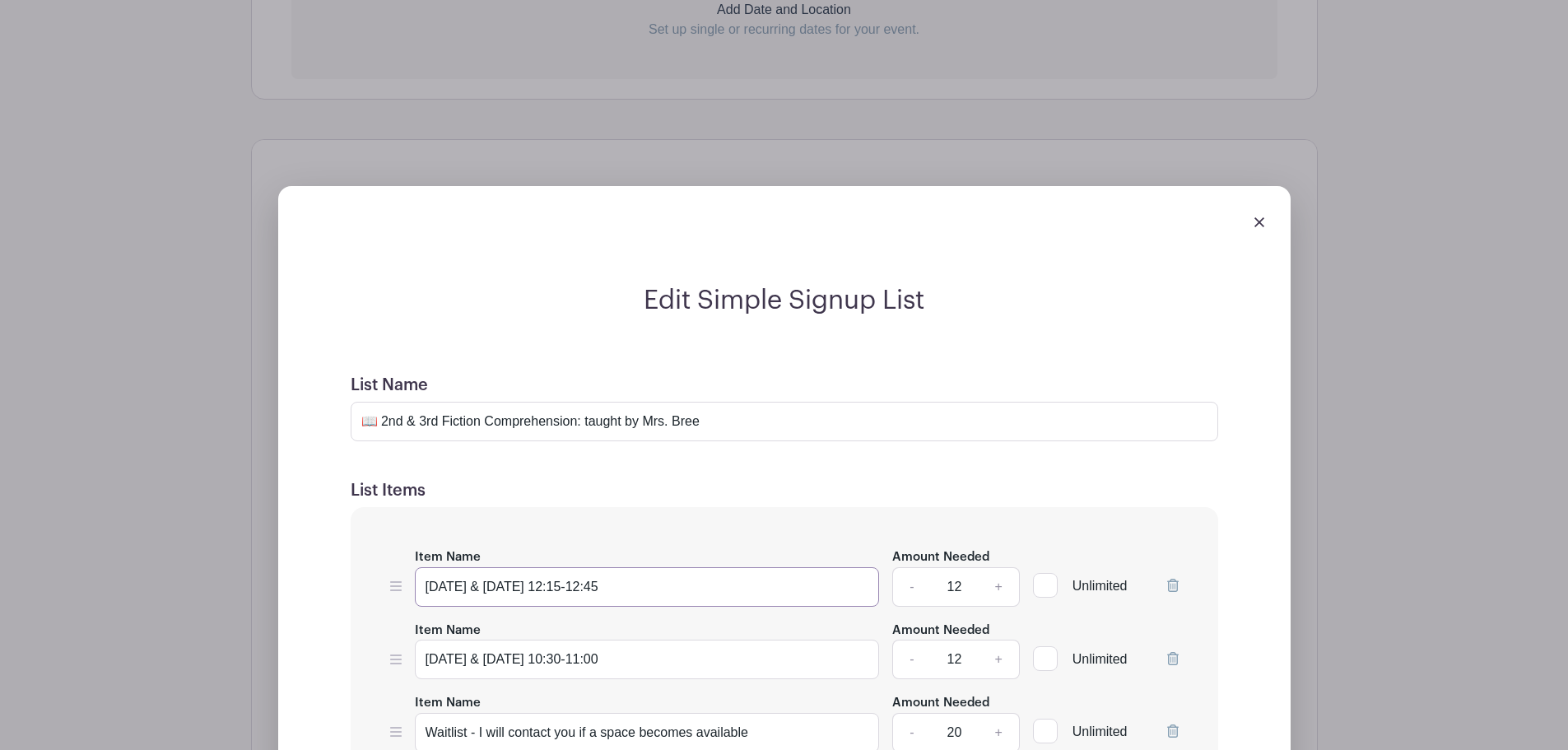
drag, startPoint x: 569, startPoint y: 584, endPoint x: 692, endPoint y: 585, distance: 123.0
click at [692, 585] on input "[DATE] & [DATE] 12:15-12:45" at bounding box center [647, 586] width 465 height 39
type input "Monday & Wednesday 10:30-11:00"
drag, startPoint x: 556, startPoint y: 652, endPoint x: 624, endPoint y: 653, distance: 68.0
click at [624, 653] on input "[DATE] & [DATE] 10:30-11:00" at bounding box center [647, 659] width 465 height 39
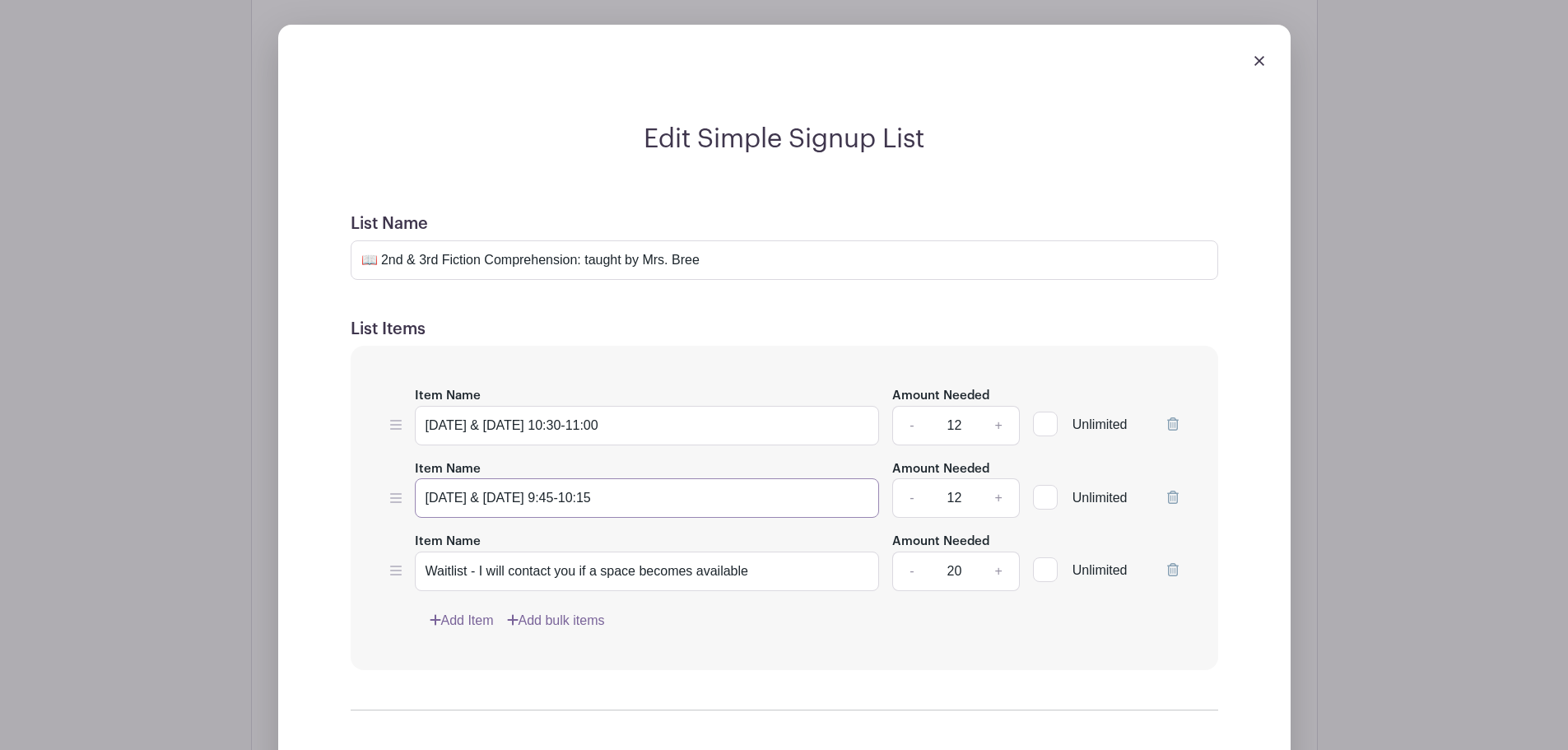
scroll to position [1344, 0]
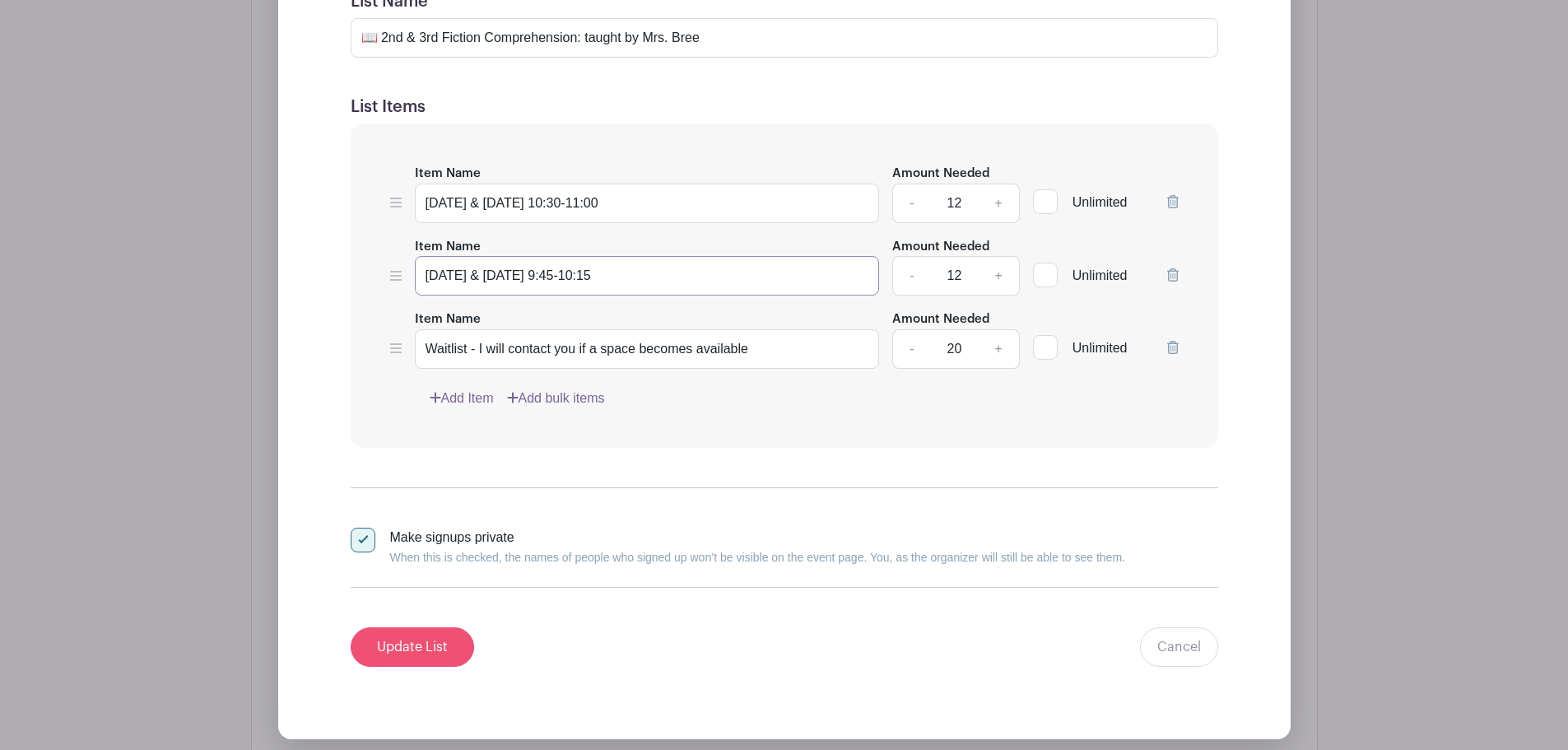
type input "Tuesday & Thursday 9:45-10:15"
click at [422, 643] on input "Update List" at bounding box center [412, 647] width 123 height 39
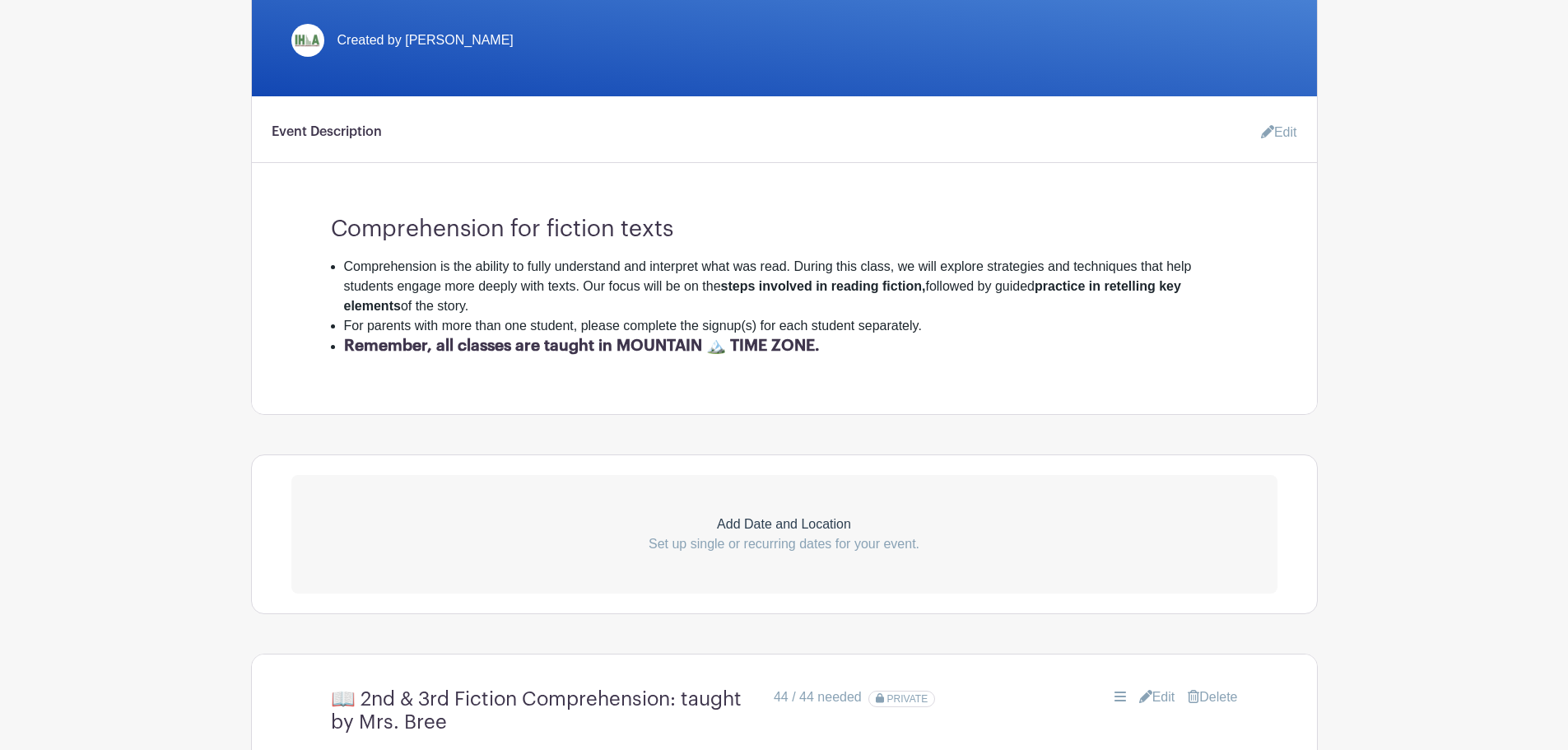
scroll to position [385, 0]
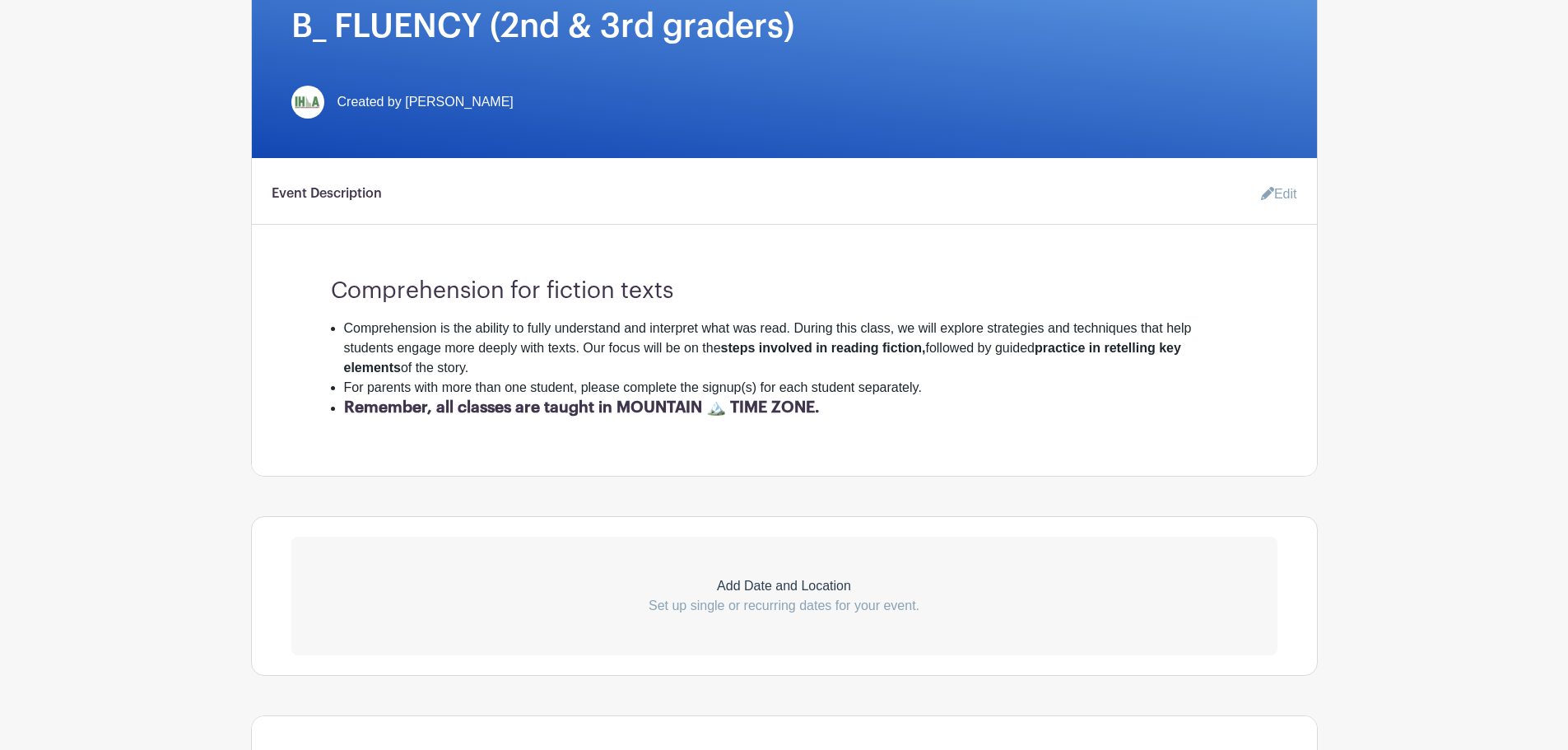
click at [1268, 194] on icon at bounding box center [1267, 193] width 13 height 13
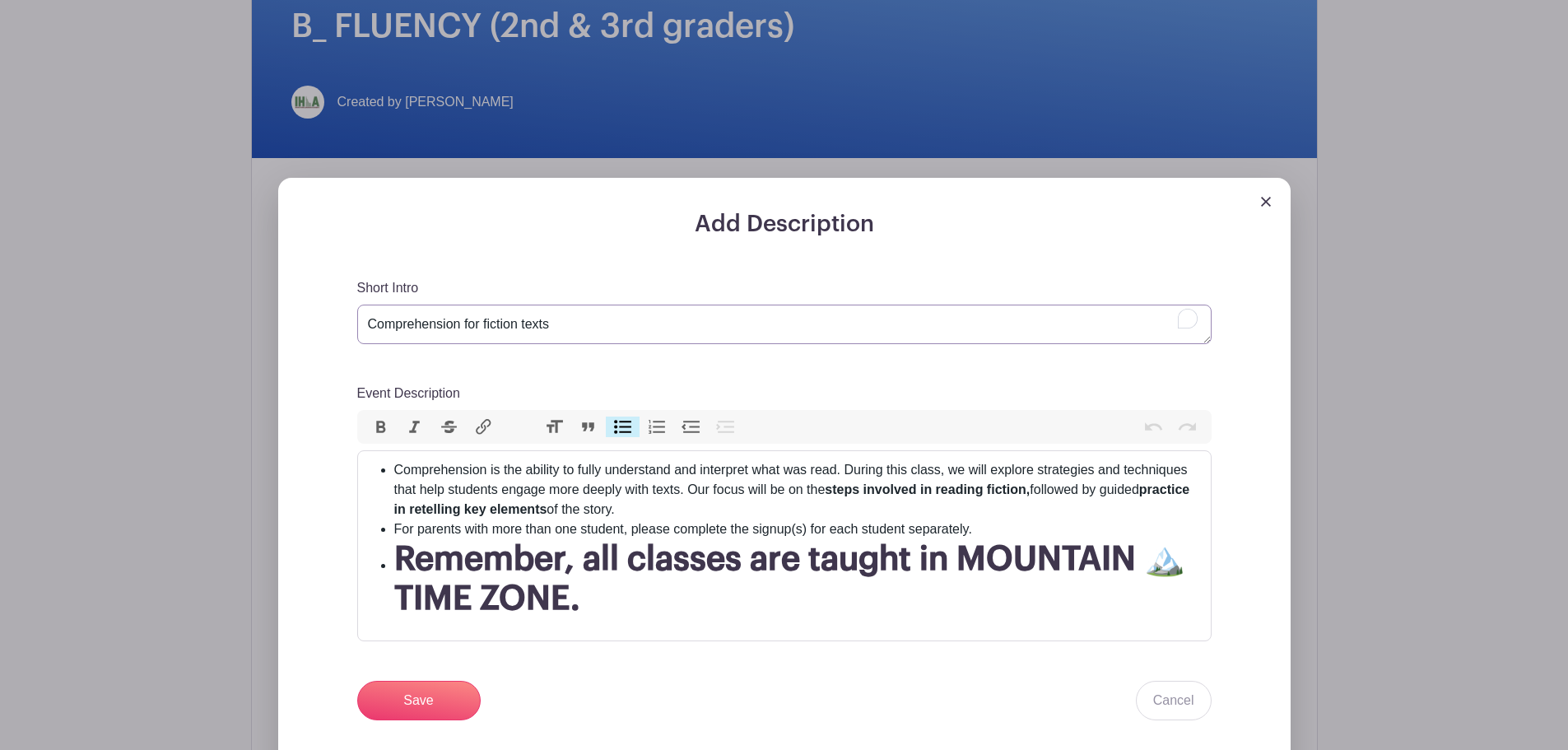
drag, startPoint x: 565, startPoint y: 323, endPoint x: 340, endPoint y: 323, distance: 225.0
click at [340, 323] on div "Add Description Short Intro Comprehension for fiction texts Event Description B…" at bounding box center [784, 559] width 933 height 698
drag, startPoint x: 397, startPoint y: 468, endPoint x: 674, endPoint y: 512, distance: 280.5
click at [674, 512] on li "Comprehension is the ability to fully understand and interpret what was read. D…" at bounding box center [798, 490] width 807 height 60
paste trix-editor "Fluency involves reading with <strong>accuracy, appropriate pace, and expressiv…"
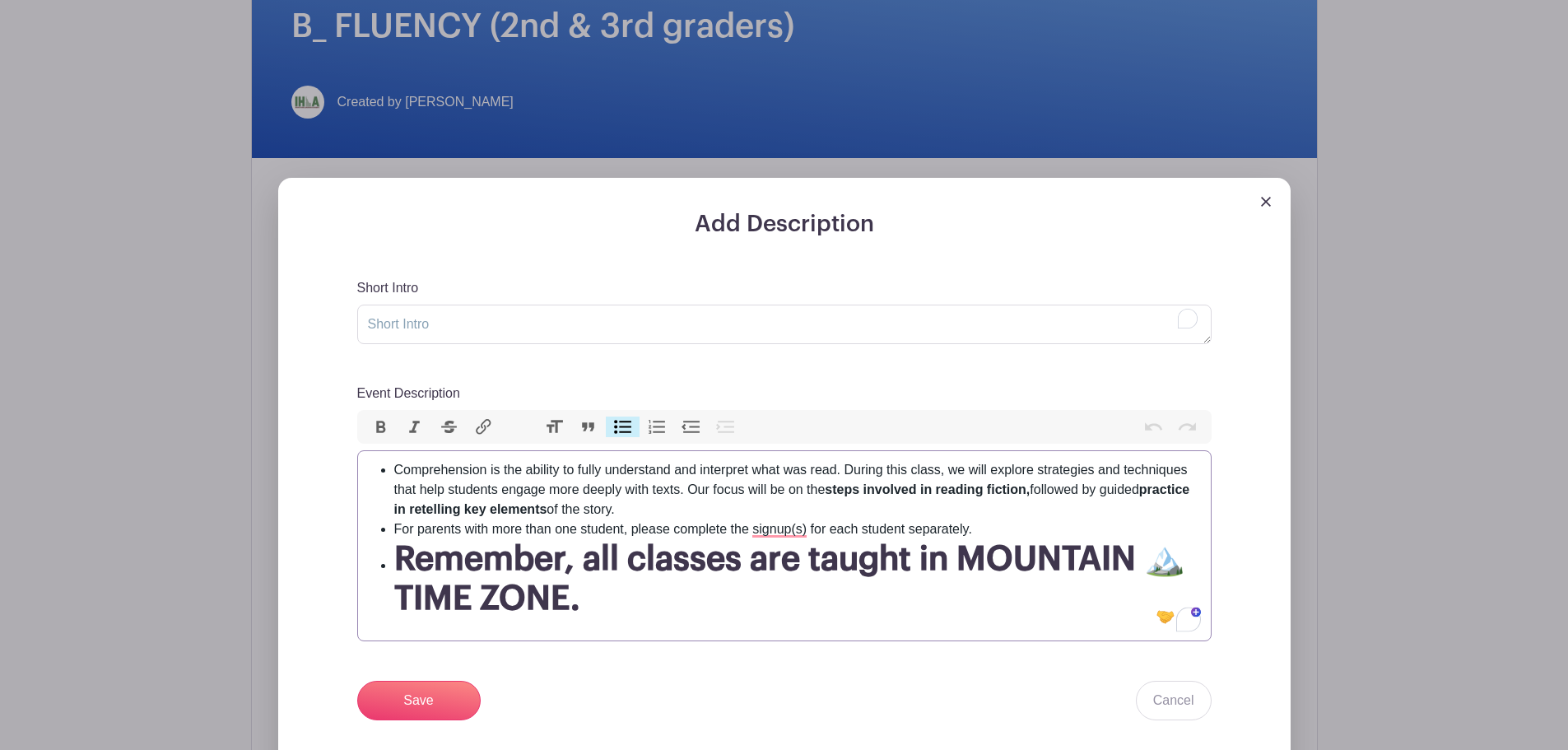
type trix-editor "<ul><li>Fluency involves reading with <strong>accuracy, appropriate pace, and e…"
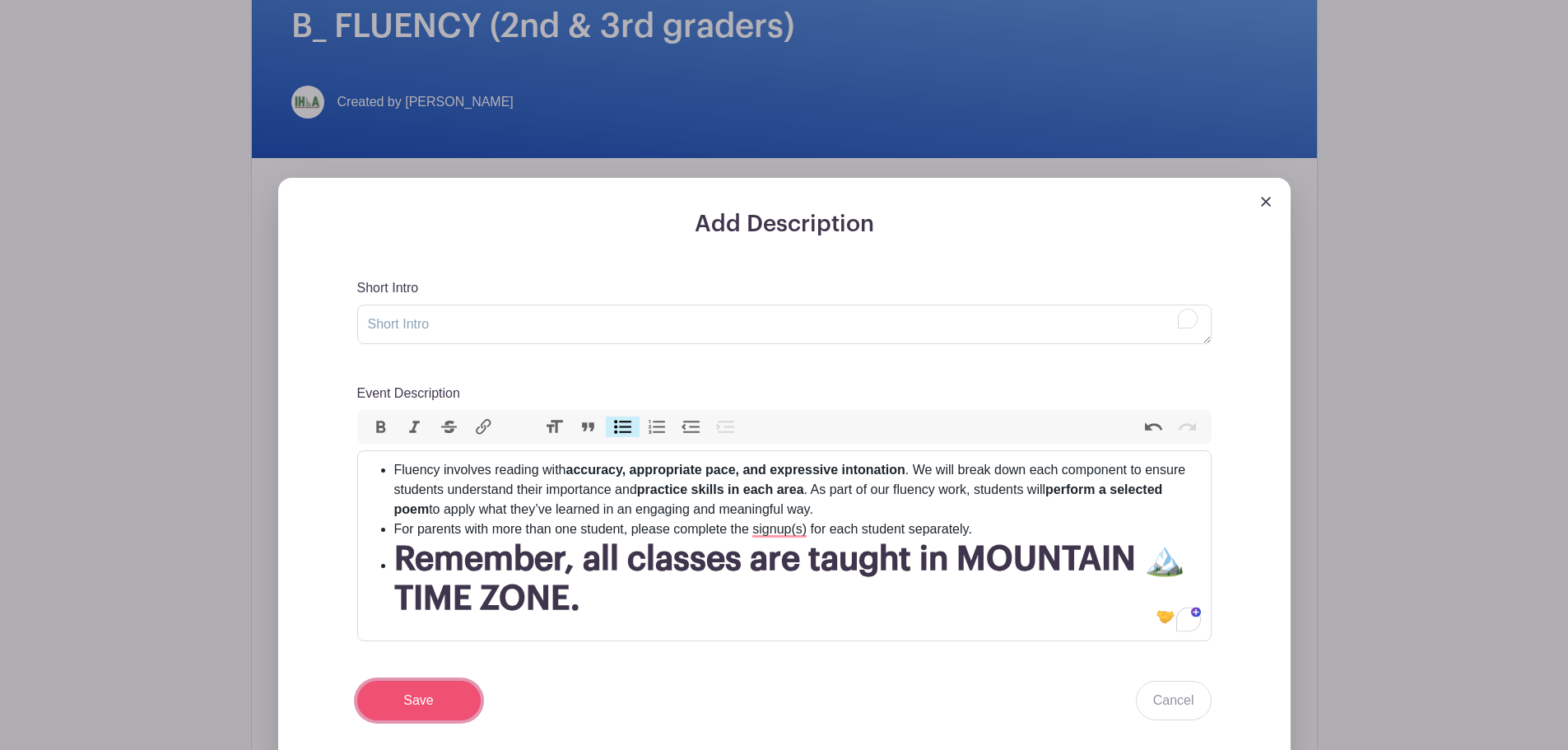
click at [414, 694] on input "Save" at bounding box center [419, 700] width 123 height 39
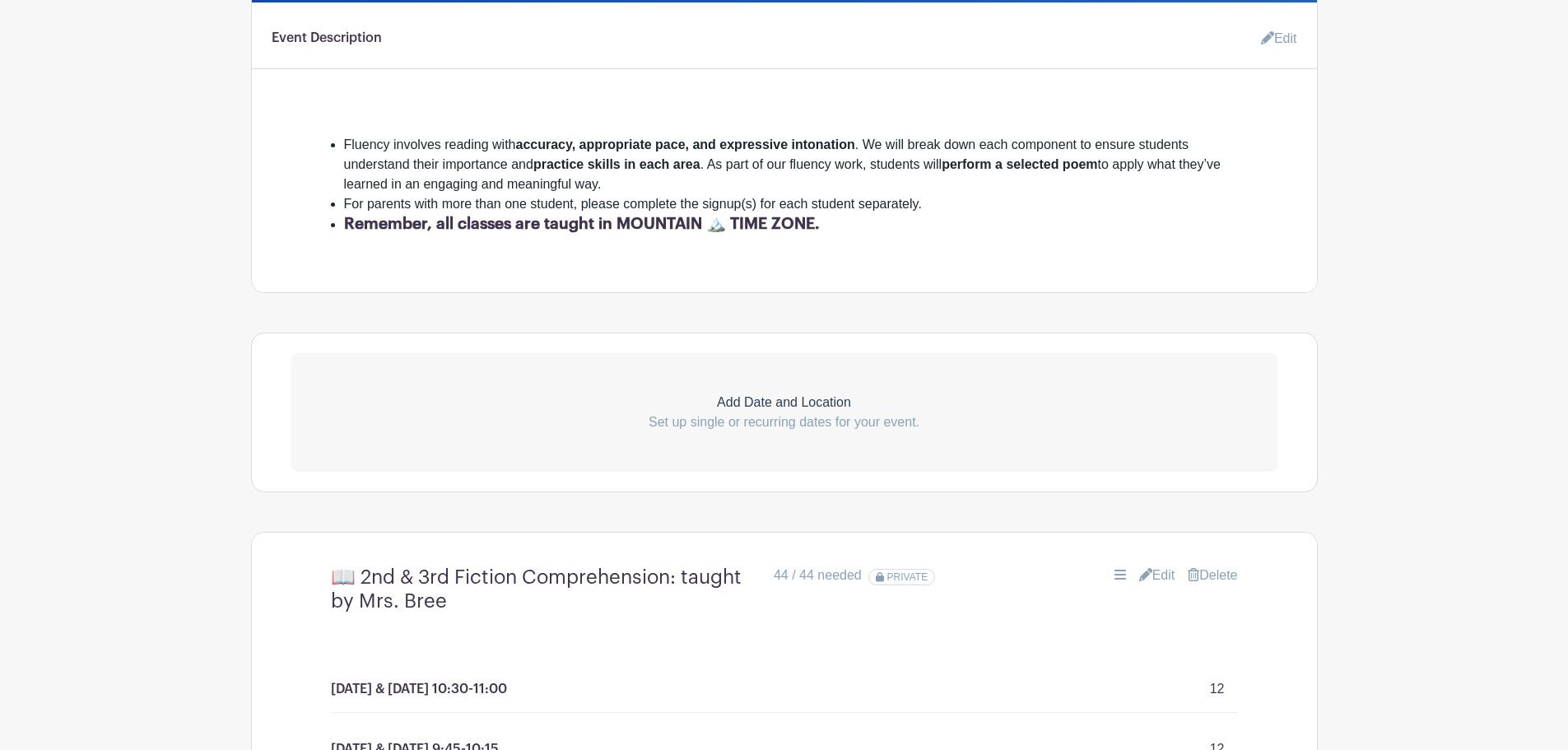
scroll to position [708, 0]
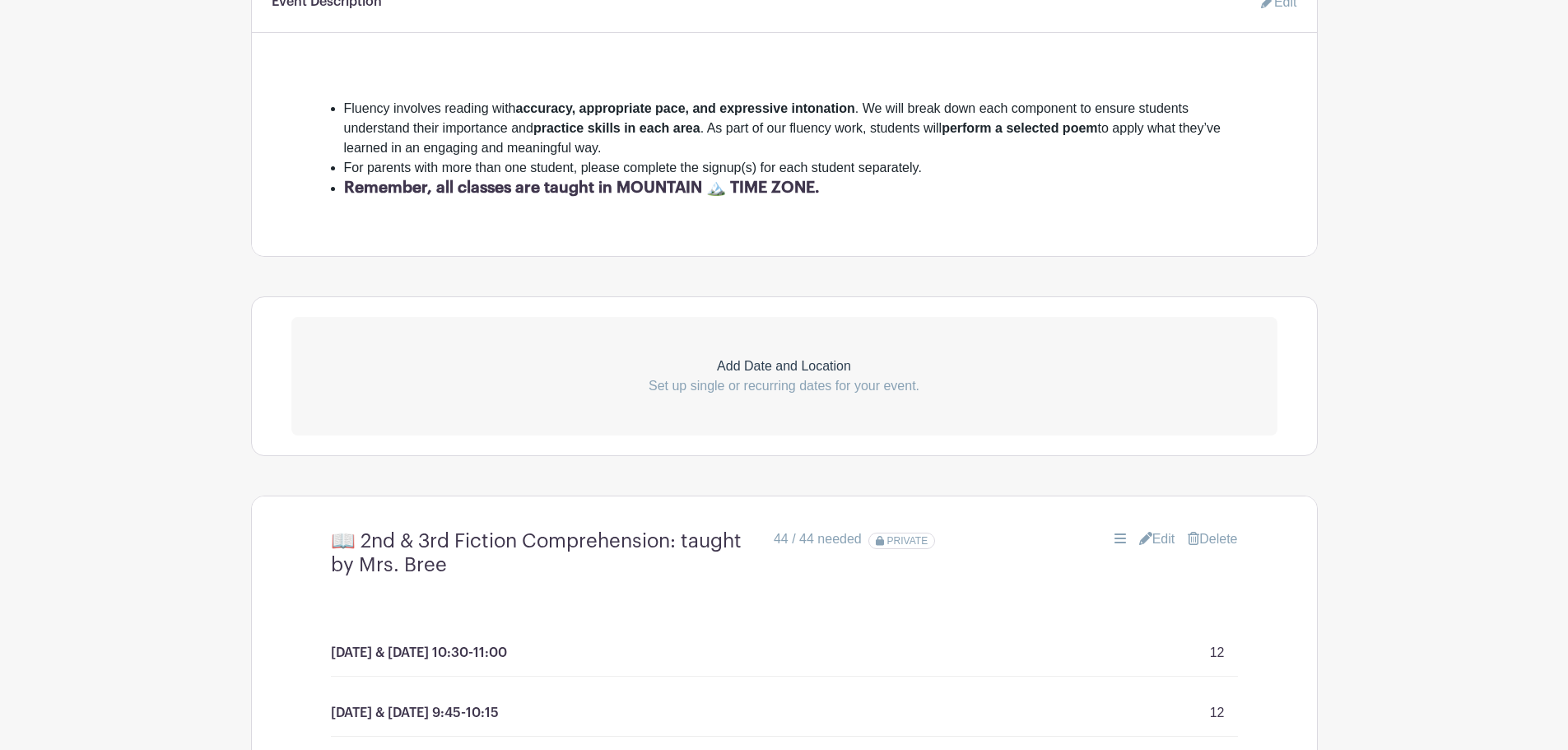
click at [1152, 538] on link "Edit" at bounding box center [1157, 539] width 36 height 20
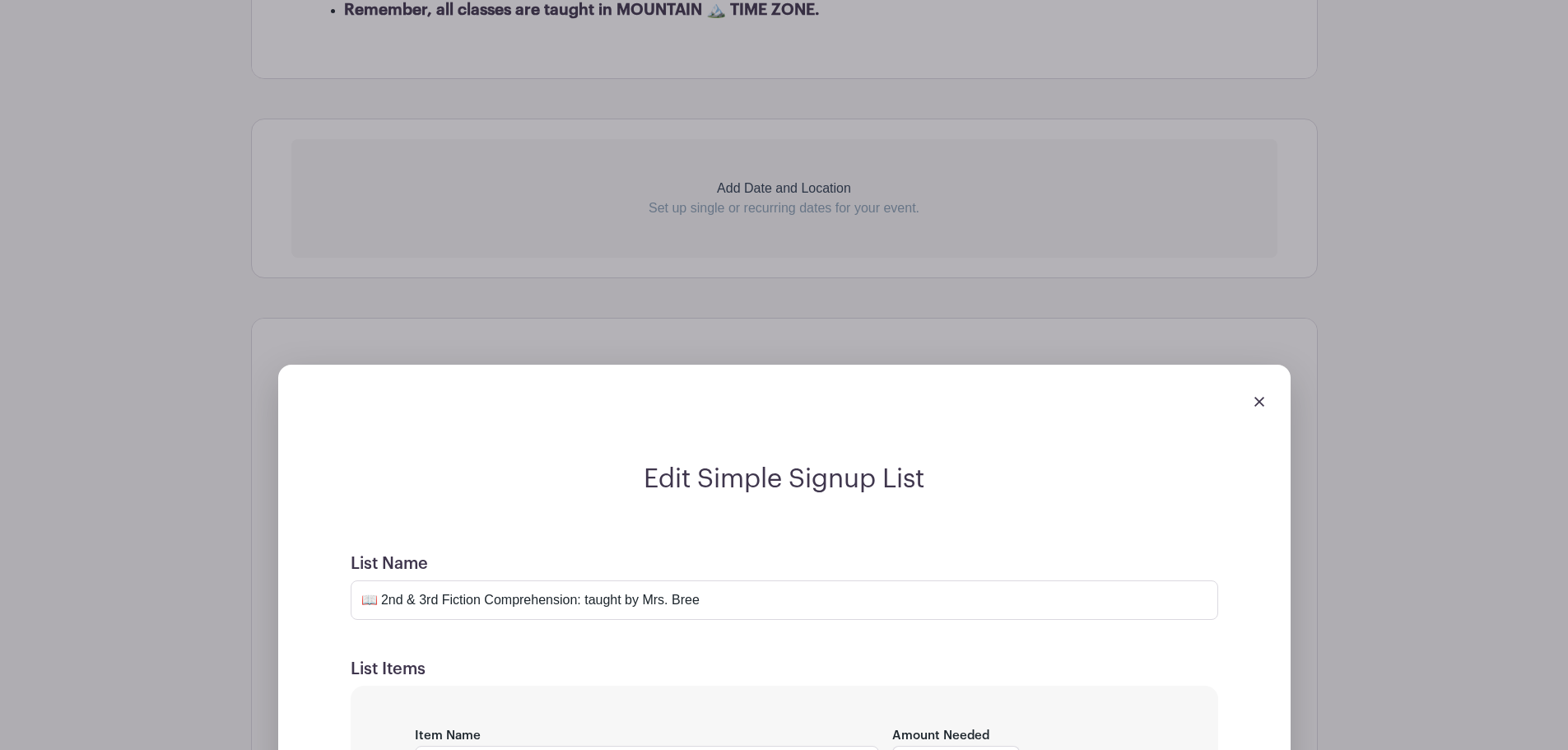
scroll to position [1092, 0]
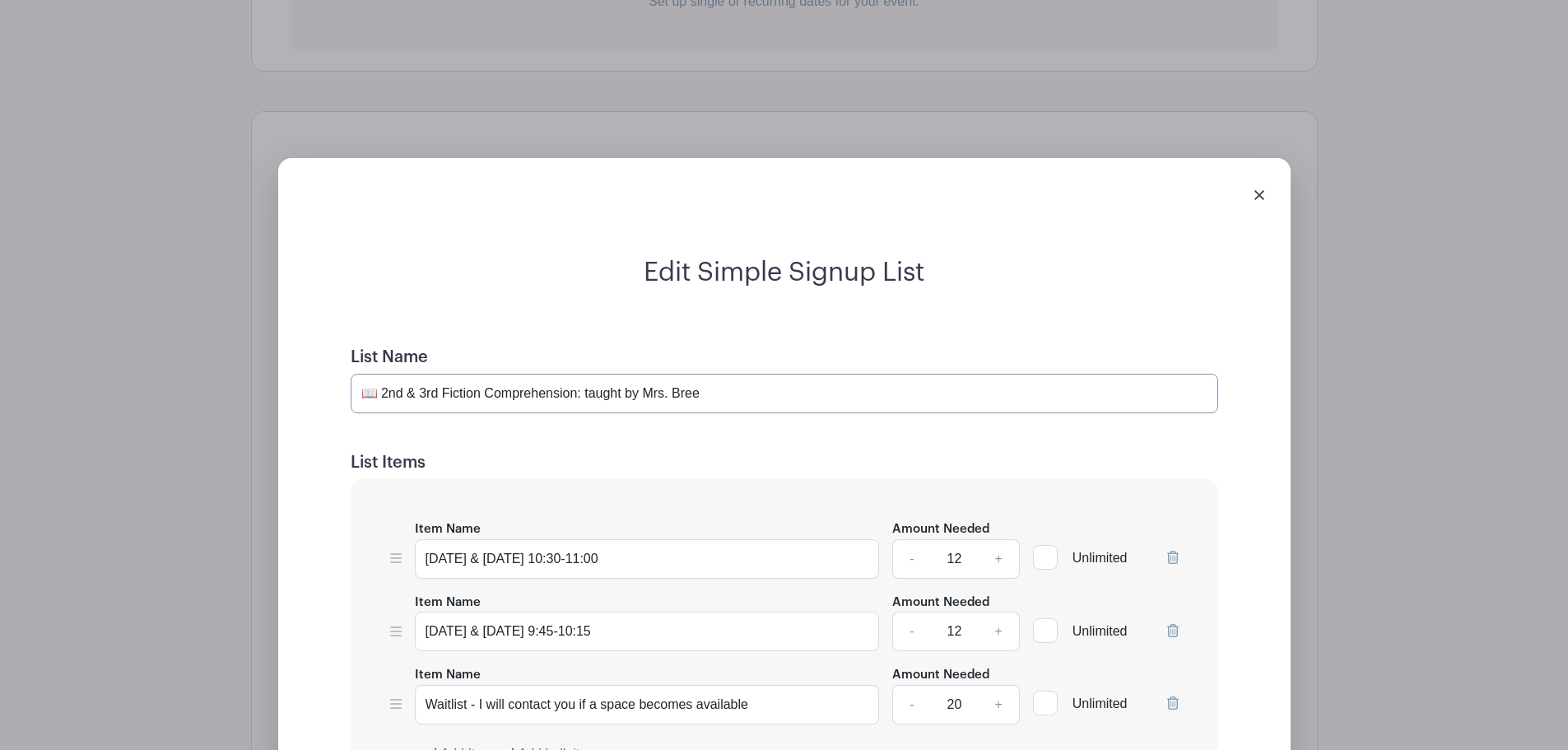
drag, startPoint x: 382, startPoint y: 394, endPoint x: 358, endPoint y: 394, distance: 24.0
click at [358, 394] on input "📖 2nd & 3rd Fiction Comprehension: taught by Mrs. Bree" at bounding box center [784, 394] width 868 height 39
type input "Fluency with Mrs. Bree"
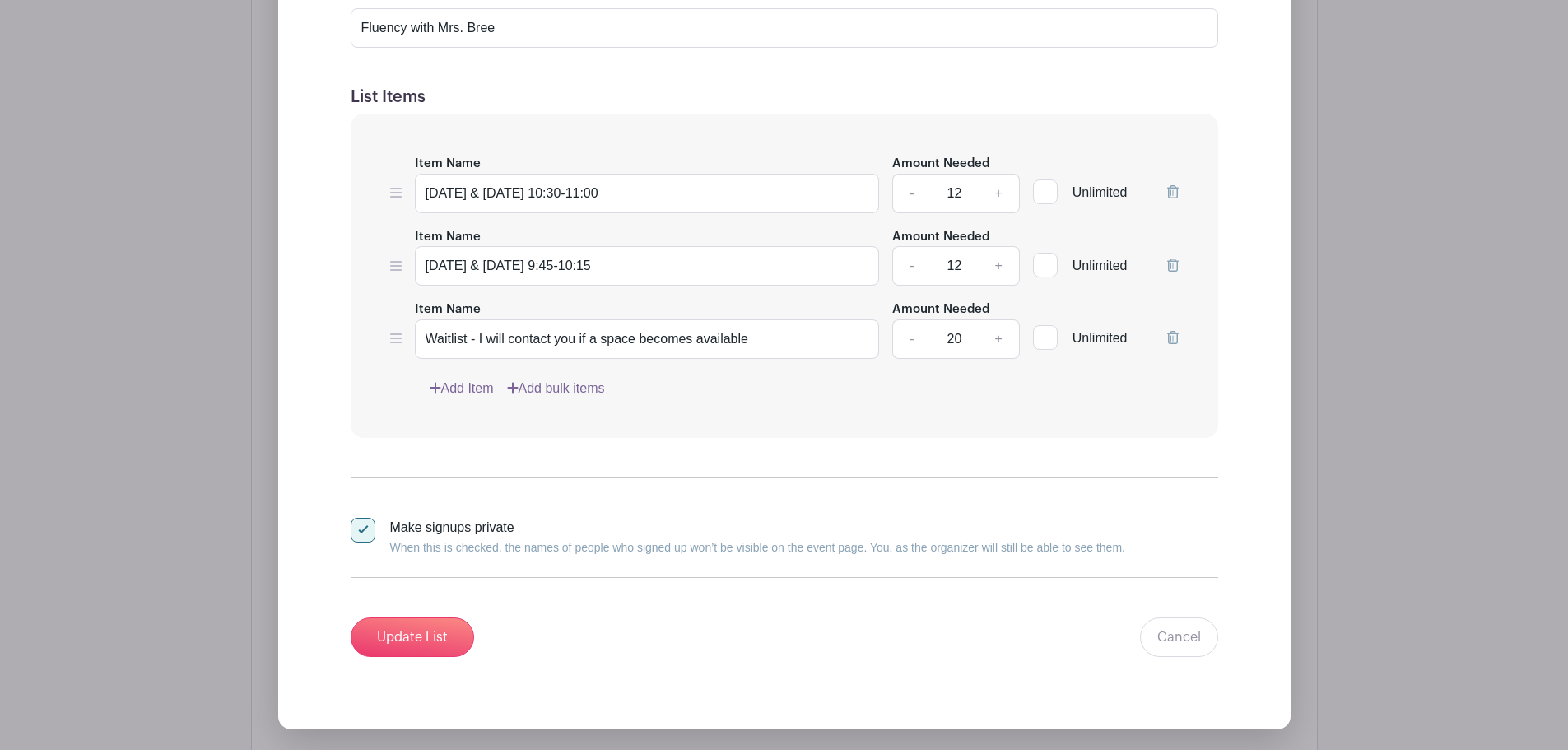
scroll to position [1476, 0]
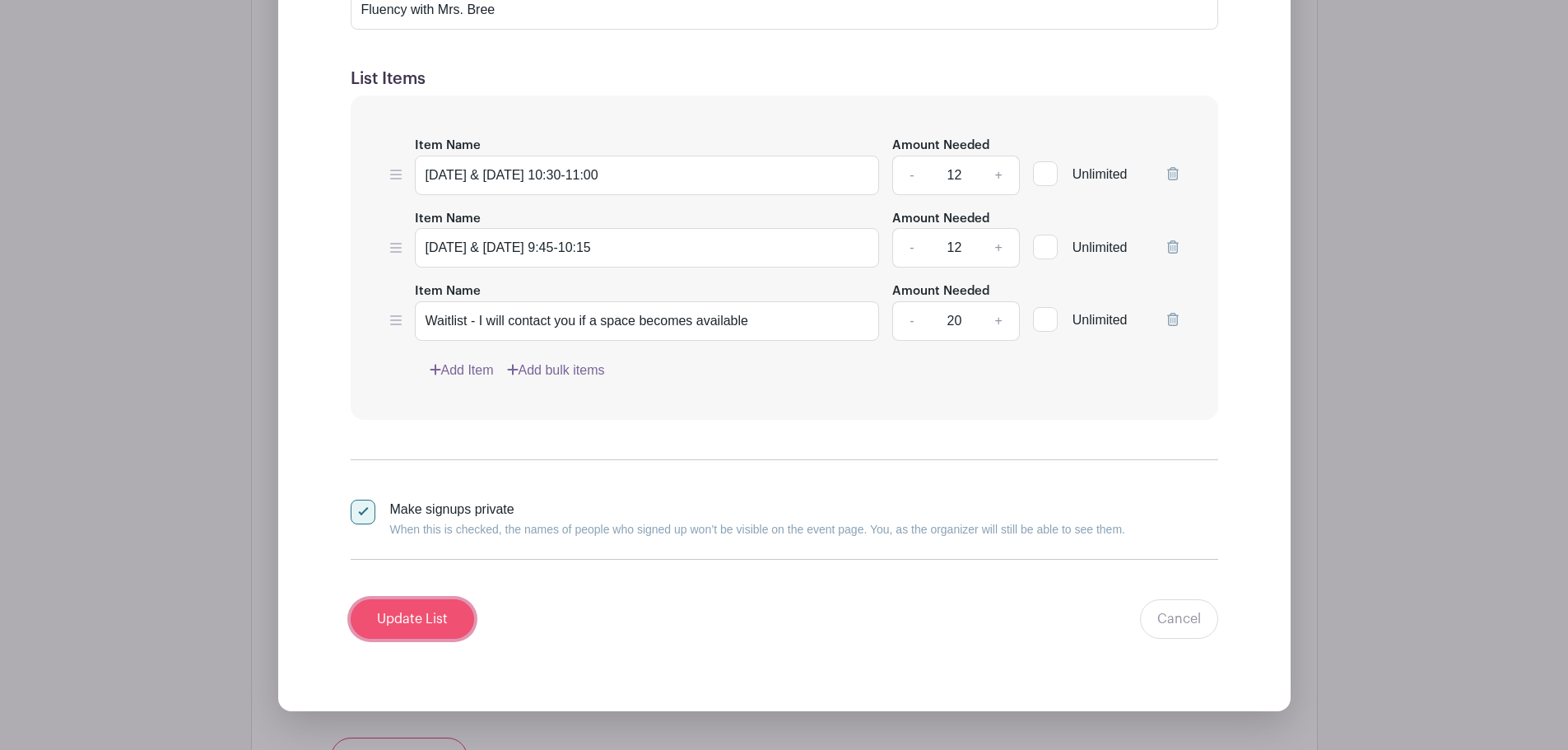
click at [379, 615] on input "Update List" at bounding box center [412, 619] width 123 height 39
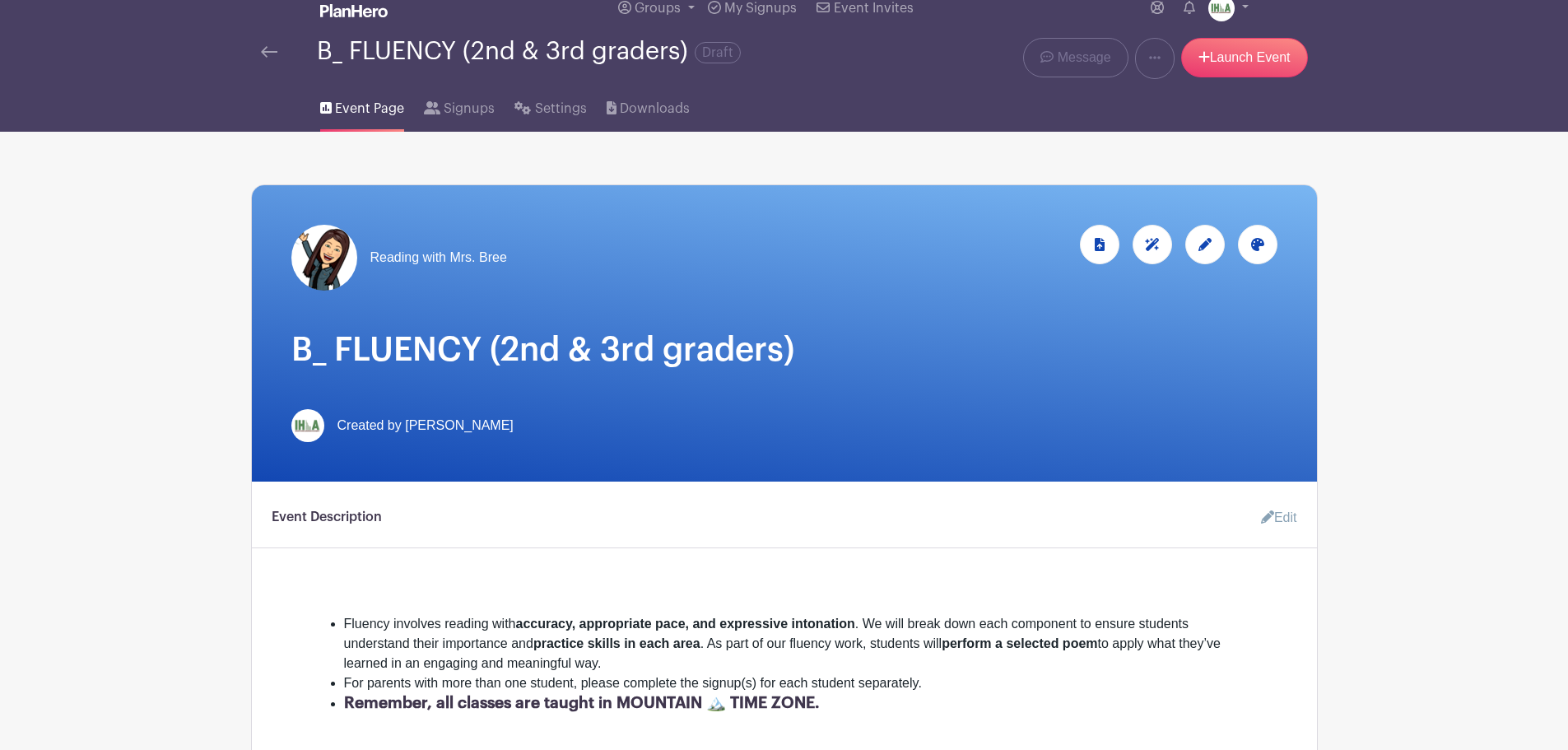
scroll to position [52, 0]
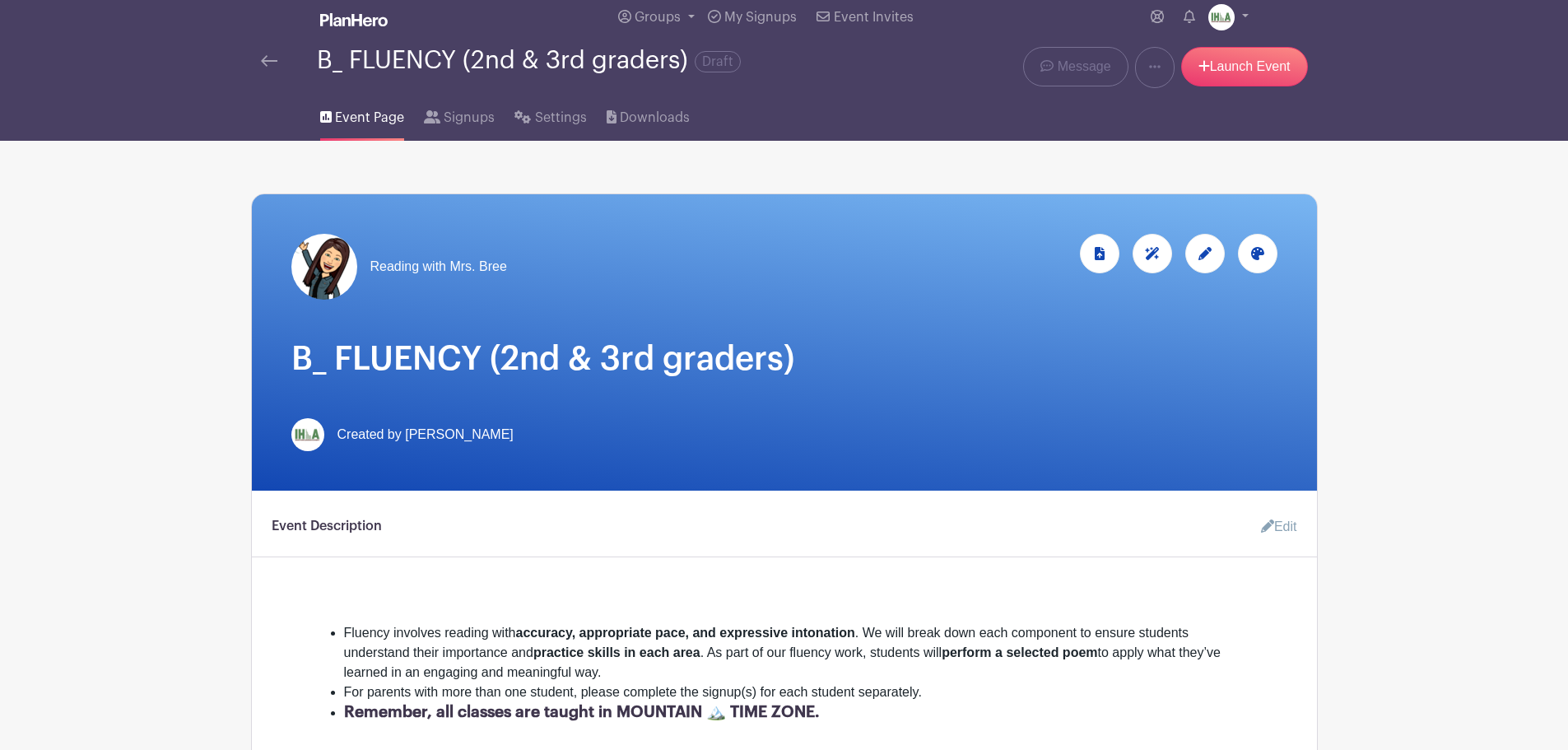
click at [267, 58] on img at bounding box center [268, 61] width 17 height 12
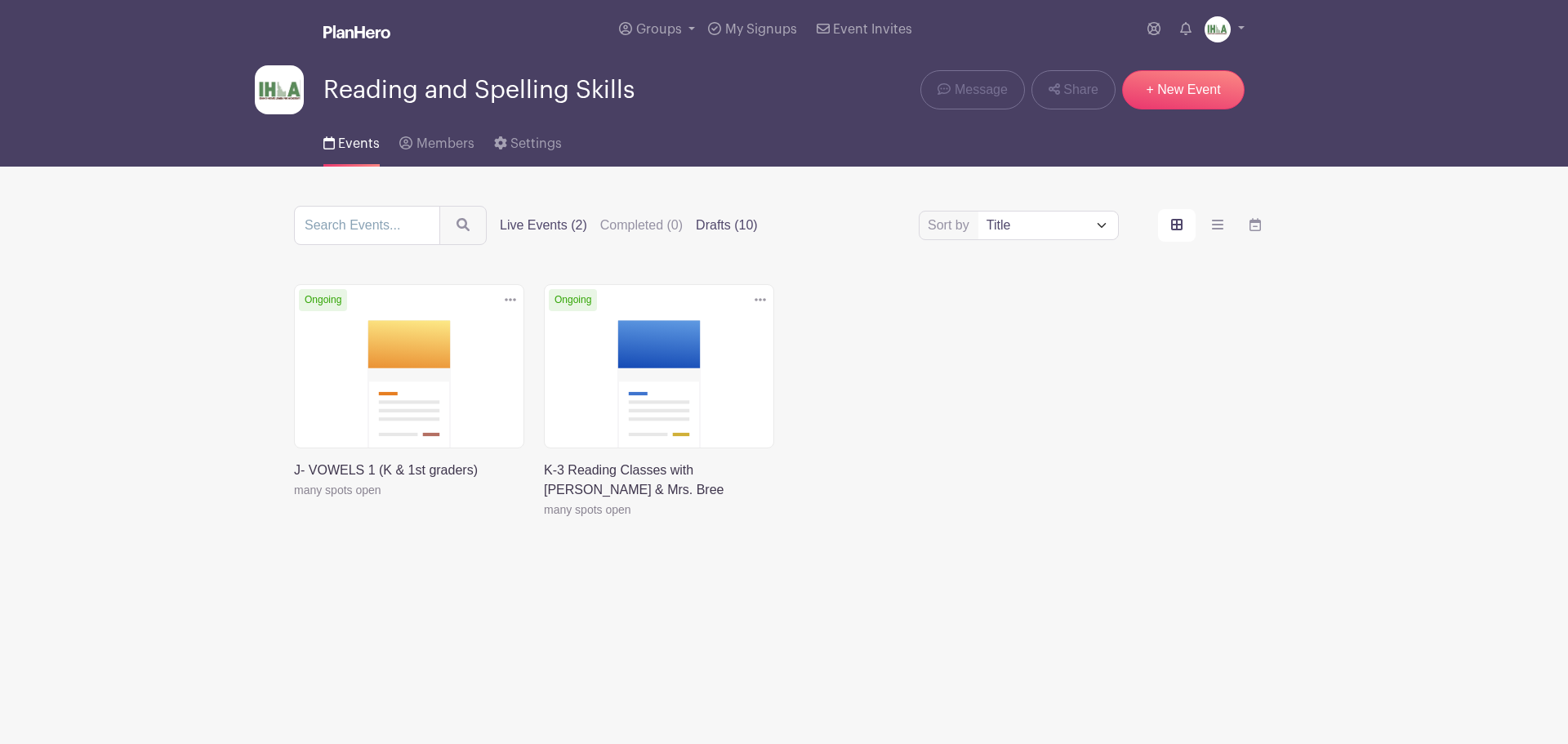
click at [714, 227] on label "Drafts (10)" at bounding box center [727, 225] width 62 height 19
click at [0, 0] on input "Drafts (10)" at bounding box center [0, 0] width 0 height 0
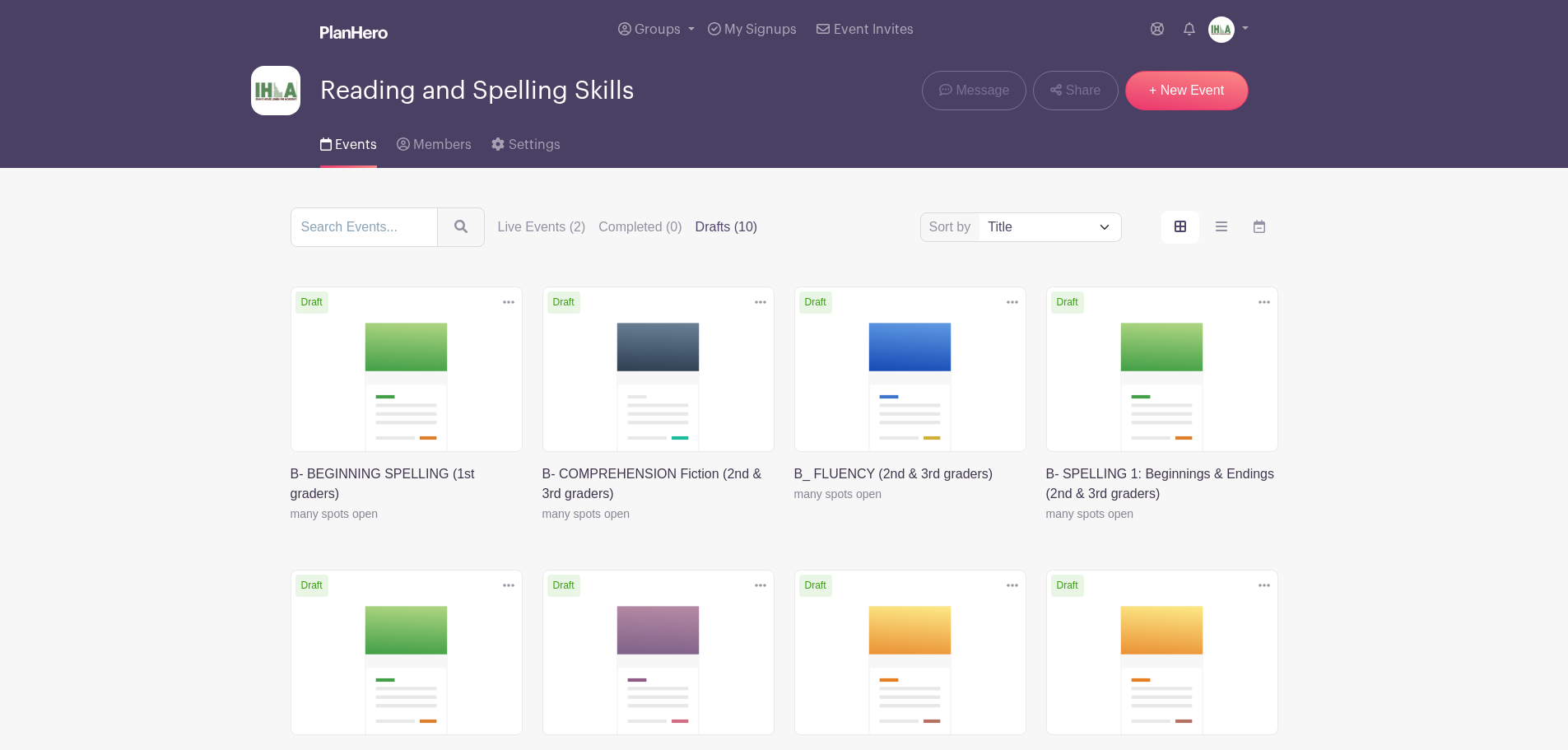
click at [291, 524] on link at bounding box center [291, 524] width 0 height 0
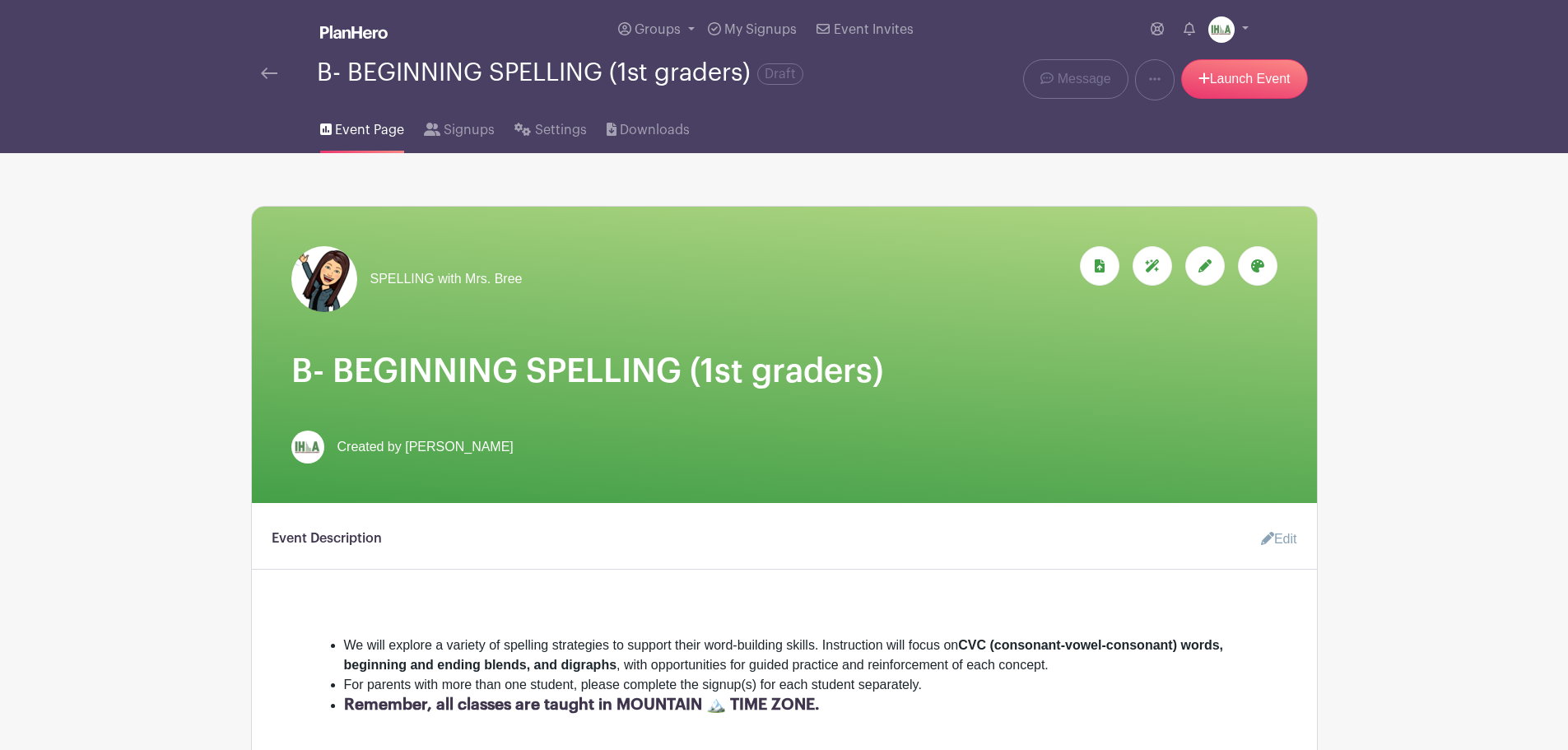
click at [1206, 269] on icon at bounding box center [1205, 265] width 13 height 13
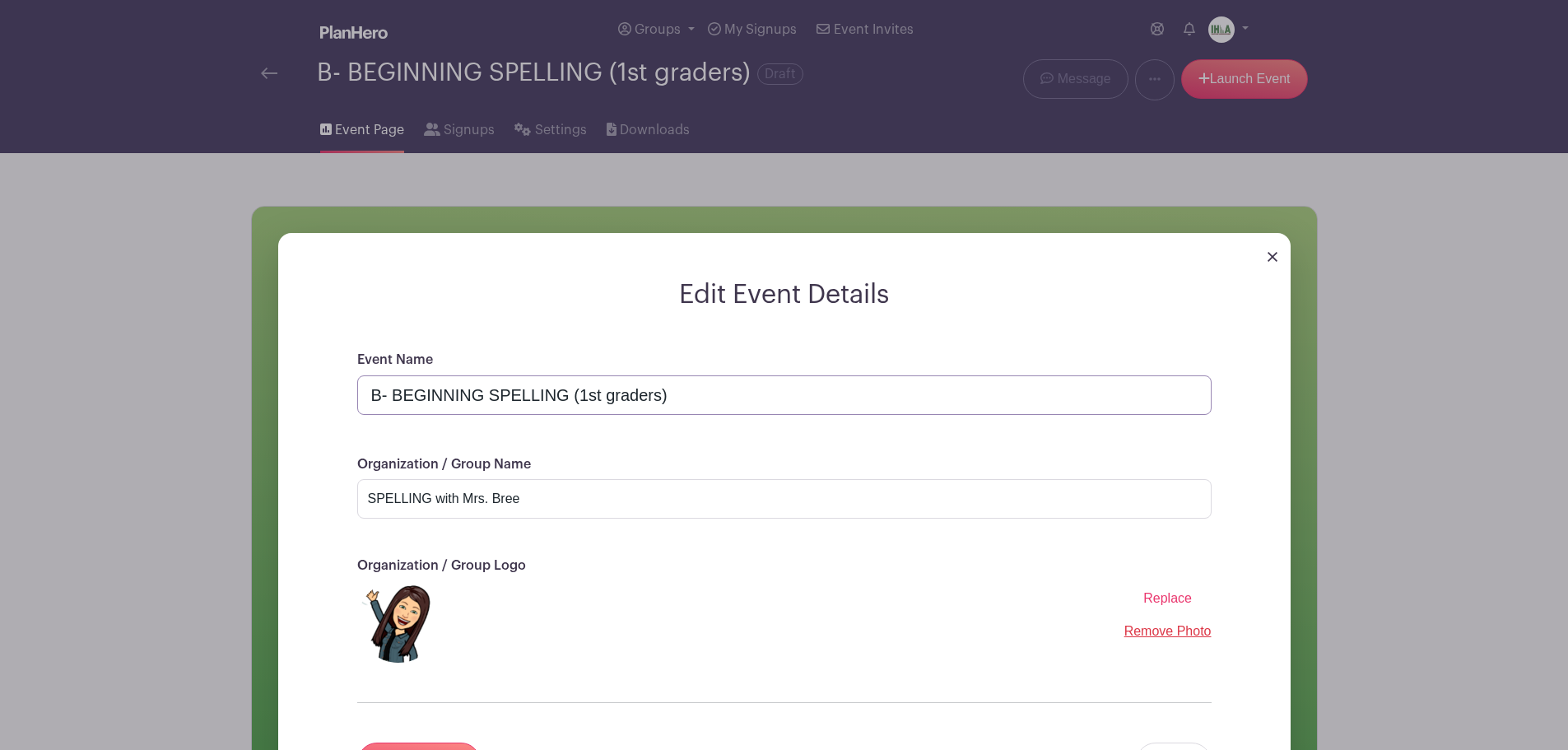
drag, startPoint x: 396, startPoint y: 390, endPoint x: 556, endPoint y: 388, distance: 160.0
click at [556, 388] on input "B- BEGINNING SPELLING (1st graders)" at bounding box center [784, 395] width 855 height 39
drag, startPoint x: 365, startPoint y: 500, endPoint x: 430, endPoint y: 498, distance: 65.0
click at [430, 498] on input "SPELLING with Mrs. Bree" at bounding box center [784, 498] width 855 height 39
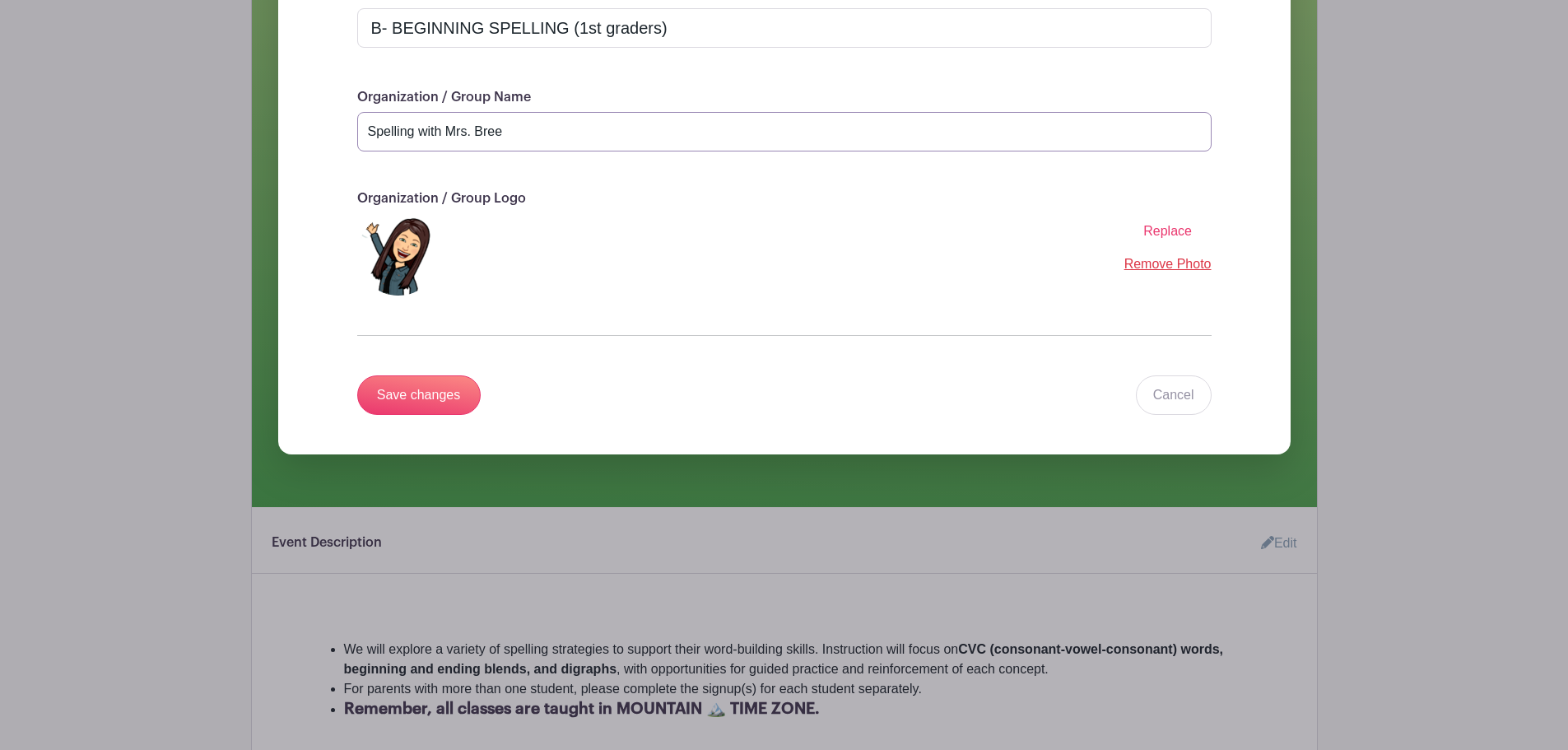
scroll to position [385, 0]
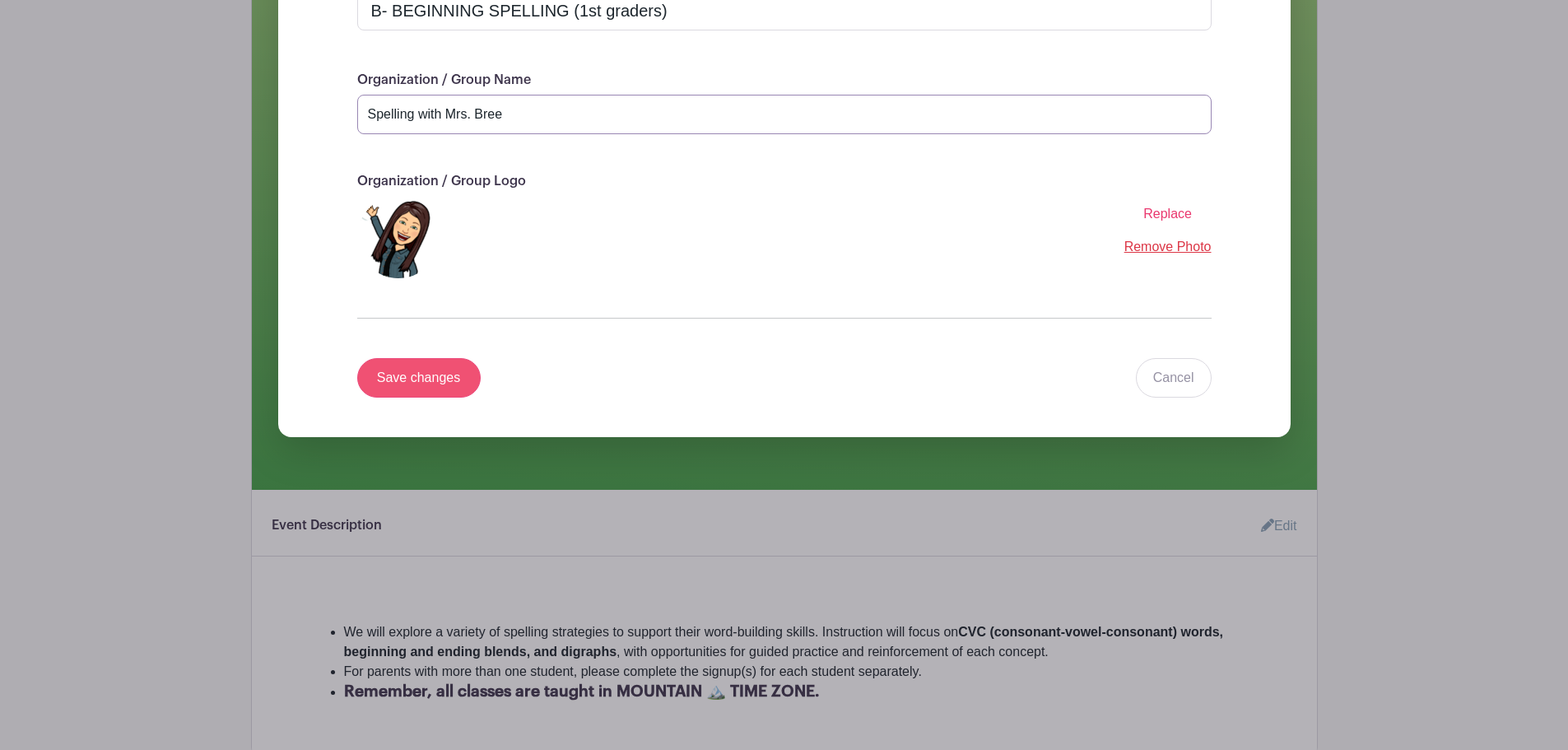
type input "Spelling with Mrs. Bree"
click at [414, 370] on input "Save changes" at bounding box center [419, 378] width 123 height 39
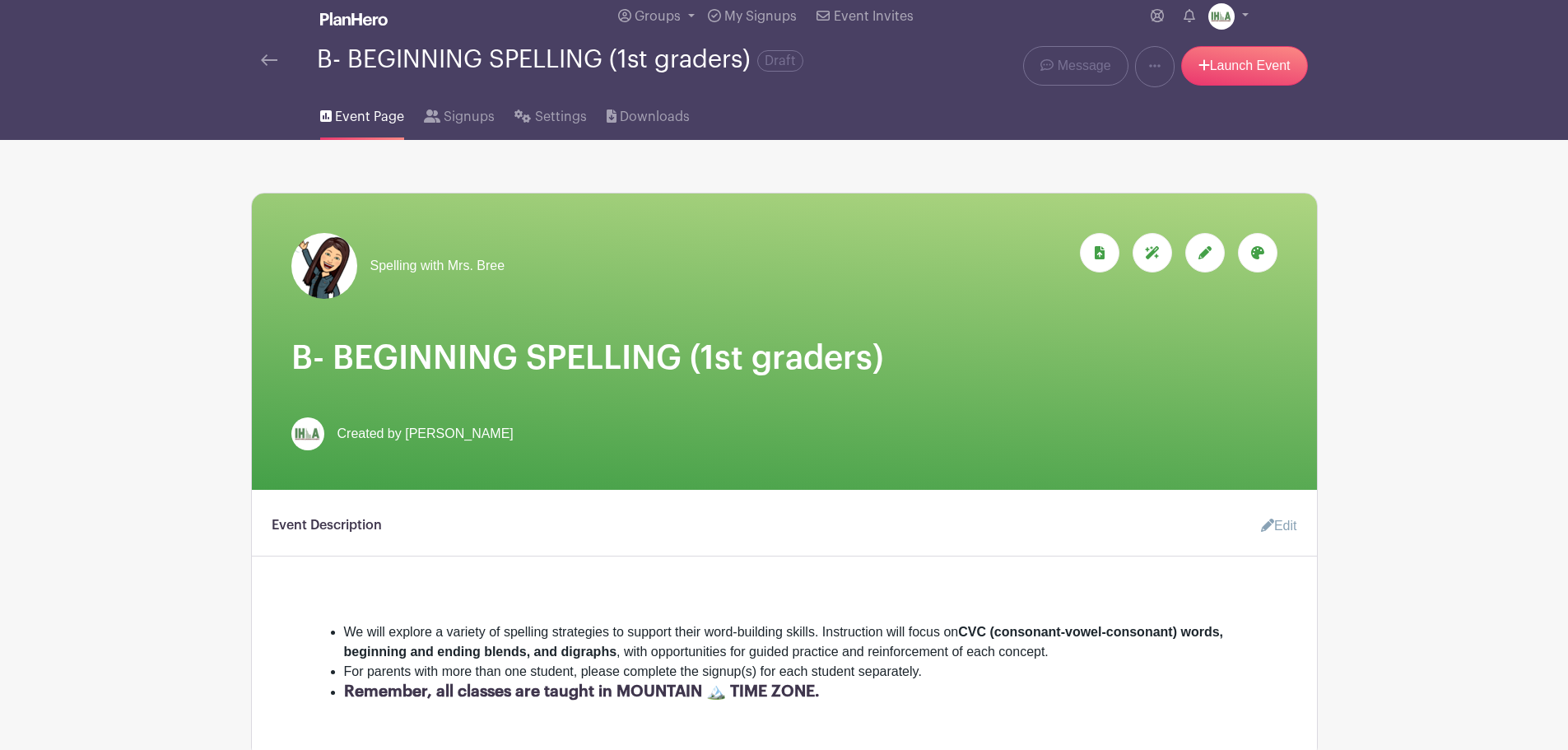
click at [269, 62] on img at bounding box center [268, 60] width 17 height 12
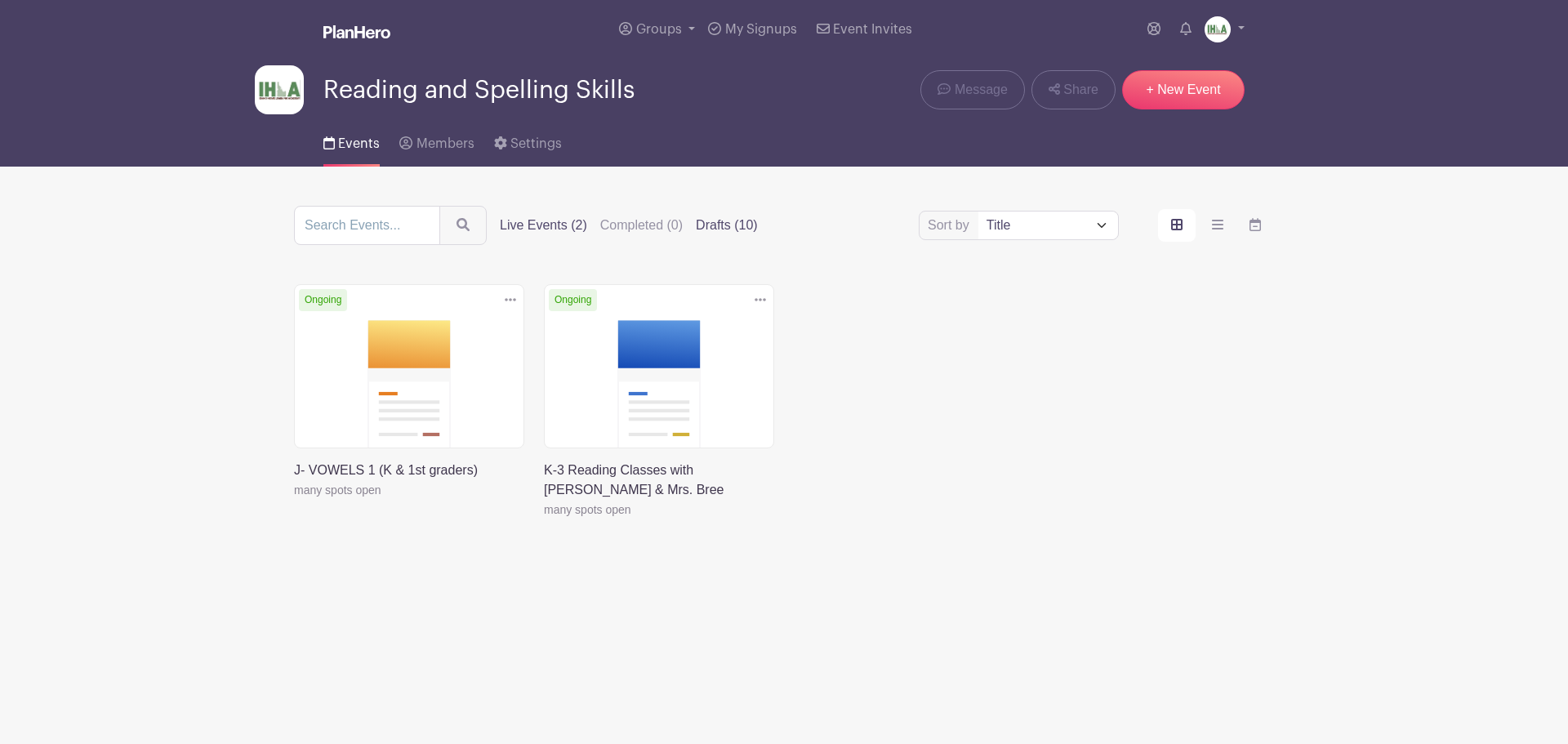
click at [740, 220] on label "Drafts (10)" at bounding box center [727, 225] width 62 height 19
click at [0, 0] on input "Drafts (10)" at bounding box center [0, 0] width 0 height 0
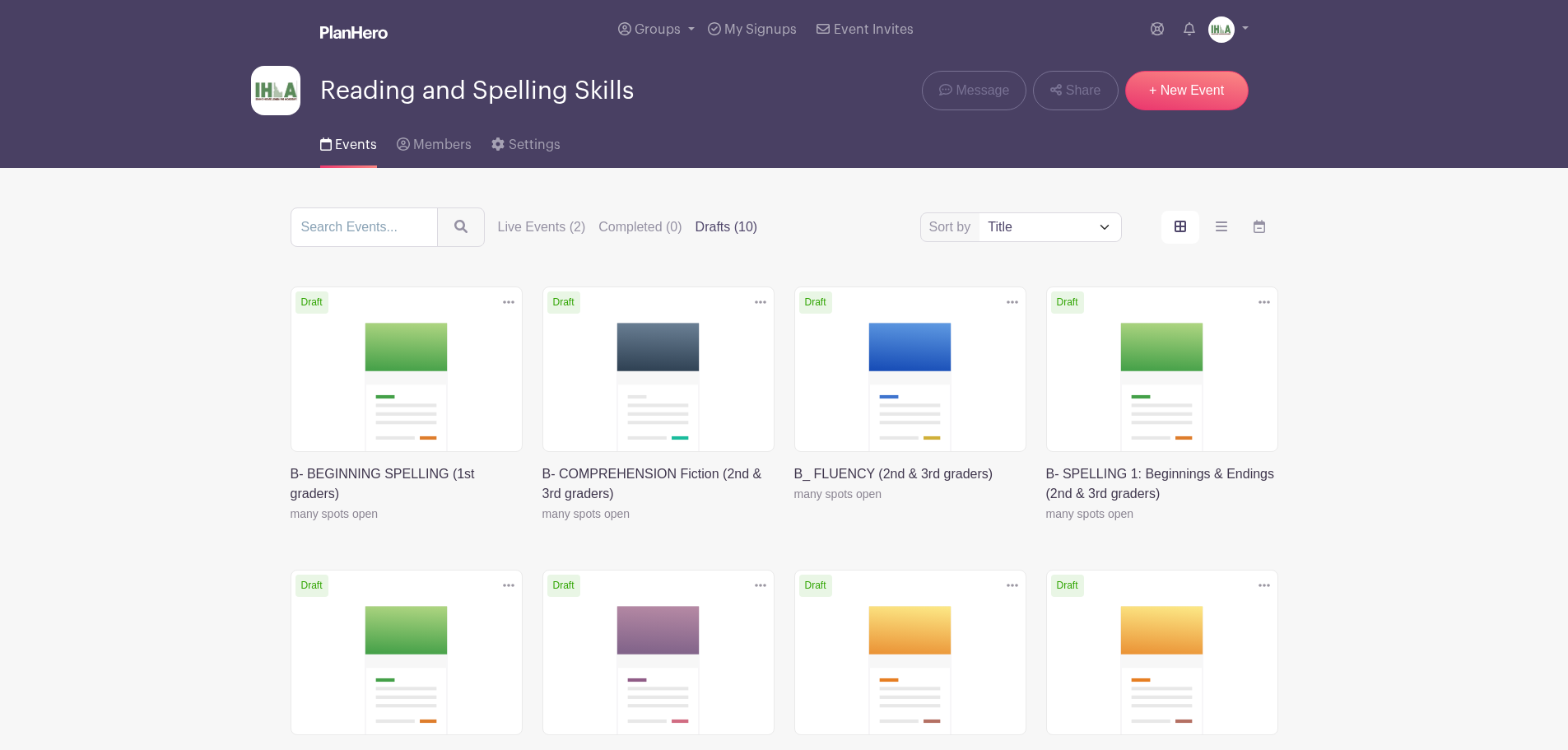
click at [291, 524] on link at bounding box center [291, 524] width 0 height 0
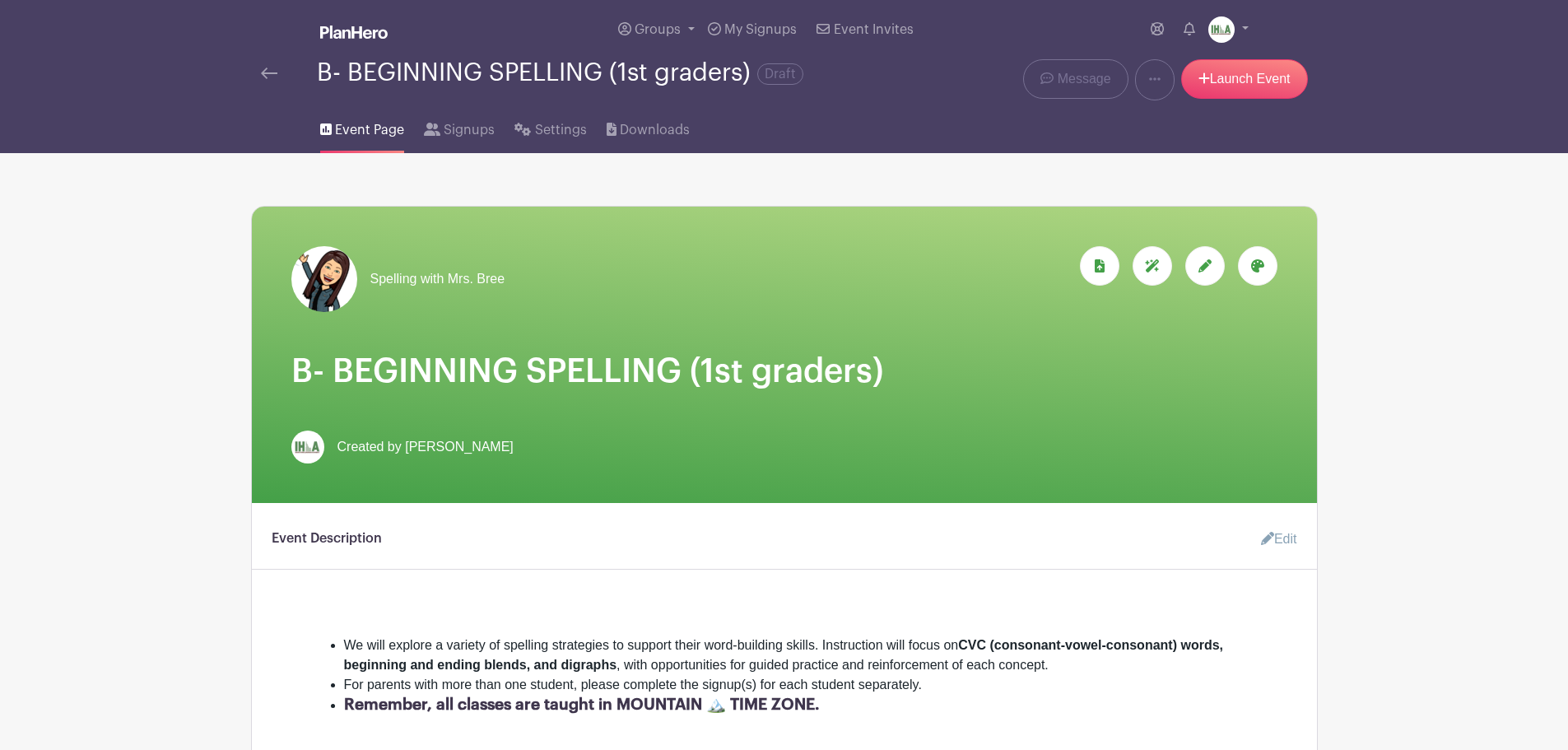
click at [266, 70] on img at bounding box center [268, 73] width 17 height 12
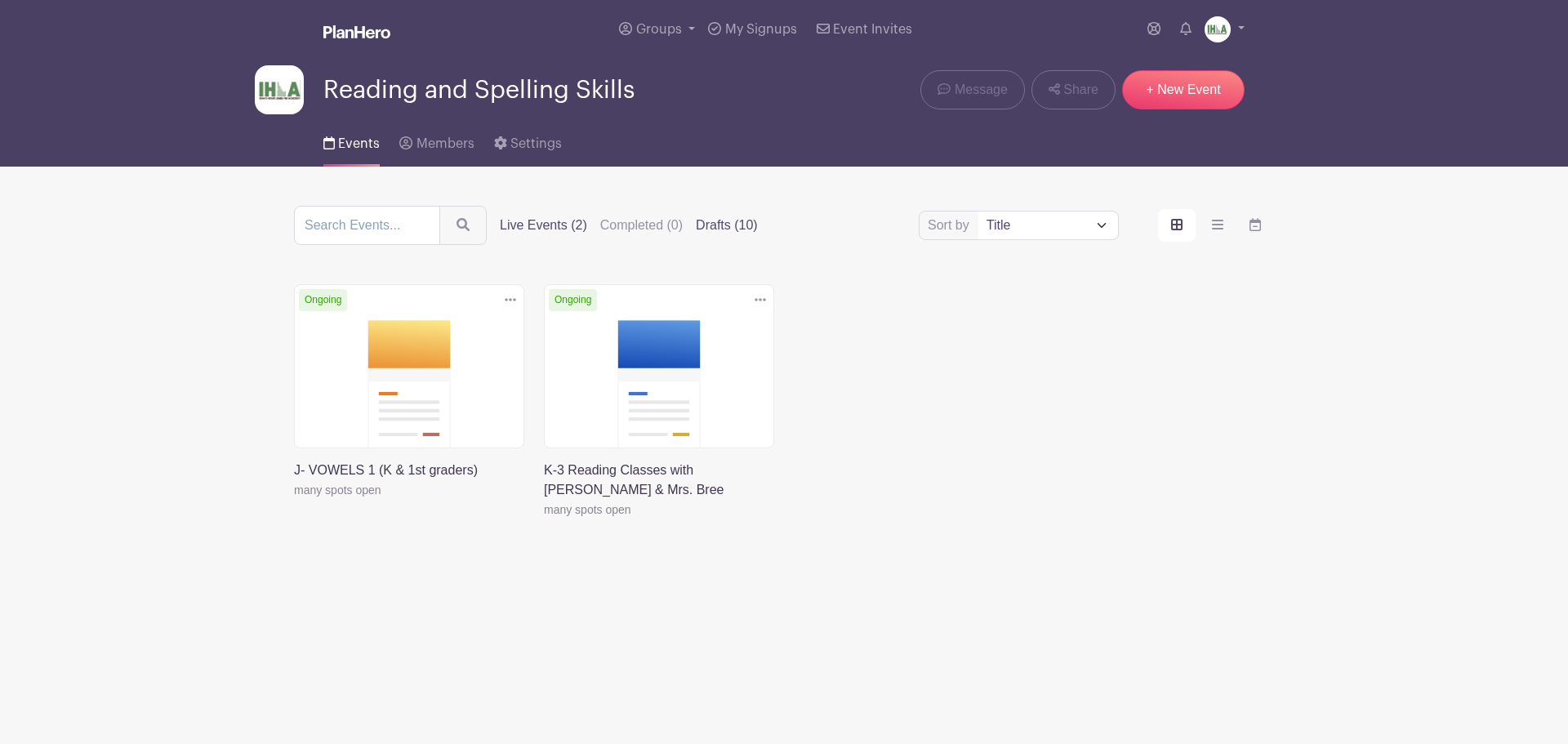
click at [726, 227] on label "Drafts (10)" at bounding box center [727, 225] width 62 height 19
click at [0, 0] on input "Drafts (10)" at bounding box center [0, 0] width 0 height 0
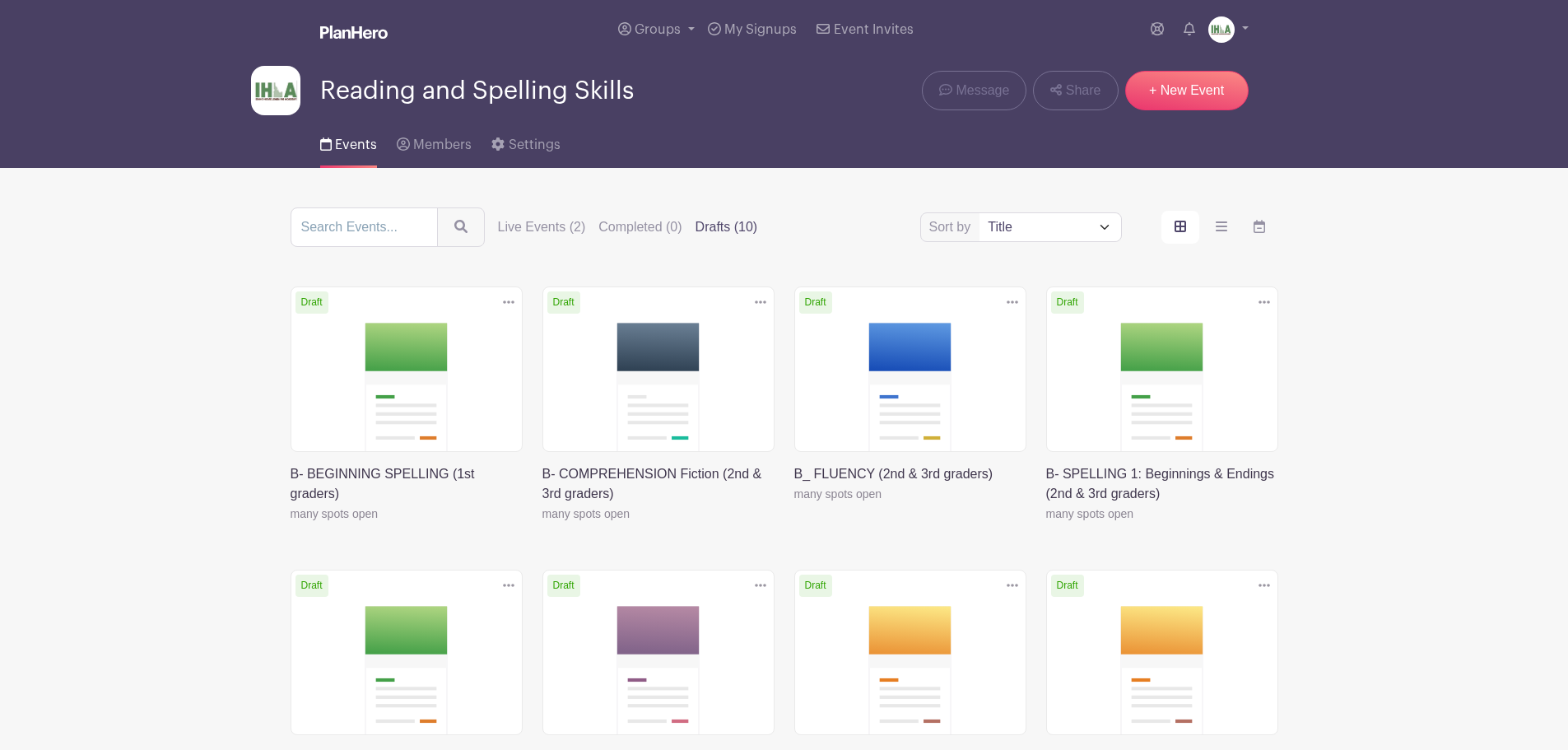
click at [543, 524] on link at bounding box center [543, 524] width 0 height 0
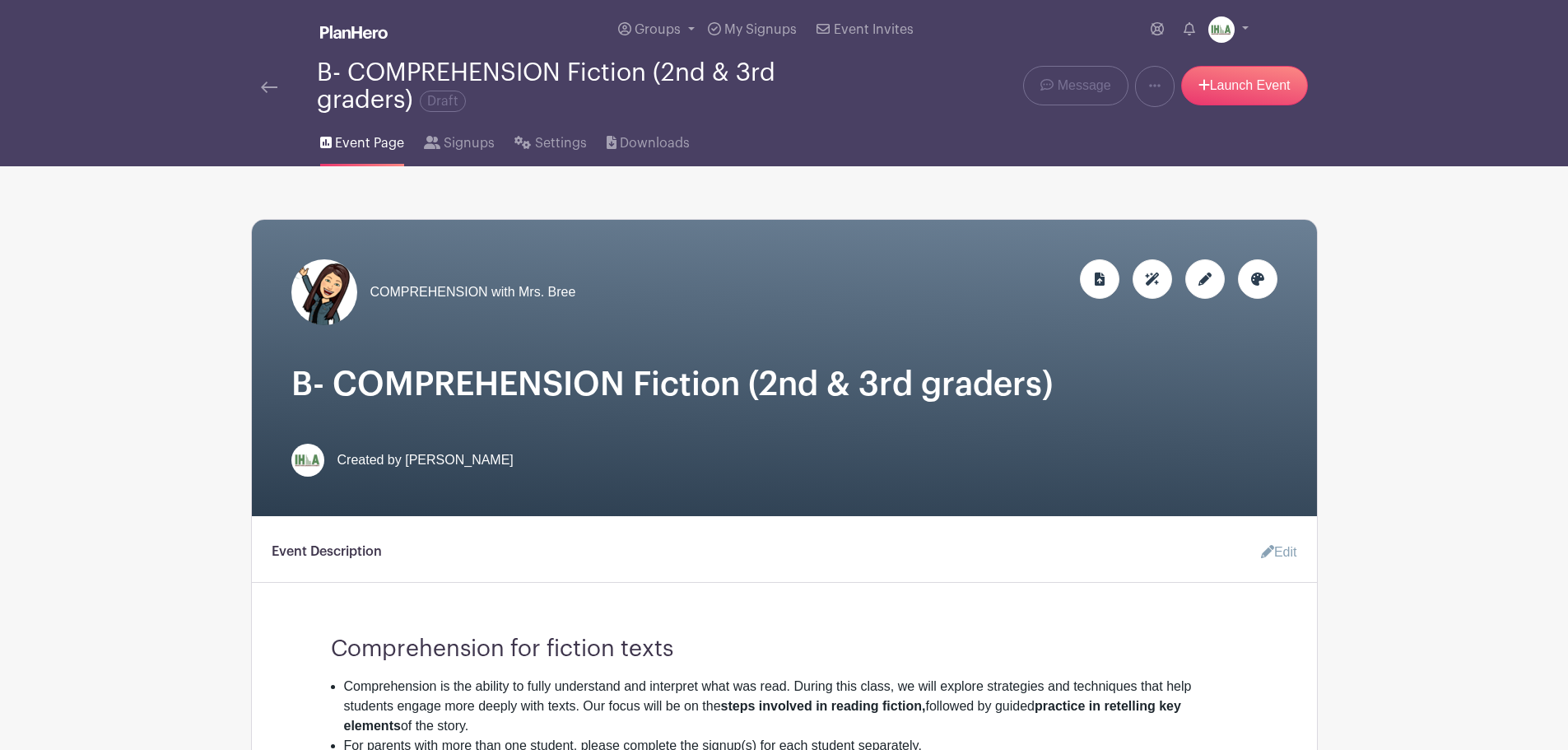
click at [1201, 278] on icon at bounding box center [1205, 278] width 13 height 13
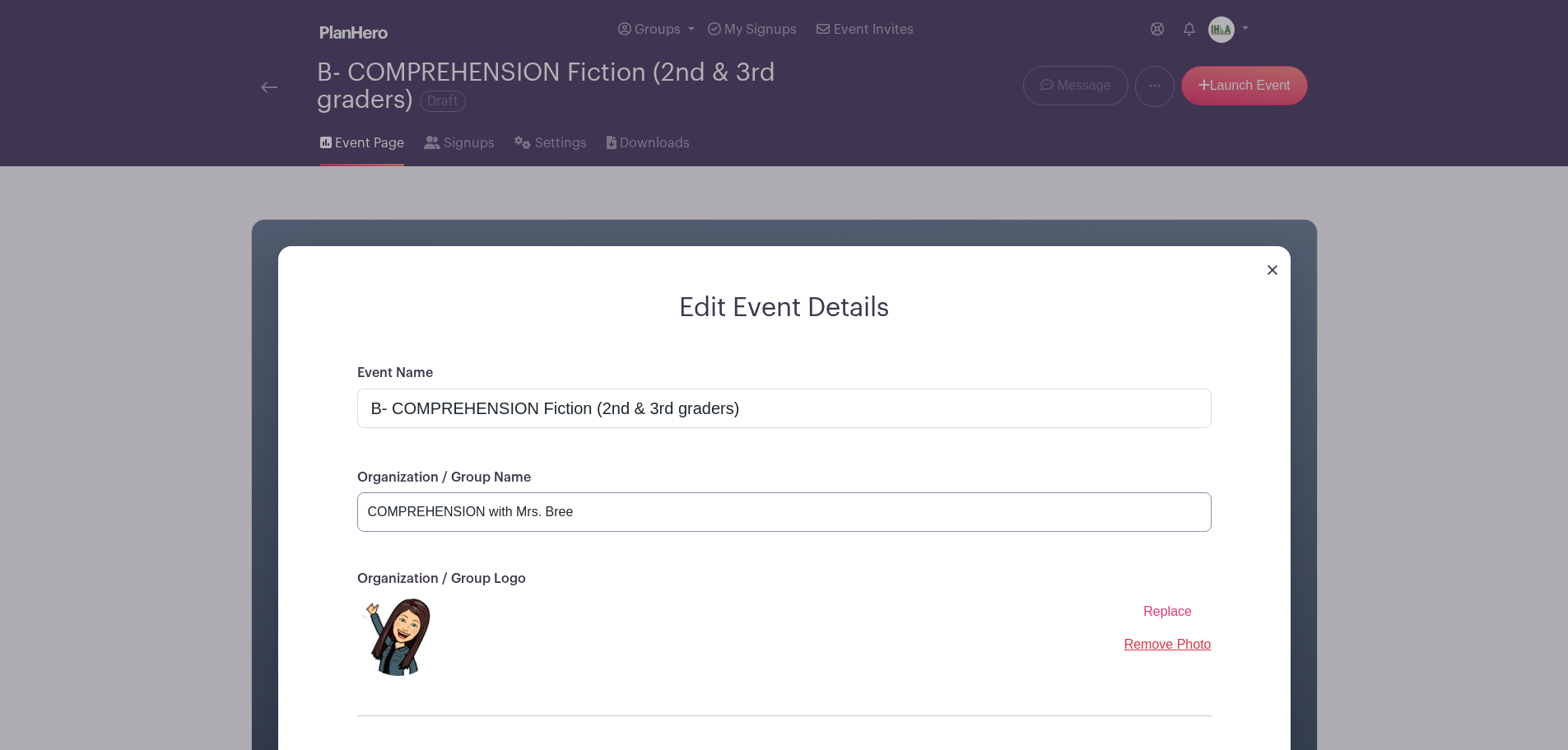
drag, startPoint x: 475, startPoint y: 509, endPoint x: 330, endPoint y: 508, distance: 145.0
click at [330, 508] on div "Event Name B- COMPREHENSION Fiction (2nd & 3rd graders) Organization / Group Na…" at bounding box center [784, 599] width 933 height 472
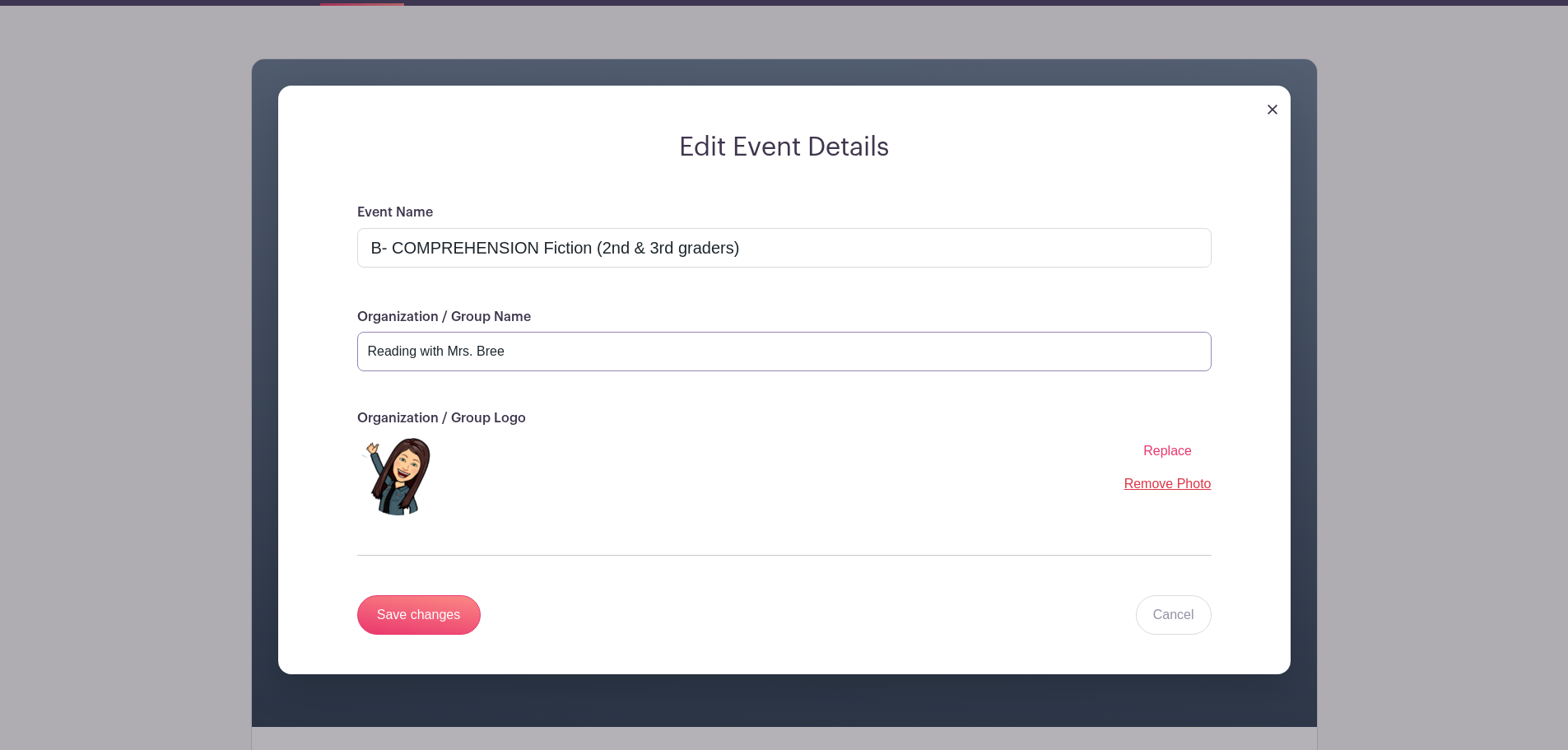
scroll to position [192, 0]
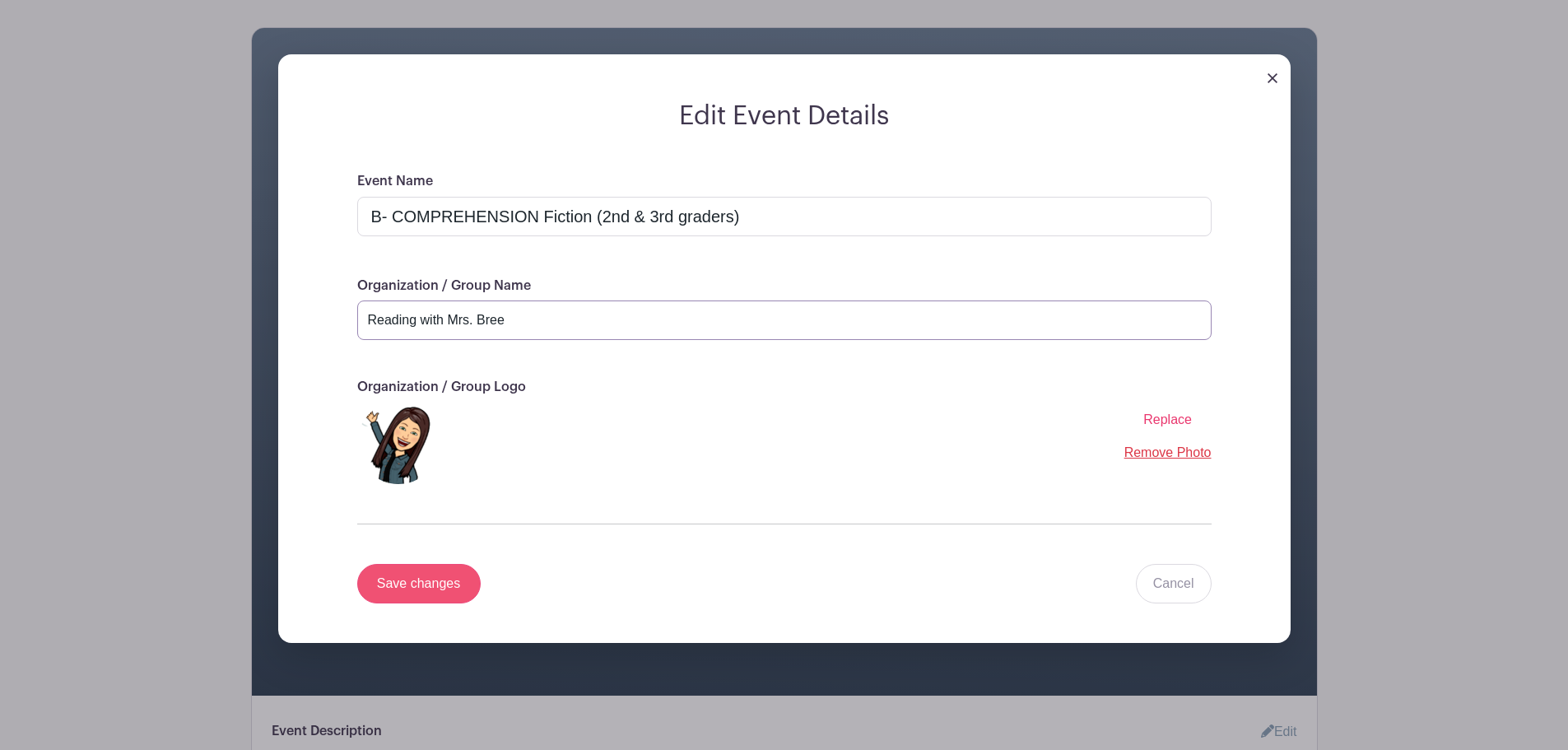
type input "Reading with Mrs. Bree"
click at [435, 584] on input "Save changes" at bounding box center [419, 584] width 123 height 39
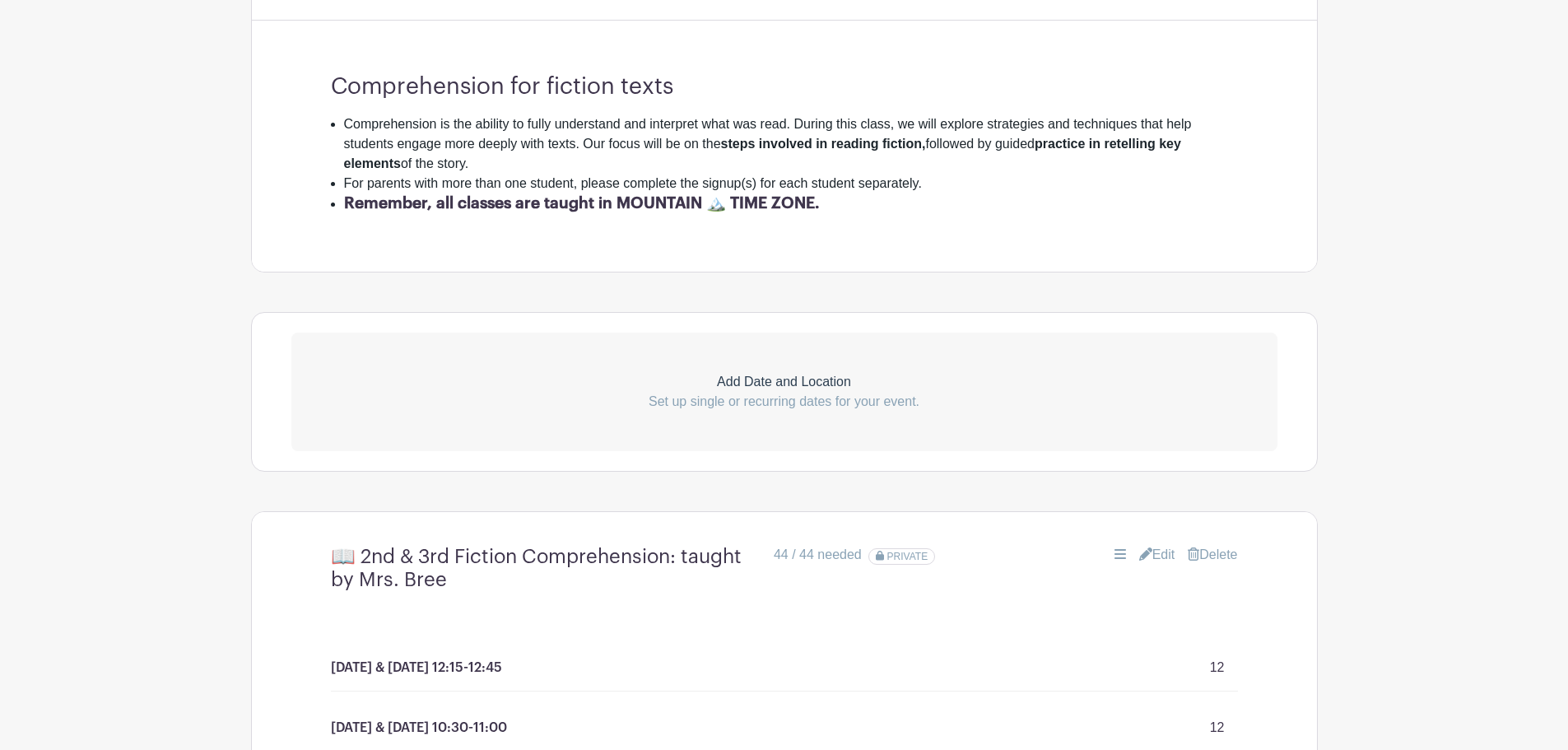
scroll to position [576, 0]
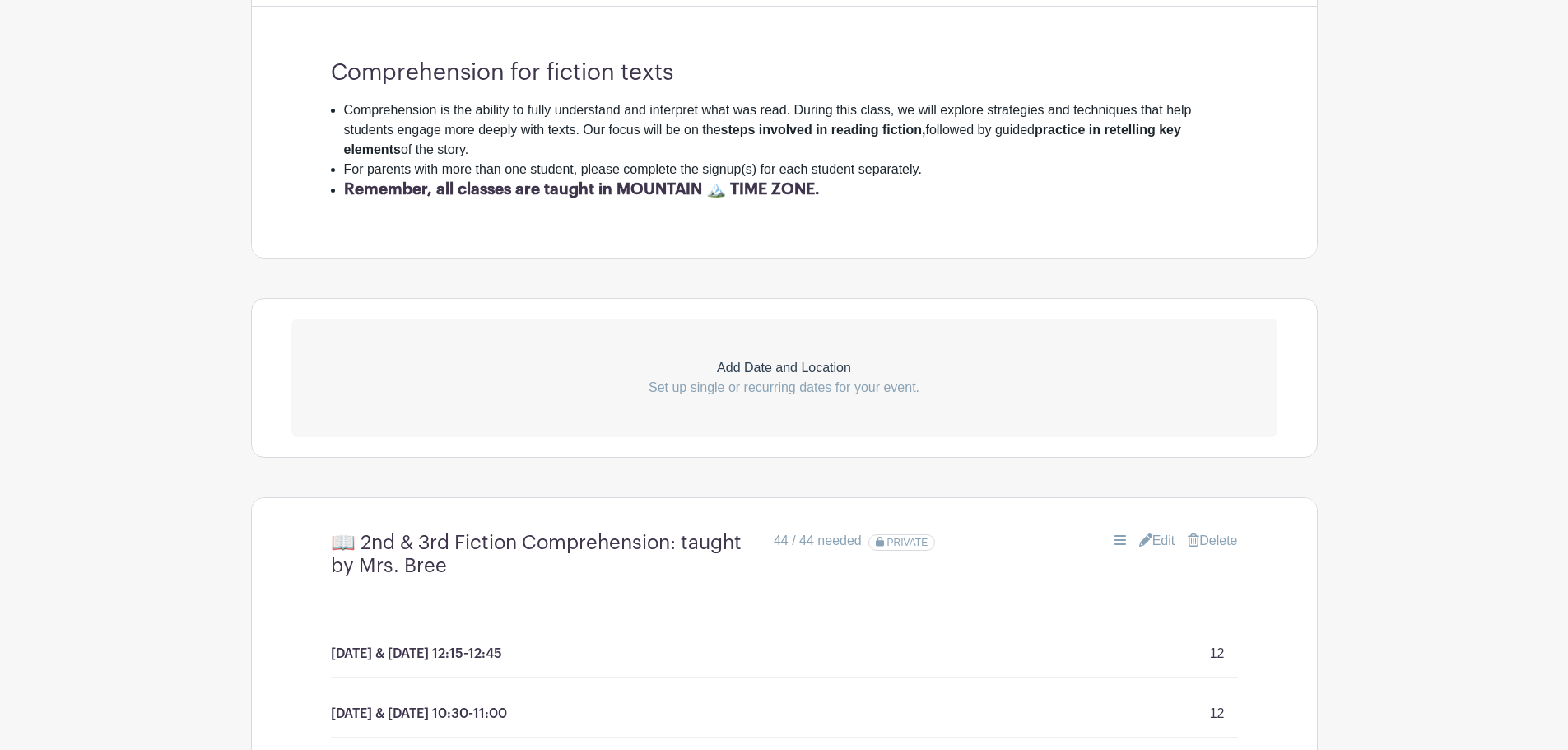
click at [1155, 539] on link "Edit" at bounding box center [1157, 540] width 36 height 20
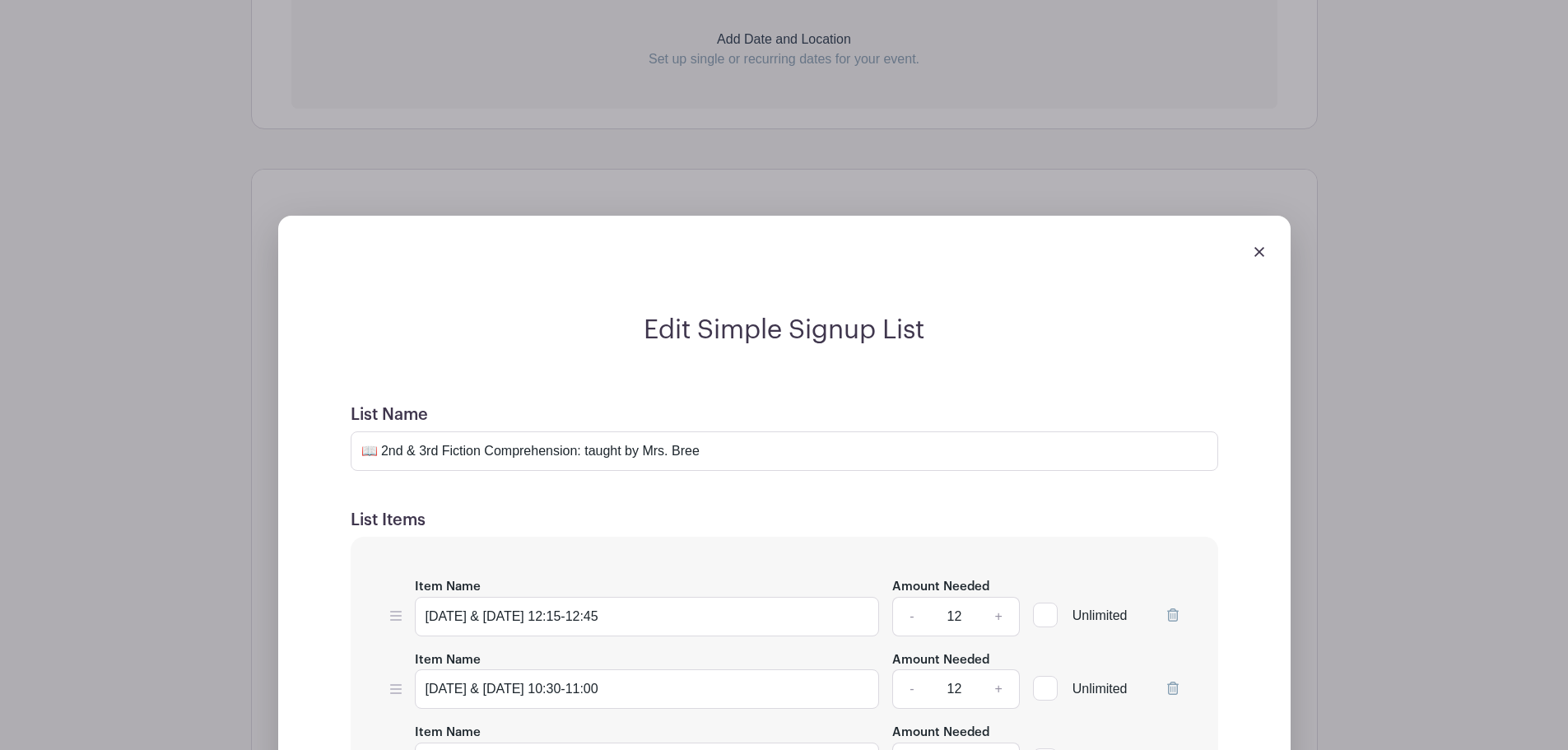
scroll to position [961, 0]
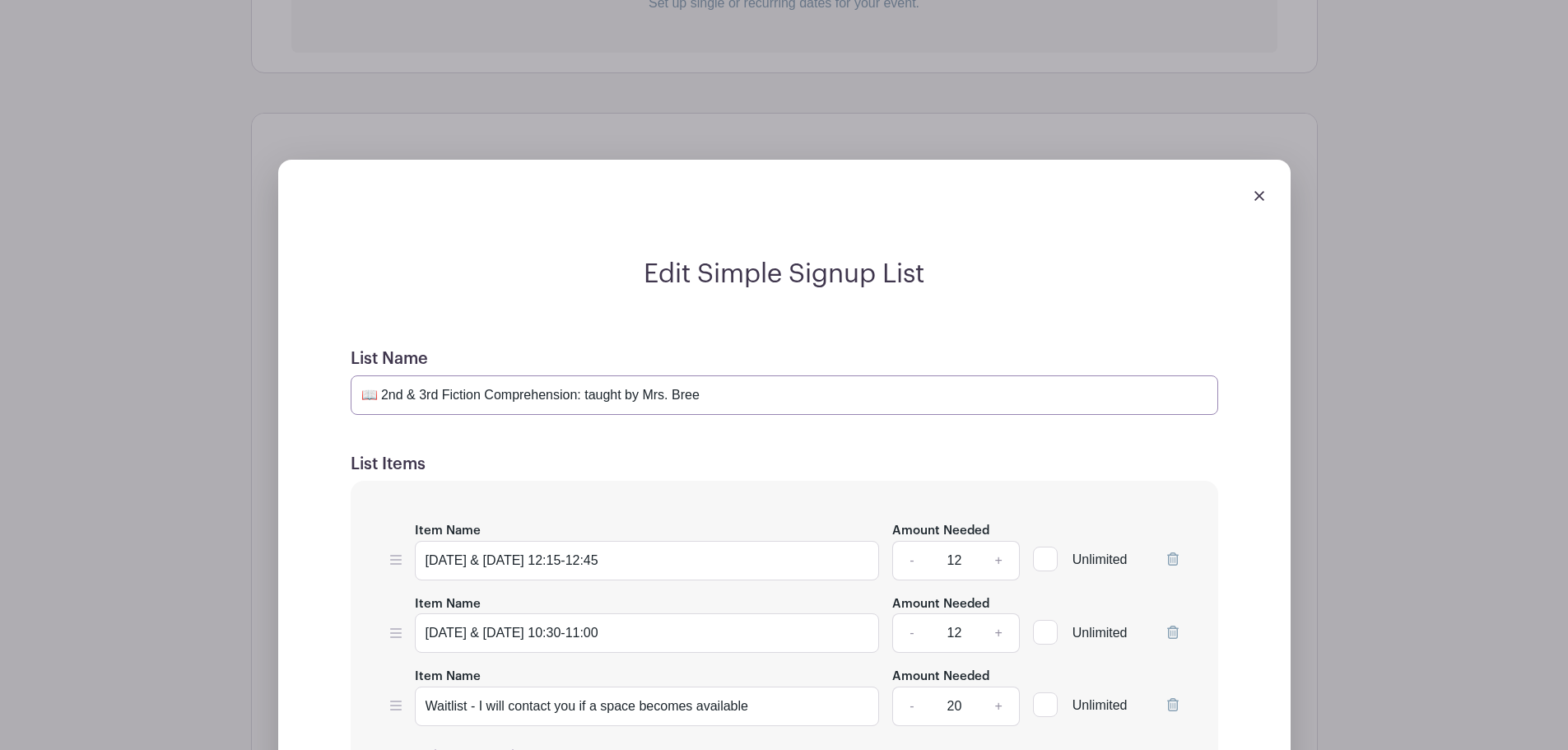
drag, startPoint x: 385, startPoint y: 388, endPoint x: 356, endPoint y: 391, distance: 29.2
click at [357, 391] on input "📖 2nd & 3rd Fiction Comprehension: taught by Mrs. Bree" at bounding box center [784, 395] width 868 height 39
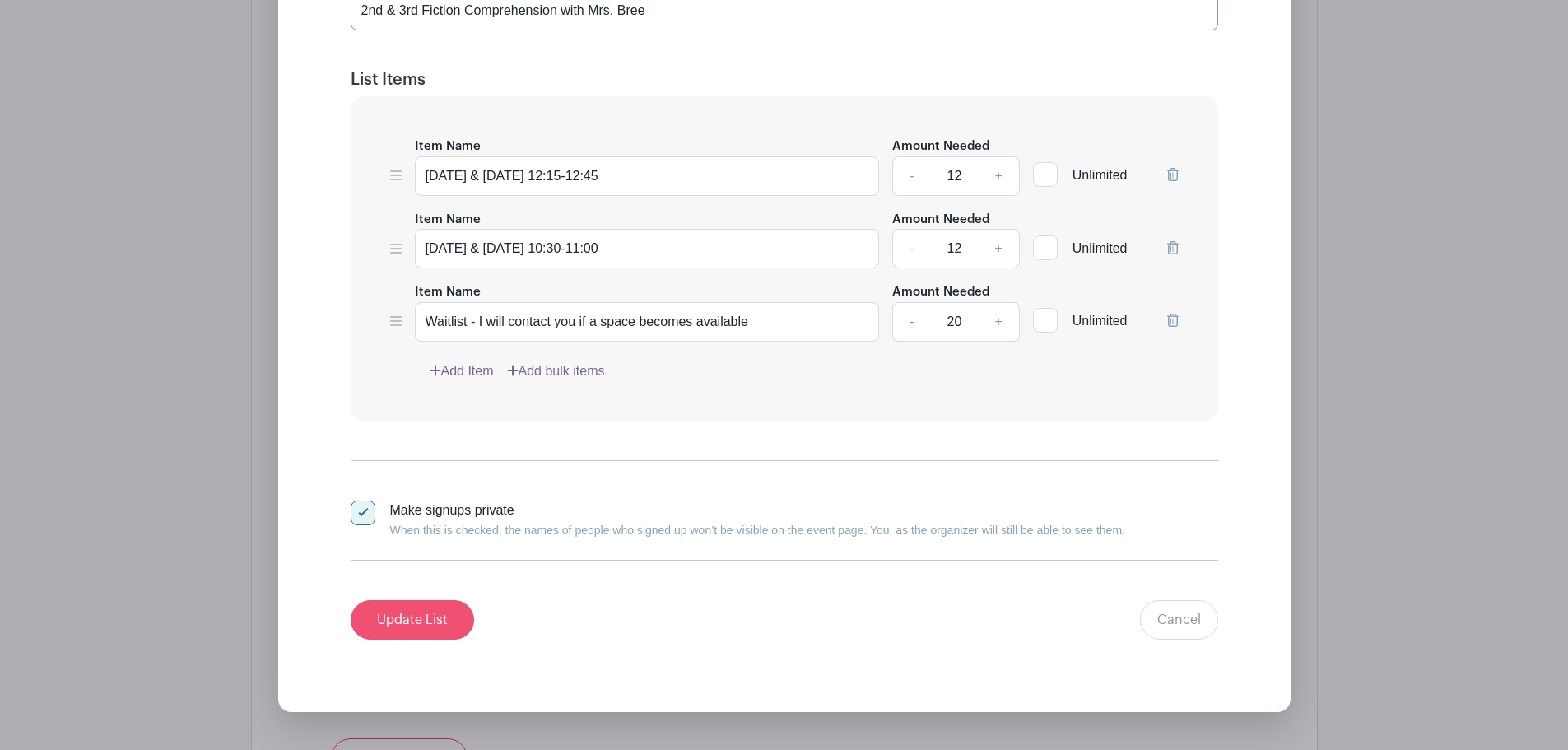
type input "2nd & 3rd Fiction Comprehension with Mrs. Bree"
click at [406, 628] on input "Update List" at bounding box center [412, 620] width 123 height 39
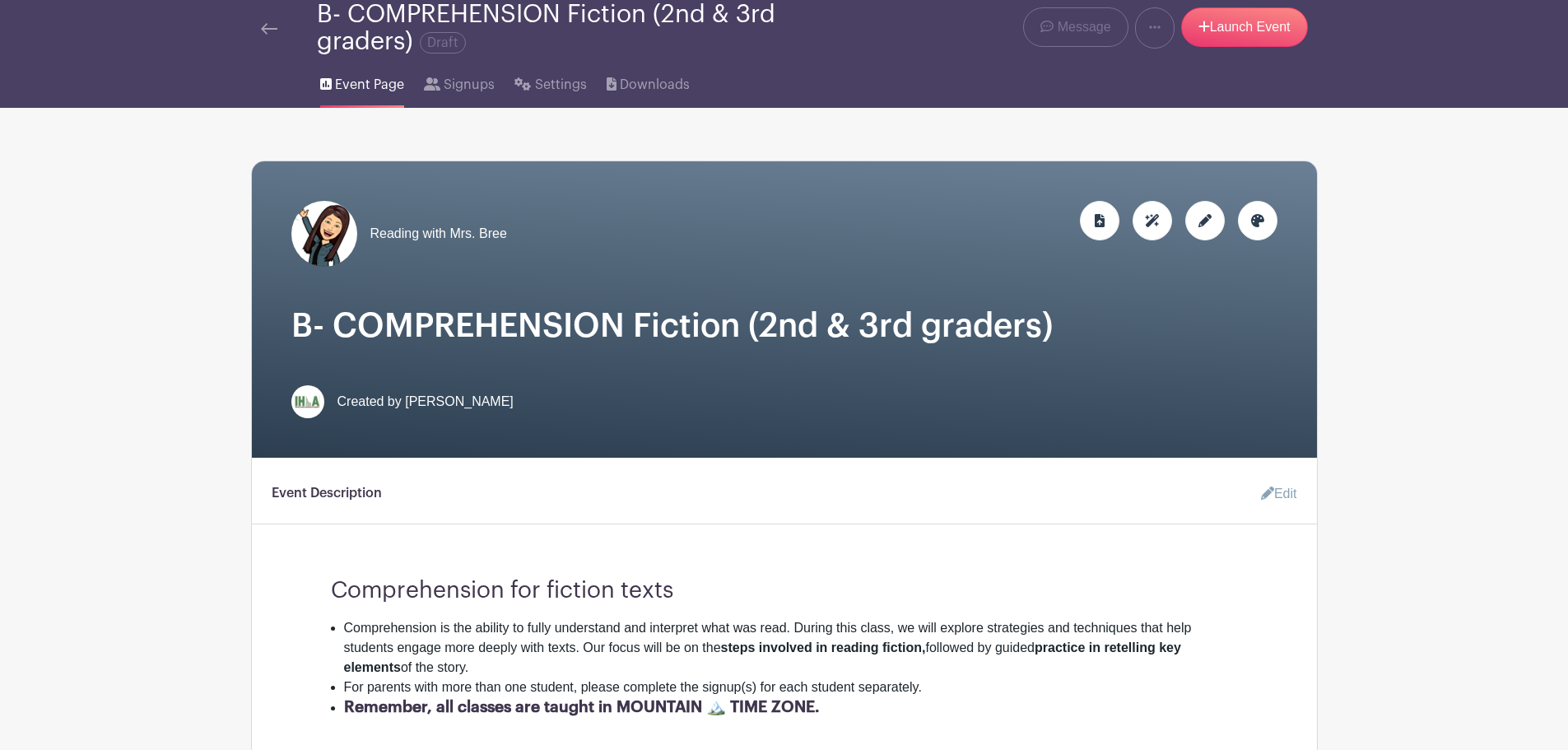
scroll to position [0, 0]
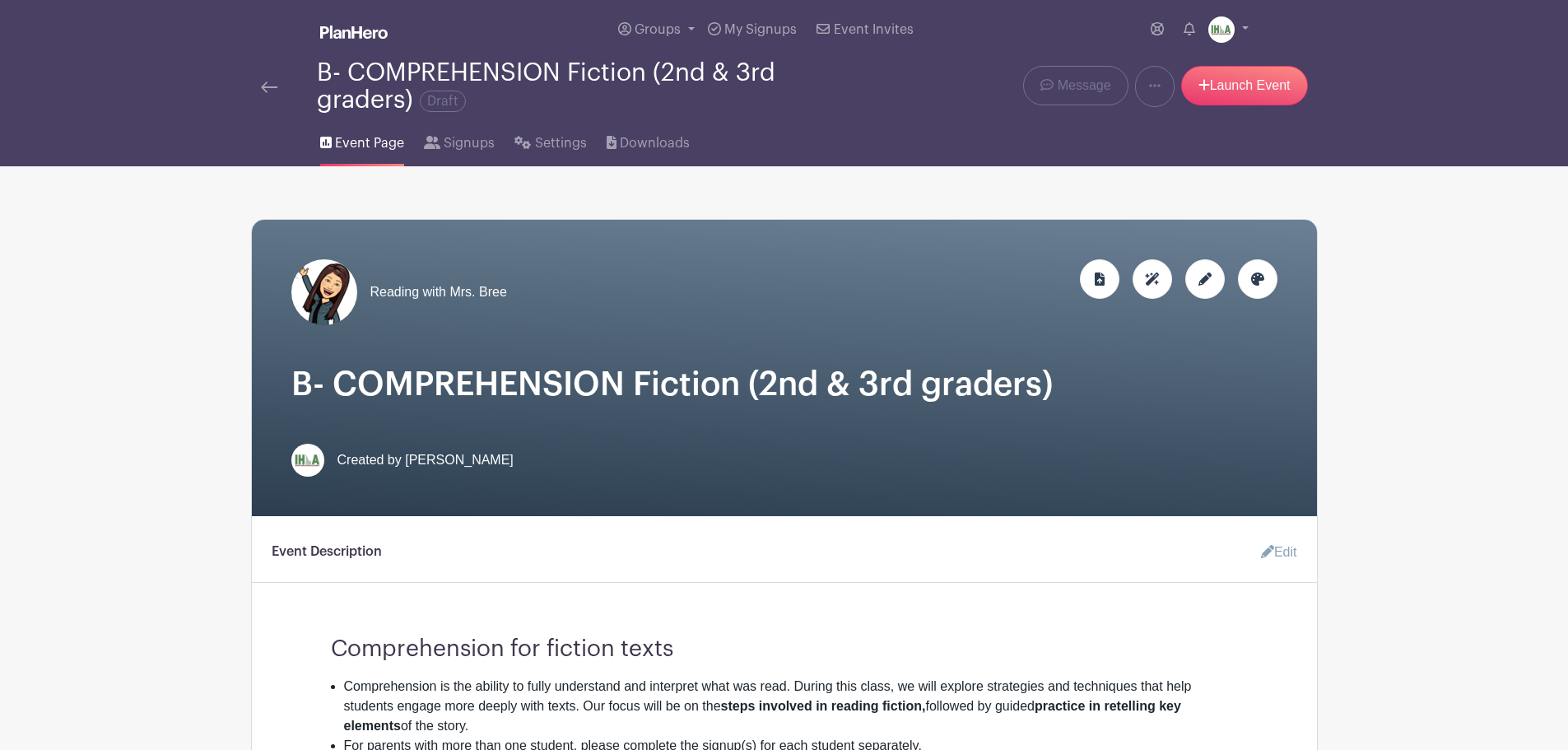
click at [267, 85] on img at bounding box center [268, 87] width 17 height 12
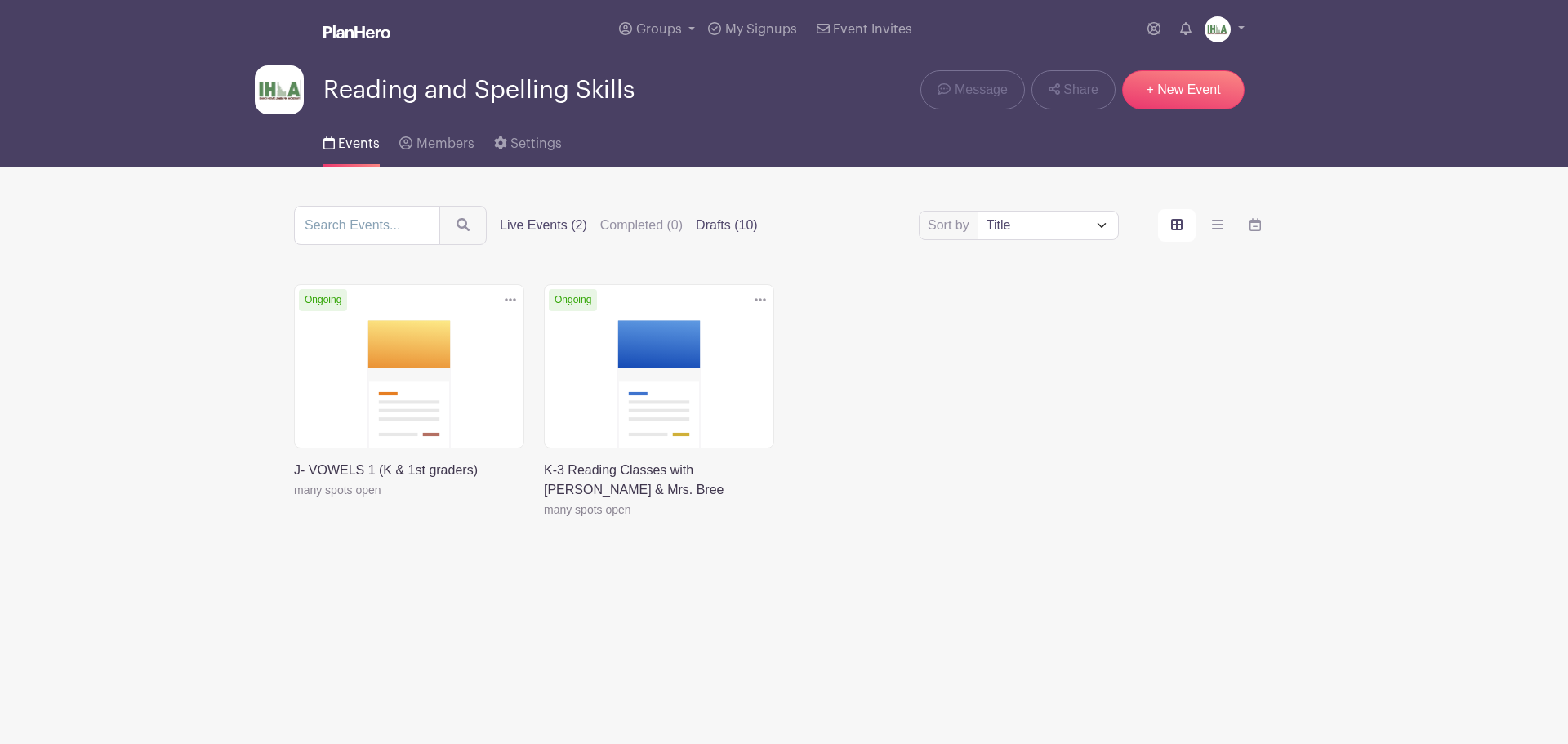
click at [728, 223] on label "Drafts (10)" at bounding box center [727, 225] width 62 height 19
click at [0, 0] on input "Drafts (10)" at bounding box center [0, 0] width 0 height 0
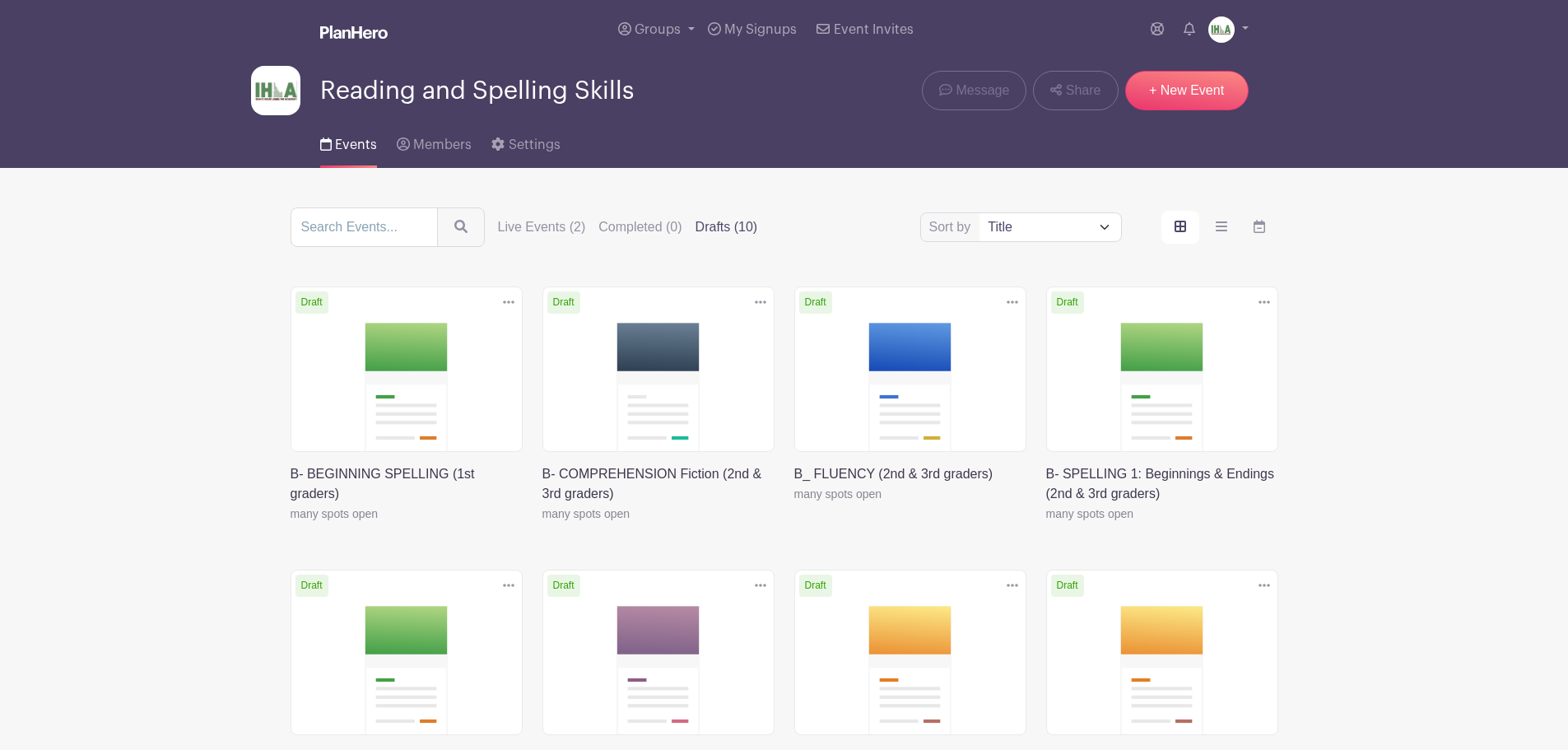
click at [1046, 524] on link at bounding box center [1046, 524] width 0 height 0
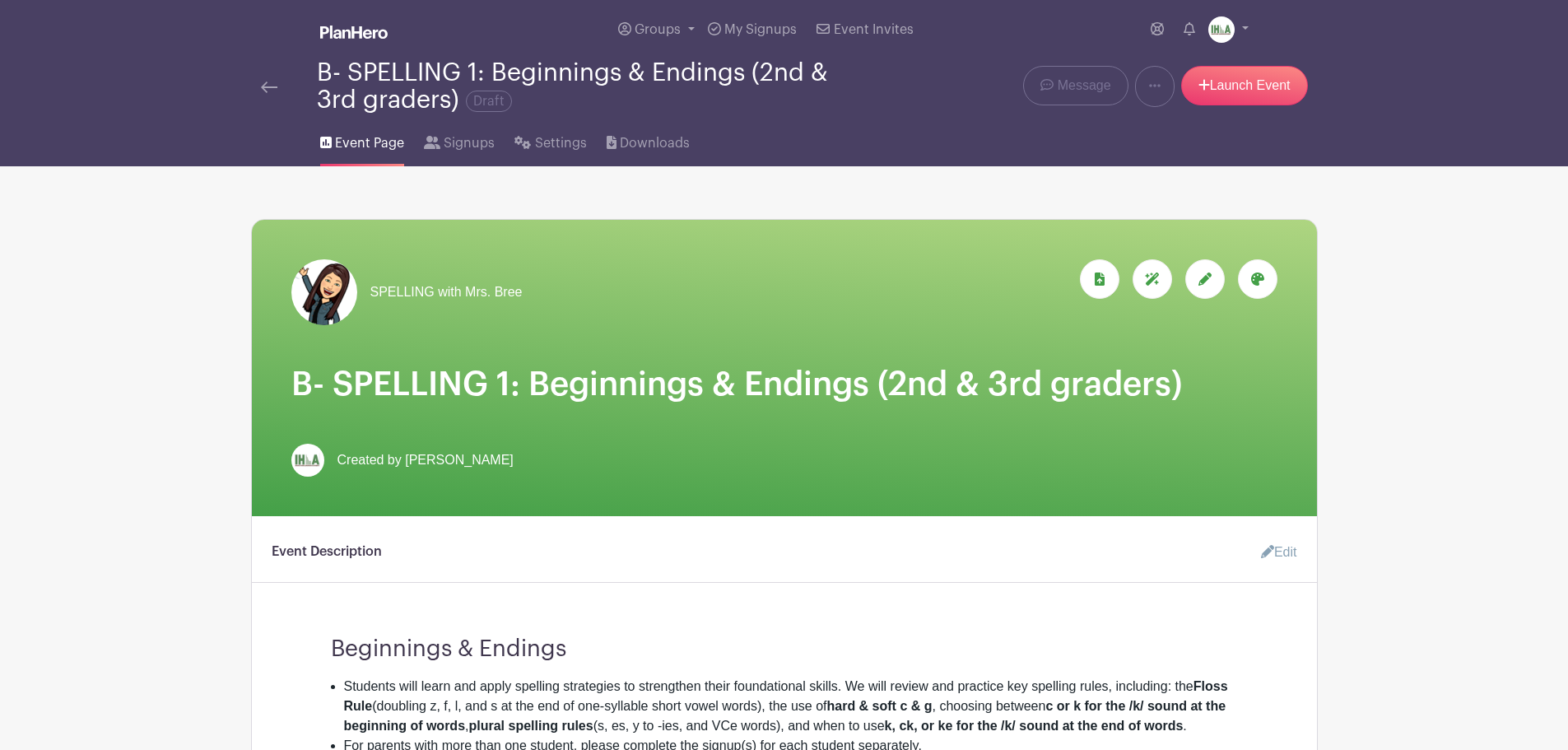
click at [1216, 278] on div at bounding box center [1205, 279] width 39 height 39
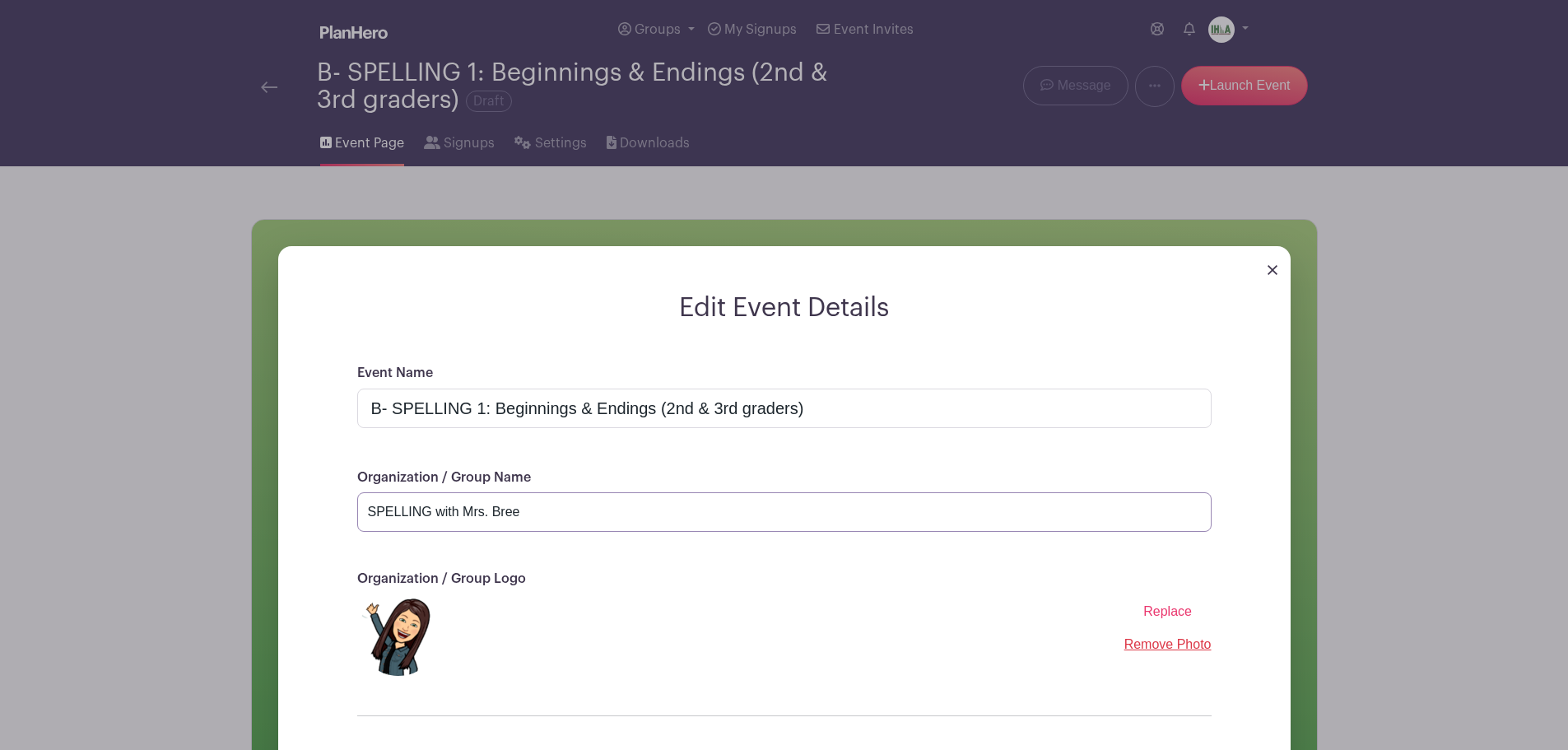
drag, startPoint x: 433, startPoint y: 508, endPoint x: 337, endPoint y: 508, distance: 96.0
click at [337, 508] on div "Event Name B- SPELLING 1: Beginnings & Endings (2nd & 3rd graders) Organization…" at bounding box center [784, 599] width 933 height 472
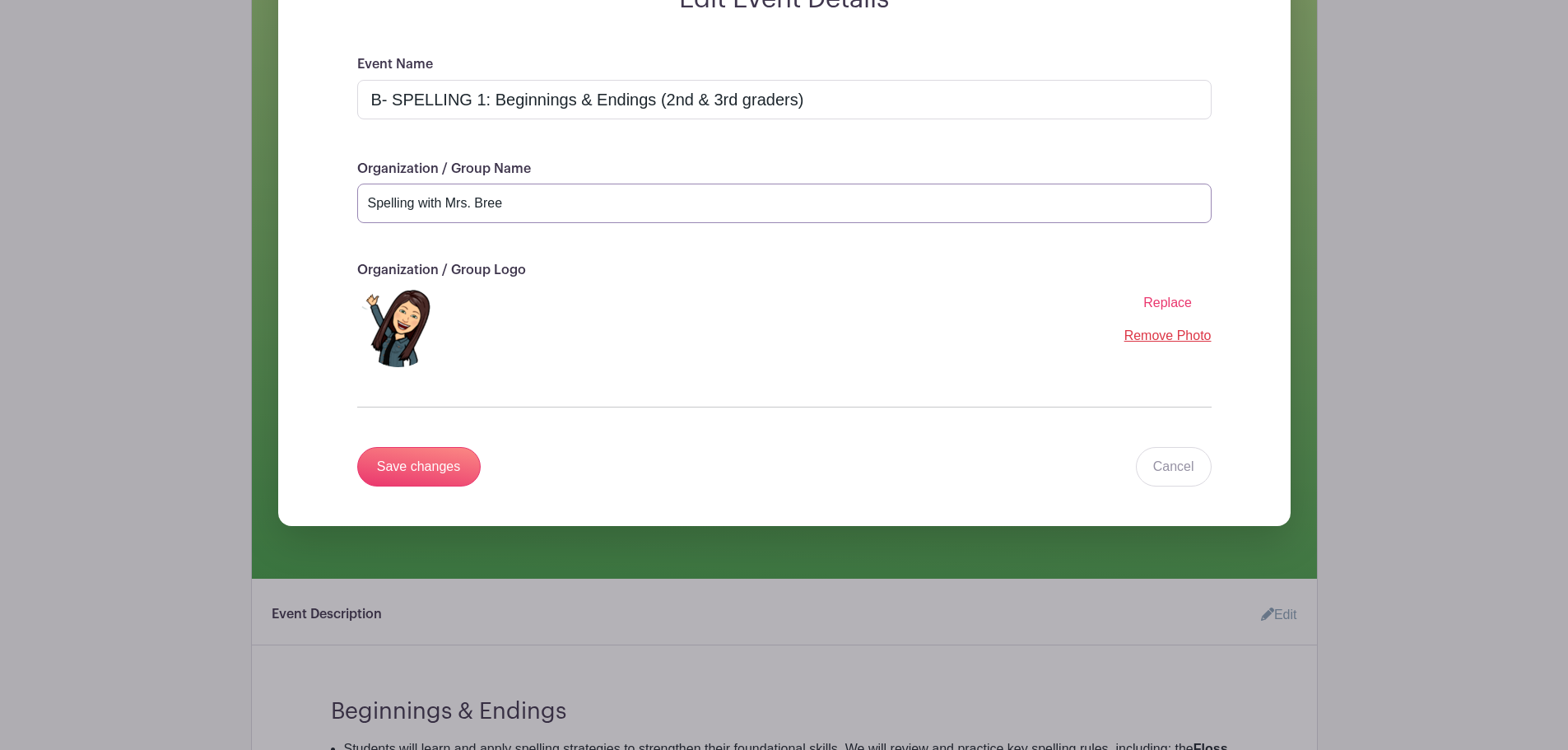
scroll to position [576, 0]
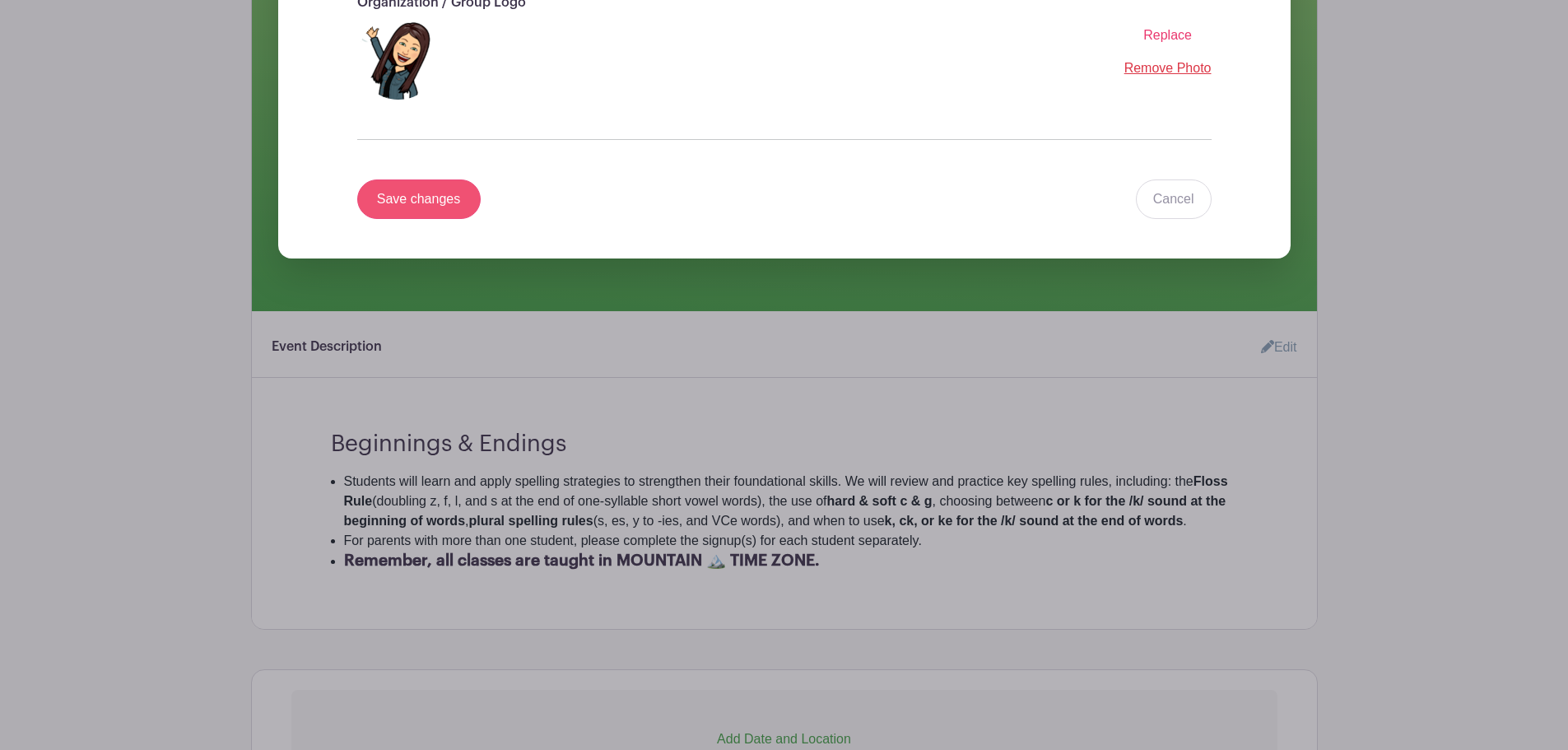
type input "Spelling with Mrs. Bree"
click at [397, 204] on input "Save changes" at bounding box center [419, 199] width 123 height 39
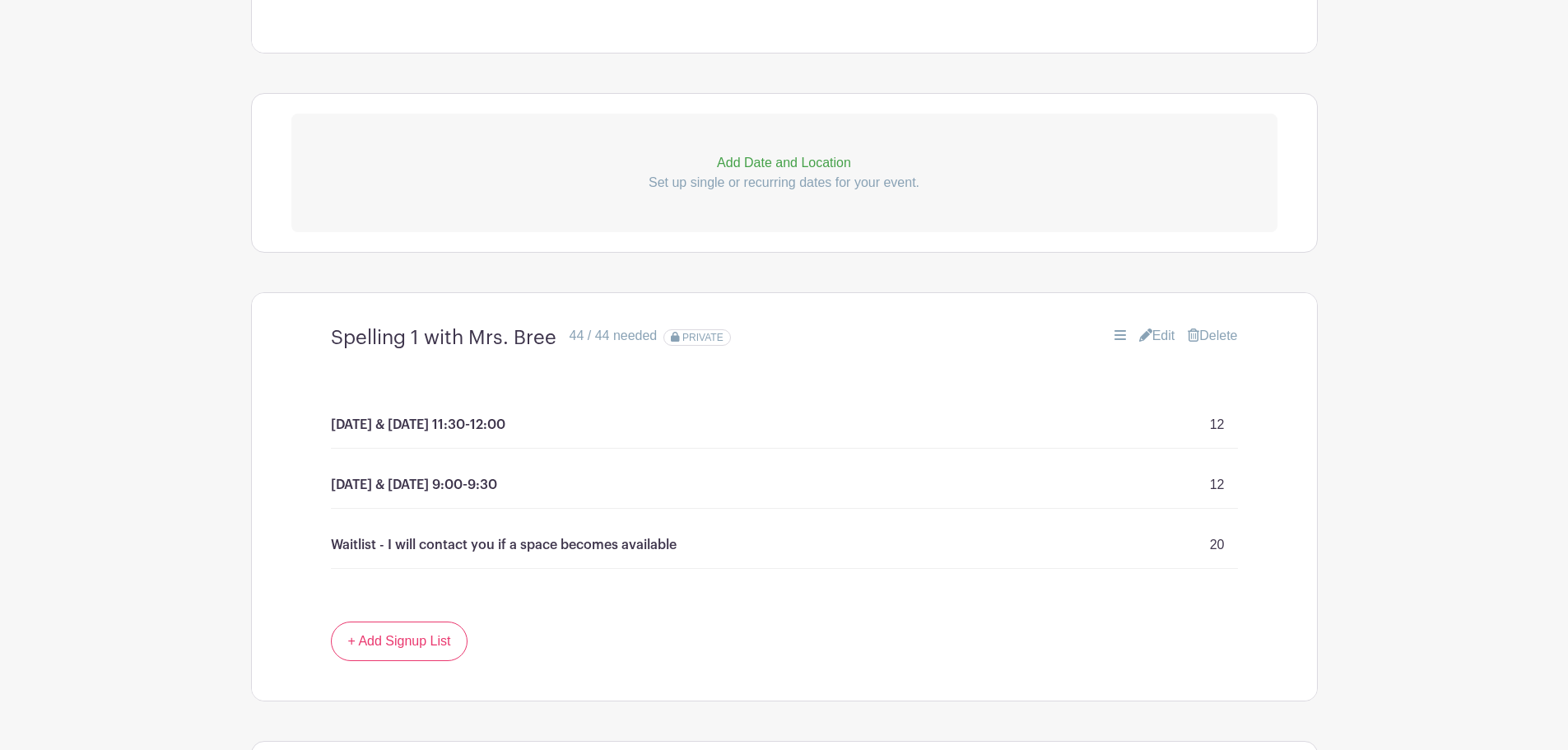
scroll to position [13, 0]
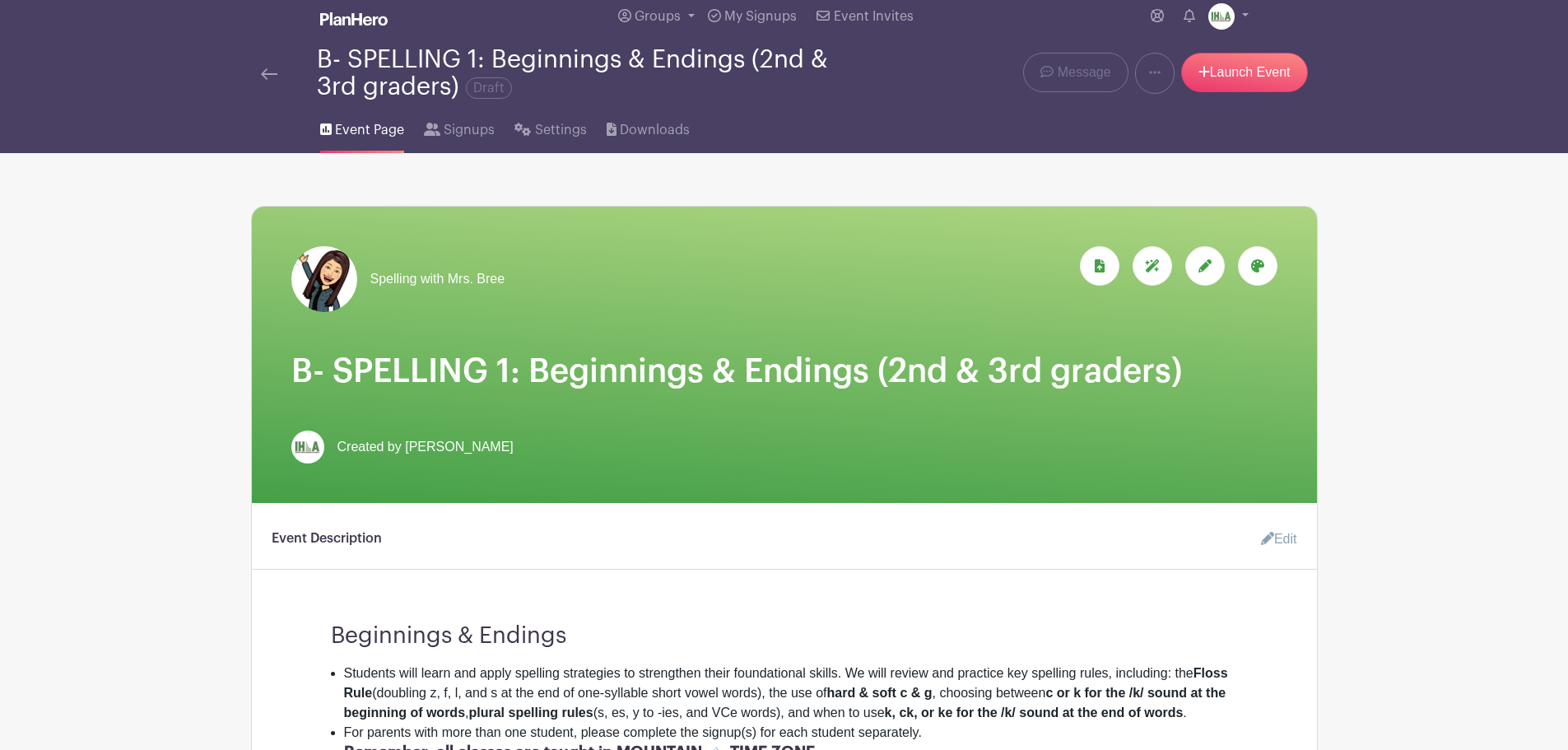
click at [265, 77] on img at bounding box center [268, 74] width 17 height 12
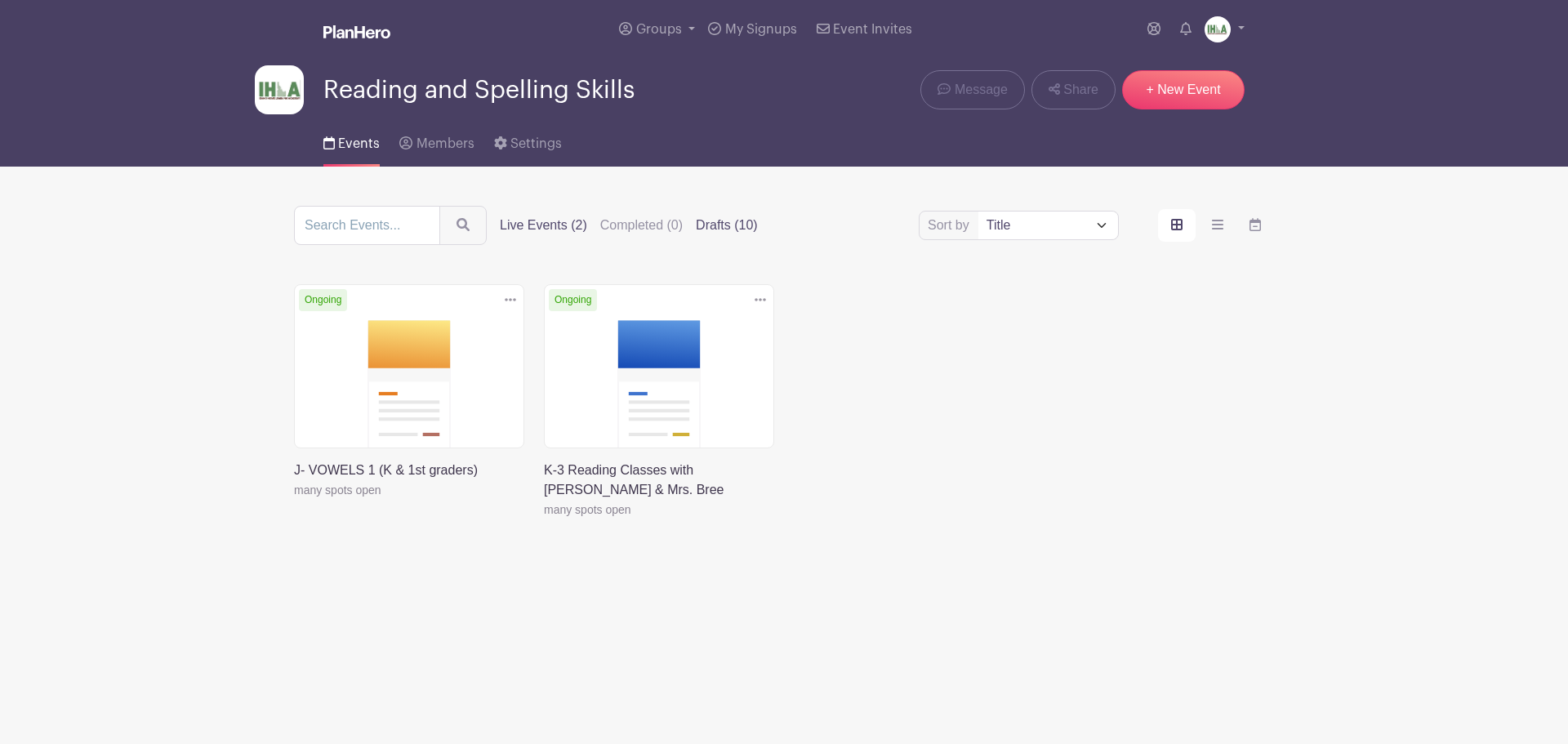
click at [720, 222] on label "Drafts (10)" at bounding box center [727, 225] width 62 height 19
click at [0, 0] on input "Drafts (10)" at bounding box center [0, 0] width 0 height 0
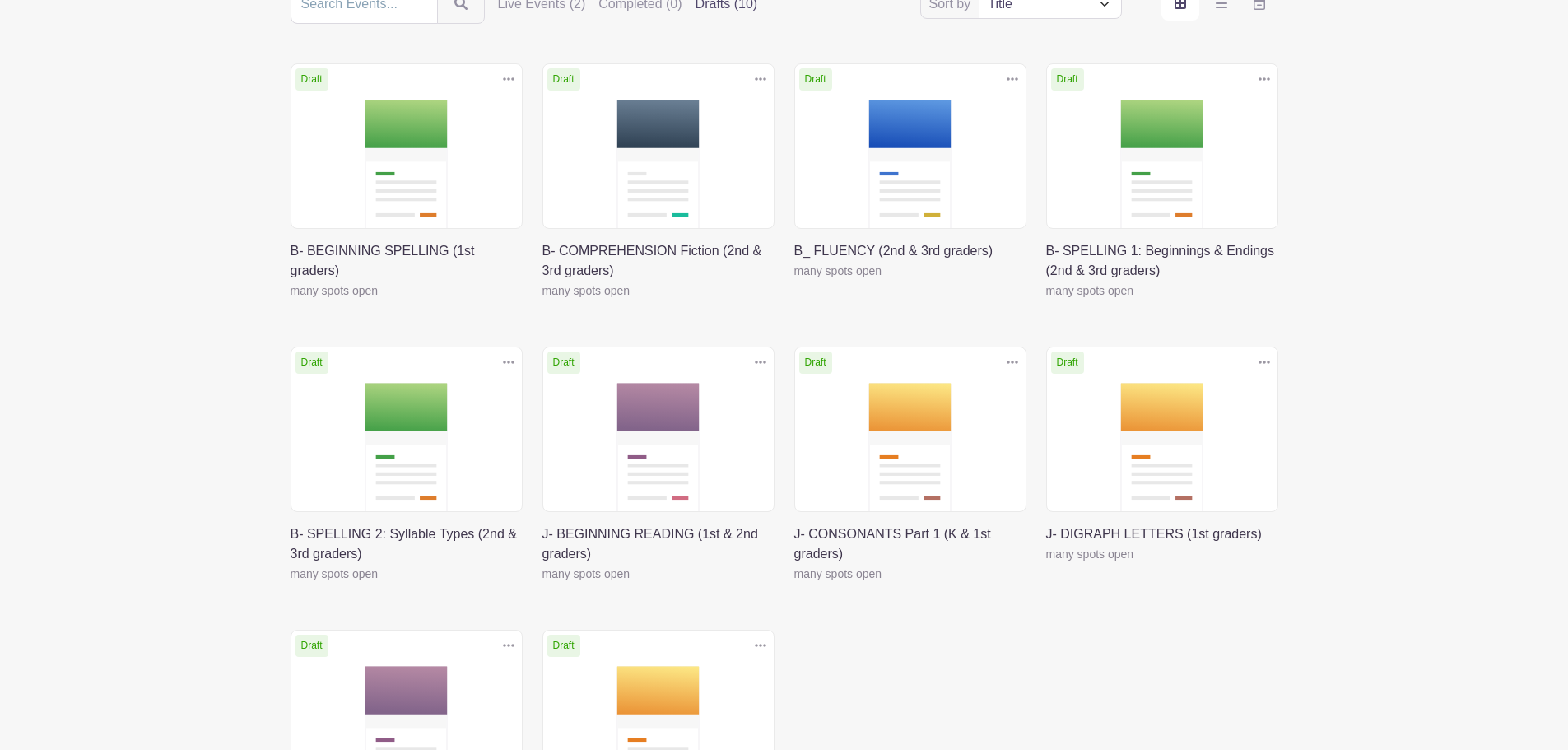
scroll to position [385, 0]
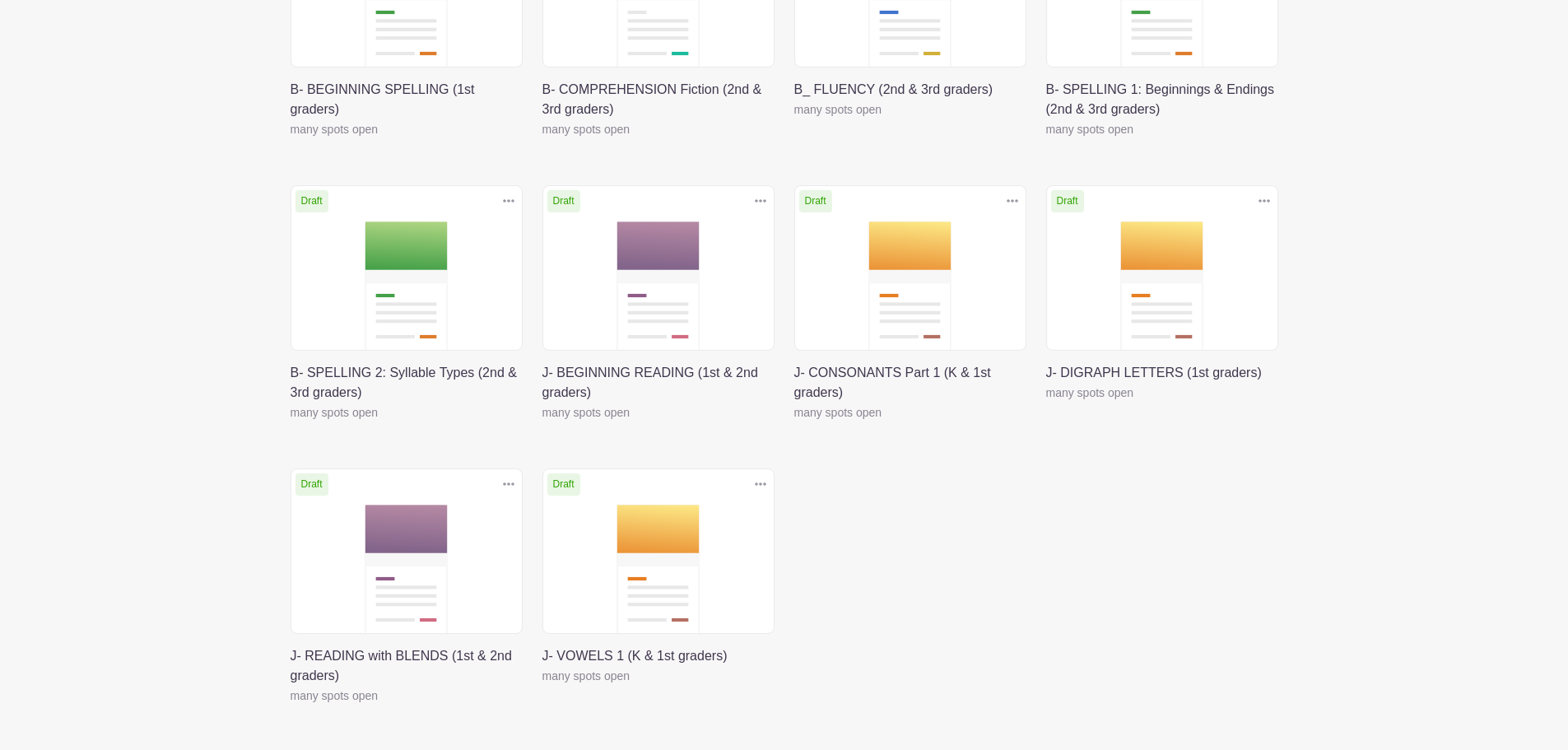
click at [543, 685] on link at bounding box center [543, 685] width 0 height 0
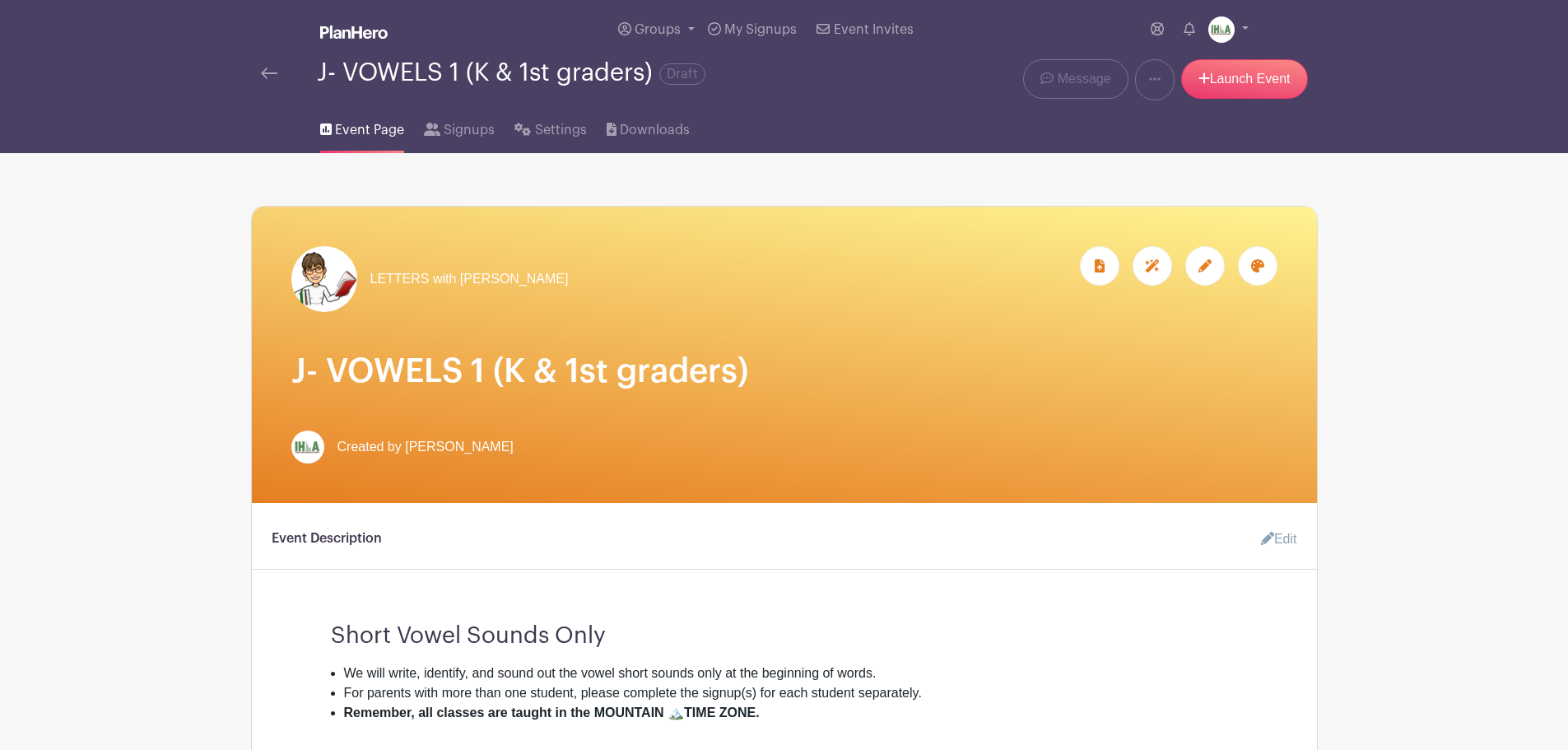
click at [1206, 265] on icon at bounding box center [1205, 265] width 13 height 13
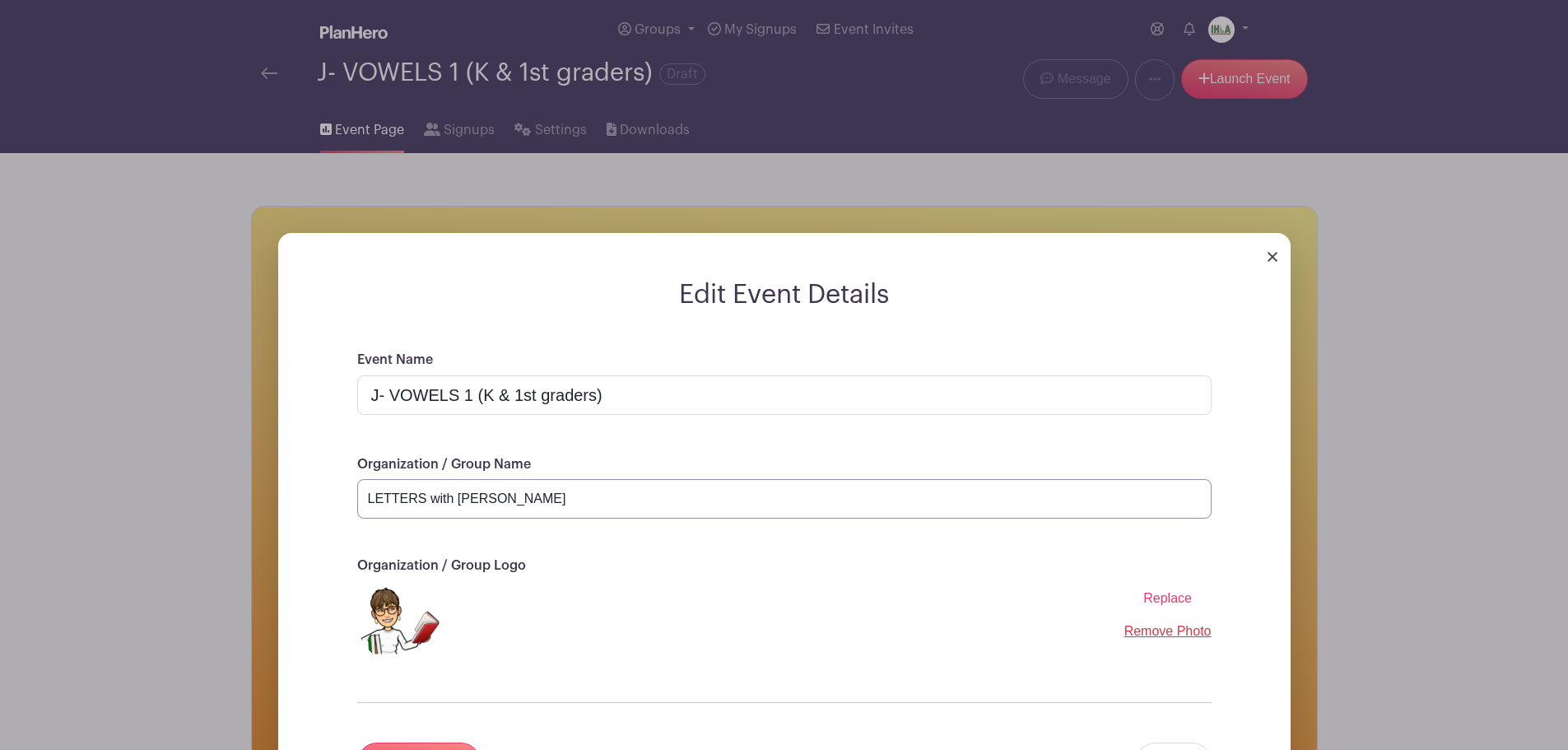
drag, startPoint x: 422, startPoint y: 497, endPoint x: 364, endPoint y: 497, distance: 58.0
click at [364, 497] on input "LETTERS with [PERSON_NAME]" at bounding box center [784, 498] width 855 height 39
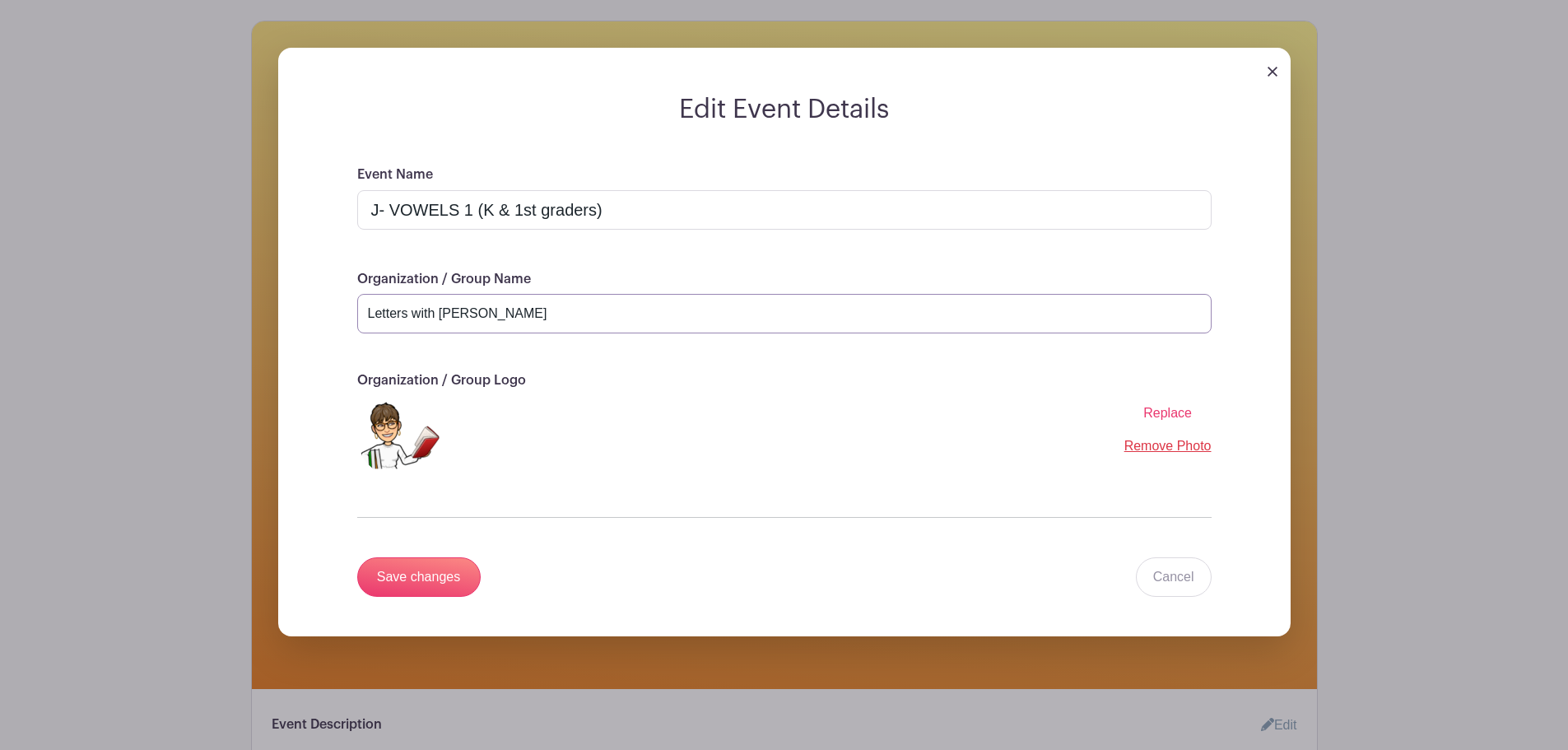
scroll to position [385, 0]
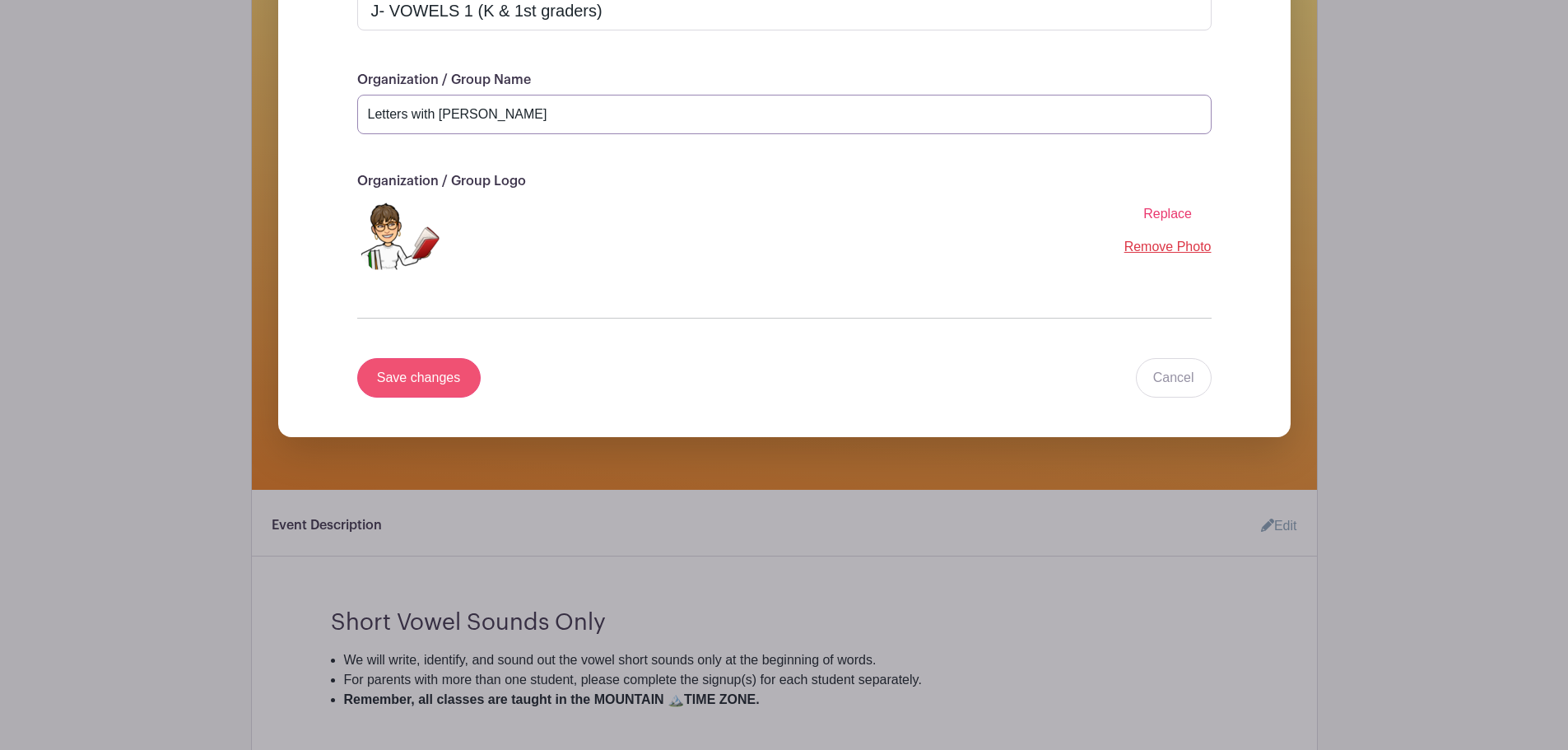
type input "Letters with Mrs. Jean"
click at [397, 372] on input "Save changes" at bounding box center [419, 378] width 123 height 39
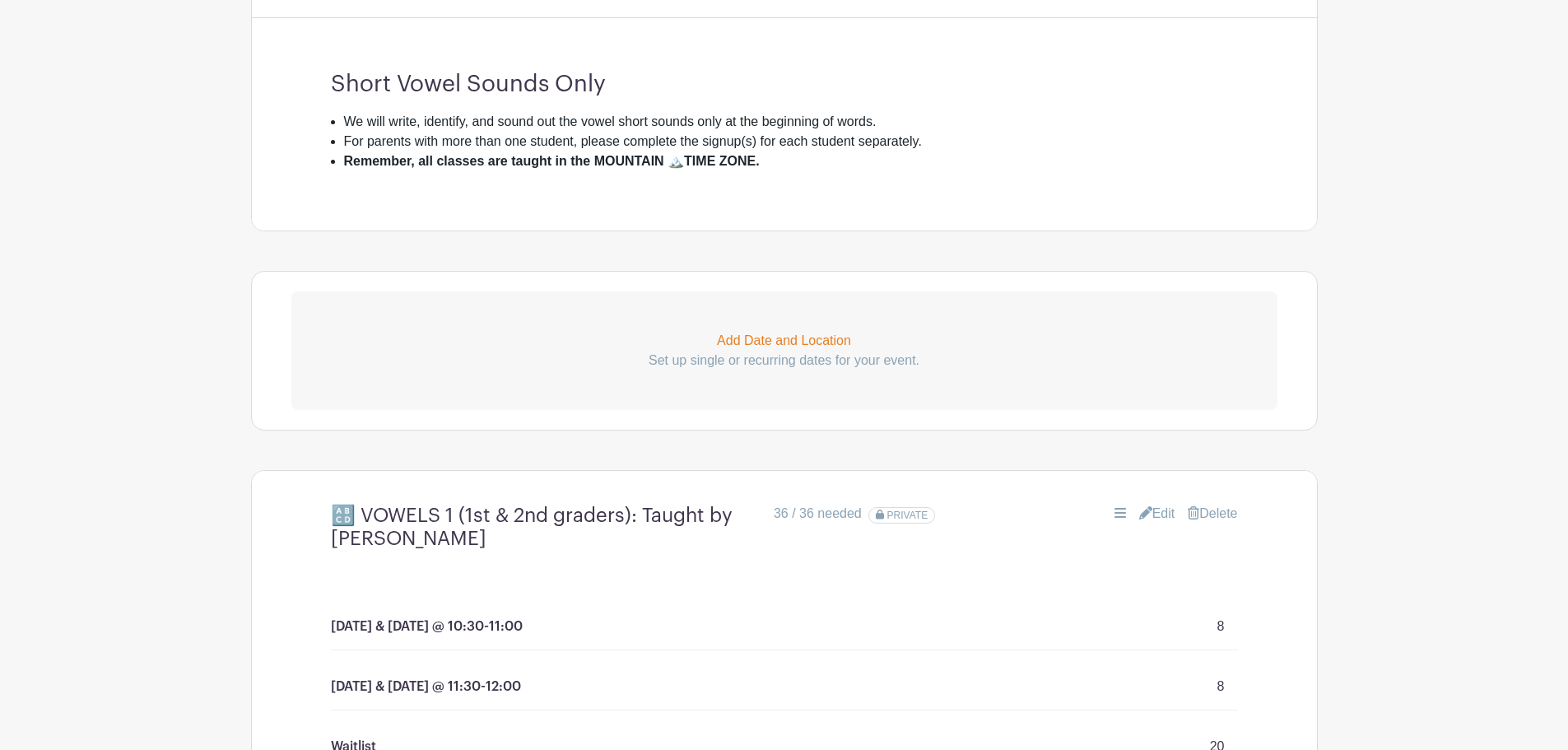
scroll to position [589, 0]
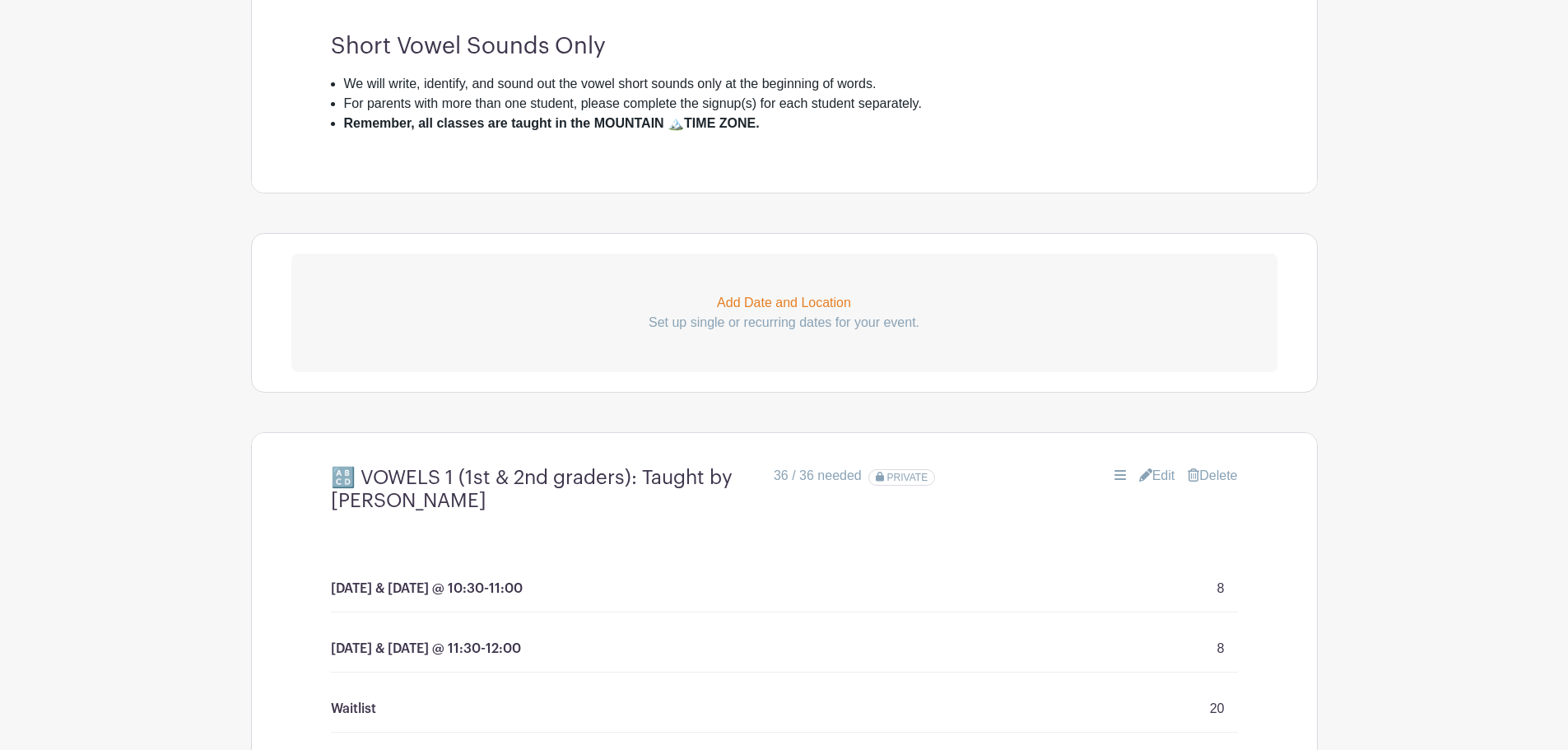
click at [1155, 476] on link "Edit" at bounding box center [1157, 476] width 36 height 20
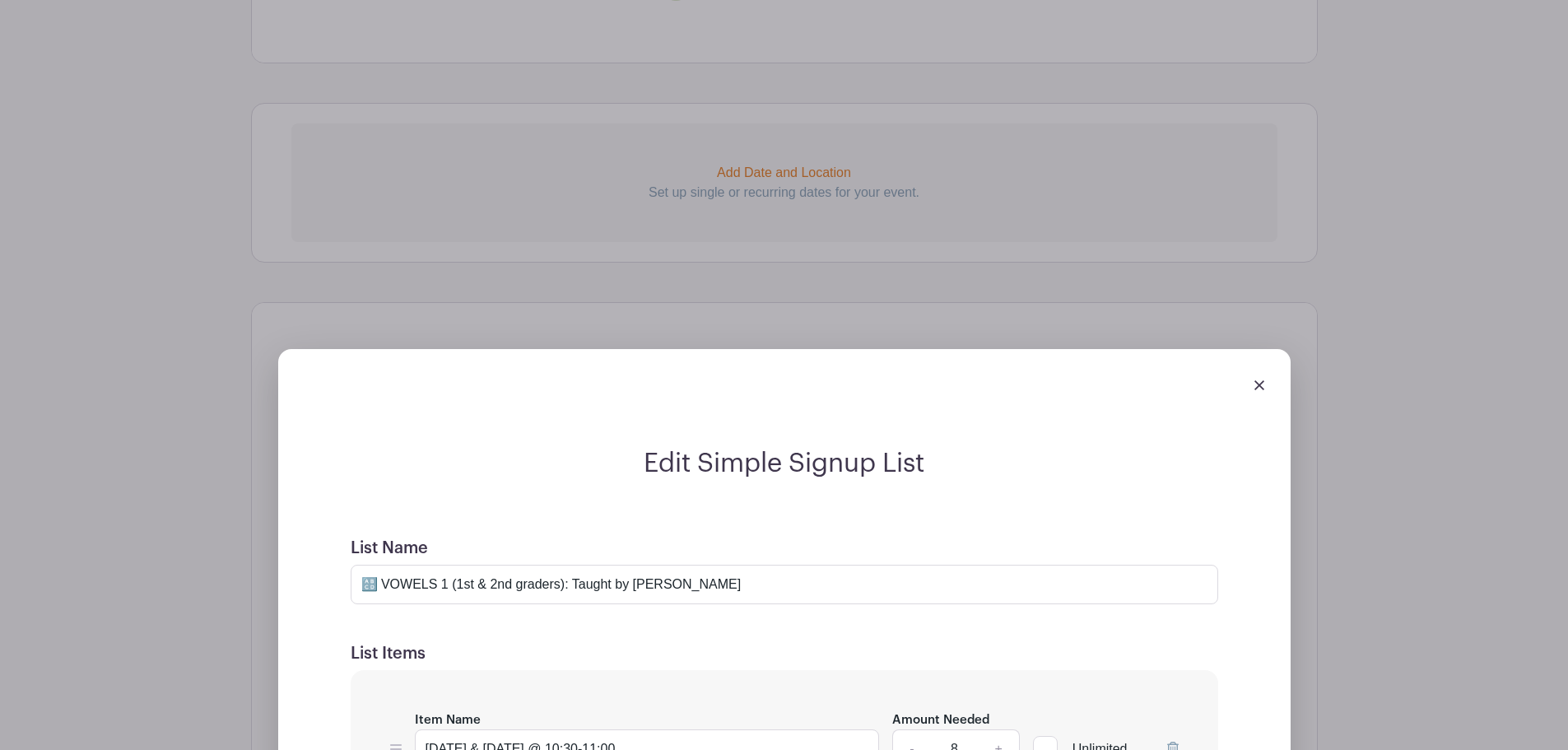
scroll to position [781, 0]
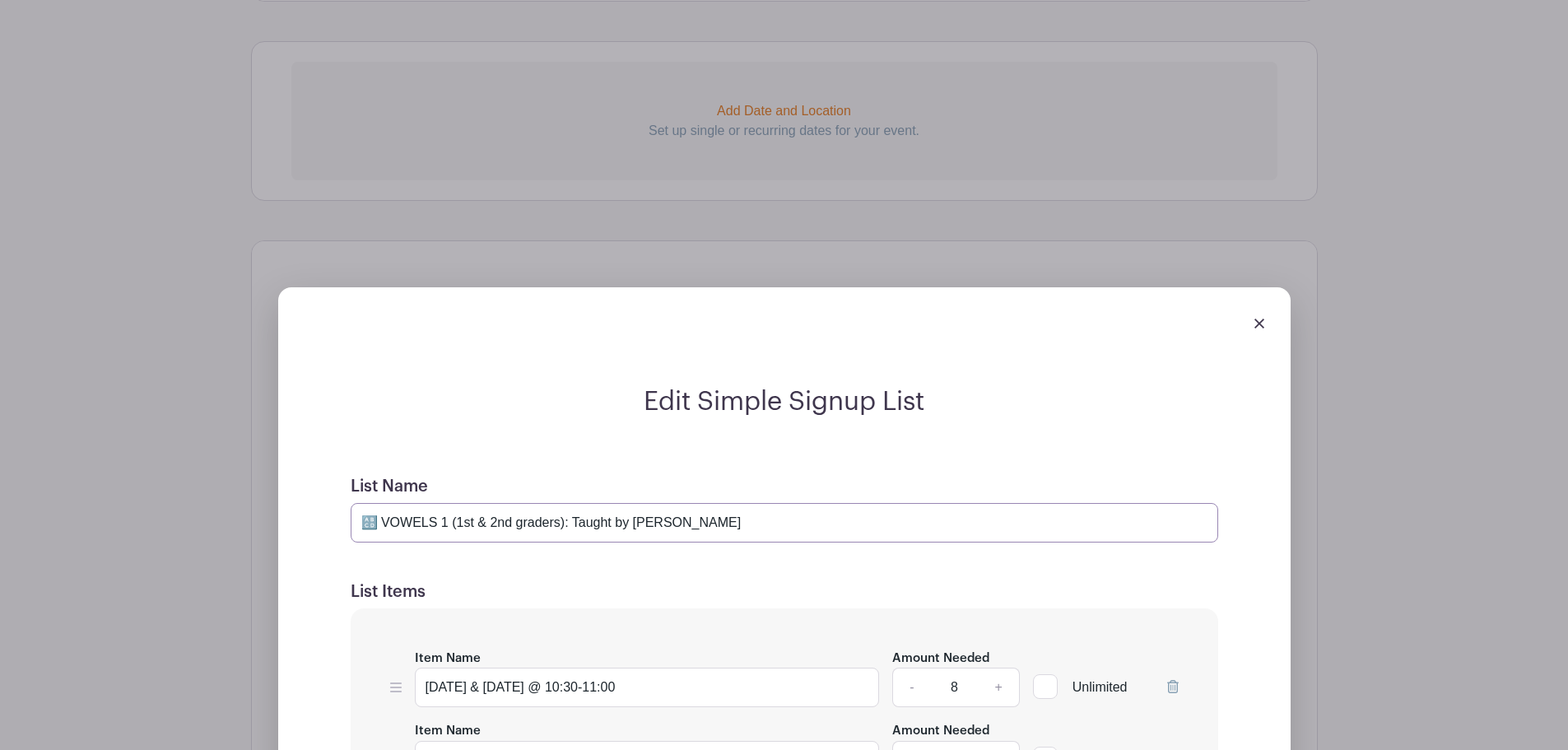
drag, startPoint x: 383, startPoint y: 520, endPoint x: 359, endPoint y: 520, distance: 24.0
click at [359, 520] on input "🔠 VOWELS 1 (1st & 2nd graders): Taught by Jean Larson" at bounding box center [784, 523] width 868 height 39
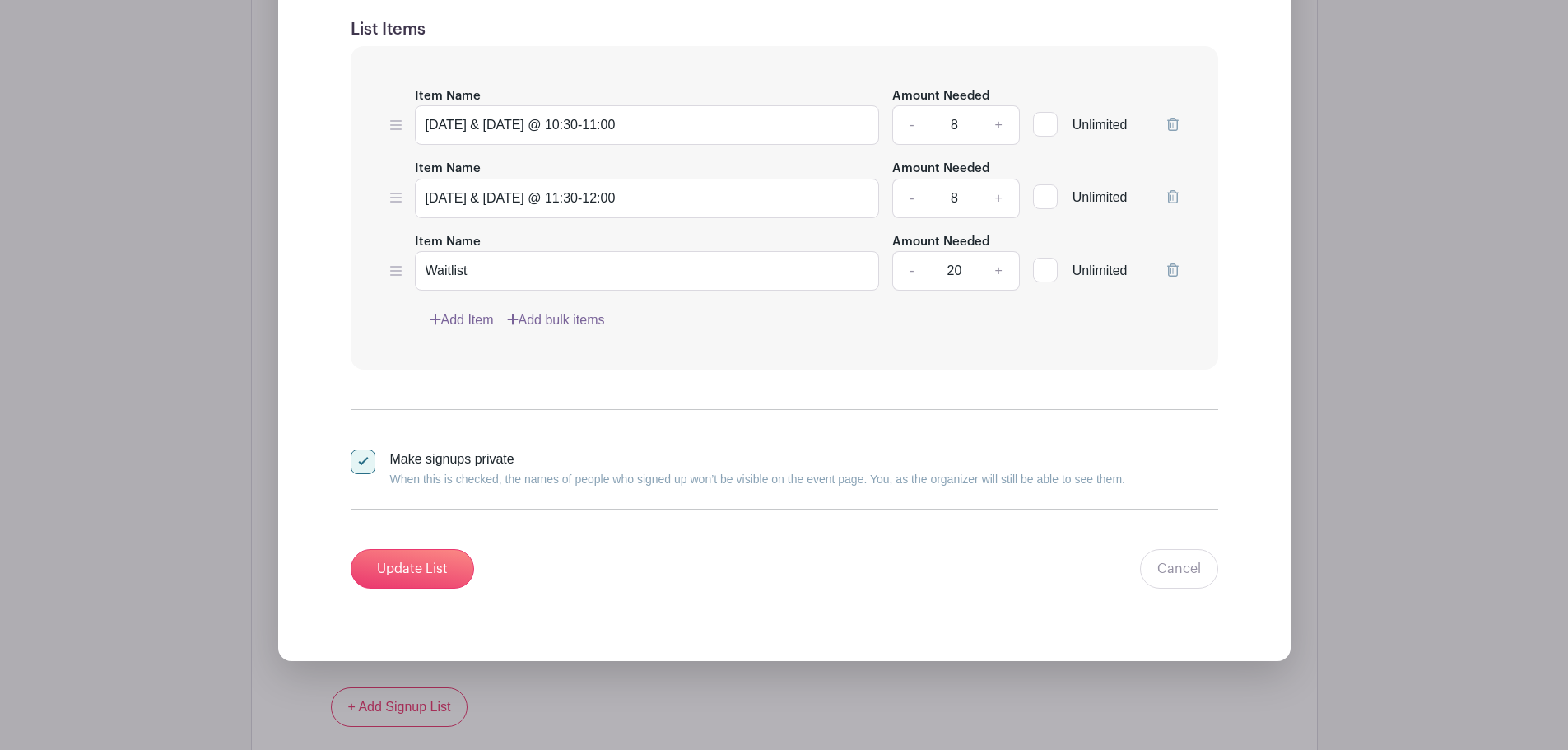
scroll to position [1357, 0]
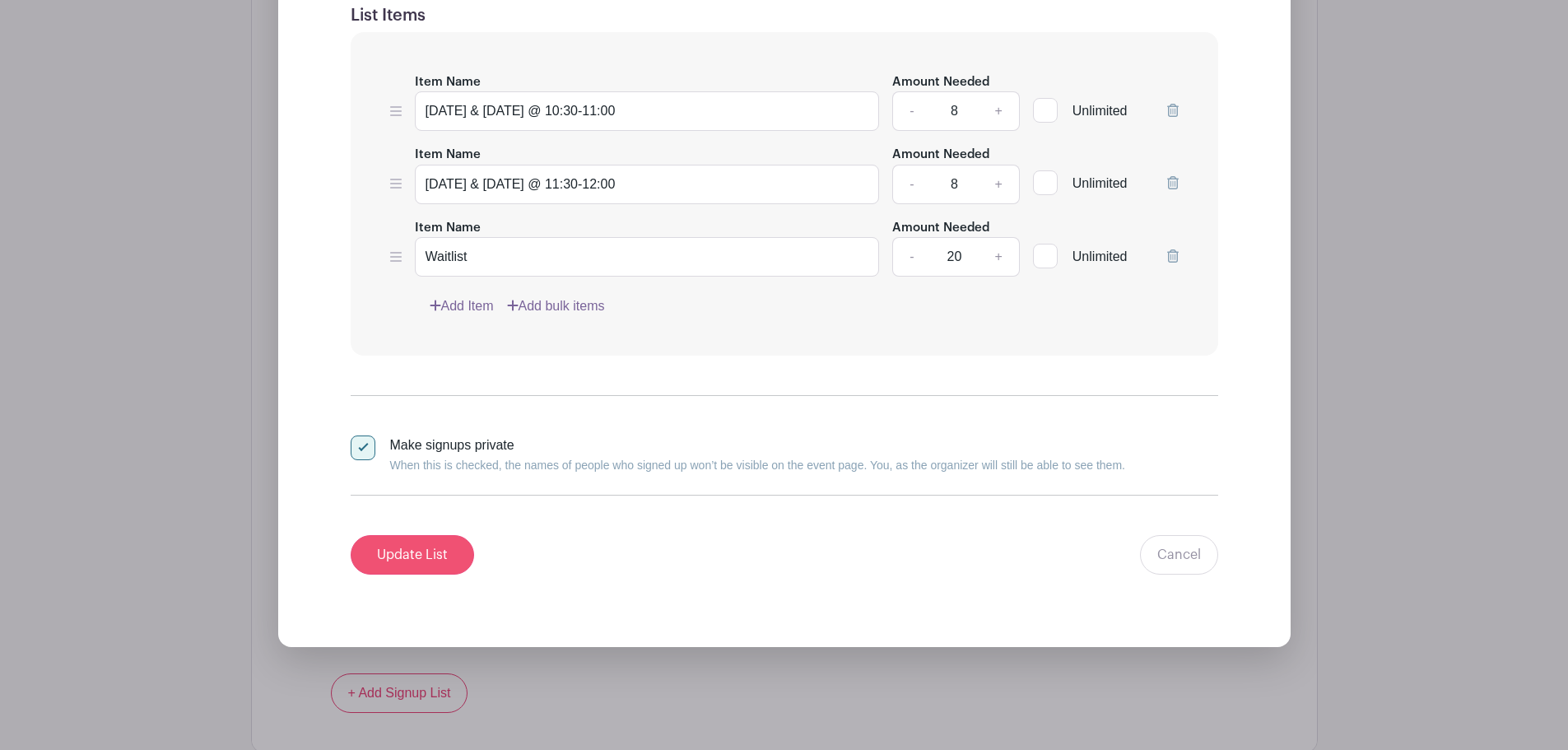
type input "VOWELS 1 with Jean Larson"
click at [410, 561] on input "Update List" at bounding box center [412, 554] width 123 height 39
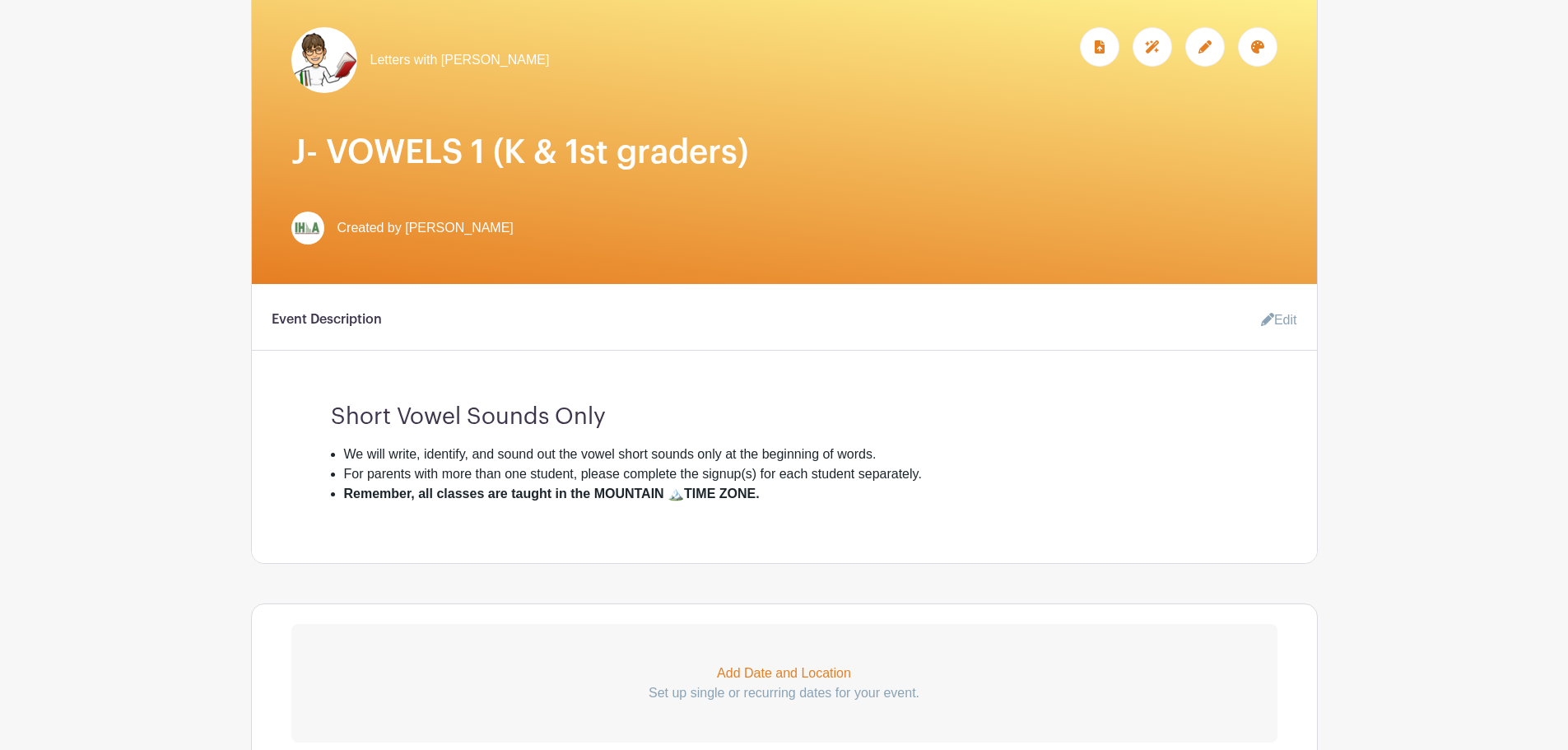
scroll to position [194, 0]
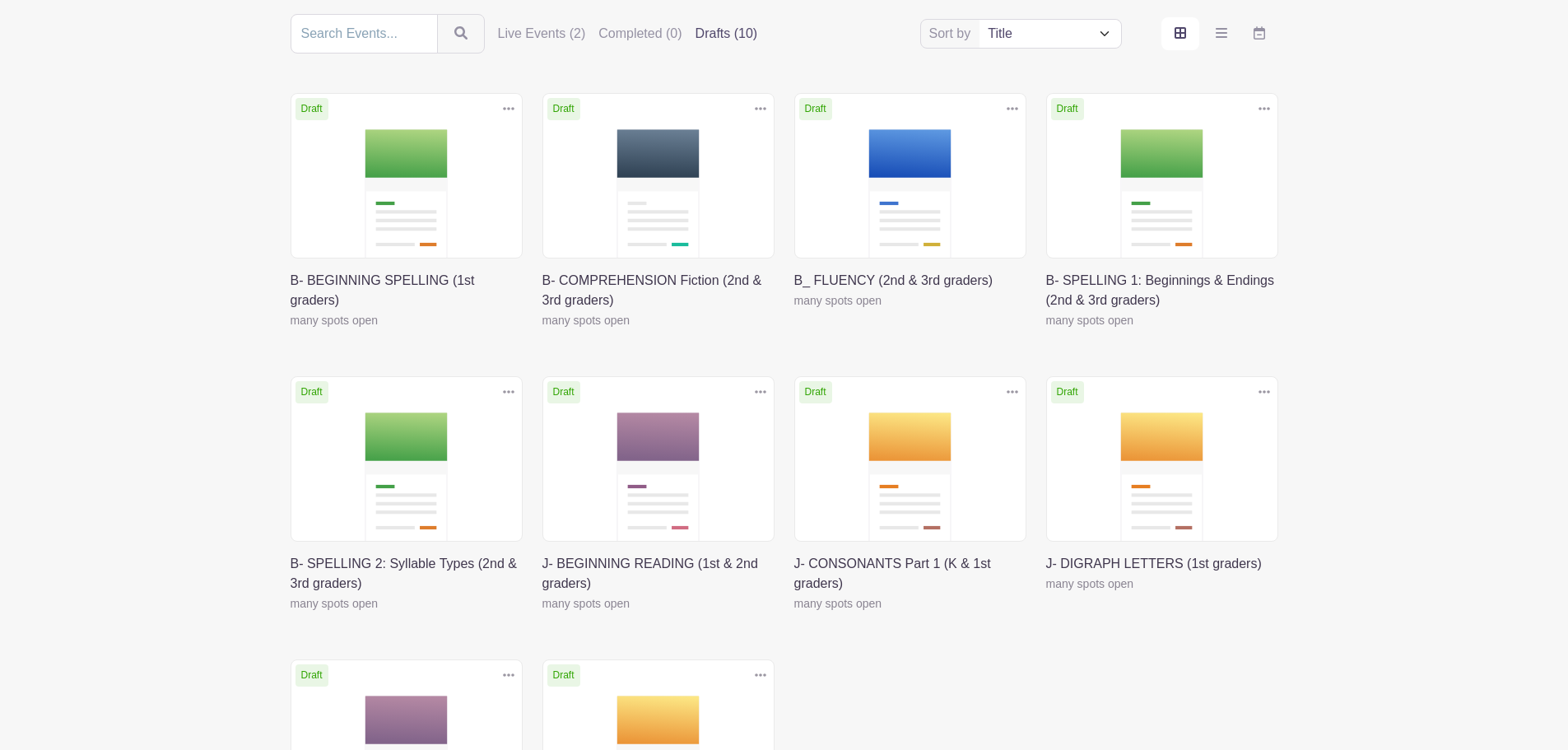
scroll to position [385, 0]
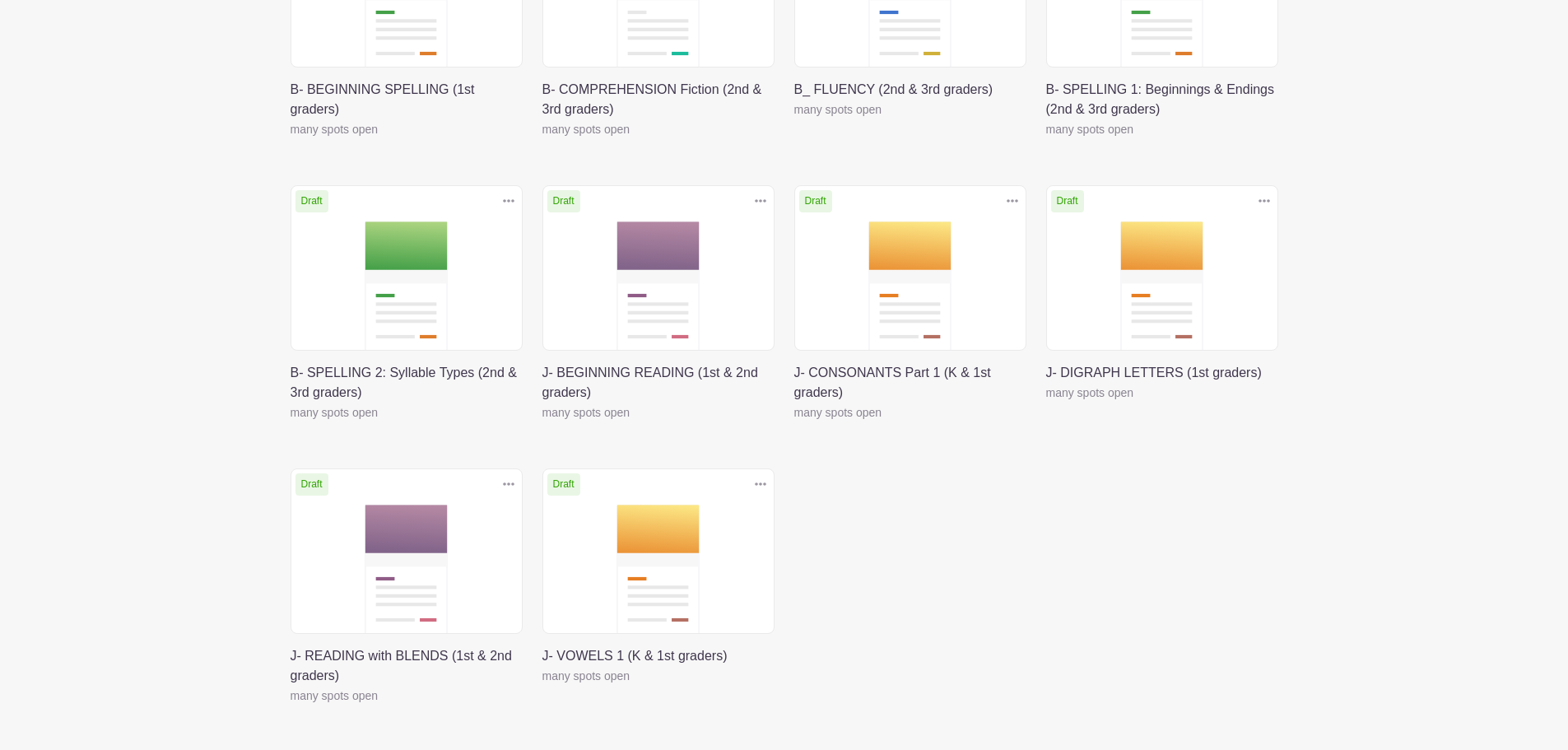
click at [1046, 402] on link at bounding box center [1046, 402] width 0 height 0
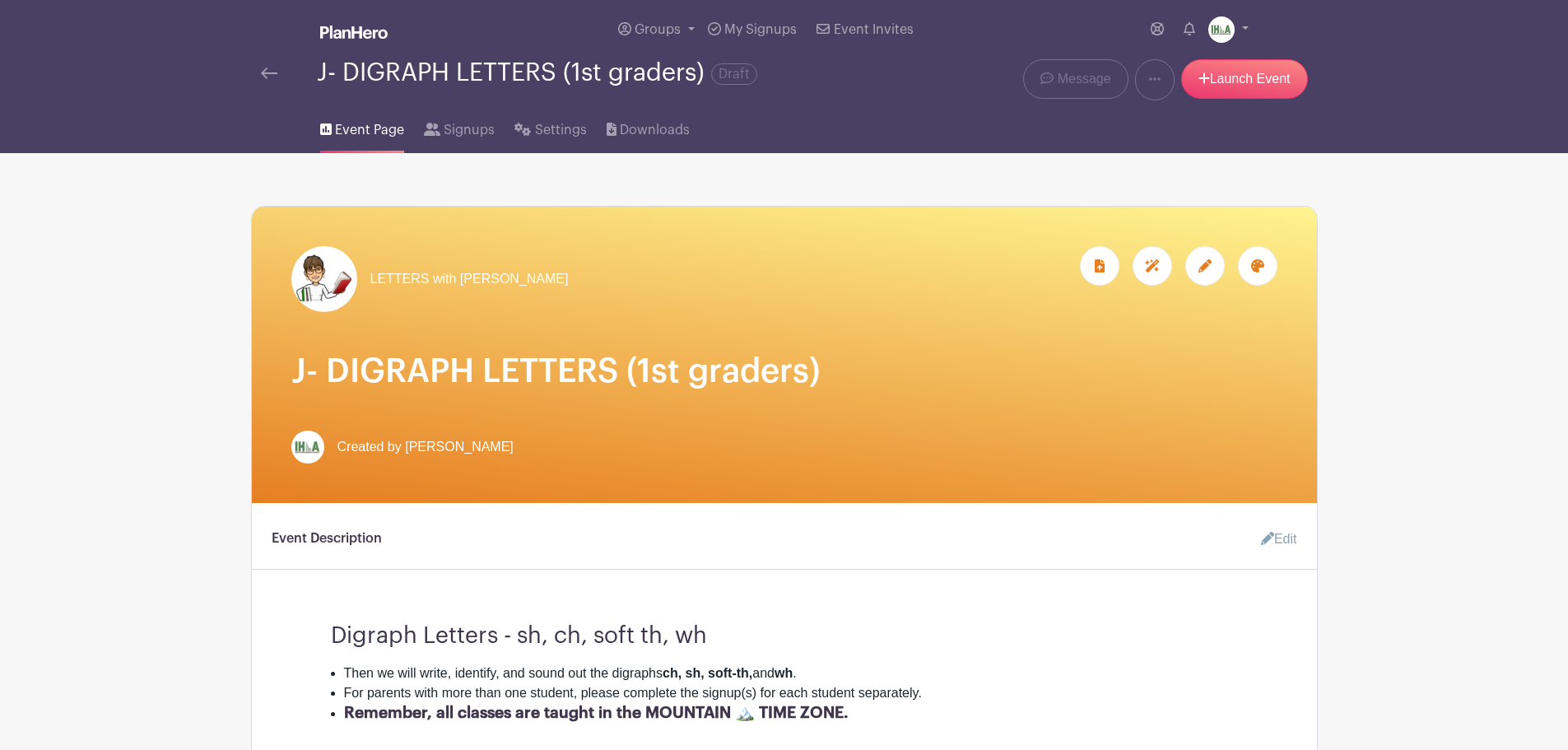
click at [1200, 266] on icon at bounding box center [1205, 265] width 13 height 13
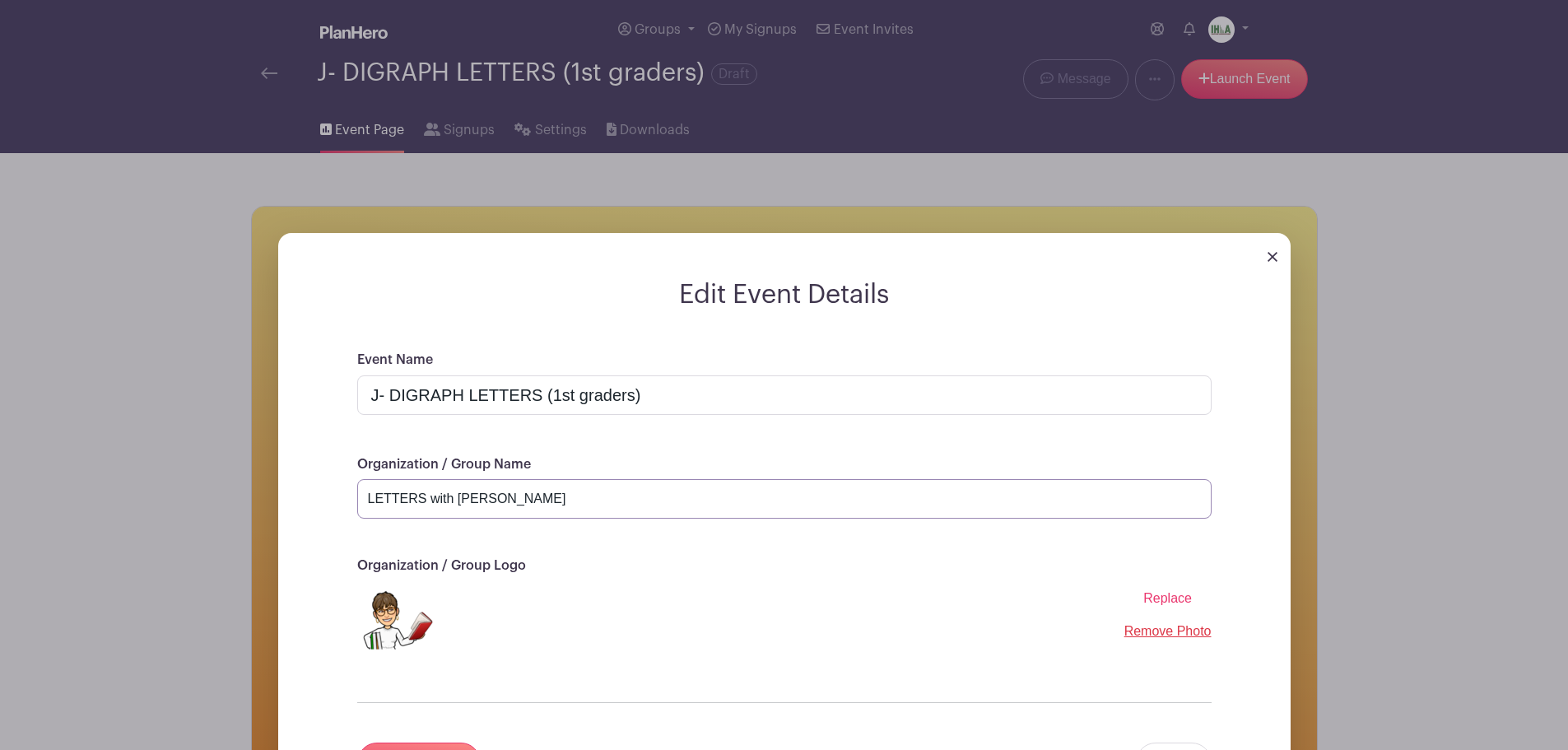
drag, startPoint x: 427, startPoint y: 502, endPoint x: 337, endPoint y: 496, distance: 90.2
click at [336, 497] on div "Event Name J- DIGRAPH LETTERS (1st graders) Organization / Group Name LETTERS w…" at bounding box center [784, 586] width 933 height 472
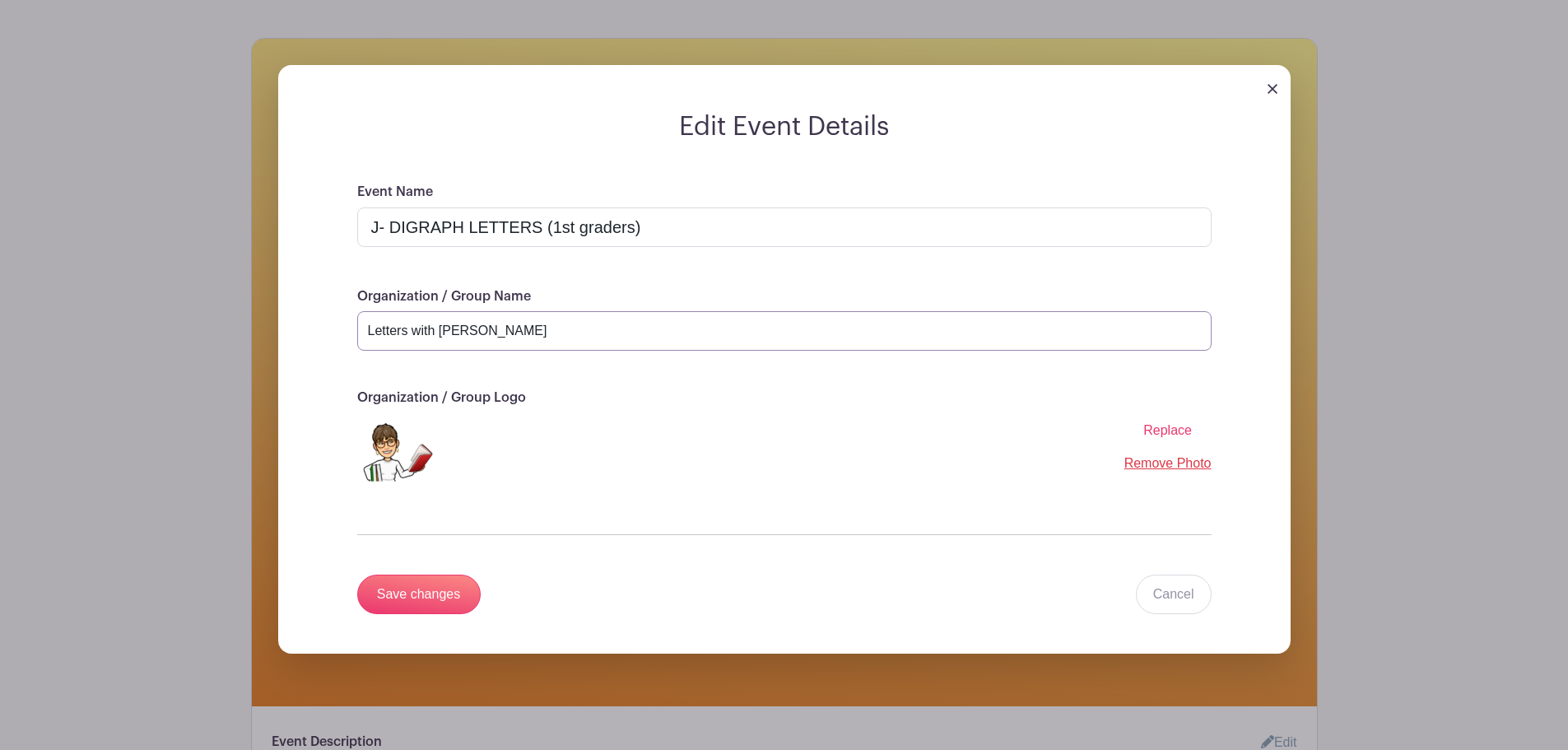
scroll to position [385, 0]
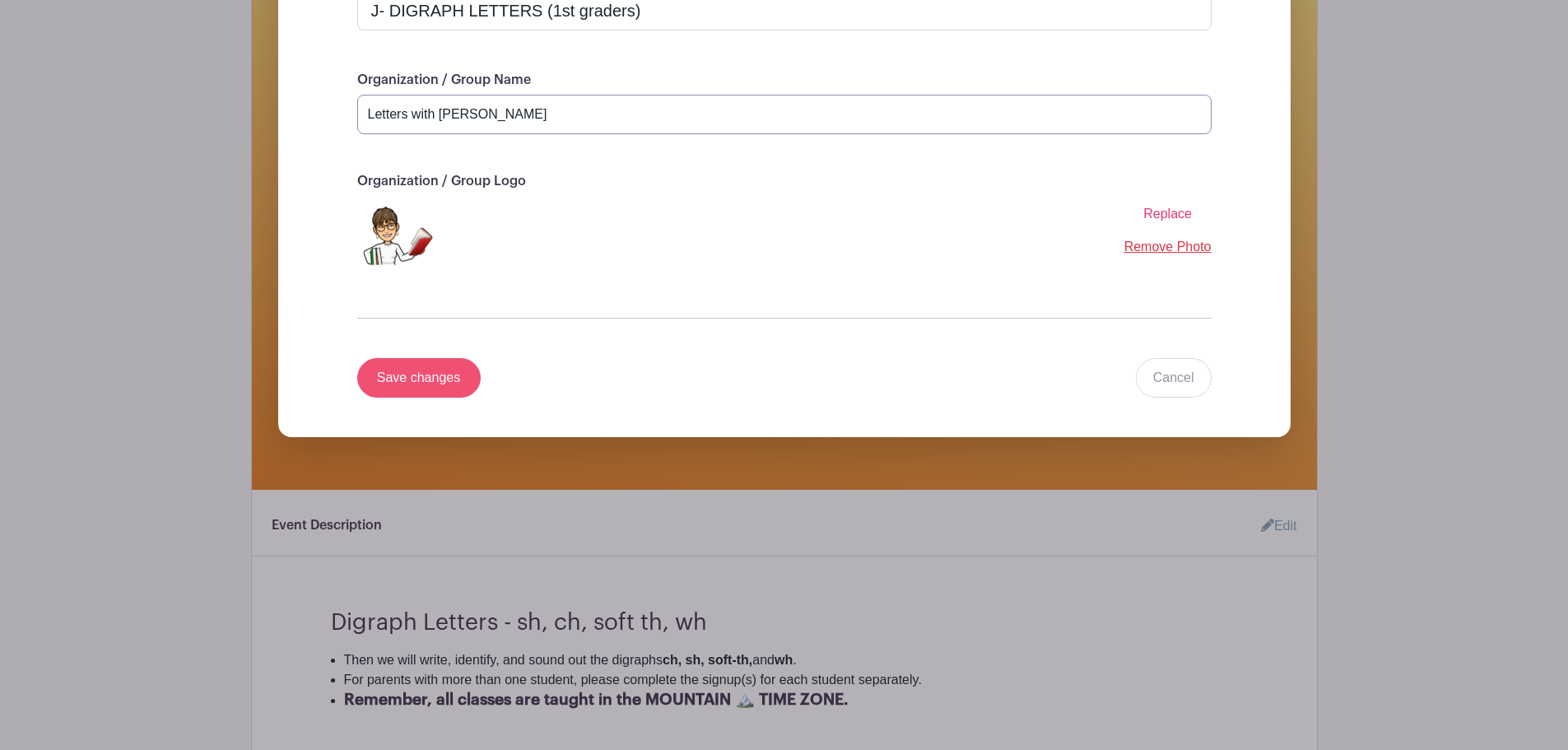
type input "Letters with Mrs. Jean"
click at [419, 385] on input "Save changes" at bounding box center [419, 378] width 123 height 39
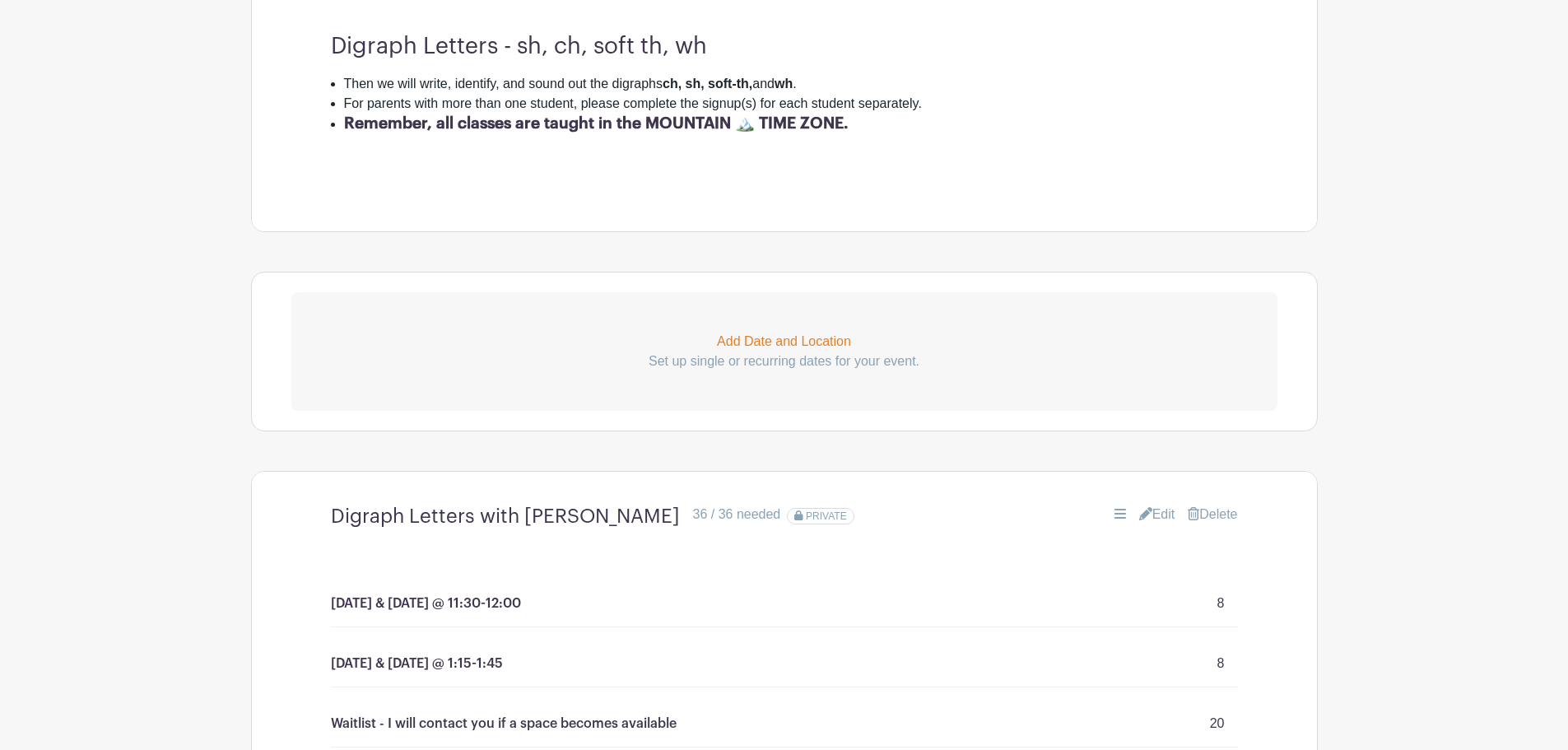
scroll to position [13, 0]
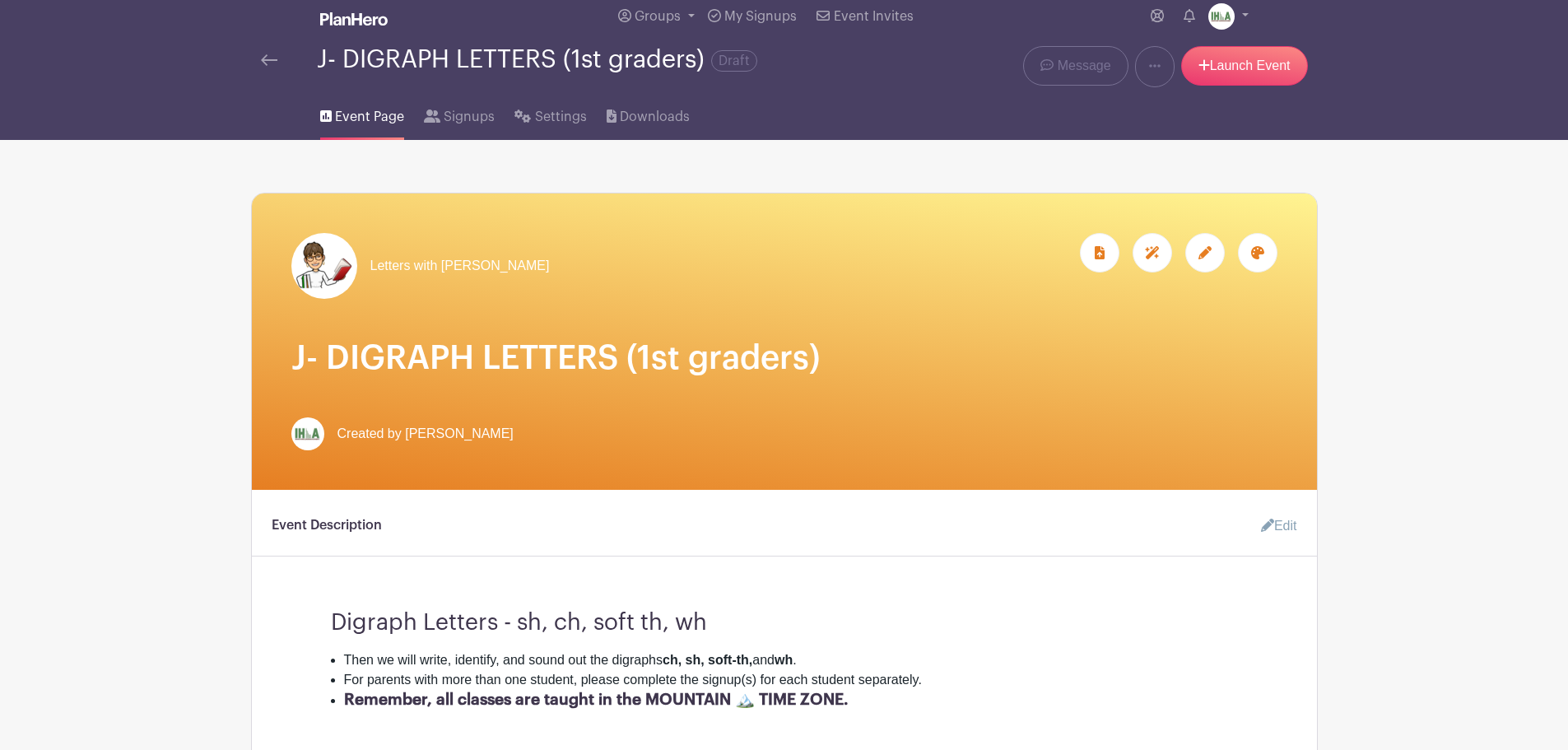
click at [266, 58] on img at bounding box center [268, 60] width 17 height 12
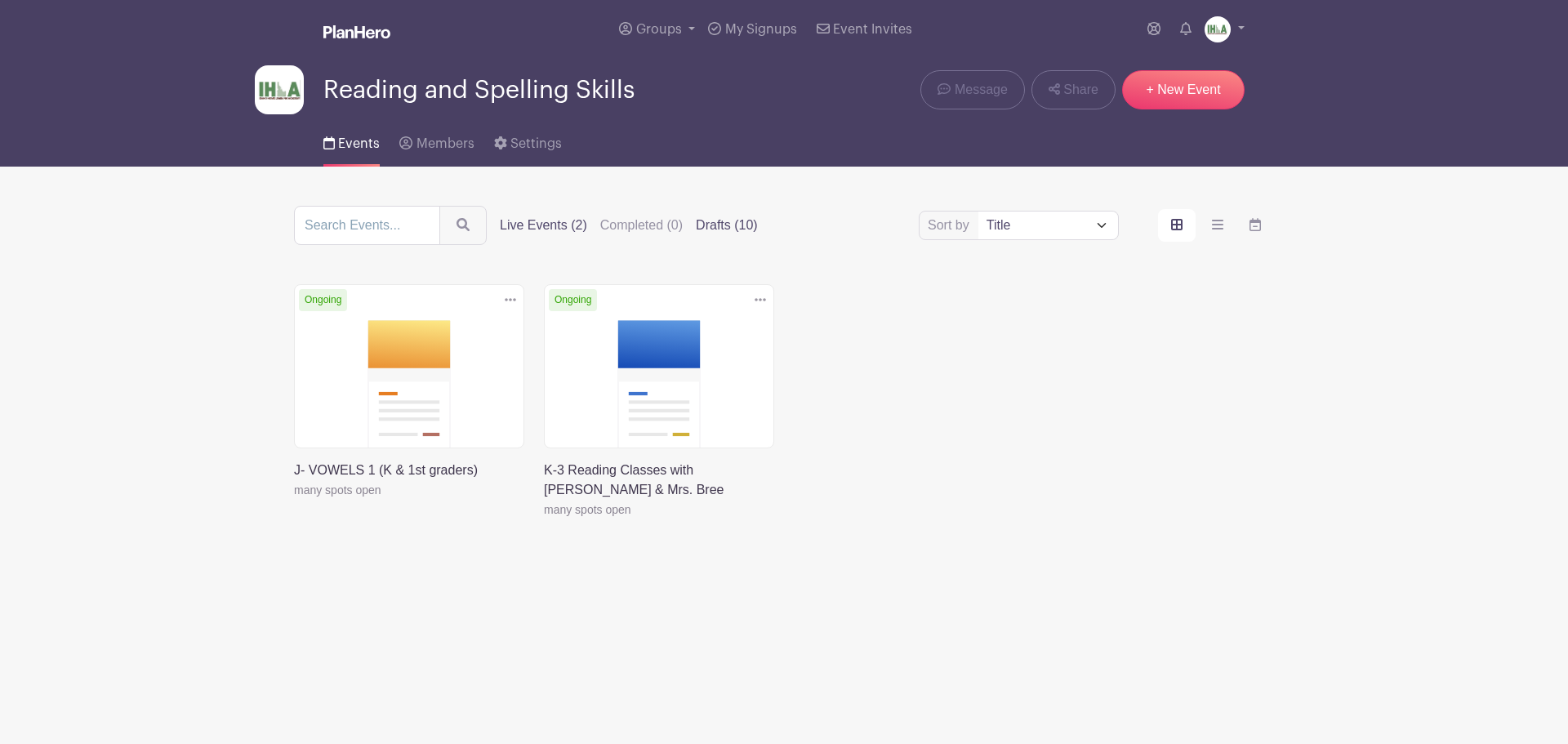
click at [713, 226] on label "Drafts (10)" at bounding box center [727, 225] width 62 height 19
click at [0, 0] on input "Drafts (10)" at bounding box center [0, 0] width 0 height 0
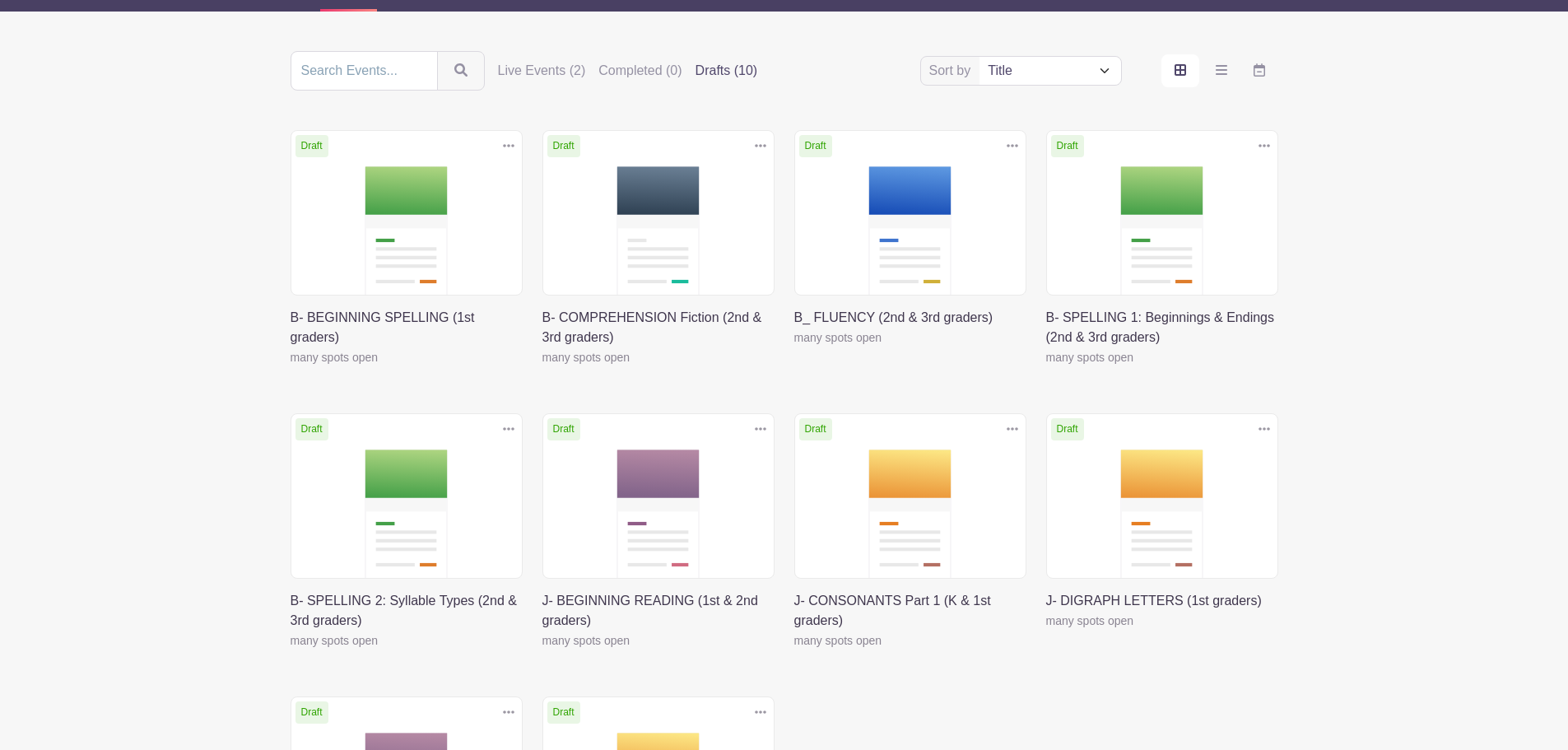
scroll to position [192, 0]
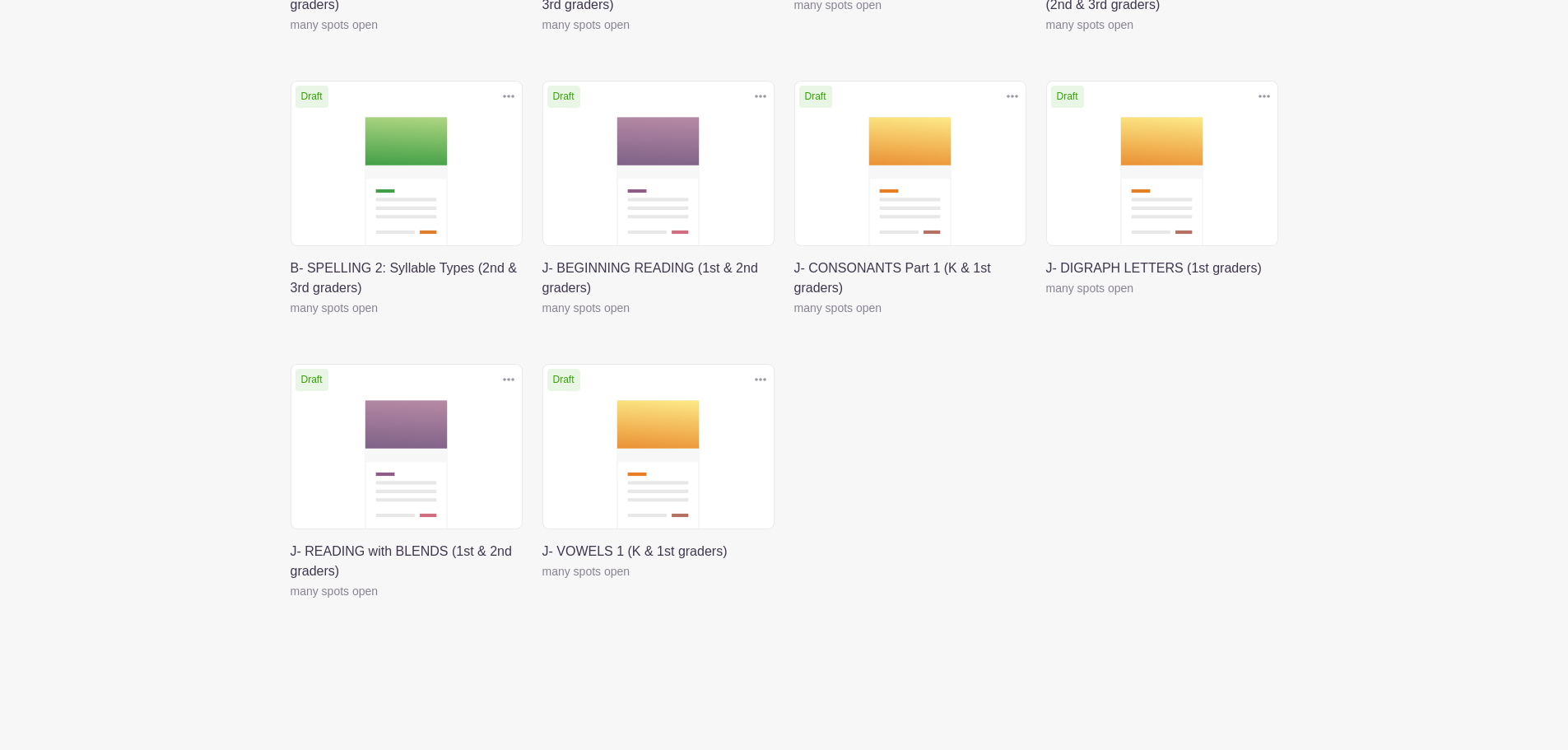
click at [543, 581] on link at bounding box center [543, 581] width 0 height 0
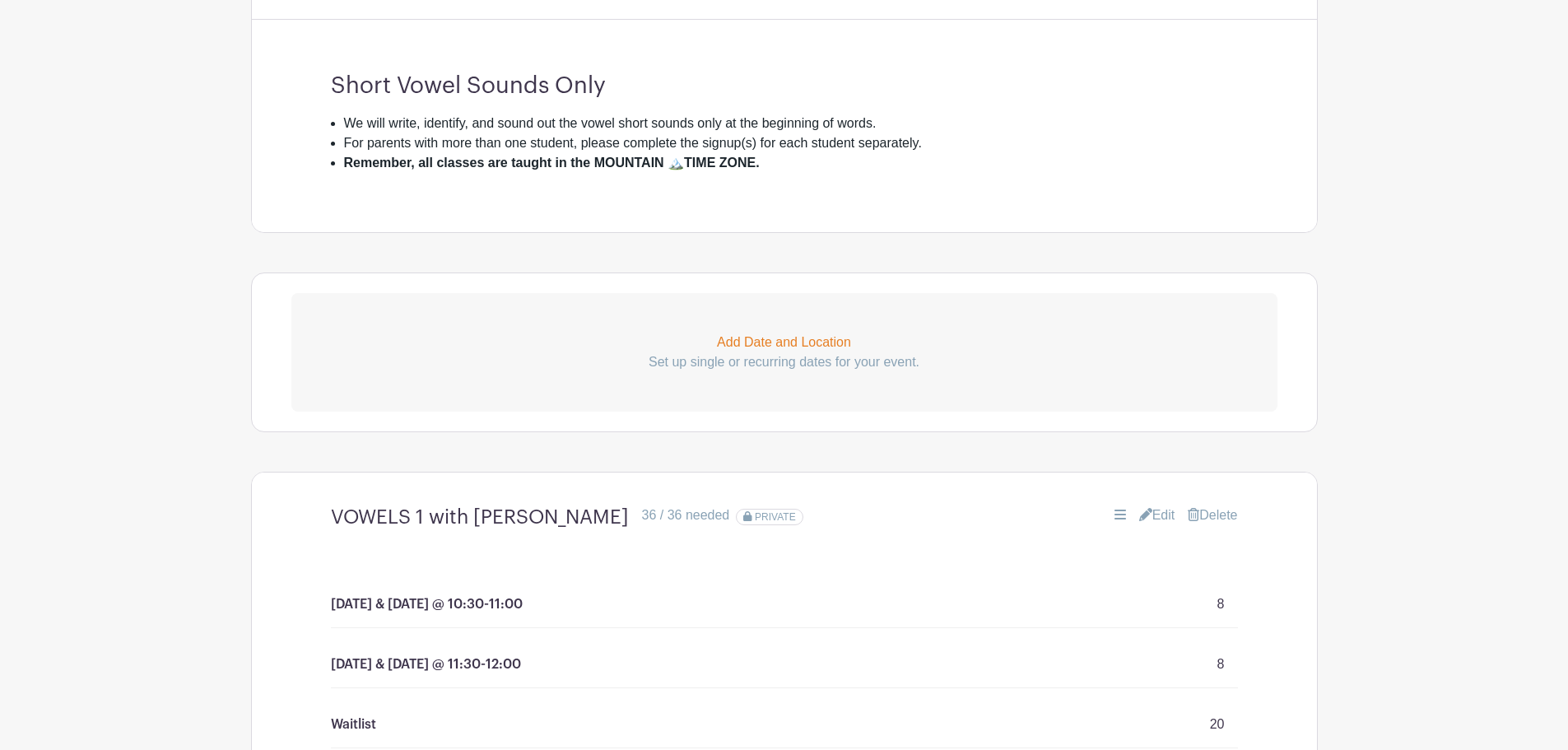
scroll to position [576, 0]
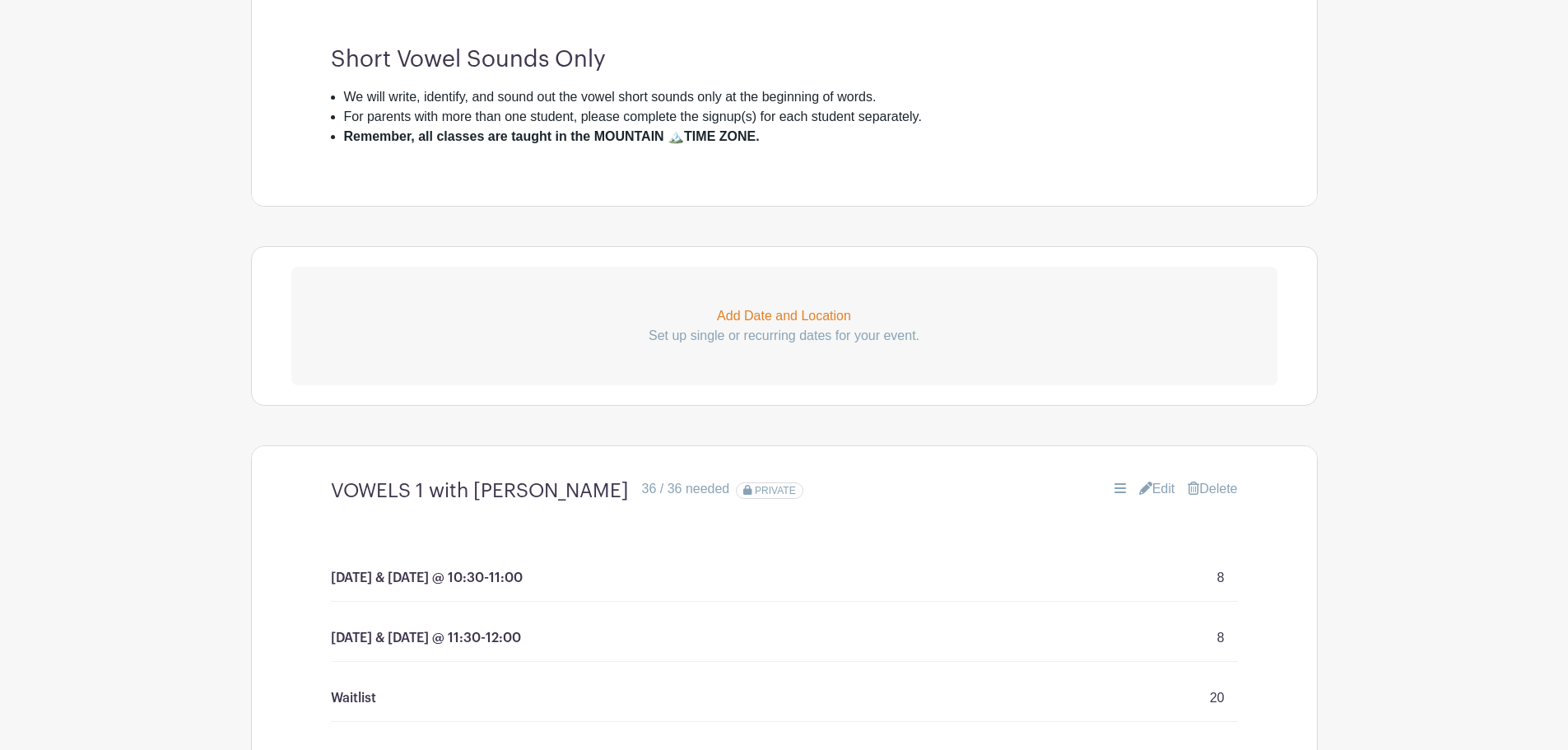
click at [1162, 482] on link "Edit" at bounding box center [1157, 489] width 36 height 20
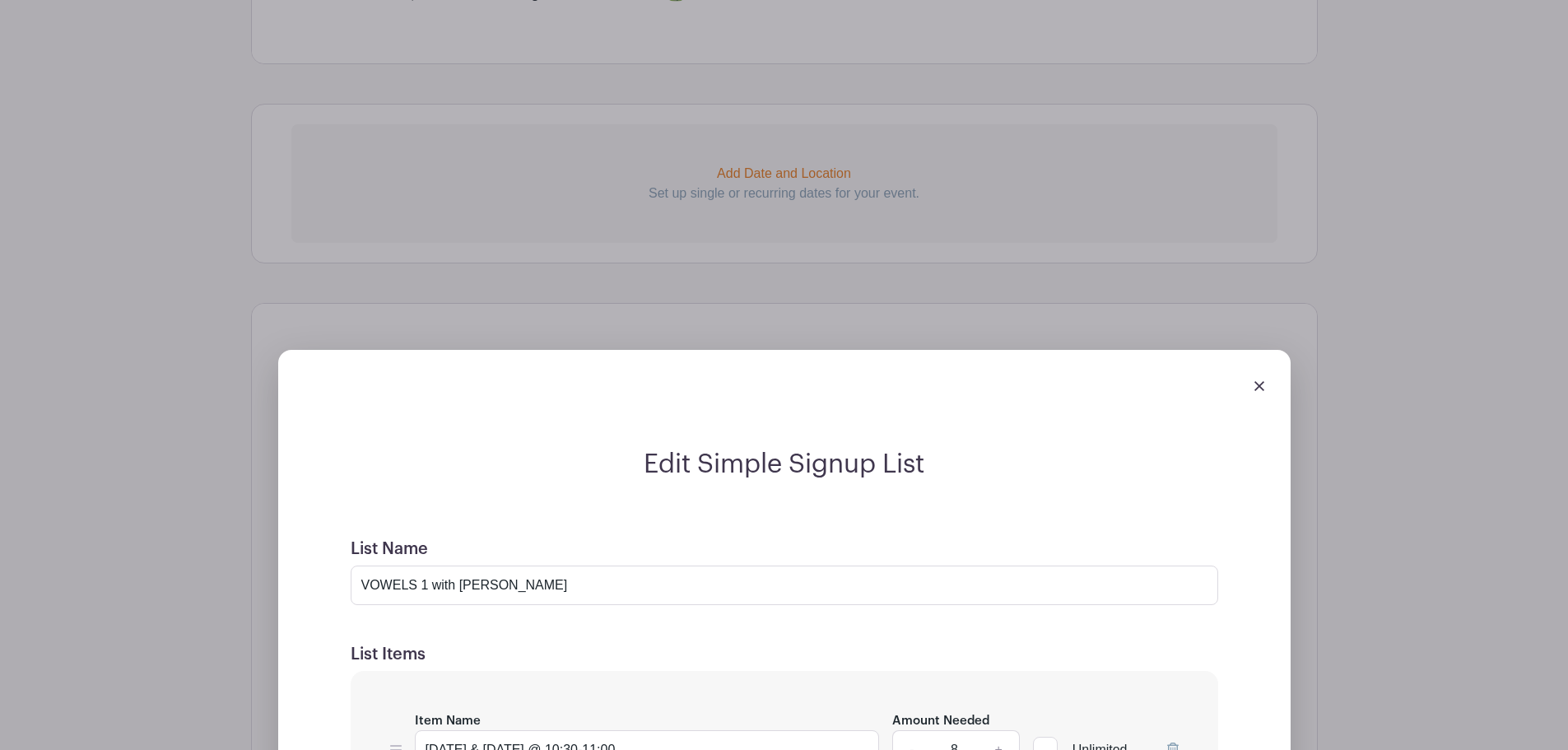
scroll to position [961, 0]
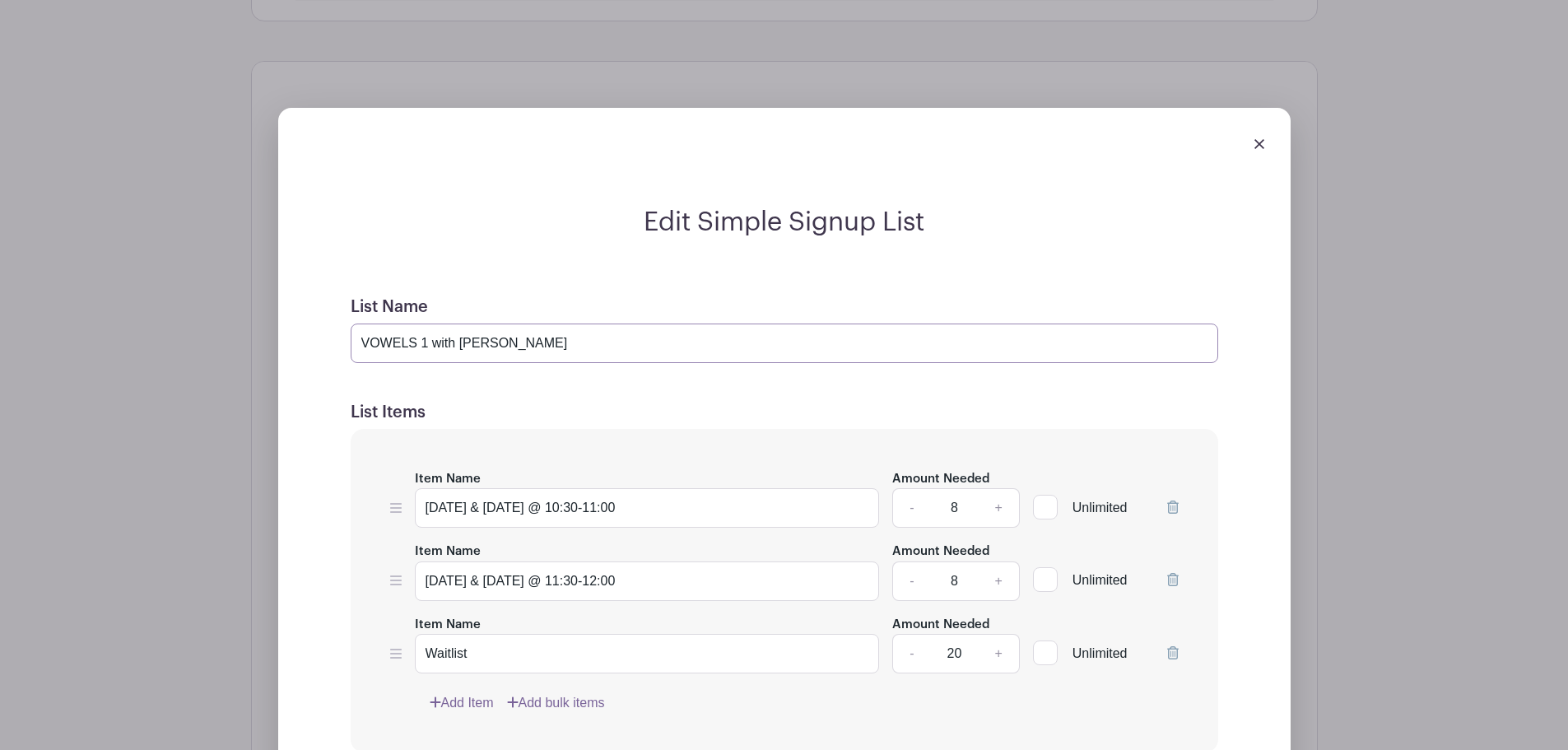
drag, startPoint x: 371, startPoint y: 342, endPoint x: 416, endPoint y: 344, distance: 45.0
click at [416, 344] on input "VOWELS 1 with Jean Larson" at bounding box center [784, 343] width 868 height 39
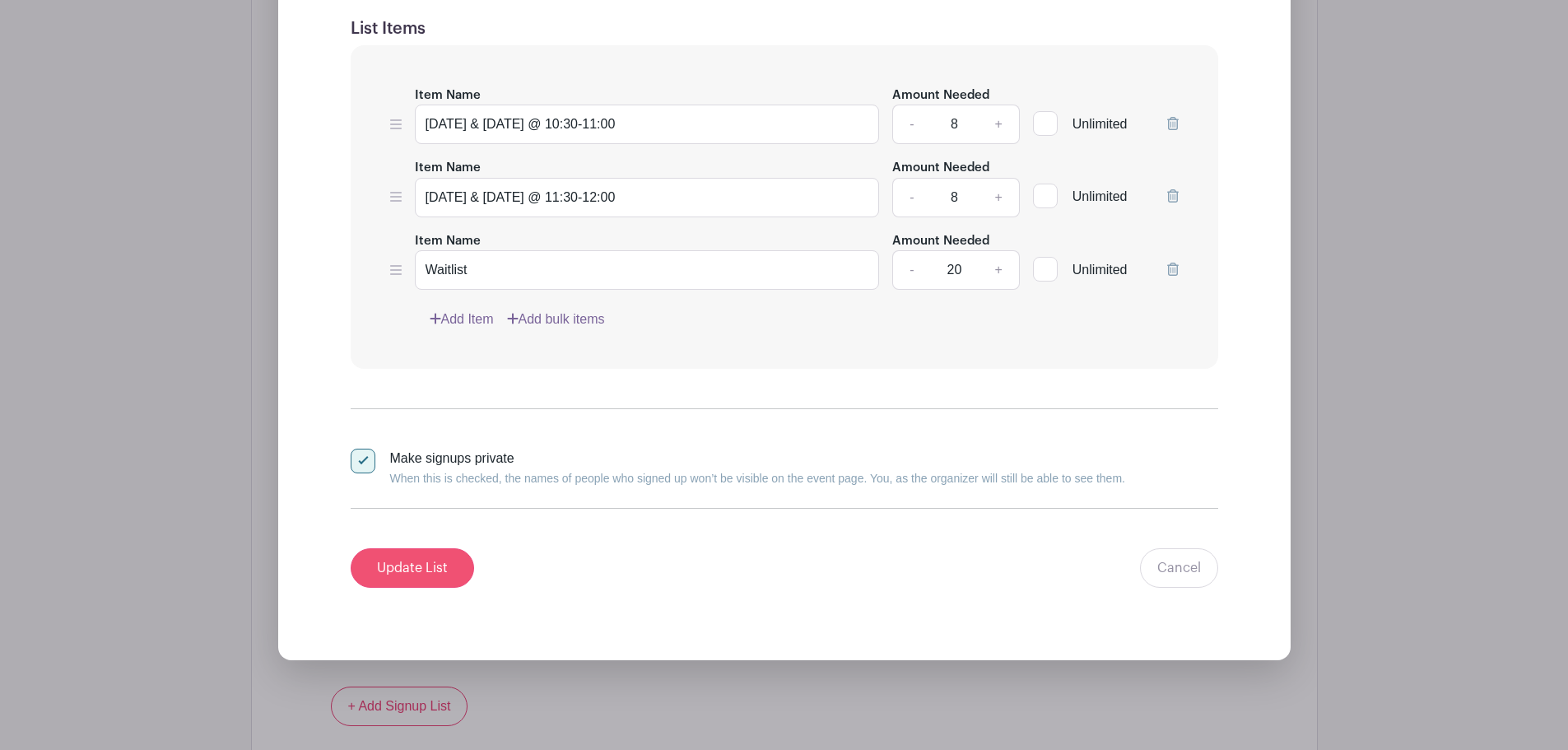
type input "Vowels 1 with Jean Larson"
click at [401, 562] on input "Update List" at bounding box center [412, 568] width 123 height 39
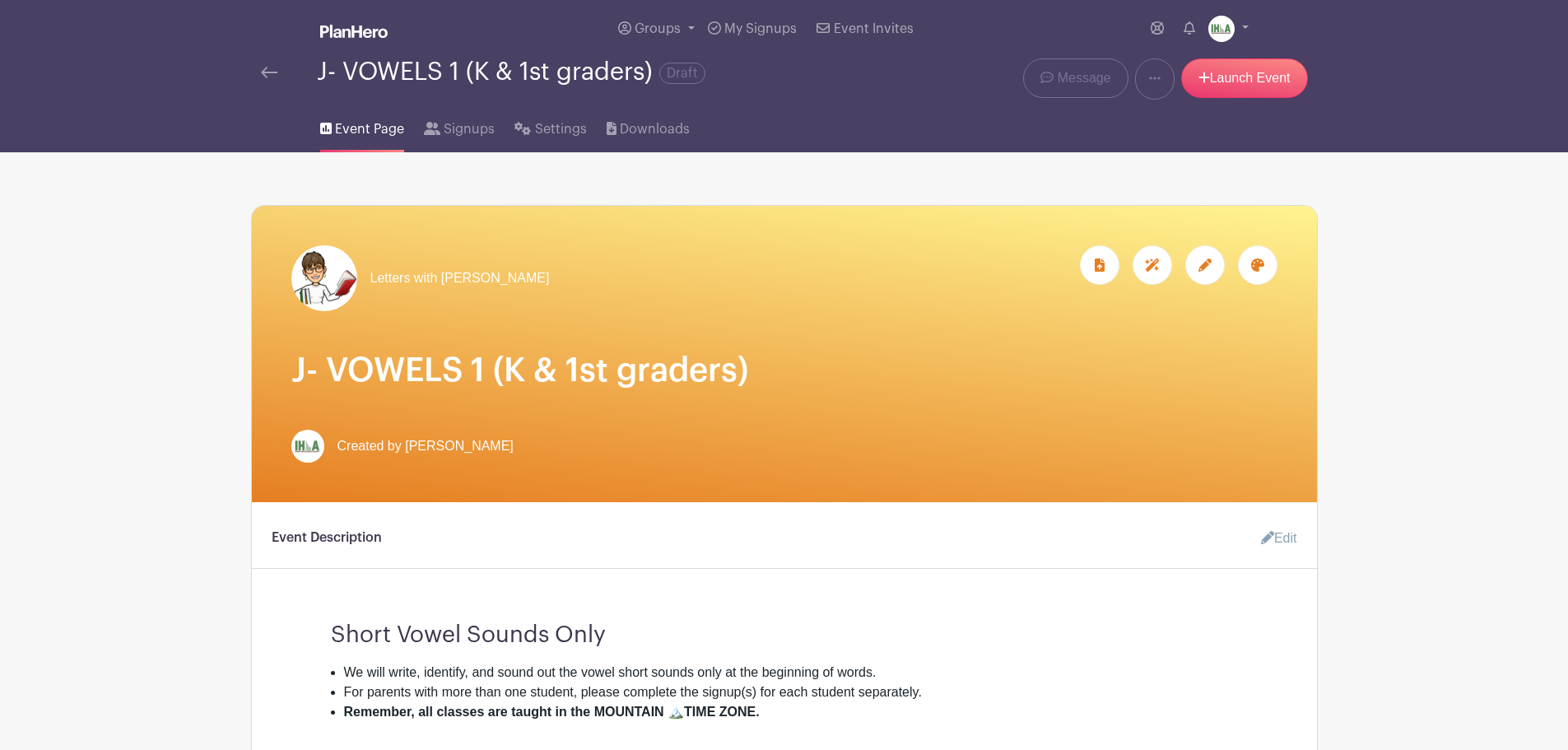
scroll to position [0, 0]
click at [270, 70] on img at bounding box center [268, 73] width 17 height 12
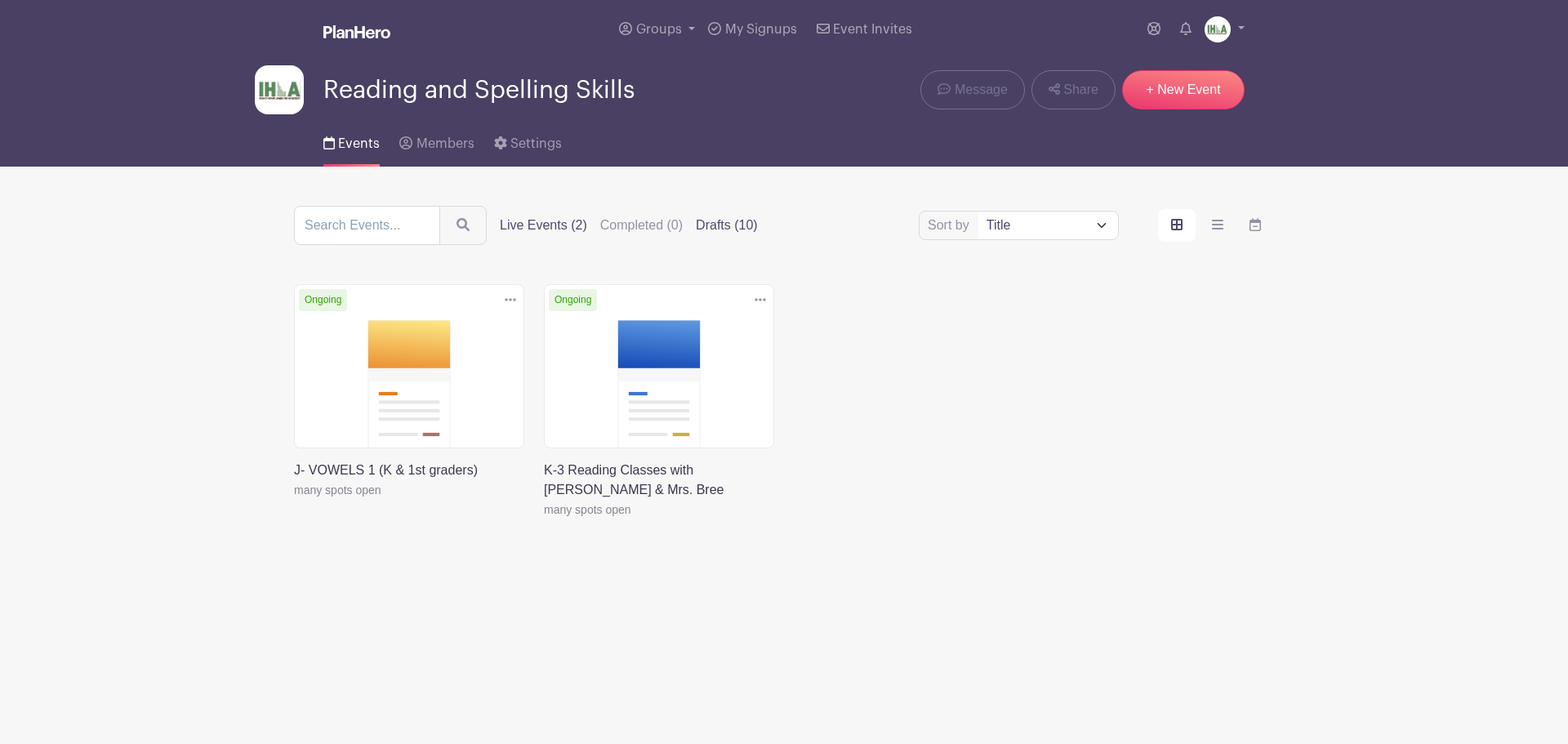
click at [721, 221] on label "Drafts (10)" at bounding box center [727, 225] width 62 height 19
click at [0, 0] on input "Drafts (10)" at bounding box center [0, 0] width 0 height 0
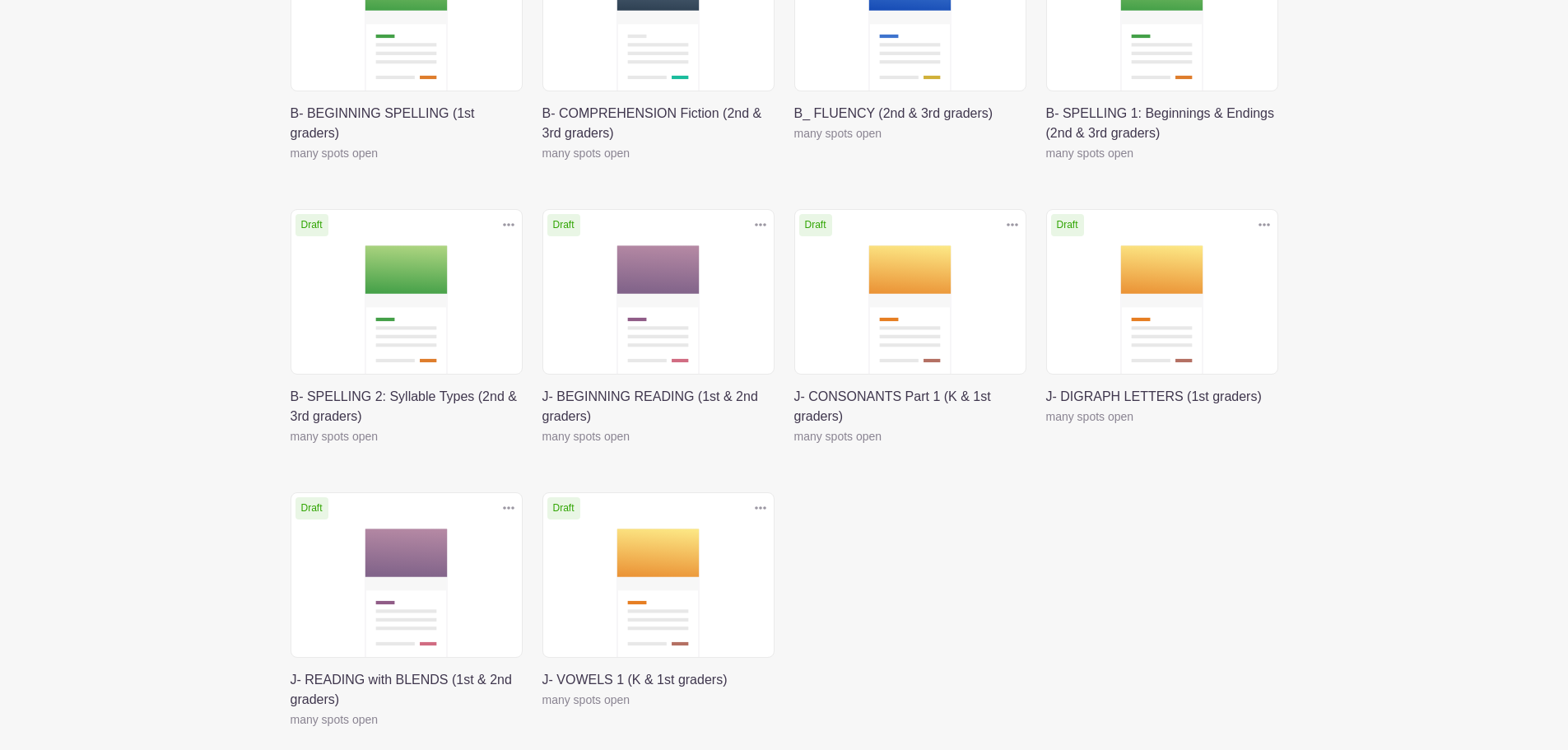
scroll to position [385, 0]
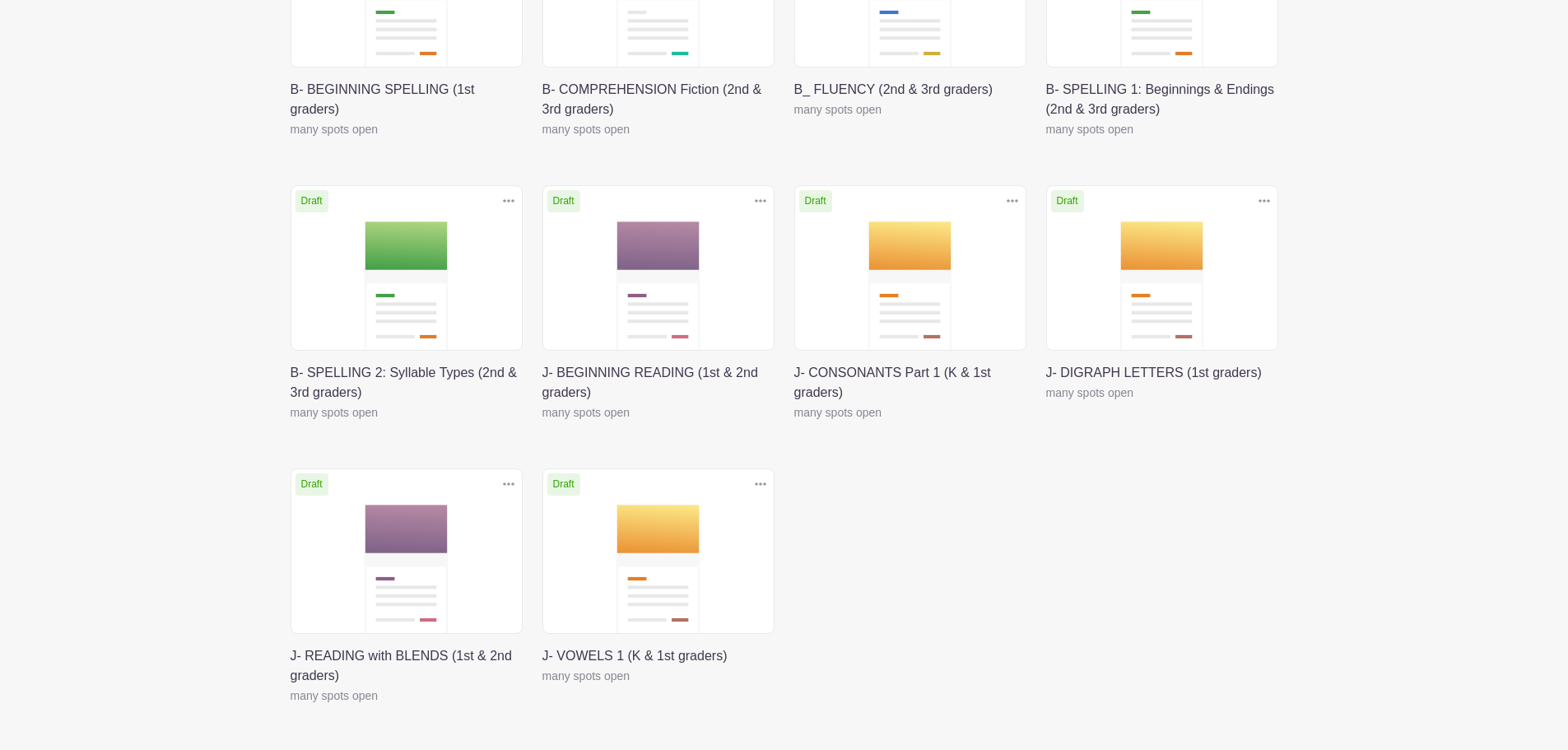
click at [291, 705] on link at bounding box center [291, 705] width 0 height 0
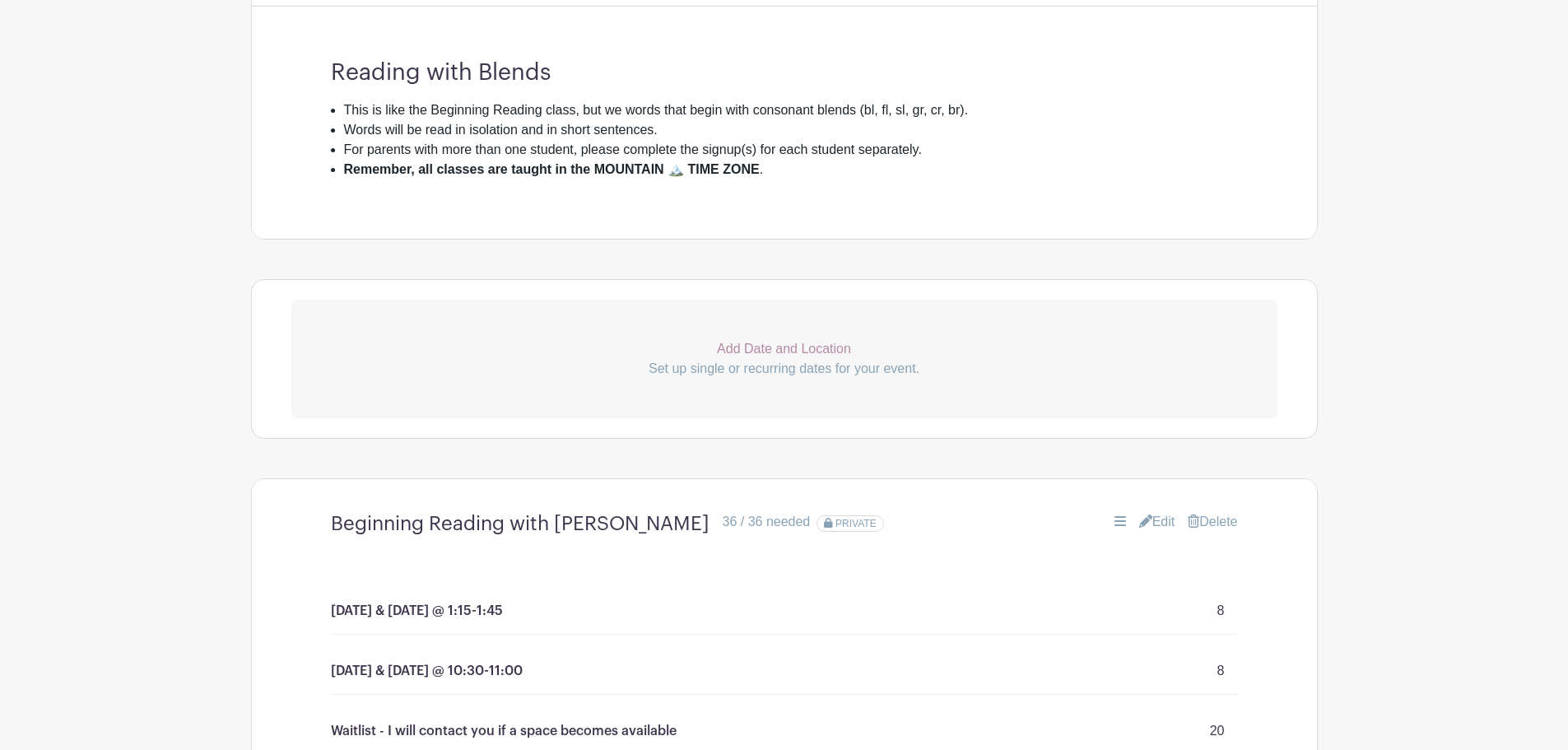
scroll to position [385, 0]
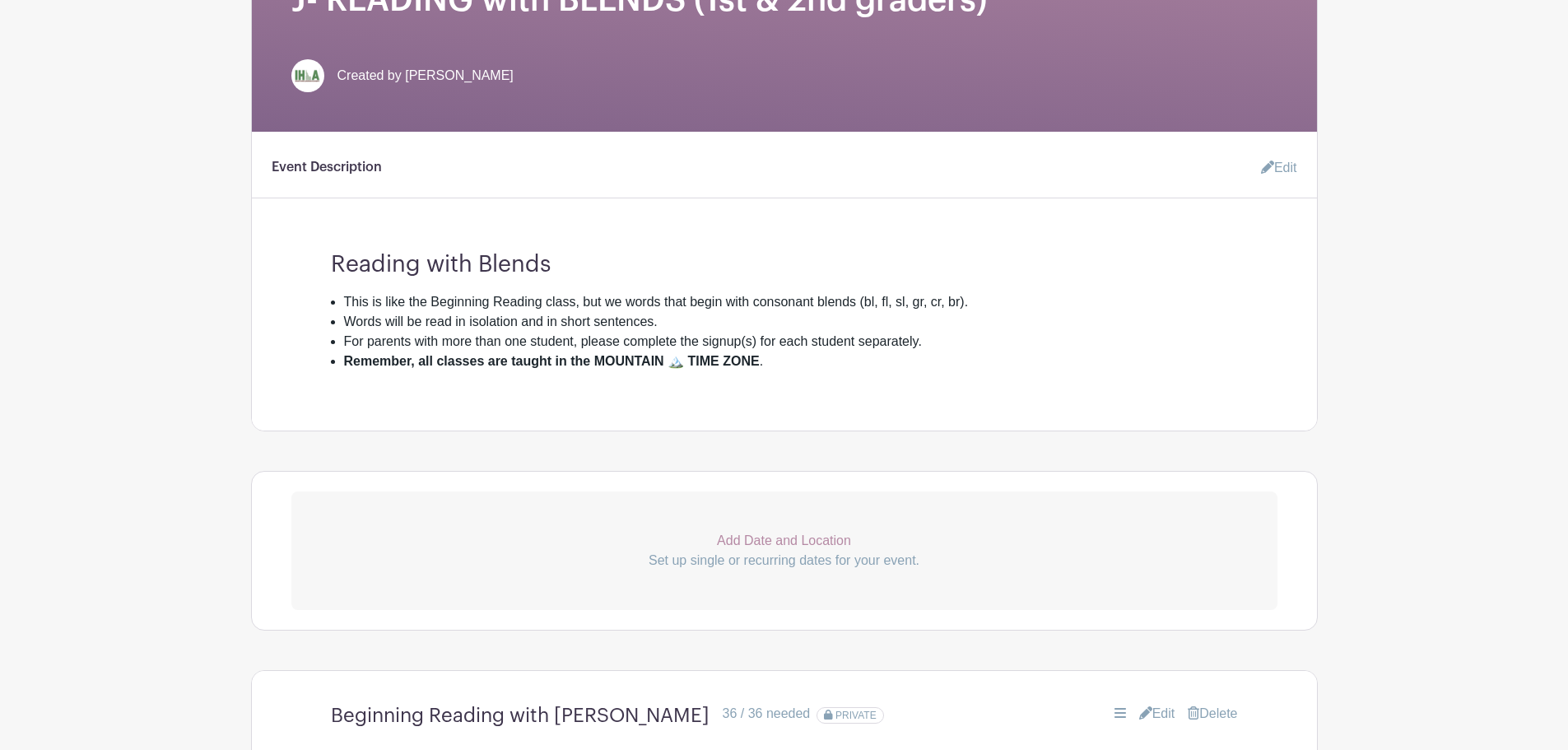
click at [1268, 164] on icon at bounding box center [1267, 166] width 13 height 13
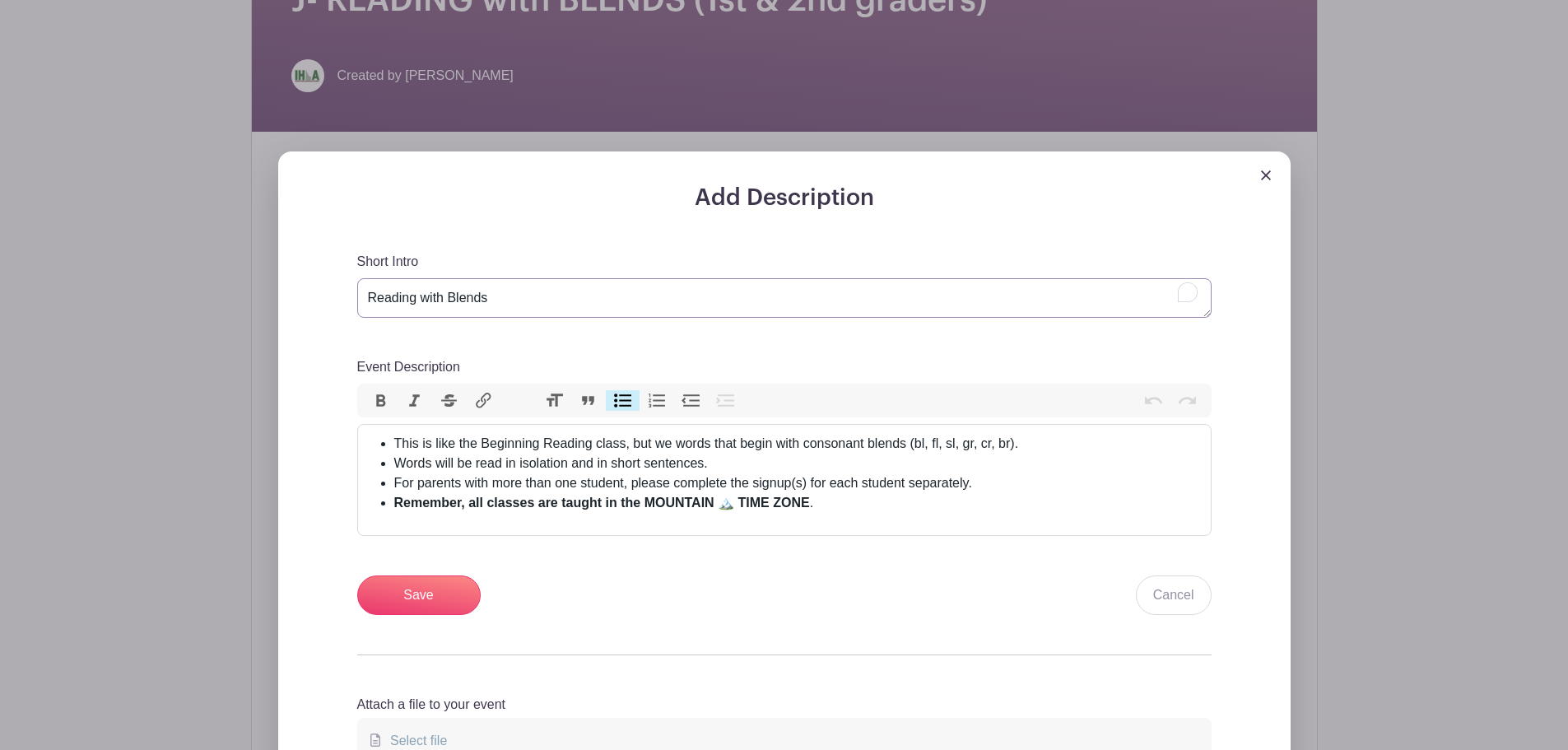
drag, startPoint x: 489, startPoint y: 299, endPoint x: 319, endPoint y: 299, distance: 170.0
click at [319, 299] on div "Add Description Short Intro Reading with Blends Event Description Bold Italic S…" at bounding box center [784, 493] width 933 height 619
click at [414, 587] on input "Save" at bounding box center [419, 595] width 123 height 39
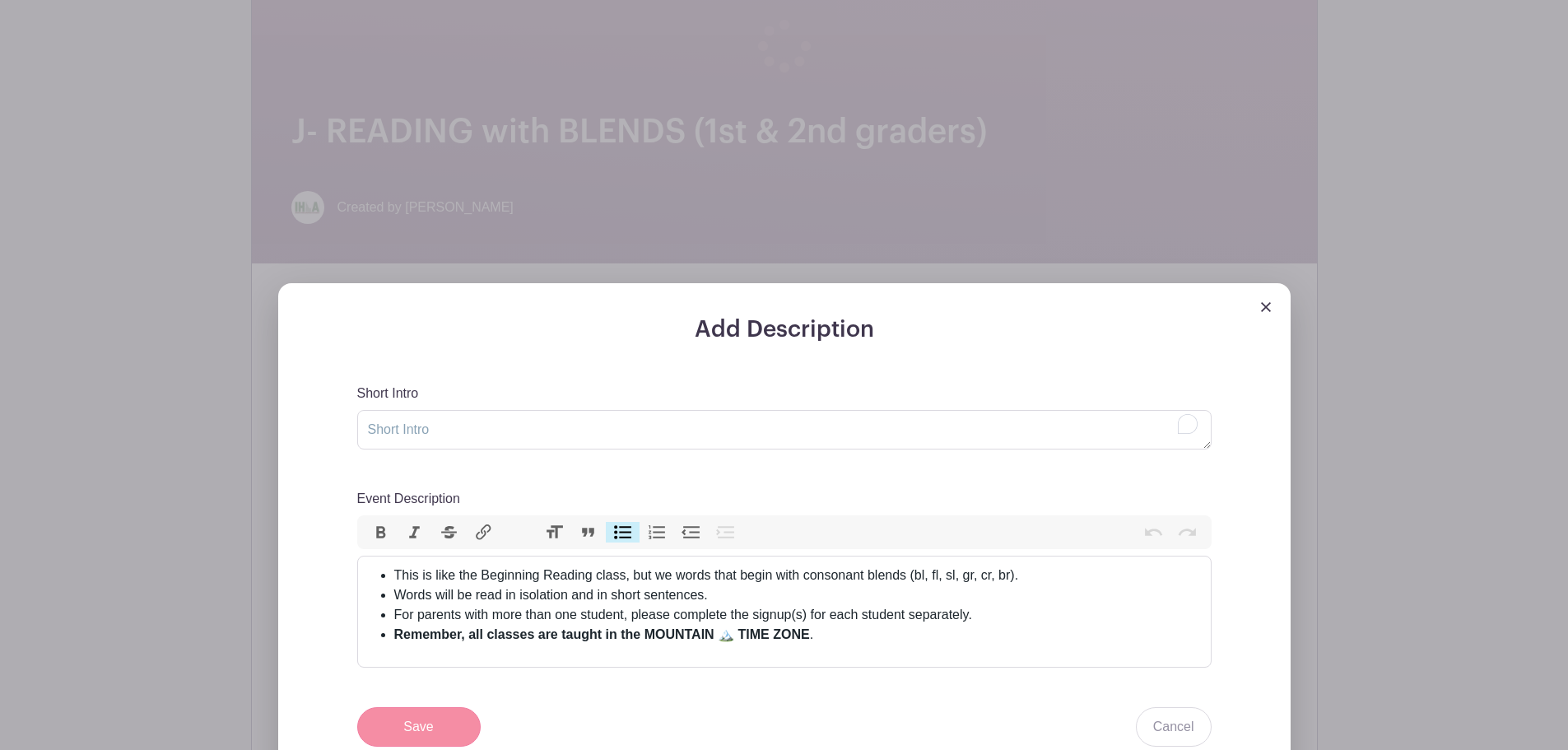
scroll to position [516, 0]
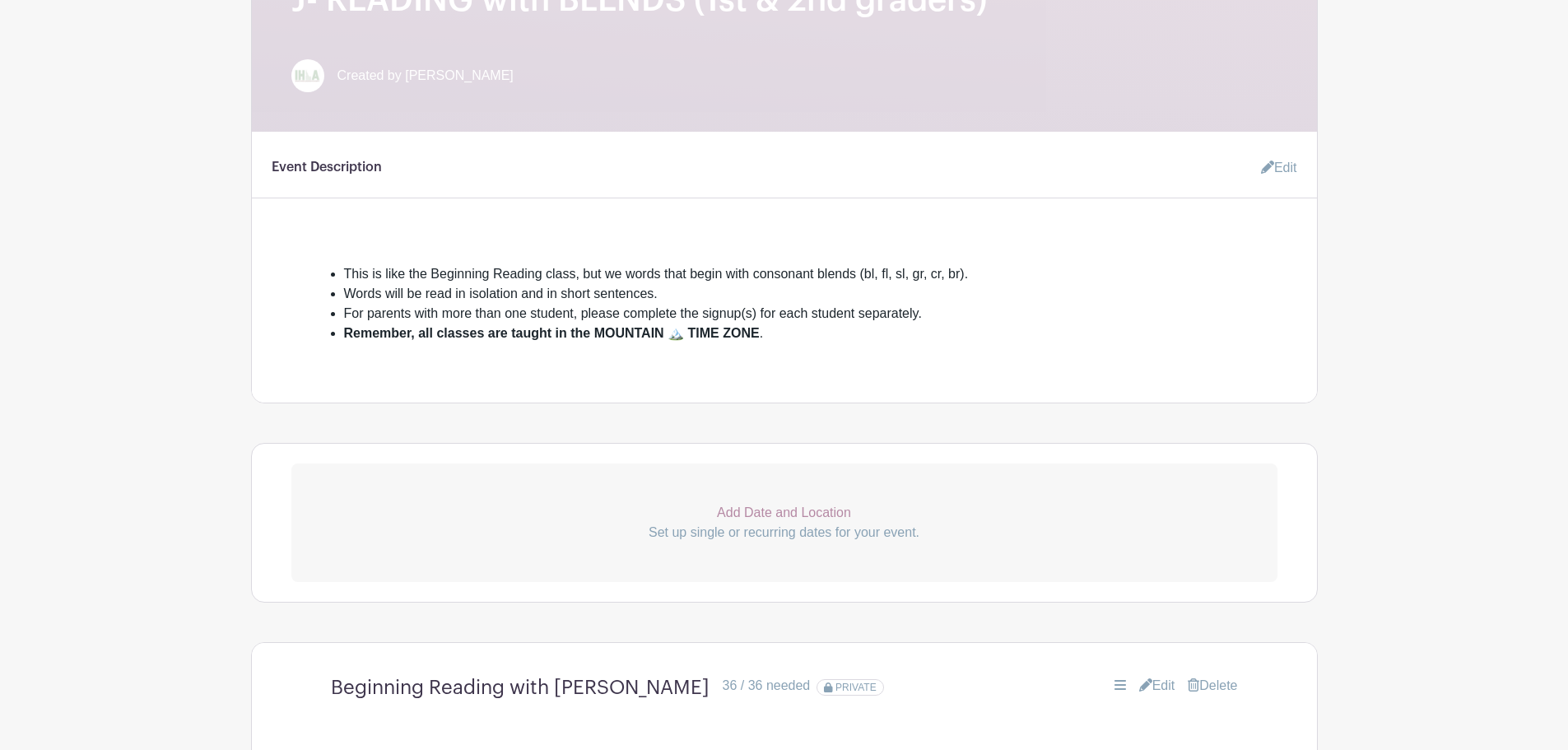
click at [1275, 161] on link "Edit" at bounding box center [1272, 168] width 49 height 33
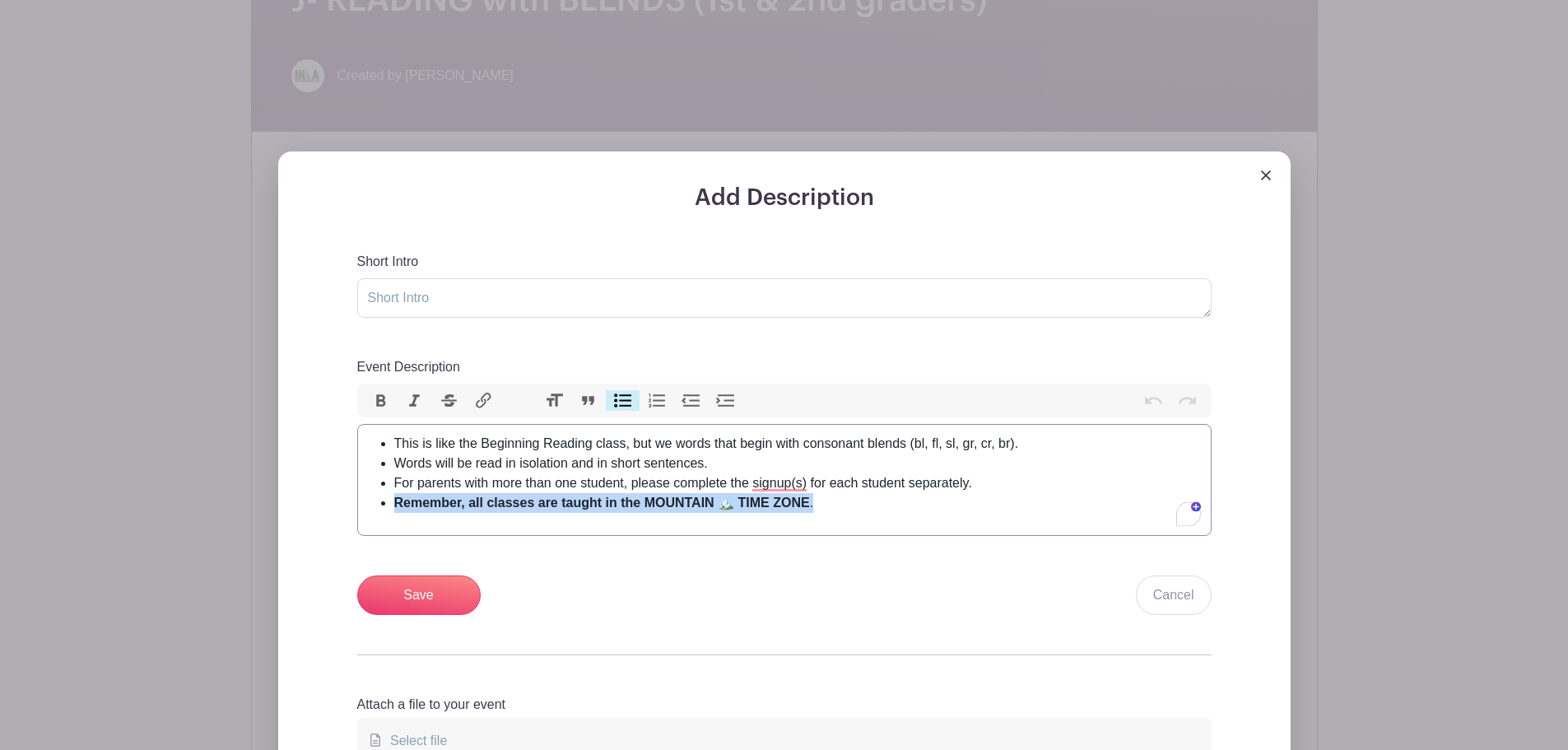
drag, startPoint x: 814, startPoint y: 503, endPoint x: 396, endPoint y: 498, distance: 418.0
click at [396, 498] on li "Remember, all classes are taught in the MOUNTAIN 🏔️ TIME ZONE ." at bounding box center [798, 503] width 807 height 20
click at [553, 401] on button "Heading" at bounding box center [553, 400] width 34 height 22
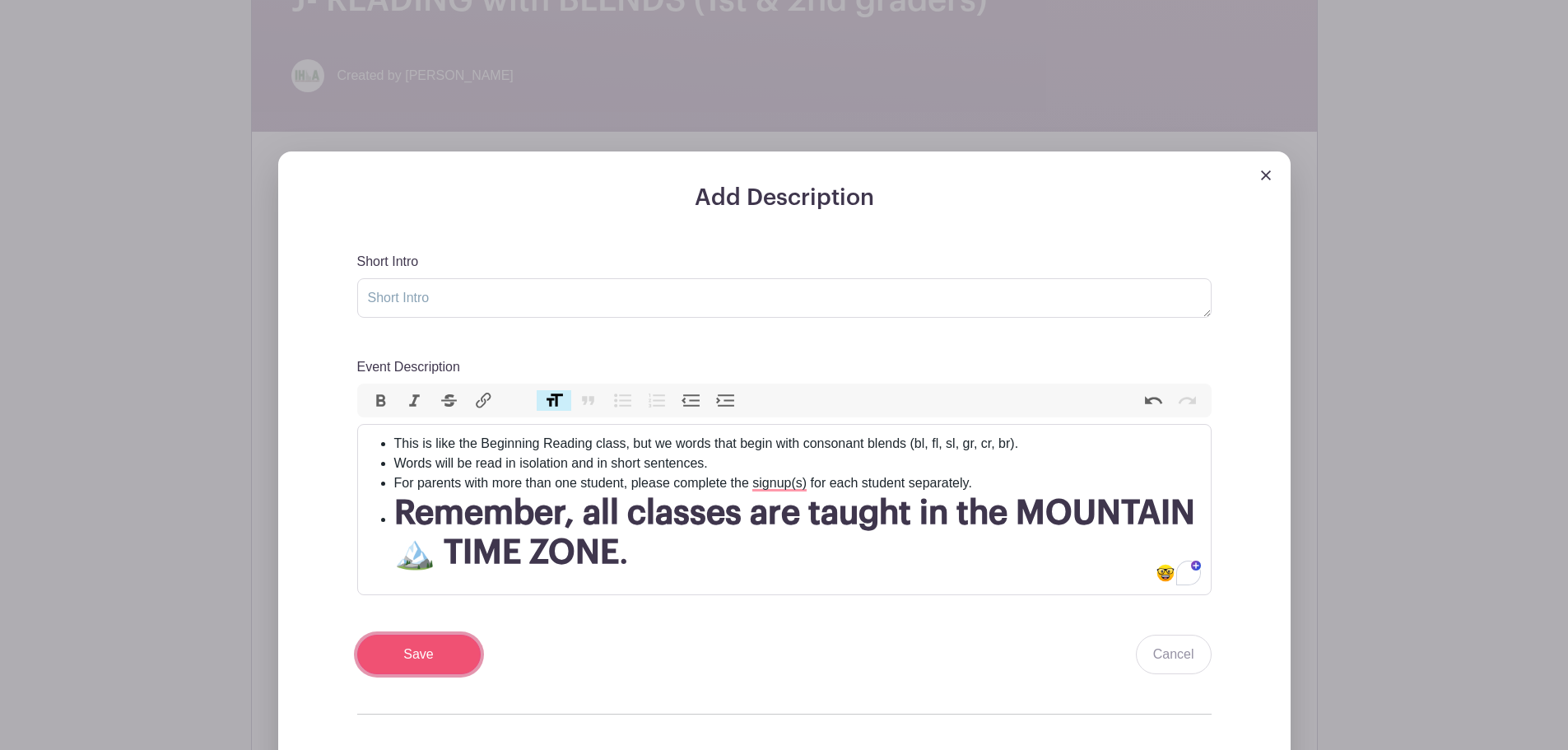
click at [429, 646] on input "Save" at bounding box center [419, 654] width 123 height 39
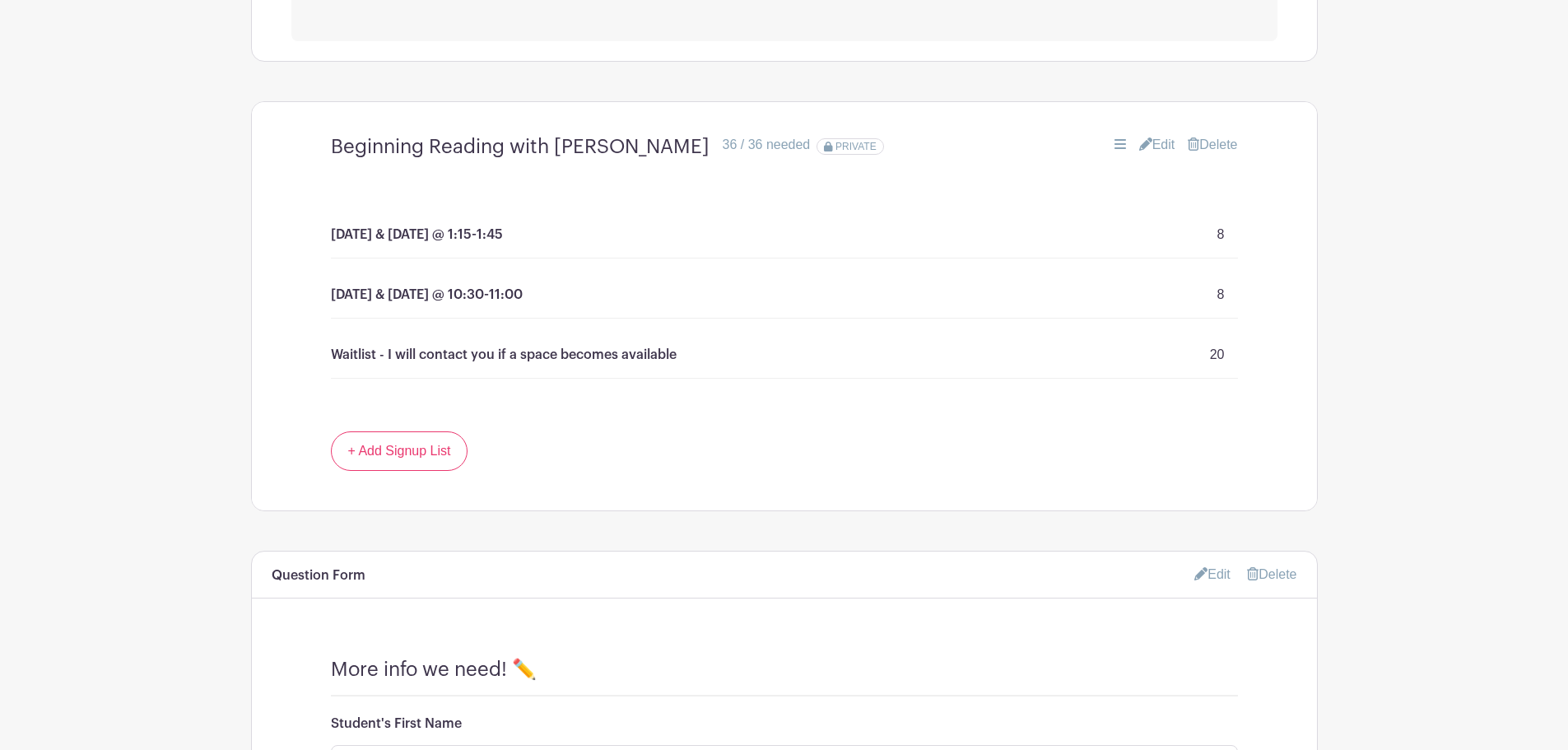
scroll to position [1092, 0]
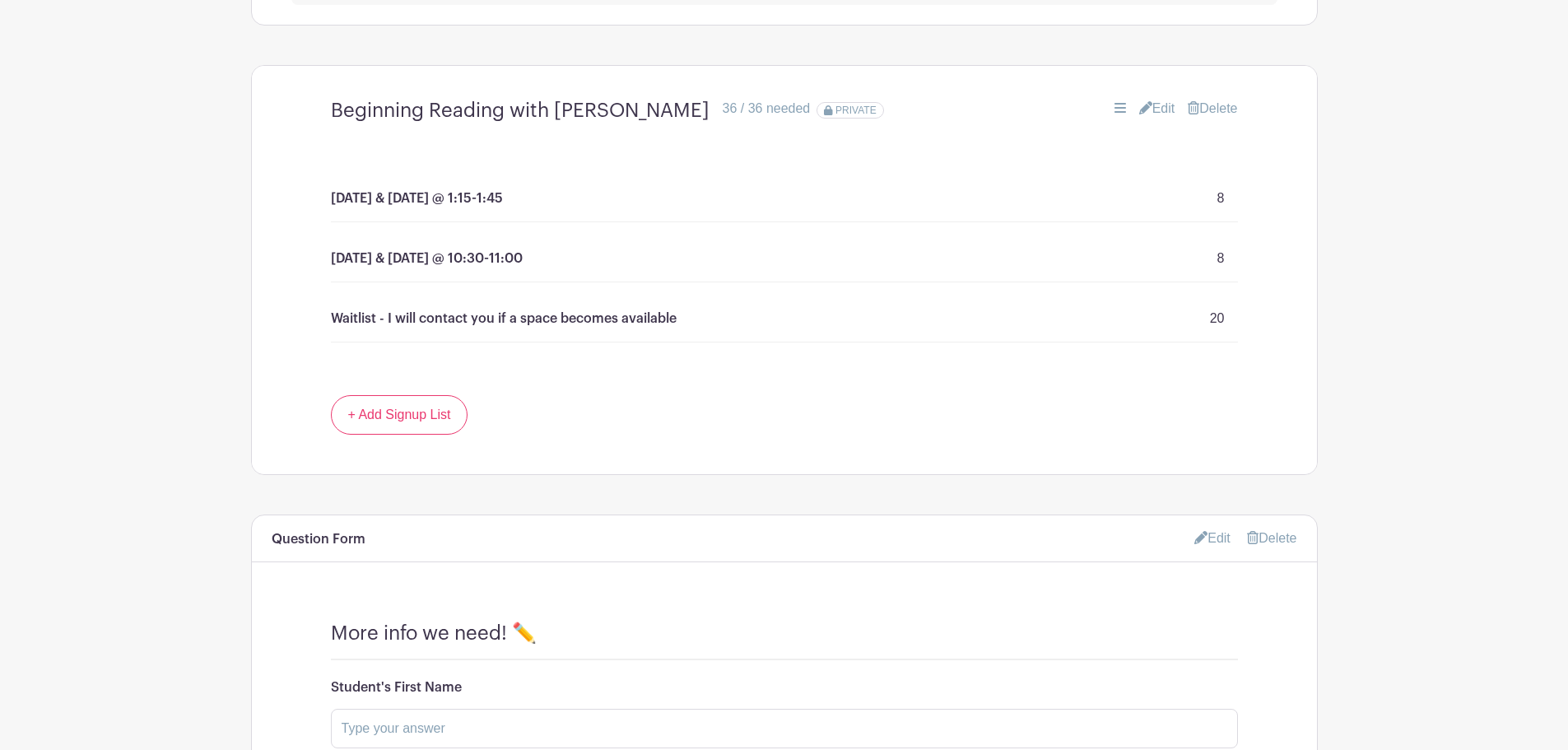
click at [1155, 106] on link "Edit" at bounding box center [1157, 109] width 36 height 20
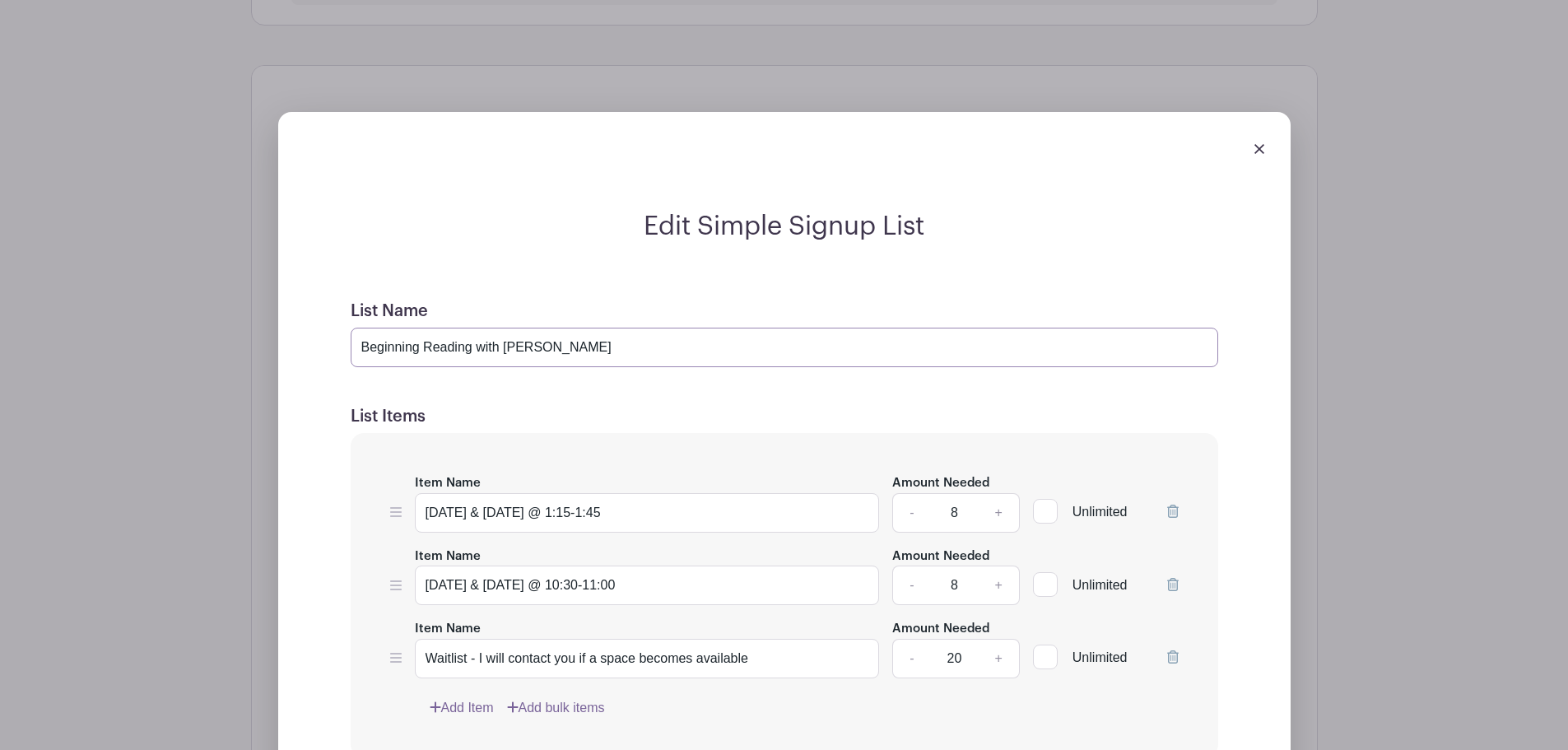
drag, startPoint x: 474, startPoint y: 348, endPoint x: 358, endPoint y: 349, distance: 116.0
click at [358, 349] on input "Beginning Reading with [PERSON_NAME]" at bounding box center [784, 348] width 868 height 39
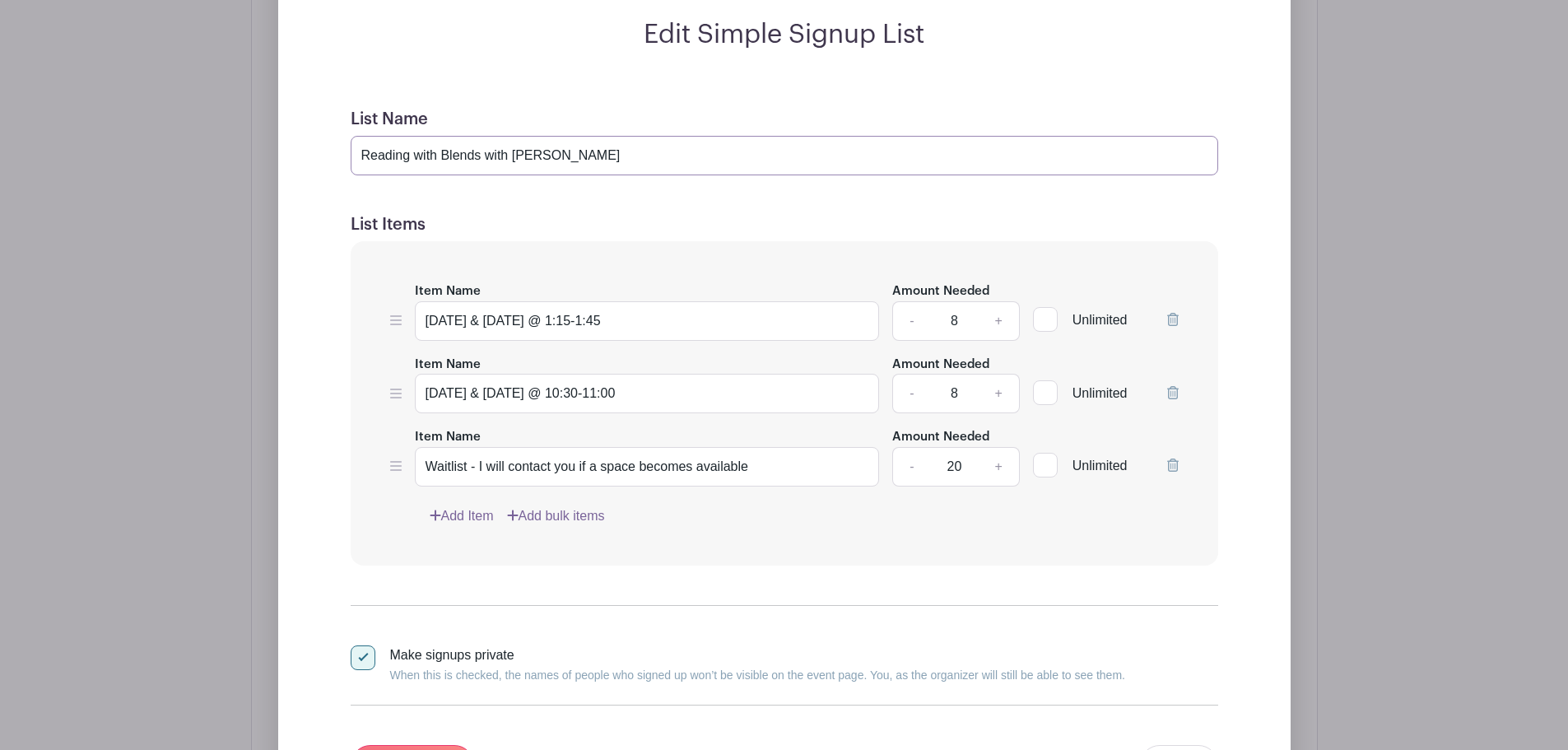
scroll to position [1668, 0]
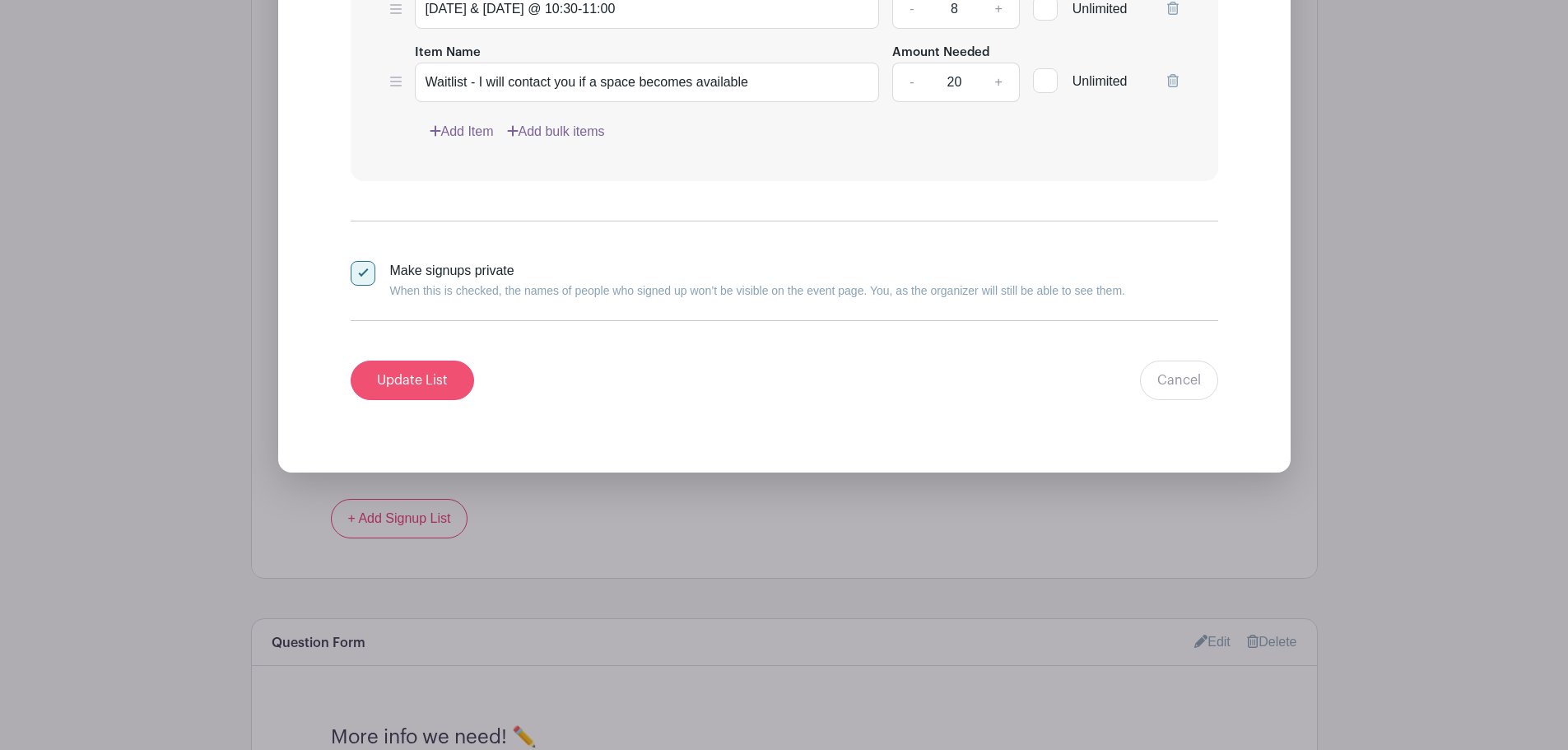
type input "Reading with Blends with Mrs. Jean"
click at [404, 376] on input "Update List" at bounding box center [412, 380] width 123 height 39
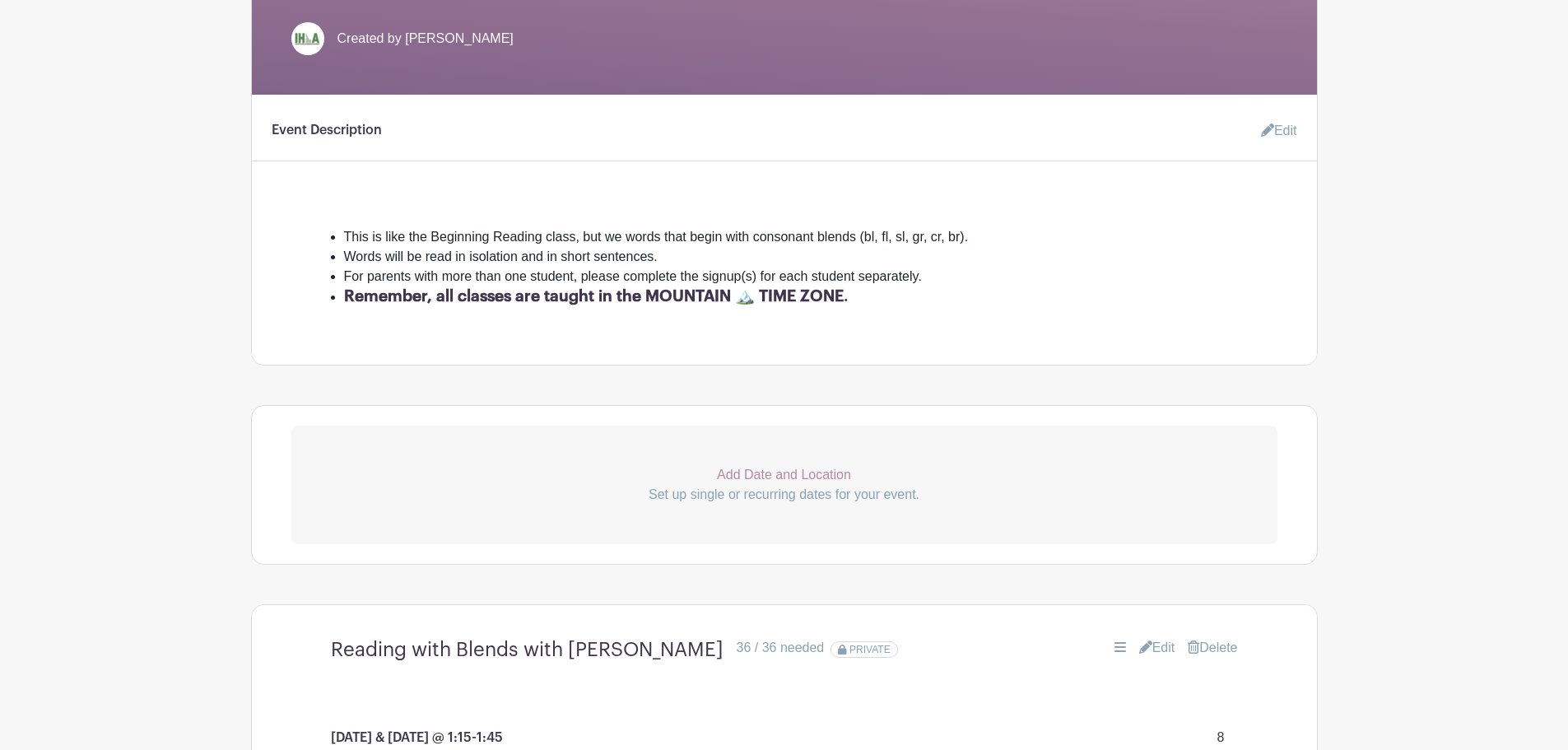
scroll to position [0, 0]
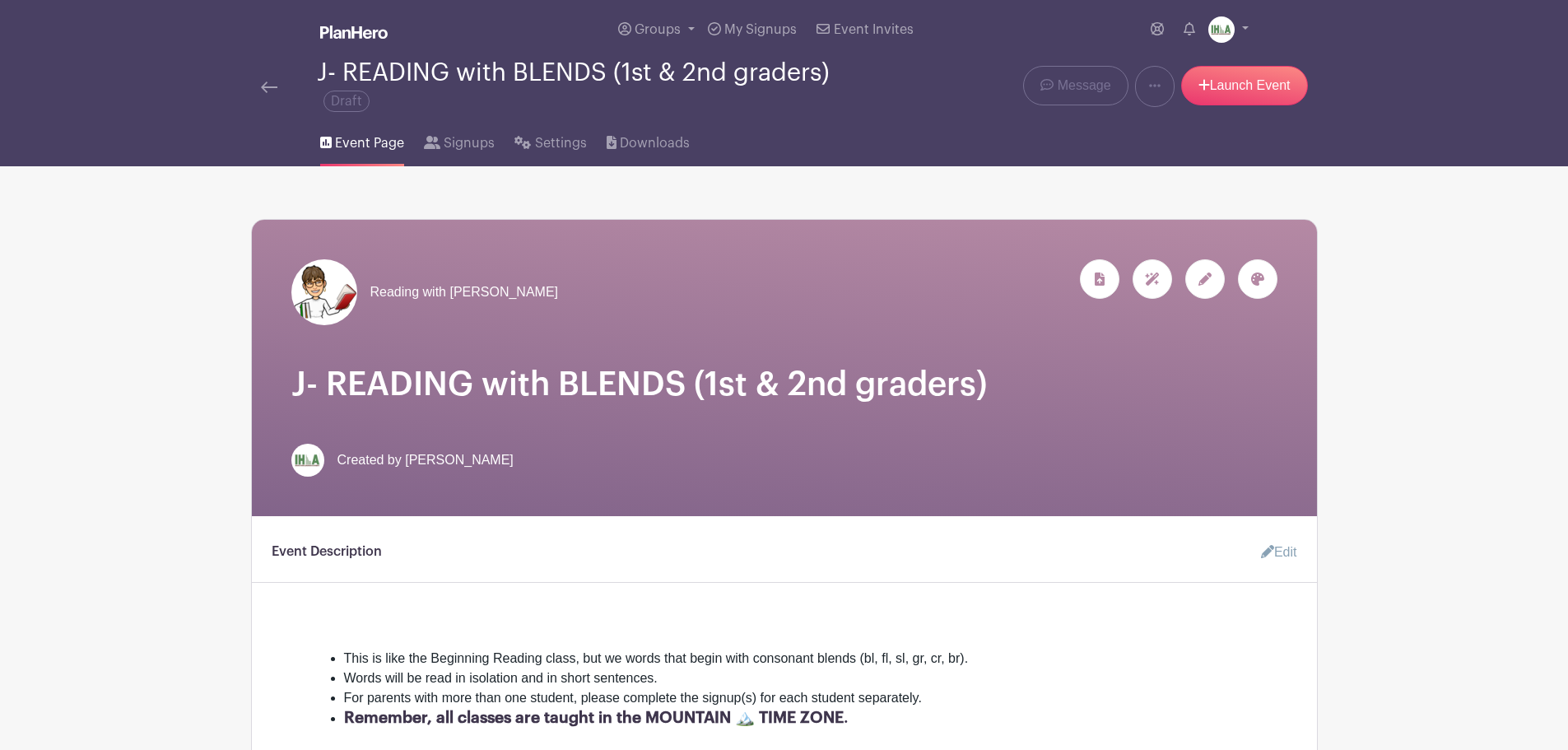
click at [269, 85] on img at bounding box center [268, 87] width 17 height 12
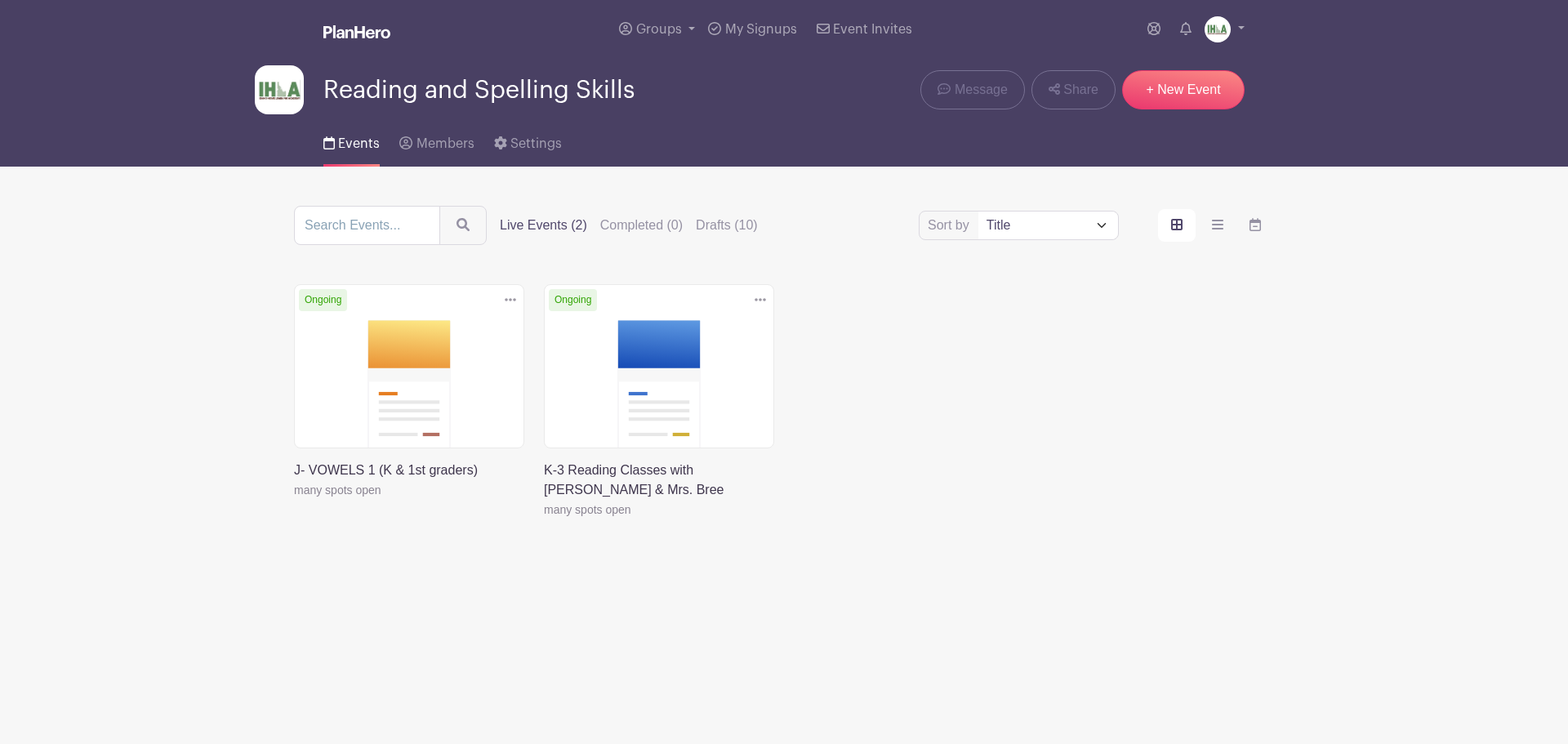
click at [294, 499] on link at bounding box center [294, 499] width 0 height 0
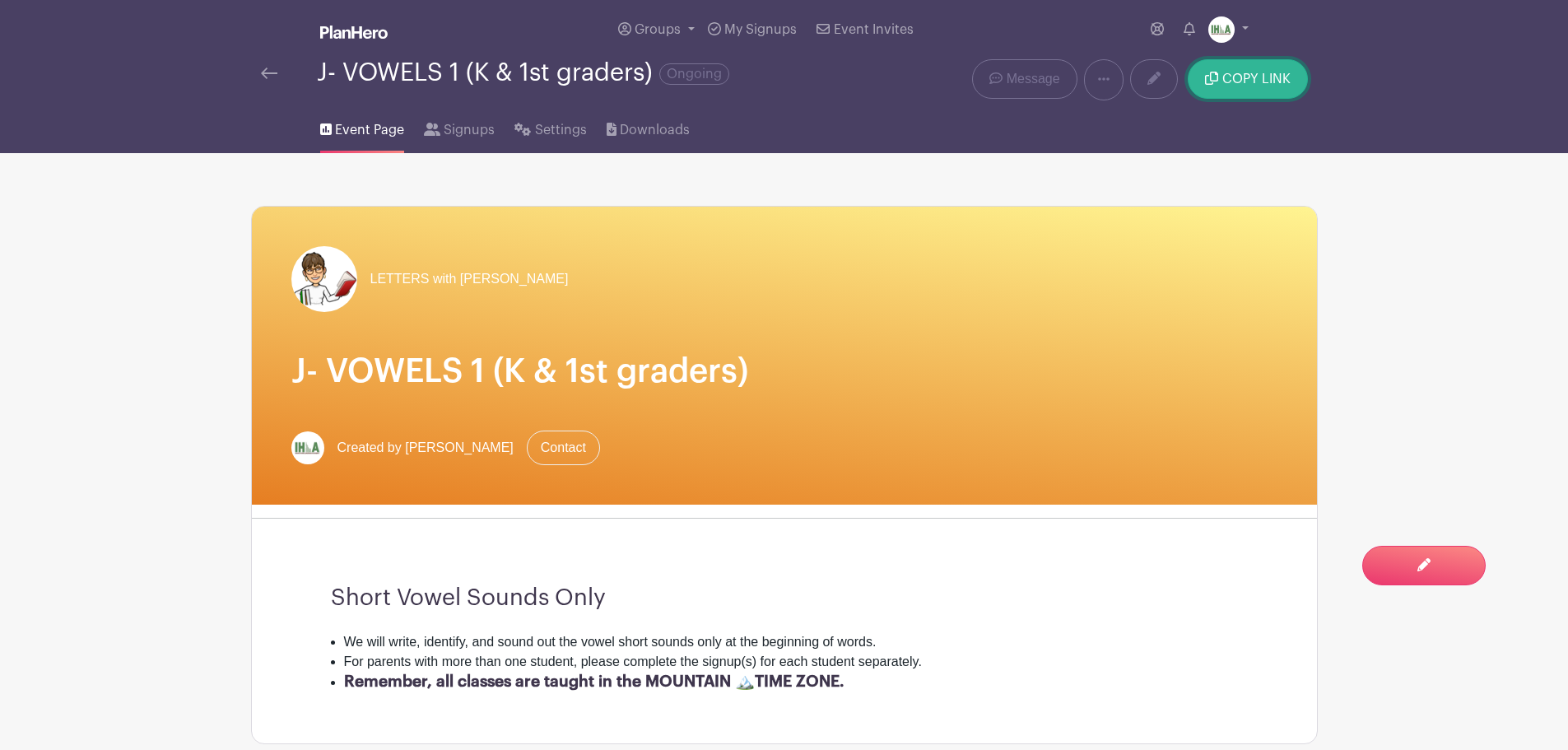
drag, startPoint x: 1251, startPoint y: 83, endPoint x: 1228, endPoint y: 71, distance: 25.9
click at [1249, 83] on span "COPY LINK" at bounding box center [1257, 78] width 69 height 13
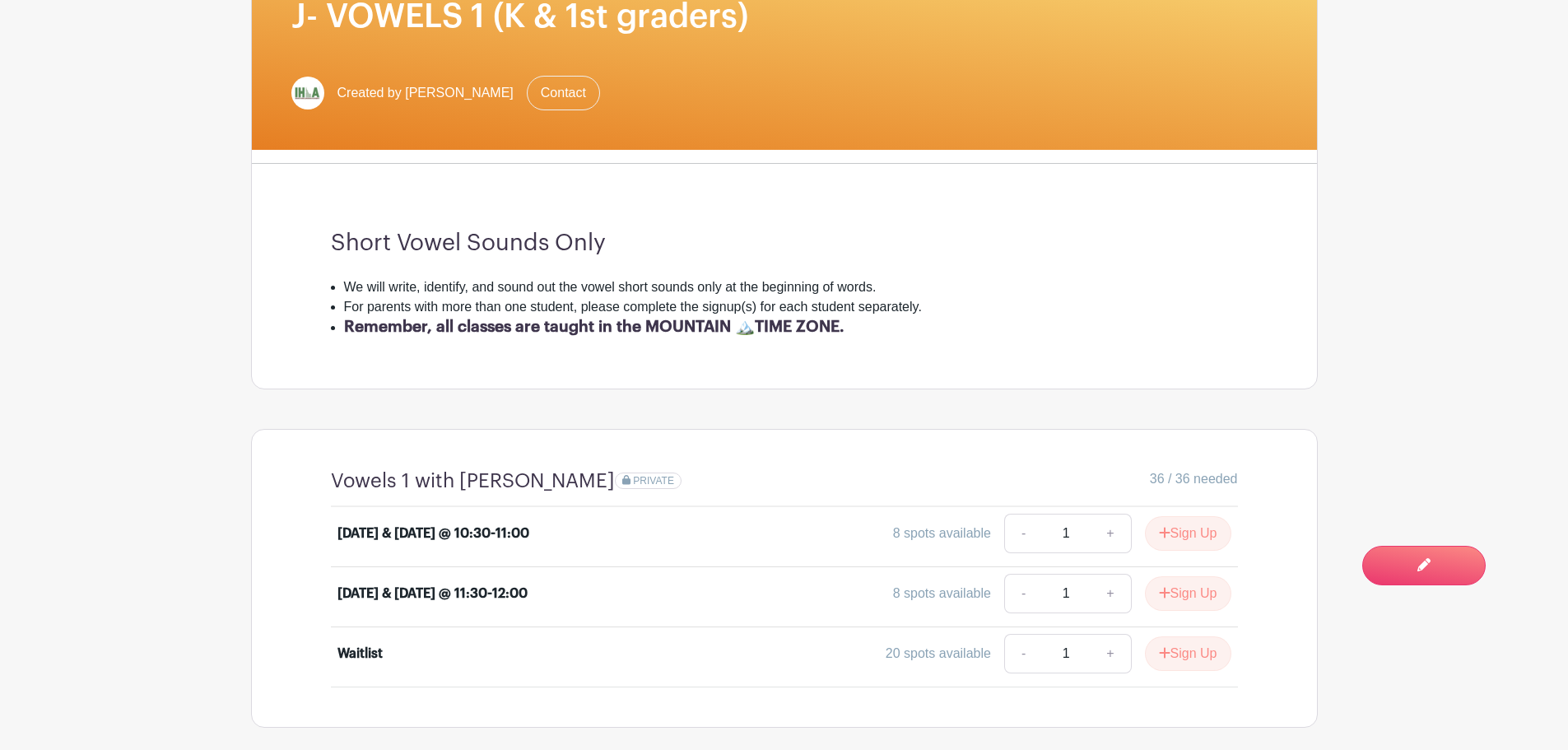
scroll to position [546, 0]
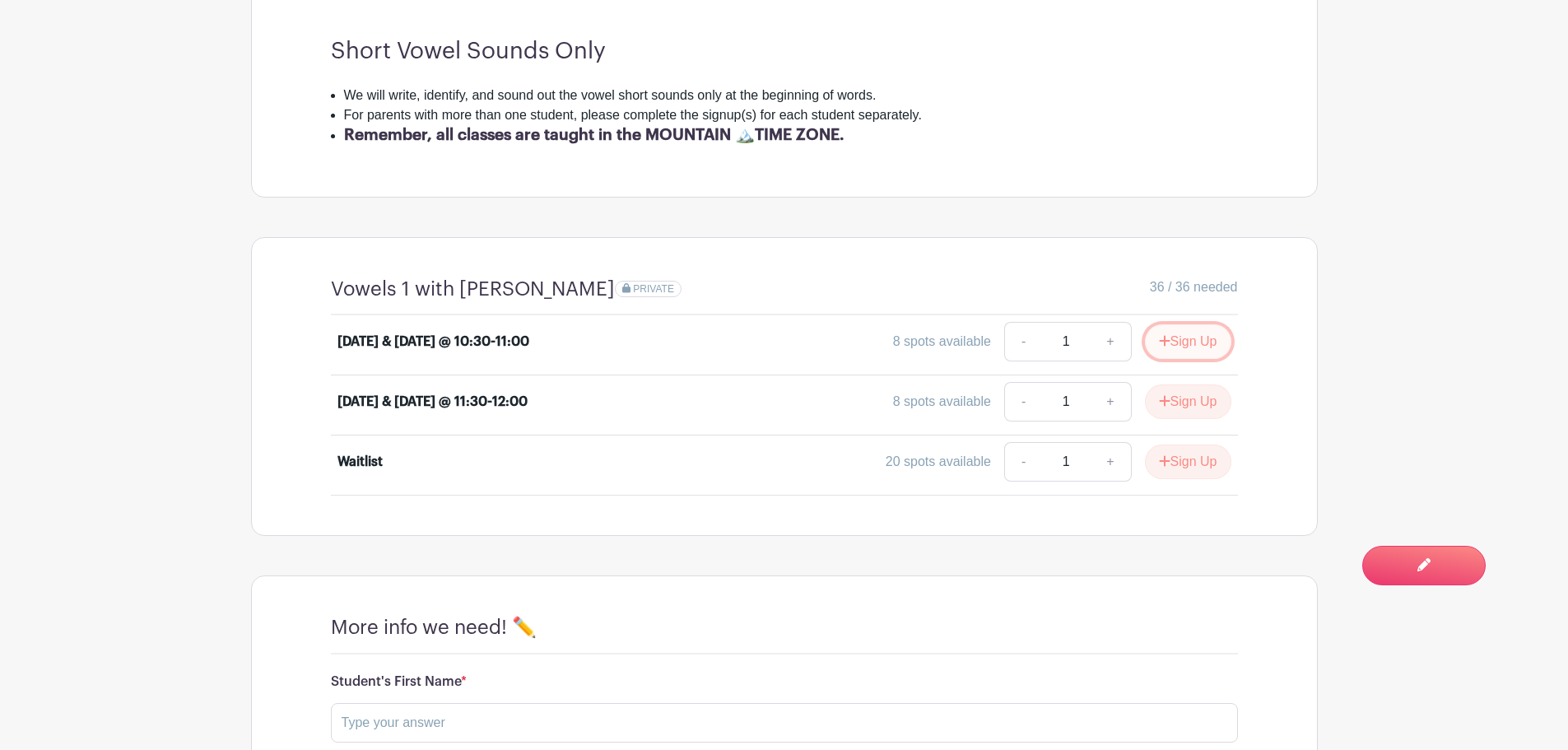
click at [1180, 344] on button "Sign Up" at bounding box center [1188, 341] width 86 height 34
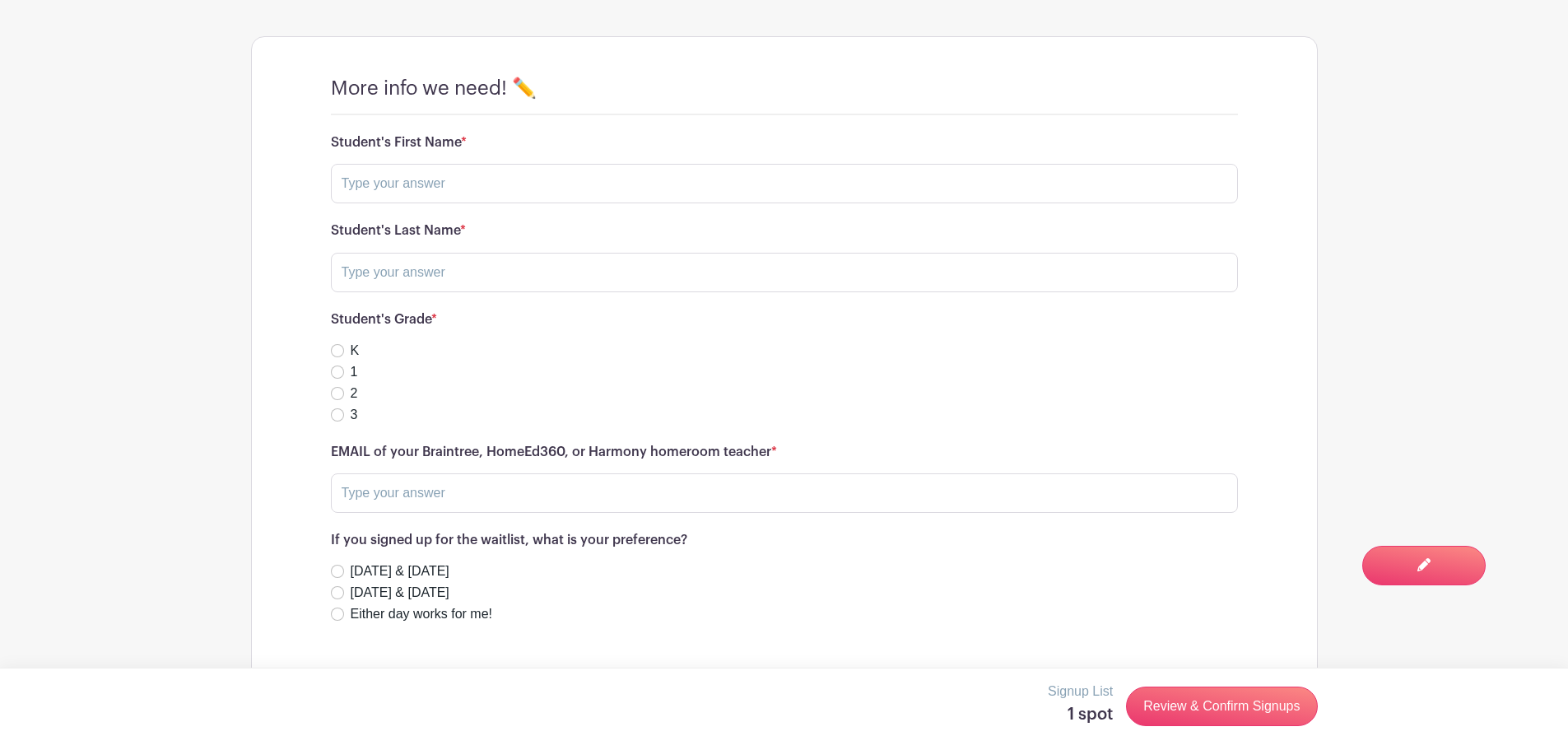
scroll to position [1123, 0]
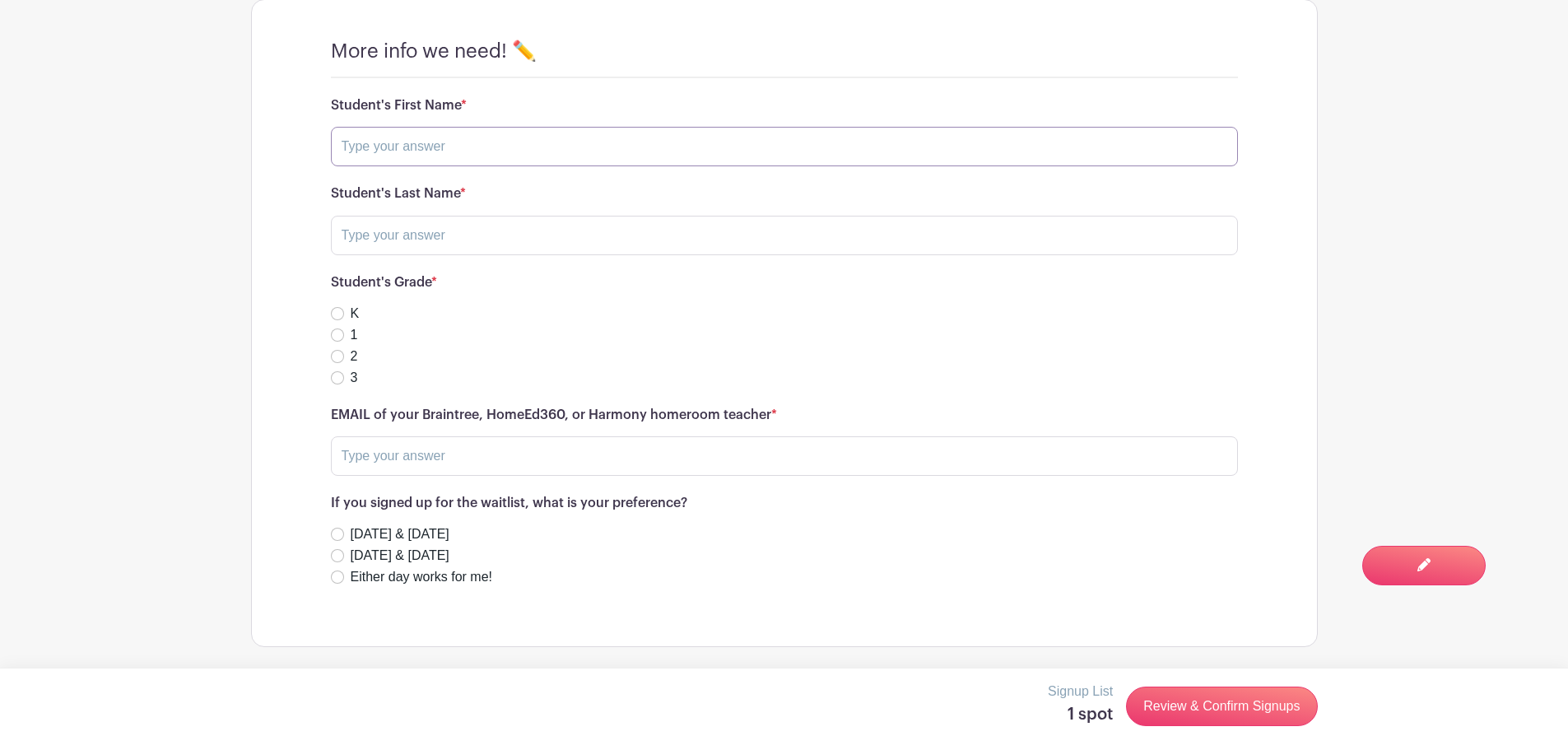
click at [440, 142] on input "text" at bounding box center [784, 146] width 907 height 39
type input "[PERSON_NAME]"
click at [339, 344] on div "1" at bounding box center [784, 335] width 907 height 20
click at [338, 336] on input "1" at bounding box center [337, 334] width 13 height 13
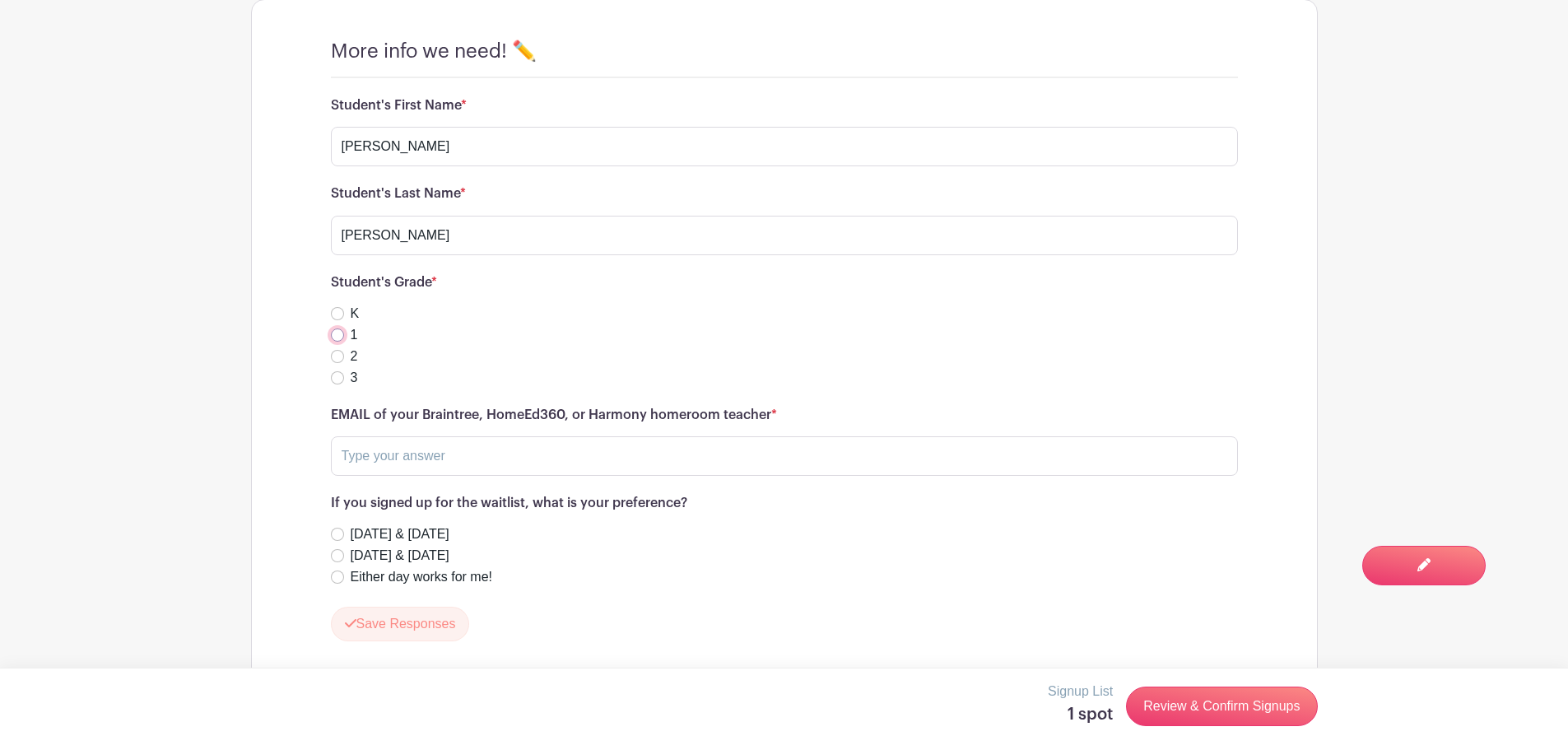
radio input "true"
click at [387, 451] on input "text" at bounding box center [784, 456] width 907 height 39
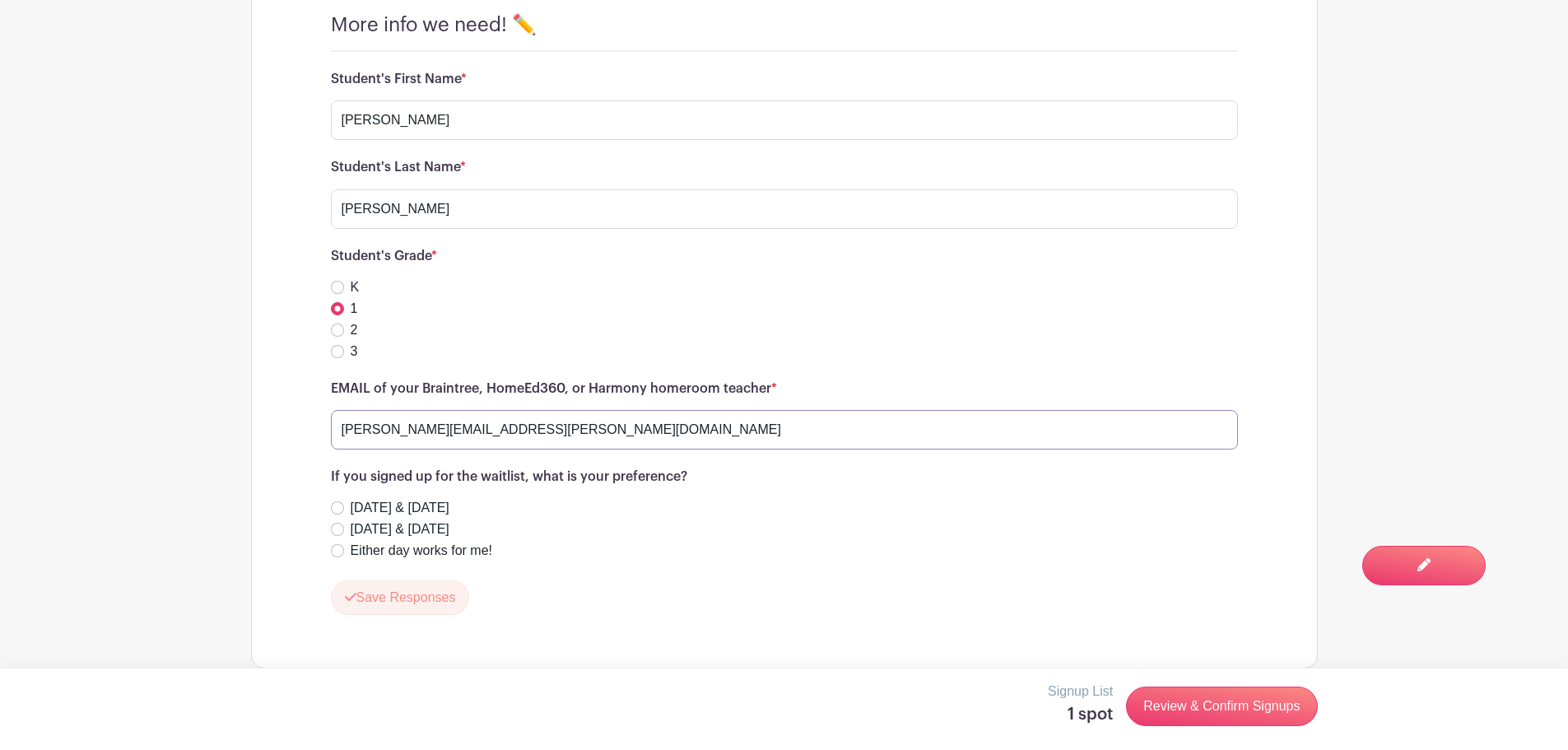
scroll to position [1170, 0]
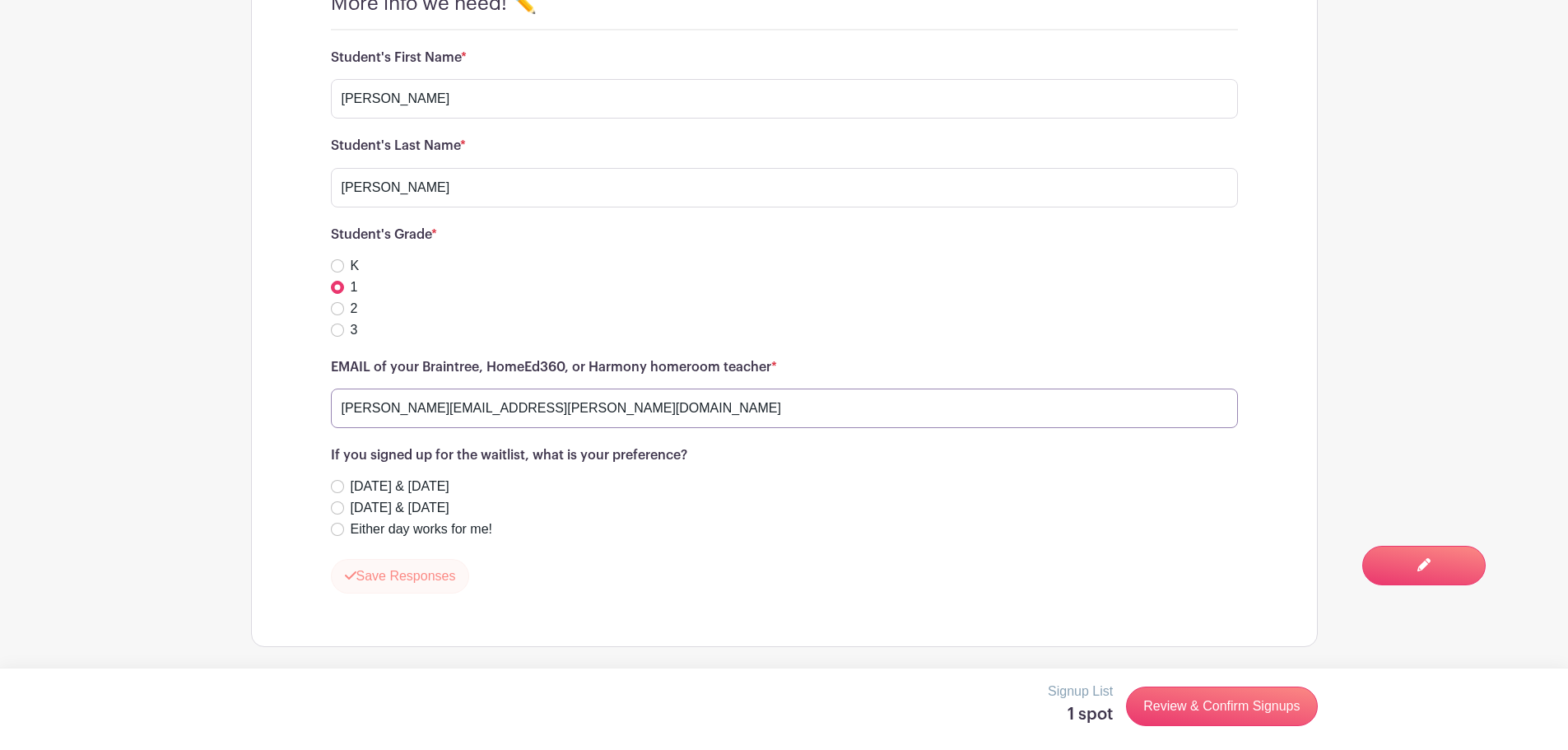
type input "[PERSON_NAME][EMAIL_ADDRESS][PERSON_NAME][DOMAIN_NAME]"
click at [419, 574] on button "Save Responses" at bounding box center [401, 576] width 139 height 34
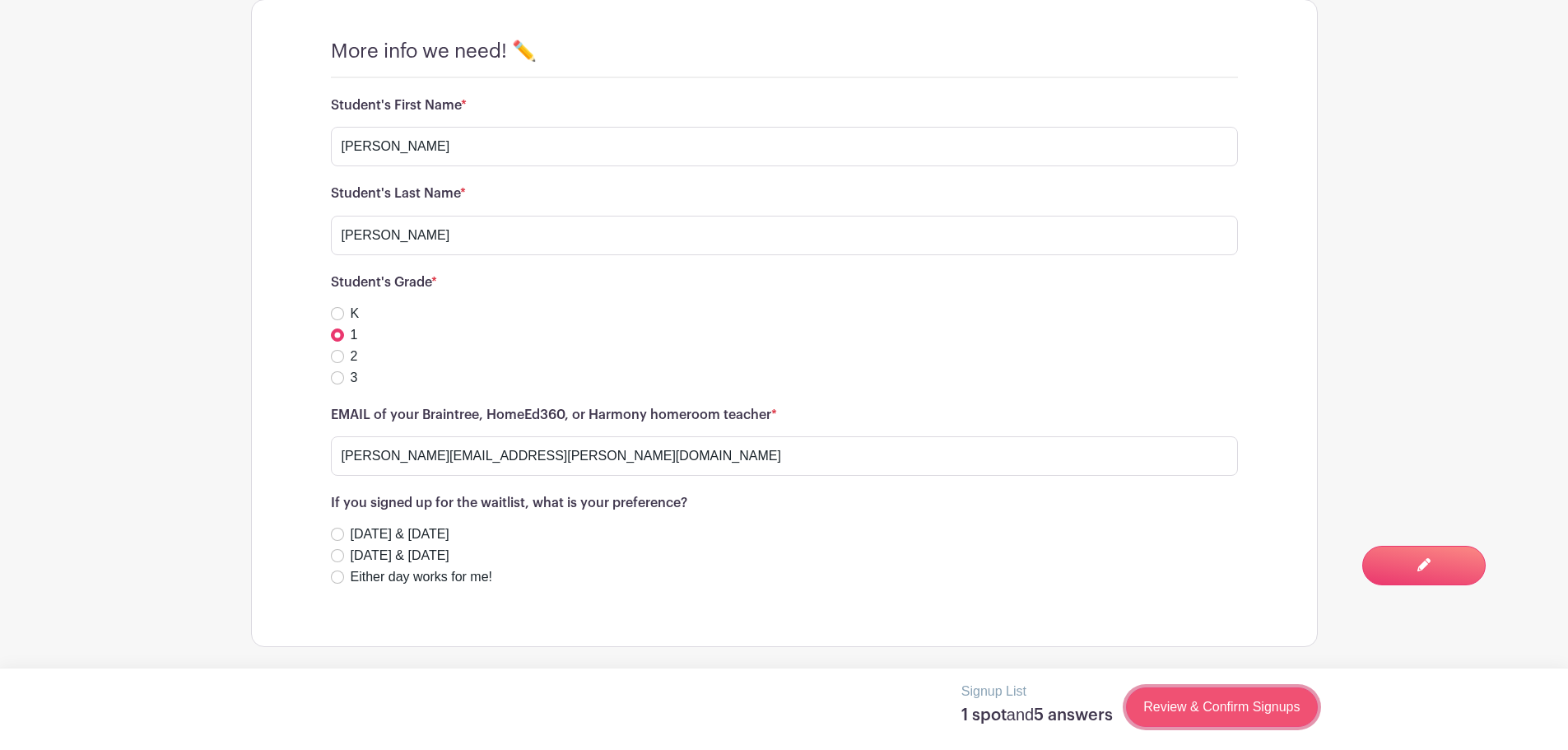
click at [1252, 703] on link "Review & Confirm Signups" at bounding box center [1221, 707] width 191 height 39
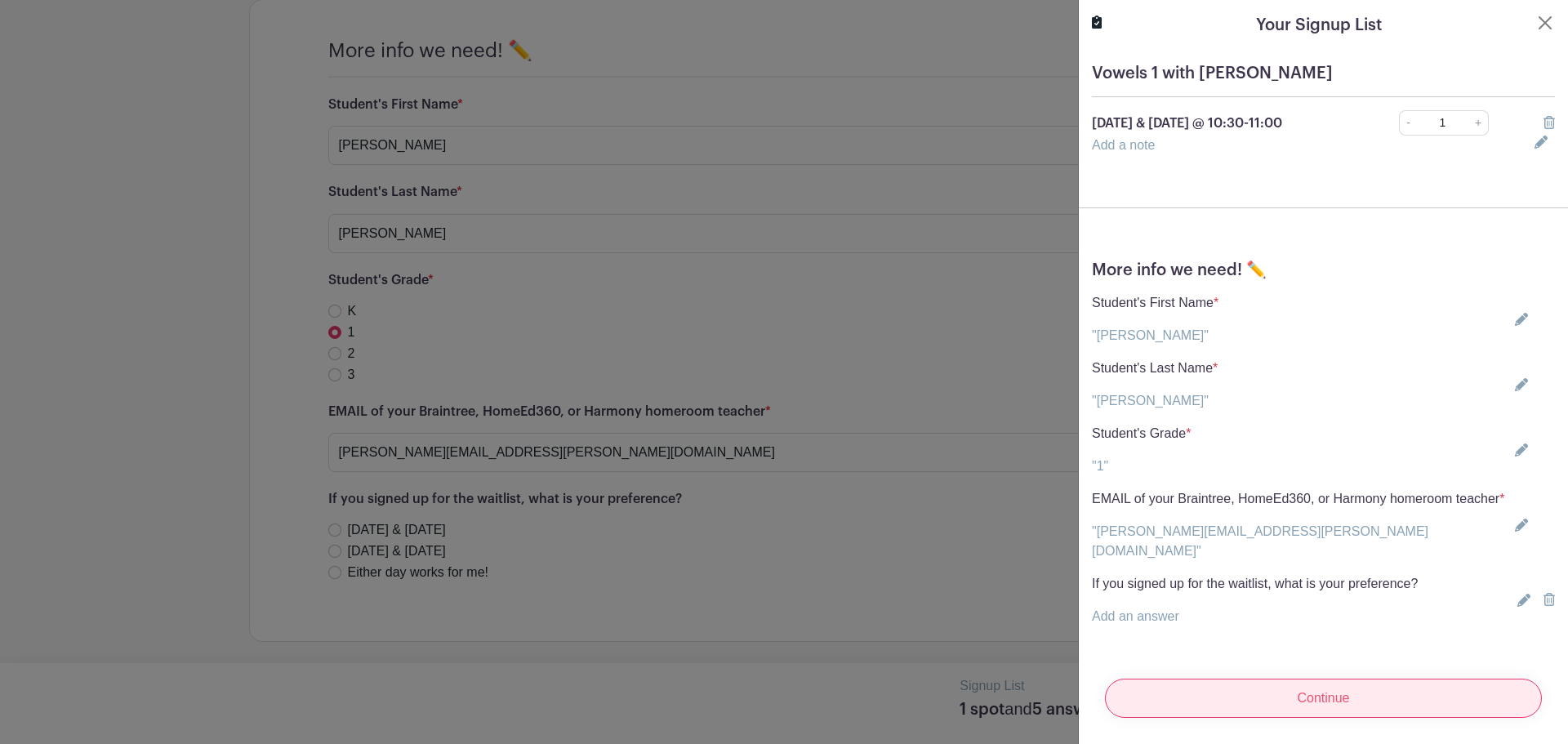
click at [1256, 697] on input "Continue" at bounding box center [1323, 698] width 437 height 39
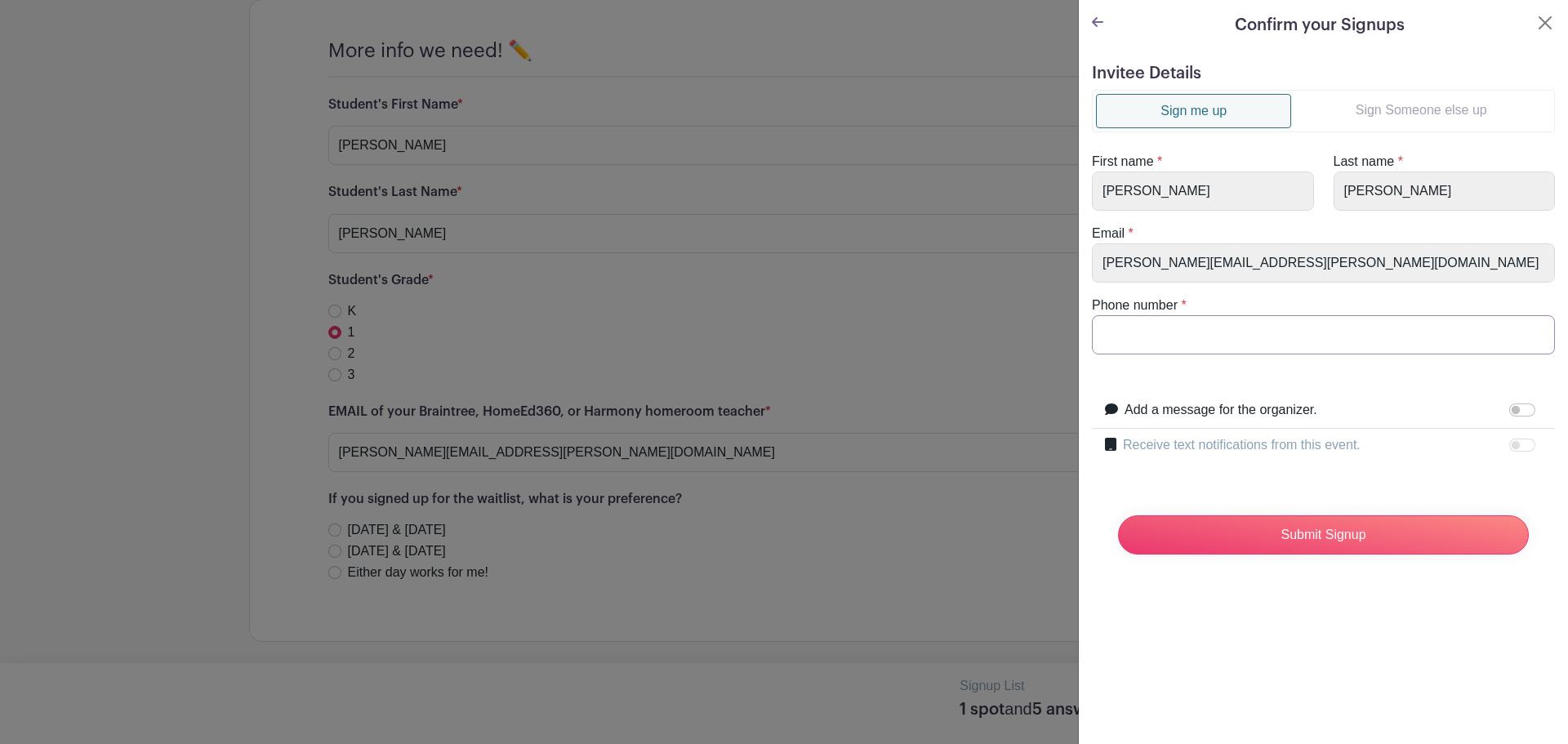
click at [1232, 348] on input "Phone number" at bounding box center [1323, 334] width 463 height 39
type input "2089706419"
click at [1294, 535] on input "Submit Signup" at bounding box center [1323, 534] width 411 height 39
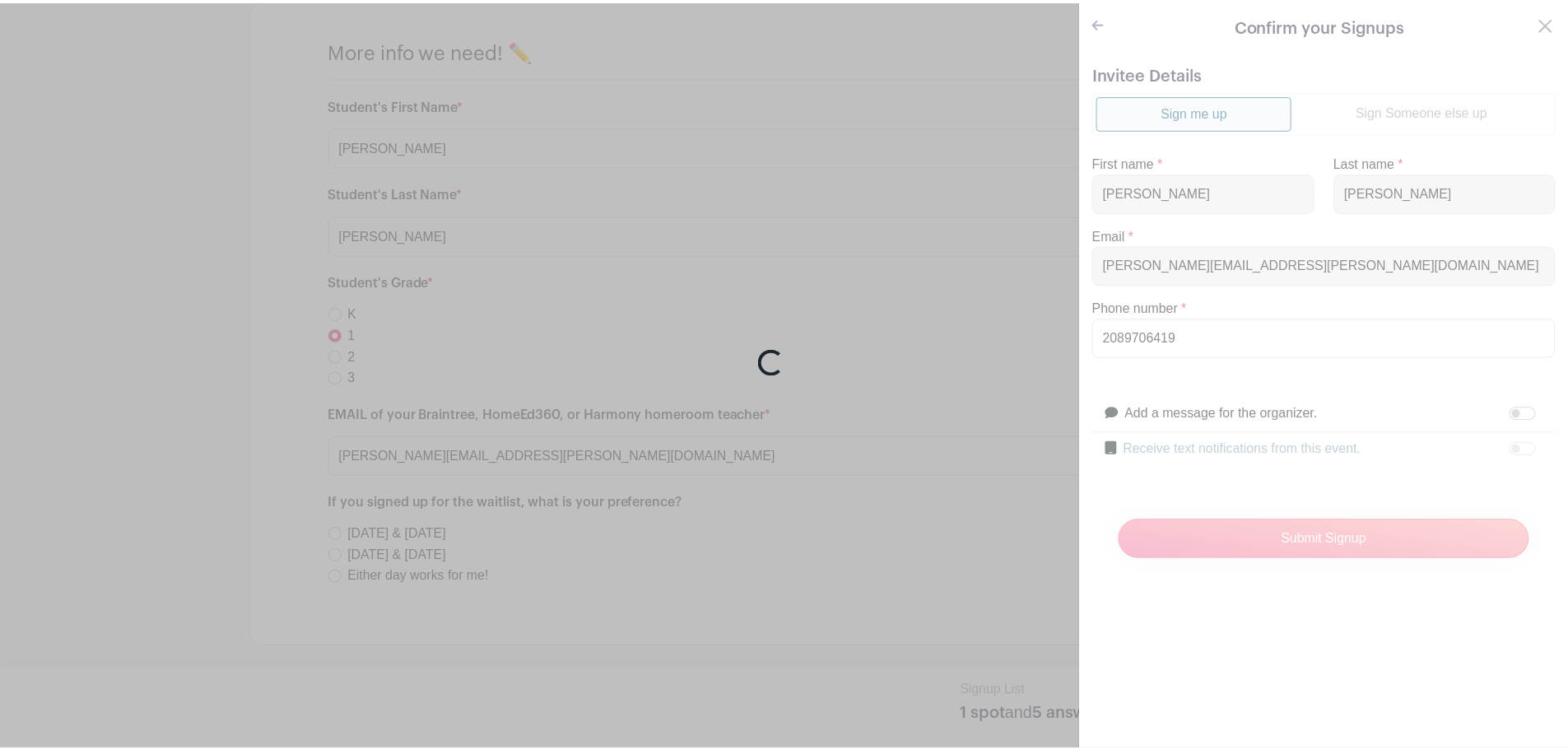
scroll to position [1157, 0]
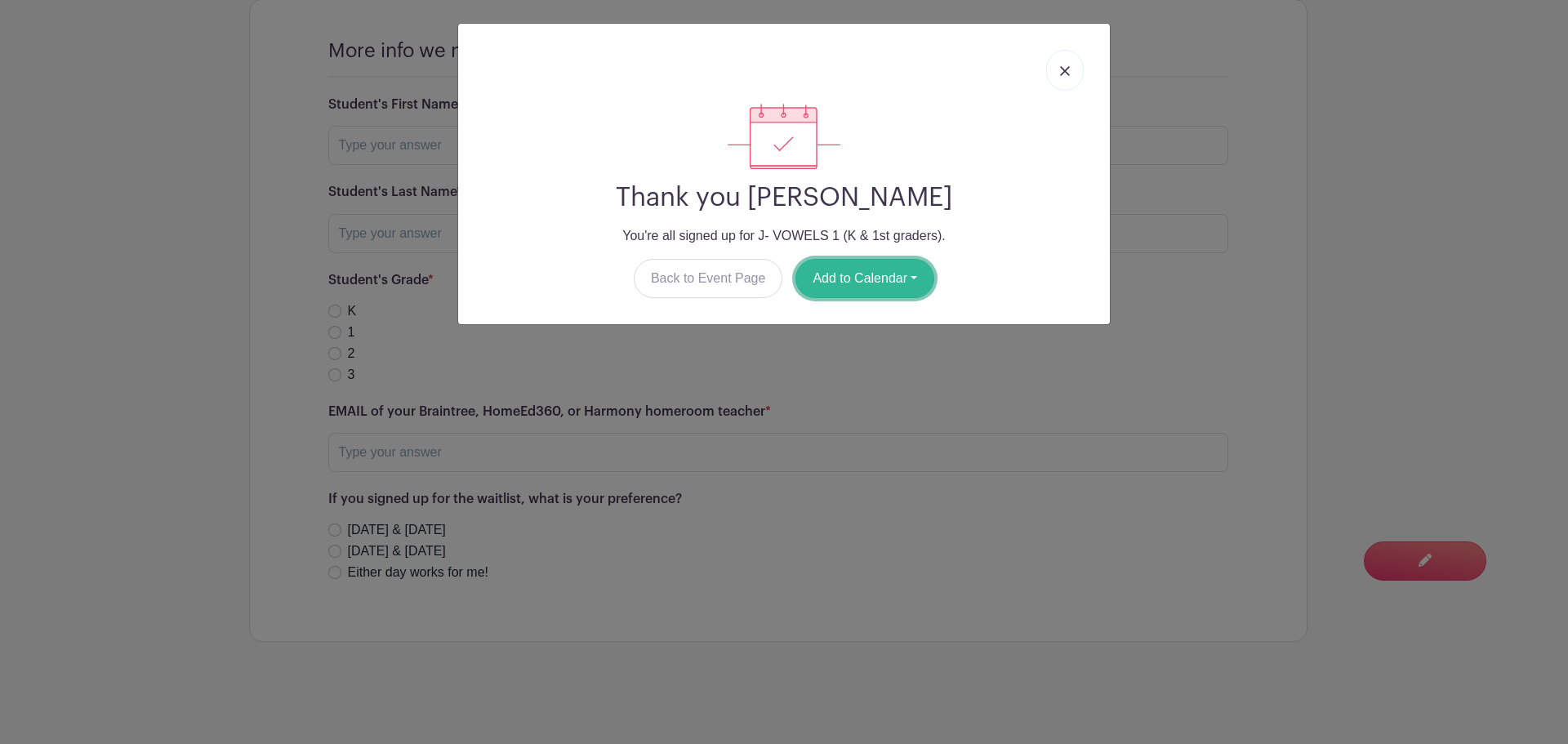
click at [853, 276] on button "Add to Calendar" at bounding box center [865, 278] width 139 height 39
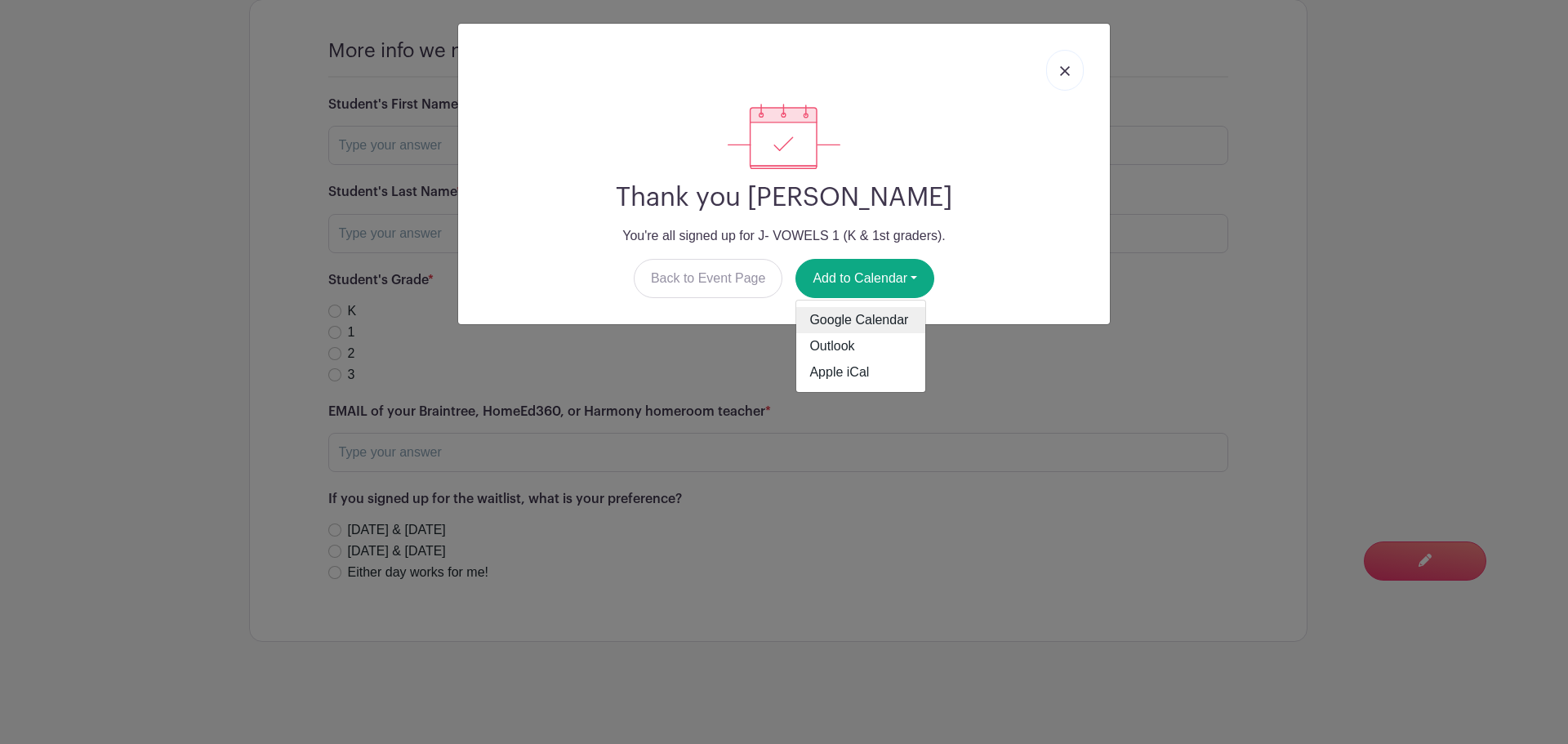
click at [864, 316] on link "Google Calendar" at bounding box center [861, 320] width 129 height 26
click at [1060, 72] on img at bounding box center [1065, 71] width 10 height 10
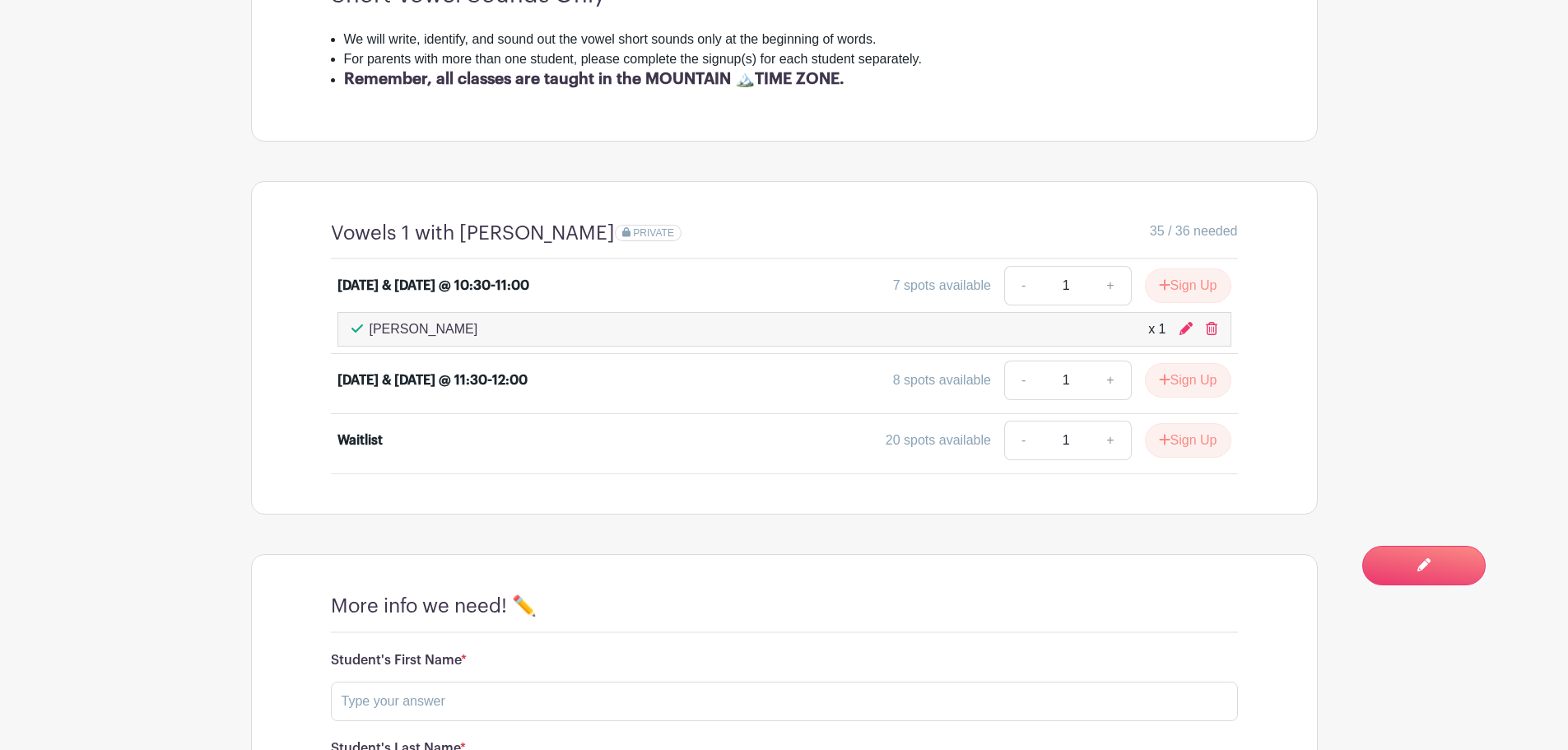
scroll to position [773, 0]
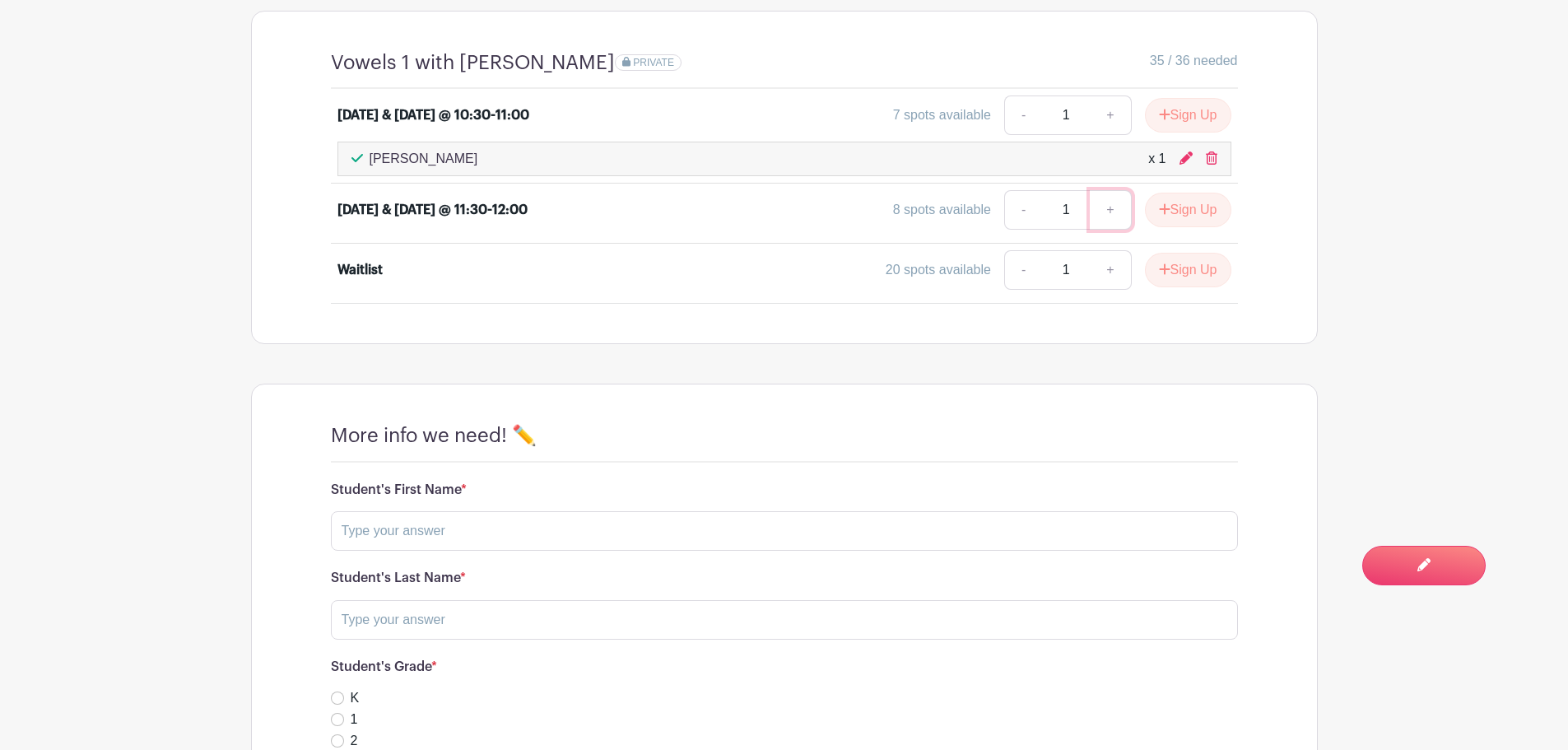
click at [1107, 205] on link "+" at bounding box center [1111, 210] width 41 height 39
type input "2"
click at [458, 535] on input "text" at bounding box center [784, 531] width 907 height 39
type input "[PERSON_NAME]"
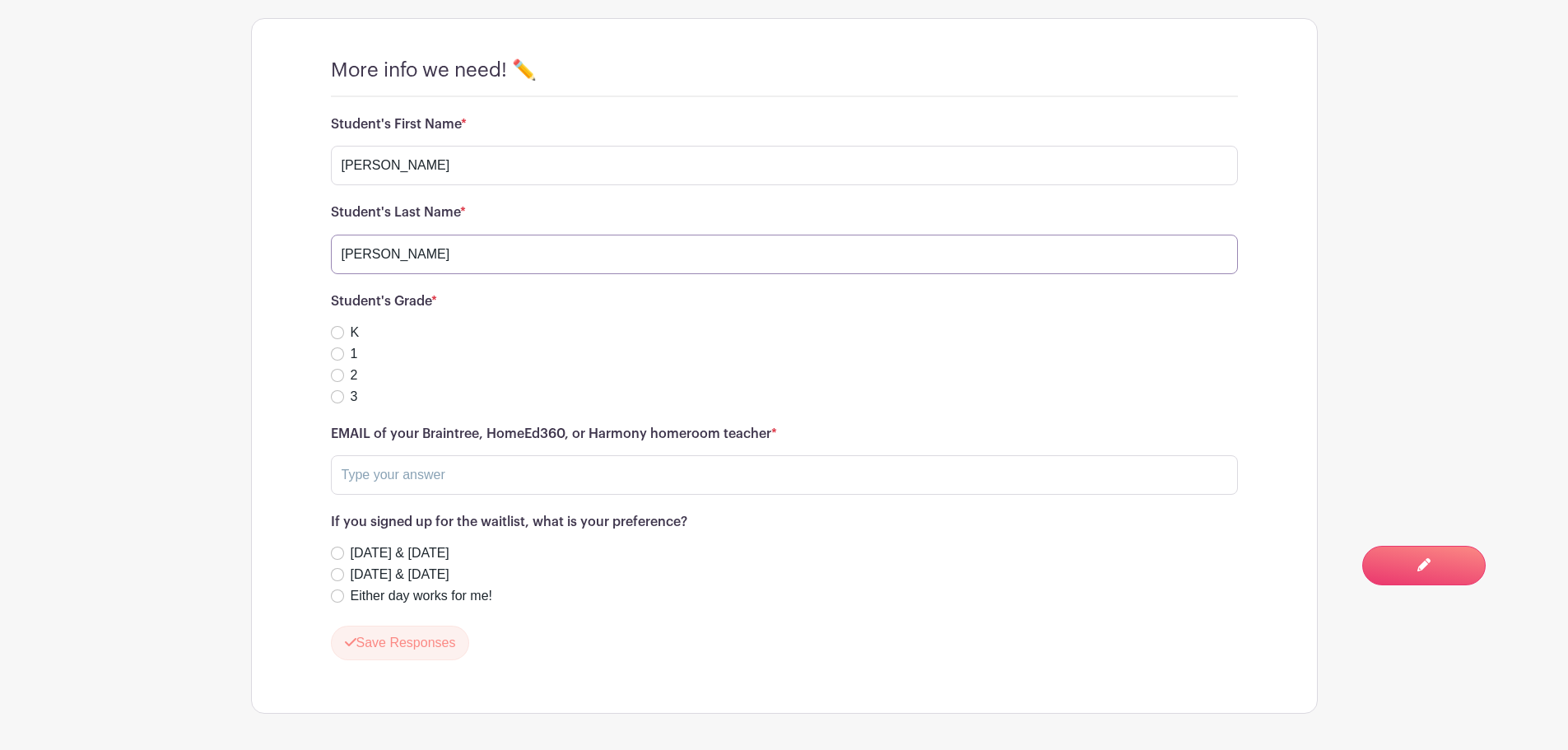
scroll to position [1157, 0]
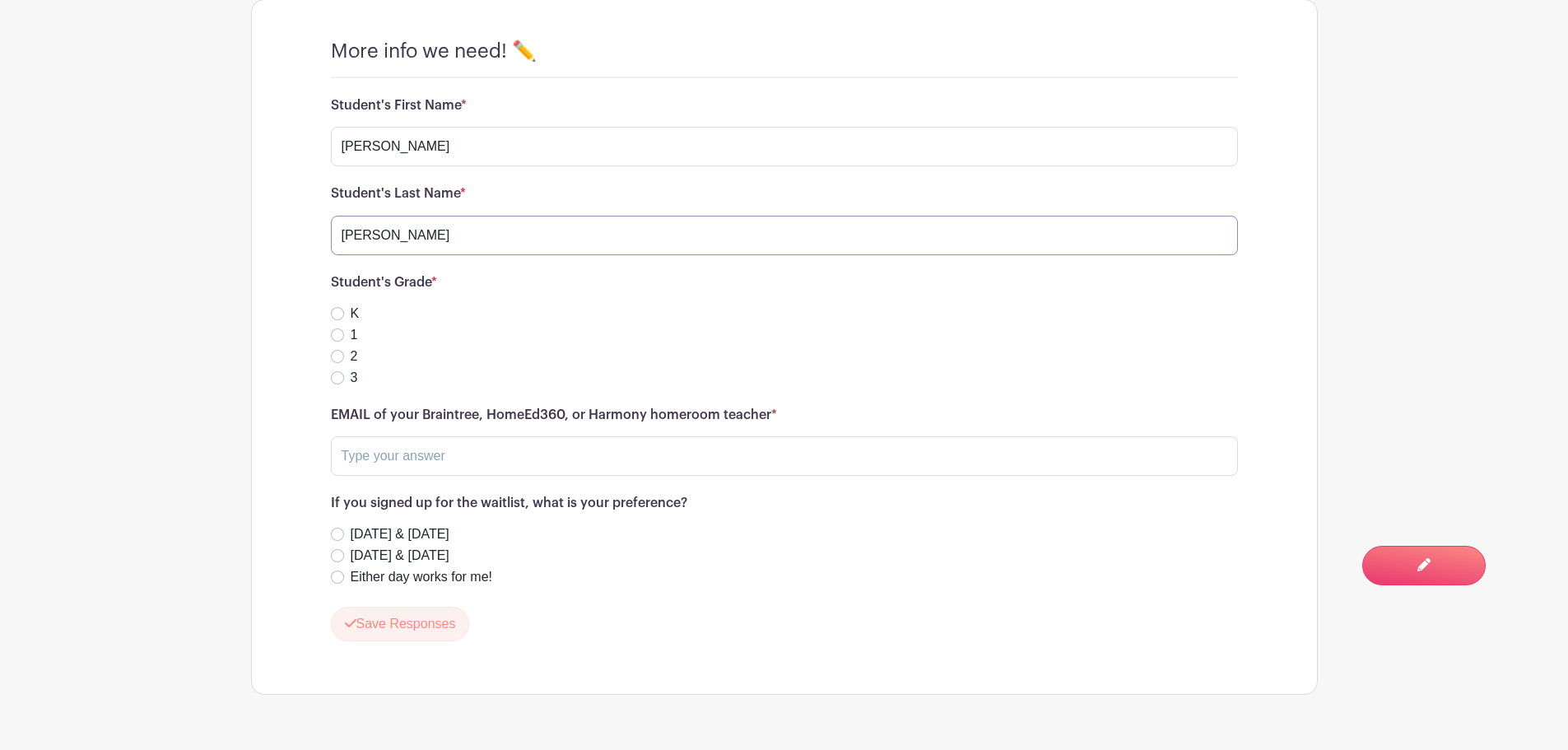
type input "[PERSON_NAME]"
click at [337, 313] on input "K" at bounding box center [337, 313] width 13 height 13
radio input "true"
click at [415, 461] on input "text" at bounding box center [784, 456] width 907 height 39
type input "[PERSON_NAME][EMAIL_ADDRESS][PERSON_NAME][DOMAIN_NAME]"
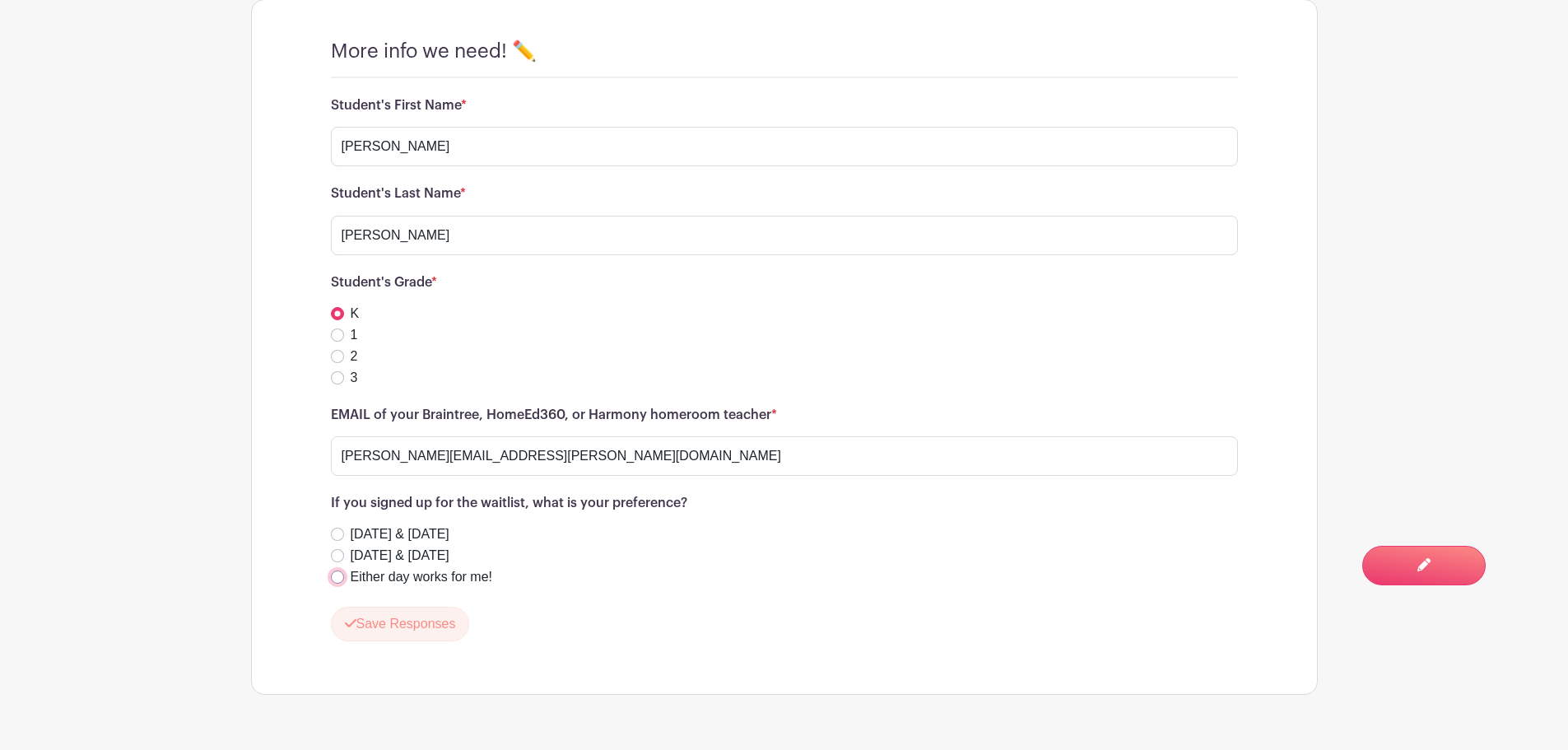
click at [338, 578] on input "Either day works for me!" at bounding box center [337, 577] width 13 height 13
radio input "true"
click at [422, 625] on button "Save Responses" at bounding box center [401, 623] width 139 height 34
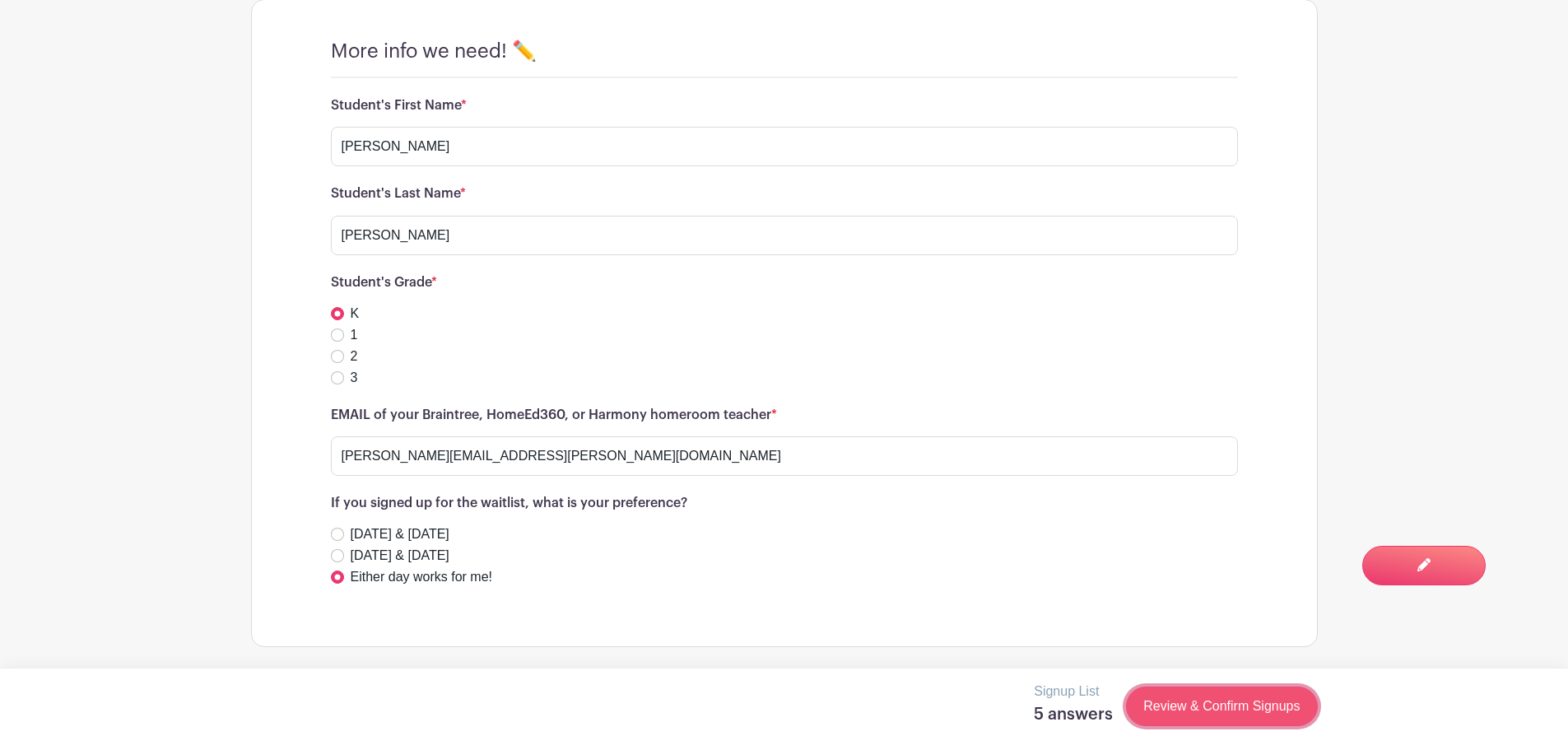
click at [1199, 704] on link "Review & Confirm Signups" at bounding box center [1221, 706] width 191 height 39
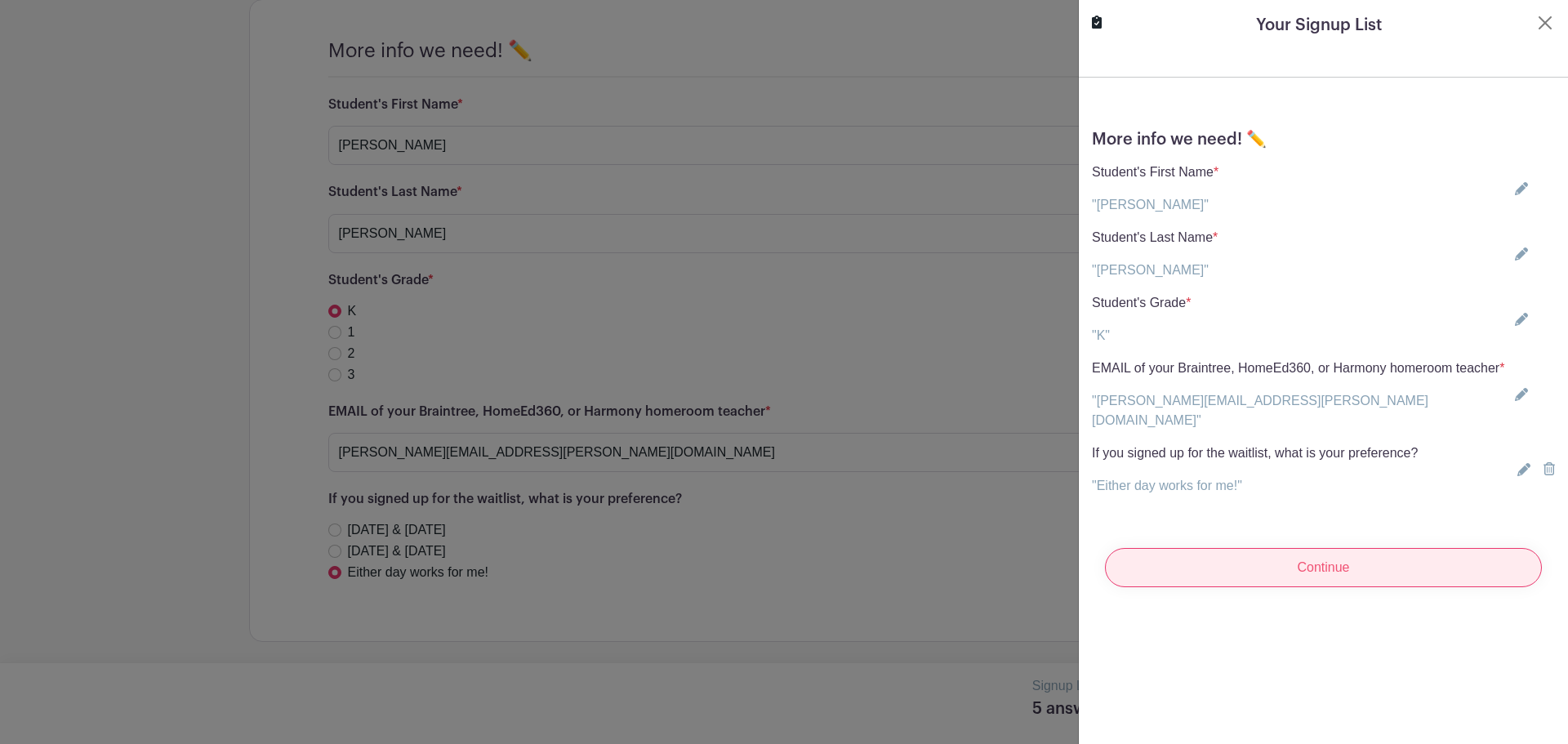
click at [1228, 568] on input "Continue" at bounding box center [1323, 567] width 437 height 39
click at [1536, 20] on button "Close" at bounding box center [1545, 22] width 19 height 19
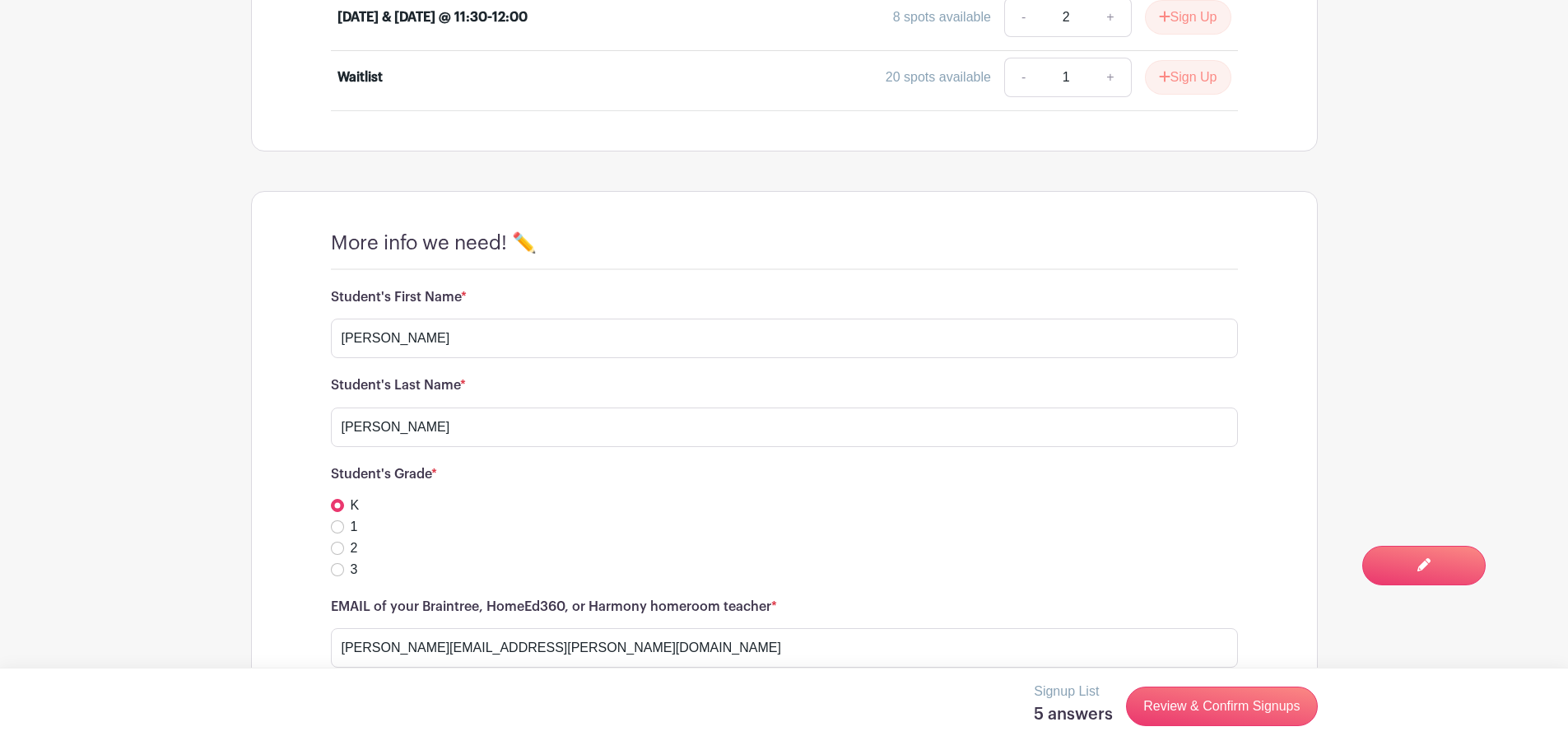
scroll to position [581, 0]
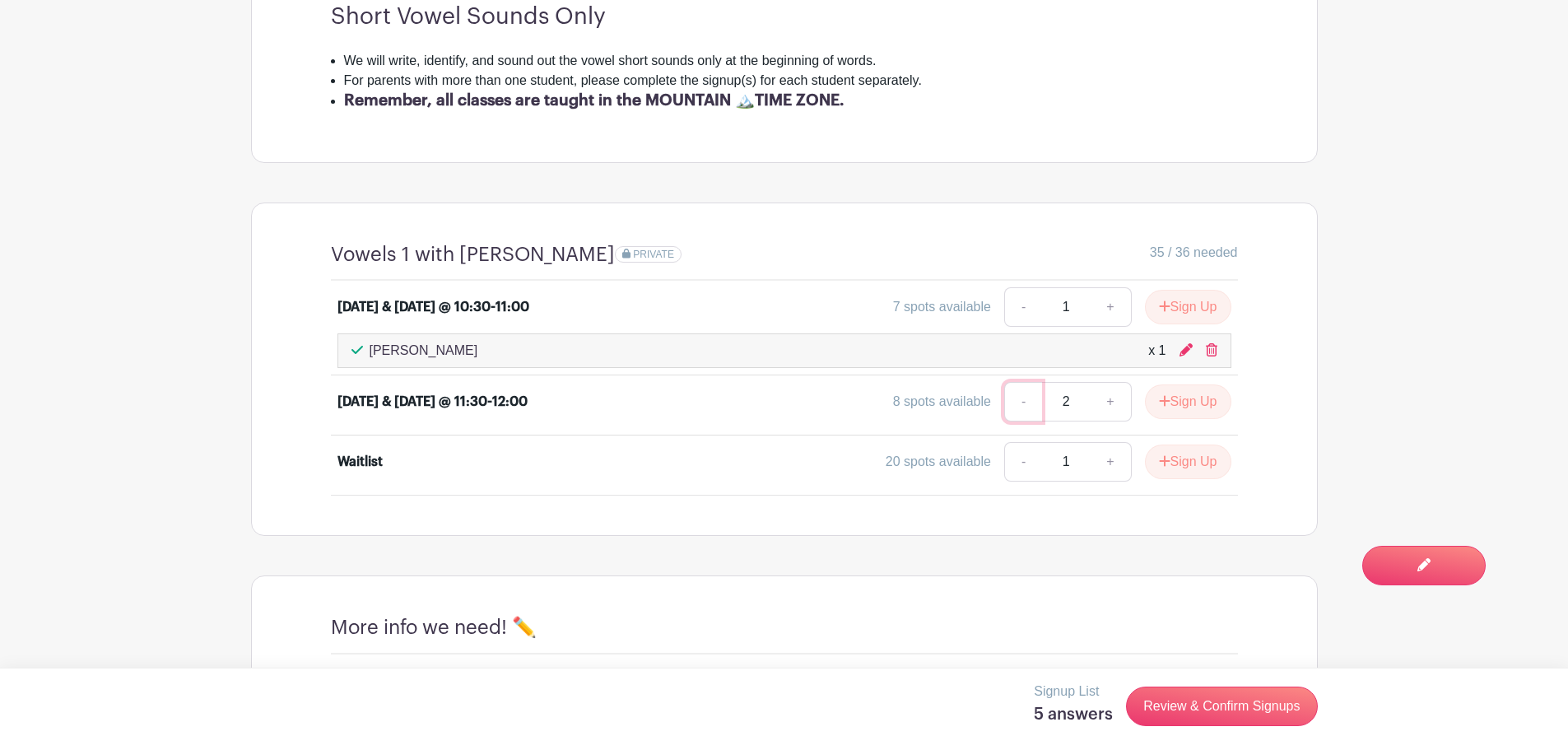
click at [1017, 403] on link "-" at bounding box center [1022, 401] width 38 height 39
type input "1"
click at [1181, 400] on button "Sign Up" at bounding box center [1188, 401] width 86 height 34
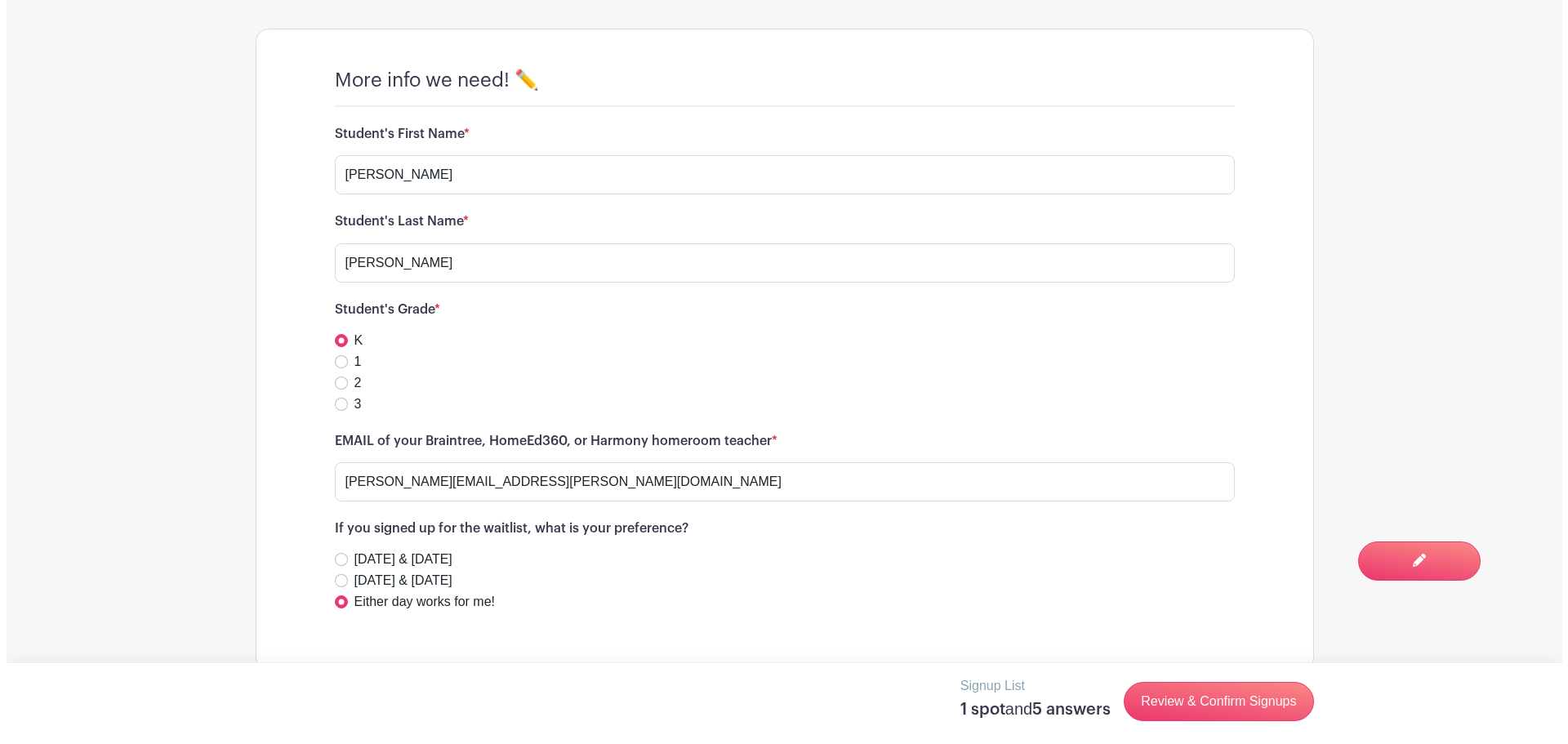
scroll to position [1148, 0]
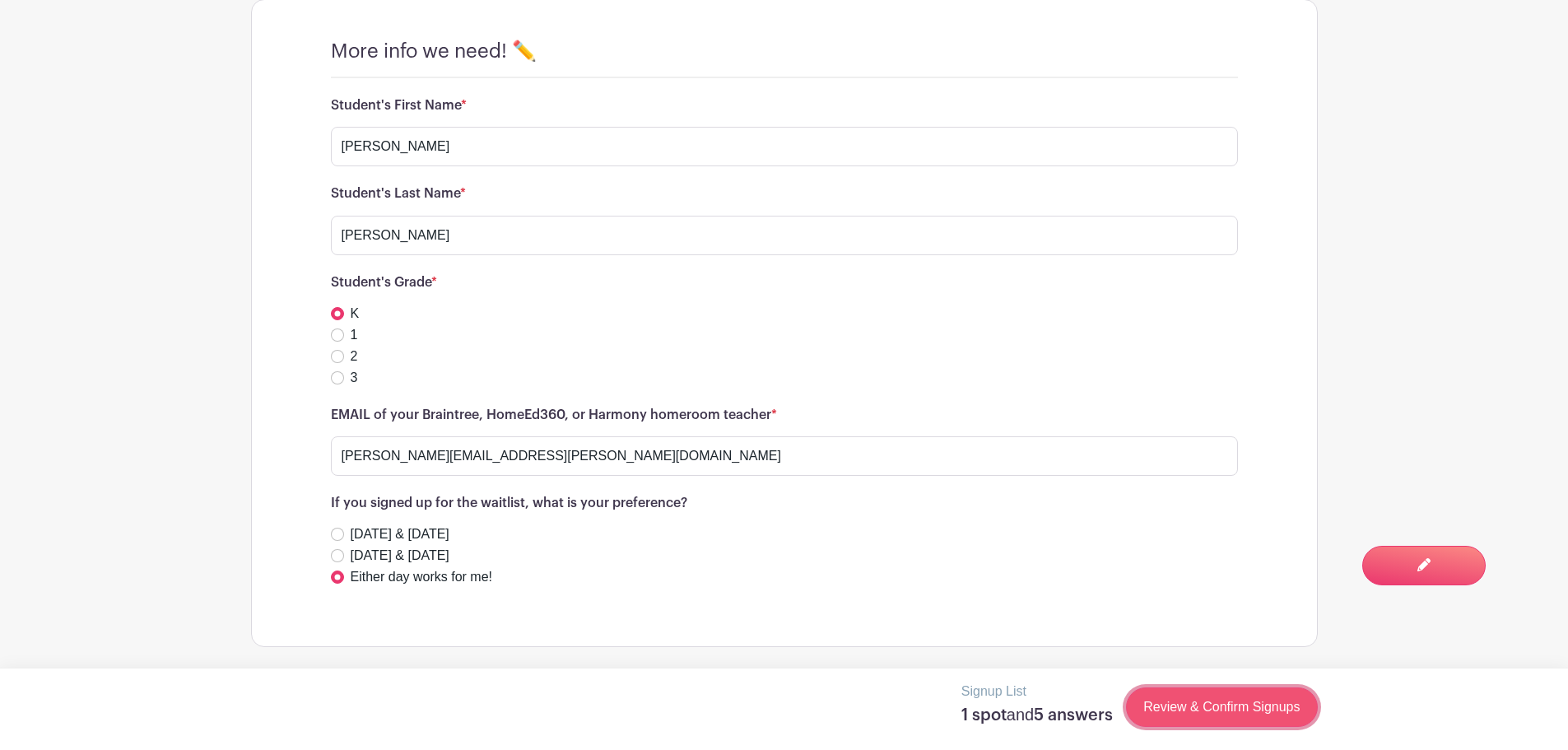
click at [1246, 710] on link "Review & Confirm Signups" at bounding box center [1221, 707] width 191 height 39
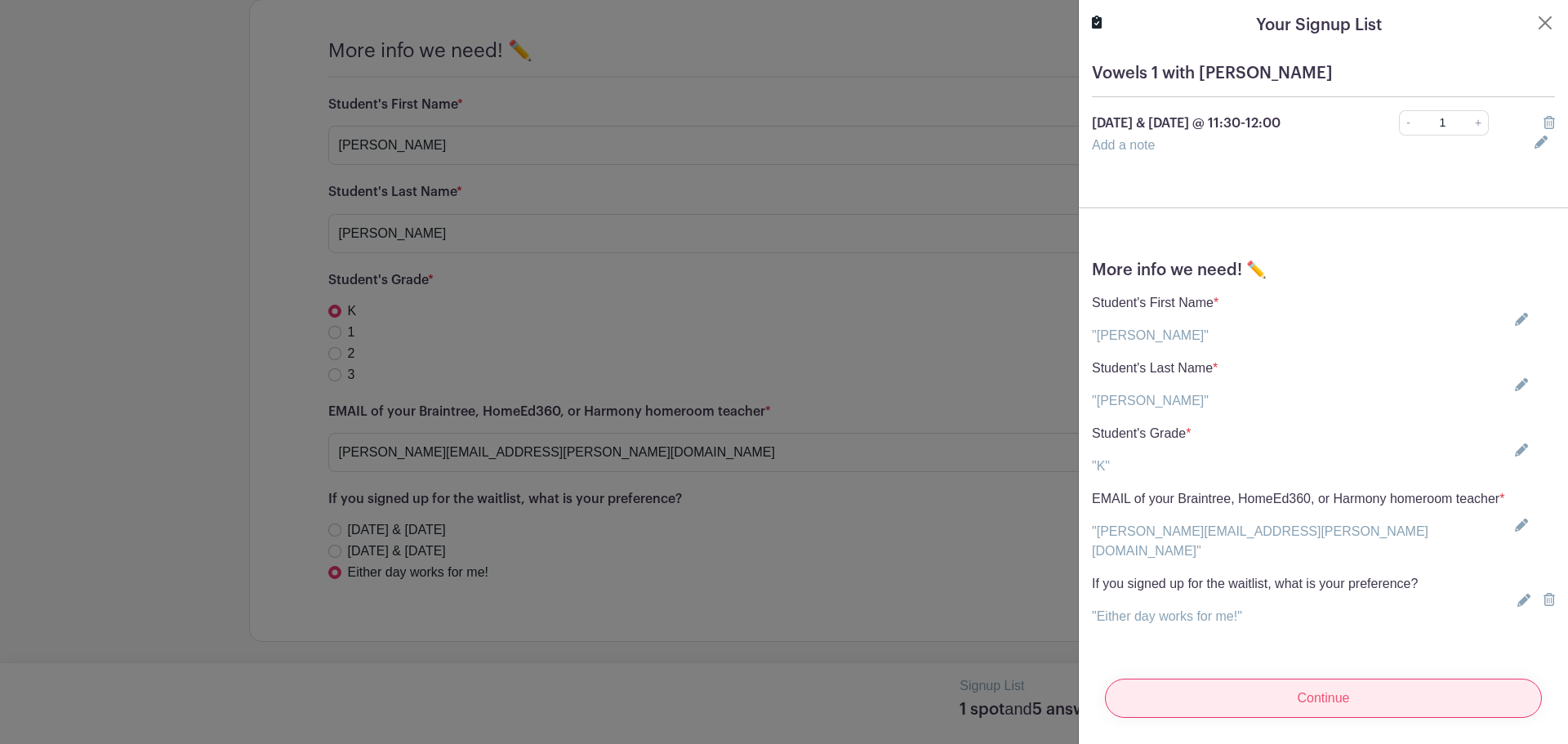
click at [1313, 700] on input "Continue" at bounding box center [1323, 698] width 437 height 39
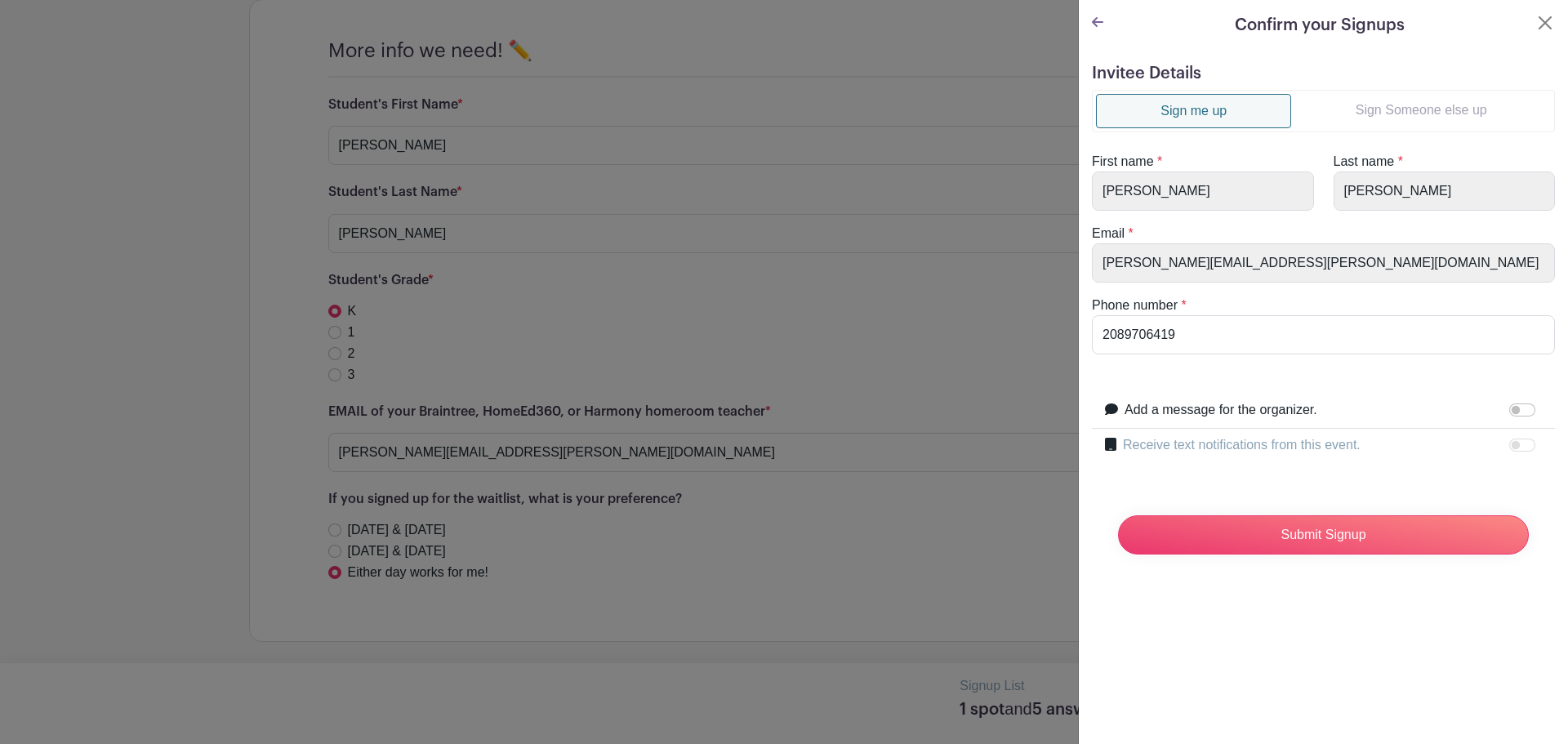
click at [1214, 444] on label "Receive text notifications from this event." at bounding box center [1242, 445] width 238 height 19
click at [1309, 446] on label "Receive text notifications from this event." at bounding box center [1242, 445] width 238 height 19
click at [1509, 411] on input "Add a message for the organizer." at bounding box center [1521, 409] width 26 height 13
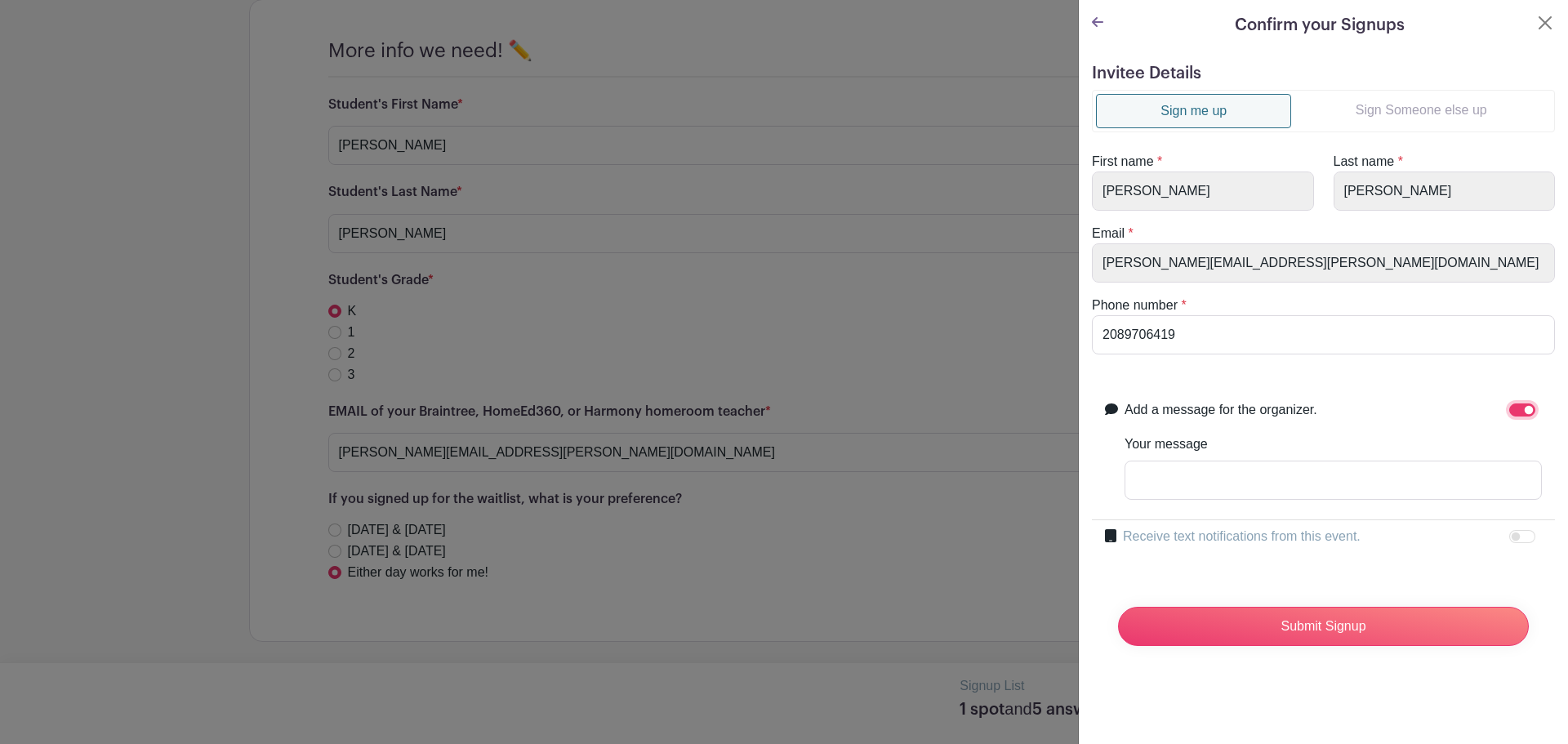
click at [1509, 410] on input "Add a message for the organizer." at bounding box center [1521, 409] width 26 height 13
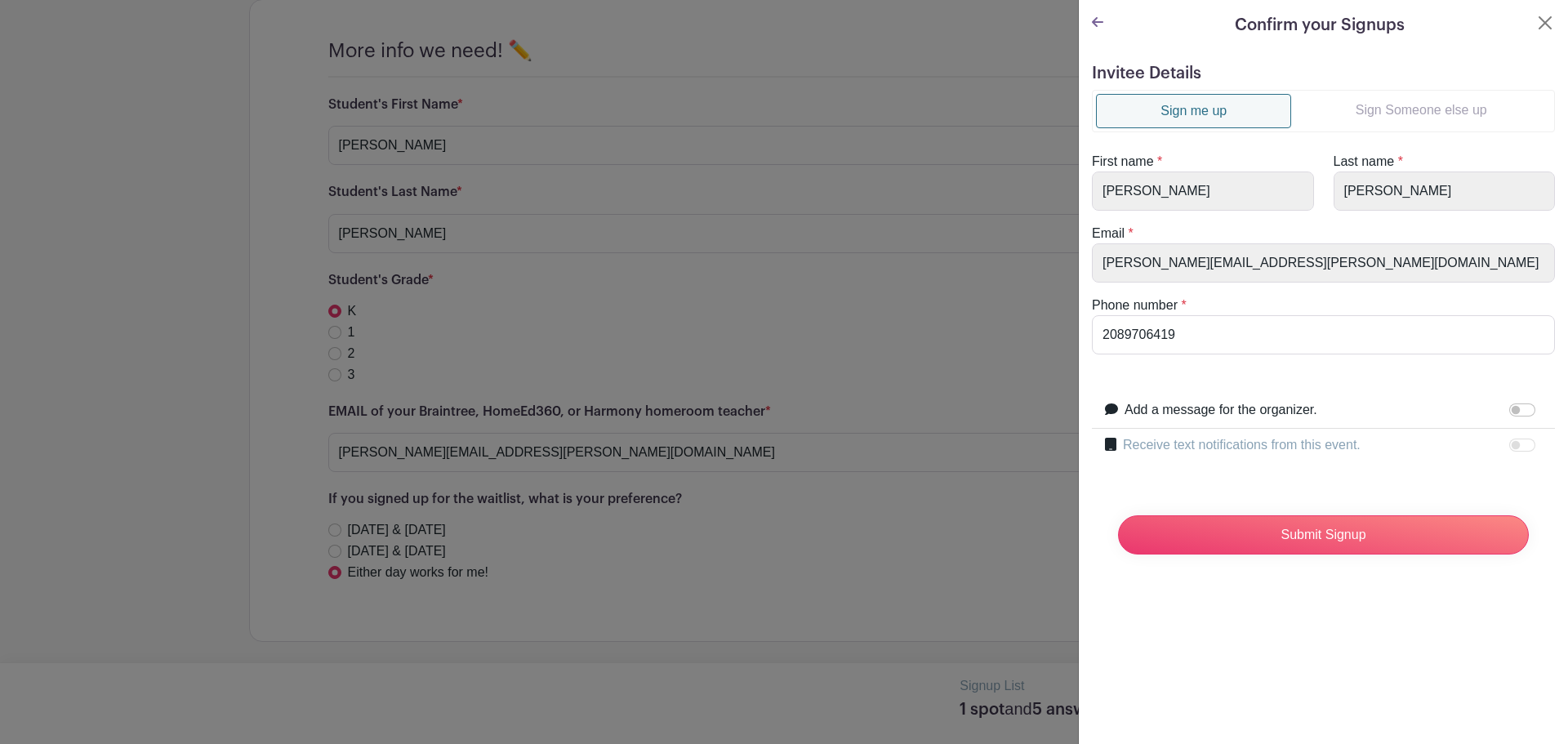
click at [1517, 384] on form "Invitee Details Sign me up Sign Someone else up First name * [PERSON_NAME] Last…" at bounding box center [1323, 316] width 463 height 504
click at [1514, 412] on input "Add a message for the organizer." at bounding box center [1521, 409] width 26 height 13
checkbox input "true"
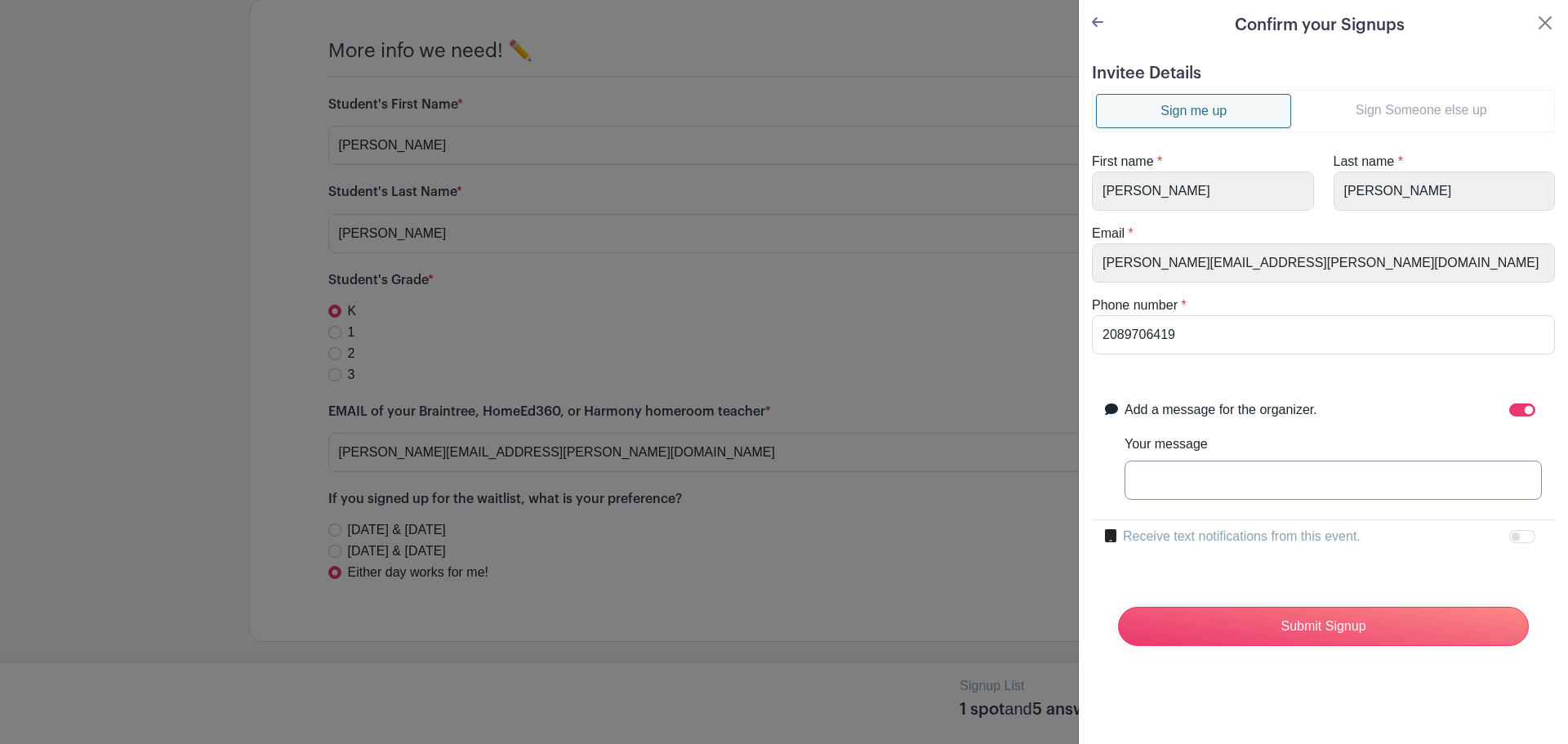
click at [1430, 484] on input "Your message" at bounding box center [1333, 480] width 418 height 39
type input "Can I sit with [PERSON_NAME] during class?"
click at [1517, 534] on div at bounding box center [1525, 536] width 33 height 19
click at [1509, 538] on div at bounding box center [1525, 536] width 33 height 19
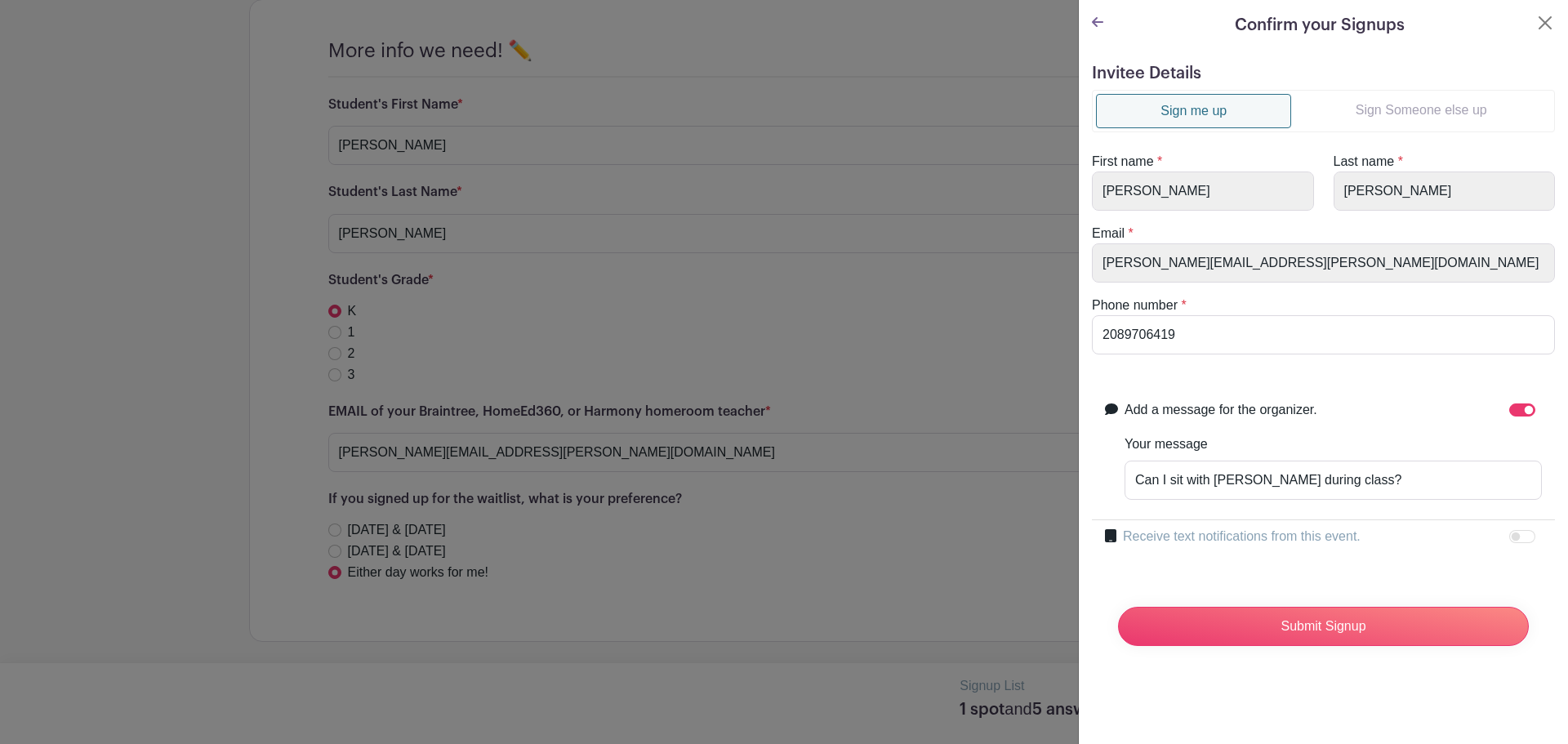
click at [1509, 538] on div at bounding box center [1525, 536] width 33 height 19
click at [1512, 539] on div at bounding box center [1525, 536] width 33 height 19
click at [1513, 539] on div at bounding box center [1525, 536] width 33 height 19
click at [1509, 539] on div at bounding box center [1525, 536] width 33 height 19
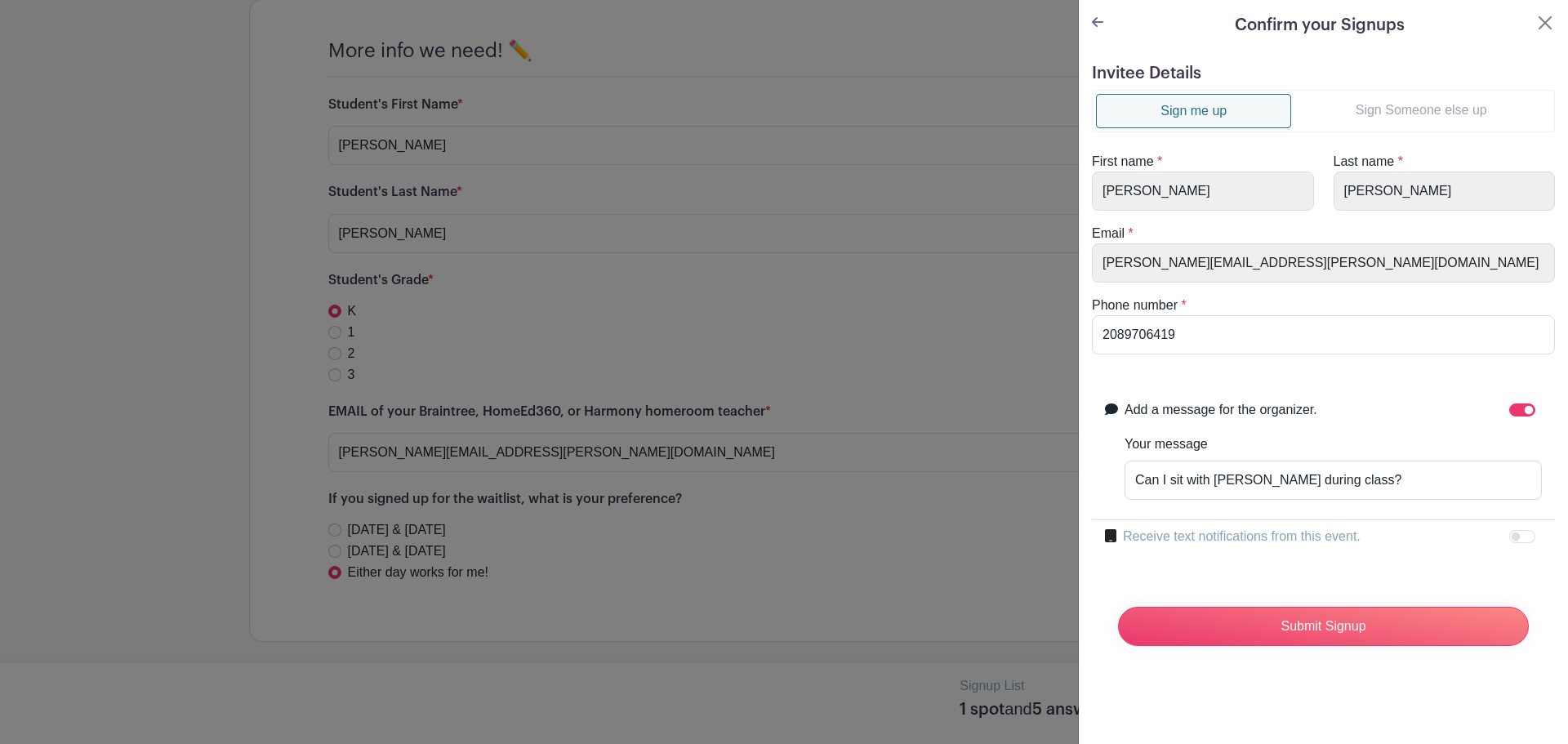
click at [1513, 539] on div at bounding box center [1525, 536] width 33 height 19
click at [1373, 618] on input "Submit Signup" at bounding box center [1323, 626] width 411 height 39
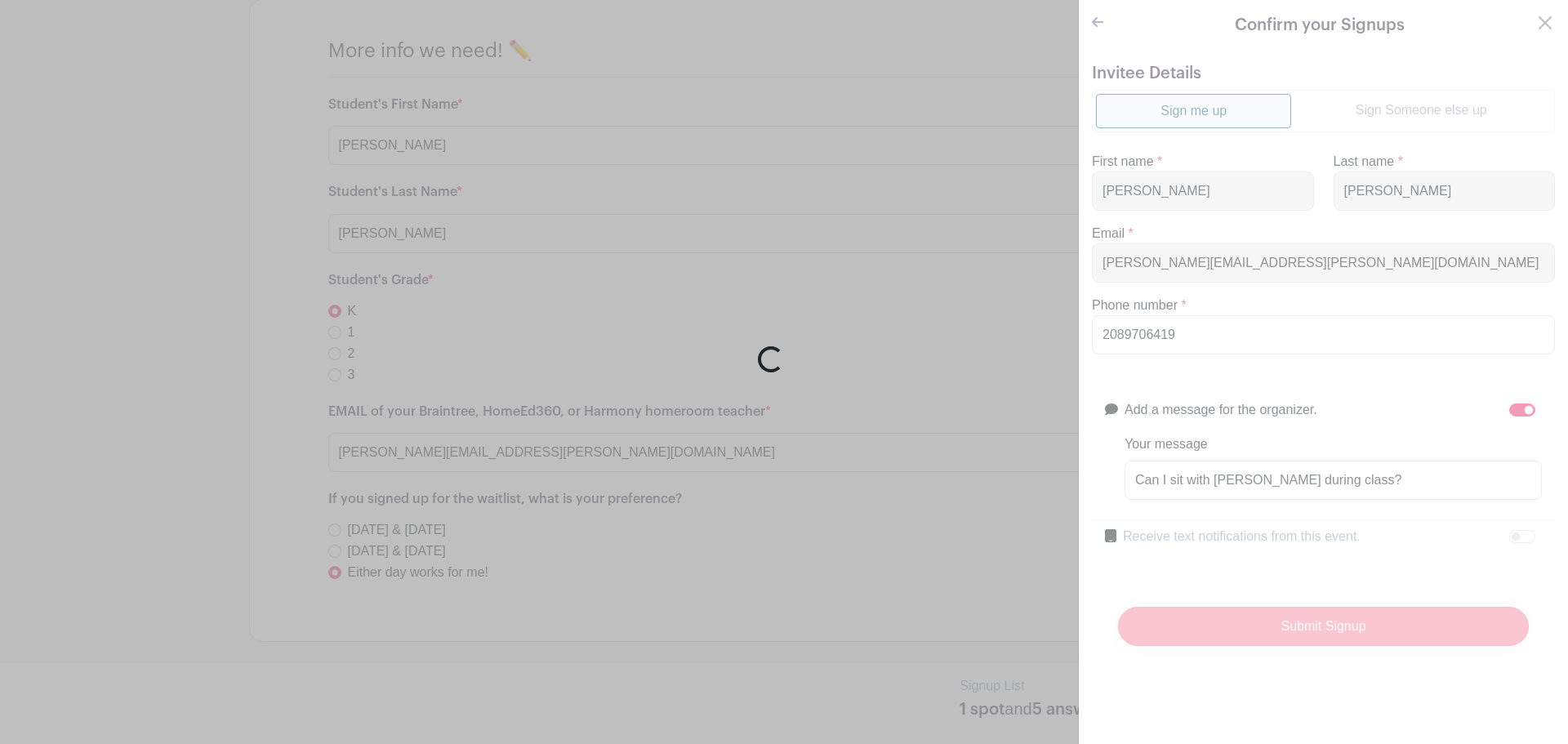
scroll to position [1182, 0]
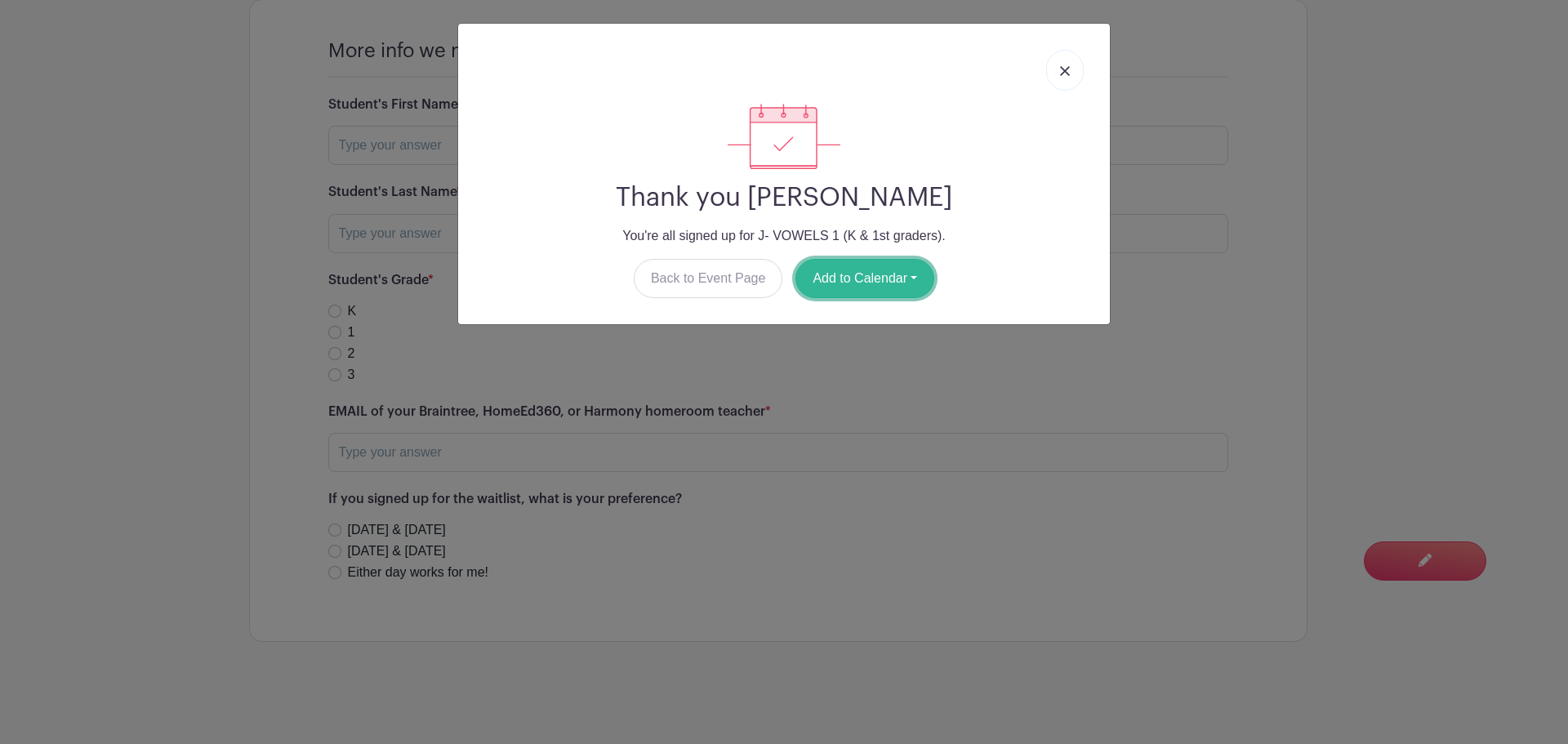
click at [876, 284] on button "Add to Calendar" at bounding box center [865, 278] width 139 height 39
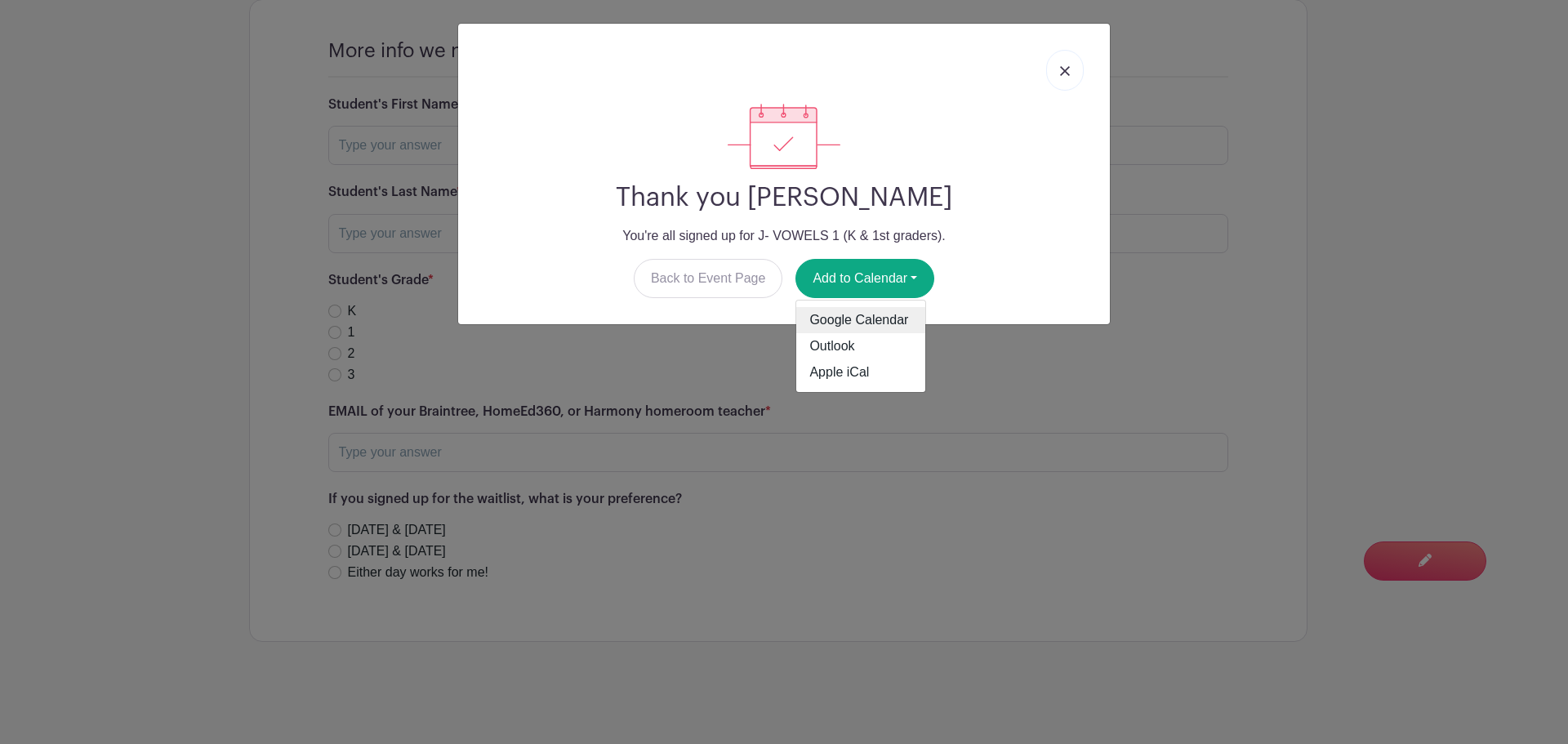
click at [870, 318] on link "Google Calendar" at bounding box center [861, 320] width 129 height 26
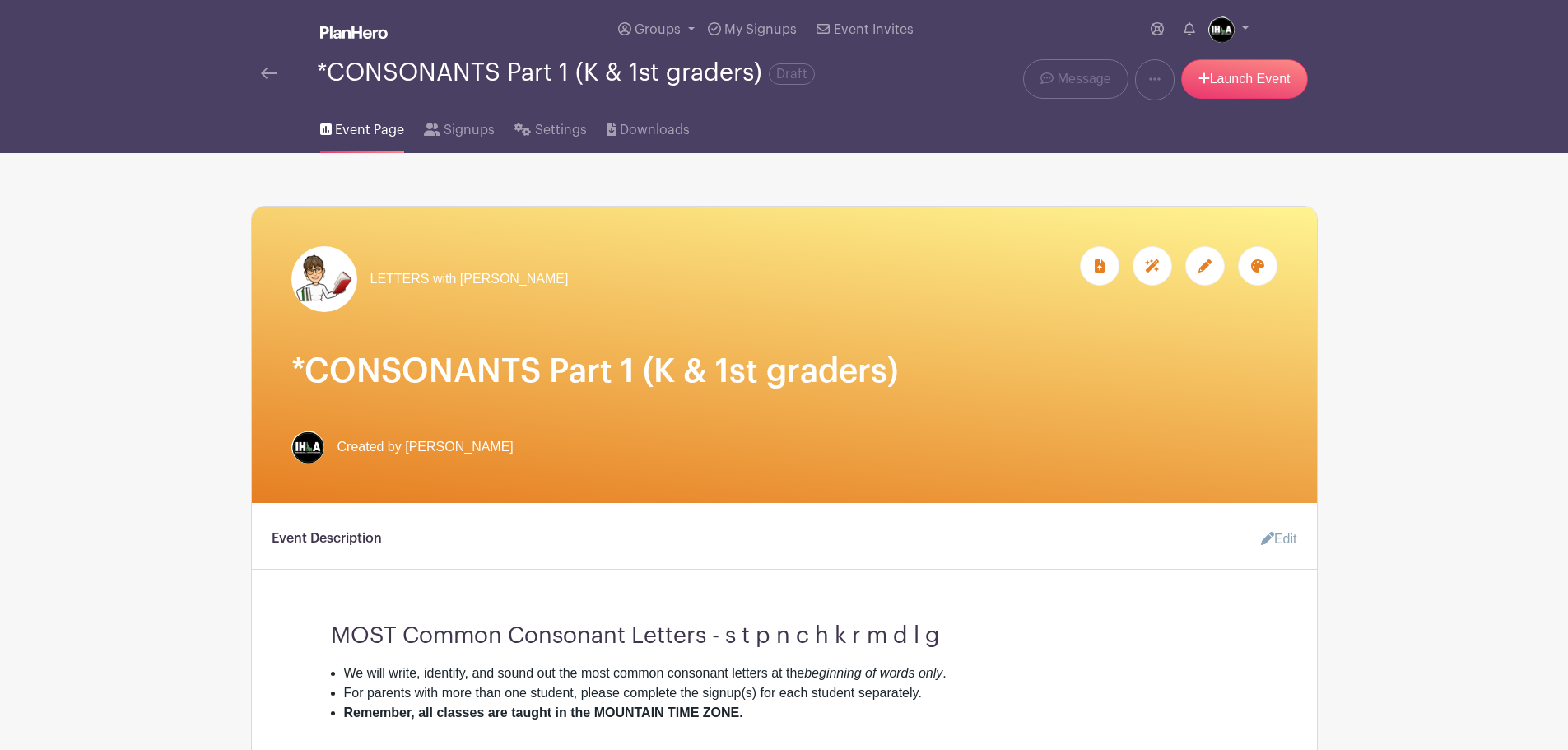
click at [266, 69] on img at bounding box center [268, 73] width 17 height 12
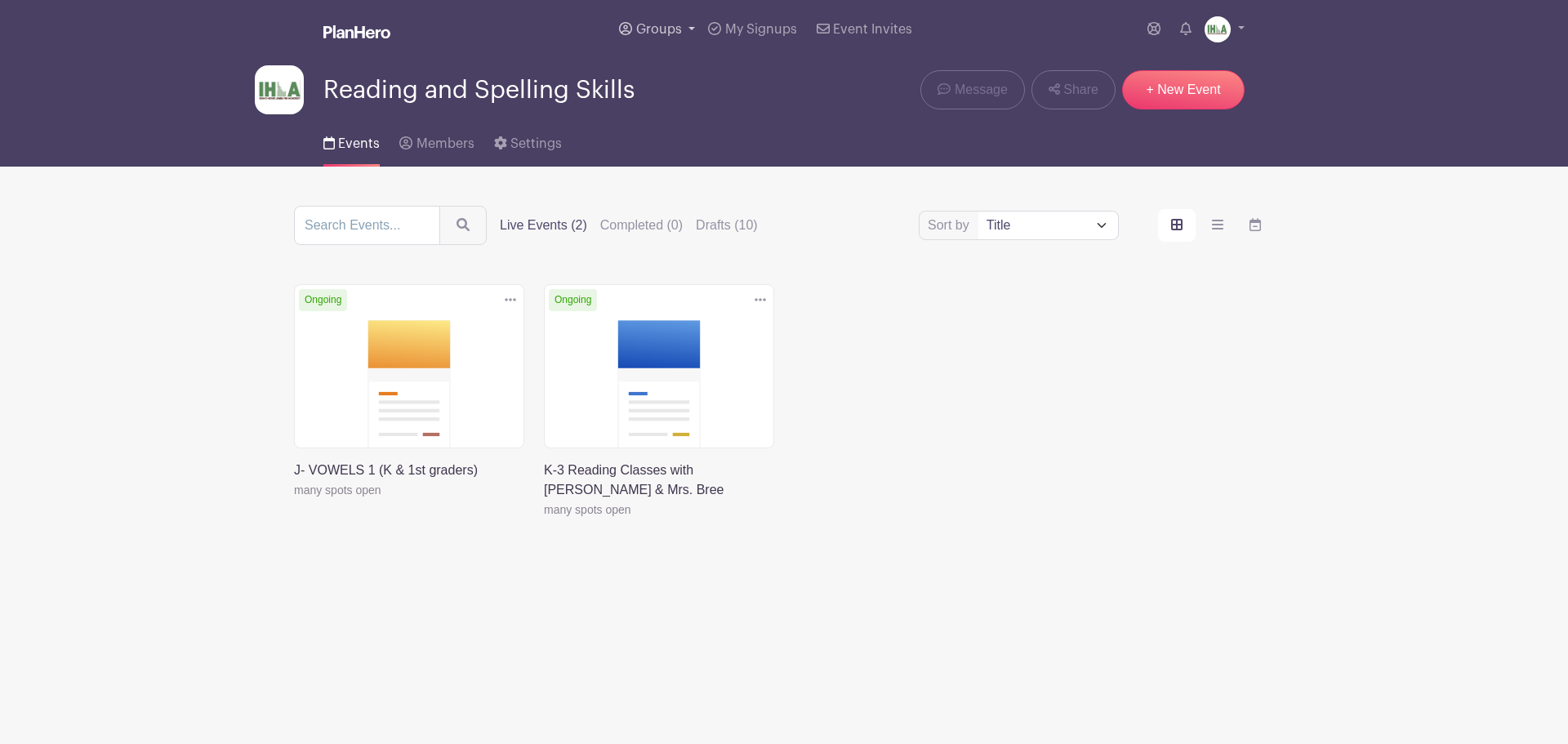
click at [684, 33] on link "Groups" at bounding box center [657, 29] width 89 height 59
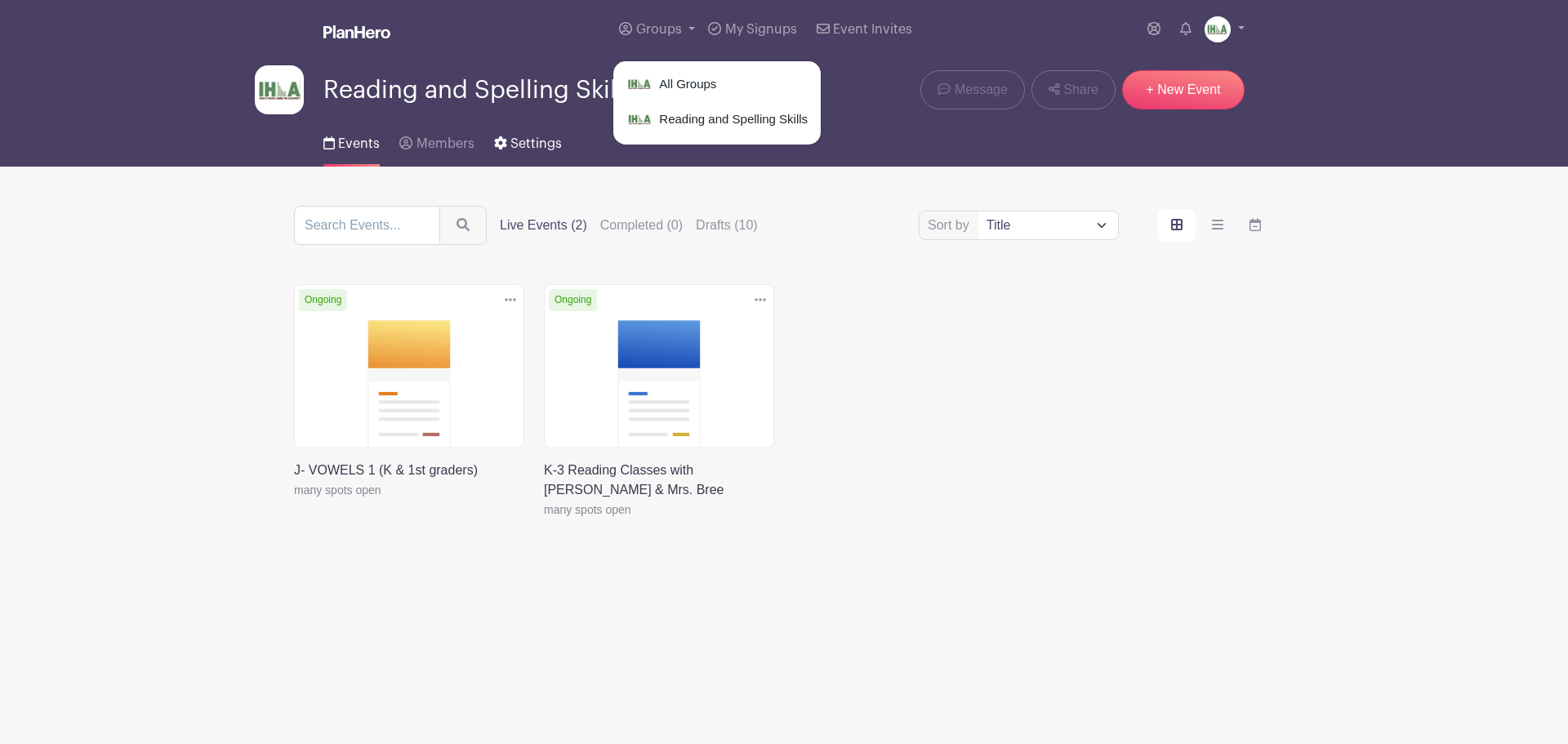
click at [543, 143] on span "Settings" at bounding box center [535, 143] width 51 height 13
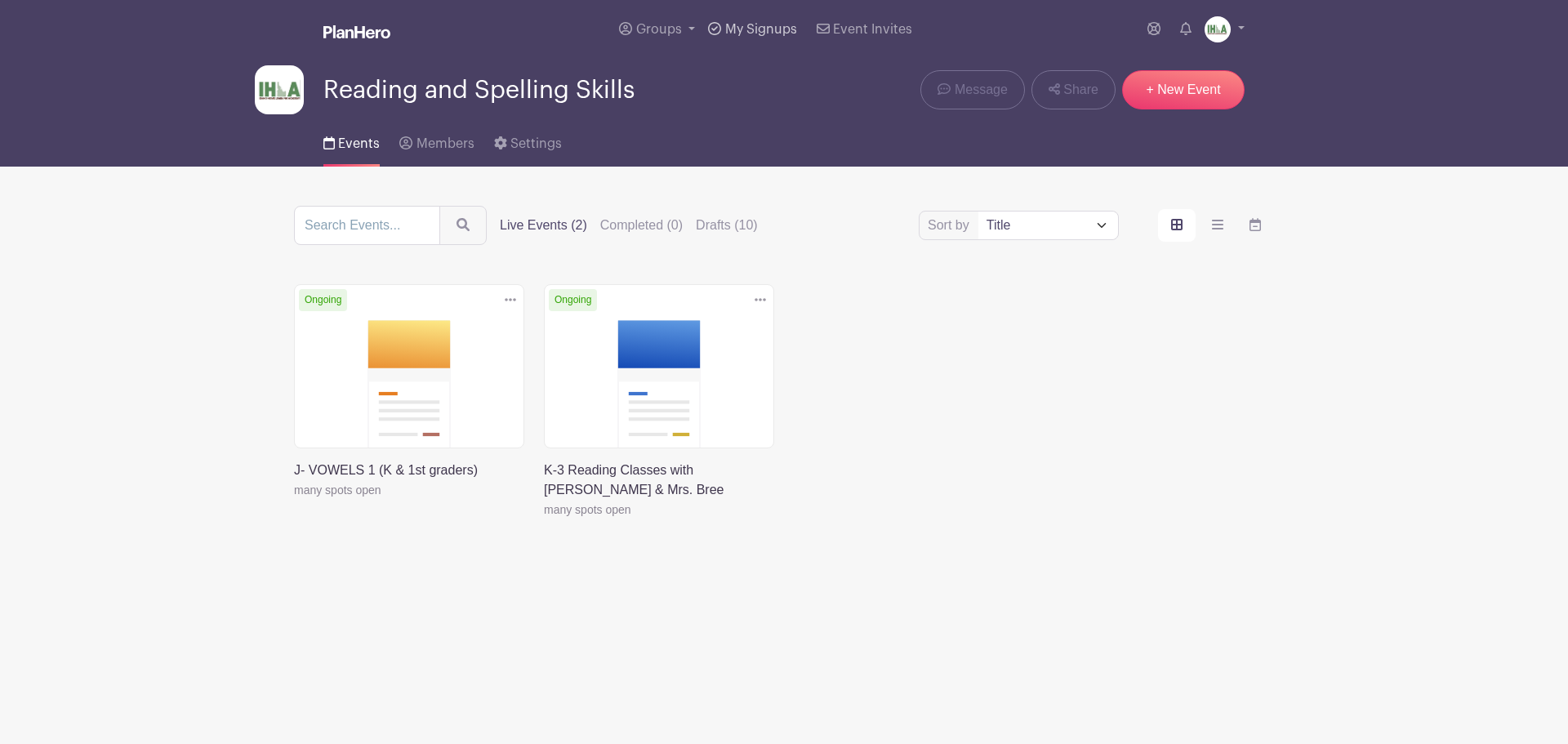
click at [770, 32] on span "My Signups" at bounding box center [761, 29] width 72 height 13
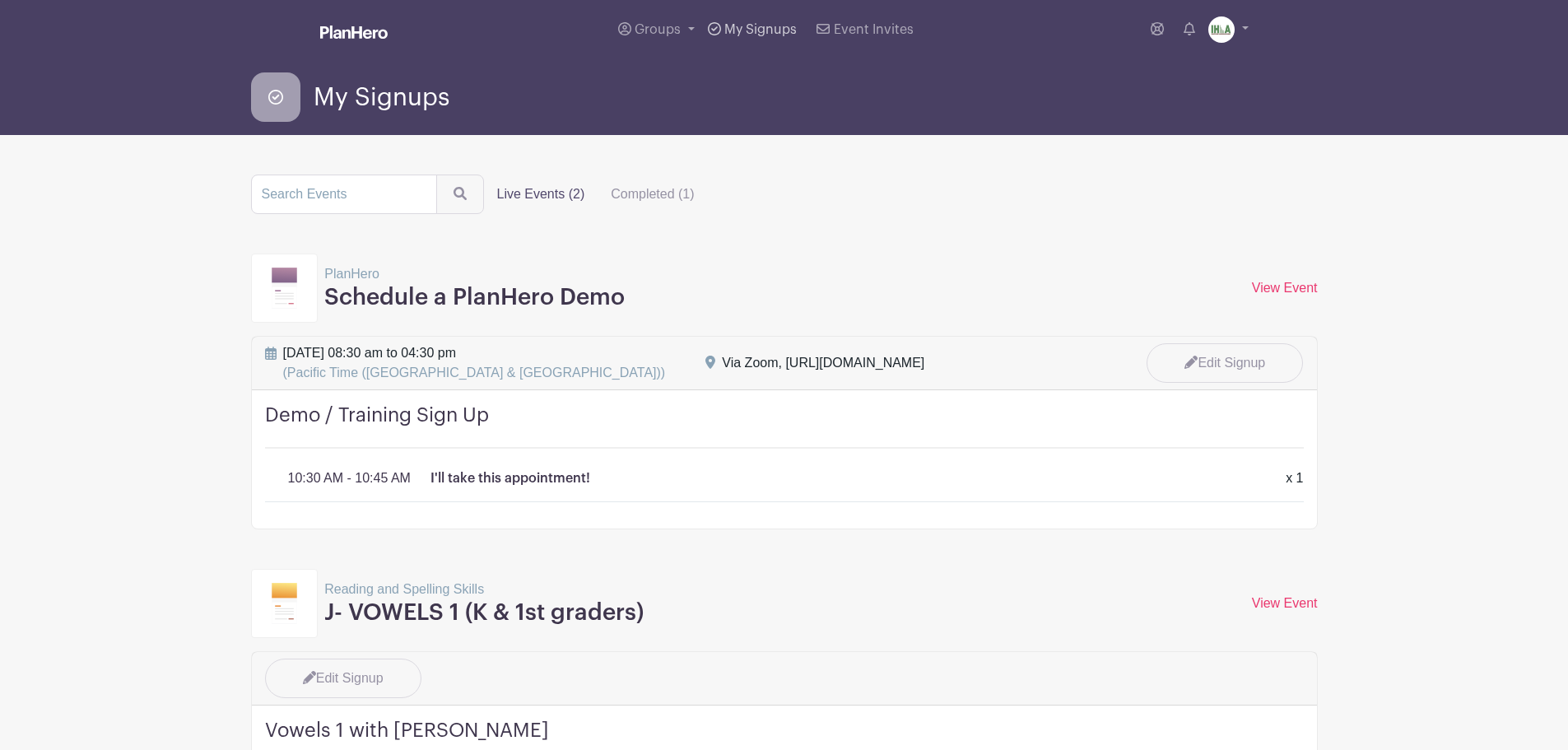
click at [736, 30] on span "My Signups" at bounding box center [761, 29] width 72 height 13
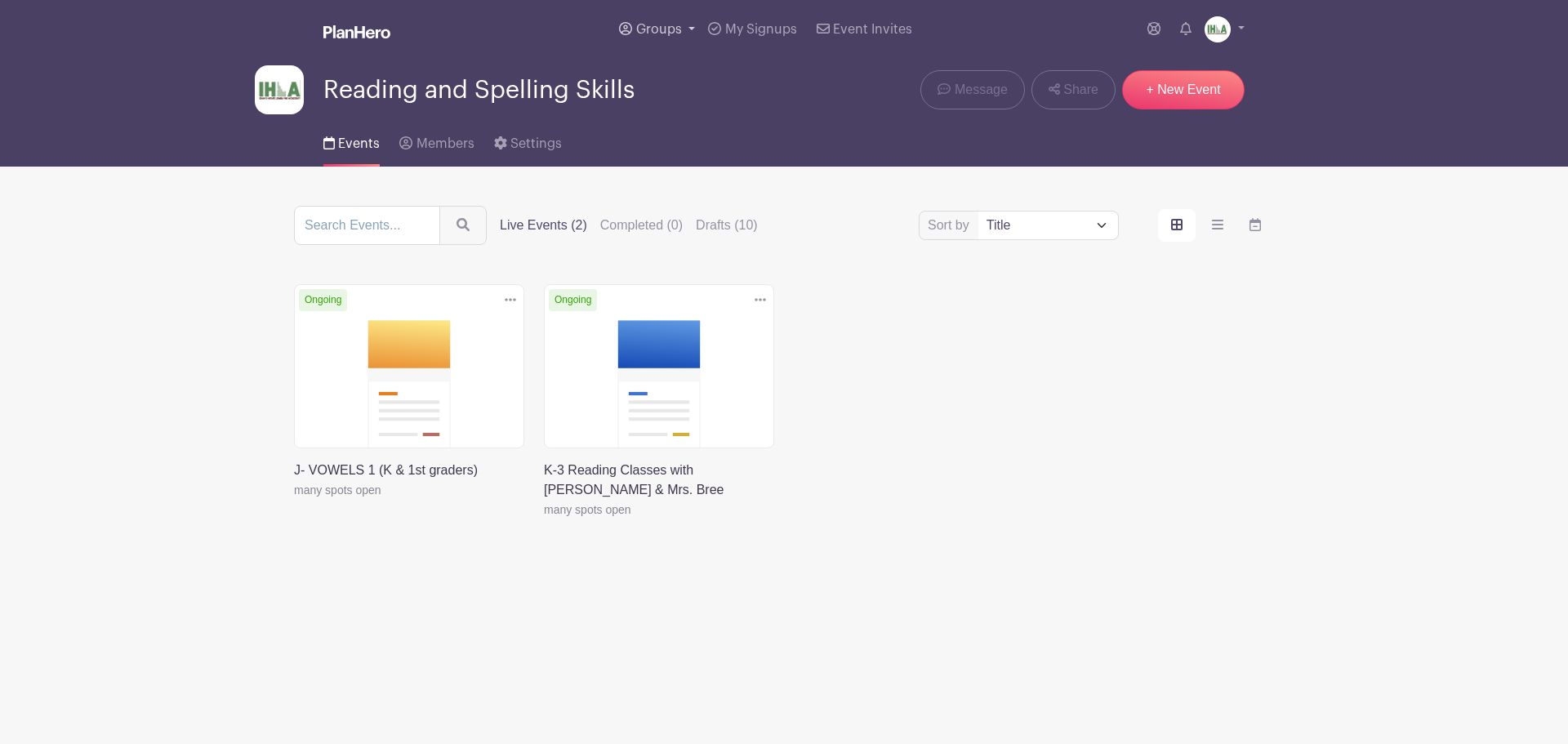
click at [686, 29] on link "Groups" at bounding box center [657, 29] width 89 height 59
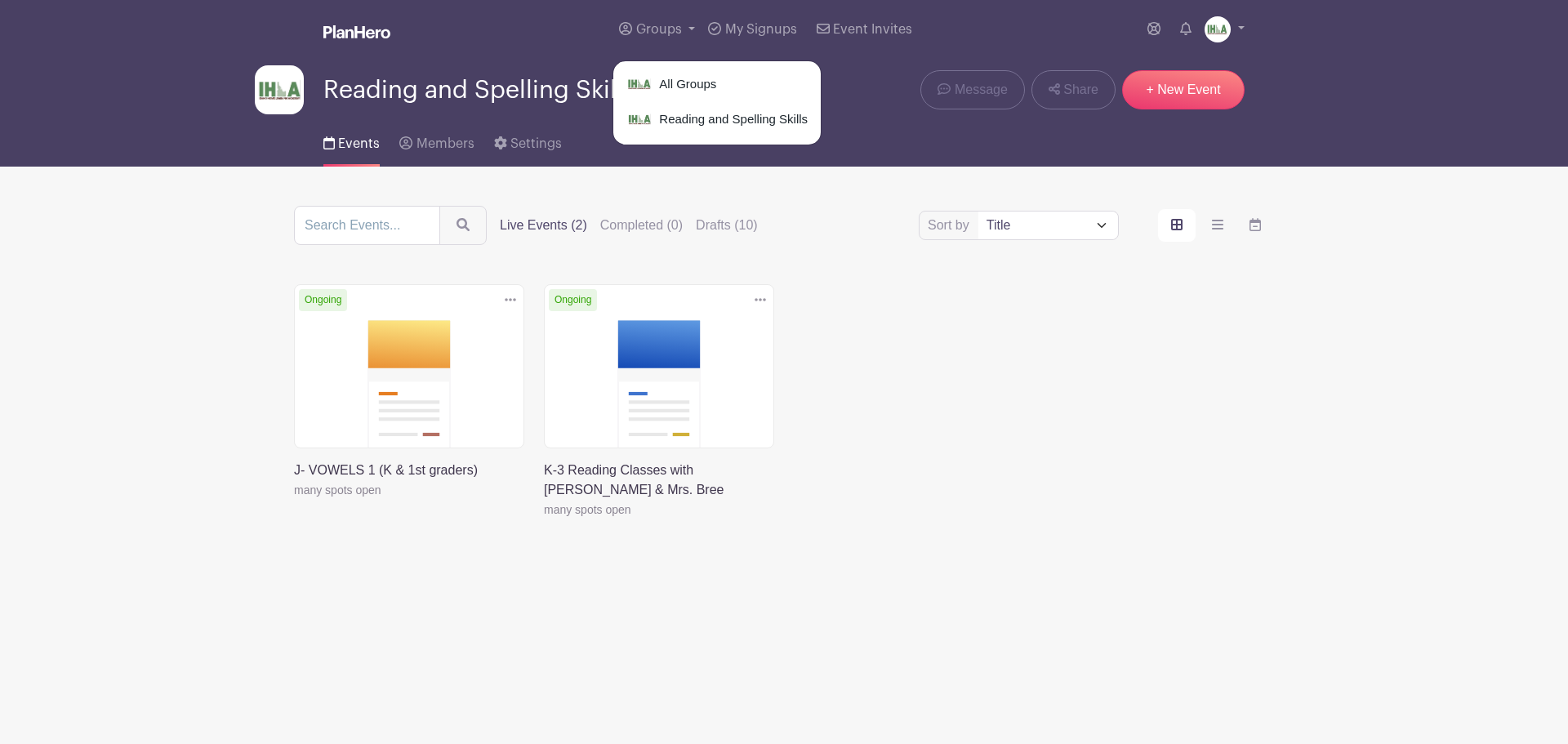
click at [961, 408] on div "Delete Event Are you sure? This event has signups associated with it. All signu…" at bounding box center [784, 424] width 1000 height 281
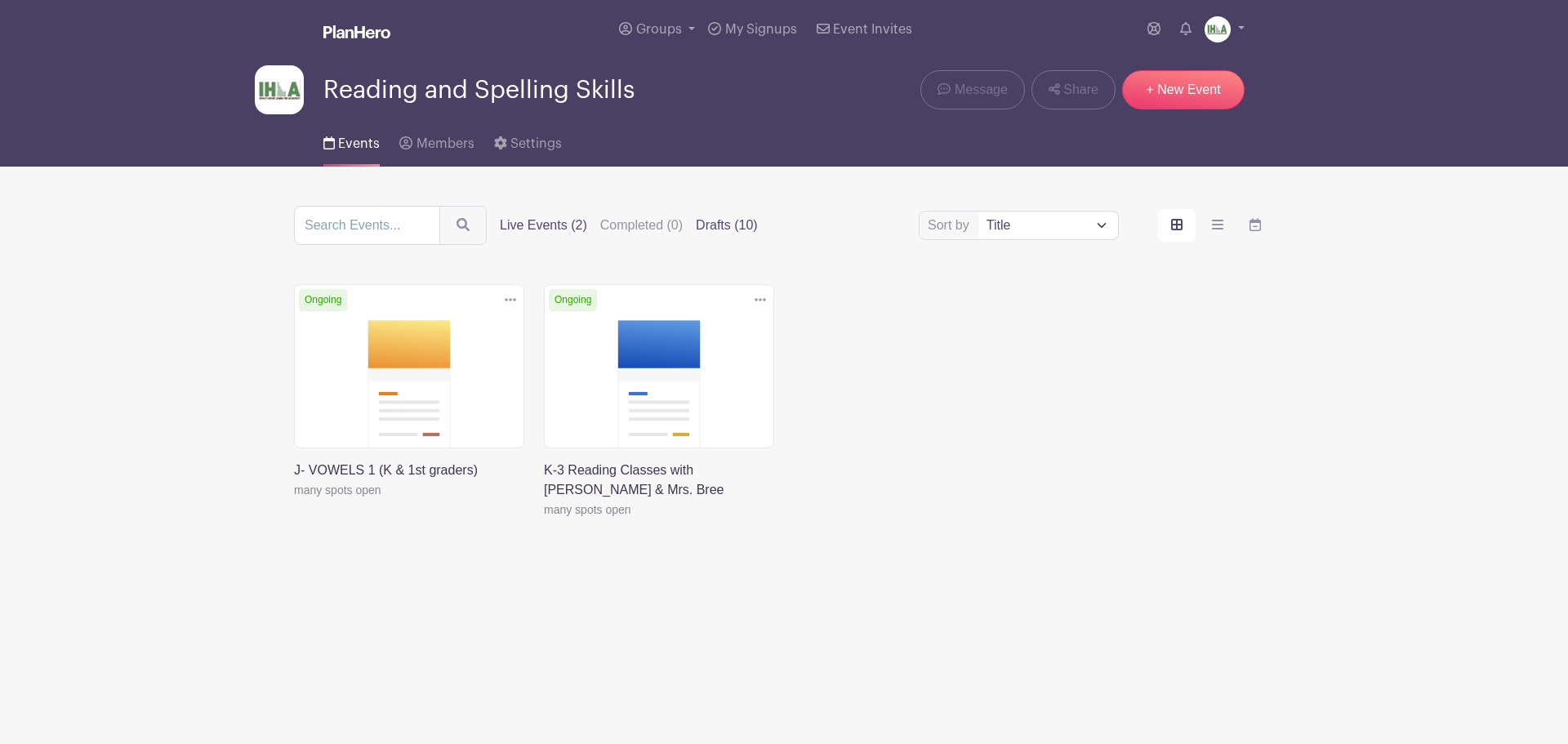
click at [729, 227] on label "Drafts (10)" at bounding box center [727, 225] width 62 height 19
click at [0, 0] on input "Drafts (10)" at bounding box center [0, 0] width 0 height 0
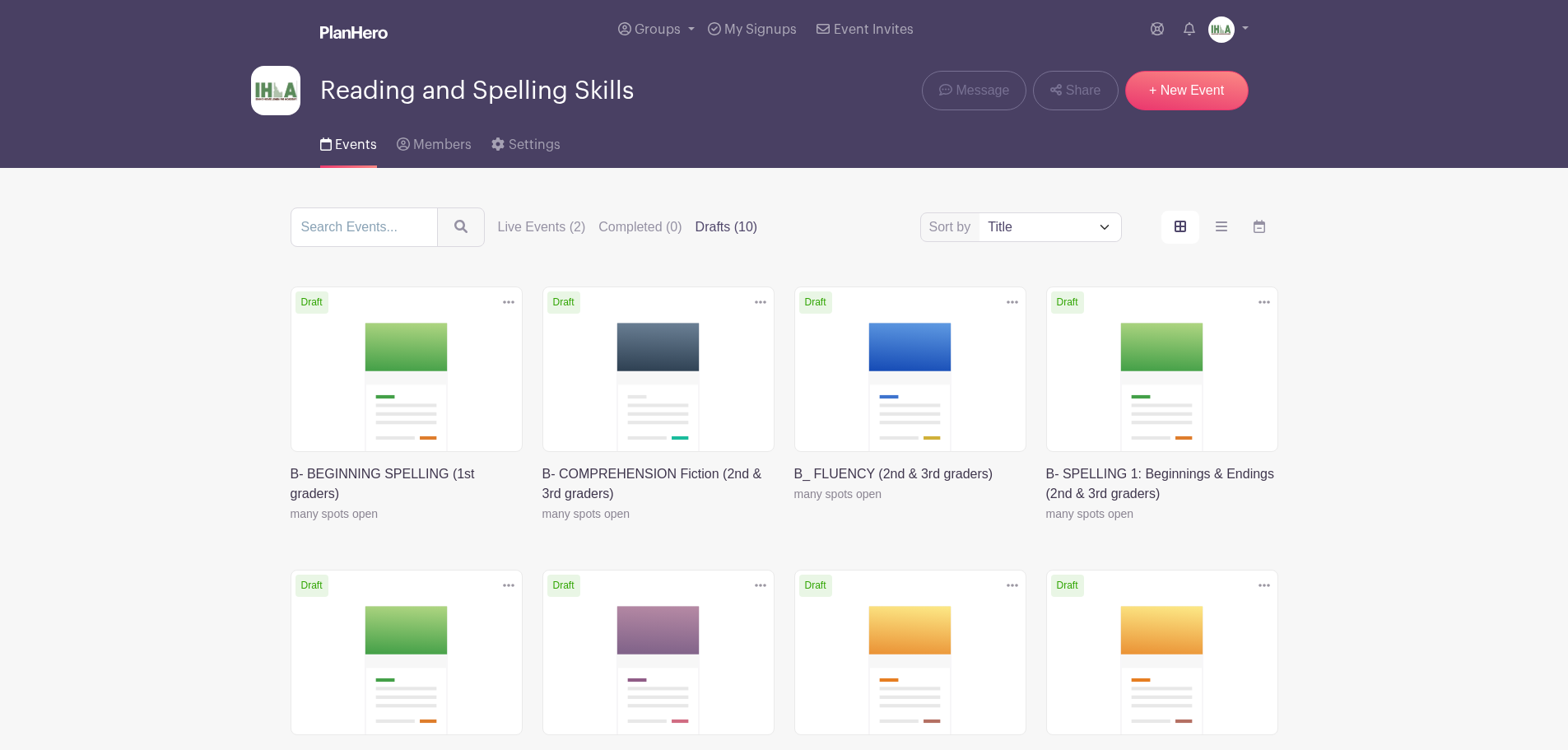
click at [543, 524] on link at bounding box center [543, 524] width 0 height 0
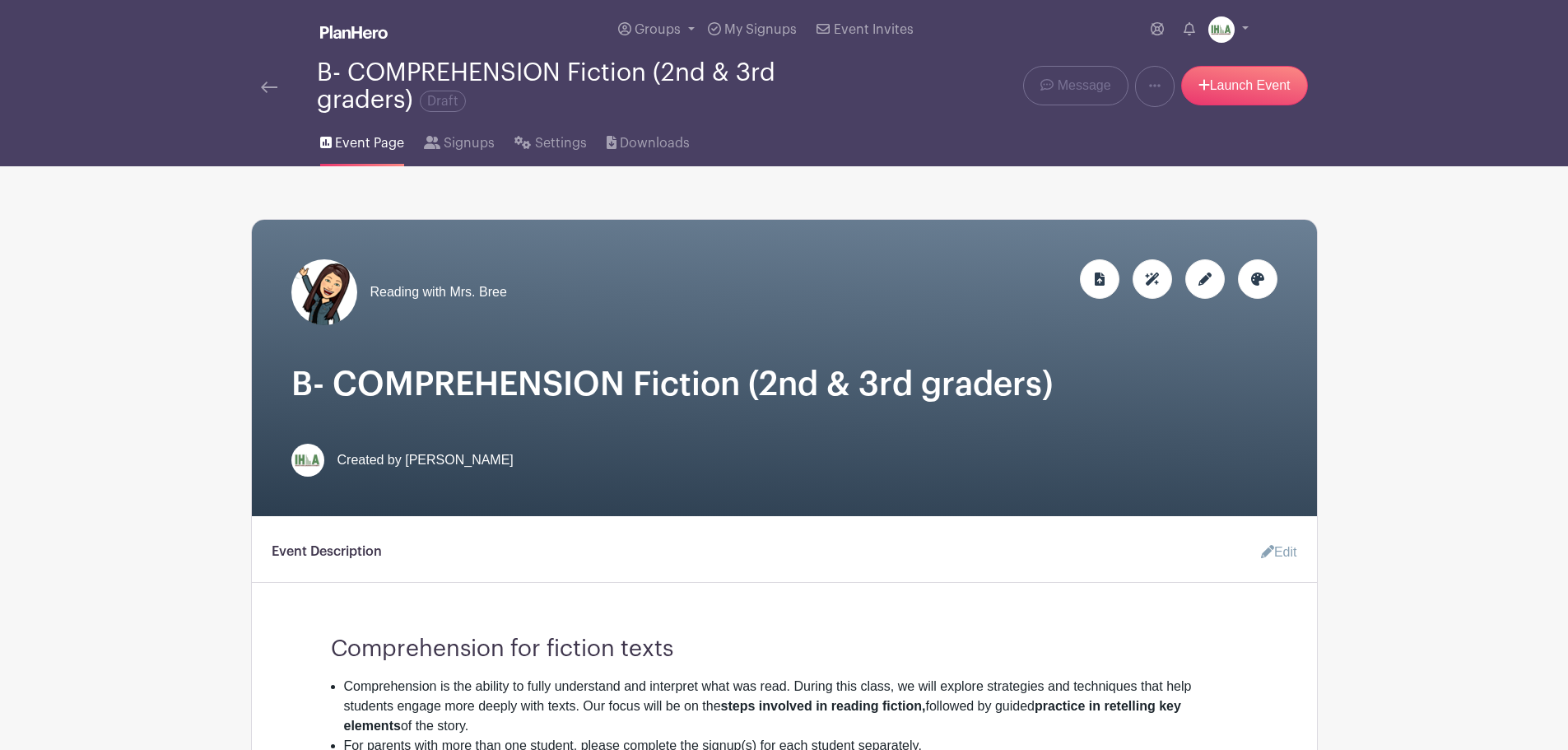
scroll to position [192, 0]
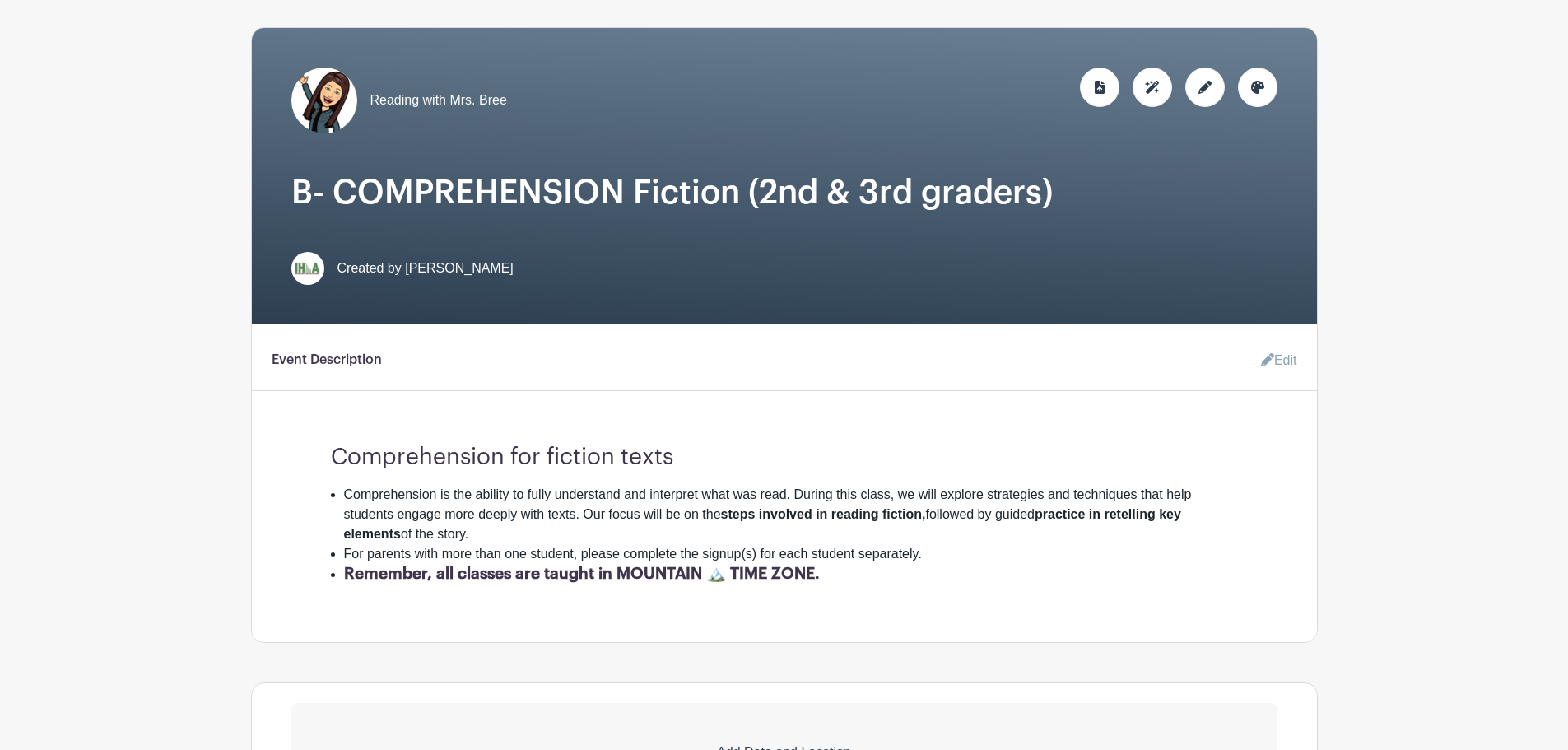
click at [428, 263] on span "Created by [PERSON_NAME]" at bounding box center [426, 268] width 176 height 20
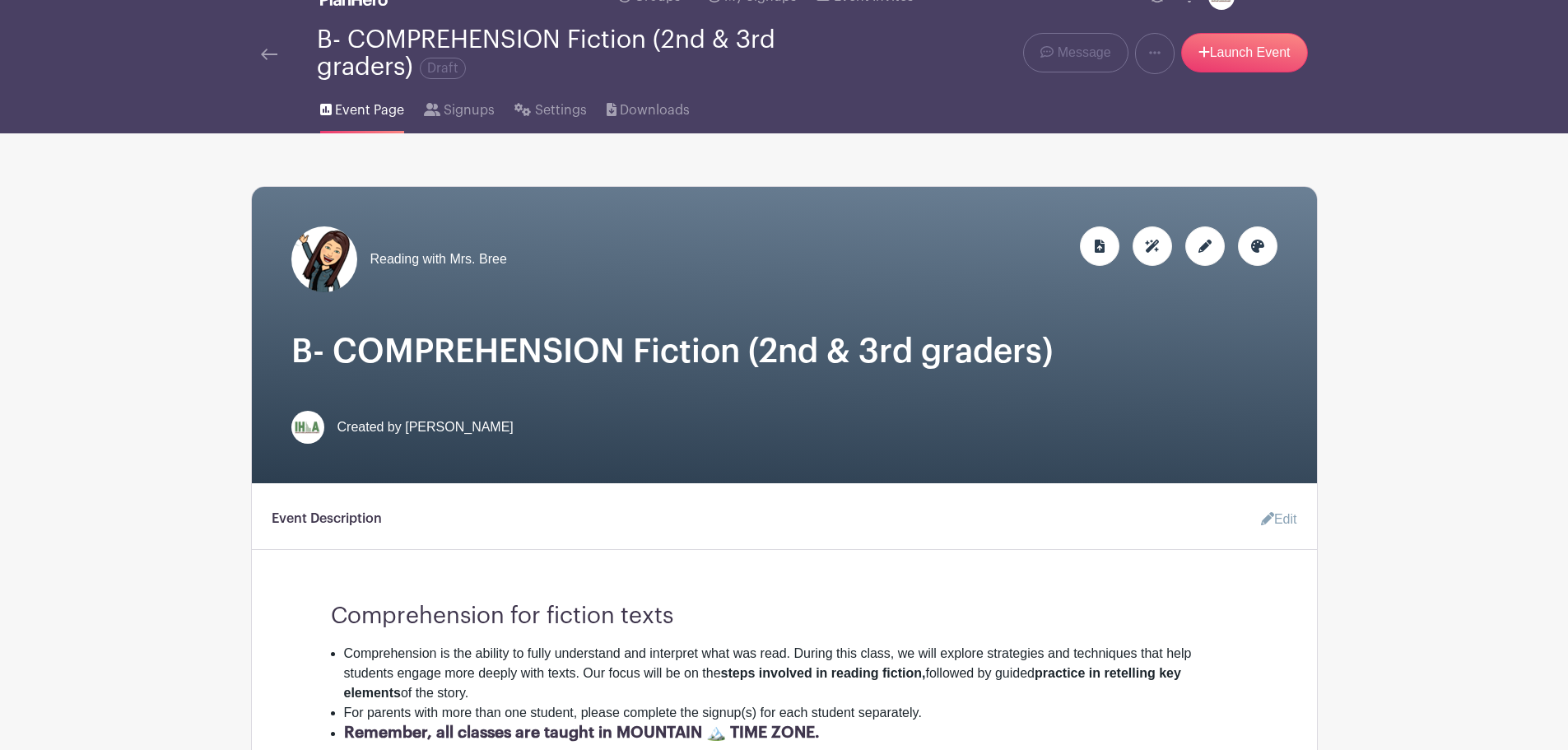
scroll to position [0, 0]
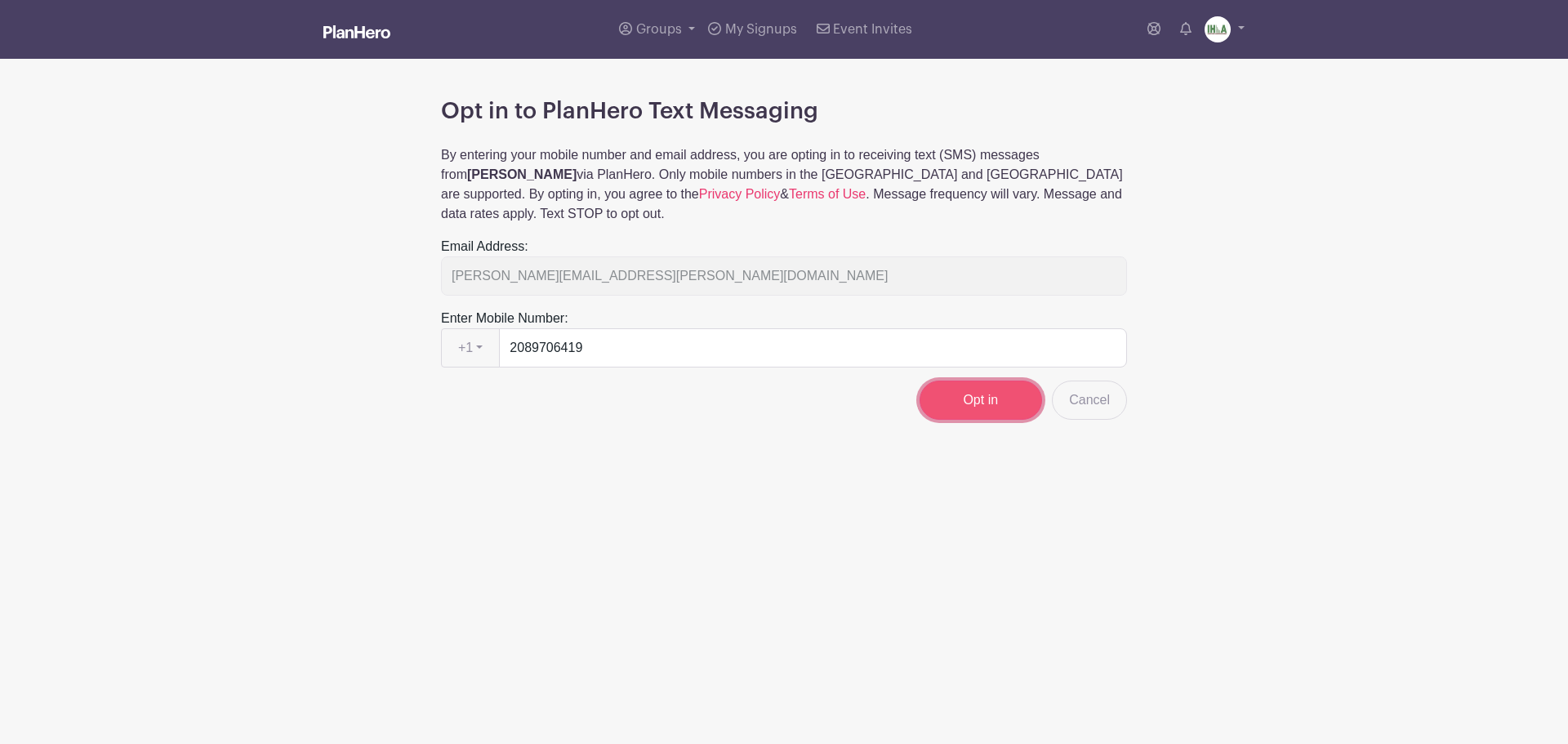
click at [978, 381] on input "Opt in" at bounding box center [980, 400] width 122 height 39
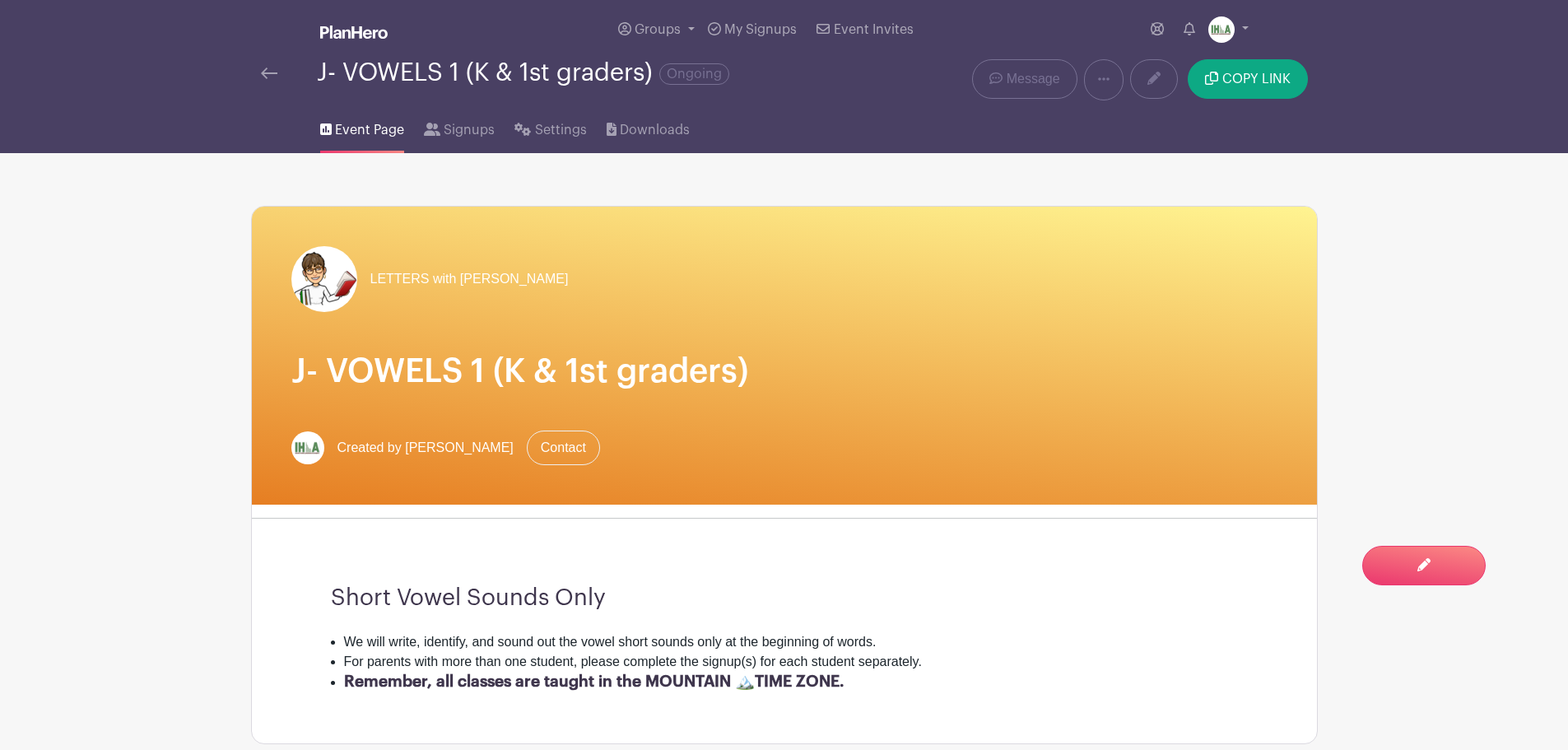
click at [269, 72] on img at bounding box center [268, 73] width 17 height 12
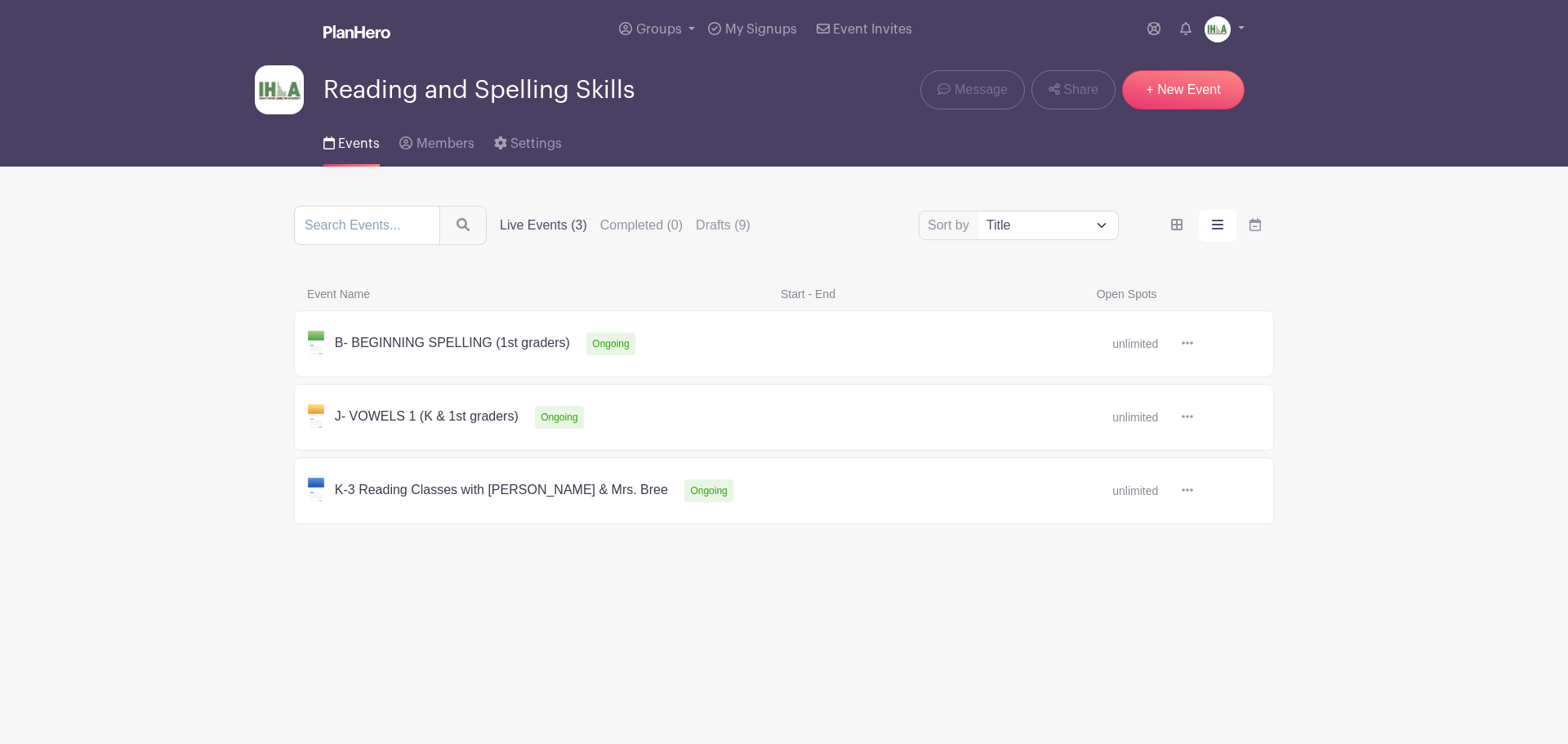
click at [1193, 344] on link at bounding box center [1193, 344] width 0 height 0
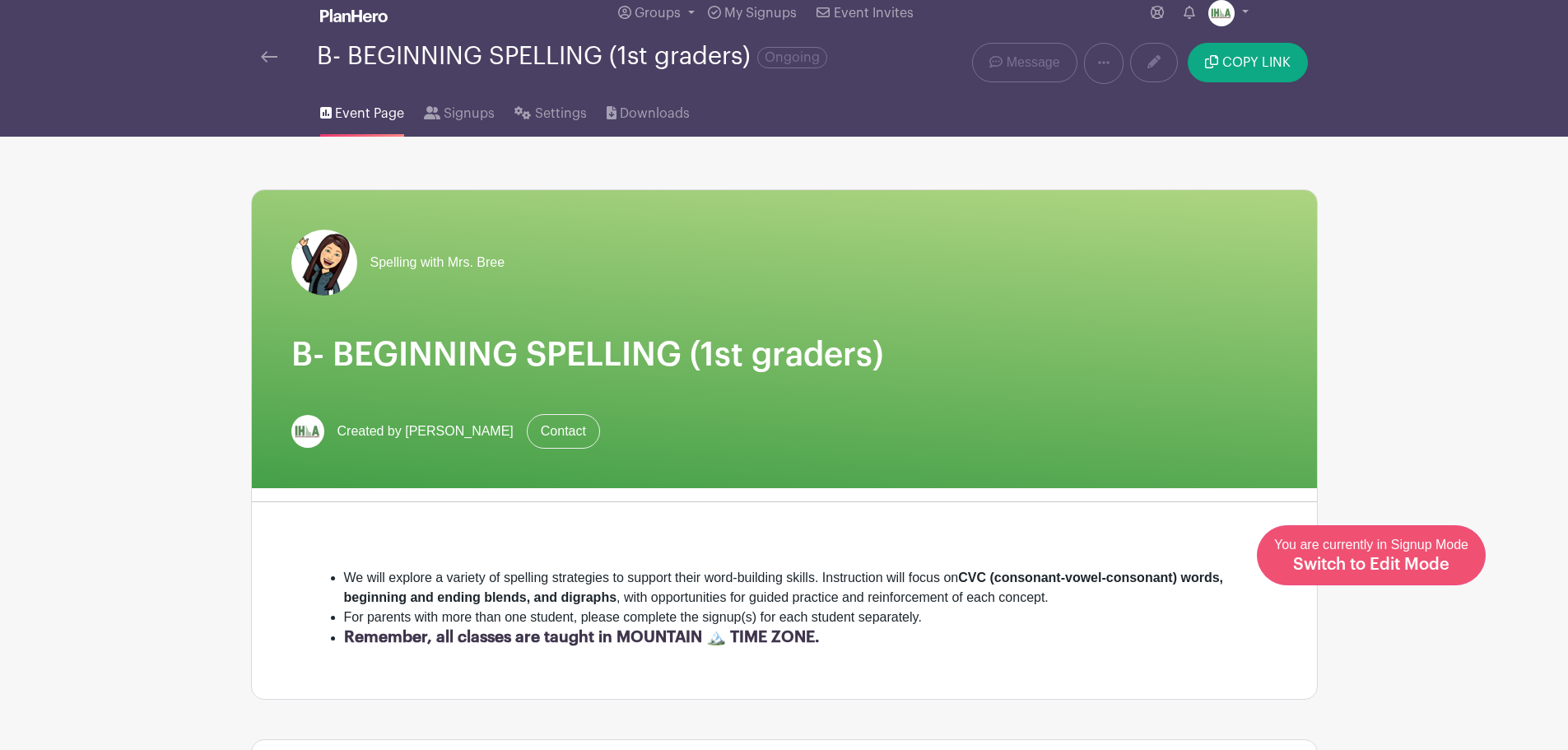
scroll to position [192, 0]
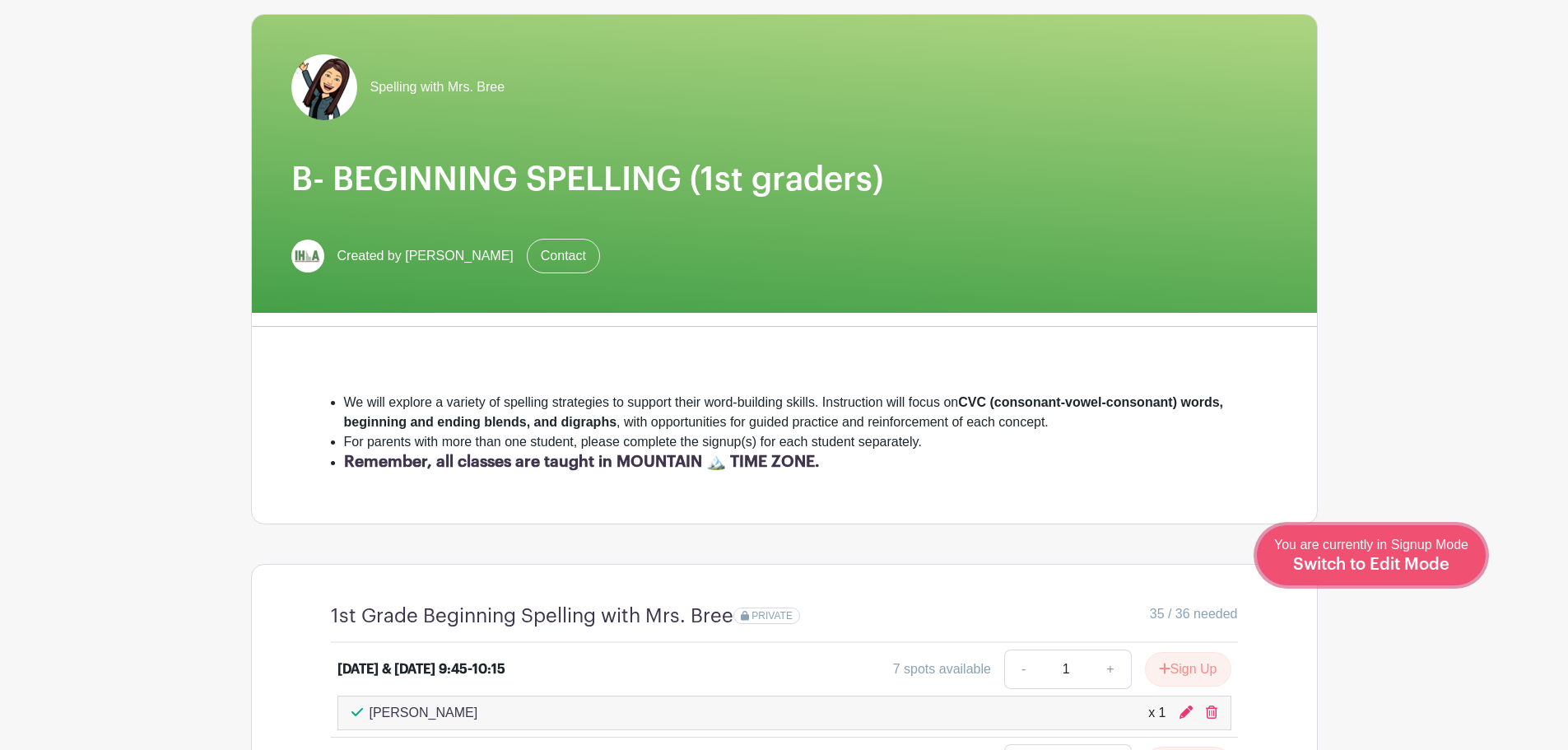
click at [1442, 559] on span "Switch to Edit Mode" at bounding box center [1372, 564] width 157 height 17
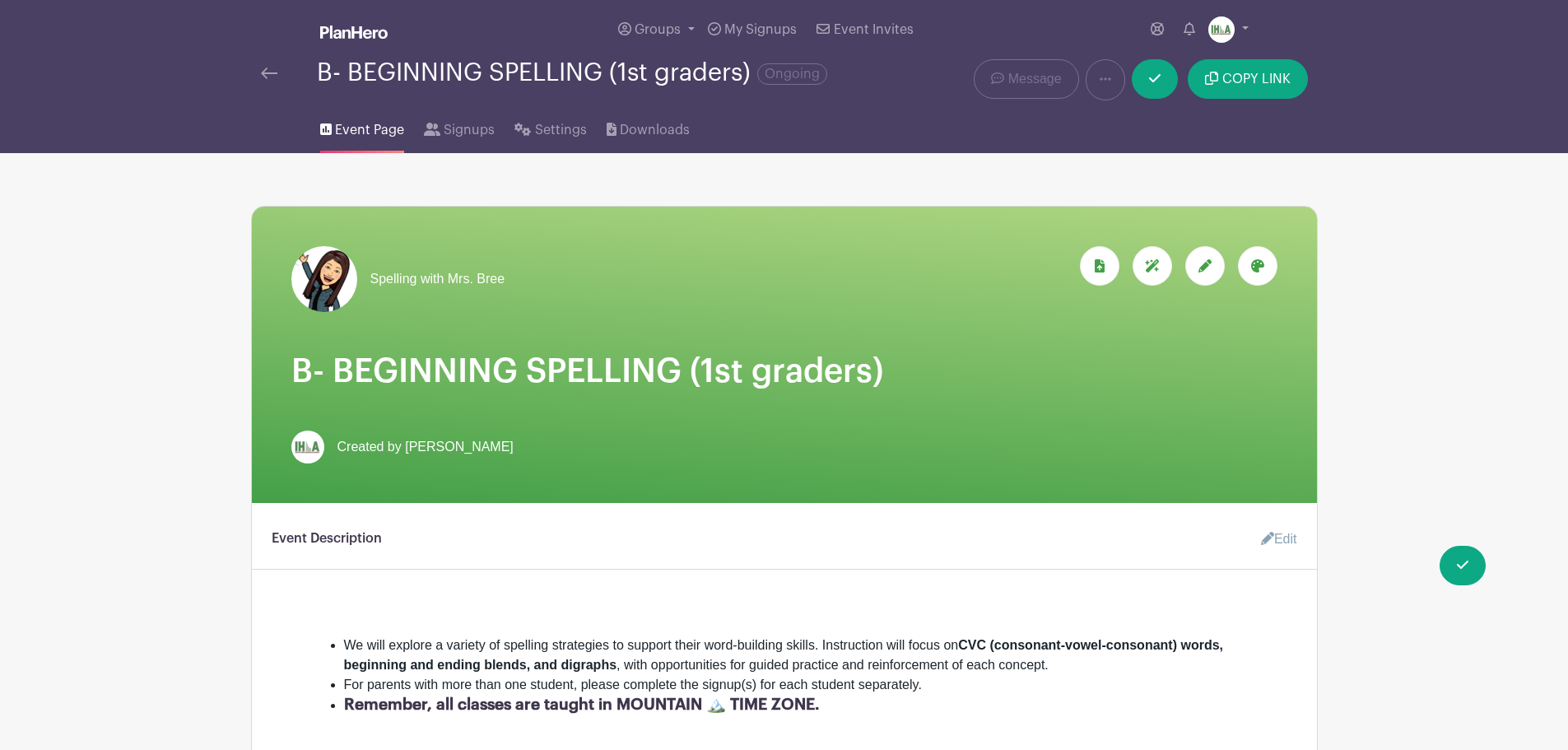
click at [267, 75] on img at bounding box center [268, 73] width 17 height 12
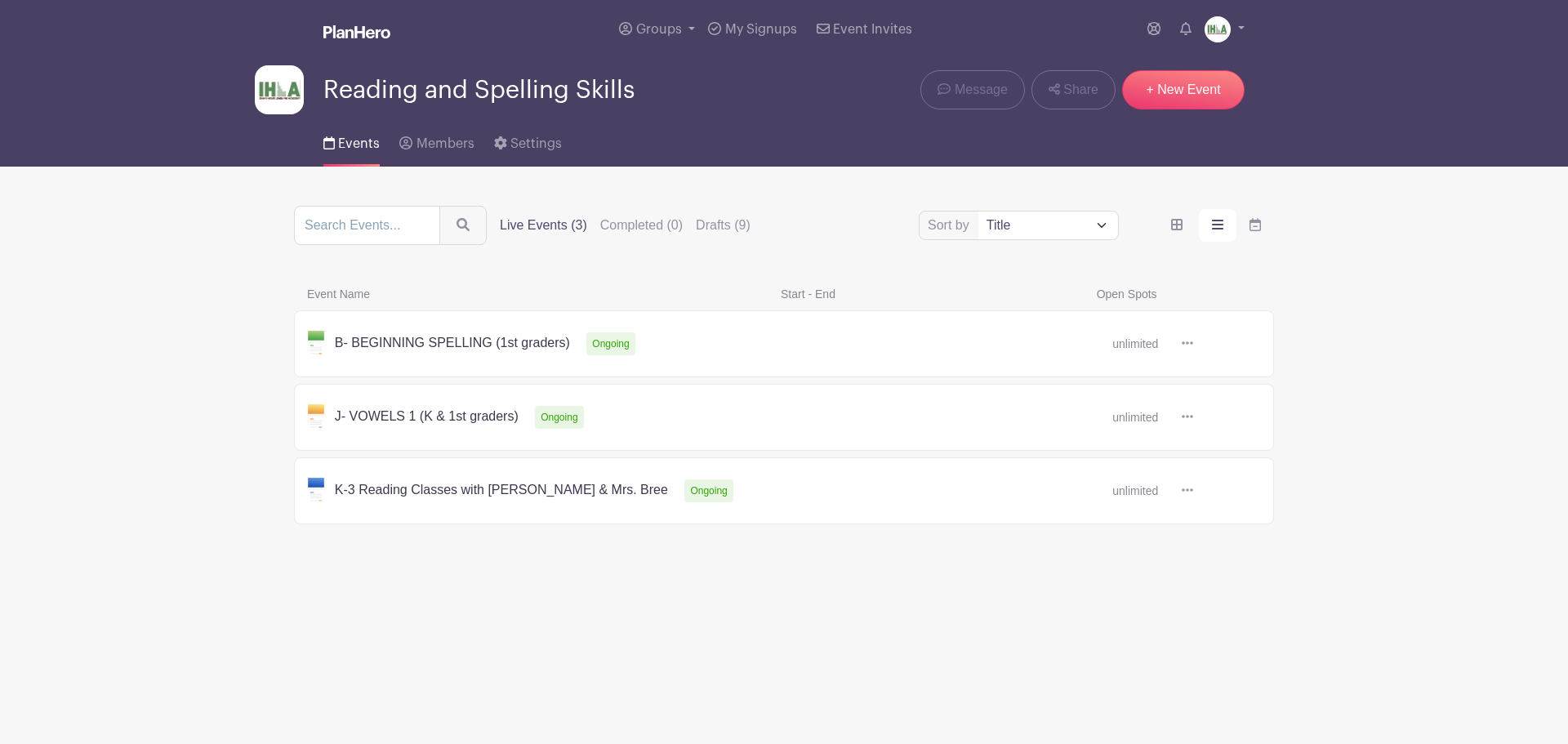
click at [1190, 346] on icon at bounding box center [1187, 342] width 12 height 13
click at [1437, 435] on main "Groups All Groups Reading and Spelling Skills My Signups Event Invites My accou…" at bounding box center [784, 316] width 1568 height 632
click at [714, 227] on label "Drafts (9)" at bounding box center [723, 225] width 54 height 19
click at [0, 0] on input "Drafts (9)" at bounding box center [0, 0] width 0 height 0
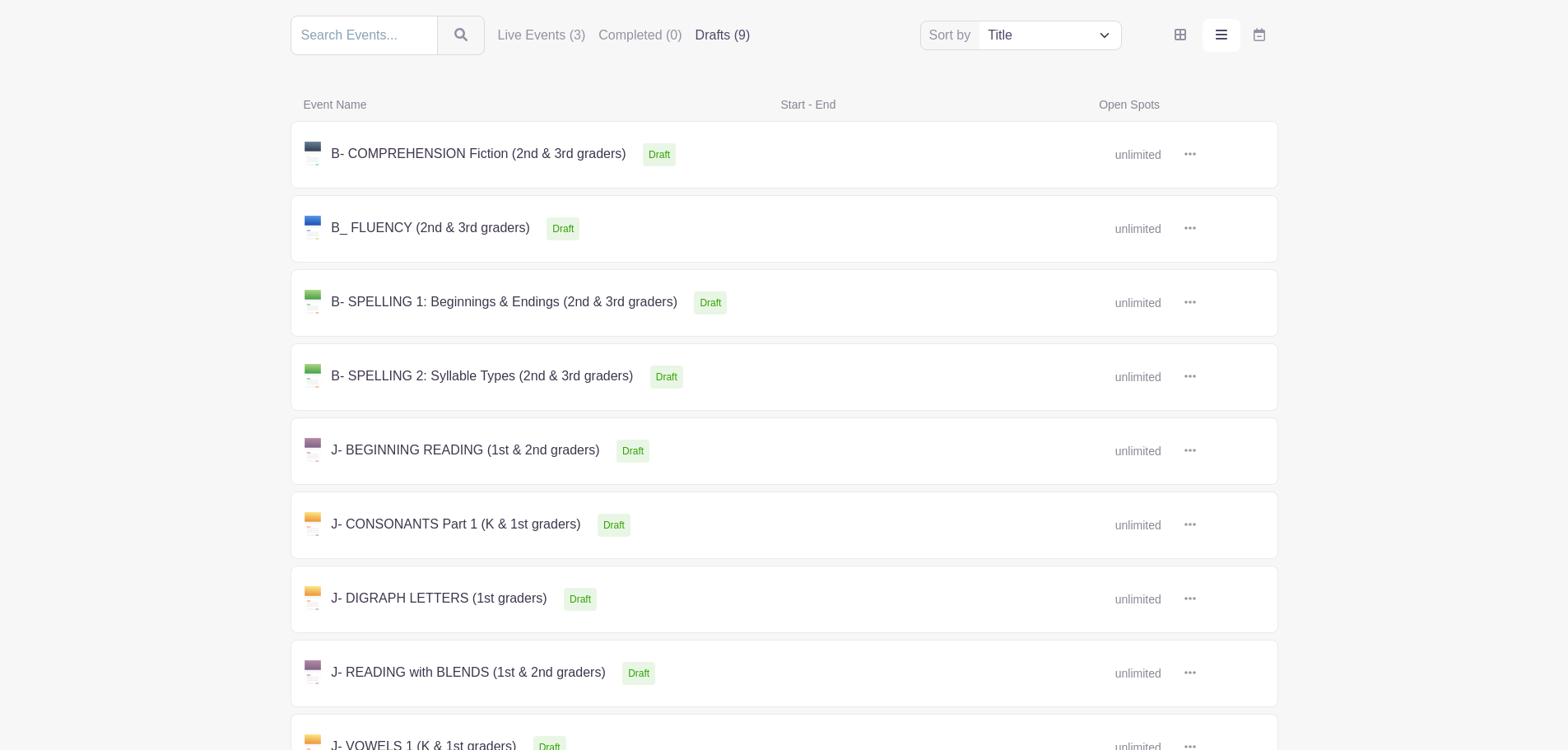
scroll to position [141, 0]
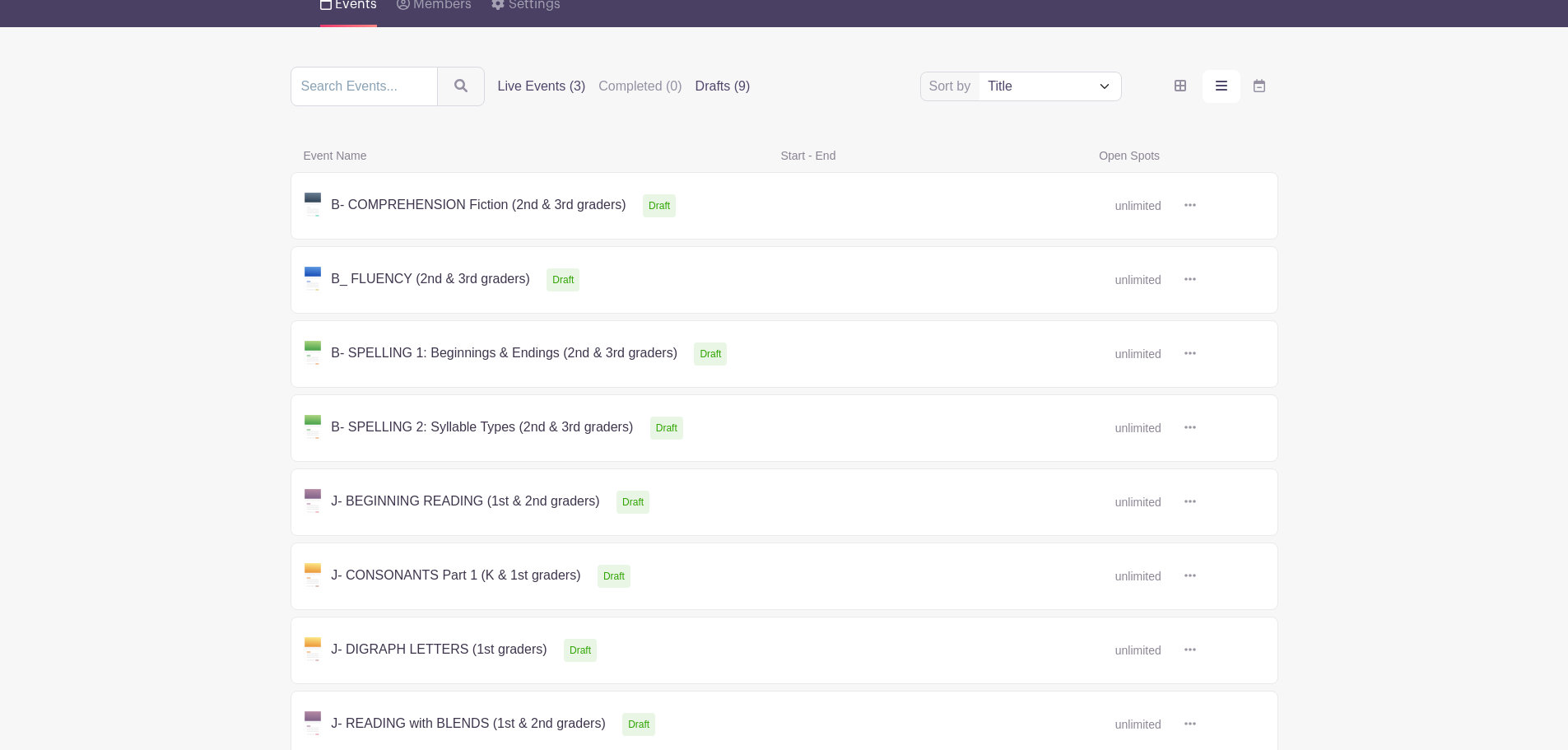
click at [555, 87] on label "Live Events (3)" at bounding box center [543, 86] width 88 height 20
click at [0, 0] on input "Live Events (3)" at bounding box center [0, 0] width 0 height 0
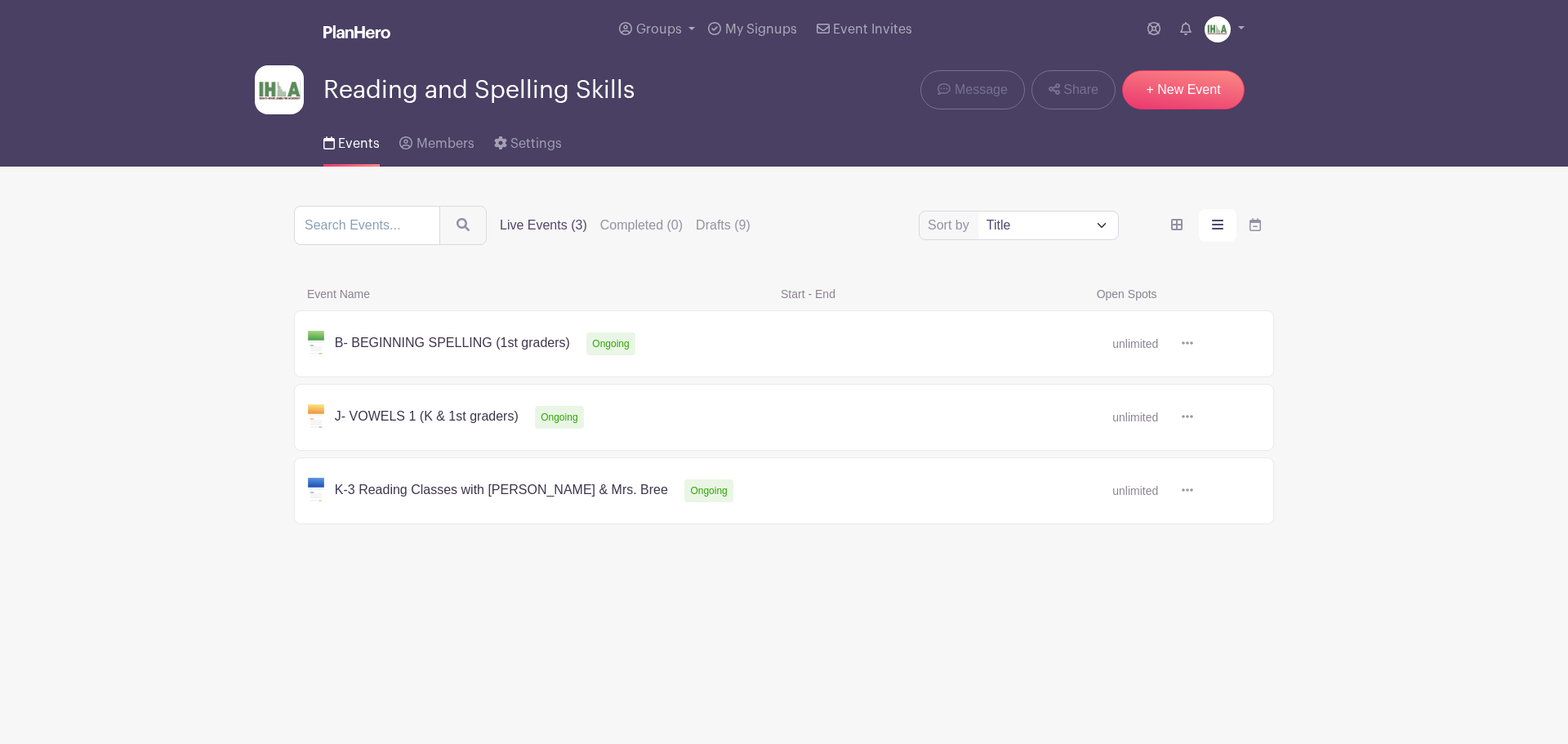
click at [1193, 490] on link at bounding box center [1193, 490] width 0 height 0
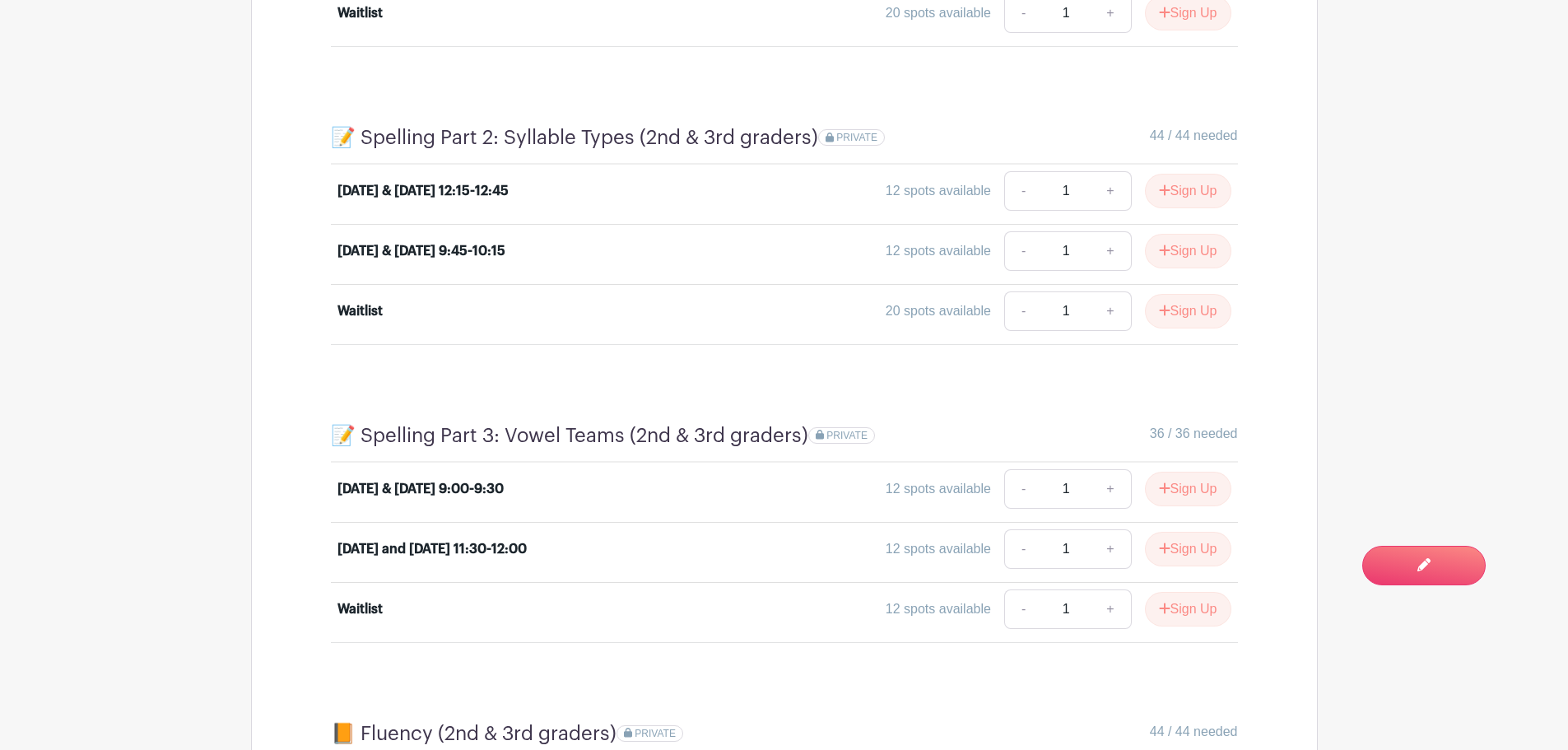
scroll to position [4033, 0]
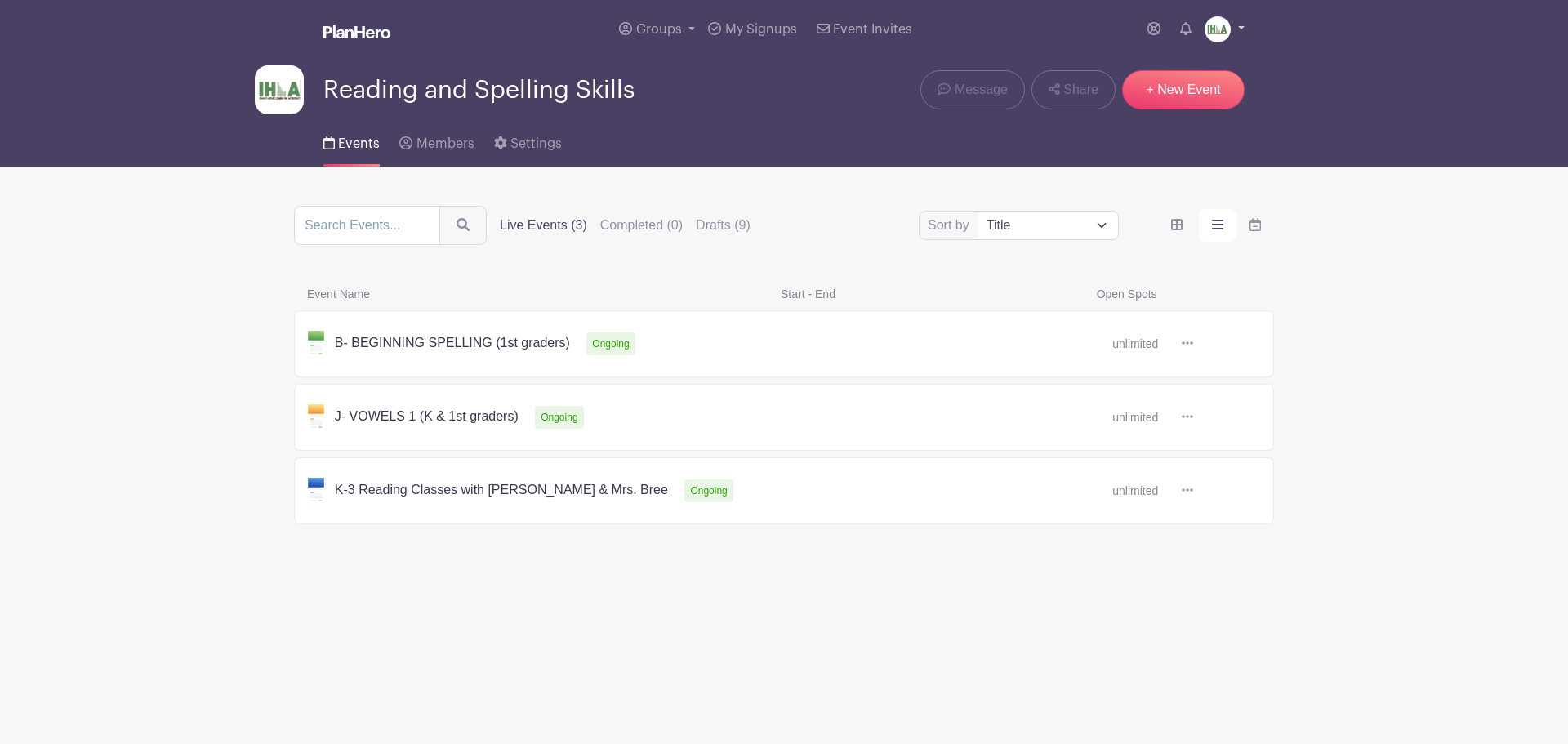
click at [1242, 25] on link at bounding box center [1224, 29] width 40 height 26
click at [1184, 72] on link "My account" at bounding box center [1178, 67] width 129 height 26
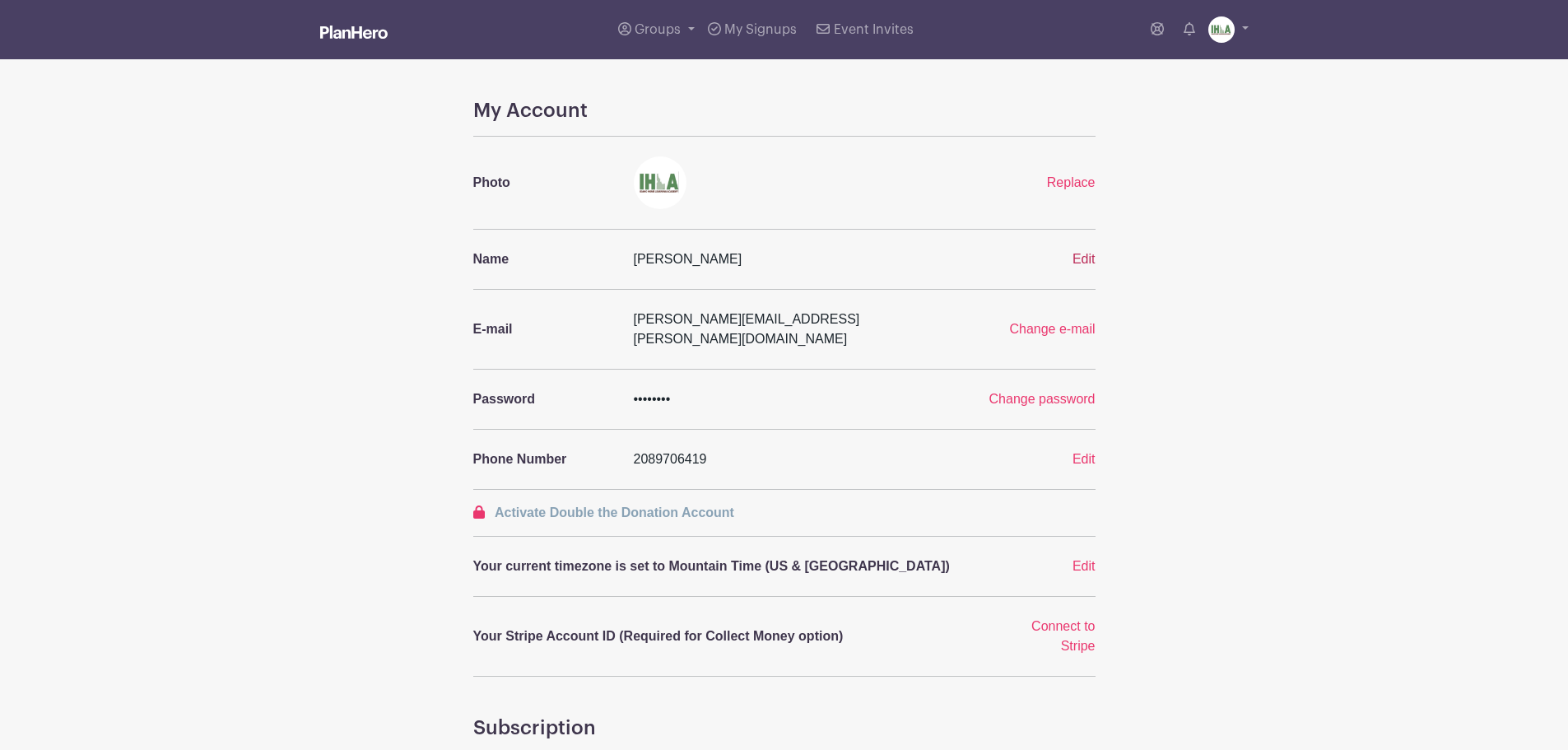
click at [1083, 261] on span "Edit" at bounding box center [1084, 258] width 24 height 14
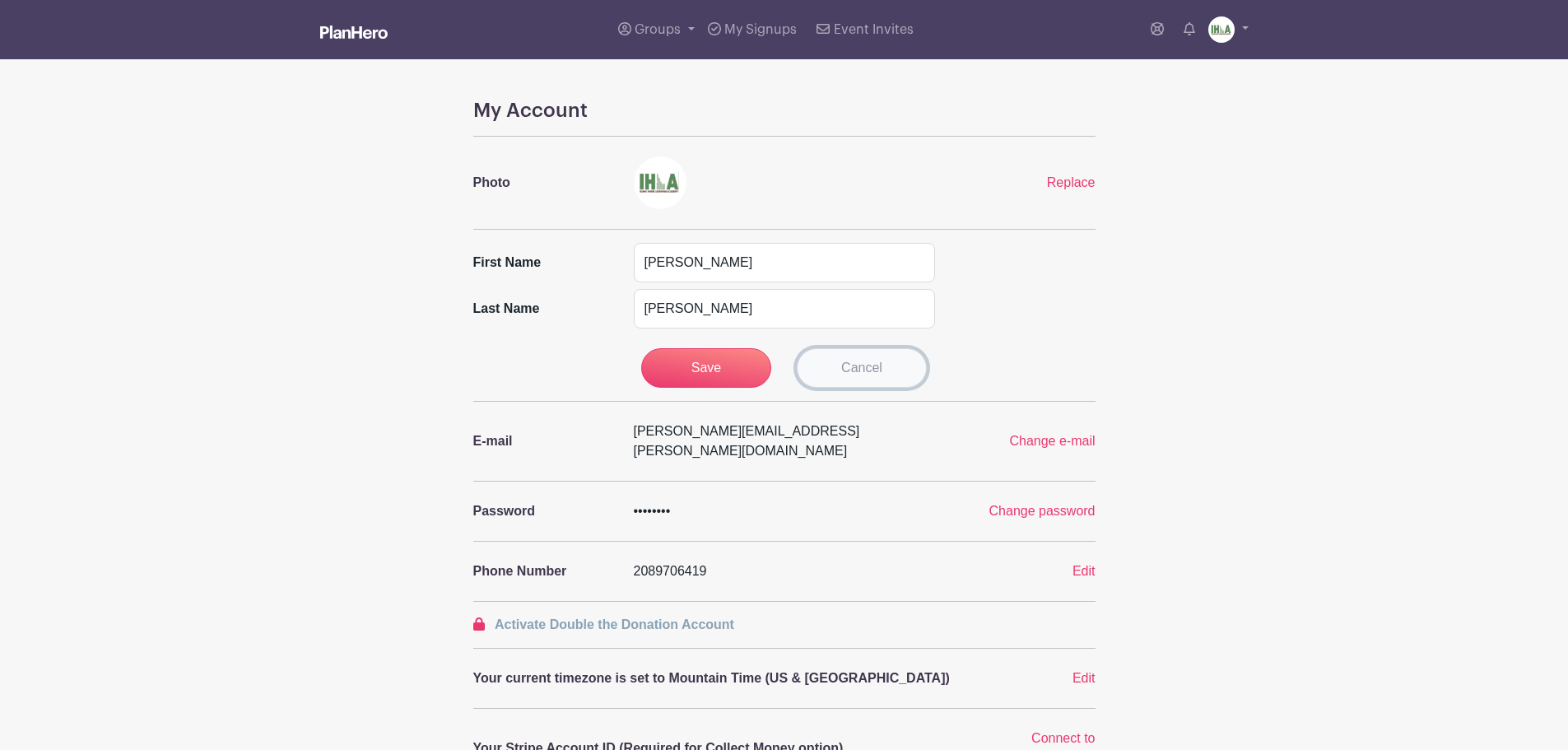
click at [873, 360] on link "Cancel" at bounding box center [862, 368] width 130 height 39
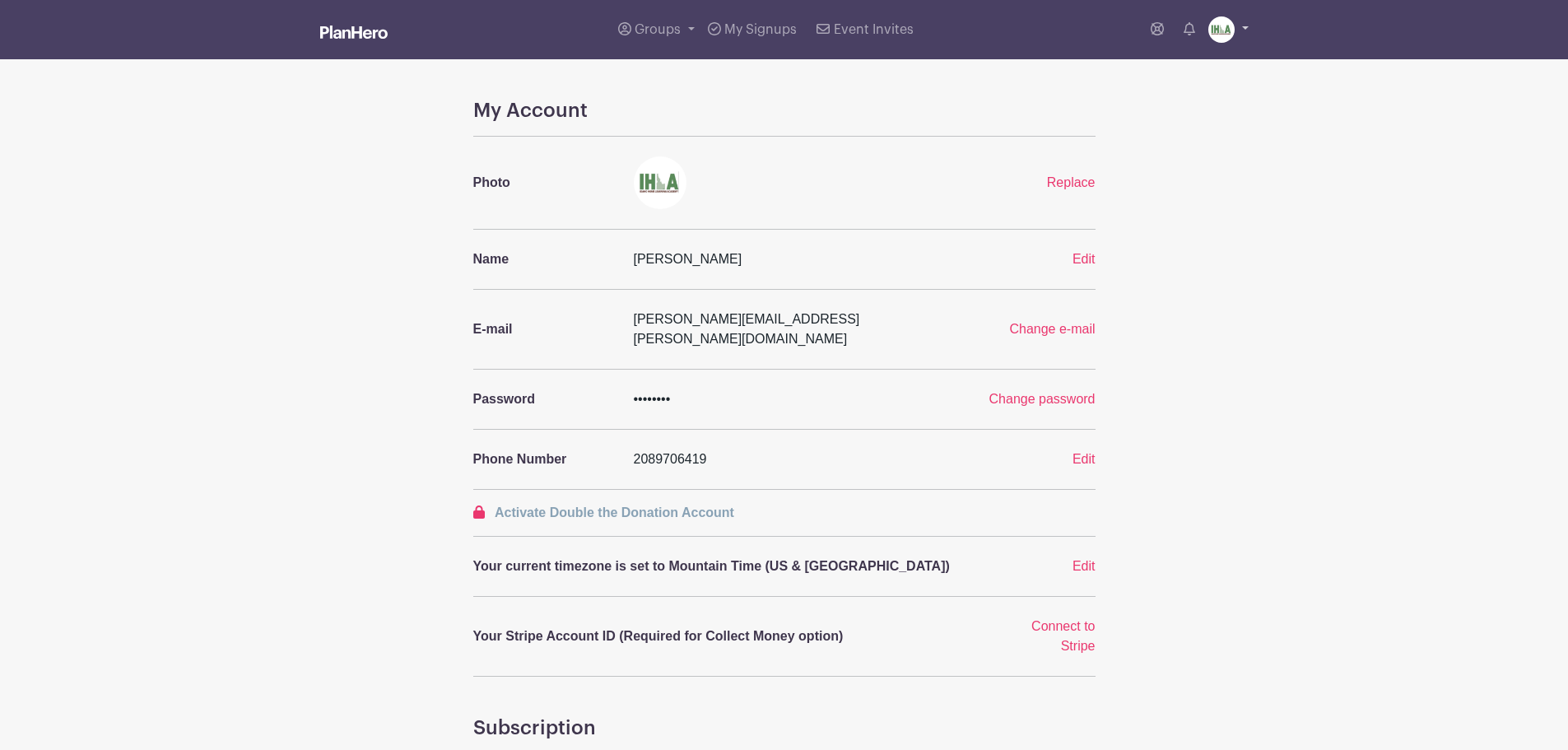
click at [1246, 26] on link at bounding box center [1228, 29] width 40 height 26
click at [1177, 70] on link "My account" at bounding box center [1182, 68] width 130 height 26
click at [663, 29] on span "Groups" at bounding box center [657, 29] width 46 height 13
click at [701, 123] on span "Reading and Spelling Skills" at bounding box center [731, 119] width 157 height 19
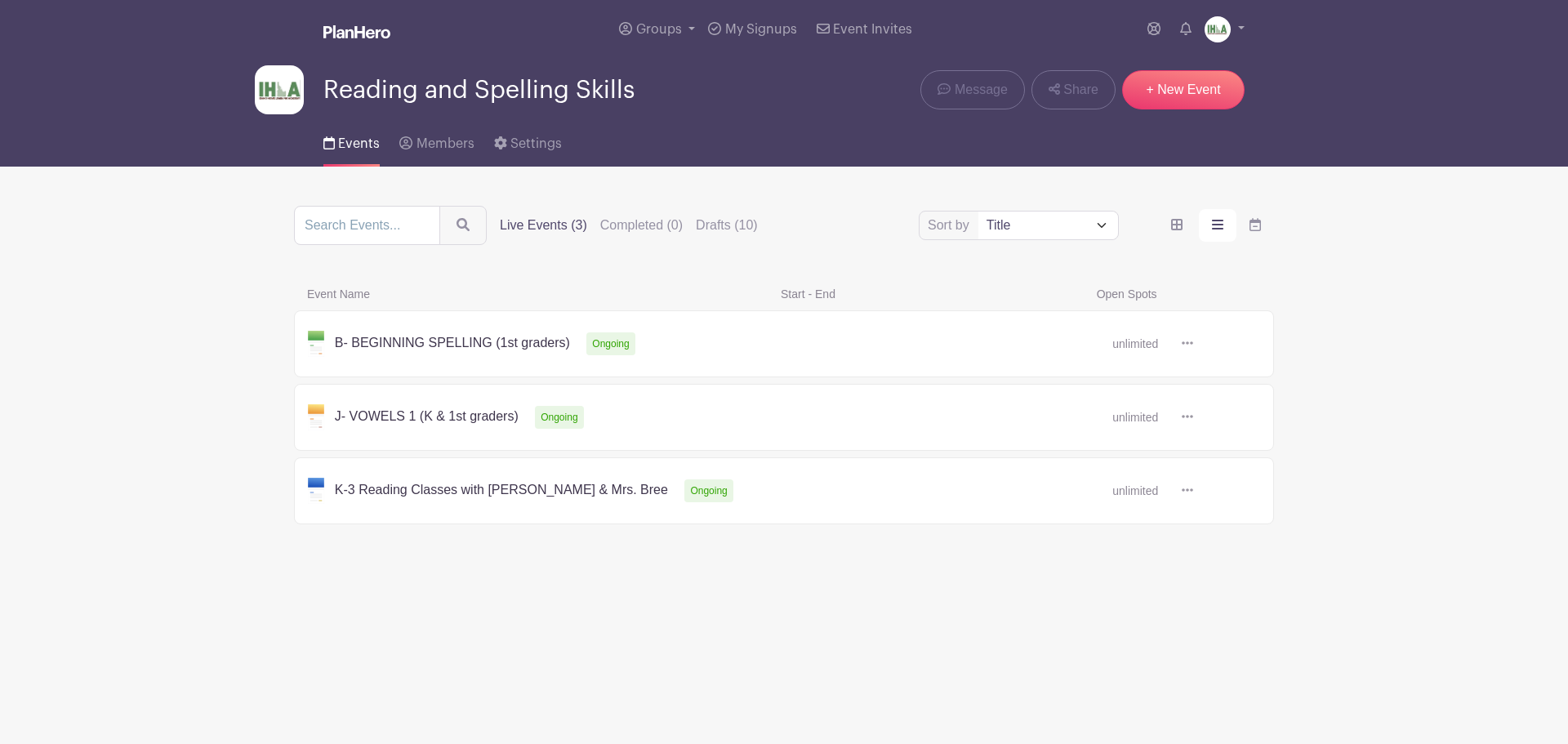
click at [1193, 344] on link at bounding box center [1193, 344] width 0 height 0
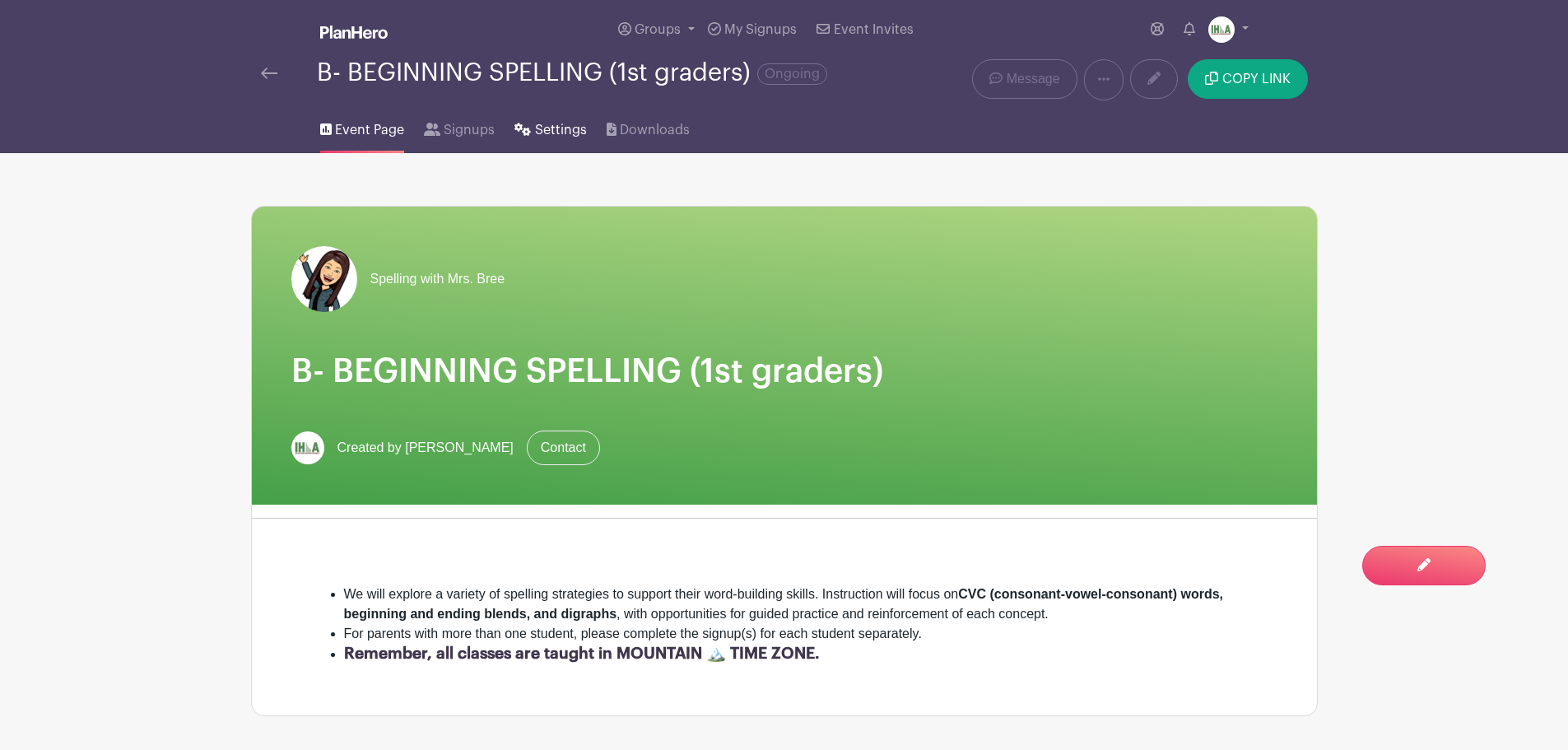
click at [570, 131] on span "Settings" at bounding box center [560, 130] width 52 height 20
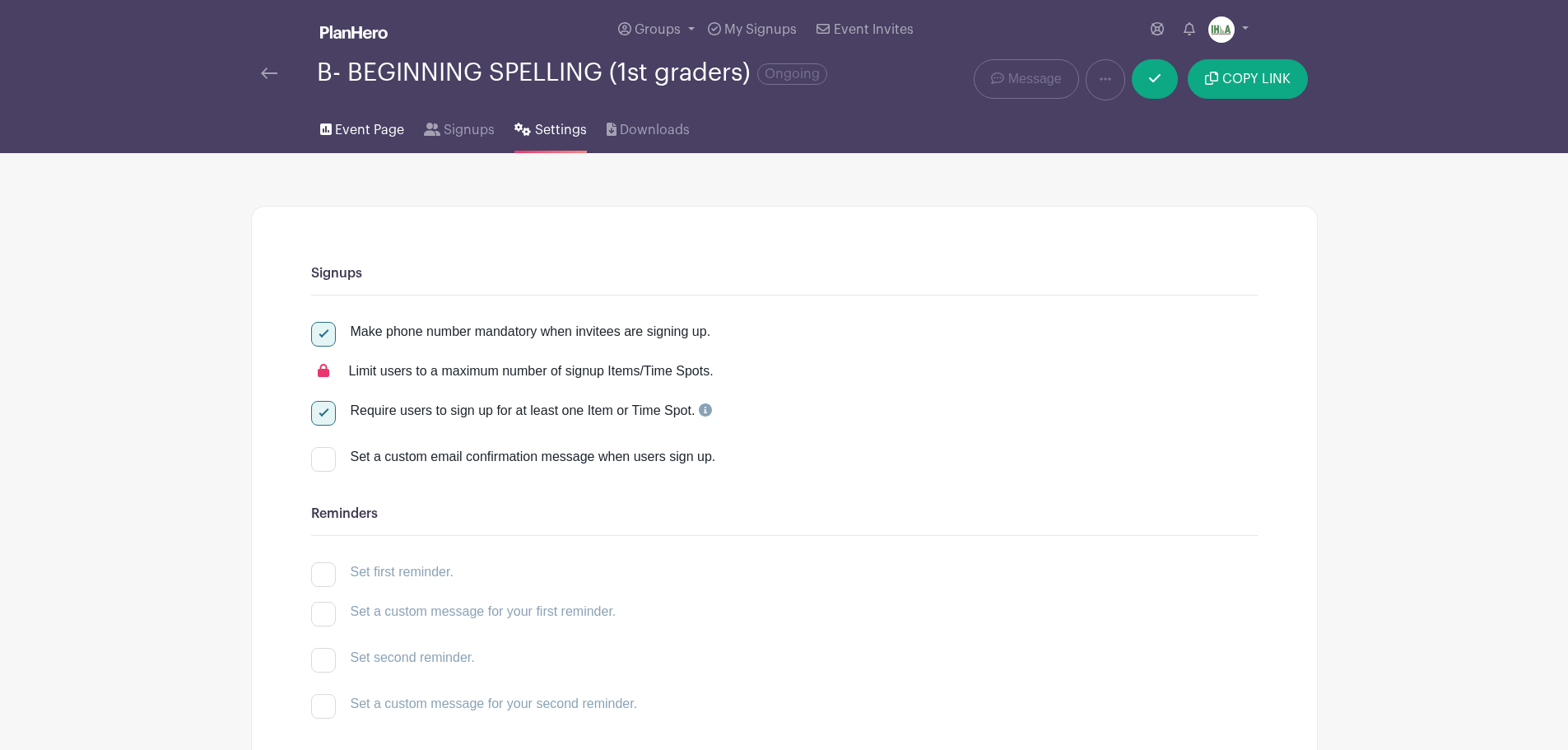
click at [343, 121] on span "Event Page" at bounding box center [369, 130] width 70 height 20
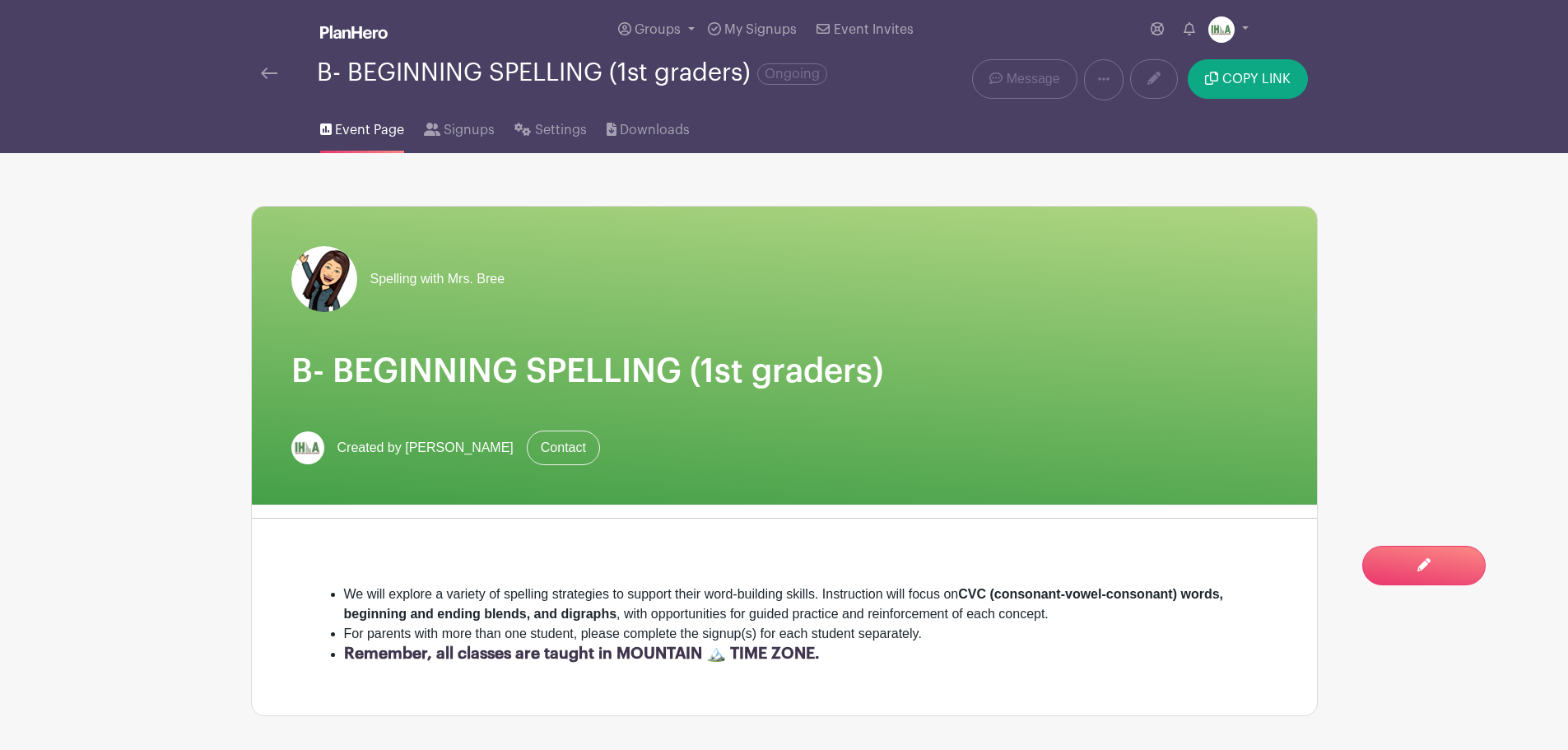
click at [270, 73] on img at bounding box center [268, 73] width 17 height 12
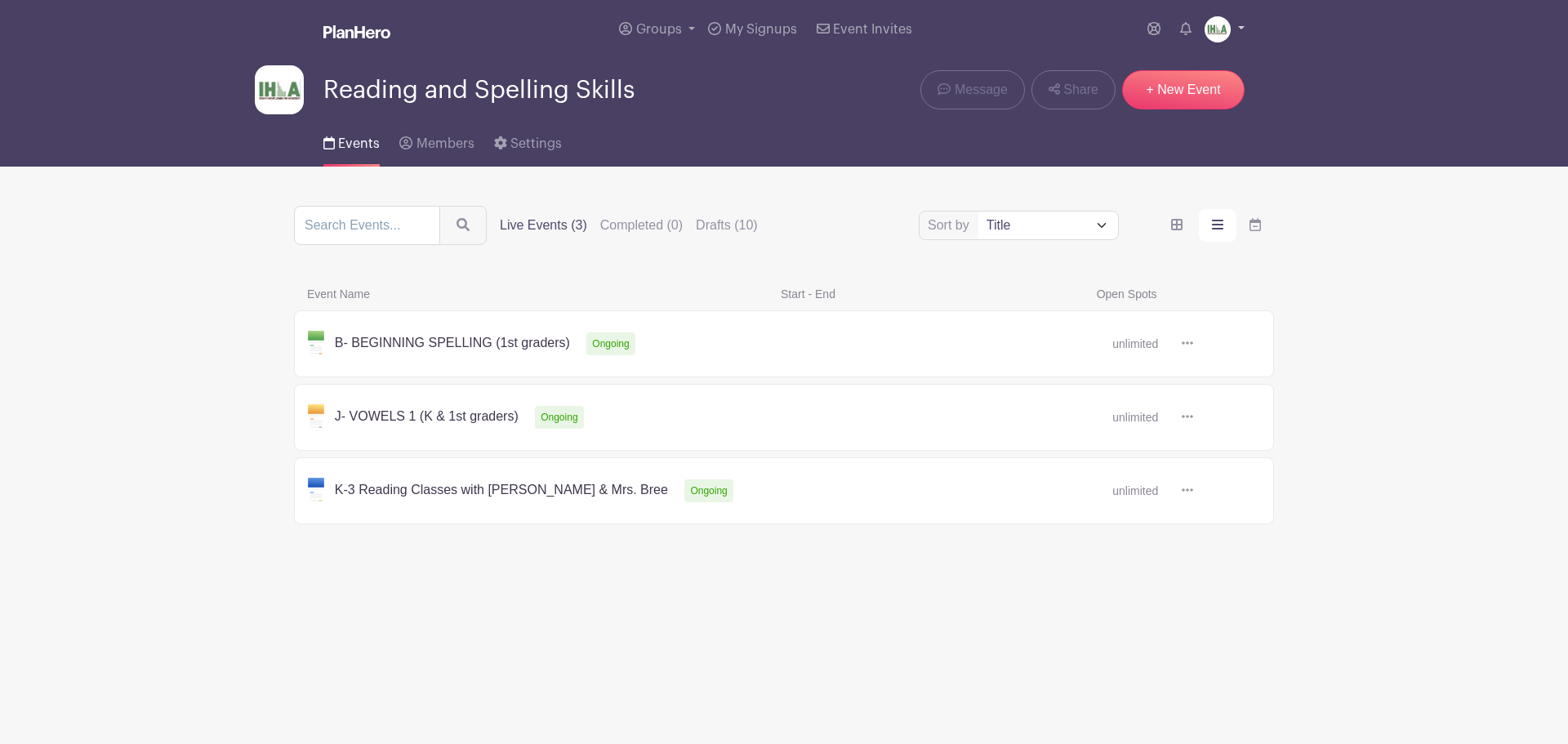
click at [1227, 26] on img at bounding box center [1217, 29] width 26 height 26
click at [1169, 66] on link "My account" at bounding box center [1178, 67] width 129 height 26
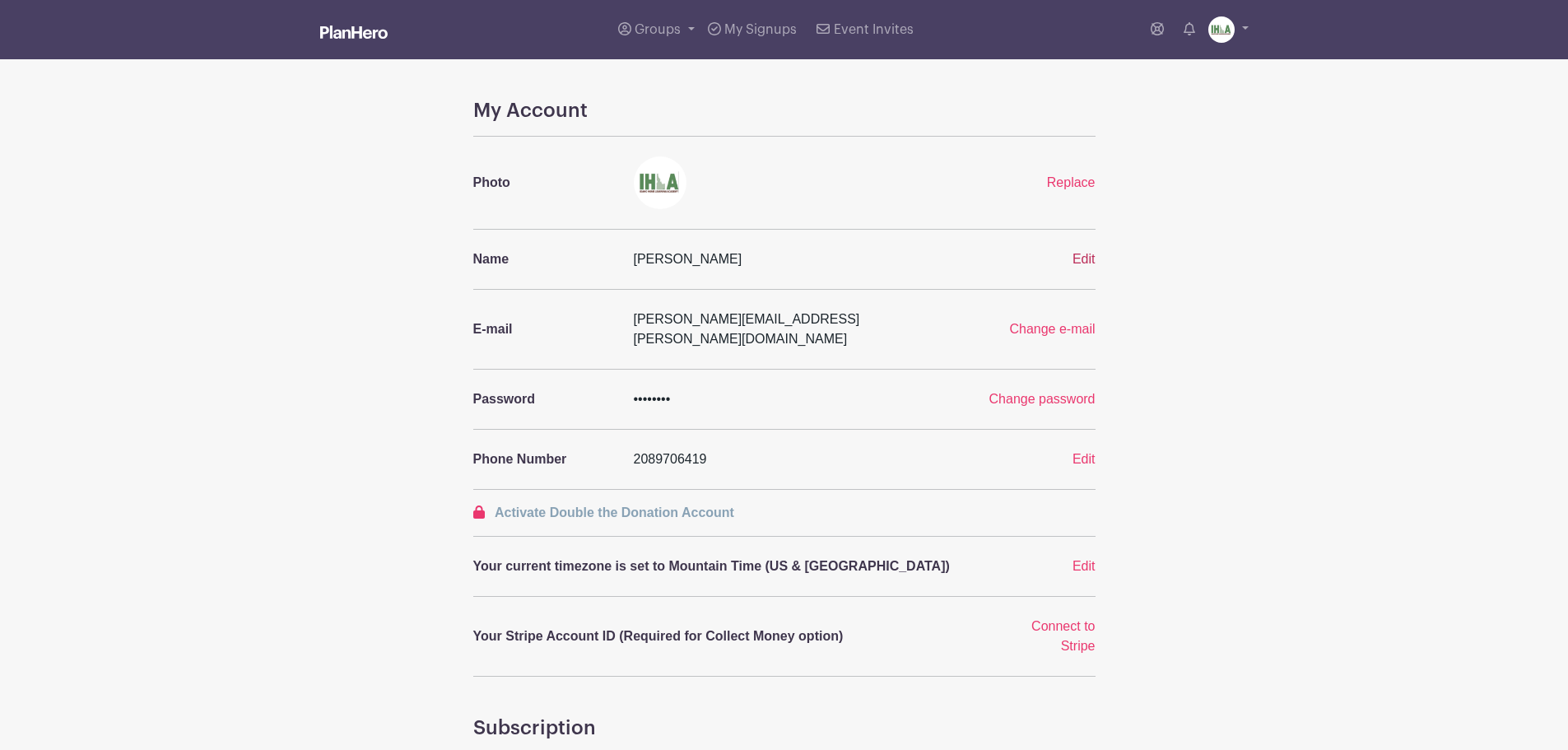
click at [1095, 262] on span "Edit" at bounding box center [1084, 258] width 24 height 14
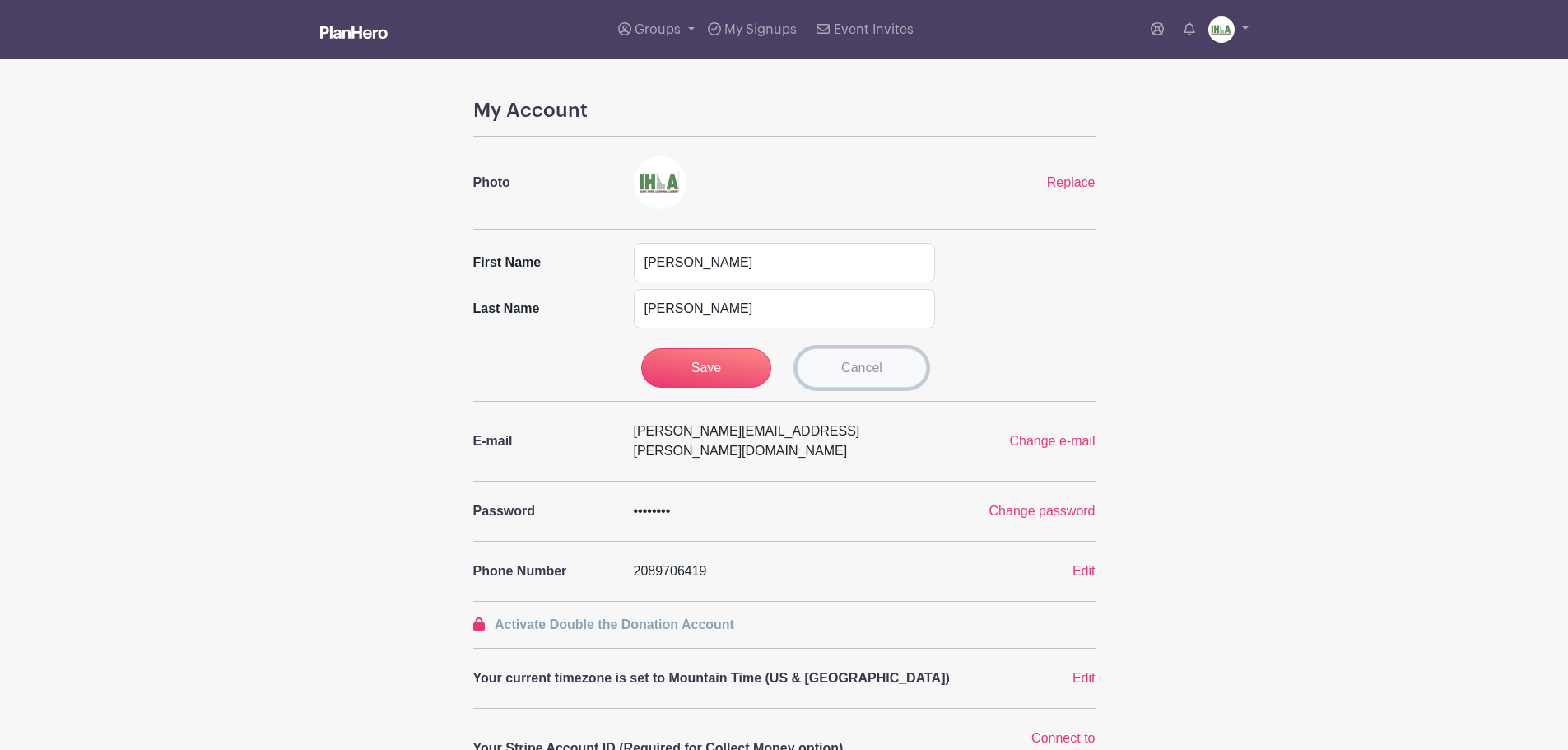
click at [883, 364] on link "Cancel" at bounding box center [862, 368] width 130 height 39
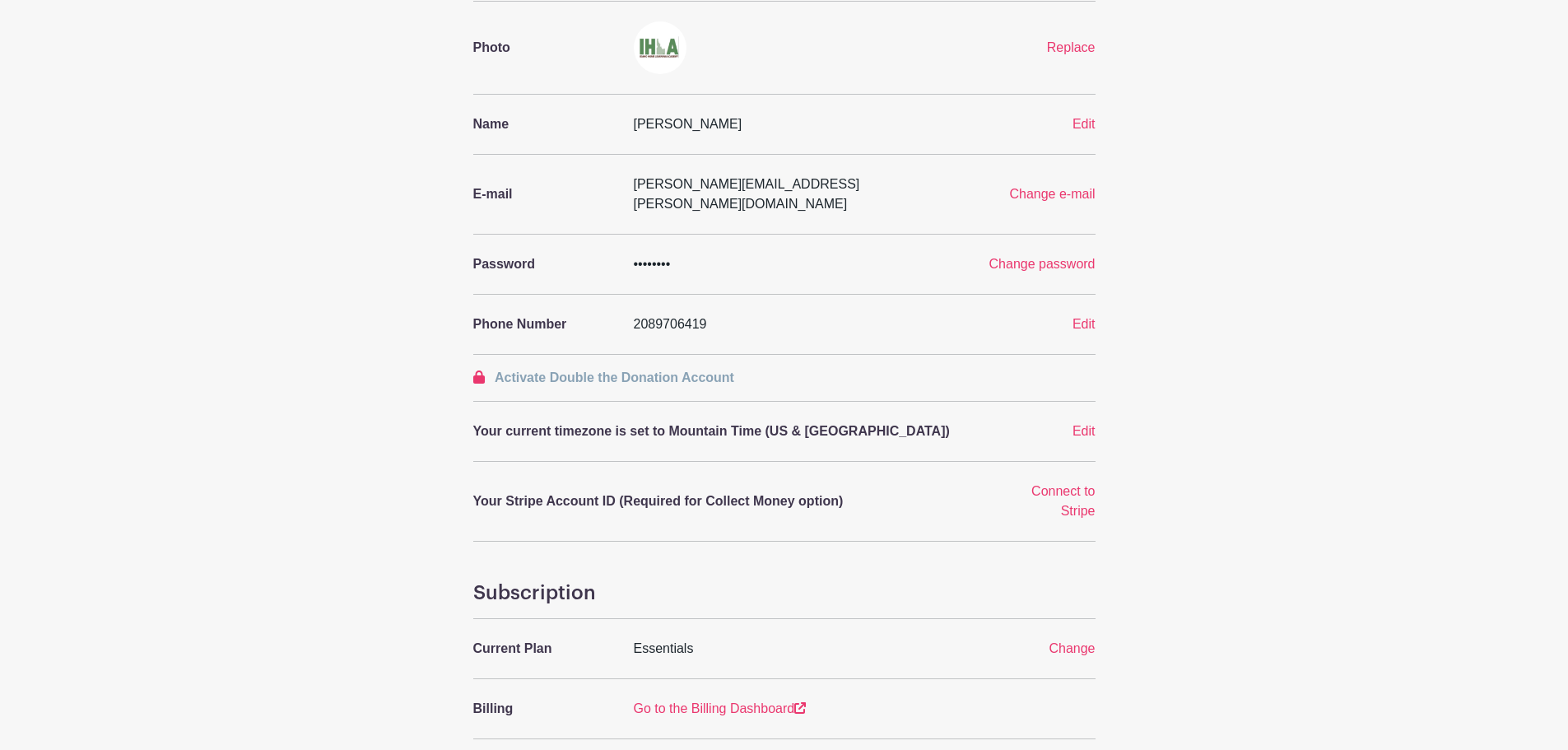
scroll to position [192, 0]
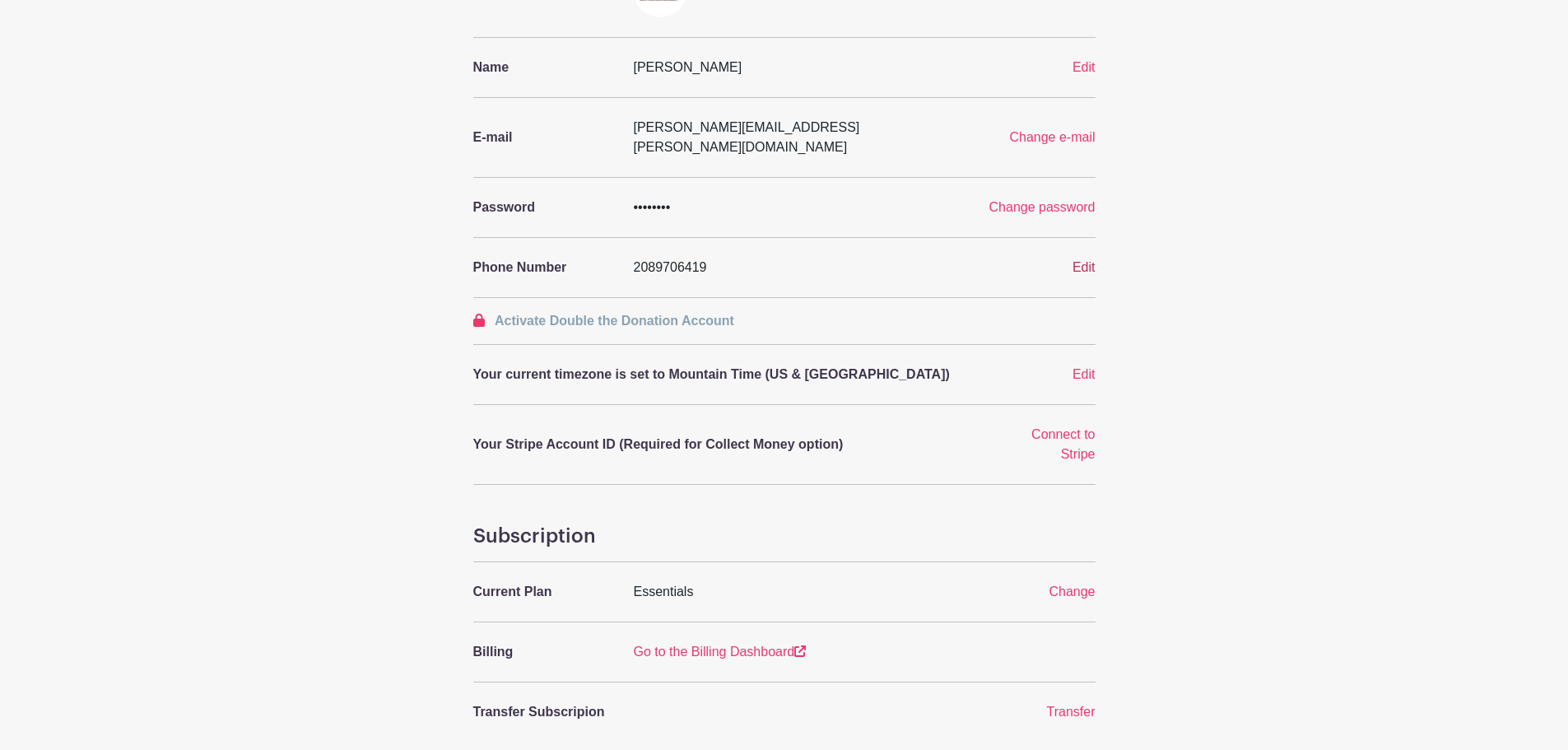
click at [1081, 260] on span "Edit" at bounding box center [1084, 267] width 24 height 14
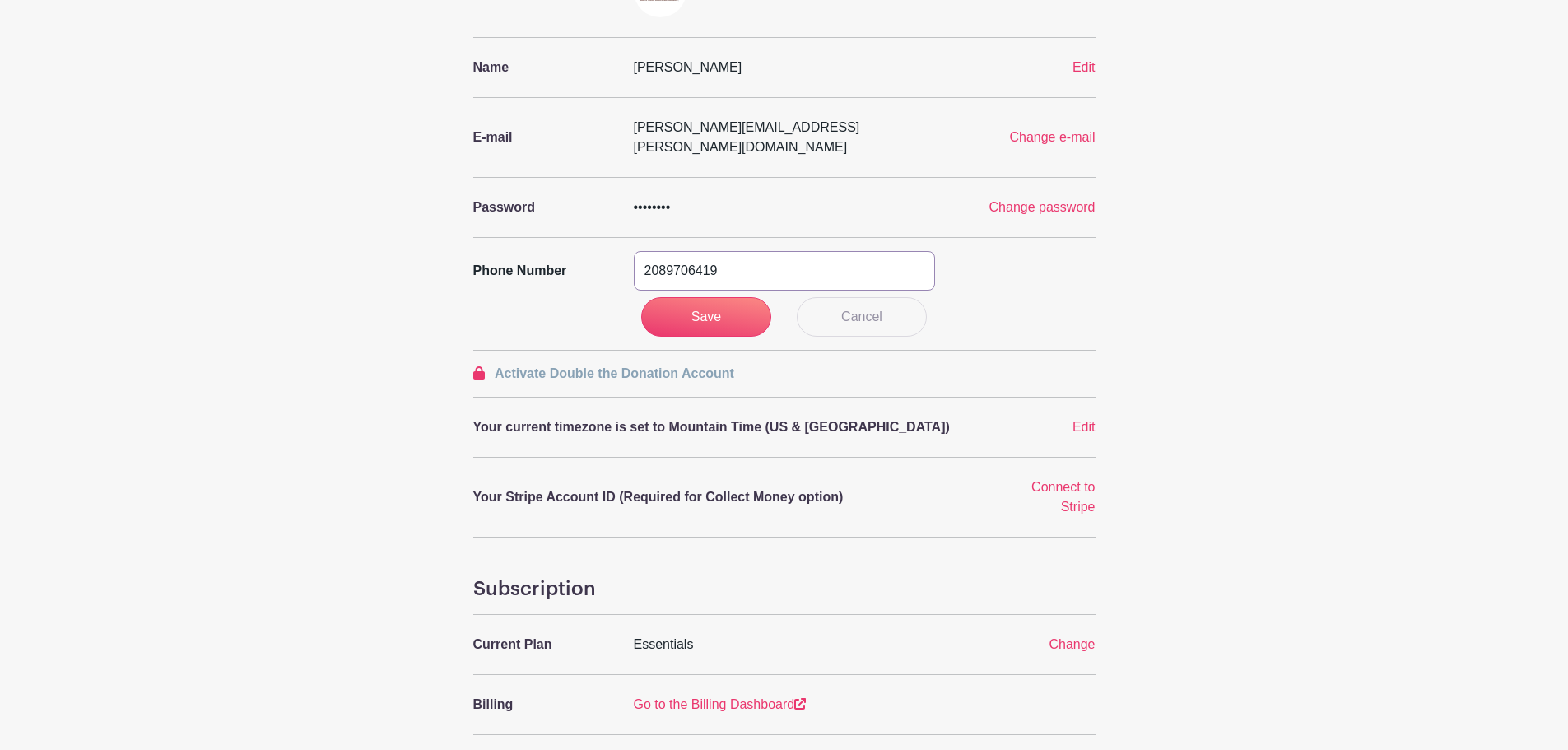
click at [666, 255] on input "2089706419" at bounding box center [784, 270] width 302 height 39
type input "[PHONE_NUMBER]"
click at [704, 297] on input "Save" at bounding box center [706, 316] width 130 height 39
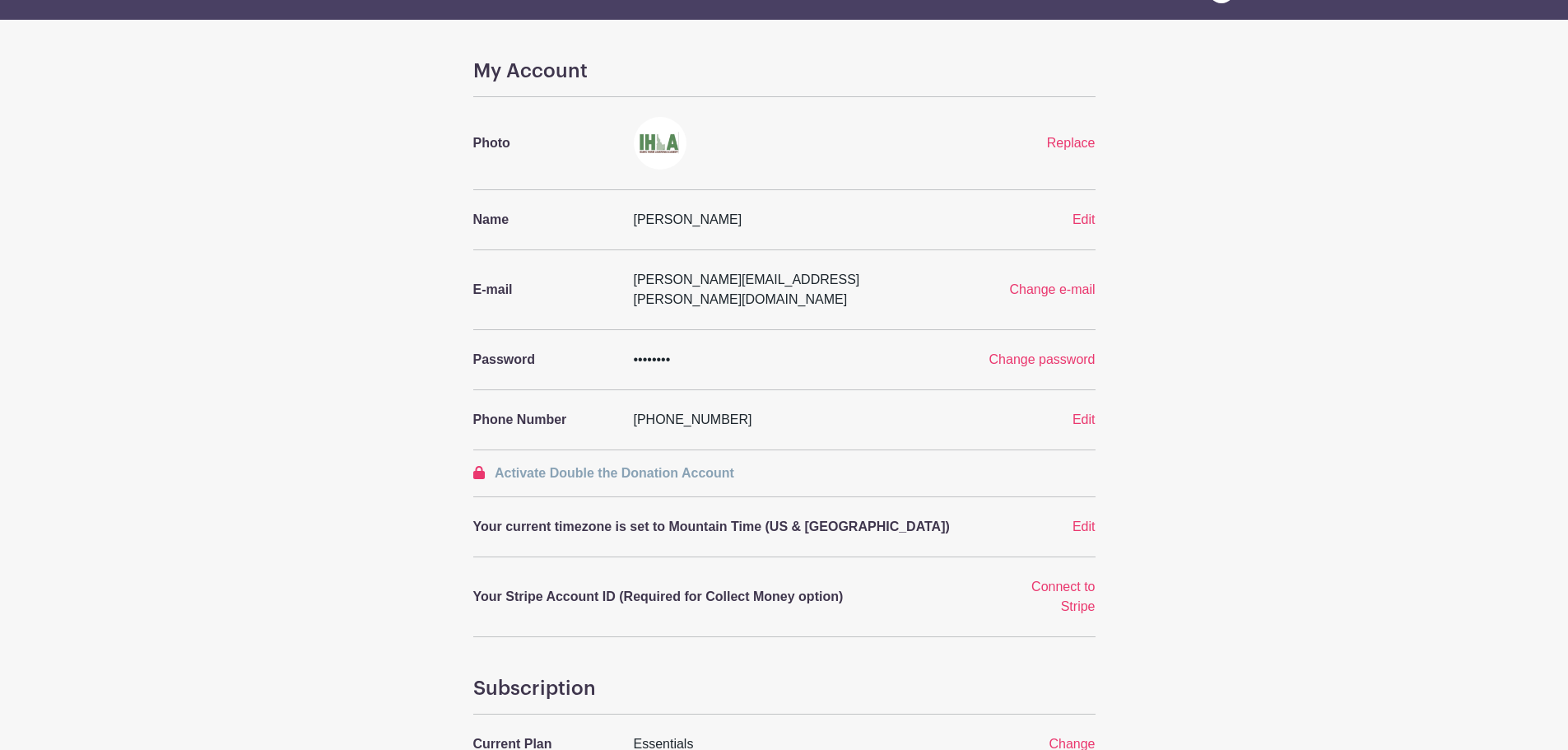
scroll to position [0, 0]
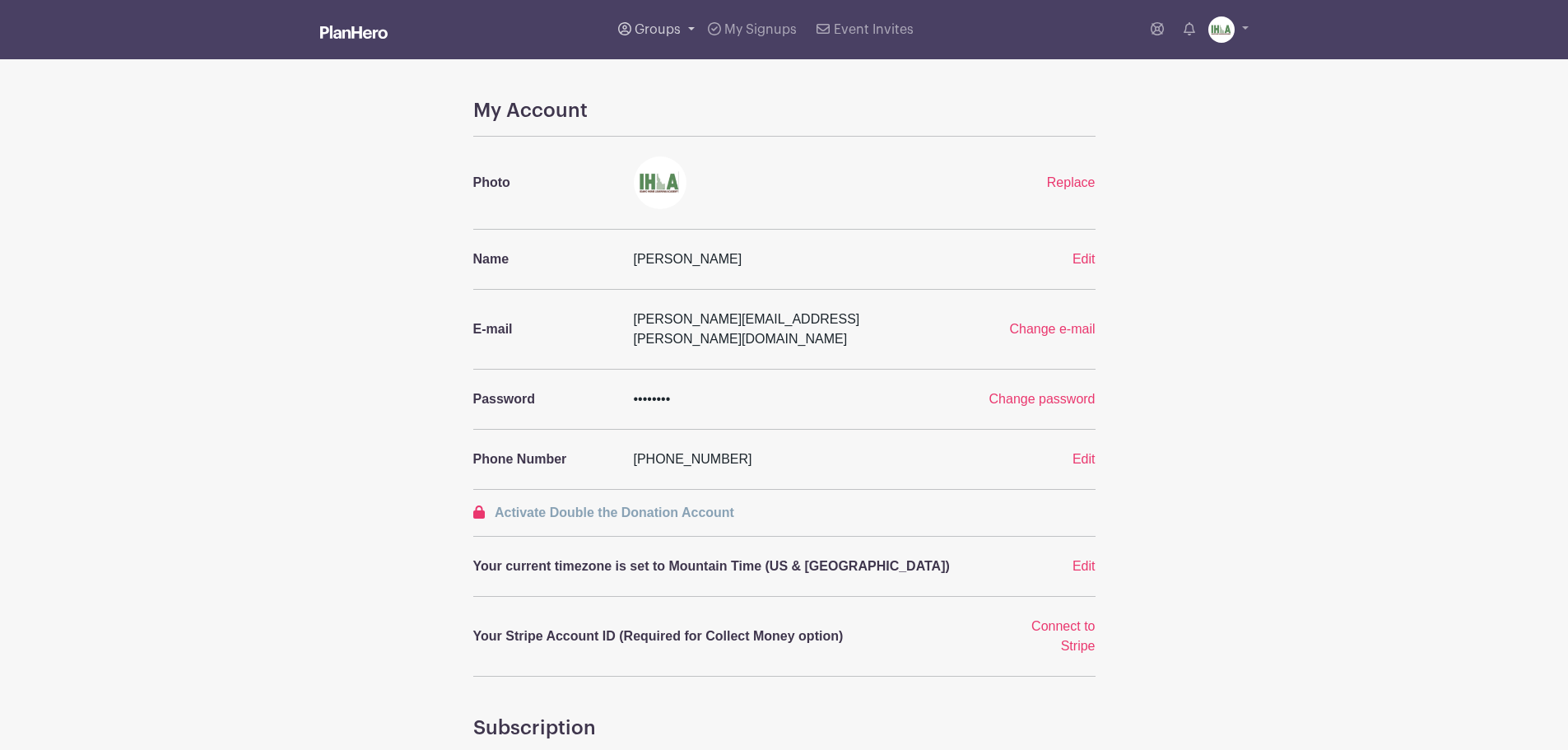
click at [653, 27] on span "Groups" at bounding box center [657, 29] width 46 height 13
click at [679, 85] on span "All Groups" at bounding box center [685, 84] width 65 height 19
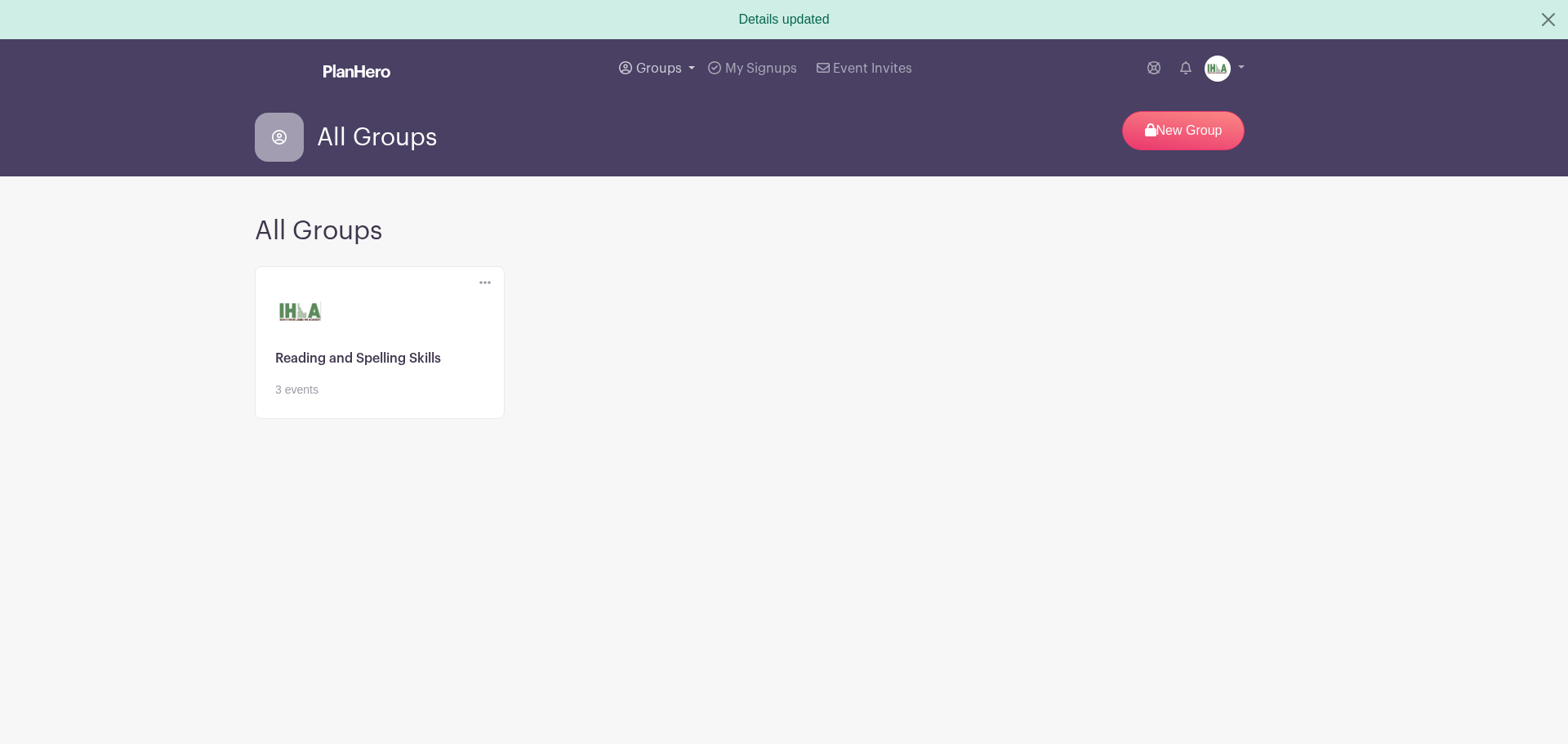
click at [662, 73] on span "Groups" at bounding box center [659, 68] width 46 height 13
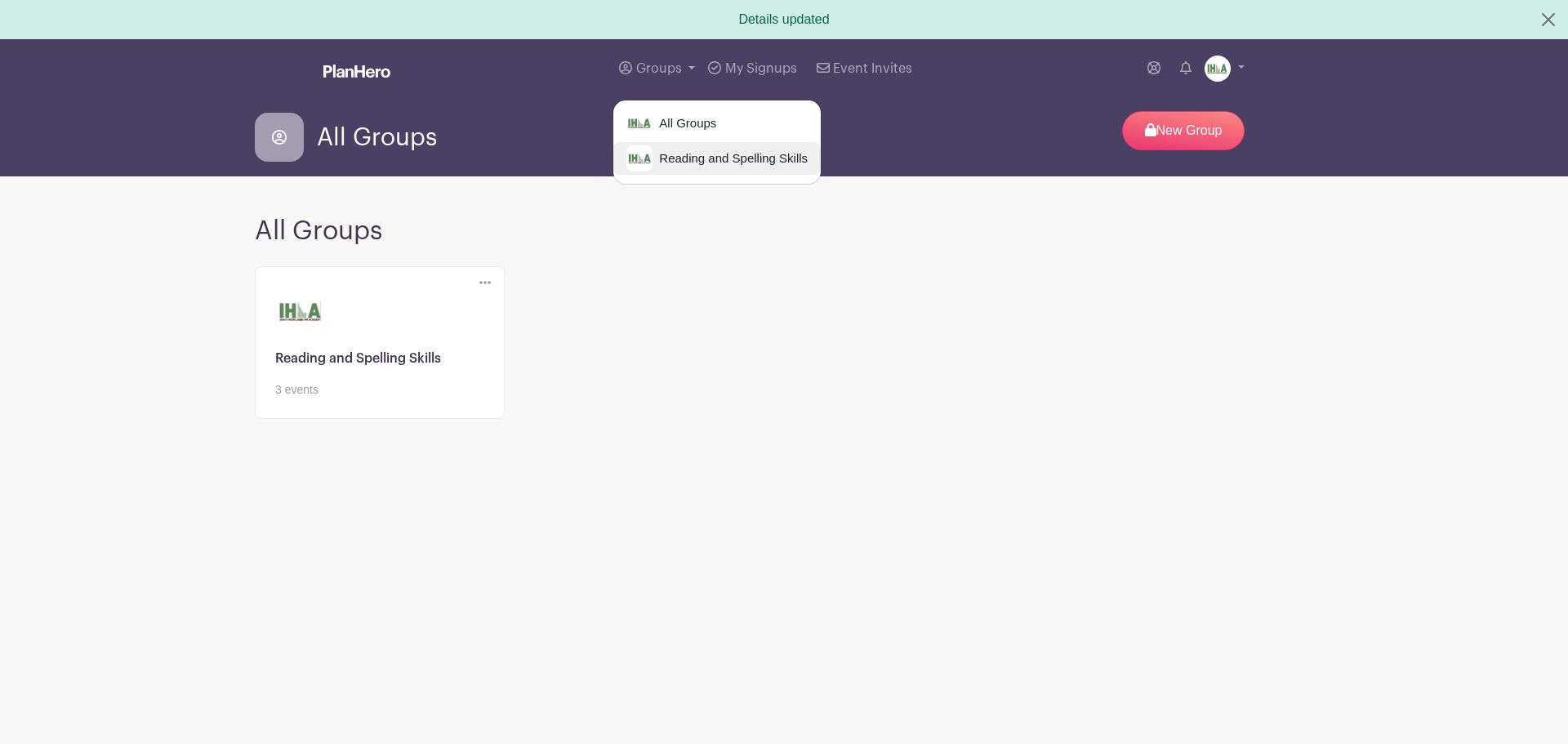
click at [698, 163] on span "Reading and Spelling Skills" at bounding box center [731, 158] width 155 height 18
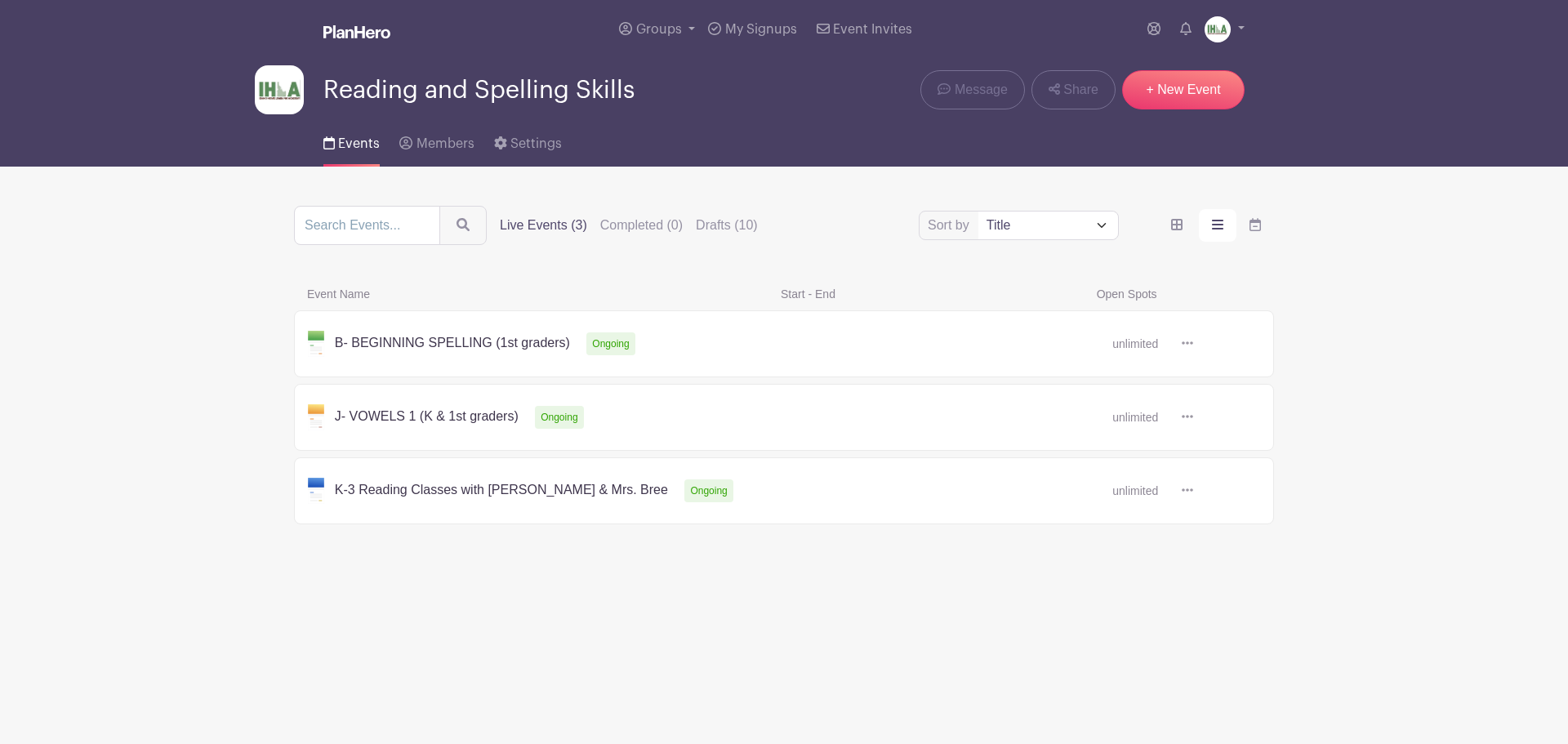
click at [1193, 344] on link at bounding box center [1193, 344] width 0 height 0
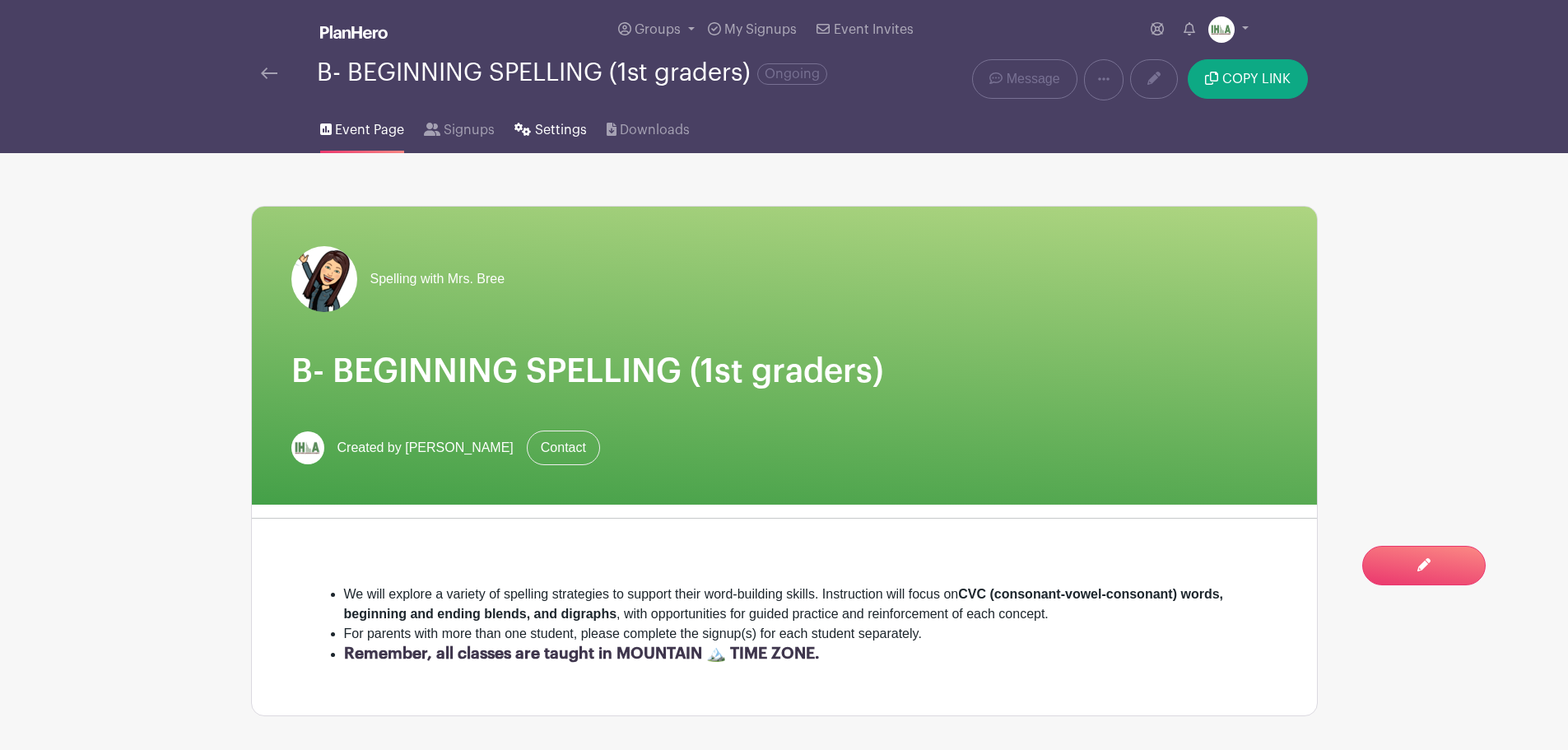
click at [555, 131] on span "Settings" at bounding box center [560, 130] width 52 height 20
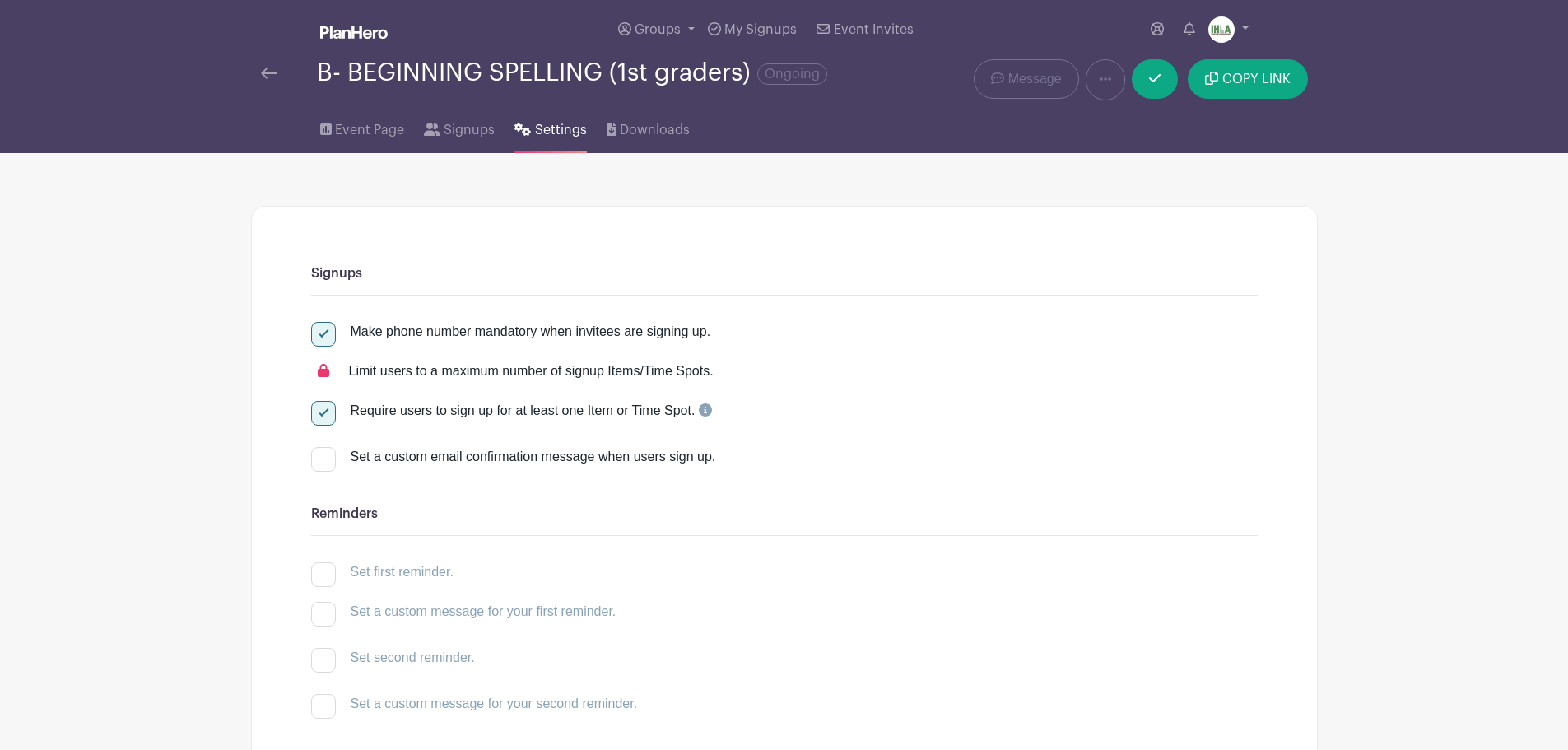
click at [265, 70] on img at bounding box center [268, 73] width 17 height 12
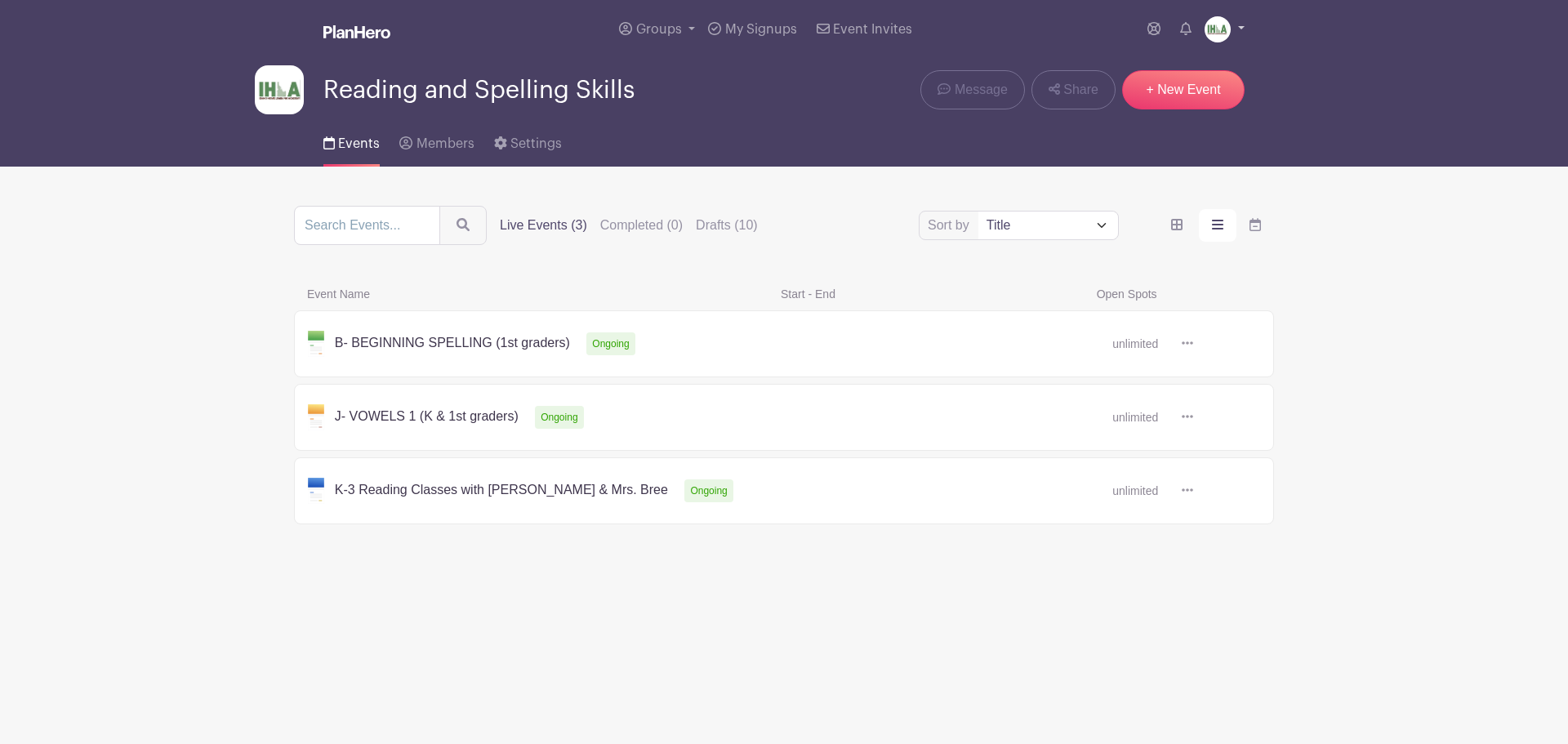
click at [1241, 29] on link at bounding box center [1224, 29] width 40 height 26
click at [1189, 25] on icon at bounding box center [1186, 28] width 12 height 13
click at [1186, 31] on icon at bounding box center [1186, 28] width 12 height 13
click at [1216, 37] on img at bounding box center [1217, 29] width 26 height 26
click at [1197, 62] on link "My account" at bounding box center [1178, 67] width 129 height 26
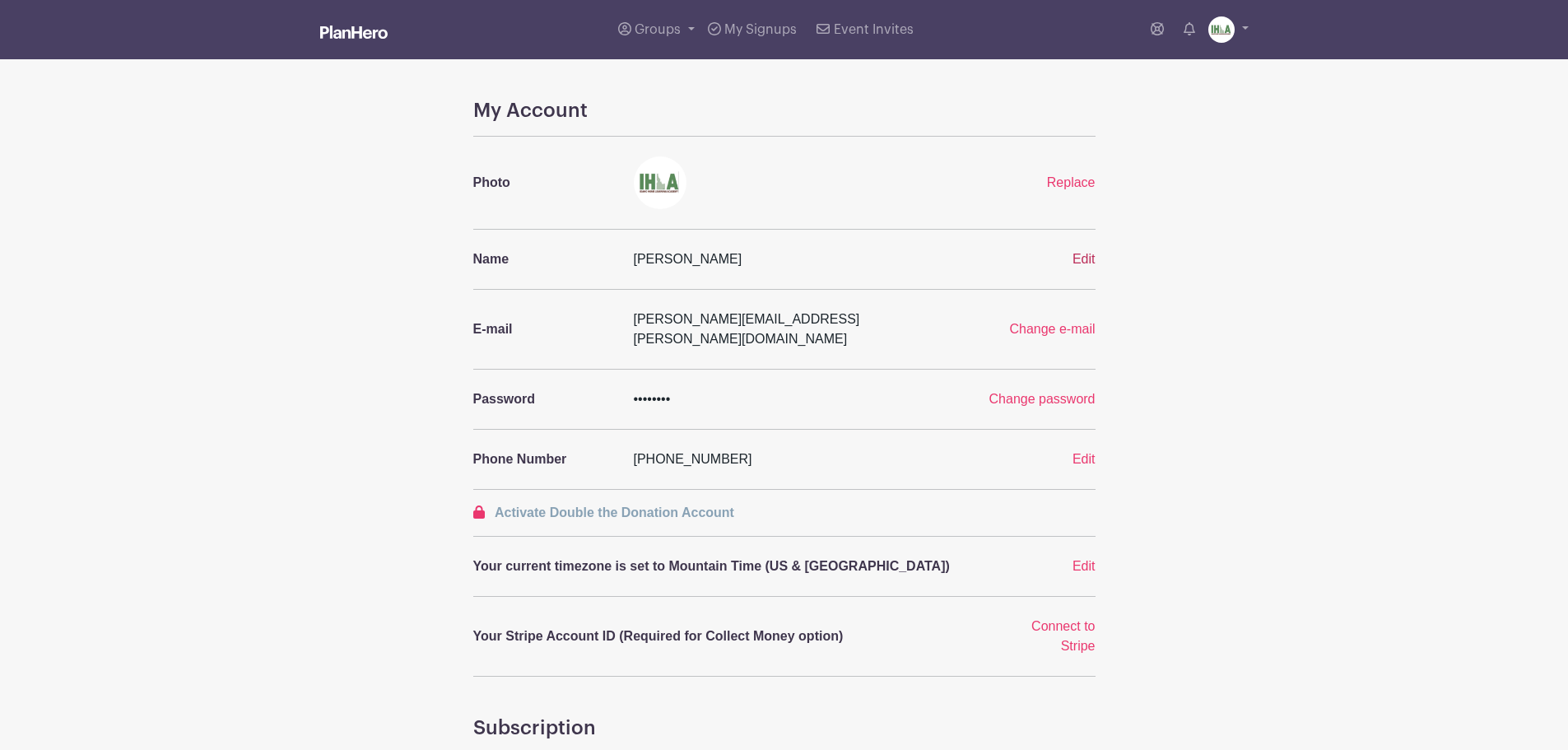
click at [1089, 258] on span "Edit" at bounding box center [1084, 258] width 24 height 14
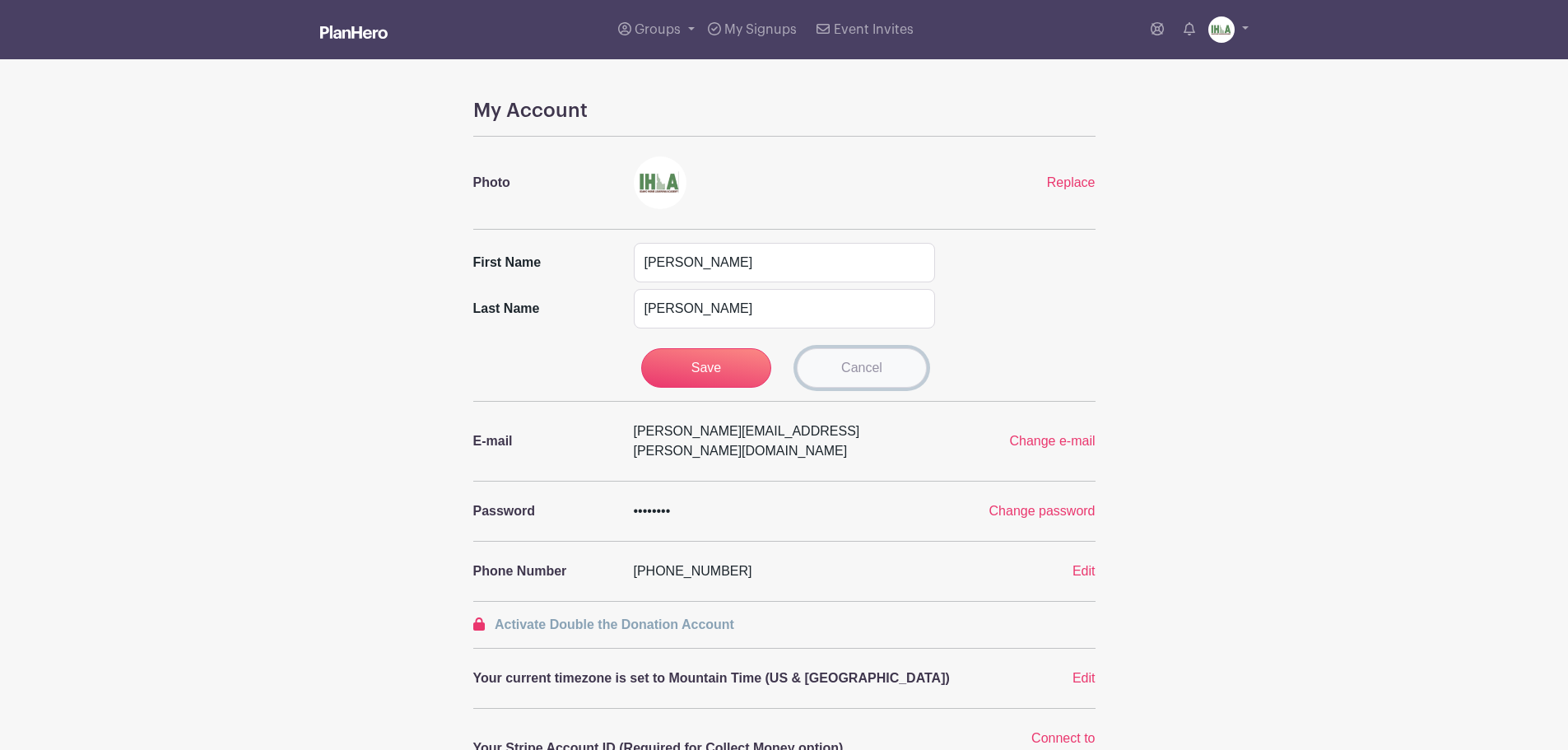
click at [901, 371] on link "Cancel" at bounding box center [862, 368] width 130 height 39
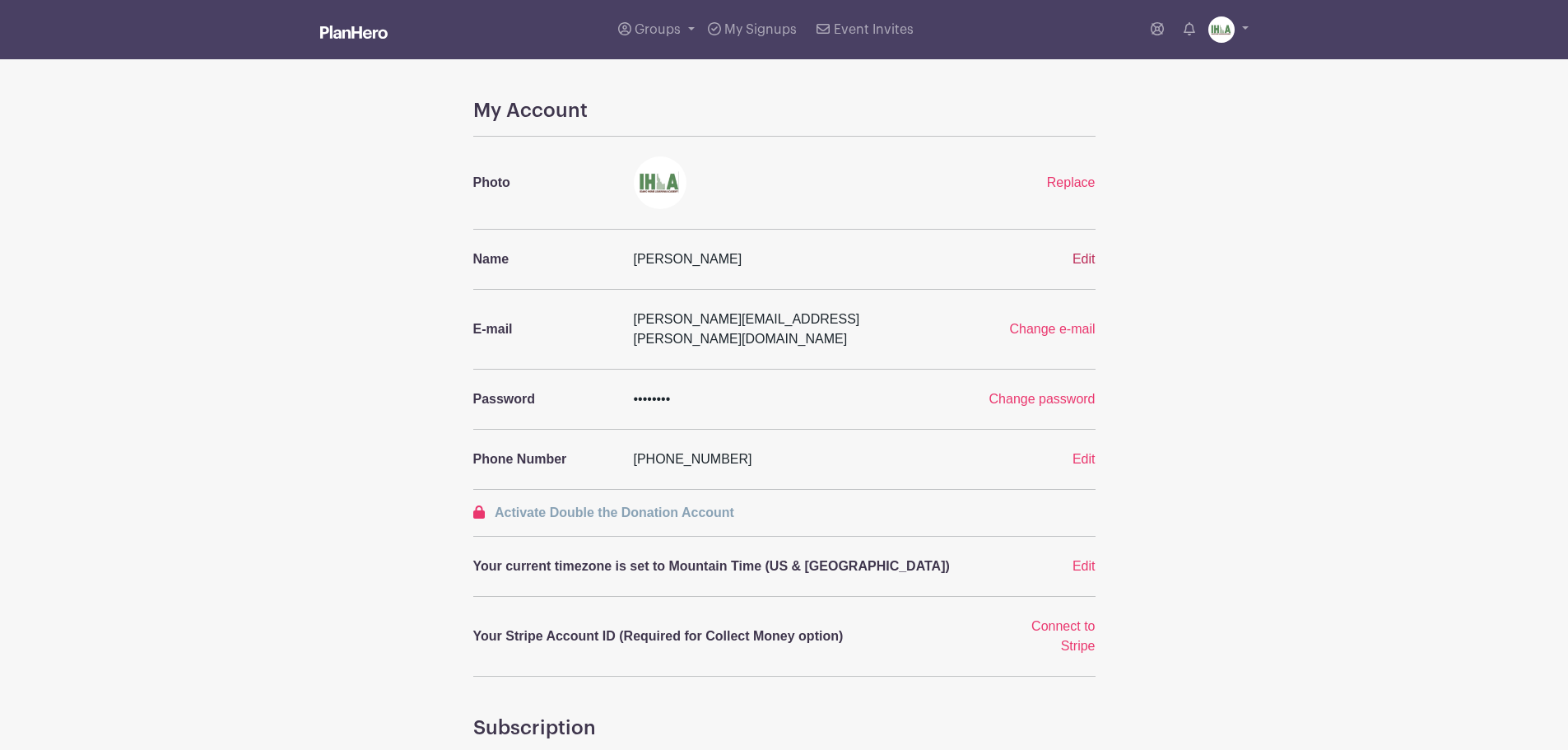
click at [1082, 256] on span "Edit" at bounding box center [1084, 258] width 24 height 14
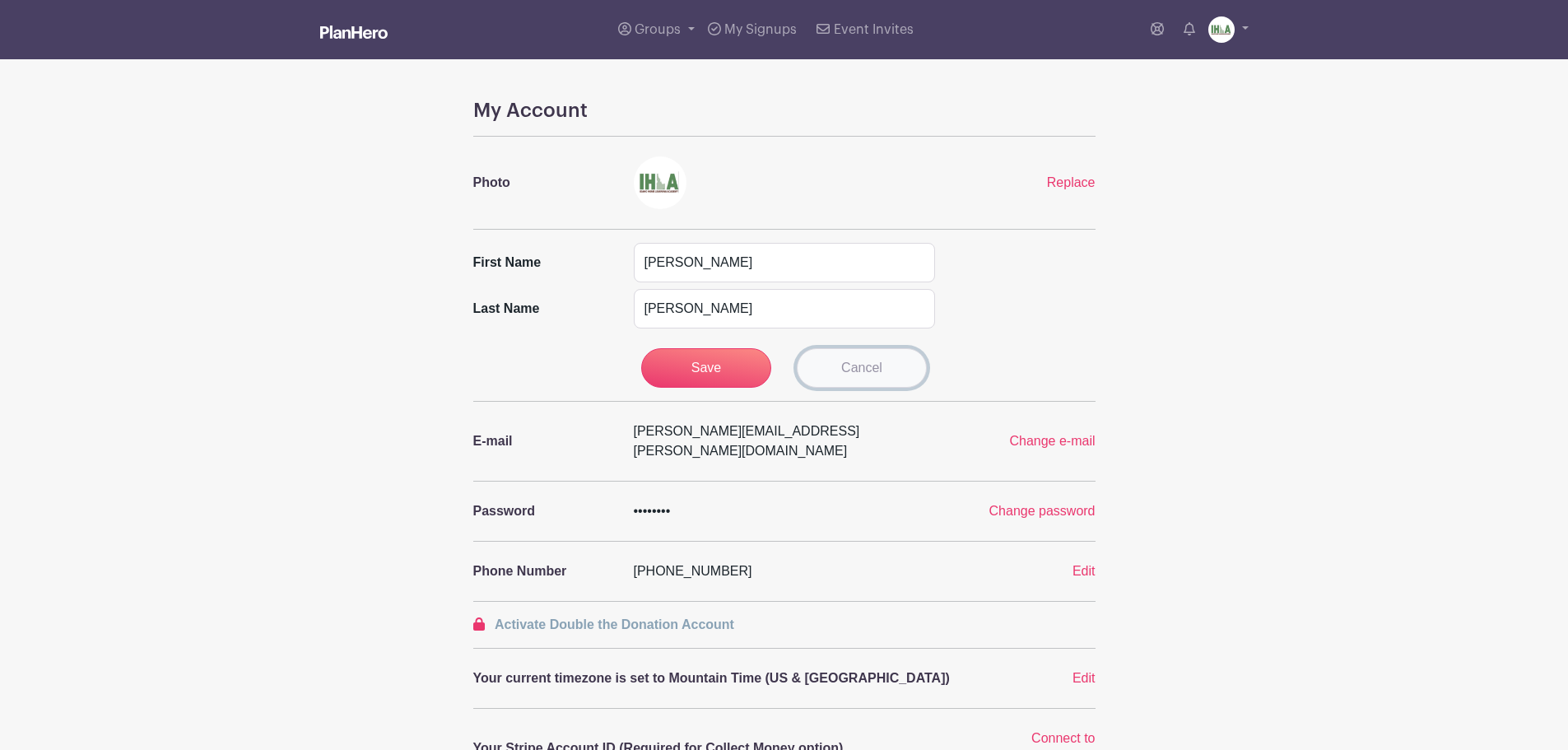
click at [882, 369] on link "Cancel" at bounding box center [862, 368] width 130 height 39
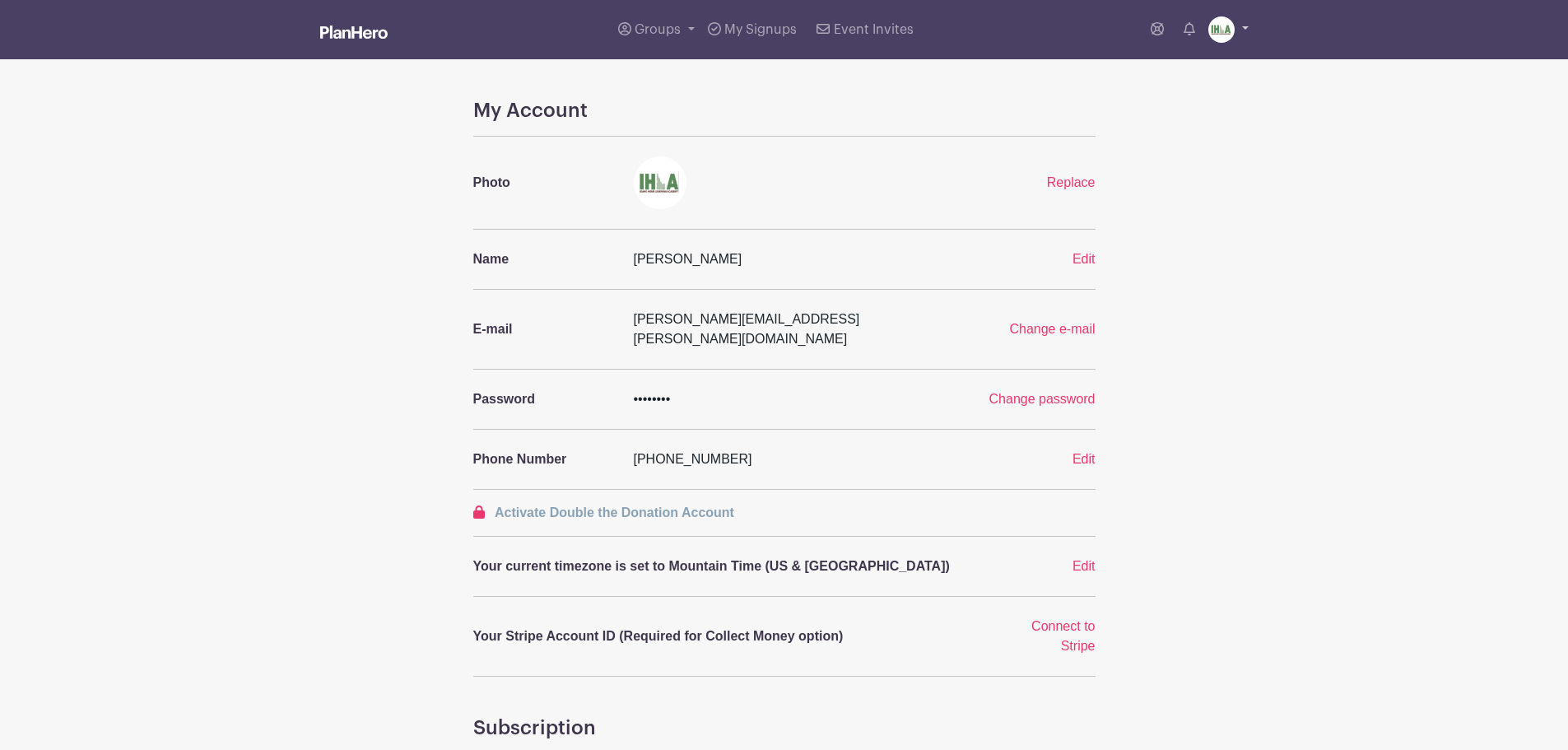
click at [1245, 28] on link at bounding box center [1228, 29] width 40 height 26
click at [1170, 65] on link "My account" at bounding box center [1182, 68] width 130 height 26
click at [666, 28] on span "Groups" at bounding box center [657, 29] width 46 height 13
click at [685, 130] on link "Reading and Spelling Skills" at bounding box center [717, 120] width 210 height 33
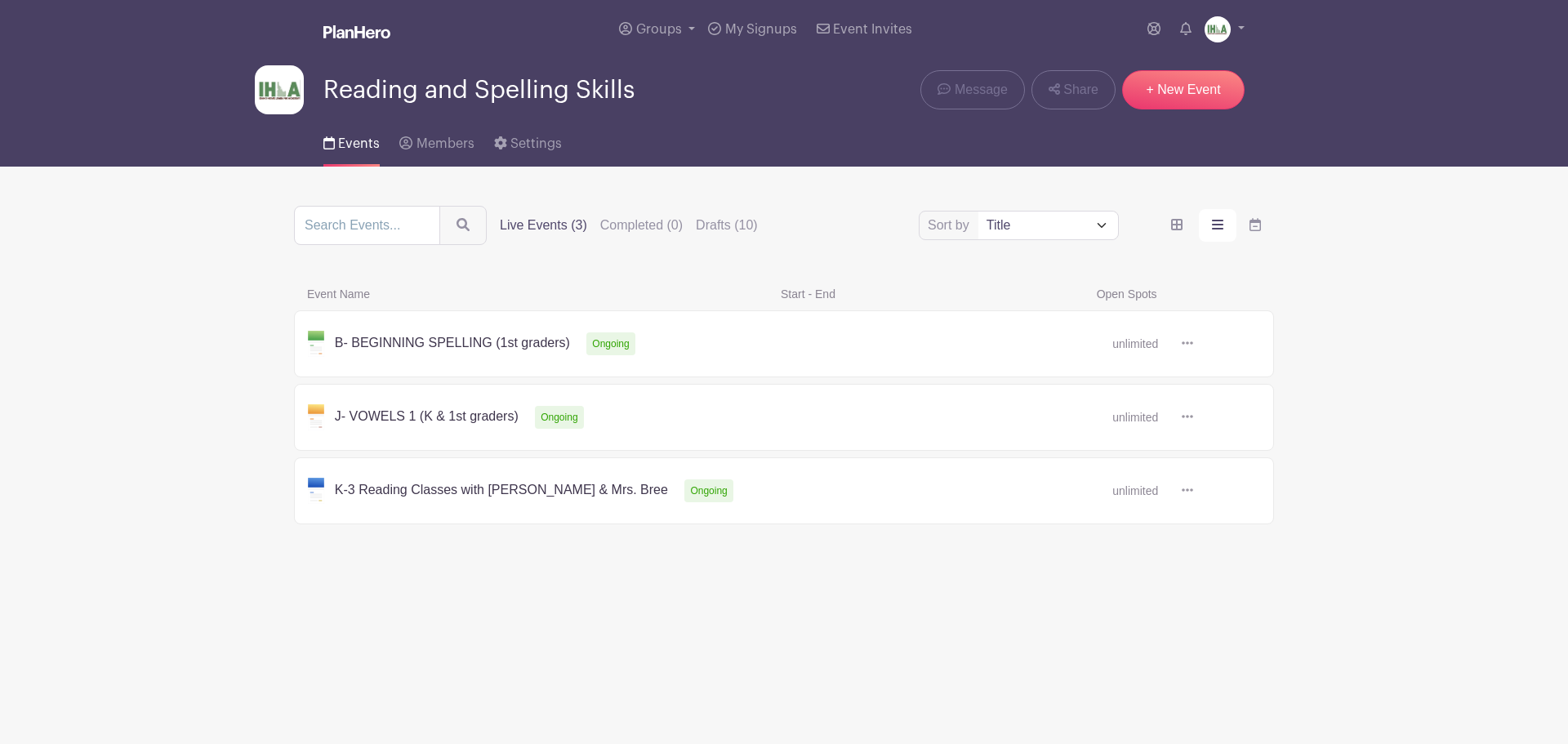
click at [556, 223] on label "Live Events (3)" at bounding box center [543, 225] width 87 height 19
click at [0, 0] on input "Live Events (3)" at bounding box center [0, 0] width 0 height 0
click at [1193, 344] on link at bounding box center [1193, 344] width 0 height 0
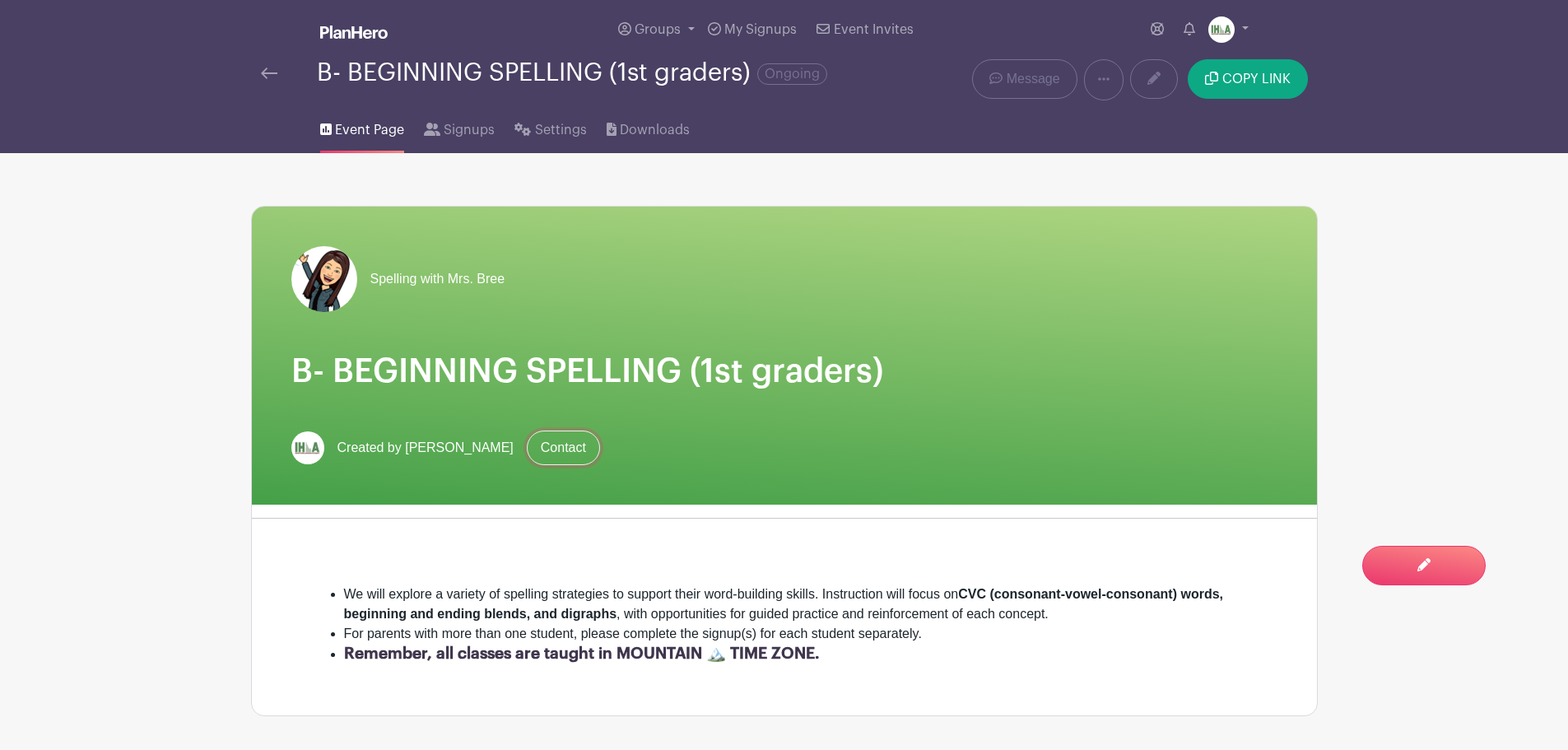
click at [532, 446] on link "Contact" at bounding box center [563, 447] width 73 height 34
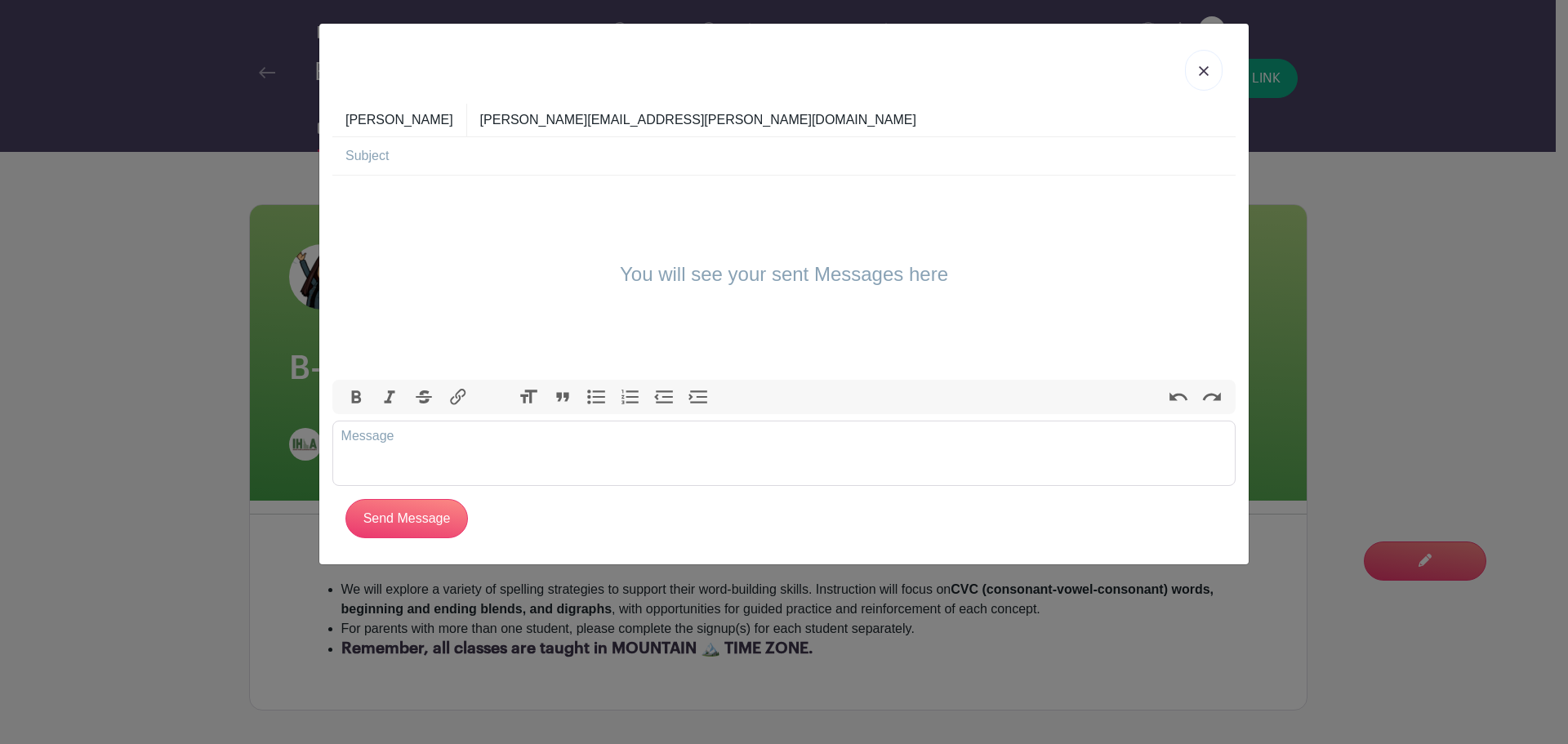
click at [1203, 73] on img at bounding box center [1204, 71] width 10 height 10
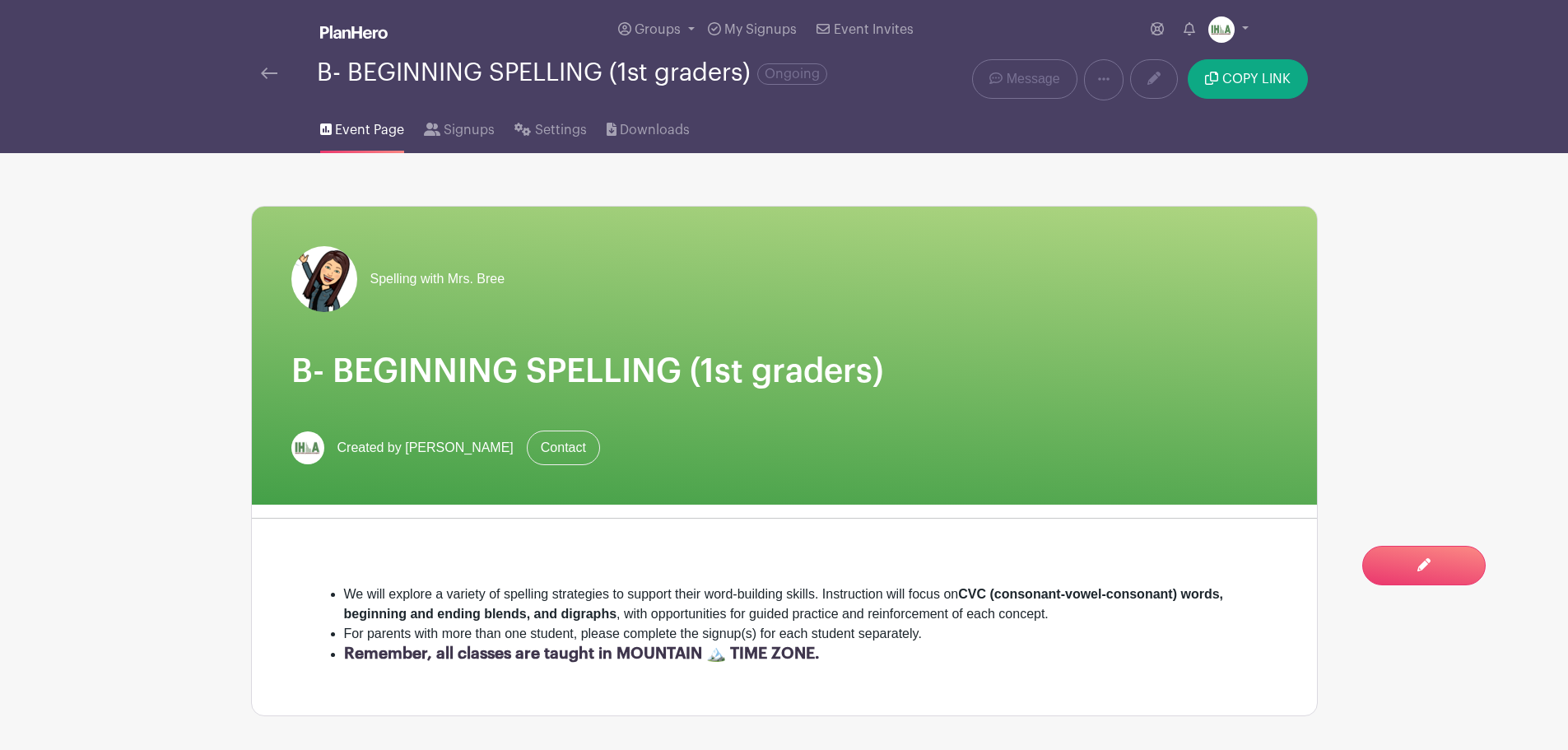
click at [373, 446] on span "Created by [PERSON_NAME]" at bounding box center [426, 447] width 176 height 20
click at [545, 130] on span "Settings" at bounding box center [560, 130] width 52 height 20
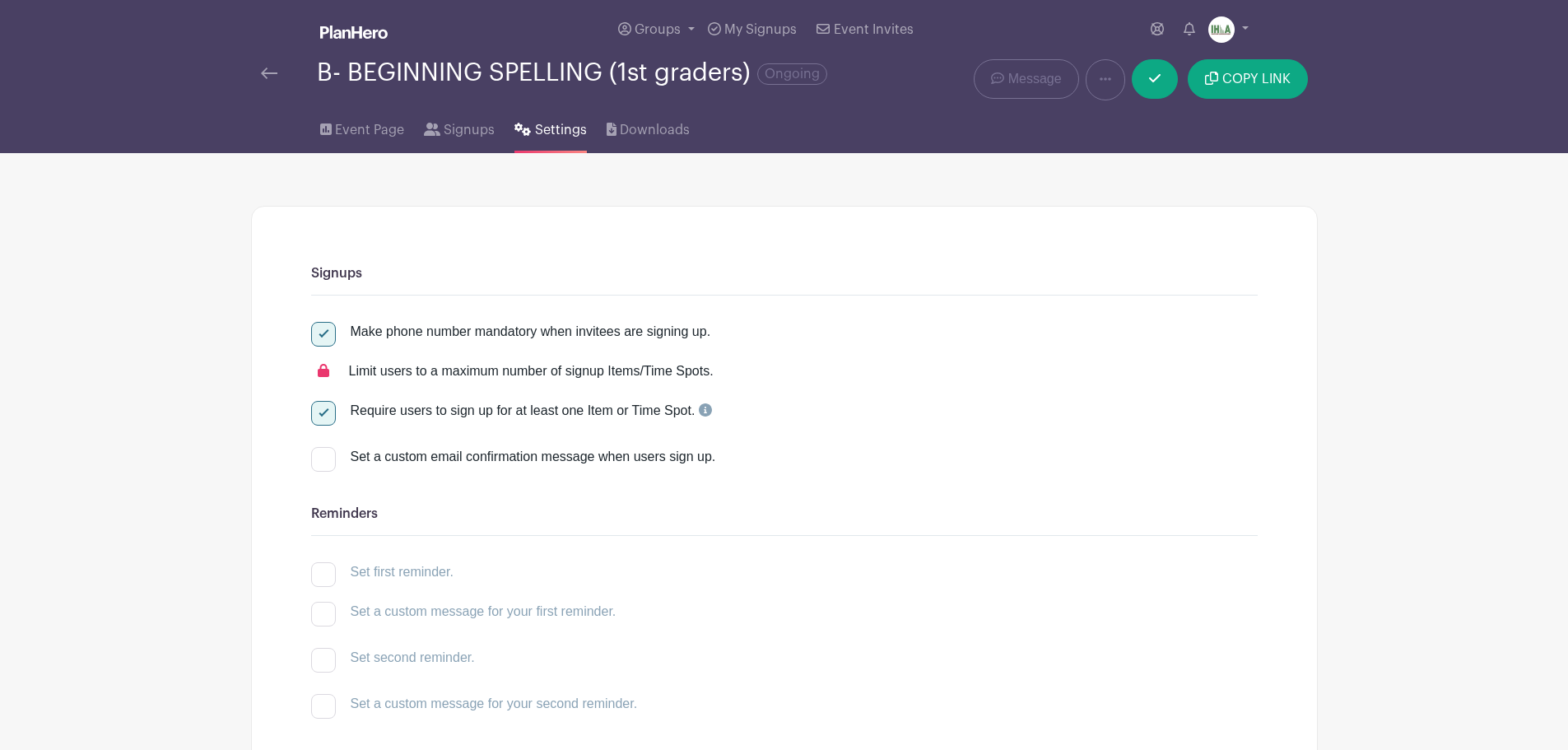
click at [261, 73] on img at bounding box center [268, 73] width 17 height 12
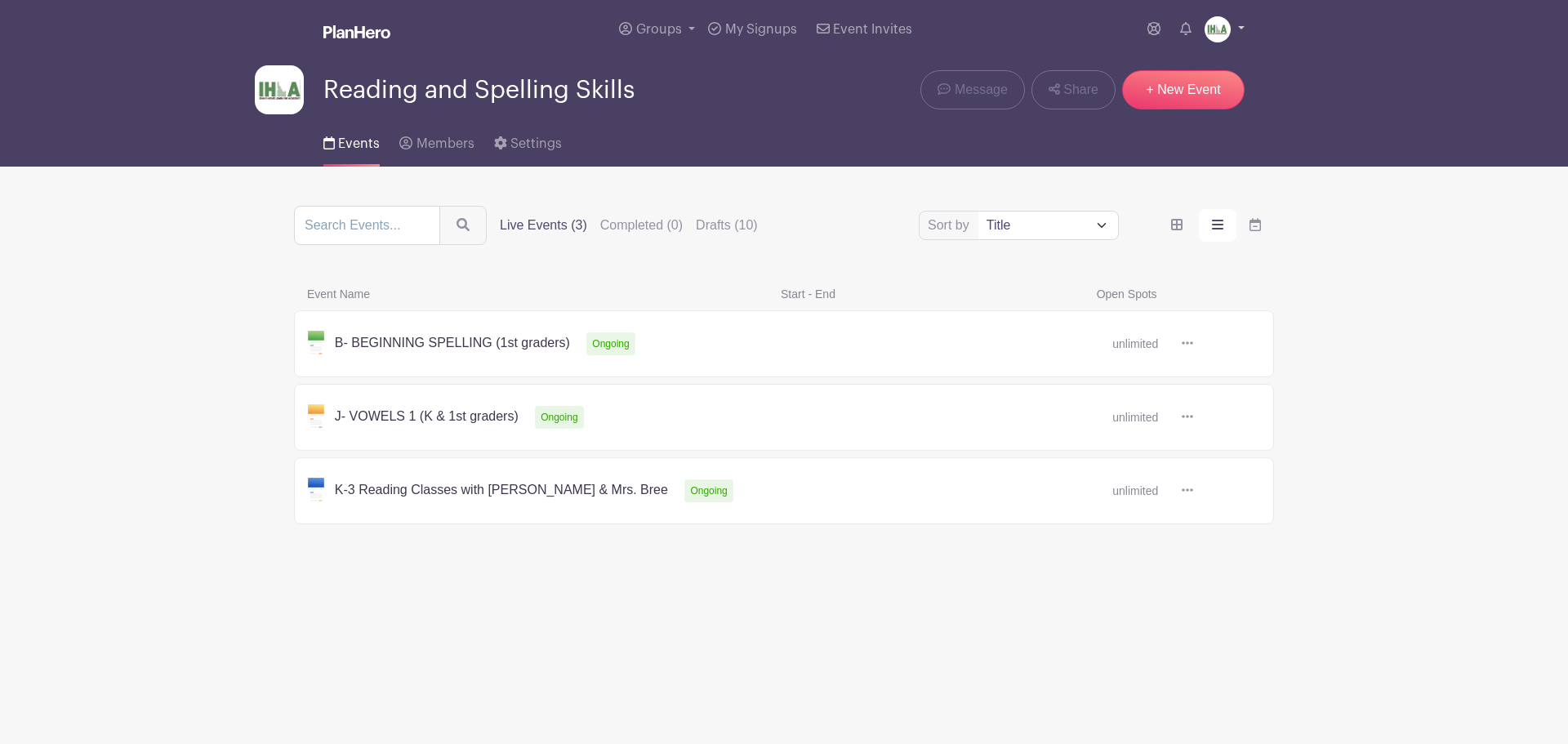
click at [1227, 28] on img at bounding box center [1217, 29] width 26 height 26
click at [1174, 65] on link "My account" at bounding box center [1178, 67] width 129 height 26
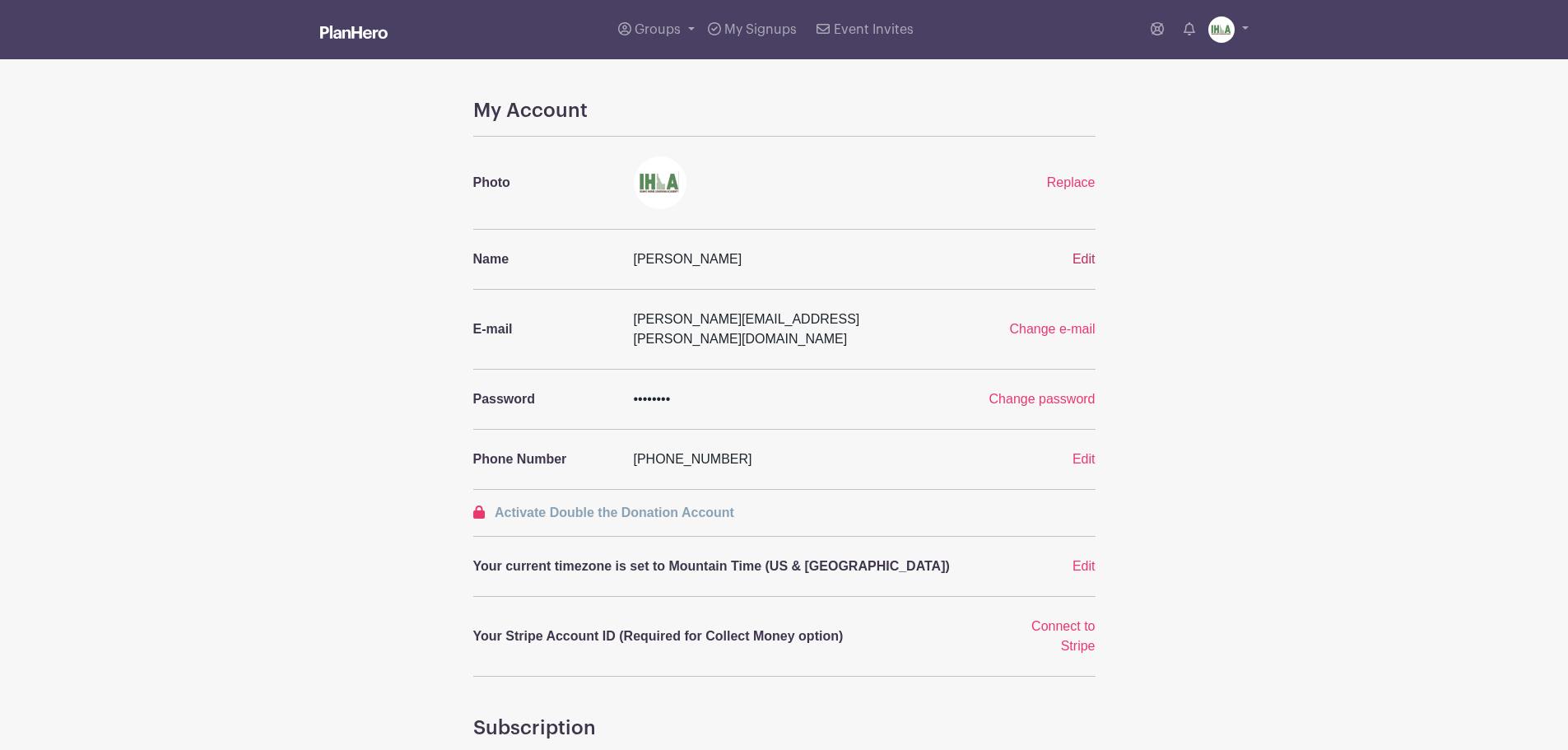
click at [1078, 261] on span "Edit" at bounding box center [1084, 258] width 24 height 14
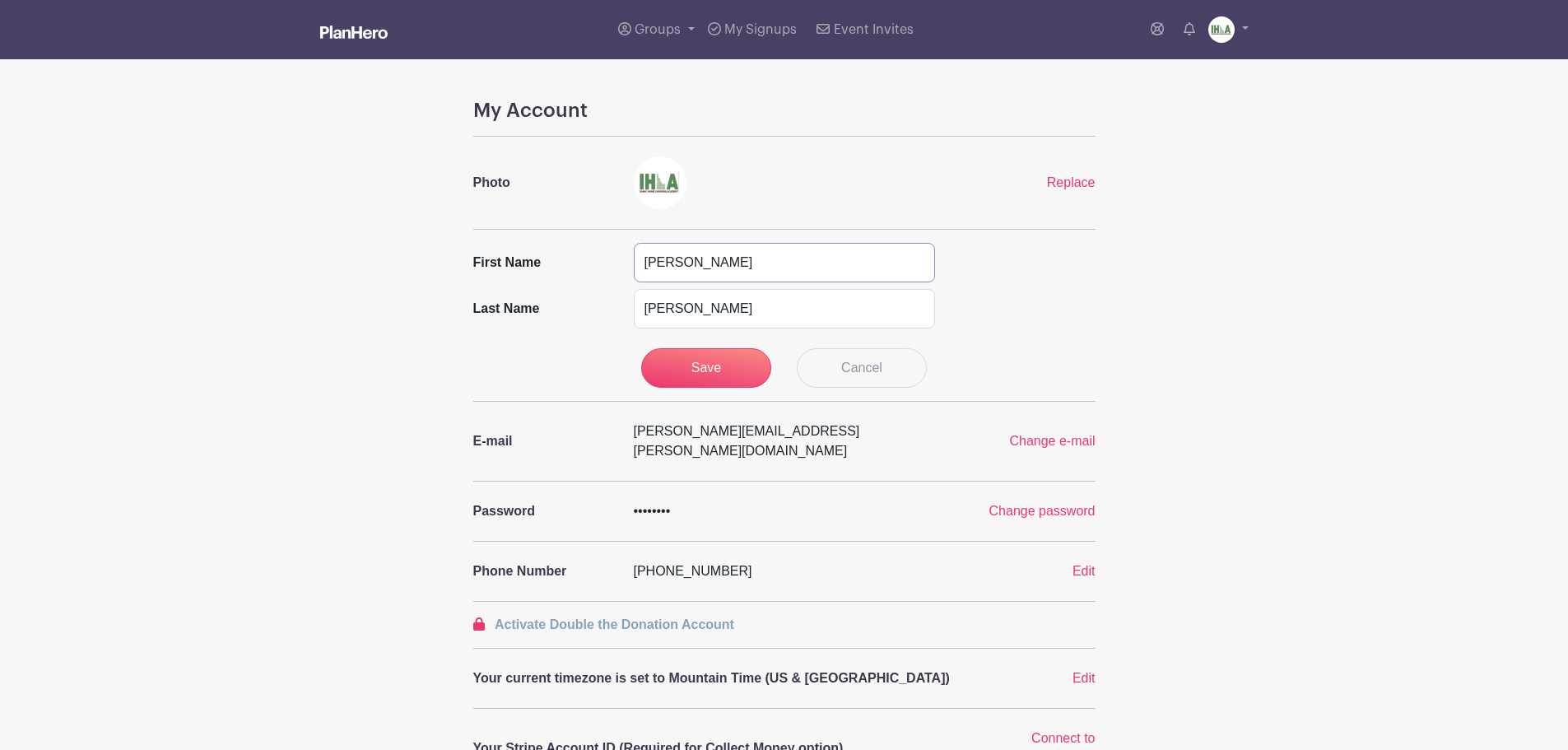
drag, startPoint x: 700, startPoint y: 269, endPoint x: 635, endPoint y: 260, distance: 65.6
click at [635, 260] on input "[PERSON_NAME]" at bounding box center [784, 262] width 302 height 39
type input "K-3"
type input "Reading Classes"
click at [715, 364] on input "Save" at bounding box center [706, 368] width 130 height 39
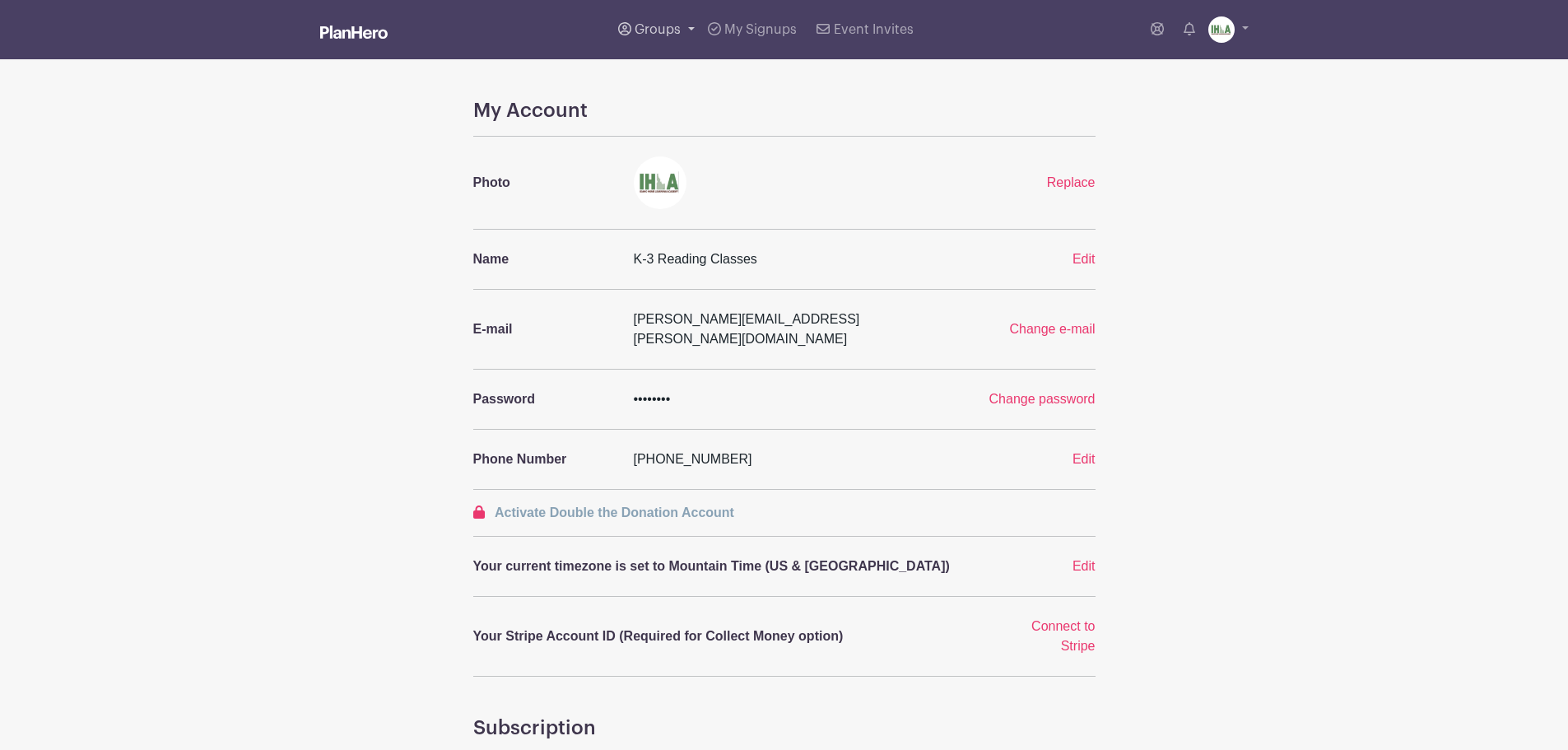
click at [641, 32] on span "Groups" at bounding box center [657, 29] width 46 height 13
click at [700, 117] on span "Reading and Spelling Skills" at bounding box center [731, 119] width 157 height 19
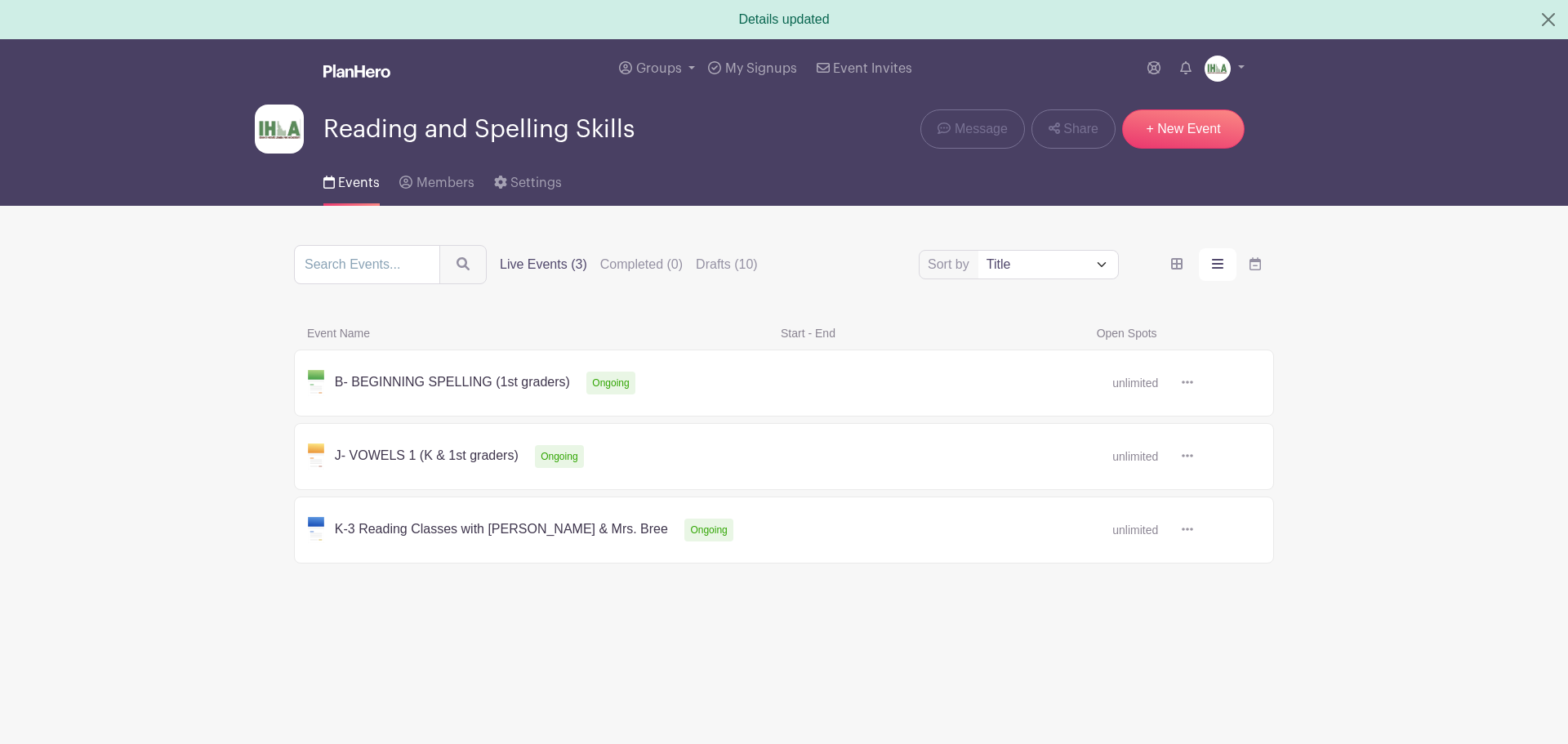
click at [1193, 457] on link at bounding box center [1193, 457] width 0 height 0
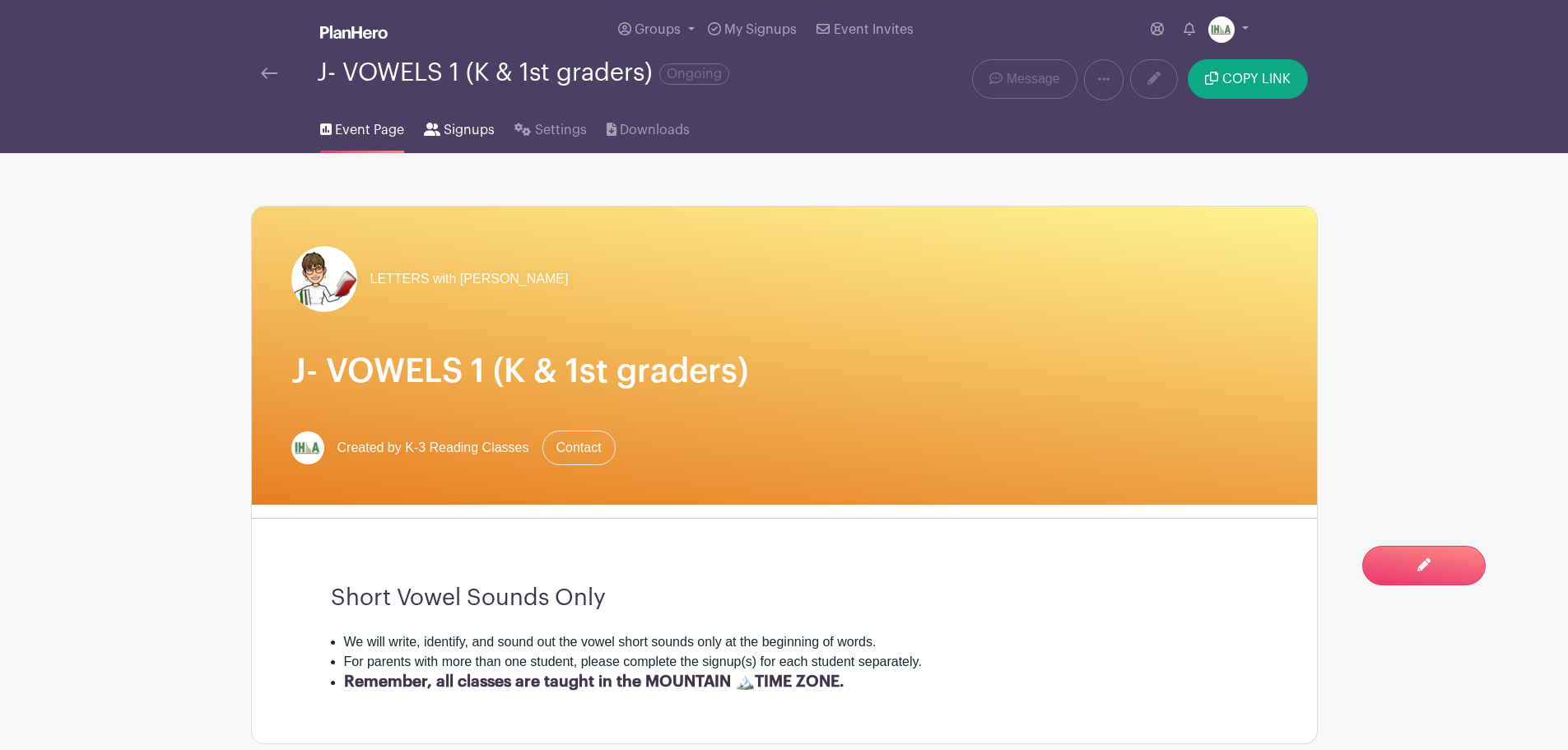
click at [467, 131] on span "Signups" at bounding box center [469, 130] width 51 height 20
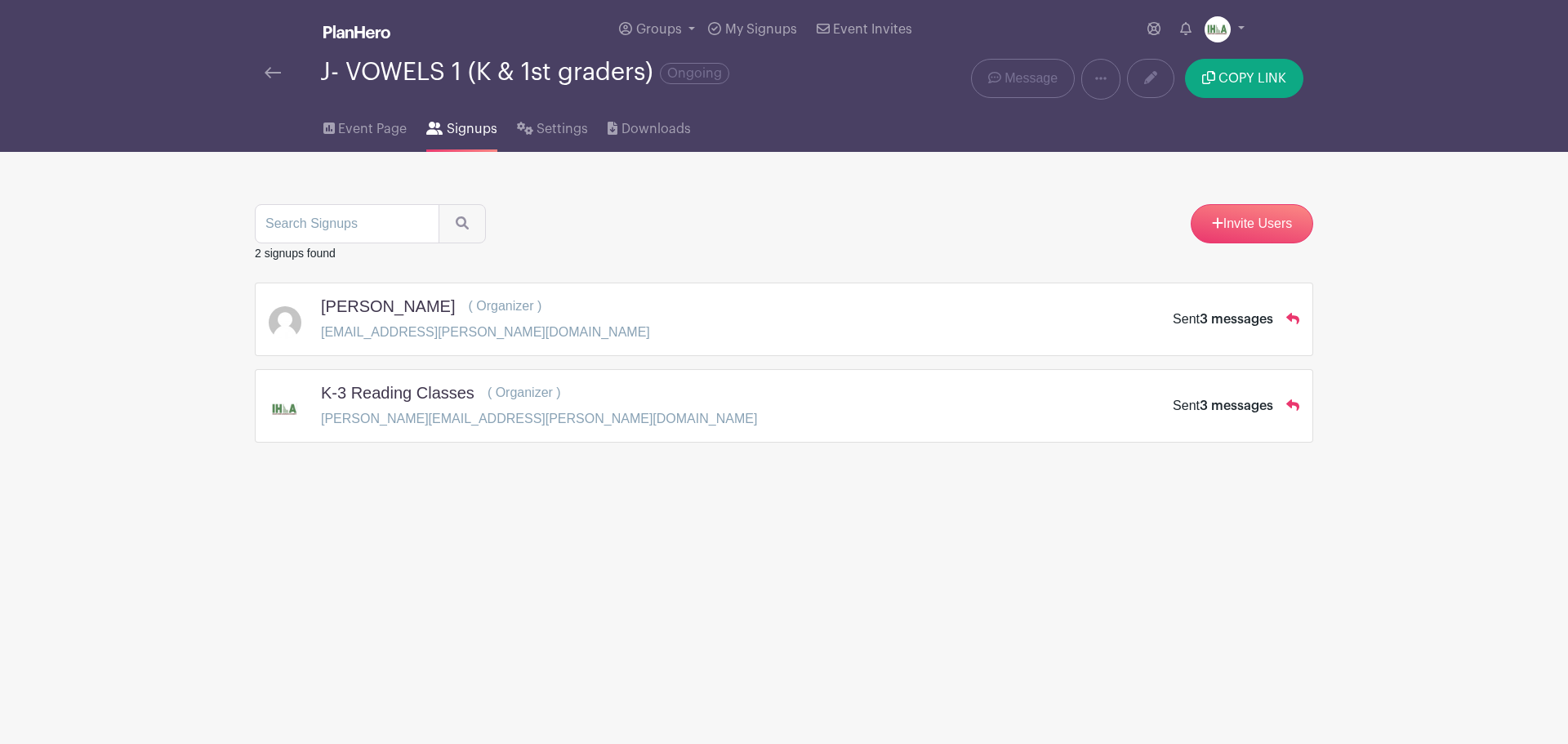
click at [450, 129] on span "Signups" at bounding box center [472, 129] width 51 height 19
click at [376, 131] on span "Event Page" at bounding box center [372, 129] width 69 height 19
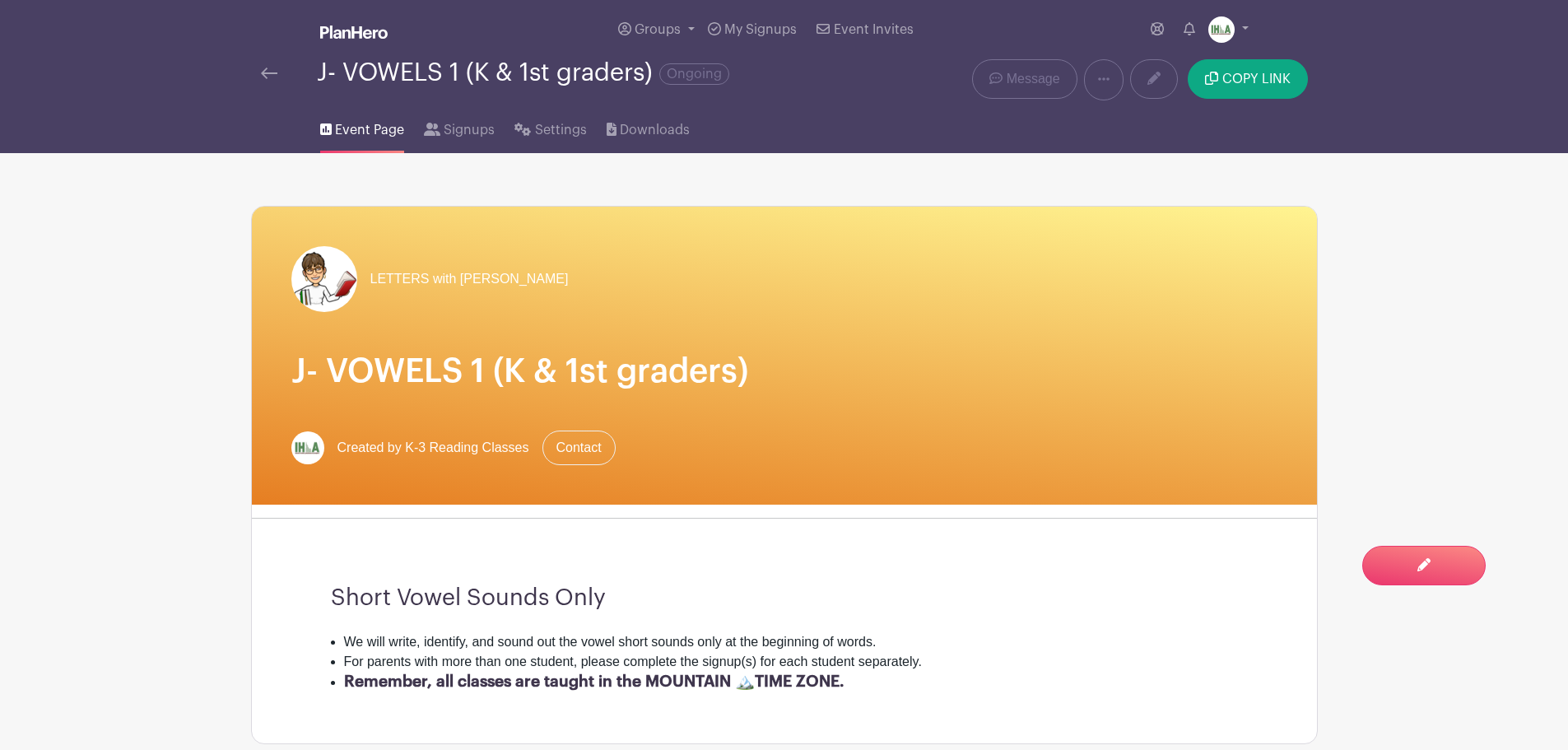
click at [269, 76] on img at bounding box center [268, 73] width 17 height 12
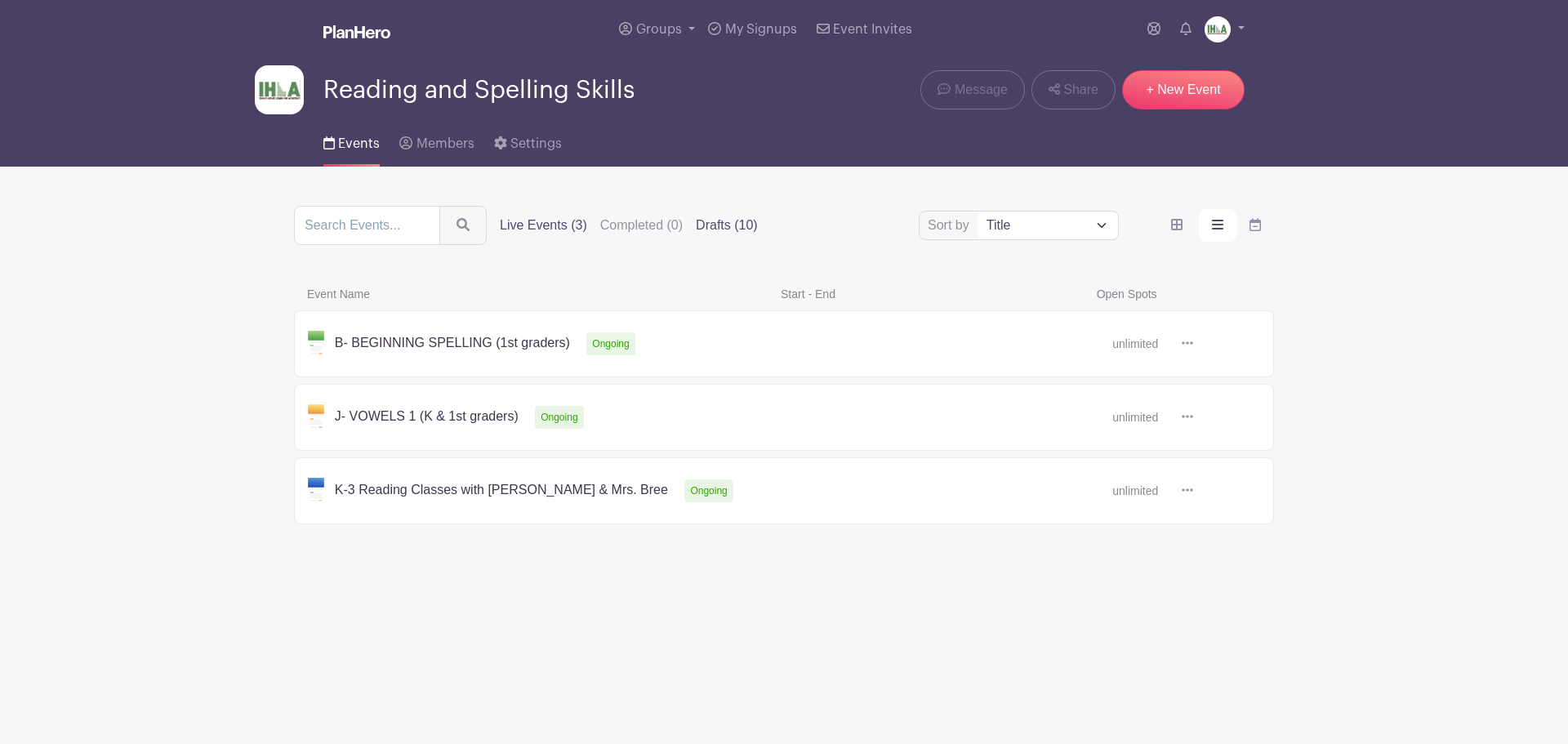
click at [717, 229] on label "Drafts (10)" at bounding box center [727, 225] width 62 height 19
click at [0, 0] on input "Drafts (10)" at bounding box center [0, 0] width 0 height 0
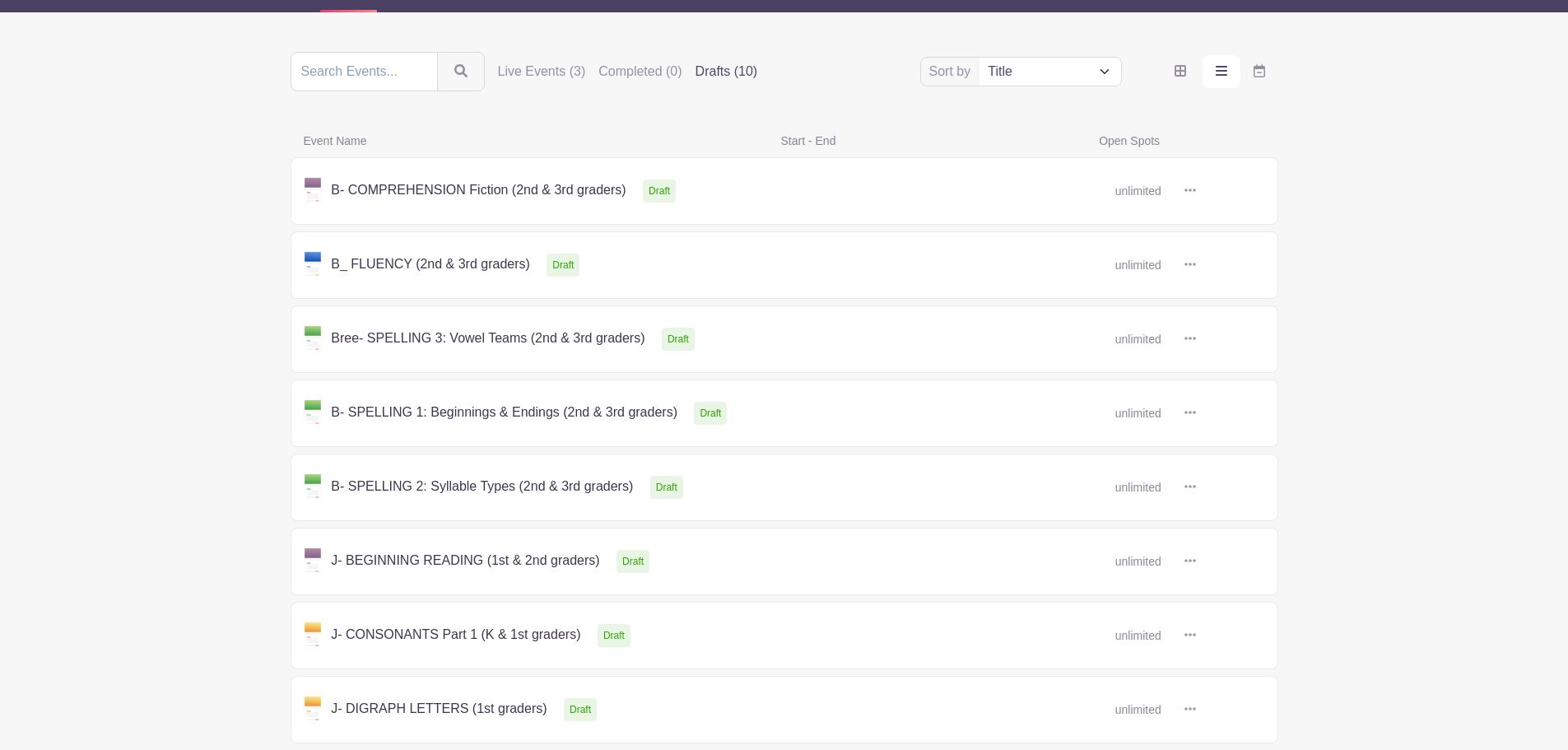
scroll to position [192, 0]
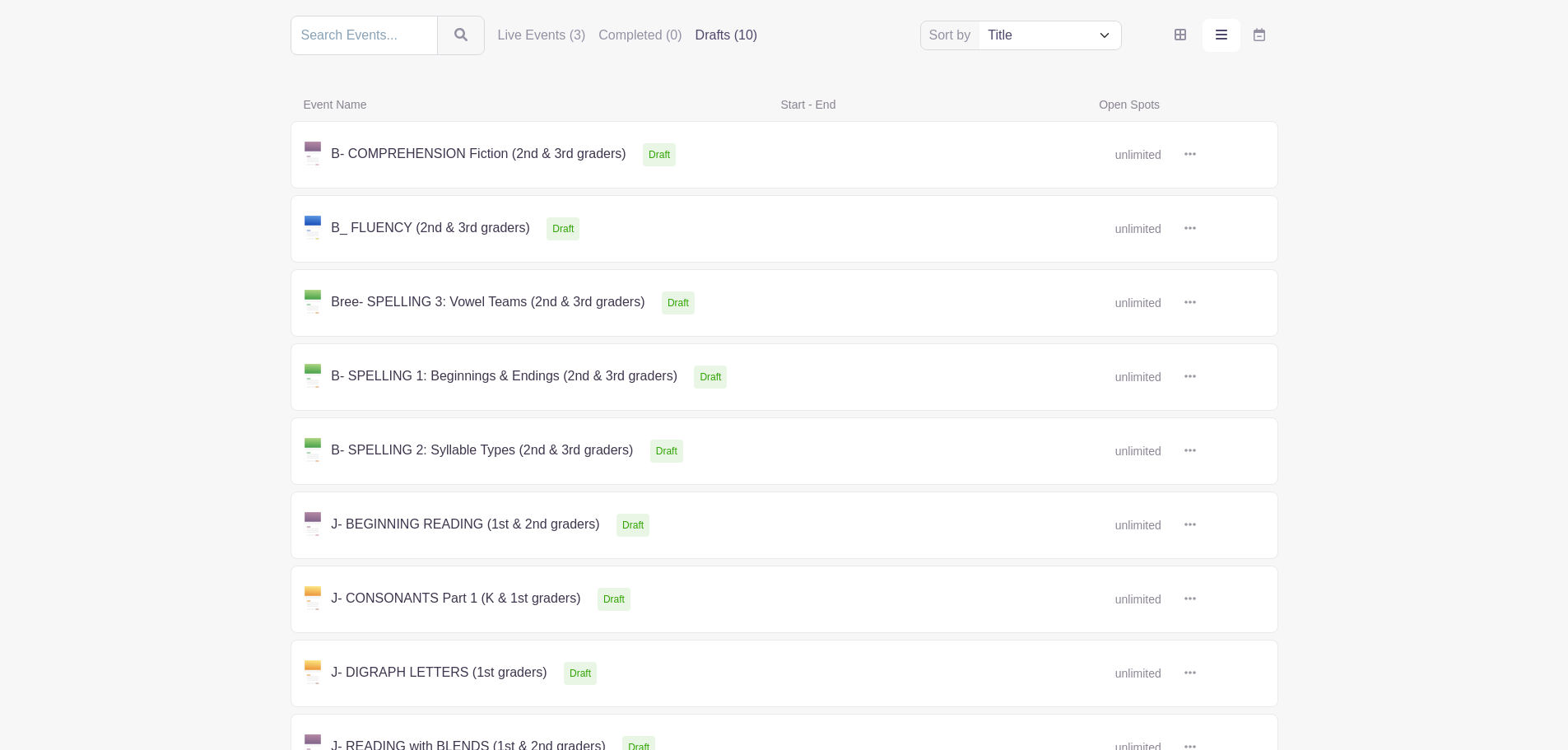
click at [1196, 525] on link at bounding box center [1196, 525] width 0 height 0
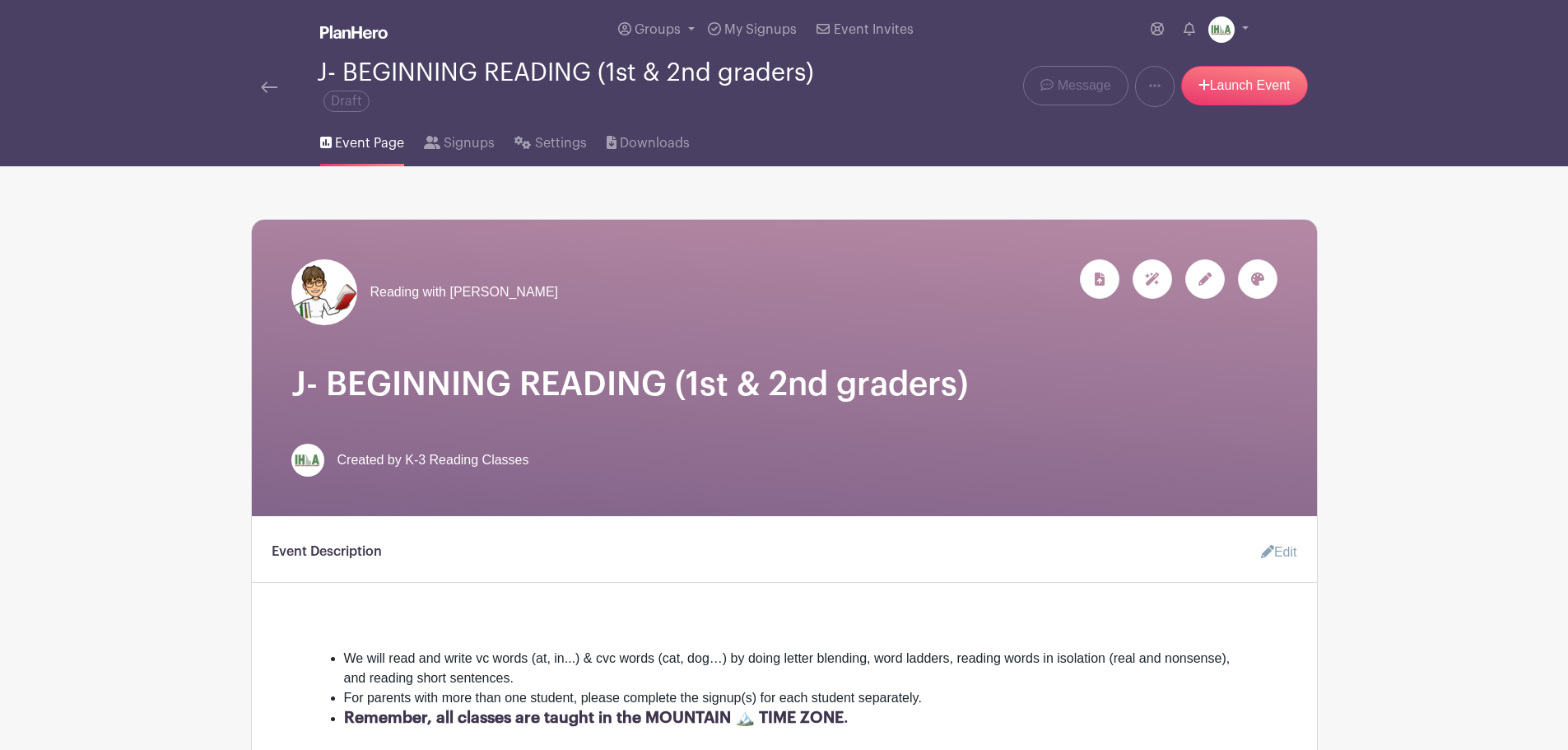
click at [269, 81] on img at bounding box center [268, 87] width 17 height 12
